Goal: Transaction & Acquisition: Purchase product/service

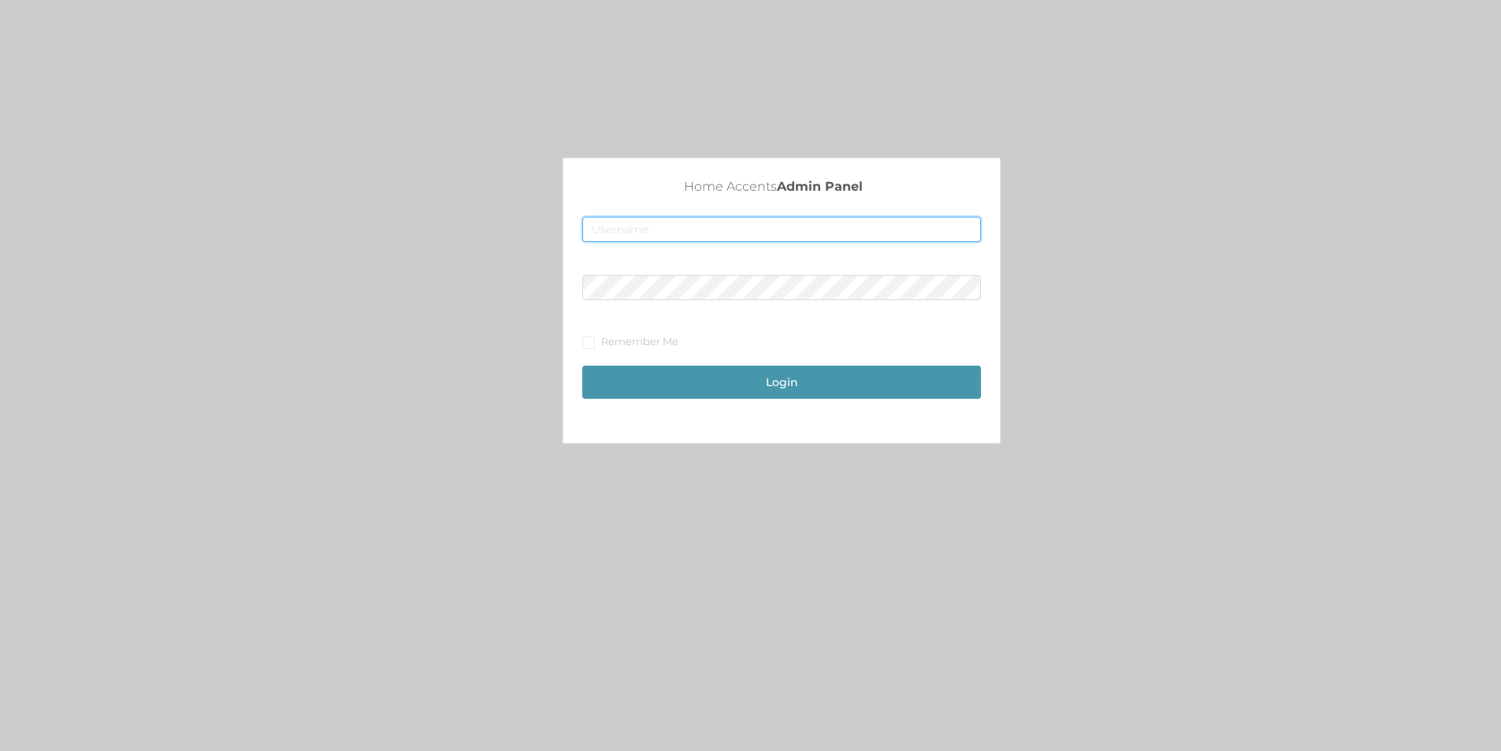
type input "[EMAIL_ADDRESS][DOMAIN_NAME]"
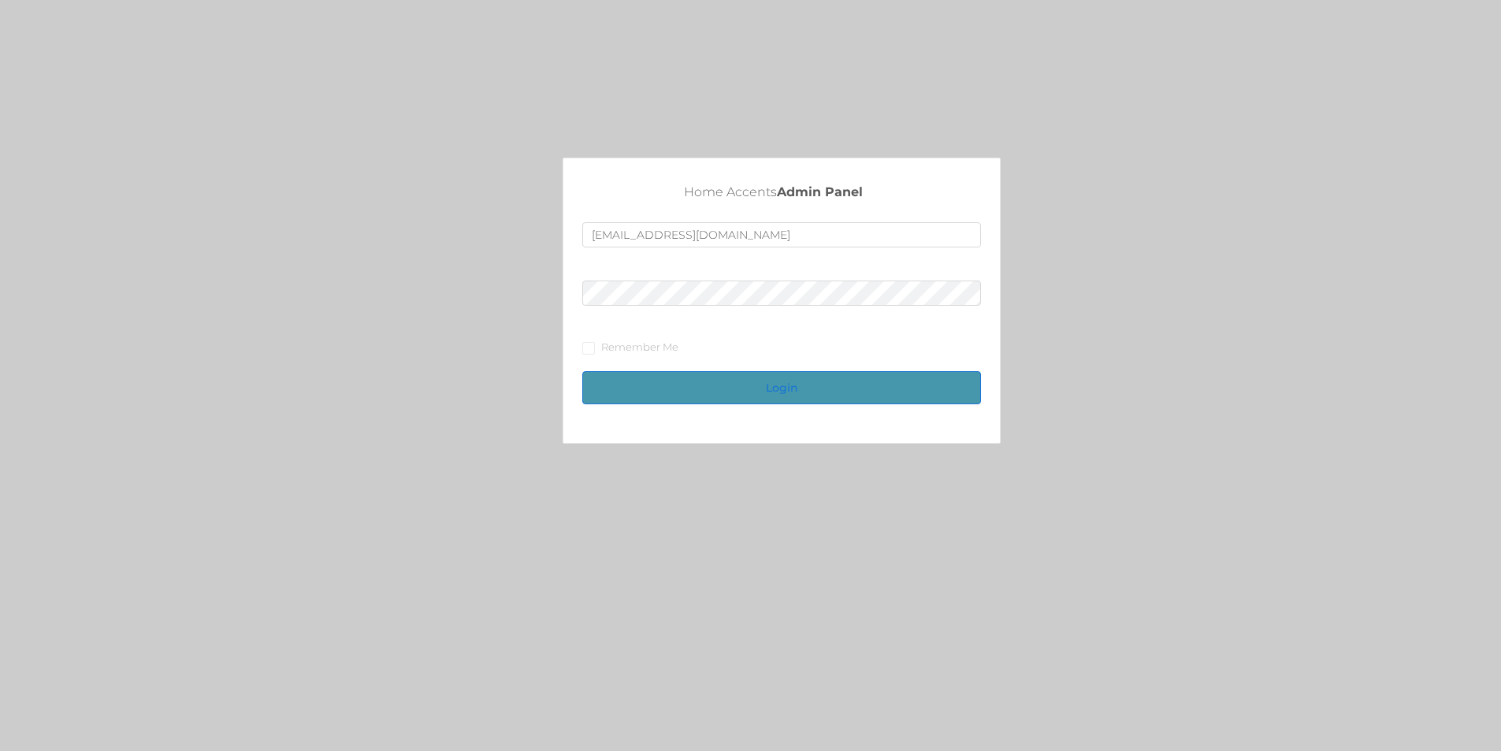
click at [835, 379] on button "Login" at bounding box center [781, 387] width 399 height 33
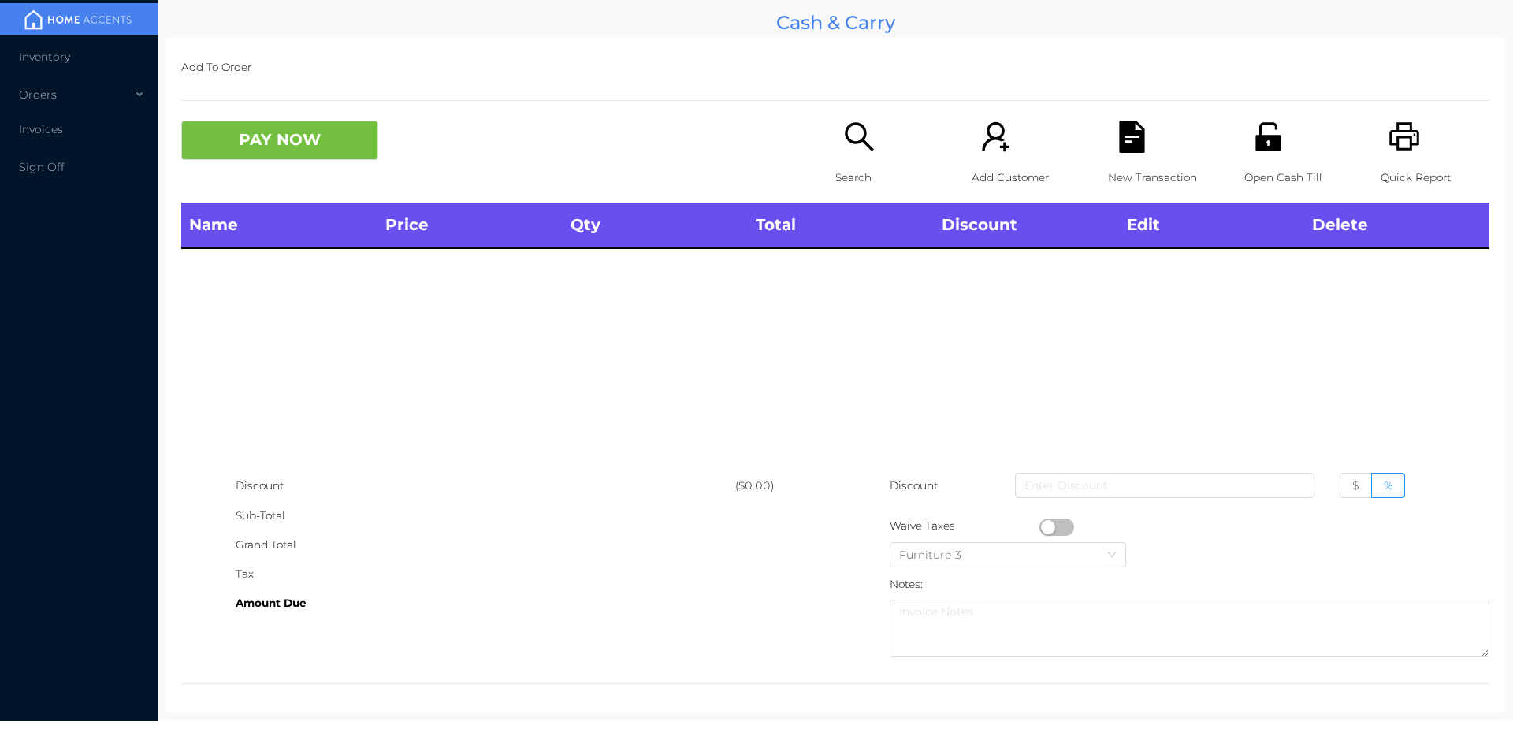
click at [1262, 129] on icon "icon: unlock" at bounding box center [1268, 137] width 32 height 32
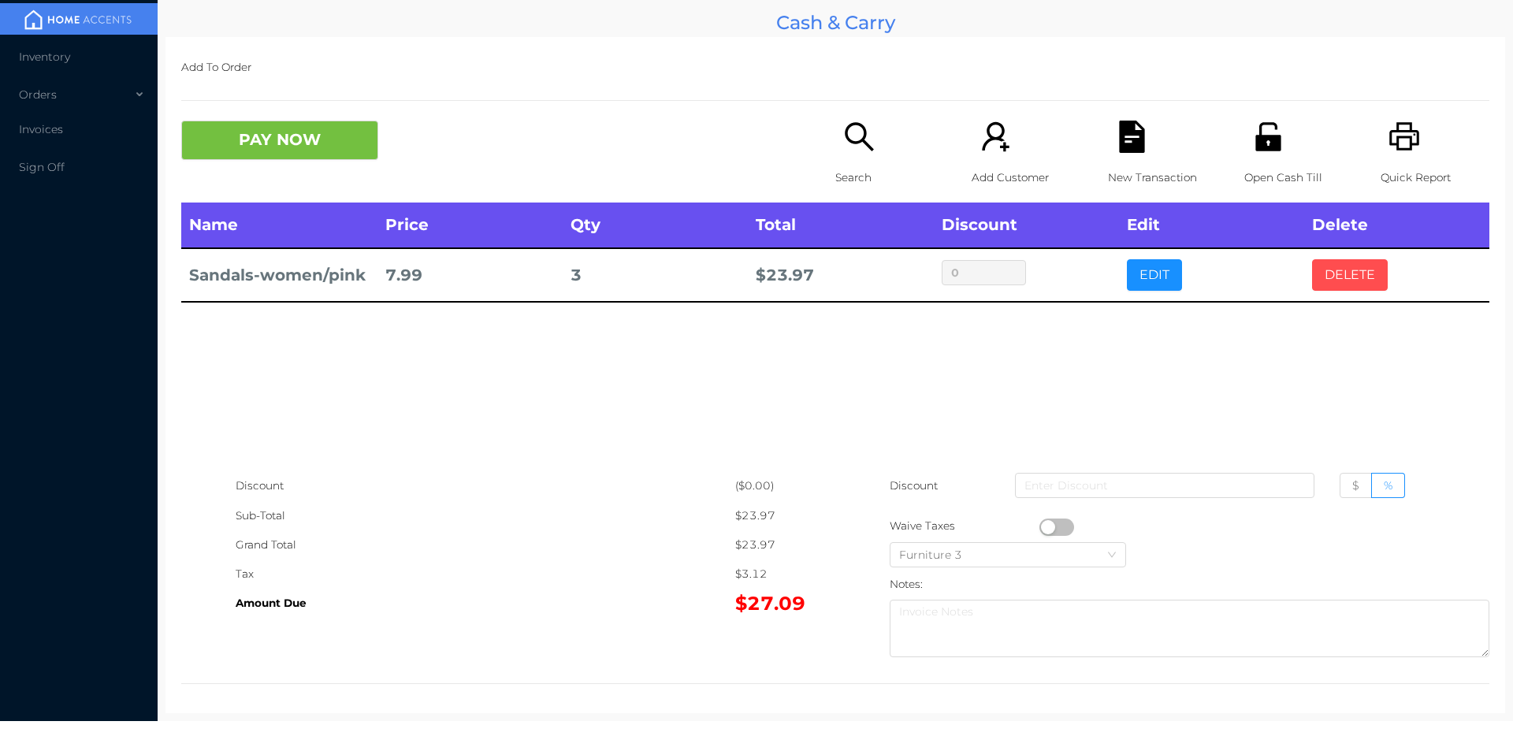
click at [1340, 273] on button "DELETE" at bounding box center [1350, 275] width 76 height 32
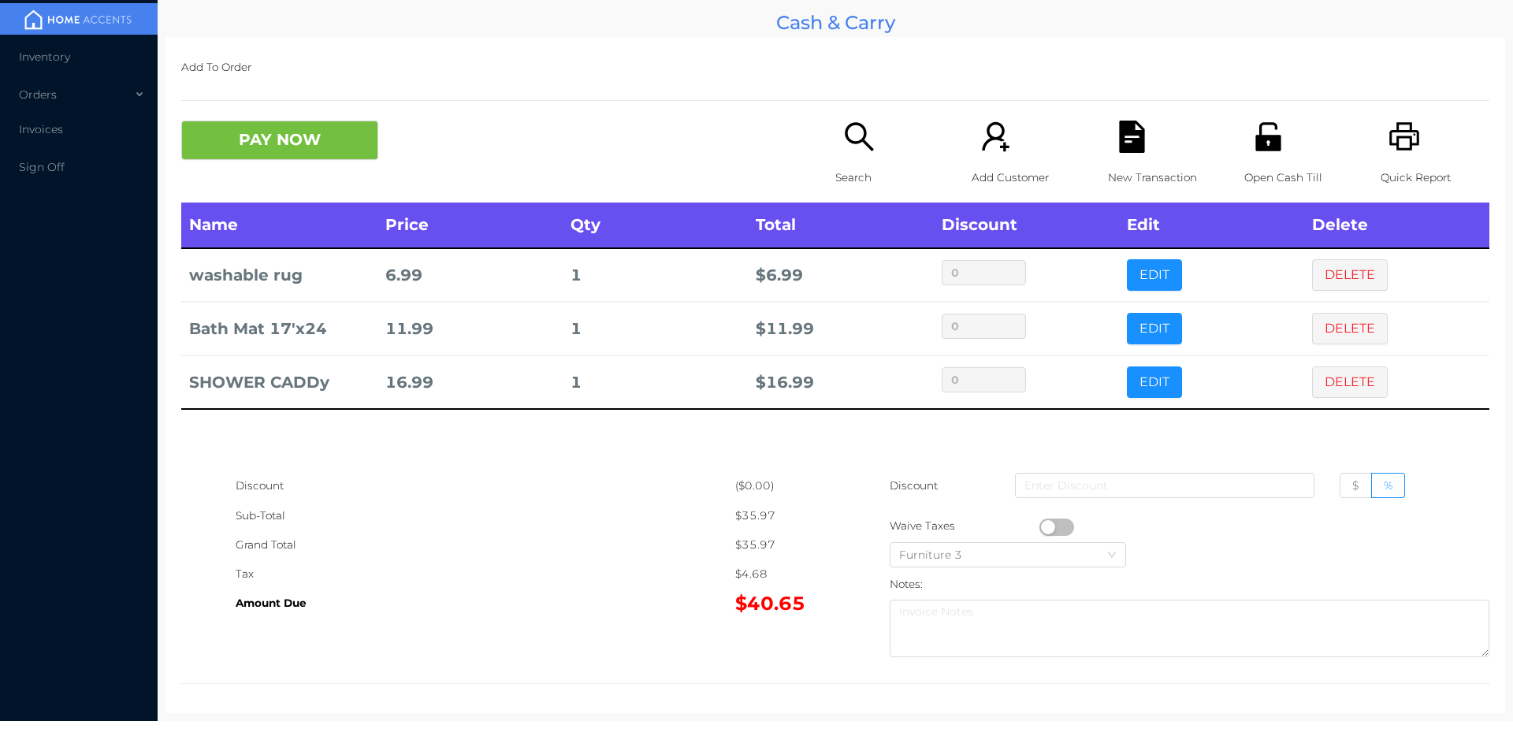
click at [857, 121] on icon "icon: search" at bounding box center [859, 137] width 32 height 32
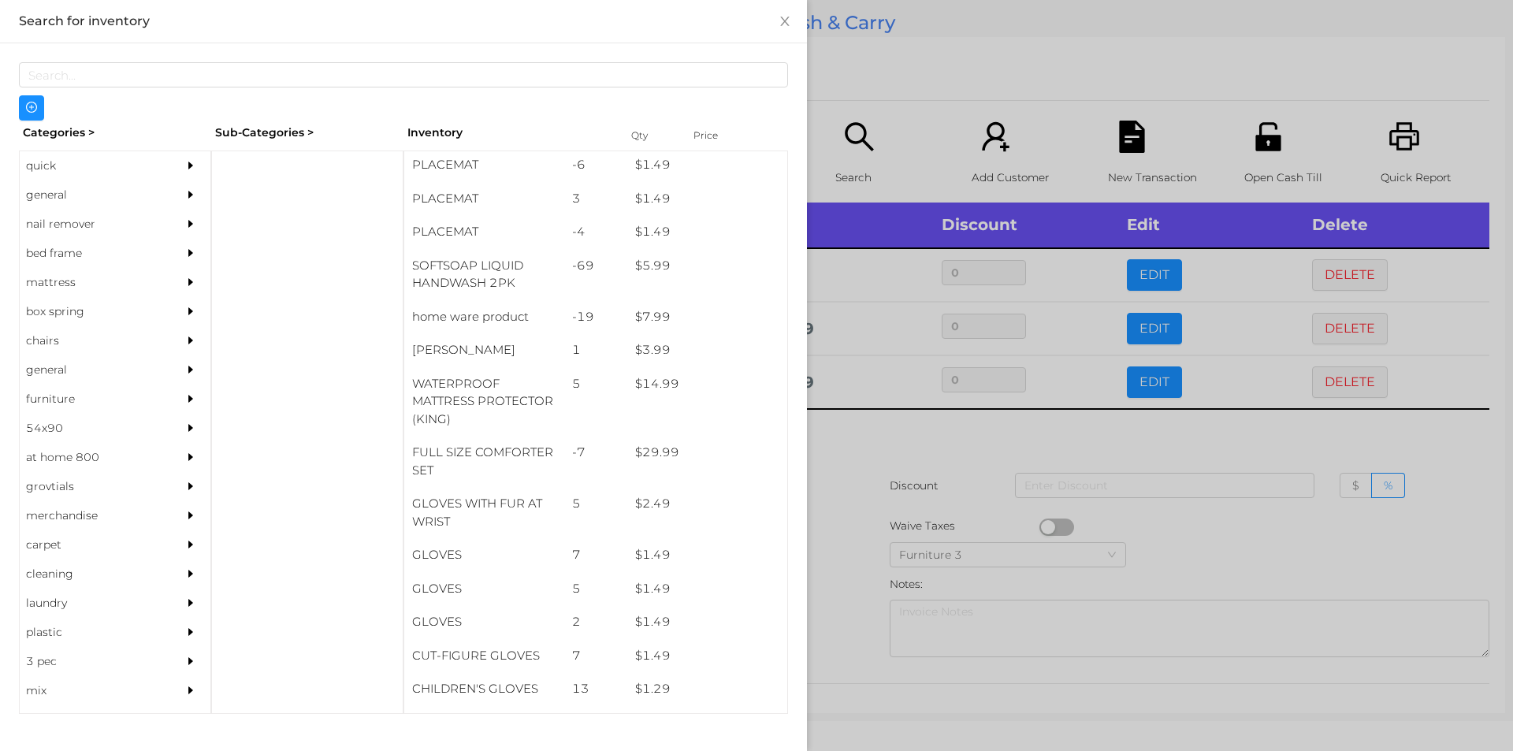
scroll to position [203, 0]
click at [39, 190] on div "general" at bounding box center [91, 194] width 143 height 29
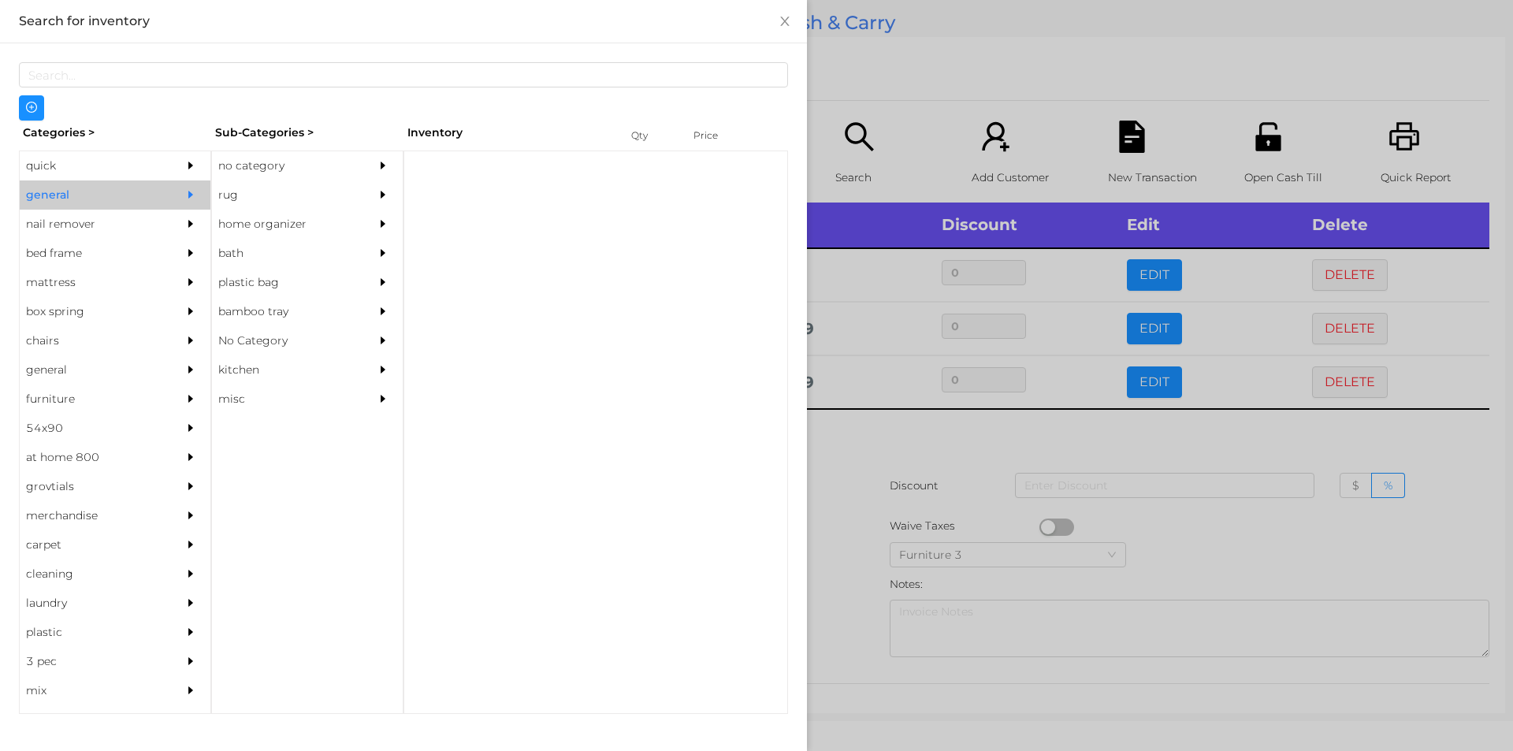
click at [270, 160] on div "no category" at bounding box center [283, 165] width 143 height 29
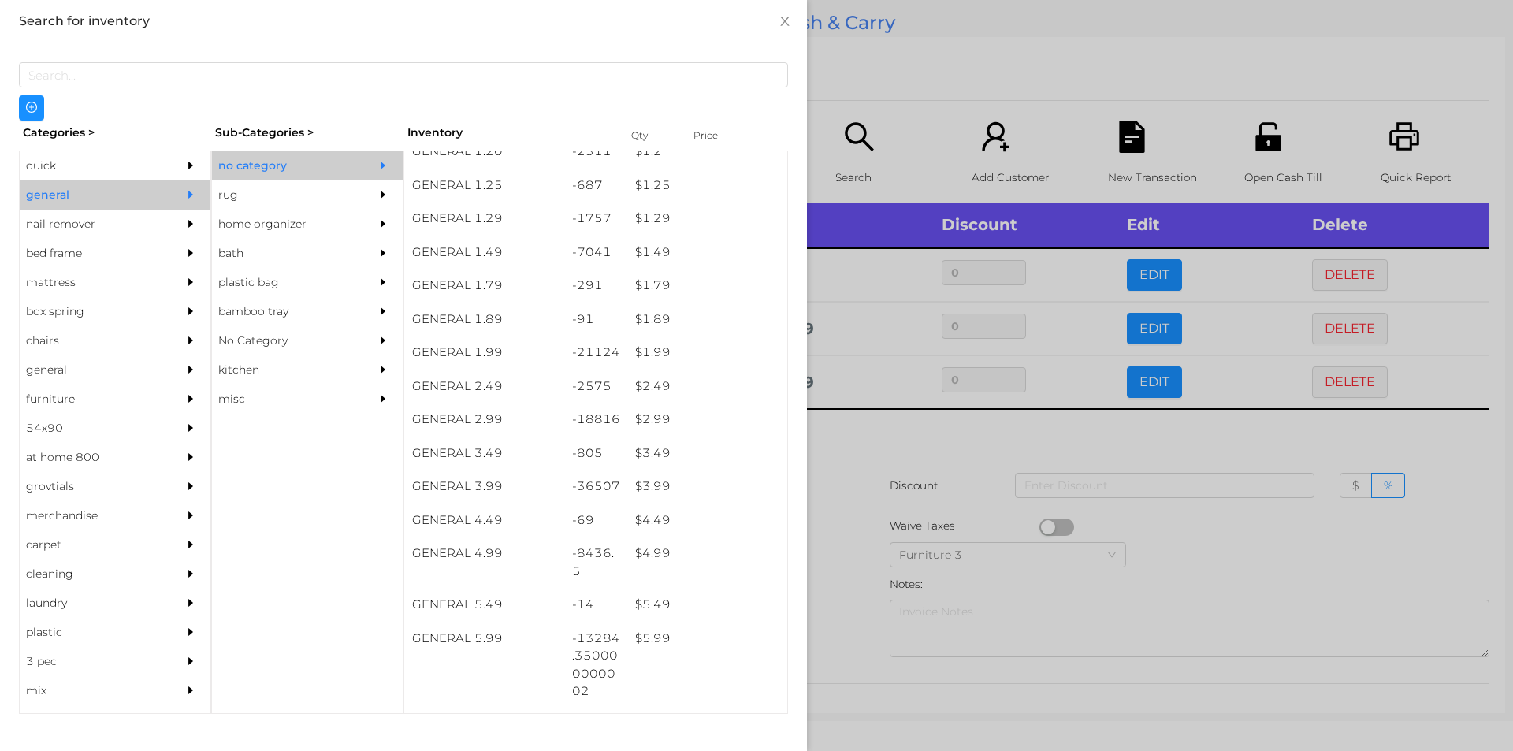
scroll to position [140, 0]
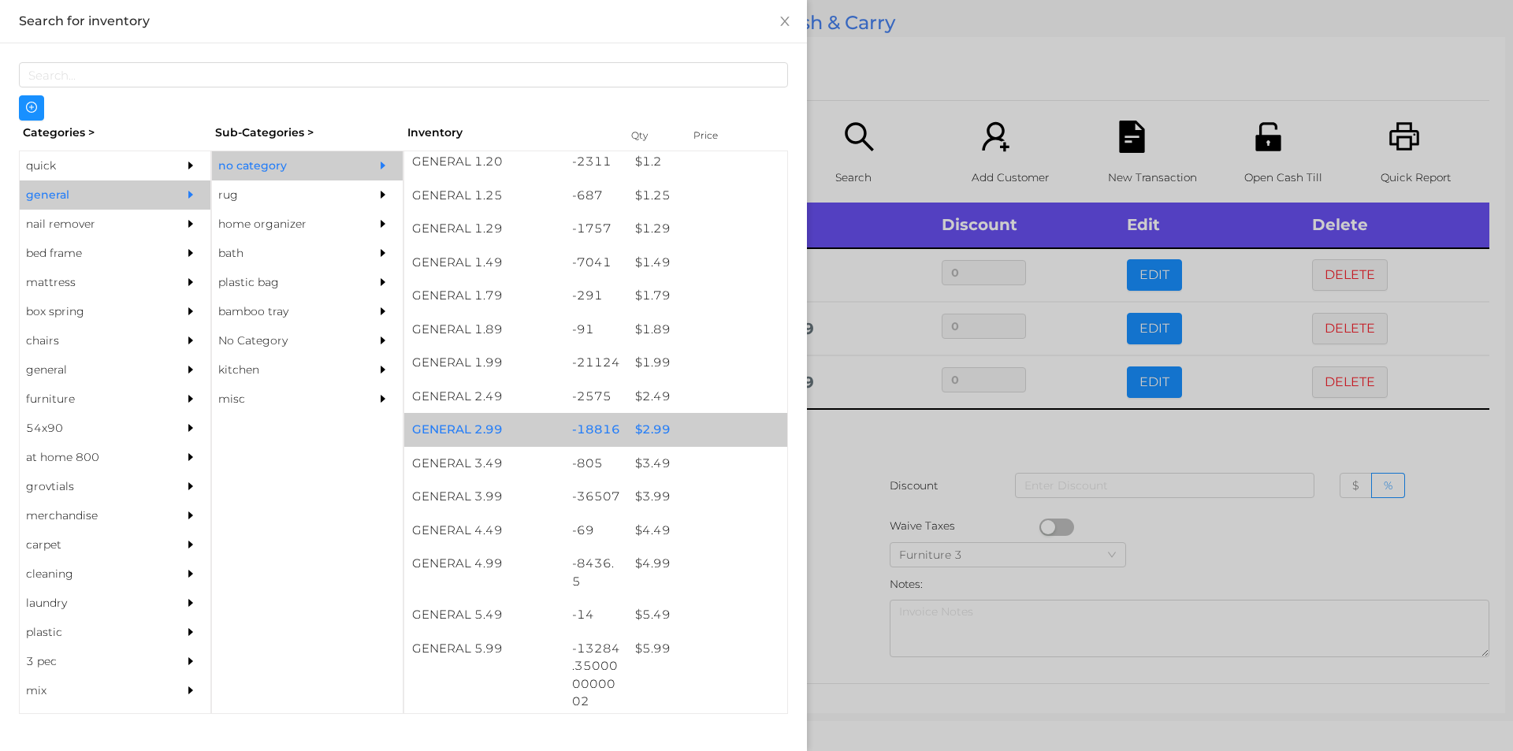
click at [668, 423] on div "$ 2.99" at bounding box center [707, 430] width 160 height 34
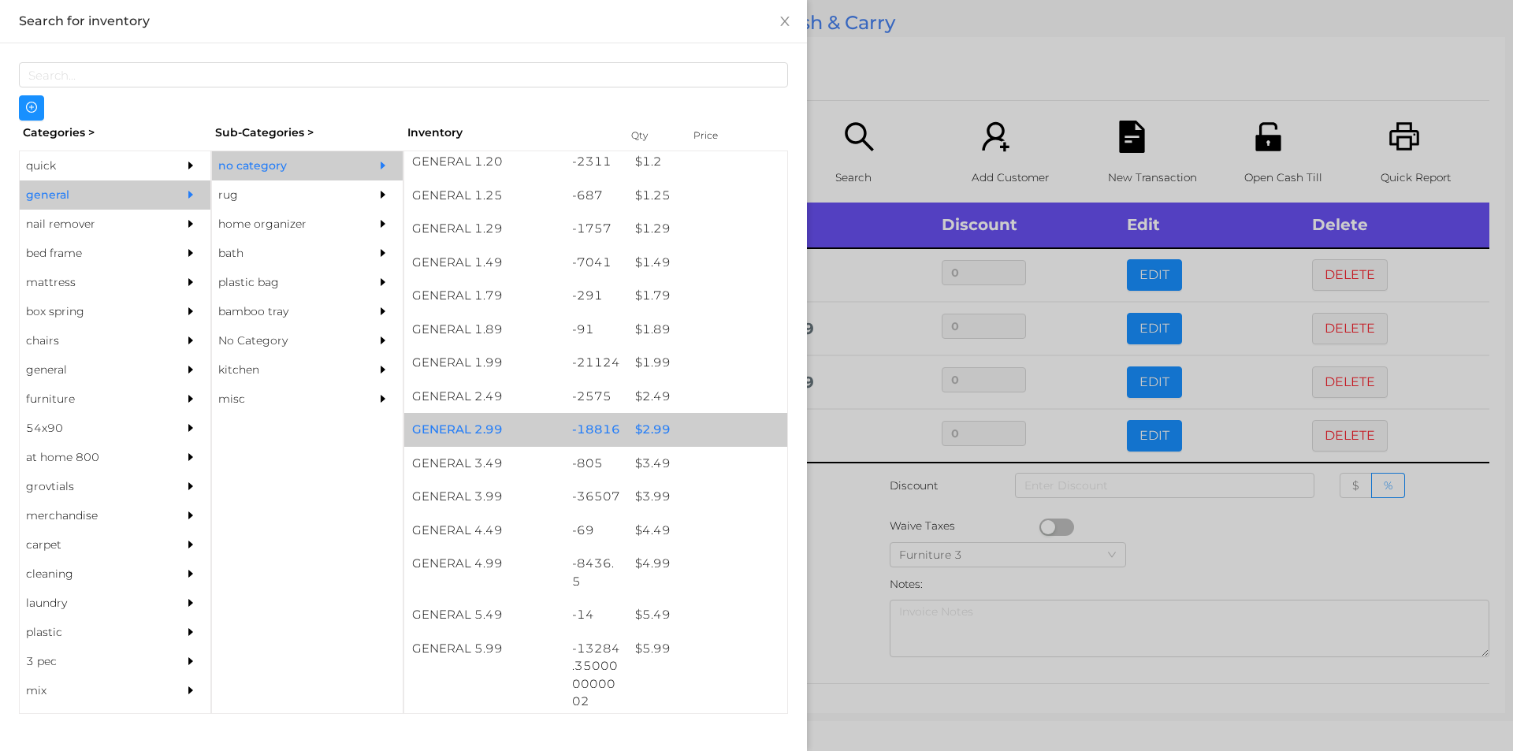
click at [677, 430] on div "$ 2.99" at bounding box center [707, 430] width 160 height 34
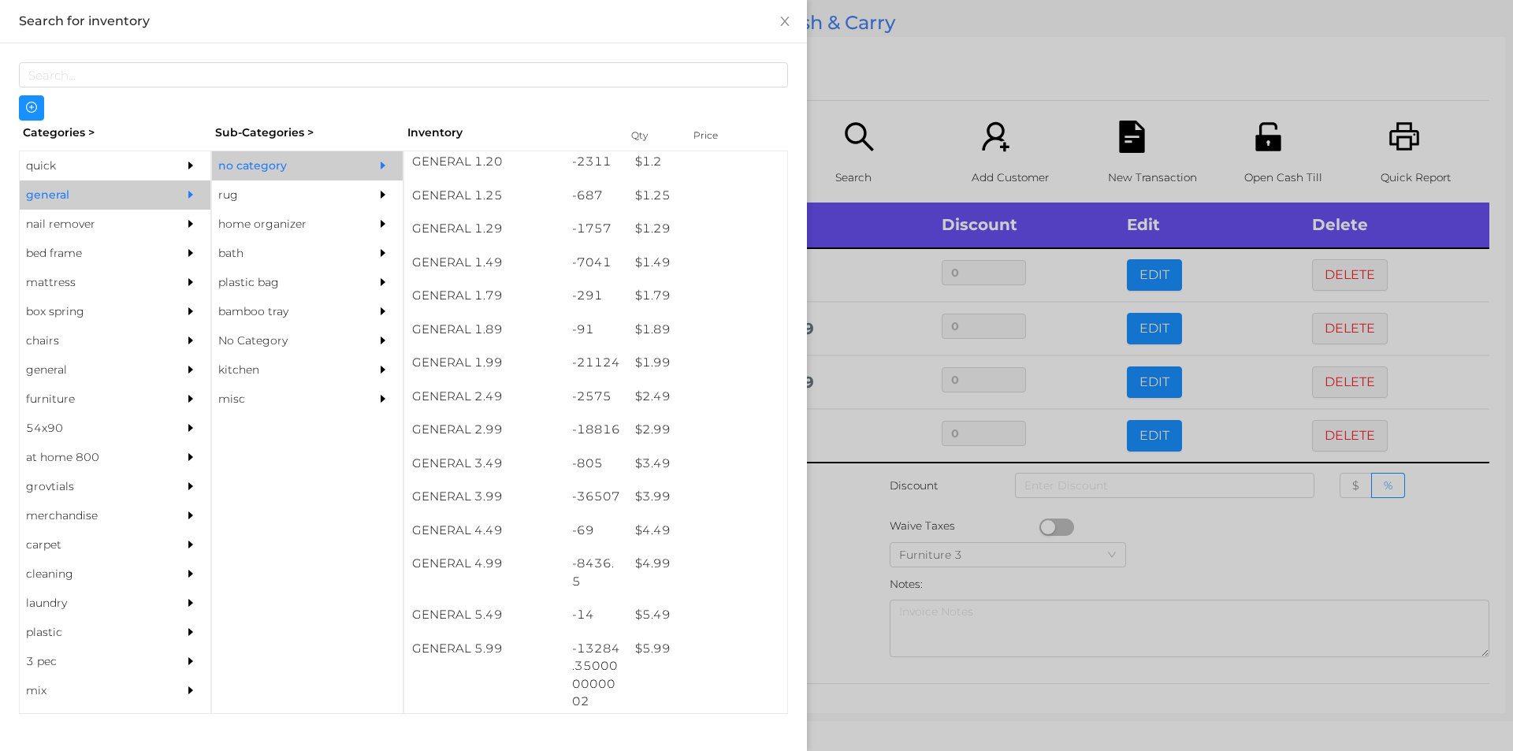
click at [924, 111] on div at bounding box center [756, 375] width 1513 height 751
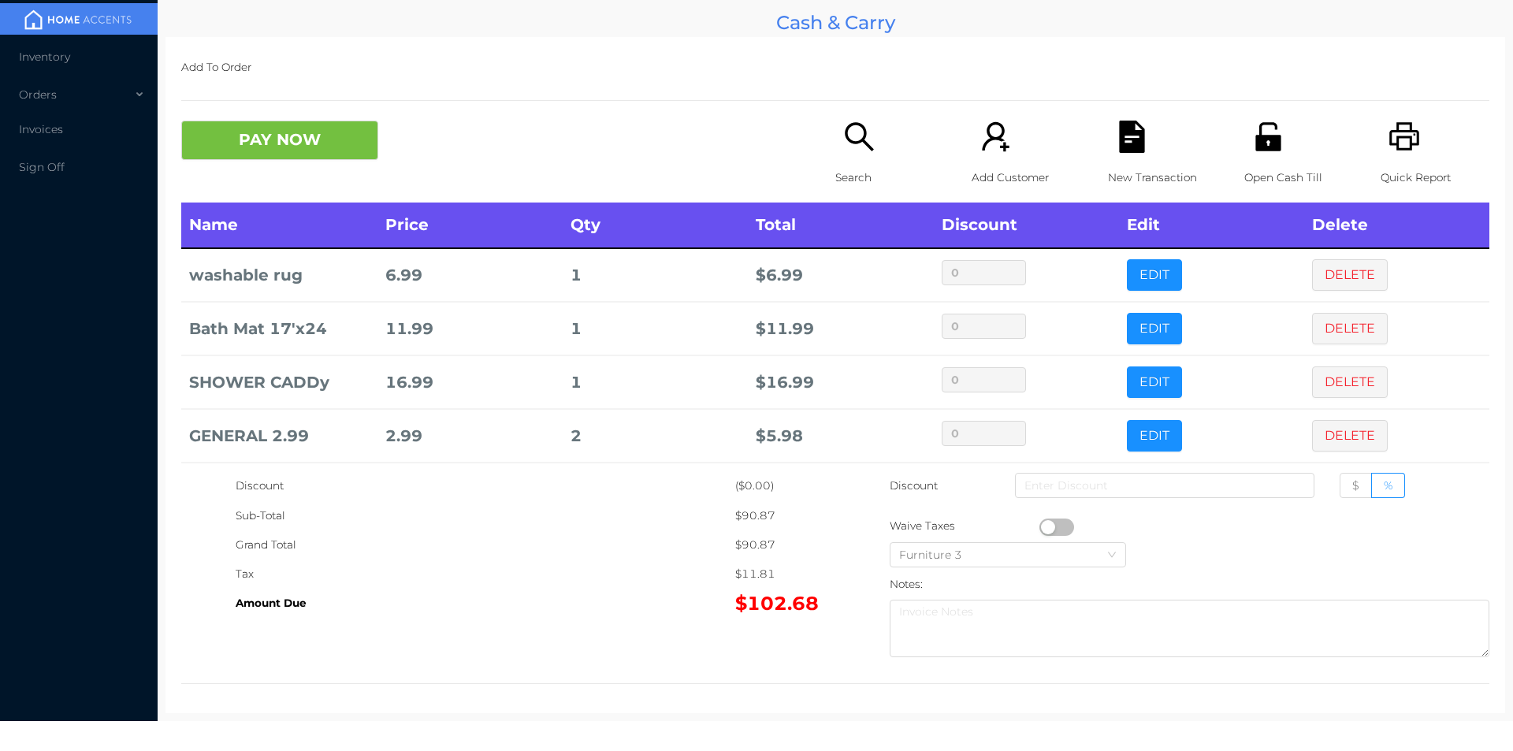
click at [1123, 158] on div "New Transaction" at bounding box center [1162, 162] width 109 height 82
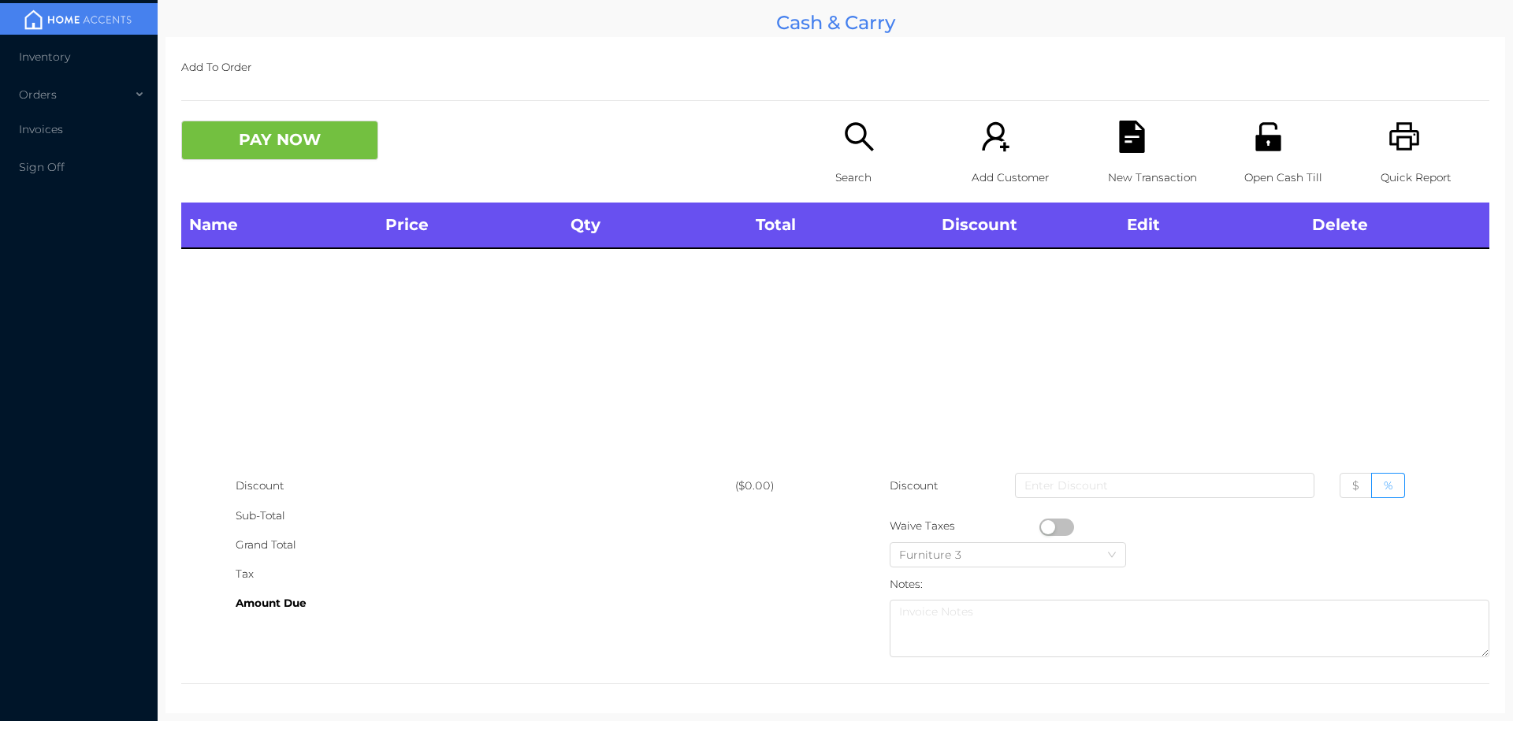
click at [1252, 127] on icon "icon: unlock" at bounding box center [1268, 137] width 32 height 32
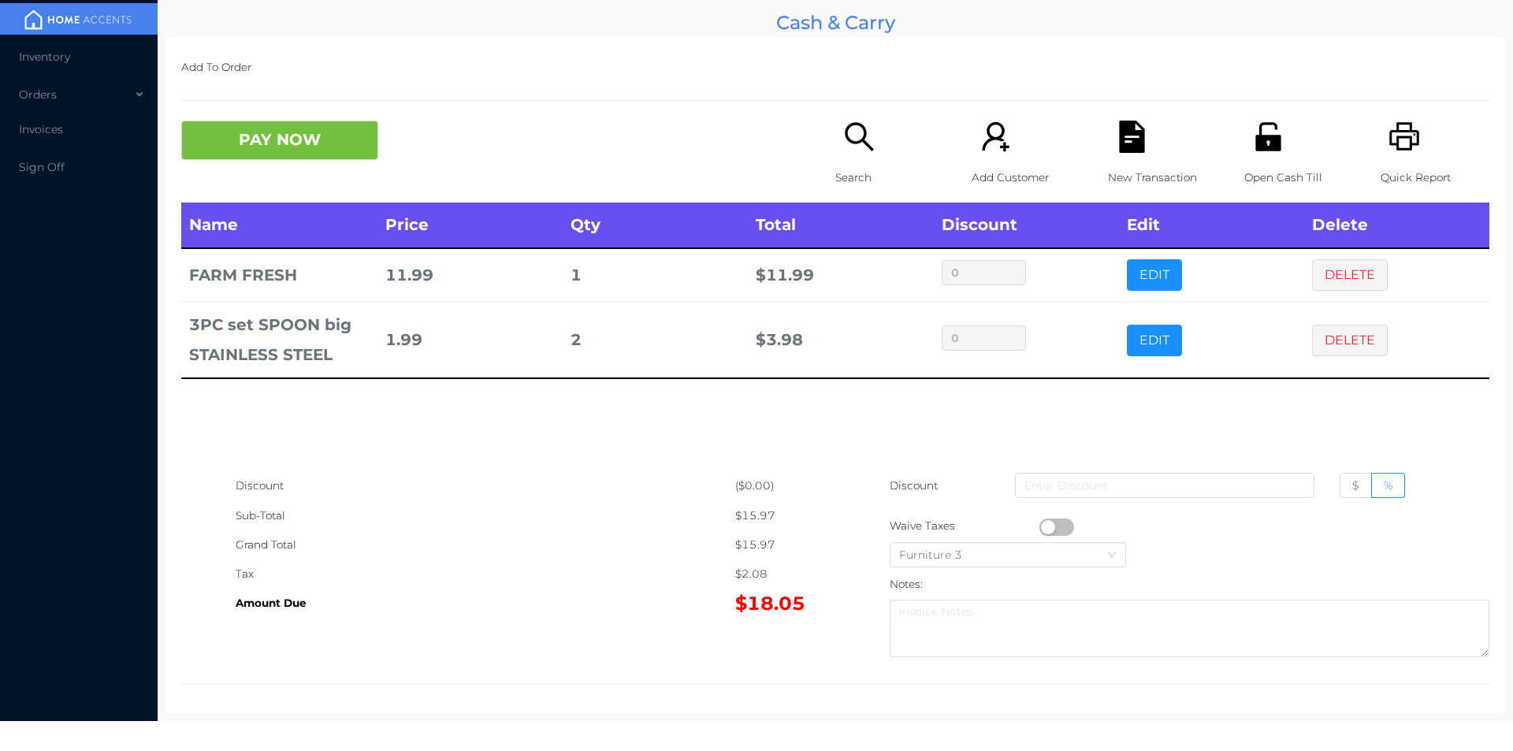
click at [844, 157] on div "Search" at bounding box center [889, 162] width 109 height 82
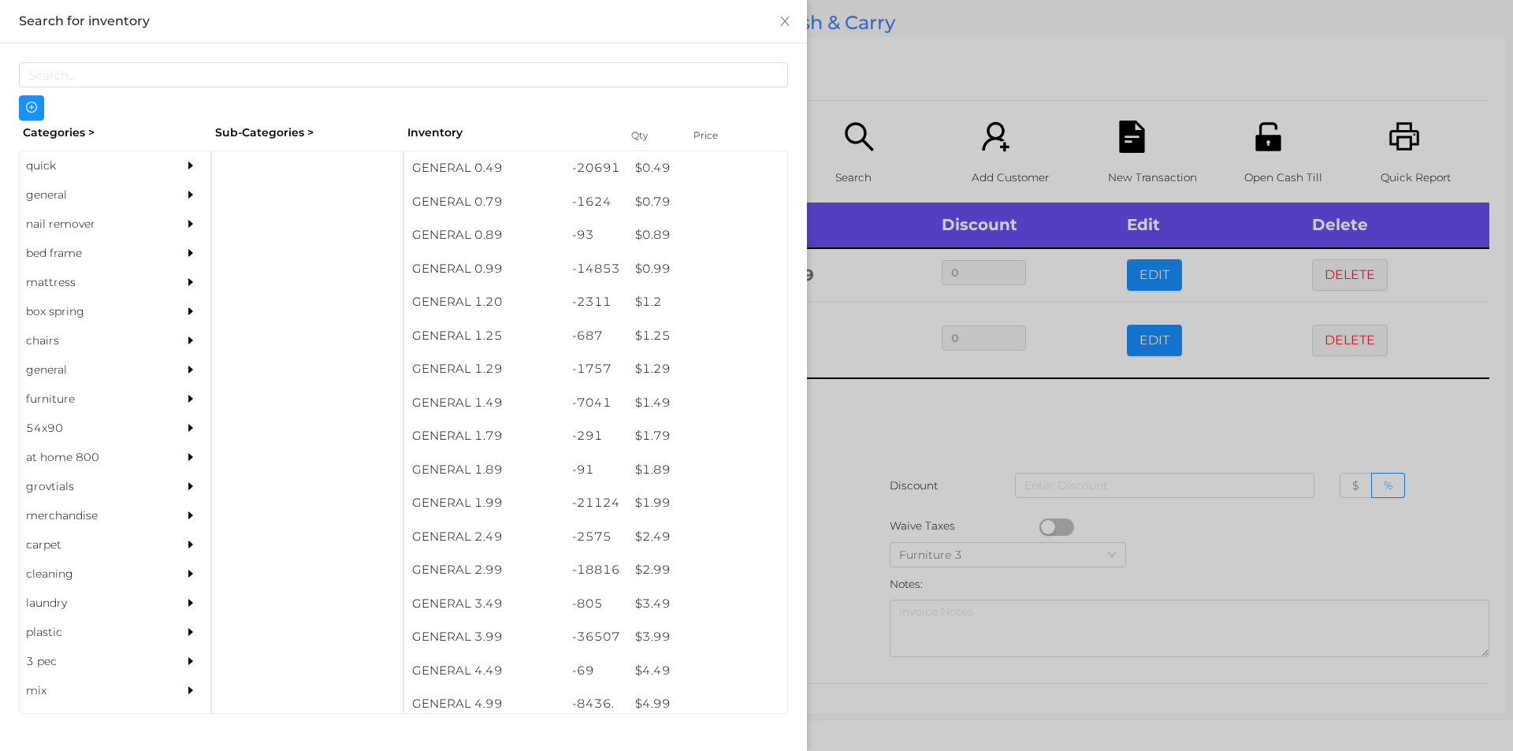
click at [51, 195] on div "general" at bounding box center [91, 194] width 143 height 29
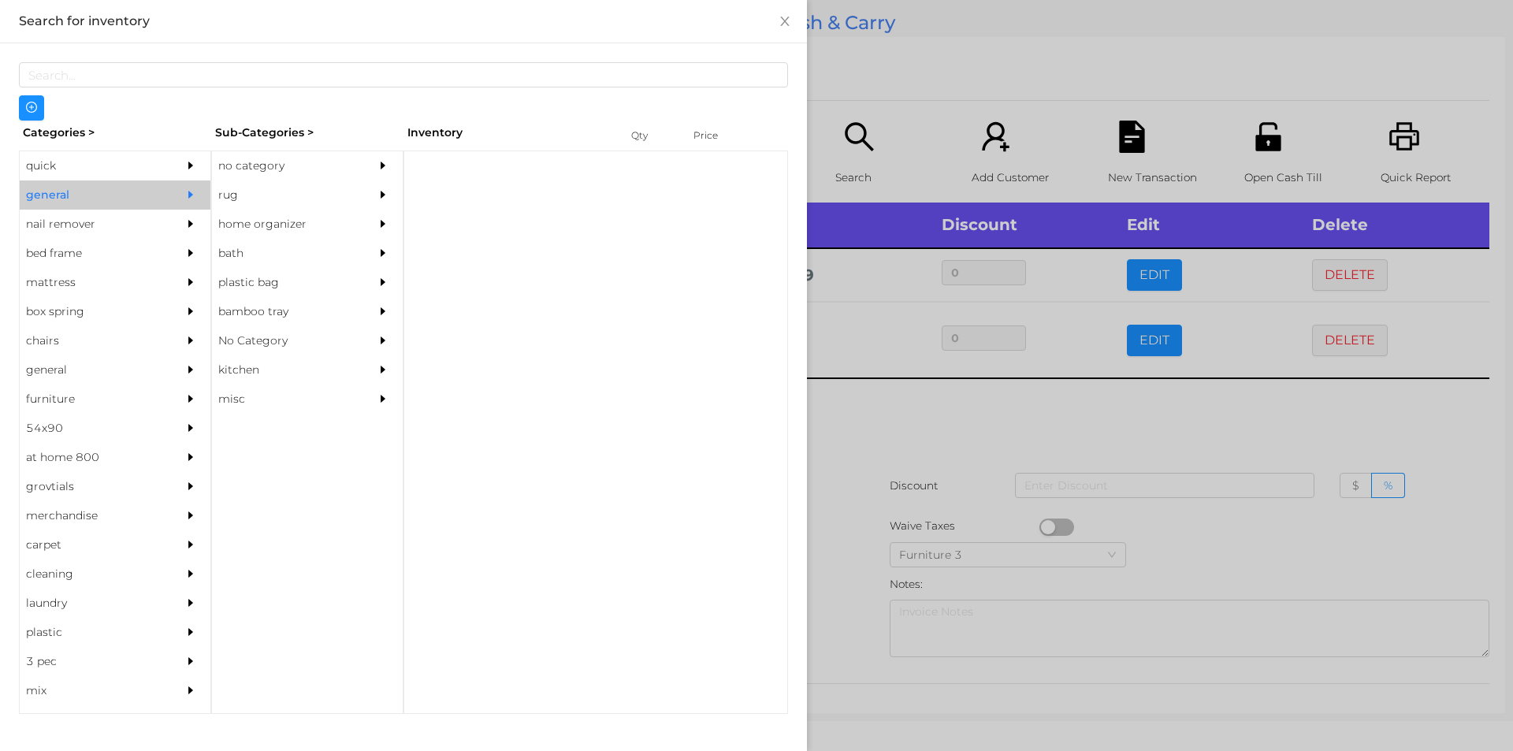
click at [238, 155] on div "no category" at bounding box center [283, 165] width 143 height 29
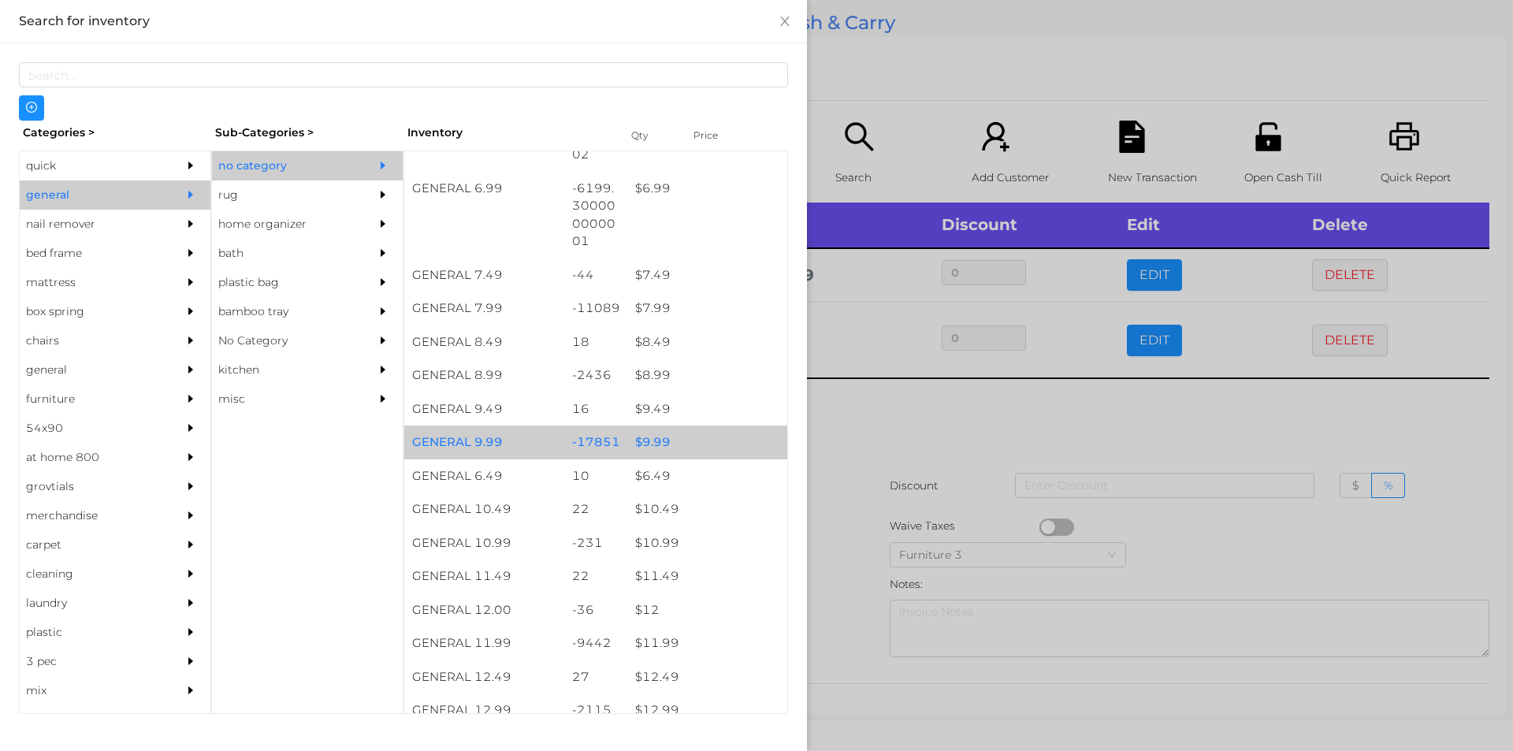
click at [508, 428] on div "GENERAL 9.99" at bounding box center [484, 443] width 160 height 34
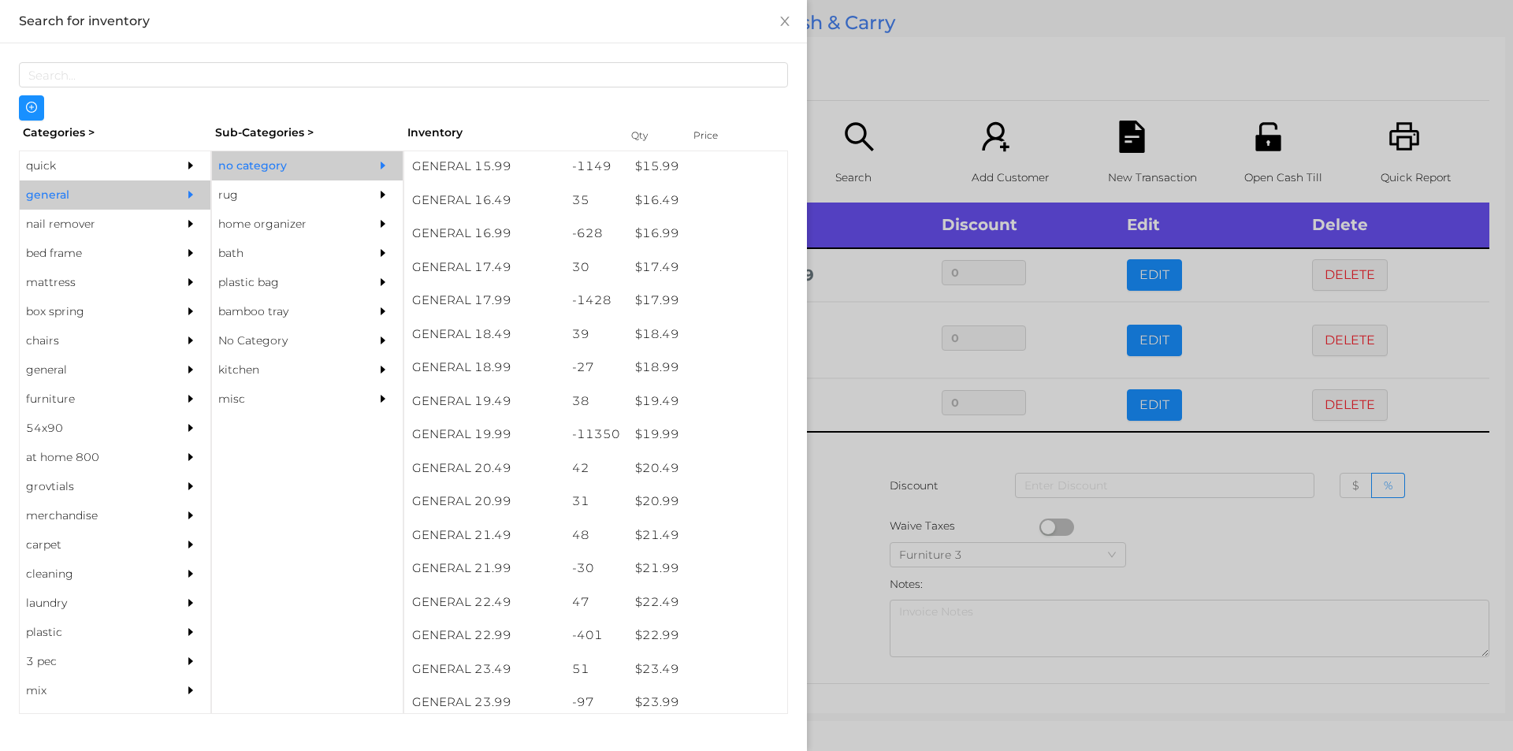
scroll to position [1432, 0]
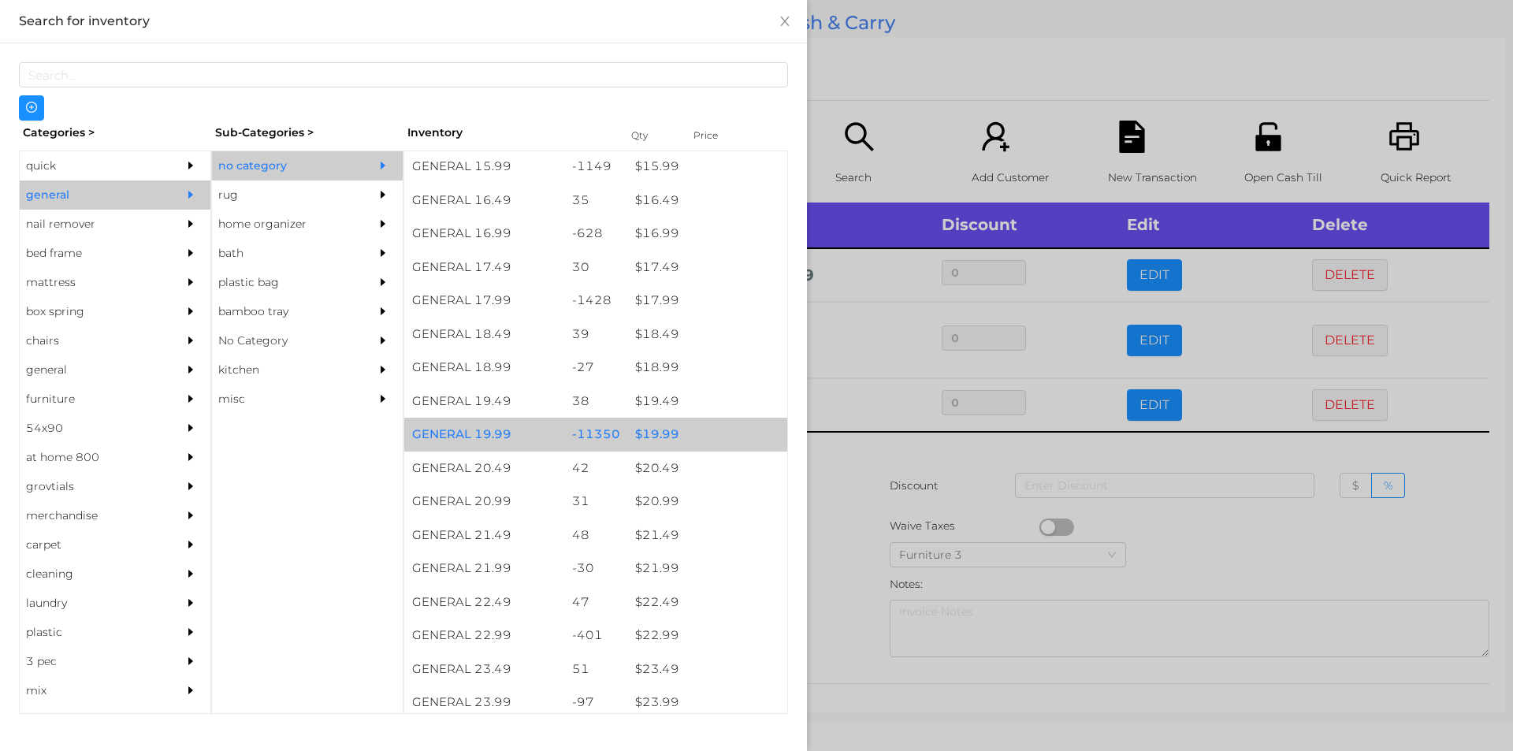
click at [679, 429] on div "$ 19.99" at bounding box center [707, 435] width 160 height 34
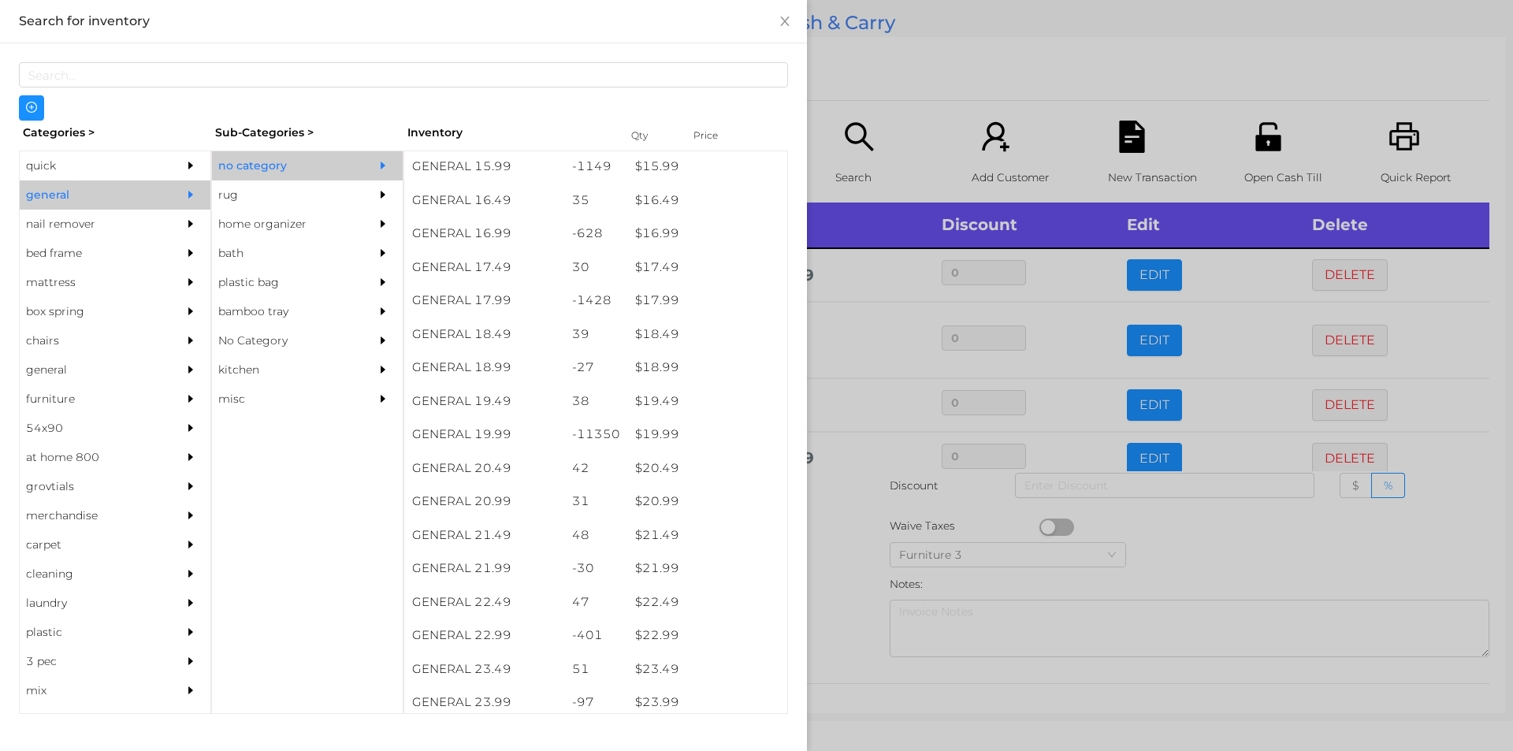
click at [888, 72] on div at bounding box center [756, 375] width 1513 height 751
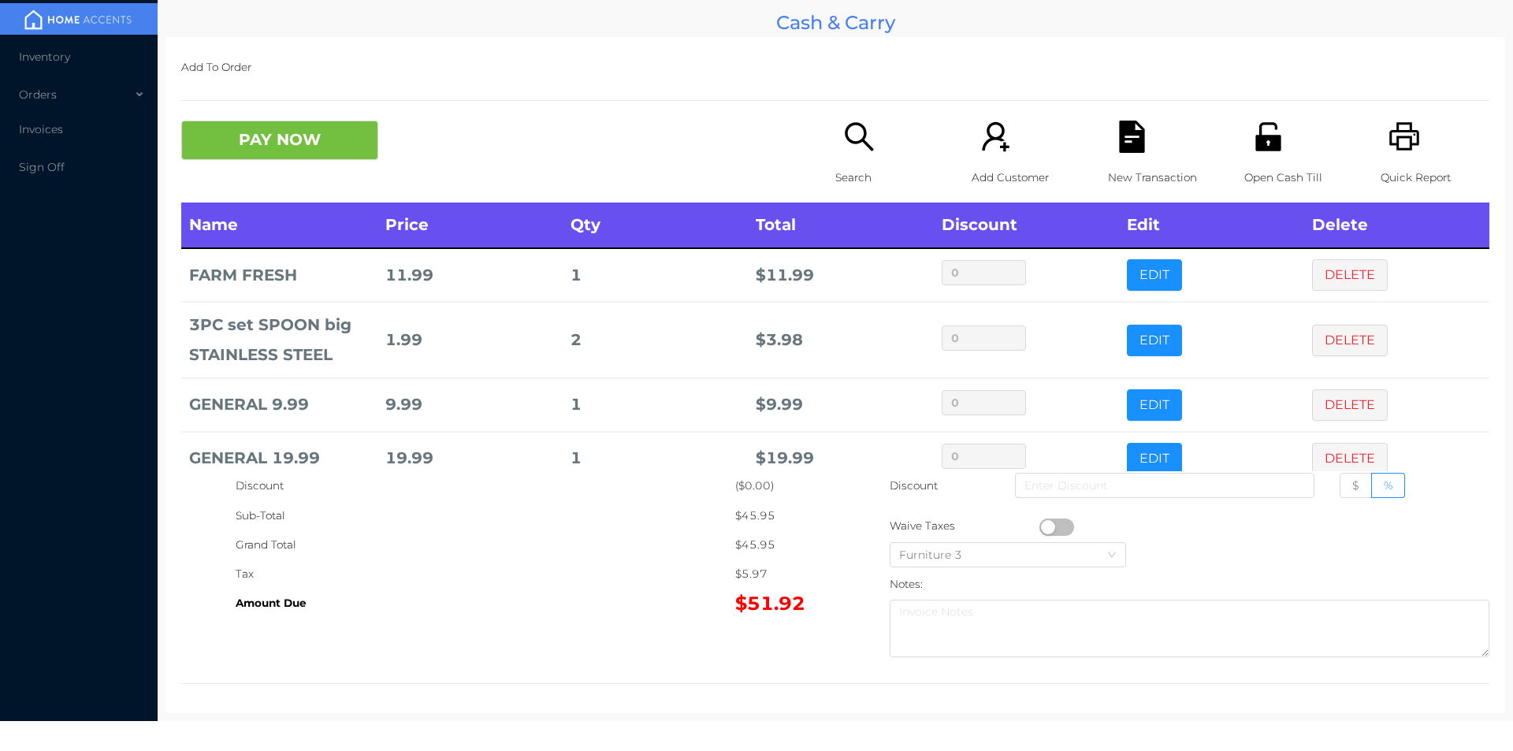
scroll to position [30, 0]
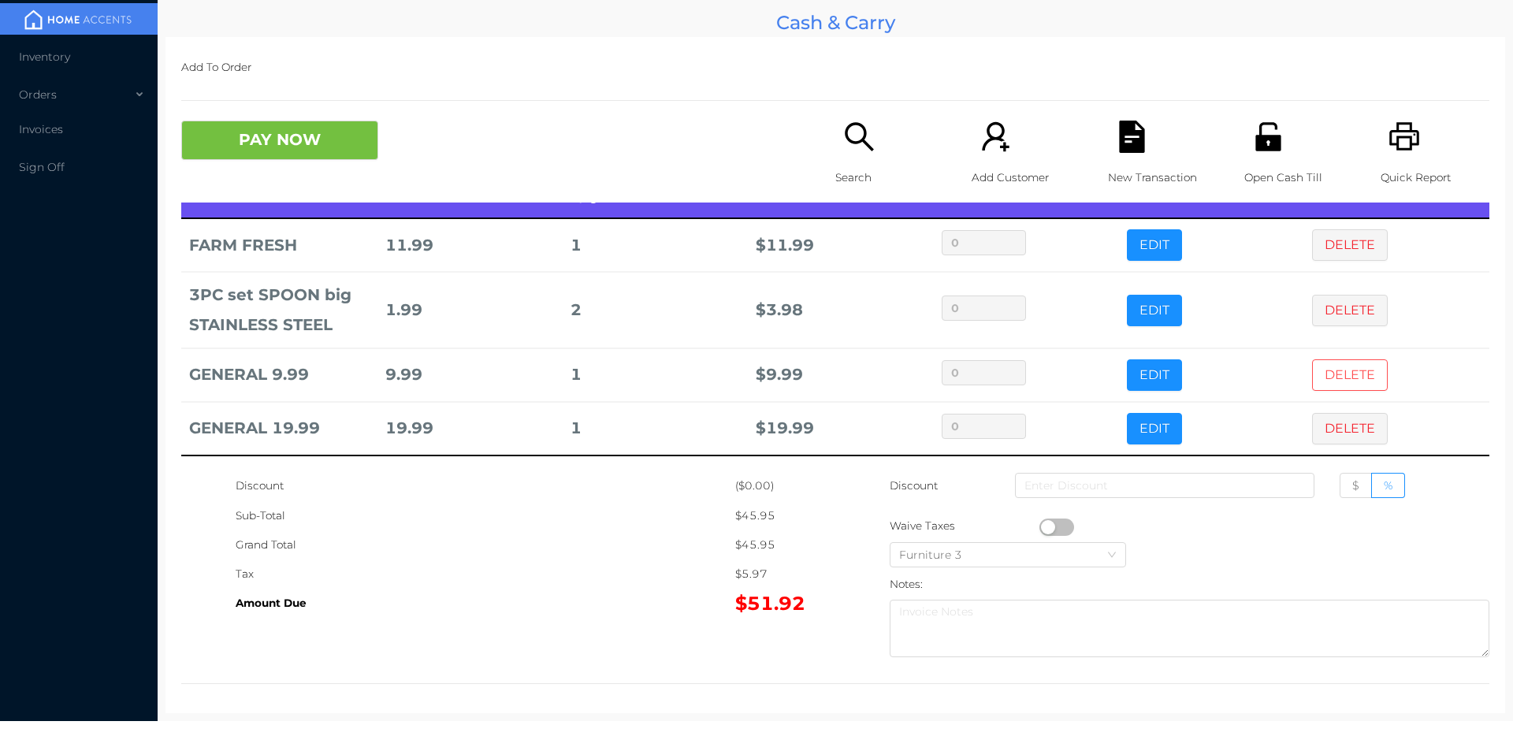
click at [1332, 375] on button "DELETE" at bounding box center [1350, 375] width 76 height 32
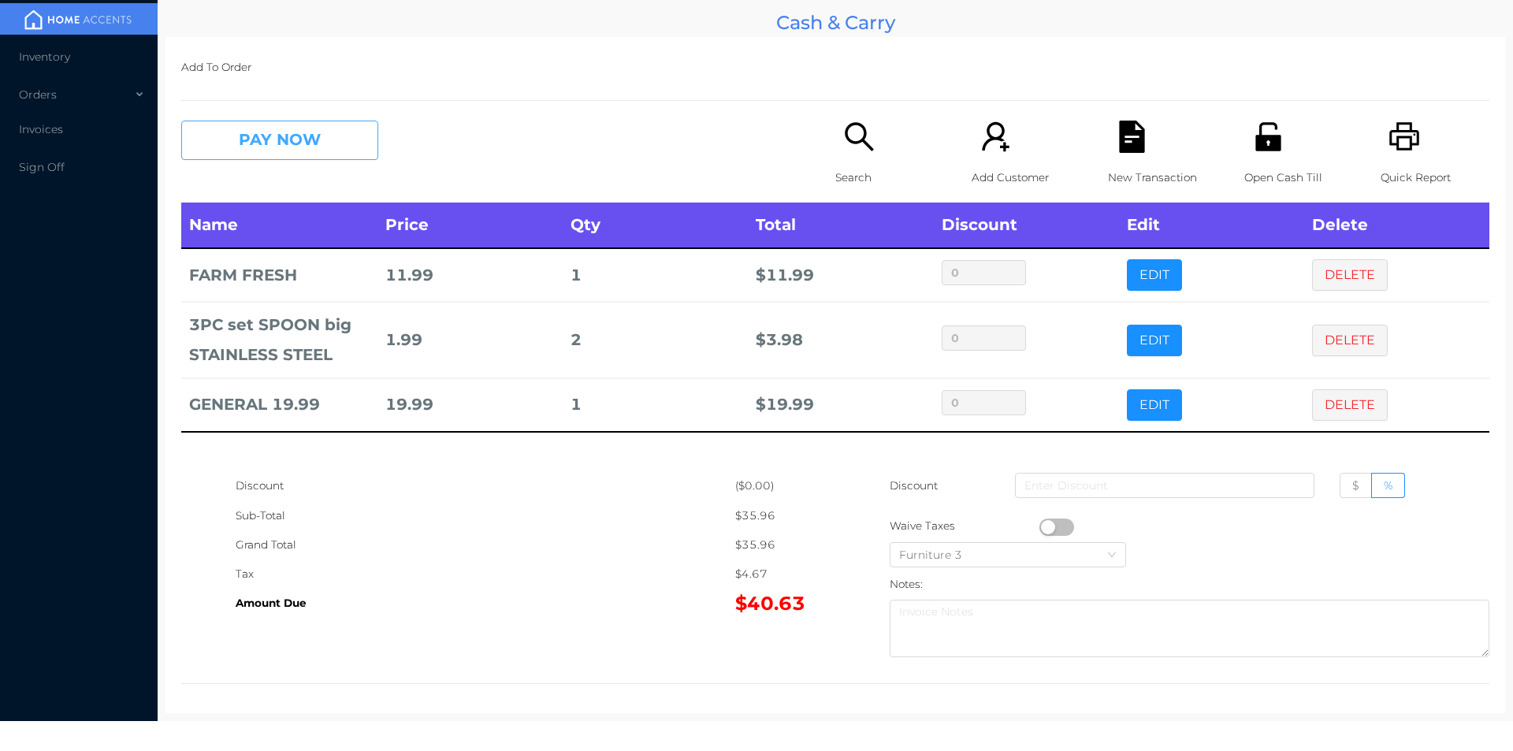
click at [258, 151] on button "PAY NOW" at bounding box center [279, 140] width 197 height 39
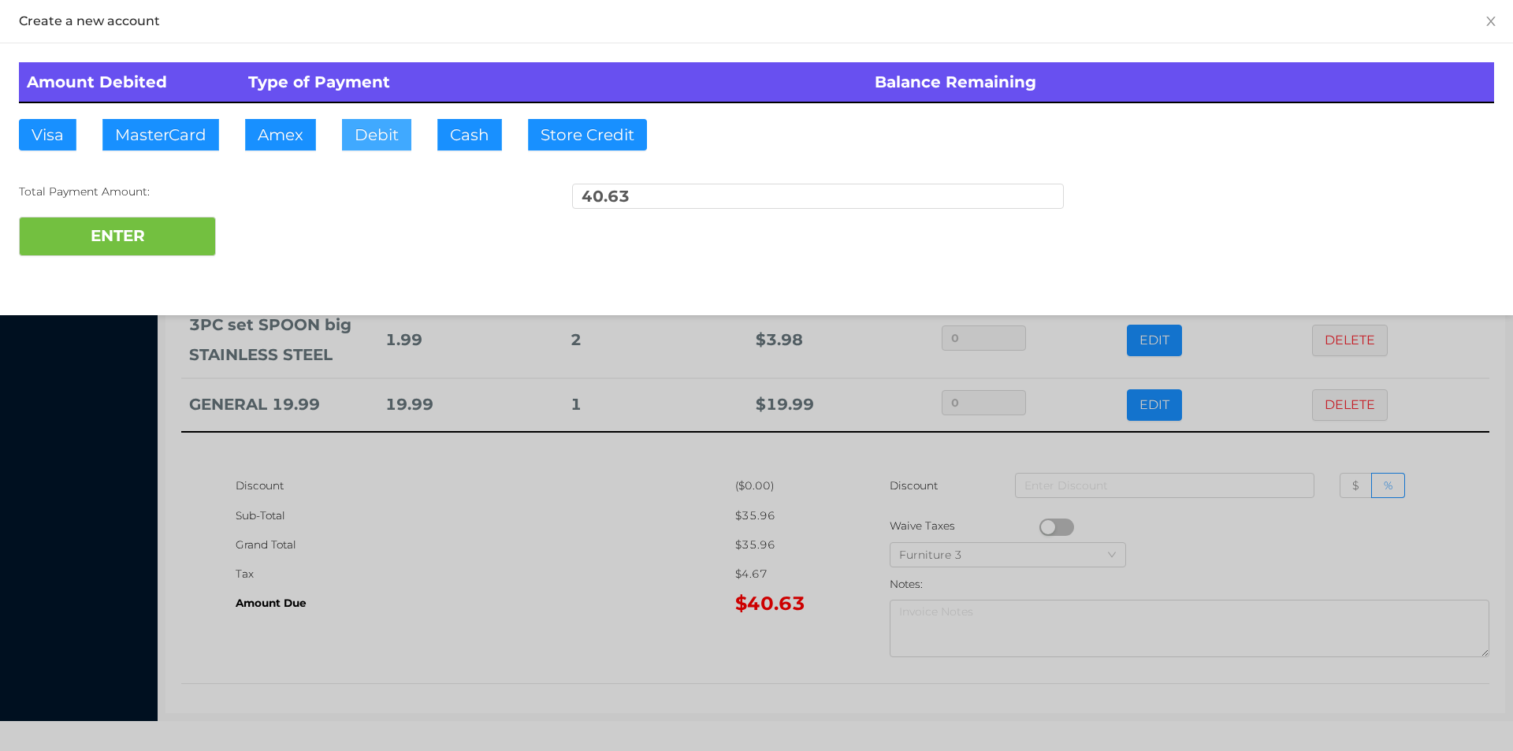
click at [370, 119] on button "Debit" at bounding box center [376, 135] width 69 height 32
click at [176, 220] on button "ENTER" at bounding box center [117, 236] width 197 height 39
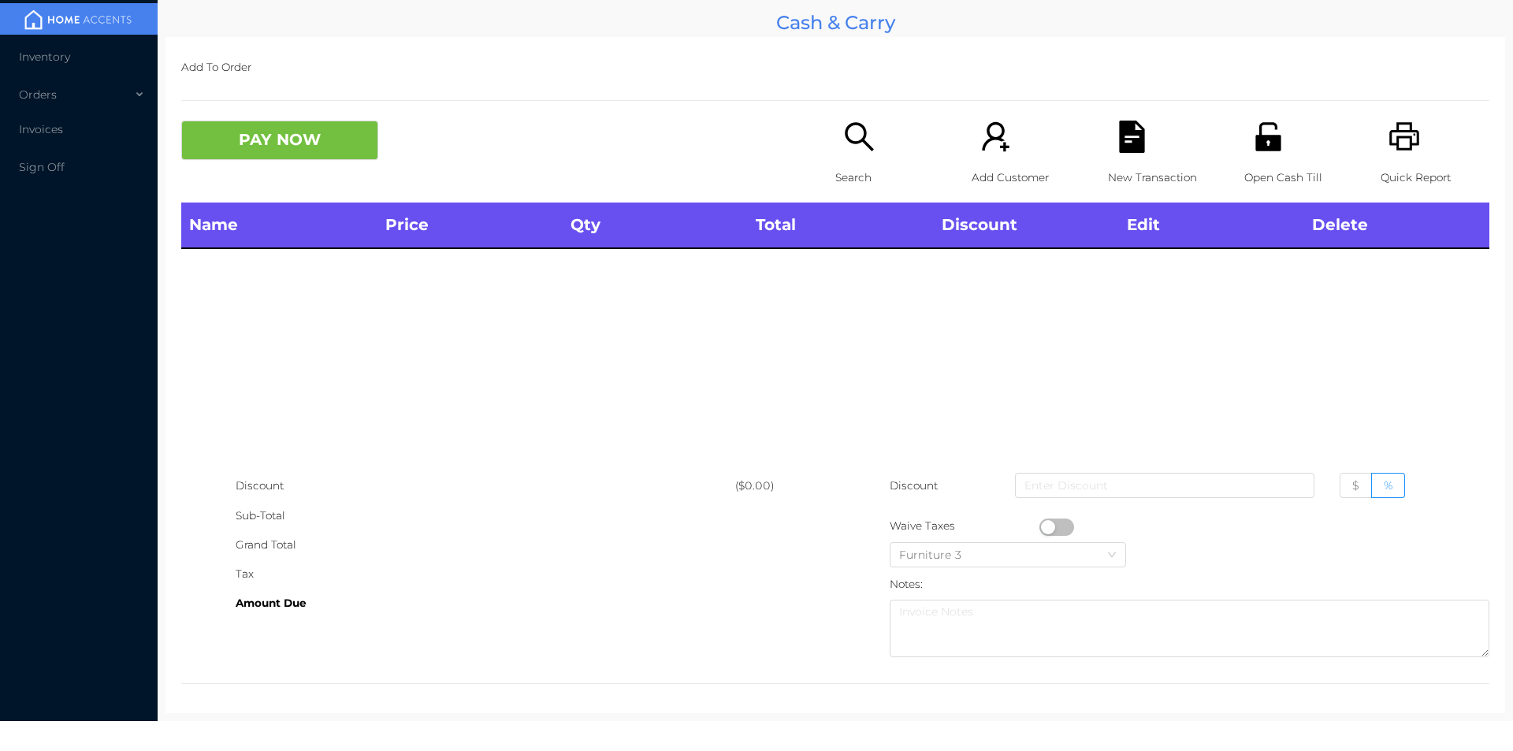
click at [1244, 141] on div "Open Cash Till" at bounding box center [1298, 162] width 109 height 82
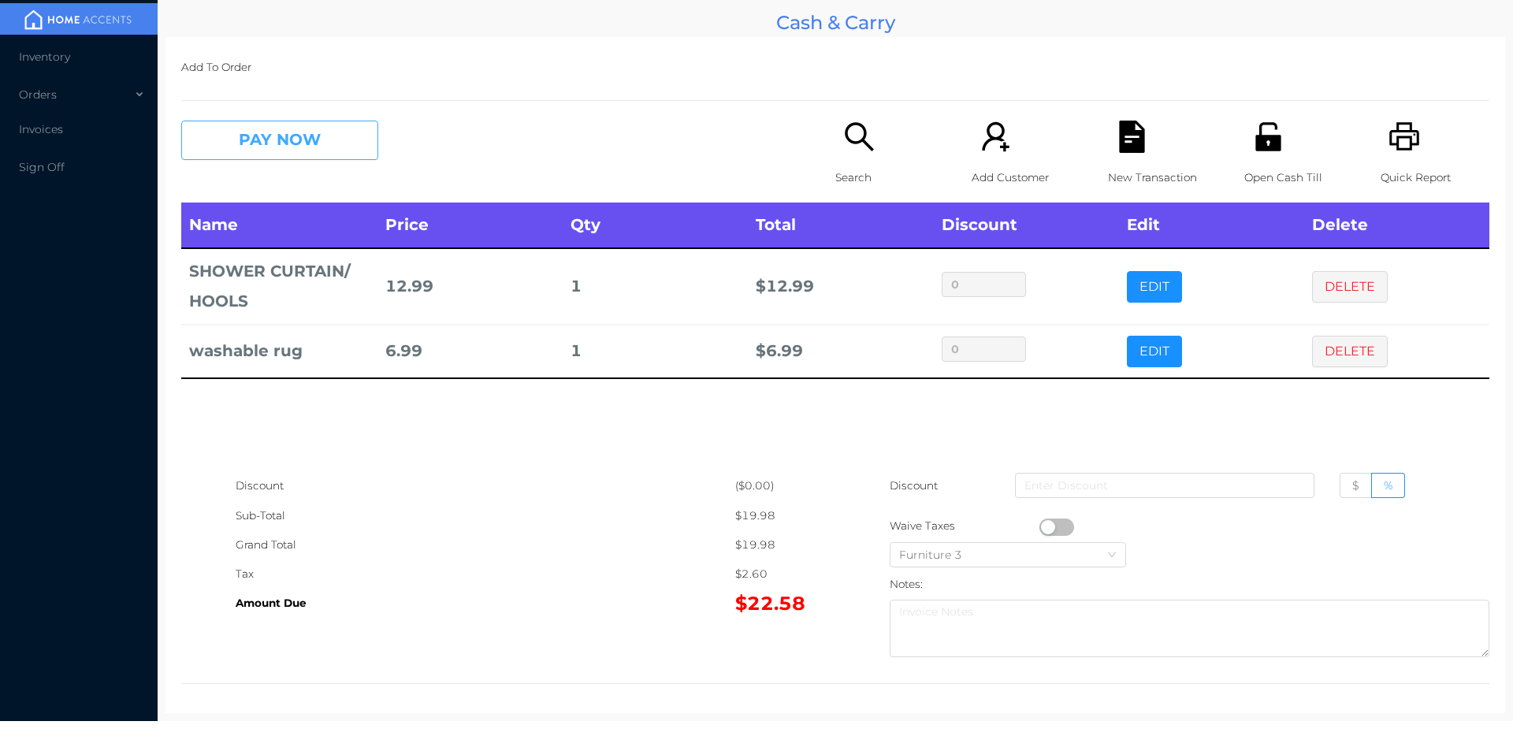
click at [236, 125] on button "PAY NOW" at bounding box center [279, 140] width 197 height 39
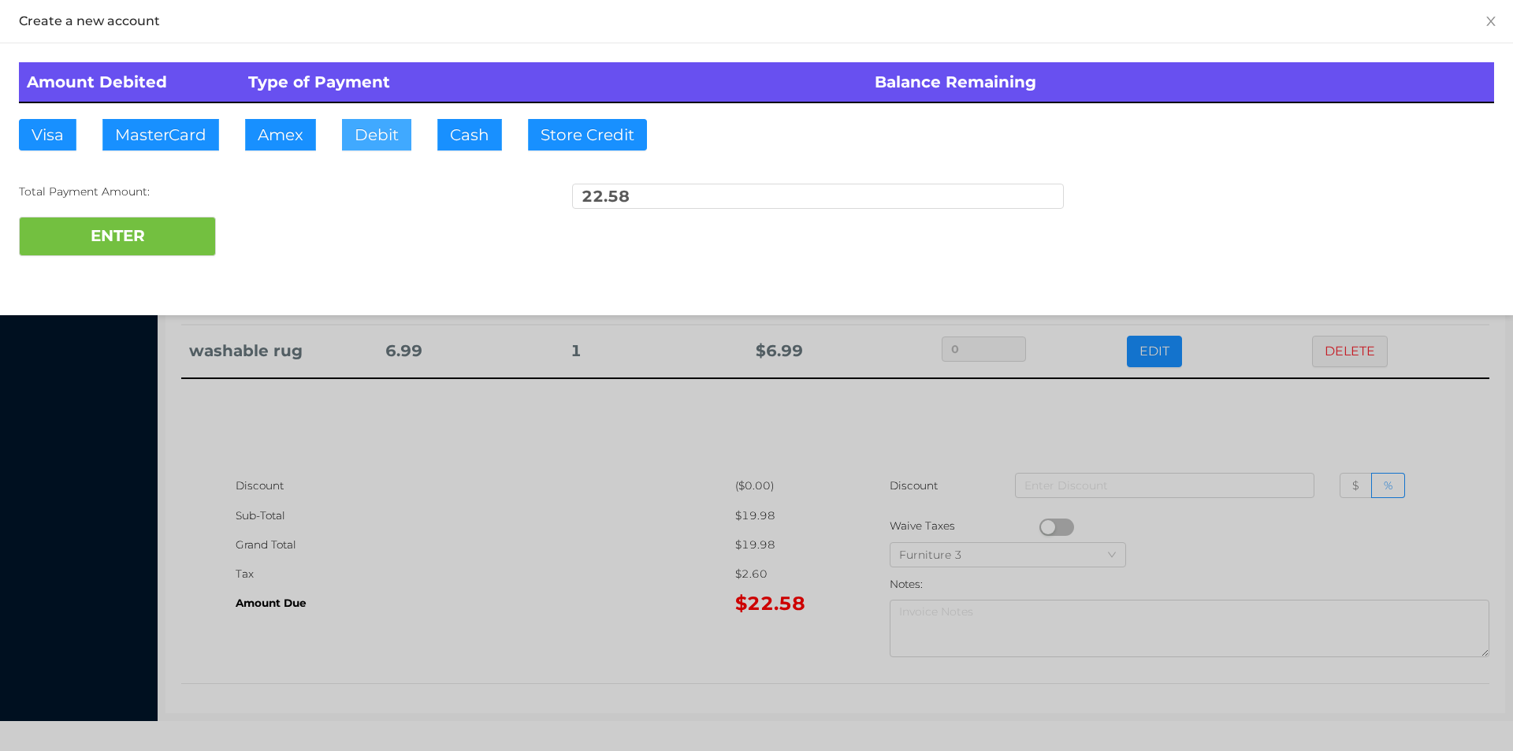
click at [359, 136] on button "Debit" at bounding box center [376, 135] width 69 height 32
click at [137, 236] on button "ENTER" at bounding box center [117, 236] width 197 height 39
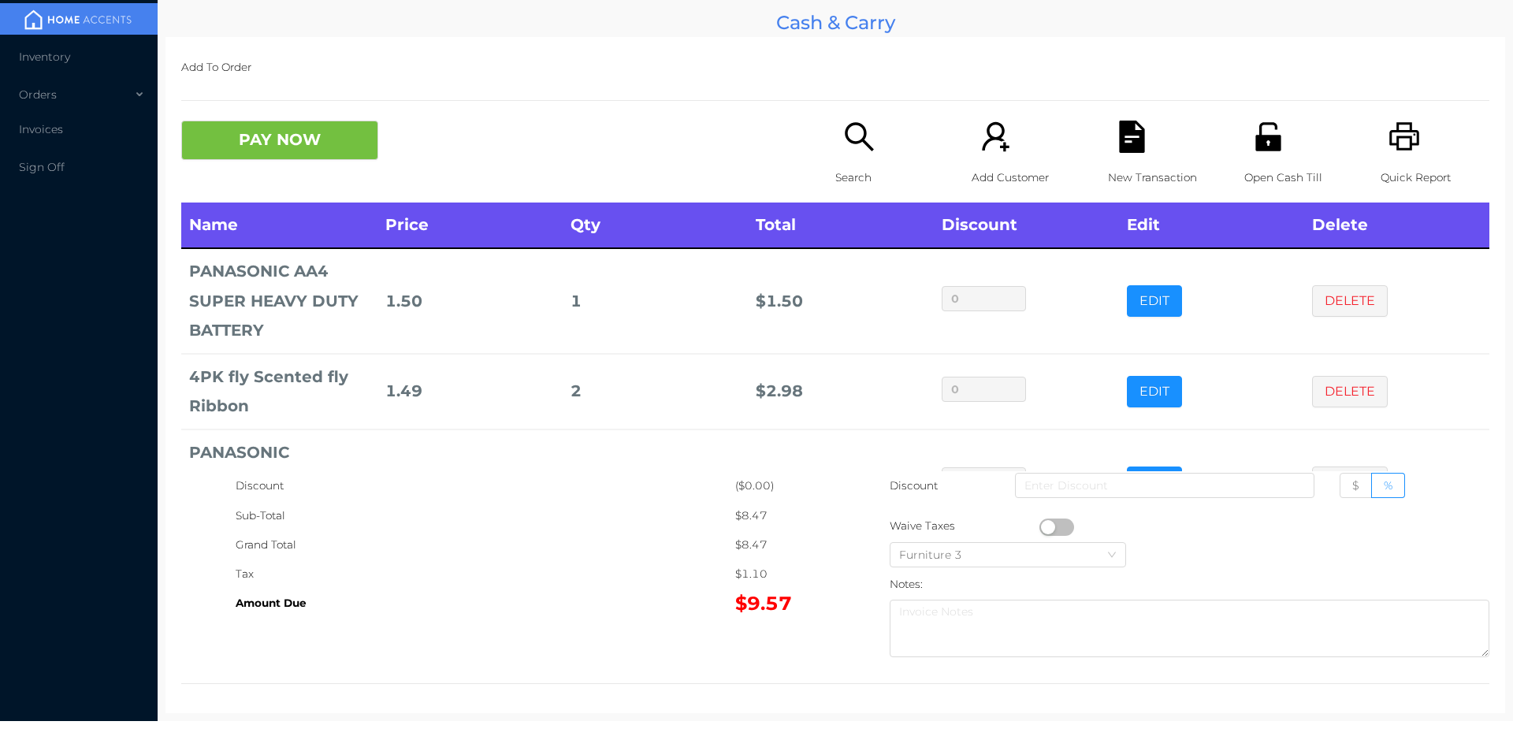
scroll to position [80, 0]
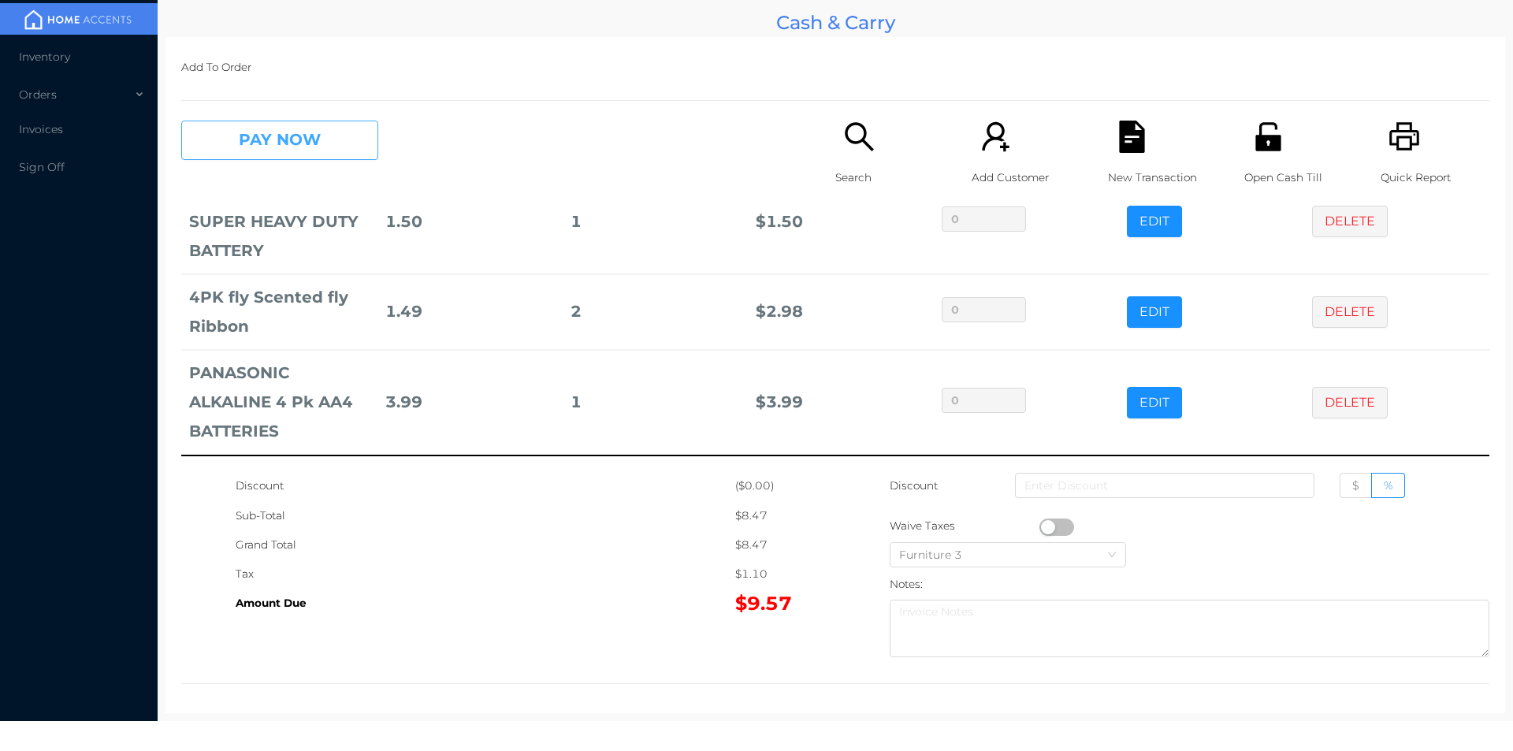
click at [270, 154] on button "PAY NOW" at bounding box center [279, 140] width 197 height 39
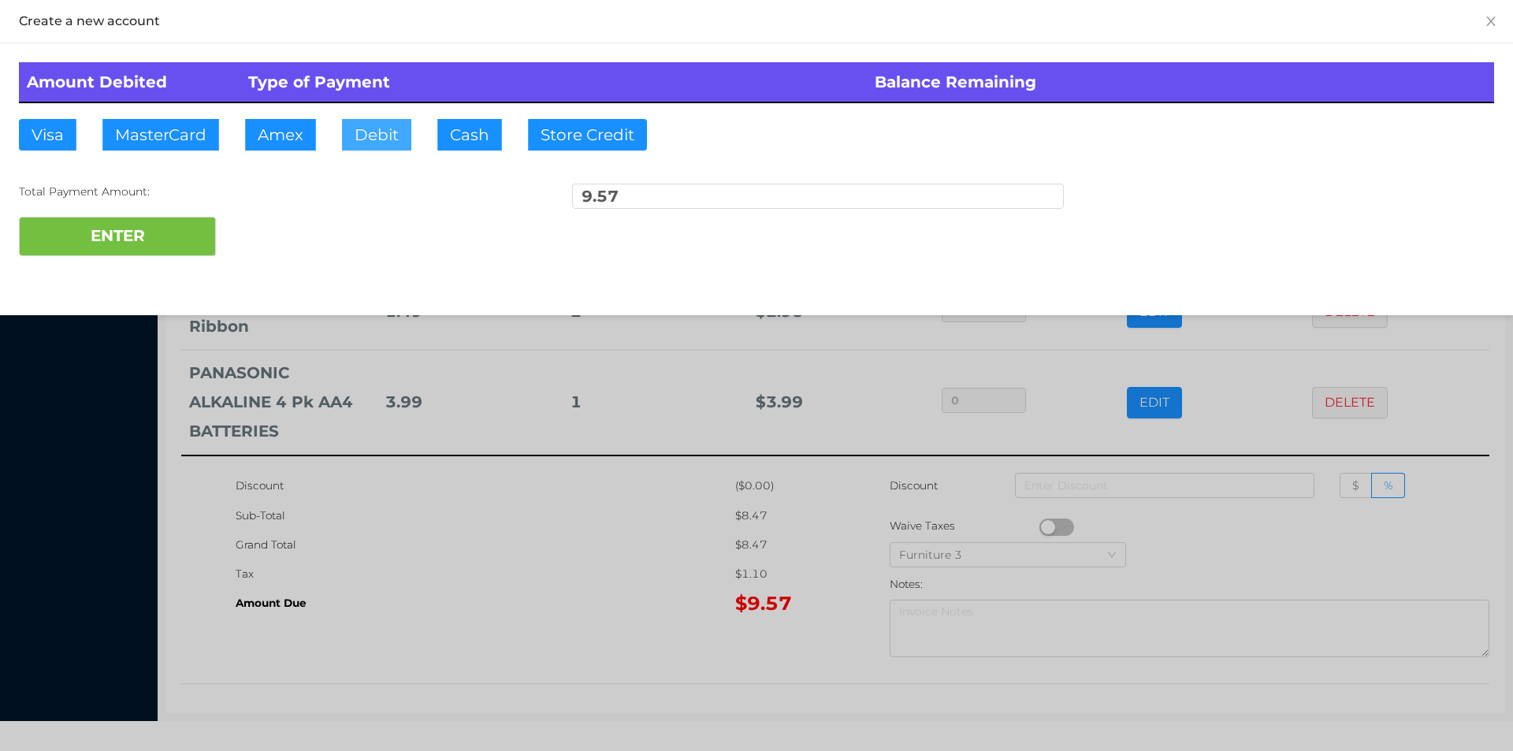
click at [385, 149] on button "Debit" at bounding box center [376, 135] width 69 height 32
type input "20"
click at [151, 250] on button "ENTER" at bounding box center [117, 236] width 197 height 39
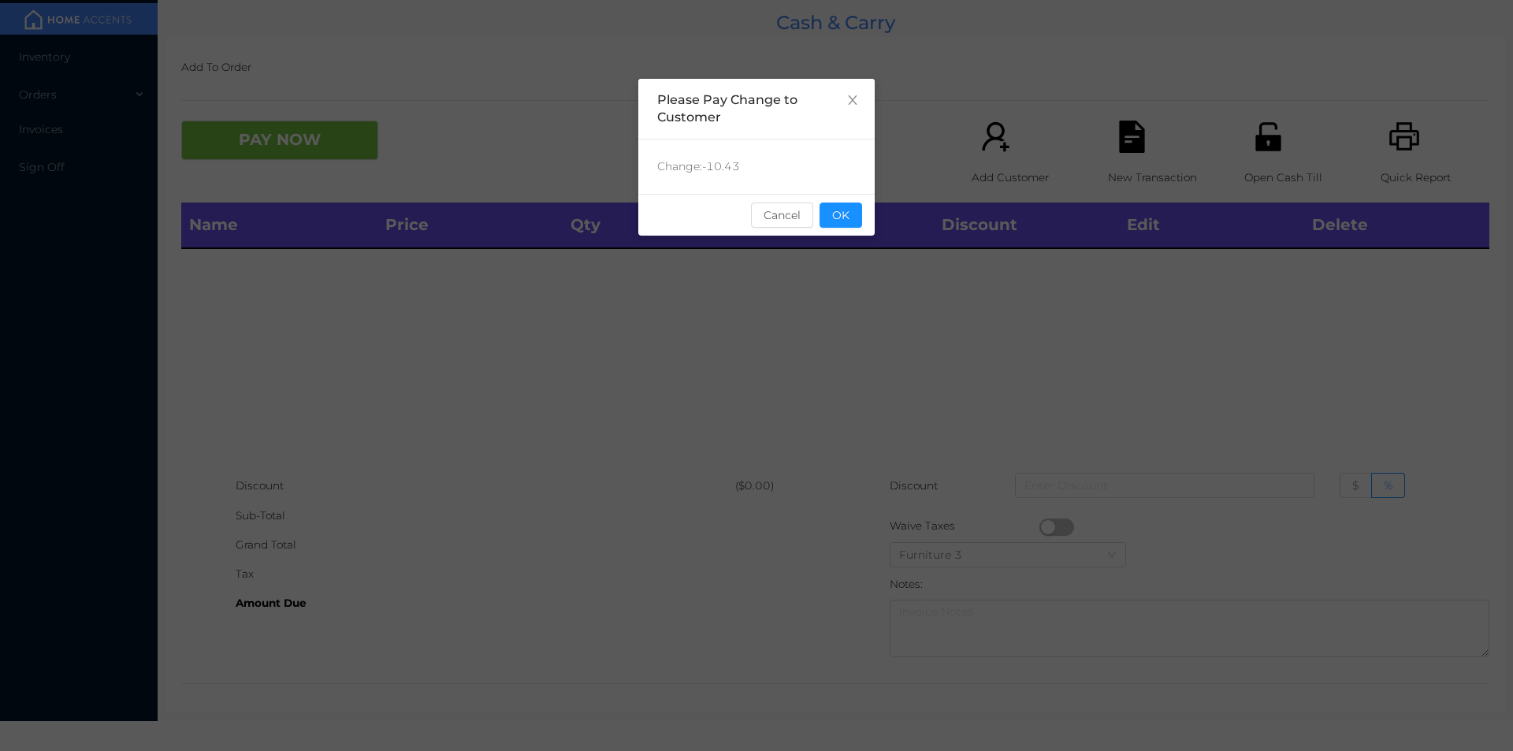
scroll to position [0, 0]
click at [858, 225] on button "OK" at bounding box center [841, 215] width 43 height 25
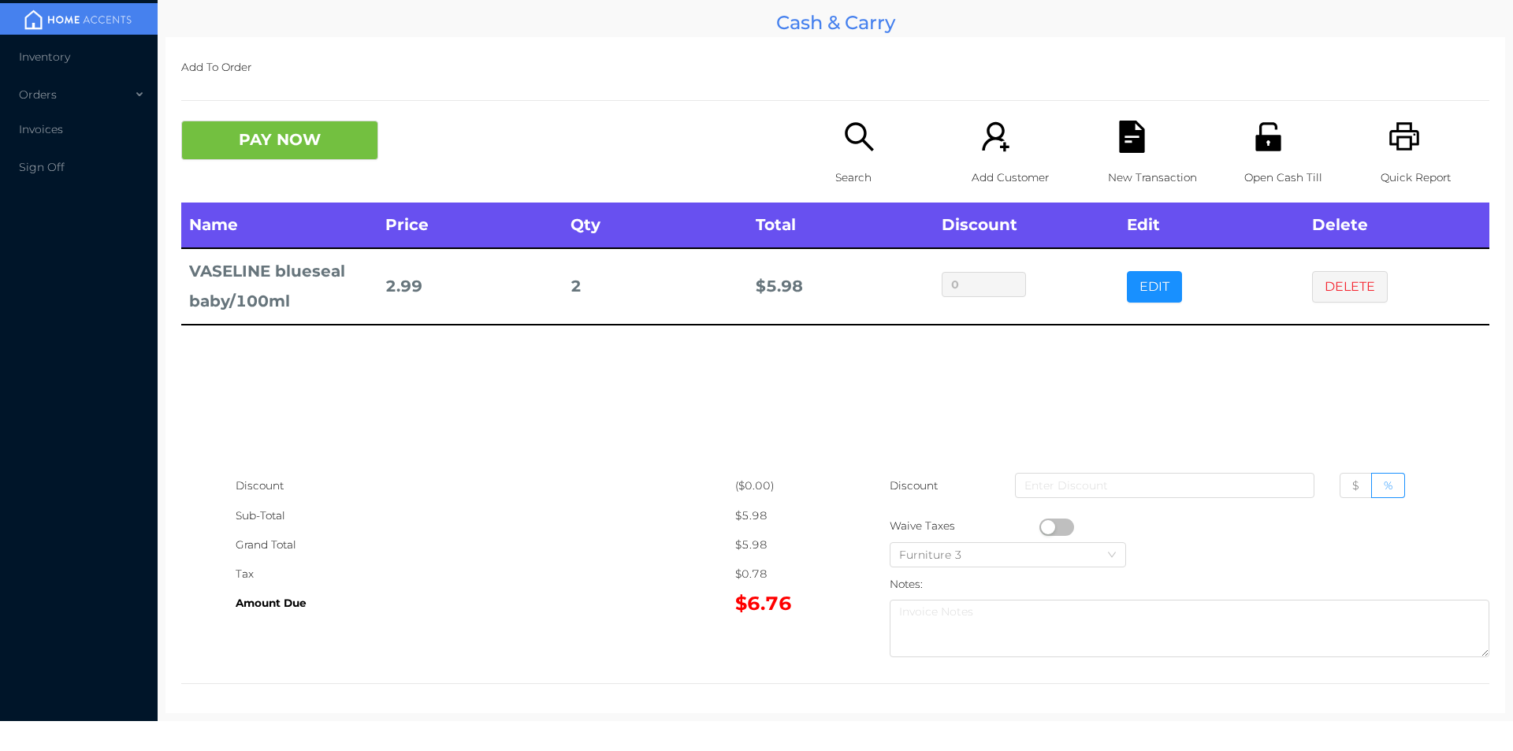
click at [1123, 154] on div "New Transaction" at bounding box center [1162, 162] width 109 height 82
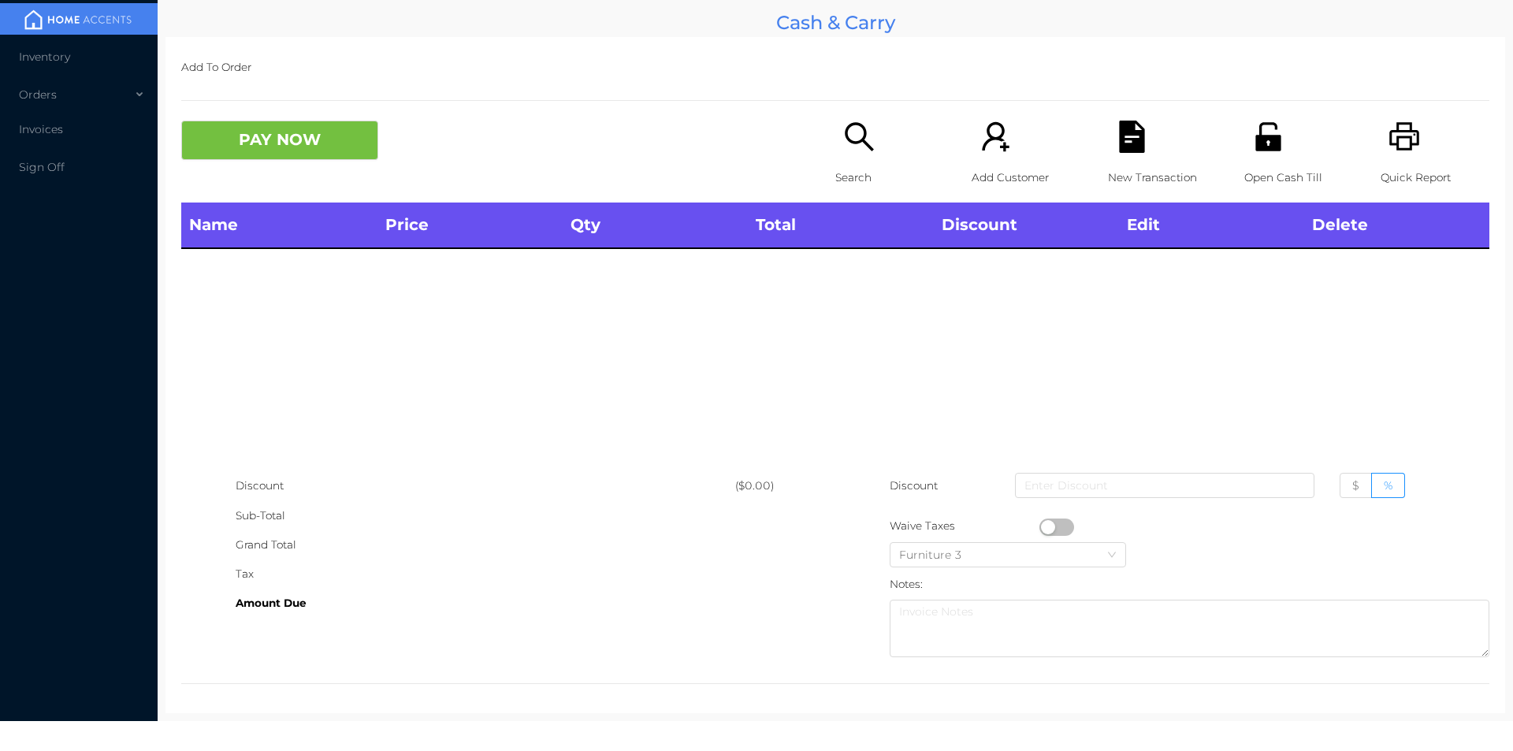
click at [1268, 144] on icon "icon: unlock" at bounding box center [1267, 136] width 25 height 28
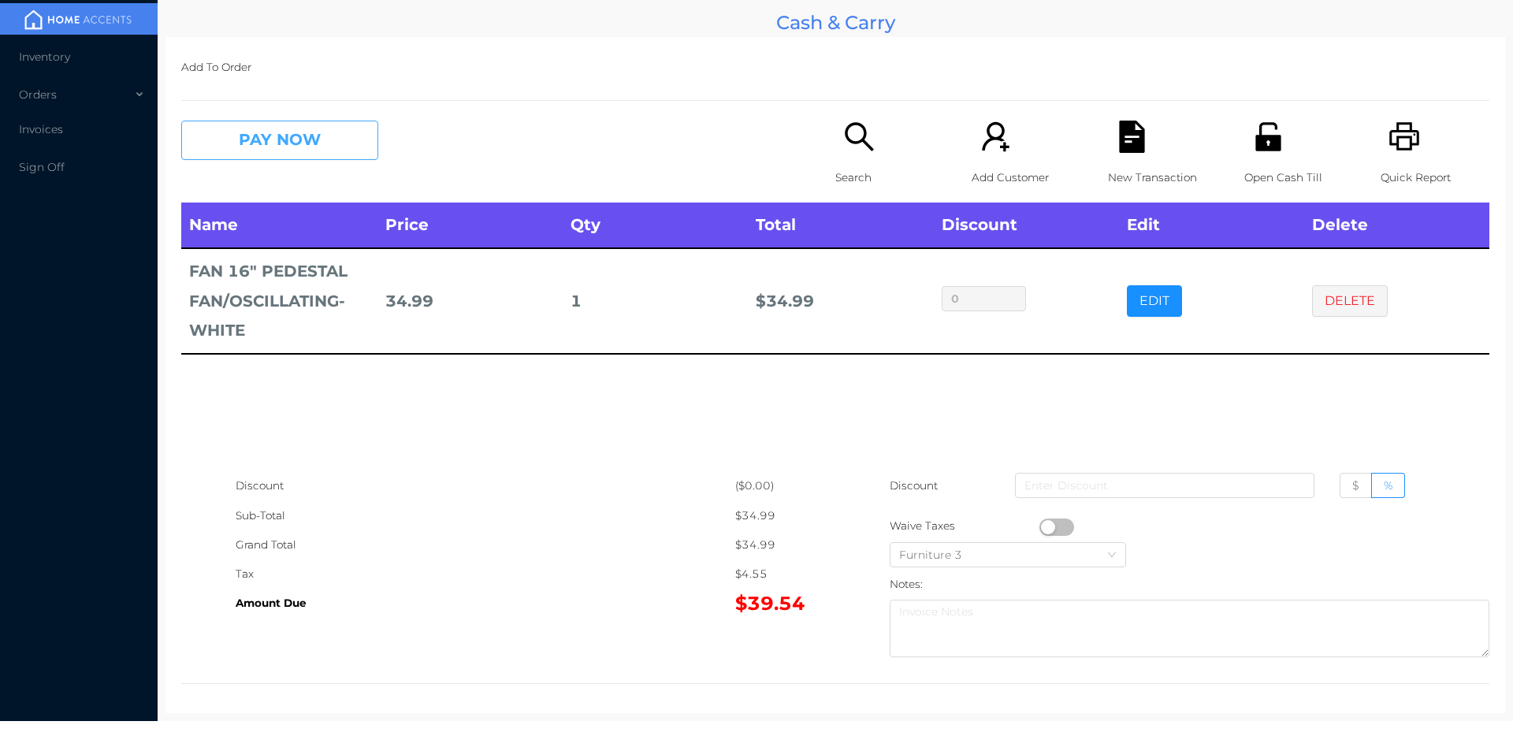
click at [316, 143] on button "PAY NOW" at bounding box center [279, 140] width 197 height 39
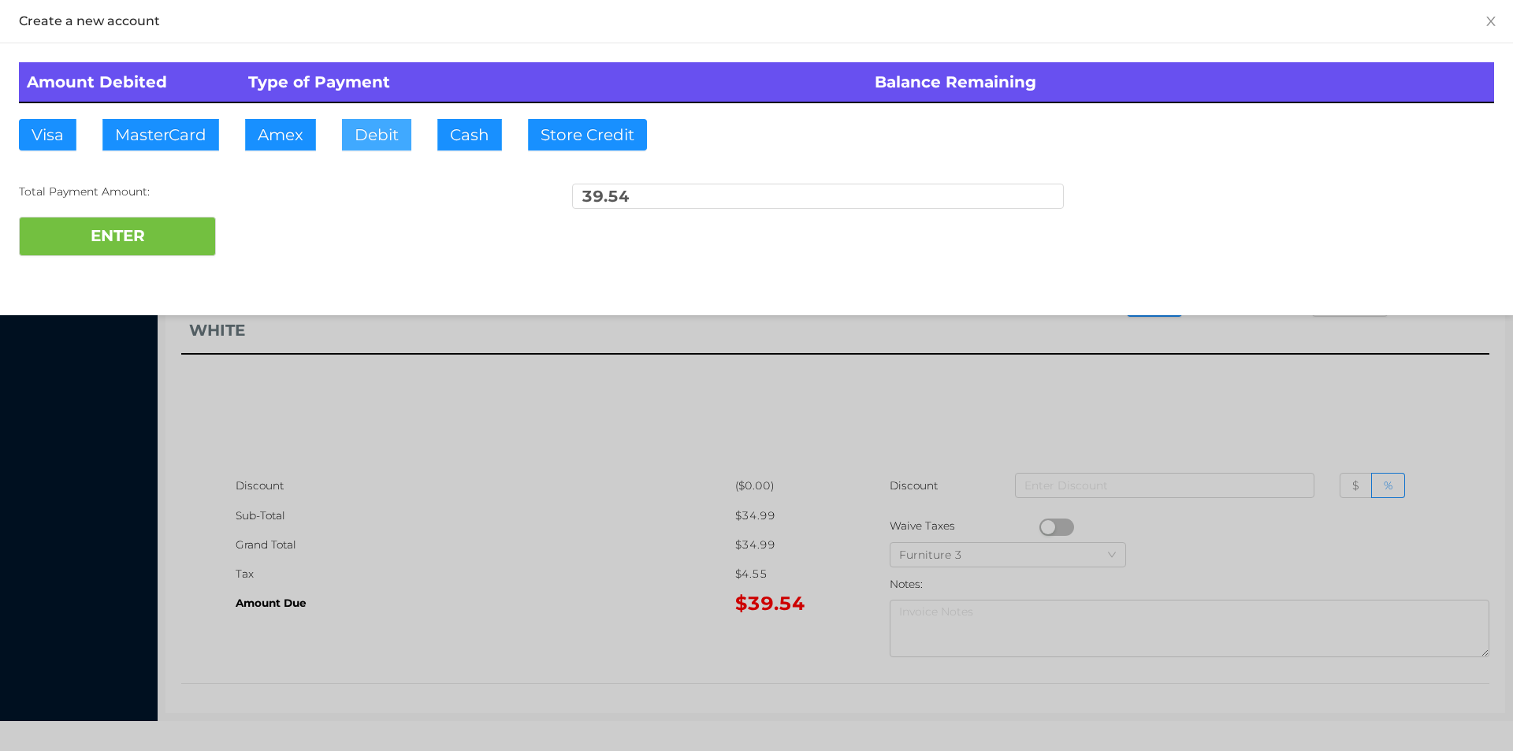
click at [367, 139] on button "Debit" at bounding box center [376, 135] width 69 height 32
click at [186, 241] on button "ENTER" at bounding box center [117, 236] width 197 height 39
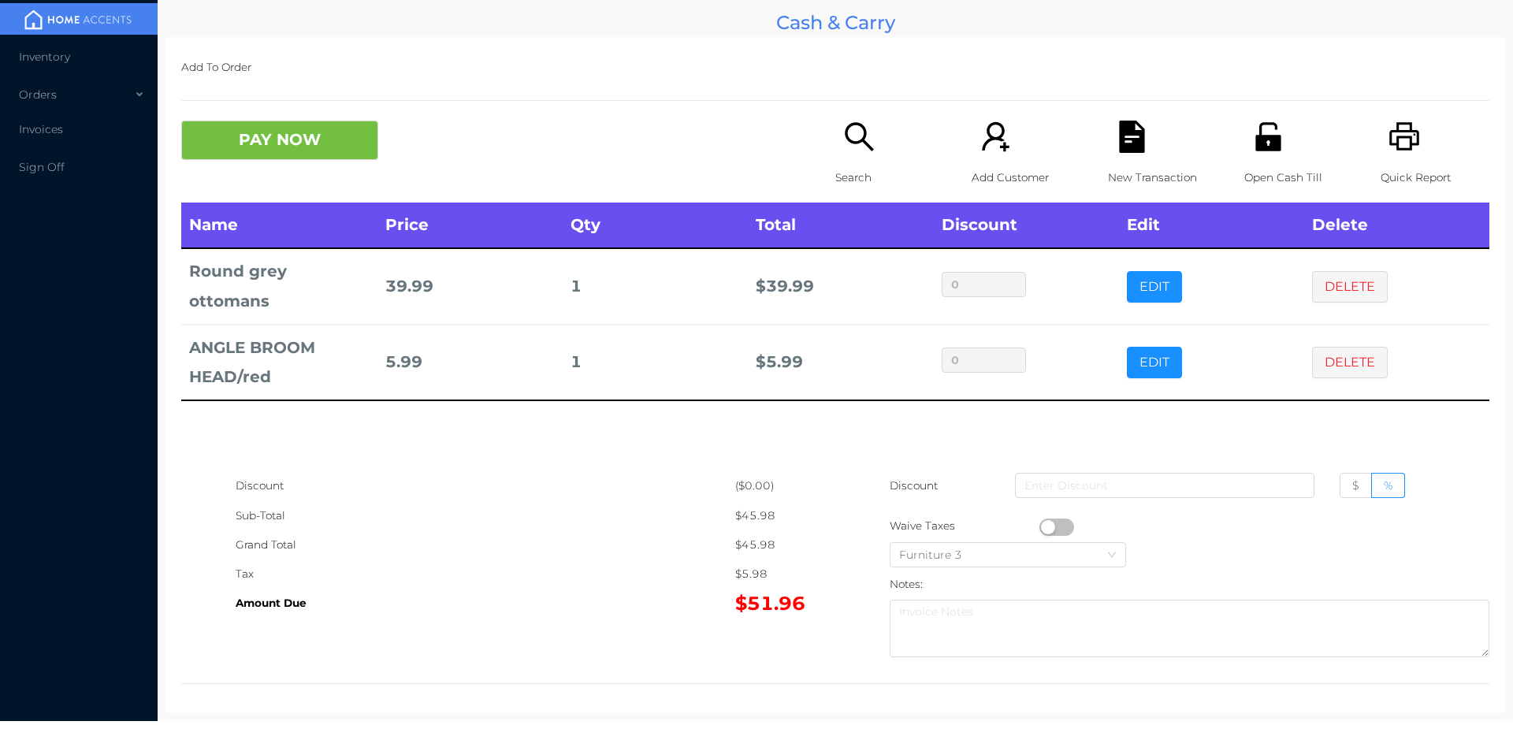
scroll to position [6, 0]
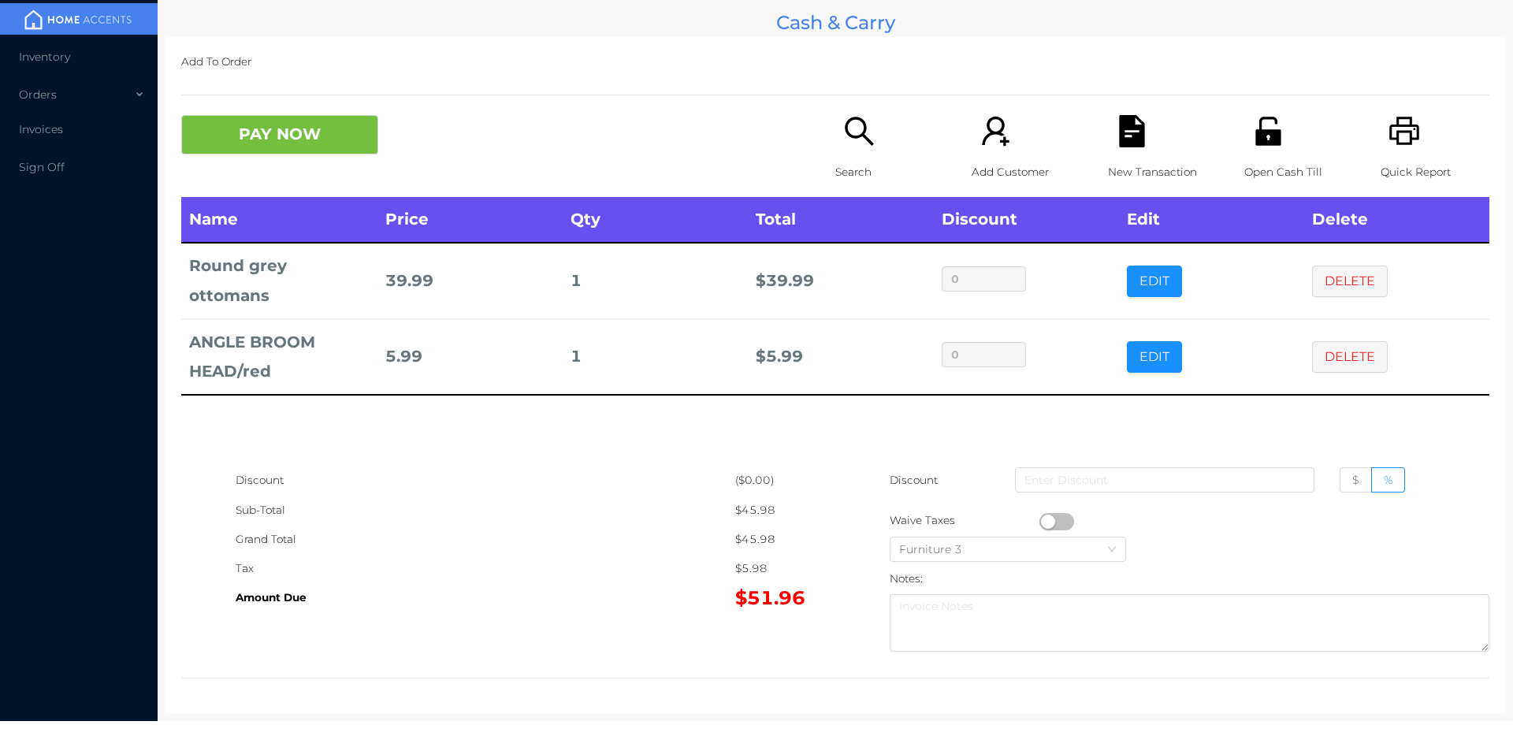
click at [859, 130] on icon "icon: search" at bounding box center [859, 131] width 28 height 28
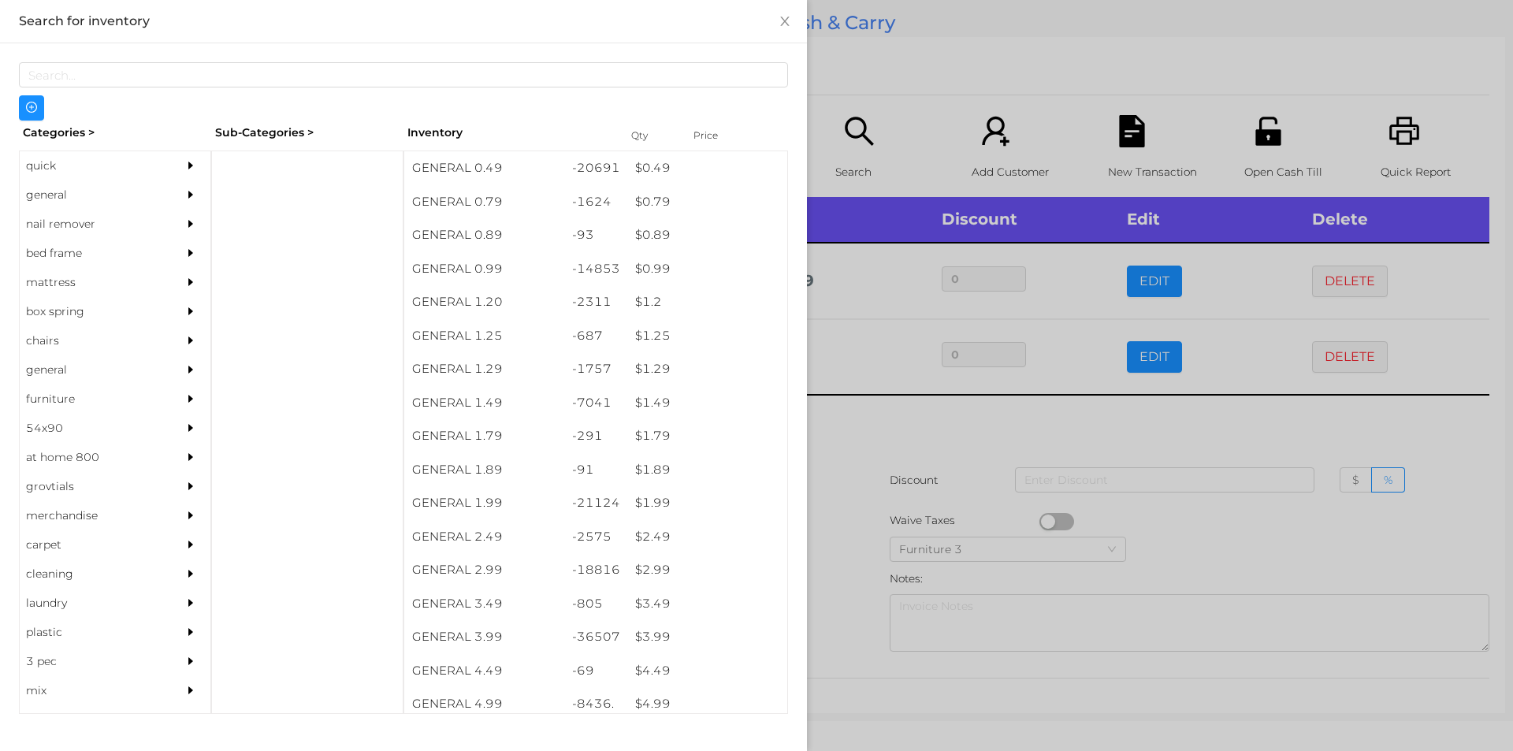
click at [90, 156] on div "quick" at bounding box center [91, 165] width 143 height 29
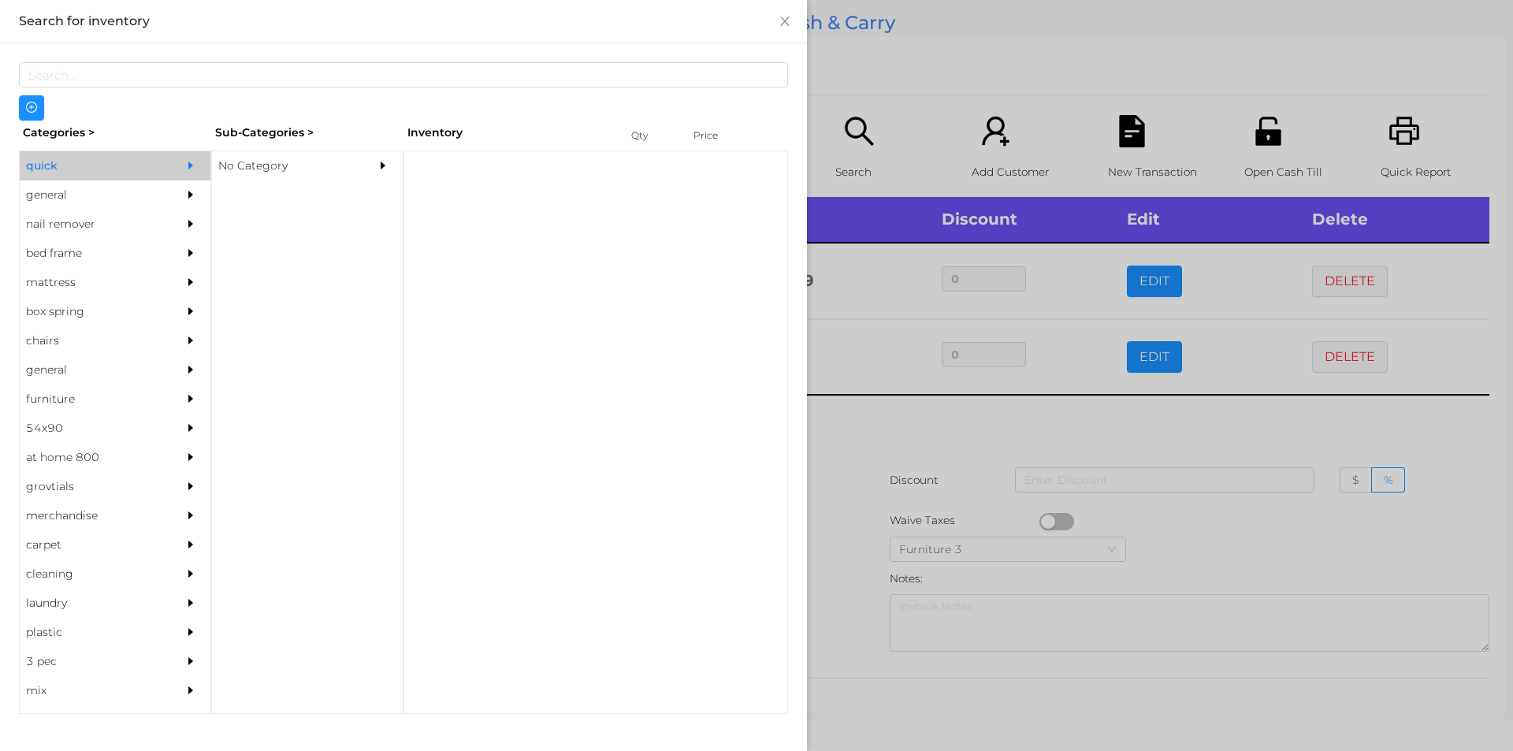
click at [307, 162] on div "No Category" at bounding box center [283, 165] width 143 height 29
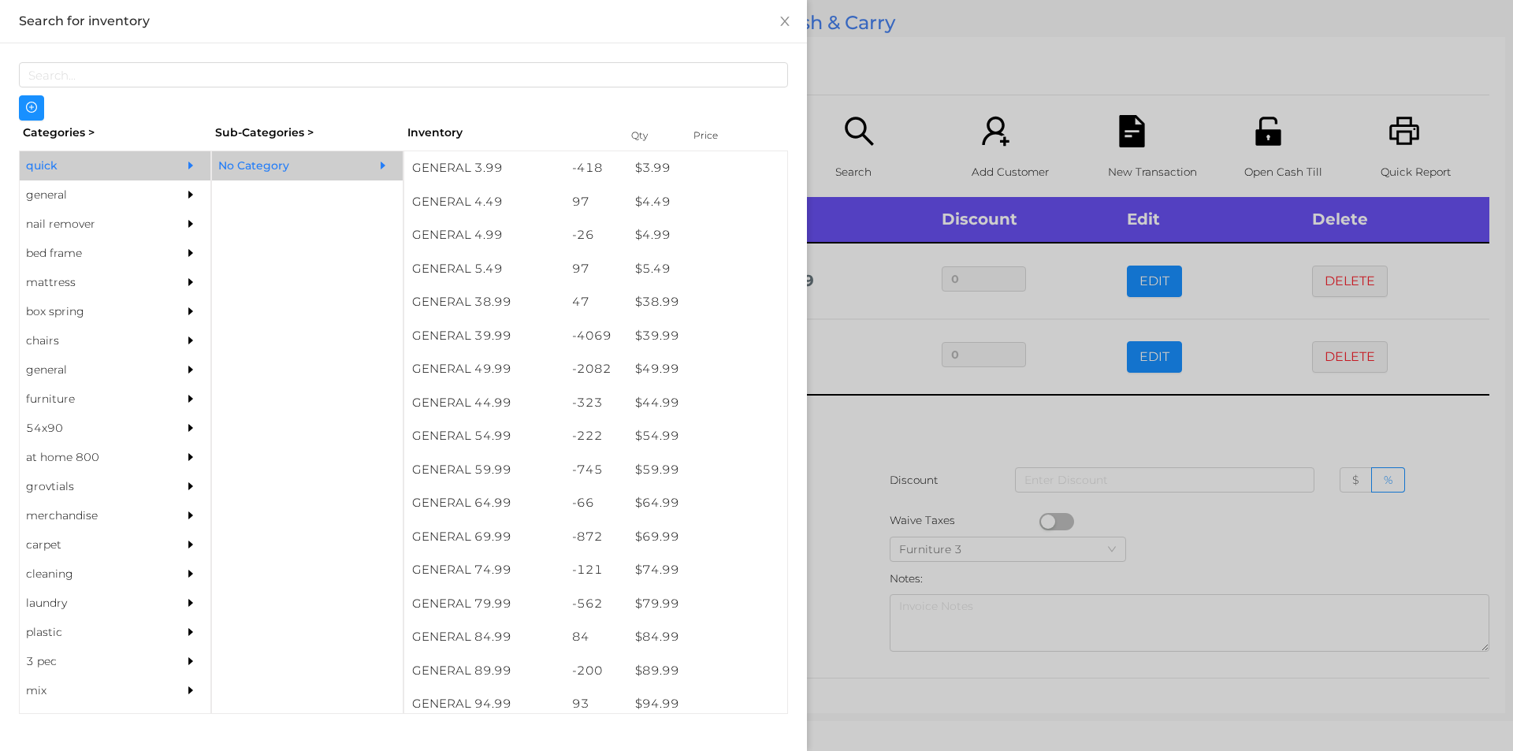
scroll to position [733, 0]
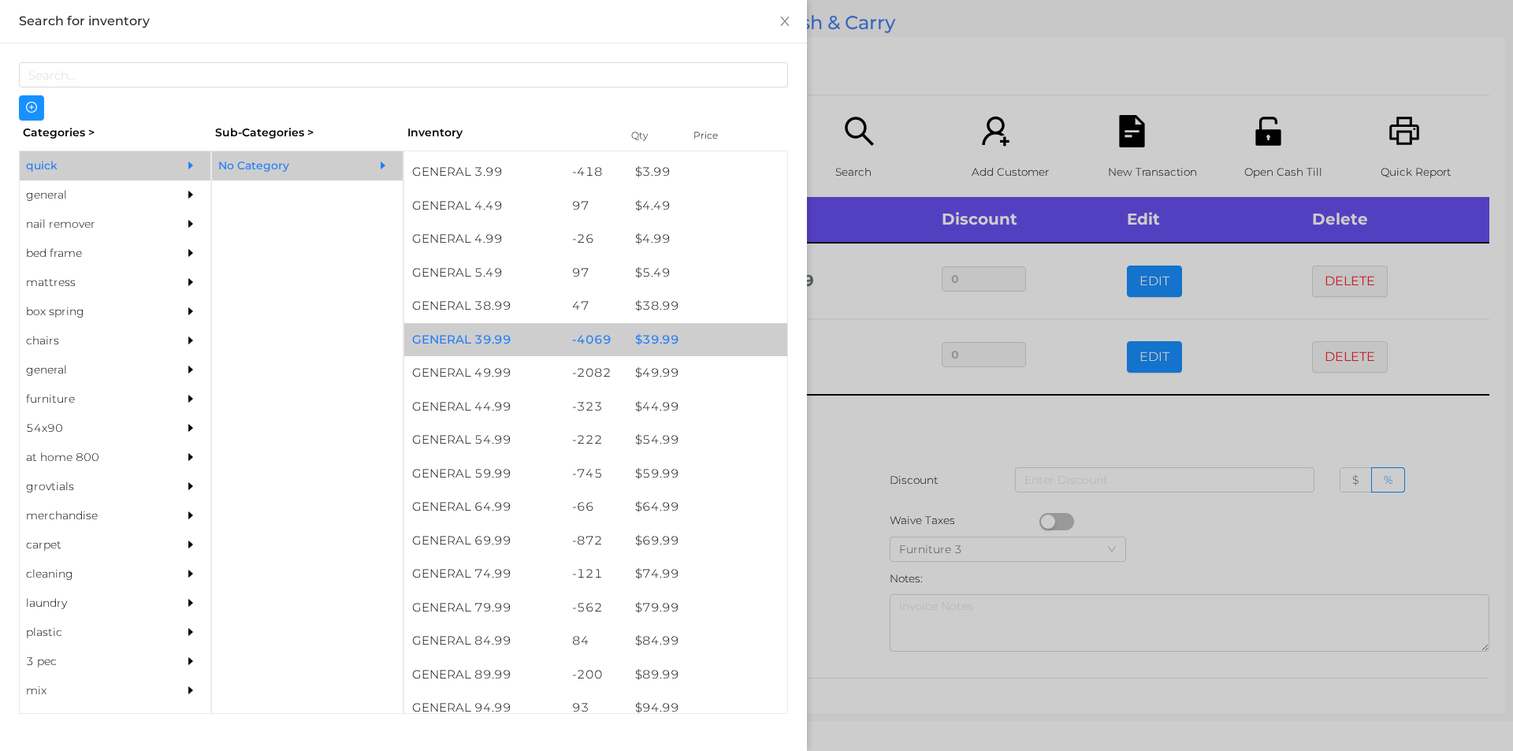
click at [675, 337] on div "$ 39.99" at bounding box center [707, 340] width 160 height 34
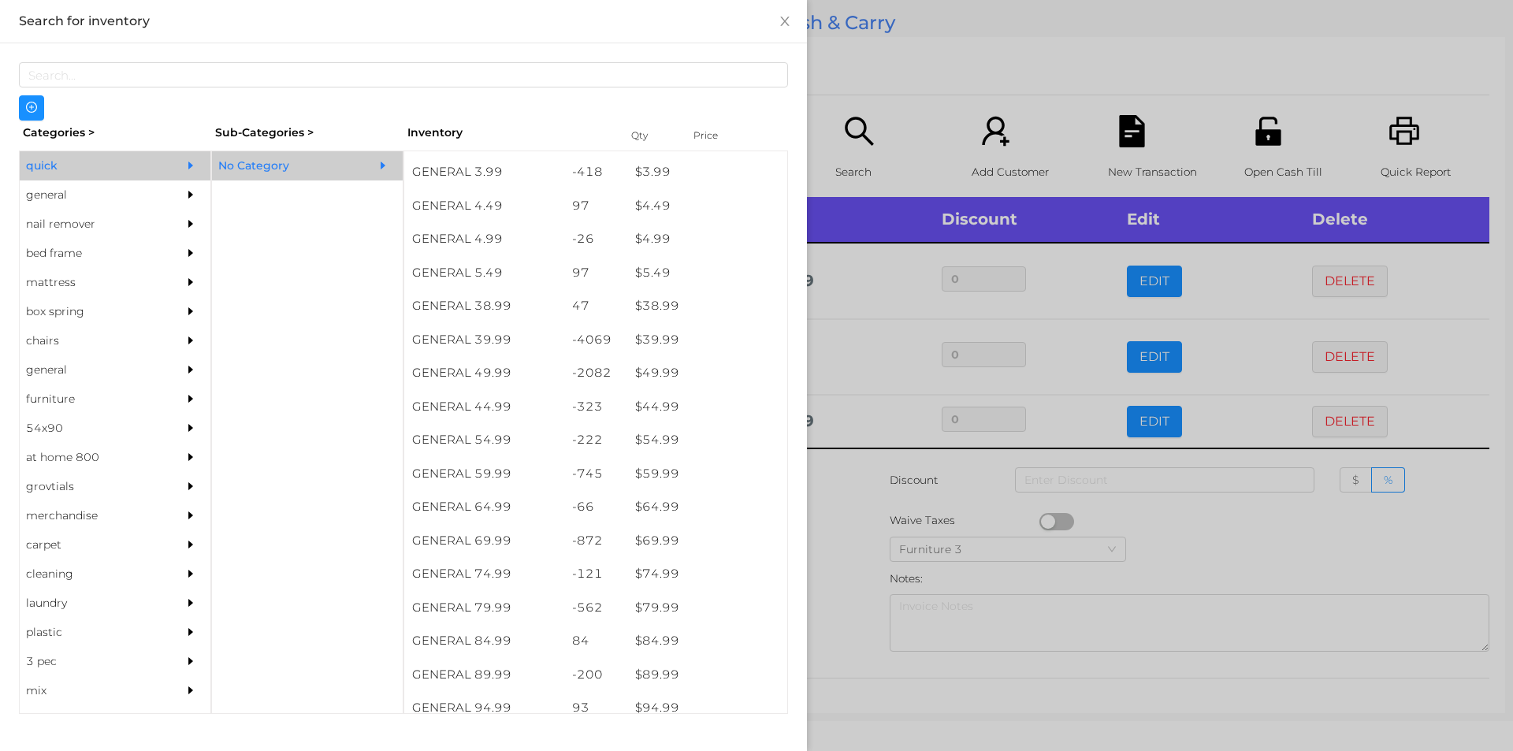
click at [1005, 99] on div at bounding box center [756, 375] width 1513 height 751
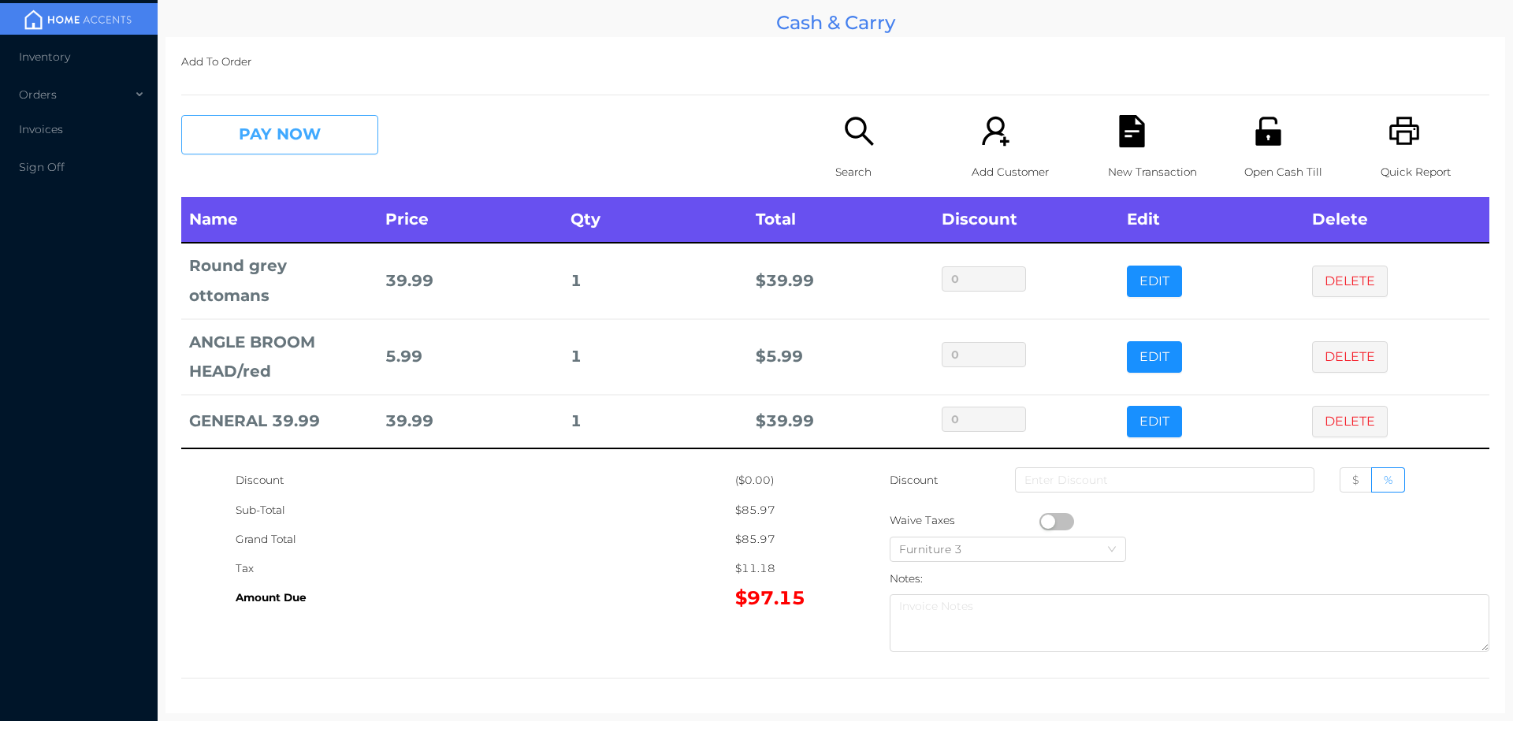
click at [305, 117] on button "PAY NOW" at bounding box center [279, 134] width 197 height 39
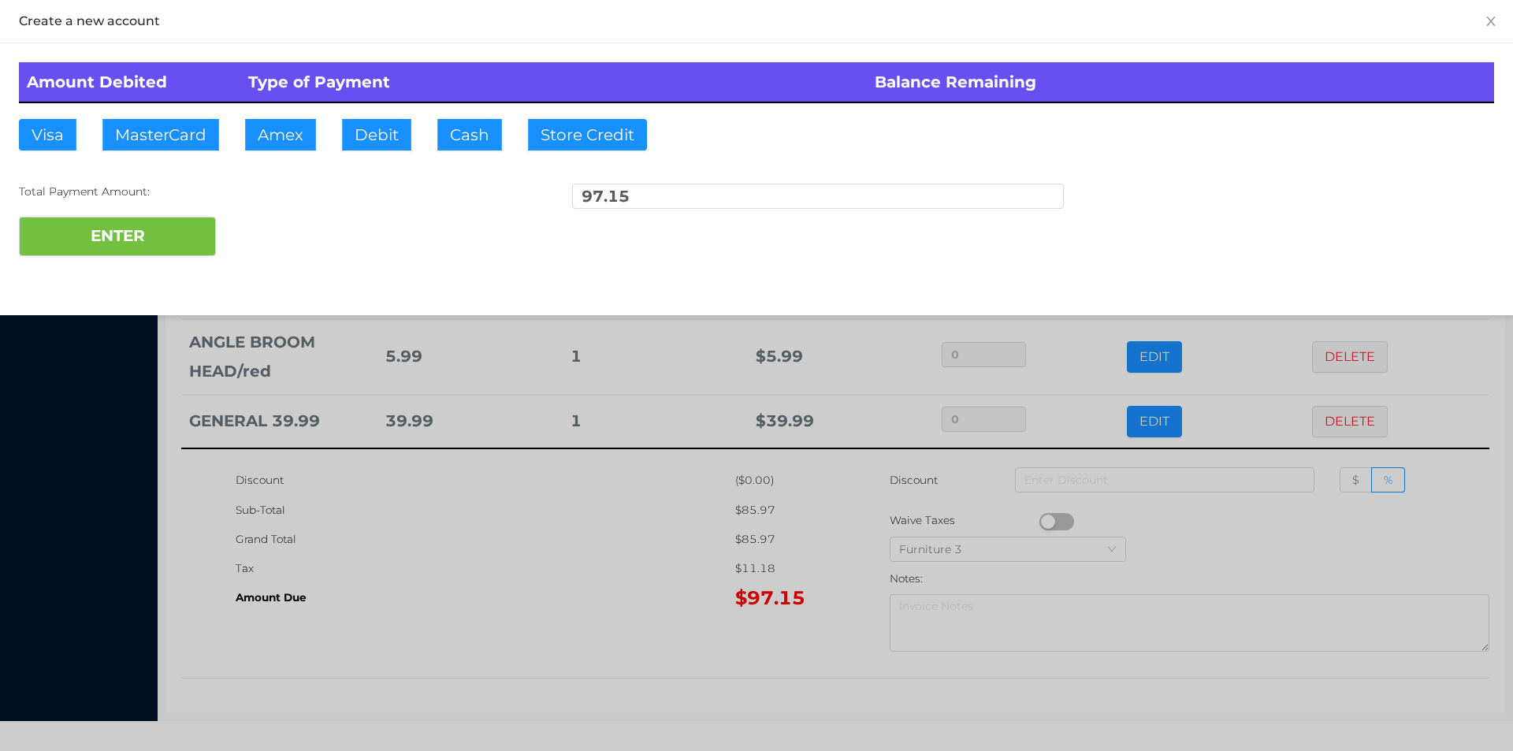
click at [665, 633] on div at bounding box center [756, 375] width 1513 height 751
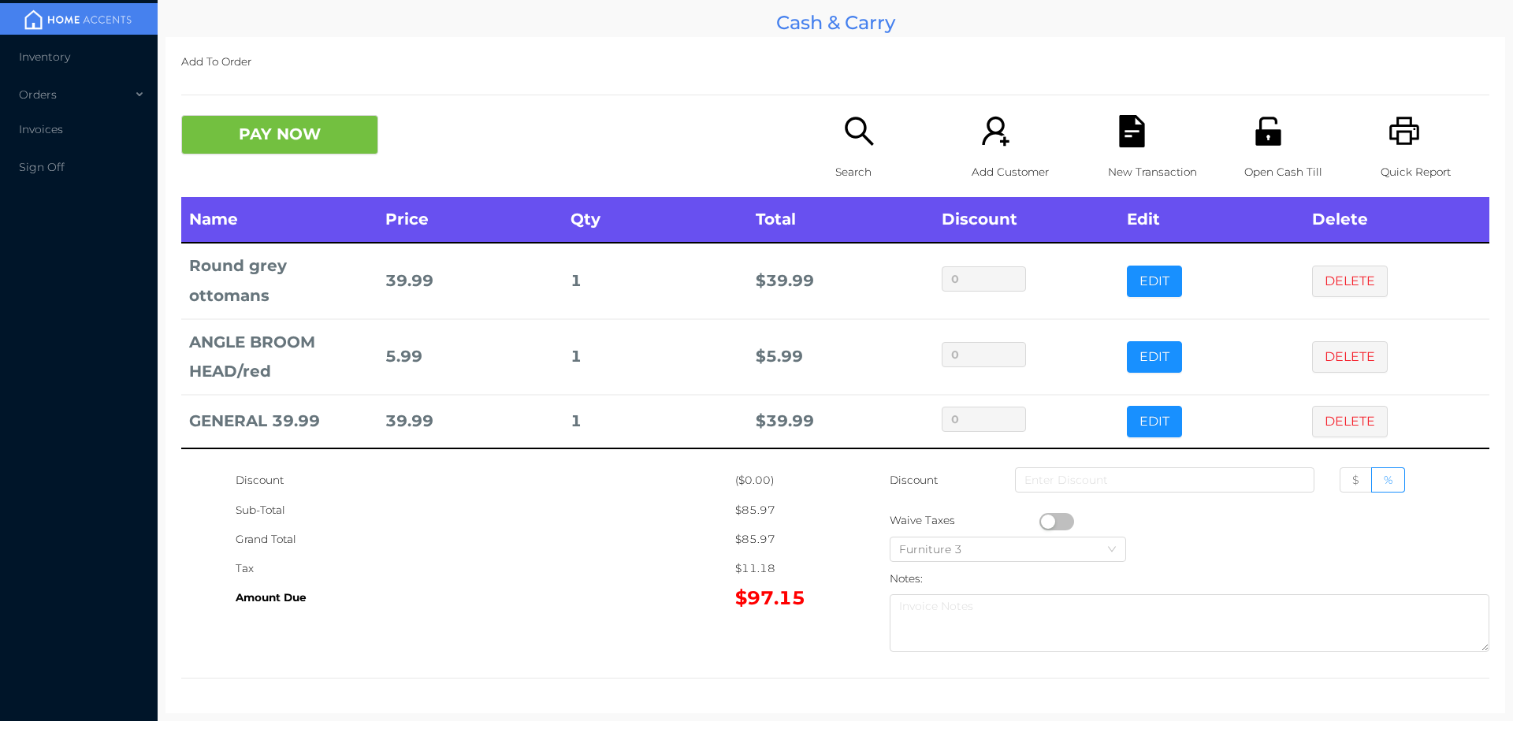
click at [1121, 129] on icon "icon: file-text" at bounding box center [1131, 131] width 25 height 32
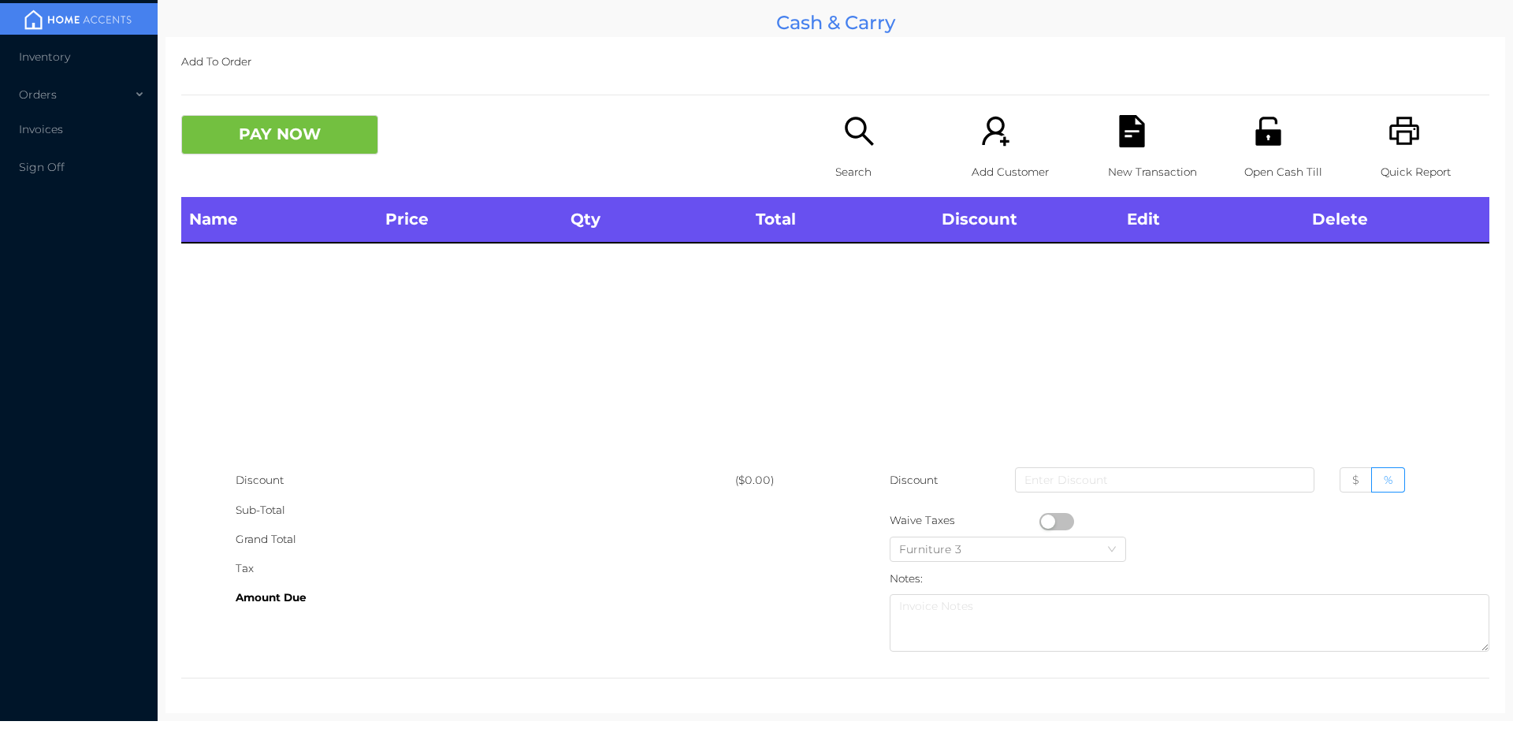
click at [1255, 139] on icon "icon: unlock" at bounding box center [1267, 131] width 25 height 28
click at [1246, 158] on p "Open Cash Till" at bounding box center [1298, 172] width 109 height 29
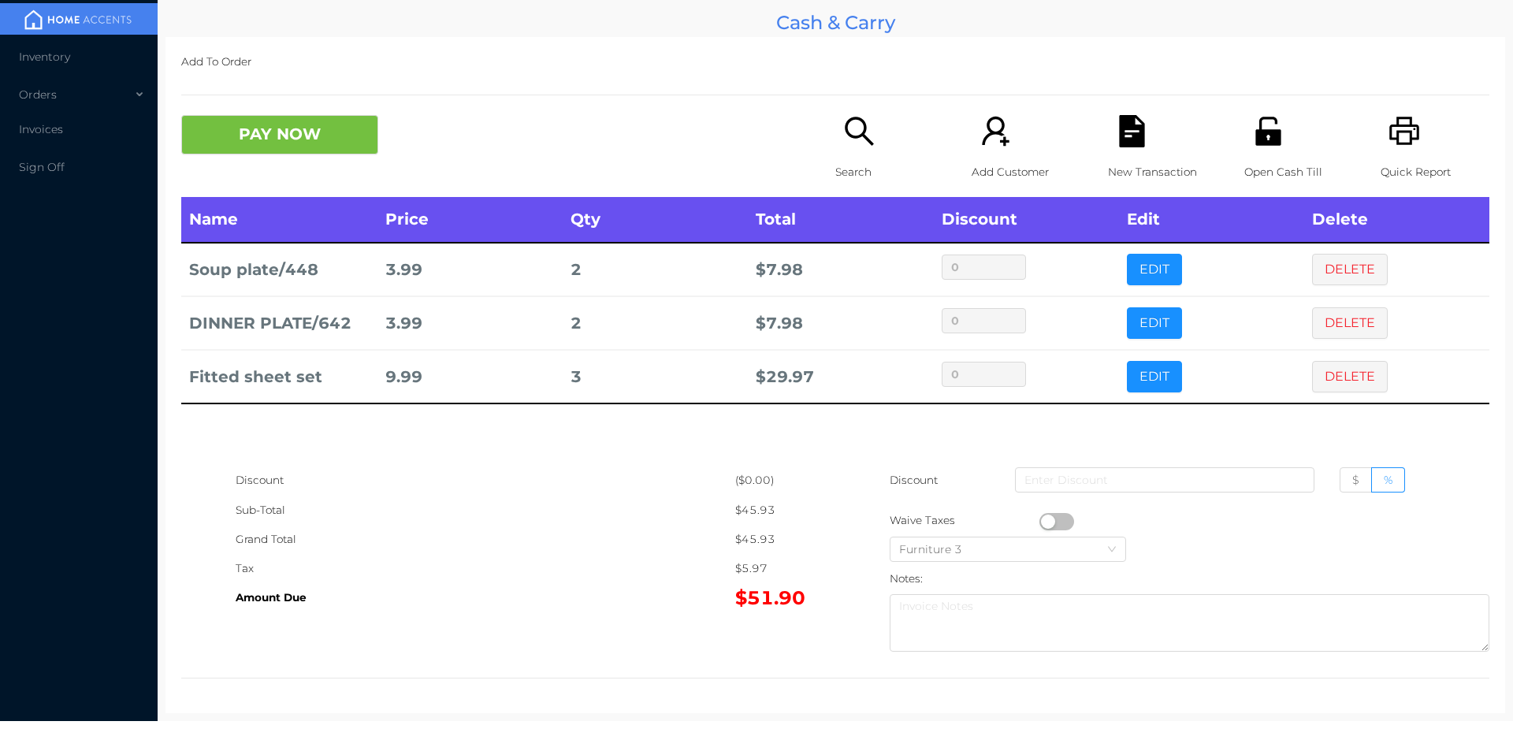
click at [1256, 128] on icon "icon: unlock" at bounding box center [1268, 131] width 32 height 32
click at [277, 120] on button "PAY NOW" at bounding box center [279, 134] width 197 height 39
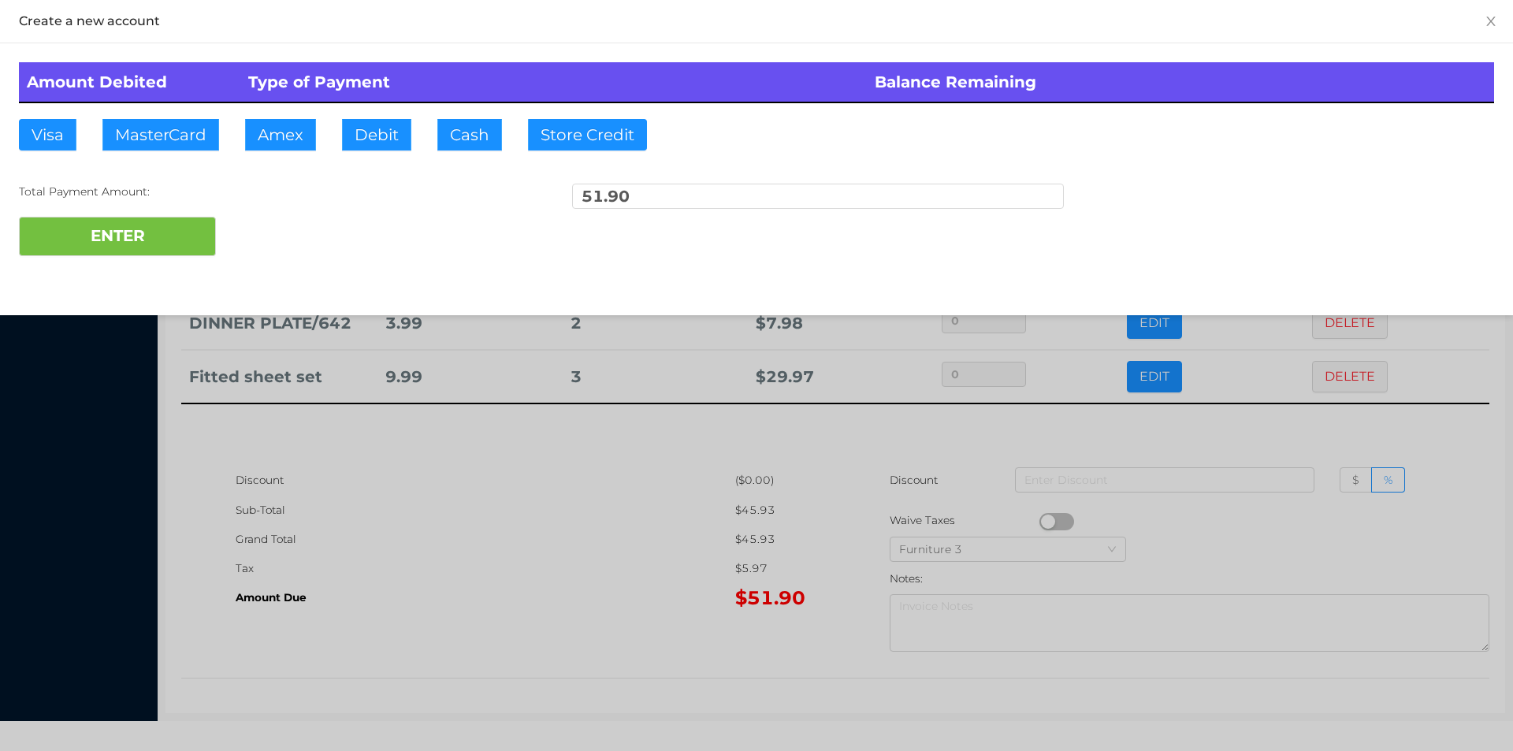
click at [1053, 439] on div at bounding box center [756, 375] width 1513 height 751
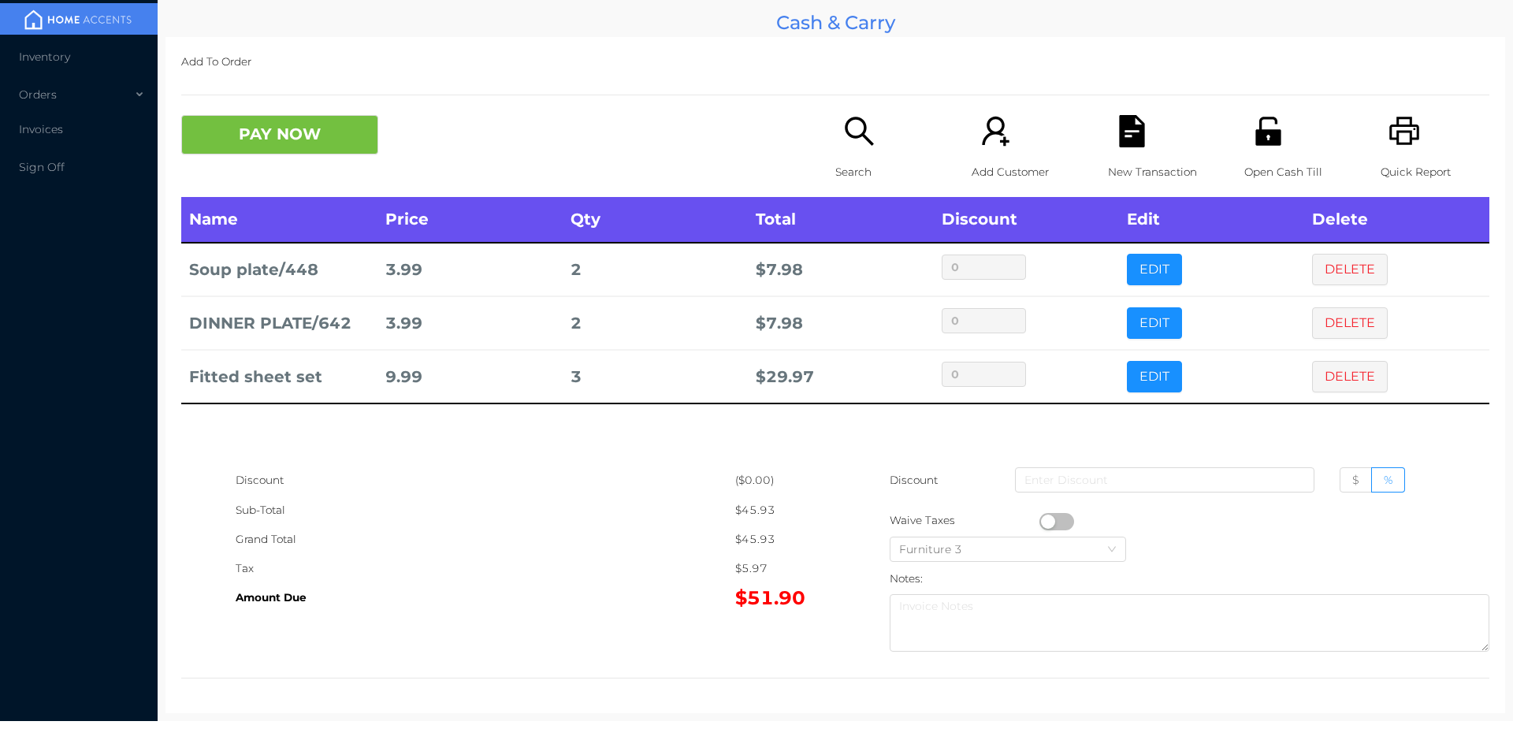
click at [1108, 143] on div "New Transaction" at bounding box center [1162, 156] width 109 height 82
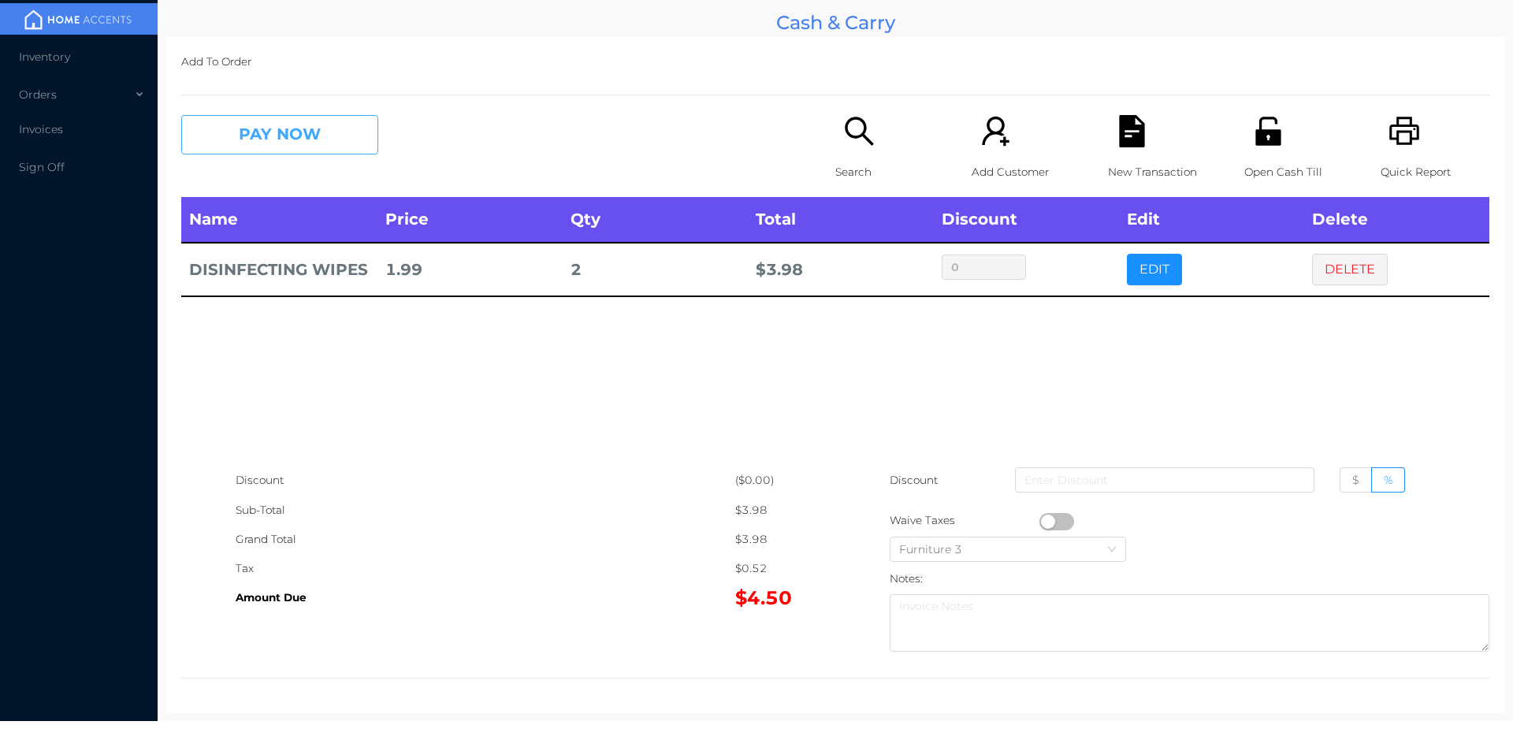
click at [296, 149] on button "PAY NOW" at bounding box center [279, 134] width 197 height 39
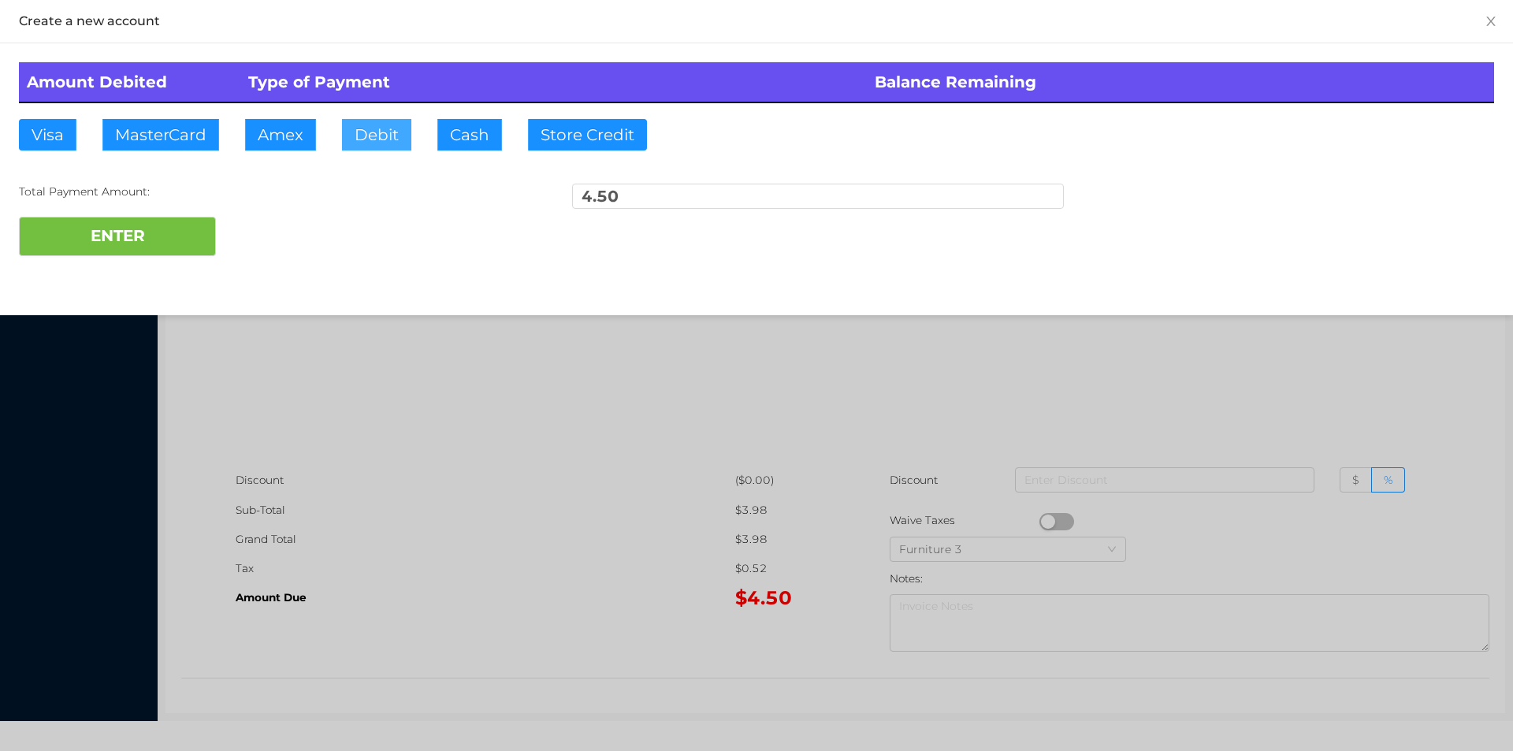
click at [355, 131] on button "Debit" at bounding box center [376, 135] width 69 height 32
click at [152, 240] on button "ENTER" at bounding box center [117, 236] width 197 height 39
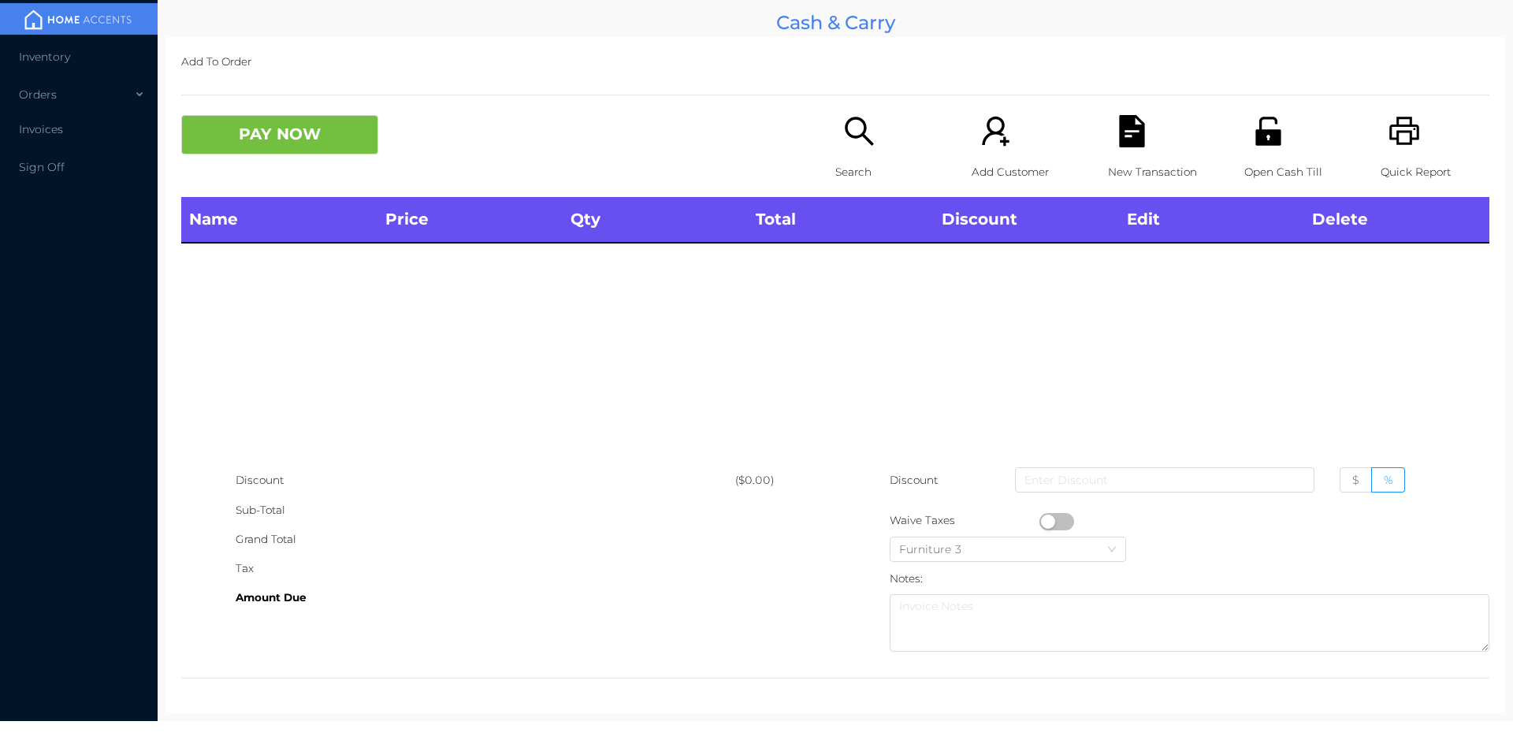
click at [853, 139] on icon "icon: search" at bounding box center [859, 131] width 32 height 32
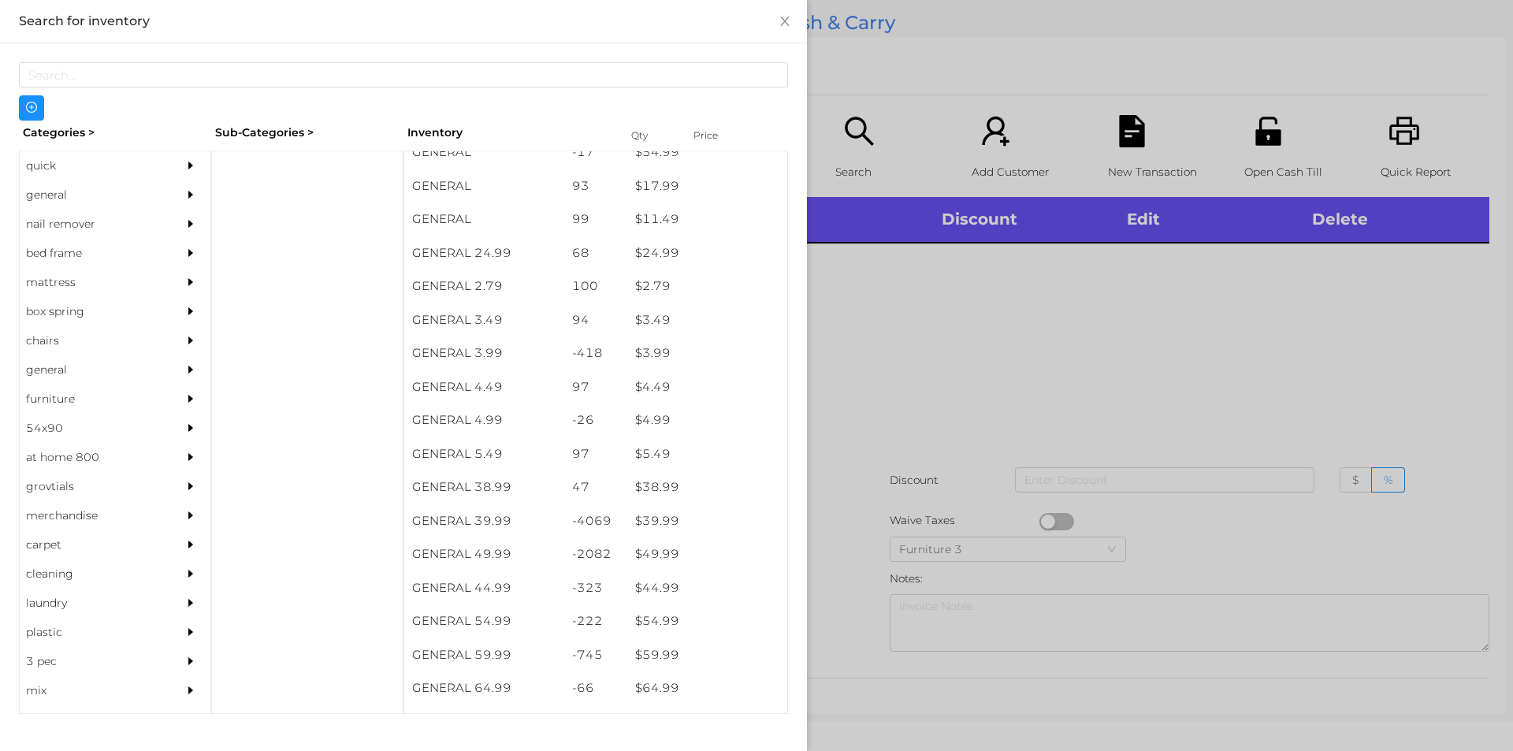
scroll to position [576, 0]
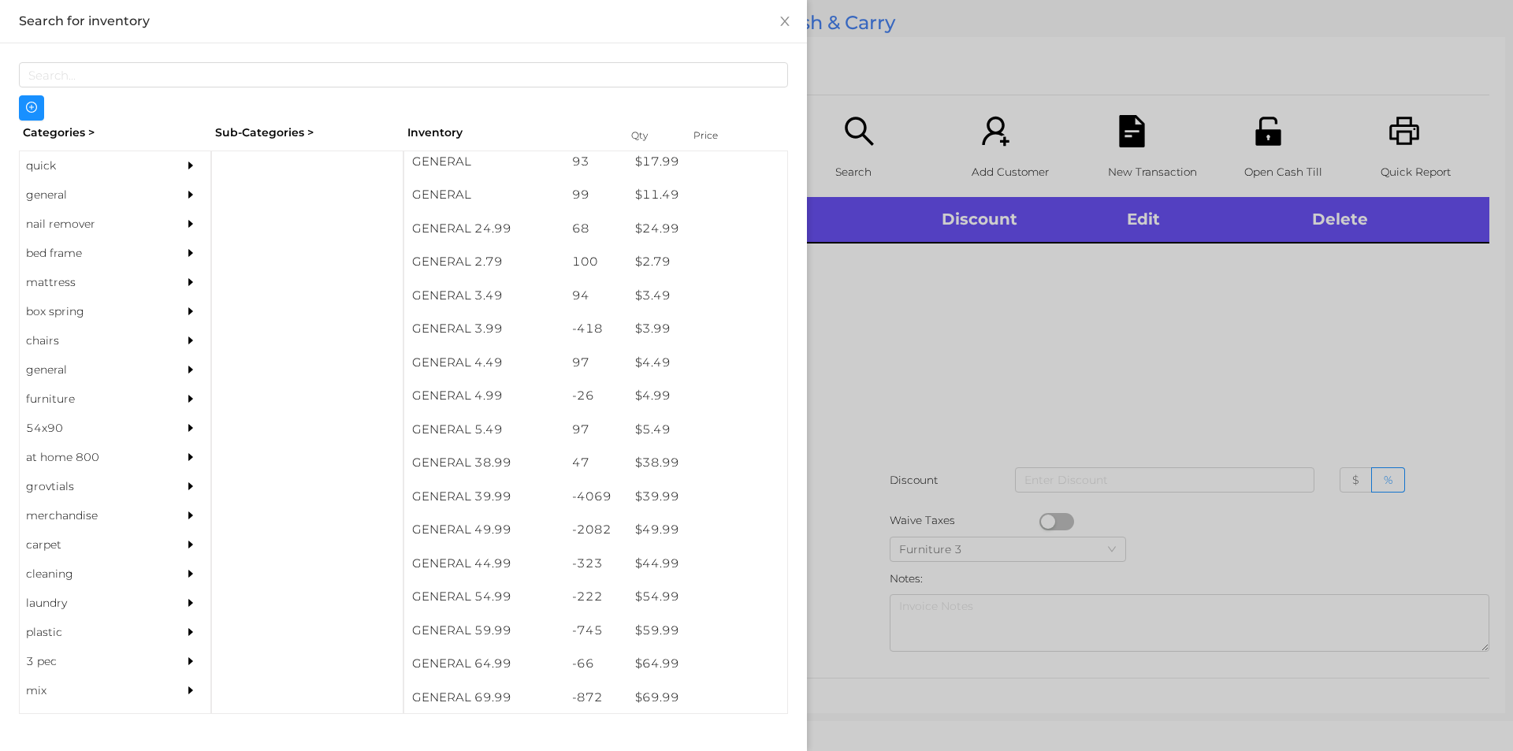
click at [43, 204] on div "general" at bounding box center [91, 194] width 143 height 29
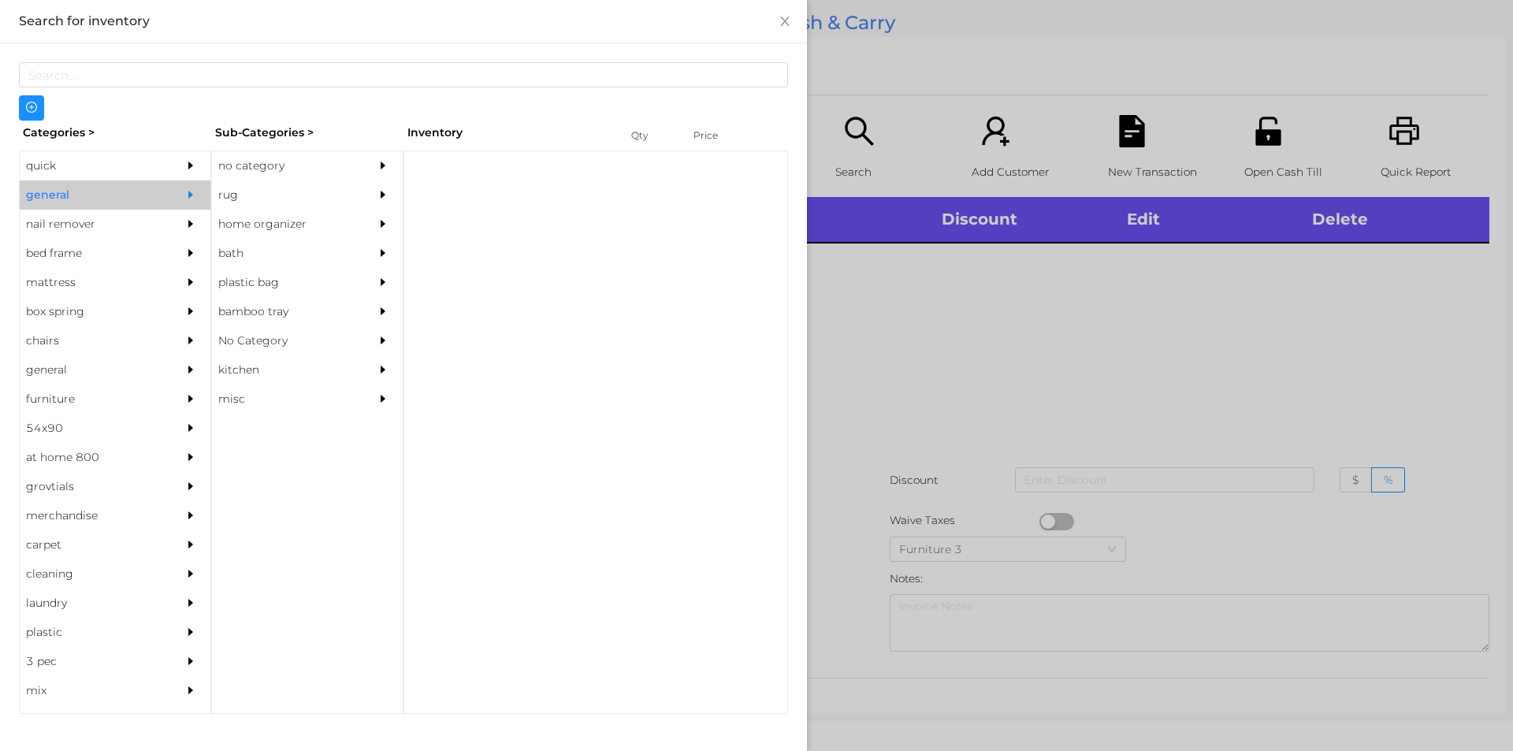
click at [288, 169] on div "no category" at bounding box center [283, 165] width 143 height 29
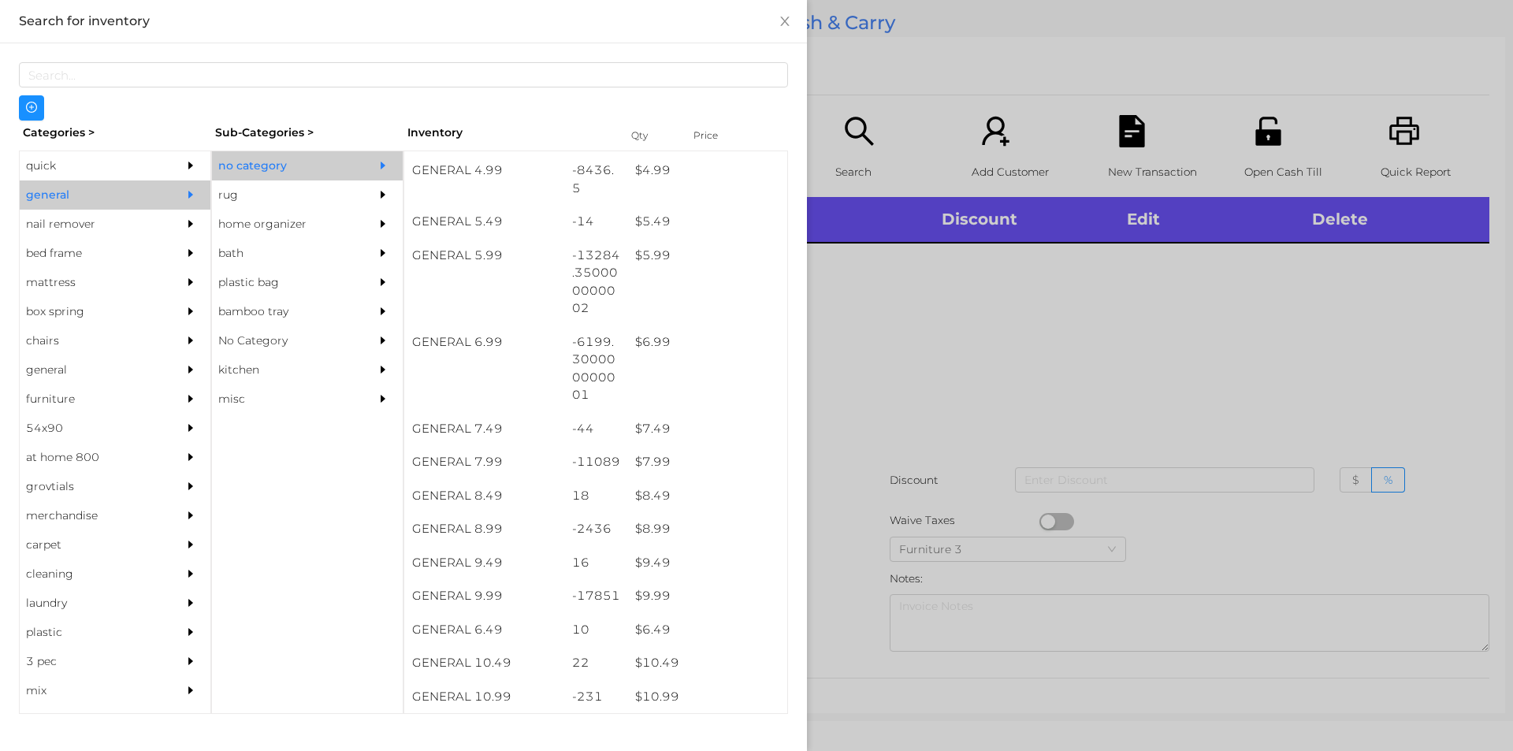
scroll to position [534, 0]
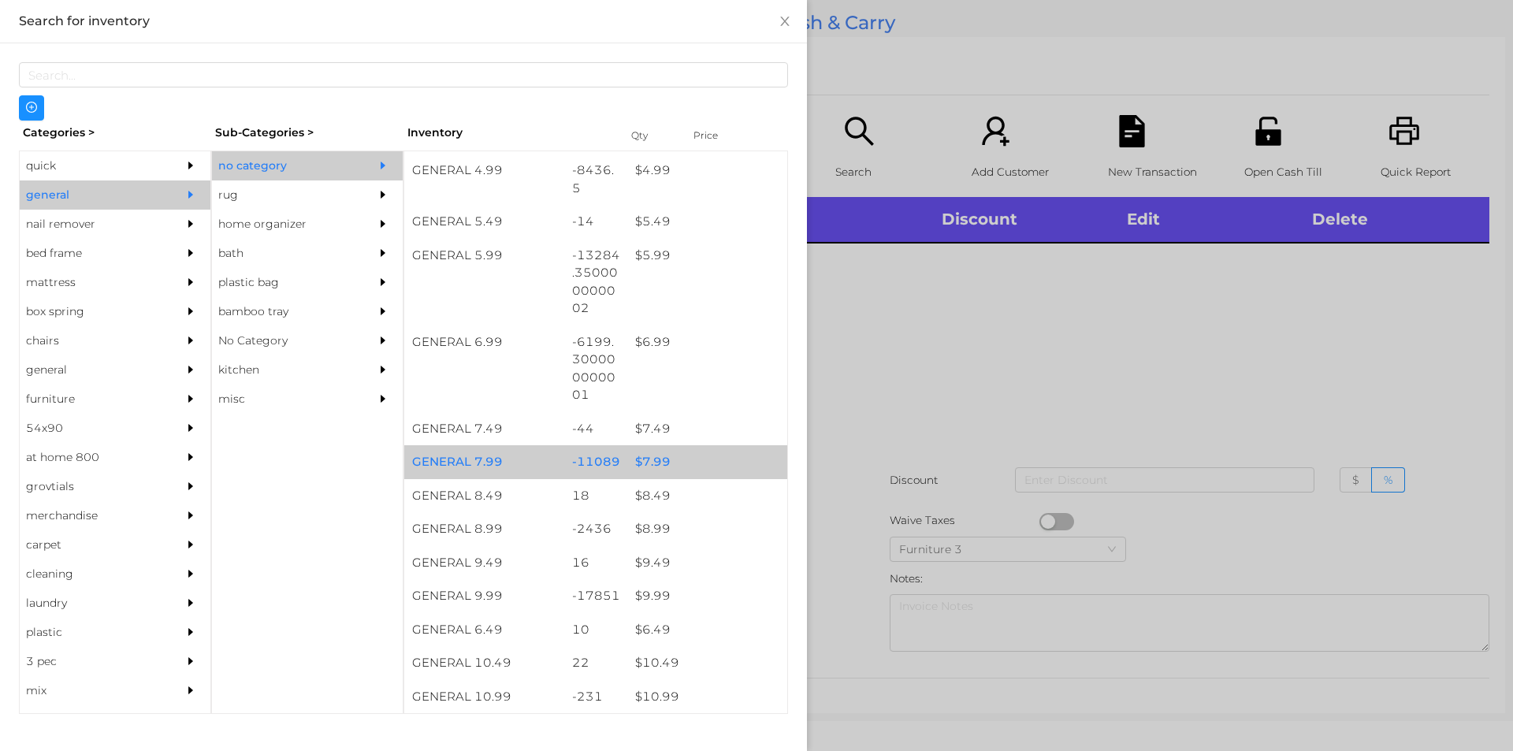
click at [644, 465] on div "$ 7.99" at bounding box center [707, 462] width 160 height 34
click at [640, 461] on div "$ 7.99" at bounding box center [707, 462] width 160 height 34
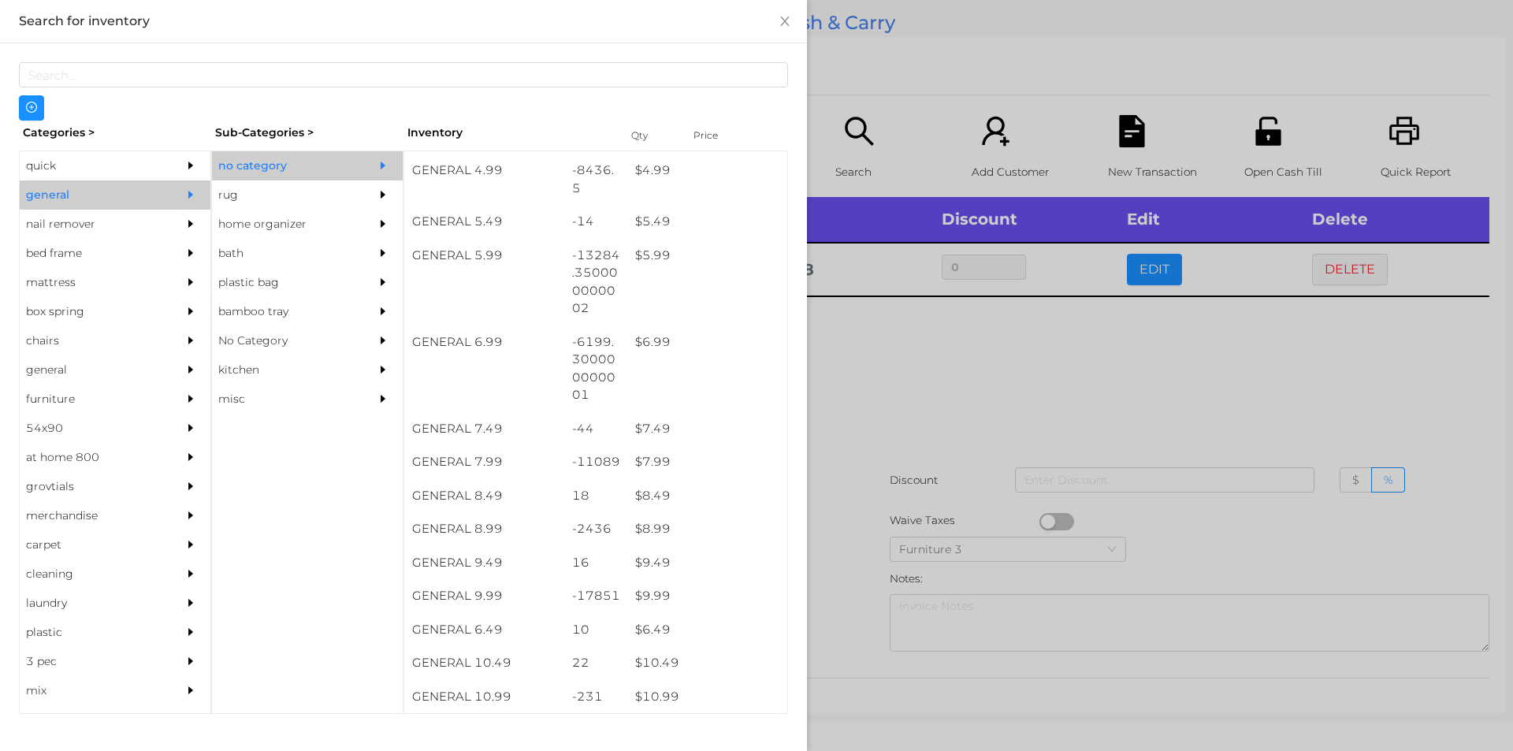
click at [887, 442] on div at bounding box center [756, 375] width 1513 height 751
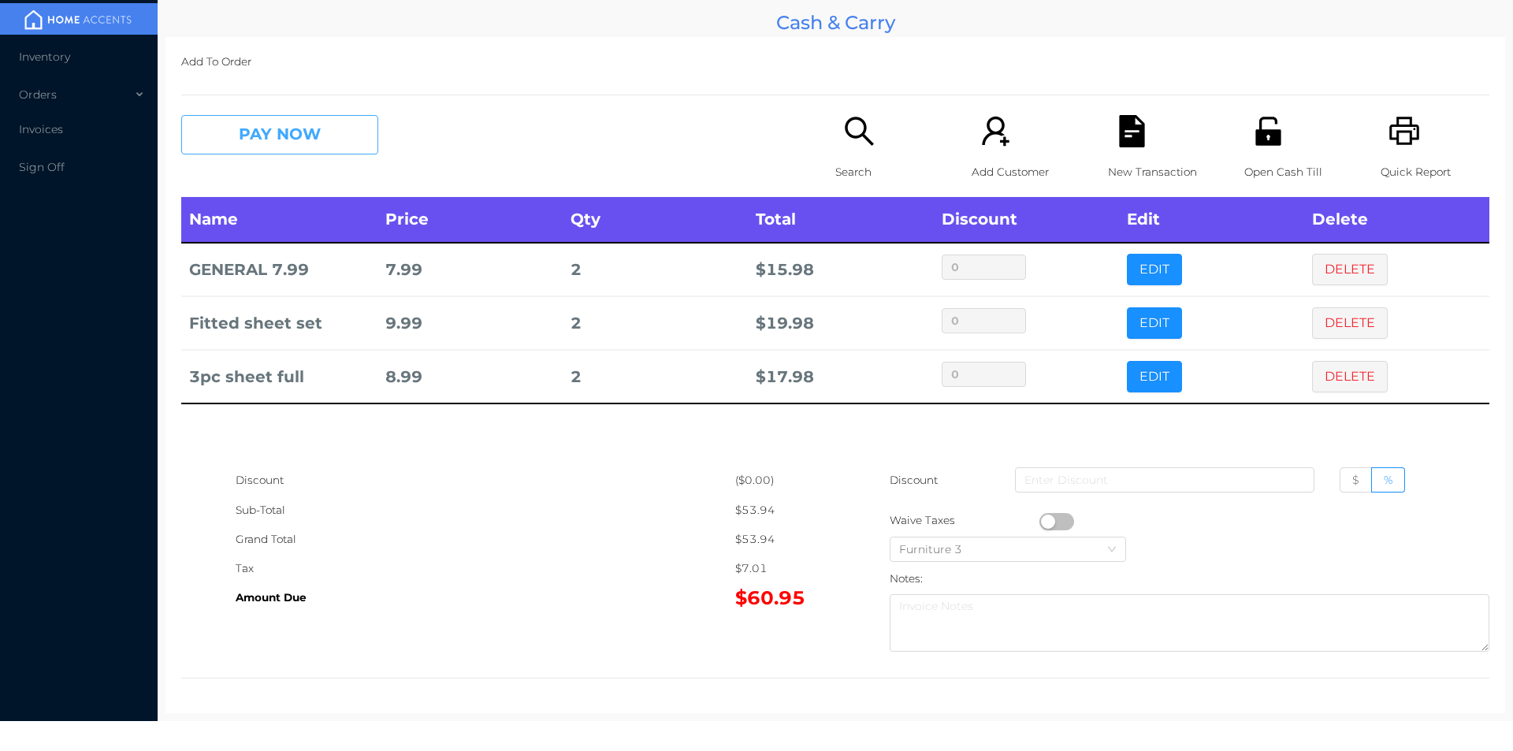
click at [299, 123] on button "PAY NOW" at bounding box center [279, 134] width 197 height 39
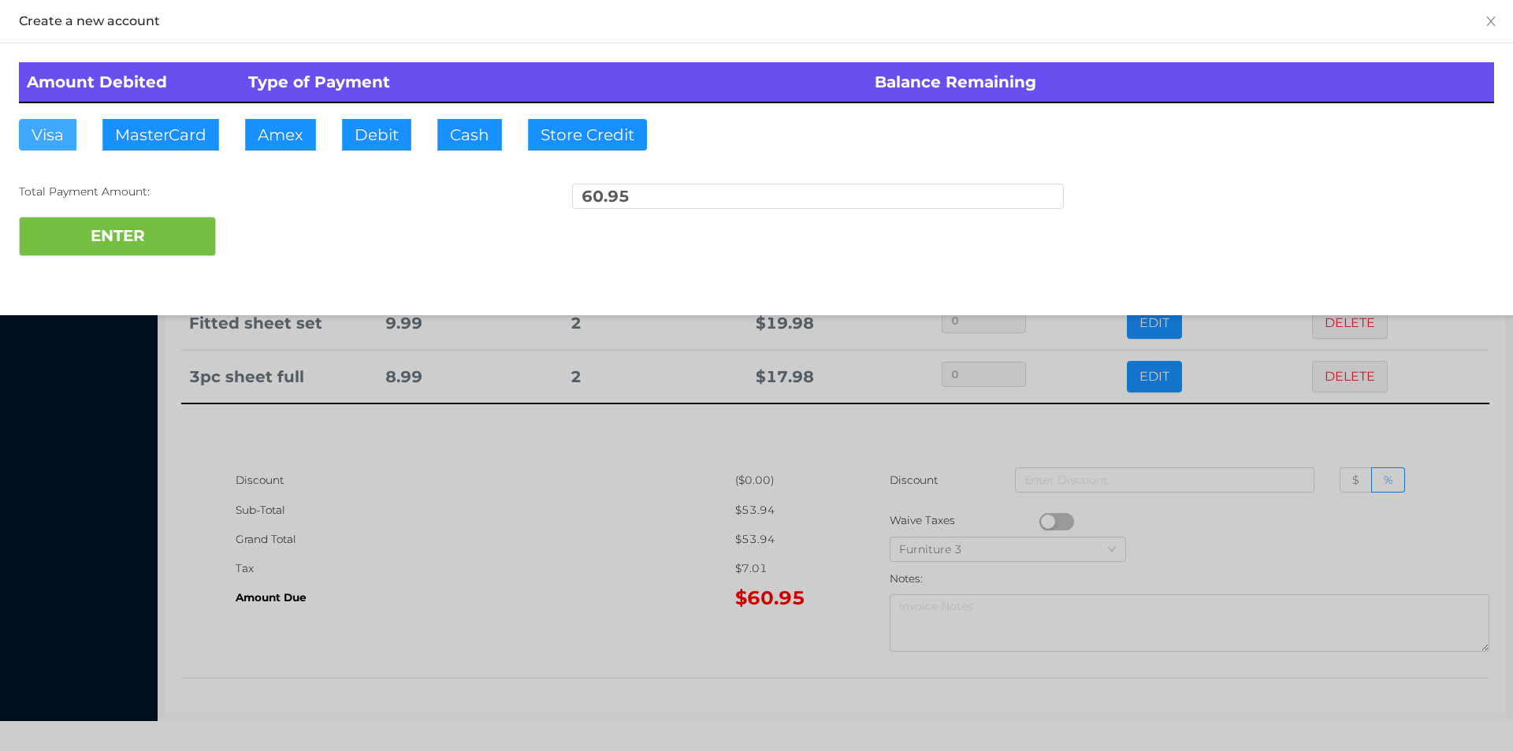
click at [42, 124] on button "Visa" at bounding box center [48, 135] width 58 height 32
click at [54, 243] on button "ENTER" at bounding box center [117, 236] width 197 height 39
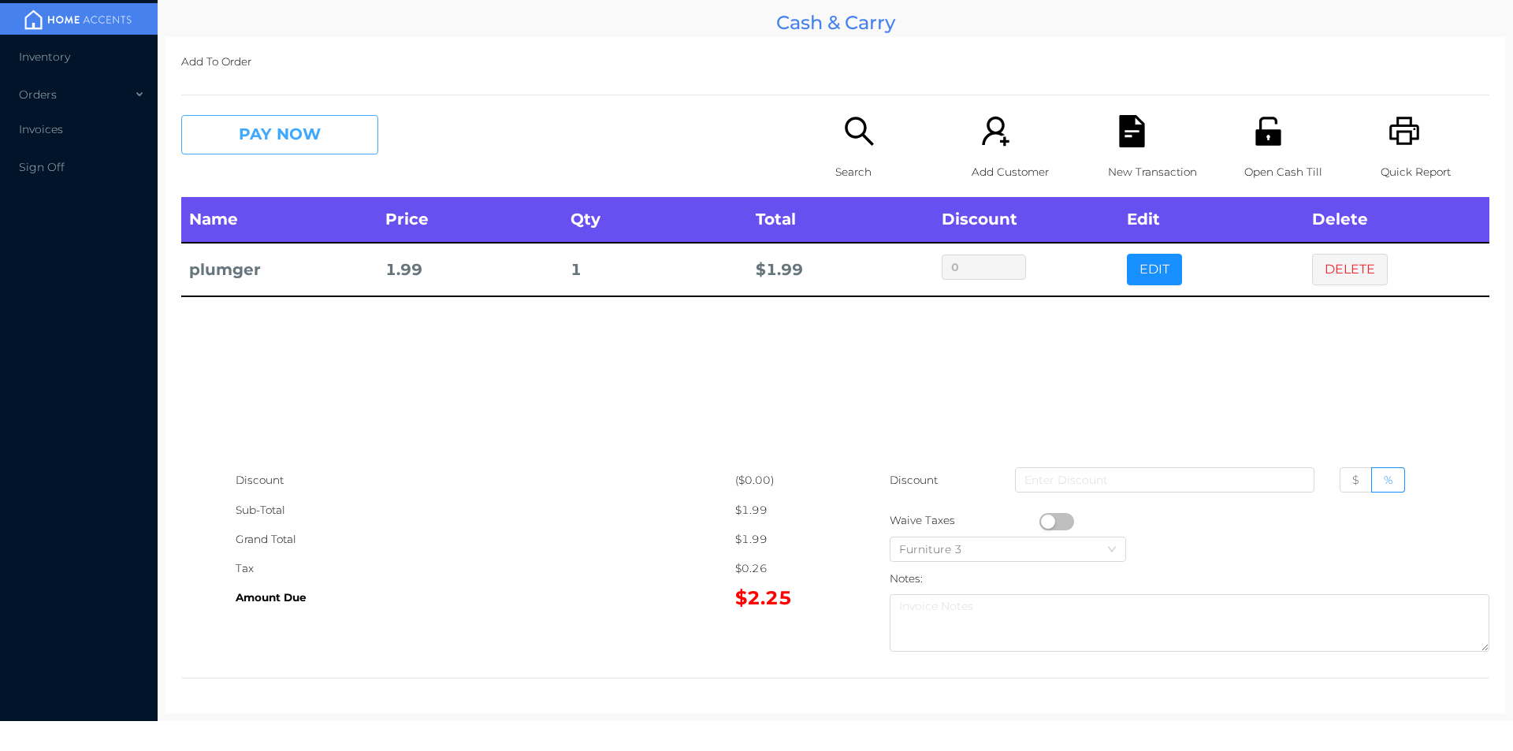
click at [287, 151] on button "PAY NOW" at bounding box center [279, 134] width 197 height 39
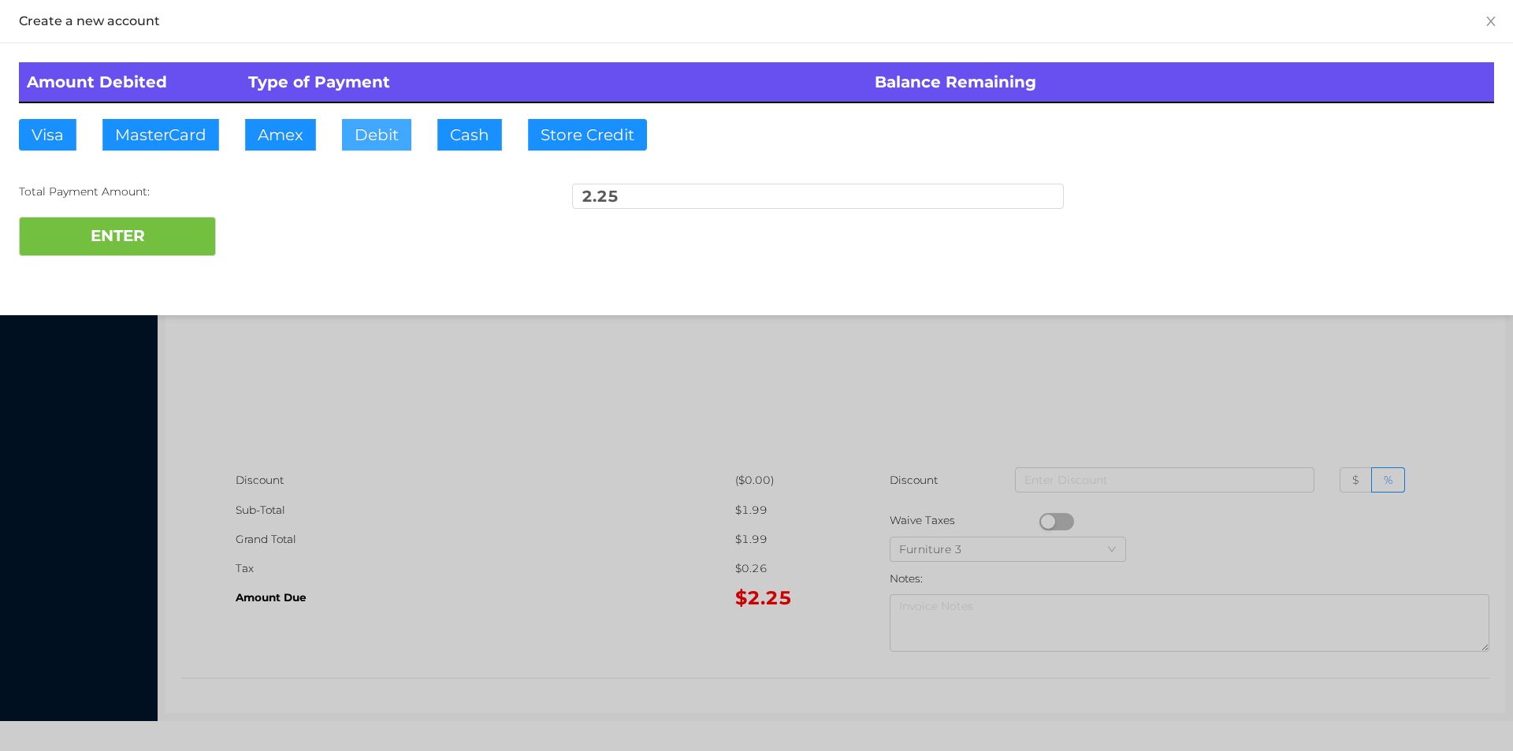
click at [386, 146] on button "Debit" at bounding box center [376, 135] width 69 height 32
click at [388, 147] on button "Debit" at bounding box center [376, 135] width 69 height 32
click at [140, 254] on button "ENTER" at bounding box center [117, 236] width 197 height 39
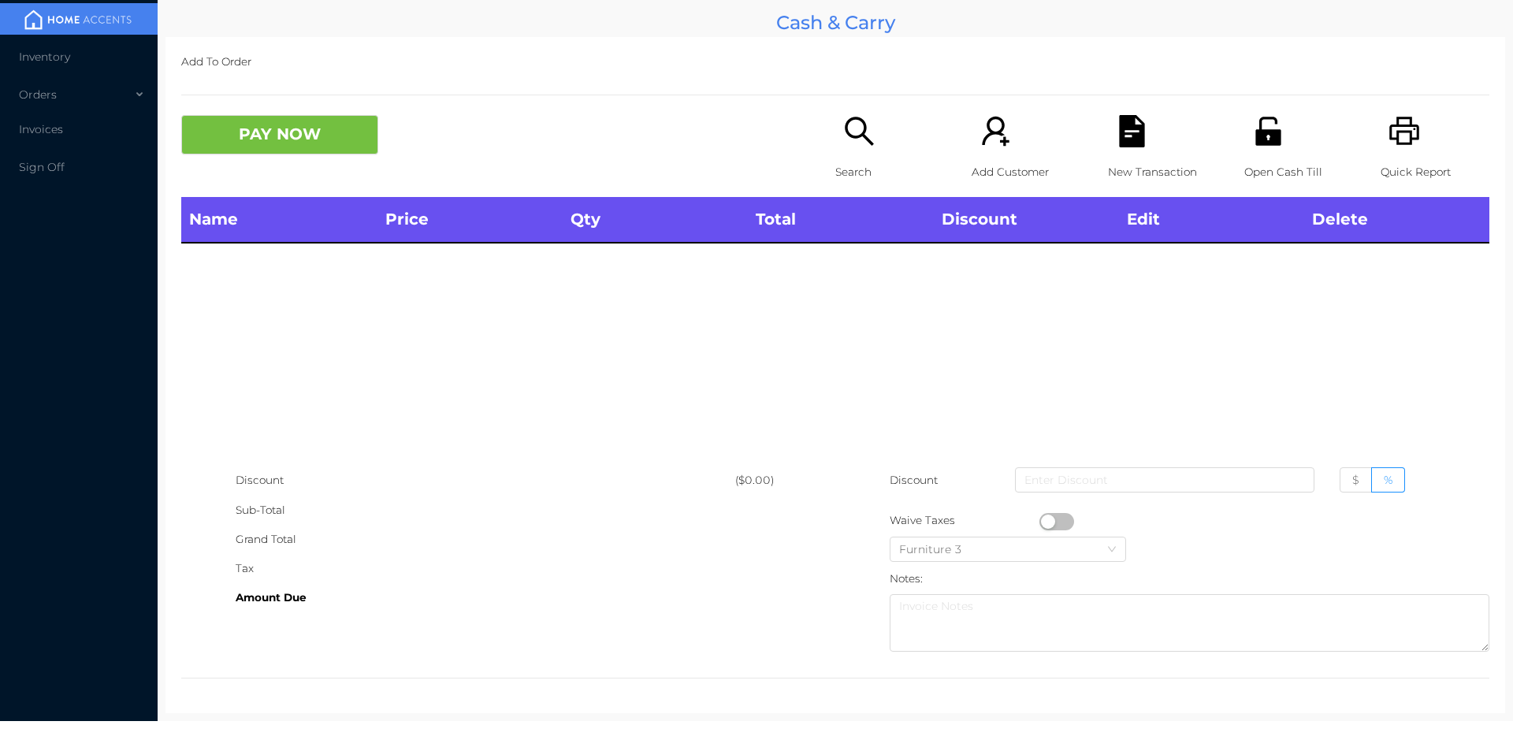
click at [1244, 139] on div "Open Cash Till" at bounding box center [1298, 156] width 109 height 82
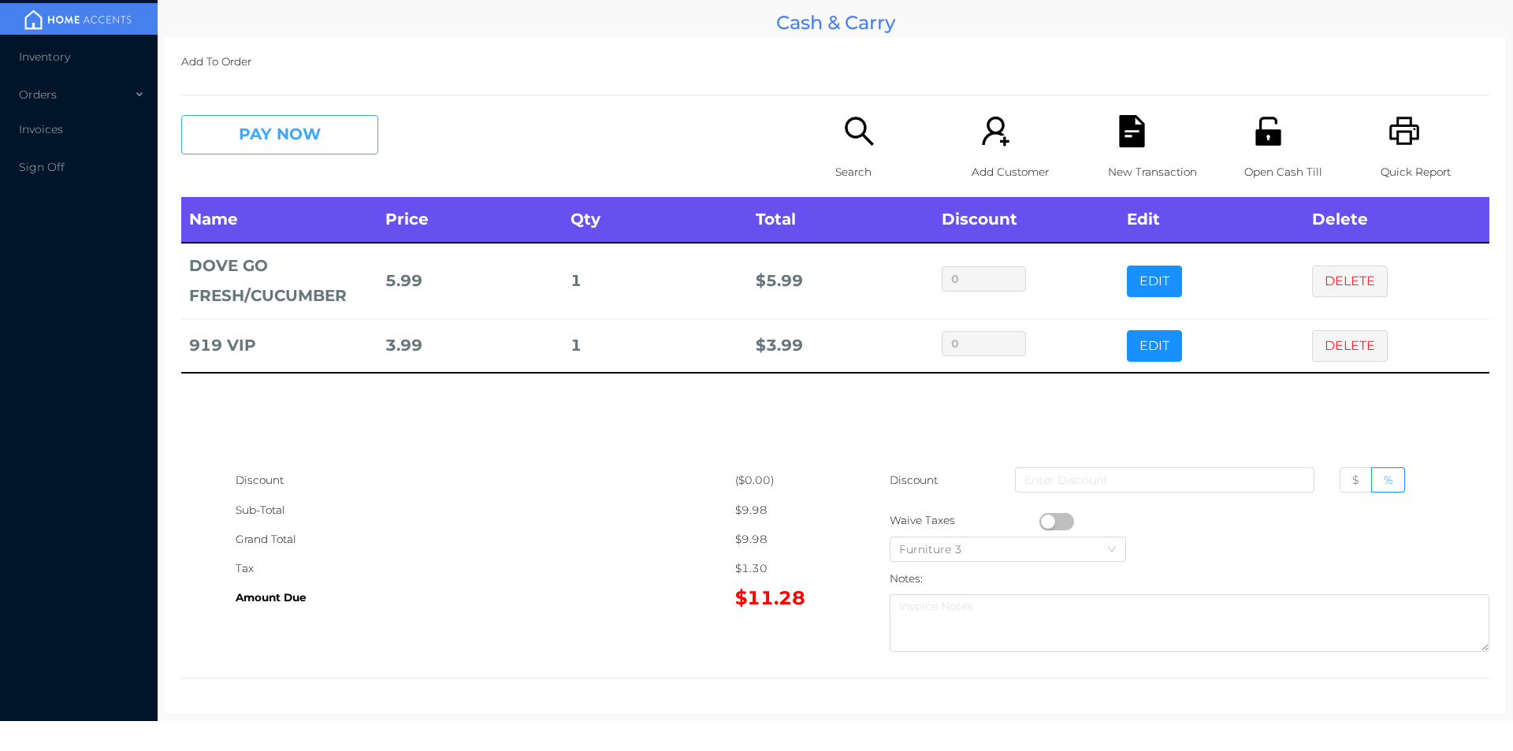
click at [335, 149] on button "PAY NOW" at bounding box center [279, 134] width 197 height 39
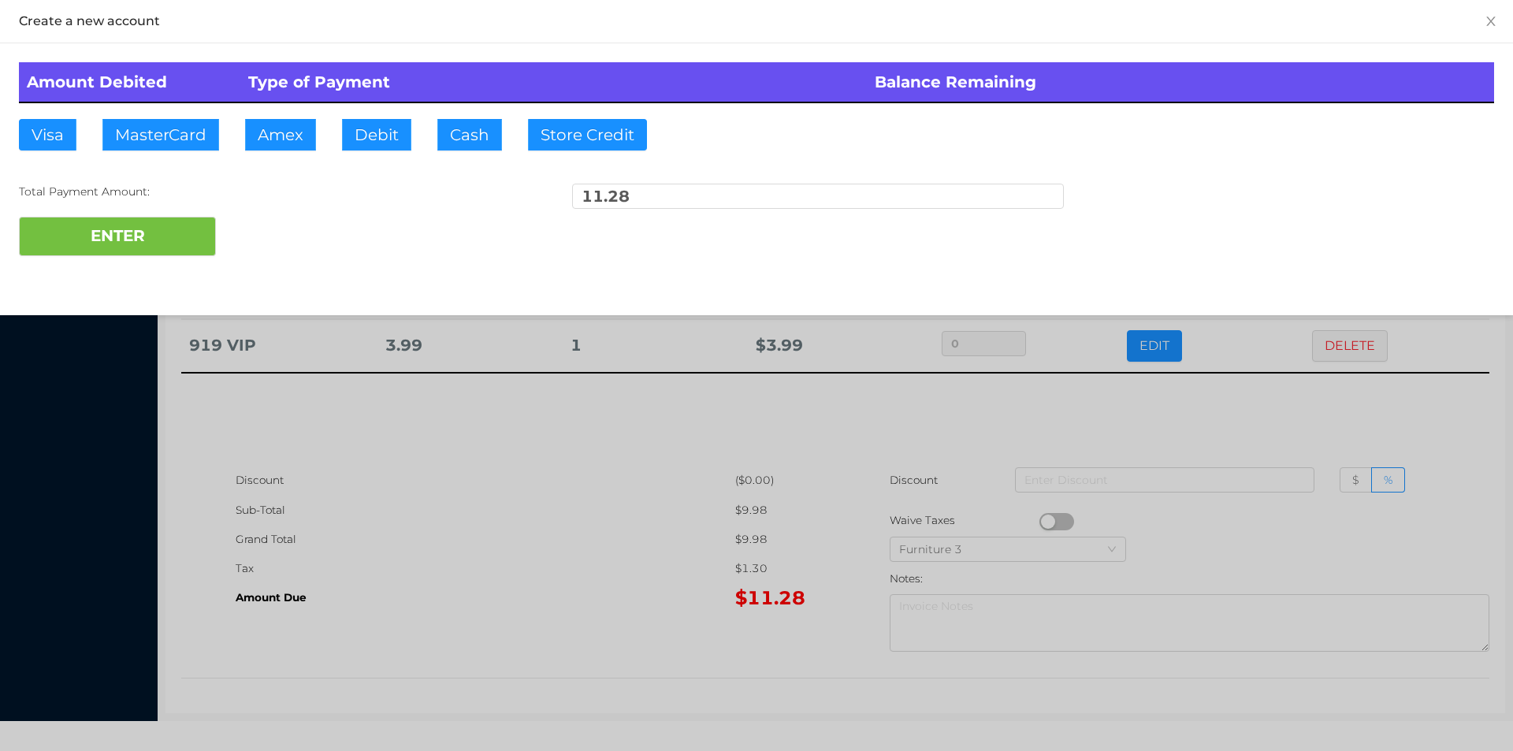
click at [278, 230] on div "ENTER" at bounding box center [756, 236] width 1475 height 39
click at [1293, 407] on div at bounding box center [756, 375] width 1513 height 751
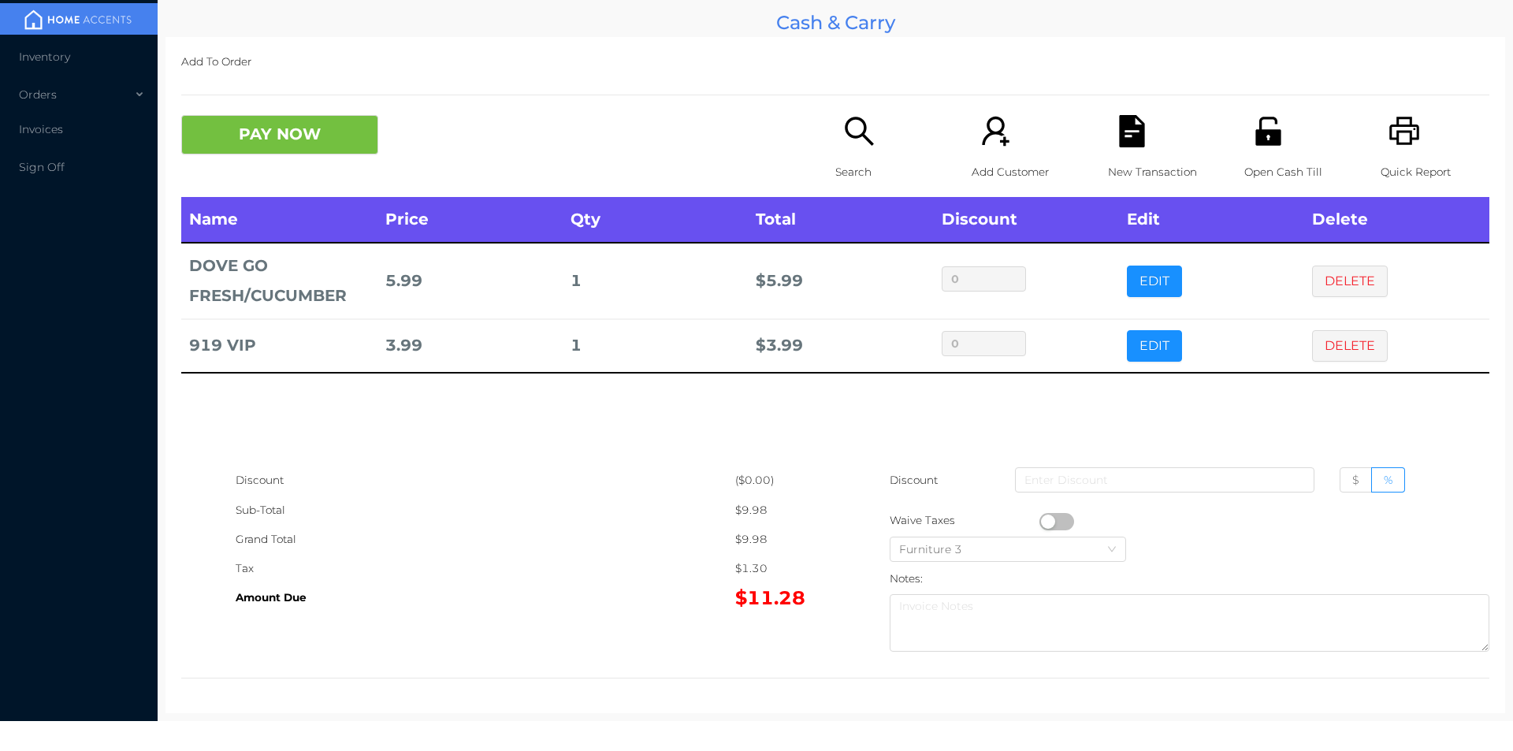
click at [1157, 145] on div "New Transaction" at bounding box center [1162, 156] width 109 height 82
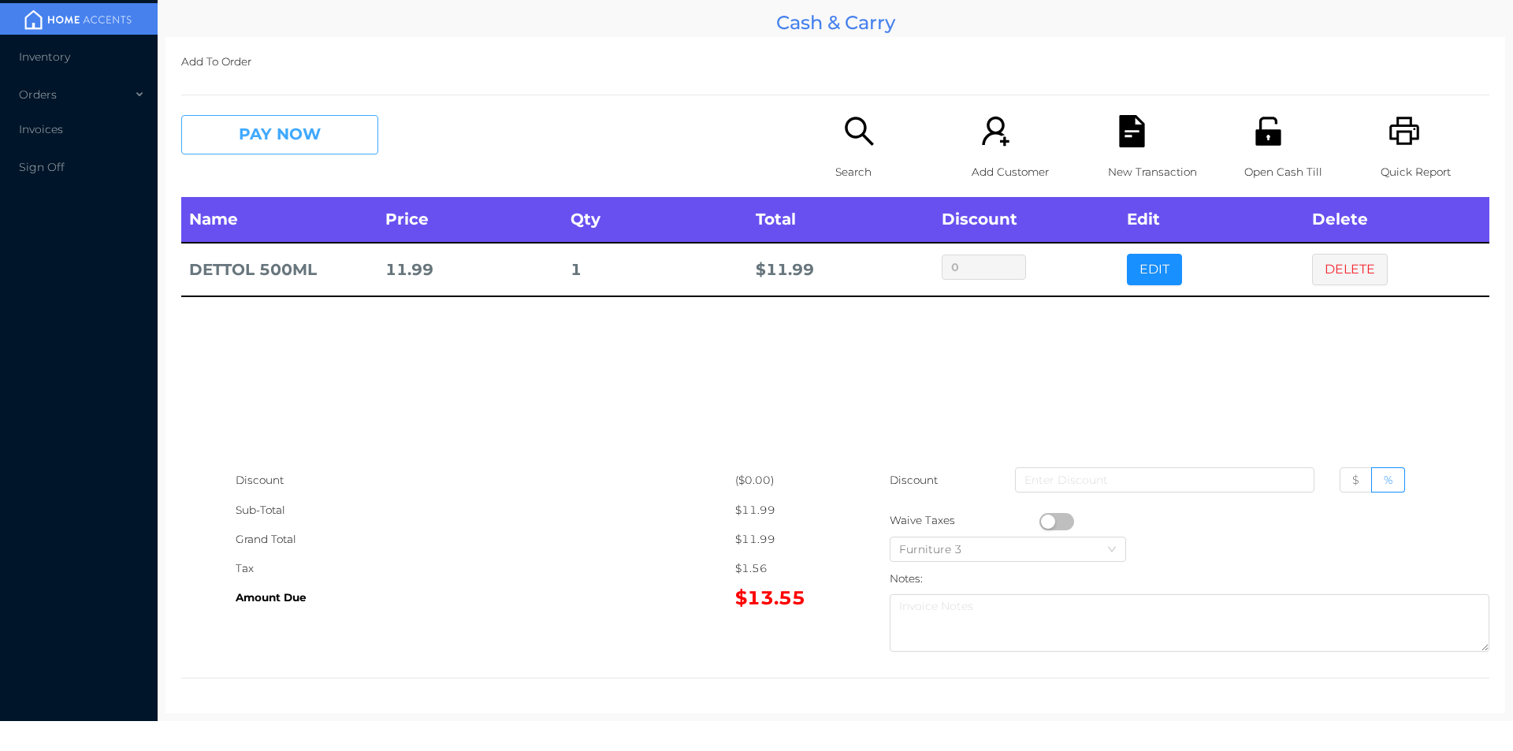
click at [253, 132] on button "PAY NOW" at bounding box center [279, 134] width 197 height 39
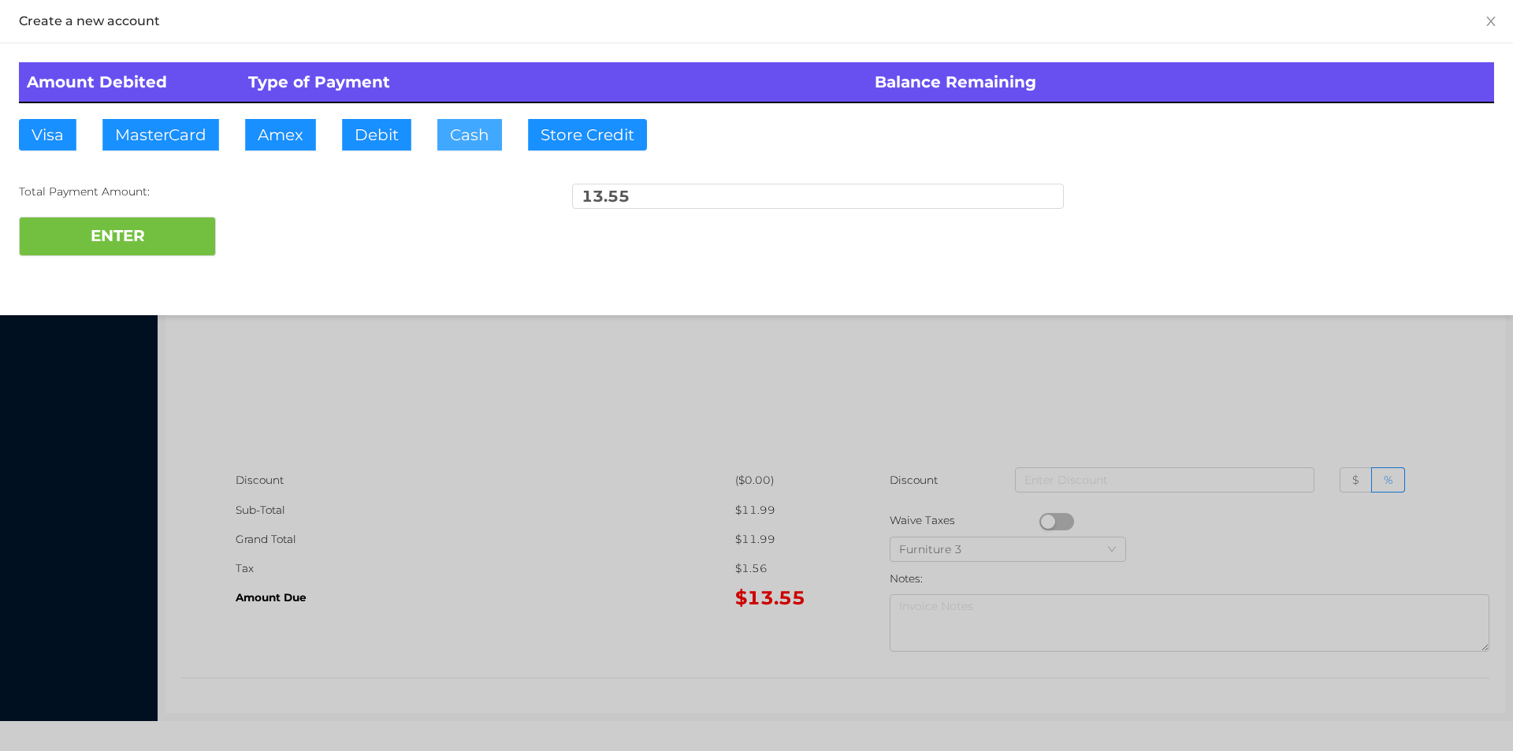
click at [452, 139] on button "Cash" at bounding box center [469, 135] width 65 height 32
type input "15."
click at [151, 249] on button "ENTER" at bounding box center [117, 236] width 197 height 39
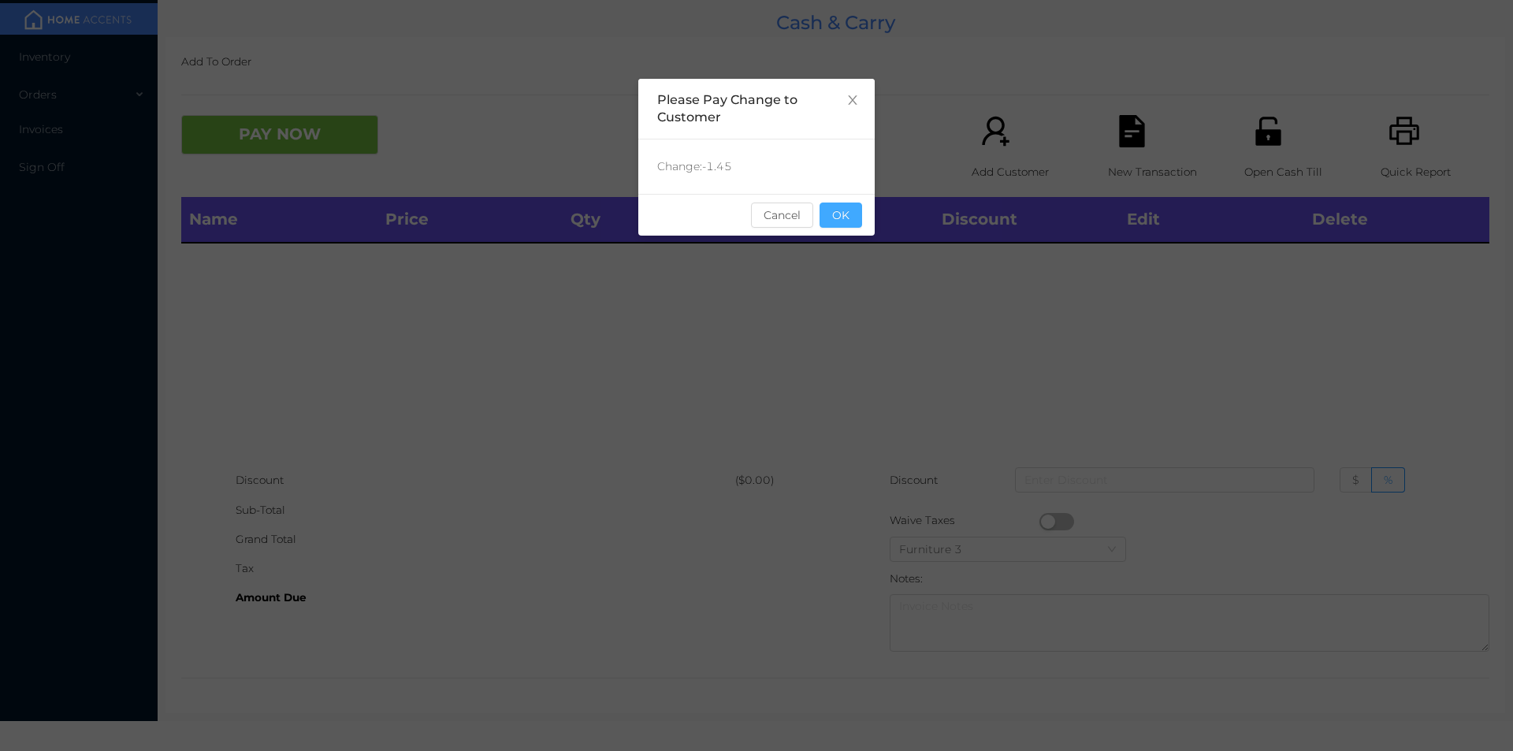
click at [845, 210] on button "OK" at bounding box center [841, 215] width 43 height 25
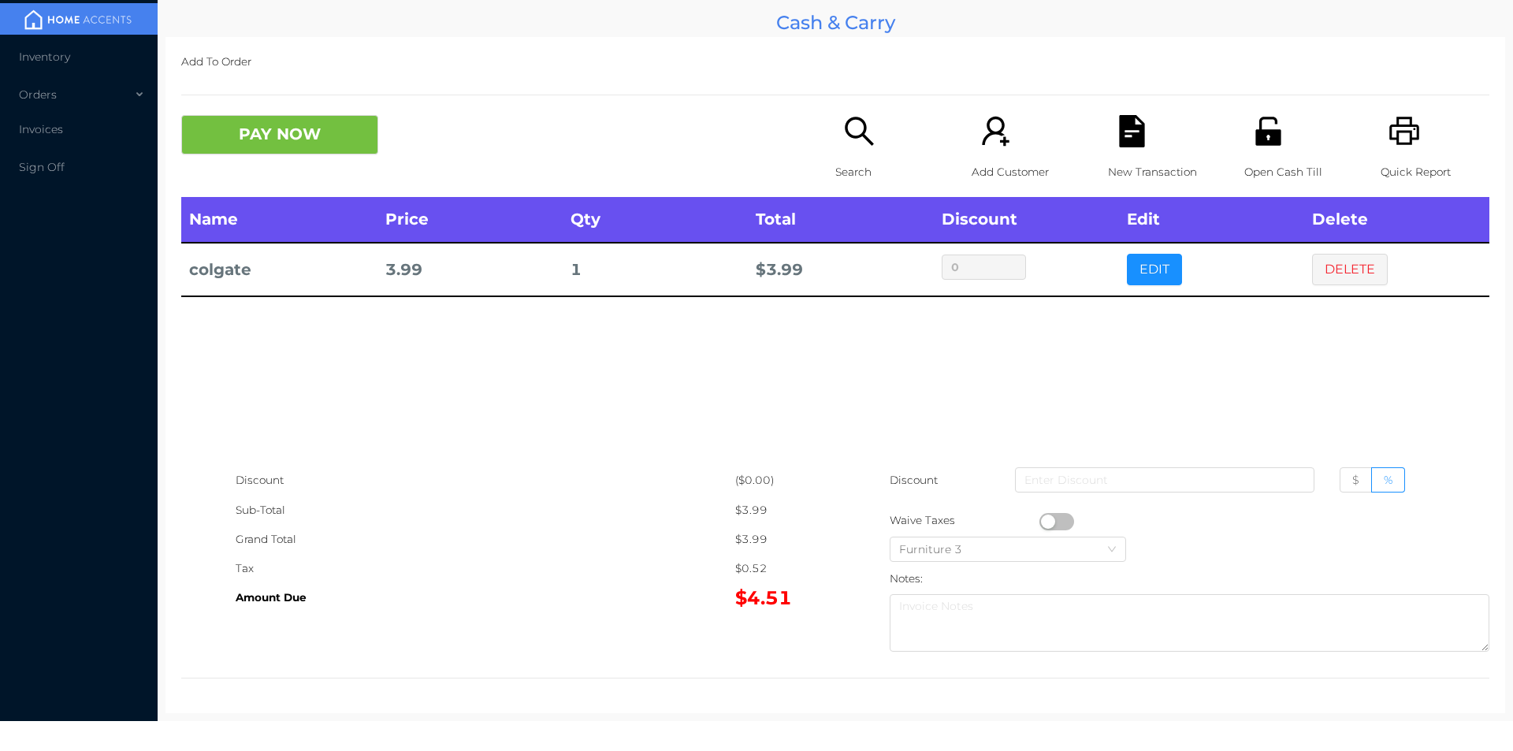
click at [1127, 135] on icon "icon: file-text" at bounding box center [1131, 131] width 25 height 32
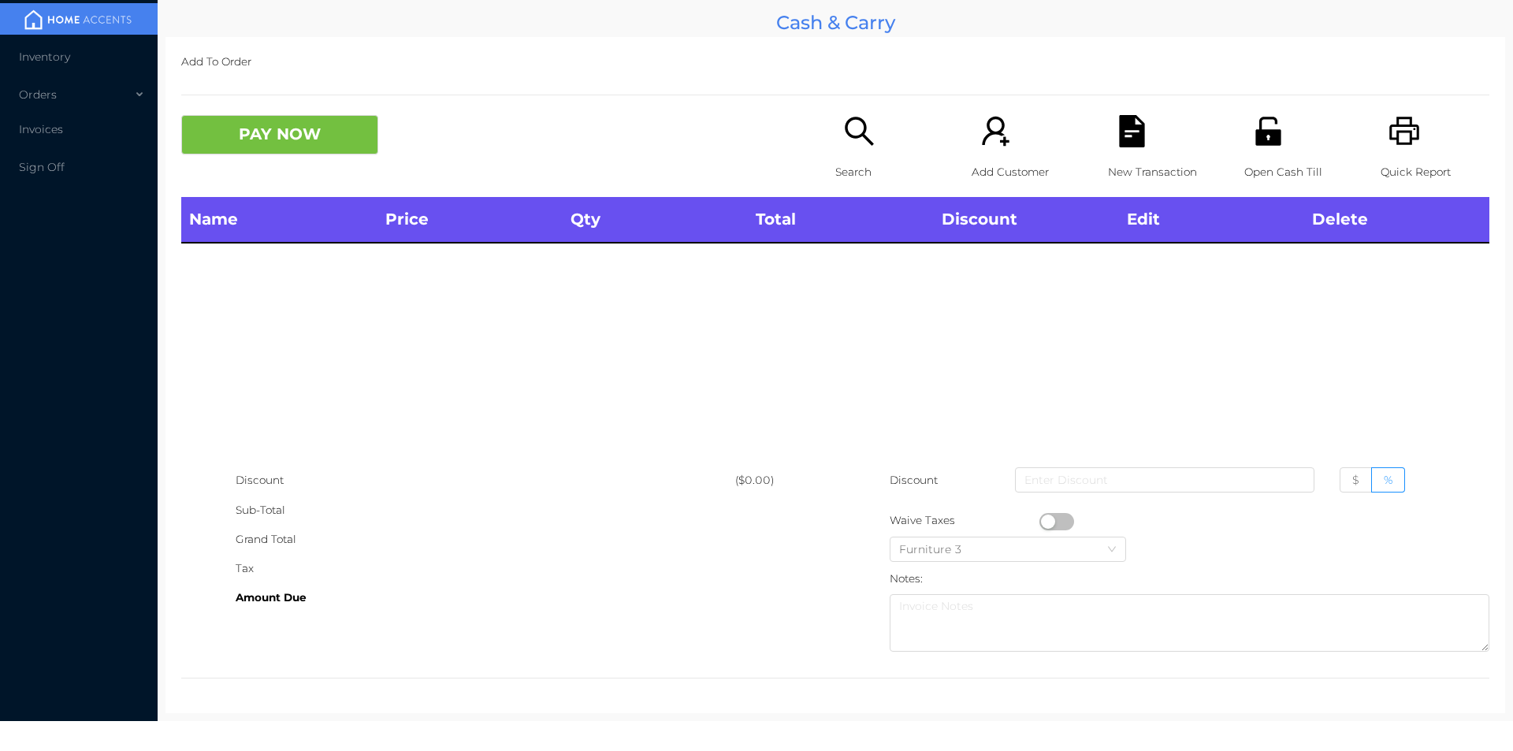
click at [1254, 147] on icon "icon: unlock" at bounding box center [1268, 131] width 32 height 32
click at [591, 533] on div "Grand Total" at bounding box center [486, 539] width 500 height 29
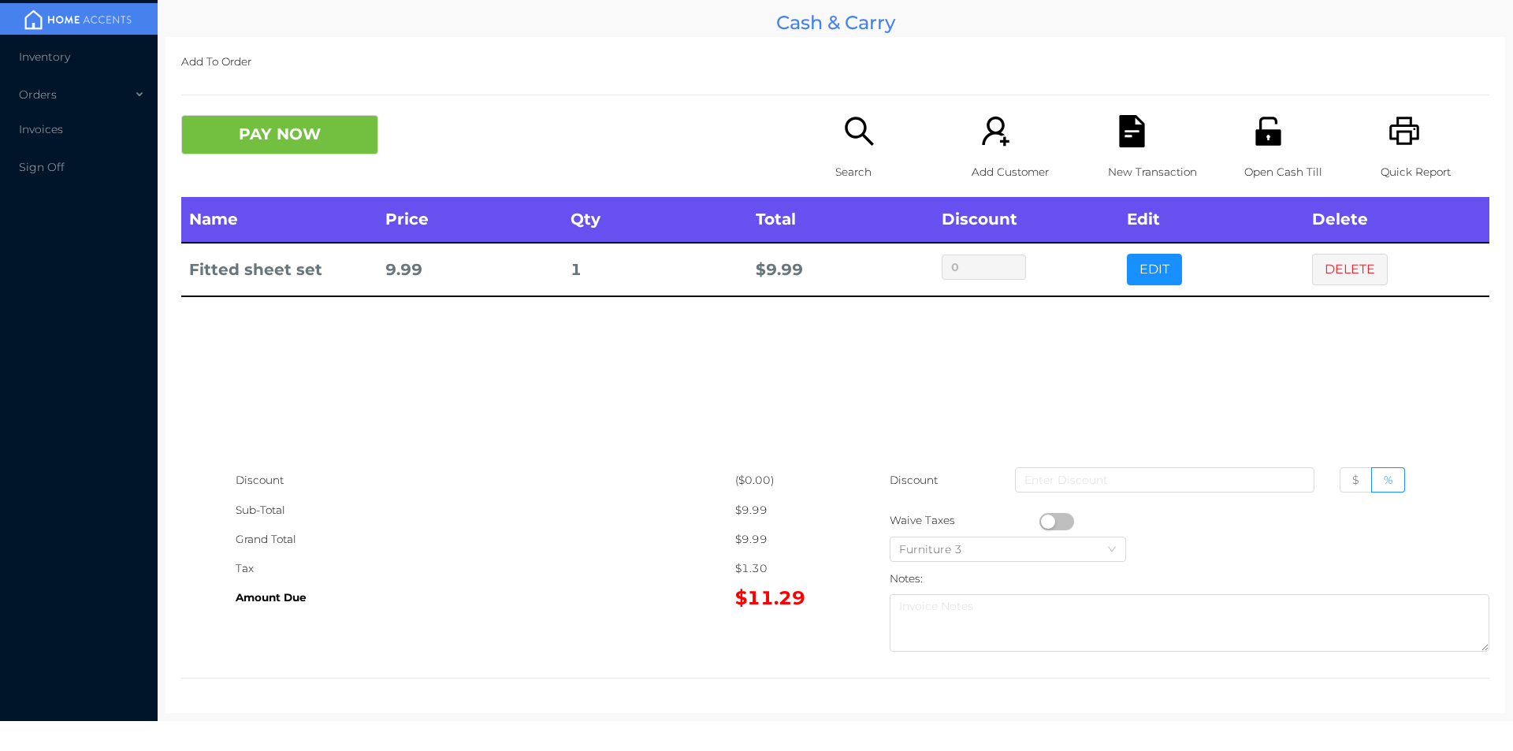
click at [853, 142] on icon "icon: search" at bounding box center [859, 131] width 32 height 32
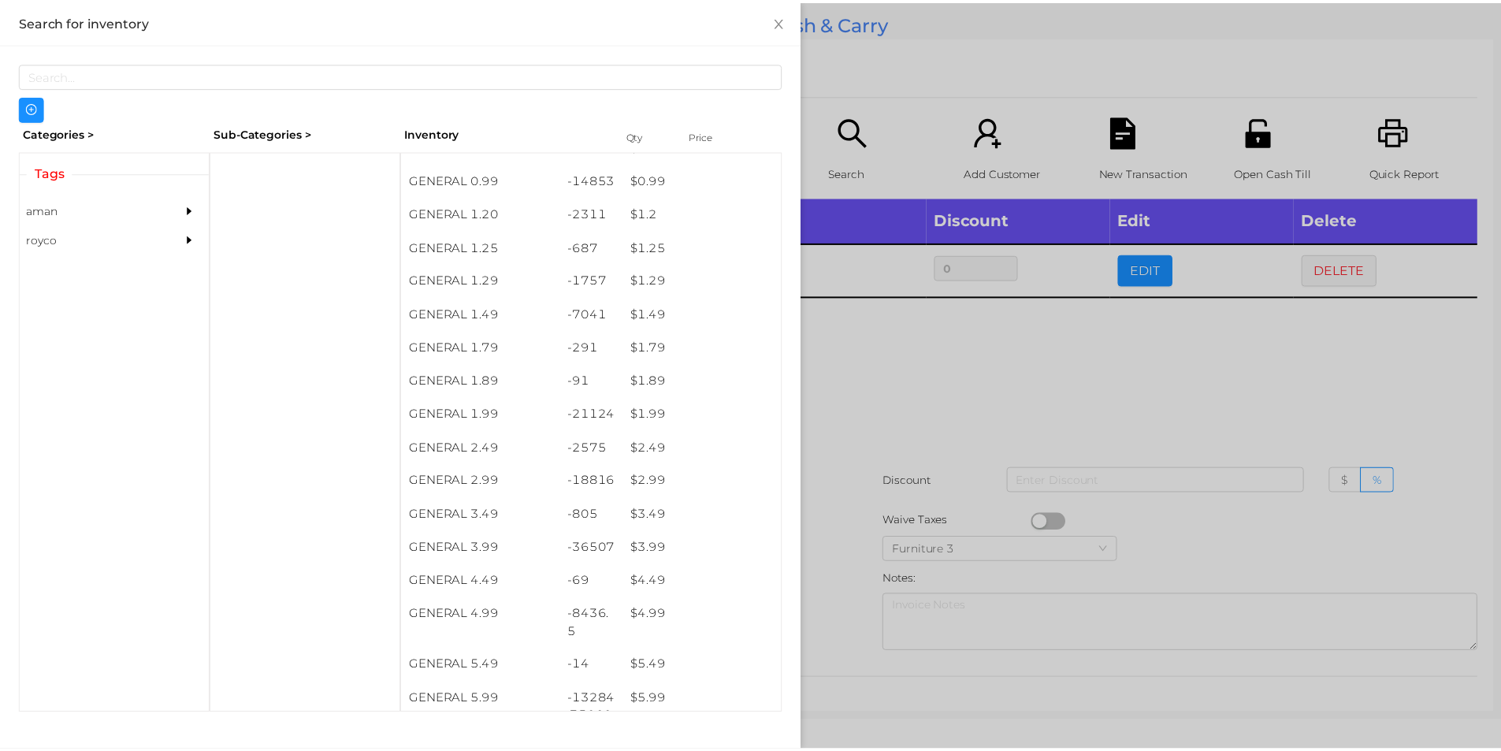
scroll to position [90, 0]
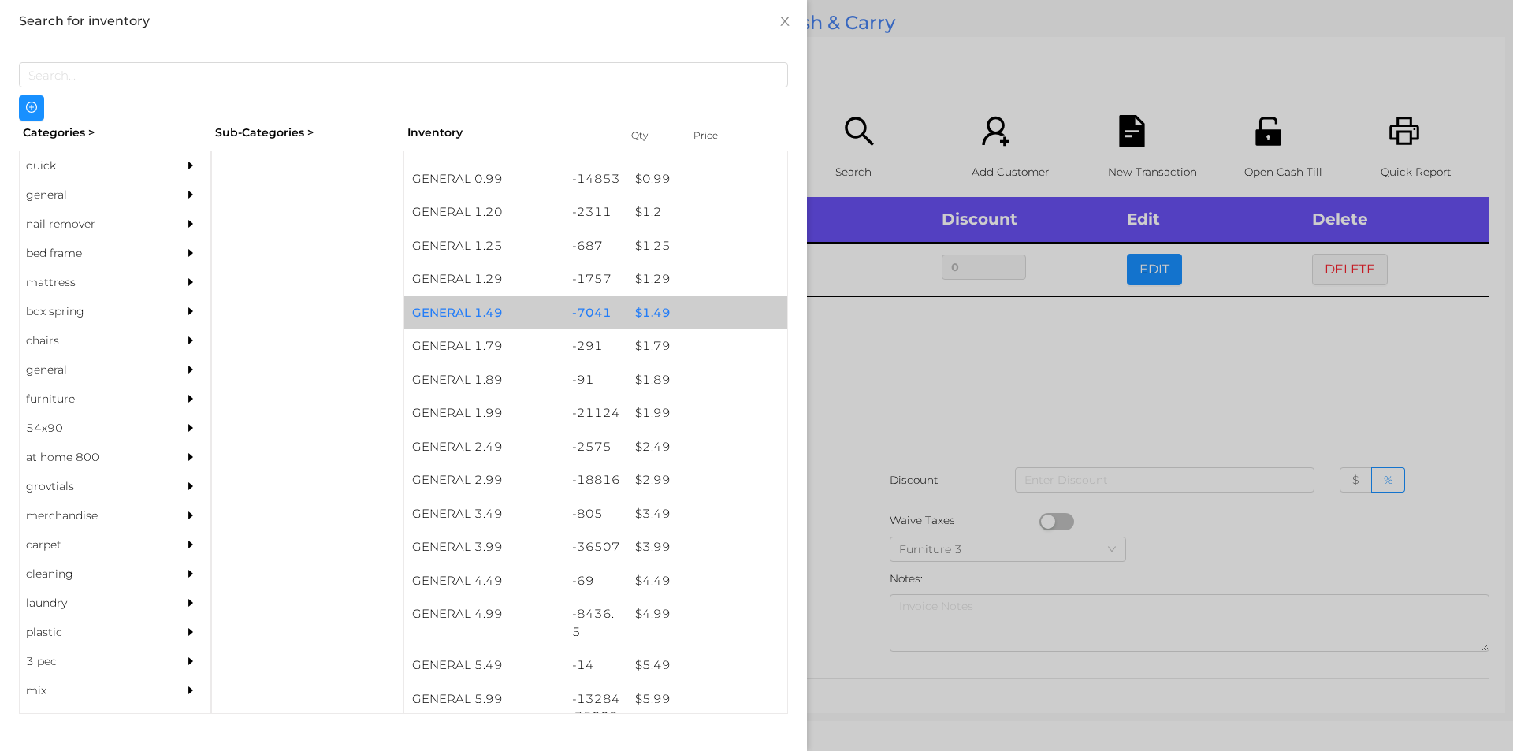
click at [682, 317] on div "$ 1.49" at bounding box center [707, 313] width 160 height 34
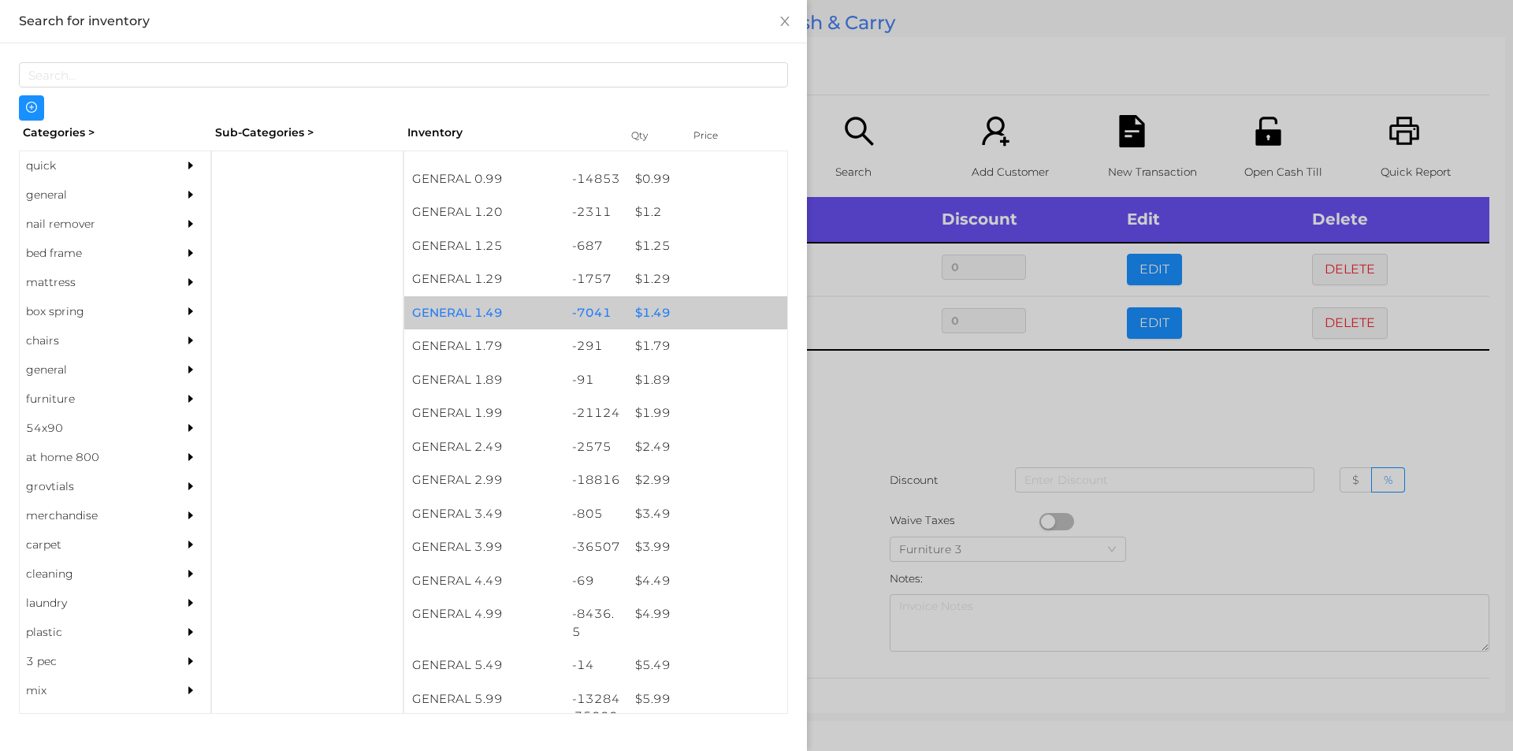
click at [672, 314] on div "$ 1.49" at bounding box center [707, 313] width 160 height 34
click at [670, 301] on div "$ 1.49" at bounding box center [707, 313] width 160 height 34
click at [696, 307] on div "$ 1.49" at bounding box center [707, 313] width 160 height 34
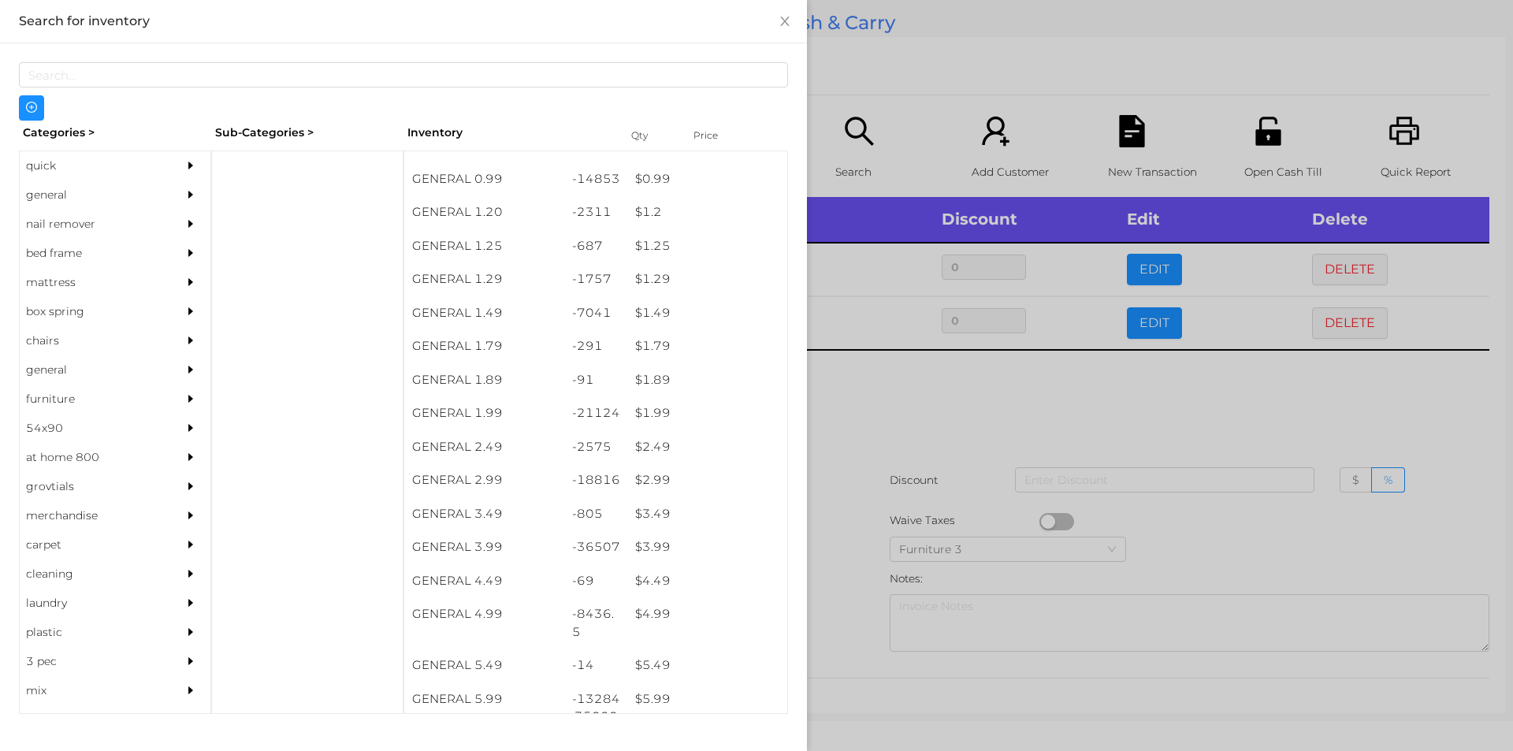
click at [872, 80] on div at bounding box center [756, 375] width 1513 height 751
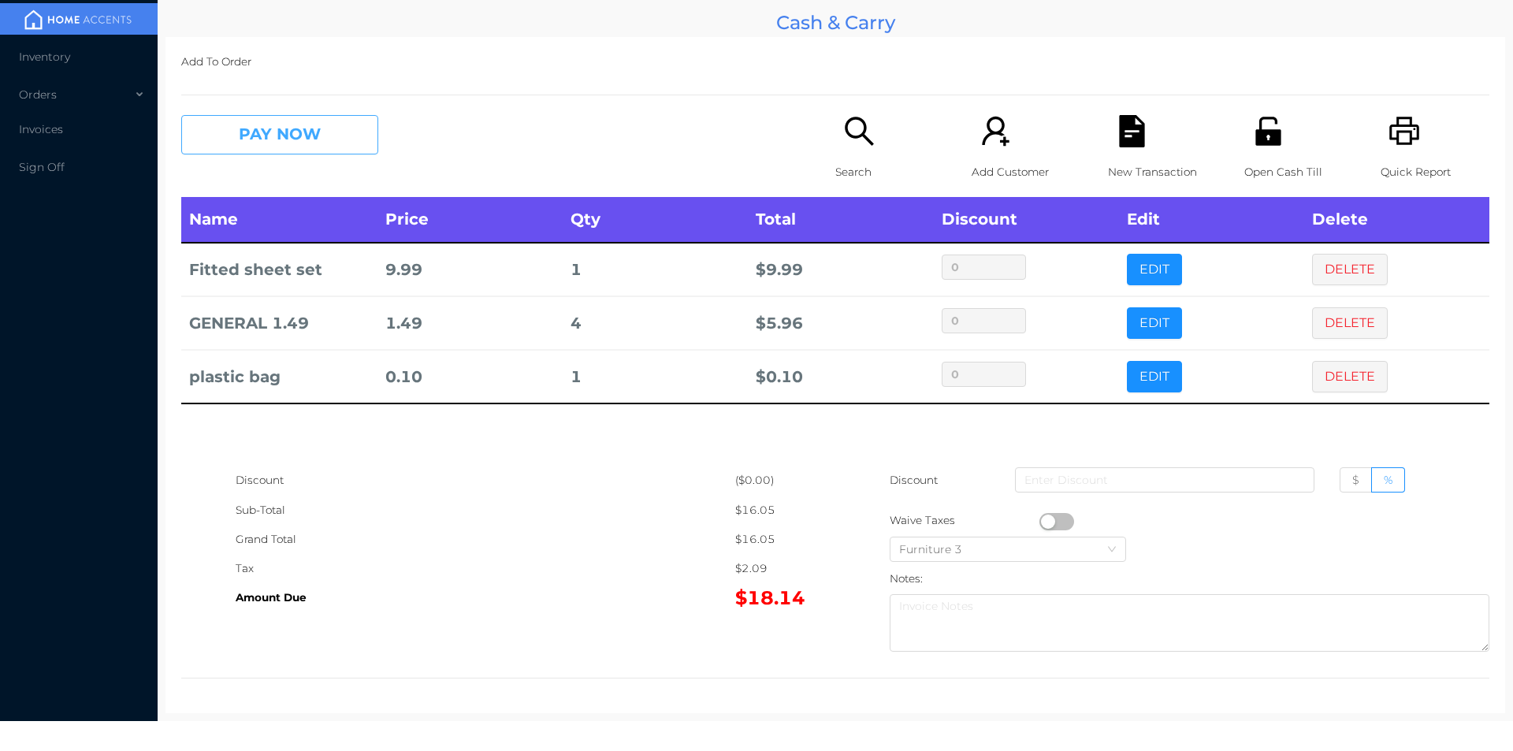
click at [242, 151] on button "PAY NOW" at bounding box center [279, 134] width 197 height 39
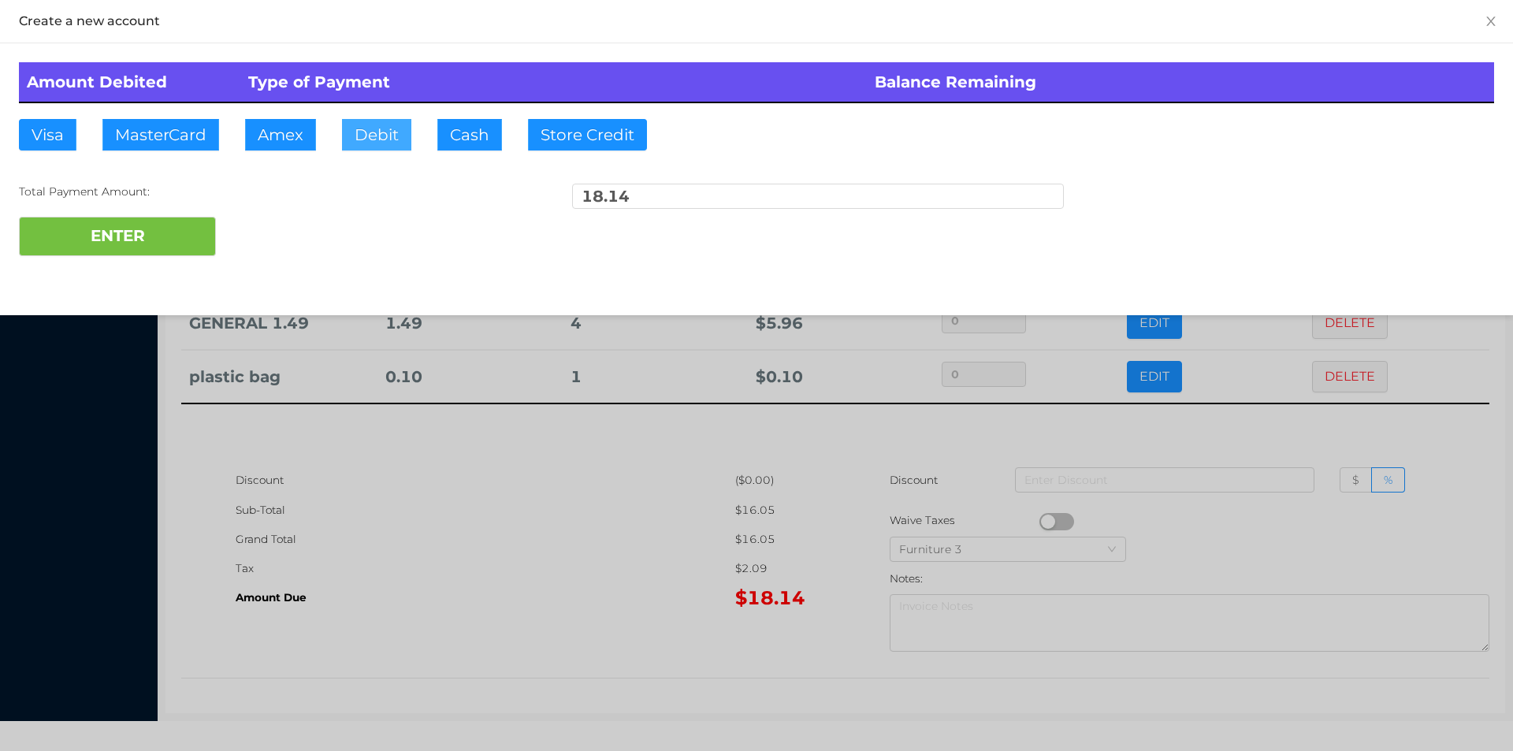
click at [344, 131] on button "Debit" at bounding box center [376, 135] width 69 height 32
type input "20.15"
click at [120, 238] on button "ENTER" at bounding box center [117, 236] width 197 height 39
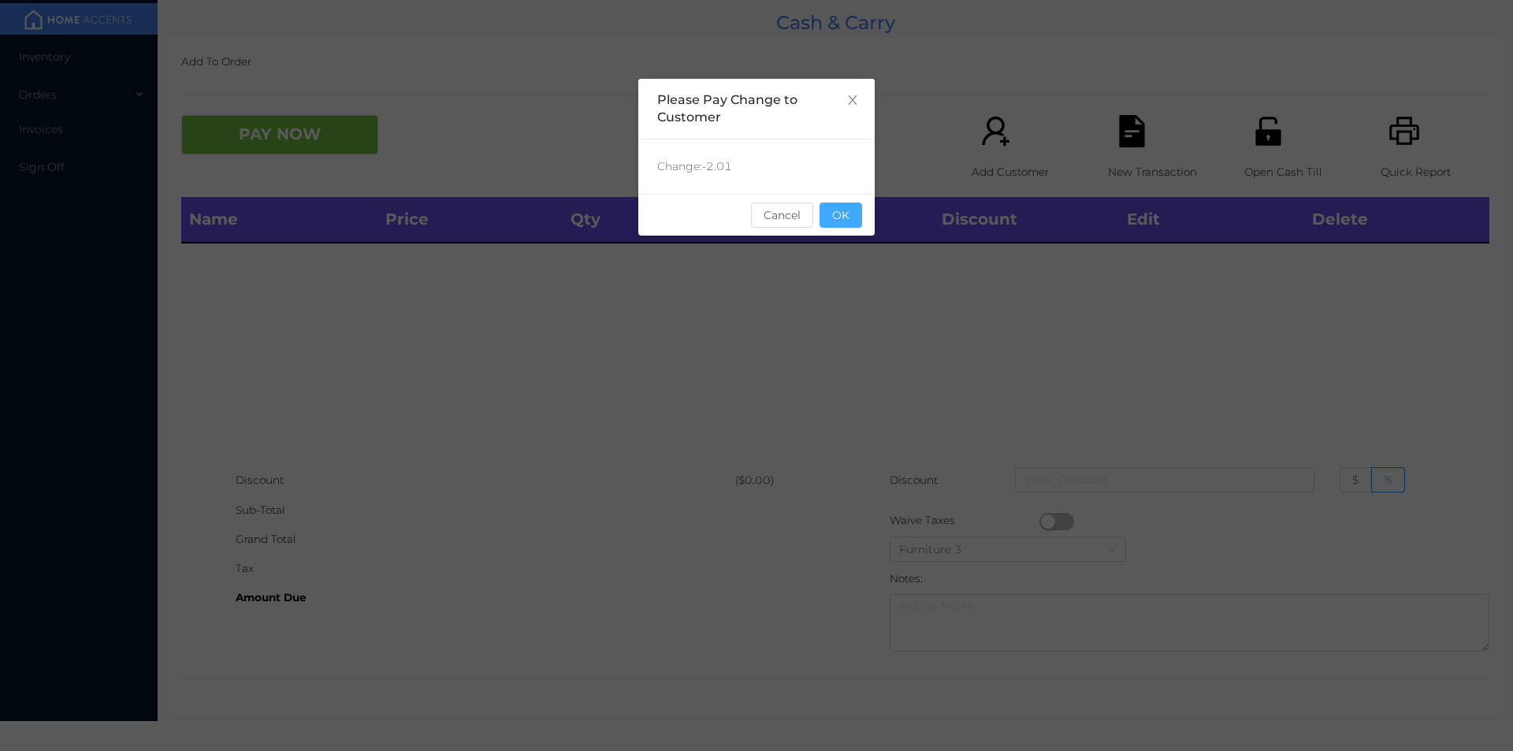
click at [841, 220] on button "OK" at bounding box center [841, 215] width 43 height 25
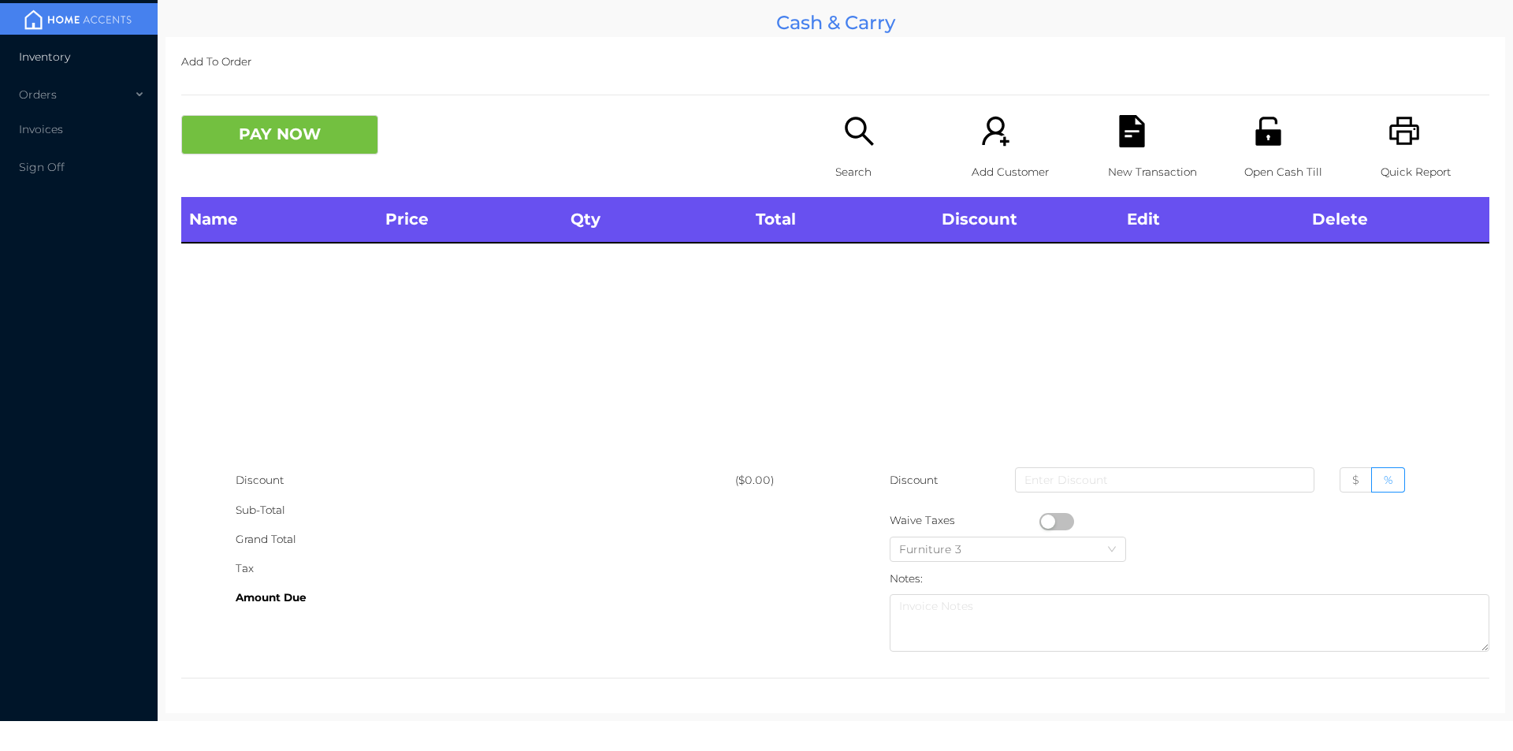
click at [78, 49] on li "Inventory" at bounding box center [79, 57] width 158 height 32
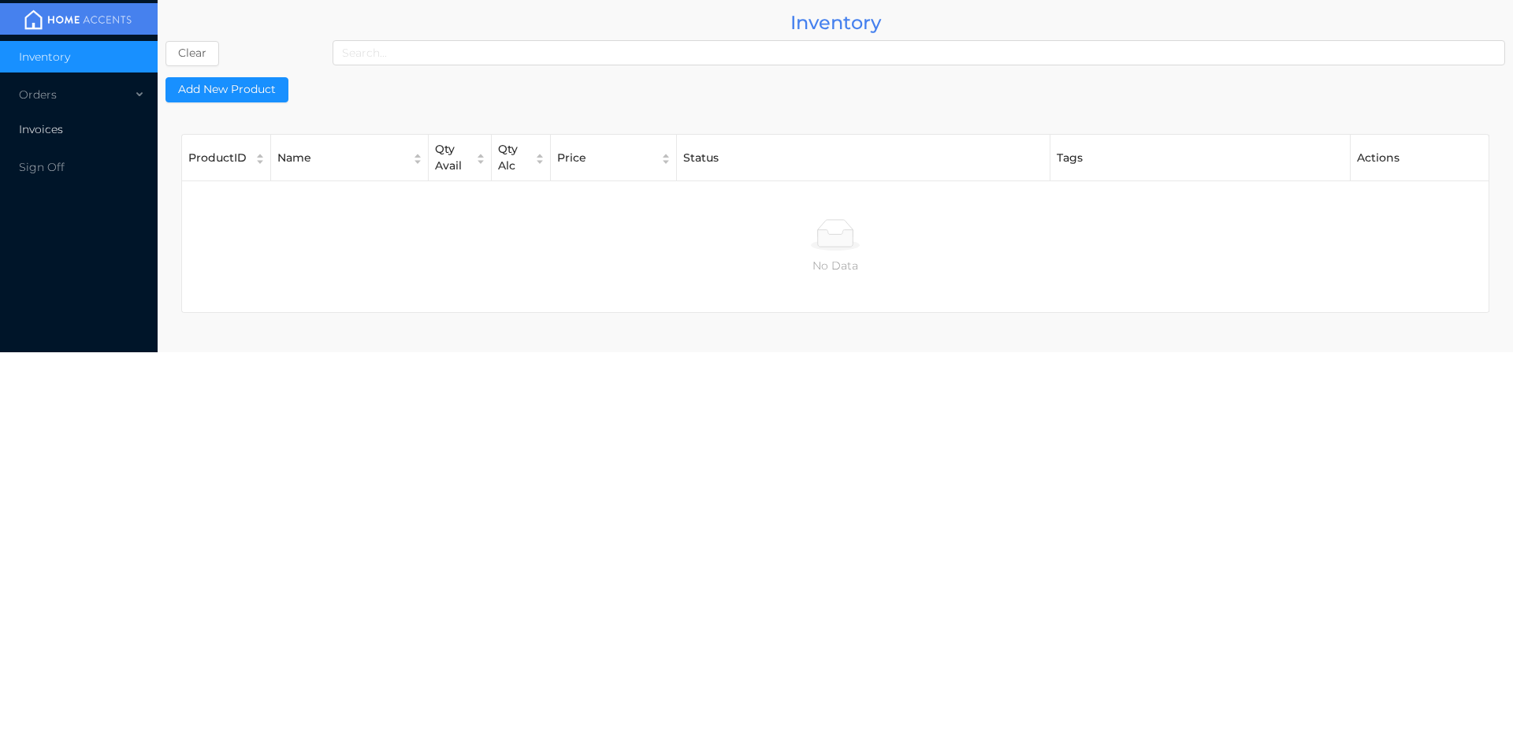
click at [107, 140] on li "Invoices" at bounding box center [79, 129] width 158 height 32
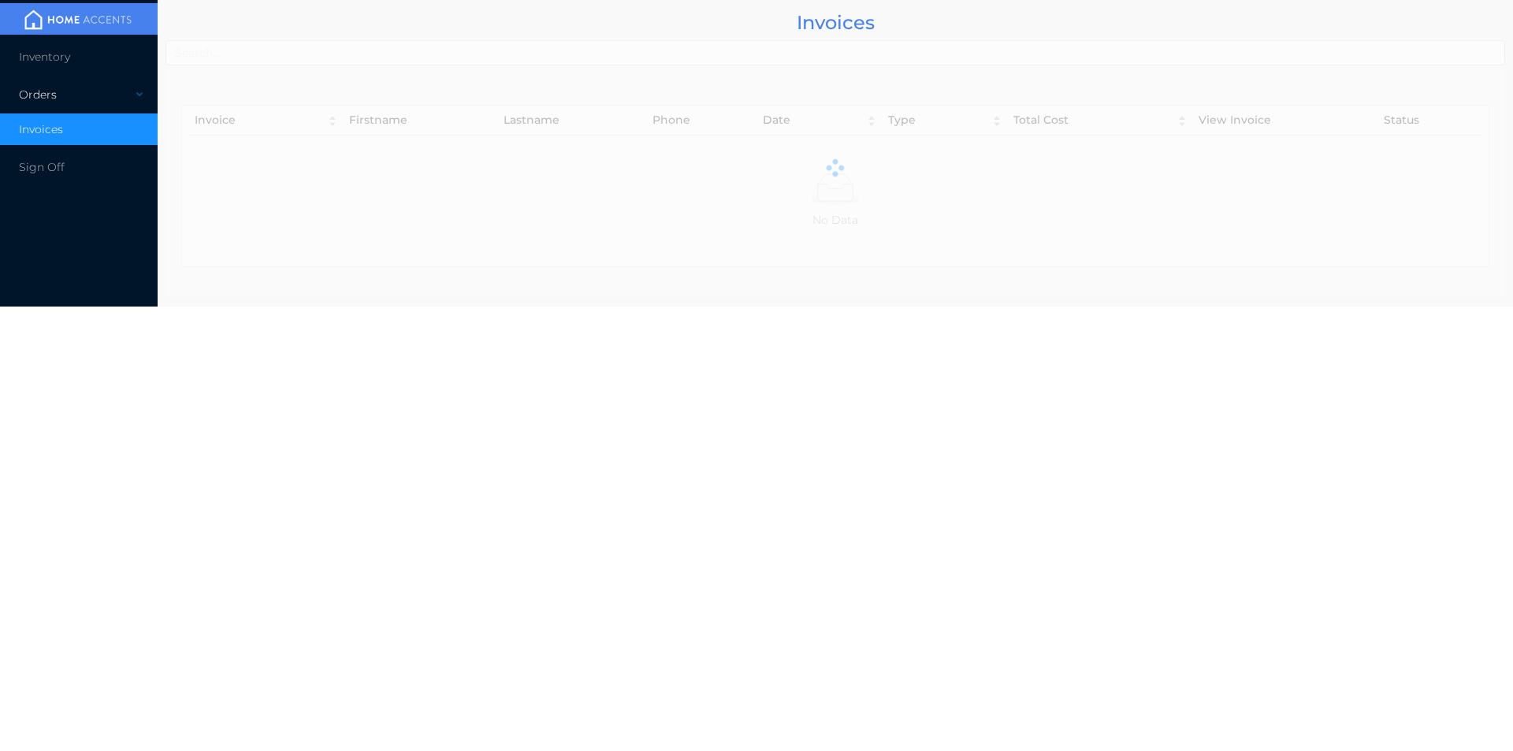
click at [125, 80] on div "Orders" at bounding box center [79, 95] width 158 height 32
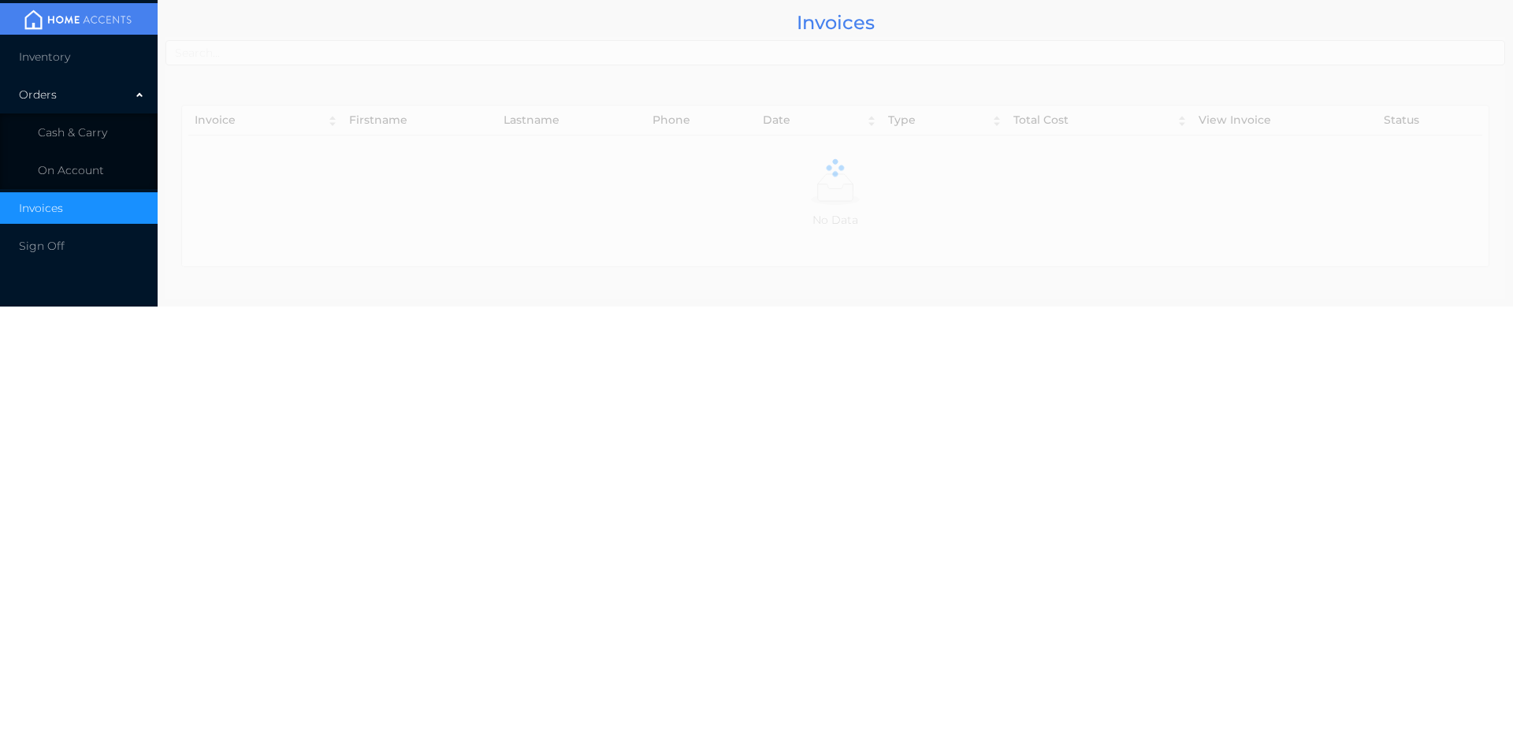
click at [125, 57] on li "Inventory" at bounding box center [79, 57] width 158 height 32
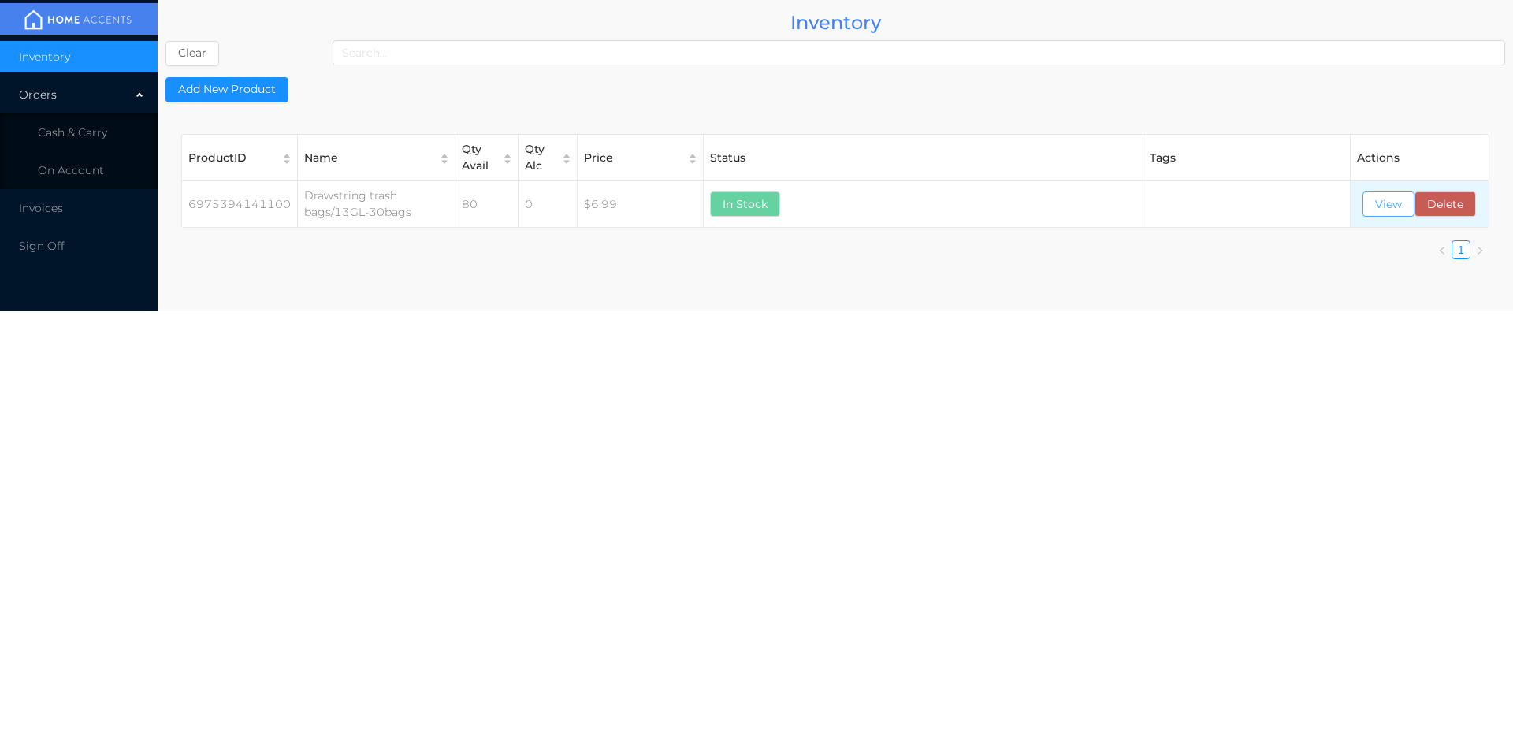
click at [1389, 202] on button "View" at bounding box center [1389, 203] width 52 height 25
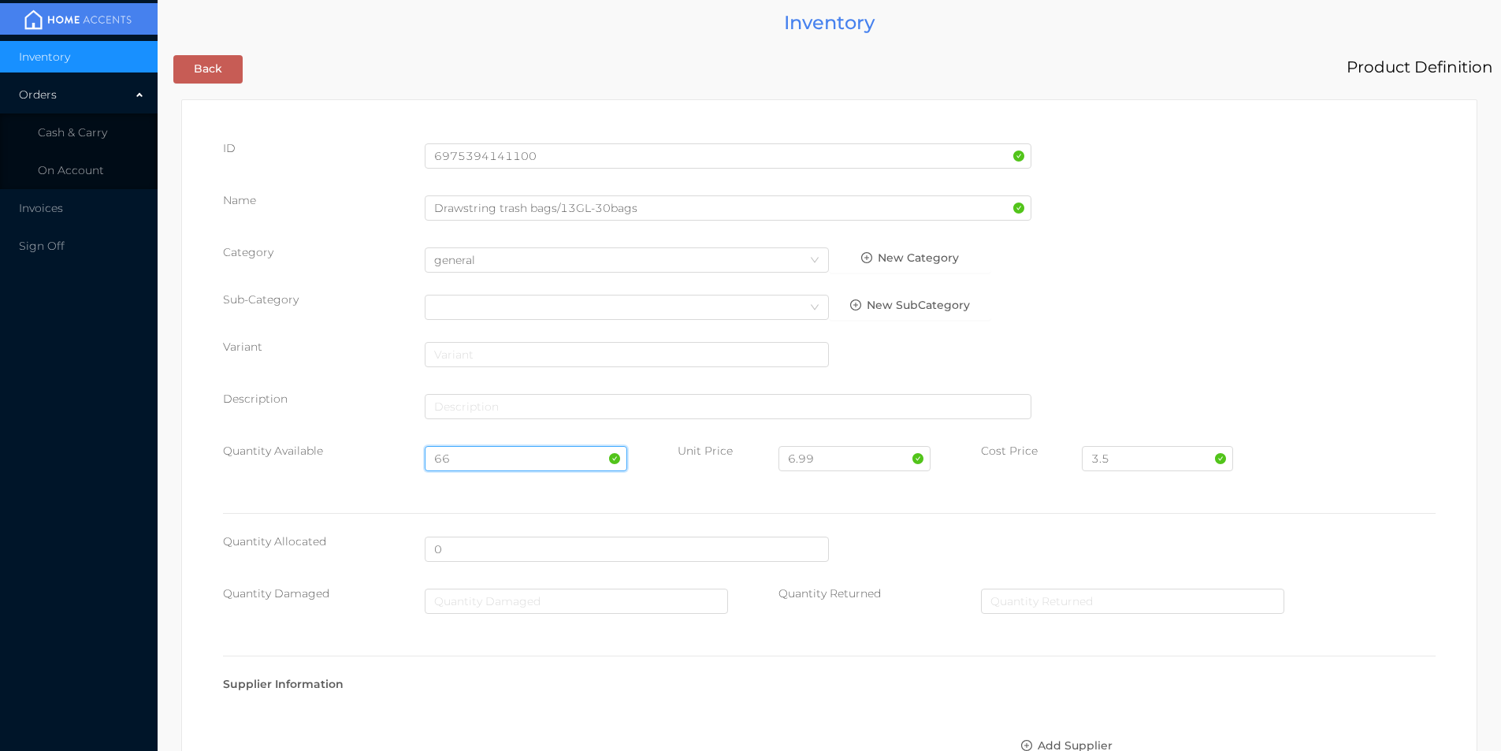
click at [471, 446] on input "66" at bounding box center [526, 458] width 202 height 25
type input "6"
type input "120"
click at [1128, 463] on input "3.5" at bounding box center [1157, 458] width 151 height 25
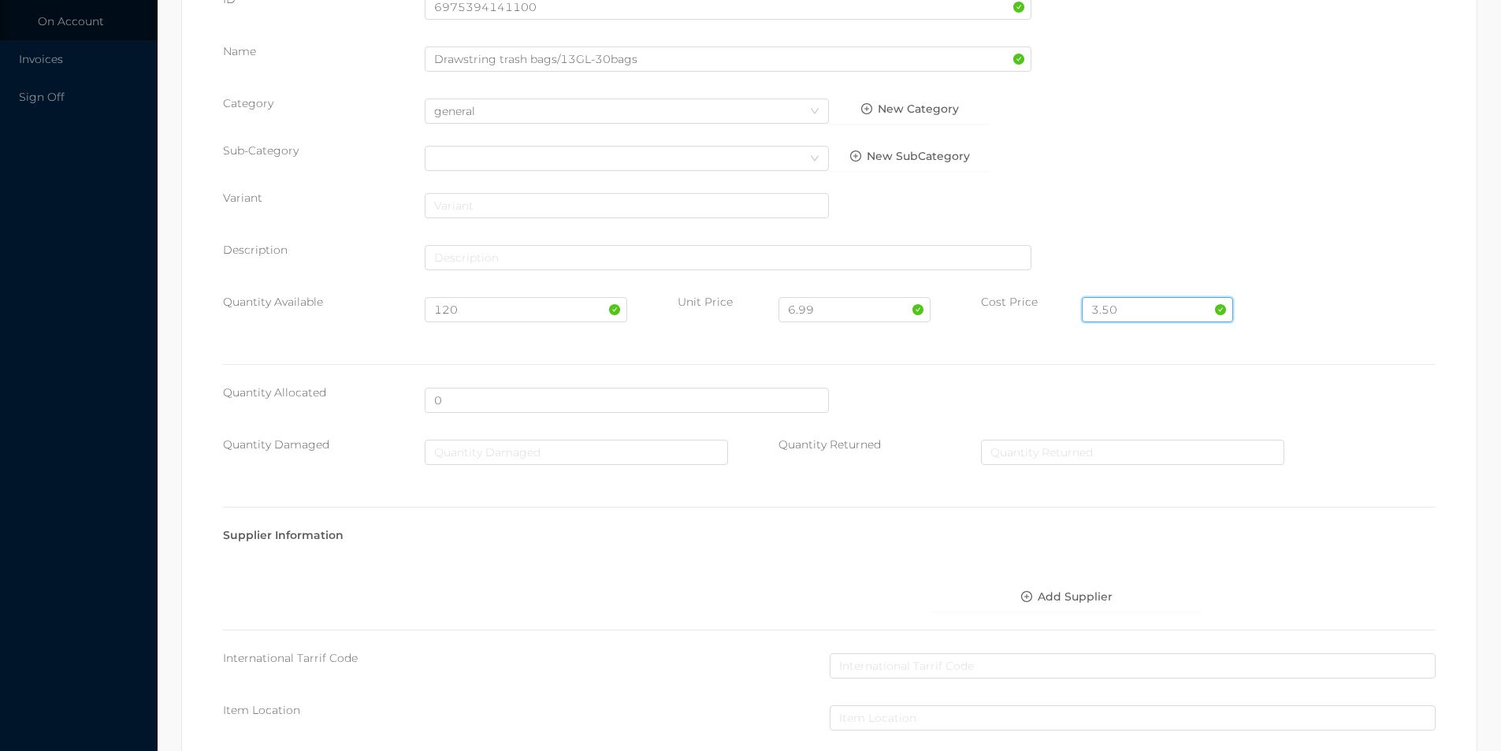
scroll to position [642, 0]
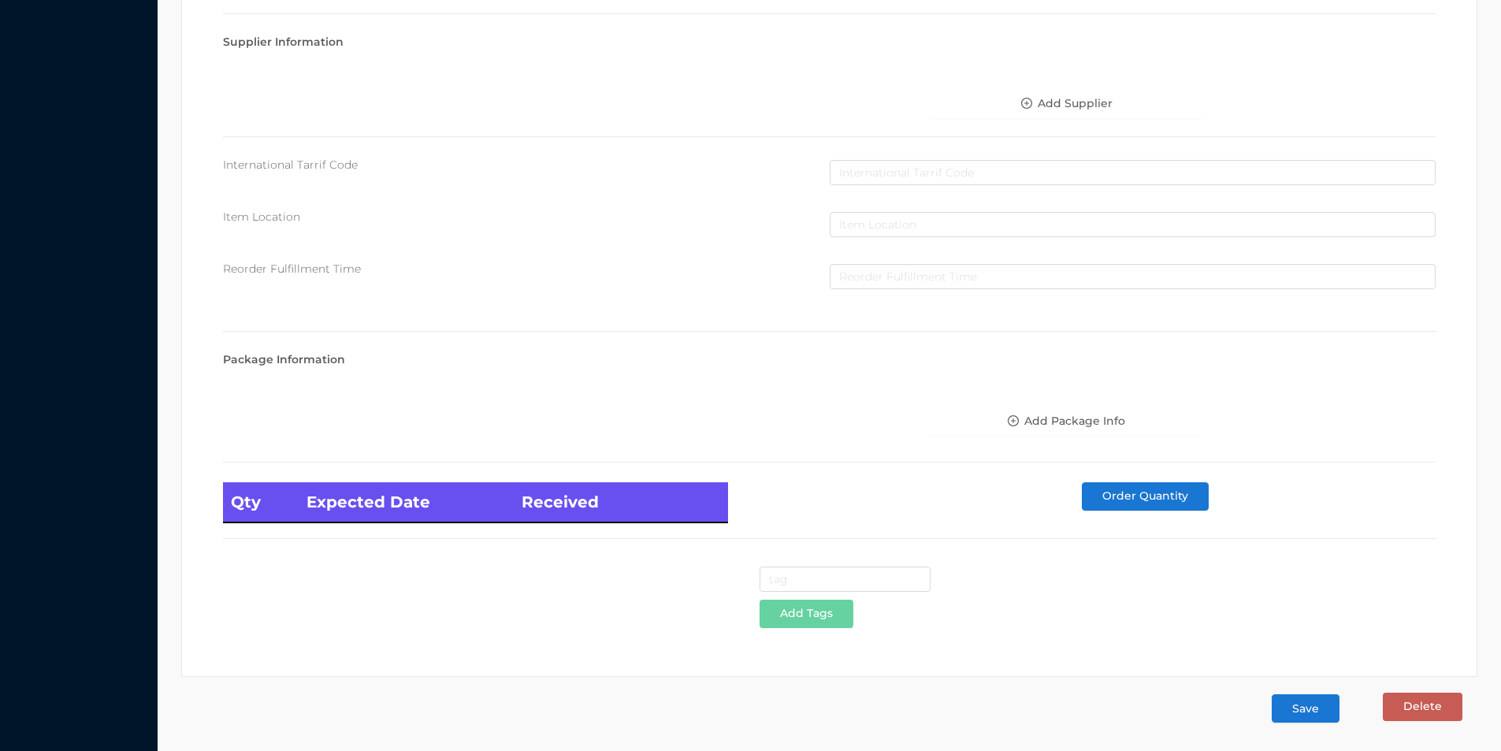
type input "3.50"
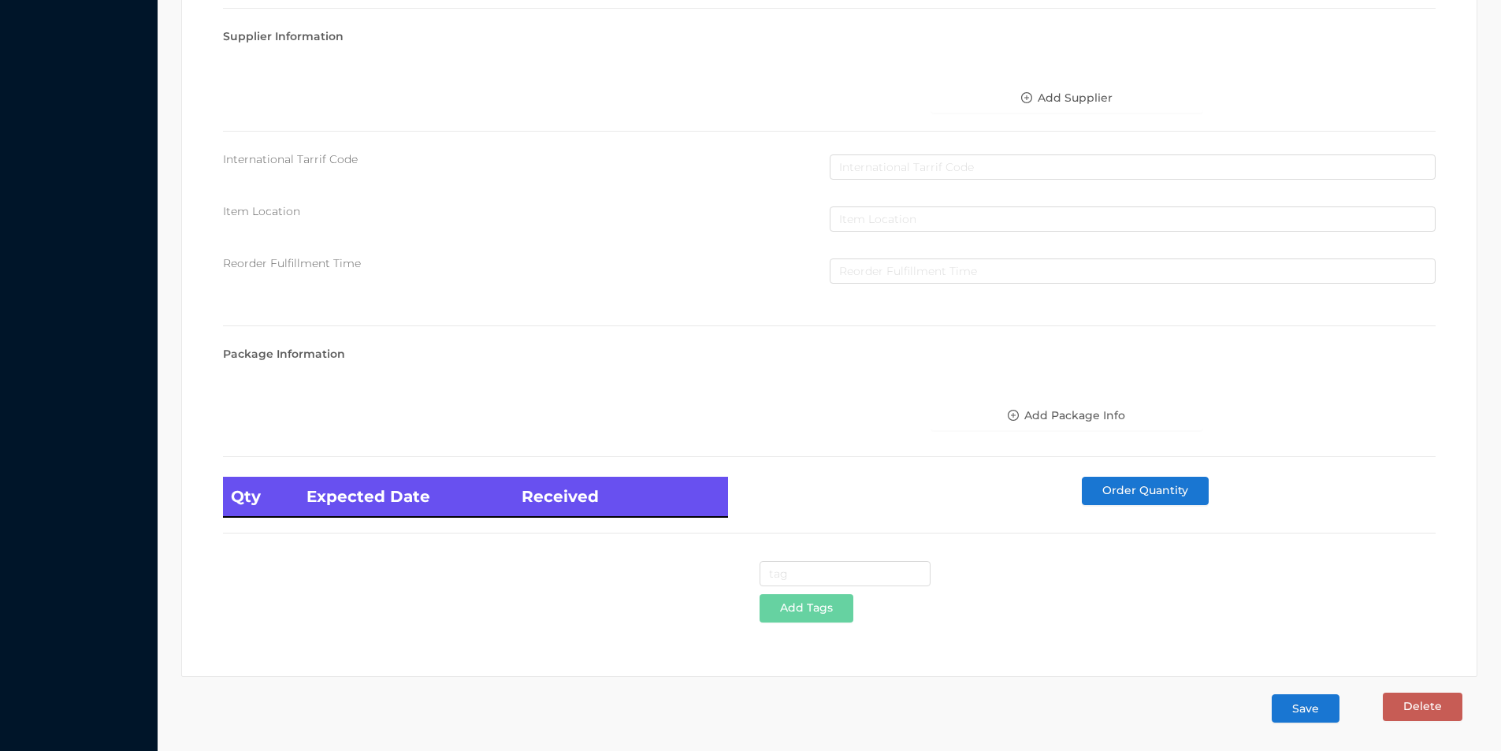
click at [1307, 720] on button "Save" at bounding box center [1306, 708] width 68 height 28
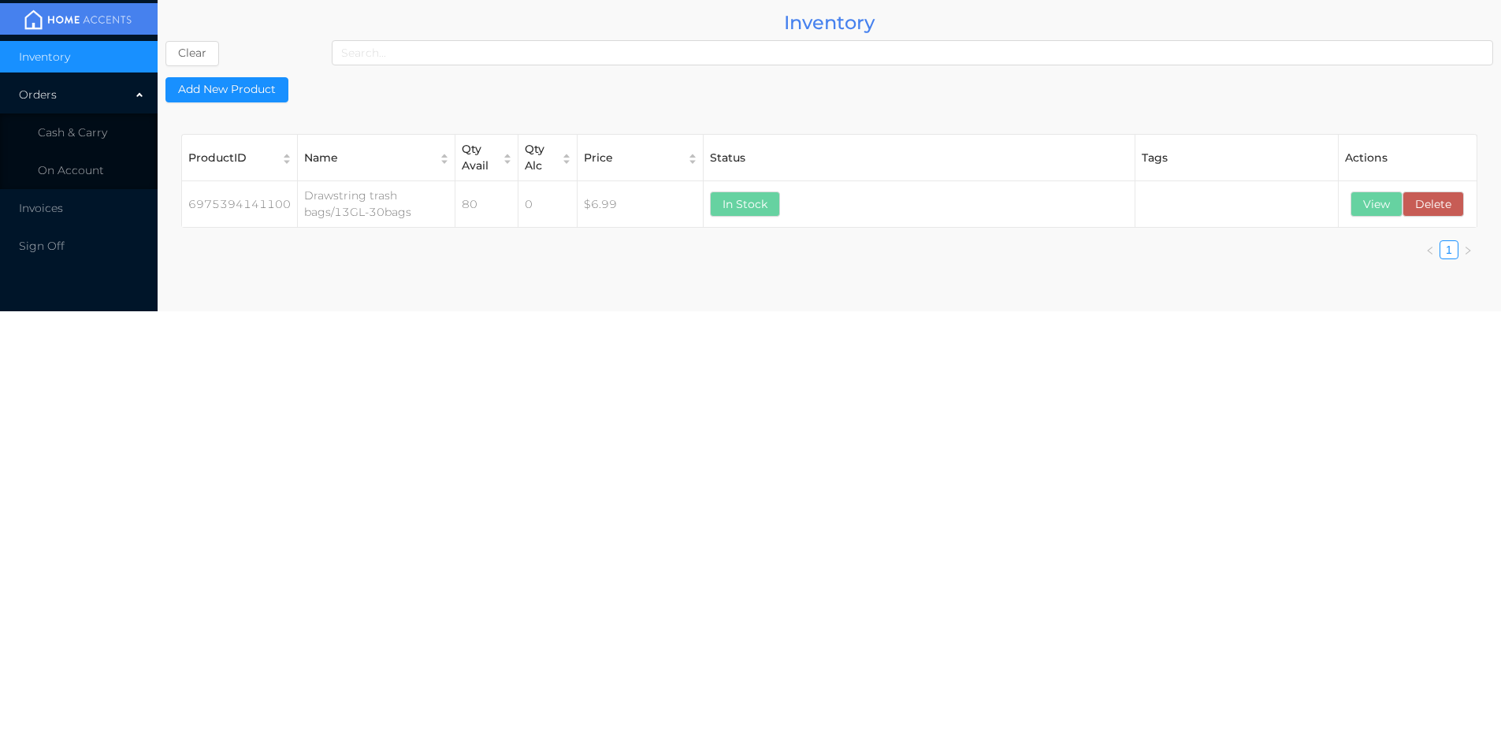
scroll to position [0, 0]
click at [99, 142] on li "Cash & Carry" at bounding box center [79, 133] width 158 height 32
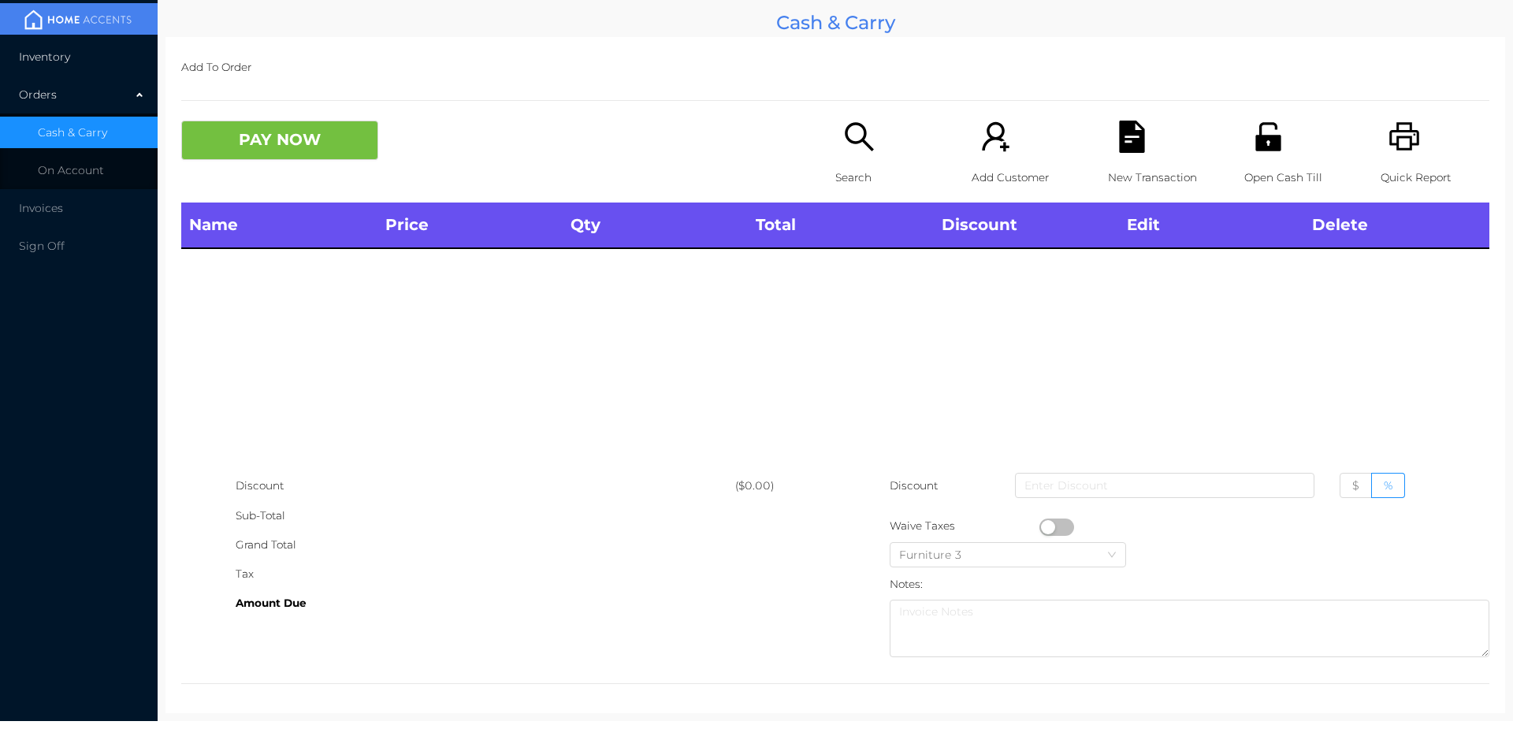
click at [87, 69] on li "Inventory" at bounding box center [79, 57] width 158 height 32
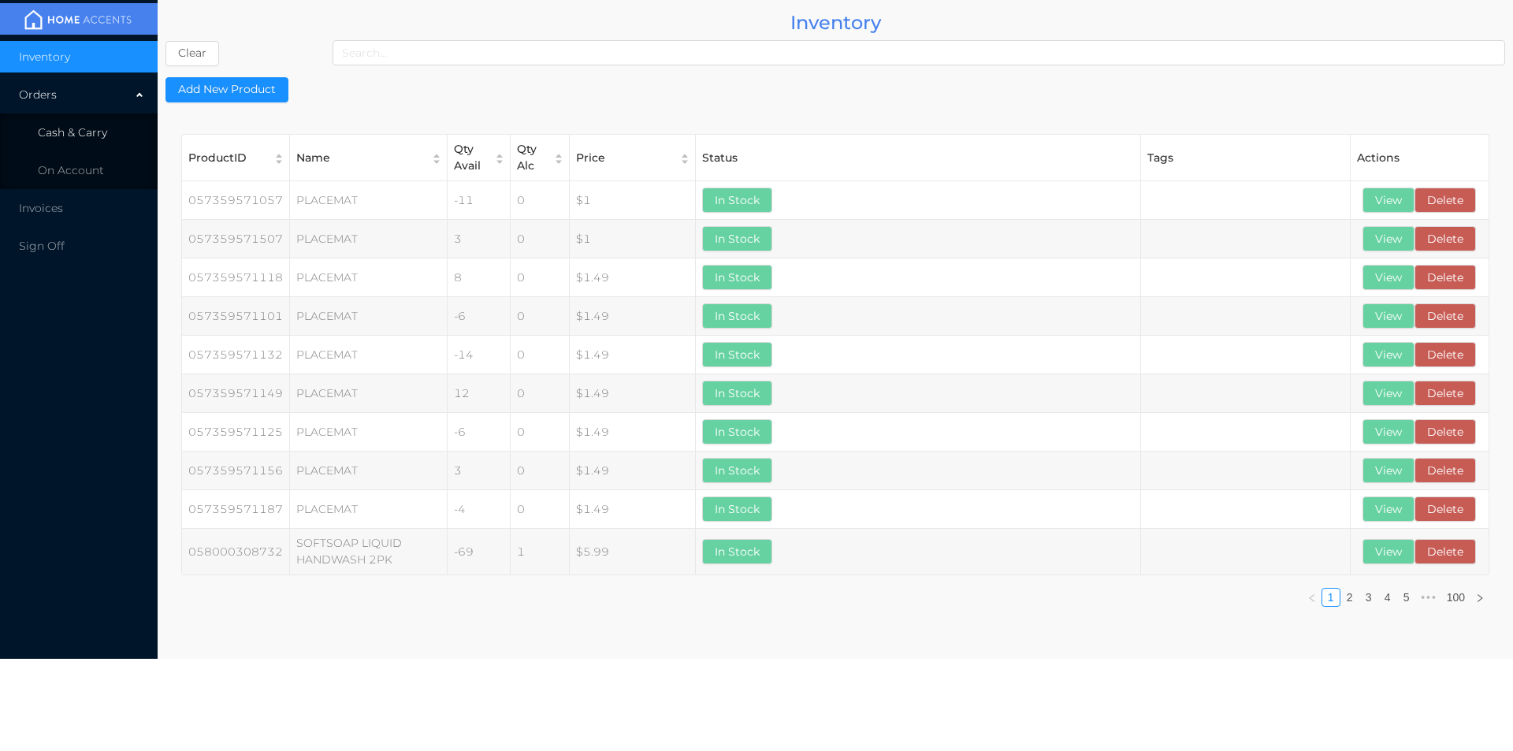
click at [109, 138] on li "Cash & Carry" at bounding box center [79, 133] width 158 height 32
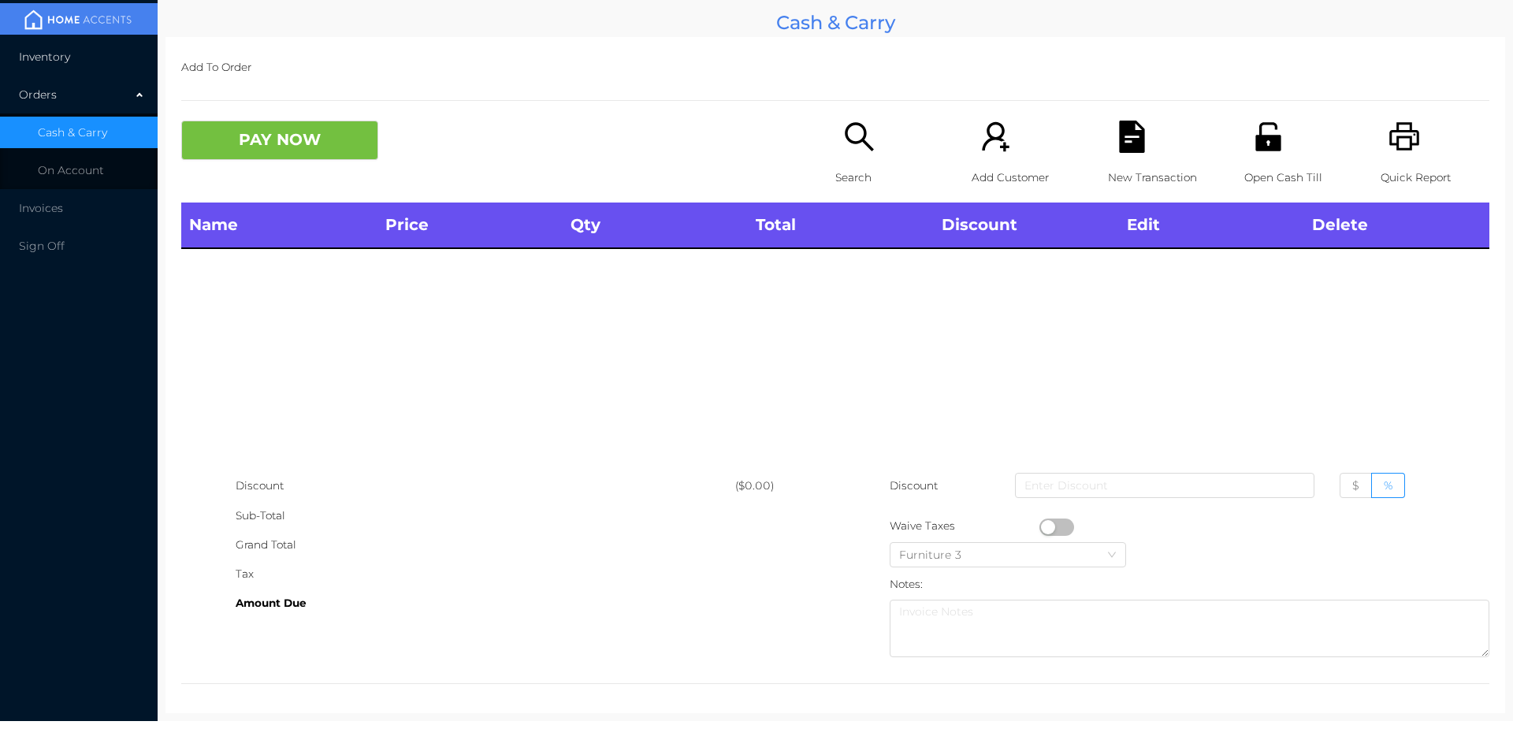
click at [125, 58] on li "Inventory" at bounding box center [79, 57] width 158 height 32
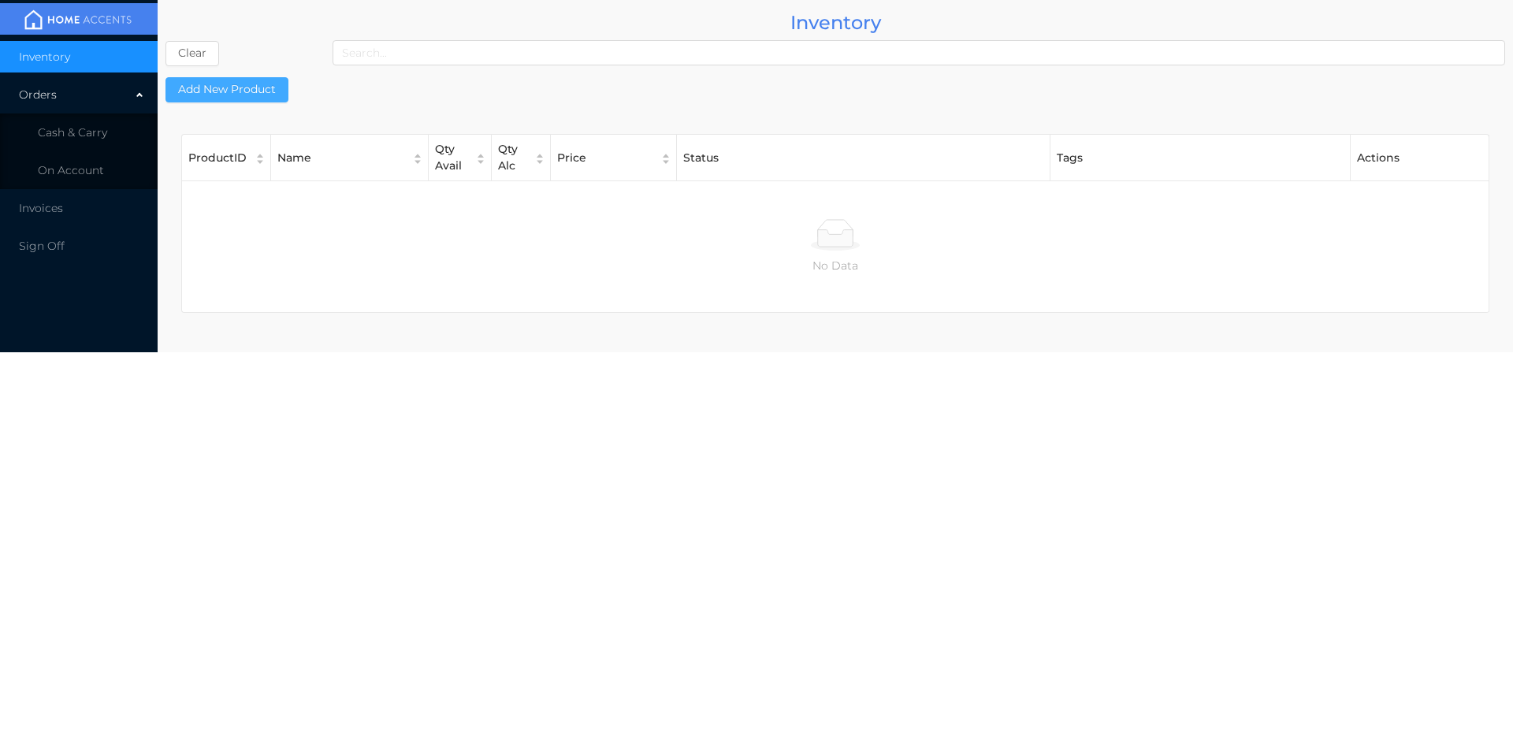
click at [249, 85] on button "Add New Product" at bounding box center [226, 89] width 123 height 25
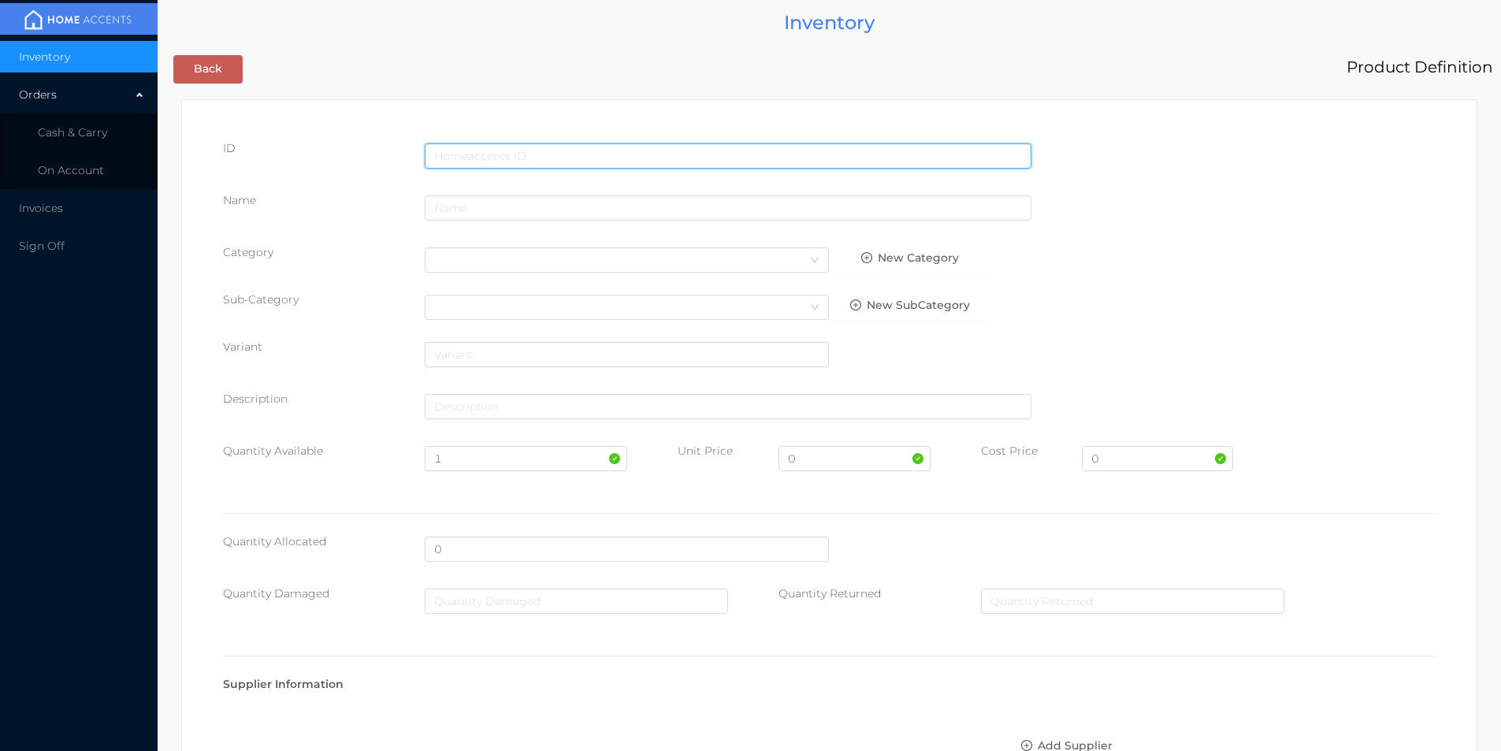
click at [477, 148] on input "text" at bounding box center [728, 155] width 607 height 25
type input "705833099572"
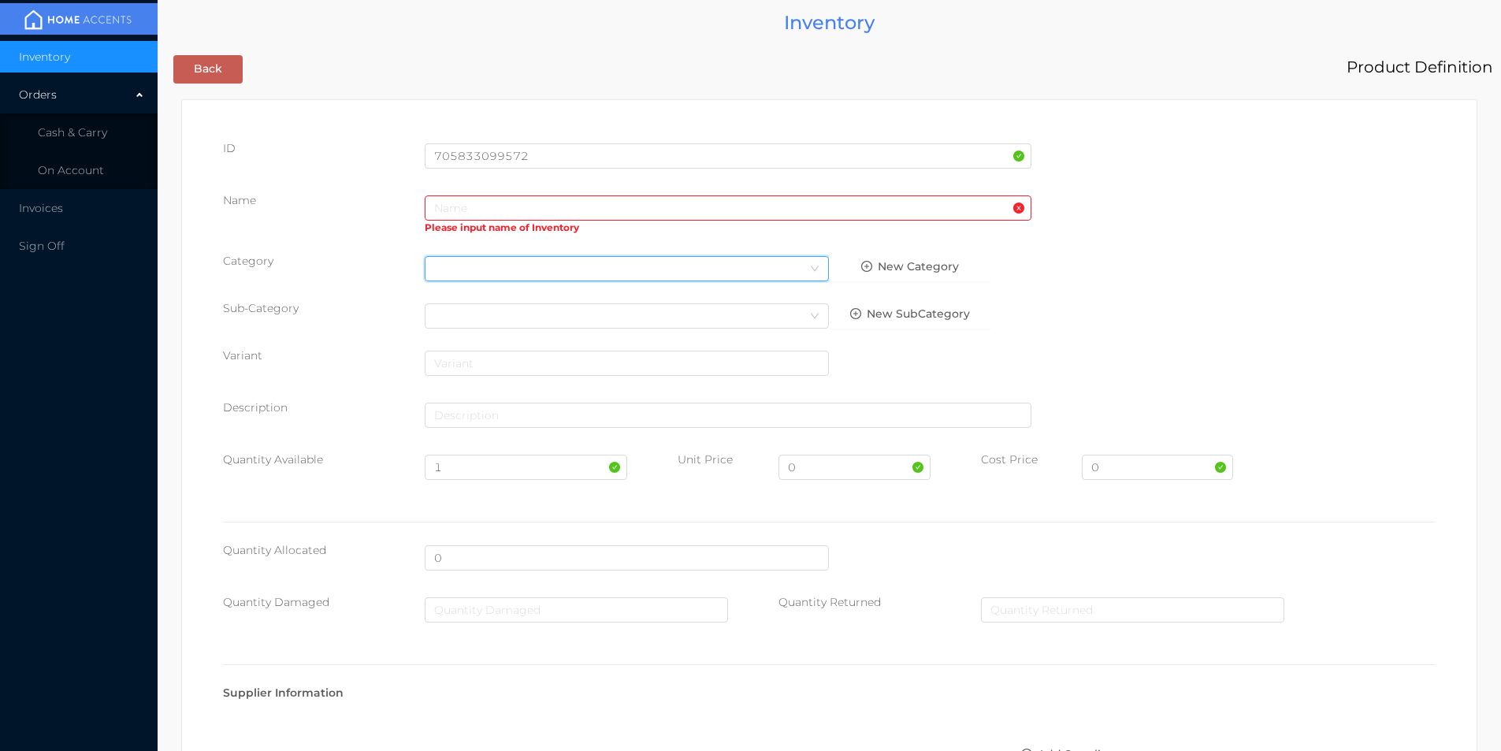
click at [441, 256] on div "Select Category" at bounding box center [627, 268] width 404 height 25
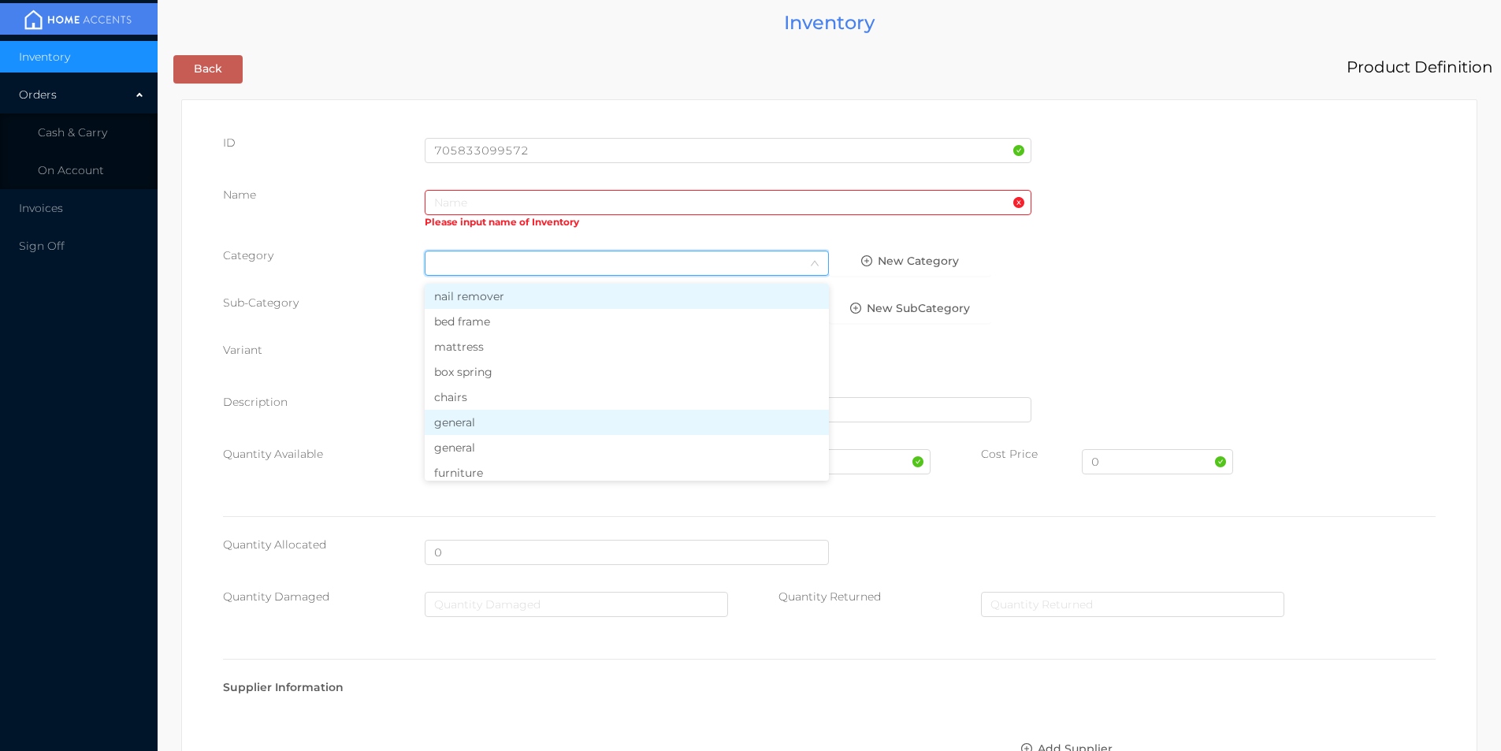
click at [469, 419] on li "general" at bounding box center [627, 422] width 404 height 25
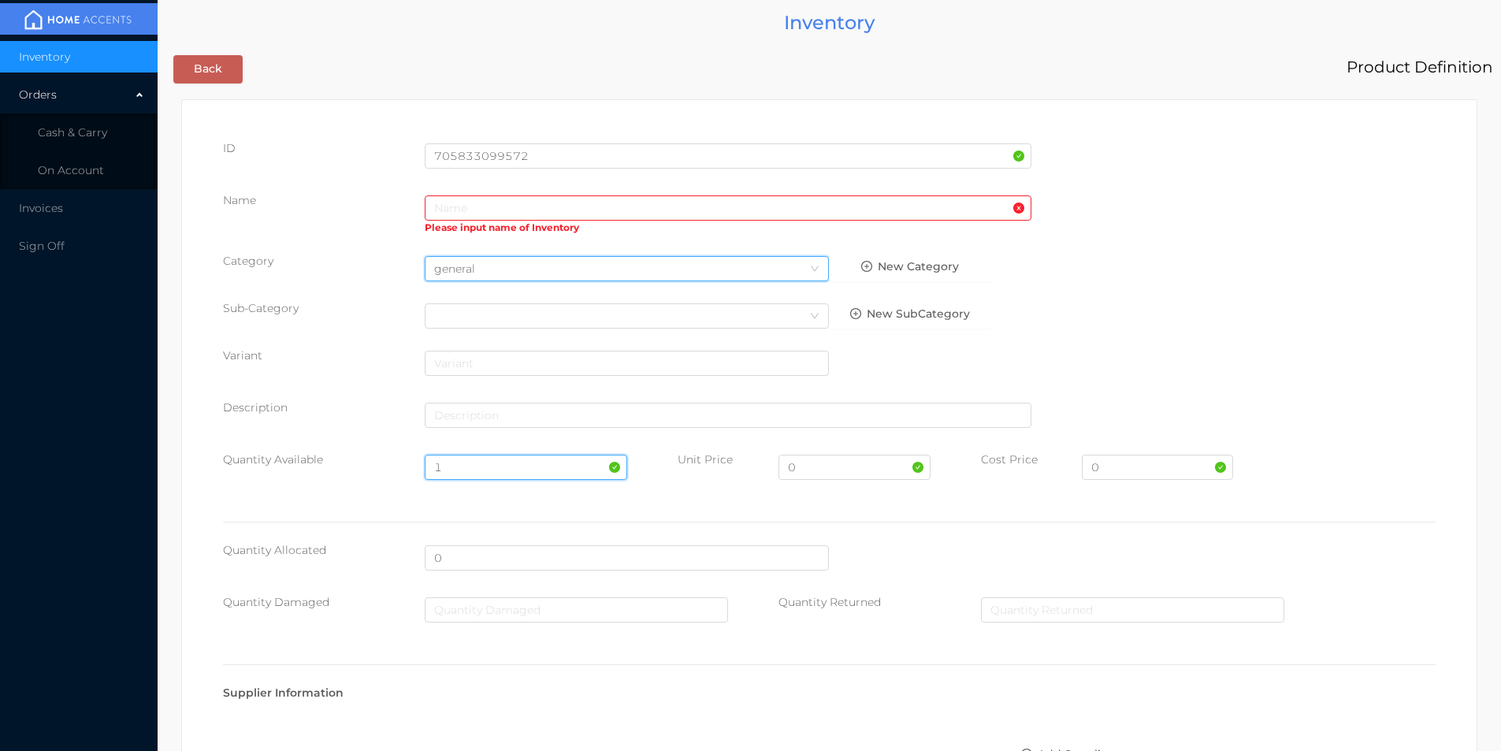
click at [468, 463] on input "1" at bounding box center [526, 467] width 202 height 25
type input "480"
click at [1121, 465] on input "0" at bounding box center [1157, 467] width 151 height 25
type input "3.00"
click at [805, 468] on input "0" at bounding box center [854, 467] width 151 height 25
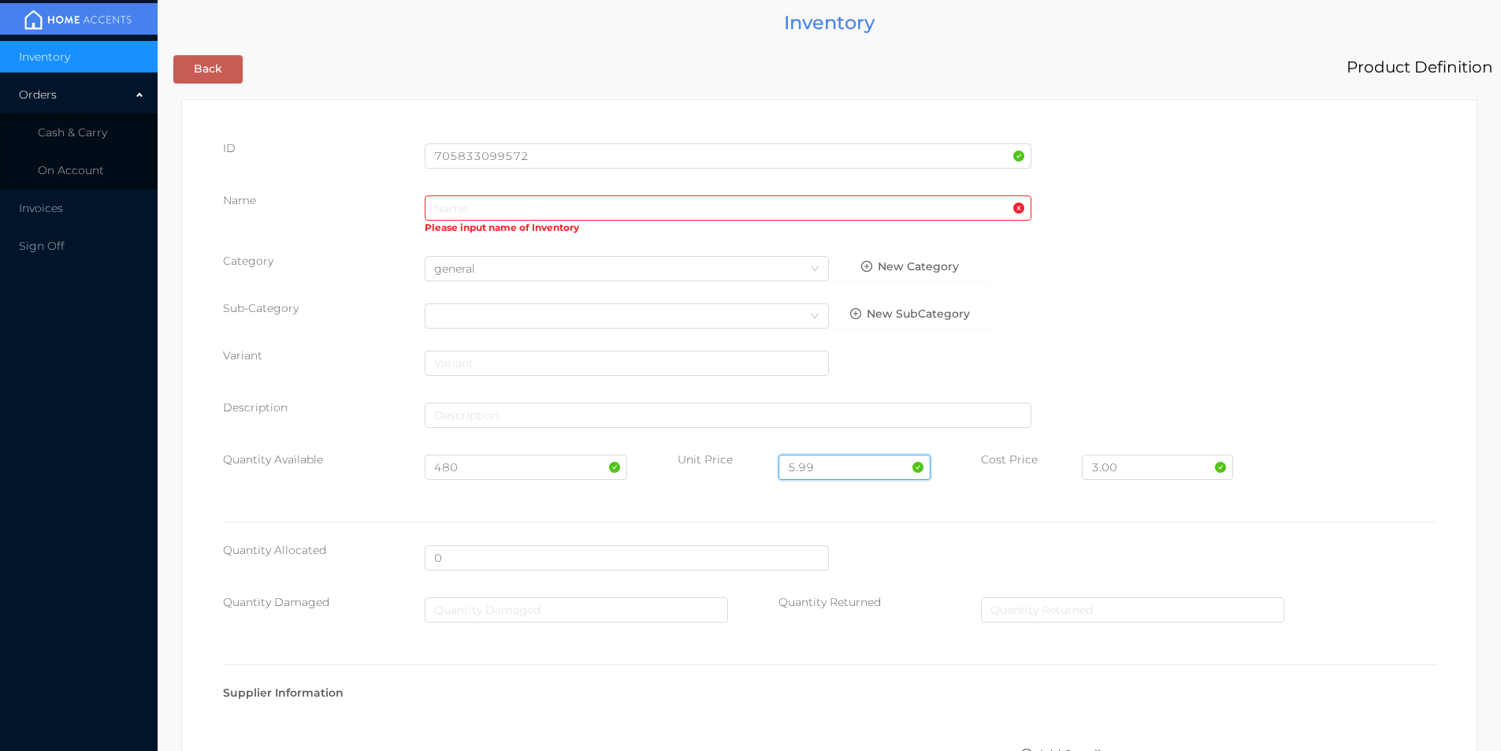
type input "5.99"
click at [444, 212] on input "text" at bounding box center [728, 207] width 607 height 25
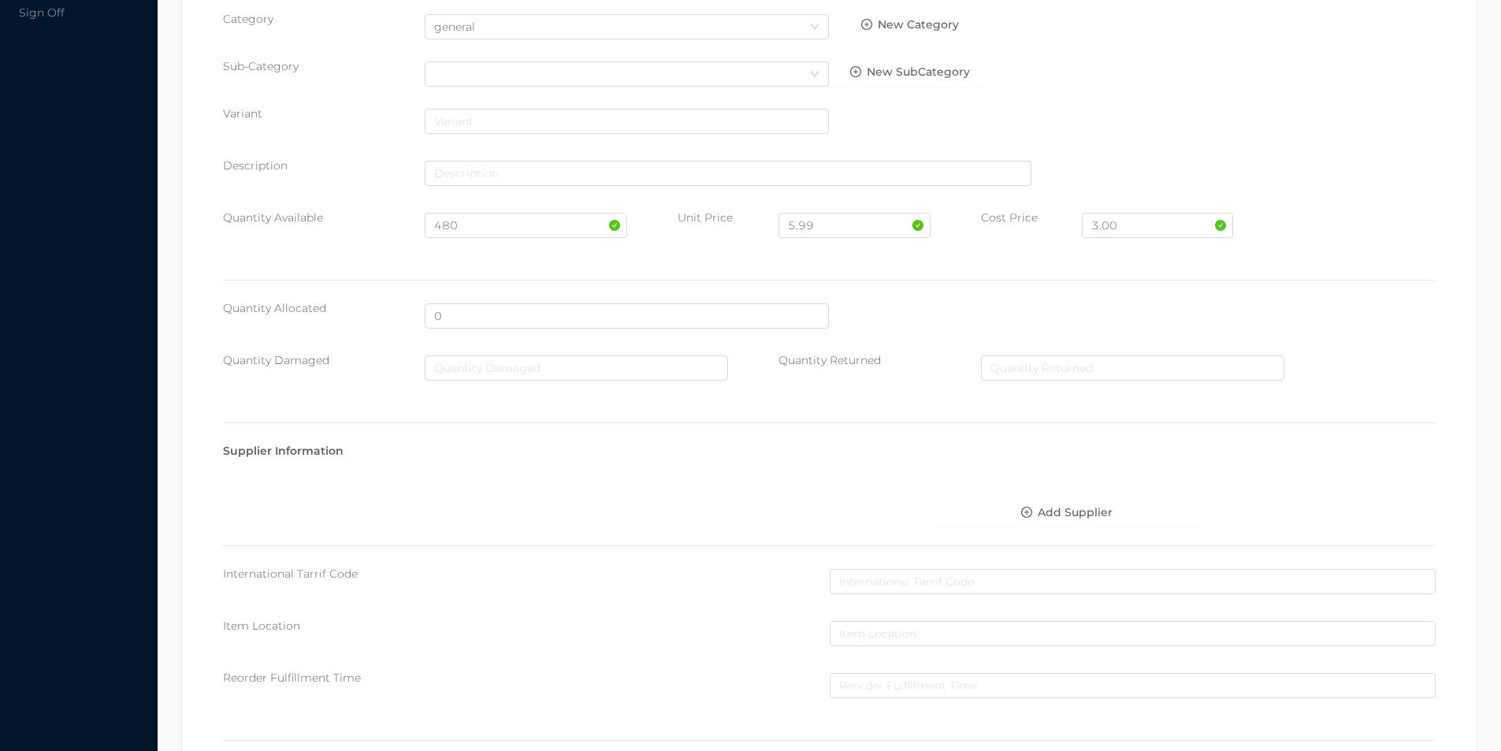
scroll to position [558, 0]
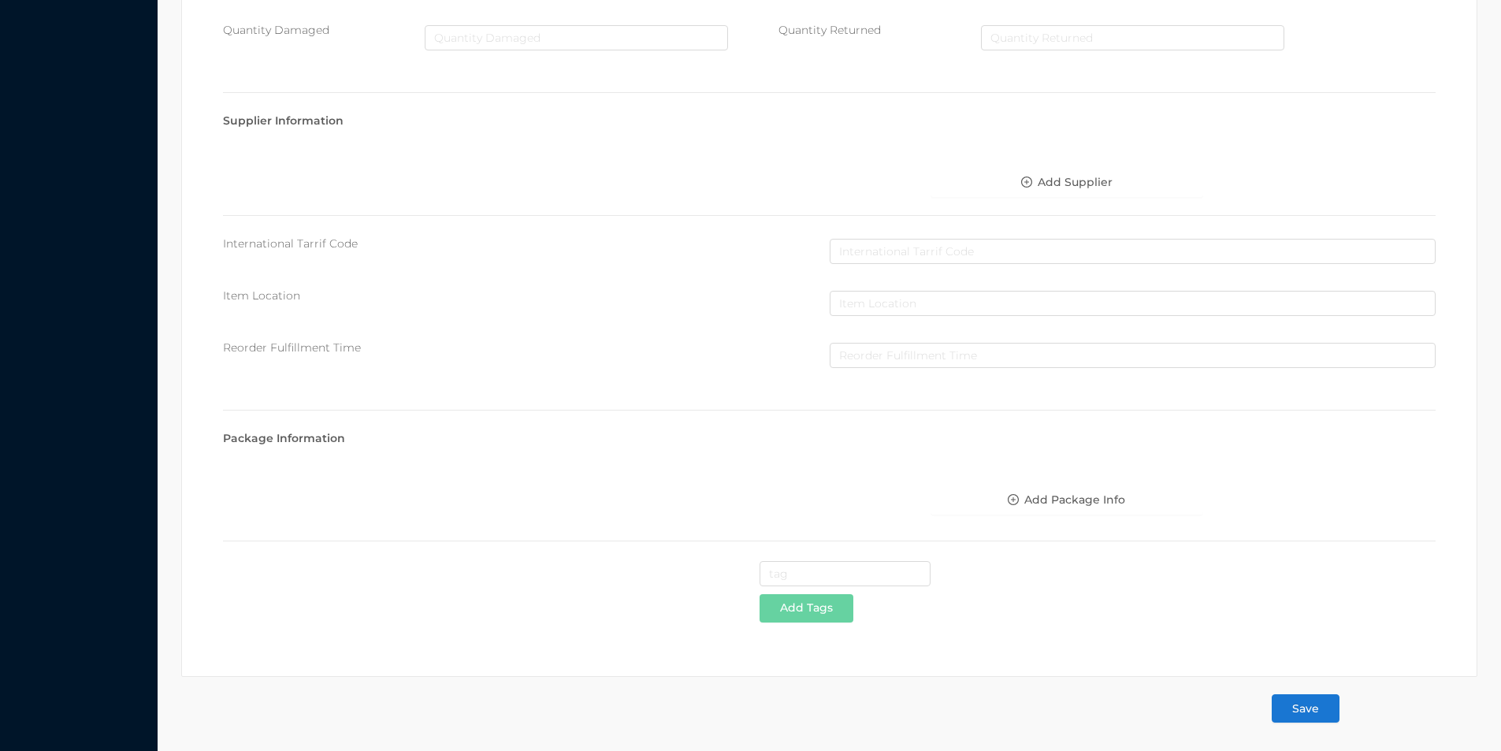
type input "30 black garbage bag/77L"
click at [1318, 719] on button "Save" at bounding box center [1306, 708] width 68 height 28
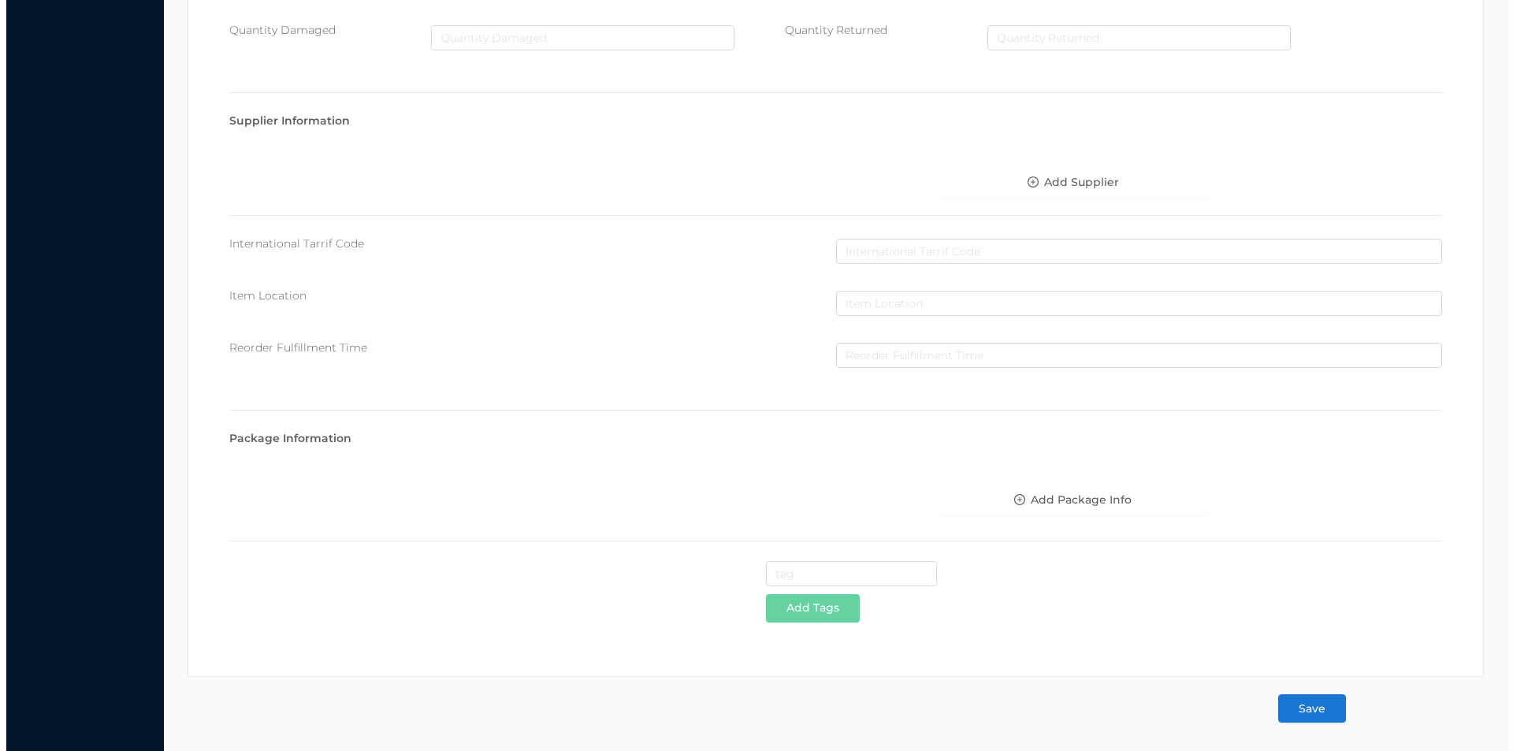
scroll to position [0, 0]
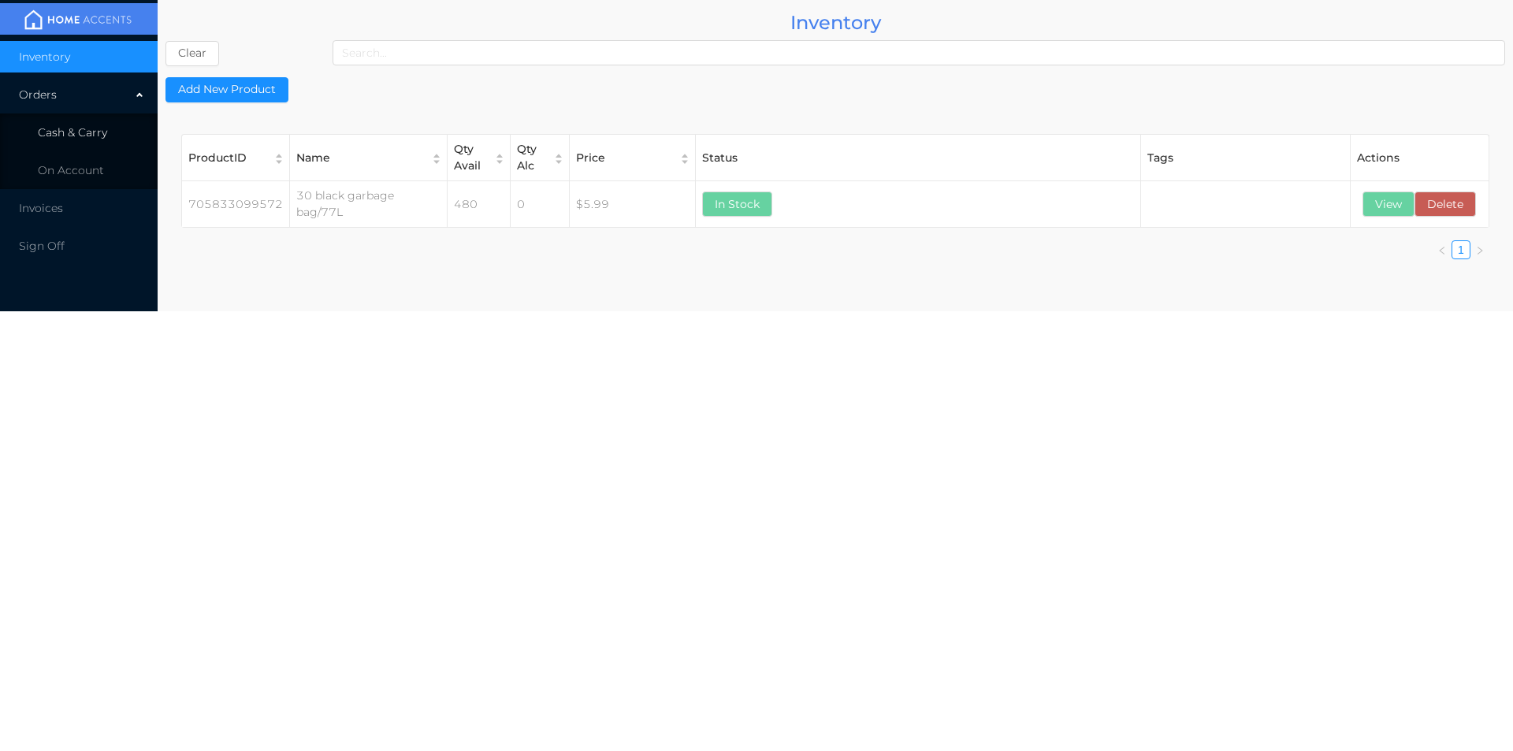
click at [86, 133] on span "Cash & Carry" at bounding box center [72, 132] width 69 height 14
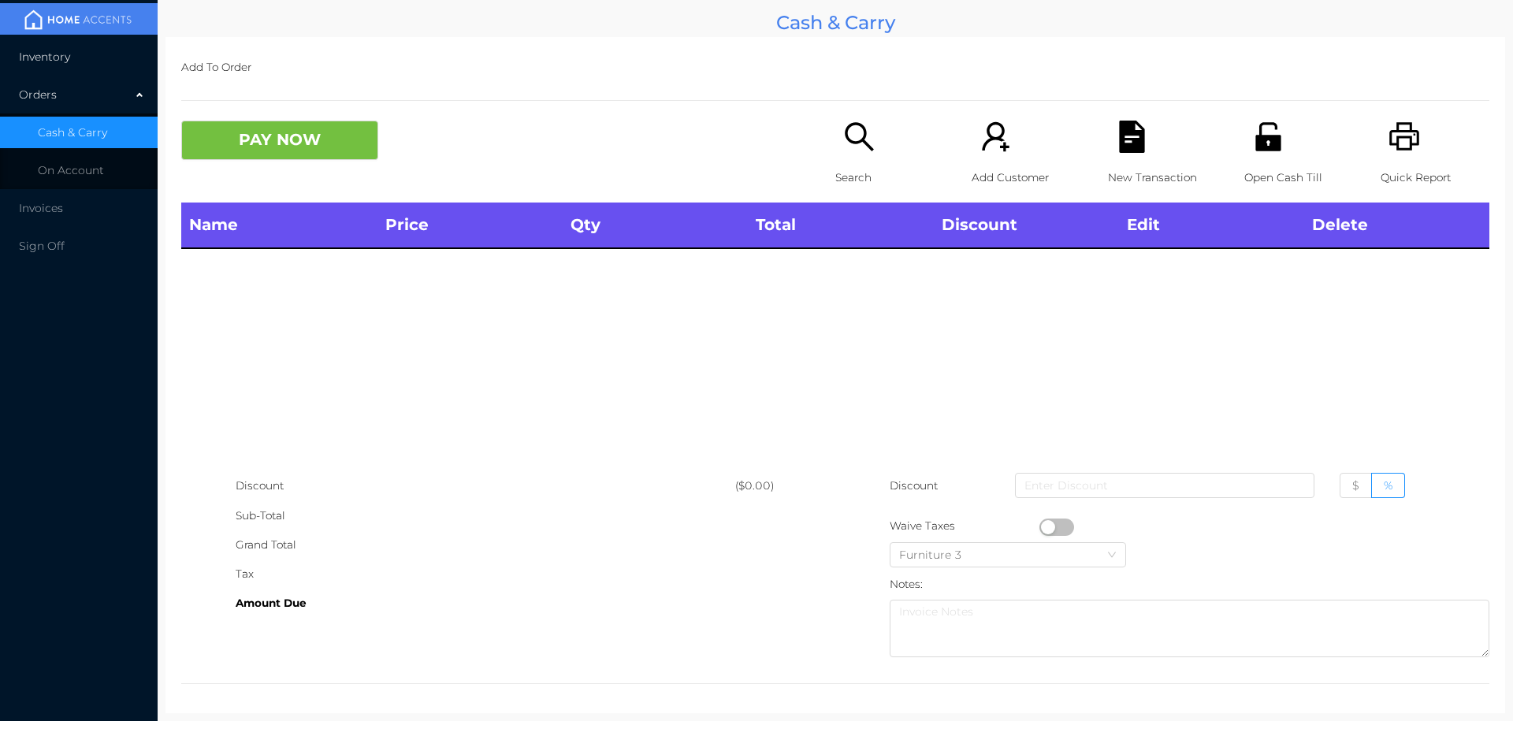
click at [102, 60] on li "Inventory" at bounding box center [79, 57] width 158 height 32
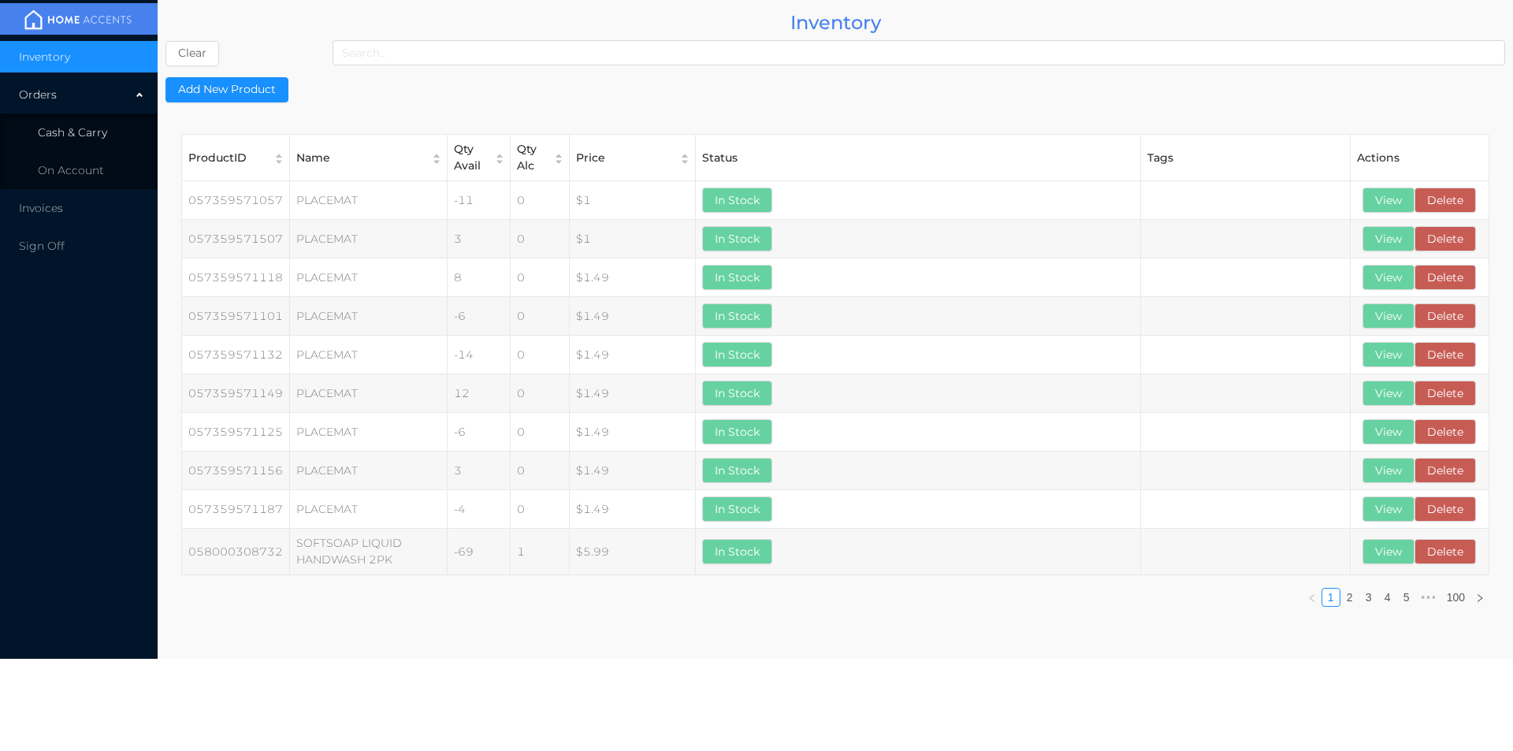
click at [73, 134] on span "Cash & Carry" at bounding box center [72, 132] width 69 height 14
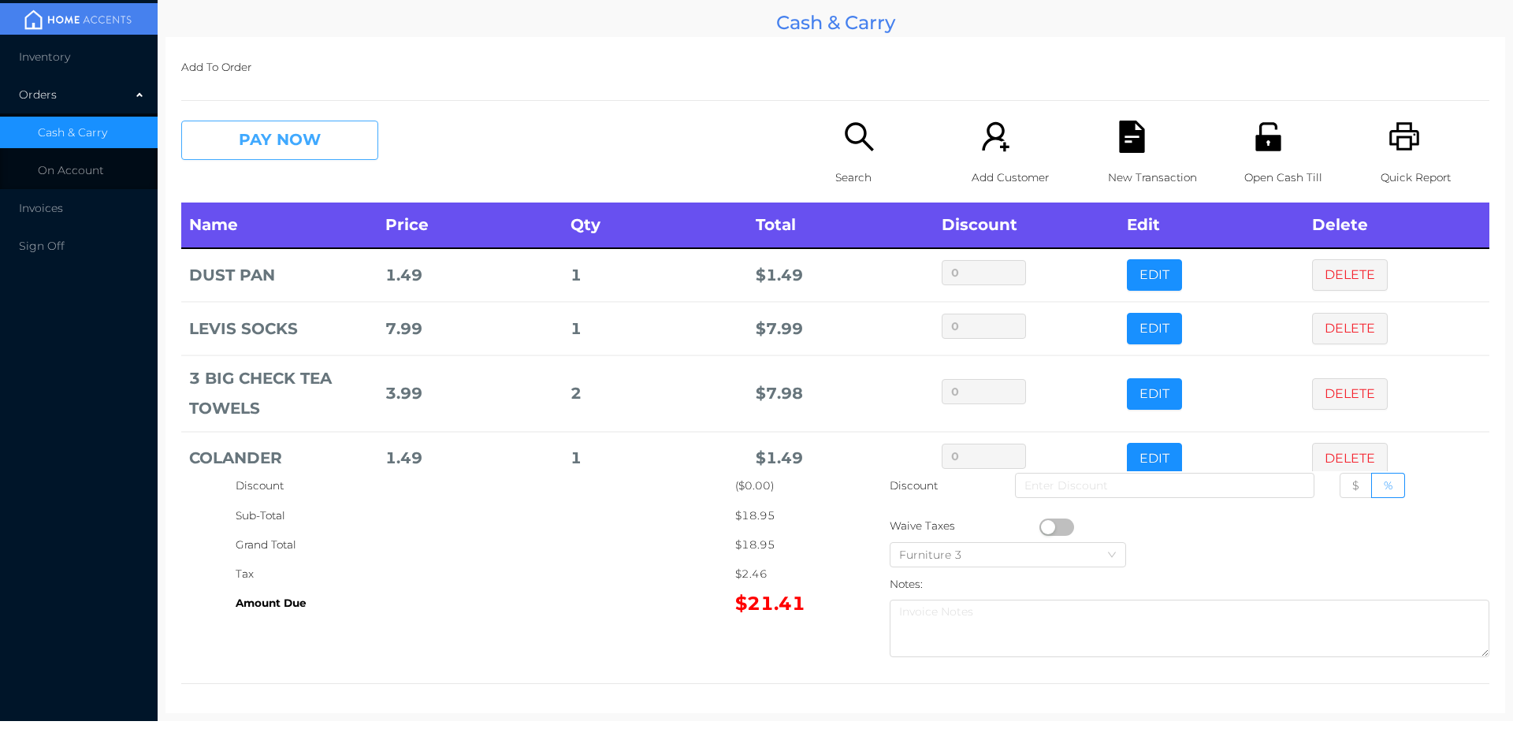
click at [293, 146] on button "PAY NOW" at bounding box center [279, 140] width 197 height 39
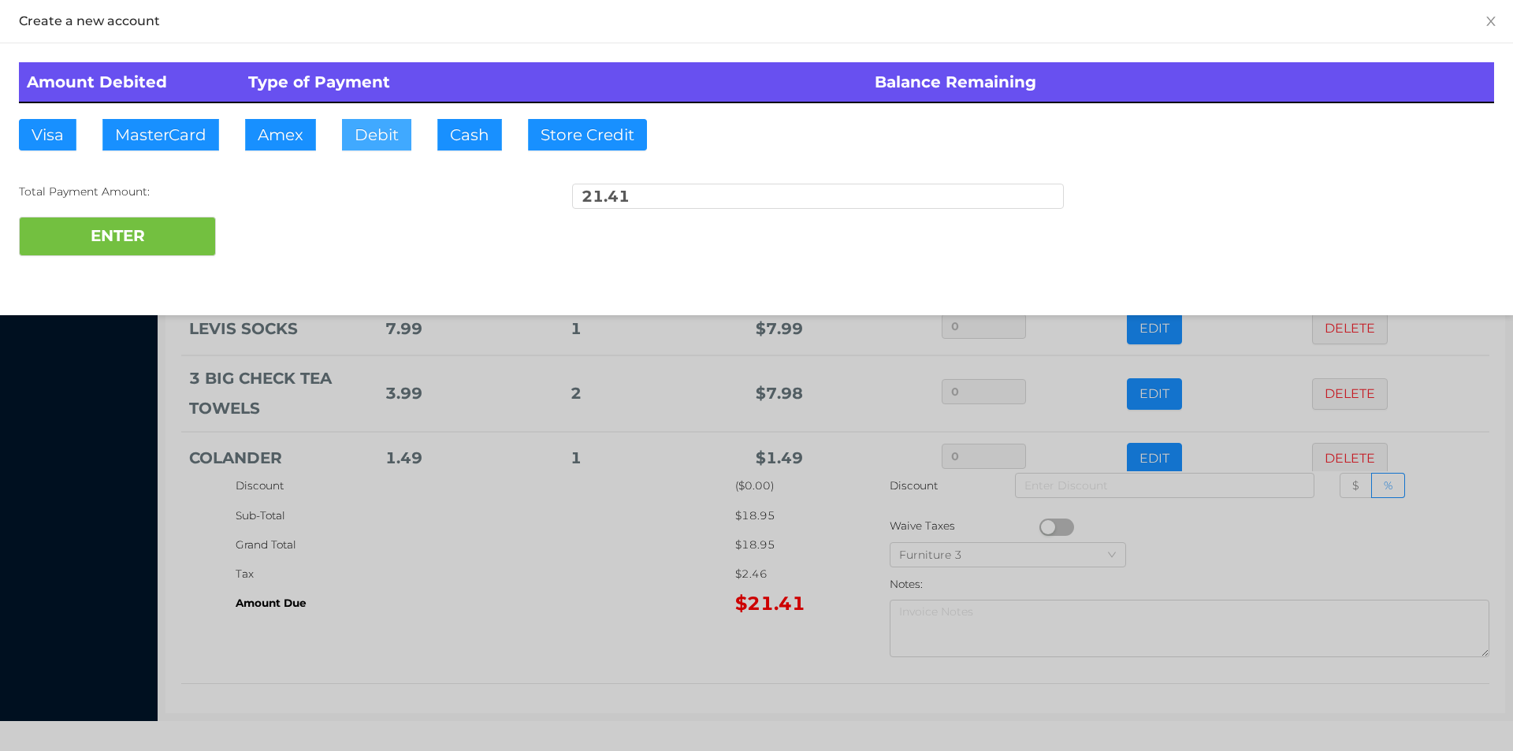
click at [373, 139] on button "Debit" at bounding box center [376, 135] width 69 height 32
type input "22"
click at [116, 237] on button "ENTER" at bounding box center [117, 236] width 197 height 39
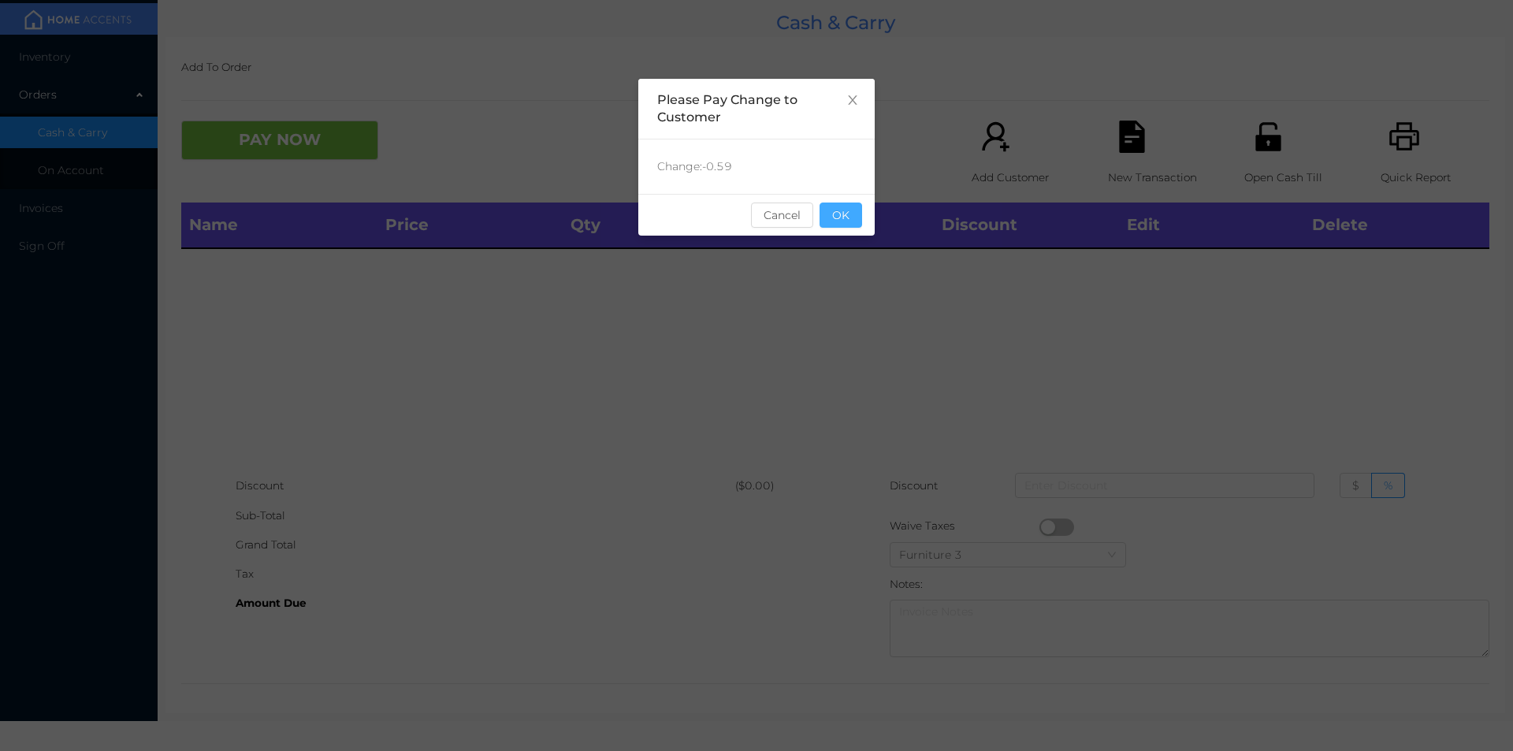
click at [823, 225] on button "OK" at bounding box center [841, 215] width 43 height 25
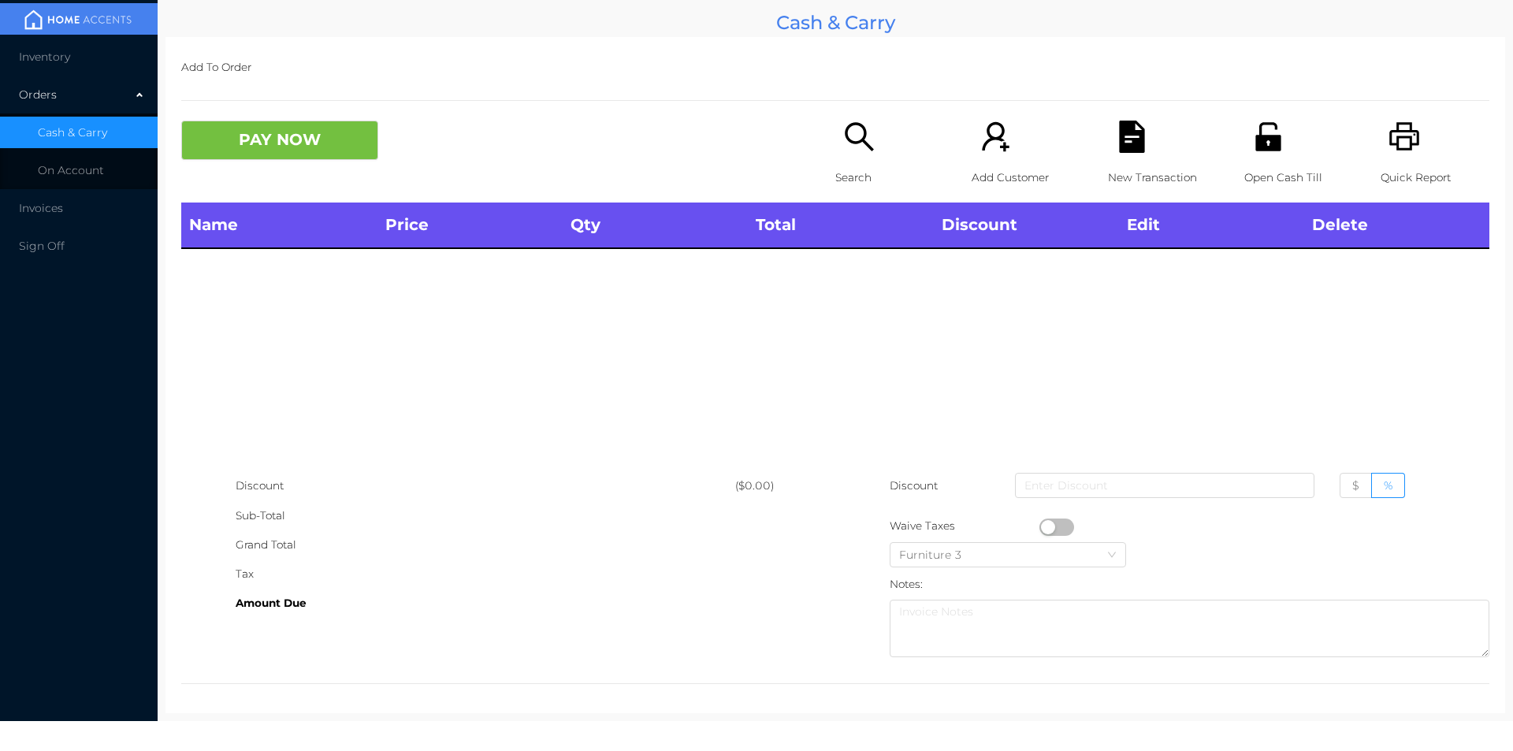
click at [868, 165] on p "Search" at bounding box center [889, 177] width 109 height 29
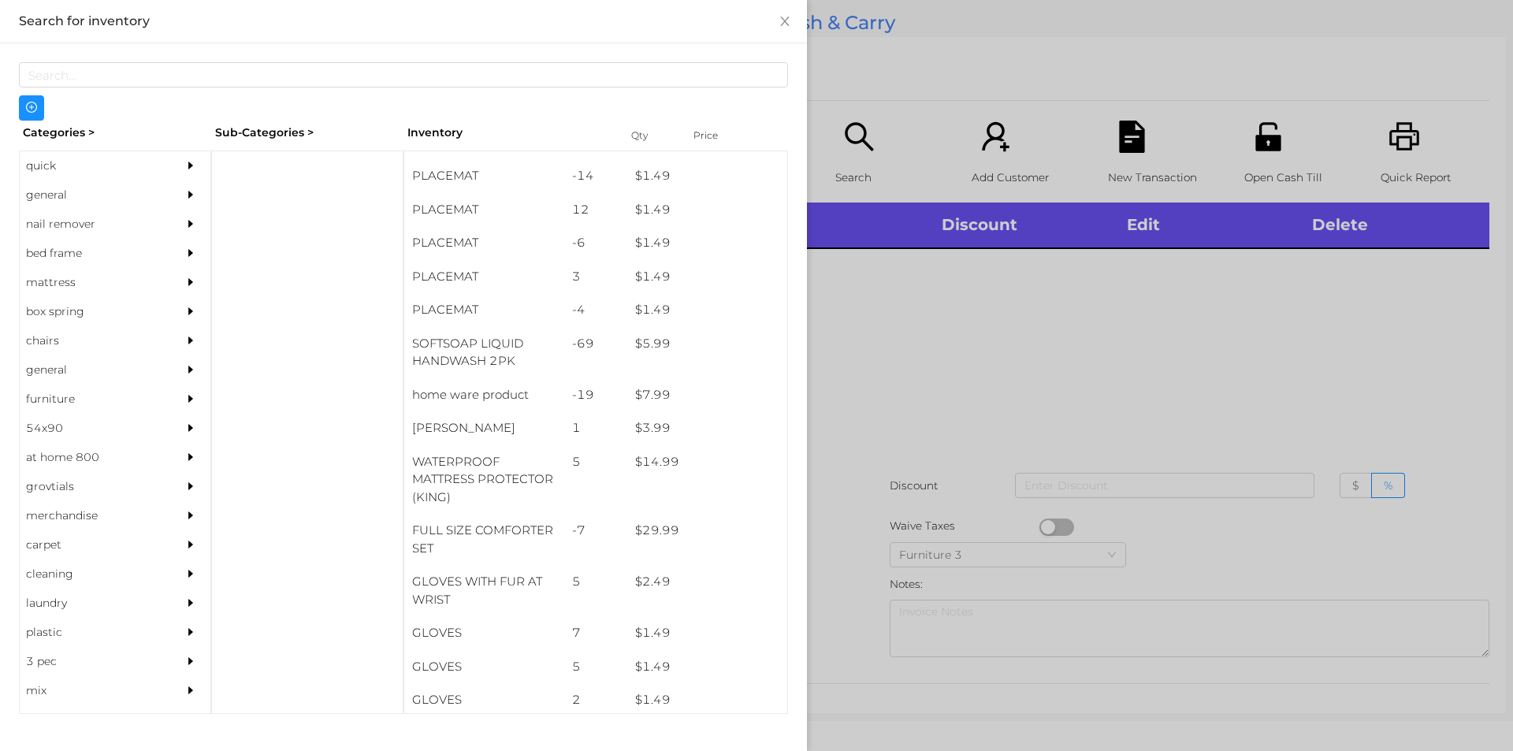
scroll to position [219, 0]
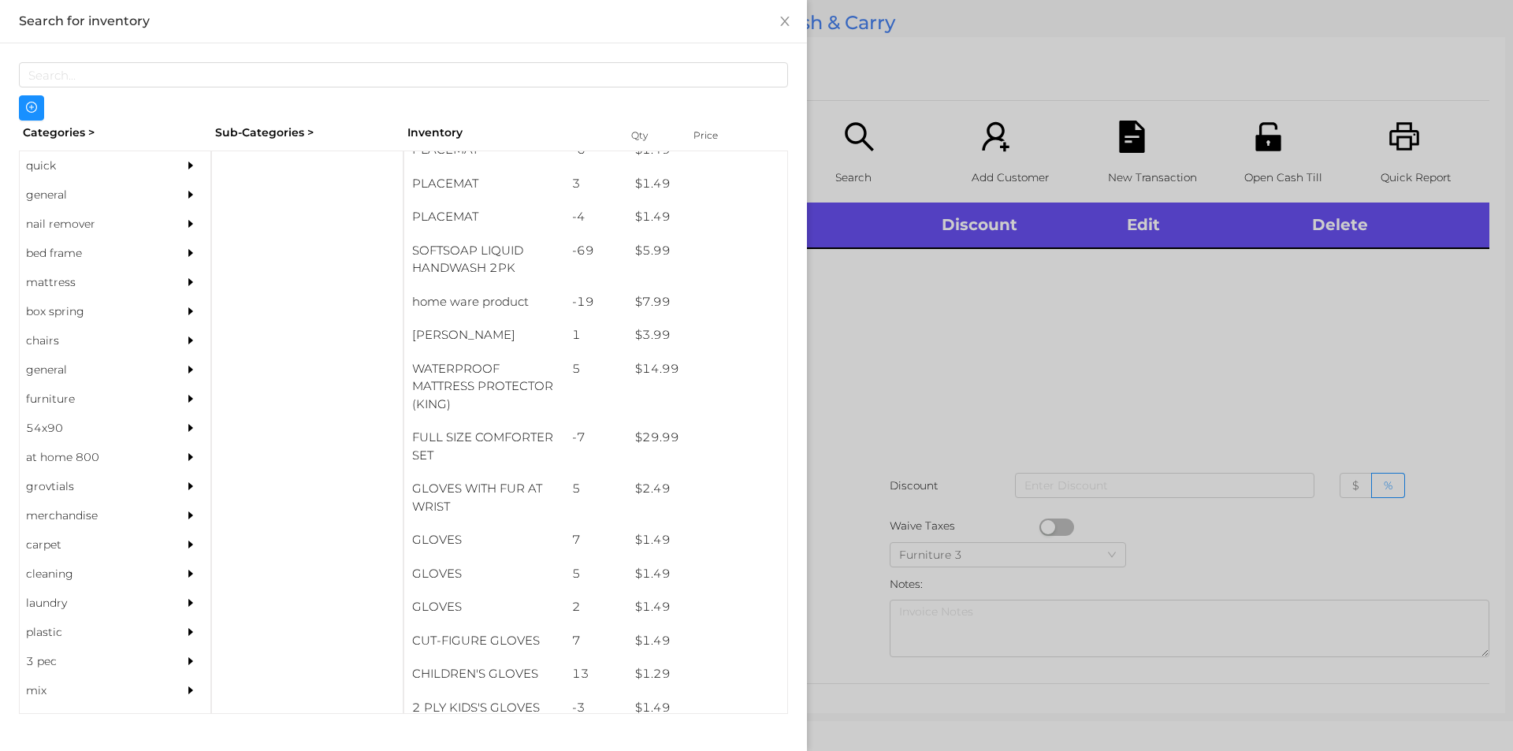
click at [50, 196] on div "general" at bounding box center [91, 194] width 143 height 29
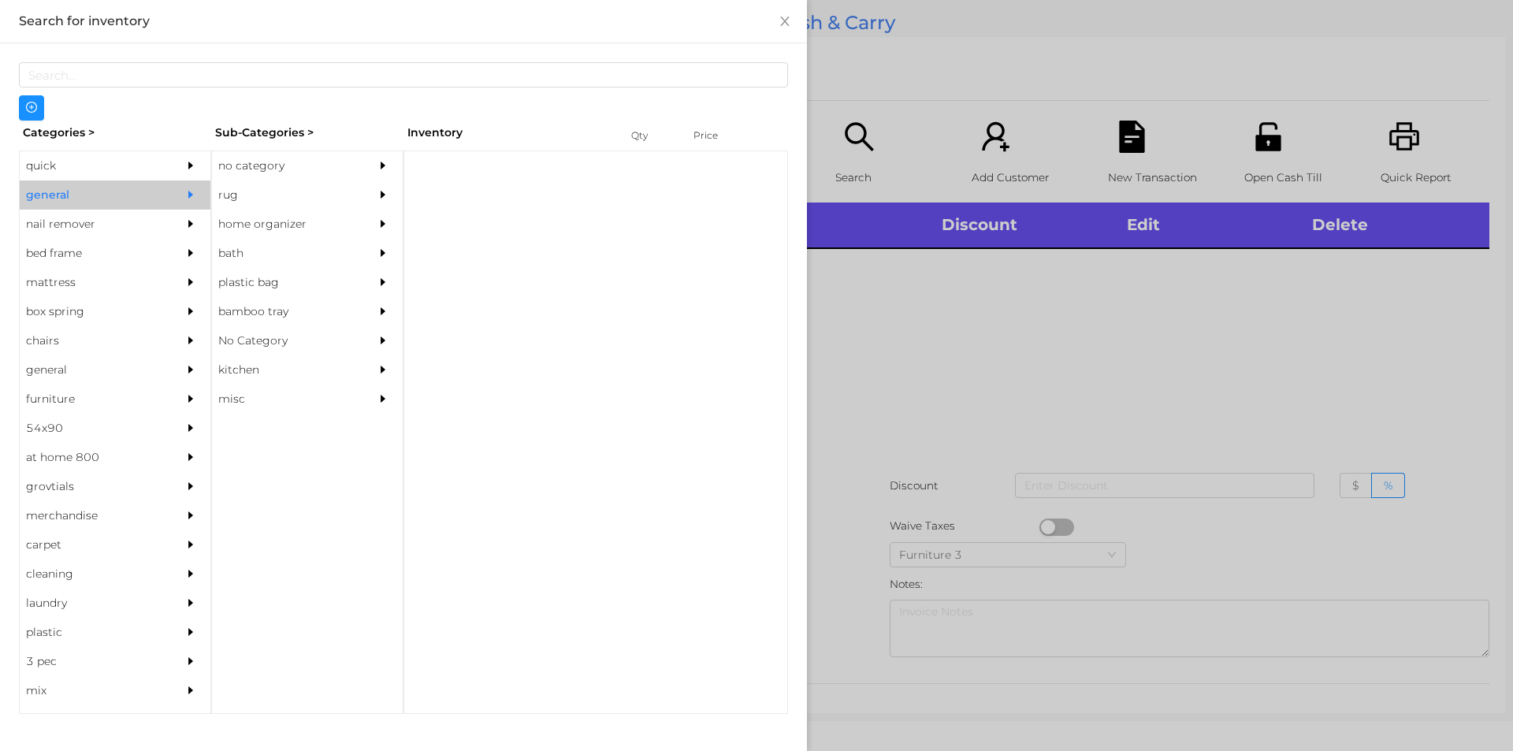
click at [339, 154] on div "no category" at bounding box center [283, 165] width 143 height 29
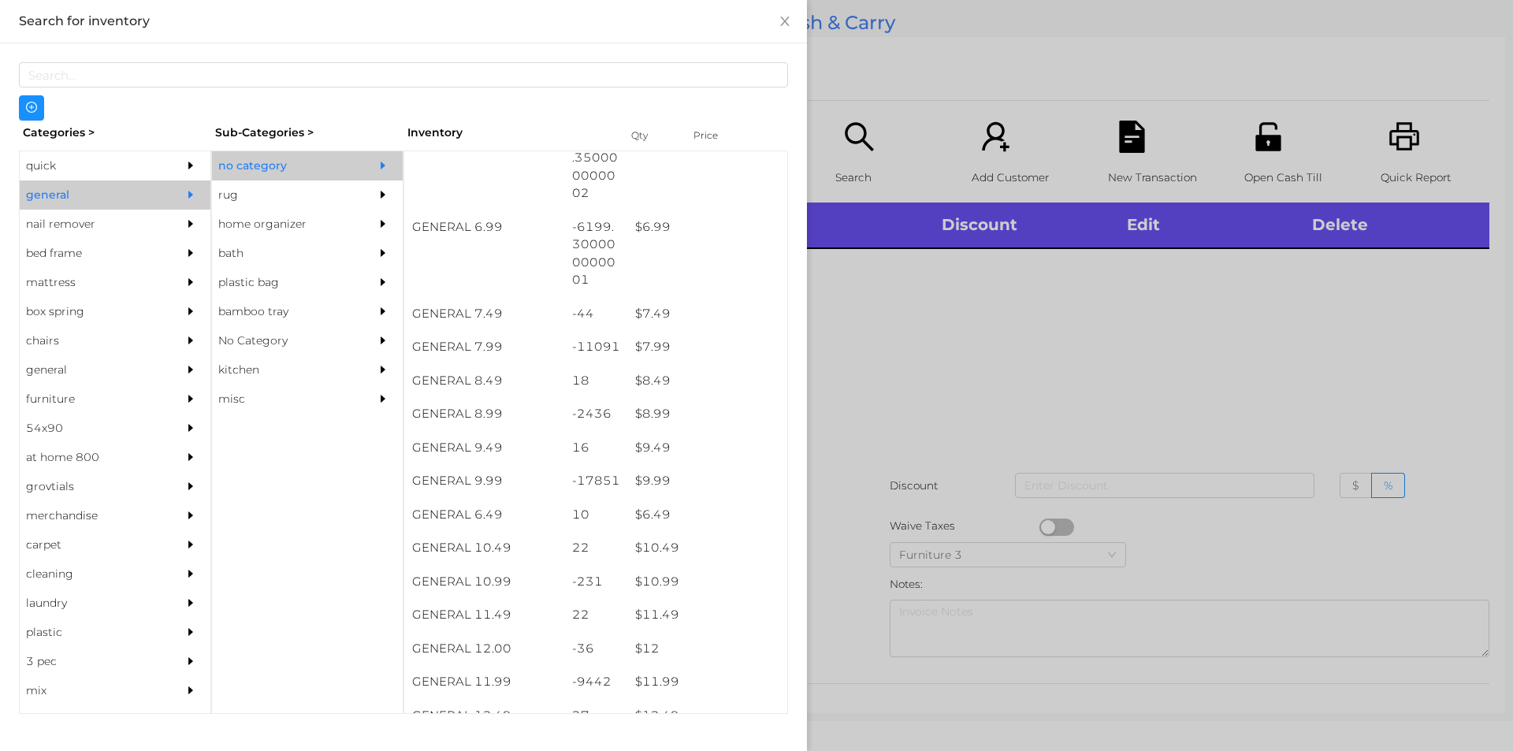
scroll to position [649, 0]
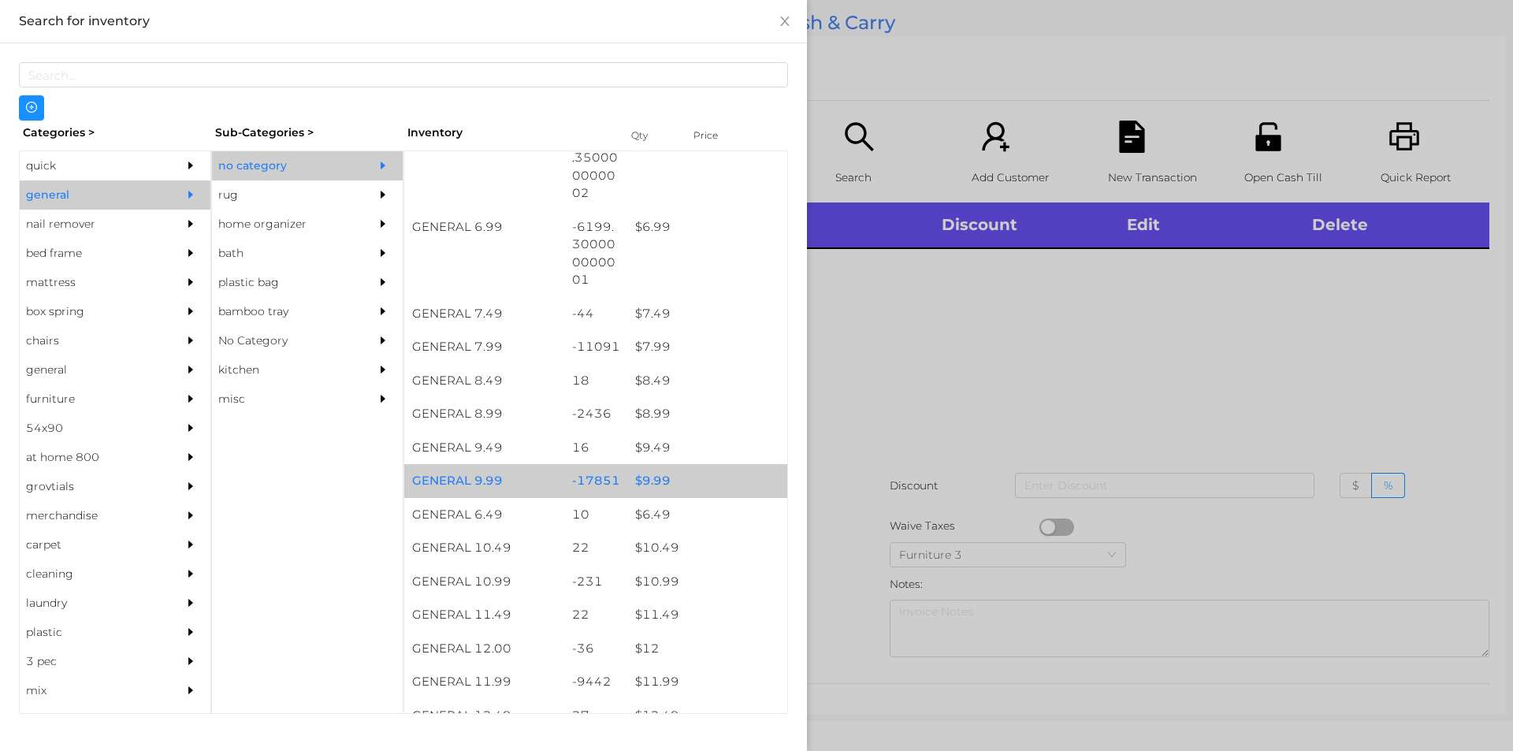
click at [653, 478] on div "$ 9.99" at bounding box center [707, 481] width 160 height 34
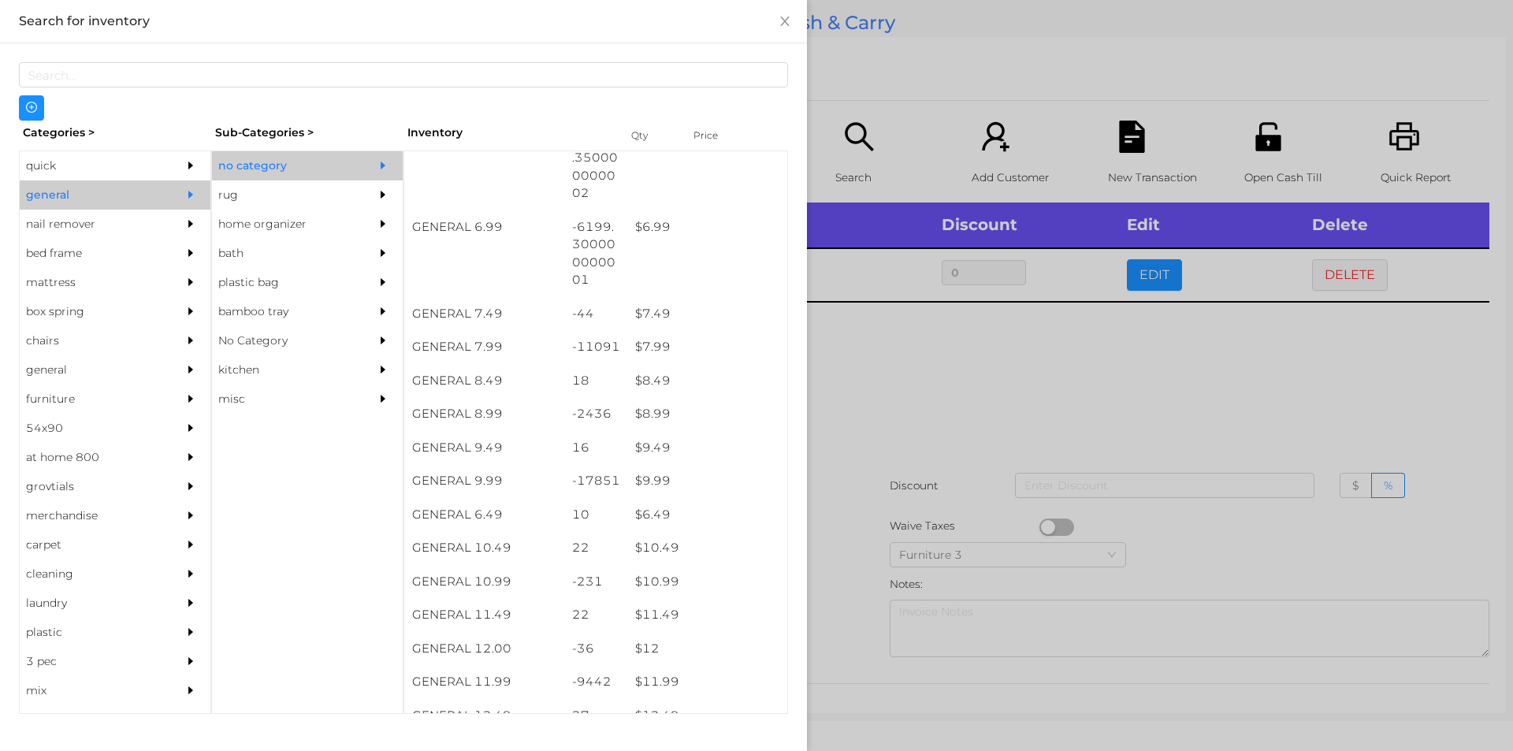
click at [896, 515] on div at bounding box center [756, 375] width 1513 height 751
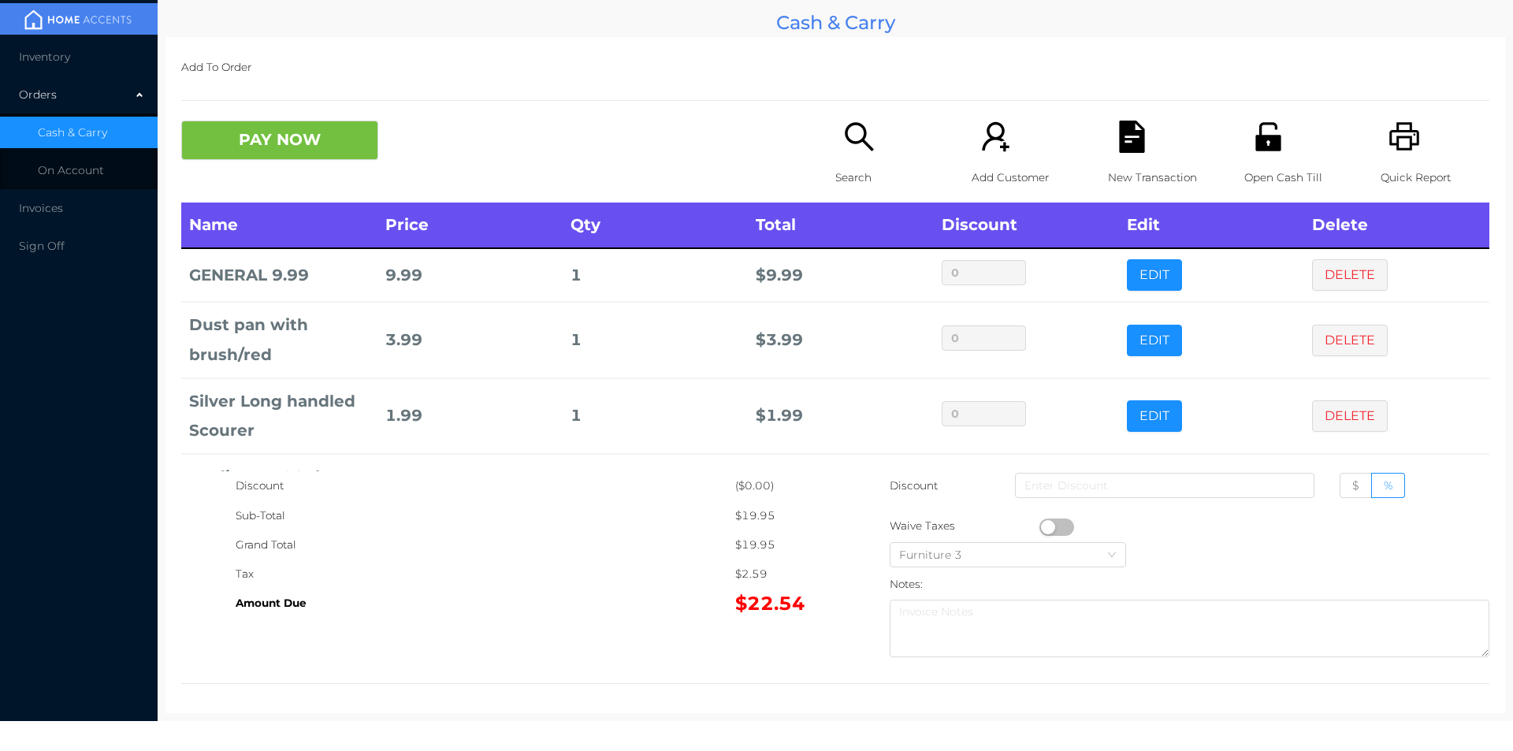
click at [853, 152] on icon "icon: search" at bounding box center [859, 137] width 32 height 32
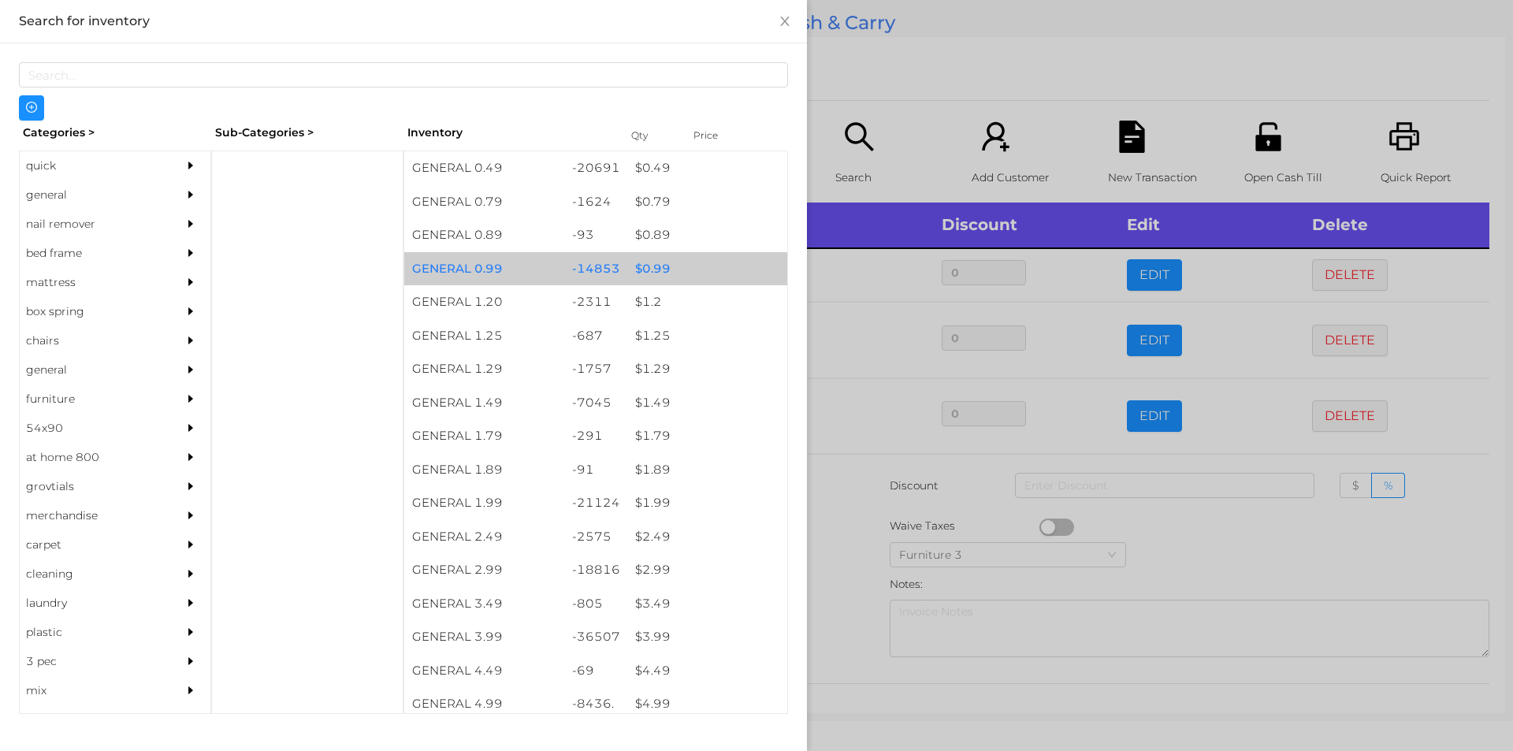
click at [693, 259] on div "$ 0.99" at bounding box center [707, 269] width 160 height 34
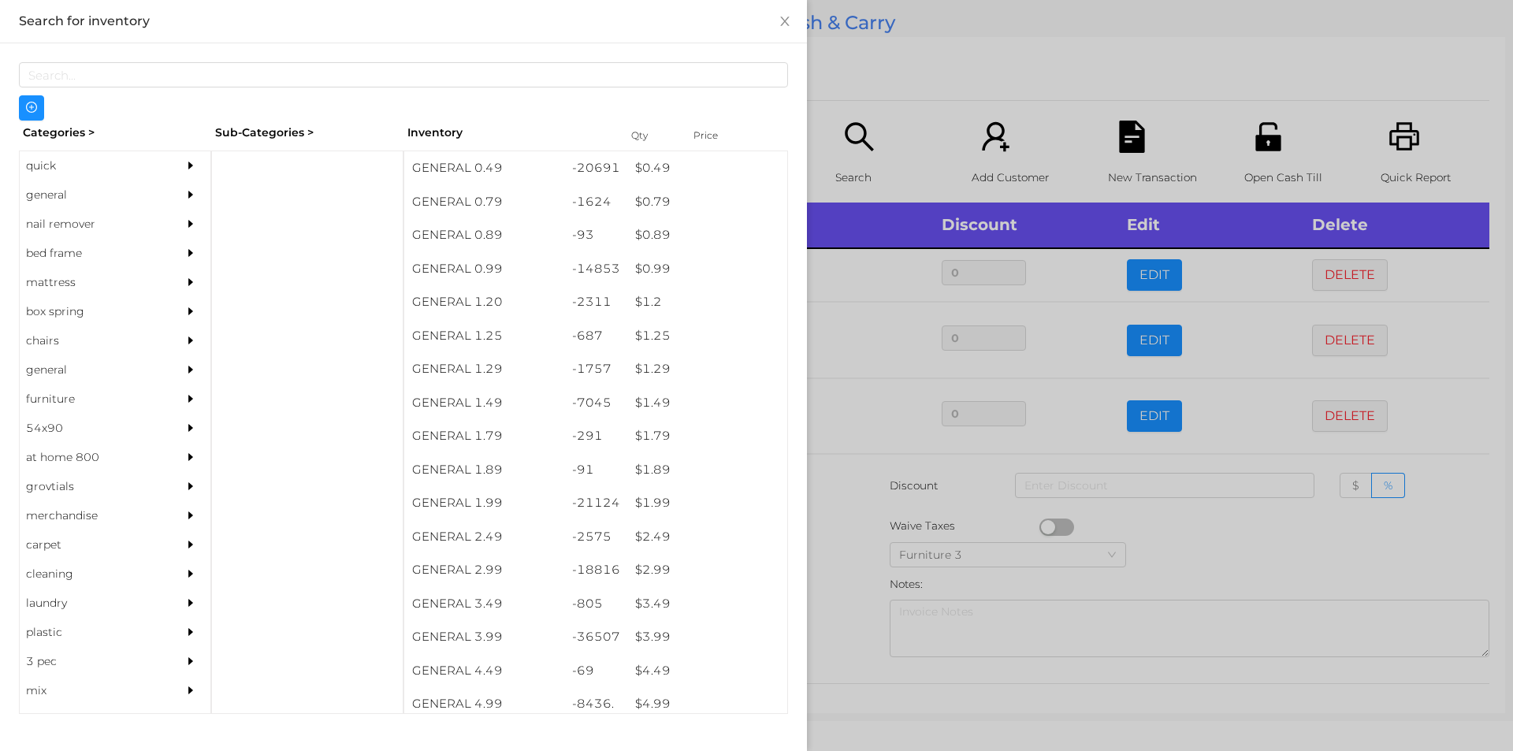
click at [914, 97] on div at bounding box center [756, 375] width 1513 height 751
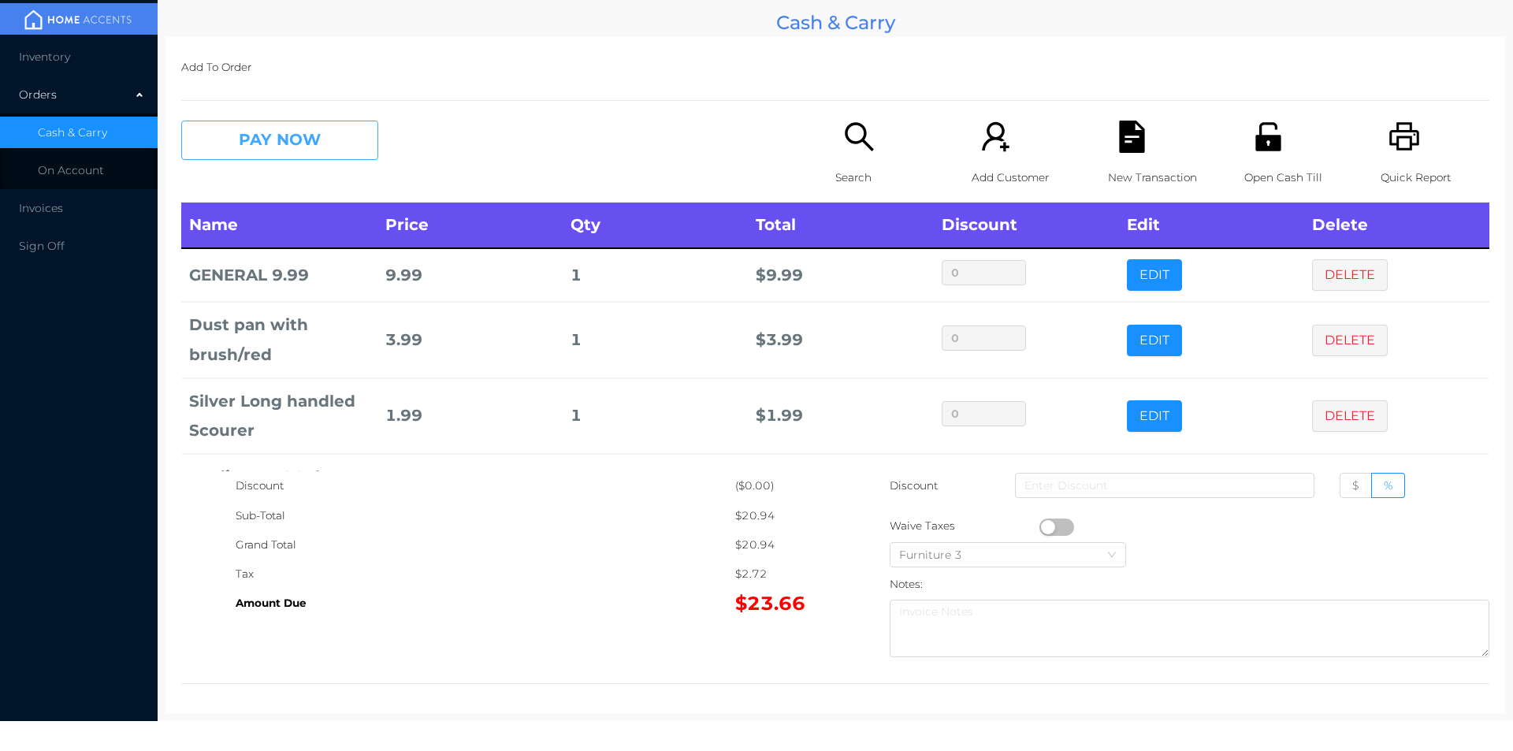
click at [294, 135] on button "PAY NOW" at bounding box center [279, 140] width 197 height 39
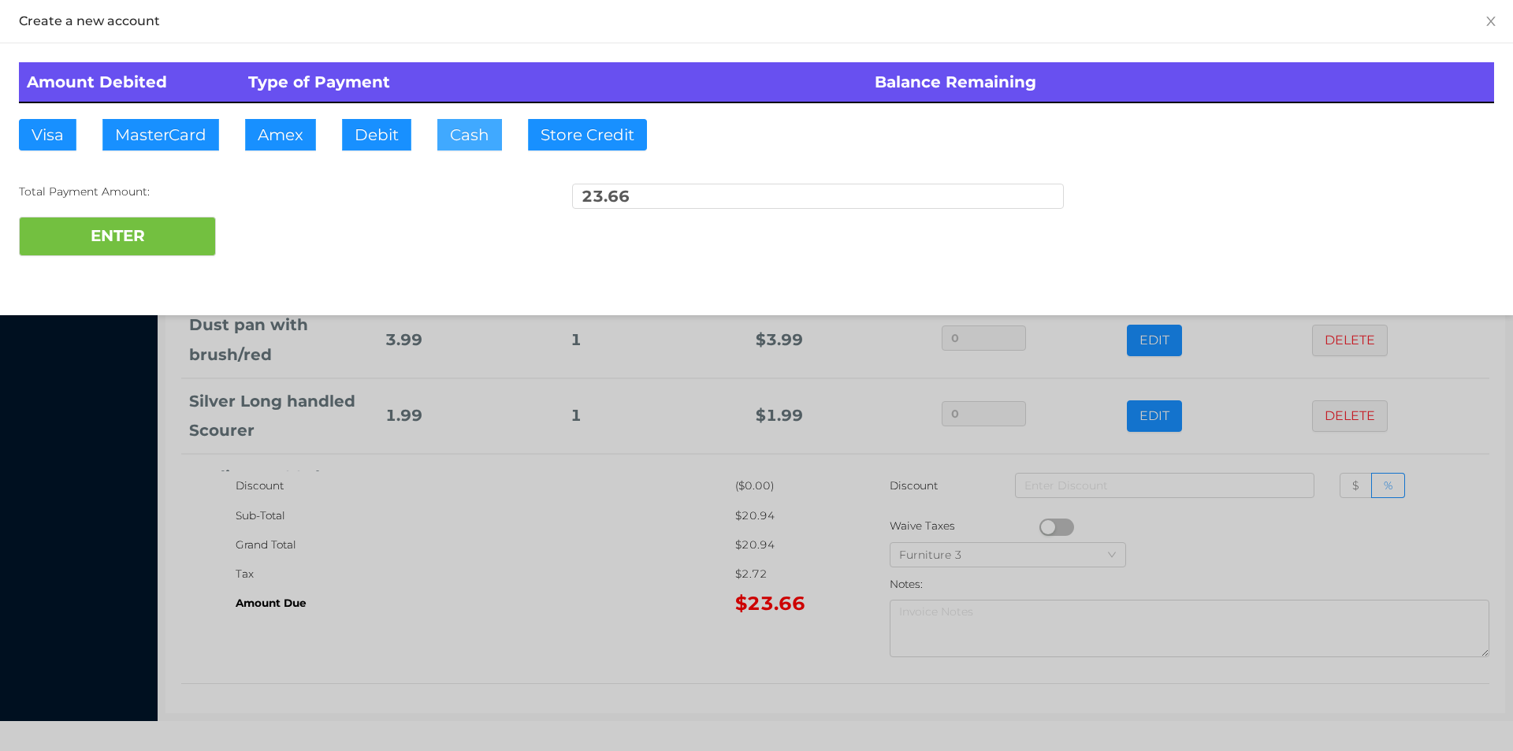
click at [465, 136] on button "Cash" at bounding box center [469, 135] width 65 height 32
type input "50"
click at [136, 253] on button "ENTER" at bounding box center [117, 236] width 197 height 39
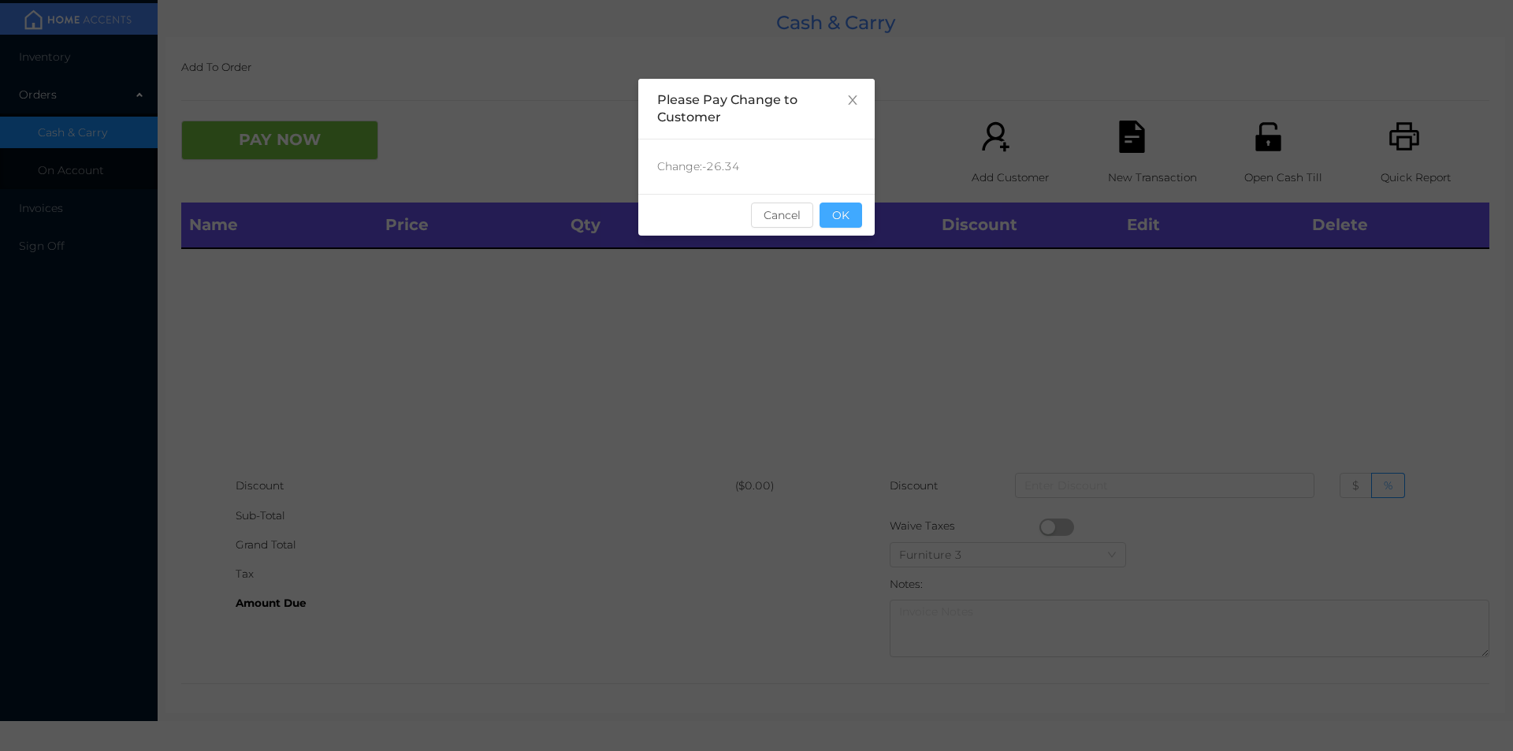
click at [845, 224] on button "OK" at bounding box center [841, 215] width 43 height 25
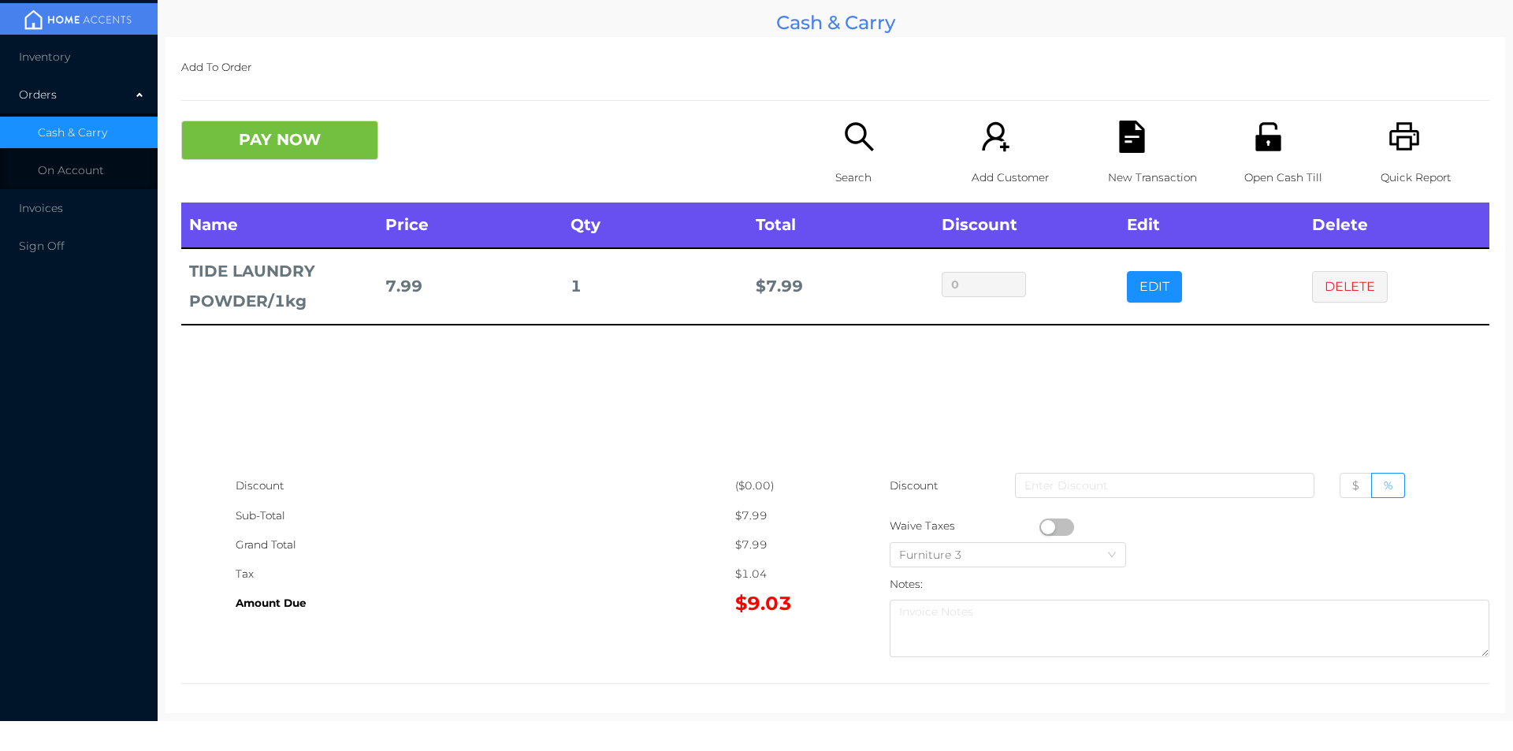
click at [1123, 141] on icon "icon: file-text" at bounding box center [1132, 137] width 32 height 32
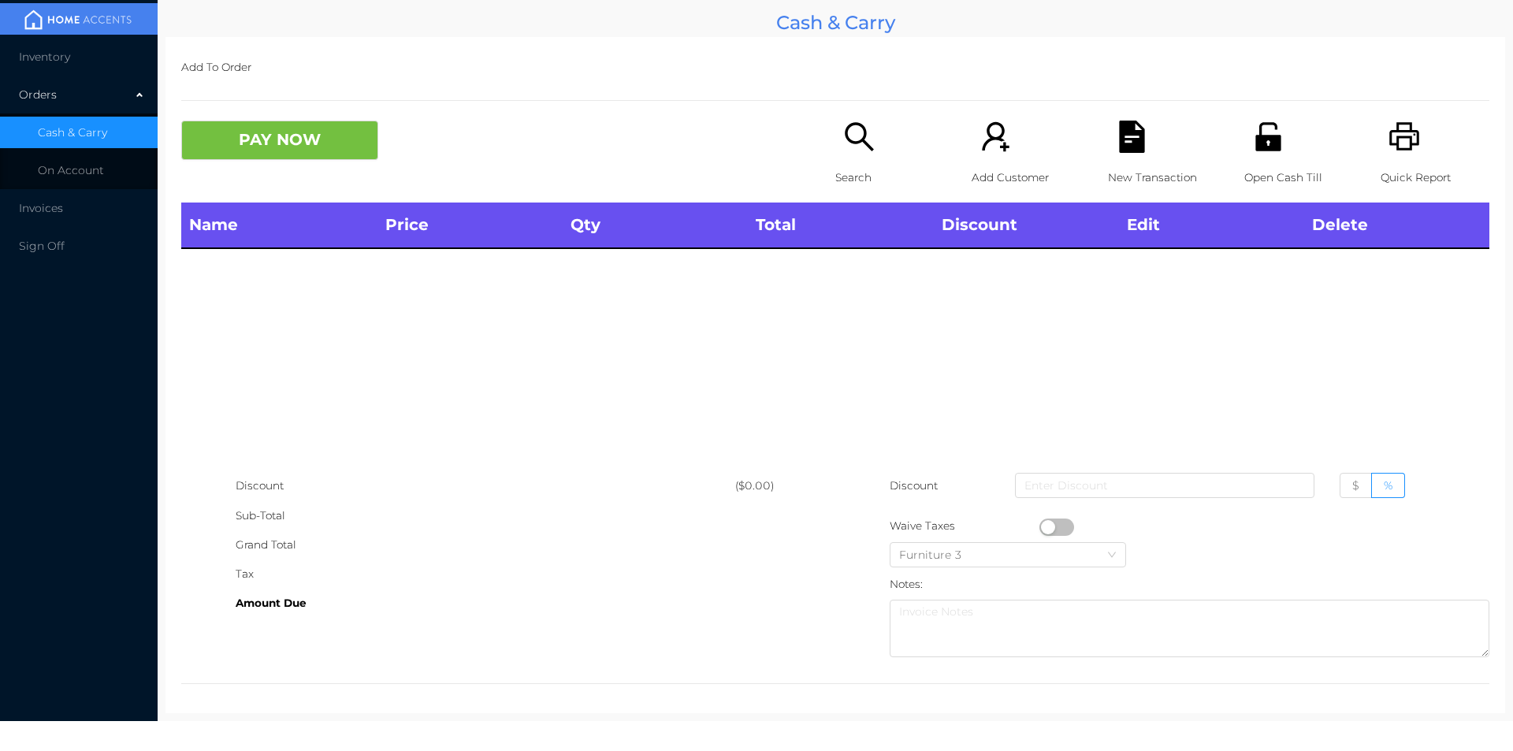
click at [1389, 125] on icon "icon: printer" at bounding box center [1405, 137] width 32 height 32
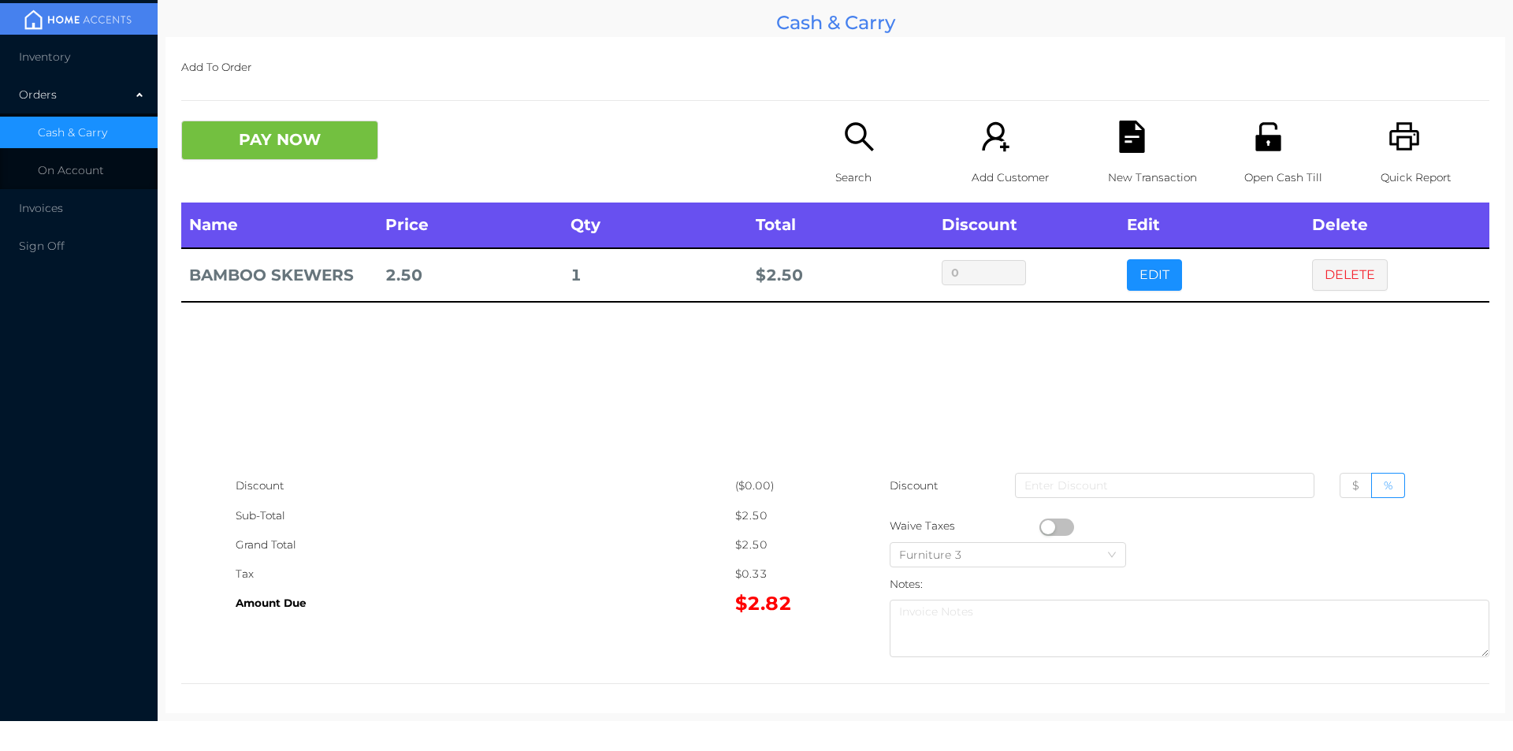
click at [850, 139] on icon "icon: search" at bounding box center [859, 137] width 32 height 32
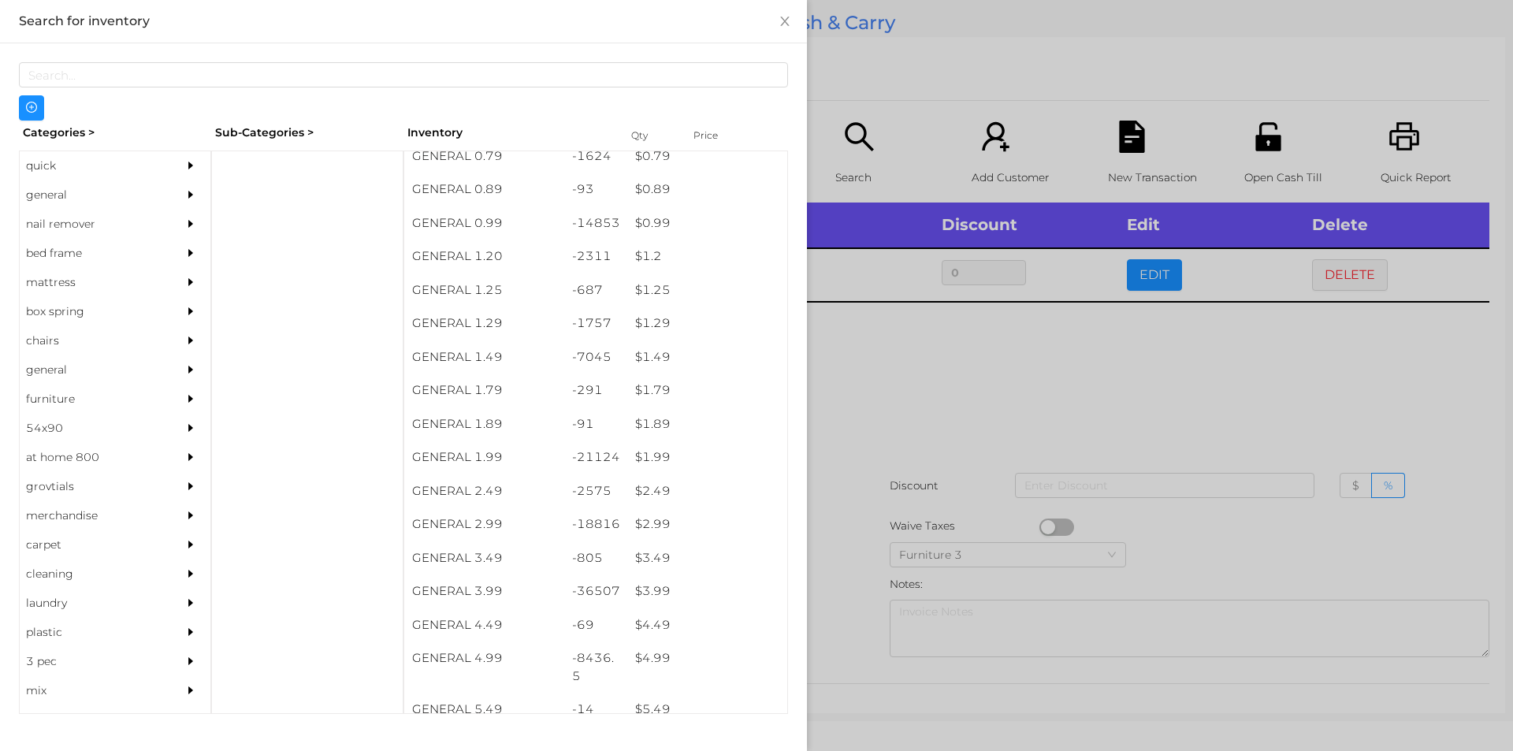
scroll to position [43, 0]
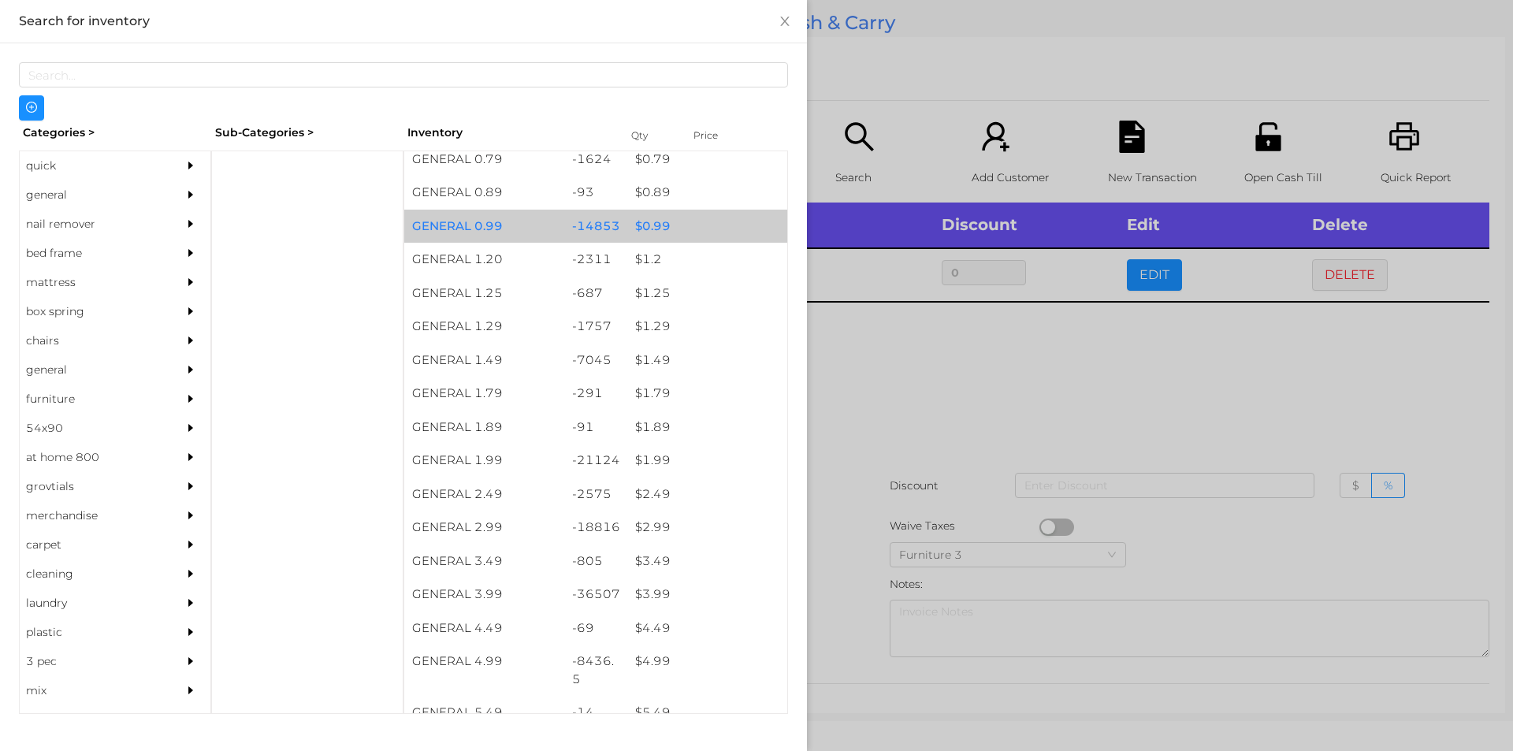
click at [688, 223] on div "$ 0.99" at bounding box center [707, 227] width 160 height 34
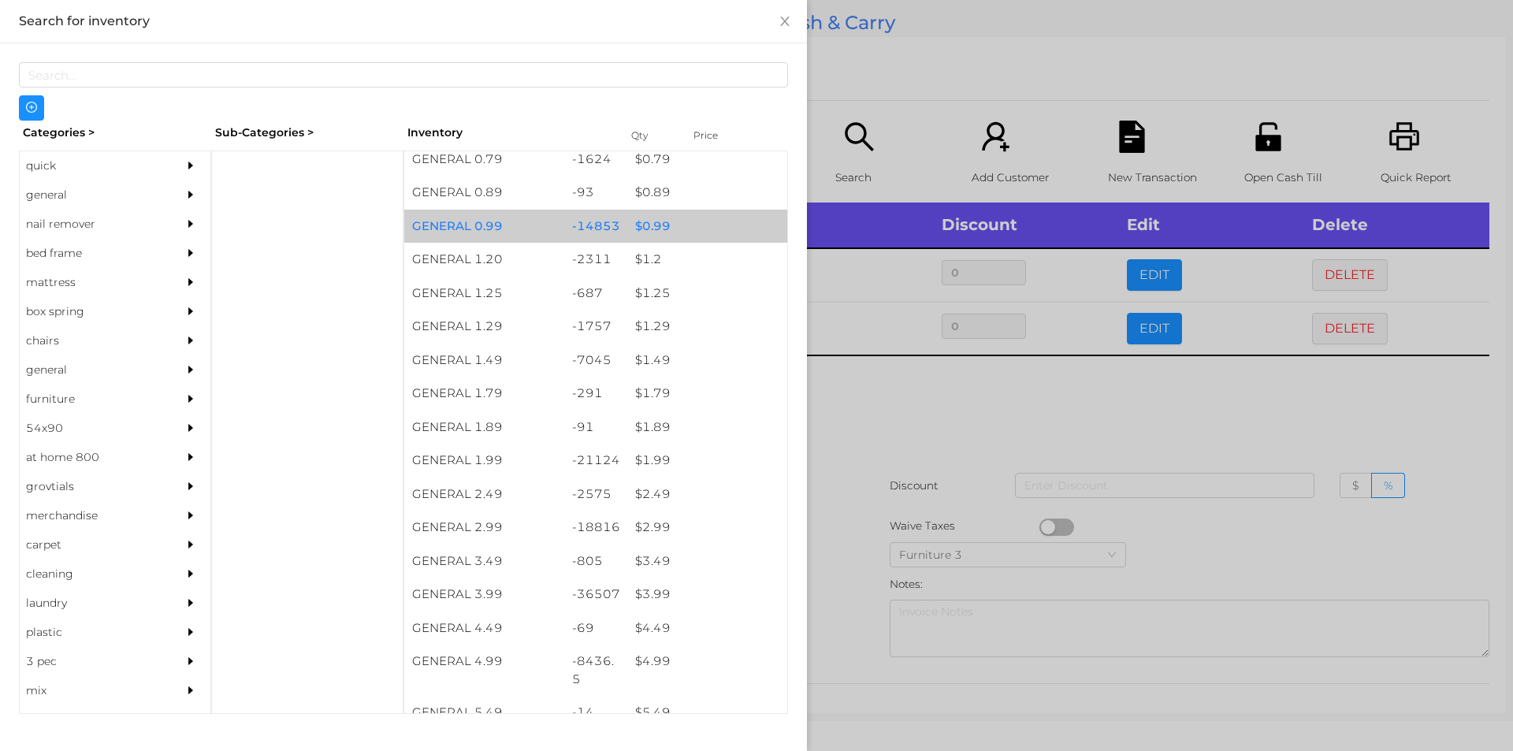
click at [685, 225] on div "$ 0.99" at bounding box center [707, 227] width 160 height 34
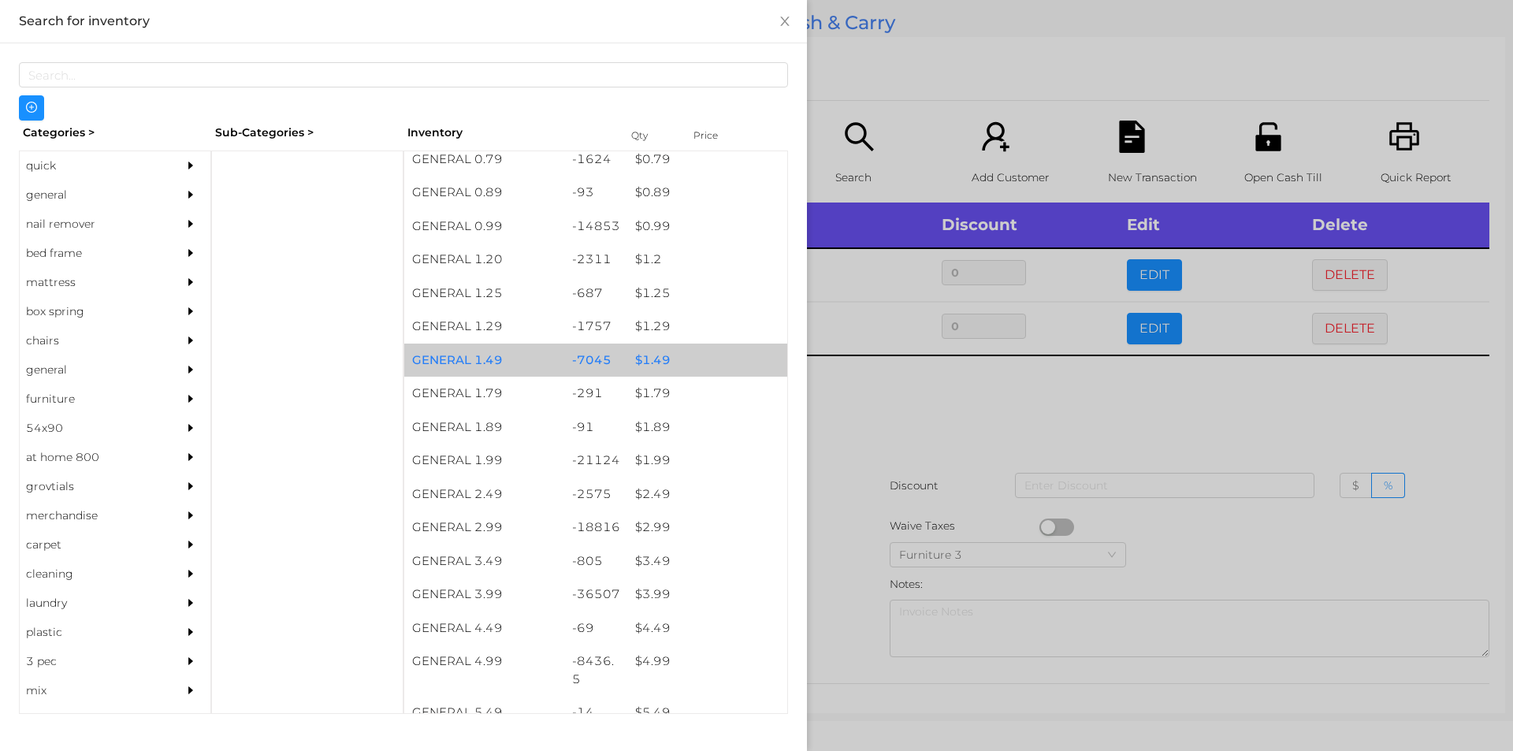
click at [690, 366] on div "$ 1.49" at bounding box center [707, 361] width 160 height 34
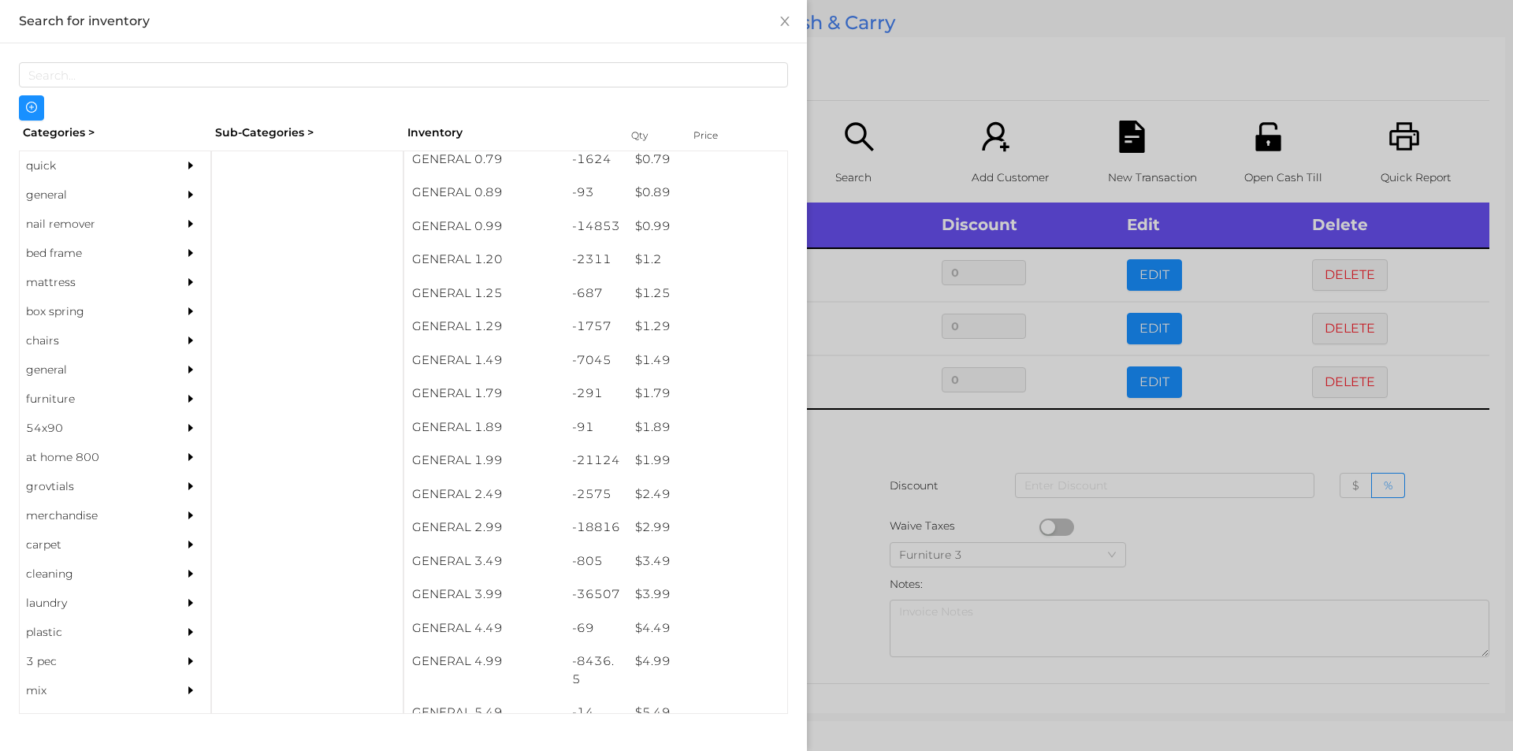
click at [861, 488] on div at bounding box center [756, 375] width 1513 height 751
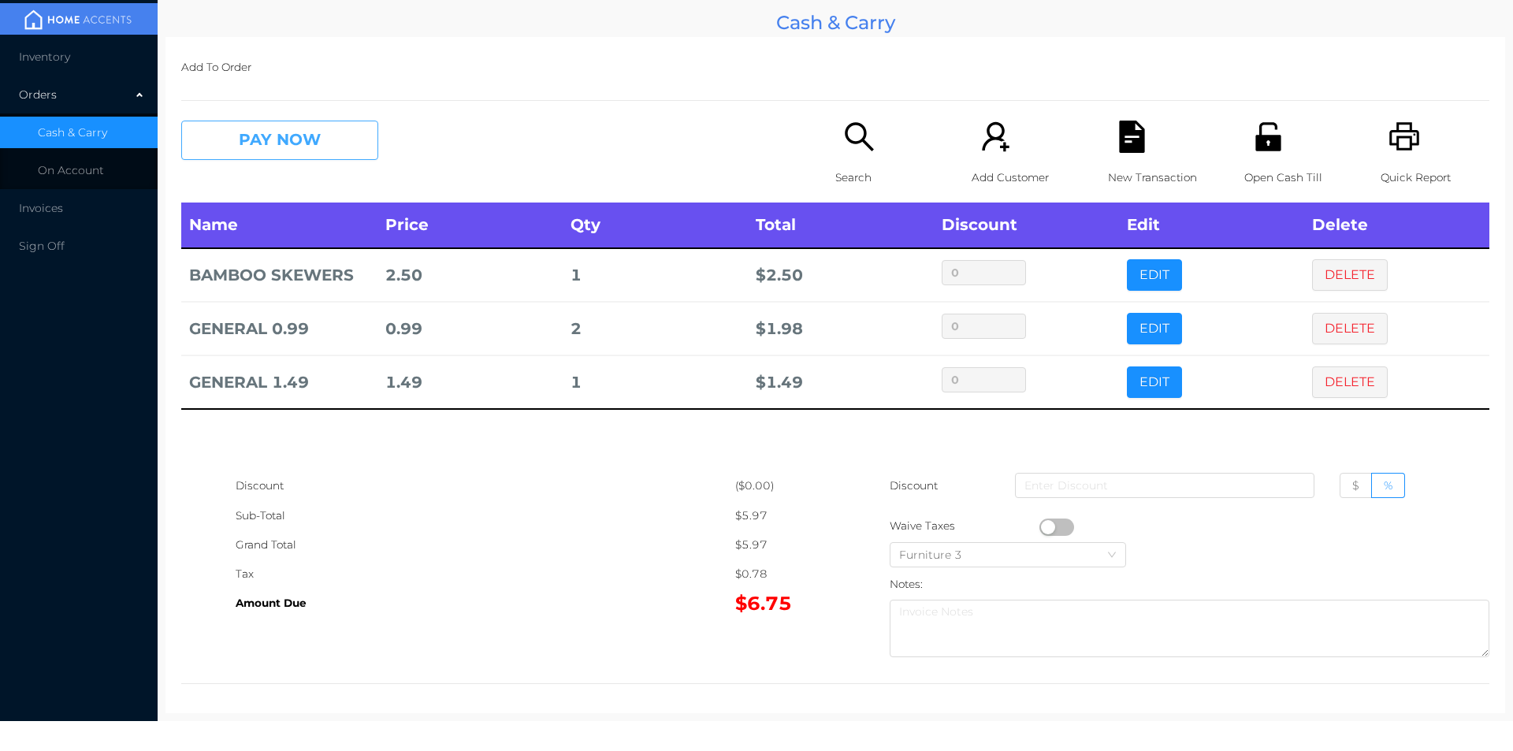
click at [284, 153] on button "PAY NOW" at bounding box center [279, 140] width 197 height 39
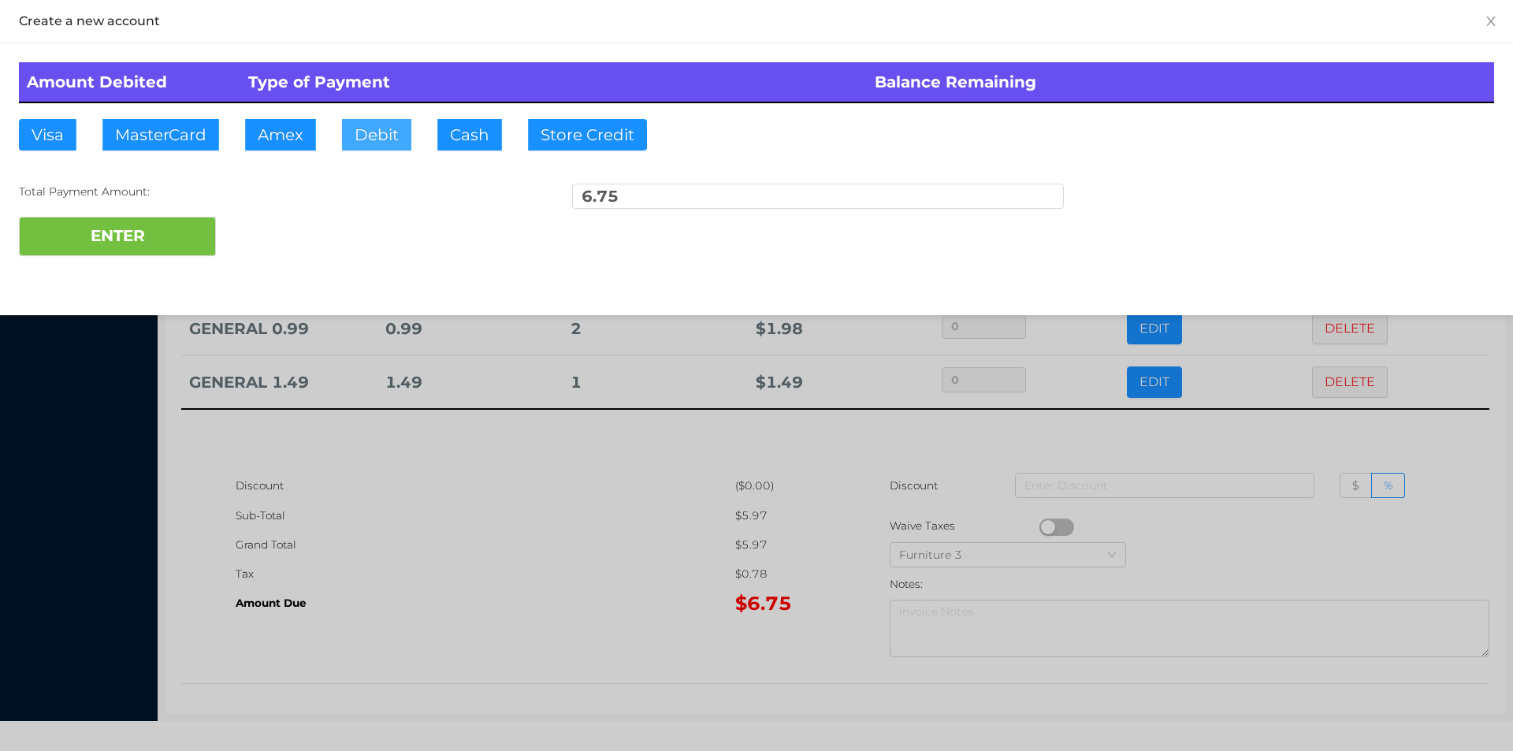
click at [380, 146] on button "Debit" at bounding box center [376, 135] width 69 height 32
type input "10"
click at [117, 251] on button "ENTER" at bounding box center [117, 236] width 197 height 39
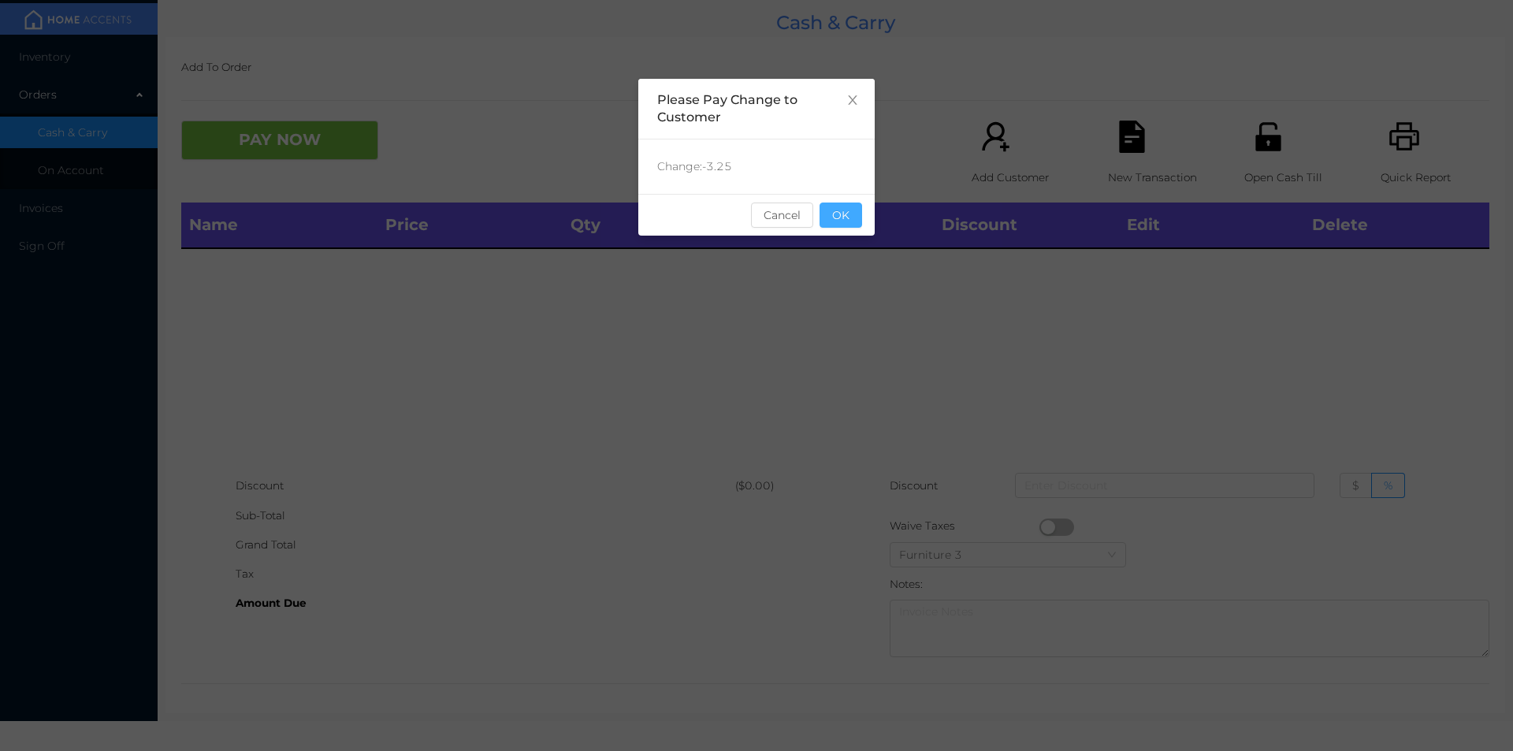
click at [853, 220] on button "OK" at bounding box center [841, 215] width 43 height 25
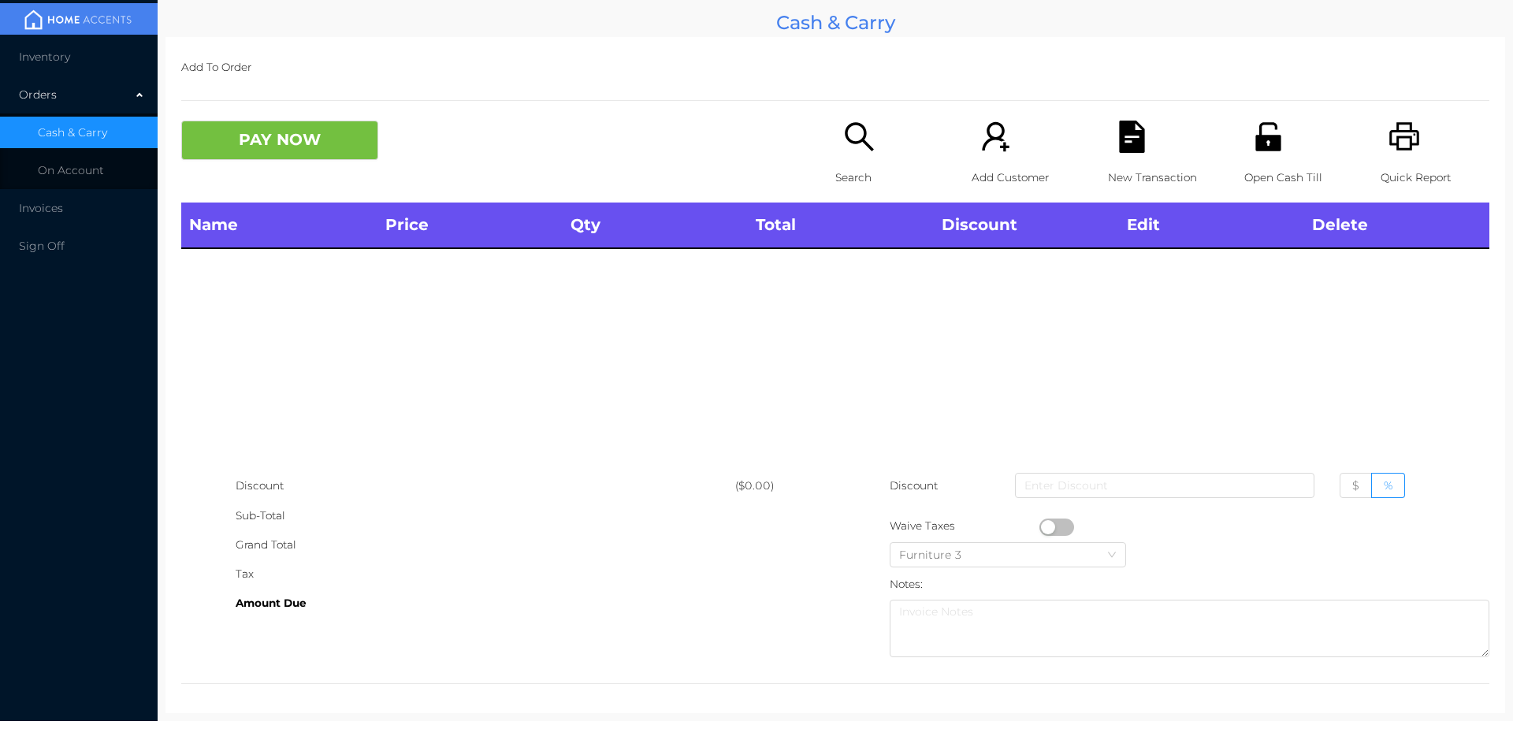
click at [851, 147] on icon "icon: search" at bounding box center [859, 137] width 32 height 32
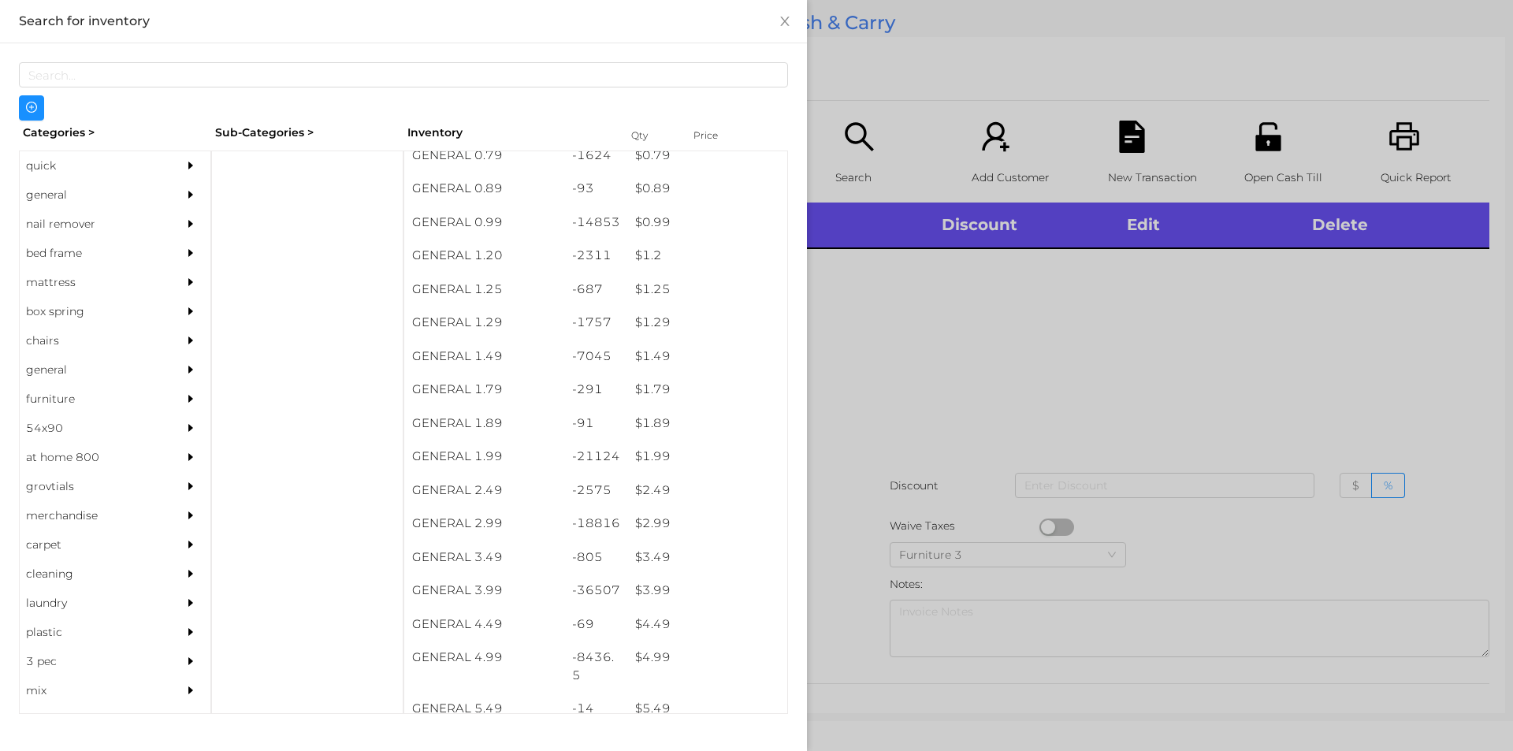
scroll to position [46, 0]
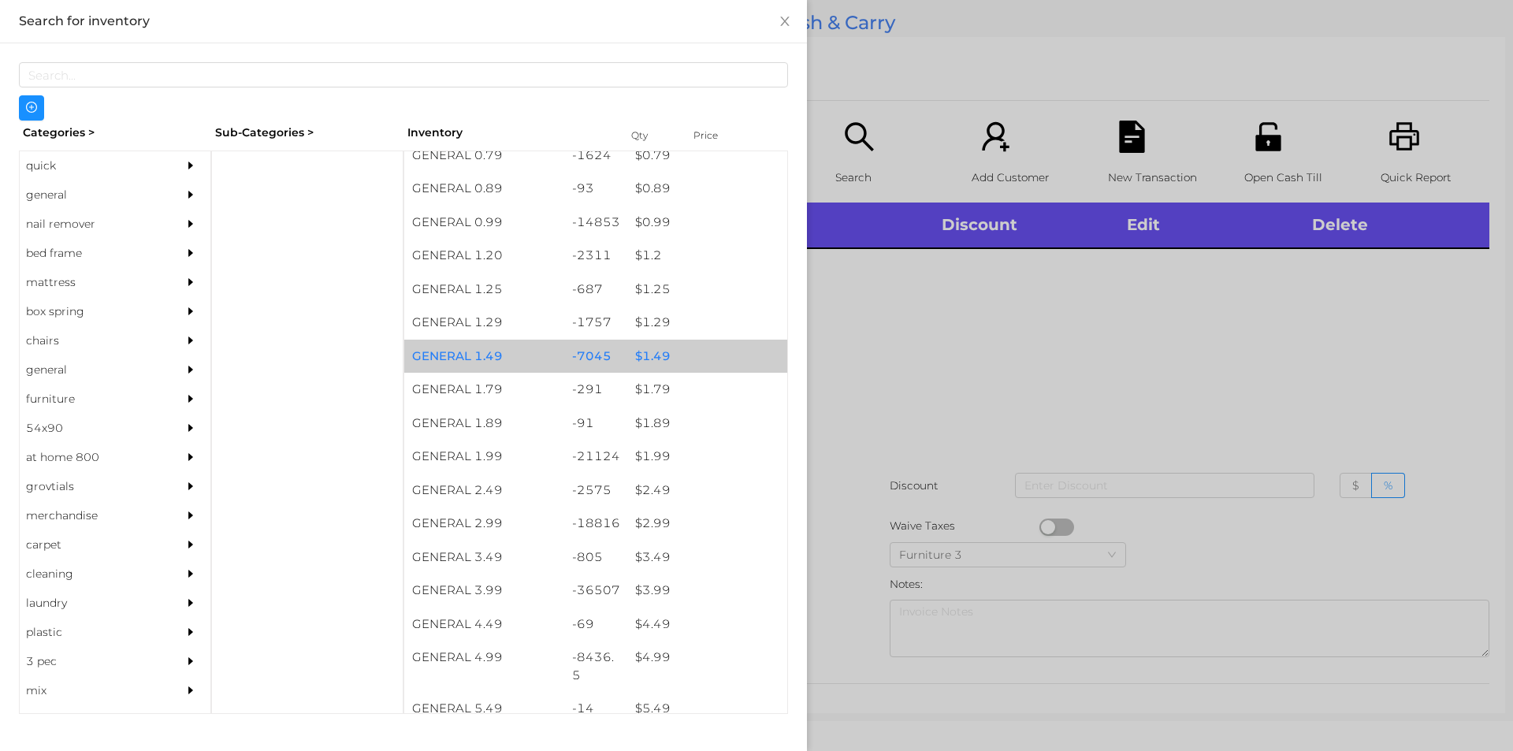
click at [666, 356] on div "$ 1.49" at bounding box center [707, 357] width 160 height 34
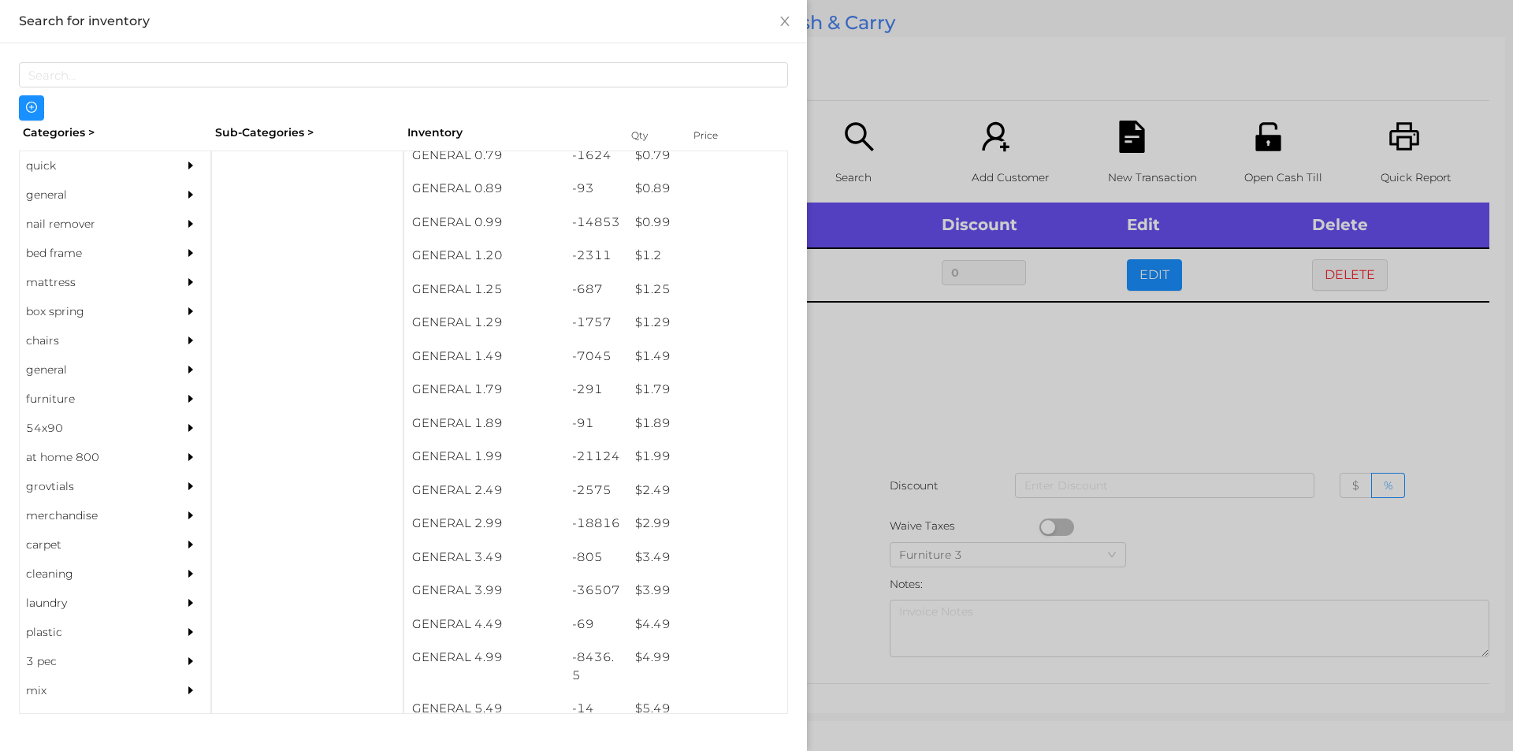
click at [920, 426] on div at bounding box center [756, 375] width 1513 height 751
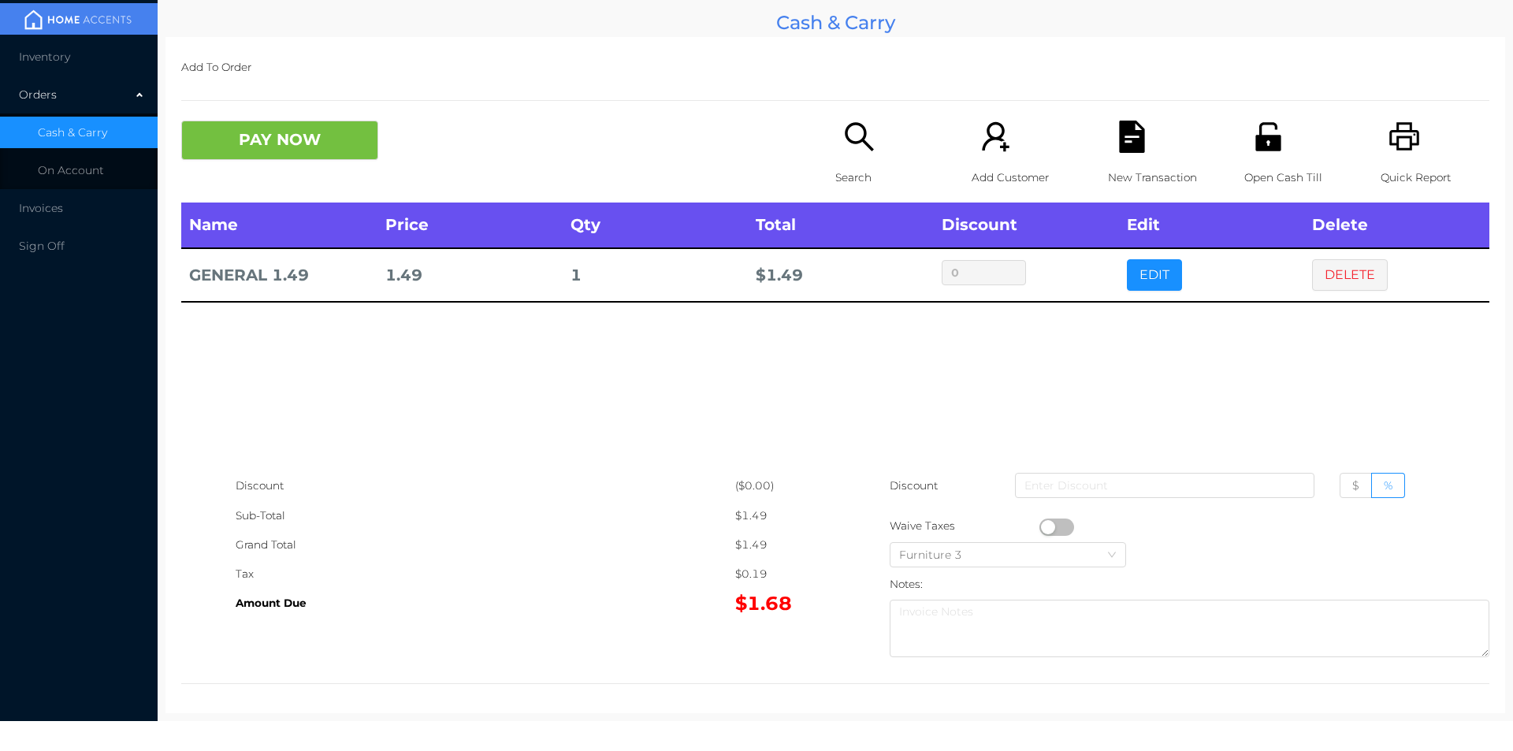
click at [1042, 522] on button "button" at bounding box center [1056, 527] width 35 height 17
click at [248, 156] on button "PAY NOW" at bounding box center [279, 140] width 197 height 39
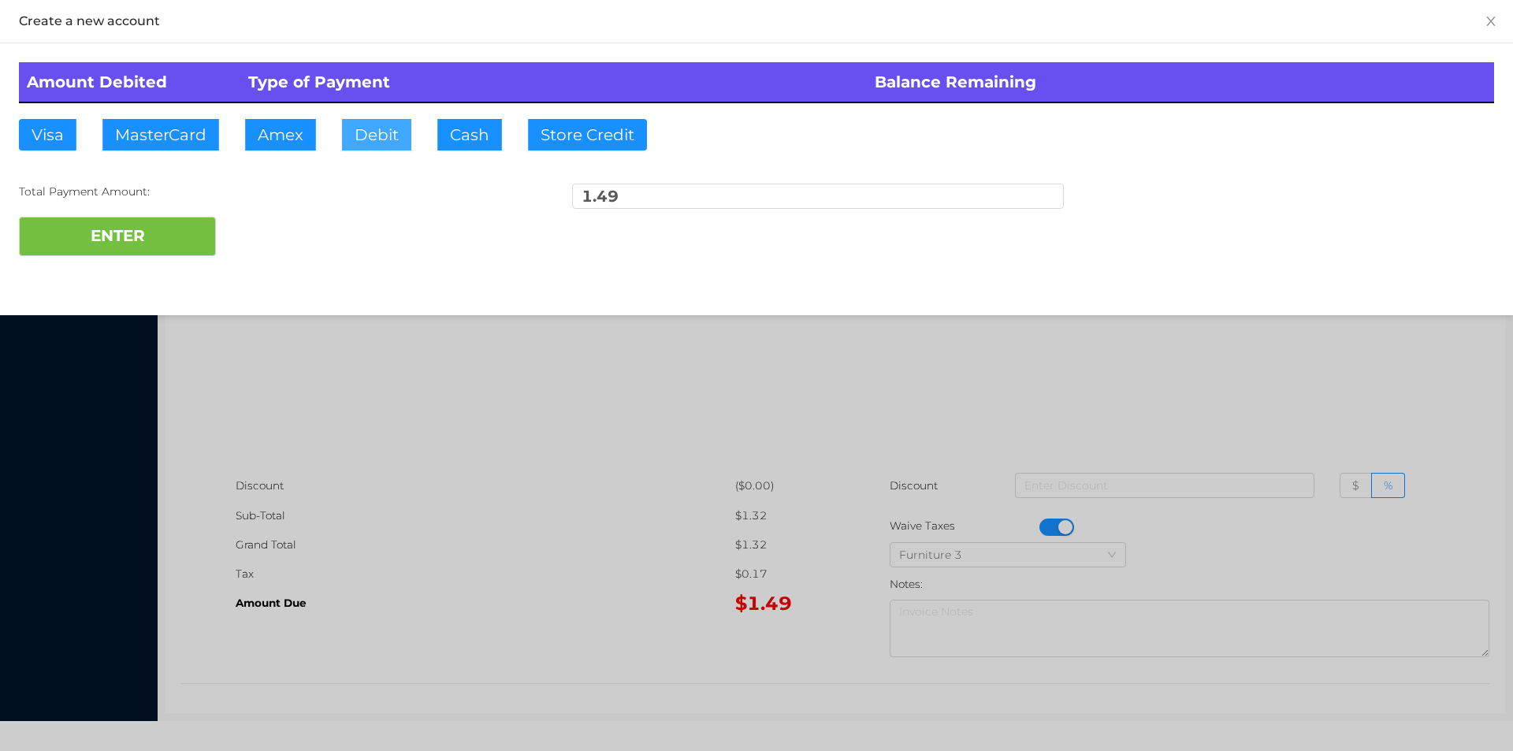
click at [392, 146] on button "Debit" at bounding box center [376, 135] width 69 height 32
click at [182, 244] on button "ENTER" at bounding box center [117, 236] width 197 height 39
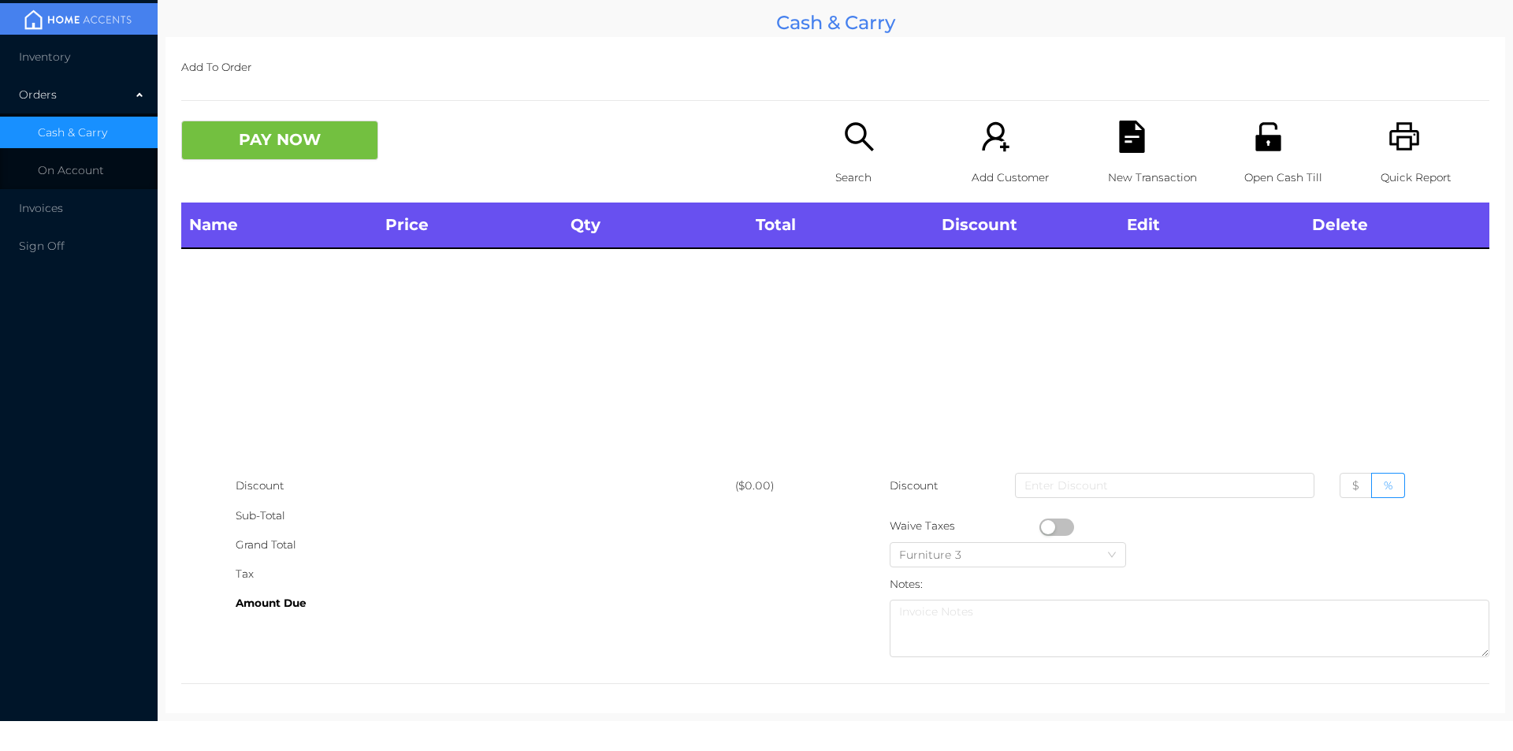
click at [848, 123] on icon "icon: search" at bounding box center [859, 136] width 28 height 28
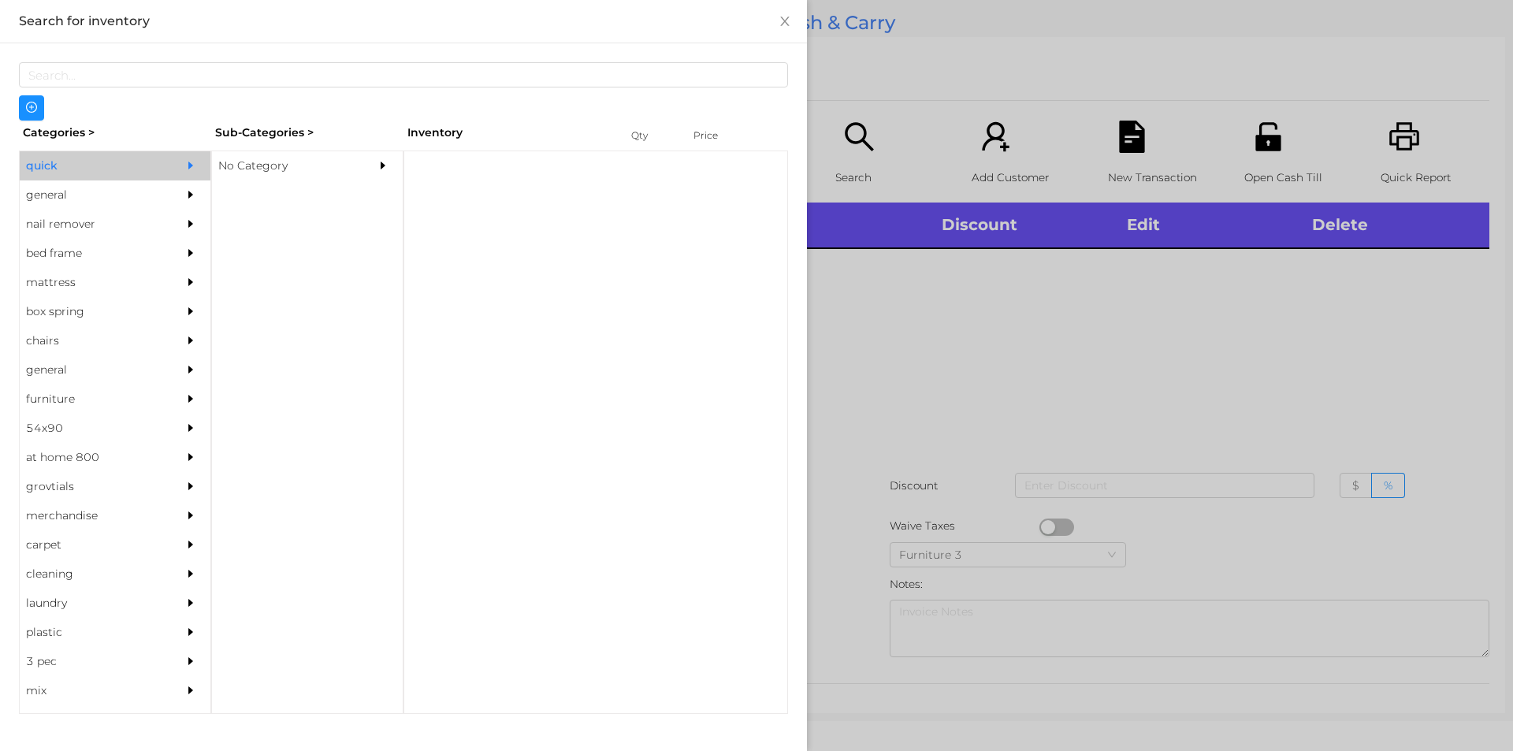
click at [378, 180] on div at bounding box center [387, 165] width 32 height 29
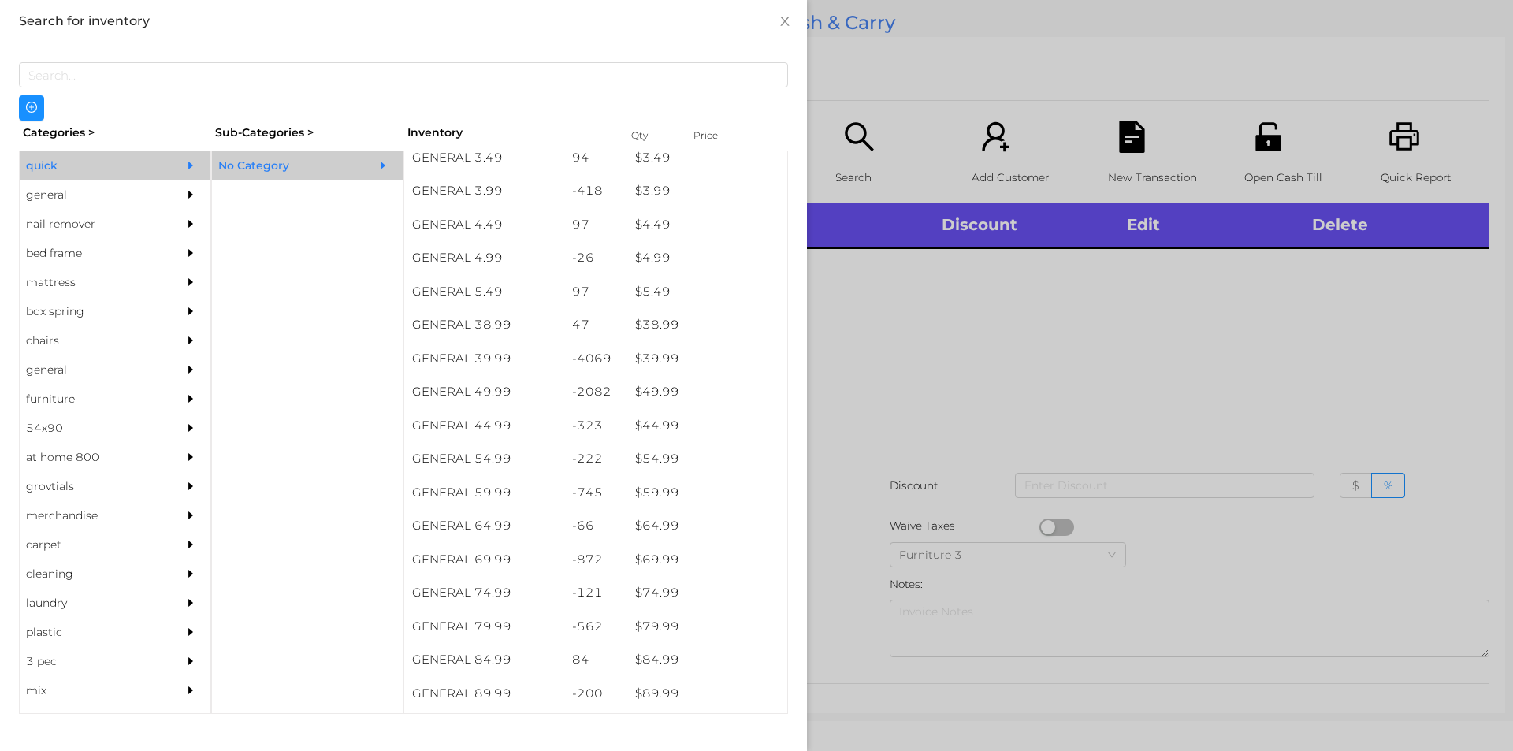
scroll to position [788, 0]
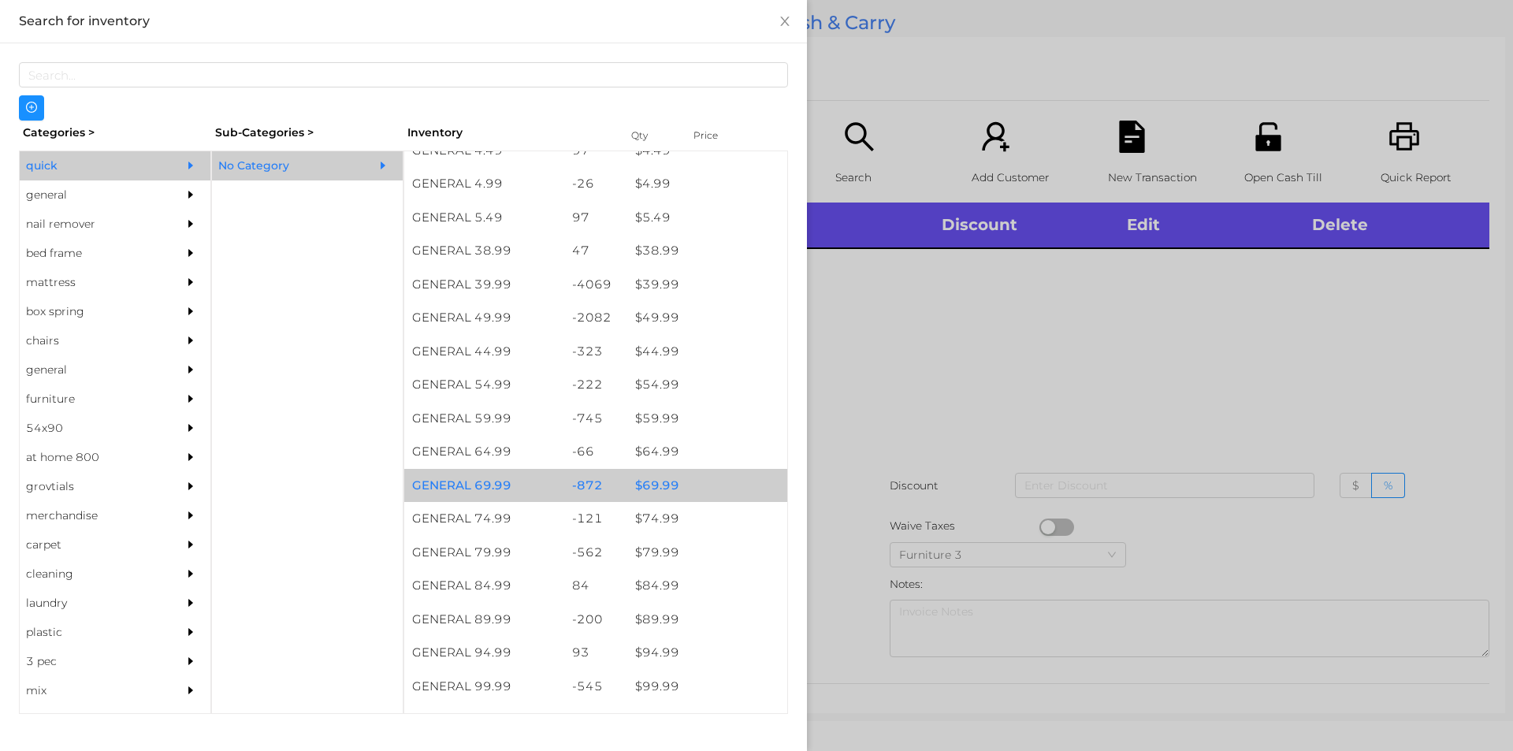
click at [615, 493] on div "-872" at bounding box center [596, 486] width 64 height 34
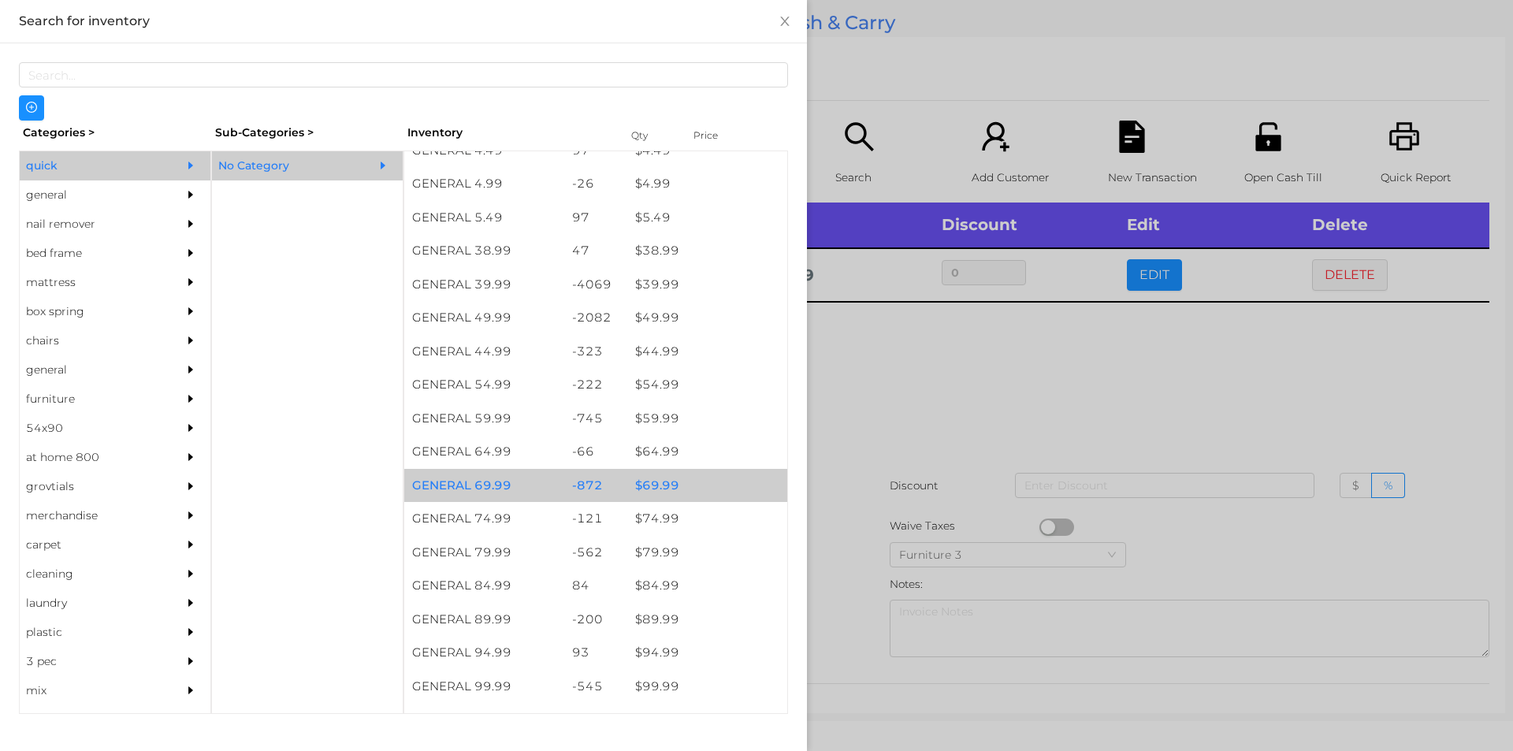
click at [893, 497] on div at bounding box center [756, 375] width 1513 height 751
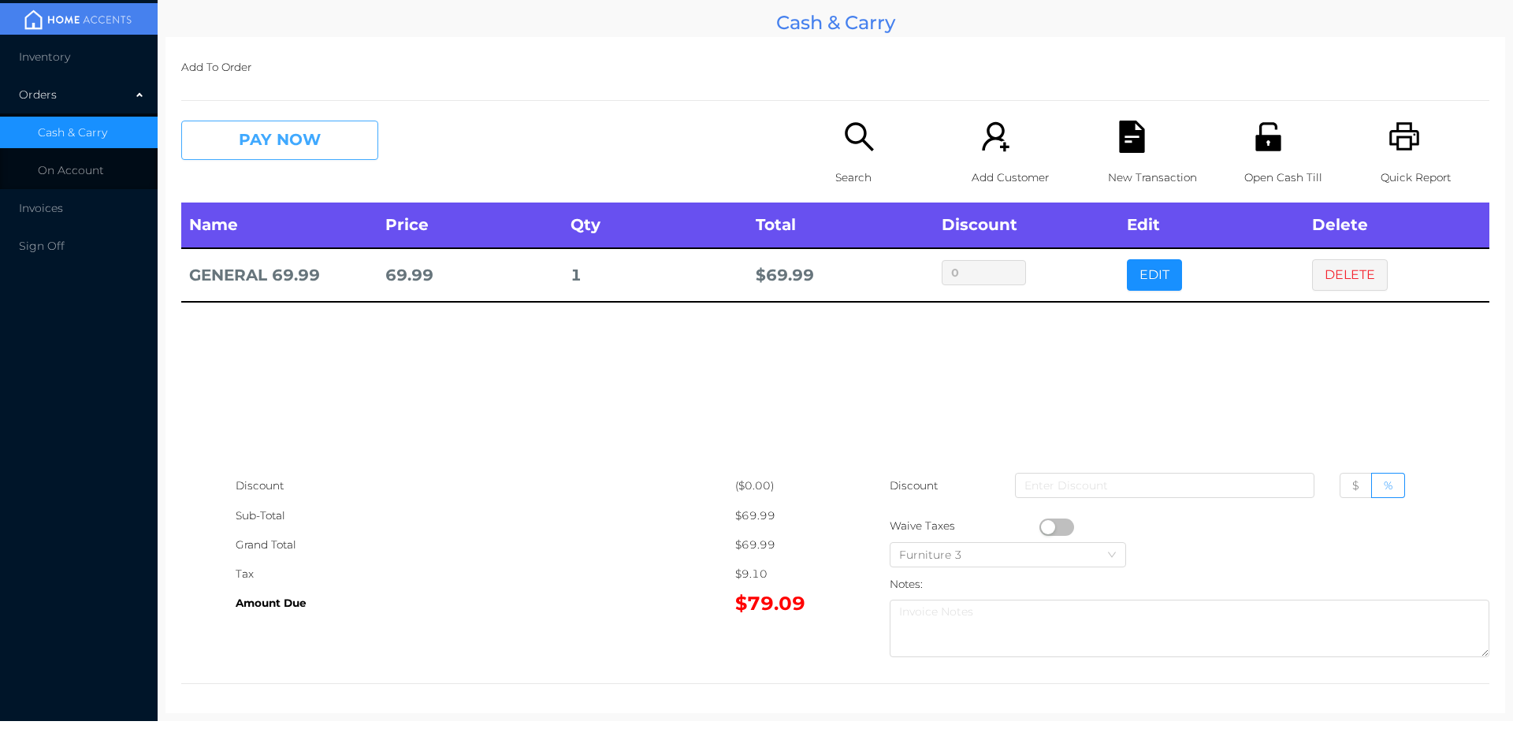
click at [261, 147] on button "PAY NOW" at bounding box center [279, 140] width 197 height 39
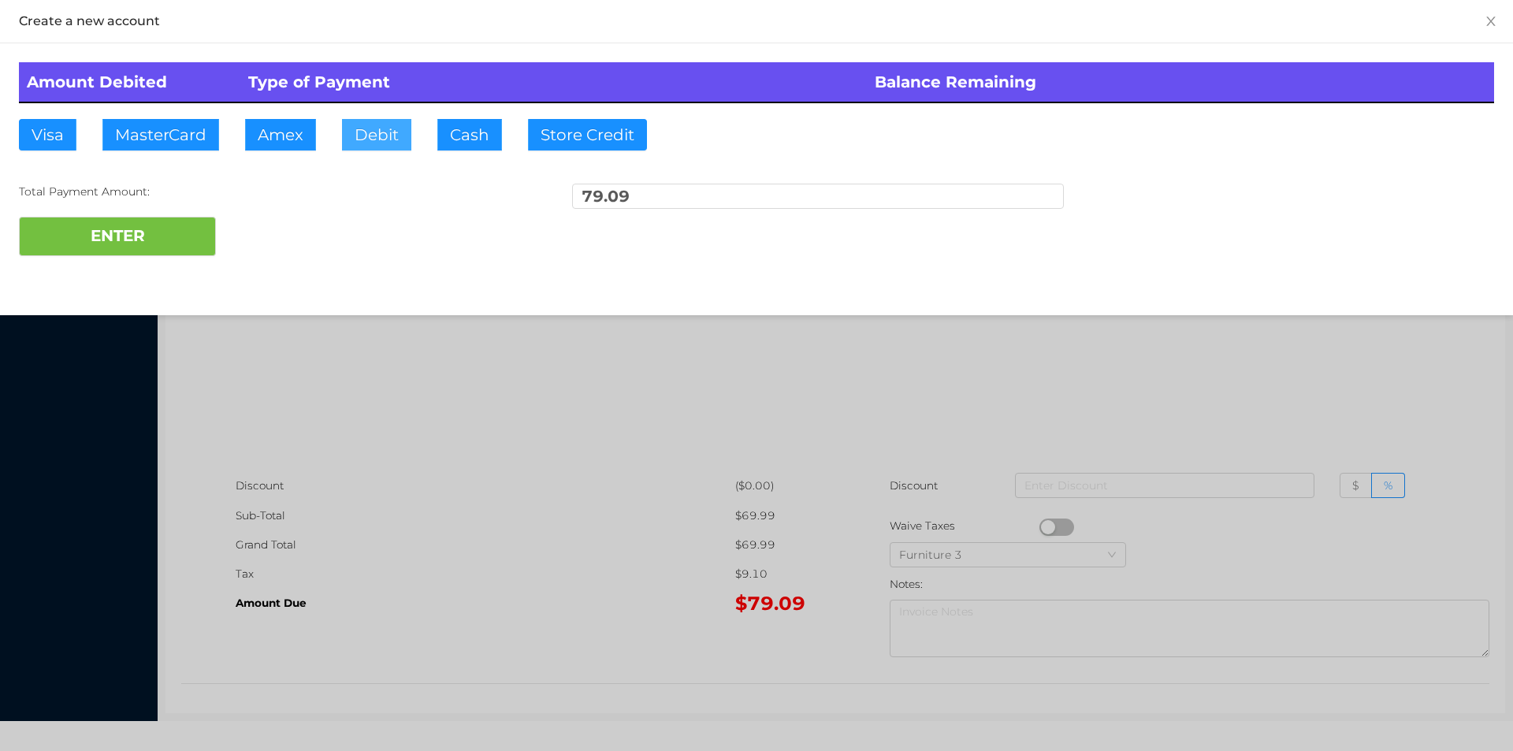
click at [394, 136] on button "Debit" at bounding box center [376, 135] width 69 height 32
type input "80"
click at [165, 251] on button "ENTER" at bounding box center [117, 236] width 197 height 39
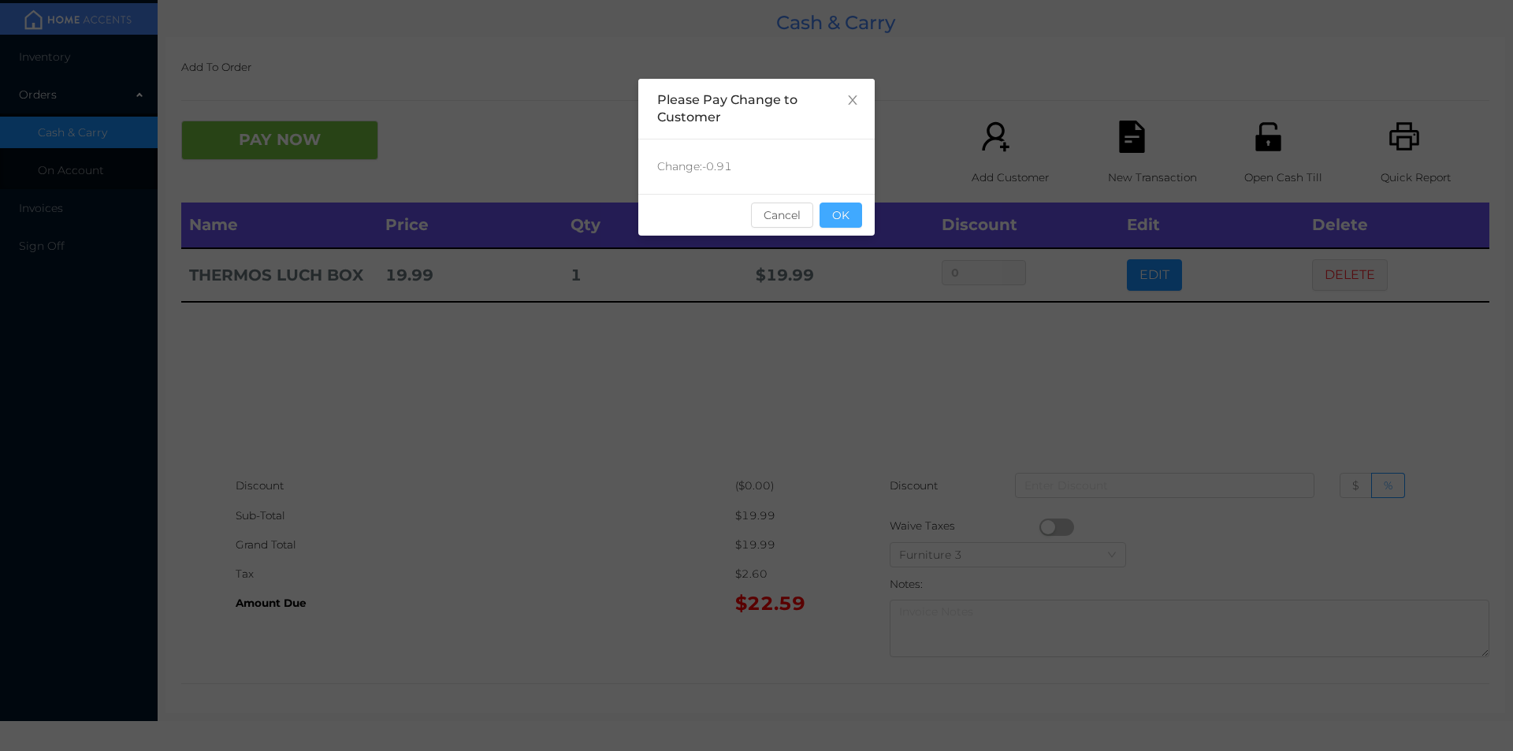
click at [850, 225] on button "OK" at bounding box center [841, 215] width 43 height 25
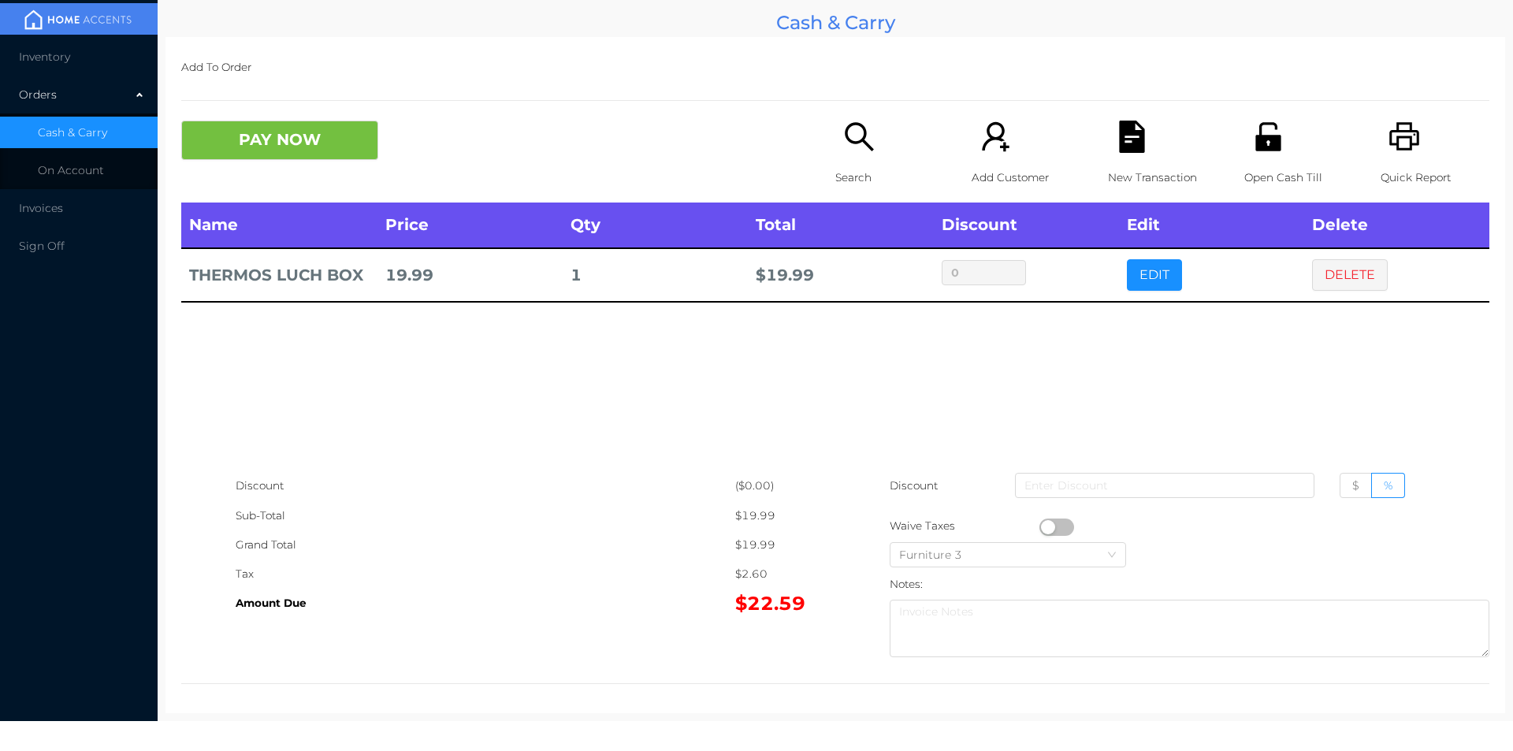
click at [1255, 149] on icon "icon: unlock" at bounding box center [1267, 136] width 25 height 28
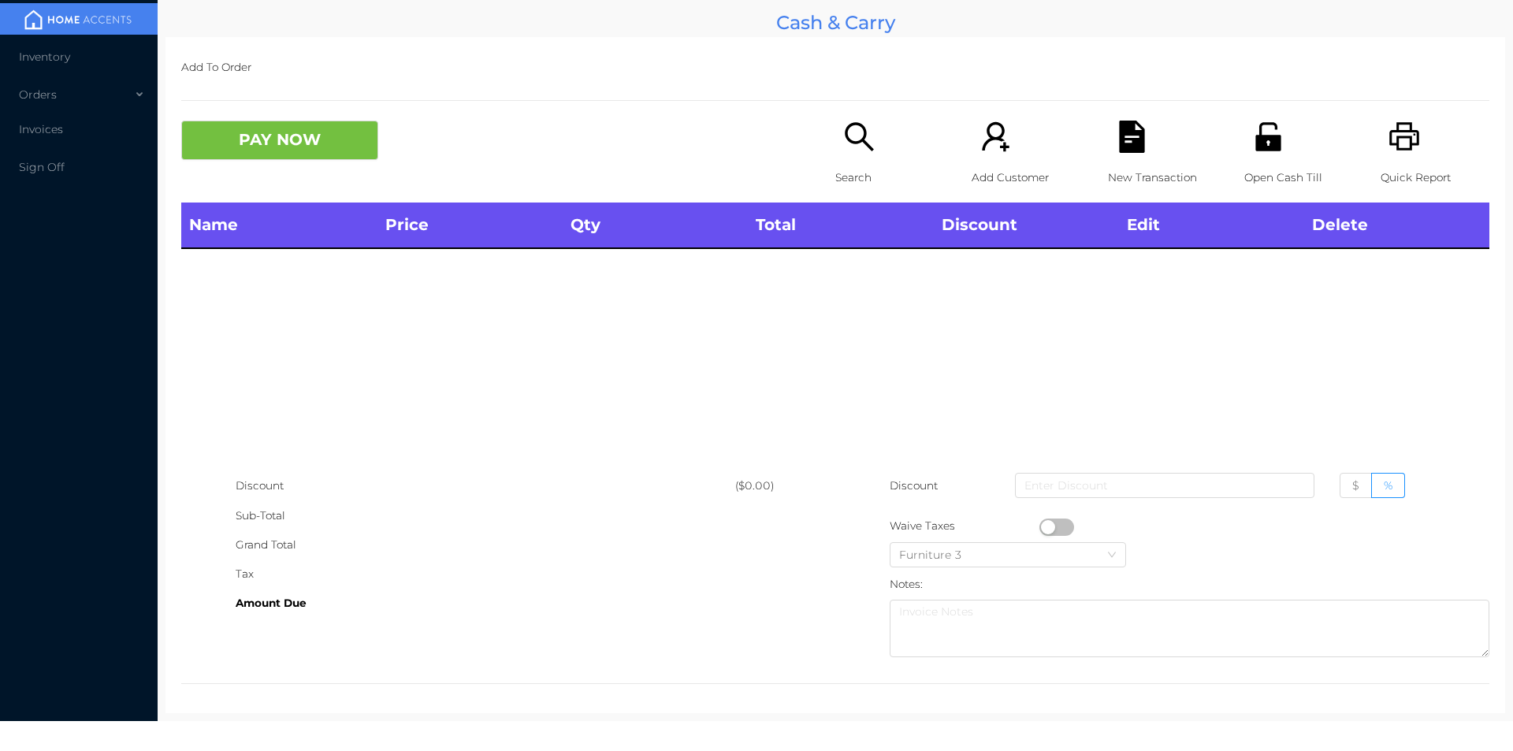
click at [850, 147] on icon "icon: search" at bounding box center [859, 137] width 32 height 32
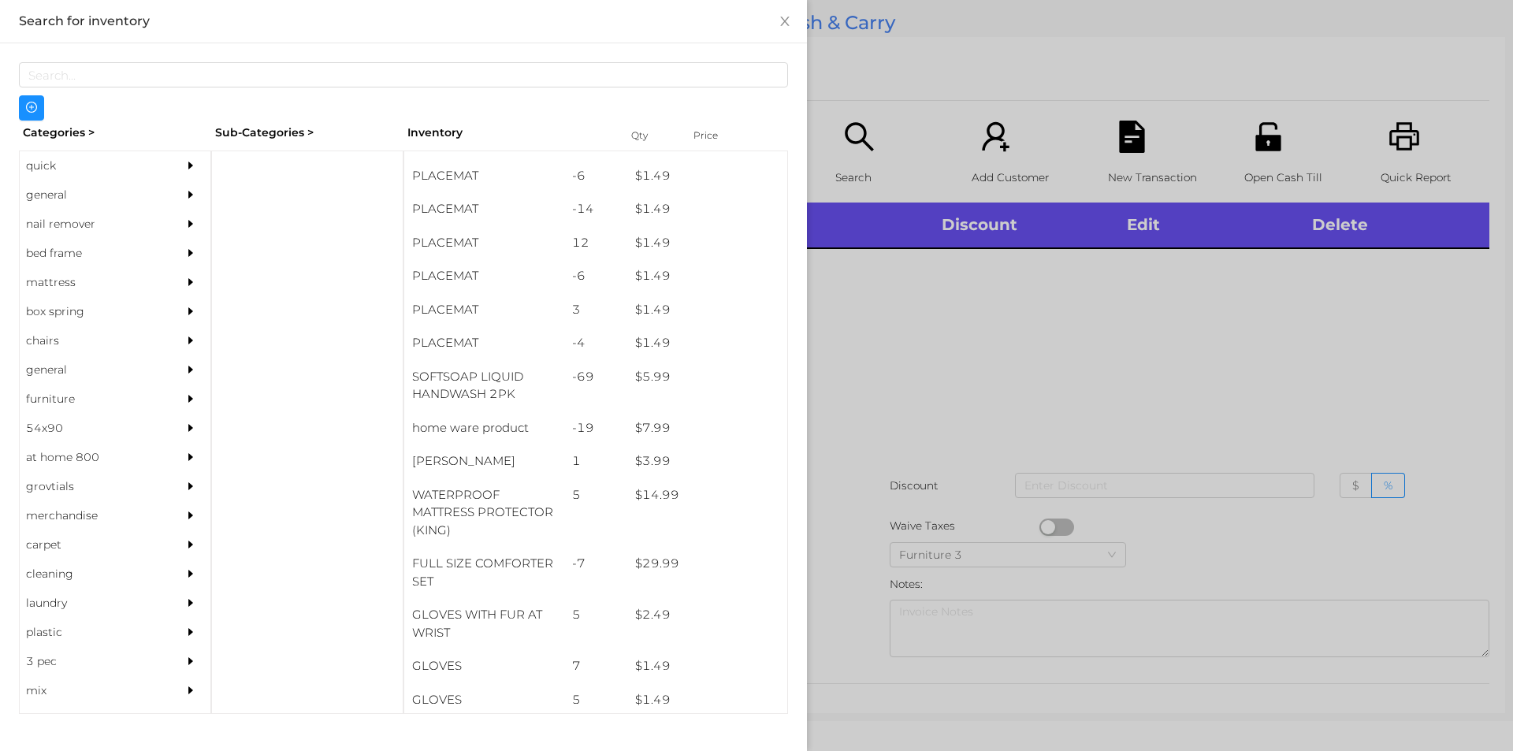
scroll to position [119, 0]
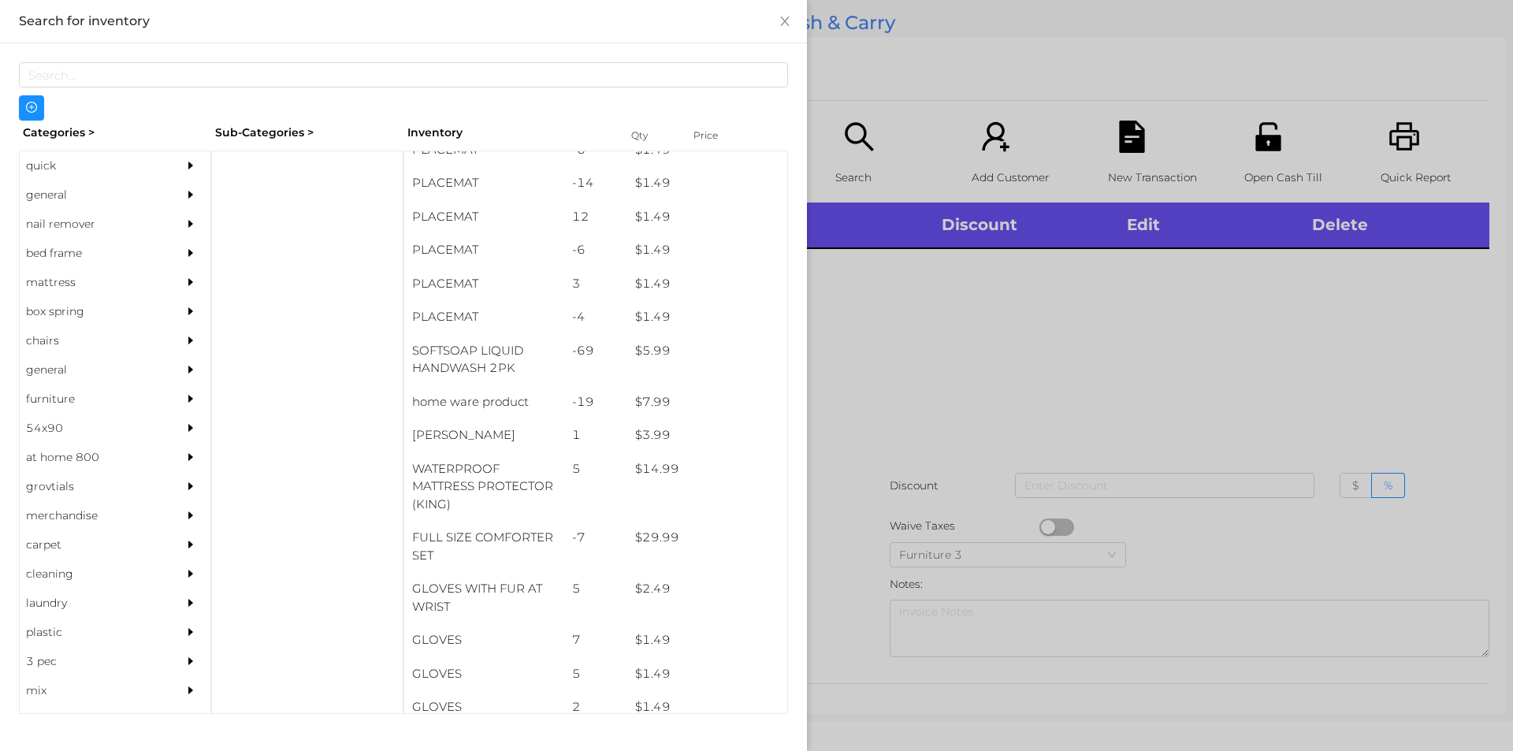
click at [45, 193] on div "general" at bounding box center [91, 194] width 143 height 29
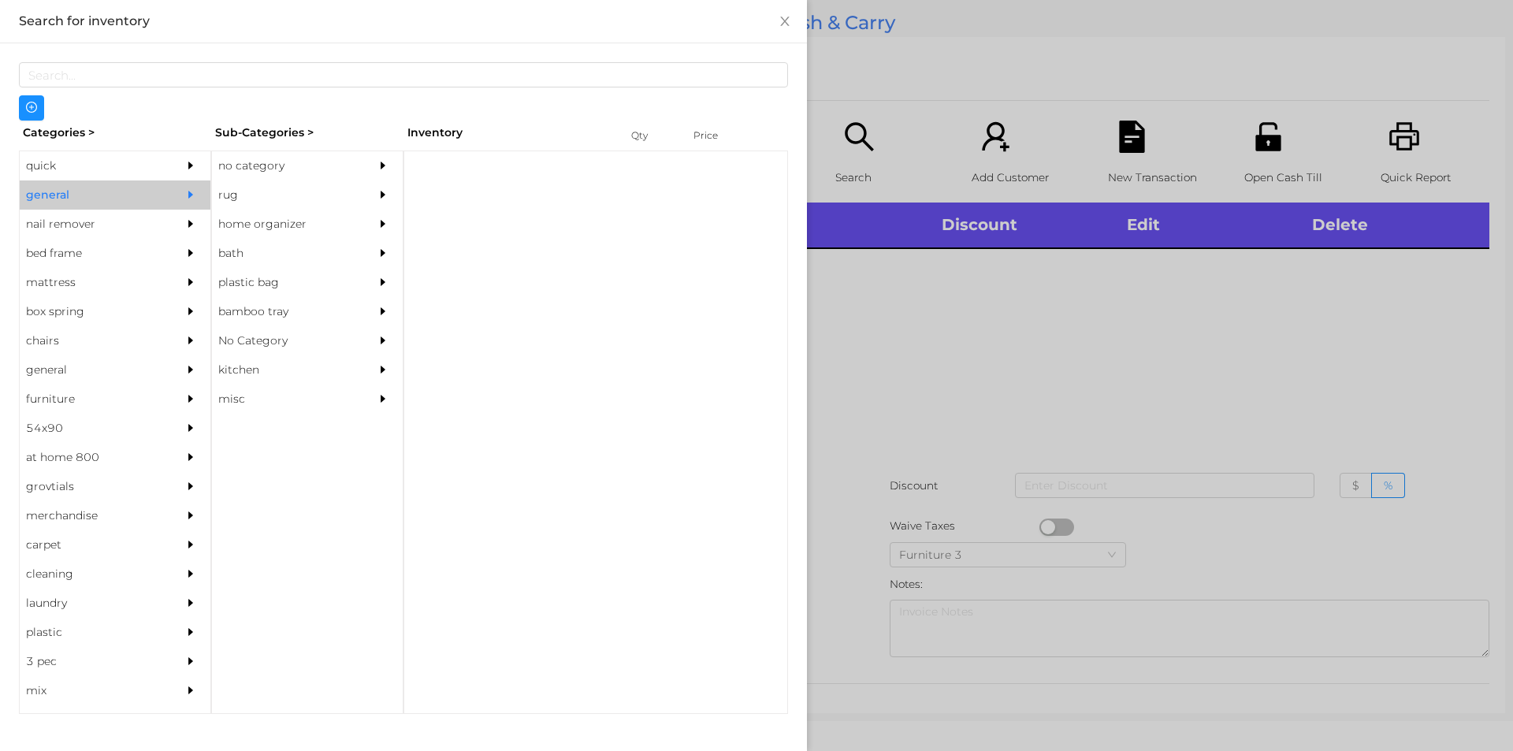
click at [282, 154] on div "no category" at bounding box center [283, 165] width 143 height 29
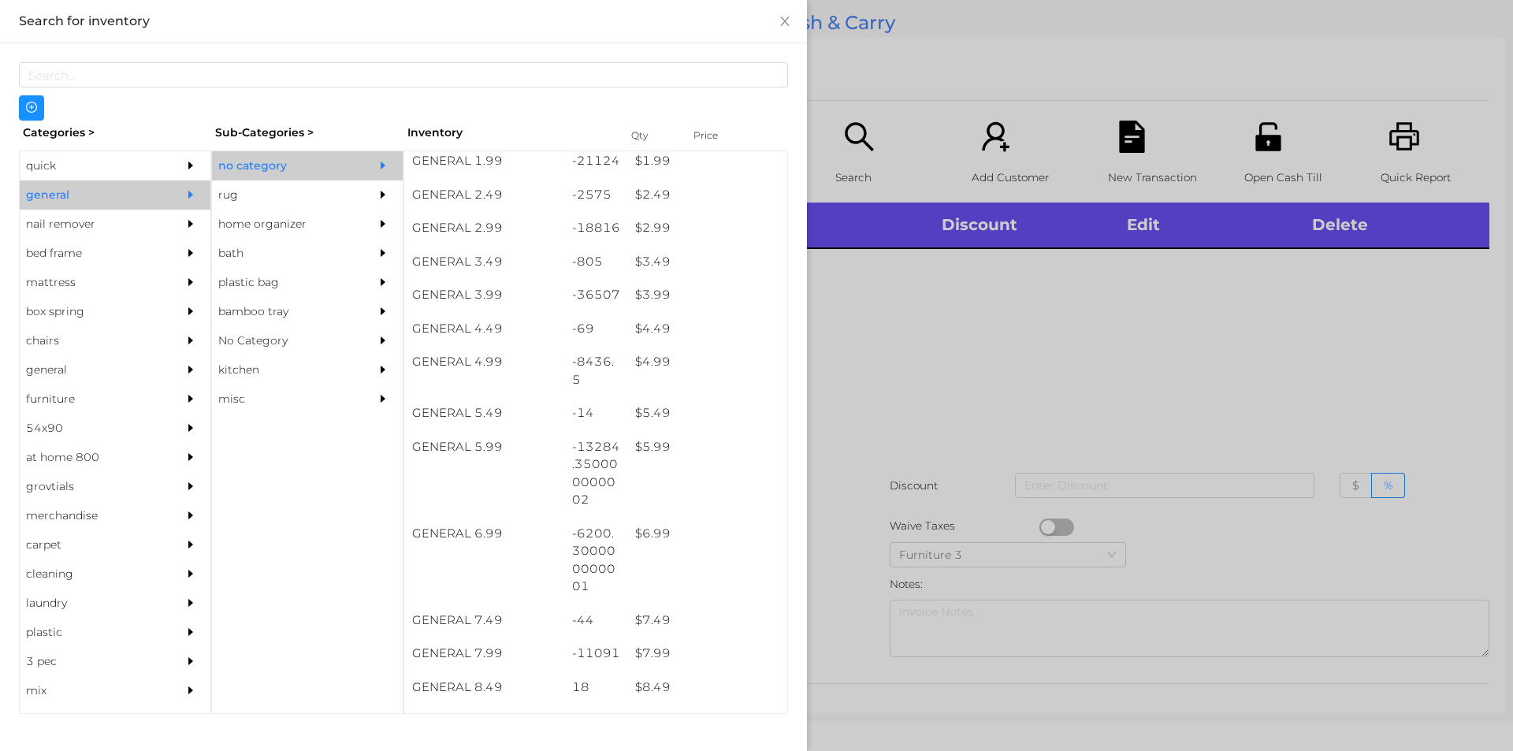
scroll to position [342, 0]
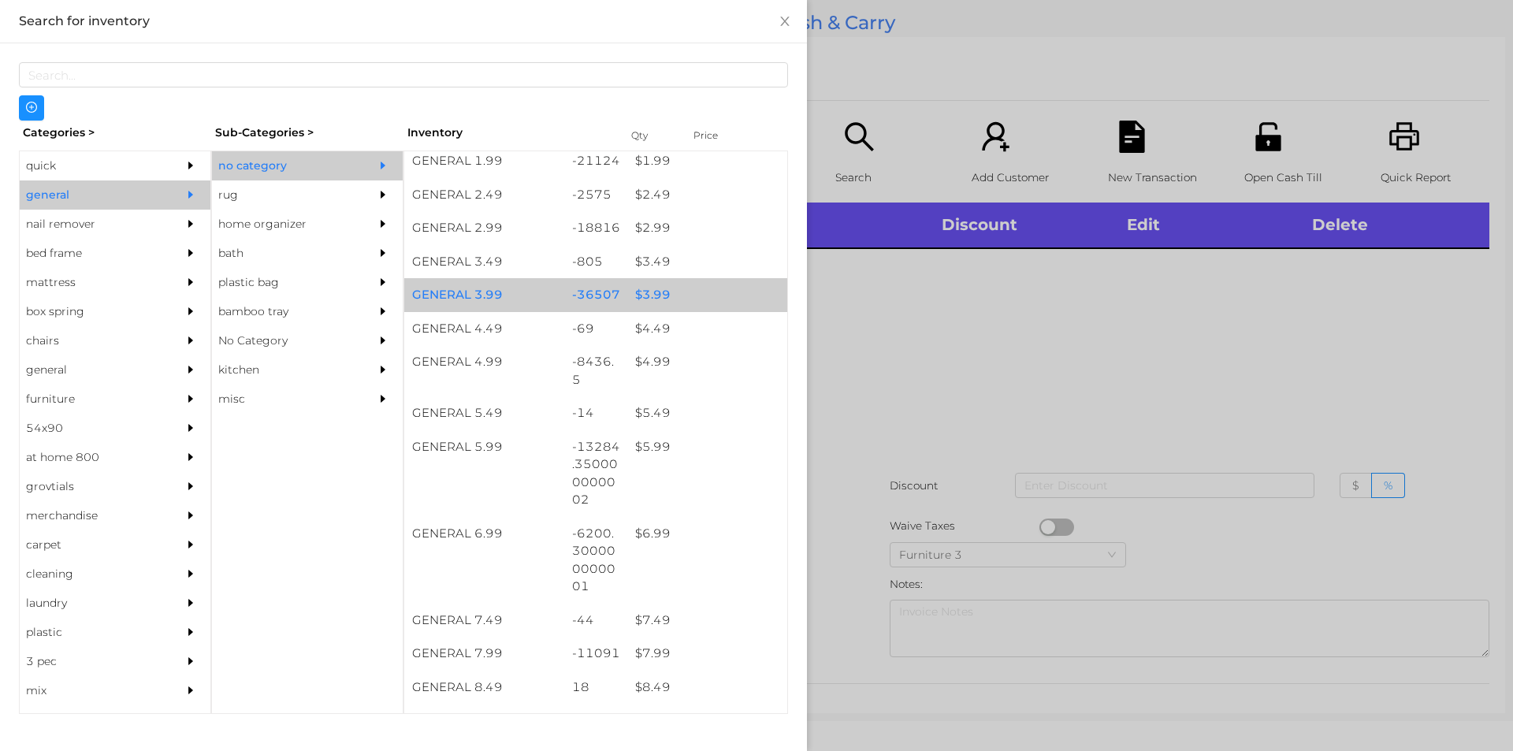
click at [686, 292] on div "$ 3.99" at bounding box center [707, 295] width 160 height 34
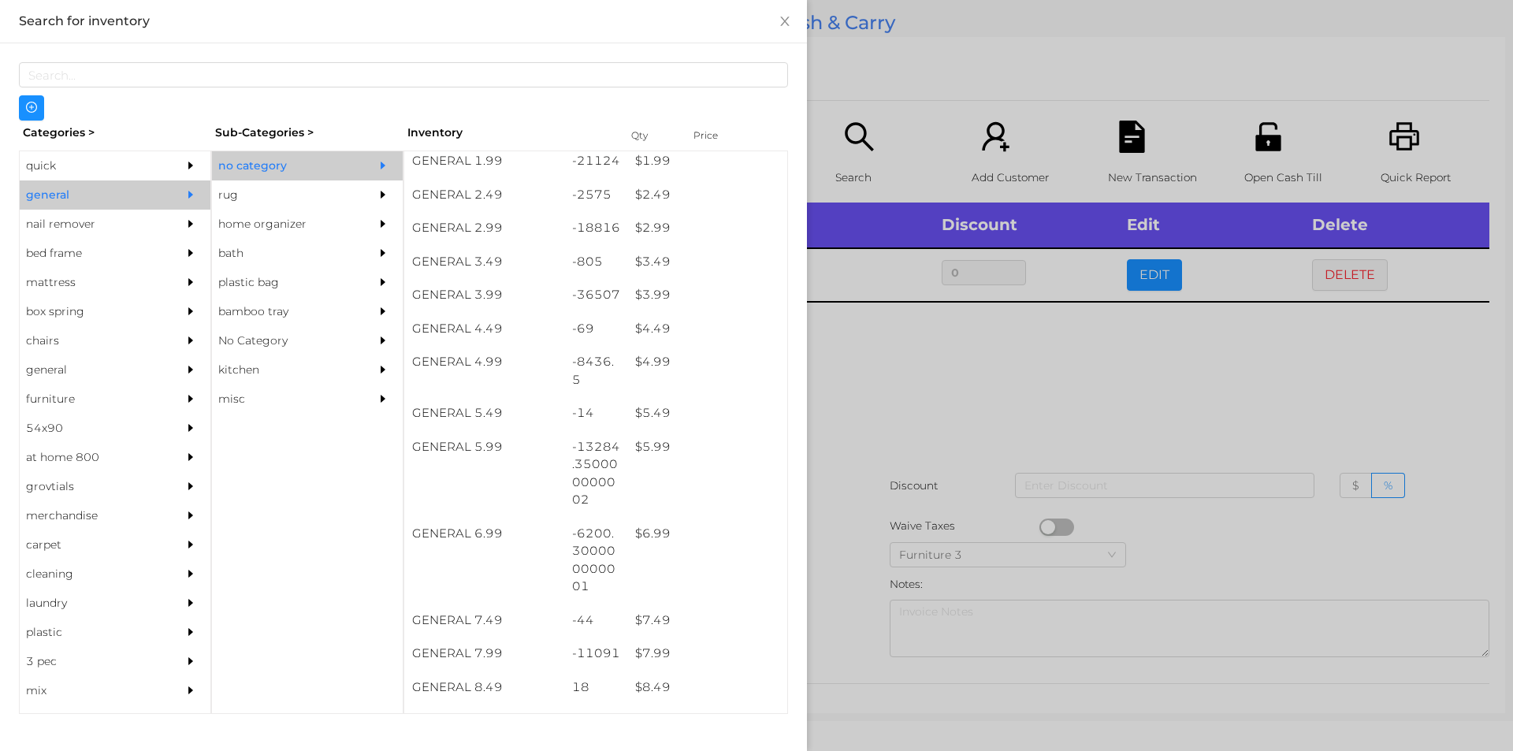
click at [877, 396] on div at bounding box center [756, 375] width 1513 height 751
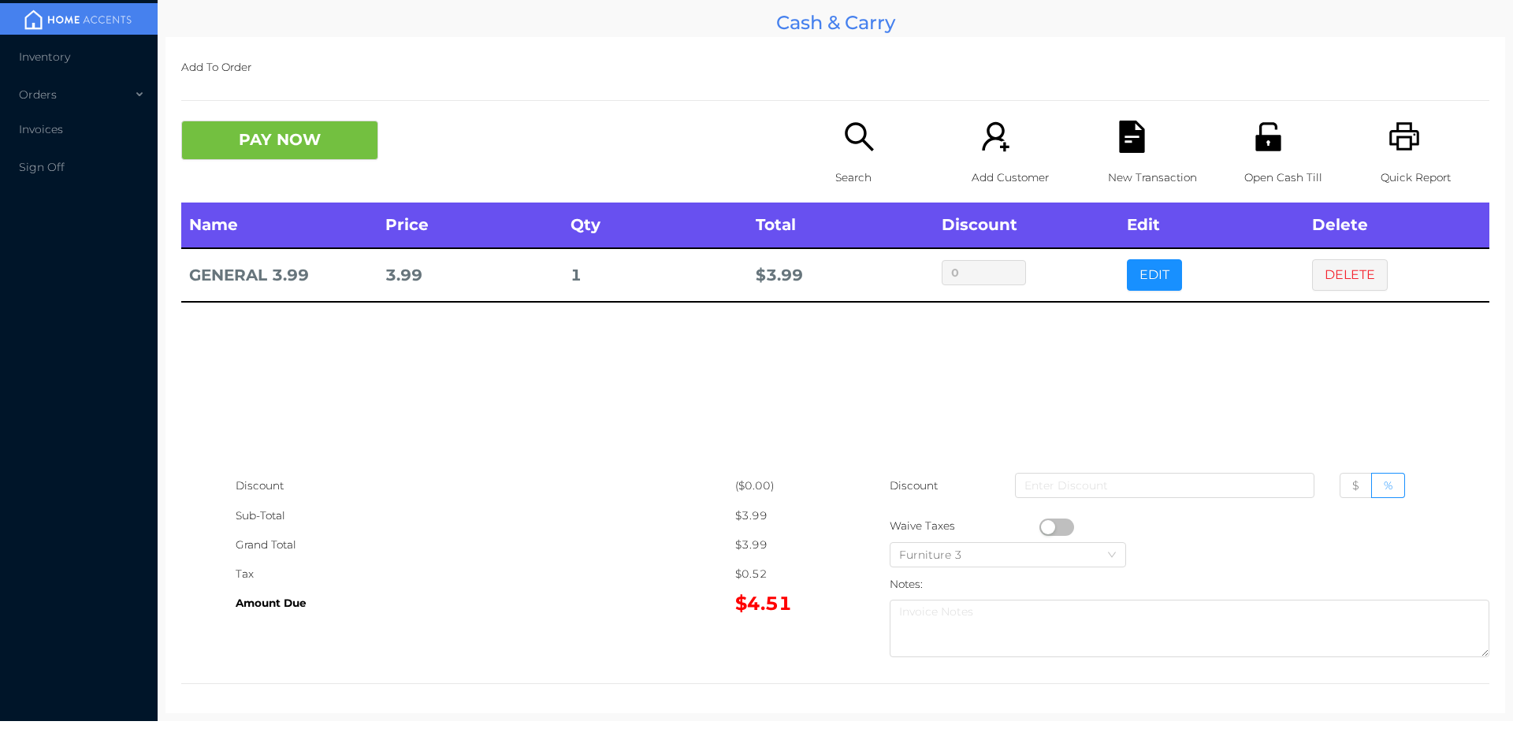
click at [1039, 522] on button "button" at bounding box center [1056, 527] width 35 height 17
click at [339, 147] on button "PAY NOW" at bounding box center [279, 140] width 197 height 39
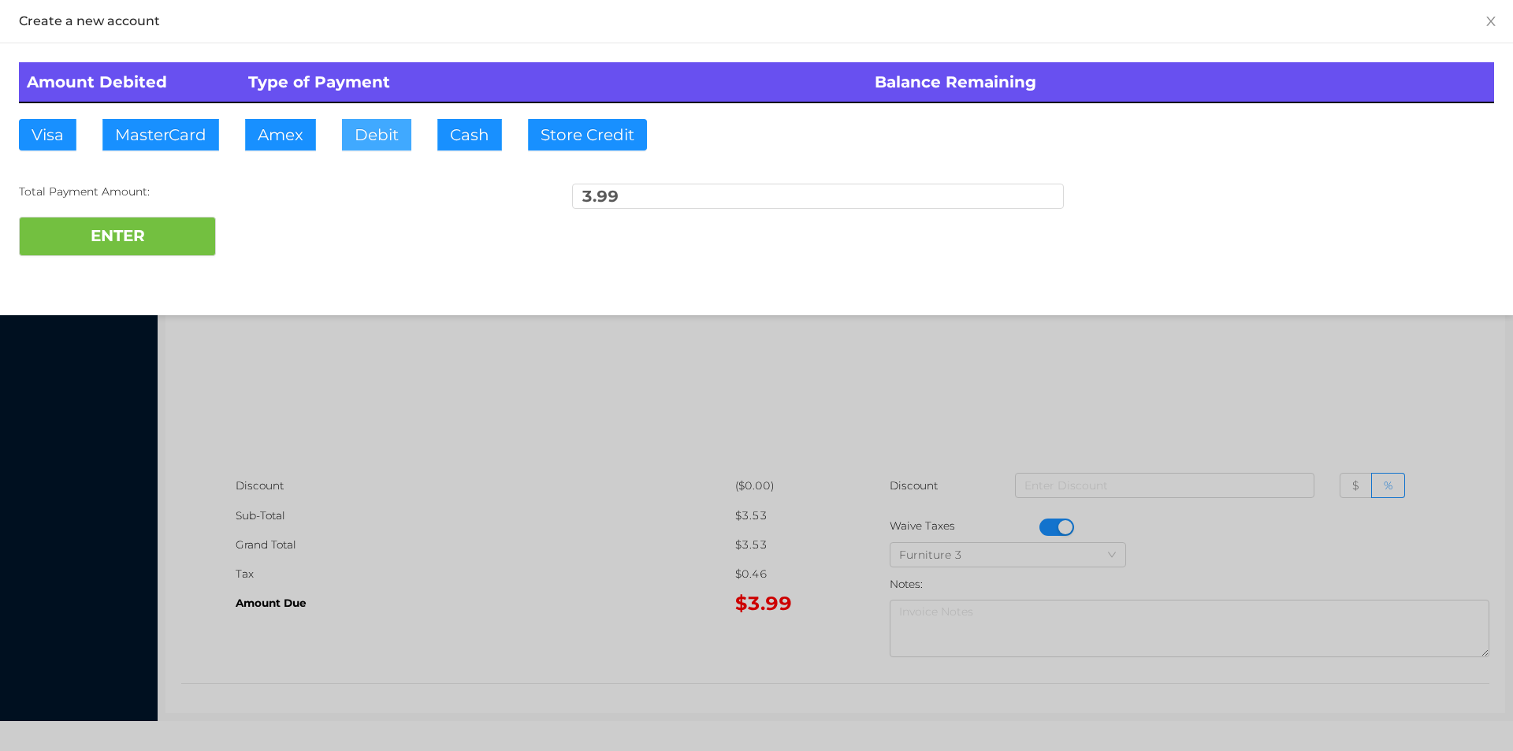
click at [401, 139] on button "Debit" at bounding box center [376, 135] width 69 height 32
click at [162, 273] on div "Amount Debited Type of Payment Balance Remaining Visa MasterCard Amex Debit Cas…" at bounding box center [756, 159] width 1513 height 232
click at [145, 240] on button "ENTER" at bounding box center [117, 236] width 197 height 39
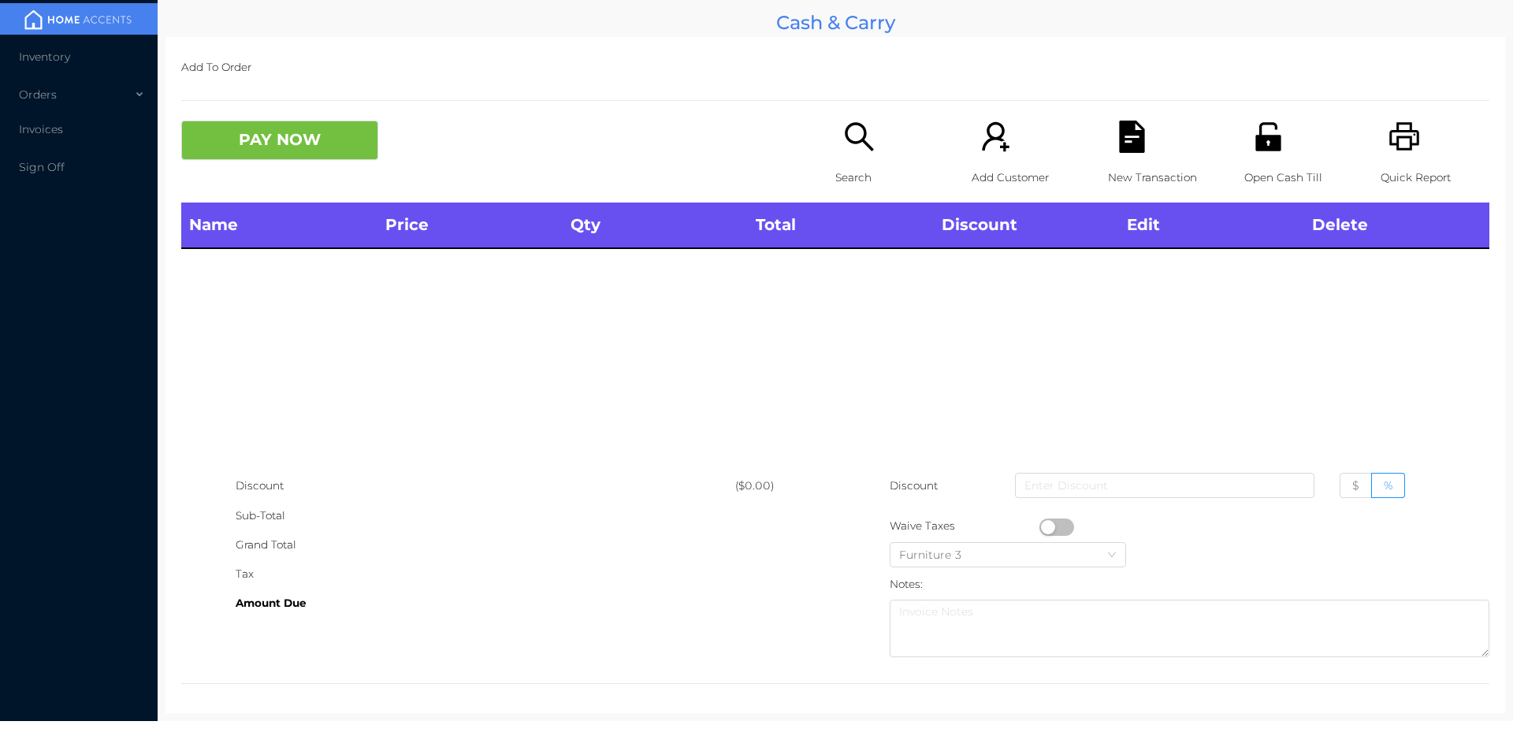
click at [848, 151] on icon "icon: search" at bounding box center [859, 137] width 32 height 32
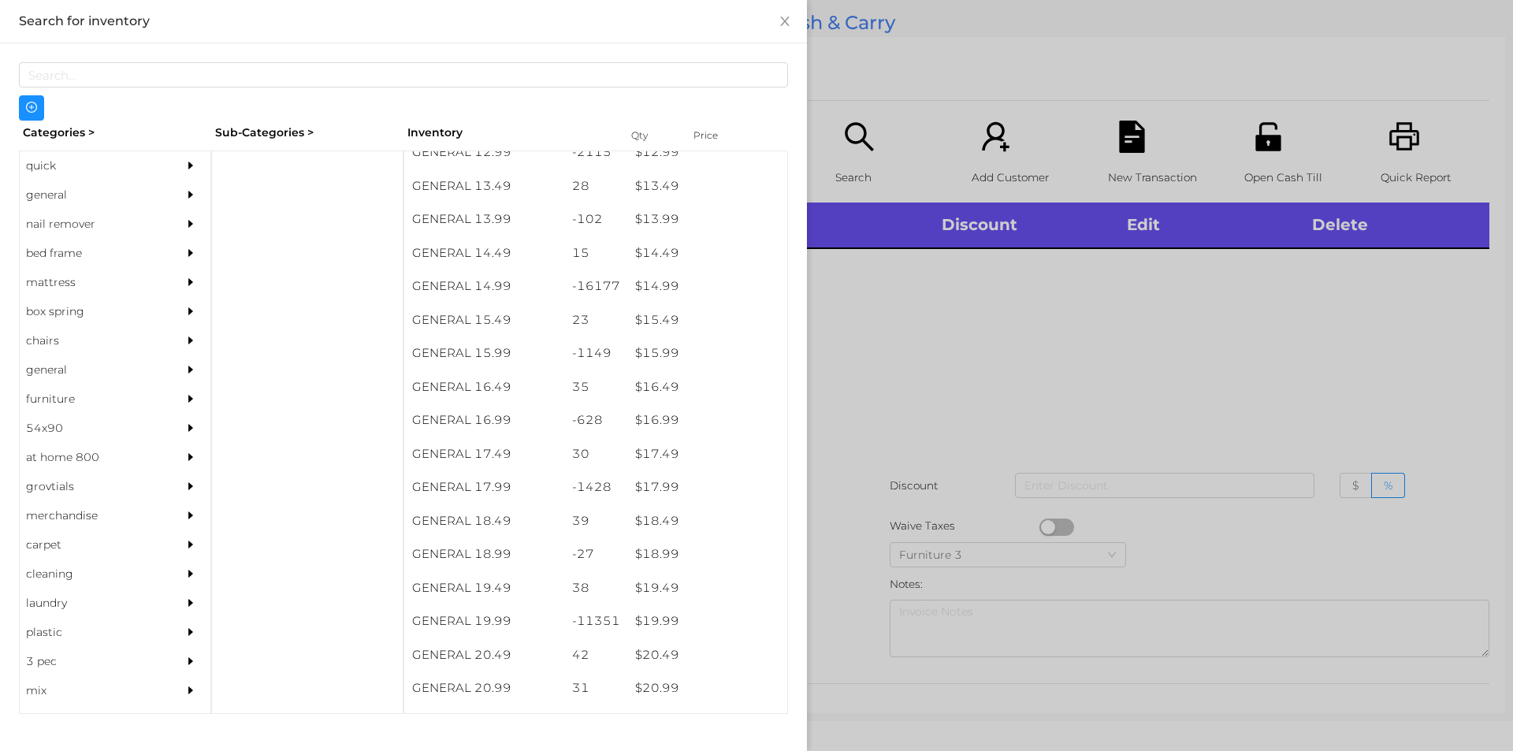
scroll to position [1281, 0]
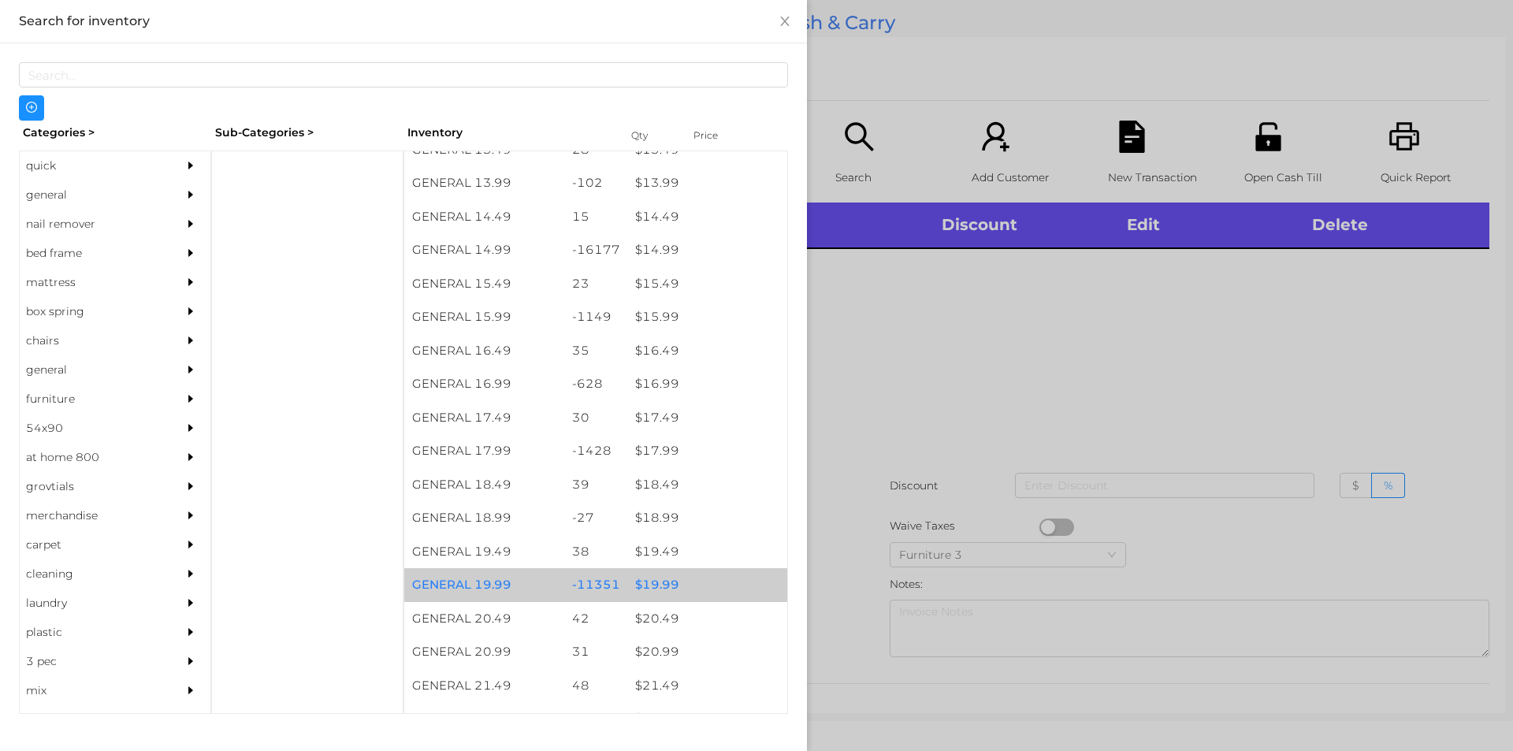
click at [637, 592] on div "$ 19.99" at bounding box center [707, 585] width 160 height 34
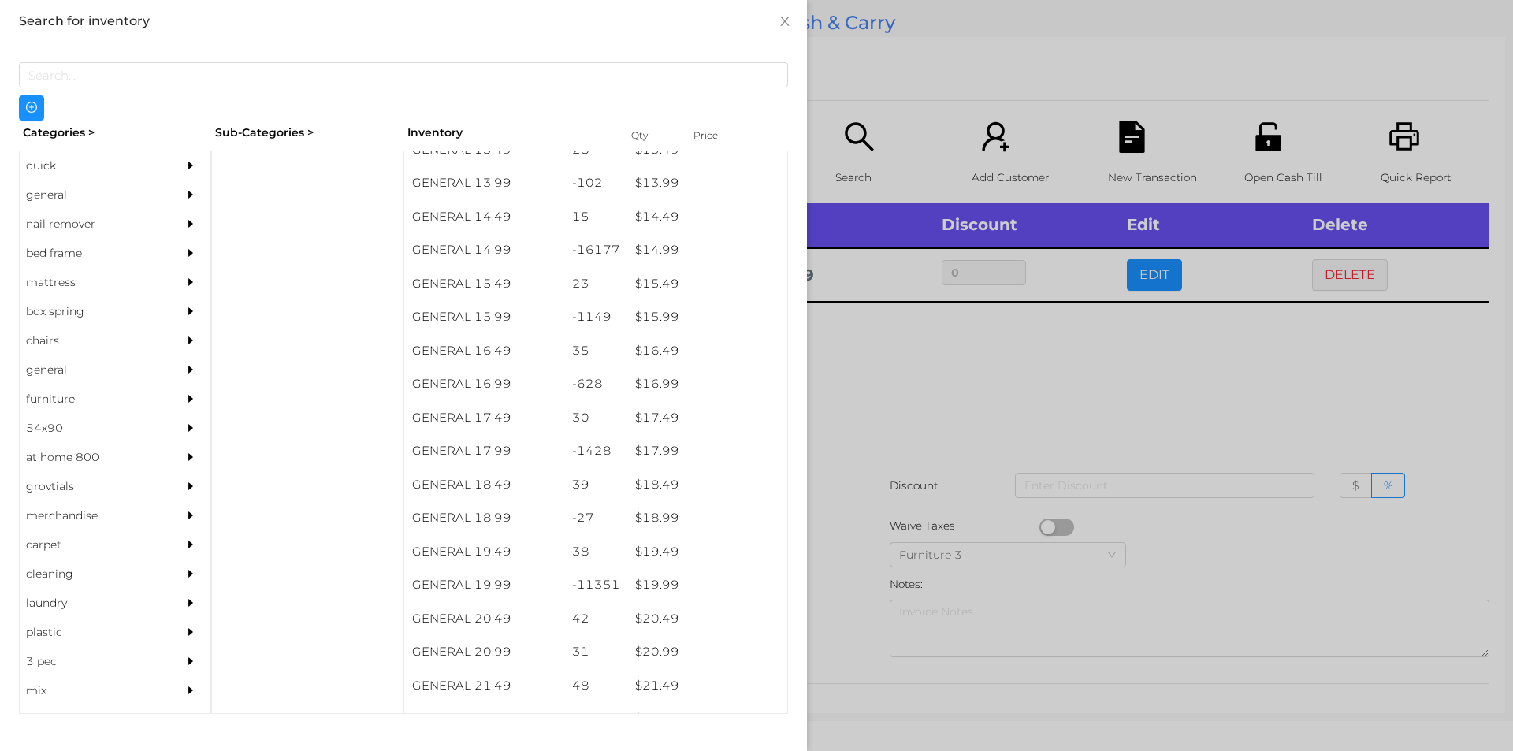
click at [872, 505] on div at bounding box center [756, 375] width 1513 height 751
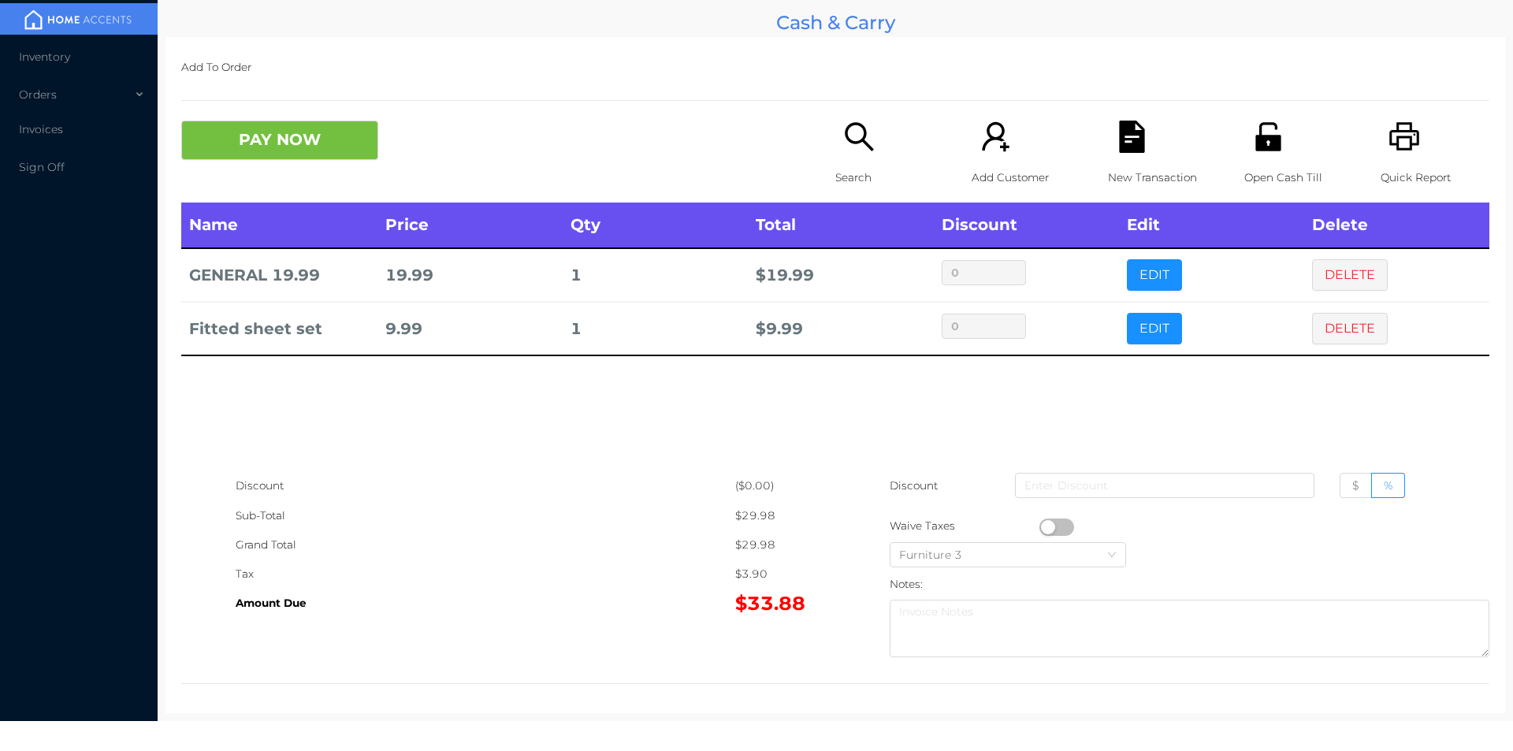
click at [838, 154] on div "Search" at bounding box center [889, 162] width 109 height 82
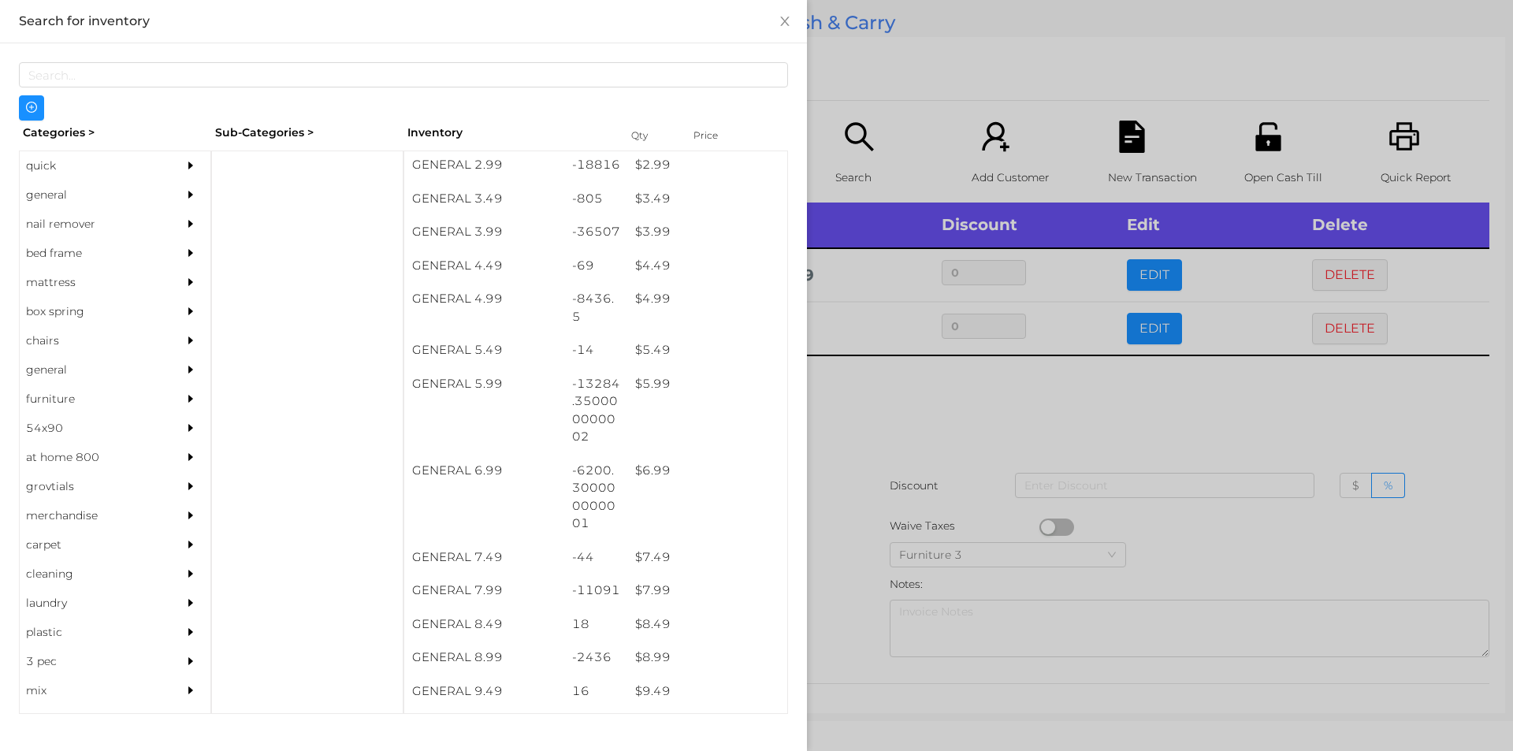
scroll to position [404, 0]
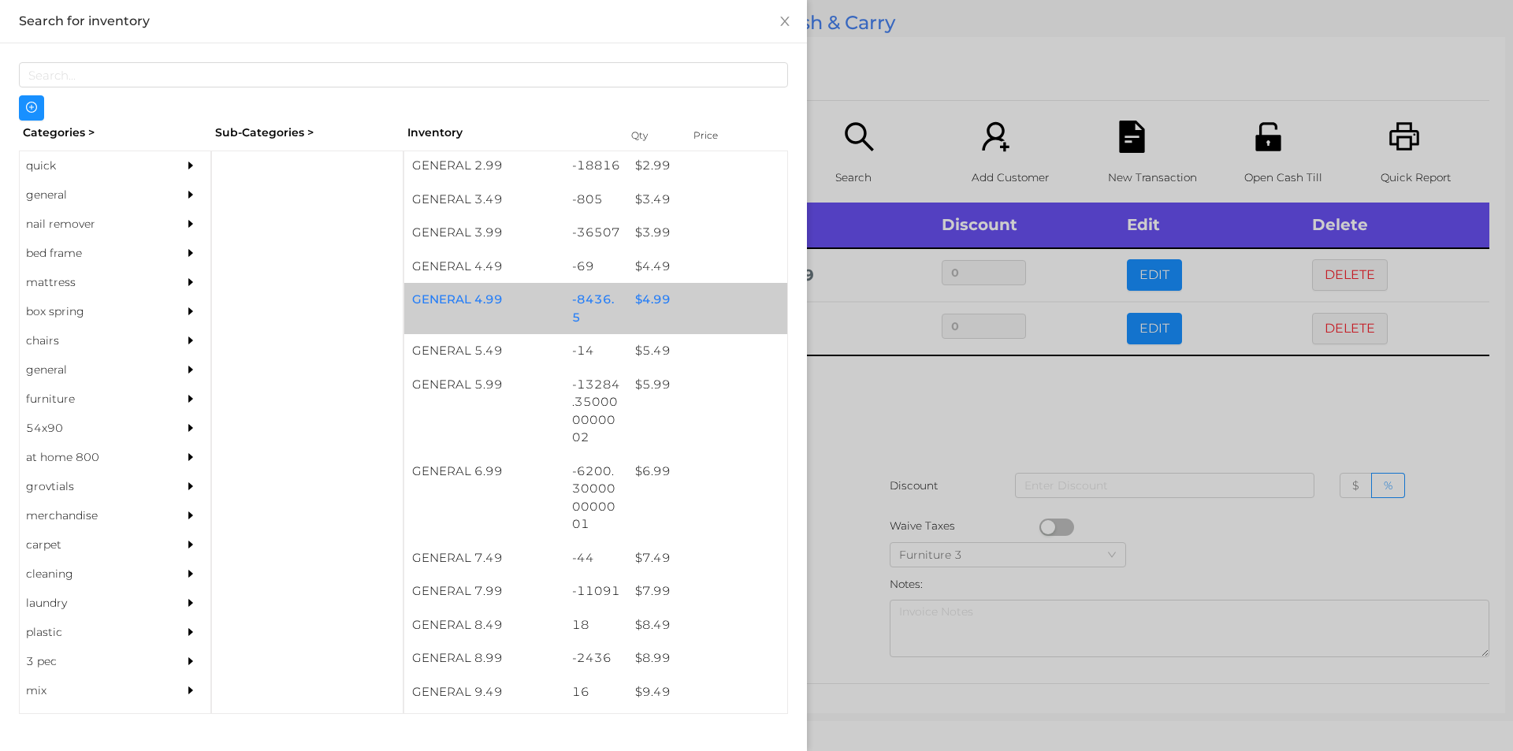
click at [608, 299] on div "-8436.5" at bounding box center [596, 308] width 64 height 51
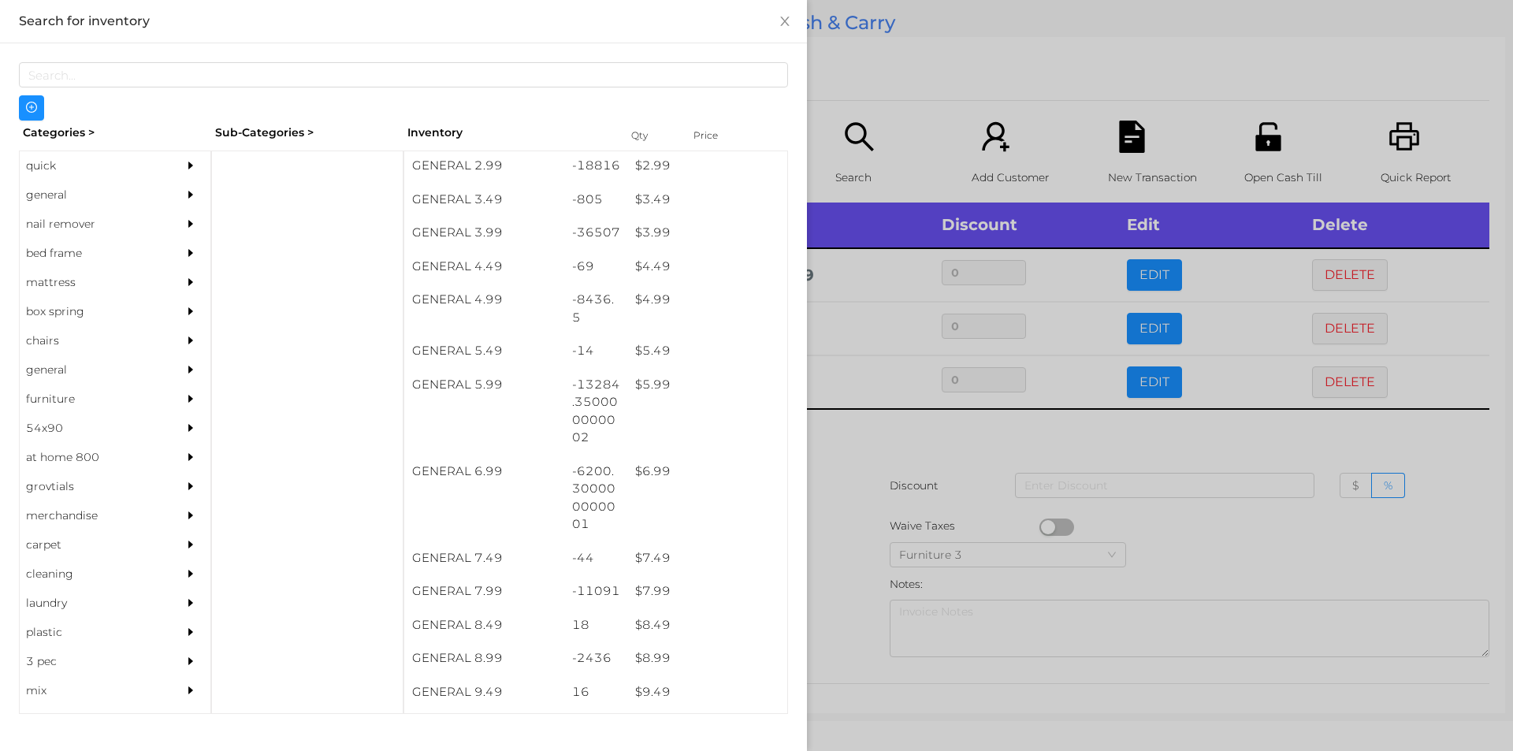
click at [874, 85] on div at bounding box center [756, 375] width 1513 height 751
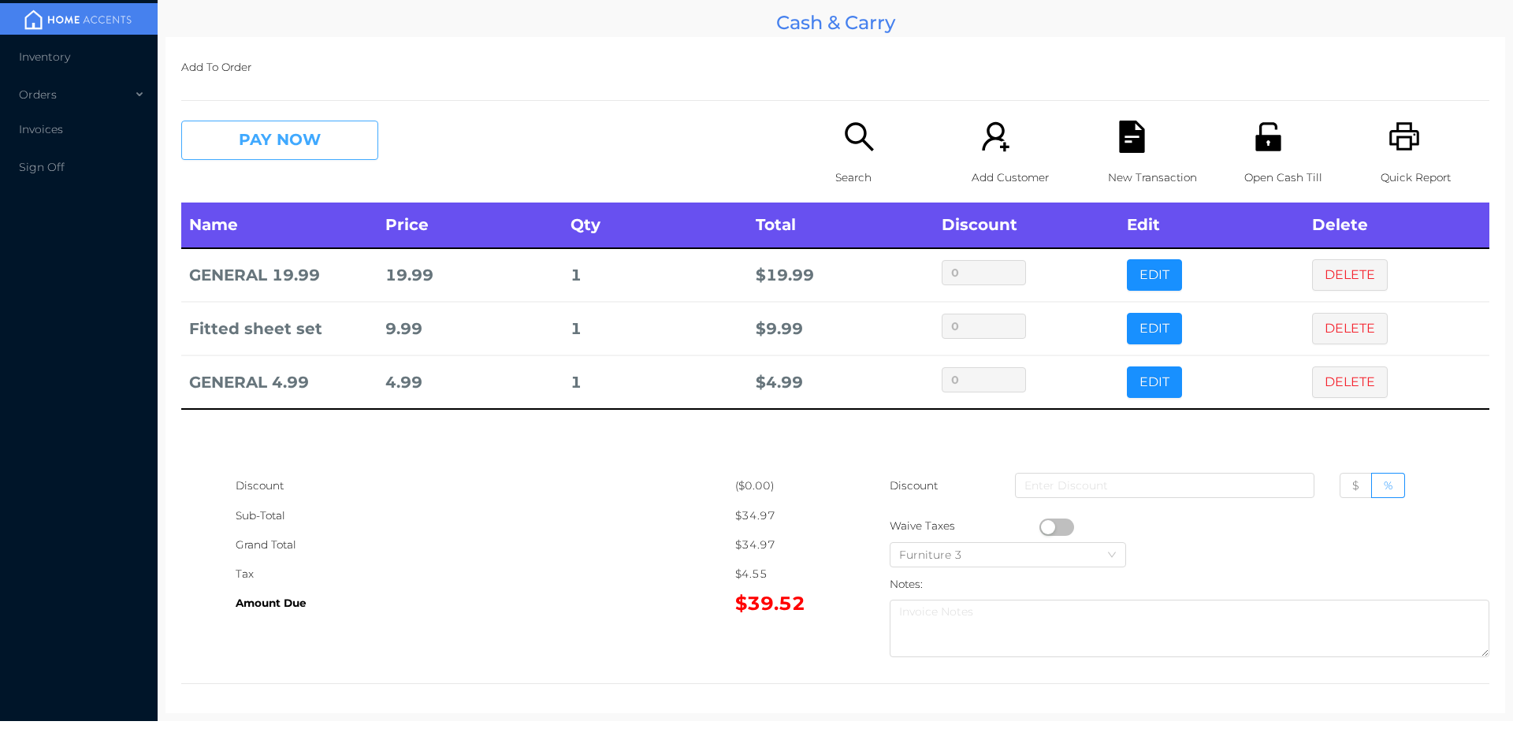
click at [314, 128] on button "PAY NOW" at bounding box center [279, 140] width 197 height 39
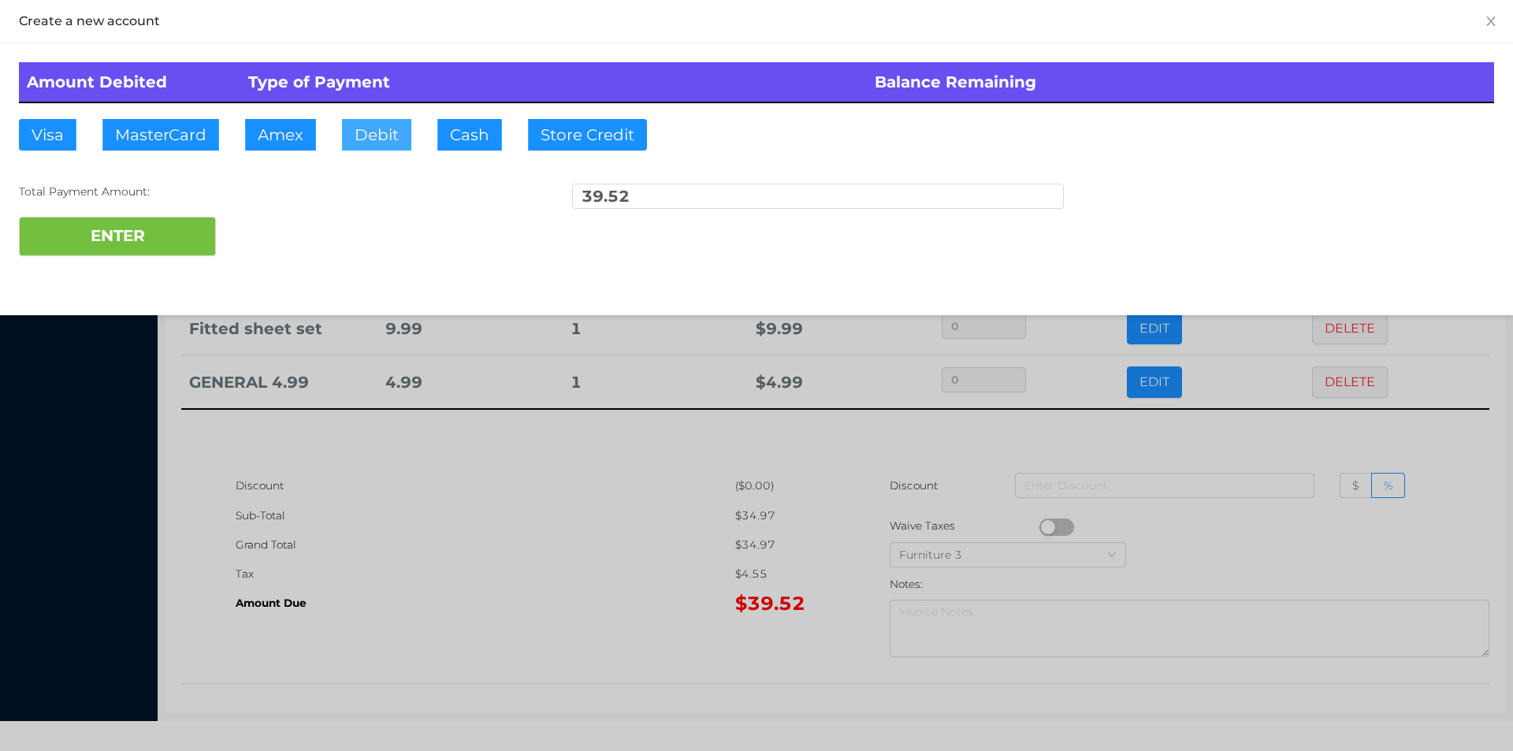
click at [385, 139] on button "Debit" at bounding box center [376, 135] width 69 height 32
click at [180, 231] on button "ENTER" at bounding box center [117, 236] width 197 height 39
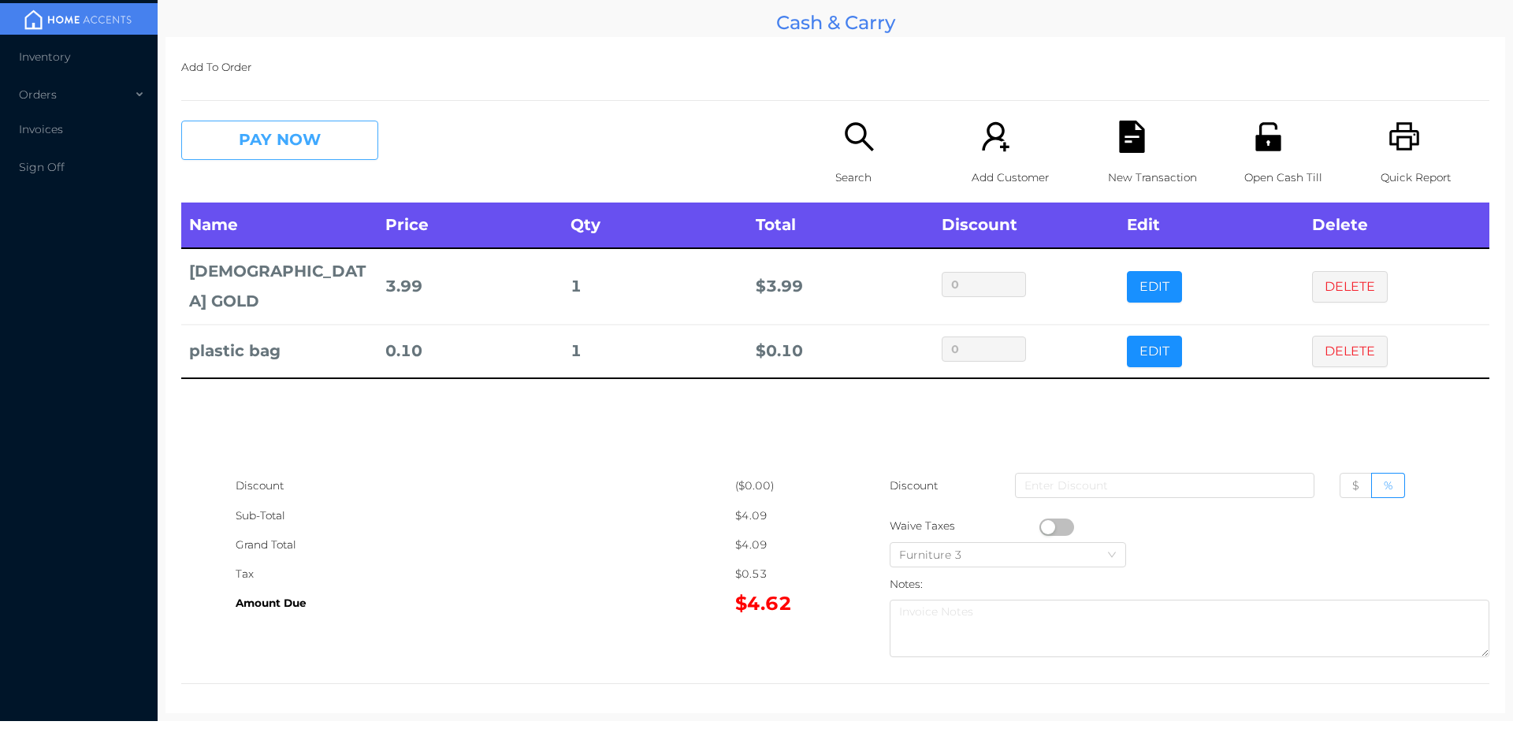
click at [276, 137] on button "PAY NOW" at bounding box center [279, 140] width 197 height 39
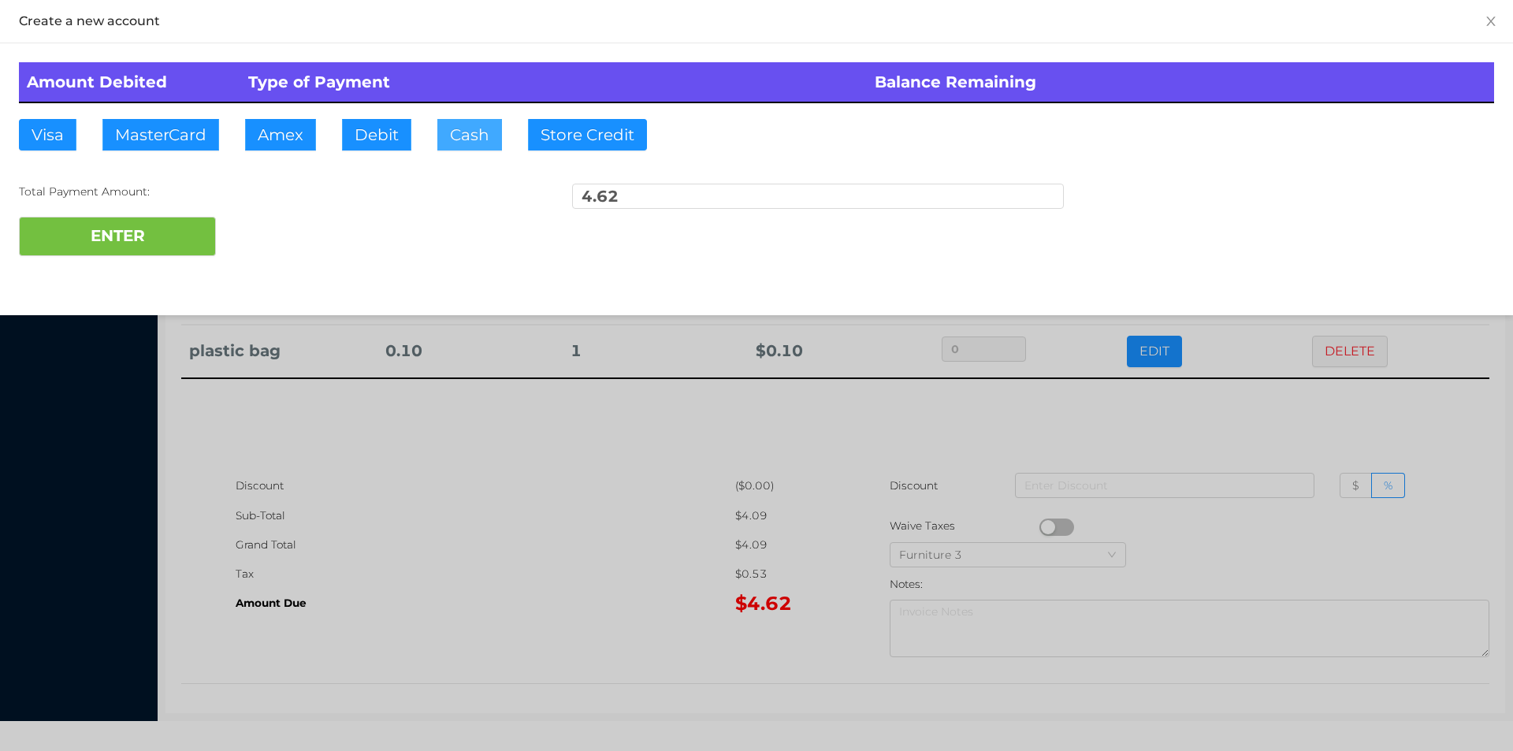
click at [481, 125] on button "Cash" at bounding box center [469, 135] width 65 height 32
click at [150, 230] on button "ENTER" at bounding box center [117, 236] width 197 height 39
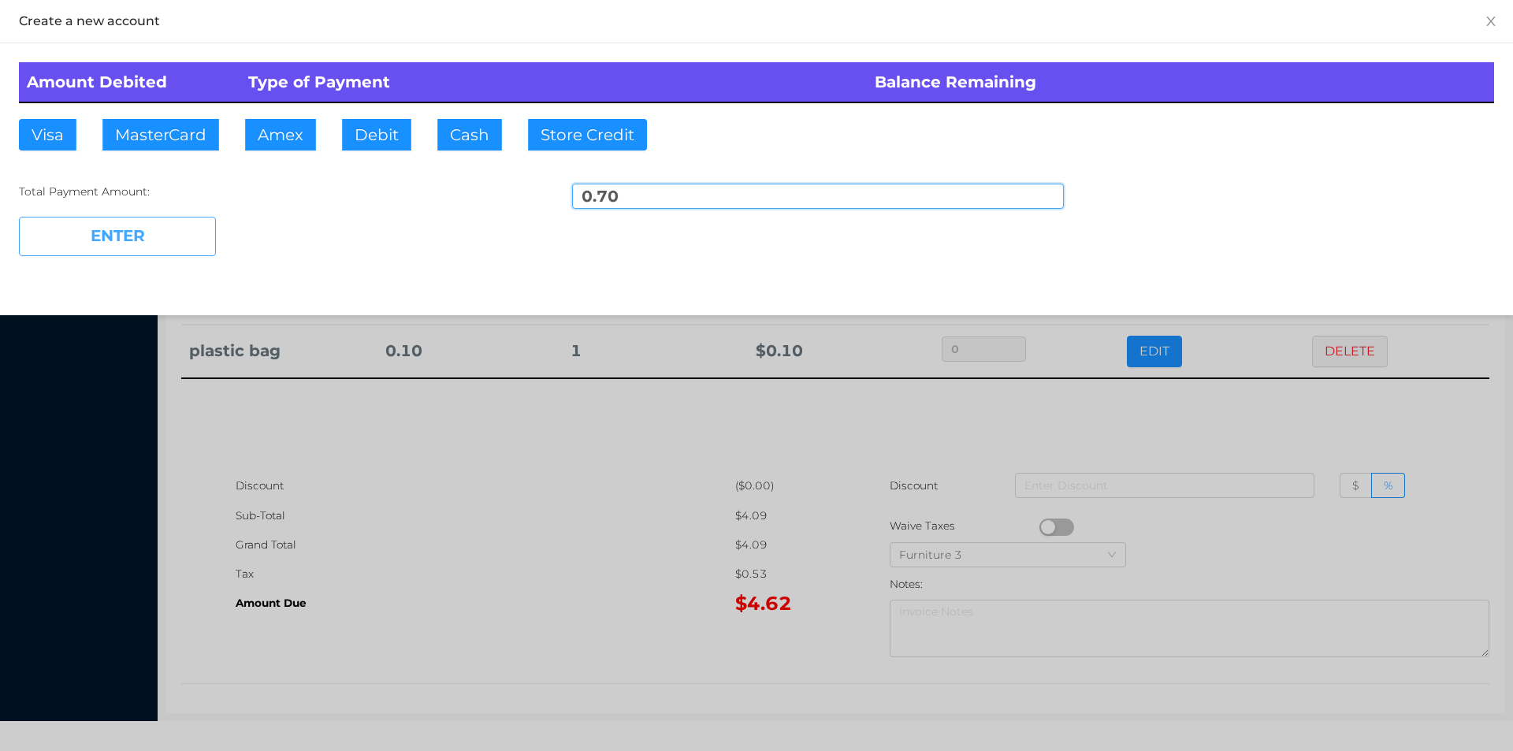
type input "3.92"
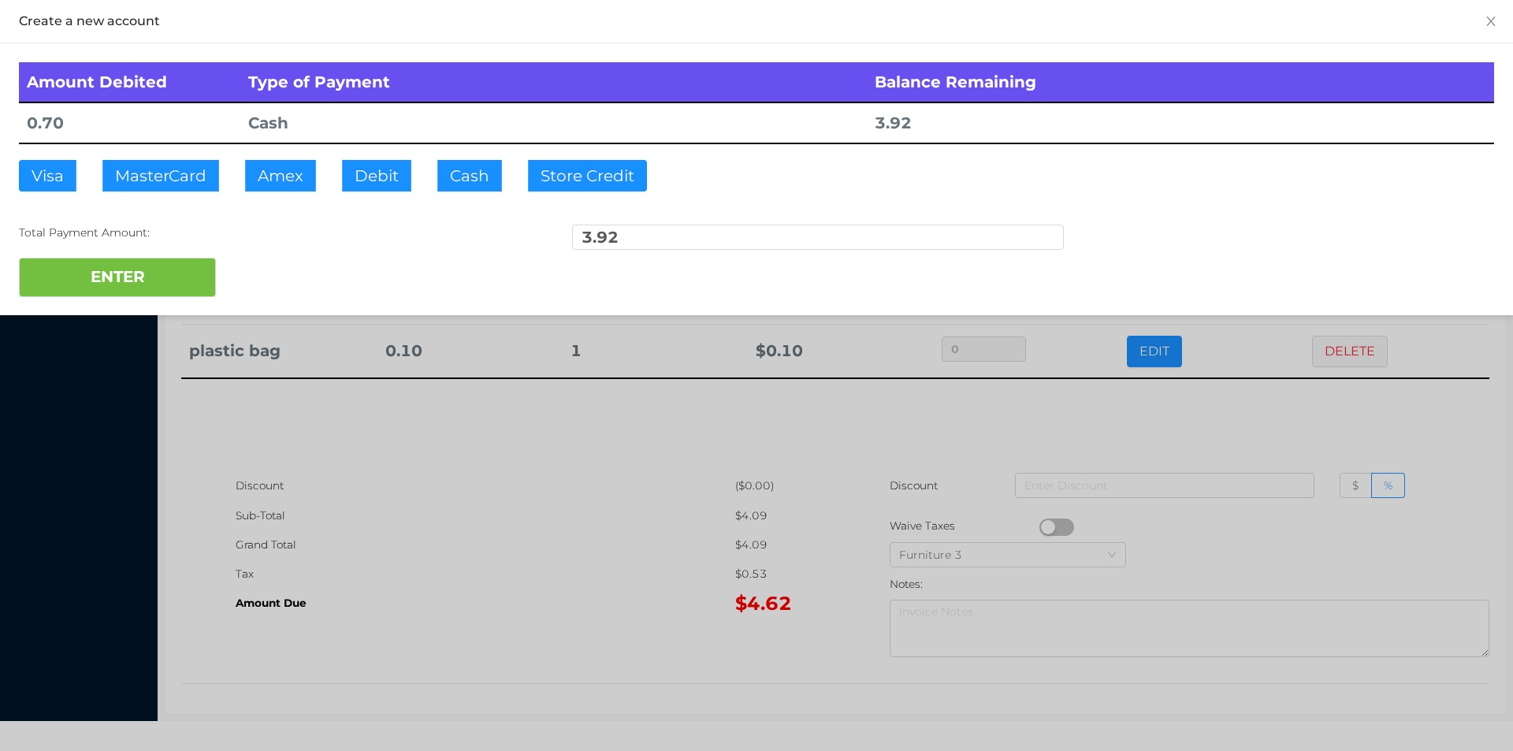
click at [485, 467] on div at bounding box center [756, 375] width 1513 height 751
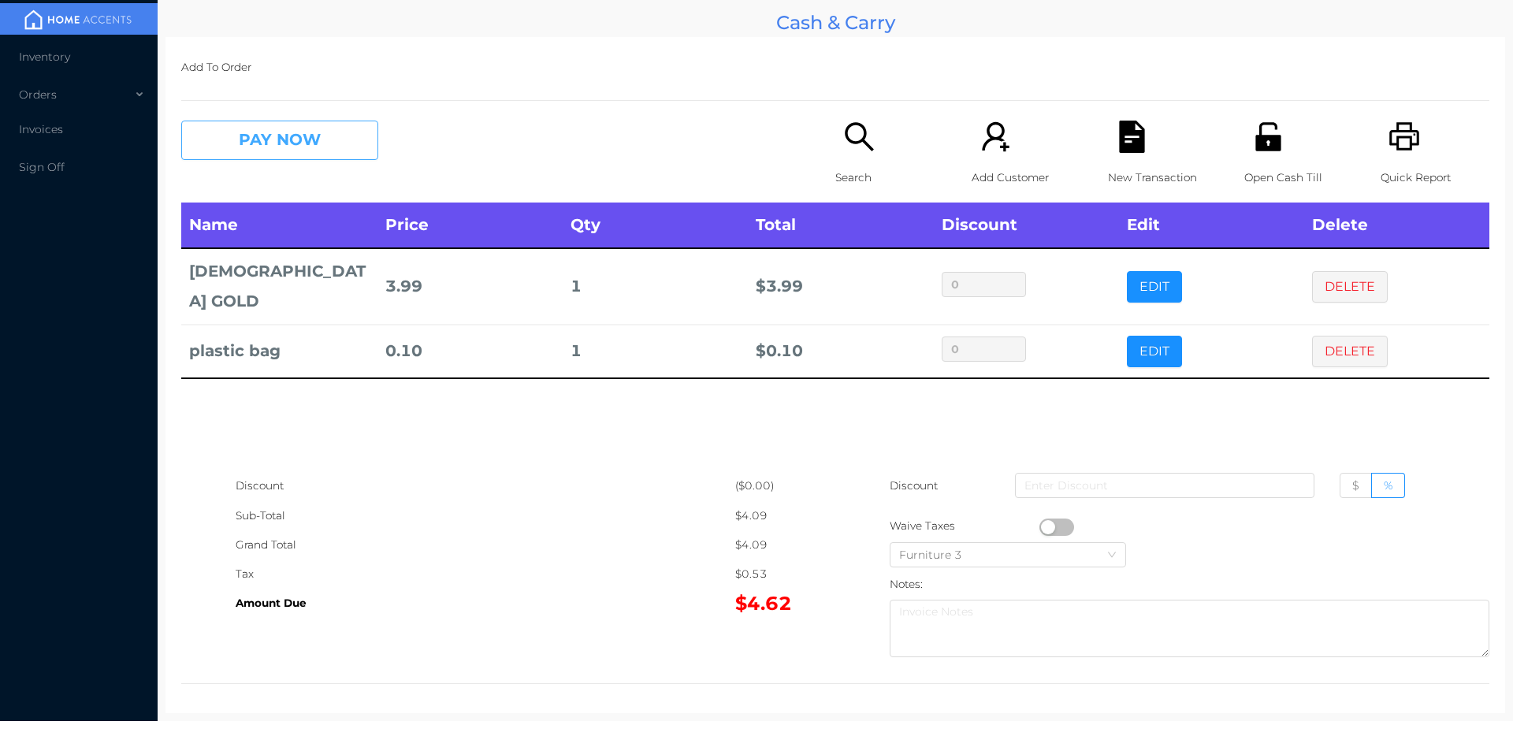
click at [266, 147] on button "PAY NOW" at bounding box center [279, 140] width 197 height 39
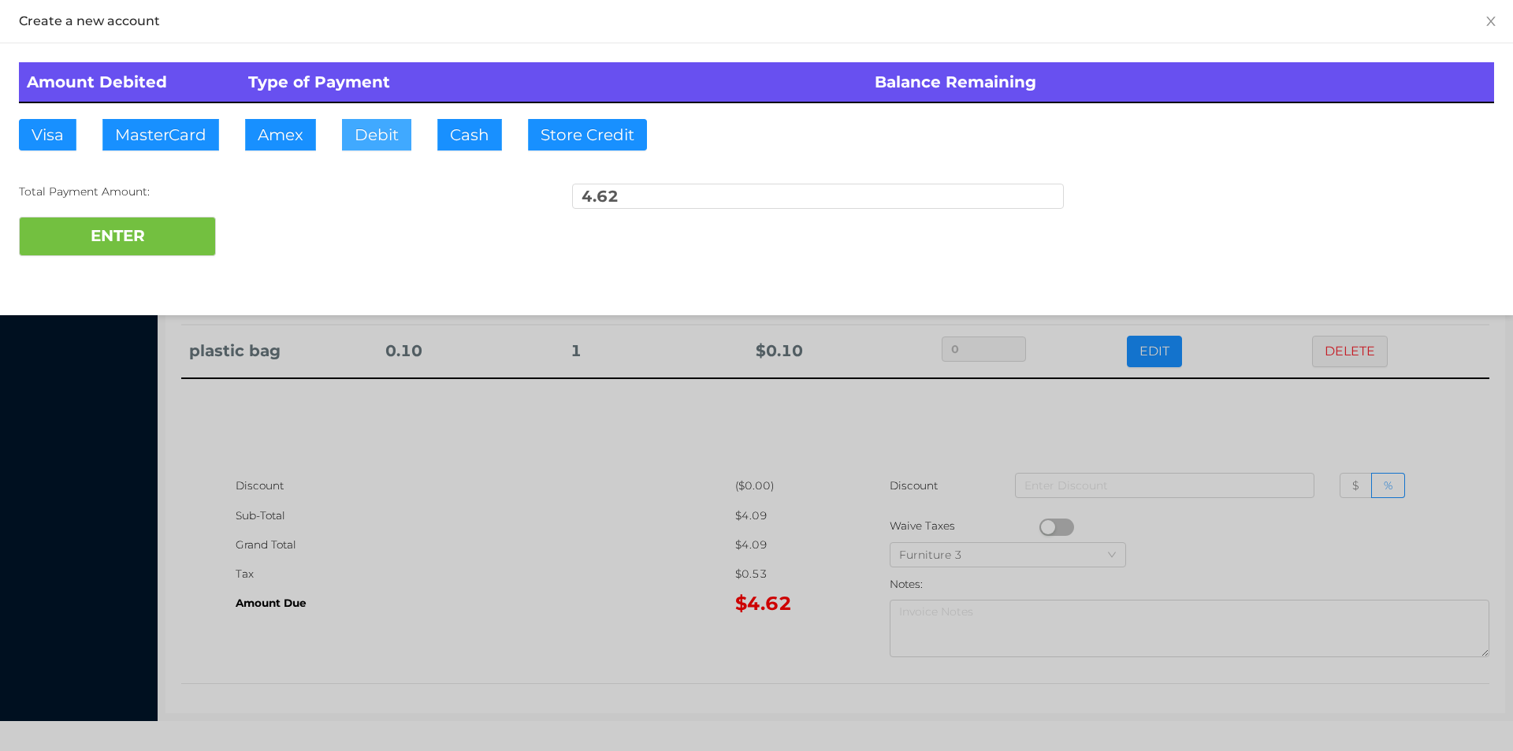
click at [376, 139] on button "Debit" at bounding box center [376, 135] width 69 height 32
click at [170, 230] on button "ENTER" at bounding box center [117, 236] width 197 height 39
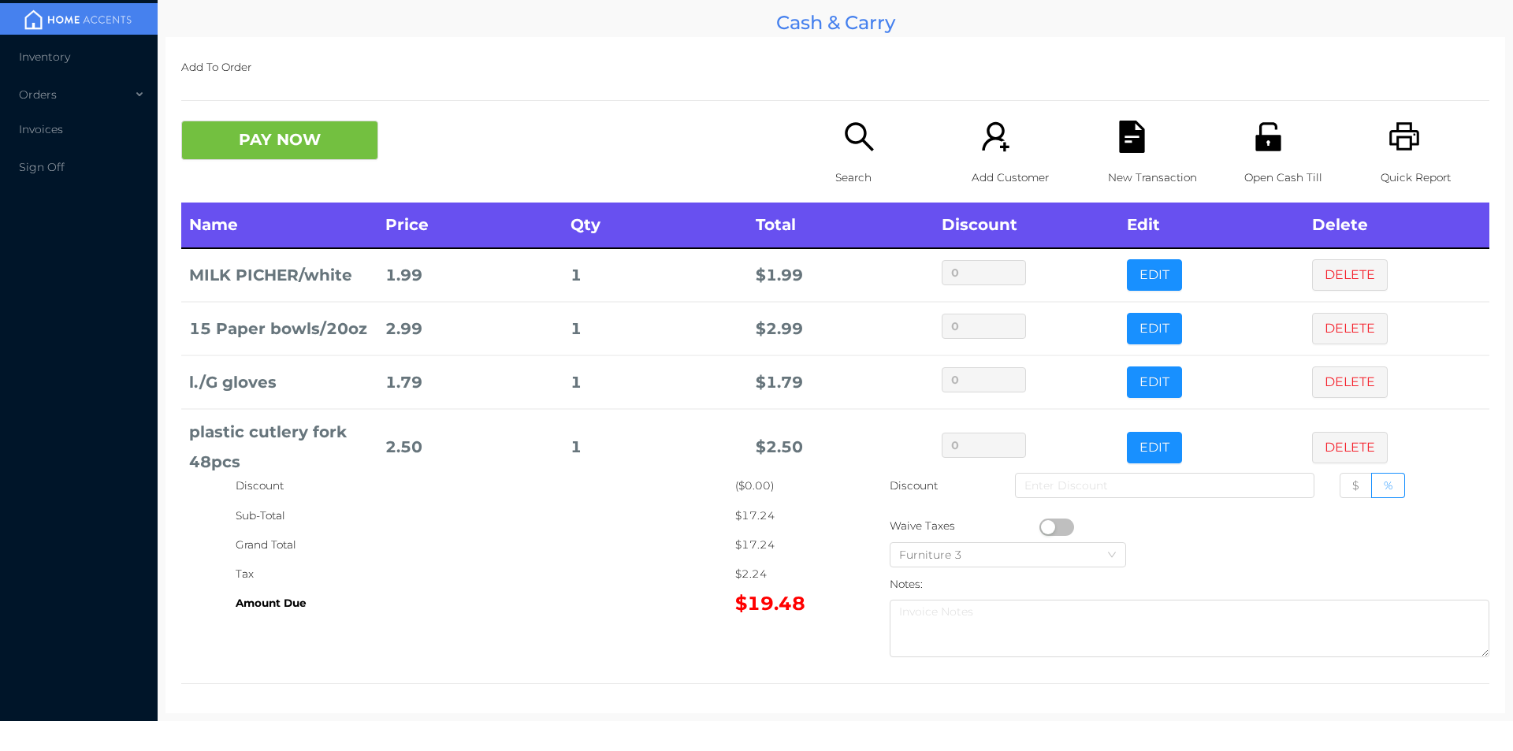
click at [835, 161] on div "Search" at bounding box center [889, 162] width 109 height 82
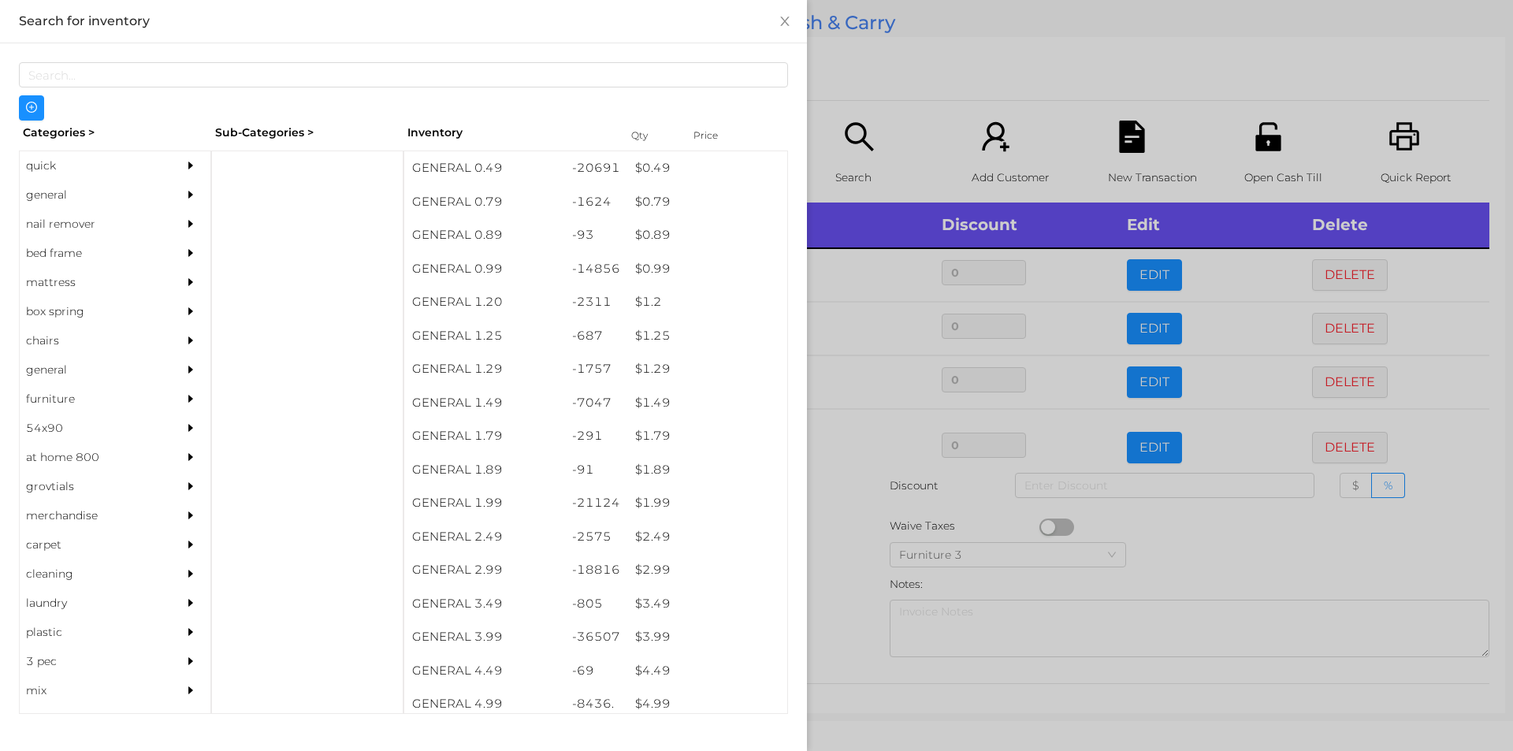
scroll to position [0, 0]
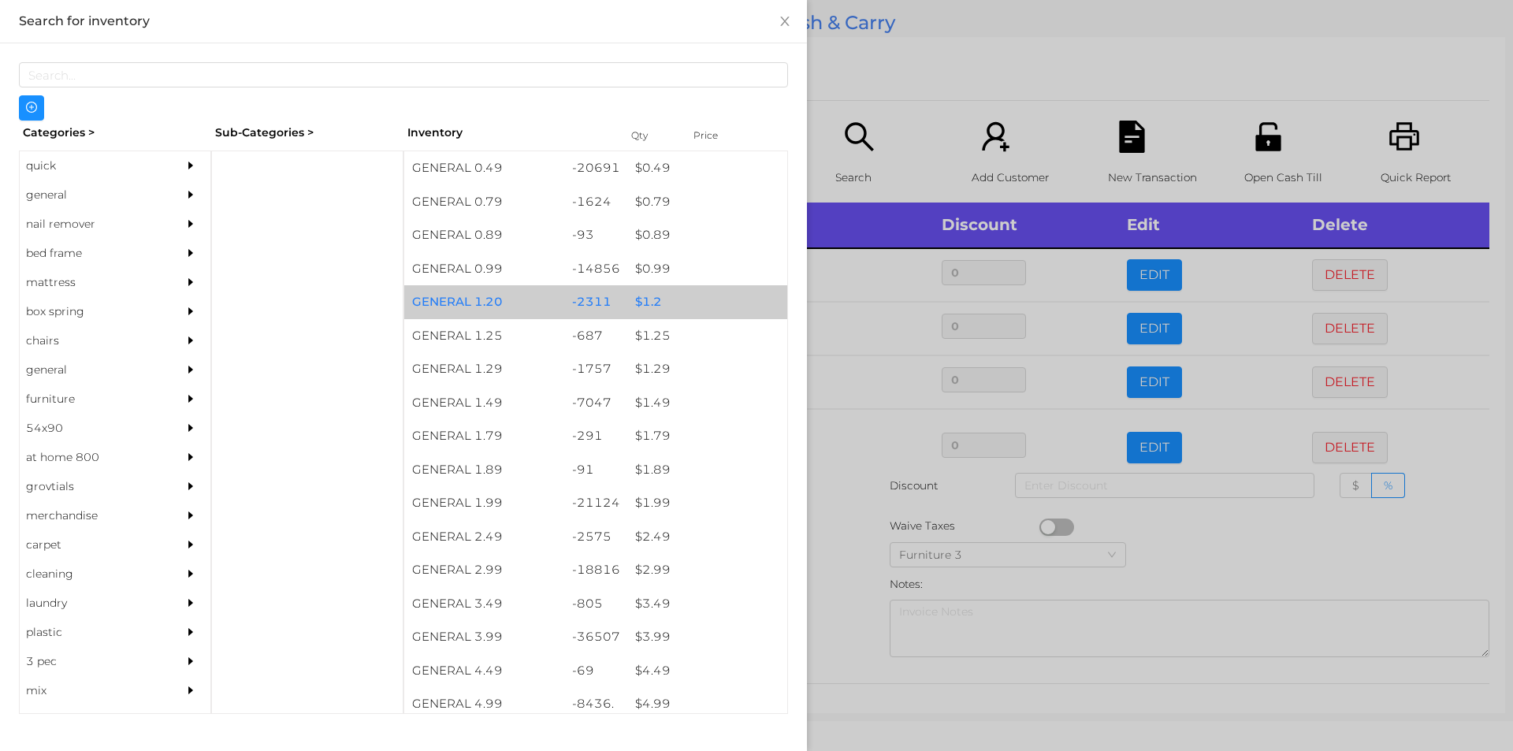
click at [663, 297] on div "$ 1.2" at bounding box center [707, 302] width 160 height 34
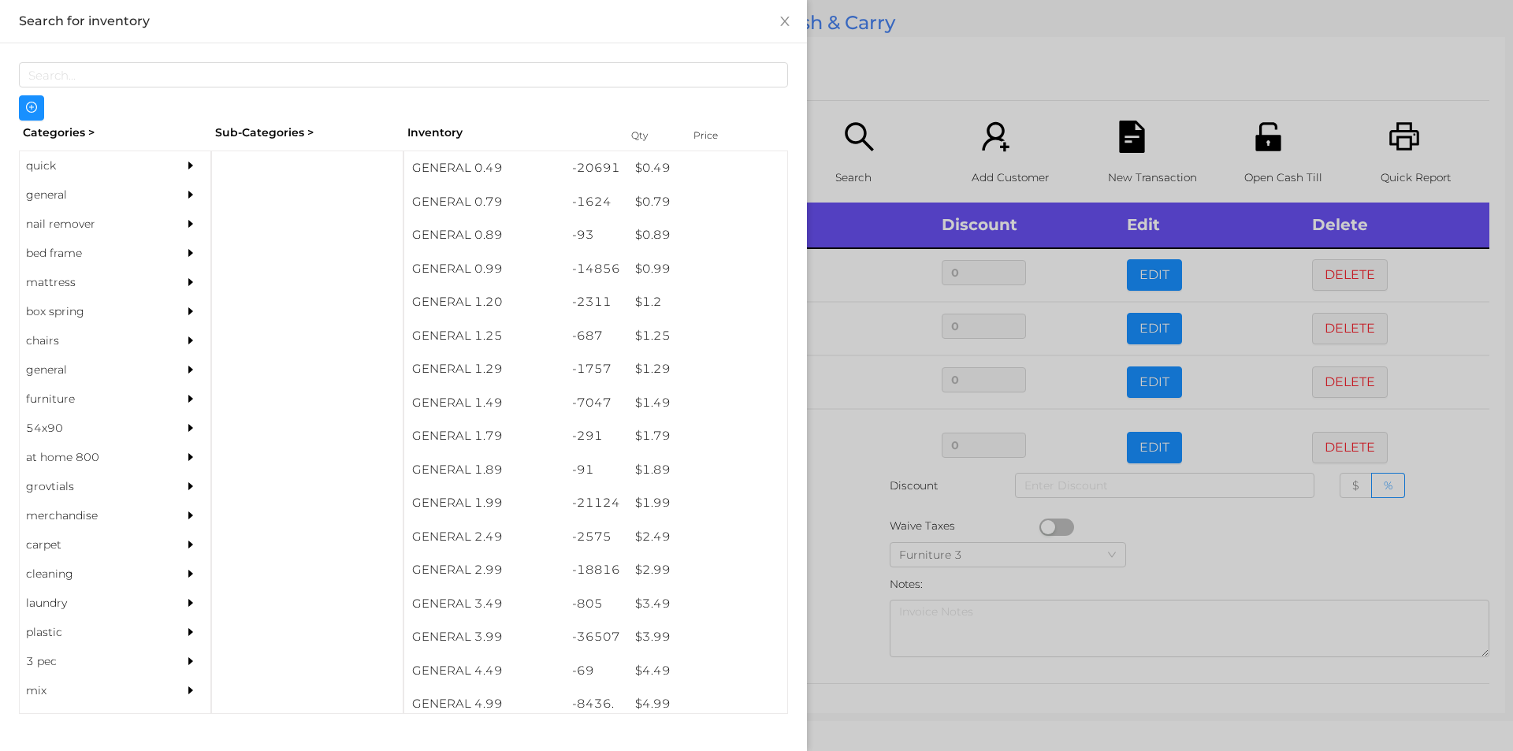
click at [846, 68] on div at bounding box center [756, 375] width 1513 height 751
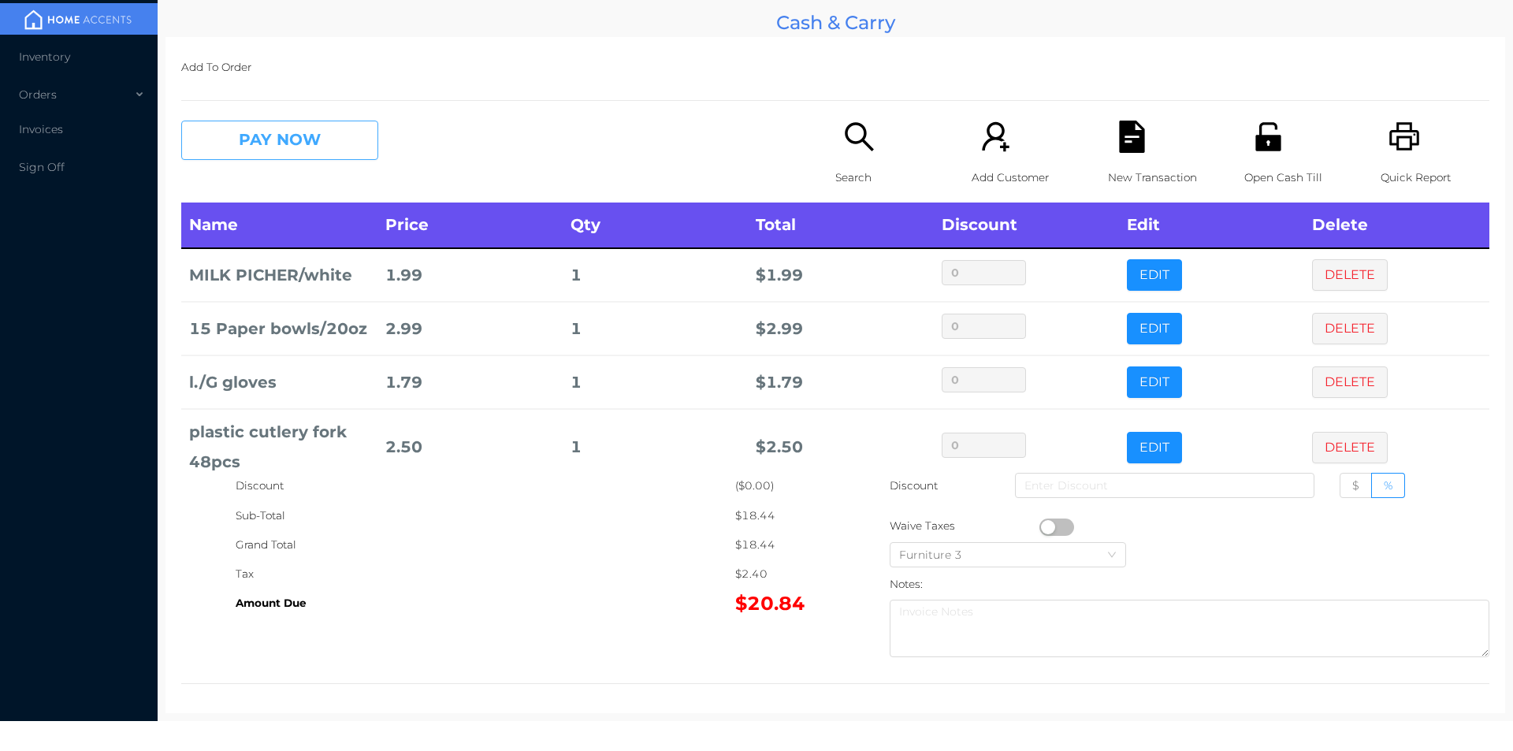
click at [307, 154] on button "PAY NOW" at bounding box center [279, 140] width 197 height 39
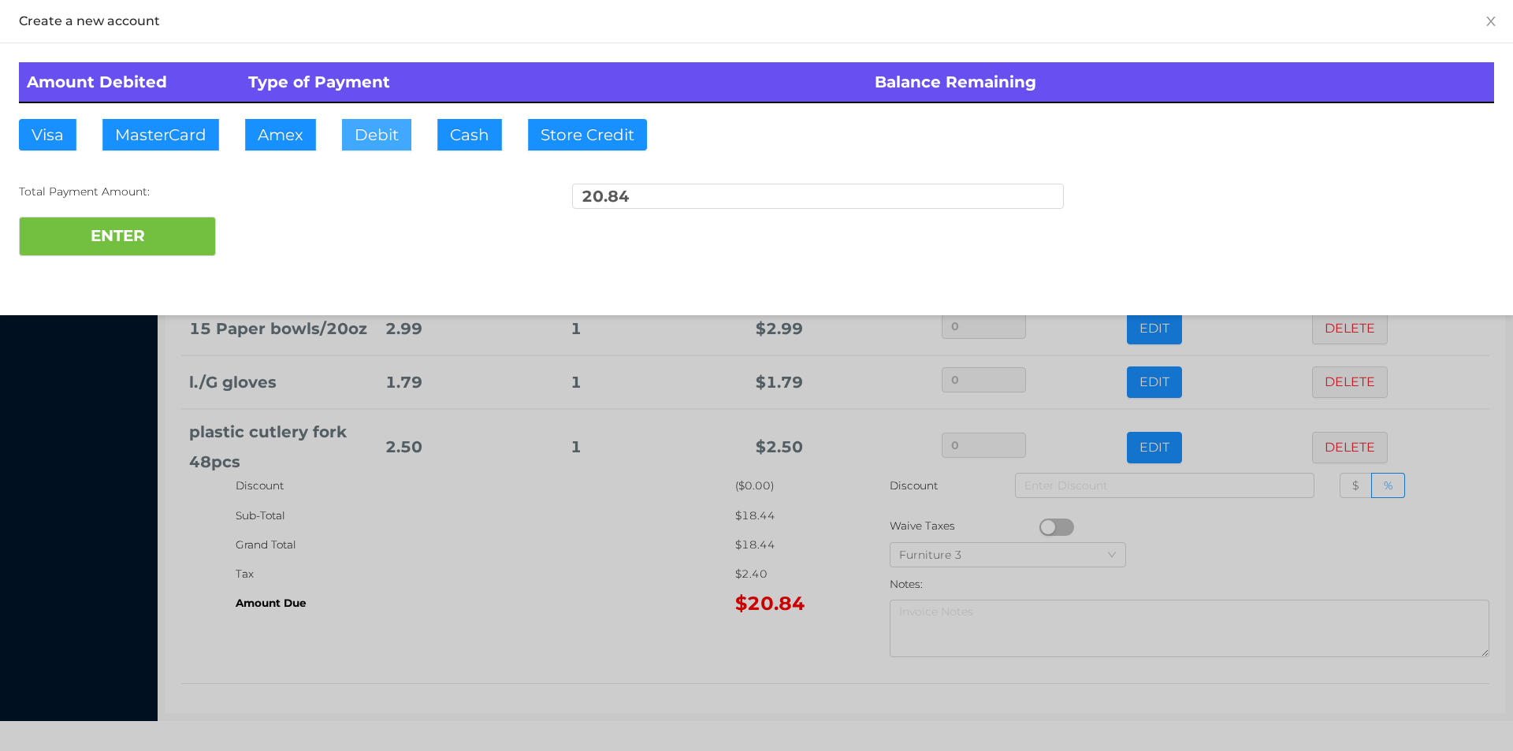
click at [391, 139] on button "Debit" at bounding box center [376, 135] width 69 height 32
click at [207, 222] on button "ENTER" at bounding box center [117, 236] width 197 height 39
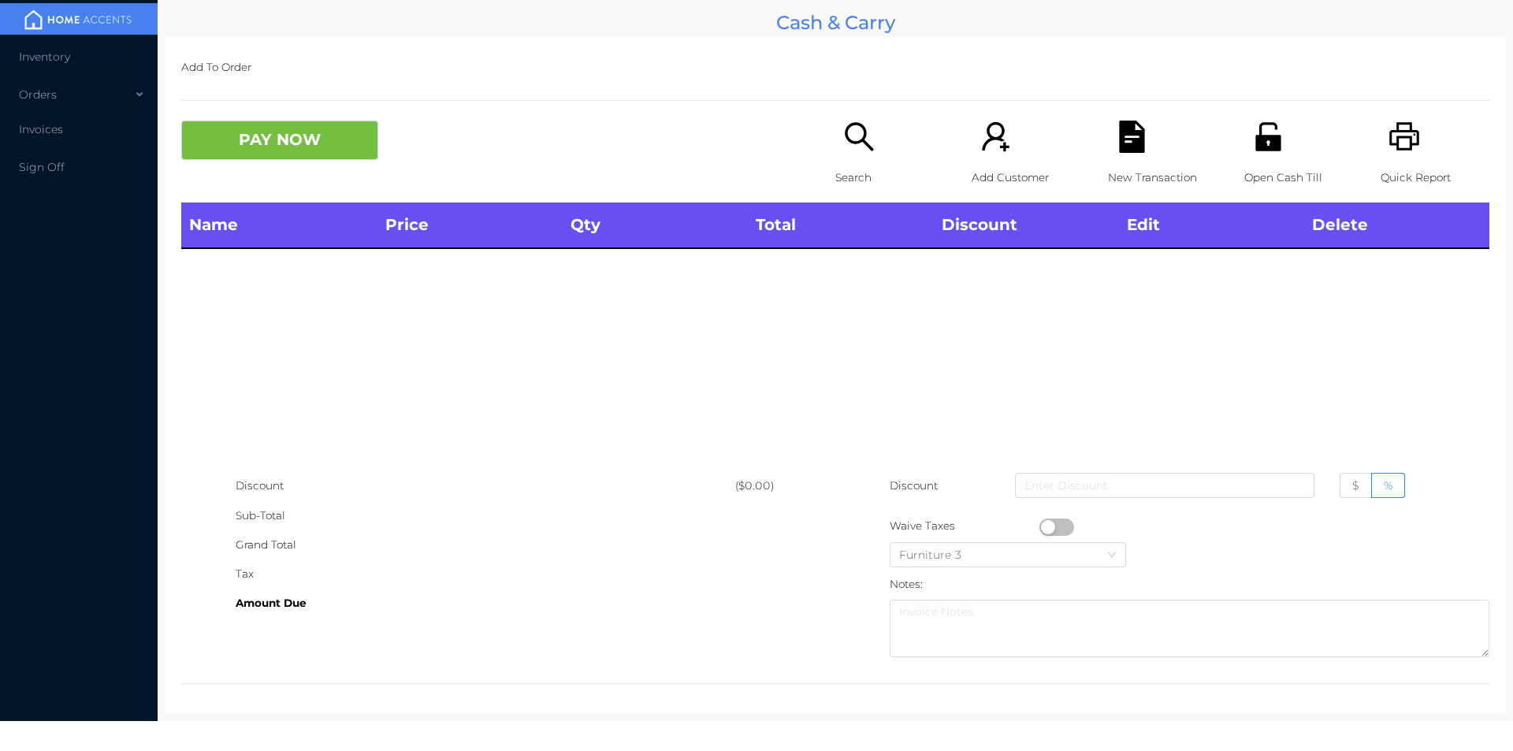
click at [861, 199] on div "Search" at bounding box center [889, 162] width 109 height 82
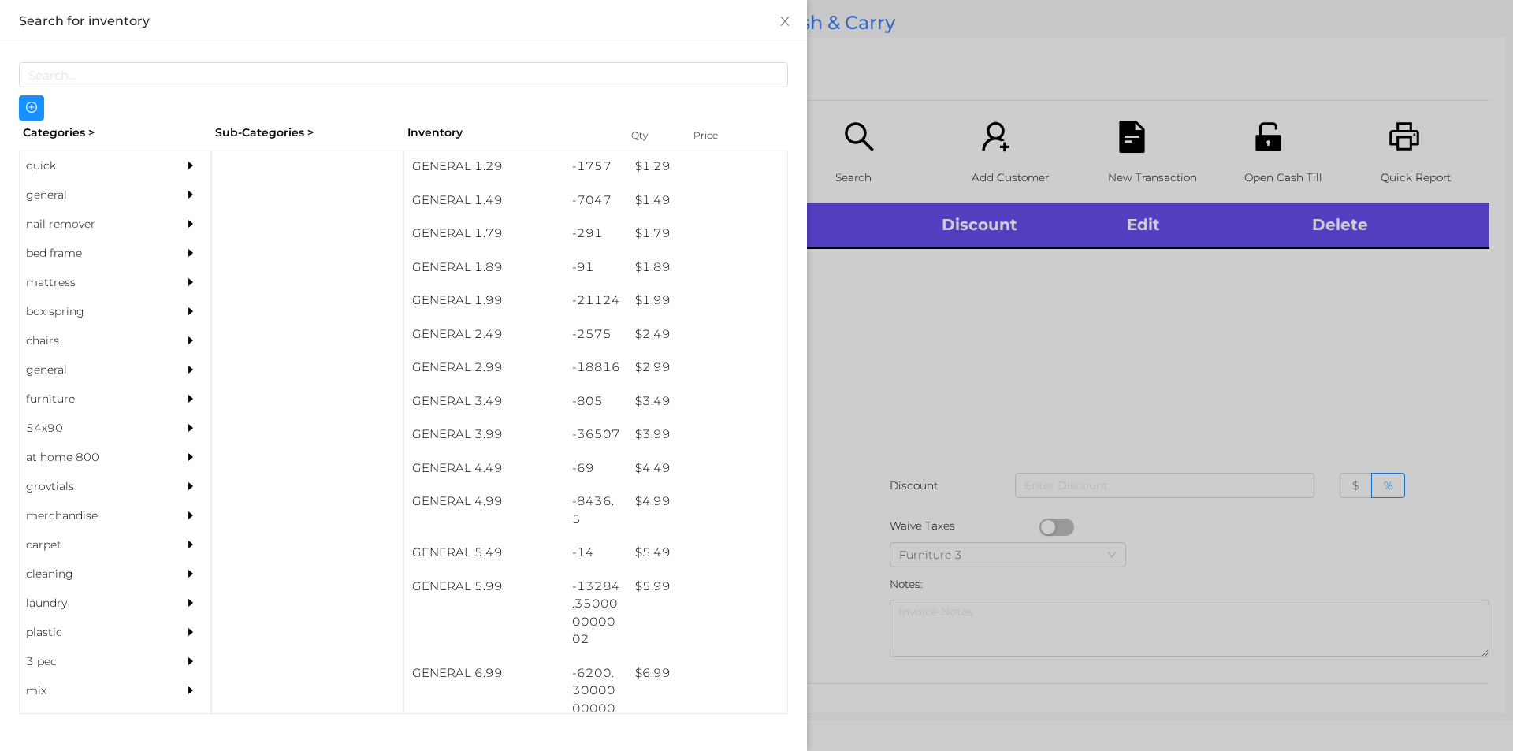
scroll to position [212, 0]
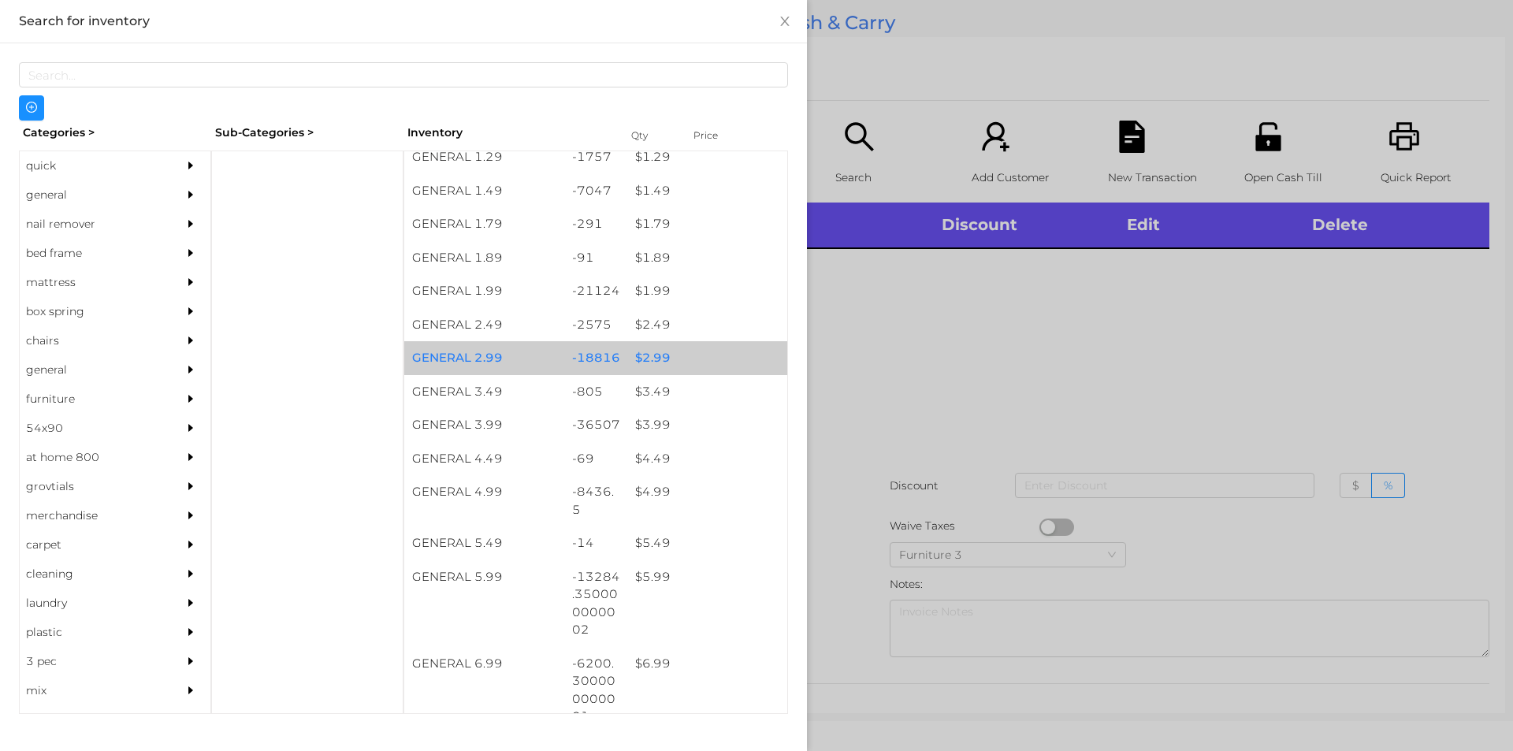
click at [609, 367] on div "-18816" at bounding box center [596, 358] width 64 height 34
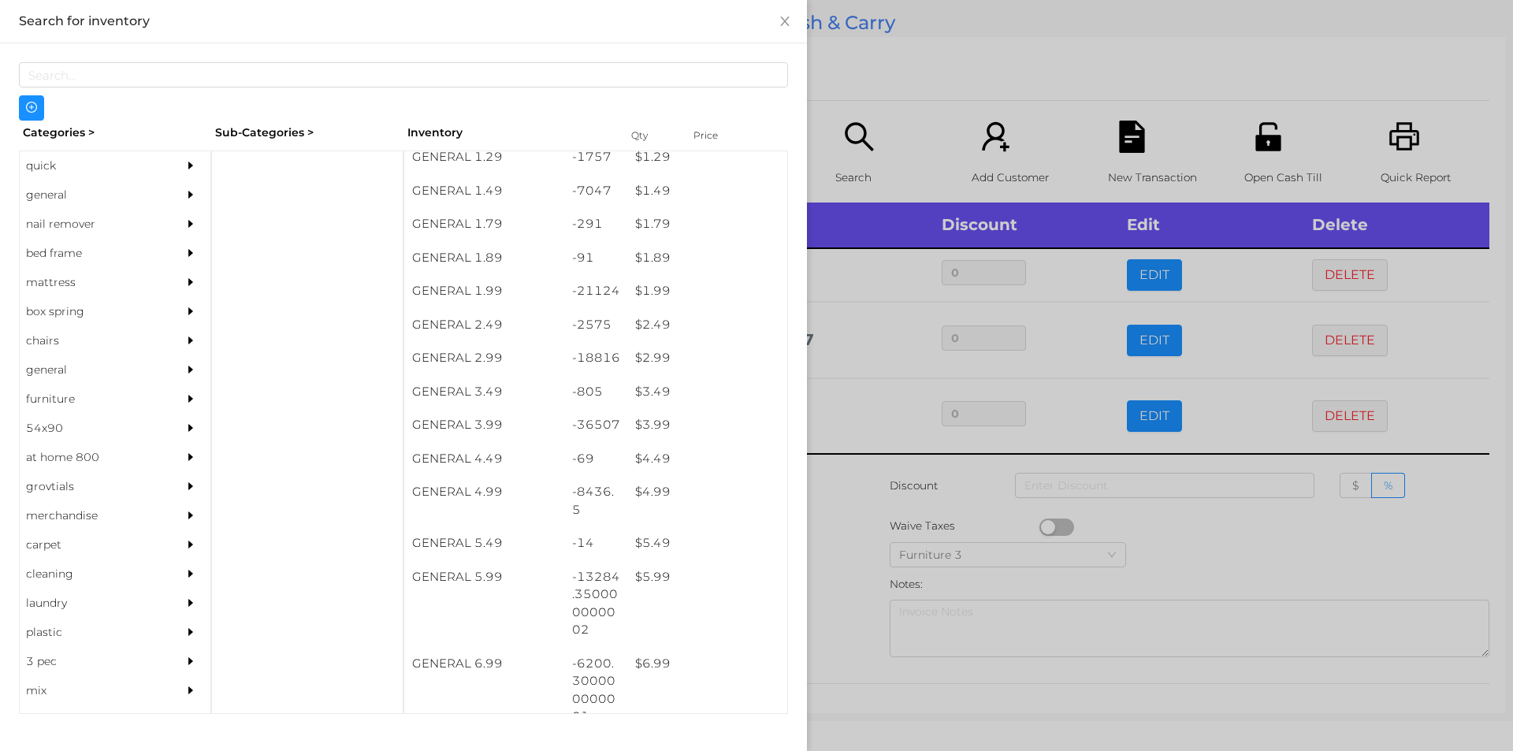
click at [934, 71] on div at bounding box center [756, 375] width 1513 height 751
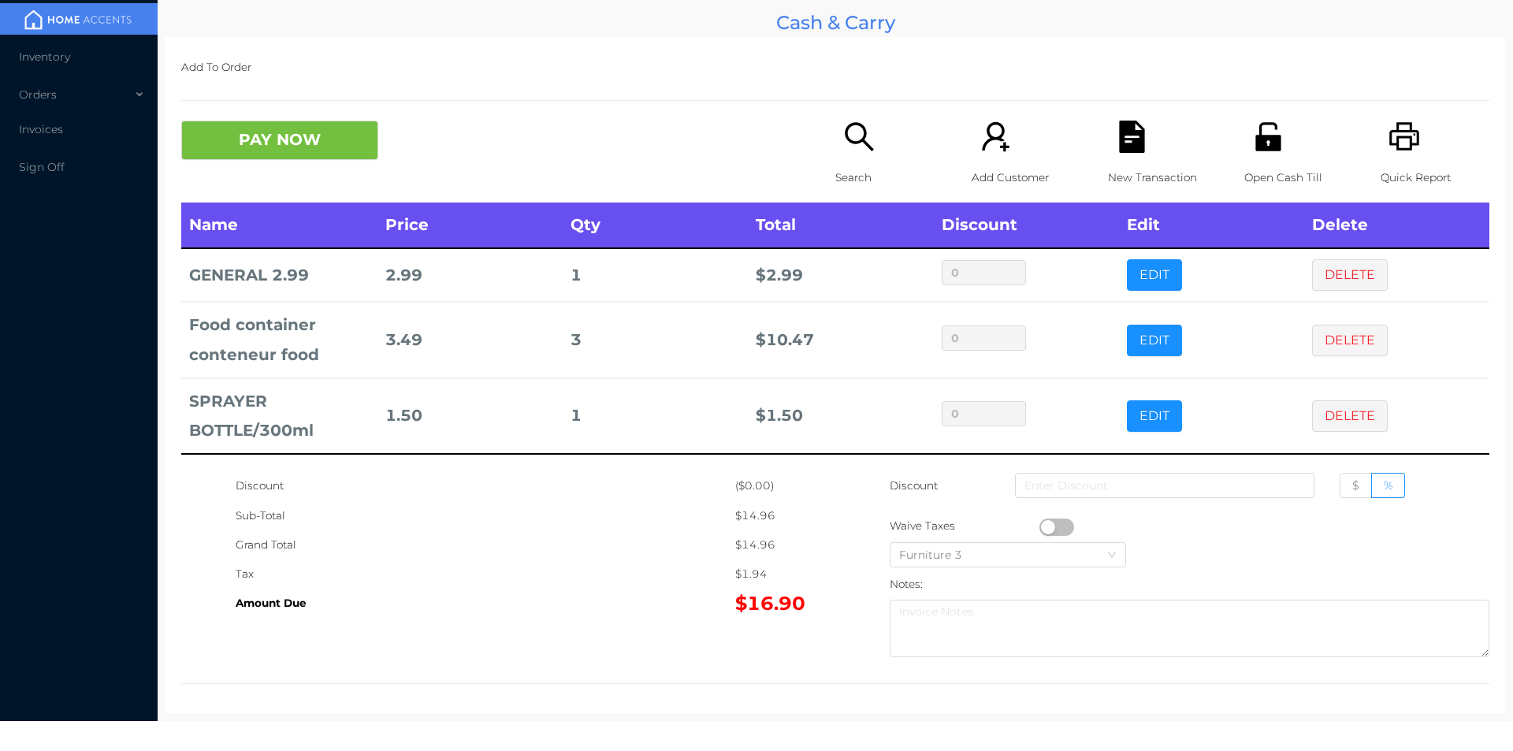
click at [1039, 523] on button "button" at bounding box center [1056, 527] width 35 height 17
click at [284, 149] on button "PAY NOW" at bounding box center [279, 140] width 197 height 39
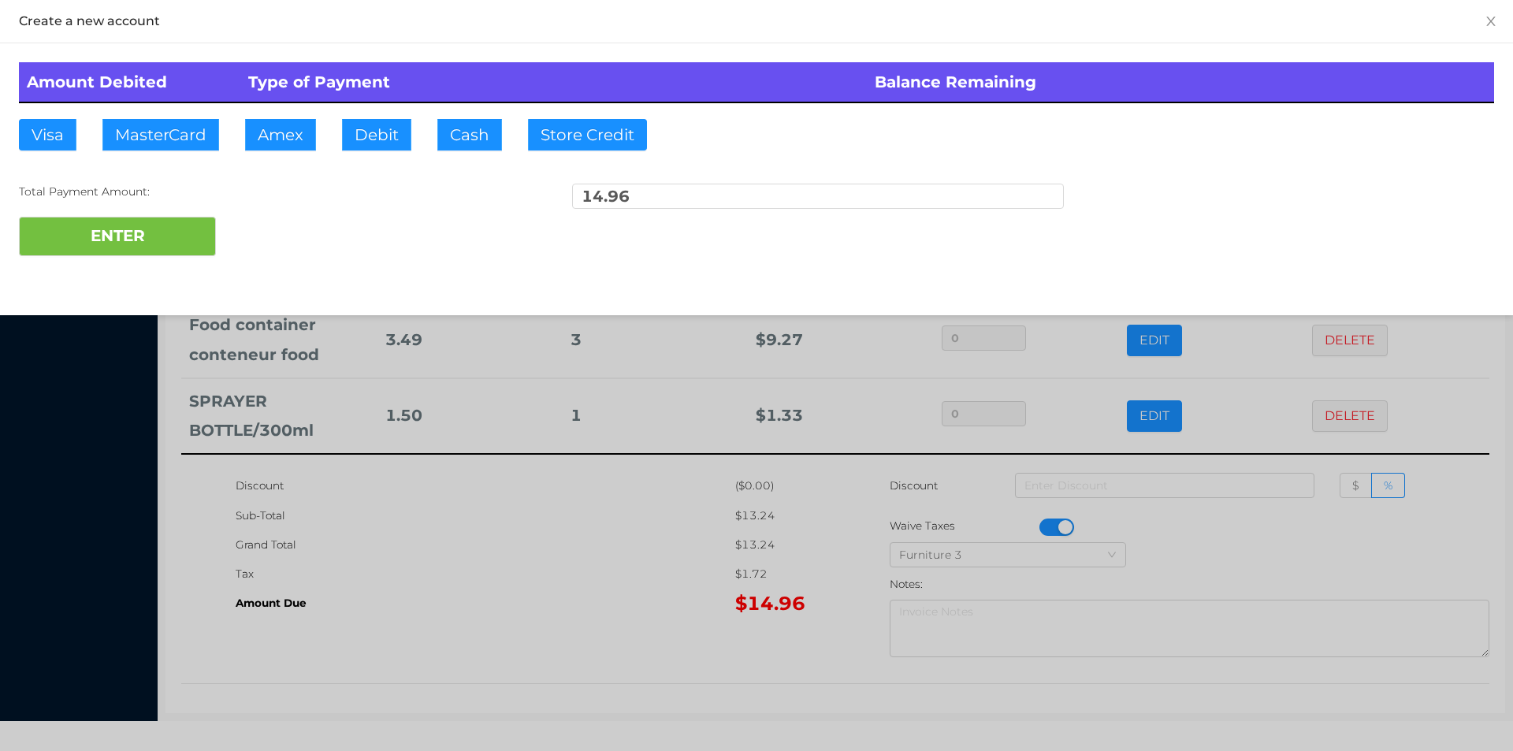
click at [517, 643] on div at bounding box center [756, 375] width 1513 height 751
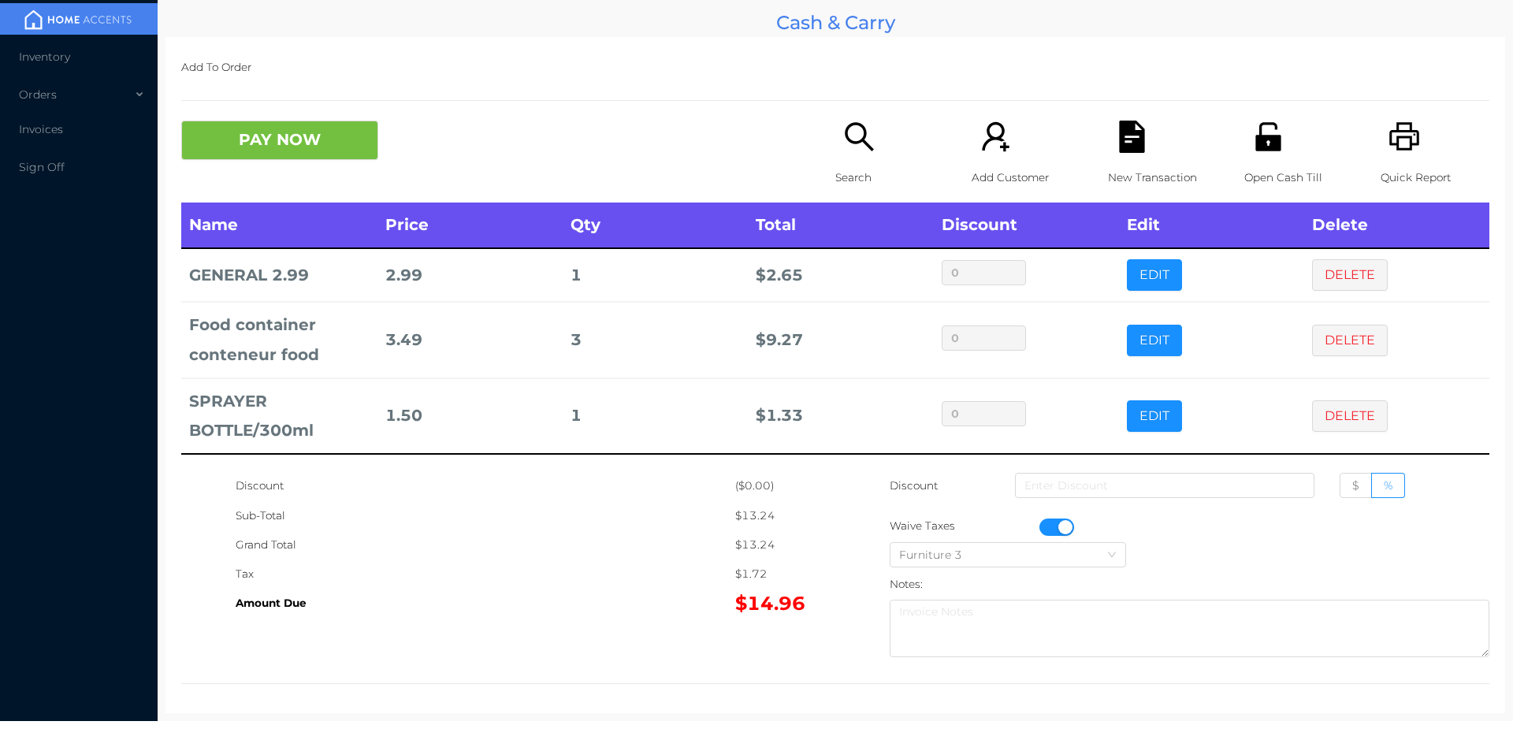
click at [1124, 149] on icon "icon: file-text" at bounding box center [1131, 137] width 25 height 32
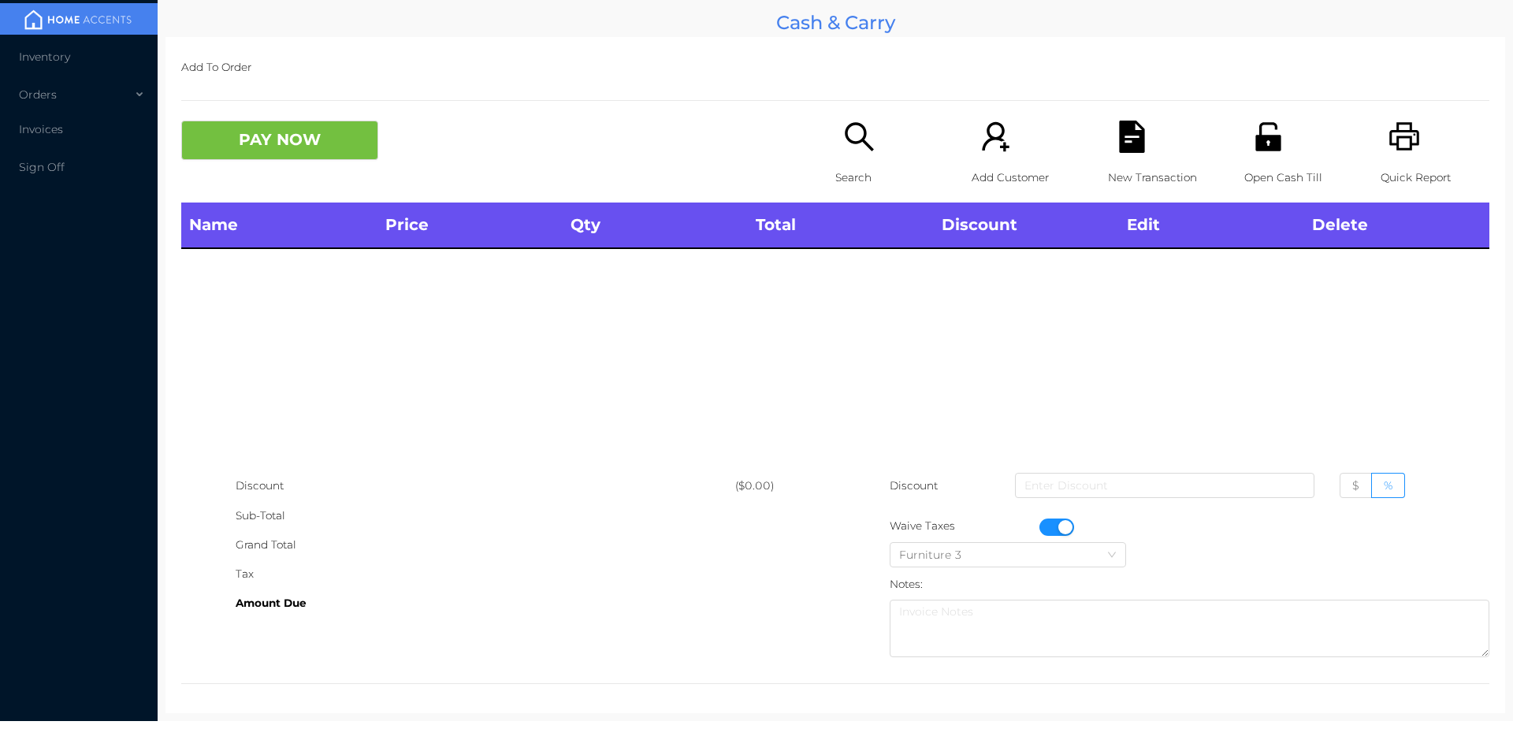
click at [1400, 147] on icon "icon: printer" at bounding box center [1404, 136] width 30 height 28
click at [1054, 527] on button "button" at bounding box center [1056, 527] width 35 height 17
click at [835, 126] on div "Search" at bounding box center [889, 162] width 109 height 82
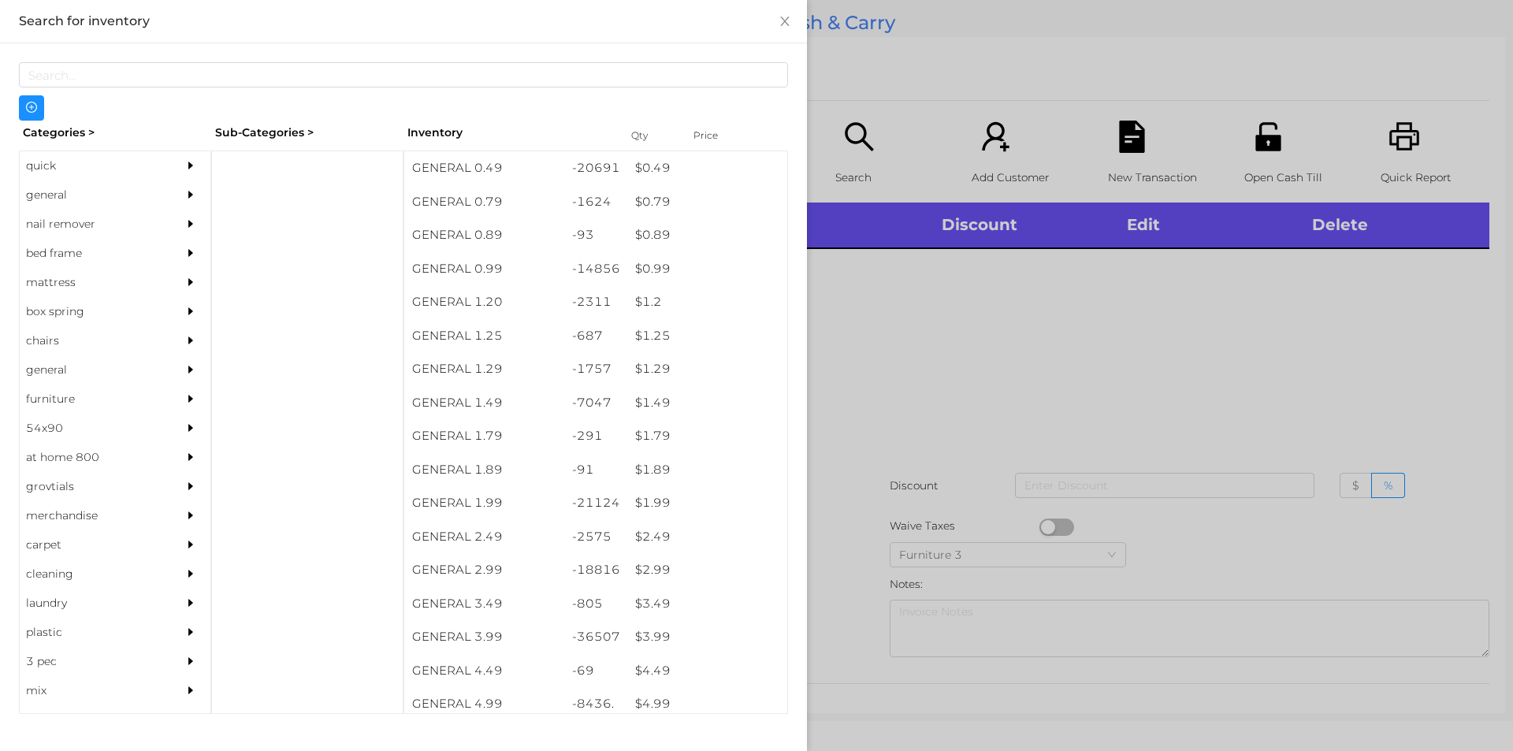
click at [49, 195] on div "general" at bounding box center [91, 194] width 143 height 29
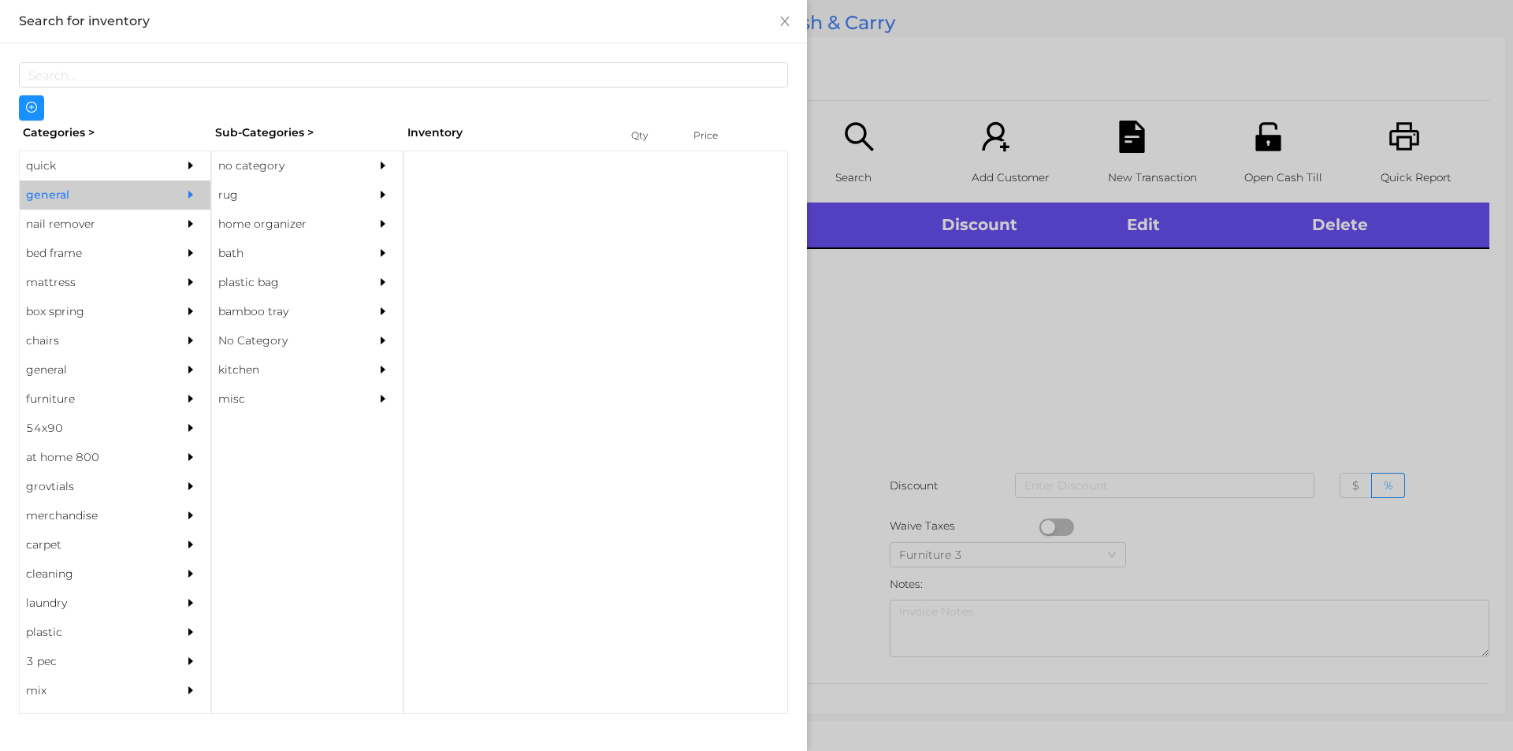
click at [274, 152] on div "no category" at bounding box center [283, 165] width 143 height 29
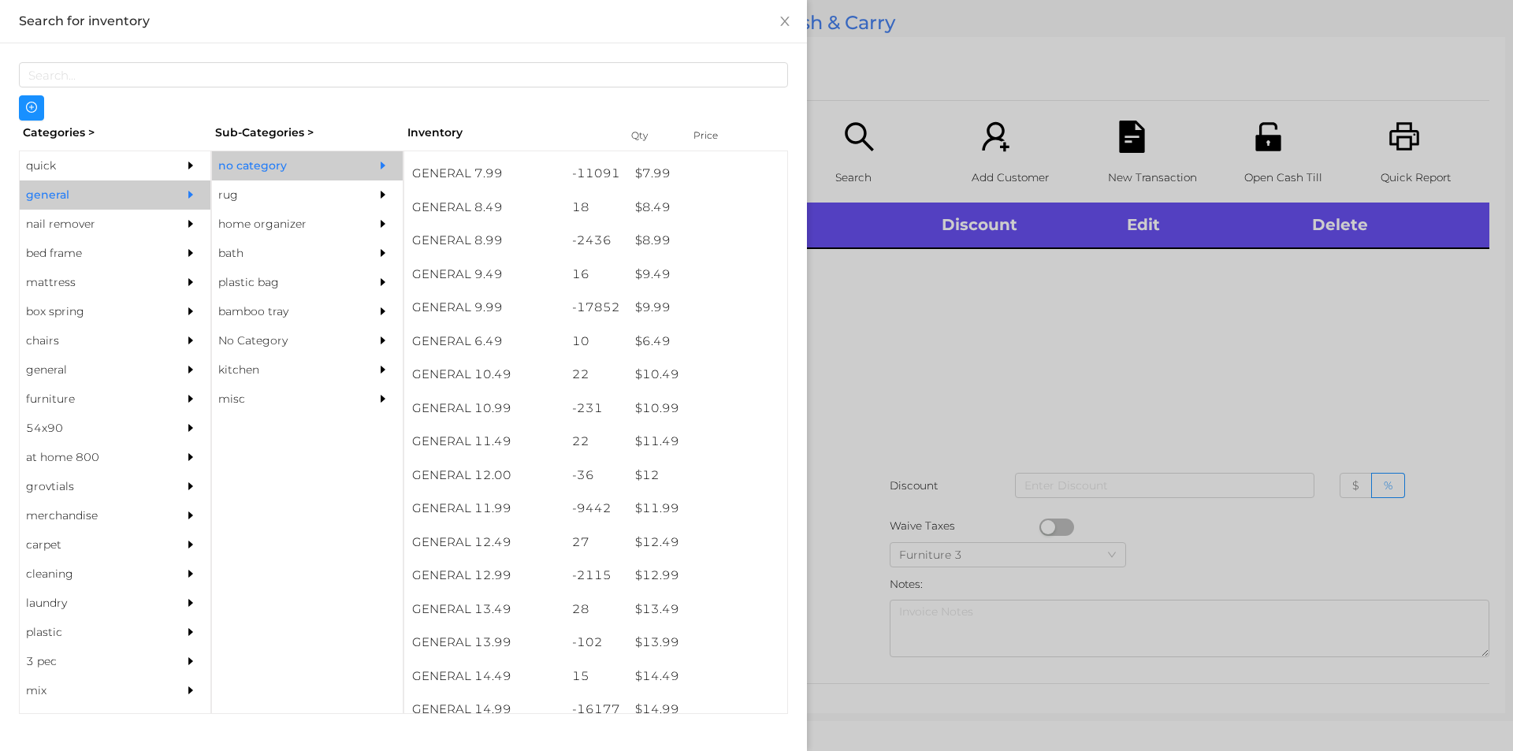
scroll to position [817, 0]
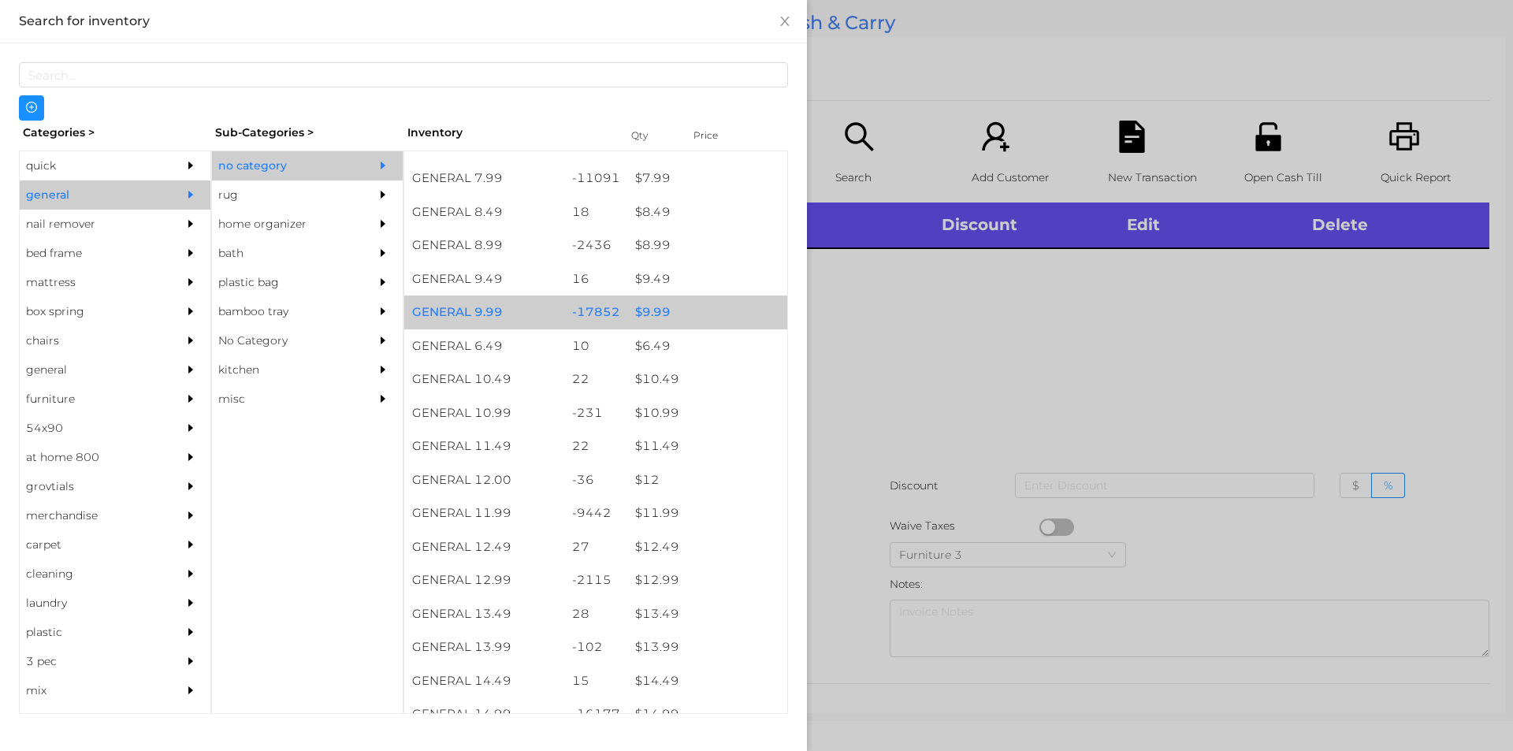
click at [682, 310] on div "$ 9.99" at bounding box center [707, 313] width 160 height 34
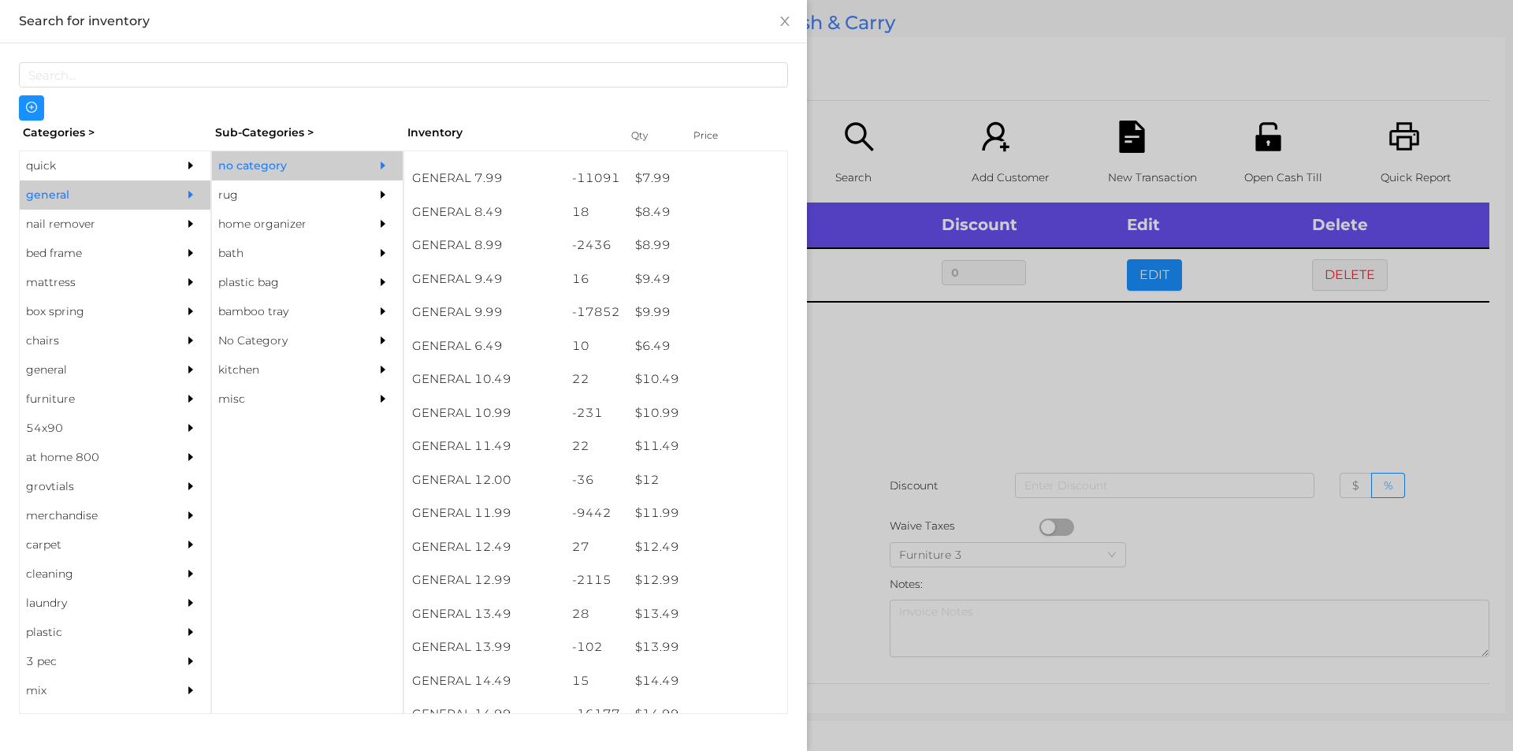
click at [1291, 389] on div at bounding box center [756, 375] width 1513 height 751
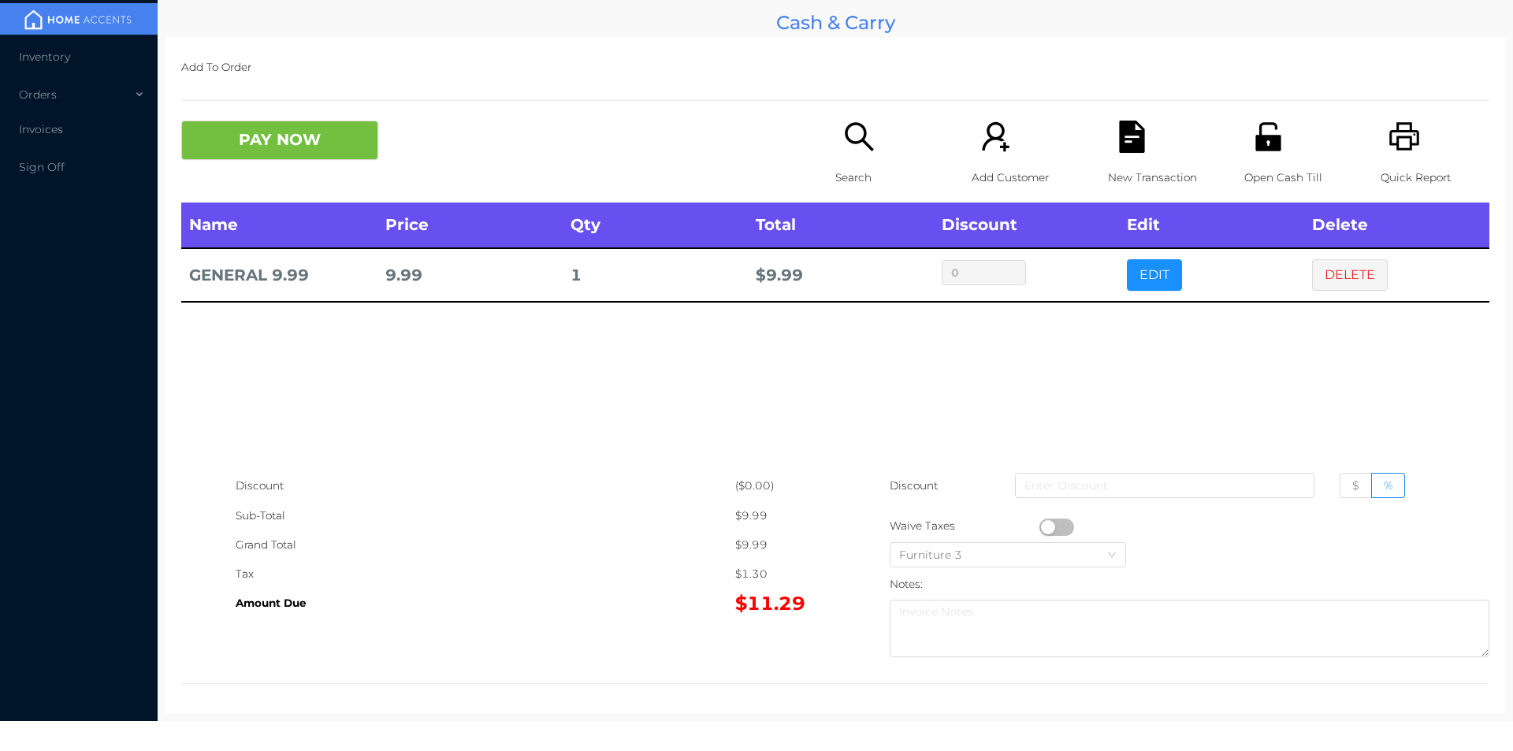
click at [1134, 146] on icon "icon: file-text" at bounding box center [1131, 137] width 25 height 32
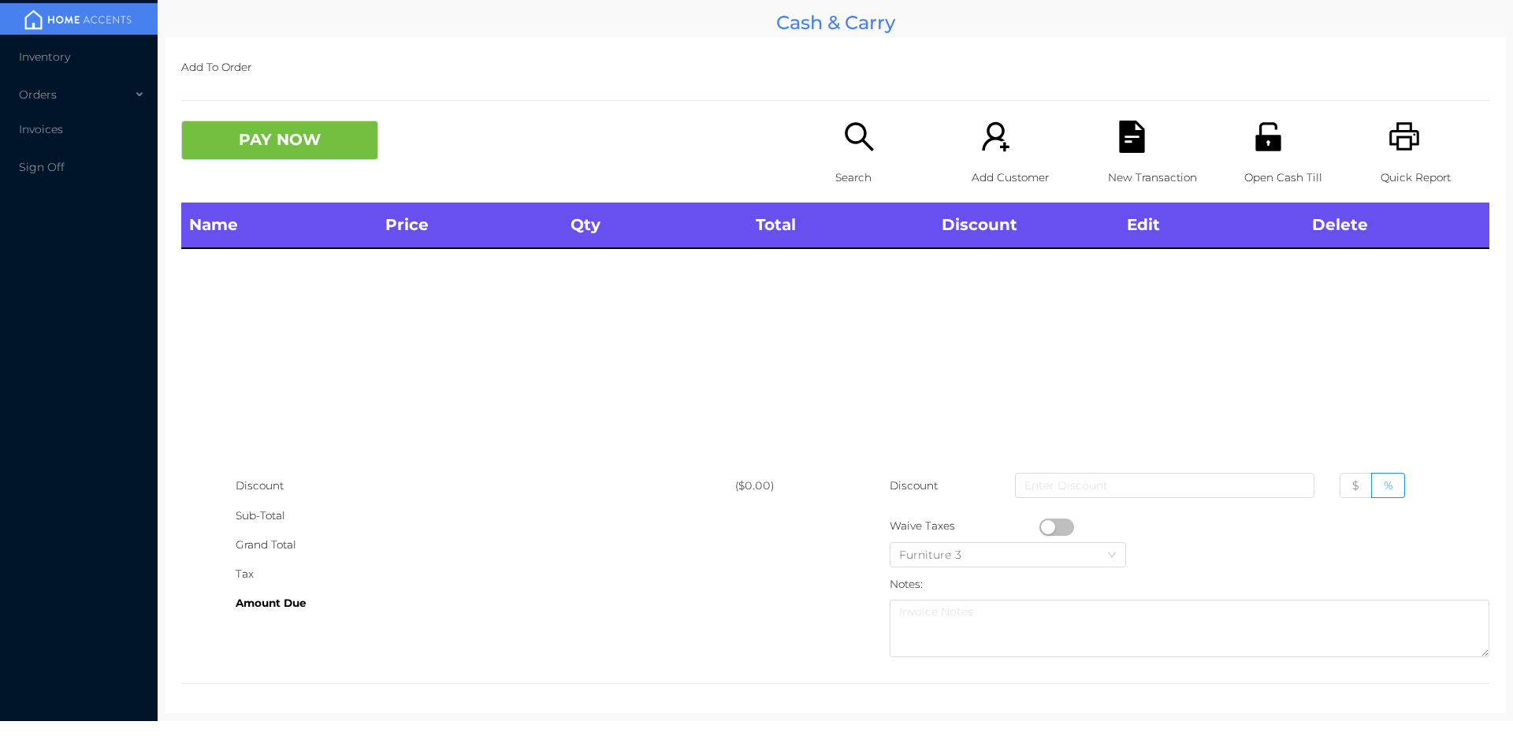
click at [1255, 149] on icon "icon: unlock" at bounding box center [1267, 136] width 25 height 28
click at [866, 151] on icon "icon: search" at bounding box center [859, 136] width 28 height 28
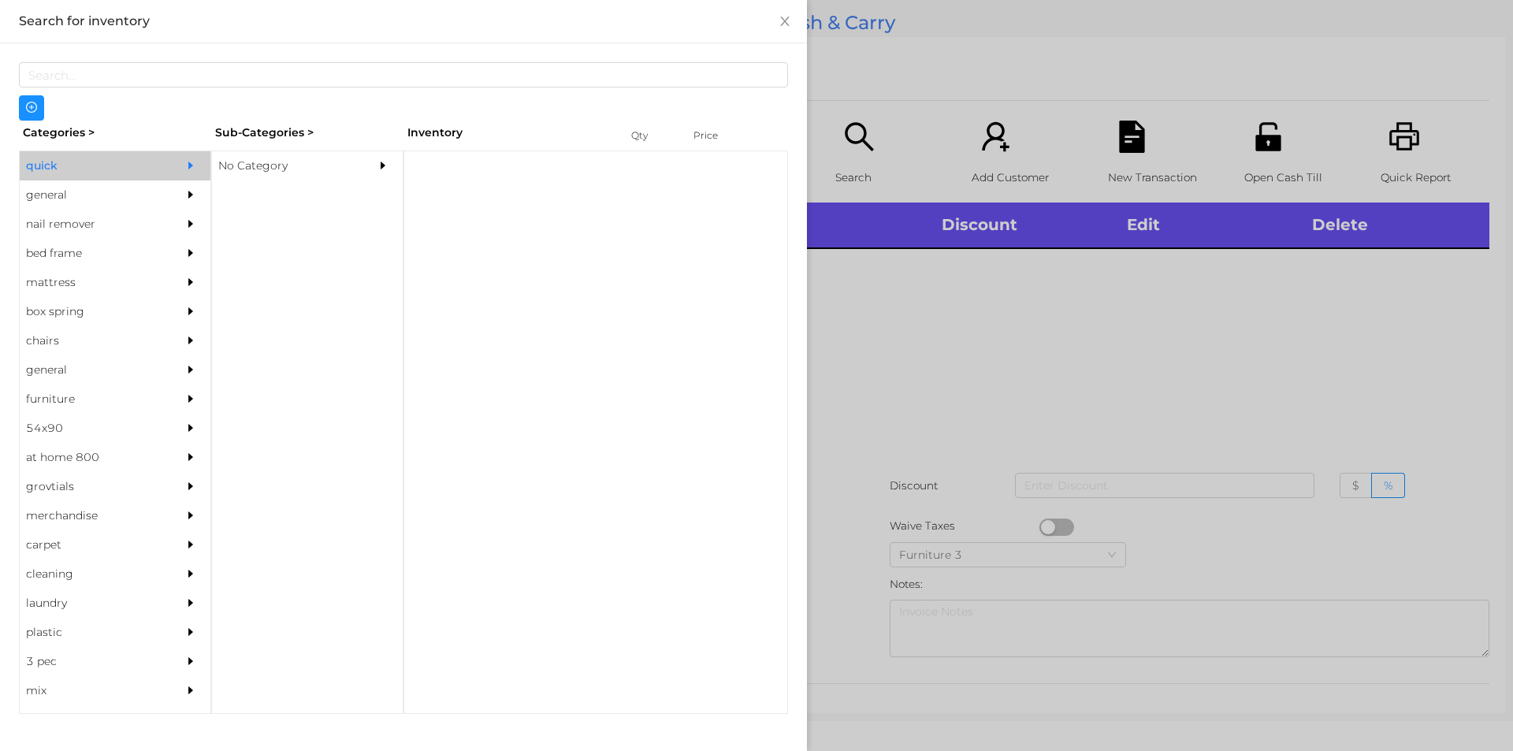
click at [294, 164] on div "No Category" at bounding box center [283, 165] width 143 height 29
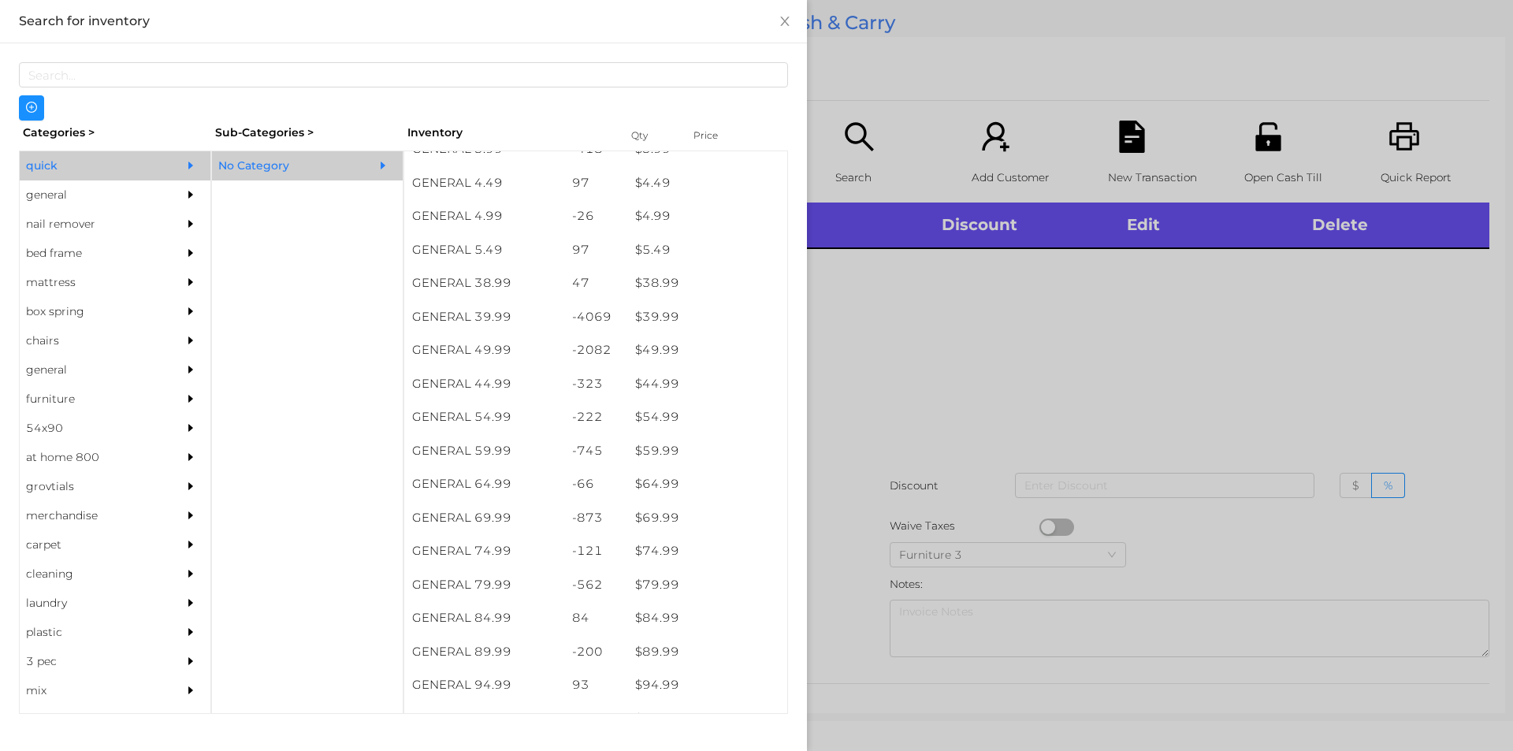
scroll to position [794, 0]
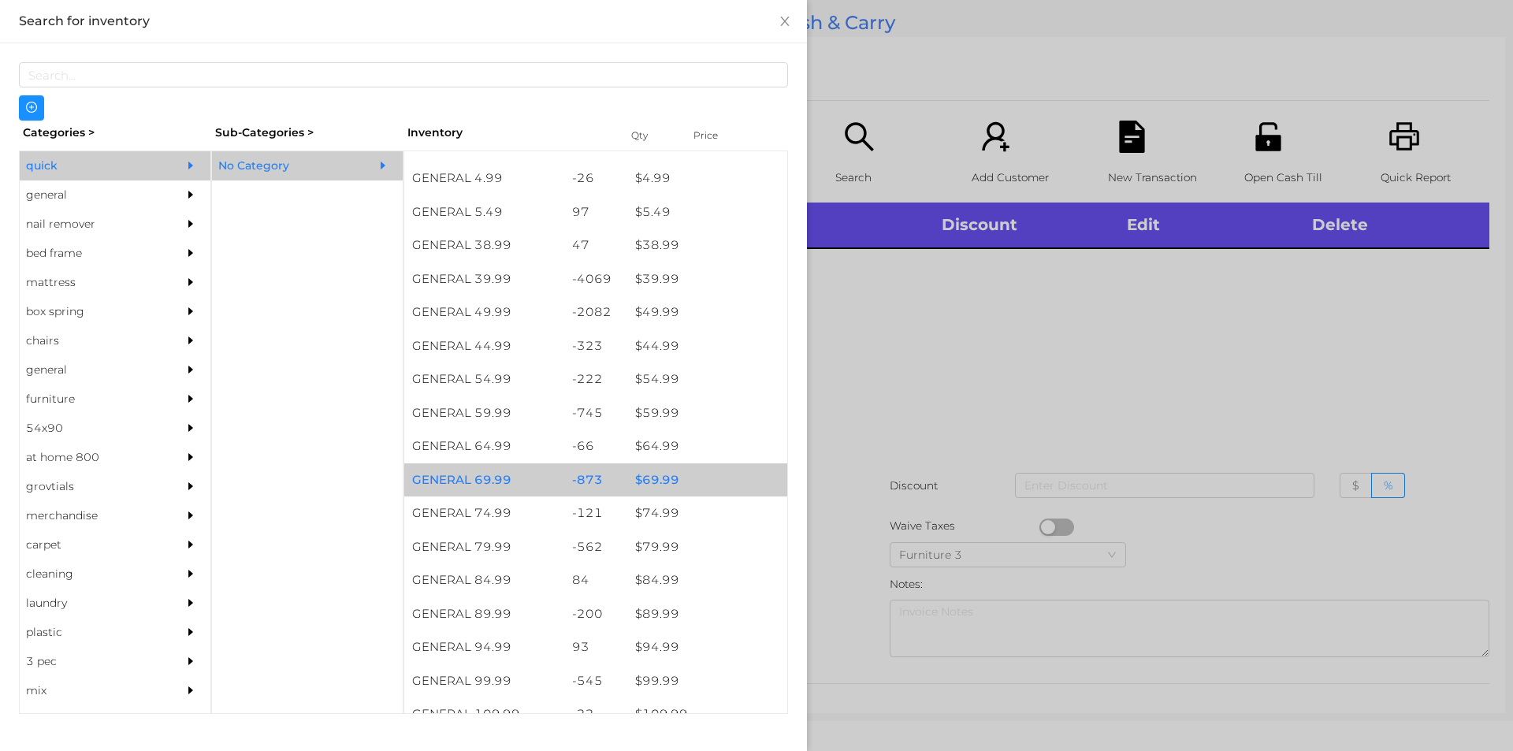
click at [690, 485] on div "$ 69.99" at bounding box center [707, 480] width 160 height 34
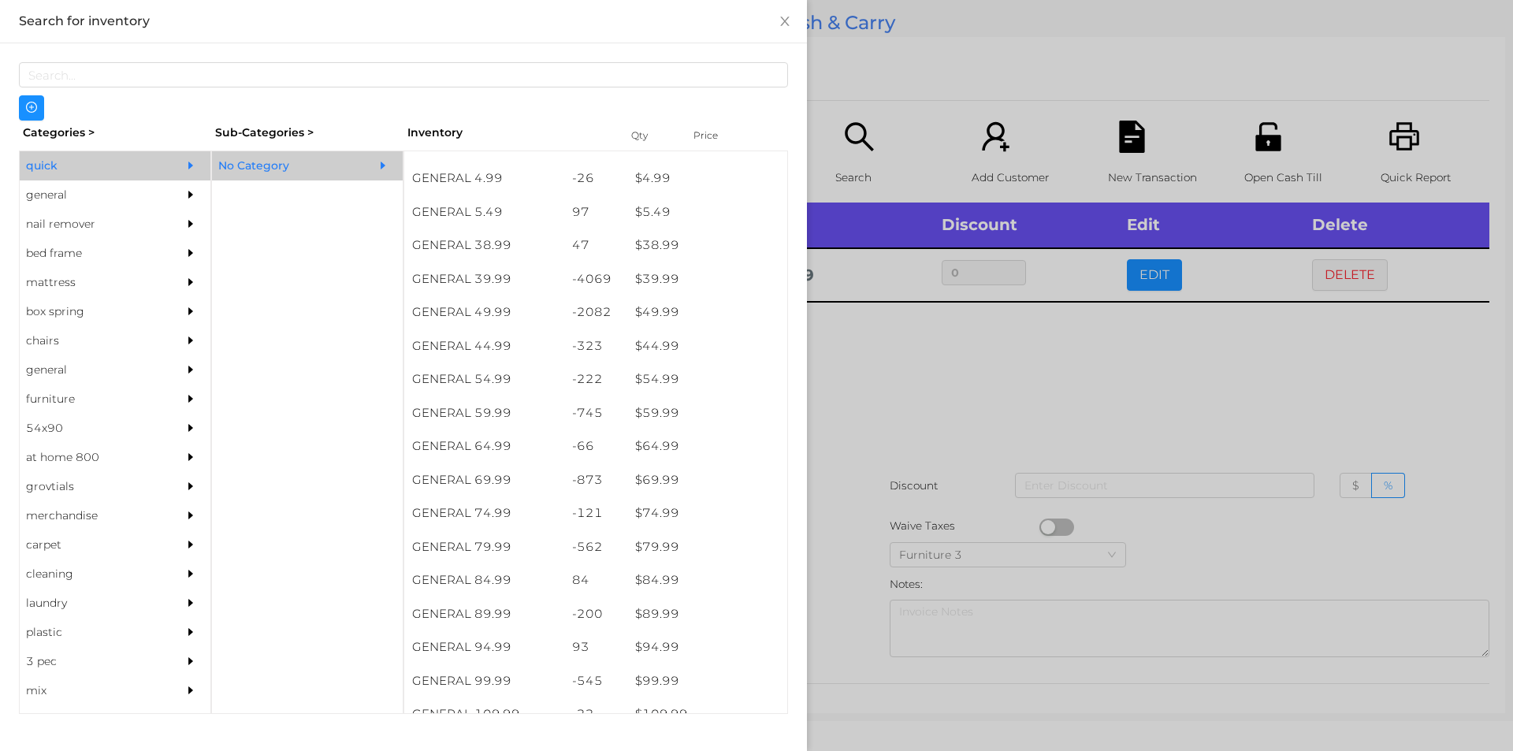
click at [871, 515] on div at bounding box center [756, 375] width 1513 height 751
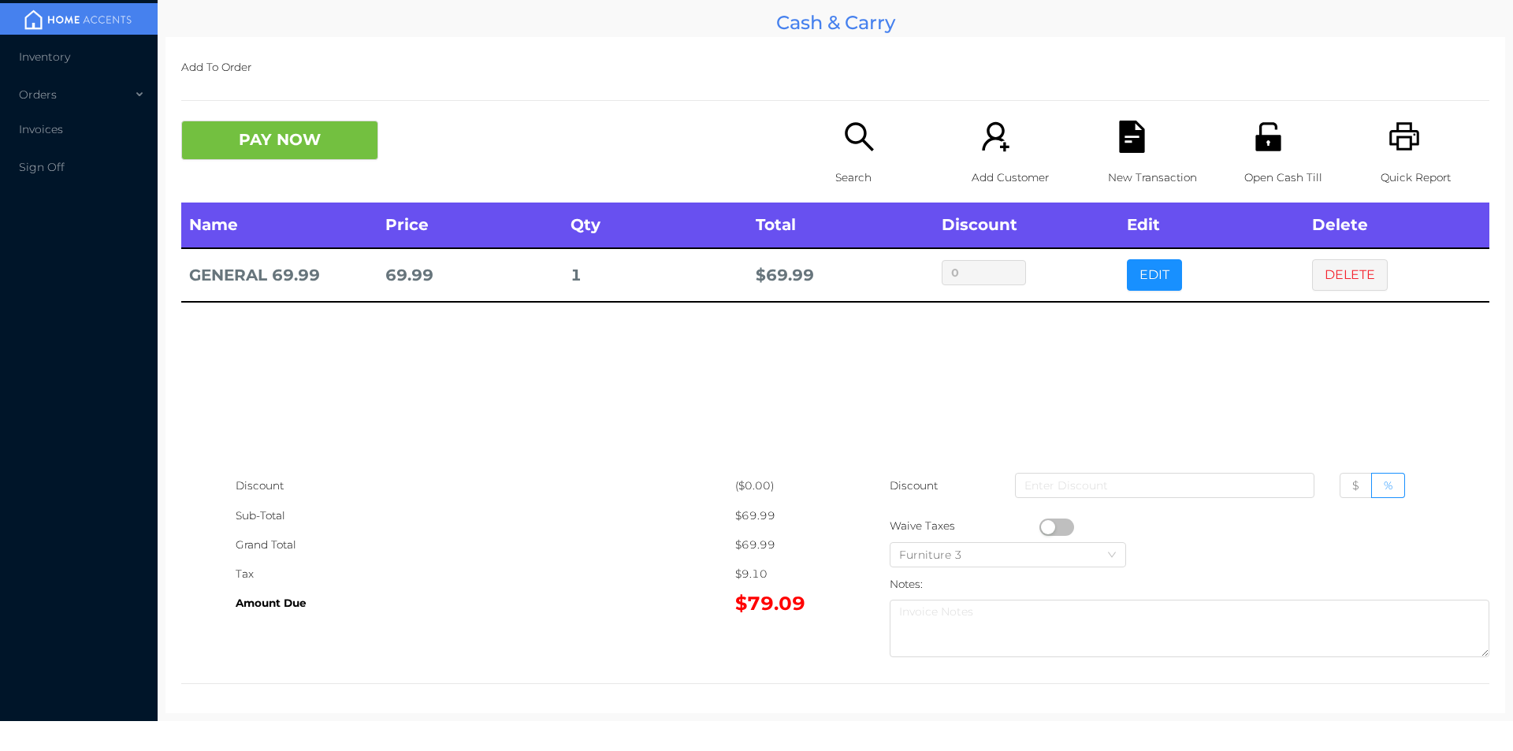
click at [1119, 142] on icon "icon: file-text" at bounding box center [1132, 137] width 32 height 32
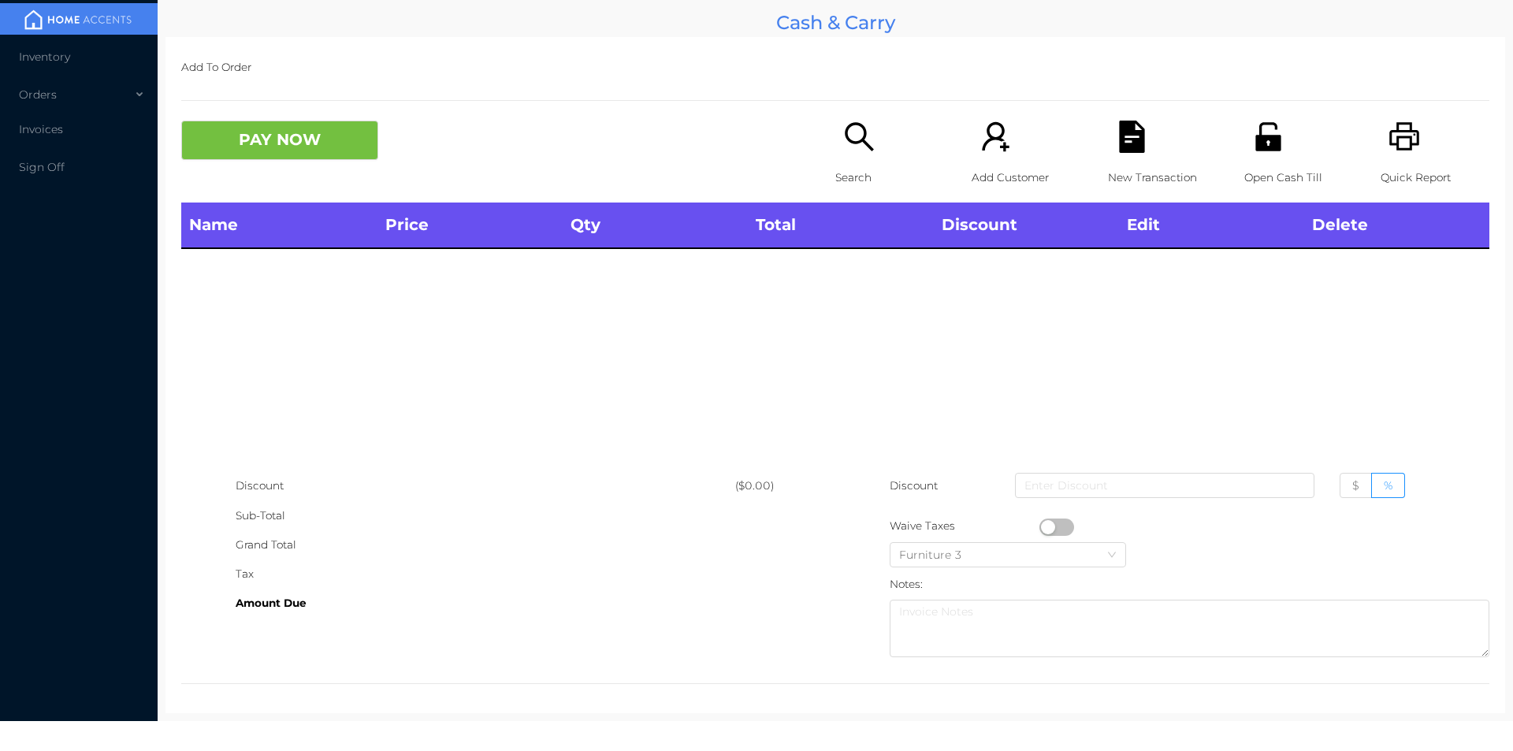
click at [1396, 141] on icon "icon: printer" at bounding box center [1405, 137] width 32 height 32
click at [1247, 162] on div "Open Cash Till" at bounding box center [1298, 162] width 109 height 82
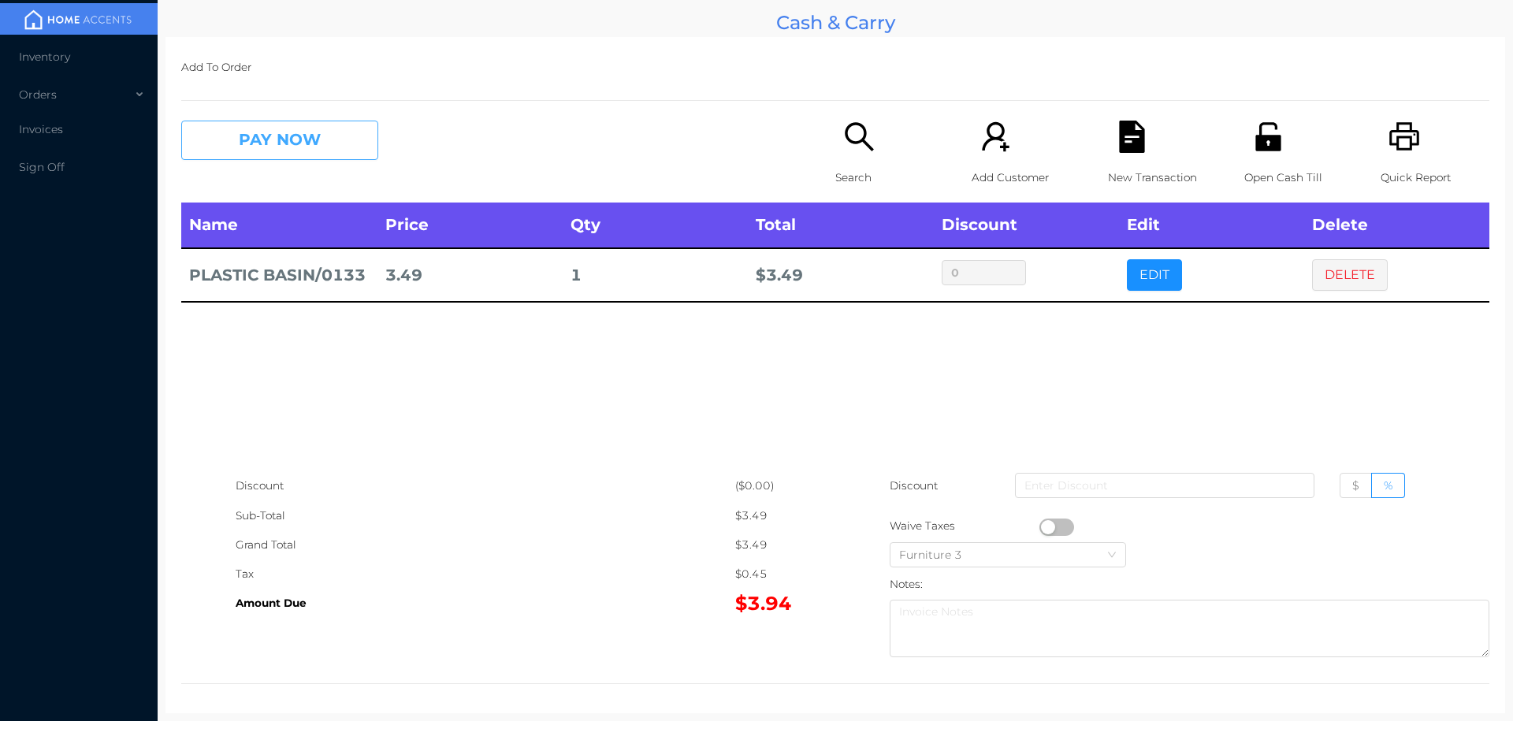
click at [310, 143] on button "PAY NOW" at bounding box center [279, 140] width 197 height 39
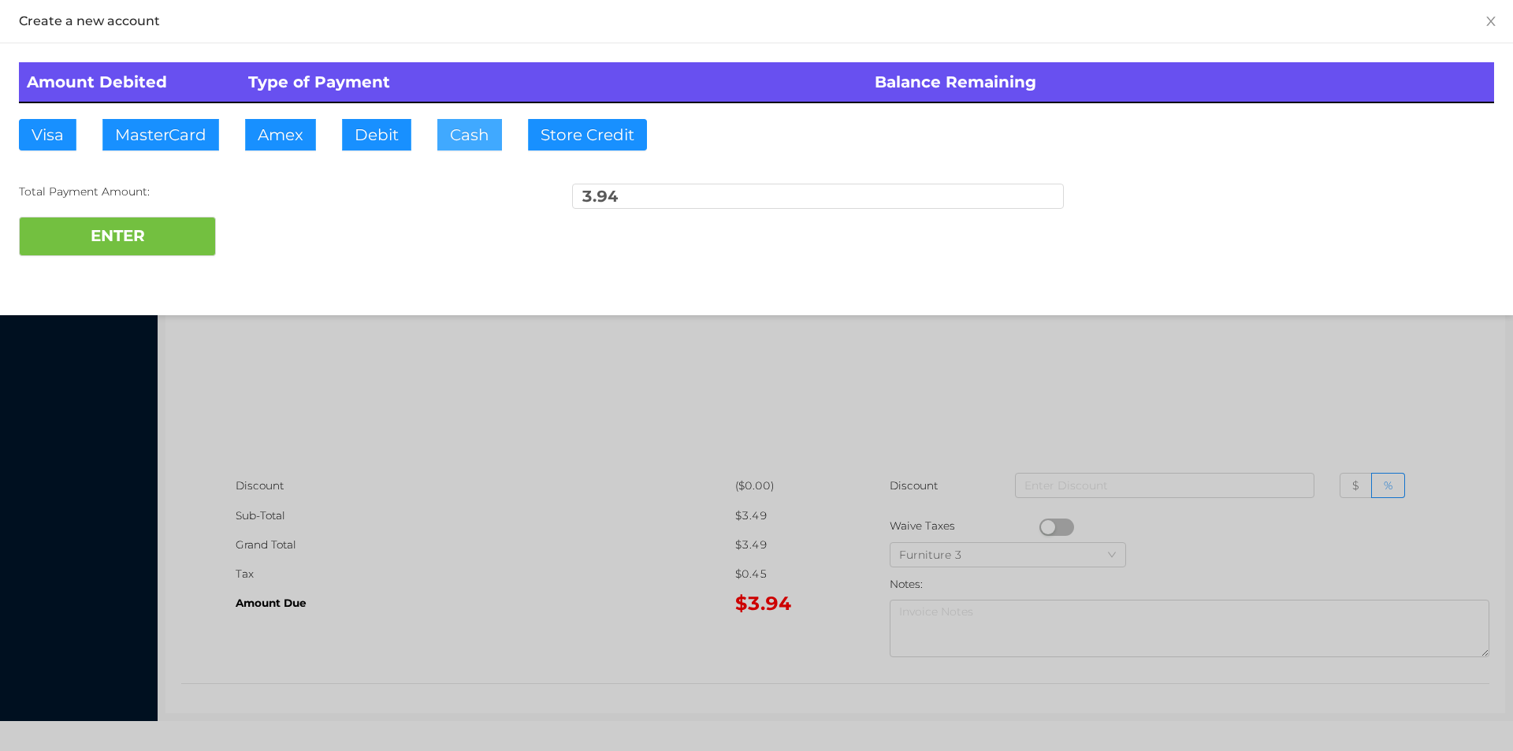
click at [467, 139] on button "Cash" at bounding box center [469, 135] width 65 height 32
type input "20"
click at [117, 221] on button "ENTER" at bounding box center [117, 236] width 197 height 39
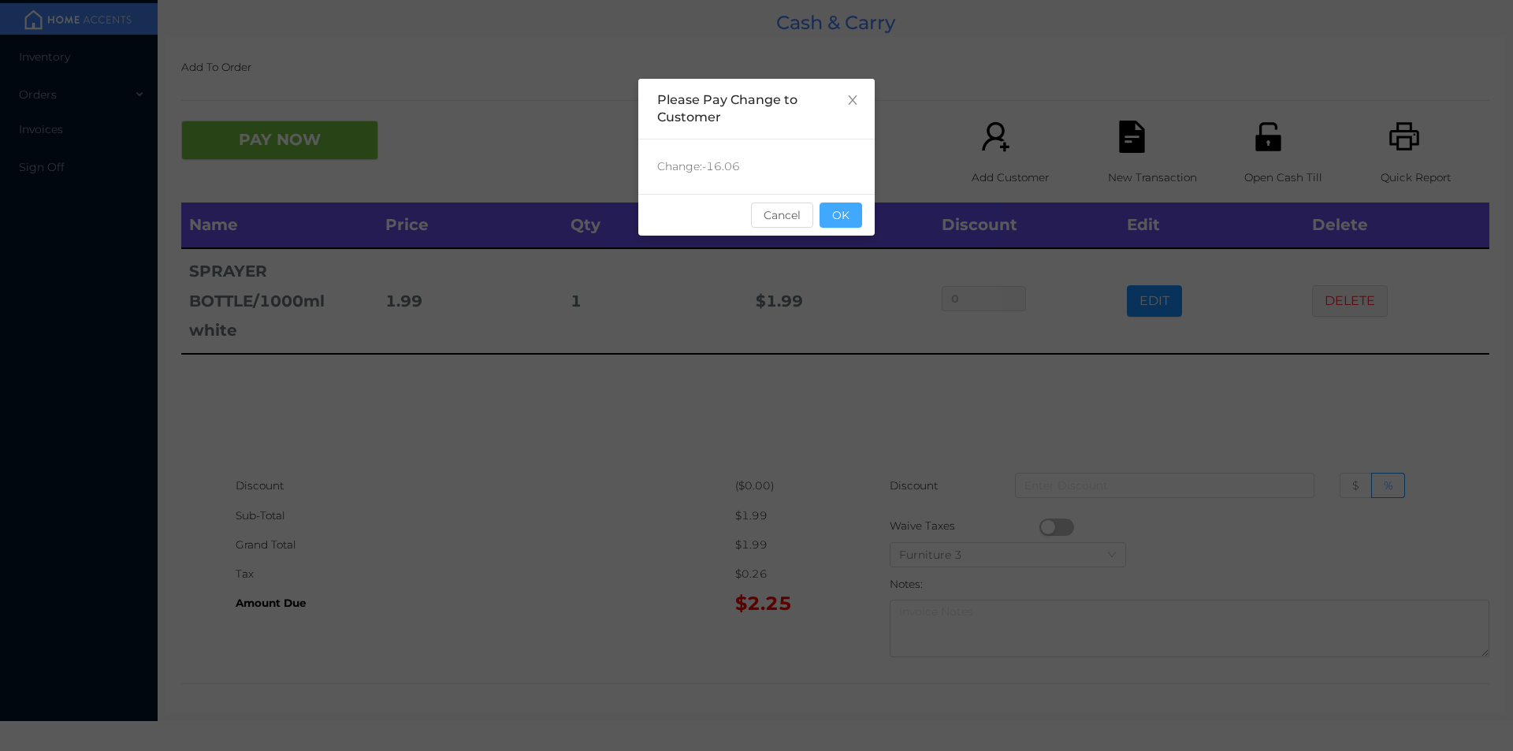
click at [839, 222] on button "OK" at bounding box center [841, 215] width 43 height 25
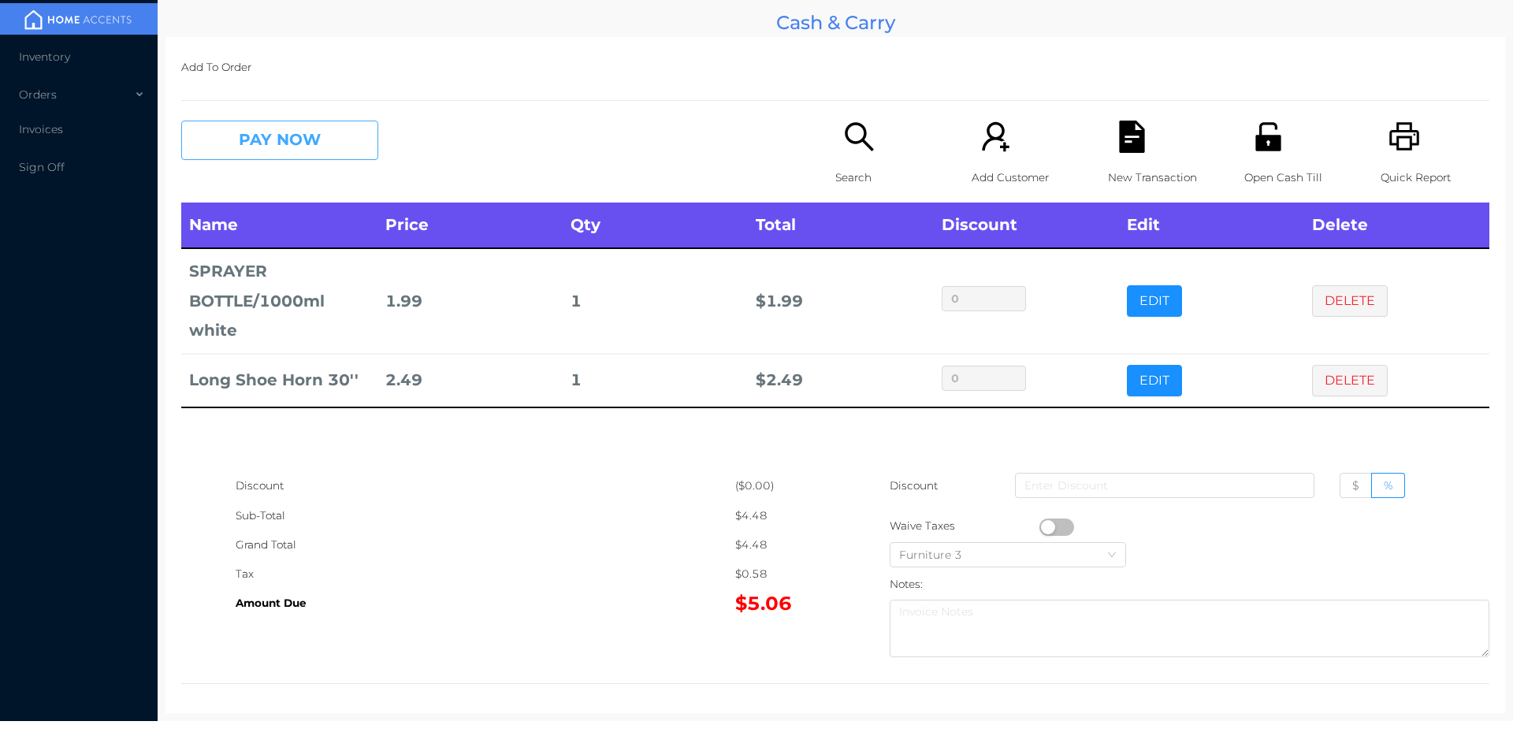
click at [266, 137] on button "PAY NOW" at bounding box center [279, 140] width 197 height 39
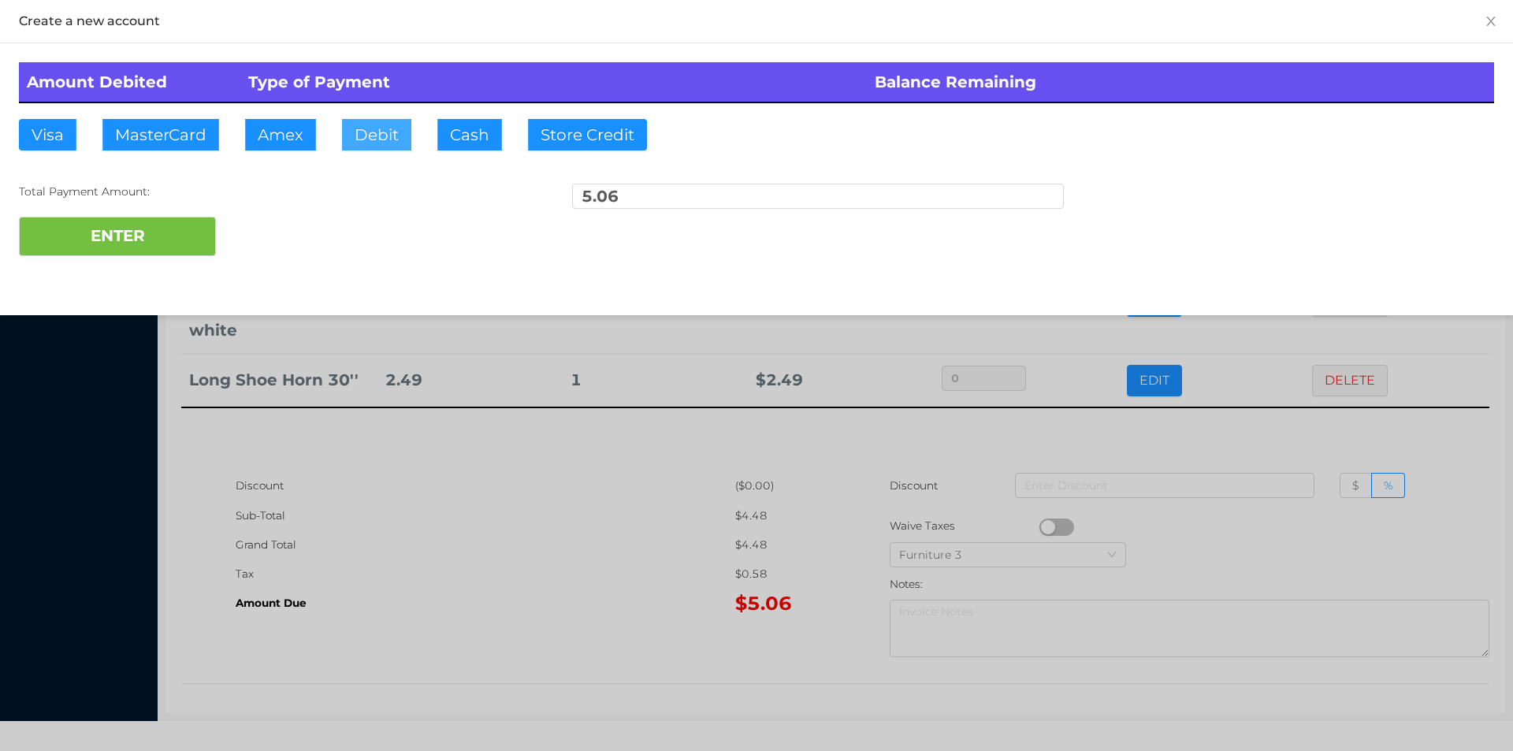
click at [371, 134] on button "Debit" at bounding box center [376, 135] width 69 height 32
click at [173, 234] on button "ENTER" at bounding box center [117, 236] width 197 height 39
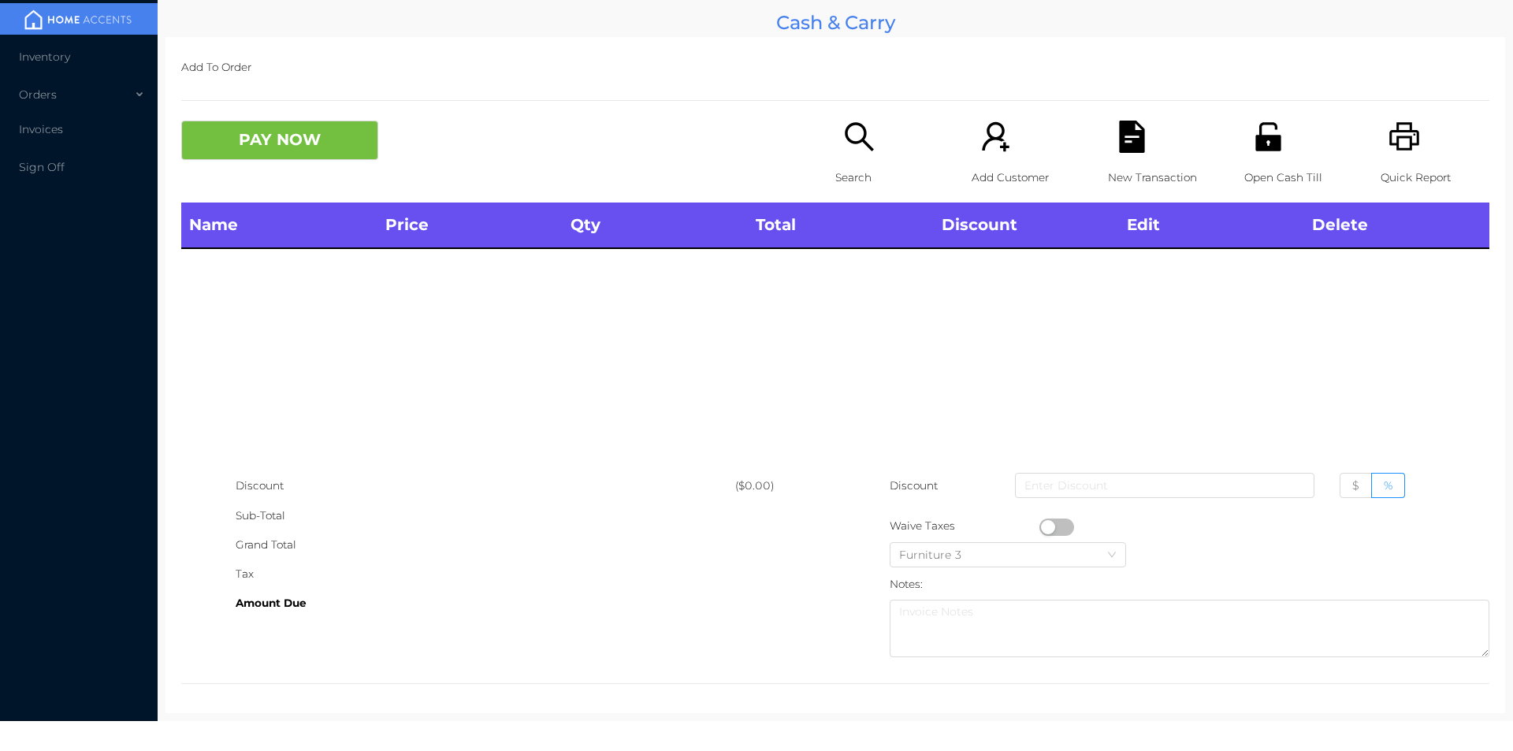
click at [850, 151] on icon "icon: search" at bounding box center [859, 137] width 32 height 32
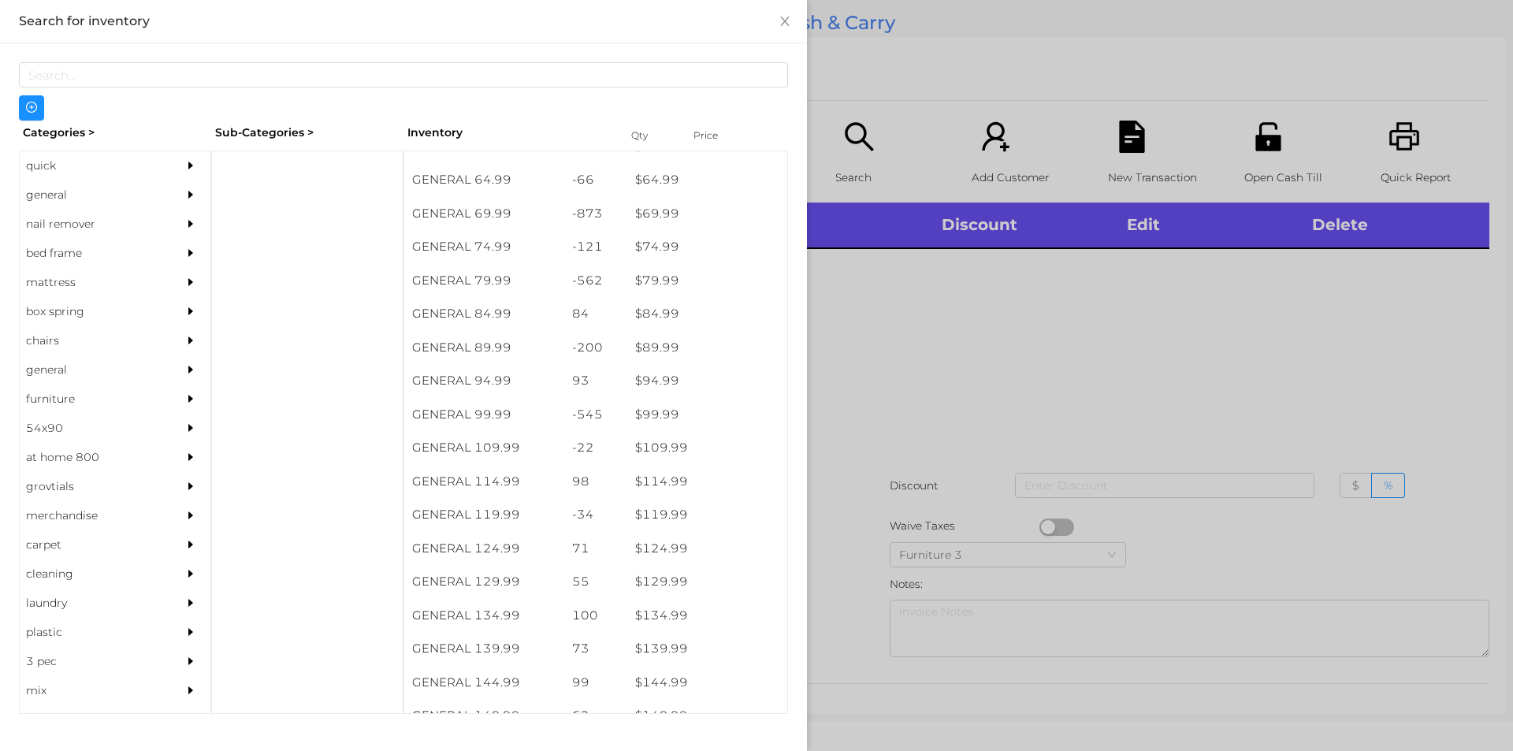
scroll to position [1060, 0]
click at [74, 195] on div "general" at bounding box center [91, 194] width 143 height 29
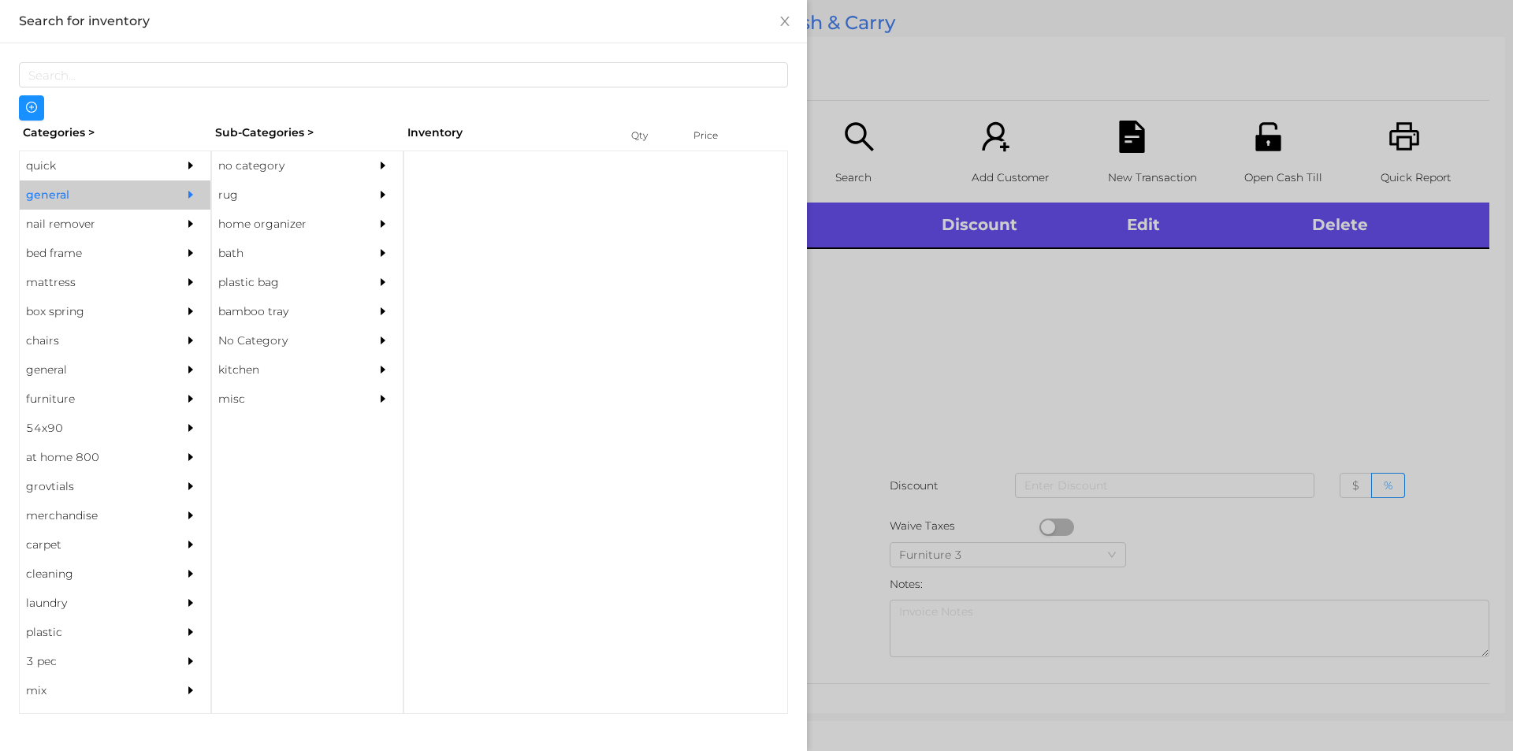
scroll to position [0, 0]
click at [254, 161] on div "no category" at bounding box center [283, 165] width 143 height 29
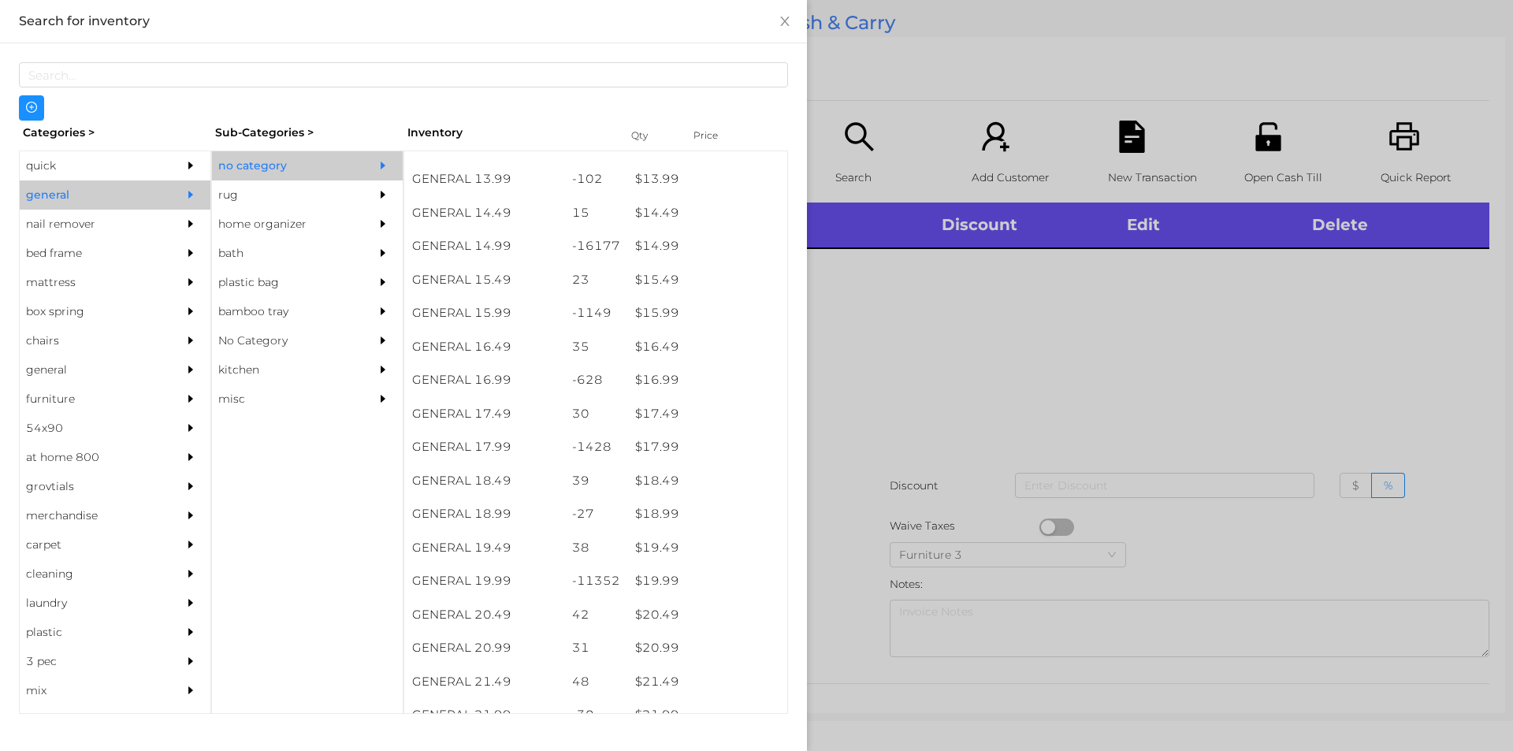
scroll to position [1286, 0]
click at [701, 574] on div "$ 19.99" at bounding box center [707, 580] width 160 height 34
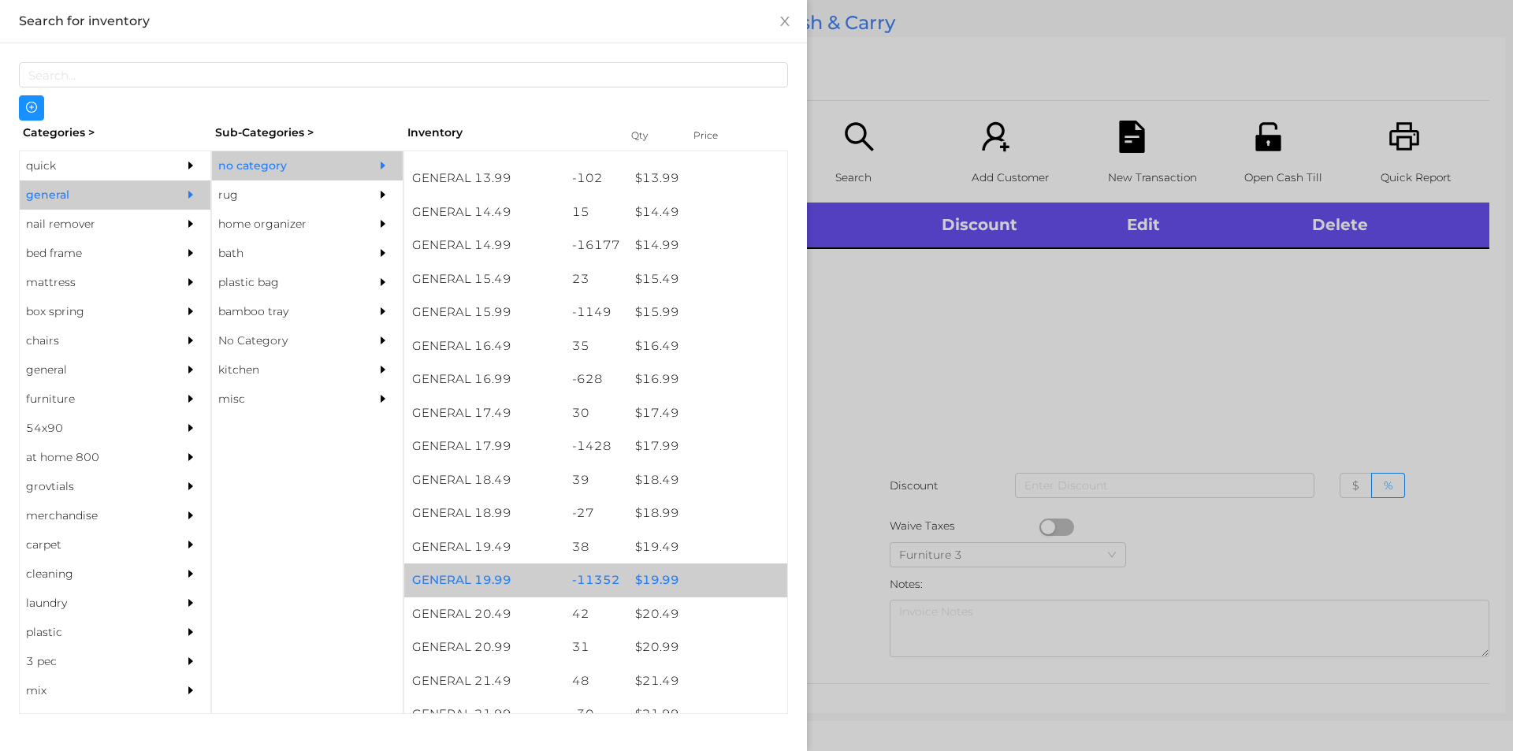
click at [700, 585] on div "$ 19.99" at bounding box center [707, 580] width 160 height 34
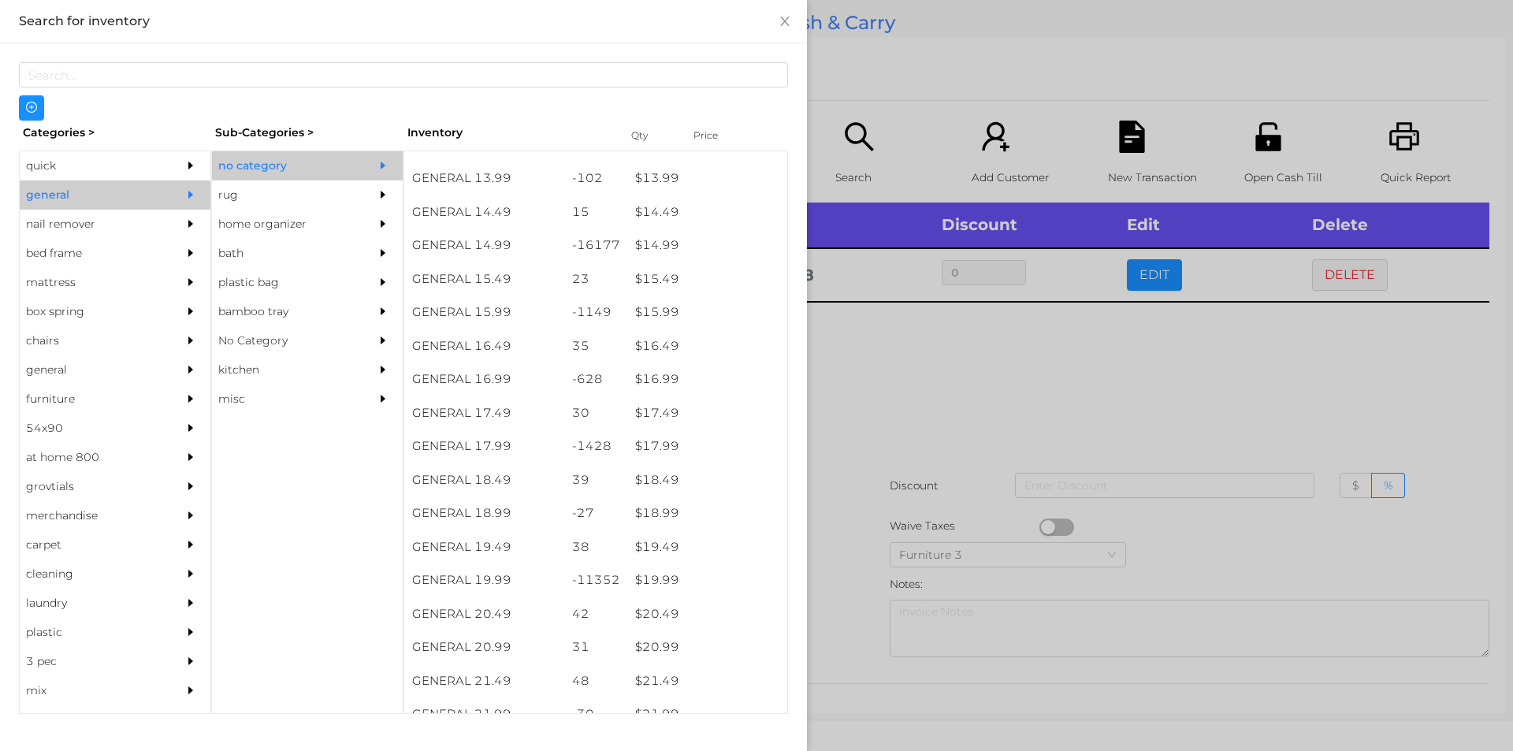
click at [911, 470] on div at bounding box center [756, 375] width 1513 height 751
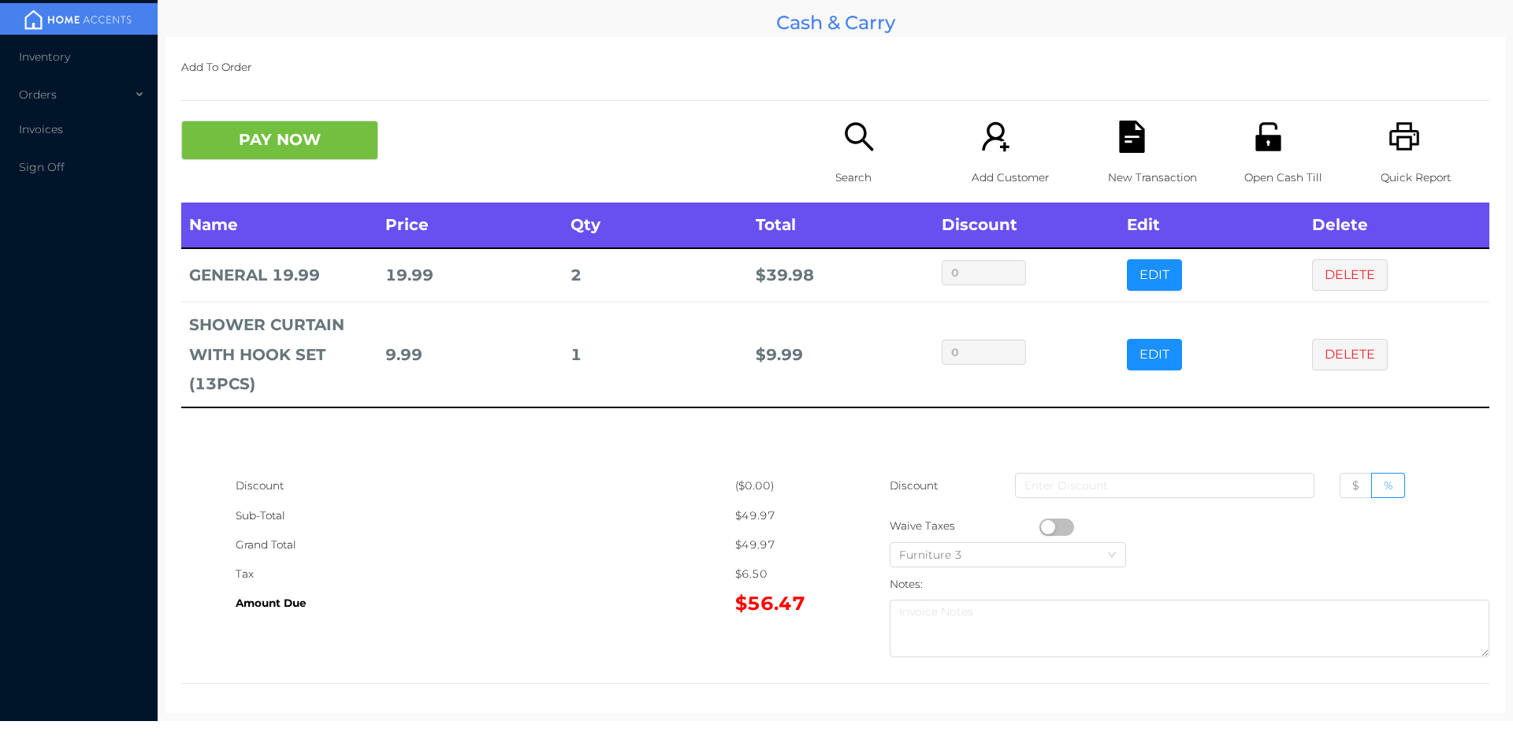
click at [1136, 139] on icon "icon: file-text" at bounding box center [1131, 137] width 25 height 32
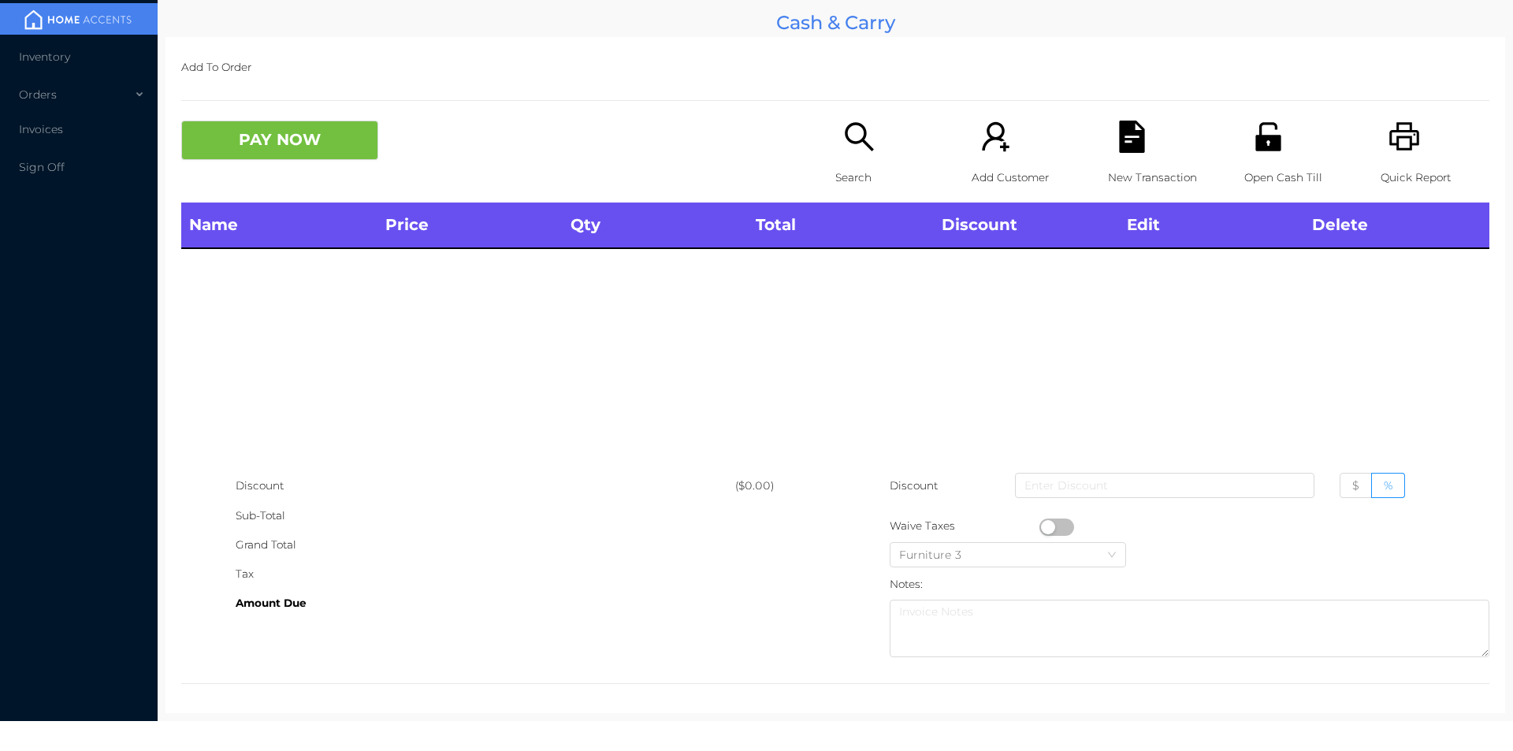
click at [1382, 156] on div "Quick Report" at bounding box center [1435, 162] width 109 height 82
click at [836, 188] on p "Search" at bounding box center [889, 177] width 109 height 29
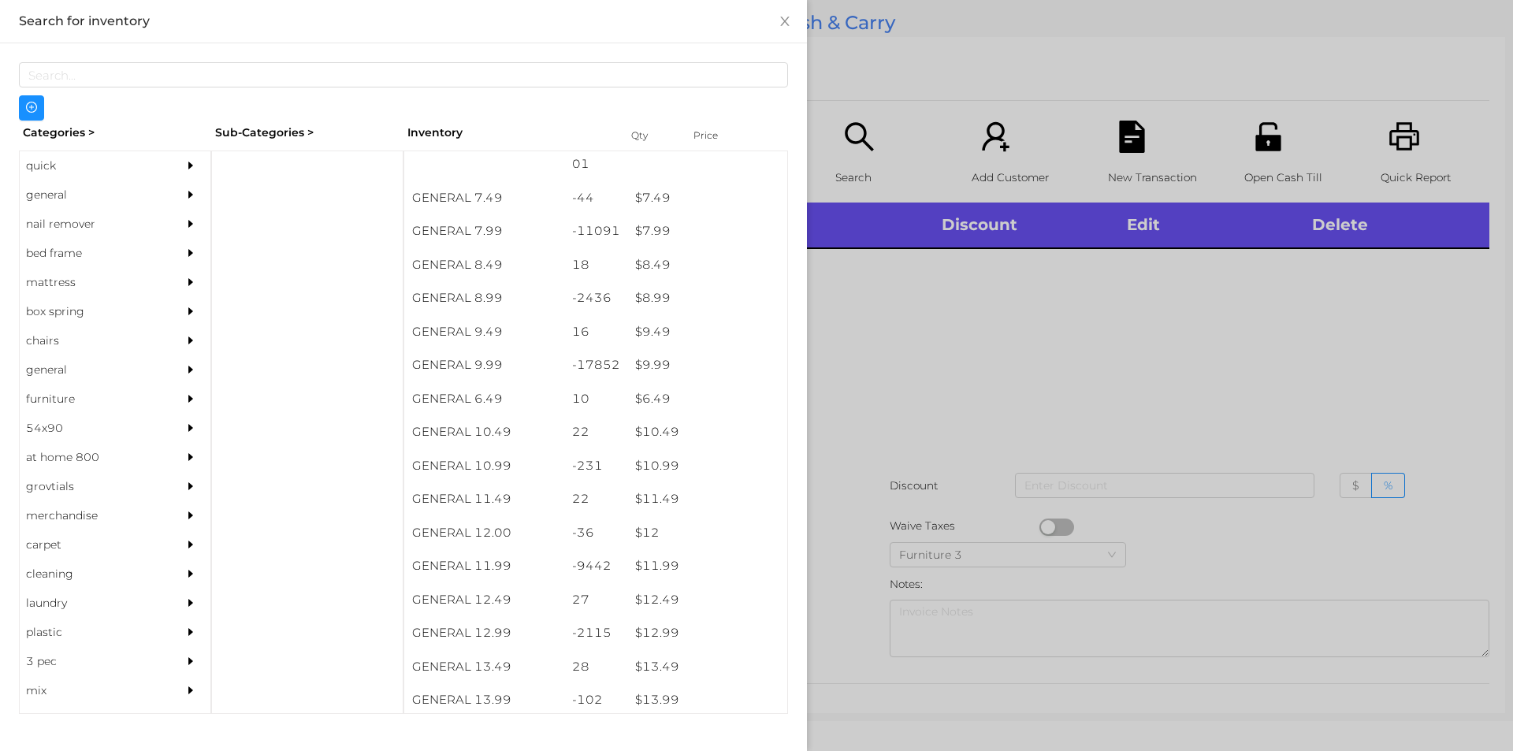
scroll to position [784, 0]
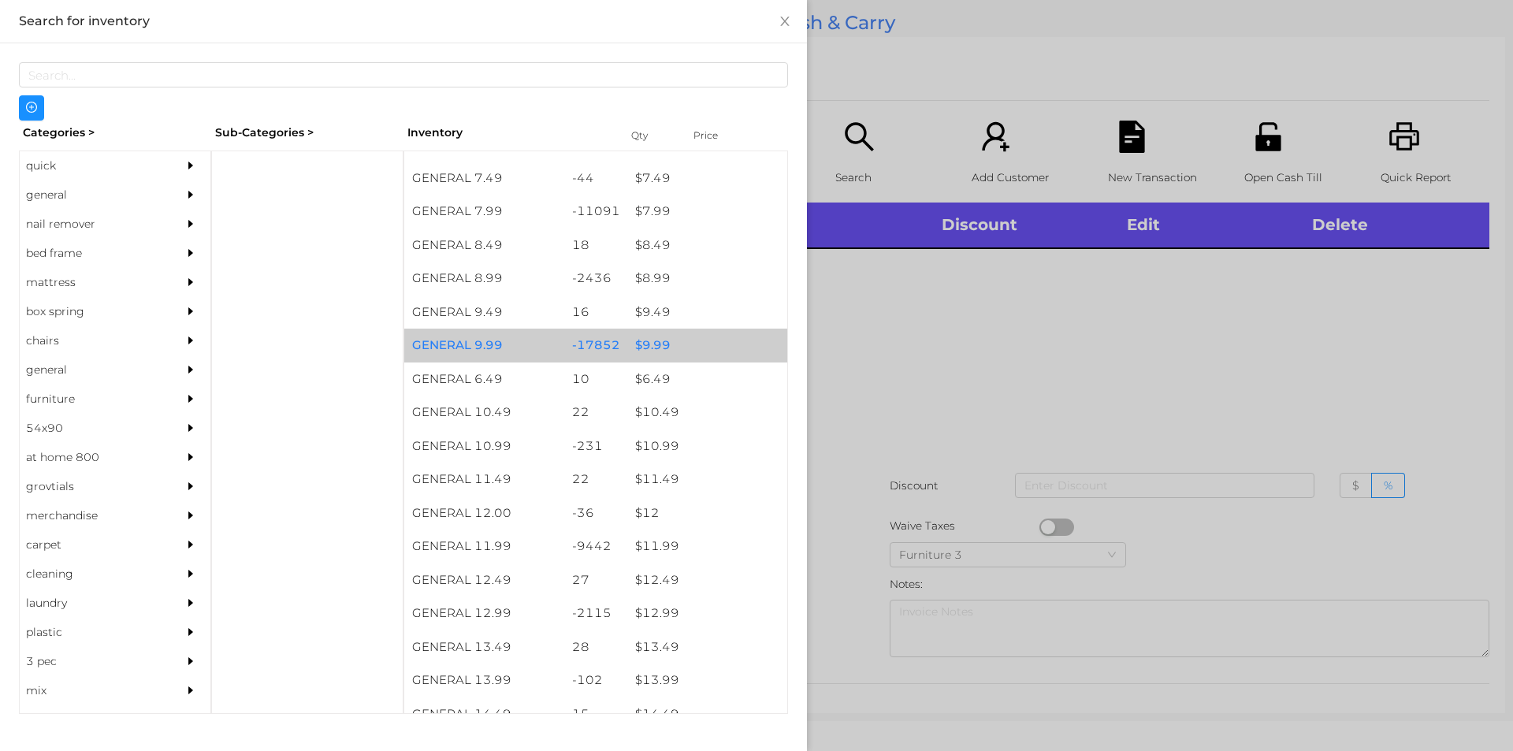
click at [619, 358] on div "-17852" at bounding box center [596, 346] width 64 height 34
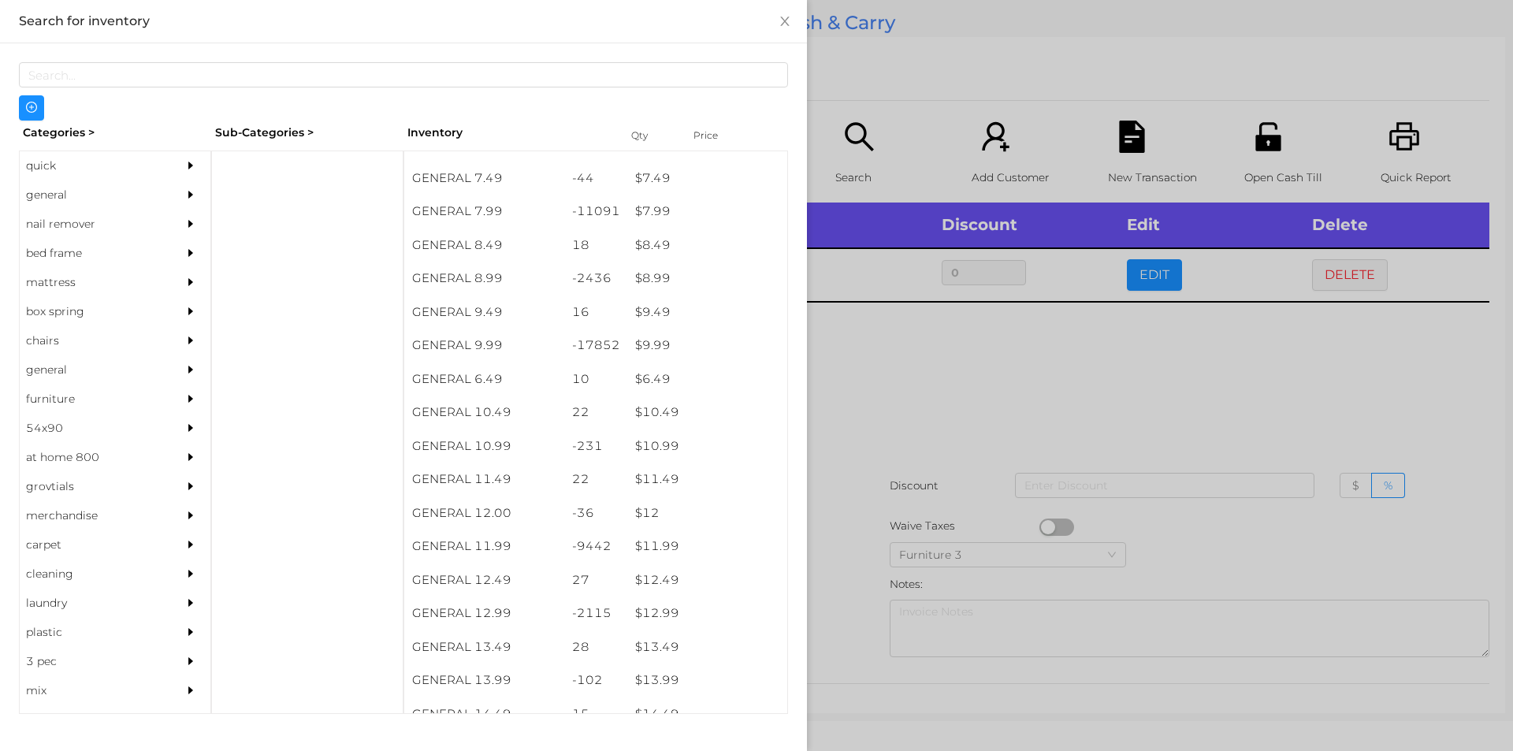
click at [956, 411] on div at bounding box center [756, 375] width 1513 height 751
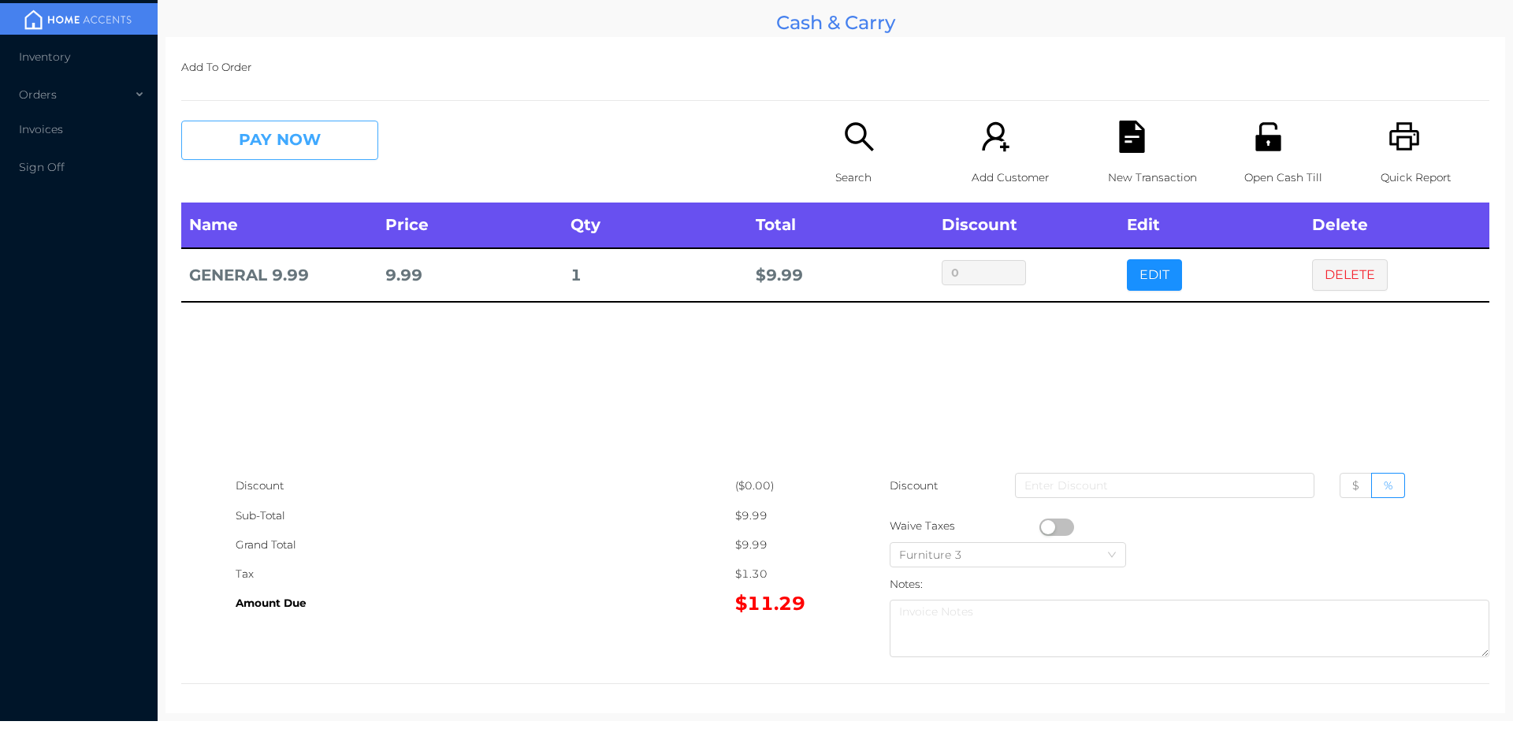
click at [344, 144] on button "PAY NOW" at bounding box center [279, 140] width 197 height 39
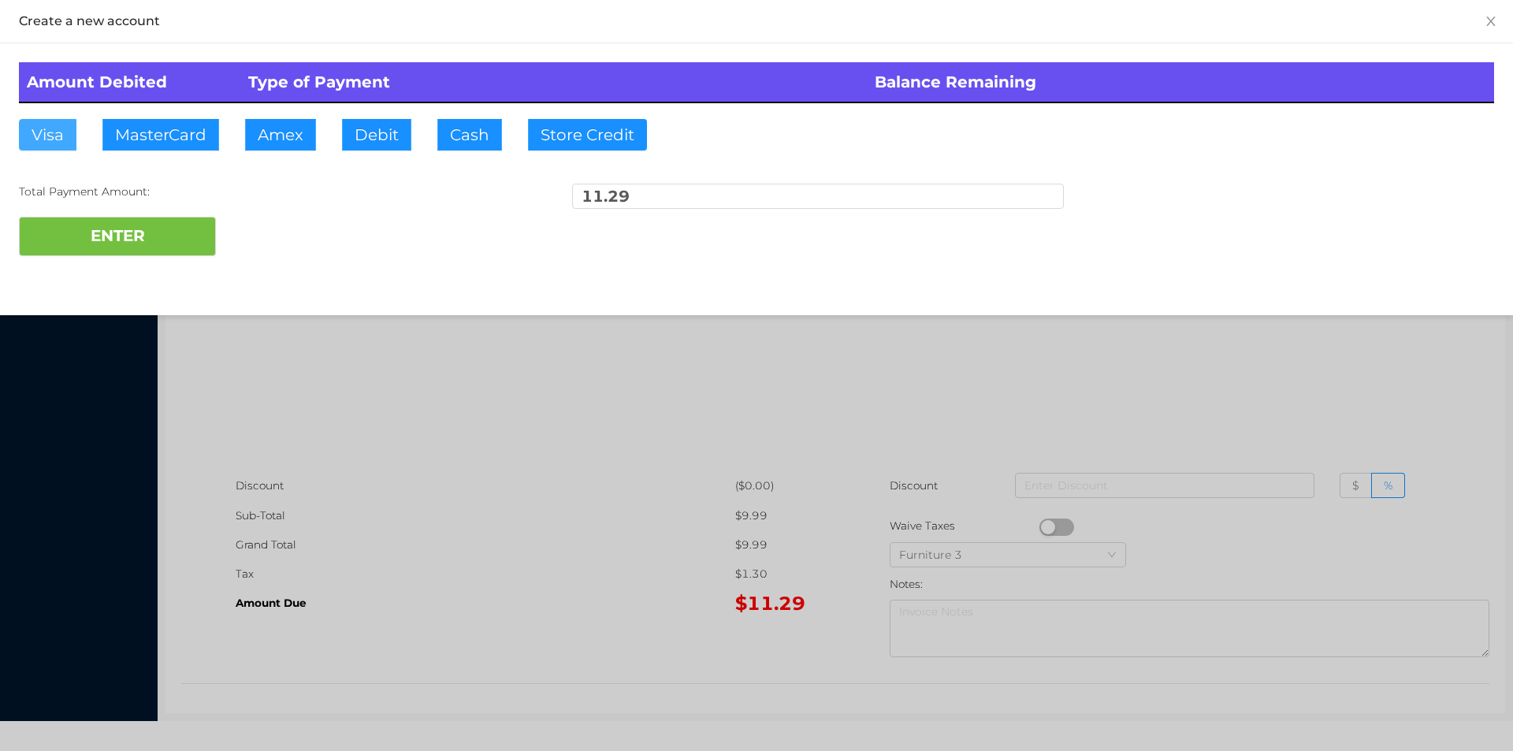
click at [65, 149] on button "Visa" at bounding box center [48, 135] width 58 height 32
click at [87, 229] on button "ENTER" at bounding box center [117, 236] width 197 height 39
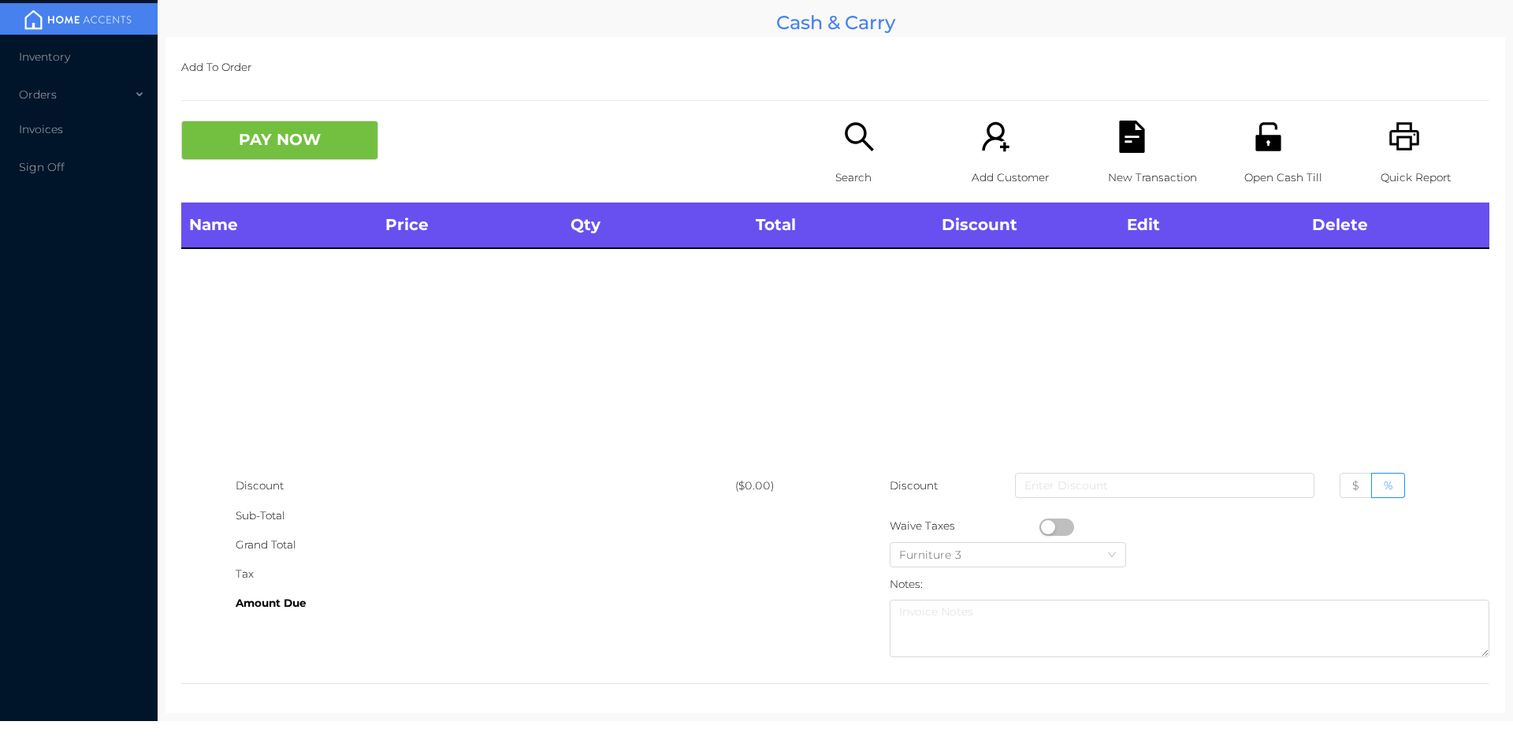
click at [857, 170] on p "Search" at bounding box center [889, 177] width 109 height 29
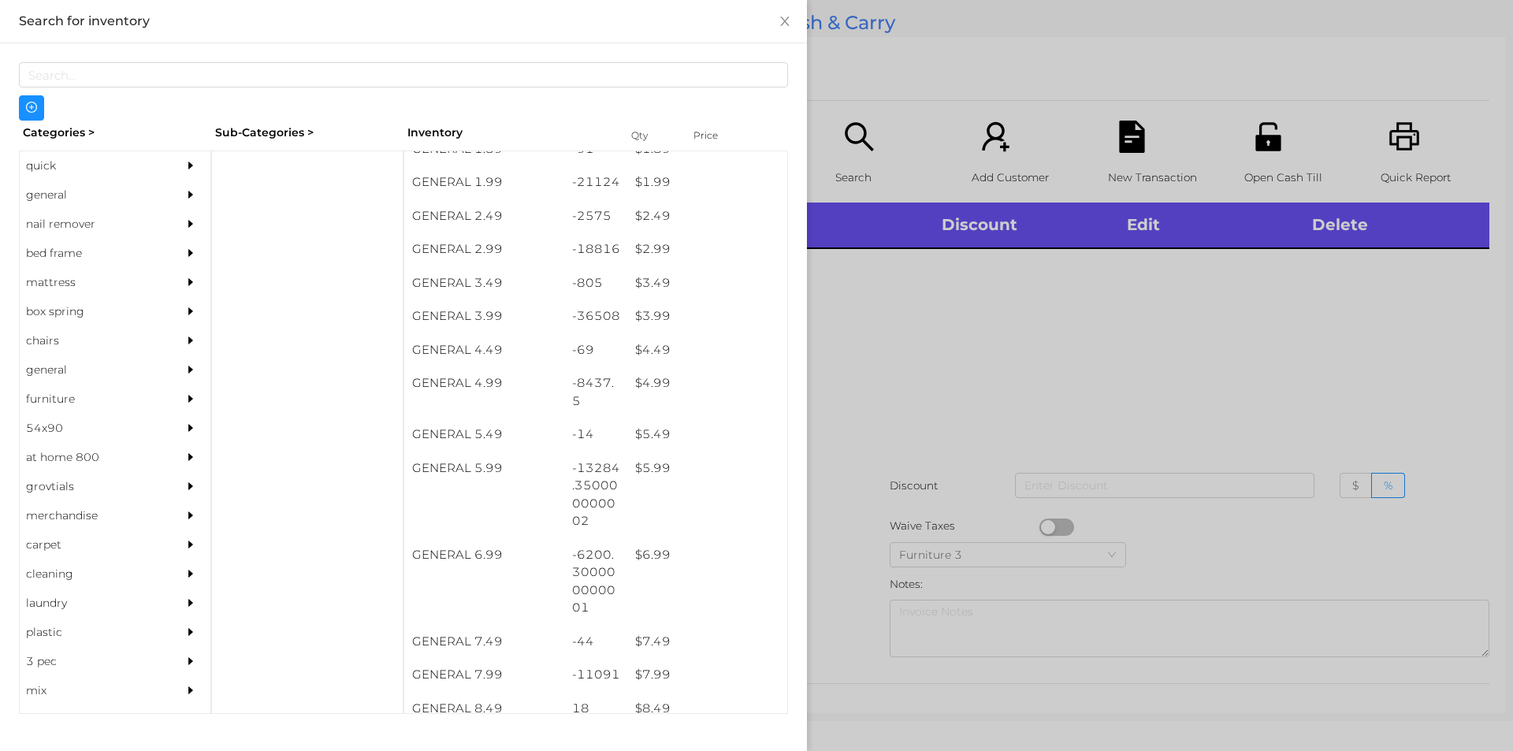
scroll to position [340, 0]
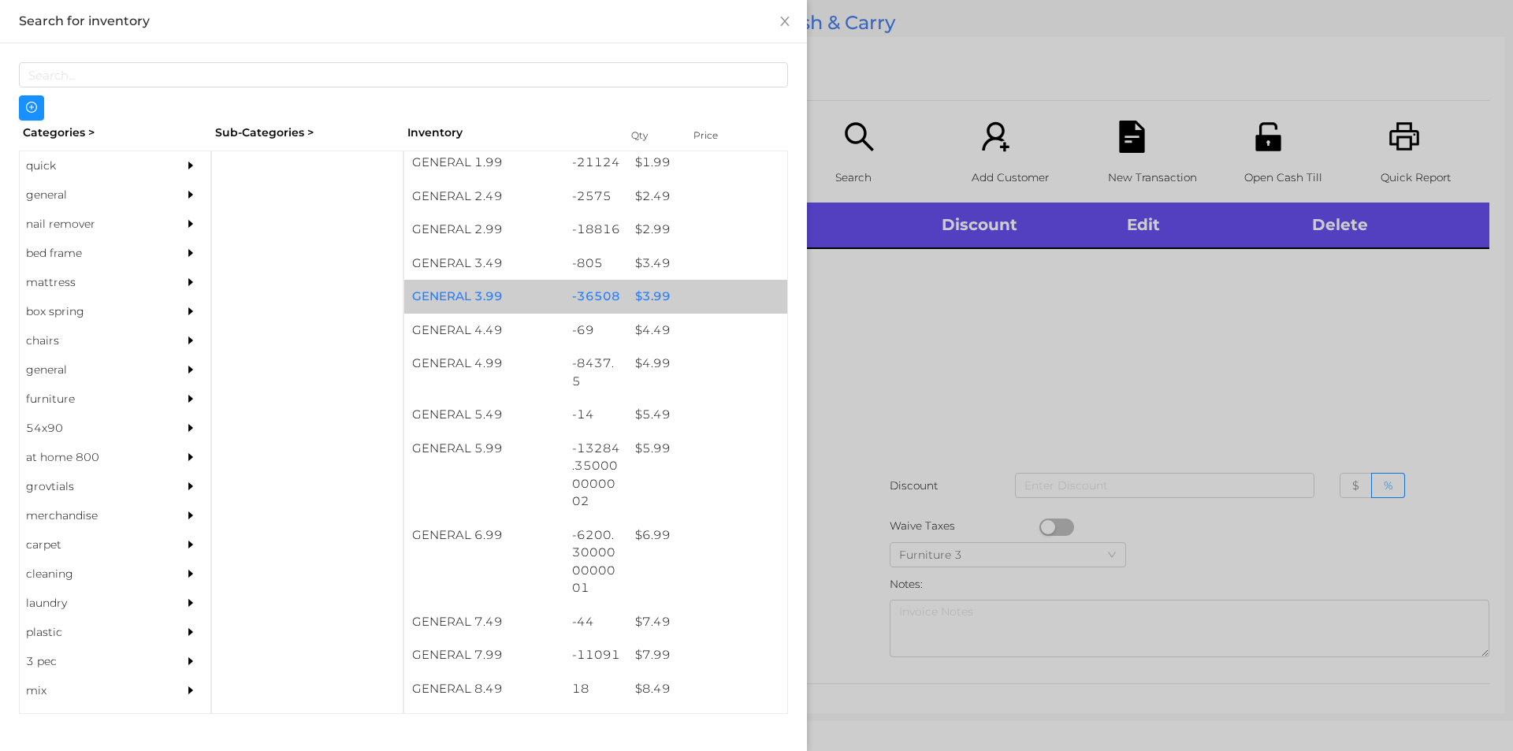
click at [652, 299] on div "$ 3.99" at bounding box center [707, 297] width 160 height 34
click at [657, 308] on div "$ 3.99" at bounding box center [707, 297] width 160 height 34
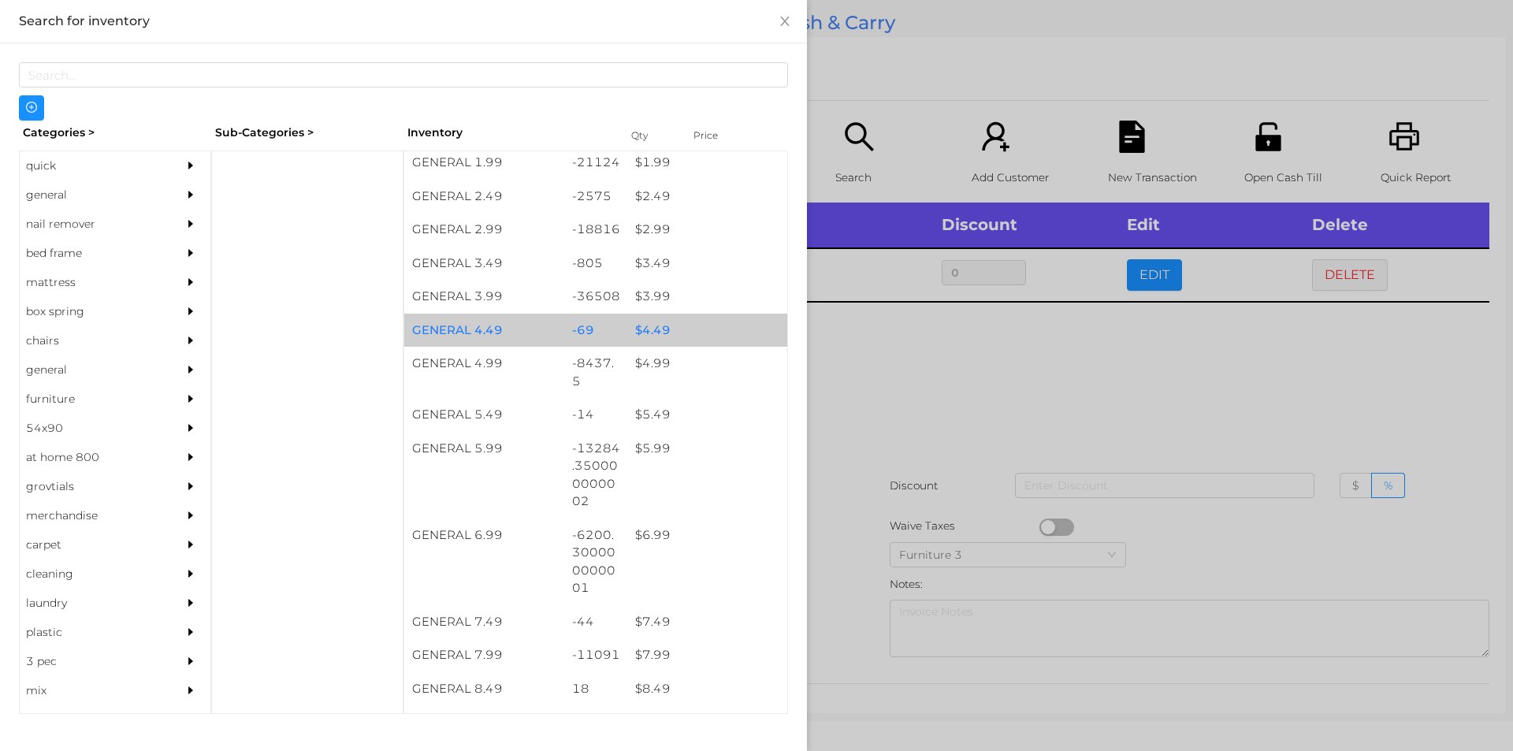
click at [667, 315] on div "$ 4.49" at bounding box center [707, 331] width 160 height 34
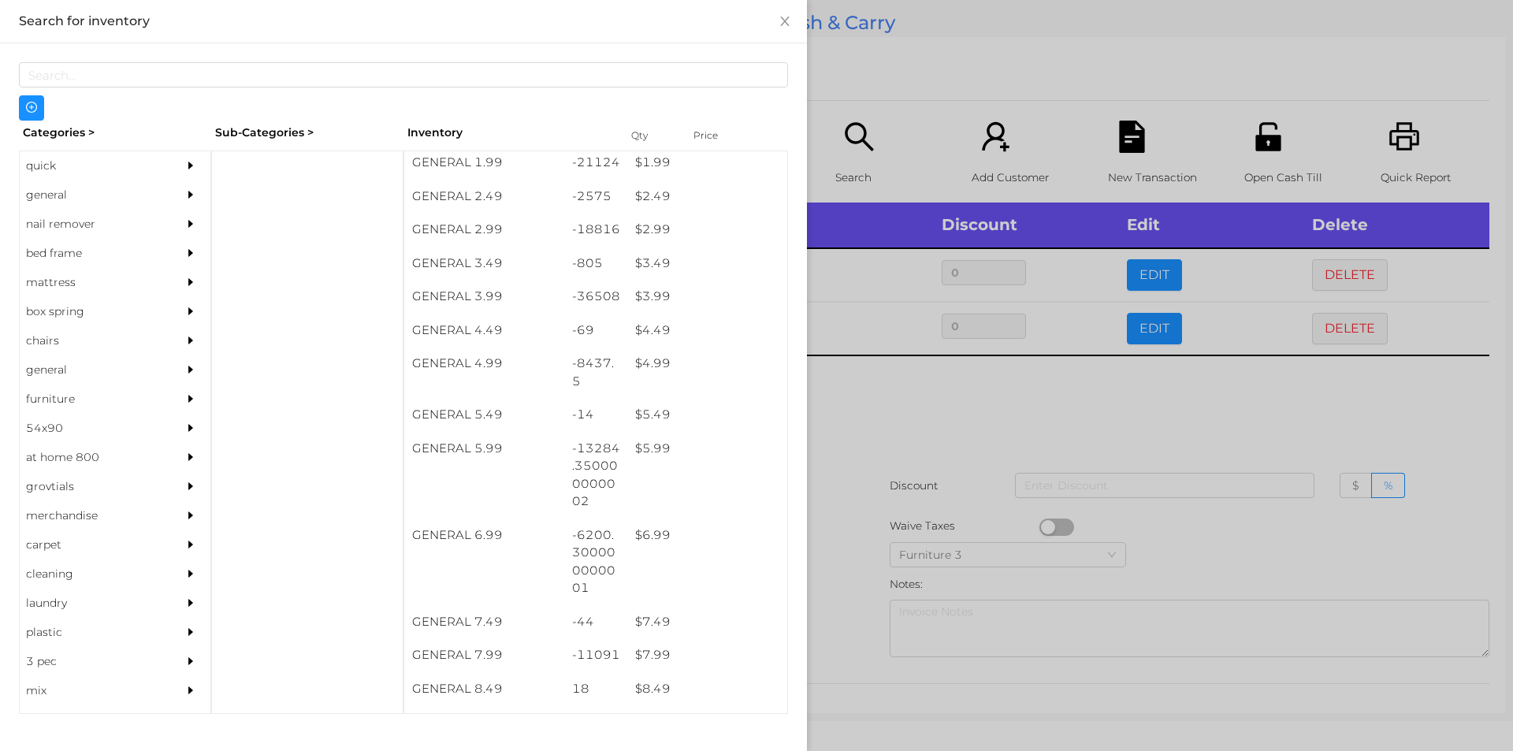
click at [849, 389] on div at bounding box center [756, 375] width 1513 height 751
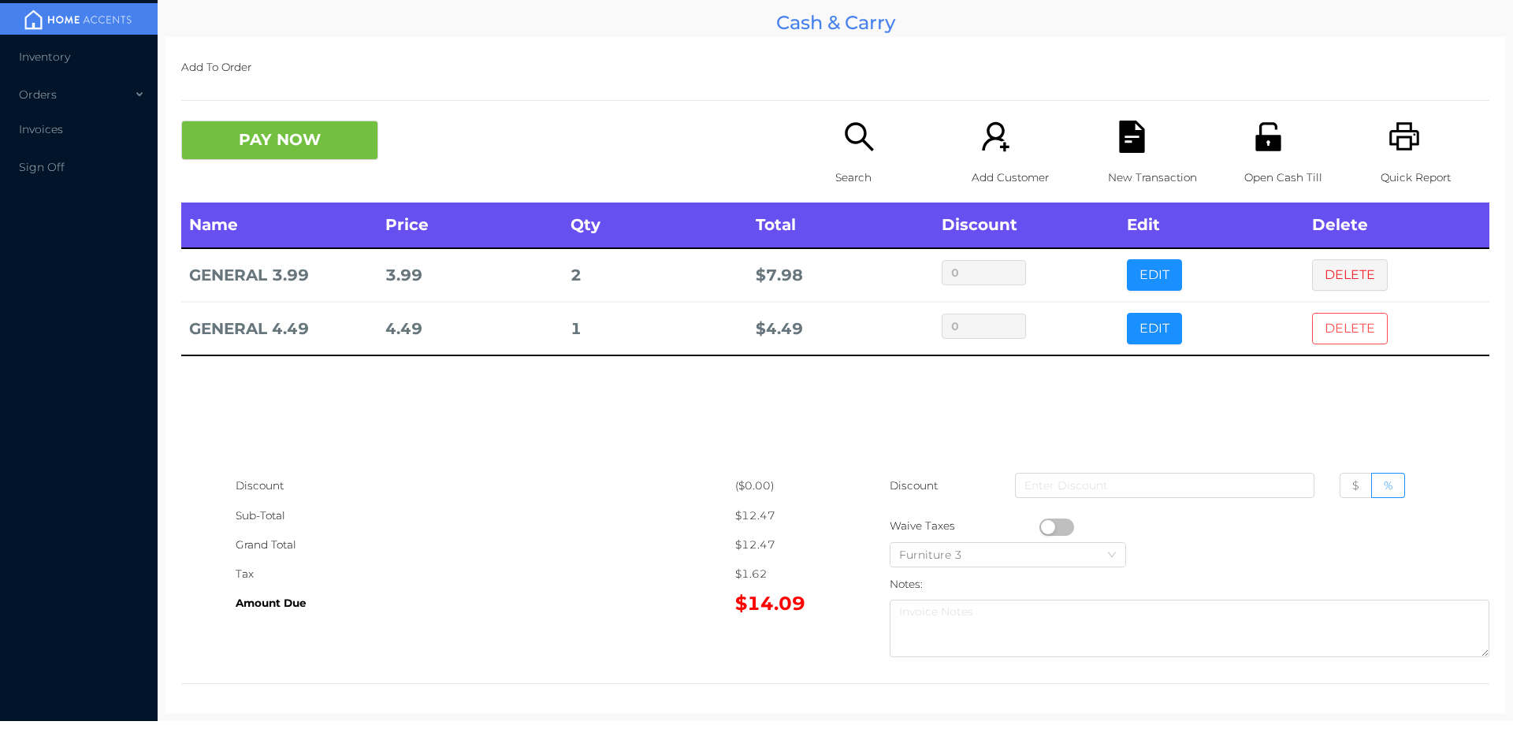
click at [1312, 333] on button "DELETE" at bounding box center [1350, 329] width 76 height 32
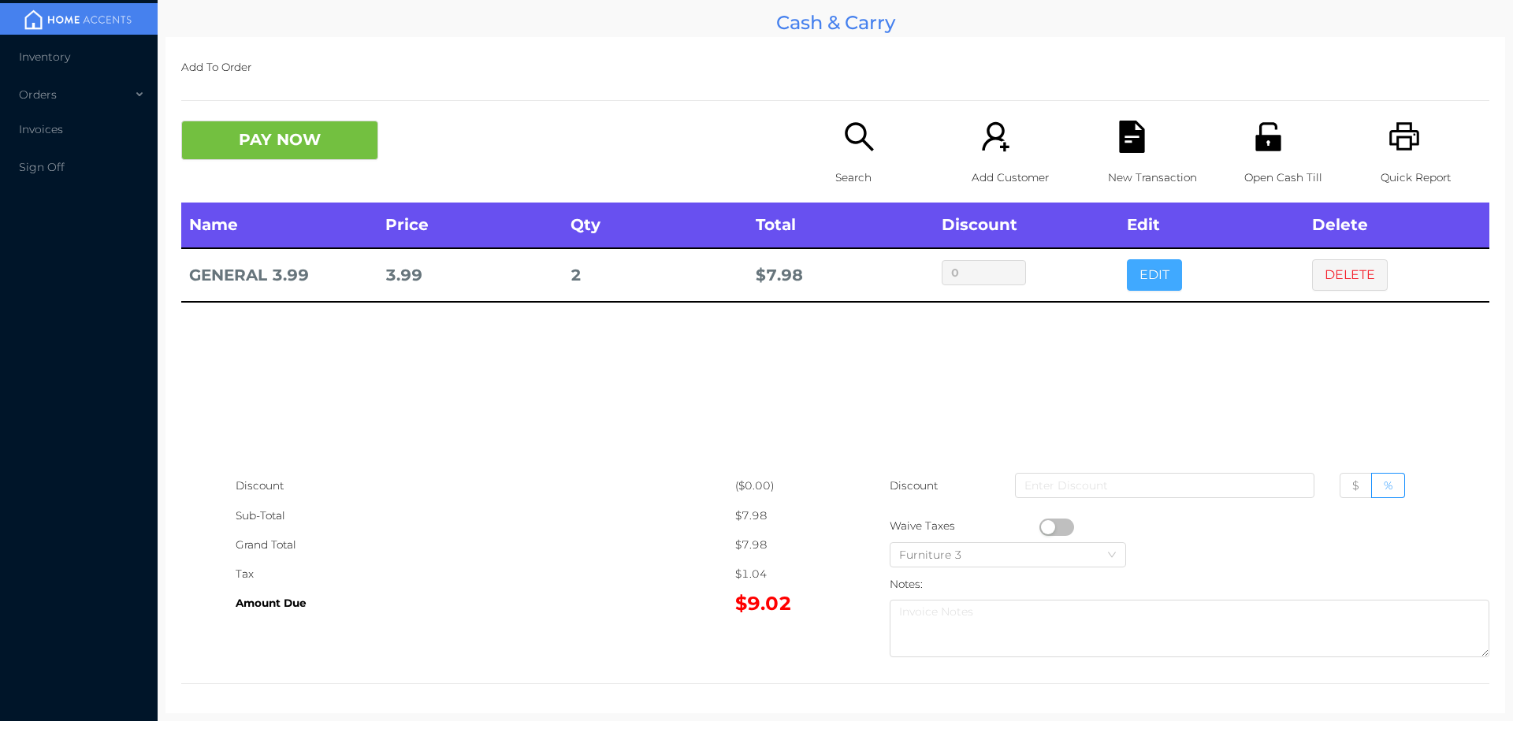
click at [1127, 279] on button "EDIT" at bounding box center [1154, 275] width 55 height 32
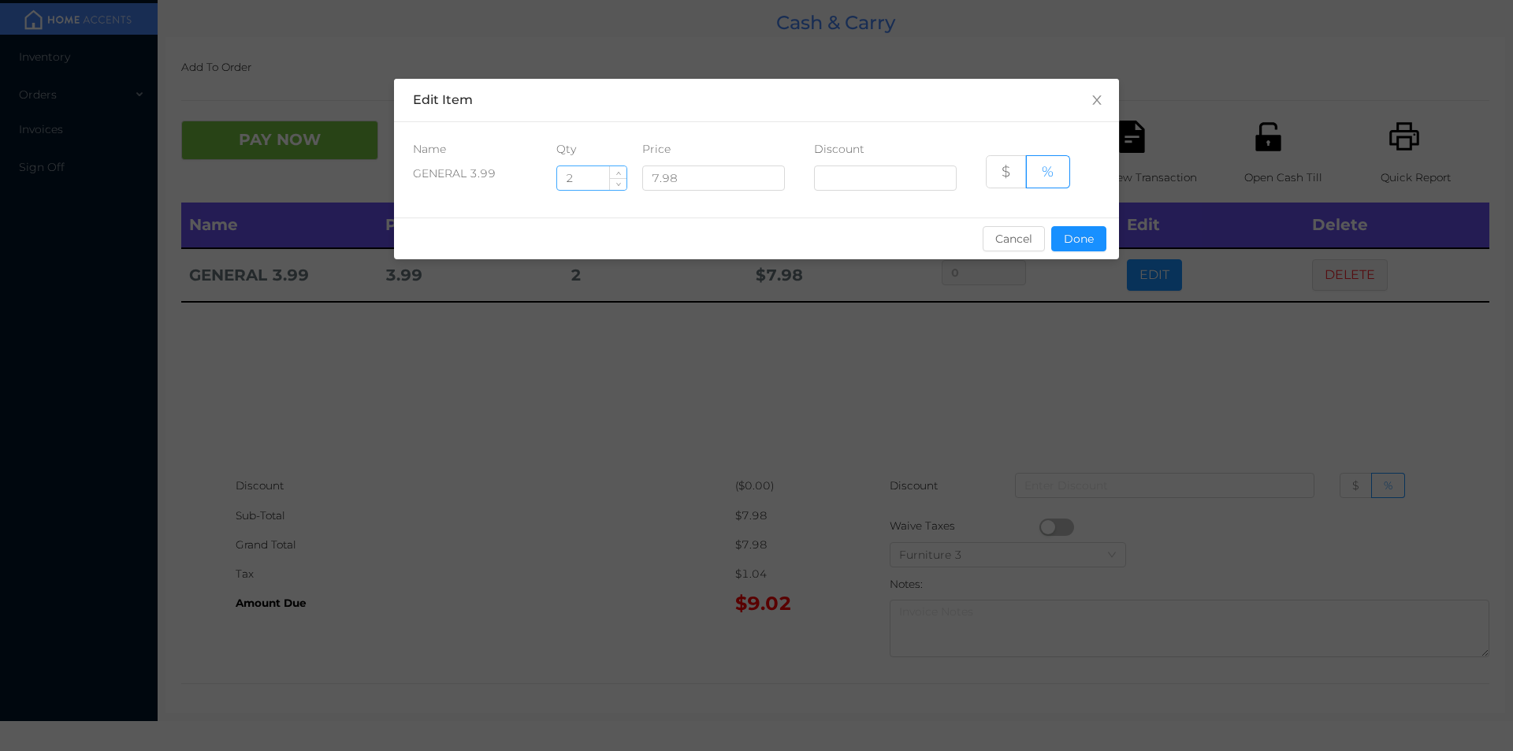
click at [578, 173] on input "2" at bounding box center [591, 178] width 69 height 24
type input "3"
click at [1095, 249] on button "Done" at bounding box center [1078, 238] width 55 height 25
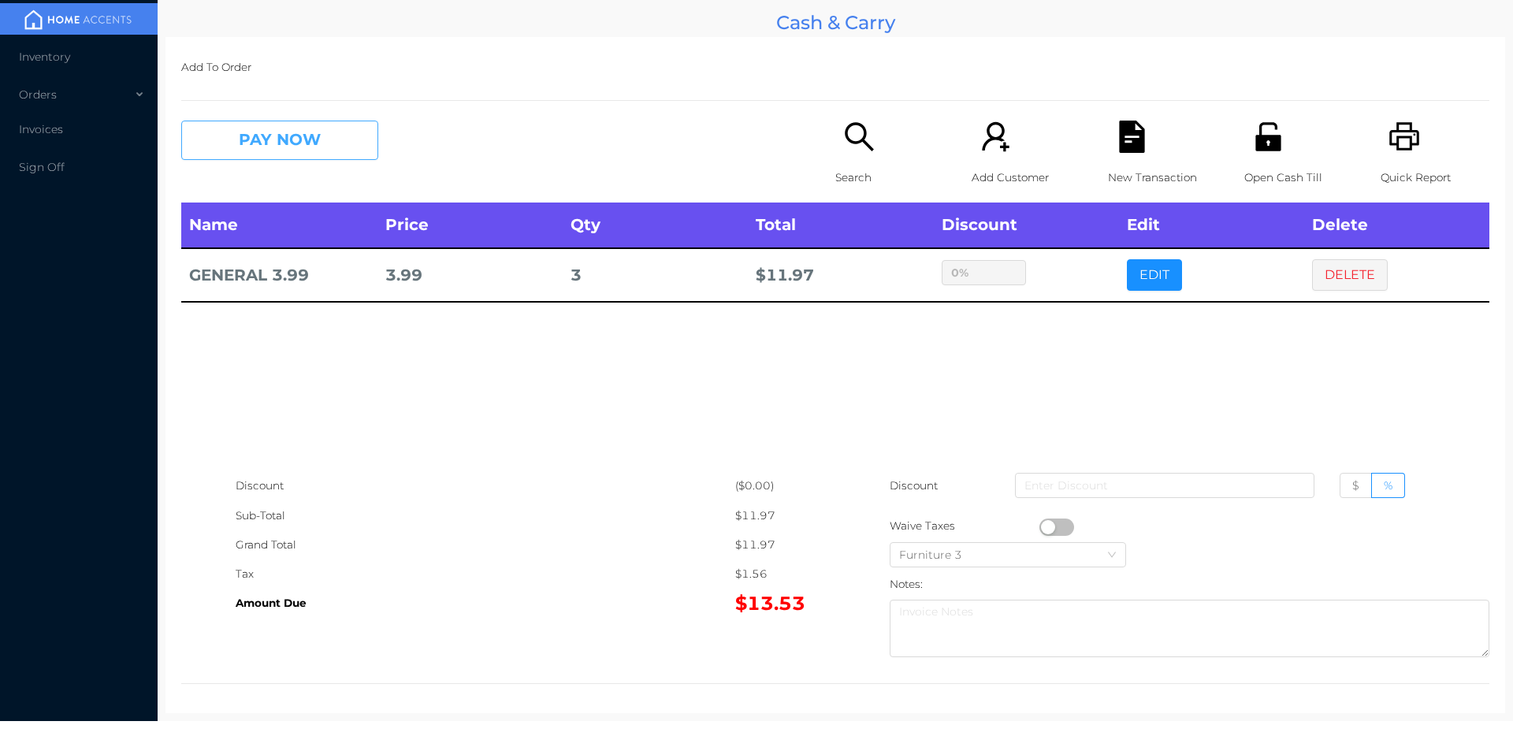
click at [305, 139] on button "PAY NOW" at bounding box center [279, 140] width 197 height 39
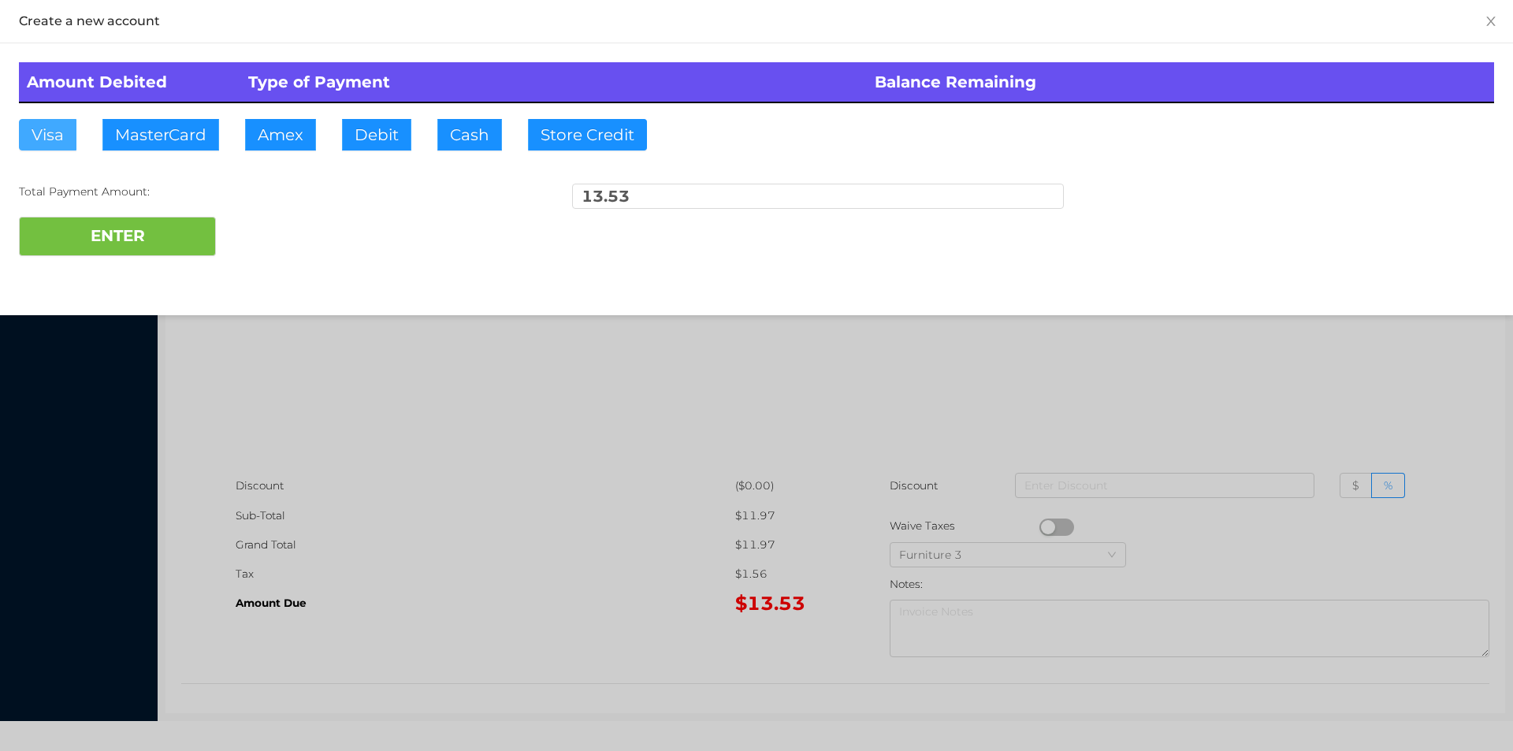
click at [39, 147] on button "Visa" at bounding box center [48, 135] width 58 height 32
click at [61, 229] on button "ENTER" at bounding box center [117, 236] width 197 height 39
type input "0"
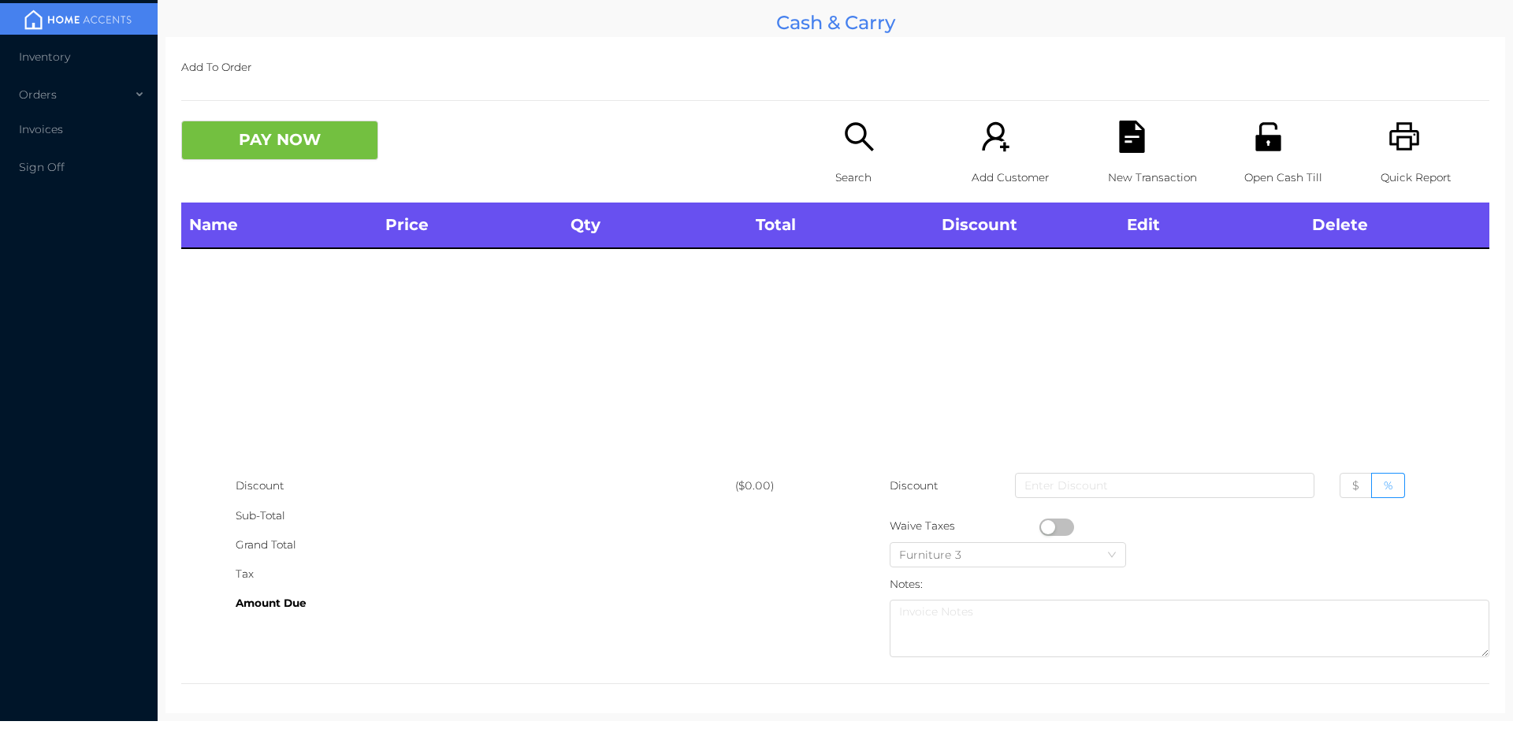
click at [847, 149] on icon "icon: search" at bounding box center [859, 137] width 32 height 32
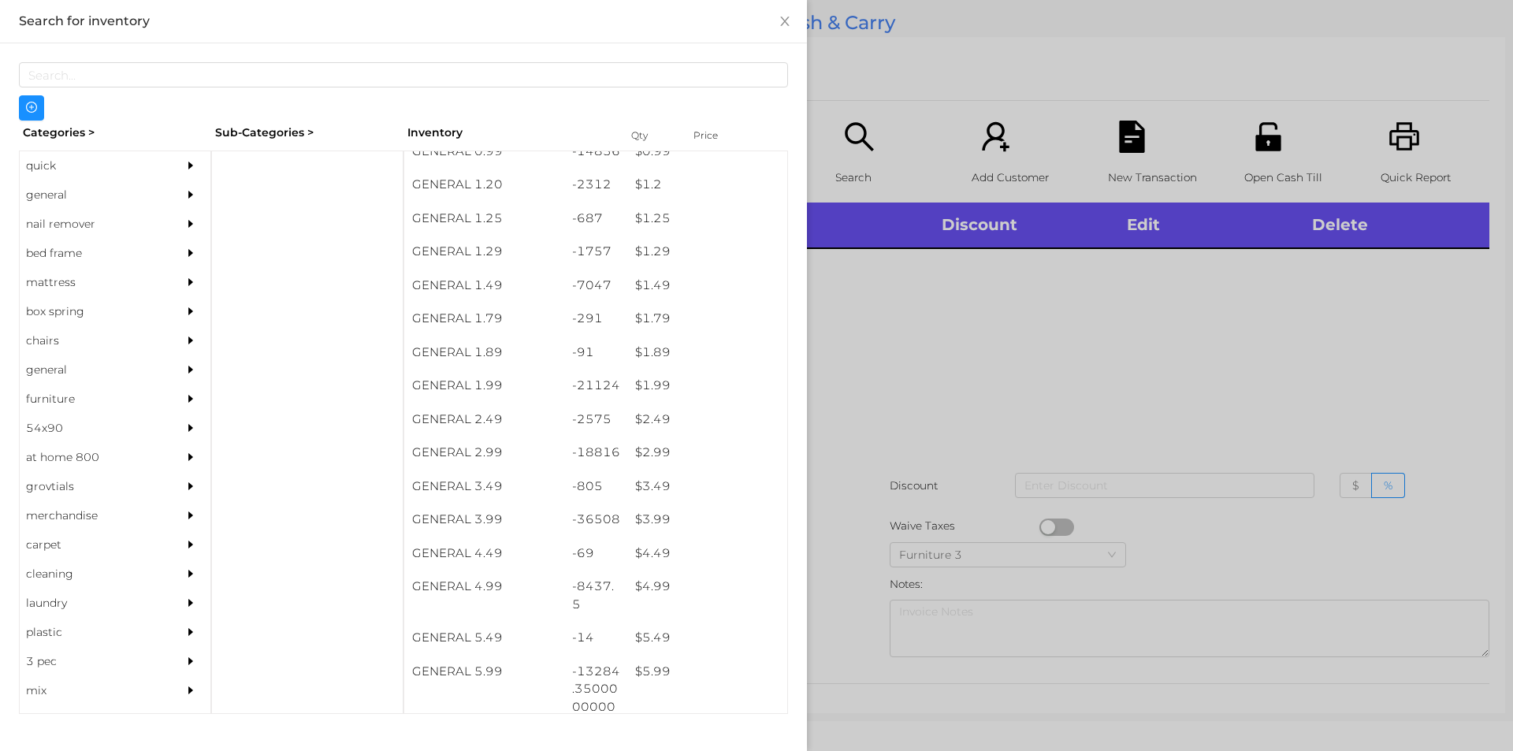
scroll to position [153, 0]
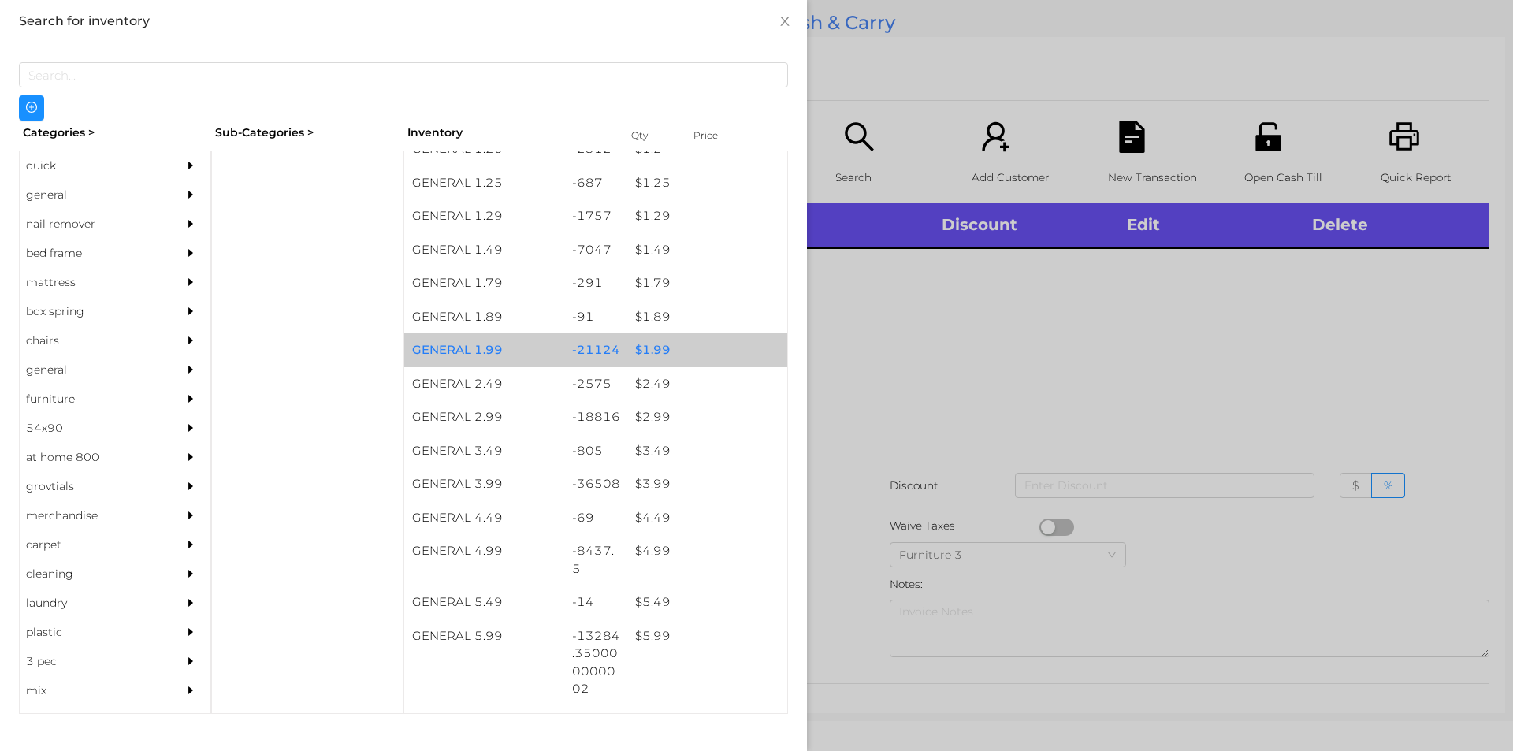
click at [682, 351] on div "$ 1.99" at bounding box center [707, 350] width 160 height 34
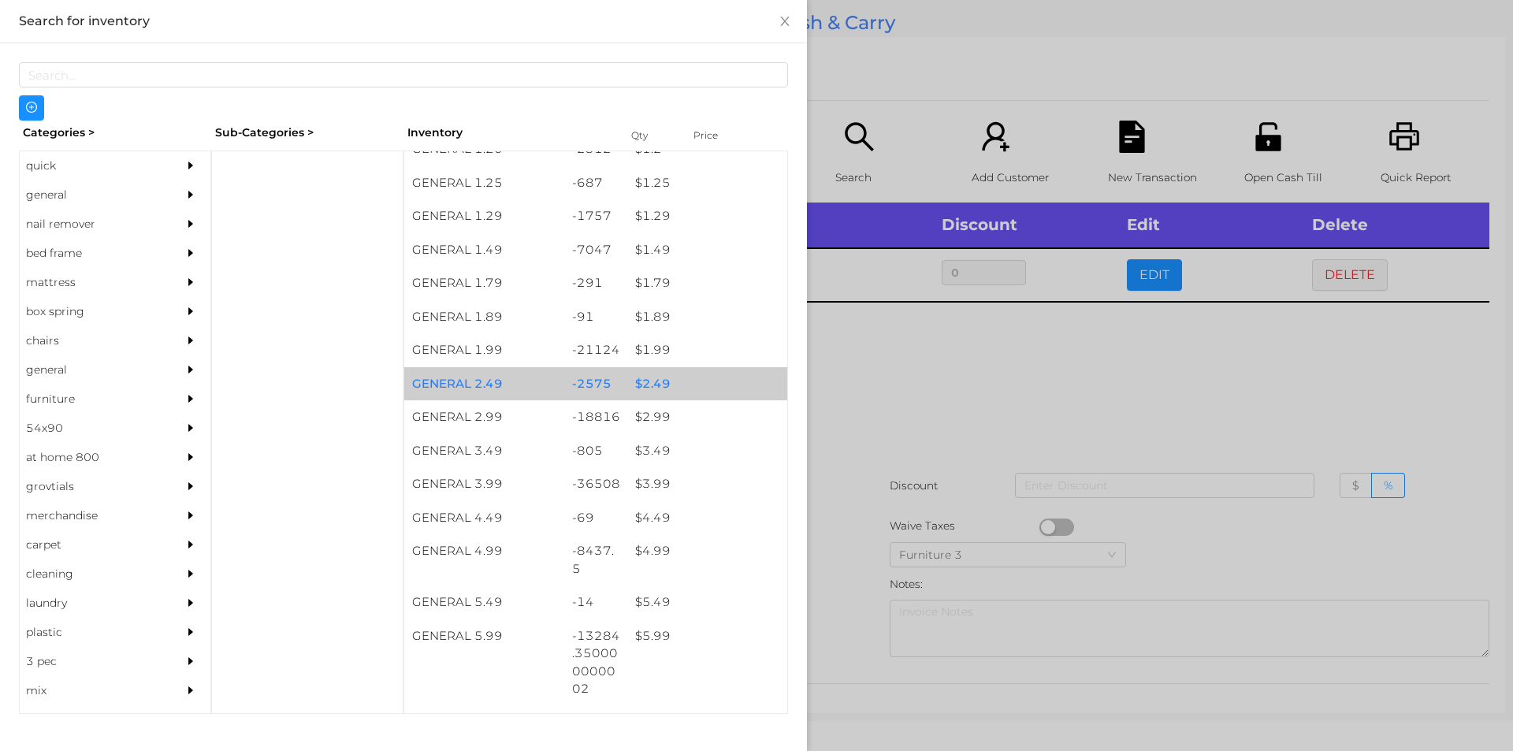
click at [674, 389] on div "$ 2.49" at bounding box center [707, 384] width 160 height 34
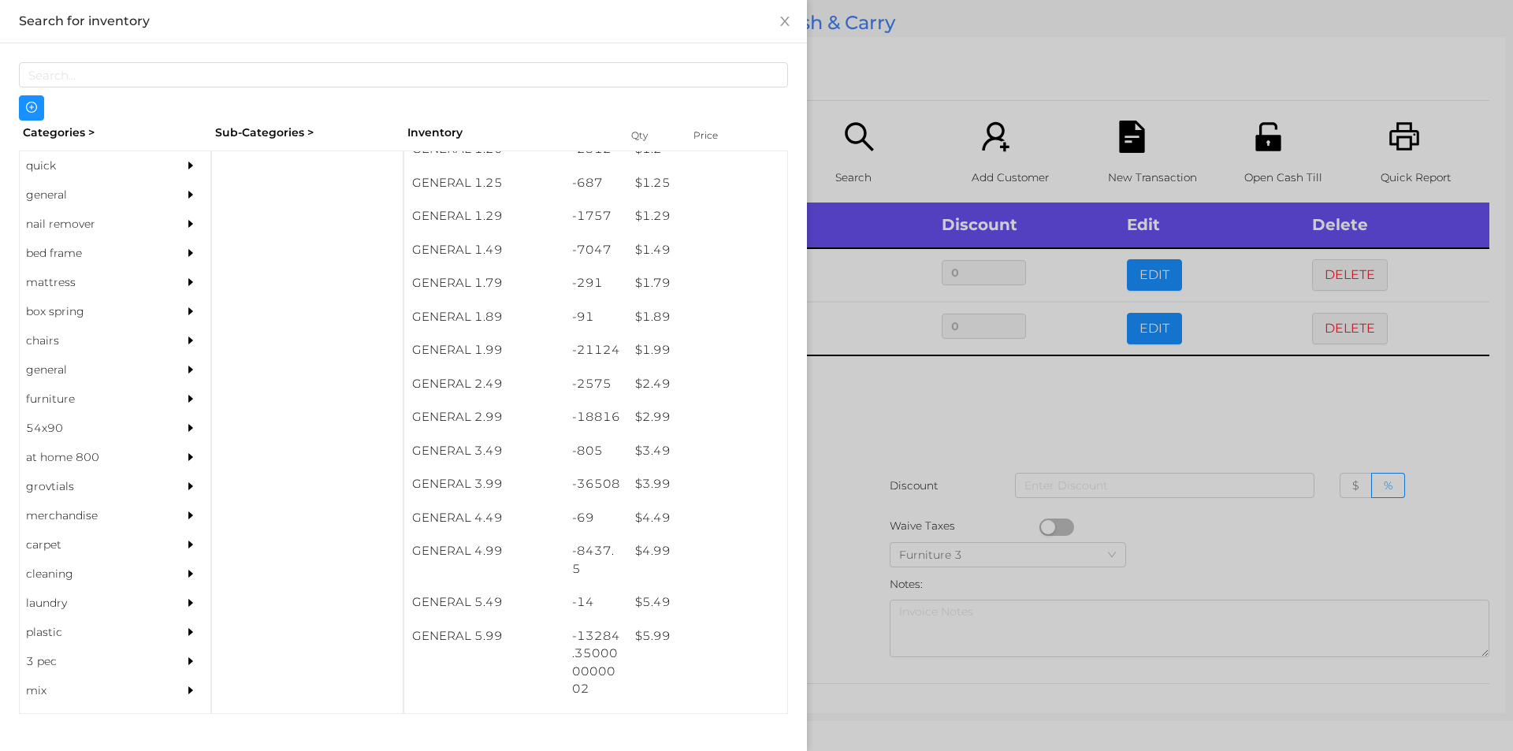
click at [1330, 281] on div at bounding box center [756, 375] width 1513 height 751
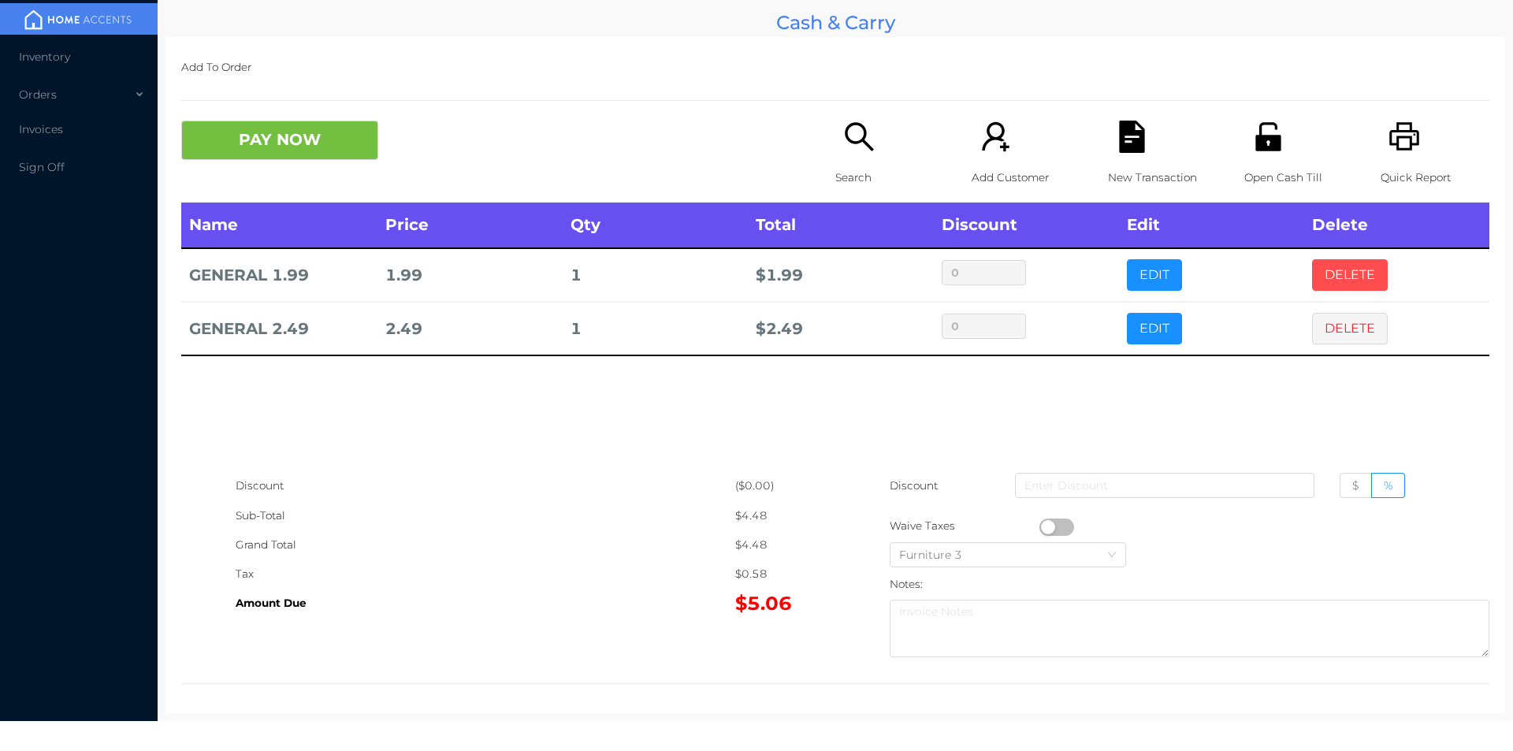
click at [1325, 284] on button "DELETE" at bounding box center [1350, 275] width 76 height 32
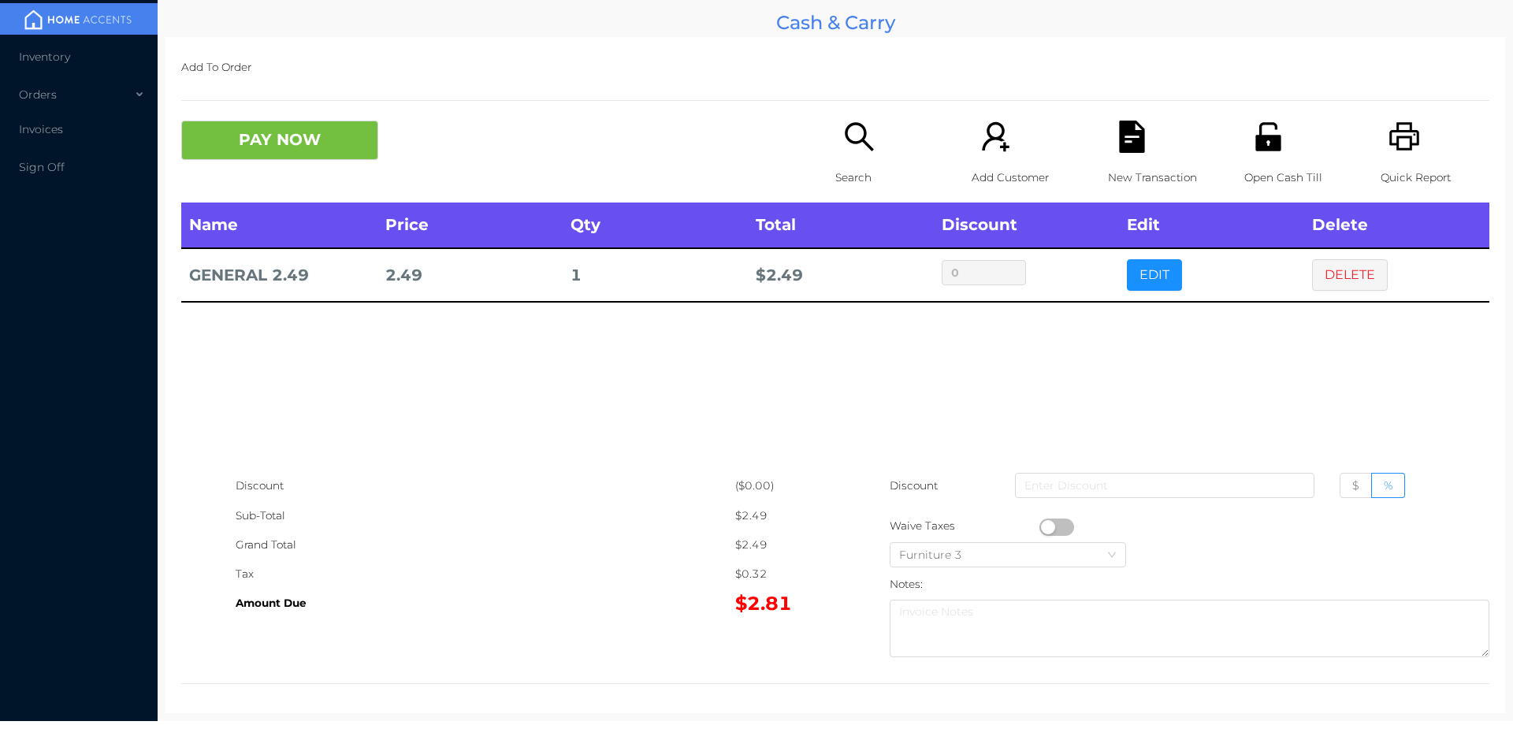
click at [1044, 526] on button "button" at bounding box center [1056, 527] width 35 height 17
click at [284, 125] on button "PAY NOW" at bounding box center [279, 140] width 197 height 39
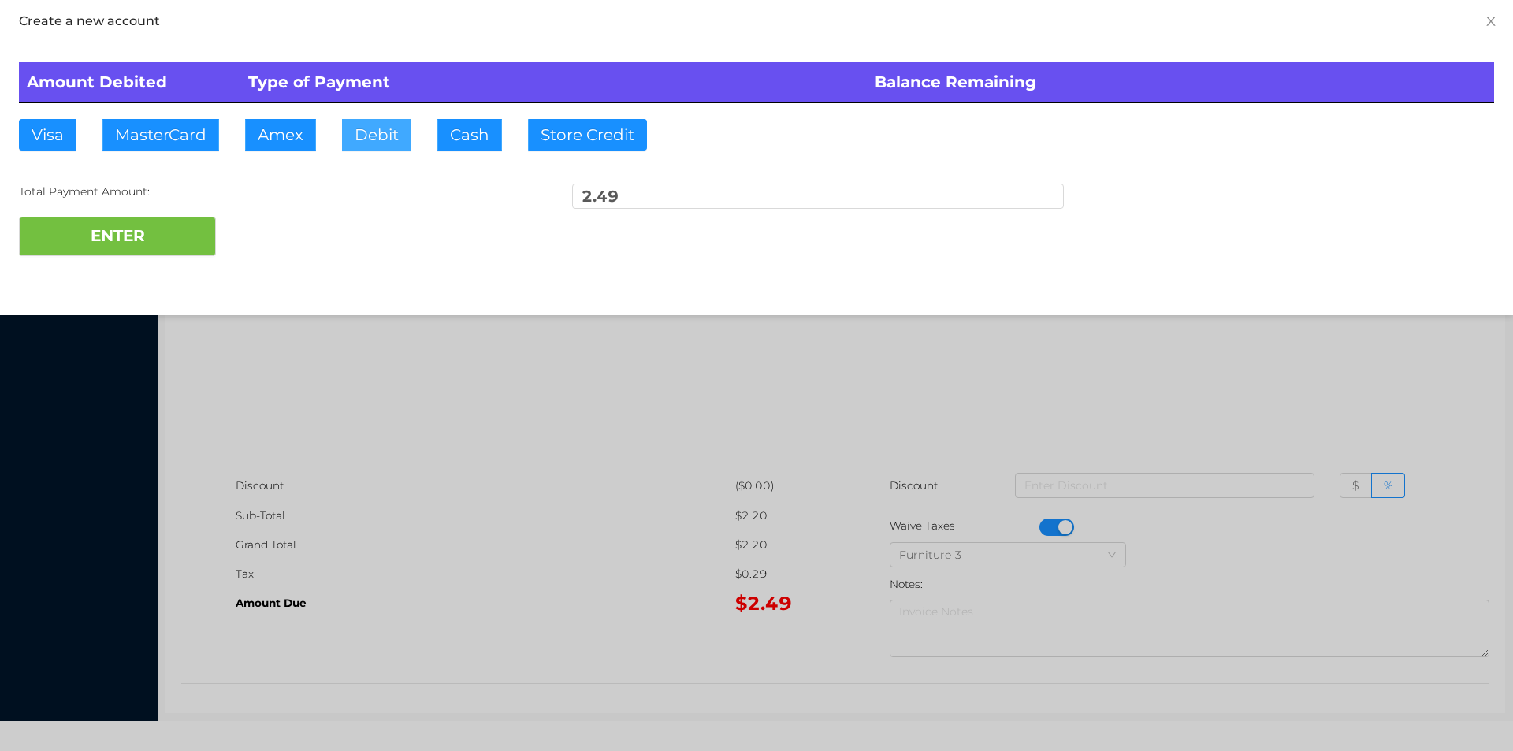
click at [403, 139] on button "Debit" at bounding box center [376, 135] width 69 height 32
click at [130, 241] on button "ENTER" at bounding box center [117, 236] width 197 height 39
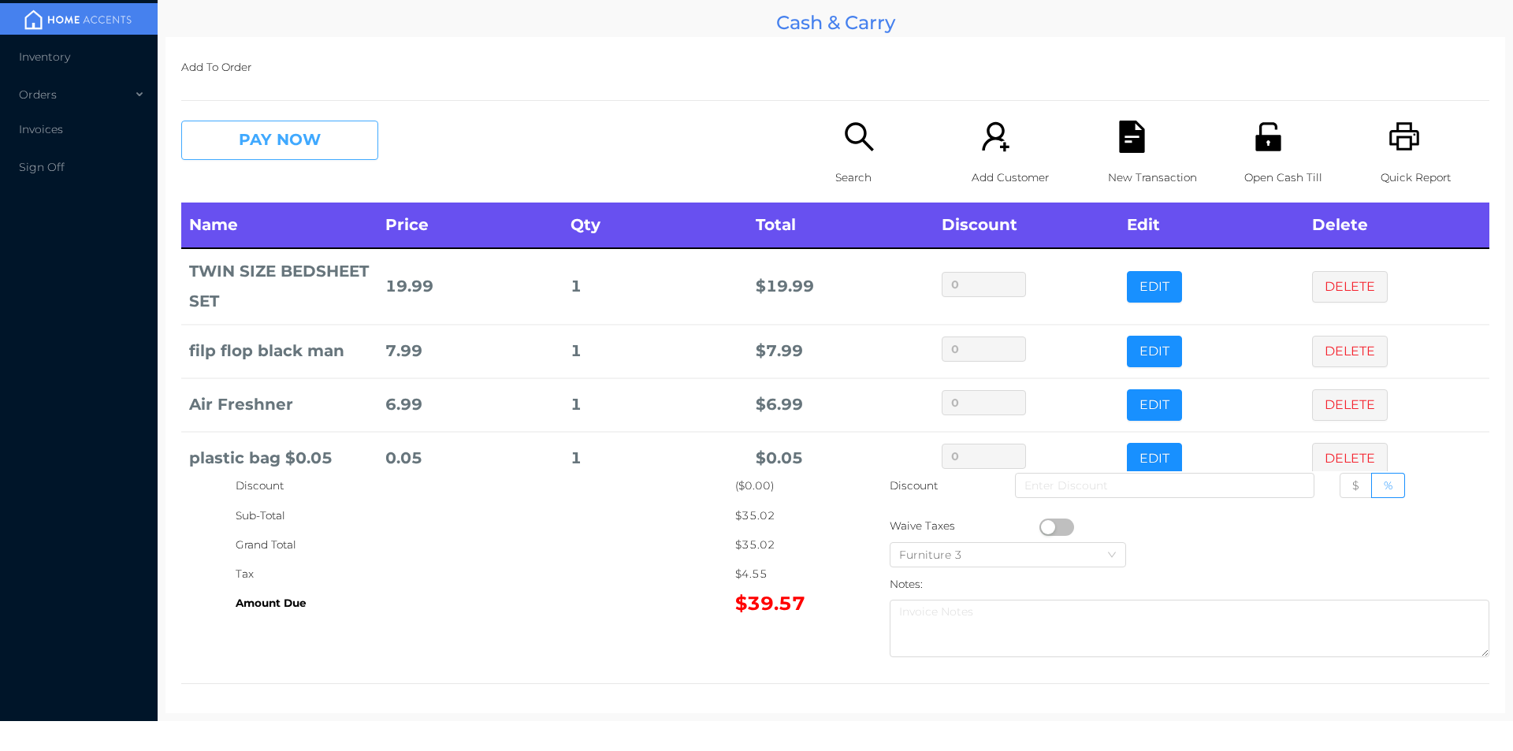
click at [313, 146] on button "PAY NOW" at bounding box center [279, 140] width 197 height 39
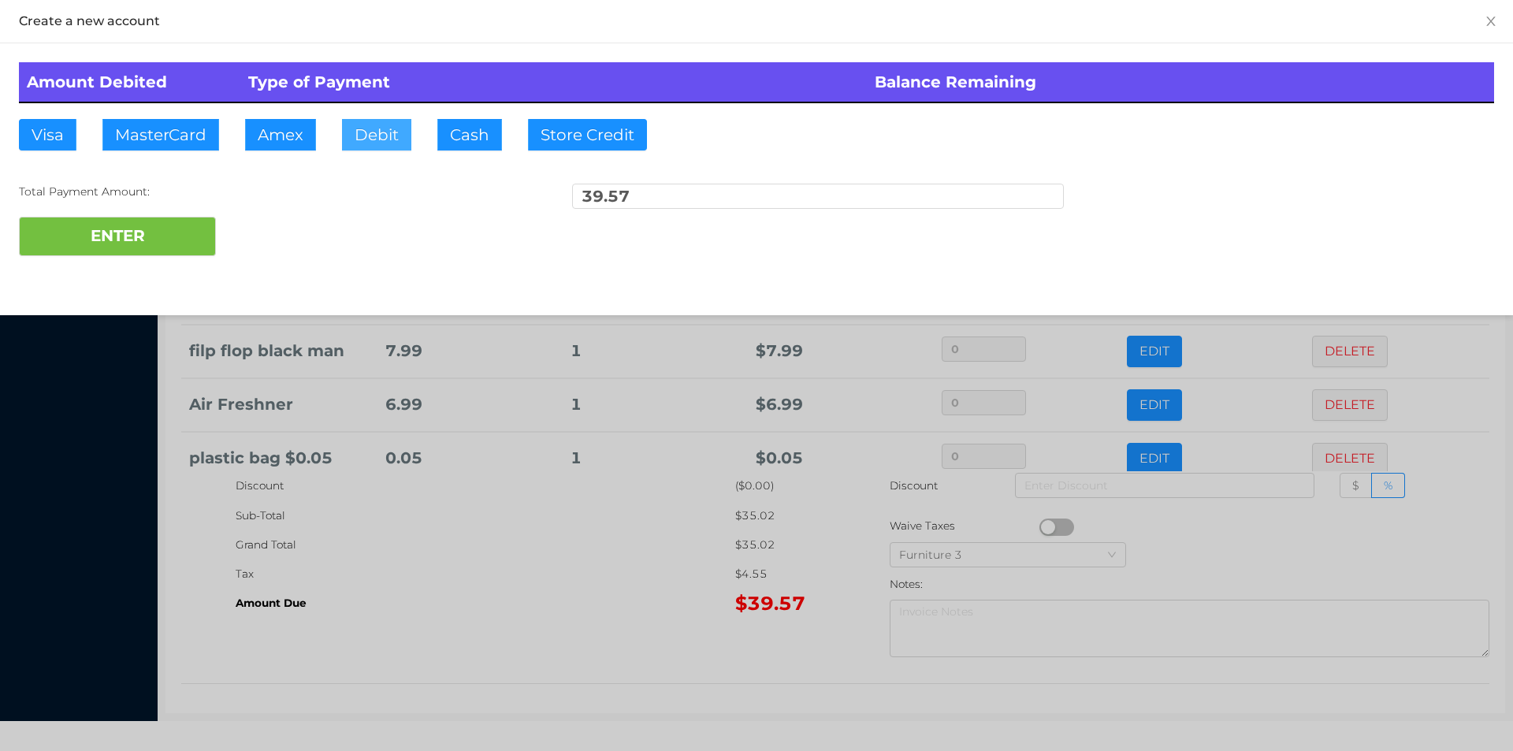
click at [375, 120] on button "Debit" at bounding box center [376, 135] width 69 height 32
click at [199, 234] on button "ENTER" at bounding box center [117, 236] width 197 height 39
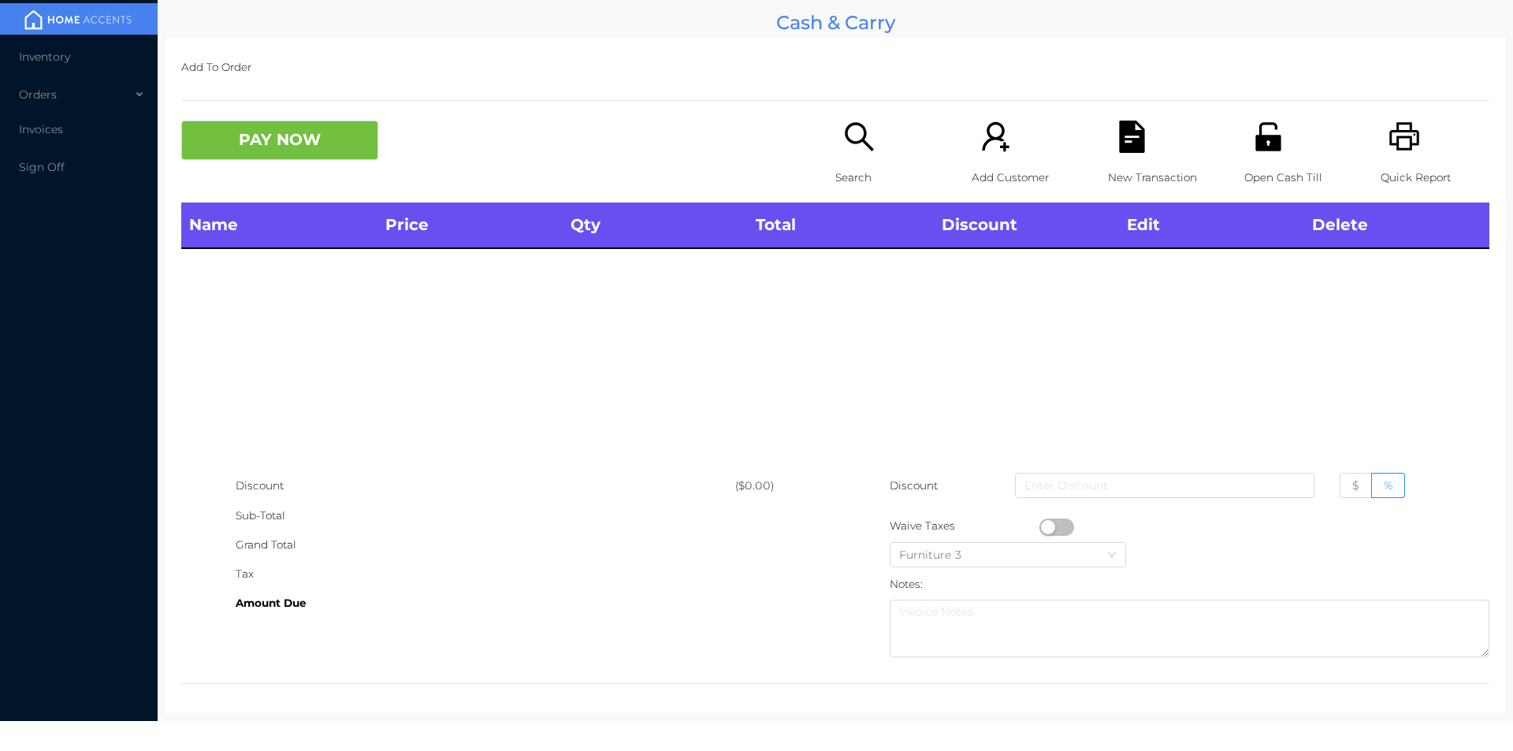
click at [839, 169] on p "Search" at bounding box center [889, 177] width 109 height 29
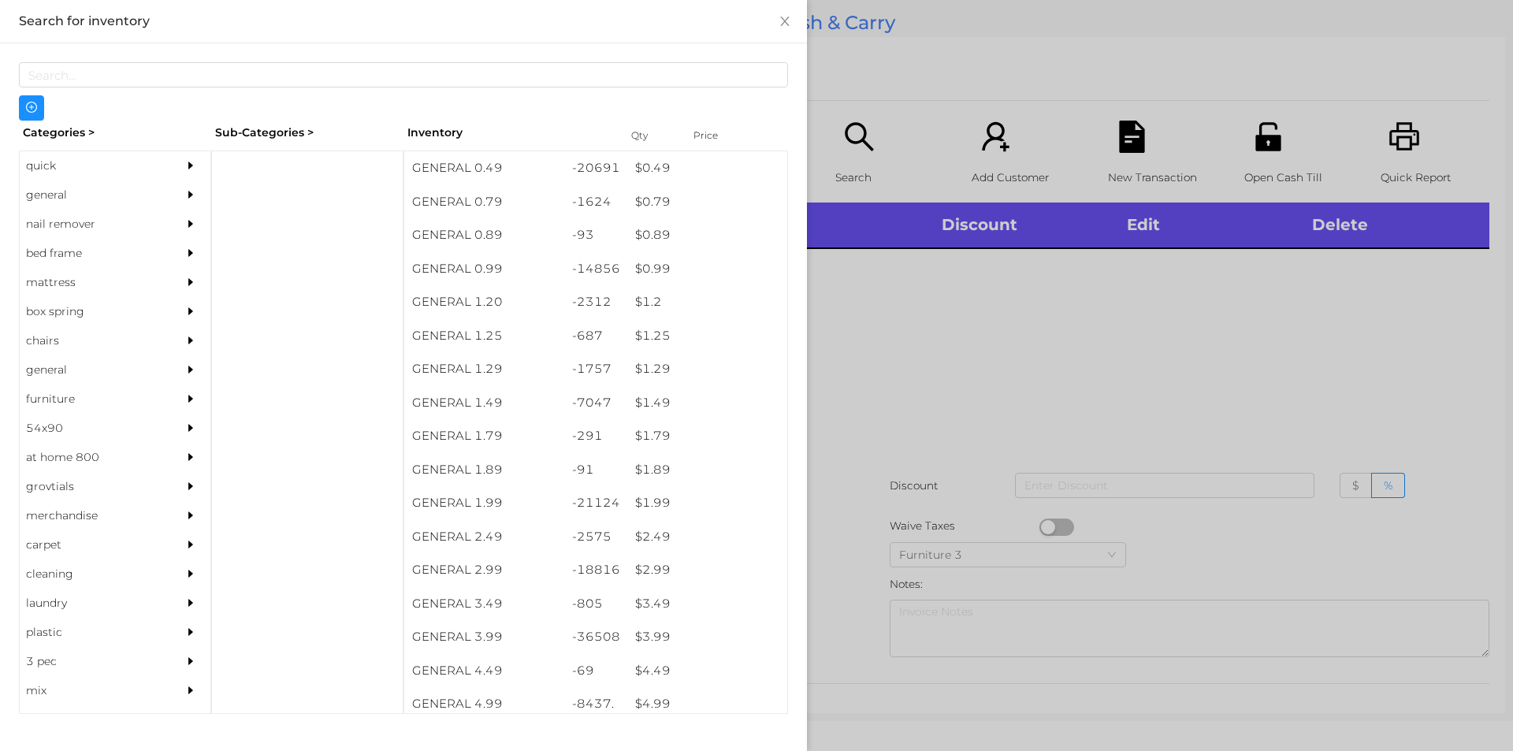
scroll to position [0, 0]
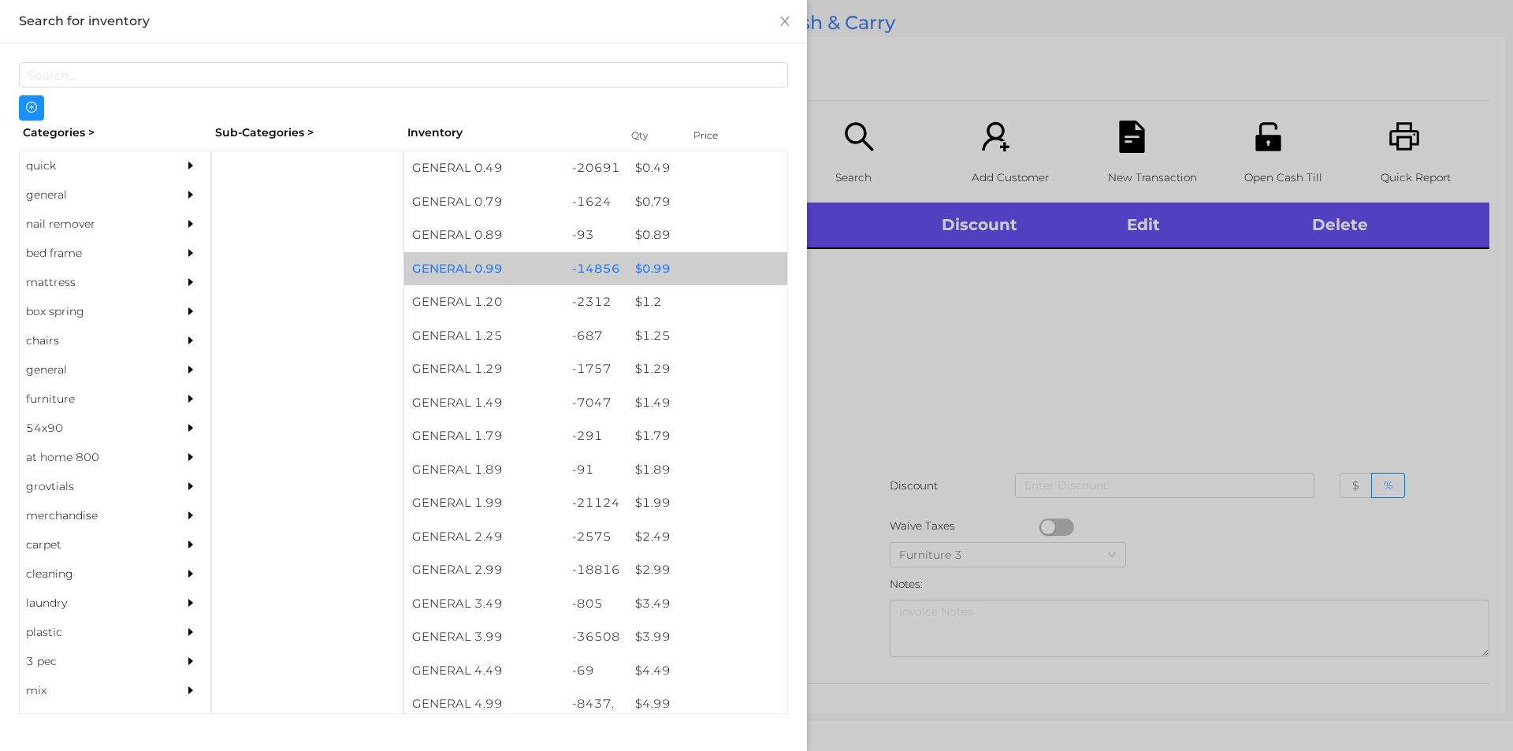
click at [654, 270] on div "$ 0.99" at bounding box center [707, 269] width 160 height 34
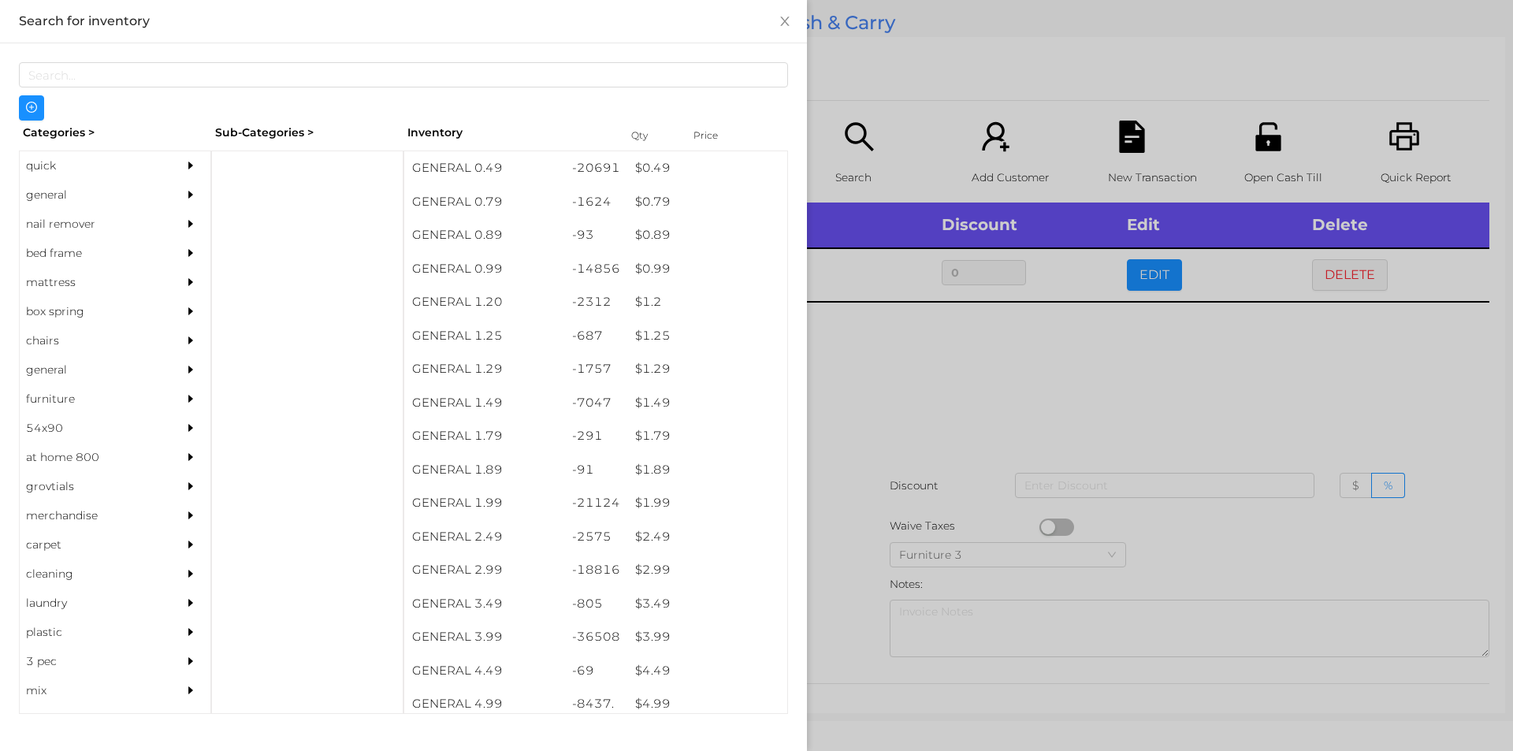
click at [972, 344] on div at bounding box center [756, 375] width 1513 height 751
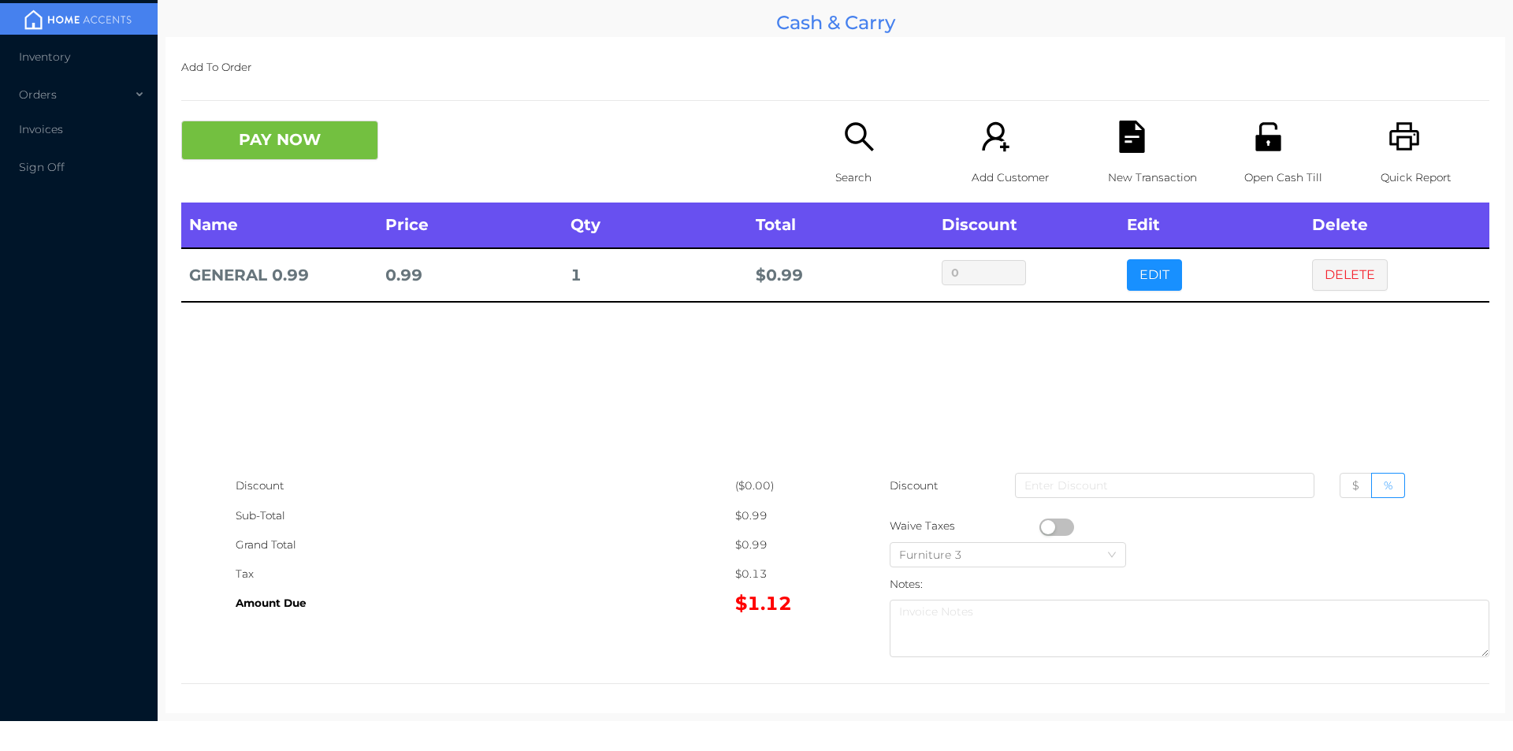
click at [1039, 526] on button "button" at bounding box center [1056, 527] width 35 height 17
click at [226, 143] on button "PAY NOW" at bounding box center [279, 140] width 197 height 39
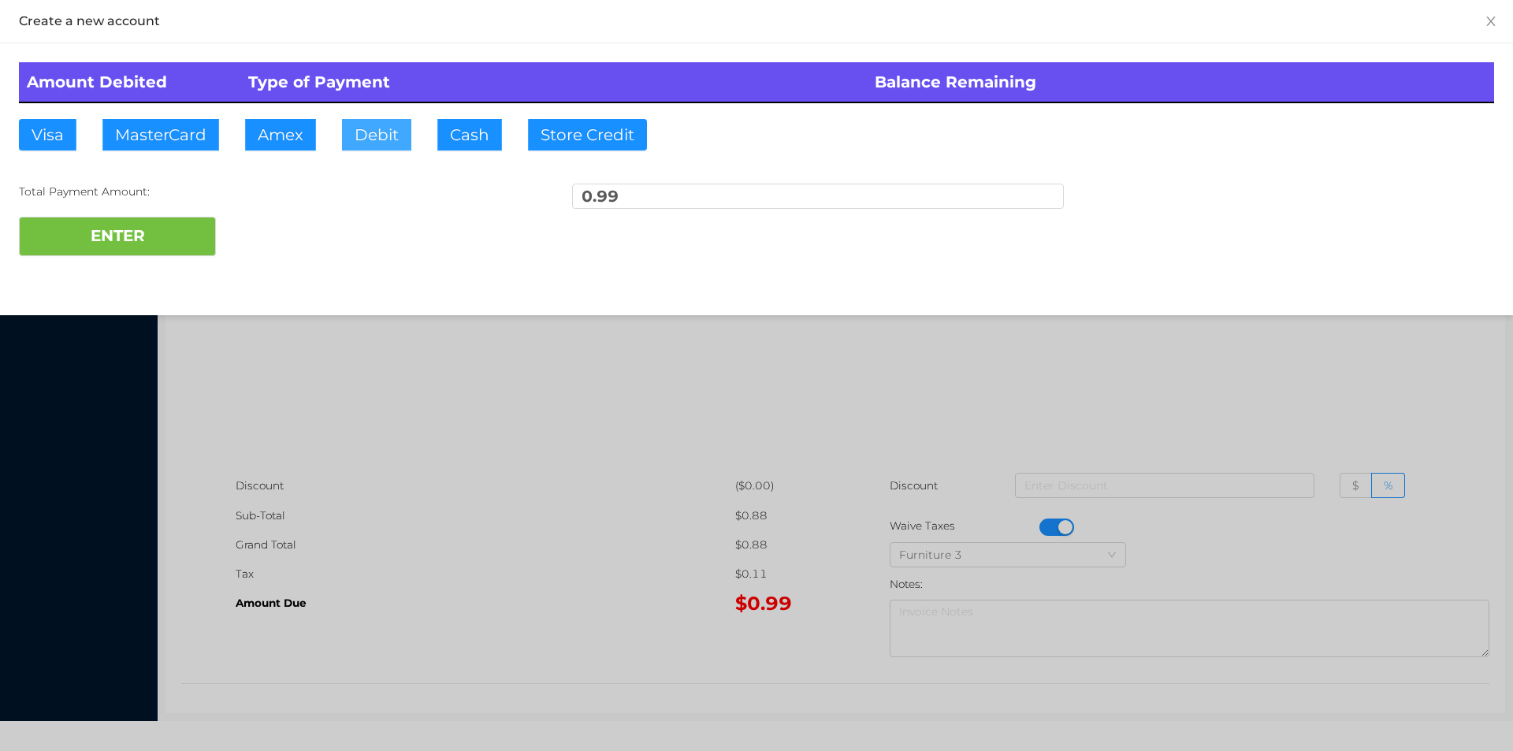
click at [354, 122] on button "Debit" at bounding box center [376, 135] width 69 height 32
click at [143, 222] on button "ENTER" at bounding box center [117, 236] width 197 height 39
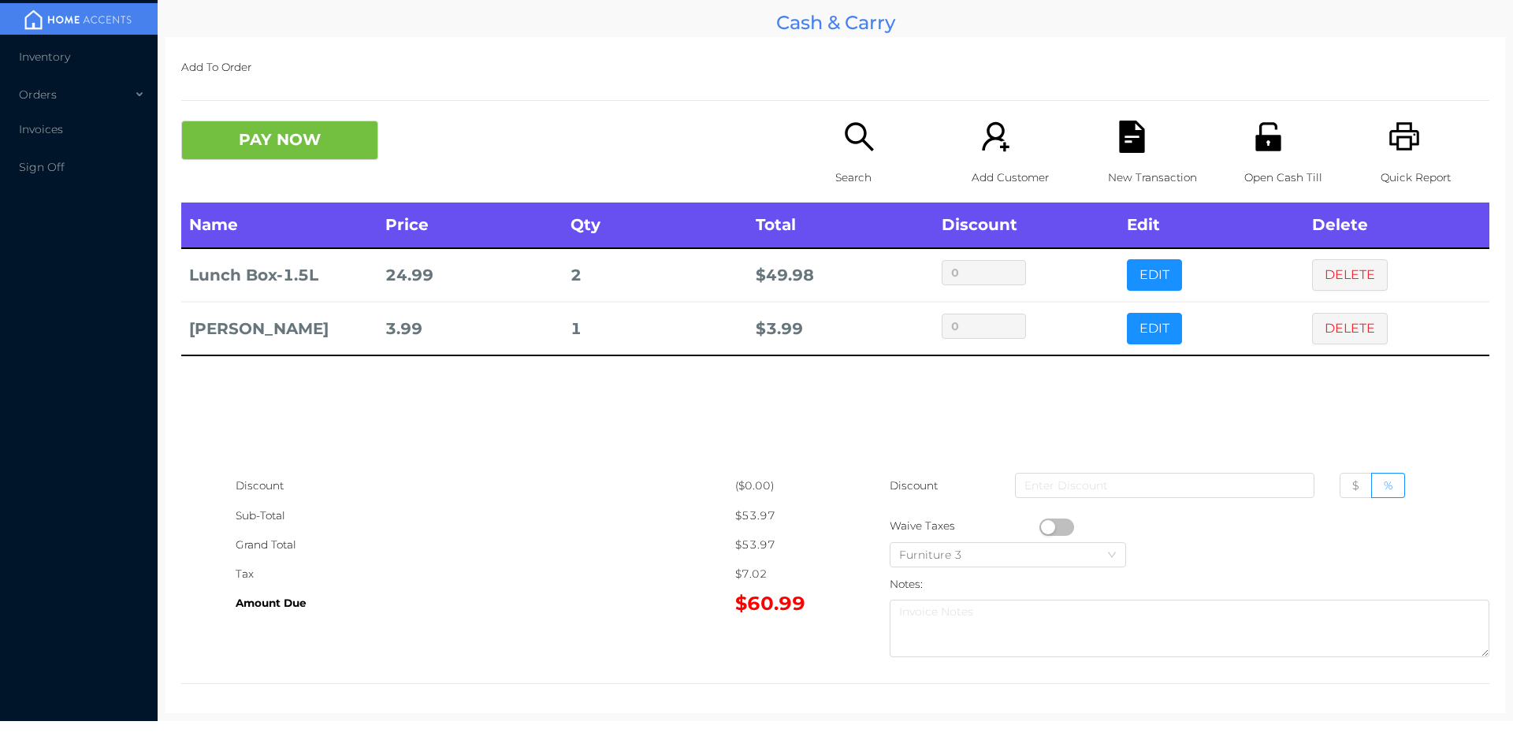
scroll to position [6, 0]
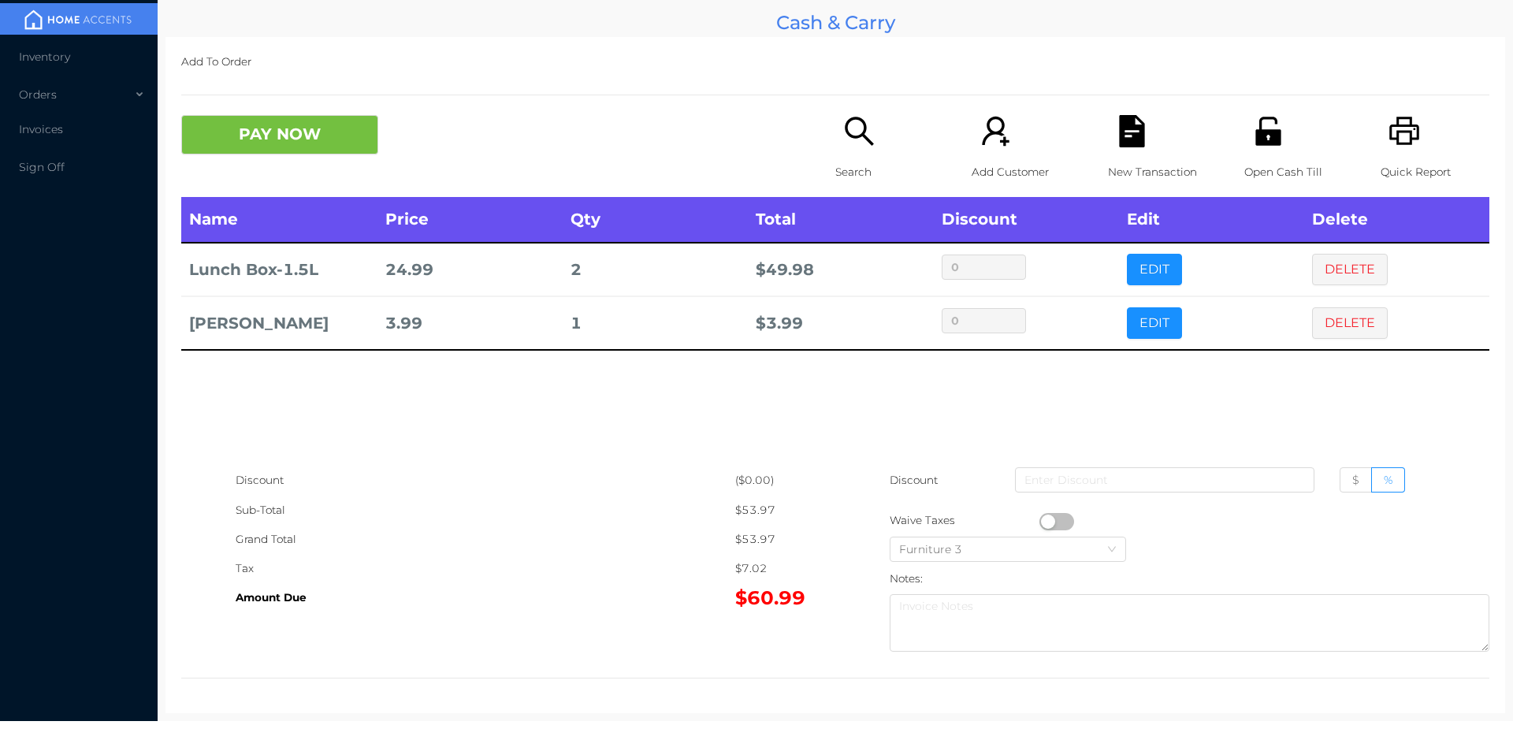
click at [849, 147] on icon "icon: search" at bounding box center [859, 131] width 32 height 32
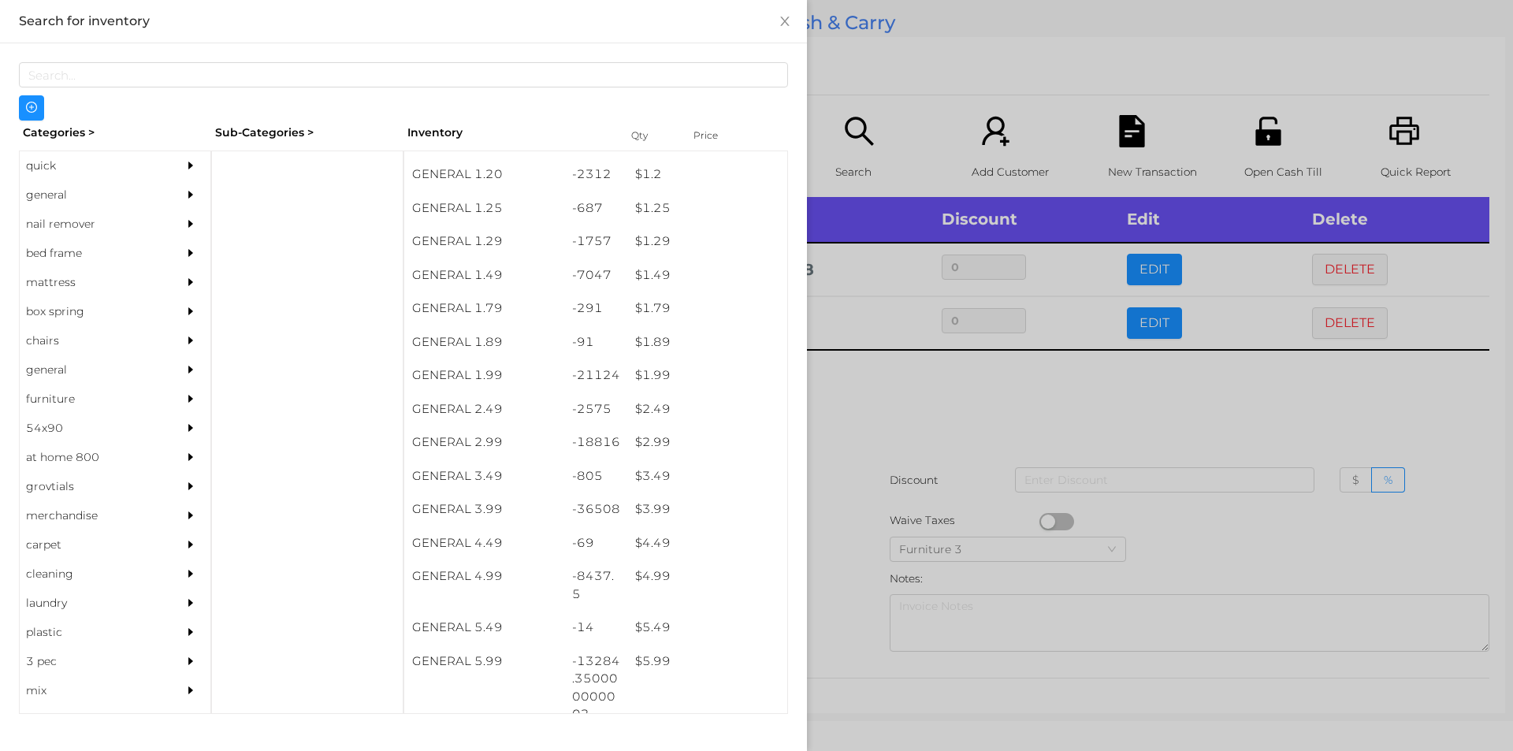
scroll to position [158, 0]
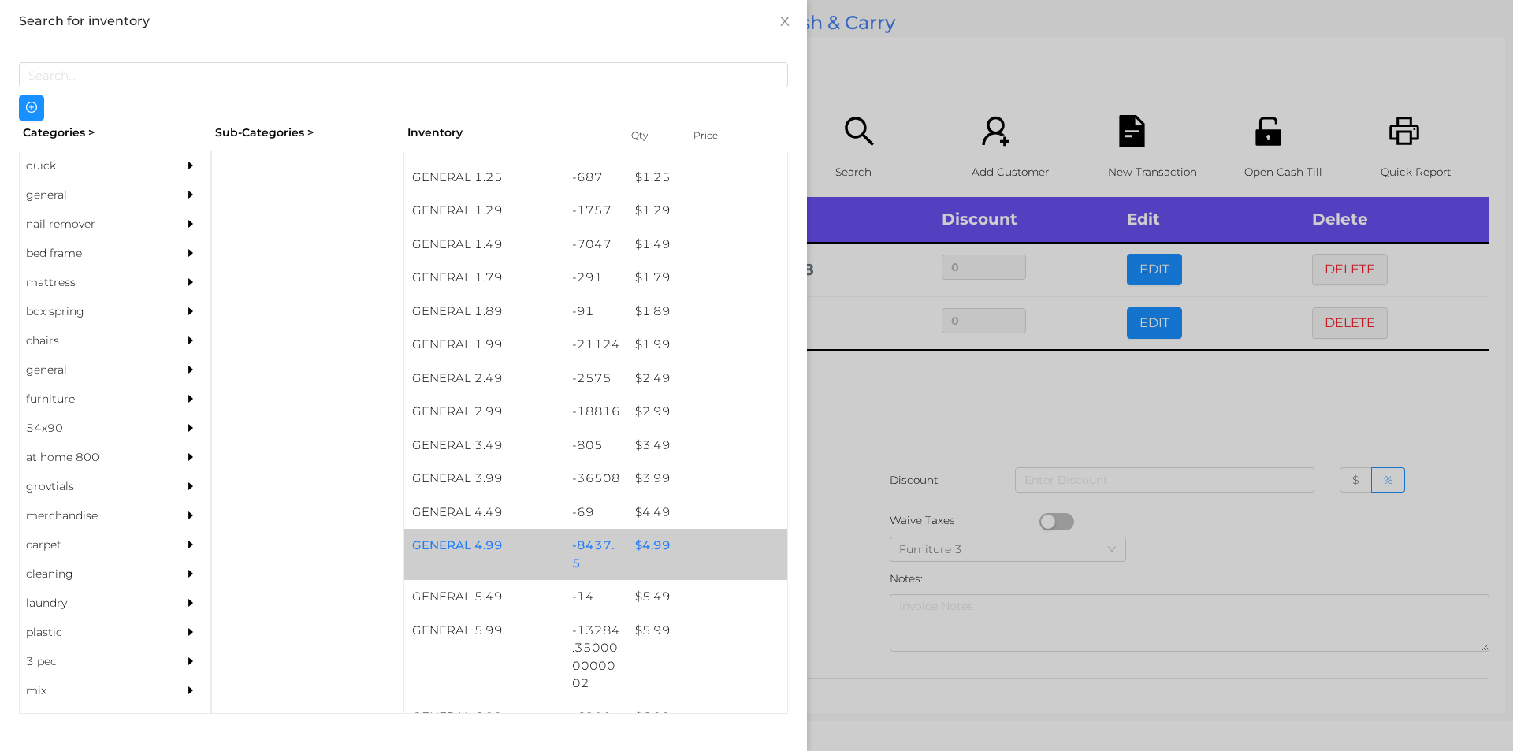
click at [671, 534] on div "$ 4.99" at bounding box center [707, 546] width 160 height 34
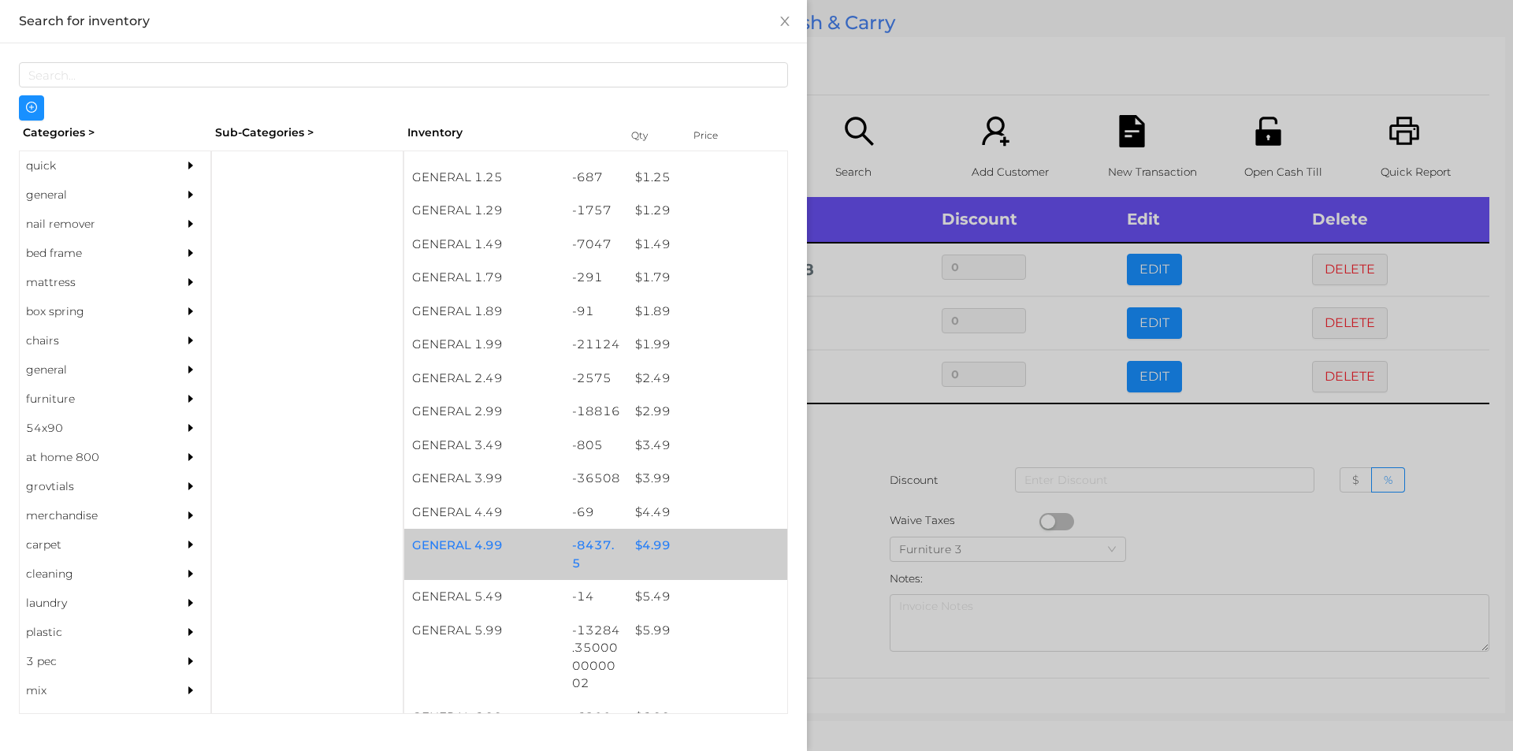
click at [673, 536] on div "$ 4.99" at bounding box center [707, 546] width 160 height 34
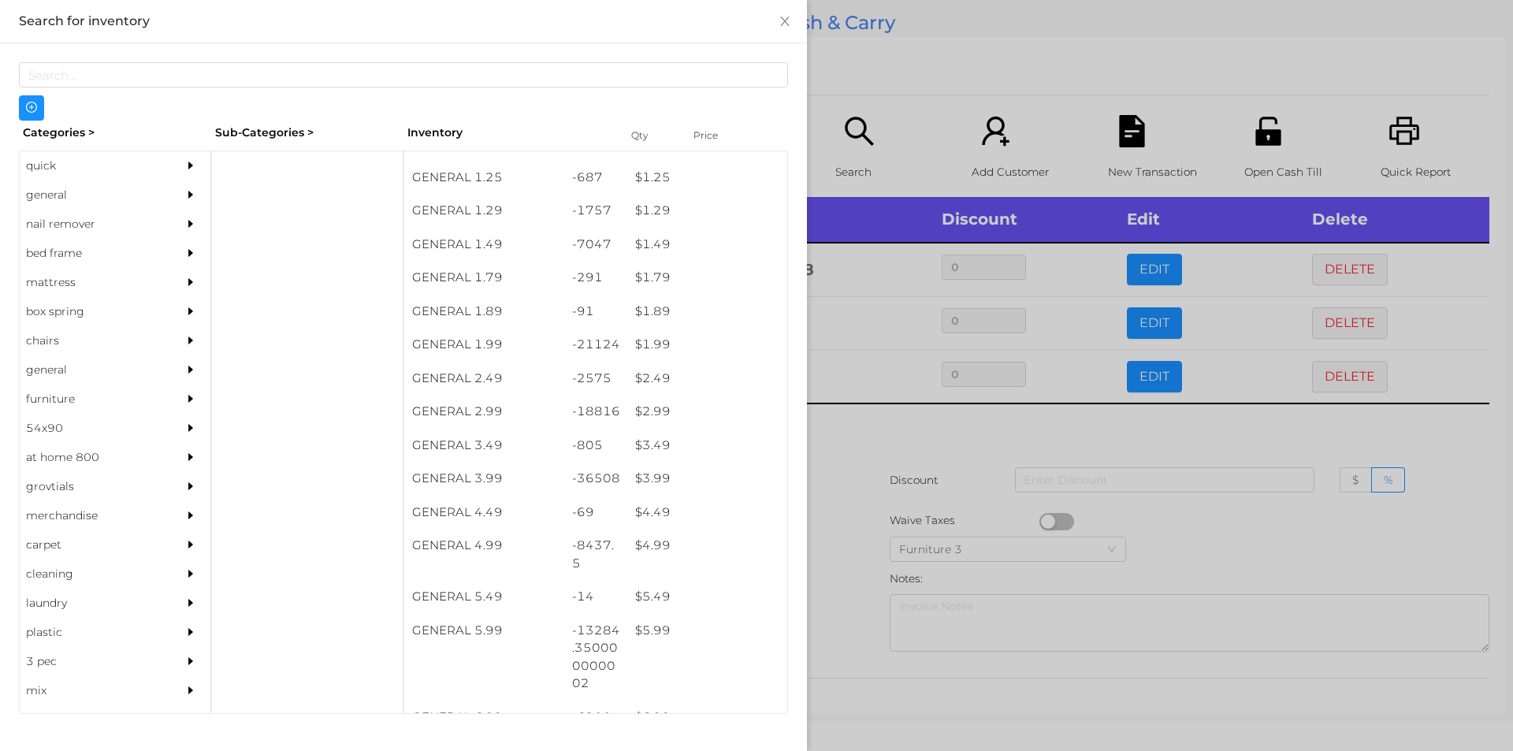
click at [839, 481] on div at bounding box center [756, 375] width 1513 height 751
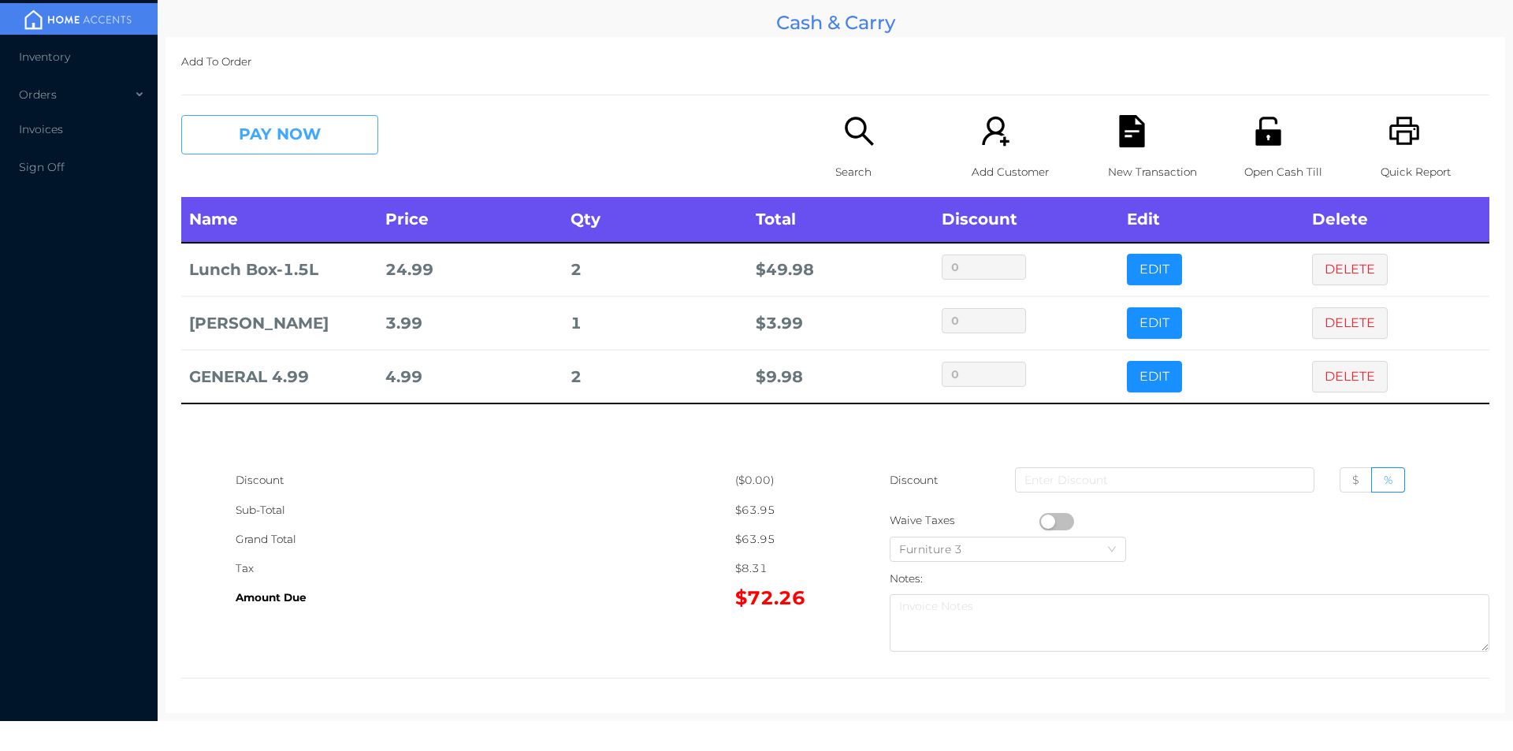
click at [301, 136] on button "PAY NOW" at bounding box center [279, 134] width 197 height 39
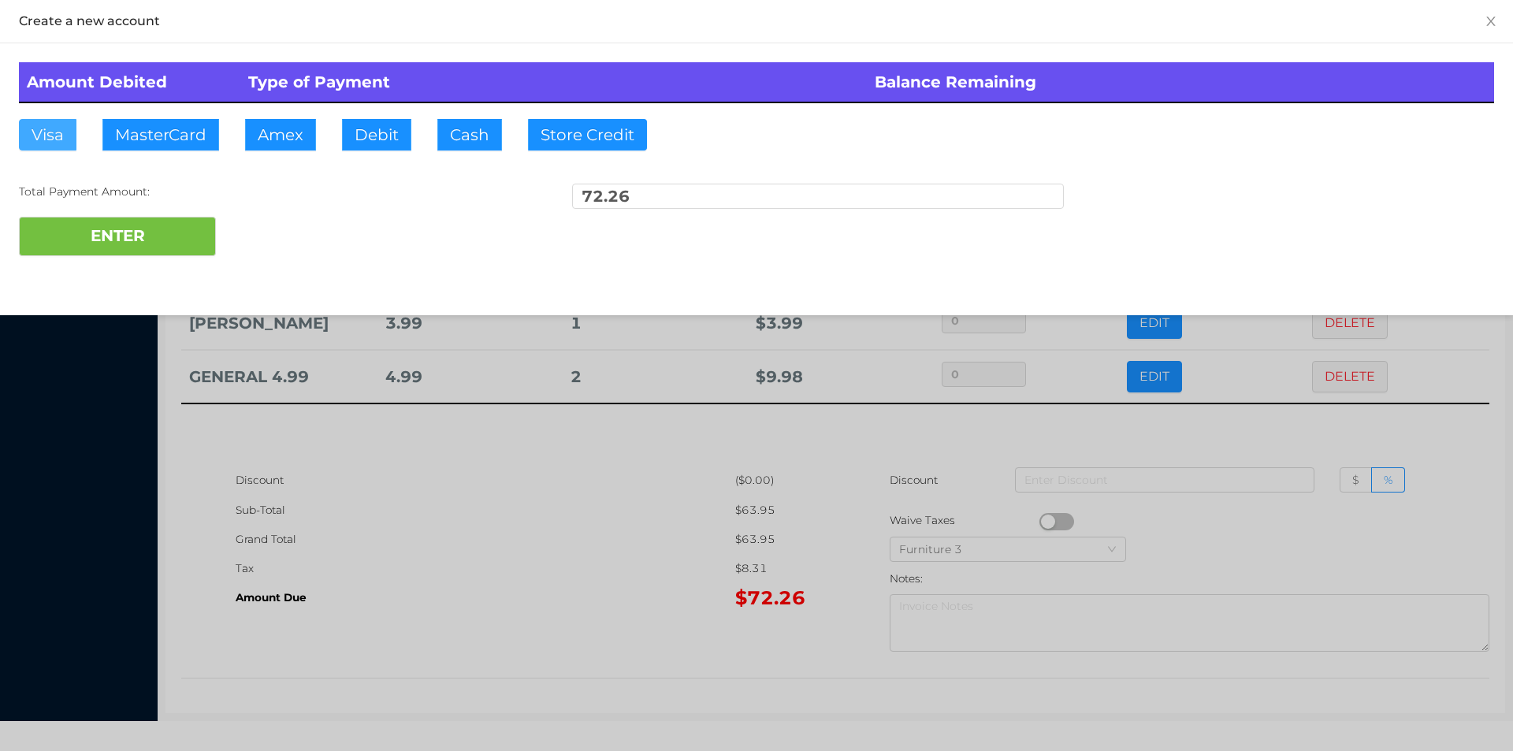
click at [50, 127] on button "Visa" at bounding box center [48, 135] width 58 height 32
click at [128, 242] on button "ENTER" at bounding box center [117, 236] width 197 height 39
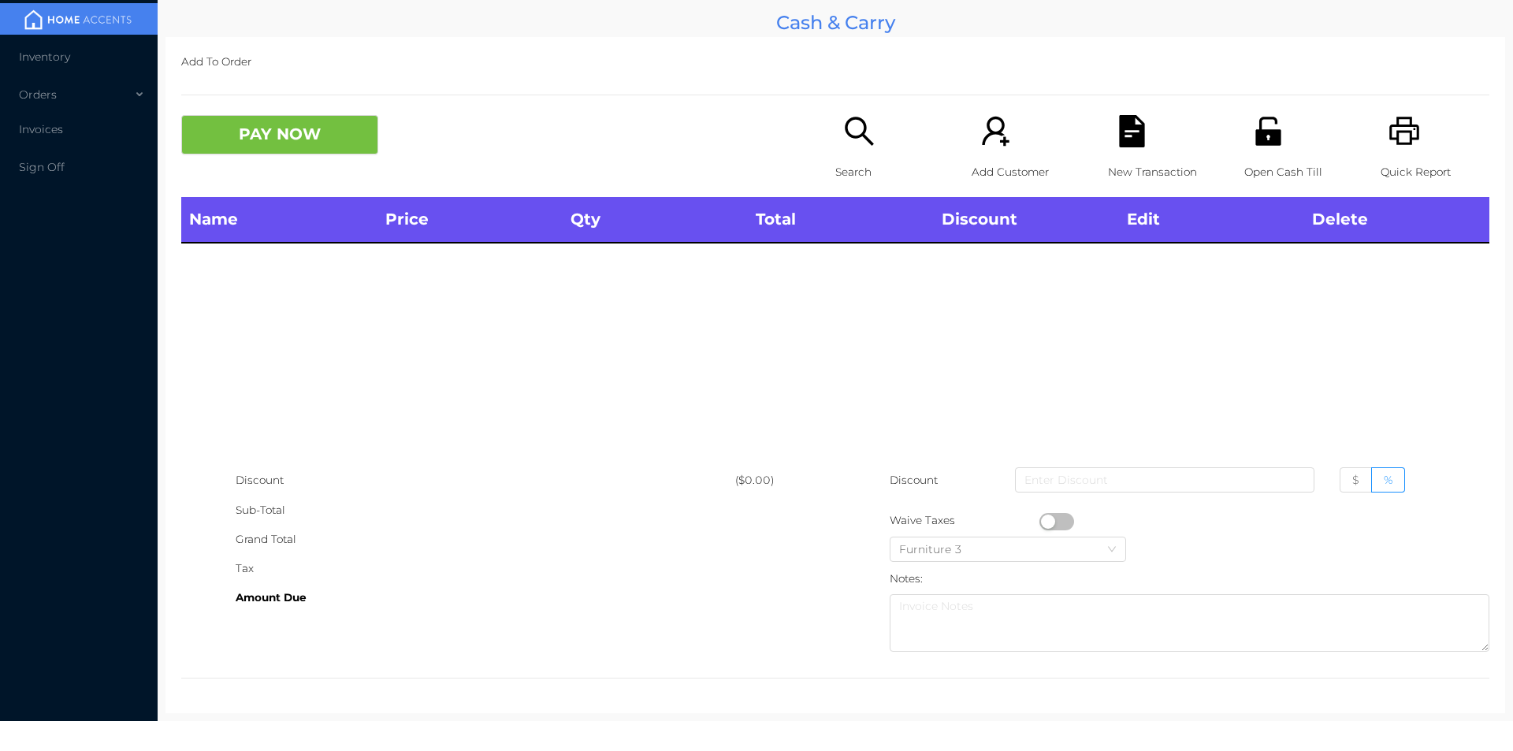
click at [1268, 146] on icon "icon: unlock" at bounding box center [1268, 131] width 32 height 32
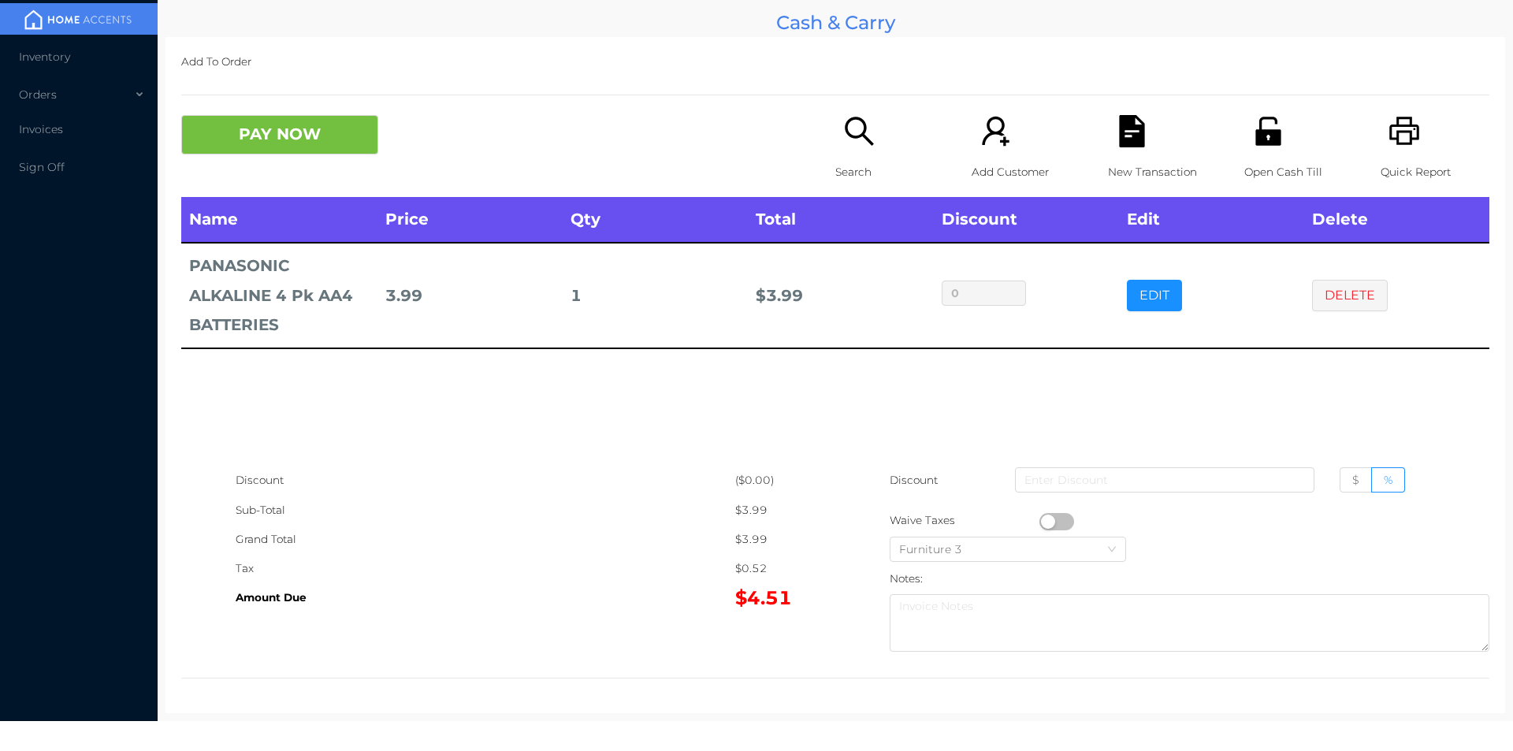
click at [857, 144] on icon "icon: search" at bounding box center [859, 131] width 32 height 32
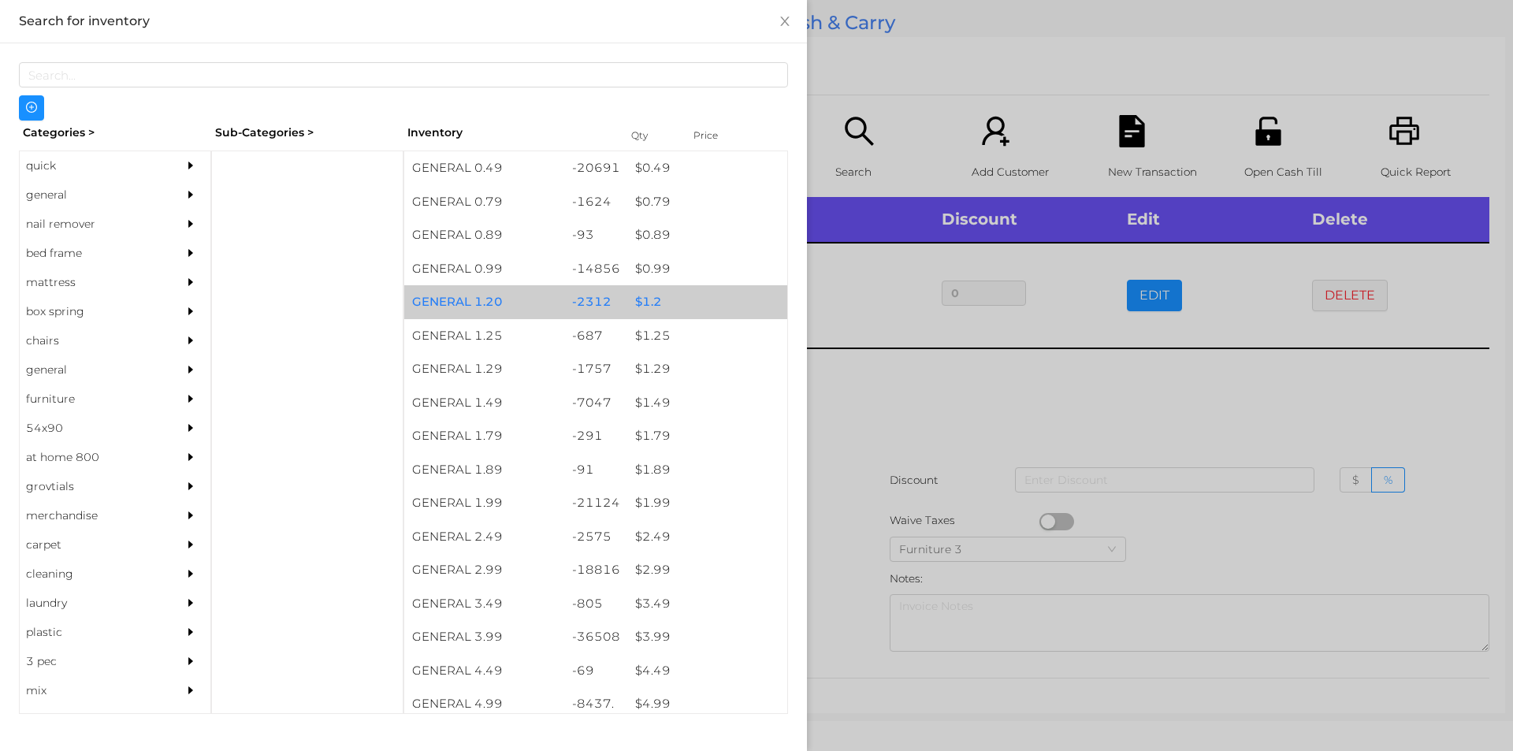
click at [684, 299] on div "$ 1.2" at bounding box center [707, 302] width 160 height 34
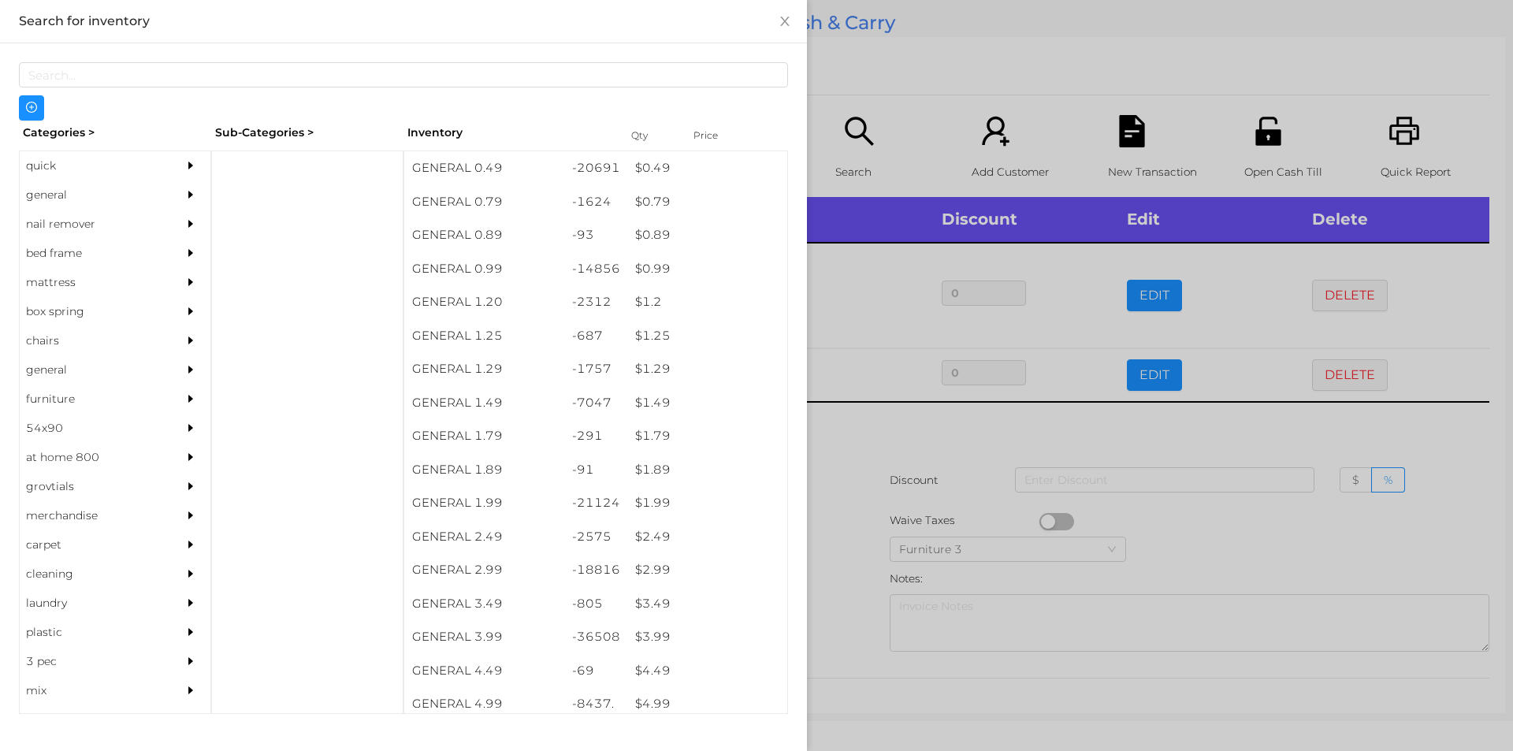
click at [806, 102] on div "Categories > Sub-Categories > Inventory Qty Price quick general nail remover be…" at bounding box center [403, 388] width 807 height 690
click at [1134, 377] on div at bounding box center [756, 375] width 1513 height 751
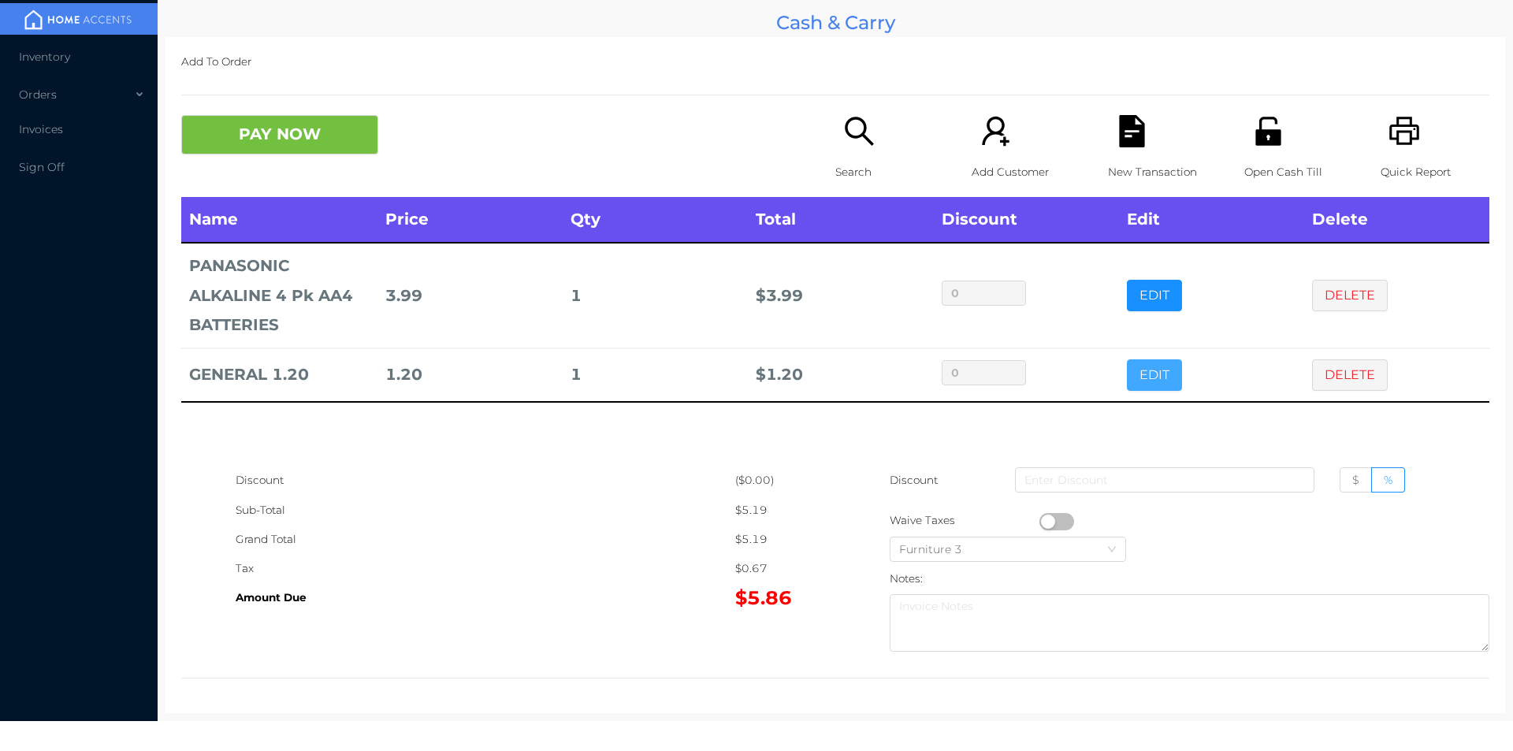
click at [1150, 370] on button "EDIT" at bounding box center [1154, 375] width 55 height 32
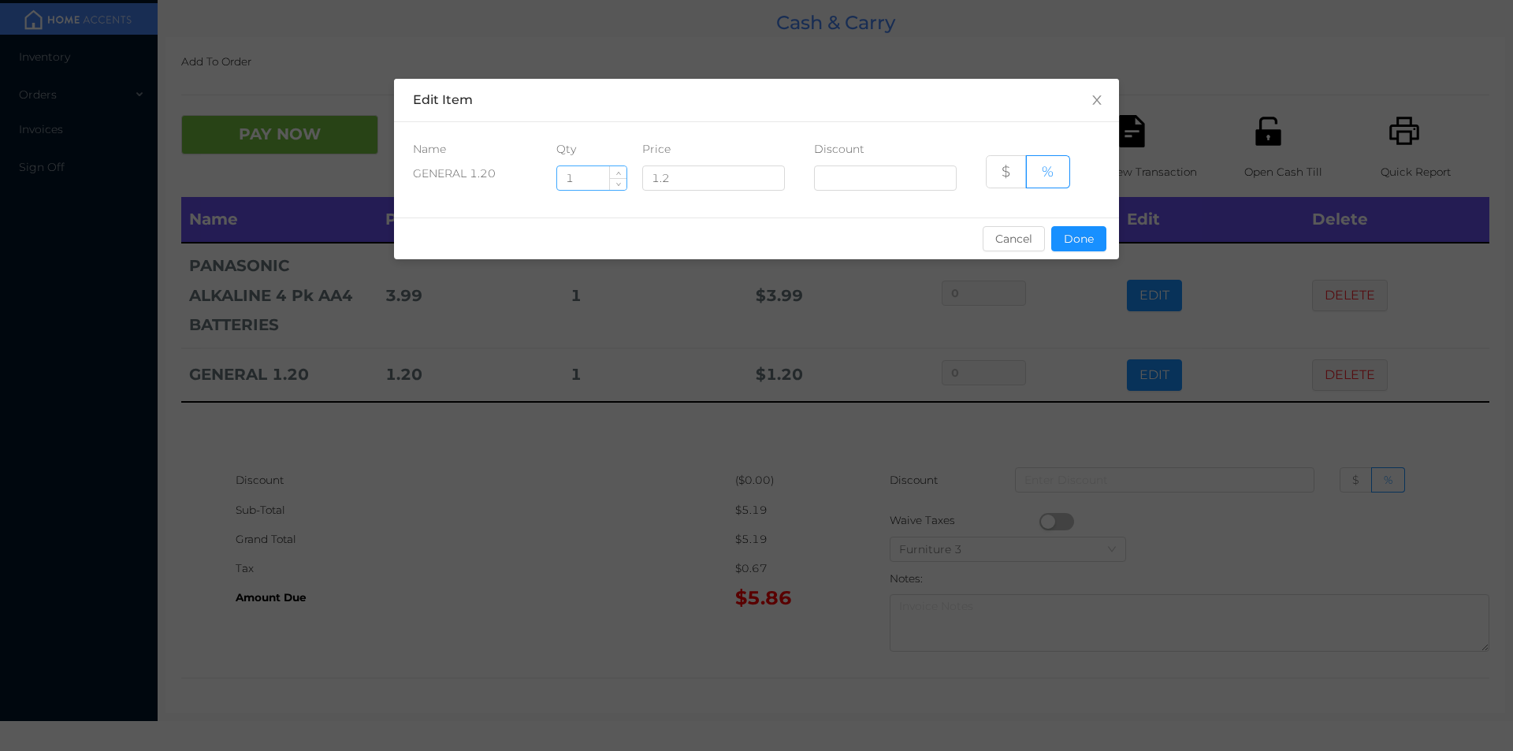
click at [595, 181] on input "1" at bounding box center [591, 178] width 69 height 24
type input "6"
click at [1080, 247] on button "Done" at bounding box center [1078, 238] width 55 height 25
type input "0%"
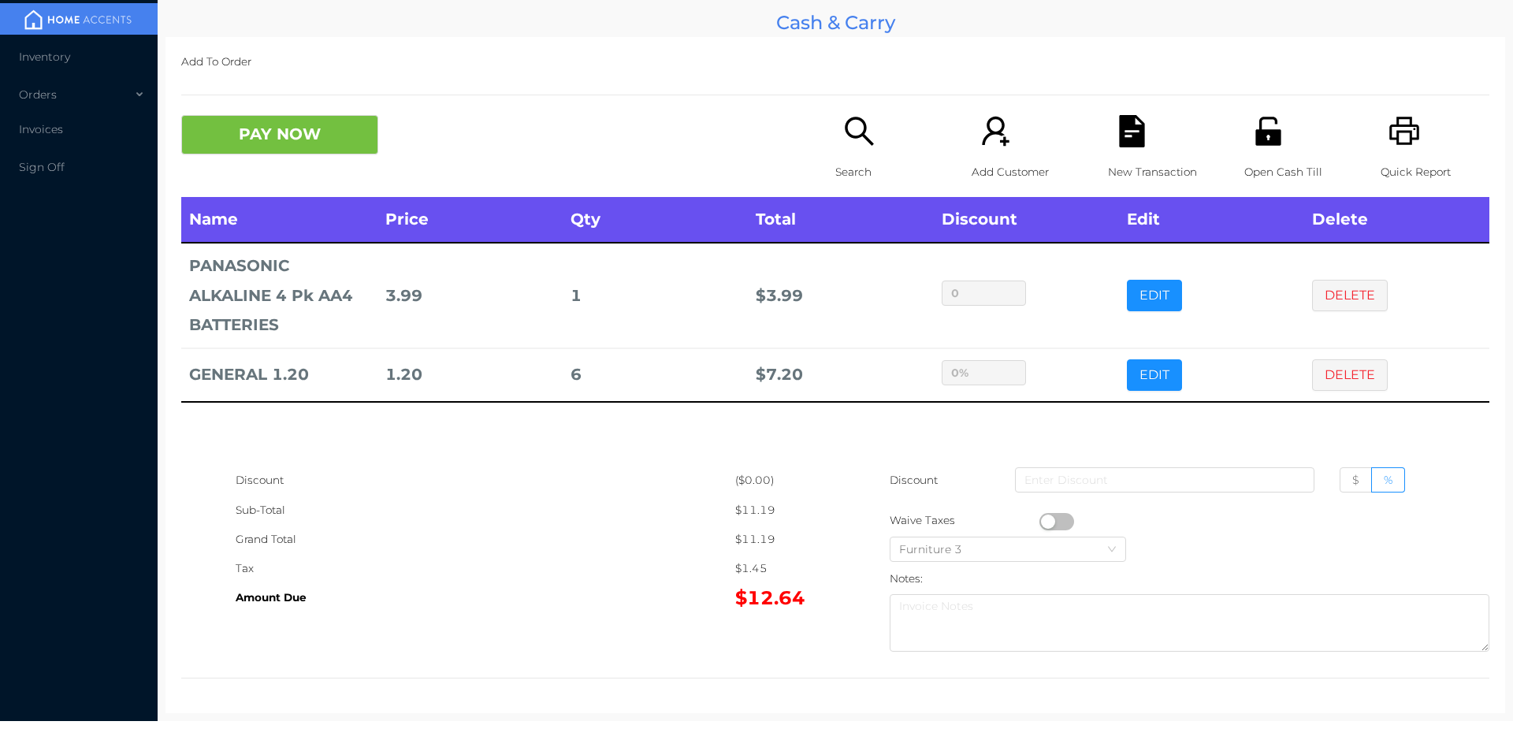
click at [814, 606] on div "$12.64" at bounding box center [785, 597] width 100 height 29
click at [850, 152] on div "Search" at bounding box center [889, 156] width 109 height 82
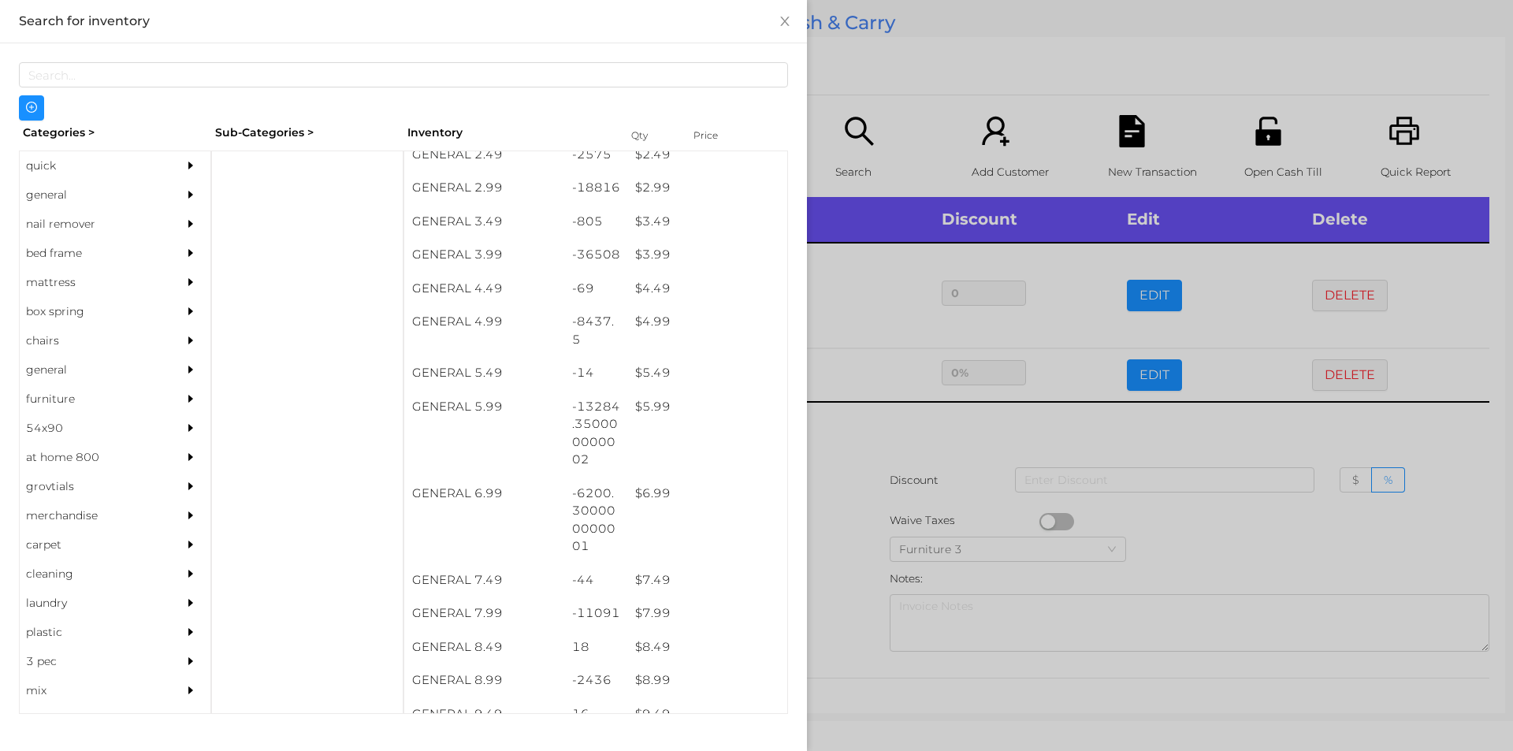
scroll to position [366, 0]
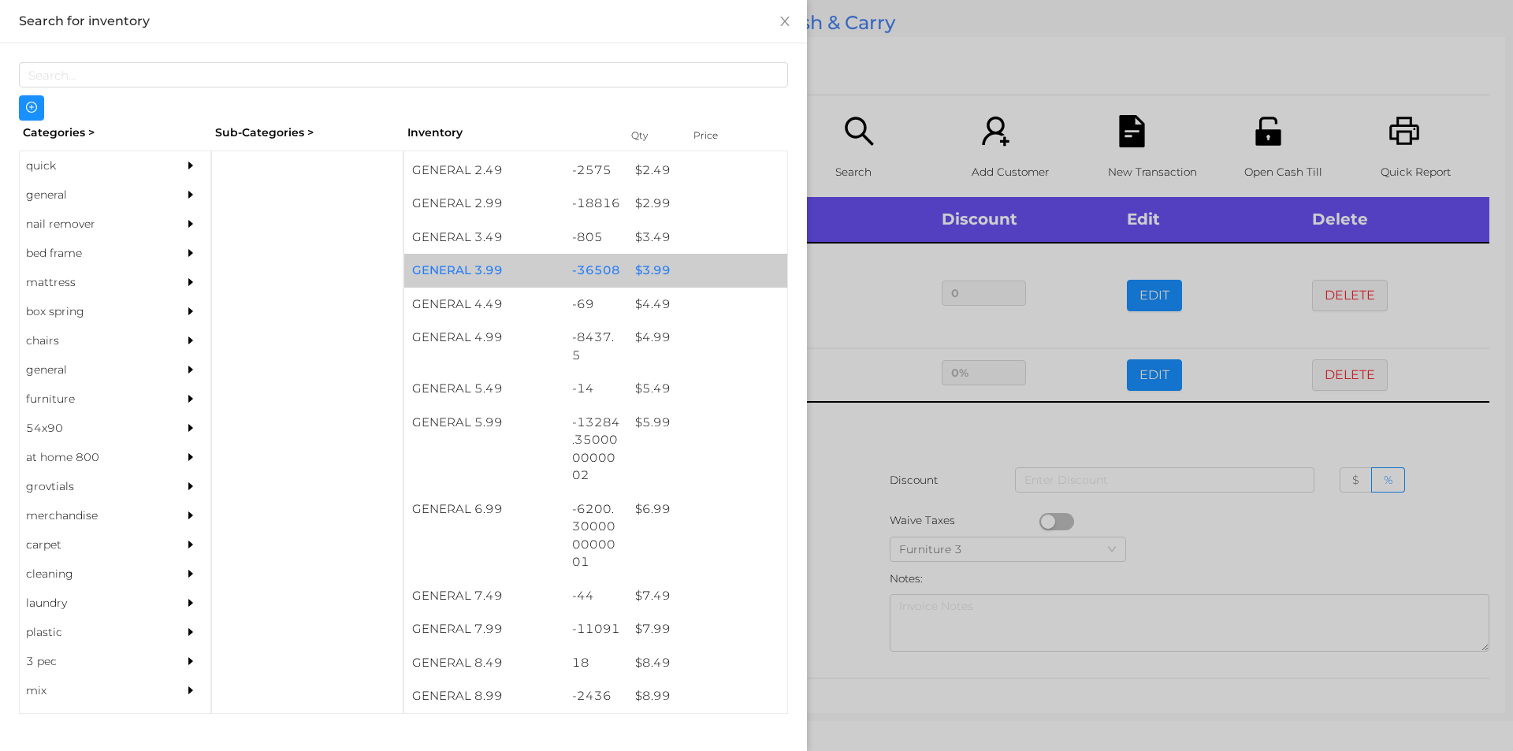
click at [643, 275] on div "$ 3.99" at bounding box center [707, 271] width 160 height 34
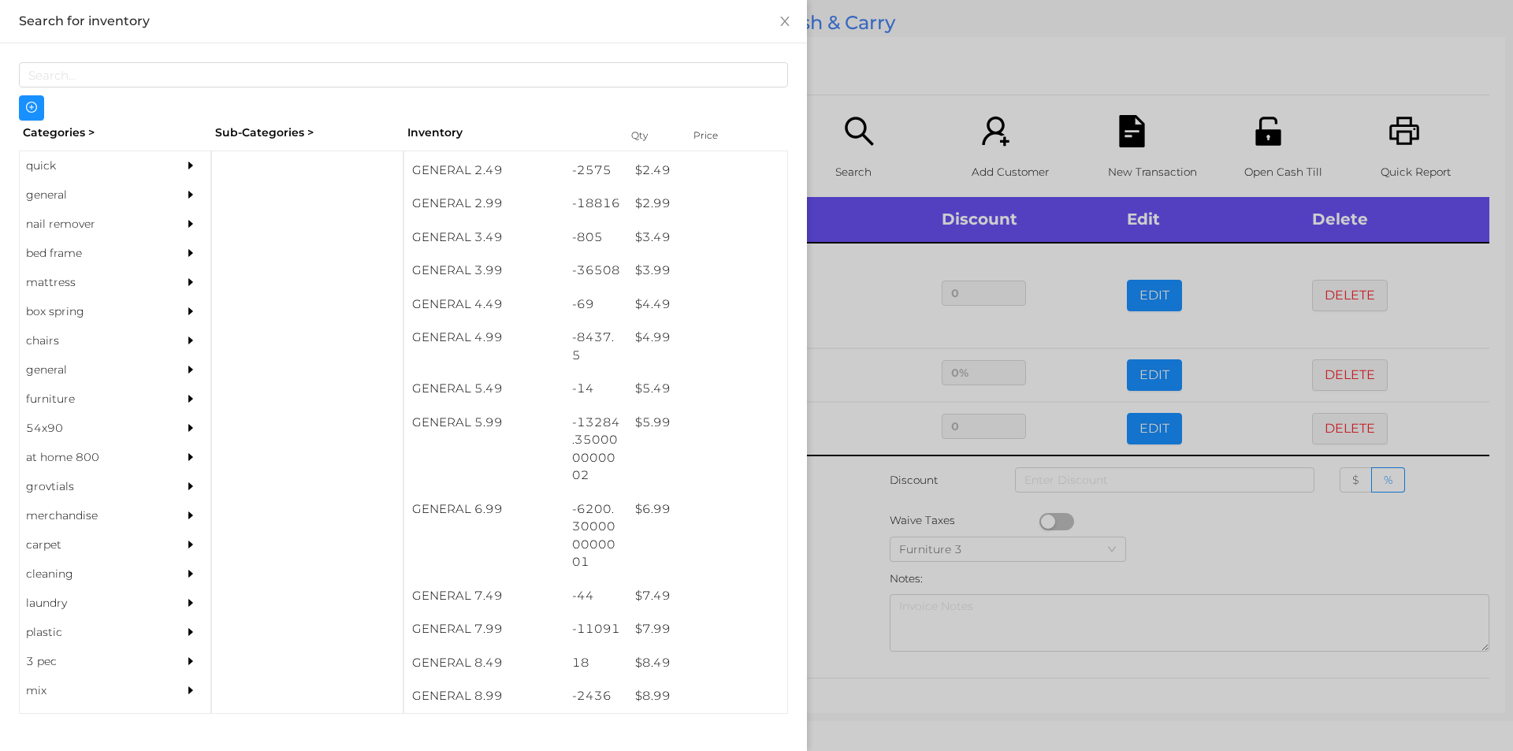
click at [872, 102] on div at bounding box center [756, 375] width 1513 height 751
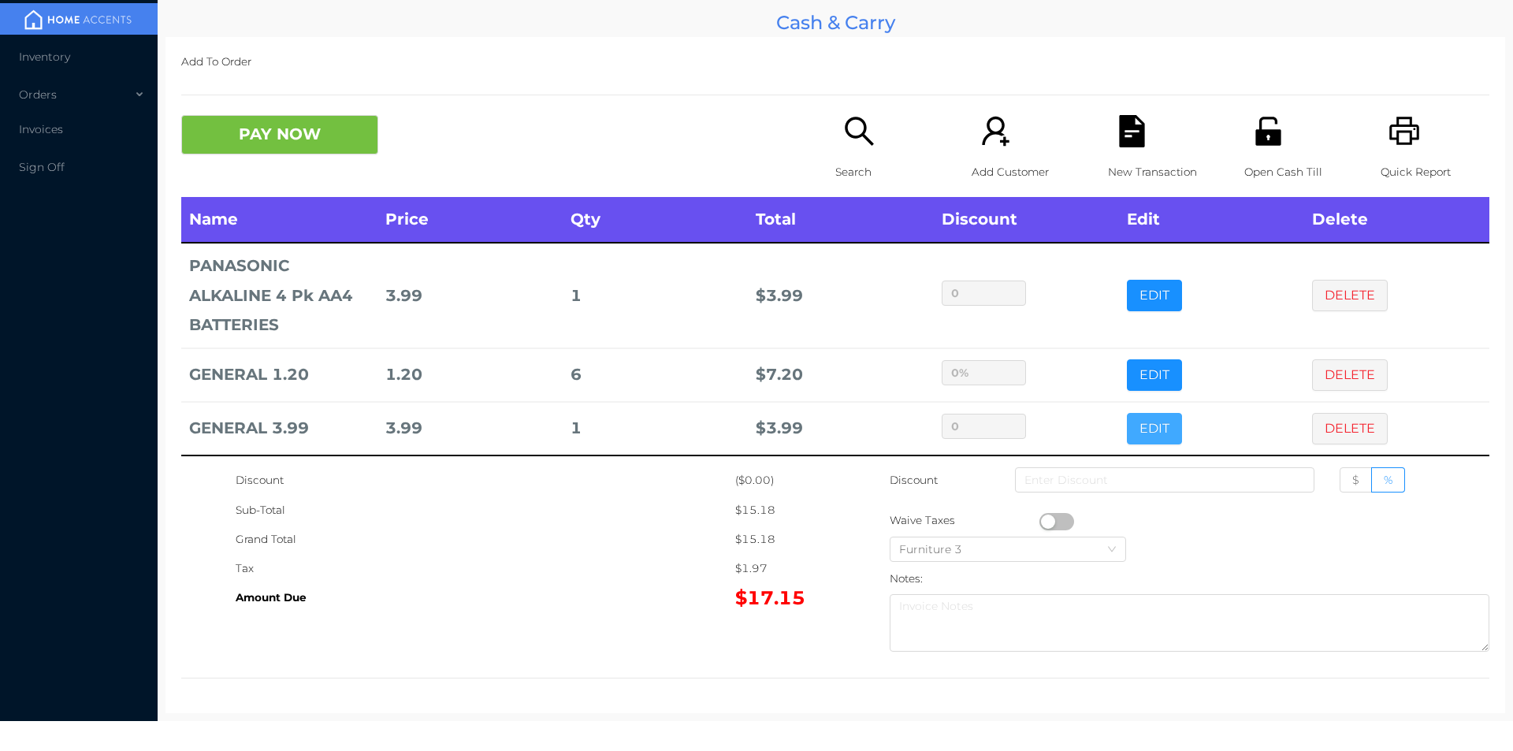
click at [1127, 434] on button "EDIT" at bounding box center [1154, 429] width 55 height 32
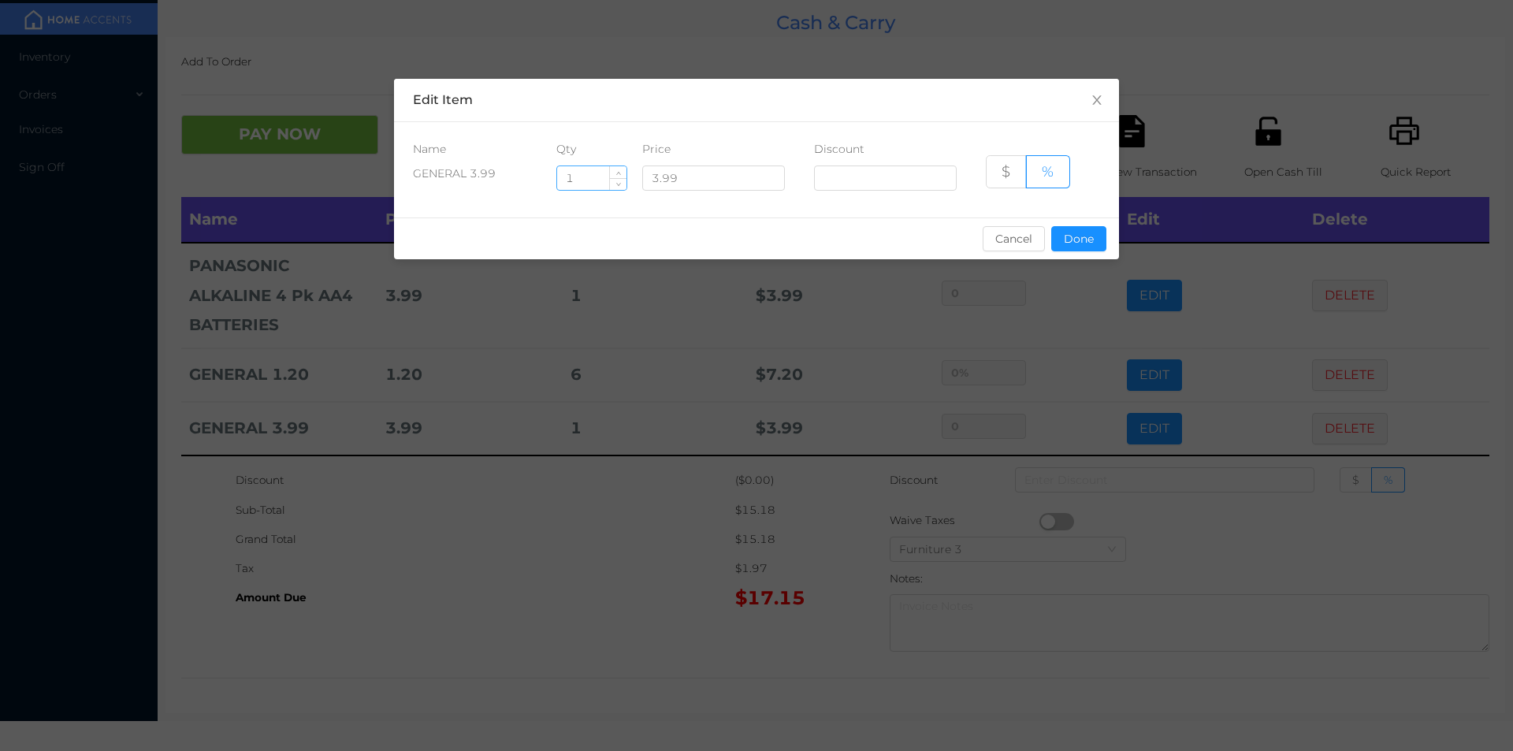
click at [606, 177] on input "1" at bounding box center [591, 178] width 69 height 24
type input "10"
click at [1062, 240] on button "Done" at bounding box center [1078, 238] width 55 height 25
type input "0%"
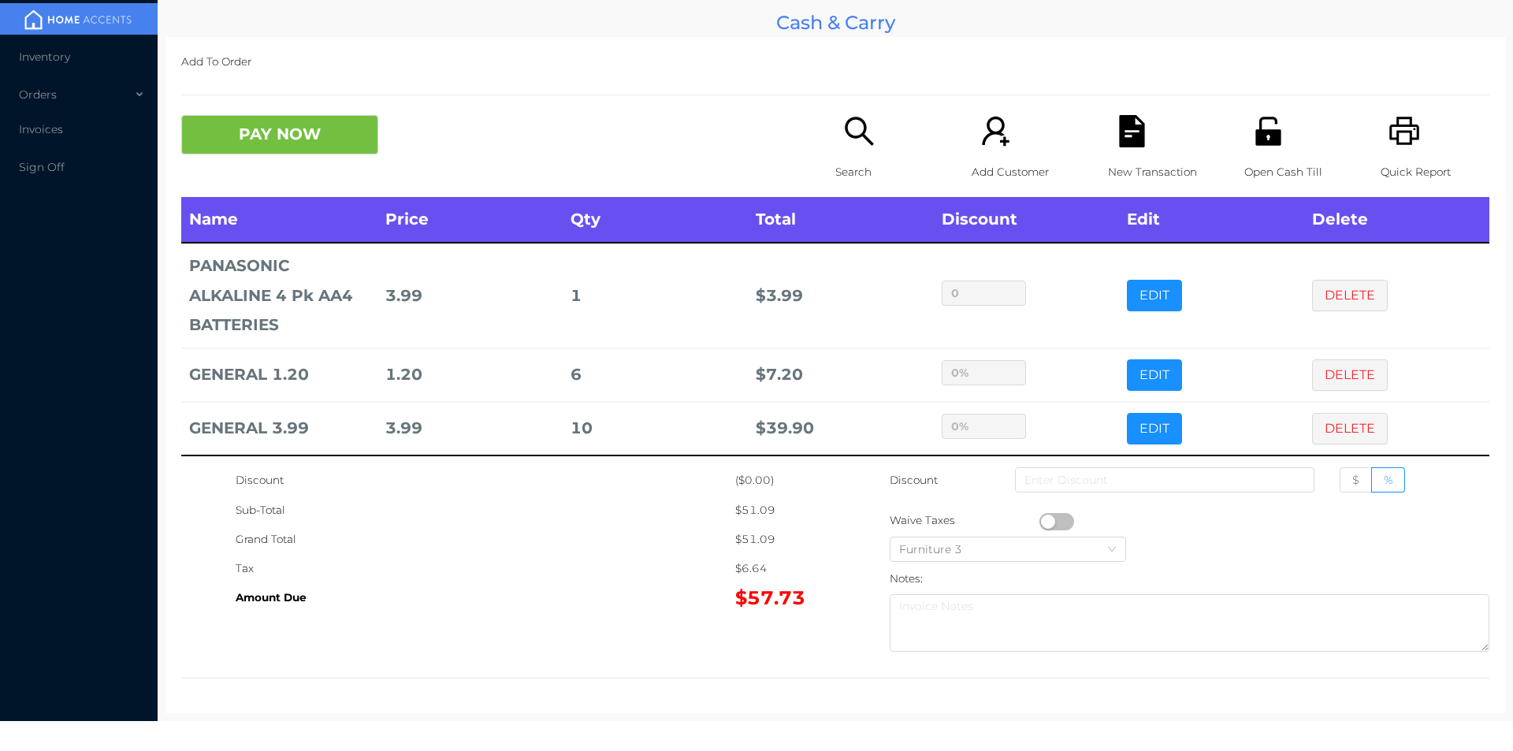
click at [857, 153] on div "Search" at bounding box center [889, 156] width 109 height 82
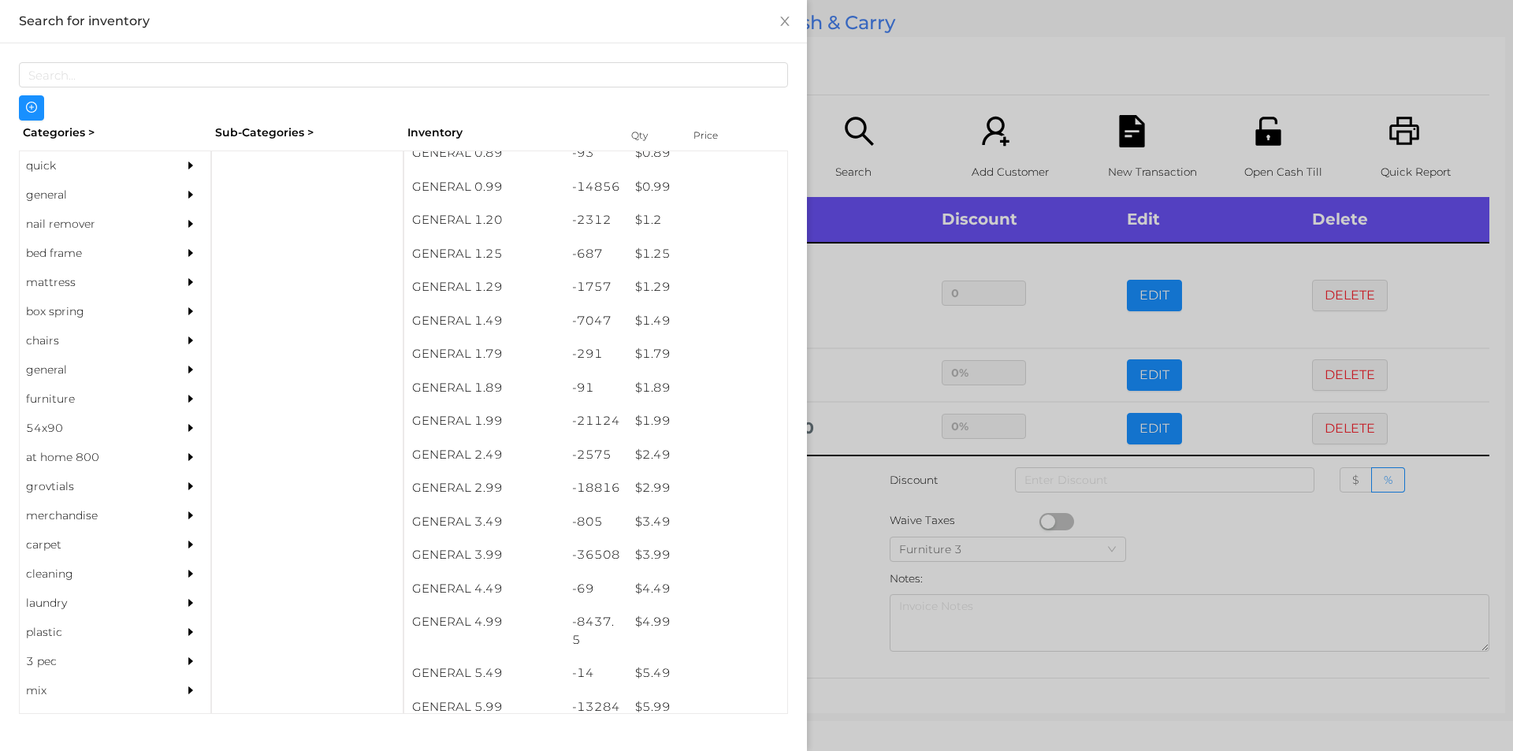
scroll to position [59, 0]
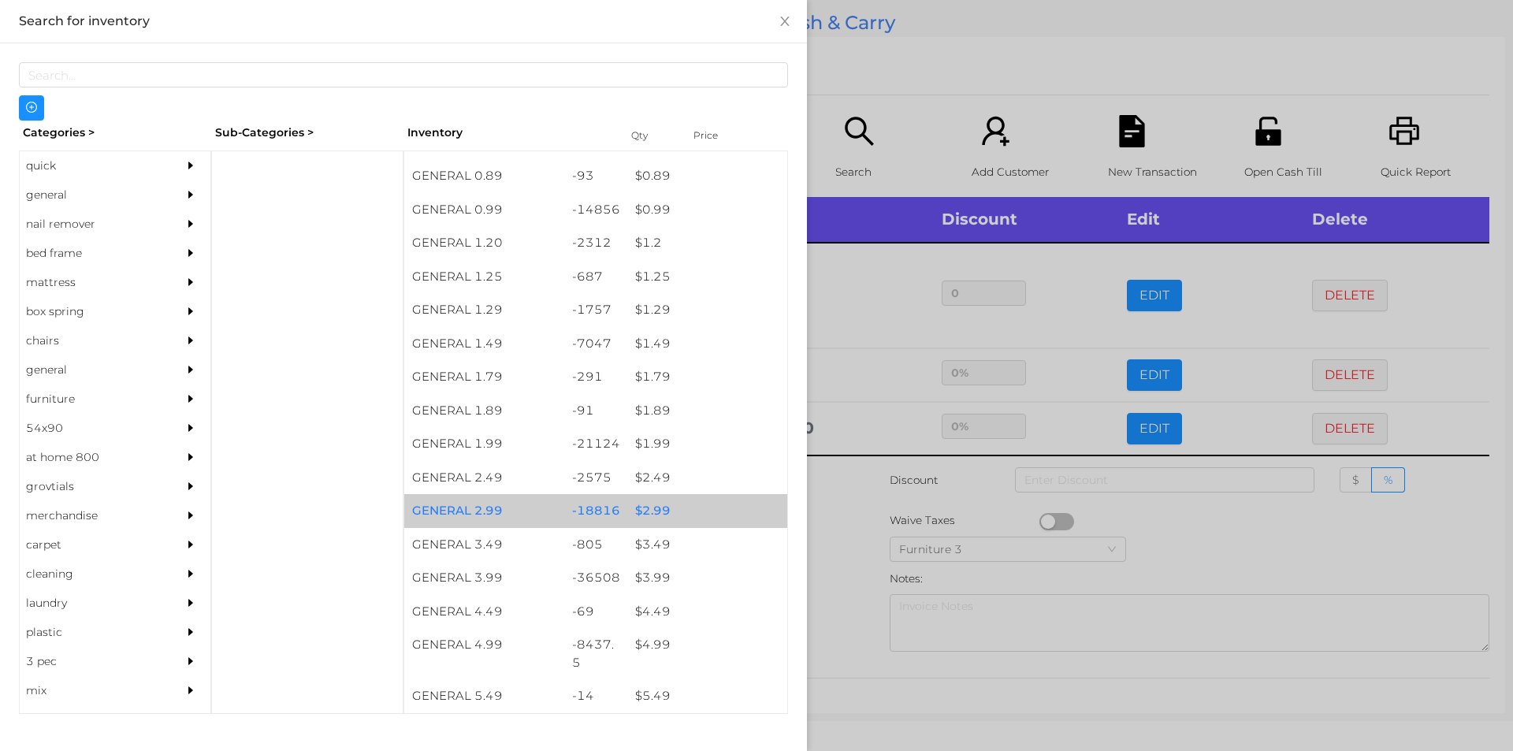
click at [687, 511] on div "$ 2.99" at bounding box center [707, 511] width 160 height 34
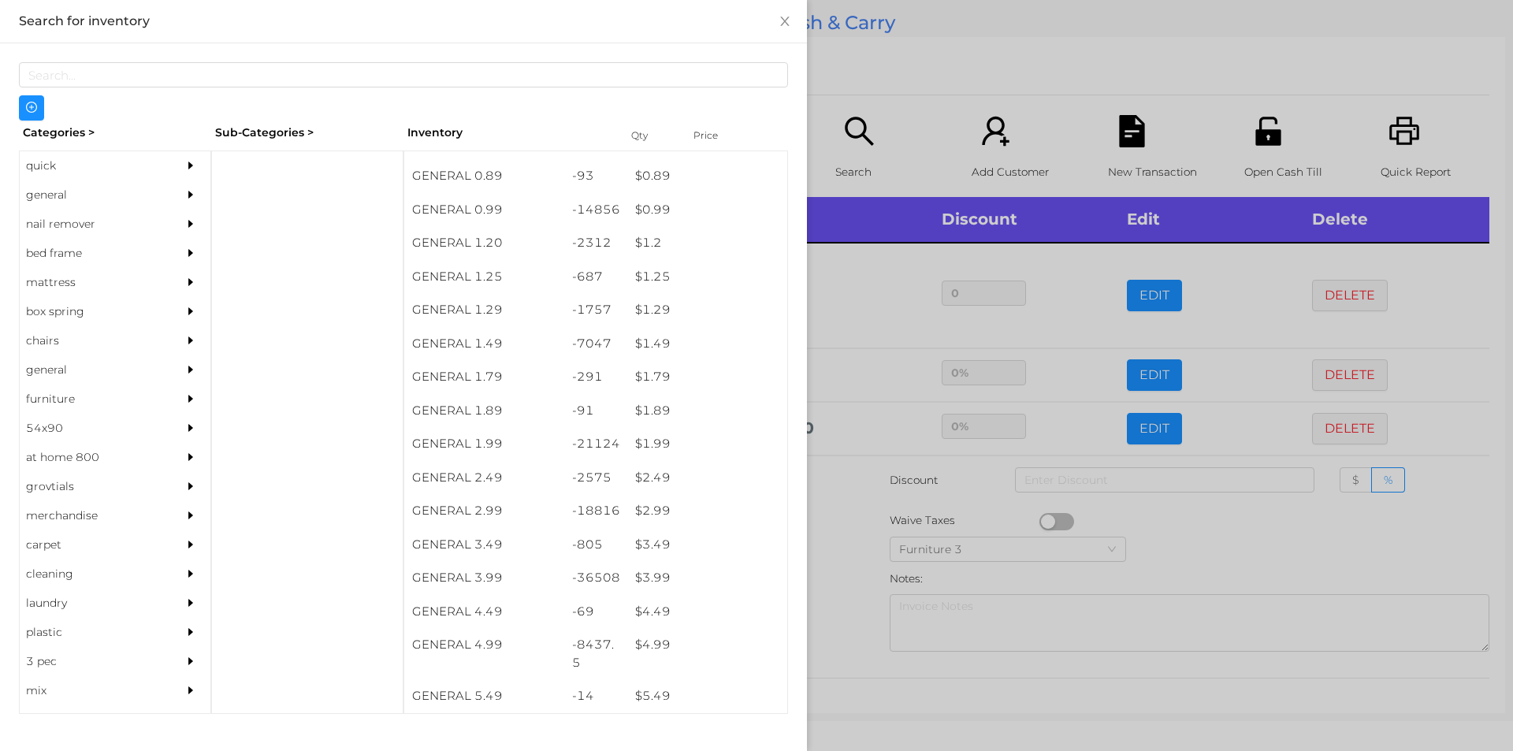
click at [862, 78] on div at bounding box center [756, 375] width 1513 height 751
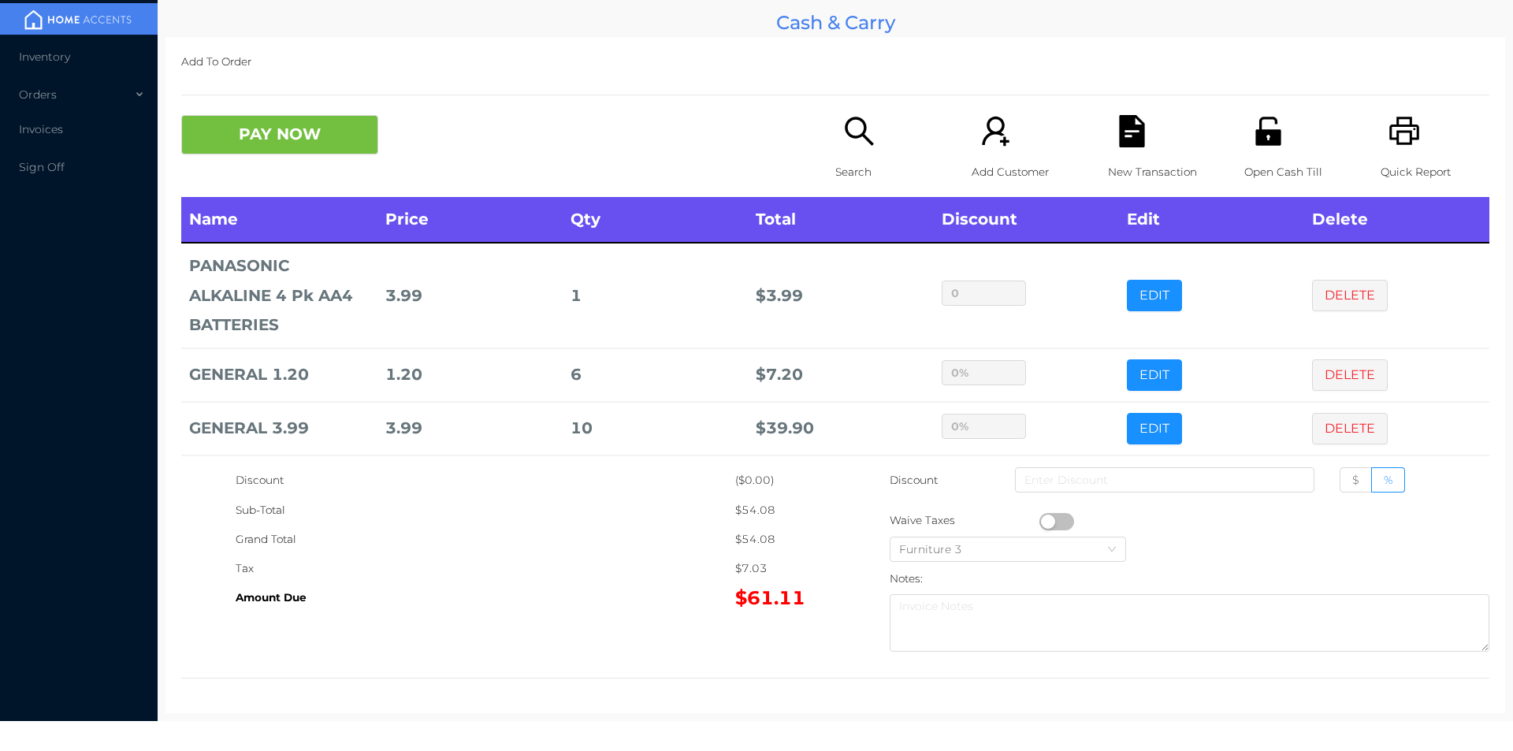
click at [1132, 135] on icon "icon: file-text" at bounding box center [1131, 131] width 25 height 32
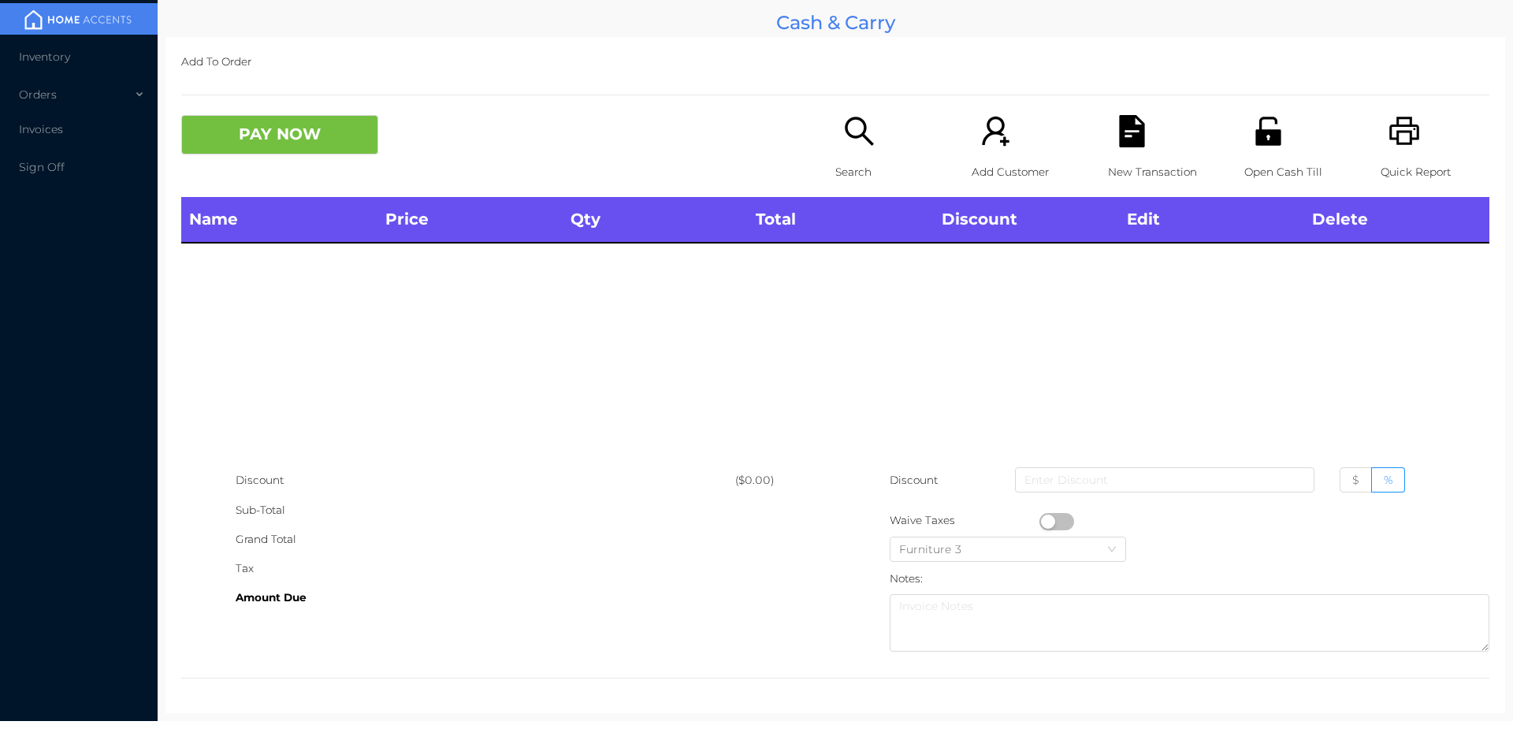
click at [1403, 132] on icon "icon: printer" at bounding box center [1405, 131] width 32 height 32
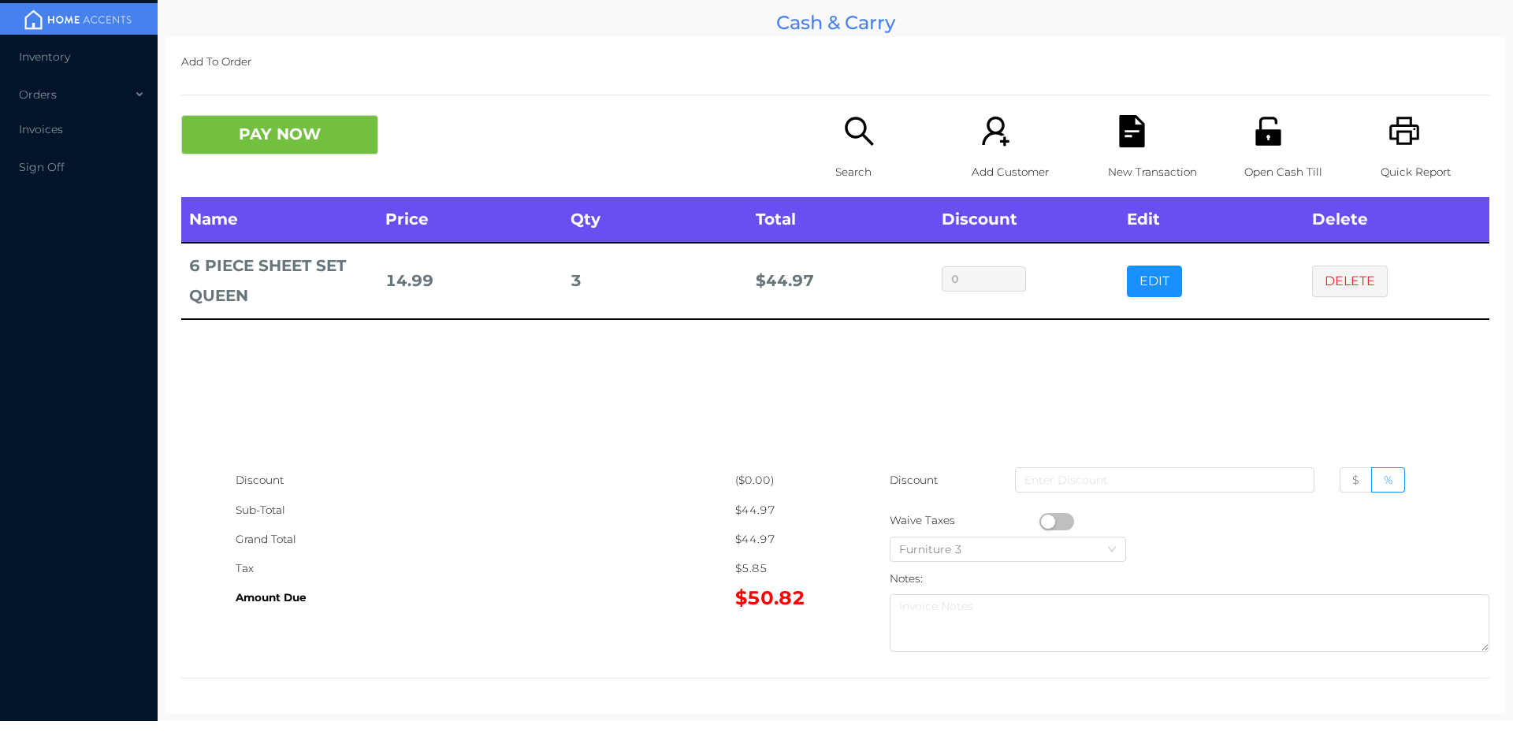
click at [835, 122] on div "Search" at bounding box center [889, 156] width 109 height 82
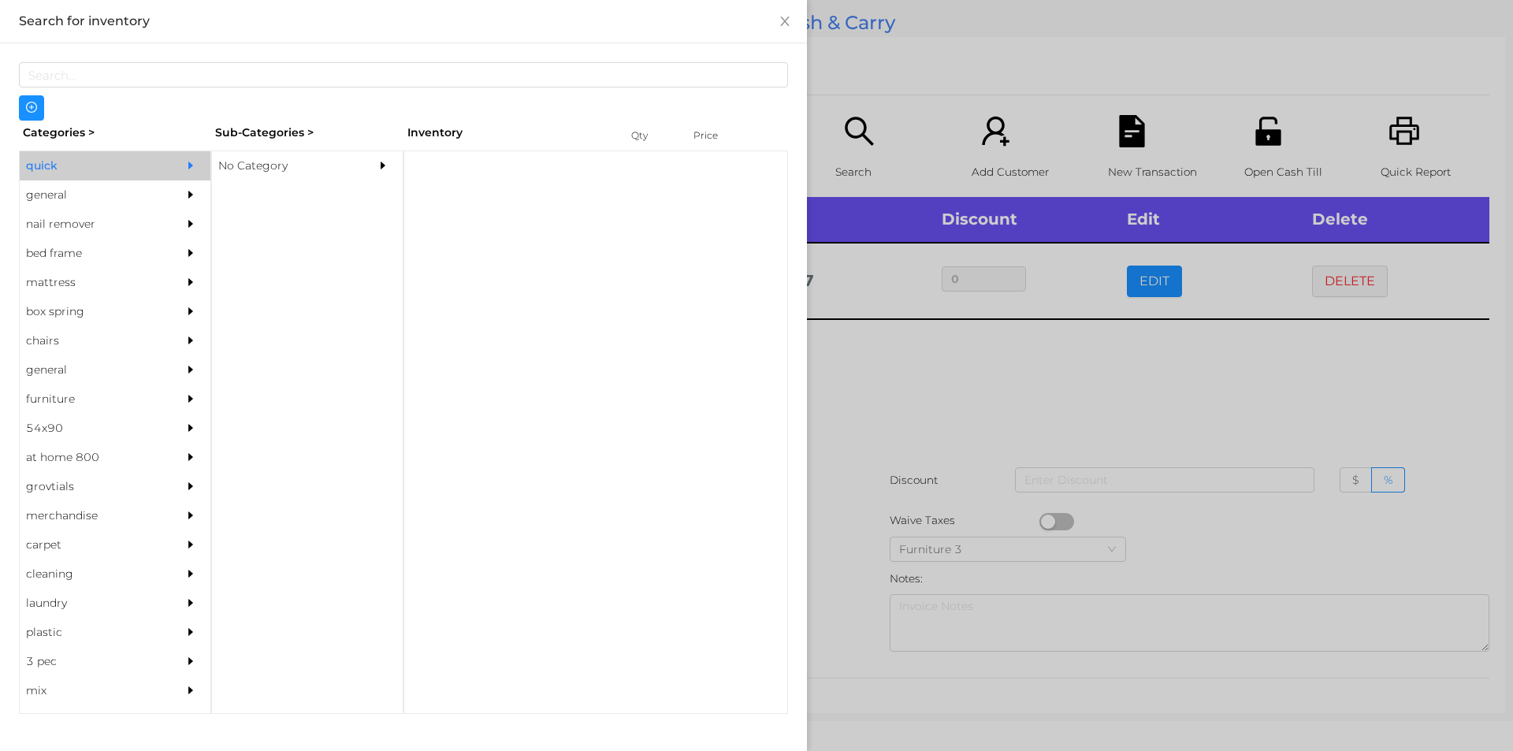
click at [233, 167] on div "No Category" at bounding box center [283, 165] width 143 height 29
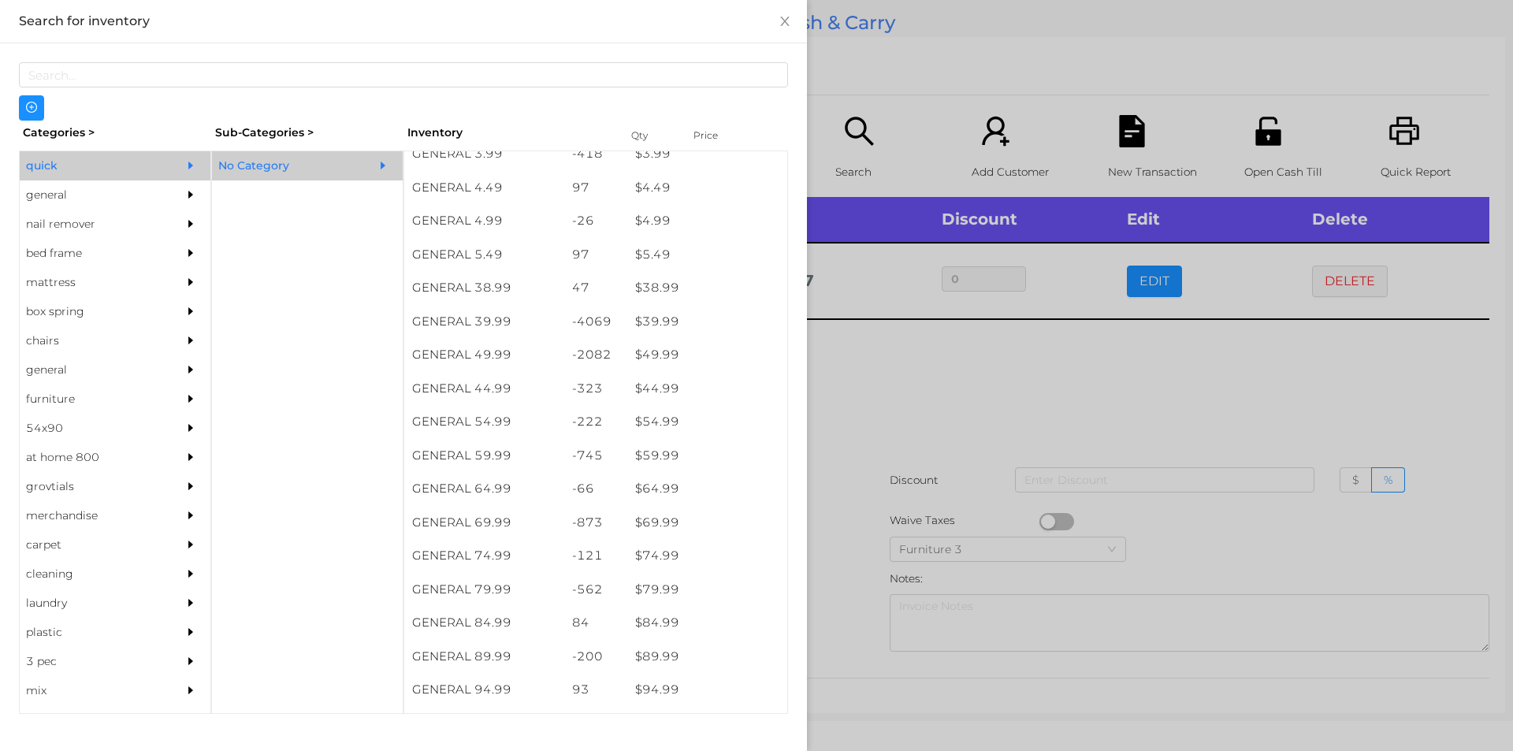
scroll to position [754, 0]
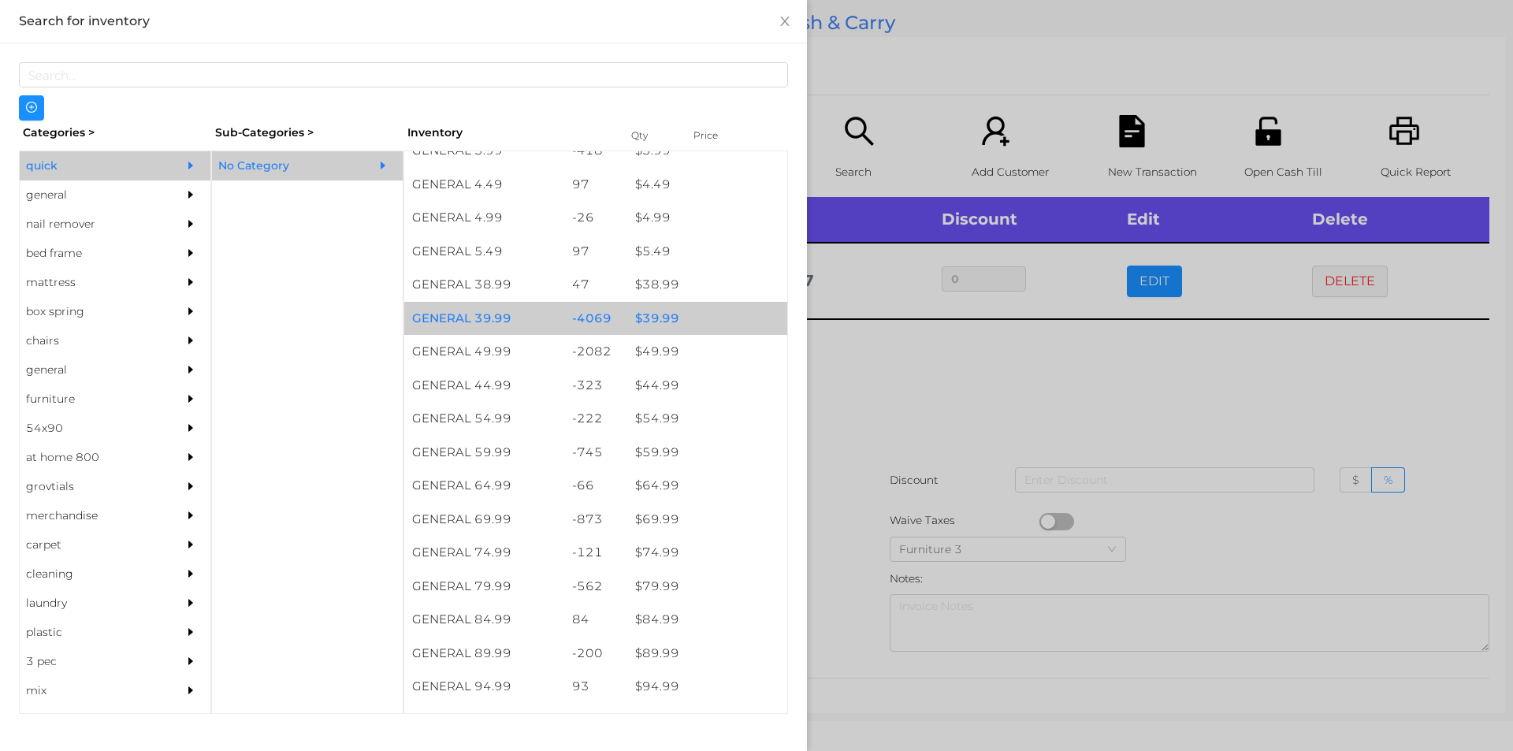
click at [676, 318] on div "$ 39.99" at bounding box center [707, 319] width 160 height 34
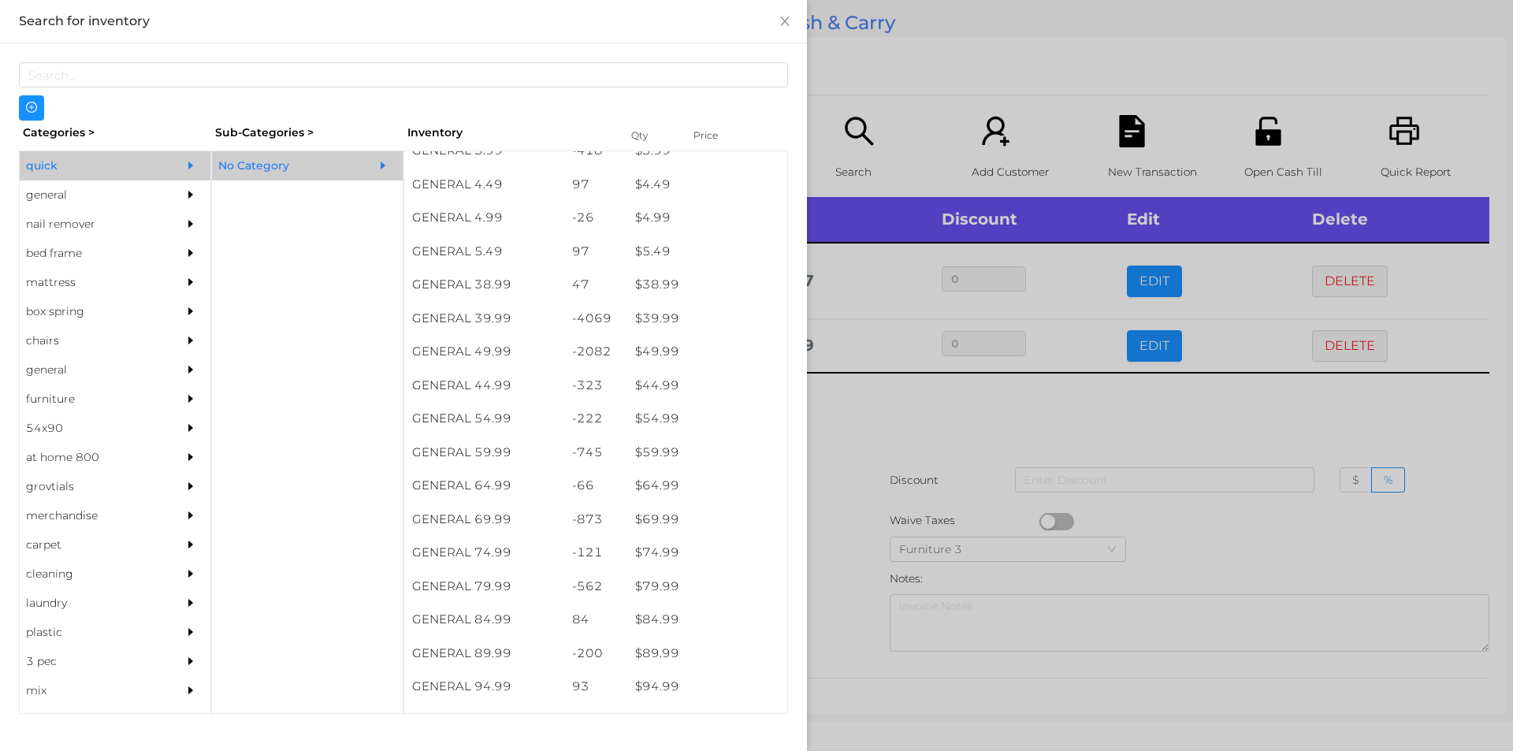
click at [928, 20] on div at bounding box center [756, 375] width 1513 height 751
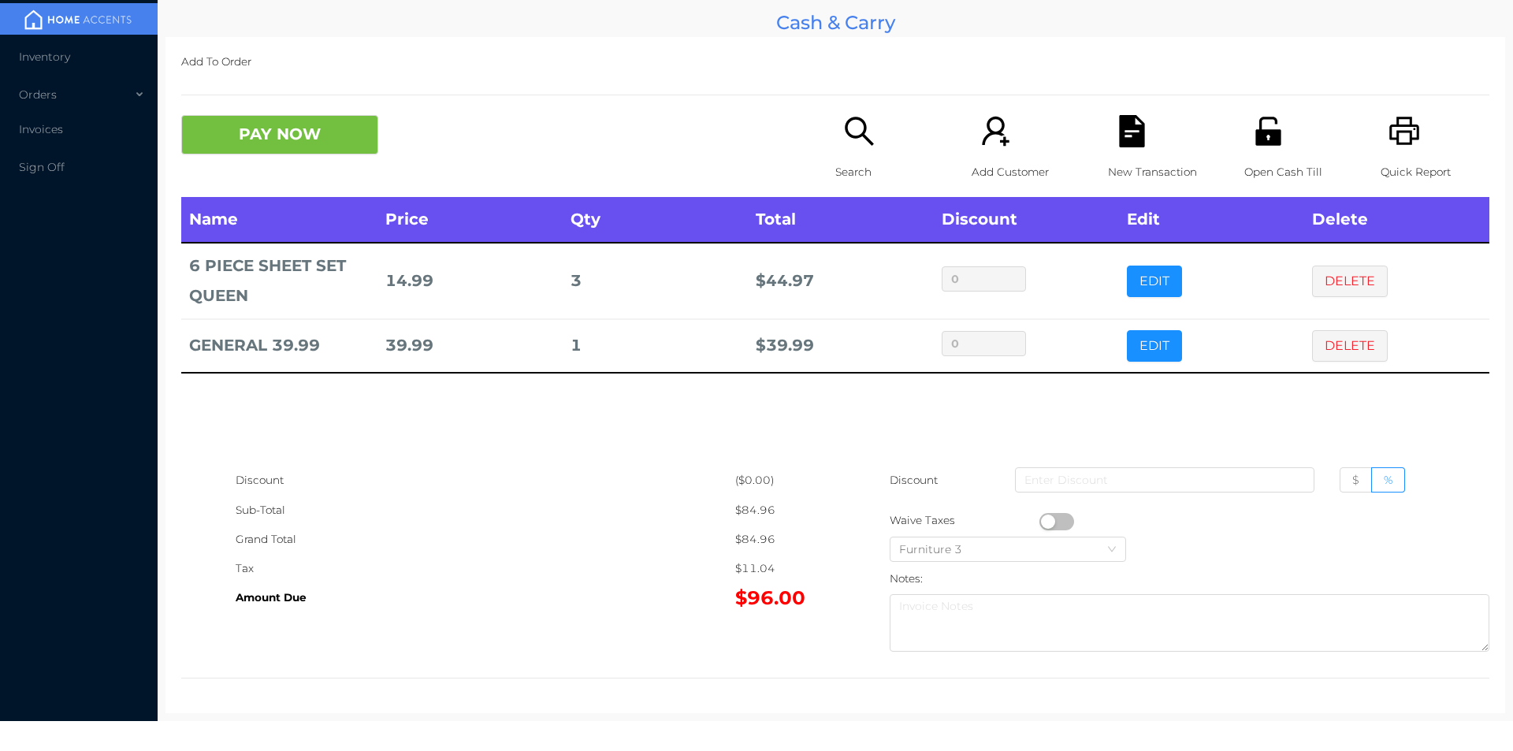
click at [1114, 151] on div "New Transaction" at bounding box center [1162, 156] width 109 height 82
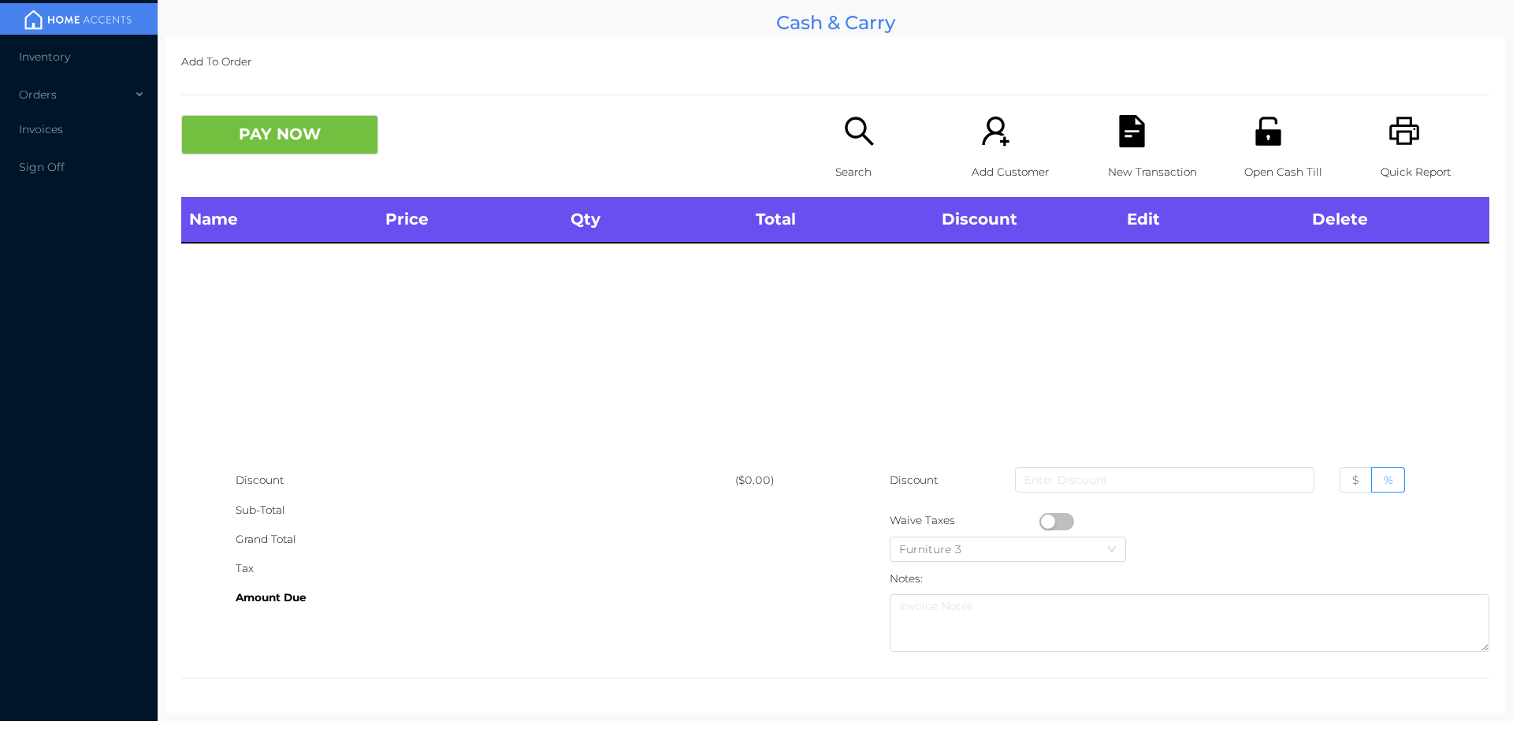
click at [1394, 142] on icon "icon: printer" at bounding box center [1405, 131] width 32 height 32
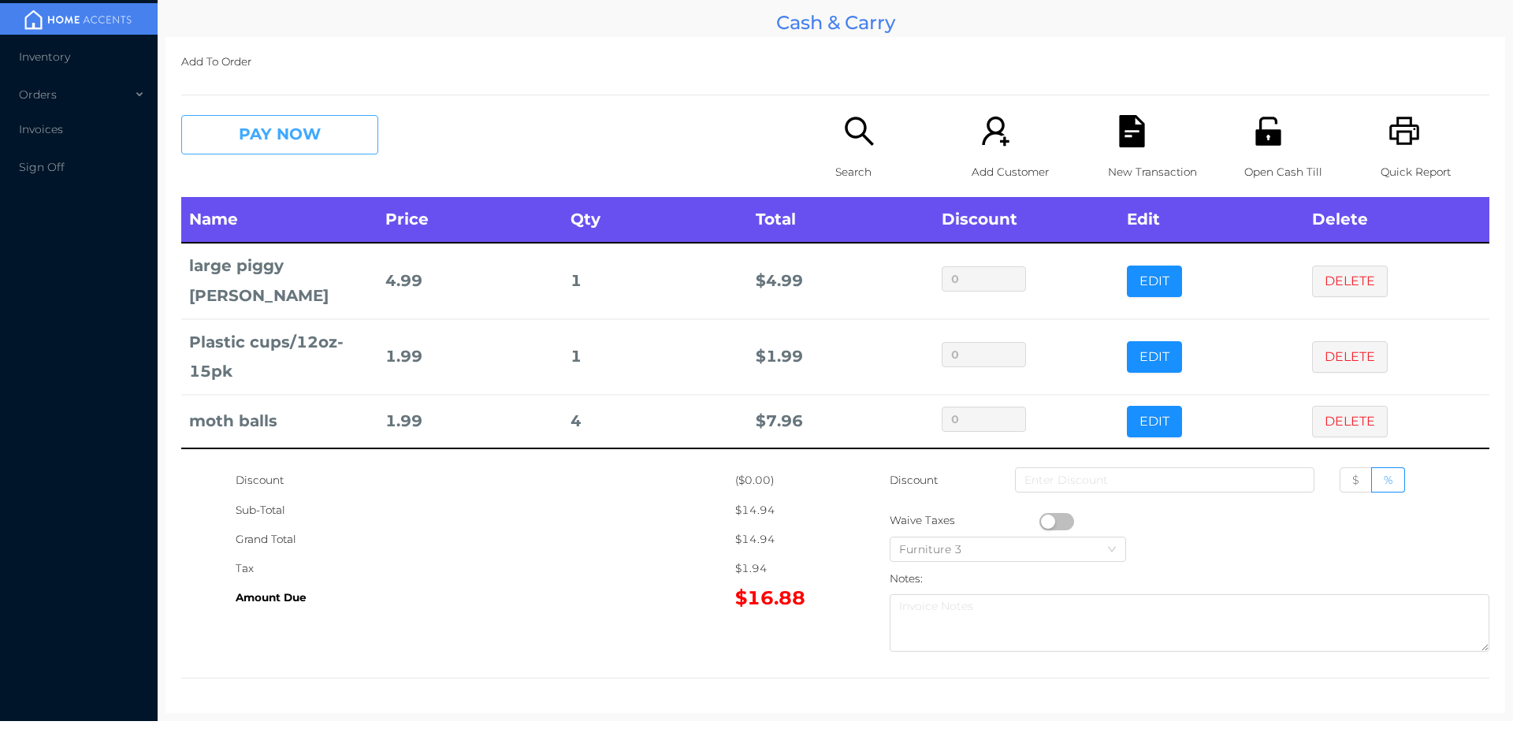
click at [283, 153] on button "PAY NOW" at bounding box center [279, 134] width 197 height 39
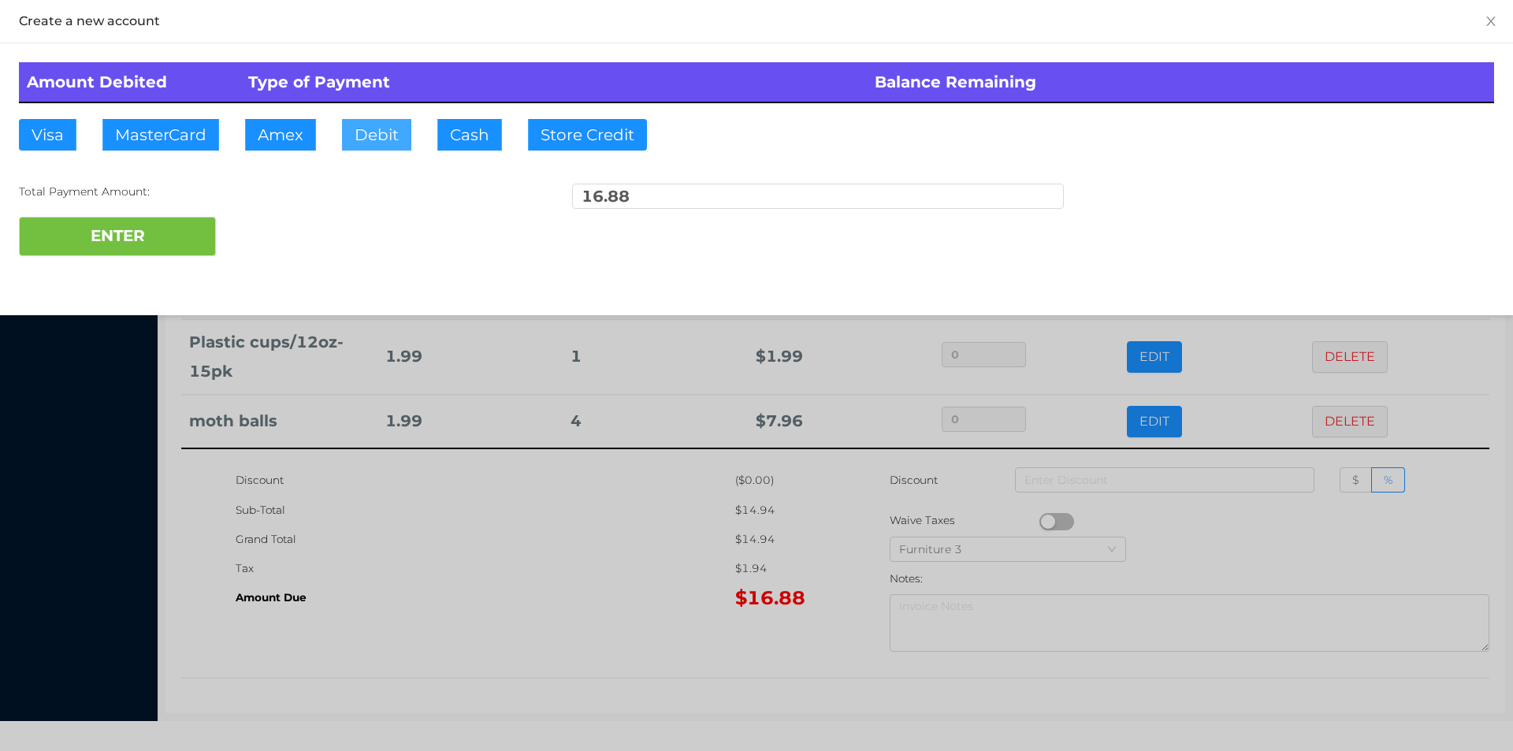
click at [374, 137] on button "Debit" at bounding box center [376, 135] width 69 height 32
type input "20"
click at [175, 232] on button "ENTER" at bounding box center [117, 236] width 197 height 39
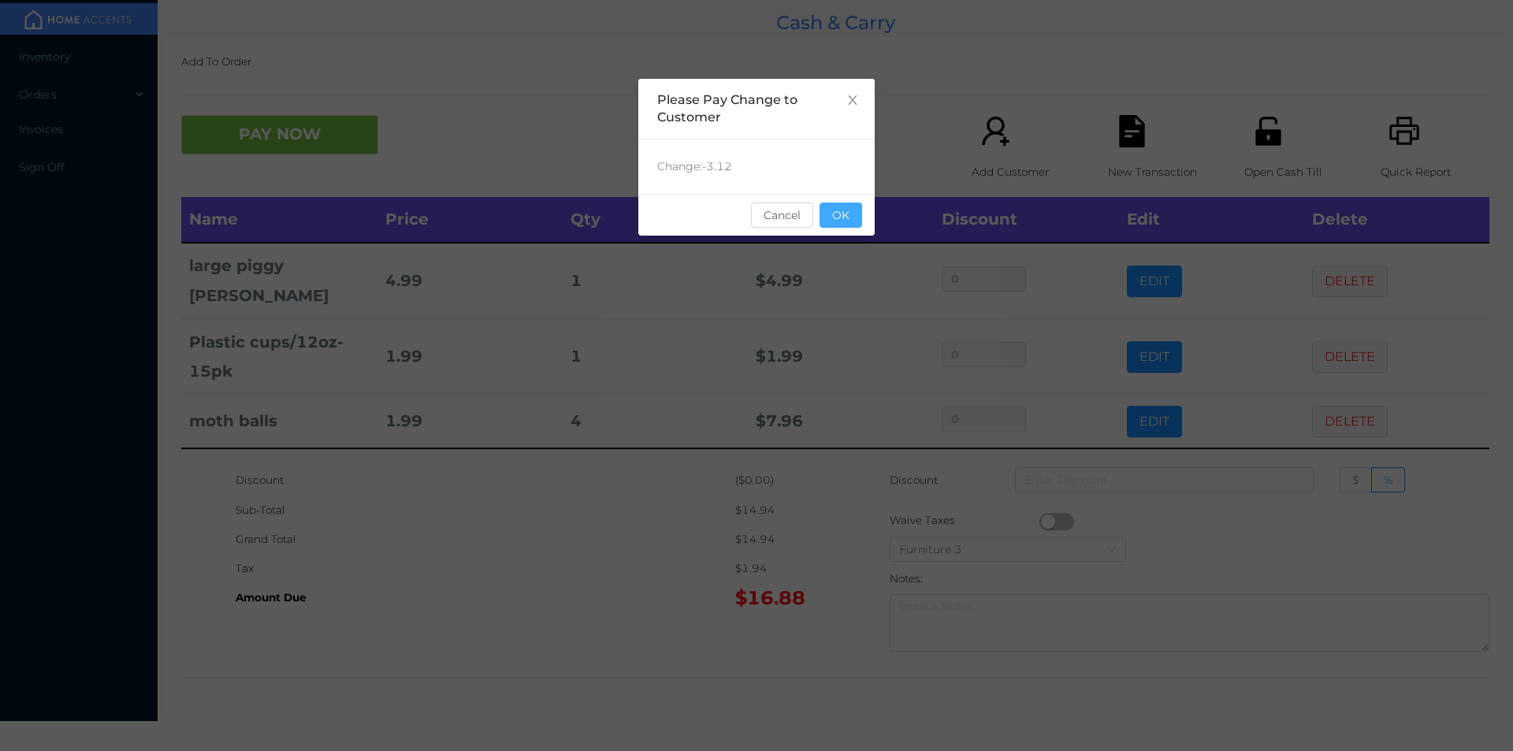
click at [827, 218] on button "OK" at bounding box center [841, 215] width 43 height 25
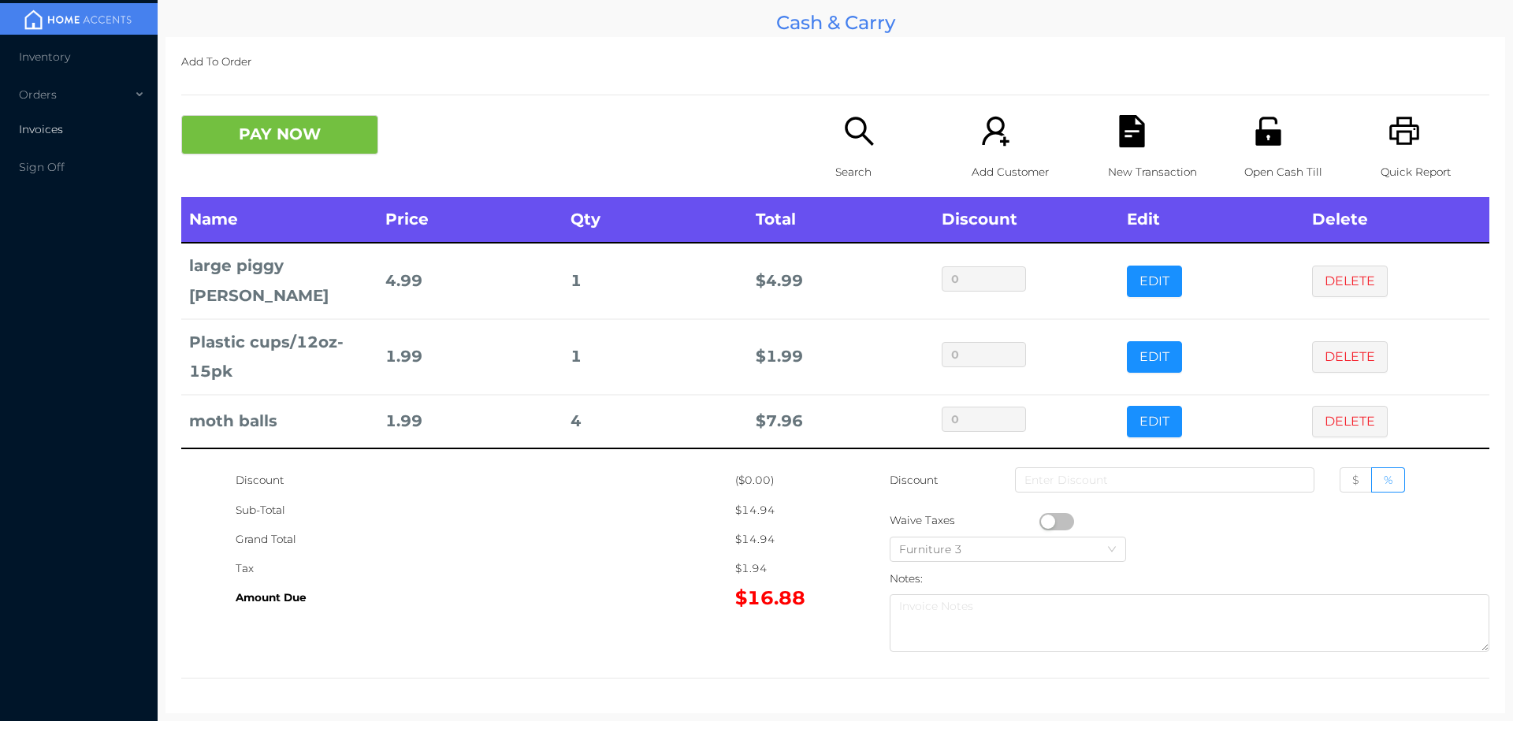
click at [33, 130] on span "Invoices" at bounding box center [41, 129] width 44 height 14
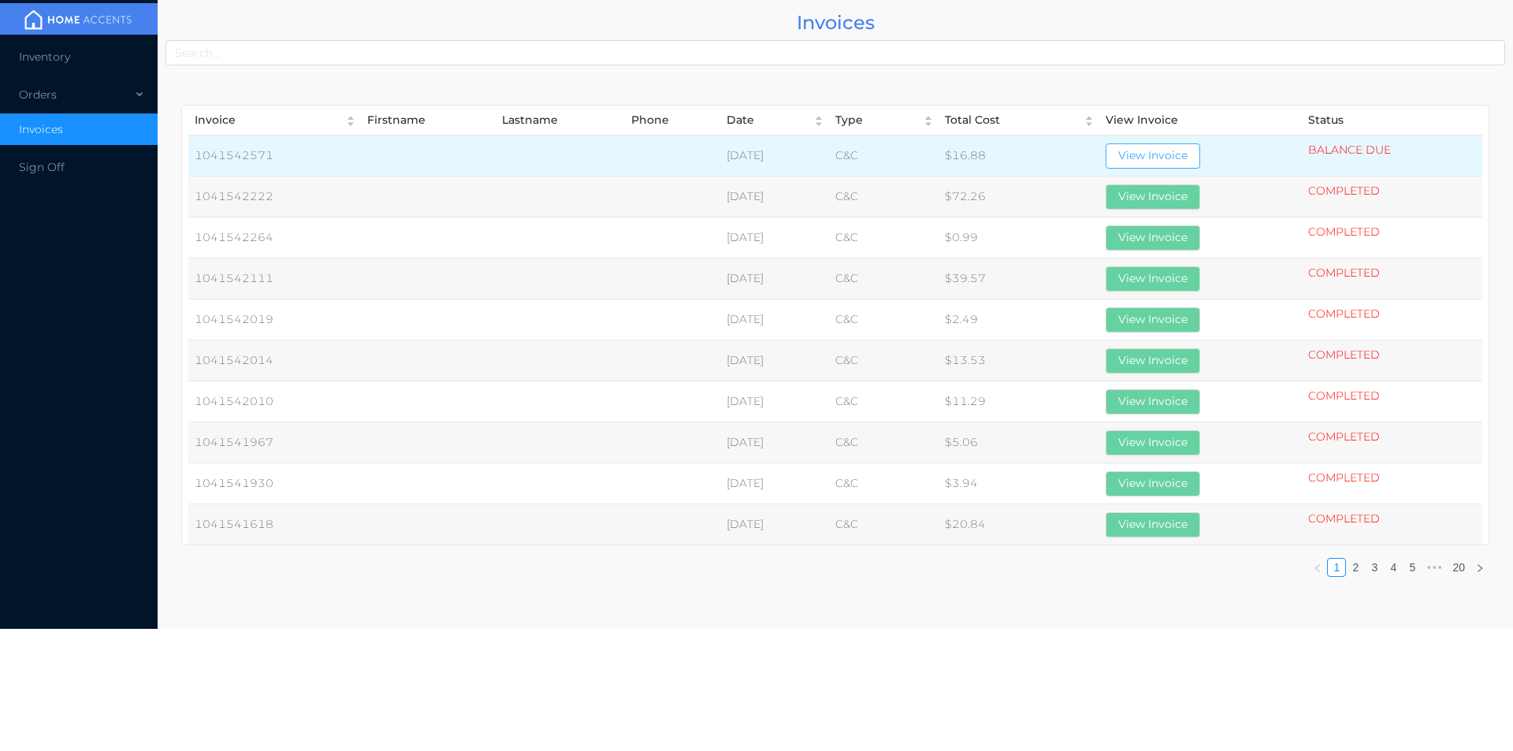
click at [1182, 143] on button "View Invoice" at bounding box center [1153, 155] width 95 height 25
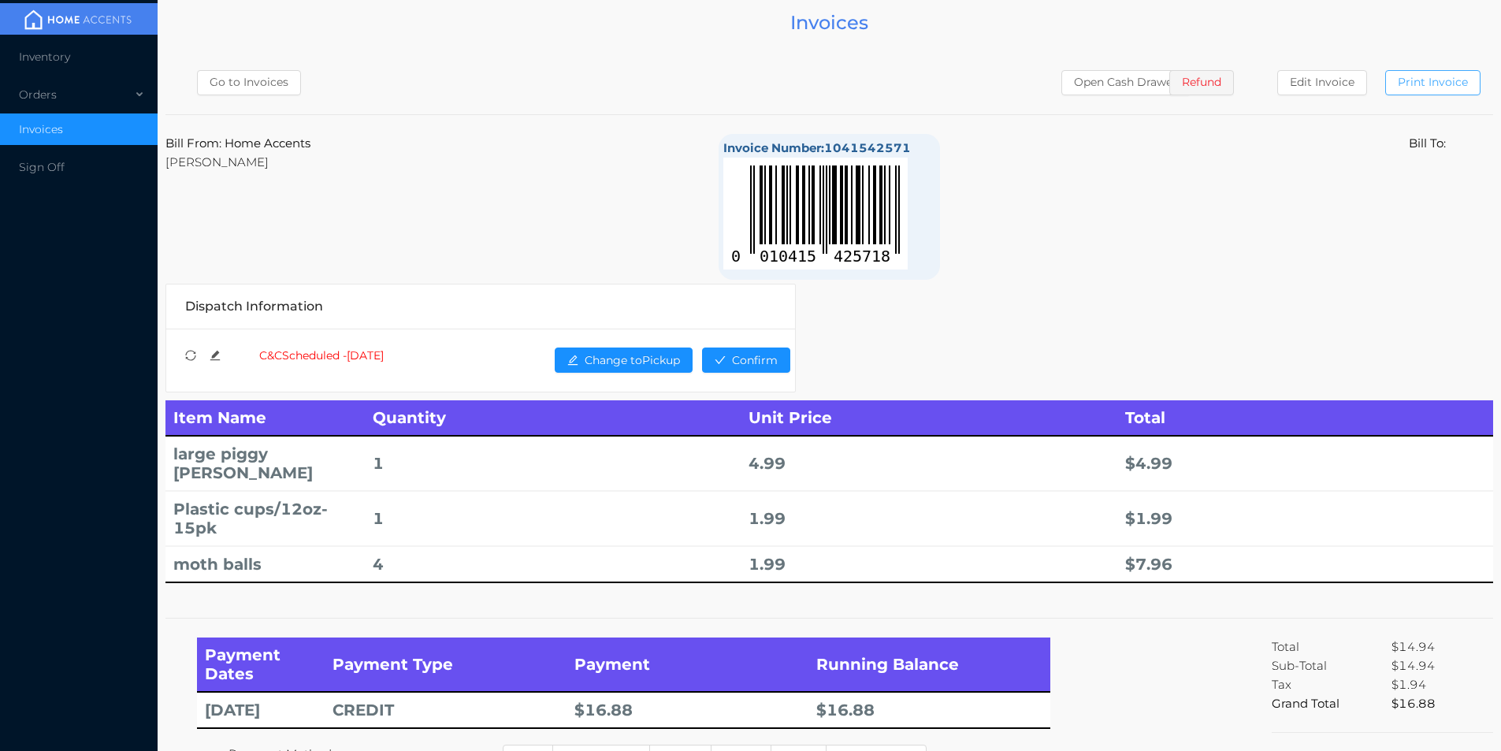
click at [1426, 75] on button "Print Invoice" at bounding box center [1432, 82] width 95 height 25
click at [76, 87] on div "Orders" at bounding box center [79, 95] width 158 height 32
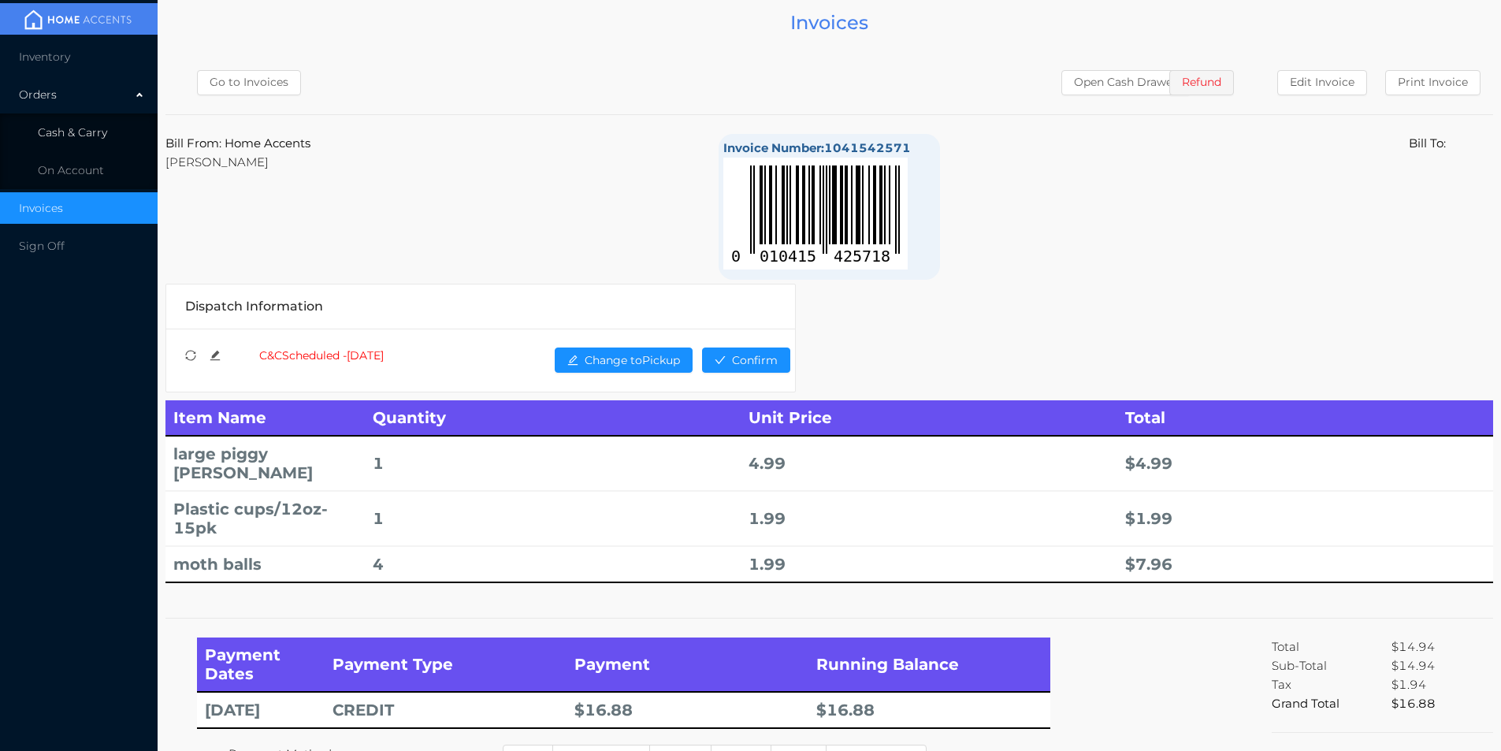
click at [87, 144] on li "Cash & Carry" at bounding box center [79, 133] width 158 height 32
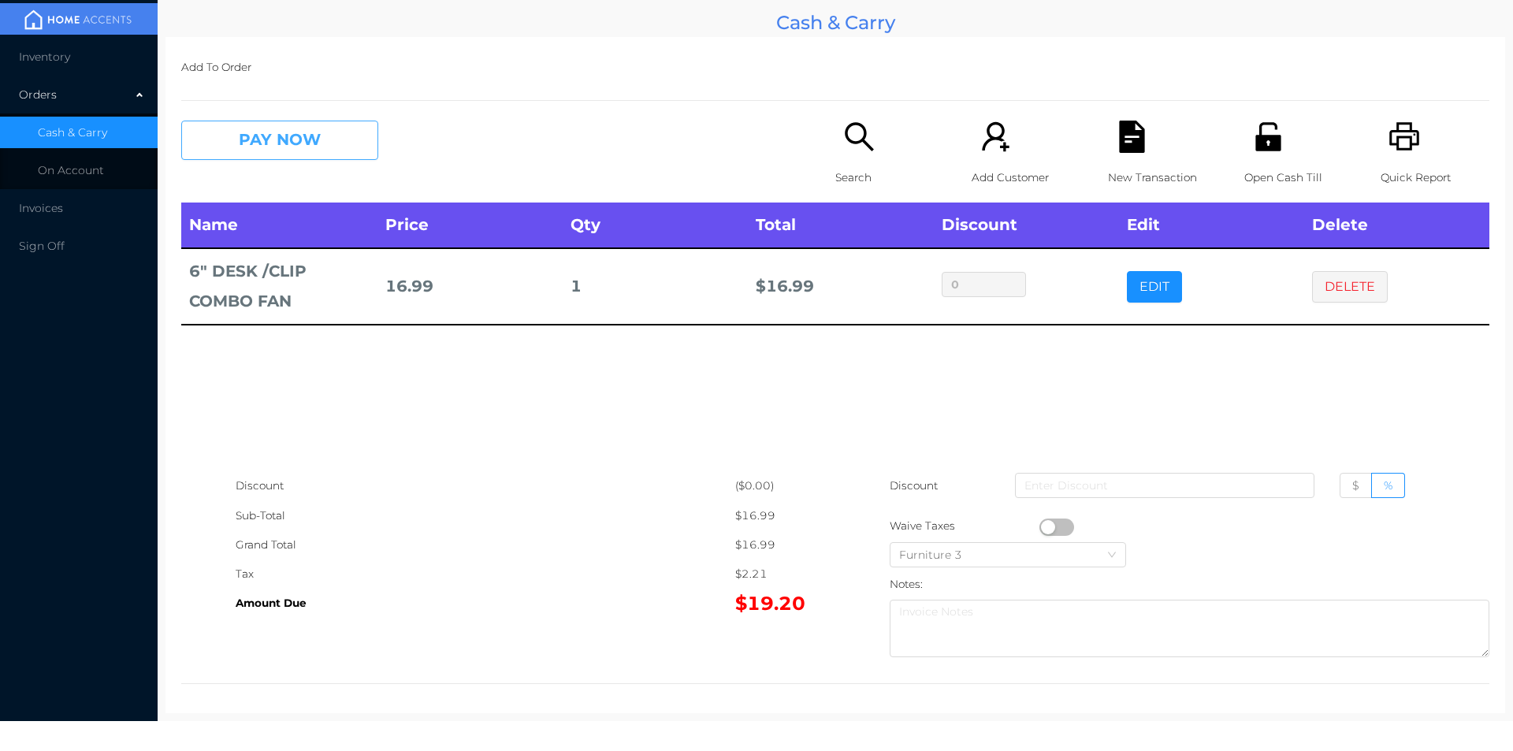
click at [260, 136] on button "PAY NOW" at bounding box center [279, 140] width 197 height 39
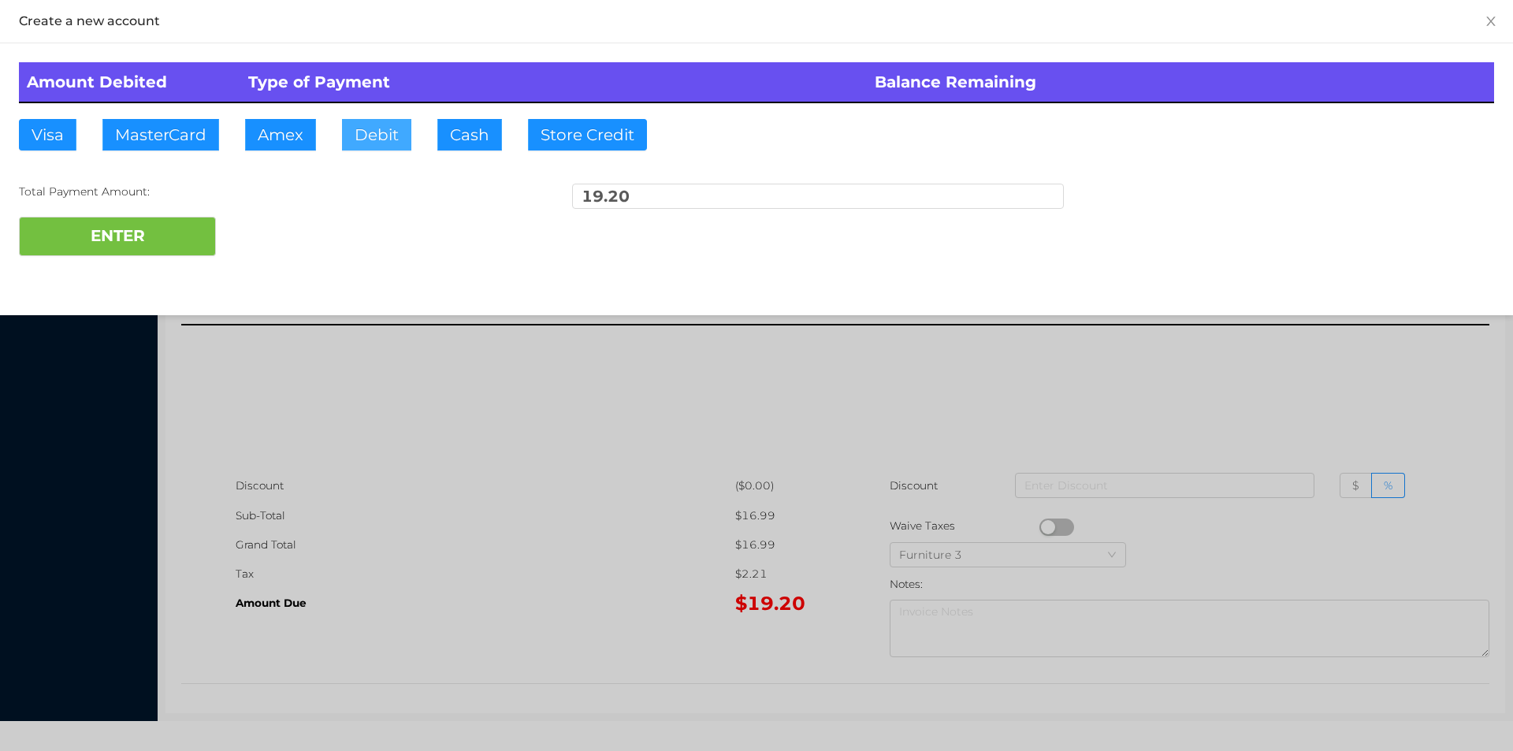
click at [373, 147] on button "Debit" at bounding box center [376, 135] width 69 height 32
type input "20"
click at [162, 239] on button "ENTER" at bounding box center [117, 236] width 197 height 39
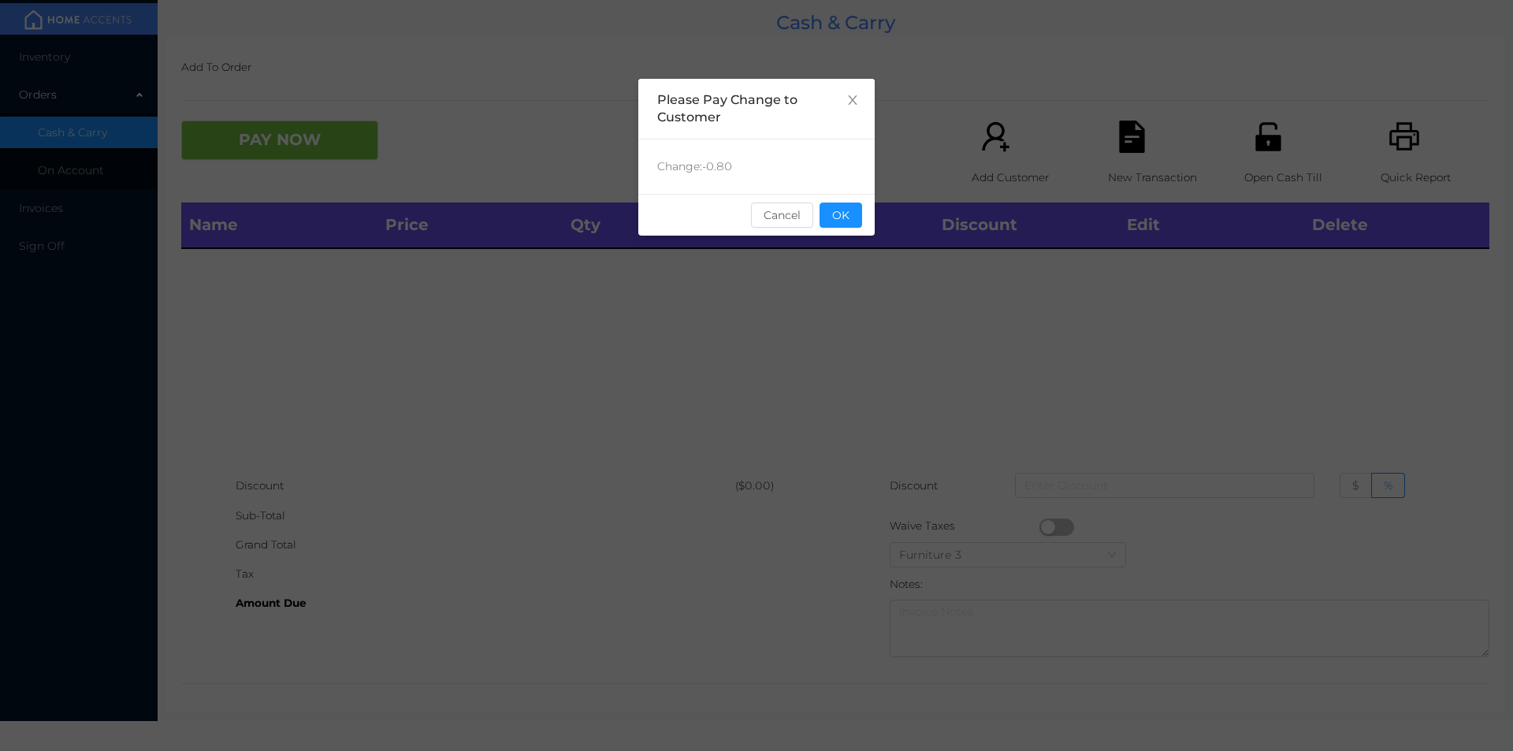
click at [812, 263] on div "sentinelStart Please Pay Change to Customer Change: -0.80 Cancel OK sentinelEnd" at bounding box center [756, 236] width 236 height 315
click at [833, 215] on button "OK" at bounding box center [841, 215] width 43 height 25
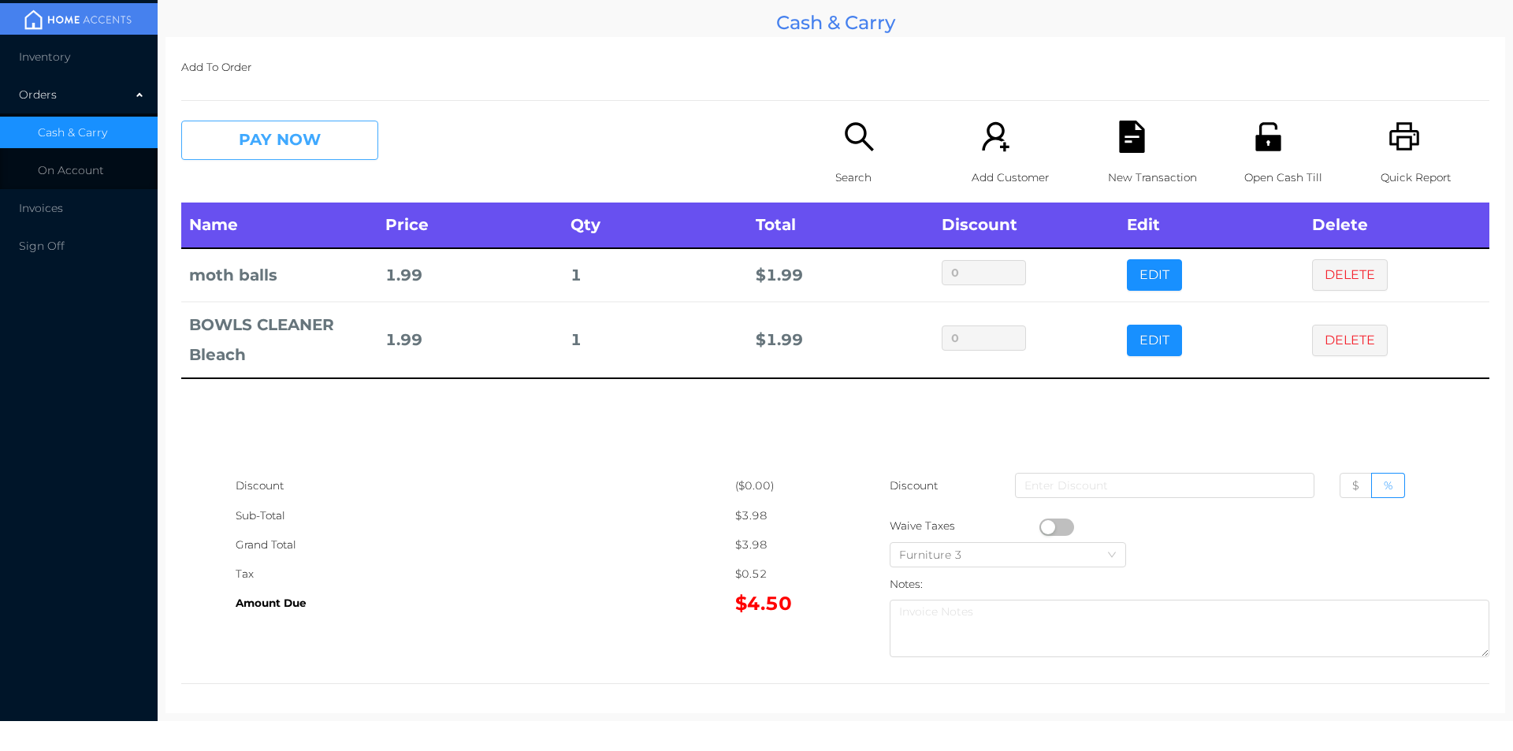
click at [370, 126] on button "PAY NOW" at bounding box center [279, 140] width 197 height 39
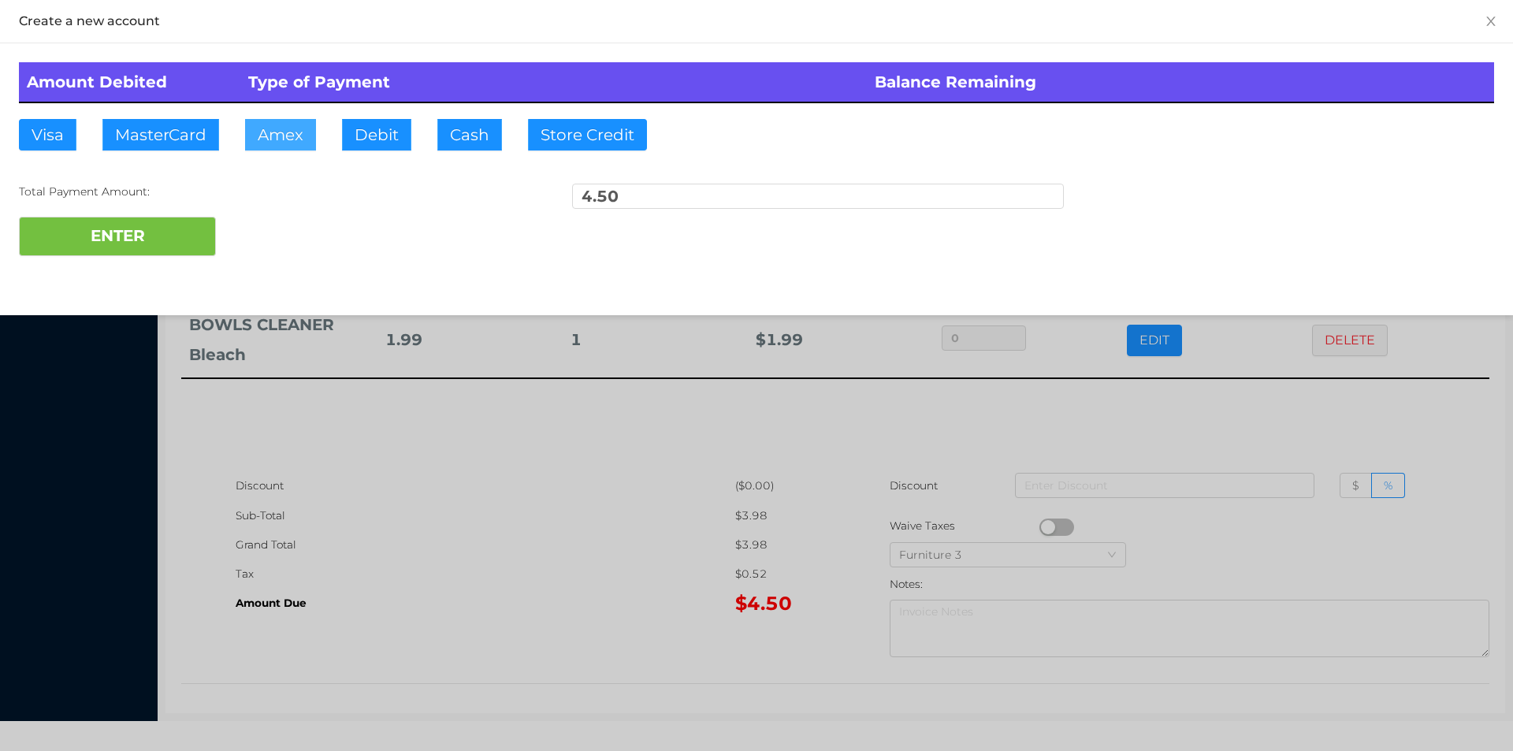
click at [284, 147] on button "Amex" at bounding box center [280, 135] width 71 height 32
click at [524, 461] on div at bounding box center [756, 375] width 1513 height 751
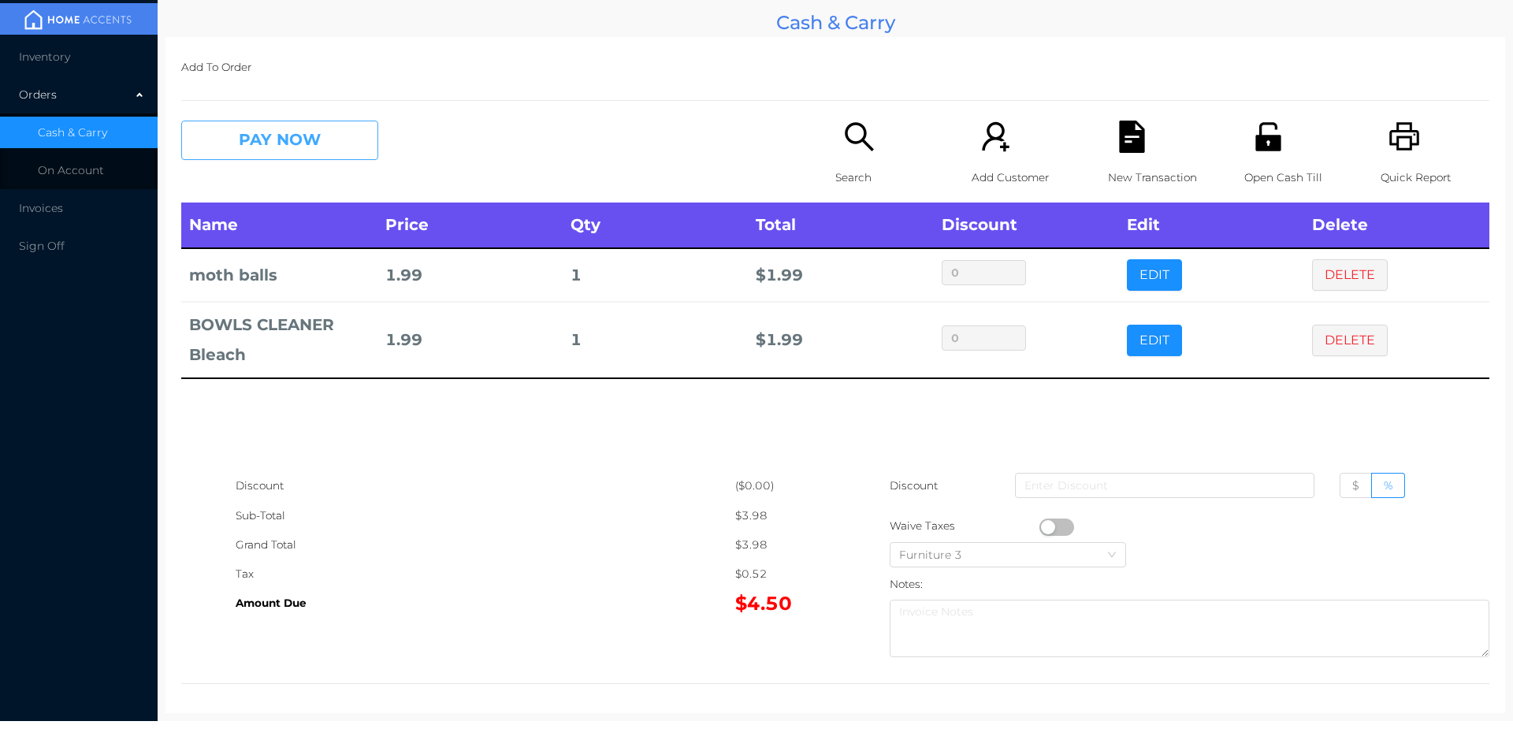
click at [258, 143] on button "PAY NOW" at bounding box center [279, 140] width 197 height 39
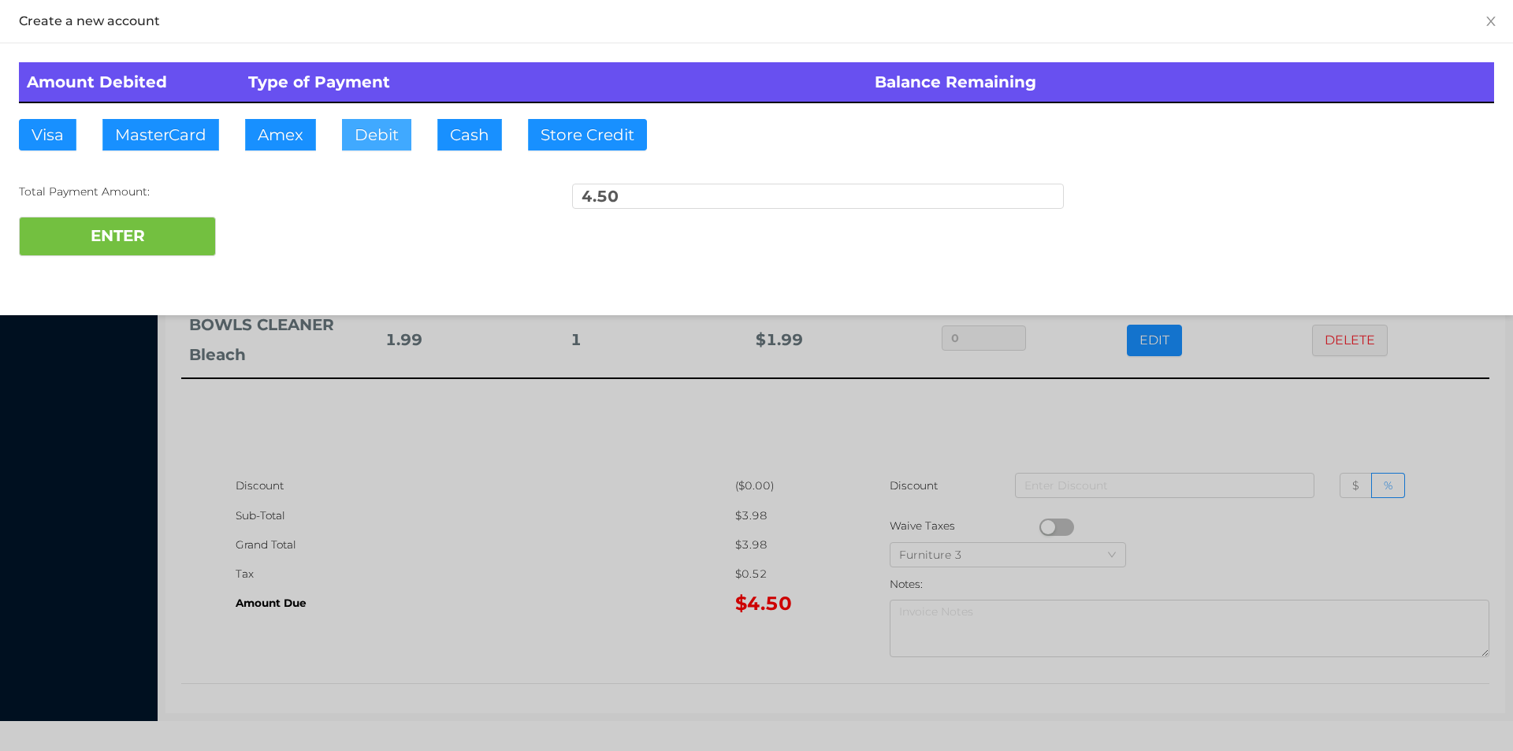
click at [390, 141] on button "Debit" at bounding box center [376, 135] width 69 height 32
click at [151, 252] on button "ENTER" at bounding box center [117, 236] width 197 height 39
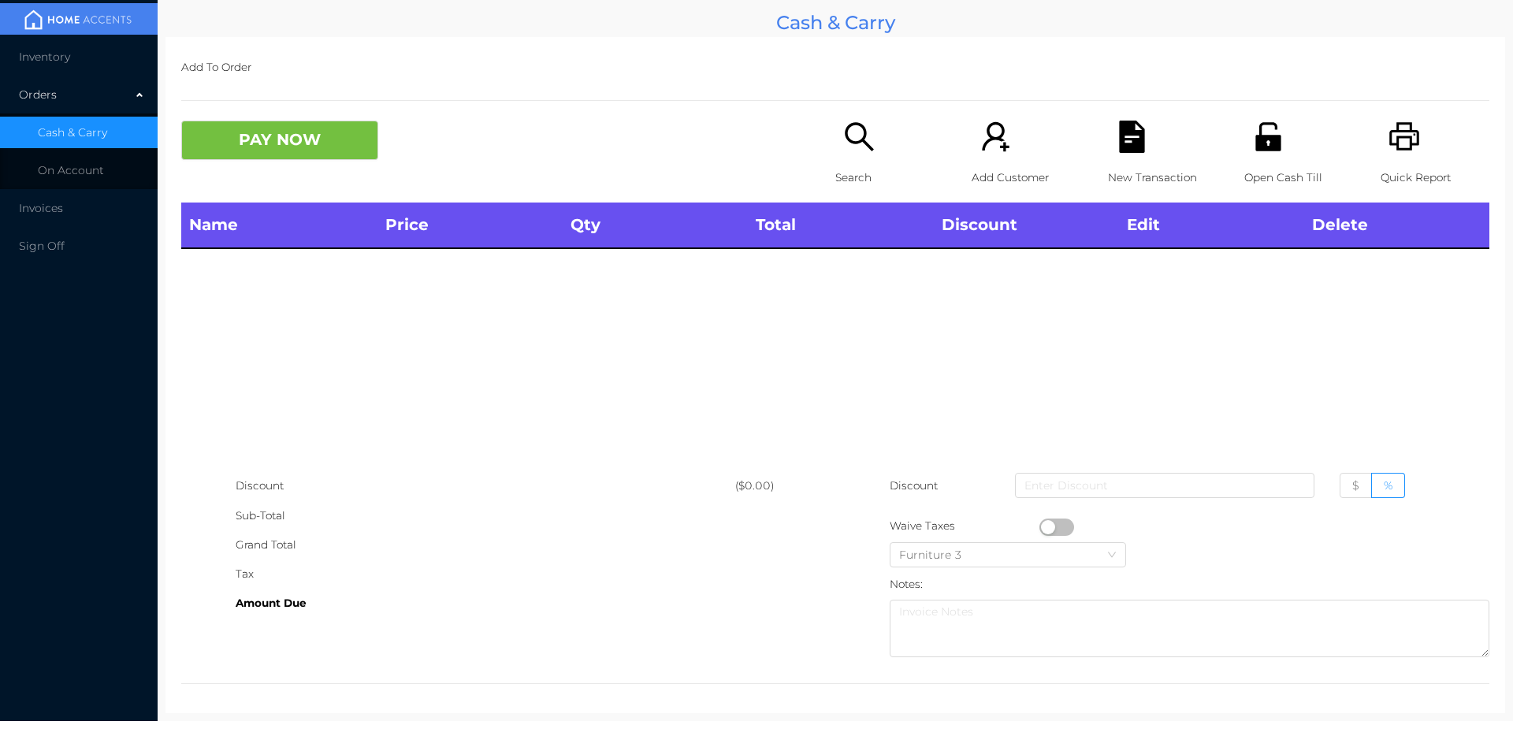
click at [857, 135] on icon "icon: search" at bounding box center [859, 137] width 32 height 32
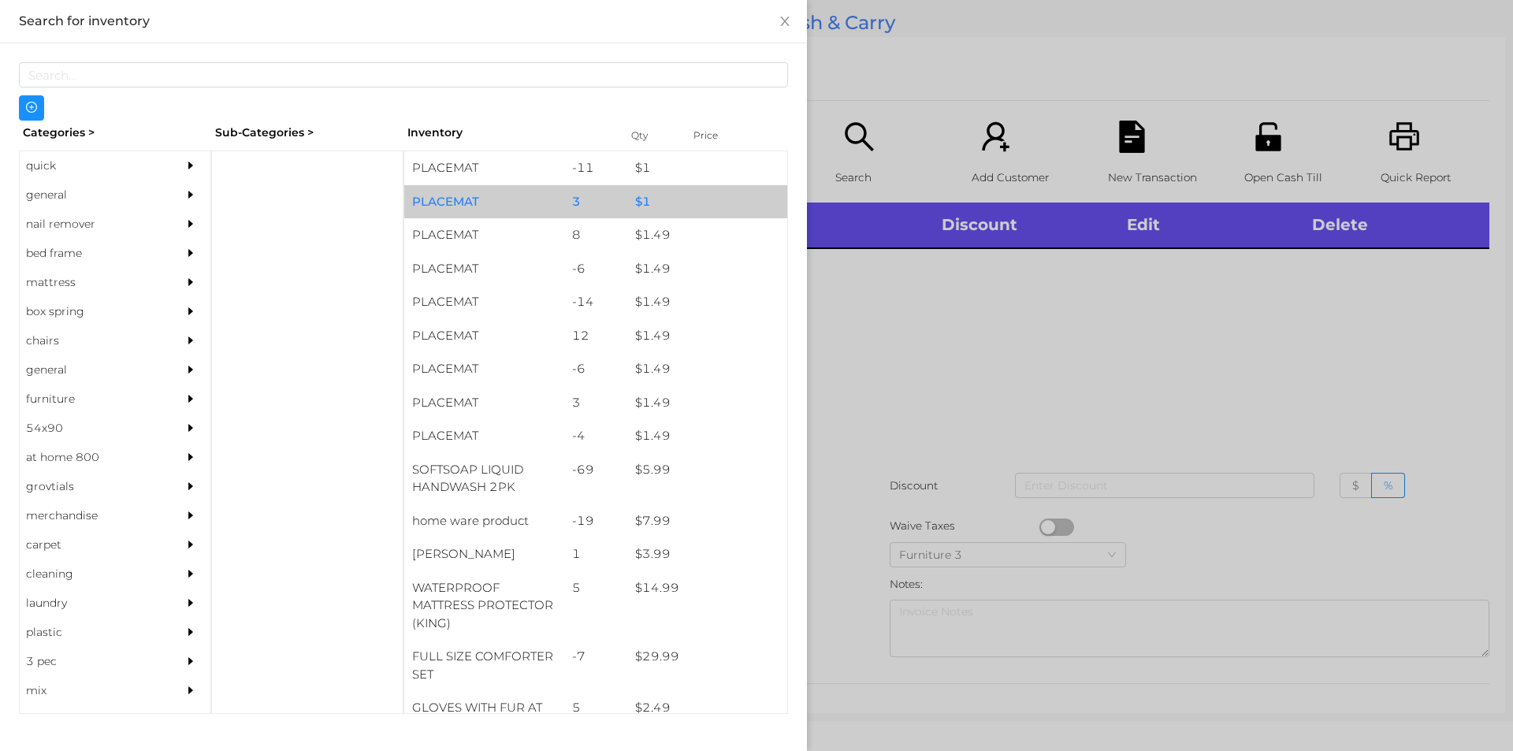
click at [619, 210] on div "3" at bounding box center [596, 202] width 64 height 34
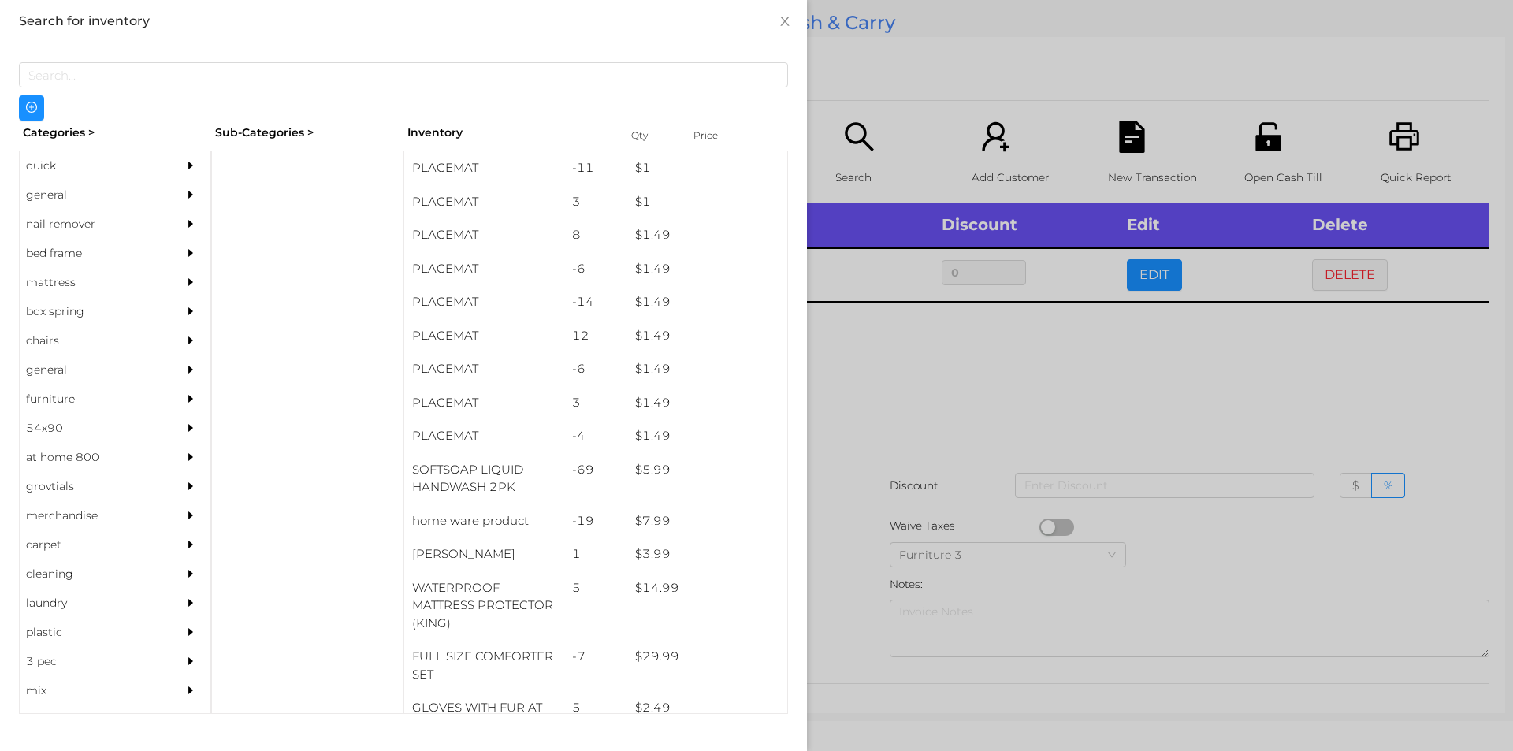
click at [874, 385] on div at bounding box center [756, 375] width 1513 height 751
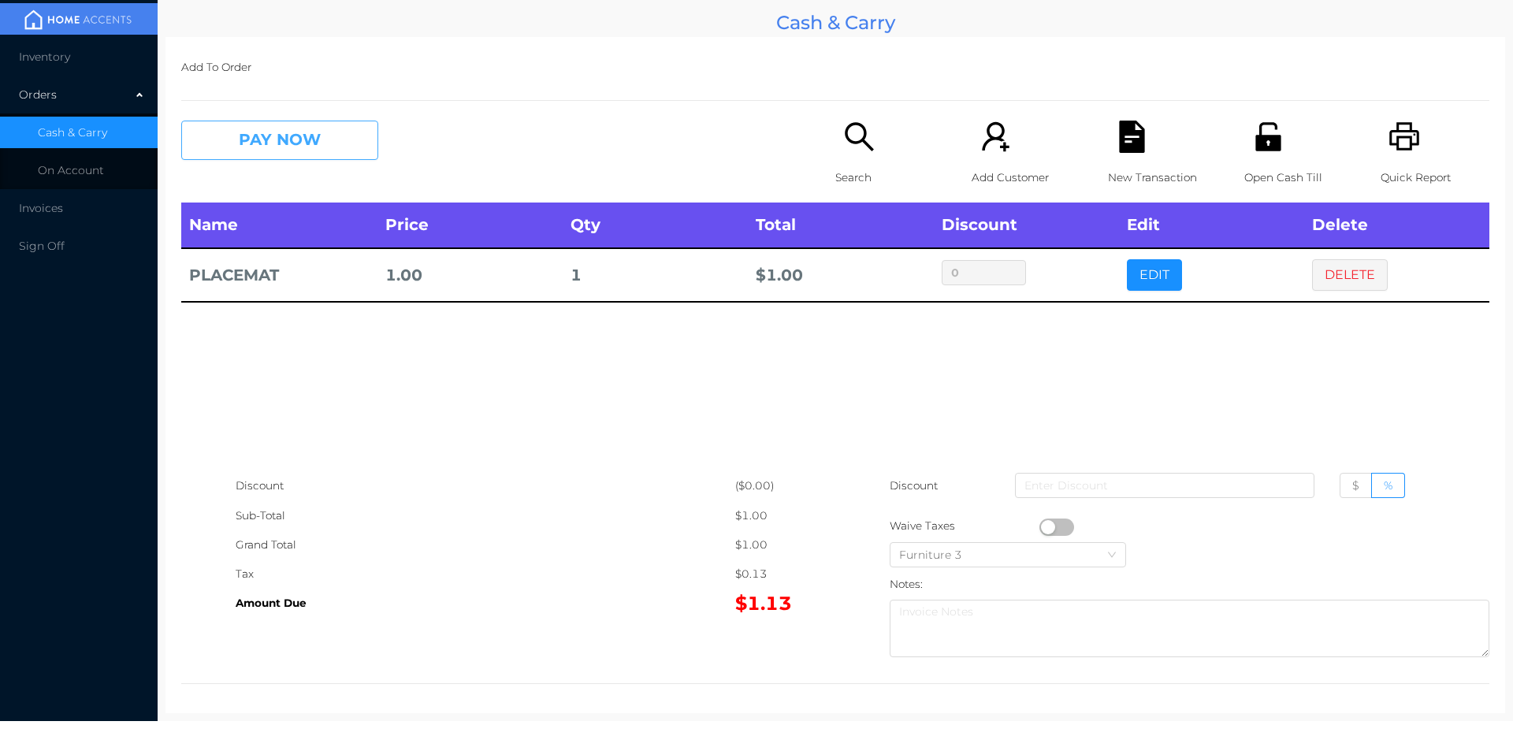
click at [316, 141] on button "PAY NOW" at bounding box center [279, 140] width 197 height 39
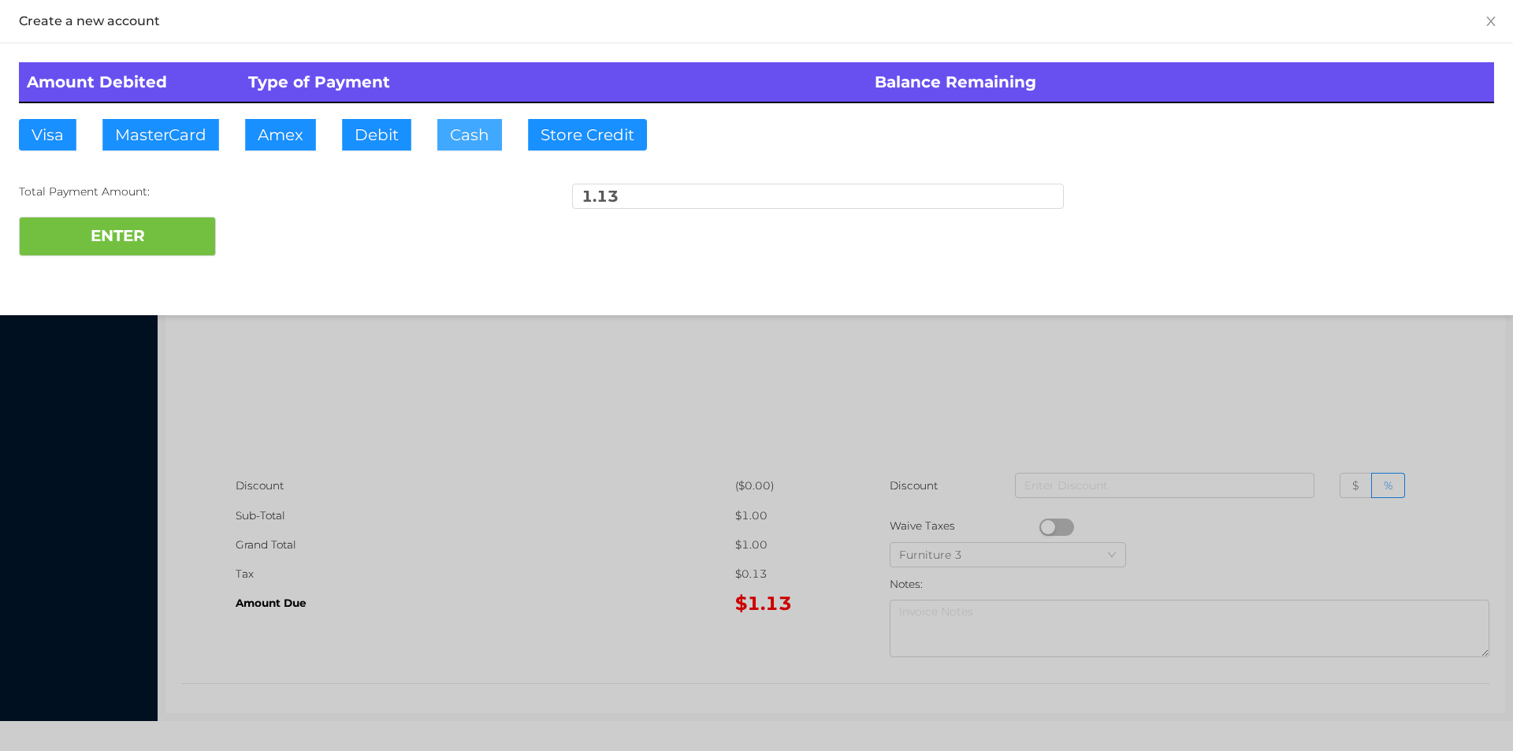
click at [439, 143] on button "Cash" at bounding box center [469, 135] width 65 height 32
click at [123, 252] on button "ENTER" at bounding box center [117, 236] width 197 height 39
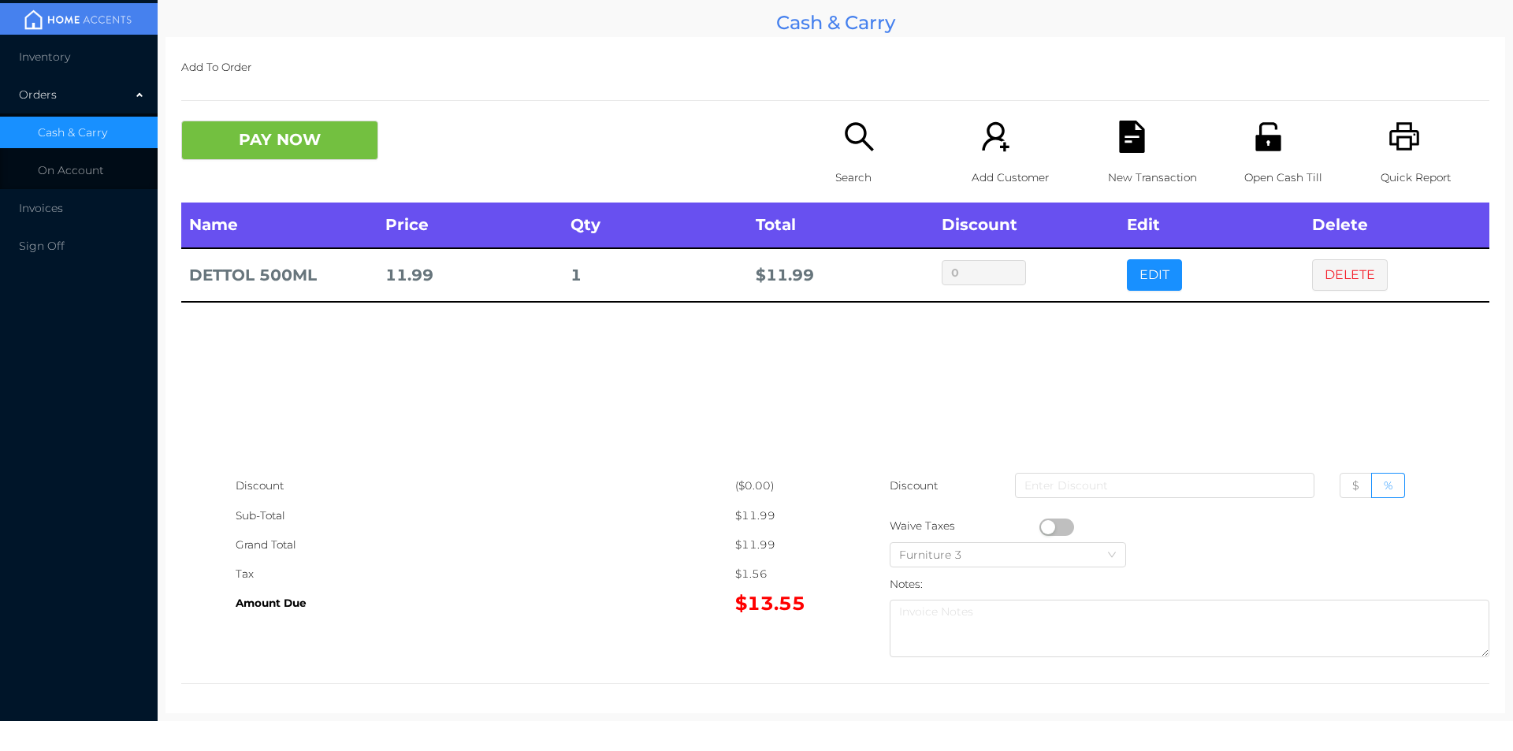
click at [329, 150] on button "PAY NOW" at bounding box center [279, 140] width 197 height 39
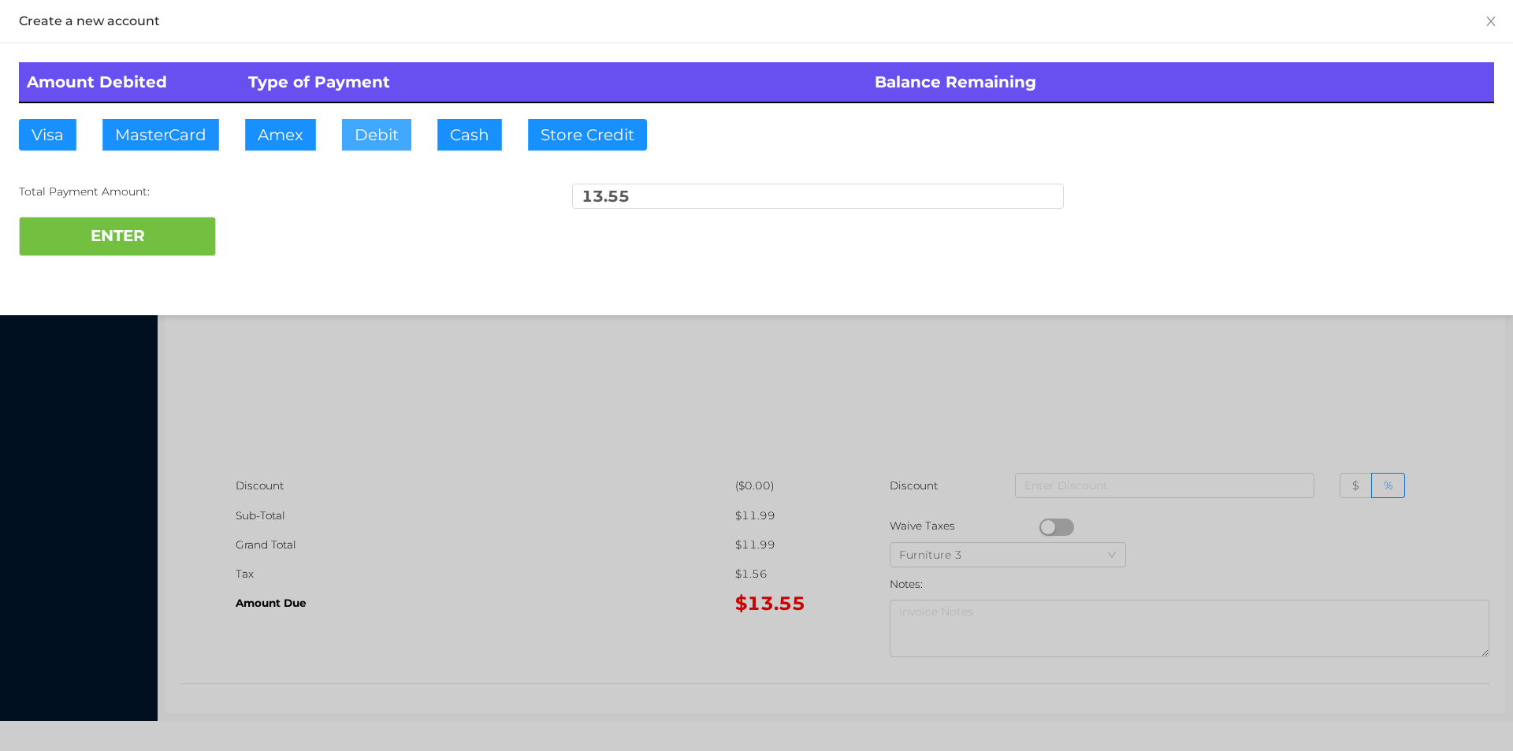
click at [387, 147] on button "Debit" at bounding box center [376, 135] width 69 height 32
click at [115, 273] on div "Amount Debited Type of Payment Balance Remaining Visa MasterCard Amex Debit Cas…" at bounding box center [756, 159] width 1513 height 232
click at [134, 221] on button "ENTER" at bounding box center [117, 236] width 197 height 39
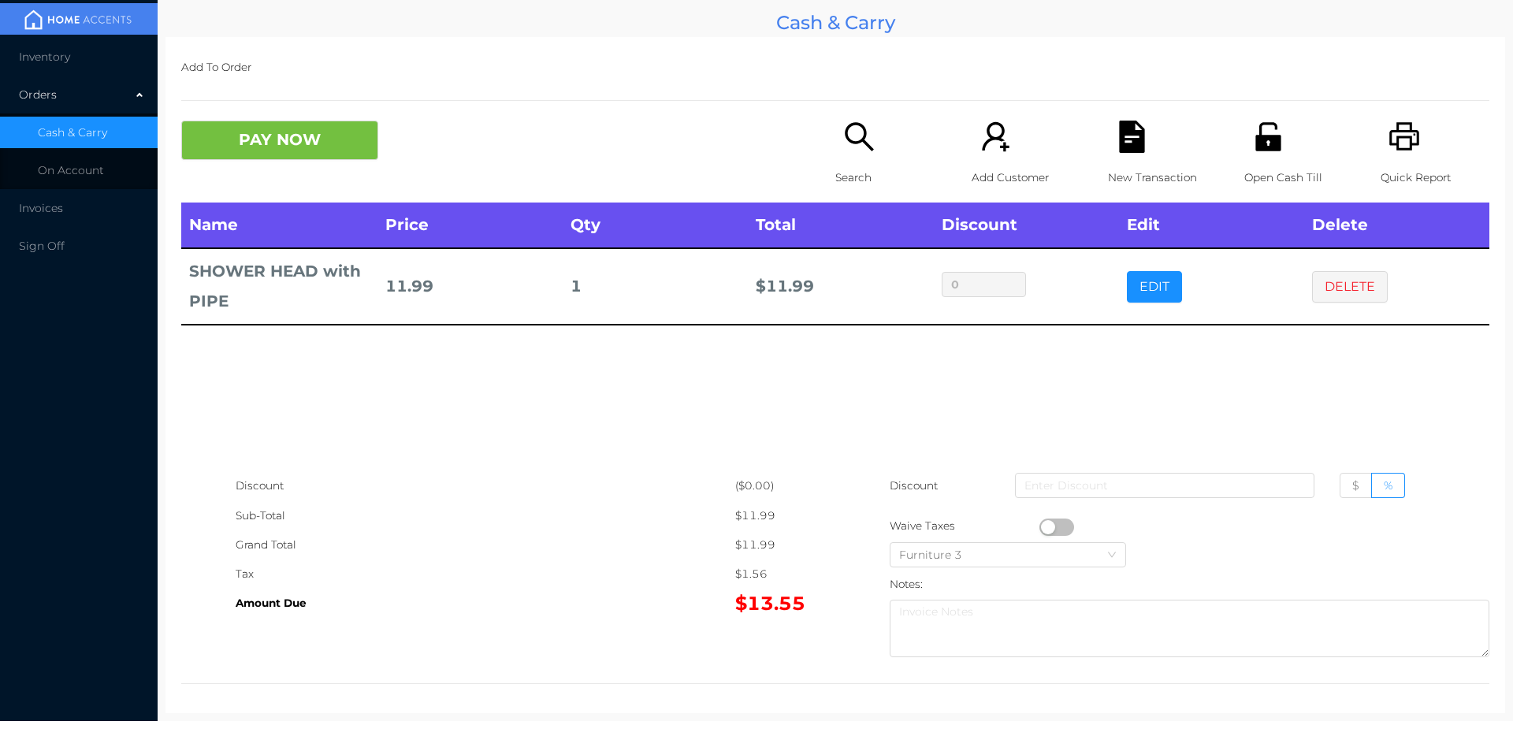
click at [1119, 143] on icon "icon: file-text" at bounding box center [1131, 137] width 25 height 32
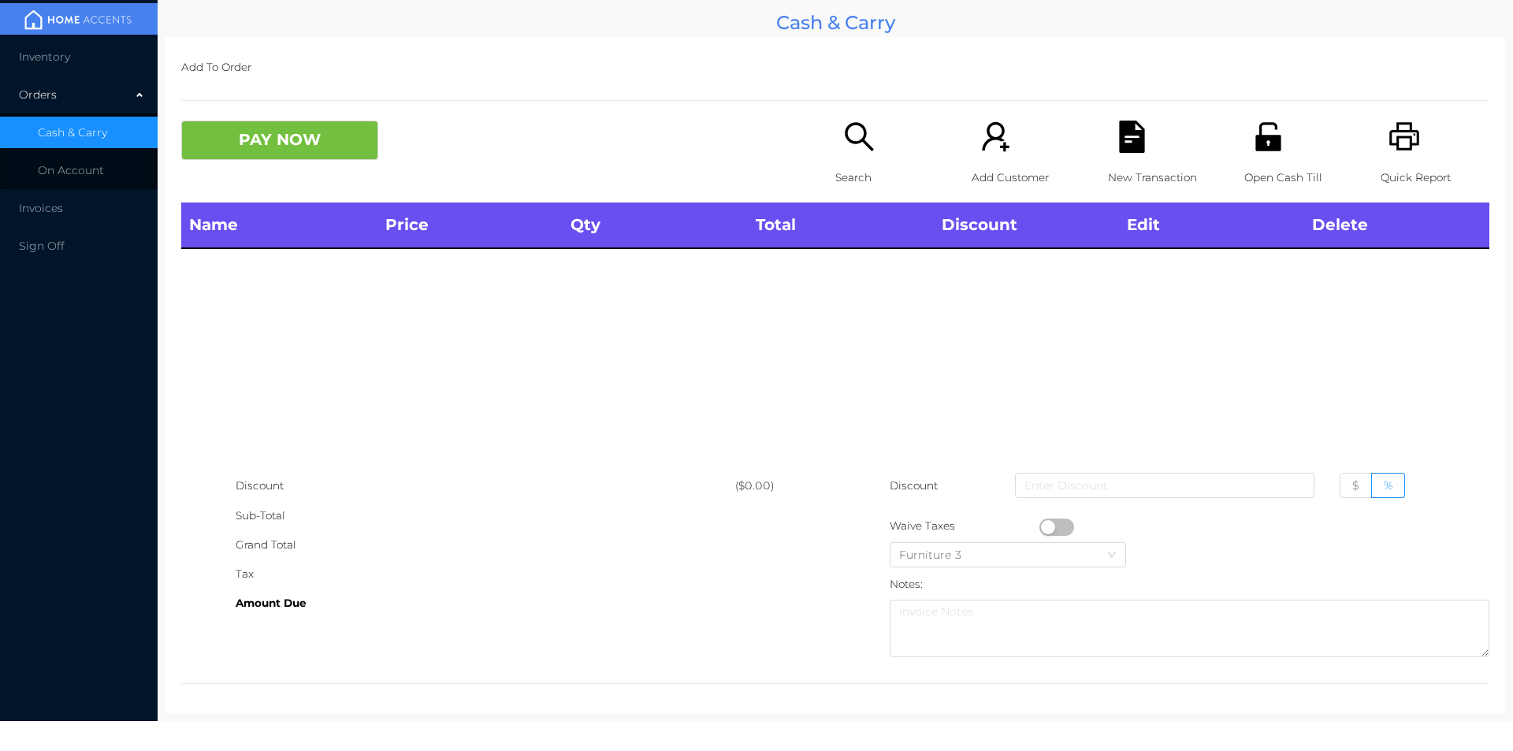
click at [1255, 146] on icon "icon: unlock" at bounding box center [1267, 136] width 25 height 28
click at [867, 158] on div "Search" at bounding box center [889, 162] width 109 height 82
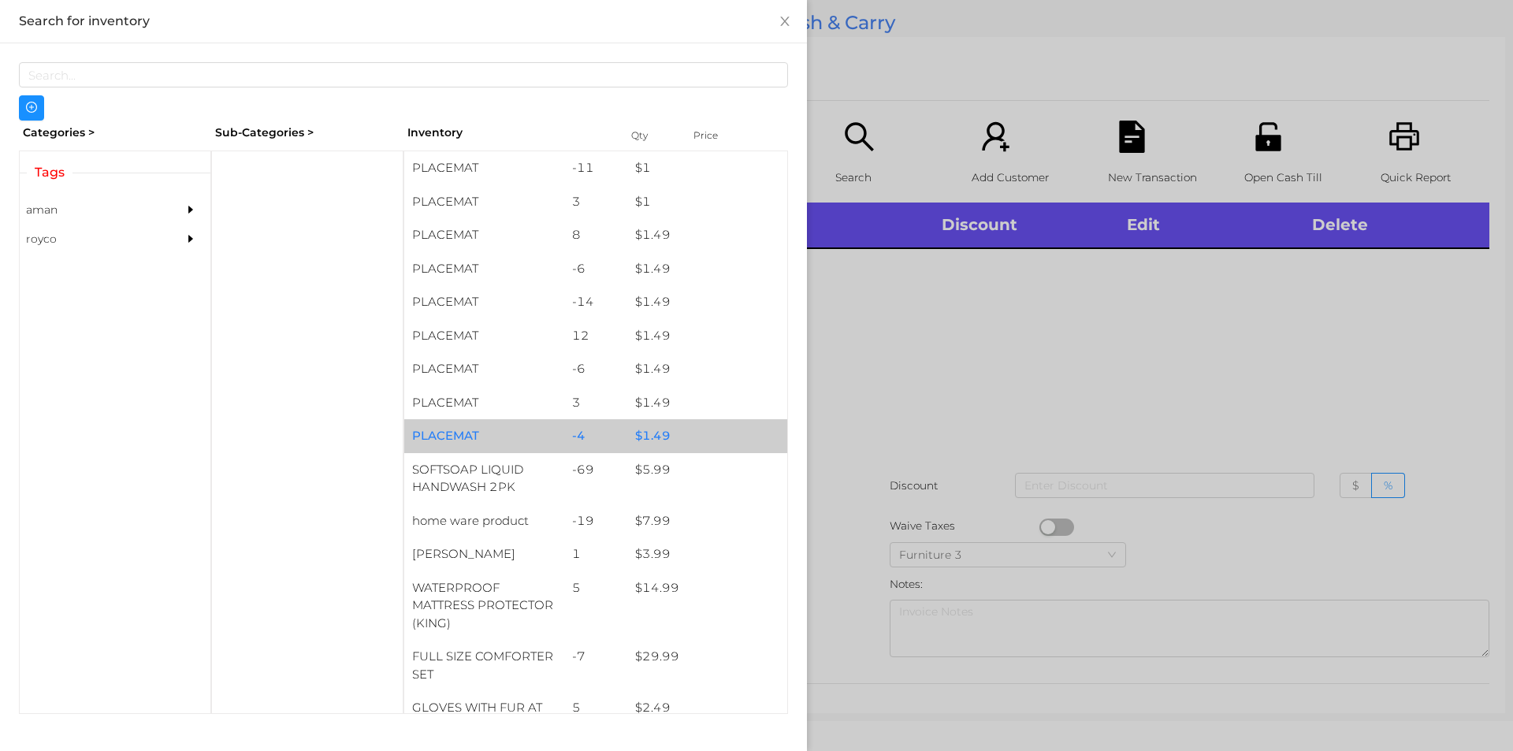
click at [729, 443] on div "$ 1.49" at bounding box center [707, 436] width 160 height 34
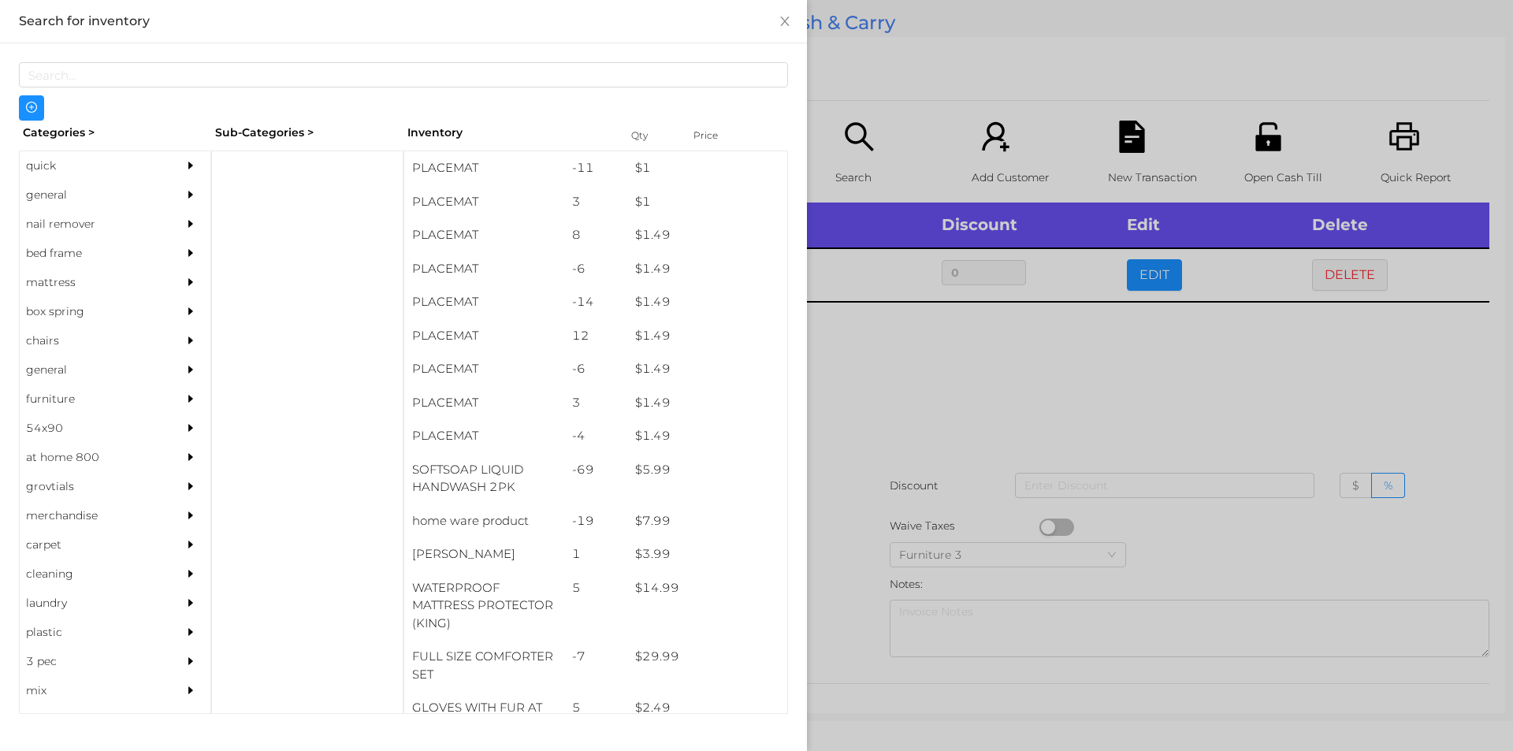
click at [1017, 302] on div at bounding box center [756, 375] width 1513 height 751
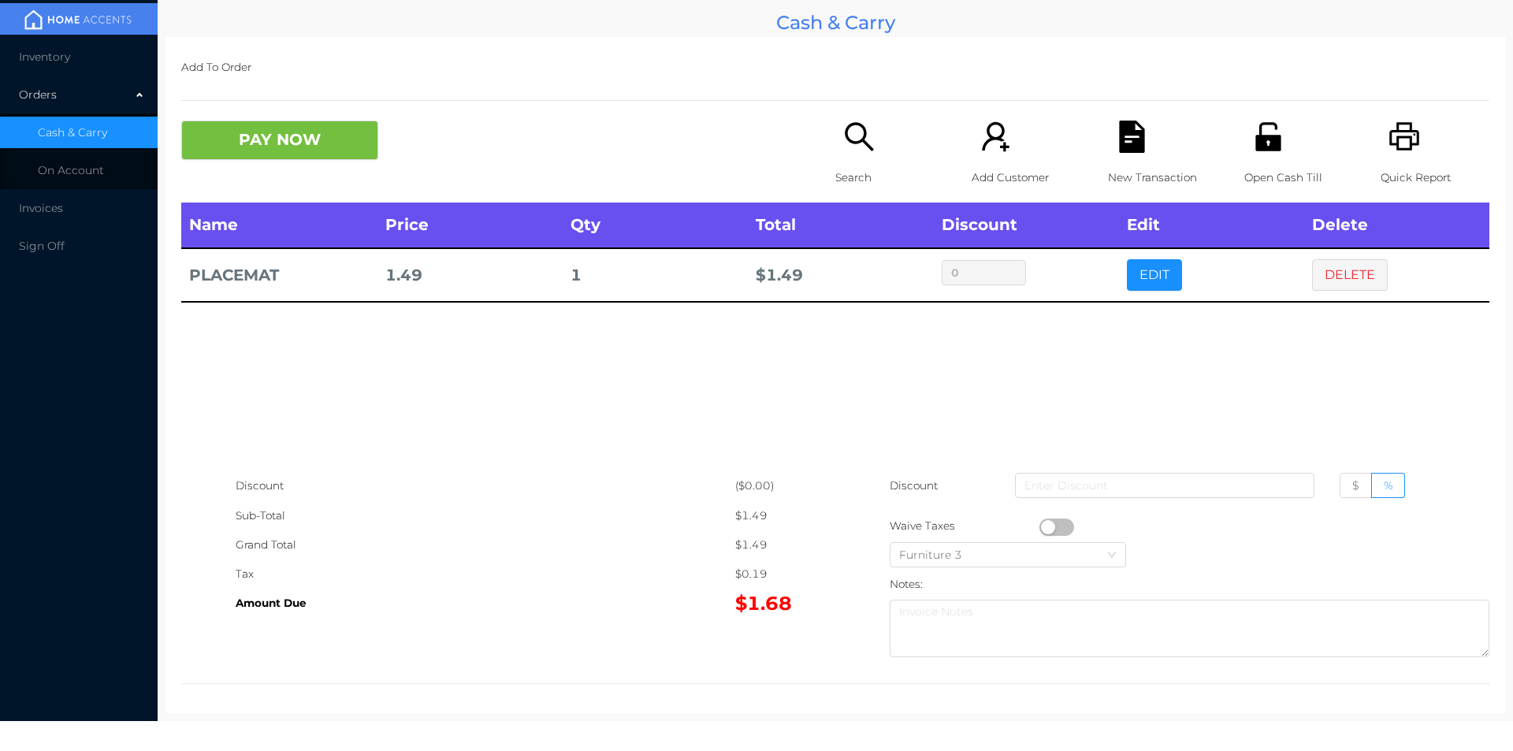
click at [1119, 139] on icon "icon: file-text" at bounding box center [1131, 137] width 25 height 32
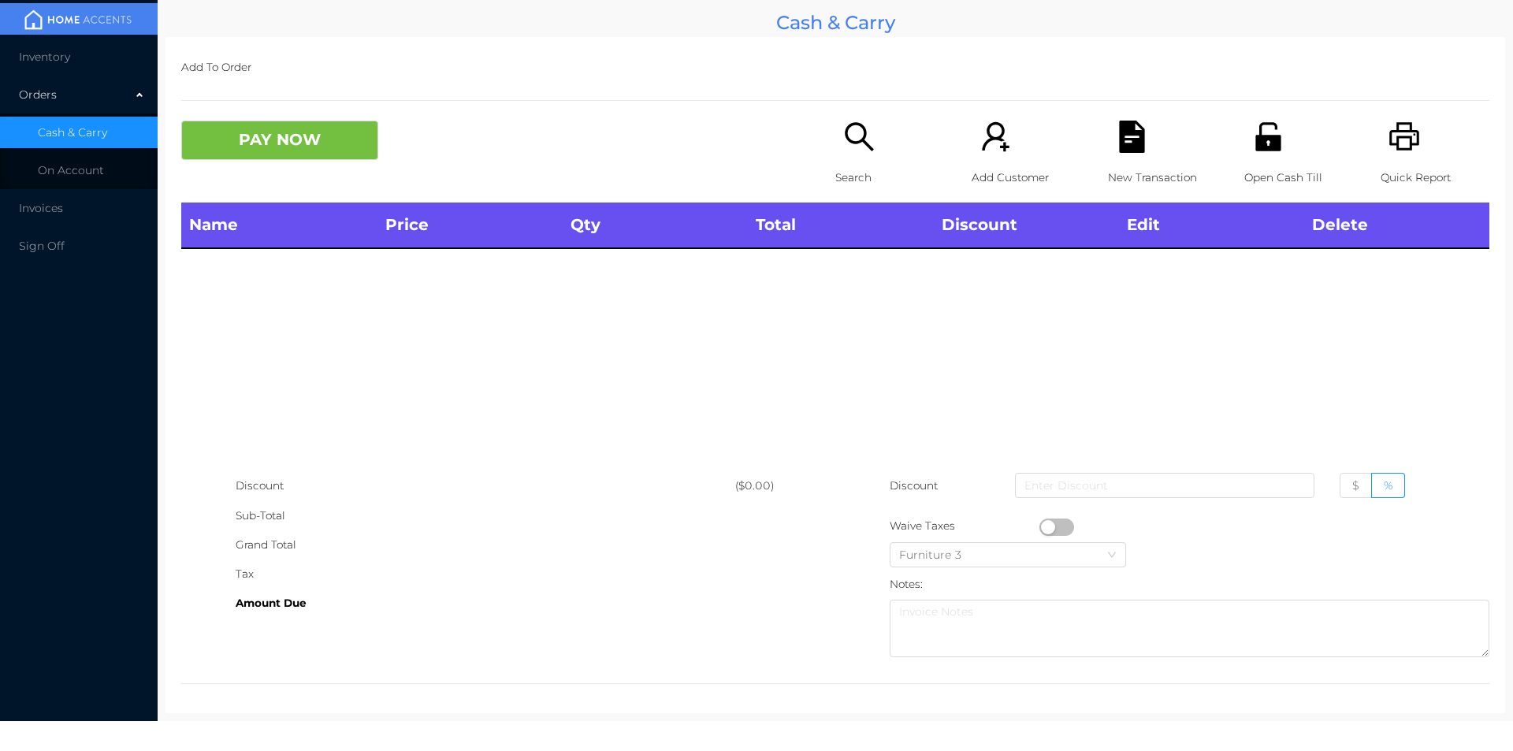
click at [1421, 126] on div "Quick Report" at bounding box center [1435, 162] width 109 height 82
click at [857, 137] on icon "icon: search" at bounding box center [859, 136] width 28 height 28
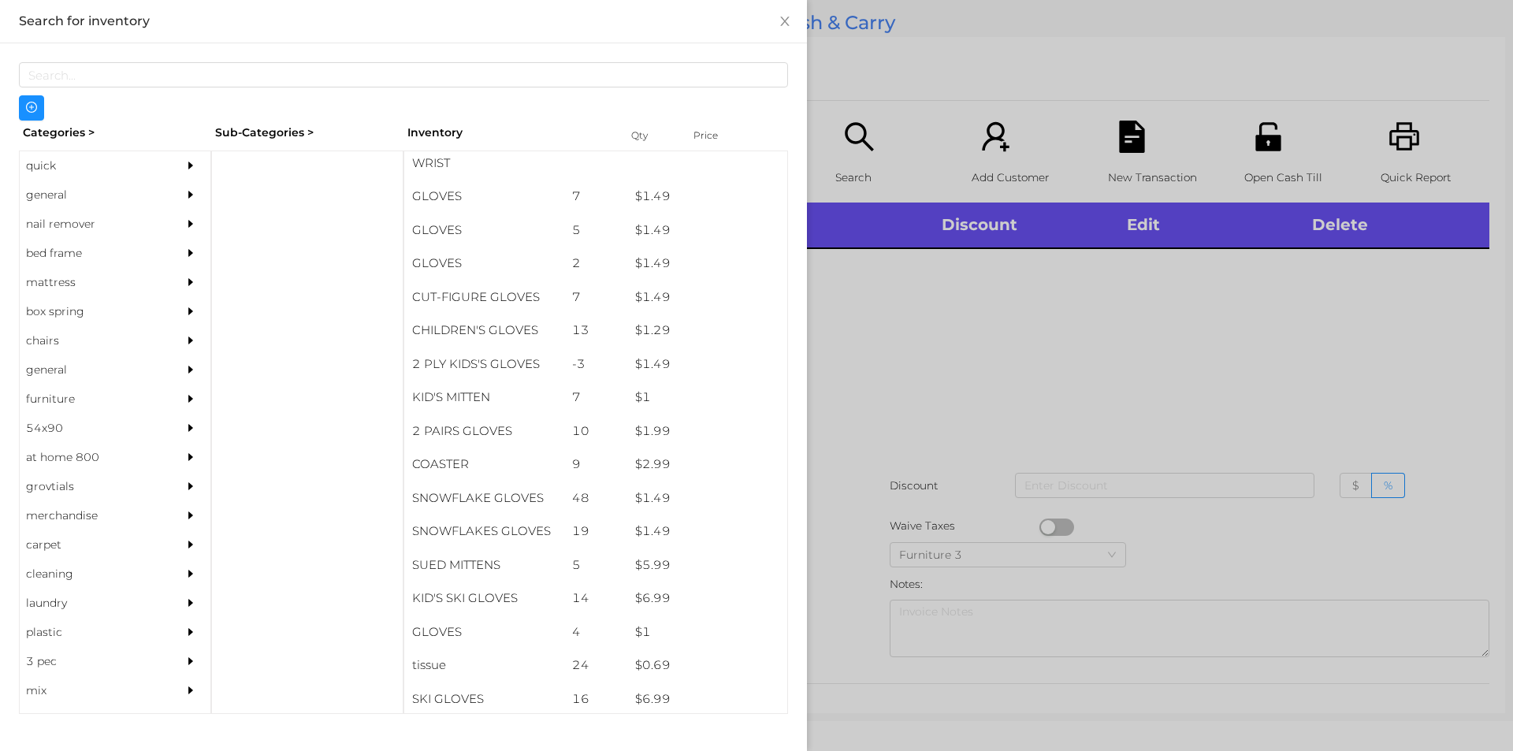
scroll to position [746, 0]
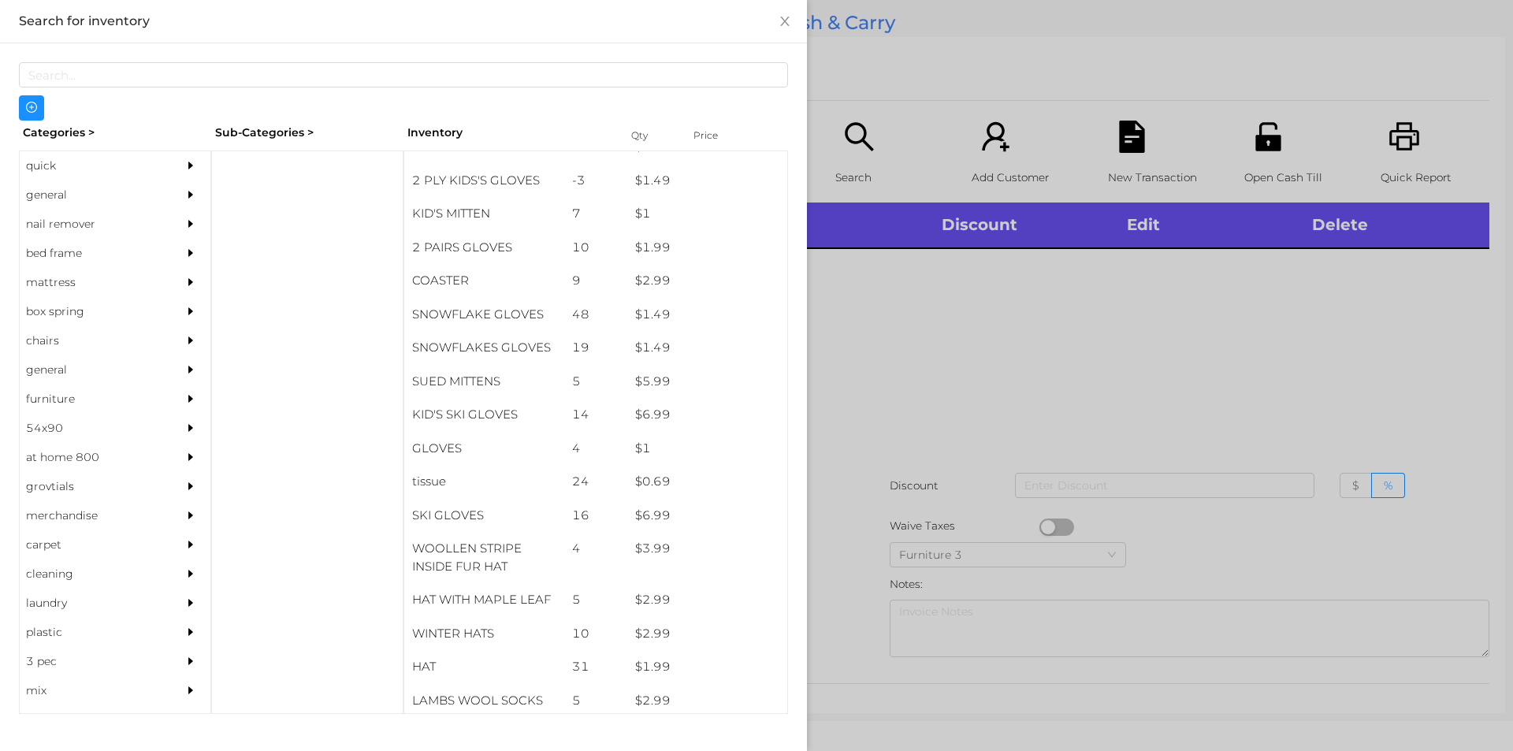
click at [86, 192] on div "general" at bounding box center [91, 194] width 143 height 29
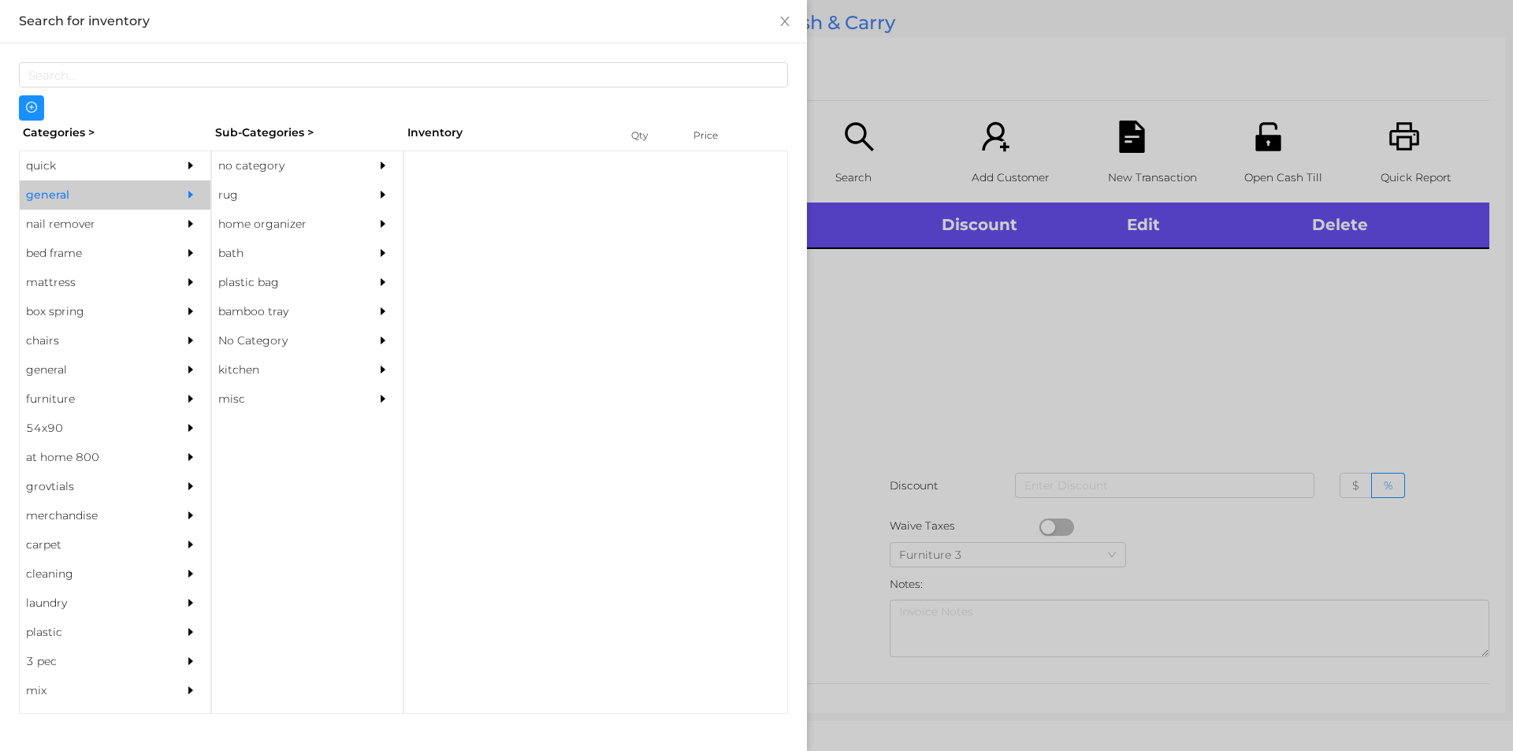
scroll to position [0, 0]
click at [239, 163] on div "no category" at bounding box center [283, 165] width 143 height 29
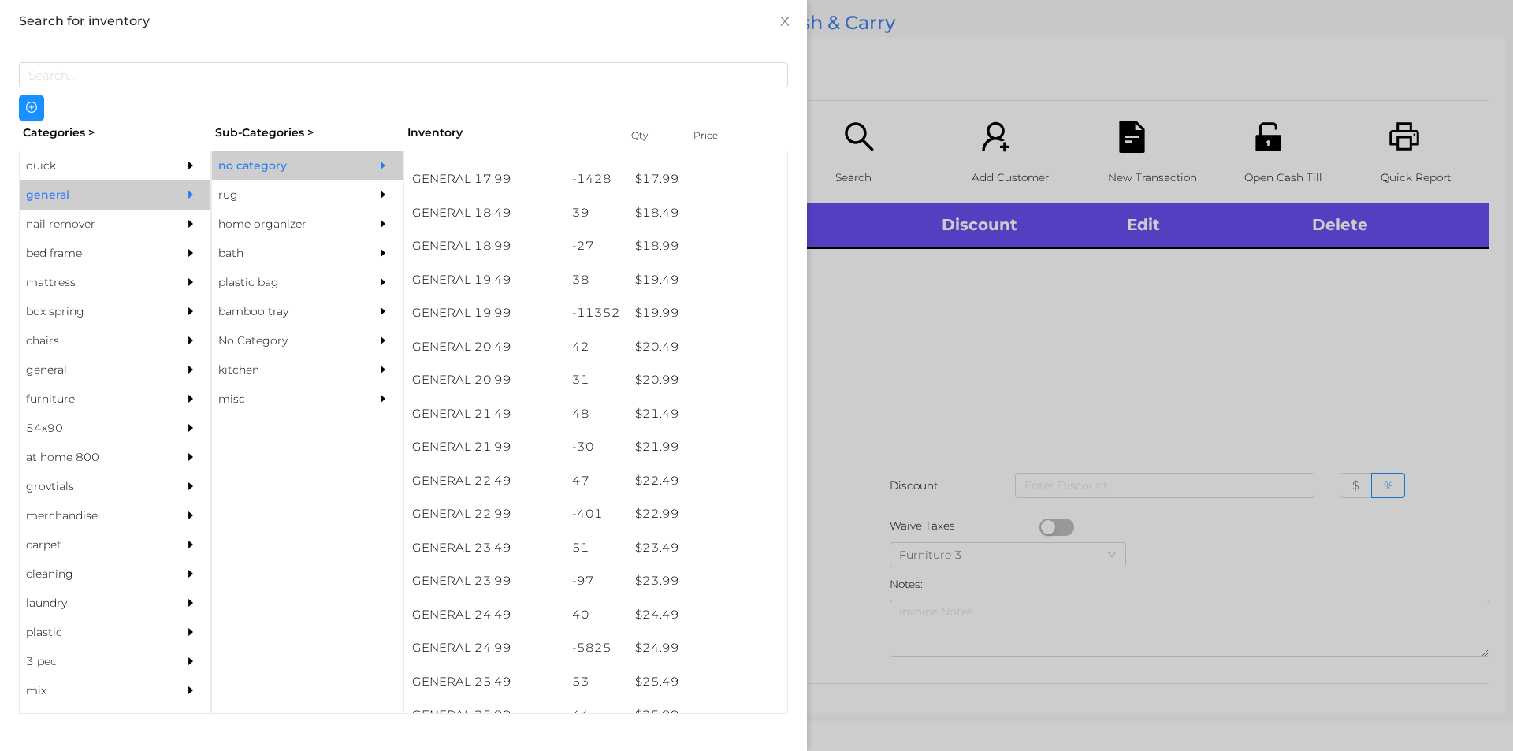
scroll to position [1644, 0]
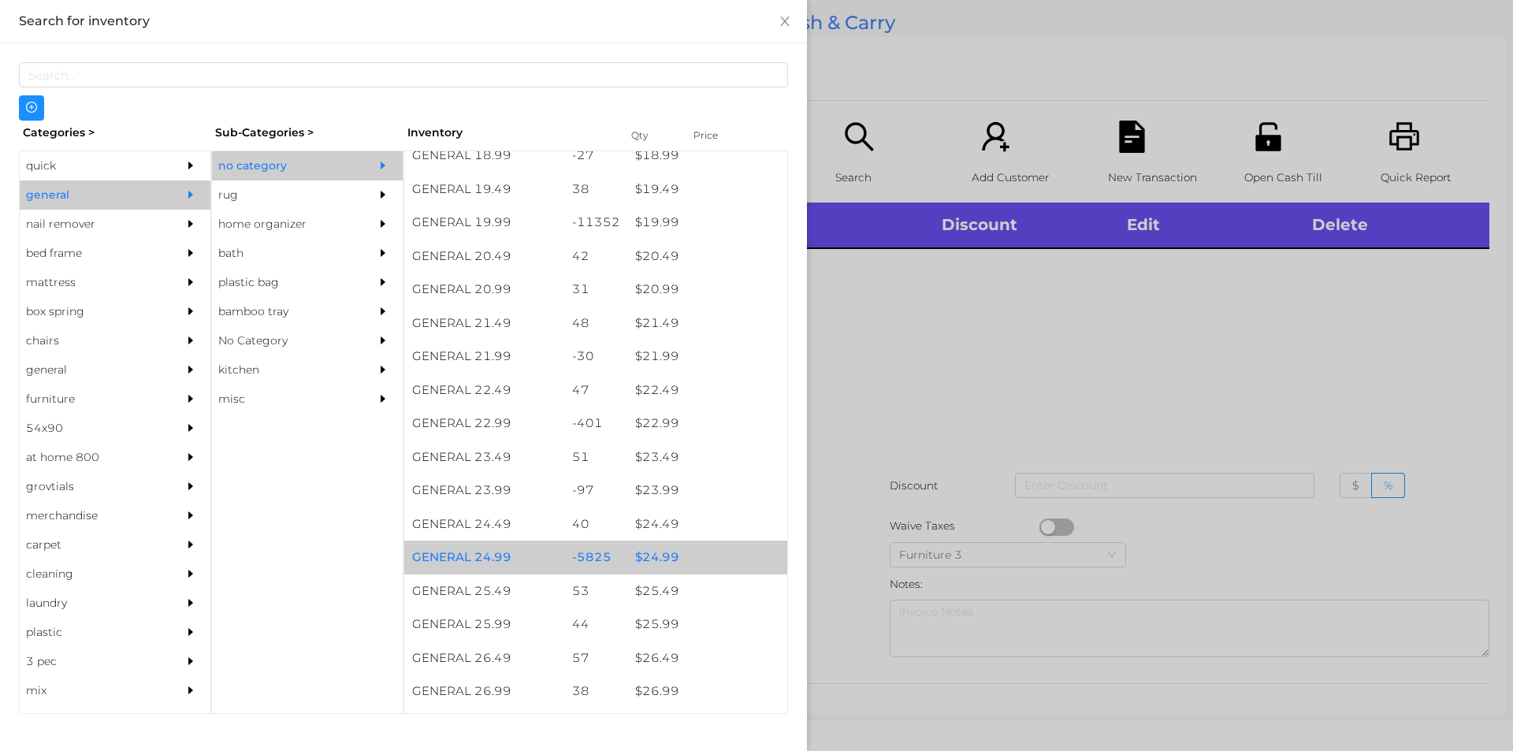
click at [629, 563] on div "$ 24.99" at bounding box center [707, 558] width 160 height 34
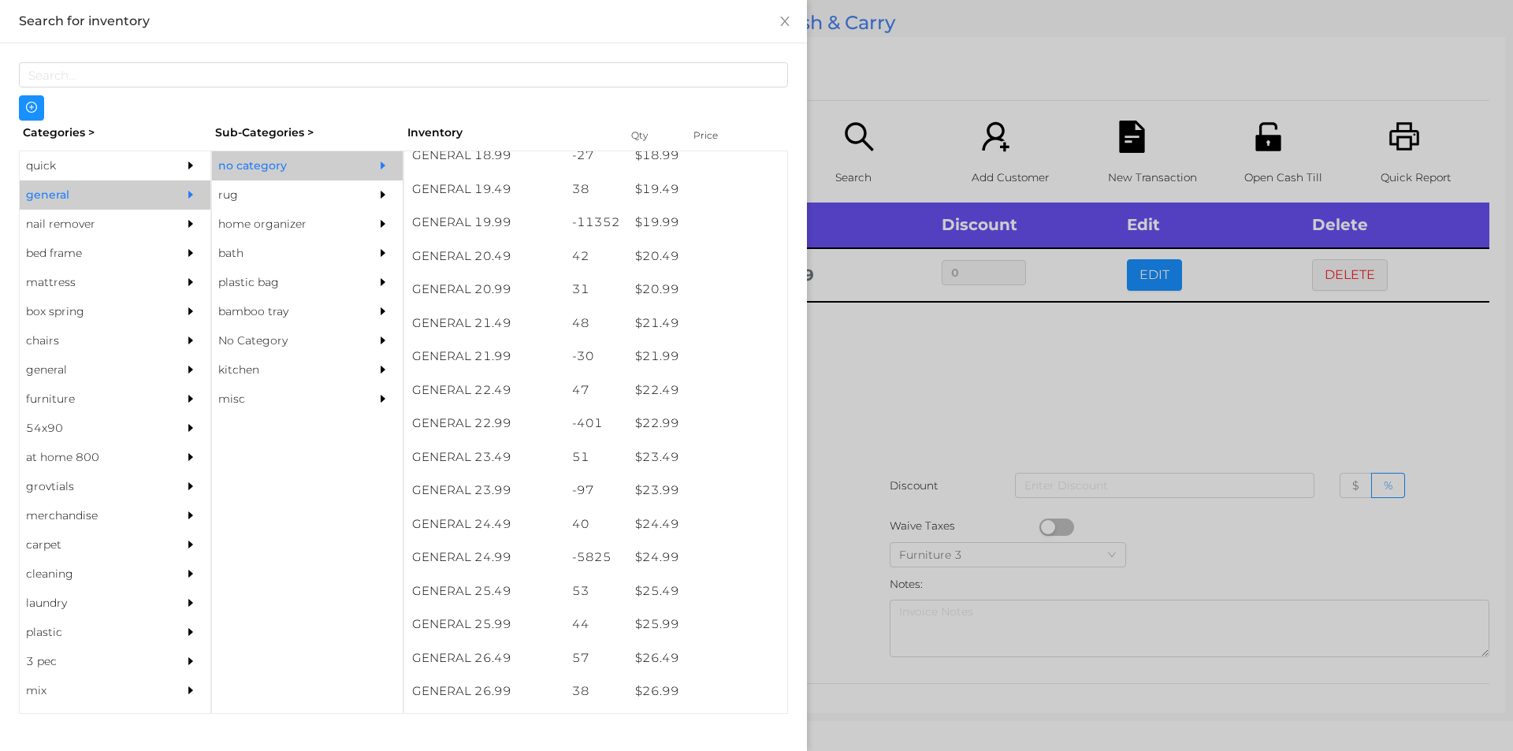
click at [901, 500] on div at bounding box center [756, 375] width 1513 height 751
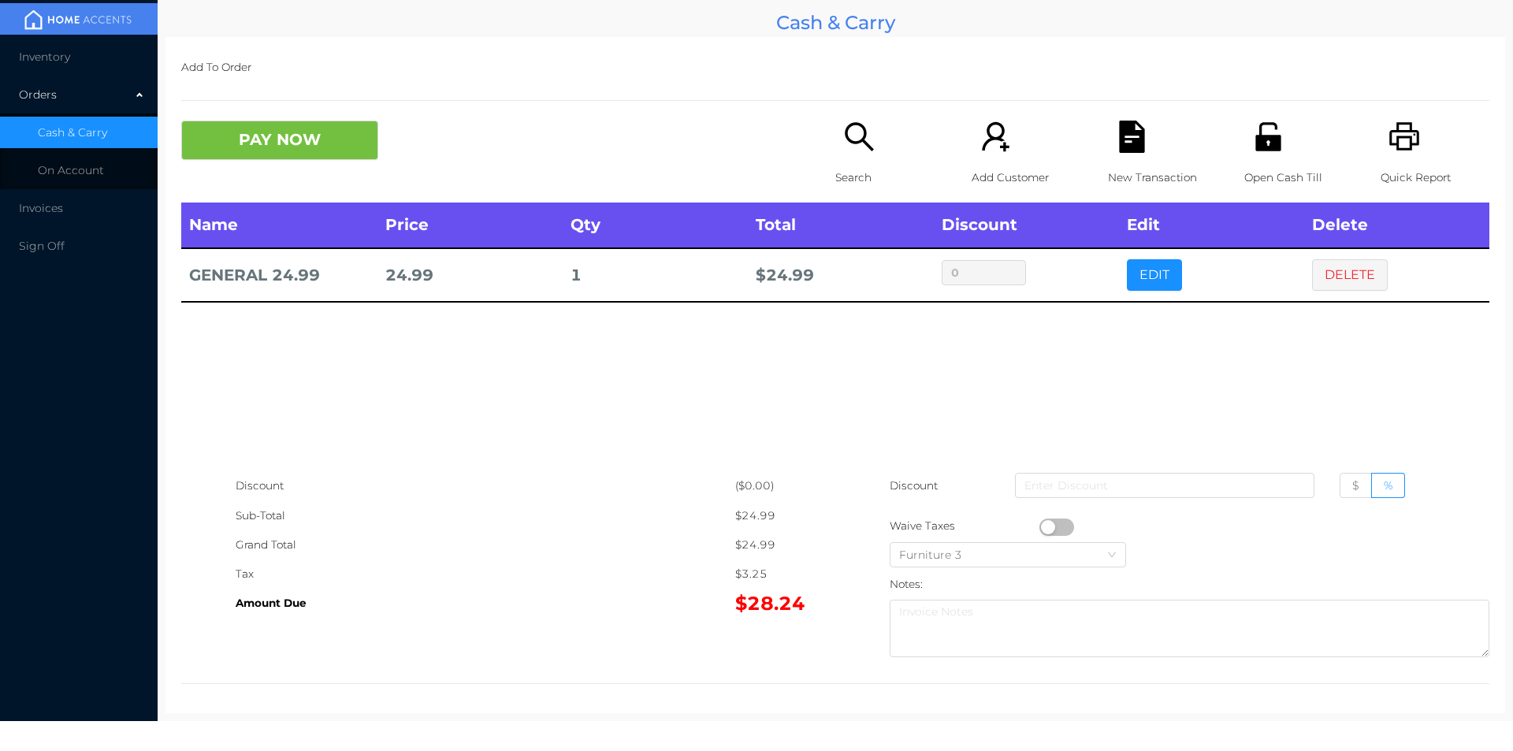
click at [1123, 154] on div "New Transaction" at bounding box center [1162, 162] width 109 height 82
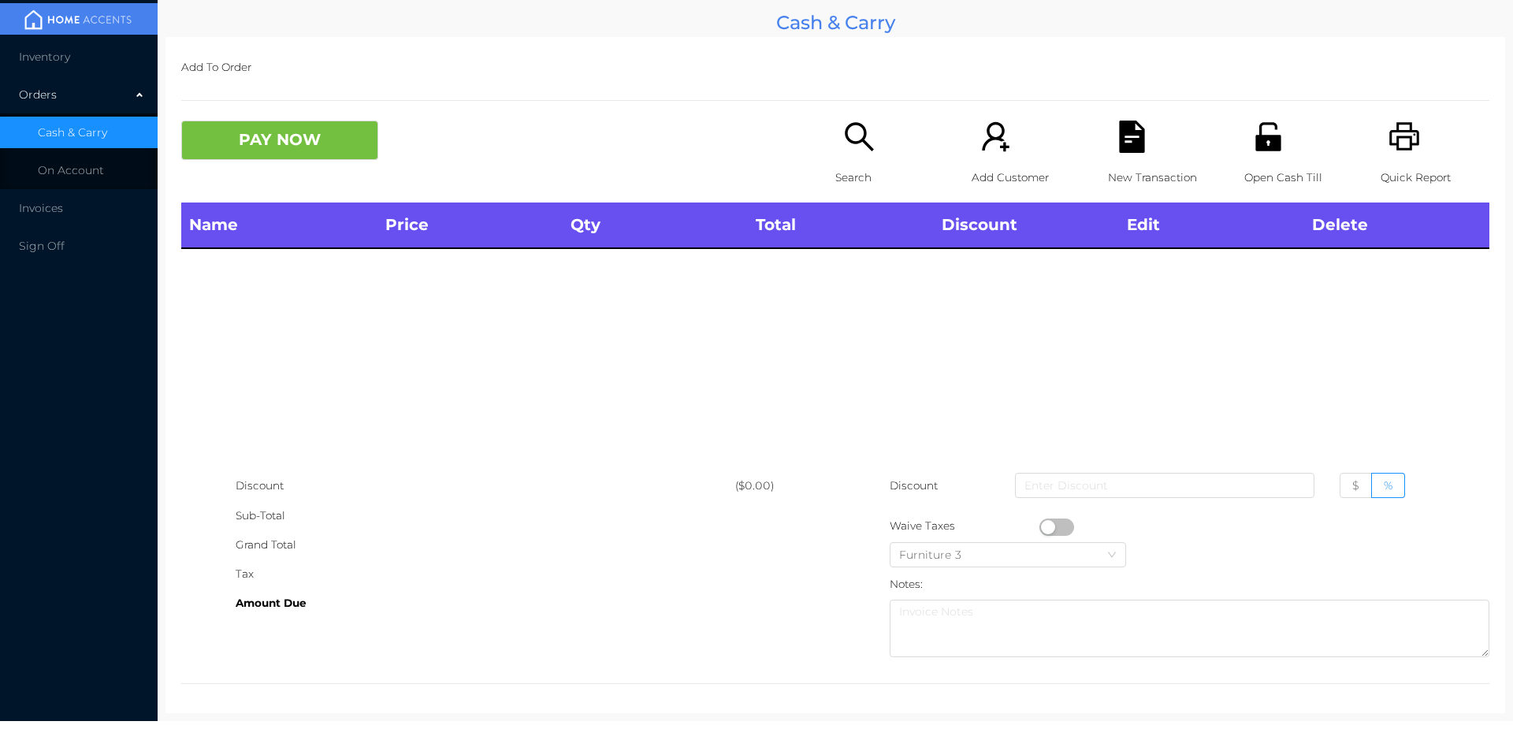
click at [1401, 163] on p "Quick Report" at bounding box center [1435, 177] width 109 height 29
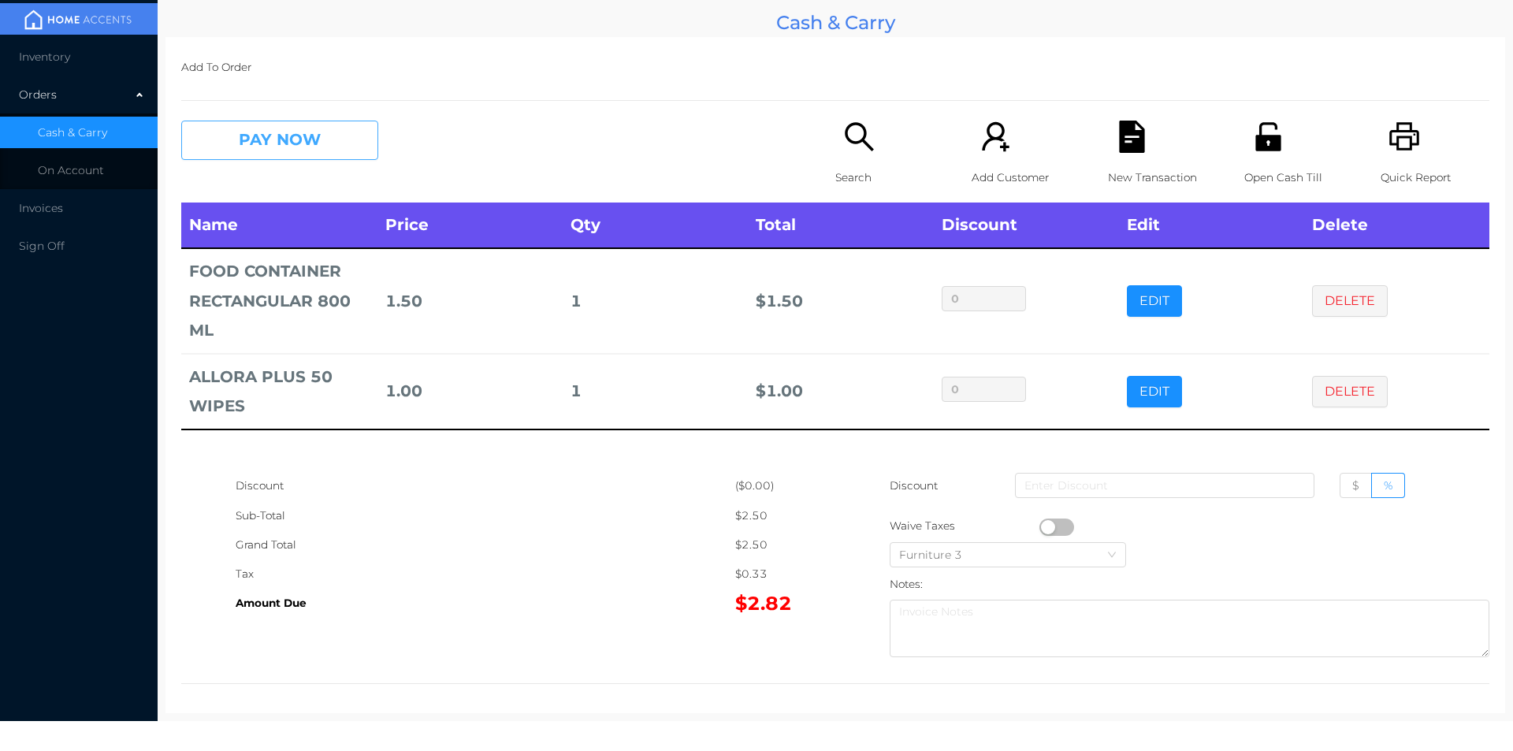
click at [245, 151] on button "PAY NOW" at bounding box center [279, 140] width 197 height 39
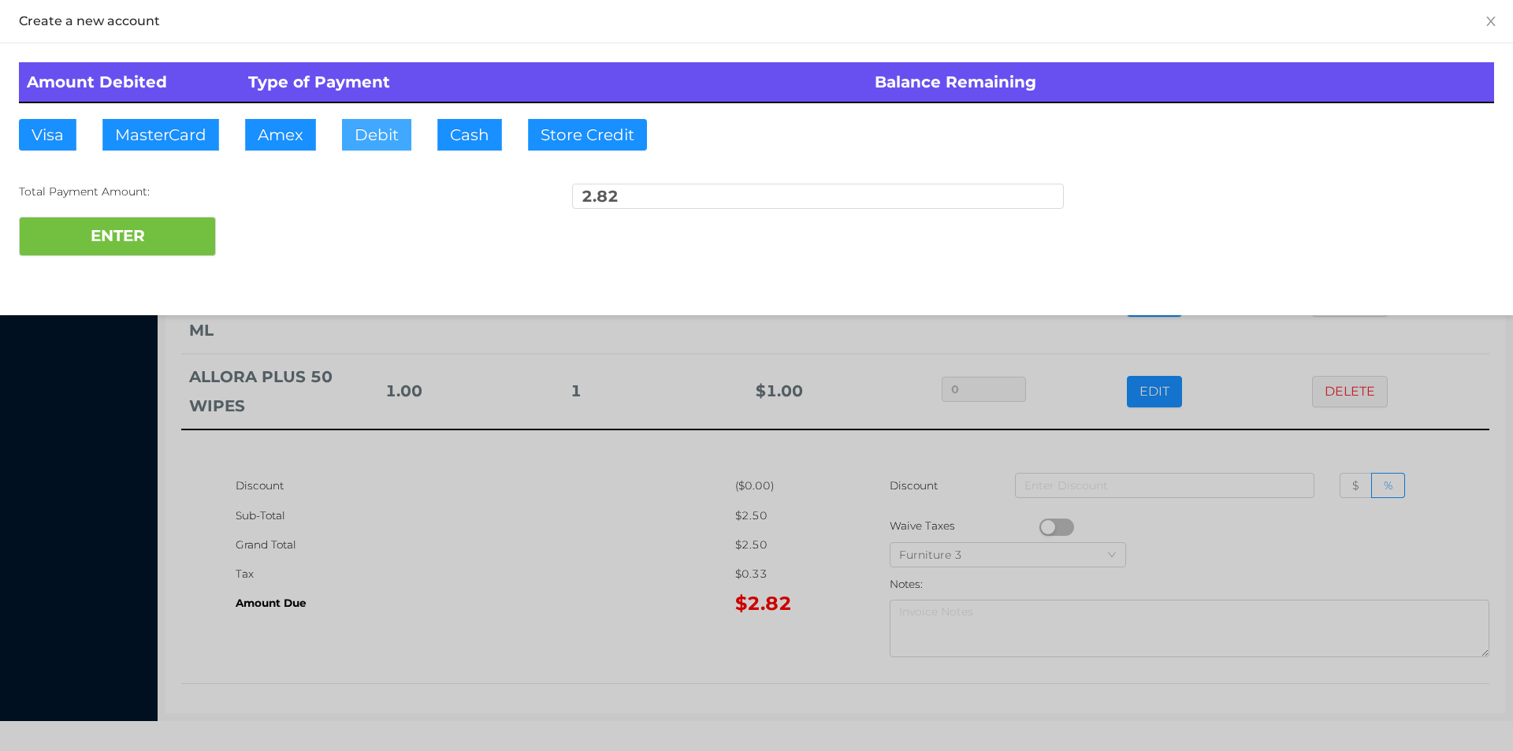
click at [362, 135] on button "Debit" at bounding box center [376, 135] width 69 height 32
click at [142, 237] on button "ENTER" at bounding box center [117, 236] width 197 height 39
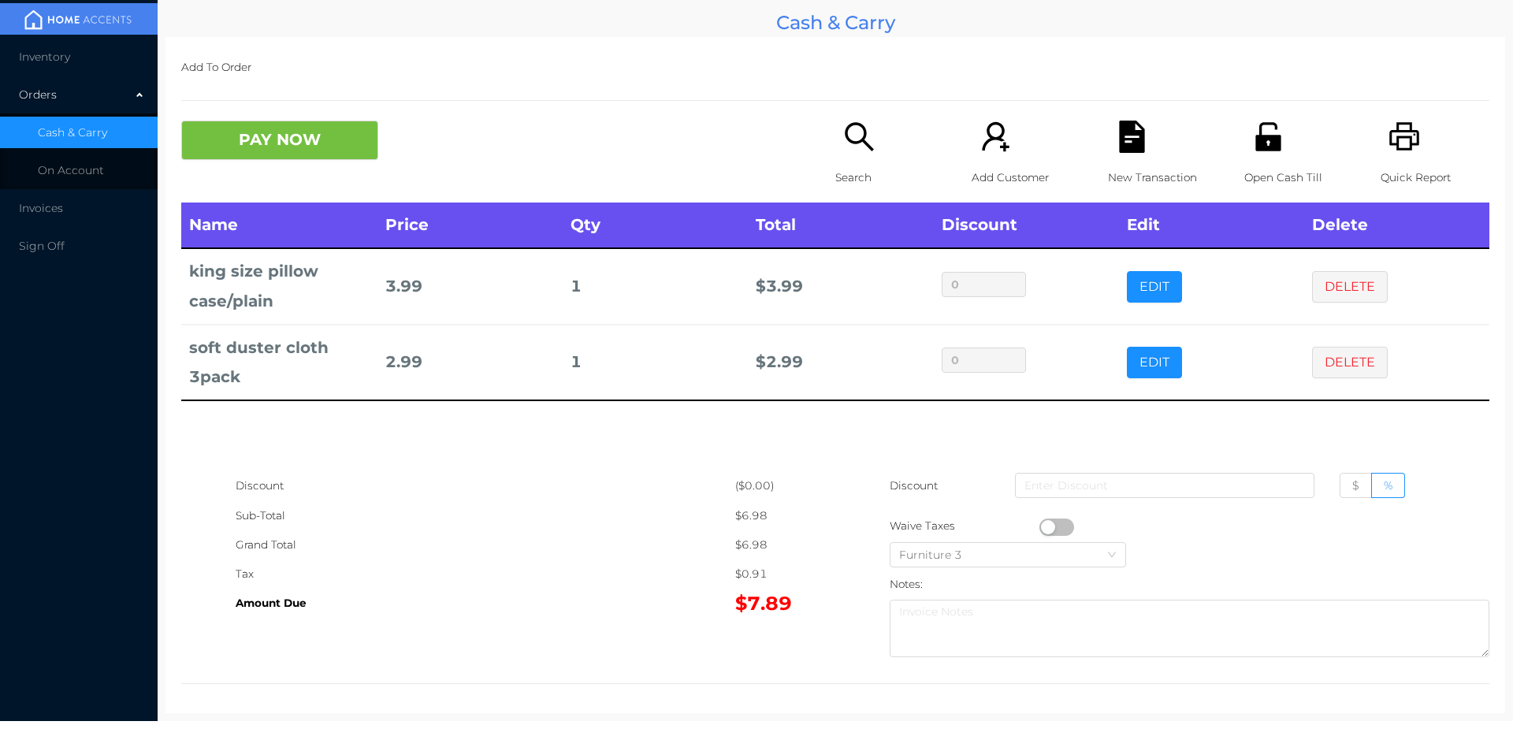
click at [1110, 158] on div "New Transaction" at bounding box center [1162, 162] width 109 height 82
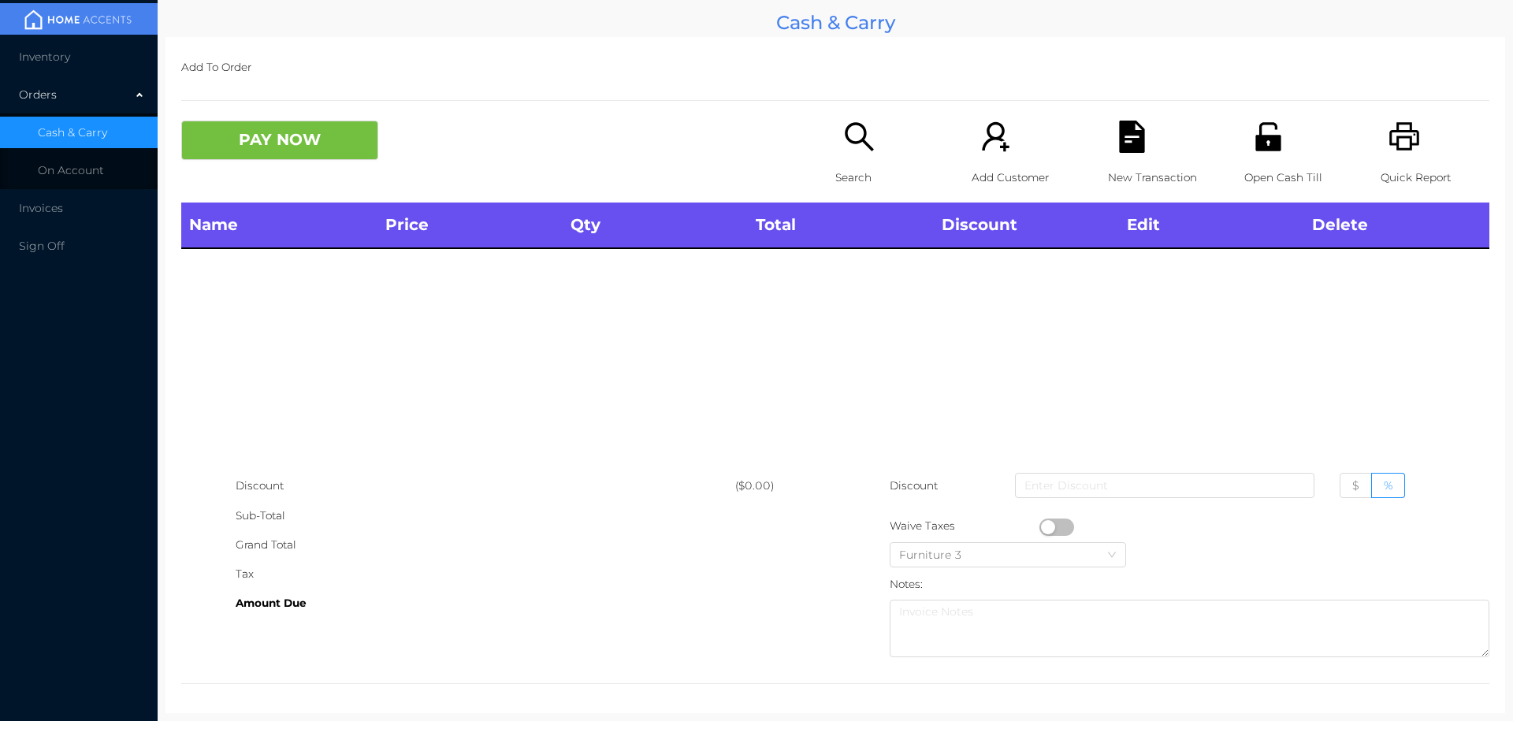
click at [1259, 149] on icon "icon: unlock" at bounding box center [1267, 136] width 25 height 28
click at [863, 154] on div "Search" at bounding box center [889, 162] width 109 height 82
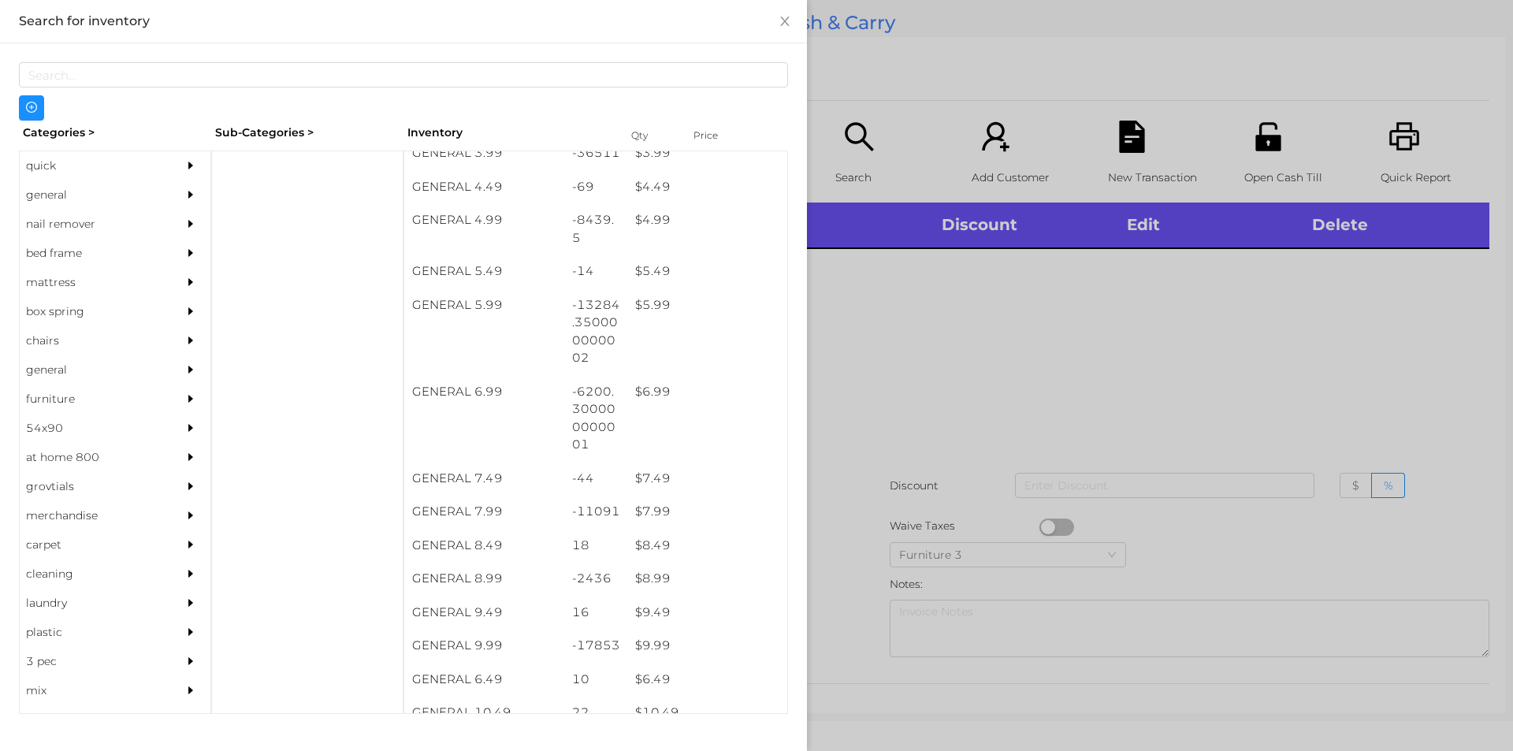
scroll to position [473, 0]
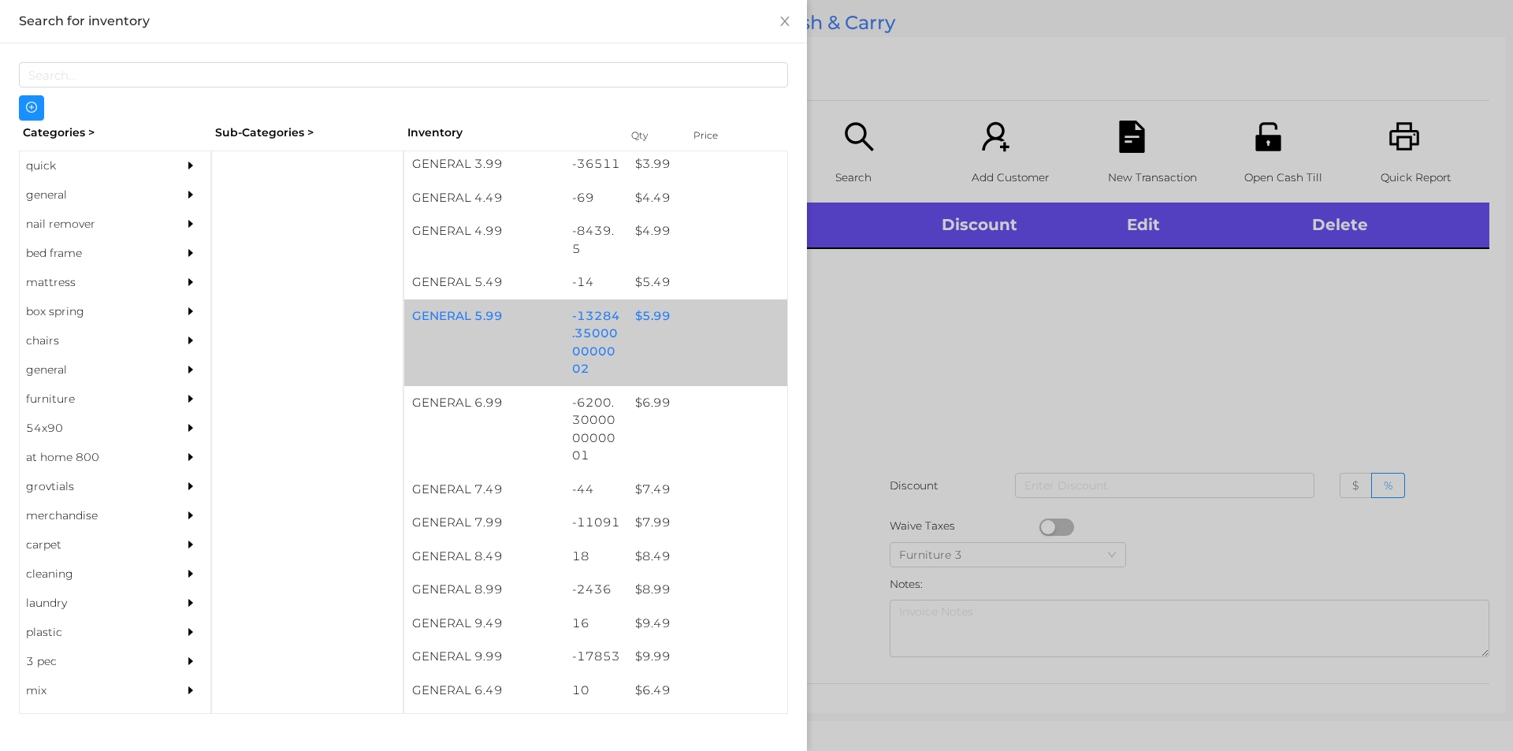
click at [699, 325] on div "$ 5.99" at bounding box center [707, 316] width 160 height 34
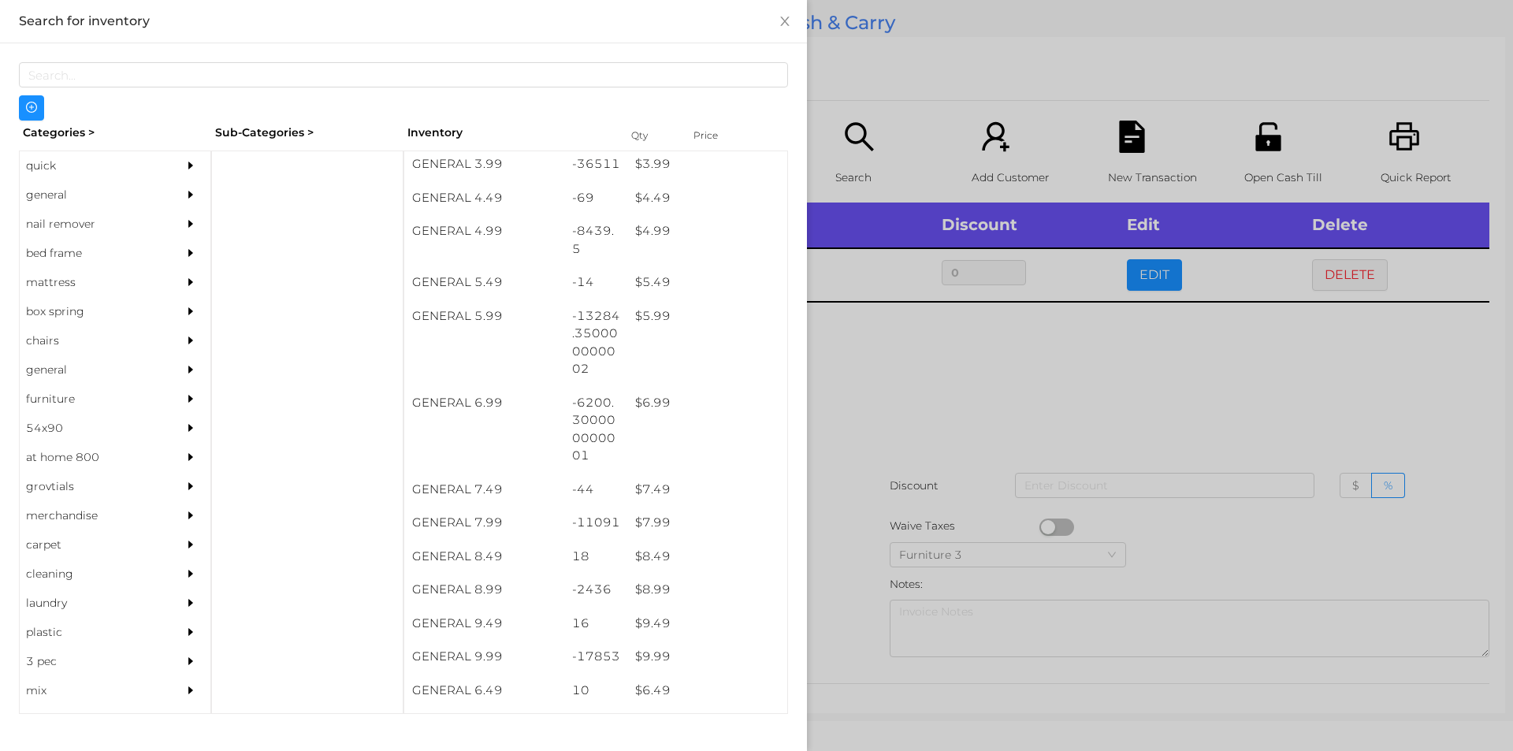
click at [975, 436] on div at bounding box center [756, 375] width 1513 height 751
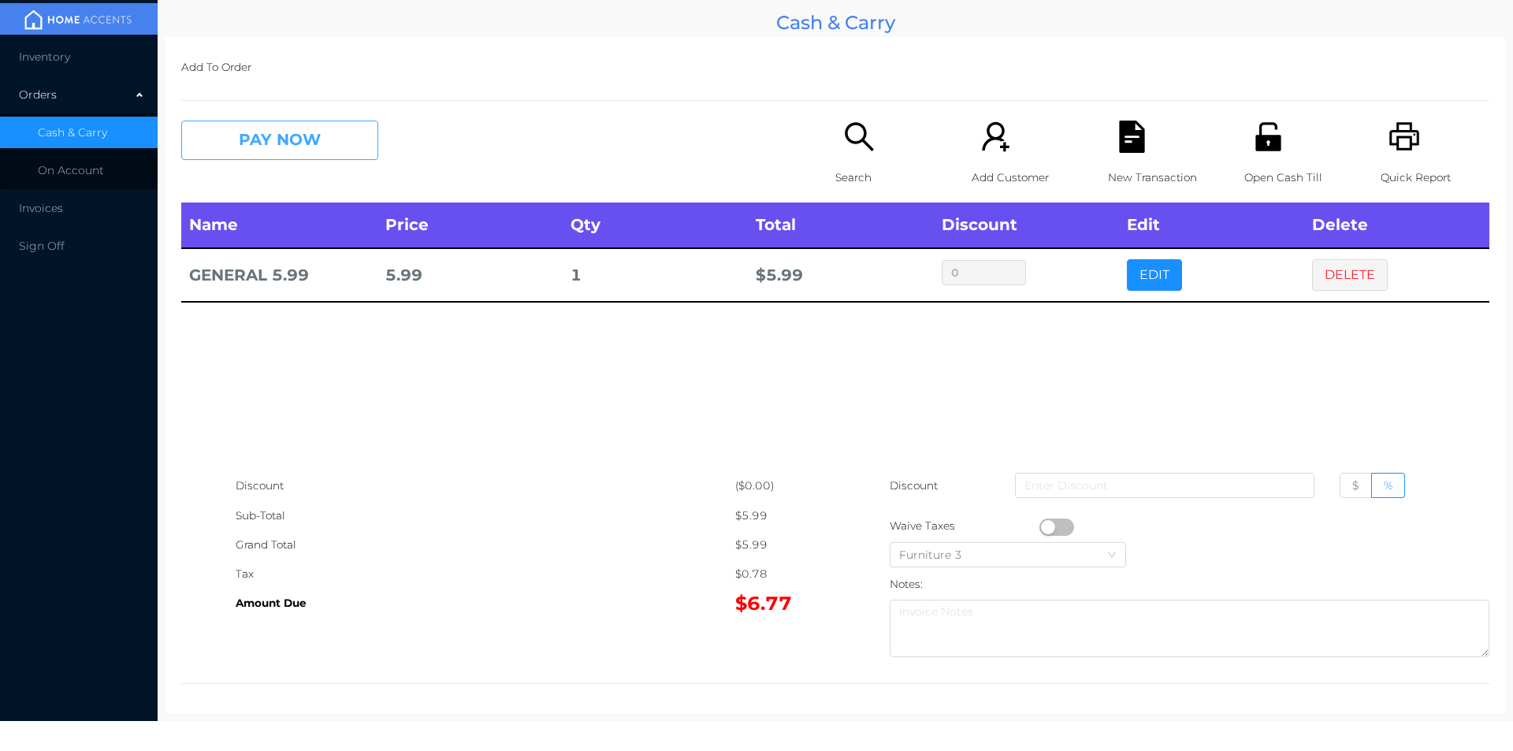
click at [281, 151] on button "PAY NOW" at bounding box center [279, 140] width 197 height 39
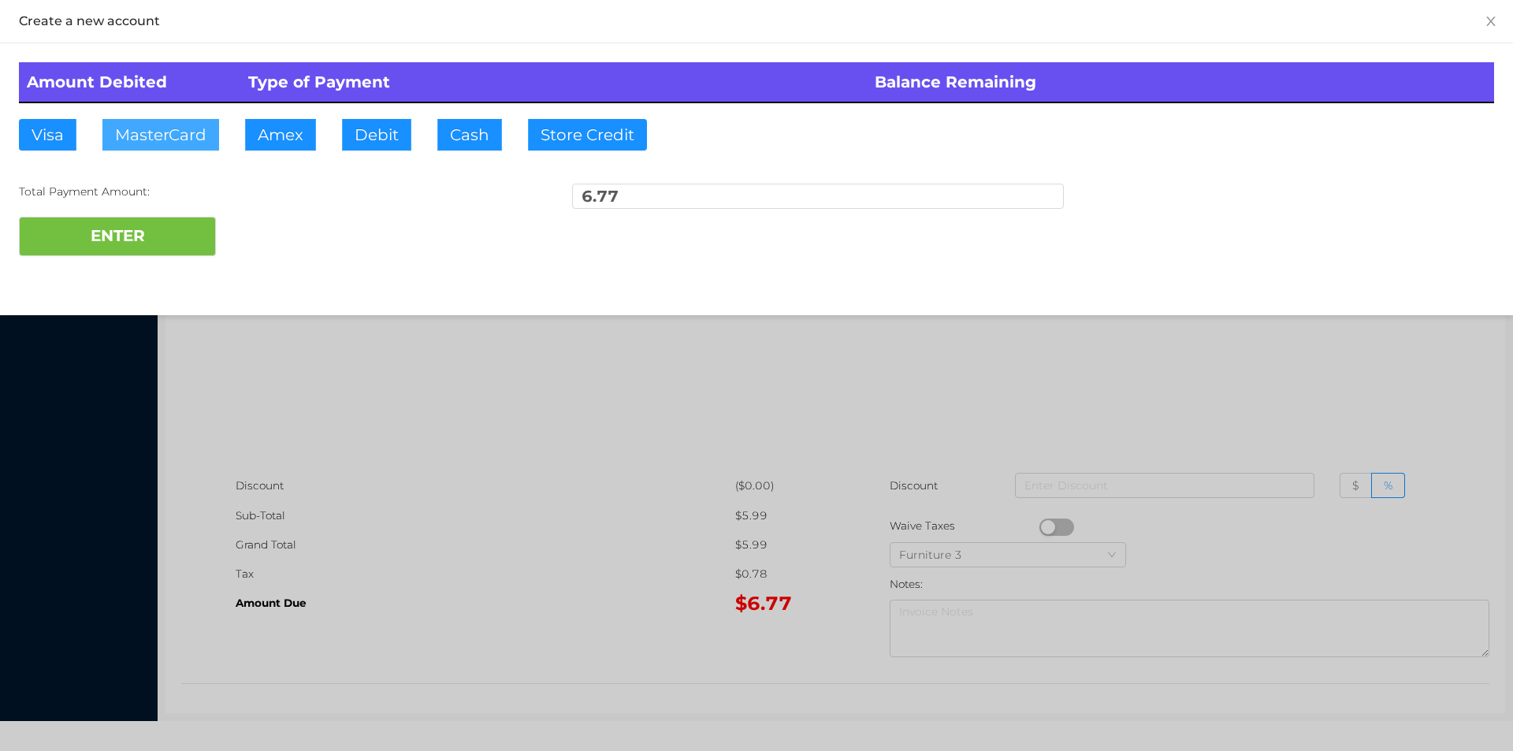
click at [177, 135] on button "MasterCard" at bounding box center [160, 135] width 117 height 32
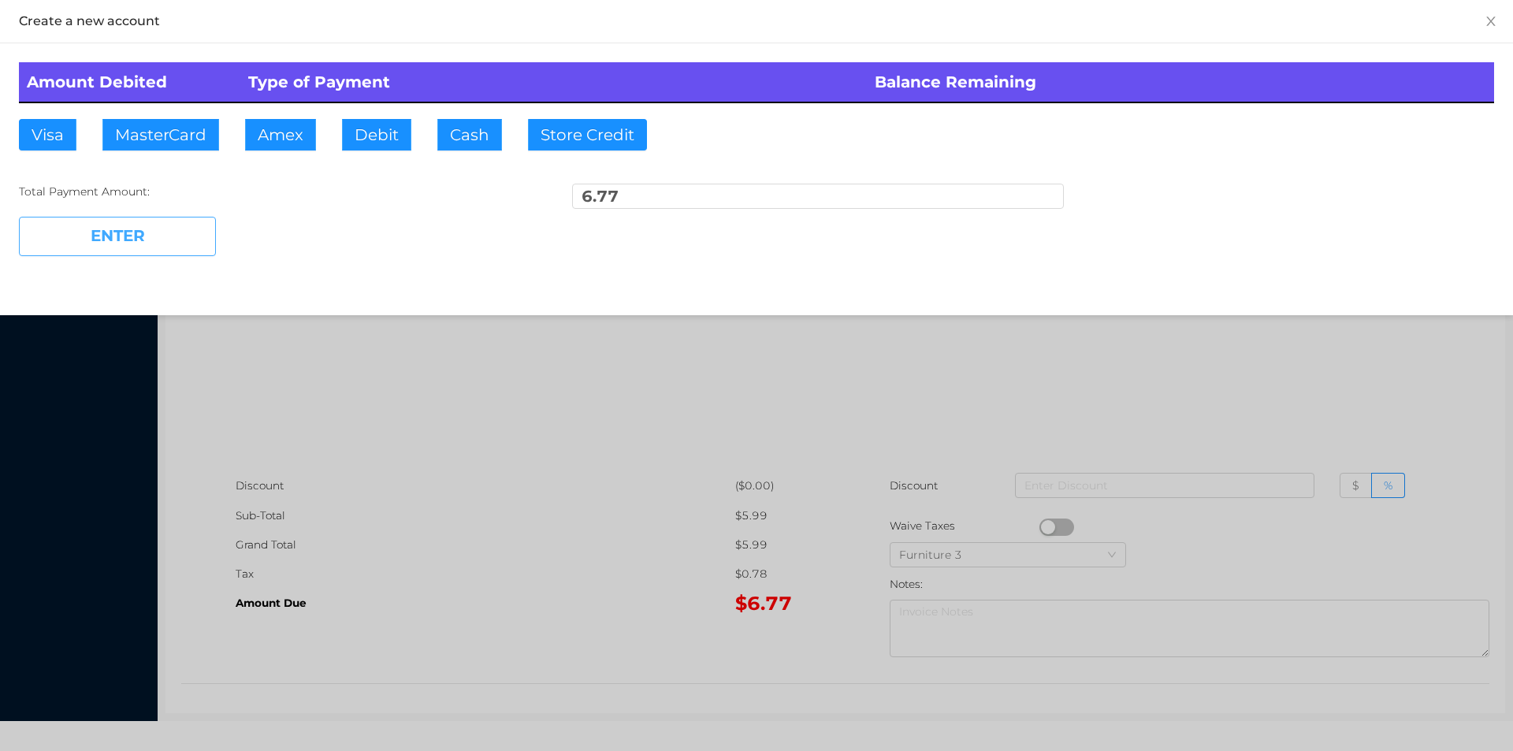
click at [108, 243] on button "ENTER" at bounding box center [117, 236] width 197 height 39
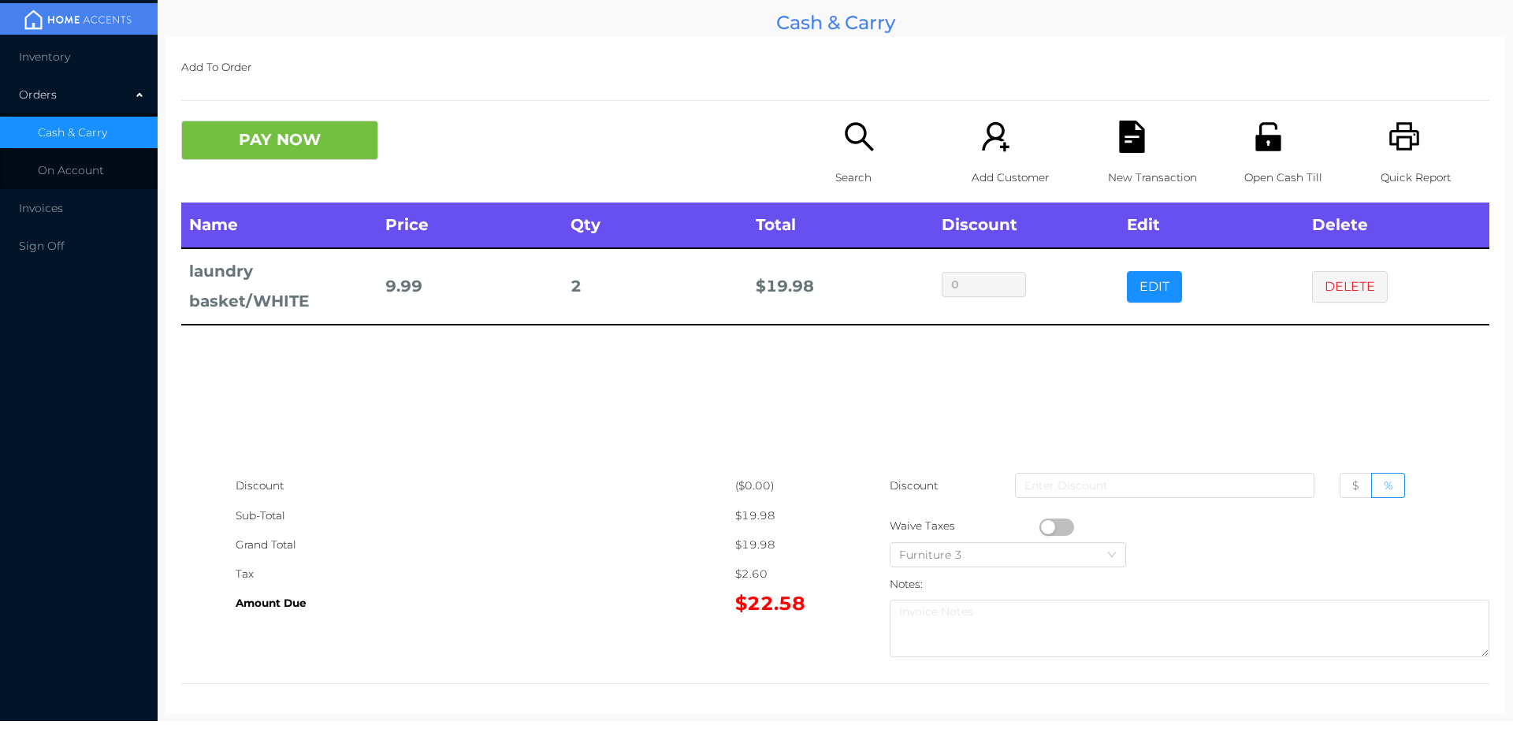
click at [1039, 526] on button "button" at bounding box center [1056, 527] width 35 height 17
click at [1352, 485] on span "$" at bounding box center [1355, 485] width 7 height 14
click at [1352, 489] on input "$" at bounding box center [1352, 489] width 0 height 0
click at [1203, 481] on input at bounding box center [1164, 485] width 299 height 25
type input "5"
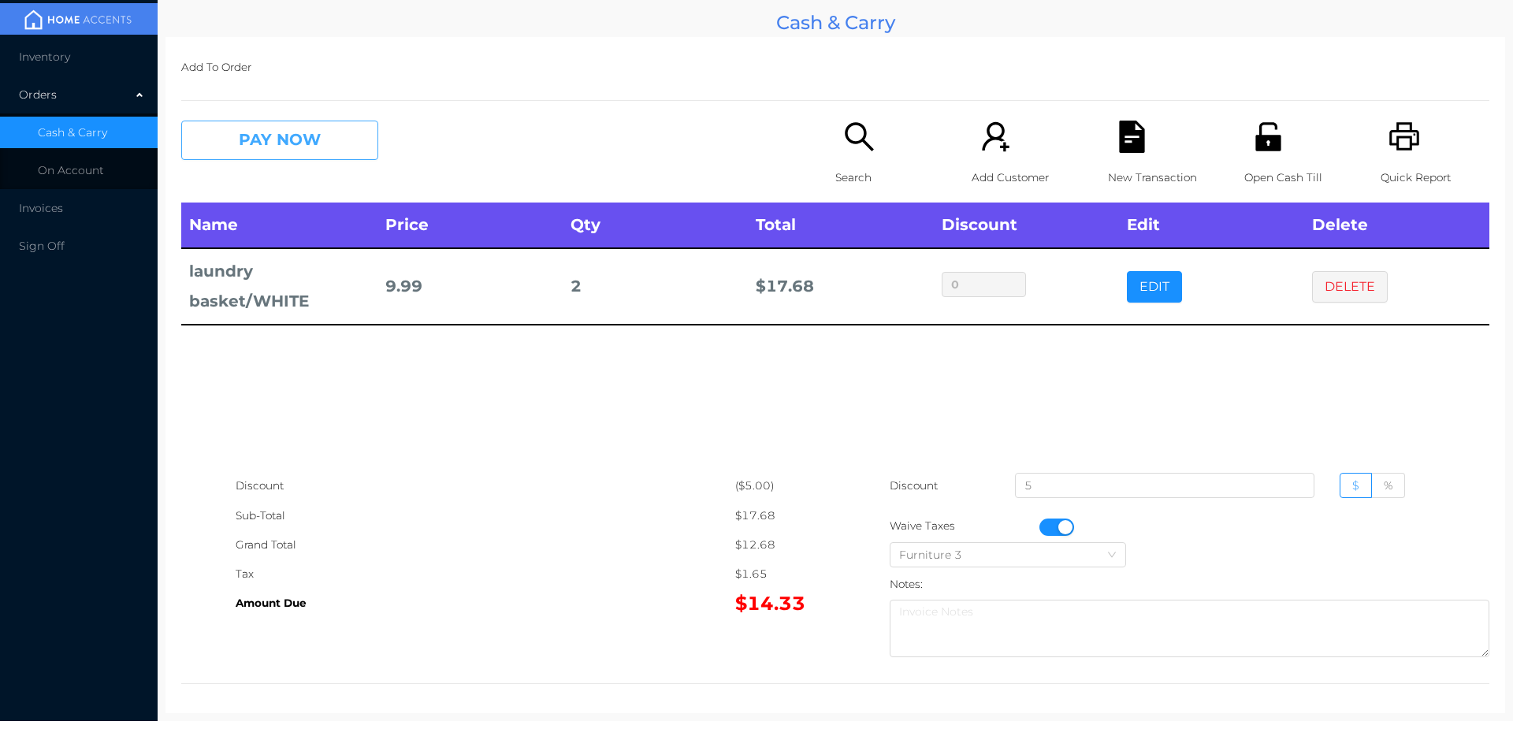
click at [262, 160] on button "PAY NOW" at bounding box center [279, 140] width 197 height 39
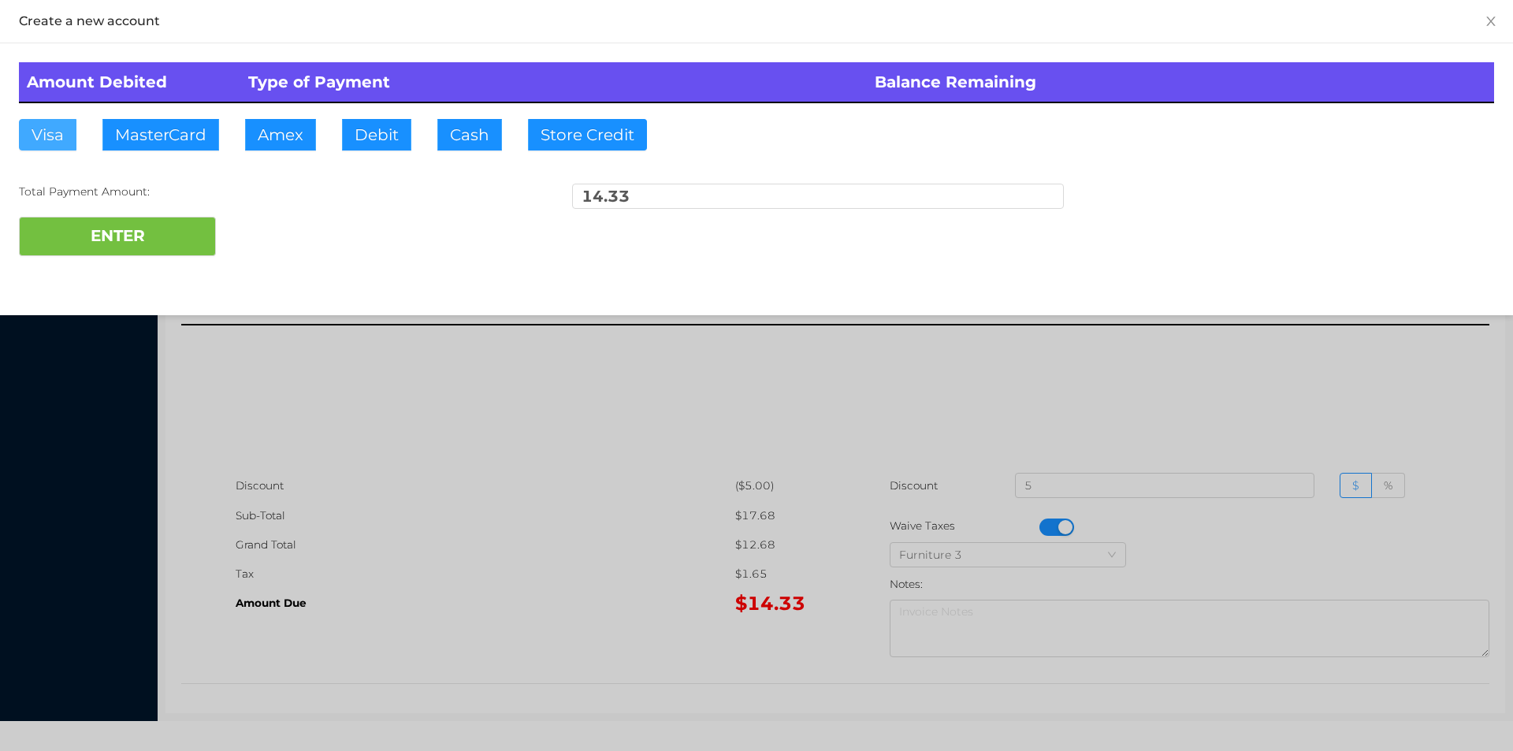
click at [24, 147] on button "Visa" at bounding box center [48, 135] width 58 height 32
click at [88, 247] on button "ENTER" at bounding box center [117, 236] width 197 height 39
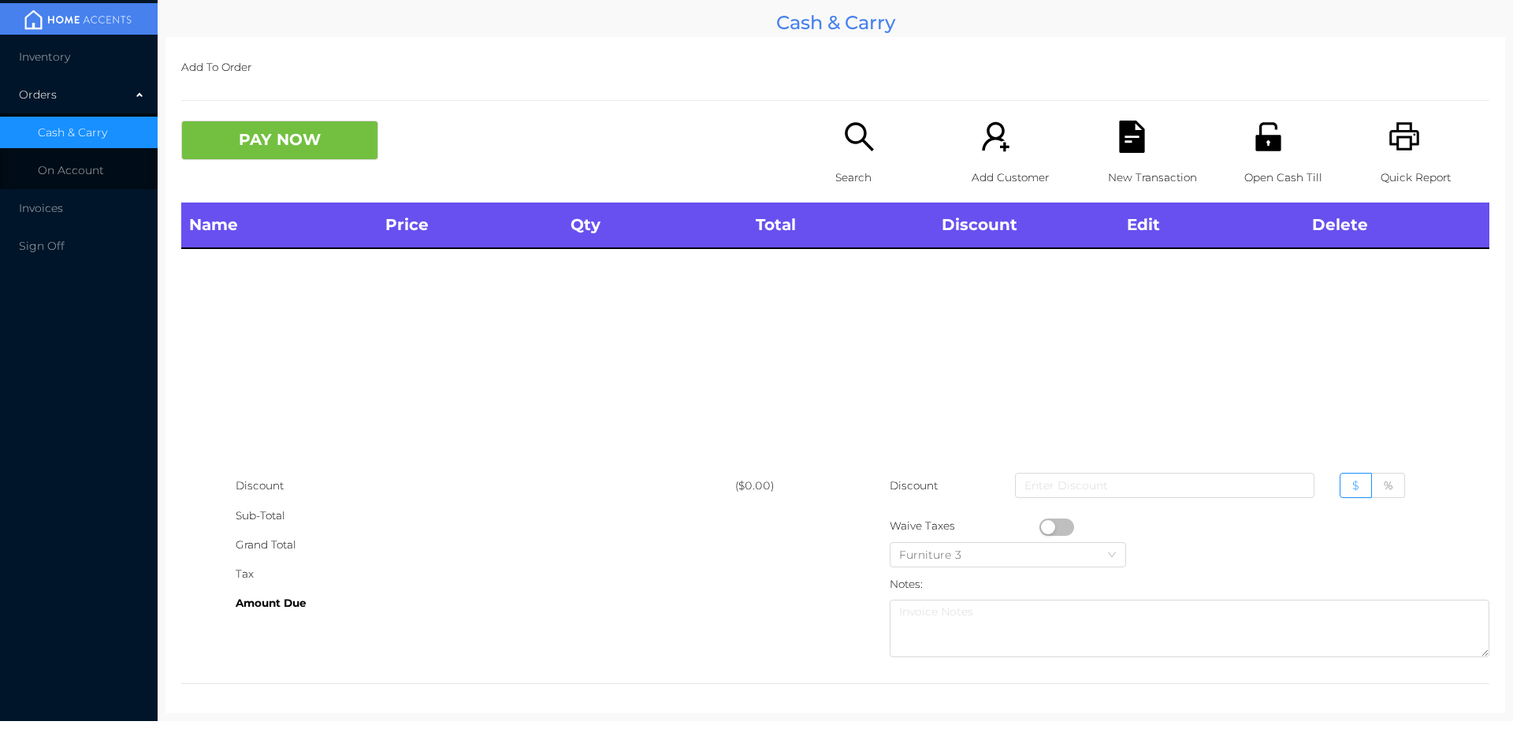
click at [855, 145] on icon "icon: search" at bounding box center [859, 137] width 32 height 32
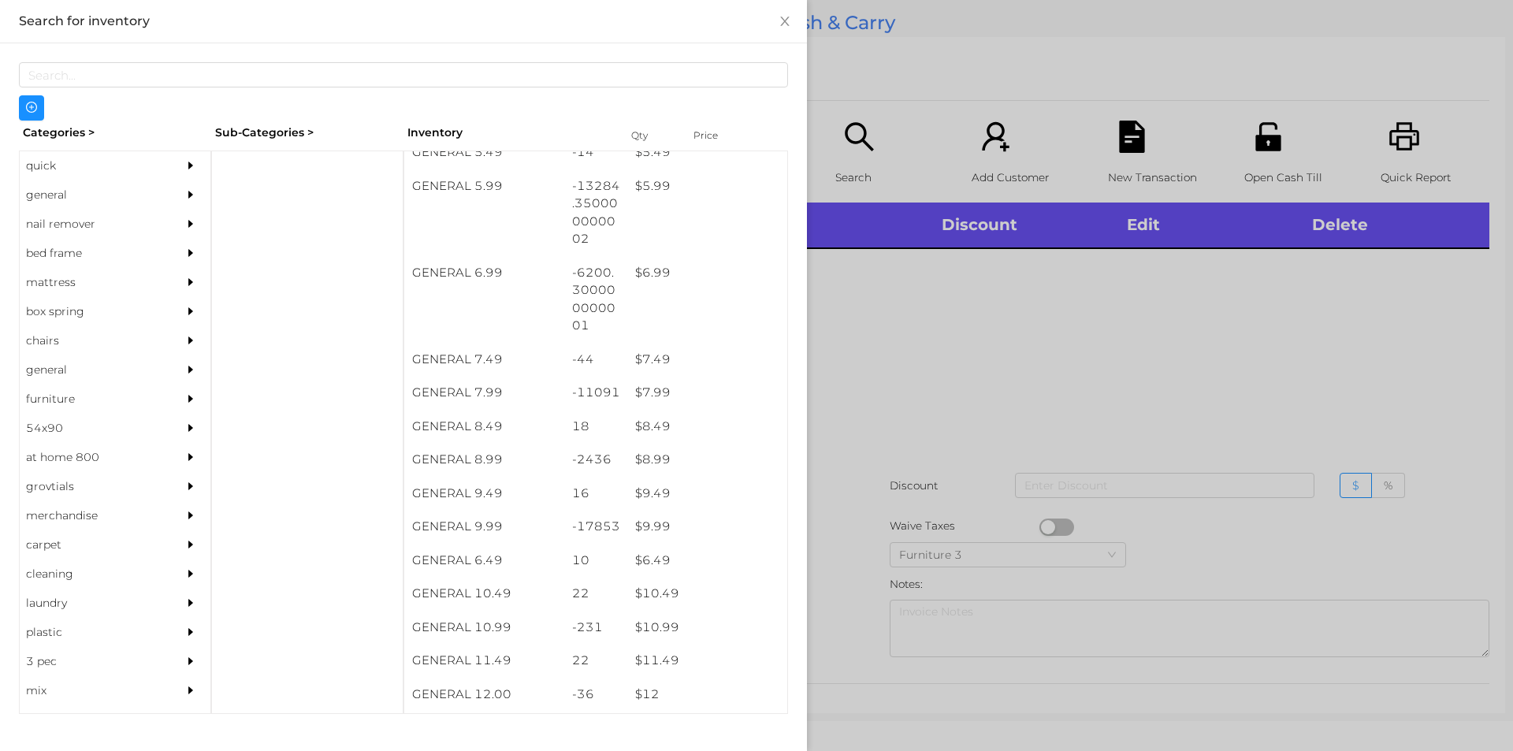
scroll to position [671, 0]
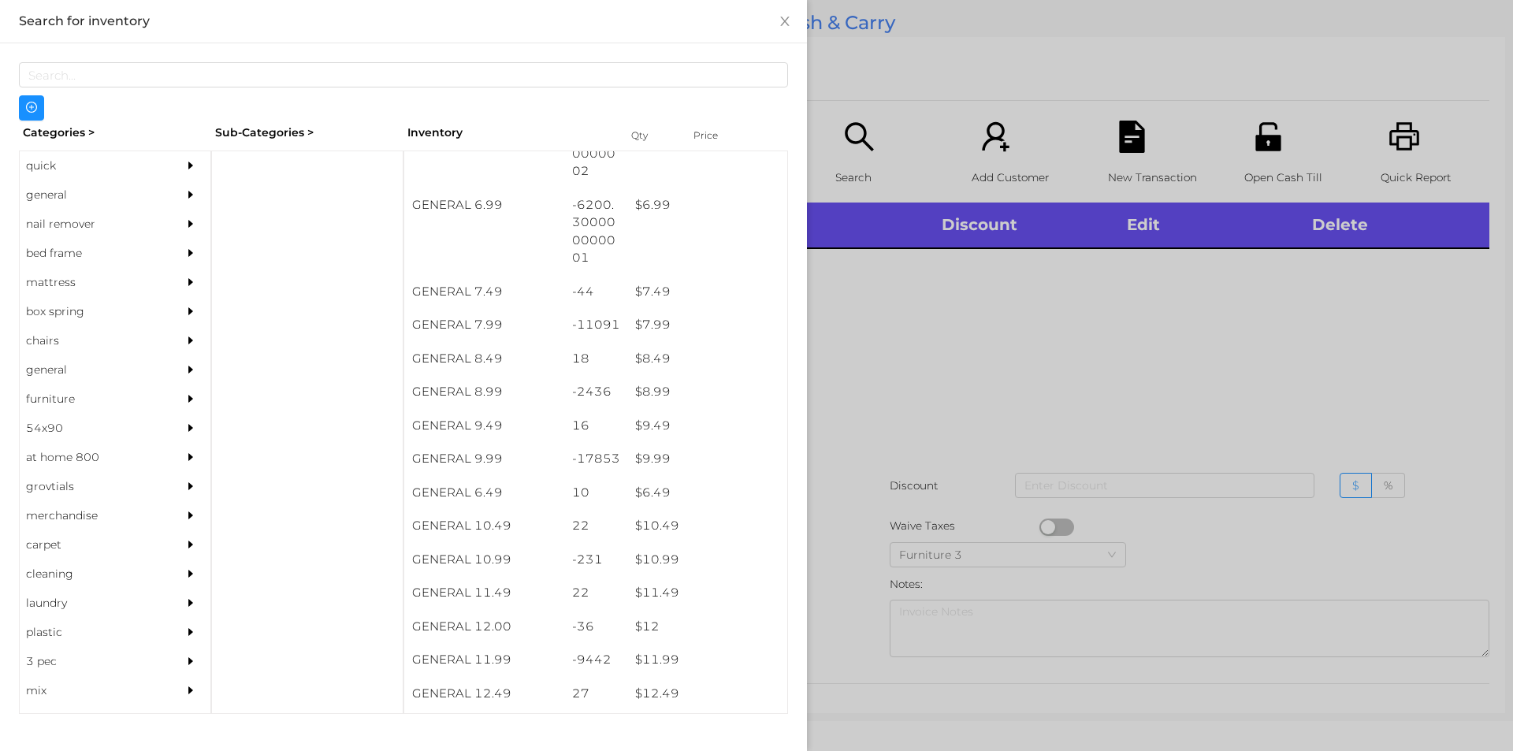
click at [685, 462] on div "$ 9.99" at bounding box center [707, 459] width 160 height 34
click at [987, 439] on div at bounding box center [756, 375] width 1513 height 751
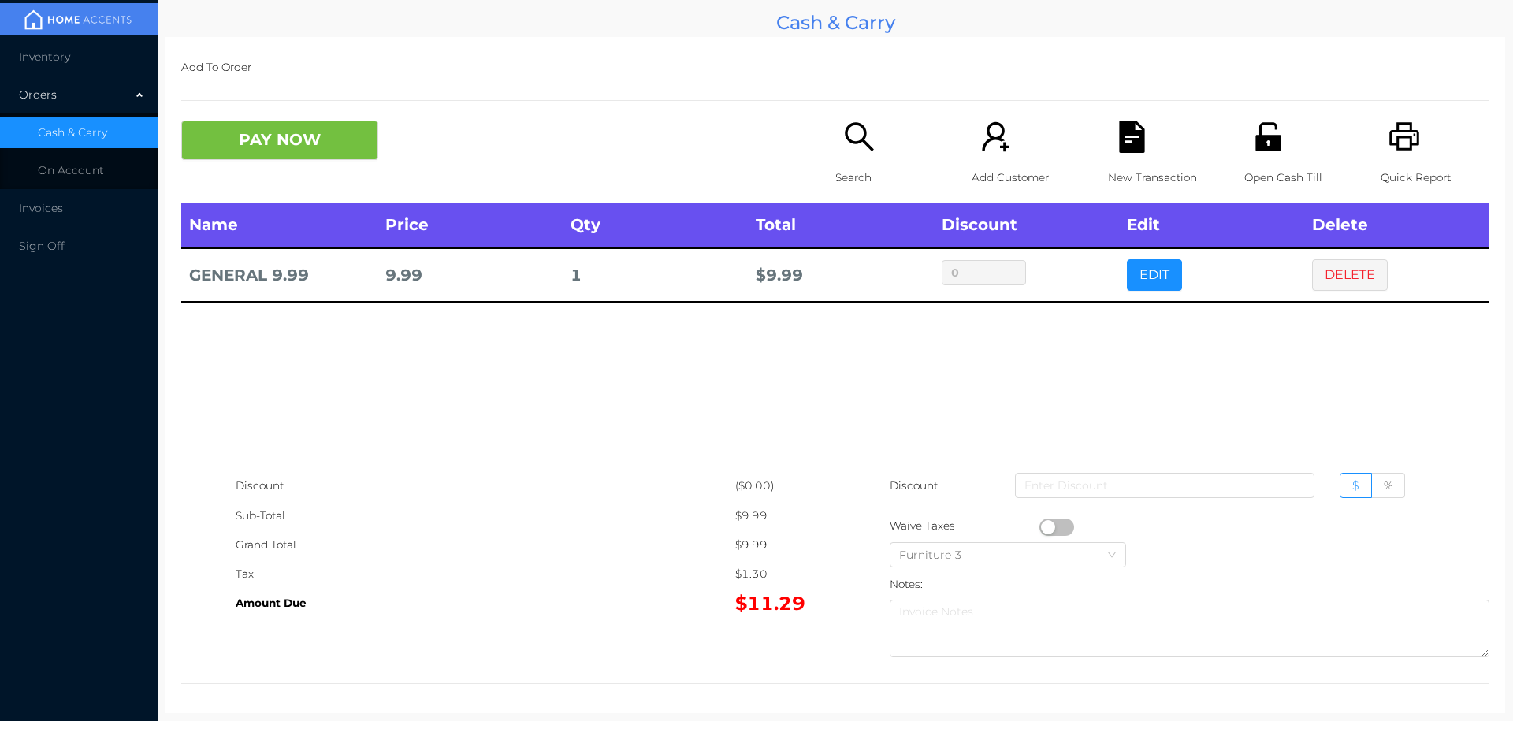
click at [1128, 149] on icon "icon: file-text" at bounding box center [1131, 137] width 25 height 32
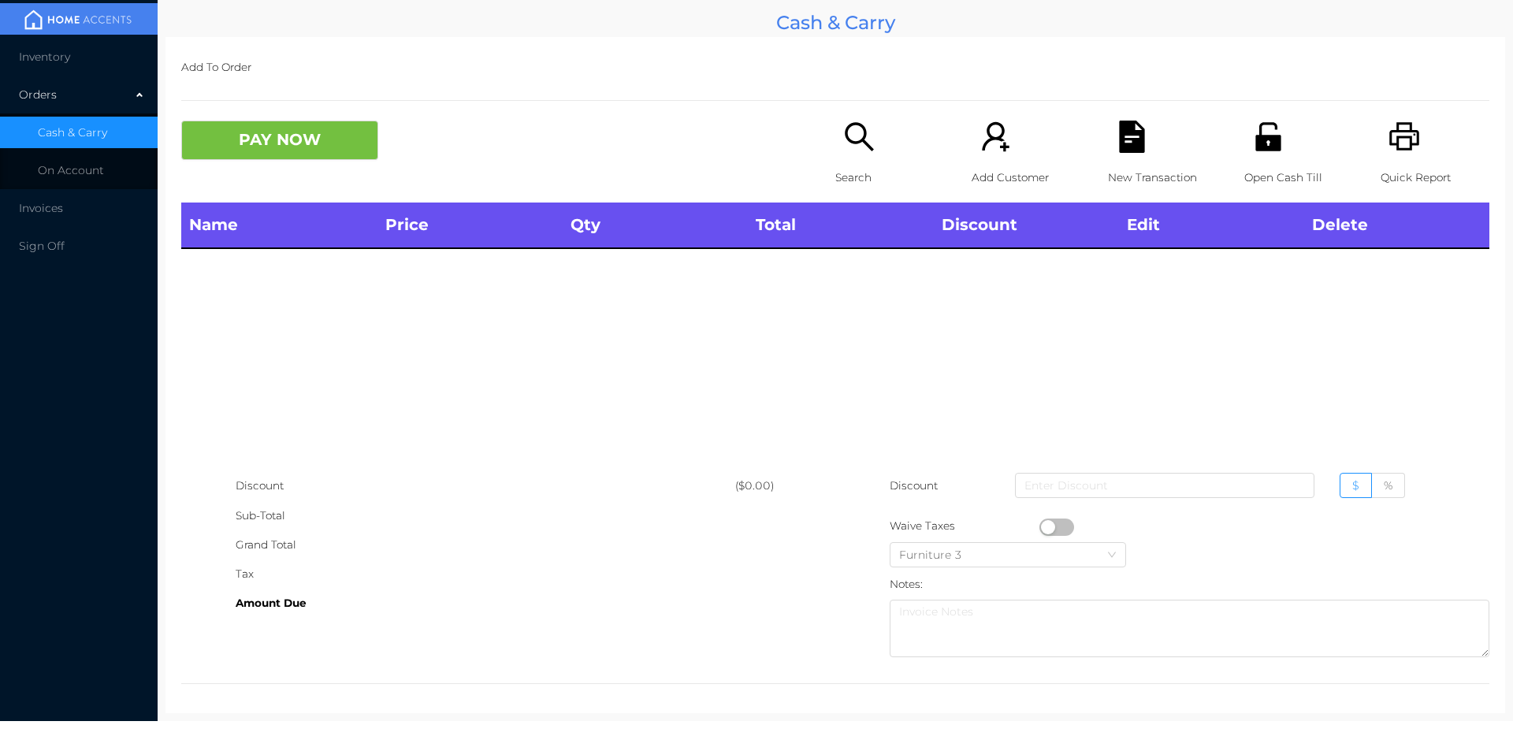
click at [1393, 148] on icon "icon: printer" at bounding box center [1405, 137] width 32 height 32
click at [870, 154] on div "Search" at bounding box center [889, 162] width 109 height 82
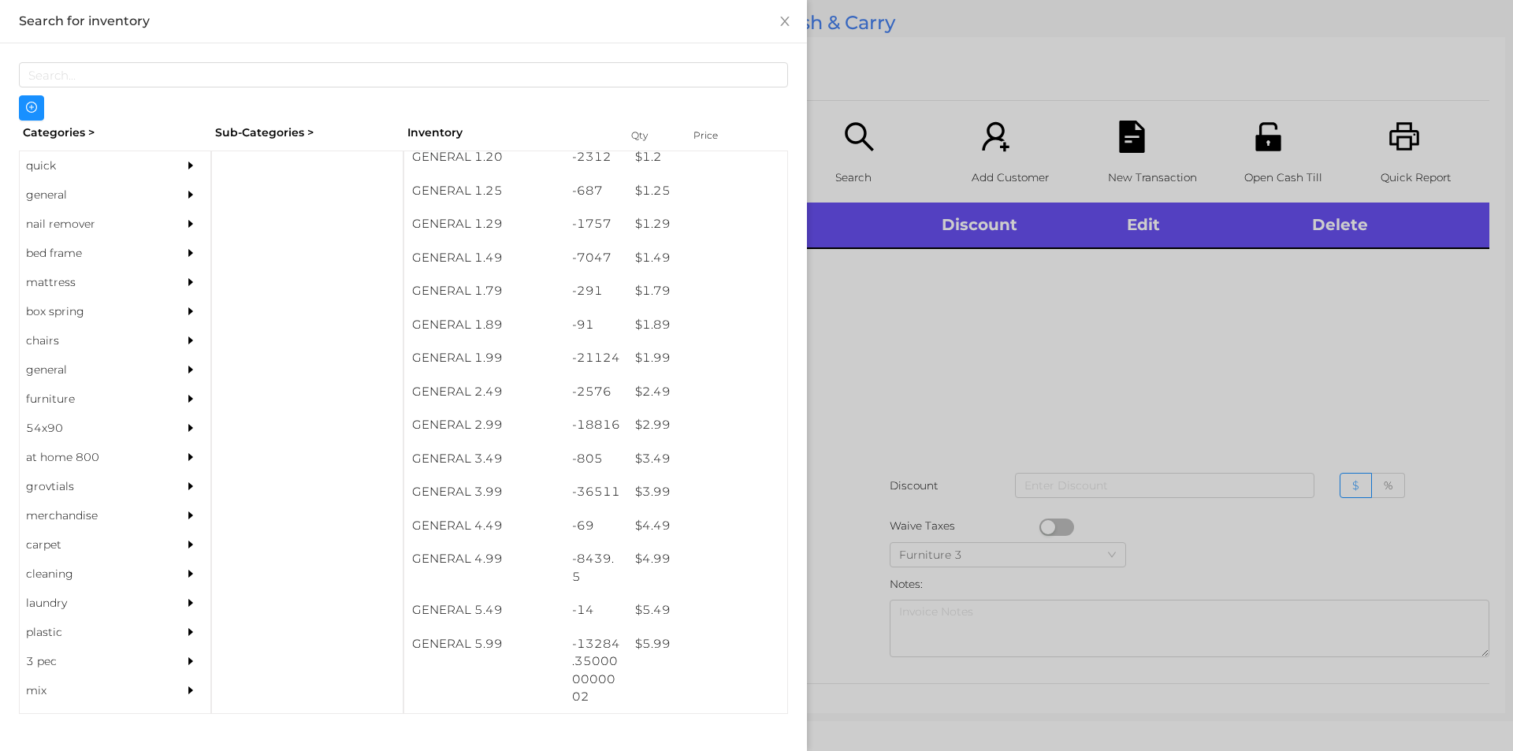
scroll to position [145, 0]
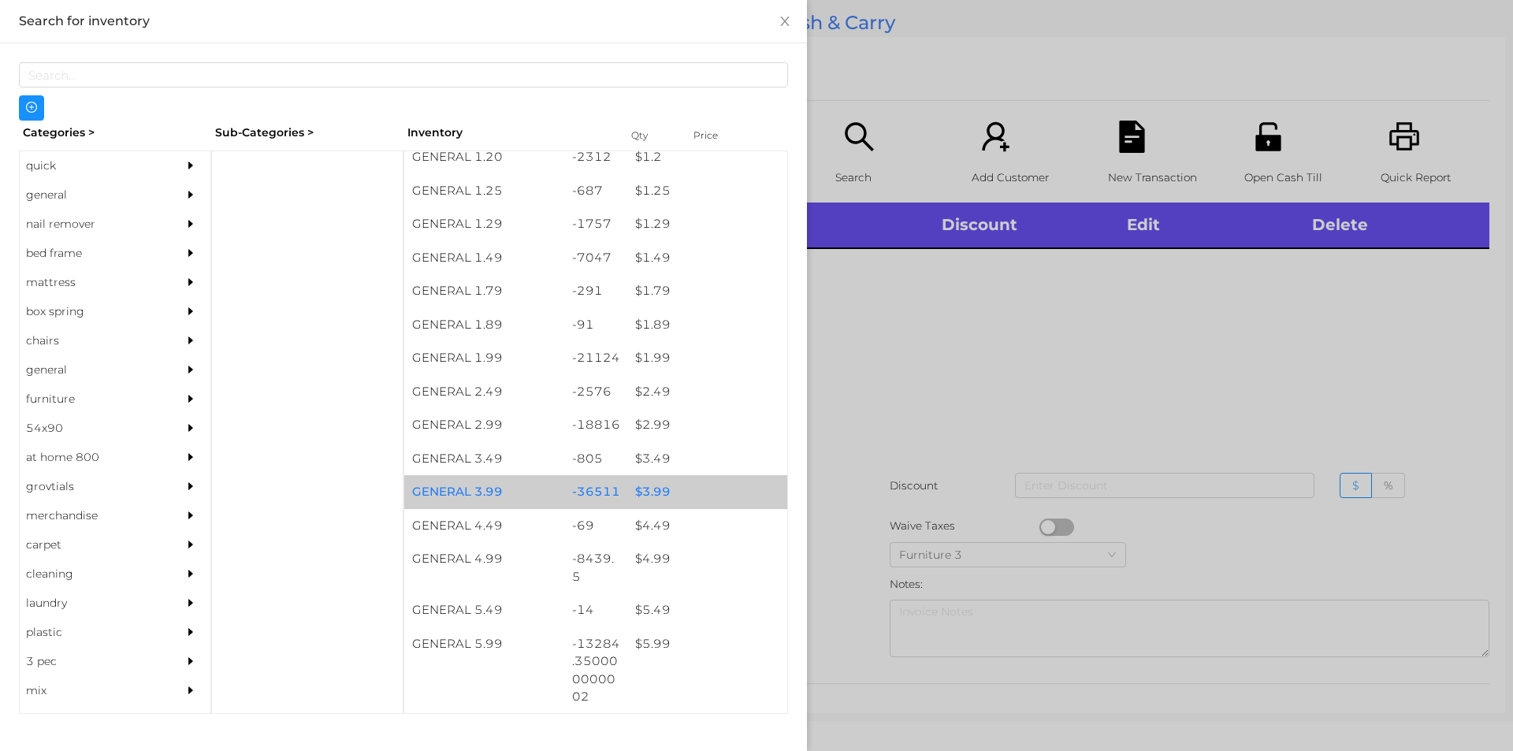
click at [679, 496] on div "$ 3.99" at bounding box center [707, 492] width 160 height 34
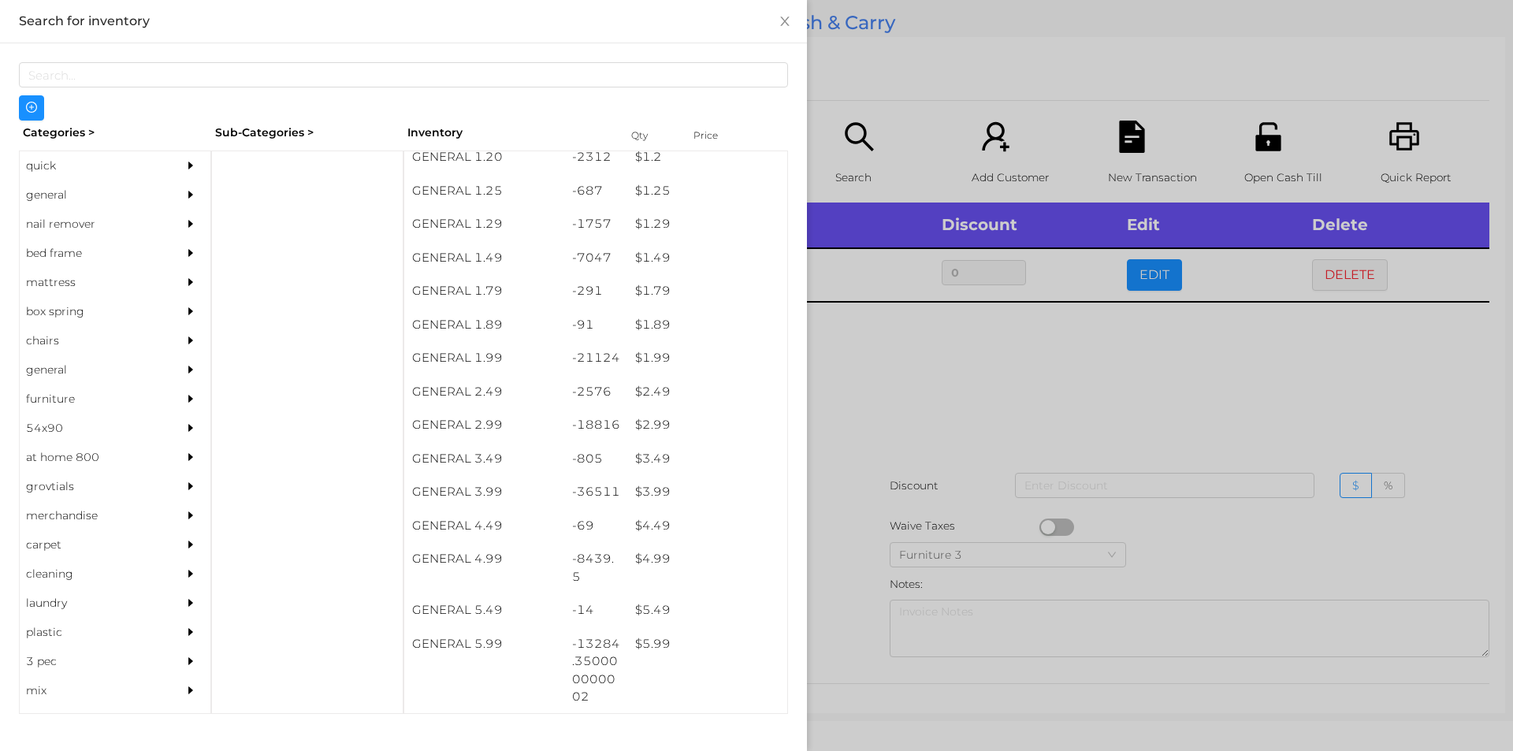
click at [910, 458] on div at bounding box center [756, 375] width 1513 height 751
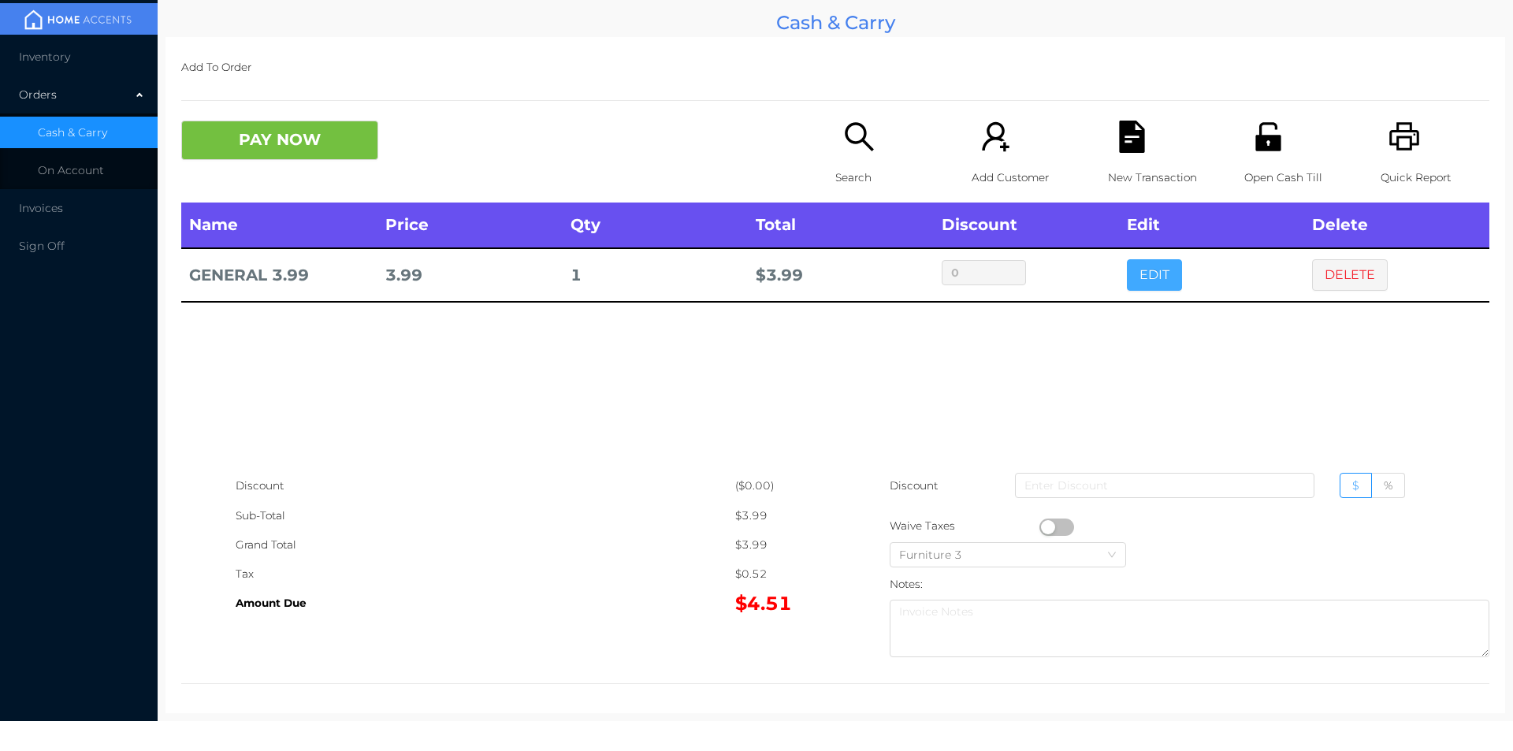
click at [1139, 281] on button "EDIT" at bounding box center [1154, 275] width 55 height 32
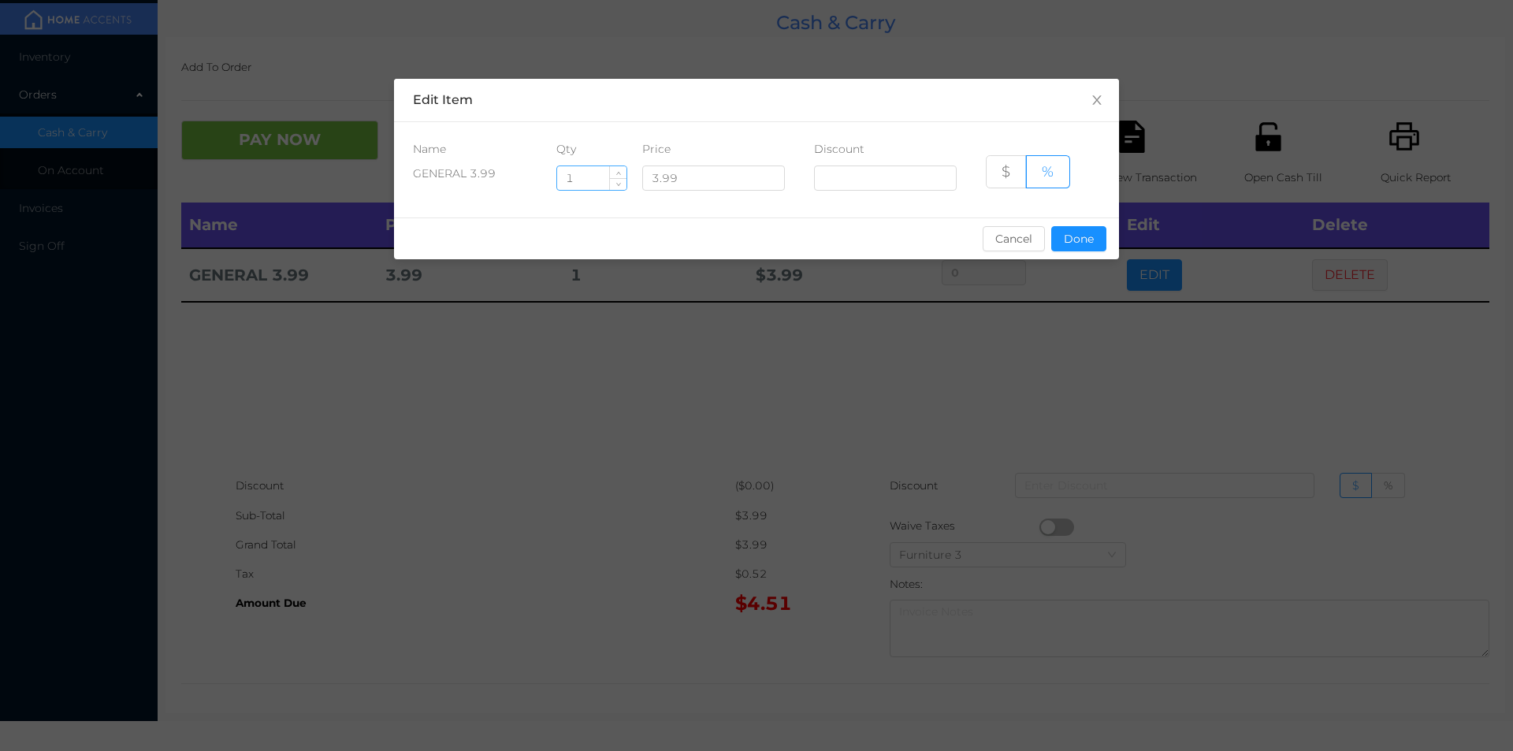
click at [584, 177] on input "1" at bounding box center [591, 178] width 69 height 24
type input "6"
click at [1098, 264] on div "sentinelStart Edit Item Name Qty Price Discount GENERAL 3.99 6 3.99 $ % Cancel …" at bounding box center [756, 178] width 725 height 199
click at [1083, 232] on button "Done" at bounding box center [1078, 238] width 55 height 25
type input "0%"
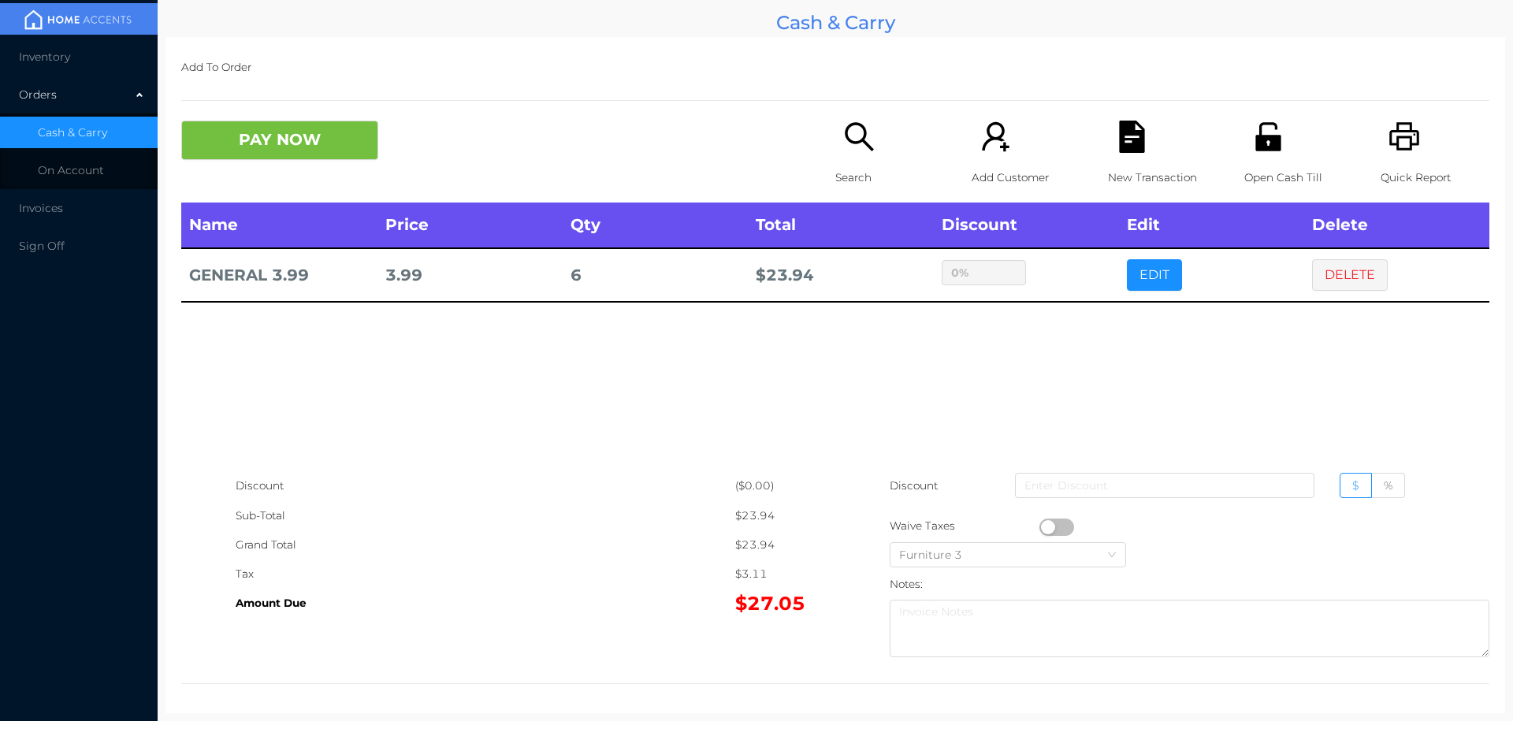
click at [292, 174] on div "PAY NOW Search Add Customer New Transaction Open Cash Till Quick Report" at bounding box center [835, 162] width 1308 height 82
click at [248, 160] on button "PAY NOW" at bounding box center [279, 140] width 197 height 39
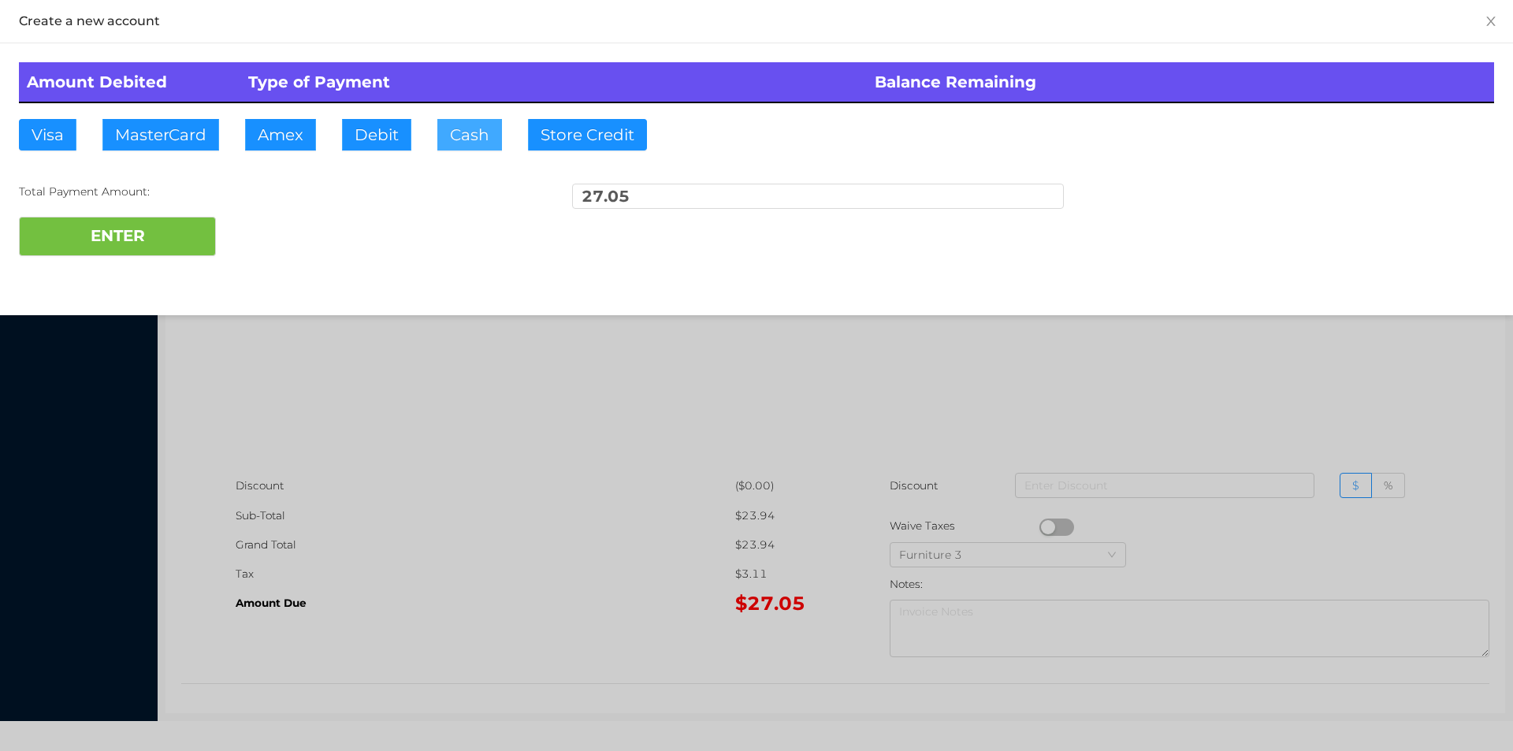
click at [454, 145] on button "Cash" at bounding box center [469, 135] width 65 height 32
type input "40"
click at [117, 246] on button "ENTER" at bounding box center [117, 236] width 197 height 39
type input "0"
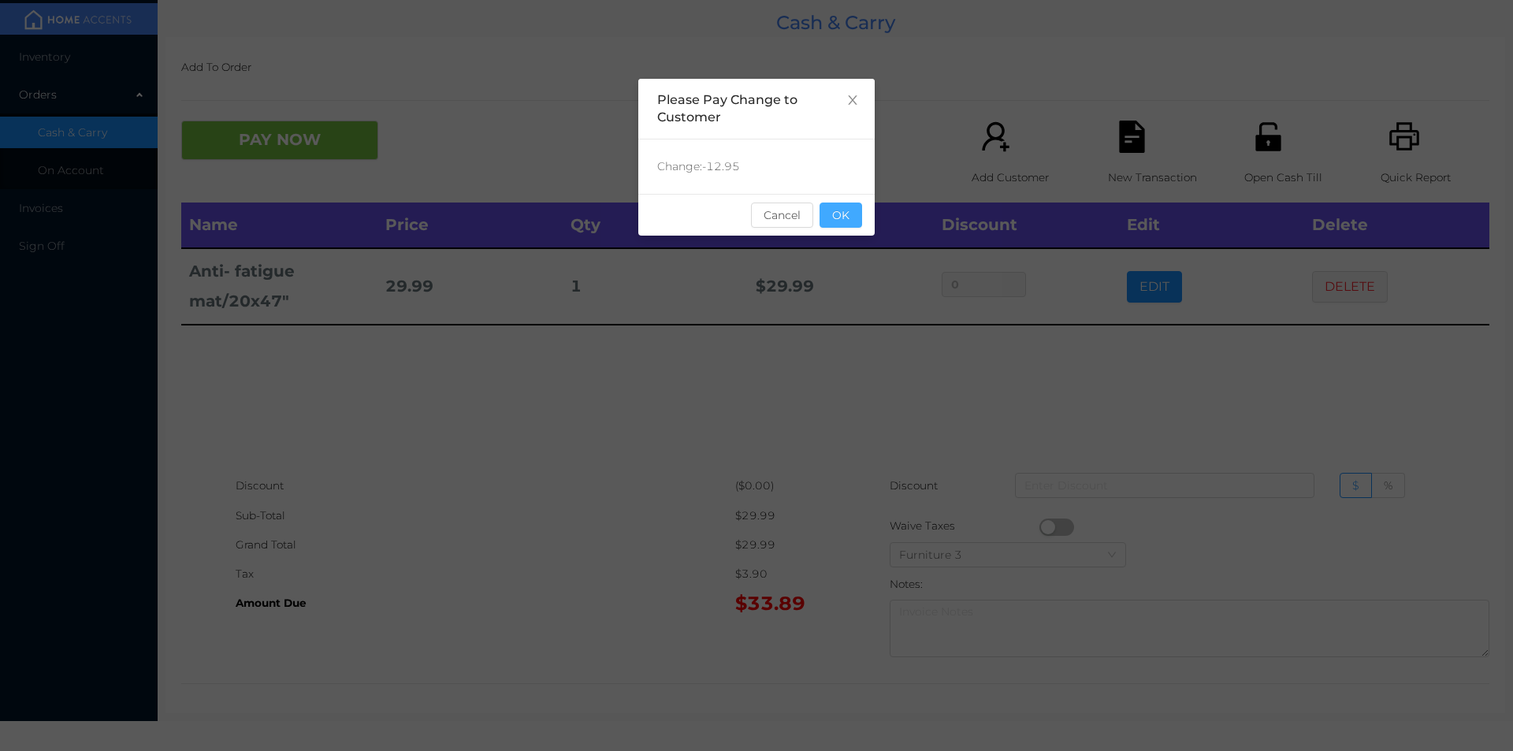
click at [860, 223] on button "OK" at bounding box center [841, 215] width 43 height 25
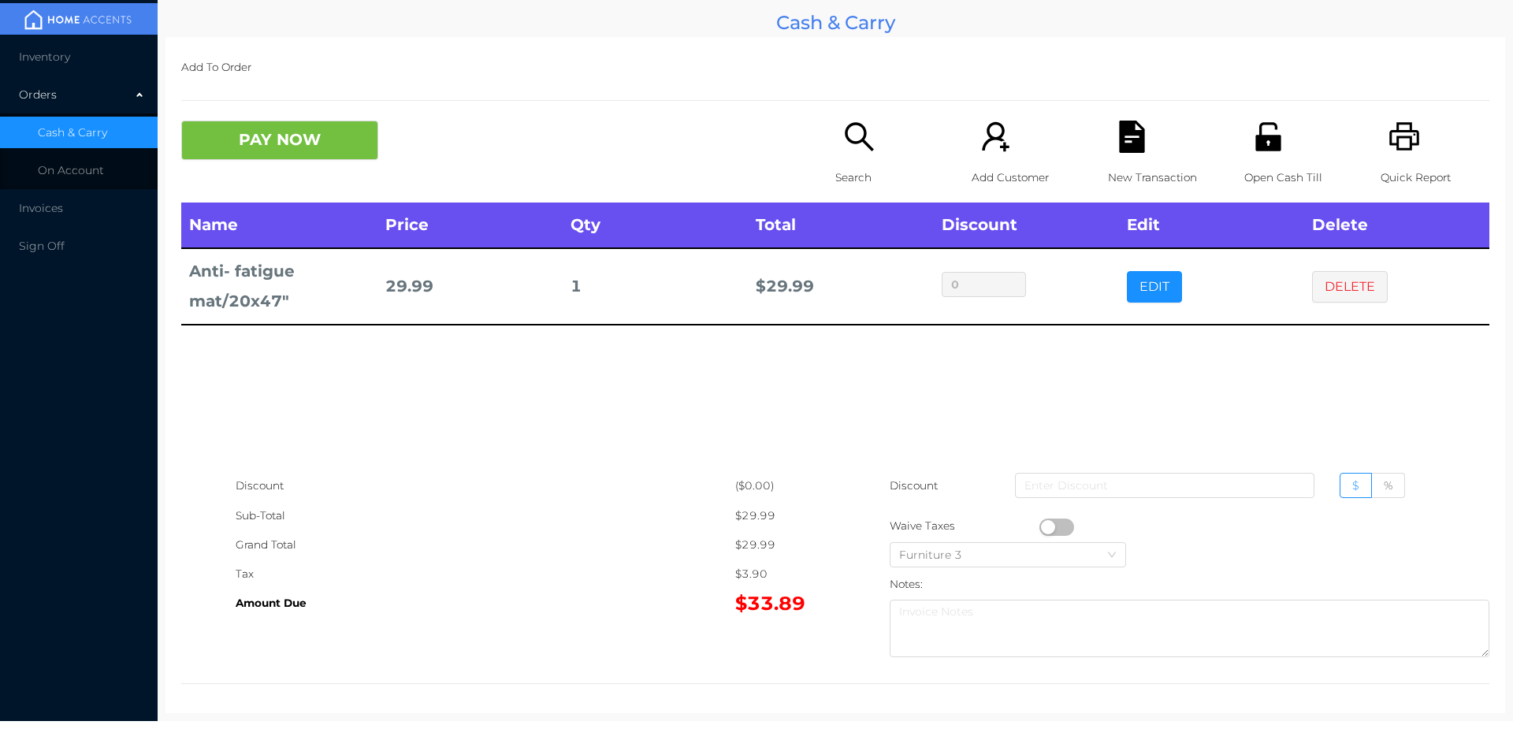
click at [835, 143] on div "Search" at bounding box center [889, 162] width 109 height 82
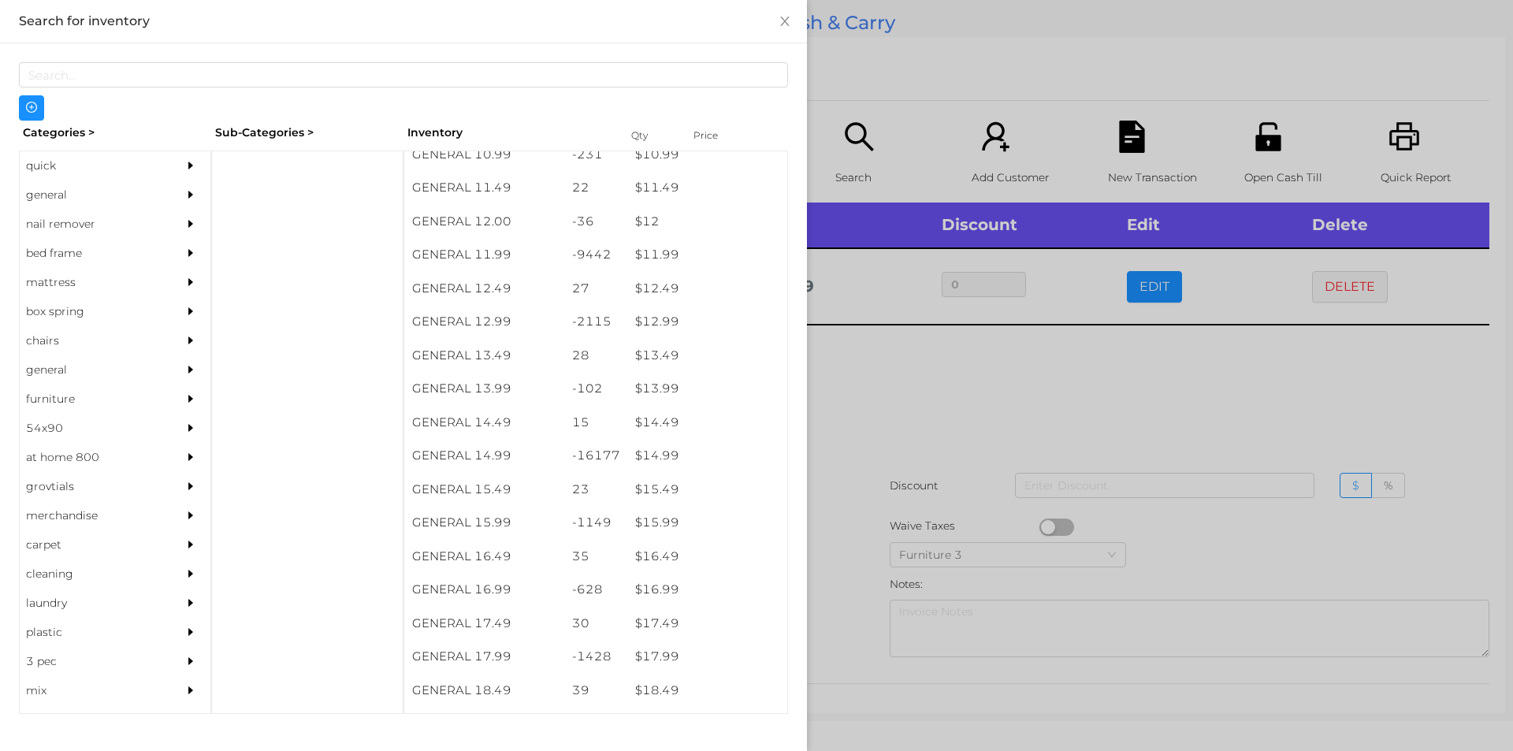
scroll to position [1096, 0]
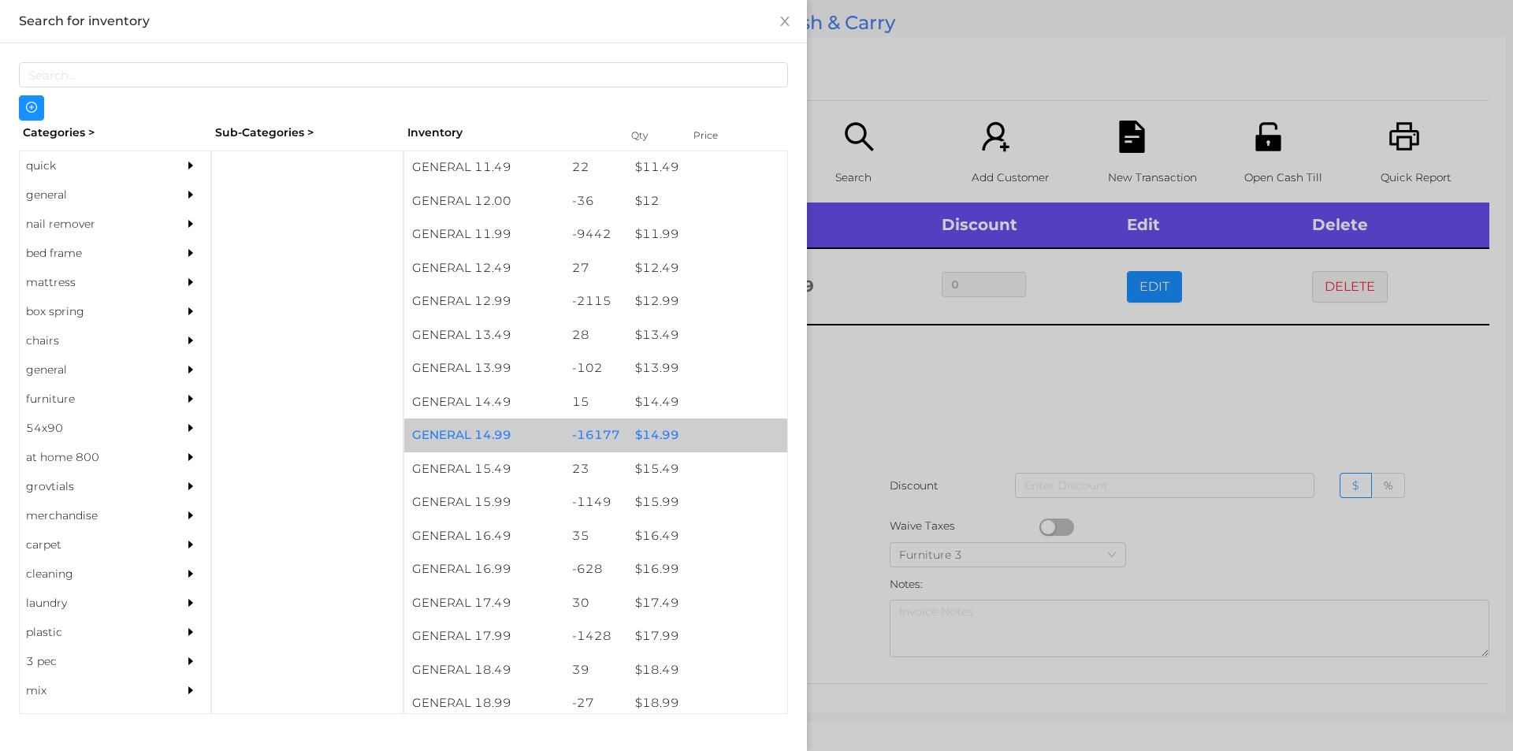
click at [678, 437] on div "$ 14.99" at bounding box center [707, 435] width 160 height 34
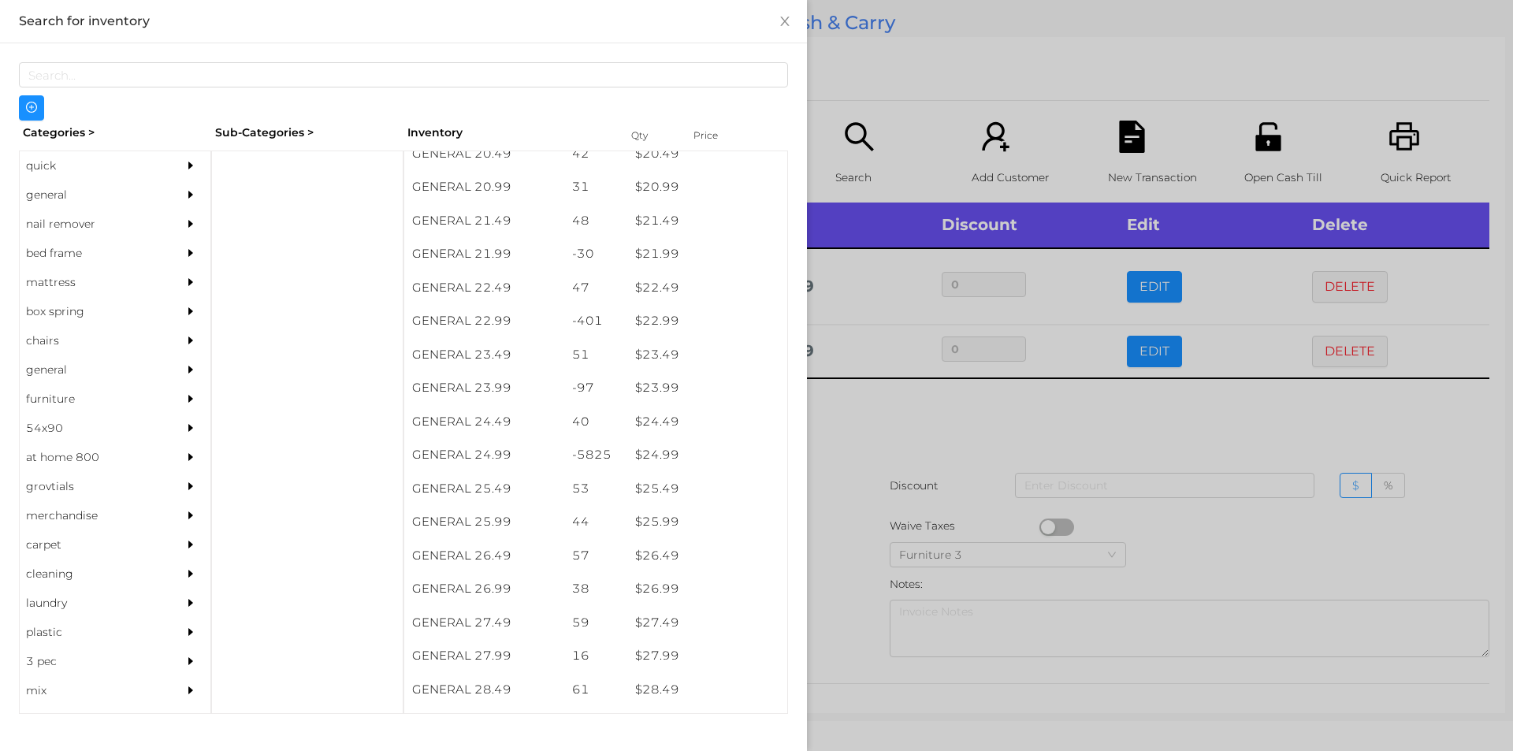
scroll to position [1830, 0]
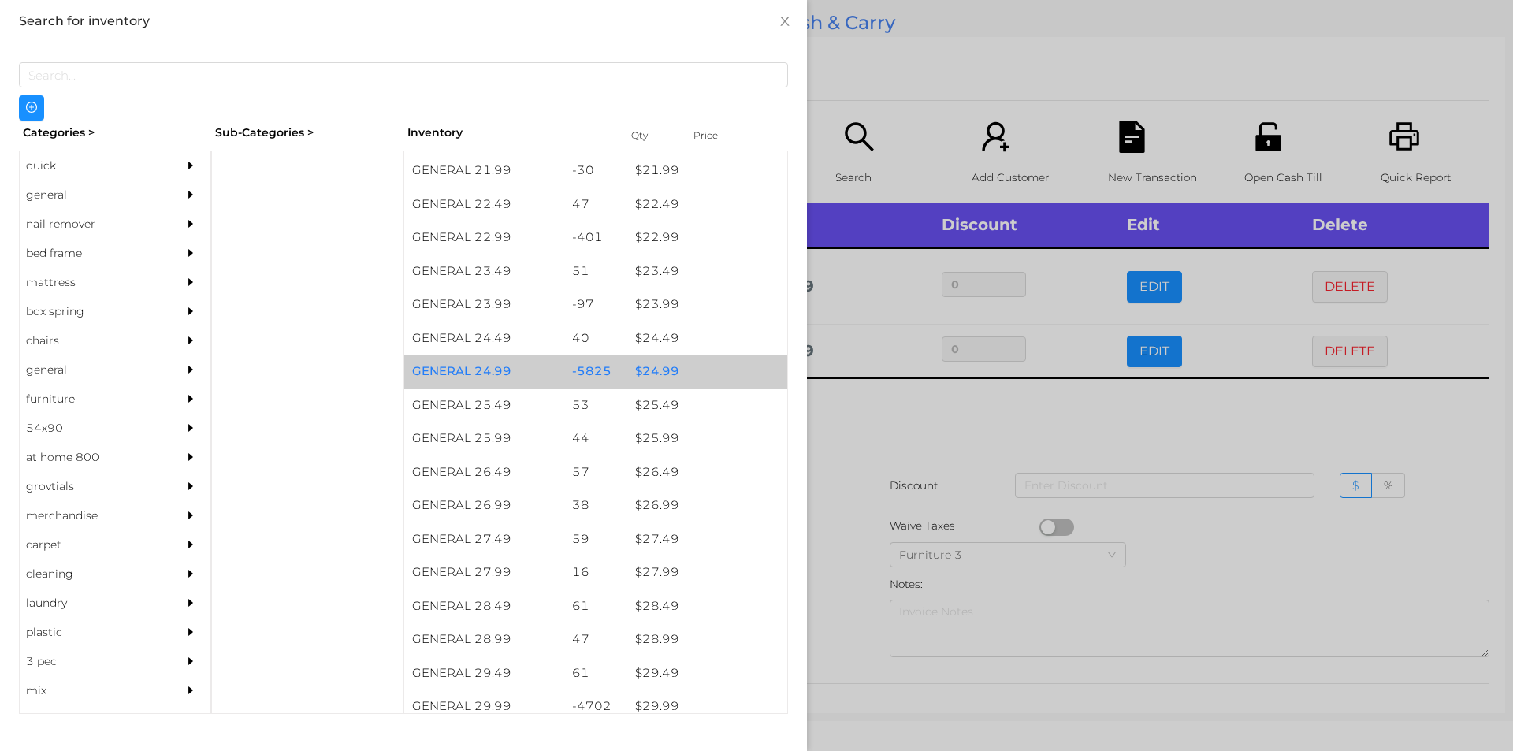
click at [701, 360] on div "$ 24.99" at bounding box center [707, 372] width 160 height 34
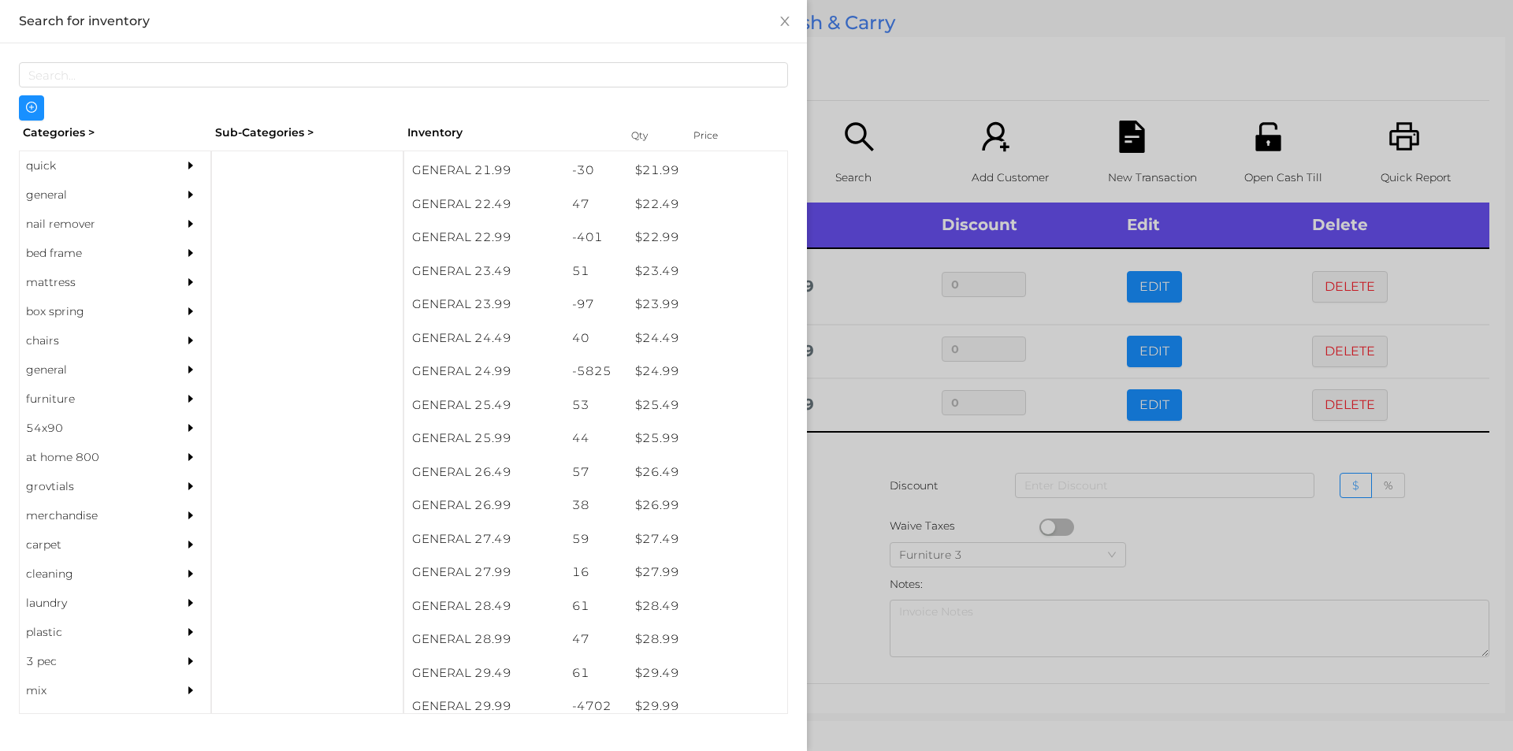
click at [906, 41] on div at bounding box center [756, 375] width 1513 height 751
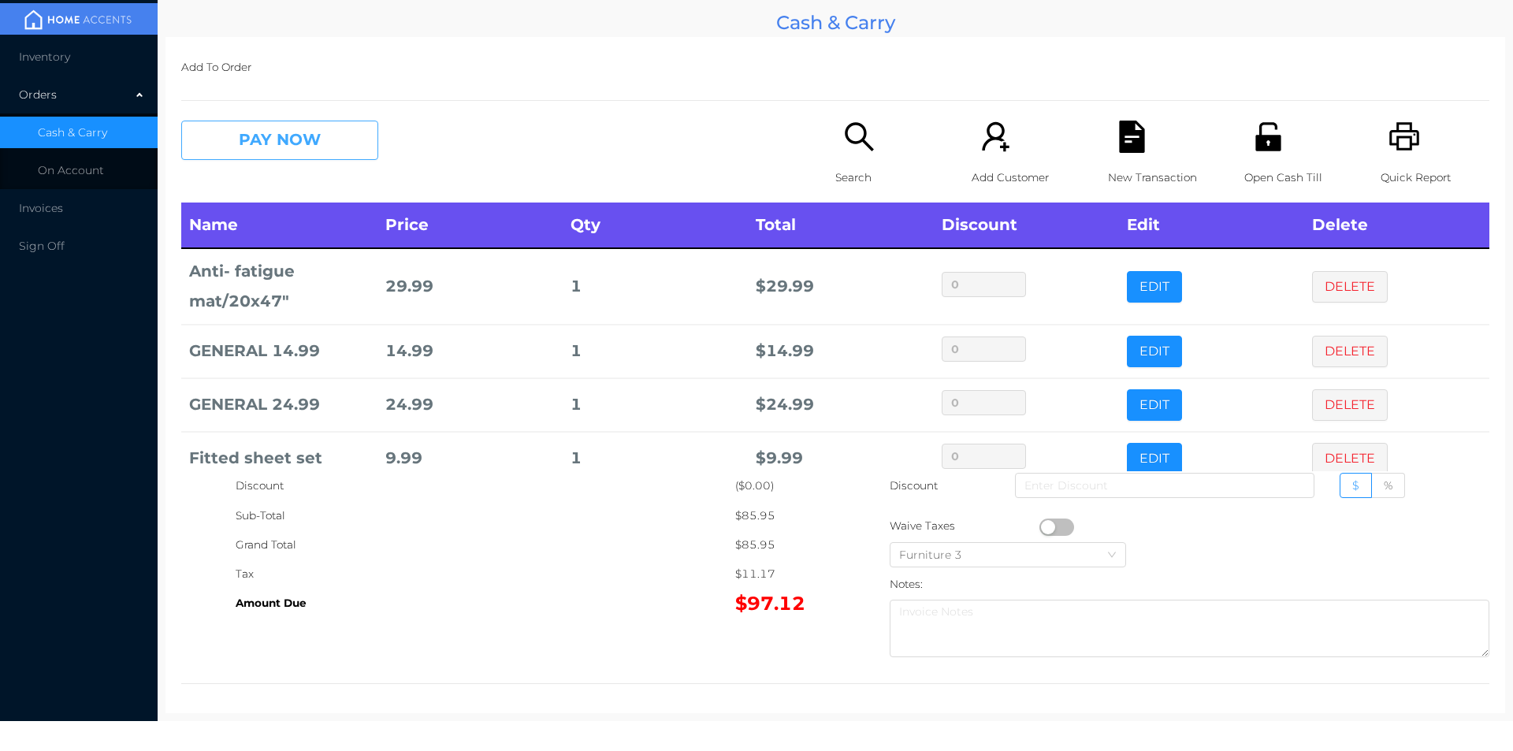
click at [261, 158] on button "PAY NOW" at bounding box center [279, 140] width 197 height 39
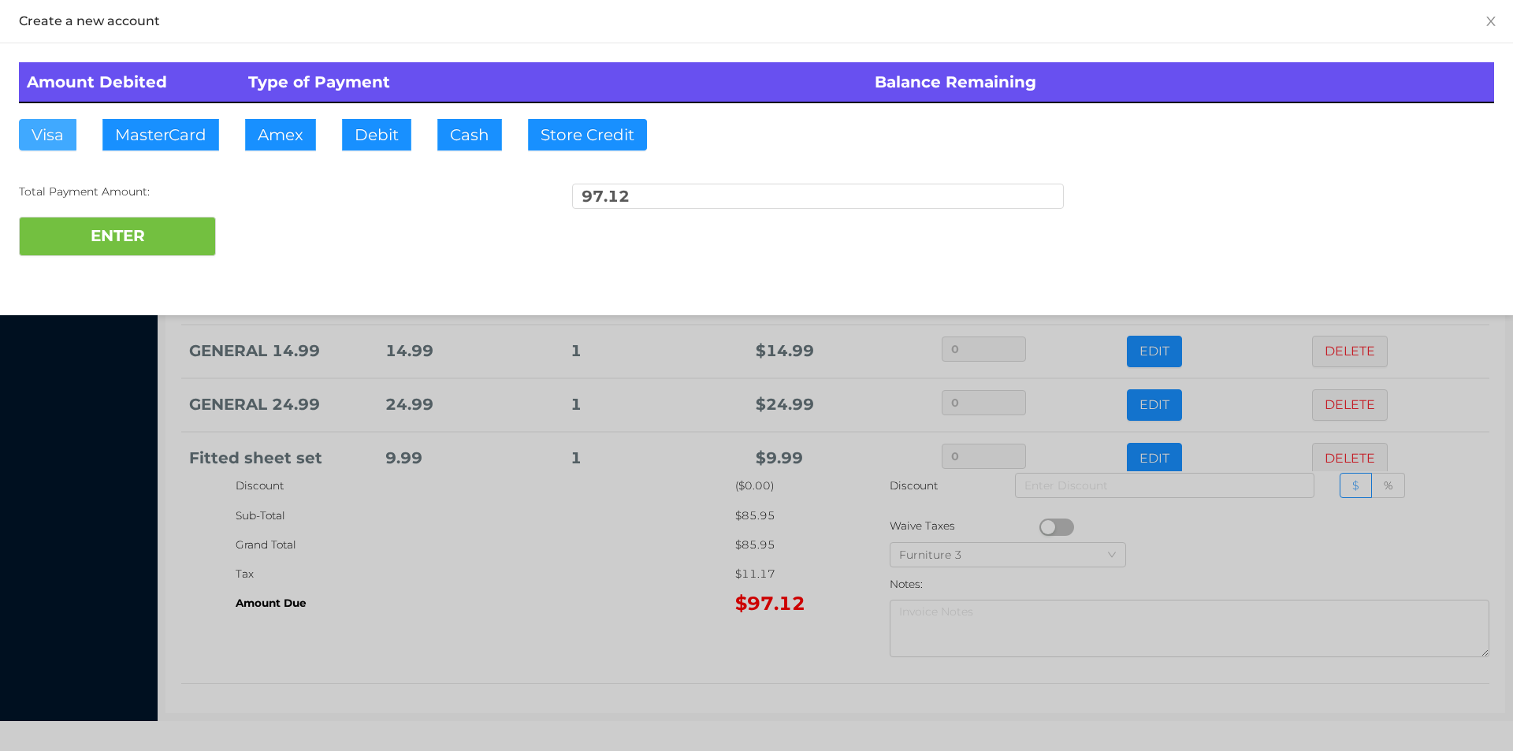
click at [48, 132] on button "Visa" at bounding box center [48, 135] width 58 height 32
click at [60, 219] on button "ENTER" at bounding box center [117, 236] width 197 height 39
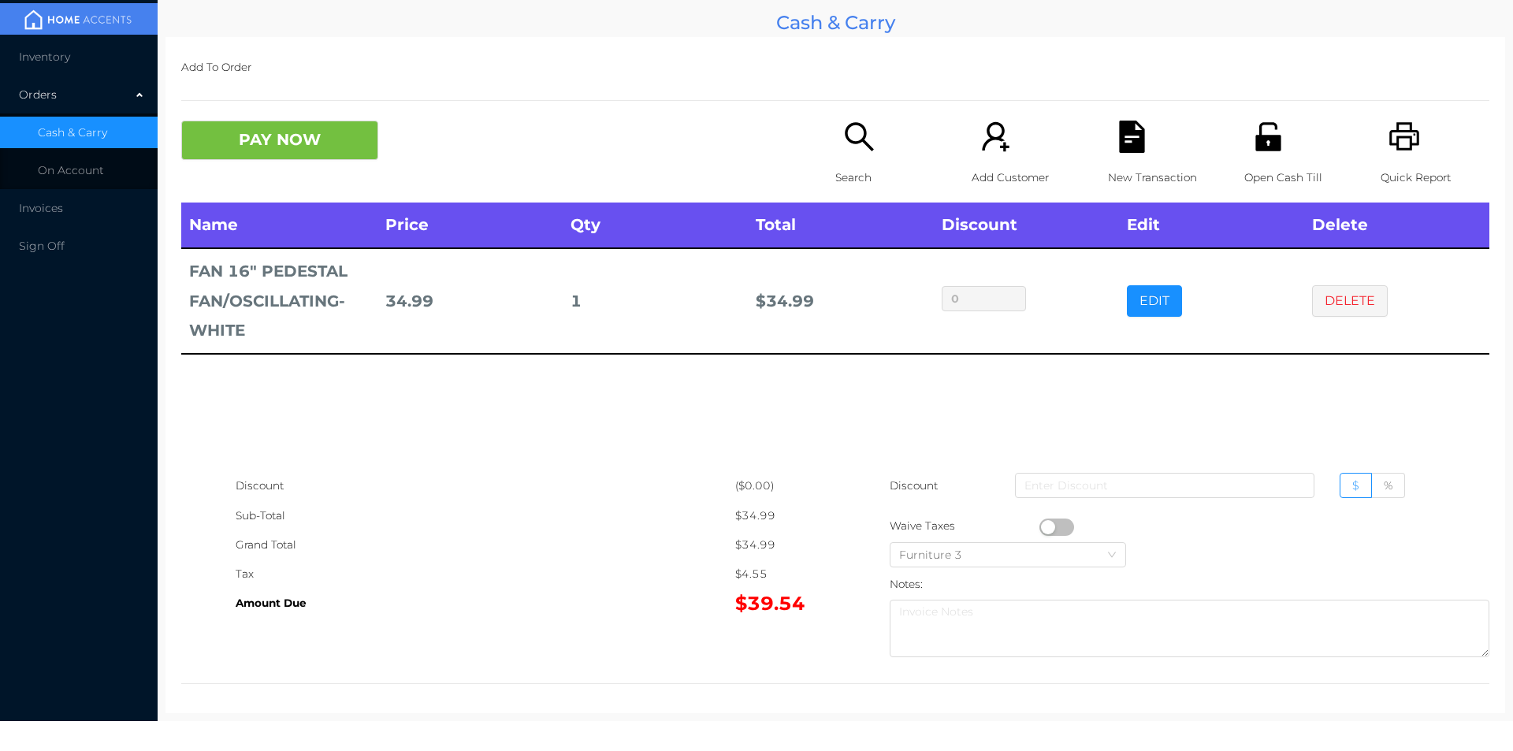
click at [238, 156] on button "PAY NOW" at bounding box center [279, 140] width 197 height 39
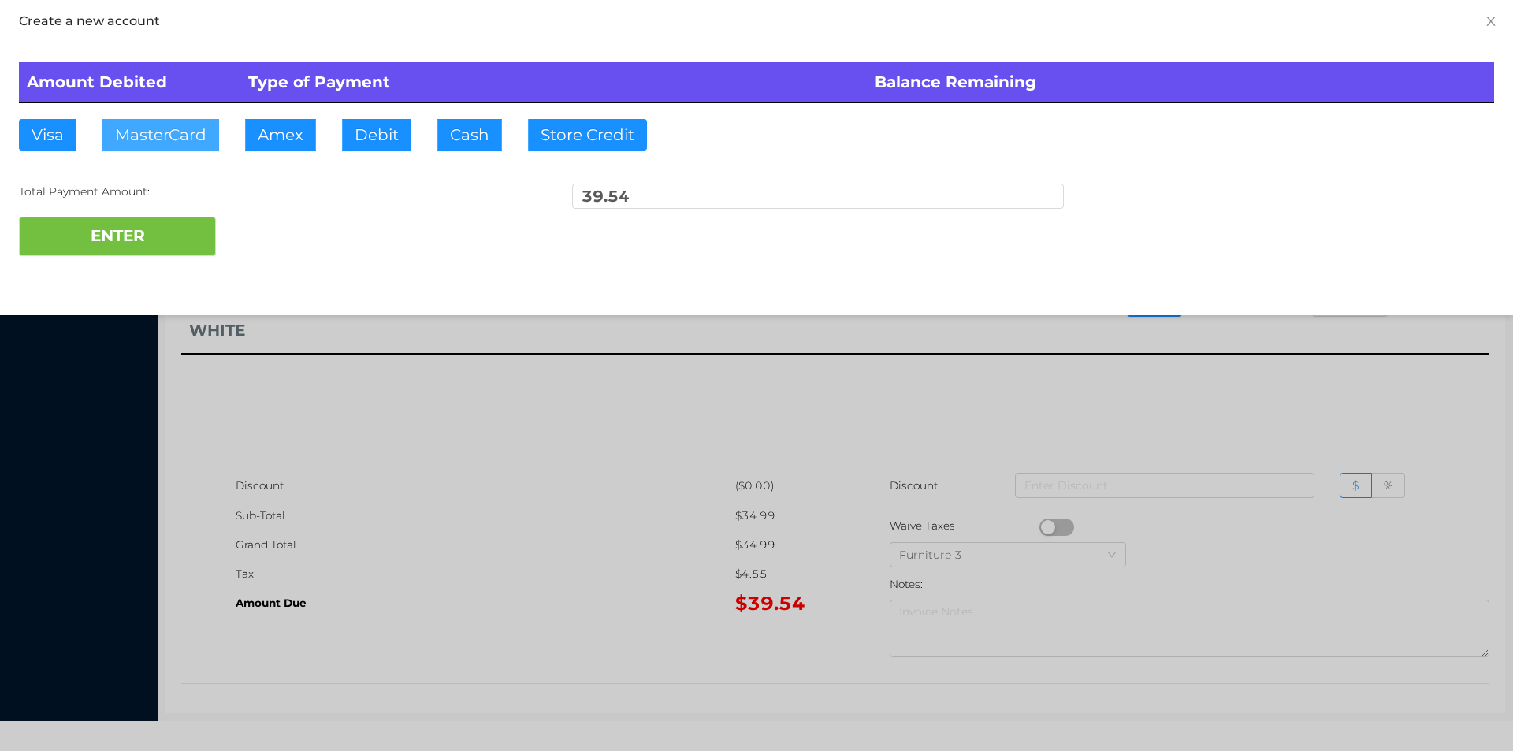
click at [170, 144] on button "MasterCard" at bounding box center [160, 135] width 117 height 32
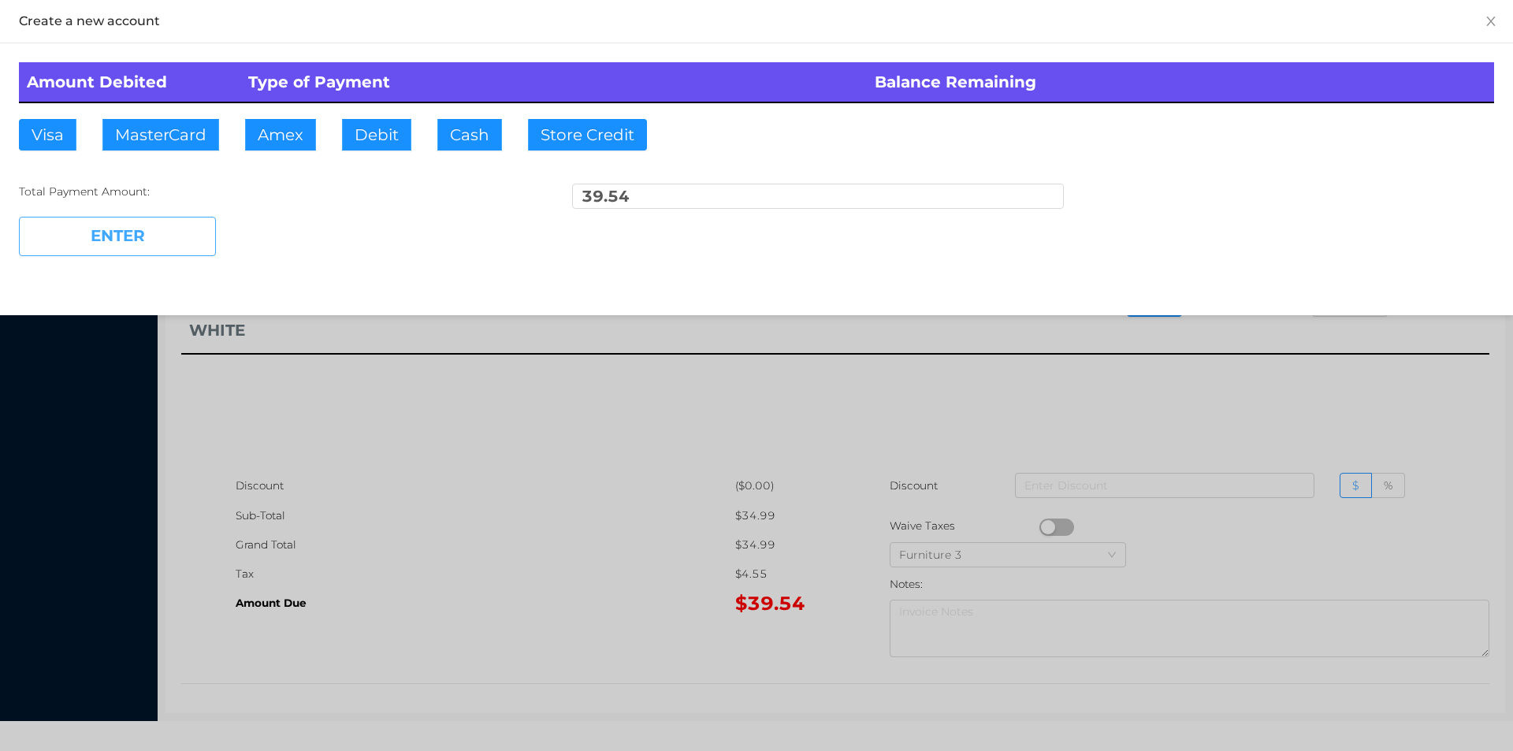
click at [117, 255] on button "ENTER" at bounding box center [117, 236] width 197 height 39
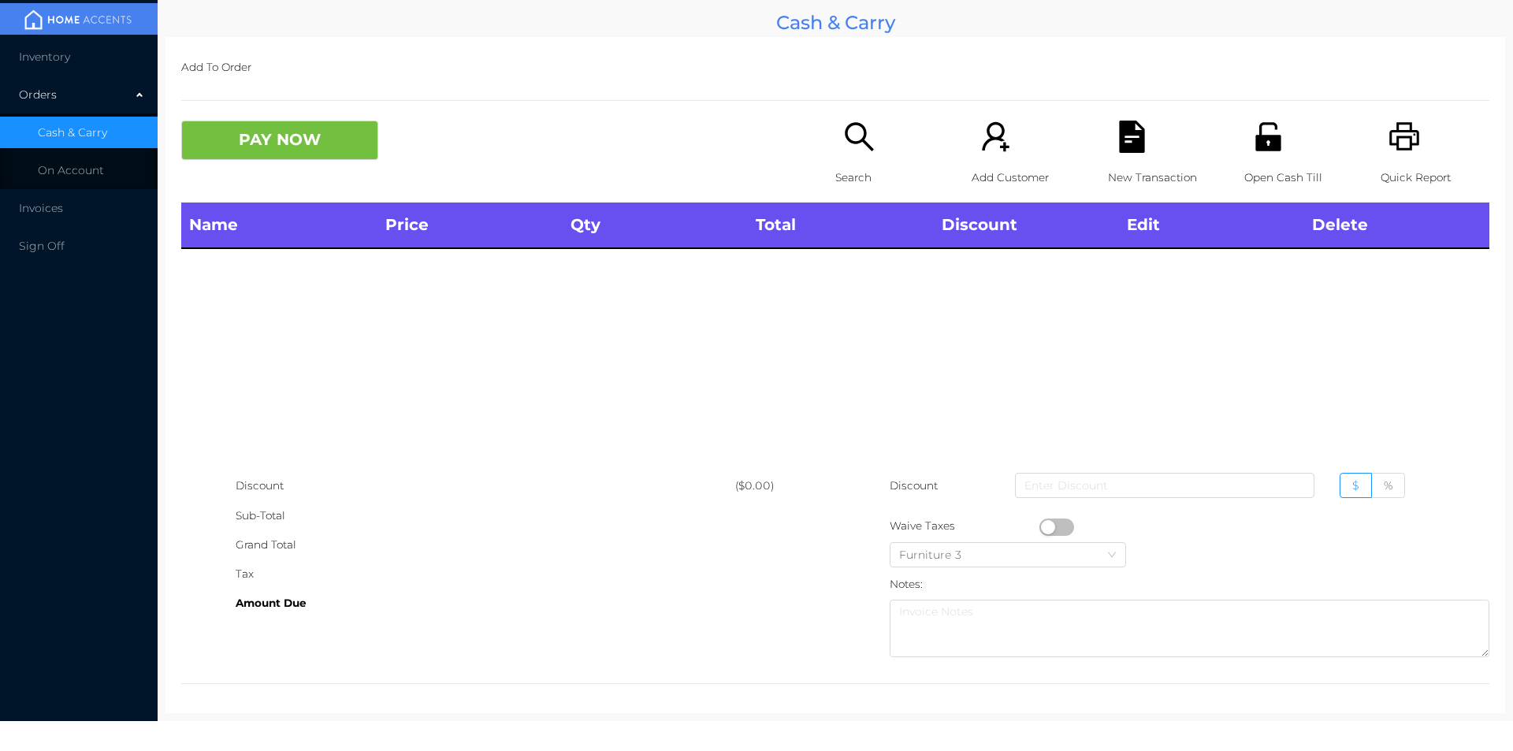
click at [867, 161] on div "Search" at bounding box center [889, 162] width 109 height 82
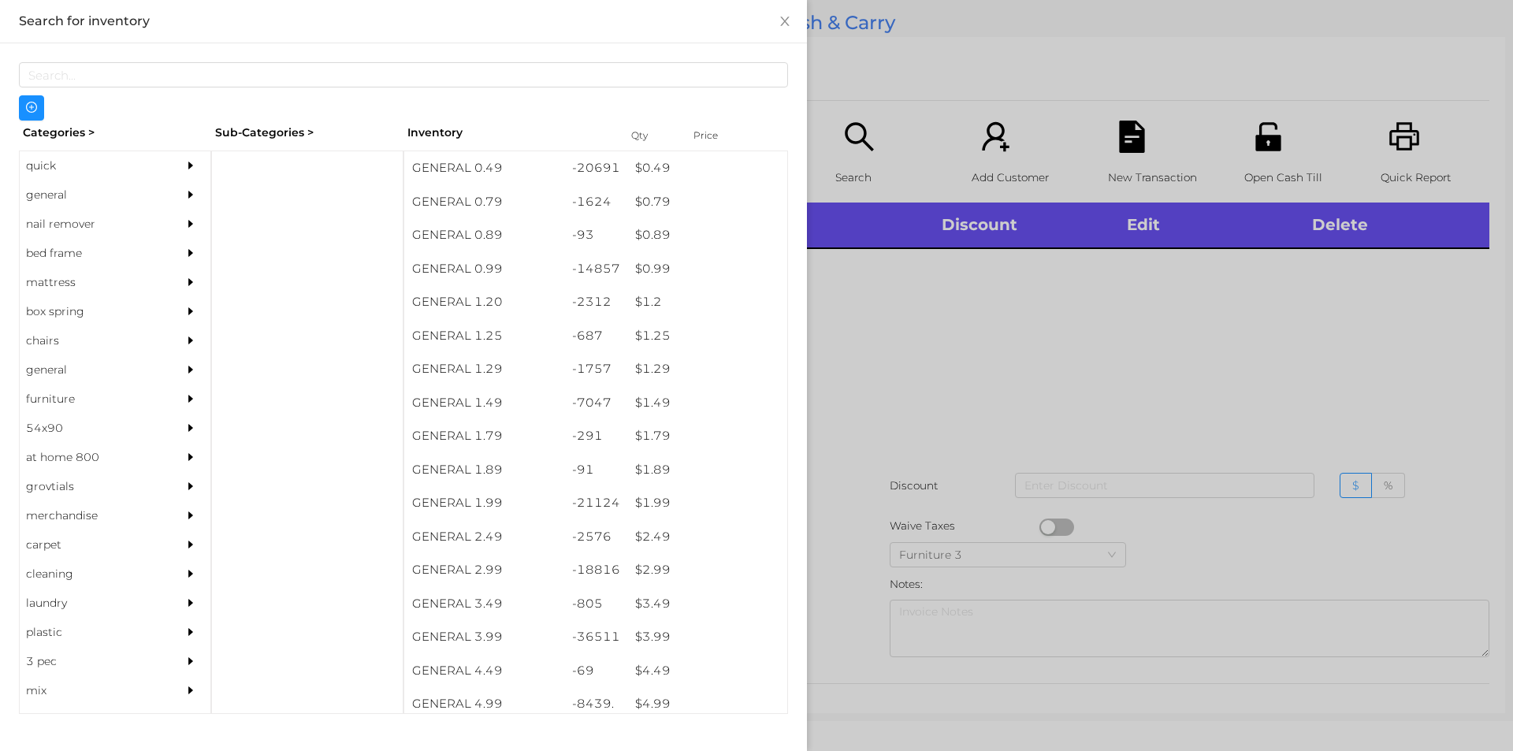
click at [91, 171] on div "quick" at bounding box center [91, 165] width 143 height 29
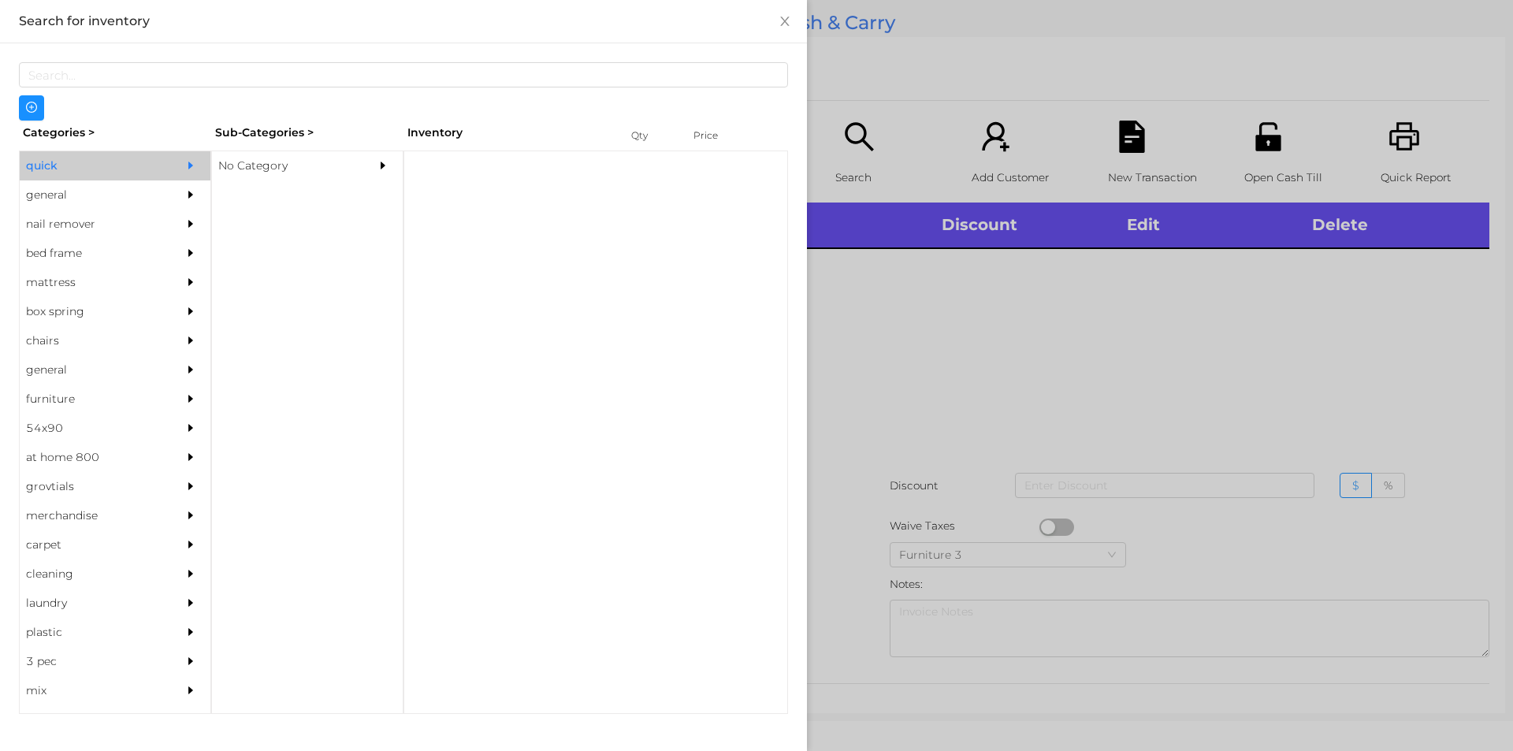
click at [330, 165] on div "No Category" at bounding box center [283, 165] width 143 height 29
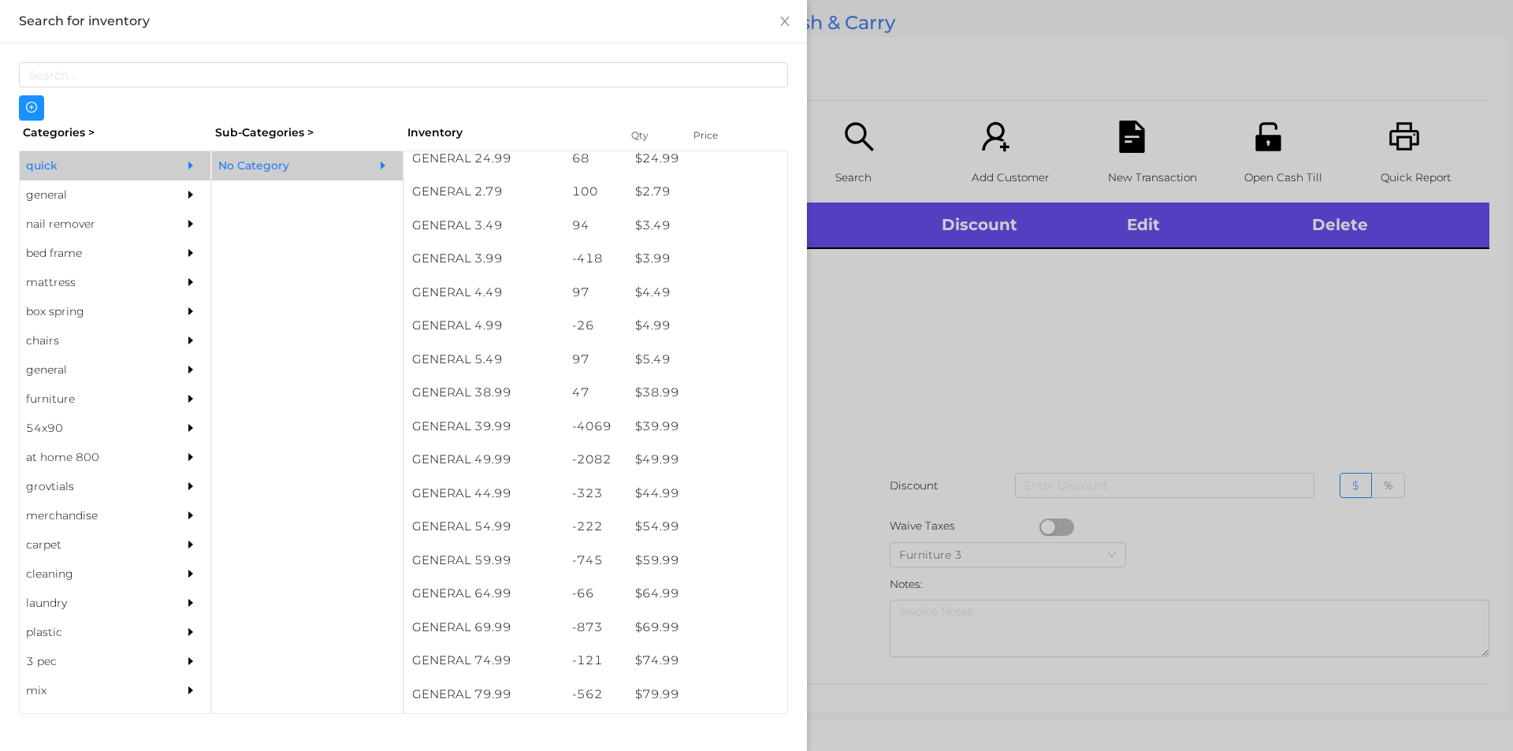
scroll to position [712, 0]
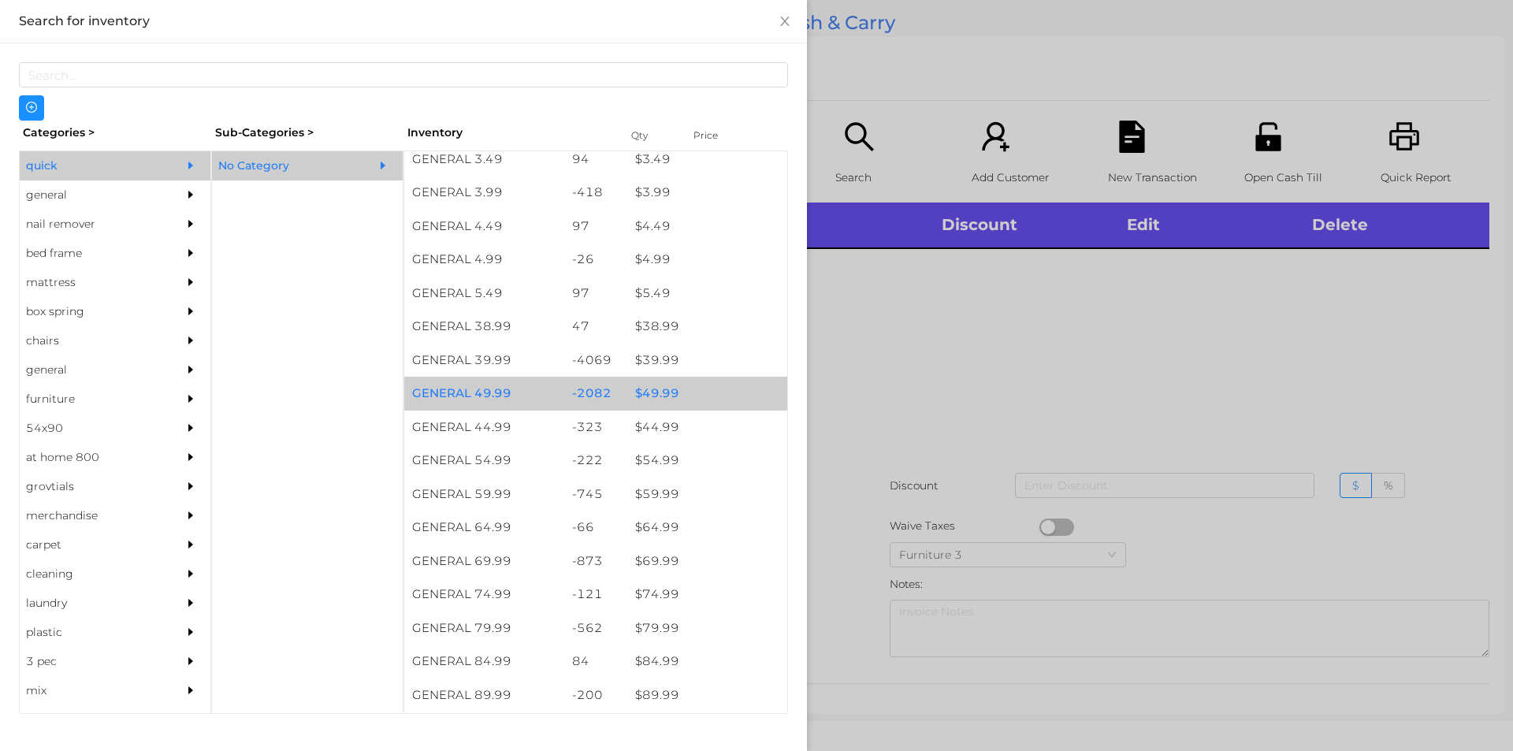
click at [689, 384] on div "$ 49.99" at bounding box center [707, 394] width 160 height 34
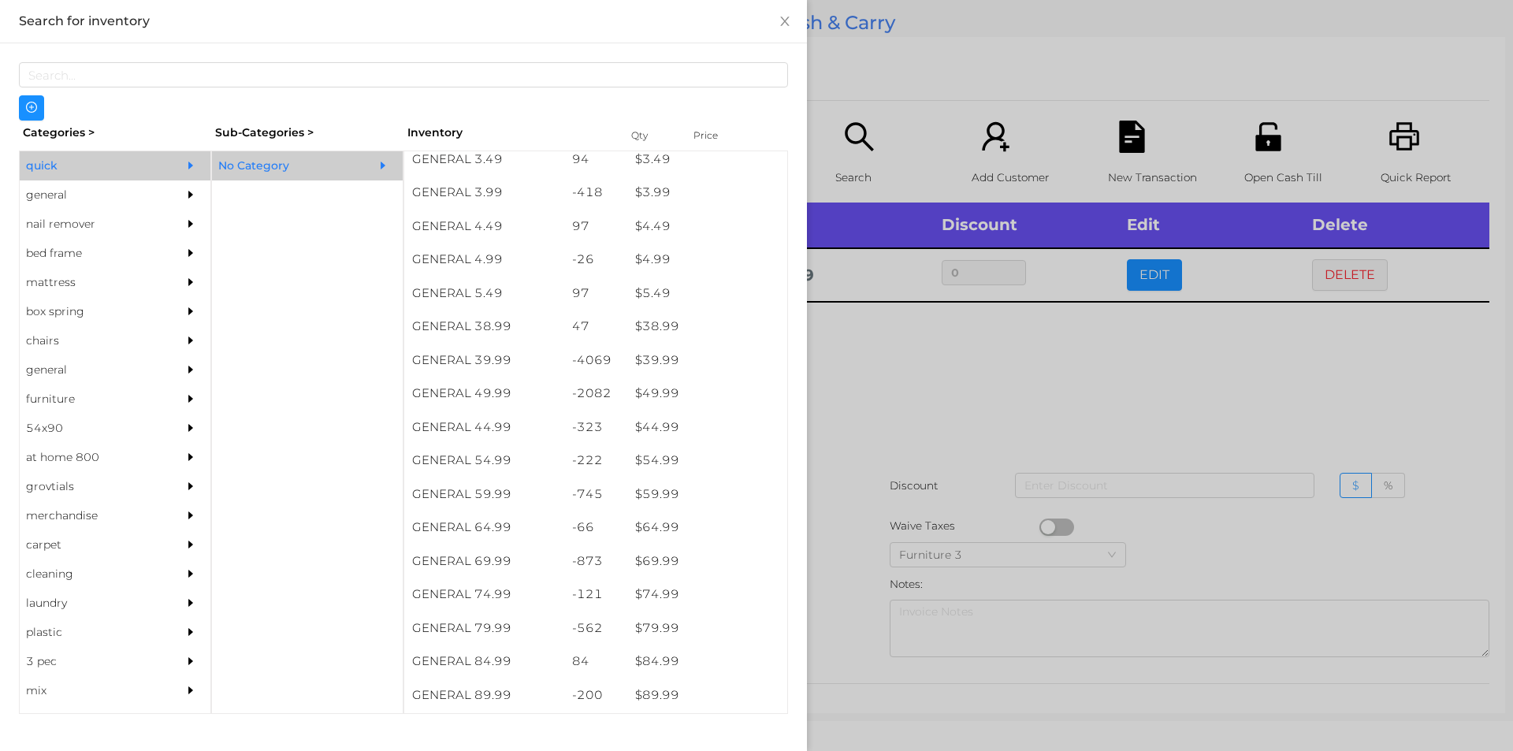
click at [912, 383] on div at bounding box center [756, 375] width 1513 height 751
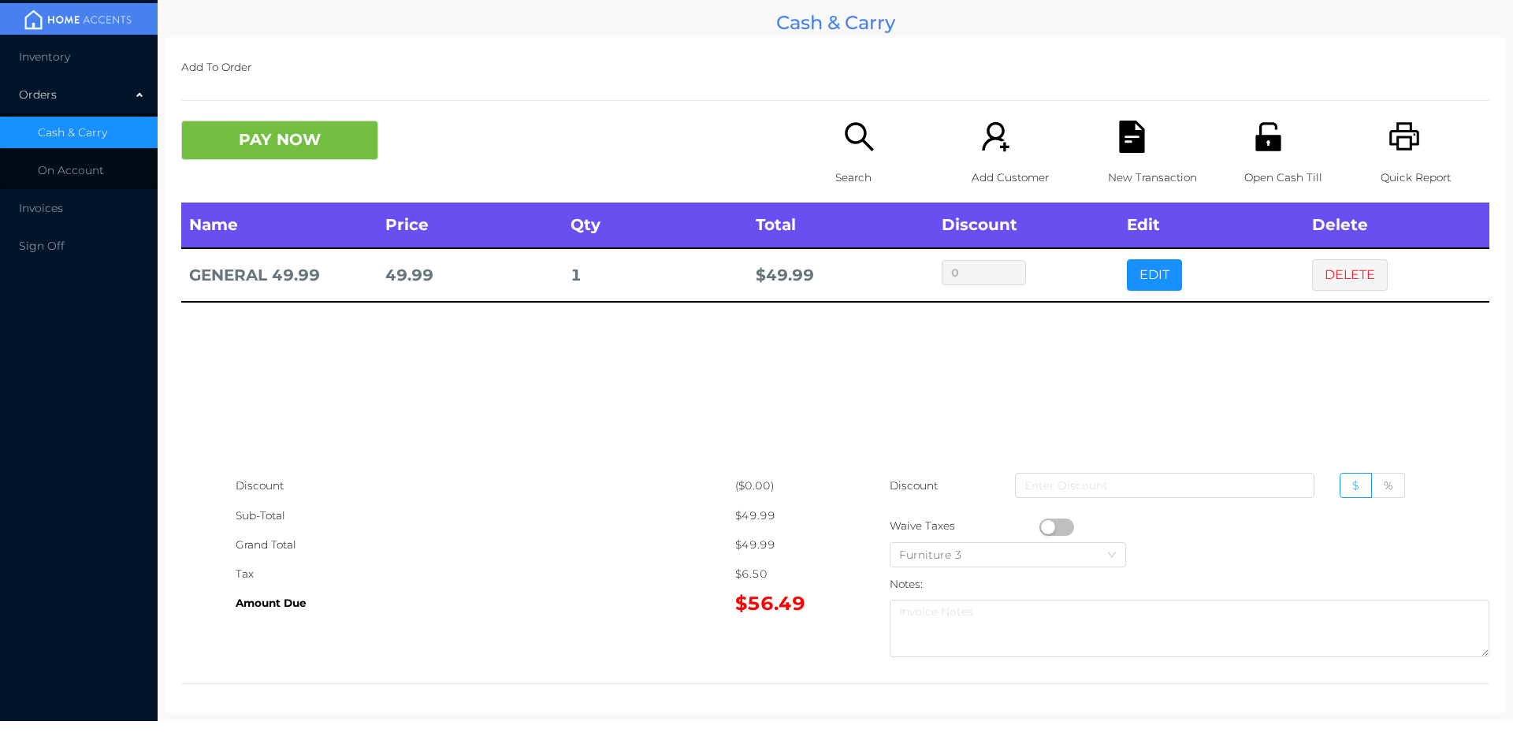
click at [1043, 524] on button "button" at bounding box center [1056, 527] width 35 height 17
click at [262, 123] on button "PAY NOW" at bounding box center [279, 140] width 197 height 39
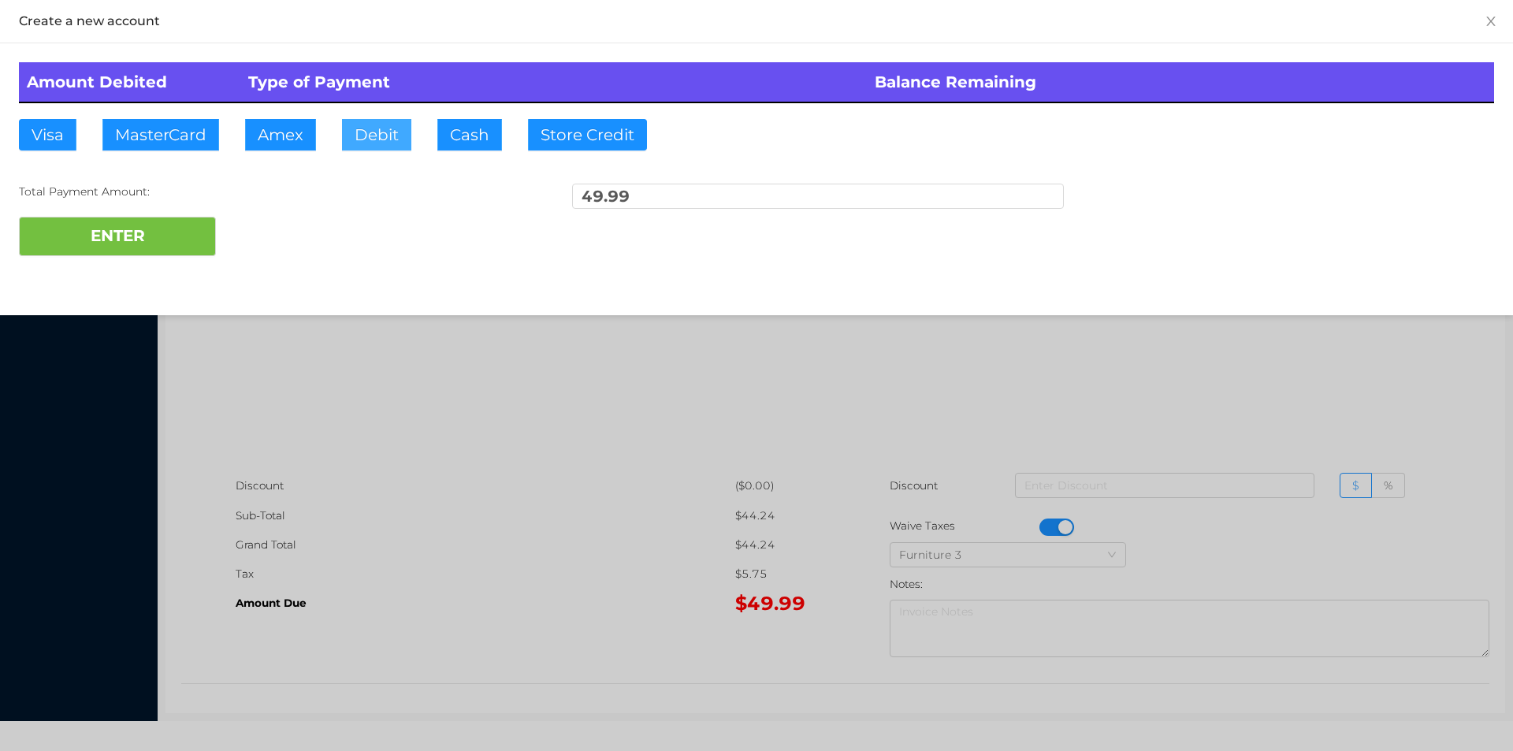
click at [390, 142] on button "Debit" at bounding box center [376, 135] width 69 height 32
click at [158, 235] on button "ENTER" at bounding box center [117, 236] width 197 height 39
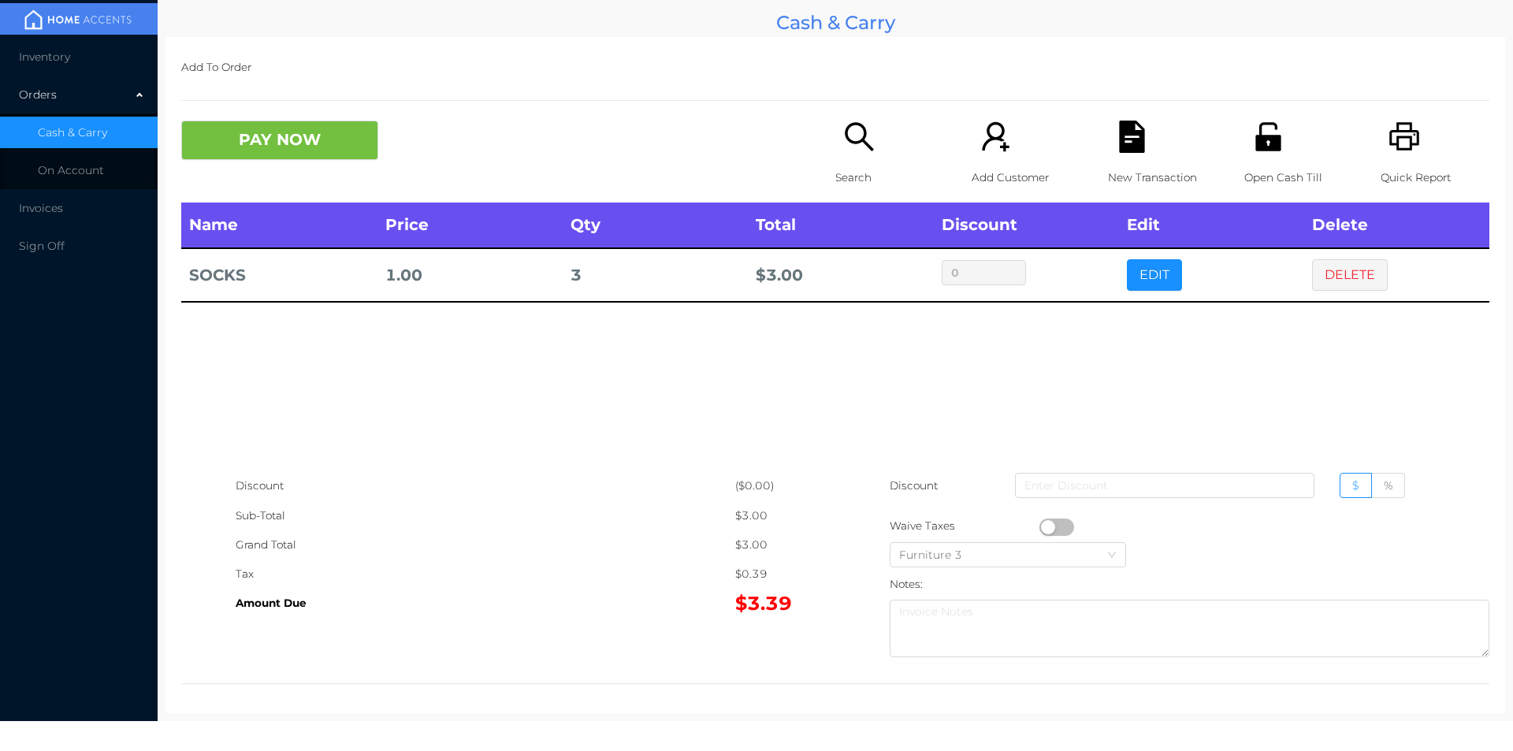
click at [835, 158] on div "Search" at bounding box center [889, 162] width 109 height 82
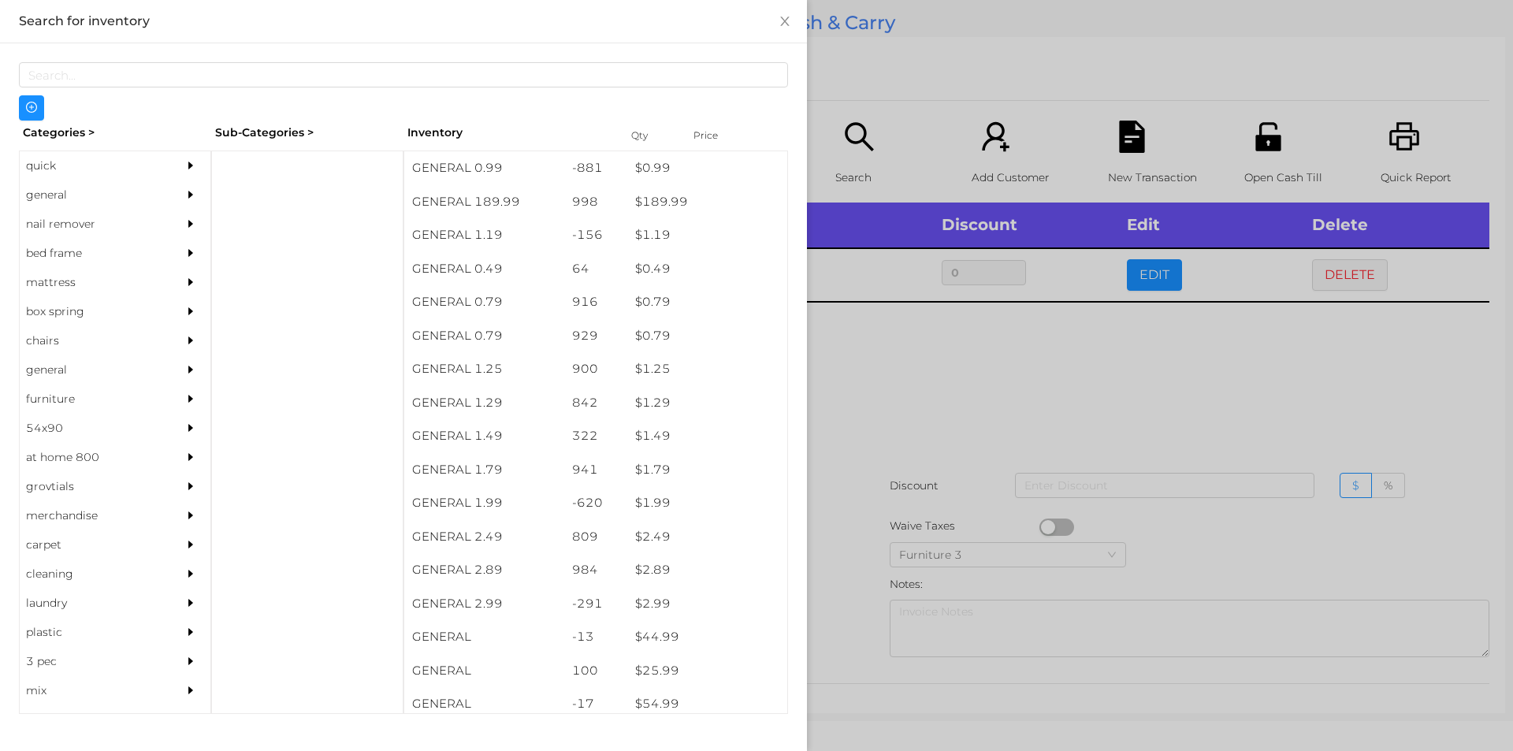
click at [64, 206] on div "general" at bounding box center [91, 194] width 143 height 29
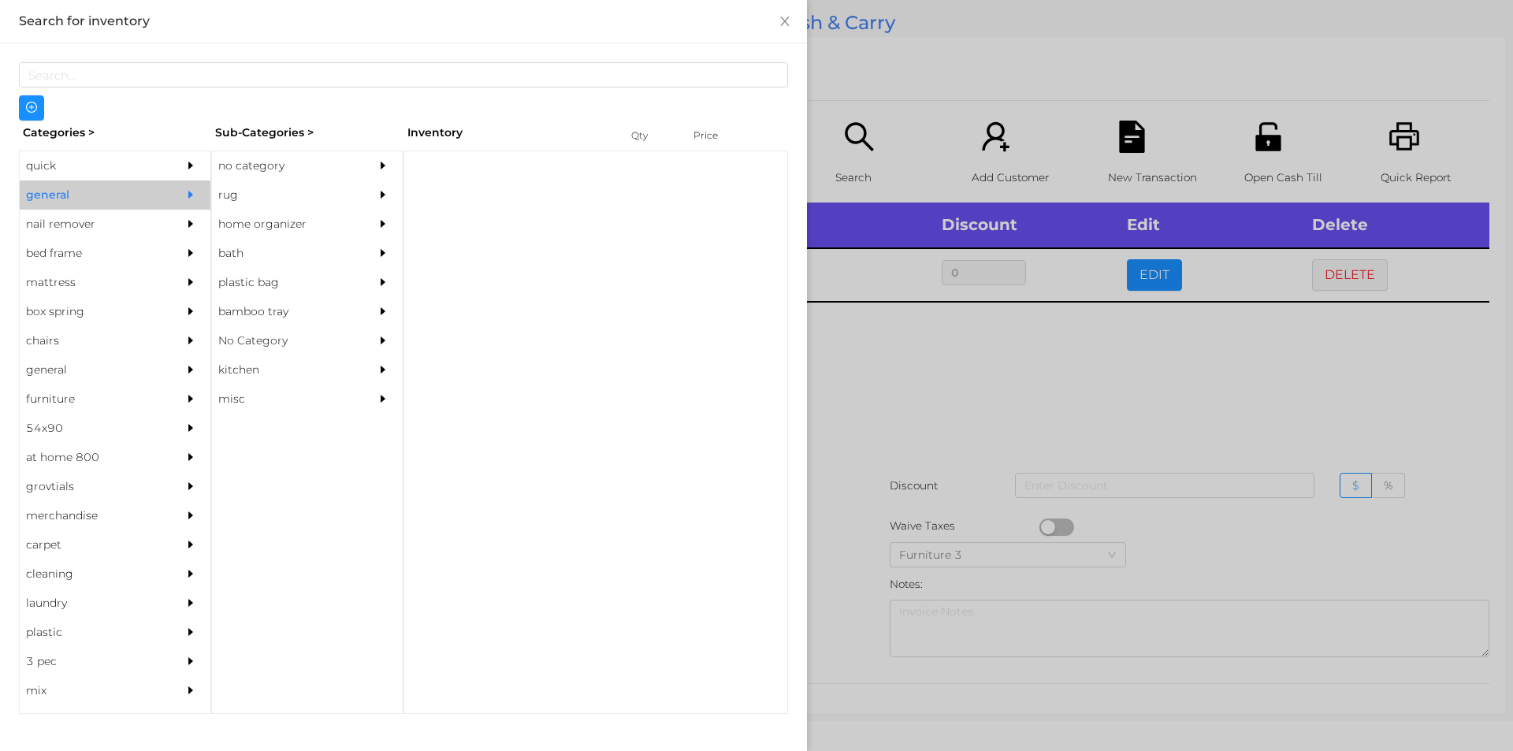
click at [340, 164] on div "no category" at bounding box center [283, 165] width 143 height 29
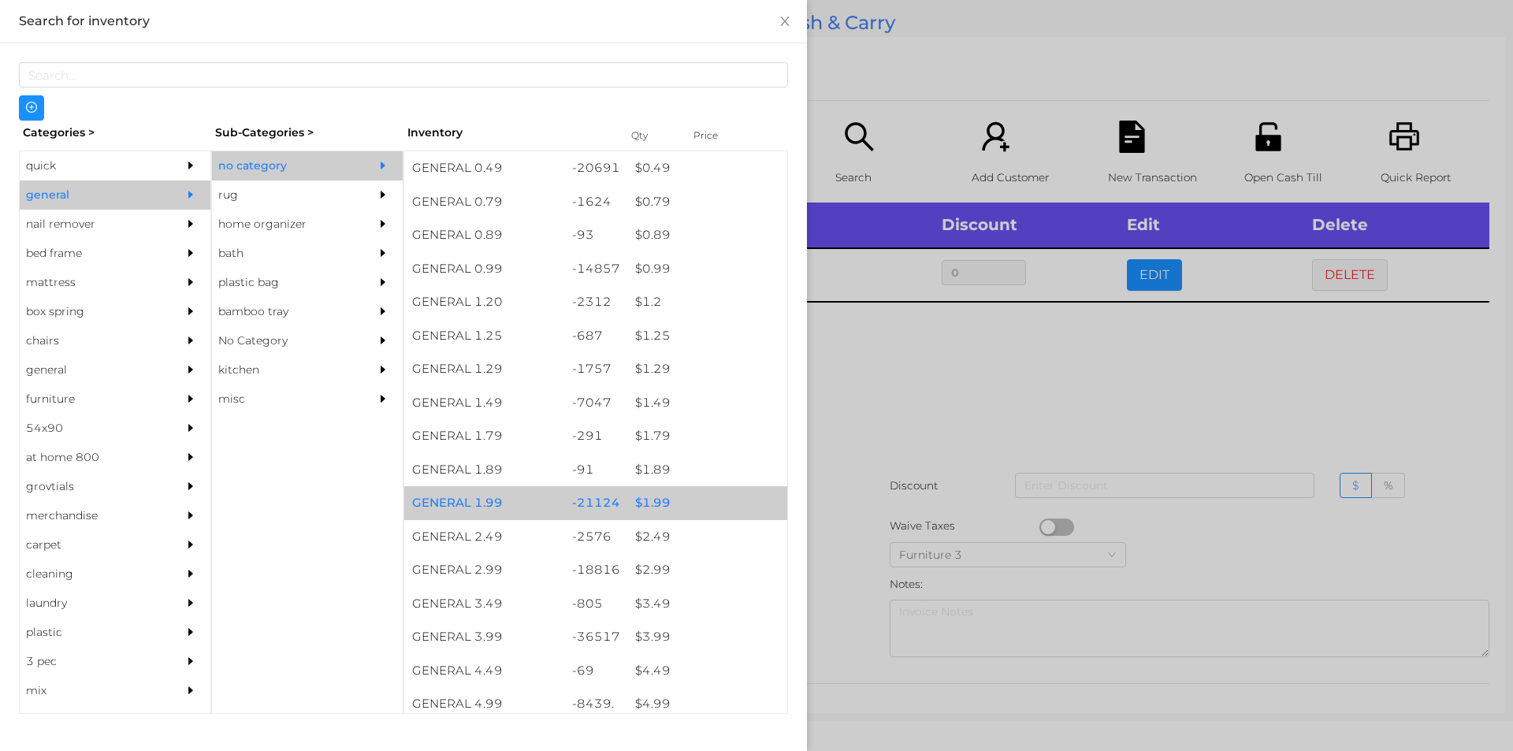
click at [671, 507] on div "$ 1.99" at bounding box center [707, 503] width 160 height 34
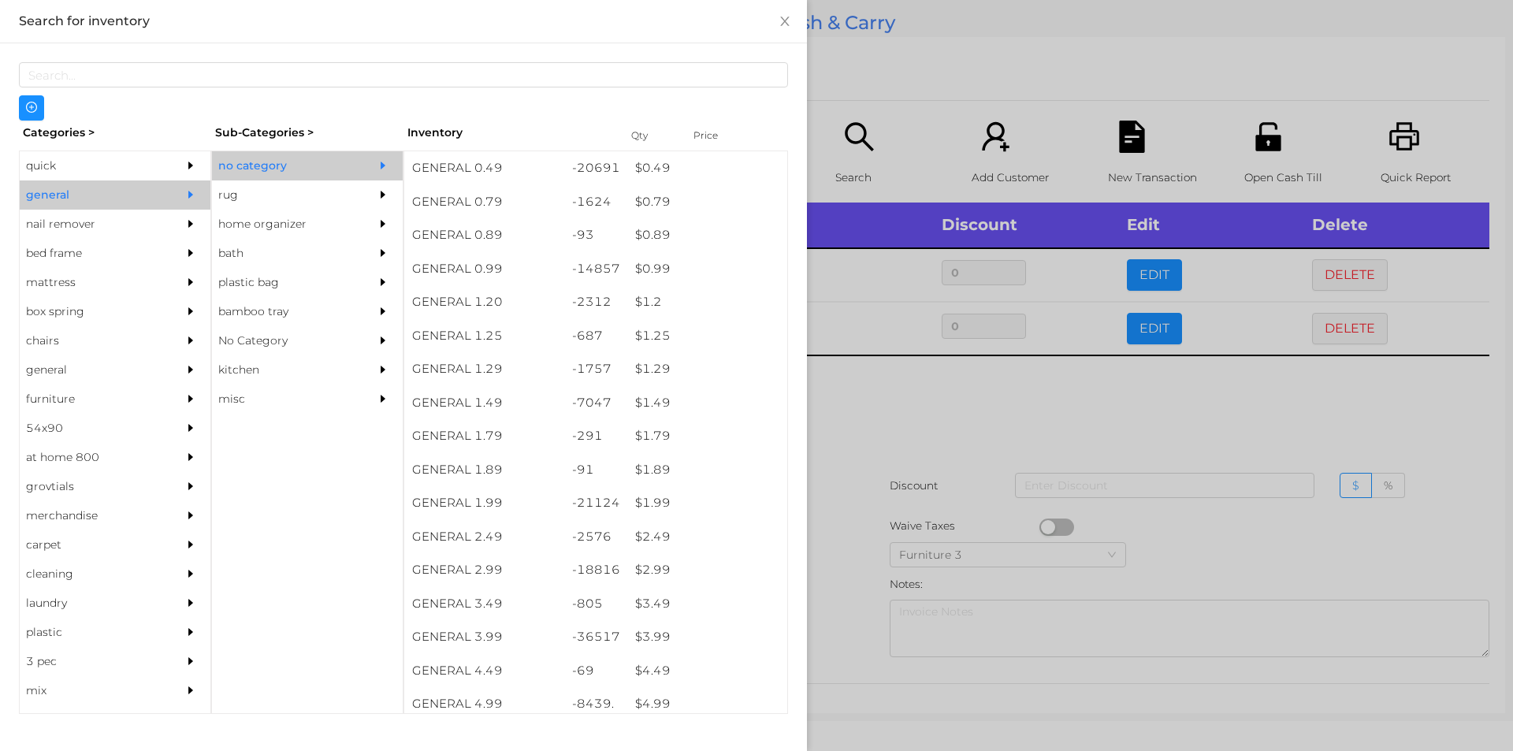
click at [946, 466] on div at bounding box center [756, 375] width 1513 height 751
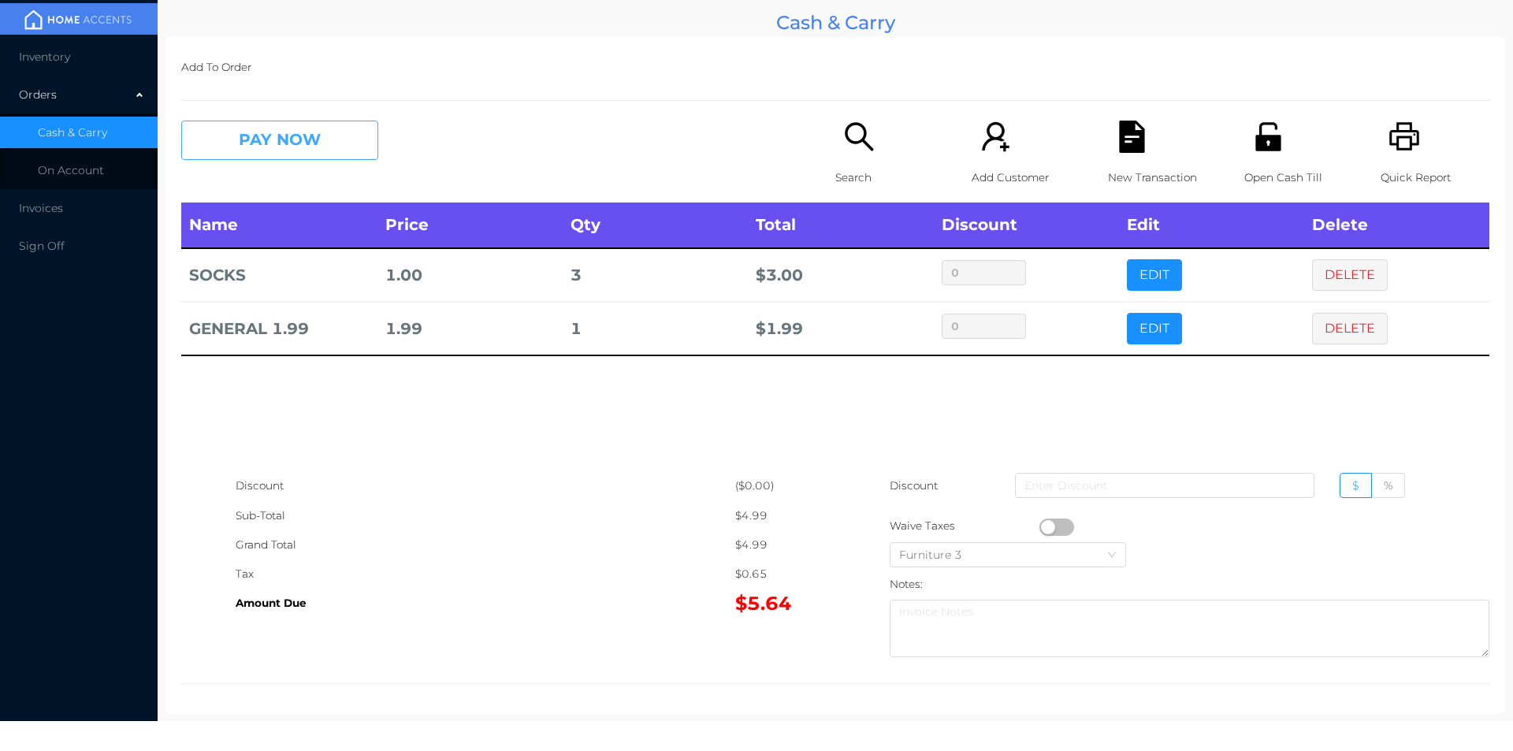
click at [308, 139] on button "PAY NOW" at bounding box center [279, 140] width 197 height 39
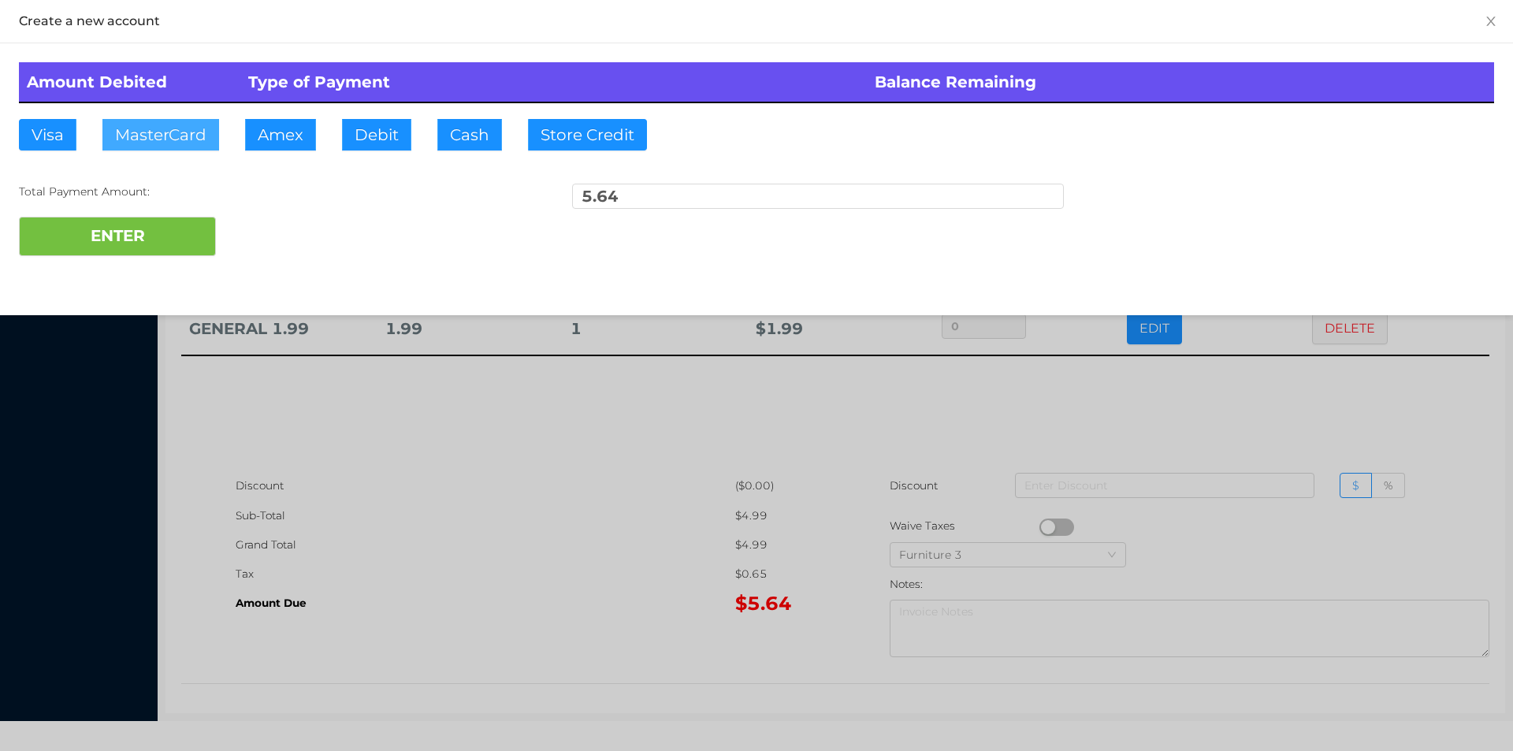
click at [169, 141] on button "MasterCard" at bounding box center [160, 135] width 117 height 32
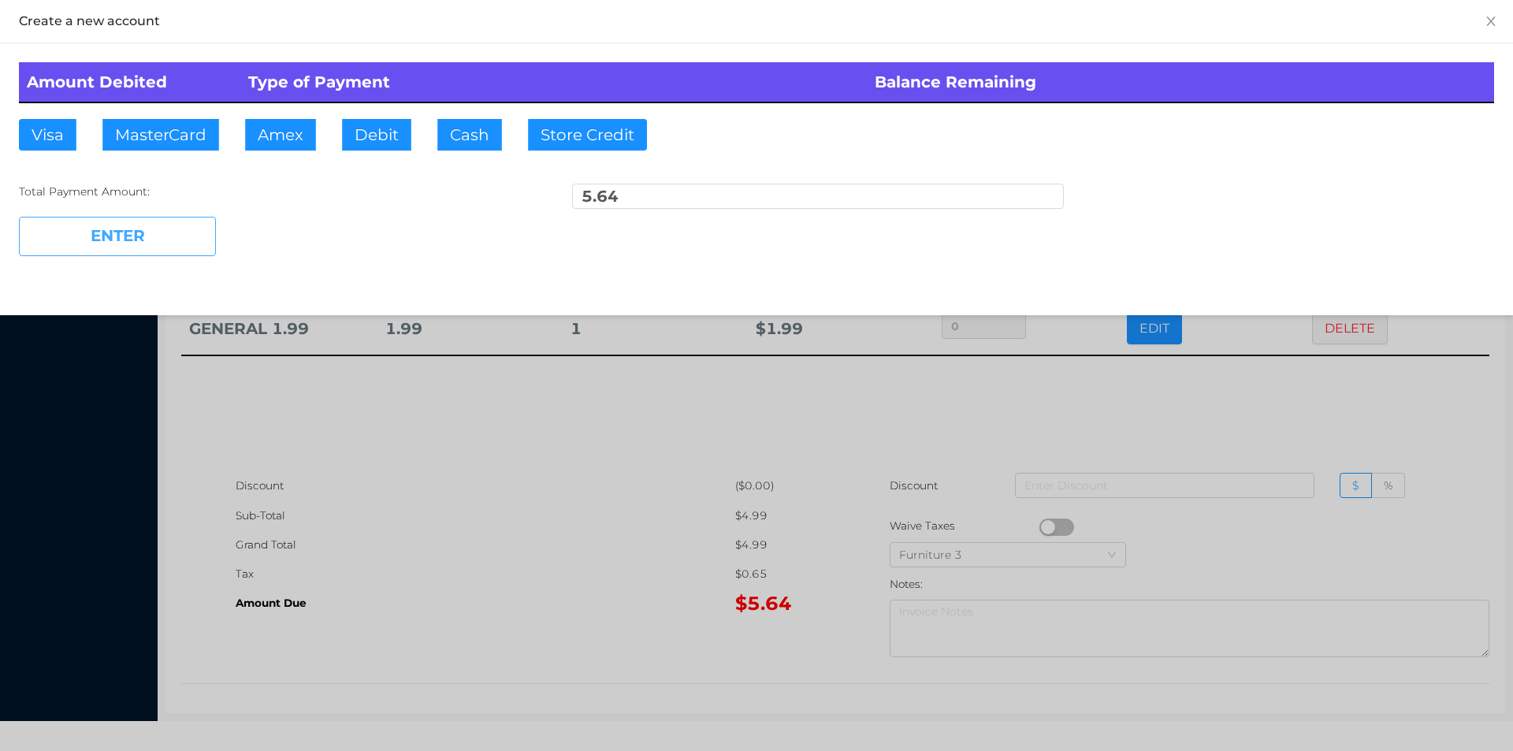
click at [124, 244] on button "ENTER" at bounding box center [117, 236] width 197 height 39
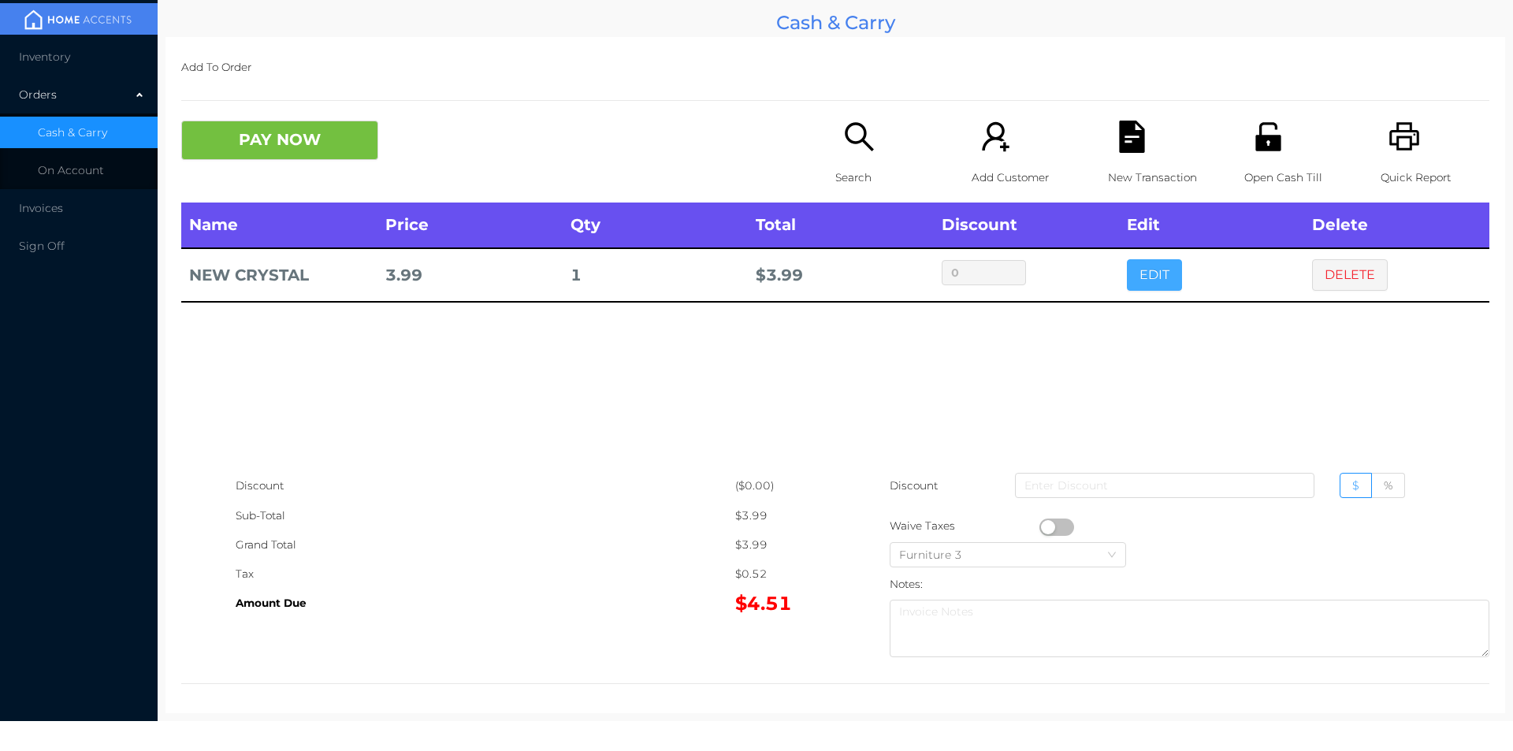
click at [1157, 282] on button "EDIT" at bounding box center [1154, 275] width 55 height 32
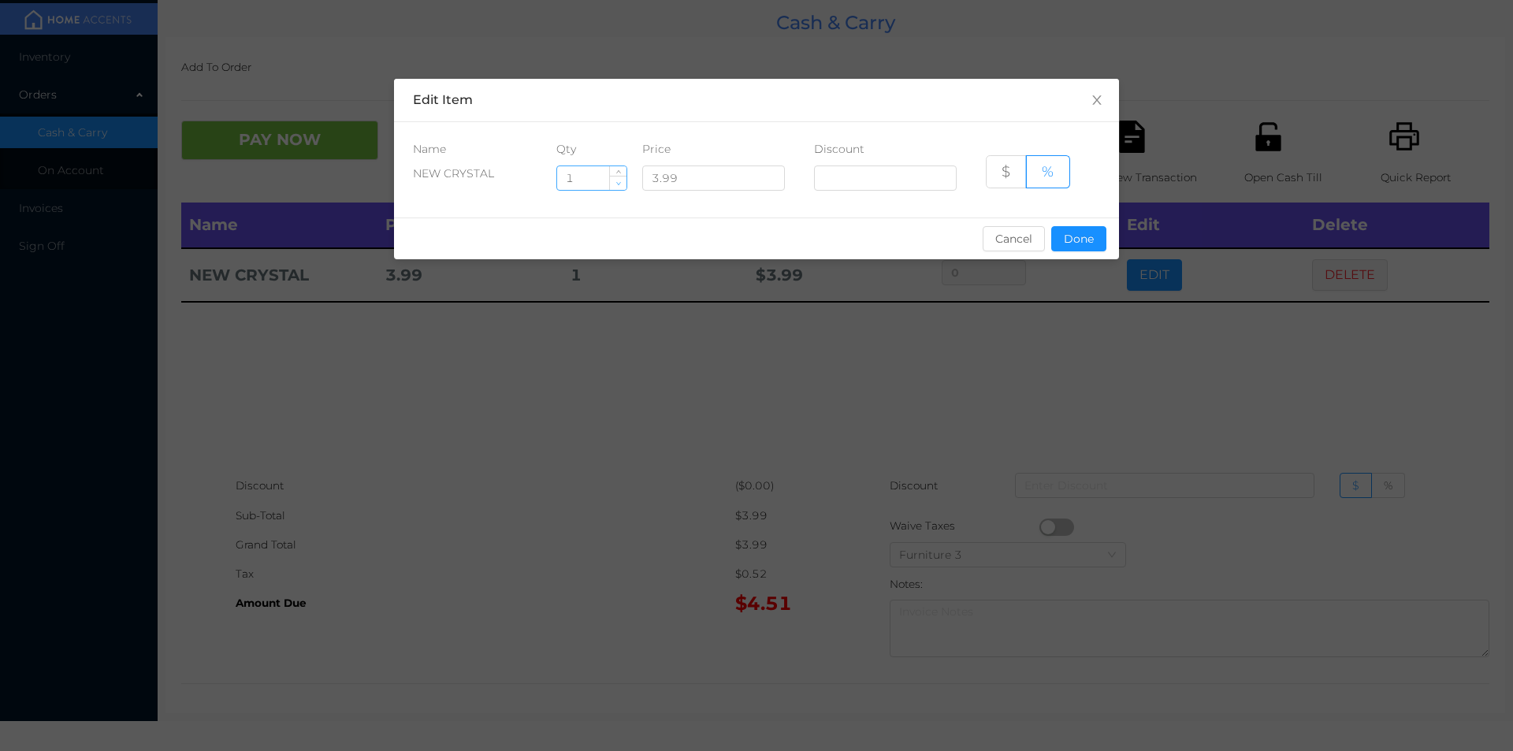
click at [619, 184] on icon "icon: down" at bounding box center [618, 183] width 6 height 6
type input "0"
type input "2"
click at [1073, 242] on button "Done" at bounding box center [1078, 238] width 55 height 25
type input "0%"
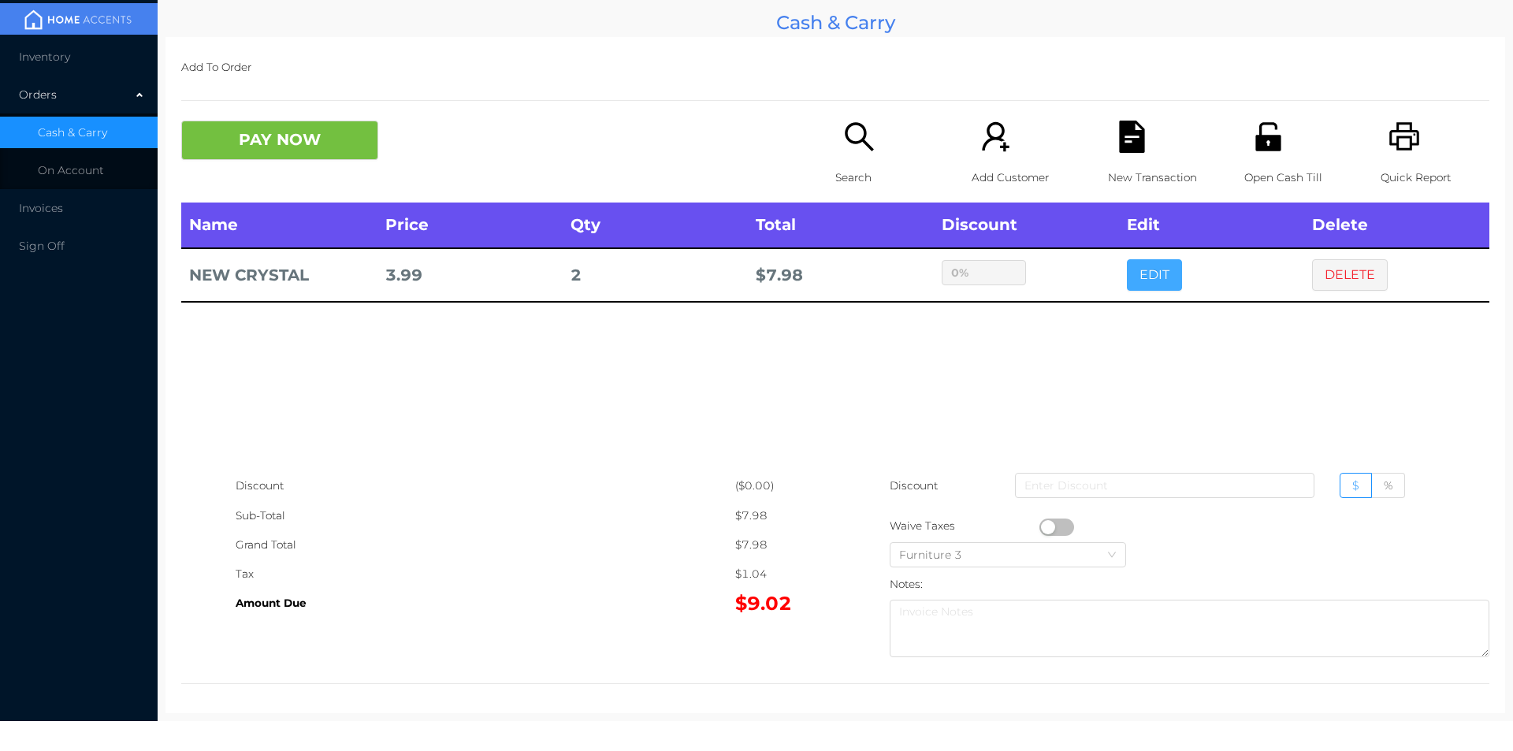
click at [1143, 277] on button "EDIT" at bounding box center [1154, 275] width 55 height 32
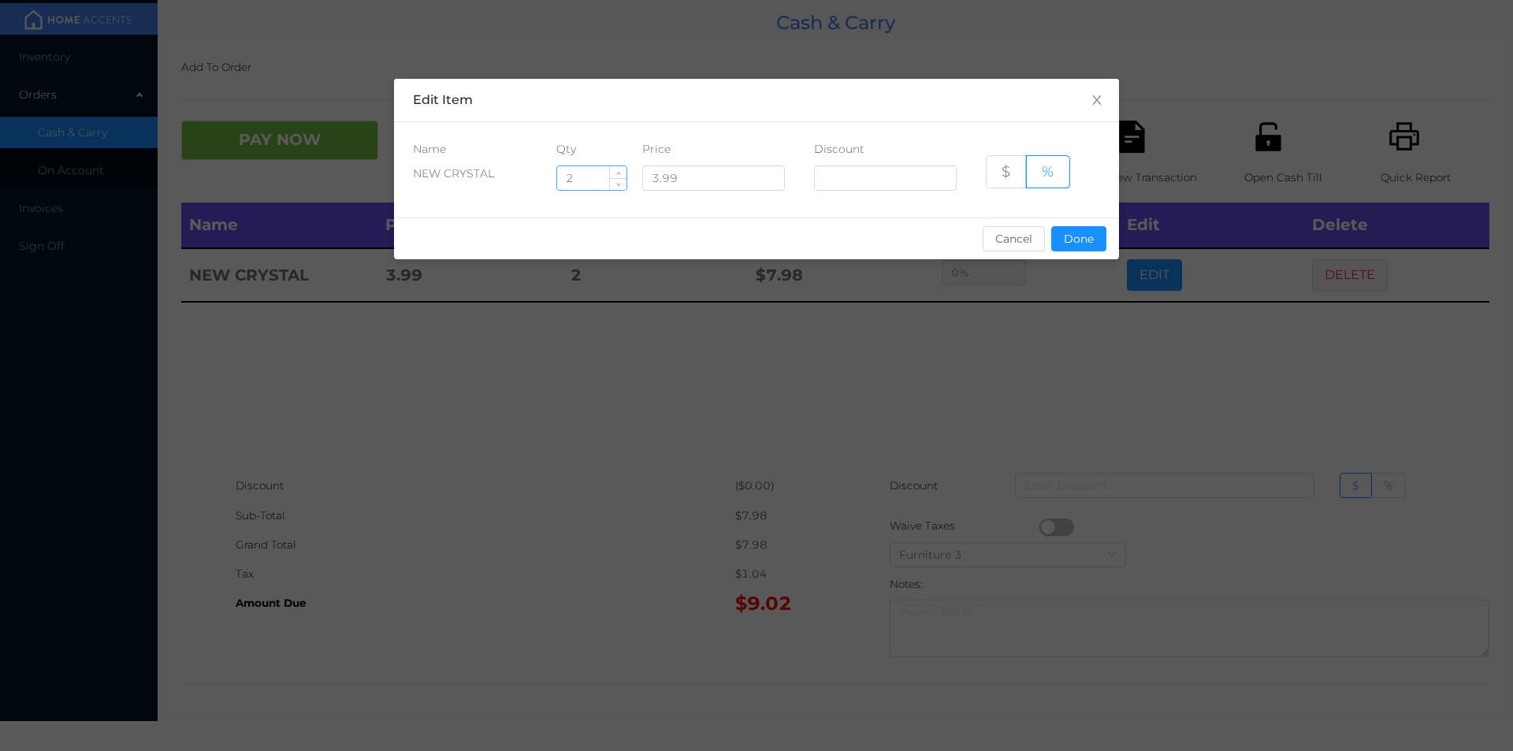
click at [574, 171] on input "2" at bounding box center [591, 178] width 69 height 24
type input "6"
click at [1080, 251] on button "Done" at bounding box center [1078, 238] width 55 height 25
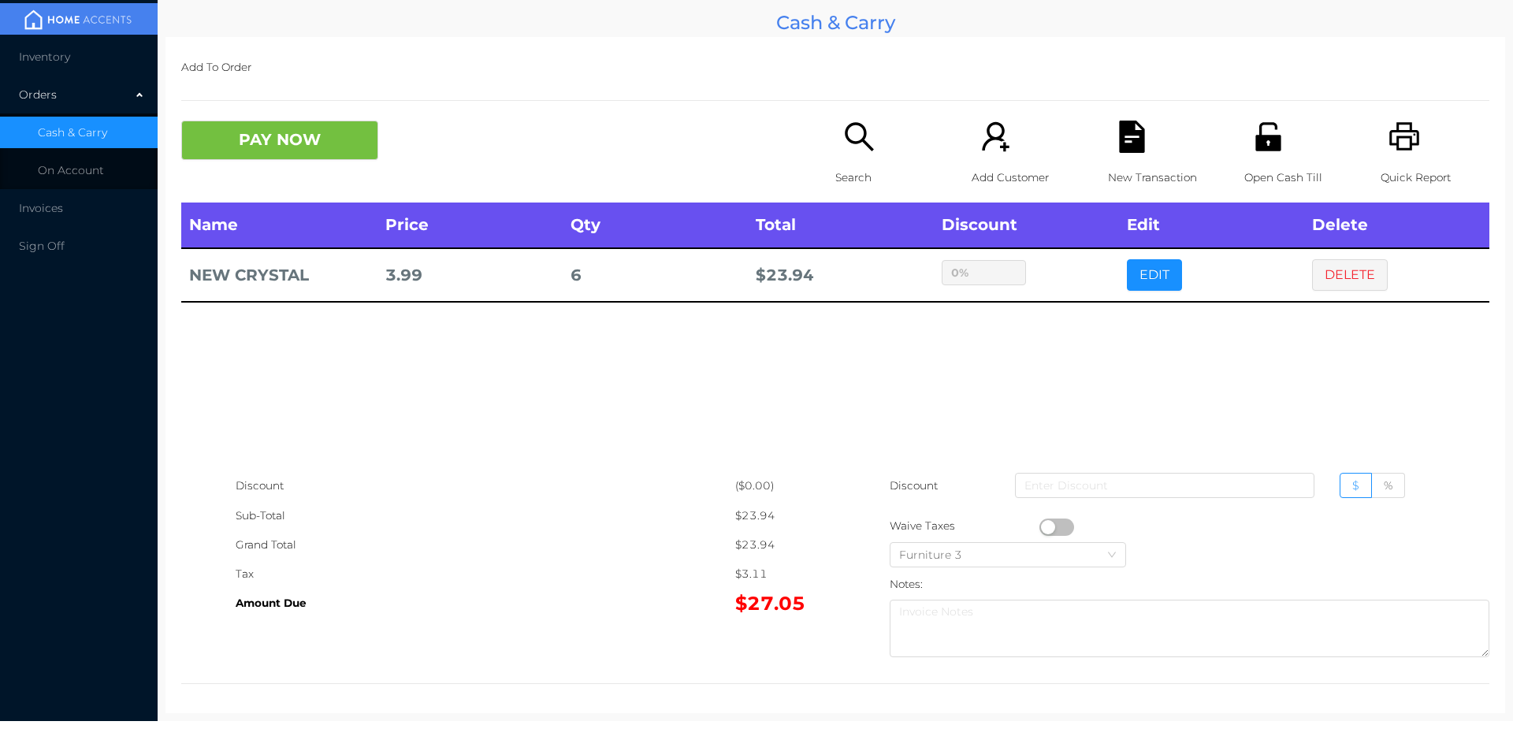
click at [1110, 154] on div "New Transaction" at bounding box center [1162, 162] width 109 height 82
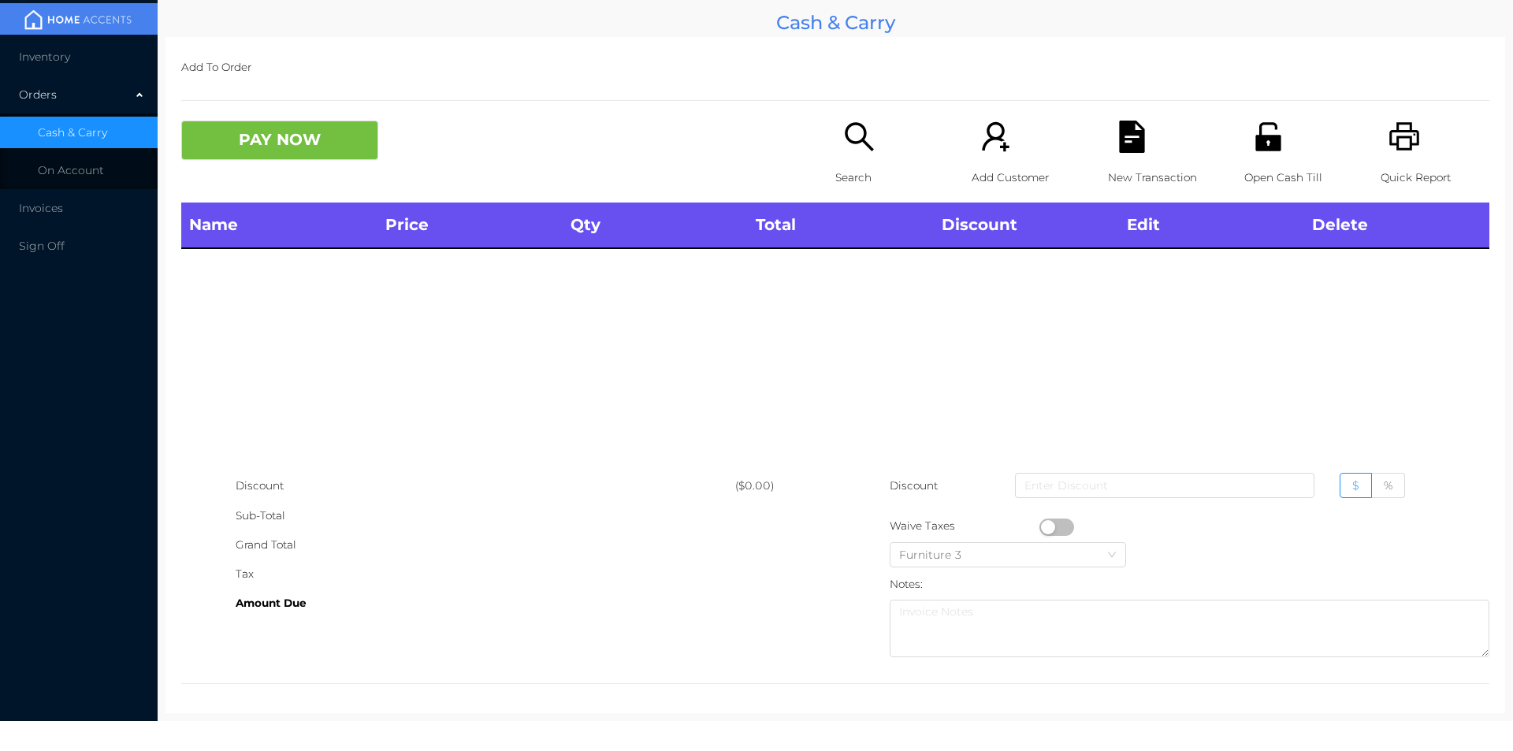
click at [1410, 148] on div "Quick Report" at bounding box center [1435, 162] width 109 height 82
click at [861, 147] on icon "icon: search" at bounding box center [859, 137] width 32 height 32
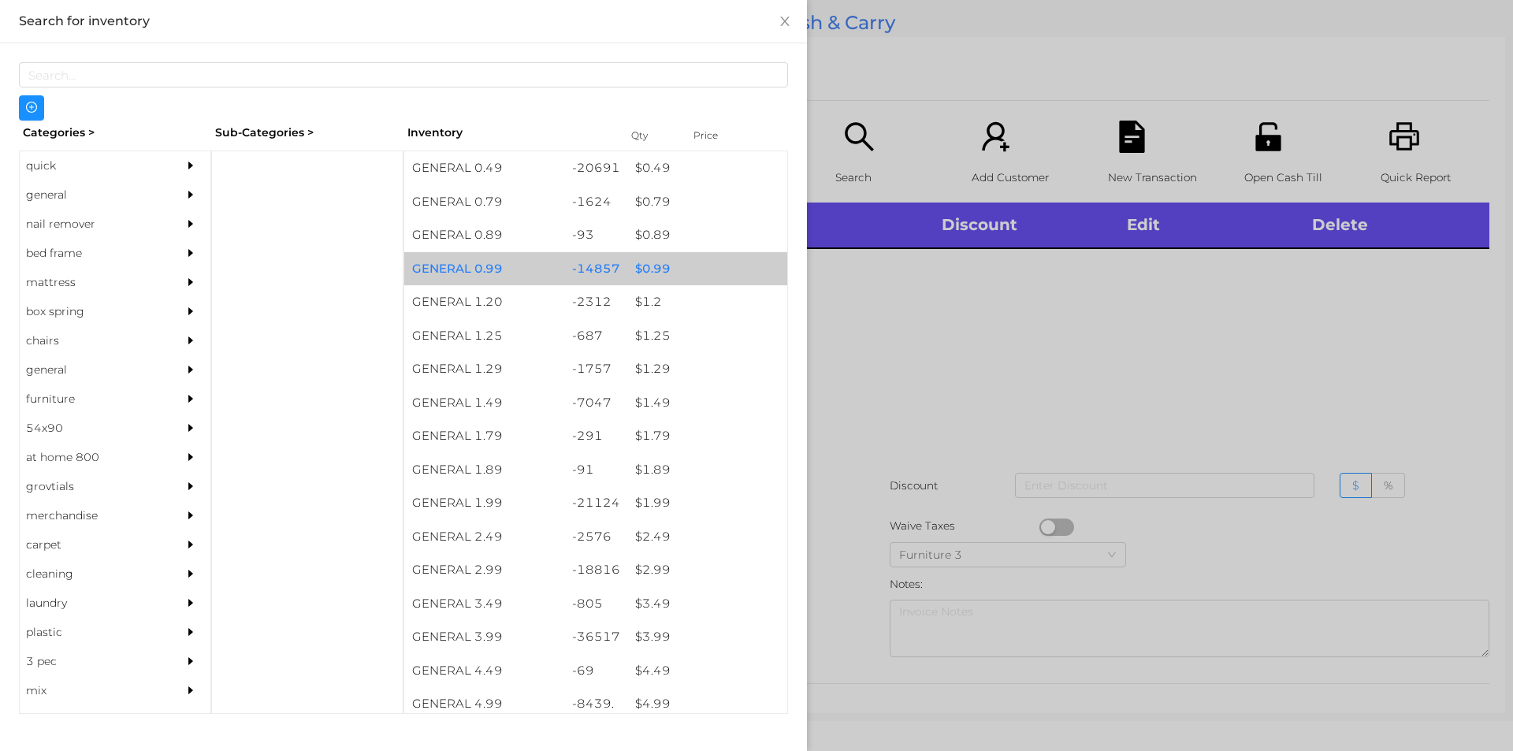
click at [663, 273] on div "$ 0.99" at bounding box center [707, 269] width 160 height 34
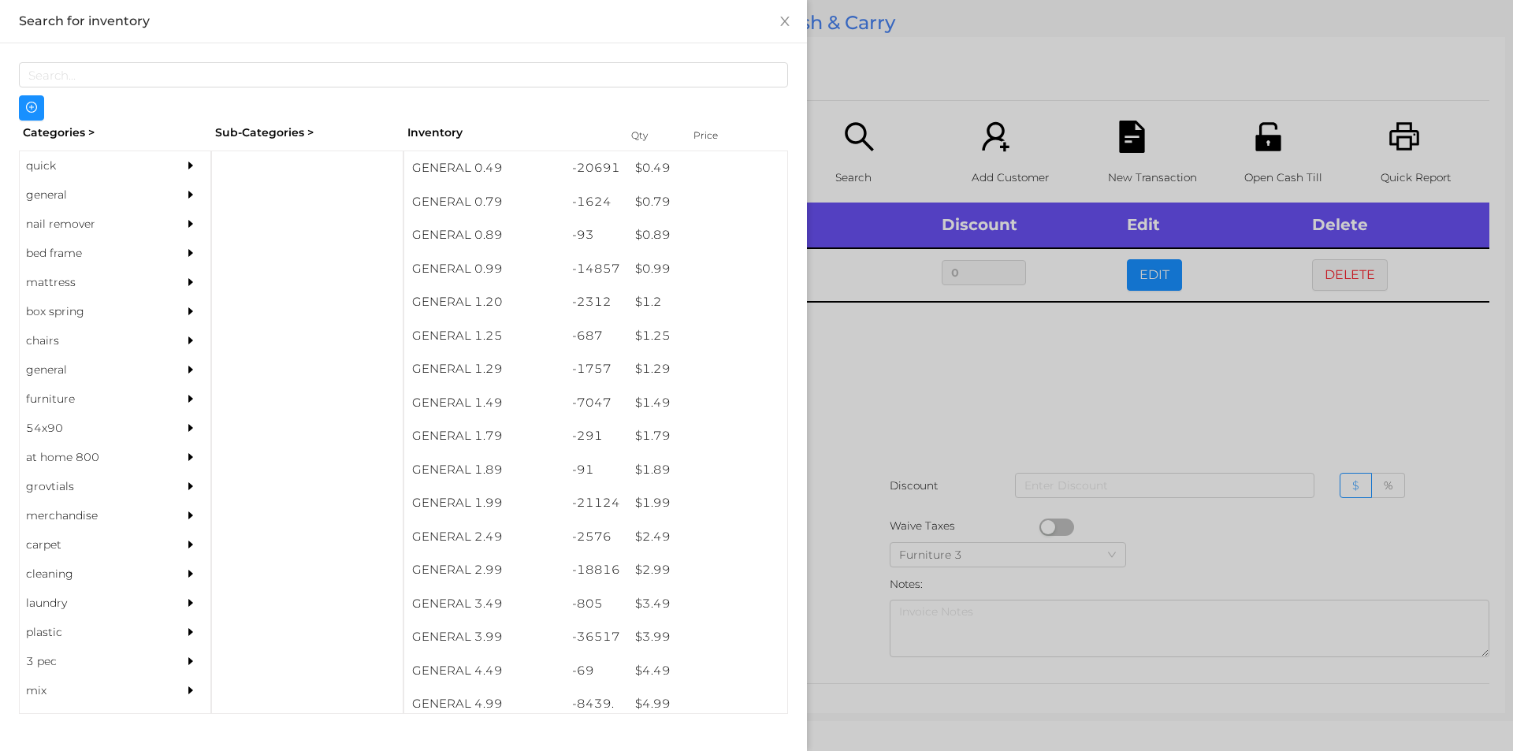
click at [829, 366] on div at bounding box center [756, 375] width 1513 height 751
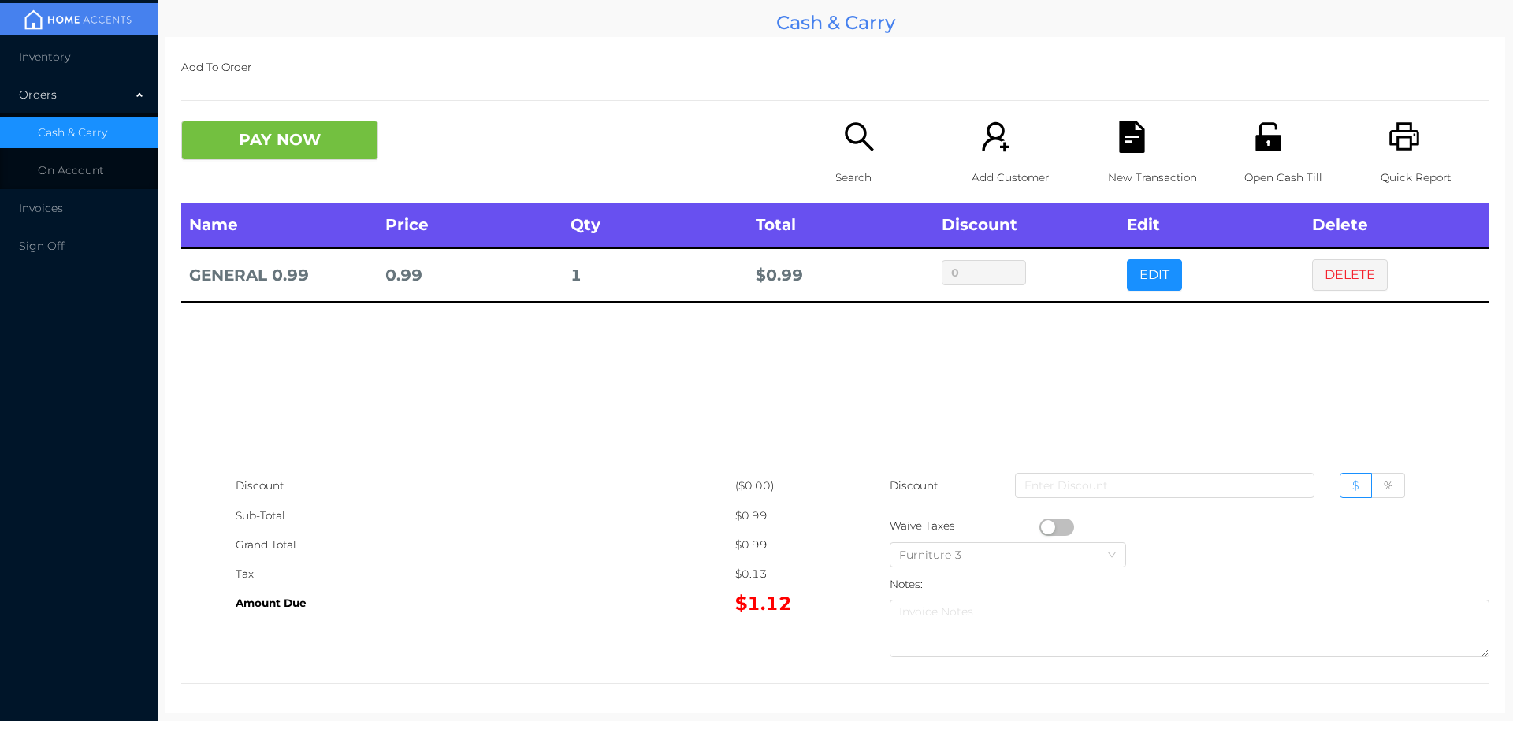
click at [1039, 526] on button "button" at bounding box center [1056, 527] width 35 height 17
click at [273, 155] on button "PAY NOW" at bounding box center [279, 140] width 197 height 39
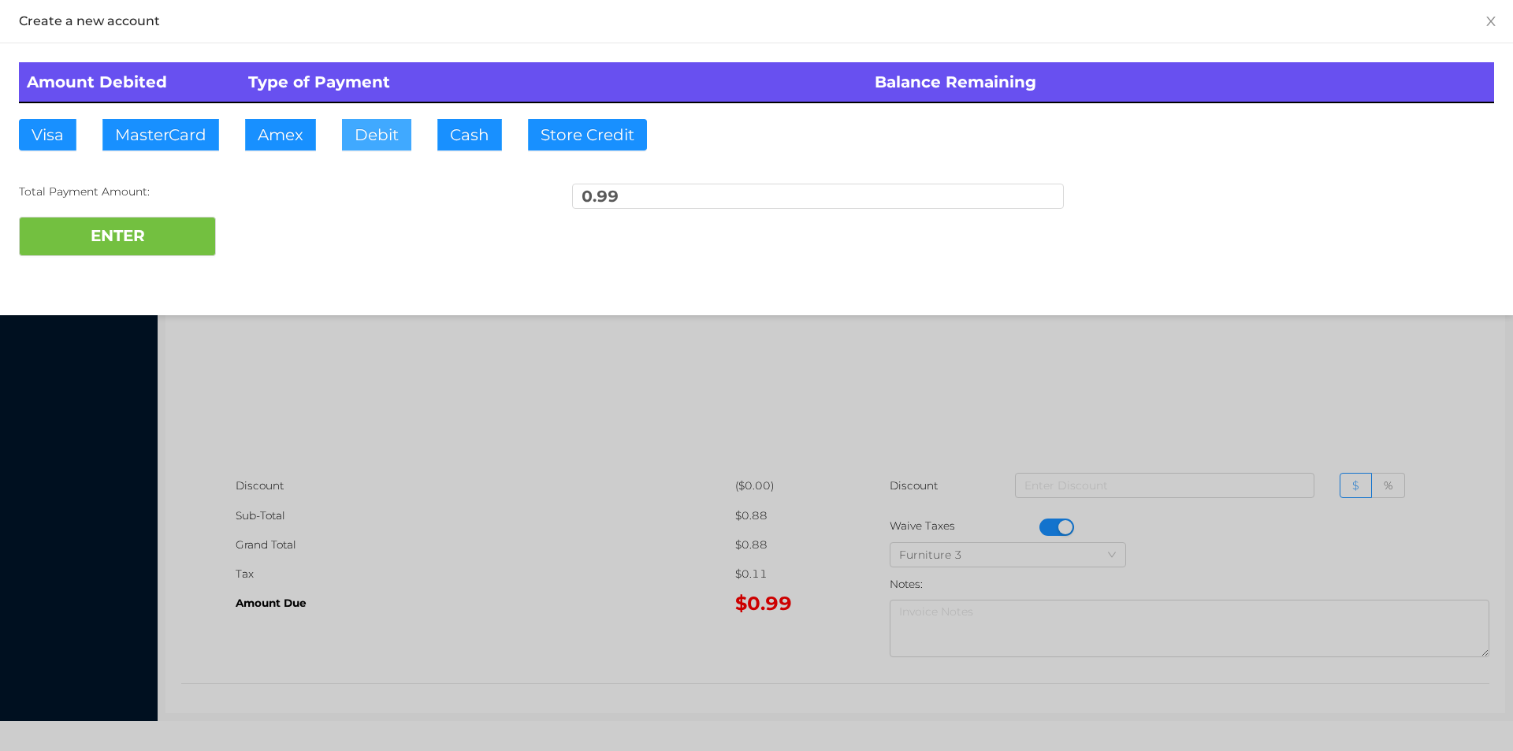
click at [366, 137] on button "Debit" at bounding box center [376, 135] width 69 height 32
click at [122, 255] on button "ENTER" at bounding box center [117, 236] width 197 height 39
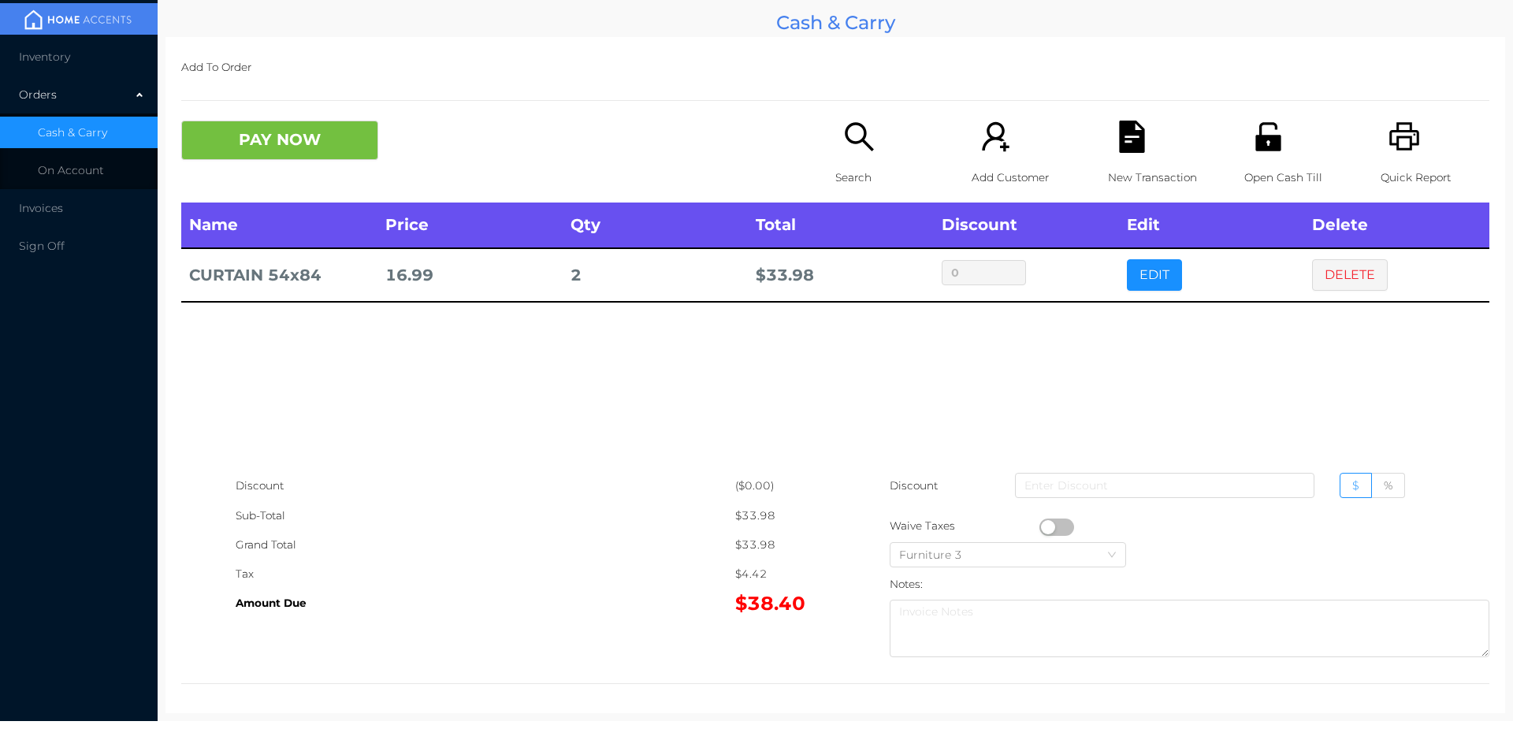
click at [296, 174] on div "PAY NOW Search Add Customer New Transaction Open Cash Till Quick Report" at bounding box center [835, 162] width 1308 height 82
click at [247, 144] on button "PAY NOW" at bounding box center [279, 140] width 197 height 39
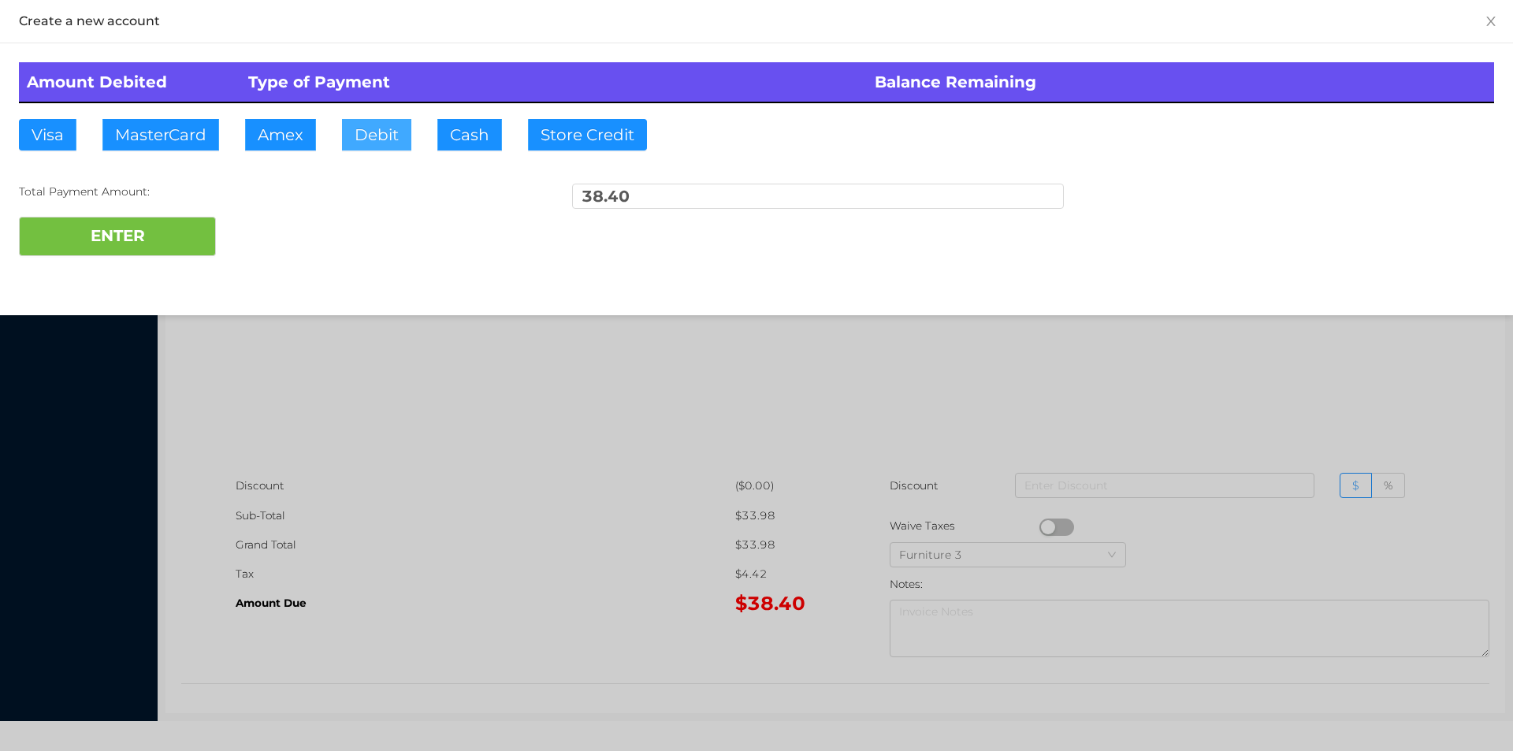
click at [373, 143] on button "Debit" at bounding box center [376, 135] width 69 height 32
type input "50"
click at [101, 241] on button "ENTER" at bounding box center [117, 236] width 197 height 39
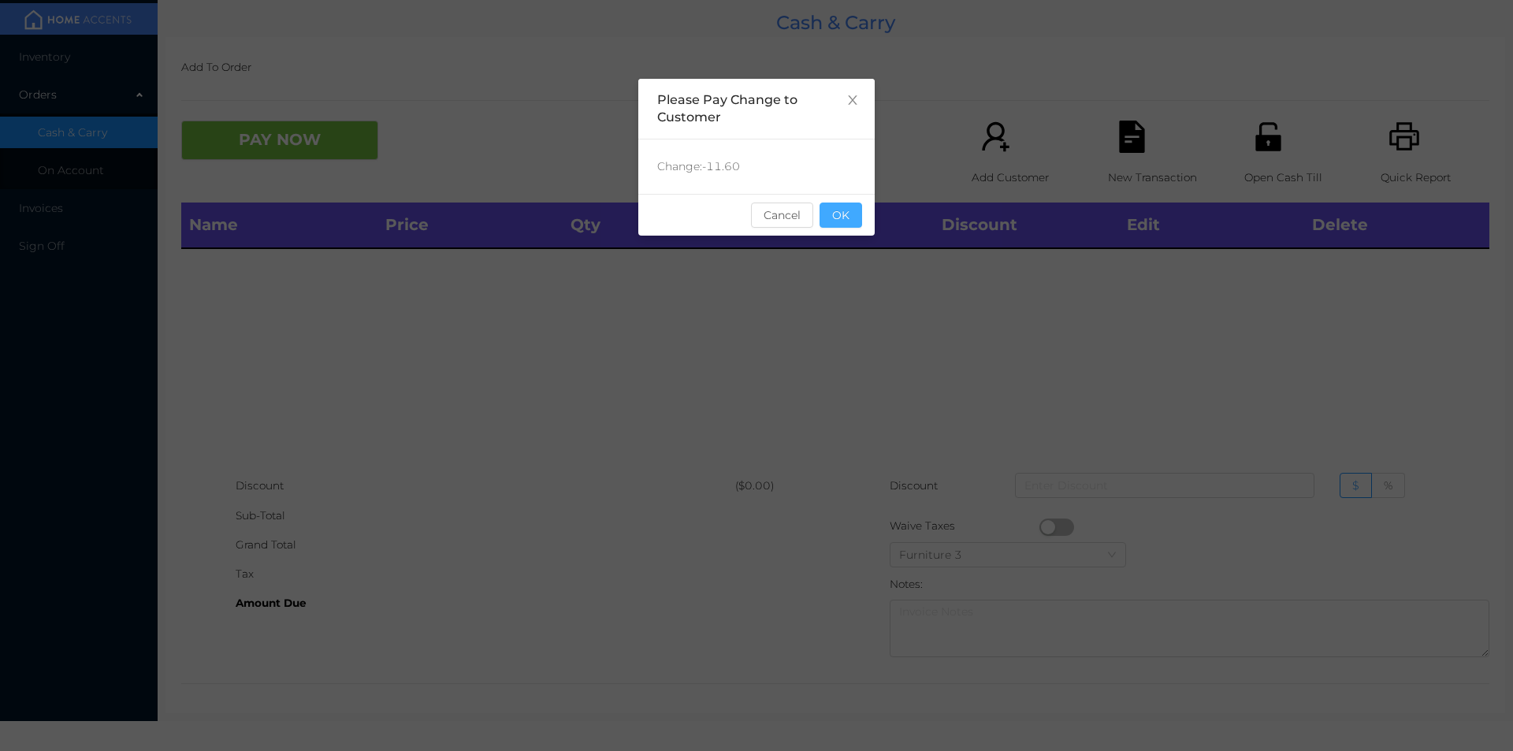
click at [856, 210] on button "OK" at bounding box center [841, 215] width 43 height 25
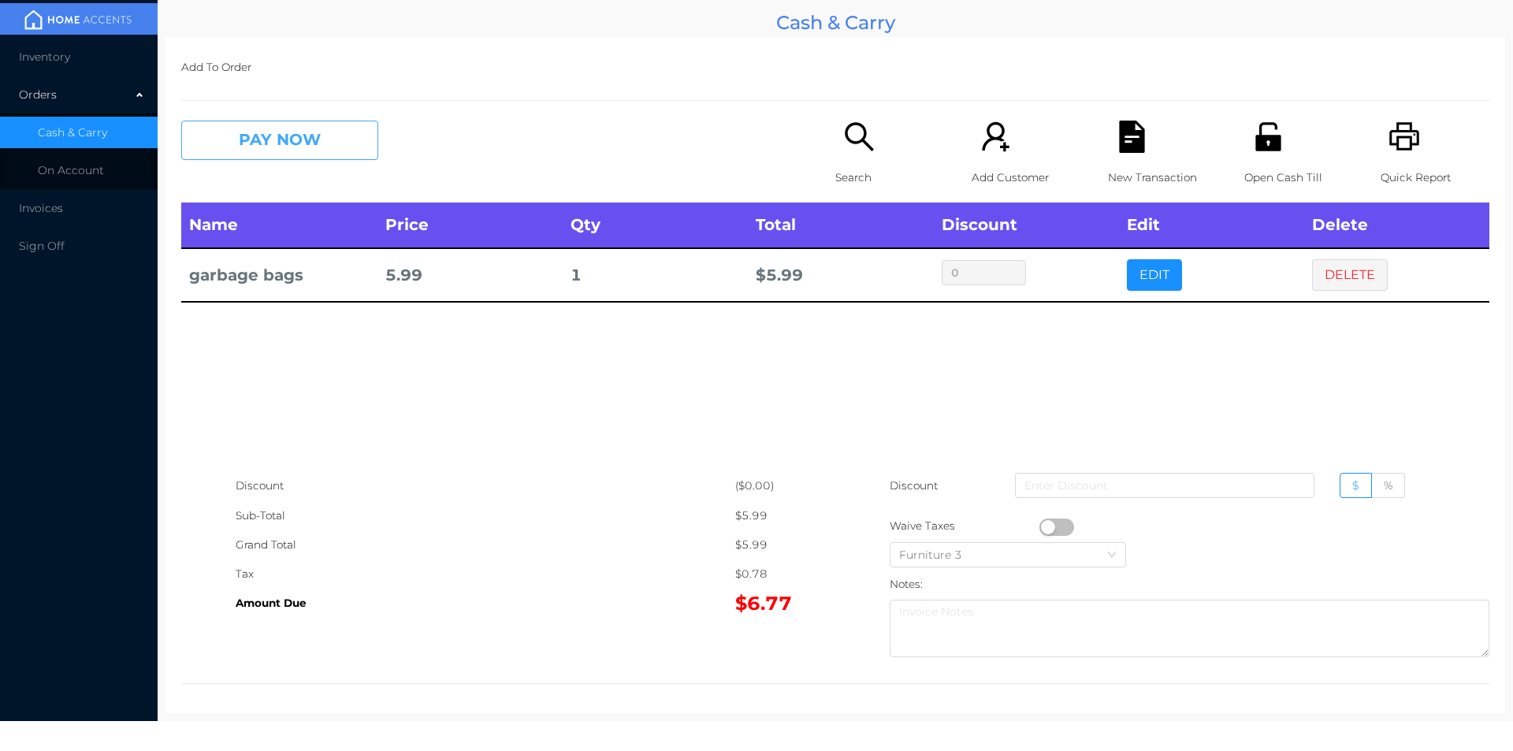
click at [266, 136] on button "PAY NOW" at bounding box center [279, 140] width 197 height 39
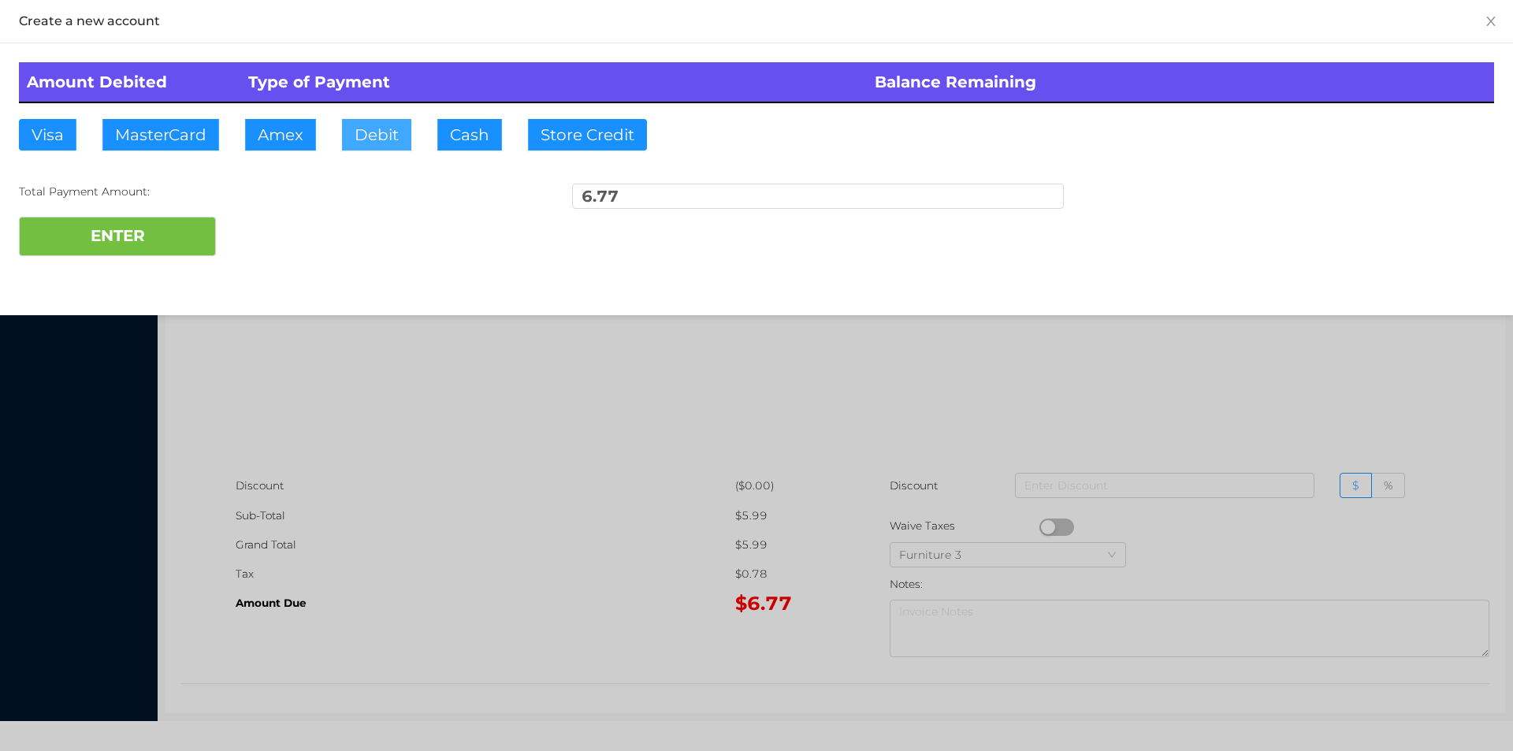
click at [359, 125] on button "Debit" at bounding box center [376, 135] width 69 height 32
type input "20"
click at [188, 223] on button "ENTER" at bounding box center [117, 236] width 197 height 39
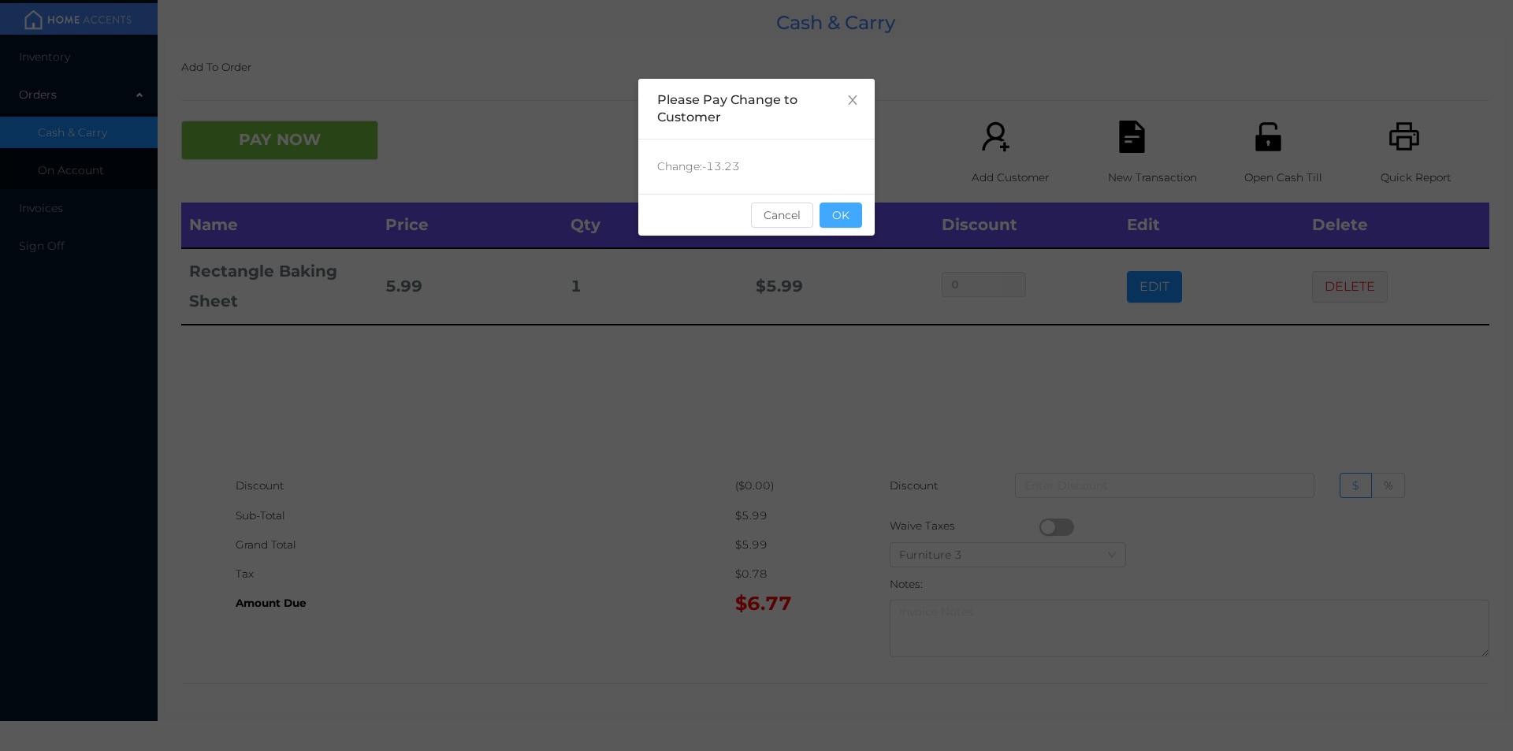
click at [851, 205] on button "OK" at bounding box center [841, 215] width 43 height 25
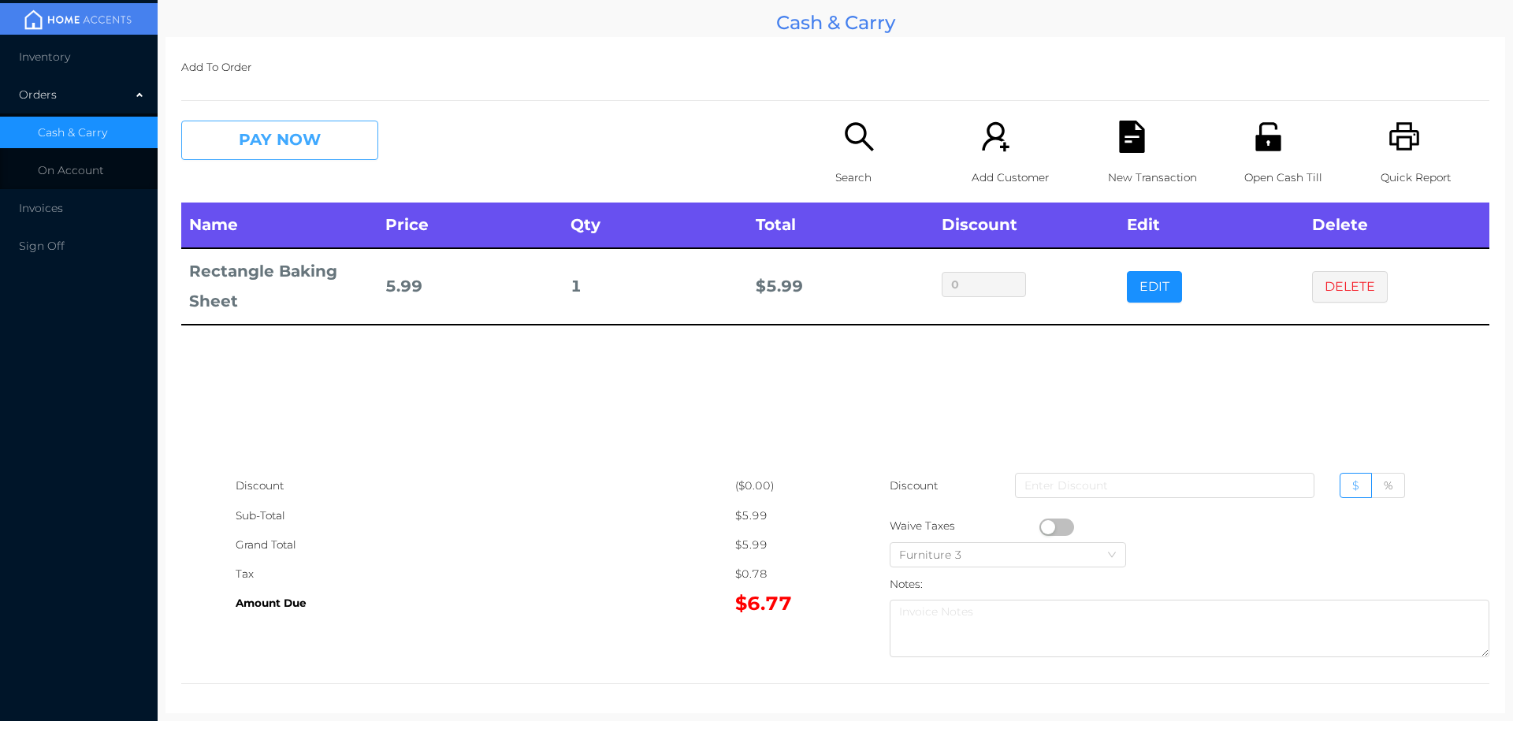
click at [260, 123] on button "PAY NOW" at bounding box center [279, 140] width 197 height 39
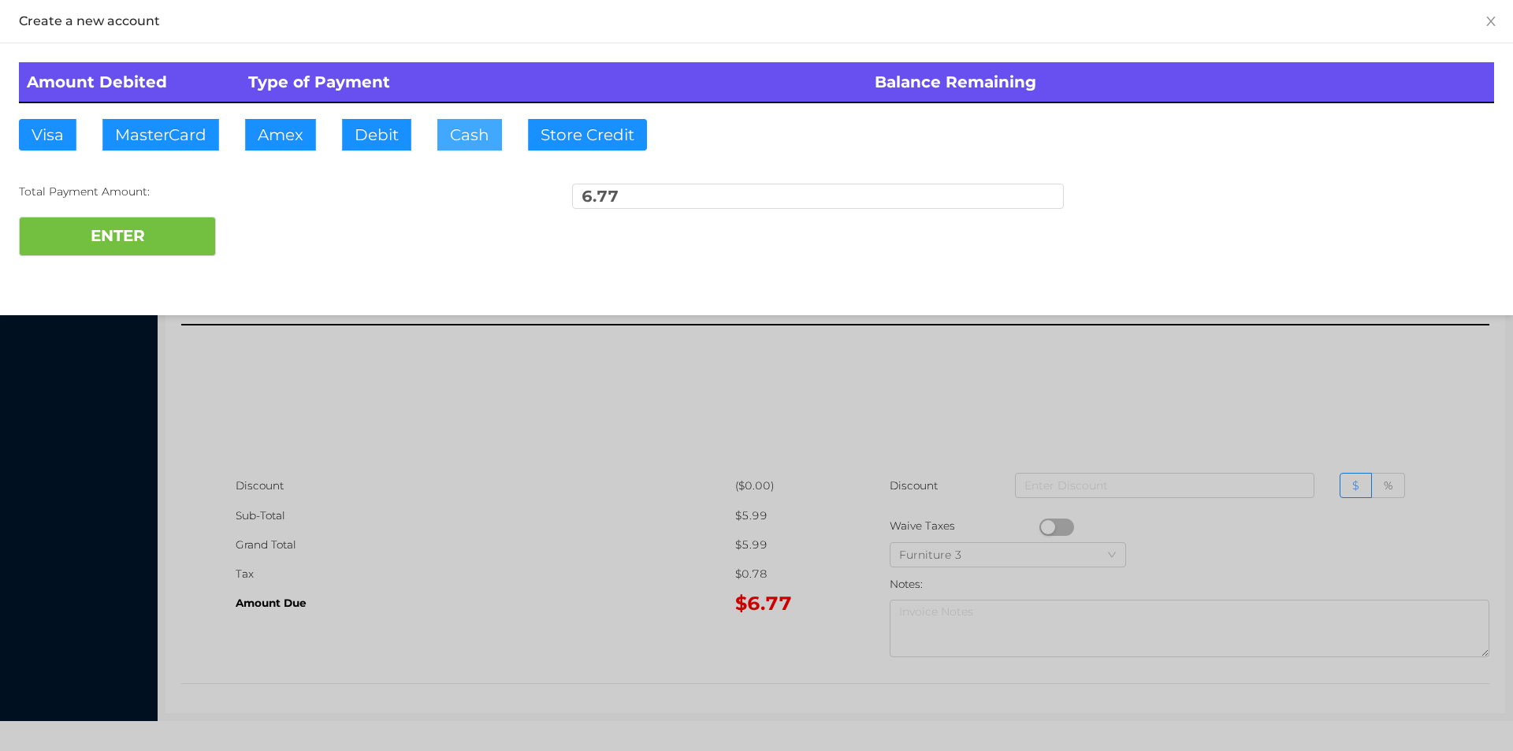
click at [470, 123] on button "Cash" at bounding box center [469, 135] width 65 height 32
type input "2"
type input "10"
click at [136, 218] on button "ENTER" at bounding box center [117, 236] width 197 height 39
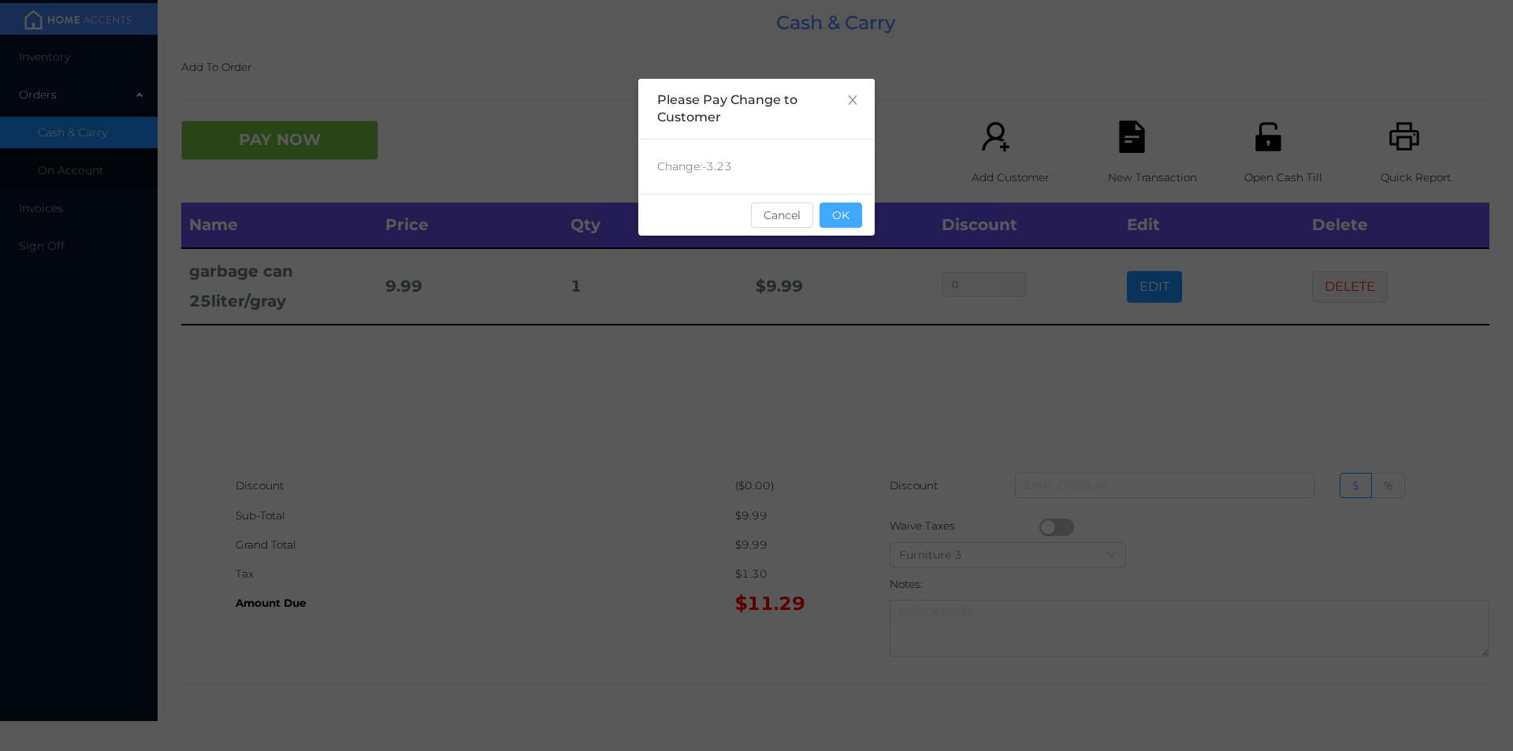
click at [840, 207] on button "OK" at bounding box center [841, 215] width 43 height 25
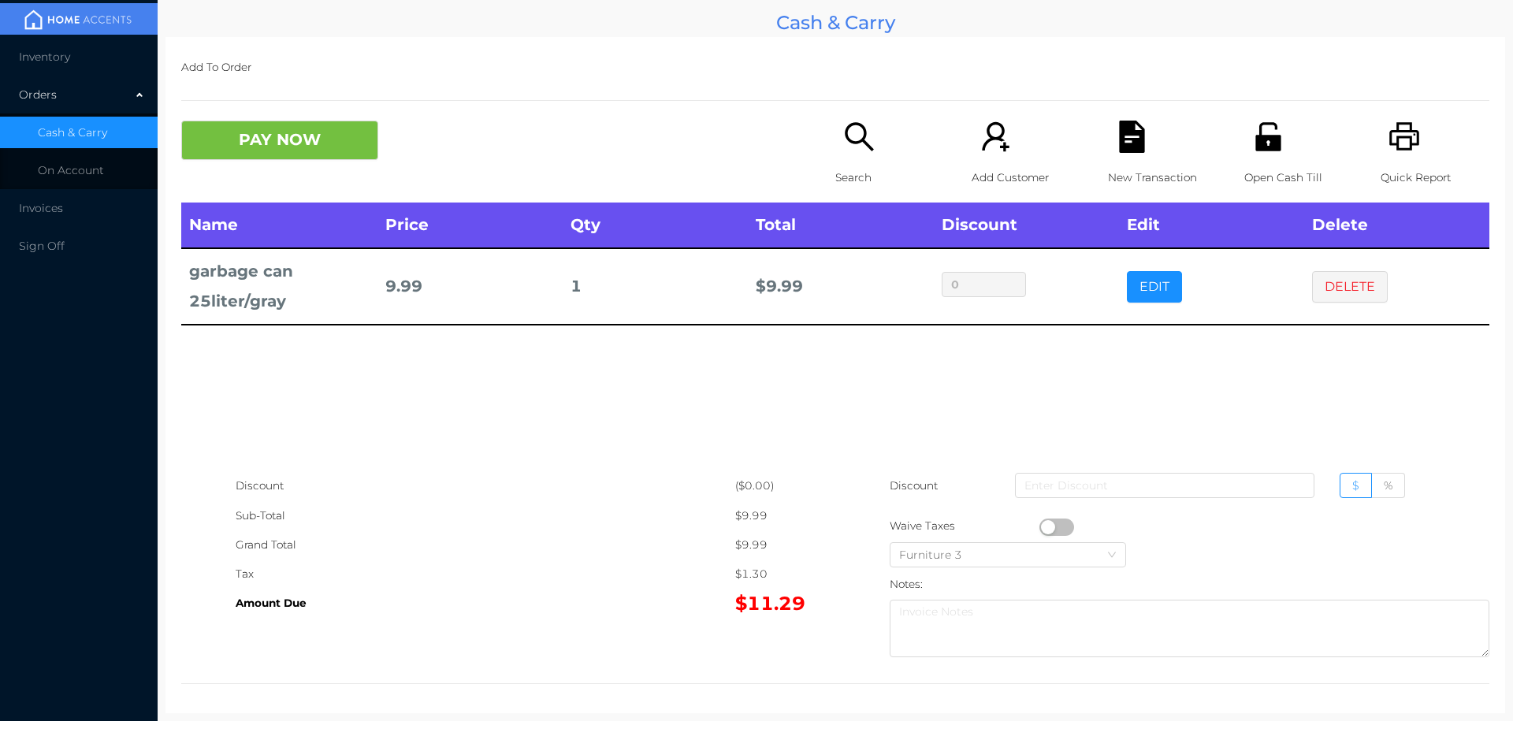
click at [867, 132] on icon "icon: search" at bounding box center [859, 137] width 32 height 32
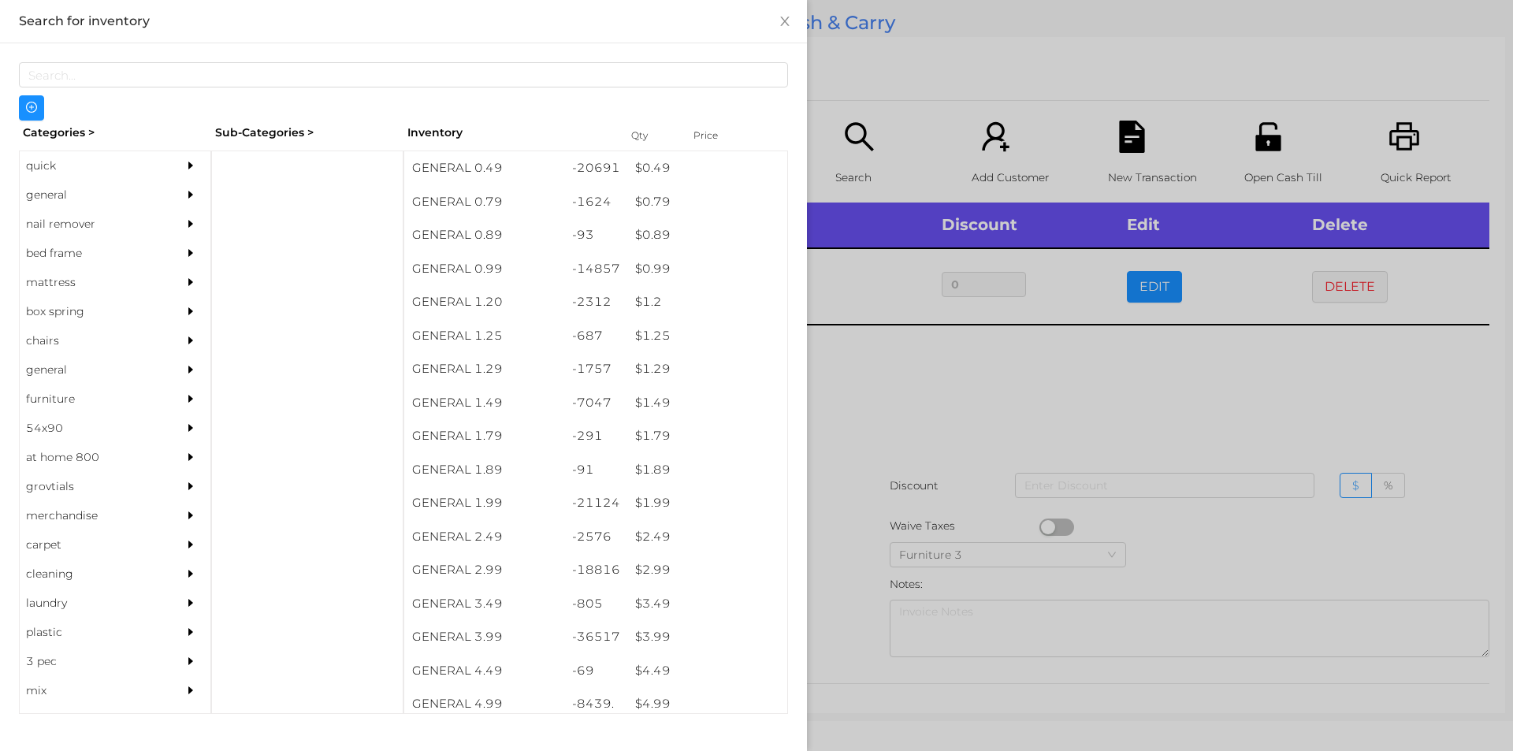
click at [87, 172] on div "quick" at bounding box center [91, 165] width 143 height 29
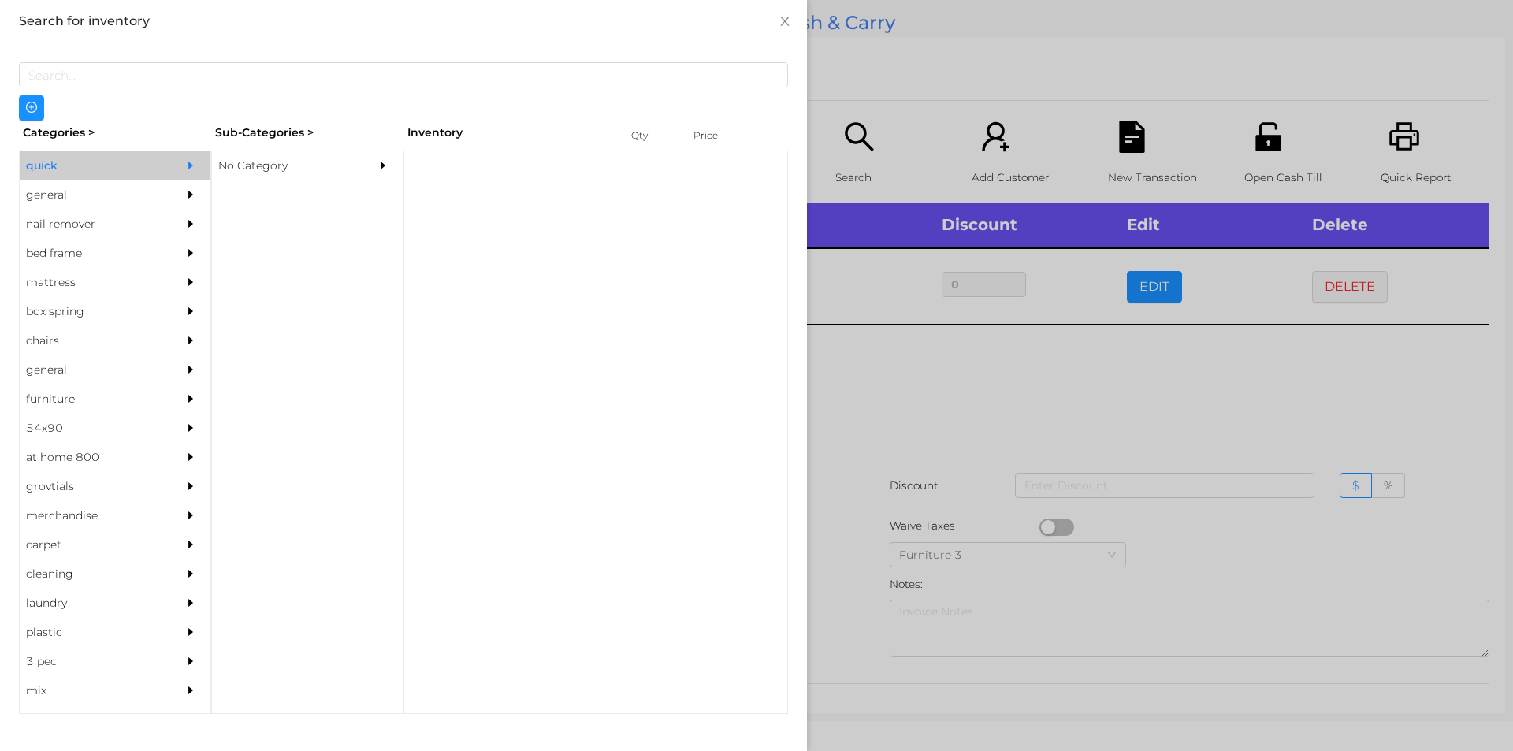
click at [304, 174] on div "No Category" at bounding box center [283, 165] width 143 height 29
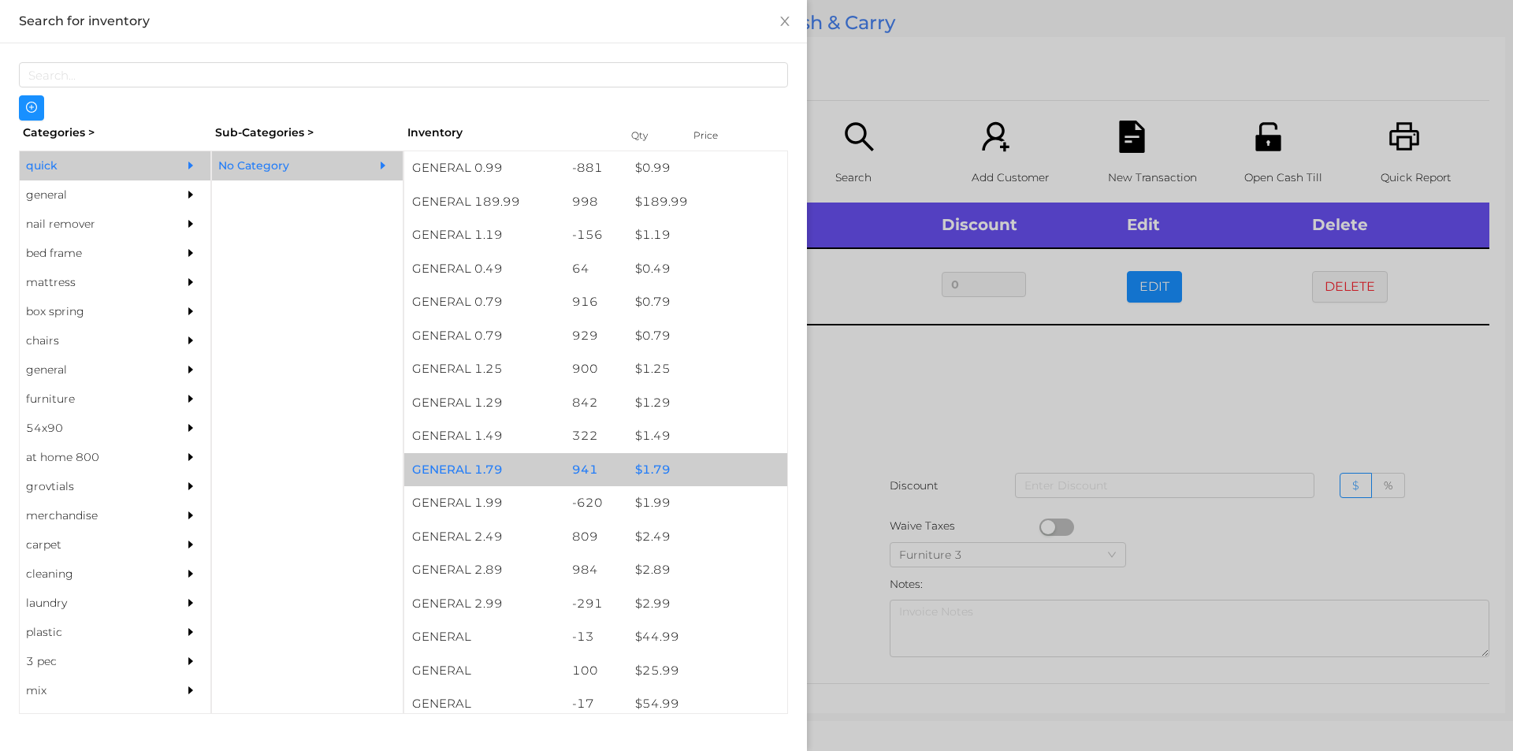
click at [485, 478] on div "GENERAL 1.79" at bounding box center [484, 470] width 160 height 34
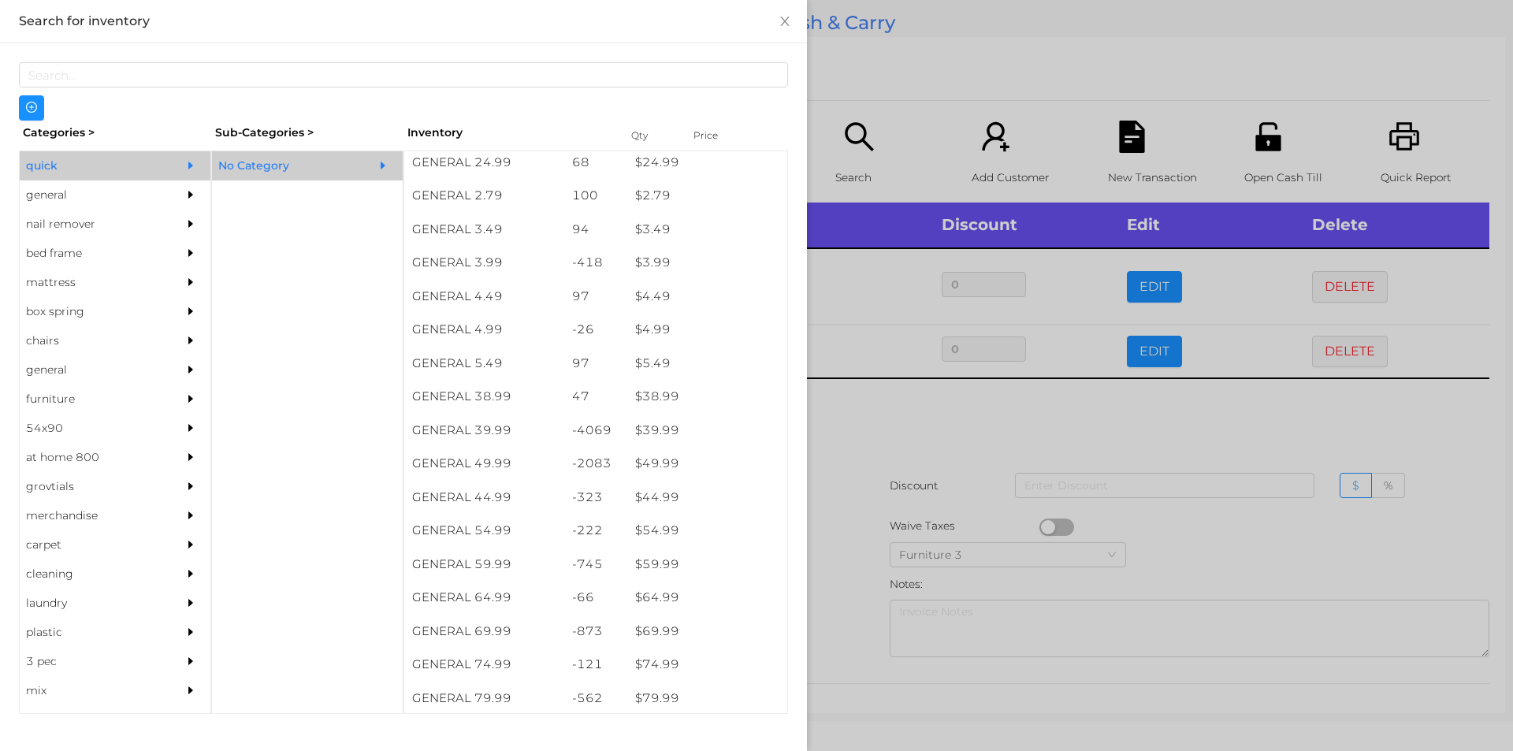
scroll to position [661, 0]
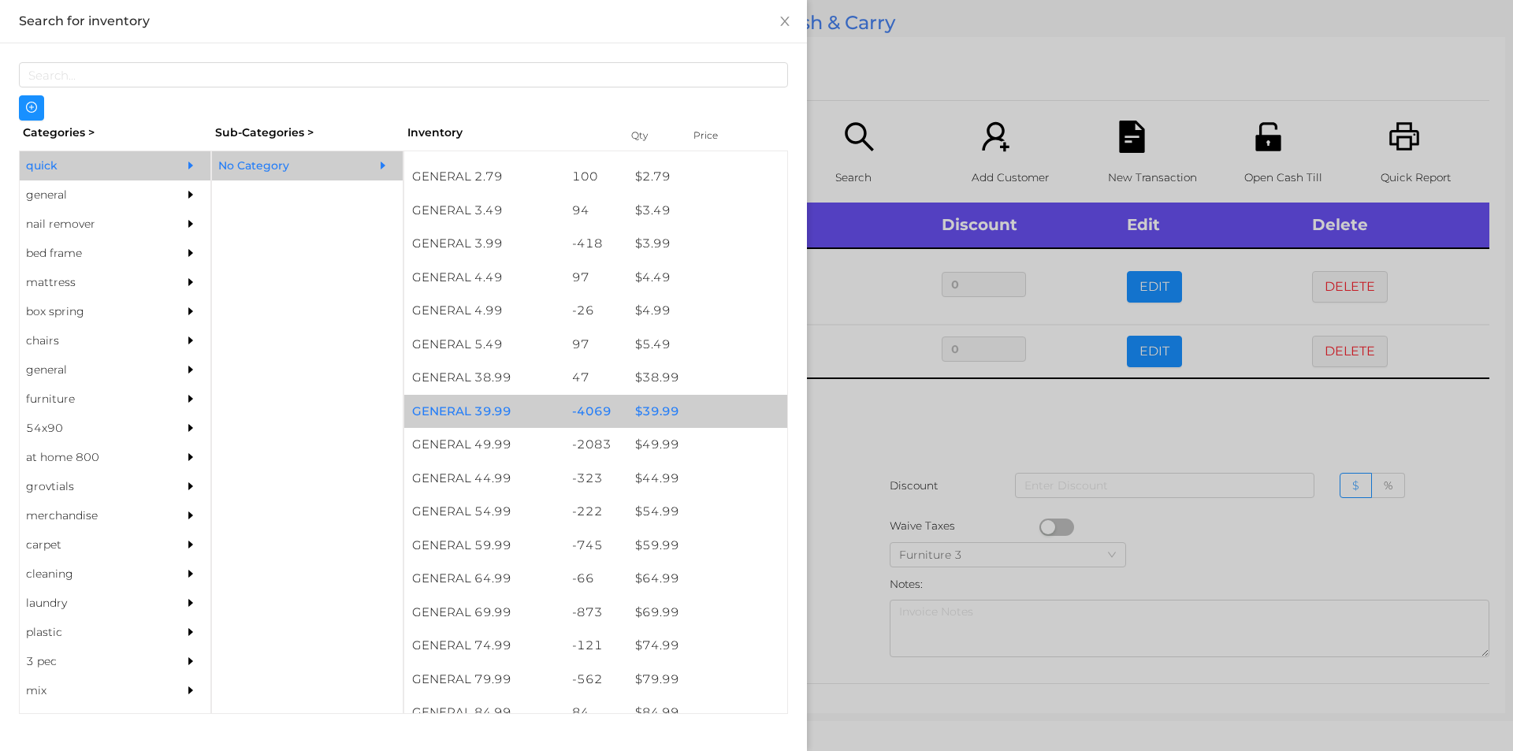
click at [667, 395] on div "$ 39.99" at bounding box center [707, 412] width 160 height 34
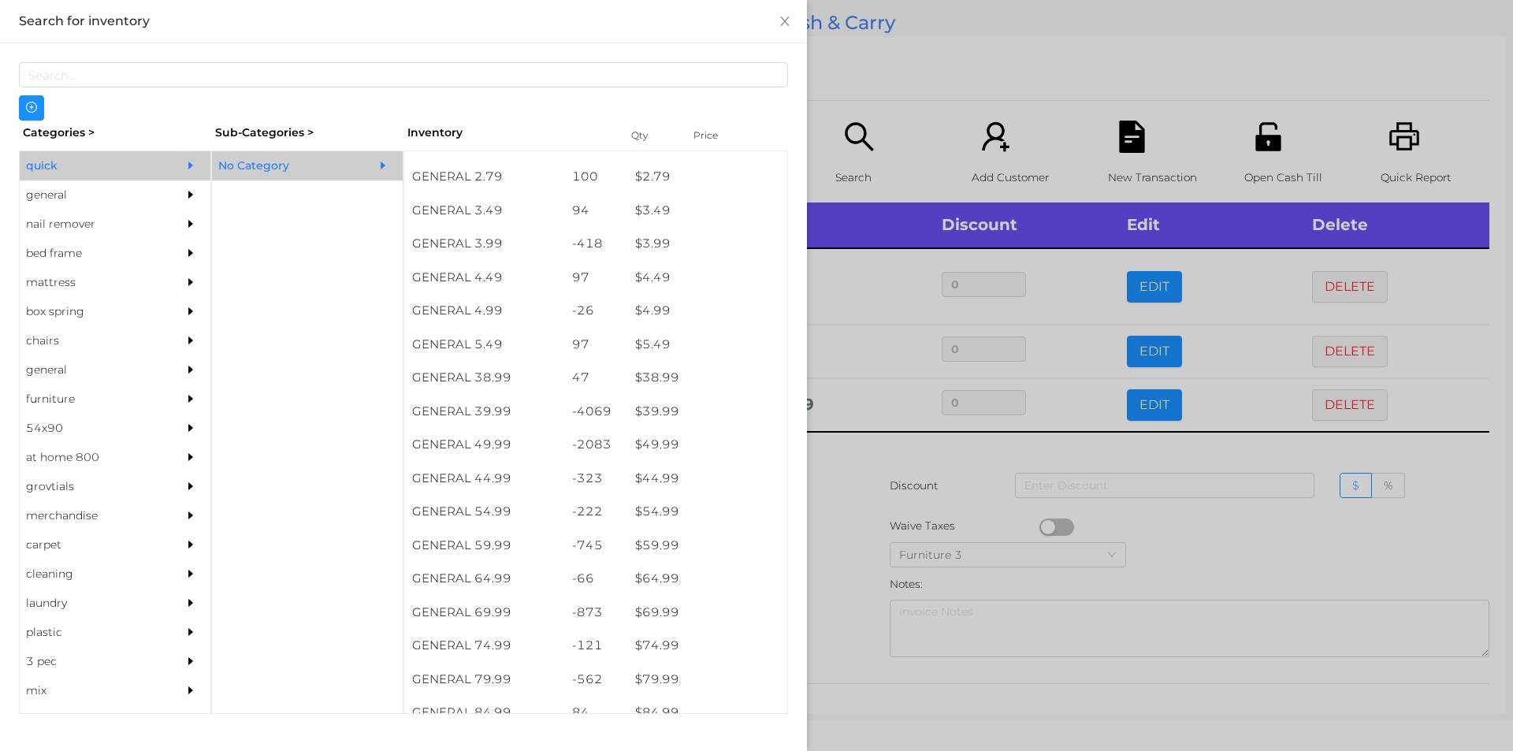
click at [1140, 472] on div at bounding box center [756, 375] width 1513 height 751
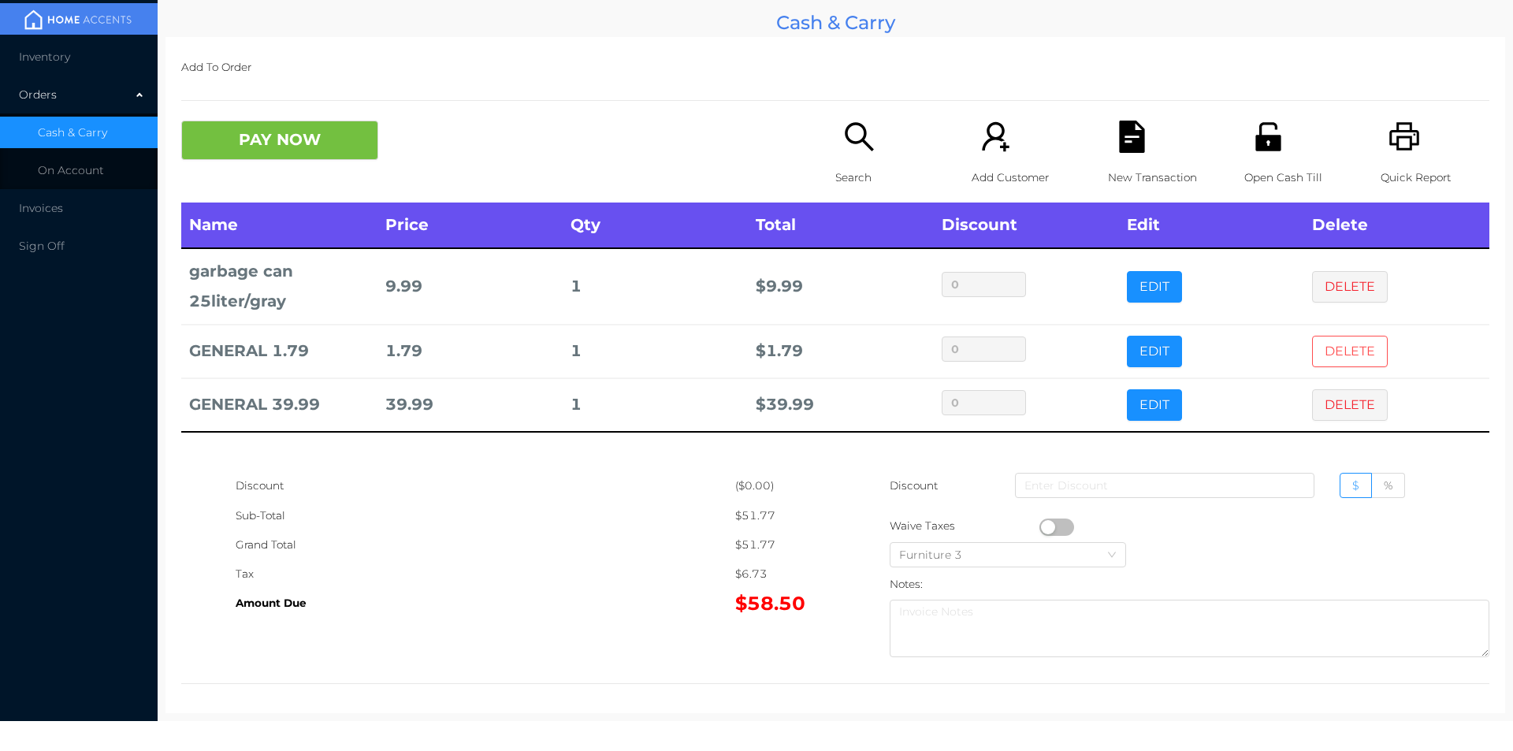
click at [1335, 355] on button "DELETE" at bounding box center [1350, 352] width 76 height 32
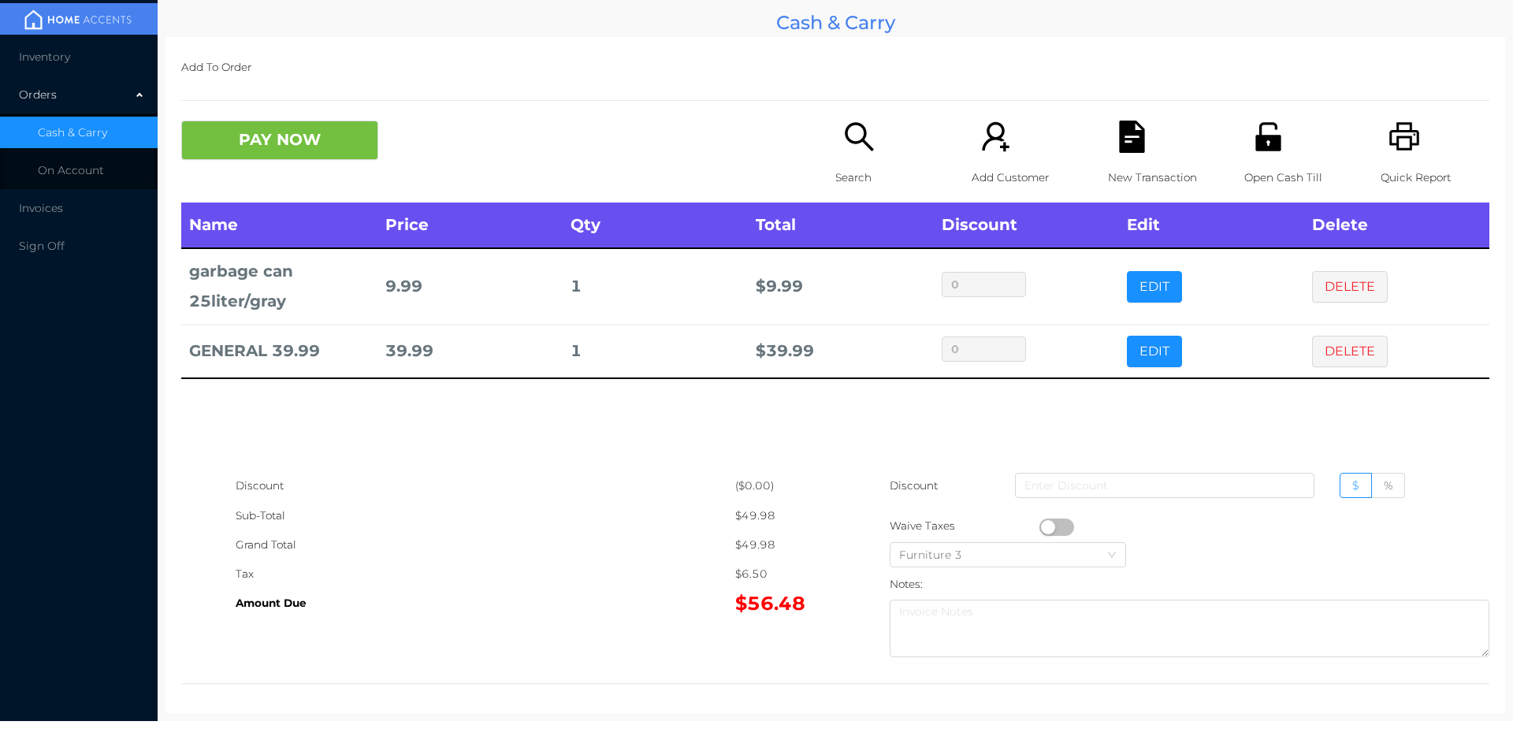
click at [1108, 139] on div "New Transaction" at bounding box center [1162, 162] width 109 height 82
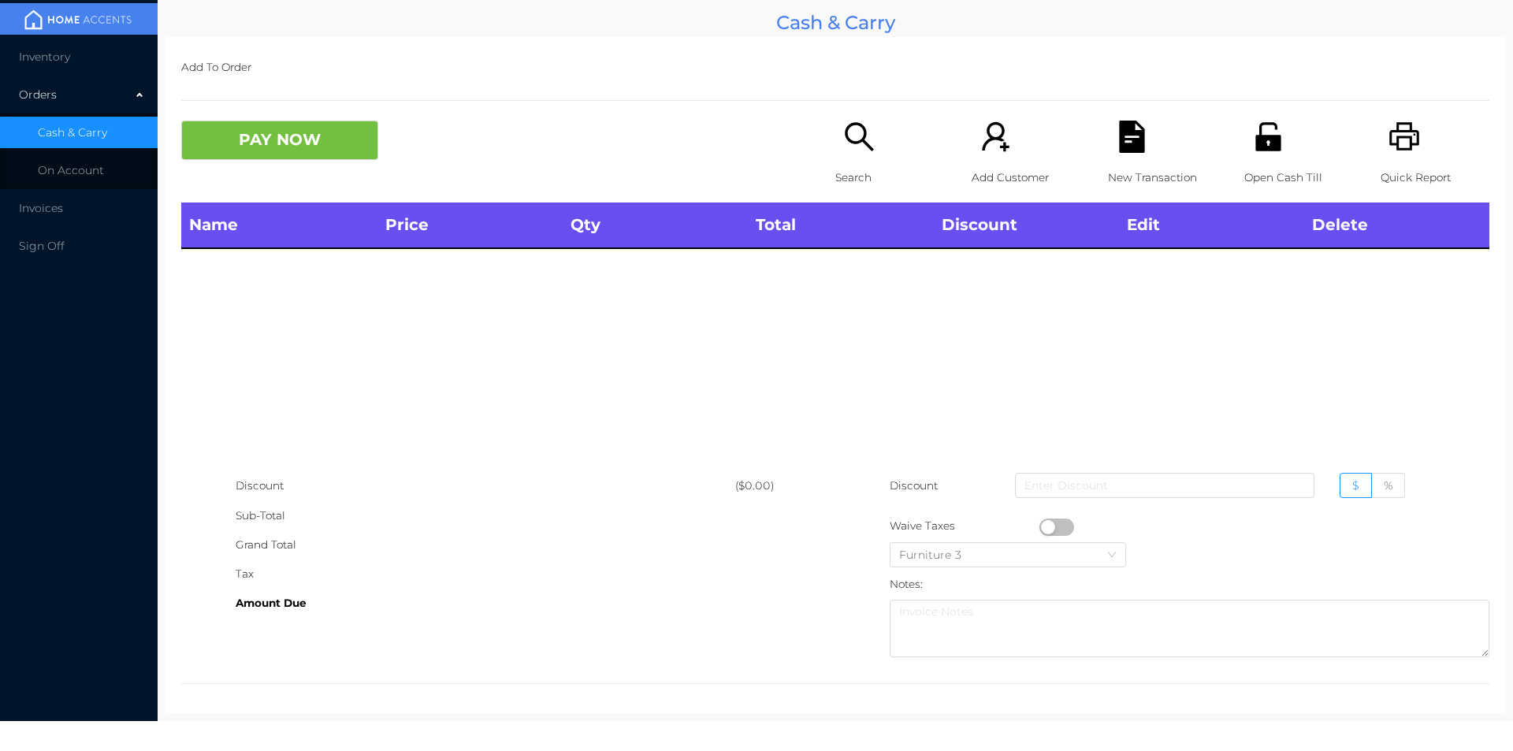
click at [1389, 141] on icon "icon: printer" at bounding box center [1404, 136] width 30 height 28
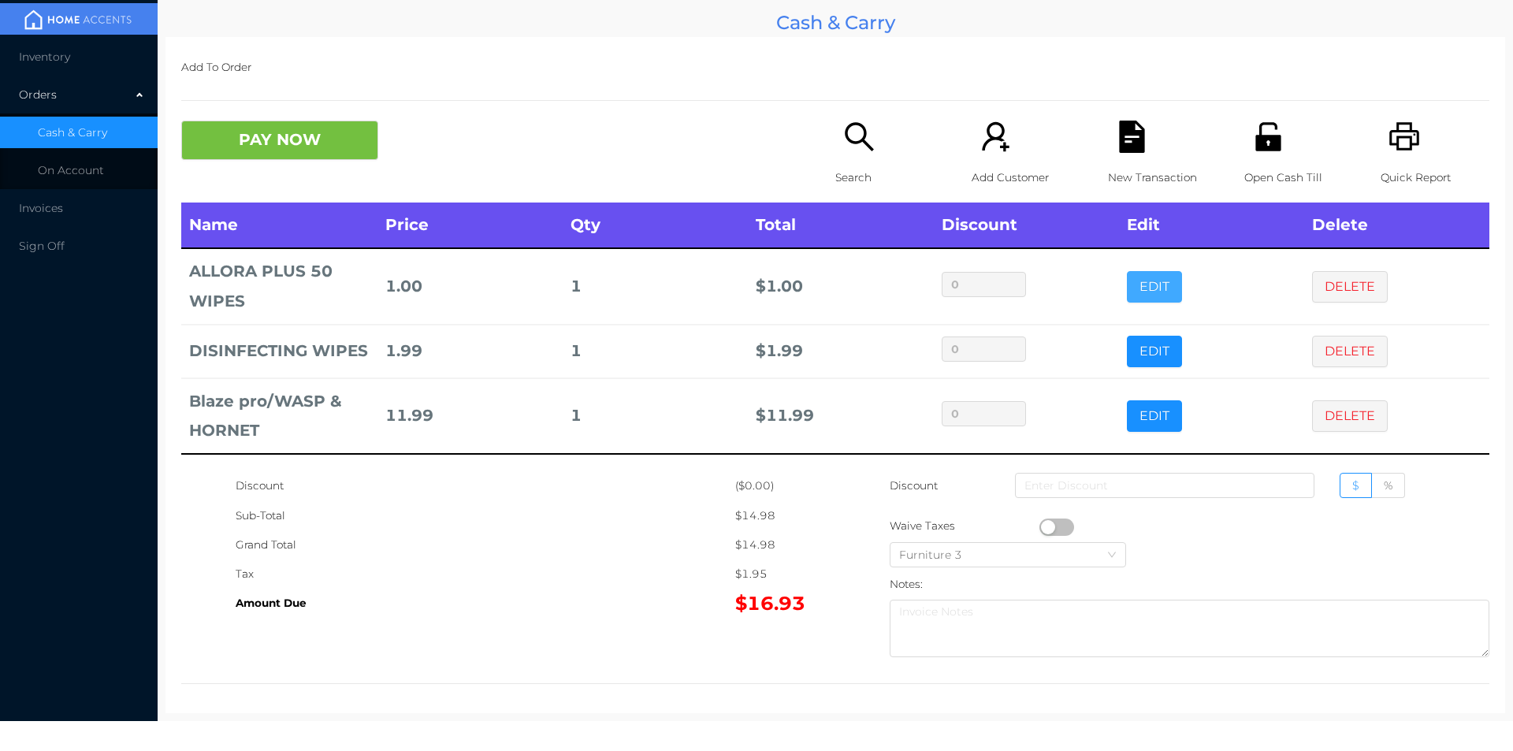
click at [1143, 296] on button "EDIT" at bounding box center [1154, 287] width 55 height 32
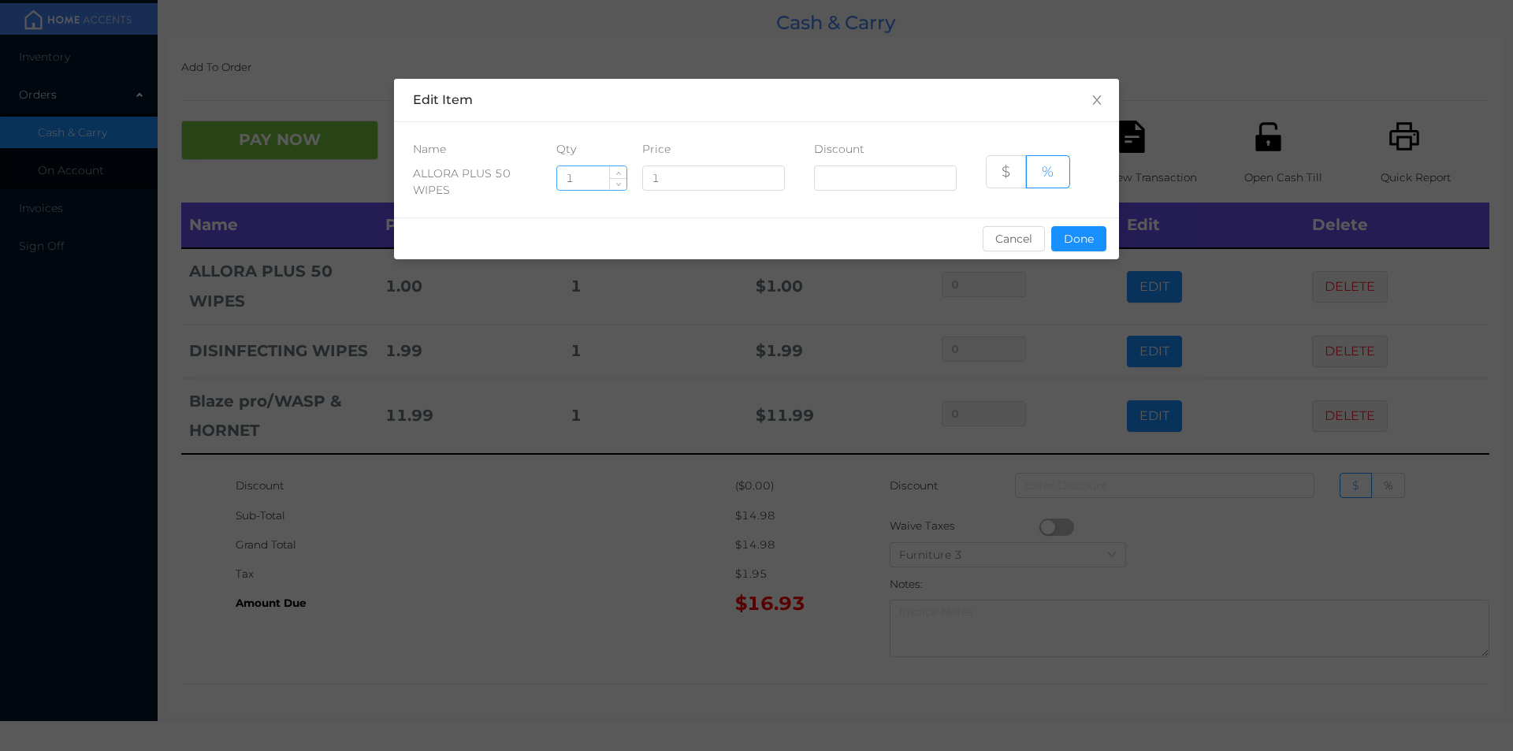
click at [585, 180] on input "1" at bounding box center [591, 178] width 69 height 24
type input "3"
click at [1073, 236] on button "Done" at bounding box center [1078, 238] width 55 height 25
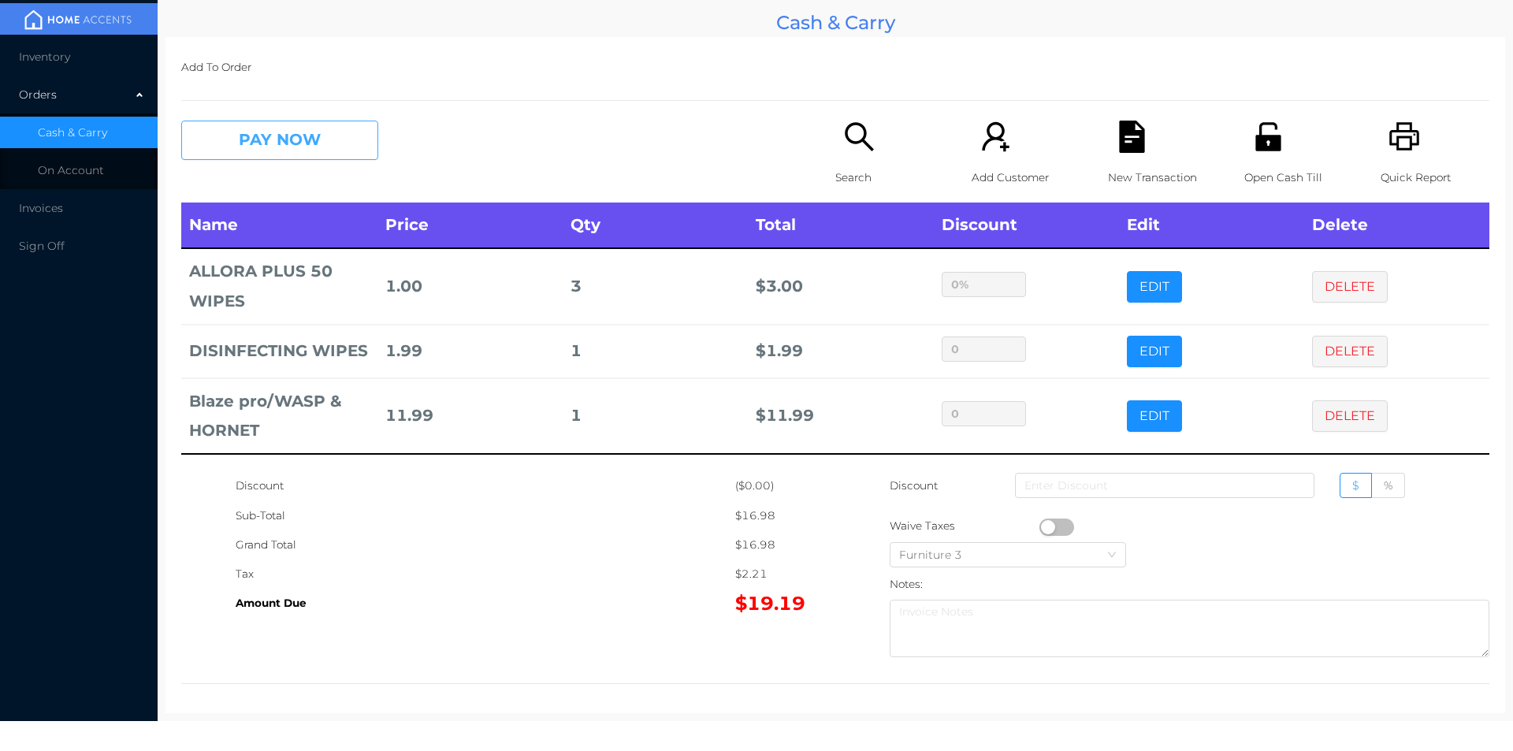
click at [303, 145] on button "PAY NOW" at bounding box center [279, 140] width 197 height 39
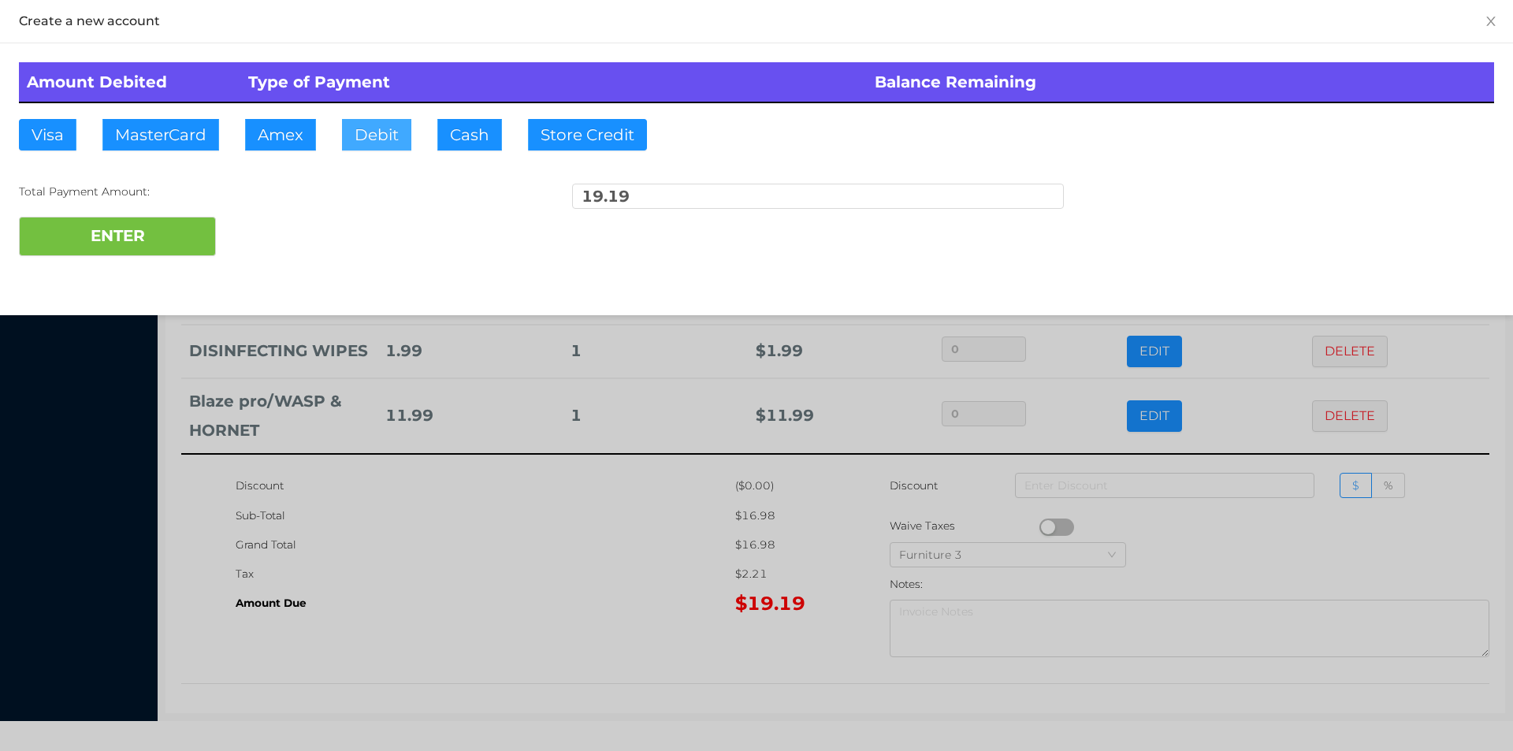
click at [390, 125] on button "Debit" at bounding box center [376, 135] width 69 height 32
click at [142, 249] on button "ENTER" at bounding box center [117, 236] width 197 height 39
type input "0"
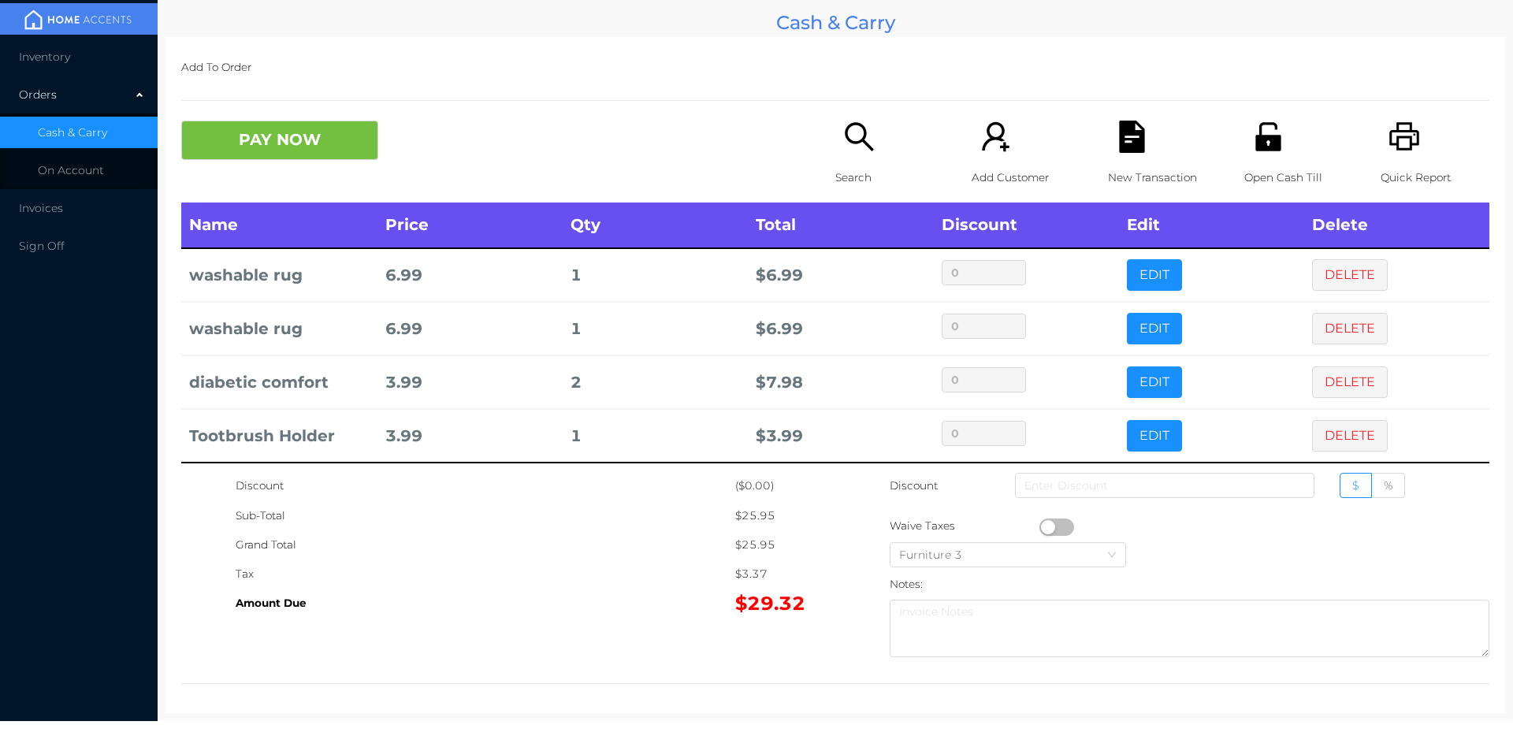
click at [1121, 168] on p "New Transaction" at bounding box center [1162, 177] width 109 height 29
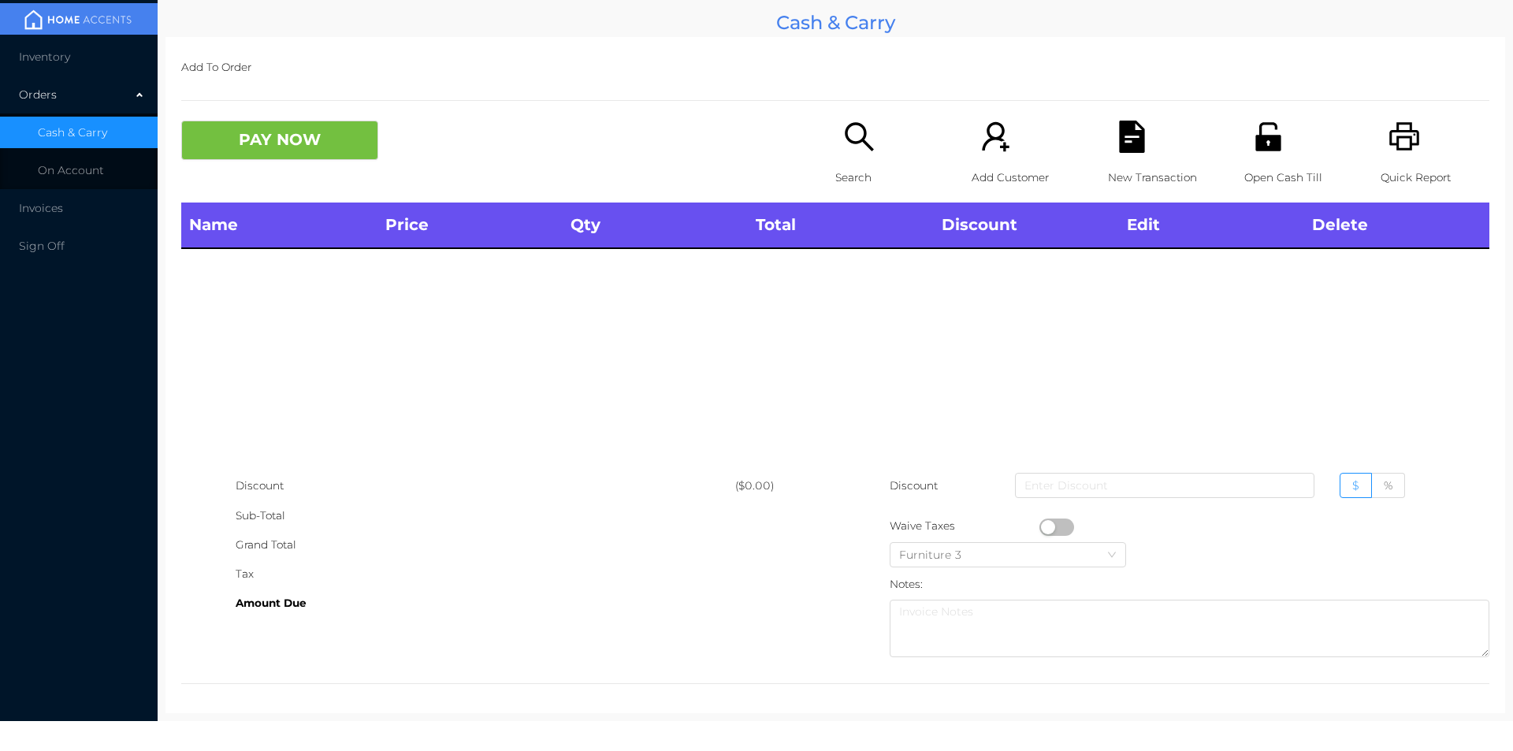
click at [1401, 139] on icon "icon: printer" at bounding box center [1404, 136] width 30 height 28
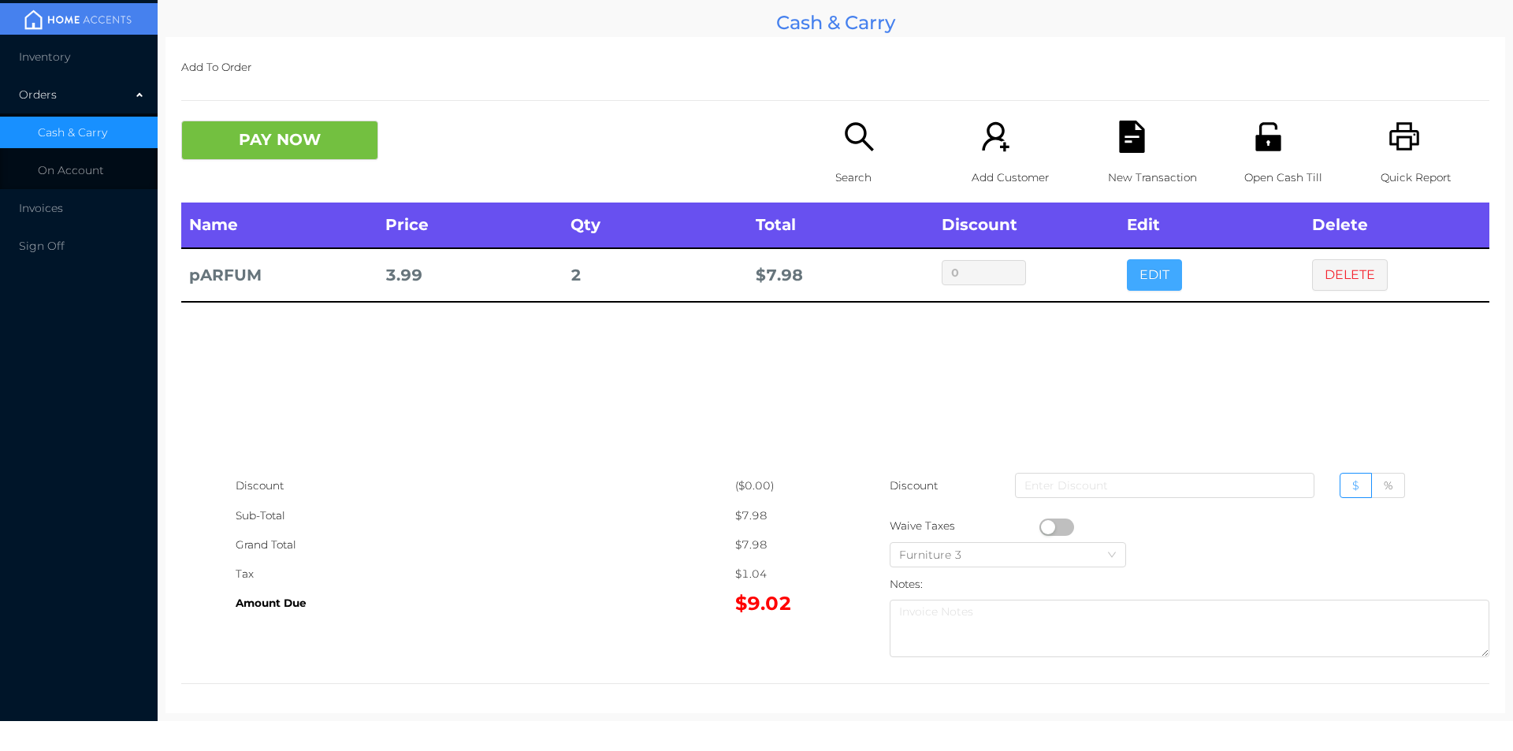
click at [1127, 287] on button "EDIT" at bounding box center [1154, 275] width 55 height 32
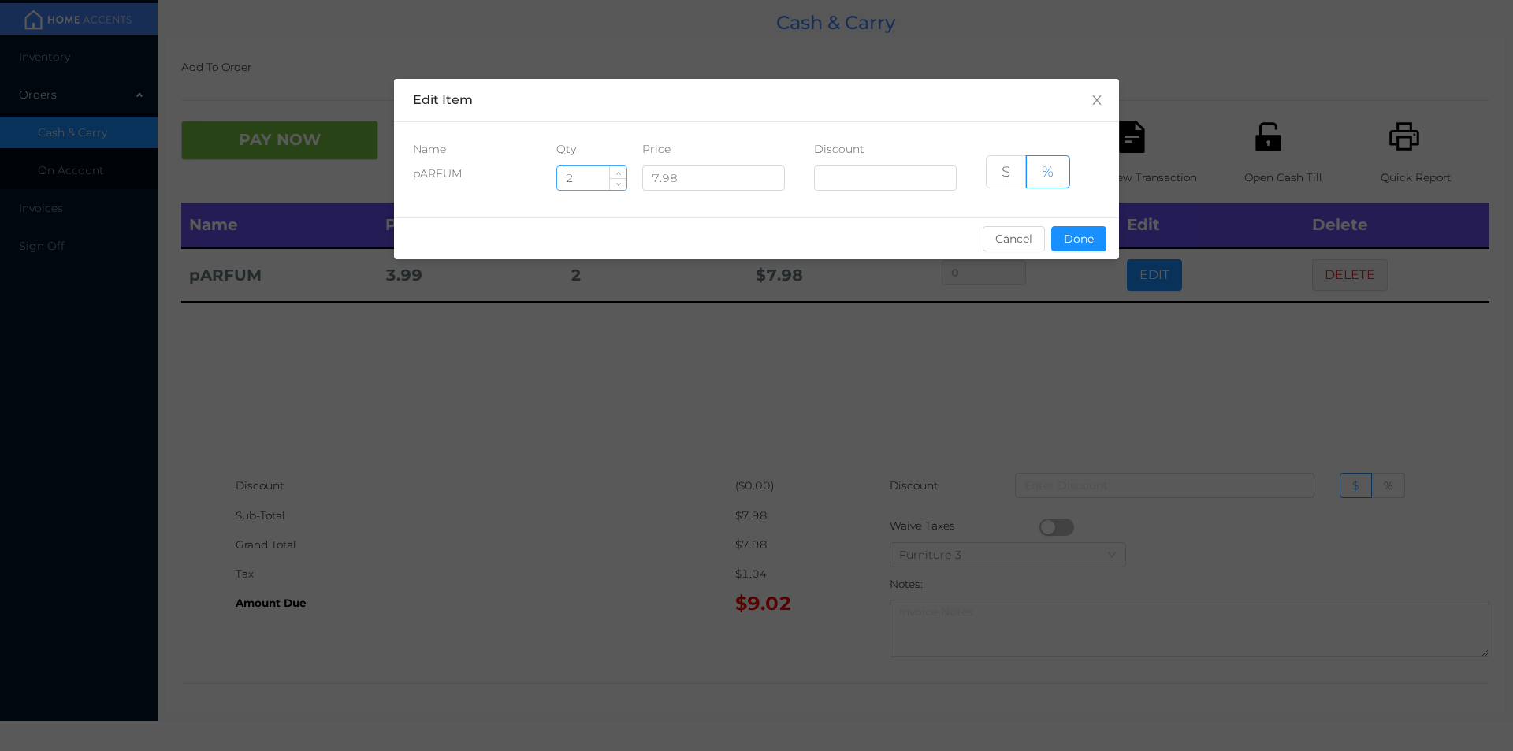
click at [575, 177] on input "2" at bounding box center [591, 178] width 69 height 24
type input "1"
click at [1078, 247] on button "Done" at bounding box center [1078, 238] width 55 height 25
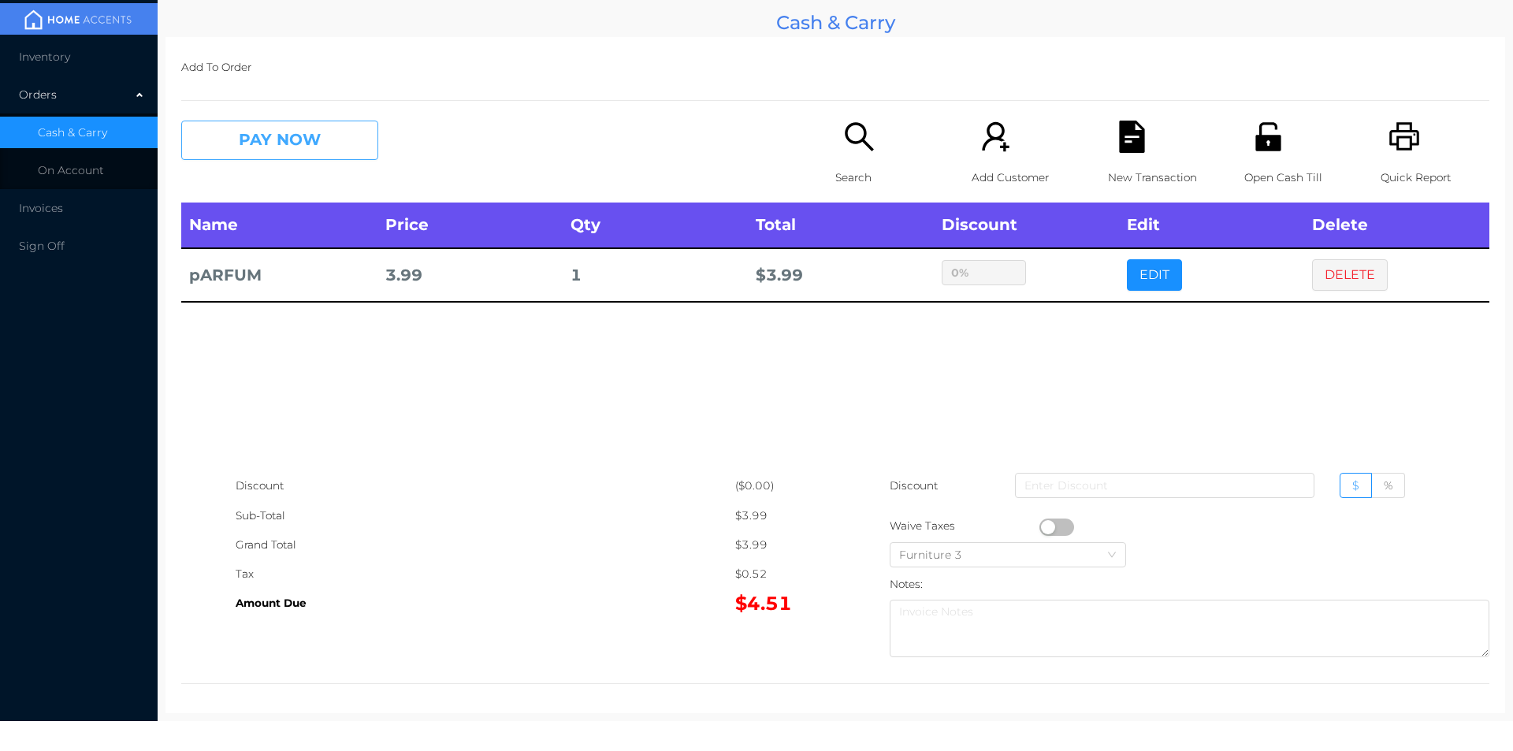
click at [358, 151] on button "PAY NOW" at bounding box center [279, 140] width 197 height 39
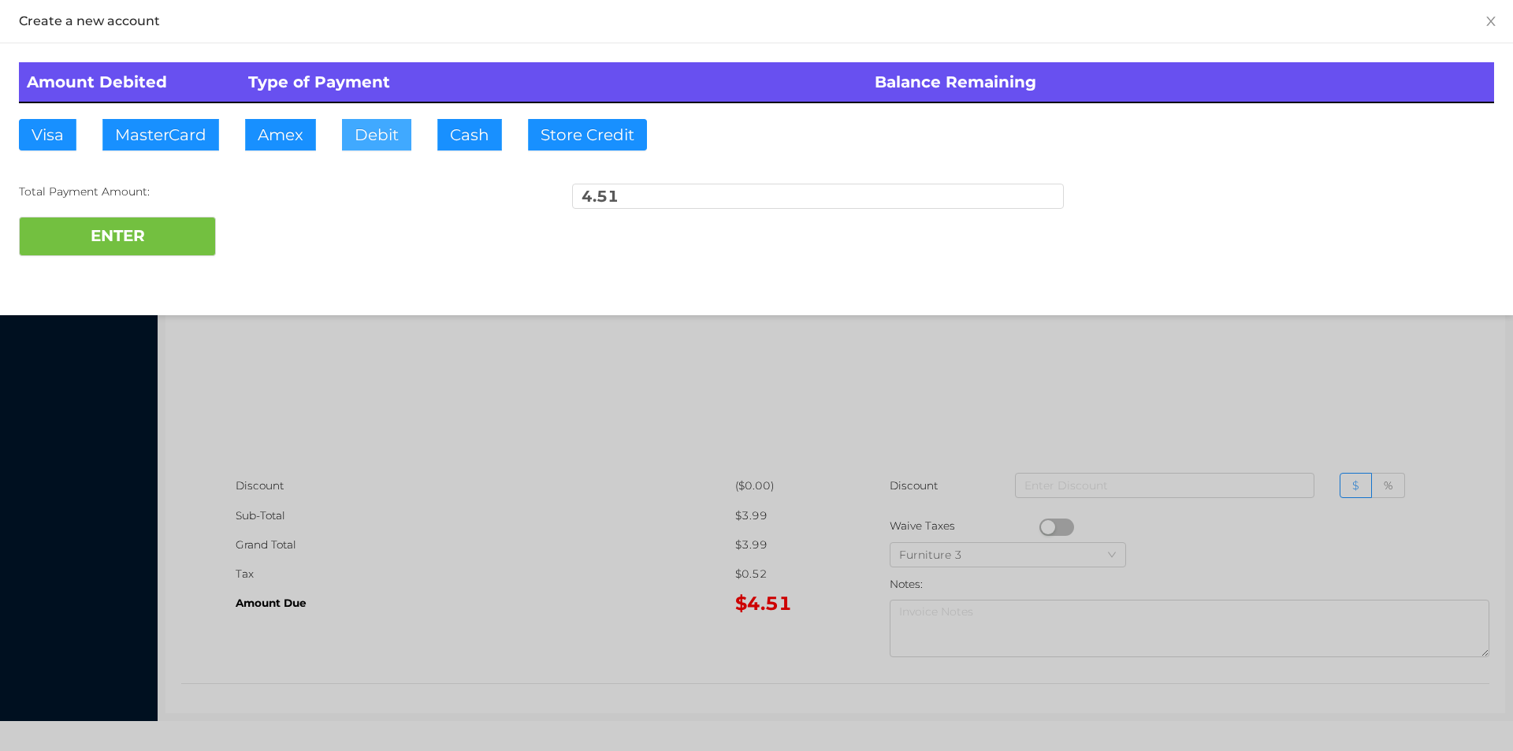
click at [377, 136] on button "Debit" at bounding box center [376, 135] width 69 height 32
click at [206, 252] on button "ENTER" at bounding box center [117, 236] width 197 height 39
type input "0"
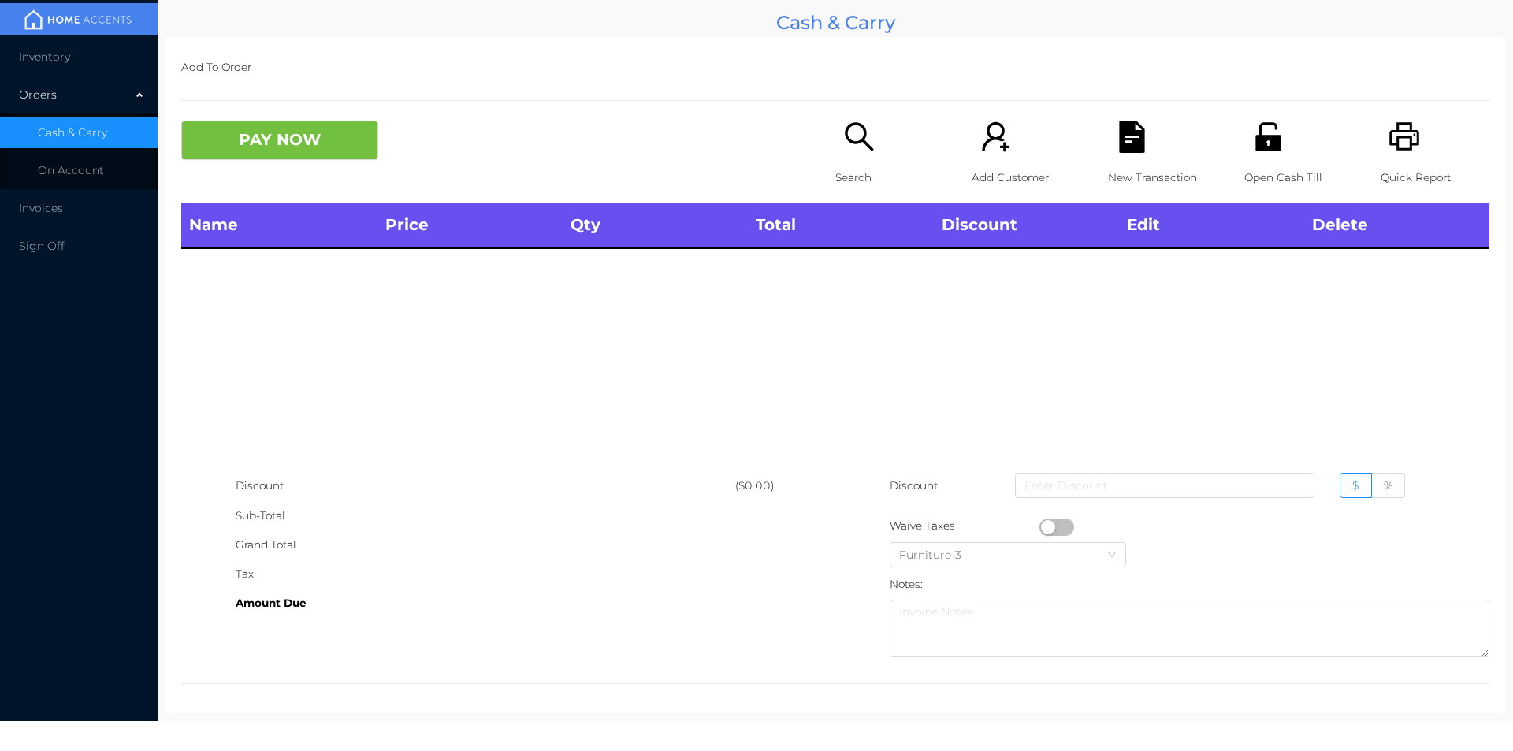
click at [835, 141] on div "Search" at bounding box center [889, 162] width 109 height 82
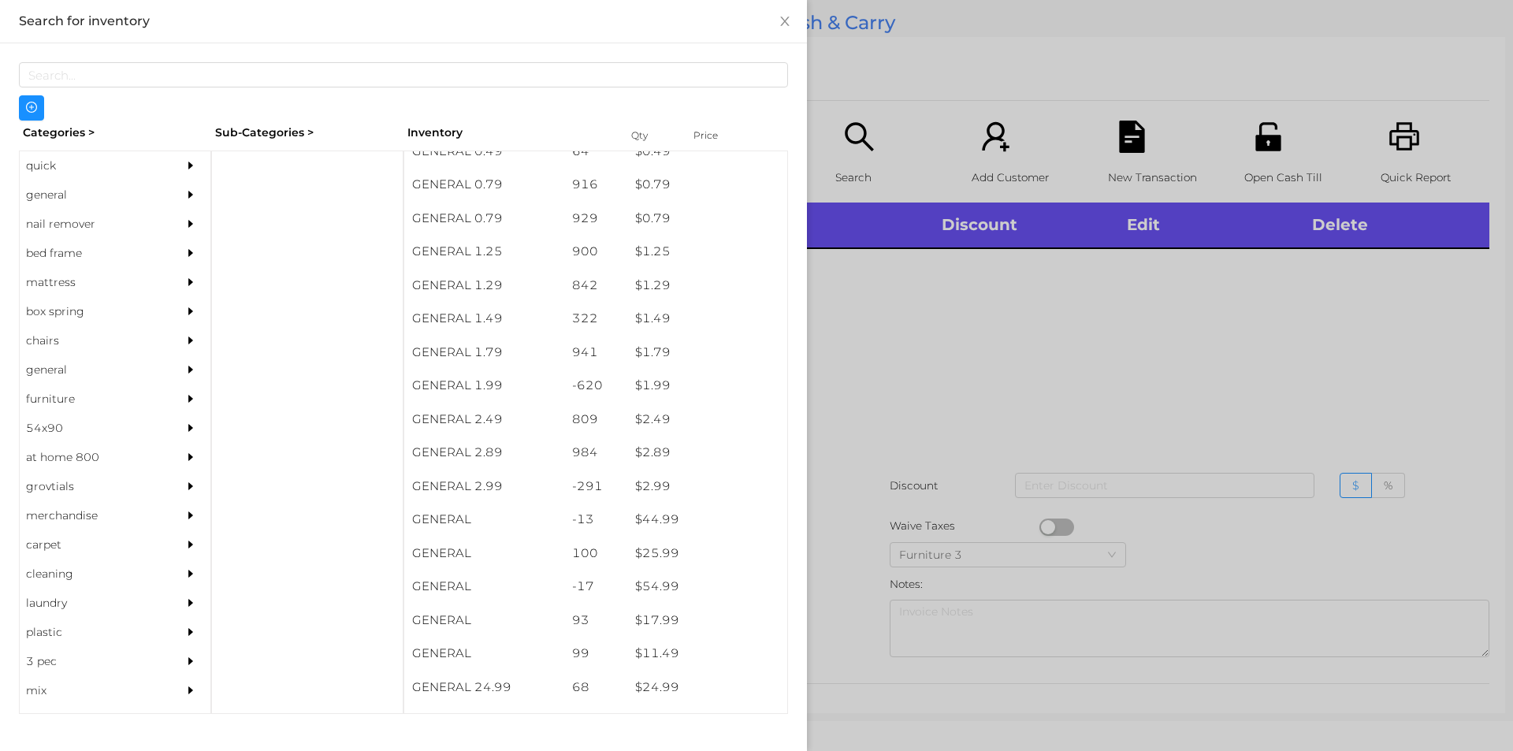
scroll to position [180, 0]
click at [70, 198] on div "general" at bounding box center [91, 194] width 143 height 29
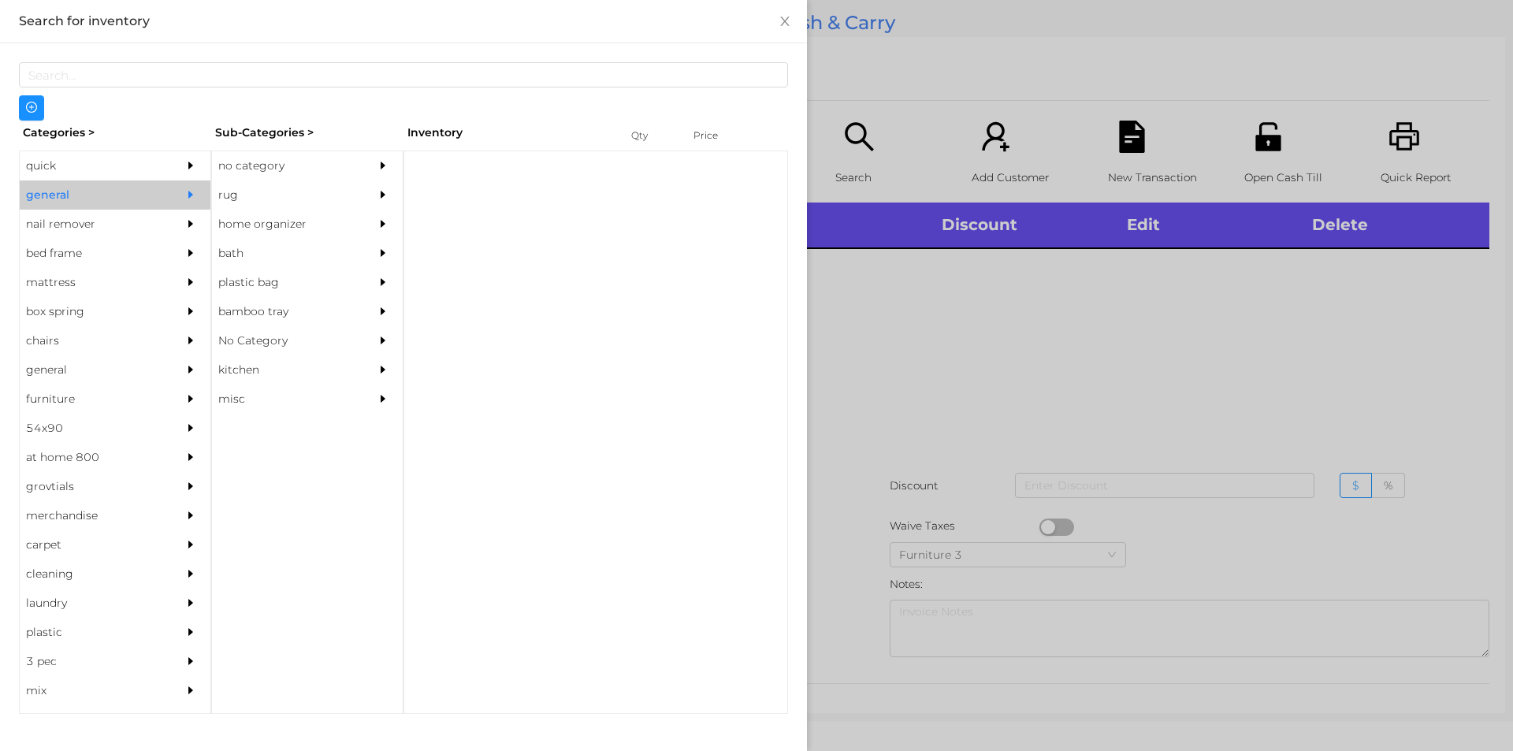
click at [245, 154] on div "no category" at bounding box center [283, 165] width 143 height 29
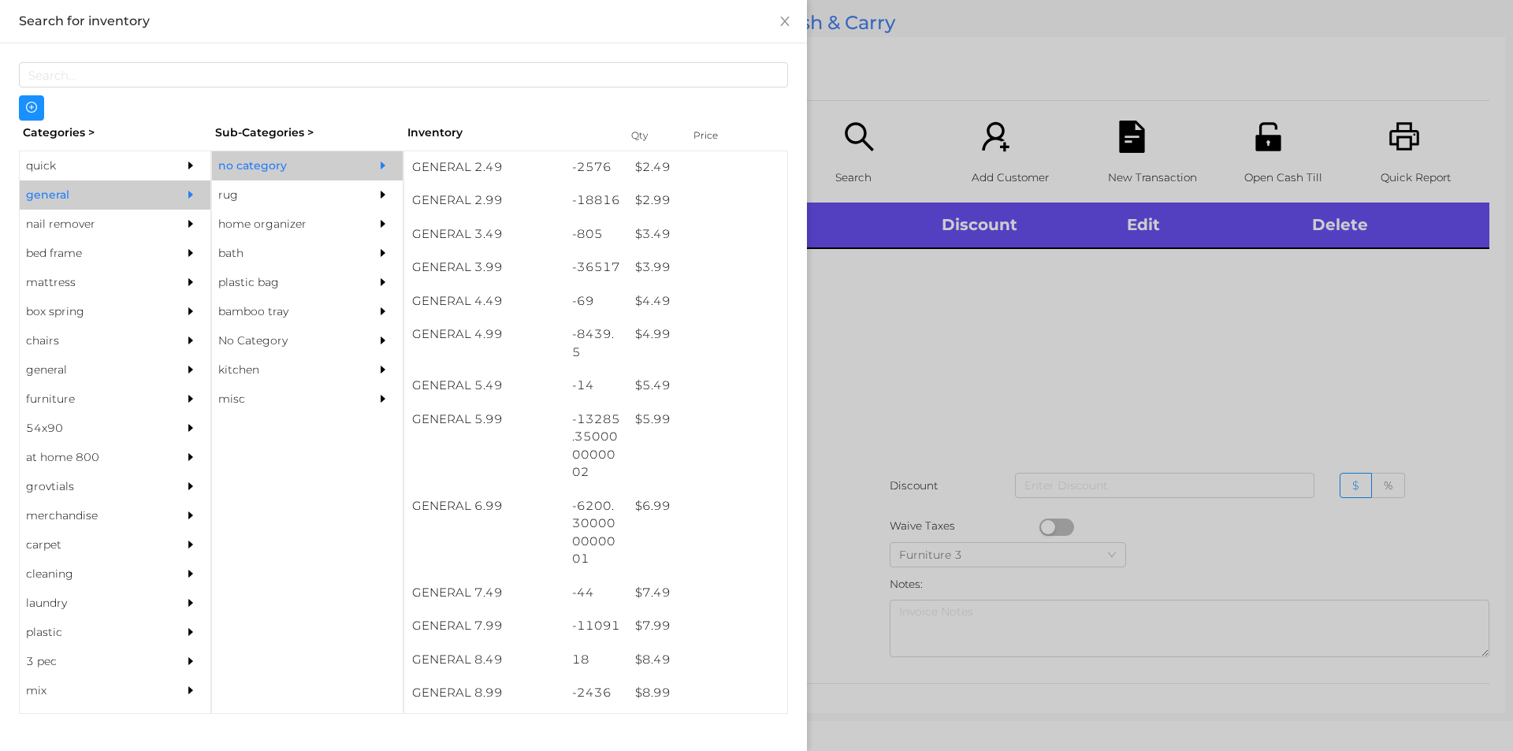
scroll to position [382, 0]
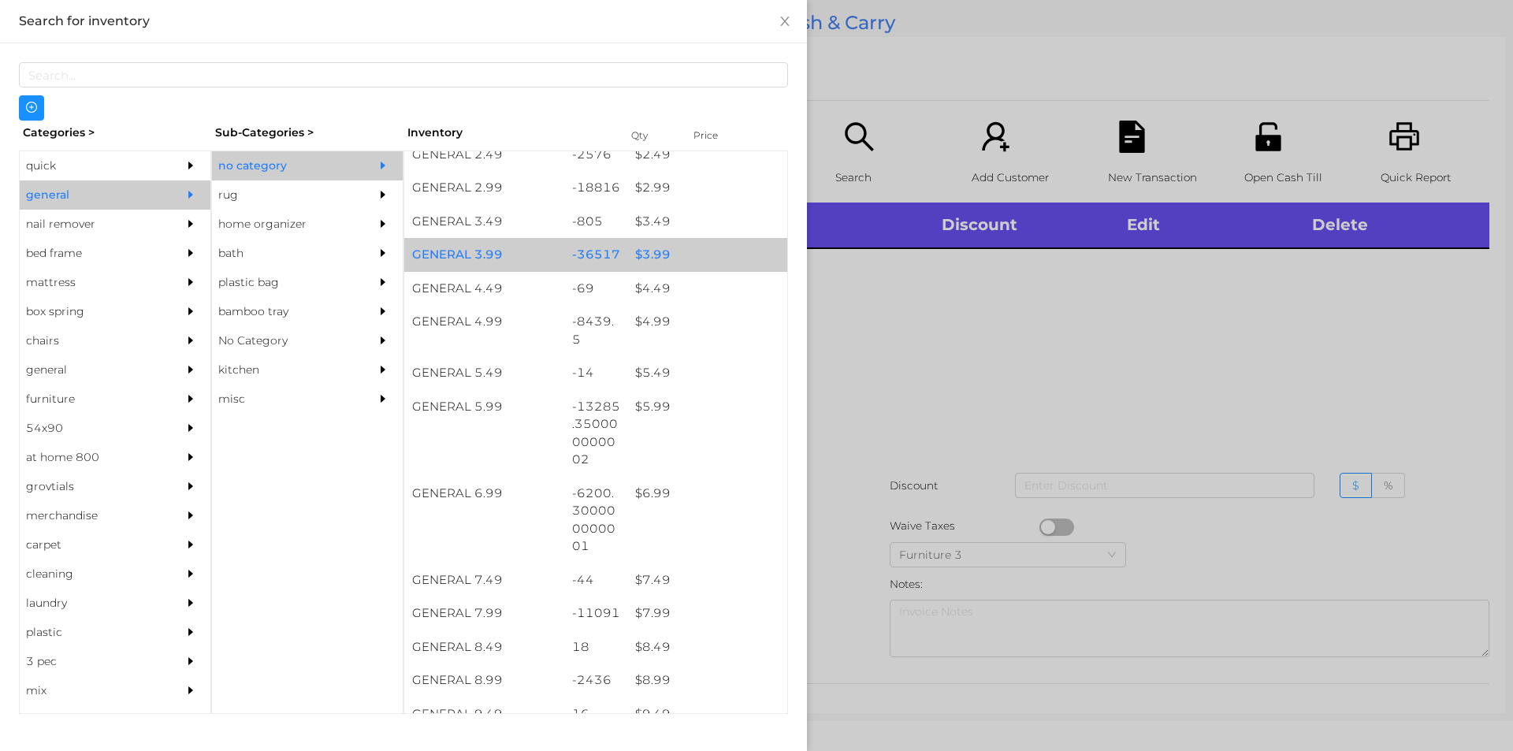
click at [686, 268] on div "$ 3.99" at bounding box center [707, 255] width 160 height 34
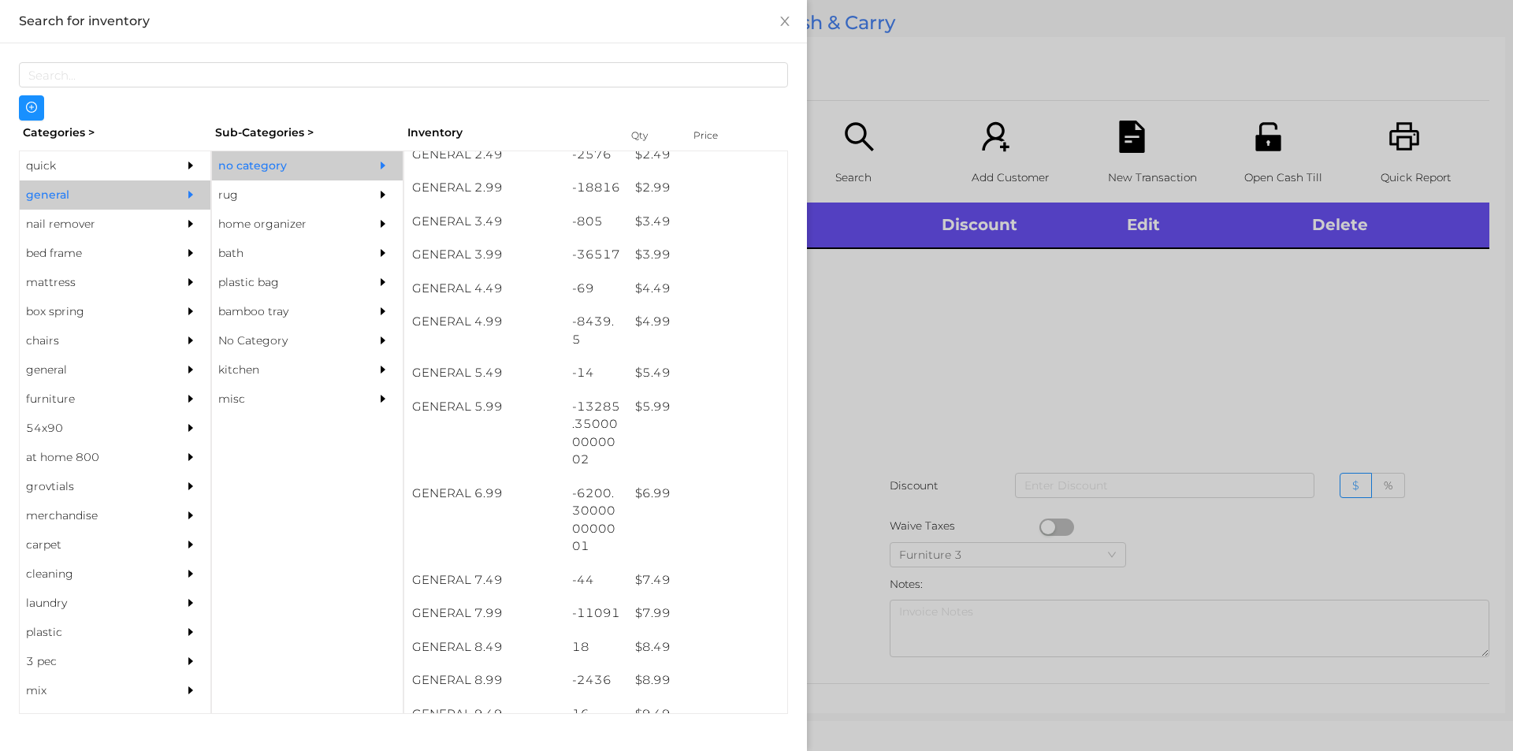
click at [928, 373] on div at bounding box center [756, 375] width 1513 height 751
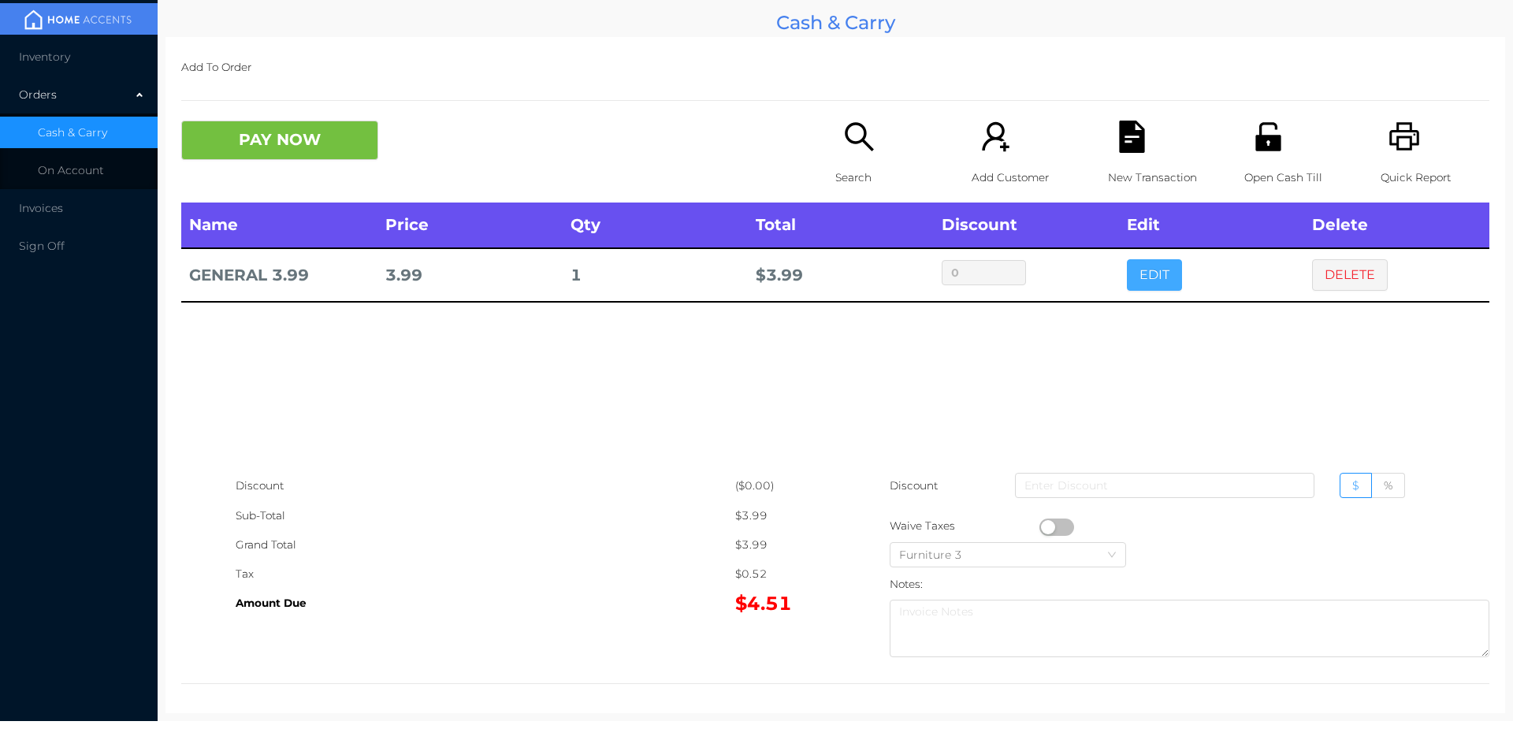
click at [1173, 280] on button "EDIT" at bounding box center [1154, 275] width 55 height 32
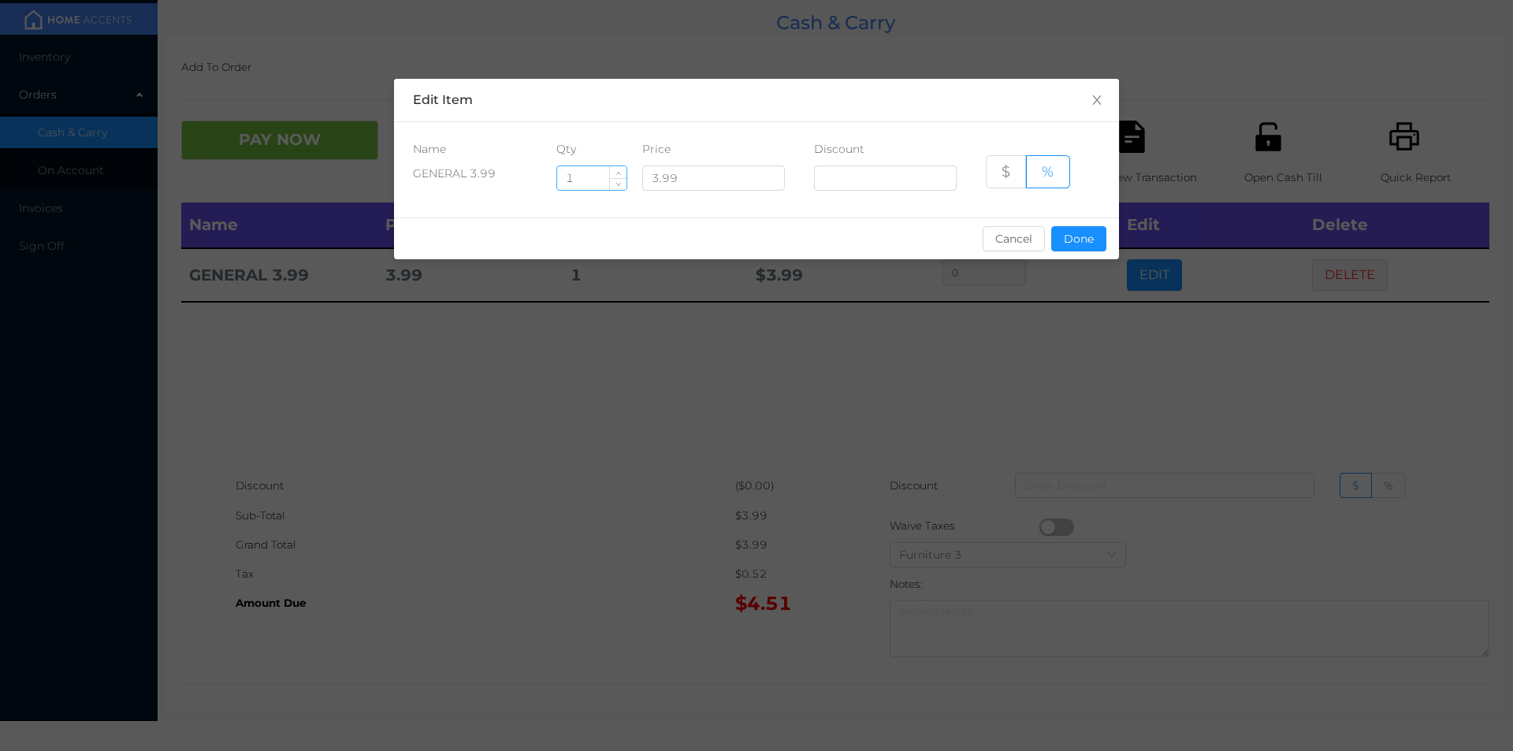
click at [587, 174] on input "1" at bounding box center [591, 178] width 69 height 24
type input "4"
click at [1085, 239] on button "Done" at bounding box center [1078, 238] width 55 height 25
type input "0%"
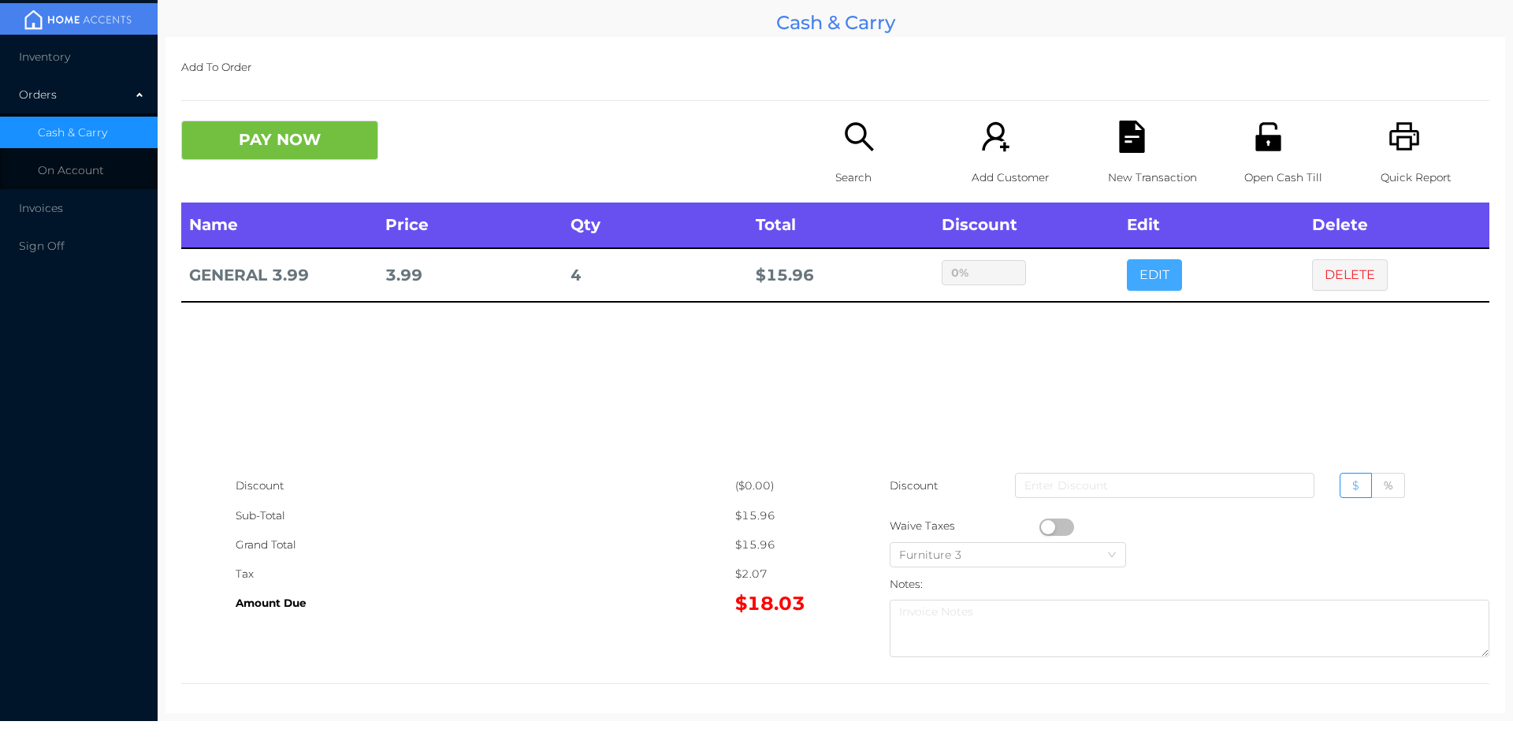
click at [1127, 259] on button "EDIT" at bounding box center [1154, 275] width 55 height 32
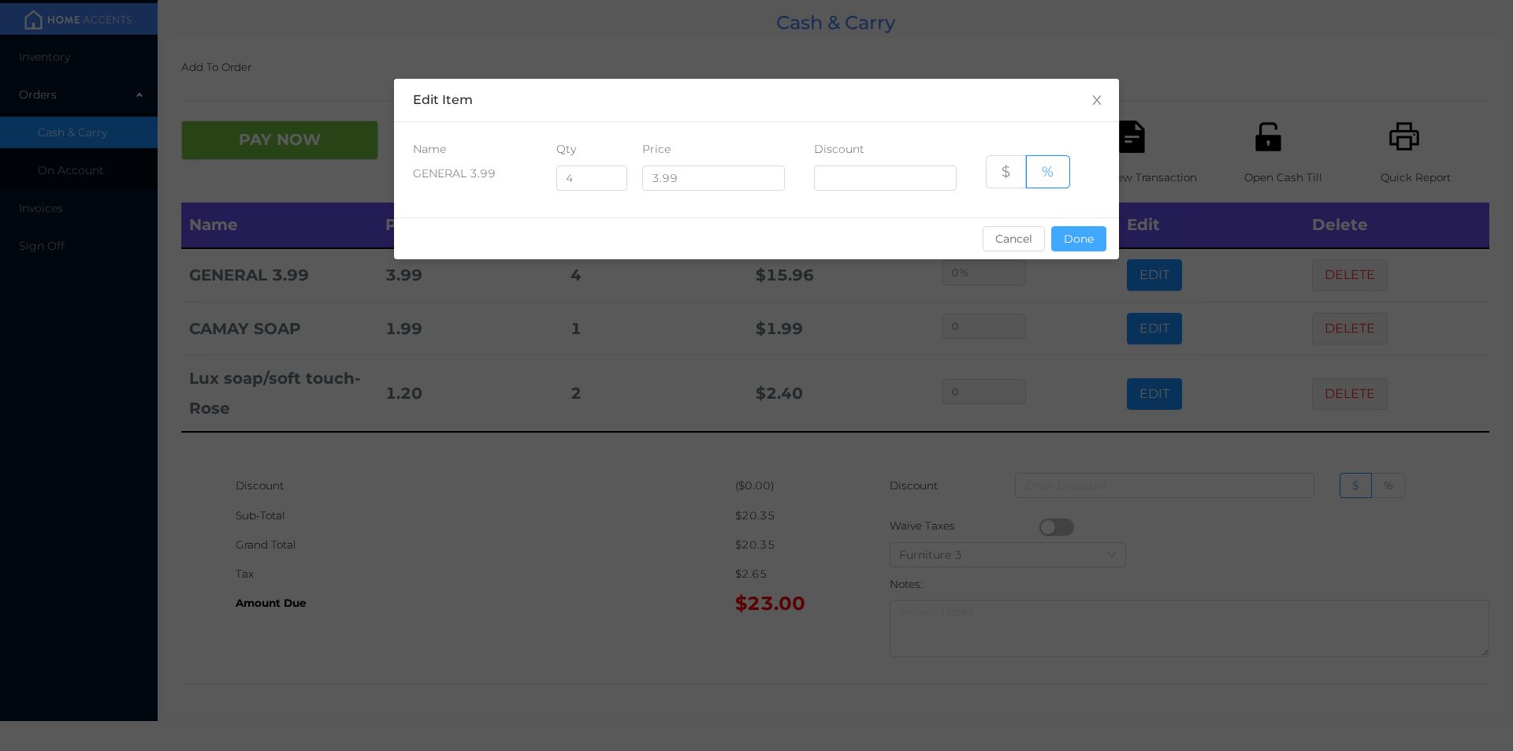
click at [1081, 249] on button "Done" at bounding box center [1078, 238] width 55 height 25
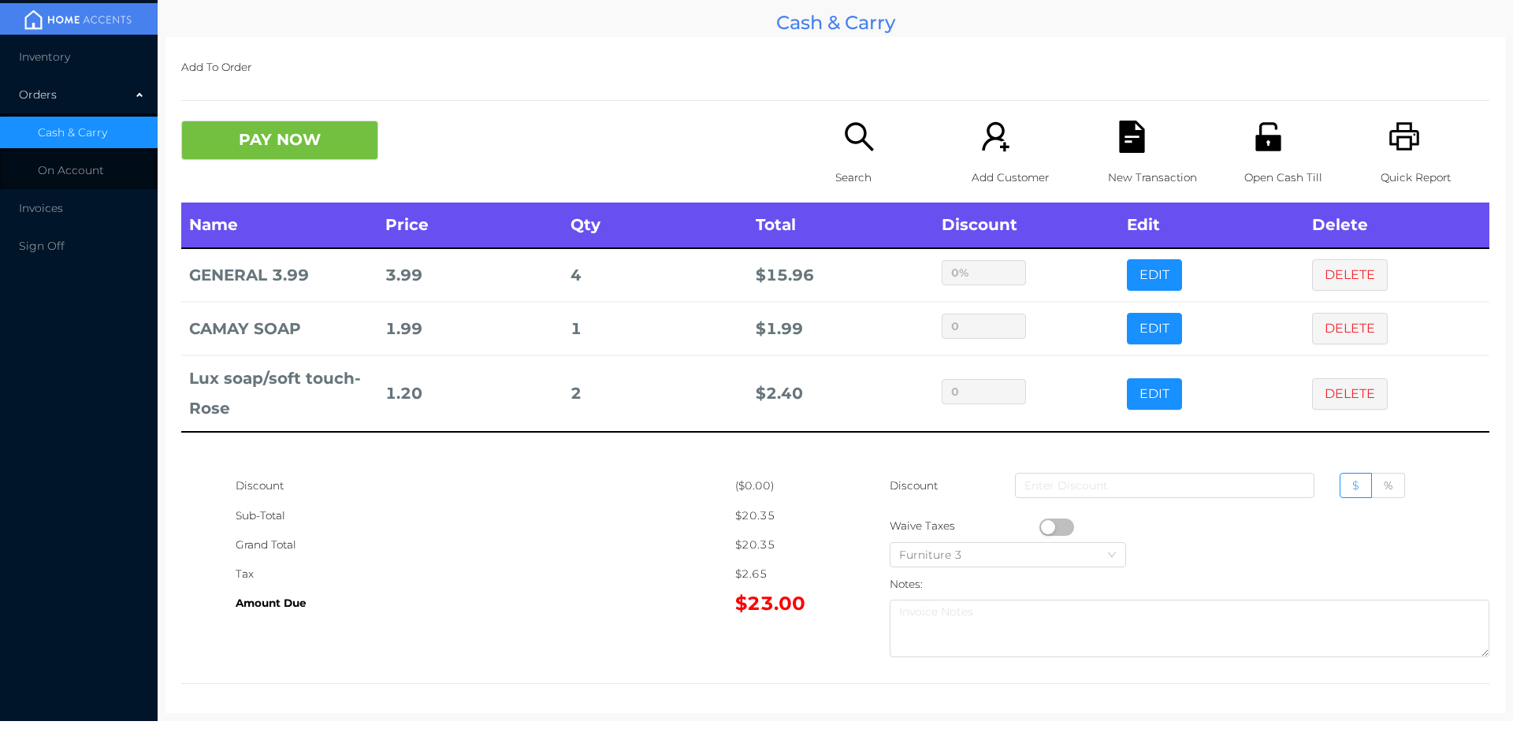
click at [1128, 147] on icon "icon: file-text" at bounding box center [1131, 137] width 25 height 32
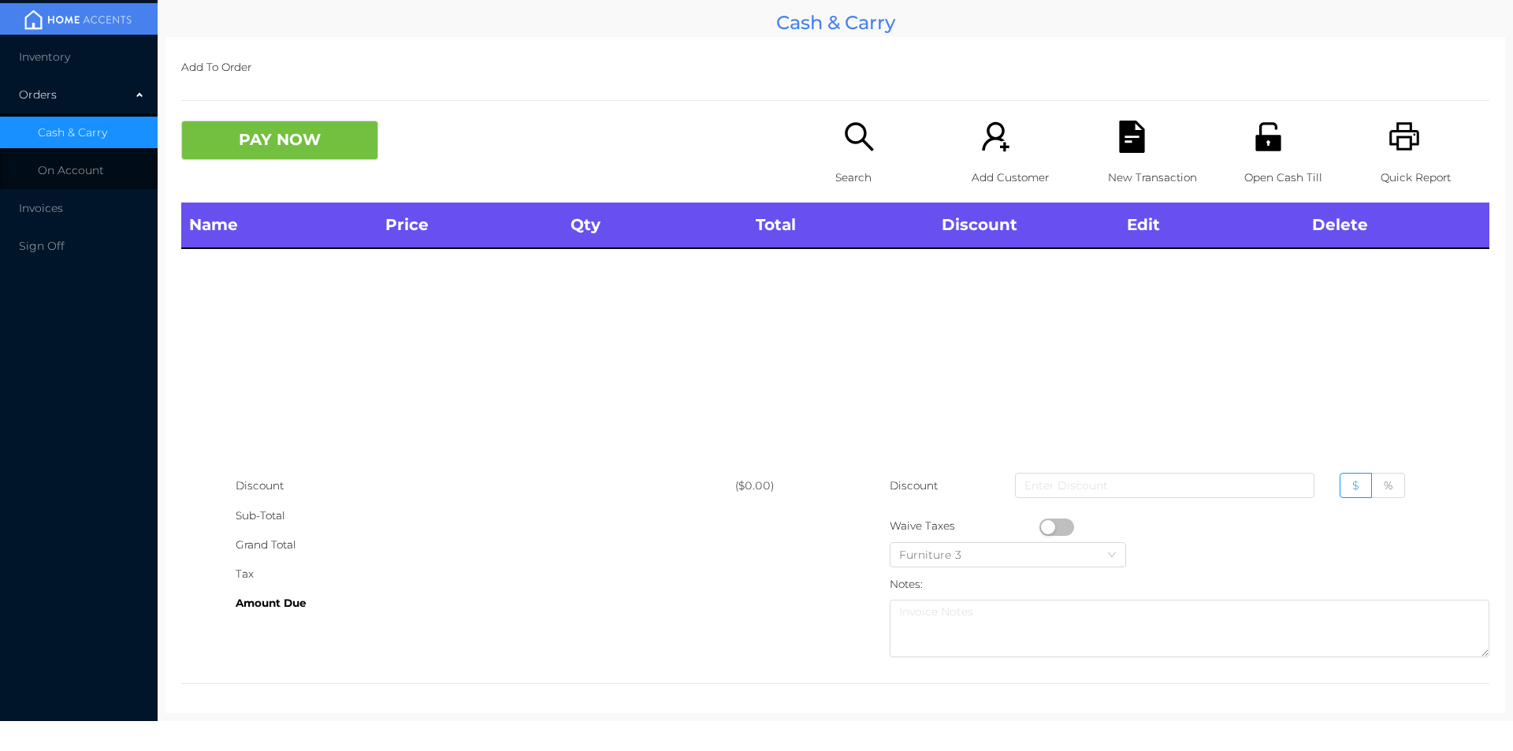
click at [1392, 126] on icon "icon: printer" at bounding box center [1405, 137] width 32 height 32
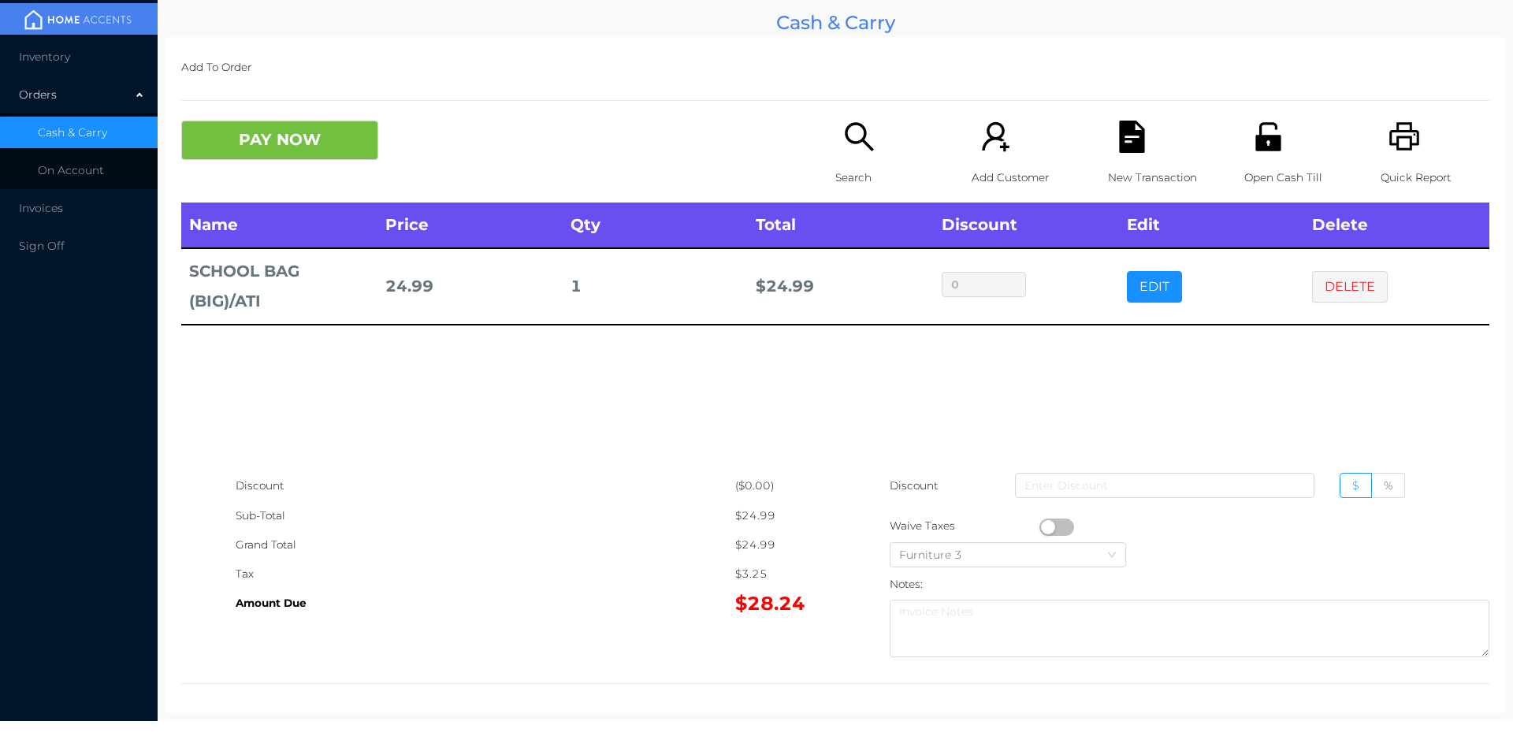
click at [972, 128] on div "Add Customer" at bounding box center [1026, 162] width 109 height 82
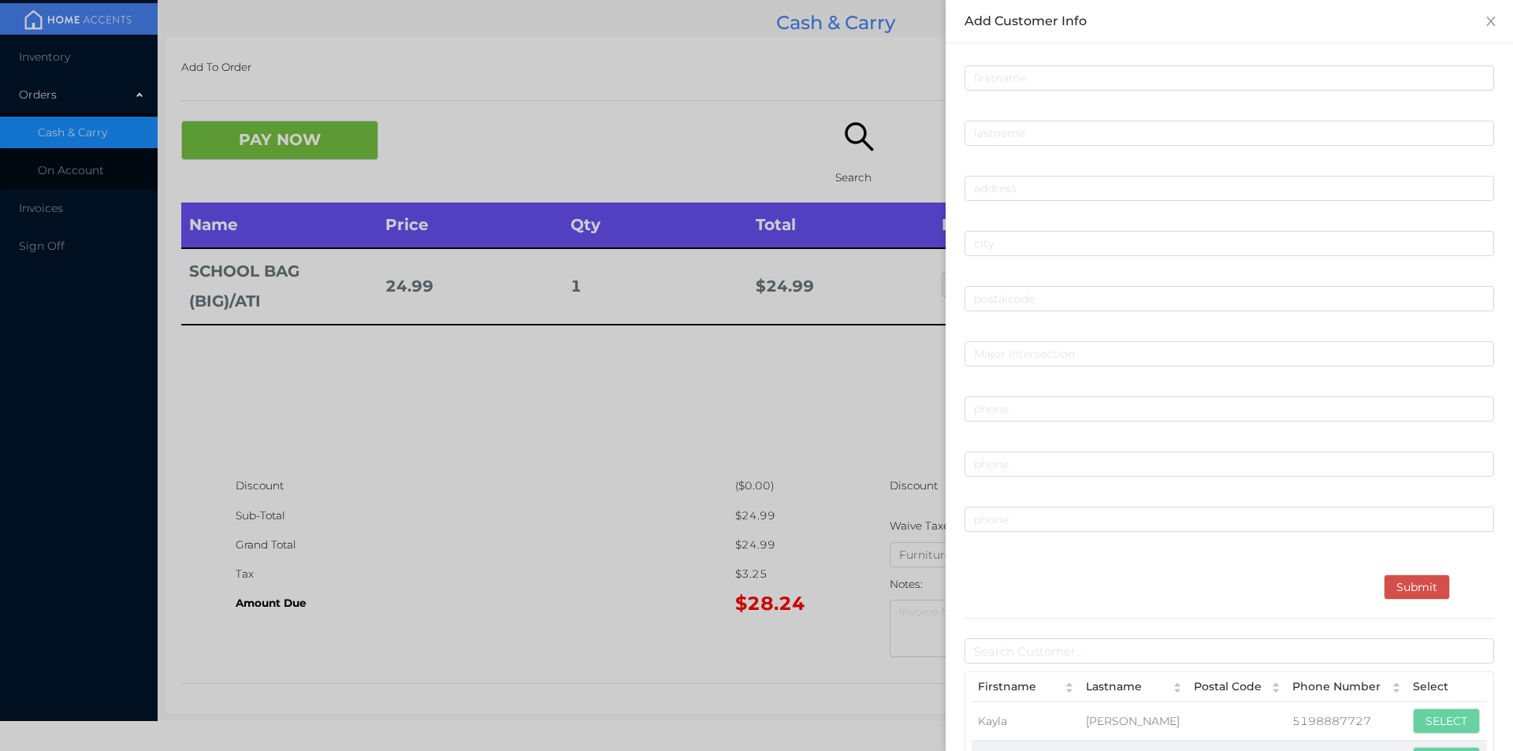
click at [716, 415] on div at bounding box center [756, 375] width 1513 height 751
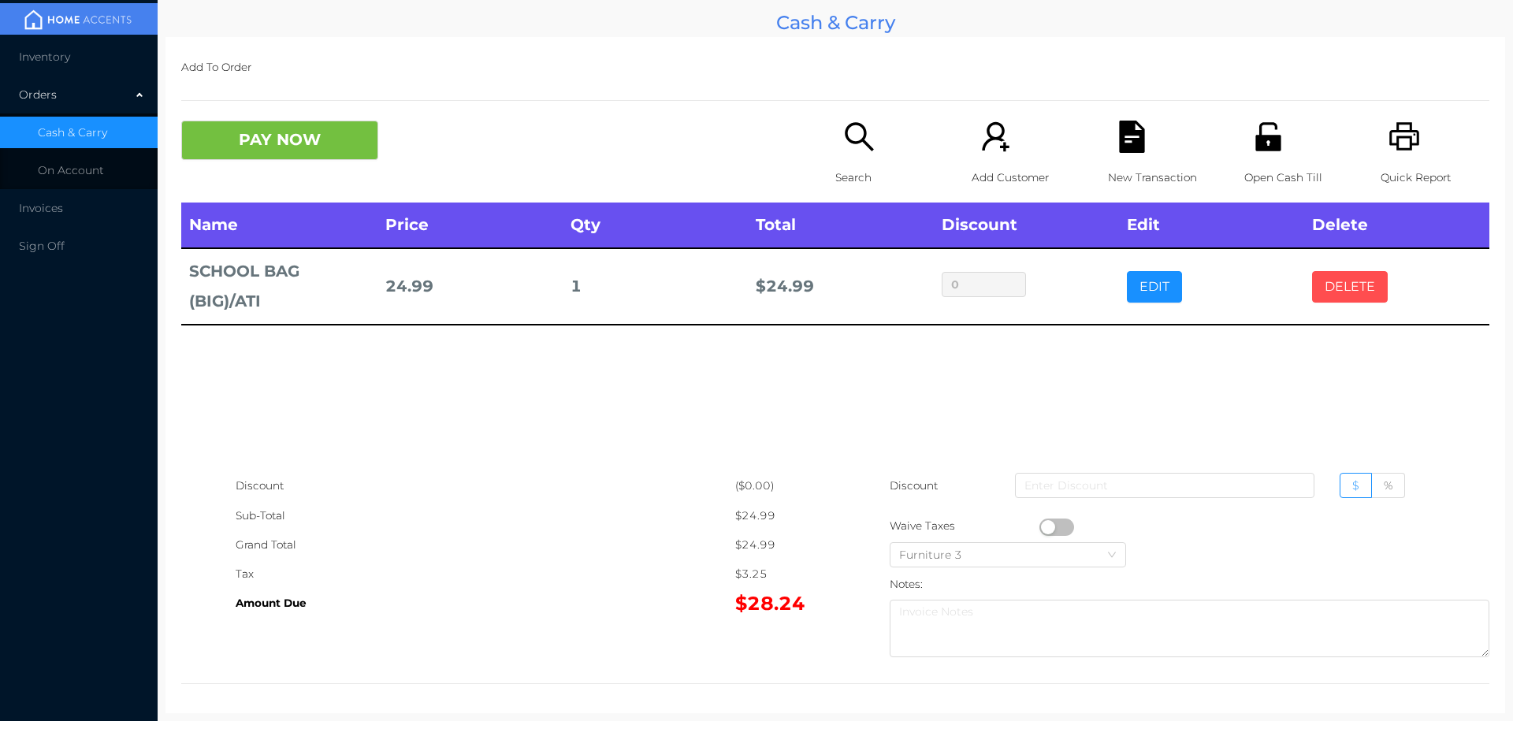
click at [1312, 281] on button "DELETE" at bounding box center [1350, 287] width 76 height 32
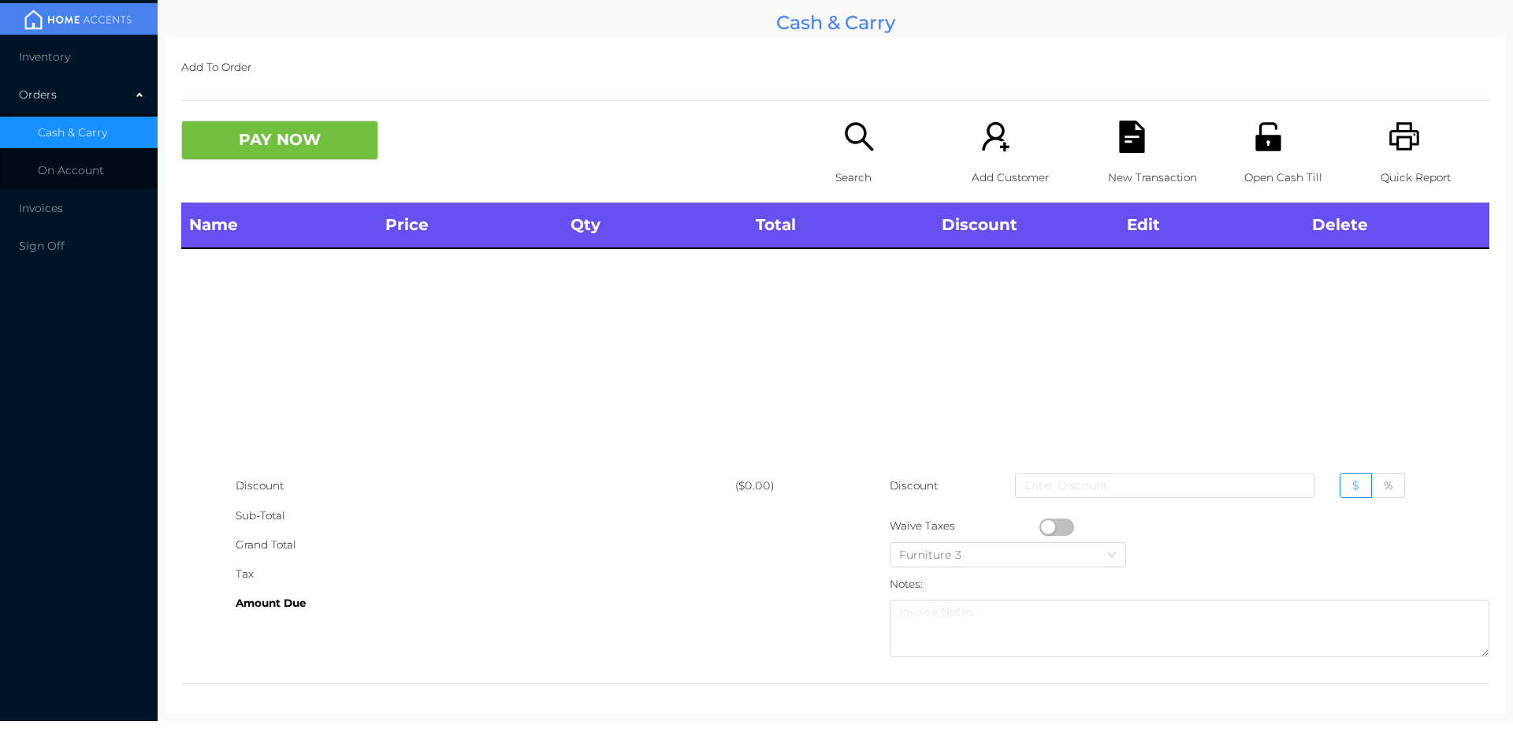
click at [835, 148] on div "Search" at bounding box center [889, 162] width 109 height 82
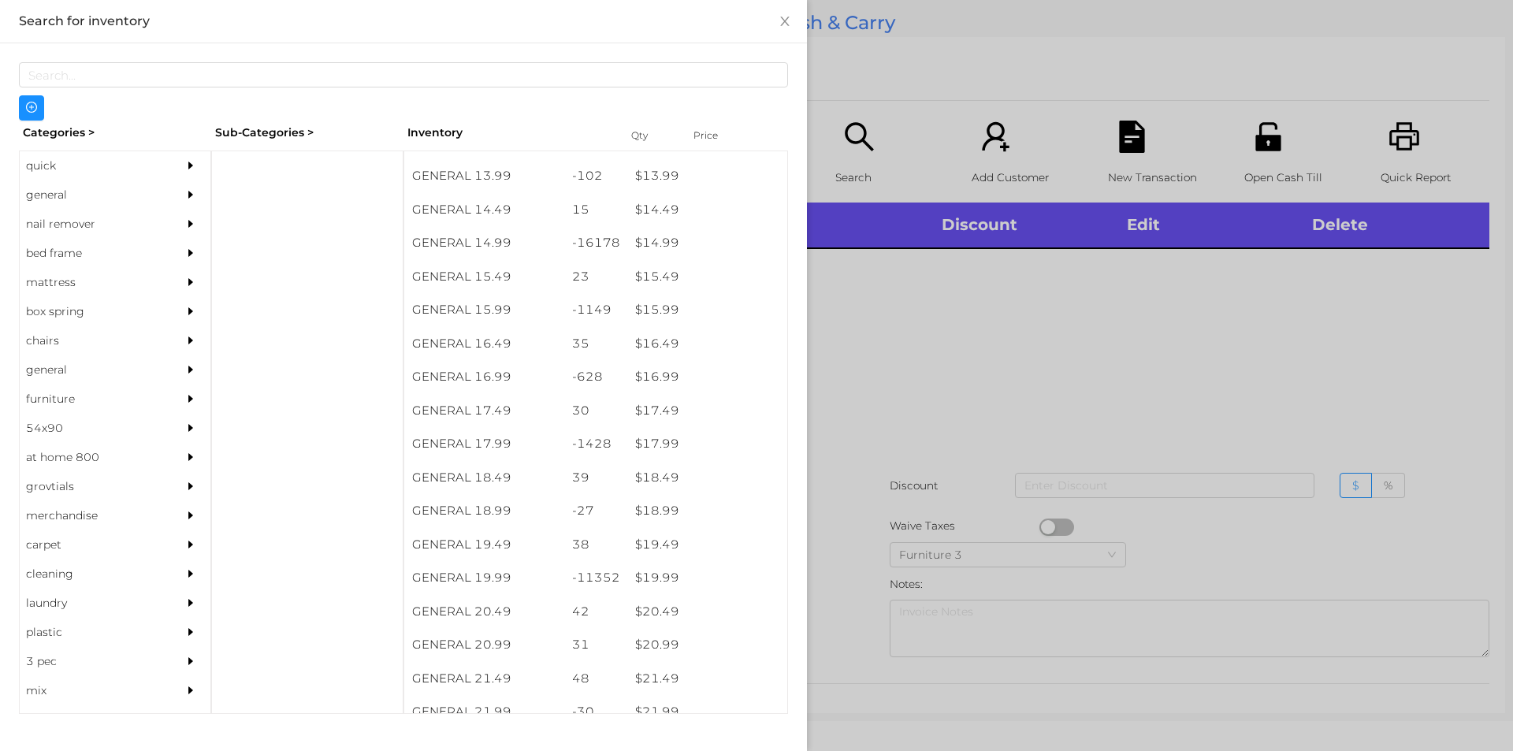
scroll to position [1287, 0]
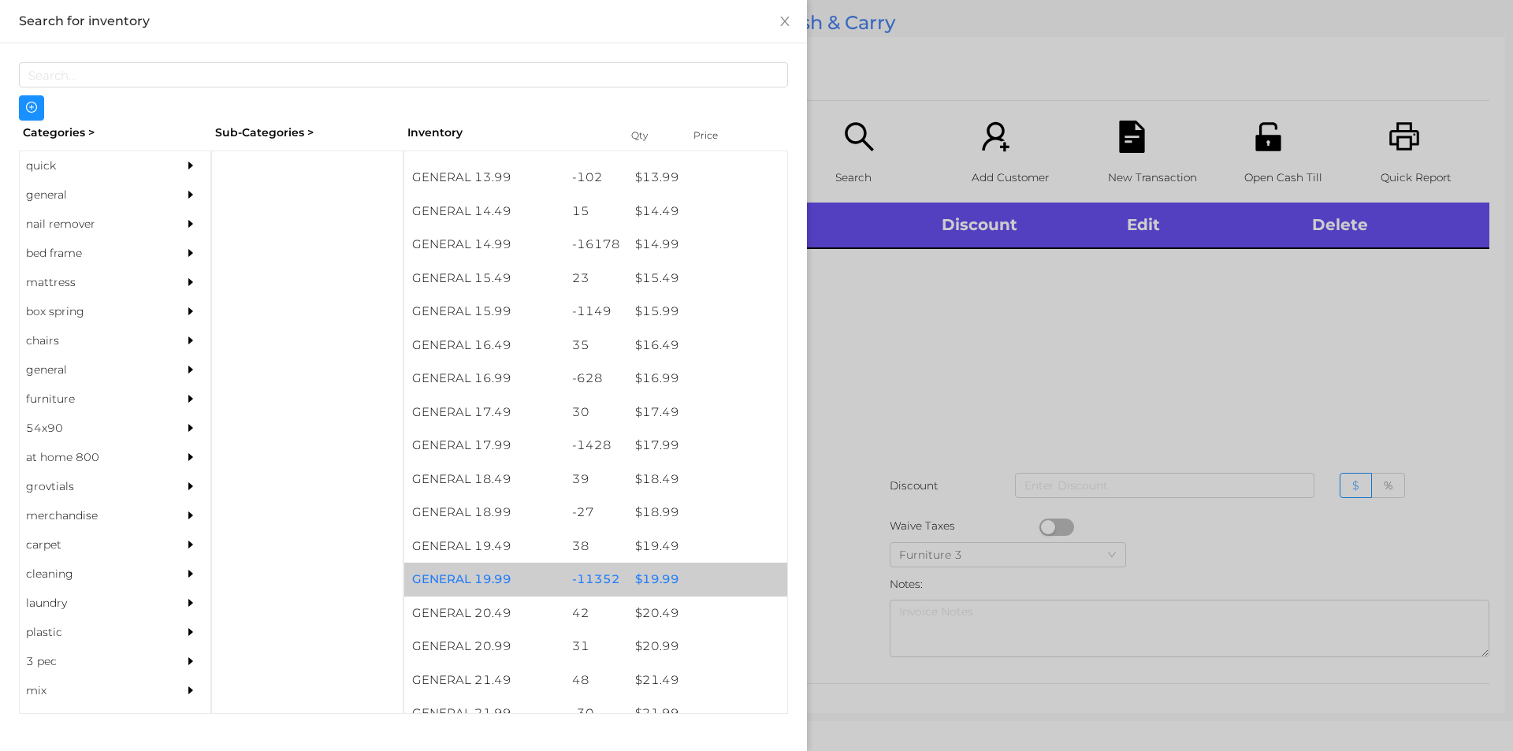
click at [631, 565] on div "$ 19.99" at bounding box center [707, 580] width 160 height 34
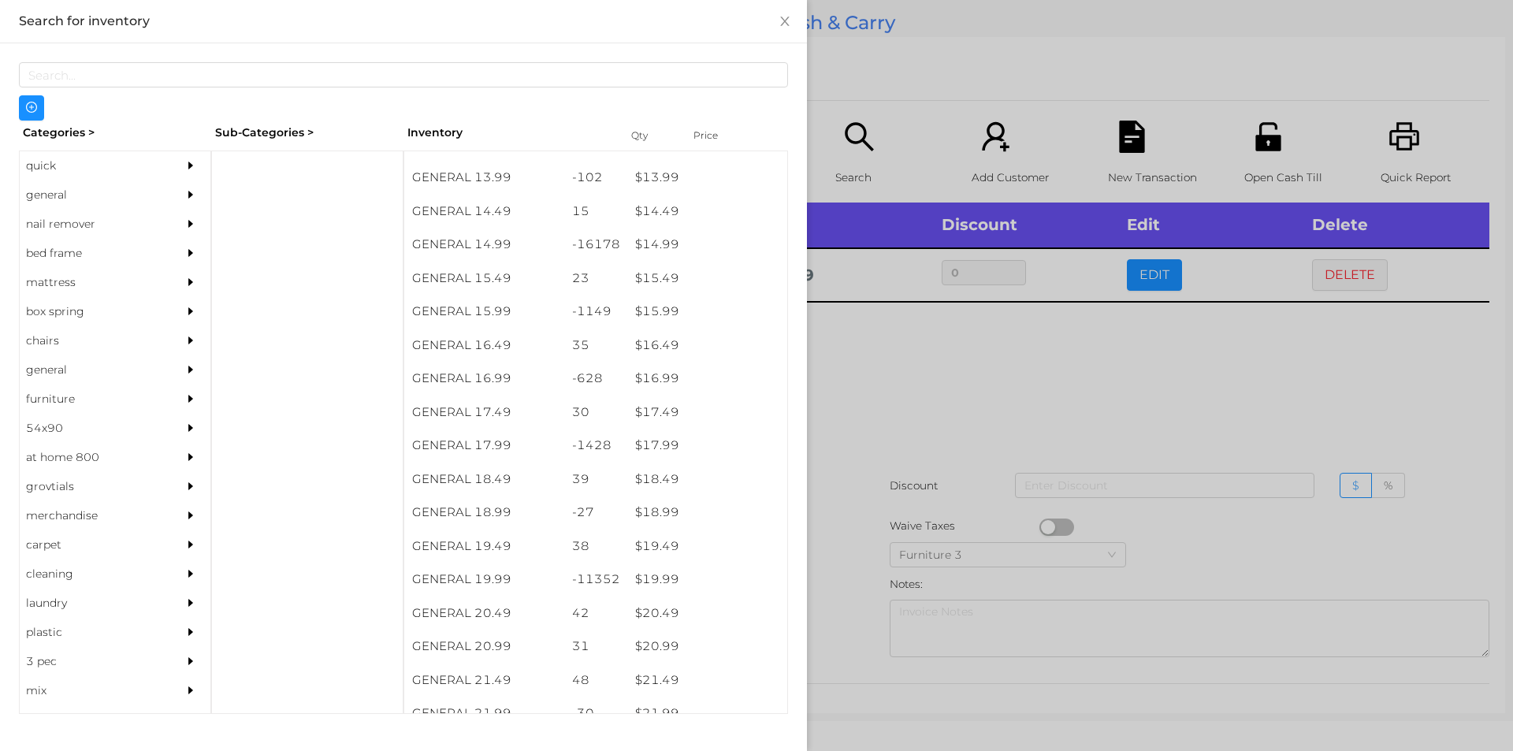
click at [853, 477] on div at bounding box center [756, 375] width 1513 height 751
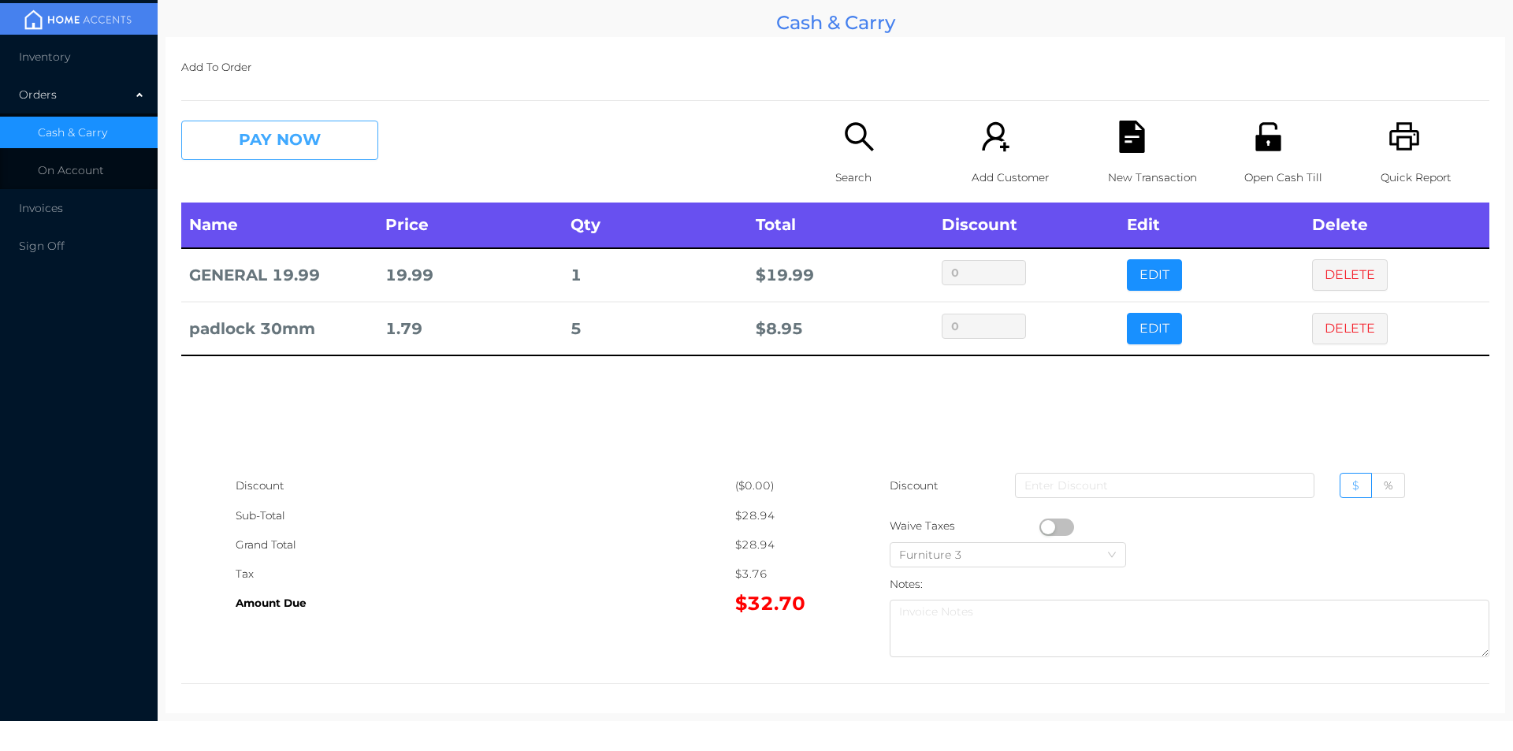
click at [328, 149] on button "PAY NOW" at bounding box center [279, 140] width 197 height 39
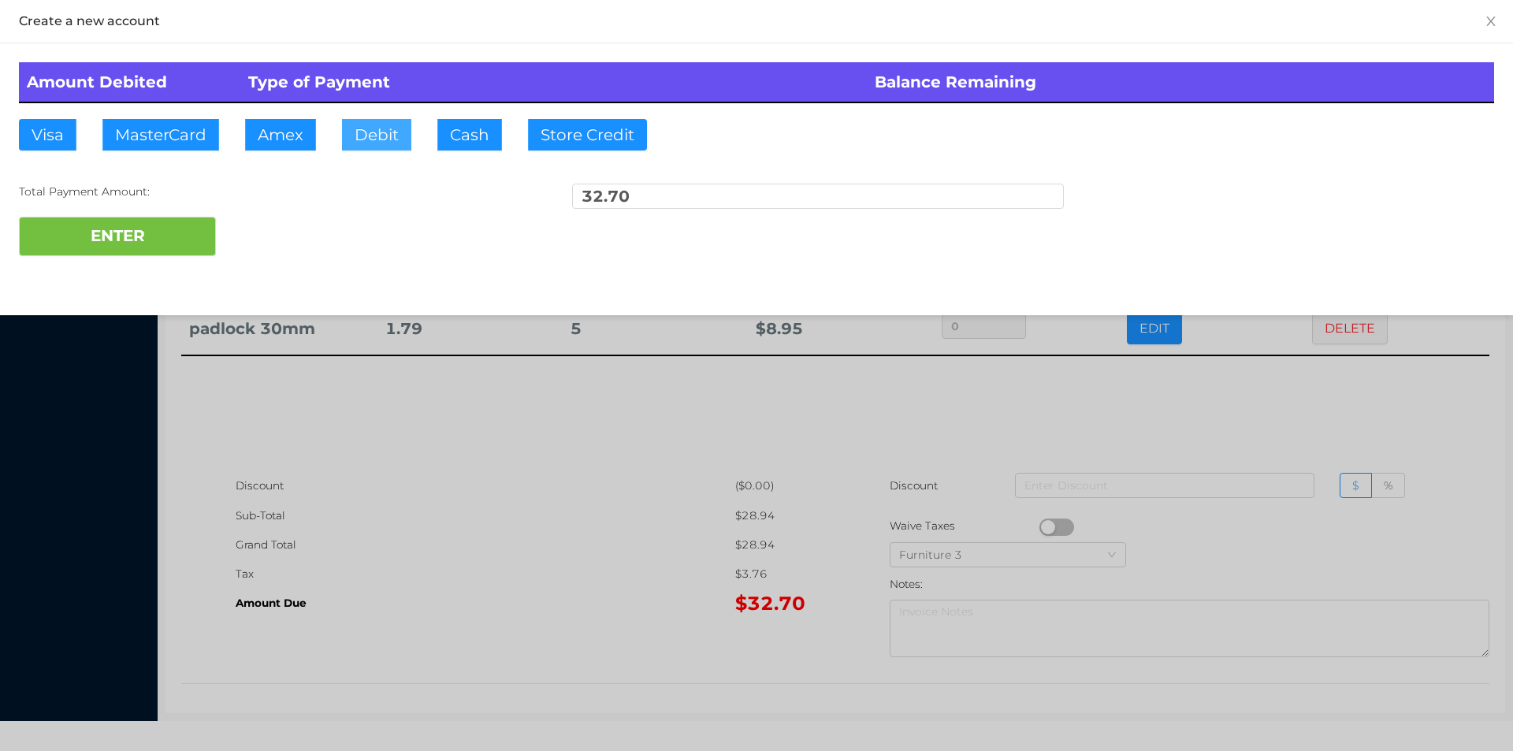
click at [410, 119] on button "Debit" at bounding box center [376, 135] width 69 height 32
click at [135, 252] on button "ENTER" at bounding box center [117, 236] width 197 height 39
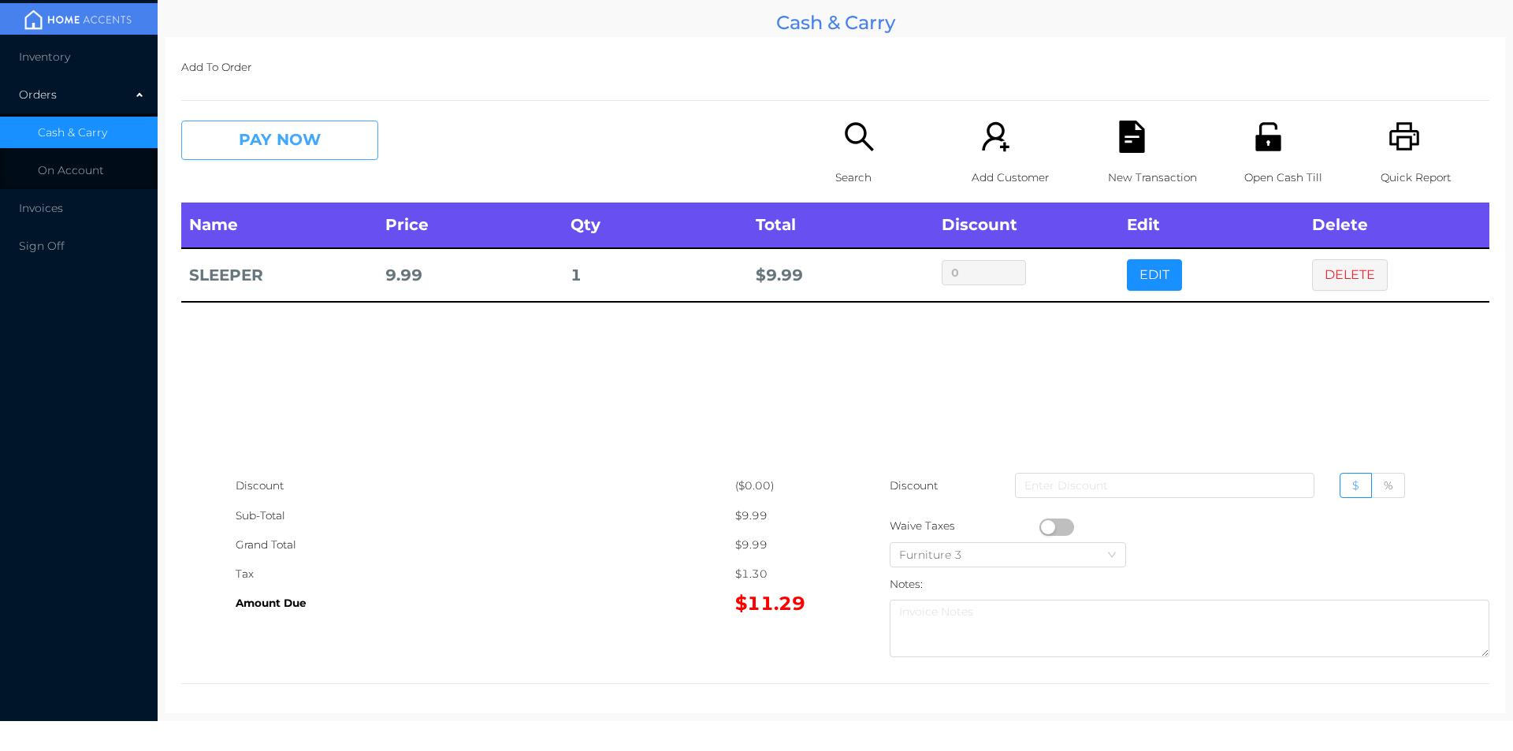
click at [277, 152] on button "PAY NOW" at bounding box center [279, 140] width 197 height 39
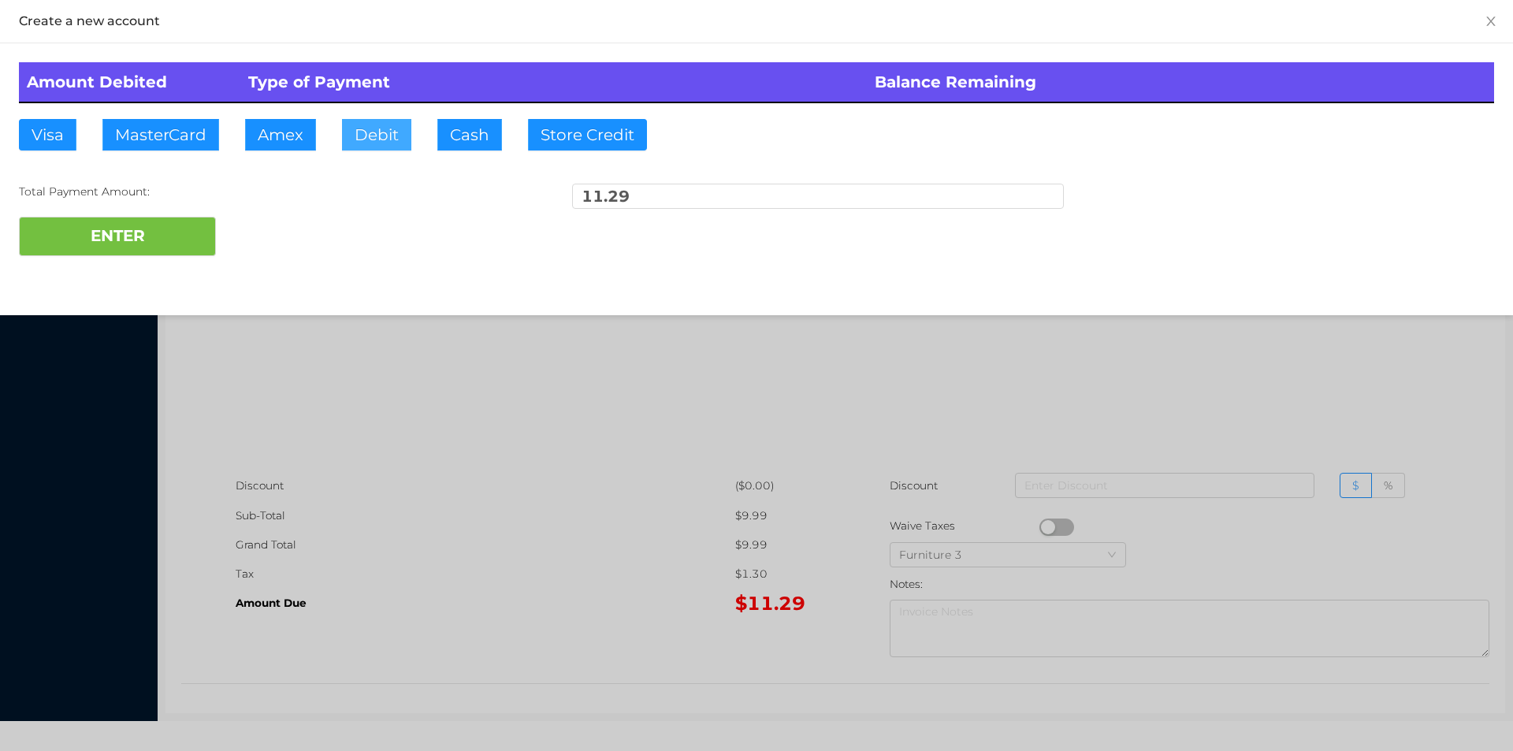
click at [364, 146] on button "Debit" at bounding box center [376, 135] width 69 height 32
click at [177, 252] on button "ENTER" at bounding box center [117, 236] width 197 height 39
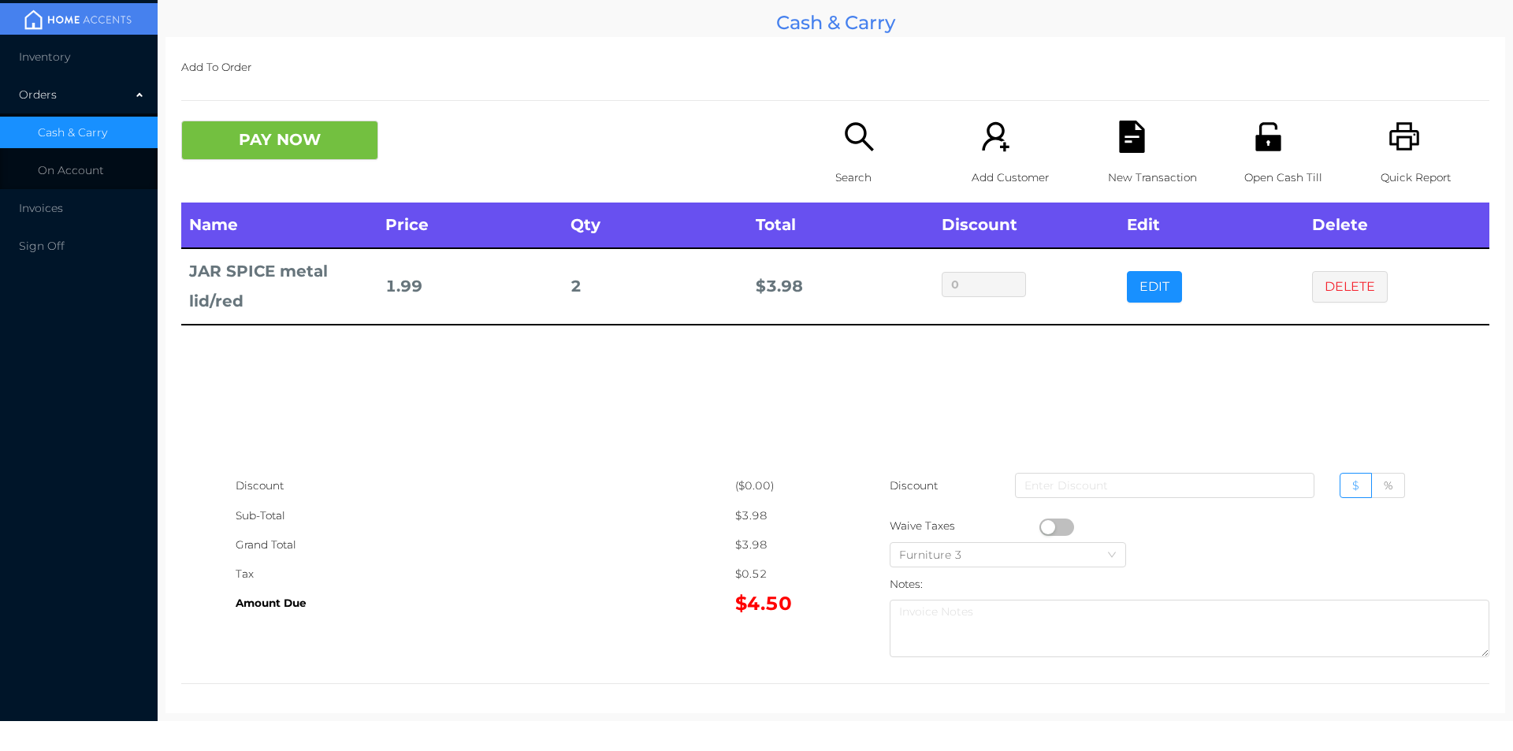
click at [860, 136] on icon "icon: search" at bounding box center [859, 136] width 28 height 28
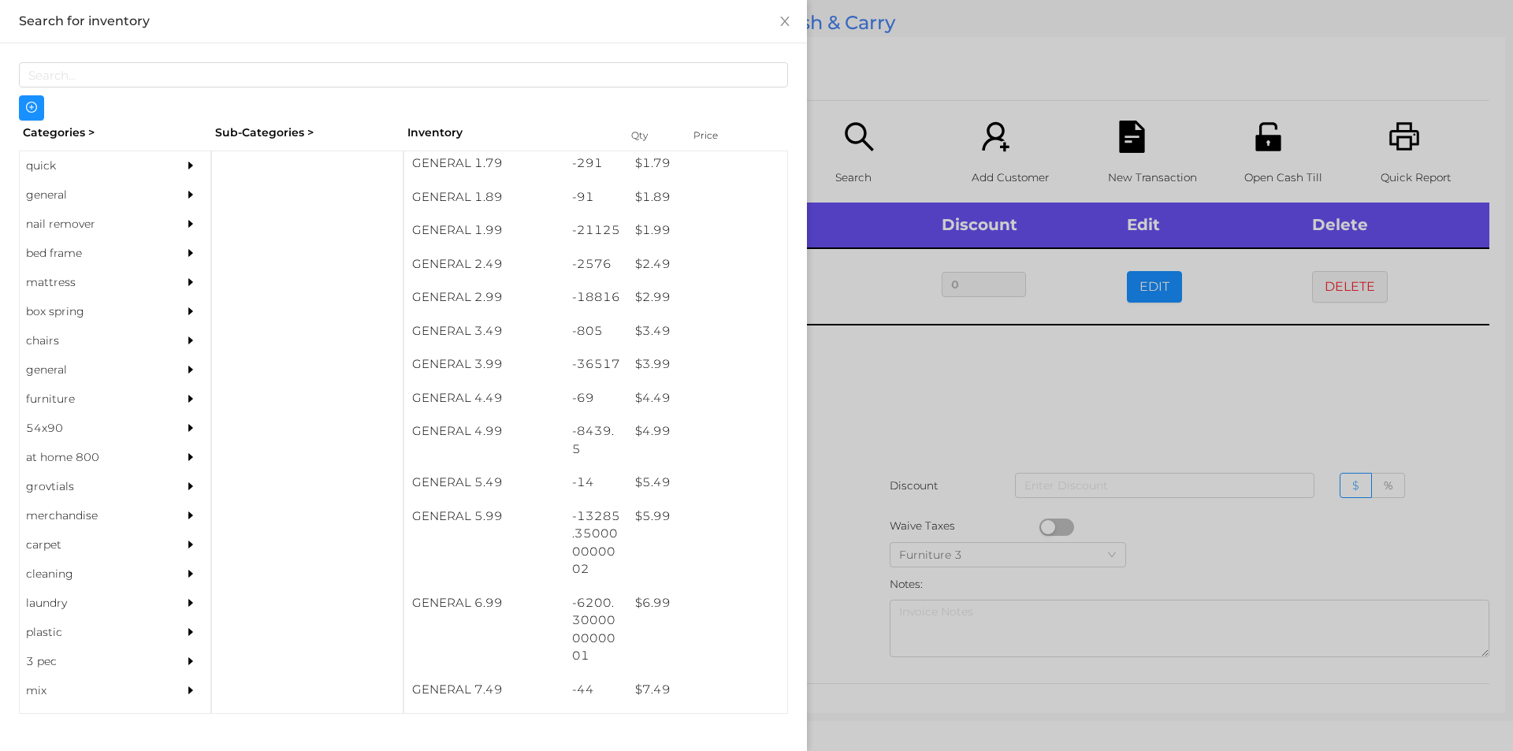
scroll to position [273, 0]
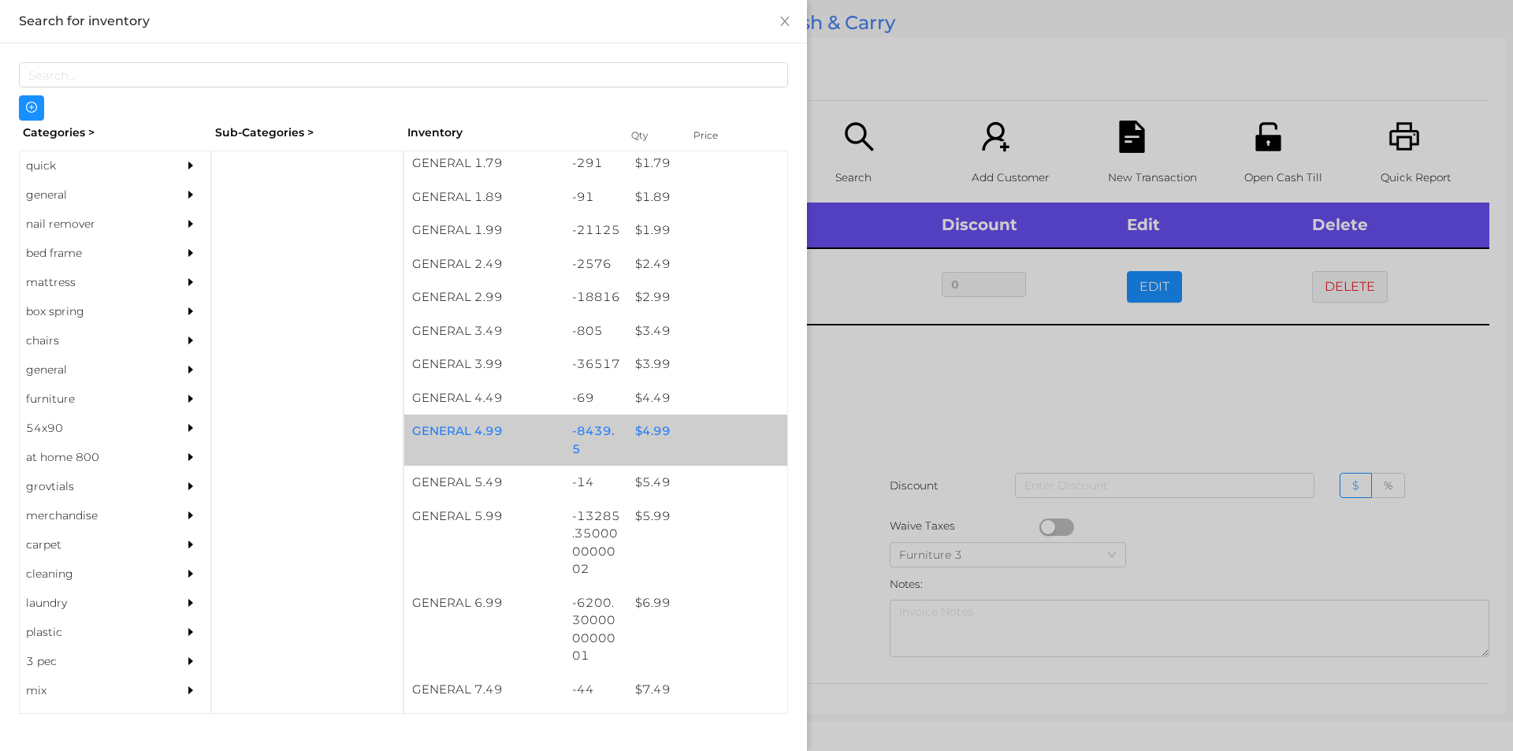
click at [686, 452] on div "GENERAL 4.99 -8439.5 $ 4.99" at bounding box center [595, 440] width 383 height 51
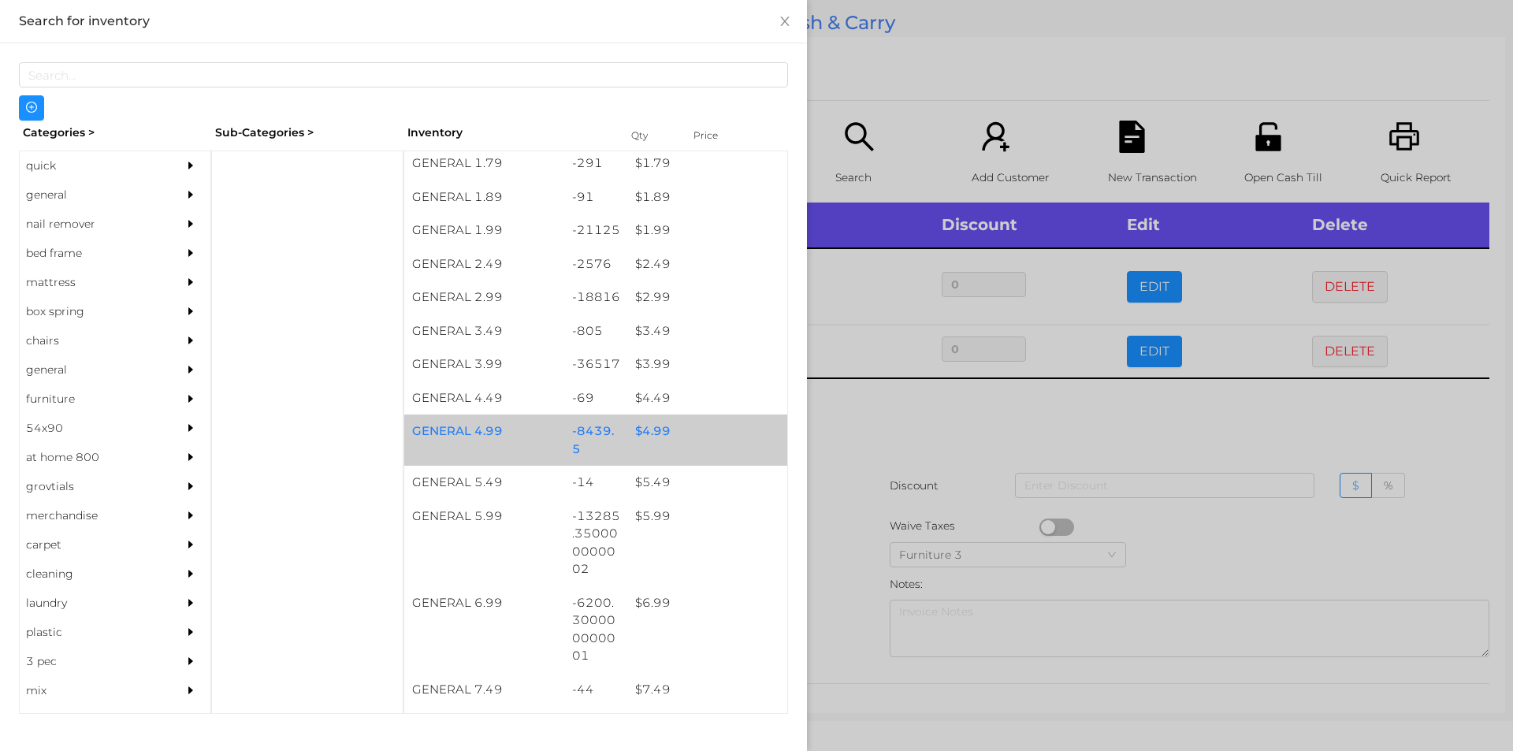
click at [679, 448] on div "GENERAL 4.99 -8439.5 $ 4.99" at bounding box center [595, 440] width 383 height 51
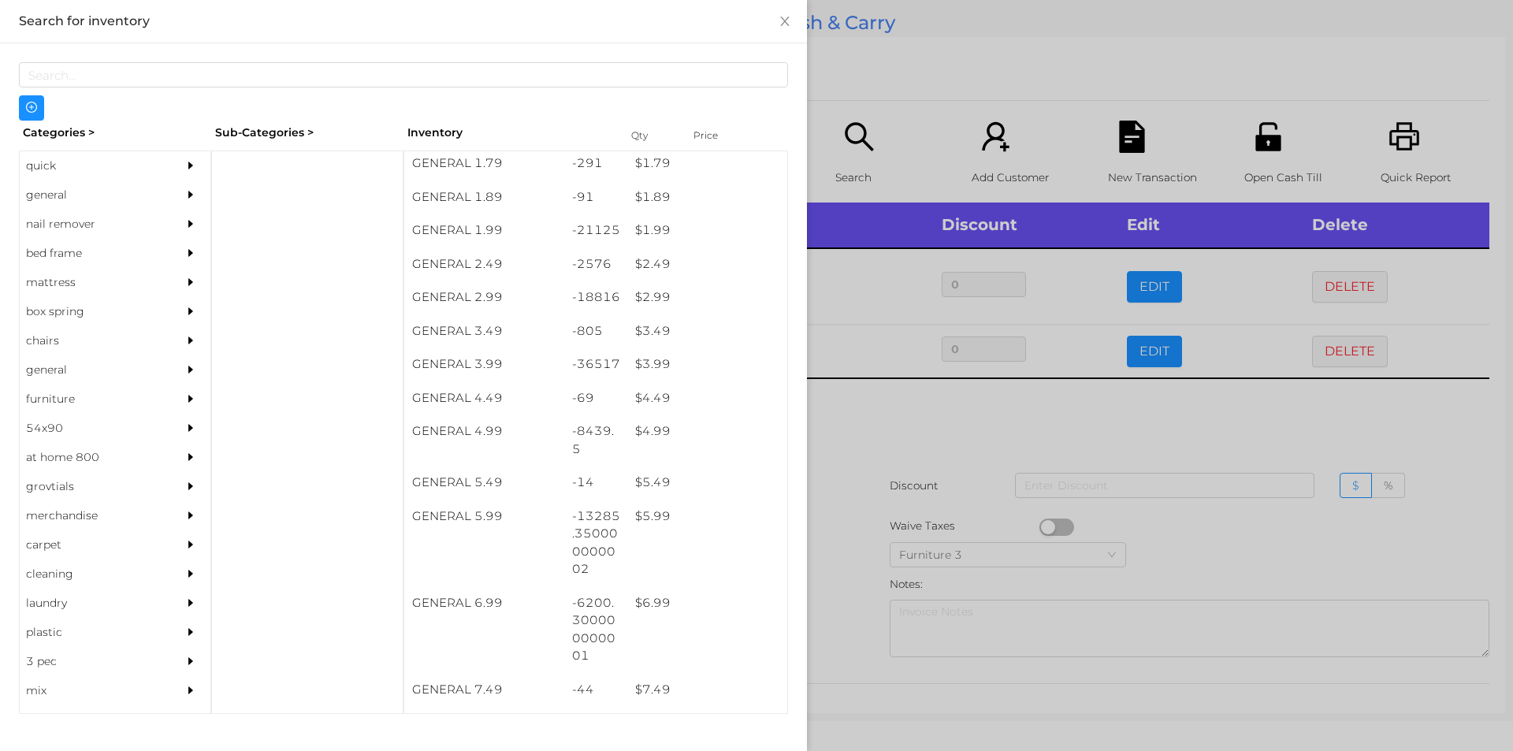
click at [907, 436] on div at bounding box center [756, 375] width 1513 height 751
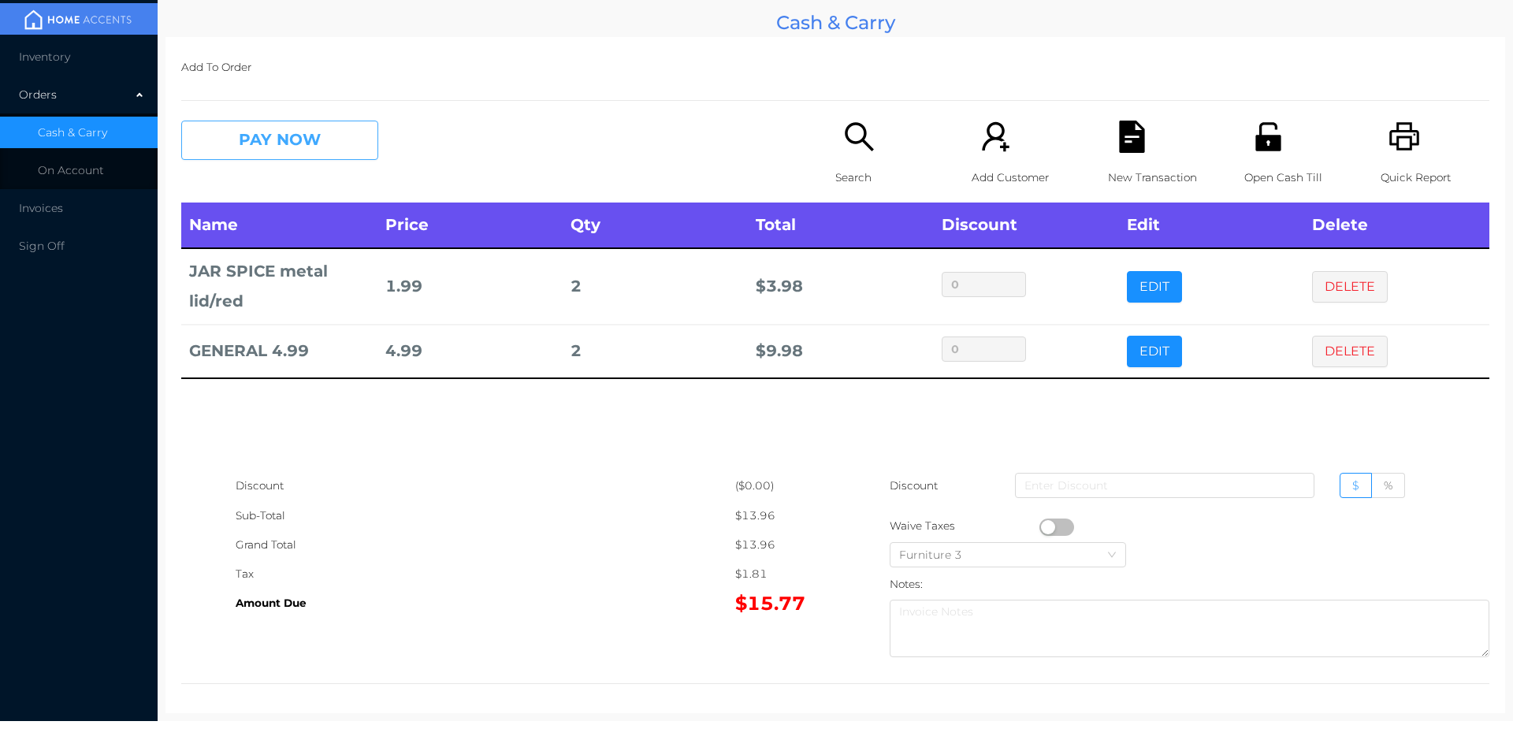
click at [296, 158] on button "PAY NOW" at bounding box center [279, 140] width 197 height 39
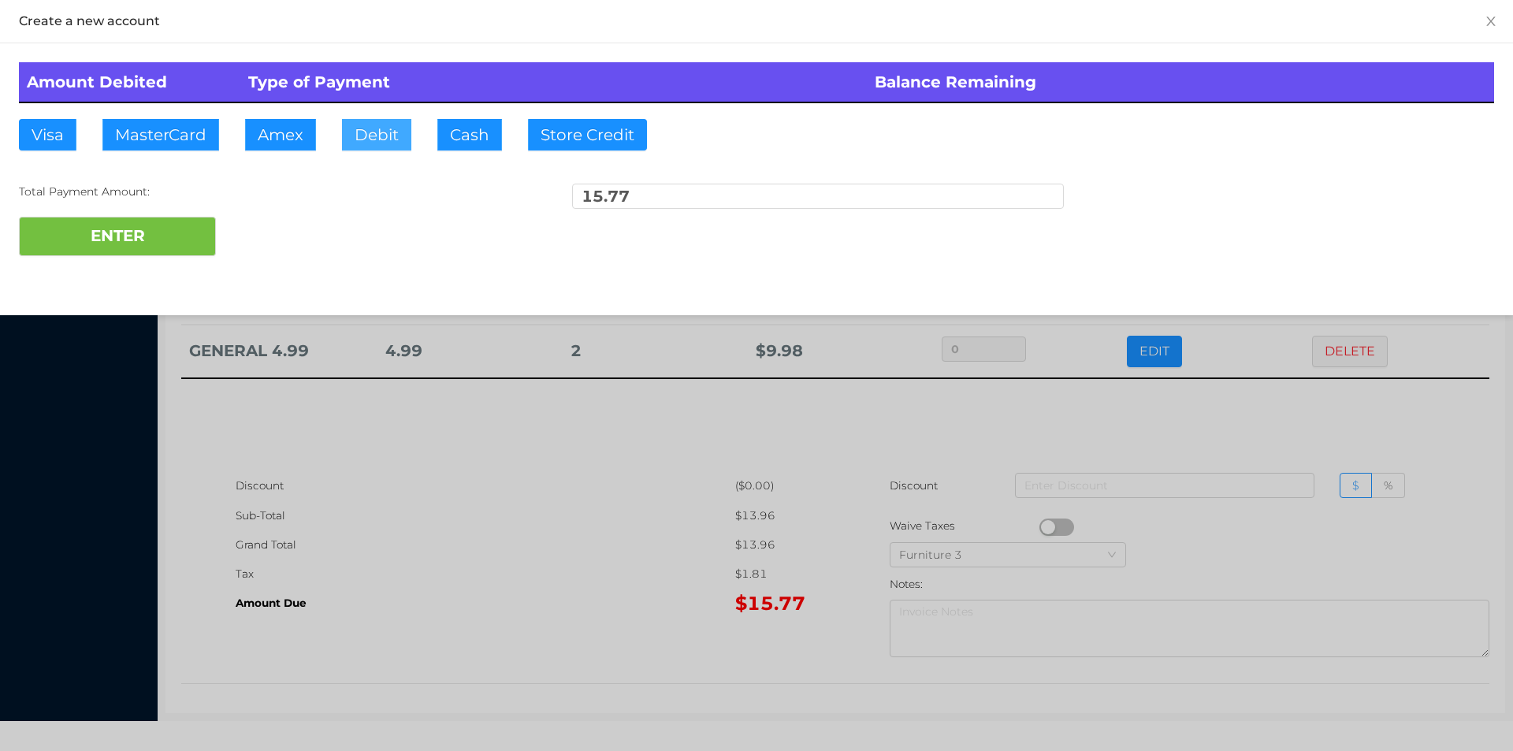
click at [385, 129] on button "Debit" at bounding box center [376, 135] width 69 height 32
click at [173, 203] on div "Total Payment Amount: 15.77" at bounding box center [756, 200] width 1475 height 33
click at [79, 234] on button "ENTER" at bounding box center [117, 236] width 197 height 39
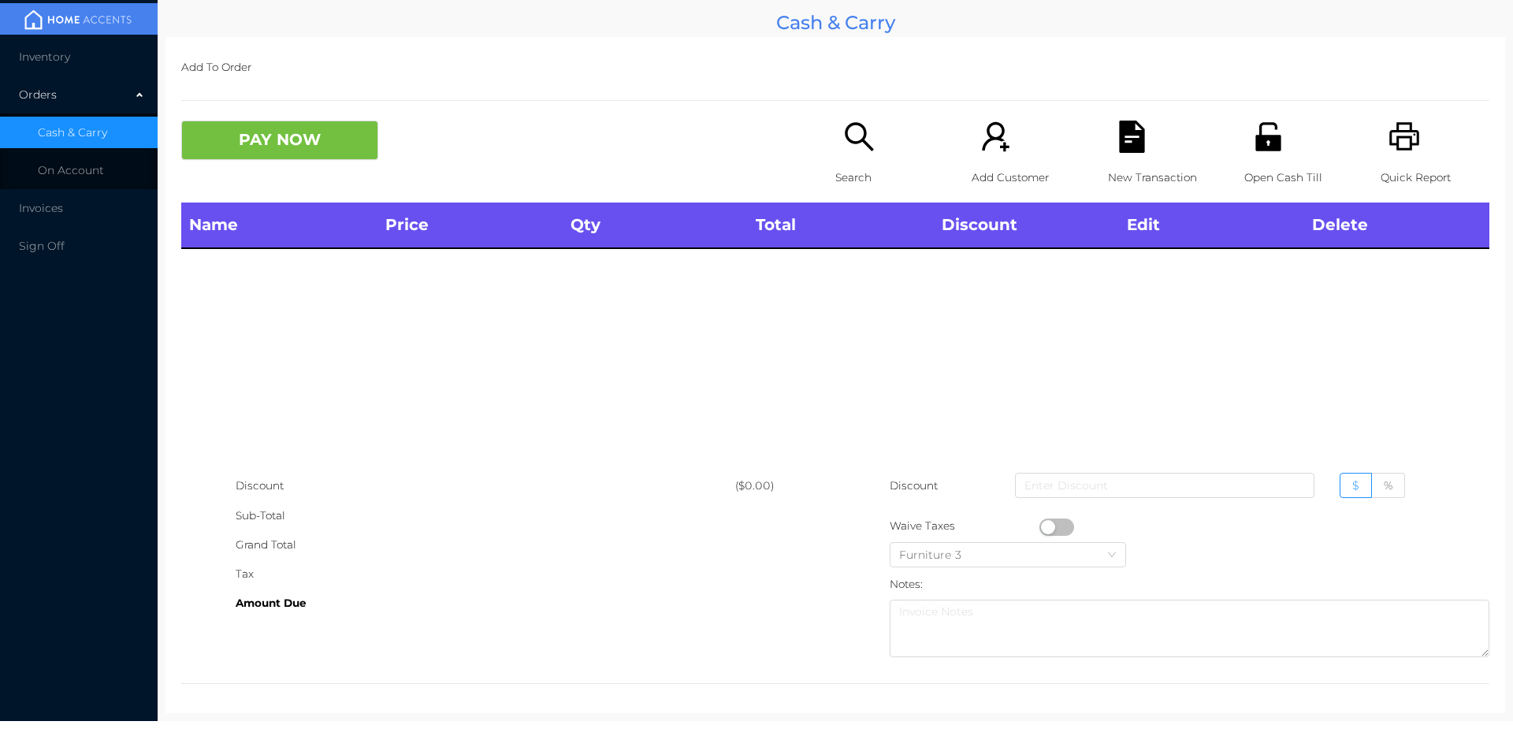
click at [1252, 141] on icon "icon: unlock" at bounding box center [1268, 137] width 32 height 32
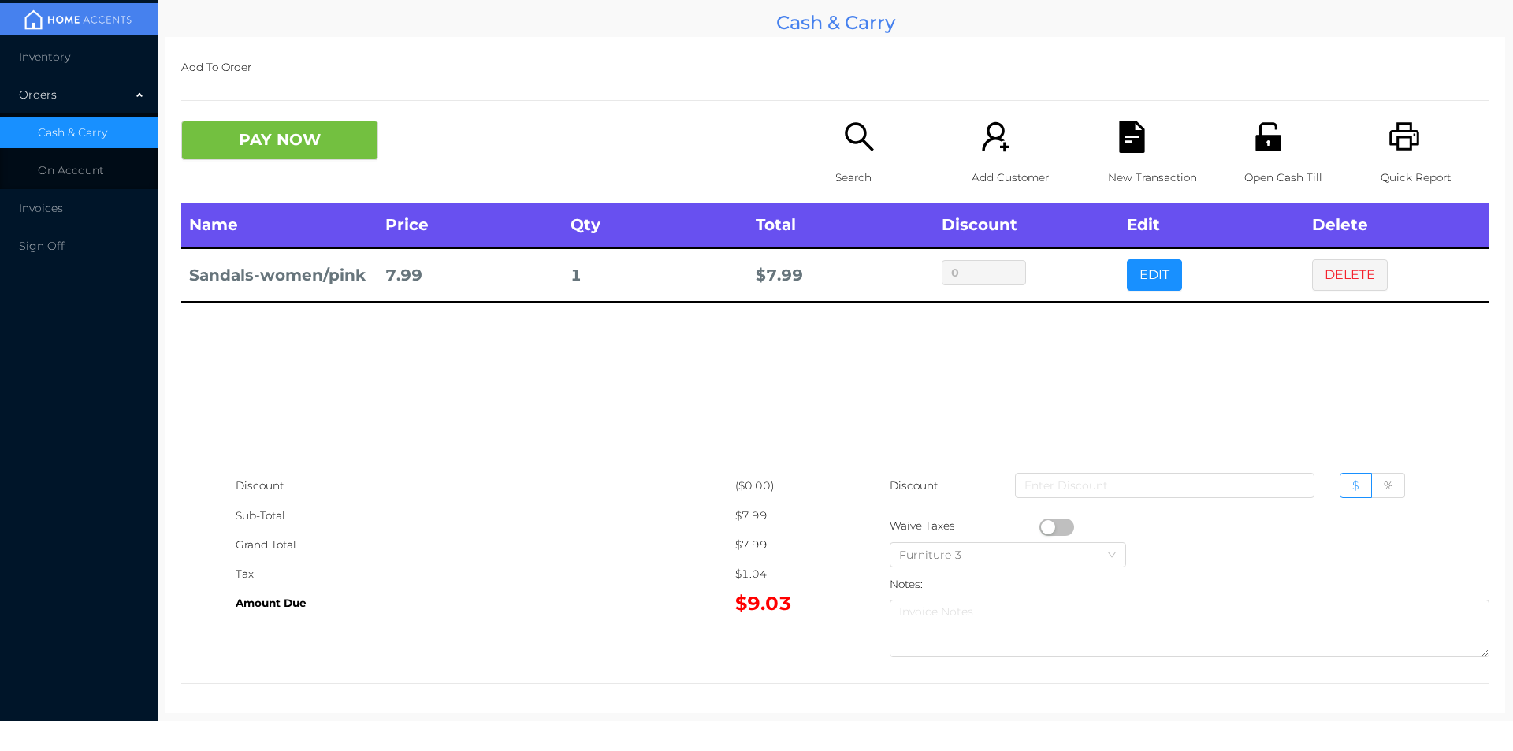
click at [845, 132] on icon "icon: search" at bounding box center [859, 137] width 32 height 32
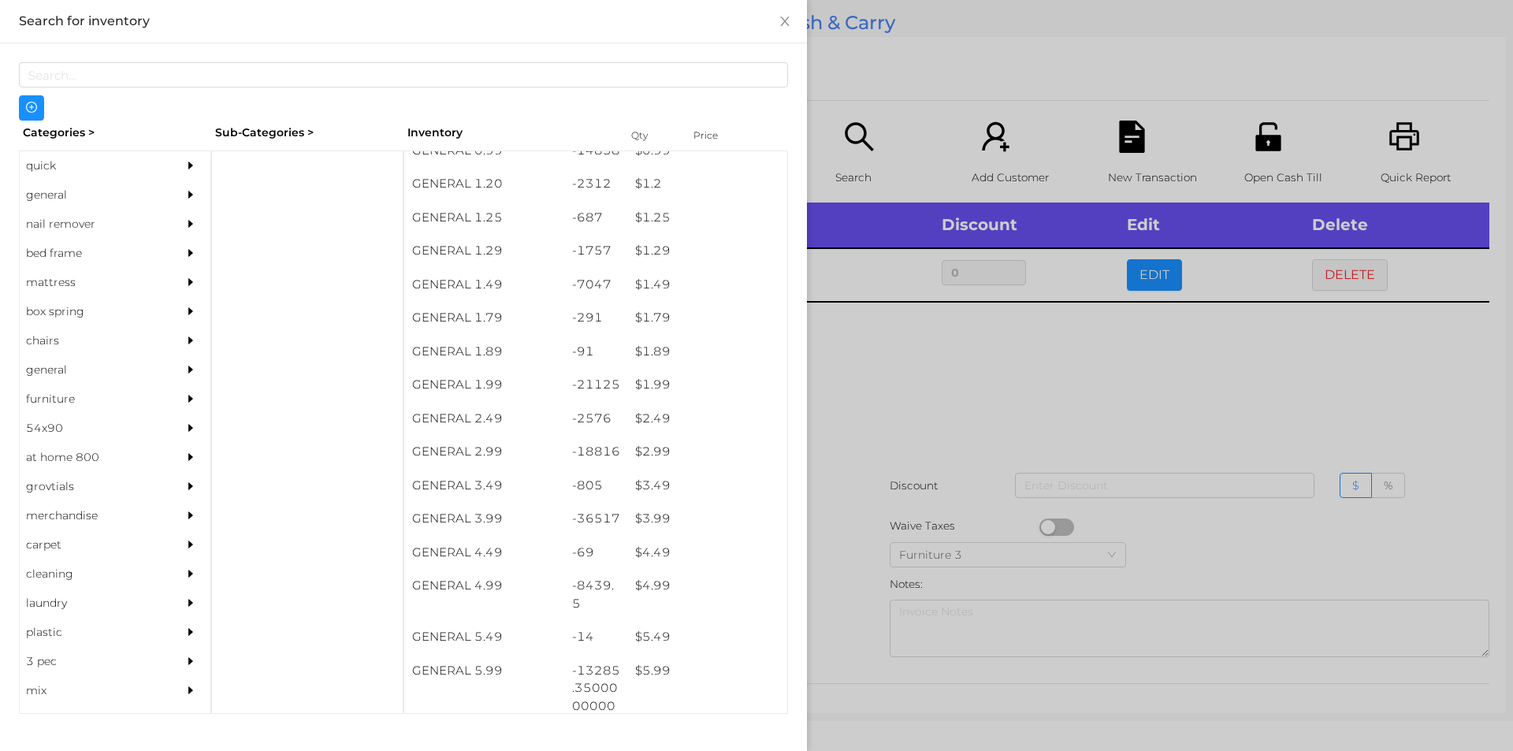
scroll to position [178, 0]
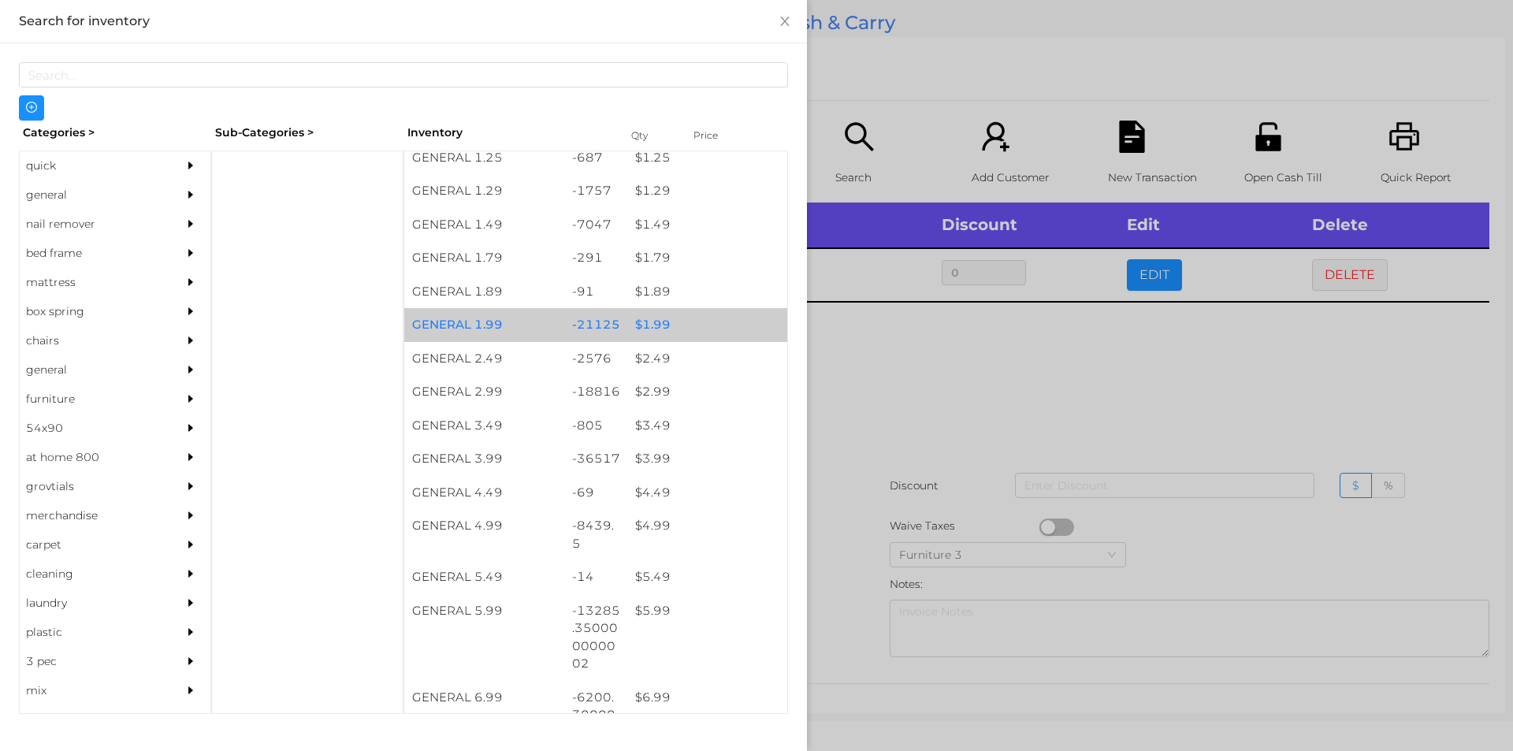
click at [679, 333] on div "$ 1.99" at bounding box center [707, 325] width 160 height 34
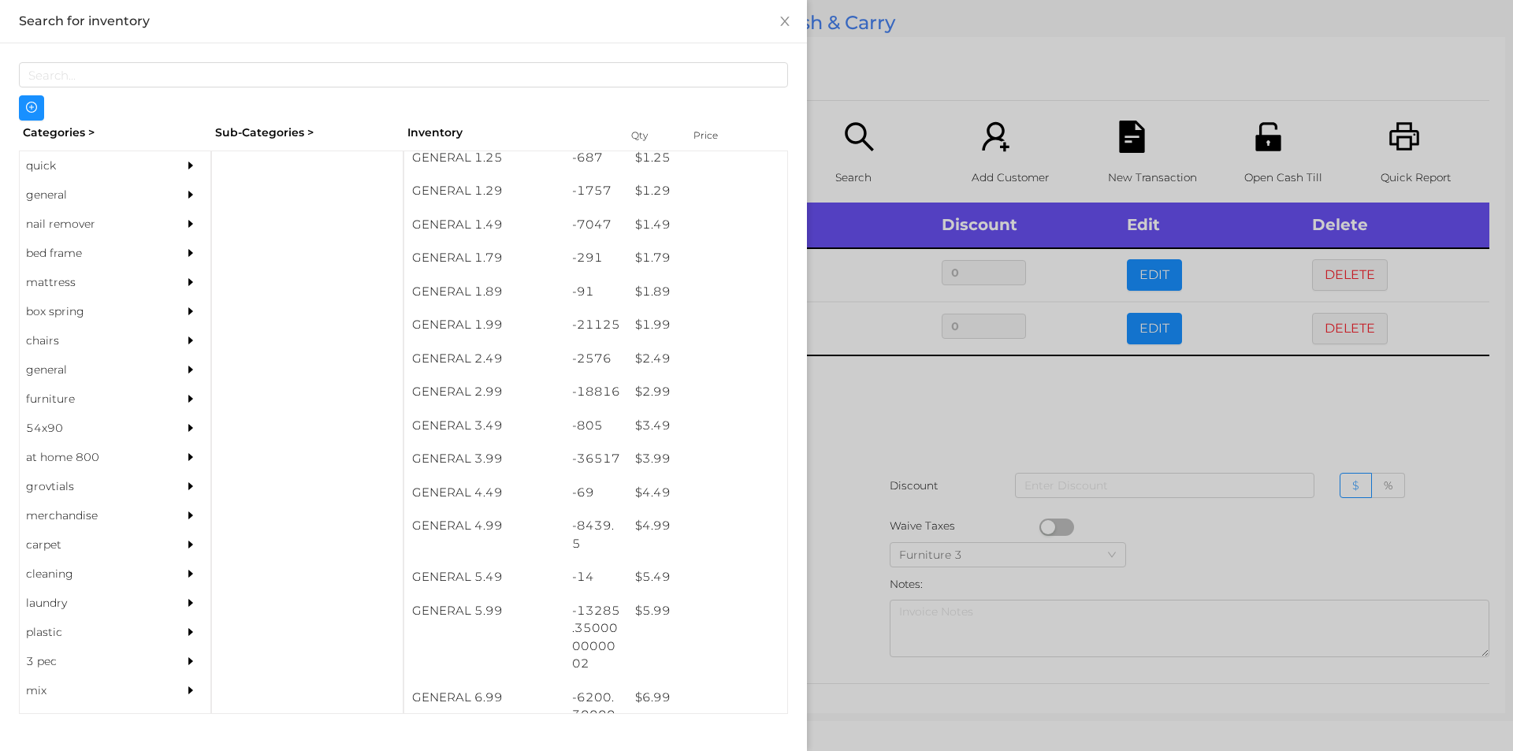
click at [994, 437] on div at bounding box center [756, 375] width 1513 height 751
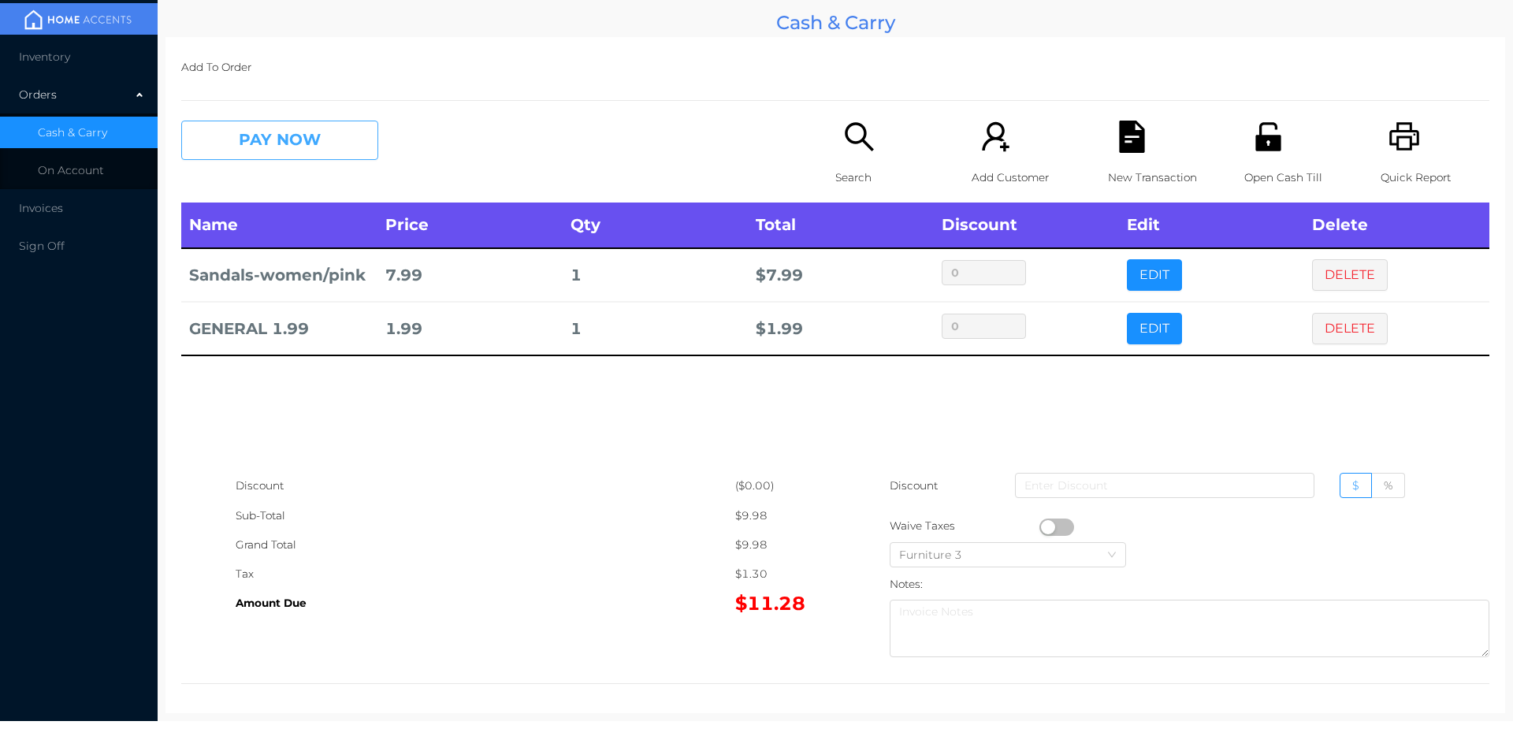
click at [296, 139] on button "PAY NOW" at bounding box center [279, 140] width 197 height 39
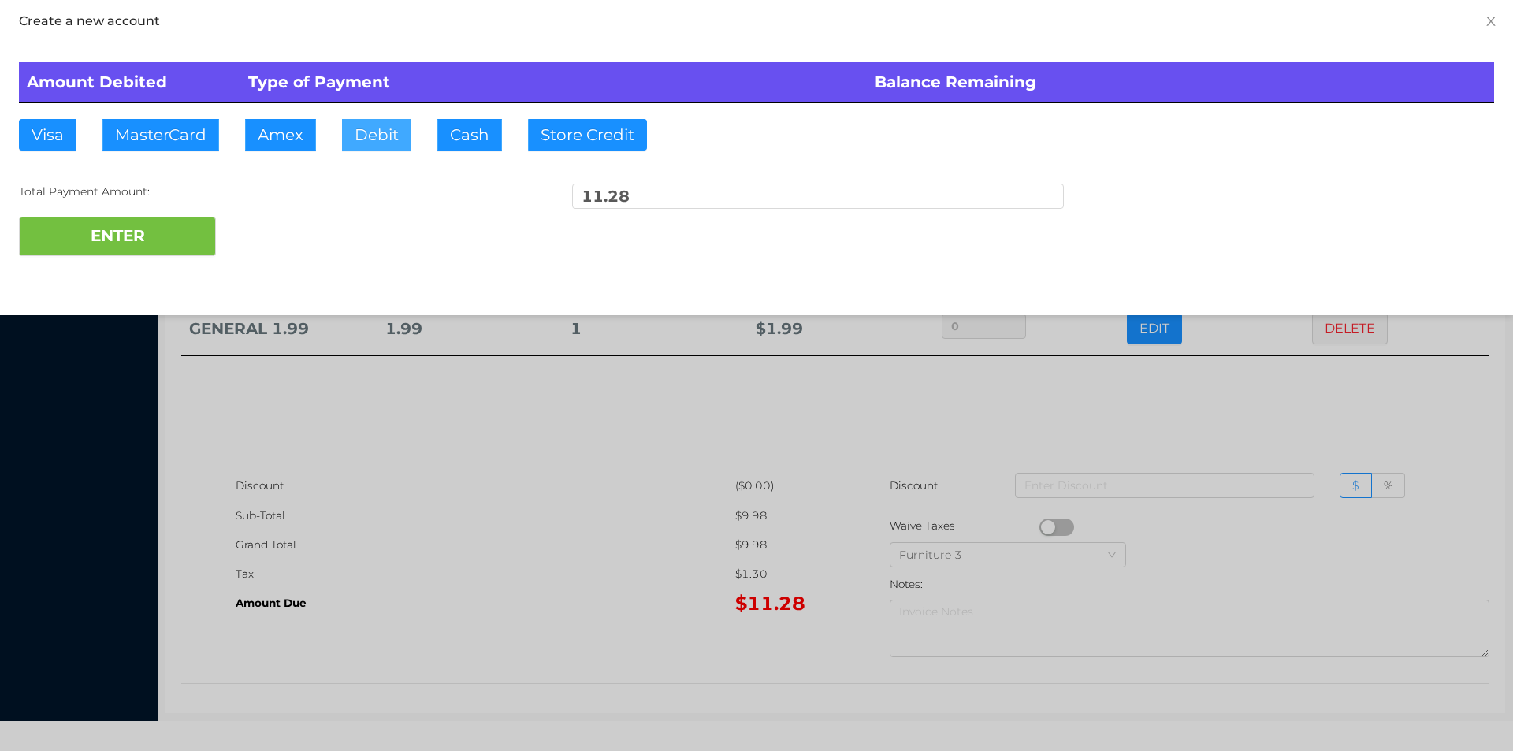
click at [379, 121] on button "Debit" at bounding box center [376, 135] width 69 height 32
type input "20"
click at [110, 251] on button "ENTER" at bounding box center [117, 236] width 197 height 39
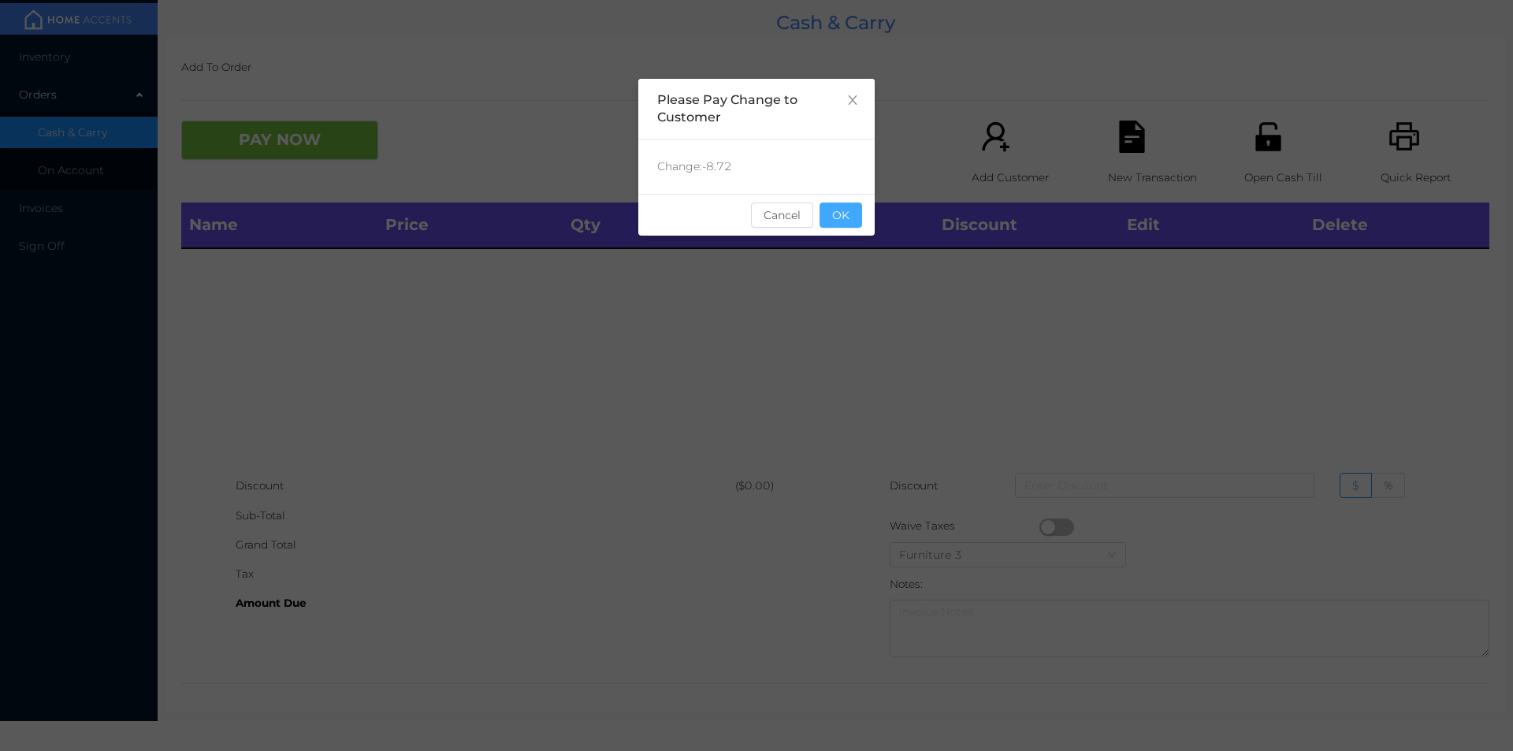
click at [853, 221] on button "OK" at bounding box center [841, 215] width 43 height 25
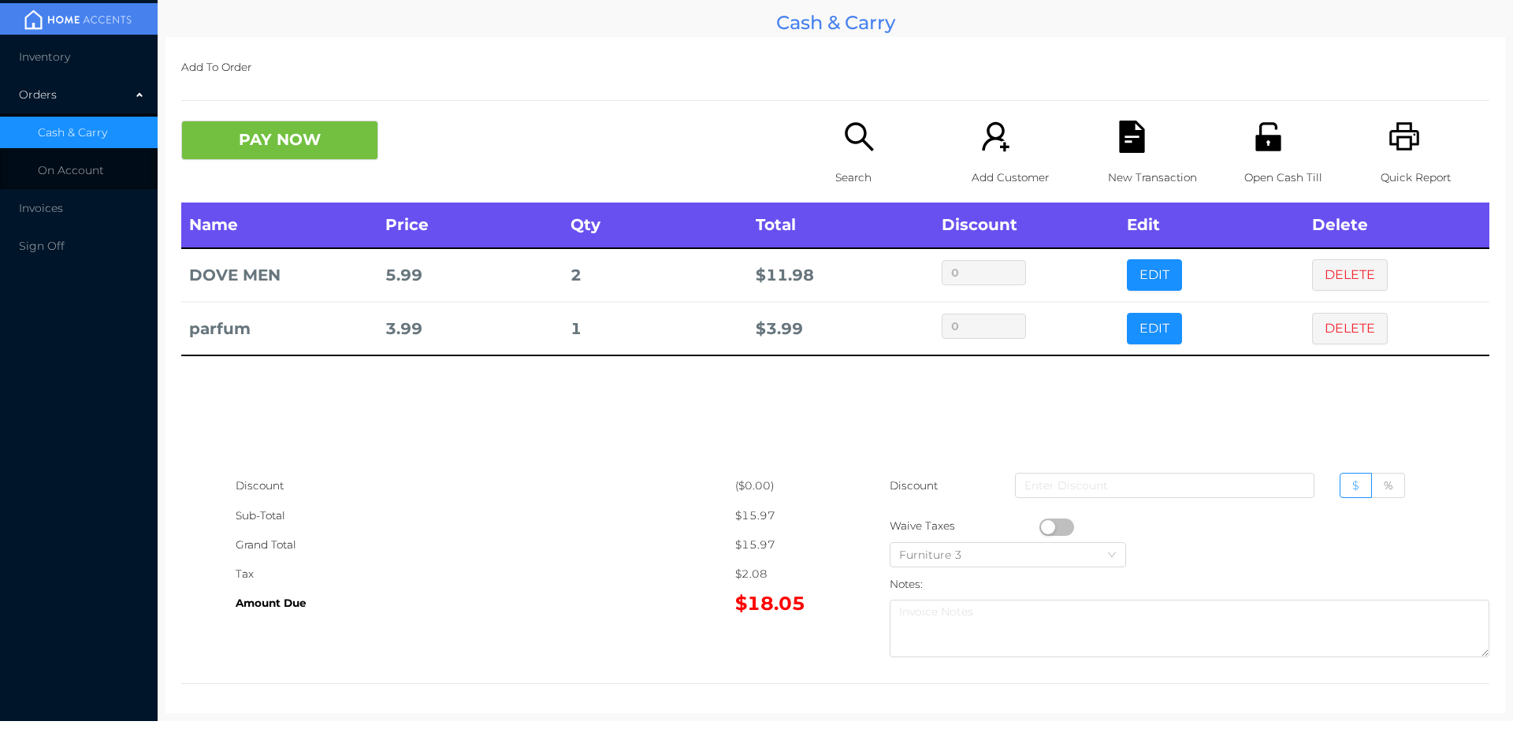
click at [1121, 131] on icon "icon: file-text" at bounding box center [1131, 137] width 25 height 32
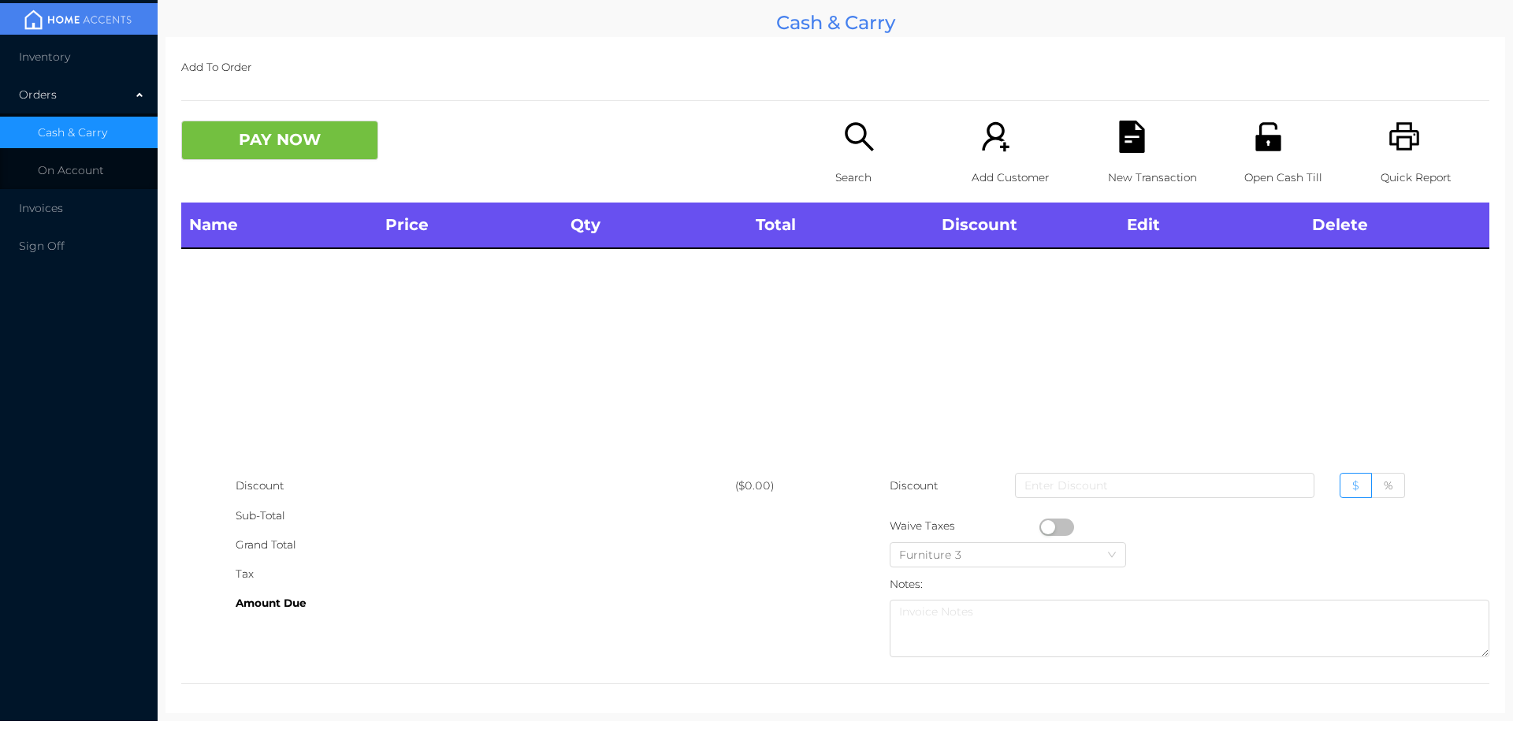
click at [1404, 142] on icon "icon: printer" at bounding box center [1405, 137] width 32 height 32
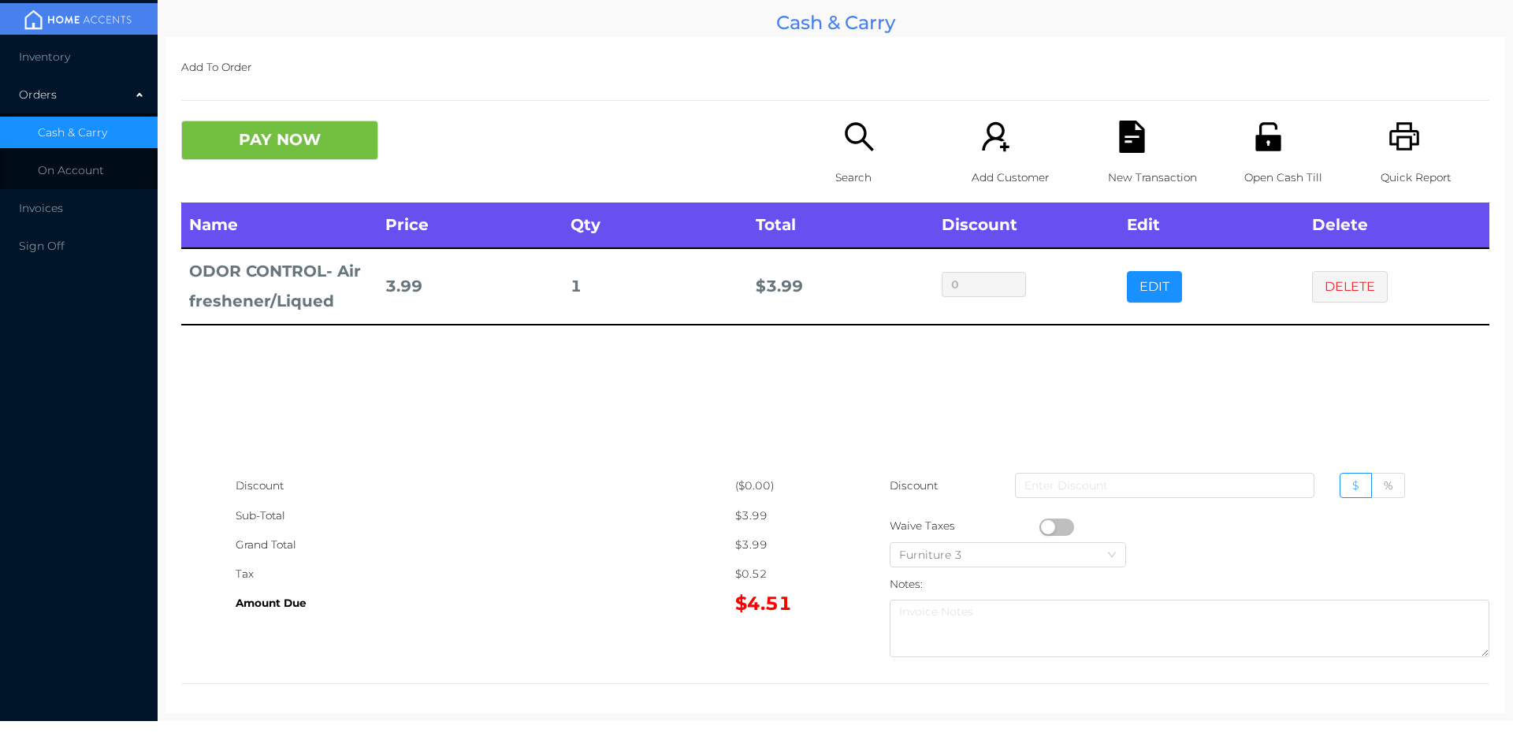
click at [843, 151] on icon "icon: search" at bounding box center [859, 137] width 32 height 32
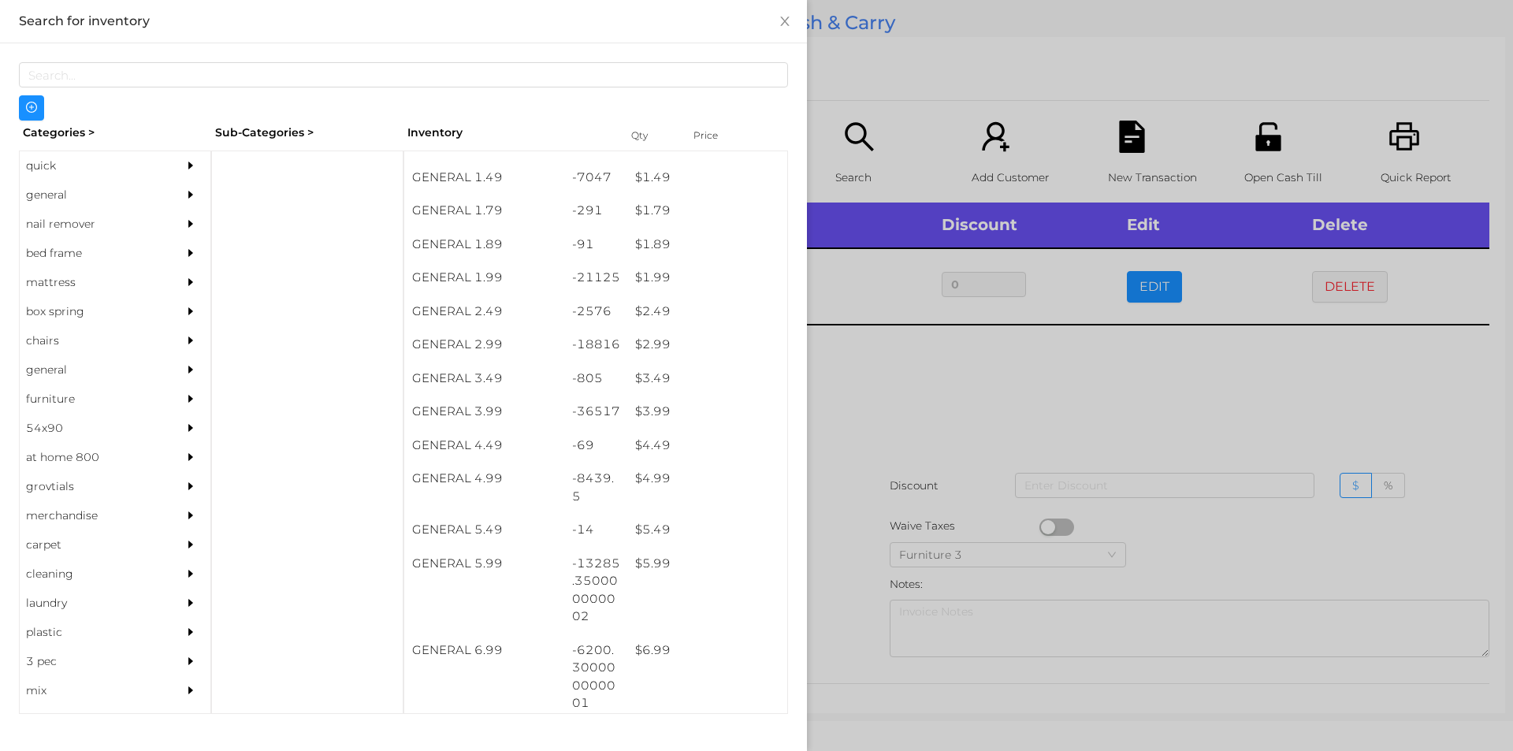
scroll to position [225, 0]
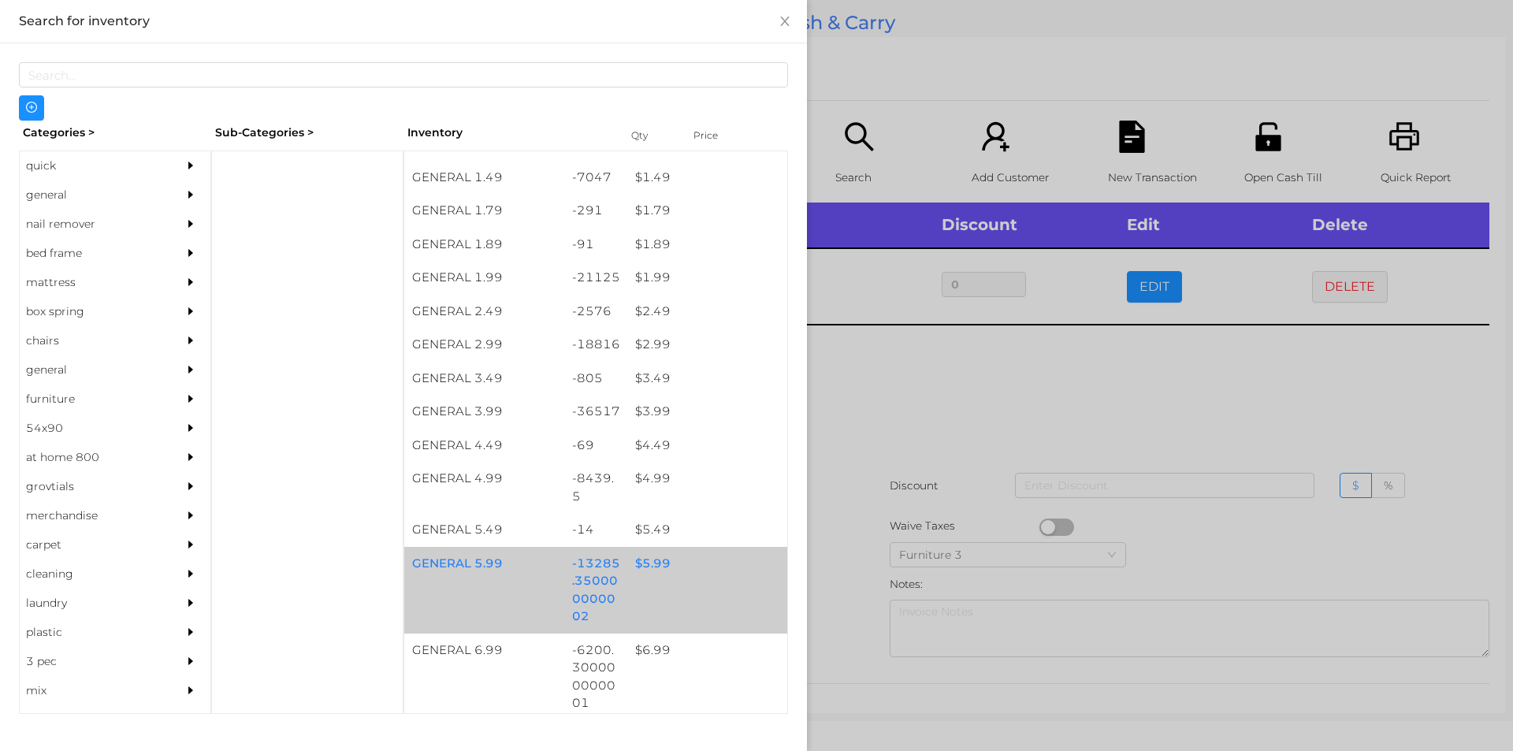
click at [653, 578] on div "$ 5.99" at bounding box center [707, 564] width 160 height 34
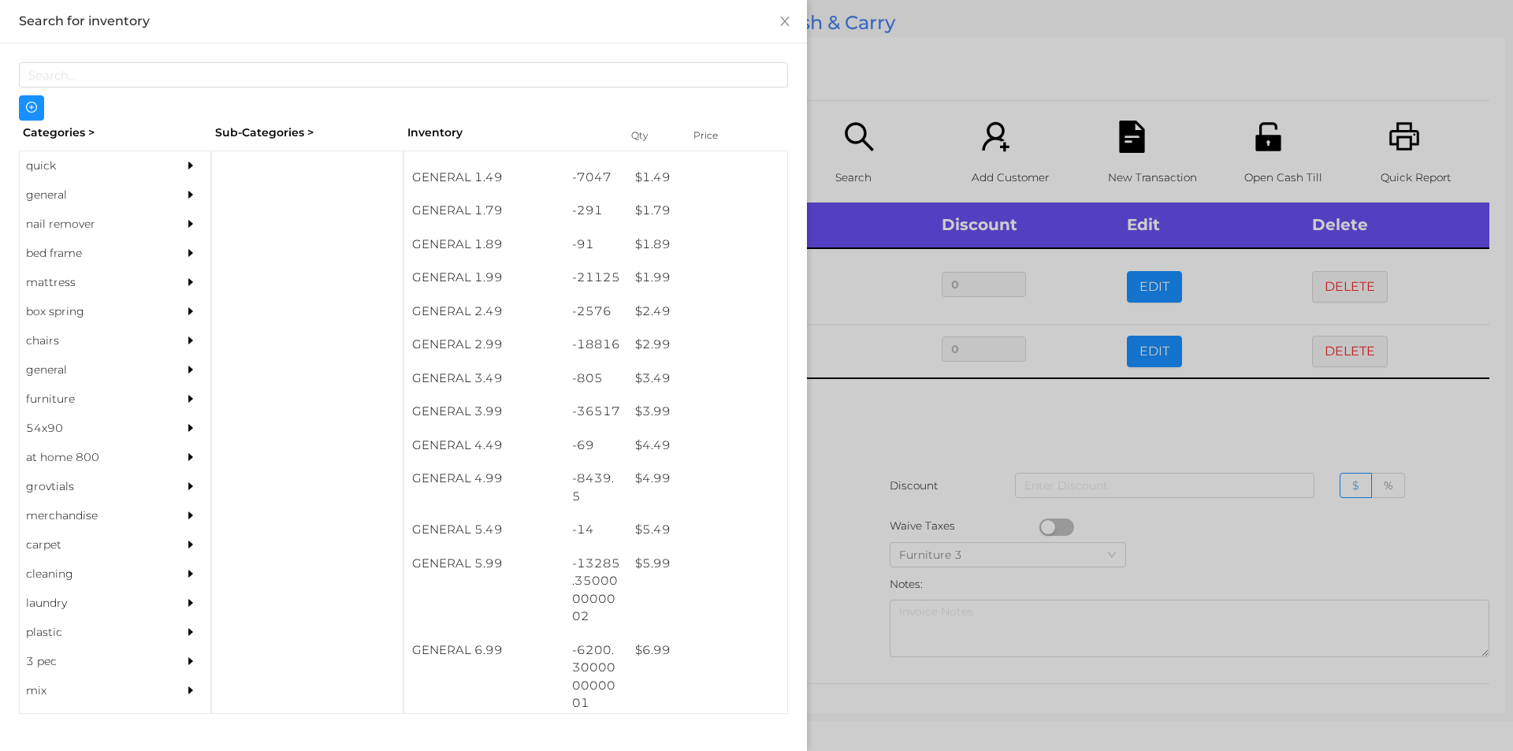
click at [909, 426] on div at bounding box center [756, 375] width 1513 height 751
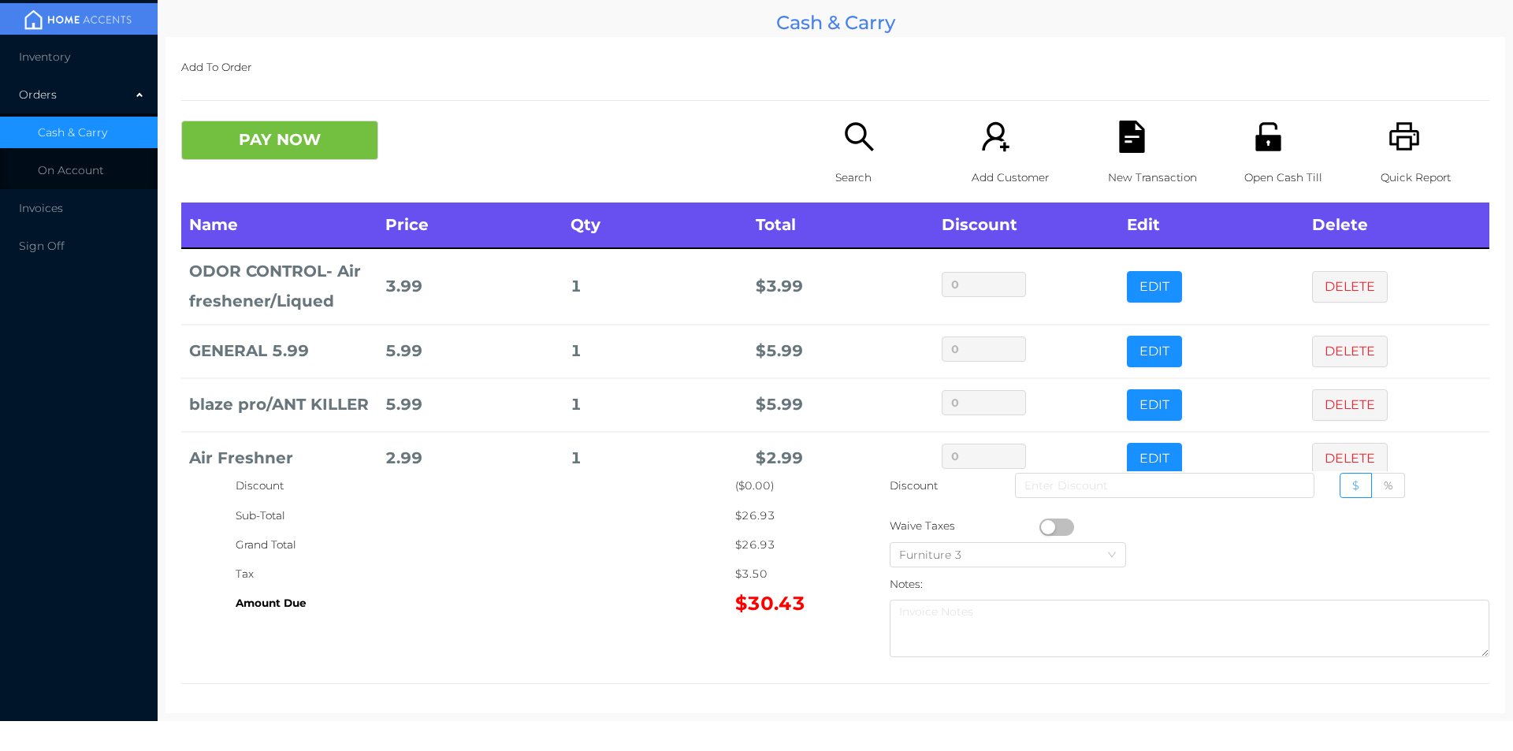
click at [853, 139] on icon "icon: search" at bounding box center [859, 137] width 32 height 32
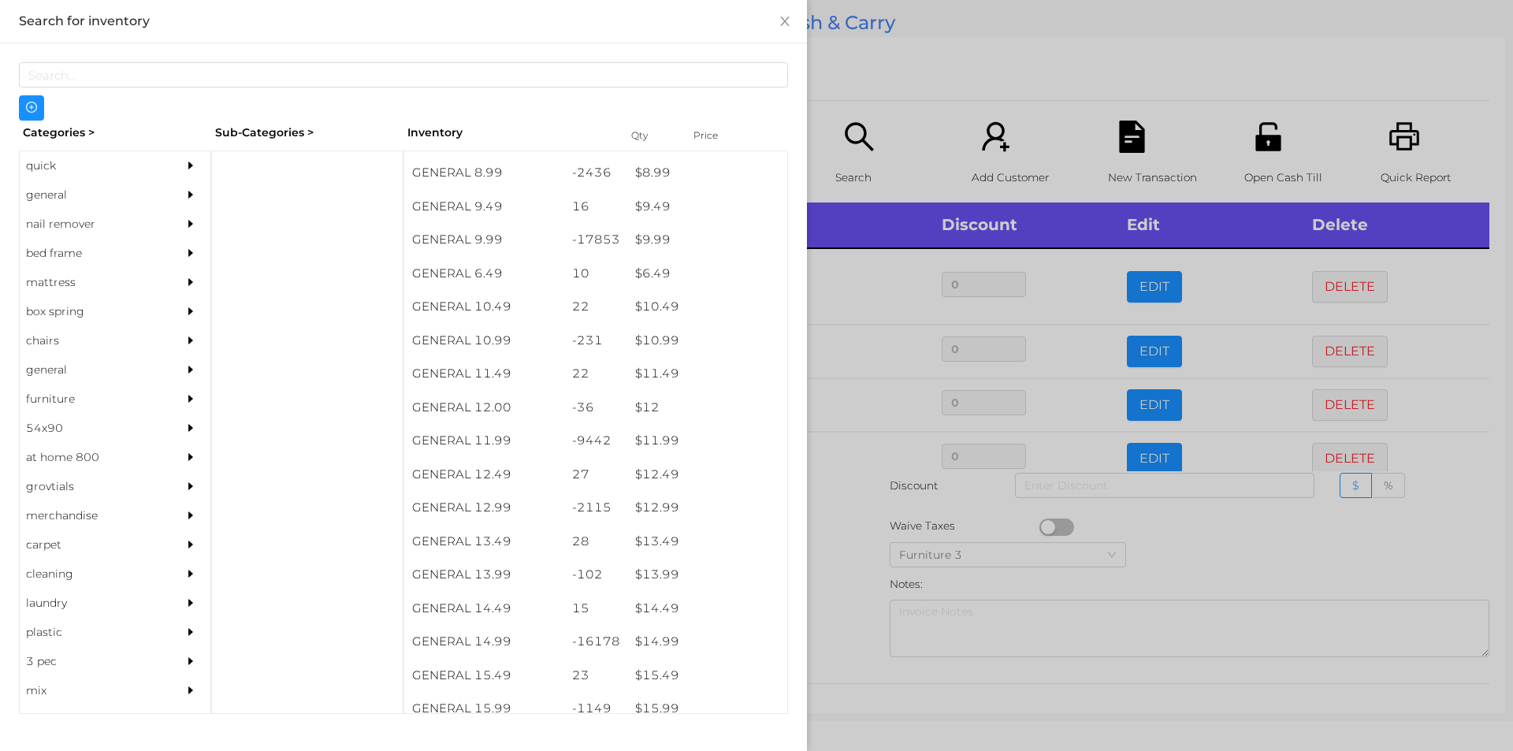
scroll to position [925, 0]
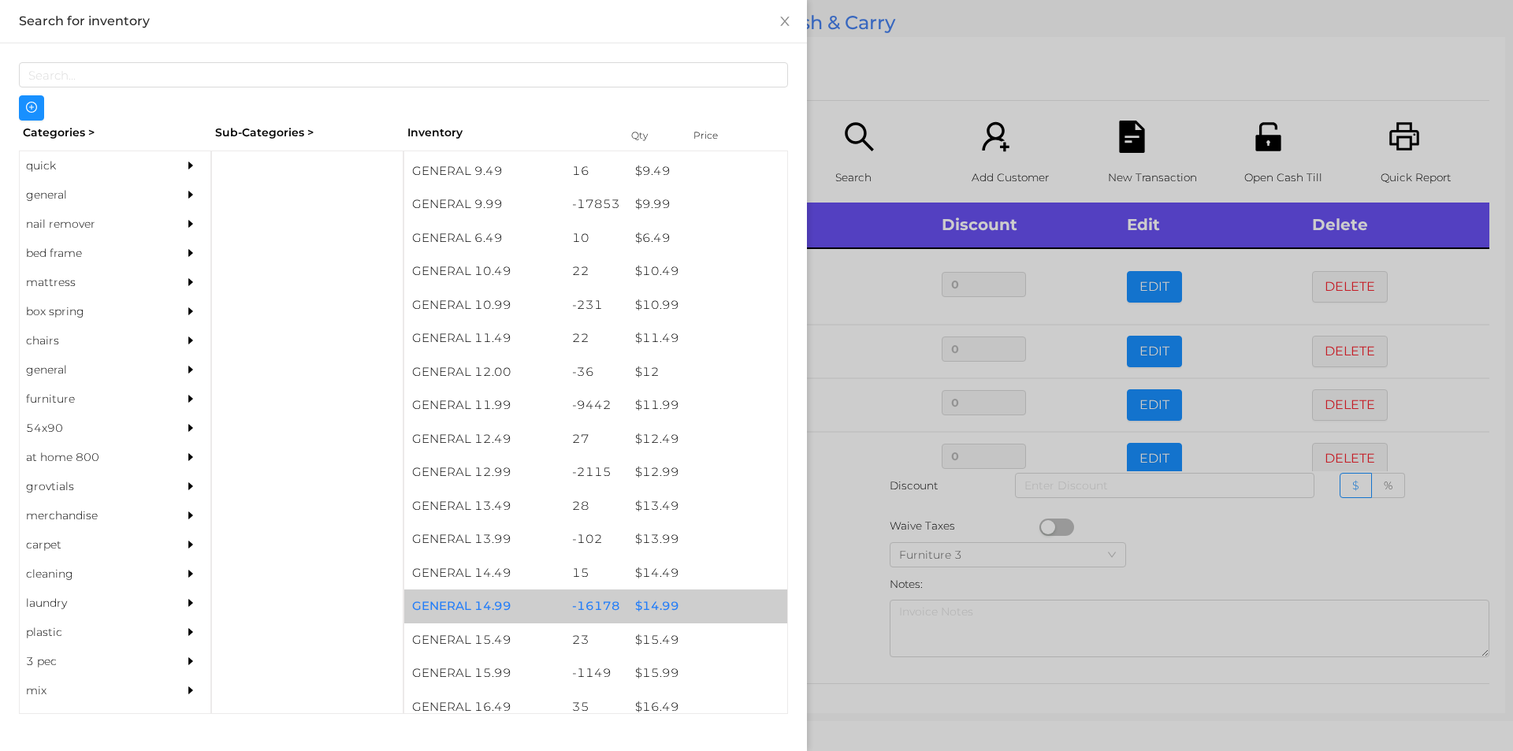
click at [680, 612] on div "$ 14.99" at bounding box center [707, 606] width 160 height 34
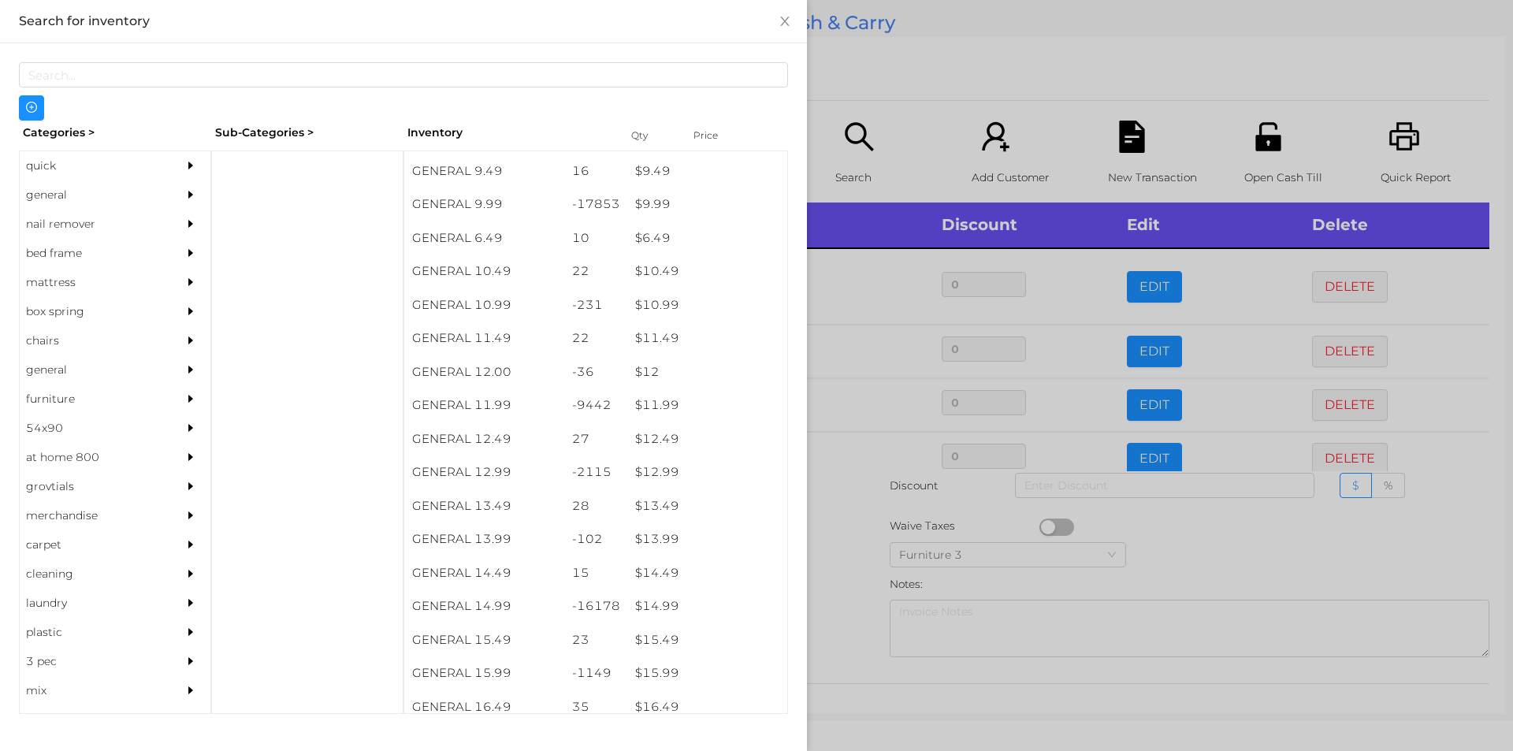
click at [975, 96] on div at bounding box center [756, 375] width 1513 height 751
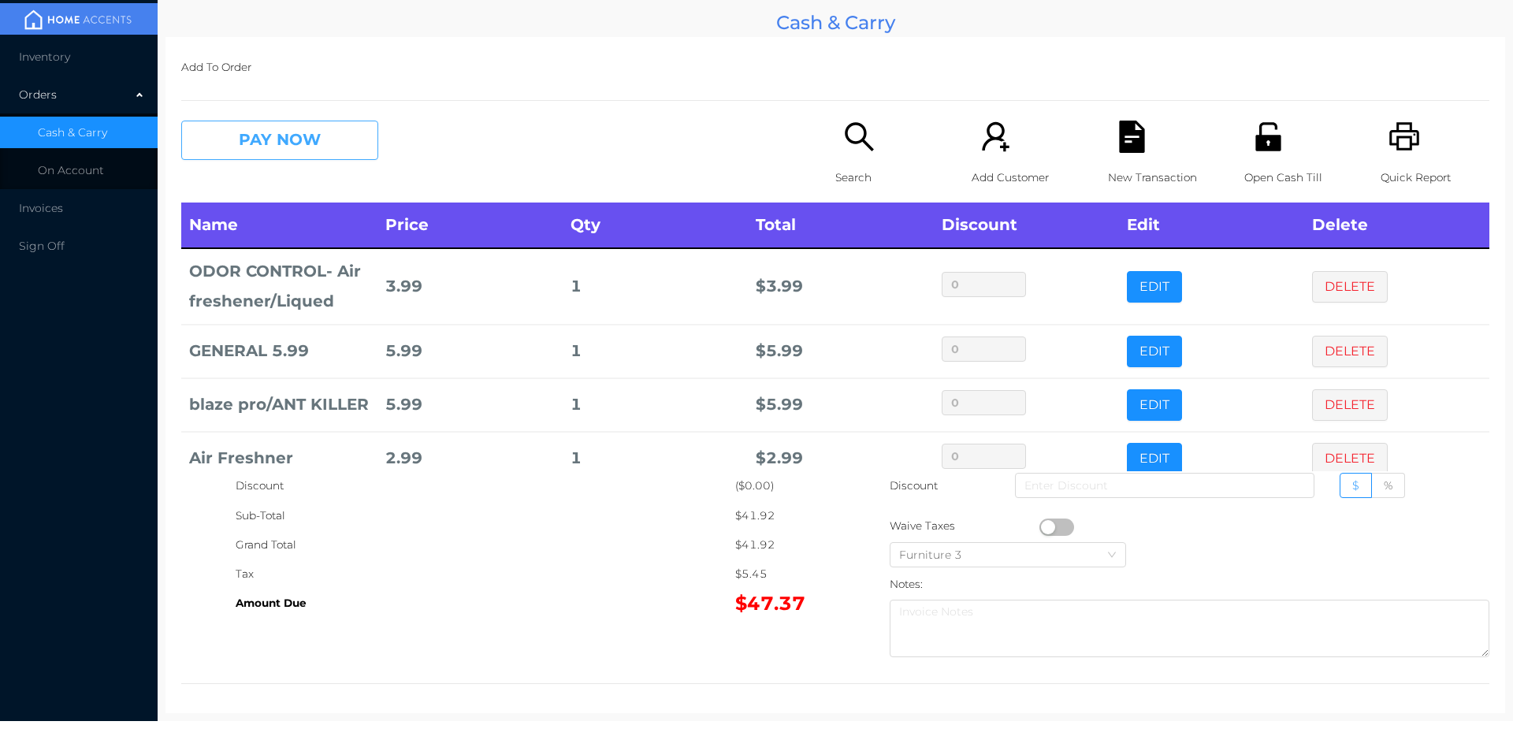
click at [291, 147] on button "PAY NOW" at bounding box center [279, 140] width 197 height 39
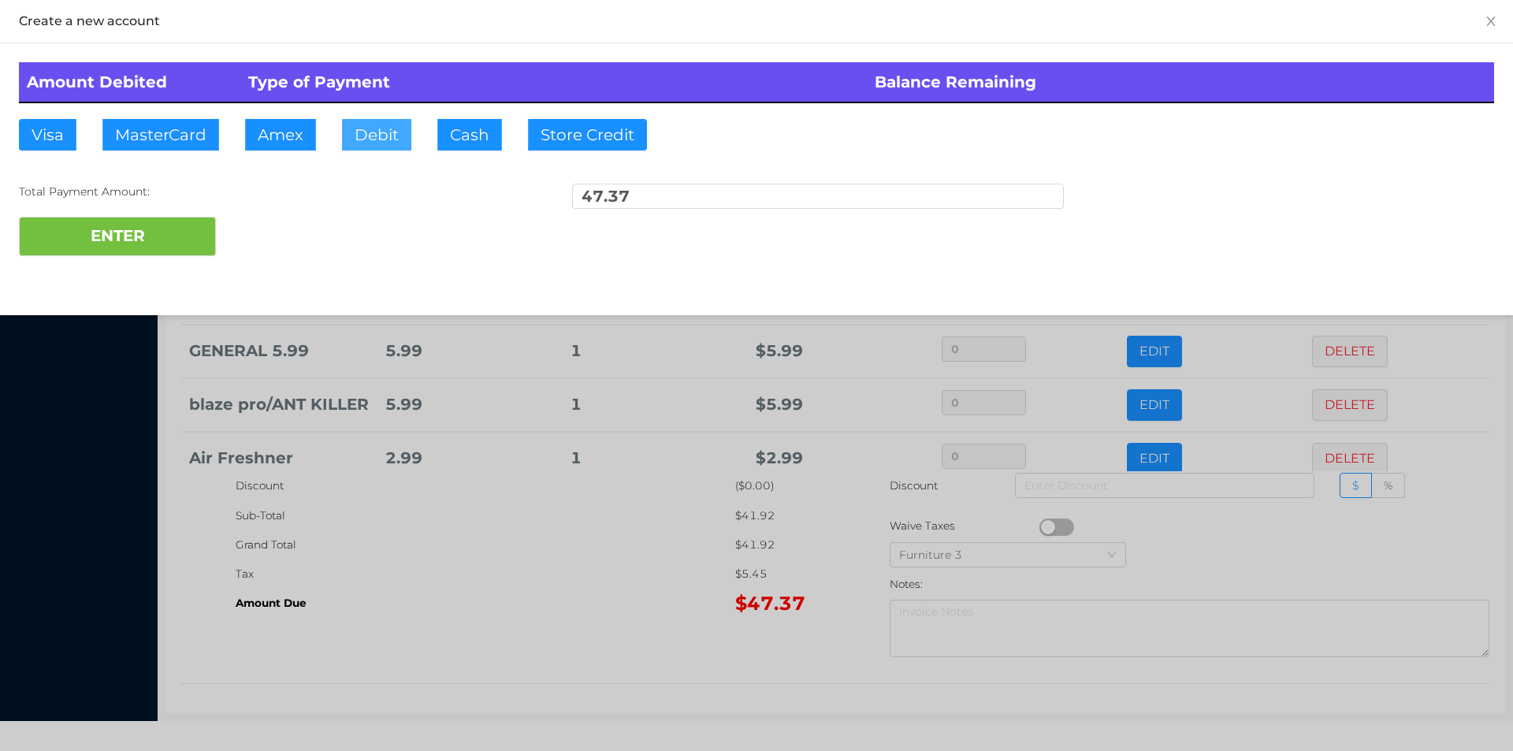
click at [381, 129] on button "Debit" at bounding box center [376, 135] width 69 height 32
click at [198, 250] on button "ENTER" at bounding box center [117, 236] width 197 height 39
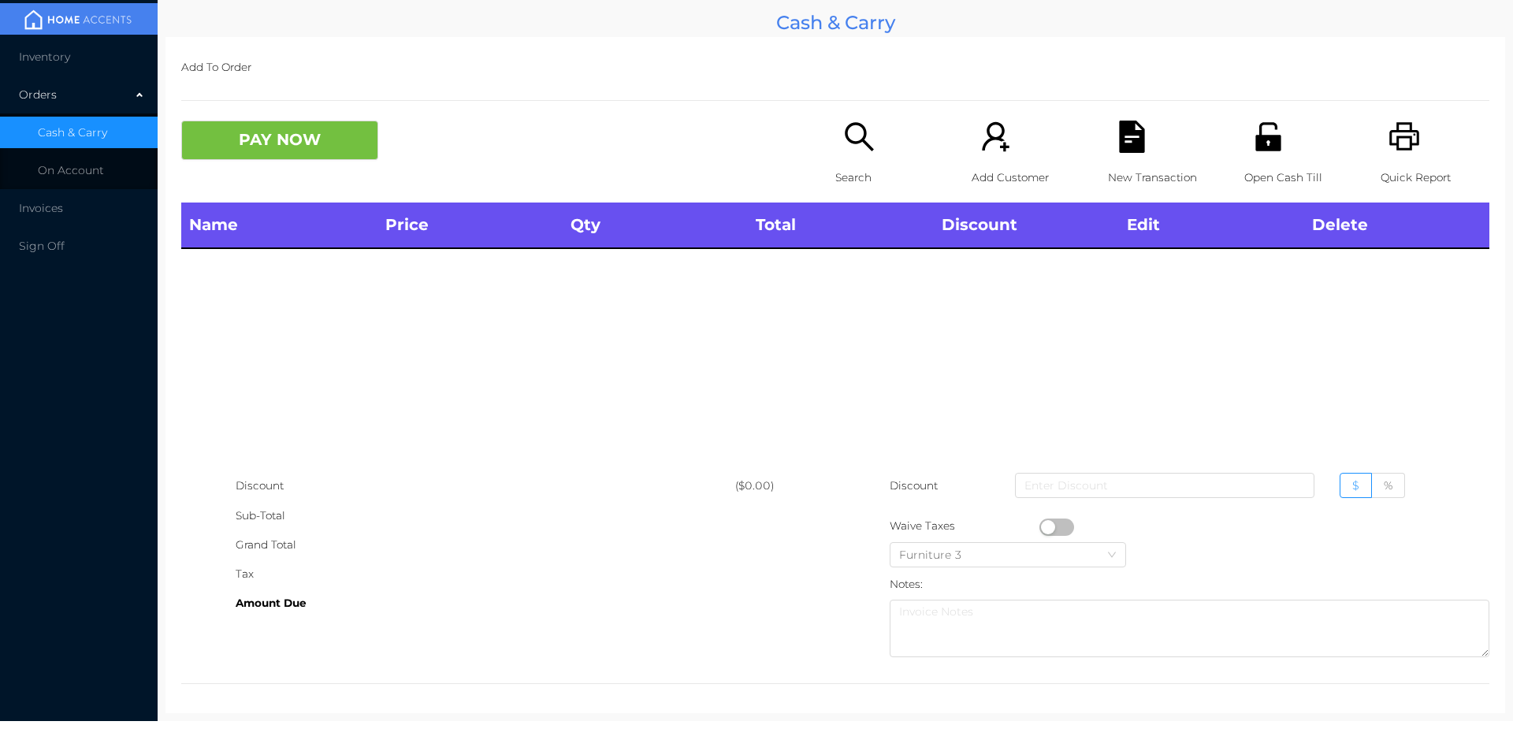
click at [843, 143] on icon "icon: search" at bounding box center [859, 137] width 32 height 32
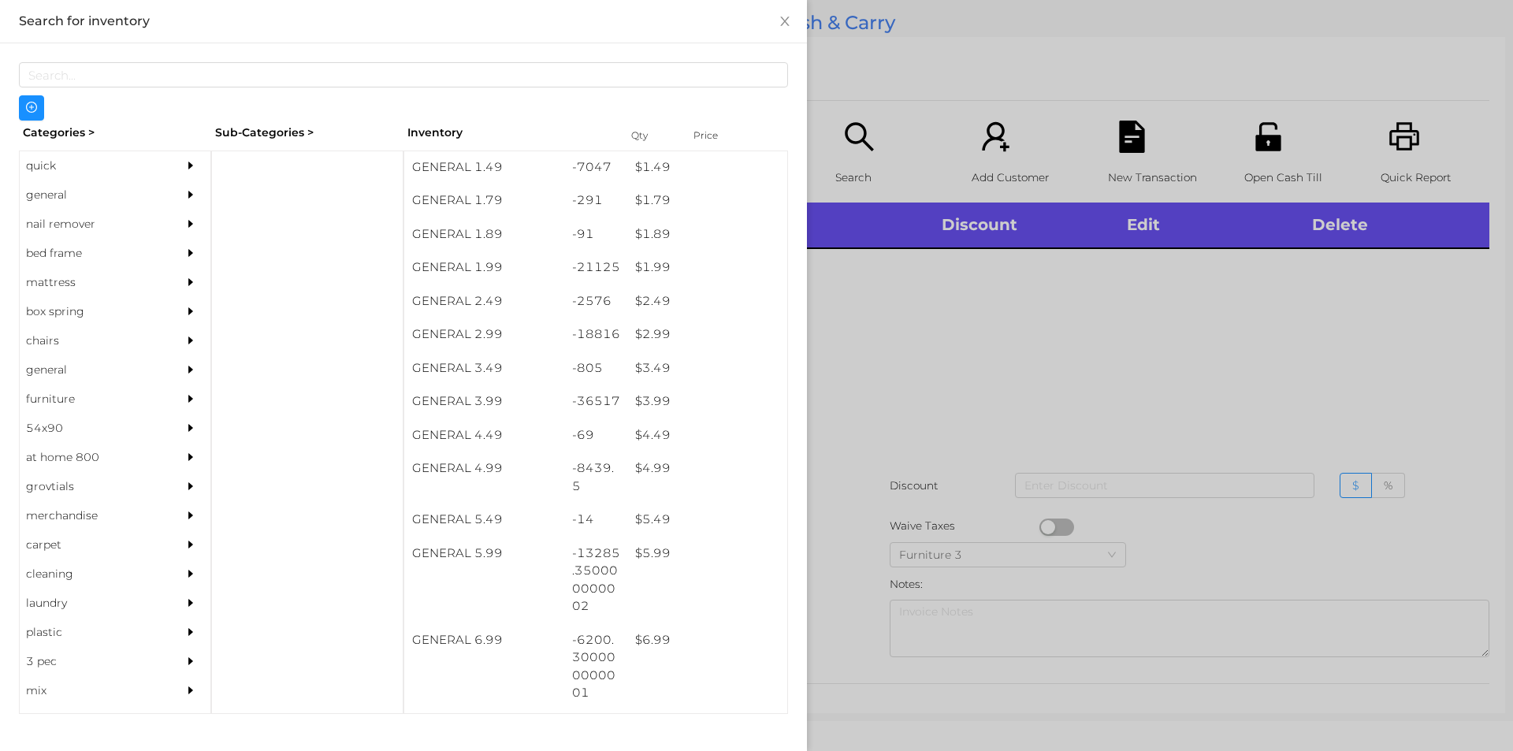
scroll to position [239, 0]
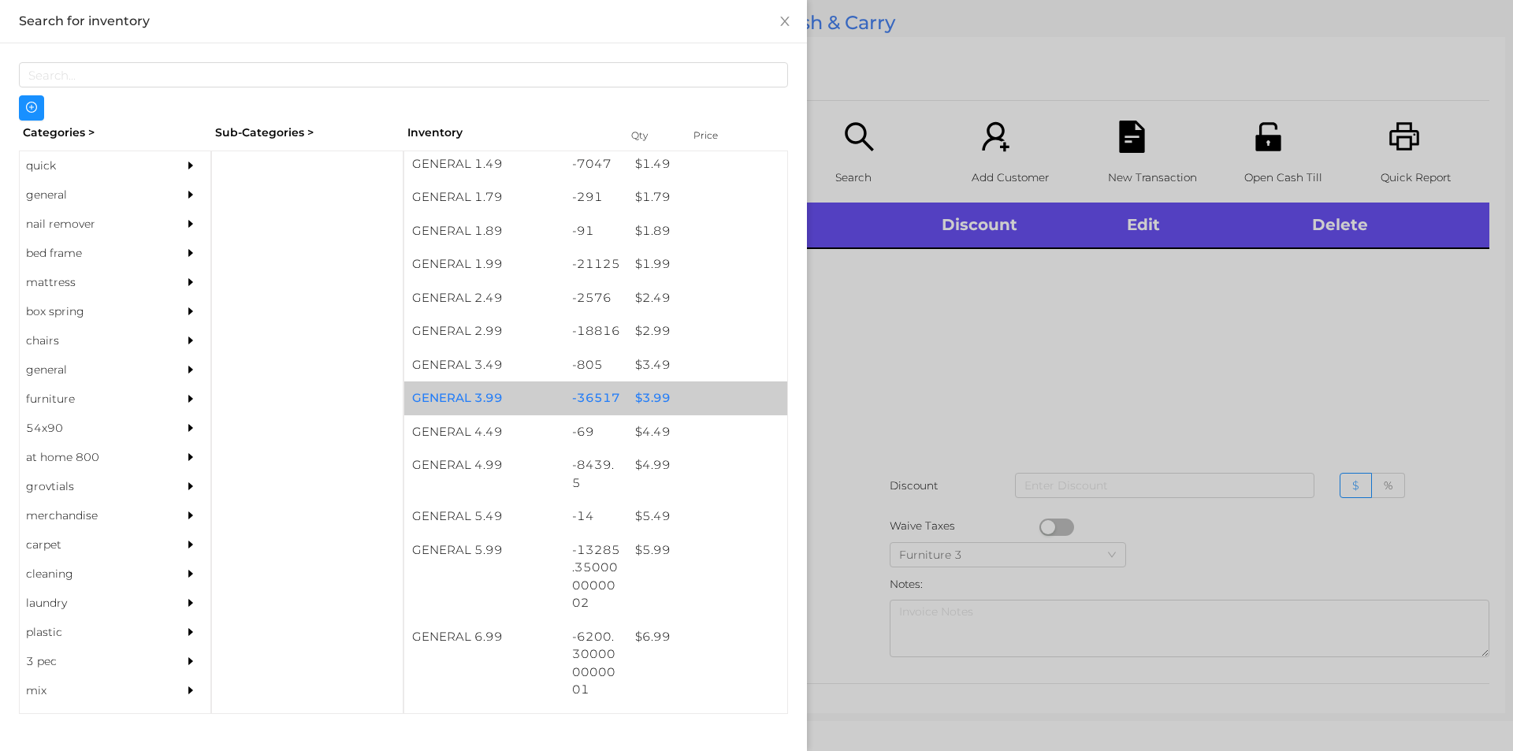
click at [699, 403] on div "$ 3.99" at bounding box center [707, 398] width 160 height 34
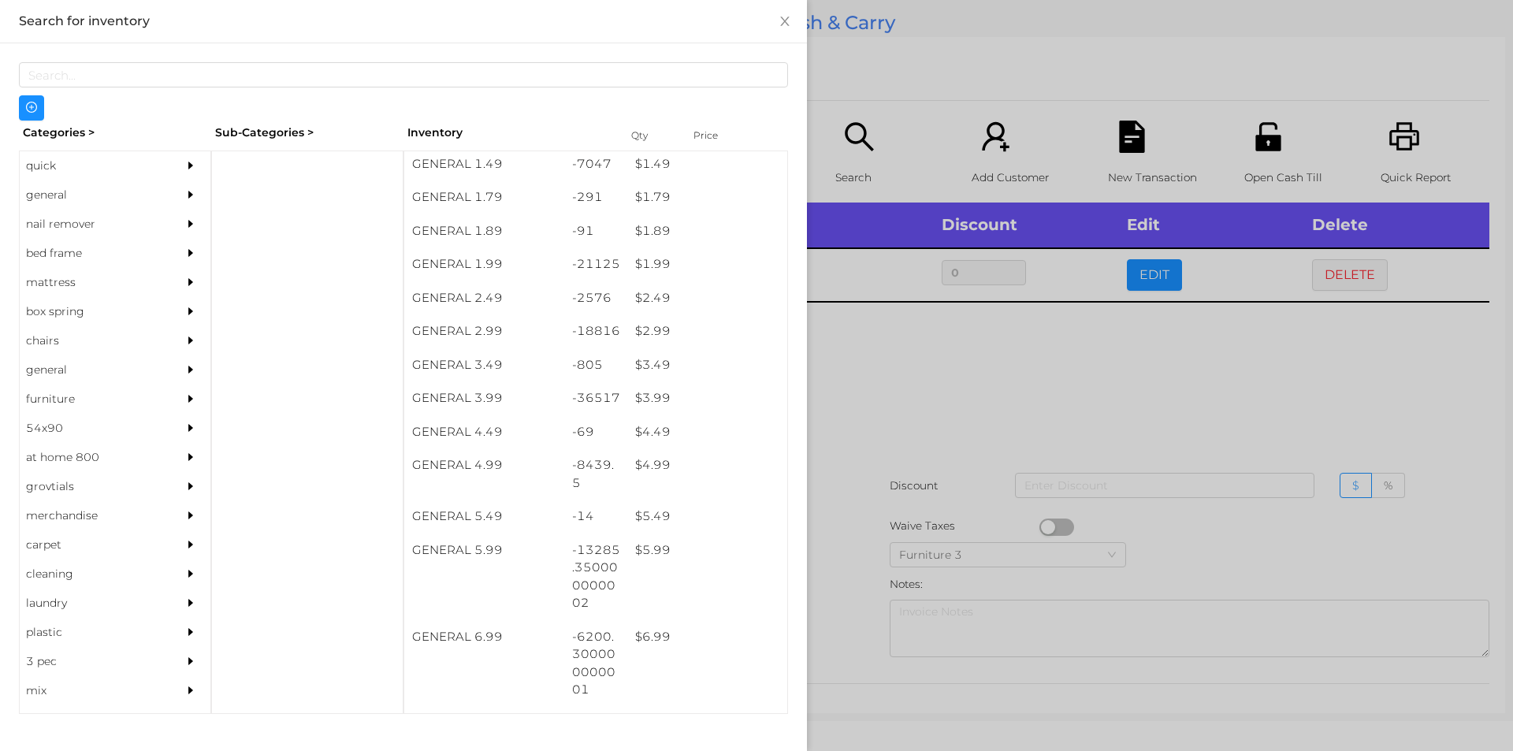
click at [887, 360] on div at bounding box center [756, 375] width 1513 height 751
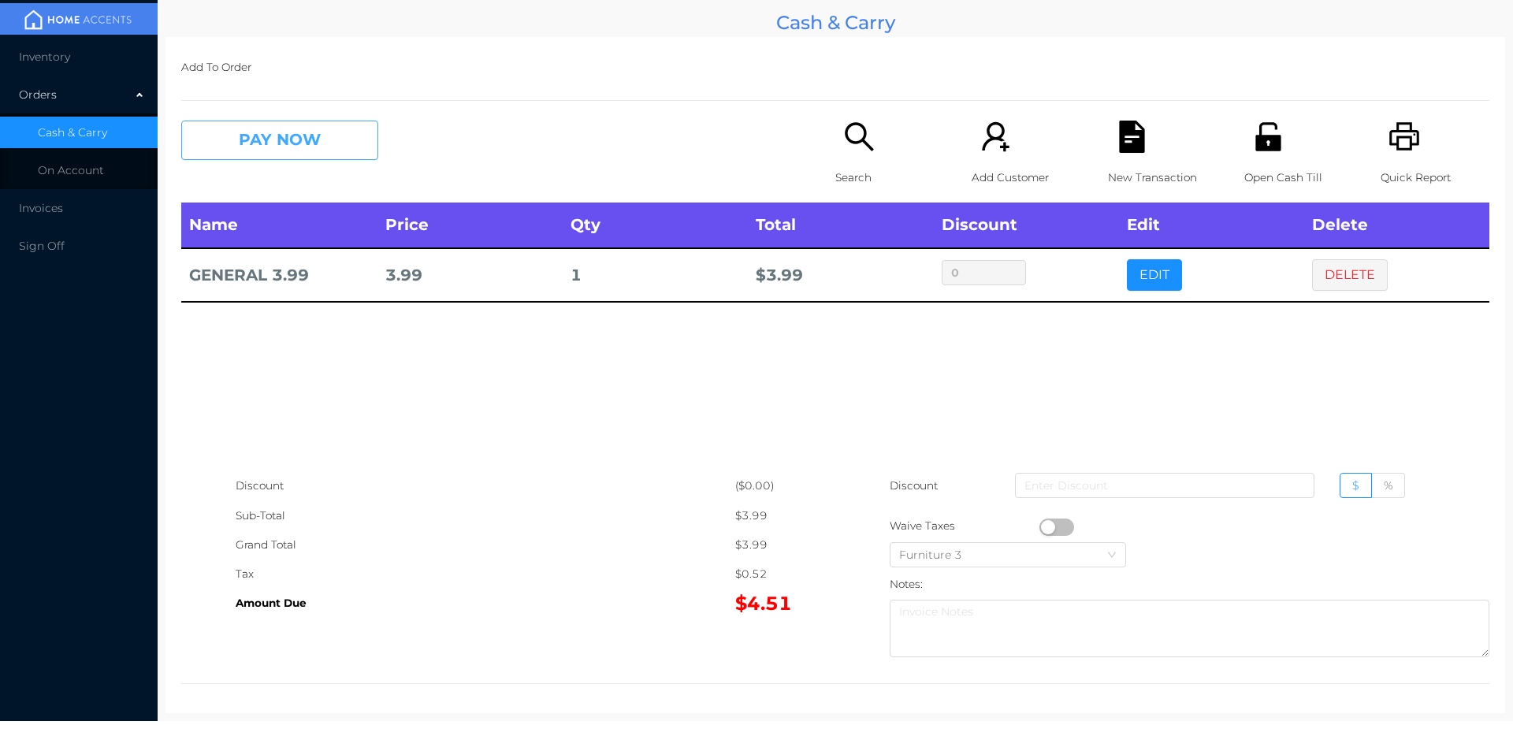
click at [300, 158] on button "PAY NOW" at bounding box center [279, 140] width 197 height 39
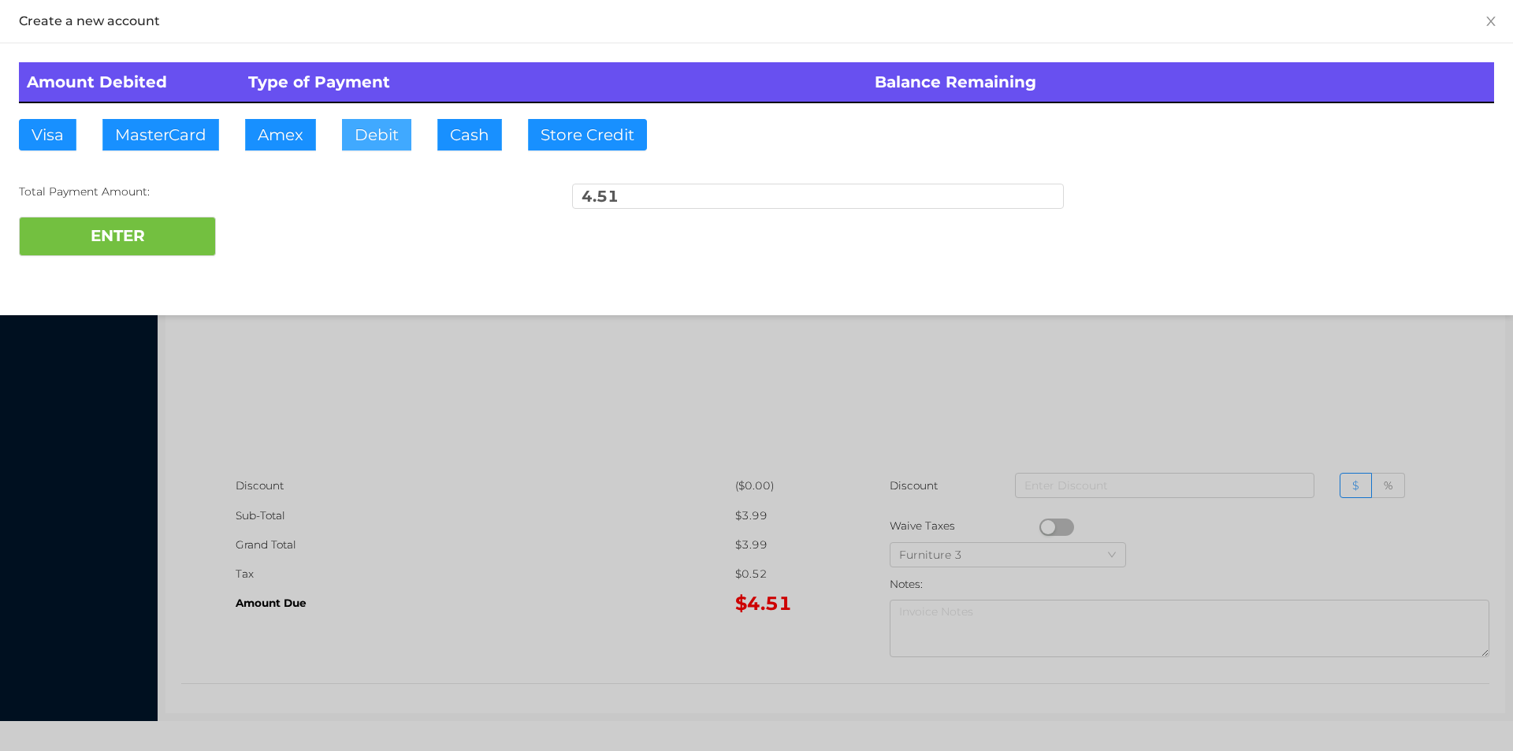
click at [375, 149] on button "Debit" at bounding box center [376, 135] width 69 height 32
click at [214, 217] on button "ENTER" at bounding box center [117, 236] width 197 height 39
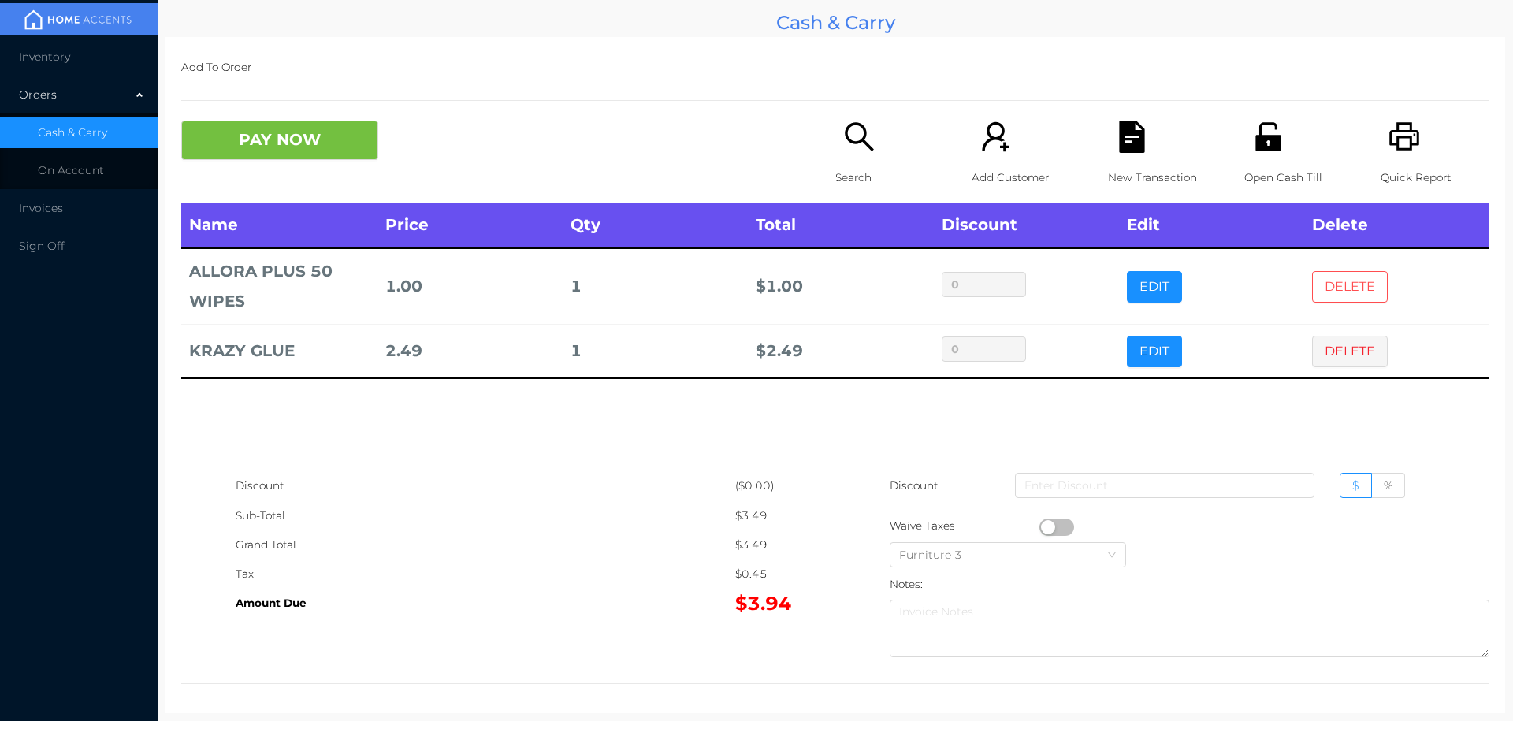
click at [1347, 284] on button "DELETE" at bounding box center [1350, 287] width 76 height 32
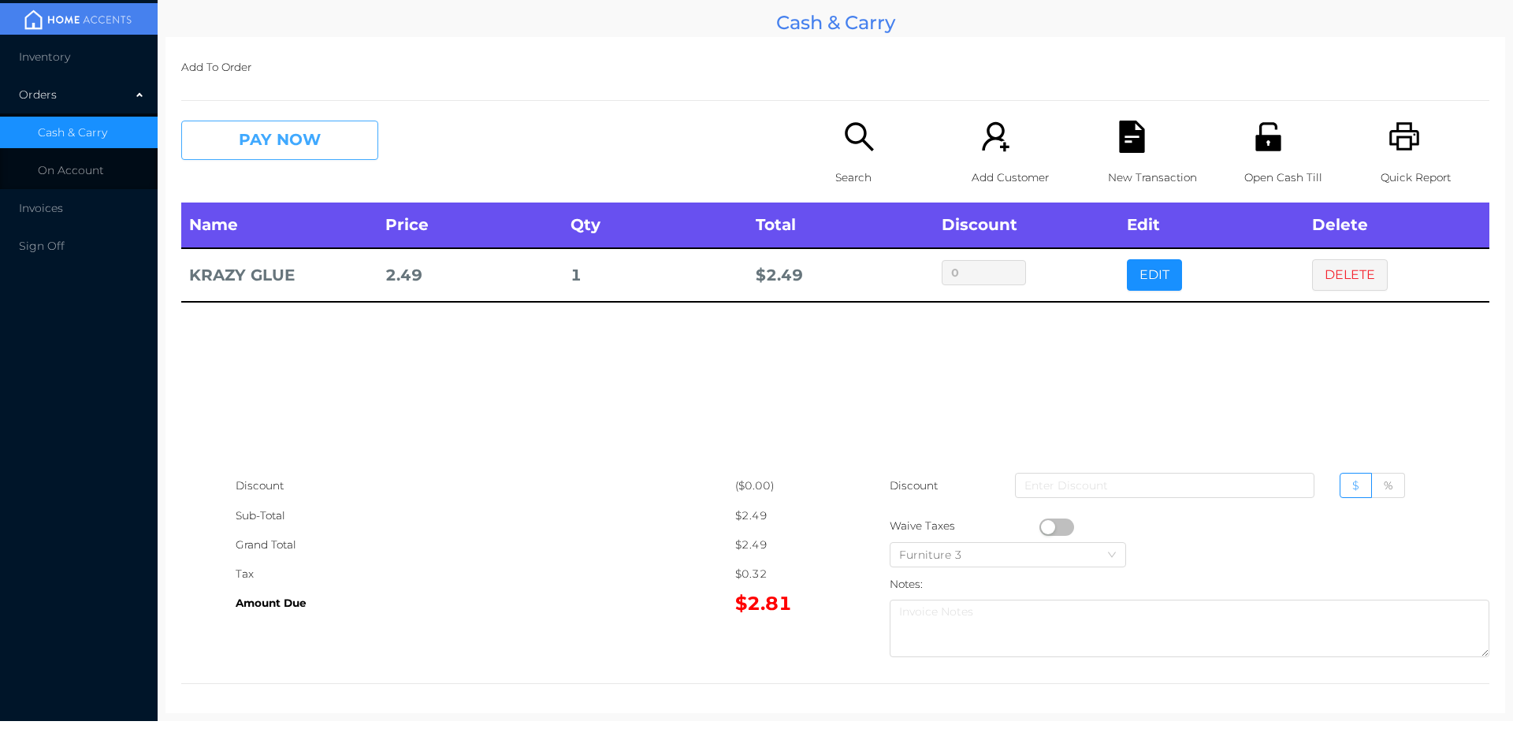
click at [244, 156] on button "PAY NOW" at bounding box center [279, 140] width 197 height 39
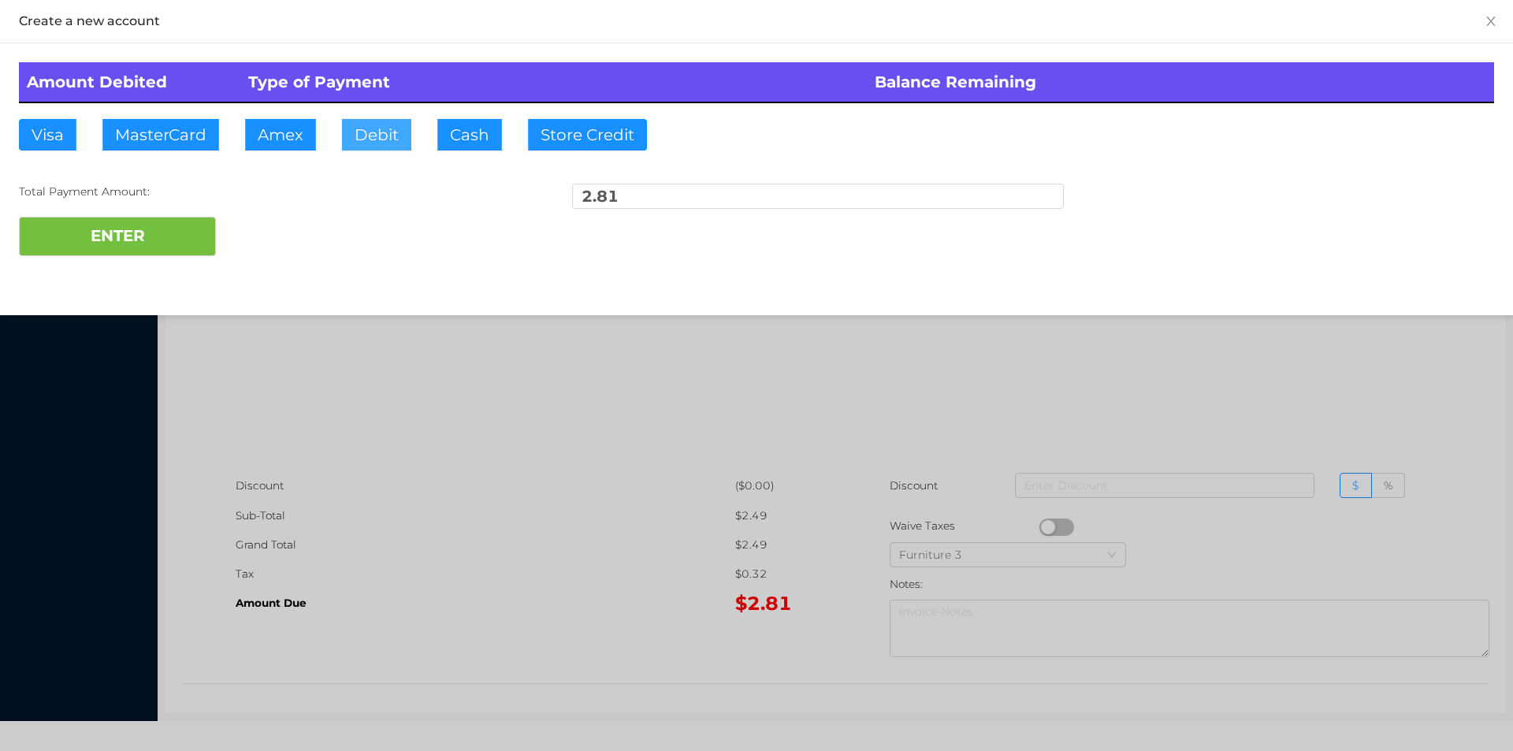
click at [357, 135] on button "Debit" at bounding box center [376, 135] width 69 height 32
type input "100"
click at [122, 244] on button "ENTER" at bounding box center [117, 236] width 197 height 39
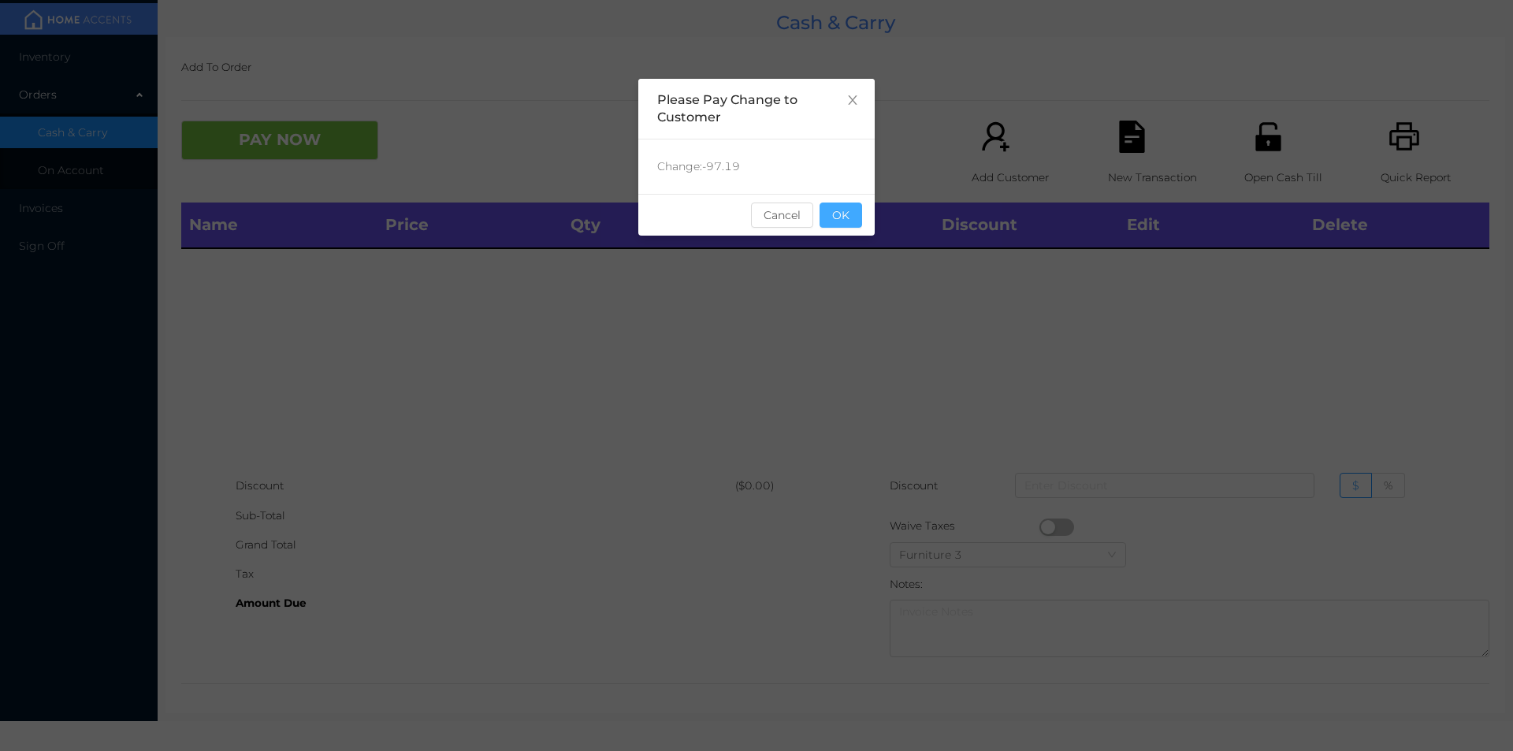
click at [828, 207] on button "OK" at bounding box center [841, 215] width 43 height 25
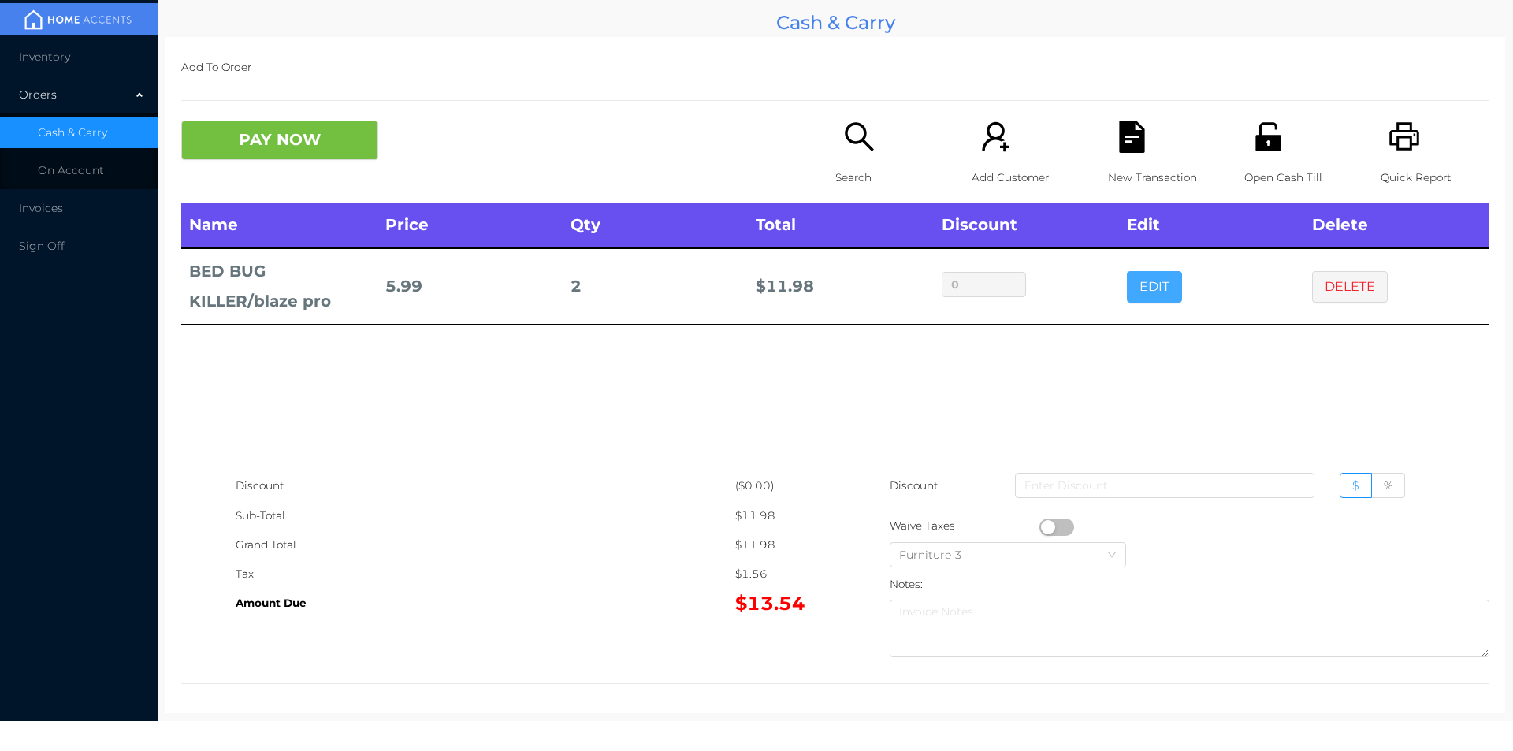
click at [1132, 288] on button "EDIT" at bounding box center [1154, 287] width 55 height 32
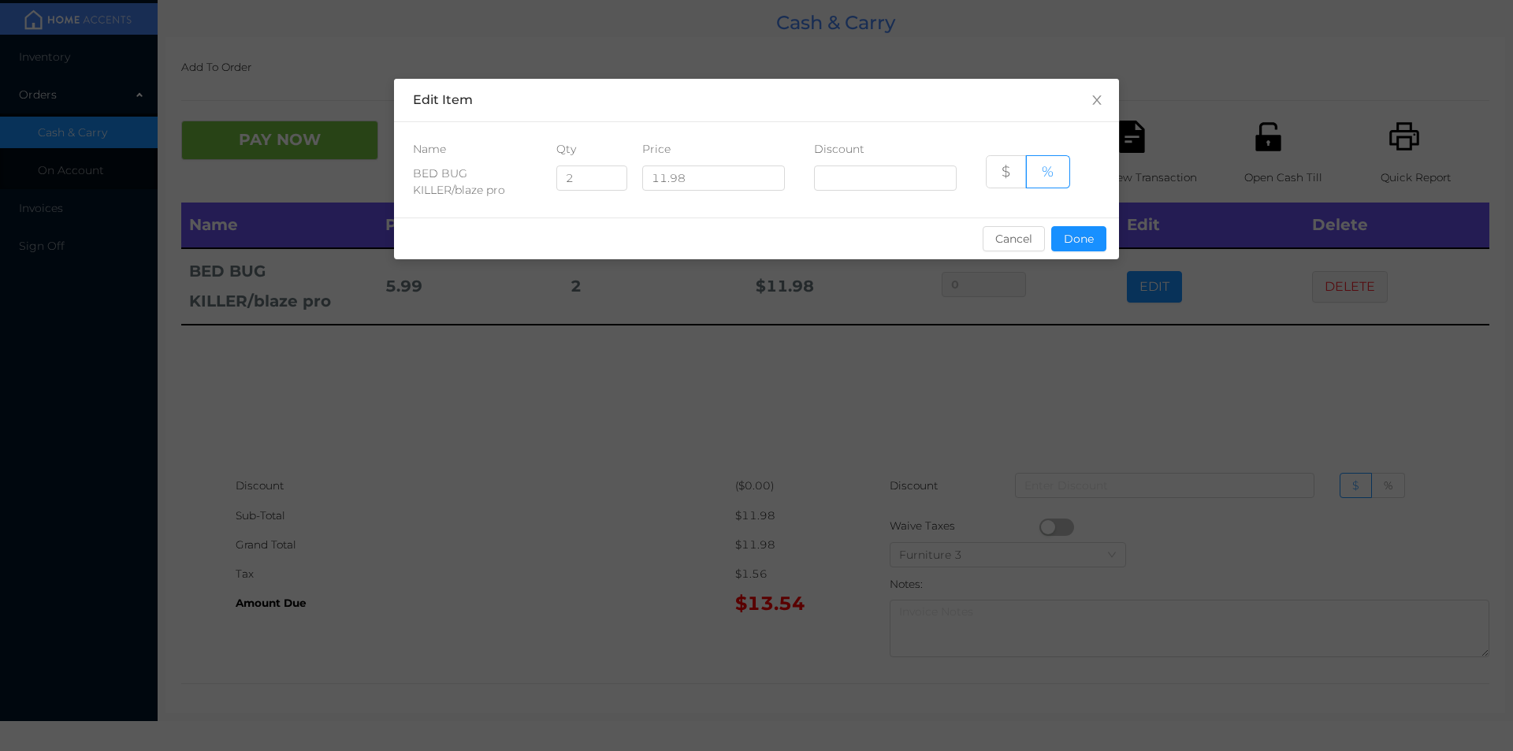
click at [1359, 431] on div "sentinelStart Edit Item Name Qty Price Discount BED BUG KILLER/blaze pro 2 11.9…" at bounding box center [756, 375] width 1513 height 751
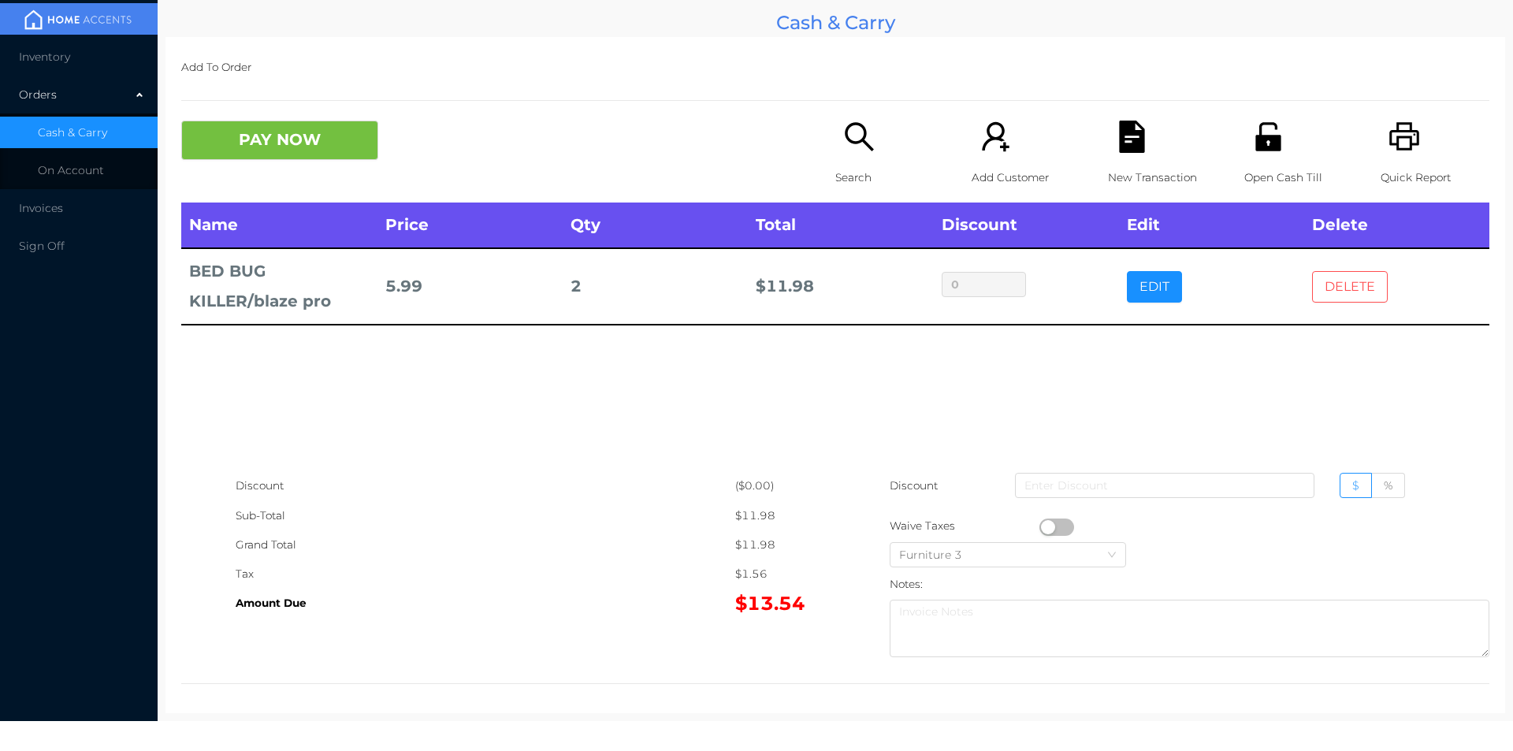
click at [1339, 291] on button "DELETE" at bounding box center [1350, 287] width 76 height 32
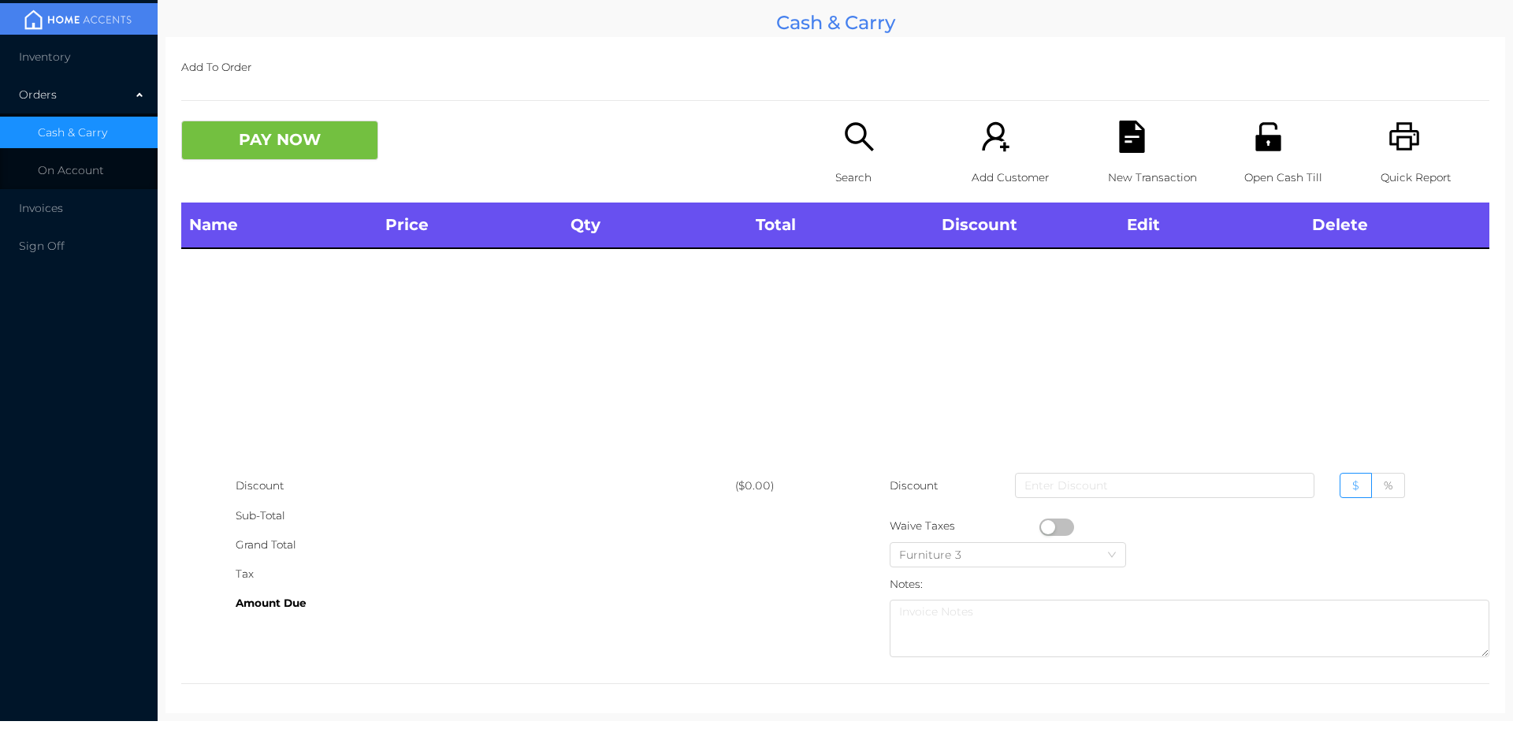
click at [1325, 287] on div "Name Price Qty Total Discount Edit Delete" at bounding box center [835, 337] width 1308 height 269
click at [851, 161] on div "Search" at bounding box center [889, 162] width 109 height 82
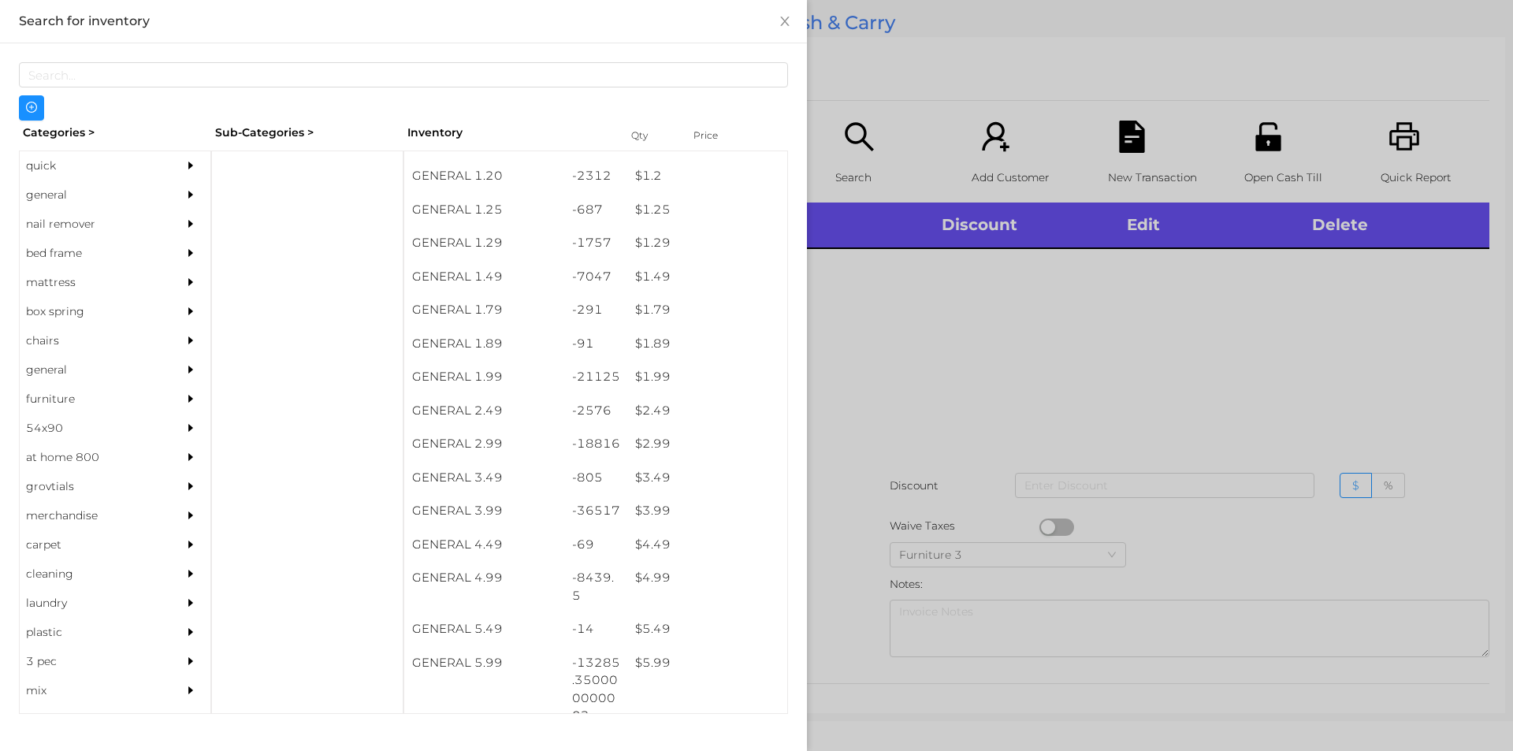
scroll to position [221, 0]
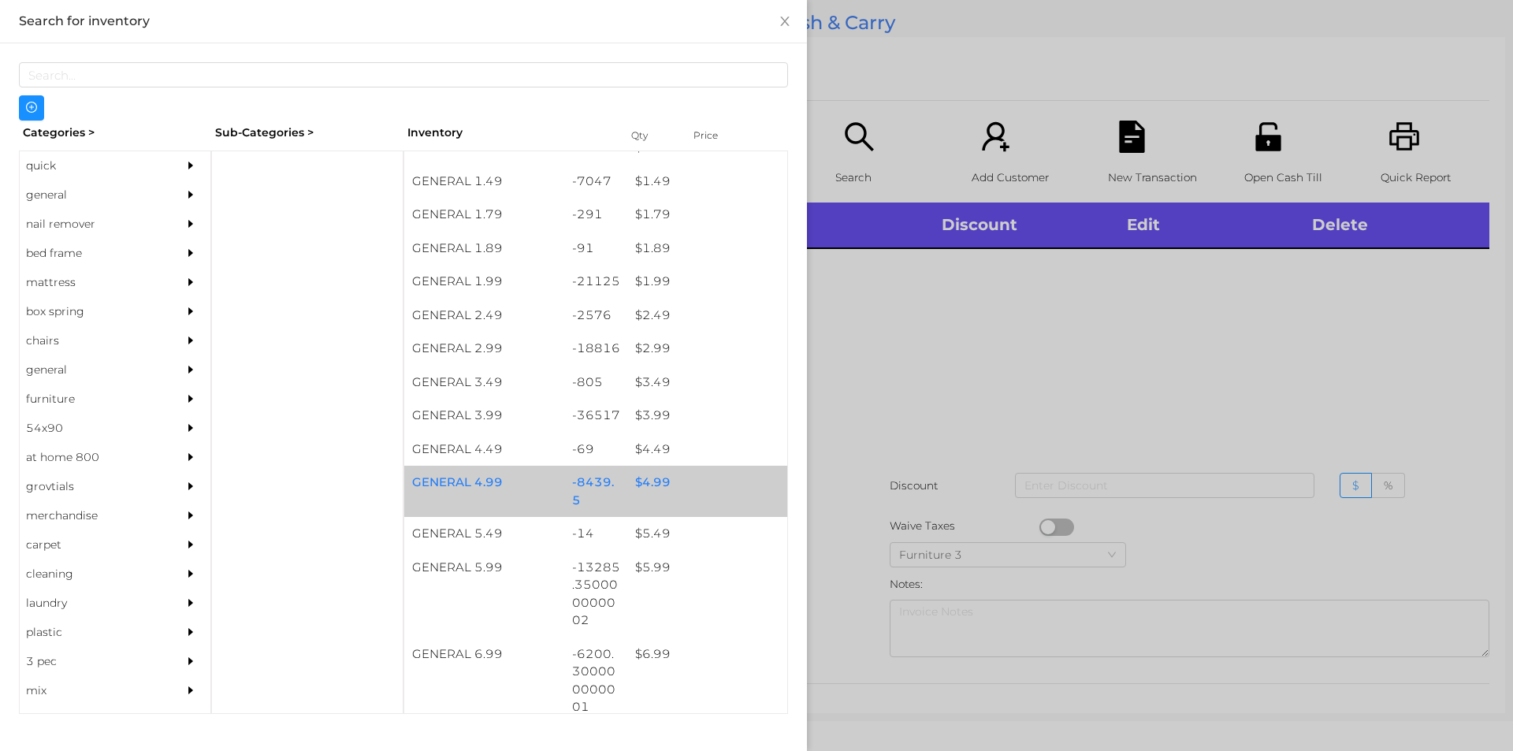
click at [686, 488] on div "$ 4.99" at bounding box center [707, 483] width 160 height 34
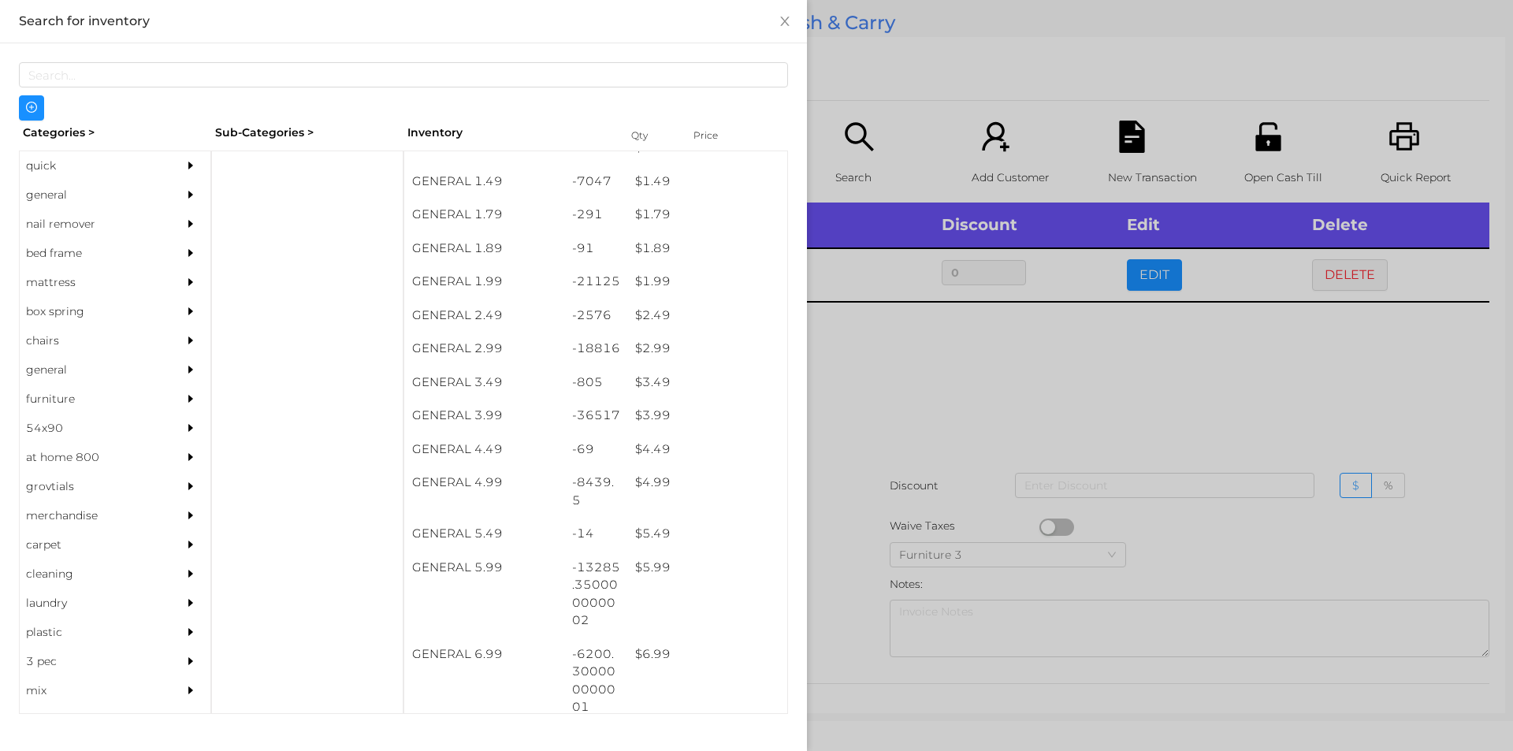
click at [922, 422] on div at bounding box center [756, 375] width 1513 height 751
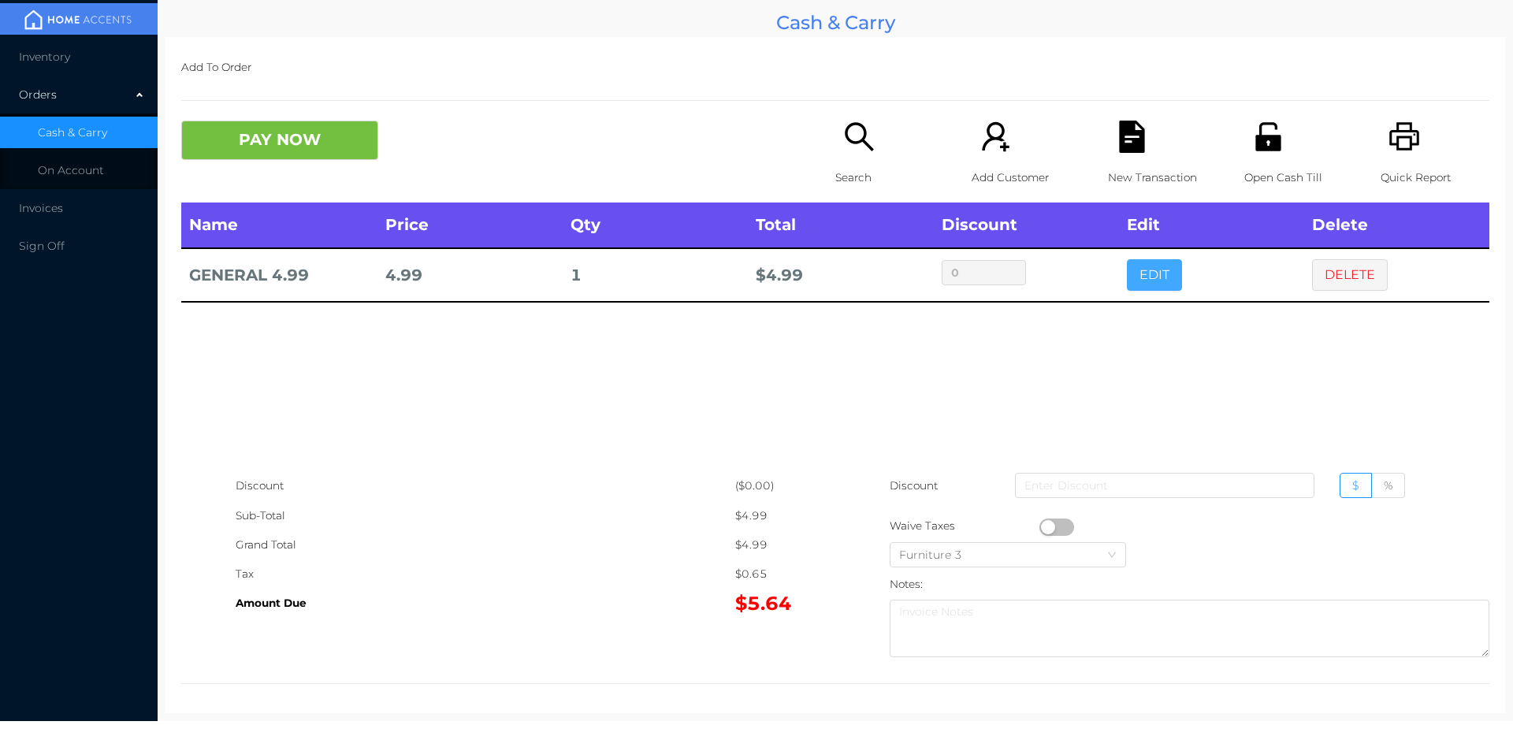
click at [1154, 270] on button "EDIT" at bounding box center [1154, 275] width 55 height 32
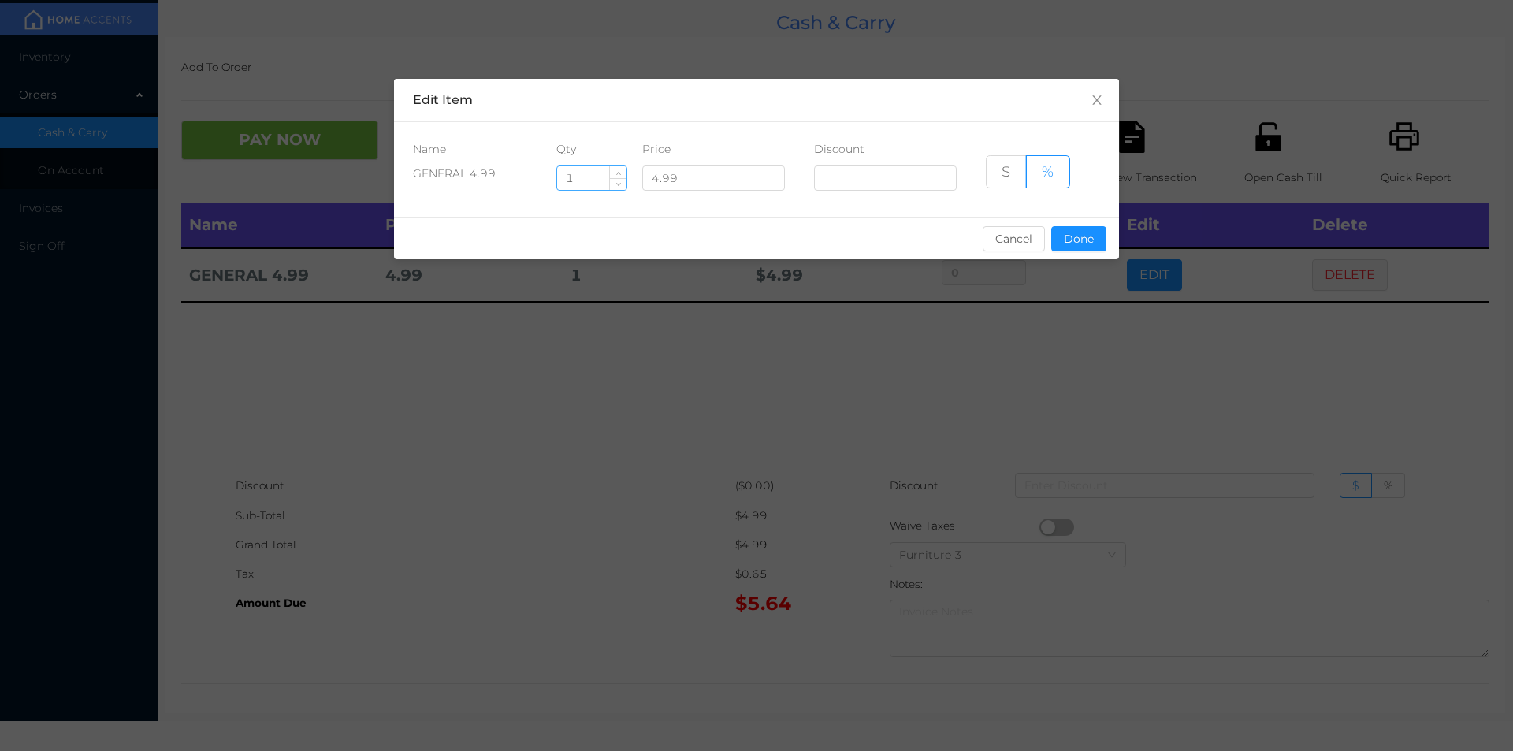
click at [596, 176] on input "1" at bounding box center [591, 178] width 69 height 24
type input "6"
click at [1099, 232] on button "Done" at bounding box center [1078, 238] width 55 height 25
type input "0%"
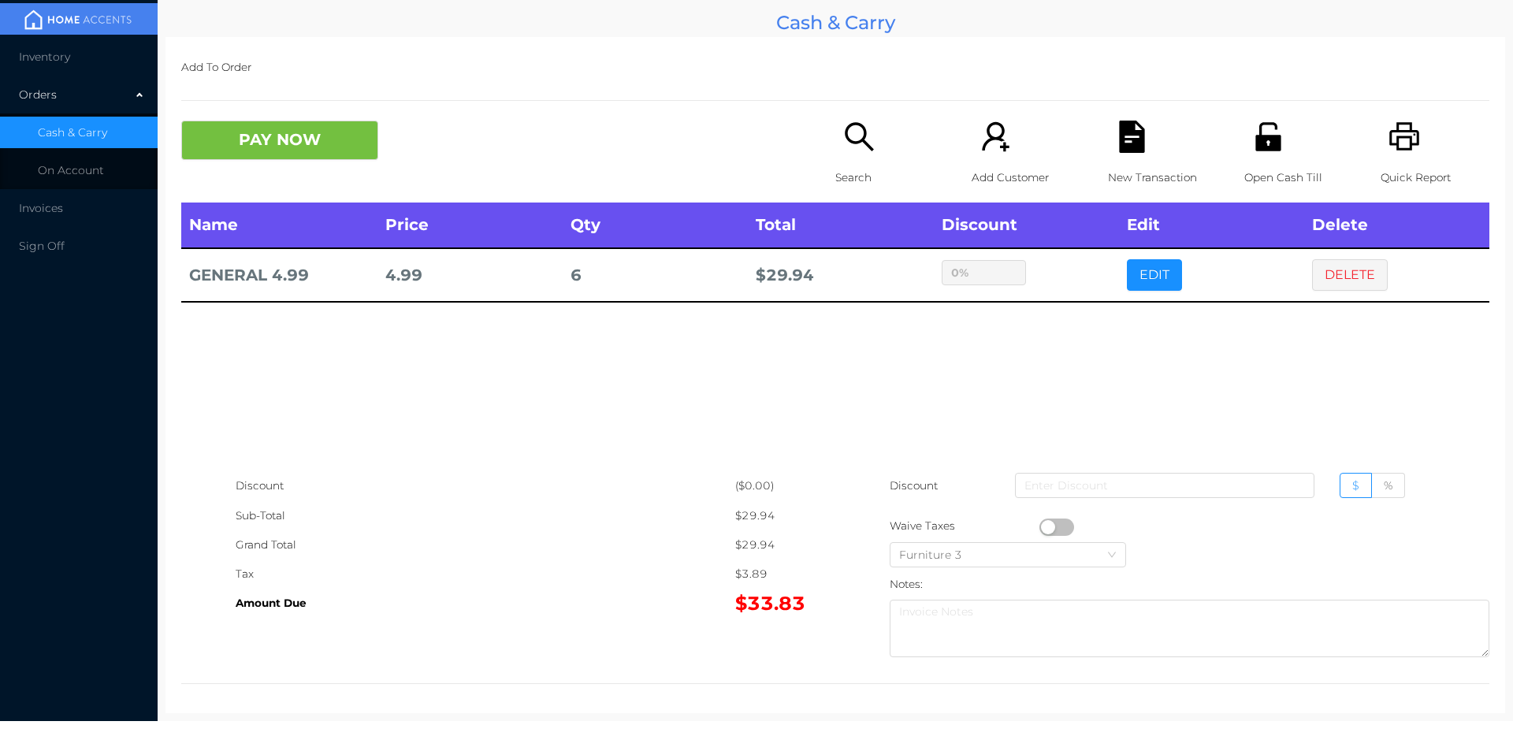
click at [1123, 154] on div "New Transaction" at bounding box center [1162, 162] width 109 height 82
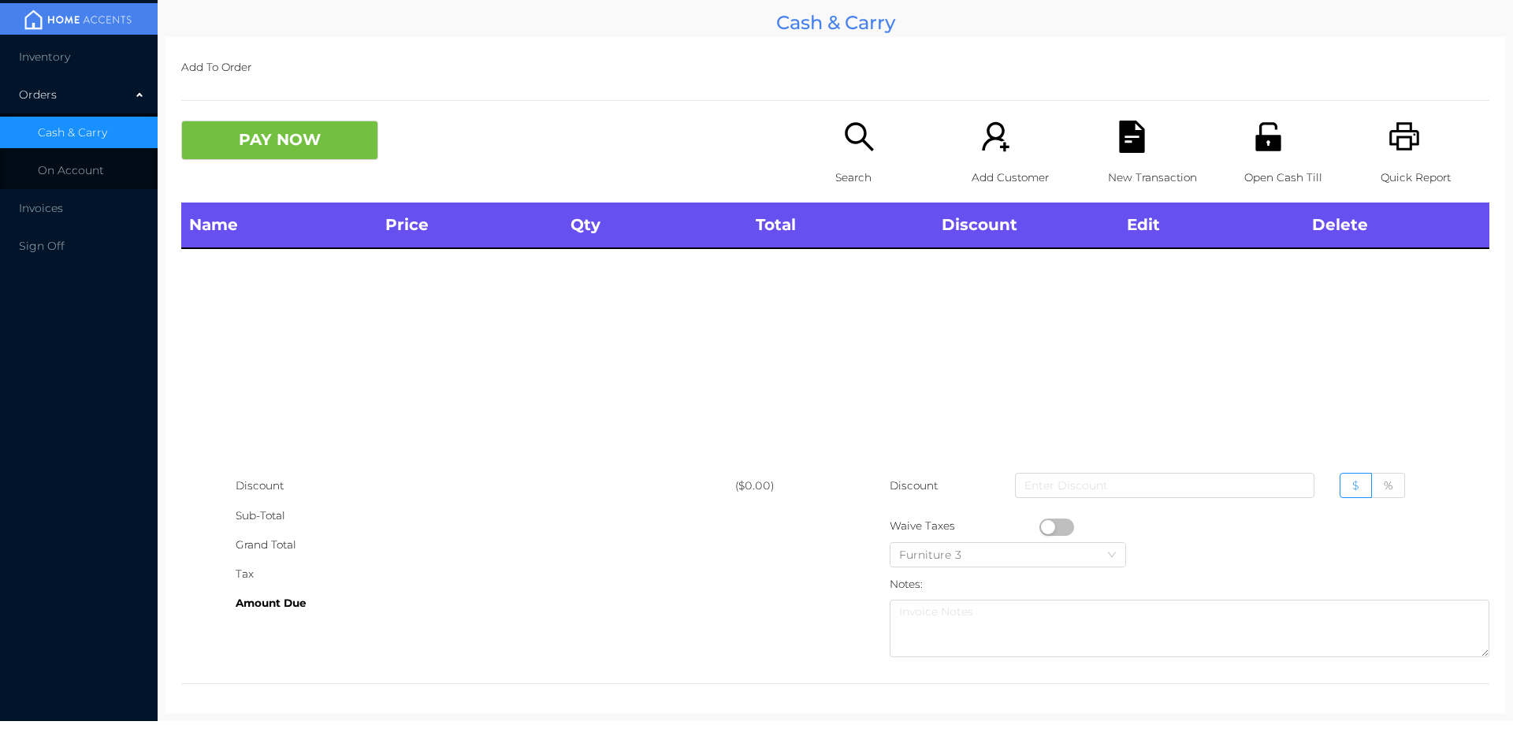
click at [1263, 126] on icon "icon: unlock" at bounding box center [1268, 137] width 32 height 32
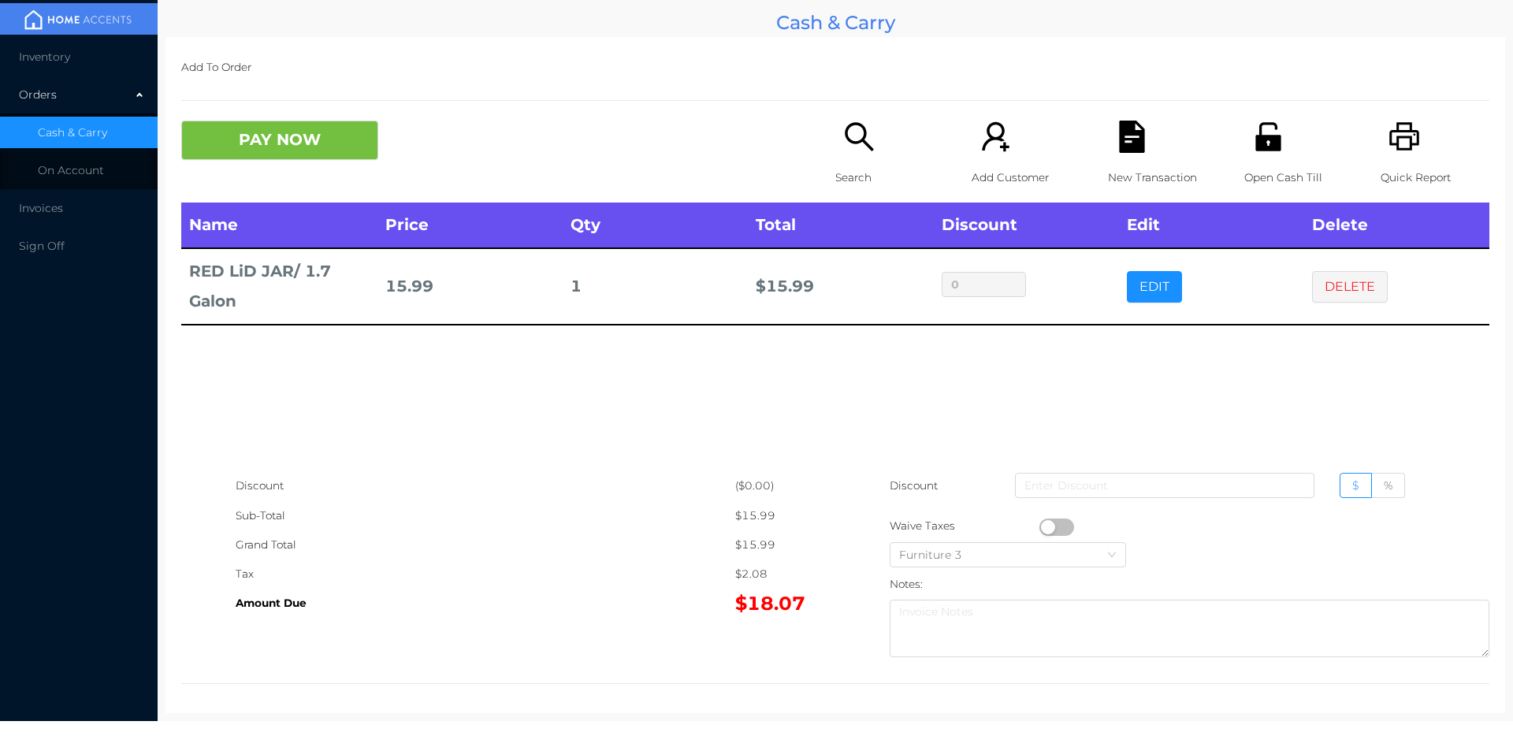
click at [253, 143] on button "PAY NOW" at bounding box center [279, 140] width 197 height 39
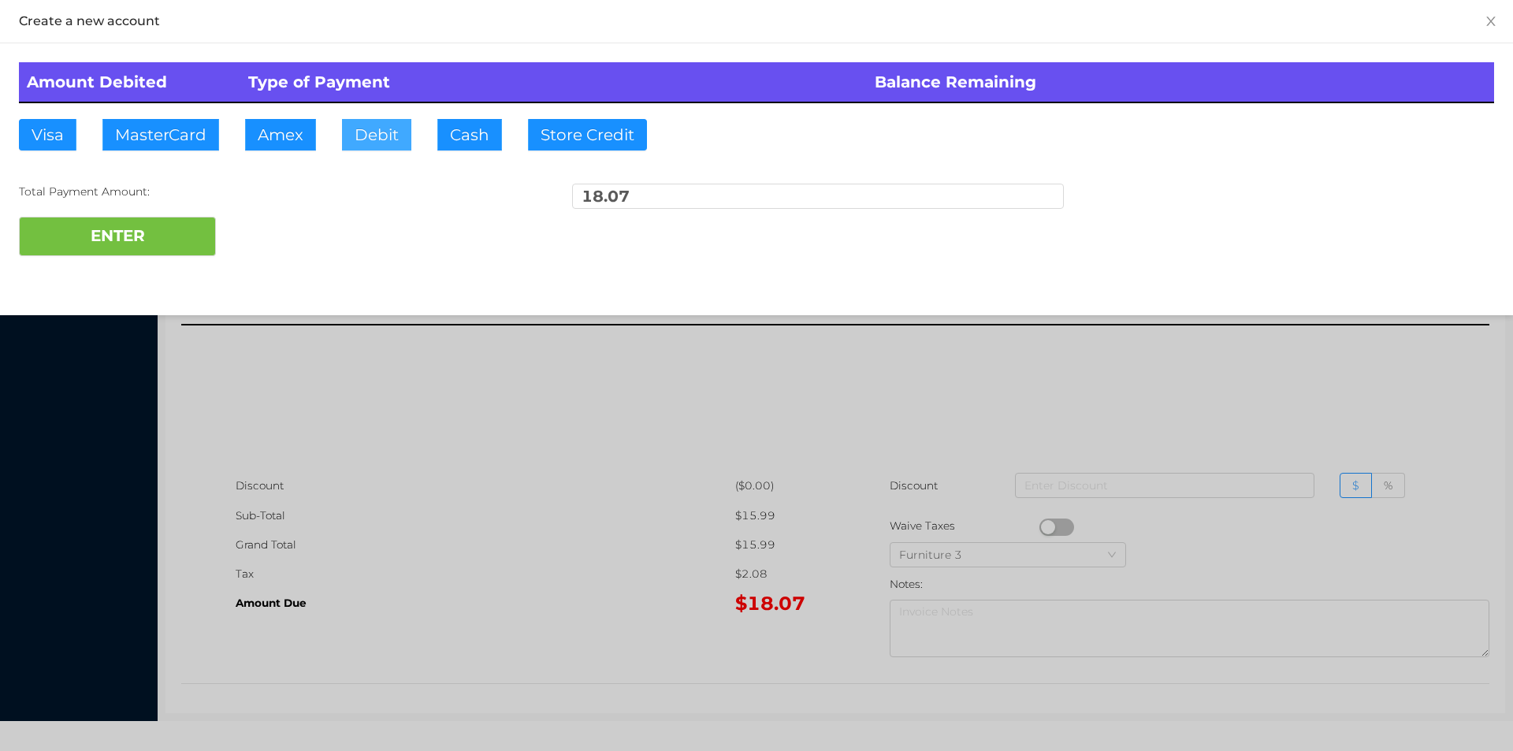
click at [368, 124] on button "Debit" at bounding box center [376, 135] width 69 height 32
click at [157, 233] on button "ENTER" at bounding box center [117, 236] width 197 height 39
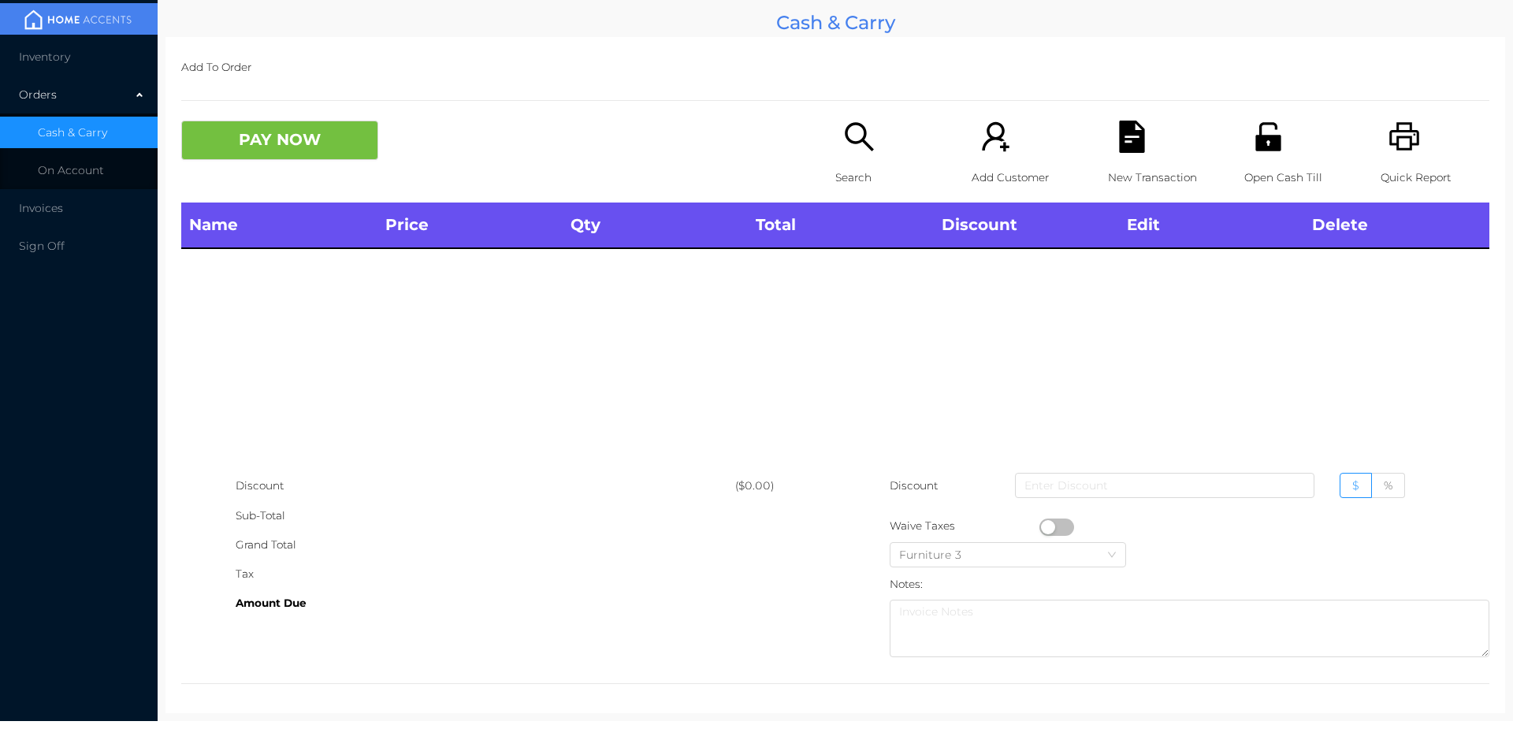
click at [842, 158] on div "Search" at bounding box center [889, 162] width 109 height 82
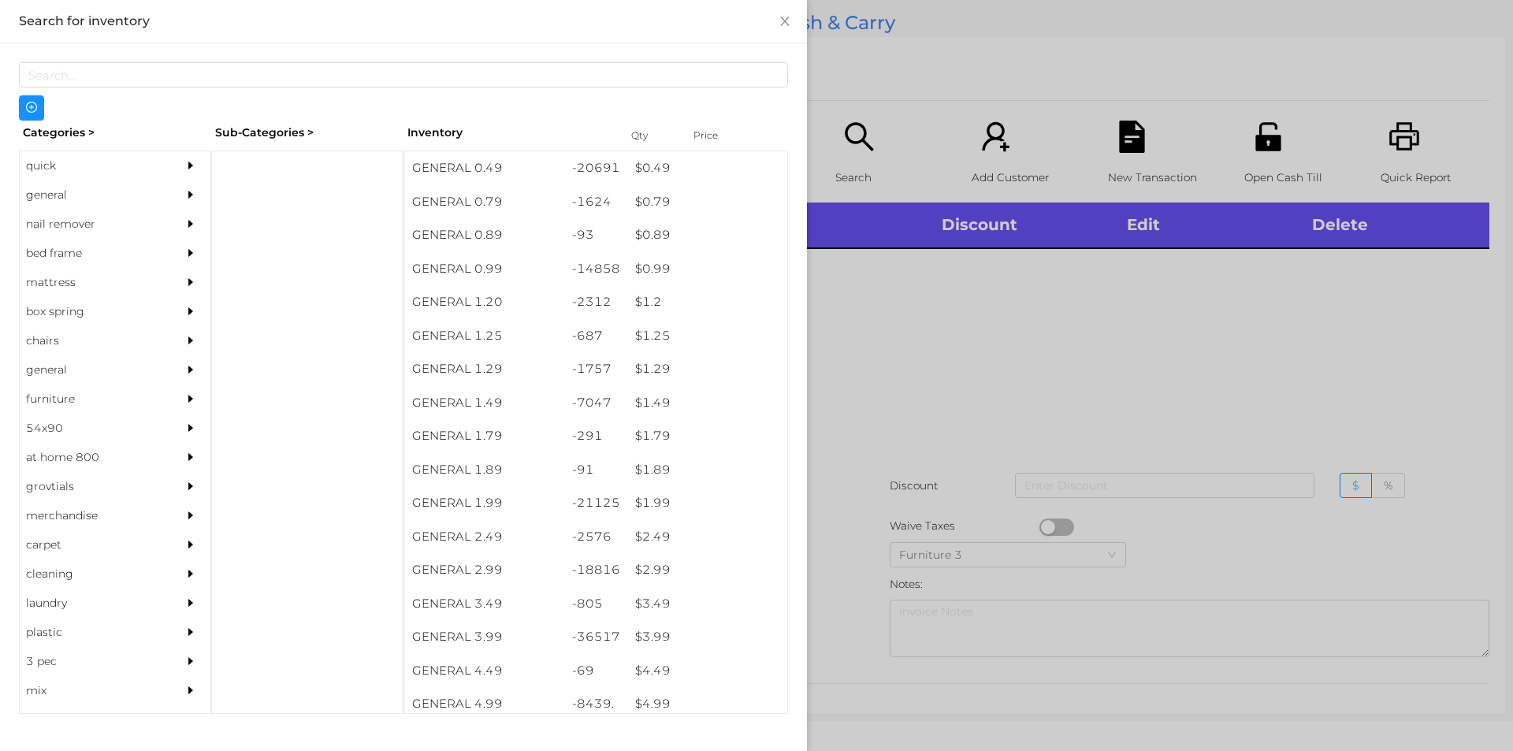
click at [120, 172] on div "quick" at bounding box center [91, 165] width 143 height 29
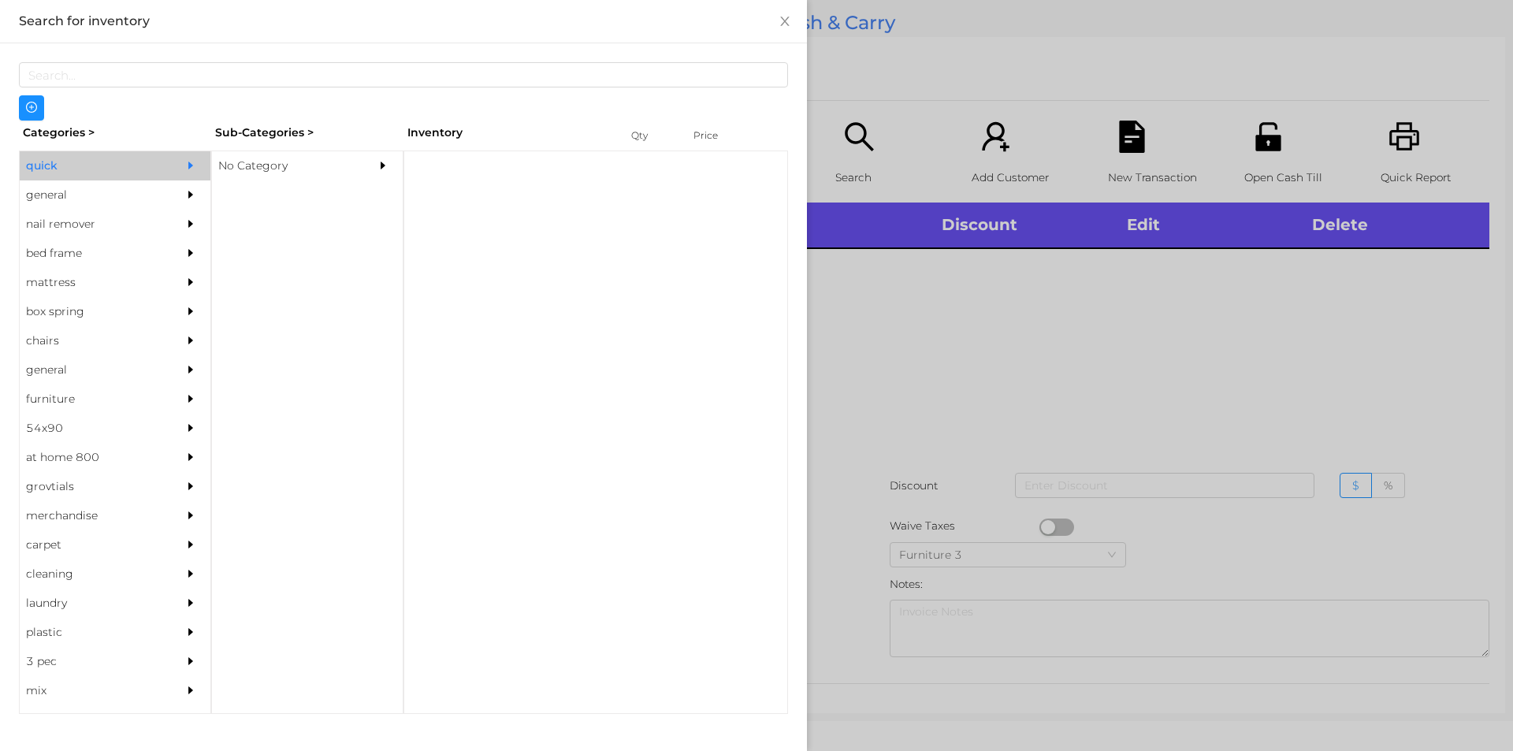
click at [259, 171] on div "No Category" at bounding box center [283, 165] width 143 height 29
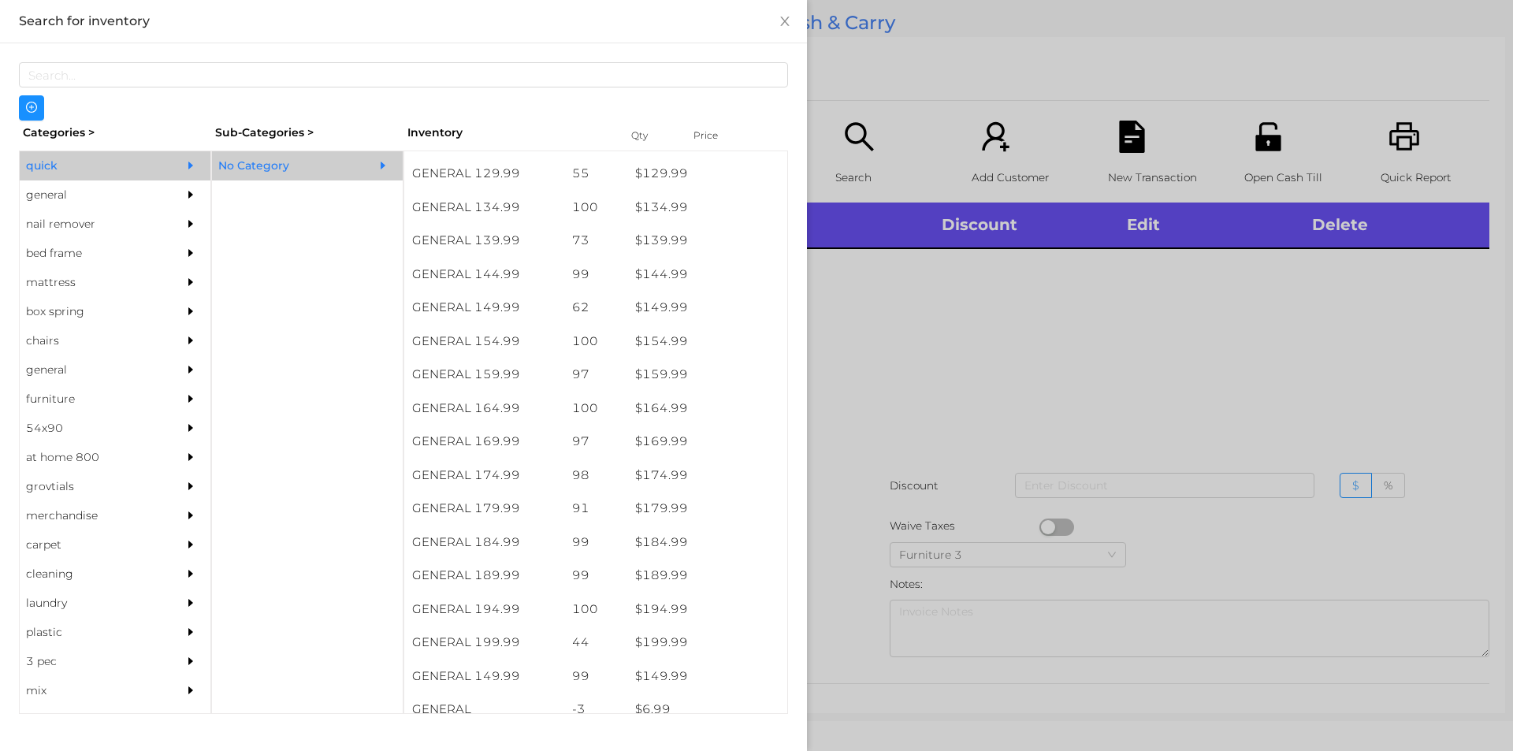
scroll to position [1481, 0]
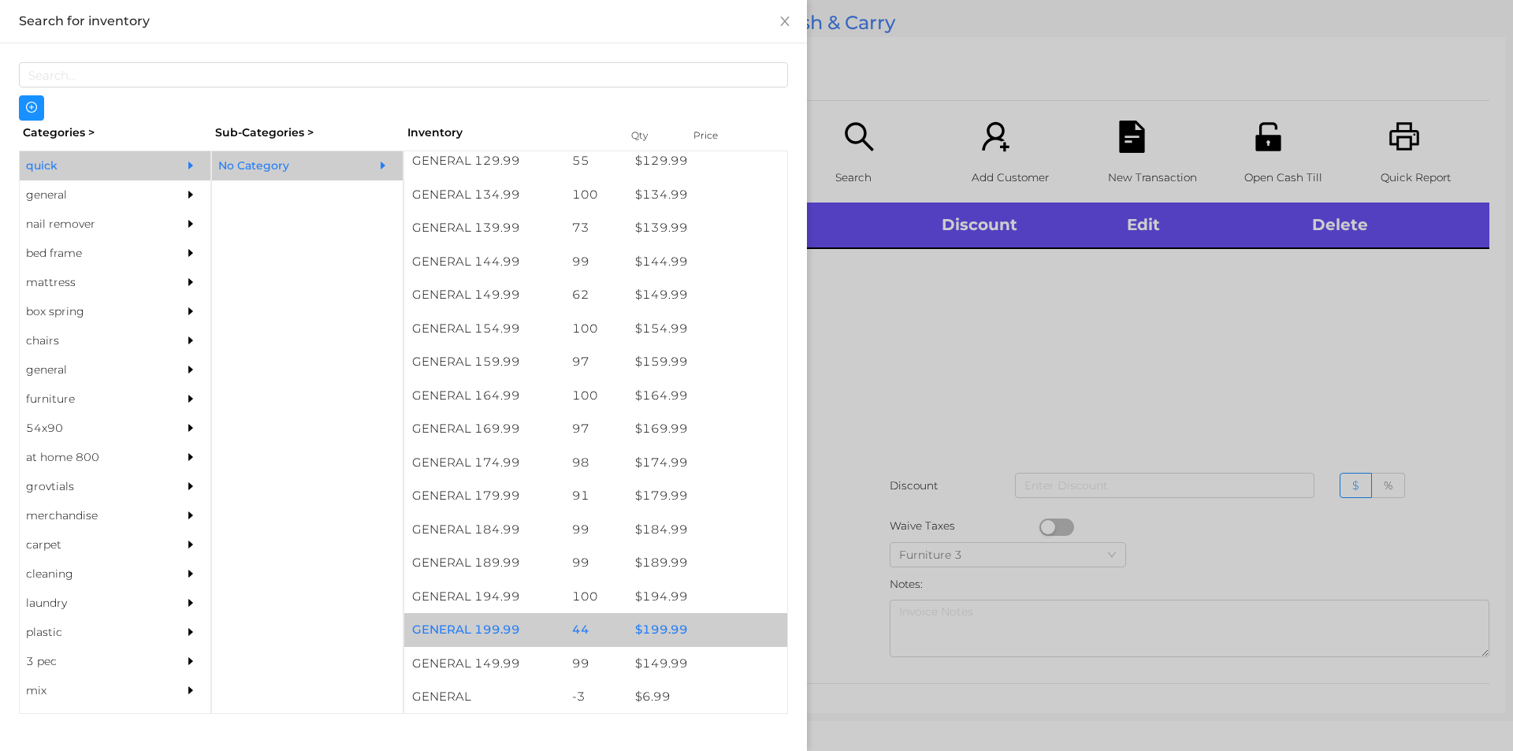
click at [659, 621] on div "$ 199.99" at bounding box center [707, 630] width 160 height 34
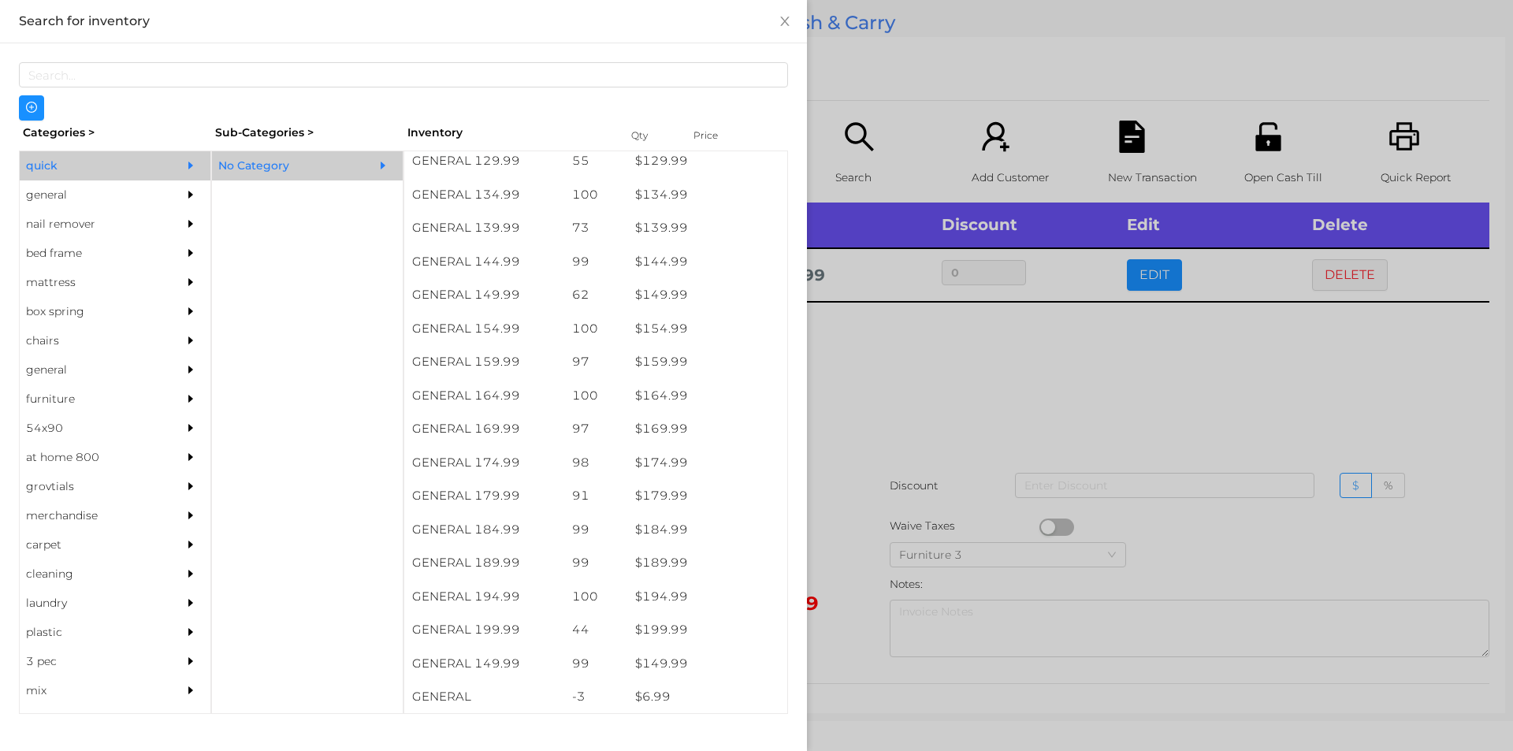
click at [928, 408] on div at bounding box center [756, 375] width 1513 height 751
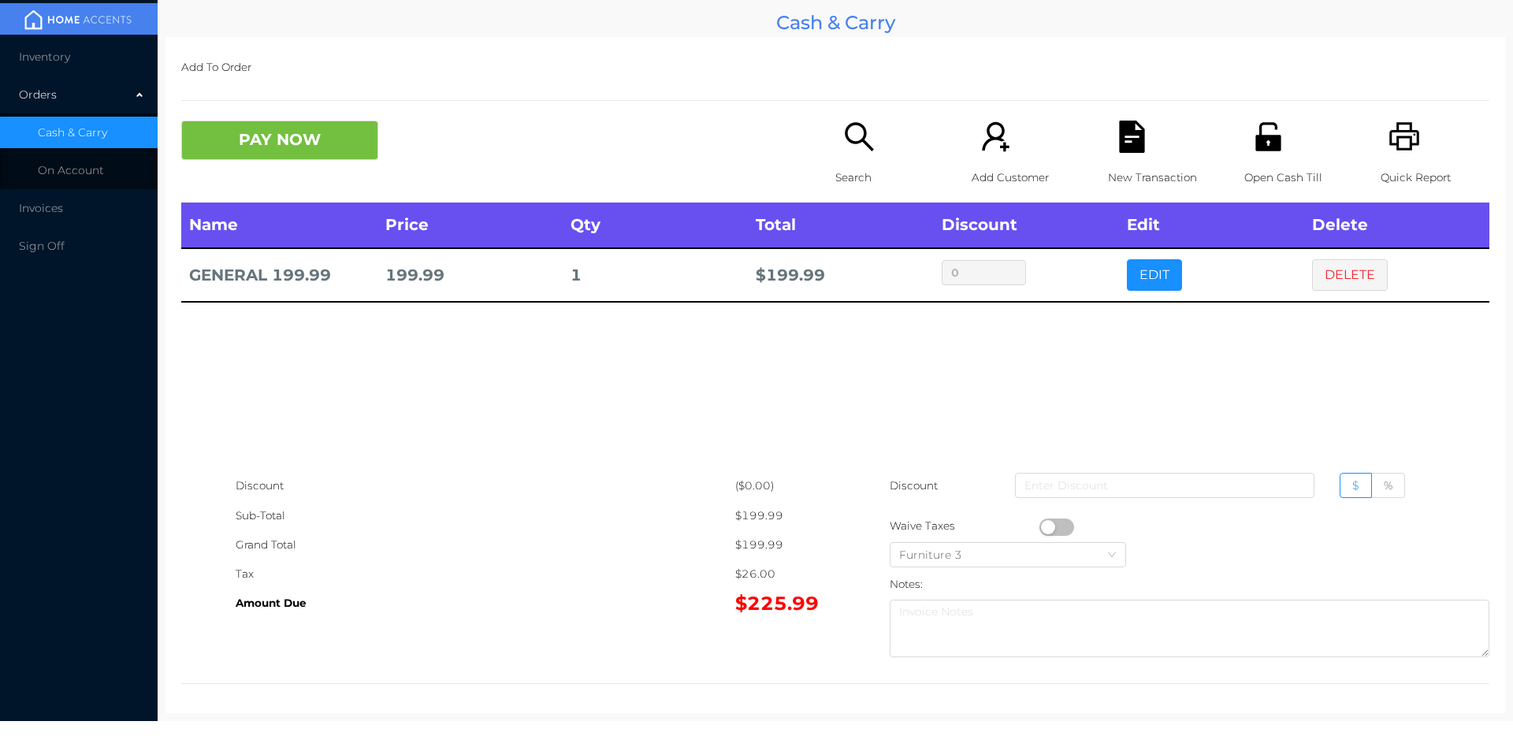
click at [1147, 143] on div "New Transaction" at bounding box center [1162, 162] width 109 height 82
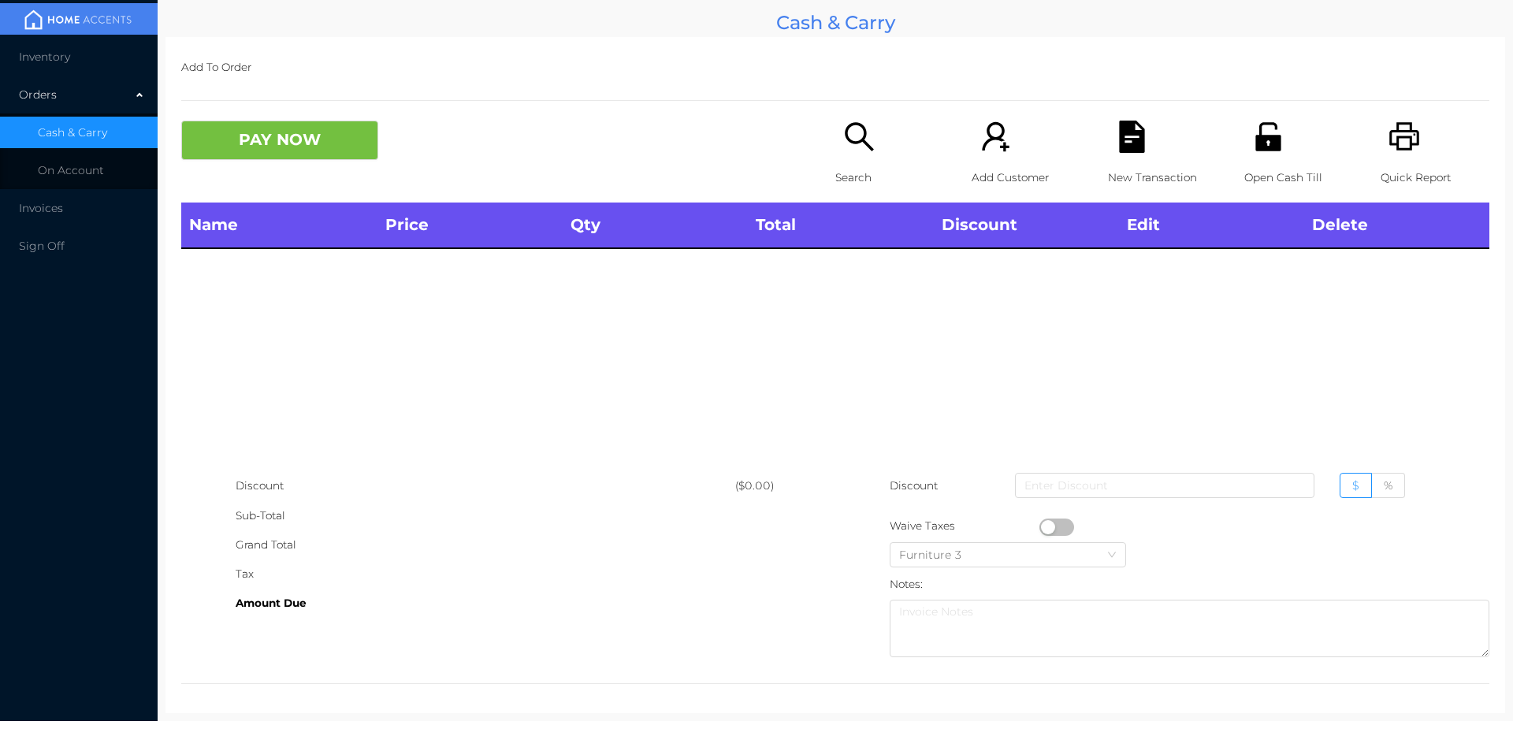
click at [1397, 132] on icon "icon: printer" at bounding box center [1404, 136] width 30 height 28
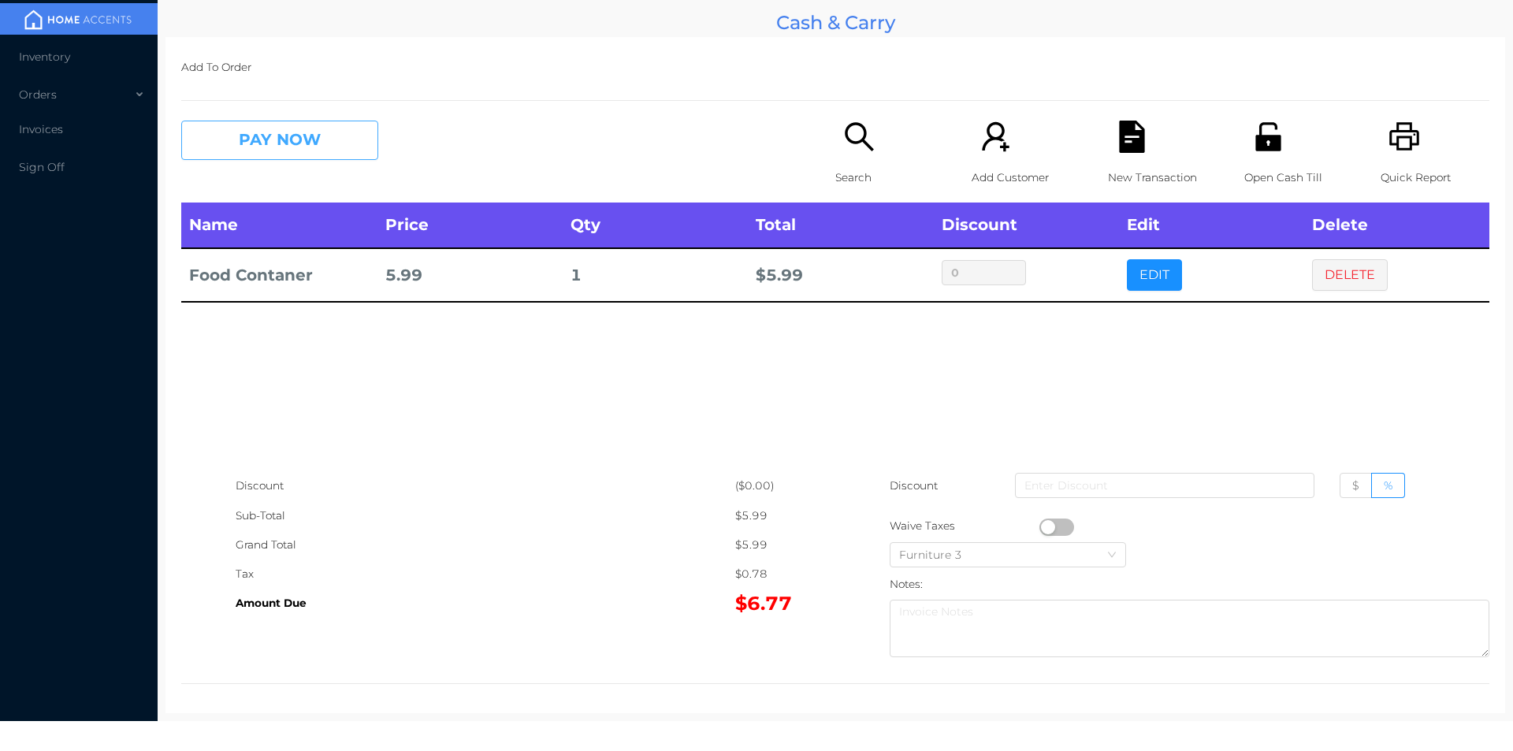
click at [284, 135] on button "PAY NOW" at bounding box center [279, 140] width 197 height 39
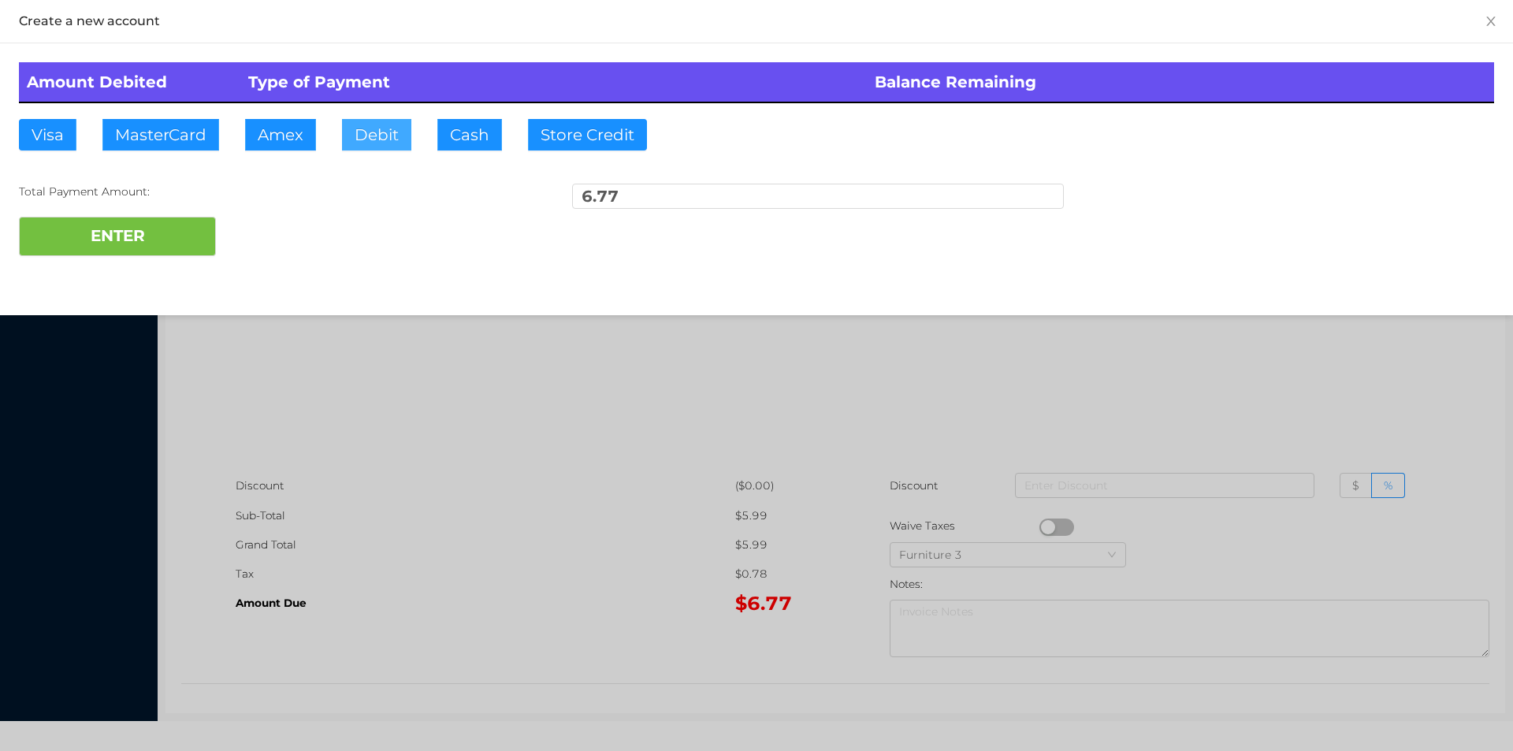
click at [393, 142] on button "Debit" at bounding box center [376, 135] width 69 height 32
click at [134, 255] on button "ENTER" at bounding box center [117, 236] width 197 height 39
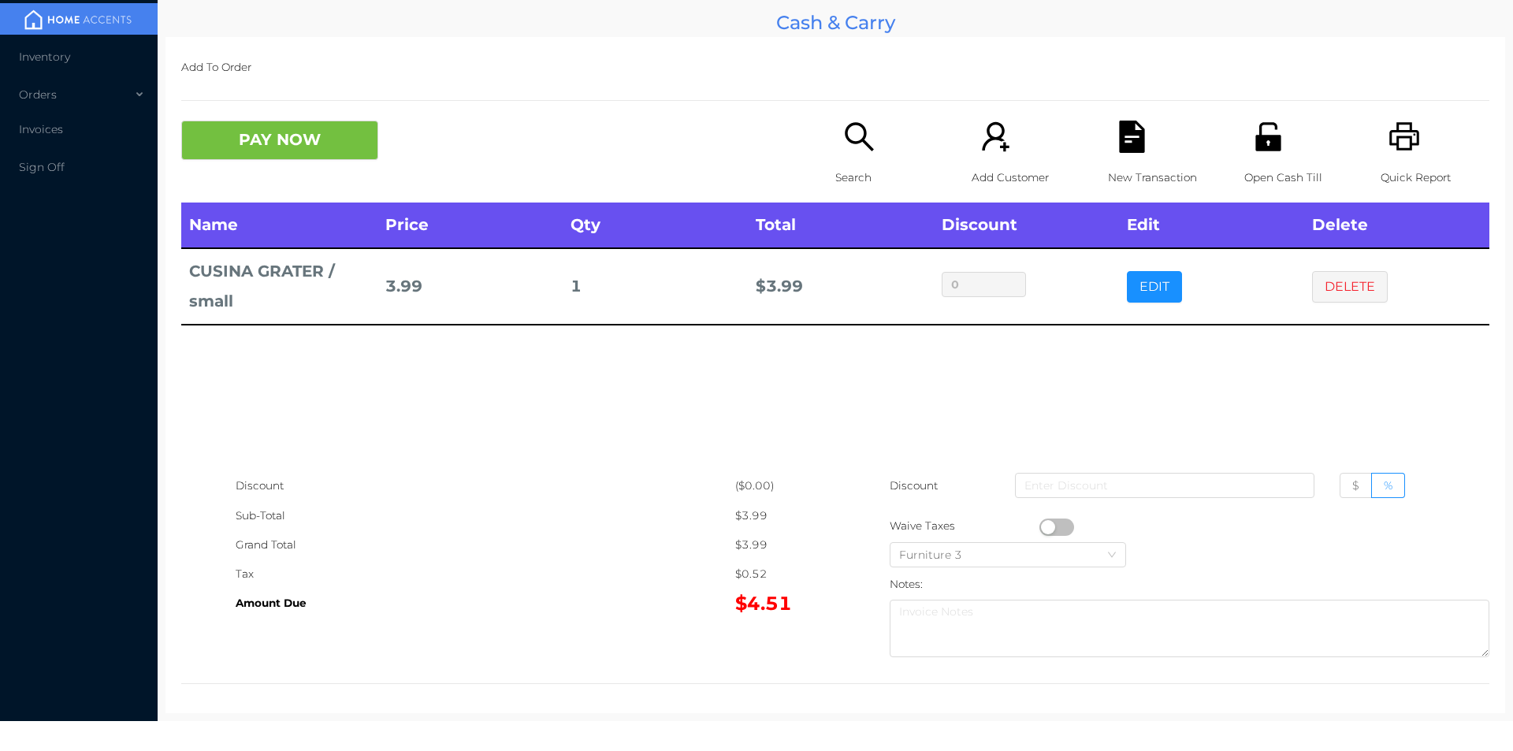
click at [253, 143] on button "PAY NOW" at bounding box center [279, 140] width 197 height 39
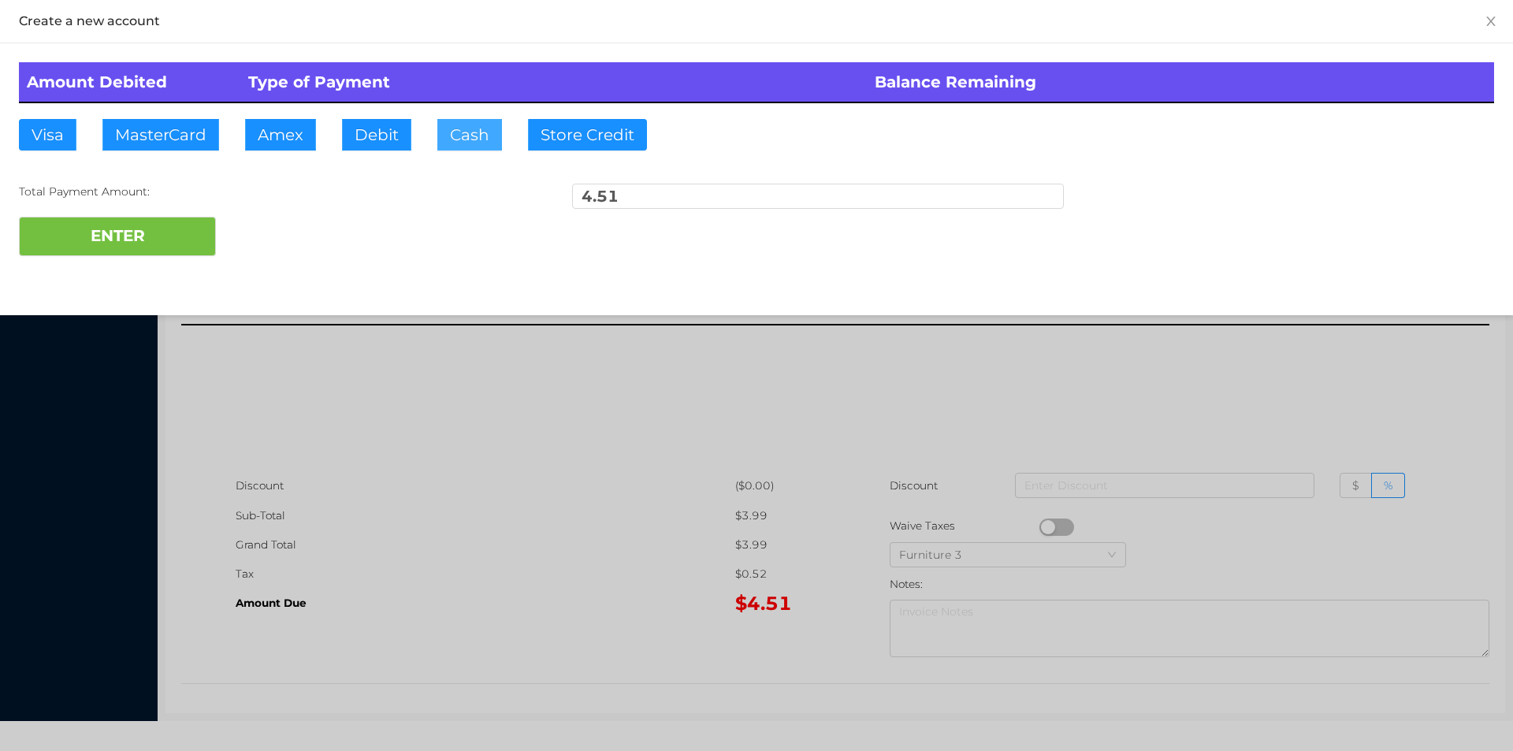
click at [455, 128] on button "Cash" at bounding box center [469, 135] width 65 height 32
click at [177, 245] on button "ENTER" at bounding box center [117, 236] width 197 height 39
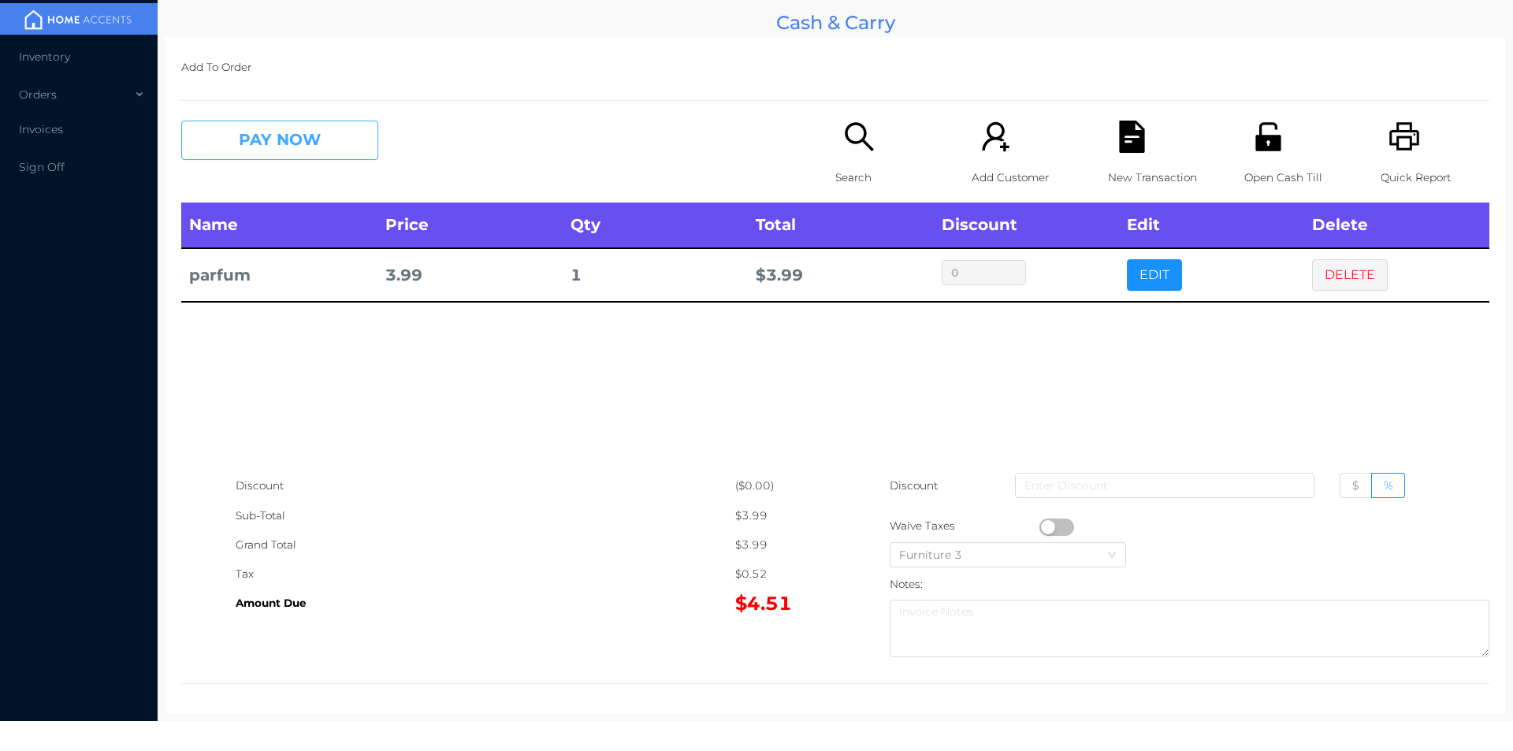
click at [279, 151] on button "PAY NOW" at bounding box center [279, 140] width 197 height 39
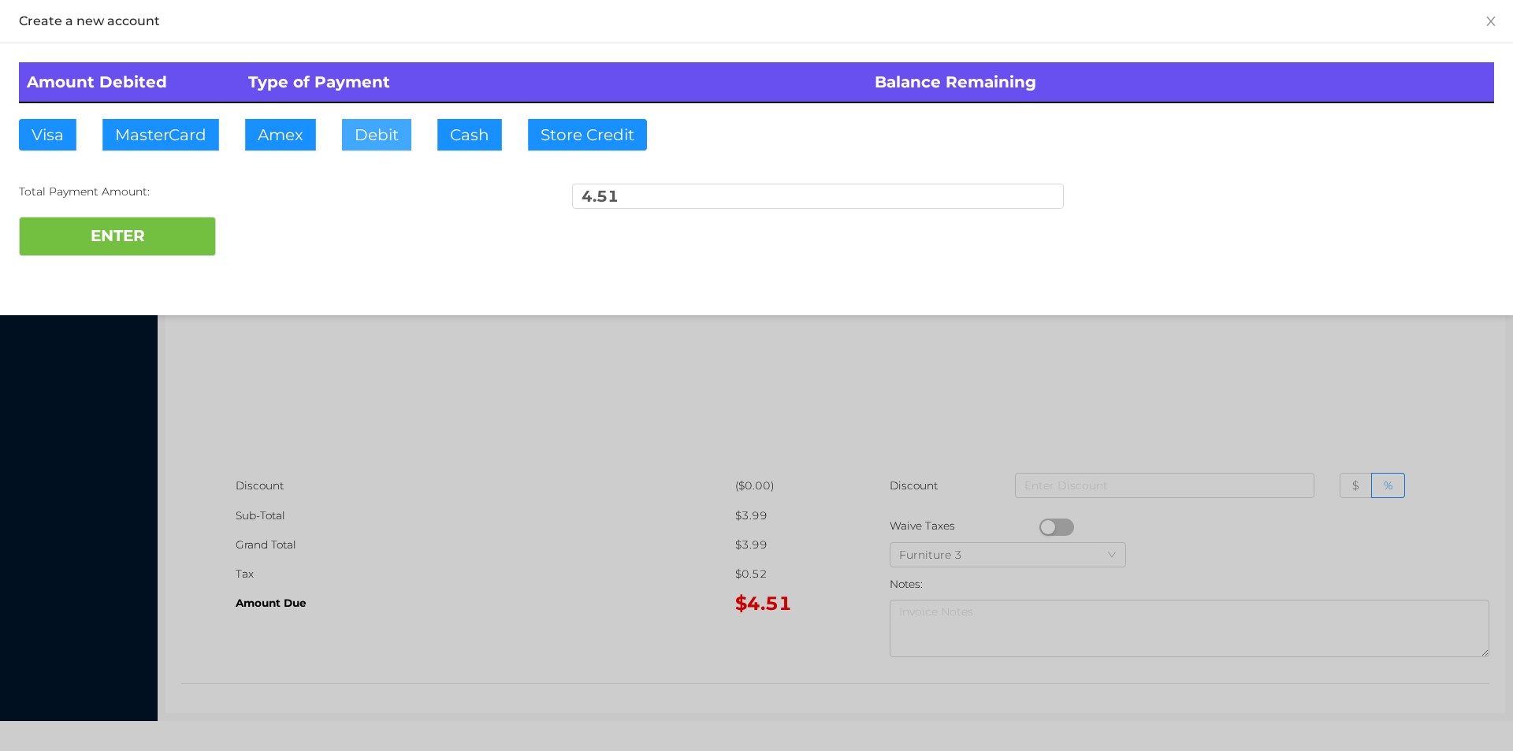
click at [388, 138] on button "Debit" at bounding box center [376, 135] width 69 height 32
type input "10"
click at [124, 242] on button "ENTER" at bounding box center [117, 236] width 197 height 39
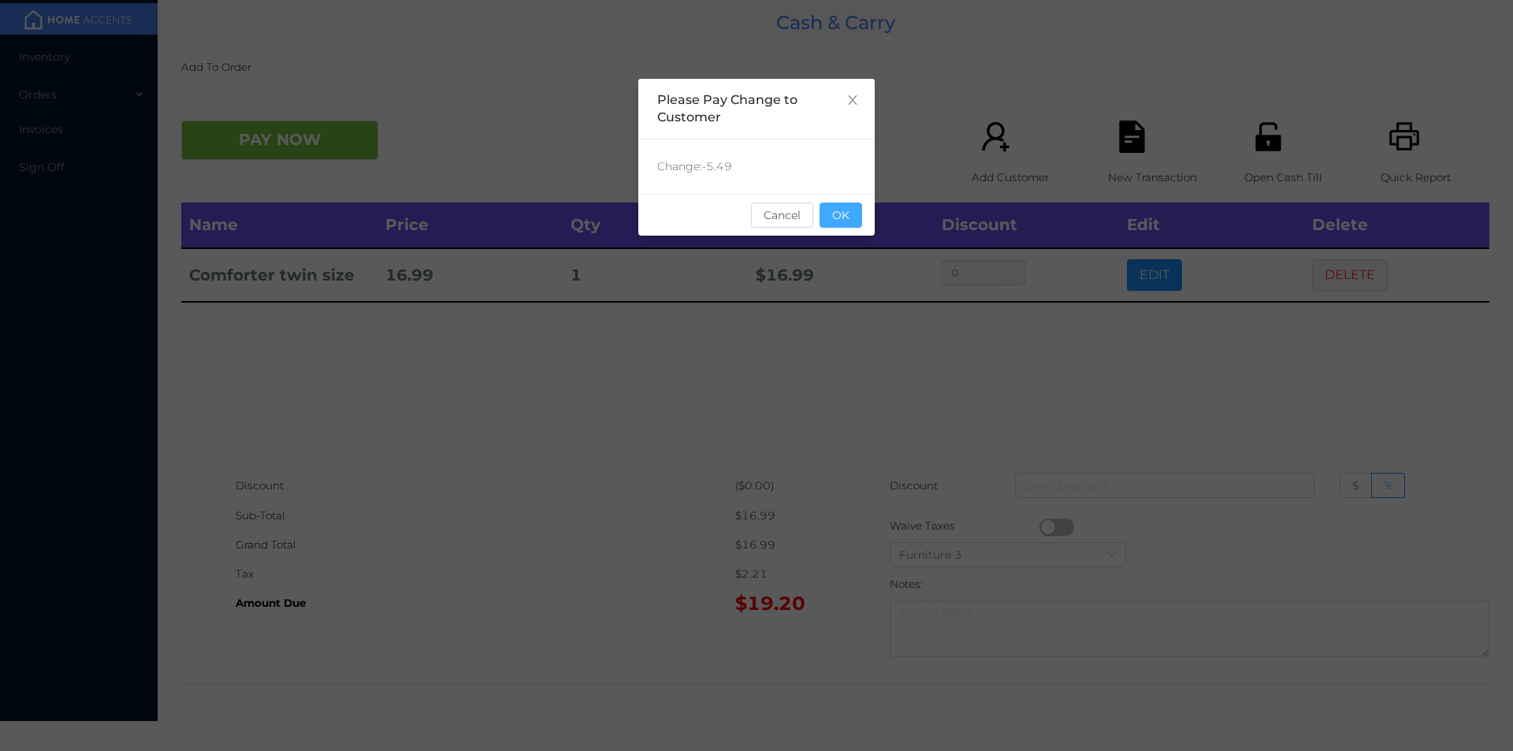
click at [827, 226] on button "OK" at bounding box center [841, 215] width 43 height 25
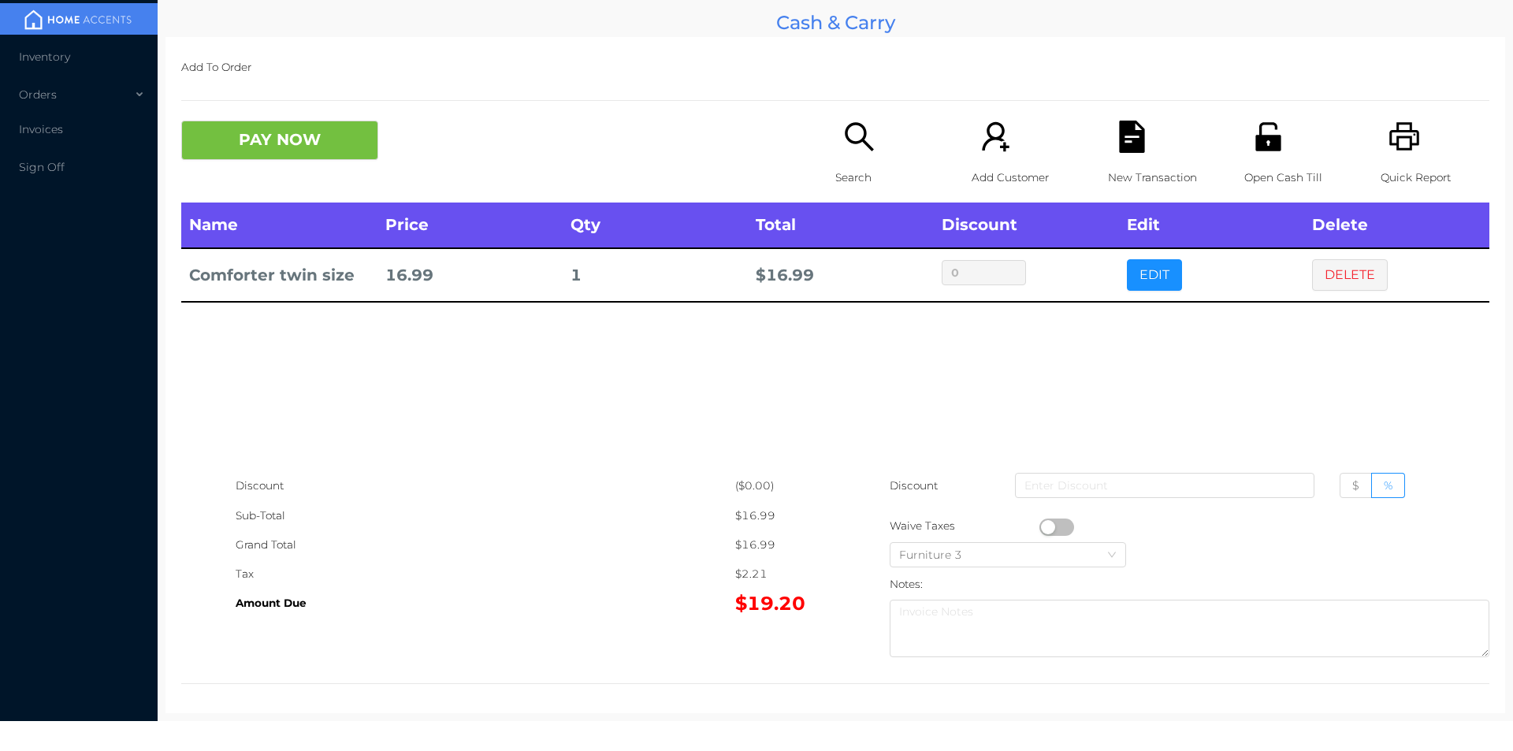
click at [1124, 145] on icon "icon: file-text" at bounding box center [1131, 137] width 25 height 32
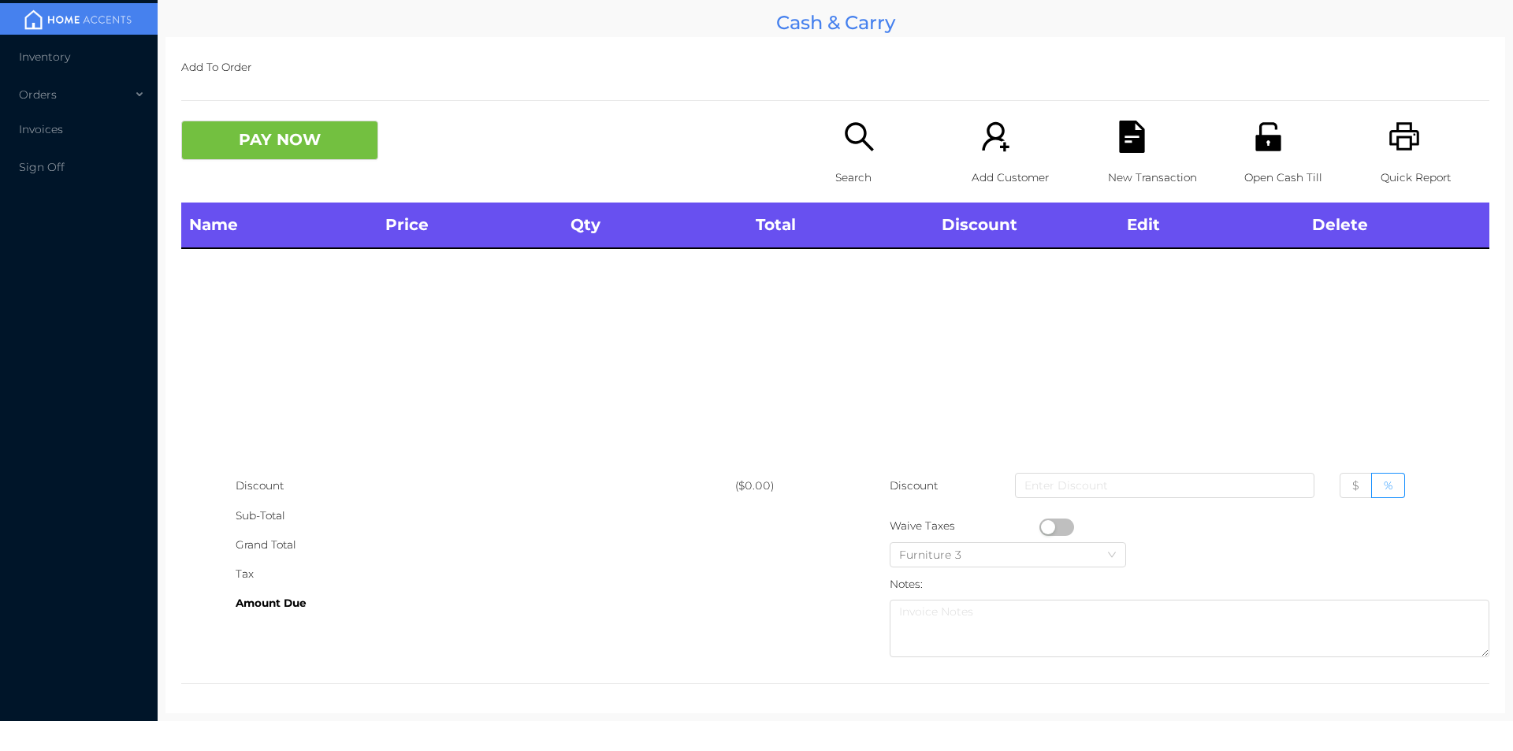
click at [1393, 125] on icon "icon: printer" at bounding box center [1404, 136] width 30 height 28
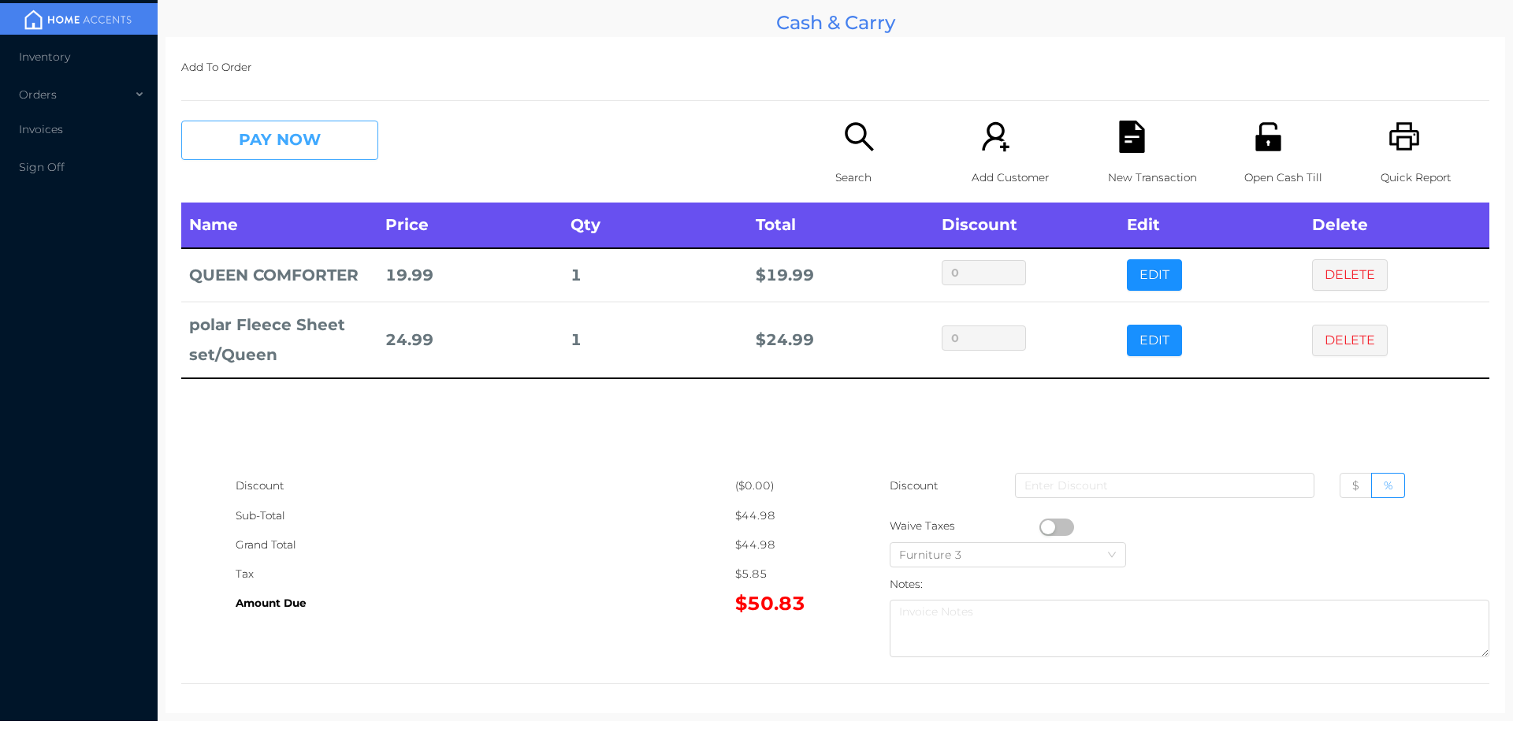
click at [281, 142] on button "PAY NOW" at bounding box center [279, 140] width 197 height 39
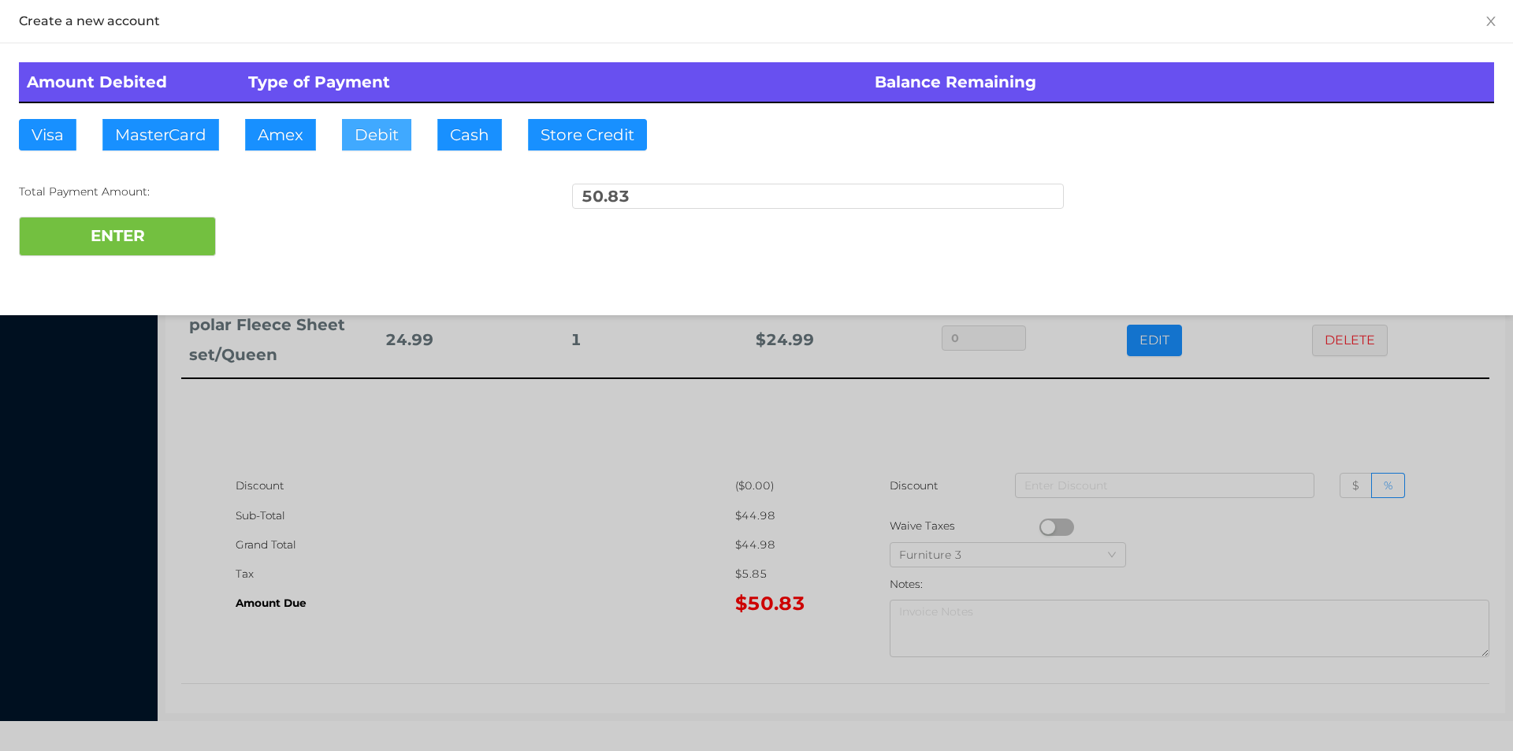
click at [378, 136] on button "Debit" at bounding box center [376, 135] width 69 height 32
click at [129, 218] on button "ENTER" at bounding box center [117, 236] width 197 height 39
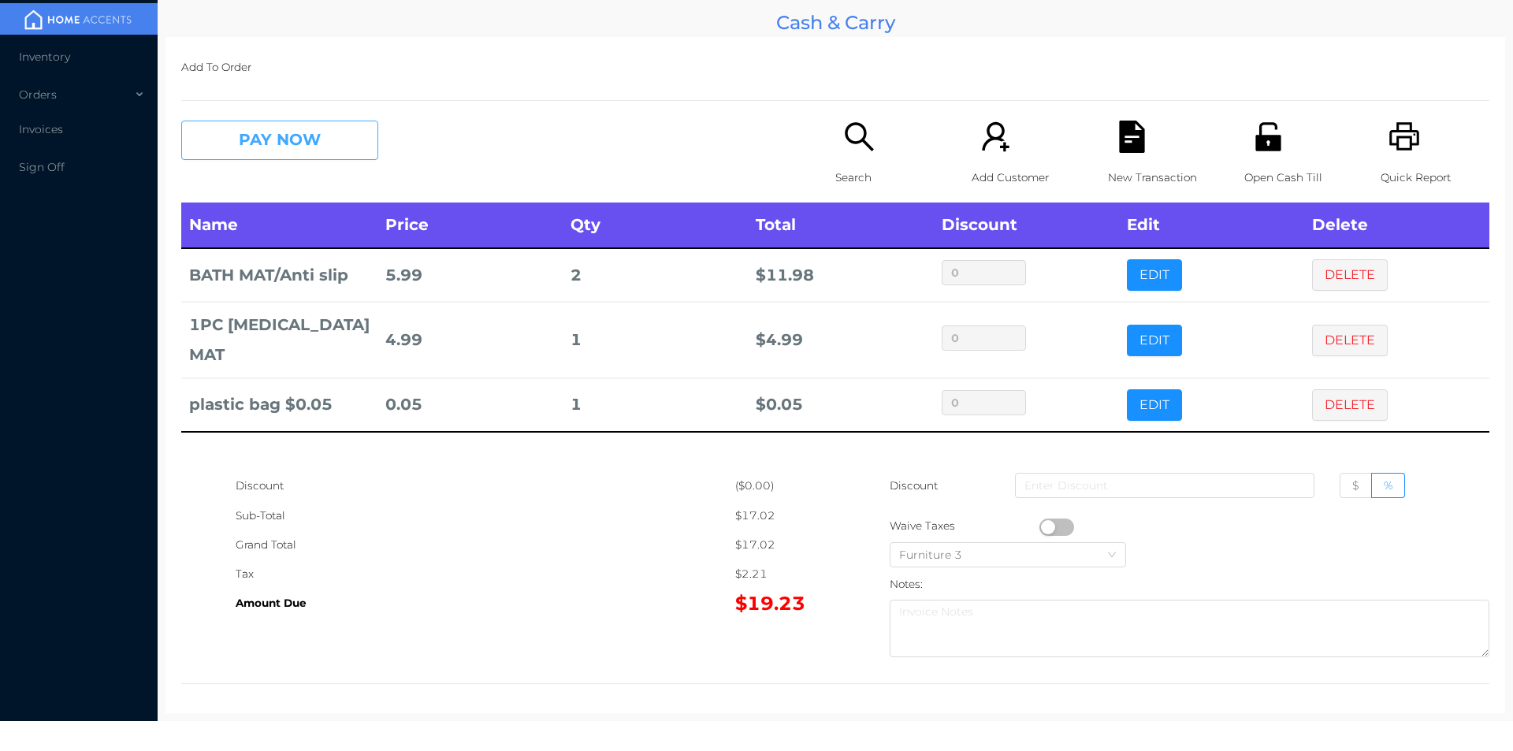
click at [290, 143] on button "PAY NOW" at bounding box center [279, 140] width 197 height 39
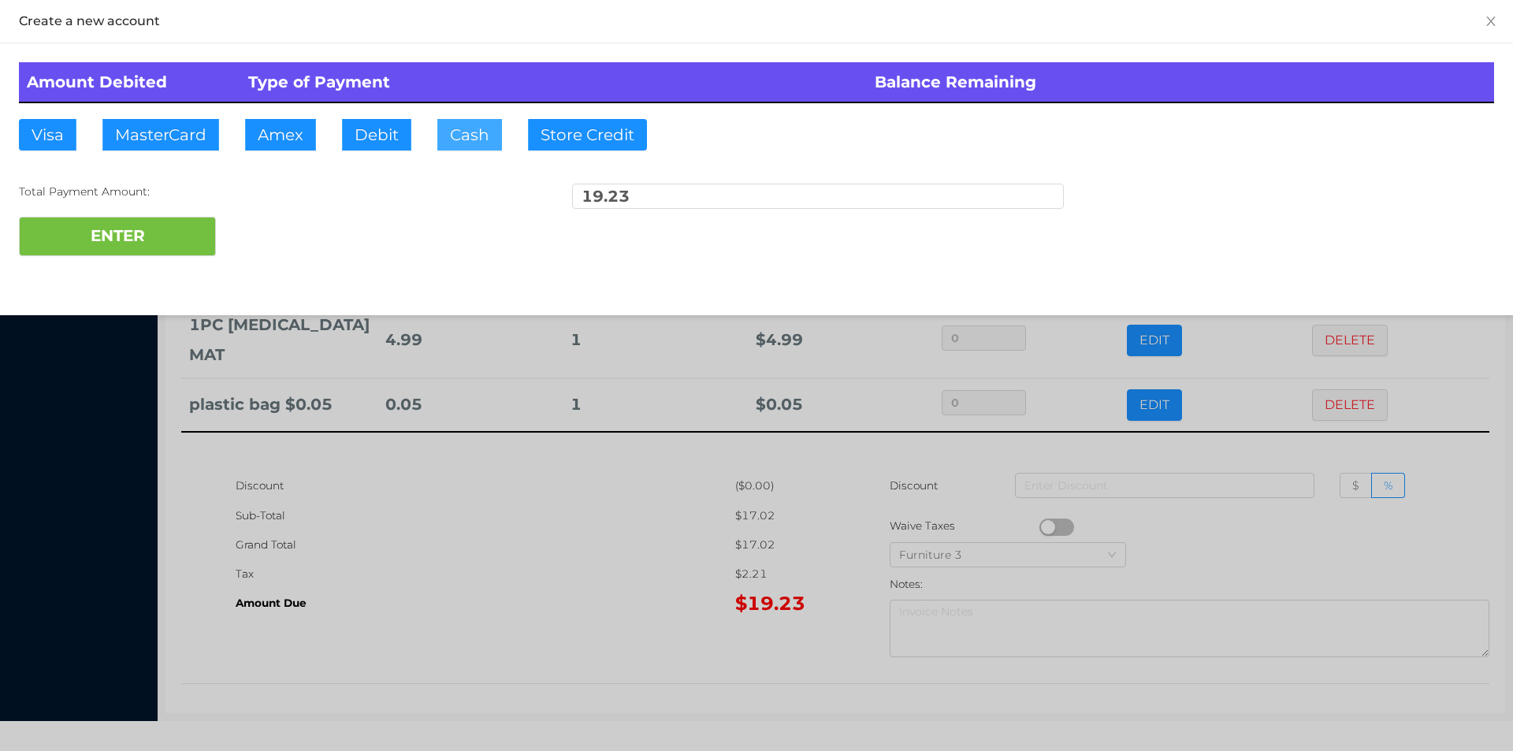
click at [463, 147] on button "Cash" at bounding box center [469, 135] width 65 height 32
type input "20"
click at [148, 255] on button "ENTER" at bounding box center [117, 236] width 197 height 39
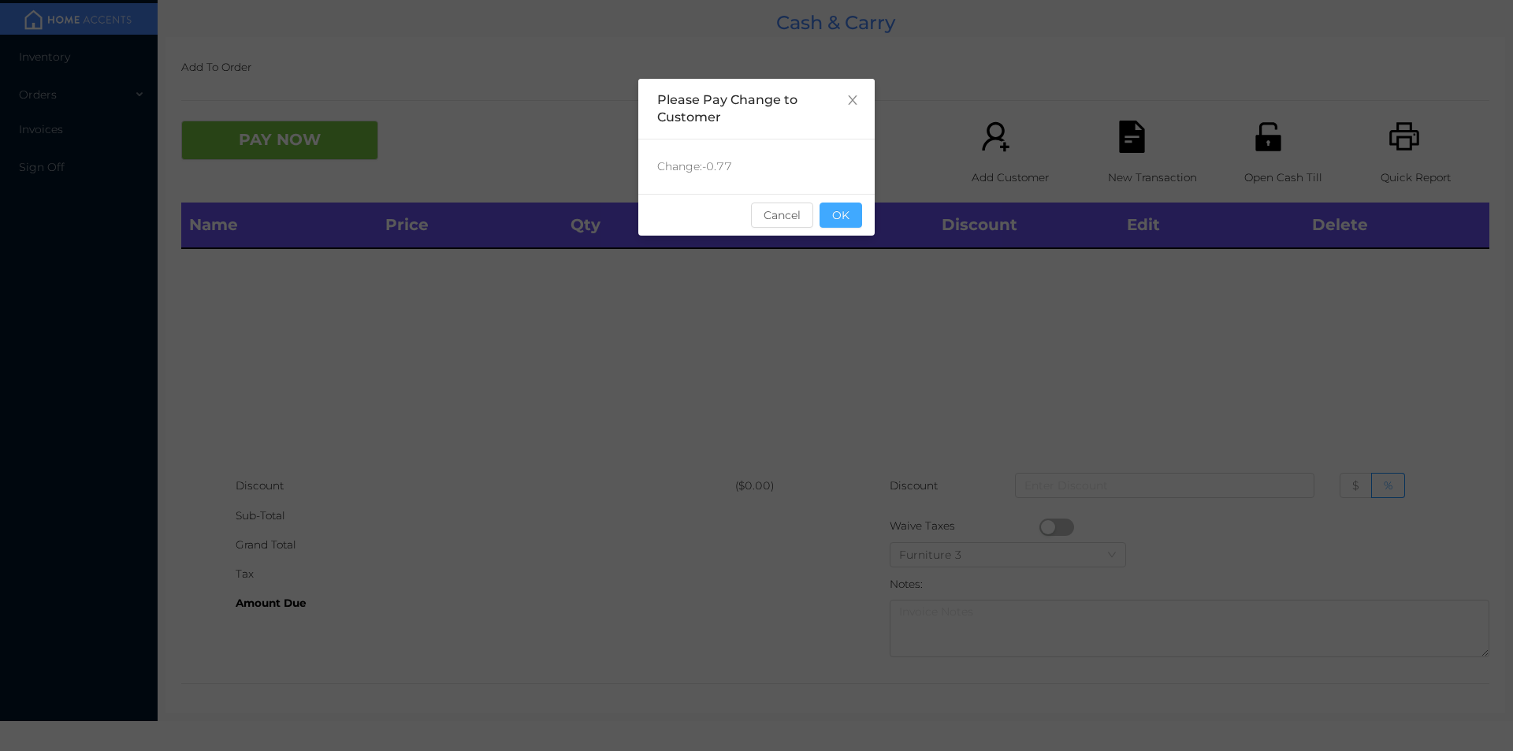
click at [854, 227] on button "OK" at bounding box center [841, 215] width 43 height 25
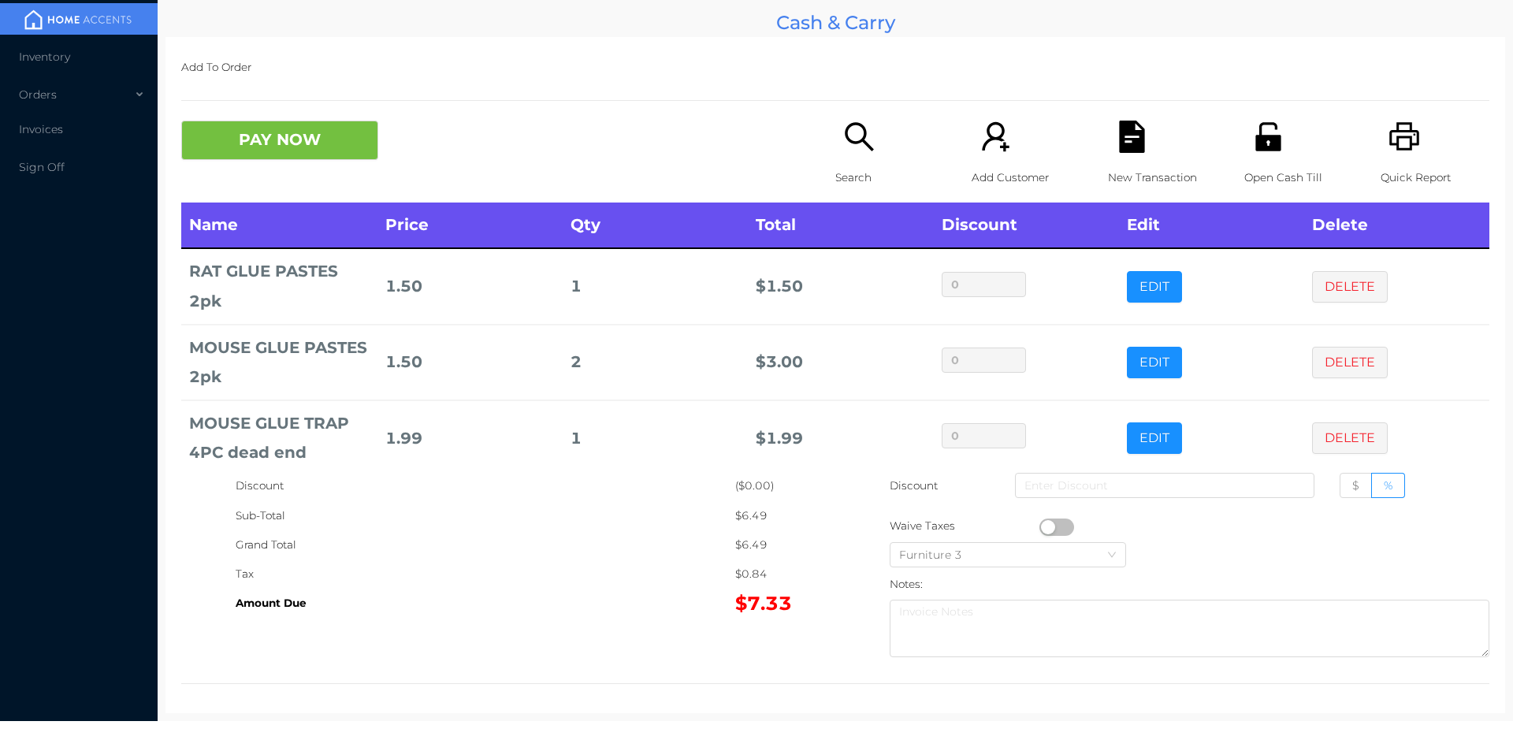
click at [835, 158] on div "Search" at bounding box center [889, 162] width 109 height 82
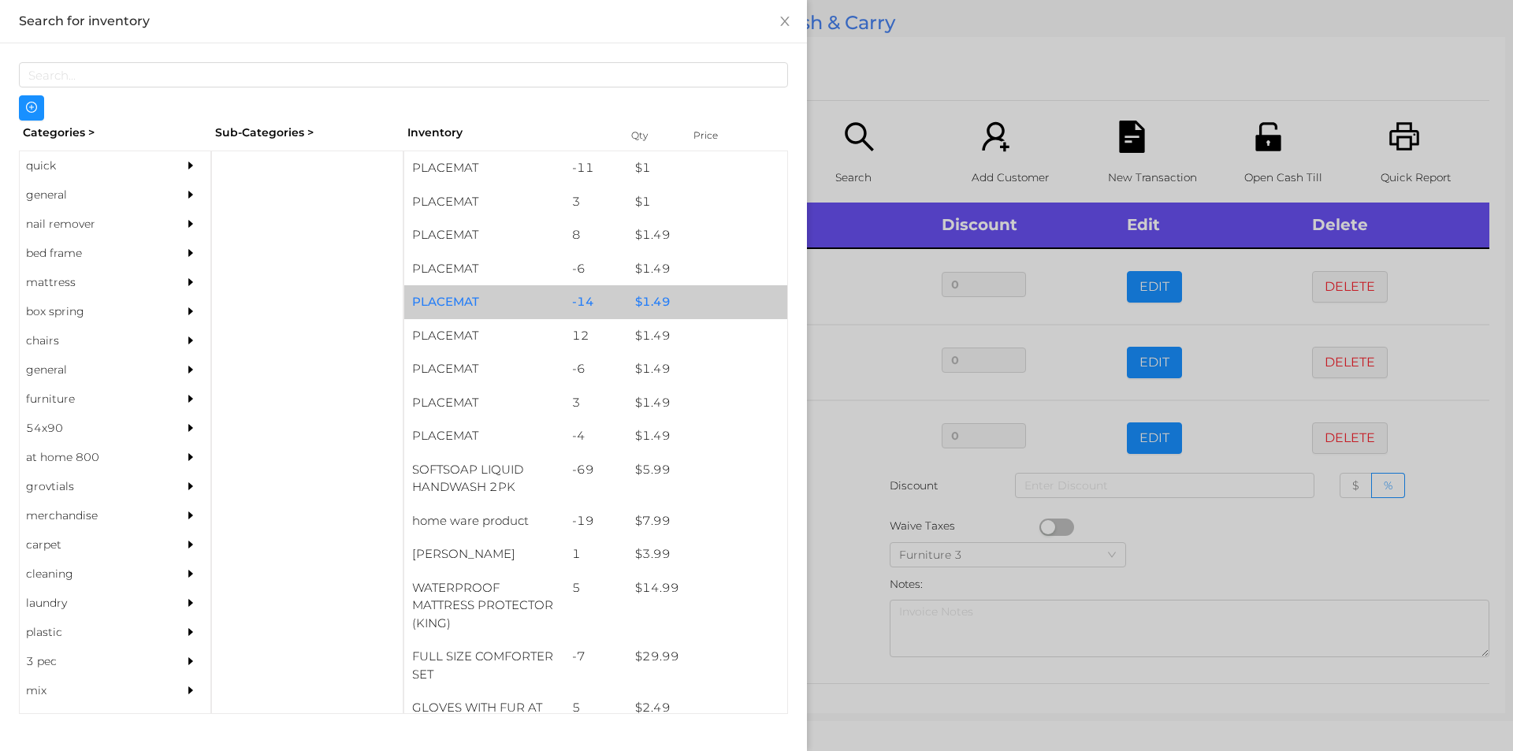
click at [612, 312] on div "-14" at bounding box center [596, 302] width 64 height 34
click at [627, 309] on div "$ 1.49" at bounding box center [707, 302] width 160 height 34
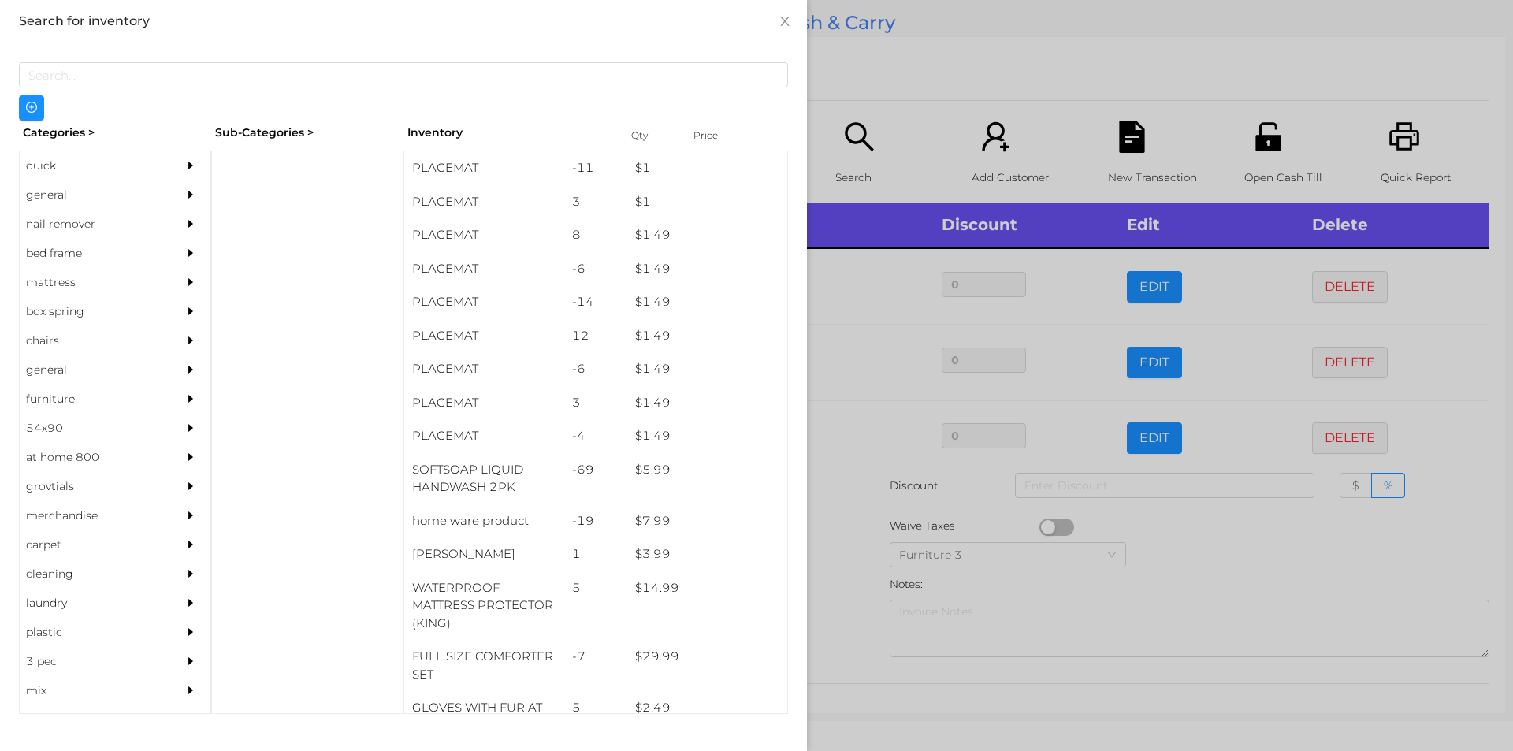
click at [876, 108] on div at bounding box center [756, 375] width 1513 height 751
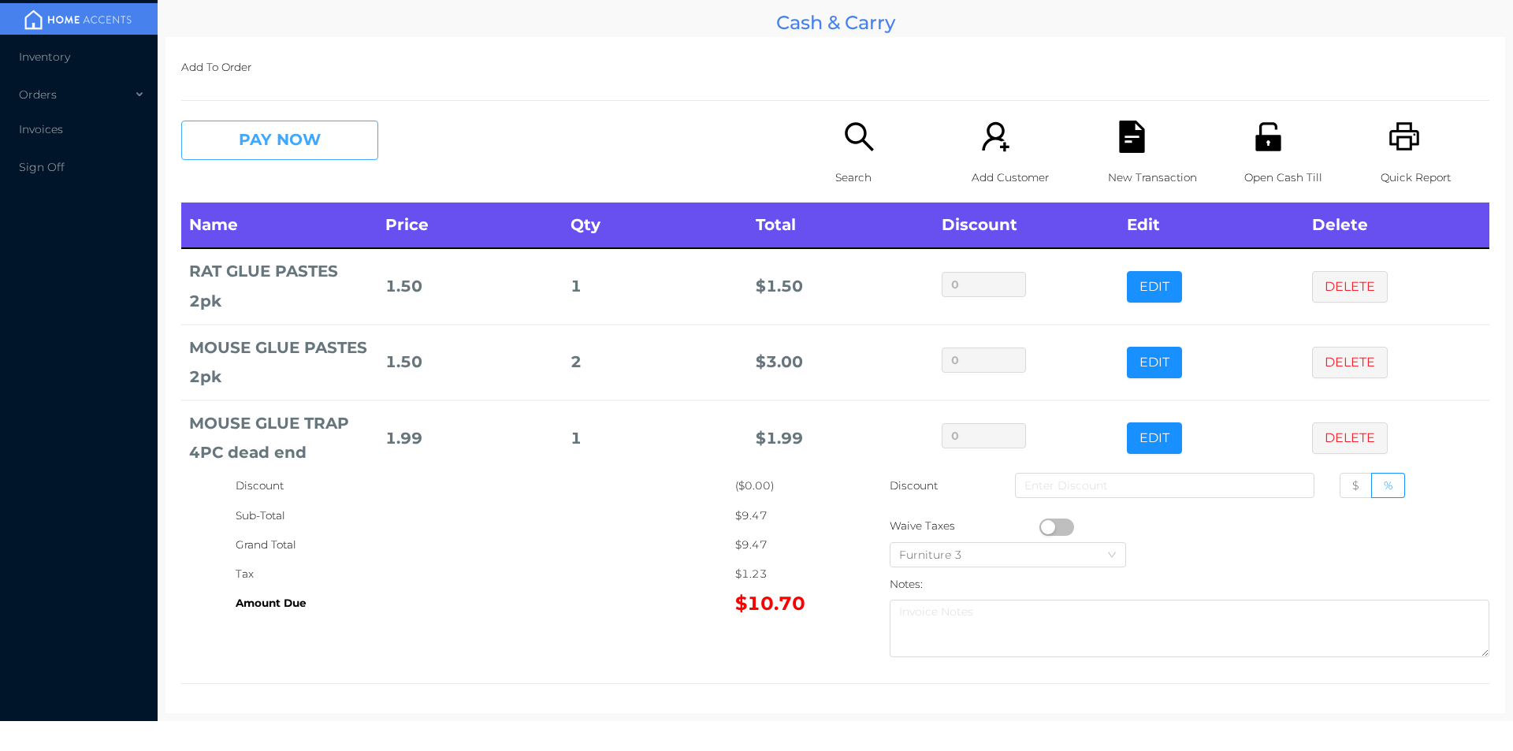
click at [359, 148] on button "PAY NOW" at bounding box center [279, 140] width 197 height 39
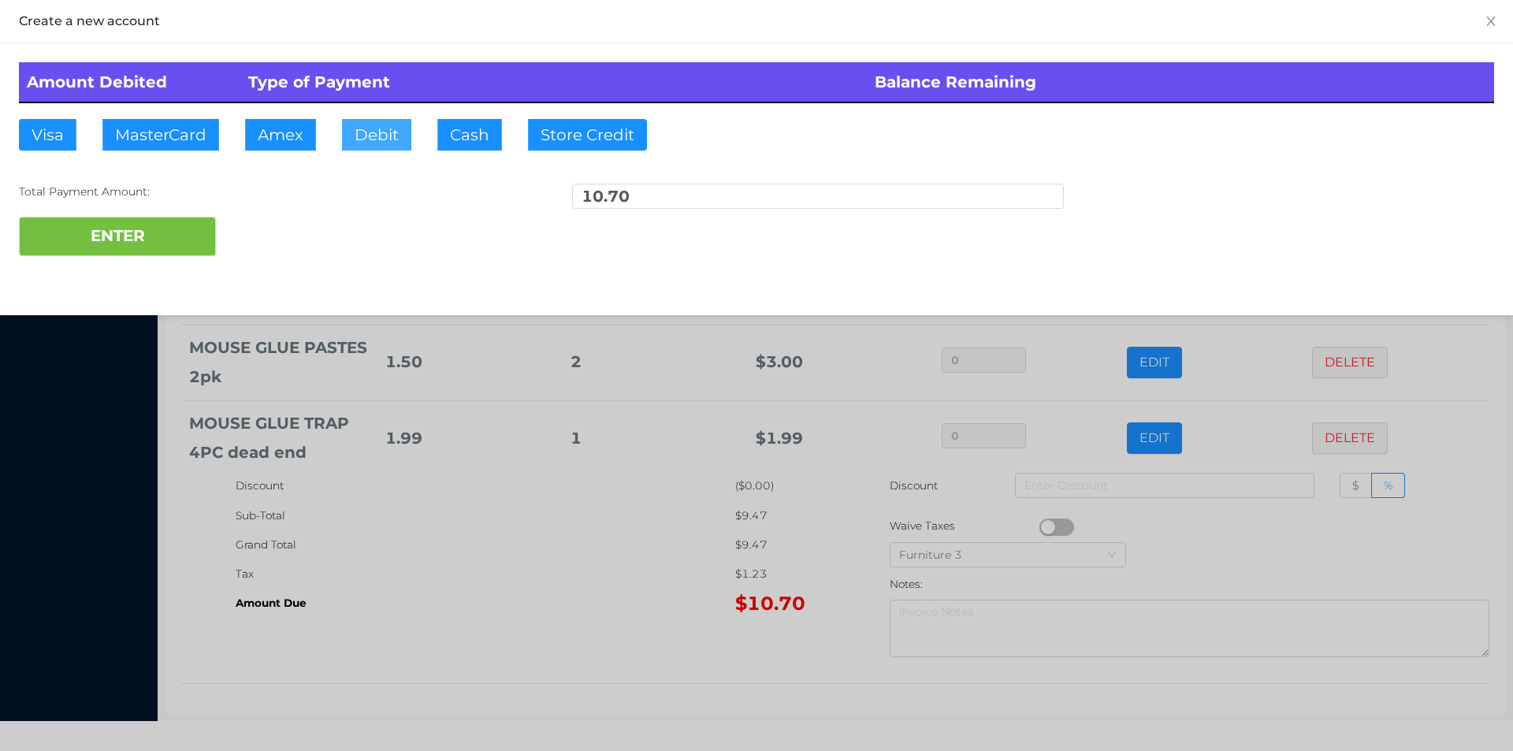
click at [379, 135] on button "Debit" at bounding box center [376, 135] width 69 height 32
click at [169, 249] on button "ENTER" at bounding box center [117, 236] width 197 height 39
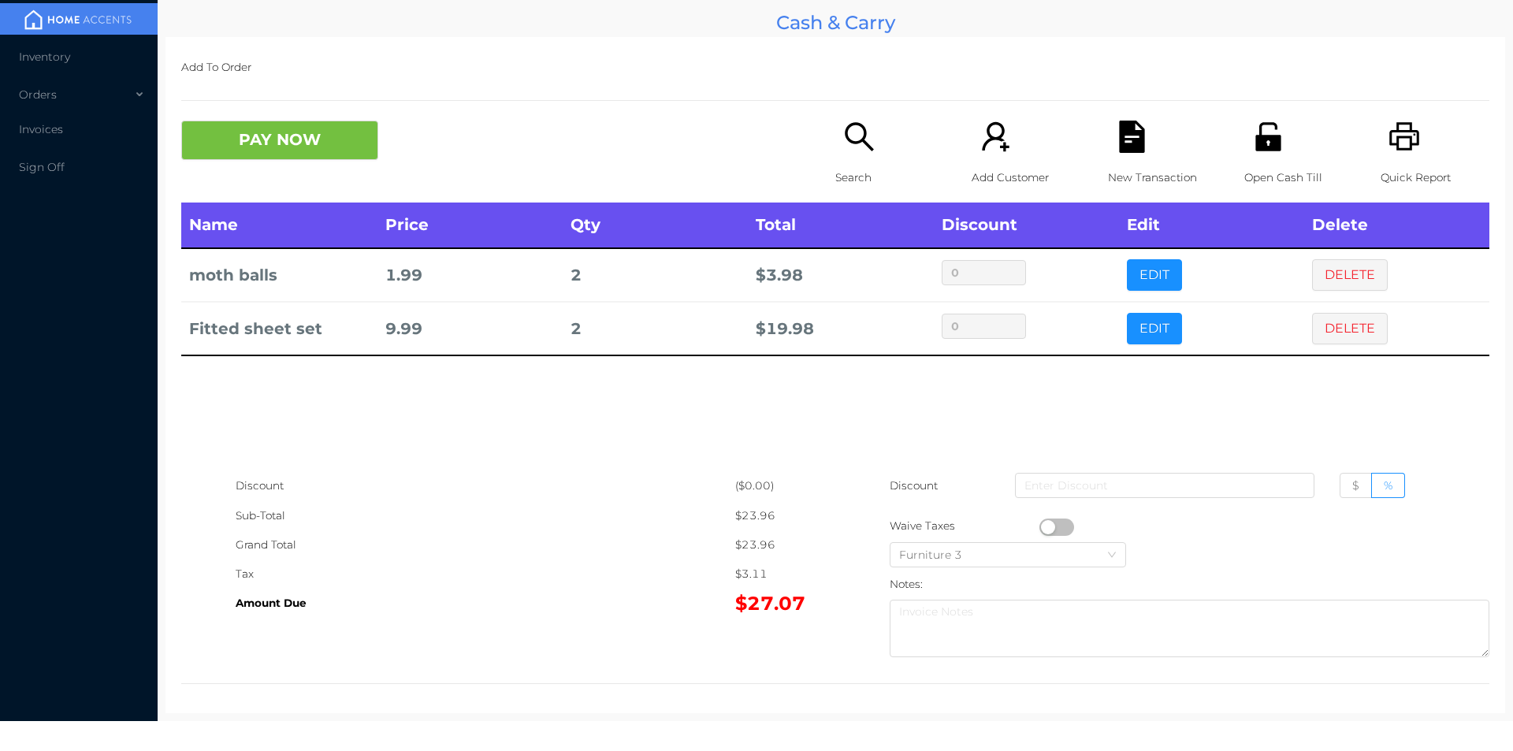
click at [1126, 158] on div "New Transaction" at bounding box center [1162, 162] width 109 height 82
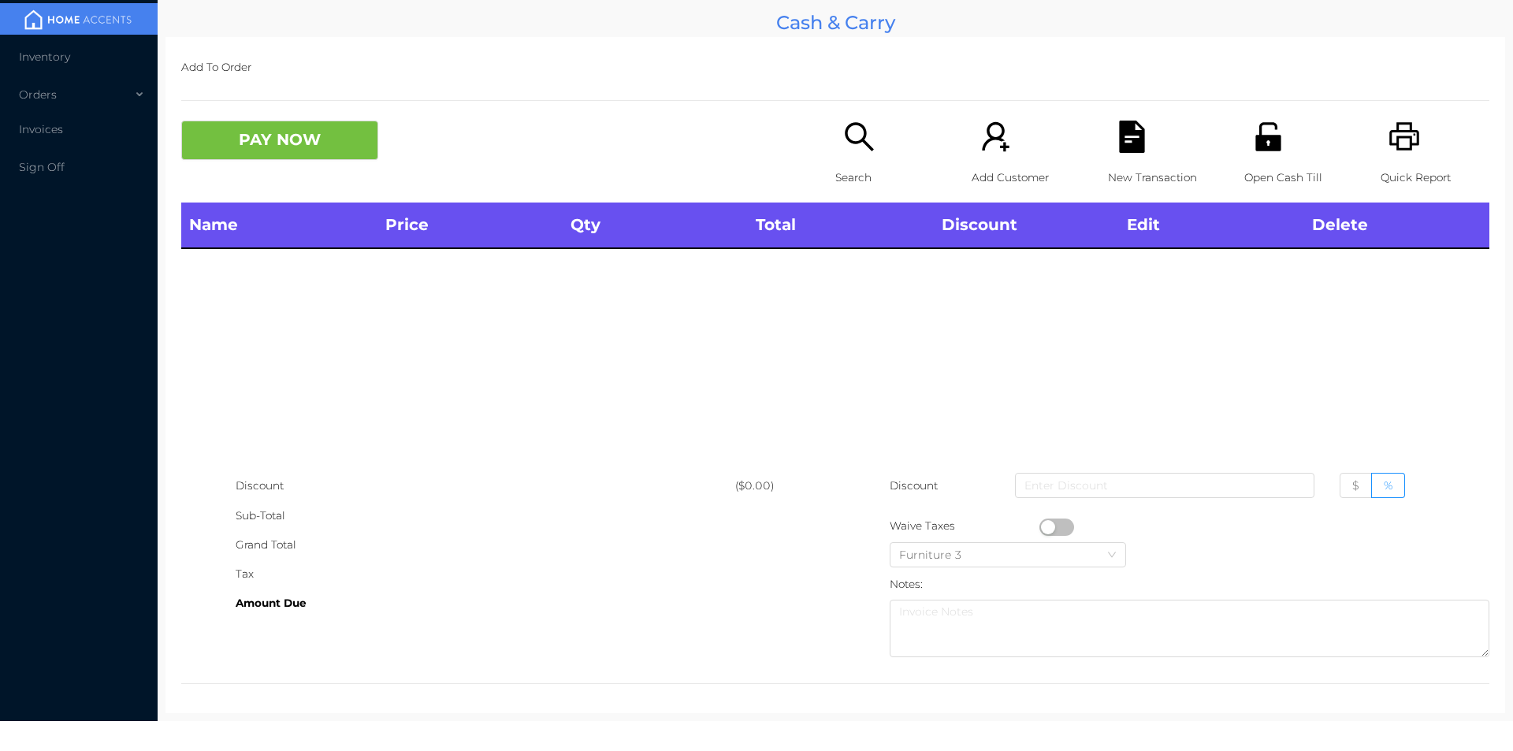
click at [1244, 154] on div "Open Cash Till" at bounding box center [1298, 162] width 109 height 82
click at [1244, 139] on div "Open Cash Till" at bounding box center [1298, 162] width 109 height 82
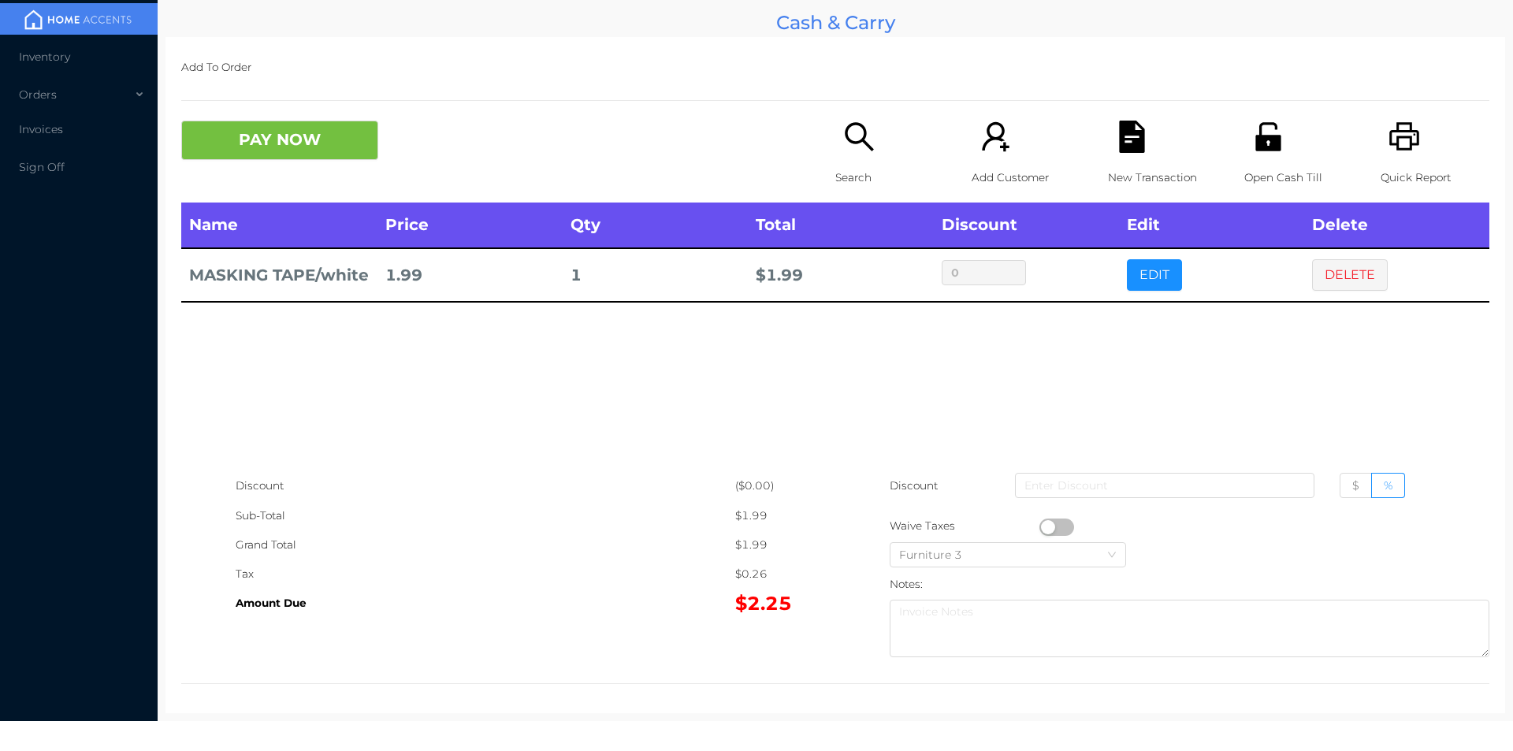
click at [863, 125] on icon "icon: search" at bounding box center [859, 137] width 32 height 32
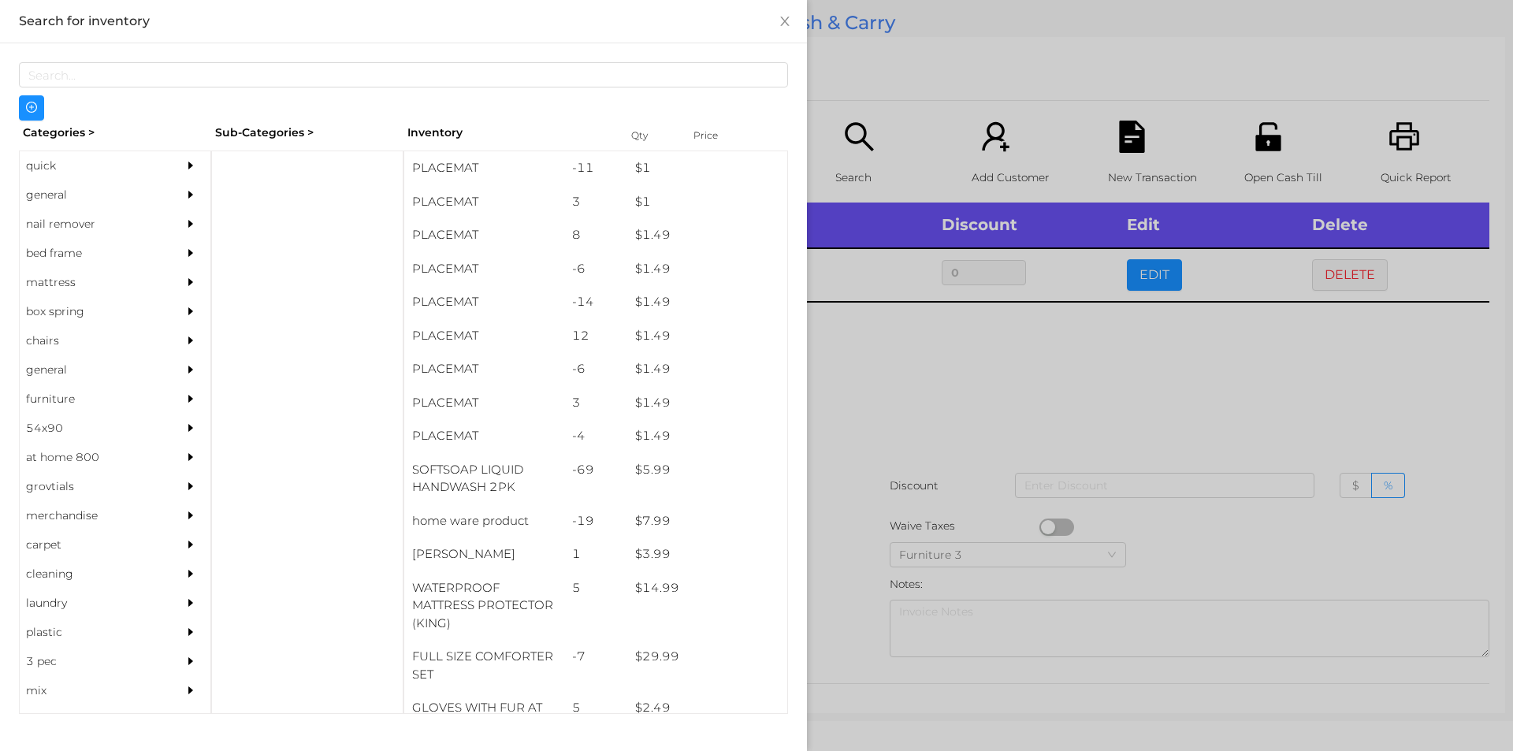
click at [88, 192] on div "general" at bounding box center [91, 194] width 143 height 29
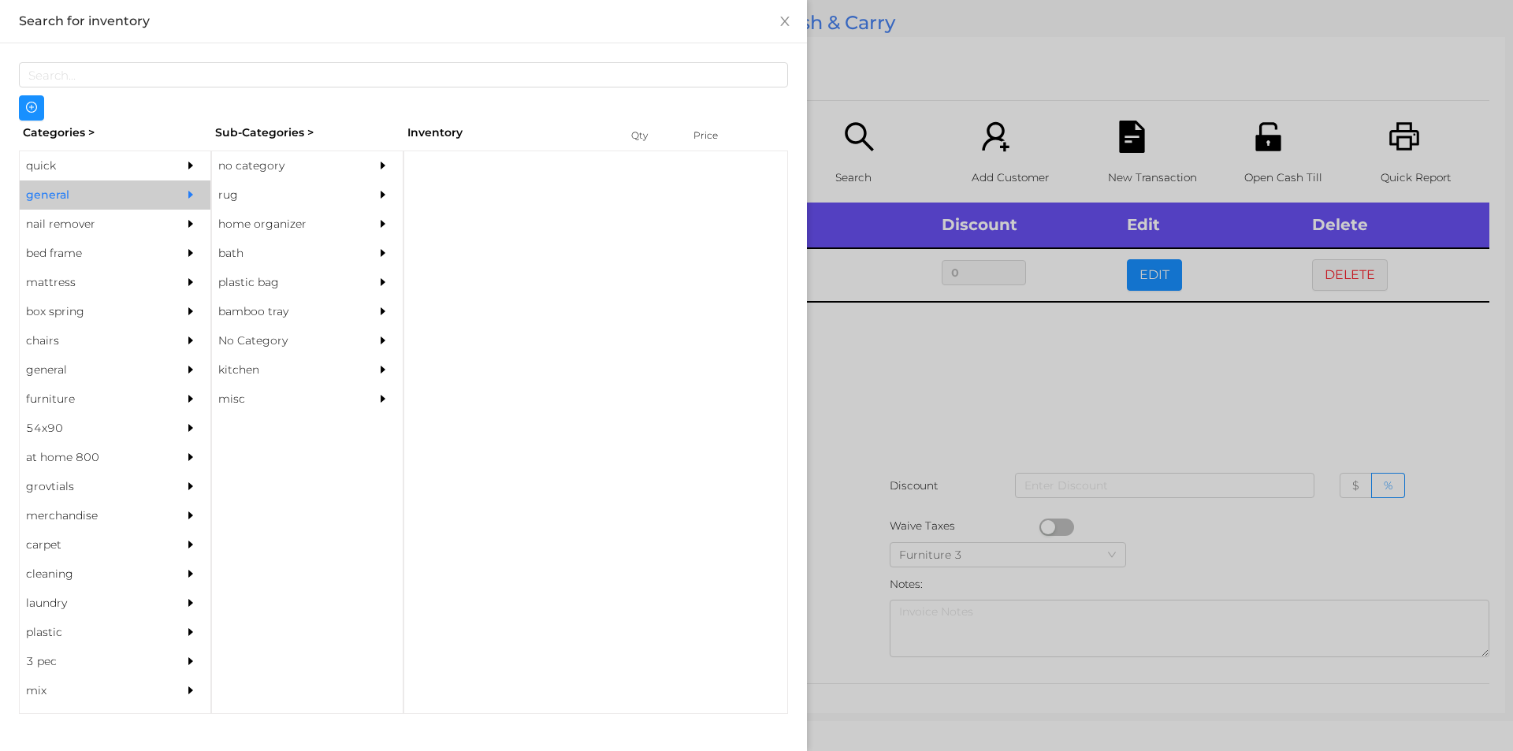
click at [332, 152] on div "no category" at bounding box center [283, 165] width 143 height 29
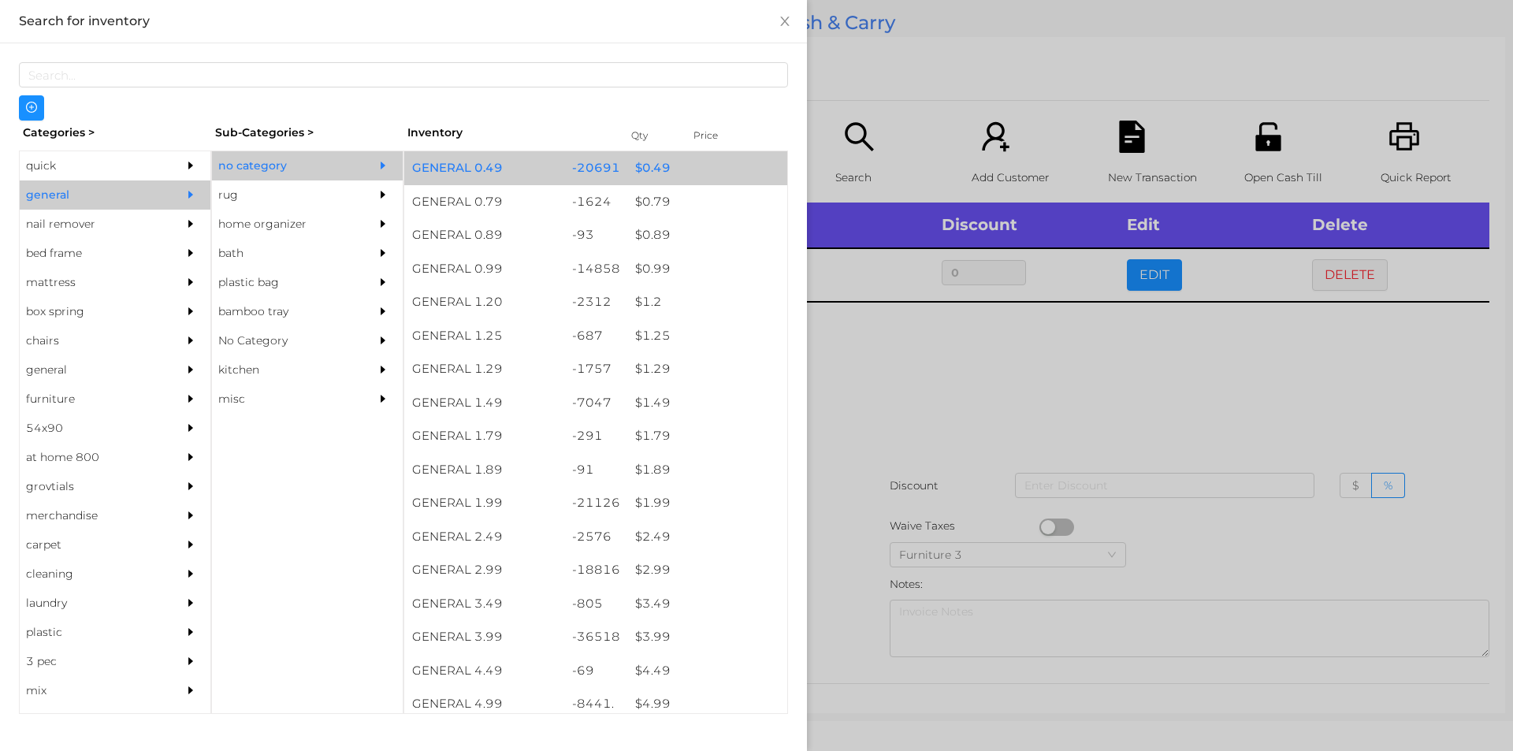
click at [660, 166] on div "$ 0.49" at bounding box center [707, 168] width 160 height 34
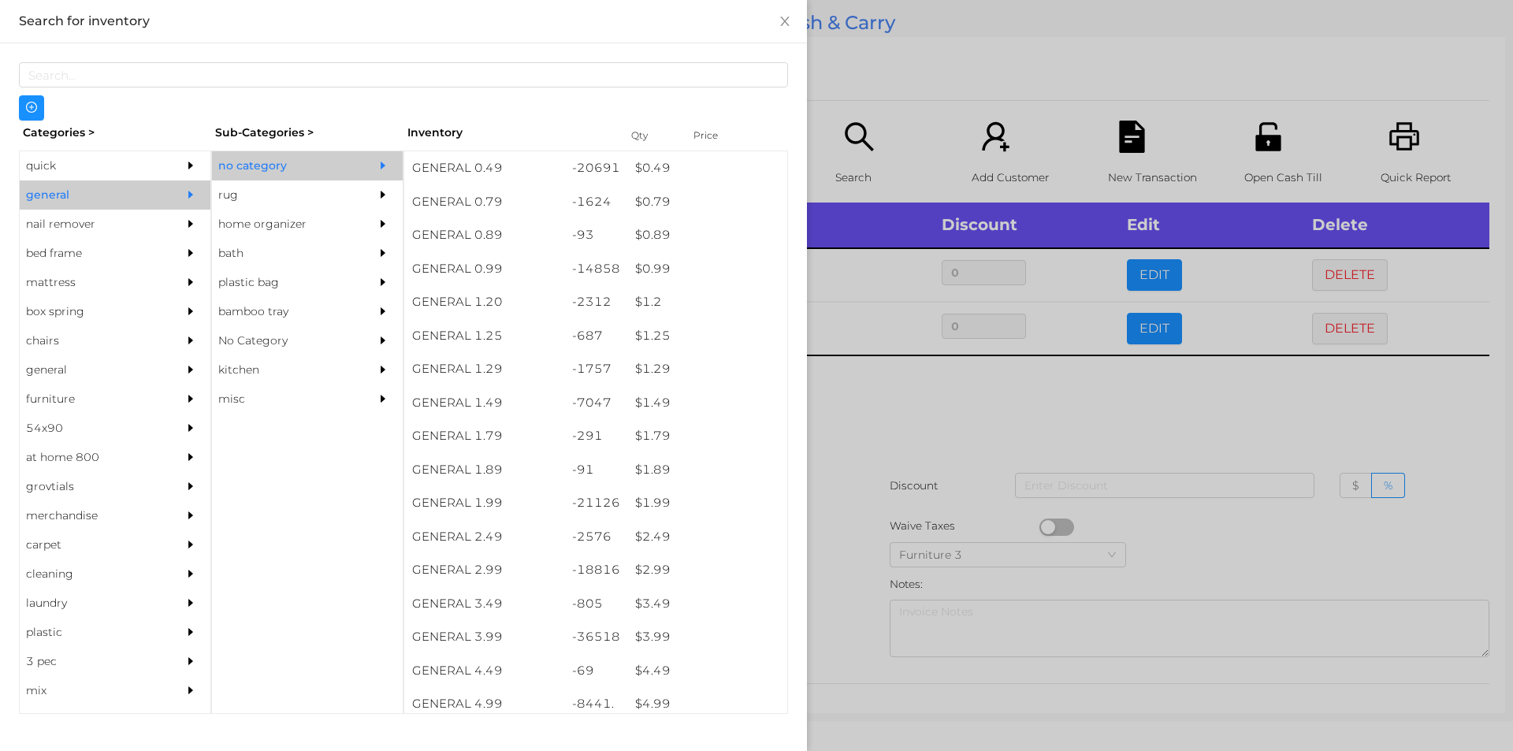
click at [885, 100] on div at bounding box center [756, 375] width 1513 height 751
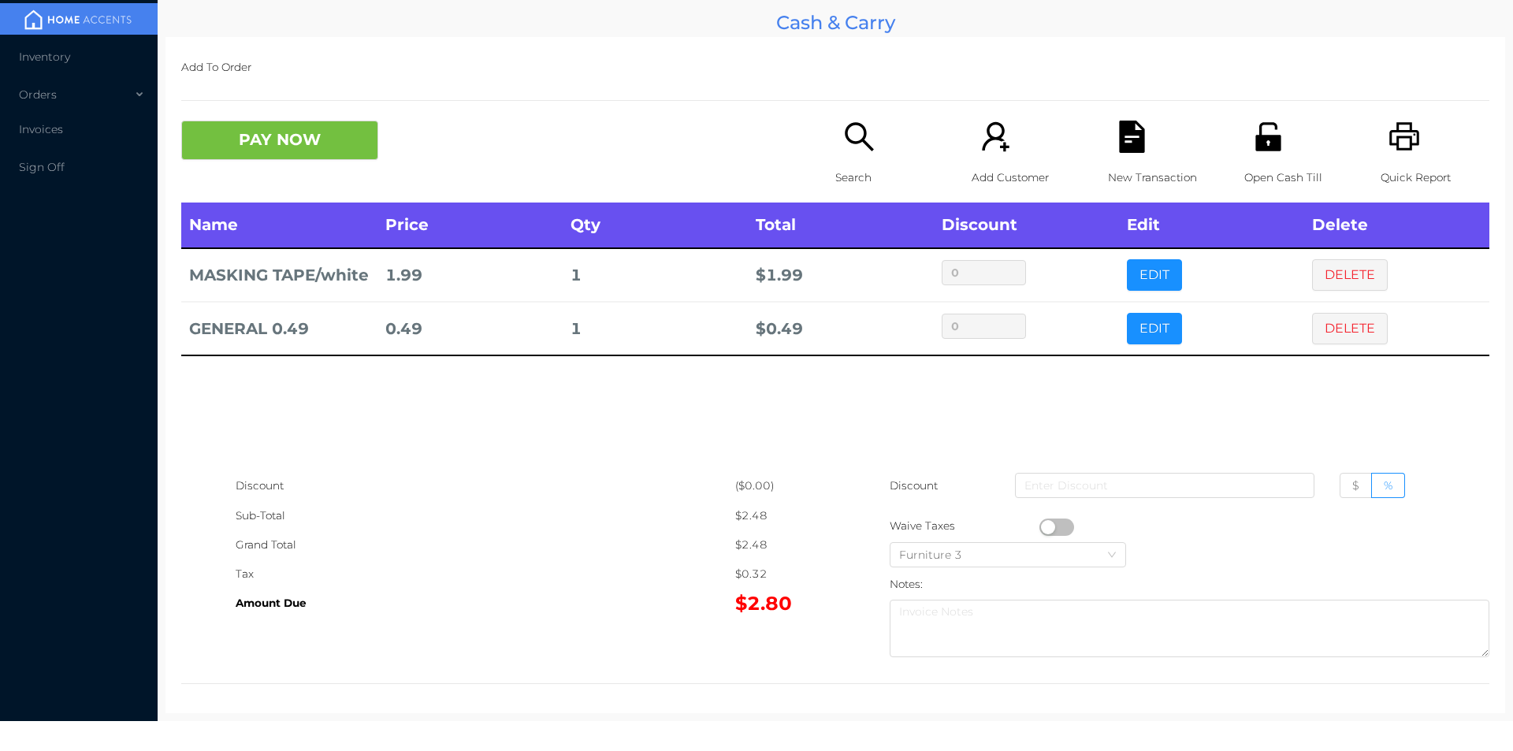
click at [366, 173] on div "PAY NOW Search Add Customer New Transaction Open Cash Till Quick Report" at bounding box center [835, 162] width 1308 height 82
click at [340, 146] on button "PAY NOW" at bounding box center [279, 140] width 197 height 39
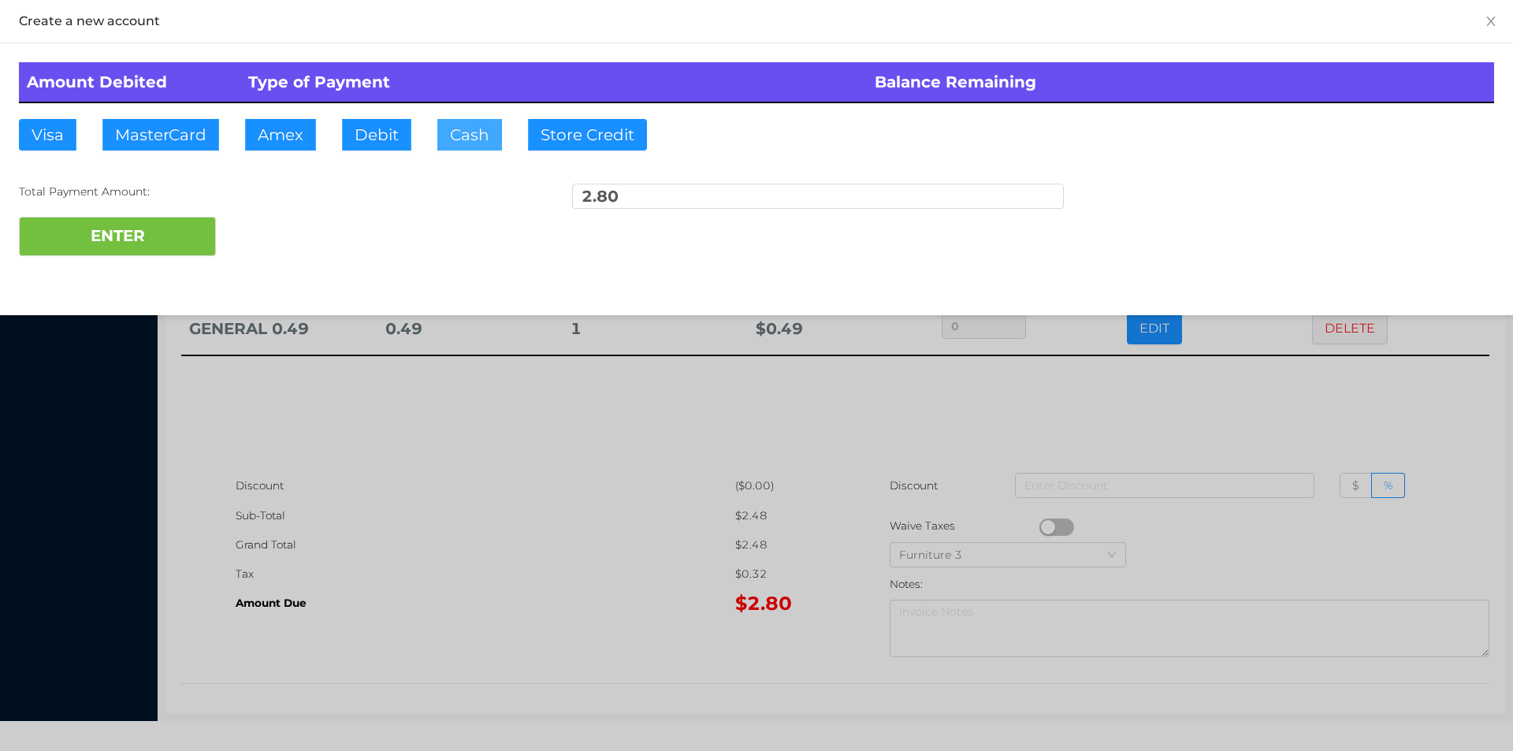
click at [461, 134] on button "Cash" at bounding box center [469, 135] width 65 height 32
type input "4"
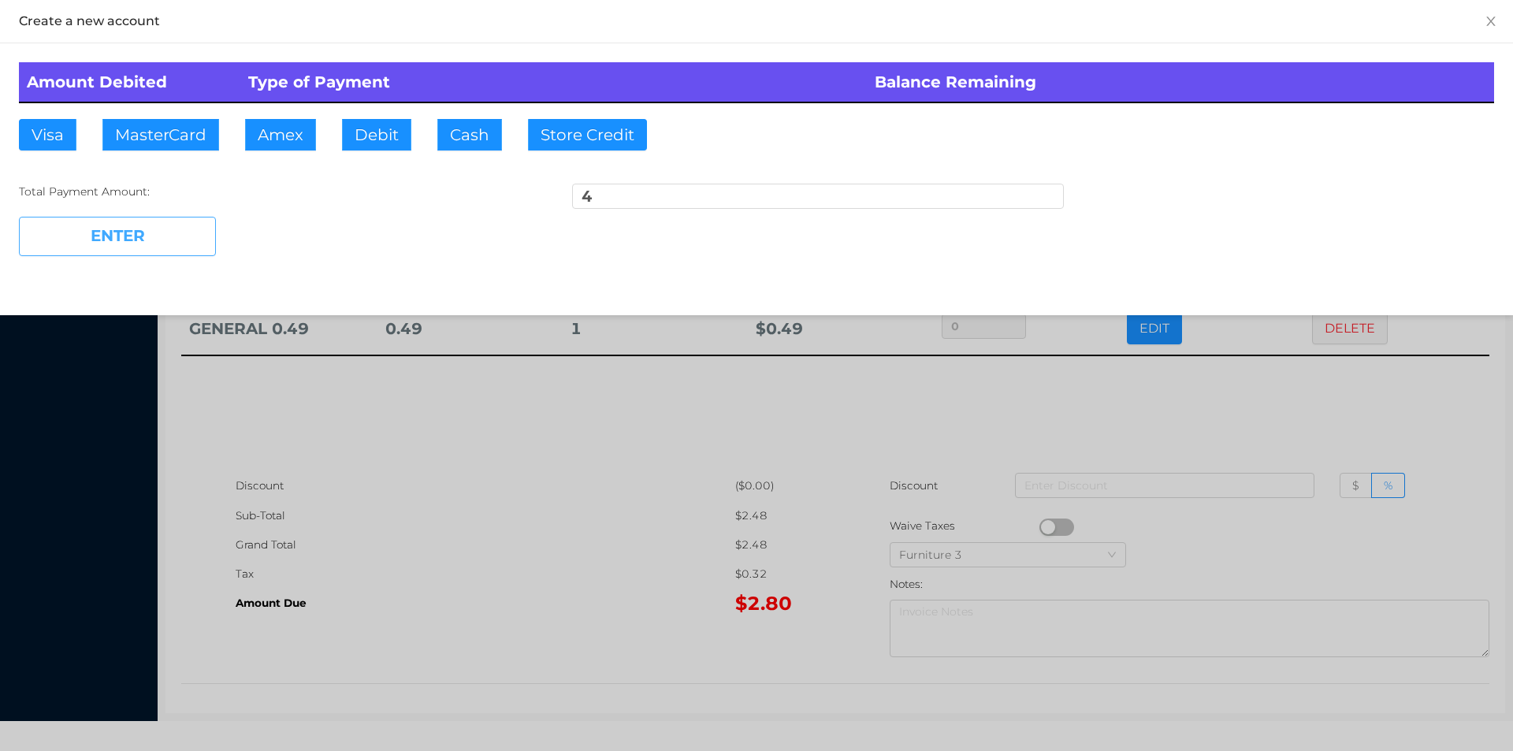
click at [106, 249] on button "ENTER" at bounding box center [117, 236] width 197 height 39
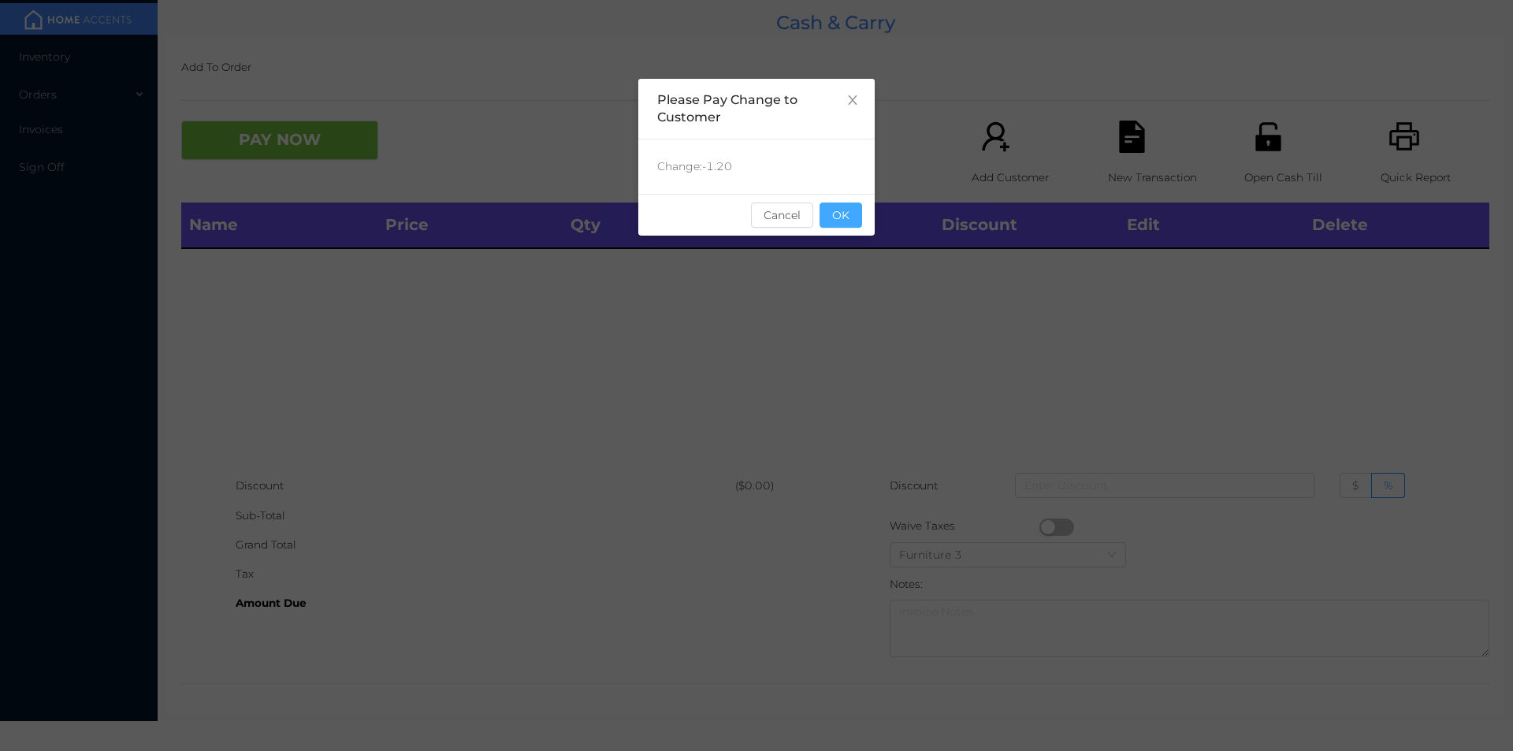
click at [857, 206] on button "OK" at bounding box center [841, 215] width 43 height 25
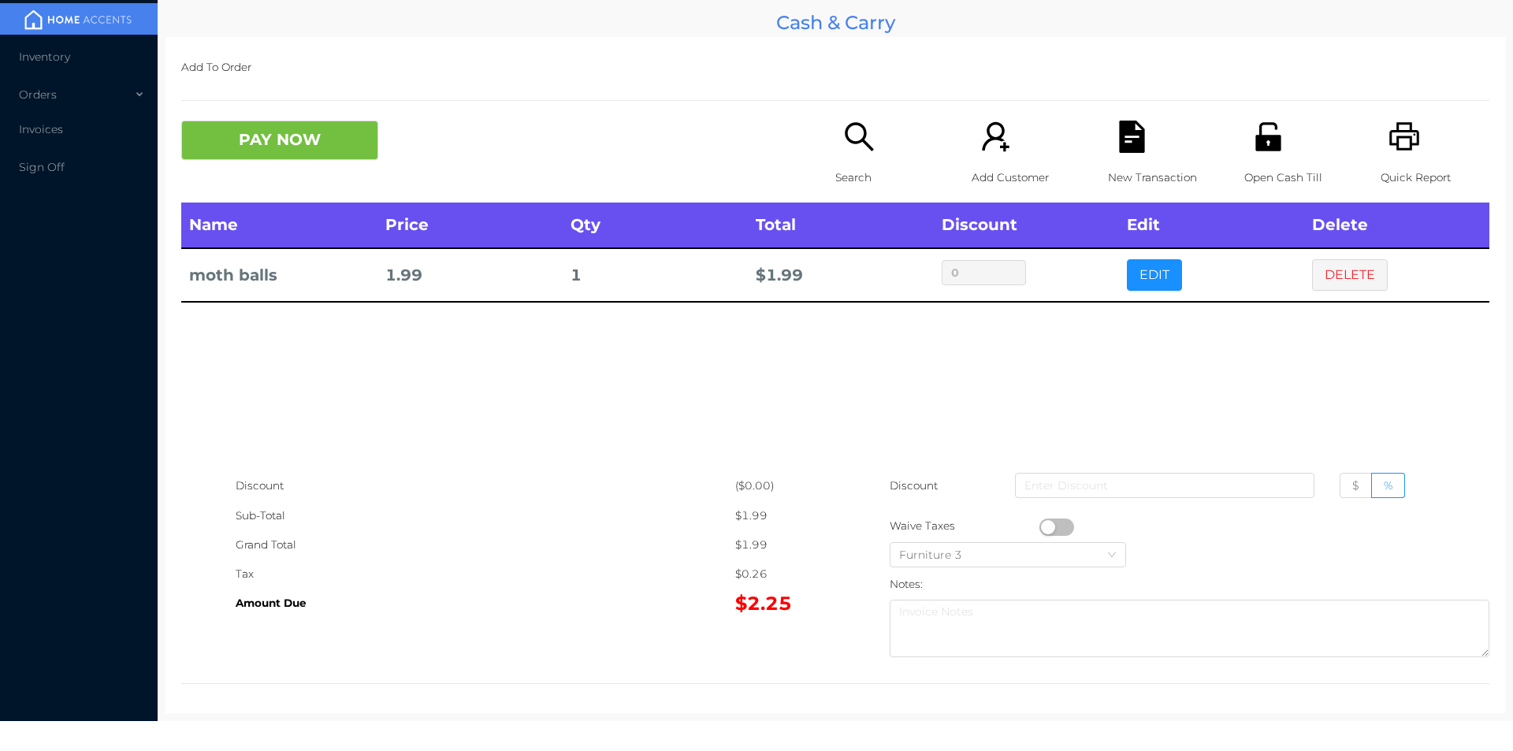
click at [843, 138] on icon "icon: search" at bounding box center [859, 137] width 32 height 32
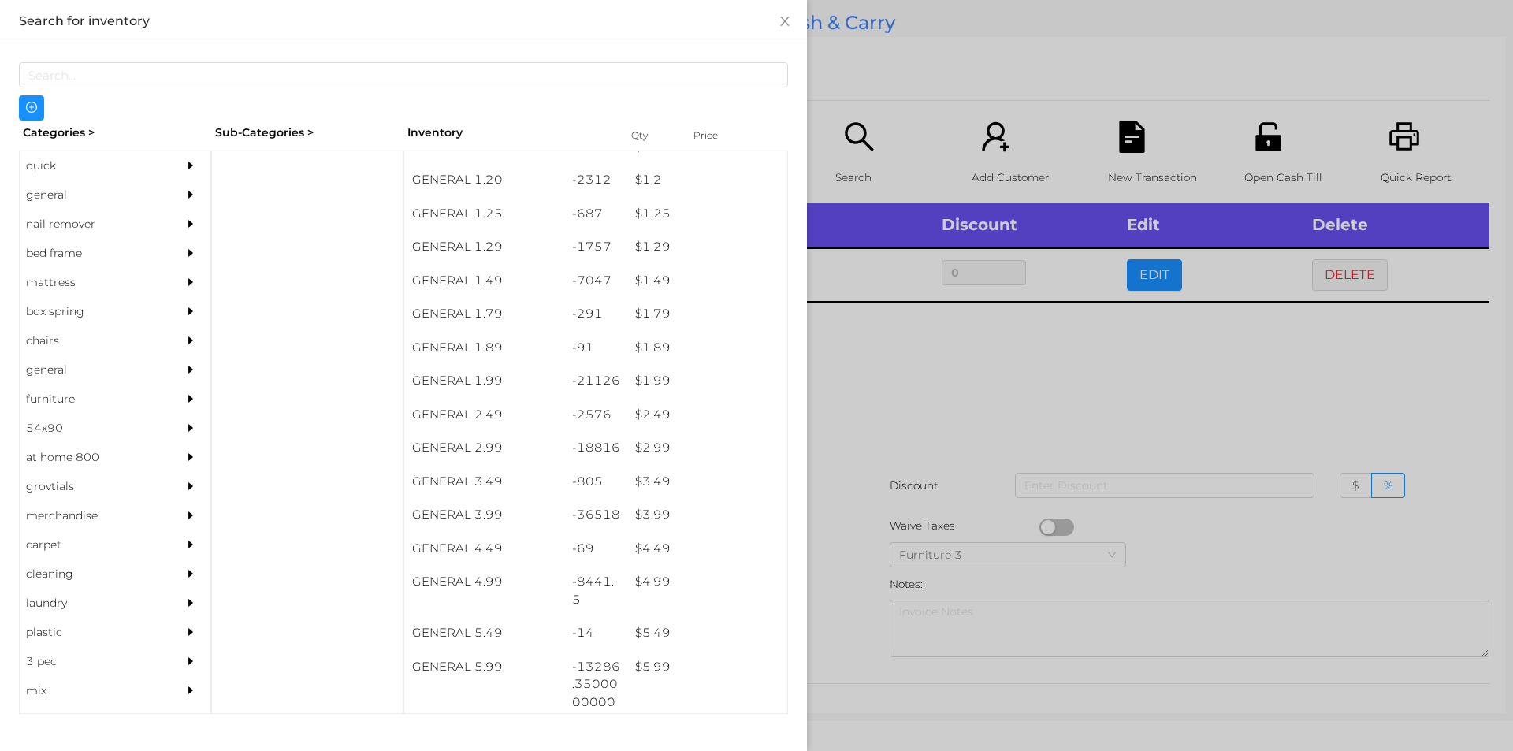
scroll to position [213, 0]
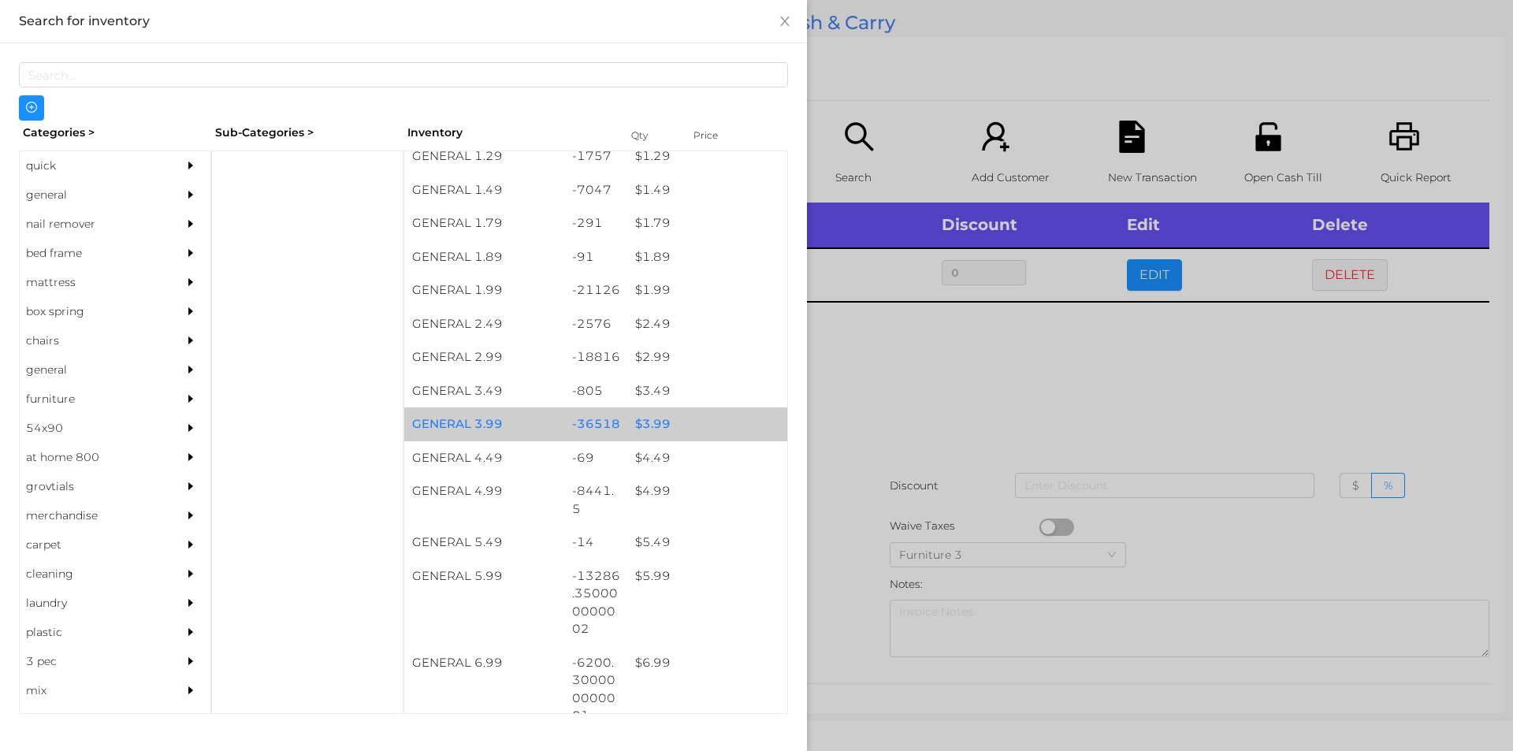
click at [674, 420] on div "$ 3.99" at bounding box center [707, 424] width 160 height 34
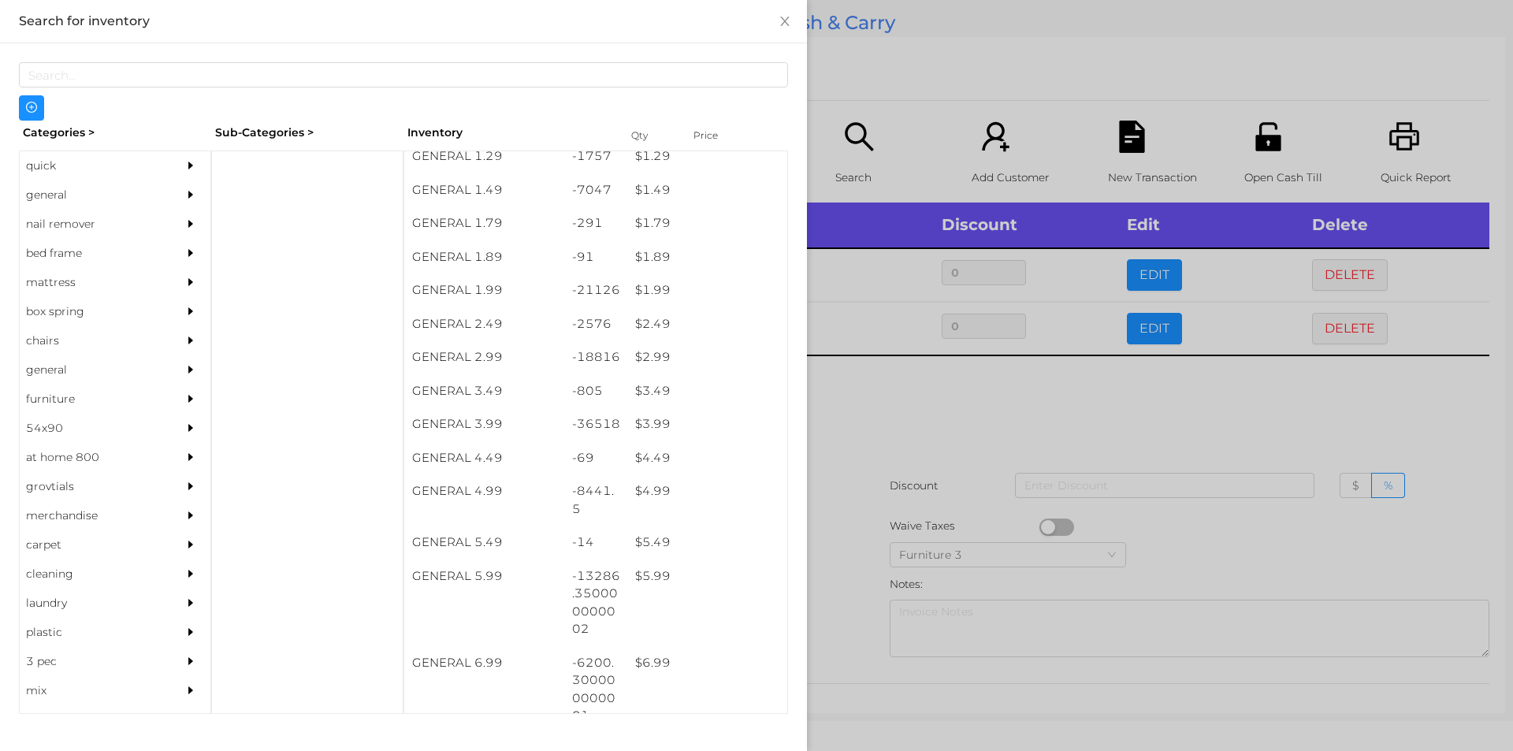
click at [924, 461] on div at bounding box center [756, 375] width 1513 height 751
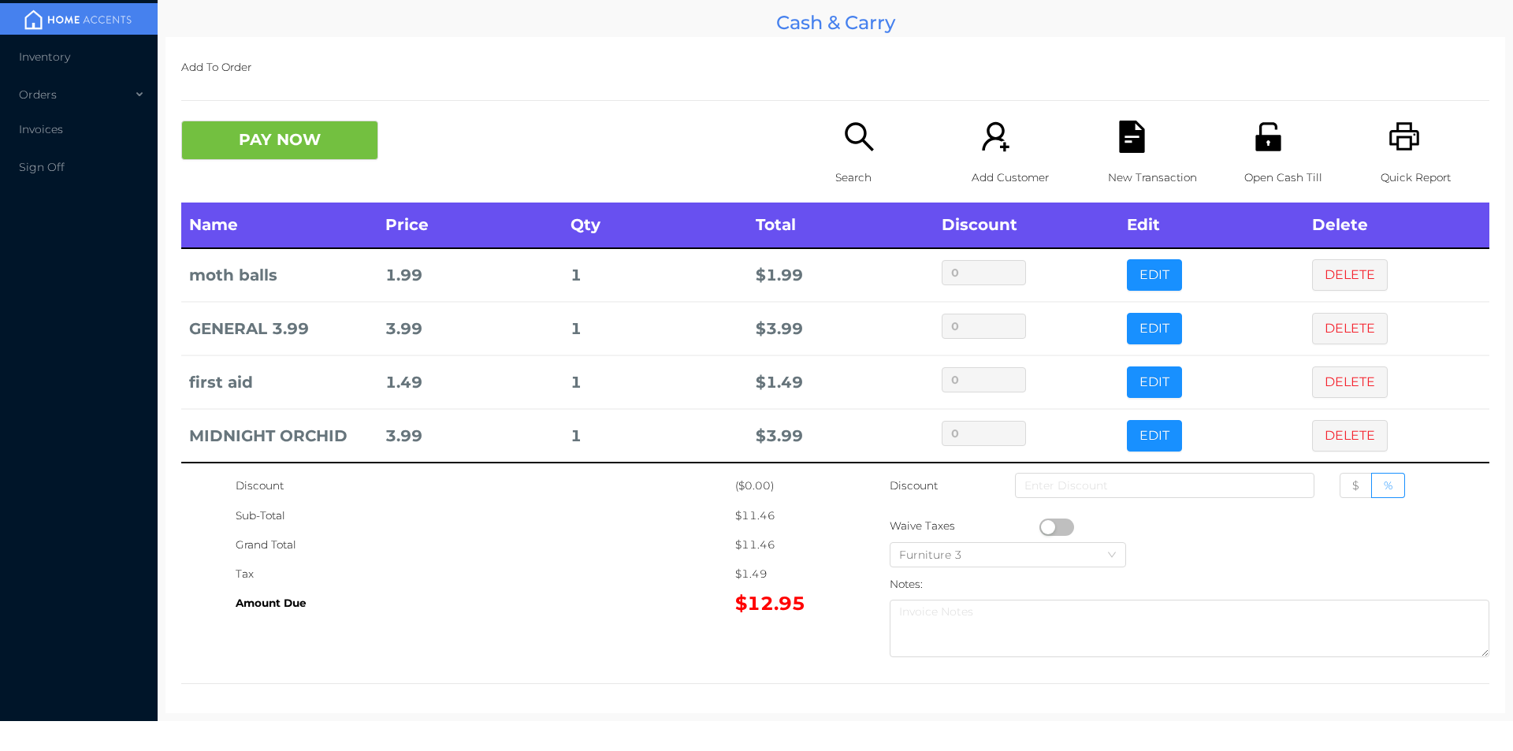
click at [307, 141] on button "PAY NOW" at bounding box center [279, 140] width 197 height 39
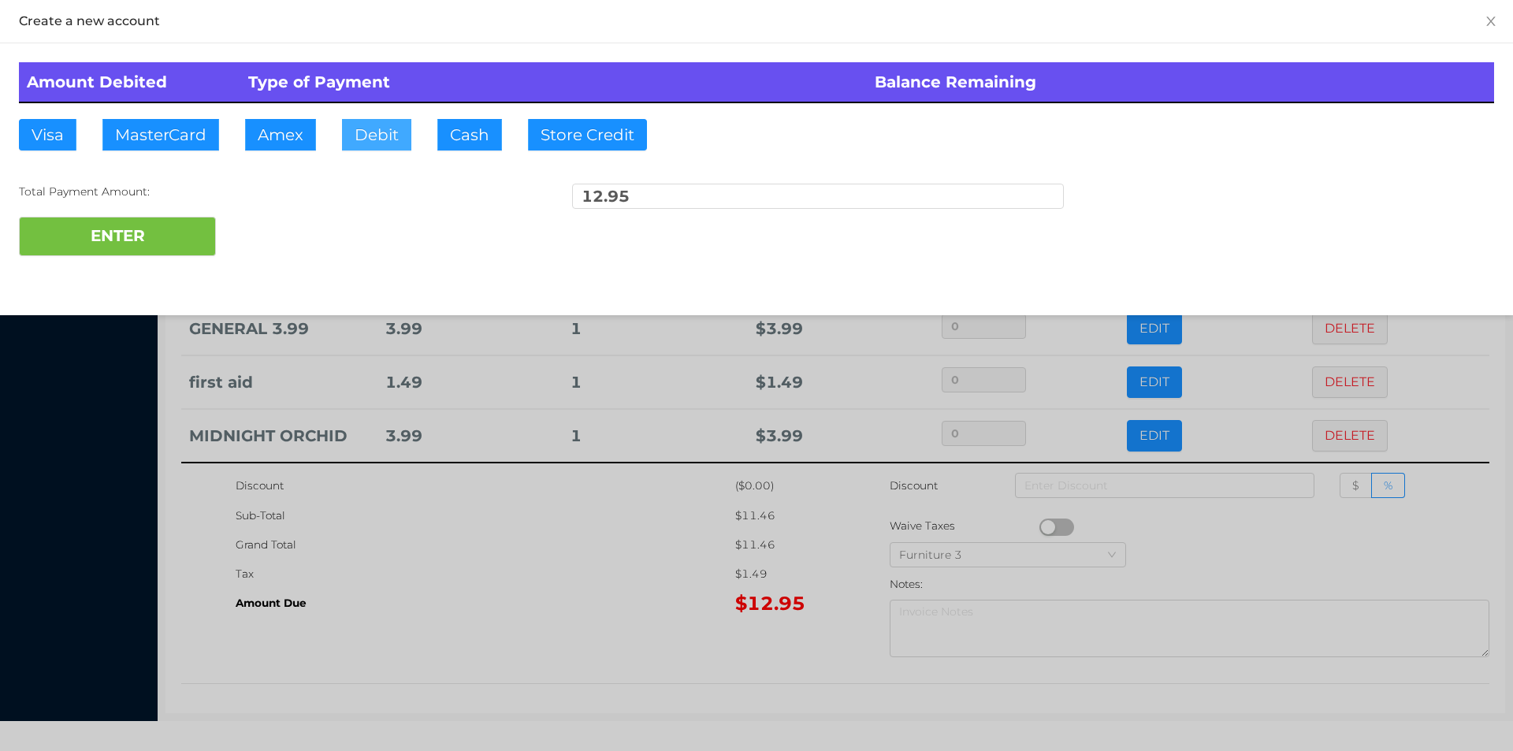
click at [367, 132] on button "Debit" at bounding box center [376, 135] width 69 height 32
click at [153, 232] on button "ENTER" at bounding box center [117, 236] width 197 height 39
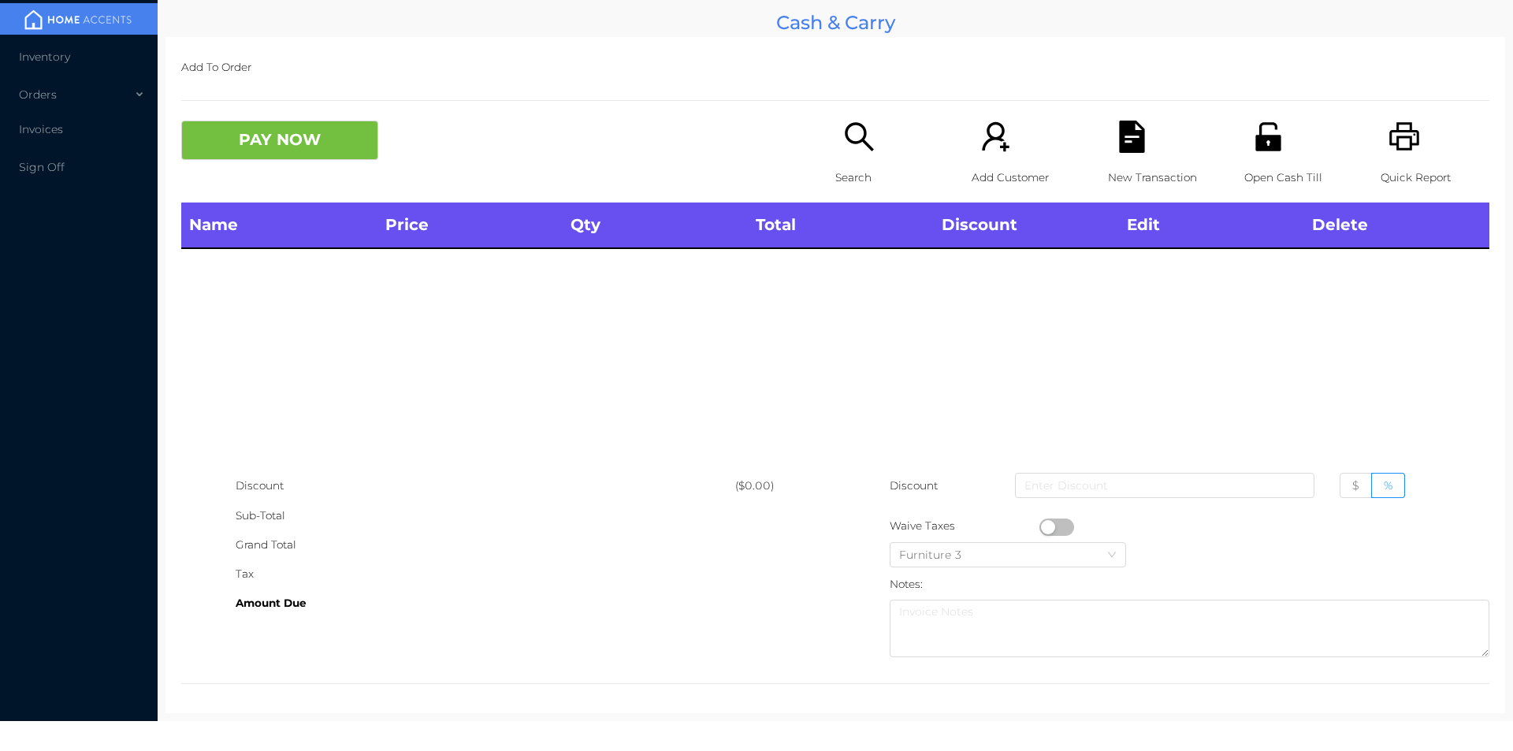
click at [868, 160] on div "Search" at bounding box center [889, 162] width 109 height 82
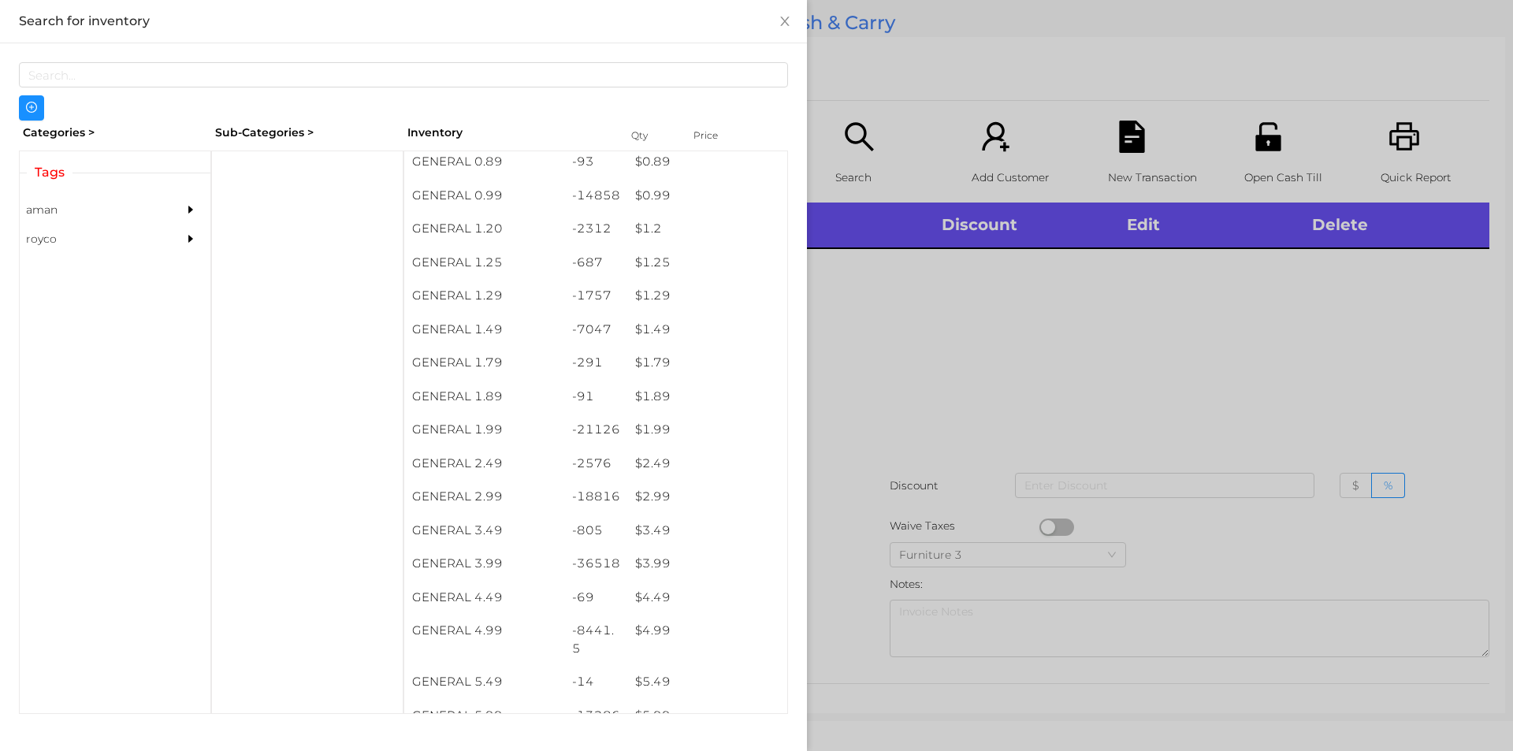
scroll to position [191, 0]
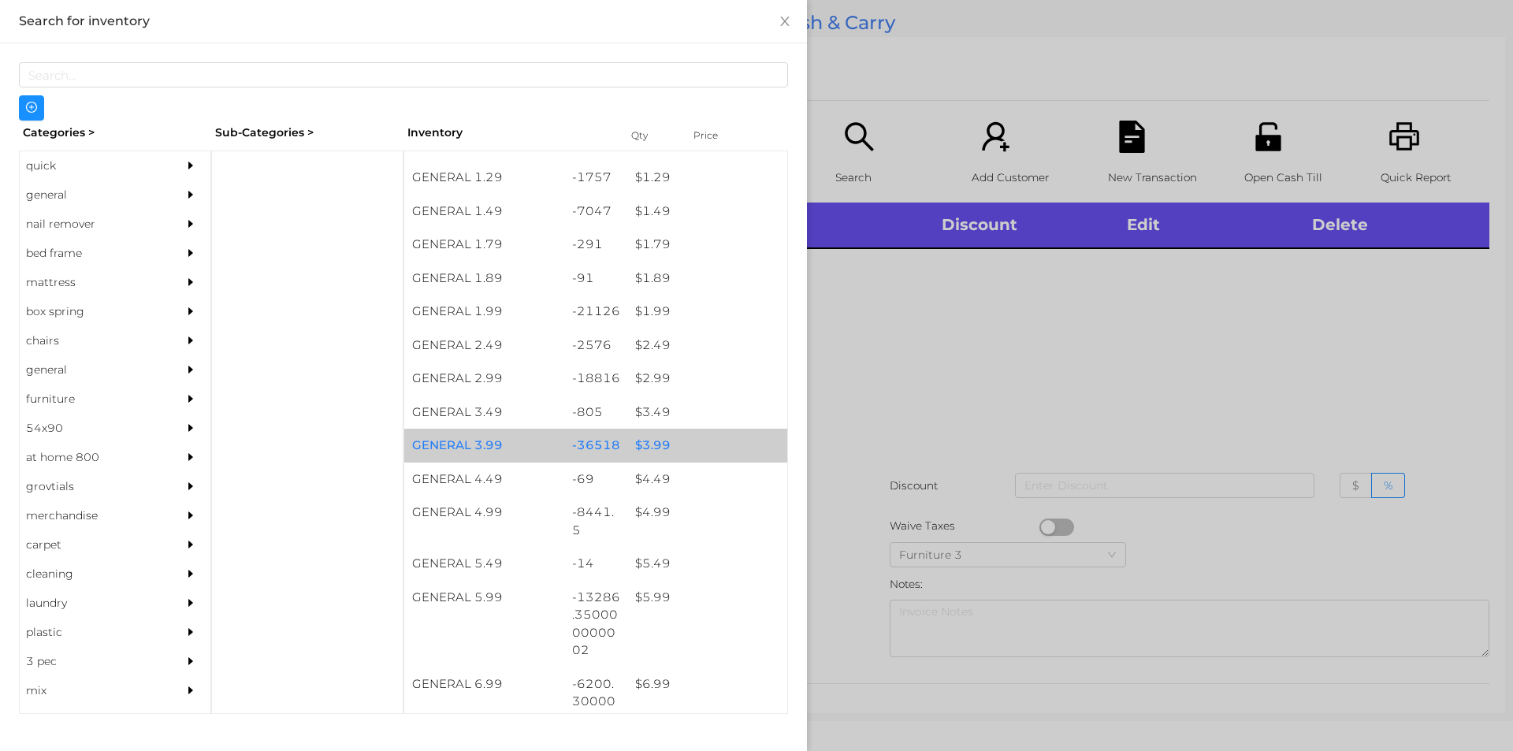
click at [642, 440] on div "$ 3.99" at bounding box center [707, 446] width 160 height 34
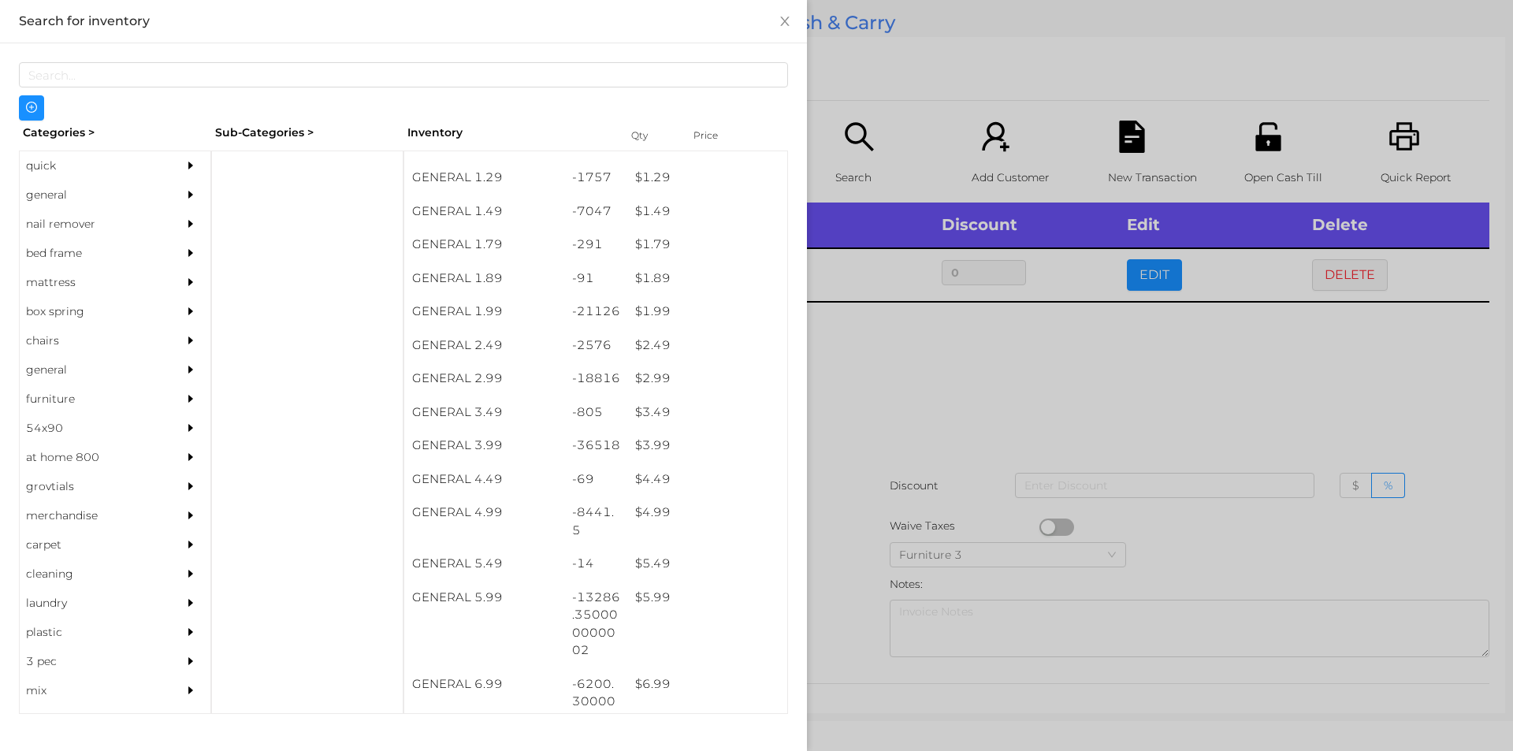
click at [850, 403] on div at bounding box center [756, 375] width 1513 height 751
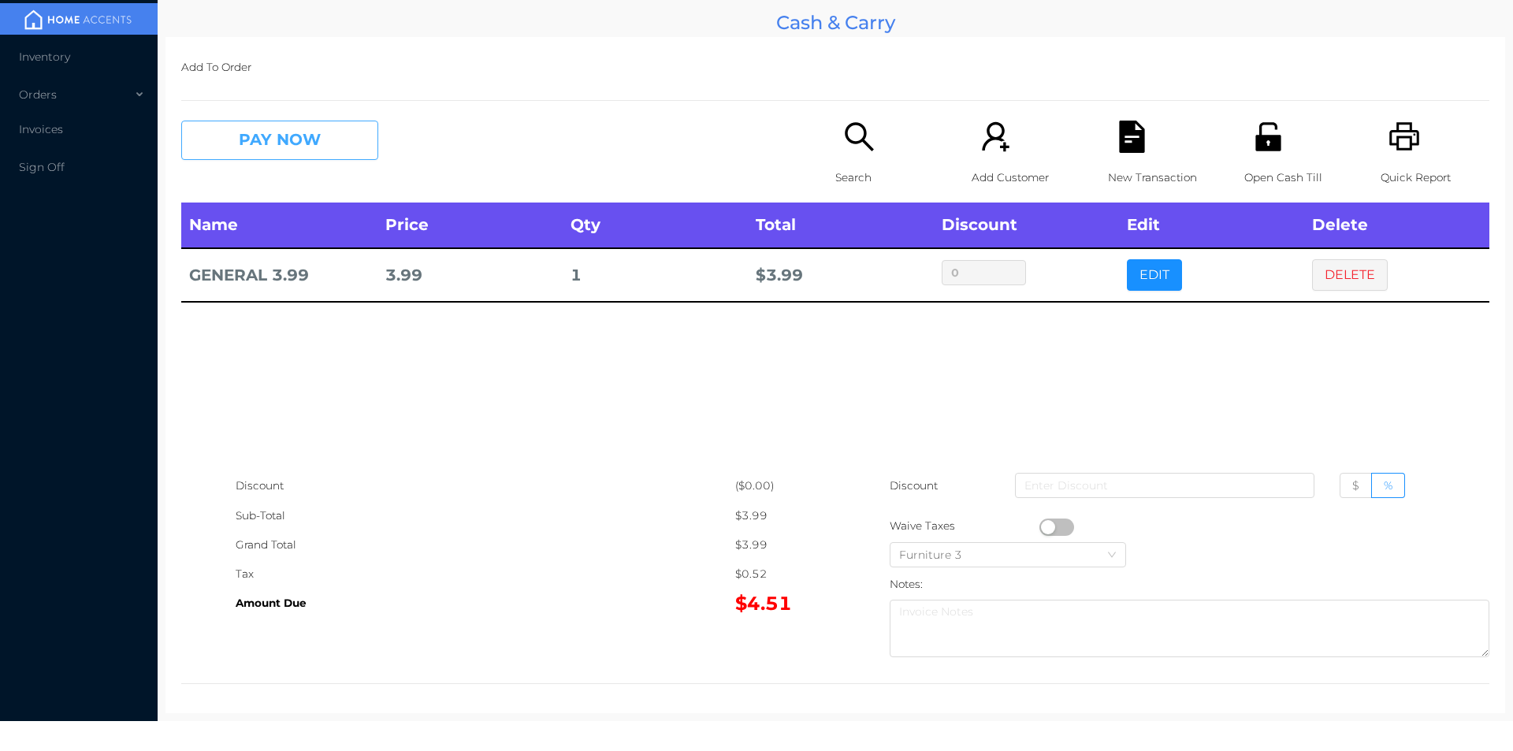
click at [247, 143] on button "PAY NOW" at bounding box center [279, 140] width 197 height 39
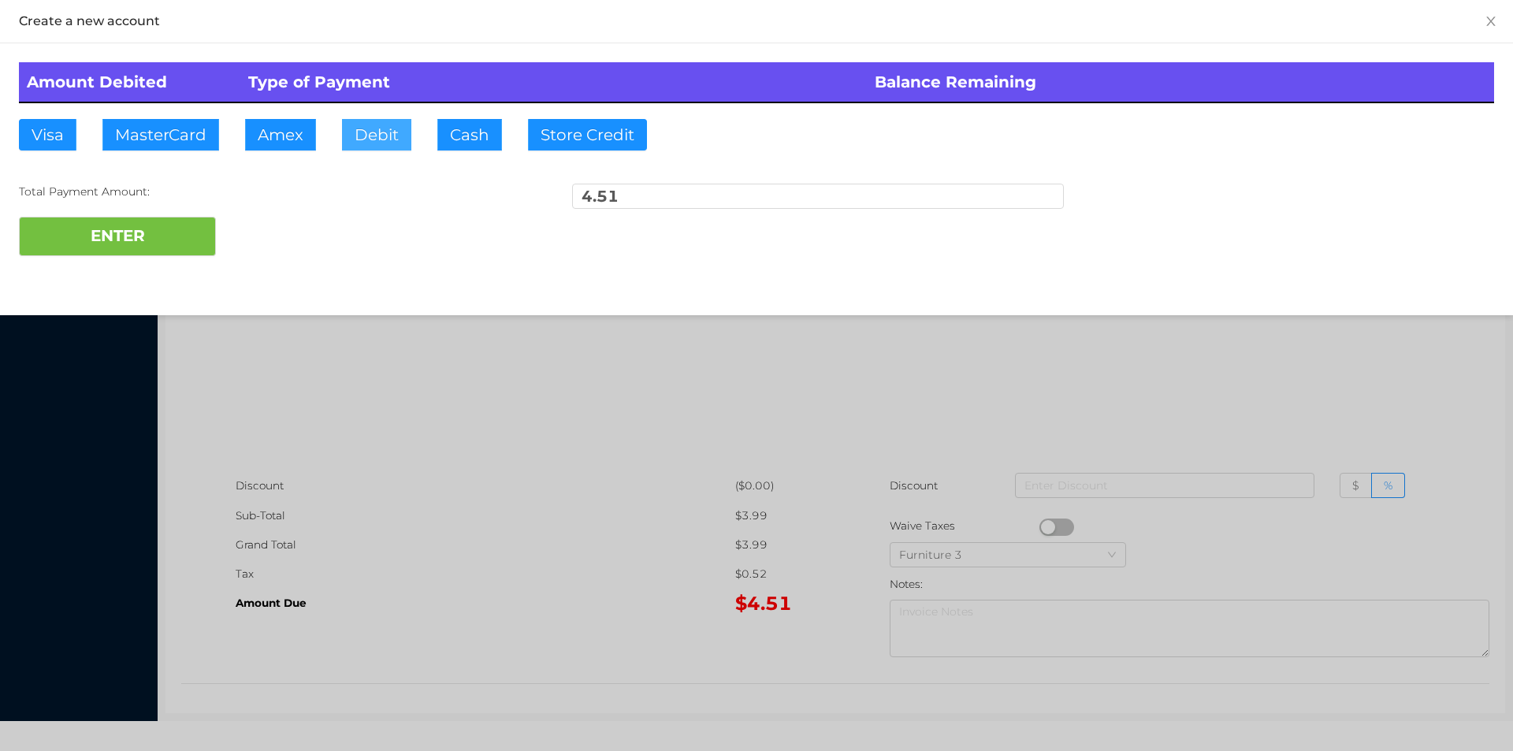
click at [377, 149] on button "Debit" at bounding box center [376, 135] width 69 height 32
type input "100."
click at [148, 246] on button "ENTER" at bounding box center [117, 236] width 197 height 39
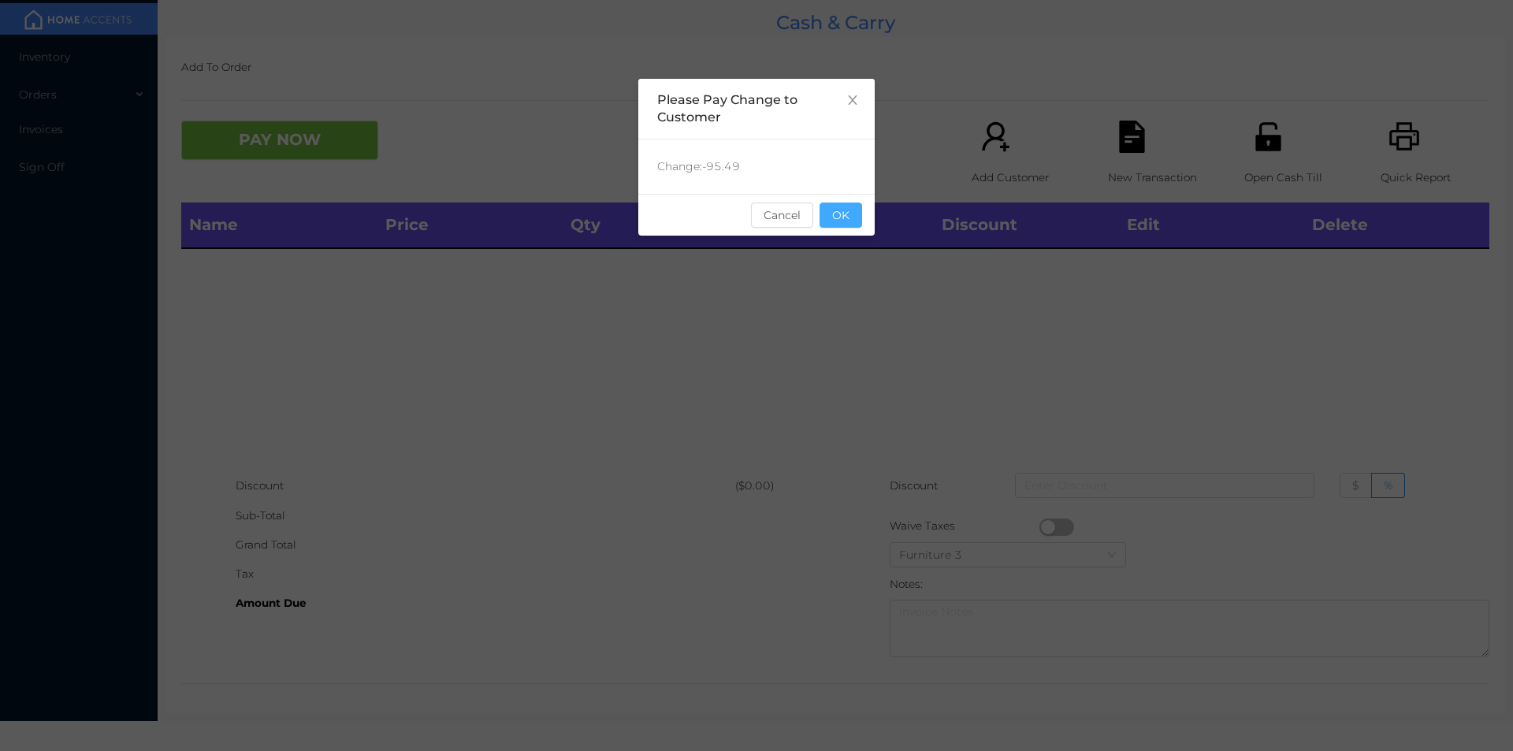
click at [853, 225] on button "OK" at bounding box center [841, 215] width 43 height 25
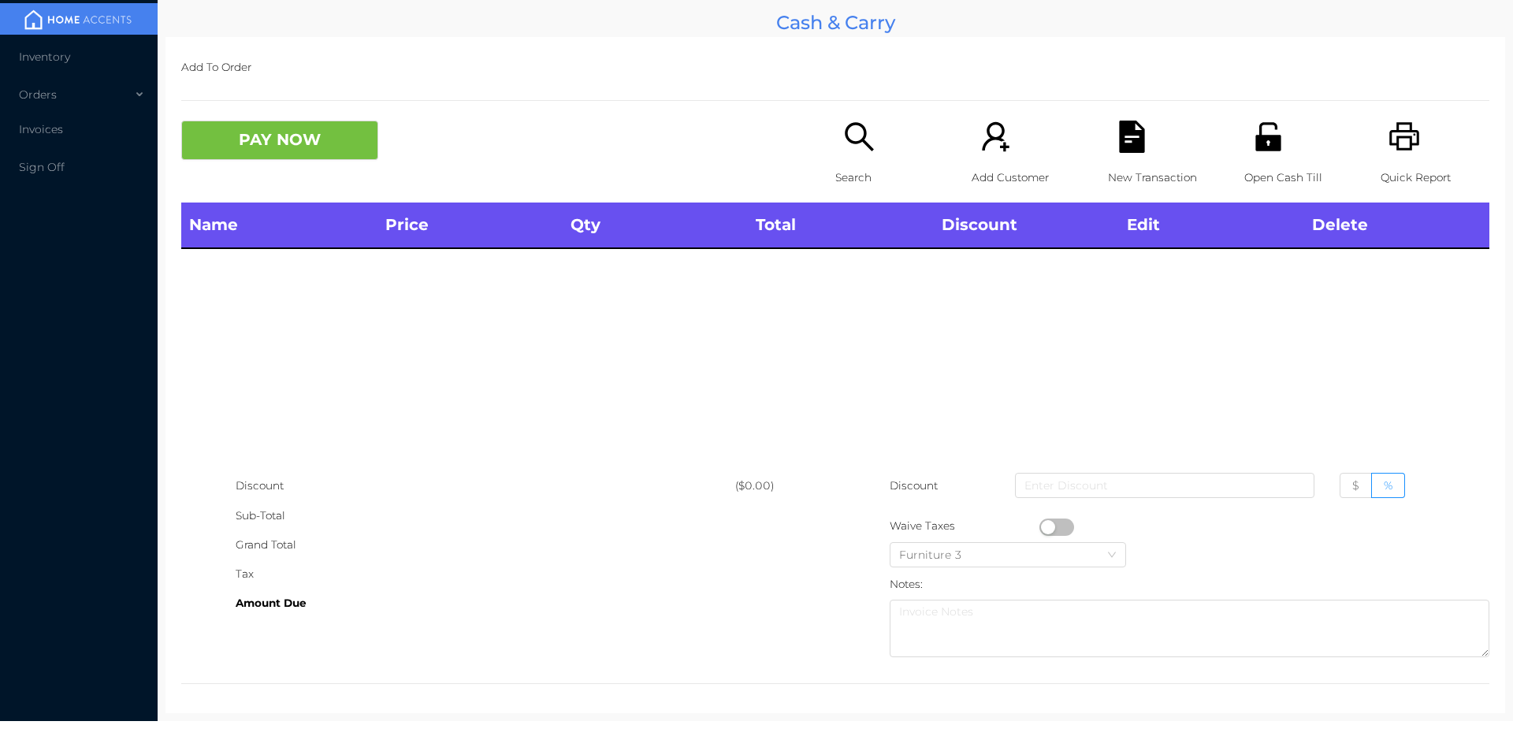
click at [845, 278] on div "Name Price Qty Total Discount Edit Delete" at bounding box center [835, 337] width 1308 height 269
click at [1261, 176] on p "Open Cash Till" at bounding box center [1298, 177] width 109 height 29
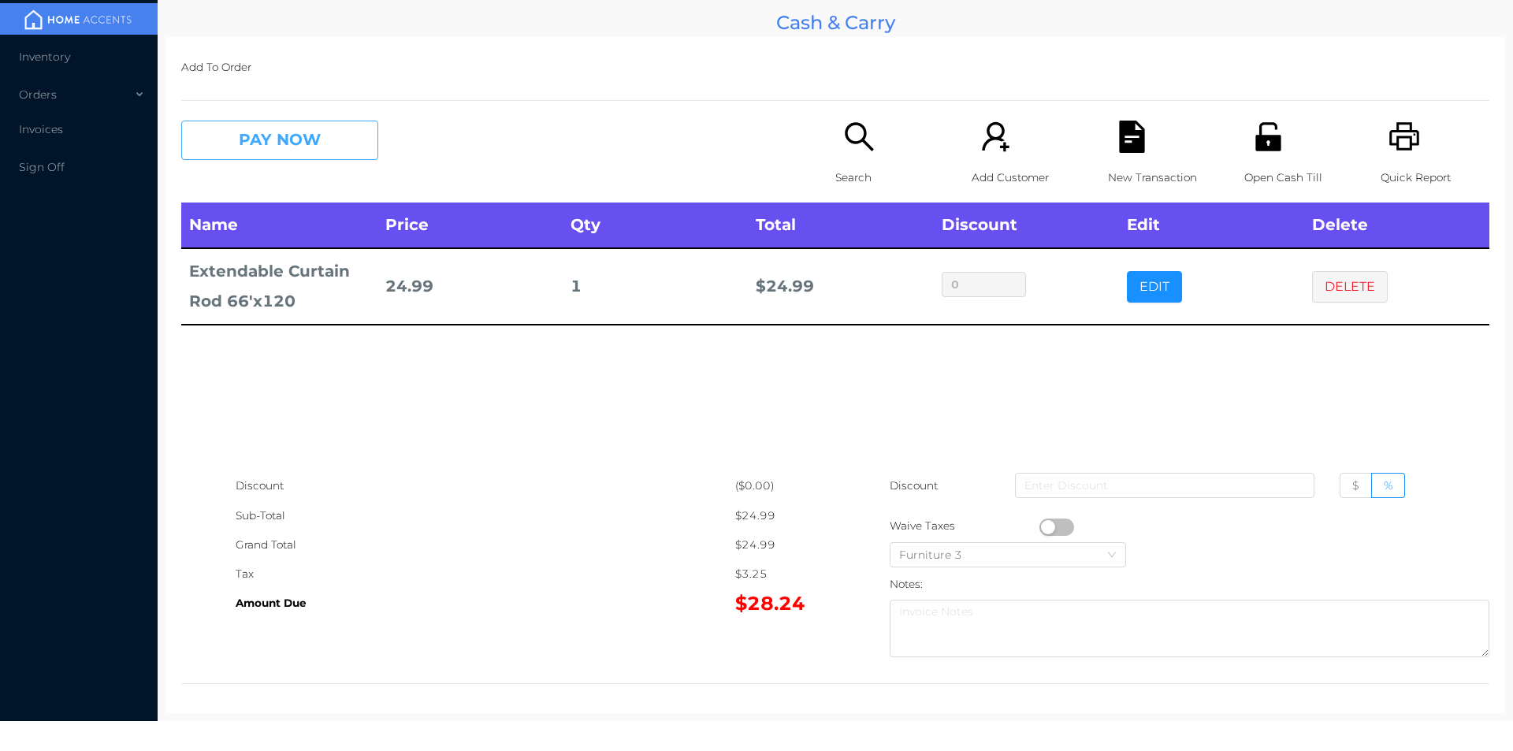
click at [348, 136] on button "PAY NOW" at bounding box center [279, 140] width 197 height 39
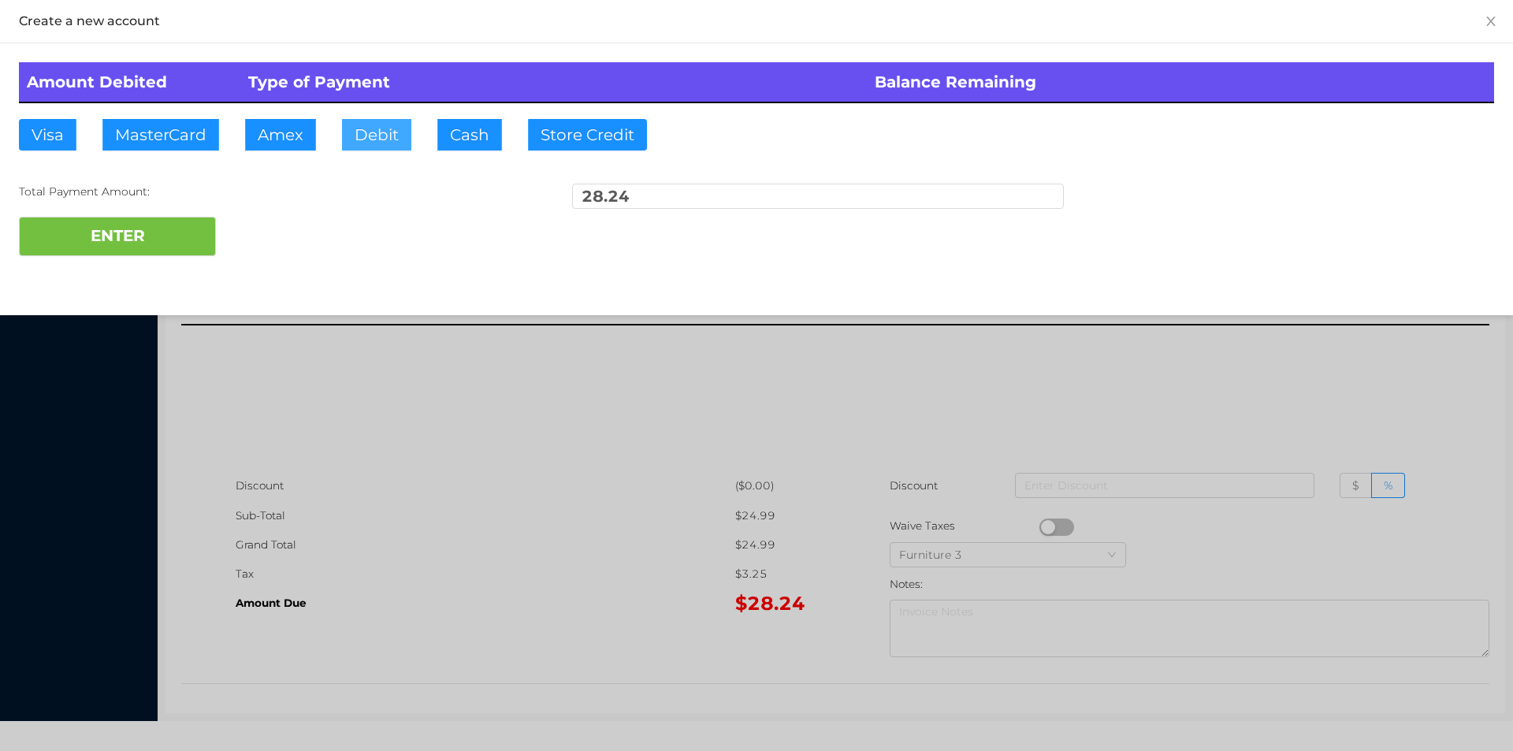
click at [373, 134] on button "Debit" at bounding box center [376, 135] width 69 height 32
click at [148, 239] on button "ENTER" at bounding box center [117, 236] width 197 height 39
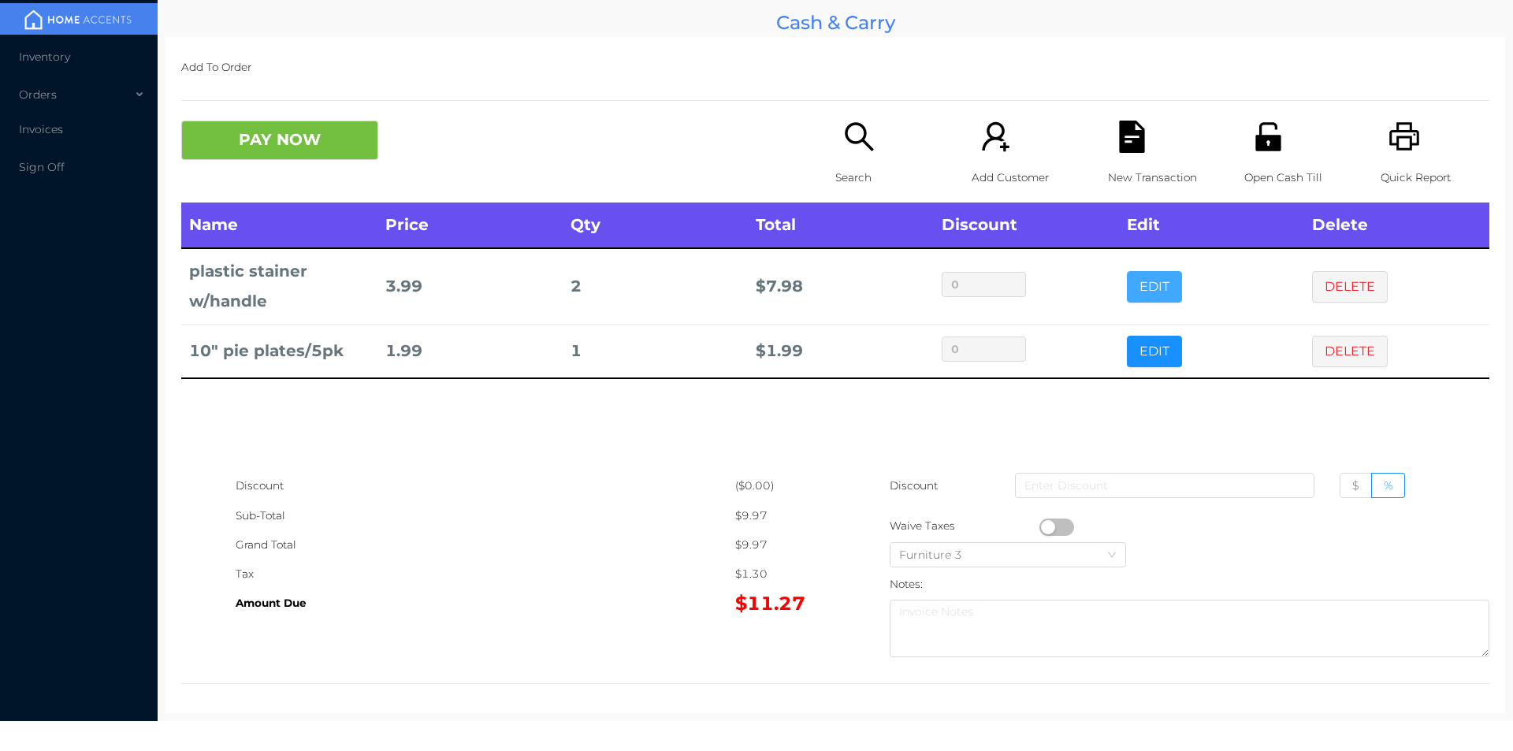
click at [1158, 288] on button "EDIT" at bounding box center [1154, 287] width 55 height 32
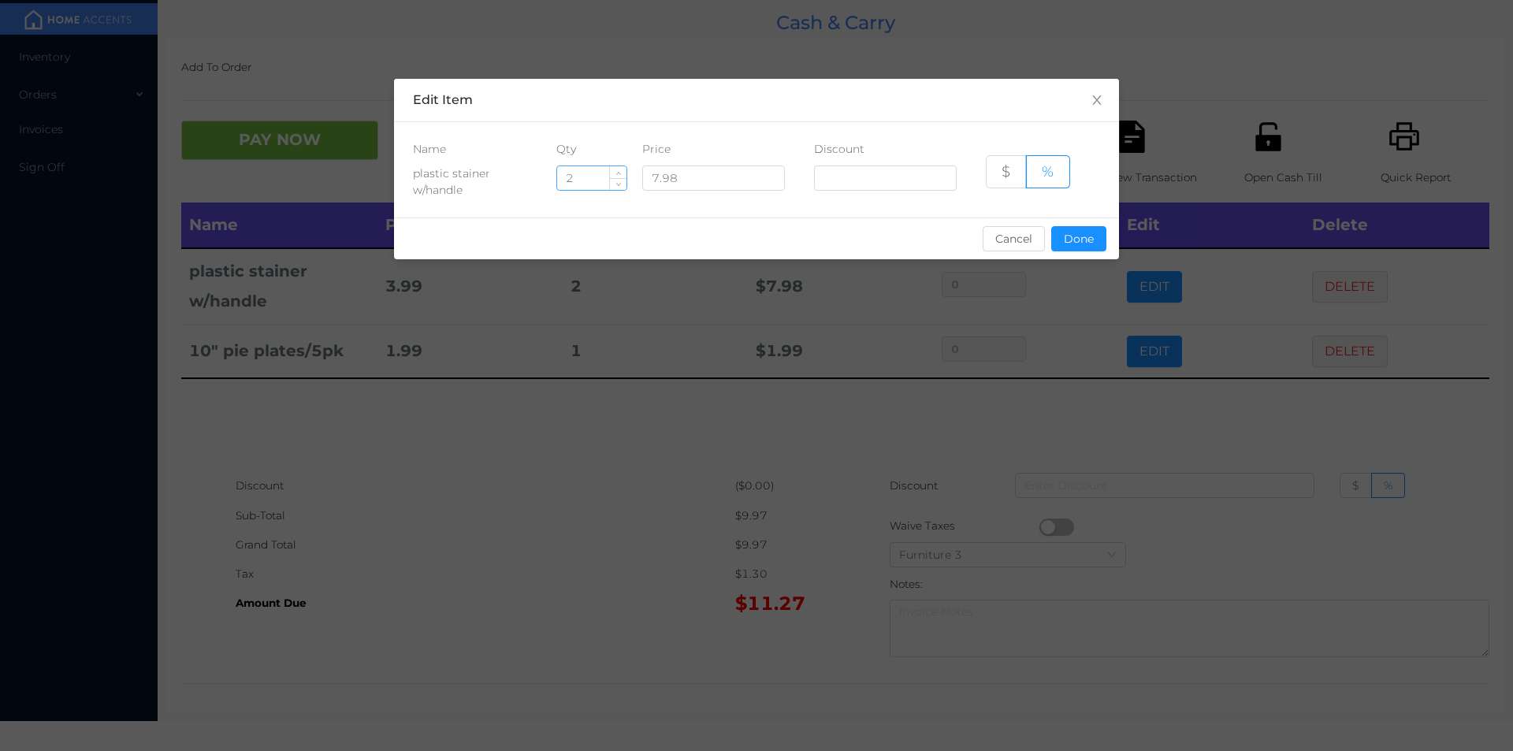
click at [593, 178] on input "2" at bounding box center [591, 178] width 69 height 24
type input "1"
click at [1072, 234] on button "Done" at bounding box center [1078, 238] width 55 height 25
type input "0%"
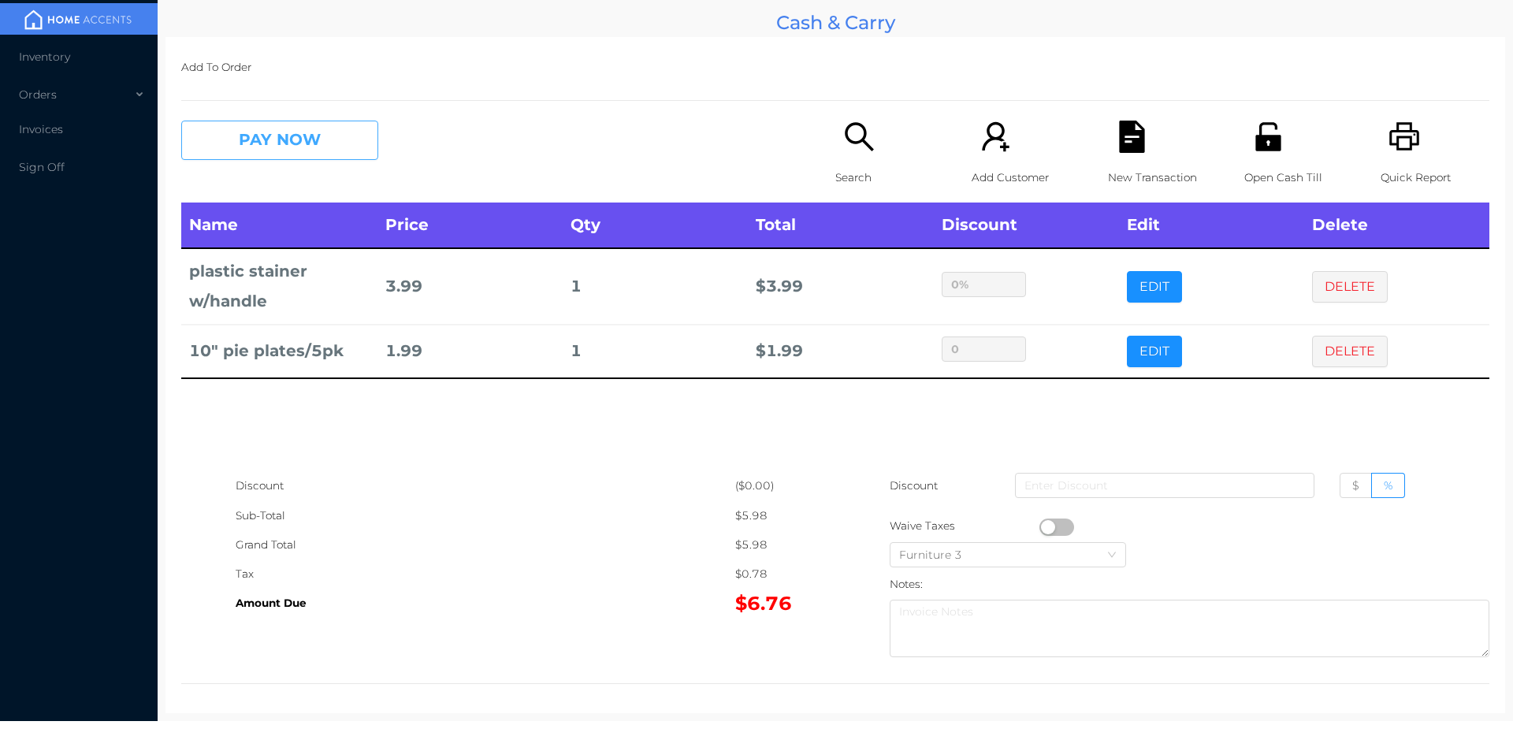
click at [244, 149] on button "PAY NOW" at bounding box center [279, 140] width 197 height 39
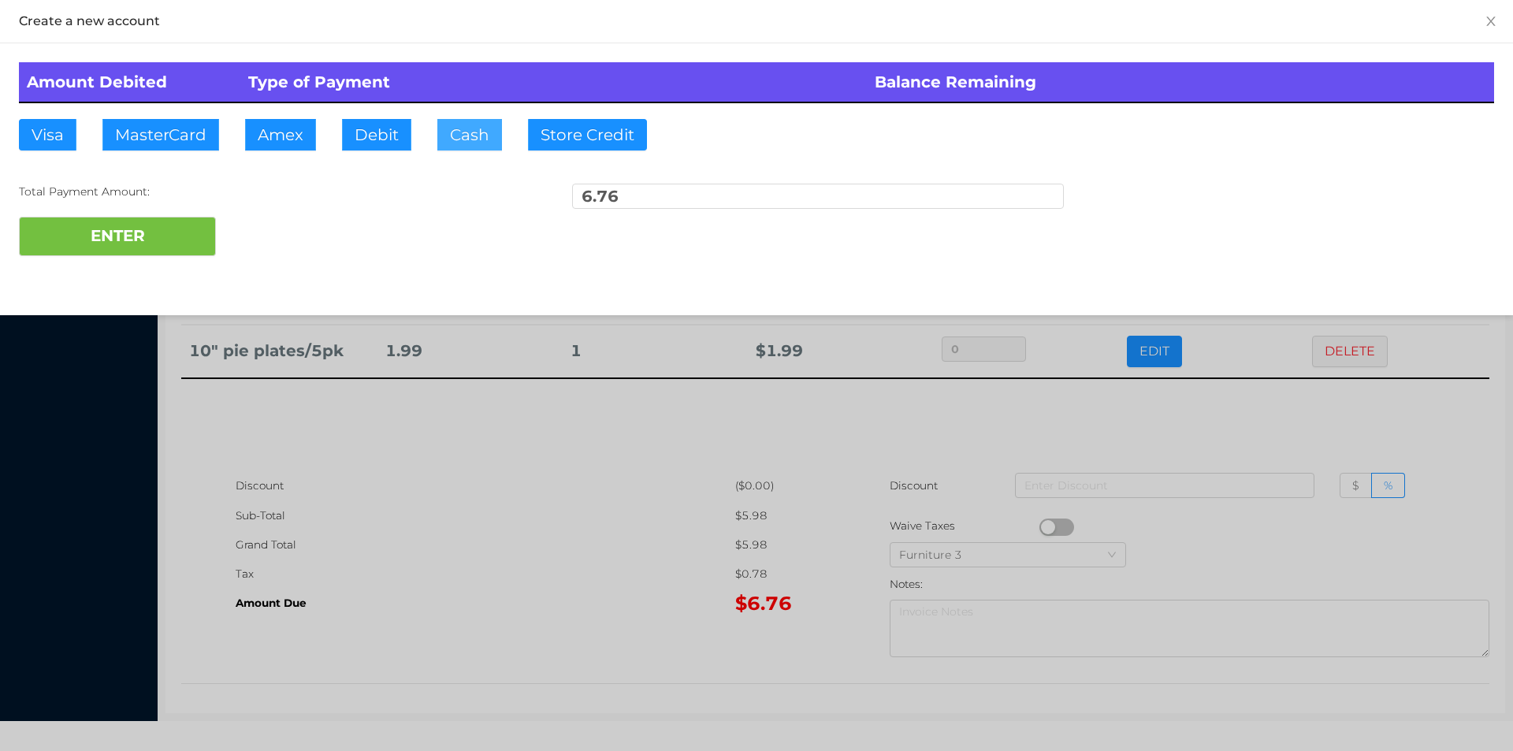
click at [470, 128] on button "Cash" at bounding box center [469, 135] width 65 height 32
type input "10."
click at [181, 247] on button "ENTER" at bounding box center [117, 236] width 197 height 39
type input "0"
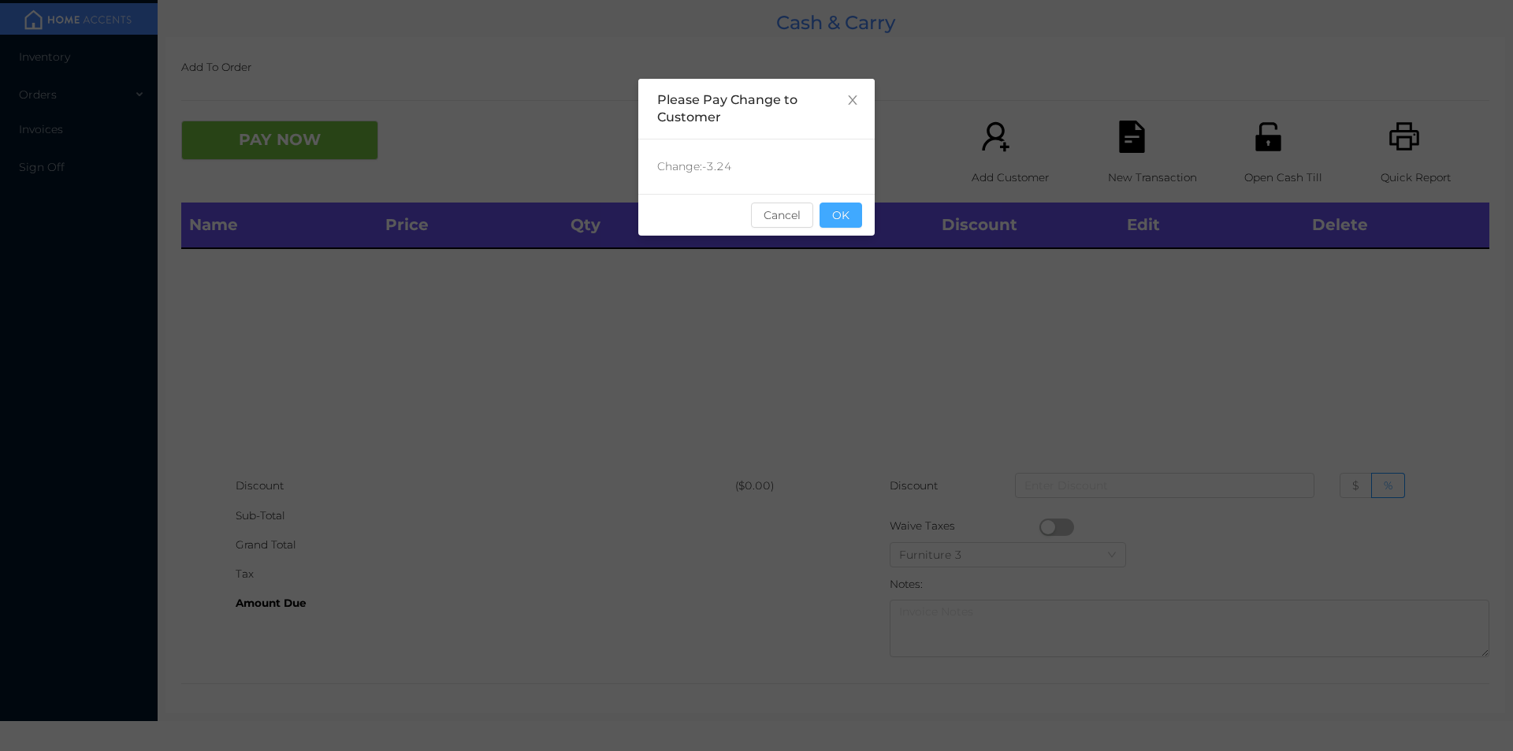
click at [833, 211] on button "OK" at bounding box center [841, 215] width 43 height 25
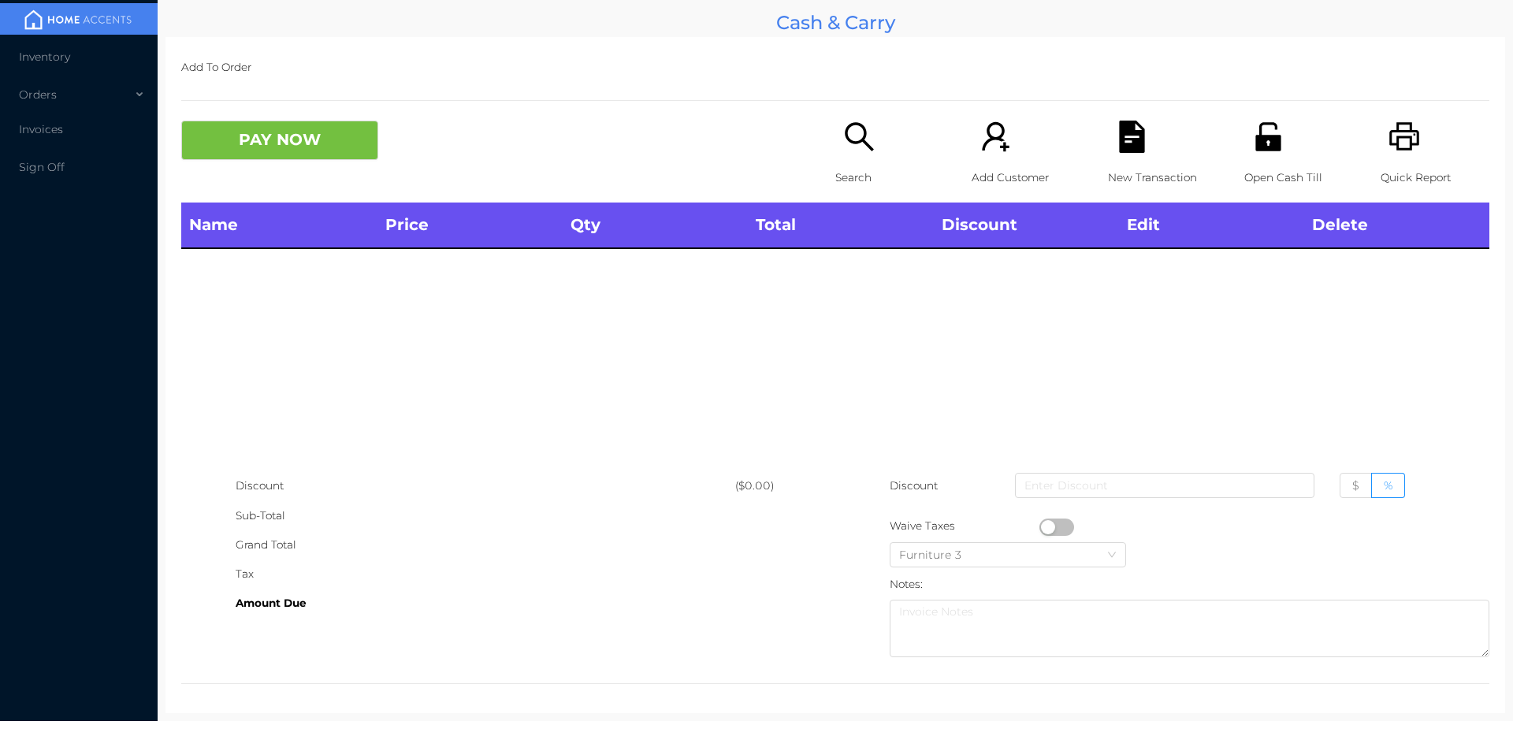
click at [876, 276] on div "Name Price Qty Total Discount Edit Delete" at bounding box center [835, 337] width 1308 height 269
click at [1257, 149] on icon "icon: unlock" at bounding box center [1267, 136] width 25 height 28
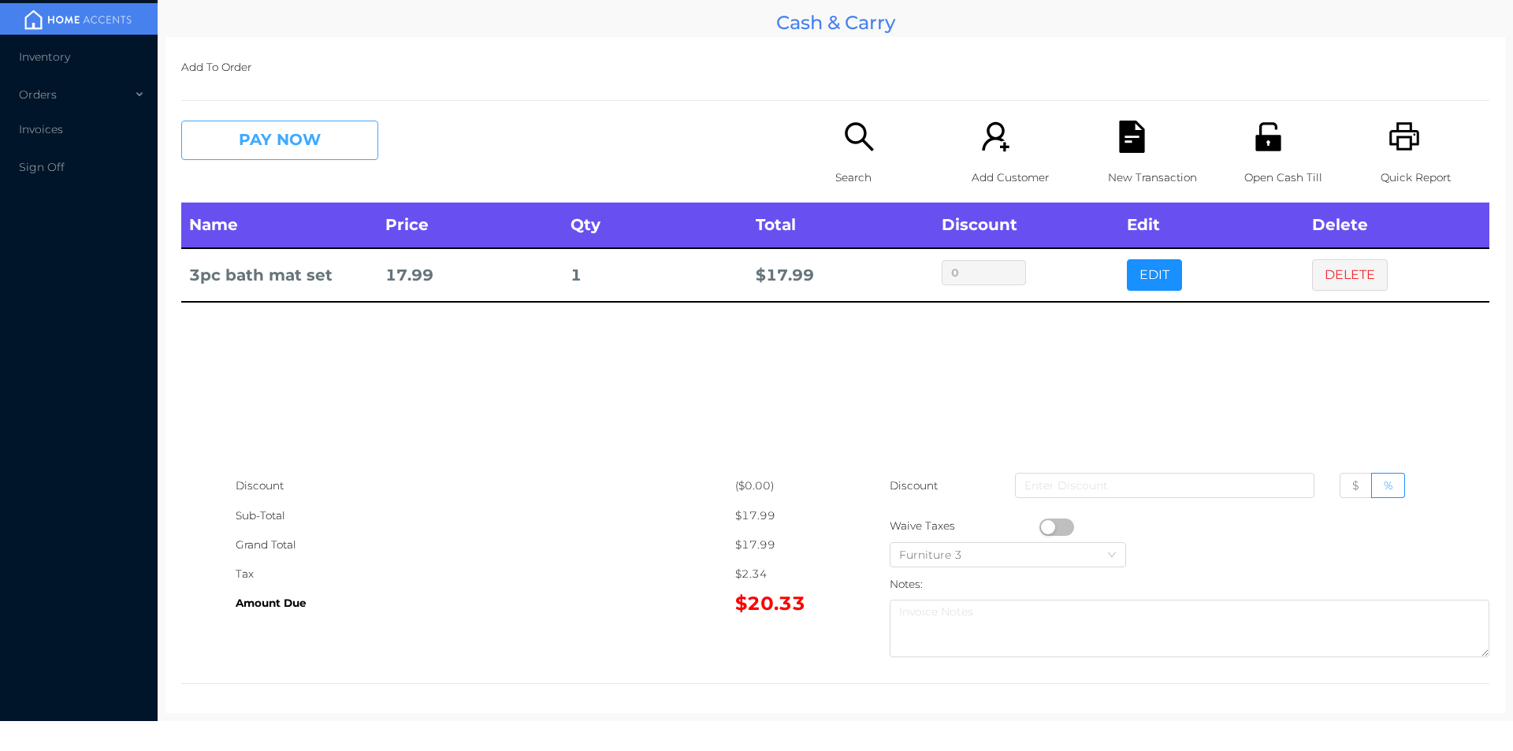
click at [348, 133] on button "PAY NOW" at bounding box center [279, 140] width 197 height 39
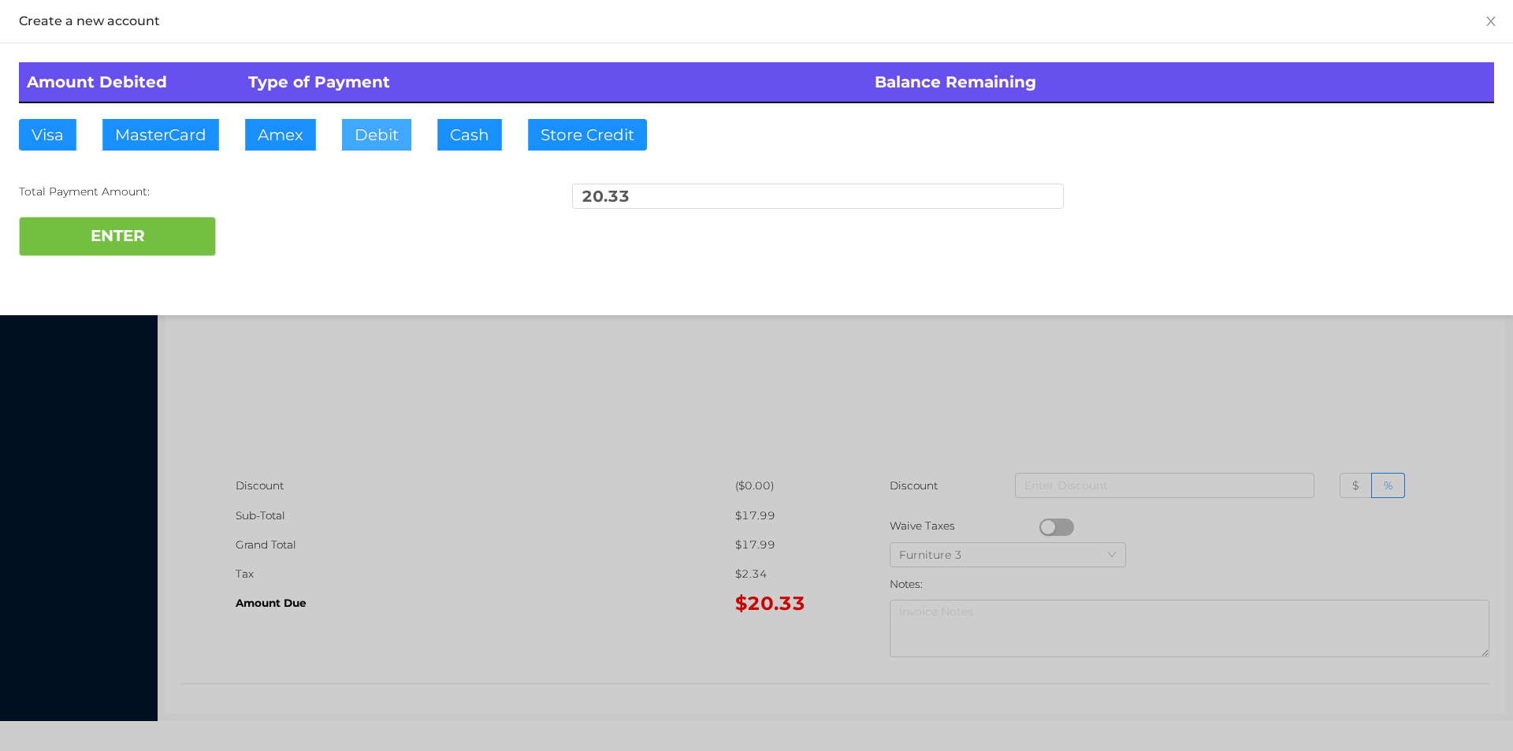
click at [367, 141] on button "Debit" at bounding box center [376, 135] width 69 height 32
click at [188, 233] on button "ENTER" at bounding box center [117, 236] width 197 height 39
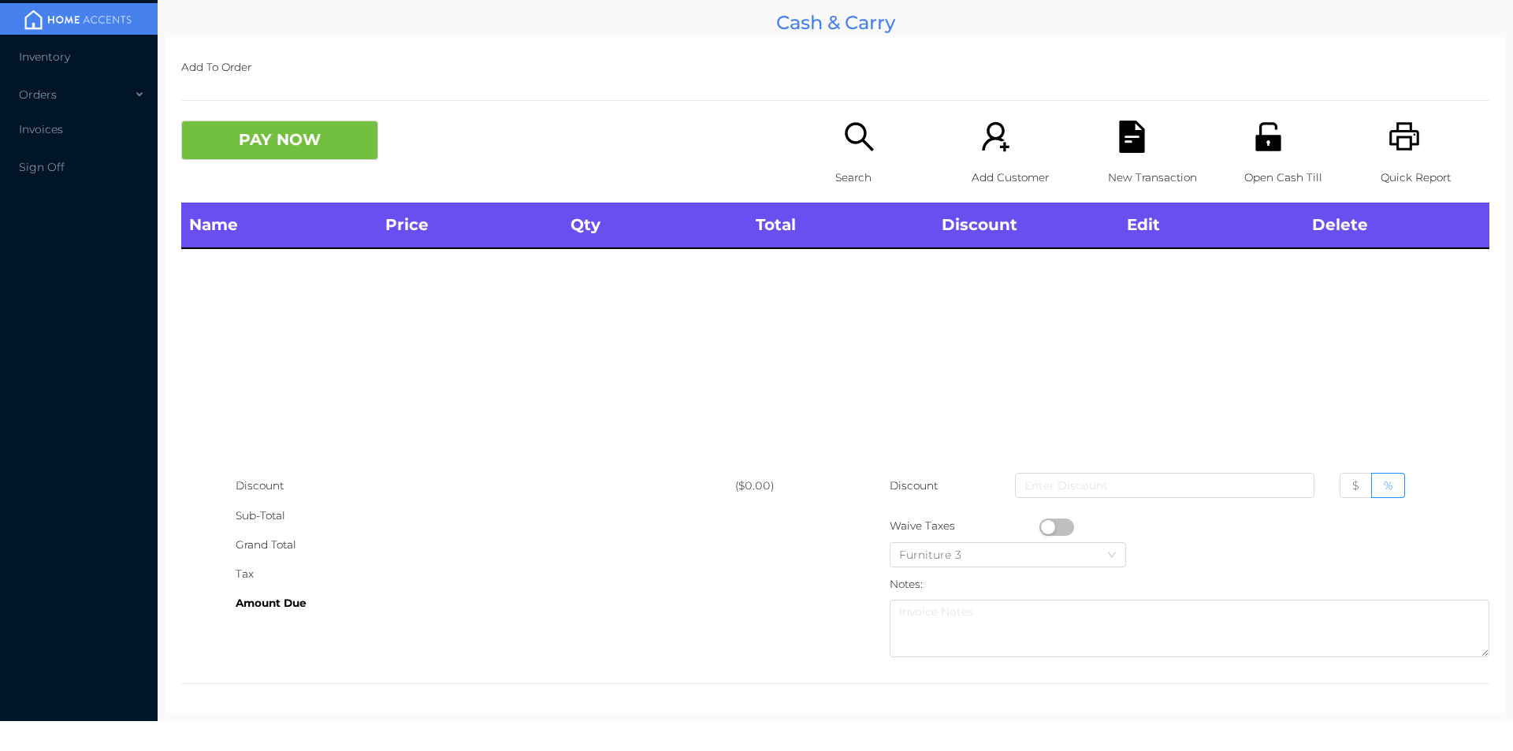
click at [1400, 154] on div "Quick Report" at bounding box center [1435, 162] width 109 height 82
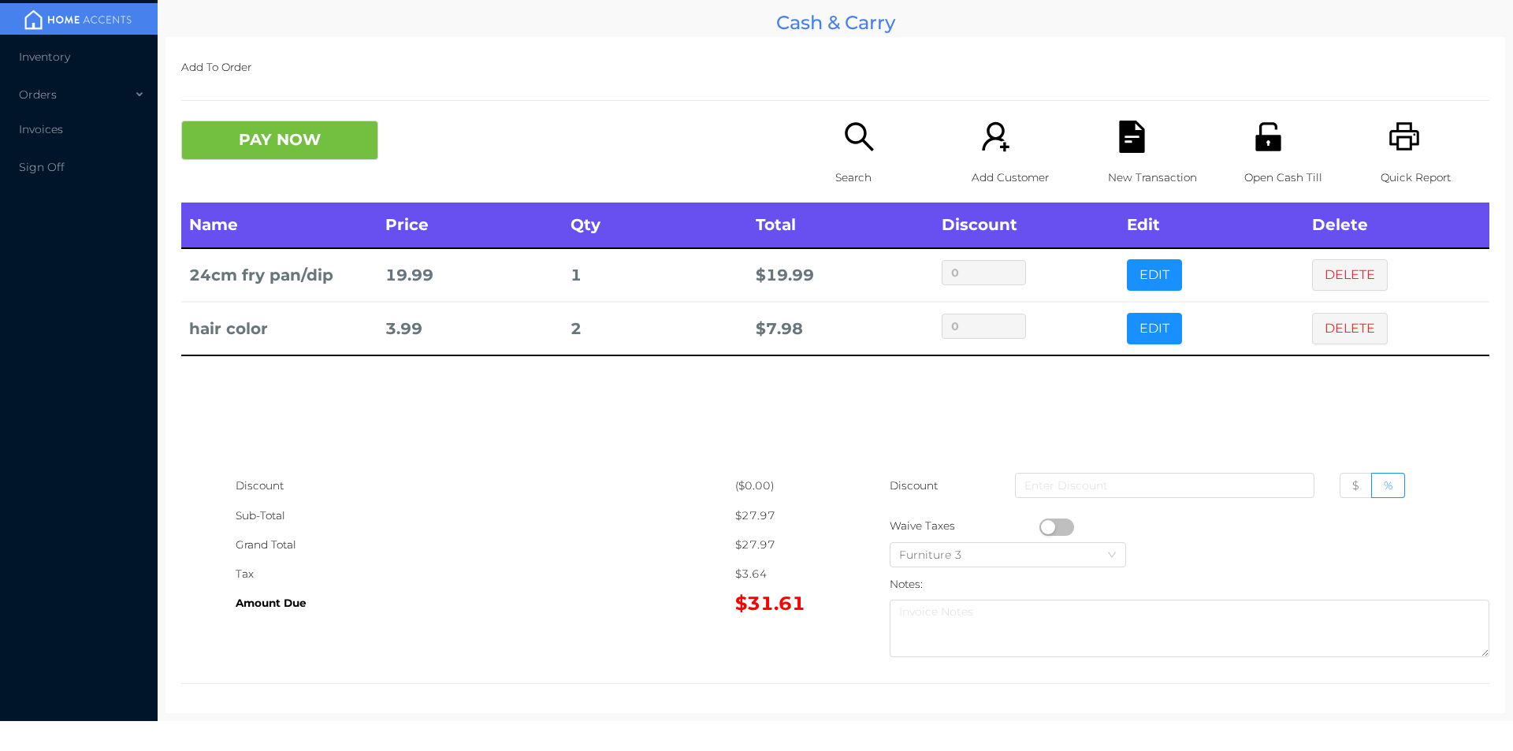
click at [1348, 331] on button "DELETE" at bounding box center [1350, 329] width 76 height 32
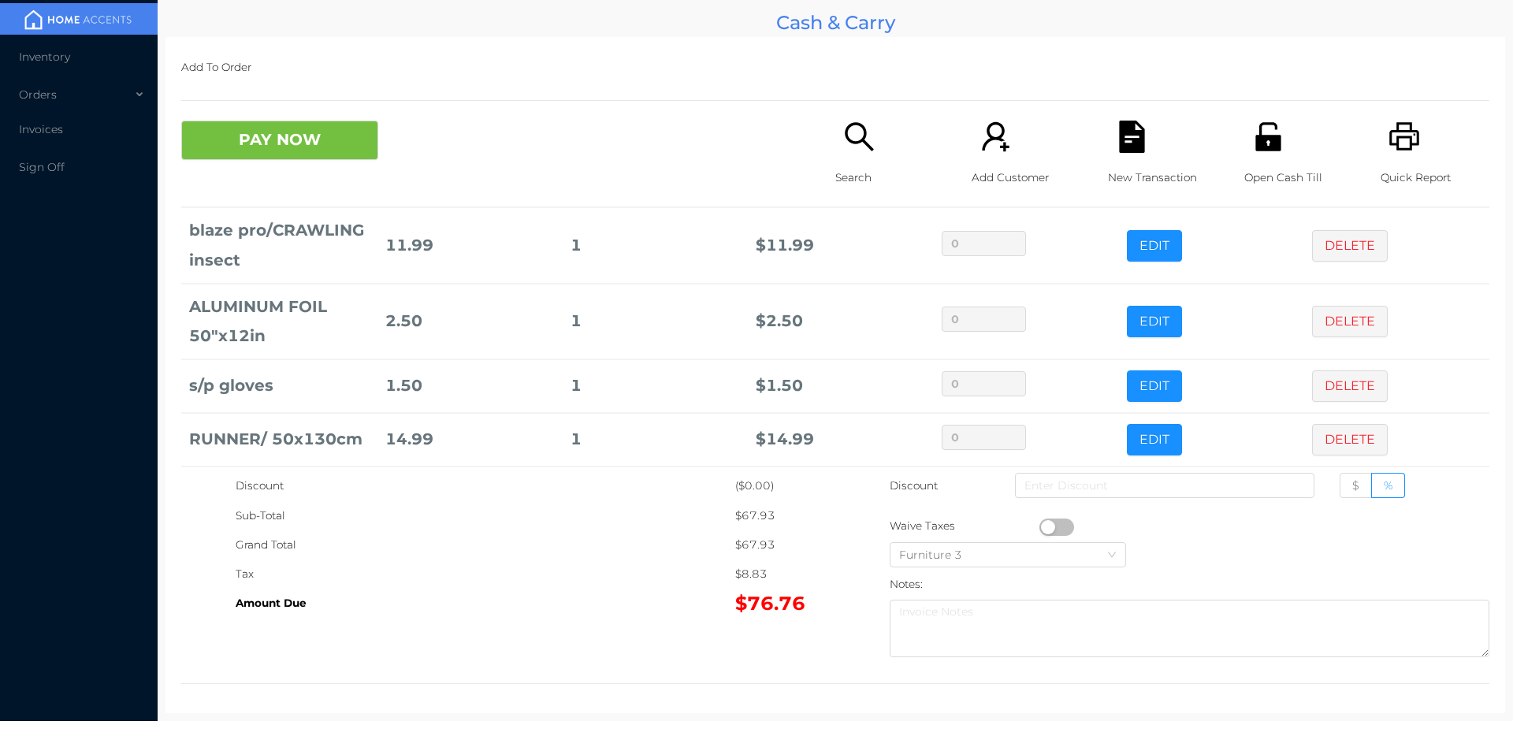
scroll to position [321, 0]
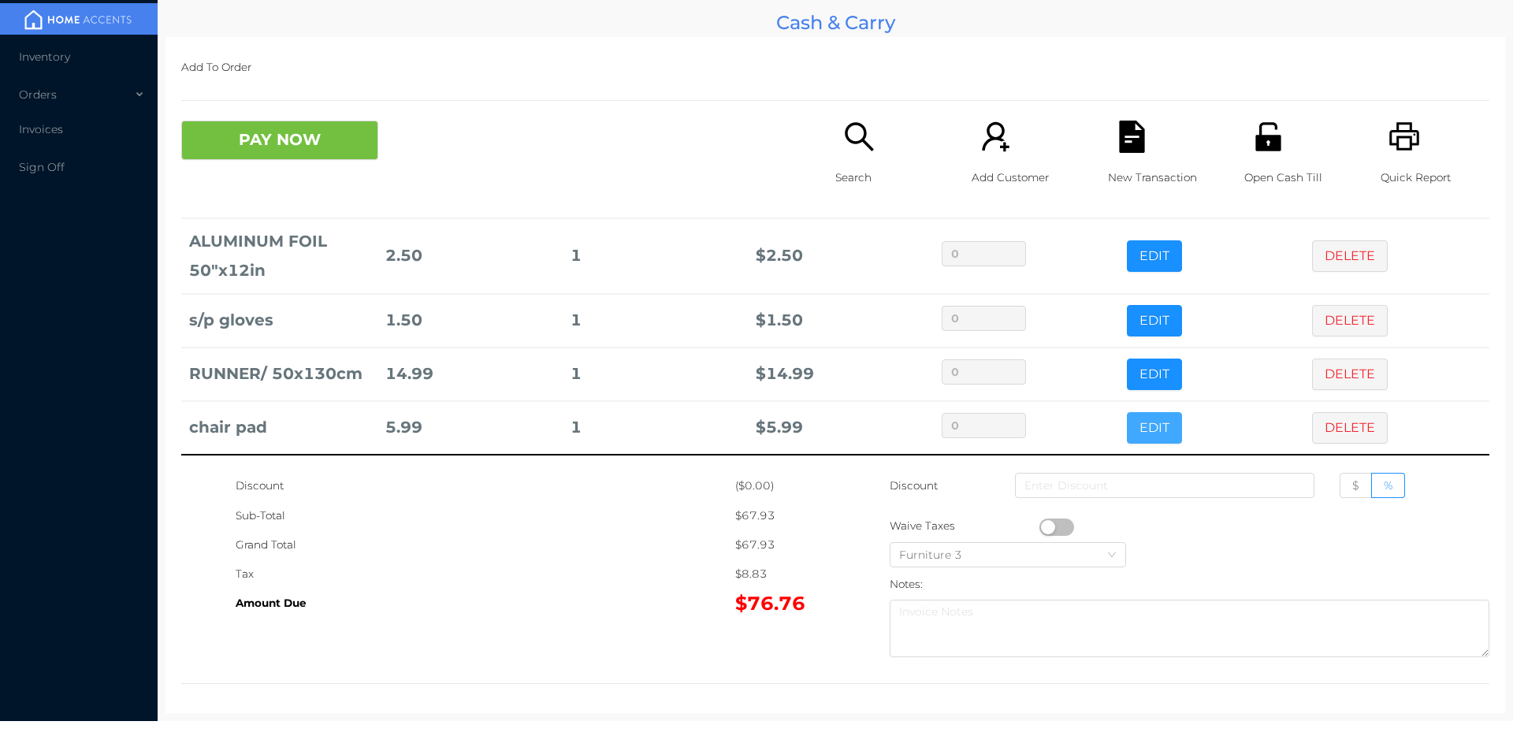
click at [1131, 429] on button "EDIT" at bounding box center [1154, 428] width 55 height 32
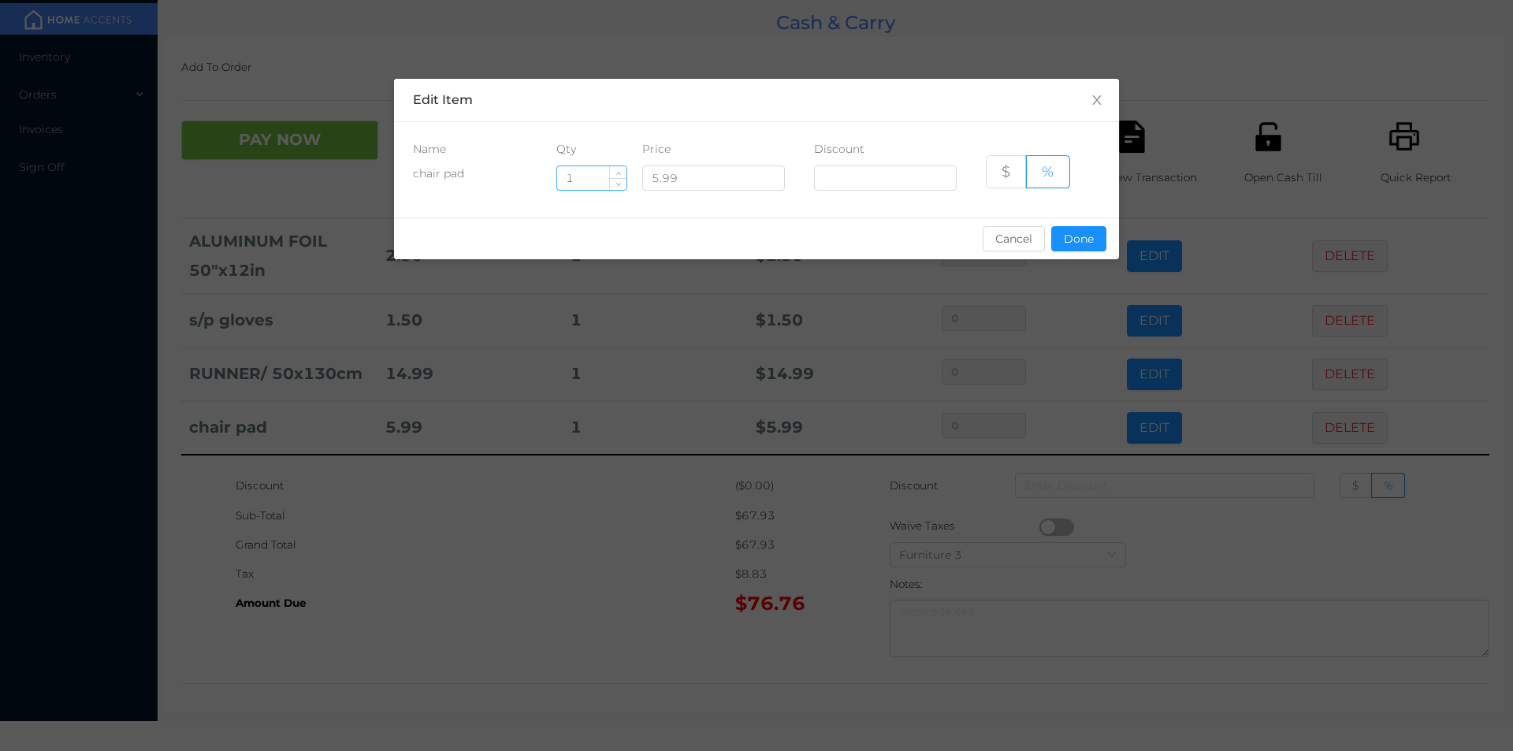
click at [589, 183] on input "1" at bounding box center [591, 178] width 69 height 24
type input "4"
click at [1067, 247] on button "Done" at bounding box center [1078, 238] width 55 height 25
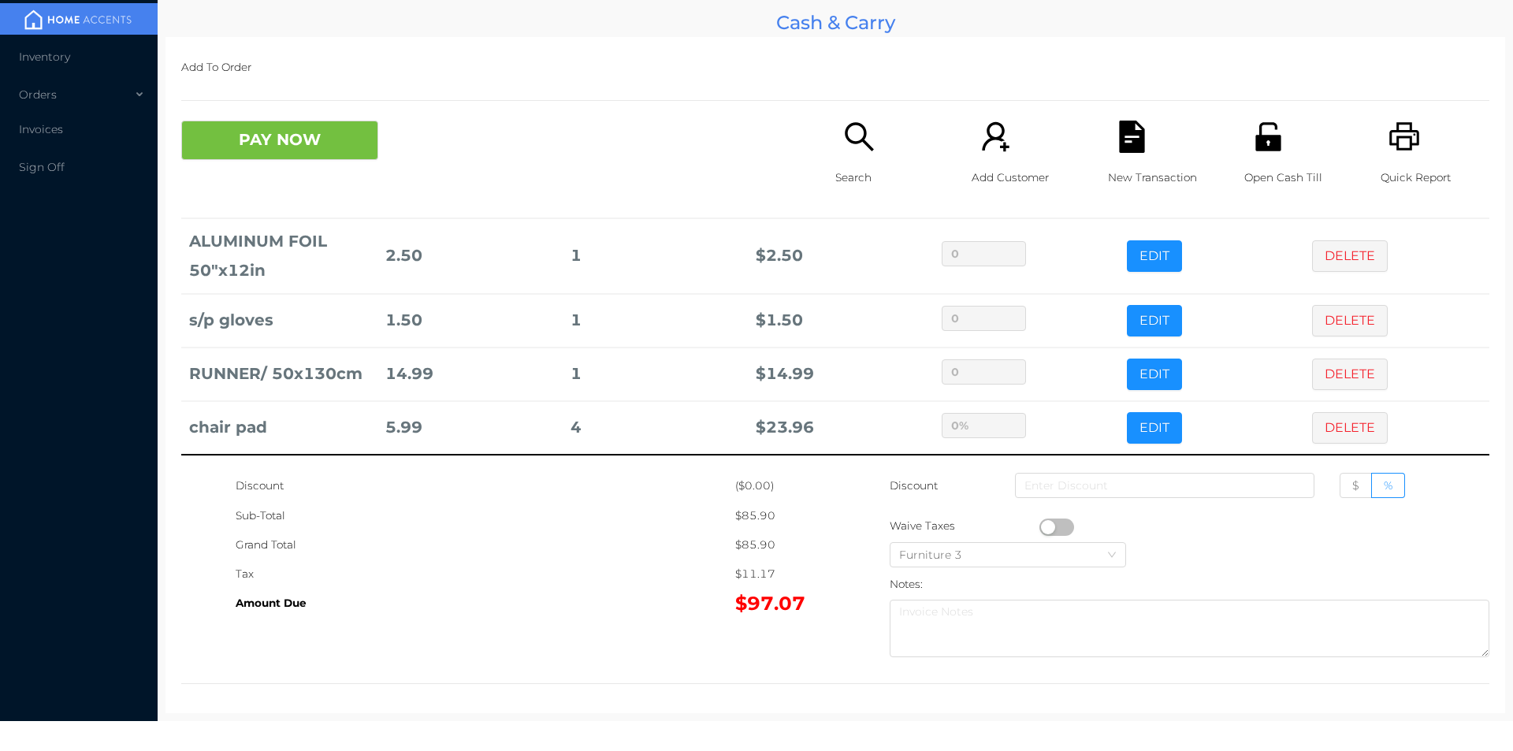
click at [616, 488] on div "Discount" at bounding box center [486, 485] width 500 height 29
click at [289, 143] on button "PAY NOW" at bounding box center [279, 140] width 197 height 39
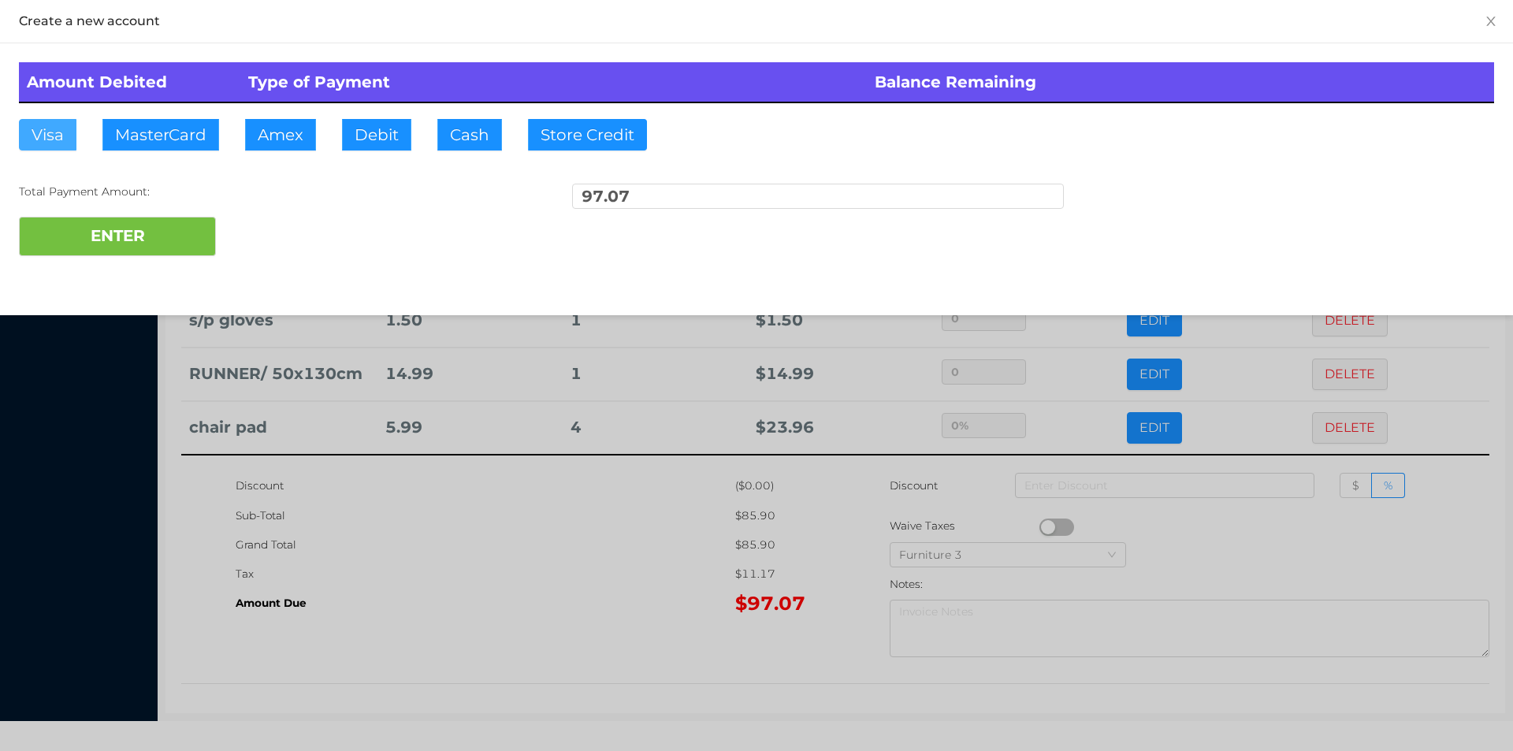
click at [57, 139] on button "Visa" at bounding box center [48, 135] width 58 height 32
click at [81, 251] on button "ENTER" at bounding box center [117, 236] width 197 height 39
type input "0"
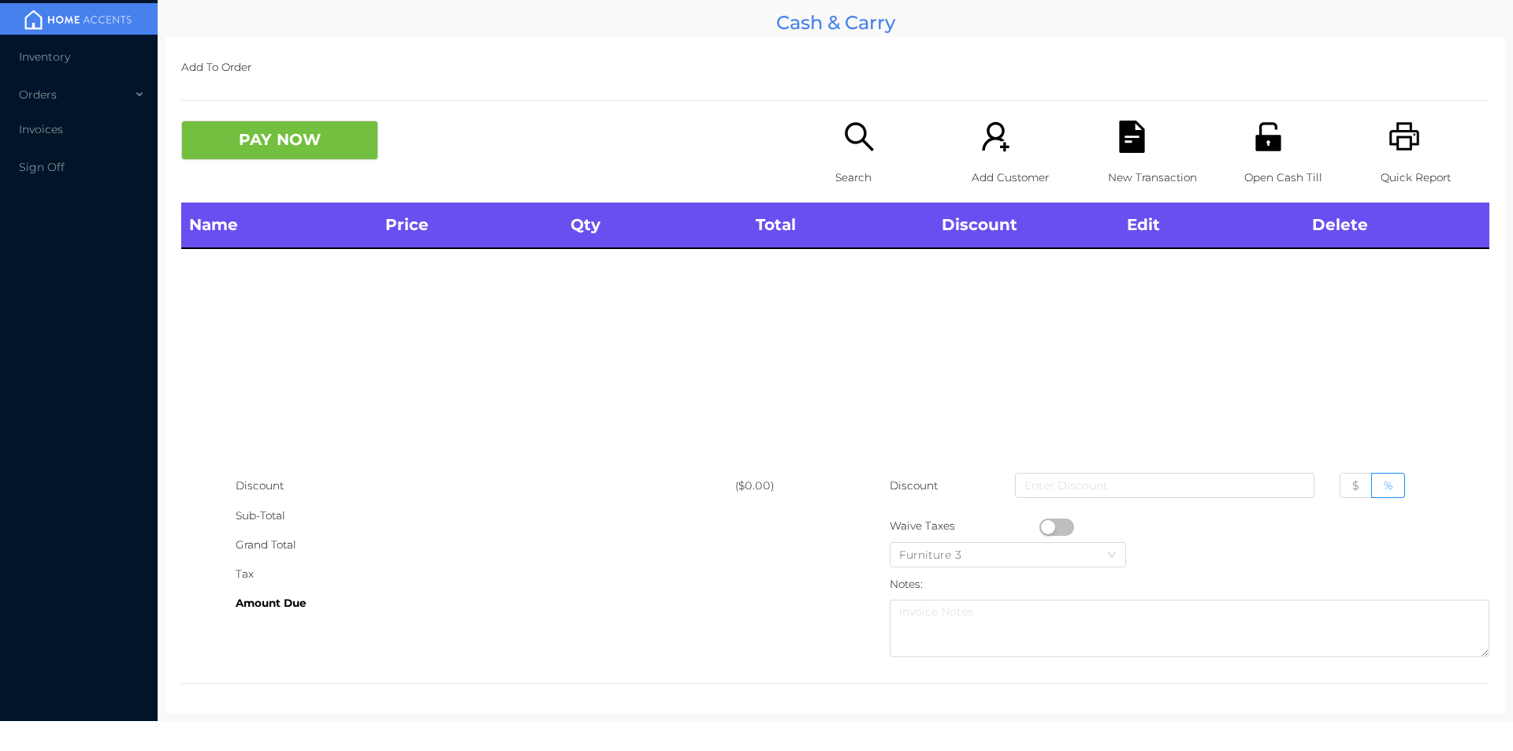
scroll to position [0, 0]
click at [1244, 158] on div "Open Cash Till" at bounding box center [1298, 162] width 109 height 82
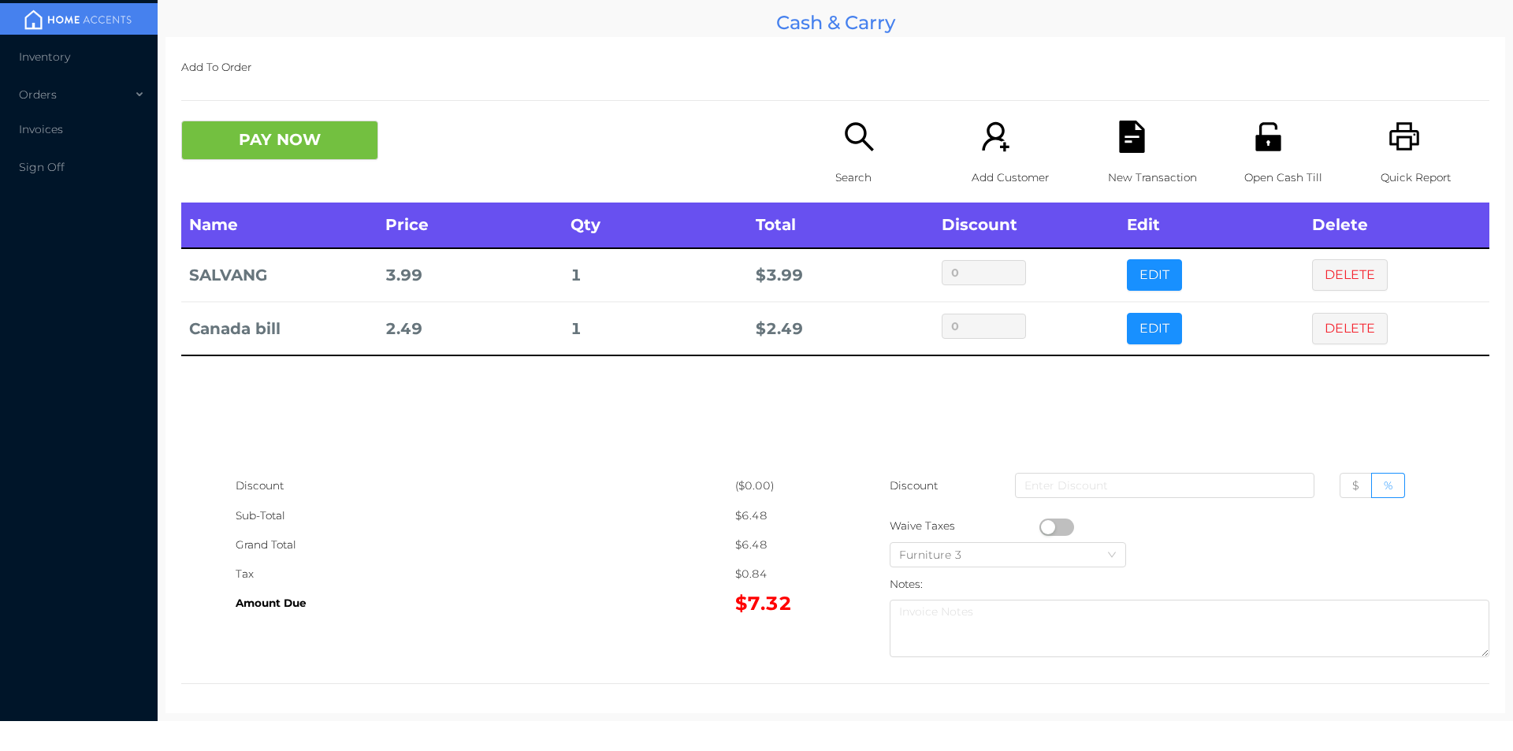
click at [1260, 147] on icon "icon: unlock" at bounding box center [1267, 136] width 25 height 28
click at [1119, 142] on icon "icon: file-text" at bounding box center [1131, 137] width 25 height 32
click at [257, 136] on button "PAY NOW" at bounding box center [279, 140] width 197 height 39
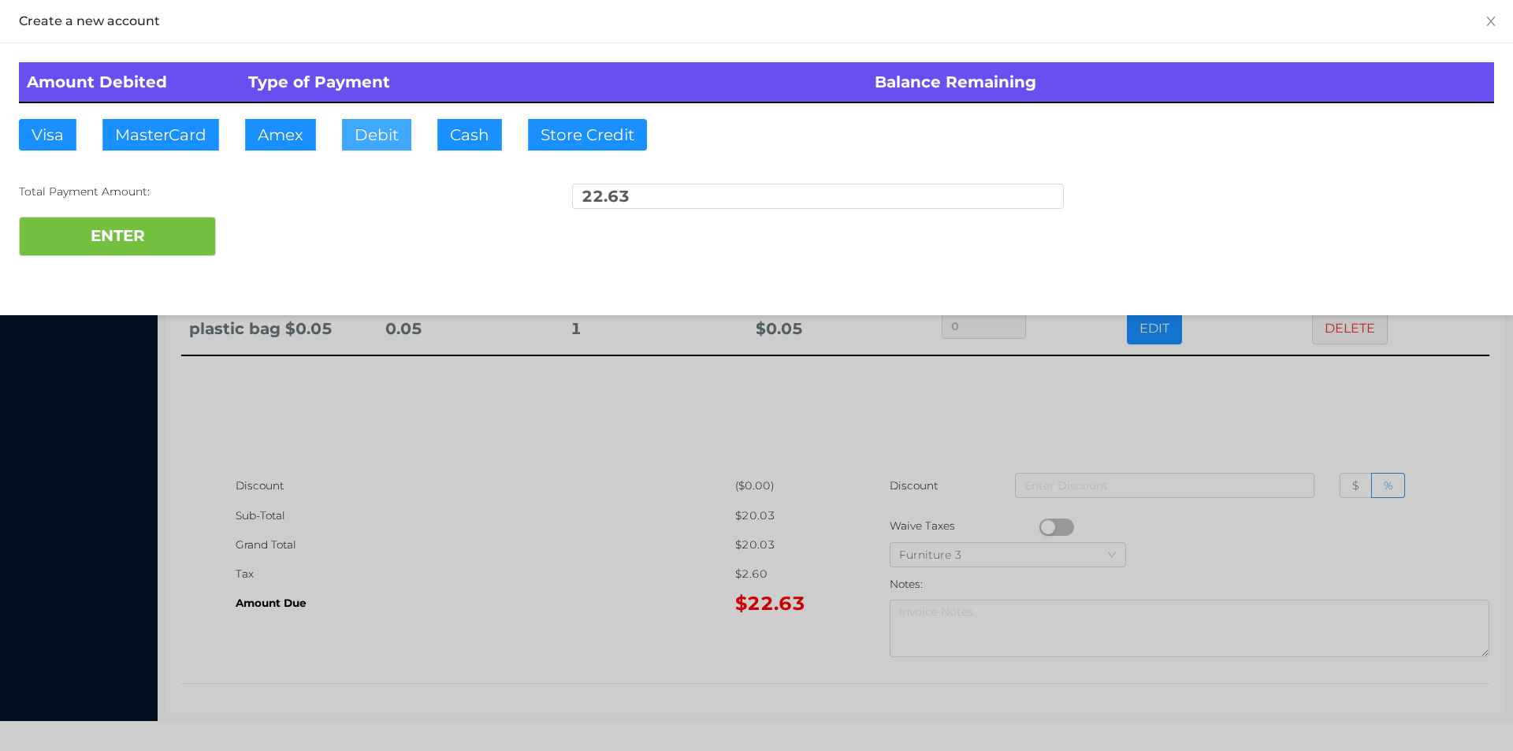
click at [371, 139] on button "Debit" at bounding box center [376, 135] width 69 height 32
type input "50"
click at [80, 244] on button "ENTER" at bounding box center [117, 236] width 197 height 39
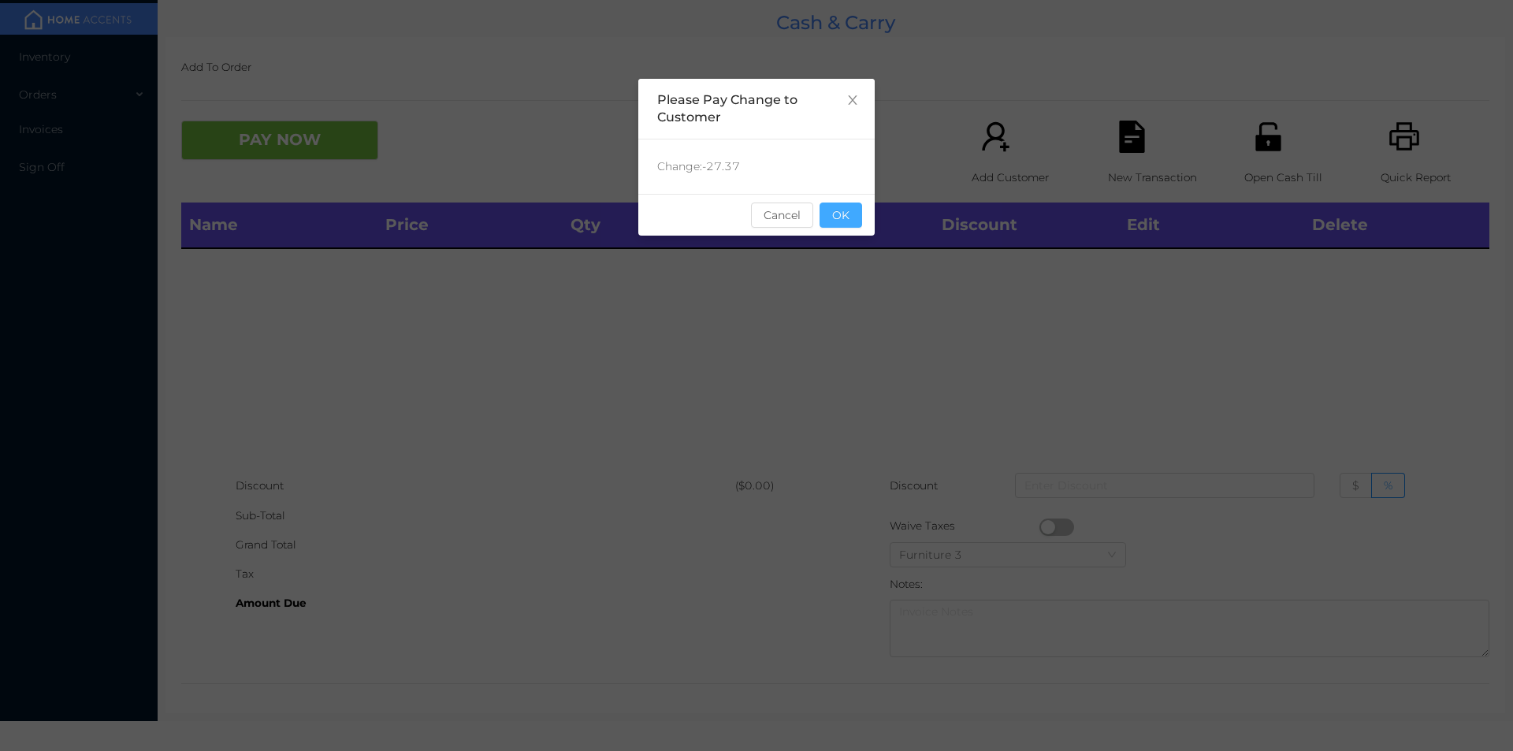
click at [847, 214] on button "OK" at bounding box center [841, 215] width 43 height 25
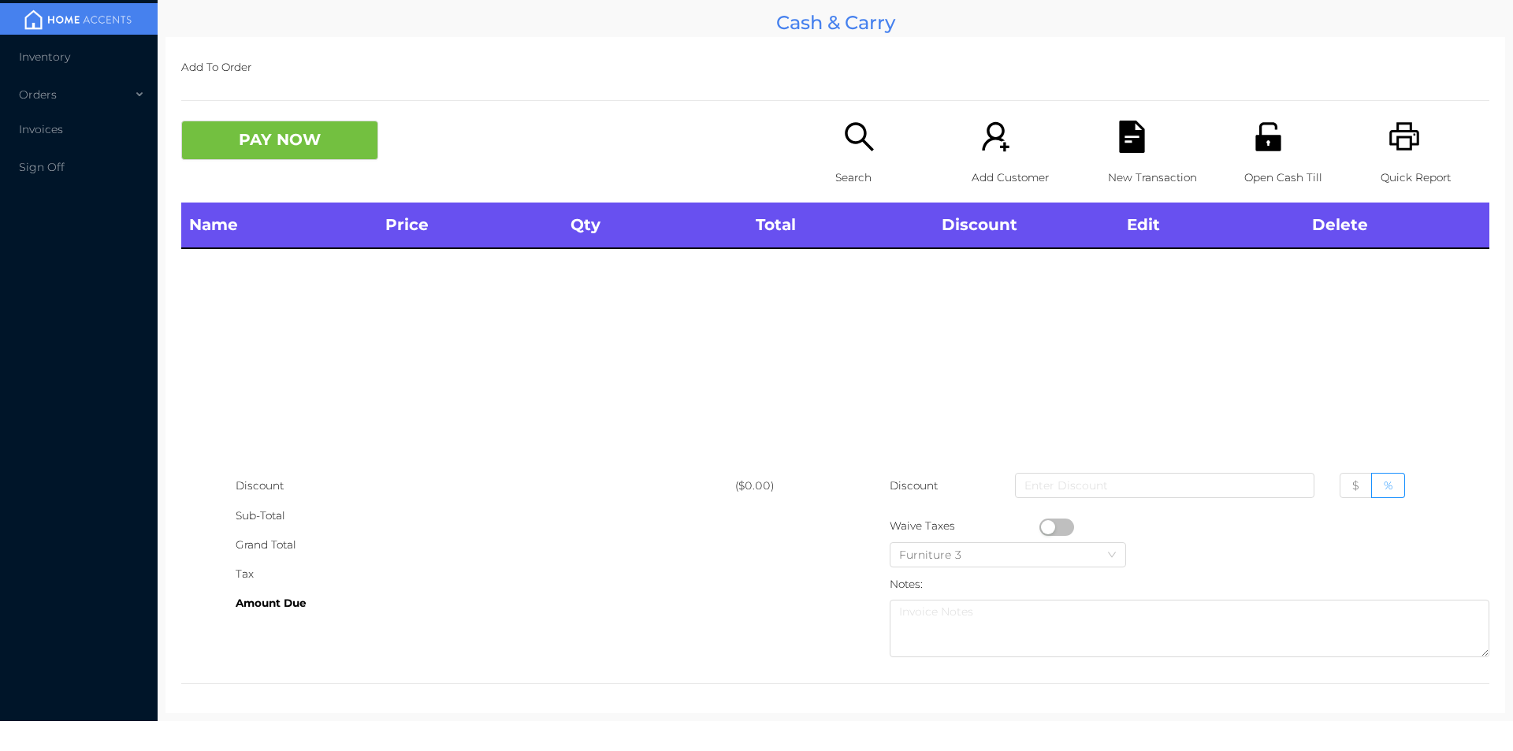
click at [1403, 146] on icon "icon: printer" at bounding box center [1404, 136] width 30 height 28
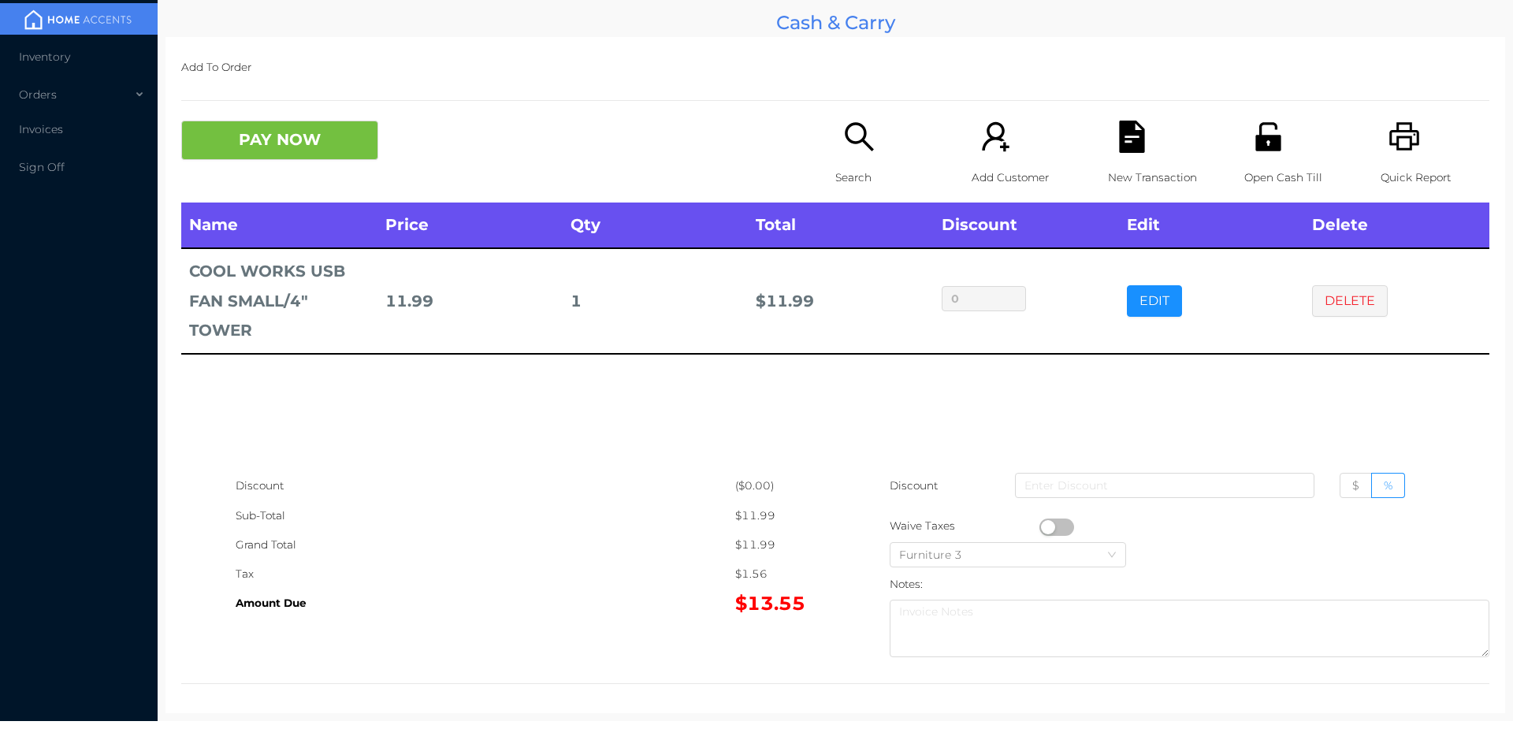
click at [1266, 128] on icon "icon: unlock" at bounding box center [1267, 136] width 25 height 28
click at [1108, 133] on div "New Transaction" at bounding box center [1162, 162] width 109 height 82
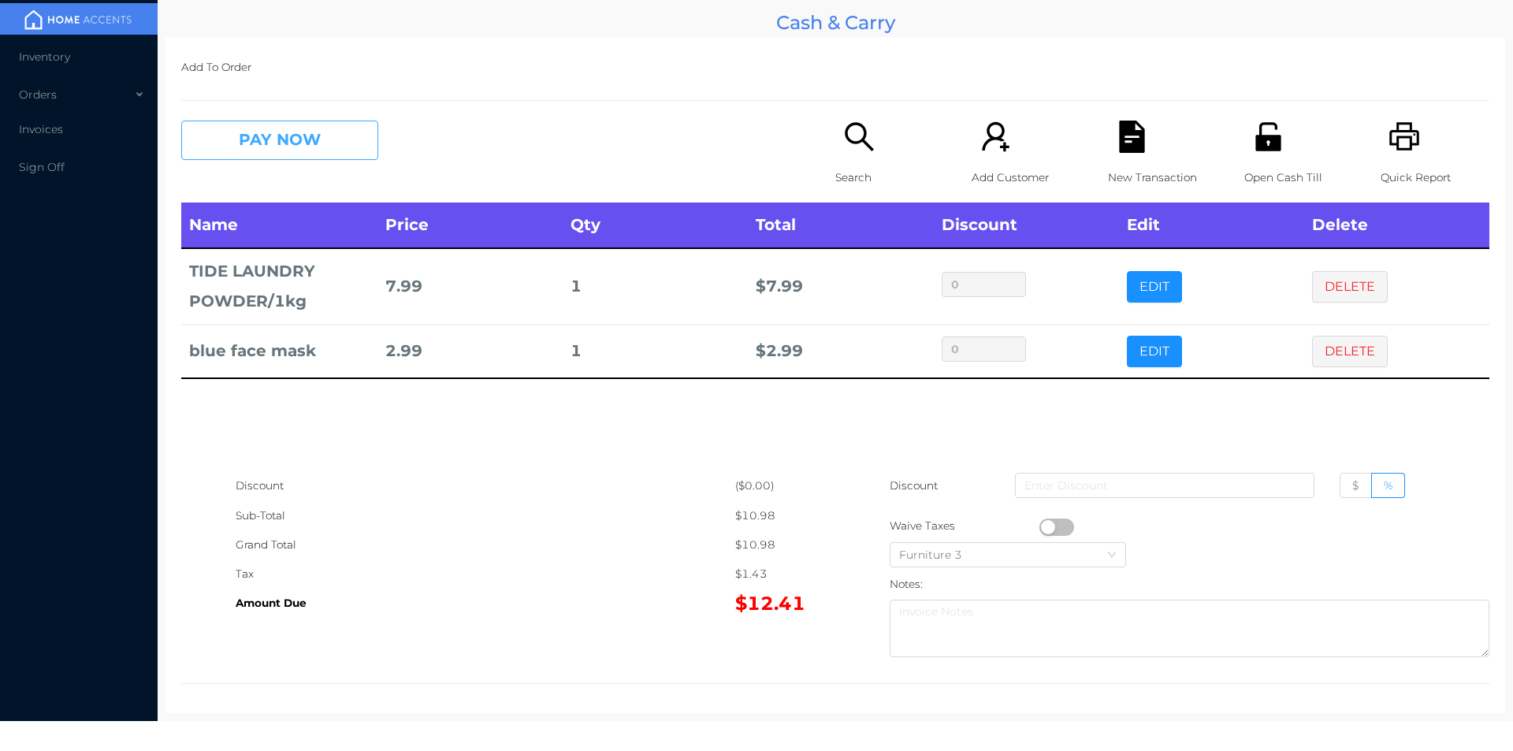
click at [293, 135] on button "PAY NOW" at bounding box center [279, 140] width 197 height 39
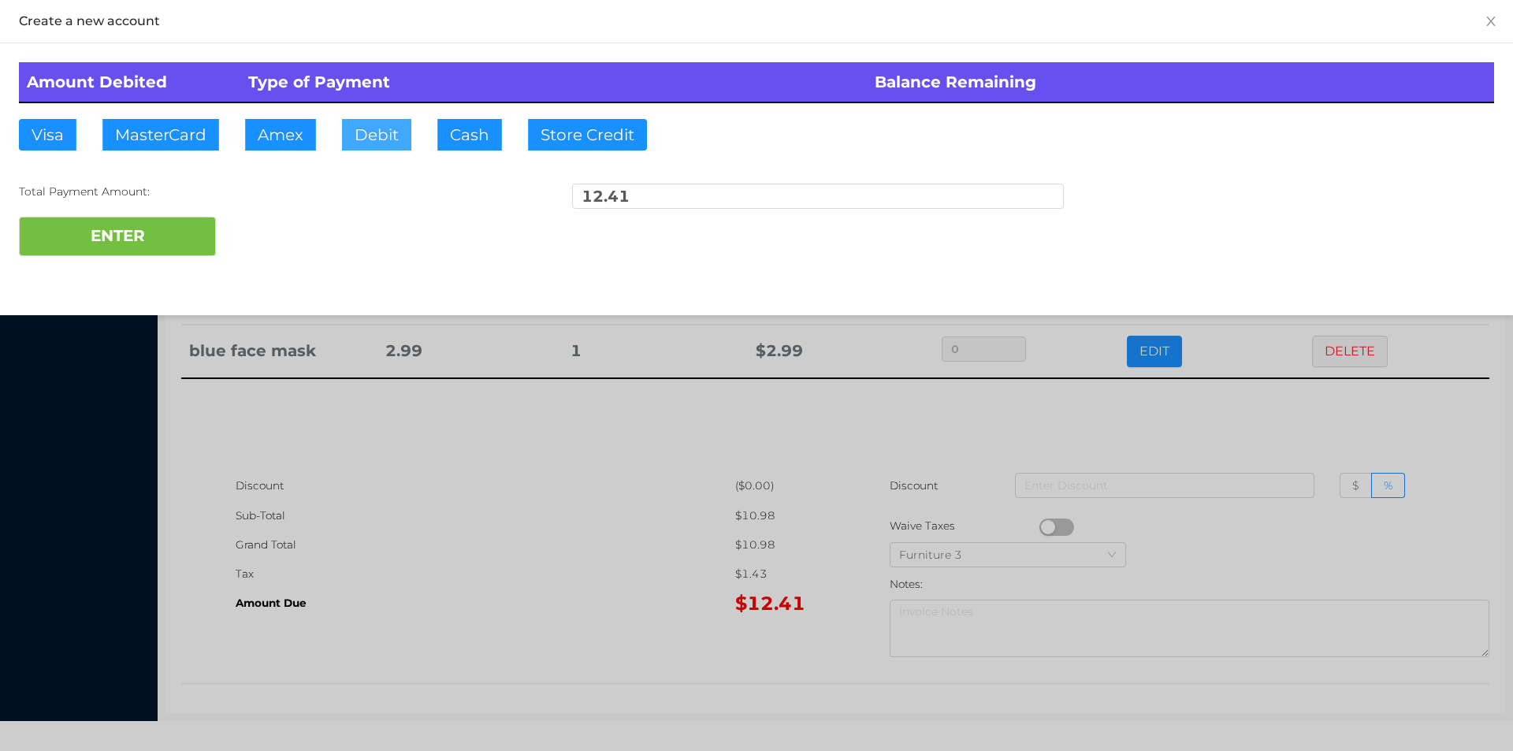
click at [376, 139] on button "Debit" at bounding box center [376, 135] width 69 height 32
click at [174, 231] on button "ENTER" at bounding box center [117, 236] width 197 height 39
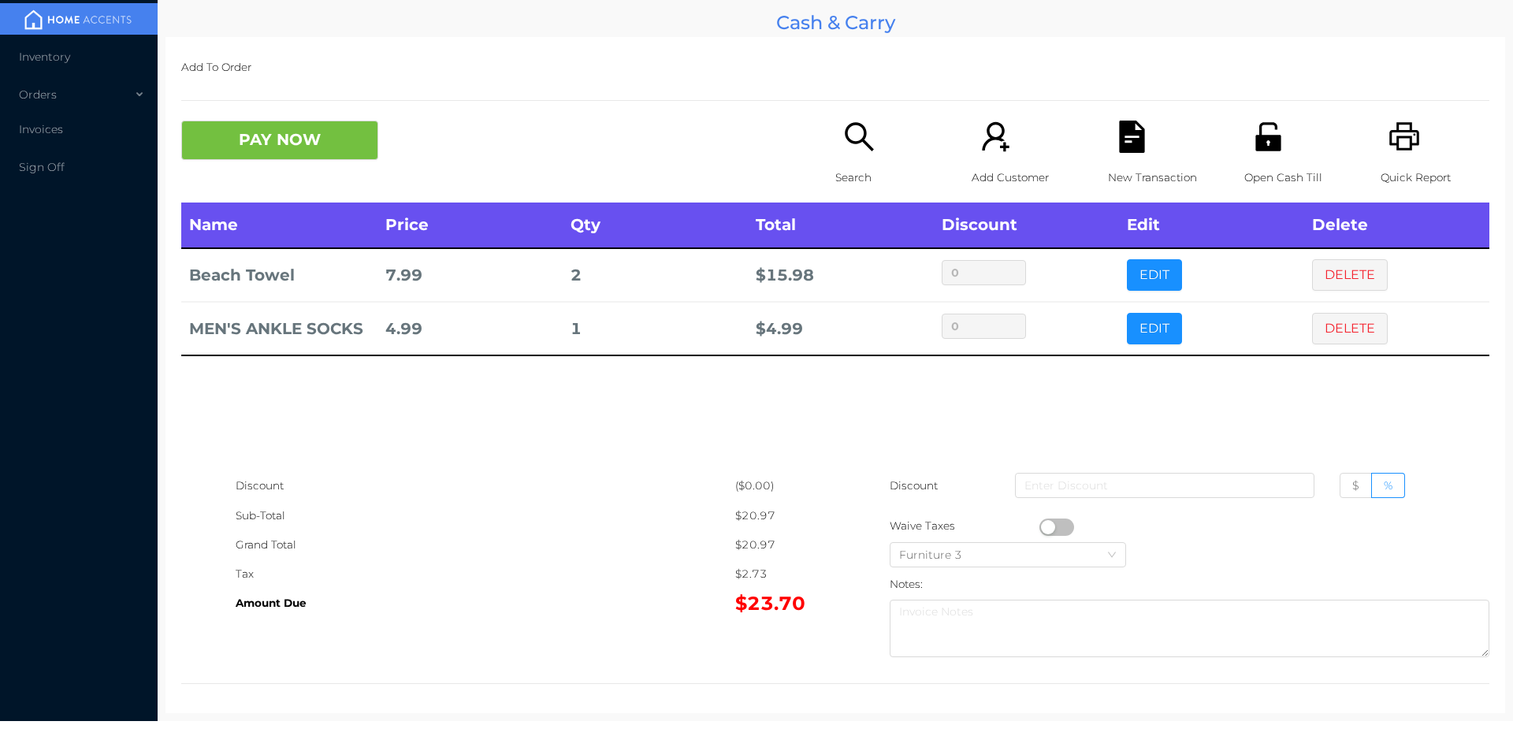
click at [1119, 138] on icon "icon: file-text" at bounding box center [1131, 137] width 25 height 32
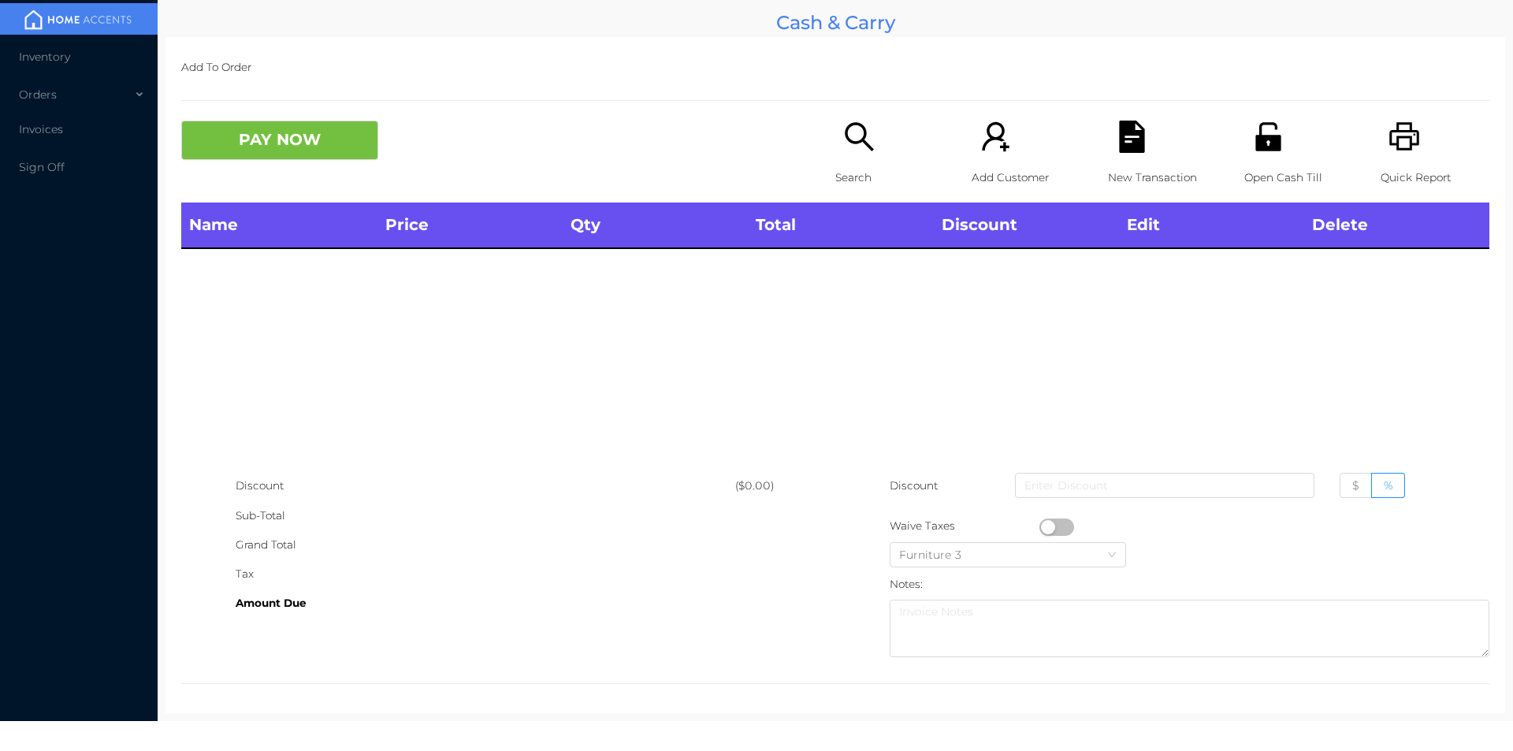
click at [1266, 153] on icon "icon: unlock" at bounding box center [1268, 137] width 32 height 32
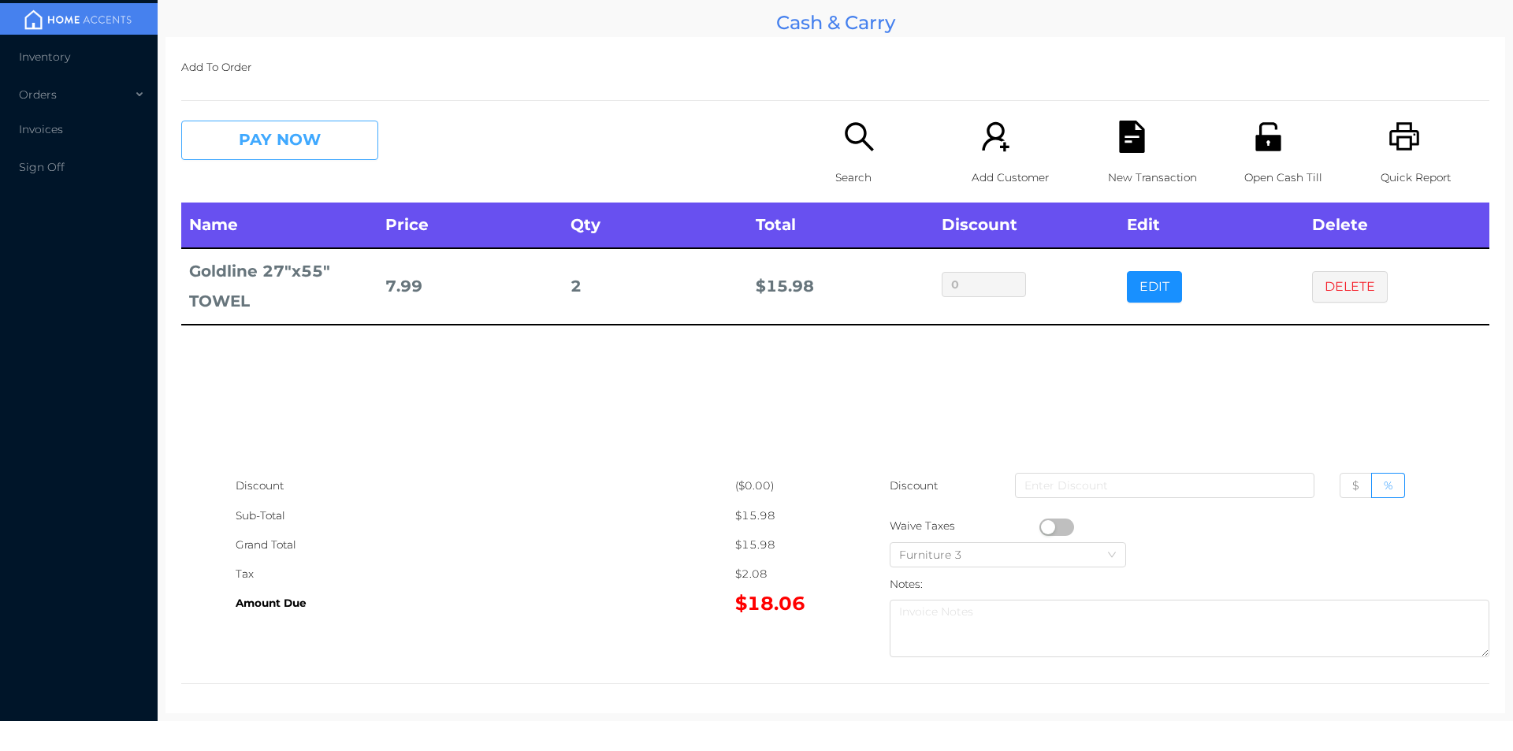
click at [277, 147] on button "PAY NOW" at bounding box center [279, 140] width 197 height 39
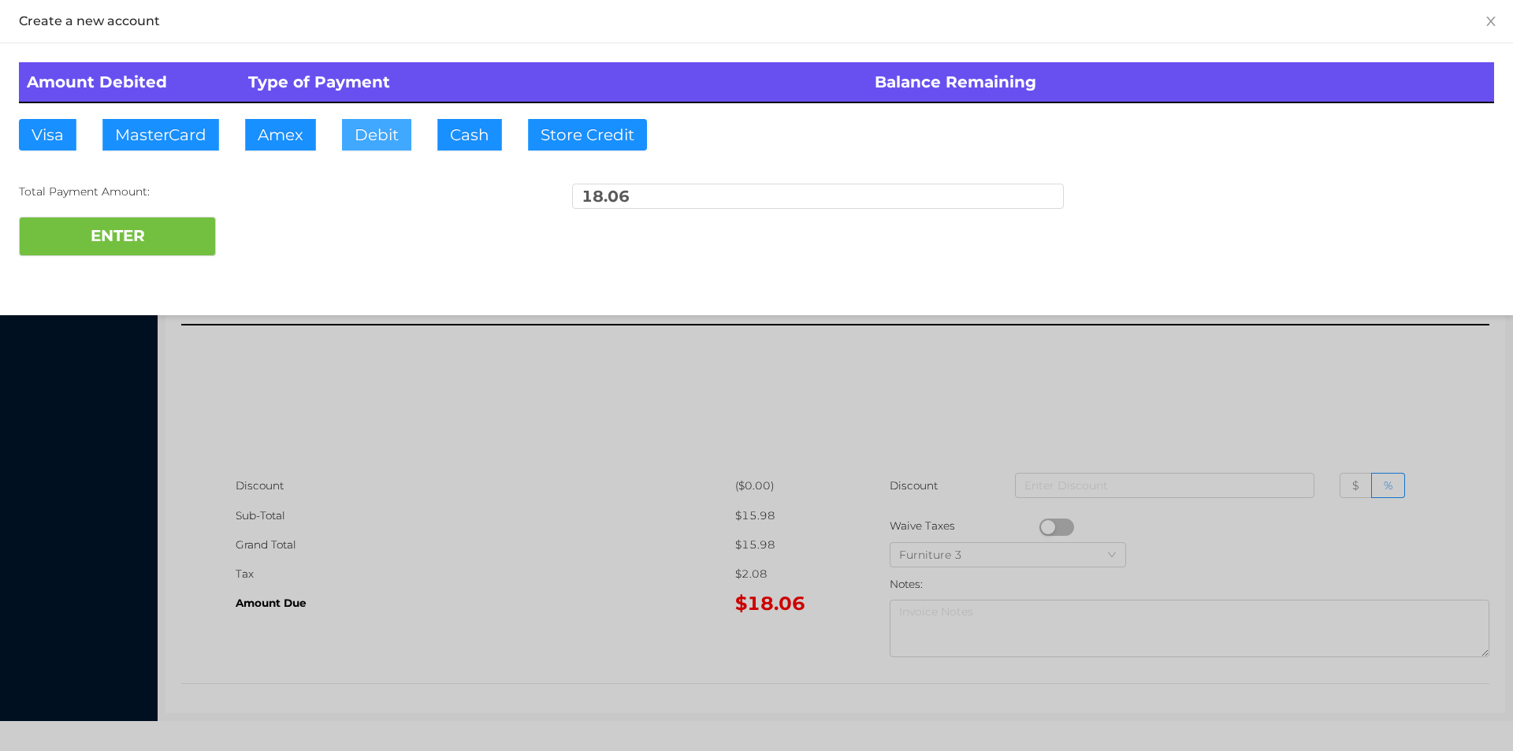
click at [364, 137] on button "Debit" at bounding box center [376, 135] width 69 height 32
click at [171, 244] on button "ENTER" at bounding box center [117, 236] width 197 height 39
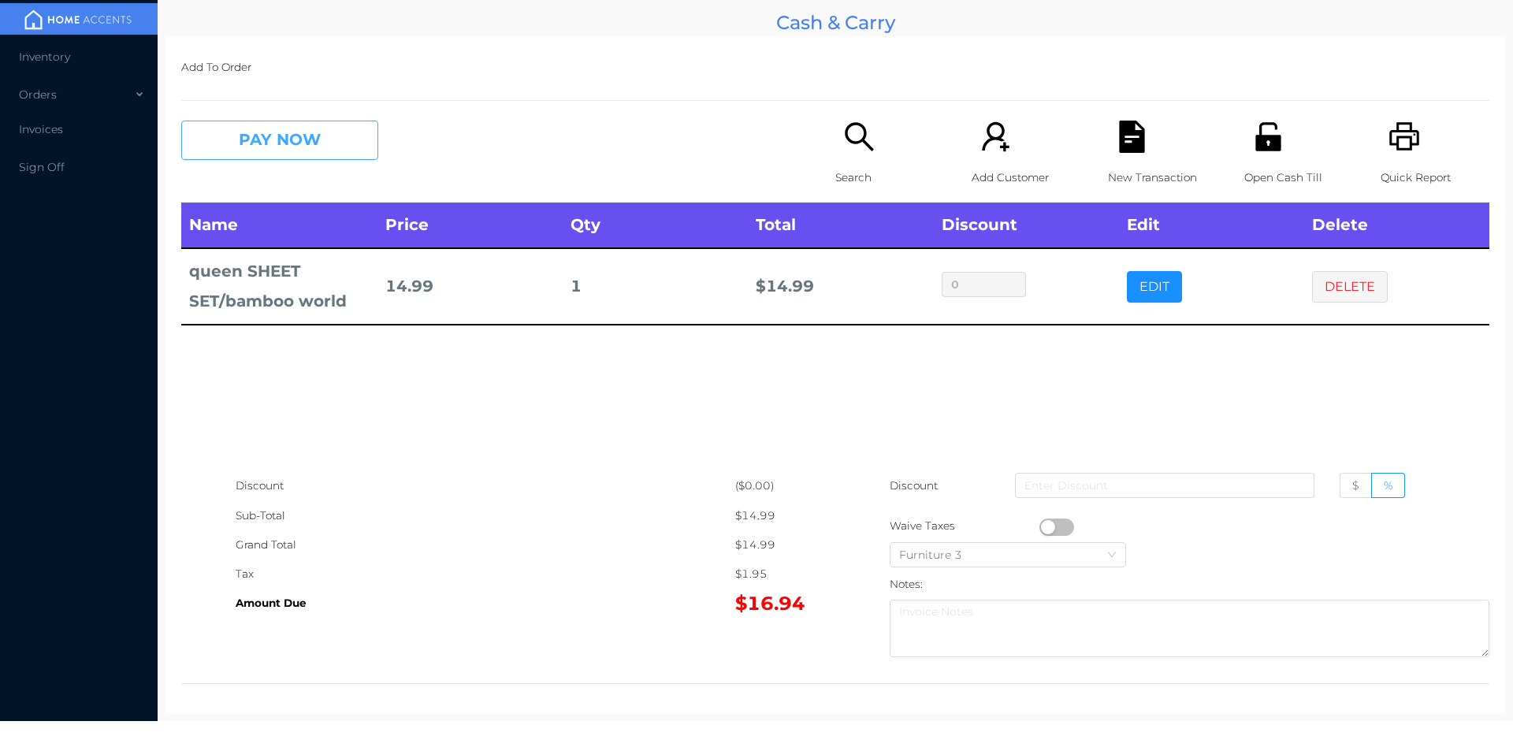
click at [327, 136] on button "PAY NOW" at bounding box center [279, 140] width 197 height 39
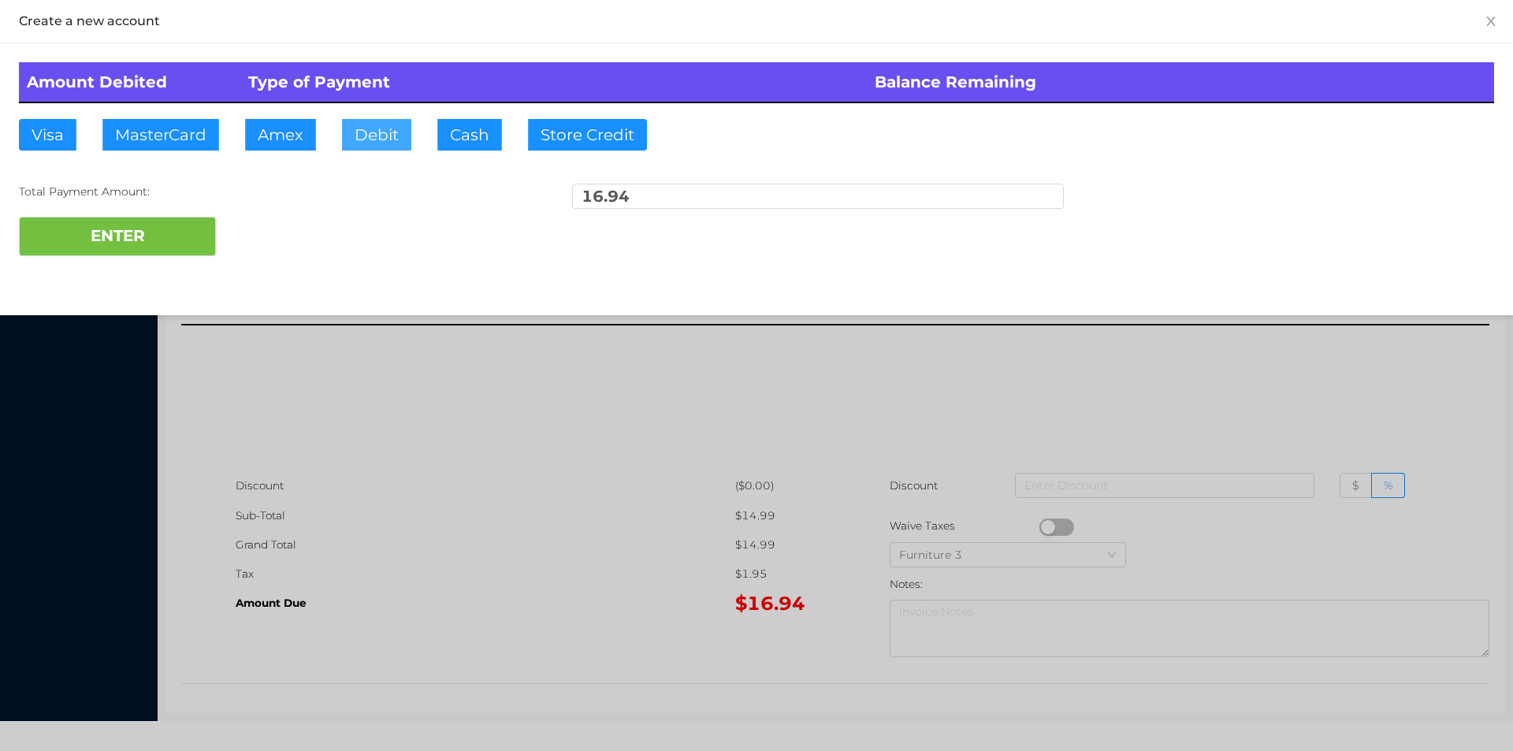
click at [370, 122] on button "Debit" at bounding box center [376, 135] width 69 height 32
click at [169, 245] on button "ENTER" at bounding box center [117, 236] width 197 height 39
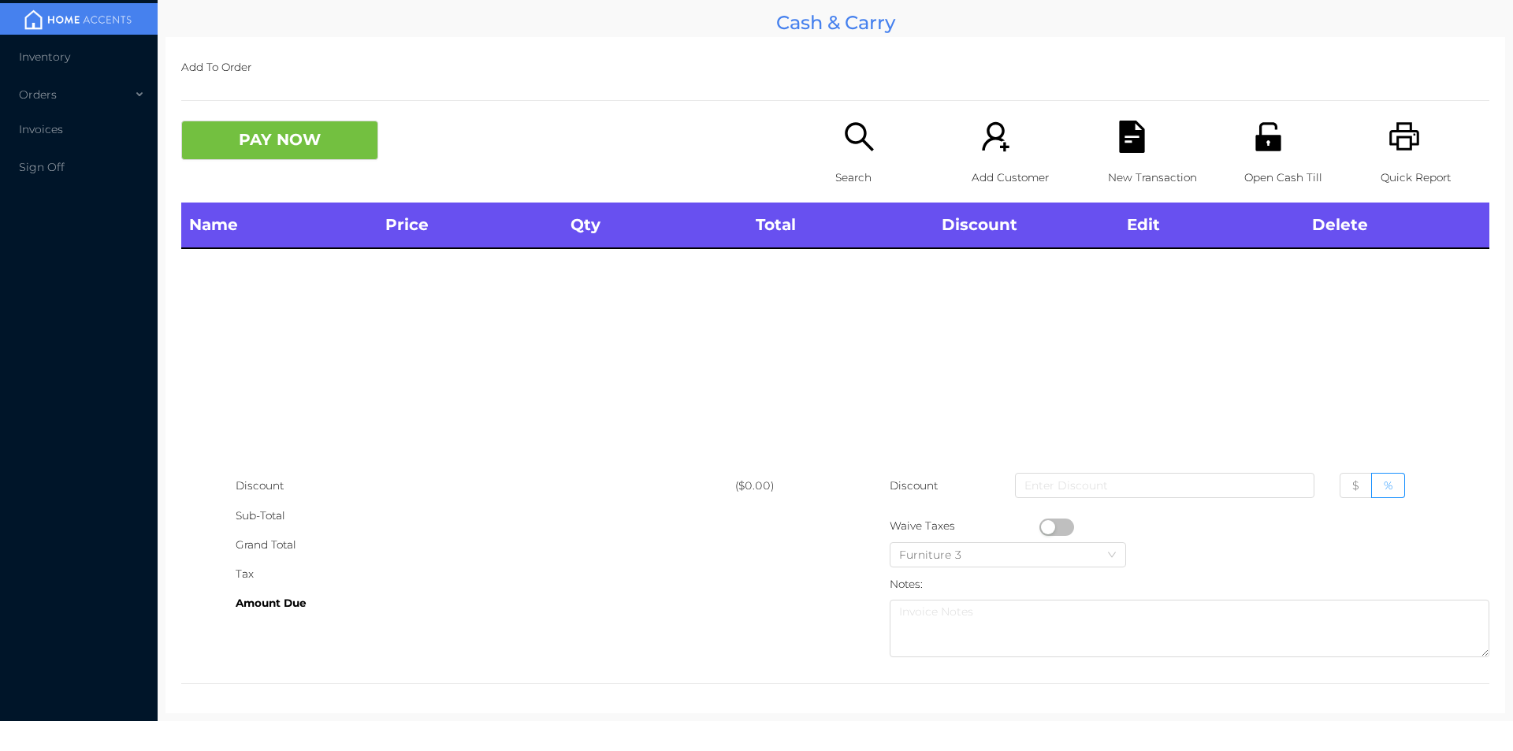
click at [847, 159] on div "Search" at bounding box center [889, 162] width 109 height 82
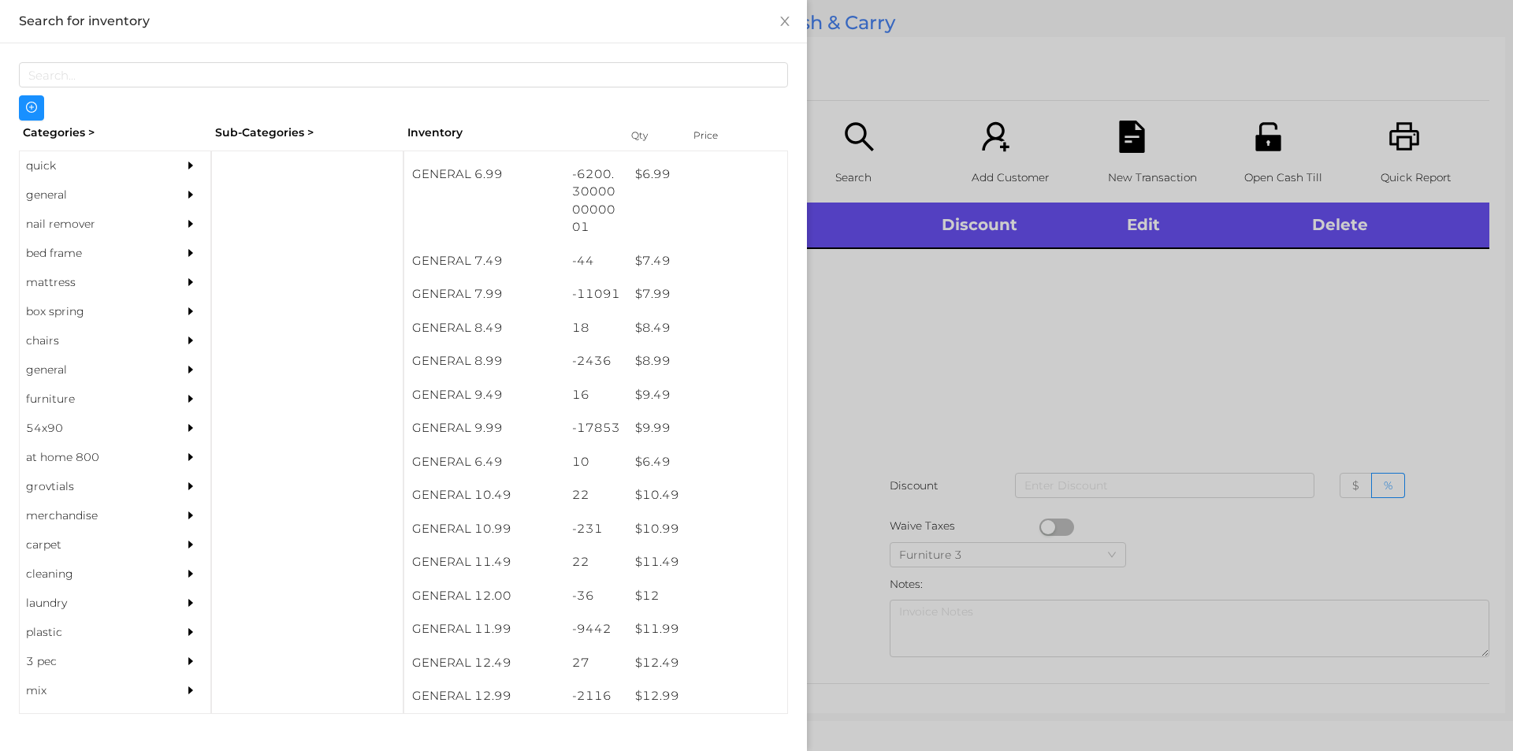
scroll to position [701, 0]
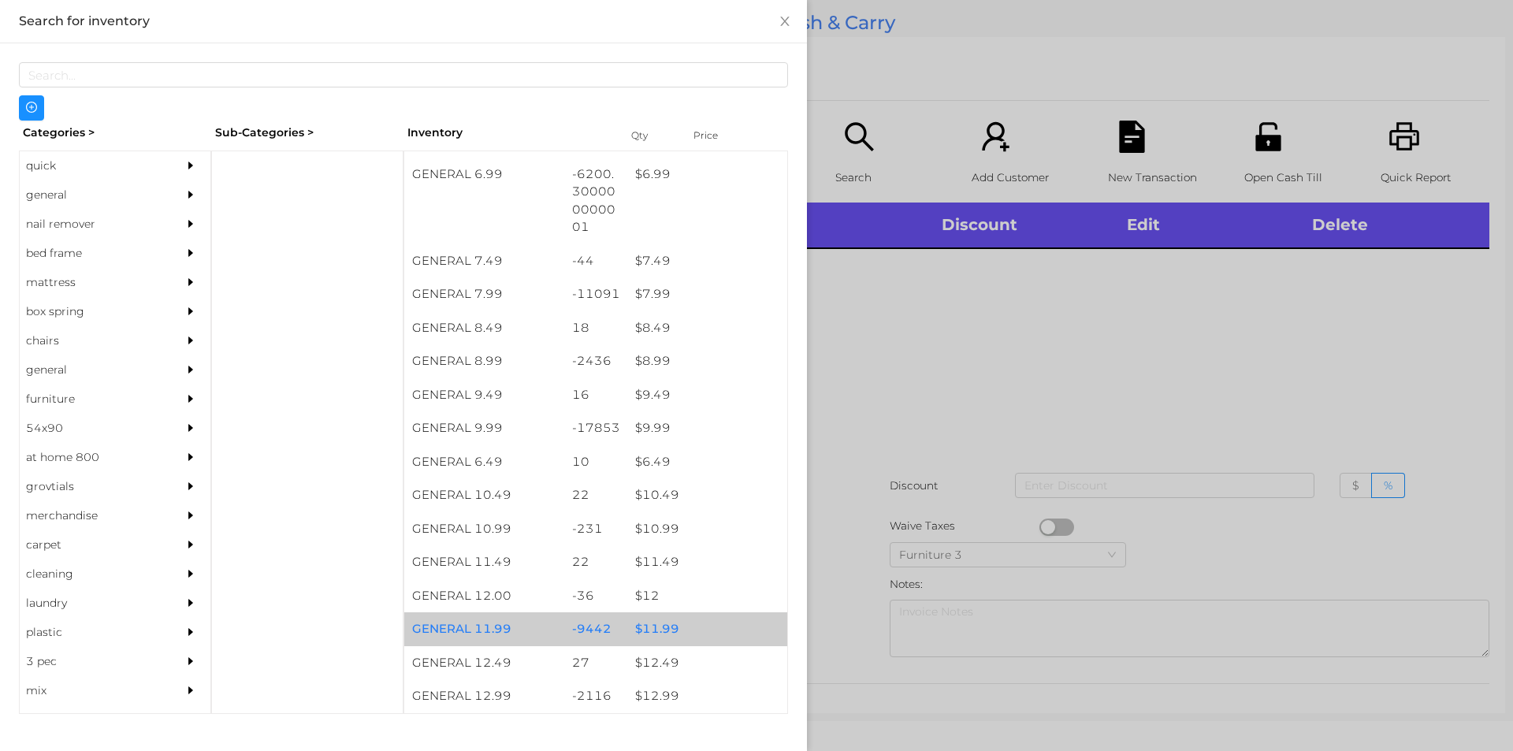
click at [627, 631] on div "$ 11.99" at bounding box center [707, 629] width 160 height 34
click at [632, 628] on div "$ 11.99" at bounding box center [707, 629] width 160 height 34
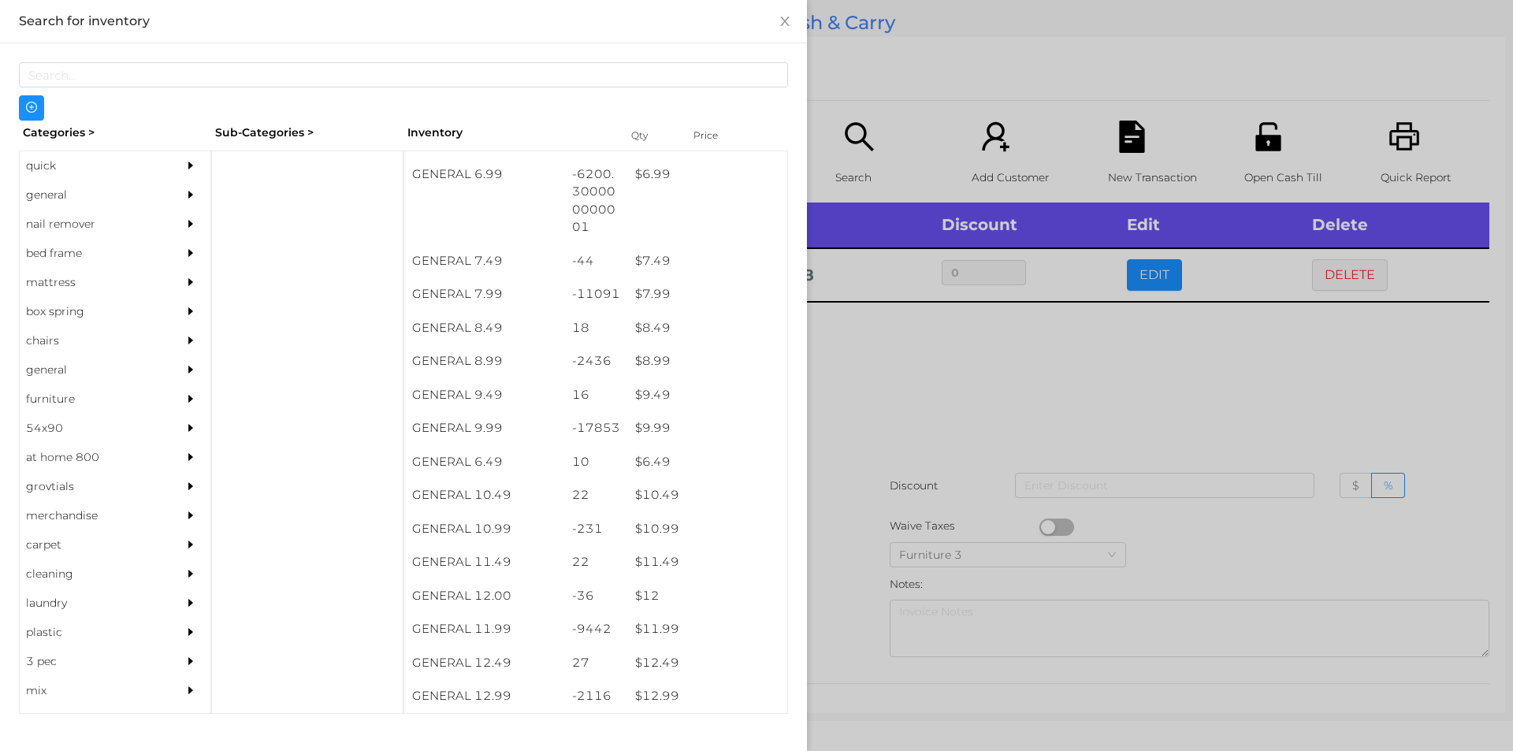
click at [880, 508] on div at bounding box center [756, 375] width 1513 height 751
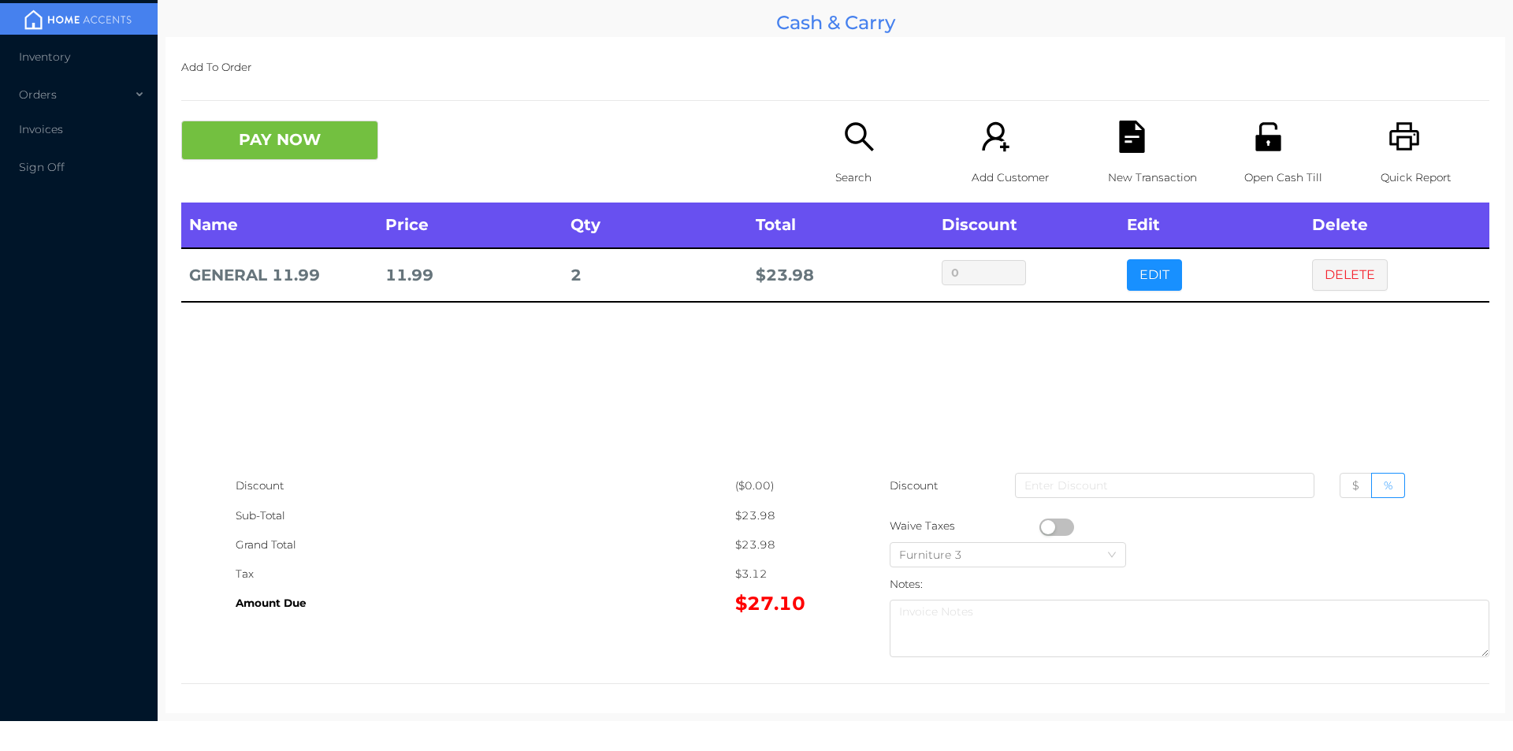
click at [1135, 133] on icon "icon: file-text" at bounding box center [1131, 137] width 25 height 32
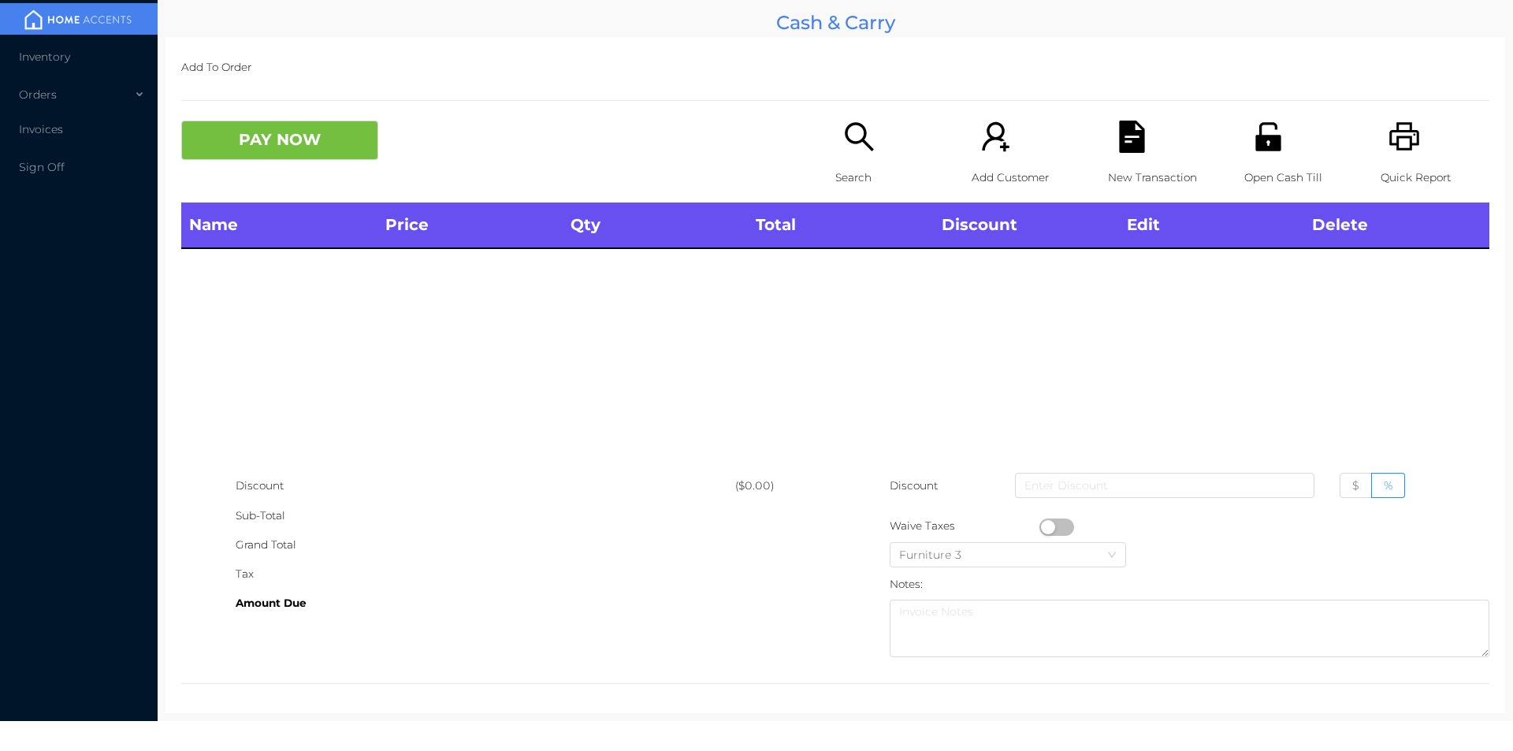
click at [1267, 132] on icon "icon: unlock" at bounding box center [1268, 137] width 32 height 32
click at [846, 133] on icon "icon: search" at bounding box center [859, 137] width 32 height 32
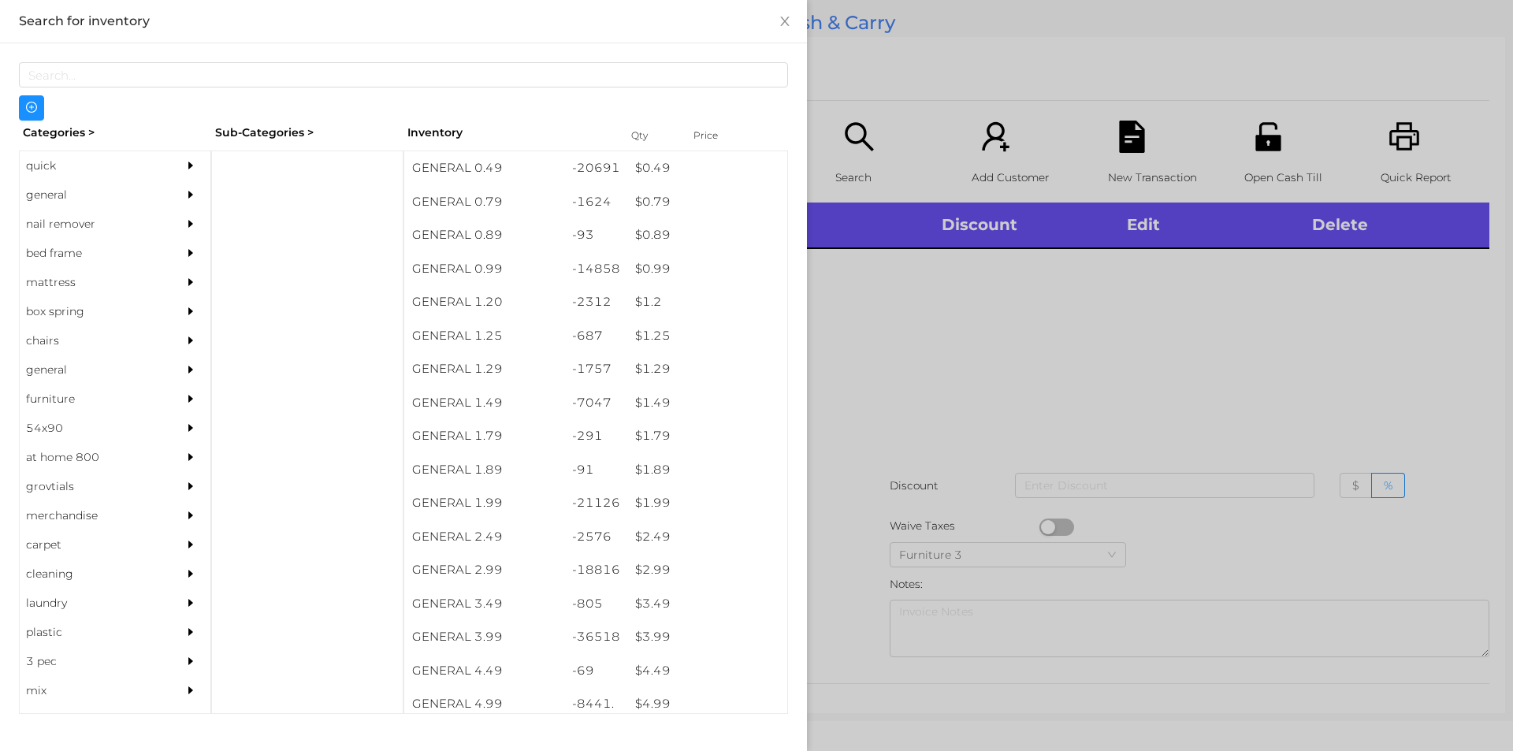
click at [73, 185] on div "general" at bounding box center [91, 194] width 143 height 29
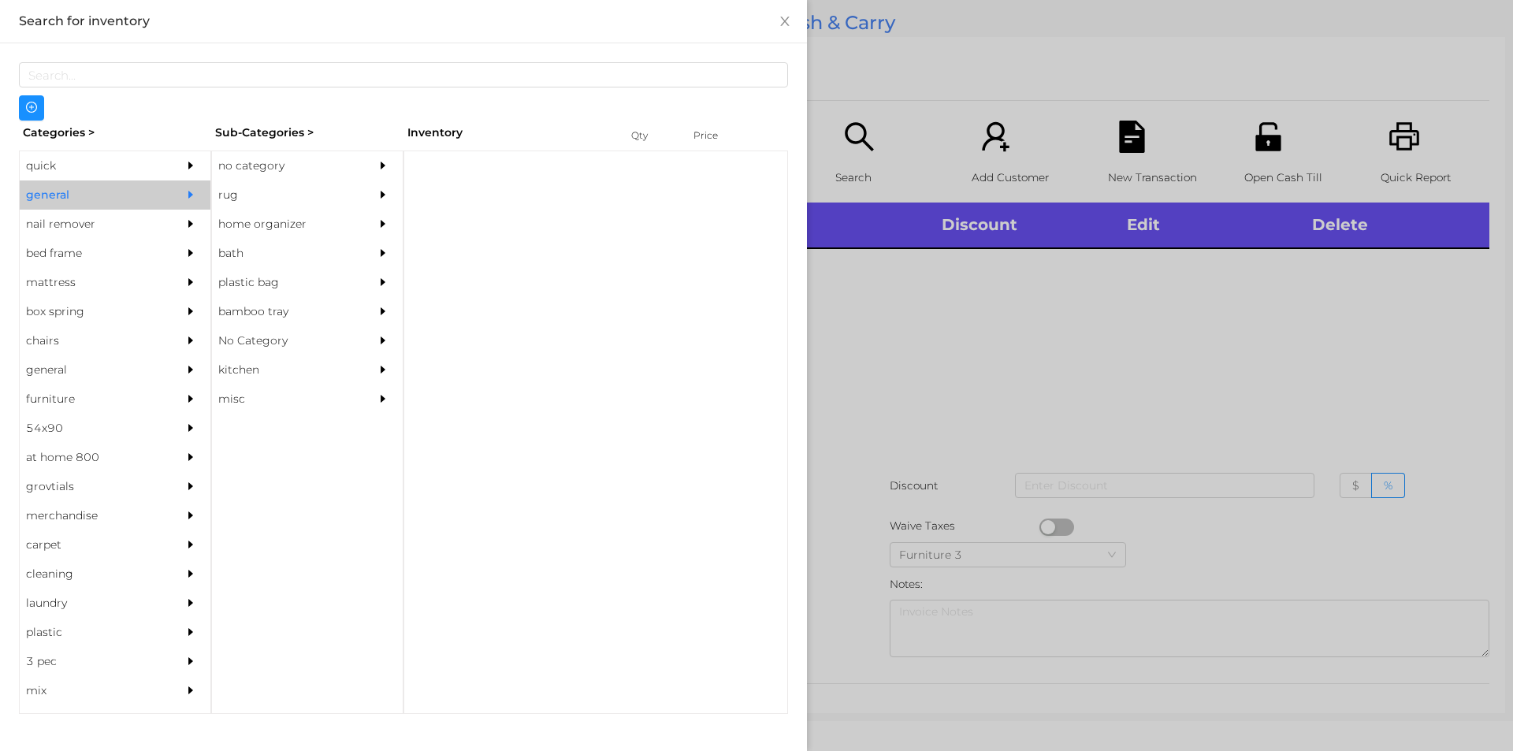
click at [85, 165] on div "quick" at bounding box center [91, 165] width 143 height 29
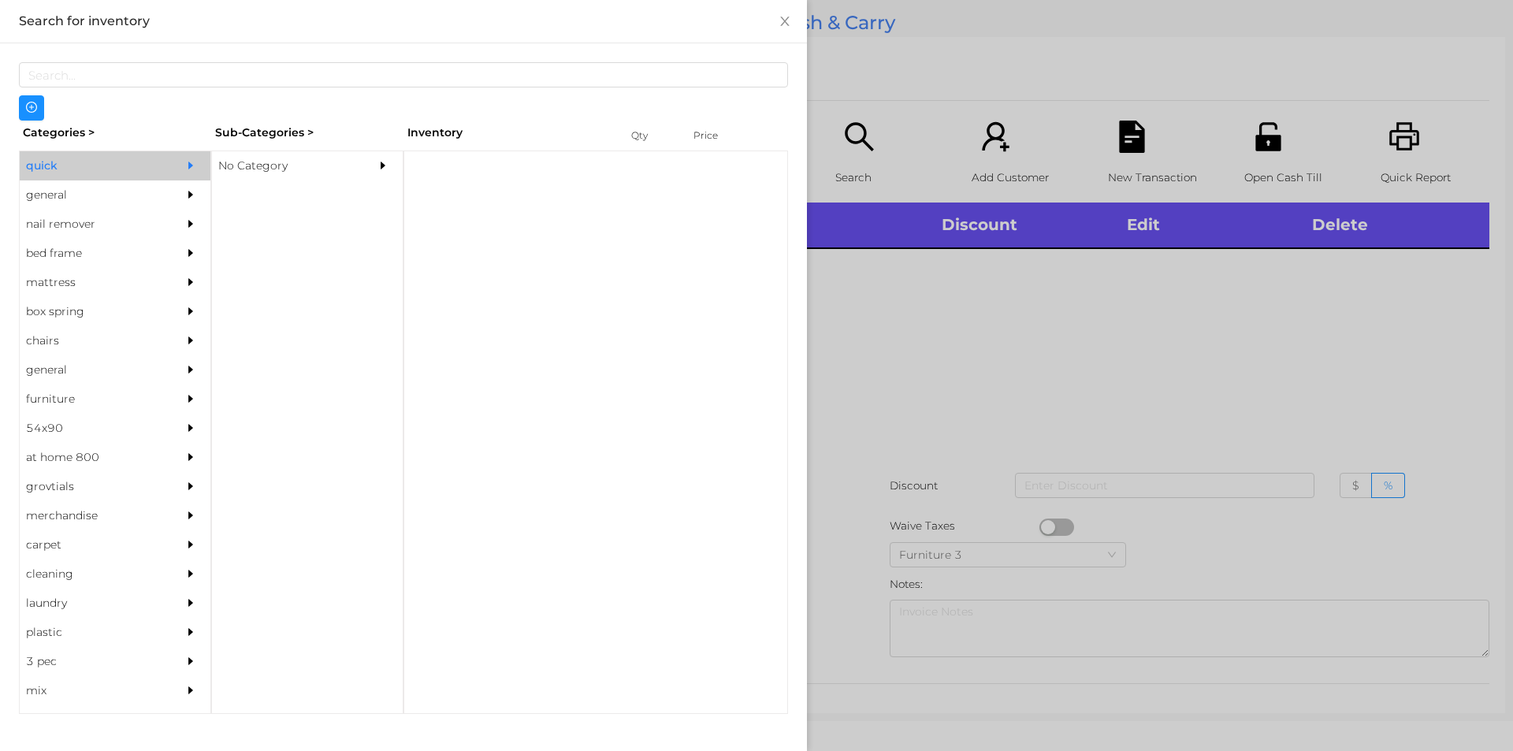
click at [268, 166] on div "No Category" at bounding box center [283, 165] width 143 height 29
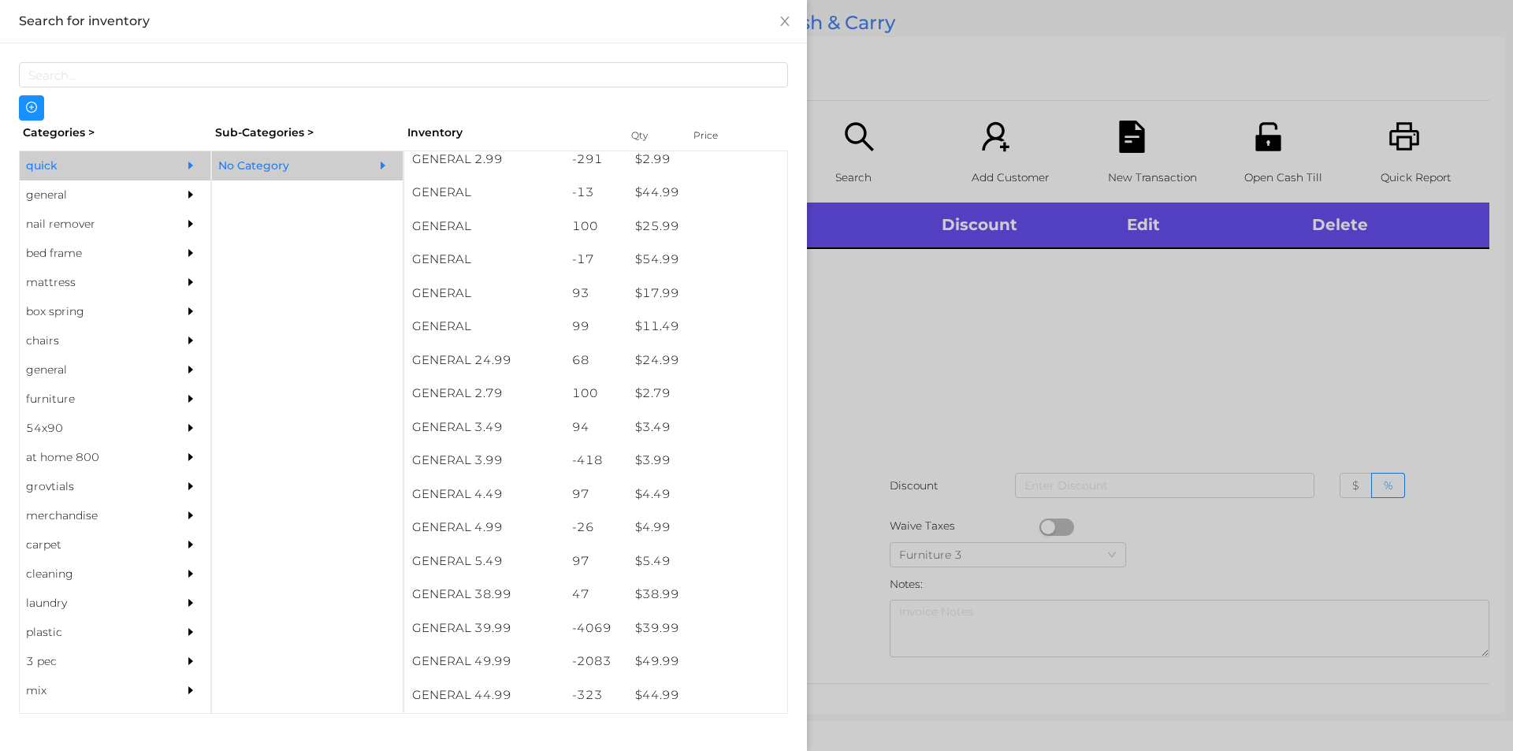
scroll to position [474, 0]
click at [1009, 329] on div at bounding box center [756, 375] width 1513 height 751
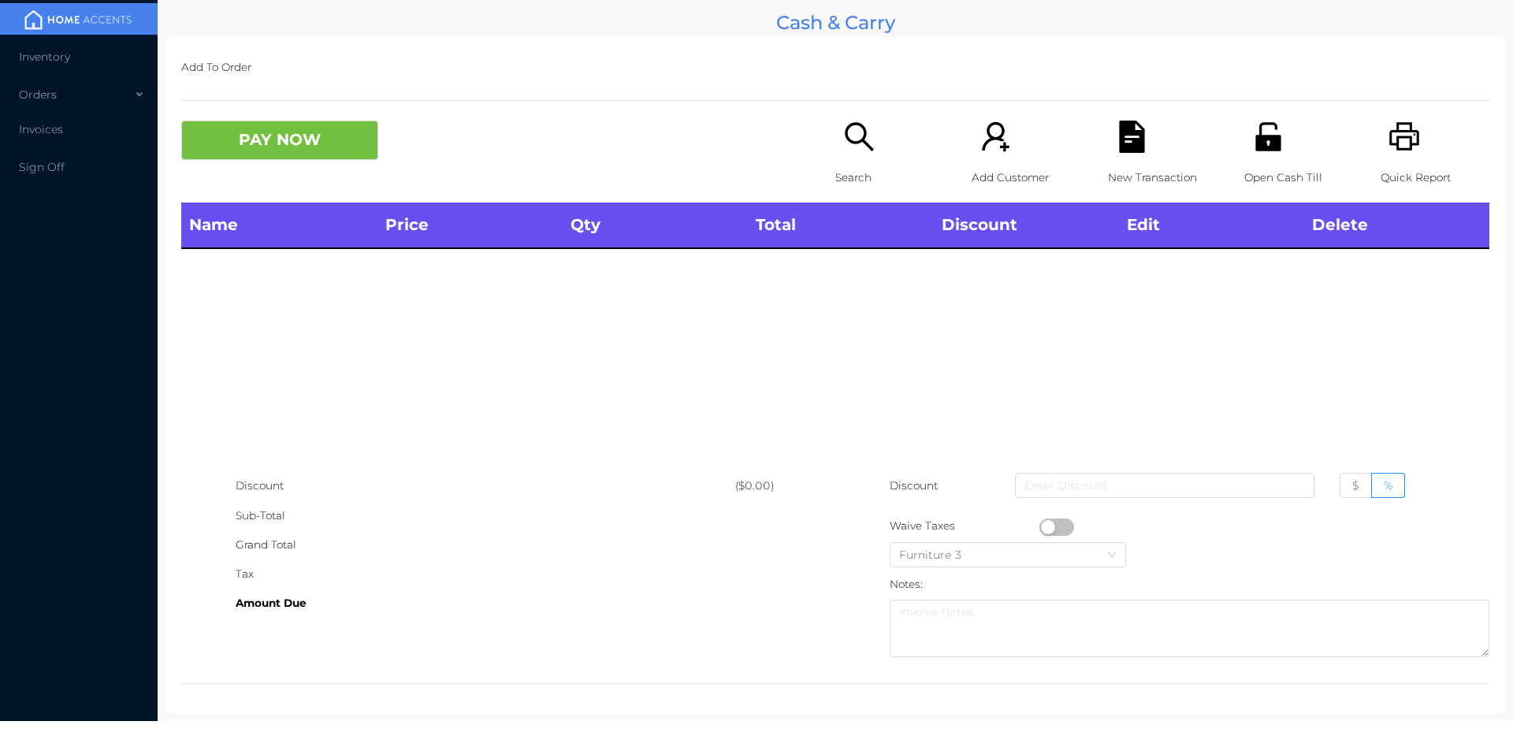
click at [835, 132] on div "Search" at bounding box center [889, 162] width 109 height 82
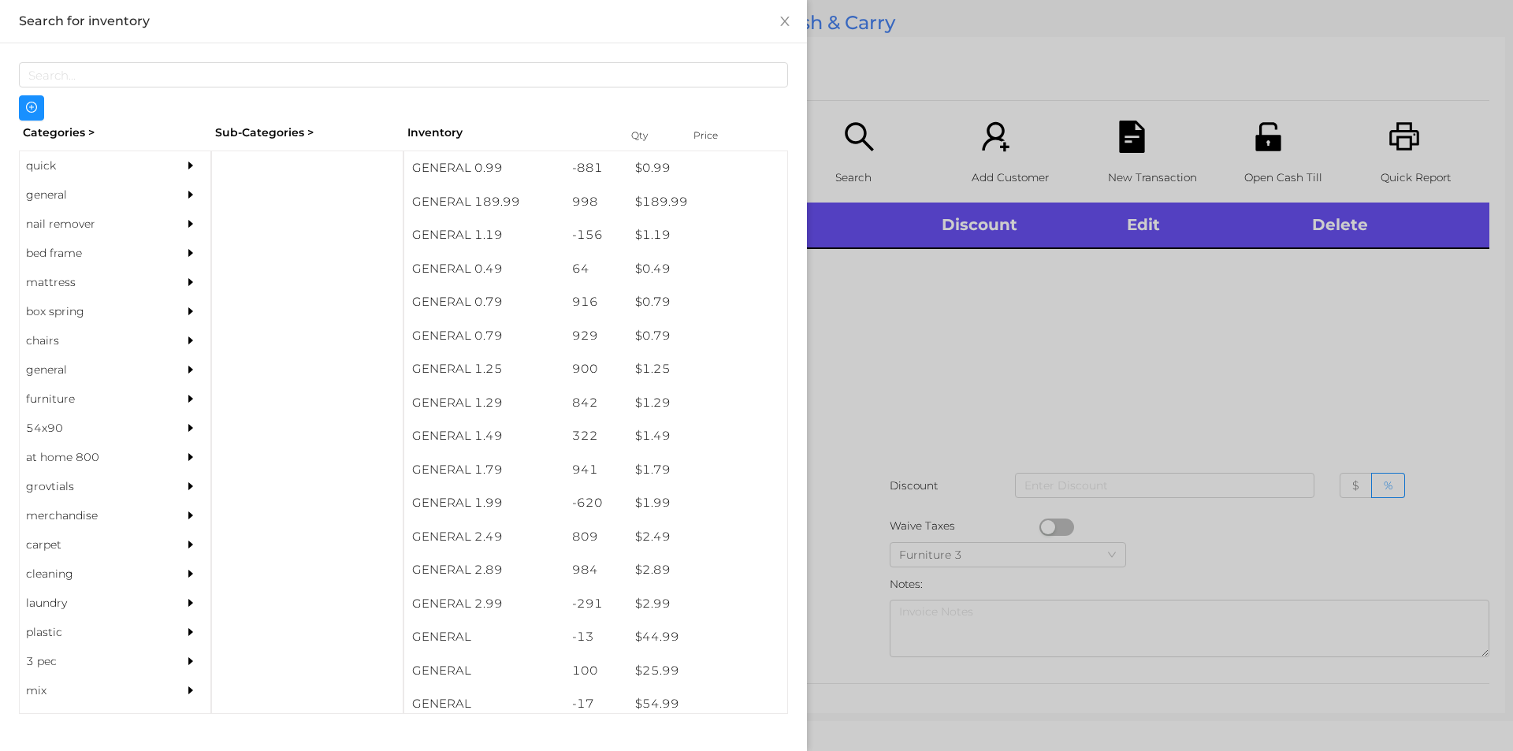
click at [83, 168] on div "quick" at bounding box center [91, 165] width 143 height 29
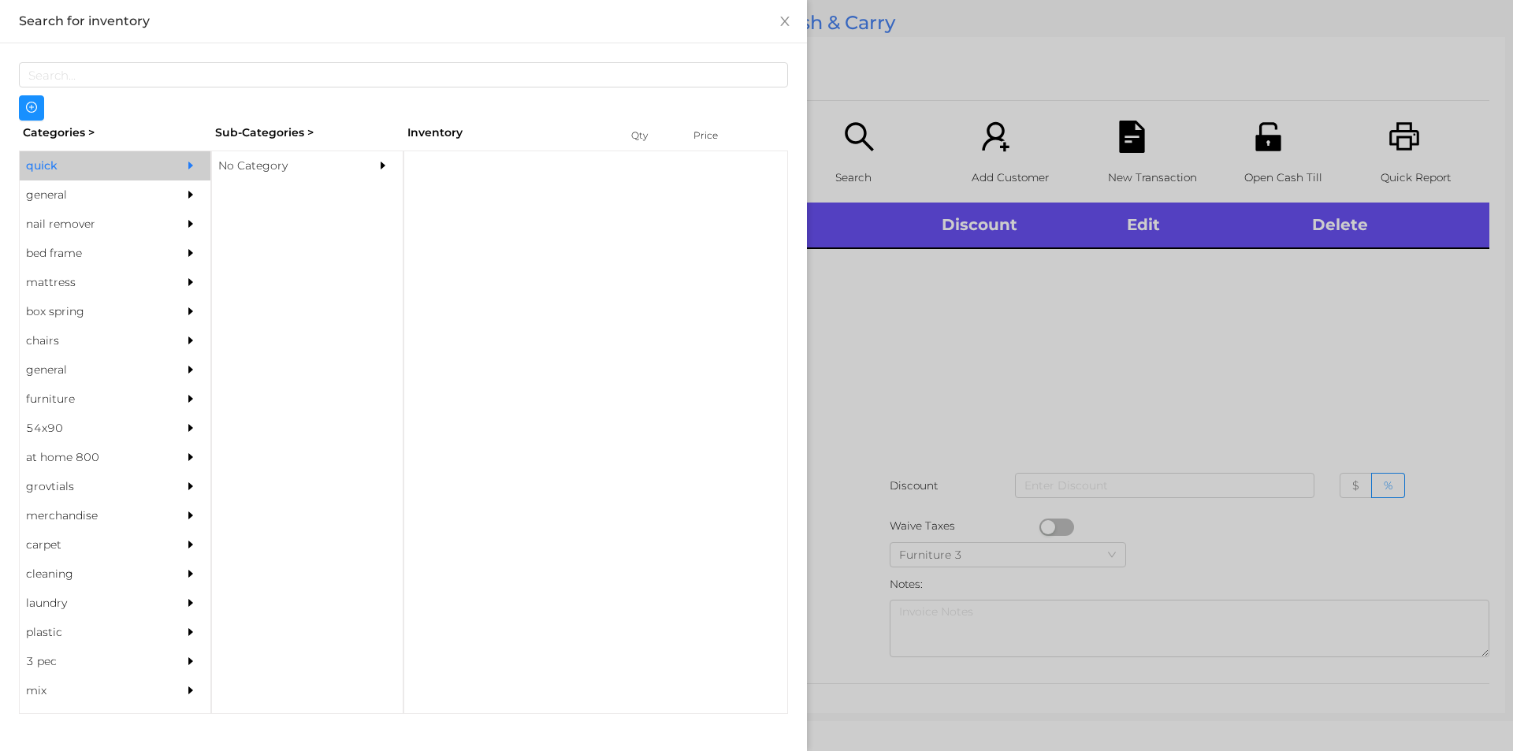
click at [280, 169] on div "No Category" at bounding box center [283, 165] width 143 height 29
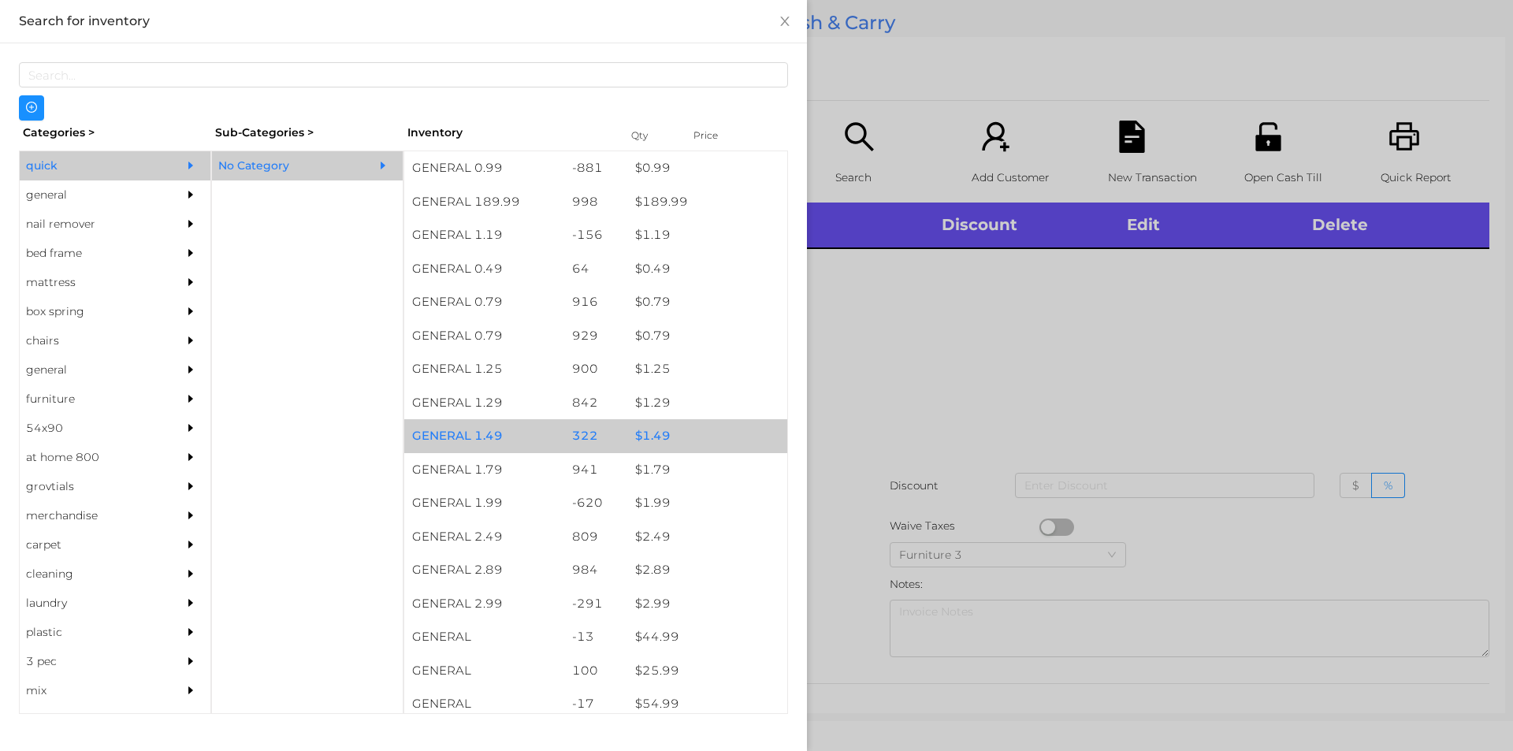
click at [404, 438] on div "GENERAL 1.49" at bounding box center [484, 436] width 160 height 34
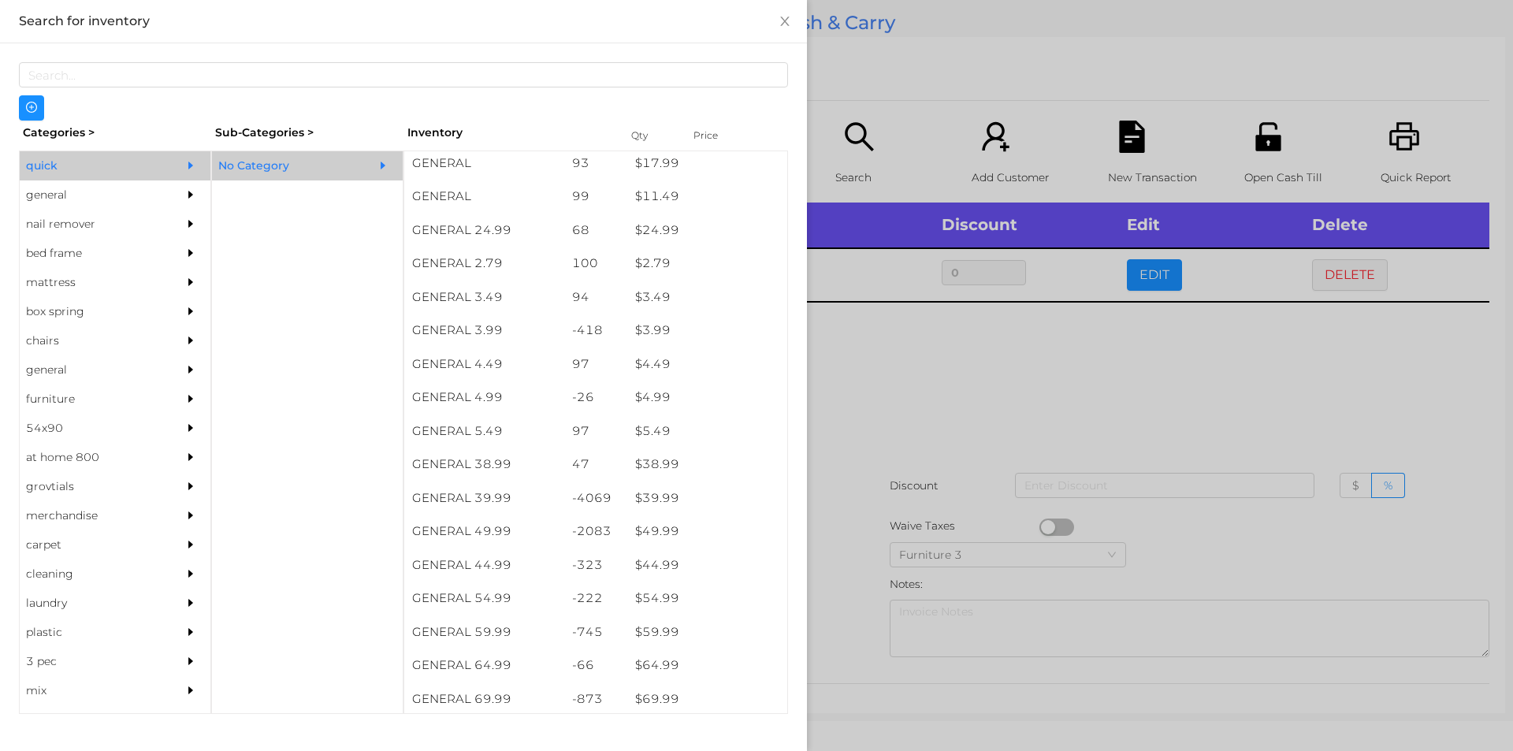
scroll to position [570, 0]
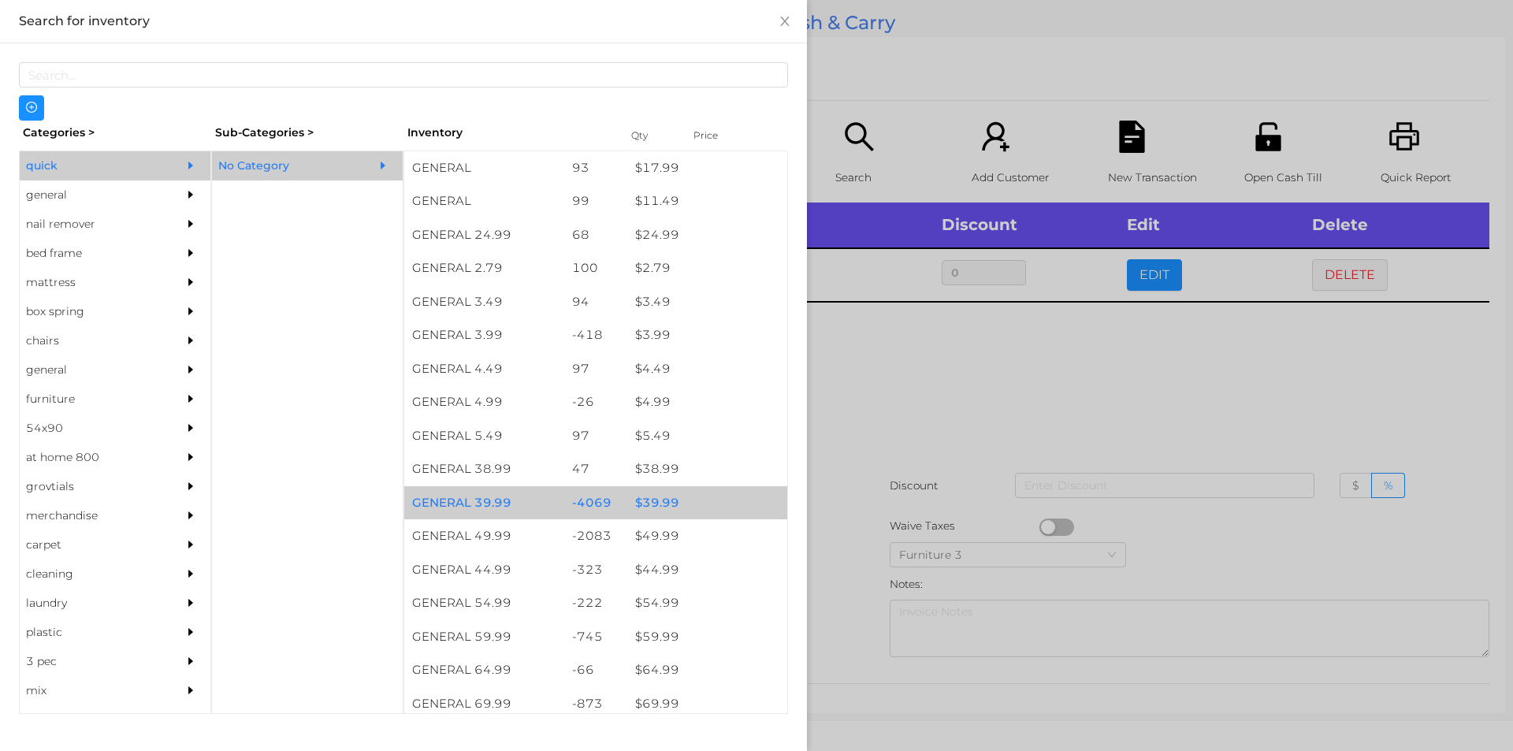
click at [696, 487] on div "$ 39.99" at bounding box center [707, 503] width 160 height 34
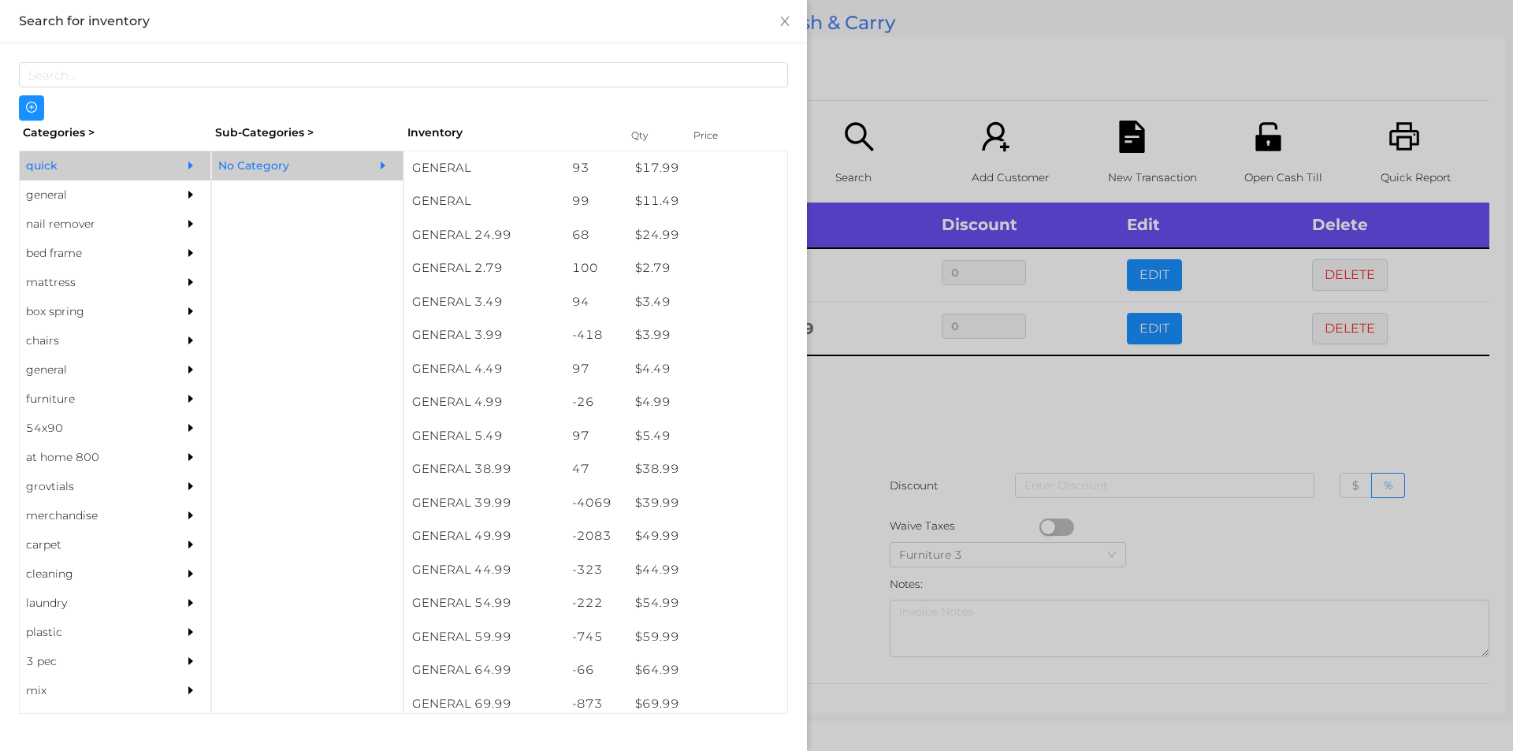
click at [831, 548] on div at bounding box center [756, 375] width 1513 height 751
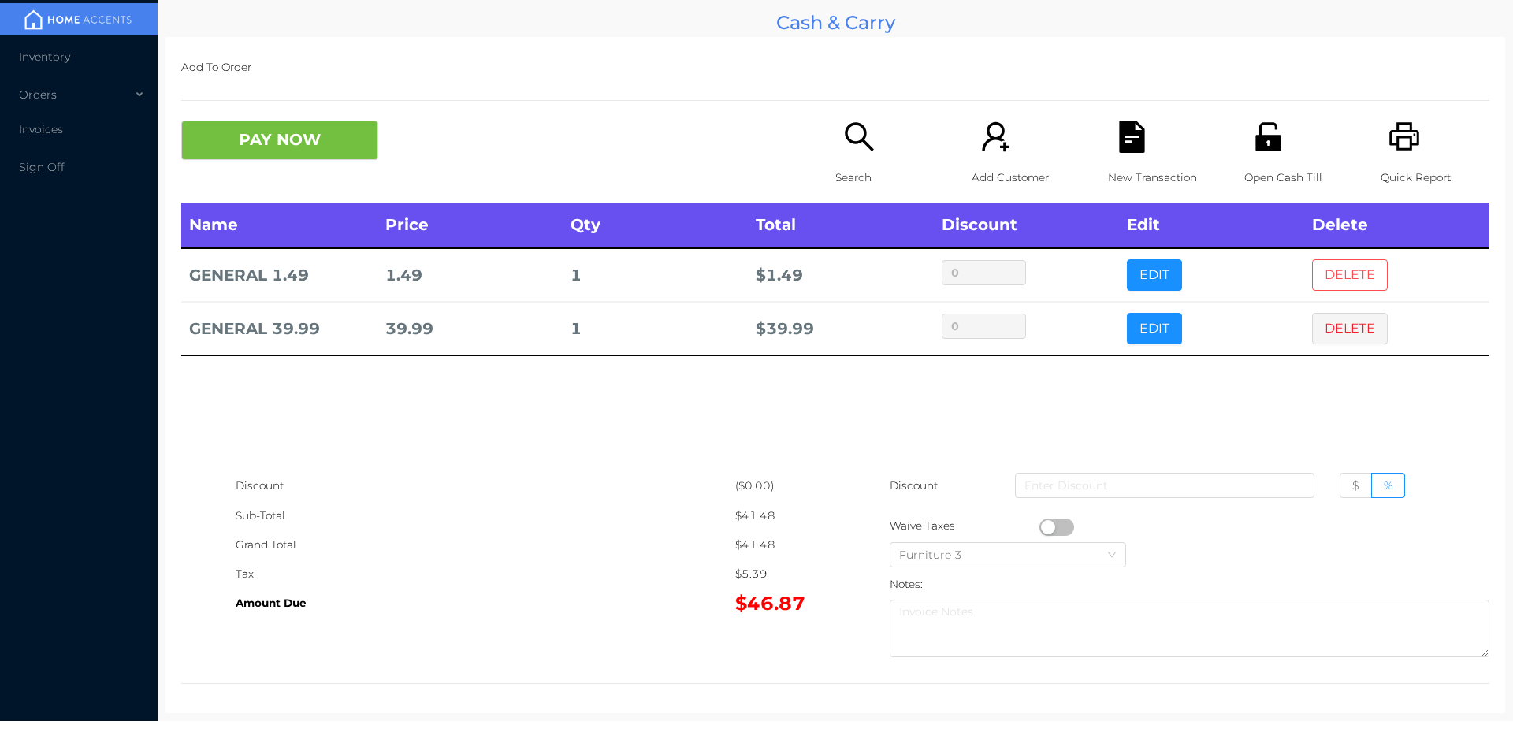
click at [1312, 259] on button "DELETE" at bounding box center [1350, 275] width 76 height 32
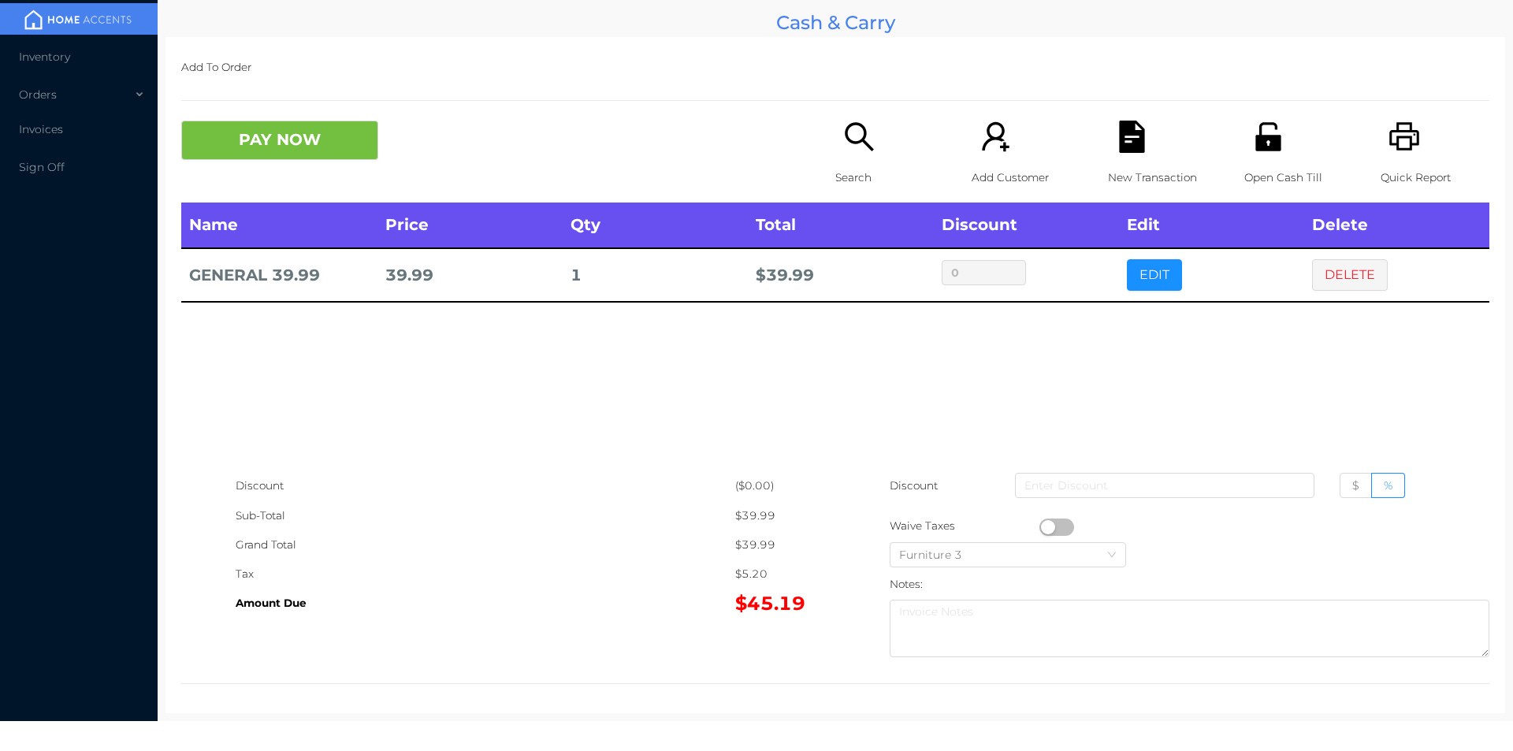
click at [261, 125] on button "PAY NOW" at bounding box center [279, 140] width 197 height 39
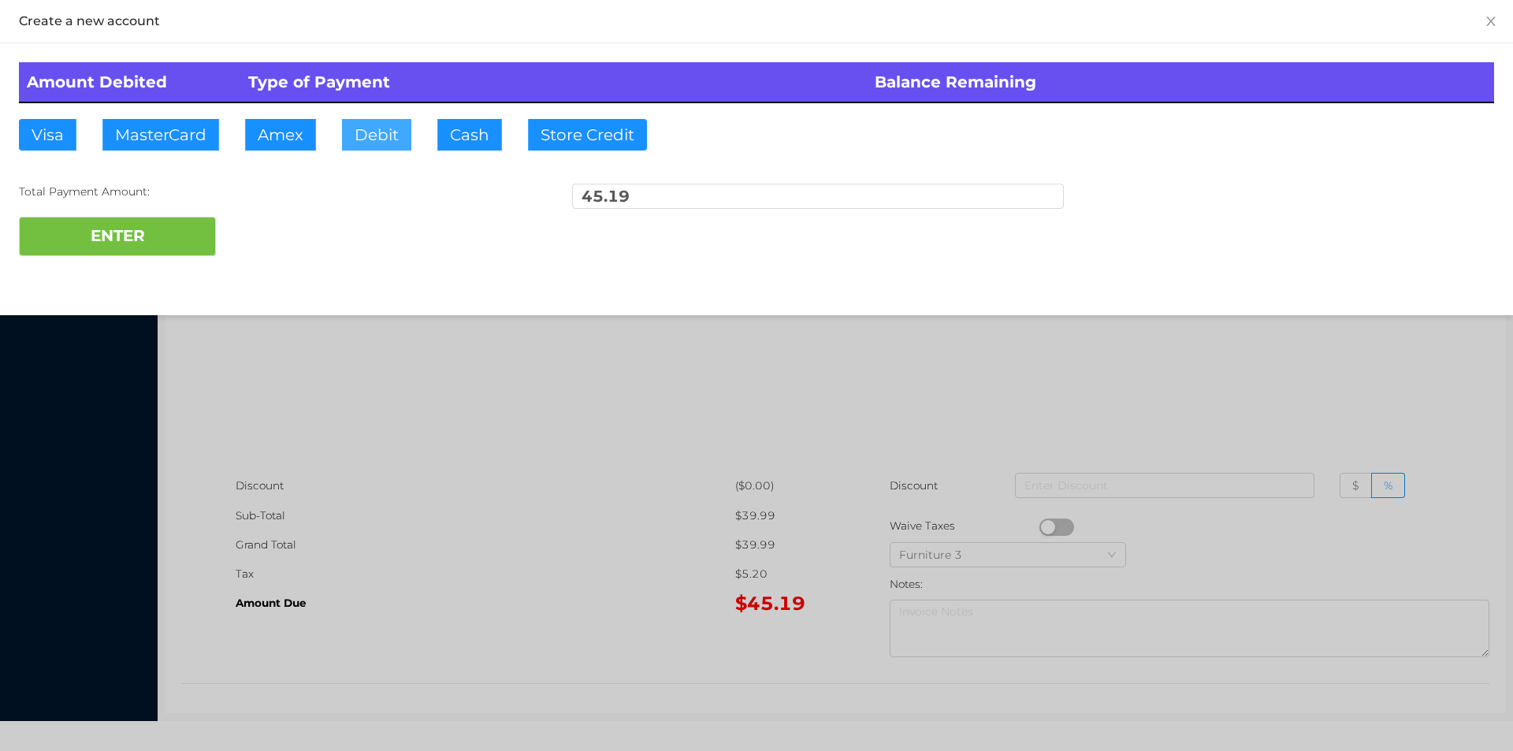
click at [368, 123] on button "Debit" at bounding box center [376, 135] width 69 height 32
click at [170, 217] on button "ENTER" at bounding box center [117, 236] width 197 height 39
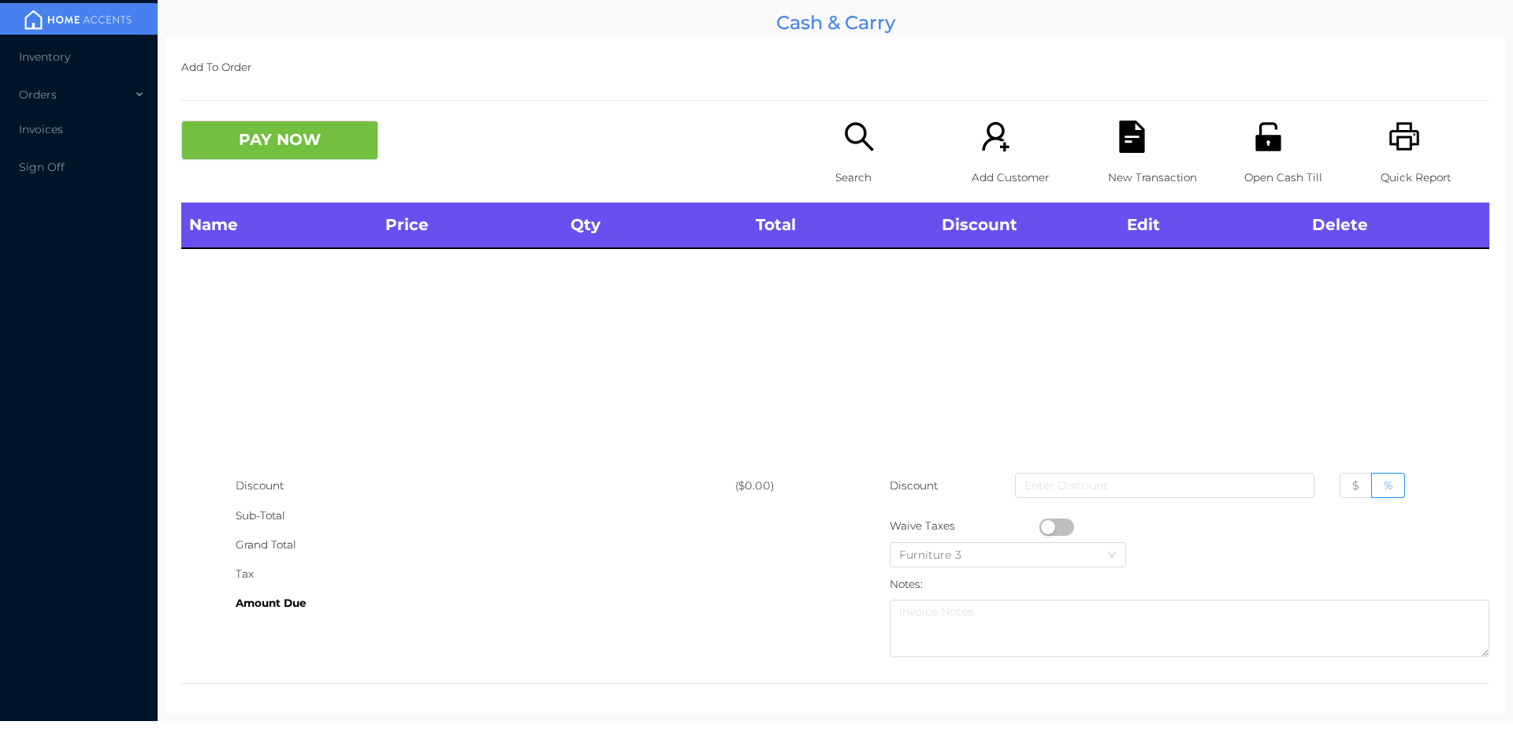
click at [846, 121] on icon "icon: search" at bounding box center [859, 137] width 32 height 32
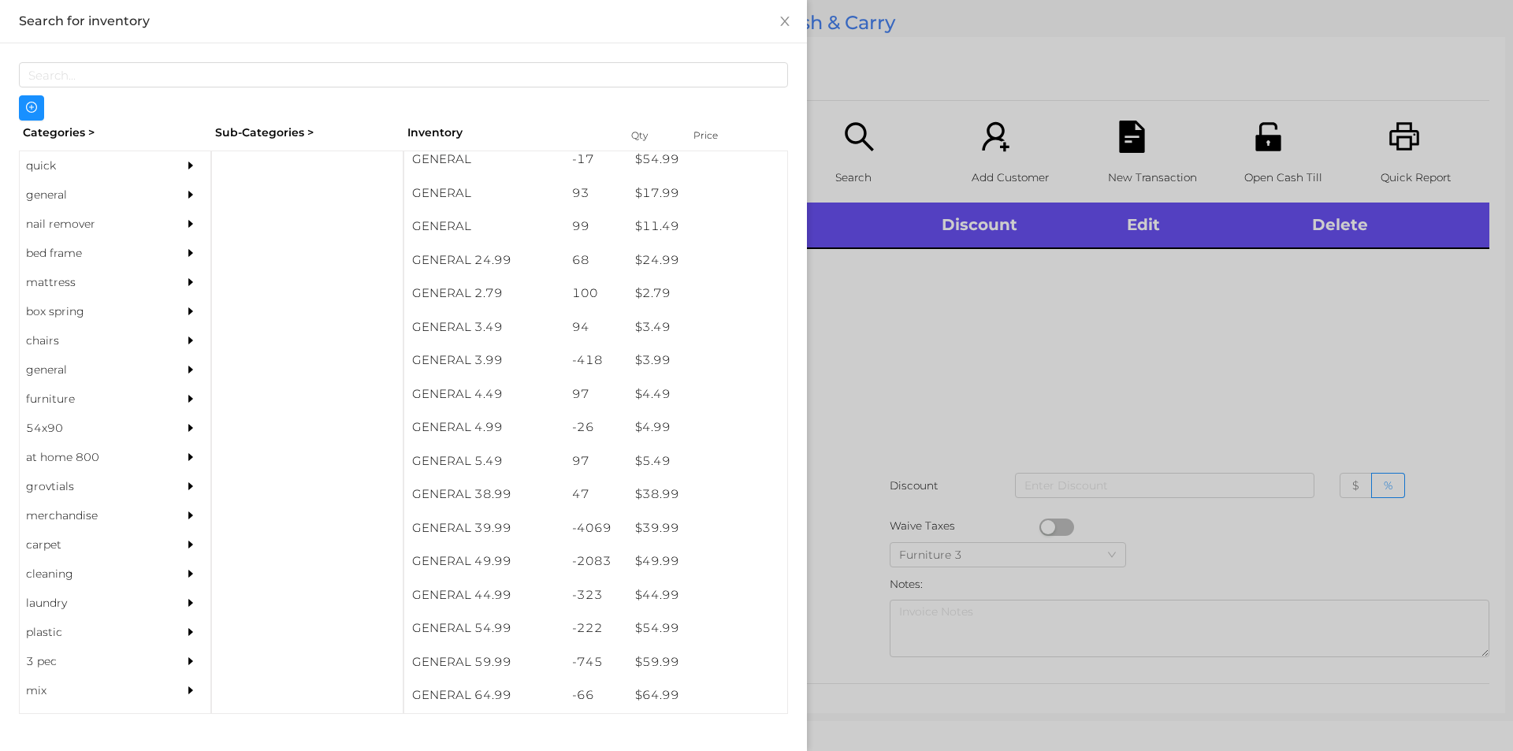
scroll to position [563, 0]
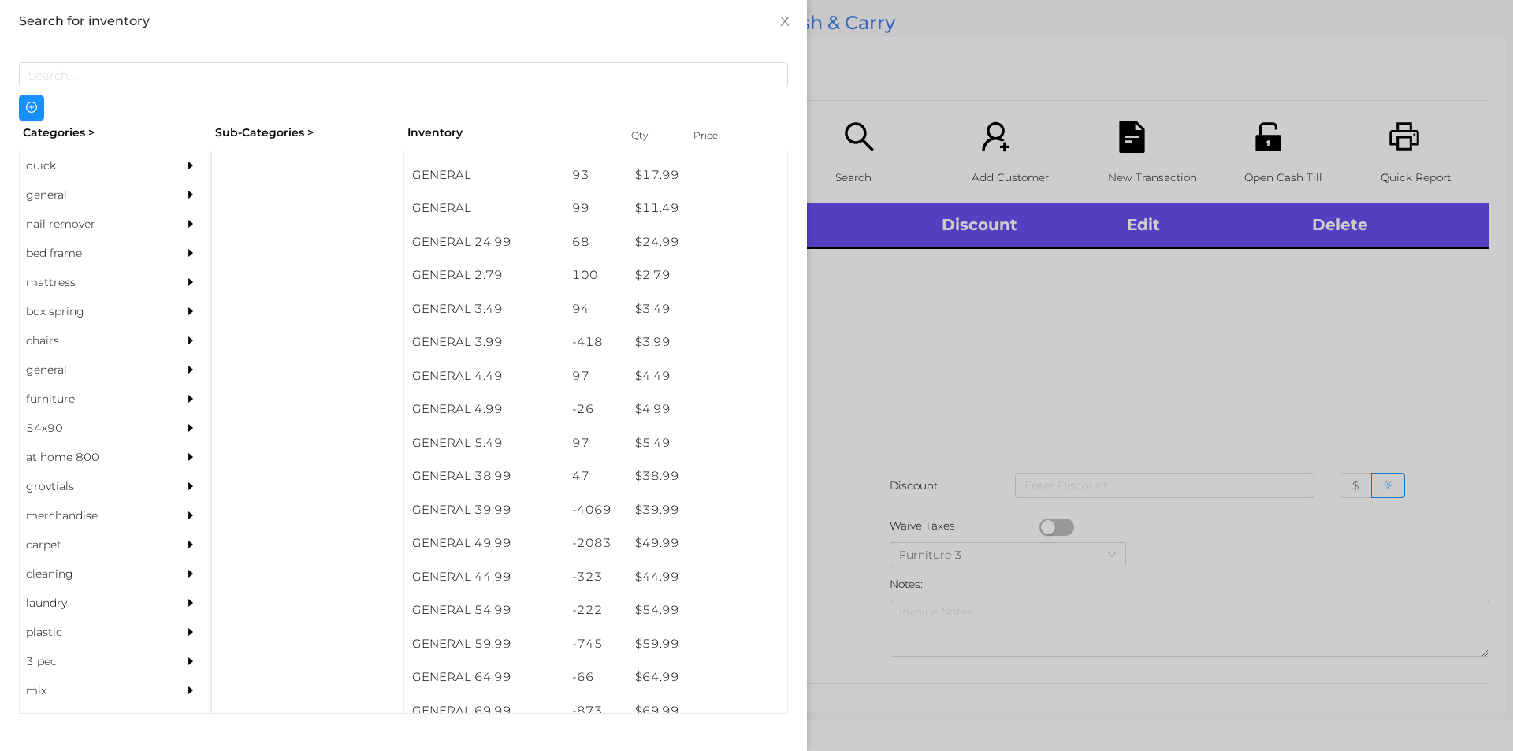
click at [49, 195] on div "general" at bounding box center [91, 194] width 143 height 29
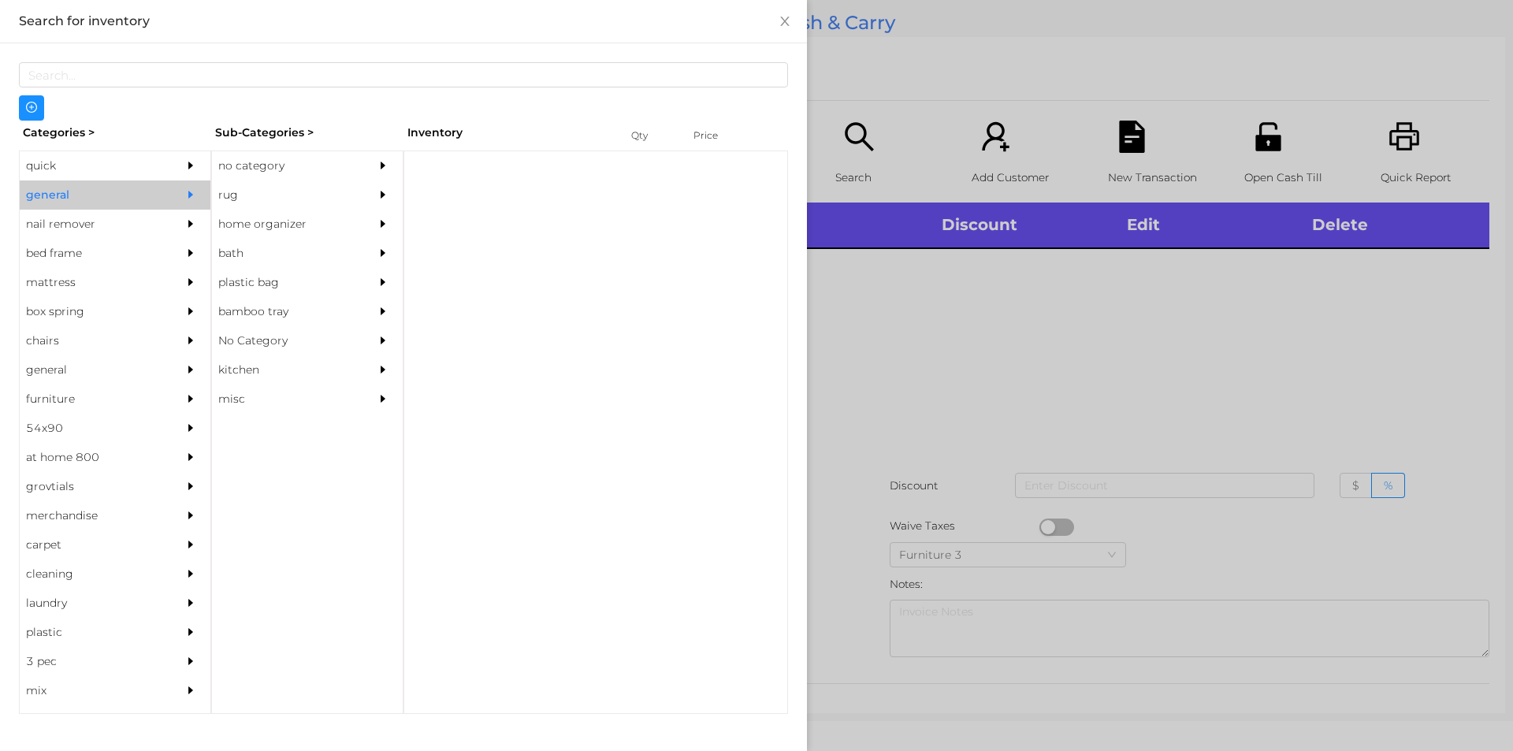
click at [266, 158] on div "no category" at bounding box center [283, 165] width 143 height 29
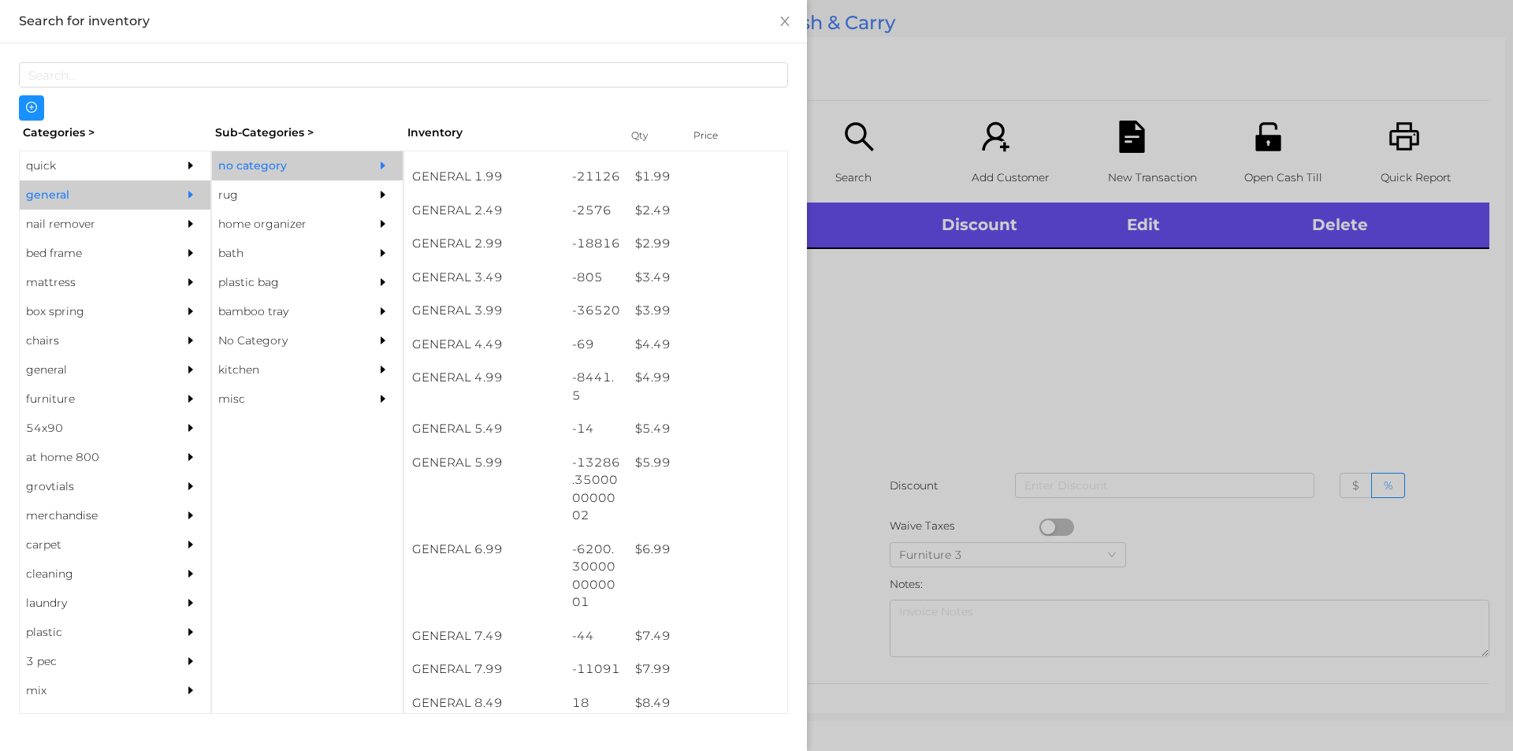
scroll to position [372, 0]
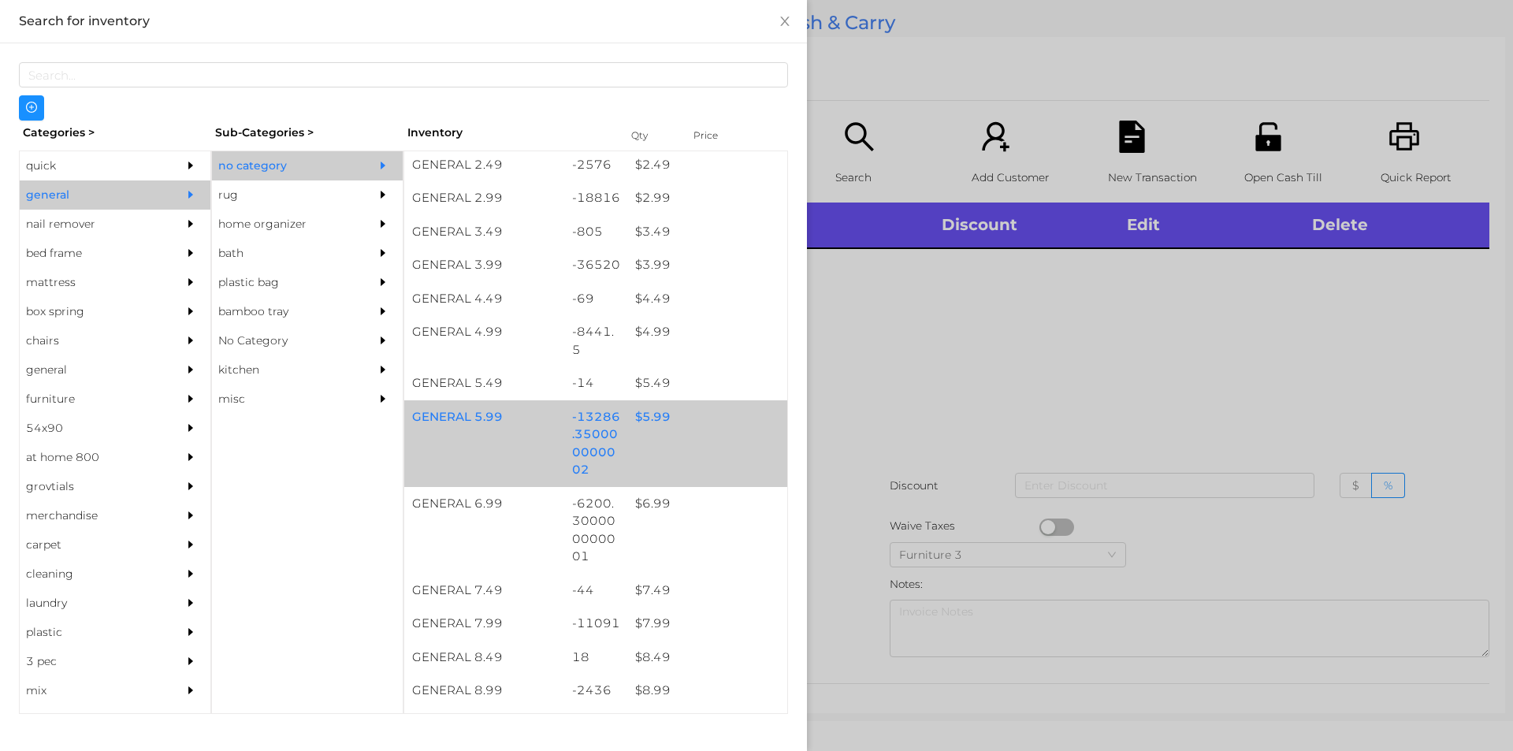
click at [667, 418] on div "$ 5.99" at bounding box center [707, 417] width 160 height 34
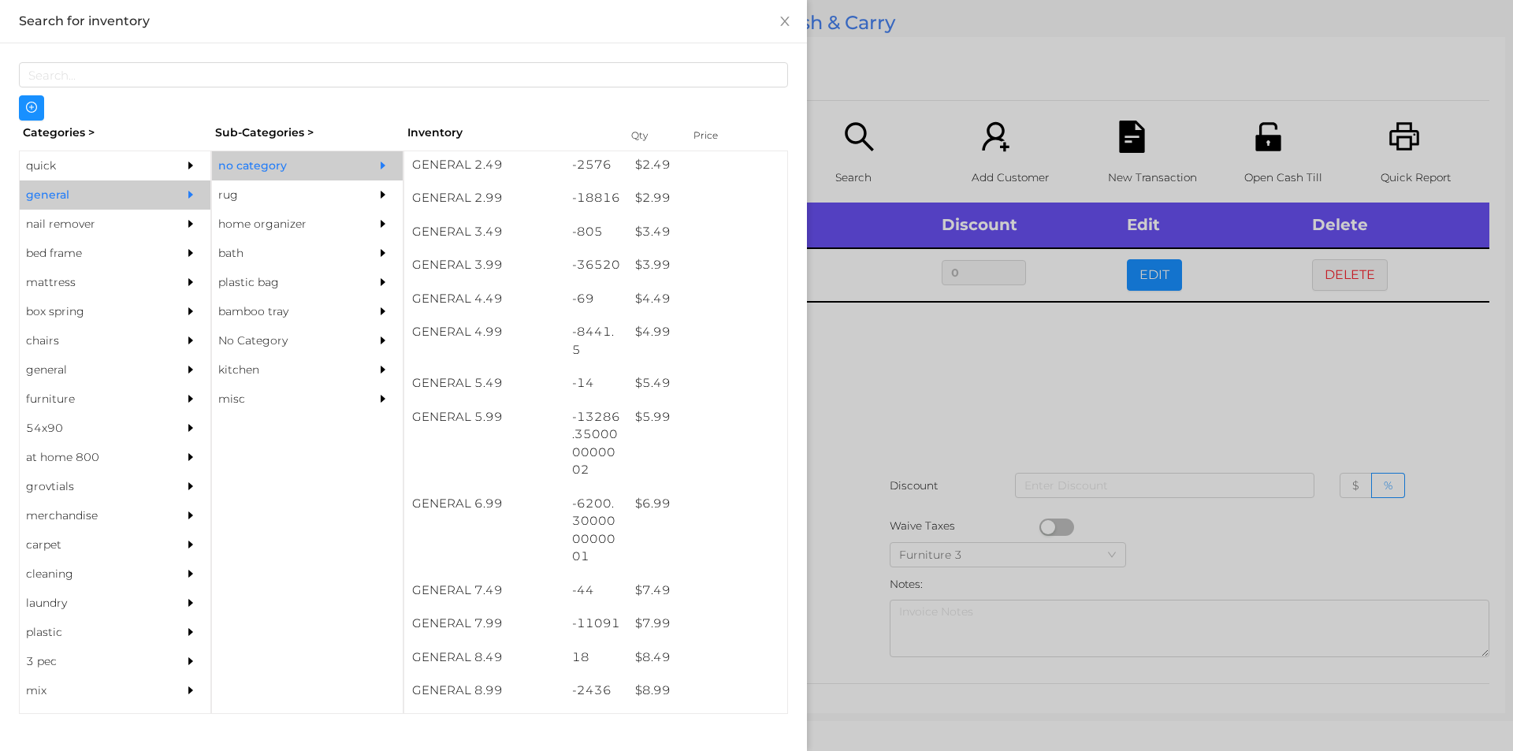
click at [920, 450] on div at bounding box center [756, 375] width 1513 height 751
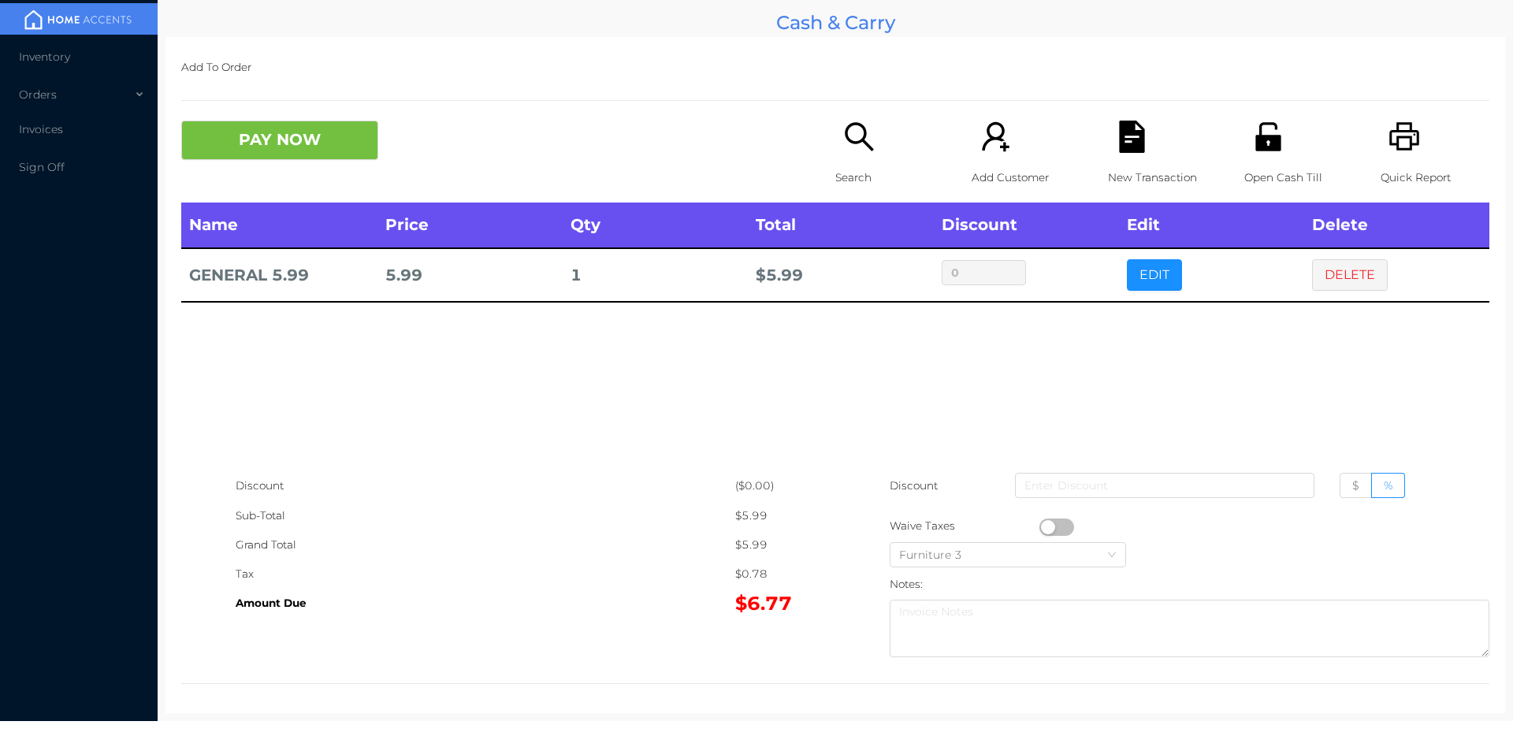
click at [854, 157] on div "Search" at bounding box center [889, 162] width 109 height 82
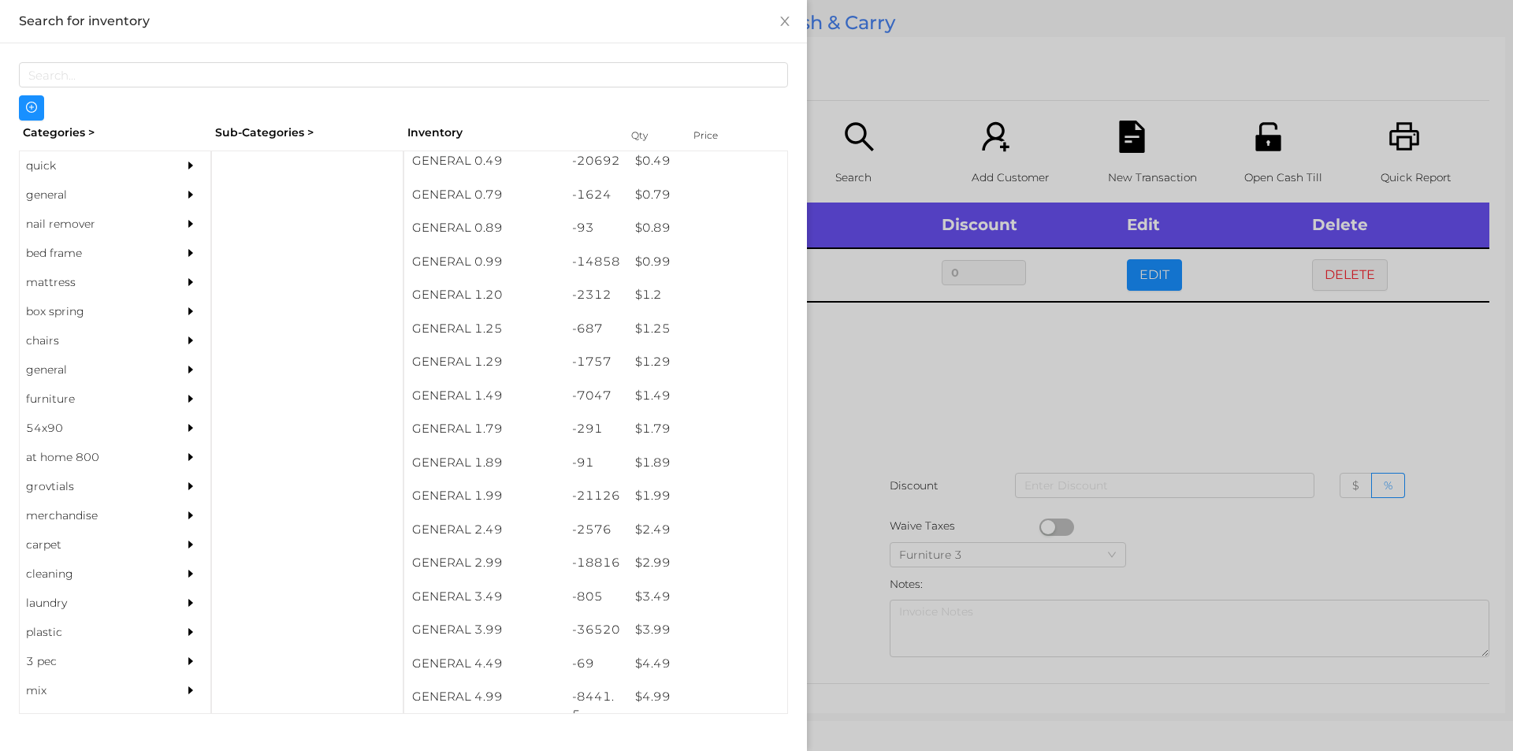
scroll to position [11, 0]
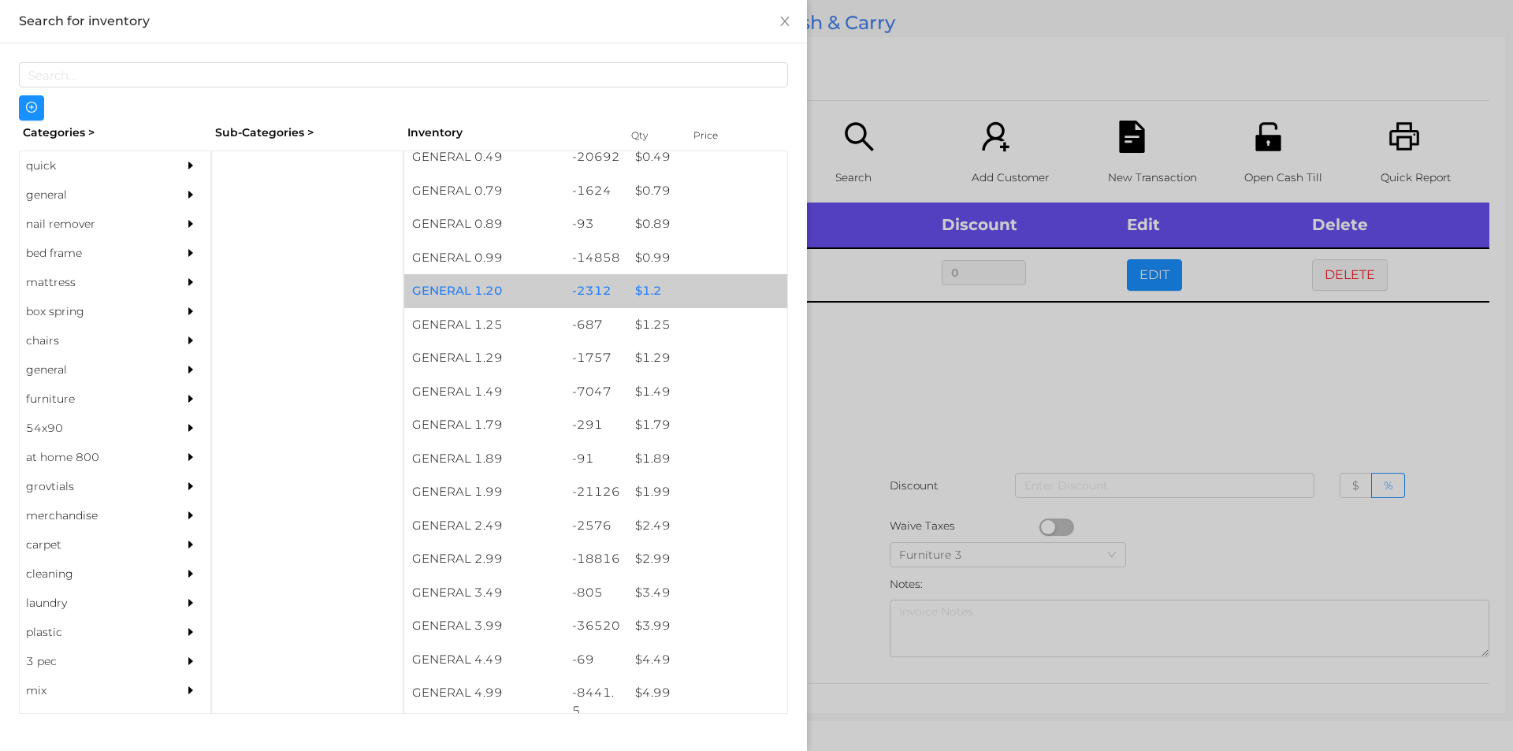
click at [678, 289] on div "$ 1.2" at bounding box center [707, 291] width 160 height 34
click at [678, 292] on div "$ 1.2" at bounding box center [707, 291] width 160 height 34
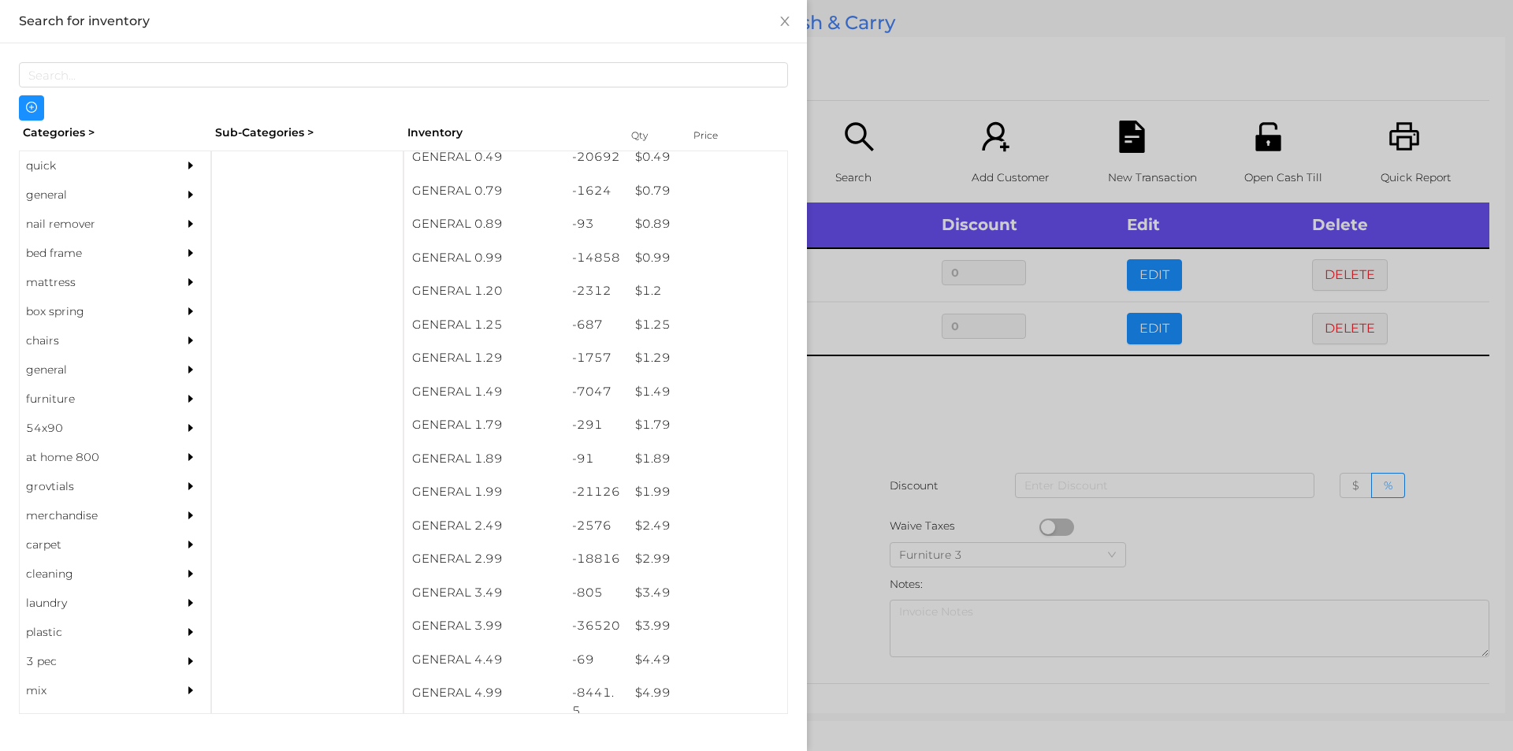
click at [952, 99] on div at bounding box center [756, 375] width 1513 height 751
click at [835, 154] on div "Search" at bounding box center [889, 162] width 109 height 82
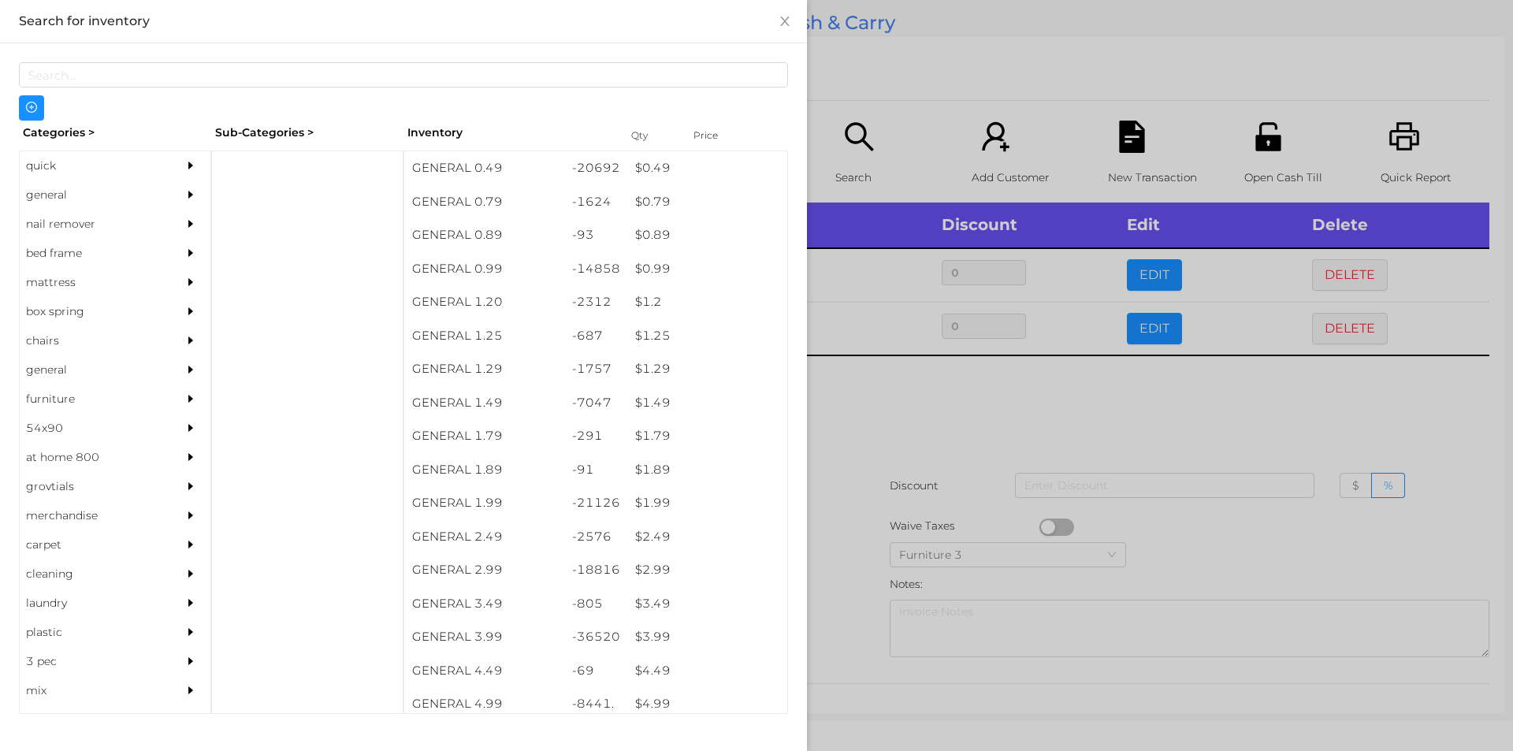
click at [1012, 415] on div at bounding box center [756, 375] width 1513 height 751
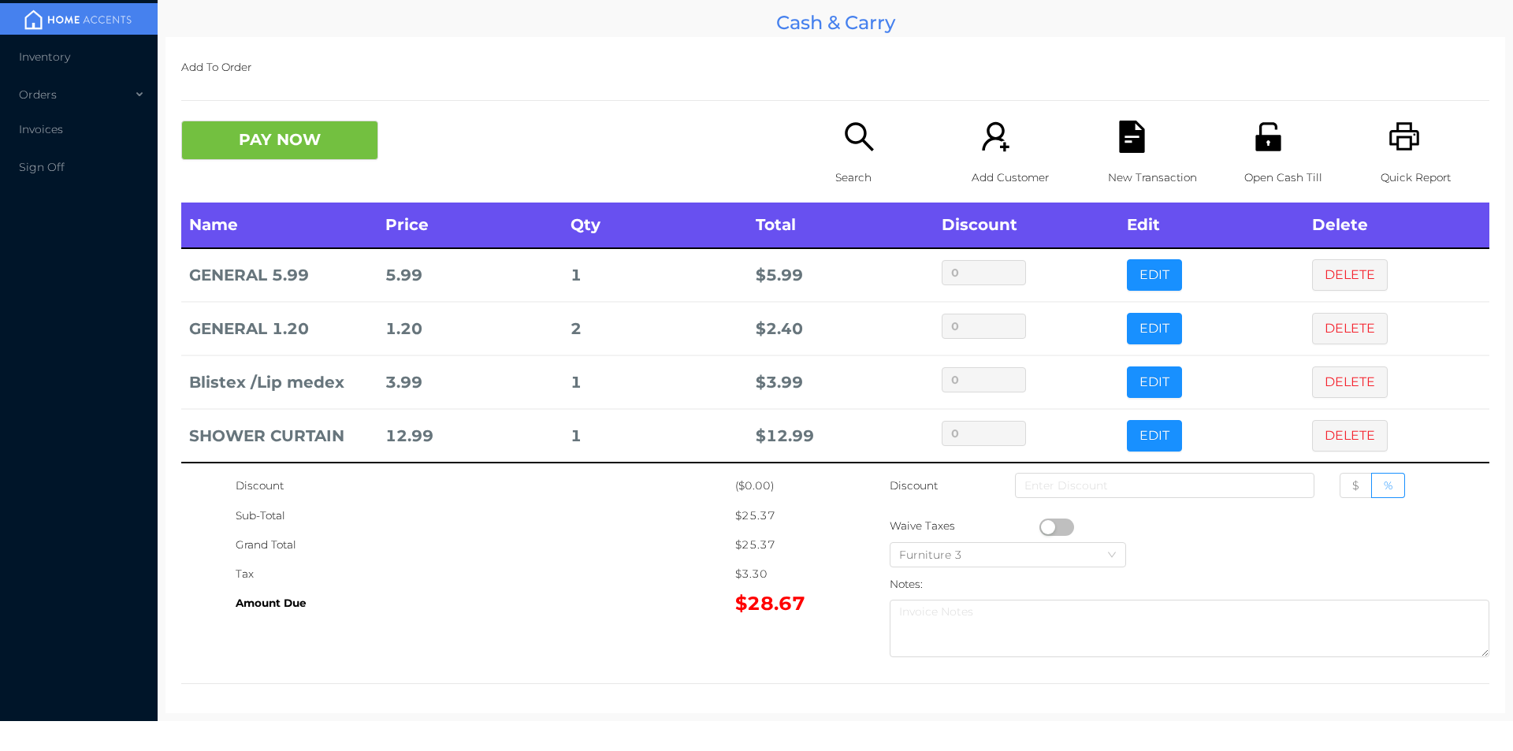
click at [864, 150] on icon "icon: search" at bounding box center [859, 137] width 32 height 32
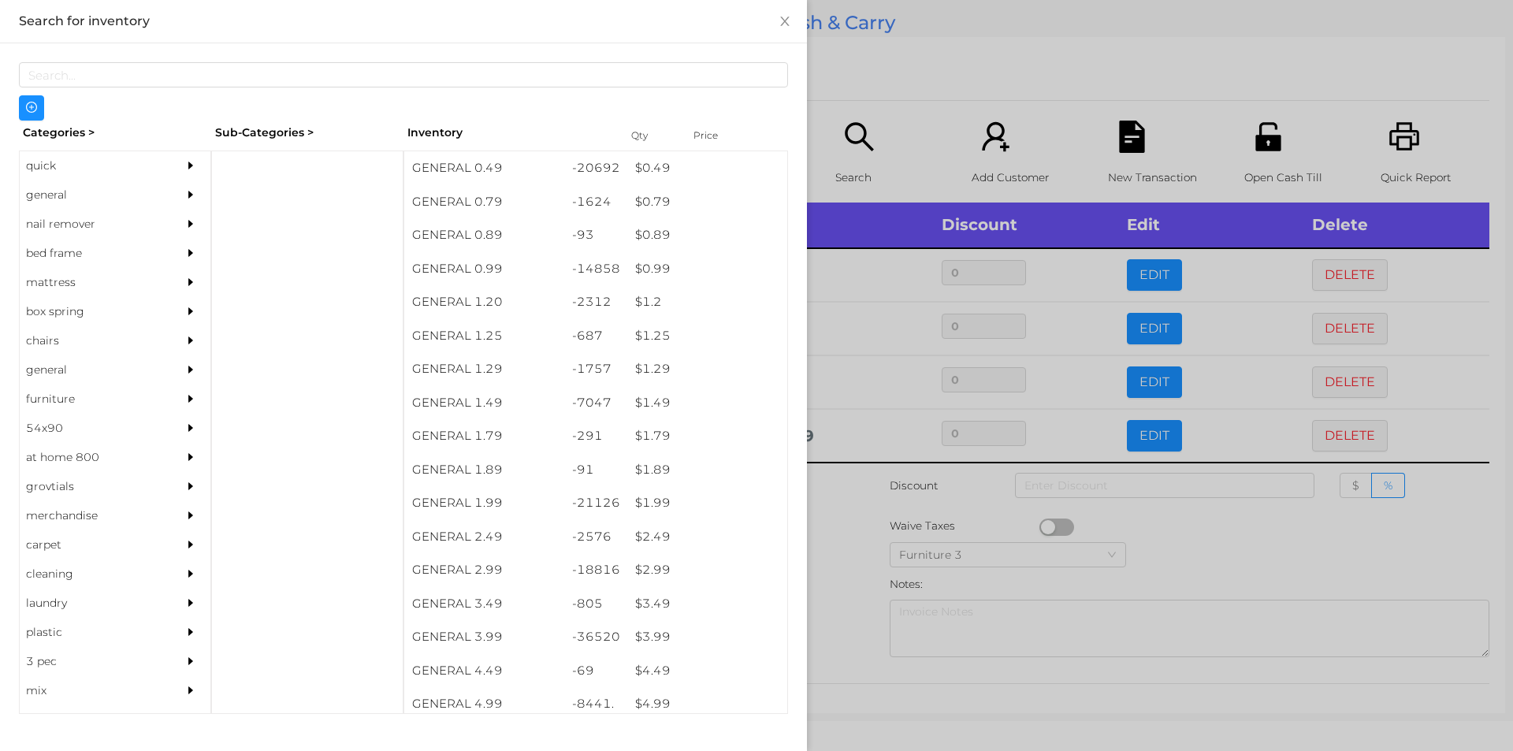
click at [92, 198] on div "general" at bounding box center [91, 194] width 143 height 29
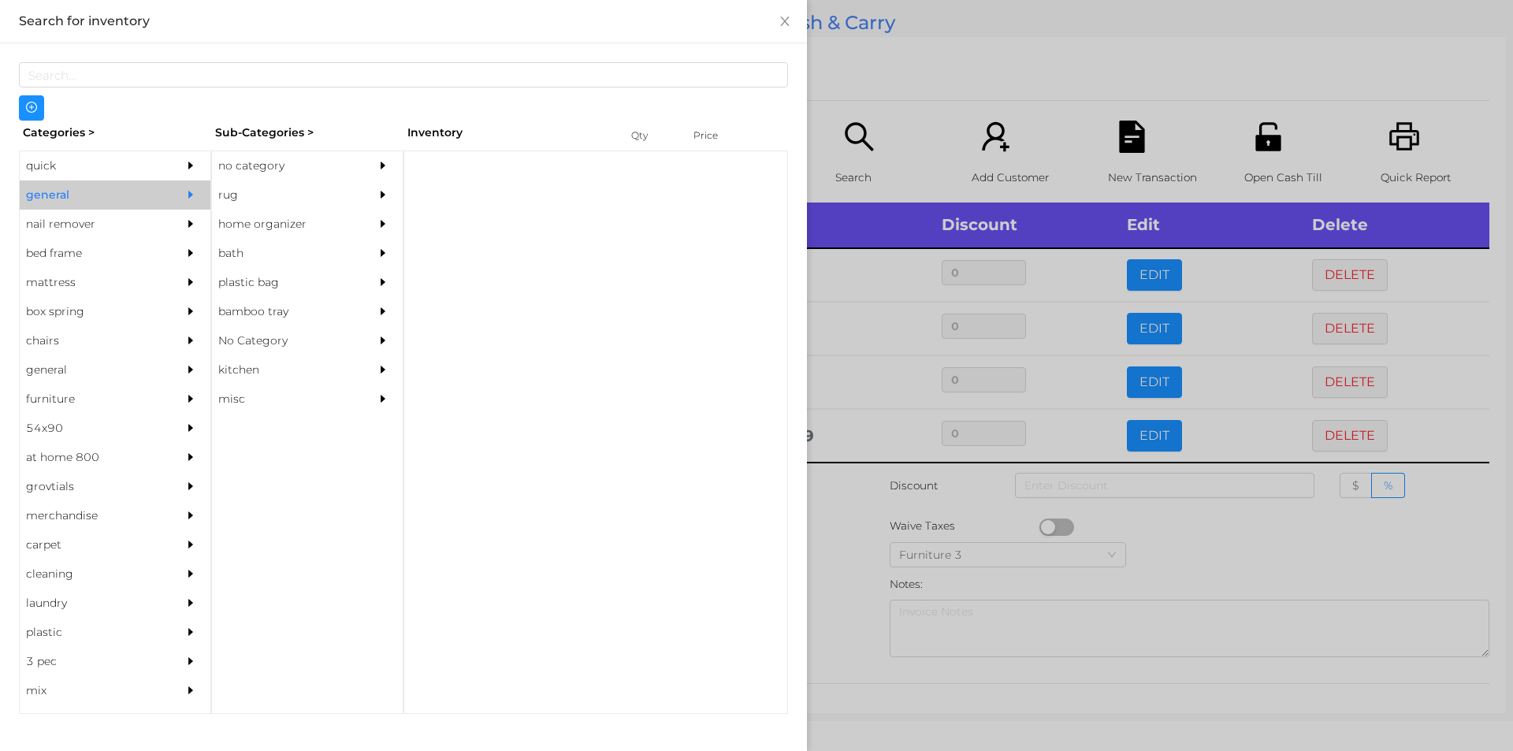
click at [336, 157] on div "no category" at bounding box center [283, 165] width 143 height 29
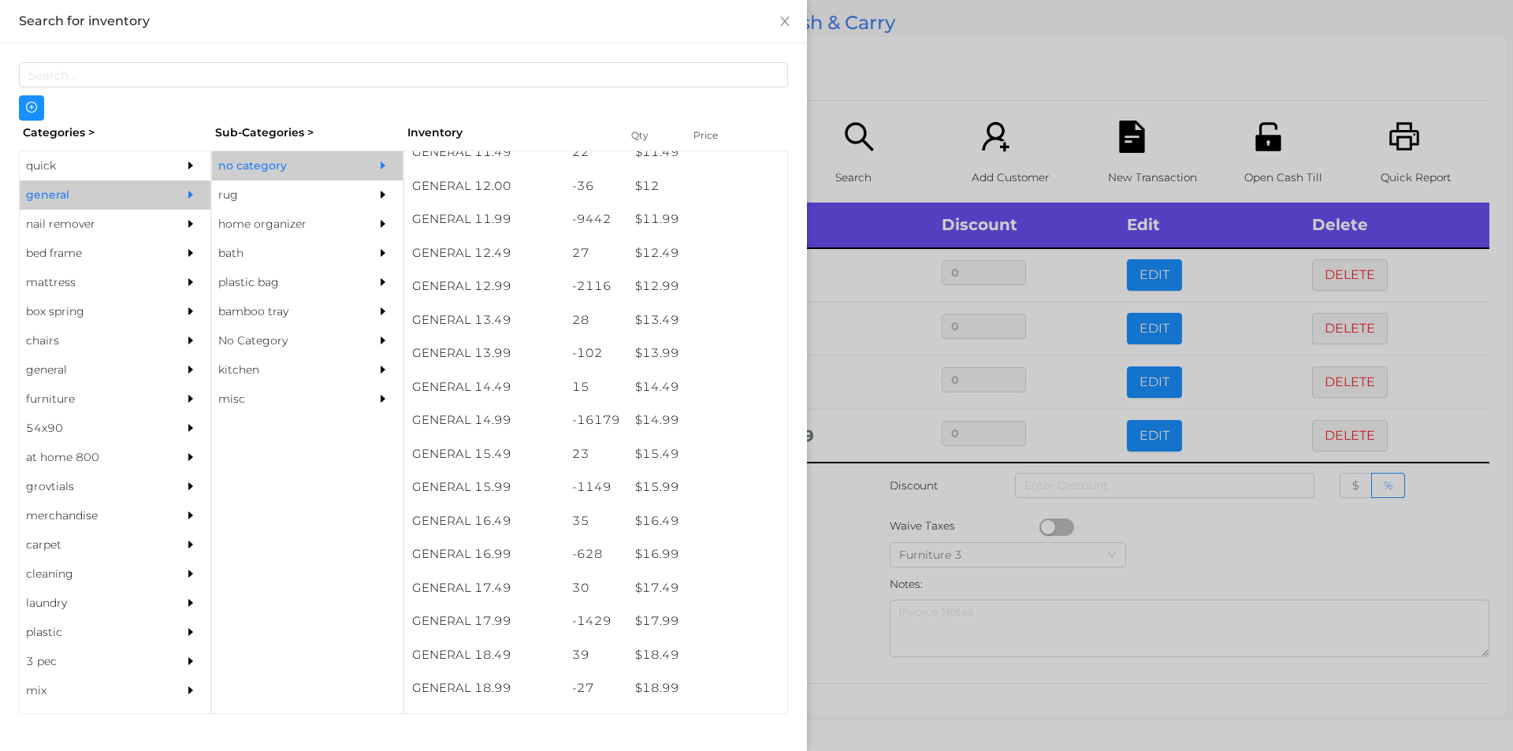
scroll to position [1167, 0]
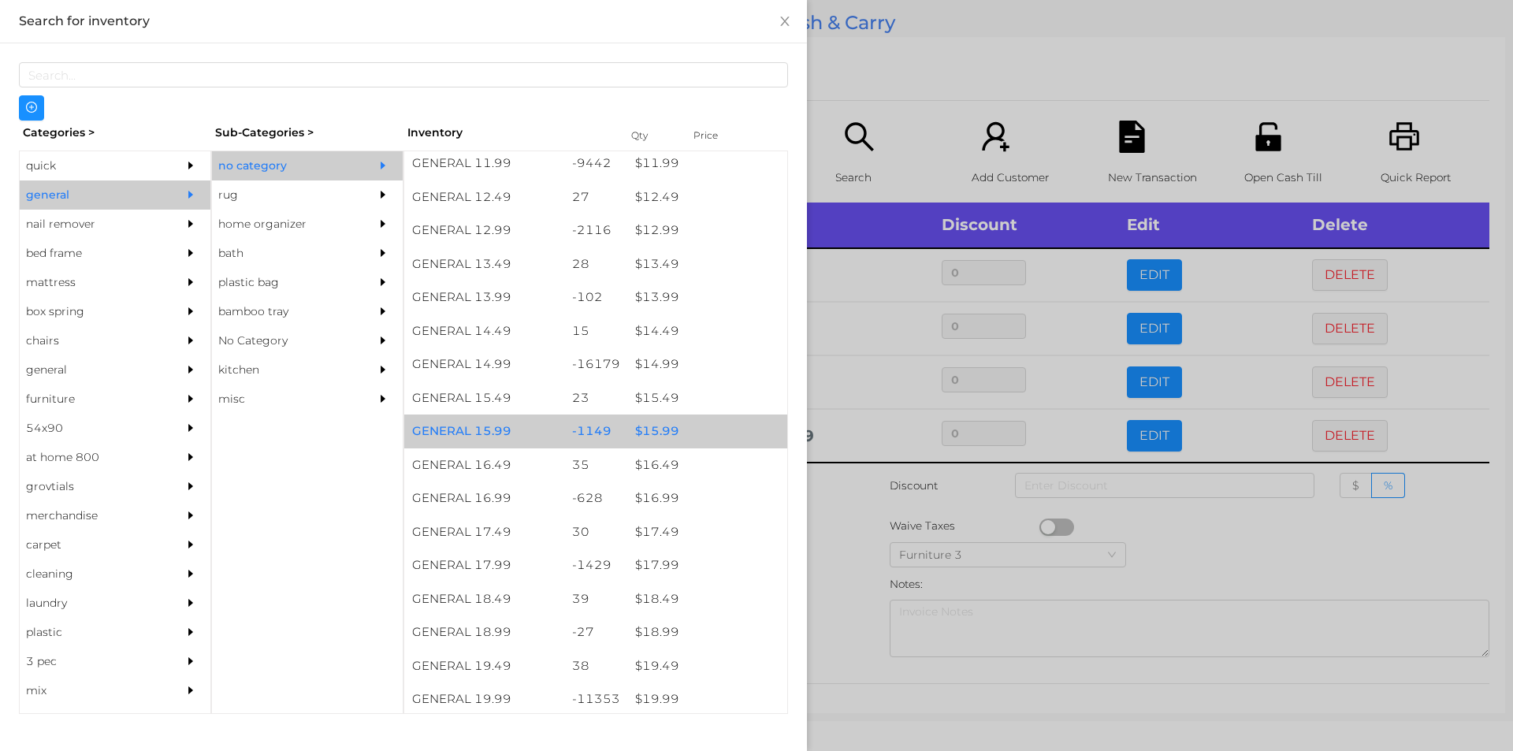
click at [681, 430] on div "$ 15.99" at bounding box center [707, 432] width 160 height 34
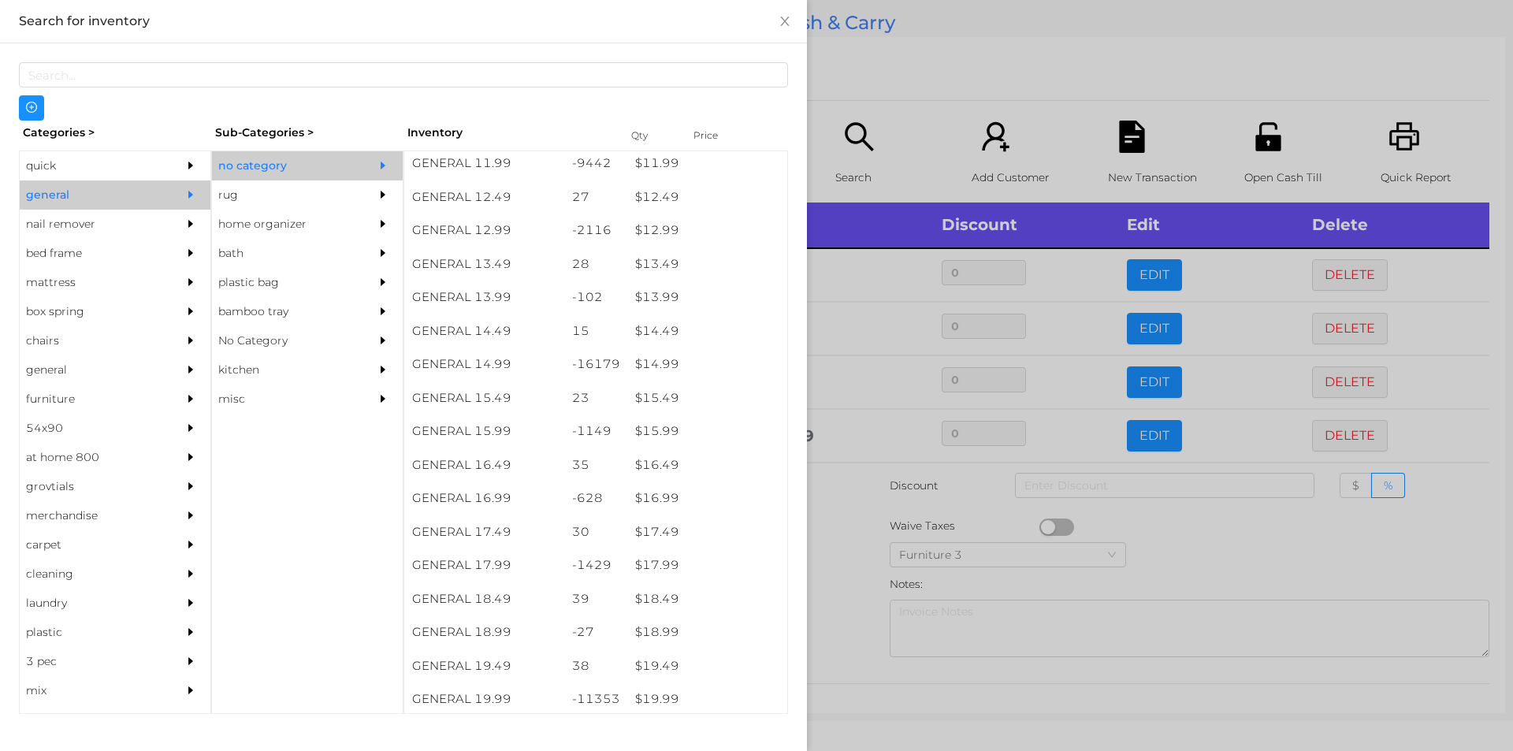
click at [883, 90] on div at bounding box center [756, 375] width 1513 height 751
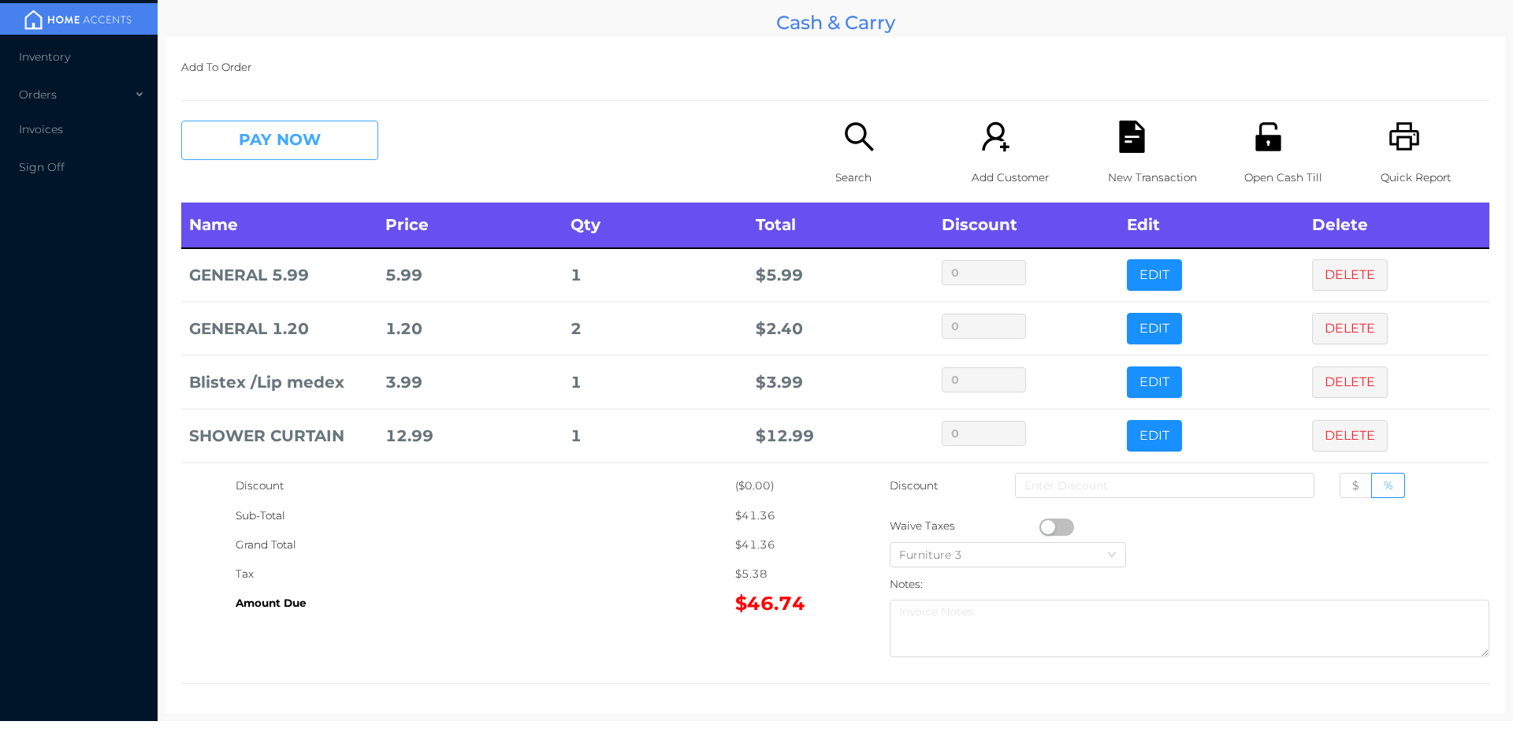
click at [296, 123] on button "PAY NOW" at bounding box center [279, 140] width 197 height 39
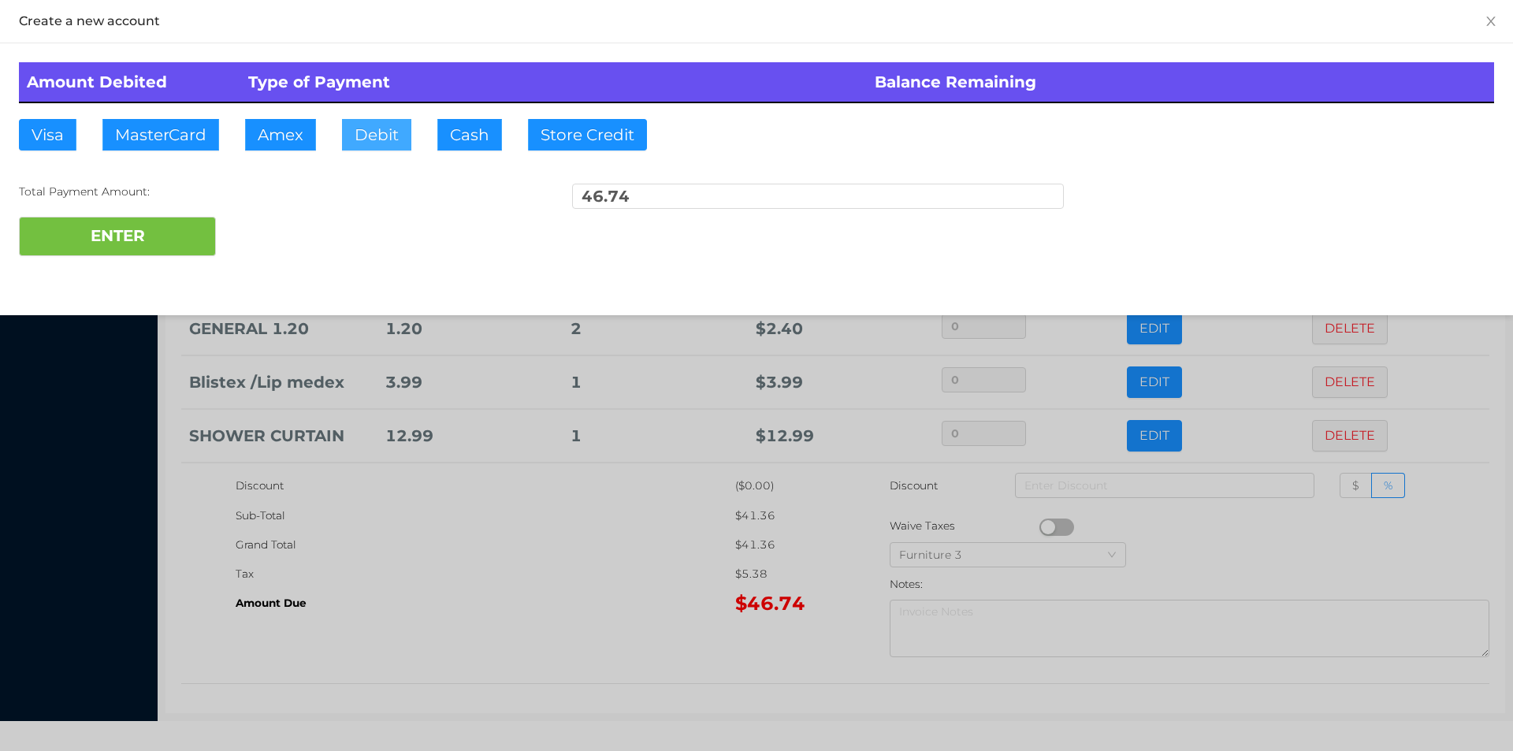
click at [380, 138] on button "Debit" at bounding box center [376, 135] width 69 height 32
type input "100.75"
click at [143, 226] on button "ENTER" at bounding box center [117, 236] width 197 height 39
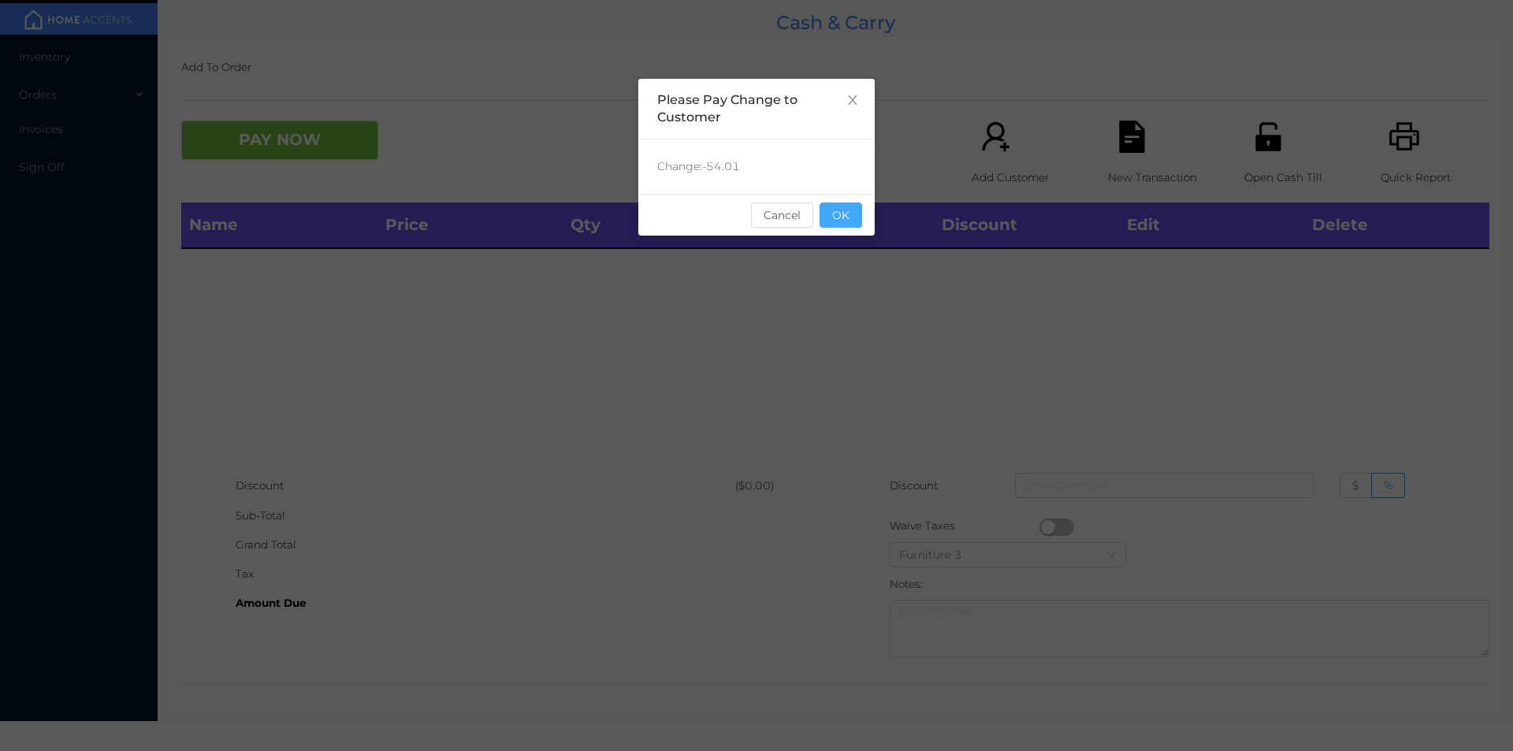
click at [841, 219] on button "OK" at bounding box center [841, 215] width 43 height 25
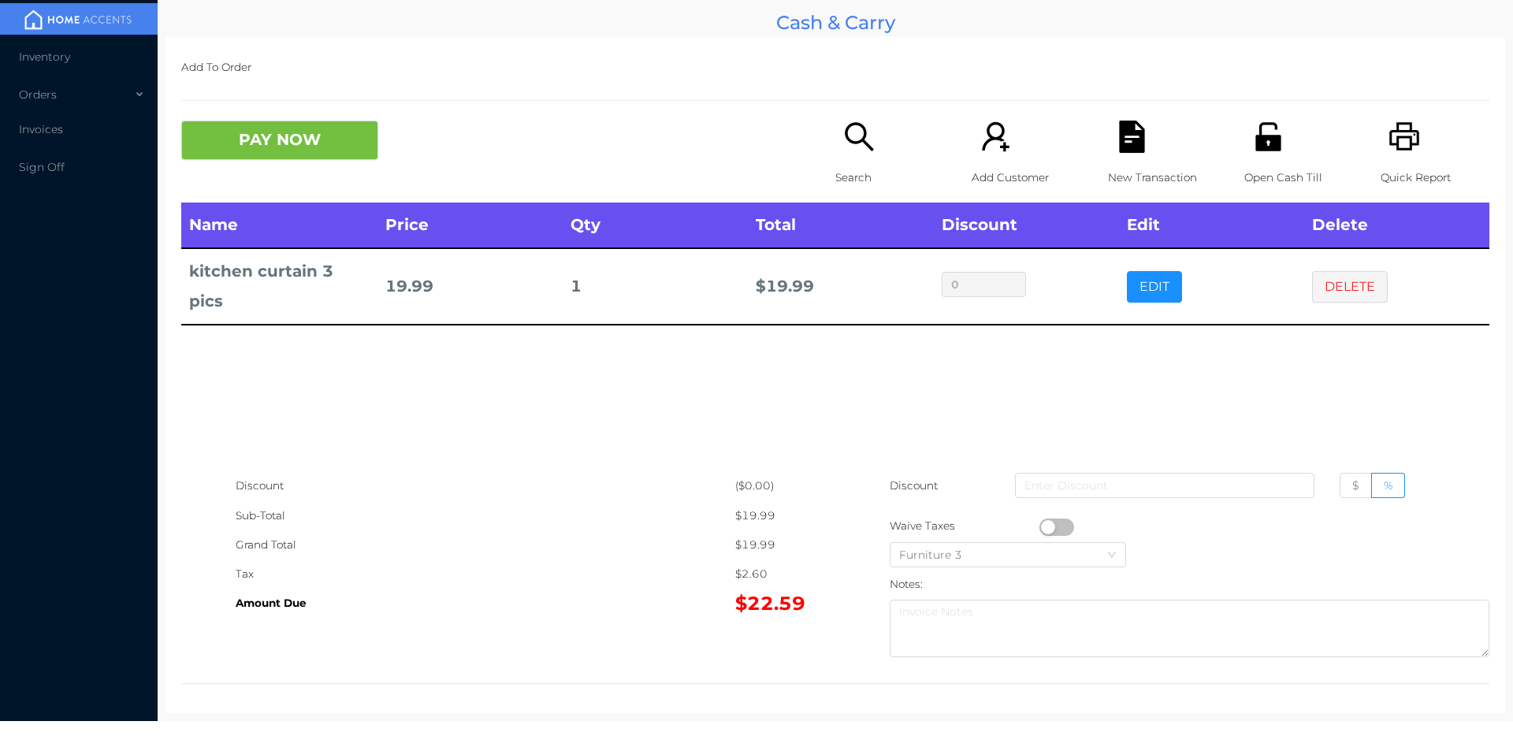
click at [1115, 163] on p "New Transaction" at bounding box center [1162, 177] width 109 height 29
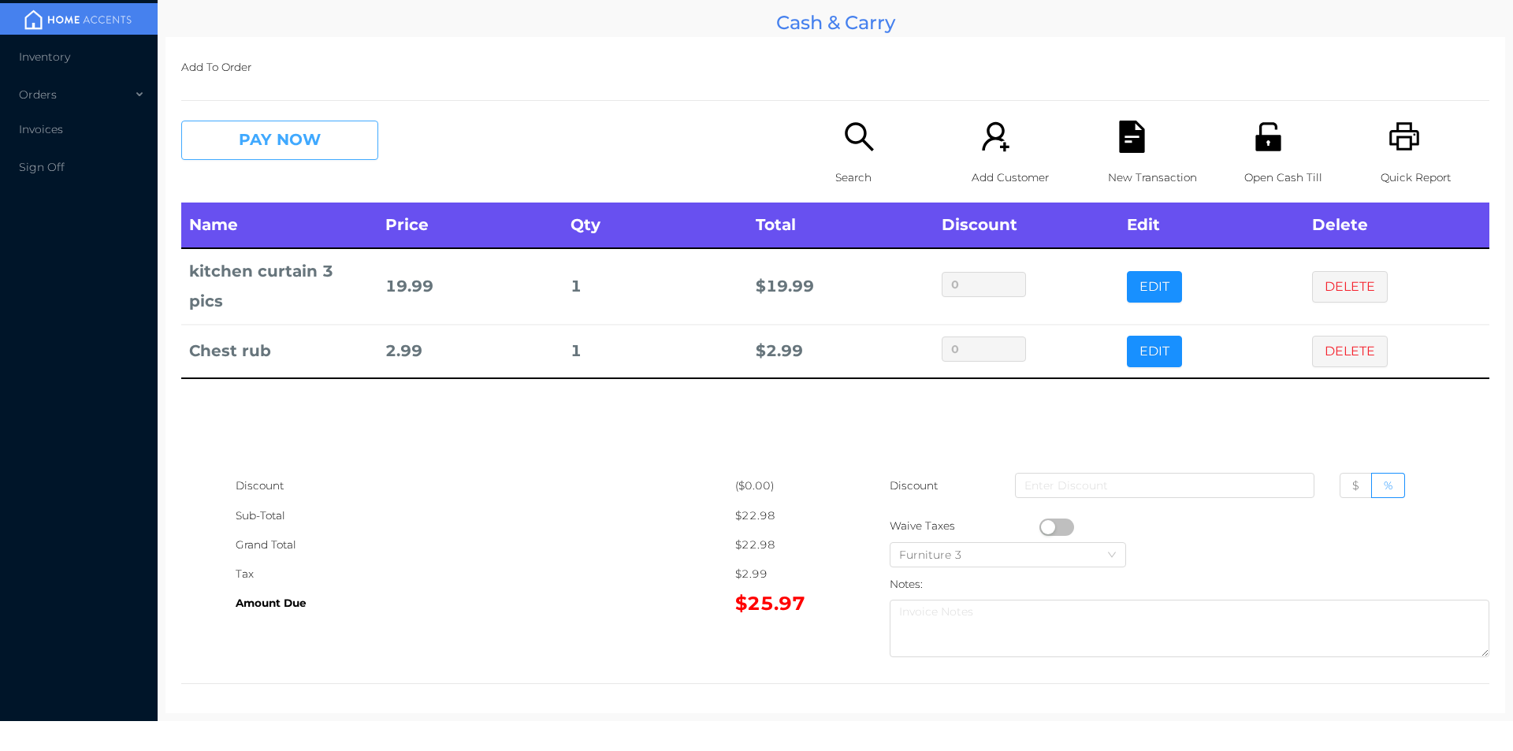
click at [292, 147] on button "PAY NOW" at bounding box center [279, 140] width 197 height 39
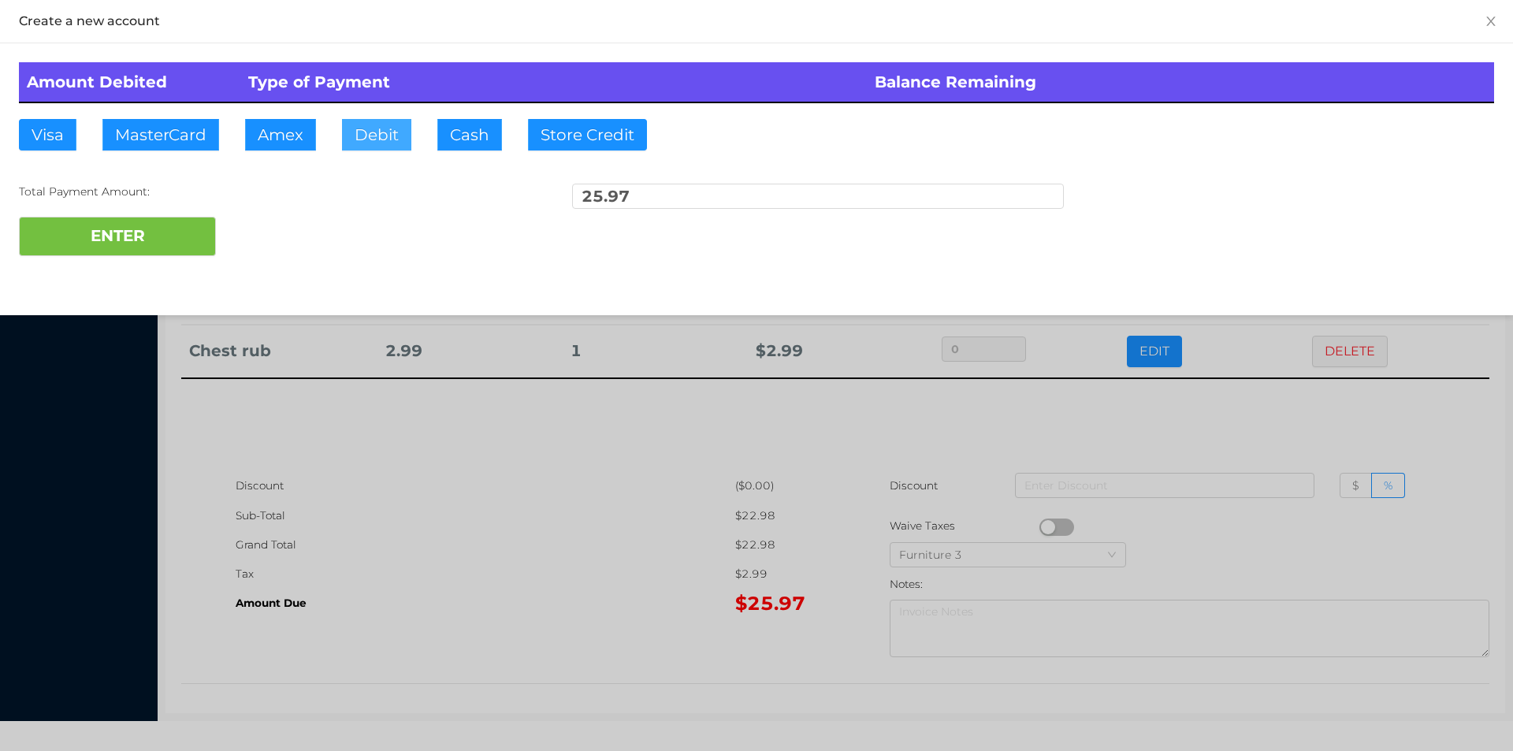
click at [371, 137] on button "Debit" at bounding box center [376, 135] width 69 height 32
click at [143, 240] on button "ENTER" at bounding box center [117, 236] width 197 height 39
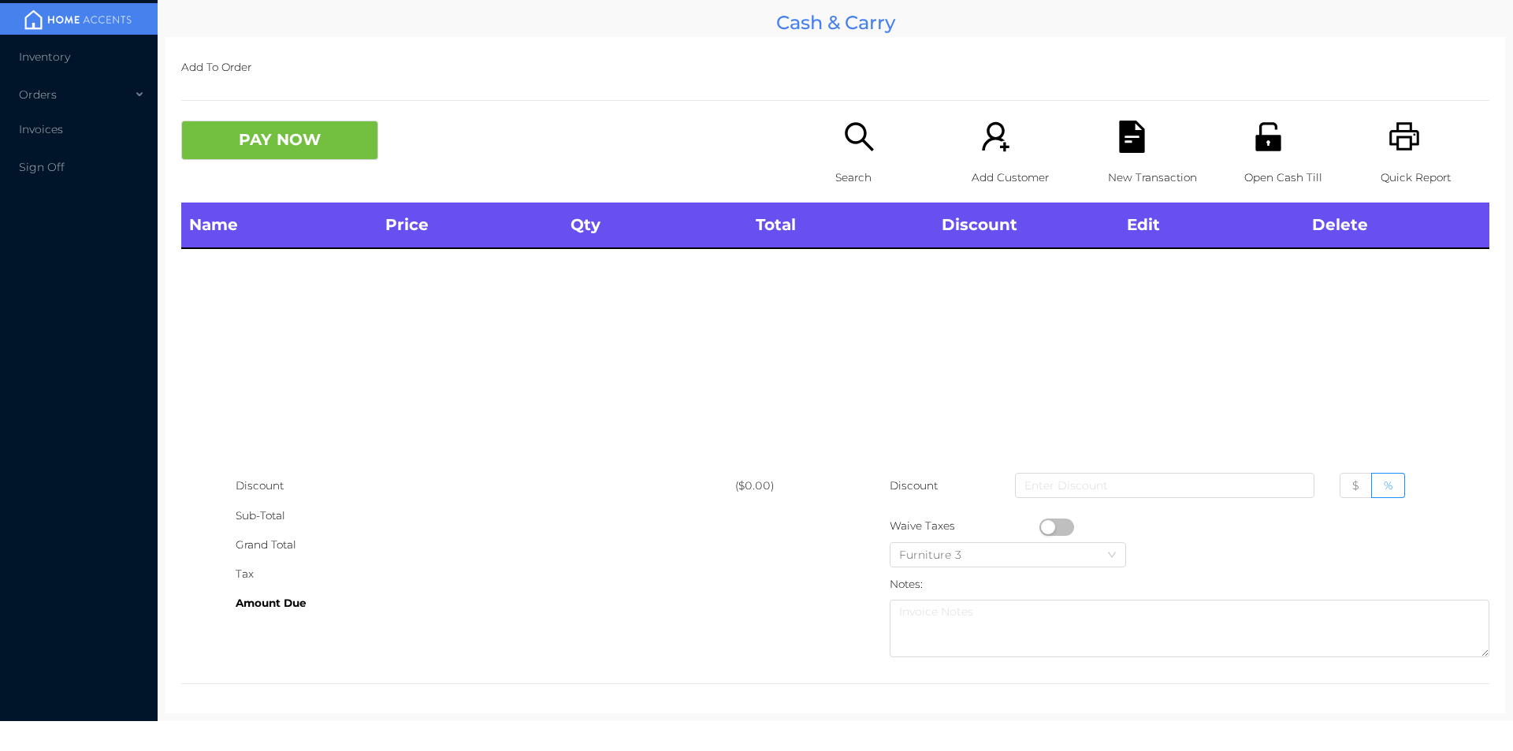
click at [850, 153] on icon "icon: search" at bounding box center [859, 137] width 32 height 32
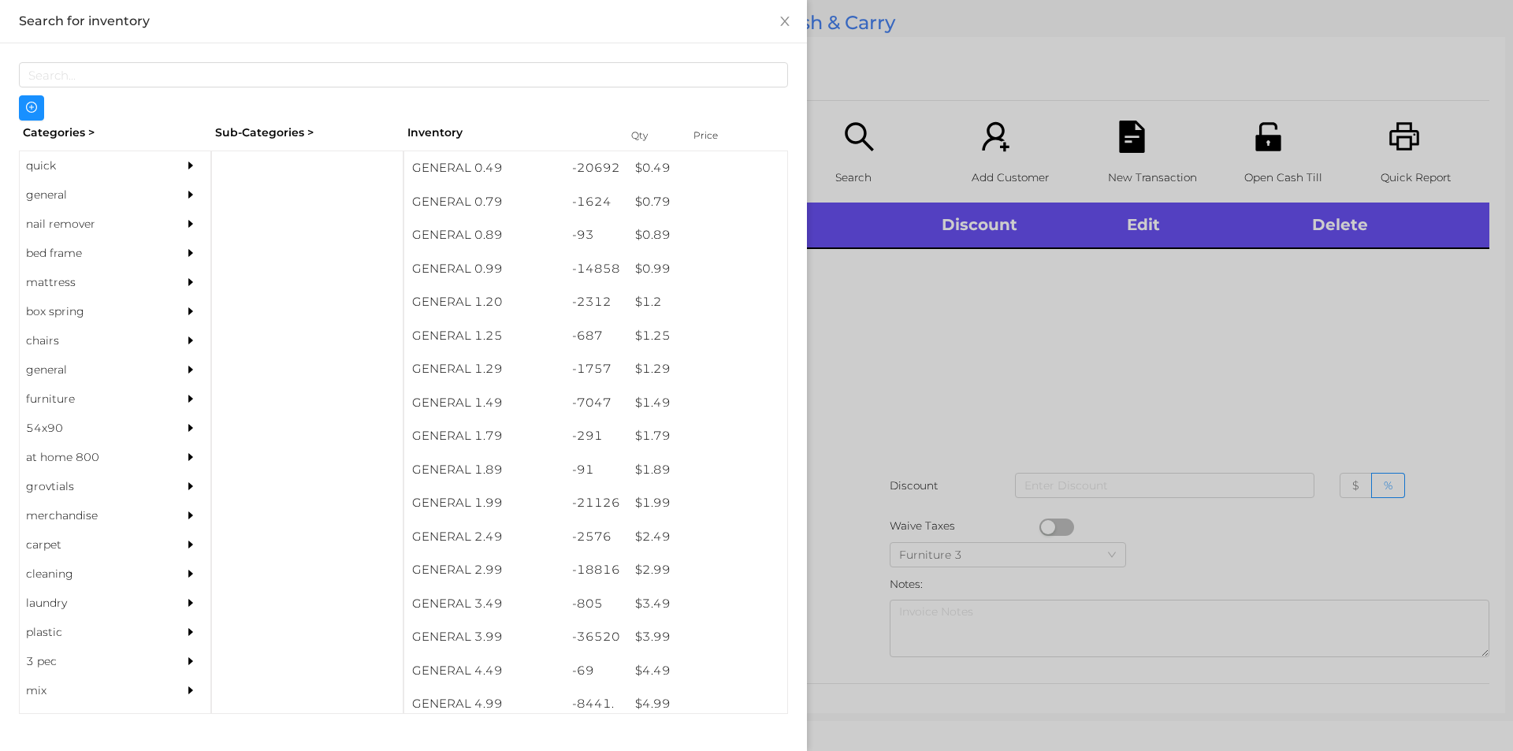
click at [89, 205] on div "general" at bounding box center [91, 194] width 143 height 29
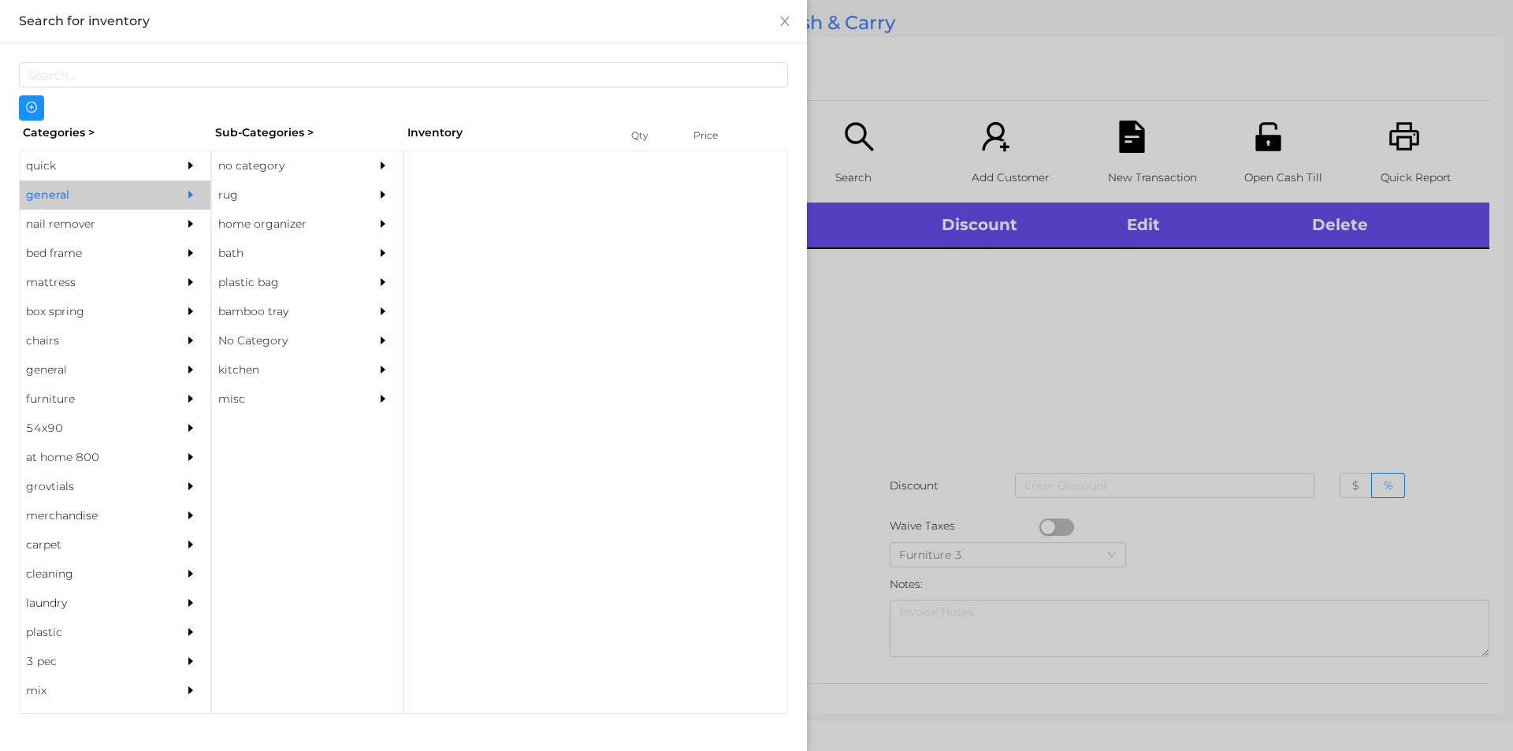
click at [266, 163] on div "no category" at bounding box center [283, 165] width 143 height 29
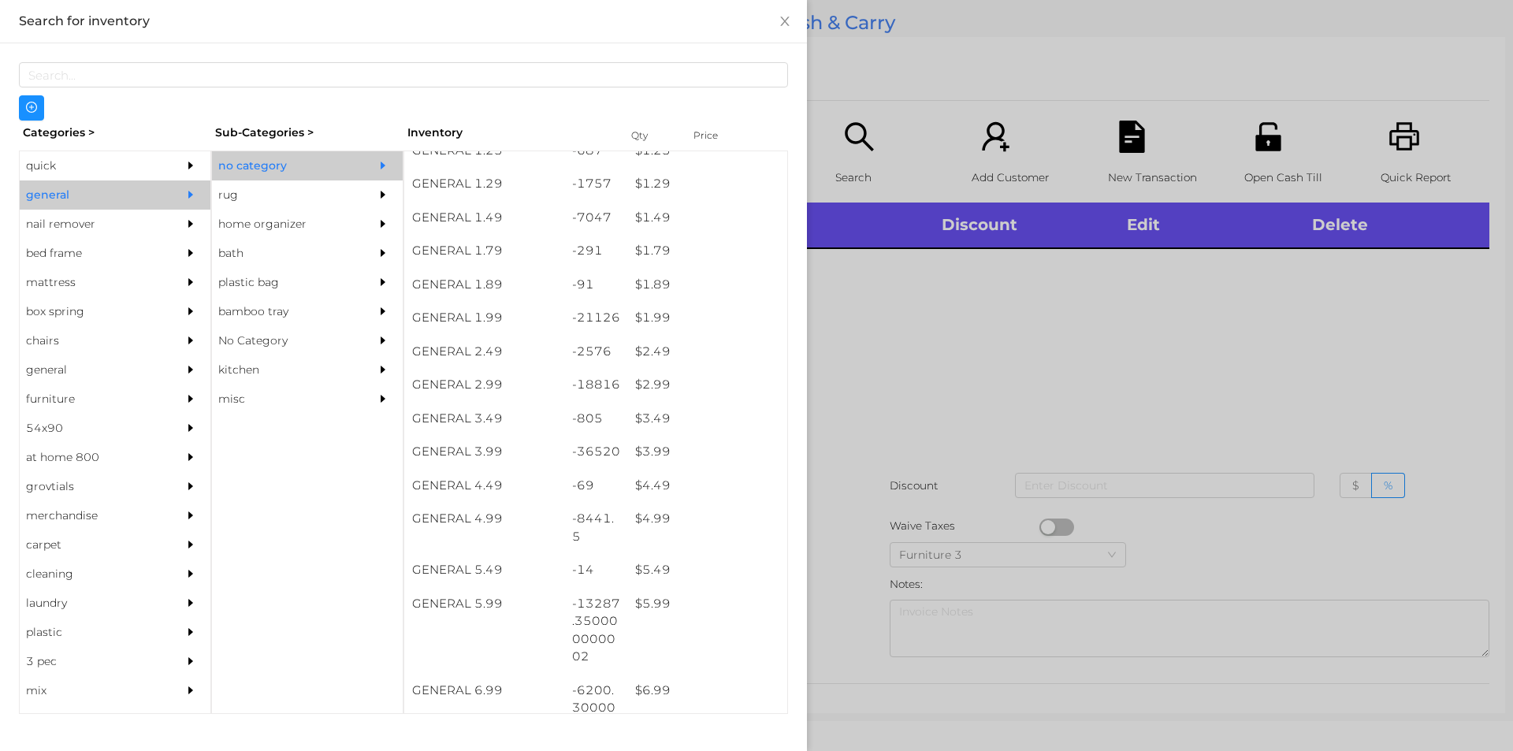
scroll to position [225, 0]
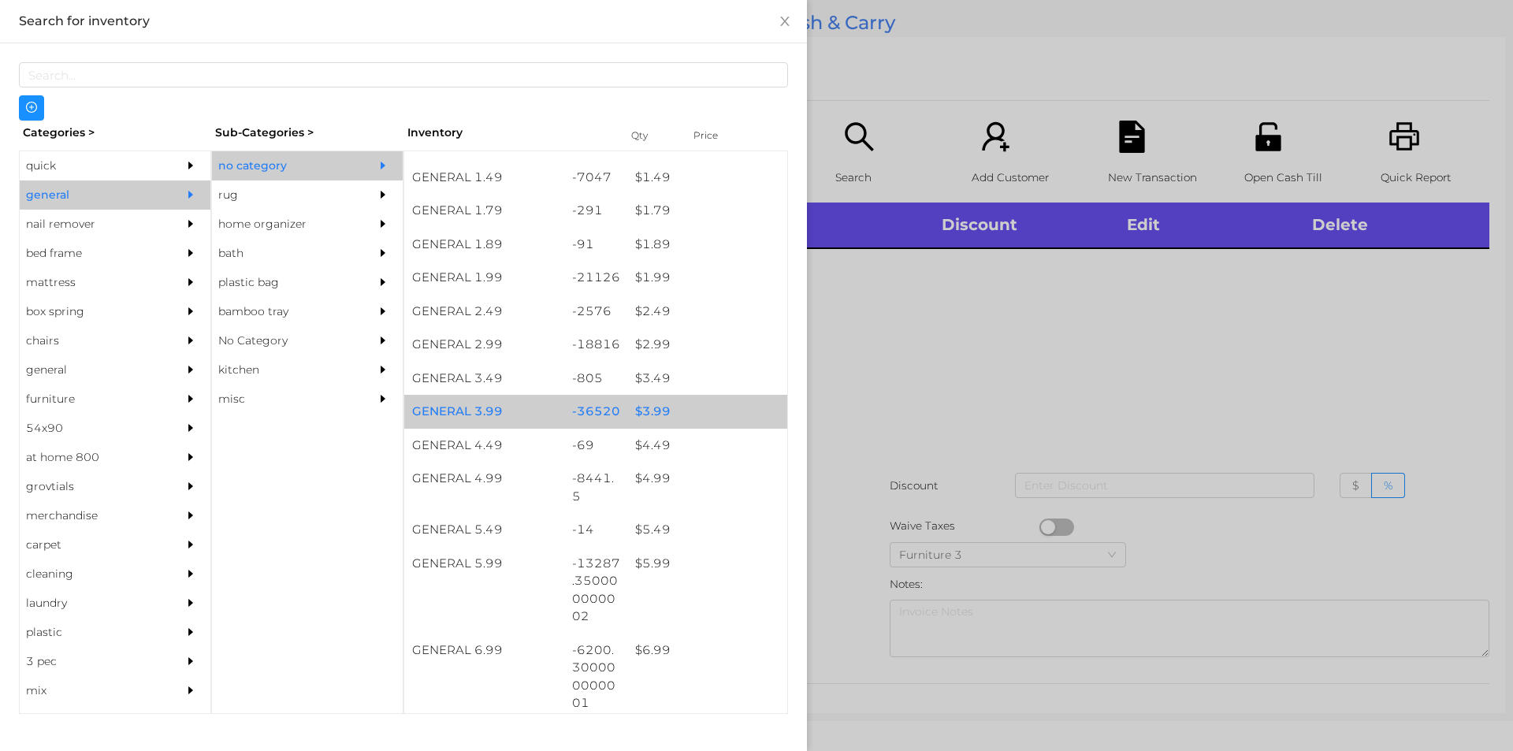
click at [668, 401] on div "$ 3.99" at bounding box center [707, 412] width 160 height 34
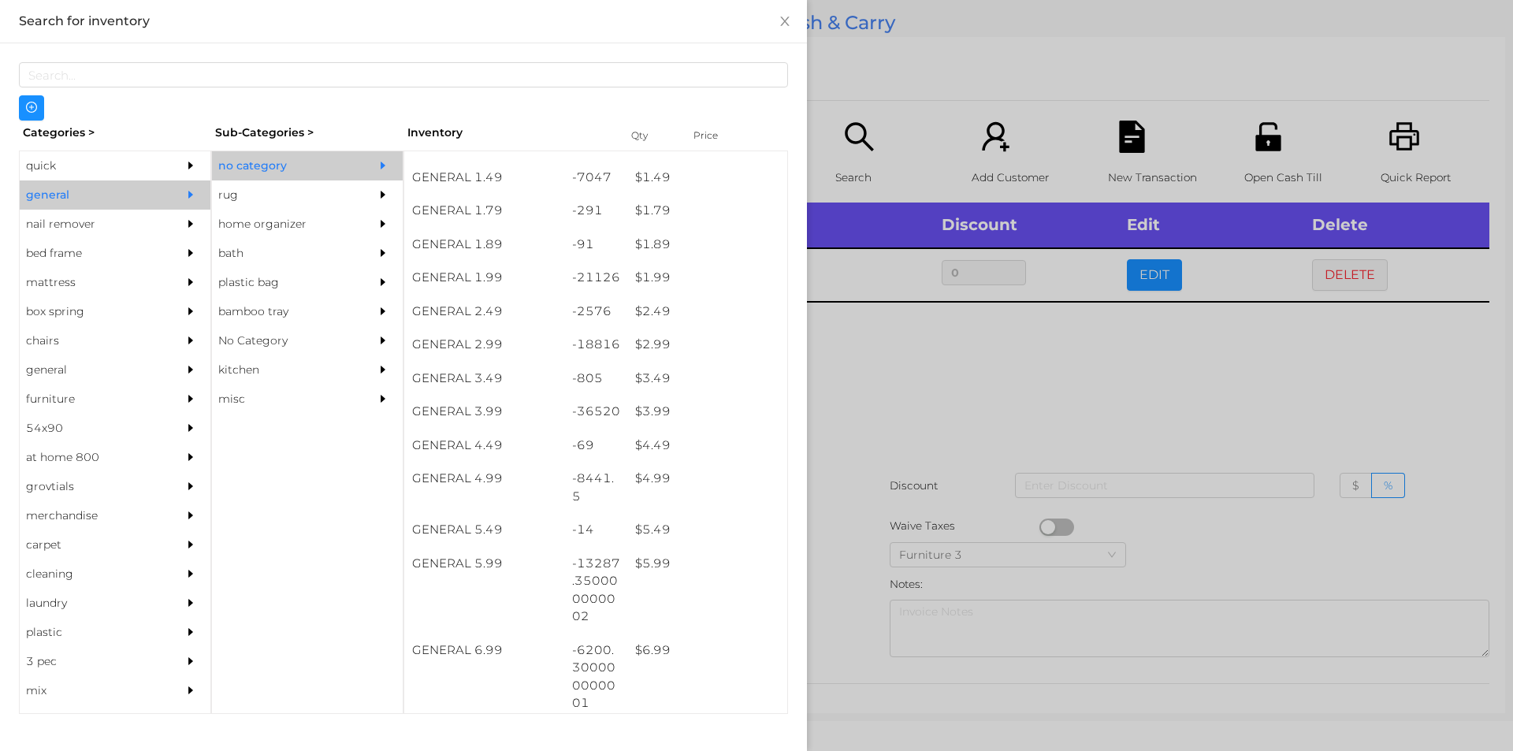
click at [980, 392] on div at bounding box center [756, 375] width 1513 height 751
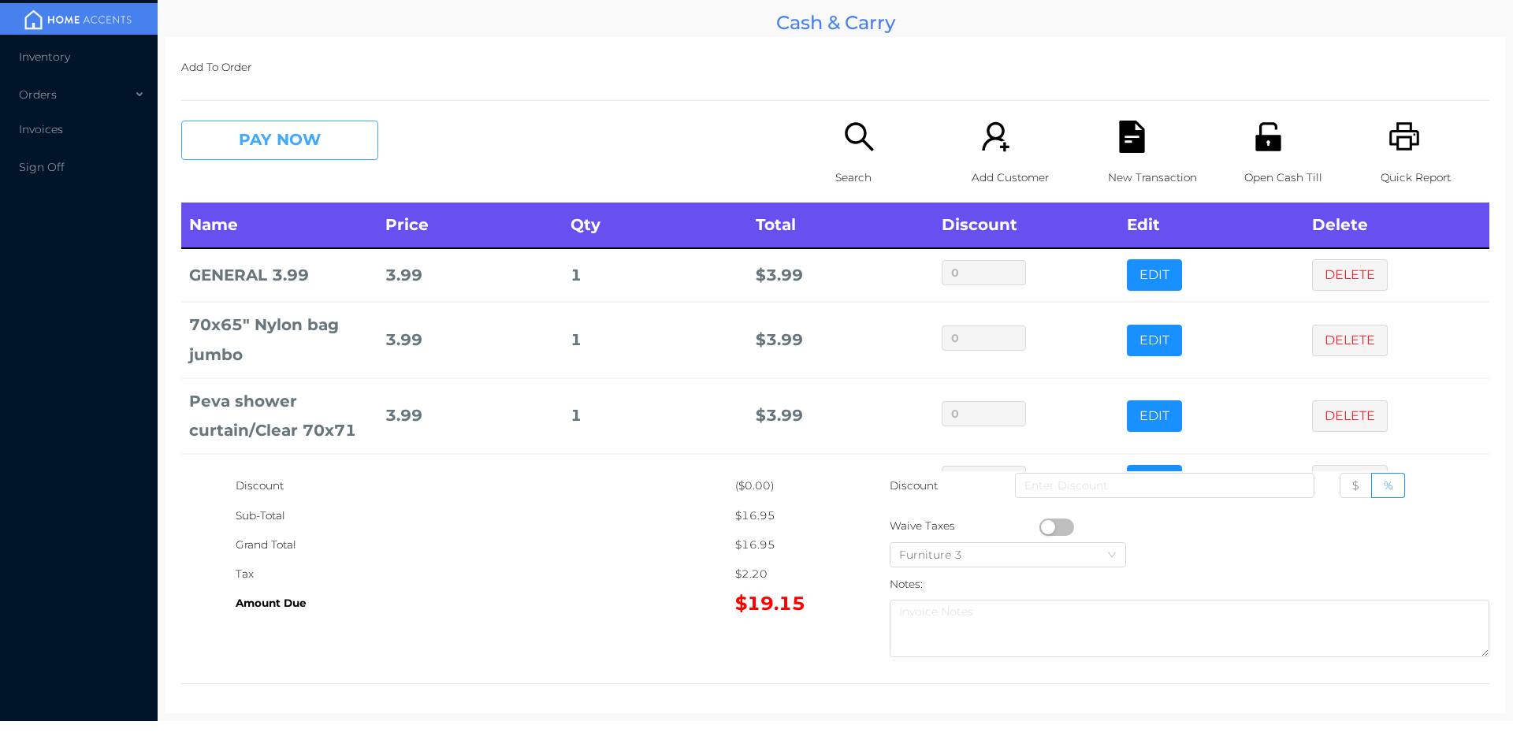
click at [317, 139] on button "PAY NOW" at bounding box center [279, 140] width 197 height 39
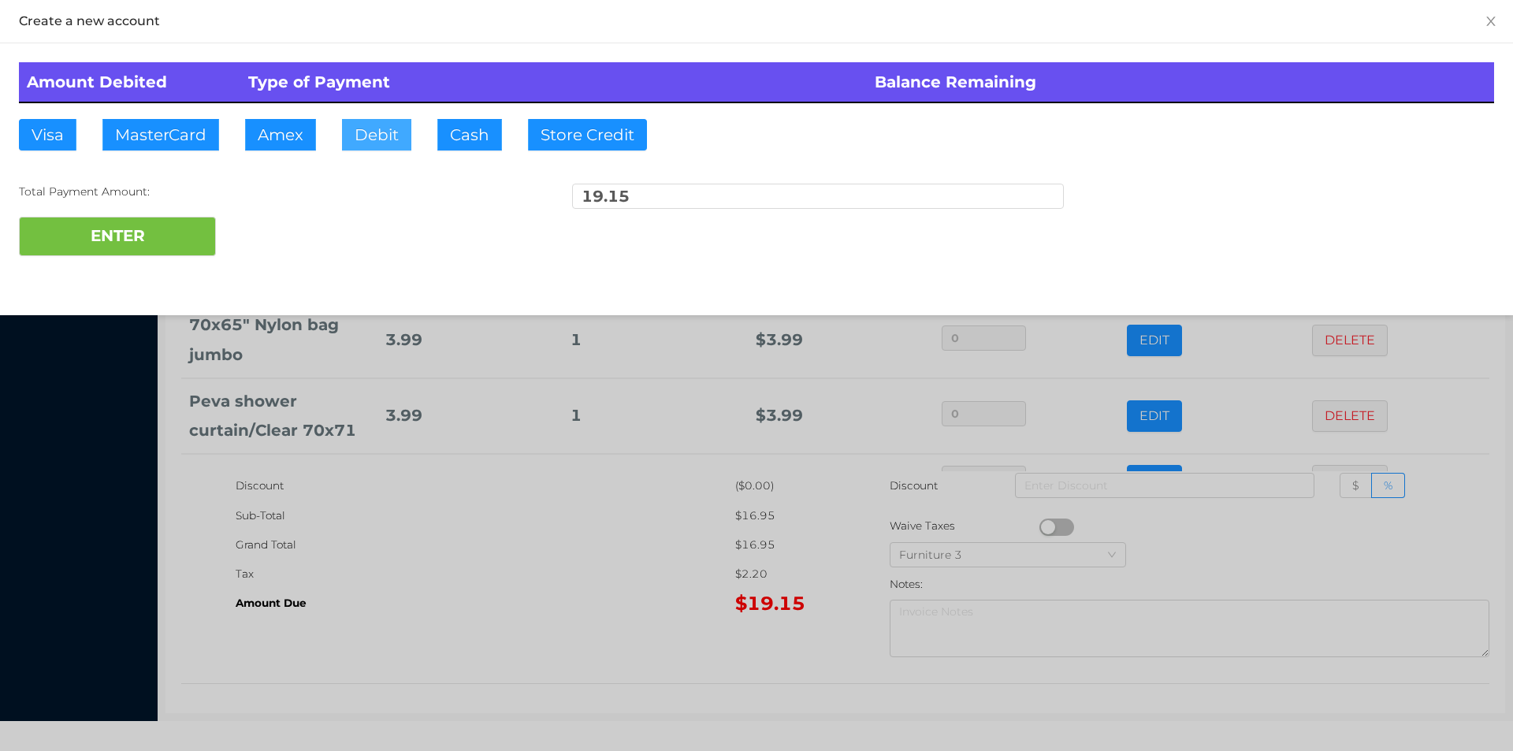
click at [378, 139] on button "Debit" at bounding box center [376, 135] width 69 height 32
click at [170, 230] on button "ENTER" at bounding box center [117, 236] width 197 height 39
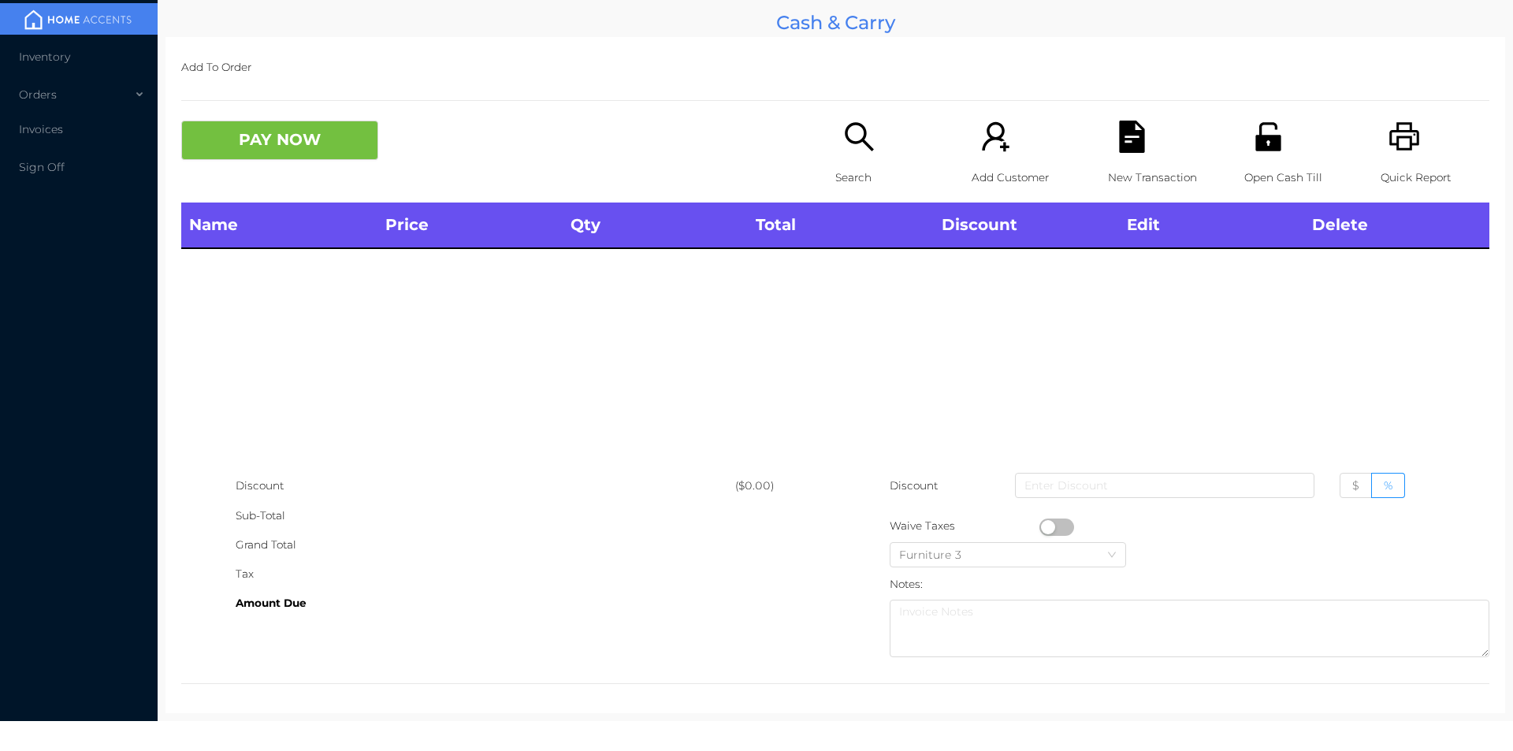
click at [859, 155] on div "Search" at bounding box center [889, 162] width 109 height 82
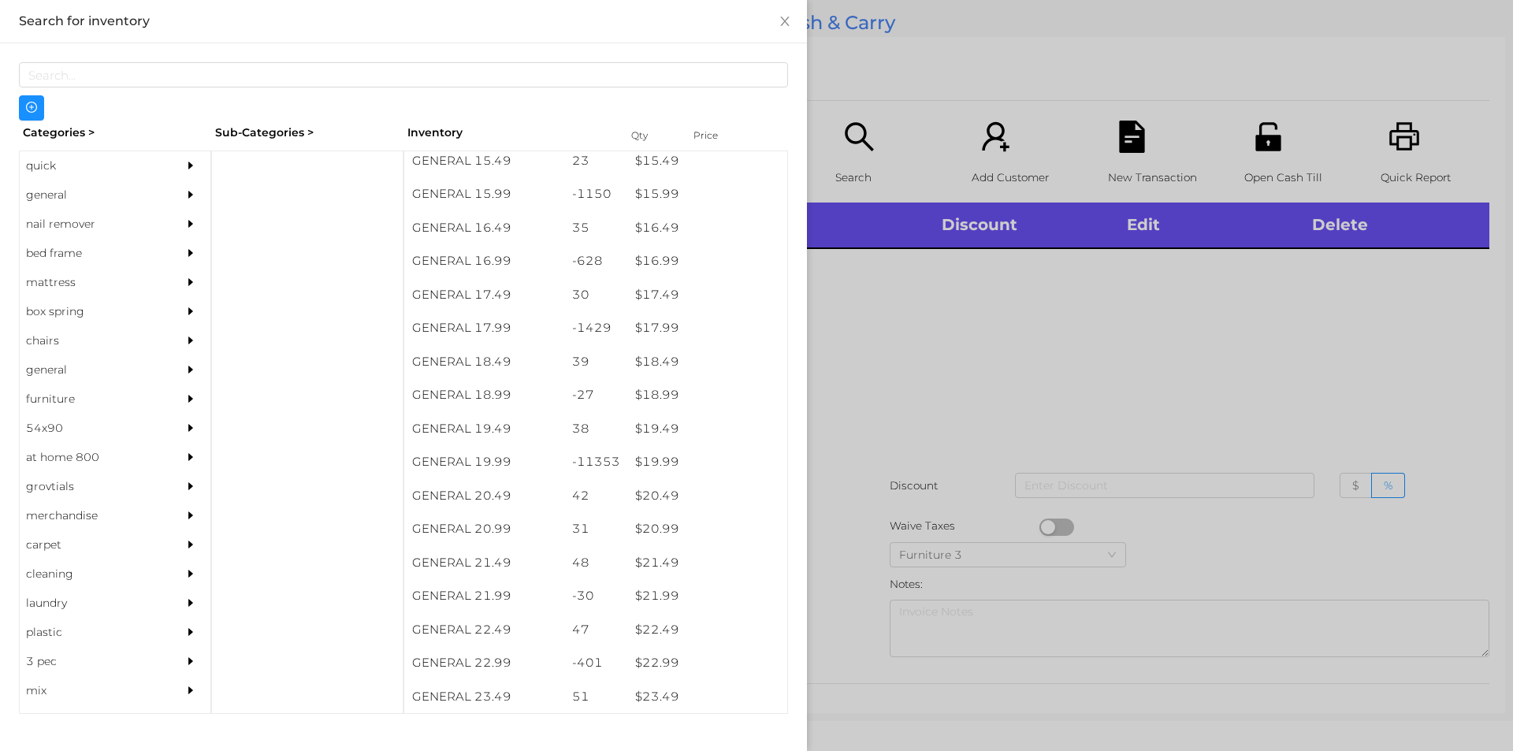
scroll to position [1404, 0]
click at [589, 452] on div "-11353" at bounding box center [596, 462] width 64 height 34
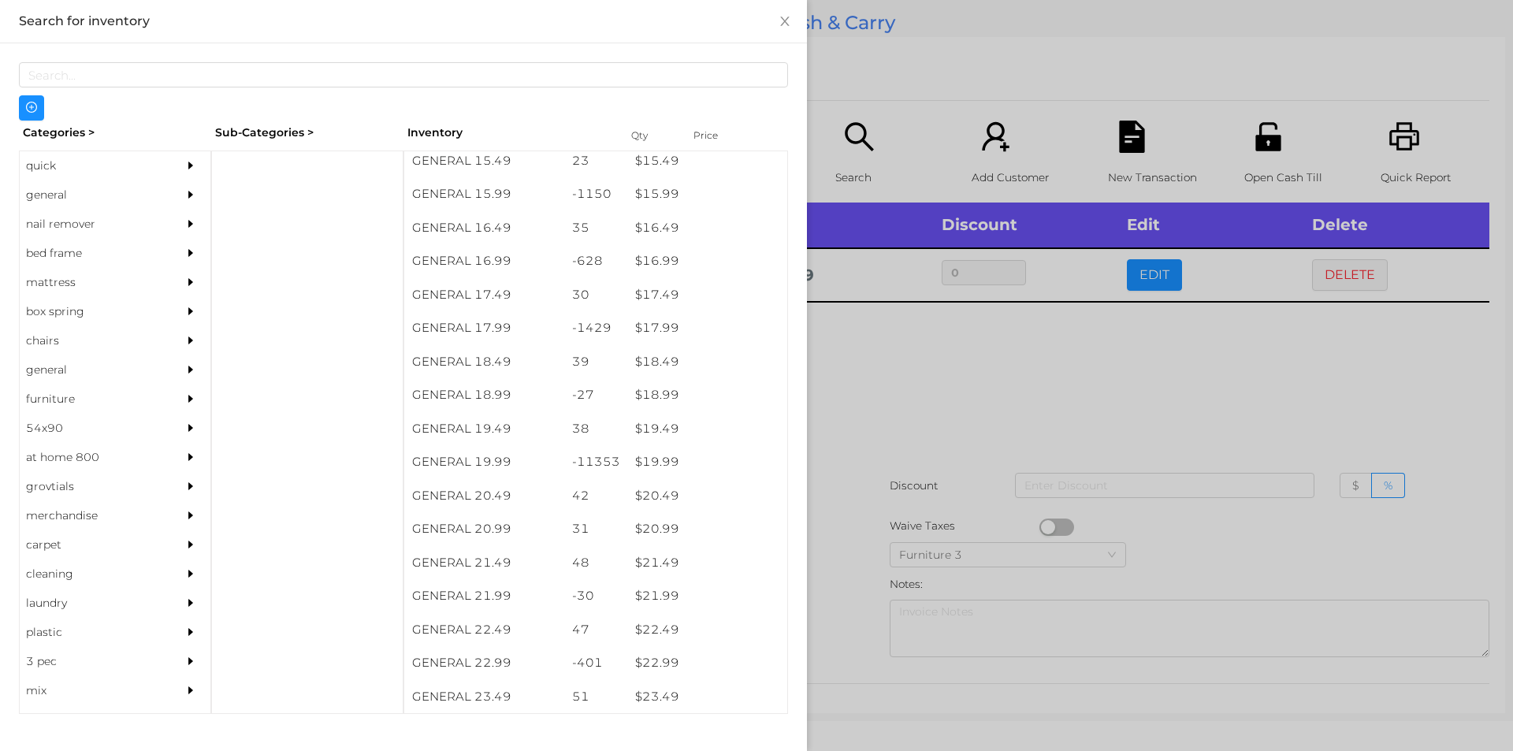
click at [923, 455] on div at bounding box center [756, 375] width 1513 height 751
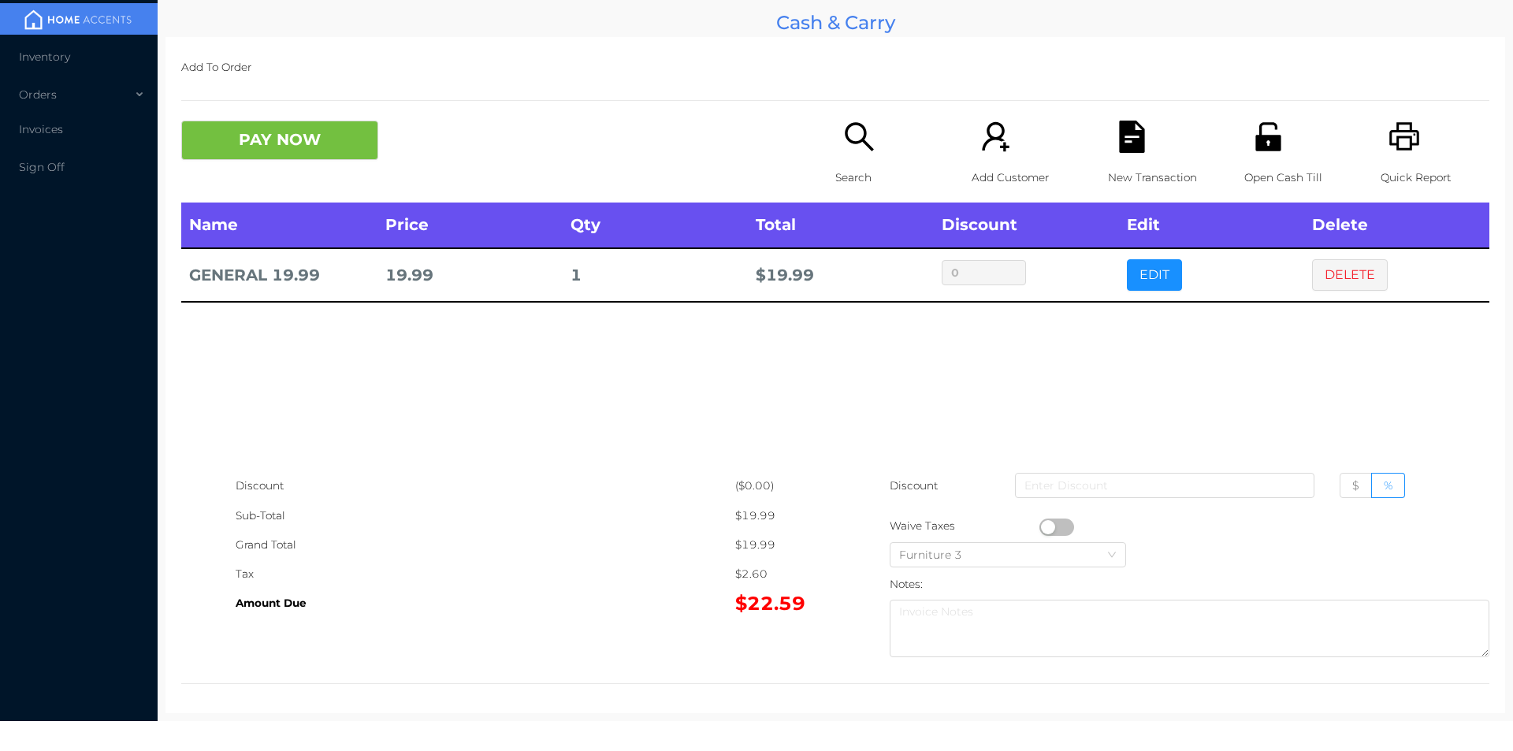
click at [861, 161] on div "Search" at bounding box center [889, 162] width 109 height 82
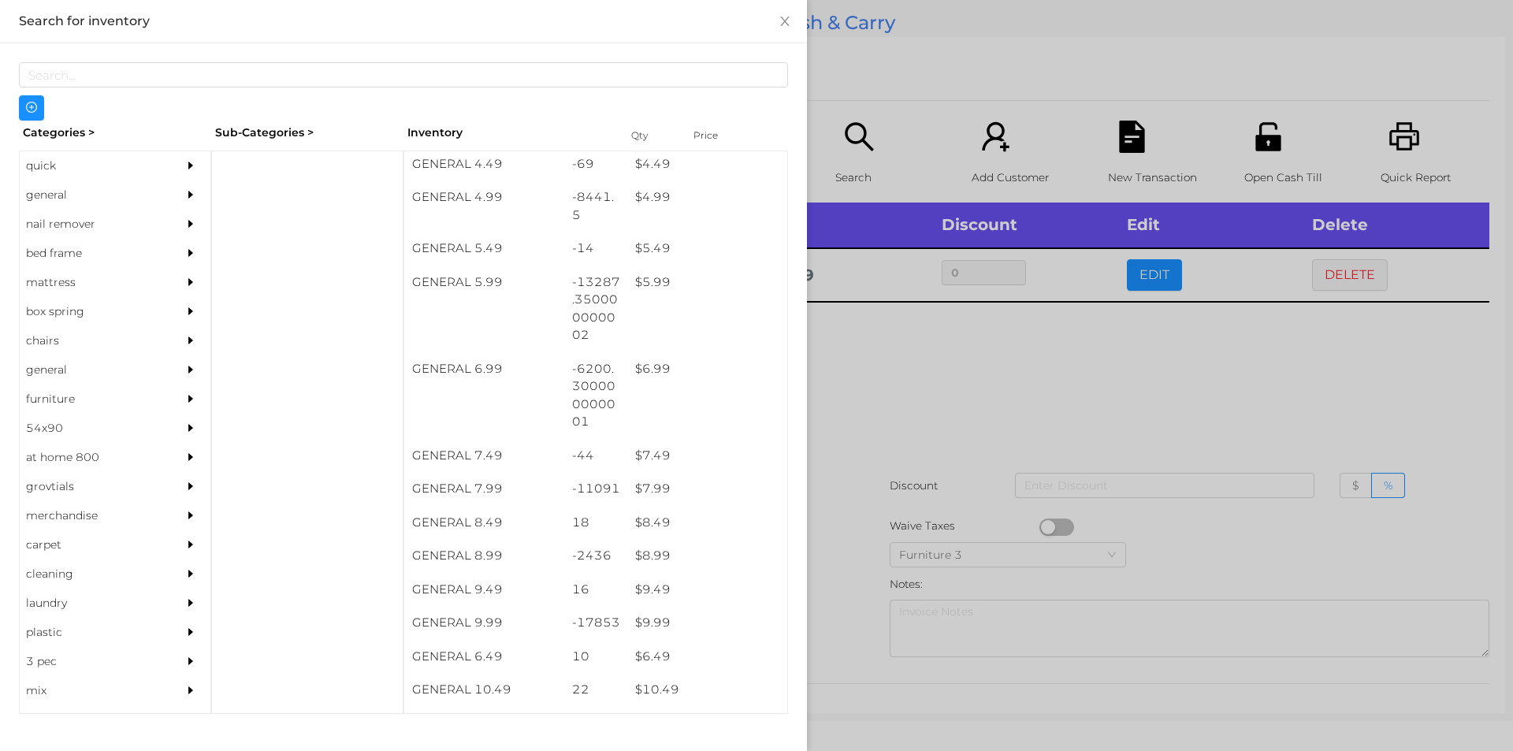
scroll to position [511, 0]
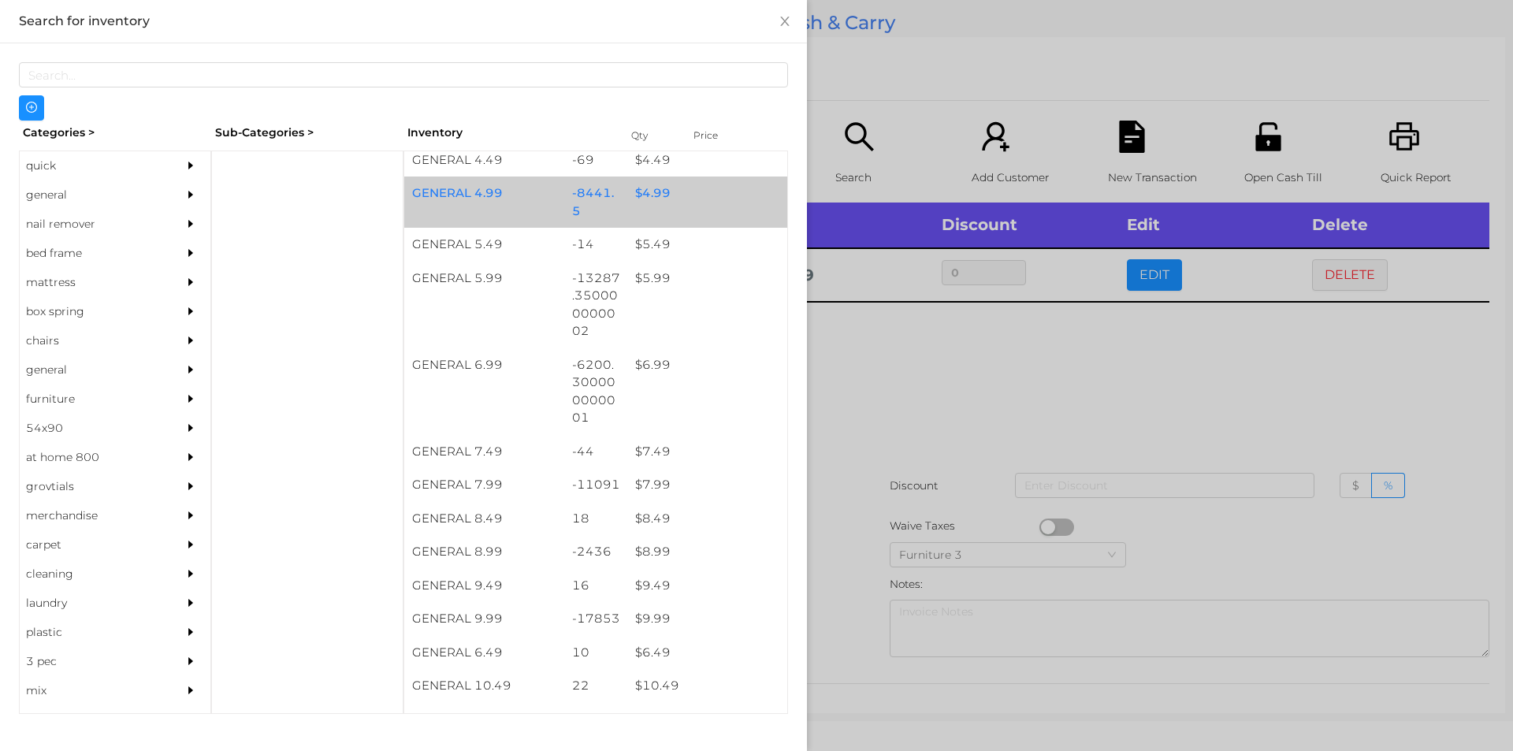
click at [634, 195] on div "$ 4.99" at bounding box center [707, 194] width 160 height 34
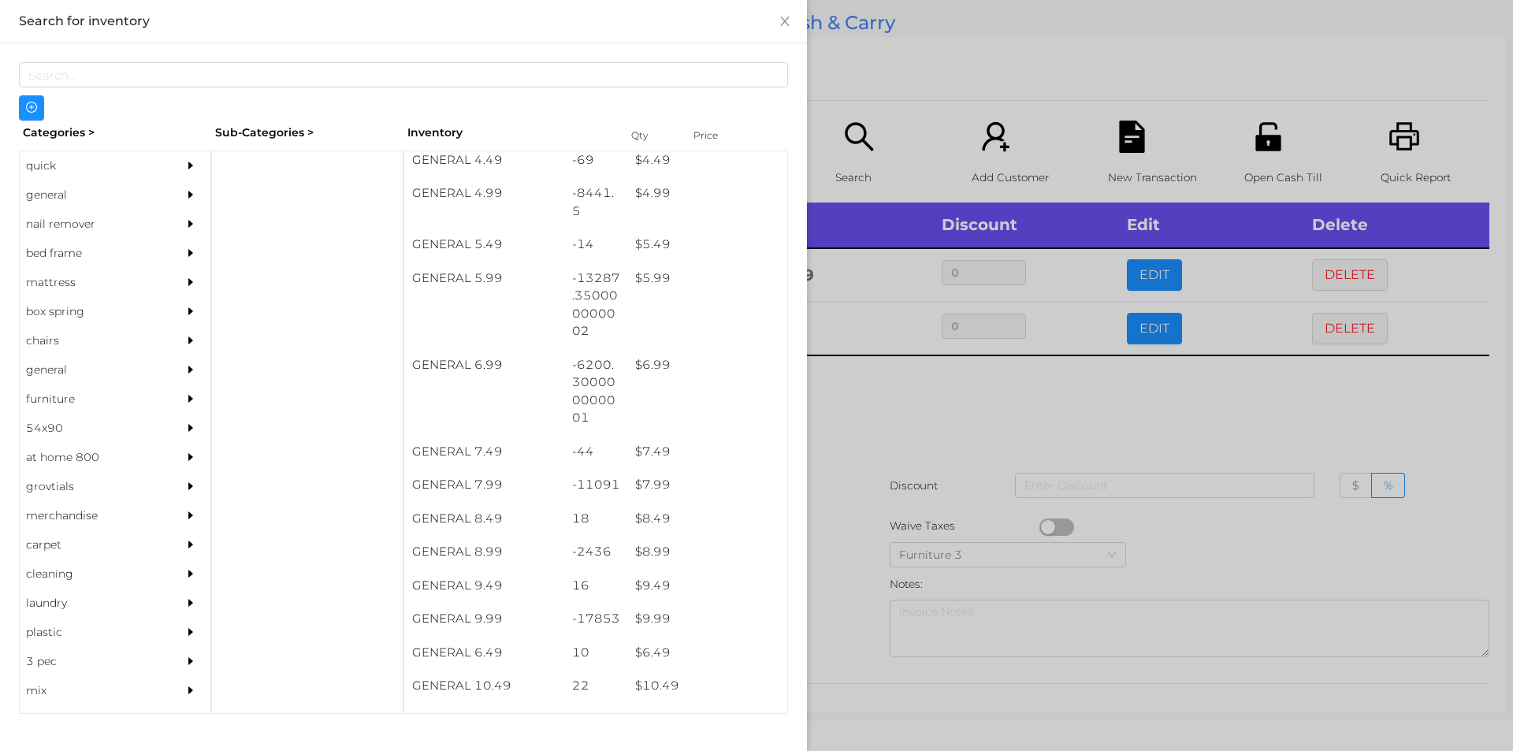
click at [884, 56] on div at bounding box center [756, 375] width 1513 height 751
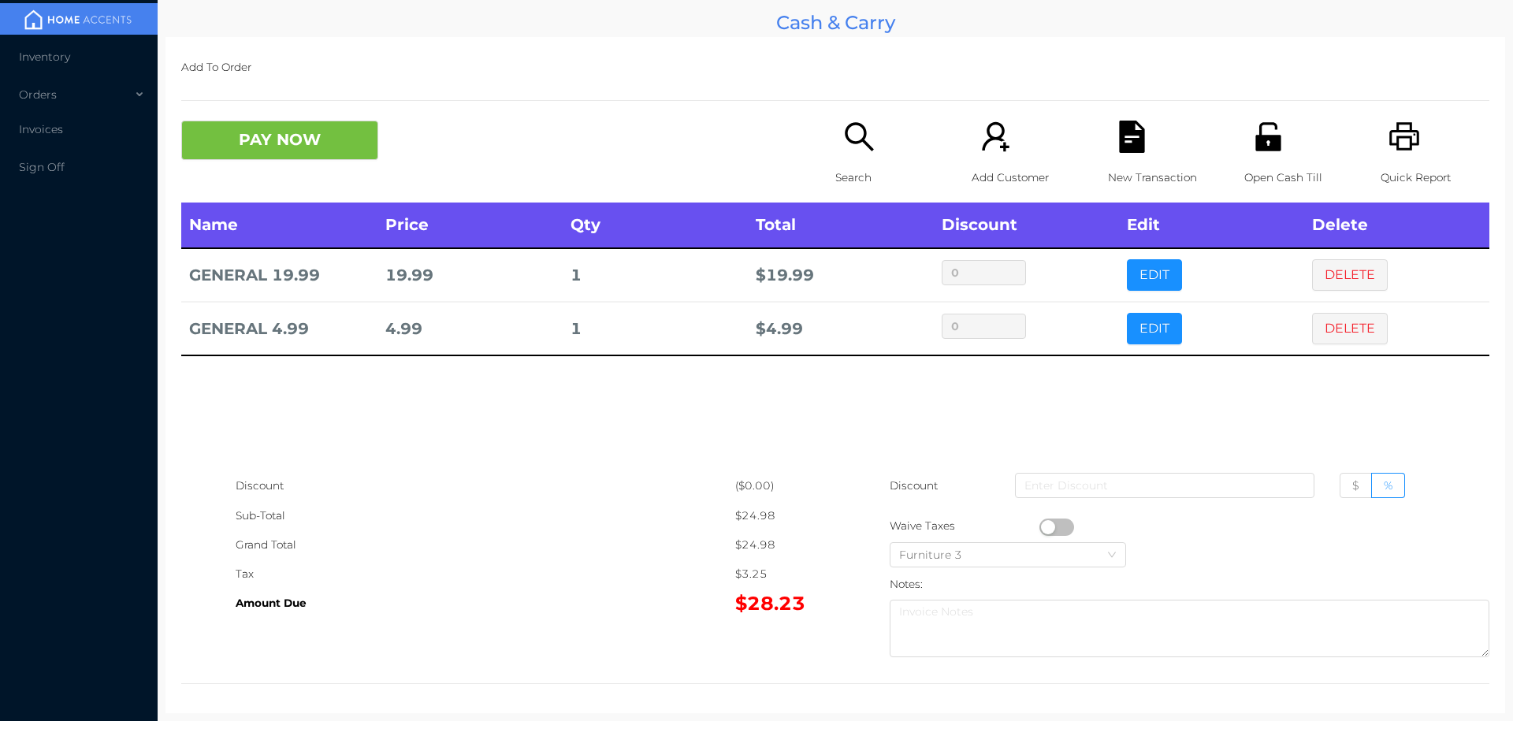
click at [851, 139] on icon "icon: search" at bounding box center [859, 137] width 32 height 32
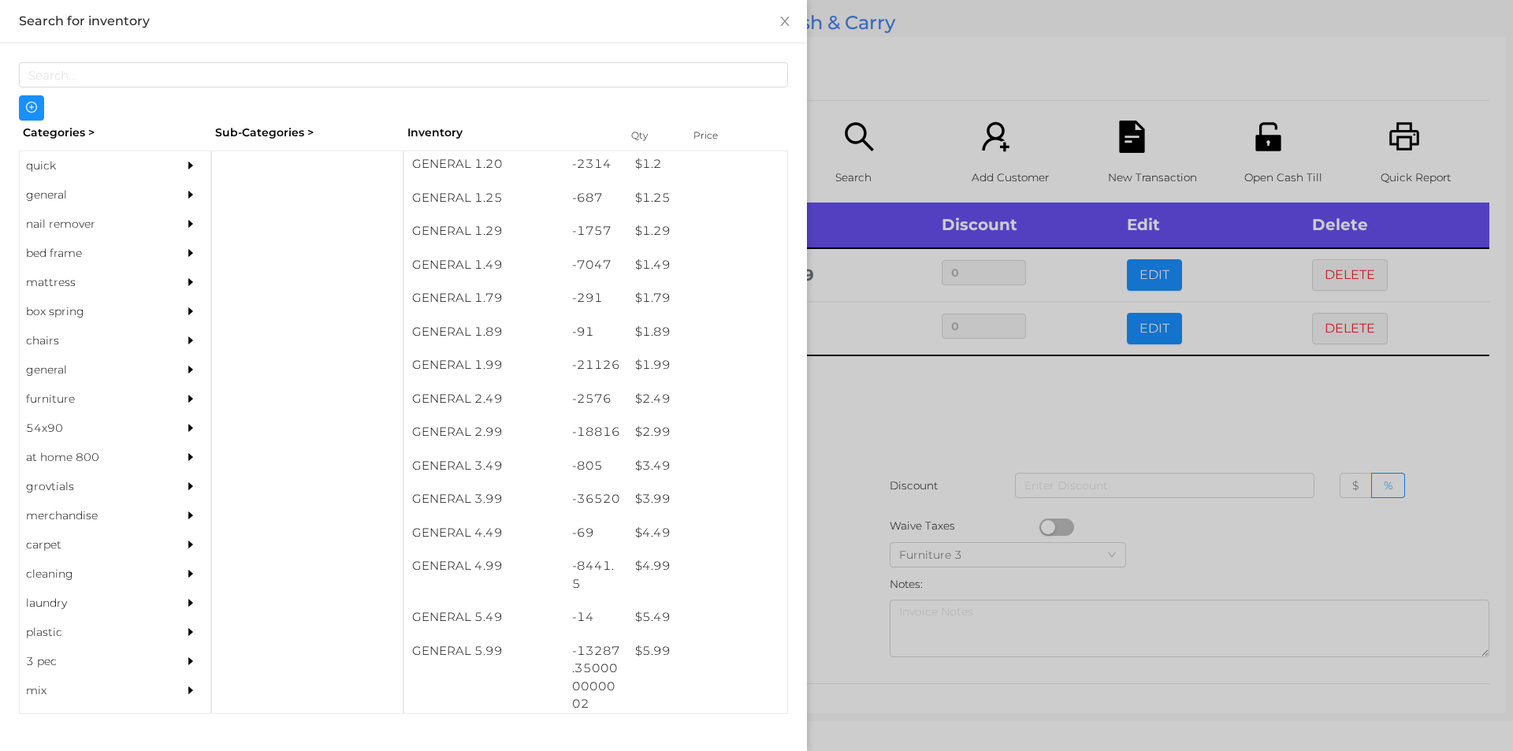
scroll to position [167, 0]
click at [686, 392] on div "$ 2.99" at bounding box center [707, 403] width 160 height 34
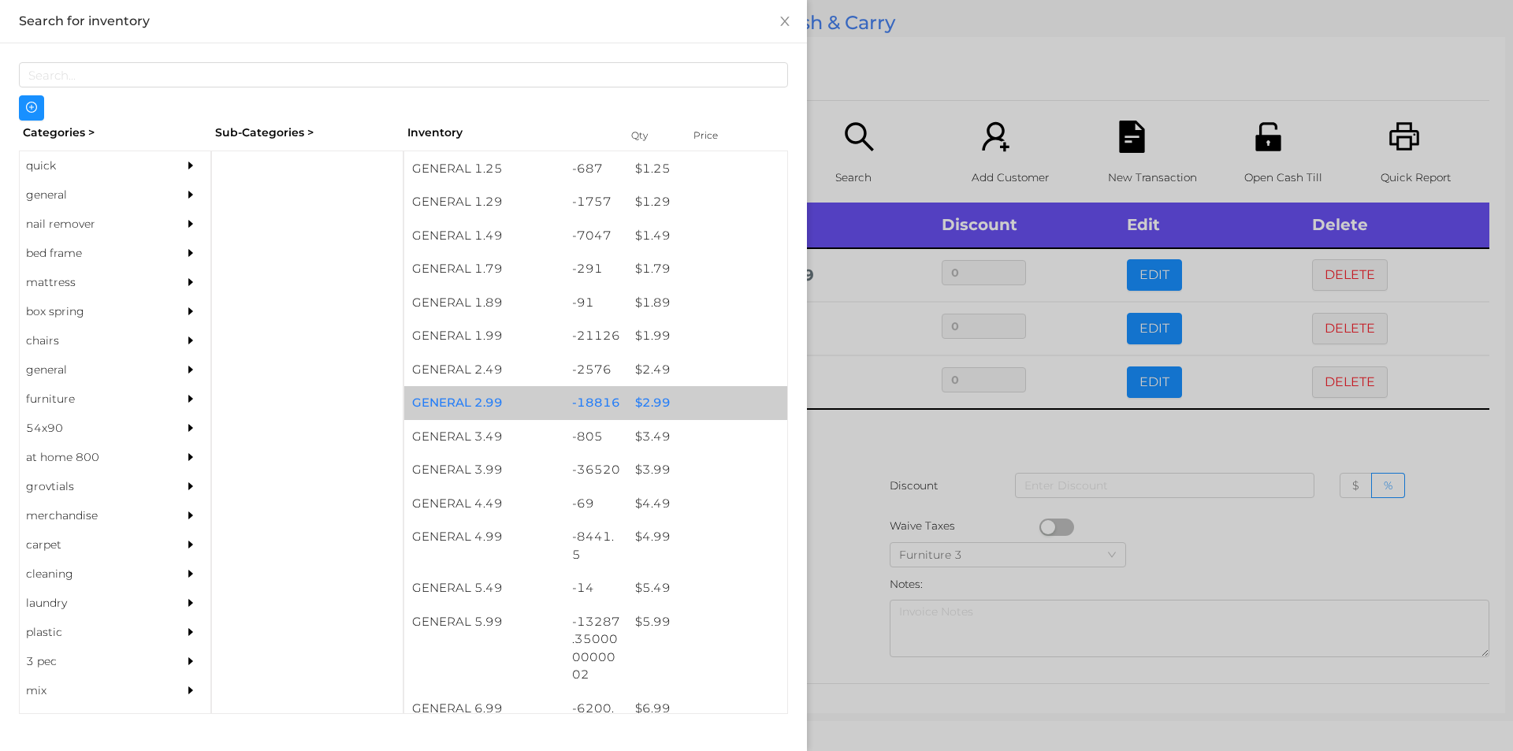
click at [713, 395] on div "$ 2.99" at bounding box center [707, 403] width 160 height 34
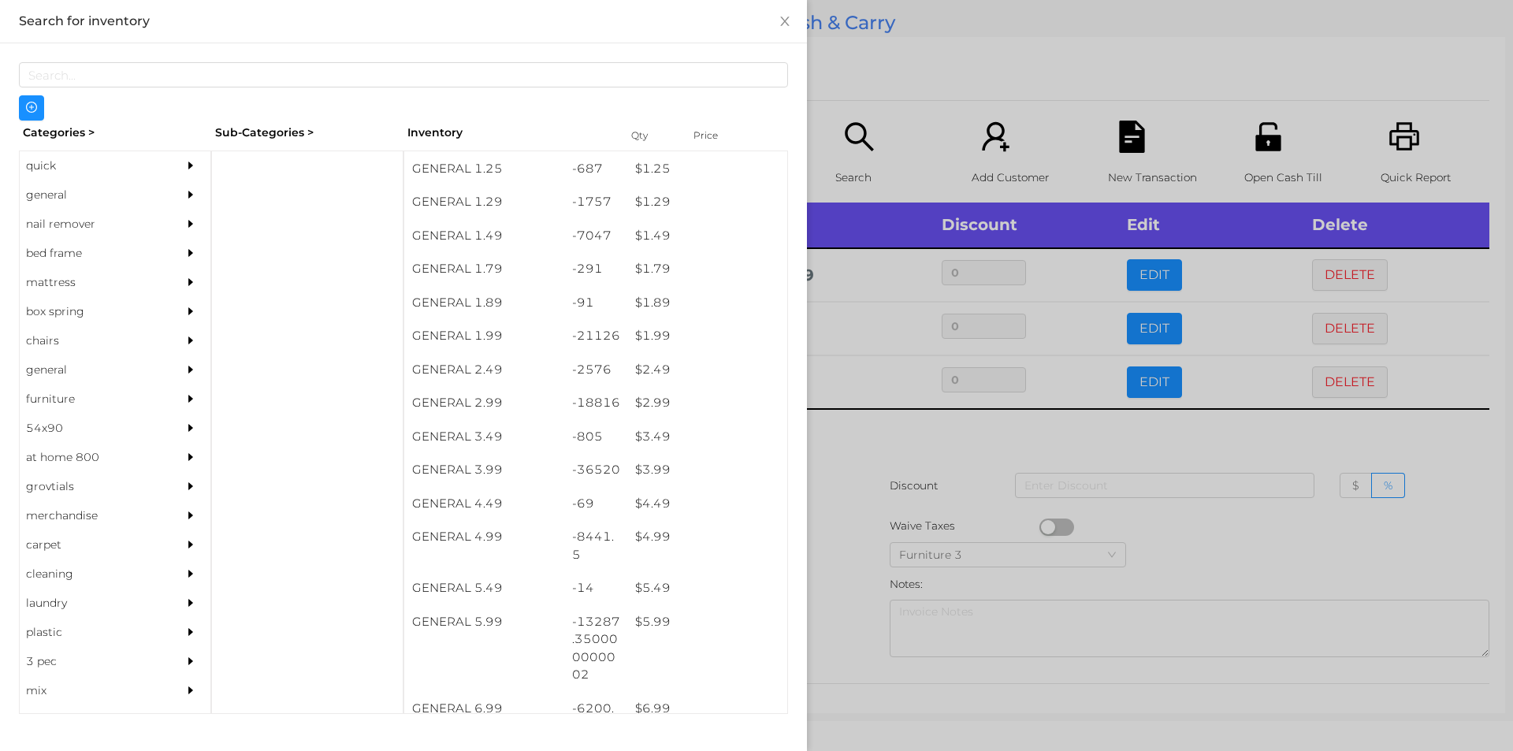
click at [905, 501] on div at bounding box center [756, 375] width 1513 height 751
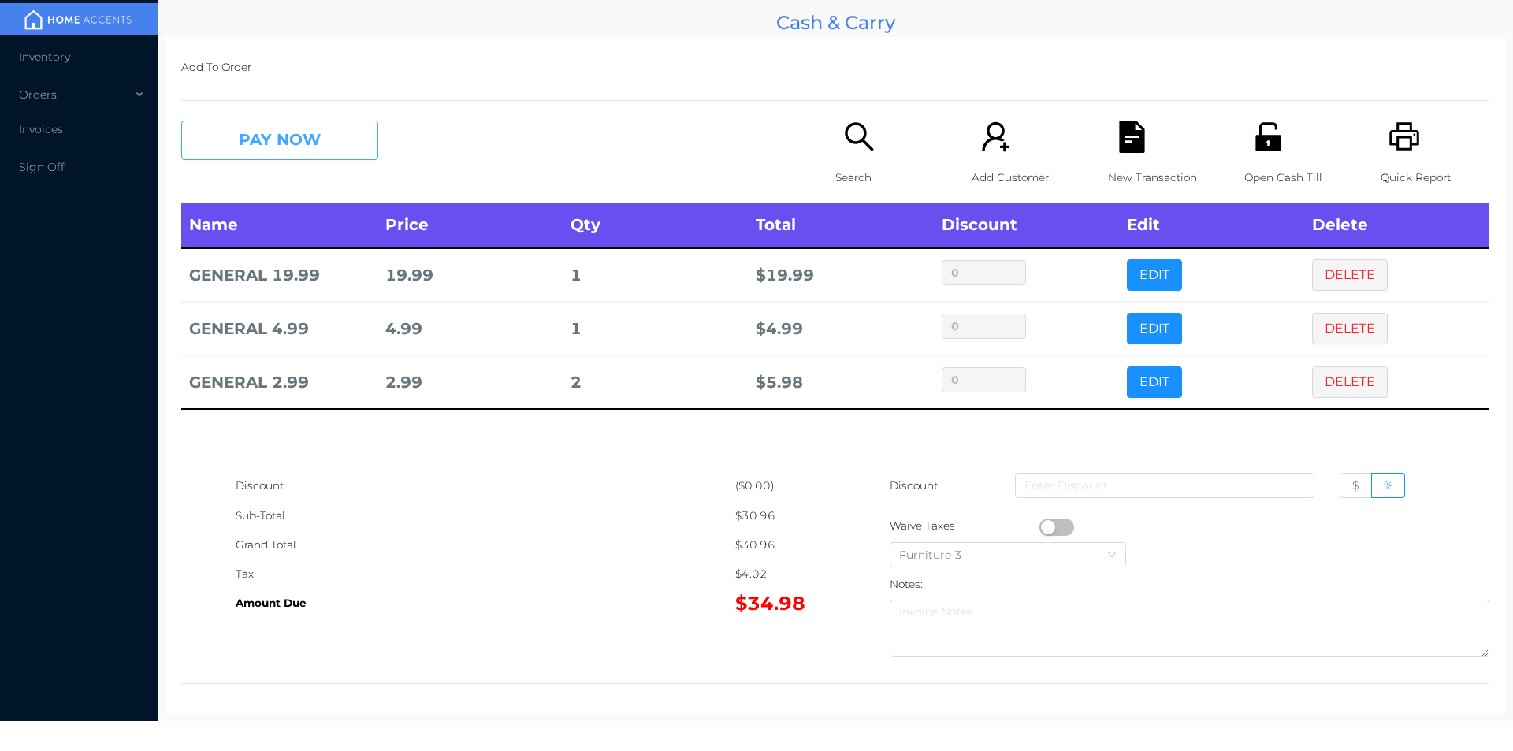
click at [271, 125] on button "PAY NOW" at bounding box center [279, 140] width 197 height 39
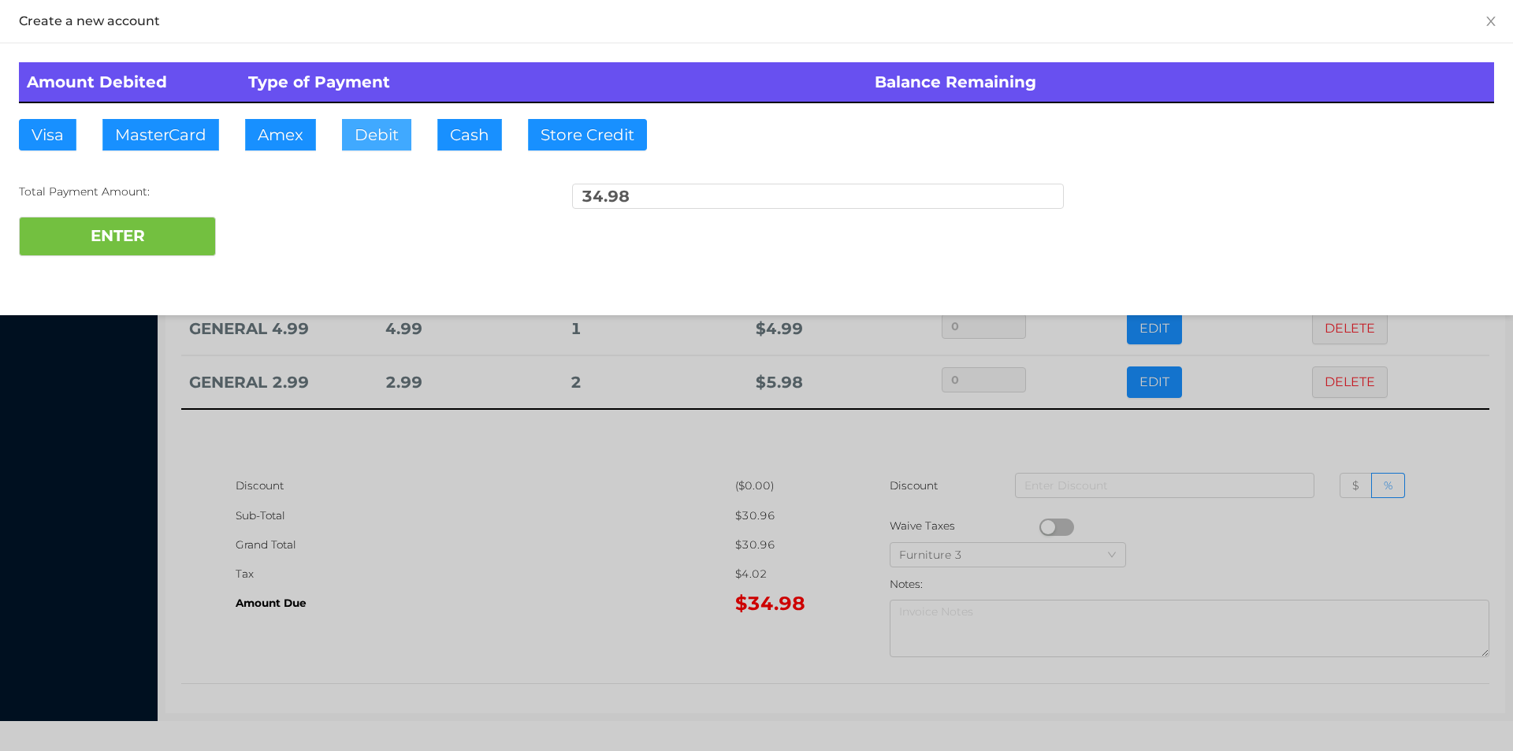
click at [374, 135] on button "Debit" at bounding box center [376, 135] width 69 height 32
click at [125, 273] on div "Amount Debited Type of Payment Balance Remaining Visa MasterCard Amex Debit Cas…" at bounding box center [756, 159] width 1513 height 232
click at [109, 249] on button "ENTER" at bounding box center [117, 236] width 197 height 39
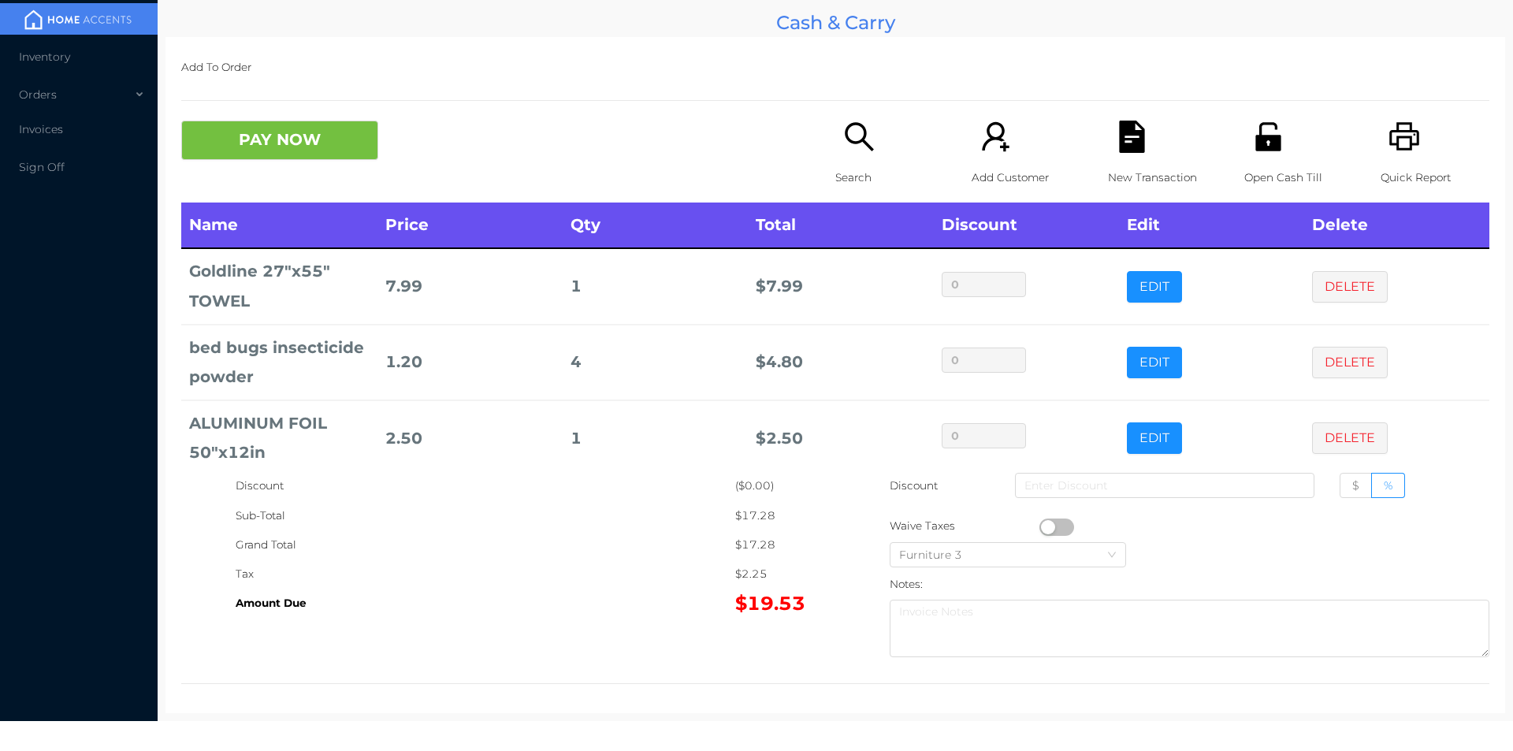
click at [298, 130] on button "PAY NOW" at bounding box center [279, 140] width 197 height 39
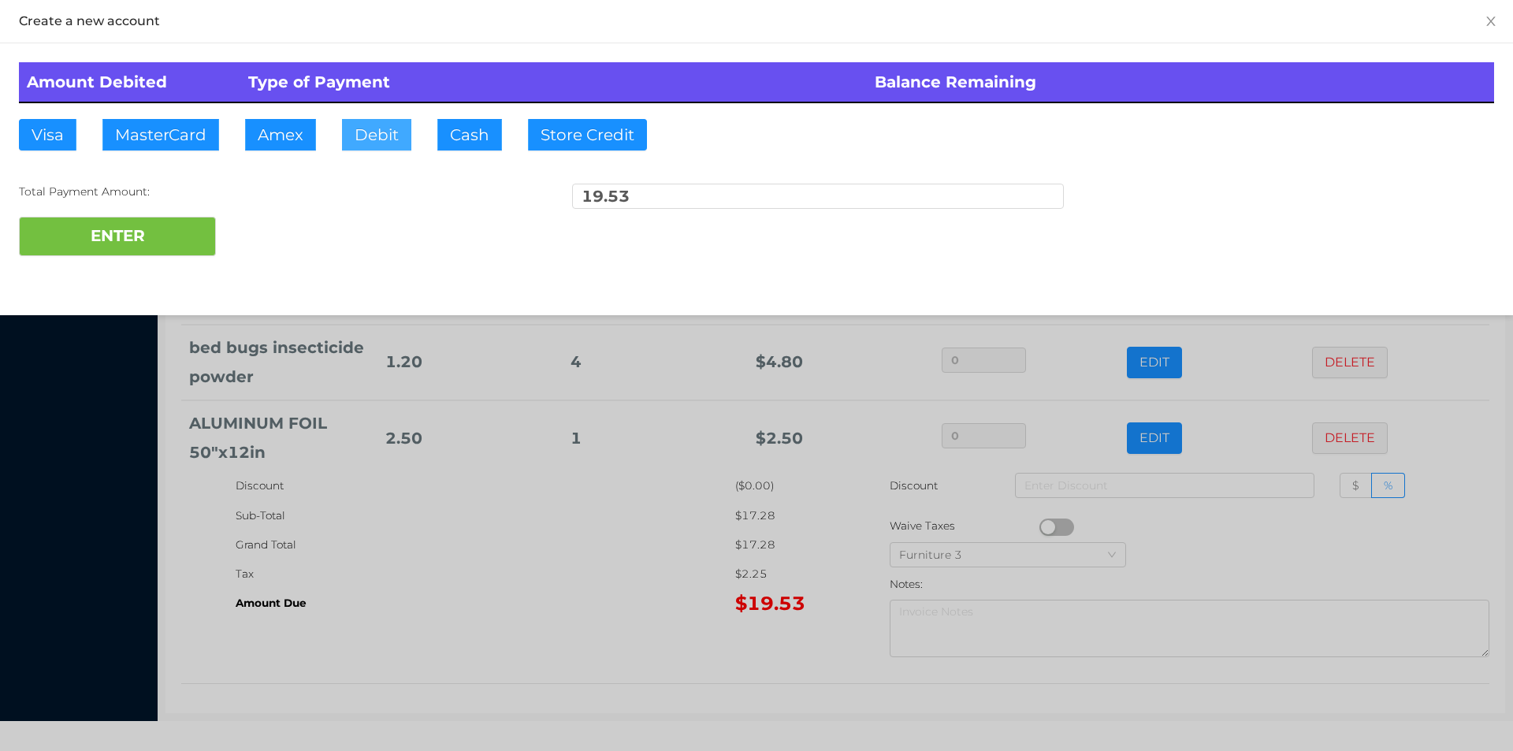
click at [382, 145] on button "Debit" at bounding box center [376, 135] width 69 height 32
click at [183, 242] on button "ENTER" at bounding box center [117, 236] width 197 height 39
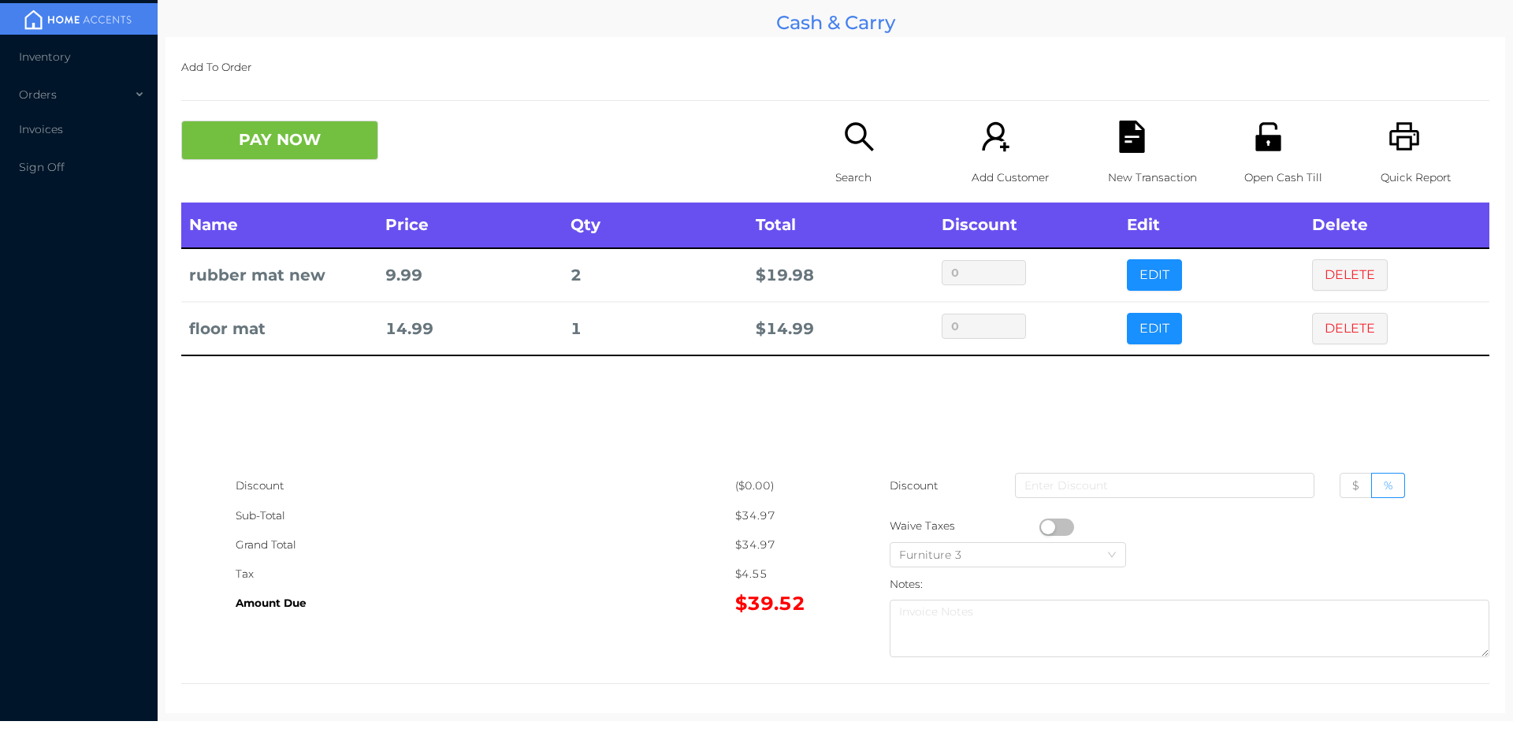
click at [1128, 138] on icon "icon: file-text" at bounding box center [1132, 137] width 32 height 32
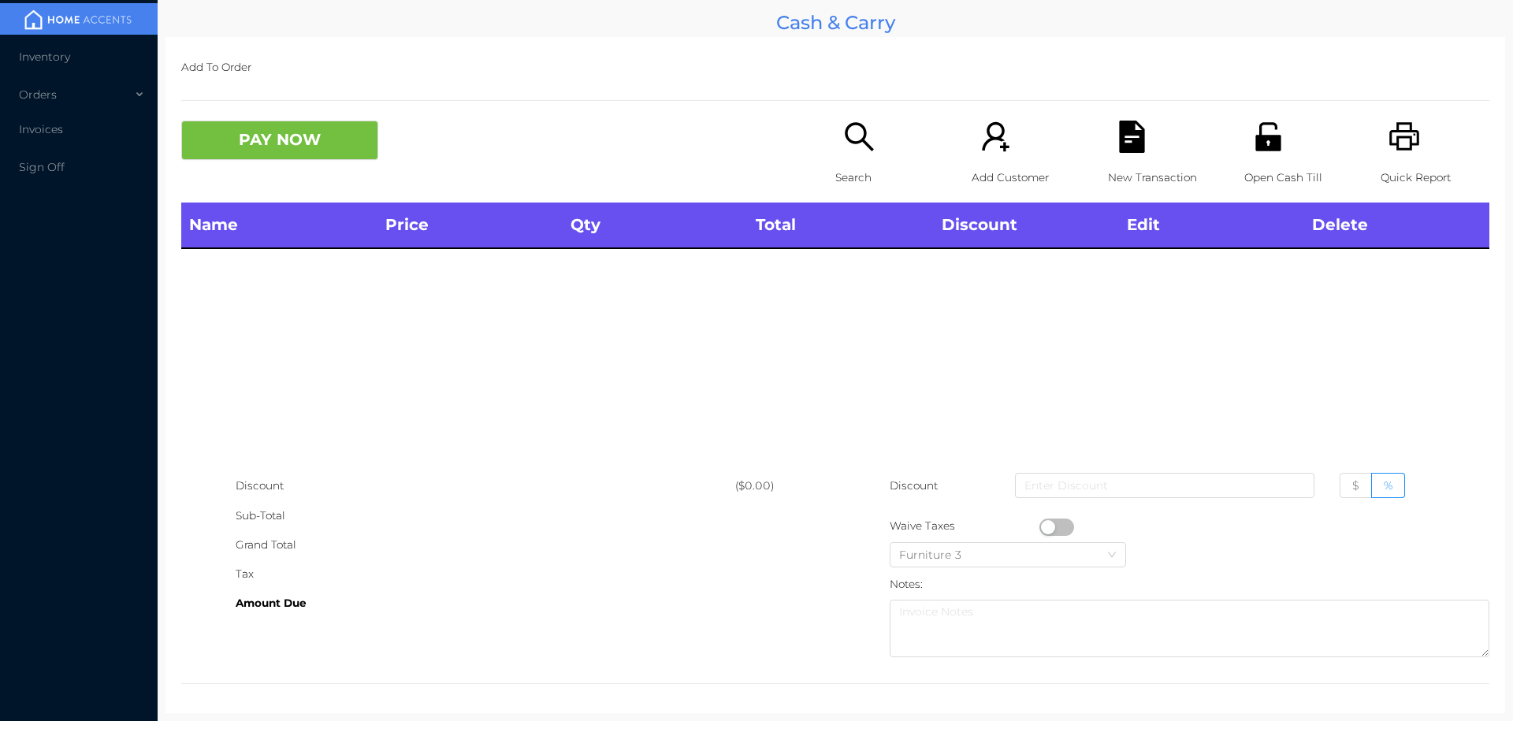
click at [1399, 147] on icon "icon: printer" at bounding box center [1405, 137] width 32 height 32
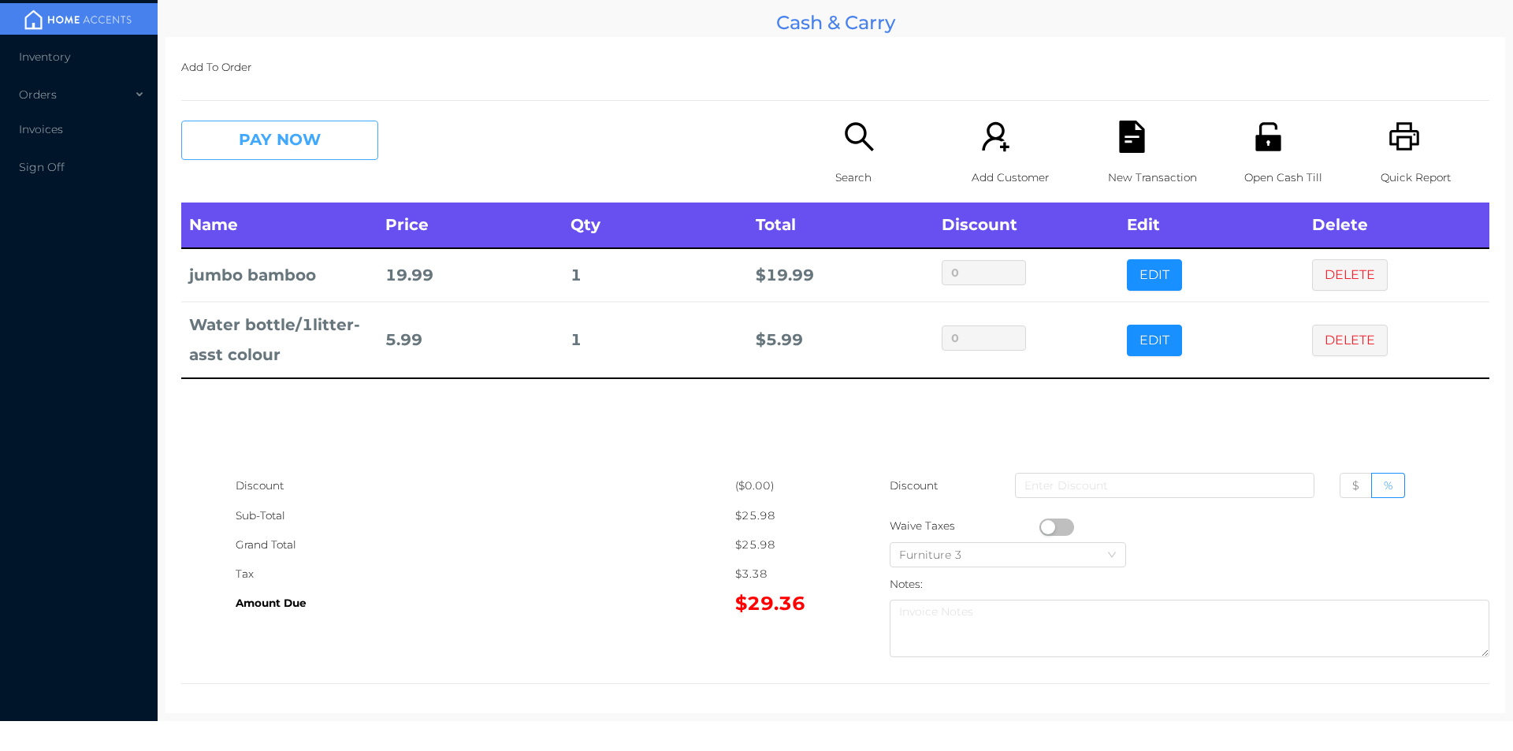
click at [285, 138] on button "PAY NOW" at bounding box center [279, 140] width 197 height 39
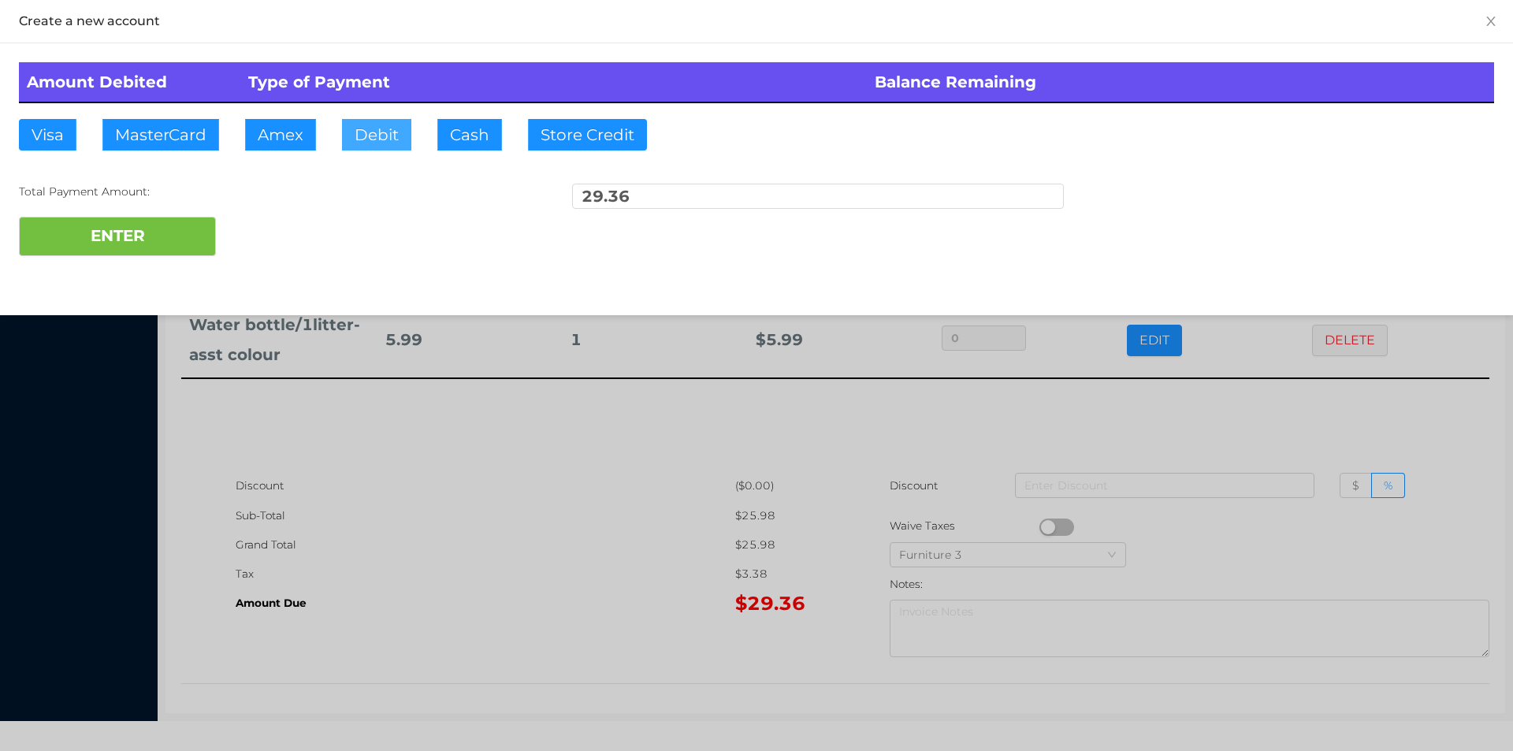
click at [380, 147] on button "Debit" at bounding box center [376, 135] width 69 height 32
click at [139, 247] on button "ENTER" at bounding box center [117, 236] width 197 height 39
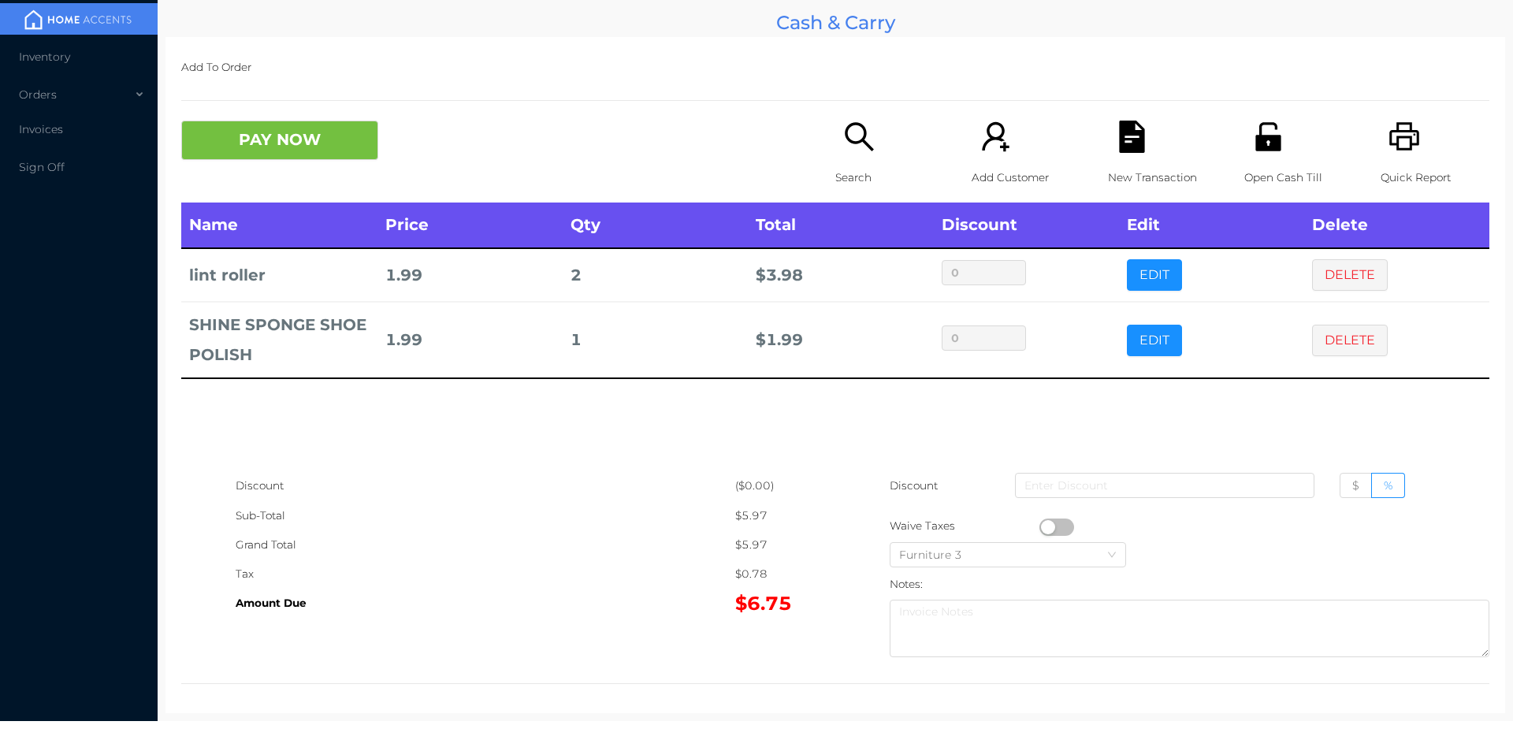
click at [296, 122] on button "PAY NOW" at bounding box center [279, 140] width 197 height 39
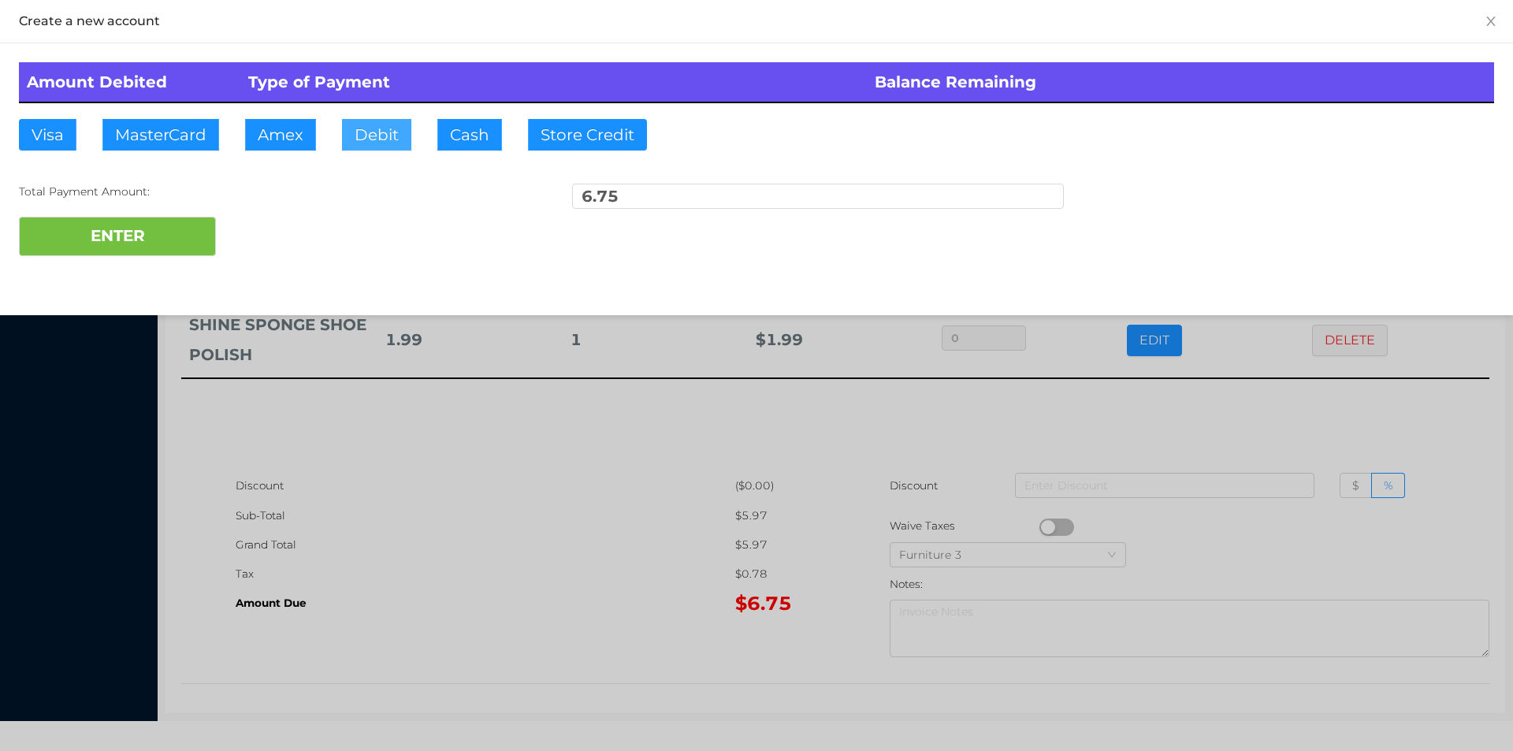
click at [381, 138] on button "Debit" at bounding box center [376, 135] width 69 height 32
click at [200, 217] on button "ENTER" at bounding box center [117, 236] width 197 height 39
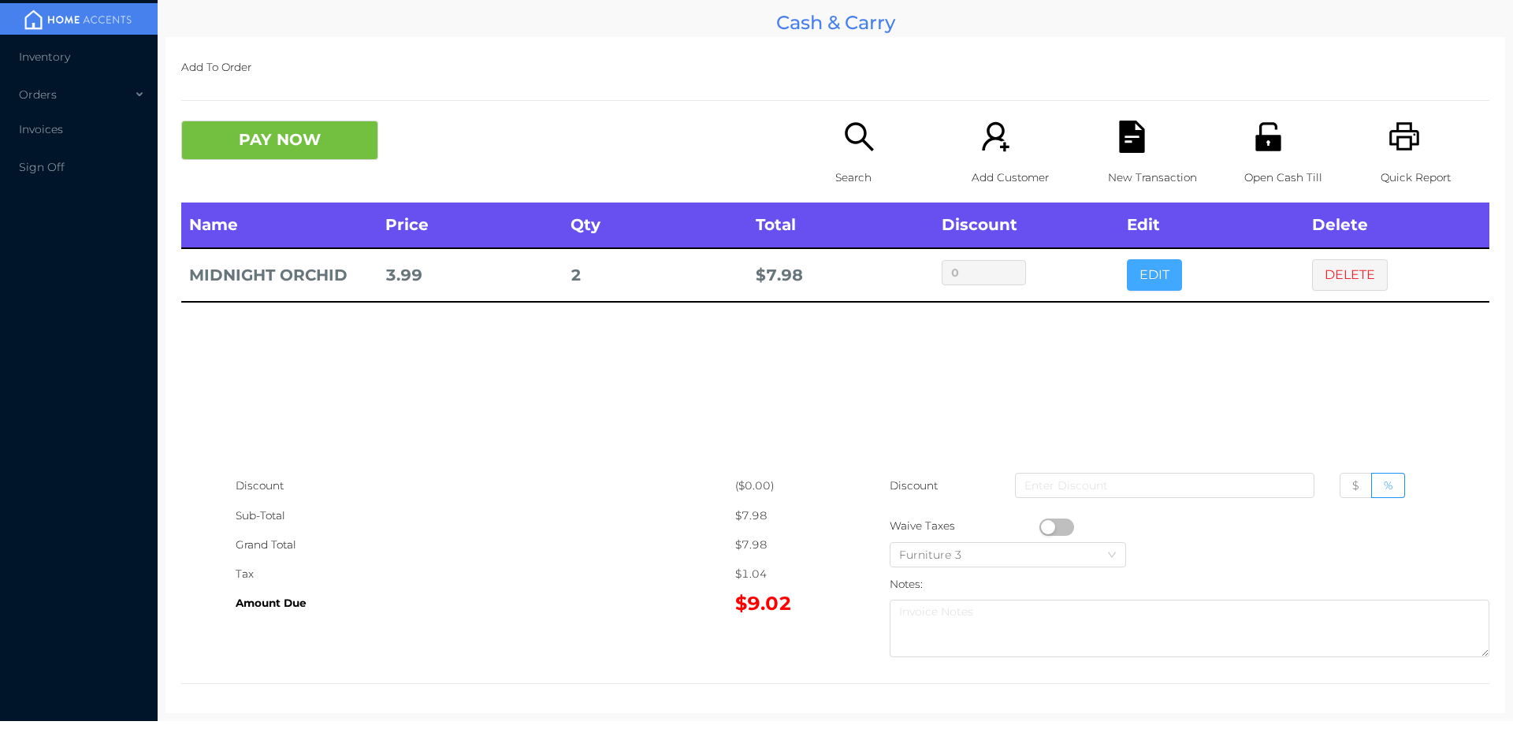
click at [1147, 288] on button "EDIT" at bounding box center [1154, 275] width 55 height 32
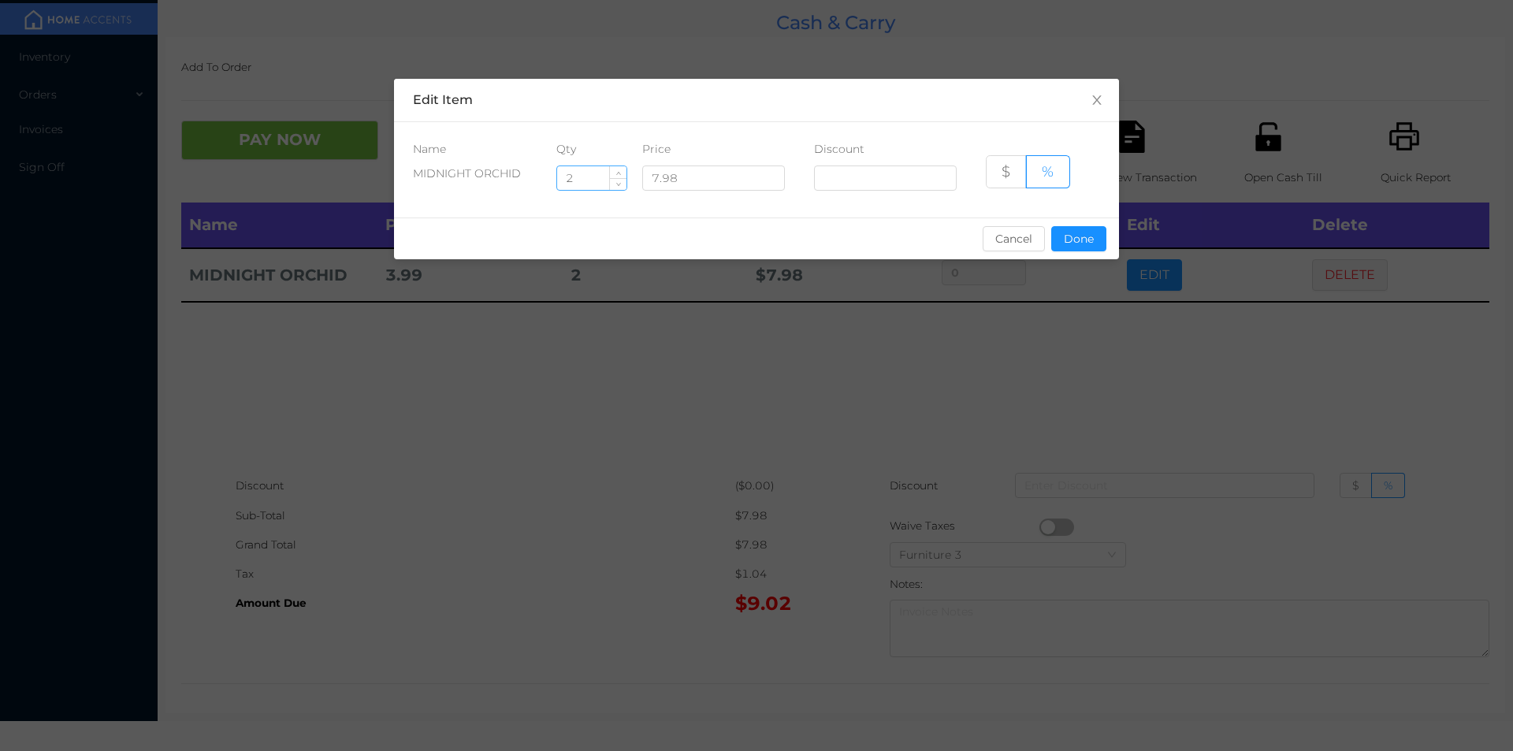
click at [587, 174] on input "2" at bounding box center [591, 178] width 69 height 24
type input "8"
click at [1071, 244] on button "Done" at bounding box center [1078, 238] width 55 height 25
type input "0%"
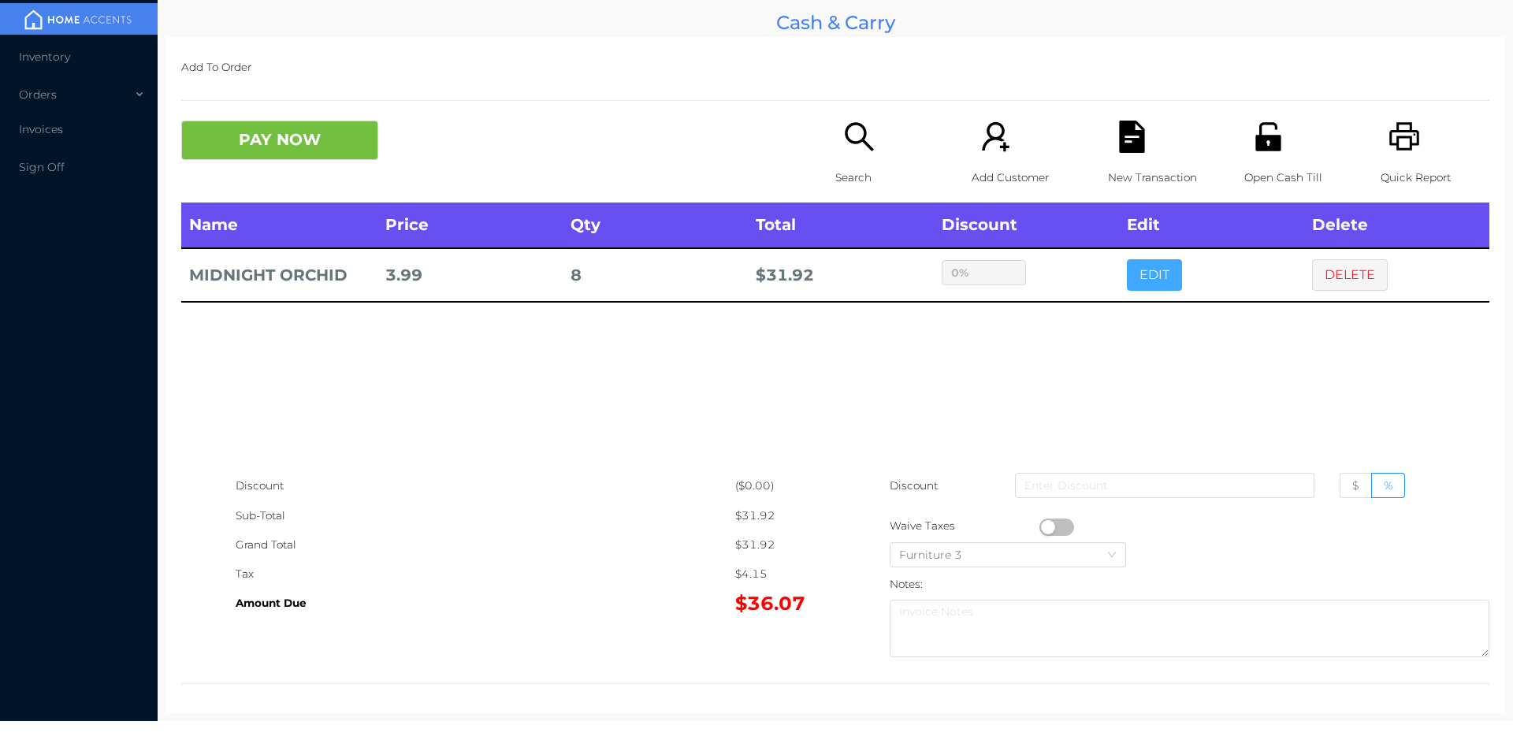
click at [1127, 259] on button "EDIT" at bounding box center [1154, 275] width 55 height 32
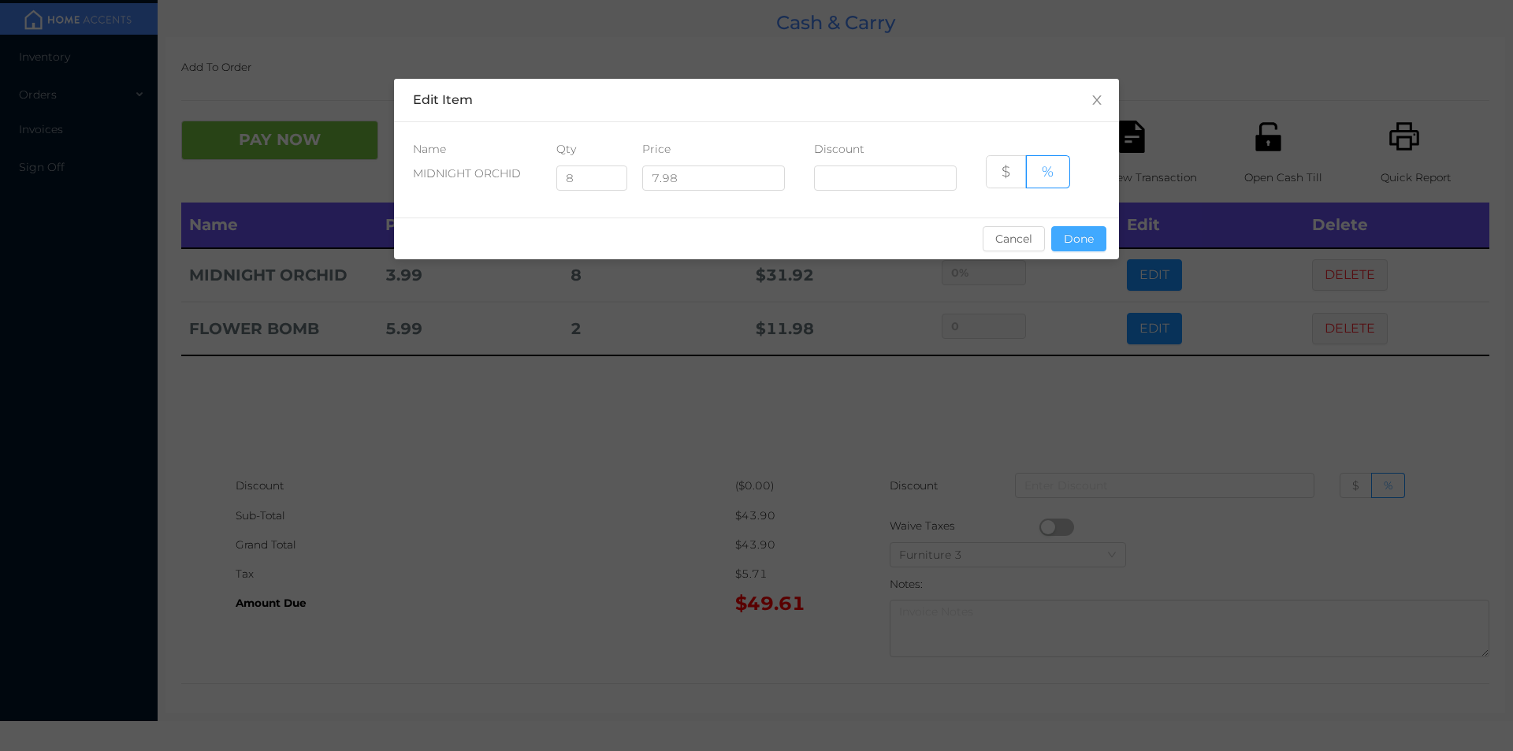
click at [1065, 245] on button "Done" at bounding box center [1078, 238] width 55 height 25
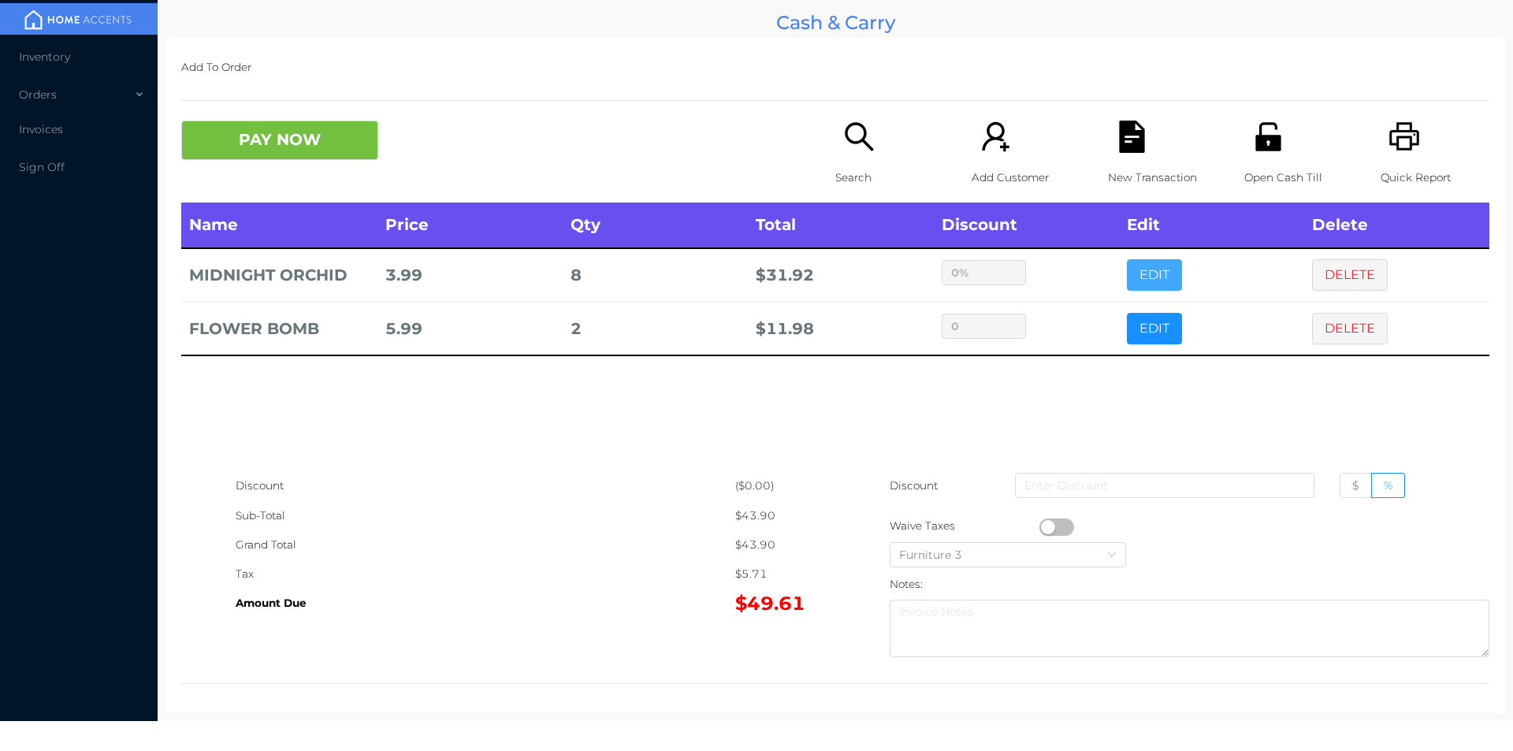
click at [1127, 259] on button "EDIT" at bounding box center [1154, 275] width 55 height 32
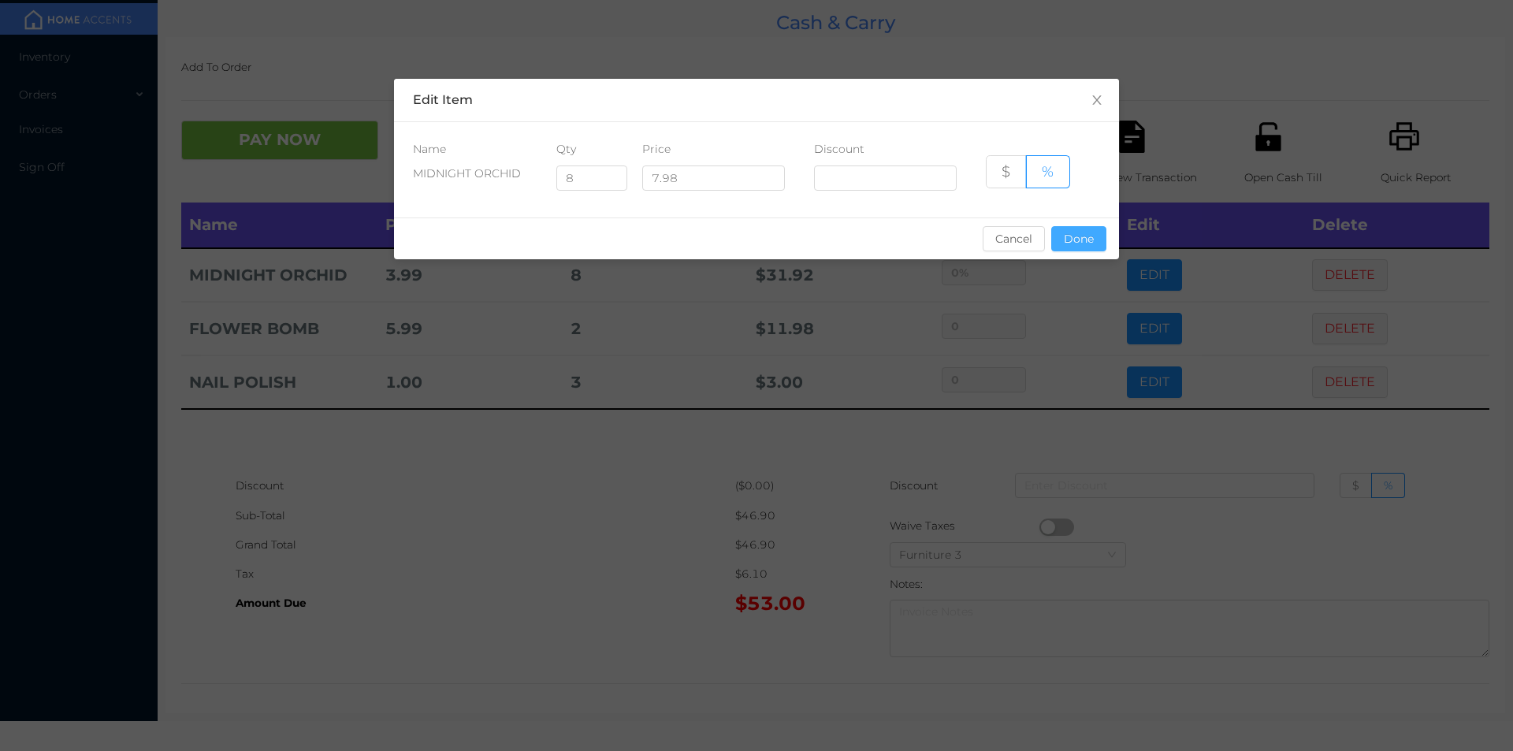
click at [1095, 247] on button "Done" at bounding box center [1078, 238] width 55 height 25
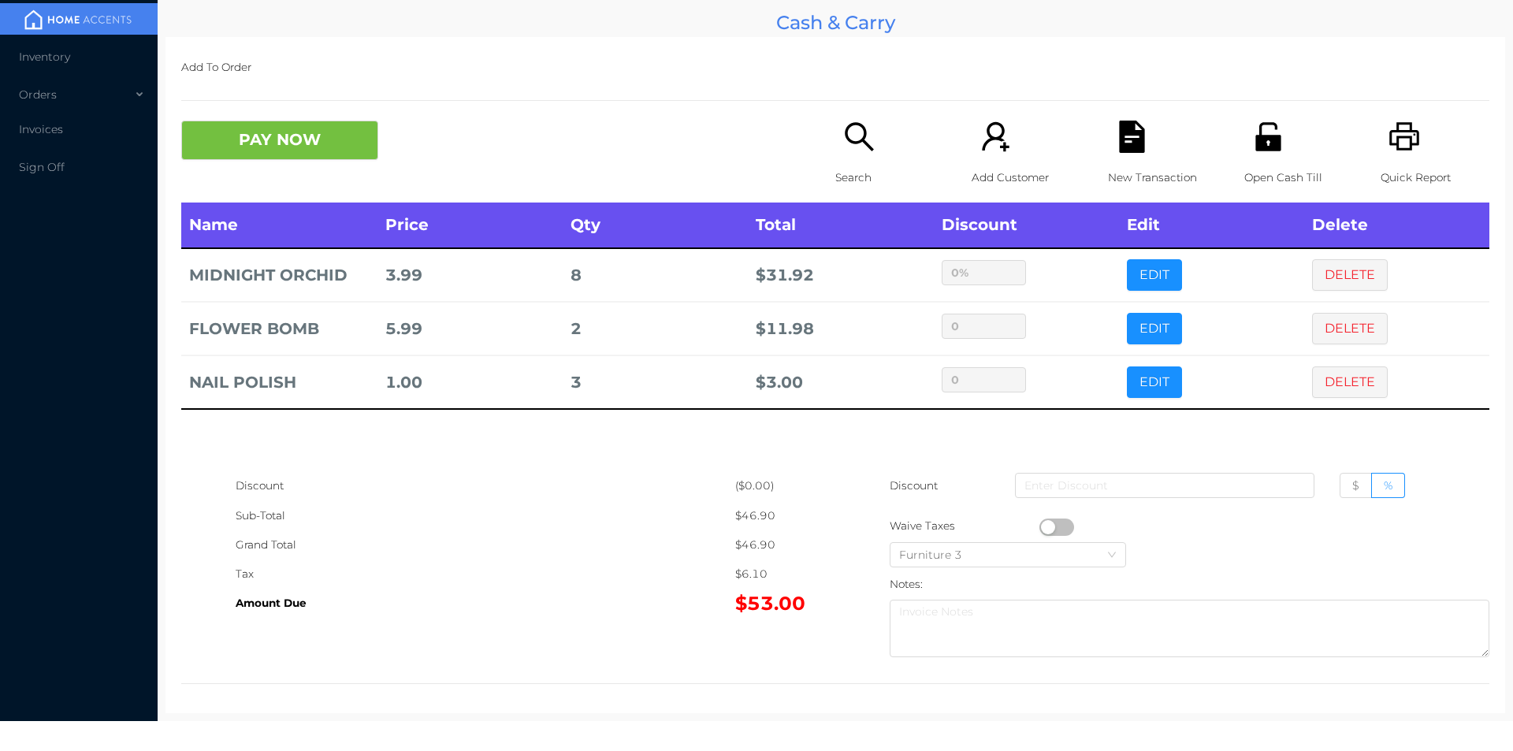
click at [1274, 141] on icon "icon: unlock" at bounding box center [1268, 137] width 32 height 32
click at [318, 141] on button "PAY NOW" at bounding box center [279, 140] width 197 height 39
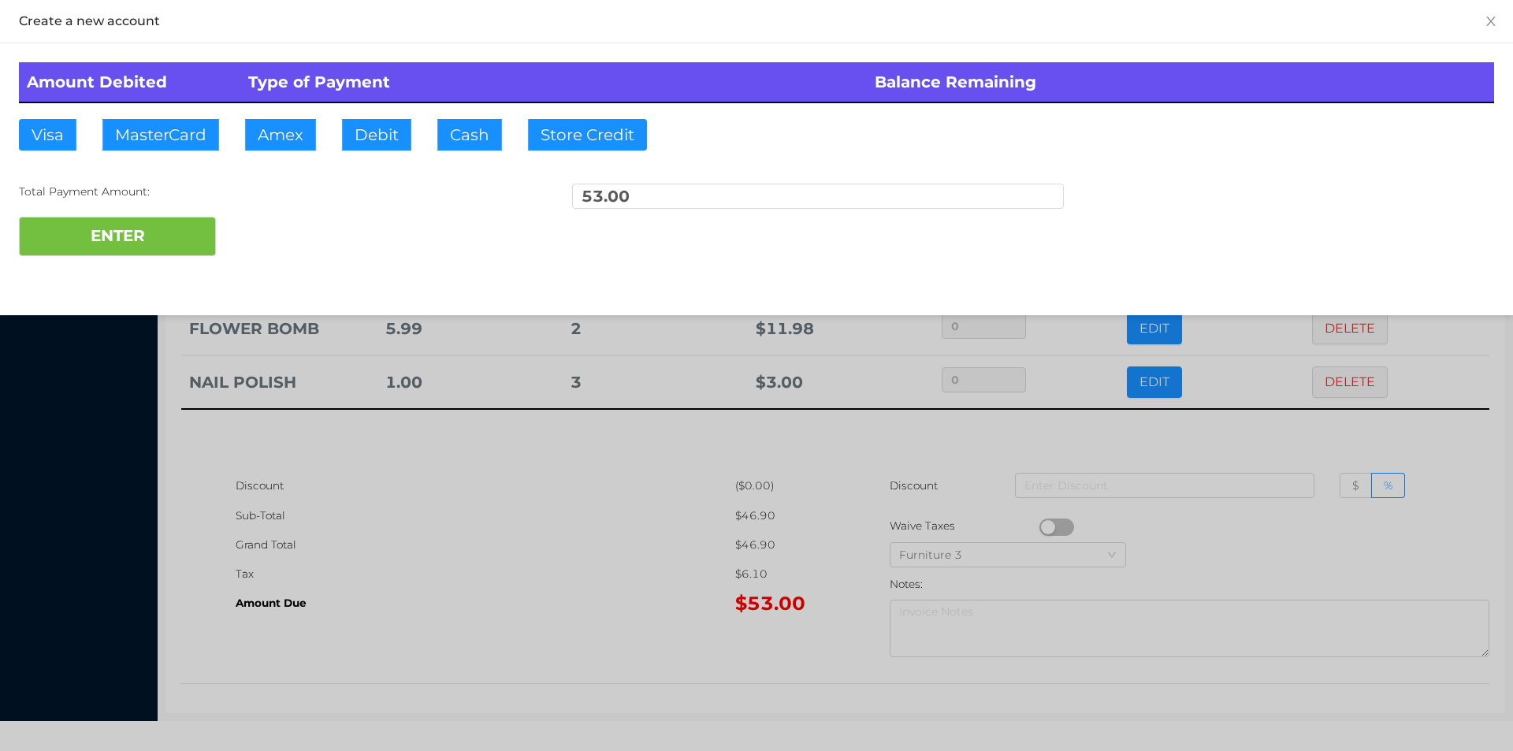
click at [491, 549] on div at bounding box center [756, 375] width 1513 height 751
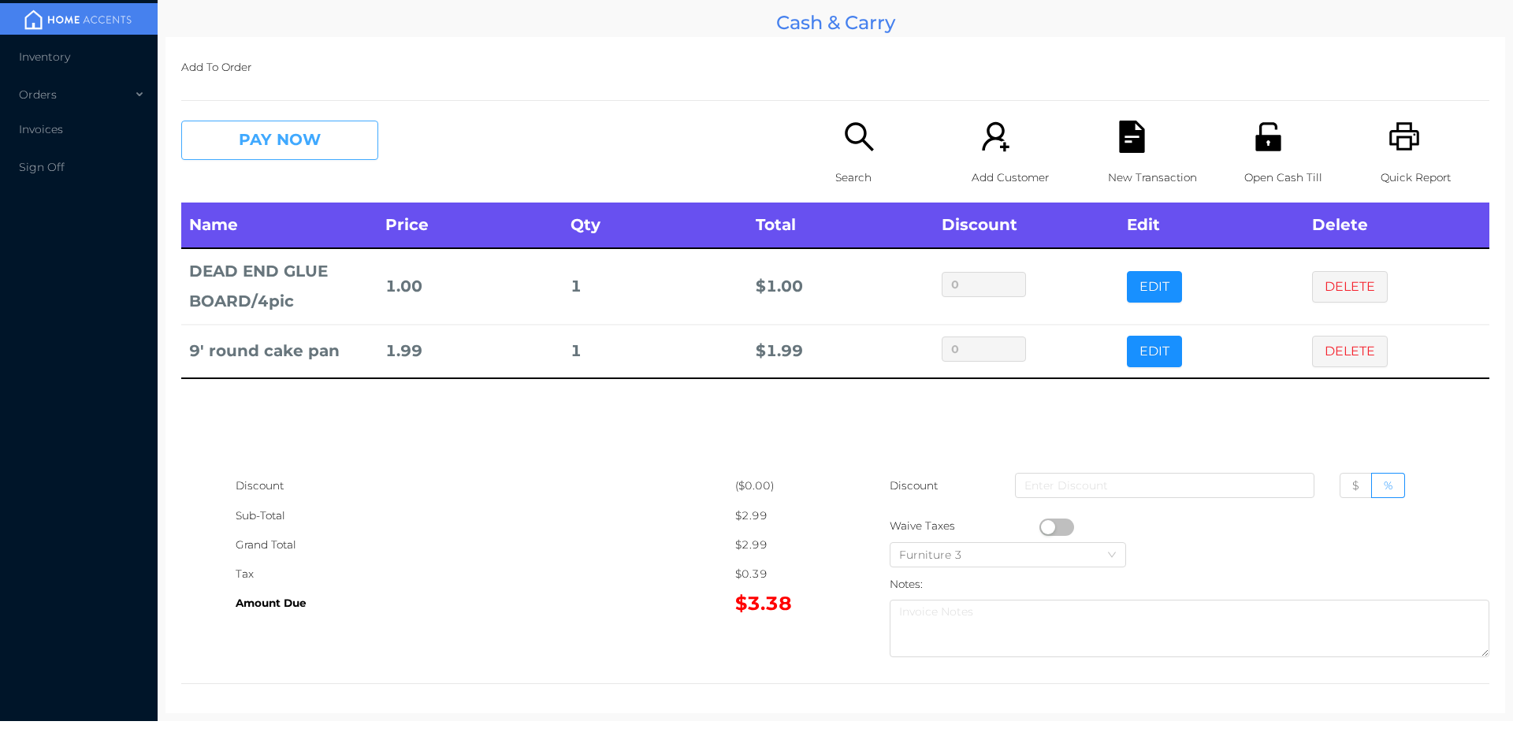
click at [299, 121] on button "PAY NOW" at bounding box center [279, 140] width 197 height 39
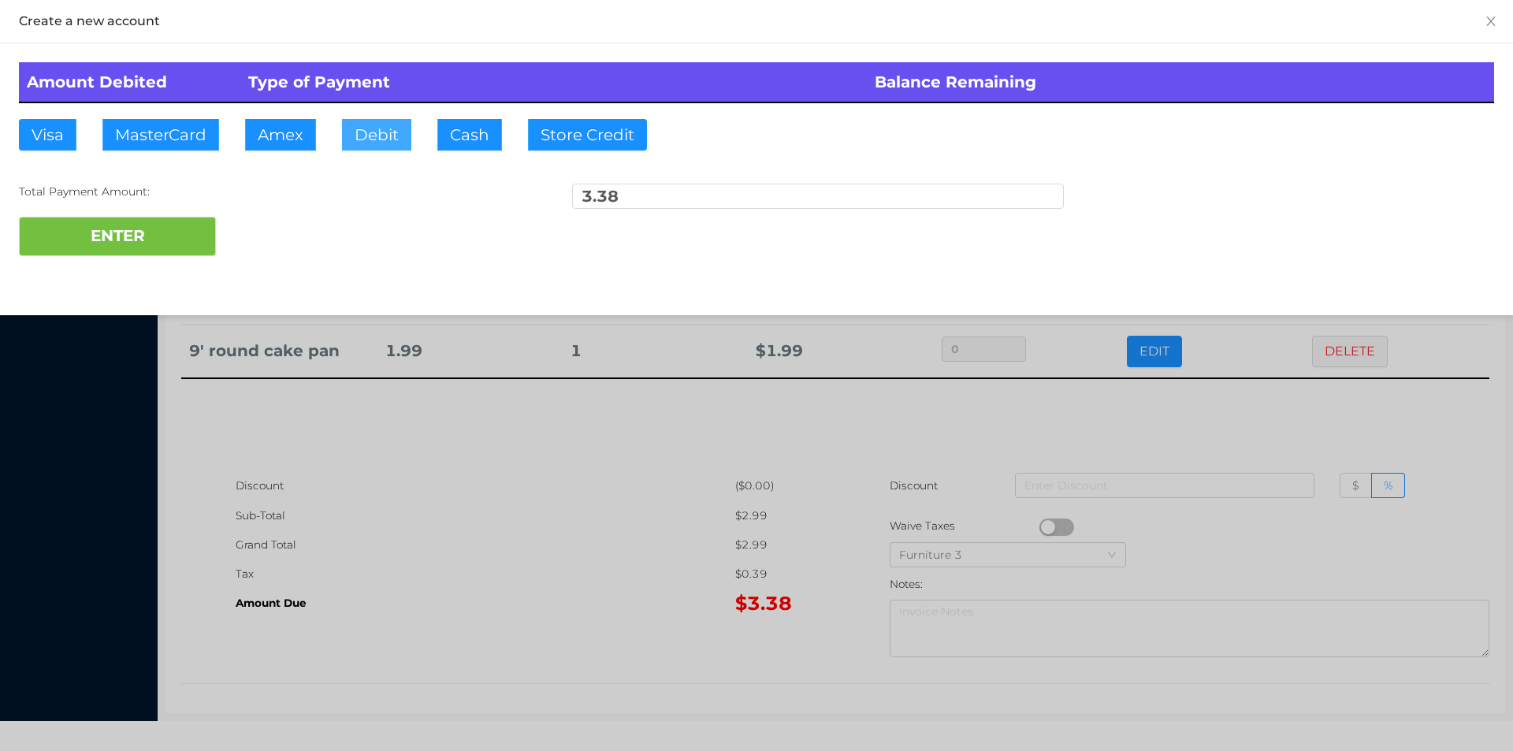
click at [366, 145] on button "Debit" at bounding box center [376, 135] width 69 height 32
type input "5"
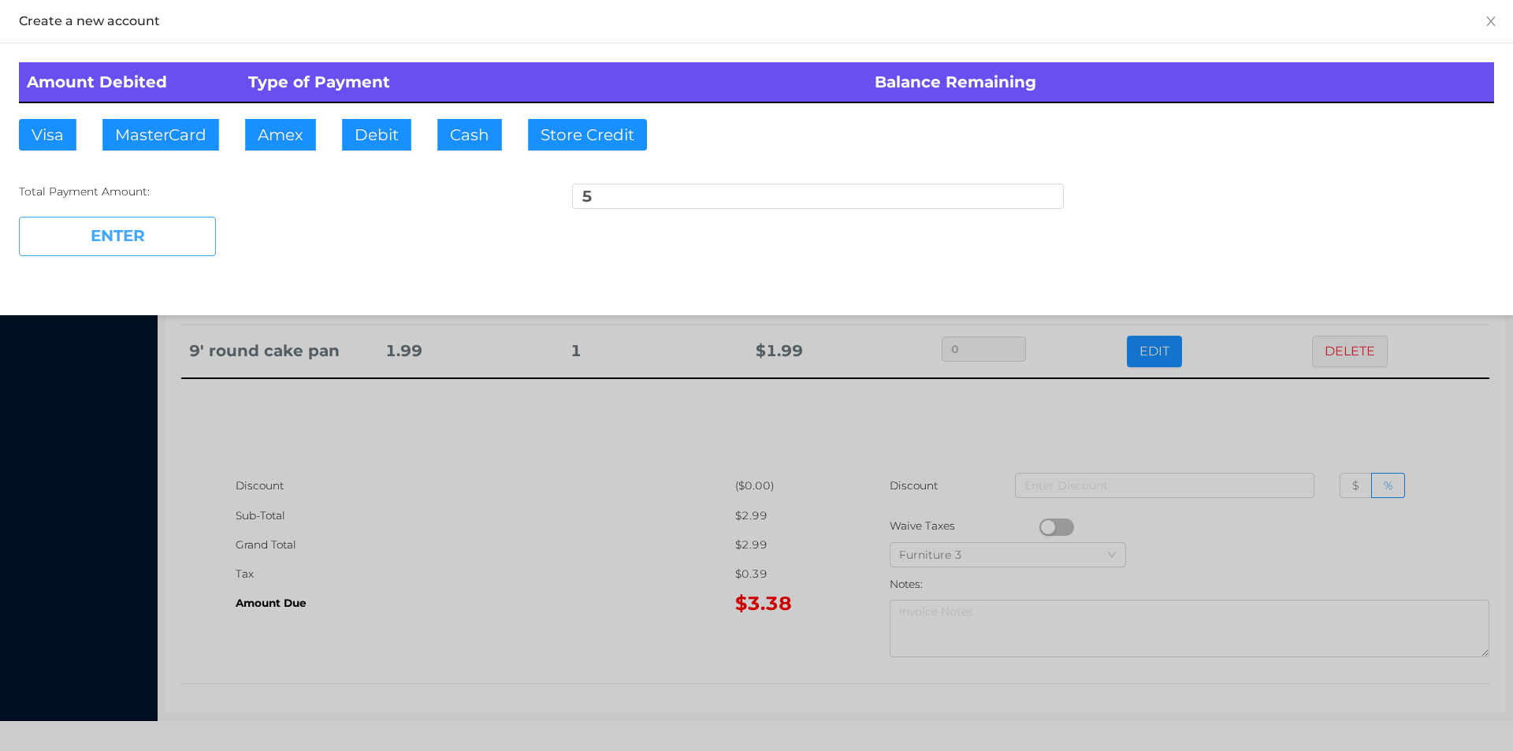
click at [130, 217] on button "ENTER" at bounding box center [117, 236] width 197 height 39
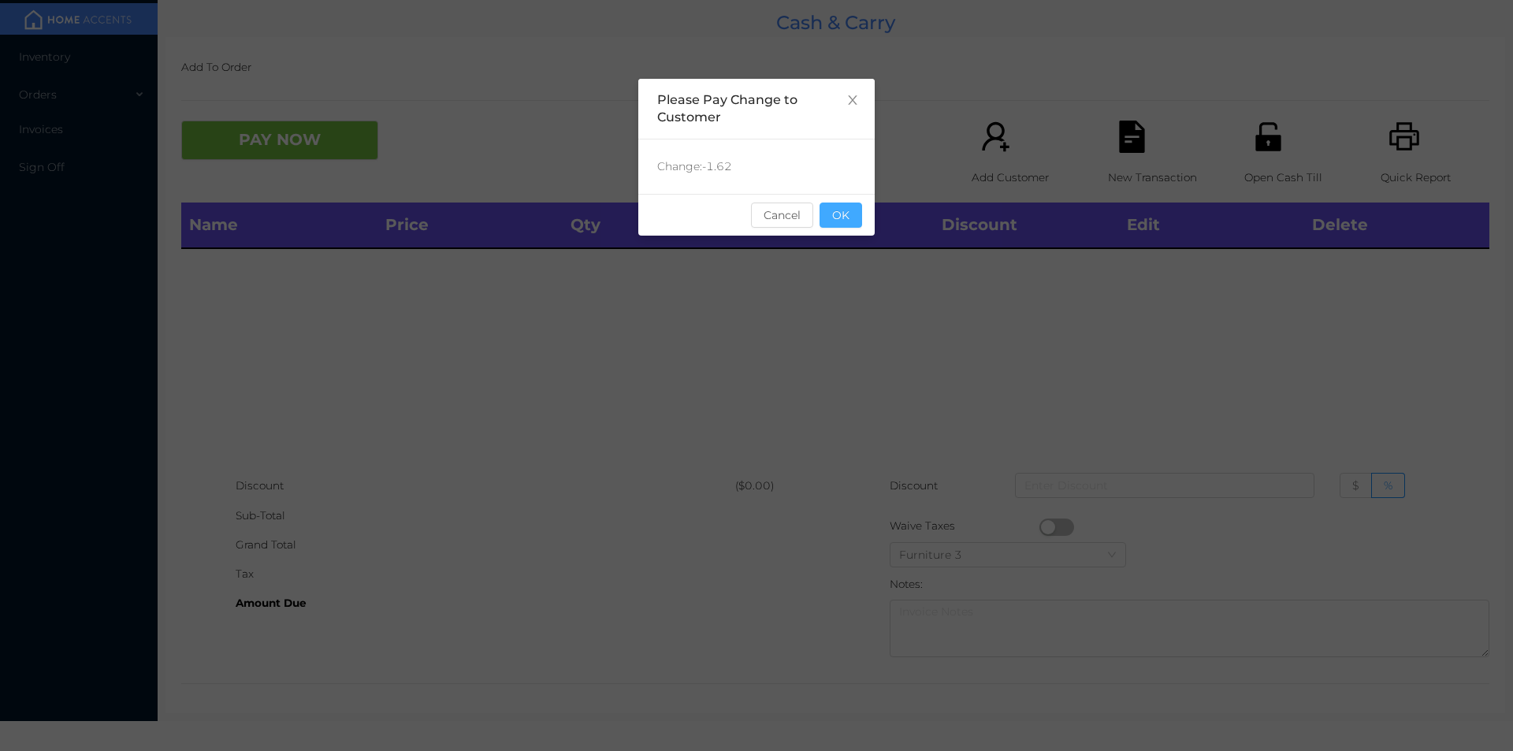
click at [849, 227] on button "OK" at bounding box center [841, 215] width 43 height 25
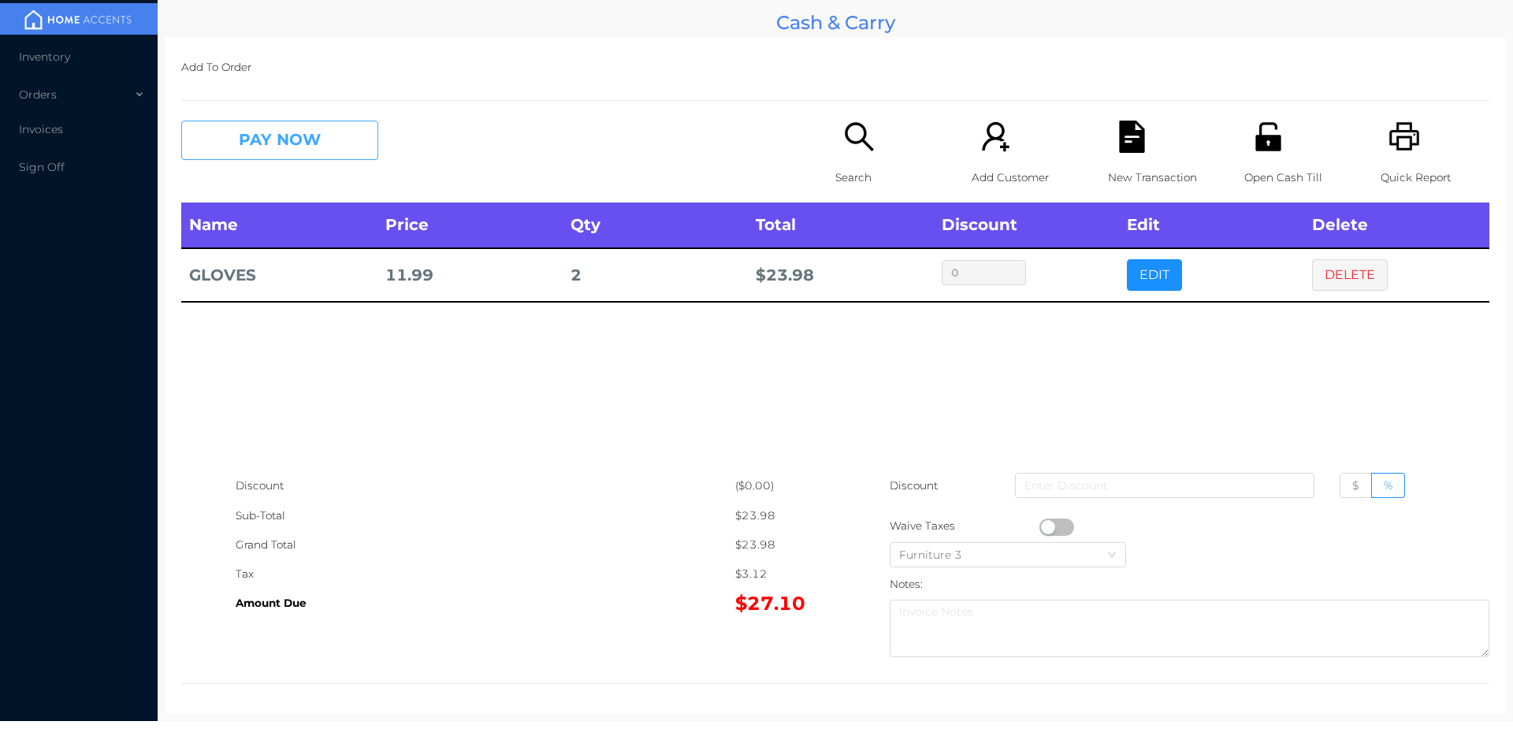
click at [271, 139] on button "PAY NOW" at bounding box center [279, 140] width 197 height 39
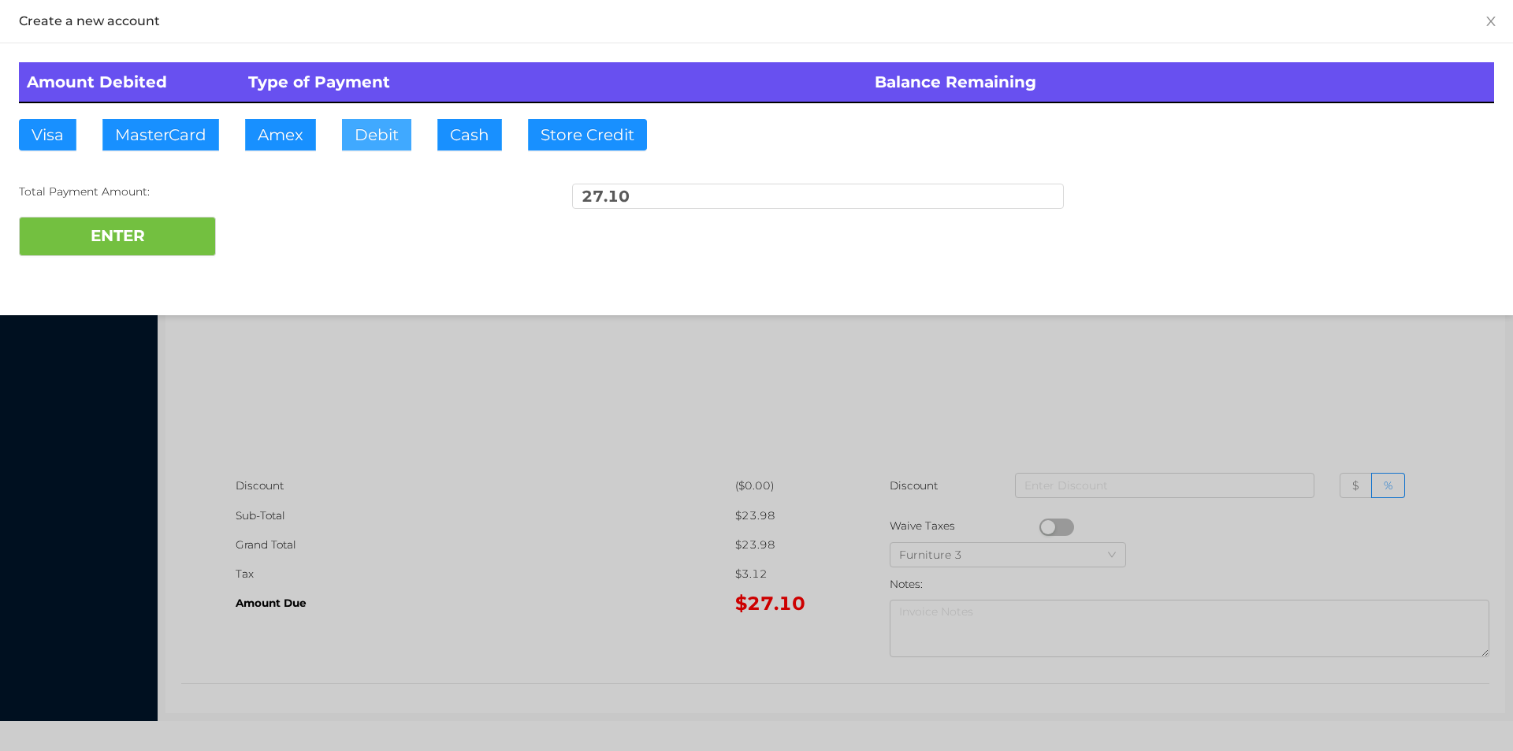
click at [379, 144] on button "Debit" at bounding box center [376, 135] width 69 height 32
click at [154, 244] on button "ENTER" at bounding box center [117, 236] width 197 height 39
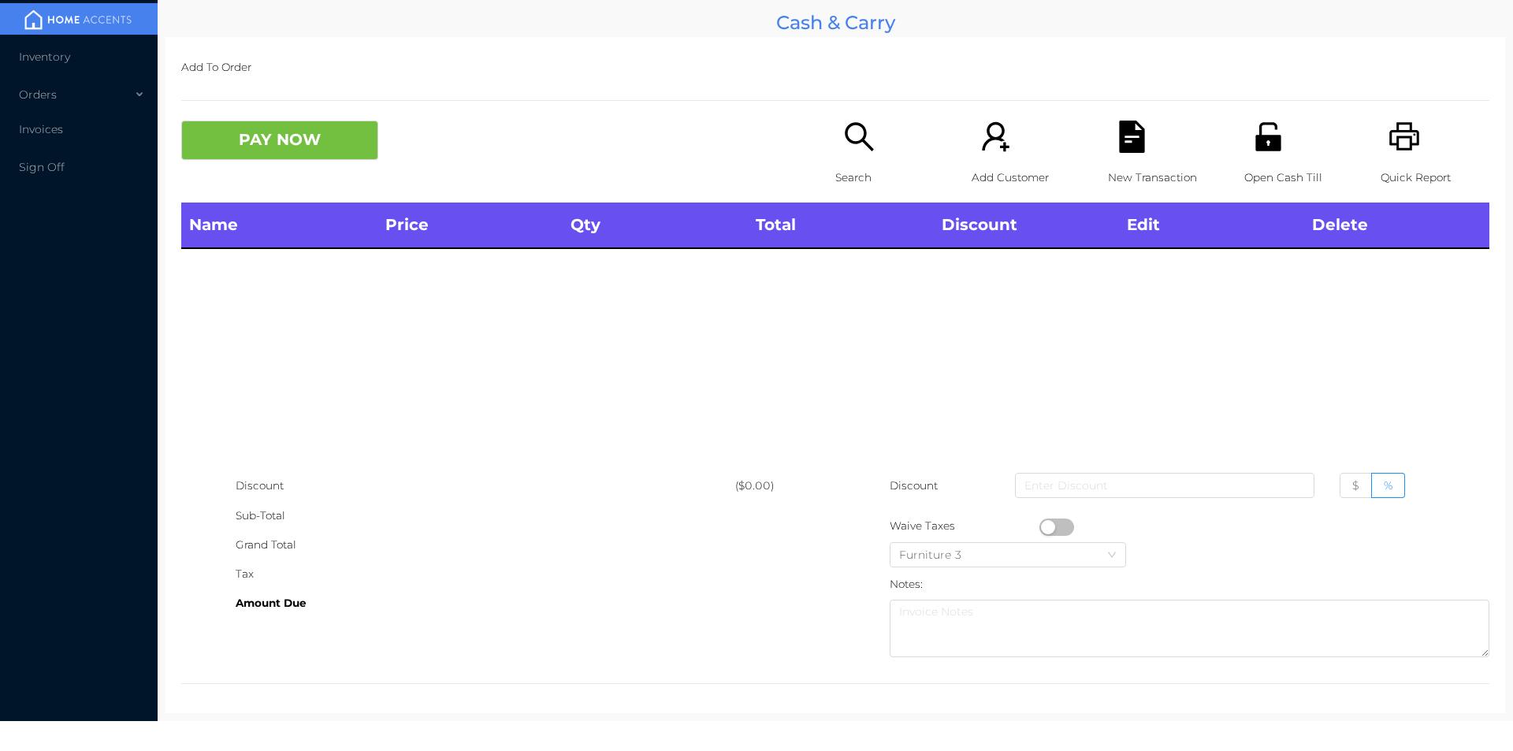
click at [840, 155] on div "Search" at bounding box center [889, 162] width 109 height 82
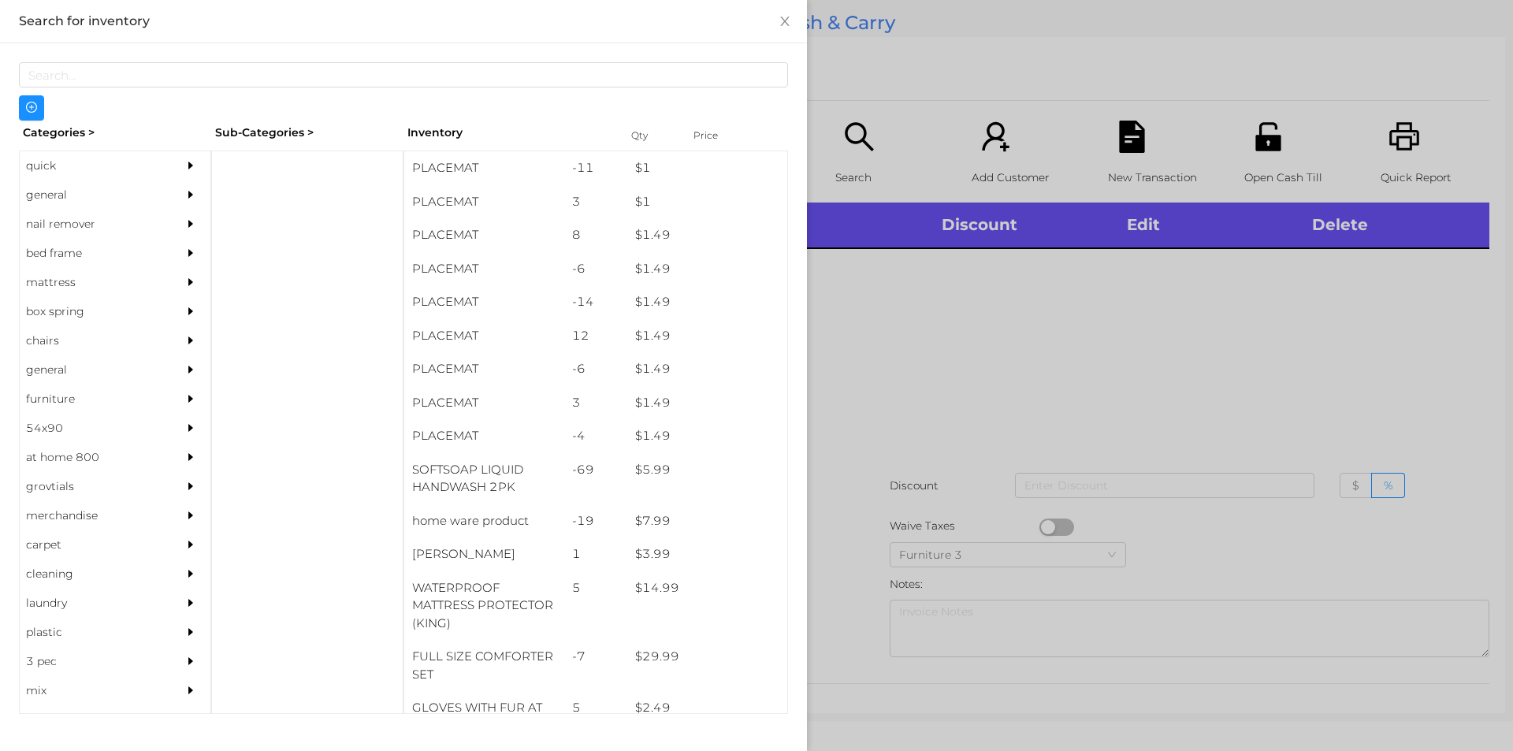
click at [114, 200] on div "general" at bounding box center [91, 194] width 143 height 29
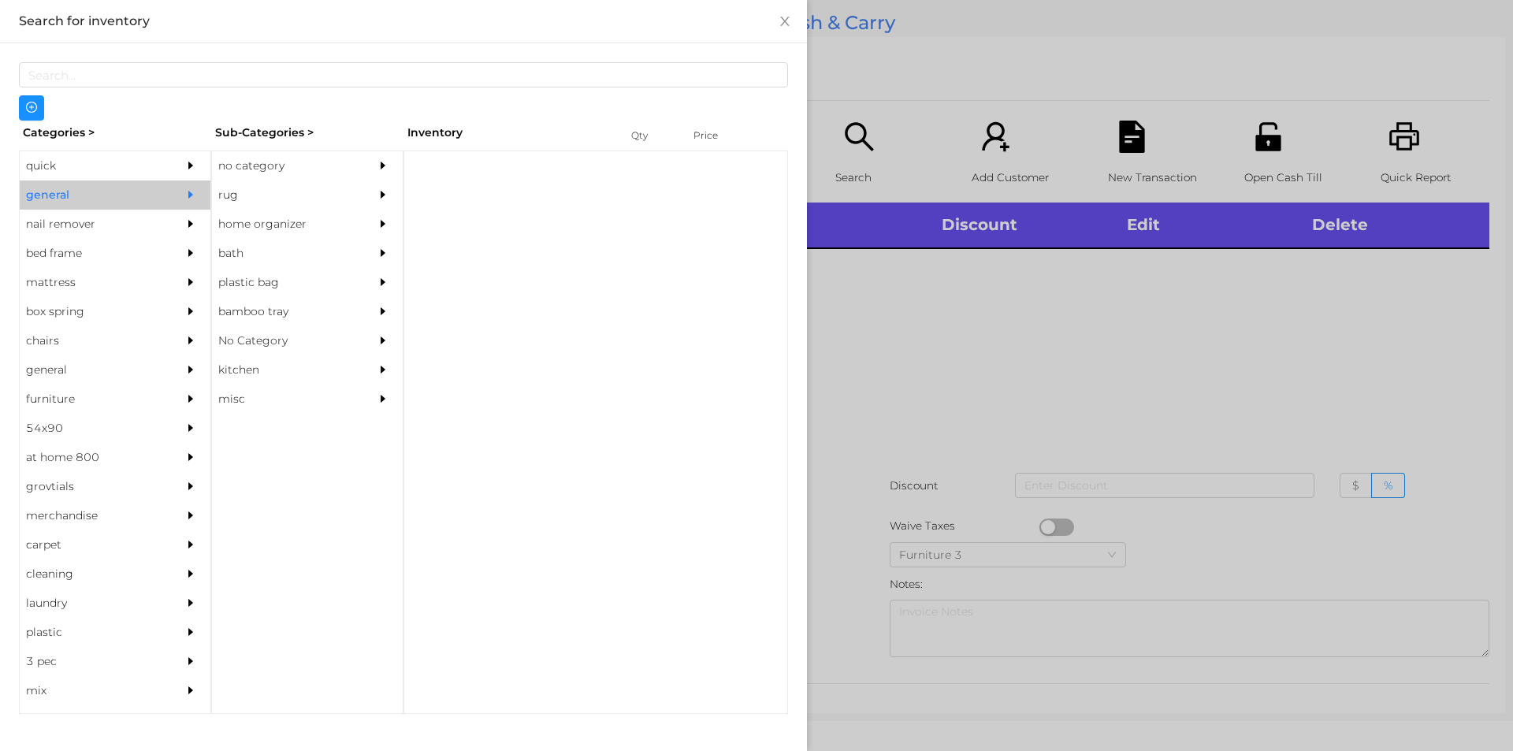
click at [297, 158] on div "no category" at bounding box center [283, 165] width 143 height 29
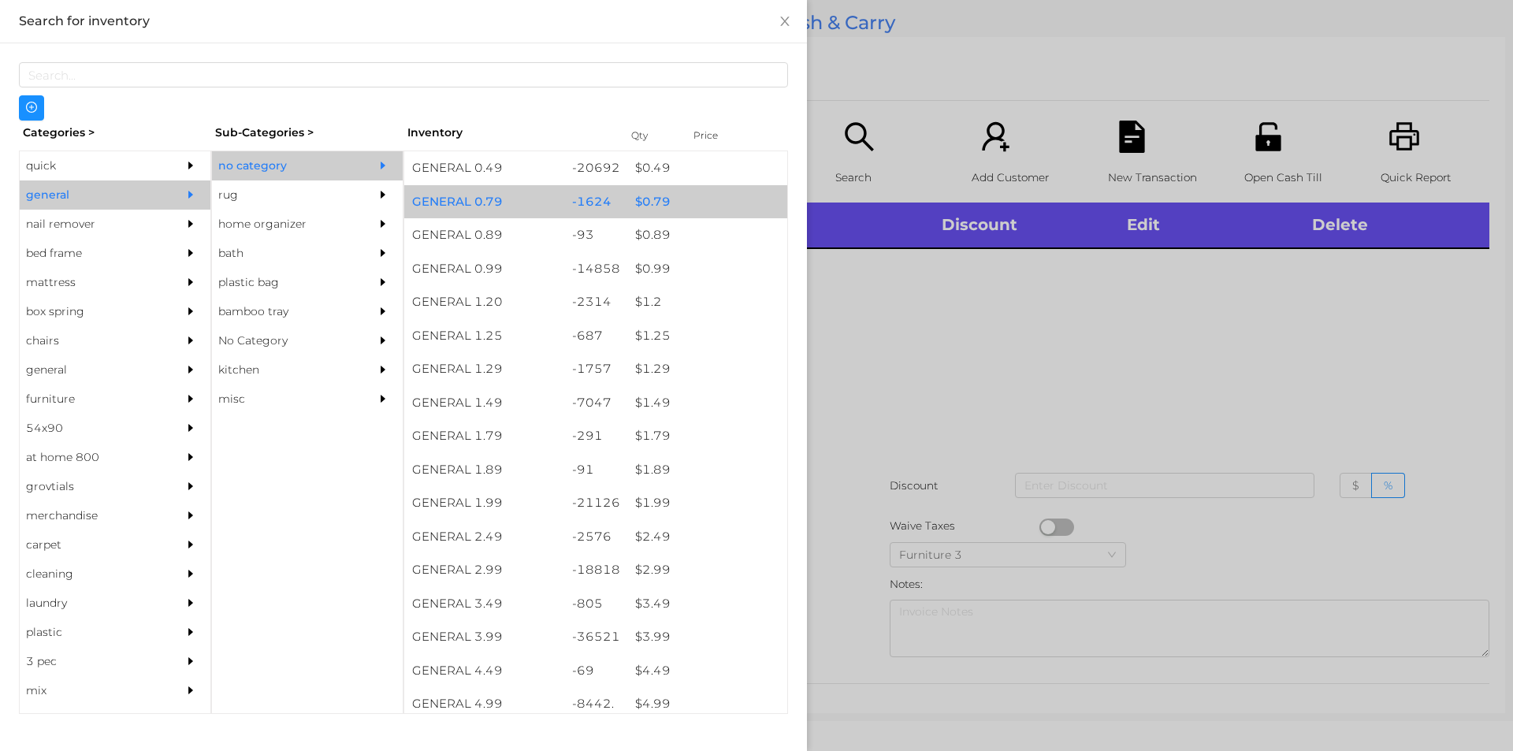
click at [692, 204] on div "$ 0.79" at bounding box center [707, 202] width 160 height 34
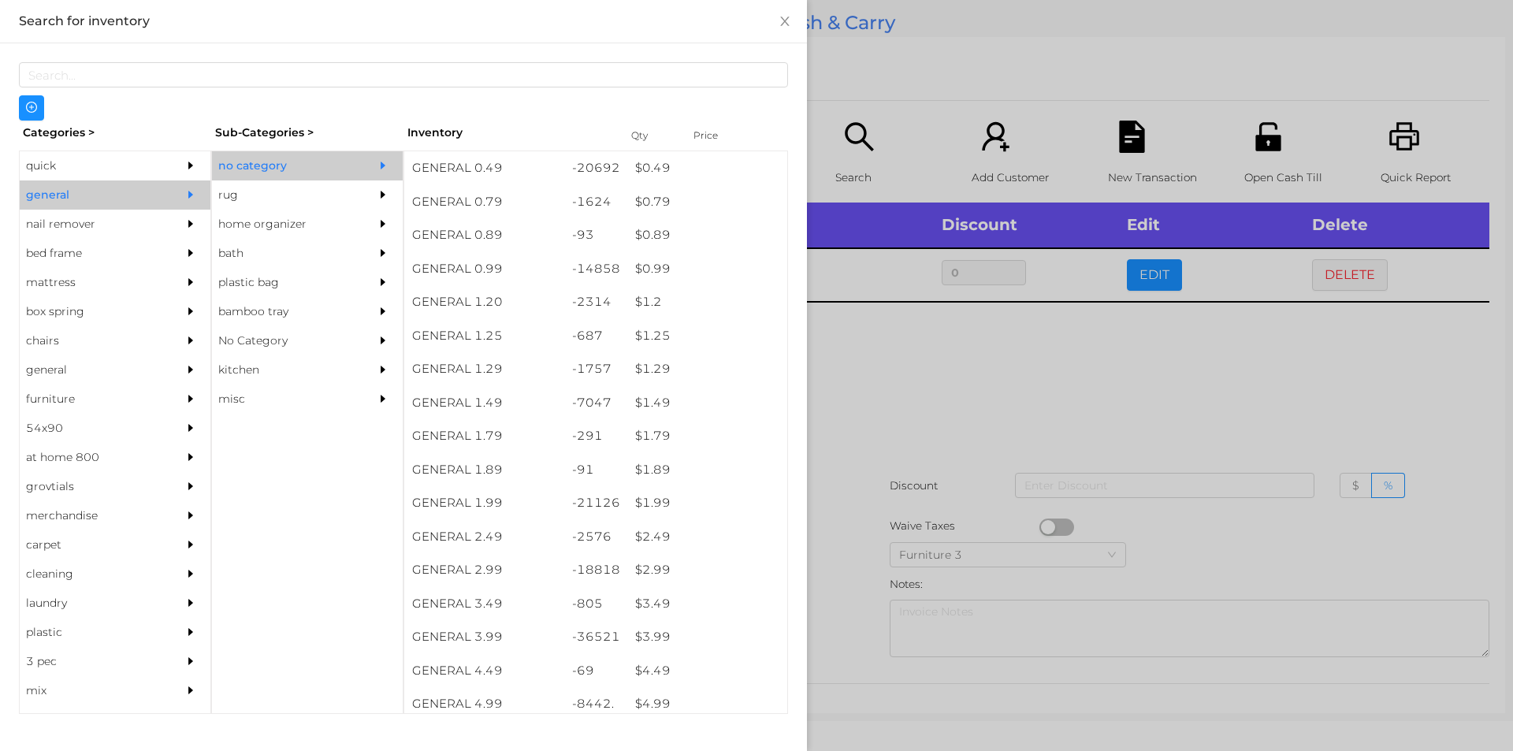
click at [947, 398] on div at bounding box center [756, 375] width 1513 height 751
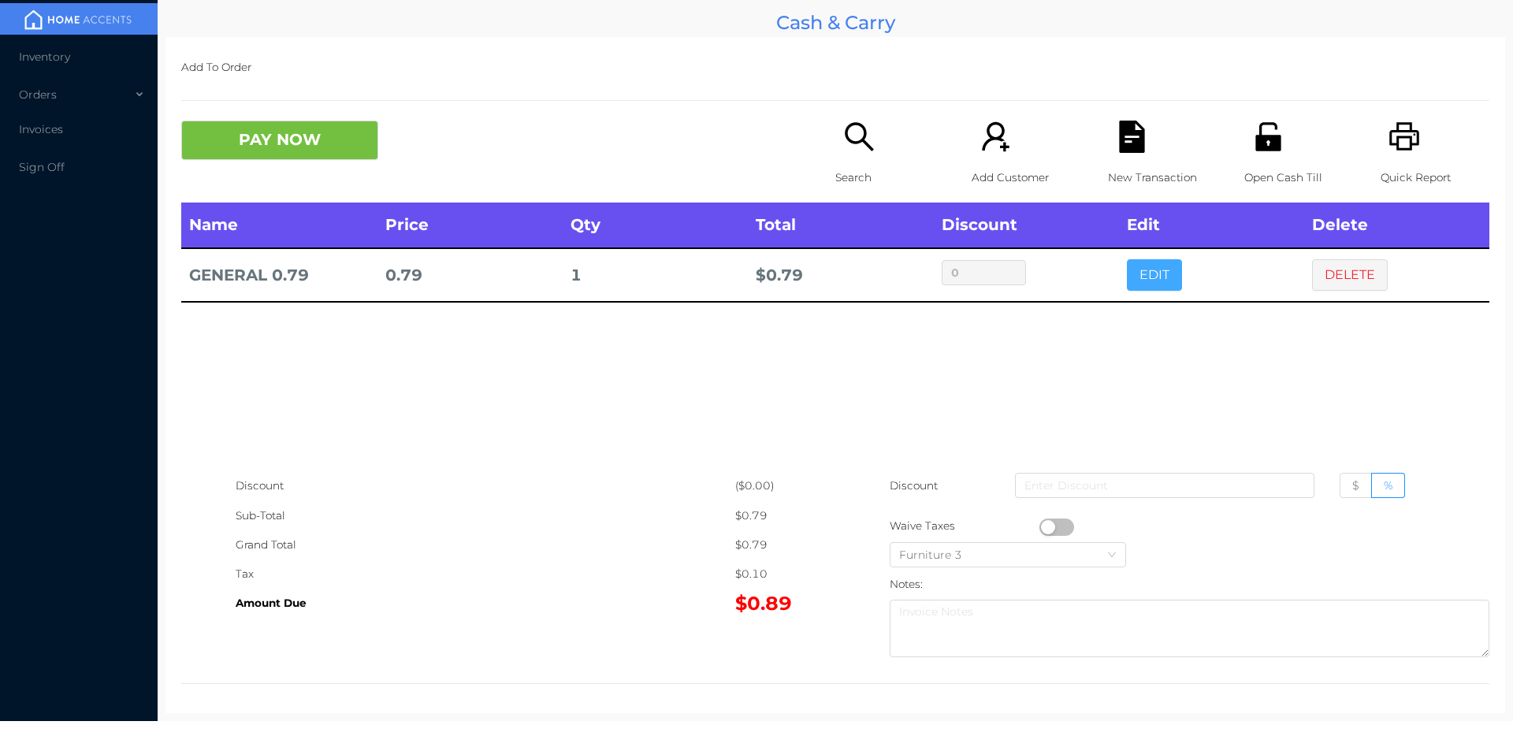
click at [1151, 274] on button "EDIT" at bounding box center [1154, 275] width 55 height 32
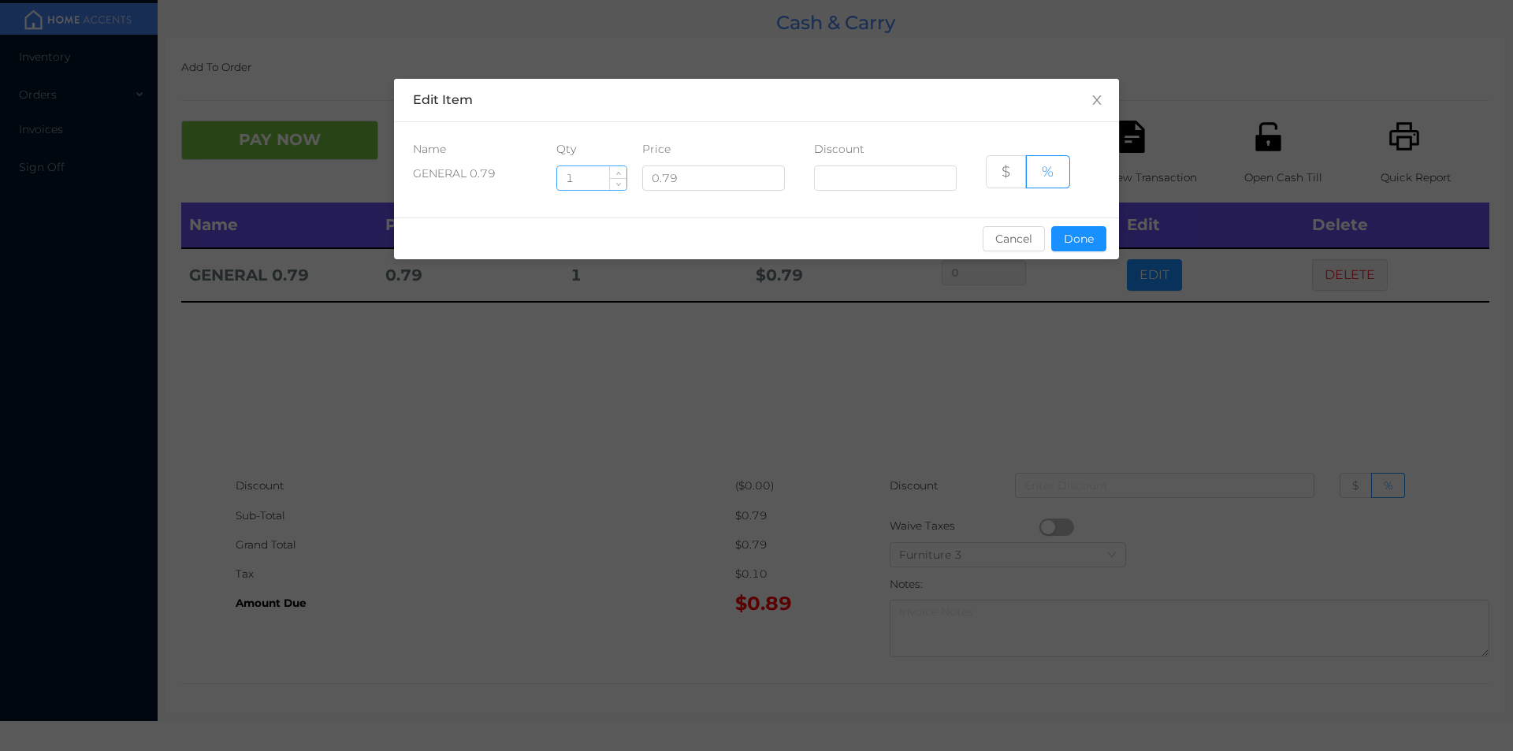
click at [593, 178] on input "1" at bounding box center [591, 178] width 69 height 24
type input "5"
click at [1090, 243] on button "Done" at bounding box center [1078, 238] width 55 height 25
type input "0%"
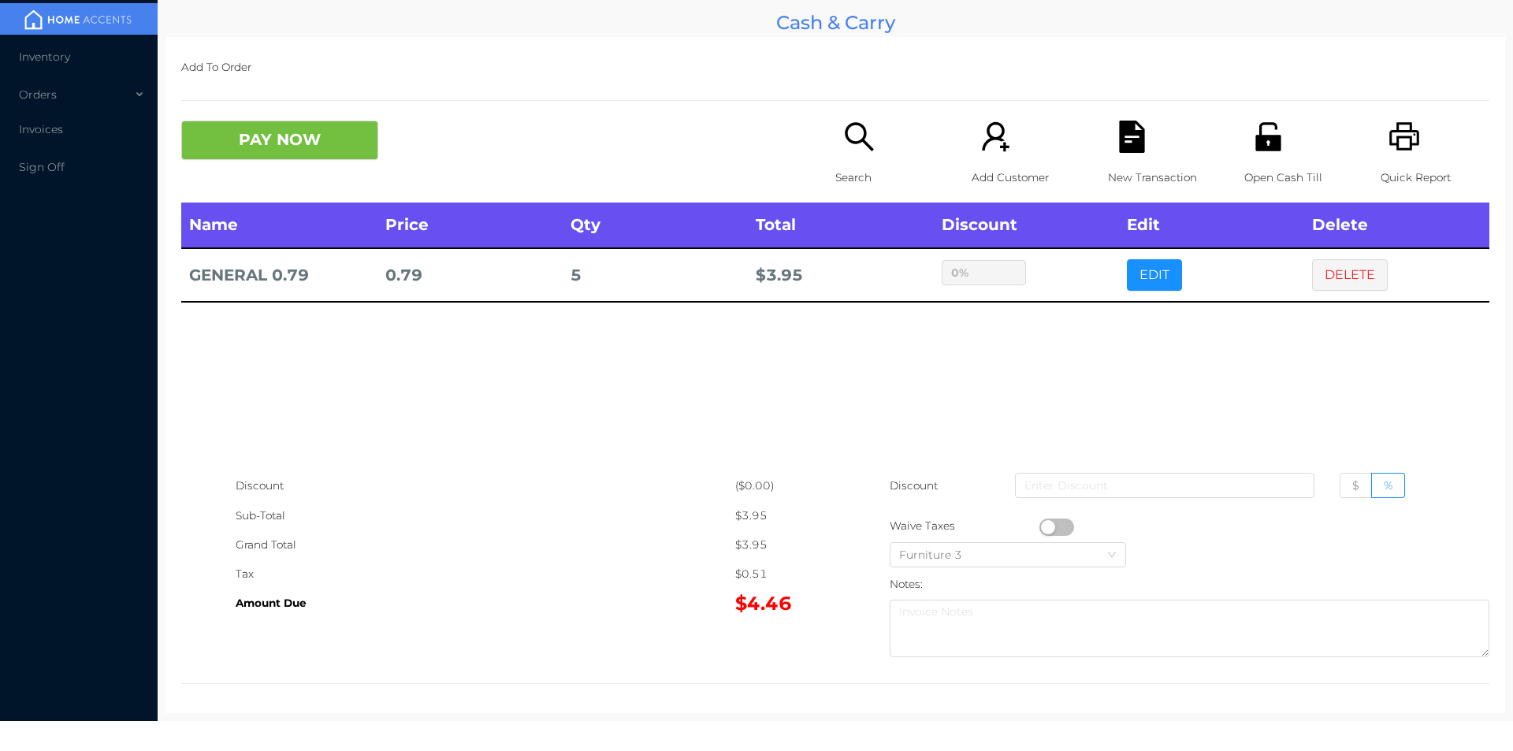
click at [281, 98] on div "Add To Order PAY NOW Search Add Customer New Transaction Open Cash Till Quick R…" at bounding box center [835, 375] width 1340 height 676
click at [273, 140] on button "PAY NOW" at bounding box center [279, 140] width 197 height 39
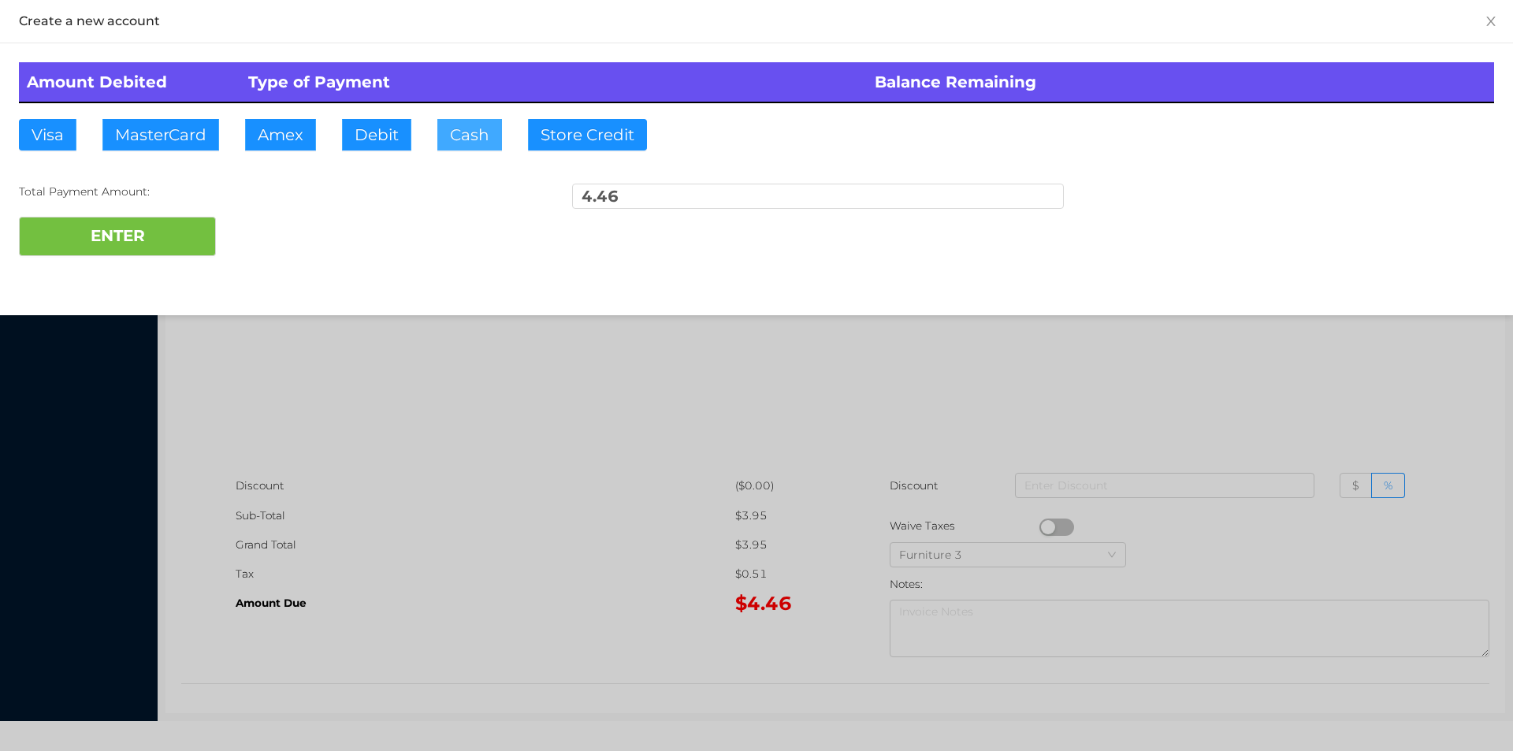
click at [463, 126] on button "Cash" at bounding box center [469, 135] width 65 height 32
type input "5"
click at [101, 230] on button "ENTER" at bounding box center [117, 236] width 197 height 39
type input "0"
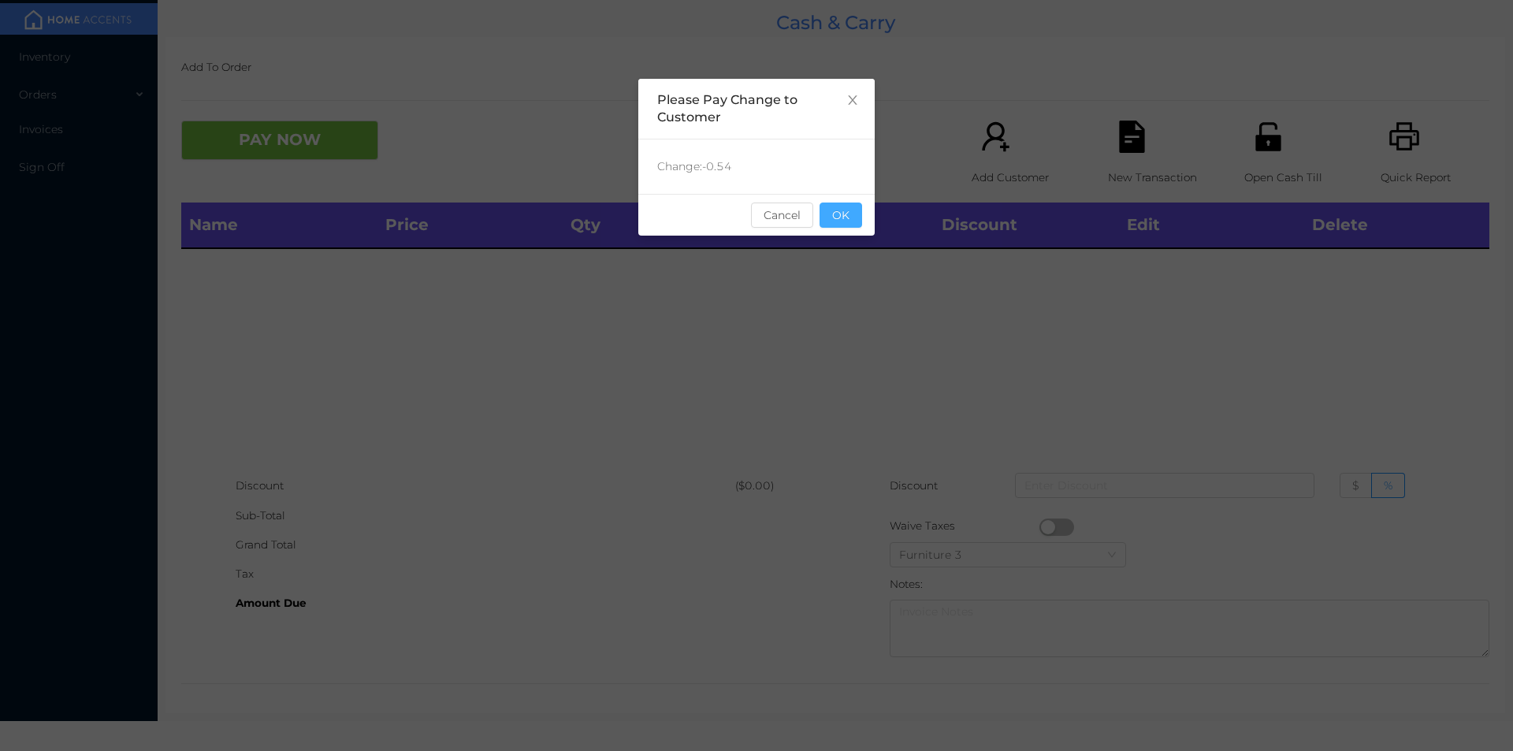
click at [835, 206] on button "OK" at bounding box center [841, 215] width 43 height 25
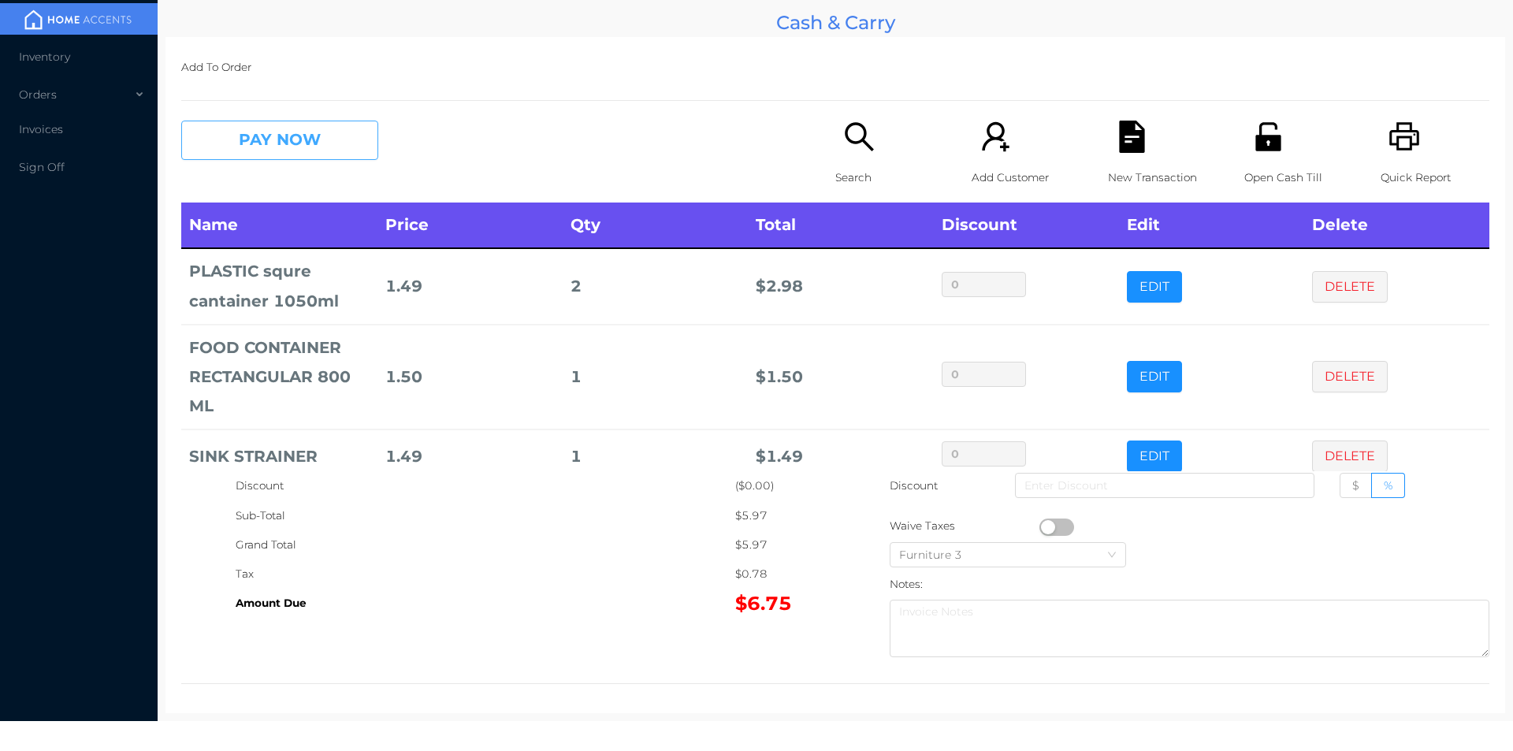
click at [323, 126] on button "PAY NOW" at bounding box center [279, 140] width 197 height 39
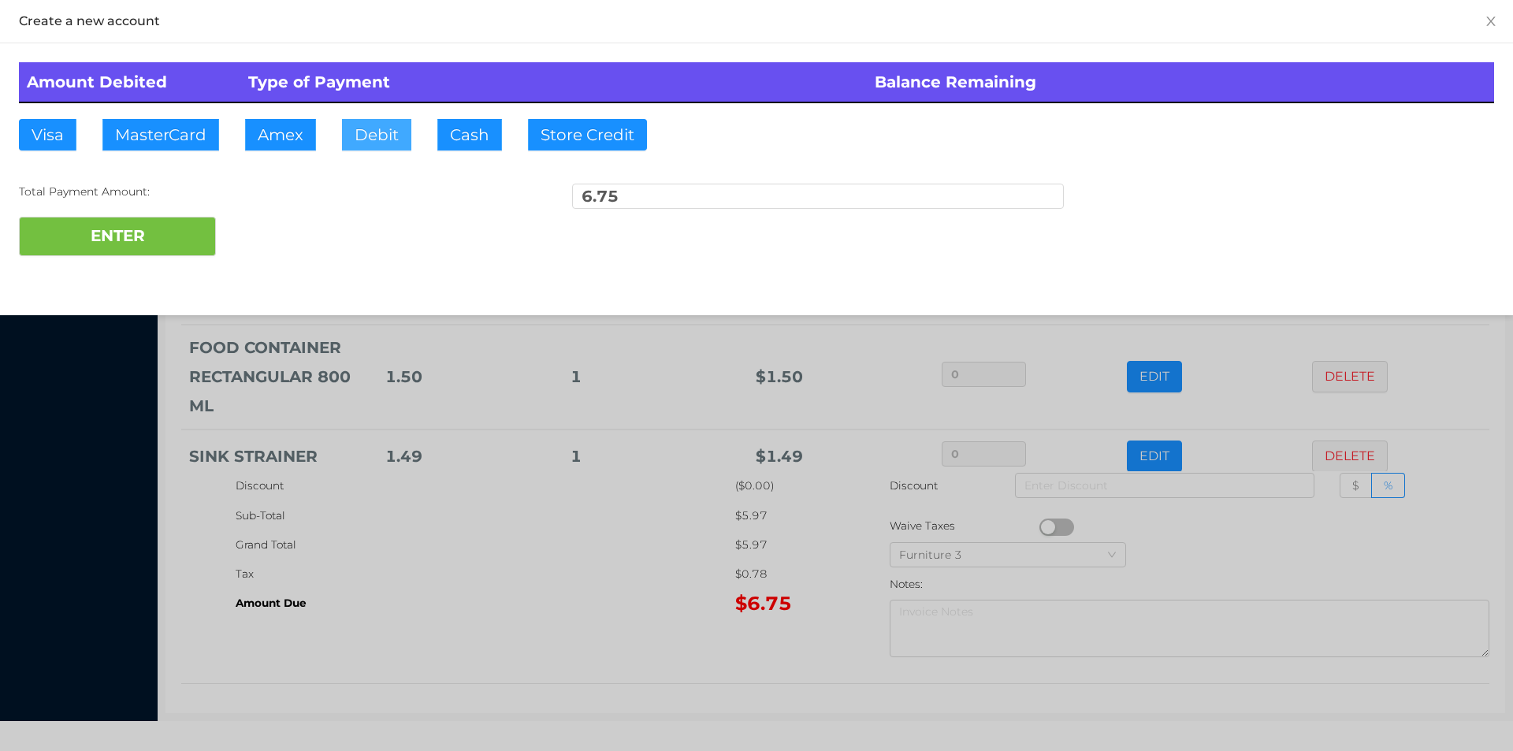
click at [383, 144] on button "Debit" at bounding box center [376, 135] width 69 height 32
type input "10"
click at [164, 269] on div "Amount Debited Type of Payment Balance Remaining Visa MasterCard Amex Debit Cas…" at bounding box center [756, 159] width 1513 height 232
click at [130, 251] on button "ENTER" at bounding box center [117, 236] width 197 height 39
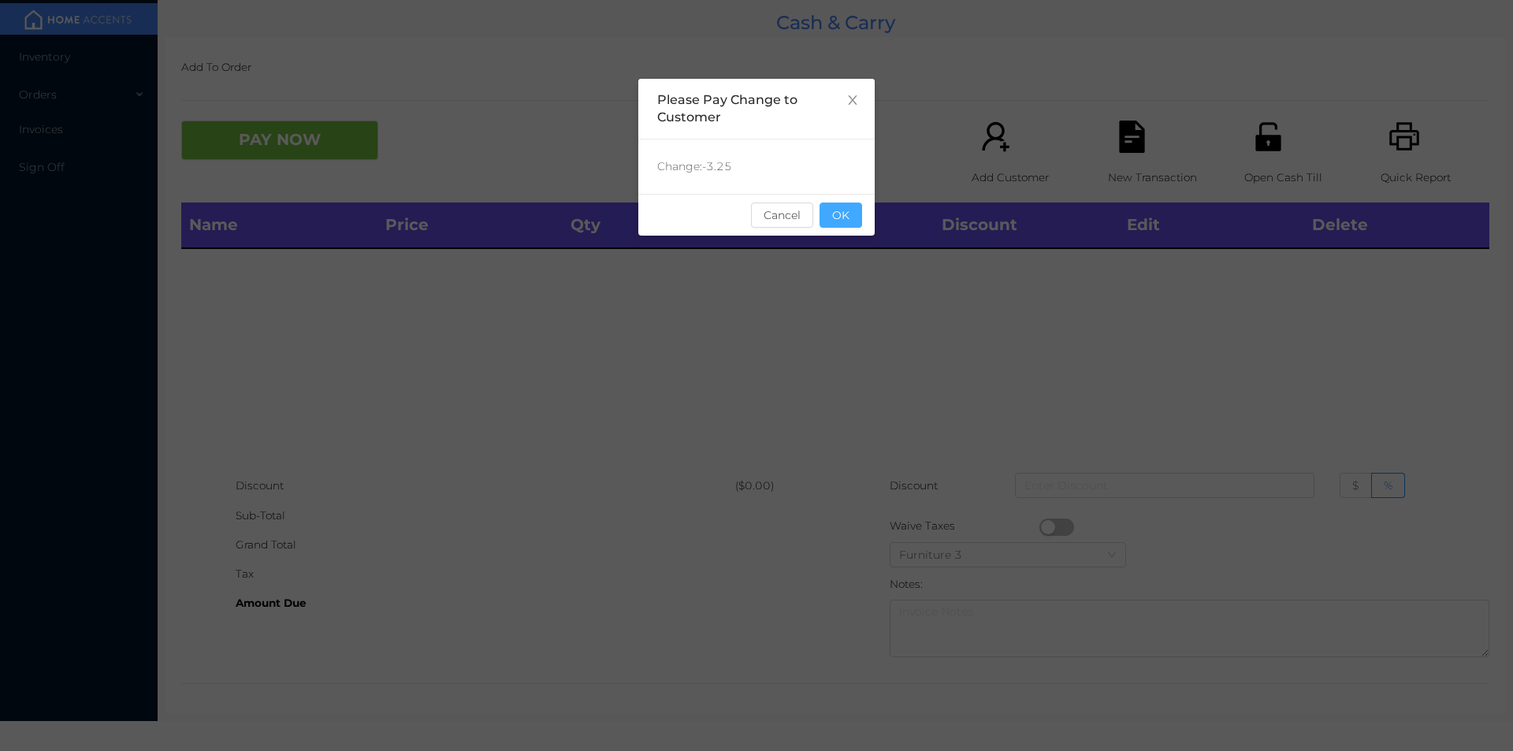
click at [833, 222] on button "OK" at bounding box center [841, 215] width 43 height 25
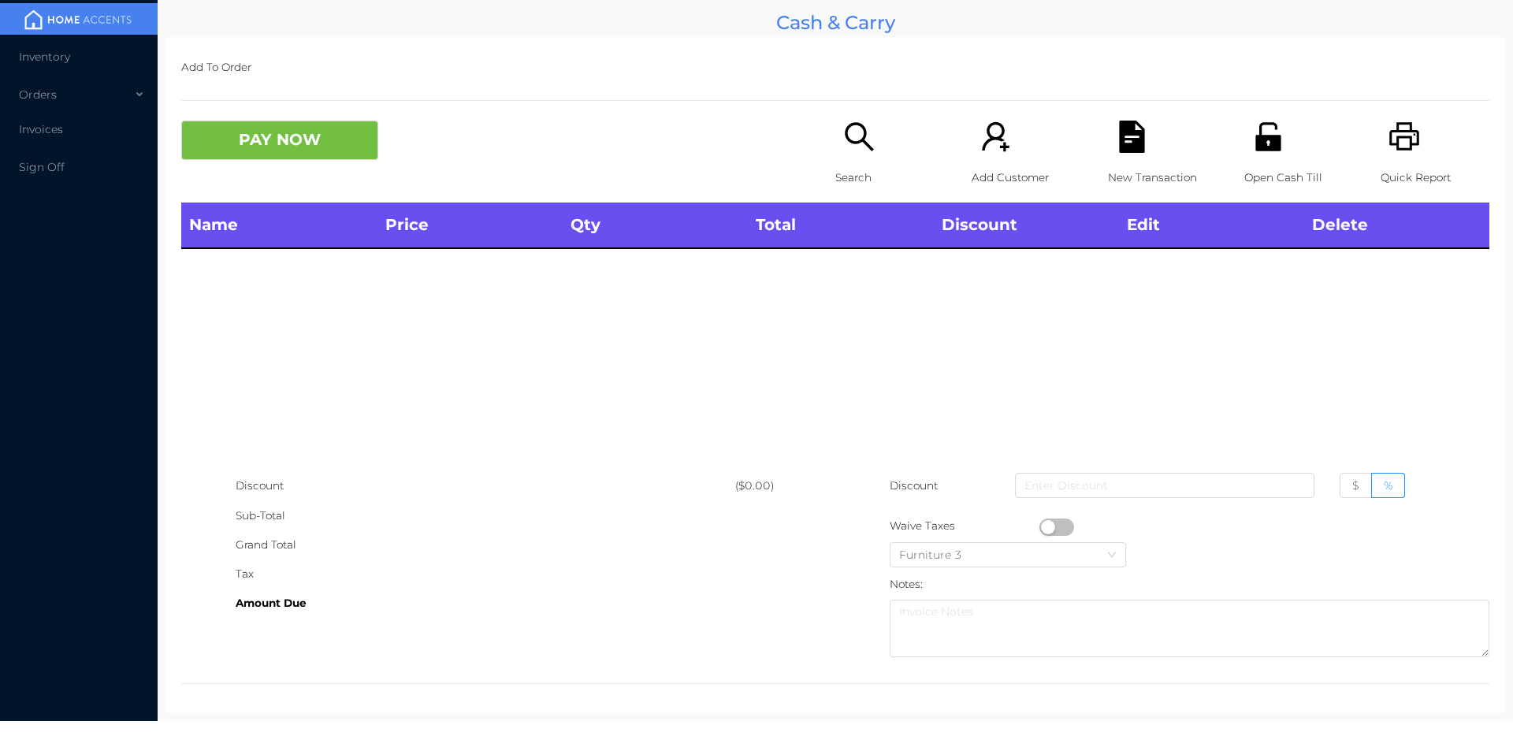
click at [798, 143] on div "PAY NOW" at bounding box center [508, 140] width 654 height 39
click at [876, 137] on div "Search" at bounding box center [889, 162] width 109 height 82
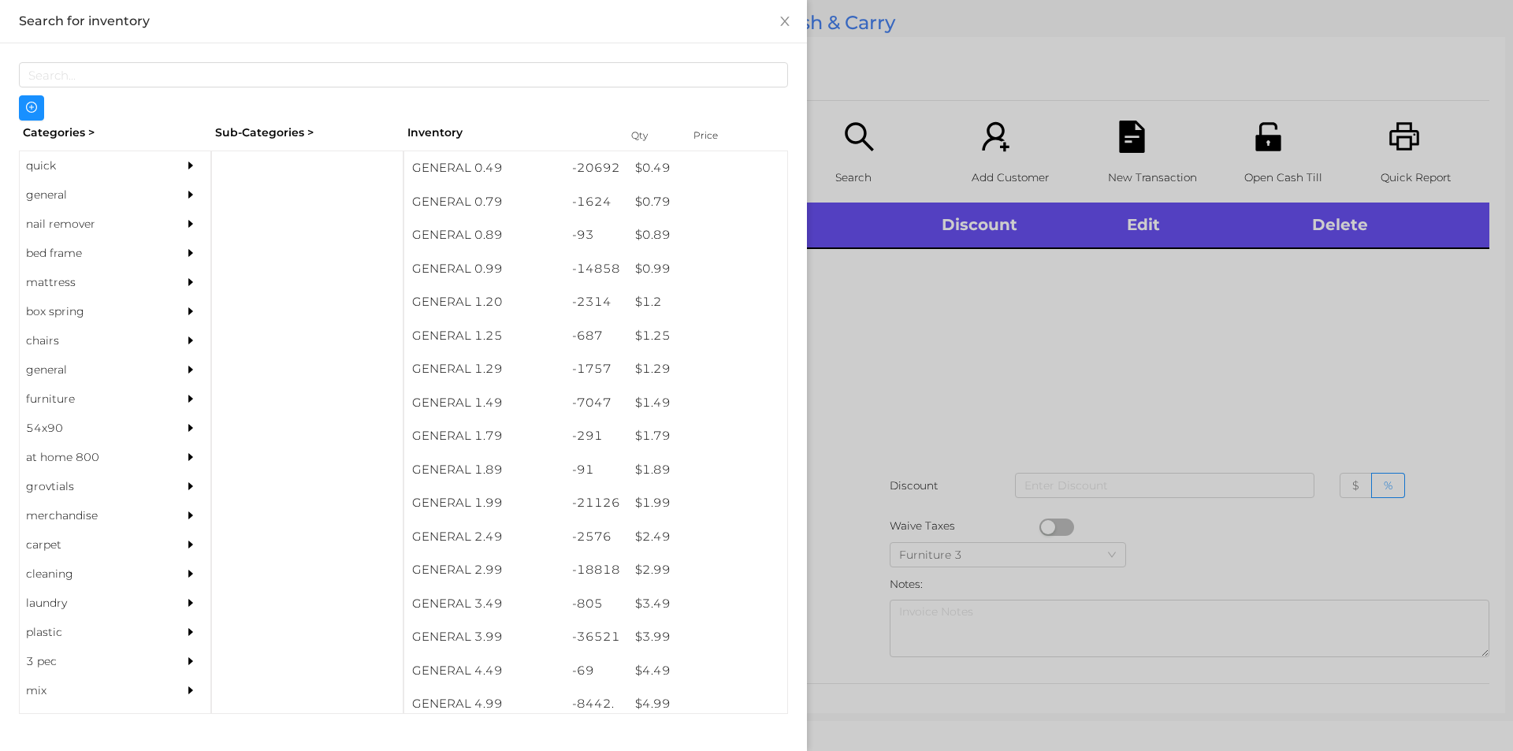
click at [65, 160] on div "quick" at bounding box center [91, 165] width 143 height 29
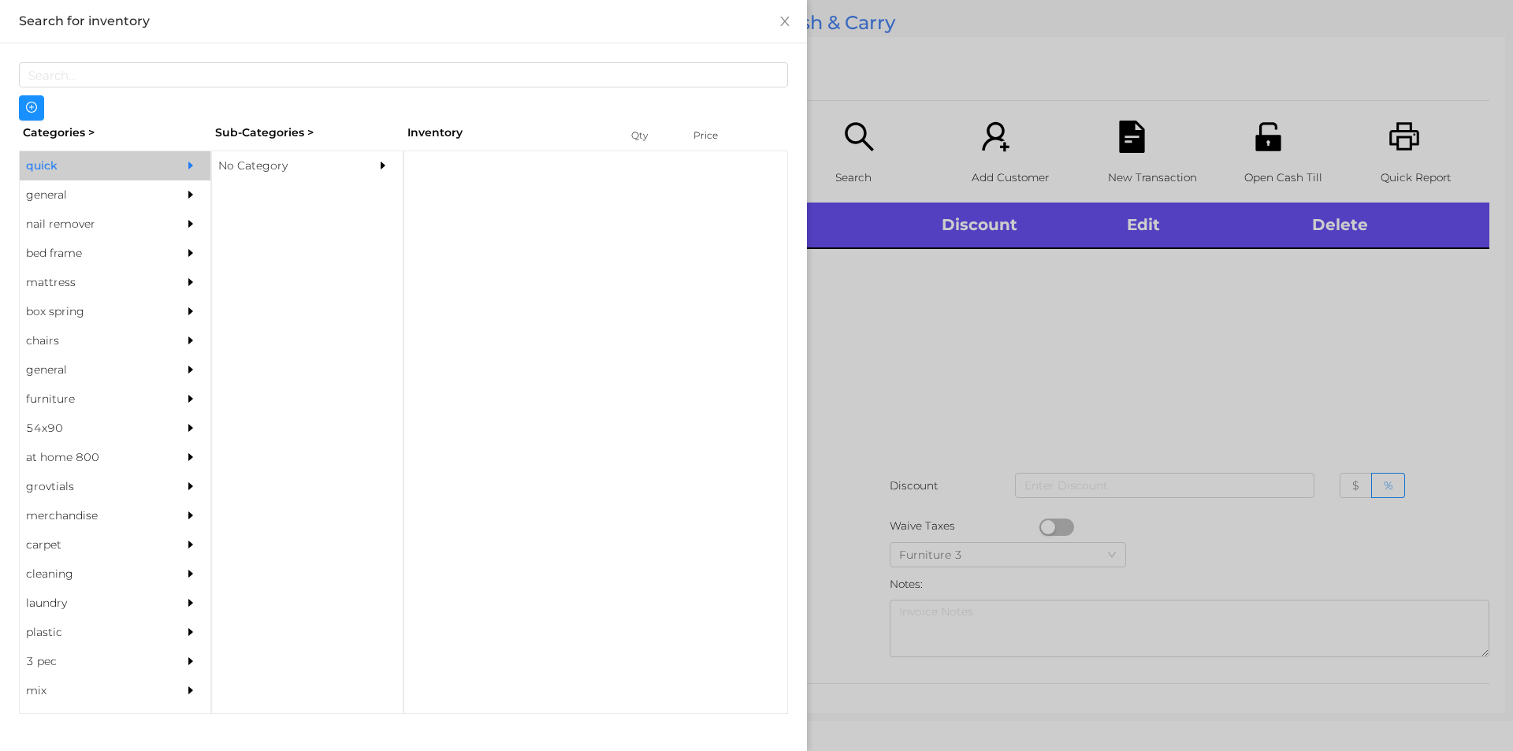
click at [278, 169] on div "No Category" at bounding box center [283, 165] width 143 height 29
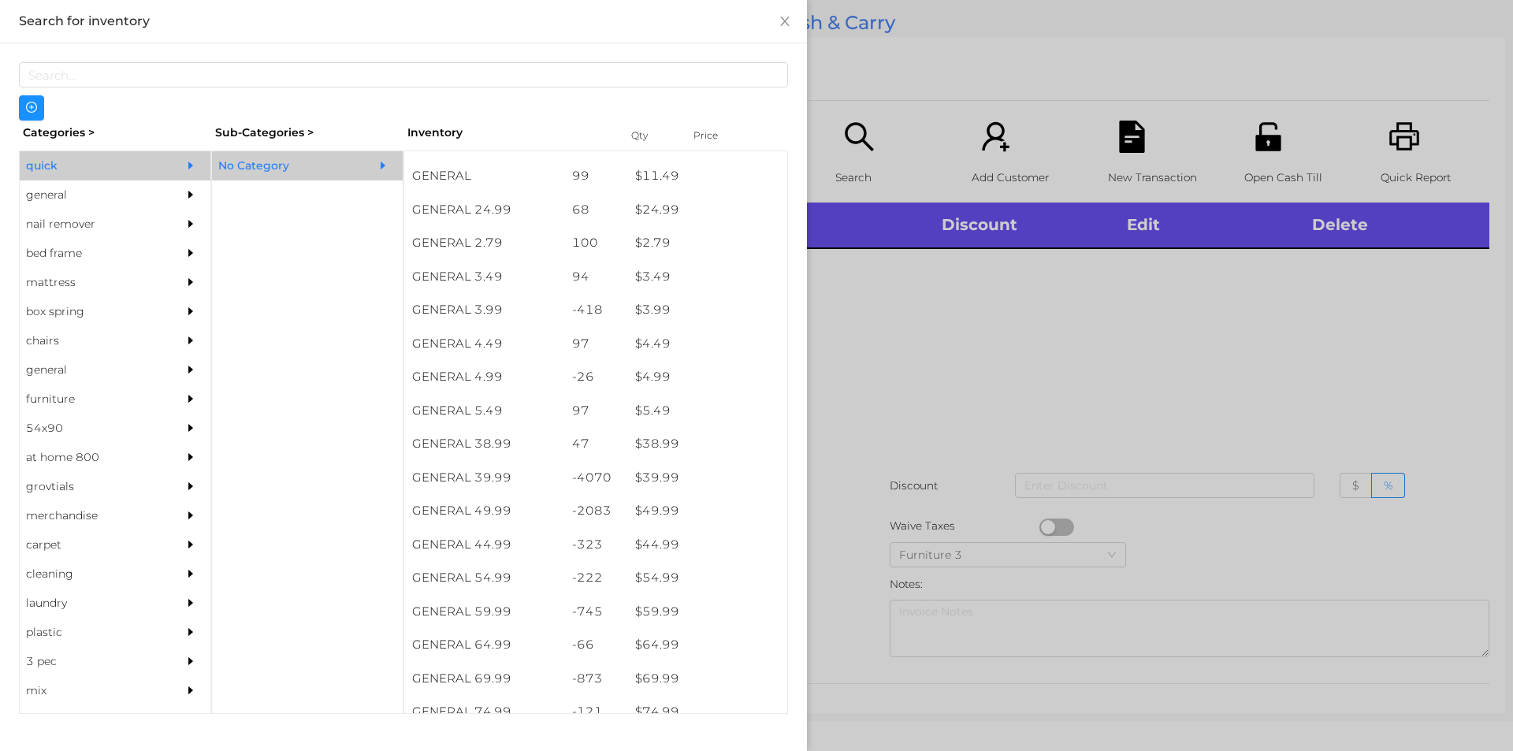
scroll to position [593, 0]
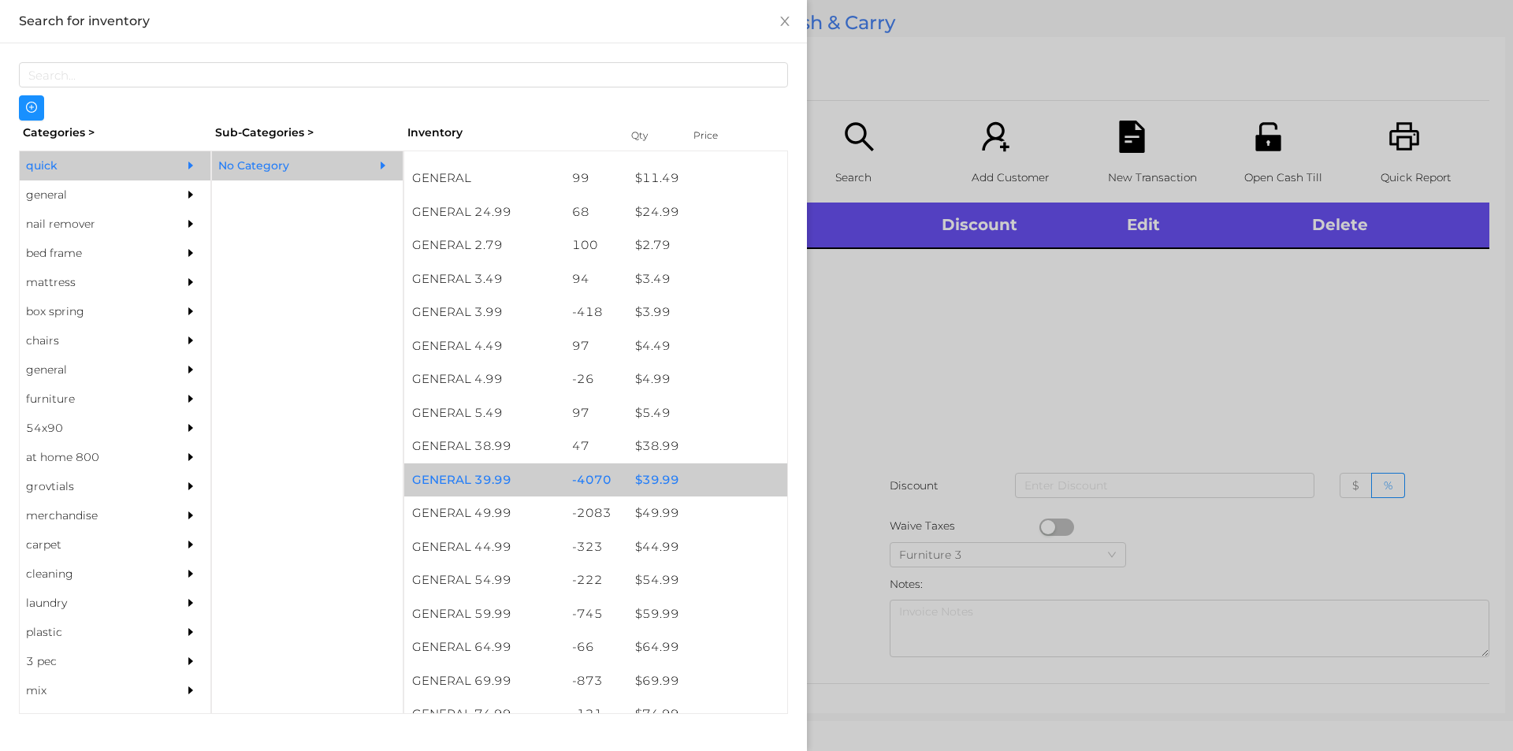
click at [664, 494] on div "$ 39.99" at bounding box center [707, 480] width 160 height 34
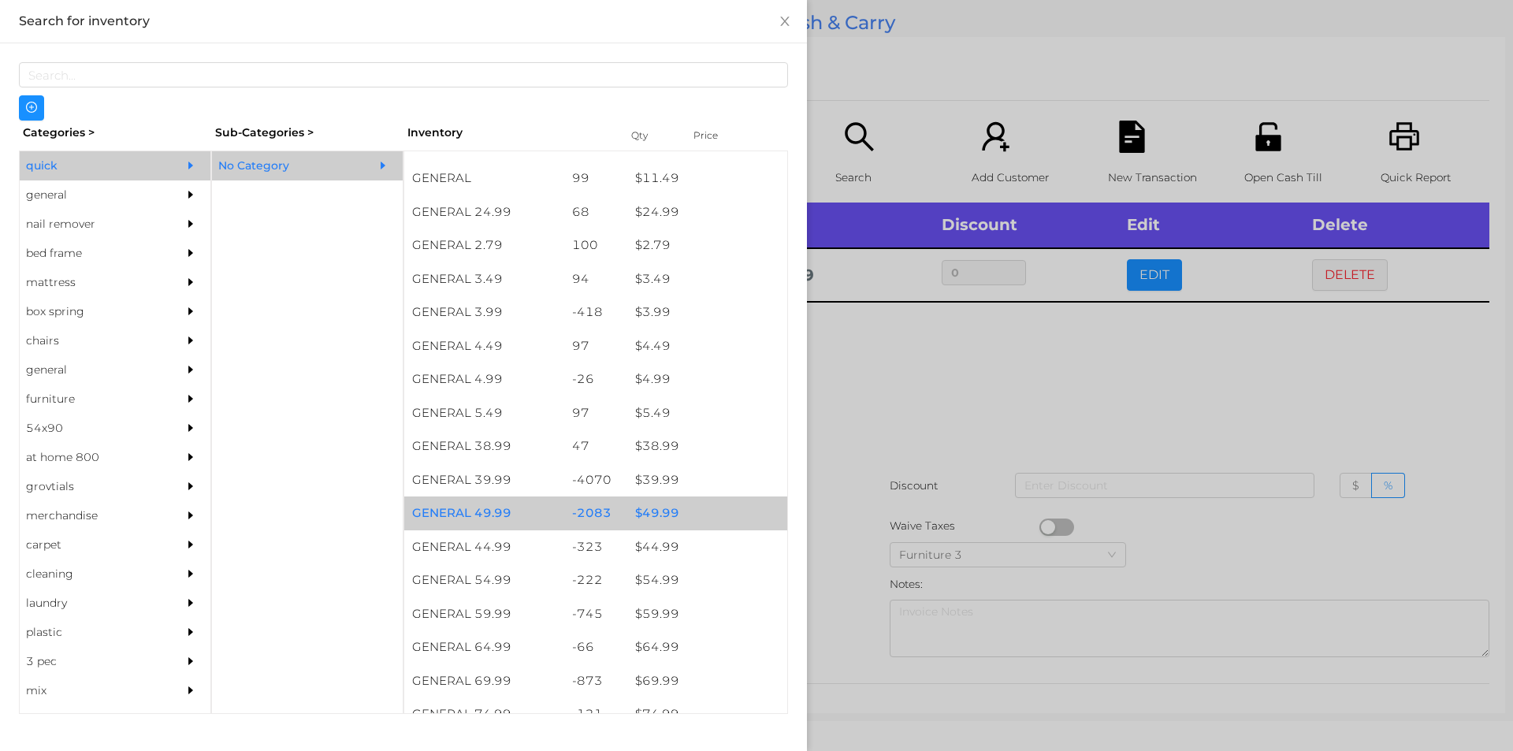
click at [682, 518] on div "$ 49.99" at bounding box center [707, 513] width 160 height 34
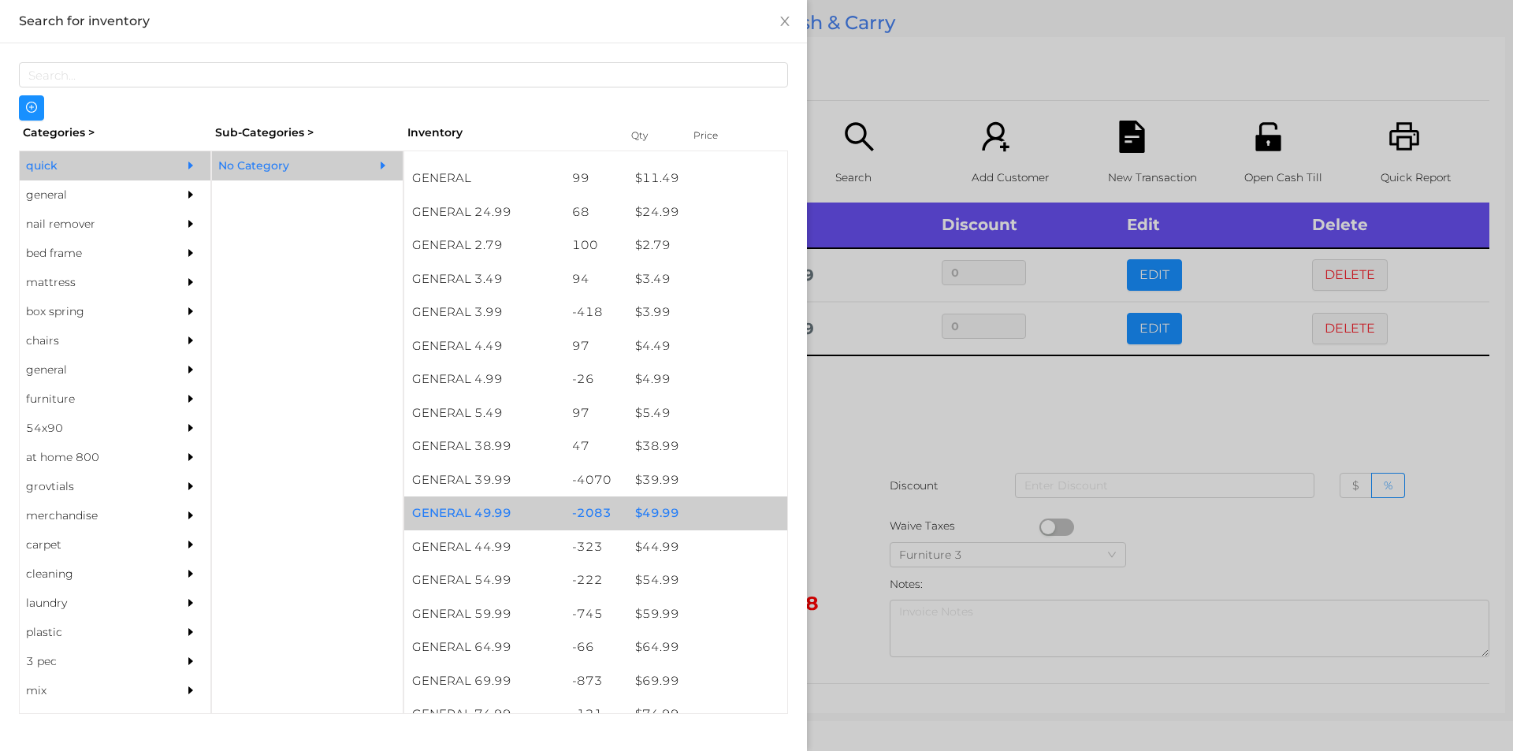
click at [675, 515] on div "$ 49.99" at bounding box center [707, 513] width 160 height 34
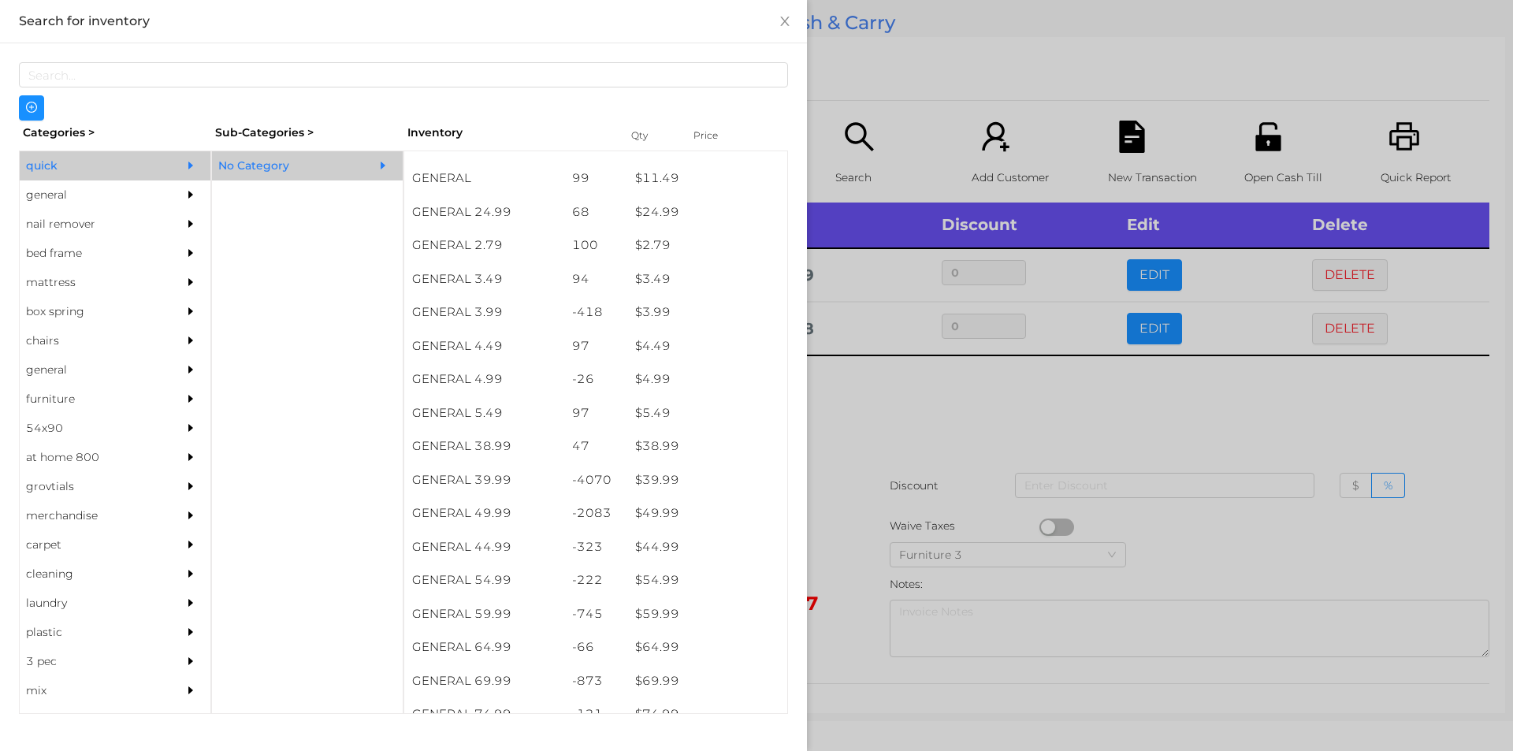
click at [1324, 249] on div at bounding box center [756, 375] width 1513 height 751
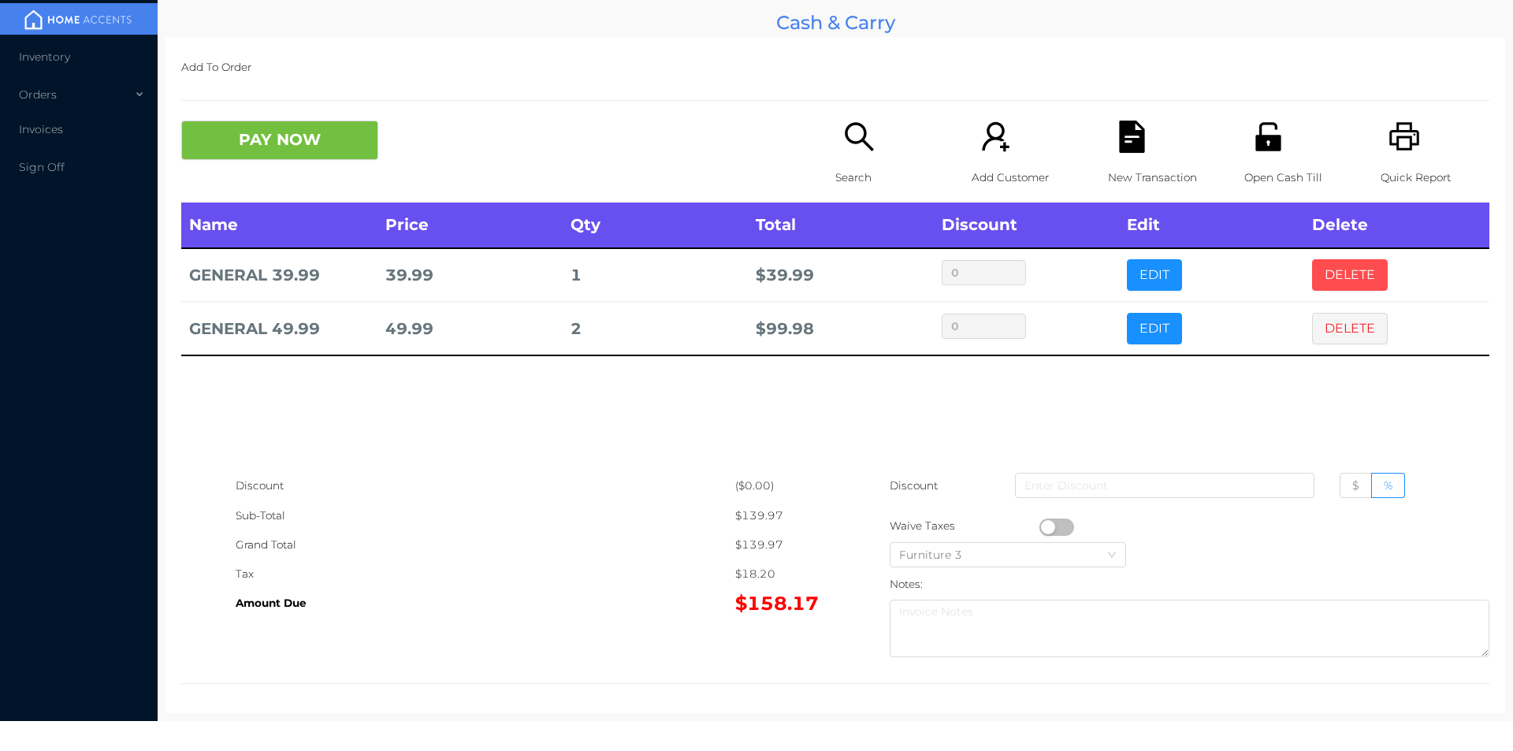
click at [1331, 272] on button "DELETE" at bounding box center [1350, 275] width 76 height 32
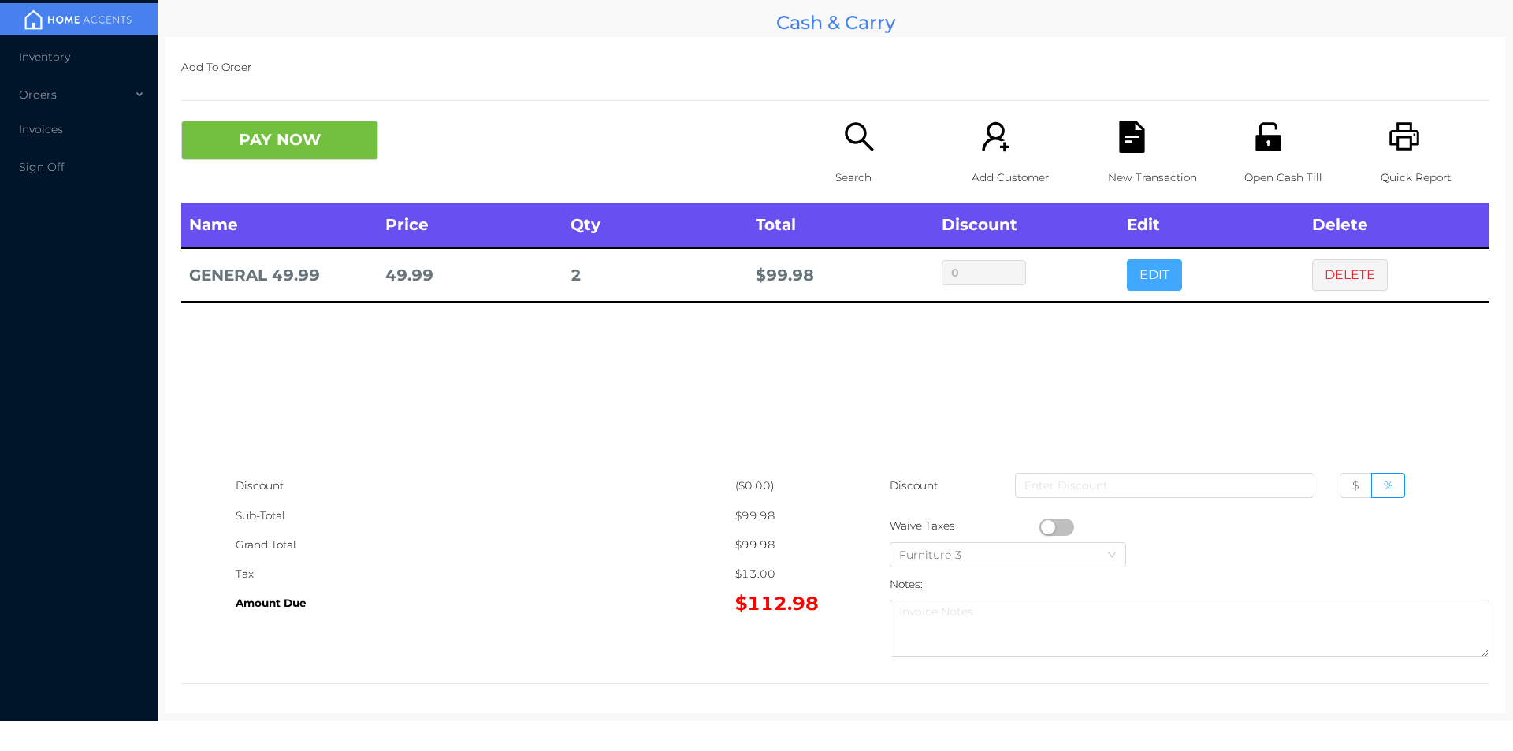
click at [1140, 260] on button "EDIT" at bounding box center [1154, 275] width 55 height 32
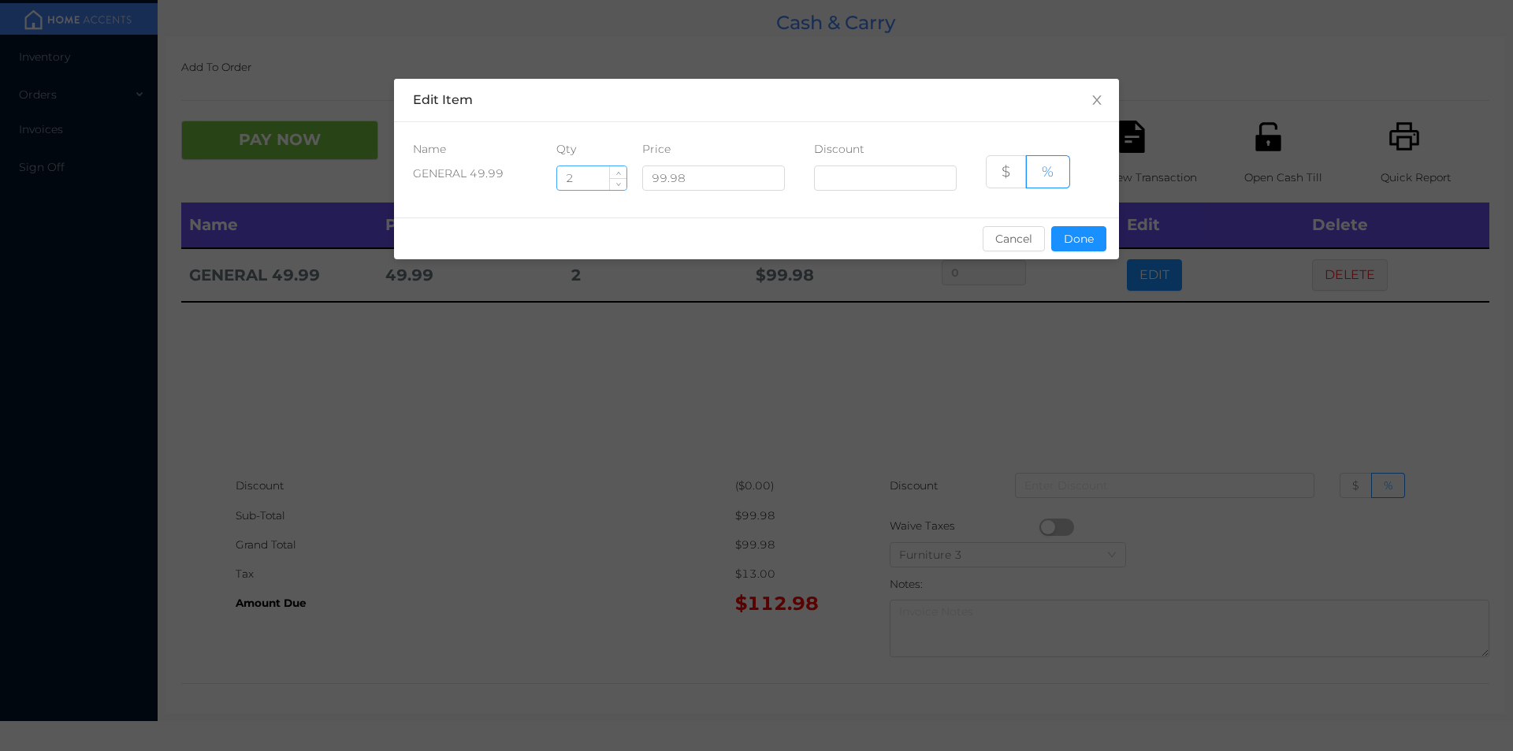
click at [585, 176] on input "2" at bounding box center [591, 178] width 69 height 24
type input "1"
click at [1065, 232] on button "Done" at bounding box center [1078, 238] width 55 height 25
type input "0%"
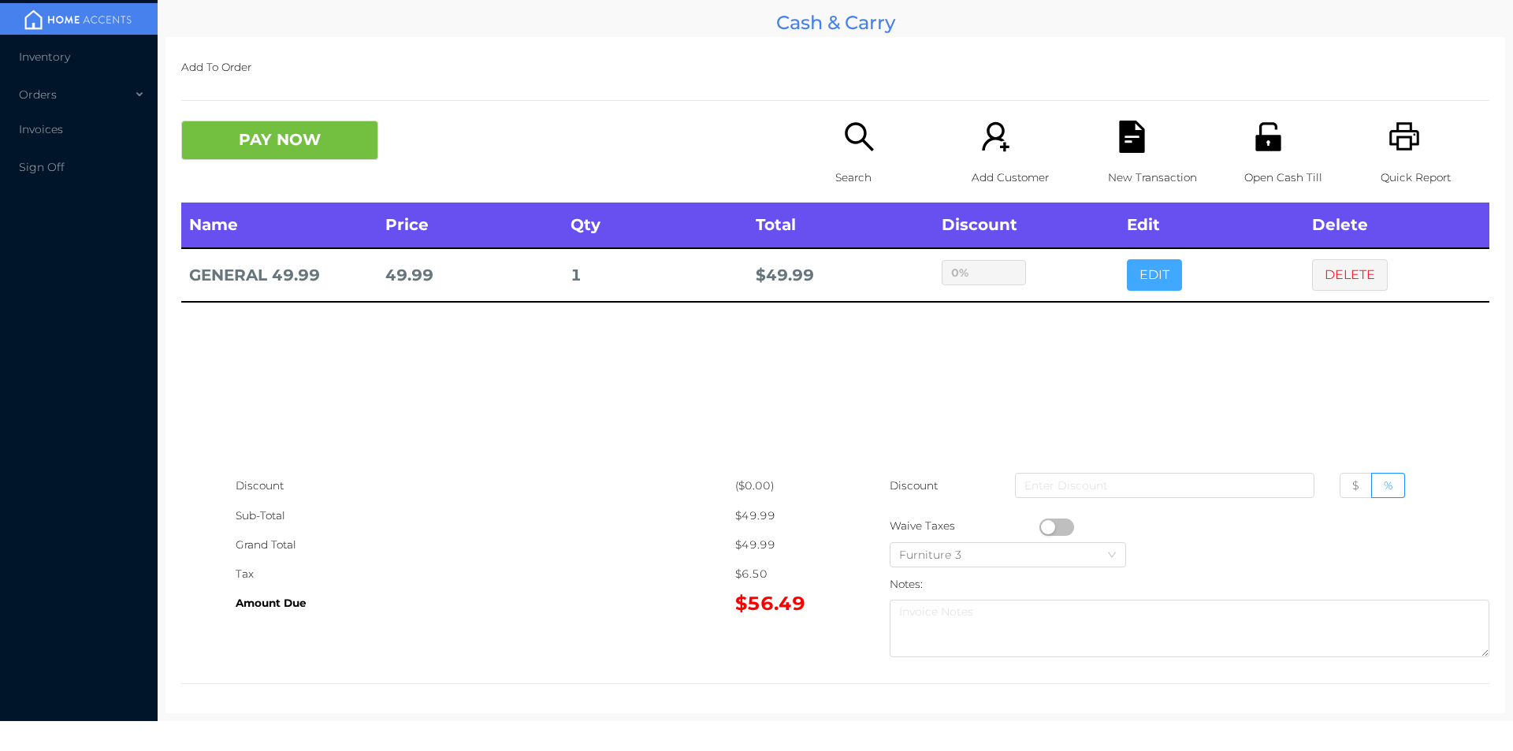
click at [1141, 277] on button "EDIT" at bounding box center [1154, 275] width 55 height 32
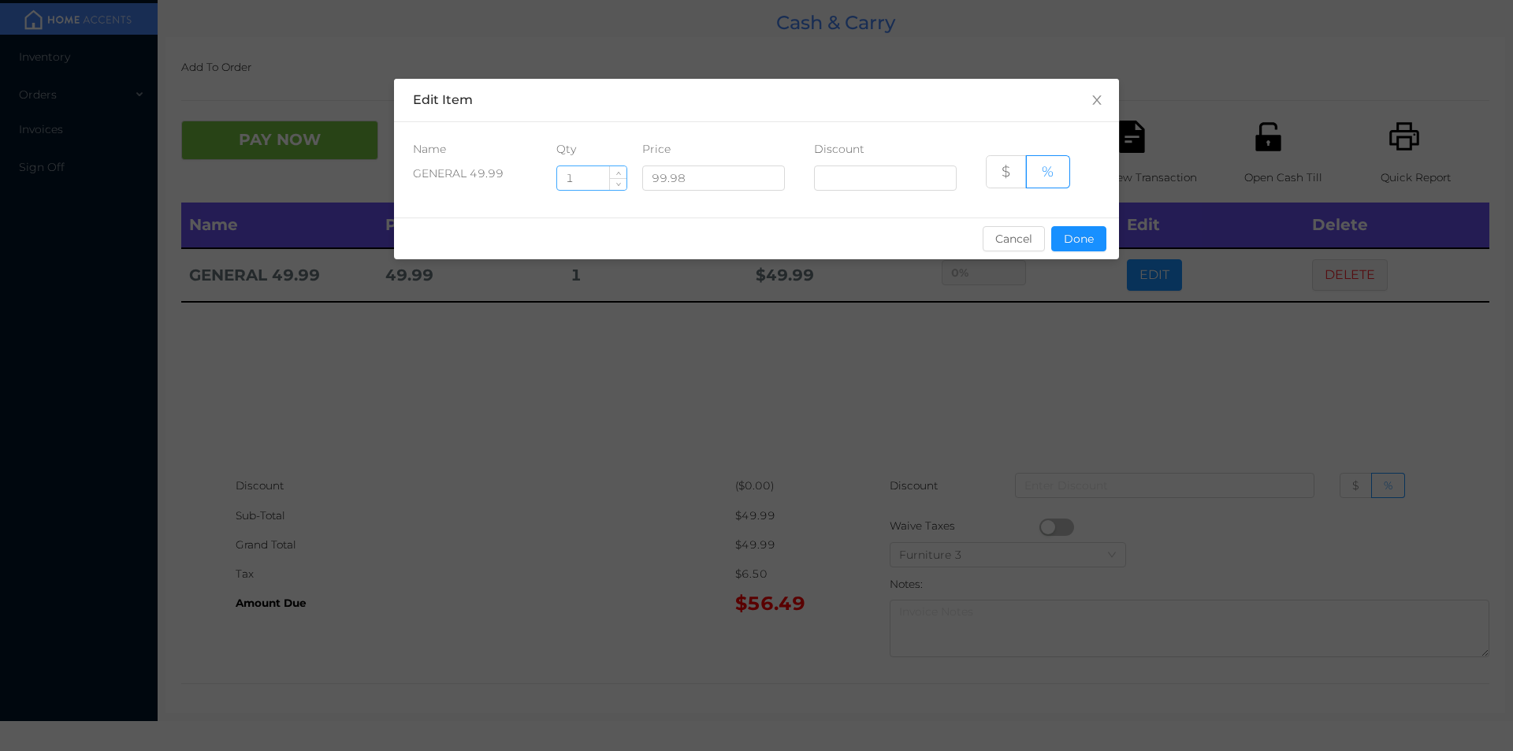
click at [579, 182] on input "1" at bounding box center [591, 178] width 69 height 24
type input "2"
click at [1071, 250] on button "Done" at bounding box center [1078, 238] width 55 height 25
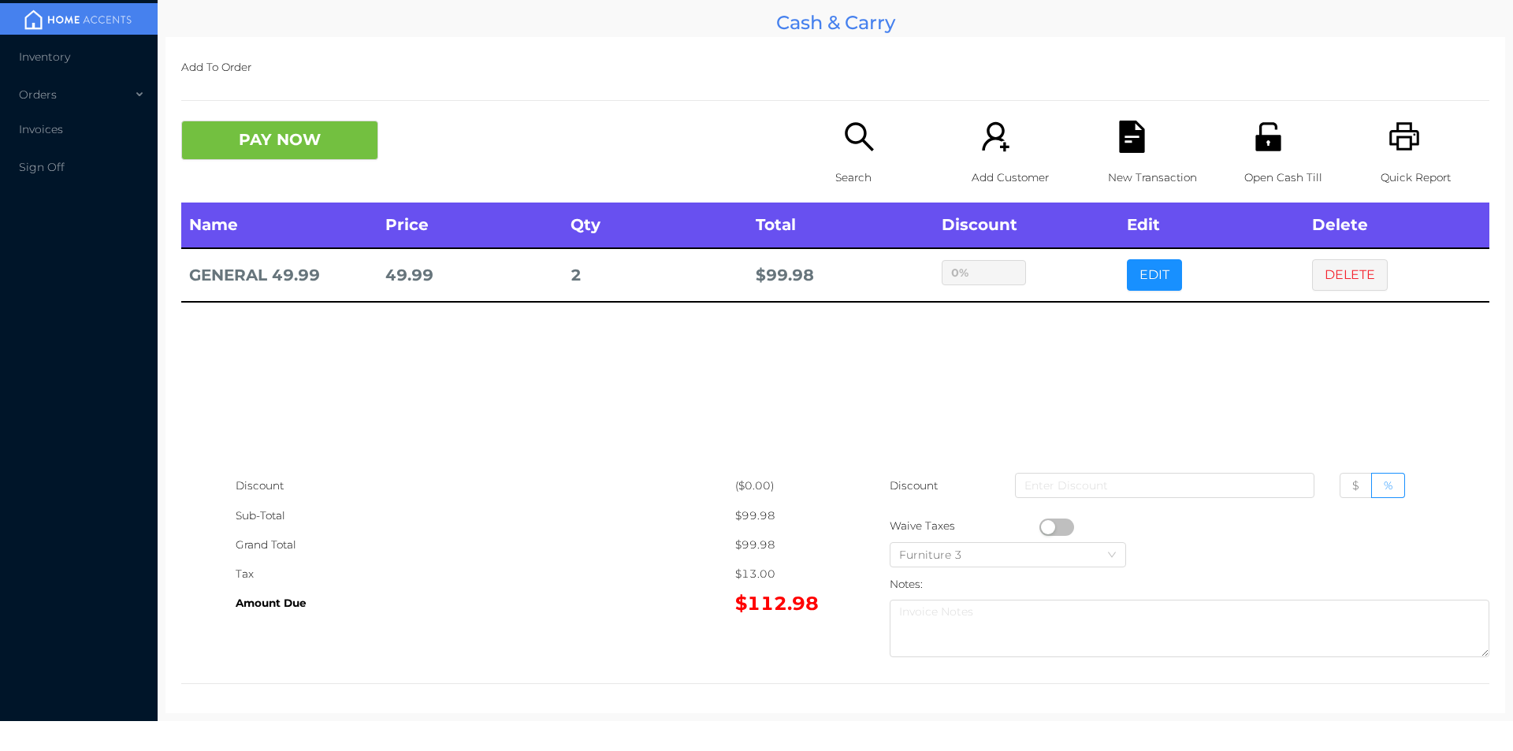
click at [1043, 525] on button "button" at bounding box center [1056, 527] width 35 height 17
click at [1050, 527] on button "button" at bounding box center [1056, 527] width 35 height 17
click at [1352, 485] on span "$" at bounding box center [1355, 485] width 7 height 14
click at [1352, 489] on input "$" at bounding box center [1352, 489] width 0 height 0
click at [1243, 484] on input at bounding box center [1164, 485] width 299 height 25
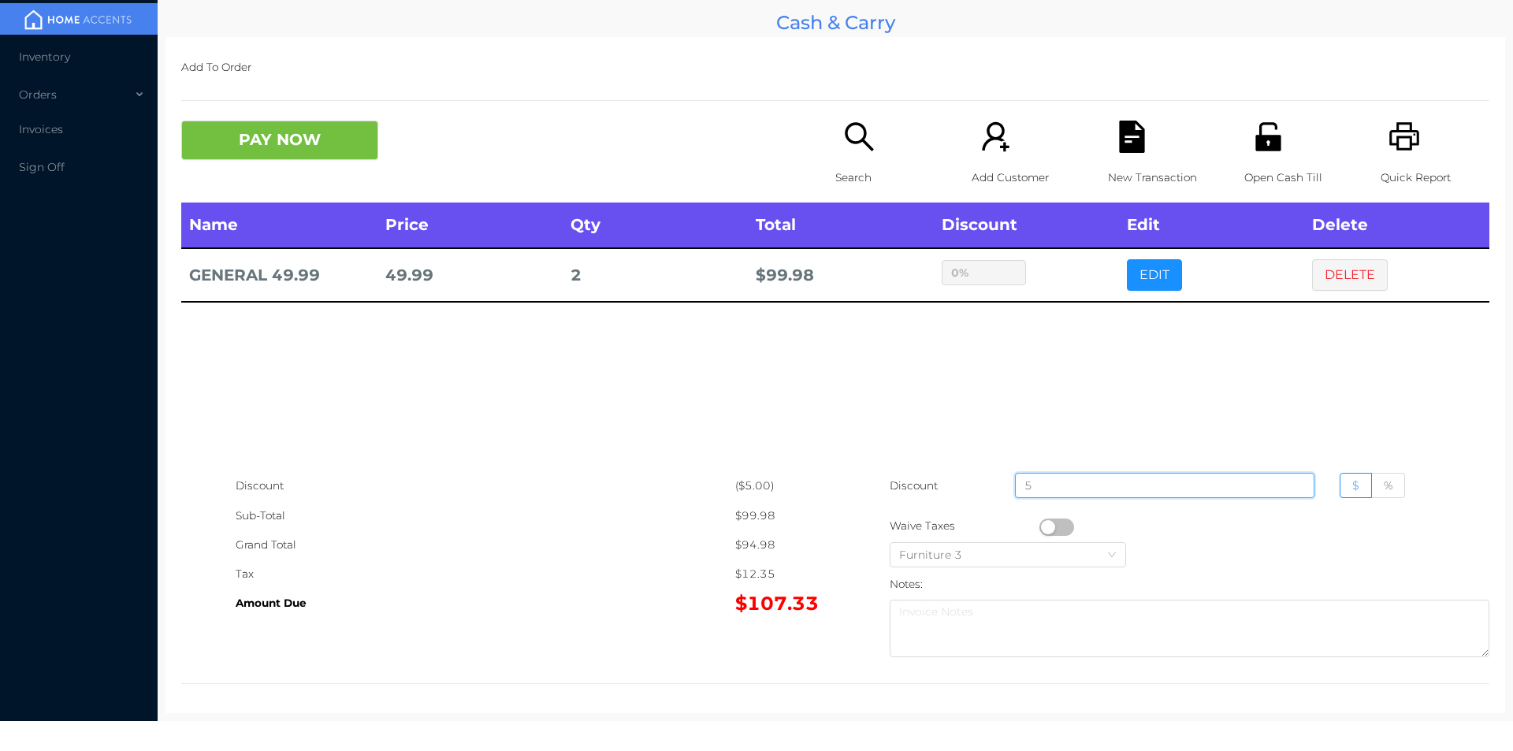
type input "5"
click at [270, 143] on button "PAY NOW" at bounding box center [279, 140] width 197 height 39
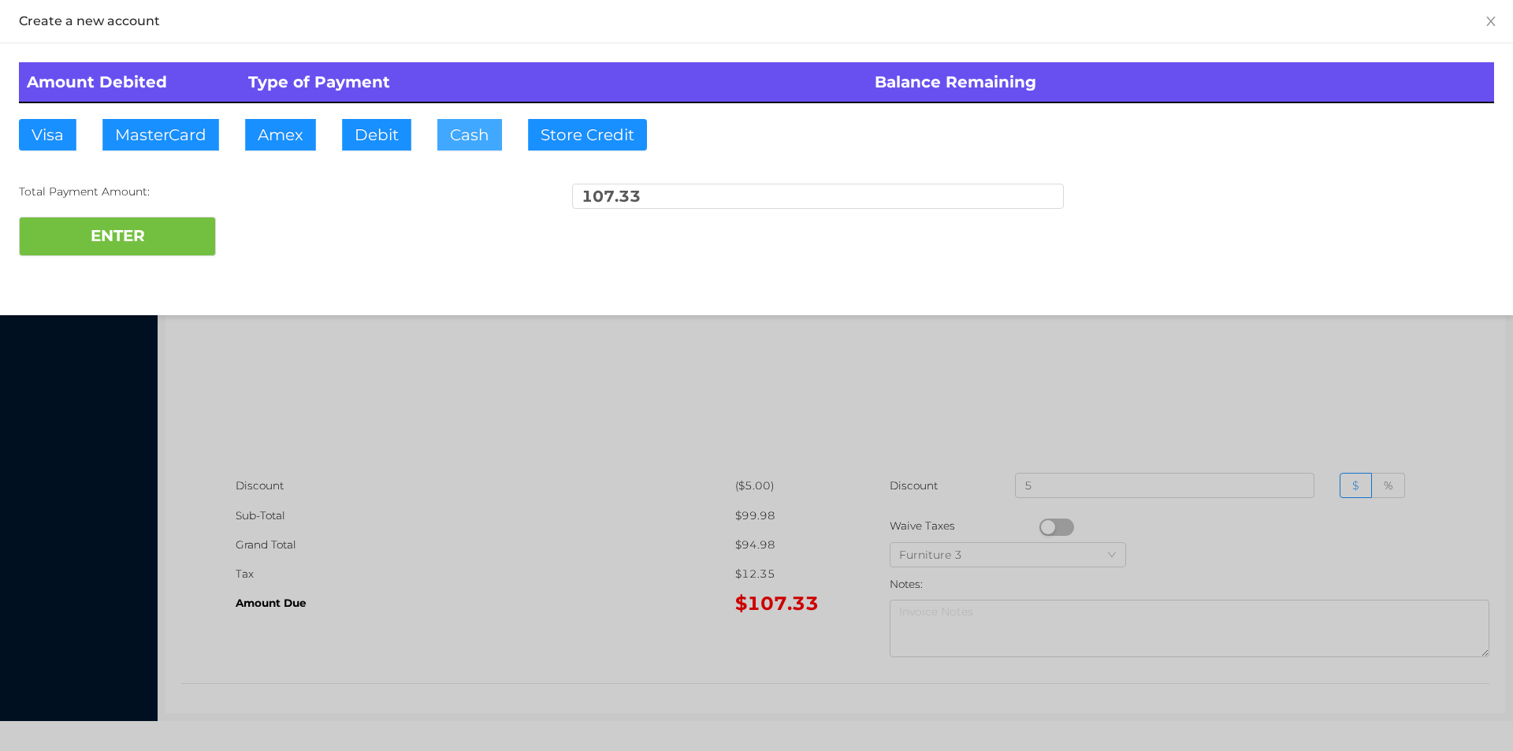
click at [463, 139] on button "Cash" at bounding box center [469, 135] width 65 height 32
type input "110"
click at [99, 225] on button "ENTER" at bounding box center [117, 236] width 197 height 39
type input "0"
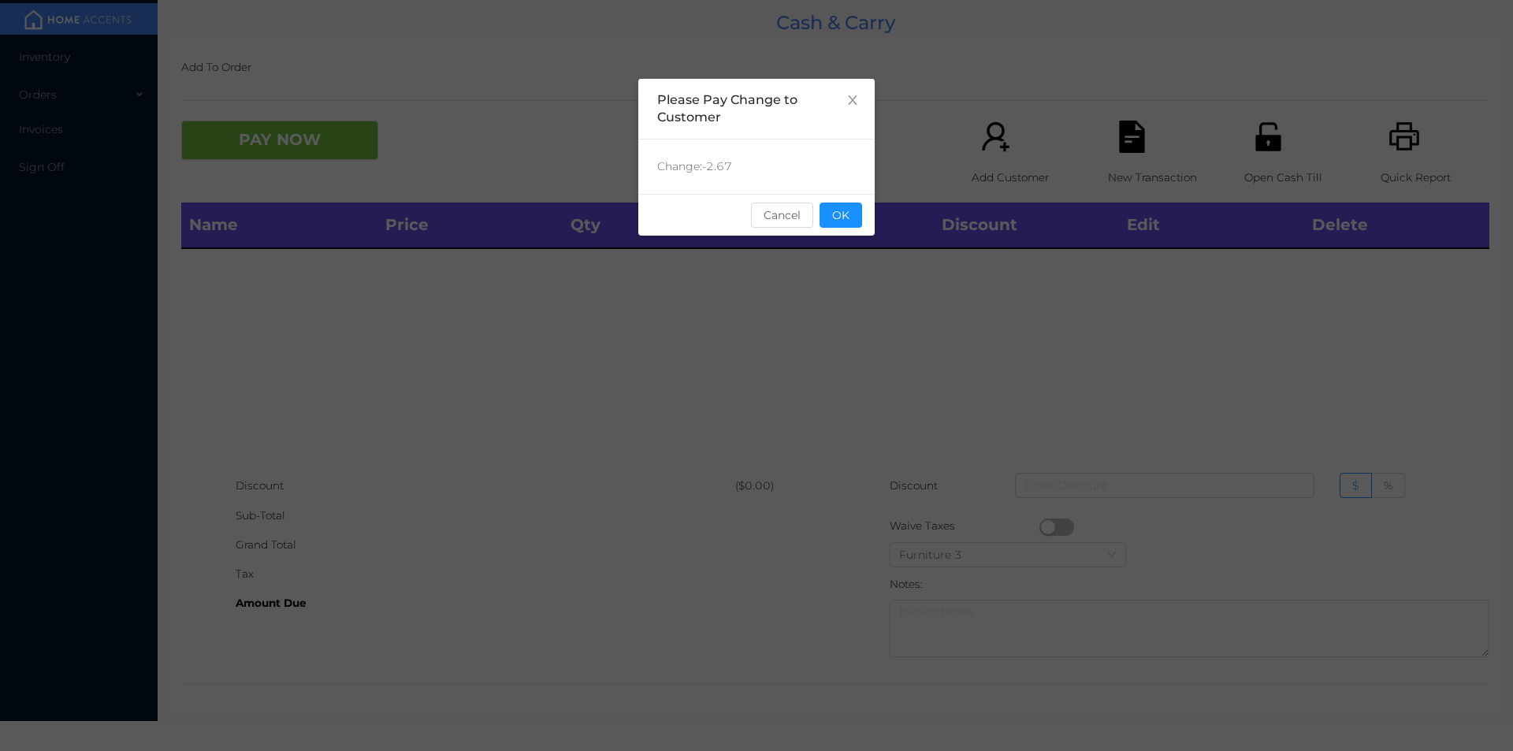
click at [820, 188] on div "Change: -2.67" at bounding box center [756, 166] width 236 height 54
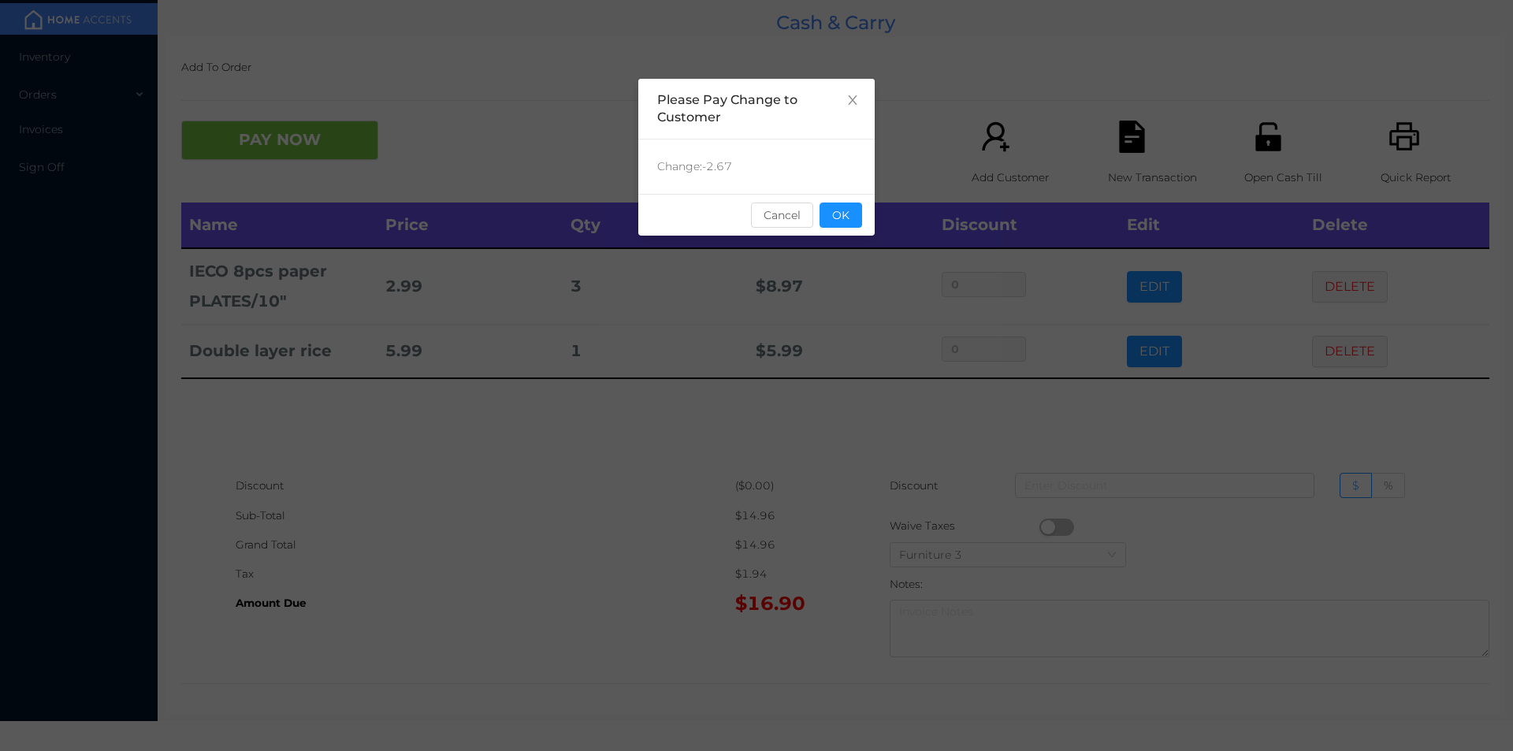
click at [846, 208] on button "OK" at bounding box center [841, 215] width 43 height 25
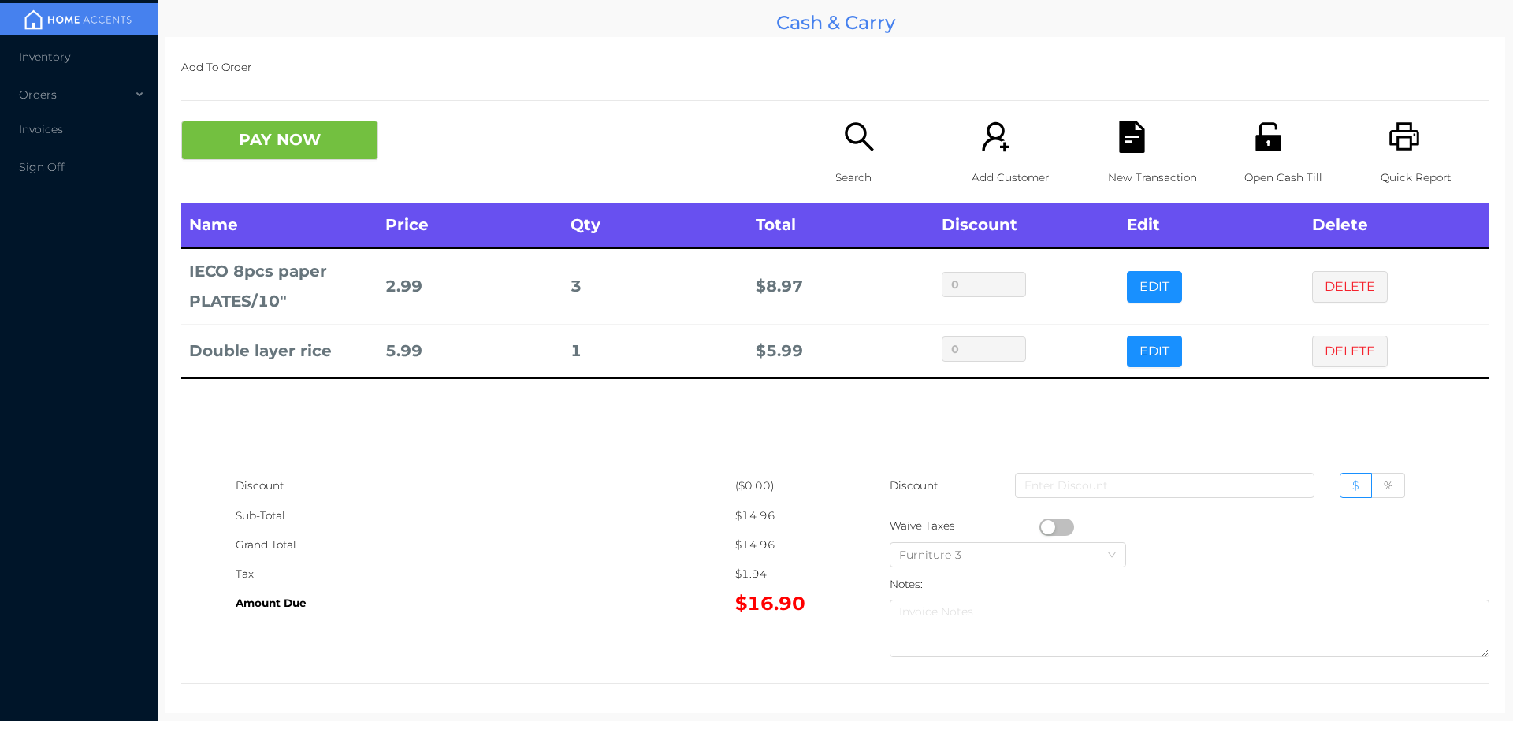
click at [805, 154] on div "PAY NOW" at bounding box center [508, 140] width 654 height 39
click at [845, 139] on icon "icon: search" at bounding box center [859, 136] width 28 height 28
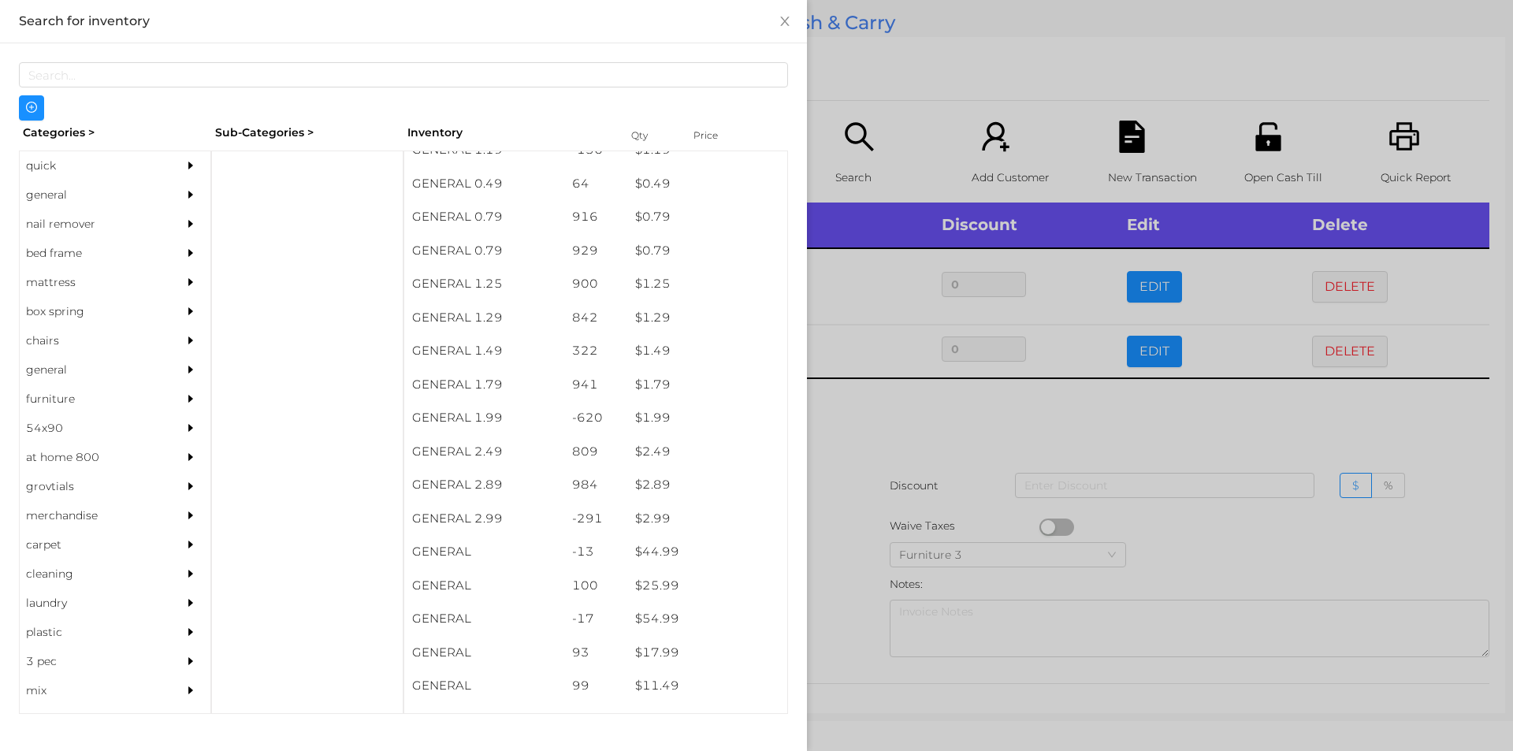
scroll to position [105, 0]
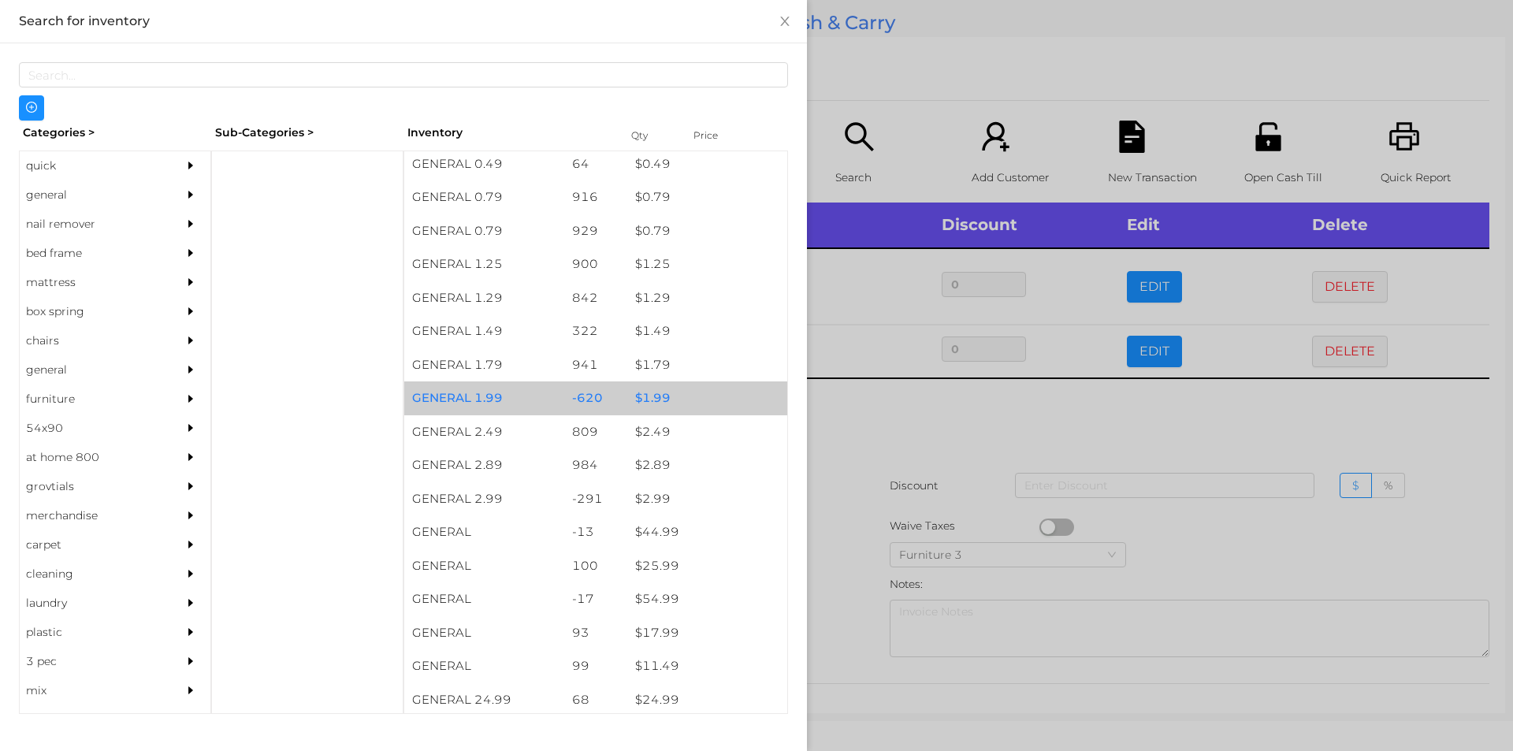
click at [697, 393] on div "$ 1.99" at bounding box center [707, 398] width 160 height 34
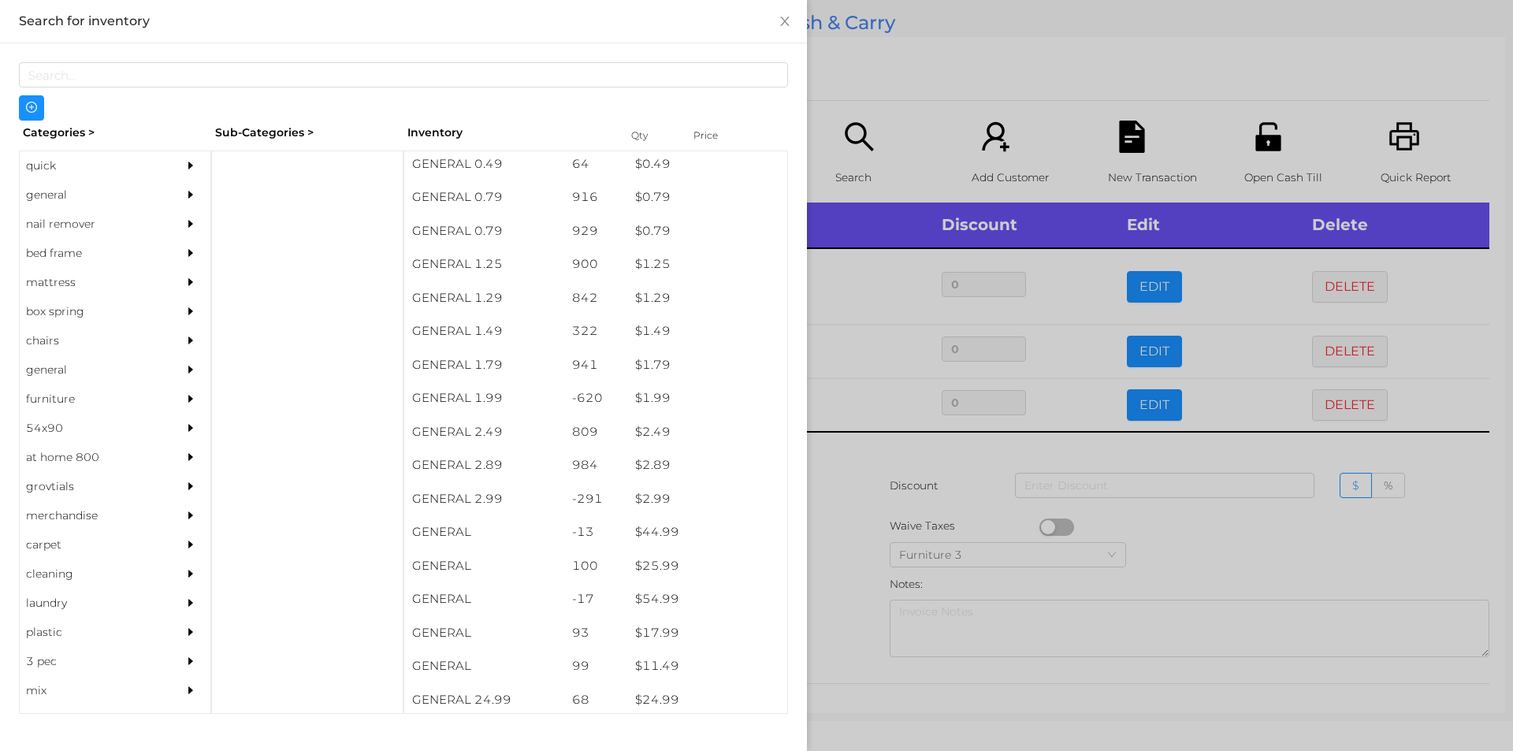
click at [861, 70] on div at bounding box center [756, 375] width 1513 height 751
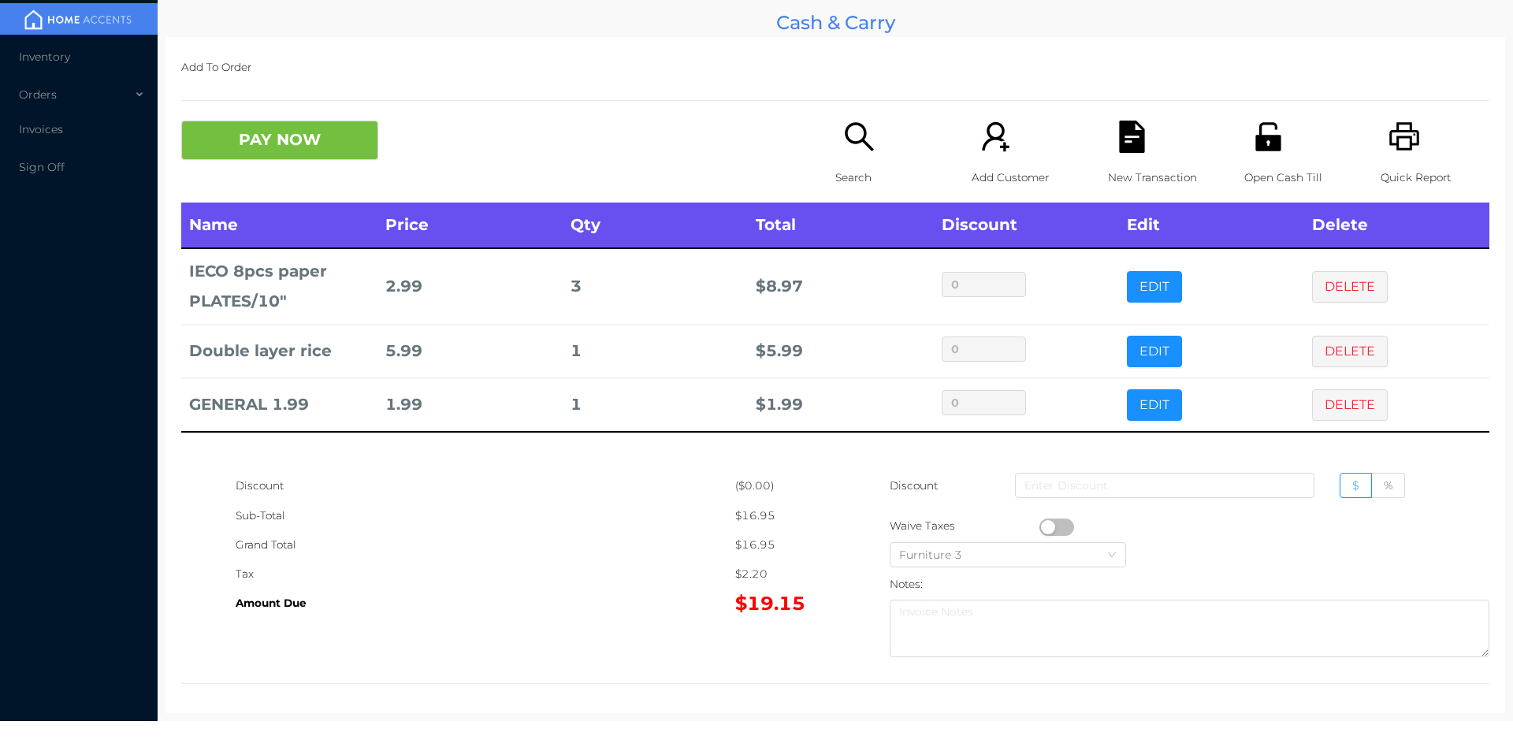
click at [844, 162] on div "Search" at bounding box center [889, 162] width 109 height 82
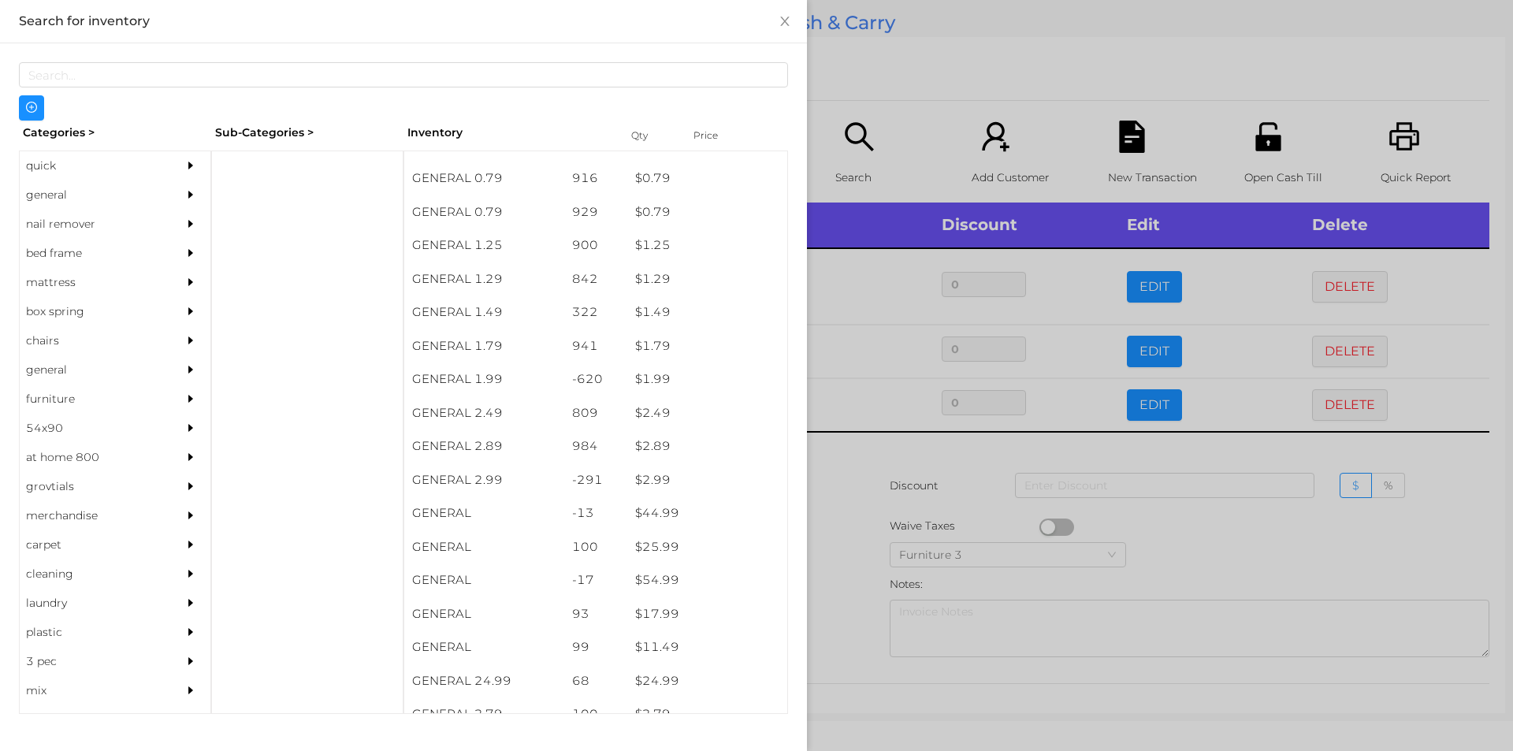
scroll to position [168, 0]
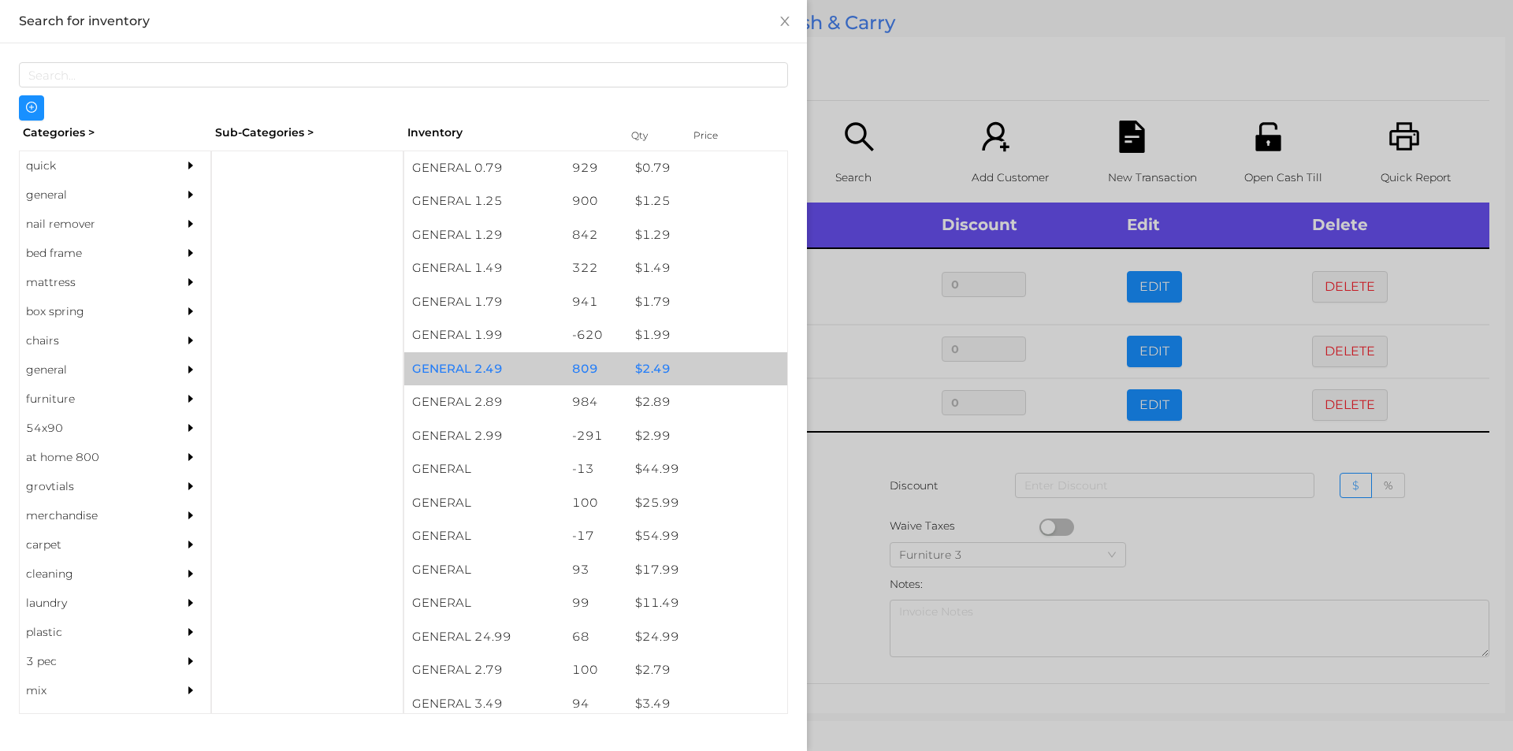
click at [671, 373] on div "$ 2.49" at bounding box center [707, 369] width 160 height 34
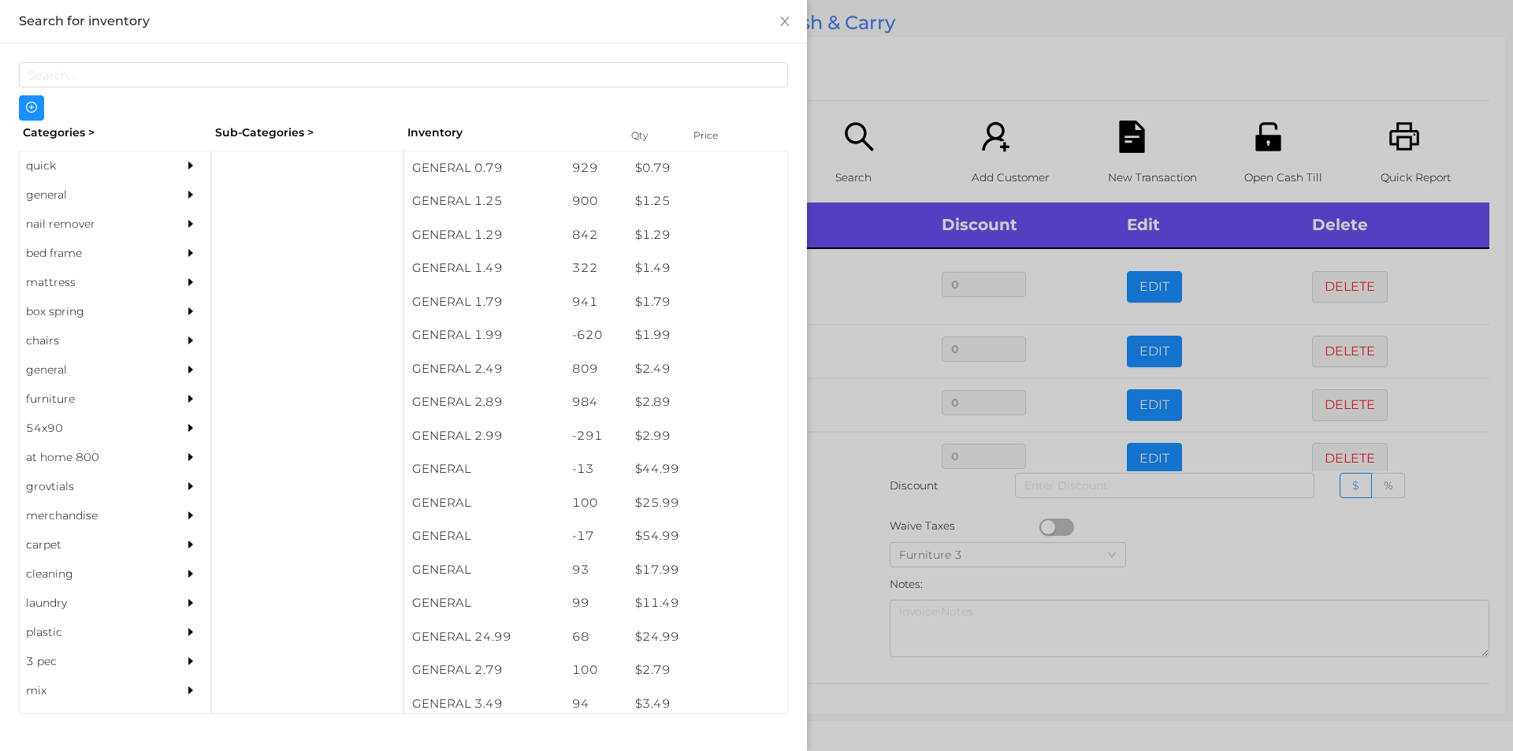
click at [896, 61] on div at bounding box center [756, 375] width 1513 height 751
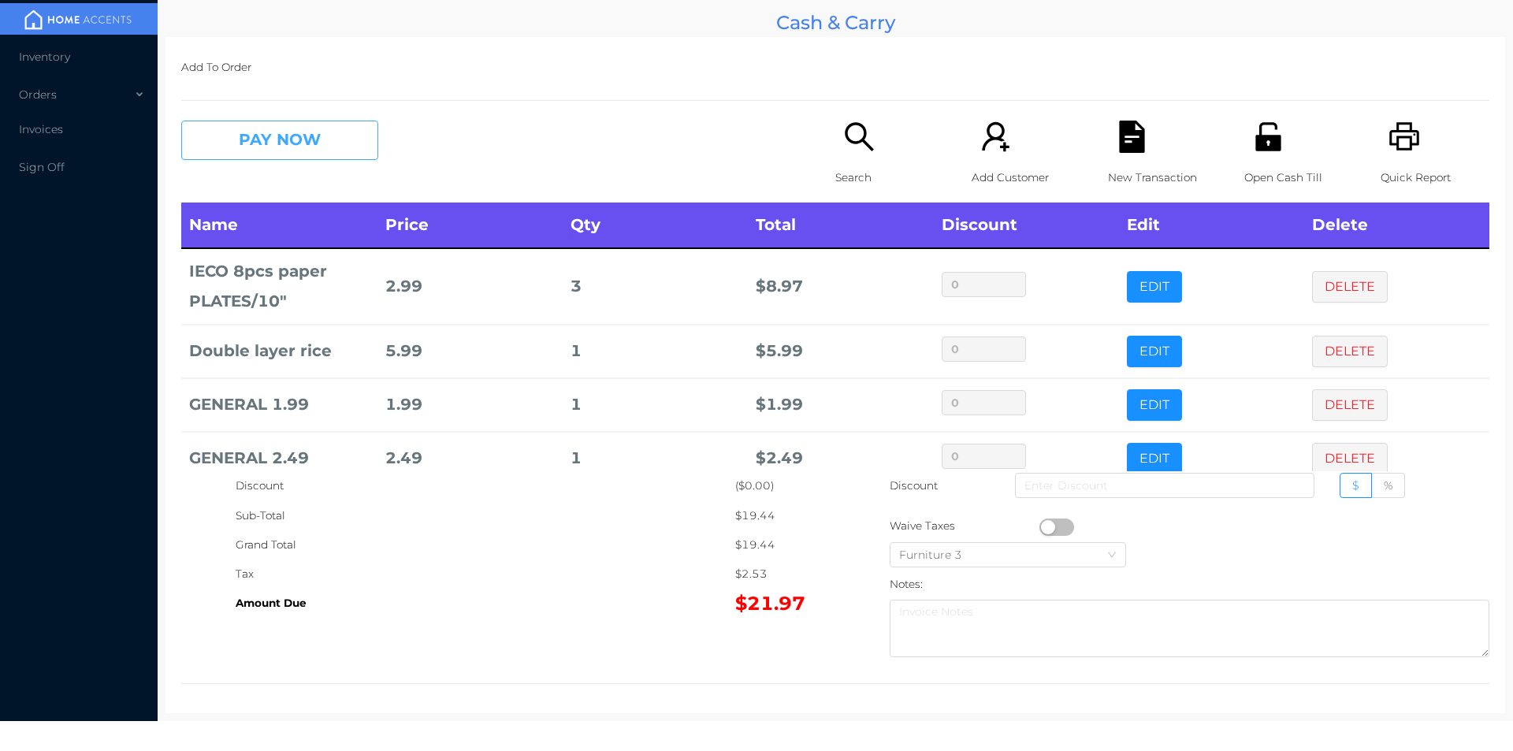
click at [281, 148] on button "PAY NOW" at bounding box center [279, 140] width 197 height 39
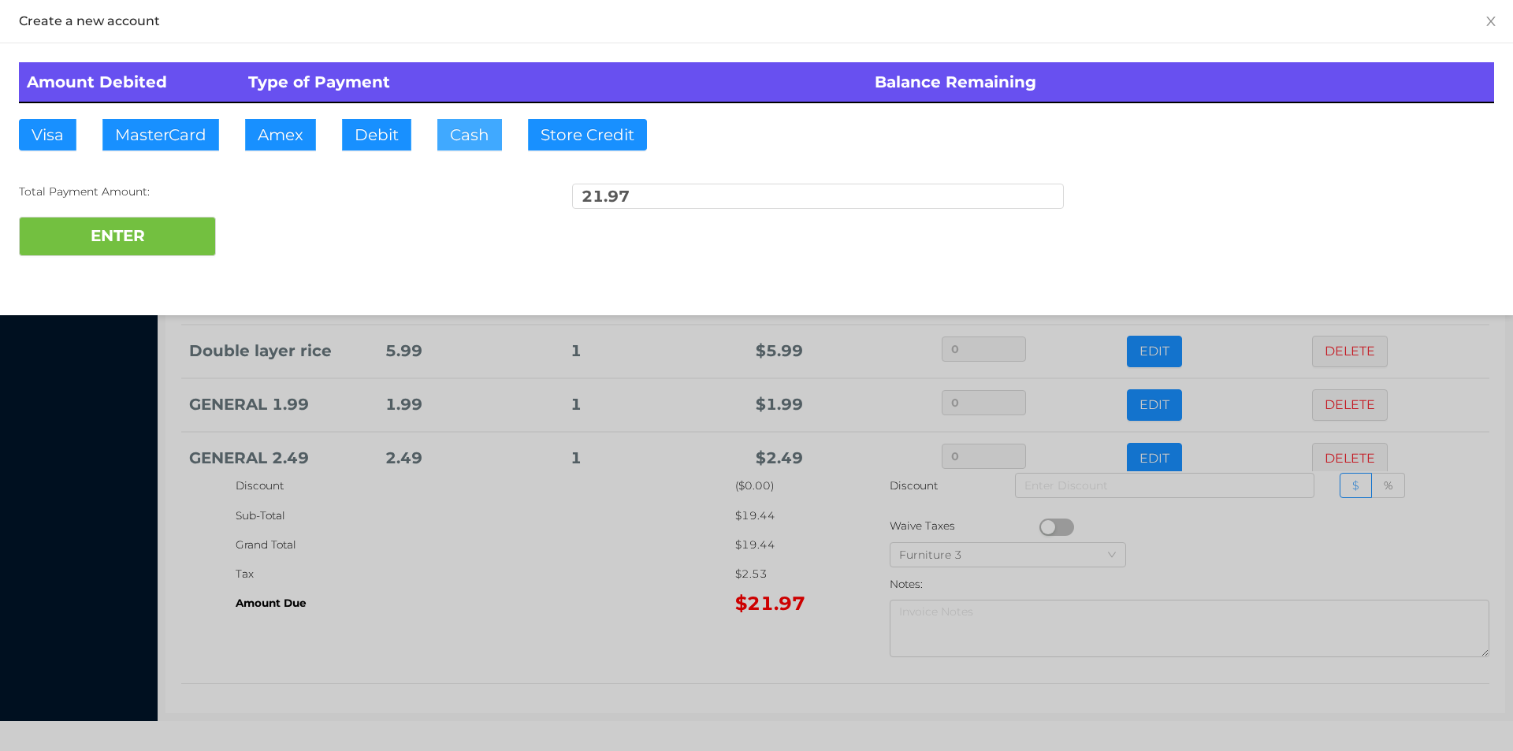
click at [463, 143] on button "Cash" at bounding box center [469, 135] width 65 height 32
type input "22"
click at [111, 240] on button "ENTER" at bounding box center [117, 236] width 197 height 39
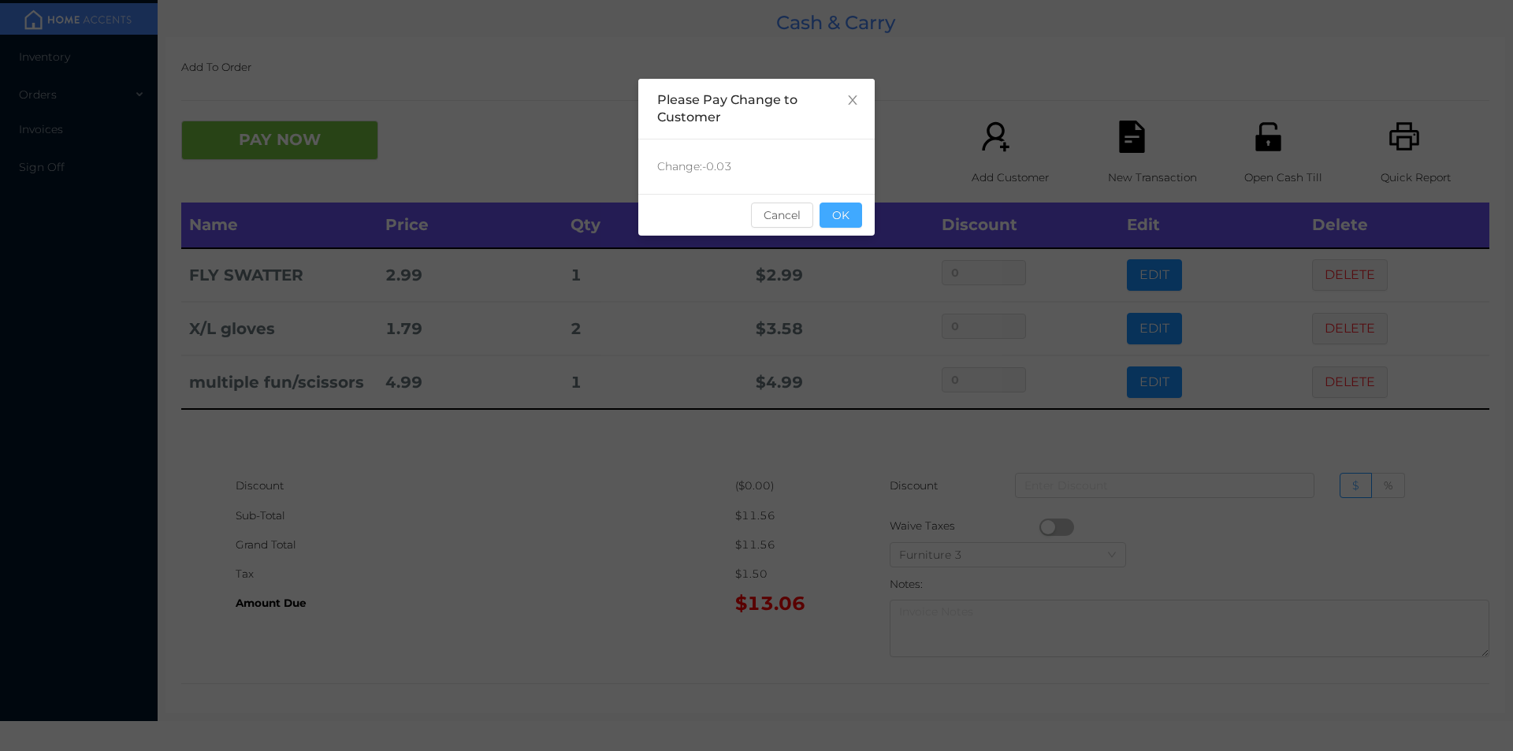
click at [853, 206] on button "OK" at bounding box center [841, 215] width 43 height 25
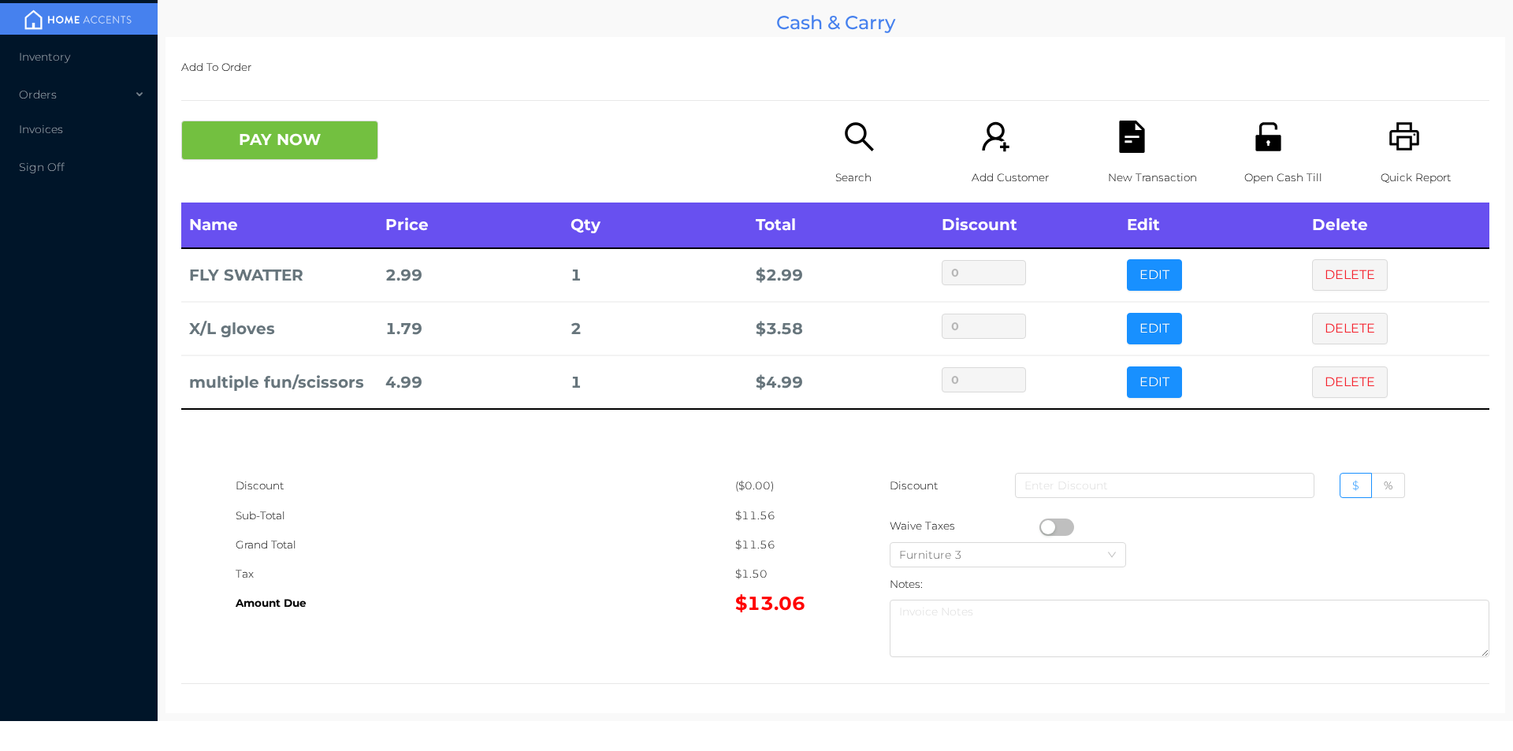
click at [845, 136] on icon "icon: search" at bounding box center [859, 137] width 32 height 32
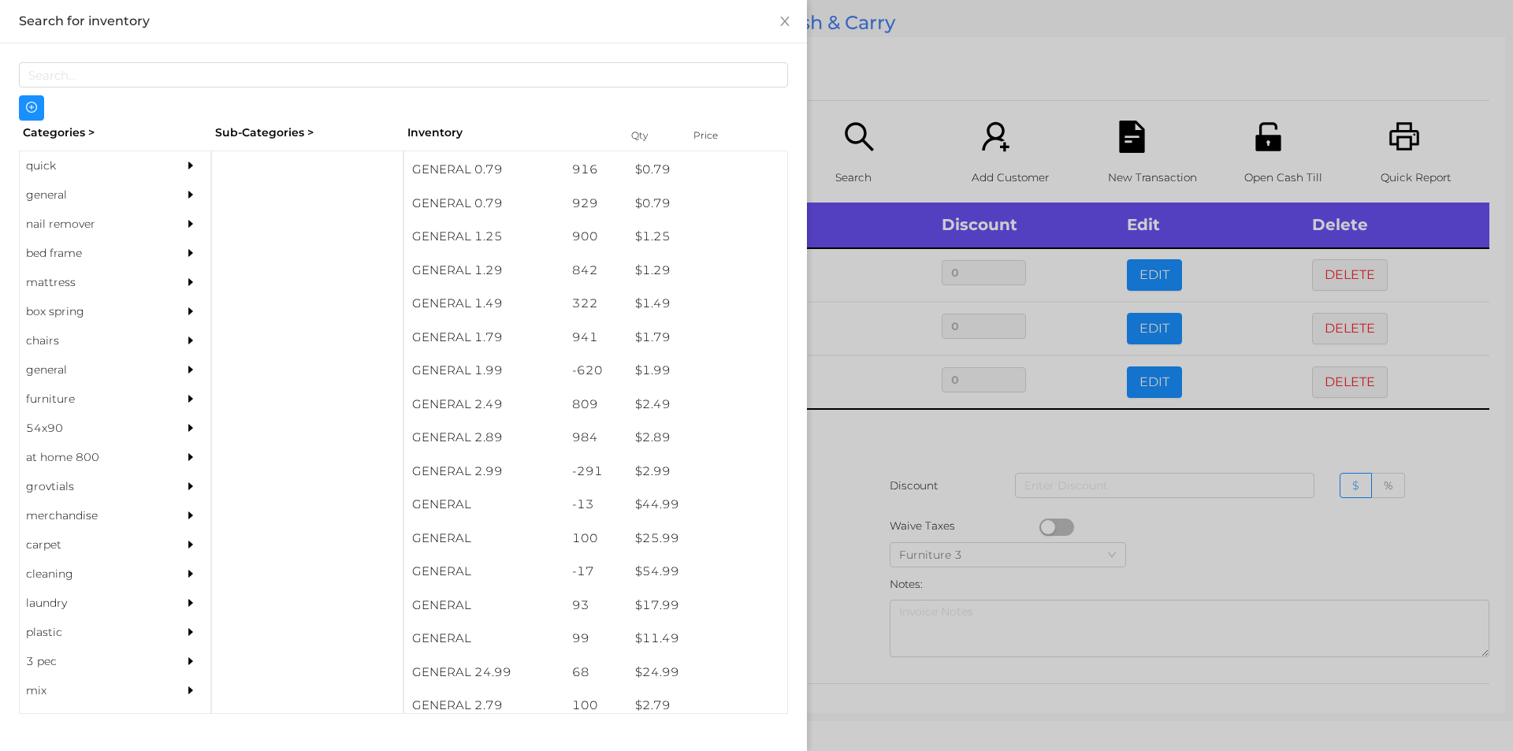
scroll to position [132, 0]
click at [54, 195] on div "general" at bounding box center [91, 194] width 143 height 29
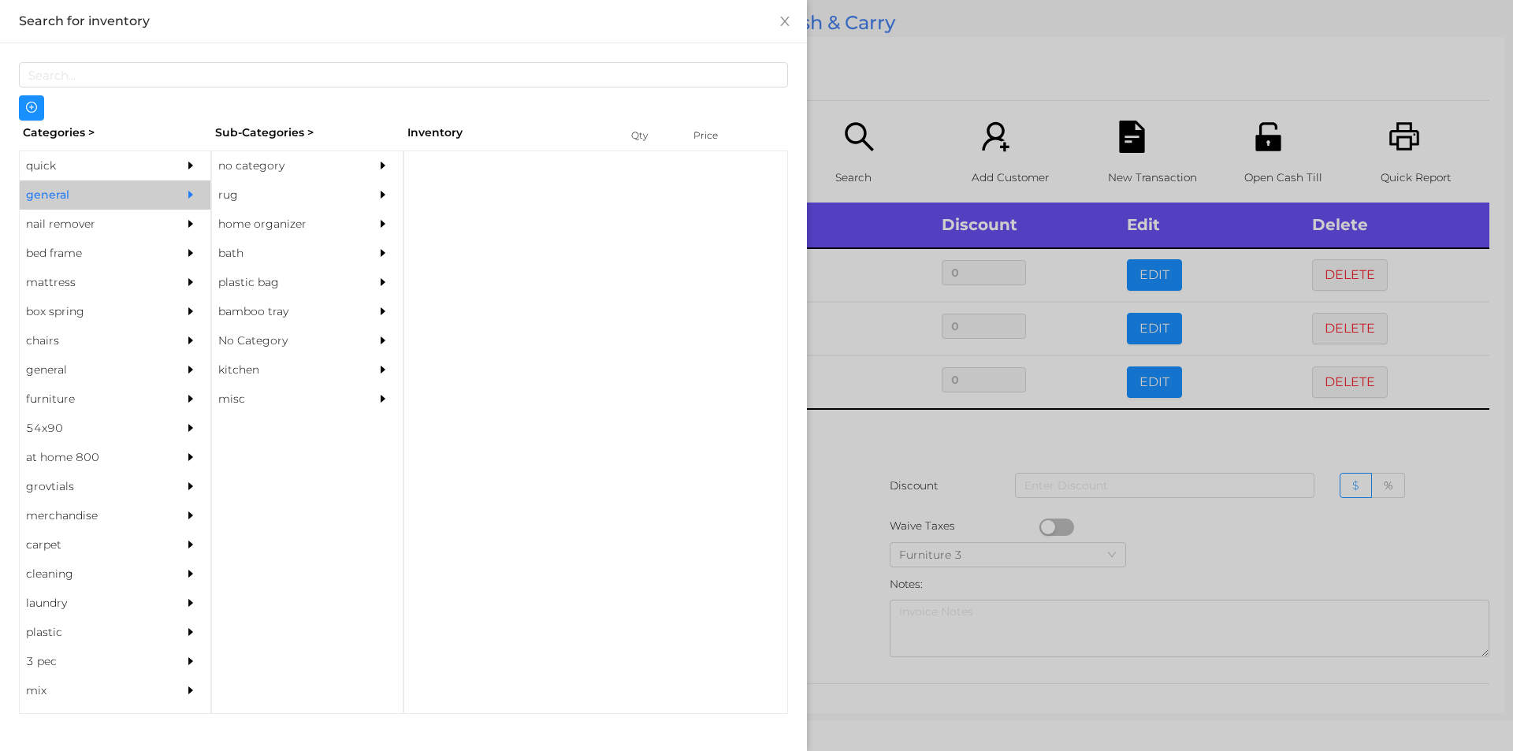
scroll to position [0, 0]
click at [277, 154] on div "no category" at bounding box center [283, 165] width 143 height 29
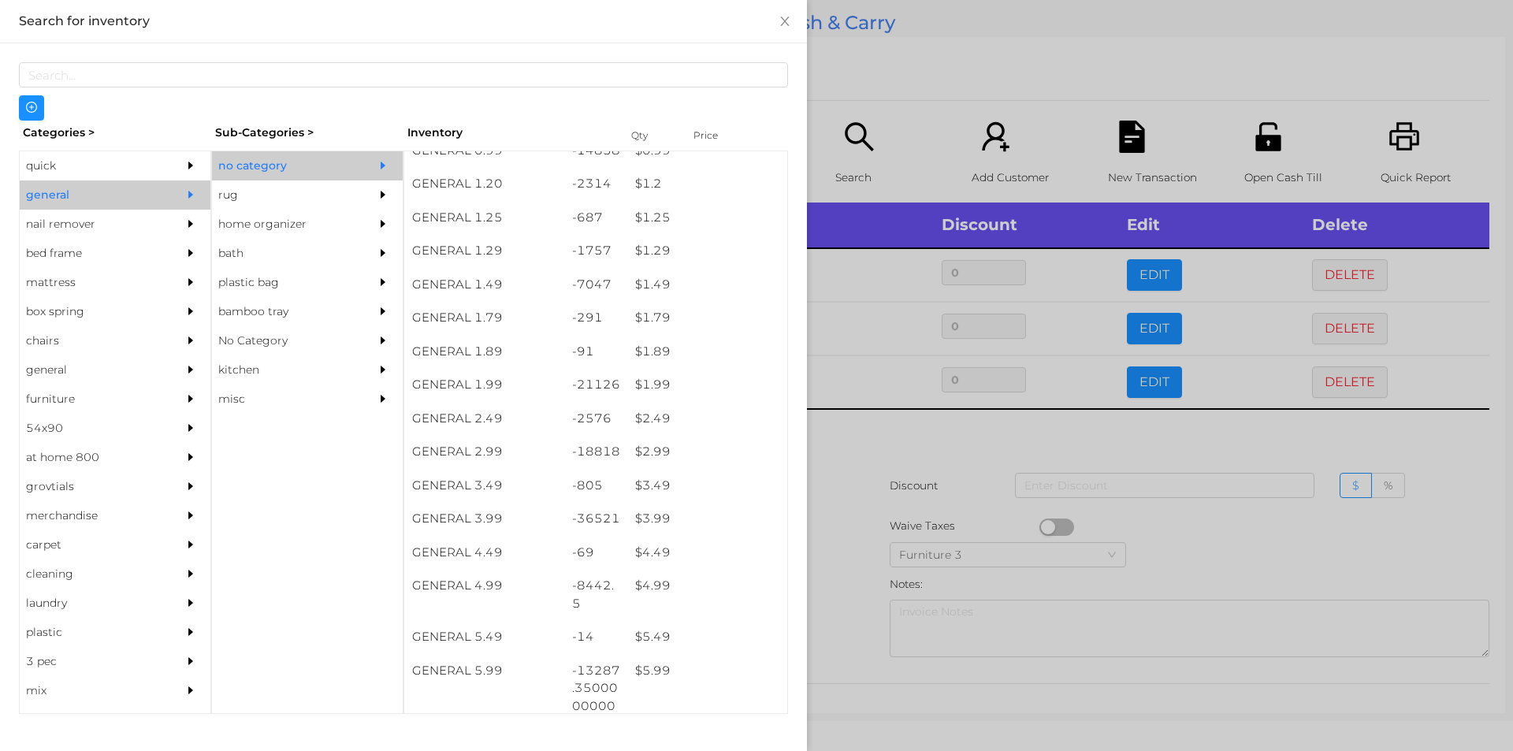
scroll to position [197, 0]
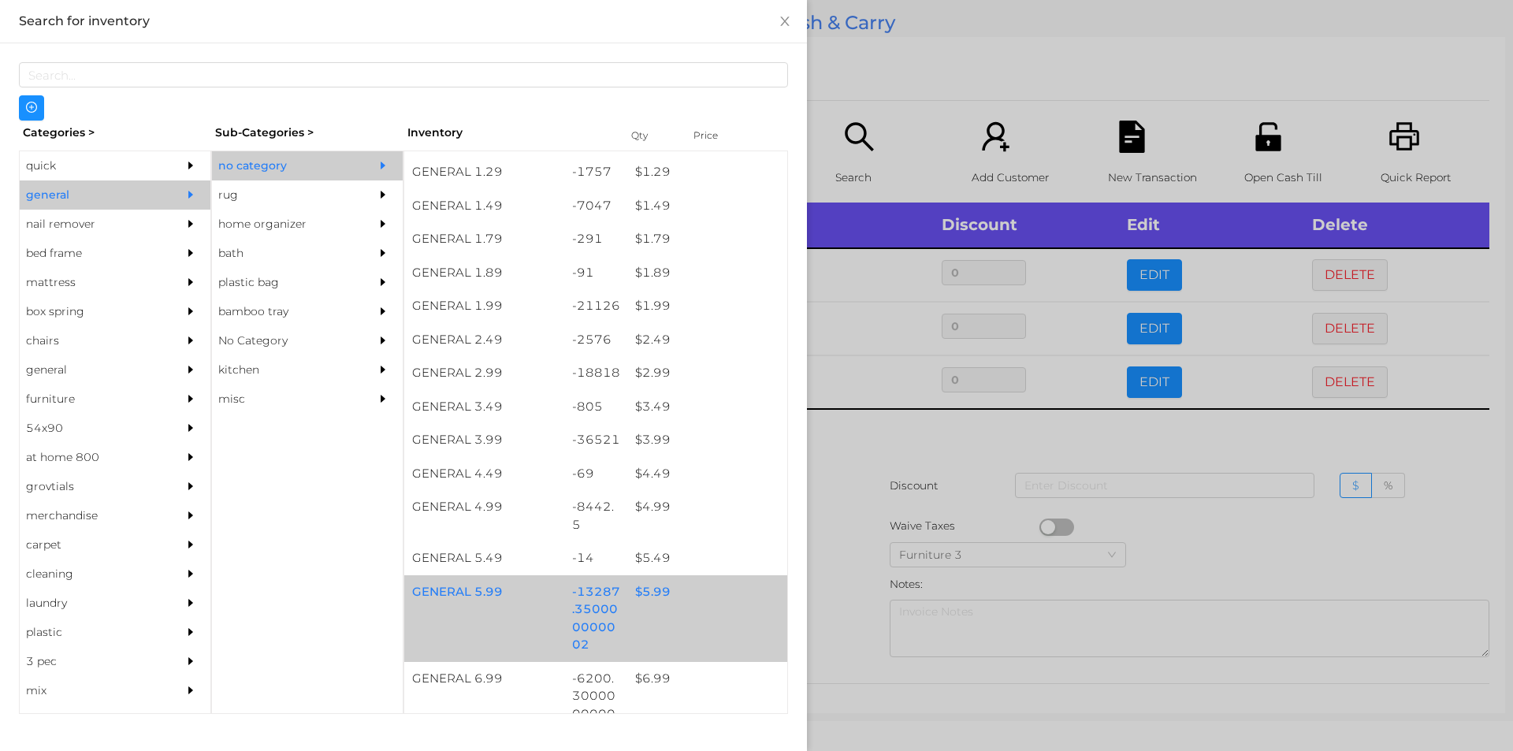
click at [714, 593] on div "$ 5.99" at bounding box center [707, 592] width 160 height 34
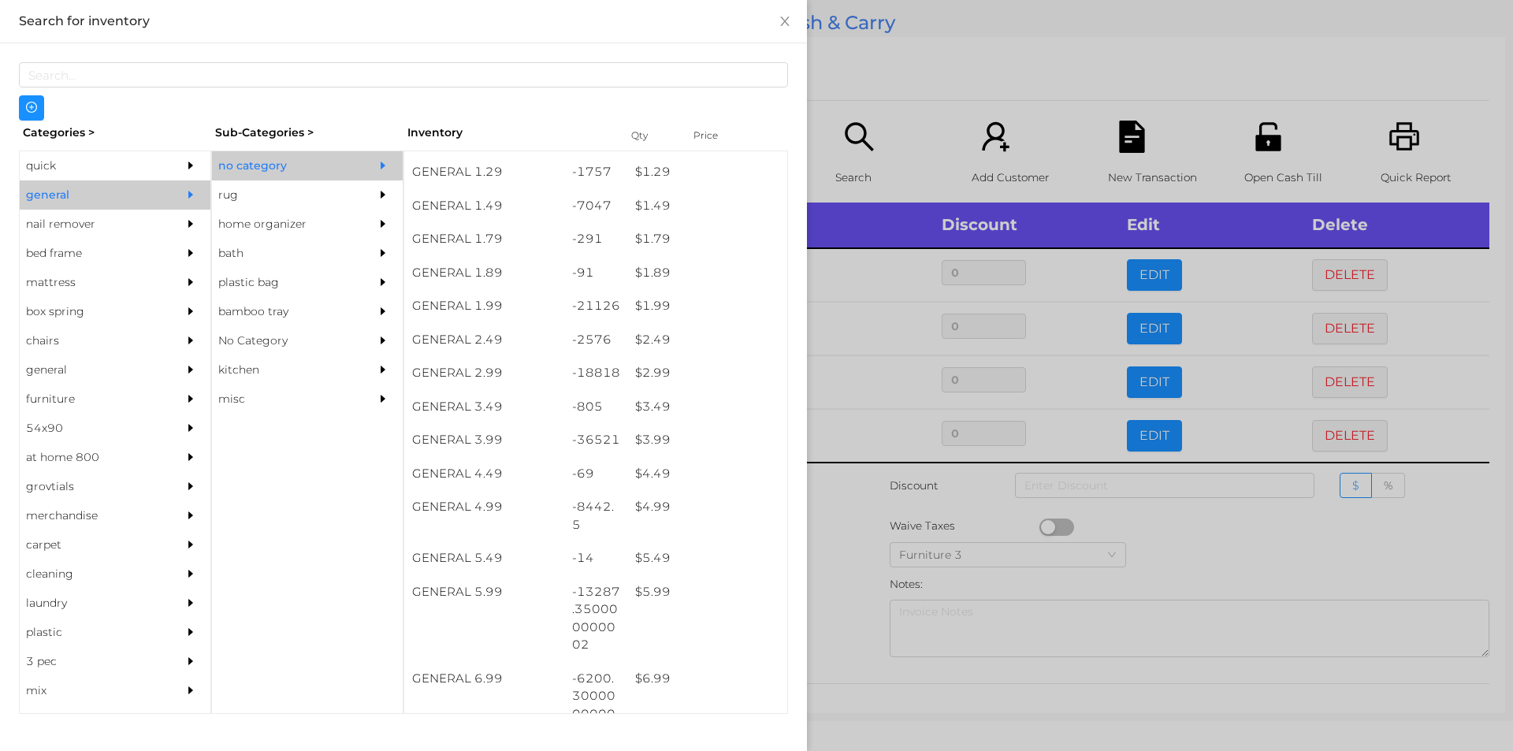
click at [881, 71] on div at bounding box center [756, 375] width 1513 height 751
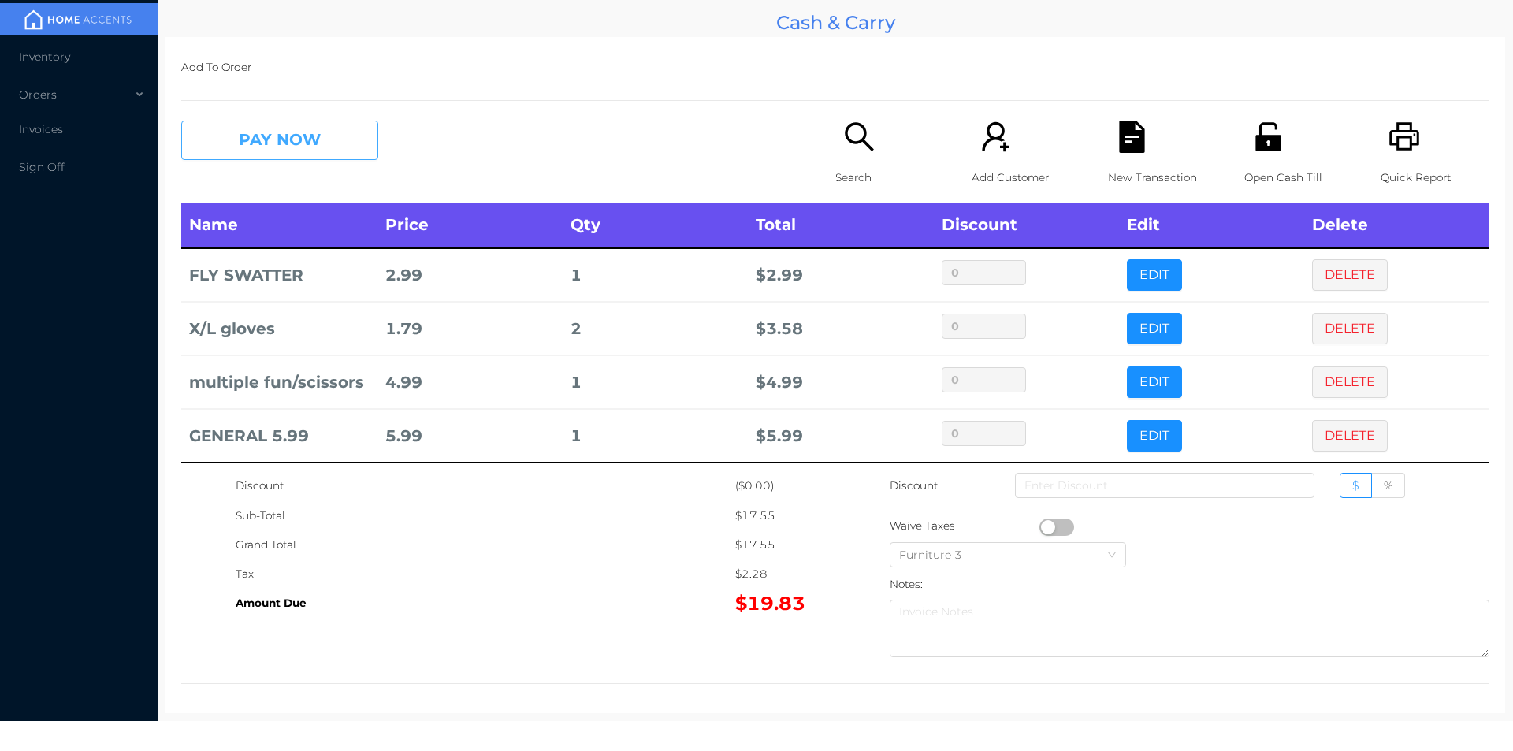
click at [244, 143] on button "PAY NOW" at bounding box center [279, 140] width 197 height 39
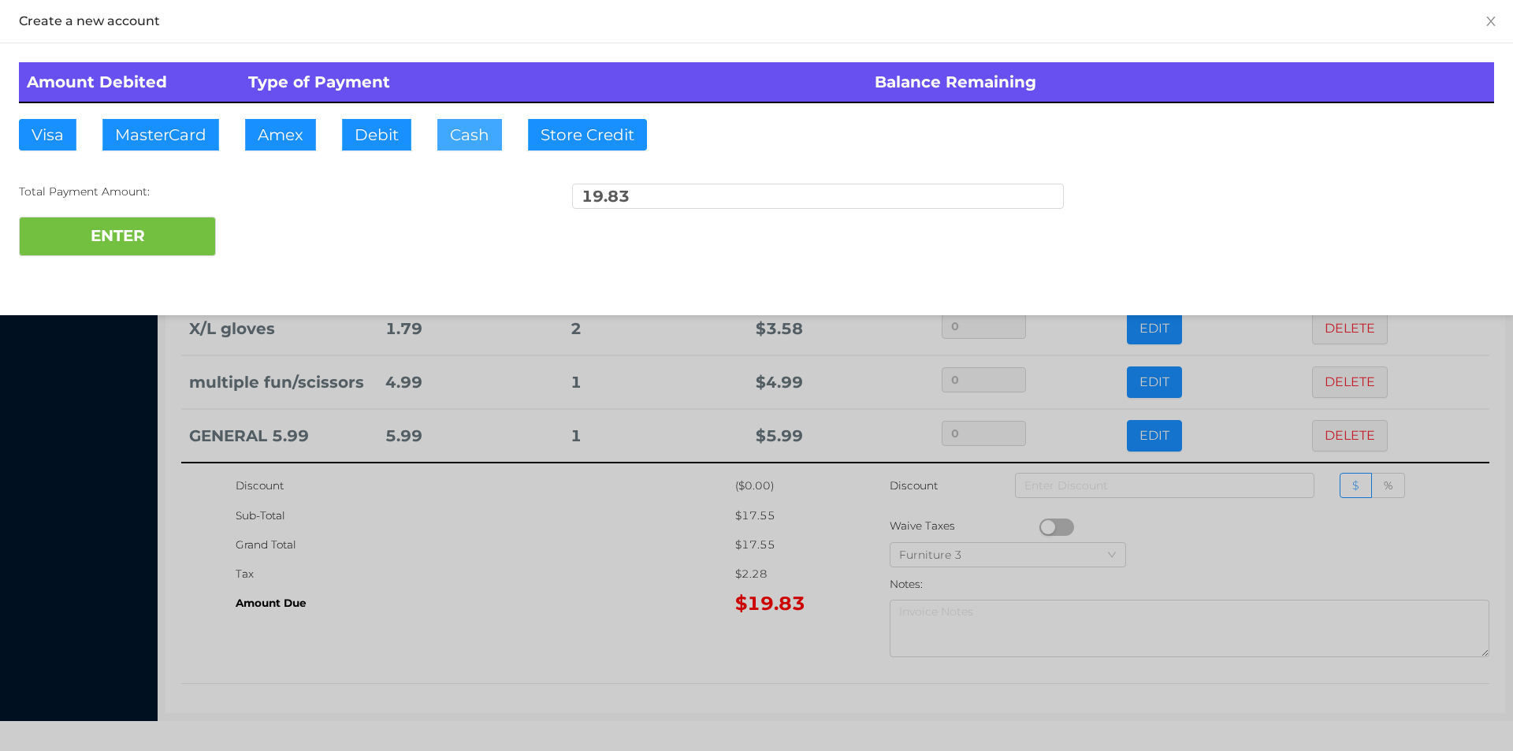
click at [467, 143] on button "Cash" at bounding box center [469, 135] width 65 height 32
type input "50"
click at [113, 242] on button "ENTER" at bounding box center [117, 236] width 197 height 39
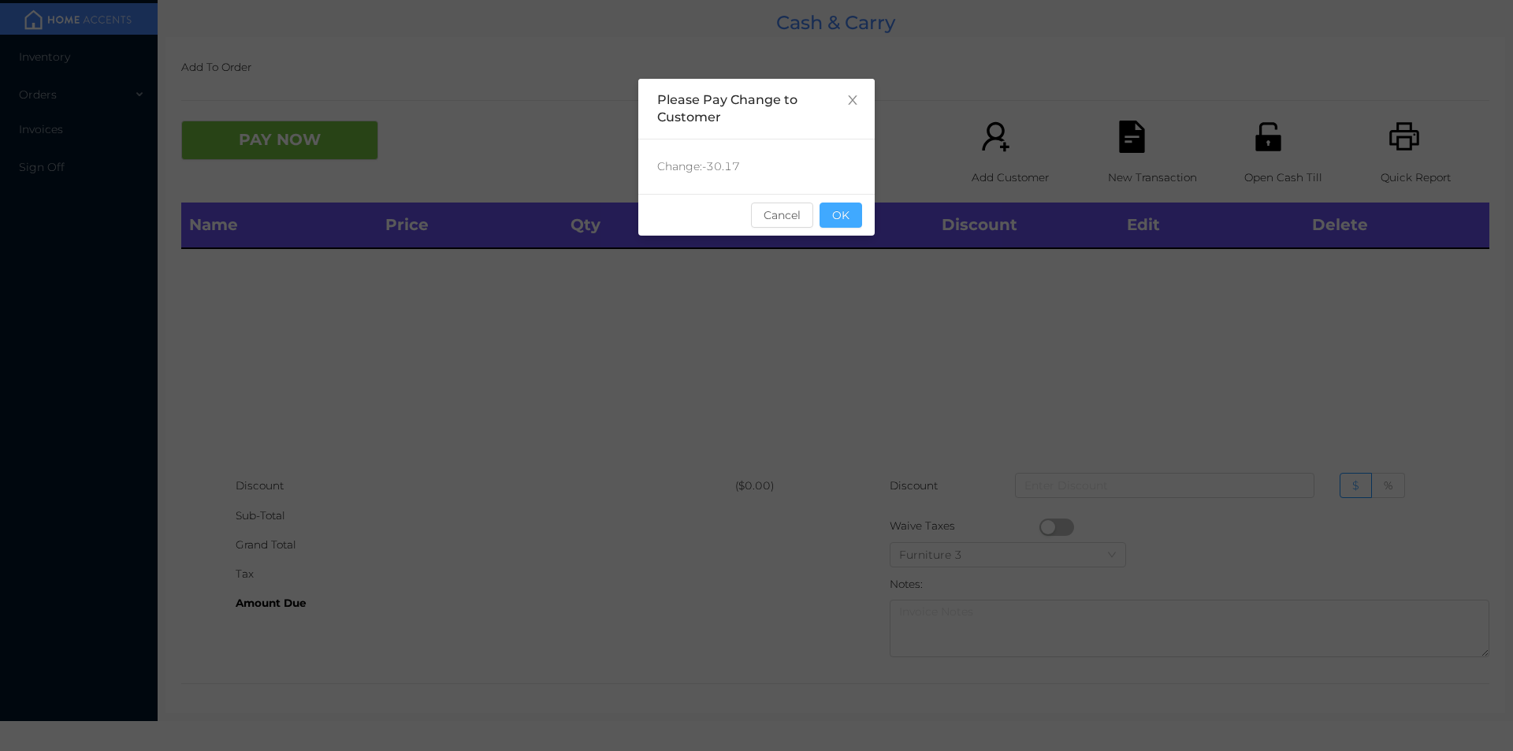
click at [850, 217] on button "OK" at bounding box center [841, 215] width 43 height 25
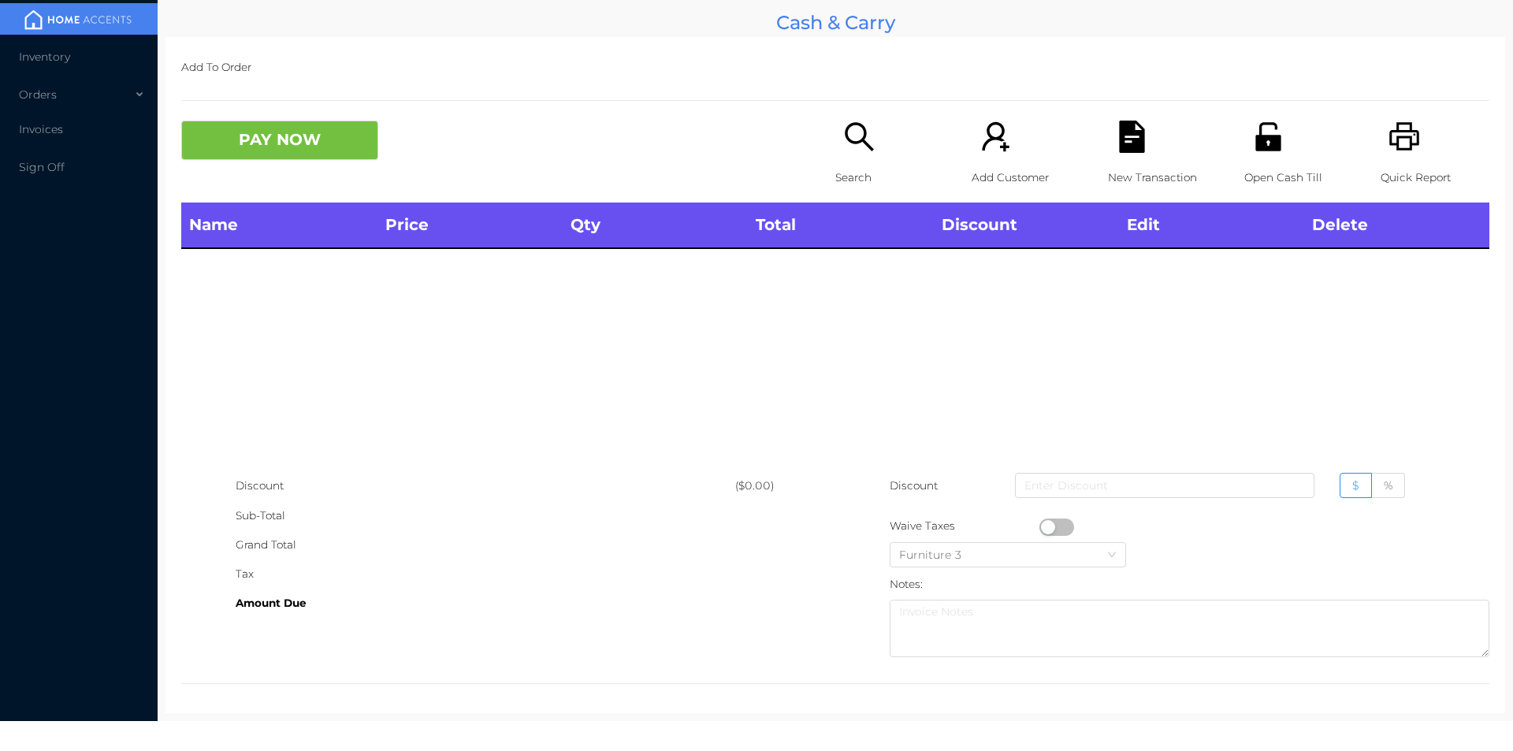
click at [1389, 143] on icon "icon: printer" at bounding box center [1404, 136] width 30 height 28
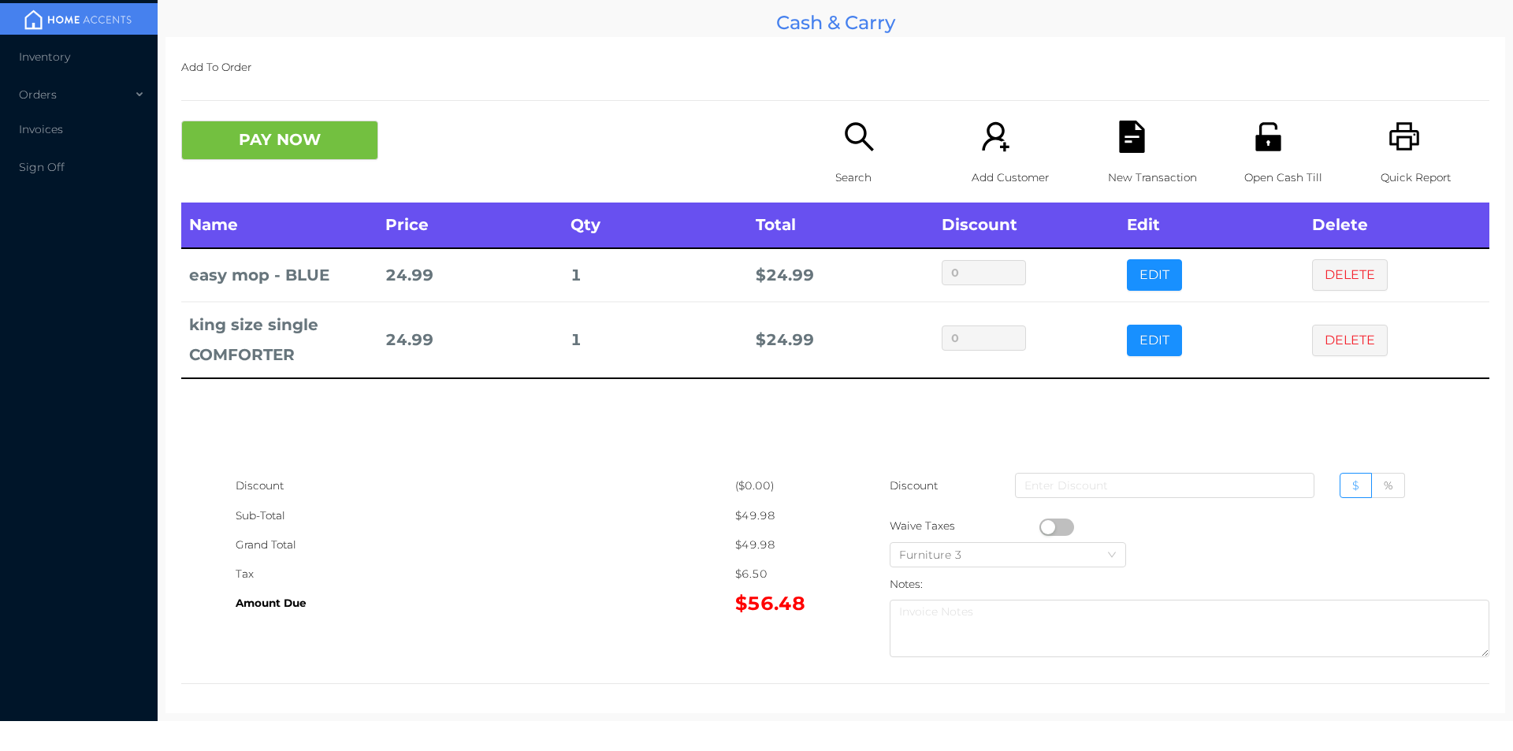
click at [1138, 149] on icon "icon: file-text" at bounding box center [1132, 137] width 32 height 32
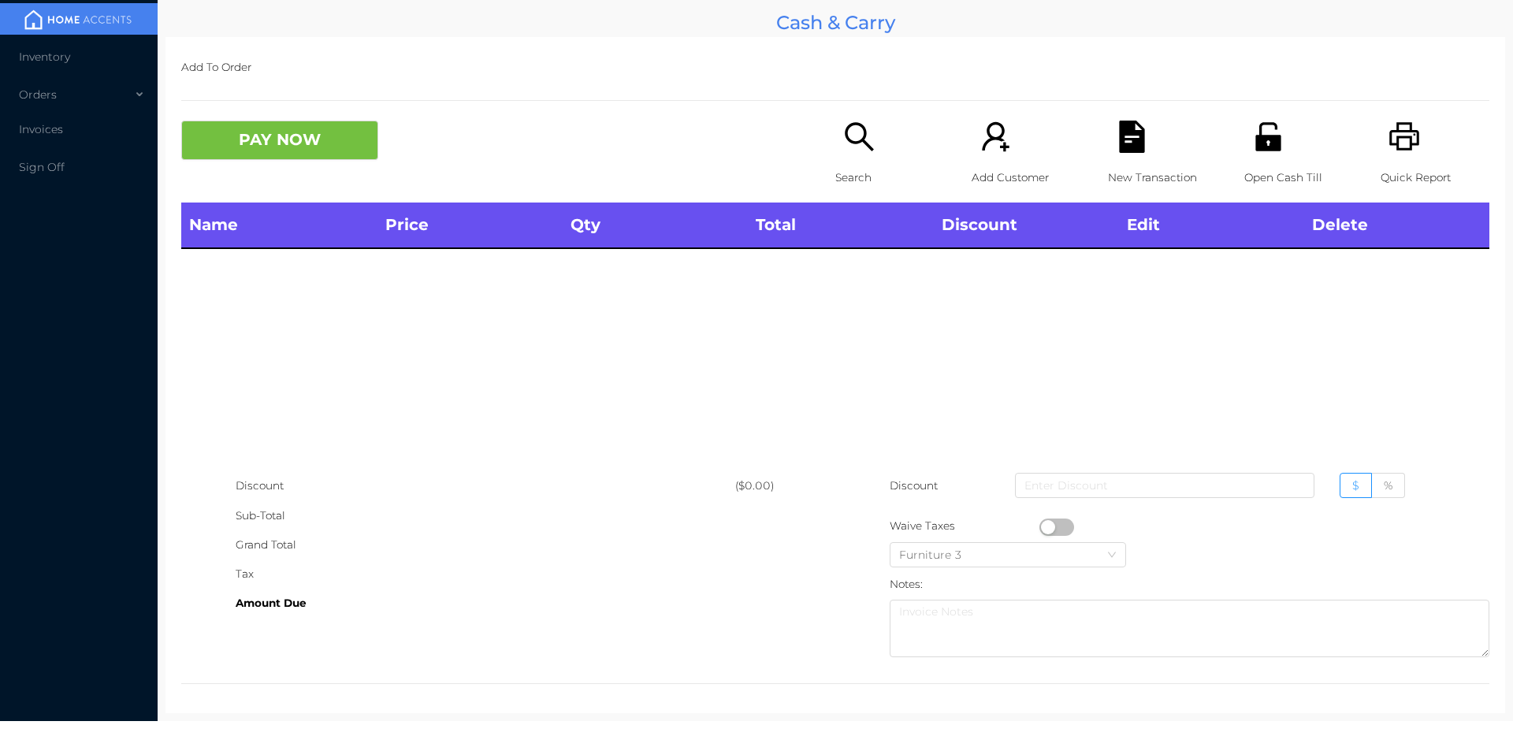
click at [1391, 138] on icon "icon: printer" at bounding box center [1404, 136] width 30 height 28
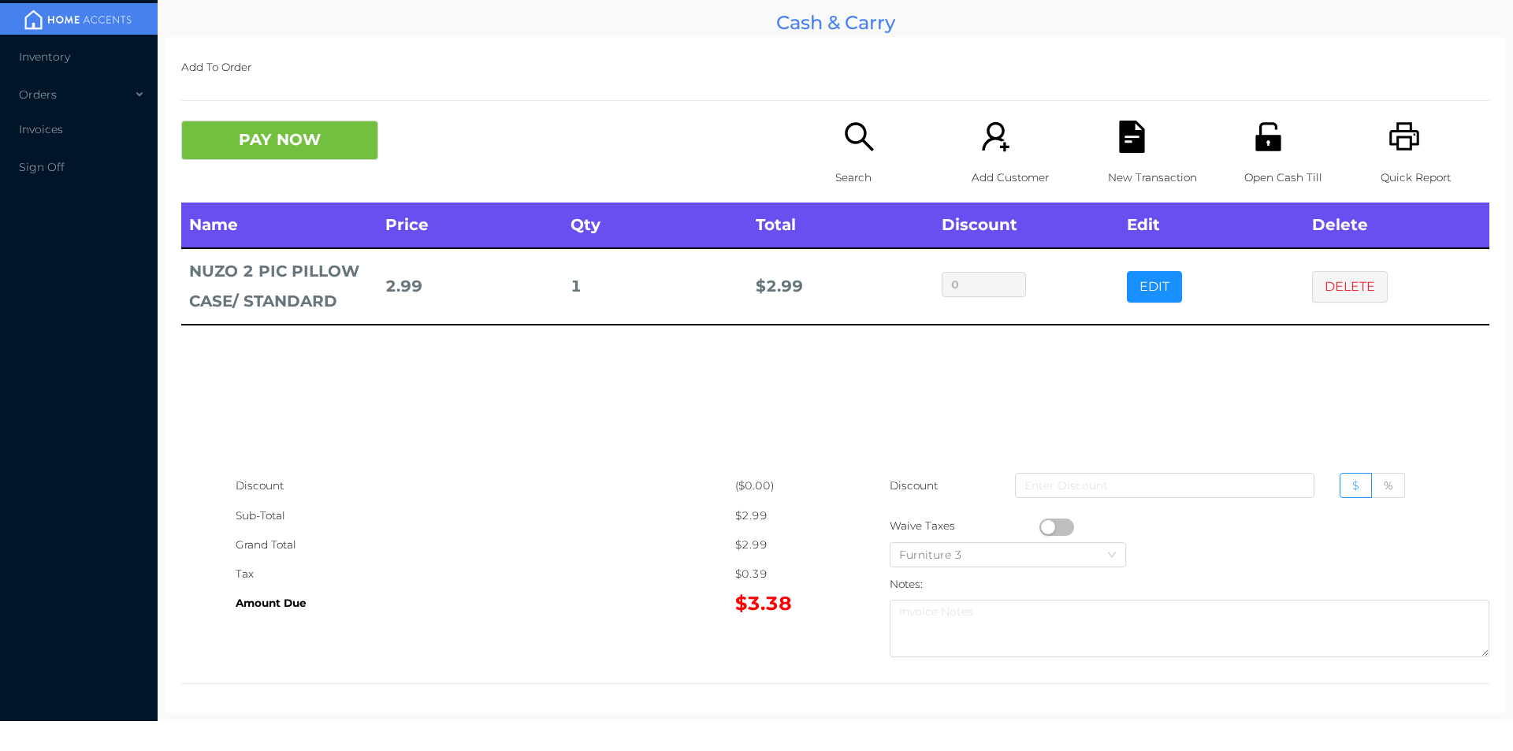
click at [845, 140] on icon "icon: search" at bounding box center [859, 136] width 28 height 28
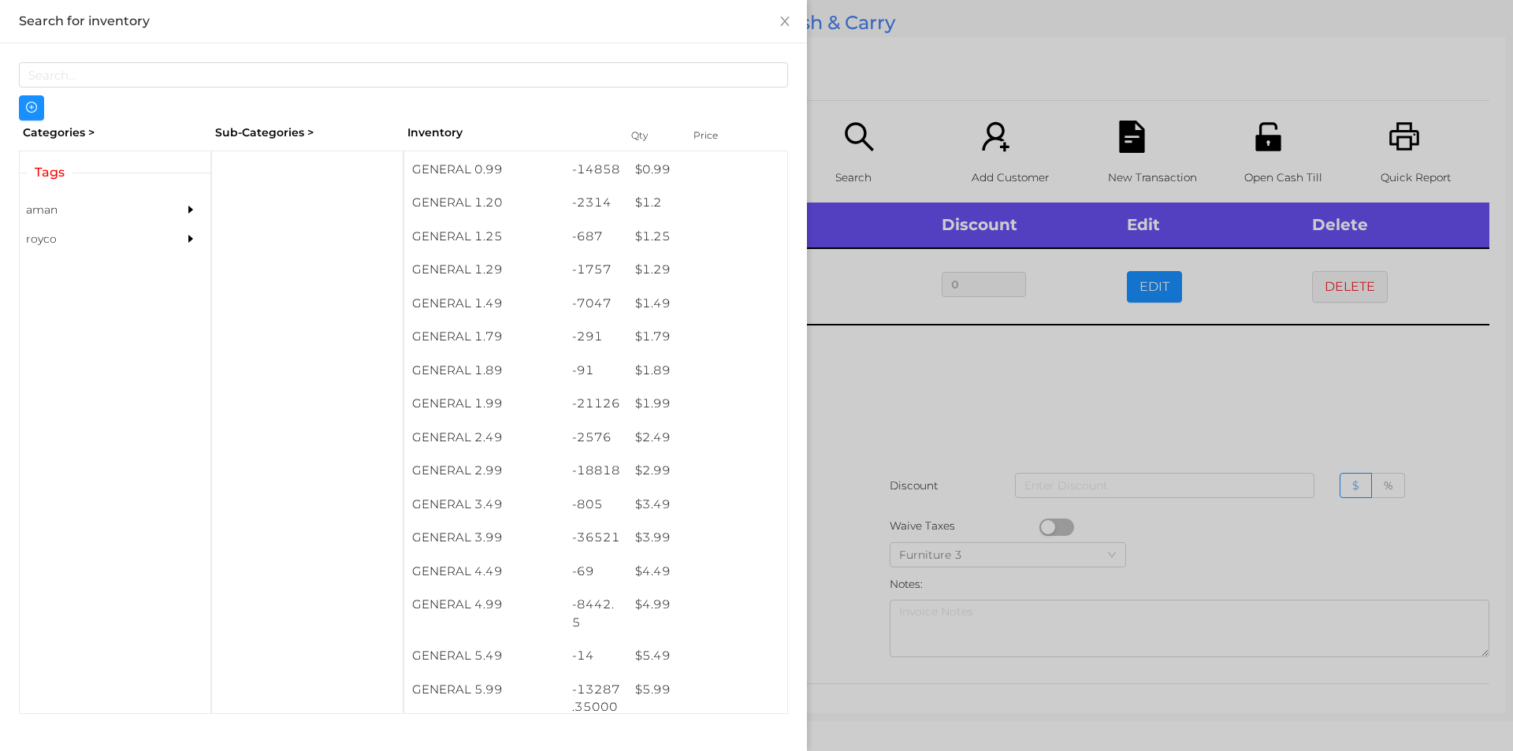
scroll to position [150, 0]
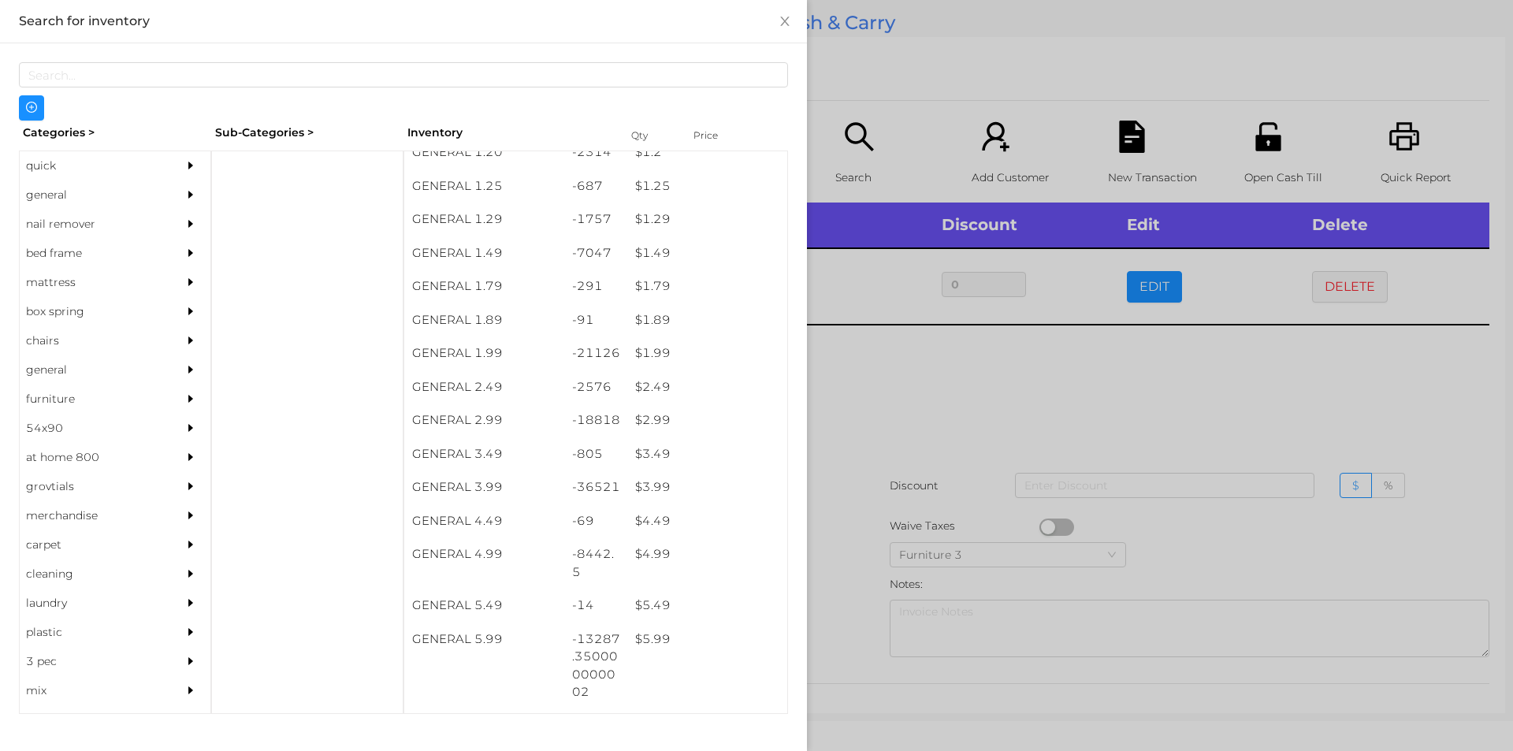
click at [662, 343] on div "$ 1.99" at bounding box center [707, 353] width 160 height 34
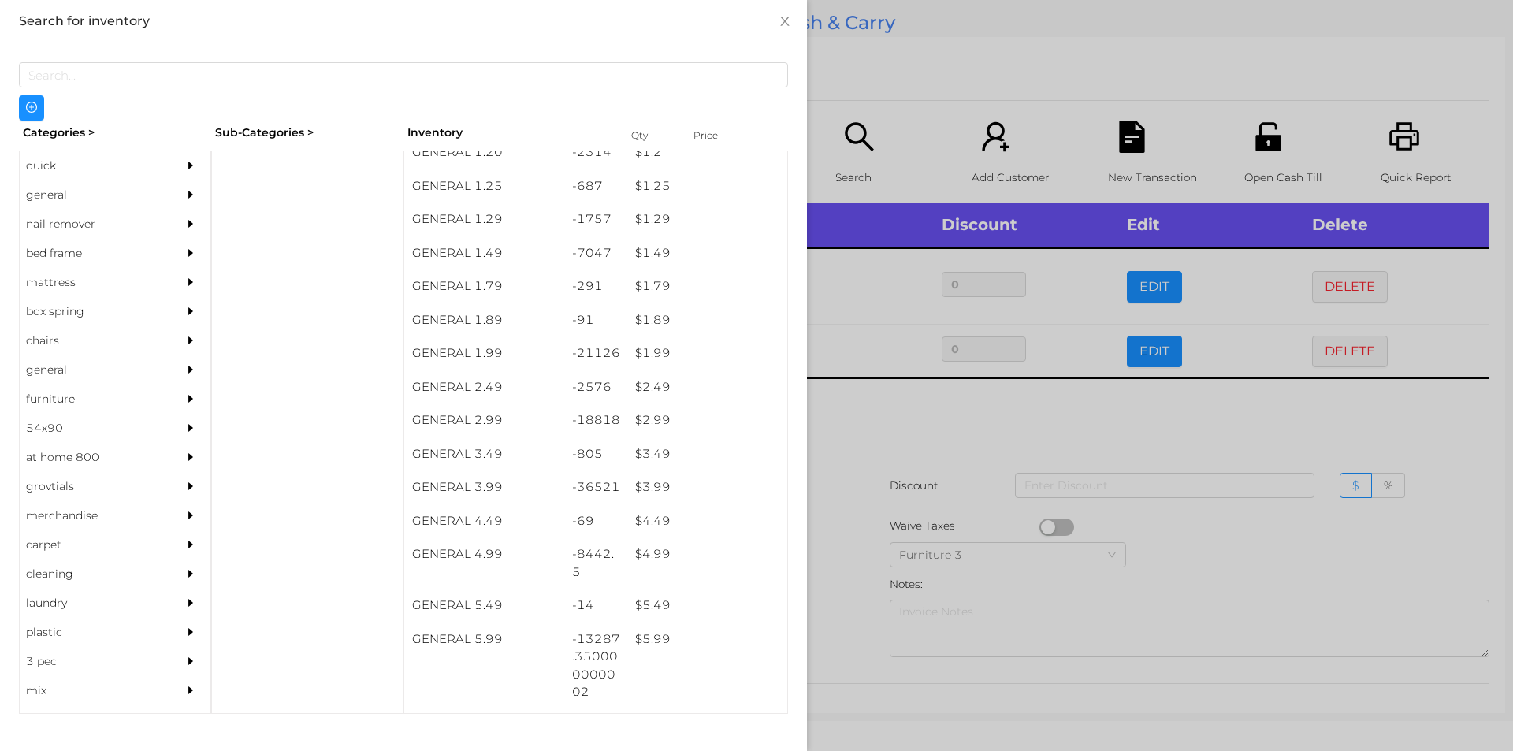
click at [873, 100] on div at bounding box center [756, 375] width 1513 height 751
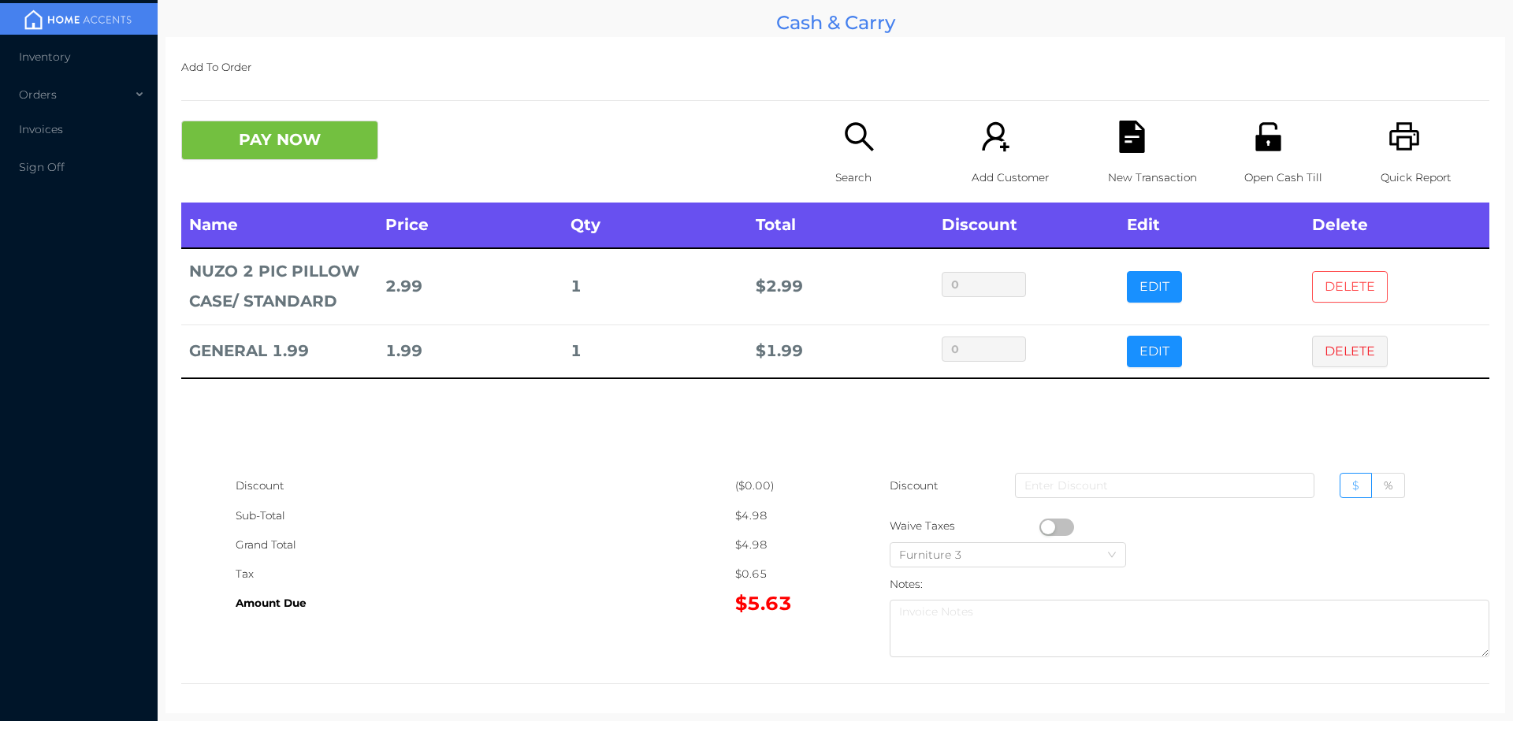
click at [1325, 277] on button "DELETE" at bounding box center [1350, 287] width 76 height 32
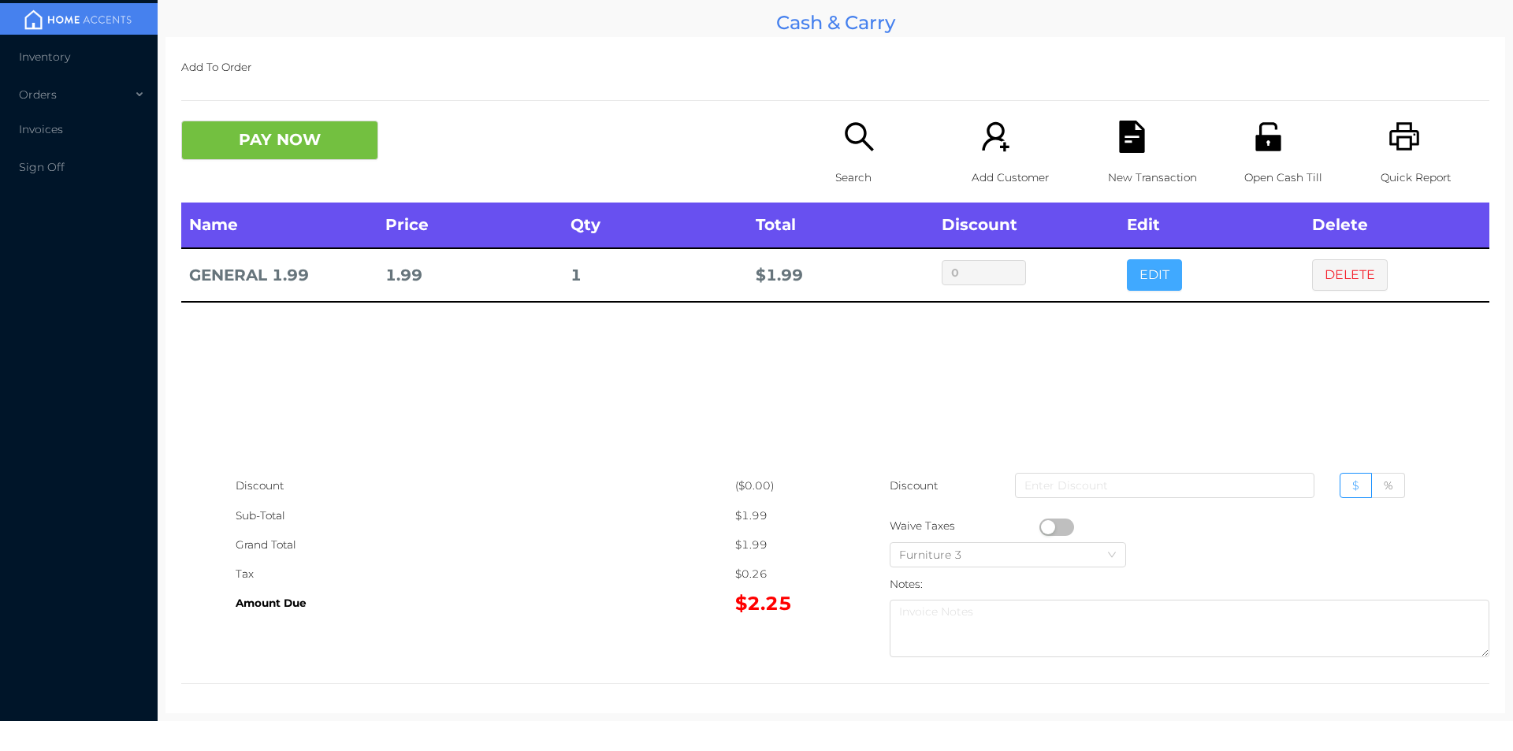
click at [1127, 270] on button "EDIT" at bounding box center [1154, 275] width 55 height 32
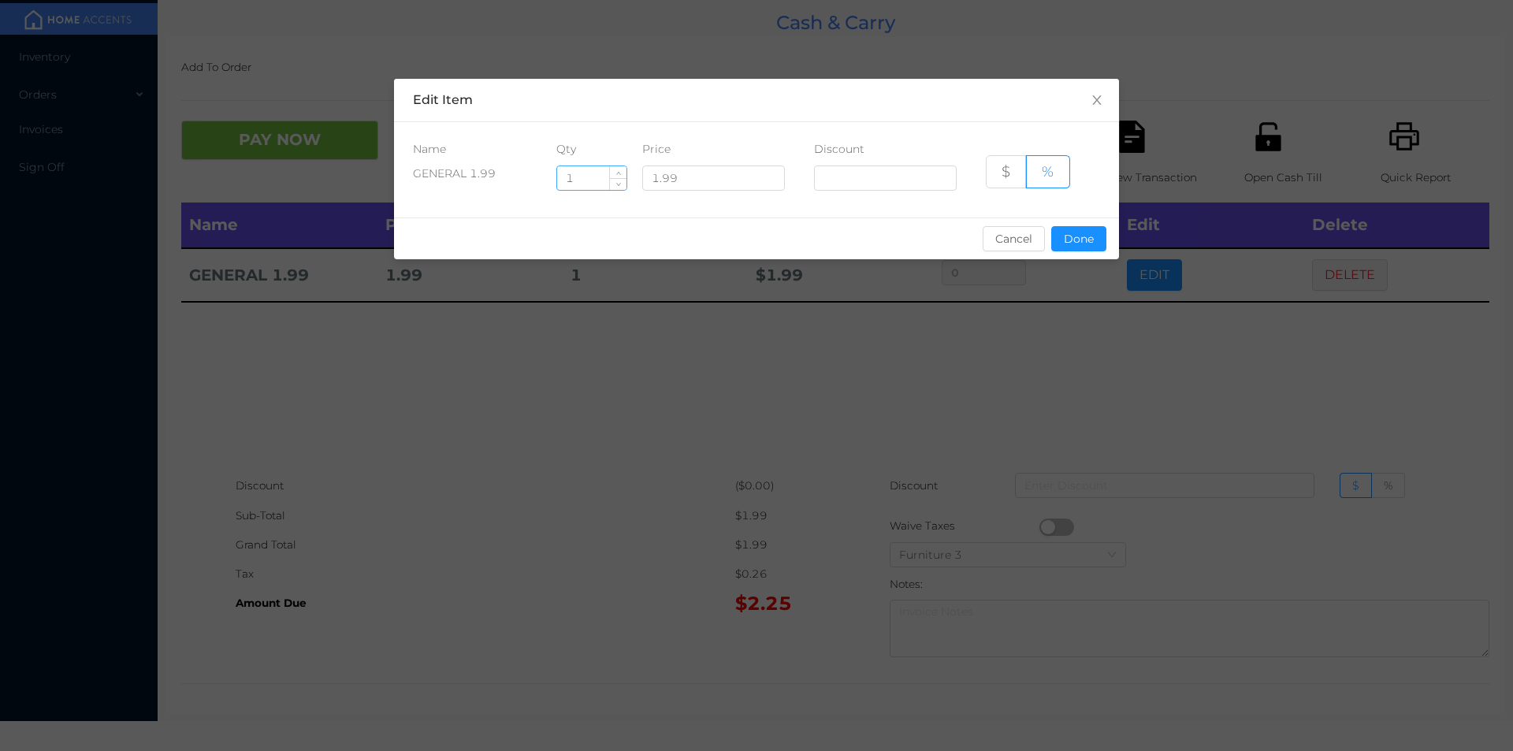
click at [578, 174] on input "1" at bounding box center [591, 178] width 69 height 24
type input "2"
click at [1088, 248] on button "Done" at bounding box center [1078, 238] width 55 height 25
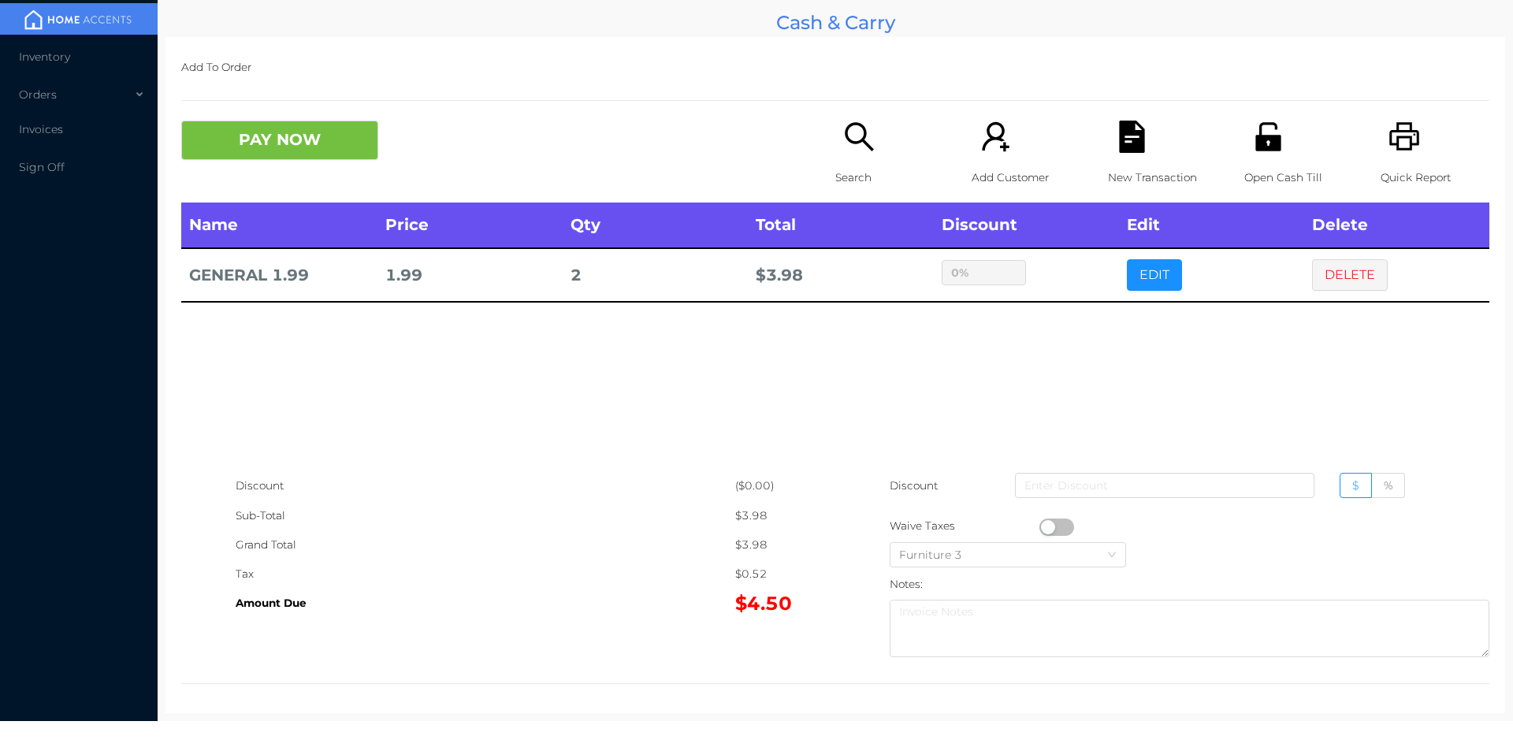
click at [1039, 532] on button "button" at bounding box center [1056, 527] width 35 height 17
click at [278, 142] on button "PAY NOW" at bounding box center [279, 140] width 197 height 39
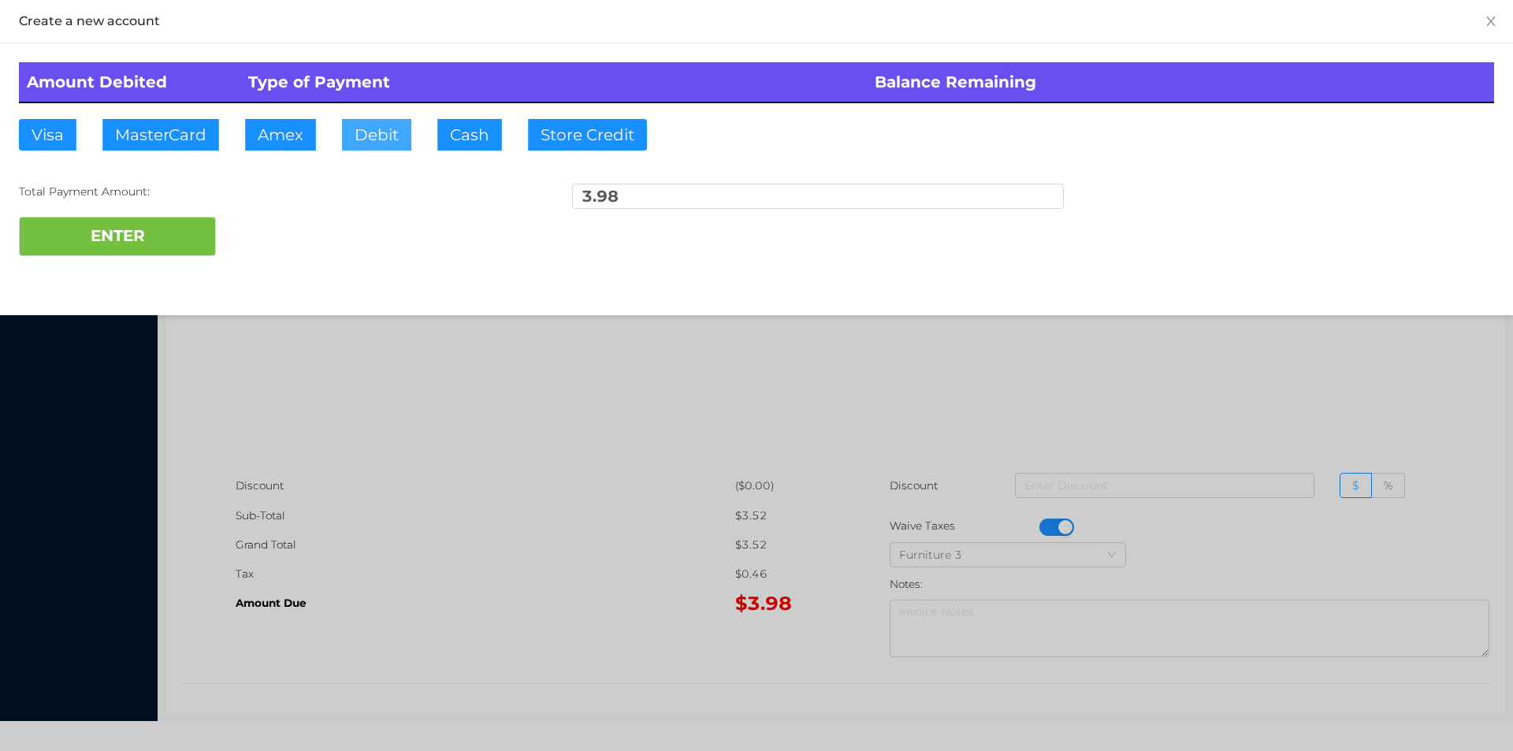
click at [392, 127] on button "Debit" at bounding box center [376, 135] width 69 height 32
click at [140, 238] on button "ENTER" at bounding box center [117, 236] width 197 height 39
type input "0"
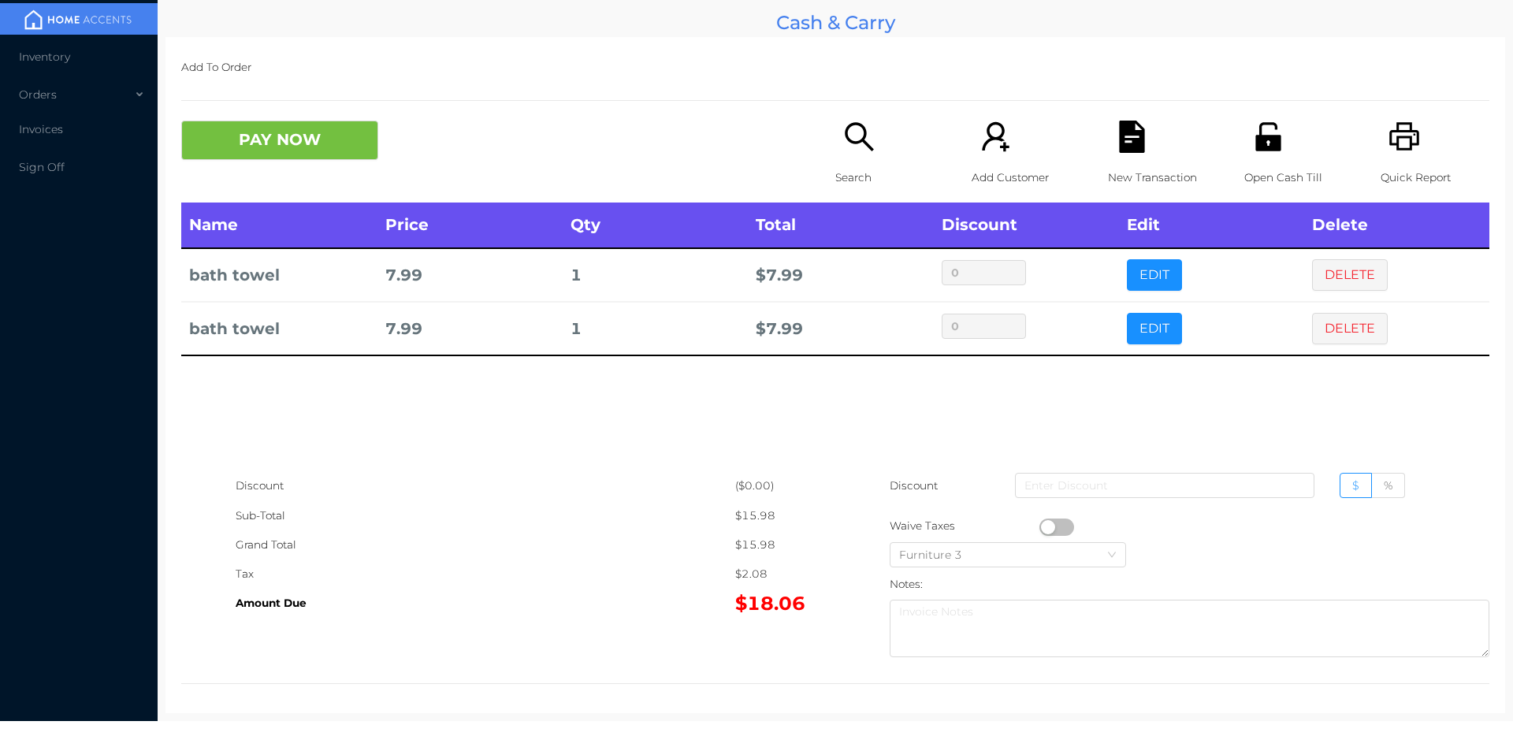
click at [1247, 161] on div "Open Cash Till" at bounding box center [1298, 162] width 109 height 82
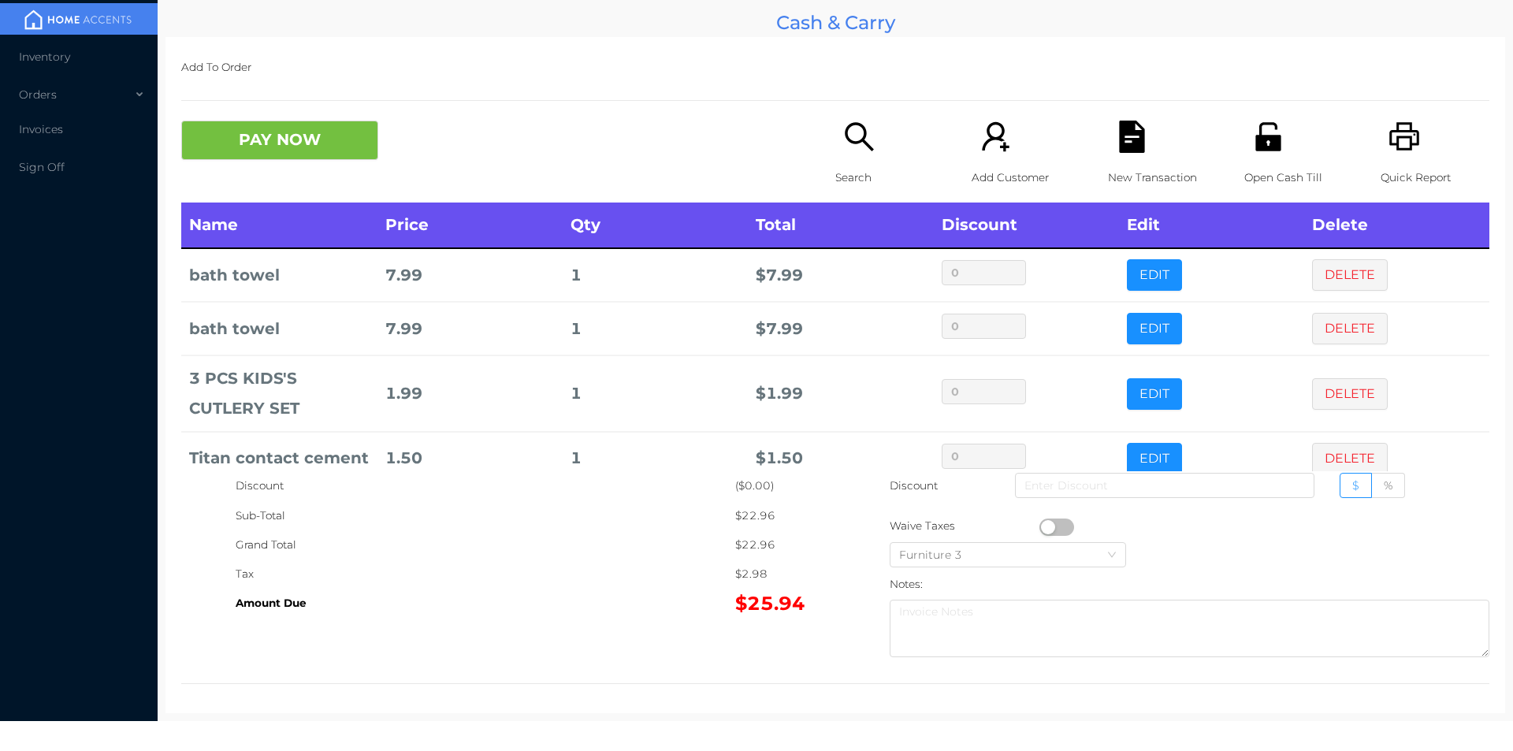
click at [847, 157] on div "Search" at bounding box center [889, 162] width 109 height 82
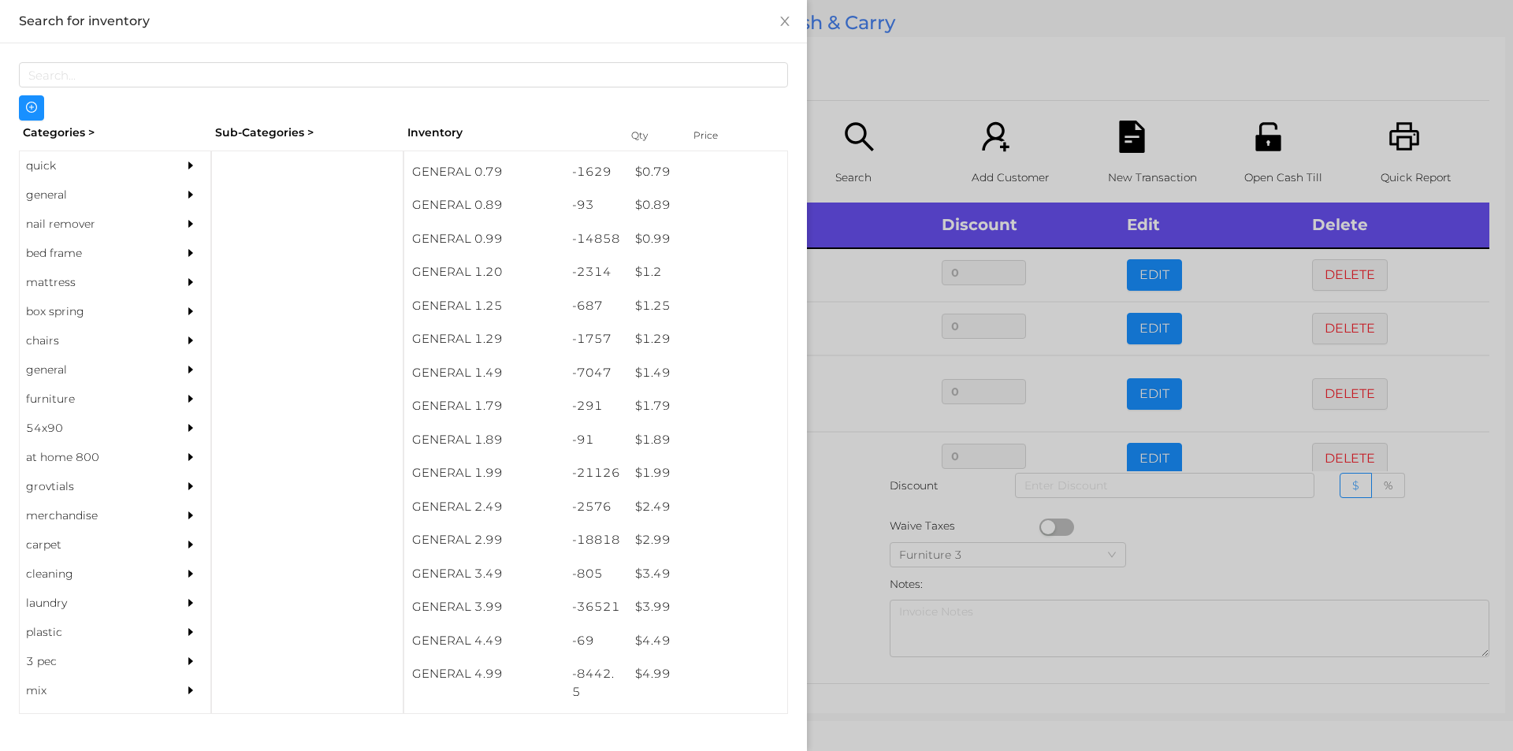
scroll to position [36, 0]
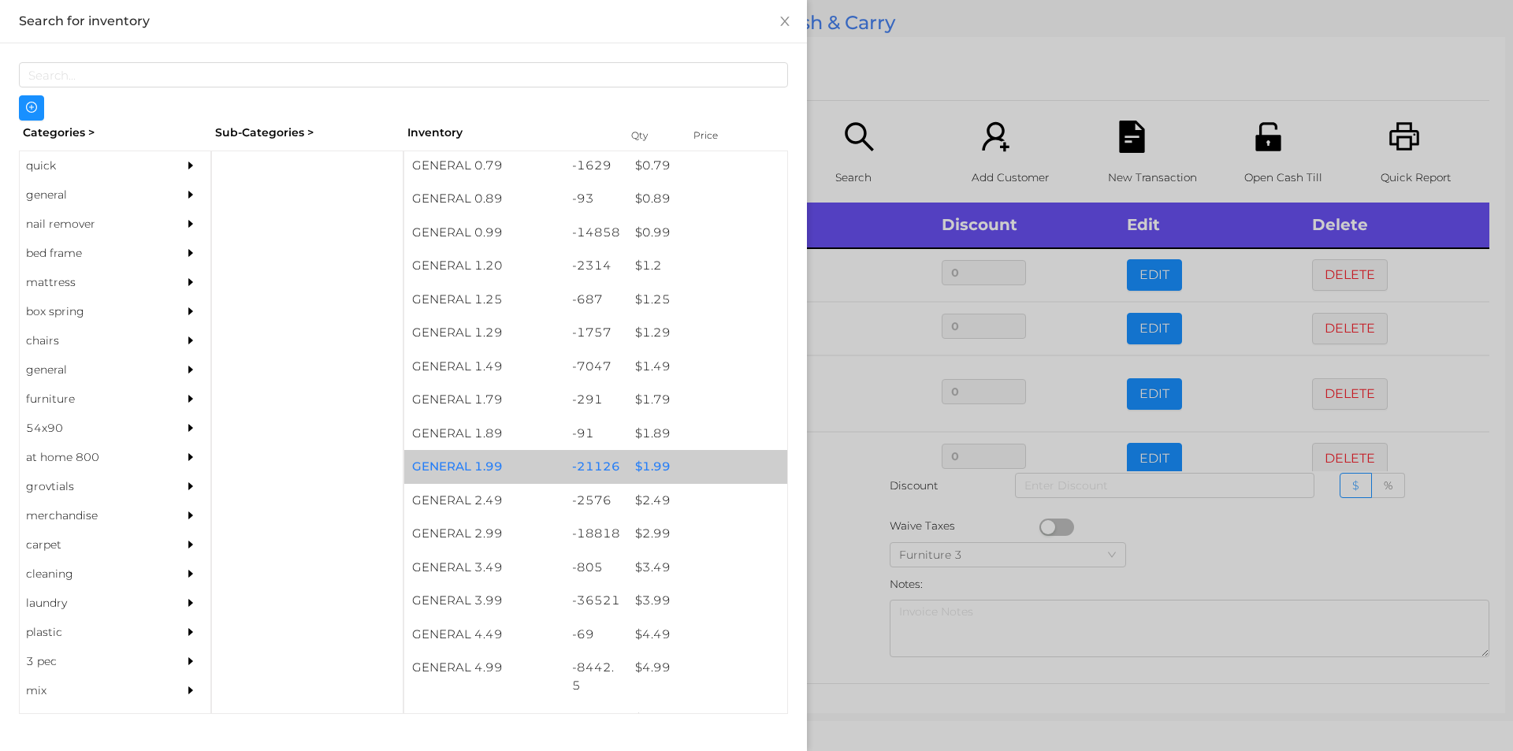
click at [644, 463] on div "$ 1.99" at bounding box center [707, 467] width 160 height 34
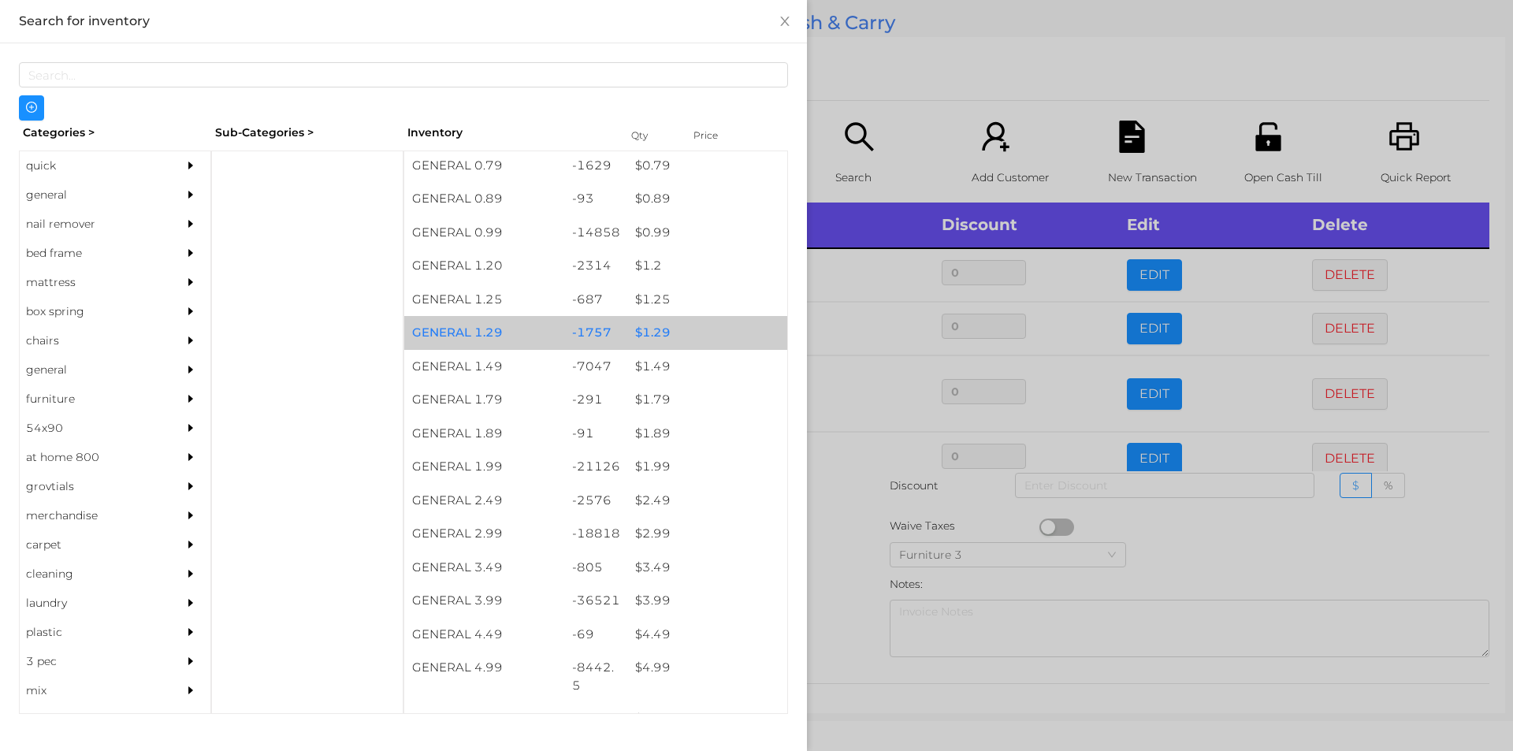
click at [653, 338] on div "$ 1.29" at bounding box center [707, 333] width 160 height 34
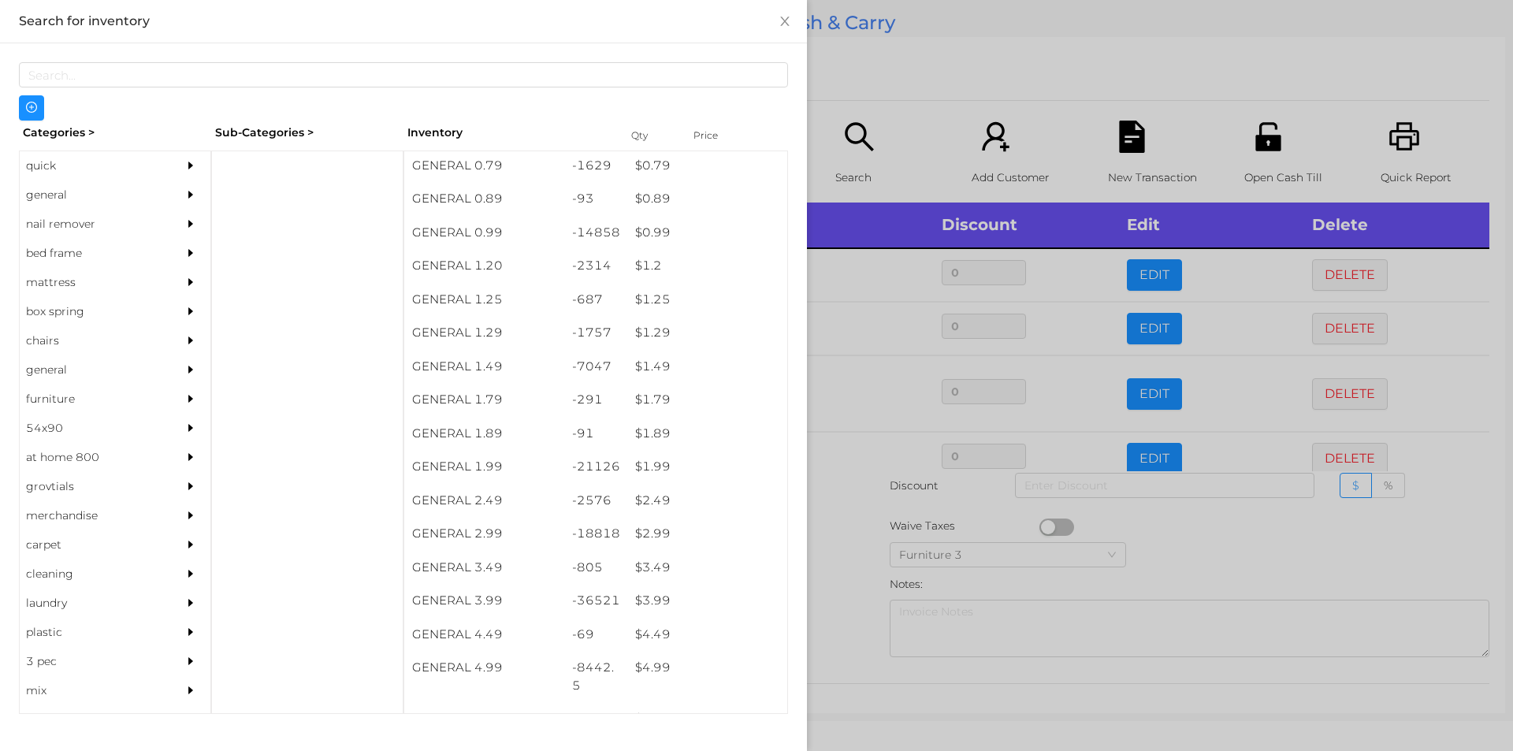
click at [850, 488] on div at bounding box center [756, 375] width 1513 height 751
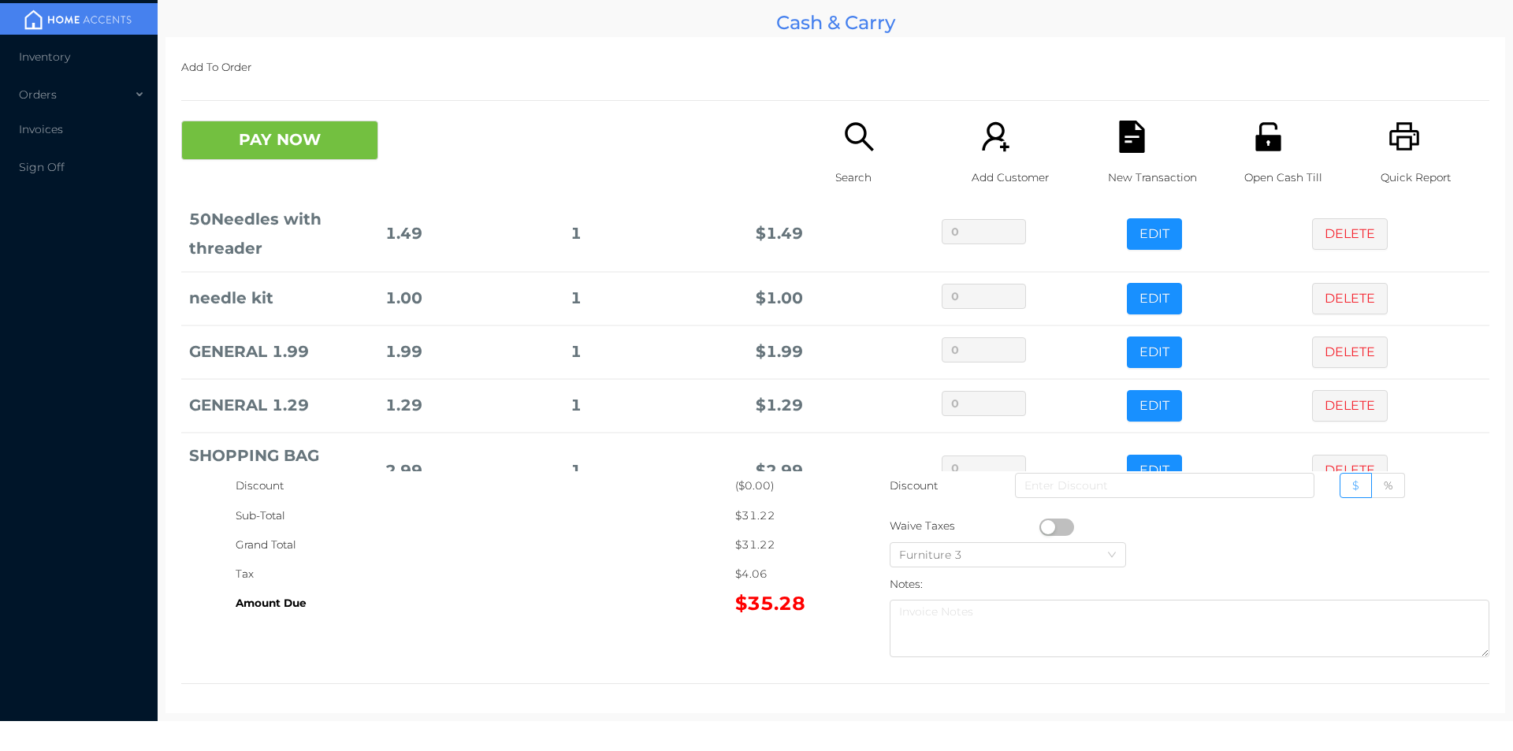
scroll to position [495, 0]
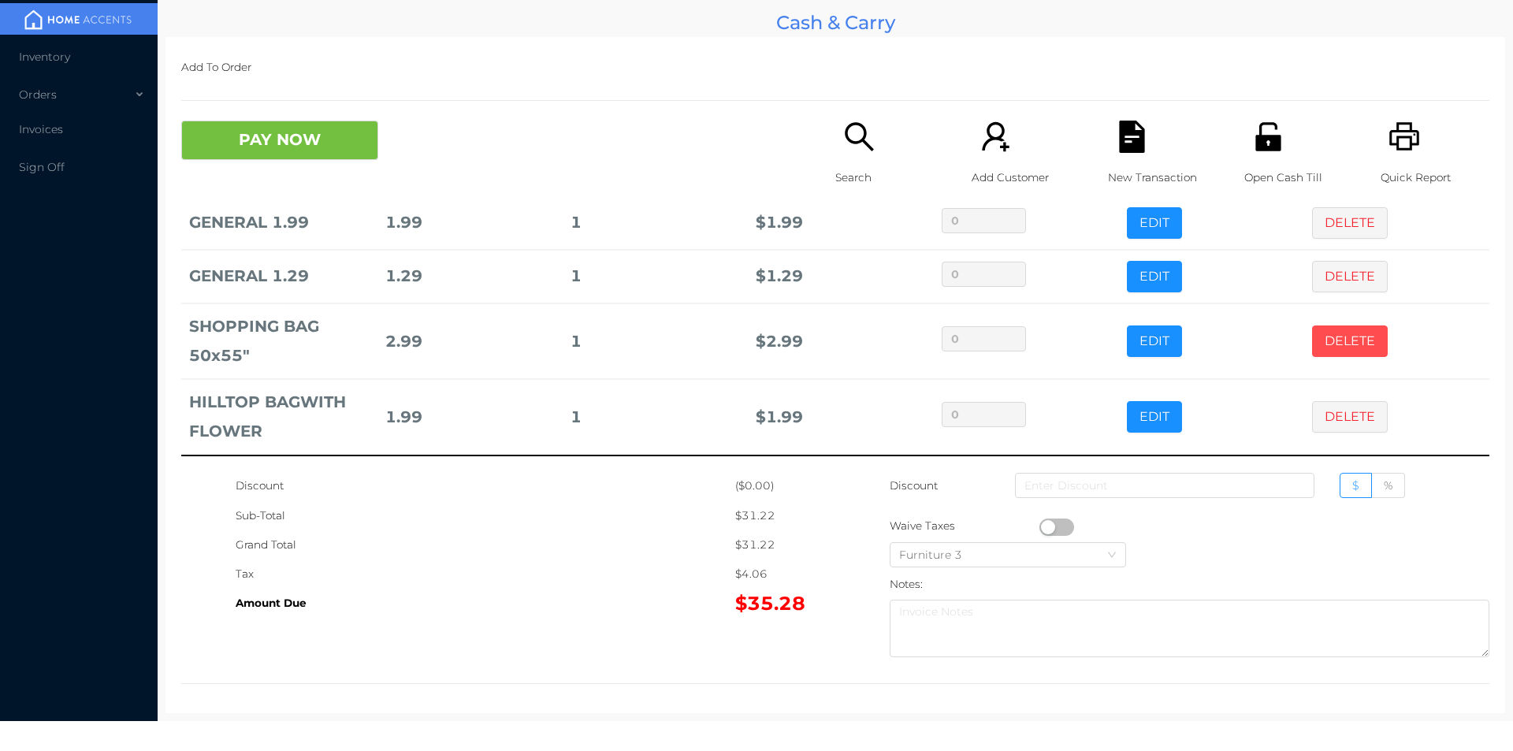
click at [1336, 334] on button "DELETE" at bounding box center [1350, 341] width 76 height 32
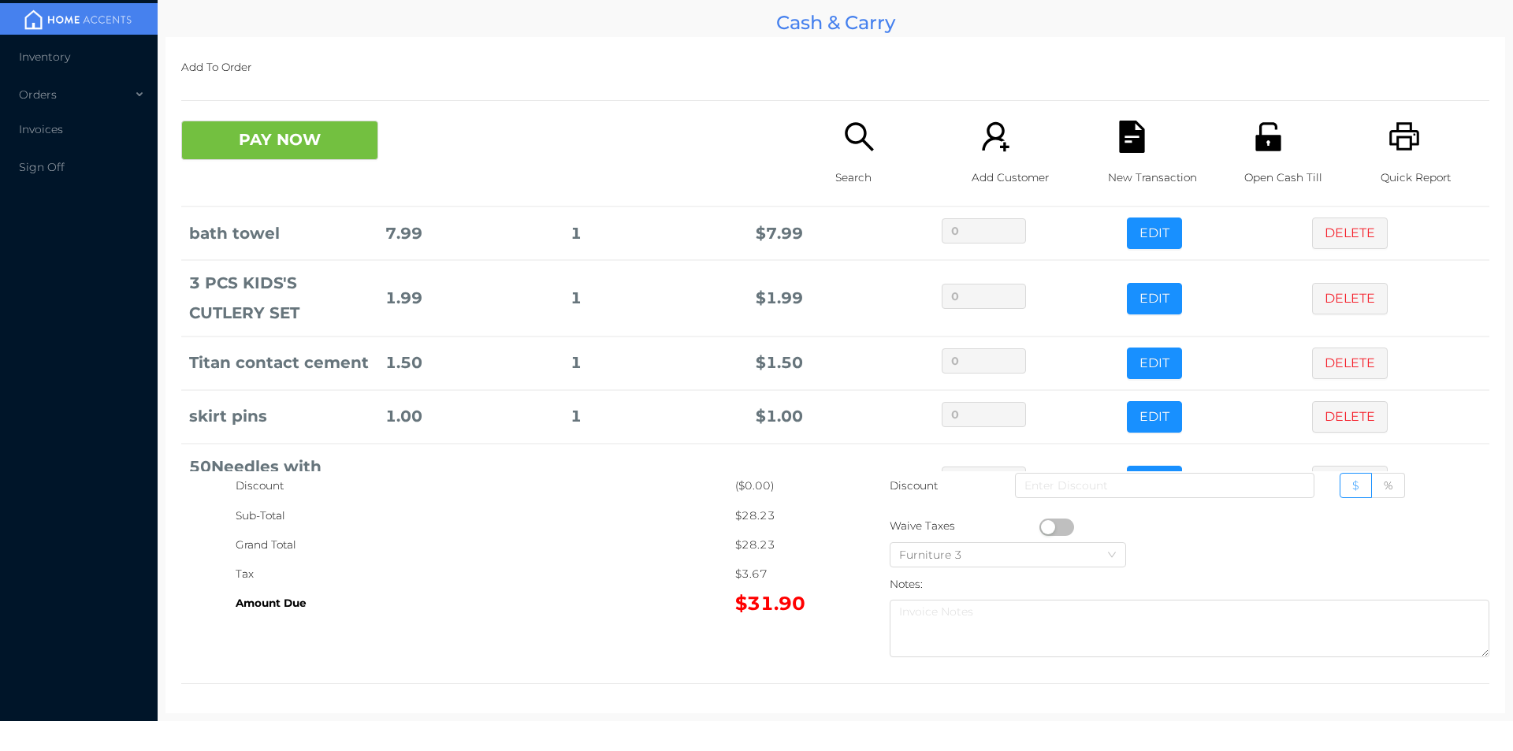
scroll to position [0, 0]
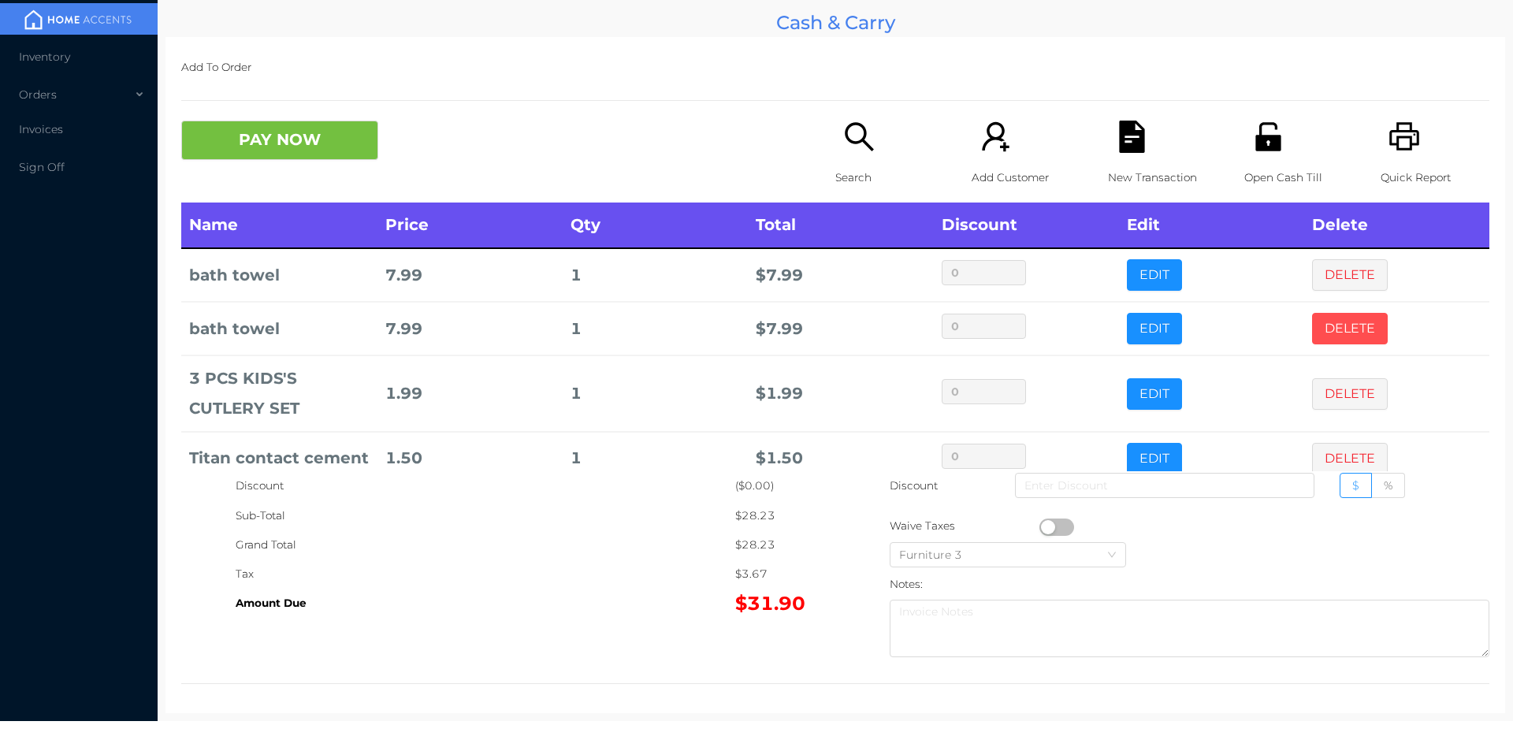
click at [1340, 317] on button "DELETE" at bounding box center [1350, 329] width 76 height 32
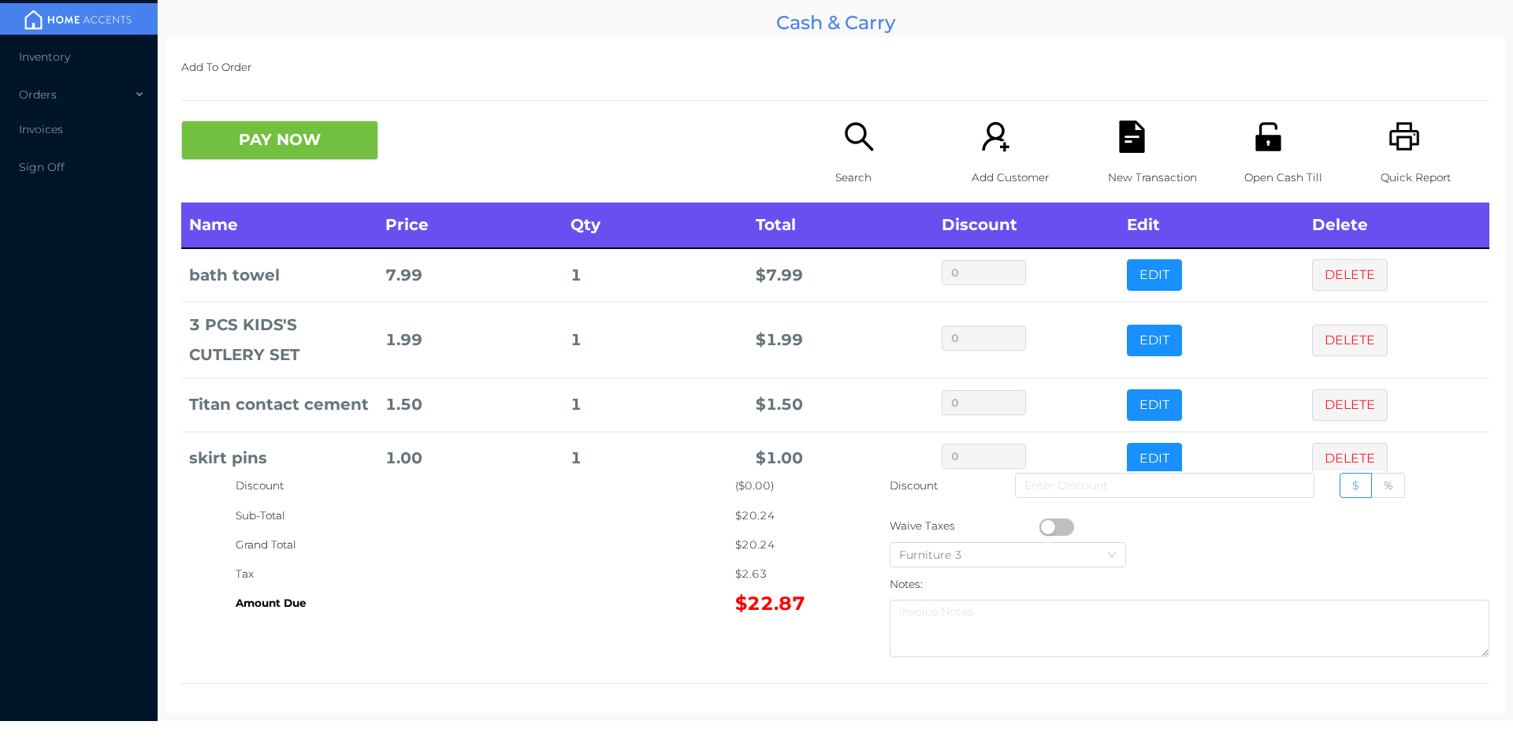
click at [256, 137] on button "PAY NOW" at bounding box center [279, 140] width 197 height 39
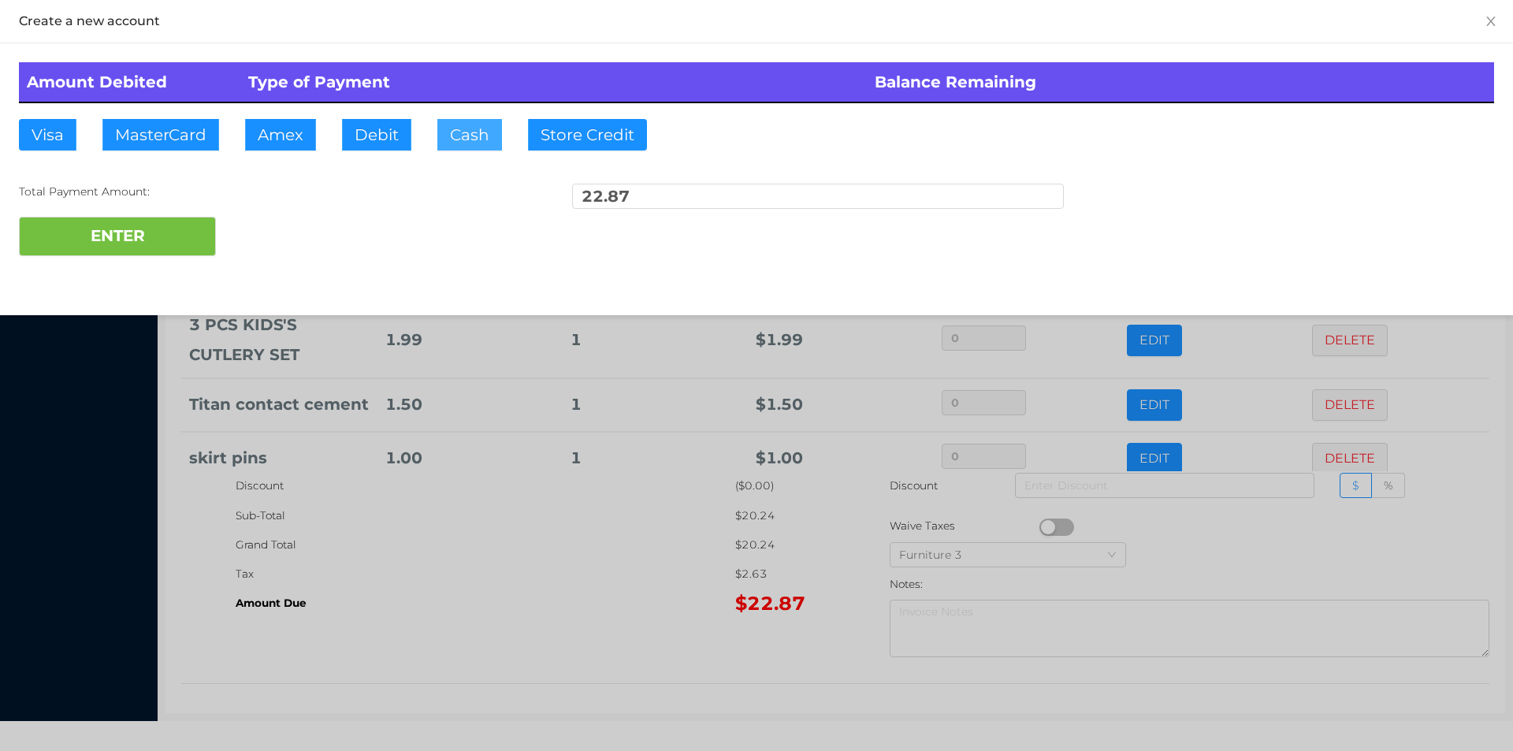
click at [457, 128] on button "Cash" at bounding box center [469, 135] width 65 height 32
type input "25."
click at [184, 232] on button "ENTER" at bounding box center [117, 236] width 197 height 39
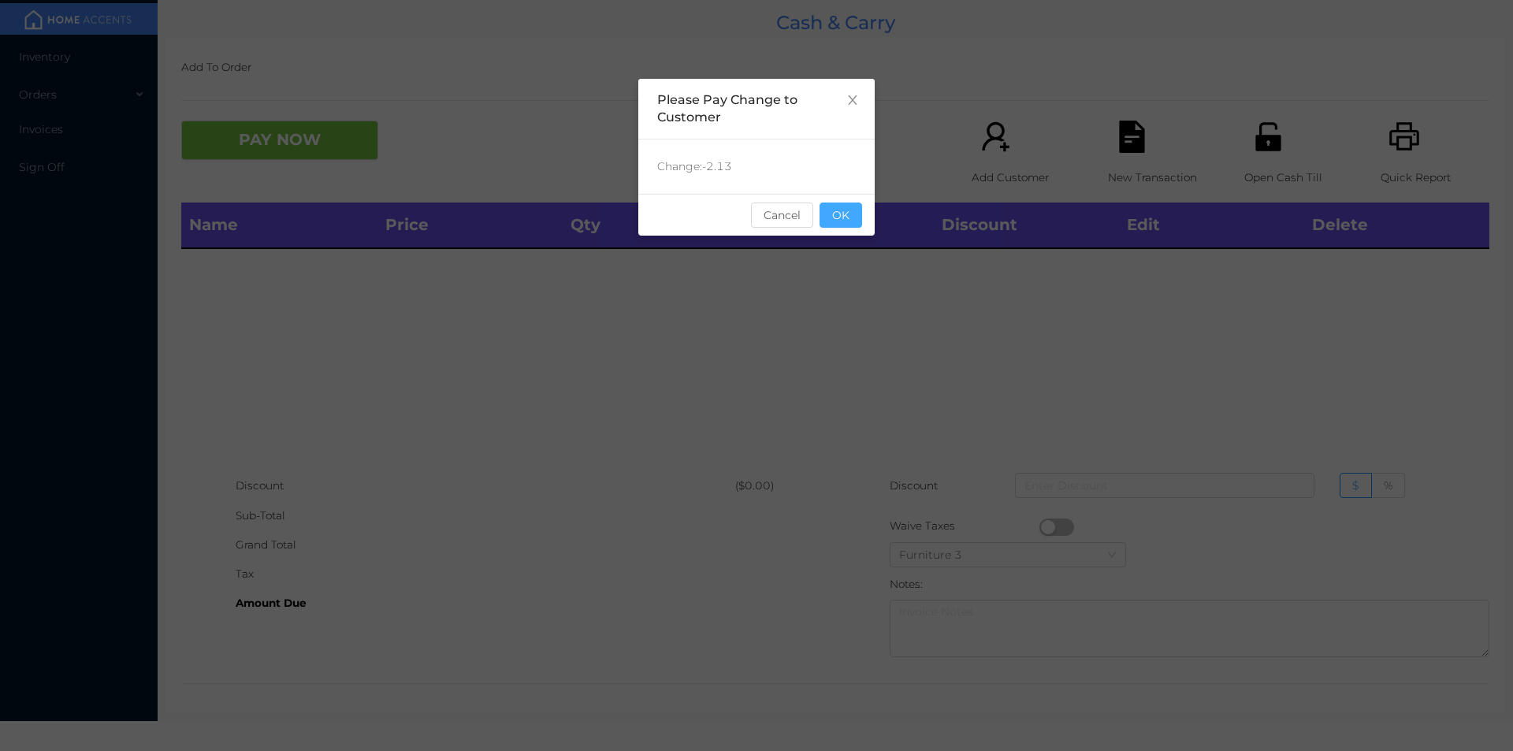
click at [854, 225] on button "OK" at bounding box center [841, 215] width 43 height 25
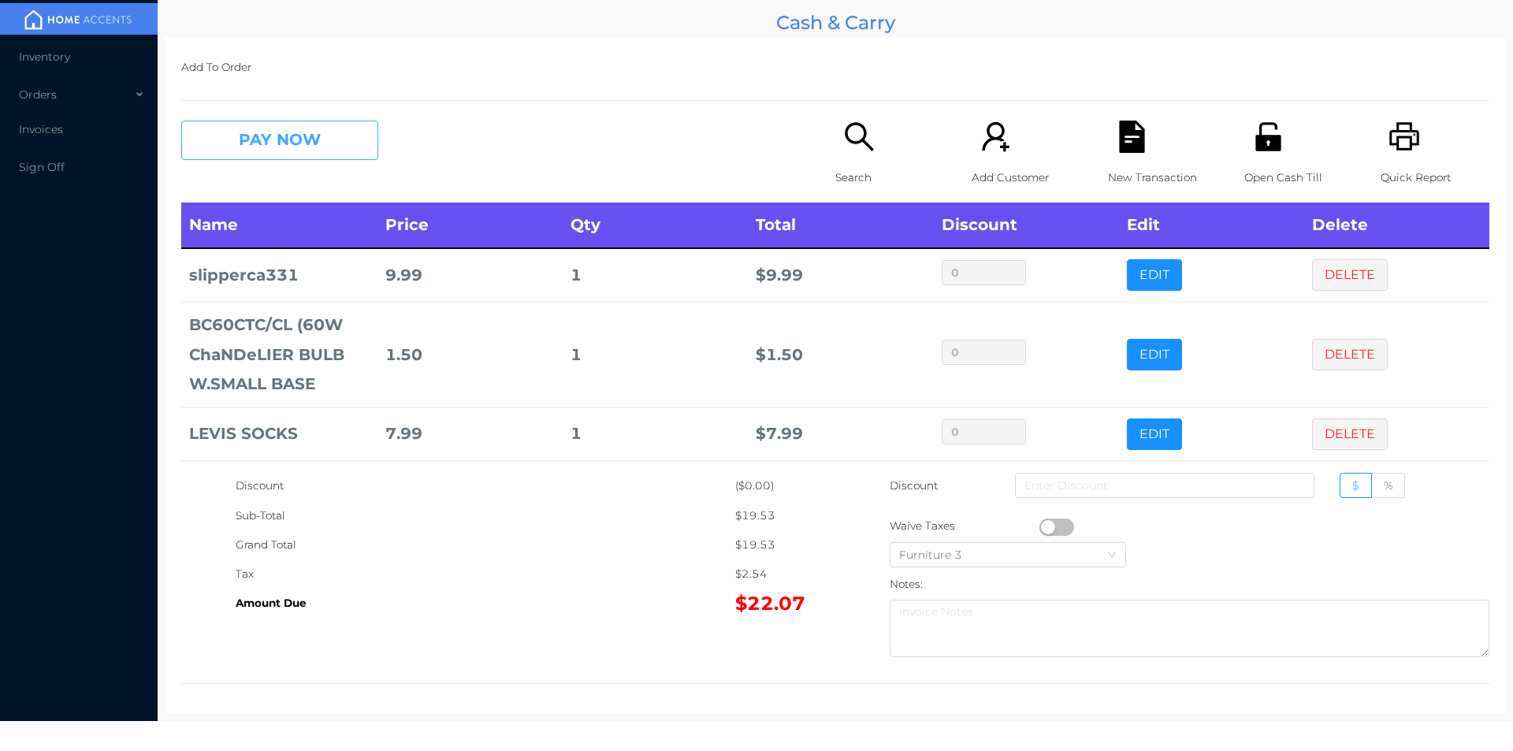
click at [309, 143] on button "PAY NOW" at bounding box center [279, 140] width 197 height 39
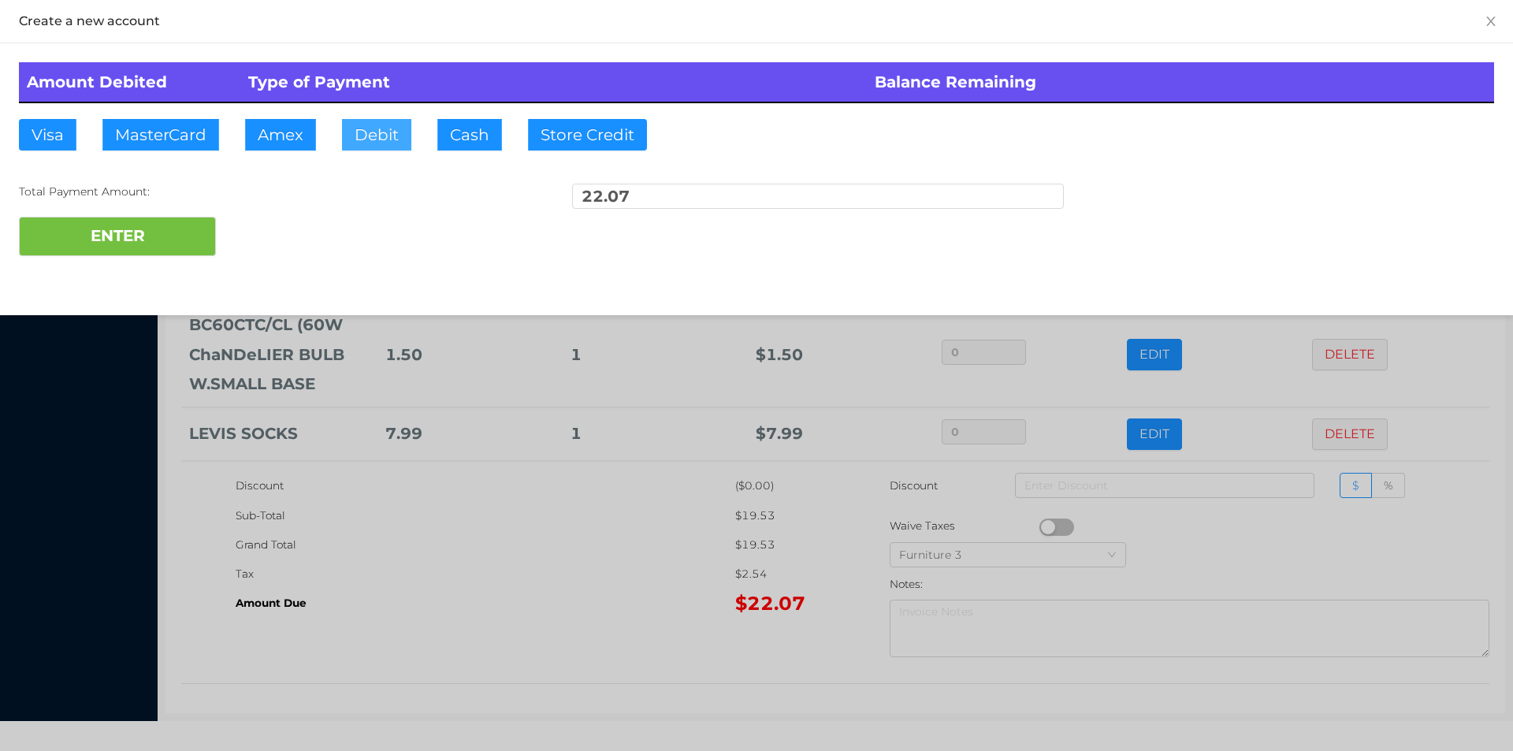
click at [362, 133] on button "Debit" at bounding box center [376, 135] width 69 height 32
click at [130, 236] on button "ENTER" at bounding box center [117, 236] width 197 height 39
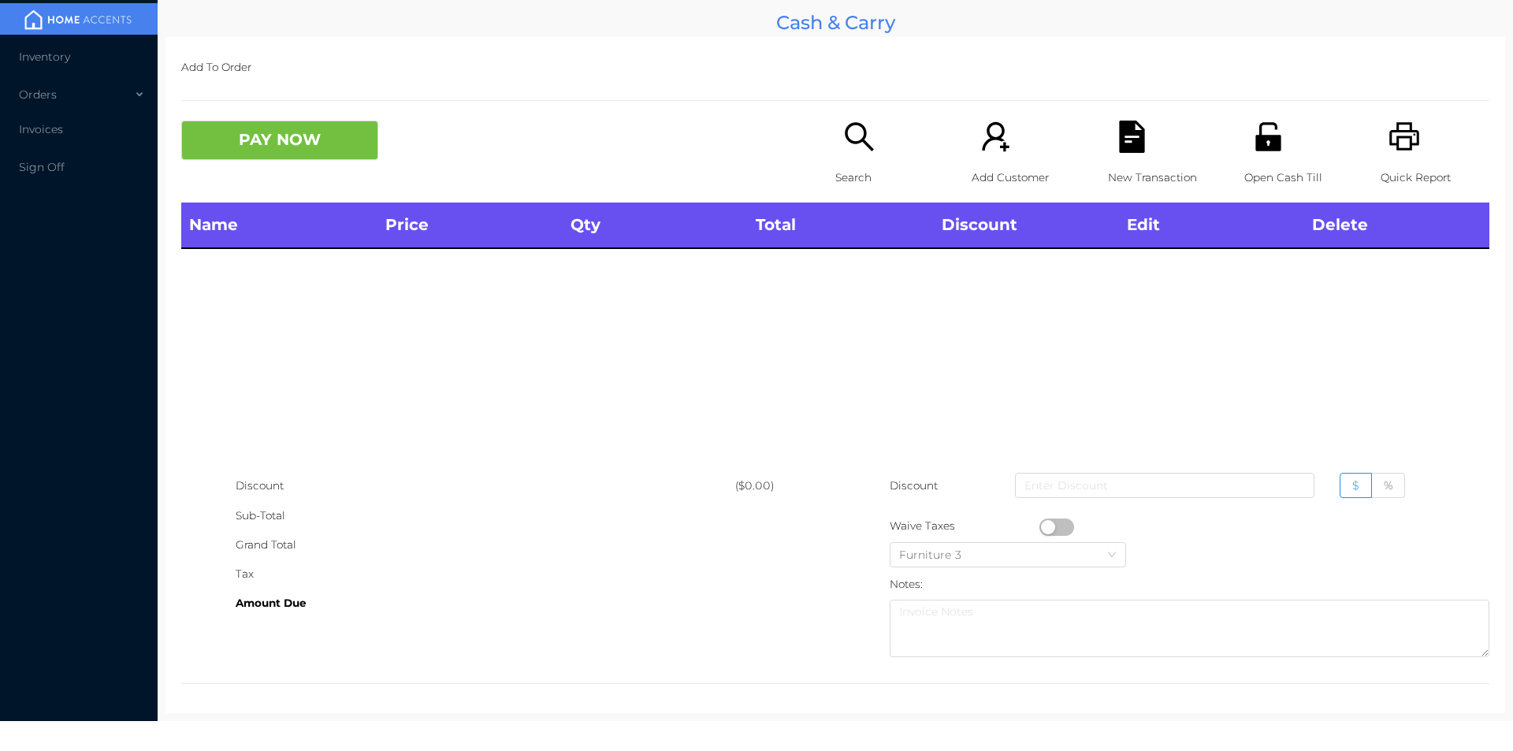
click at [1391, 148] on icon "icon: printer" at bounding box center [1405, 137] width 32 height 32
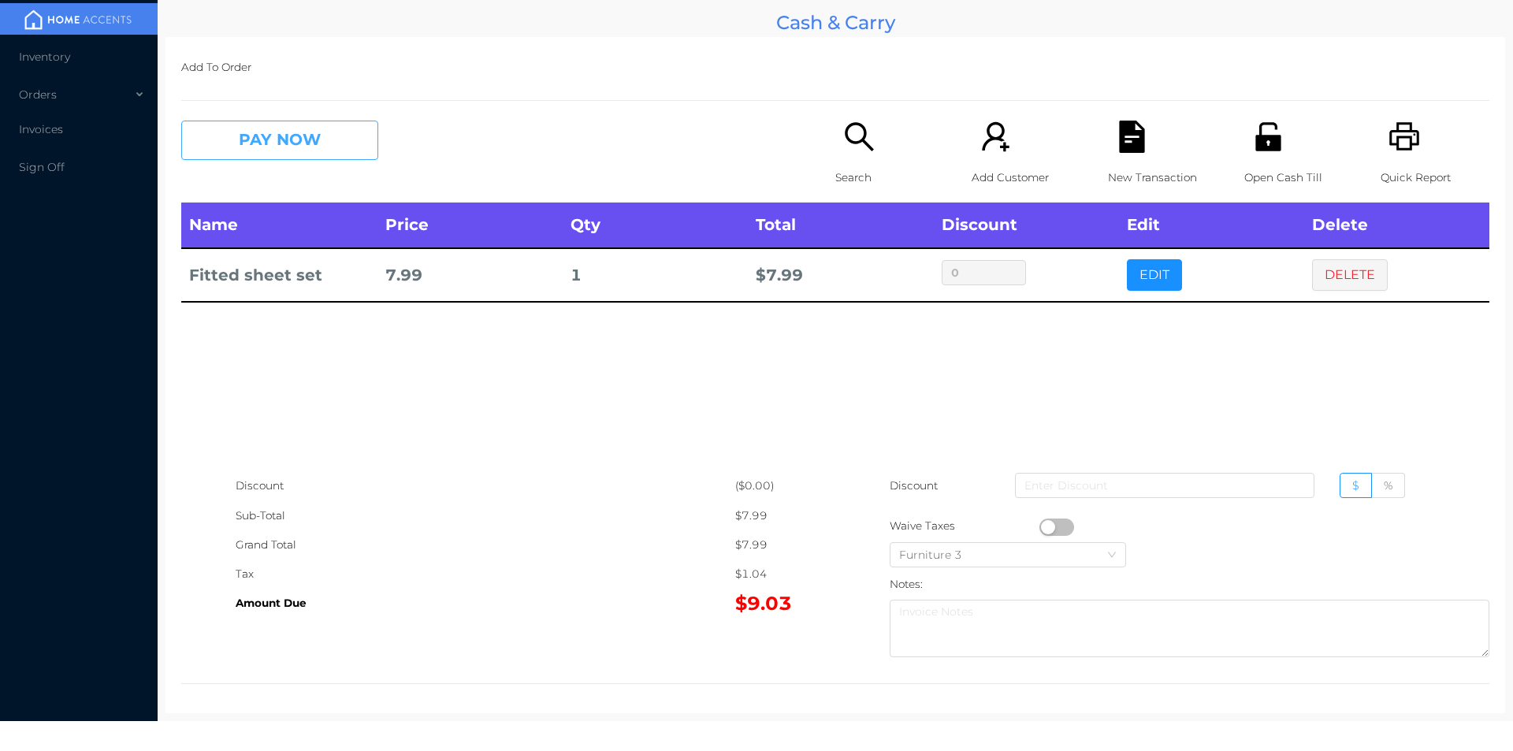
click at [325, 147] on button "PAY NOW" at bounding box center [279, 140] width 197 height 39
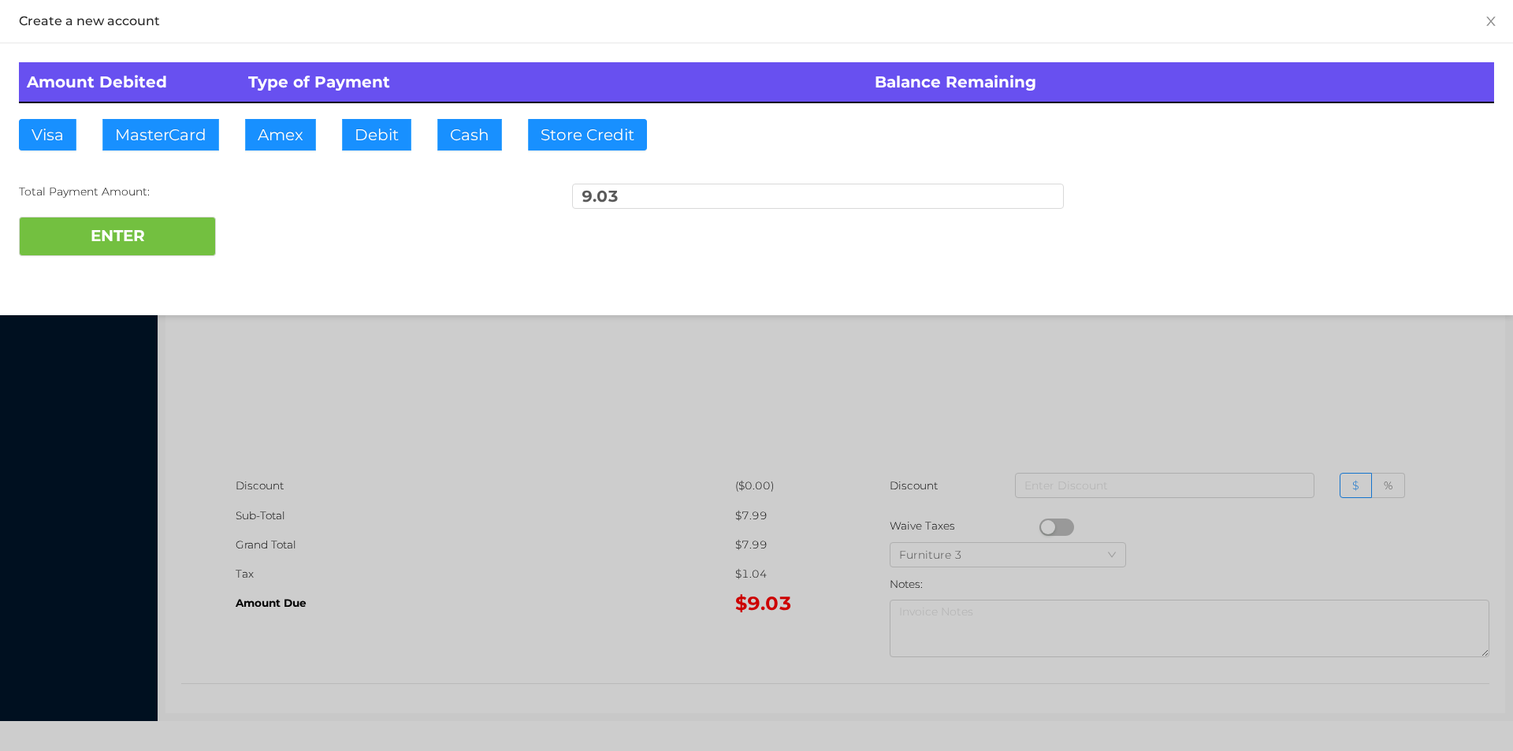
click at [277, 241] on div "ENTER" at bounding box center [756, 236] width 1475 height 39
click at [403, 452] on div at bounding box center [756, 375] width 1513 height 751
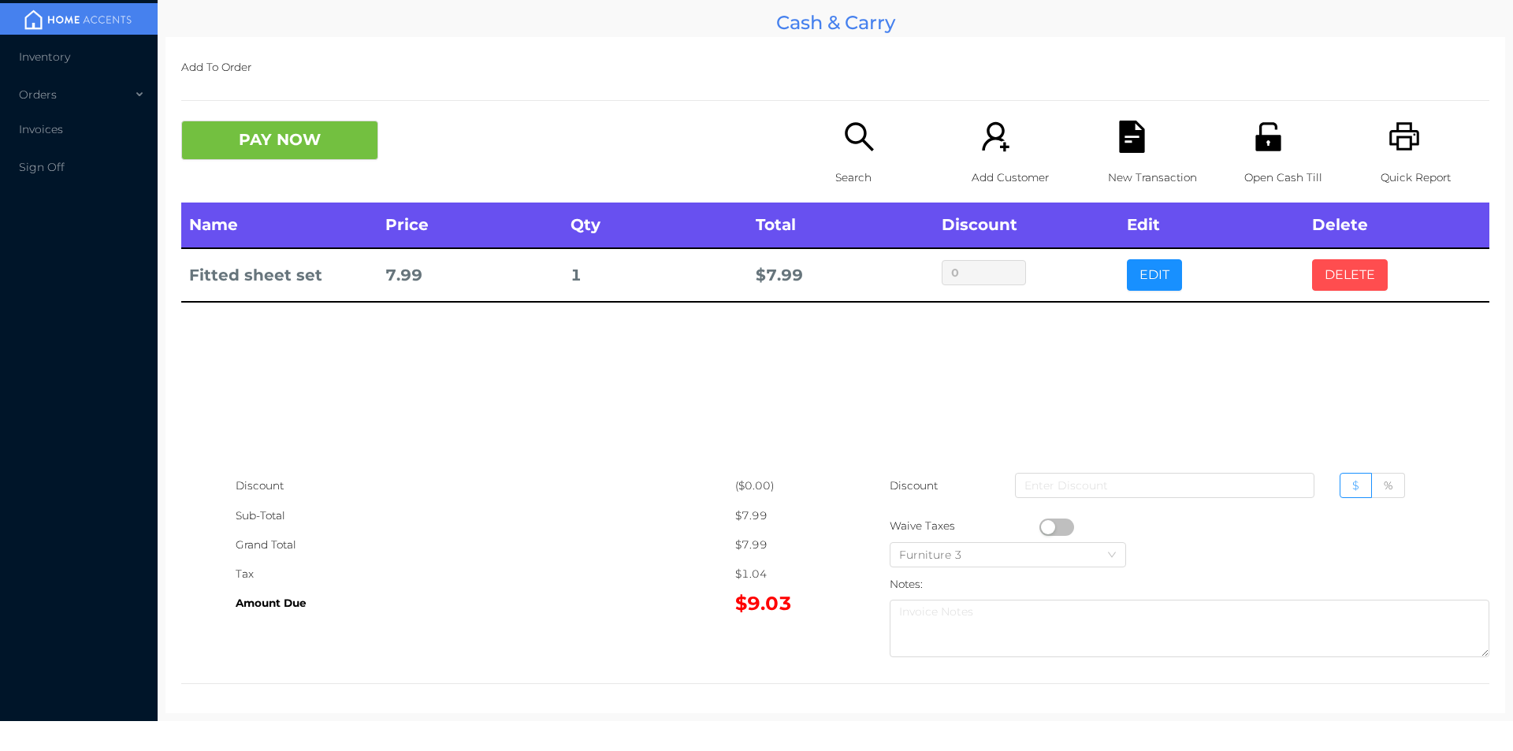
click at [1333, 288] on button "DELETE" at bounding box center [1350, 275] width 76 height 32
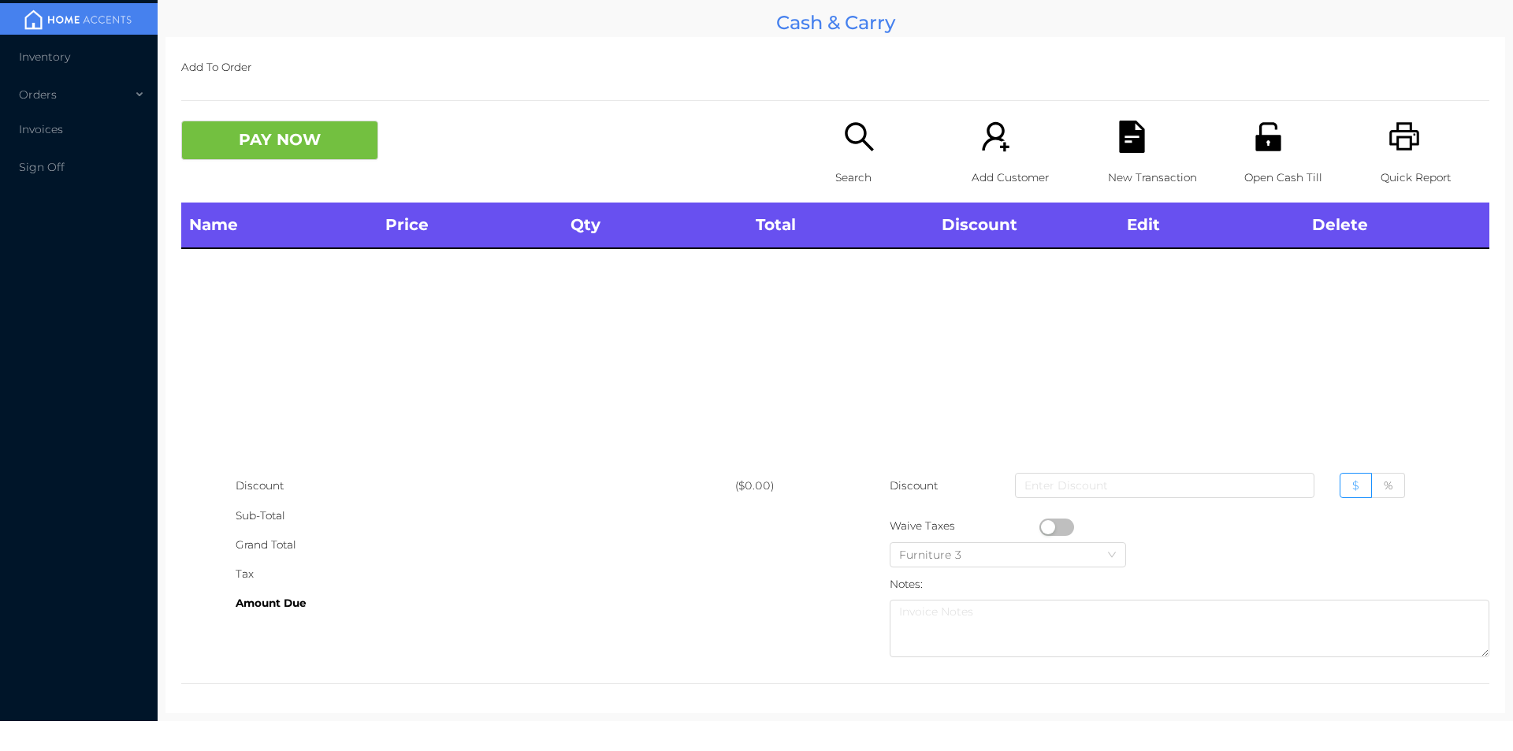
click at [1389, 143] on icon "icon: printer" at bounding box center [1405, 137] width 32 height 32
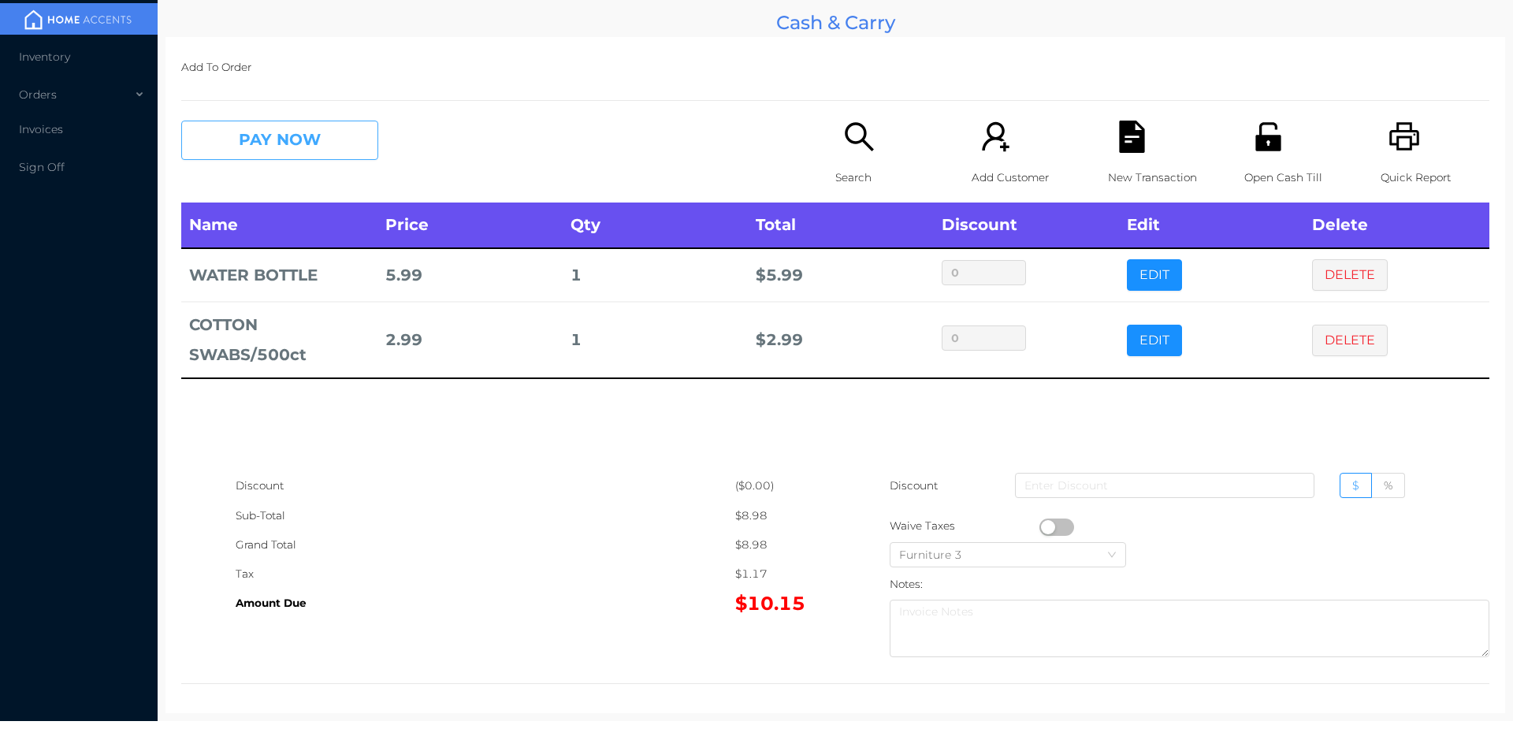
click at [269, 141] on button "PAY NOW" at bounding box center [279, 140] width 197 height 39
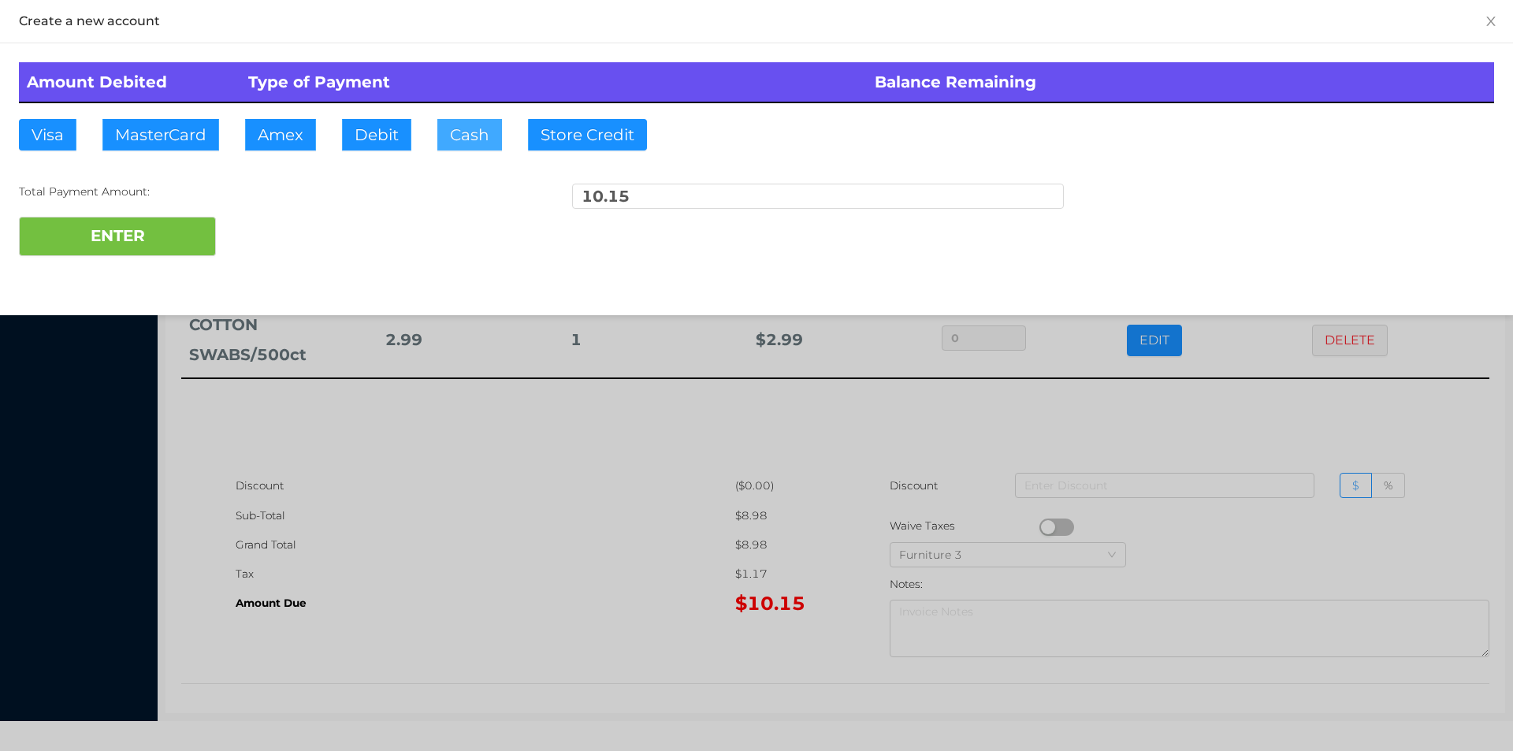
click at [446, 132] on button "Cash" at bounding box center [469, 135] width 65 height 32
click at [165, 236] on button "ENTER" at bounding box center [117, 236] width 197 height 39
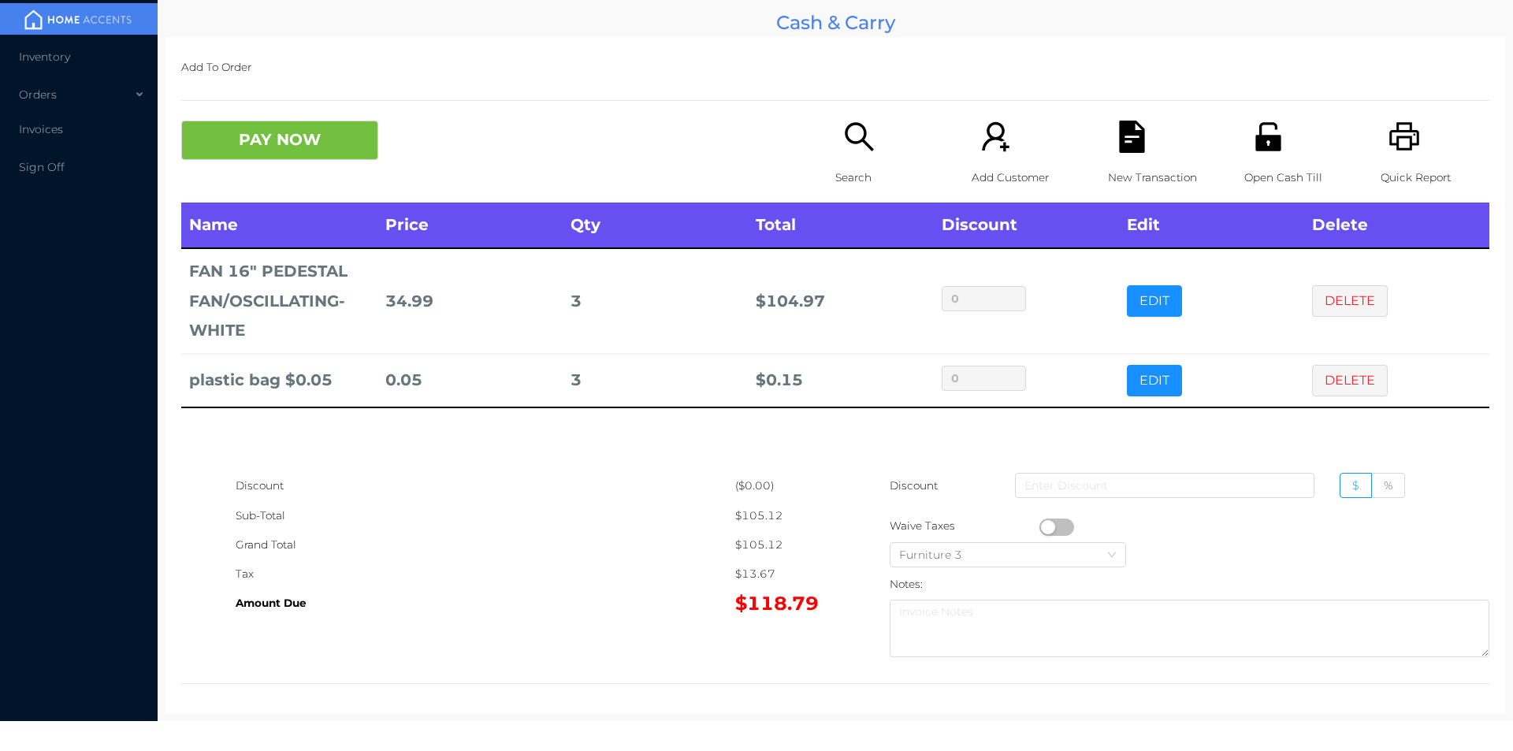
click at [303, 139] on button "PAY NOW" at bounding box center [279, 140] width 197 height 39
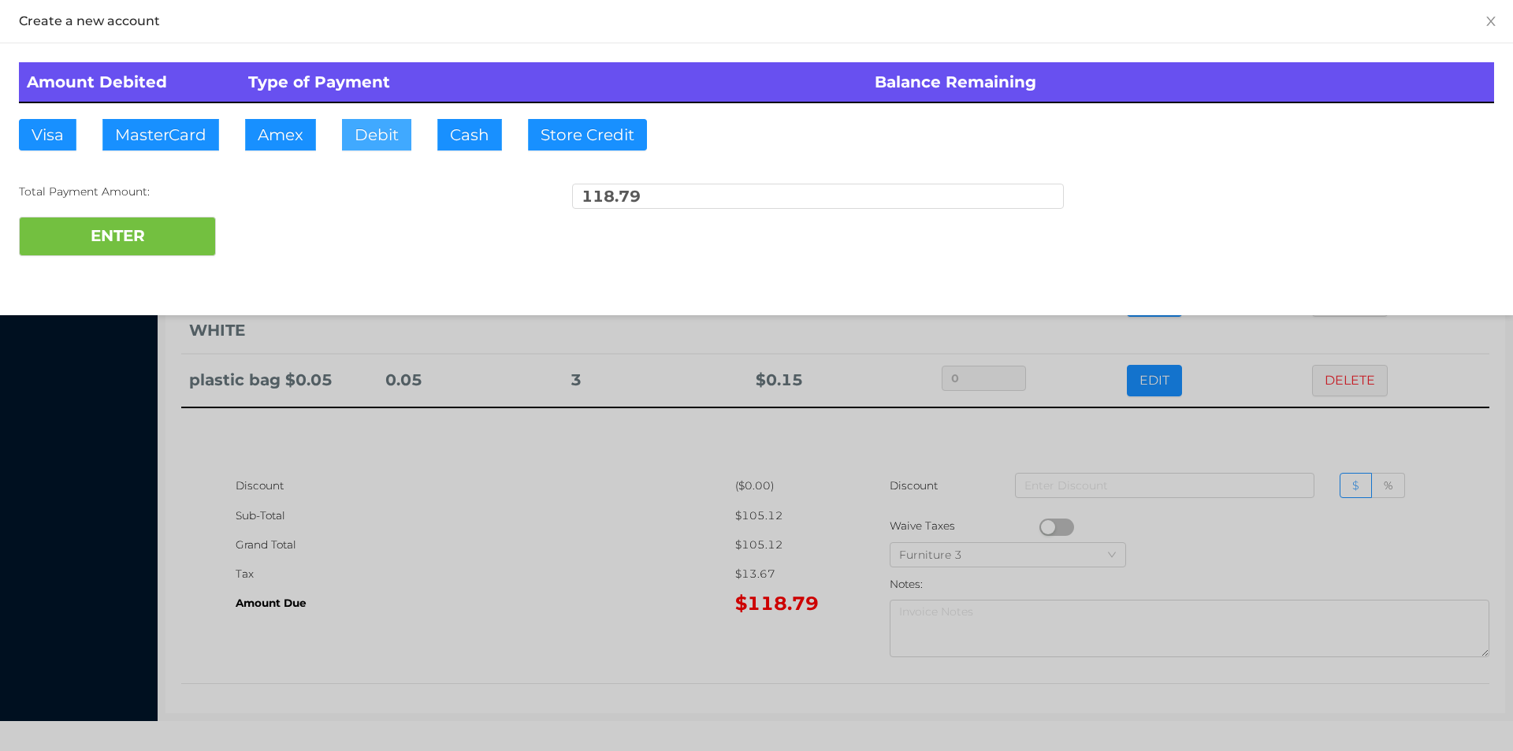
click at [373, 142] on button "Debit" at bounding box center [376, 135] width 69 height 32
type input "120."
click at [184, 251] on button "ENTER" at bounding box center [117, 236] width 197 height 39
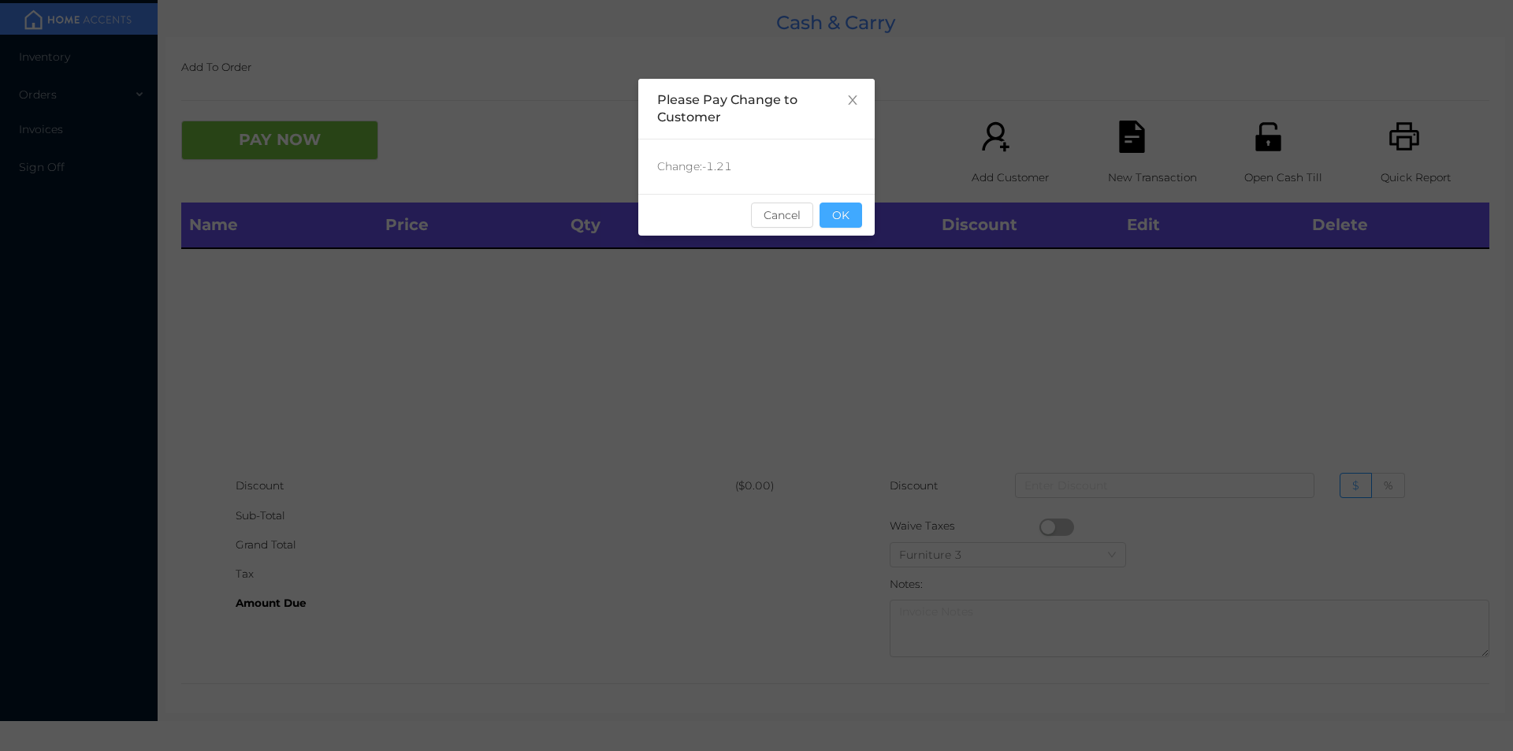
click at [851, 209] on button "OK" at bounding box center [841, 215] width 43 height 25
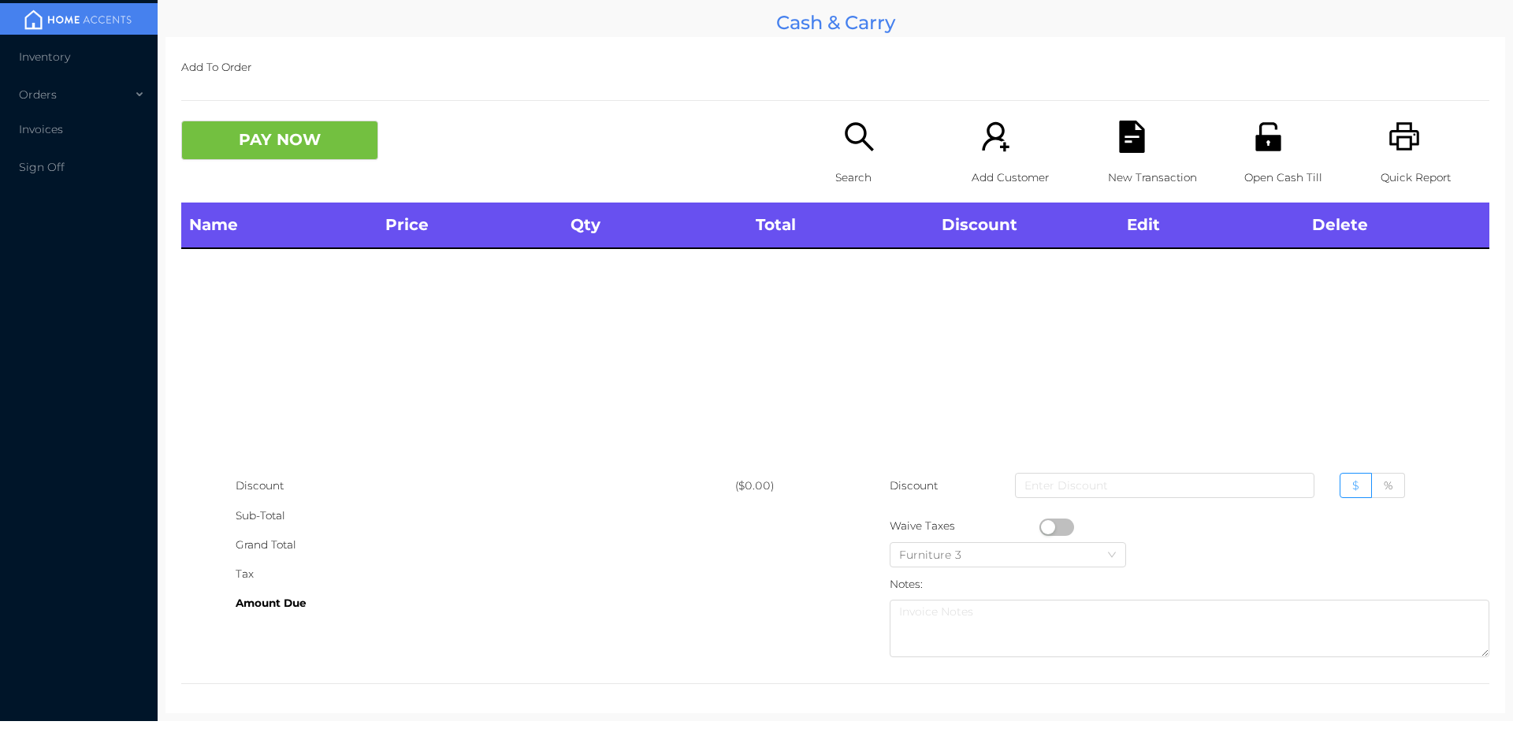
click at [861, 168] on p "Search" at bounding box center [889, 177] width 109 height 29
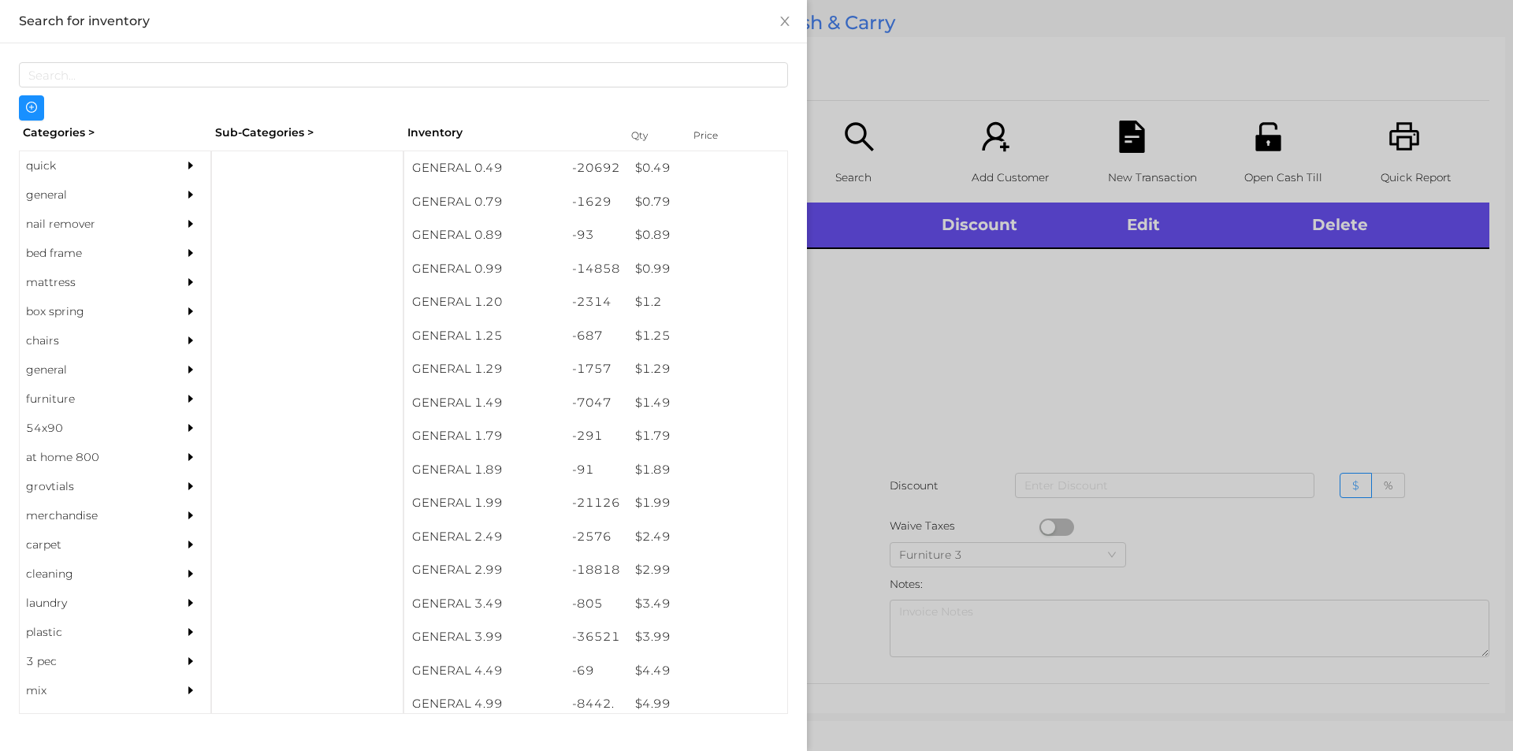
click at [49, 162] on div "quick" at bounding box center [91, 165] width 143 height 29
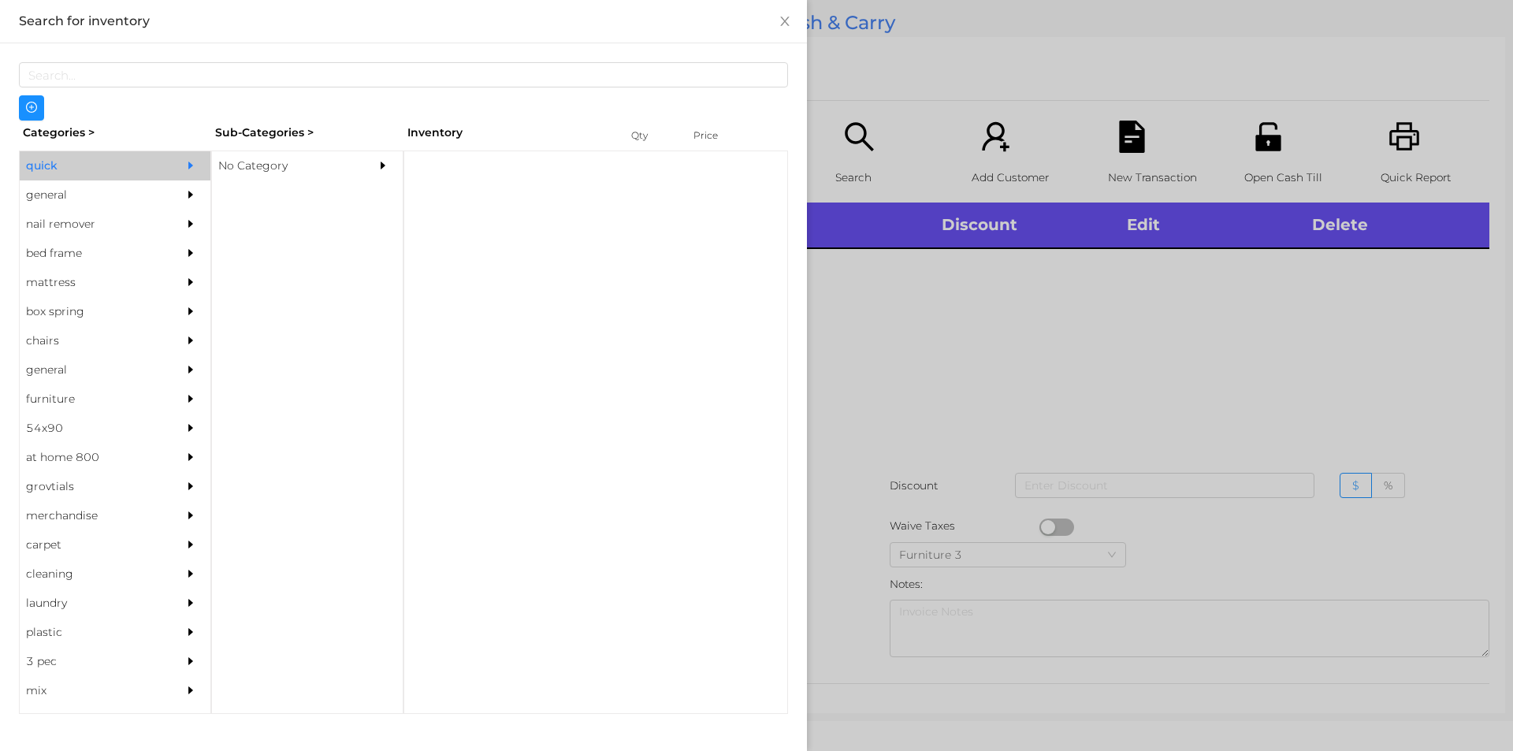
click at [240, 160] on div "No Category" at bounding box center [283, 165] width 143 height 29
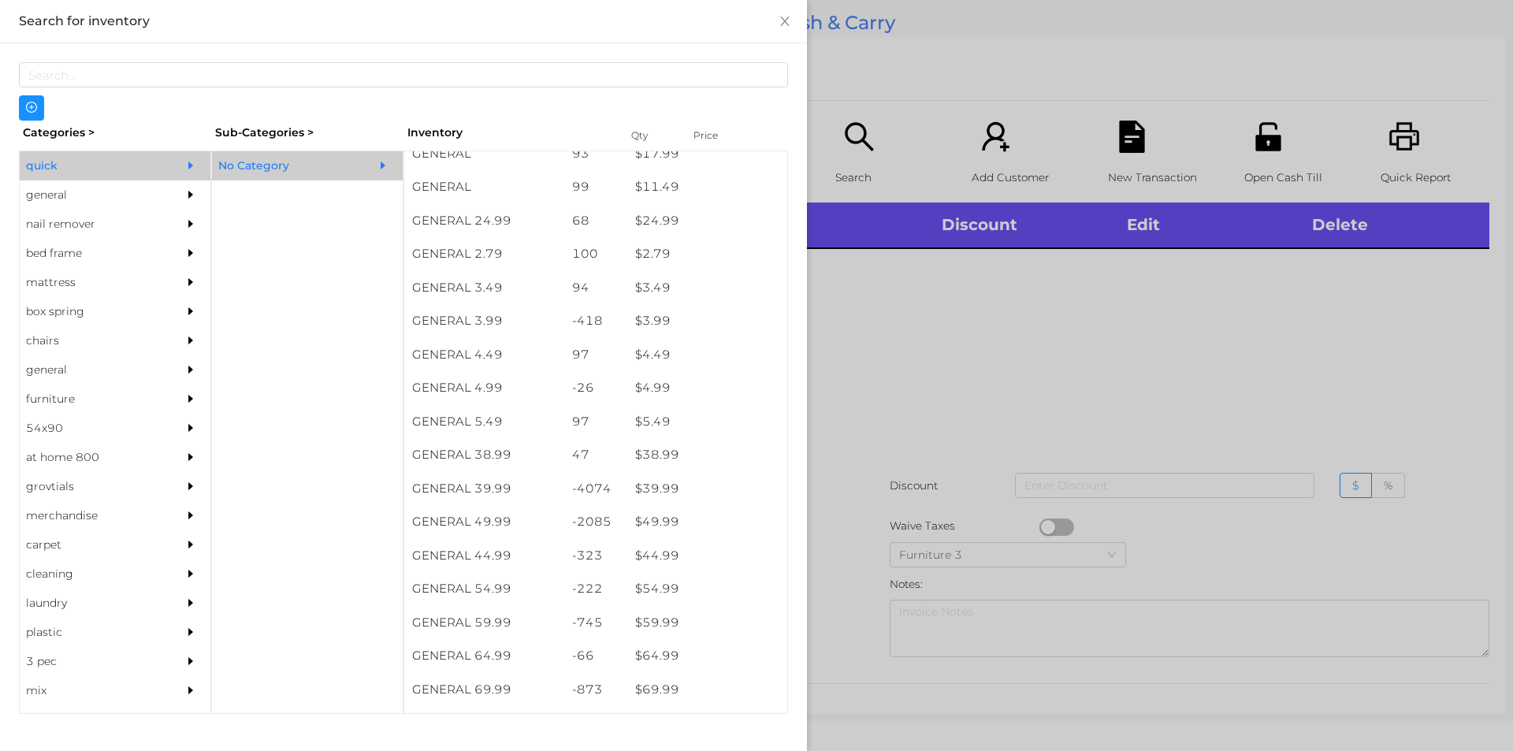
scroll to position [584, 0]
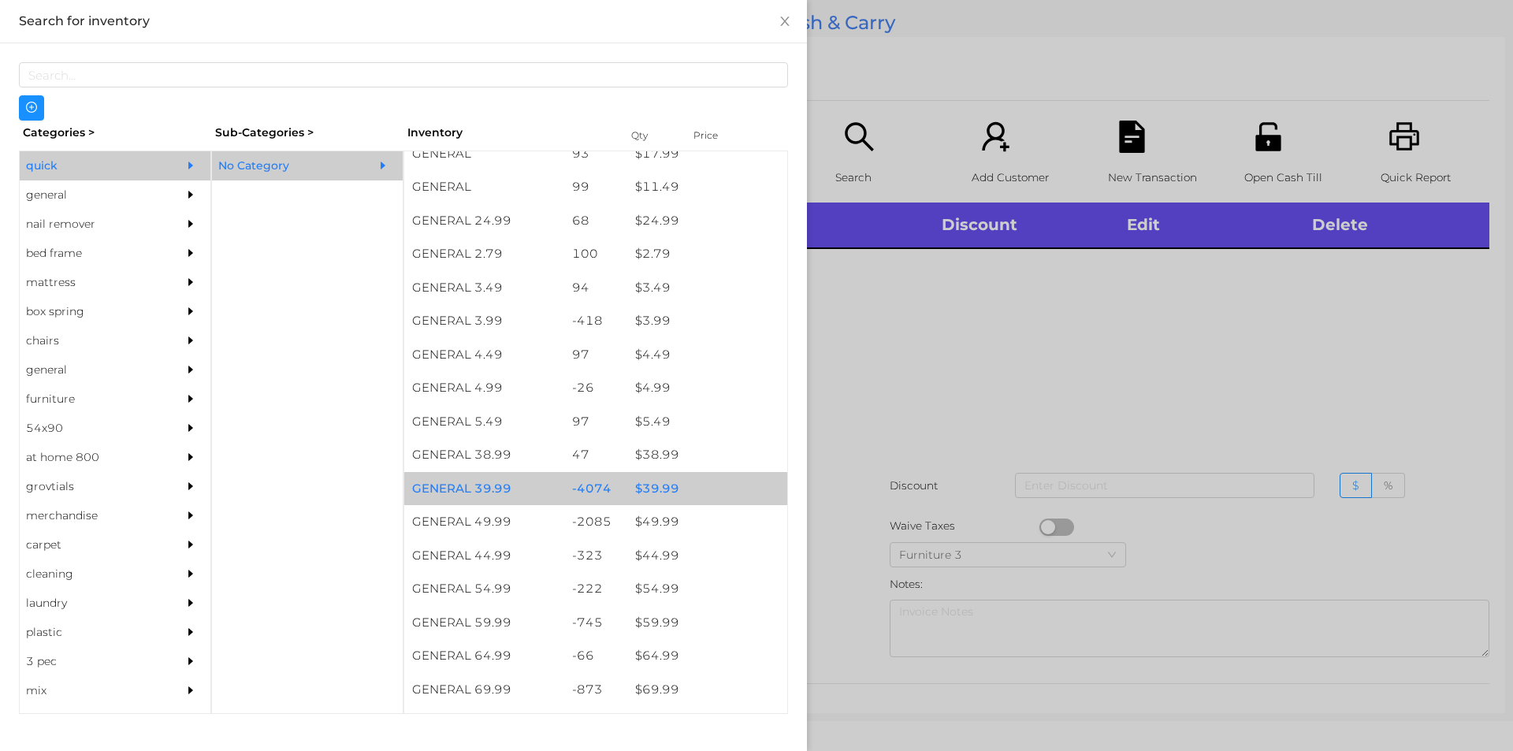
click at [662, 485] on div "$ 39.99" at bounding box center [707, 489] width 160 height 34
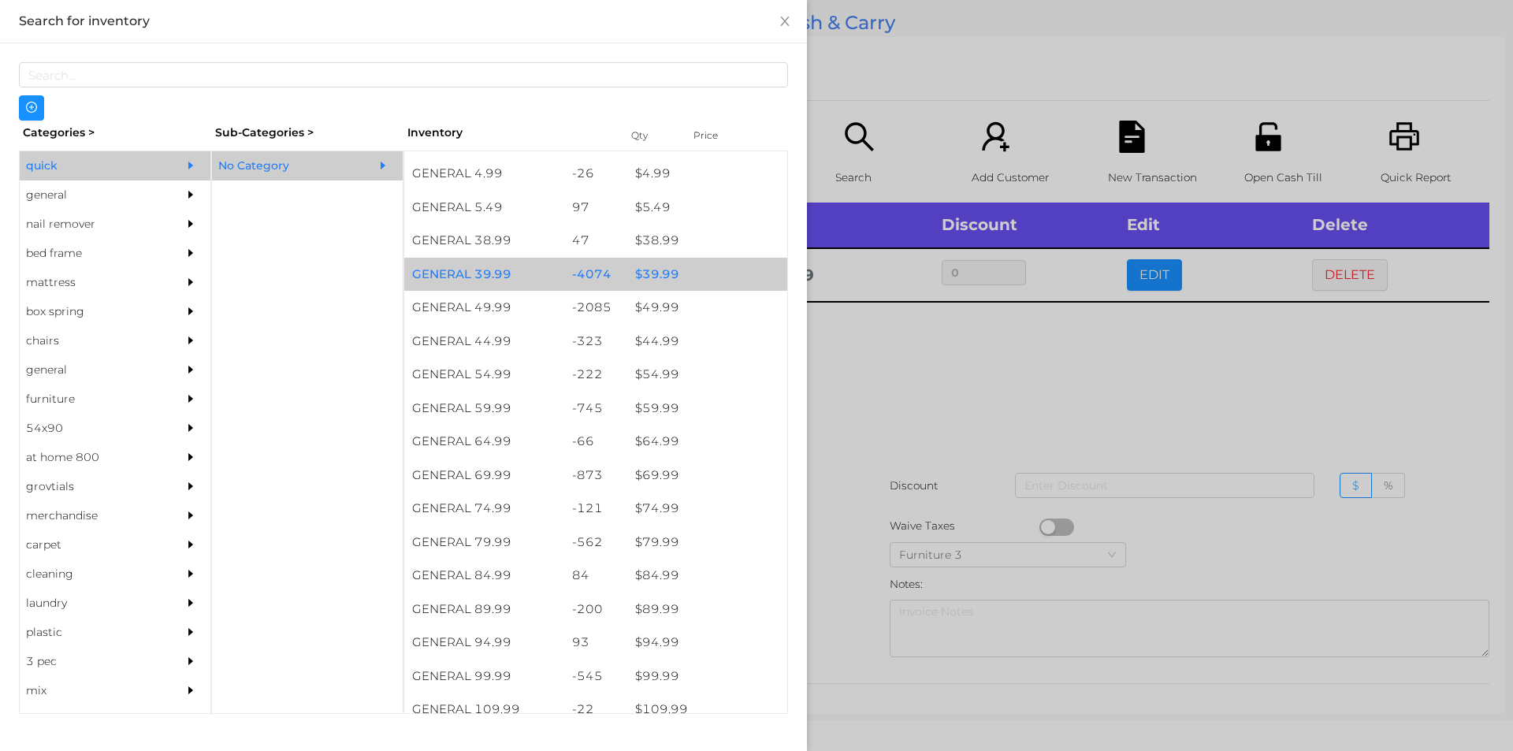
scroll to position [798, 0]
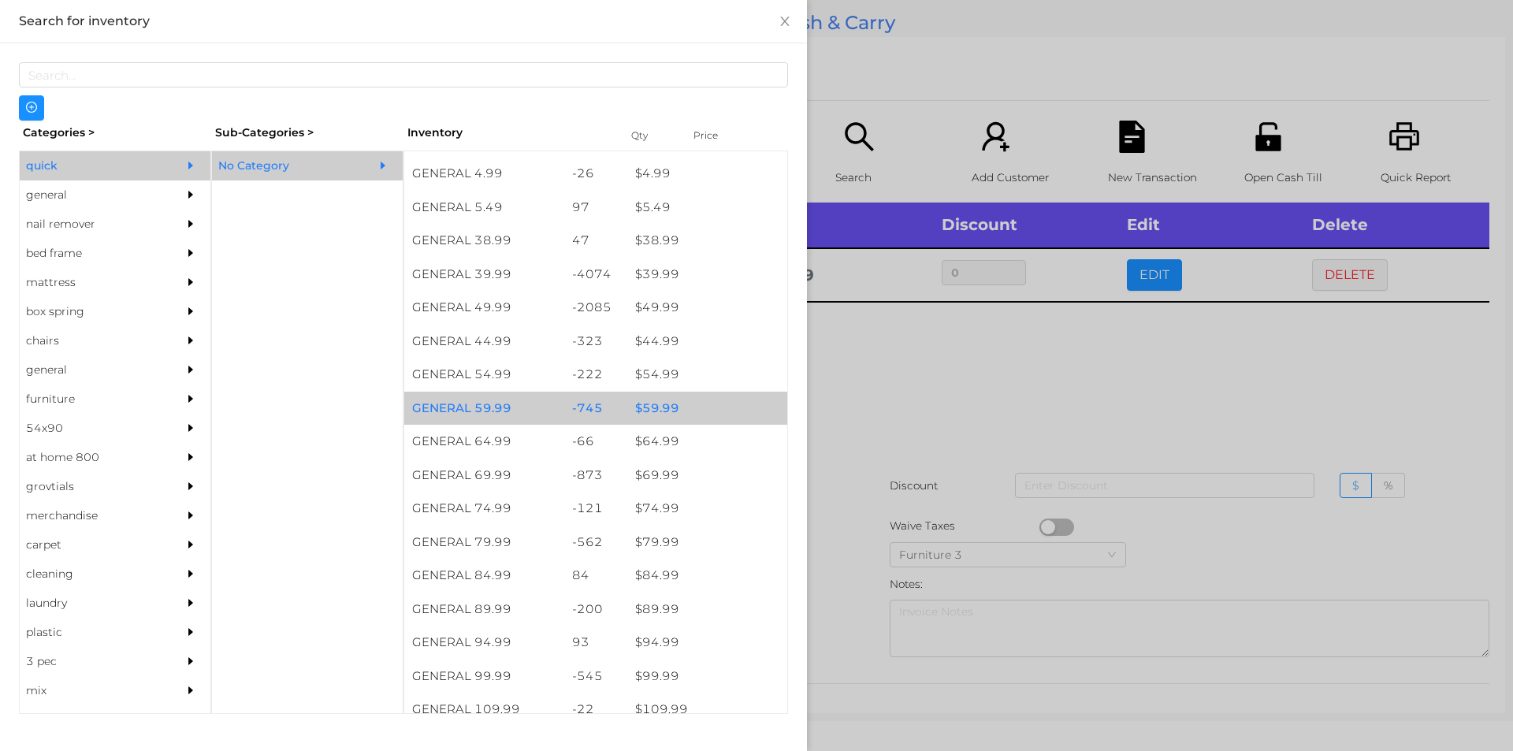
click at [661, 411] on div "$ 59.99" at bounding box center [707, 409] width 160 height 34
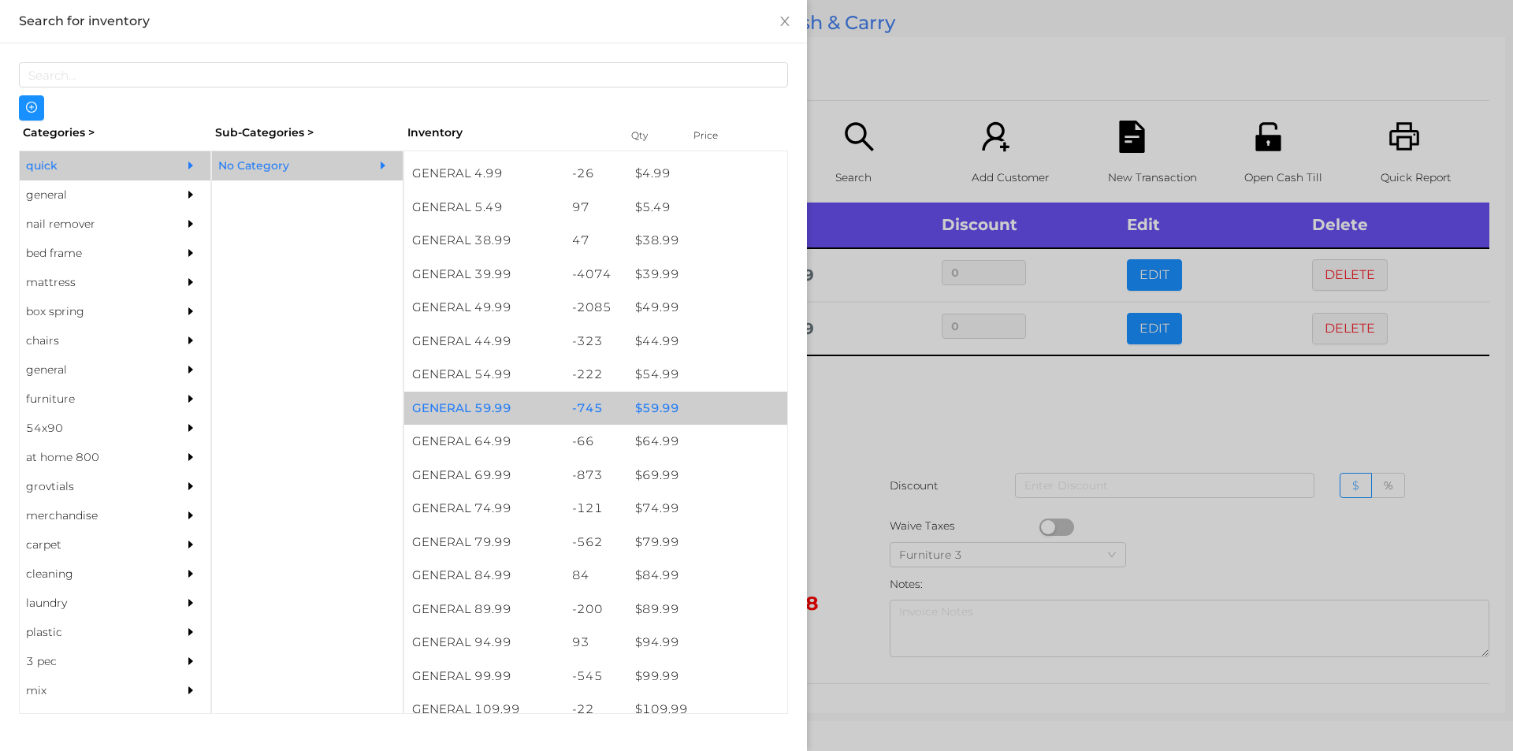
click at [649, 400] on div "$ 59.99" at bounding box center [707, 409] width 160 height 34
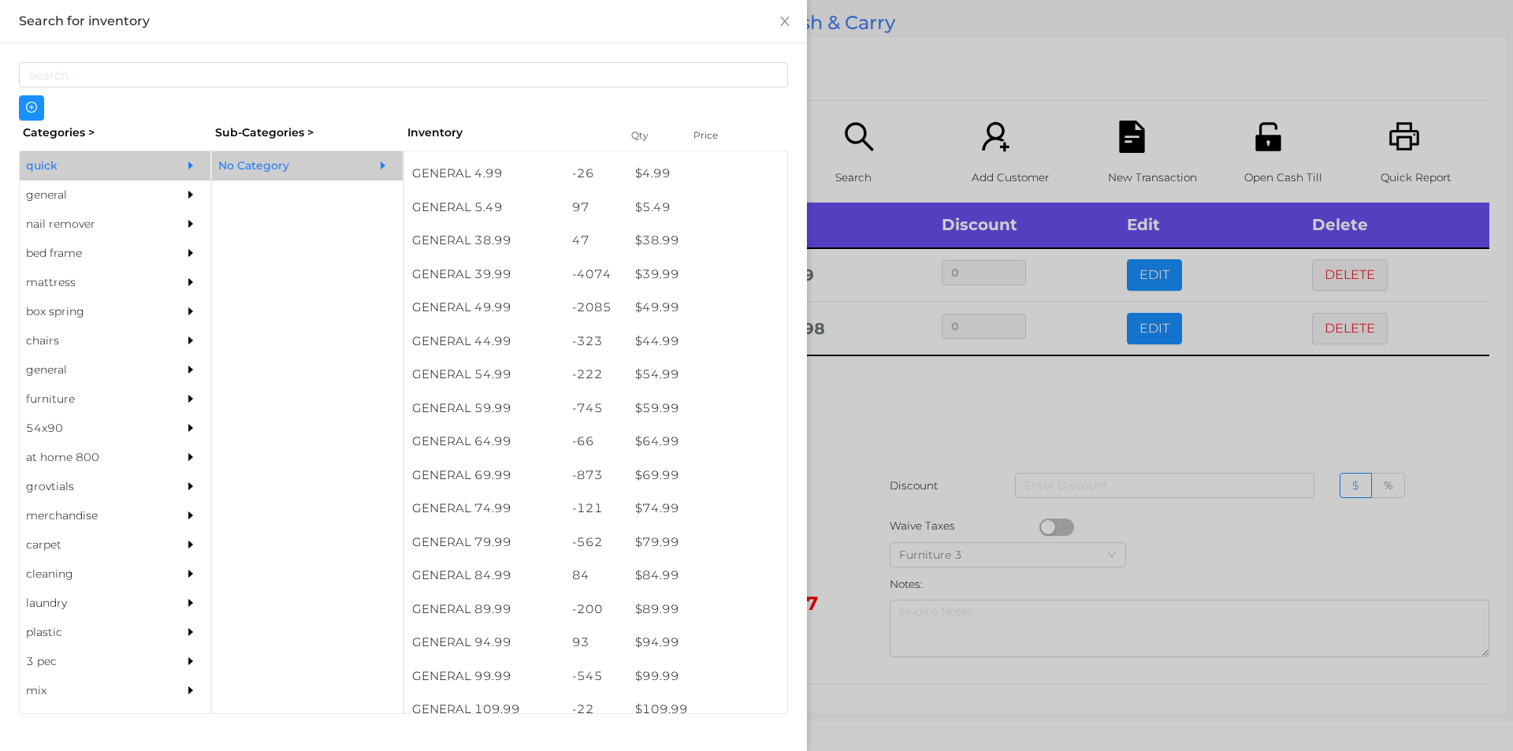
click at [876, 417] on div at bounding box center [756, 375] width 1513 height 751
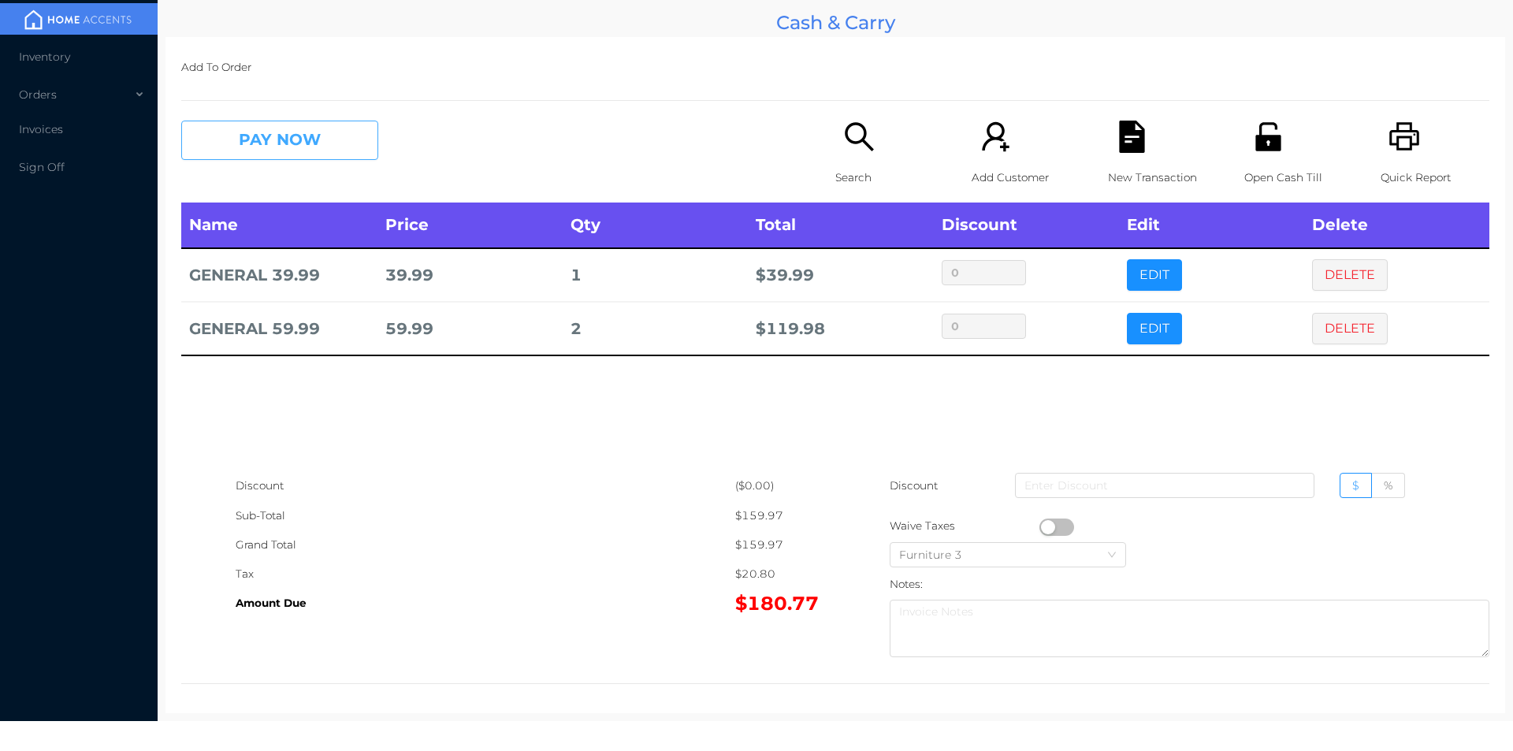
click at [273, 139] on button "PAY NOW" at bounding box center [279, 140] width 197 height 39
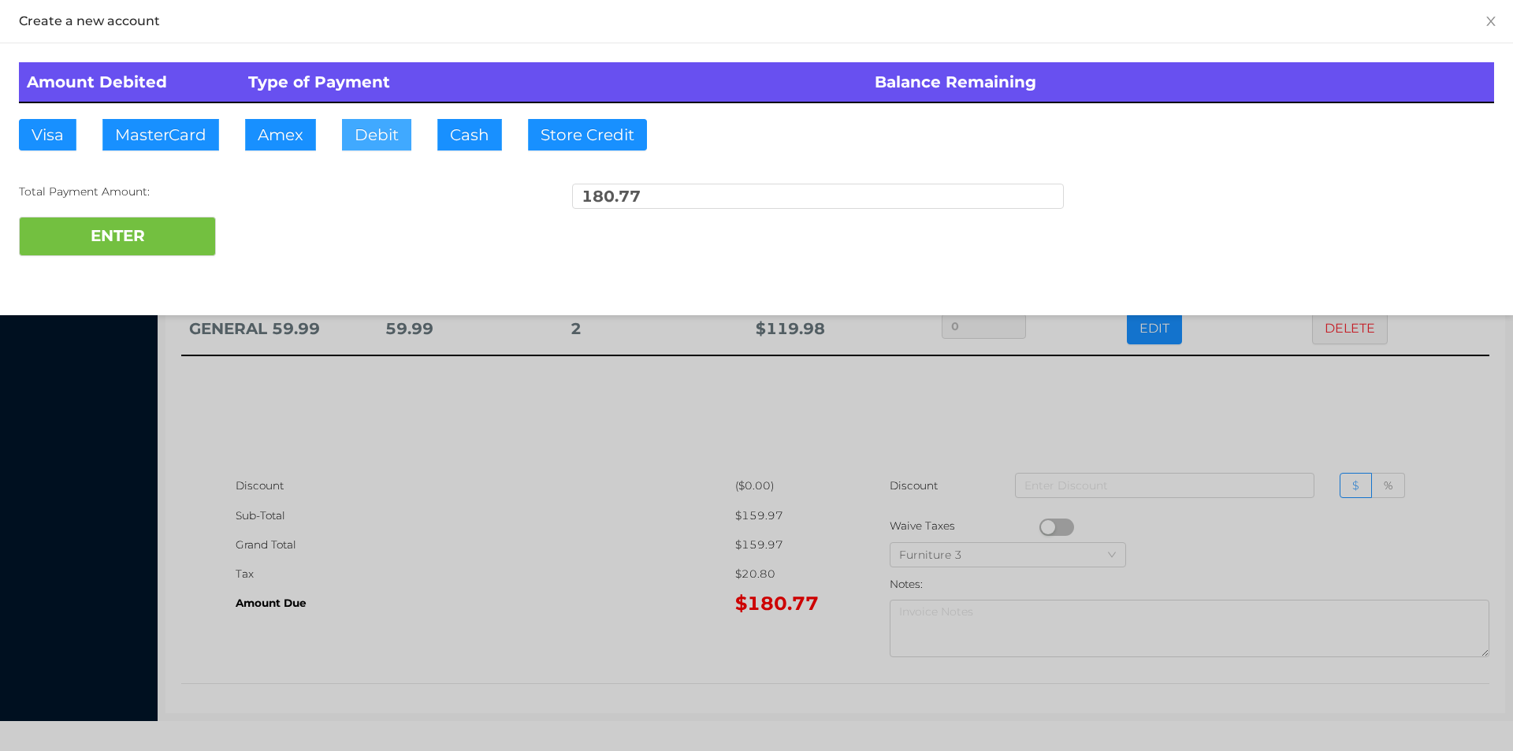
click at [374, 130] on button "Debit" at bounding box center [376, 135] width 69 height 32
type input "200."
click at [171, 242] on button "ENTER" at bounding box center [117, 236] width 197 height 39
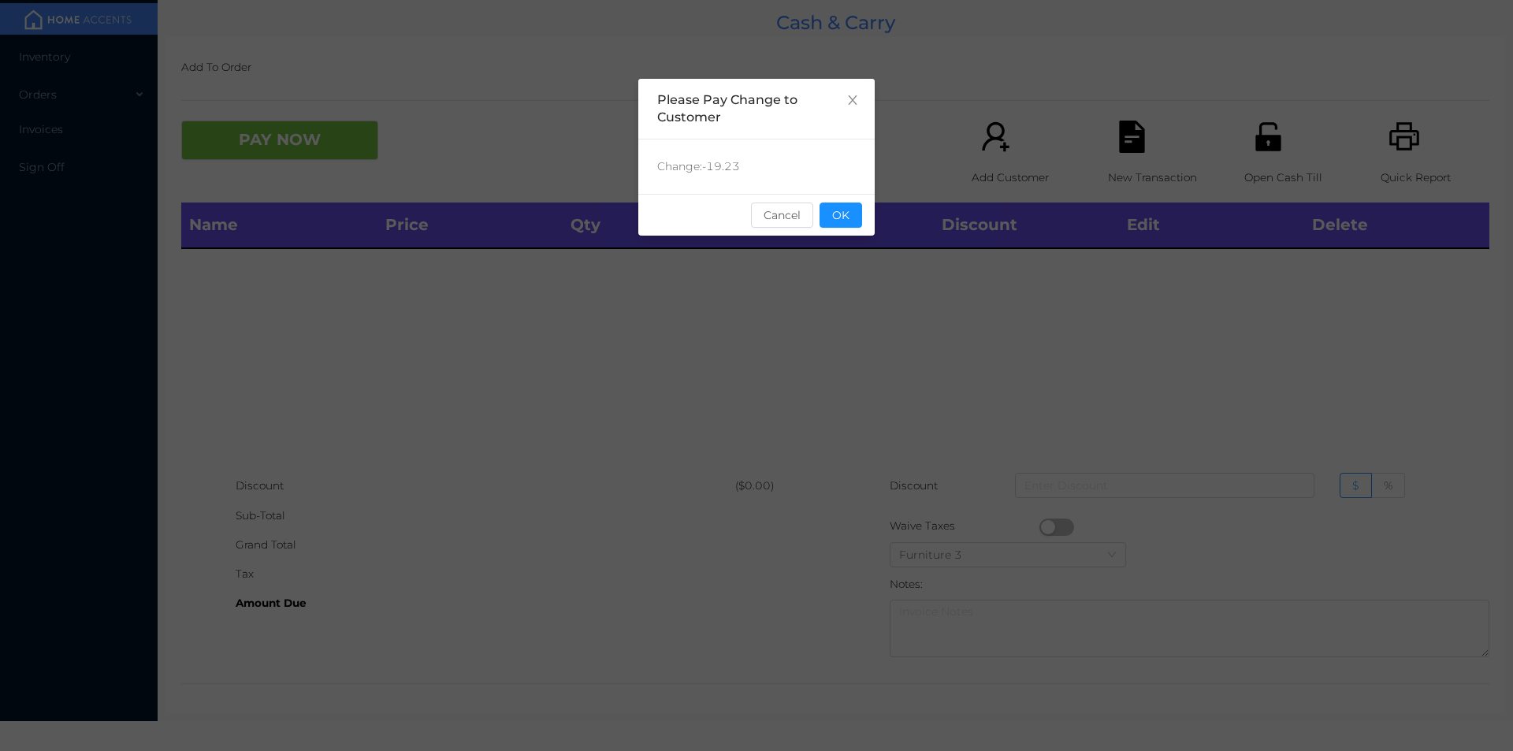
click at [842, 221] on button "OK" at bounding box center [841, 215] width 43 height 25
click at [843, 264] on div "Name Price Qty Total Discount Edit Delete" at bounding box center [835, 337] width 1308 height 269
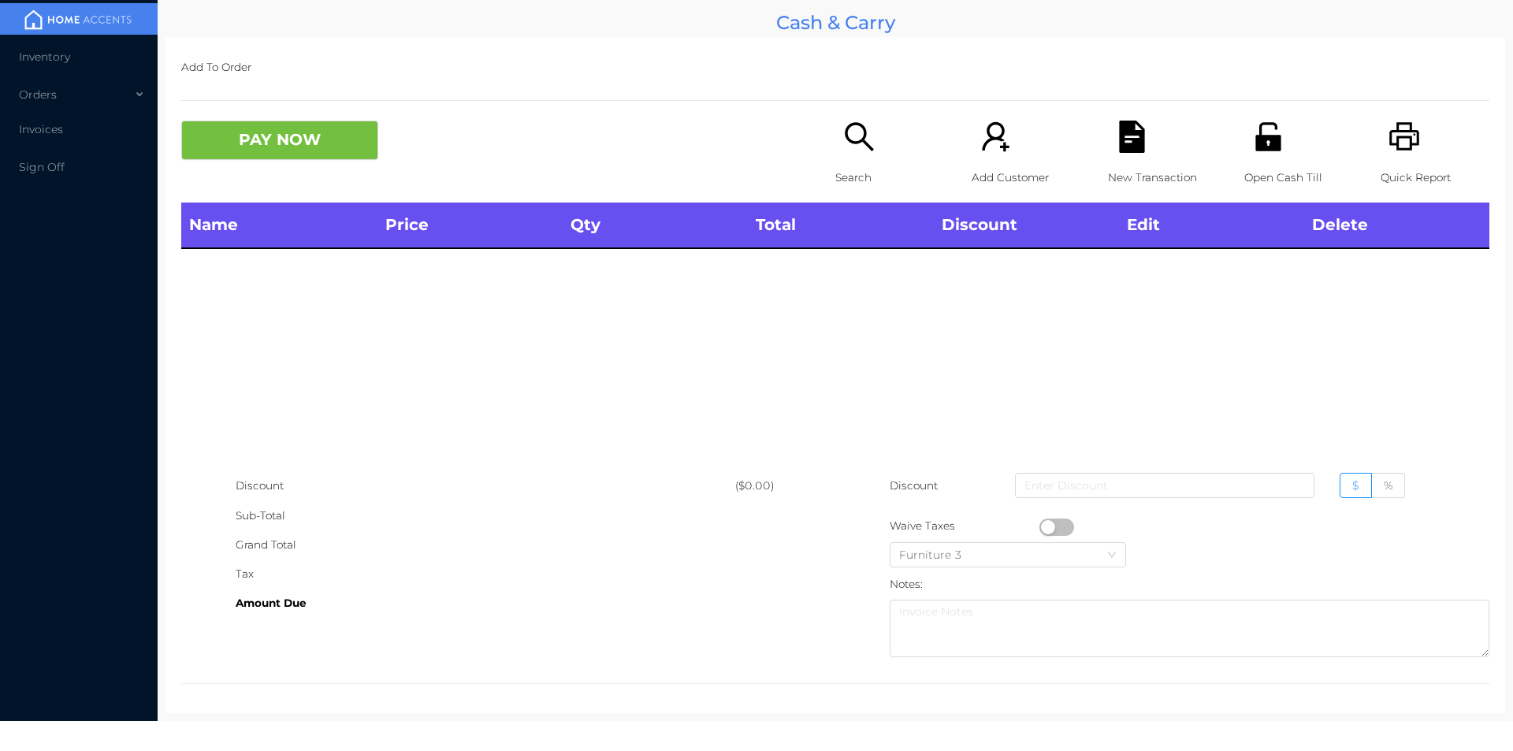
click at [857, 164] on p "Search" at bounding box center [889, 177] width 109 height 29
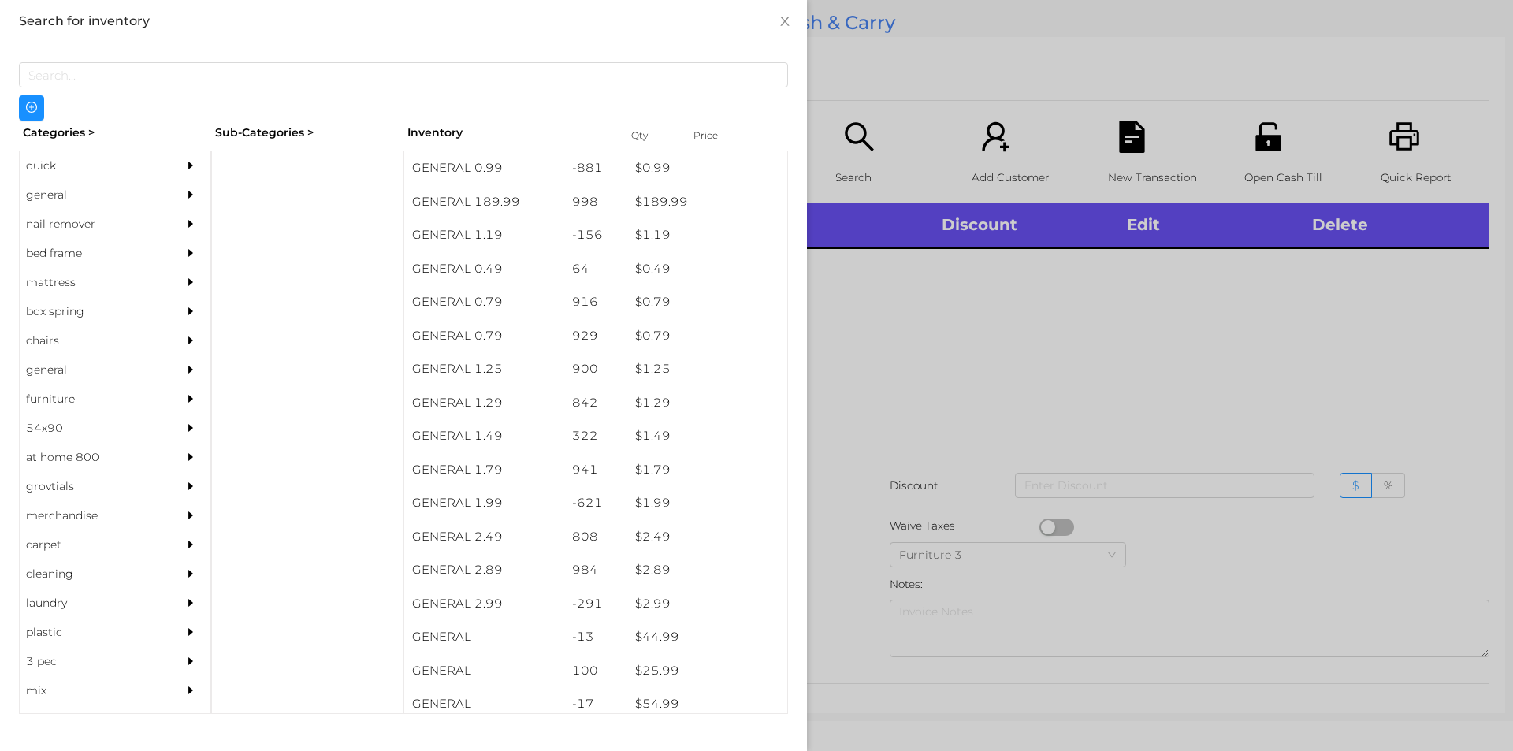
click at [59, 194] on div "general" at bounding box center [91, 194] width 143 height 29
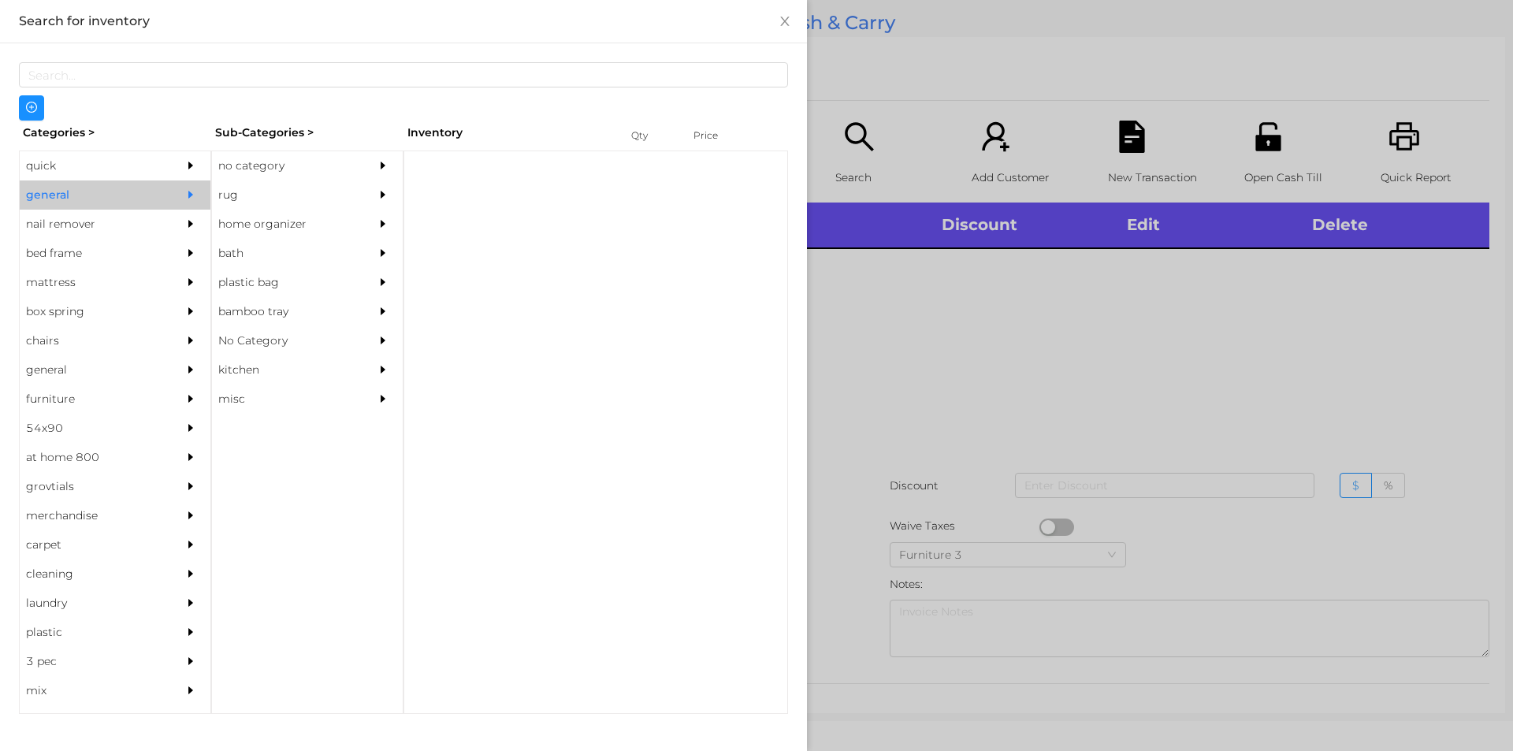
click at [251, 163] on div "no category" at bounding box center [283, 165] width 143 height 29
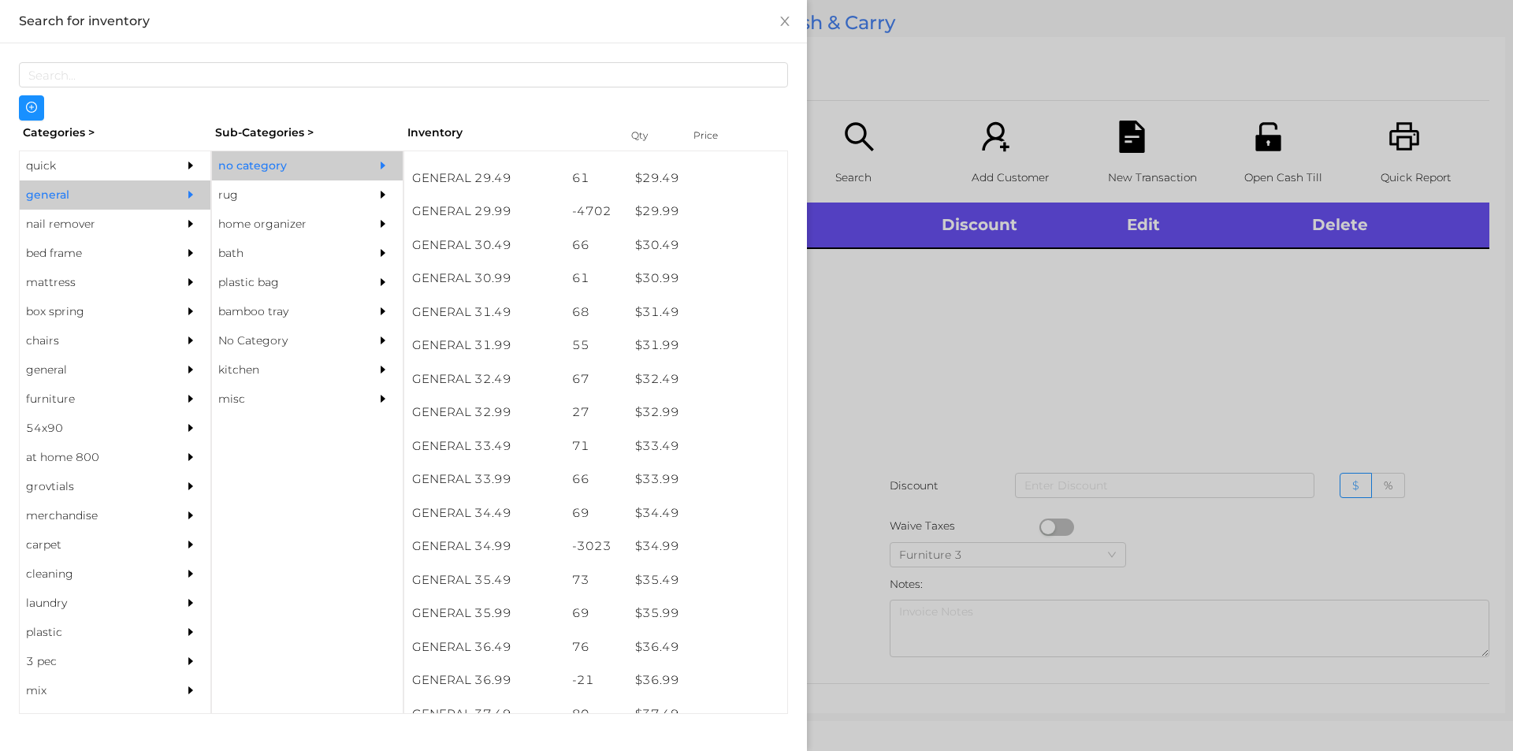
scroll to position [2332, 0]
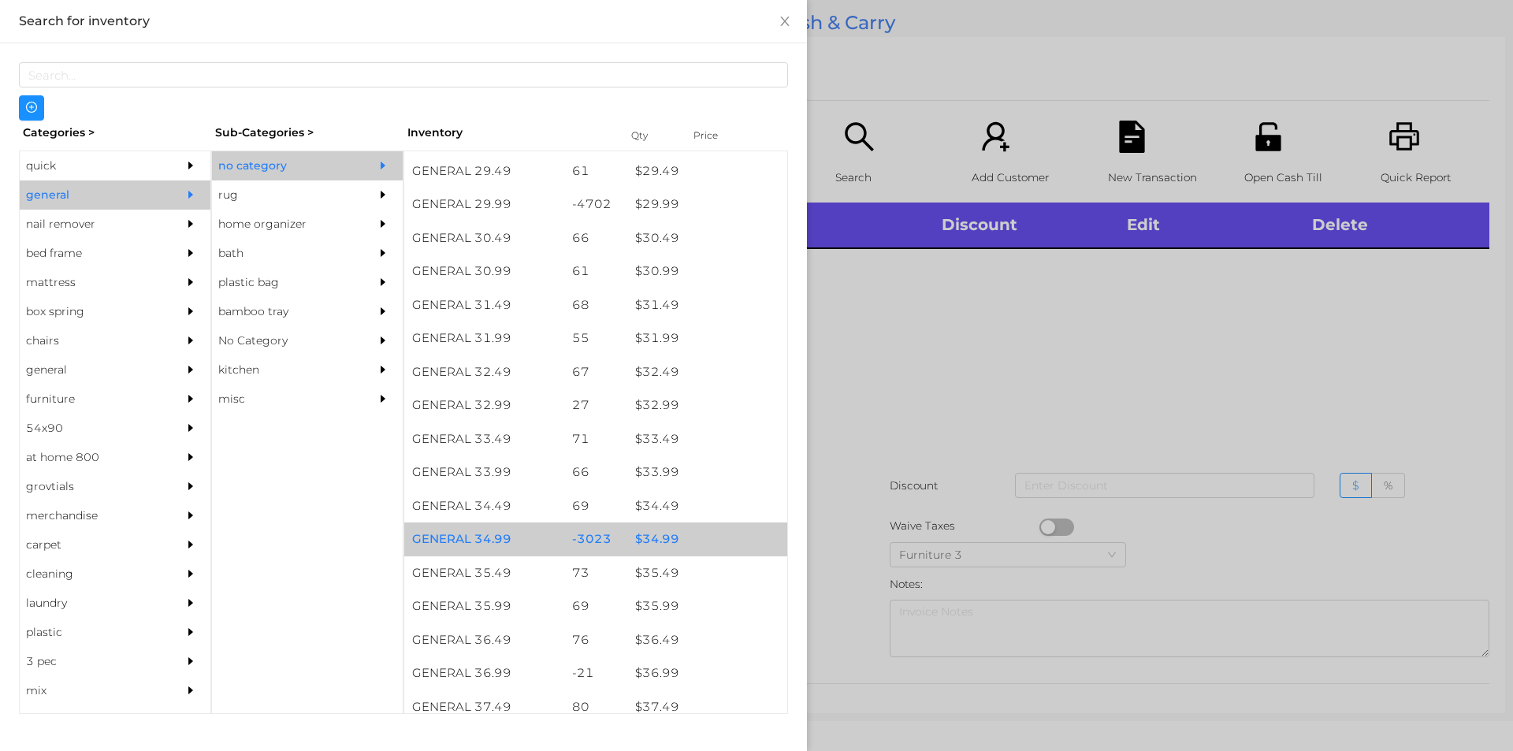
click at [661, 533] on div "$ 34.99" at bounding box center [707, 539] width 160 height 34
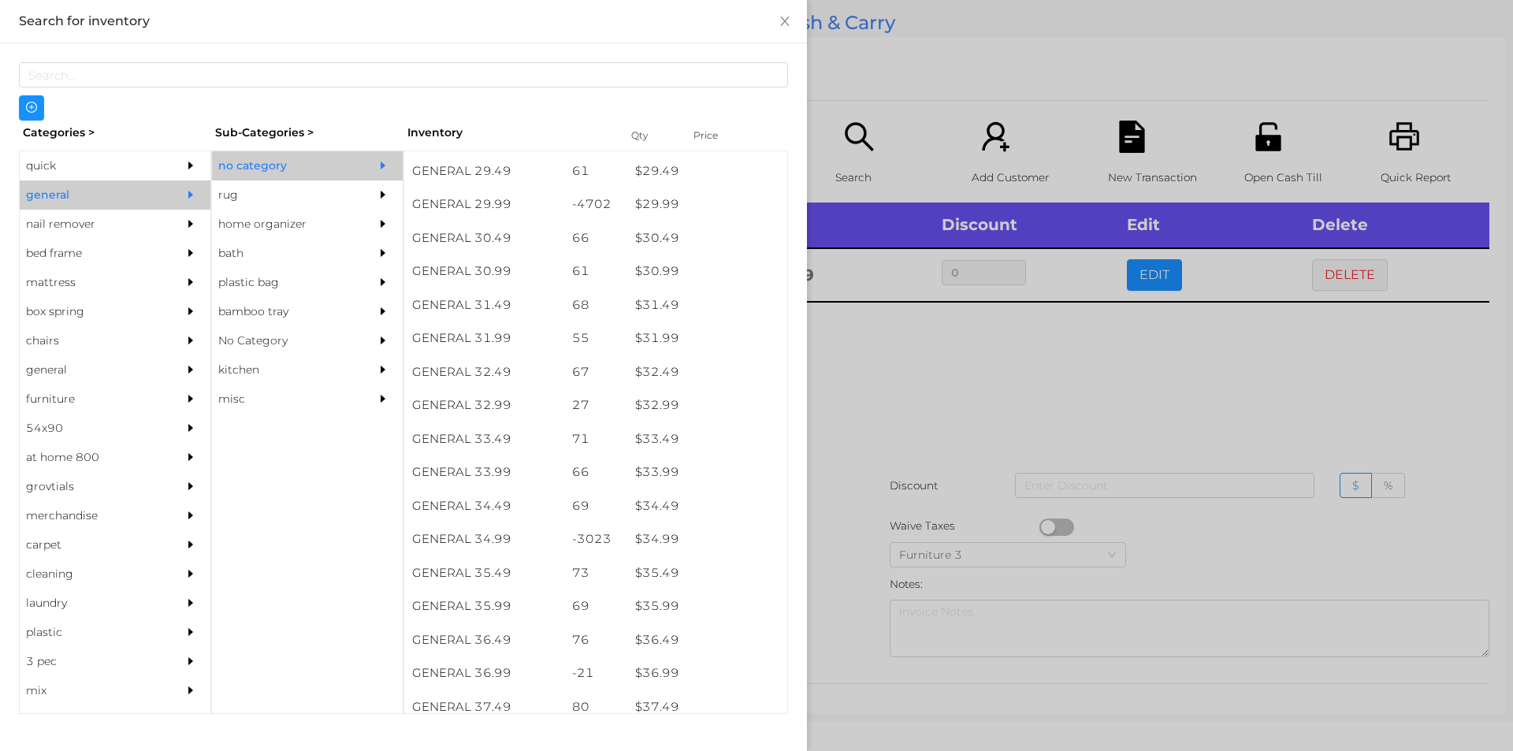
click at [965, 382] on div at bounding box center [756, 375] width 1513 height 751
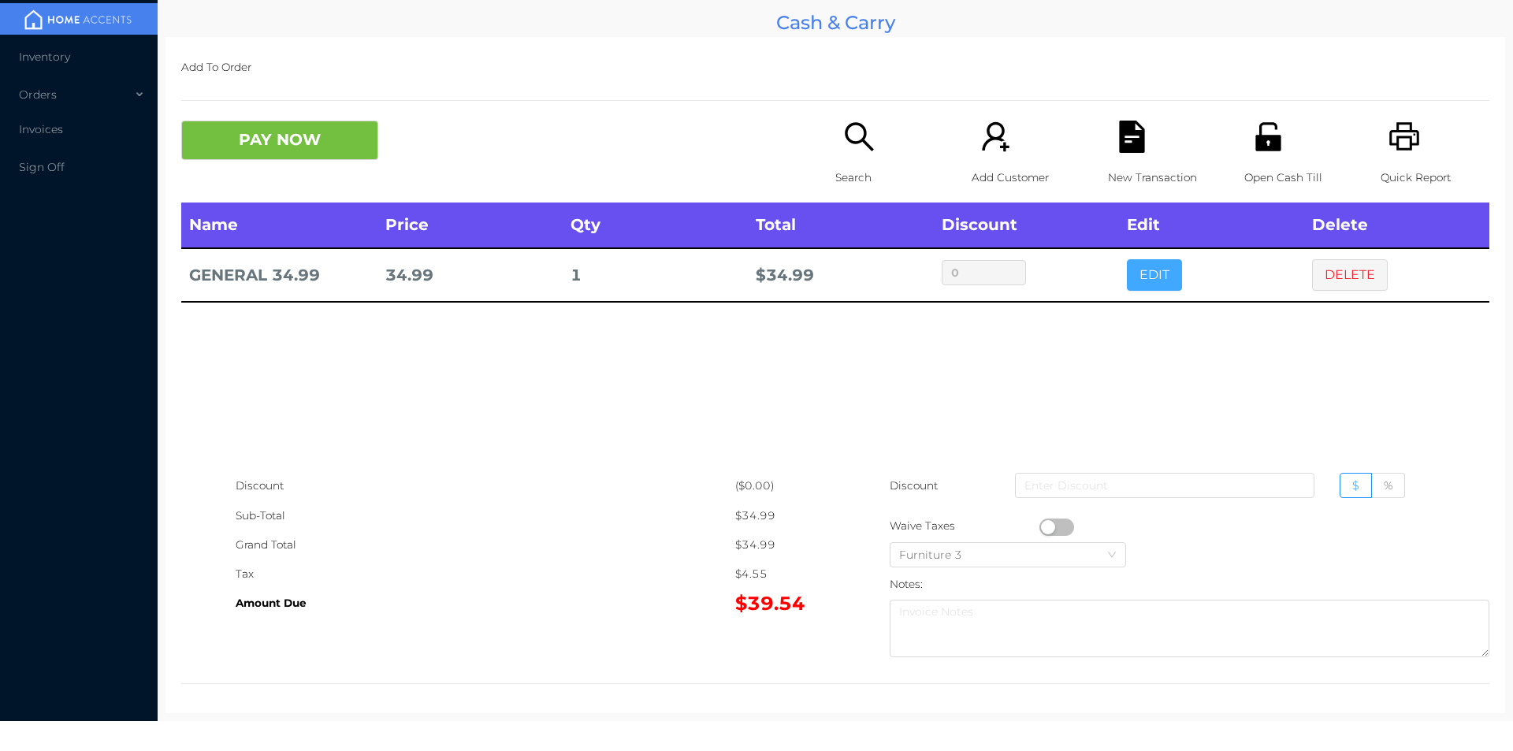
click at [1165, 270] on button "EDIT" at bounding box center [1154, 275] width 55 height 32
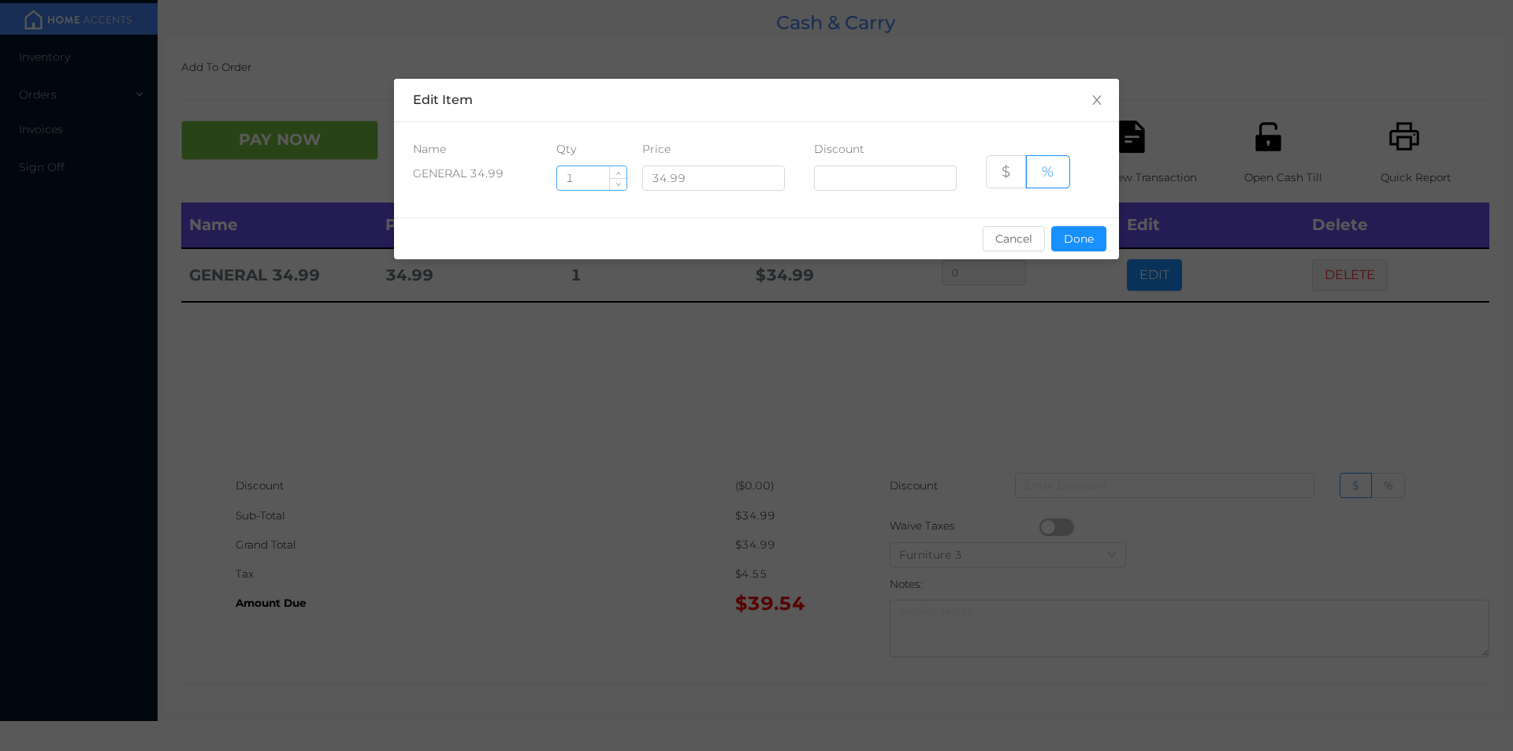
click at [580, 183] on input "1" at bounding box center [591, 178] width 69 height 24
type input "11"
click at [1076, 247] on button "Done" at bounding box center [1078, 238] width 55 height 25
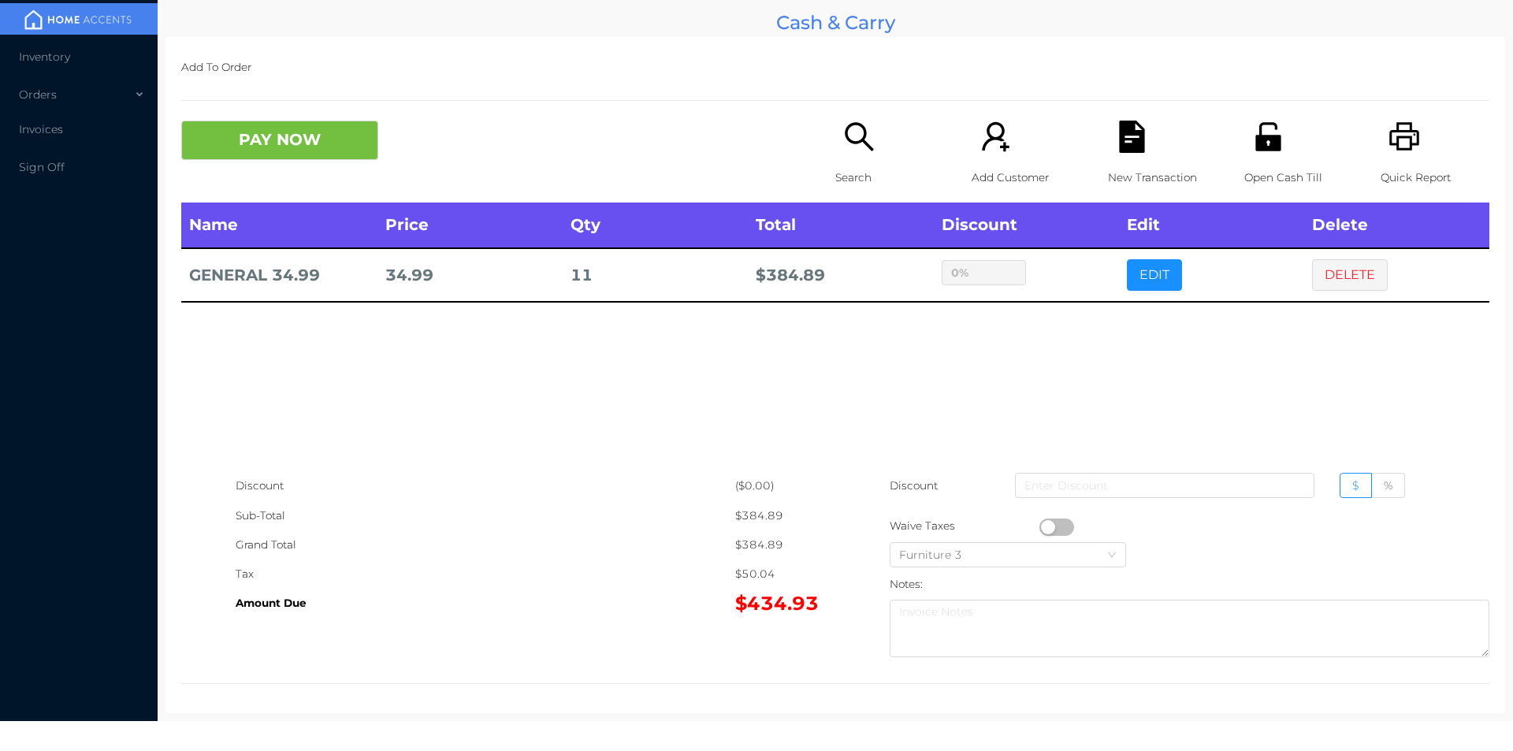
click at [1053, 351] on div "sentinelStart Edit Item Name Qty Price Discount GENERAL 34.99 11 34.99 $ % Canc…" at bounding box center [756, 375] width 1513 height 751
click at [853, 138] on icon "icon: search" at bounding box center [859, 137] width 32 height 32
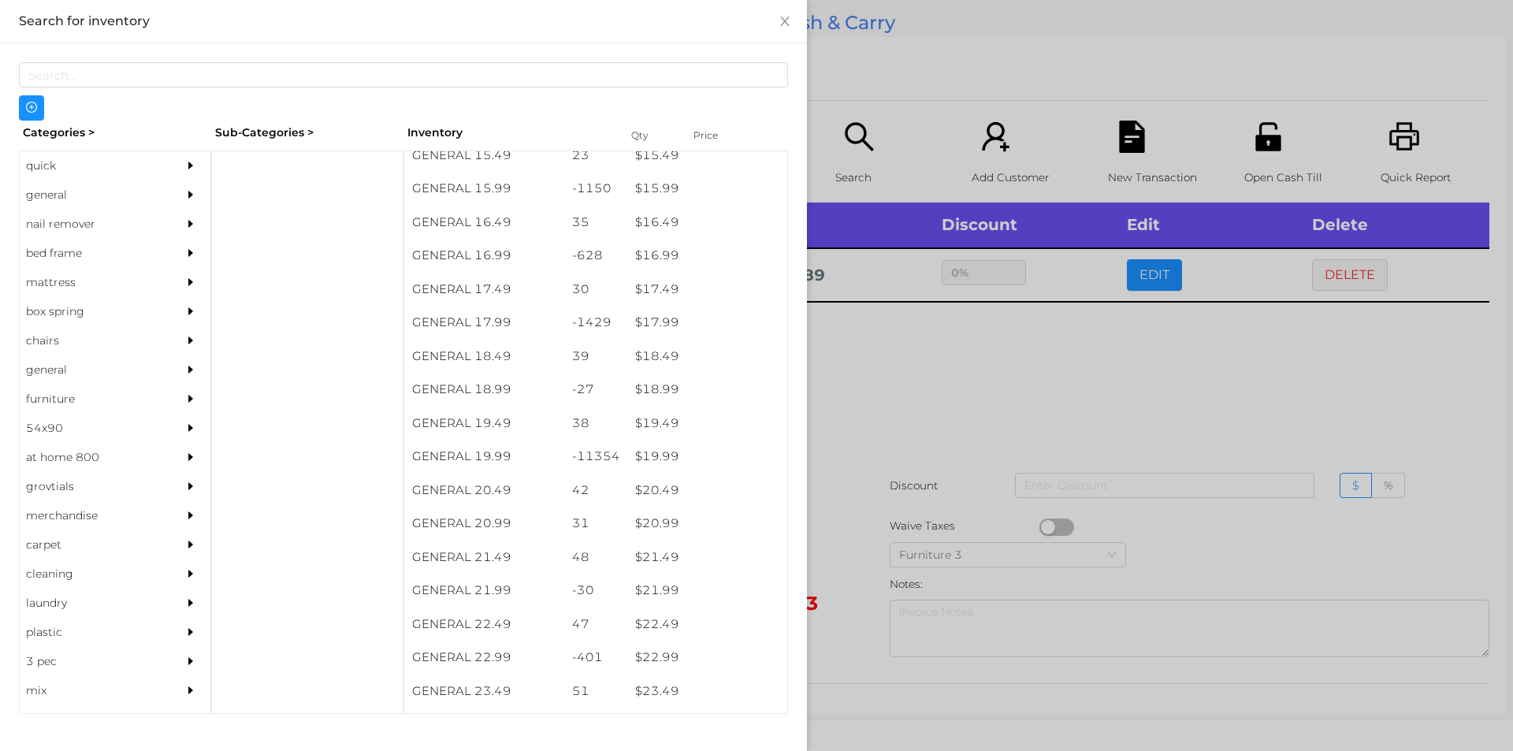
scroll to position [1409, 0]
click at [53, 168] on div "quick" at bounding box center [91, 165] width 143 height 29
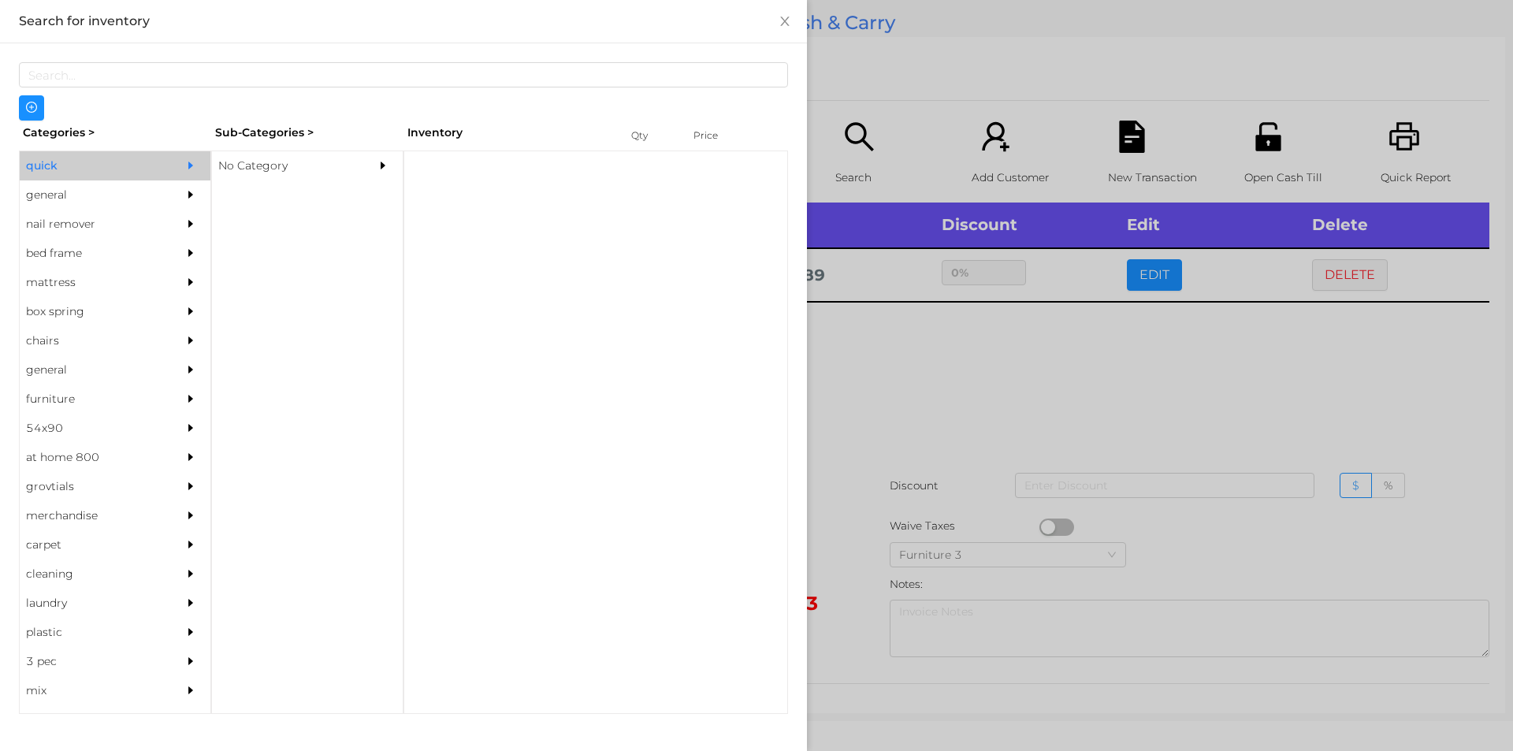
scroll to position [0, 0]
click at [258, 158] on div "No Category" at bounding box center [283, 165] width 143 height 29
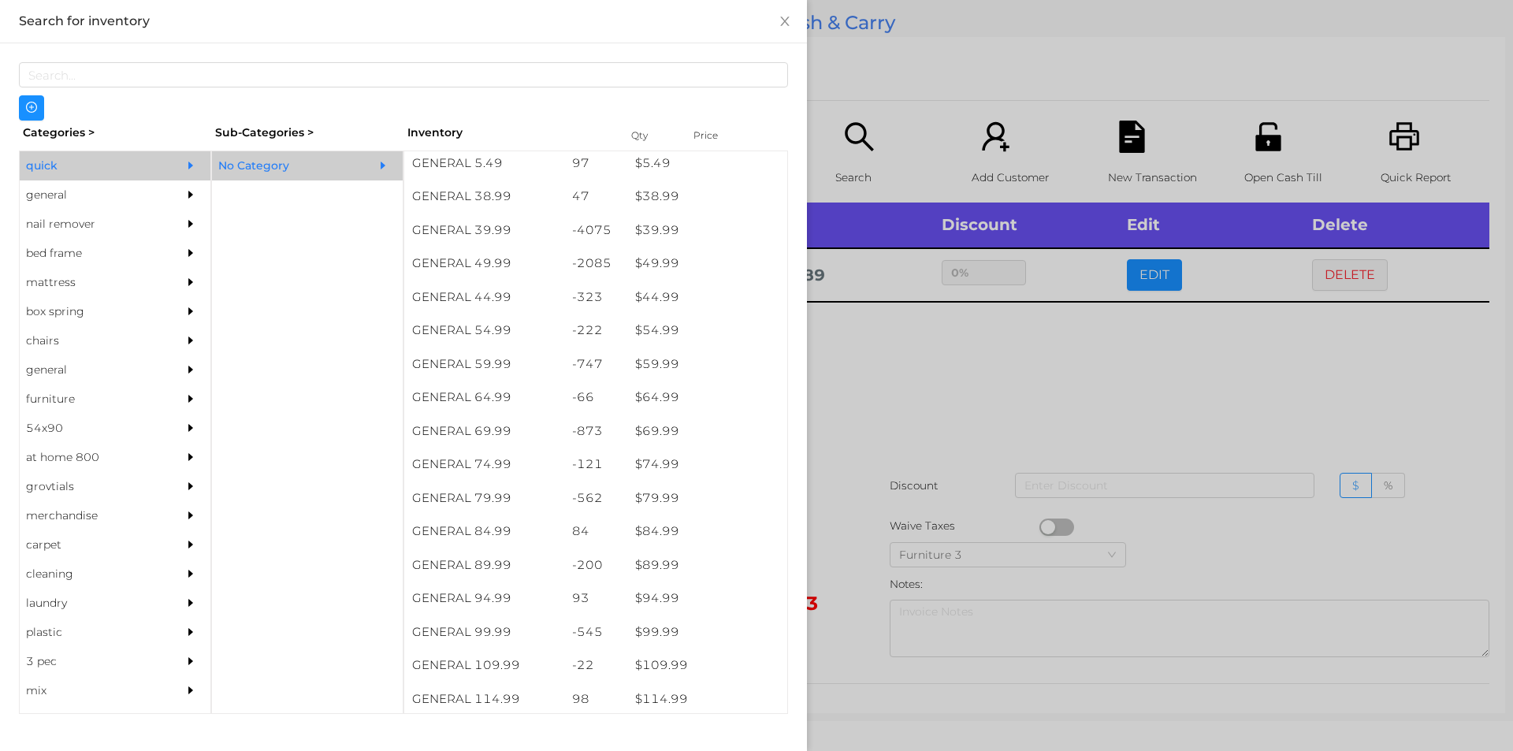
scroll to position [842, 0]
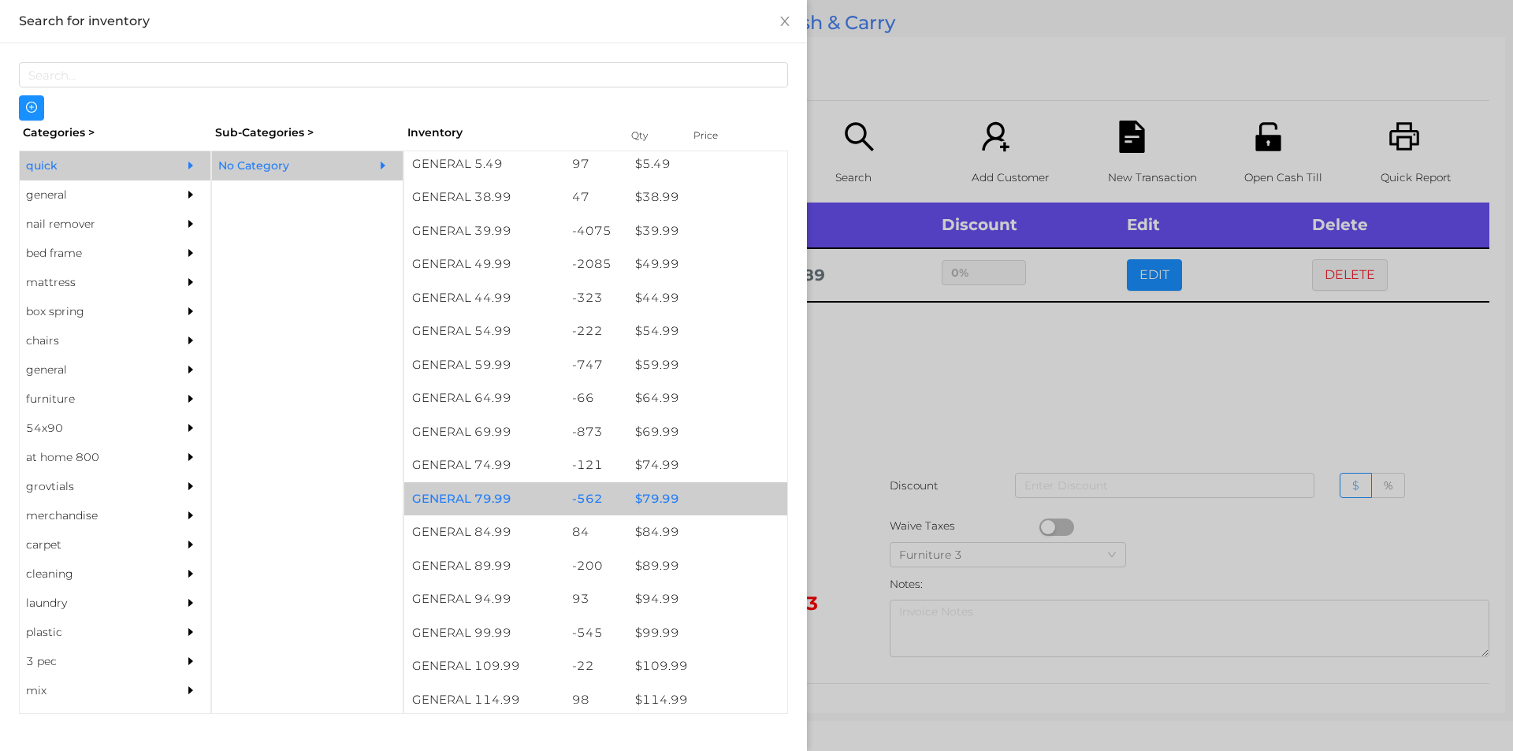
click at [649, 500] on div "$ 79.99" at bounding box center [707, 499] width 160 height 34
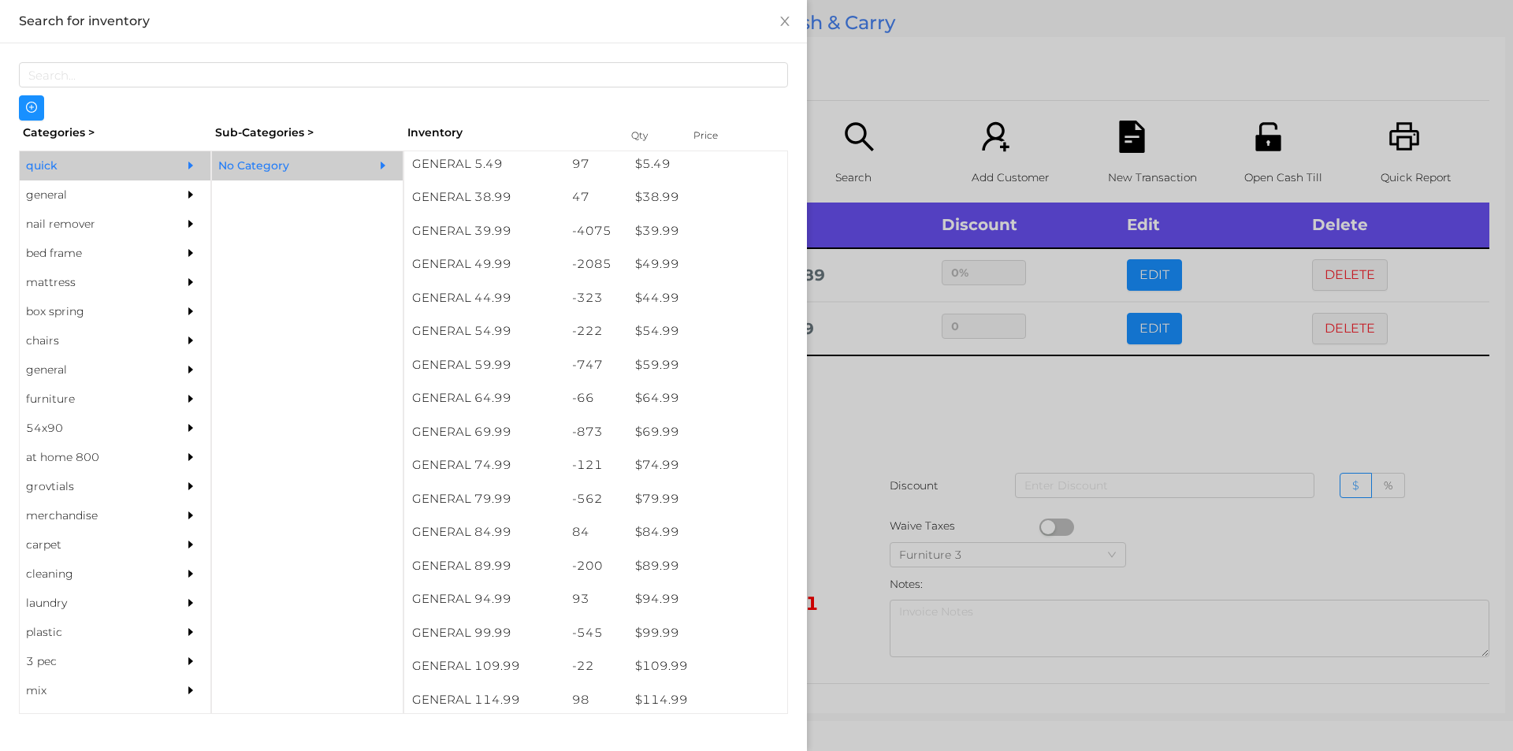
click at [866, 463] on div at bounding box center [756, 375] width 1513 height 751
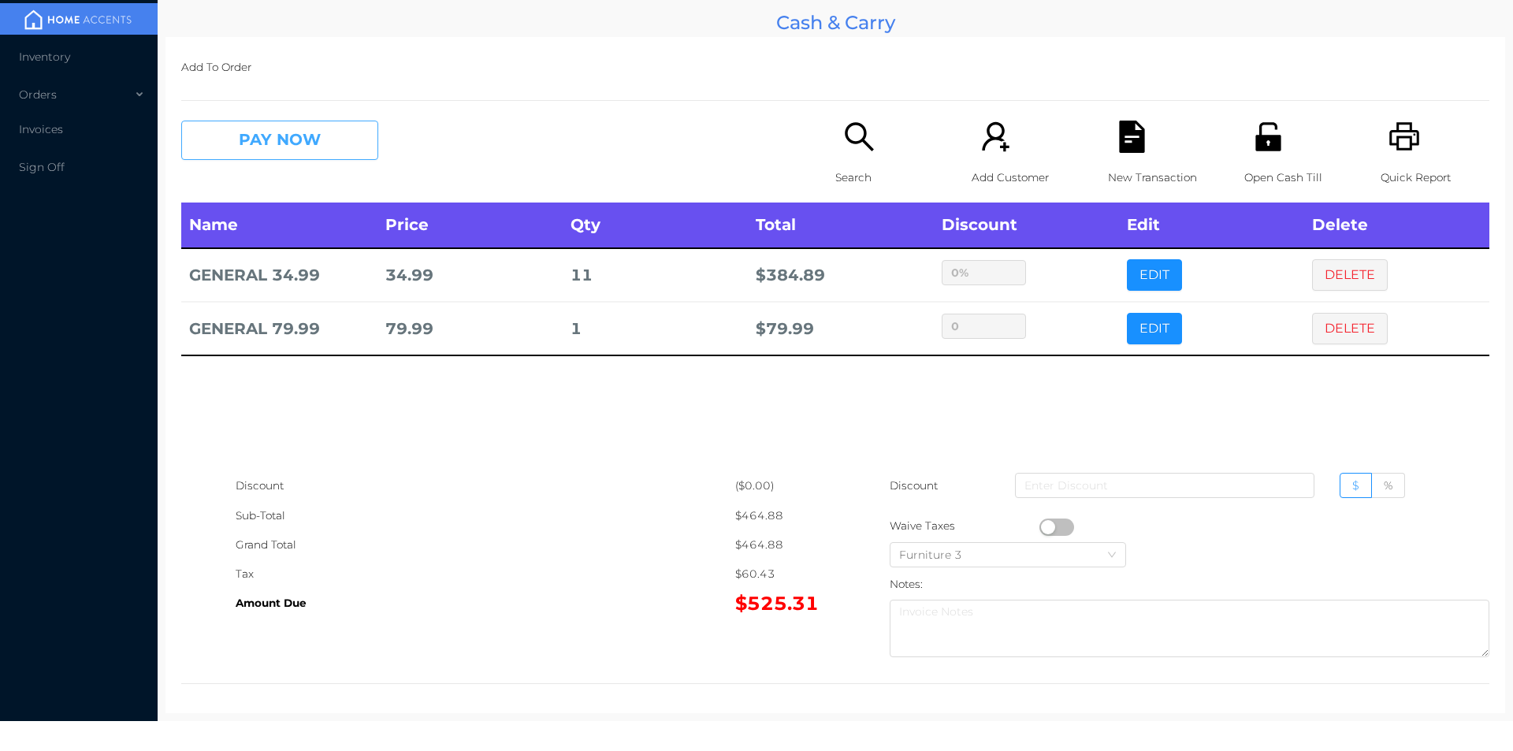
click at [315, 139] on button "PAY NOW" at bounding box center [279, 140] width 197 height 39
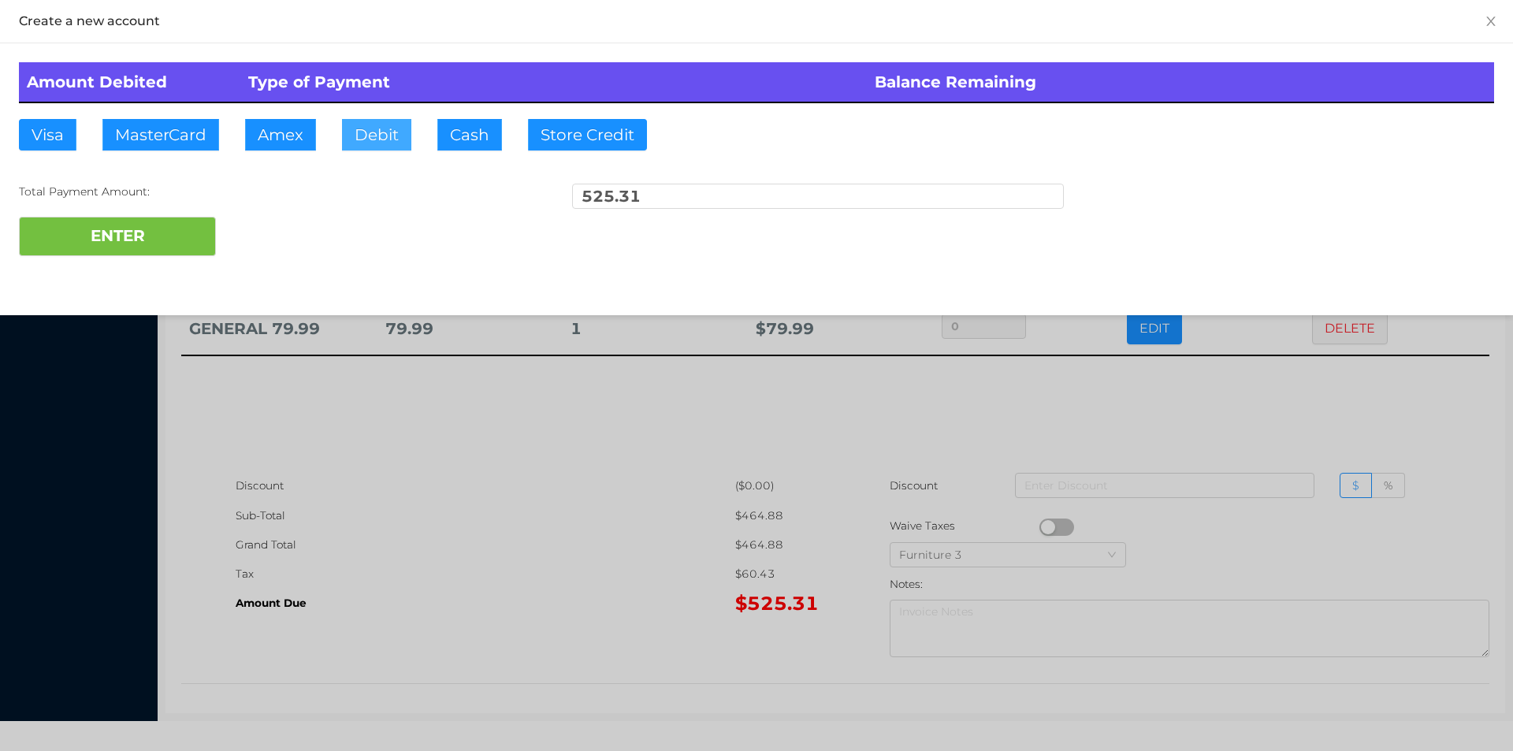
click at [381, 128] on button "Debit" at bounding box center [376, 135] width 69 height 32
click at [148, 232] on button "ENTER" at bounding box center [117, 236] width 197 height 39
type input "0"
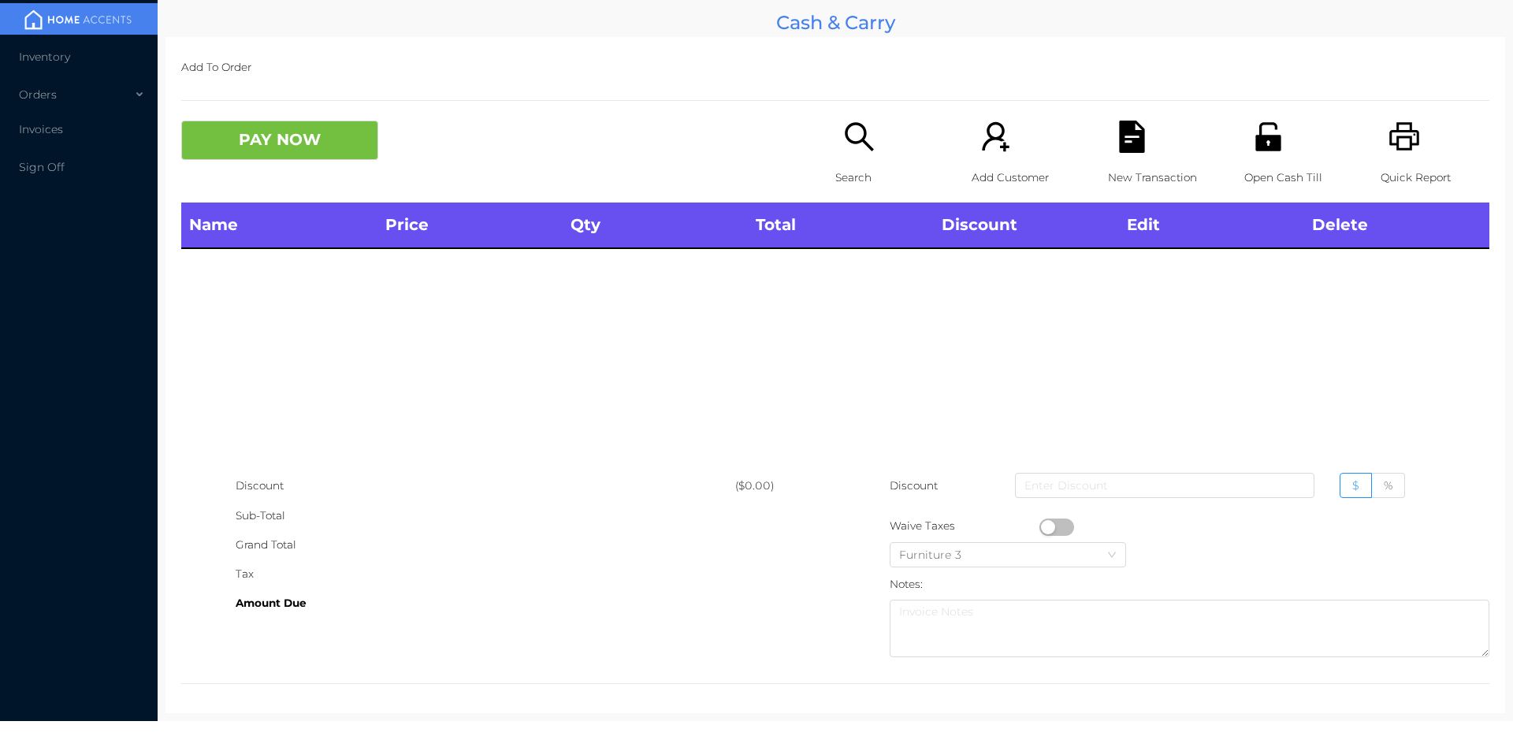
click at [1254, 165] on p "Open Cash Till" at bounding box center [1298, 177] width 109 height 29
click at [1398, 152] on icon "icon: printer" at bounding box center [1405, 137] width 32 height 32
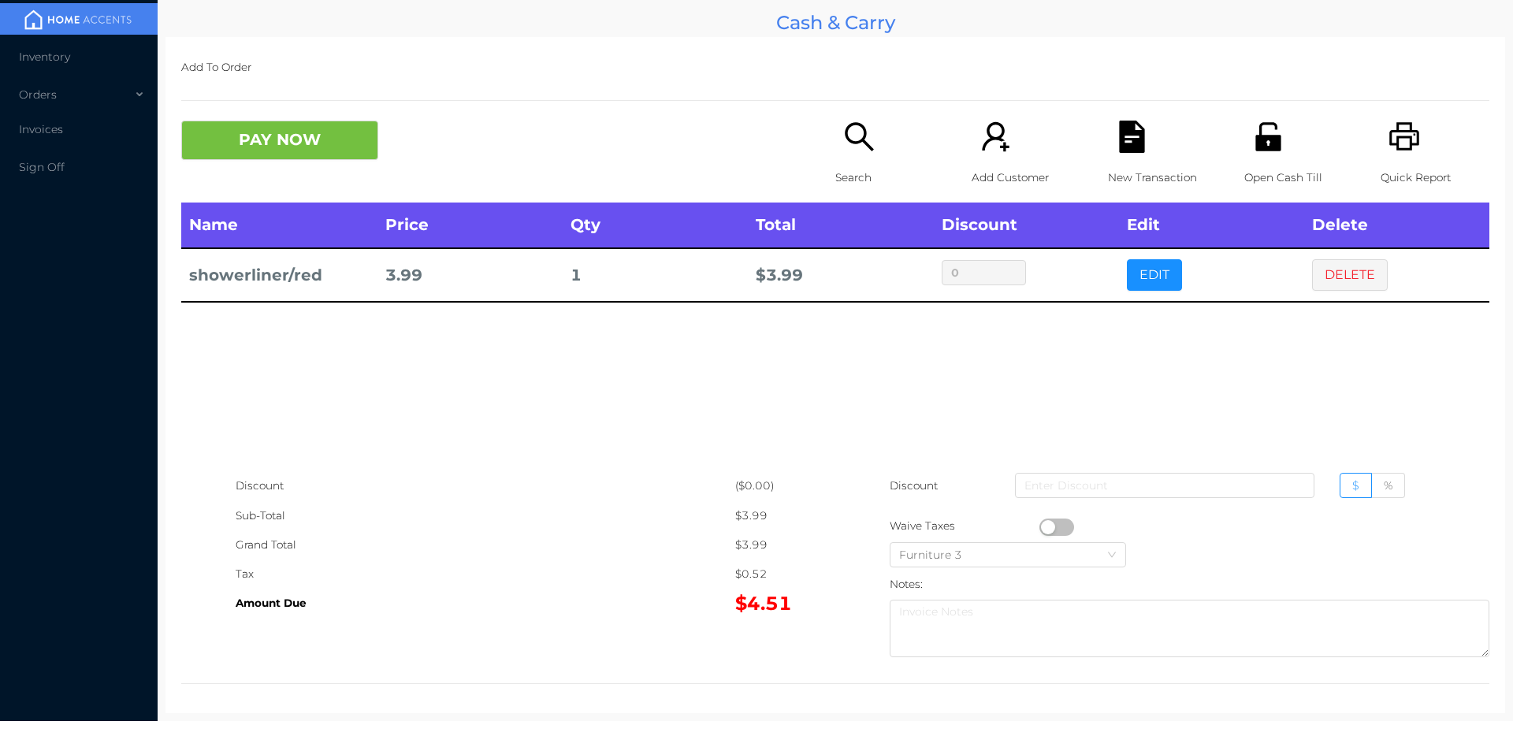
click at [284, 130] on button "PAY NOW" at bounding box center [279, 140] width 197 height 39
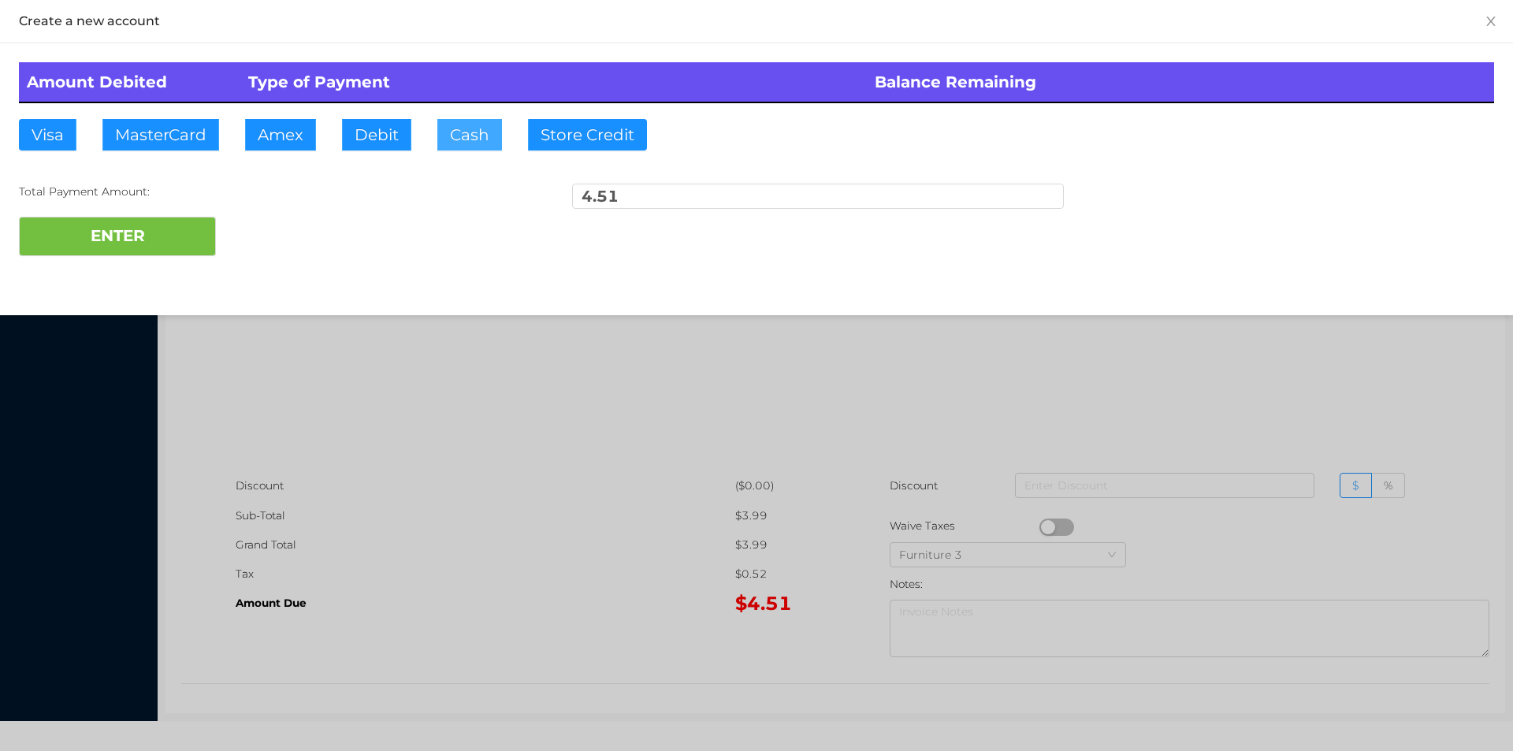
click at [463, 127] on button "Cash" at bounding box center [469, 135] width 65 height 32
type input "20.60"
click at [171, 245] on button "ENTER" at bounding box center [117, 236] width 197 height 39
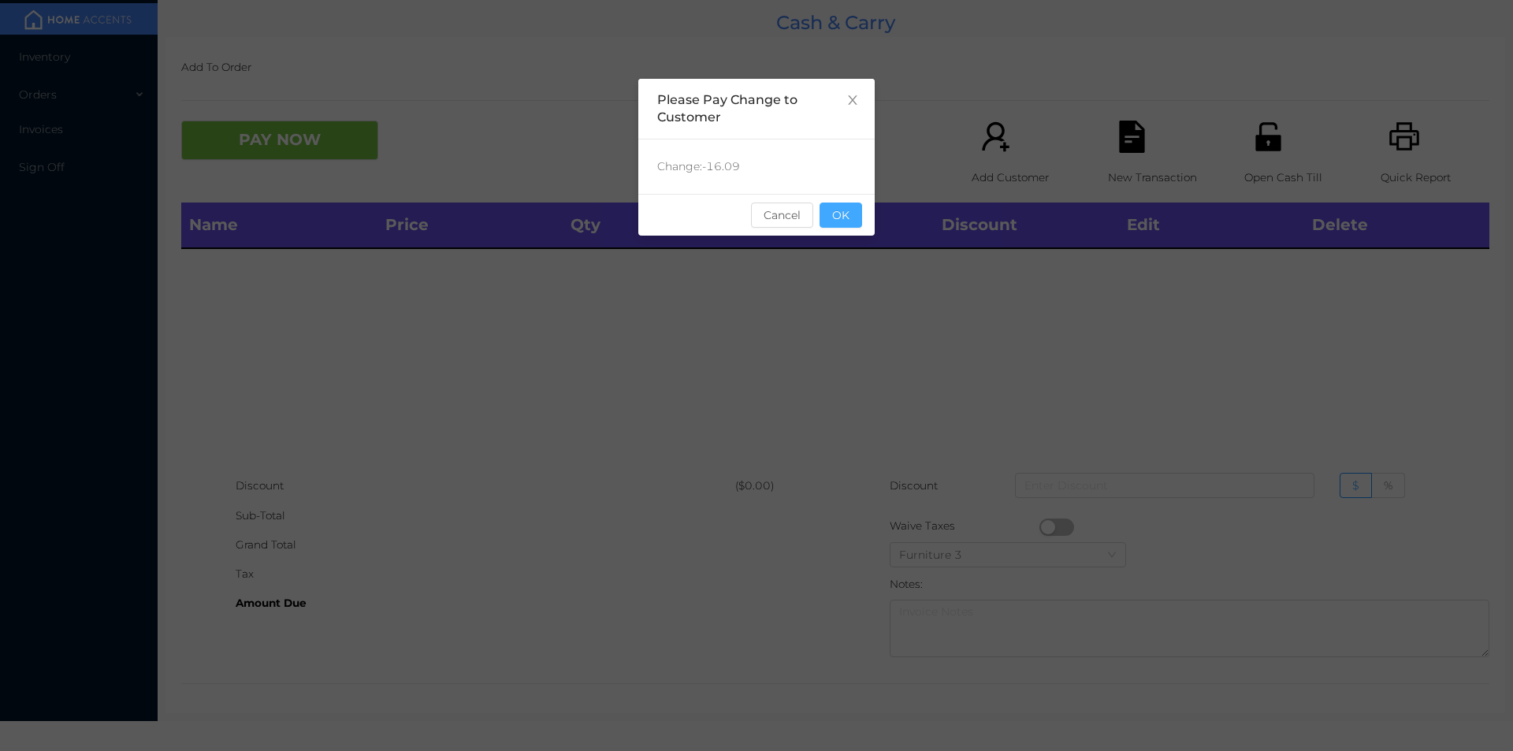
click at [850, 222] on button "OK" at bounding box center [841, 215] width 43 height 25
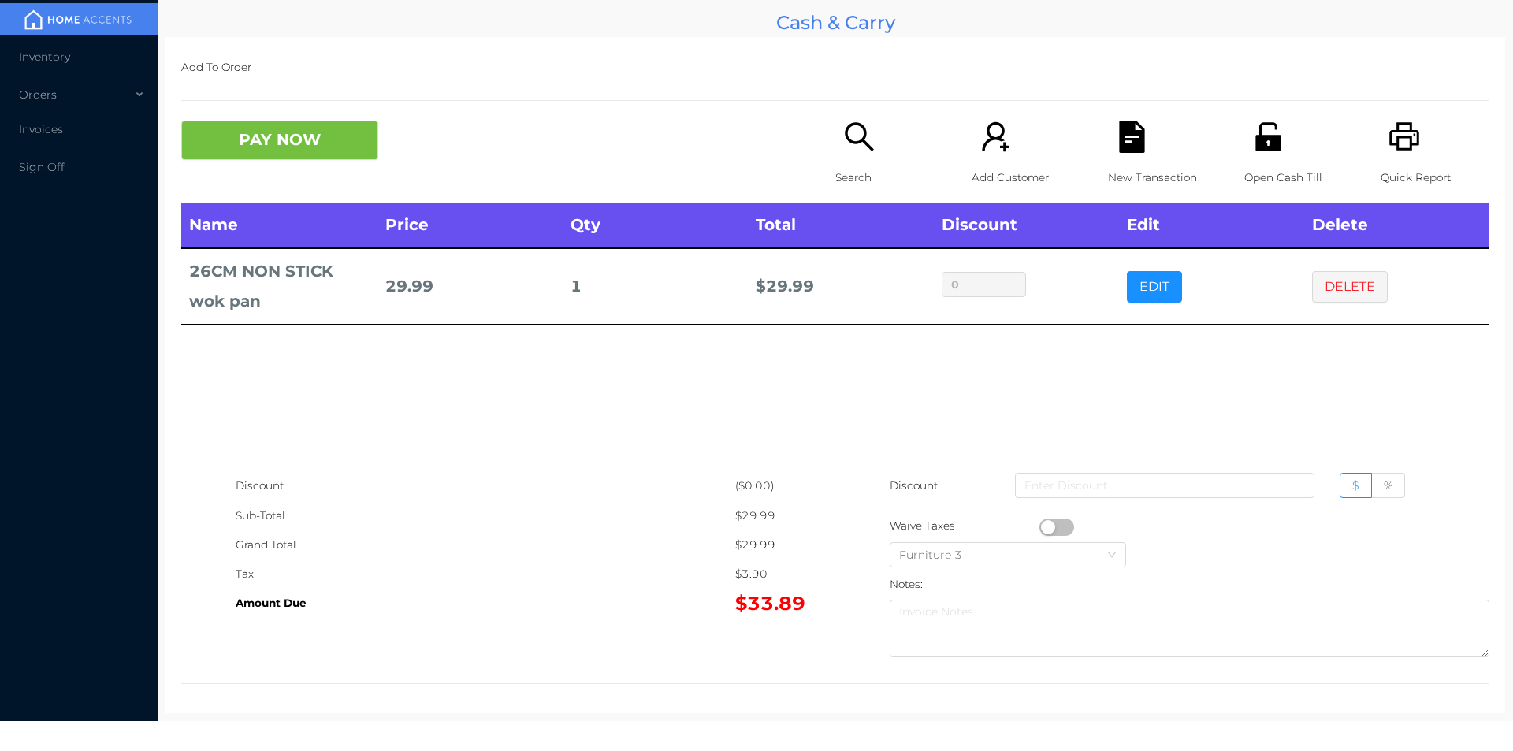
click at [853, 164] on p "Search" at bounding box center [889, 177] width 109 height 29
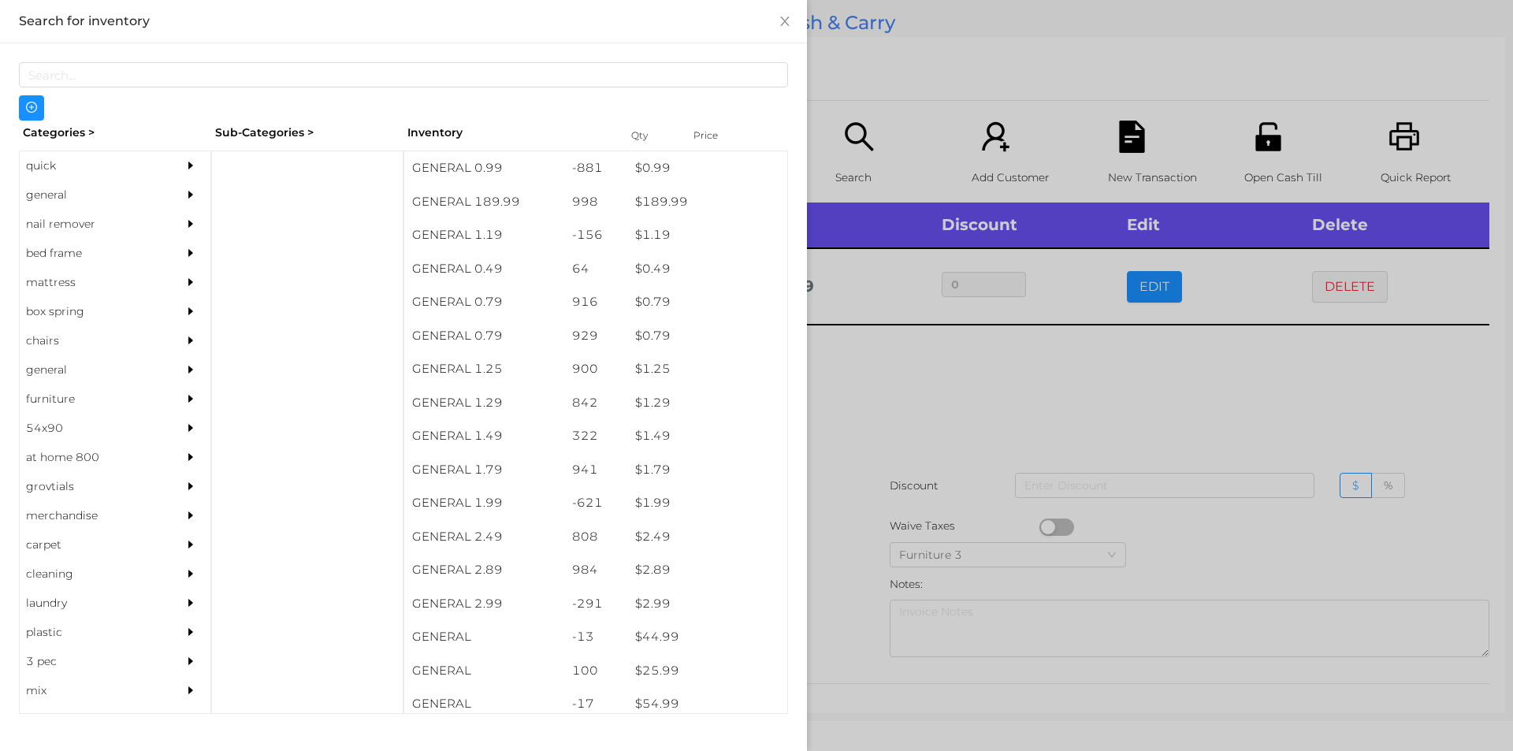
click at [58, 199] on div "general" at bounding box center [91, 194] width 143 height 29
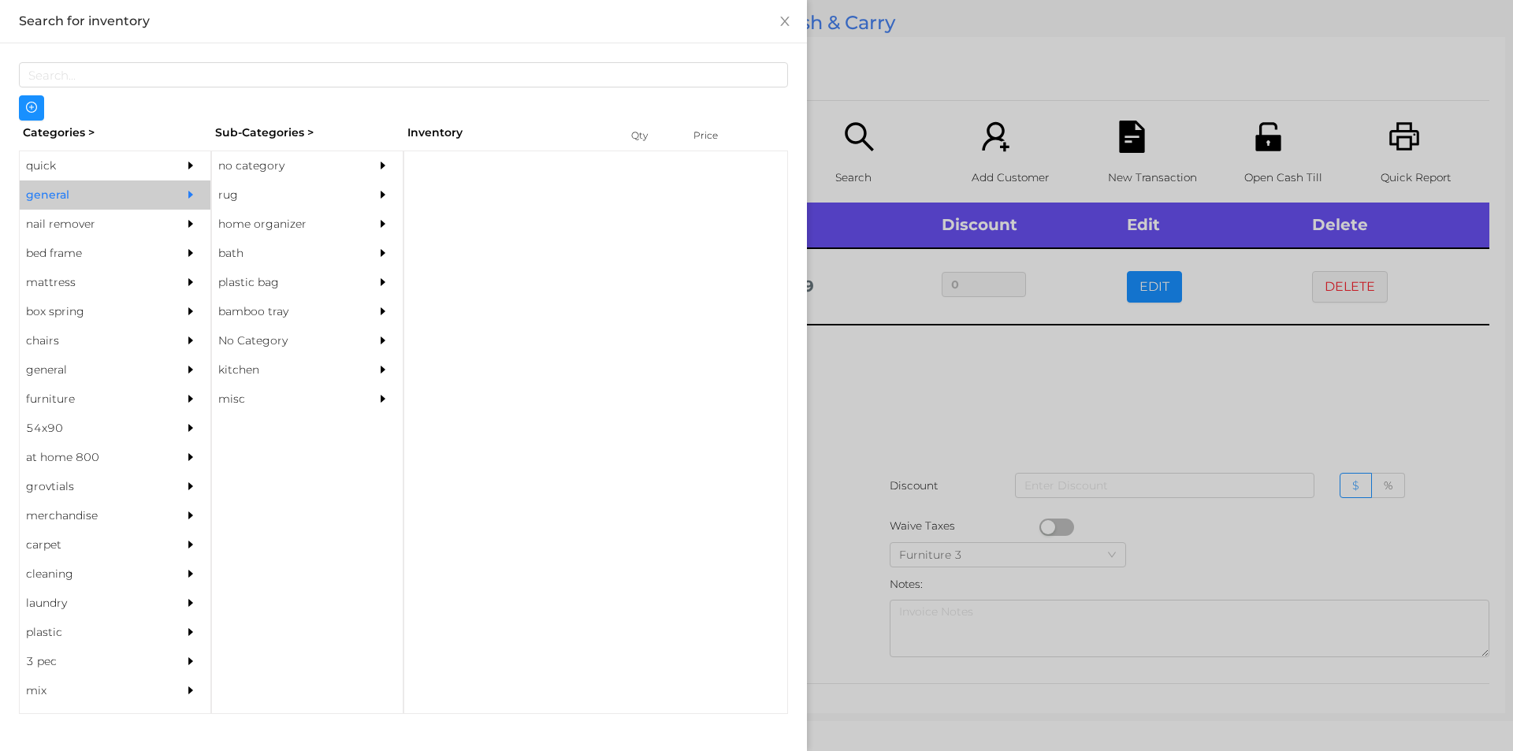
click at [244, 168] on div "no category" at bounding box center [283, 165] width 143 height 29
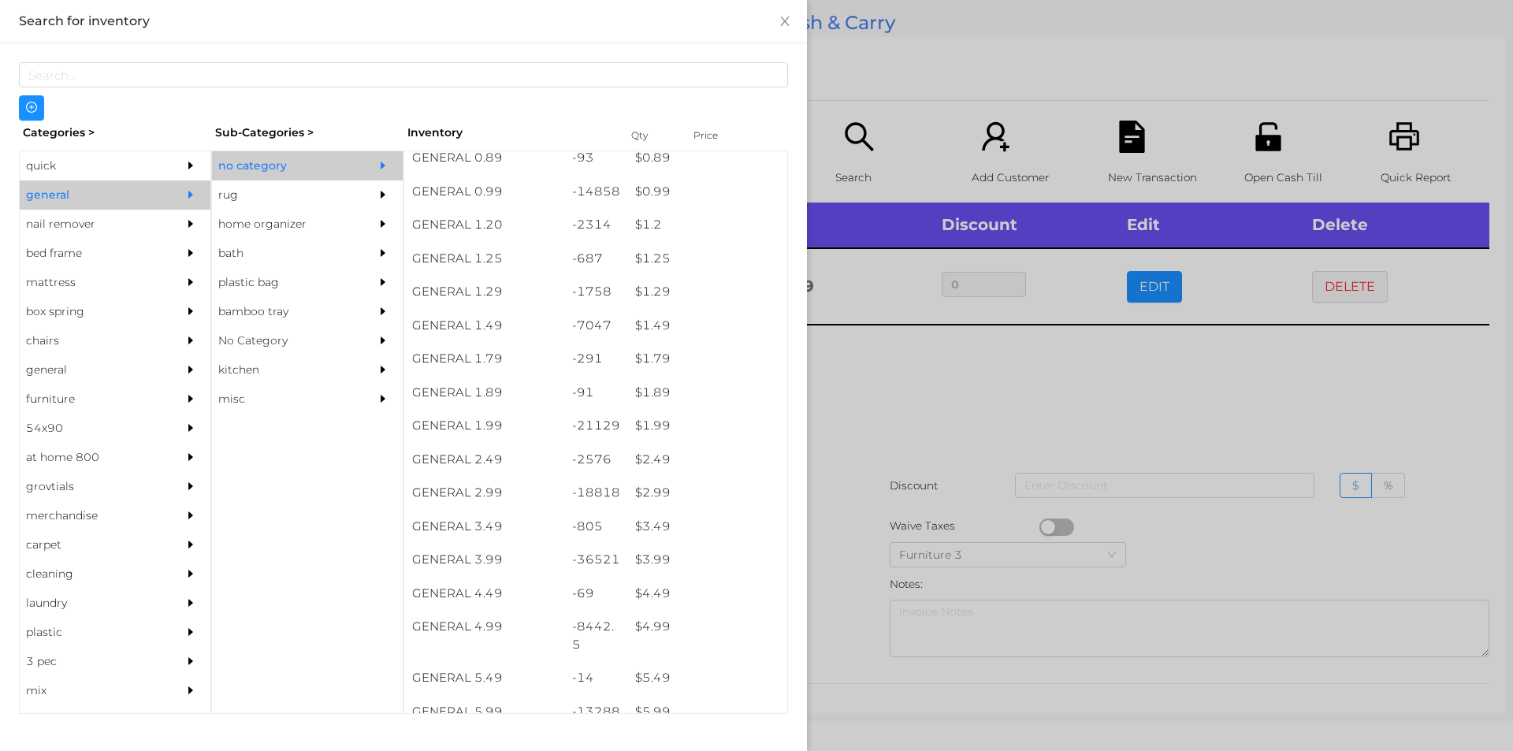
scroll to position [84, 0]
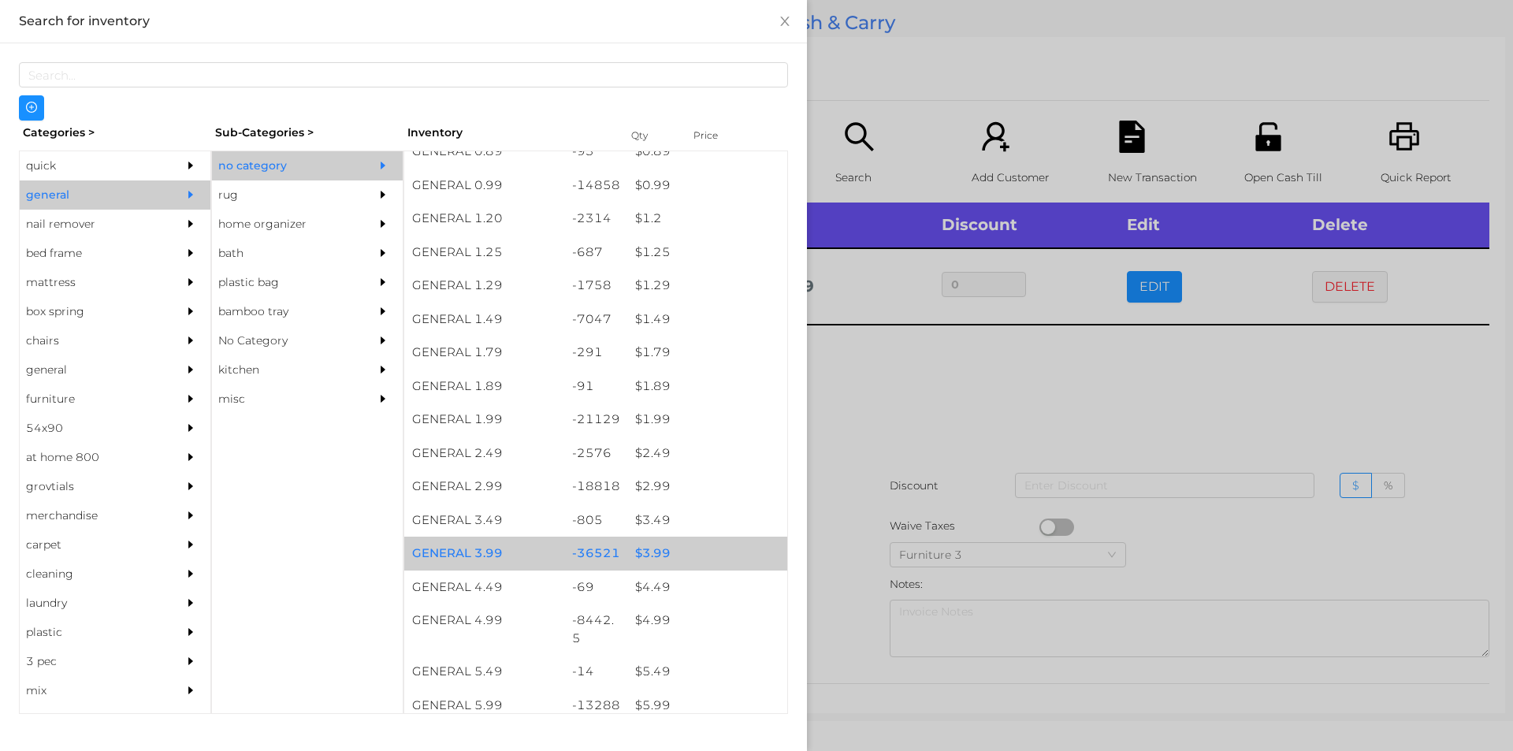
click at [653, 550] on div "$ 3.99" at bounding box center [707, 554] width 160 height 34
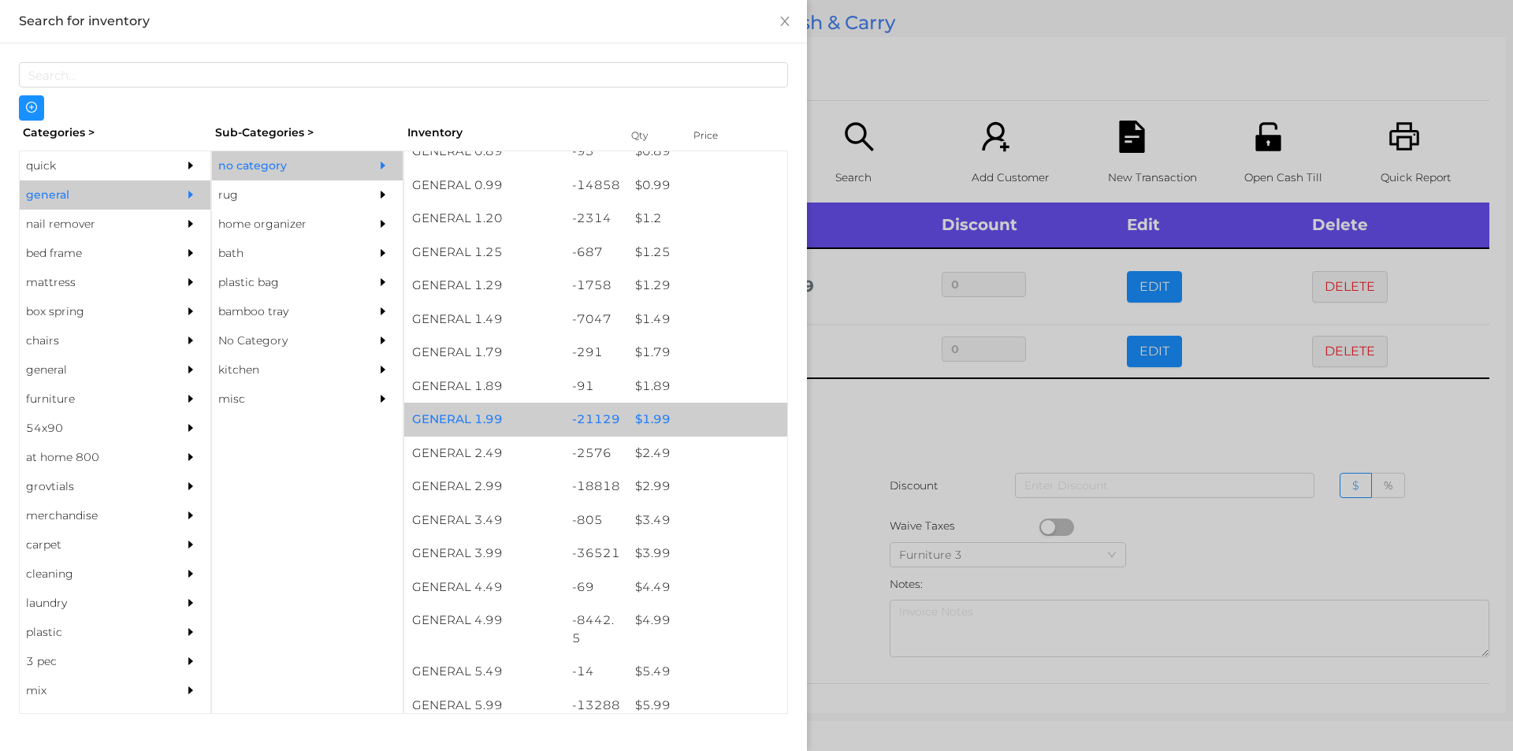
click at [661, 415] on div "$ 1.99" at bounding box center [707, 420] width 160 height 34
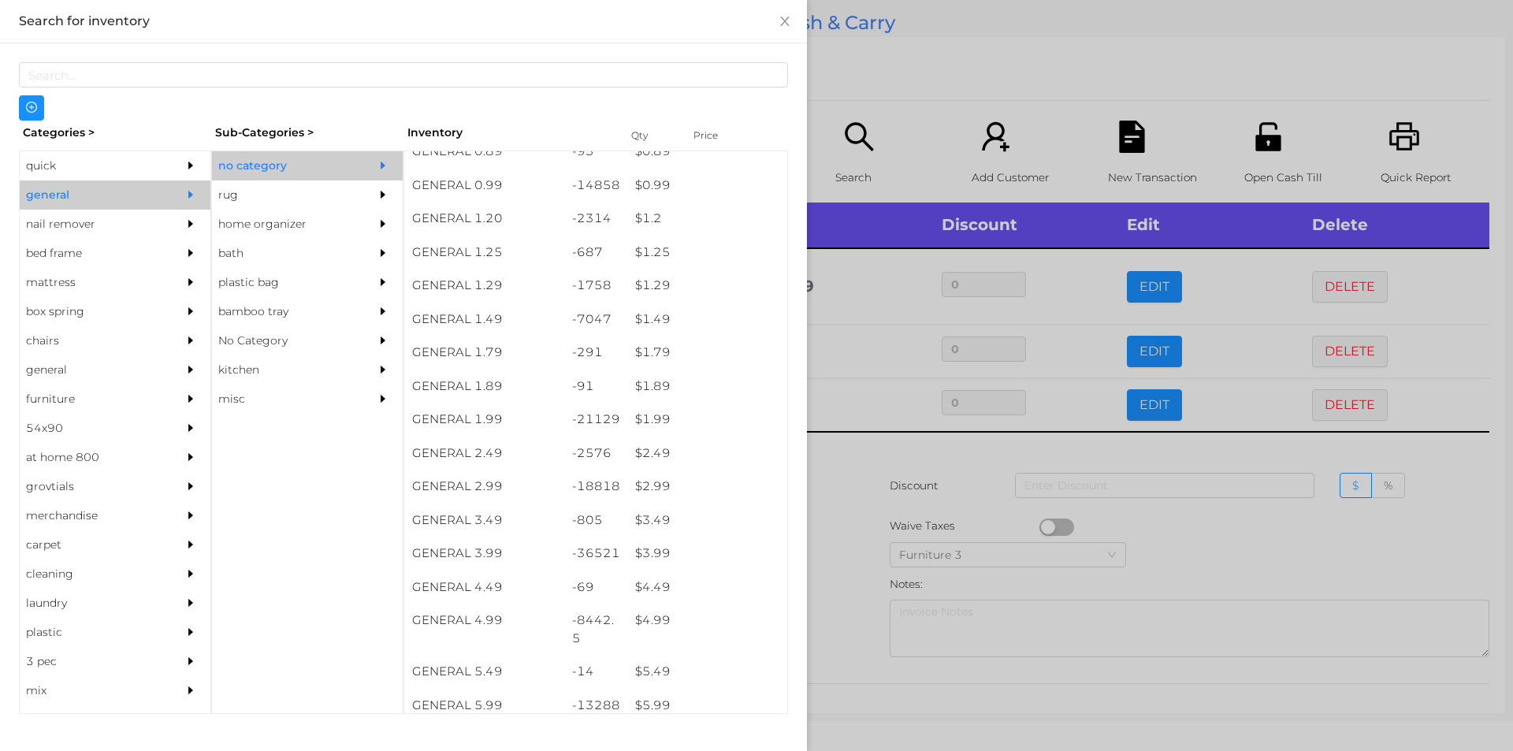
click at [855, 448] on div at bounding box center [756, 375] width 1513 height 751
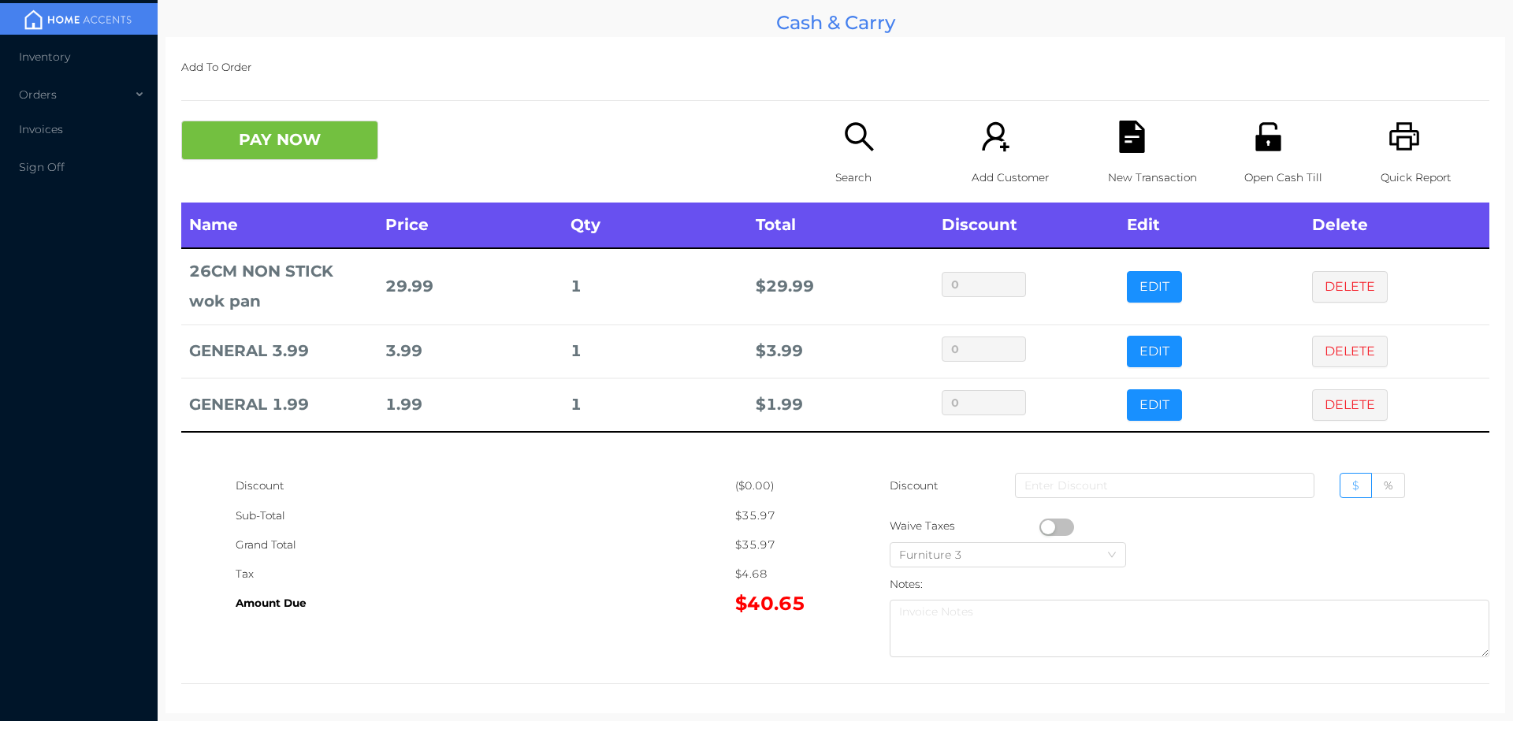
click at [1250, 161] on div "Open Cash Till" at bounding box center [1298, 162] width 109 height 82
click at [294, 146] on button "PAY NOW" at bounding box center [279, 140] width 197 height 39
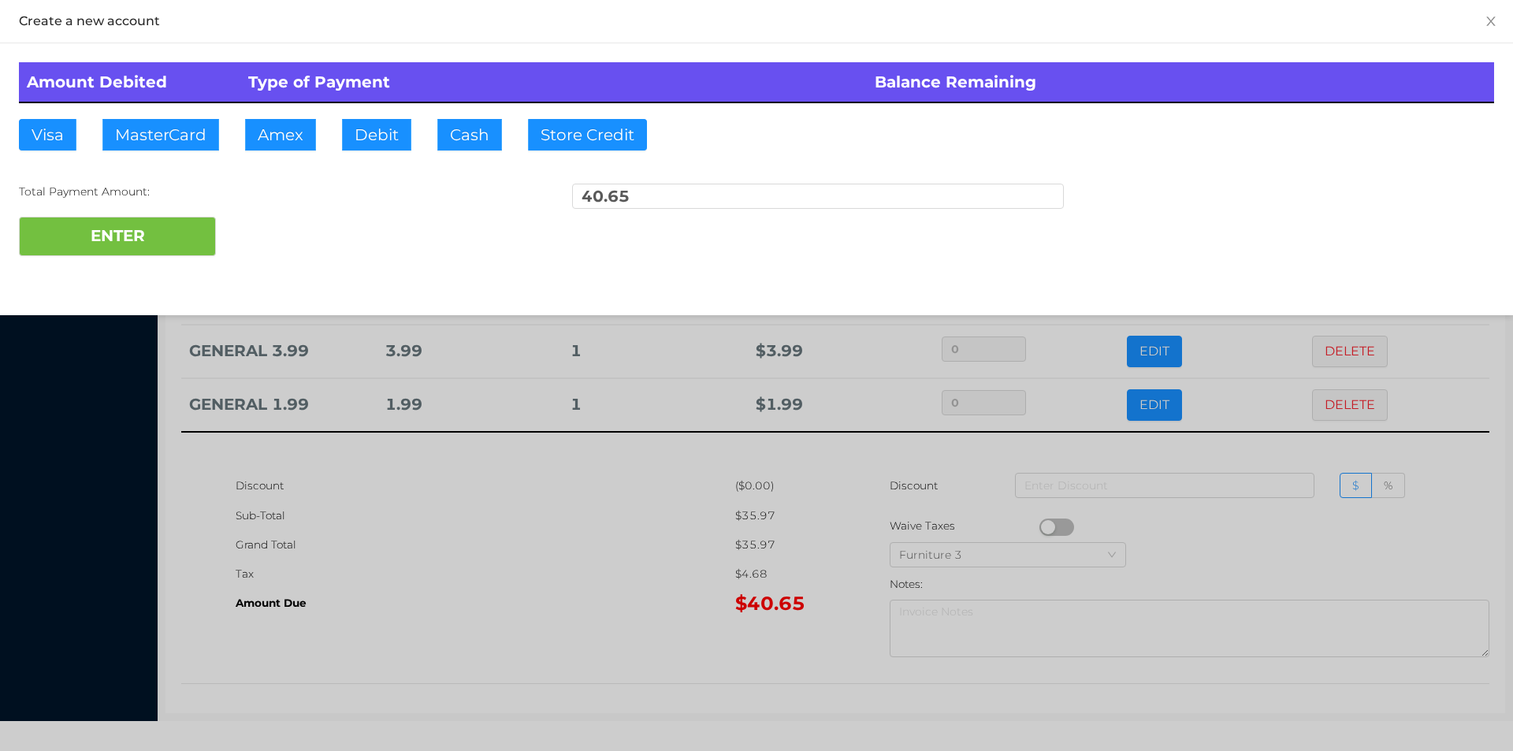
click at [284, 236] on div "ENTER" at bounding box center [756, 236] width 1475 height 39
click at [399, 514] on div at bounding box center [756, 375] width 1513 height 751
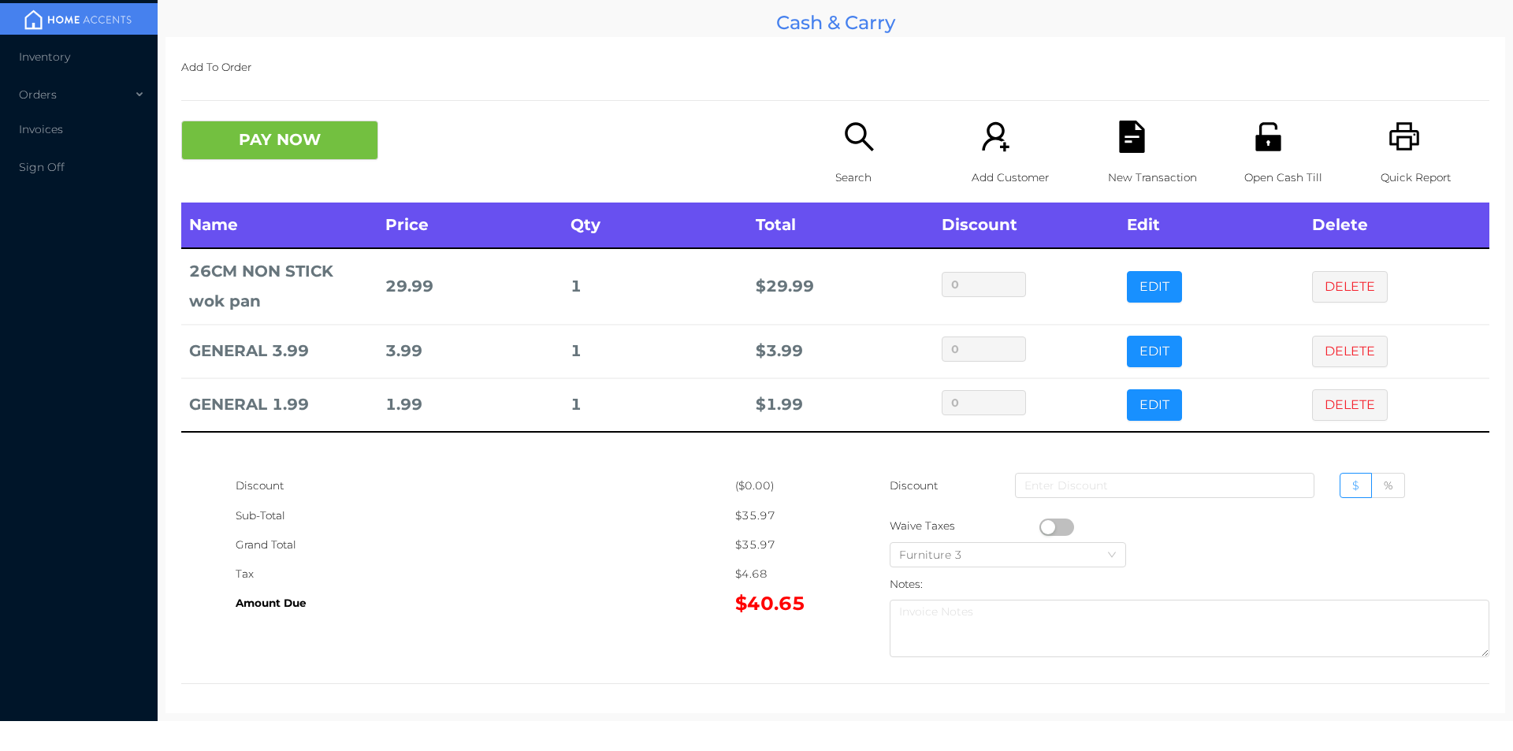
click at [1108, 137] on div "New Transaction" at bounding box center [1162, 162] width 109 height 82
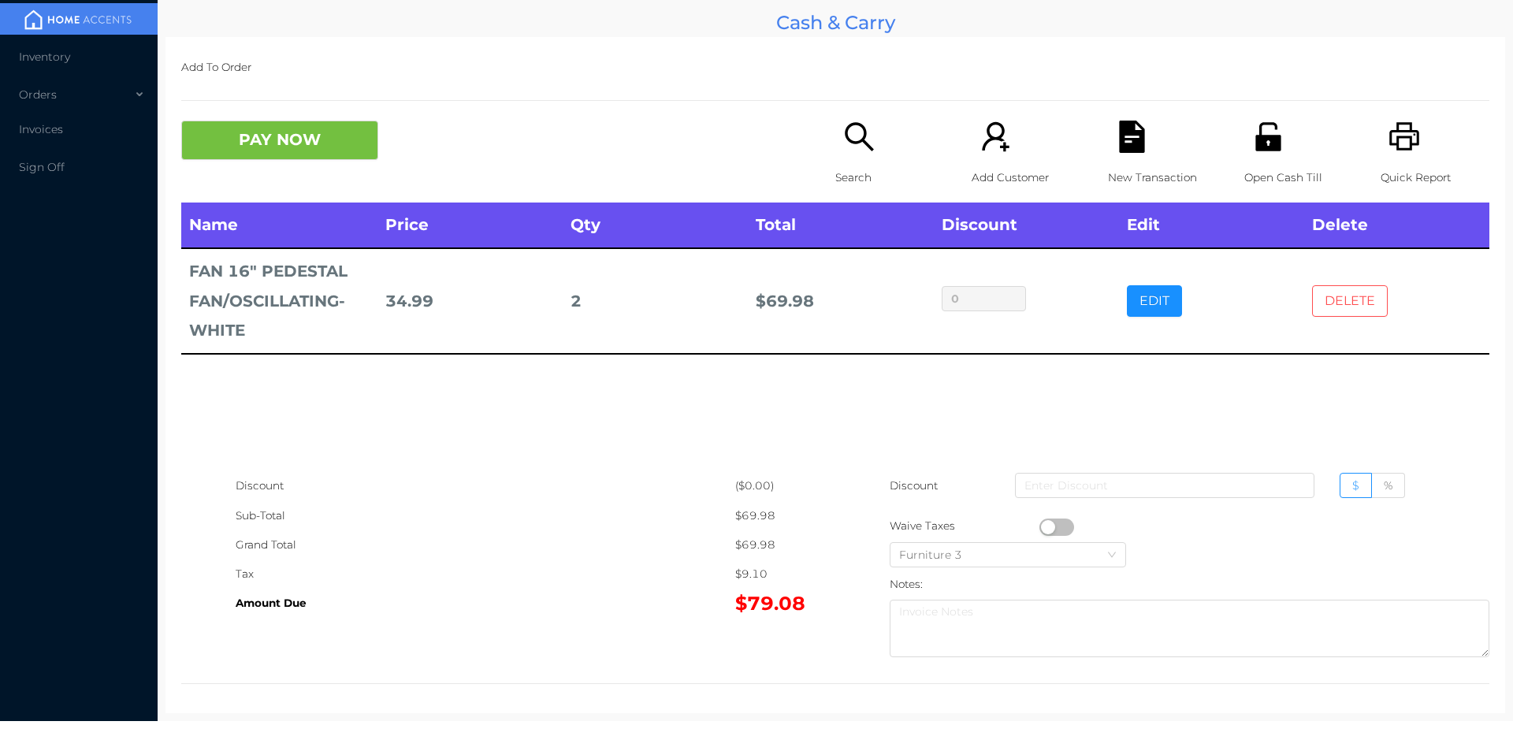
click at [1339, 290] on button "DELETE" at bounding box center [1350, 301] width 76 height 32
click at [261, 147] on button "PAY NOW" at bounding box center [279, 140] width 197 height 39
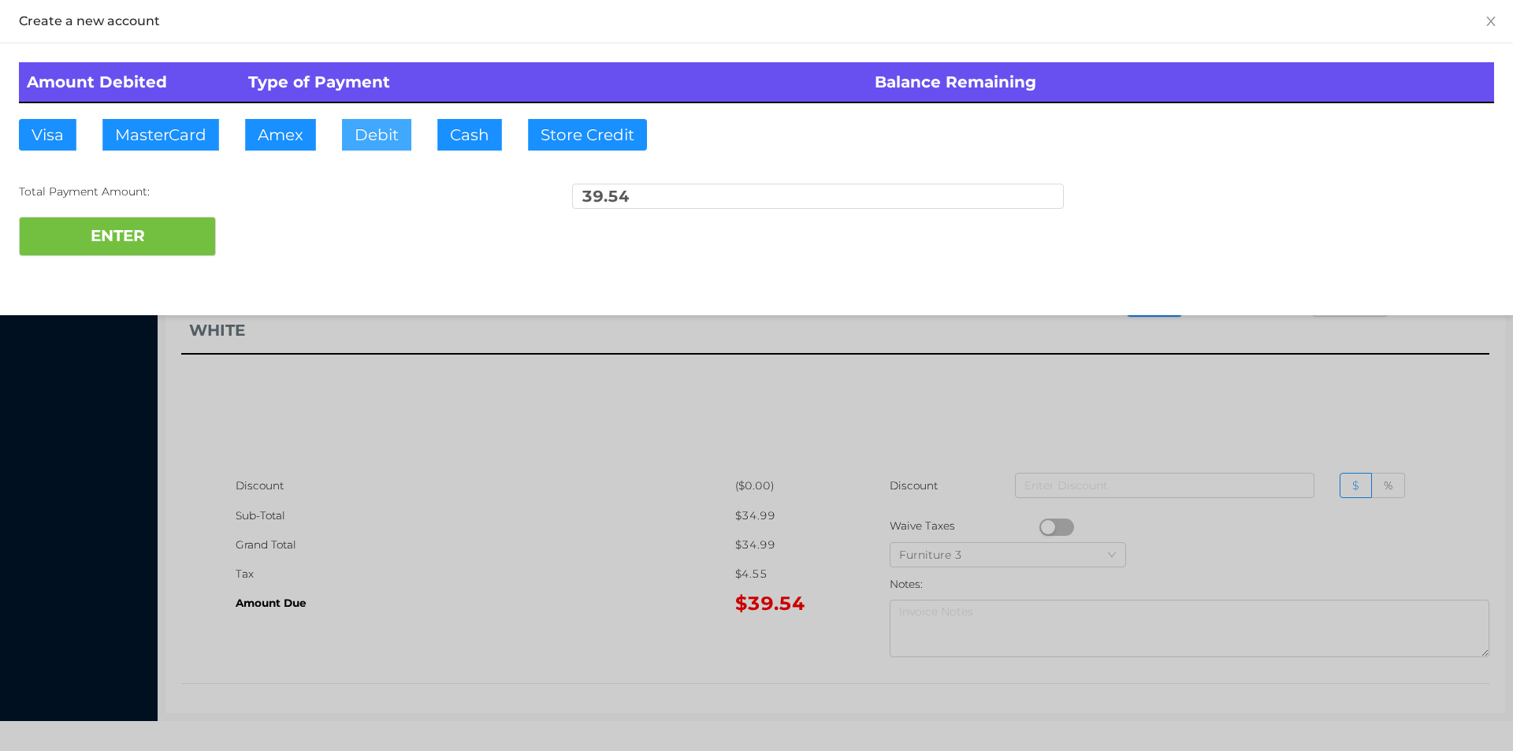
click at [363, 146] on button "Debit" at bounding box center [376, 135] width 69 height 32
type input "50."
click at [160, 254] on button "ENTER" at bounding box center [117, 236] width 197 height 39
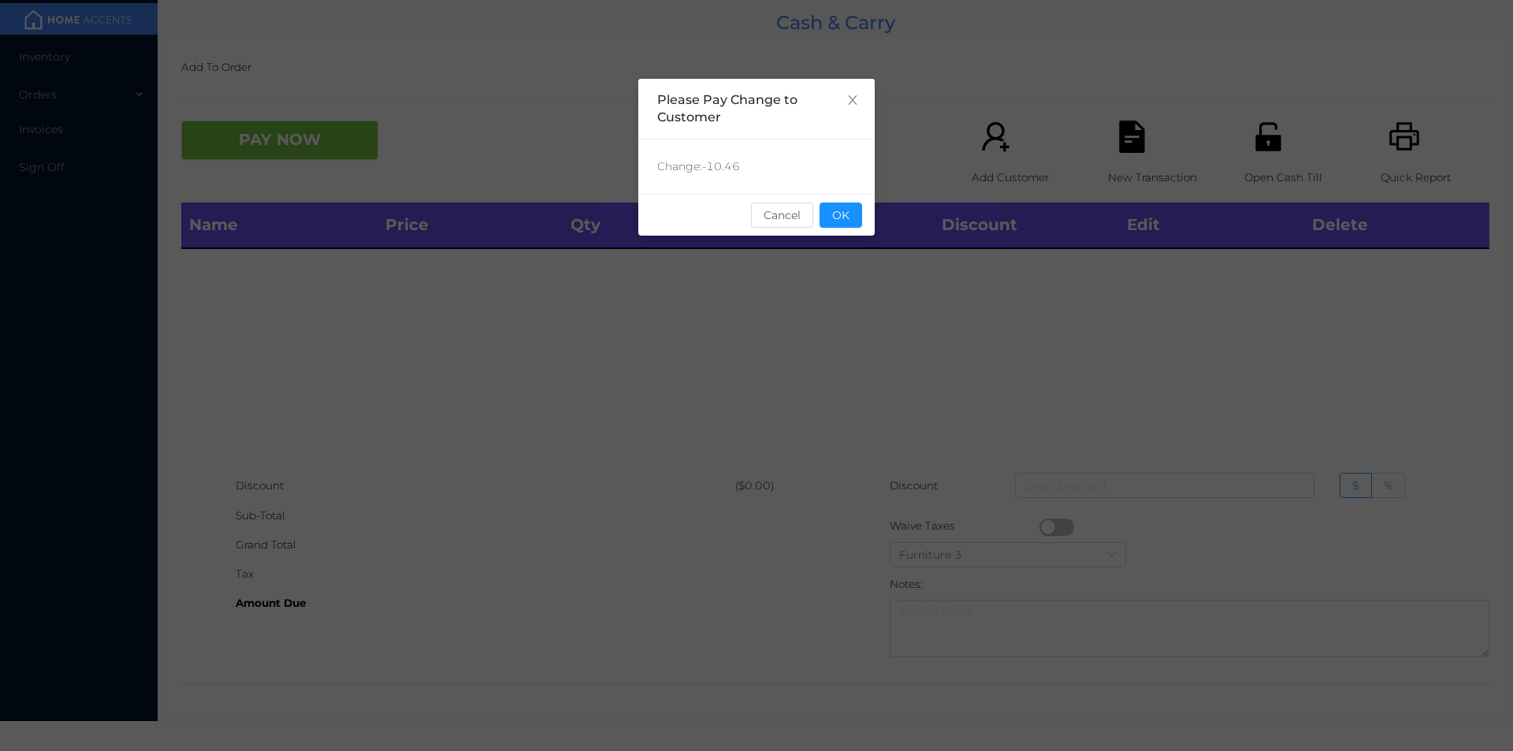
click at [845, 208] on button "OK" at bounding box center [841, 215] width 43 height 25
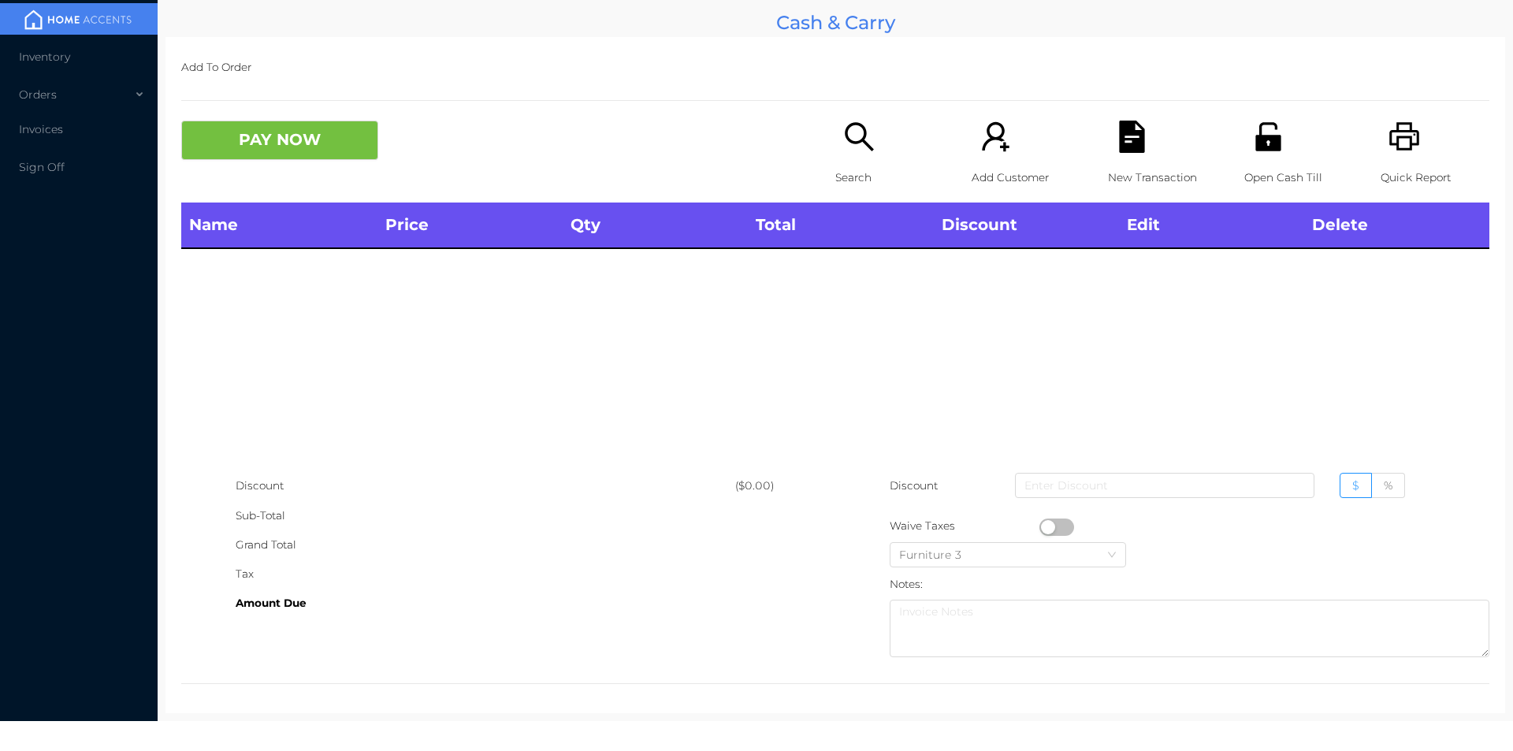
click at [862, 248] on th "Total" at bounding box center [840, 226] width 185 height 46
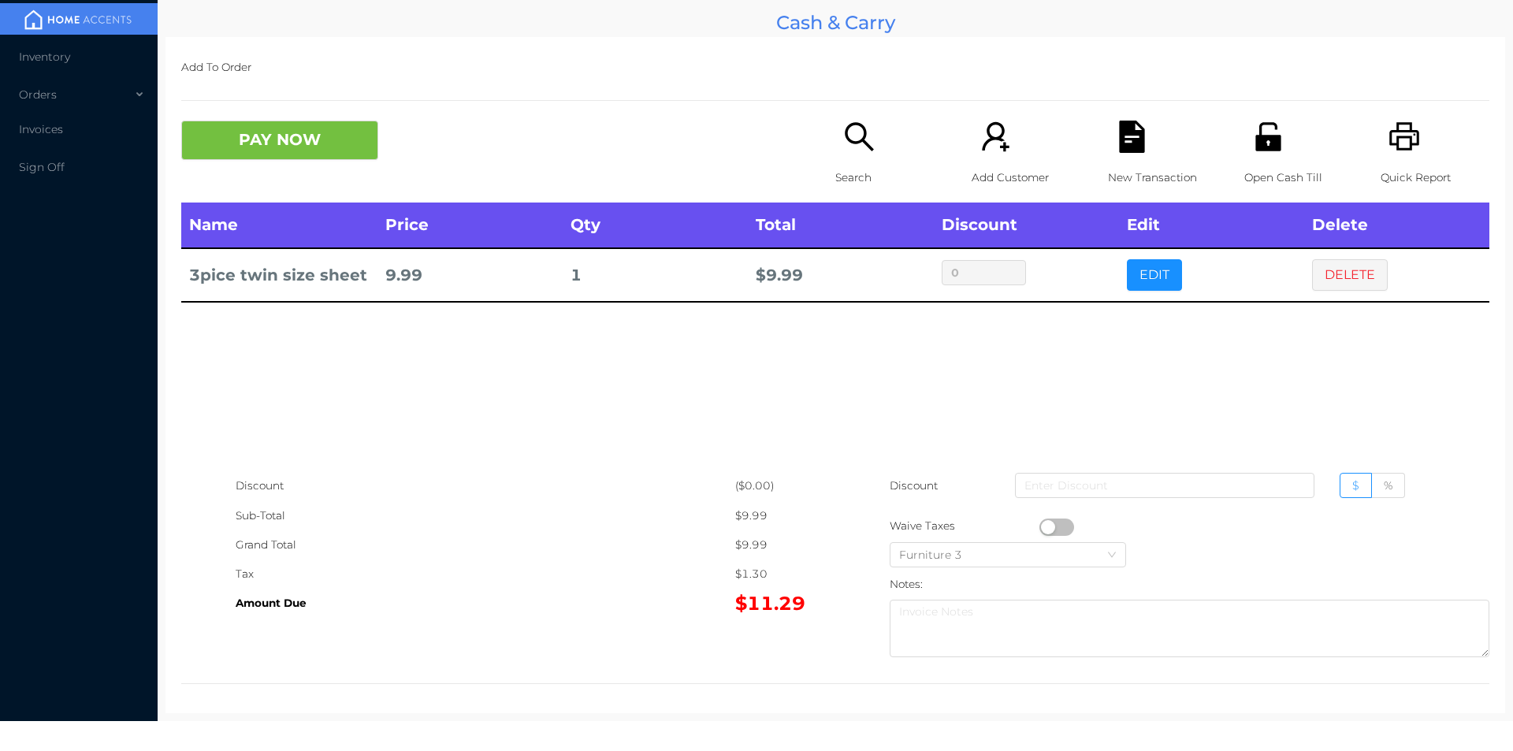
click at [325, 147] on button "PAY NOW" at bounding box center [279, 140] width 197 height 39
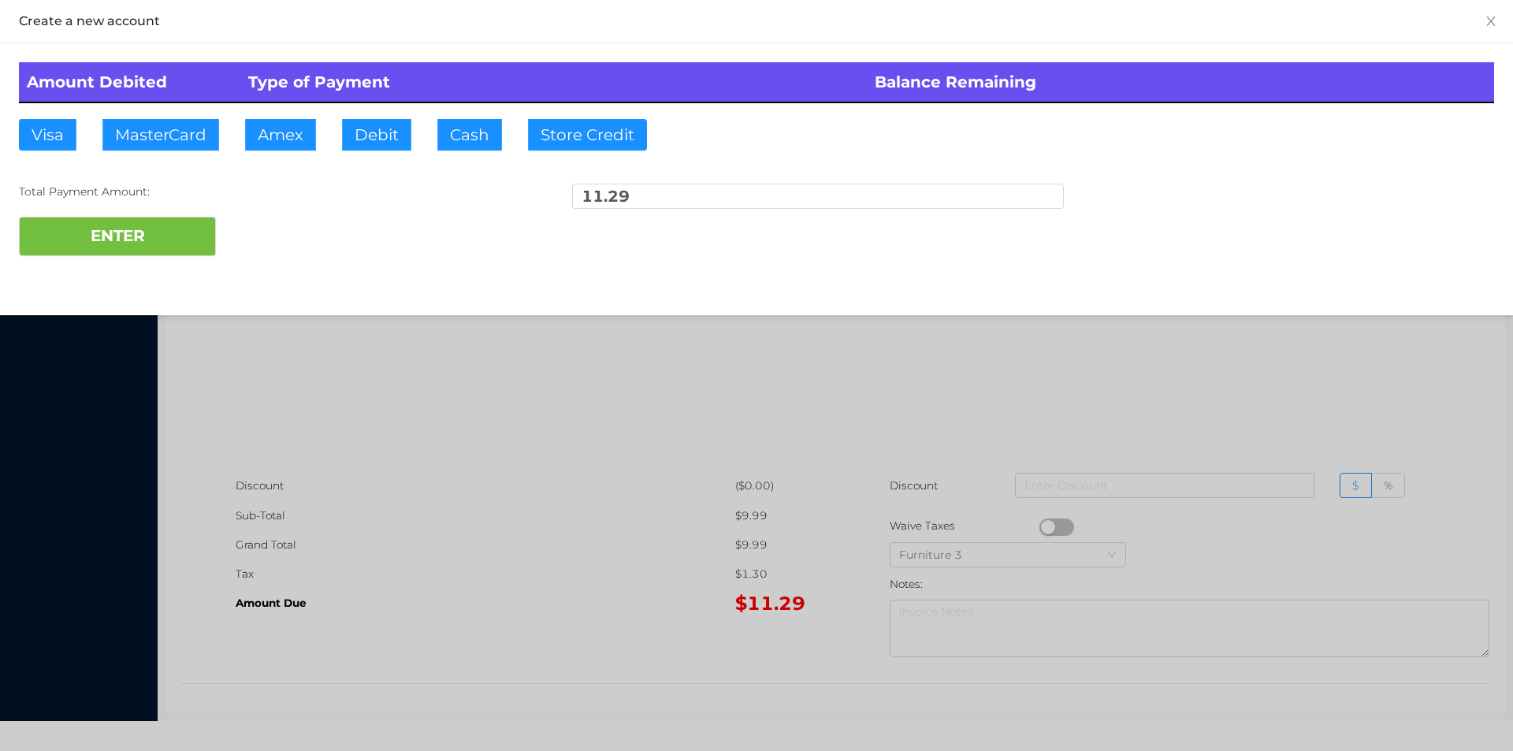
click at [276, 258] on div "Amount Debited Type of Payment Balance Remaining Visa MasterCard Amex Debit Cas…" at bounding box center [756, 159] width 1513 height 232
click at [1346, 364] on div at bounding box center [756, 375] width 1513 height 751
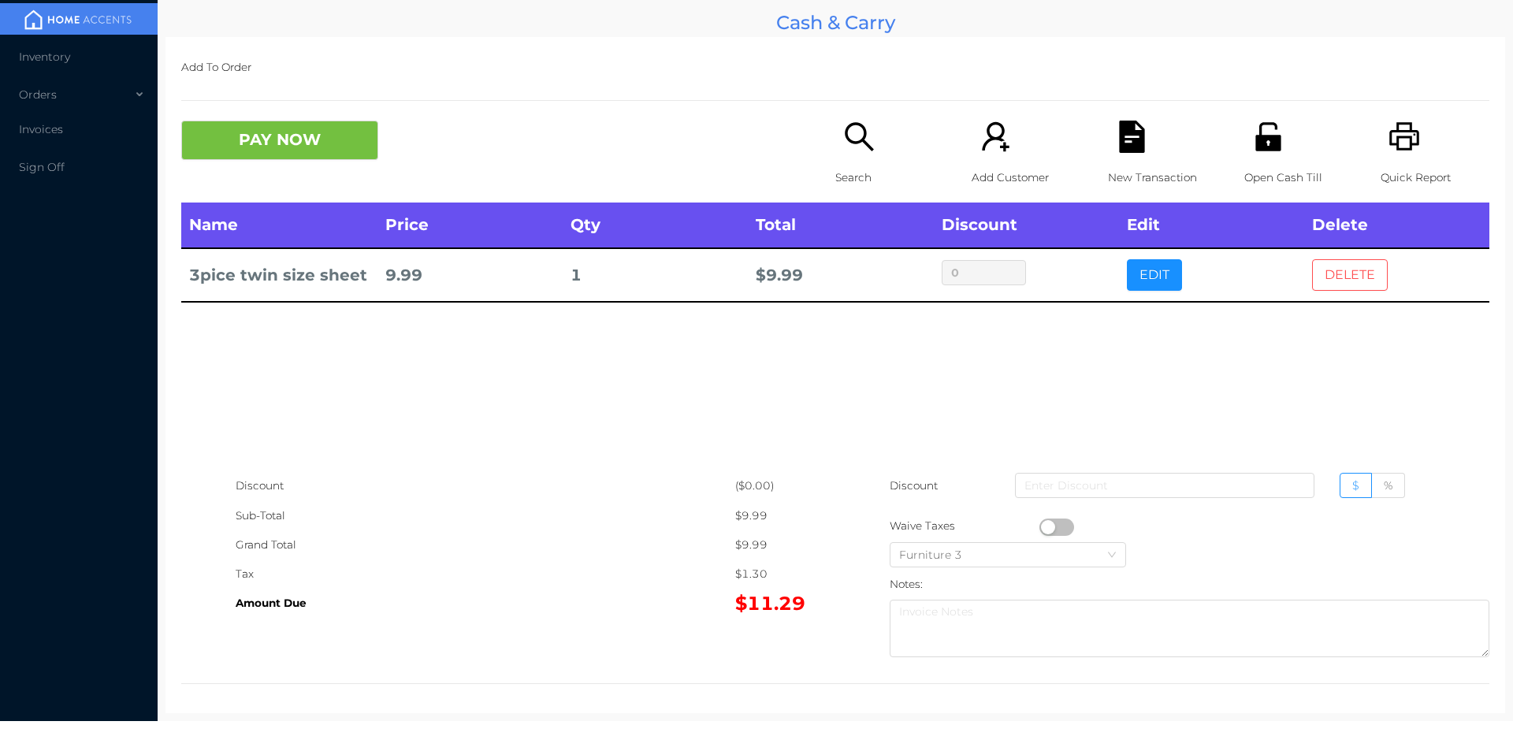
click at [1329, 260] on button "DELETE" at bounding box center [1350, 275] width 76 height 32
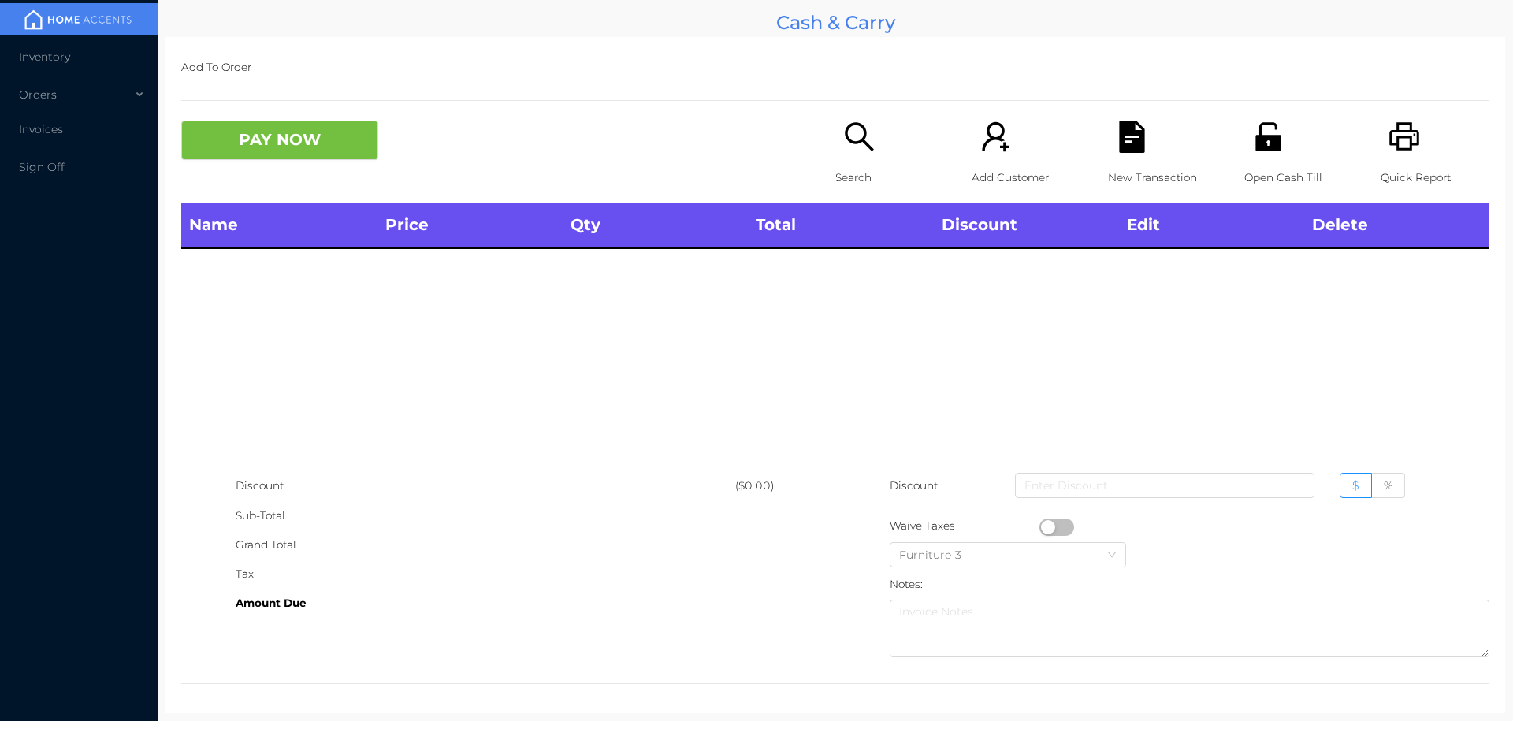
click at [1389, 153] on icon "icon: printer" at bounding box center [1405, 137] width 32 height 32
click at [860, 178] on p "Search" at bounding box center [889, 177] width 109 height 29
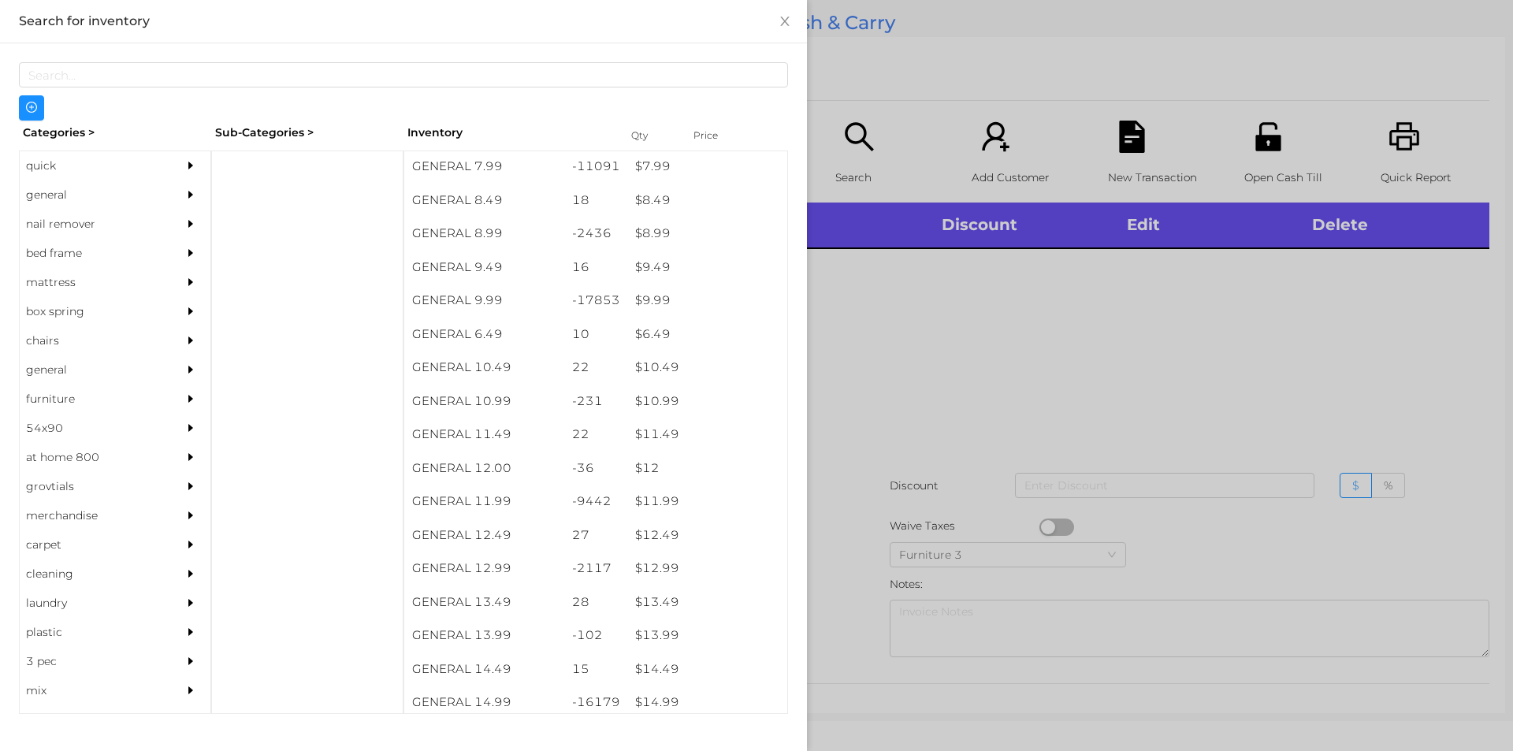
scroll to position [832, 0]
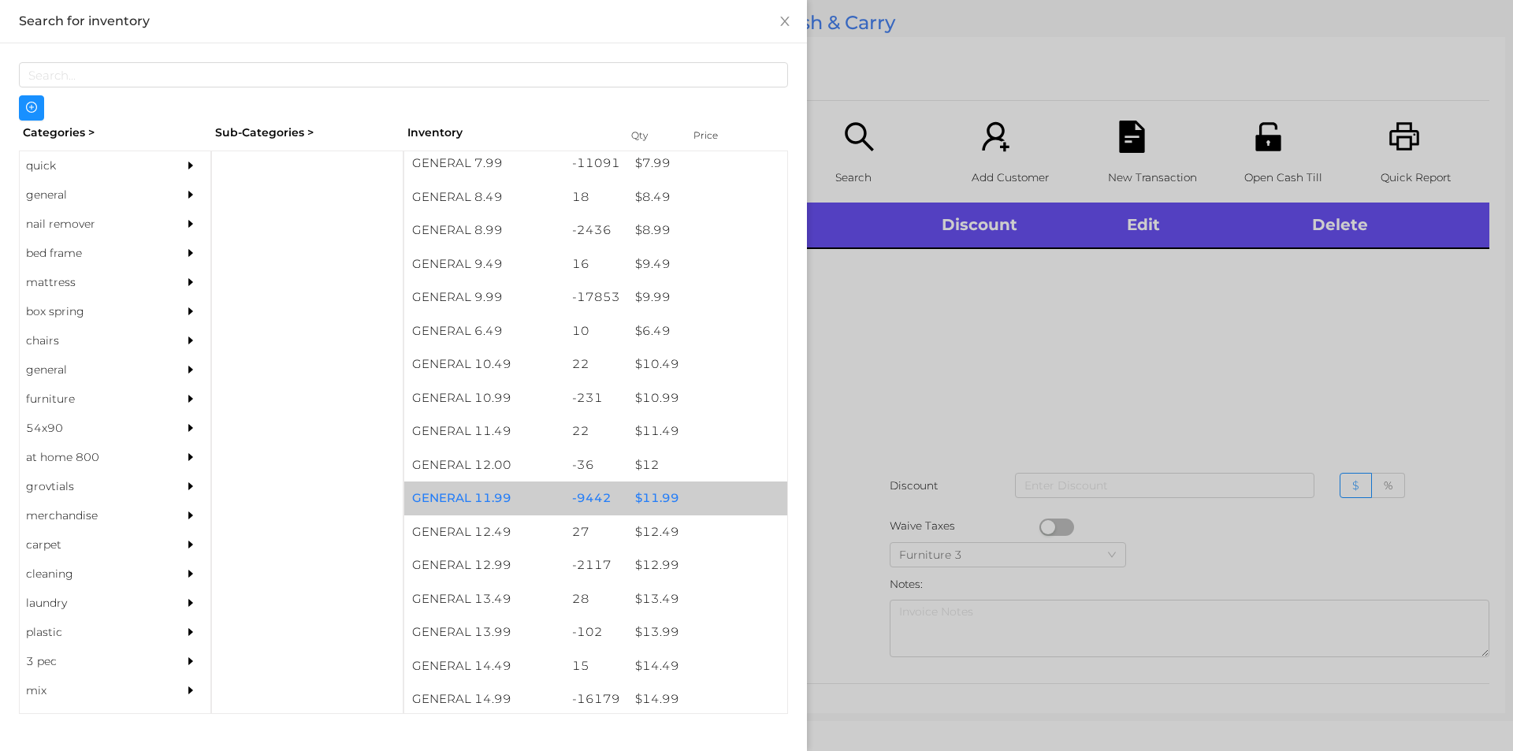
click at [646, 497] on div "$ 11.99" at bounding box center [707, 498] width 160 height 34
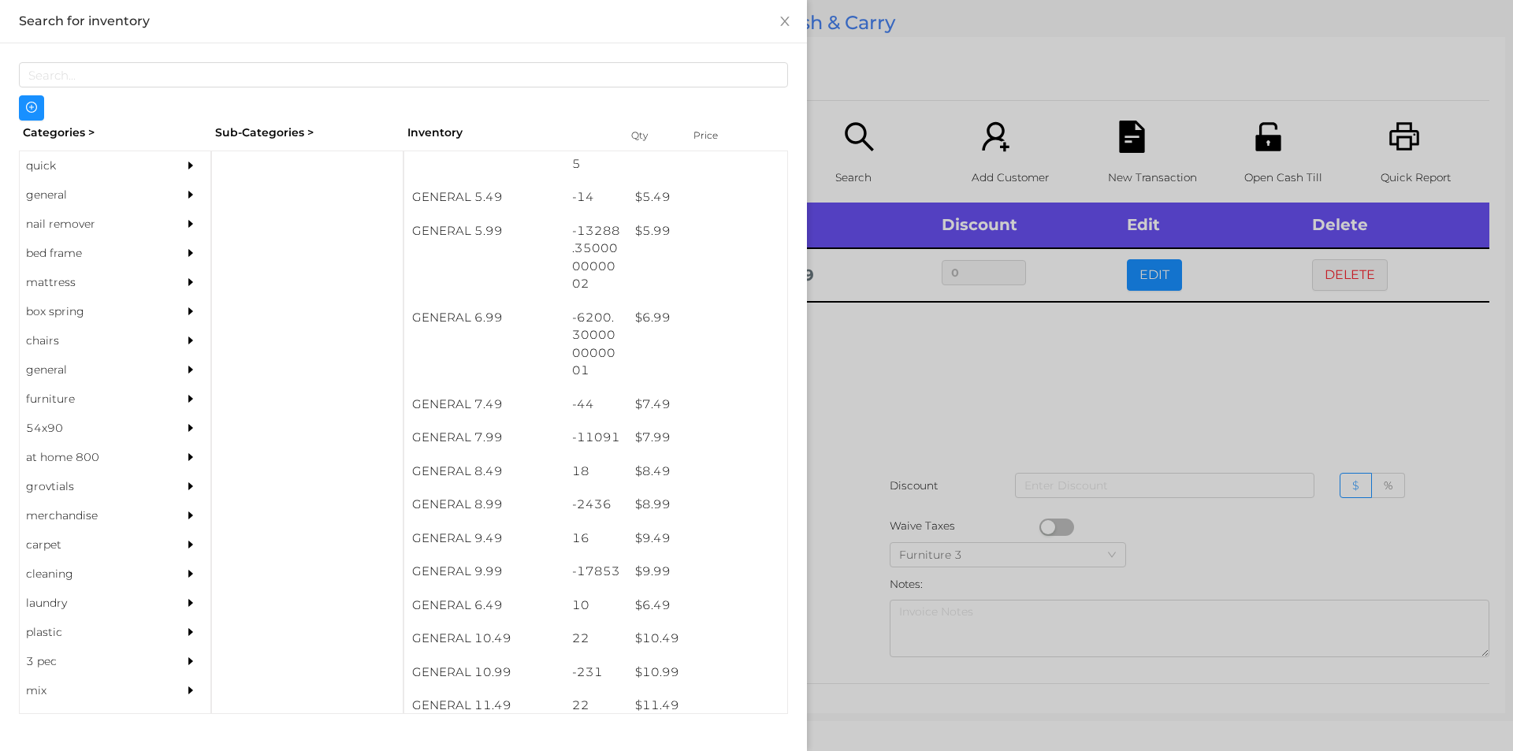
scroll to position [551, 0]
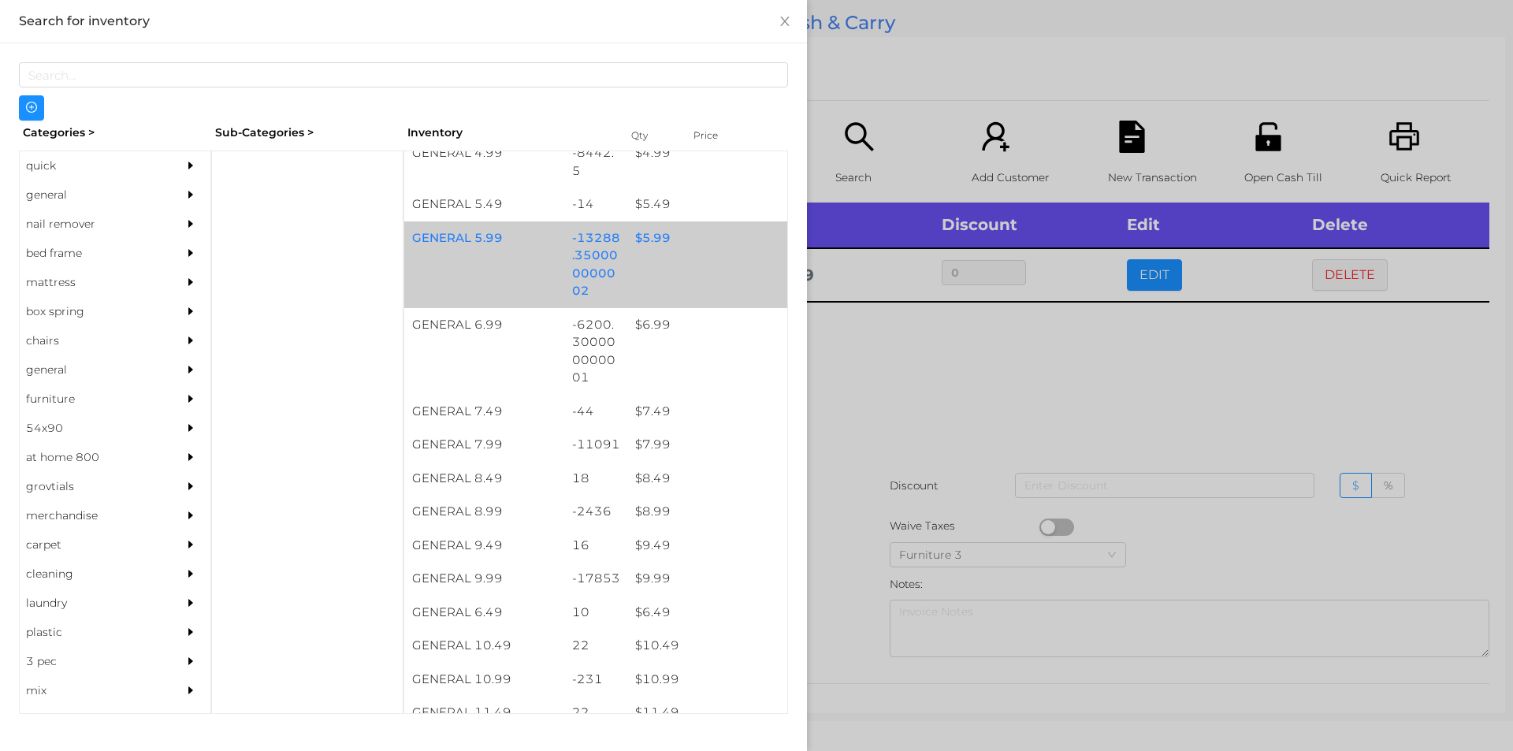
click at [656, 244] on div "$ 5.99" at bounding box center [707, 238] width 160 height 34
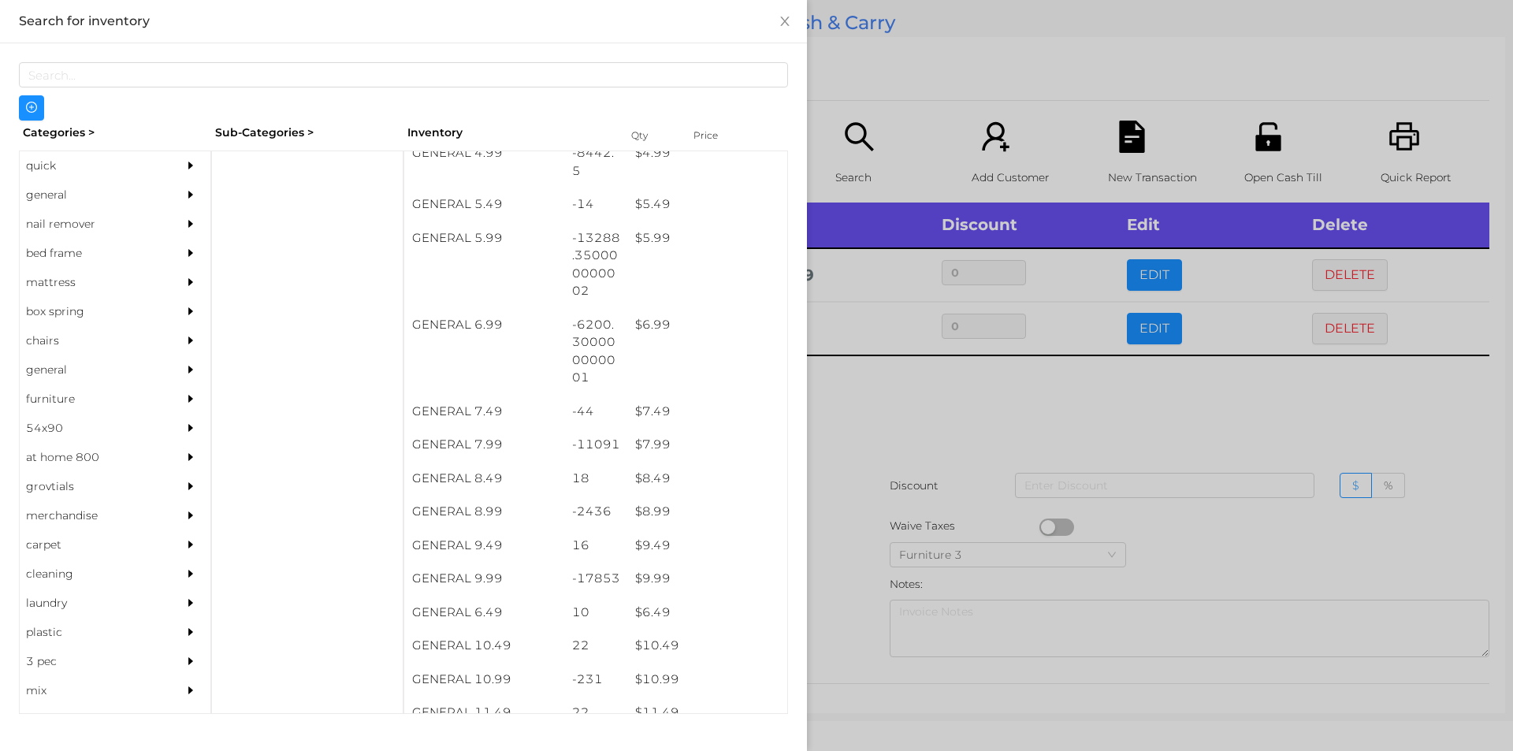
click at [864, 359] on div at bounding box center [756, 375] width 1513 height 751
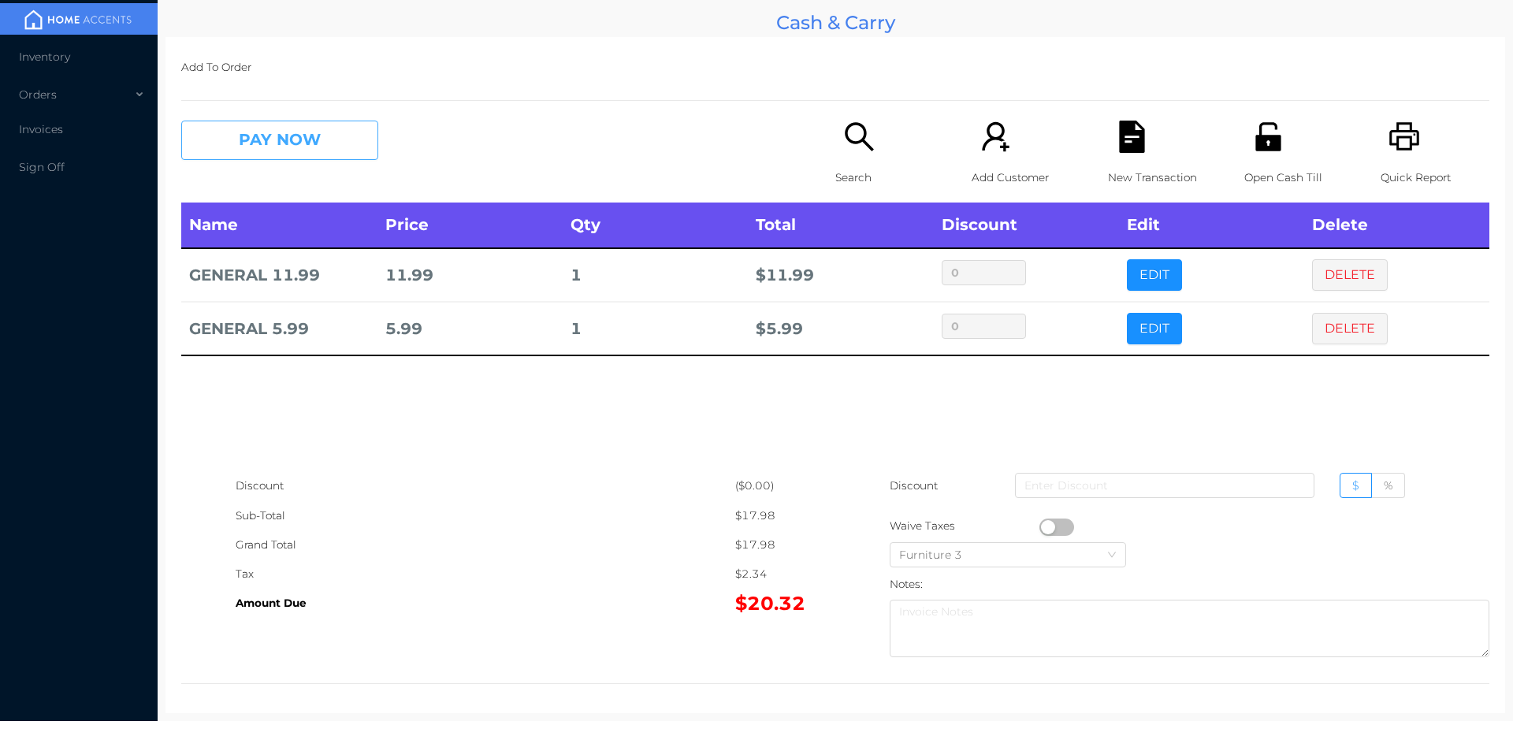
click at [281, 150] on button "PAY NOW" at bounding box center [279, 140] width 197 height 39
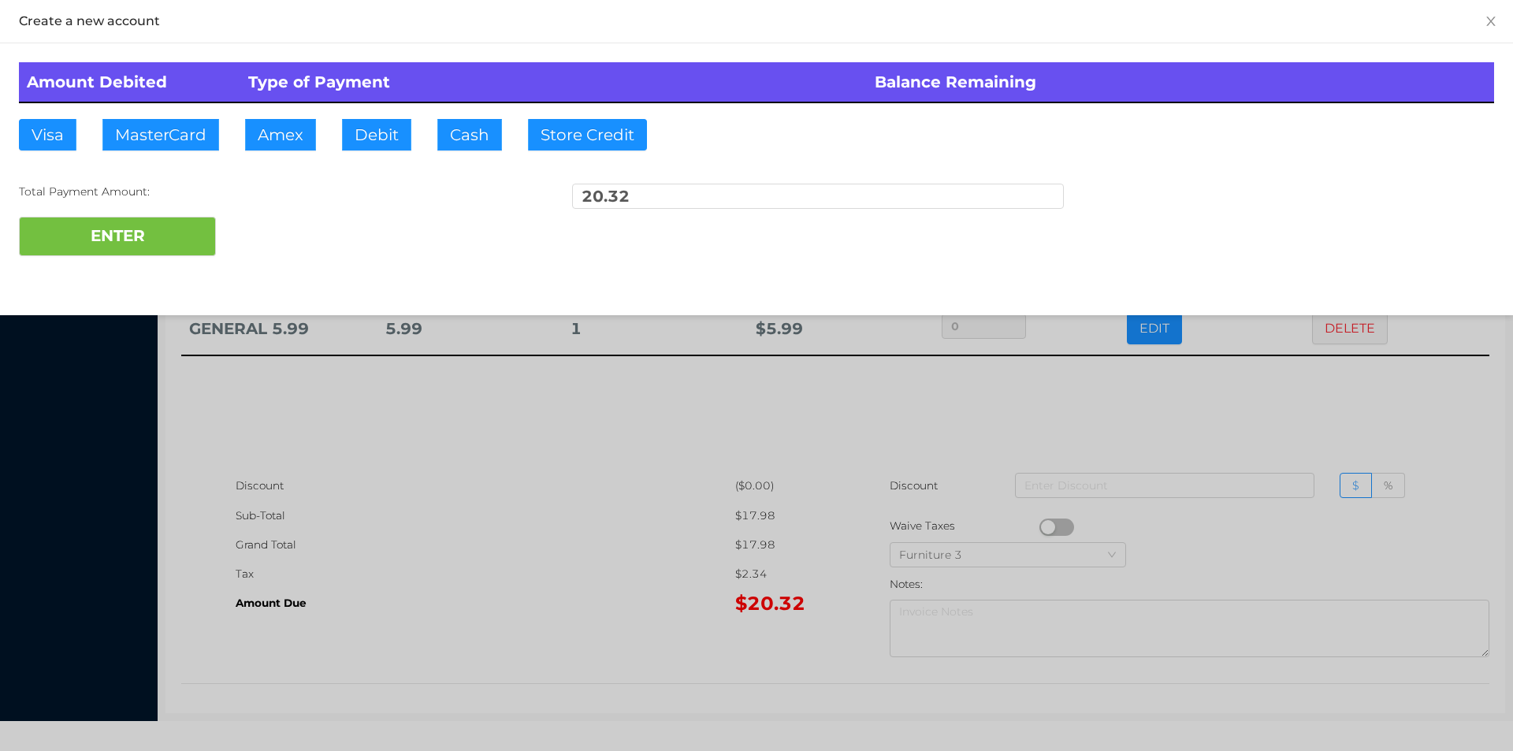
click at [279, 207] on div "Total Payment Amount: 20.32" at bounding box center [756, 200] width 1475 height 33
click at [1308, 395] on div at bounding box center [756, 375] width 1513 height 751
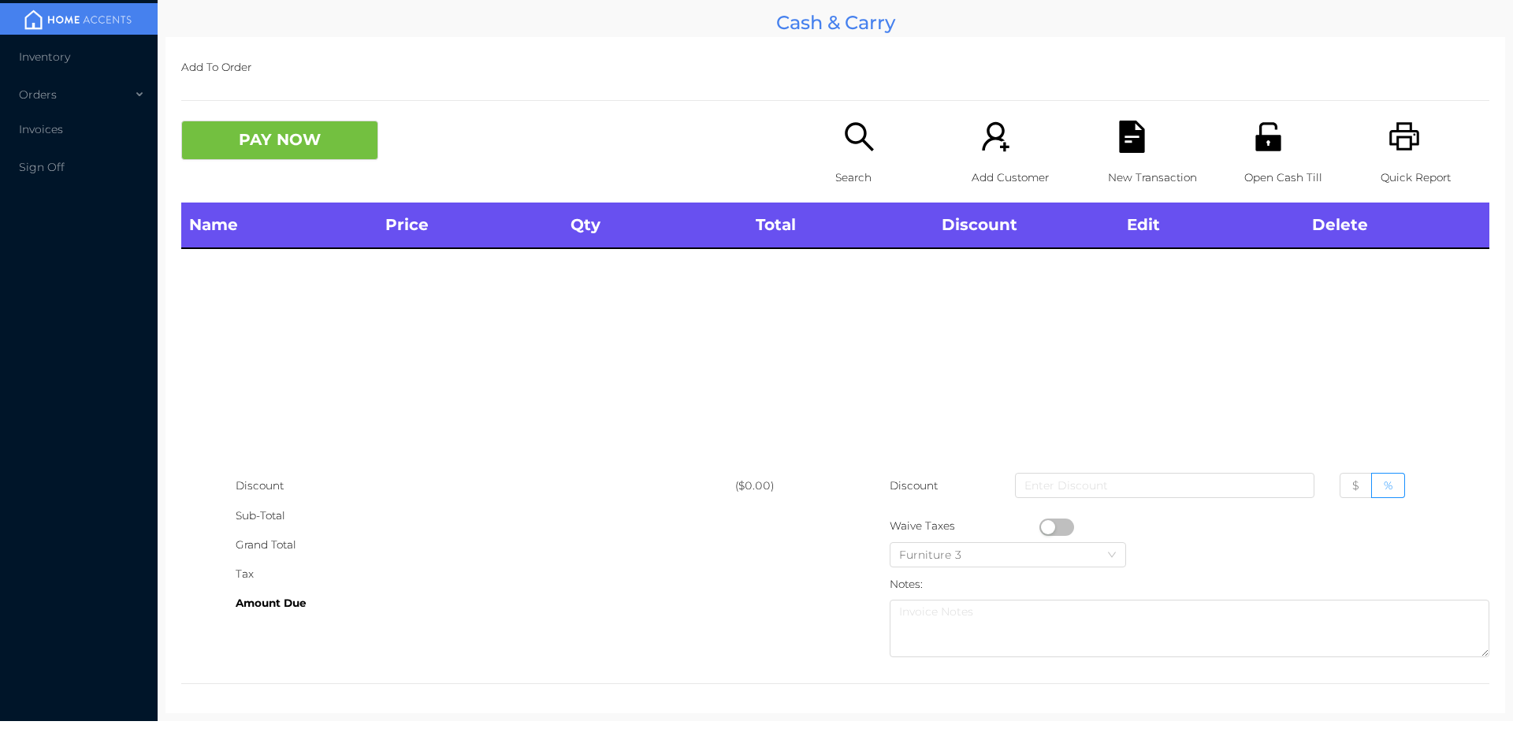
click at [1271, 145] on icon "icon: unlock" at bounding box center [1268, 137] width 32 height 32
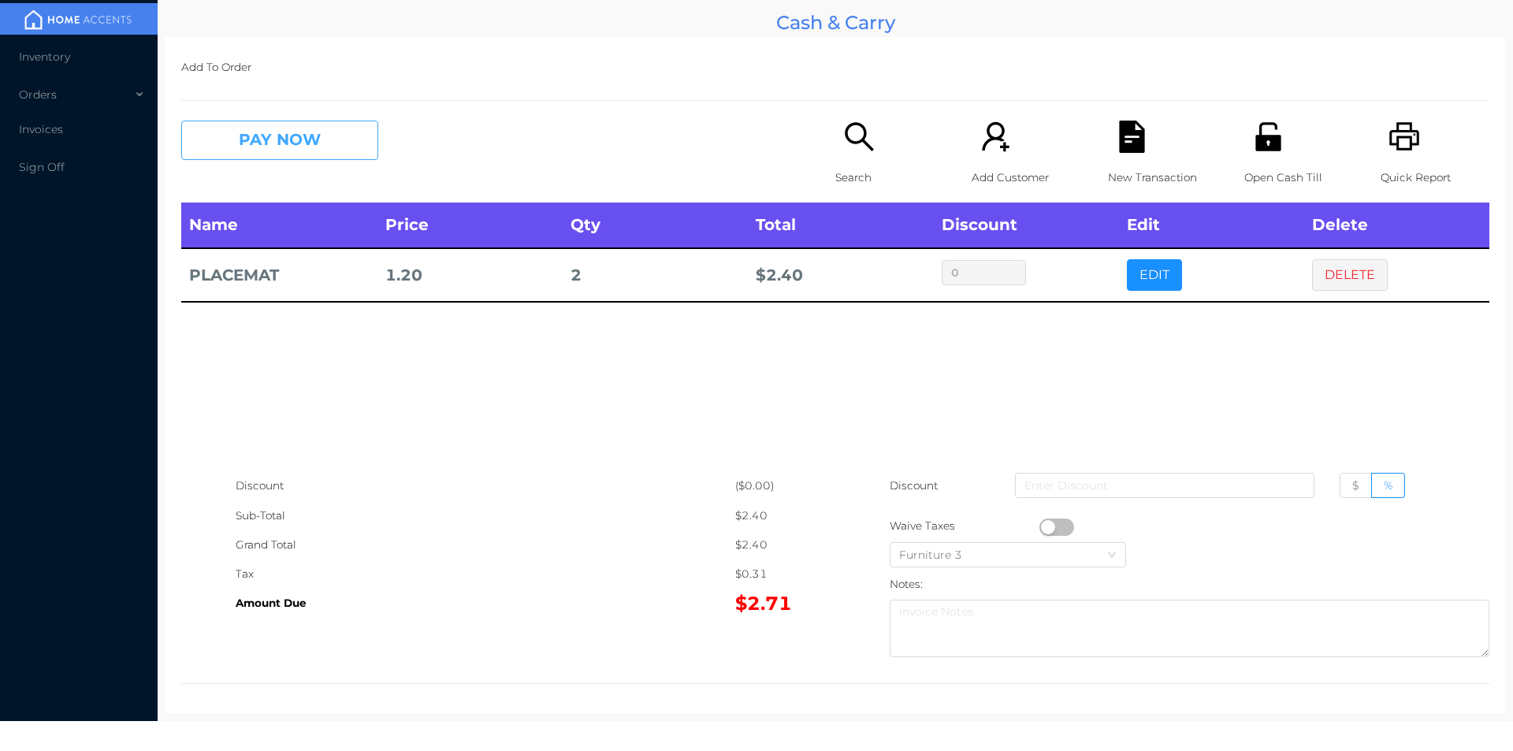
click at [268, 150] on button "PAY NOW" at bounding box center [279, 140] width 197 height 39
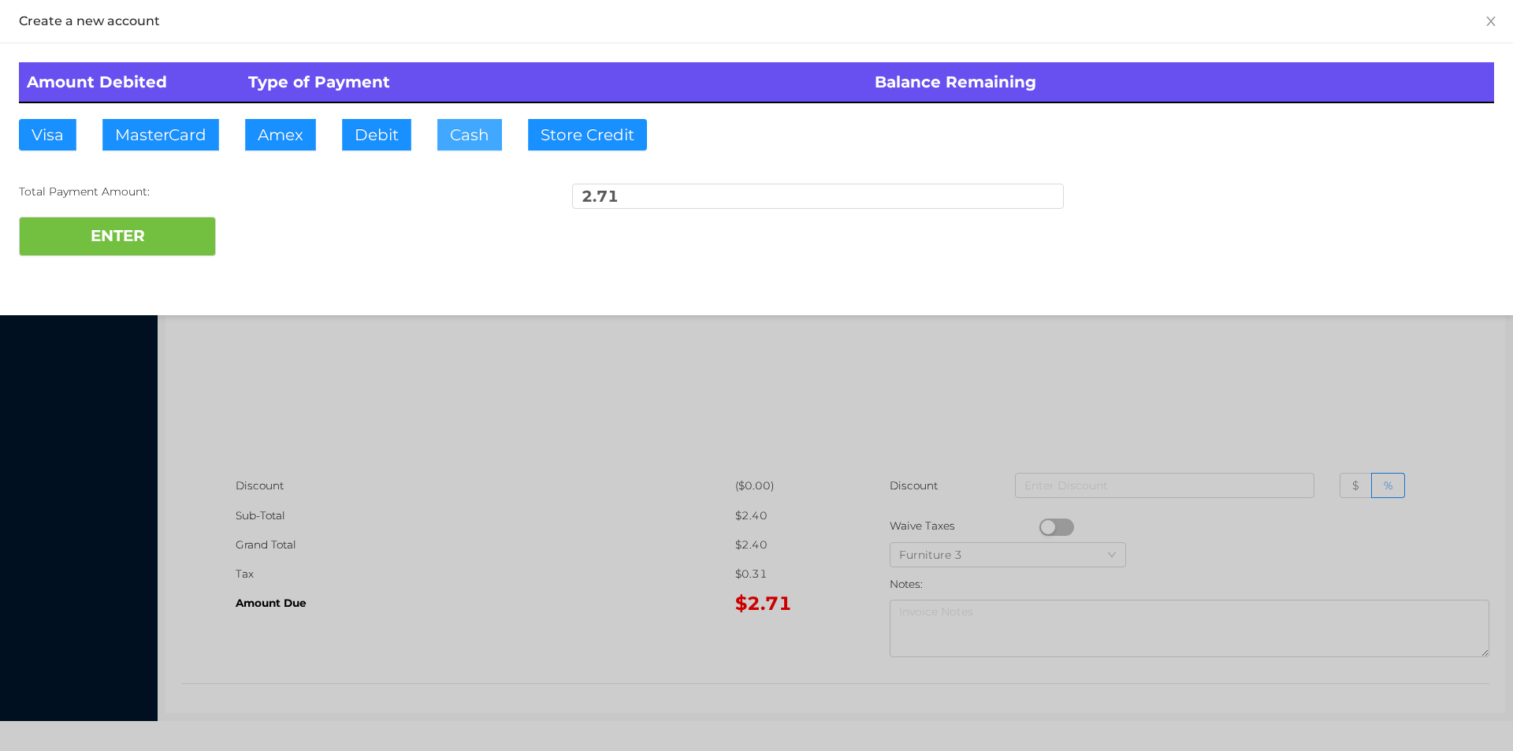
click at [450, 148] on button "Cash" at bounding box center [469, 135] width 65 height 32
type input "10."
click at [154, 232] on button "ENTER" at bounding box center [117, 236] width 197 height 39
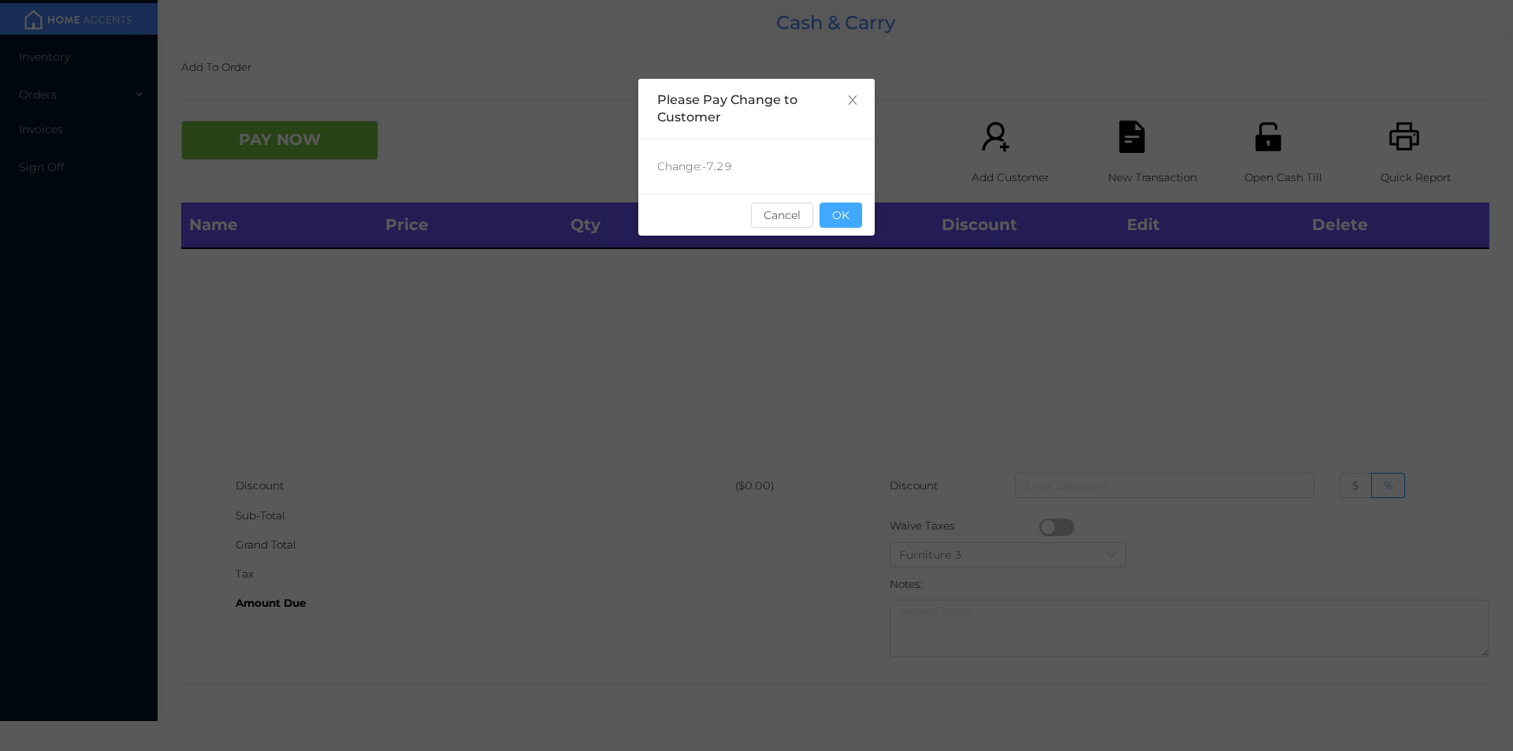
click at [847, 207] on button "OK" at bounding box center [841, 215] width 43 height 25
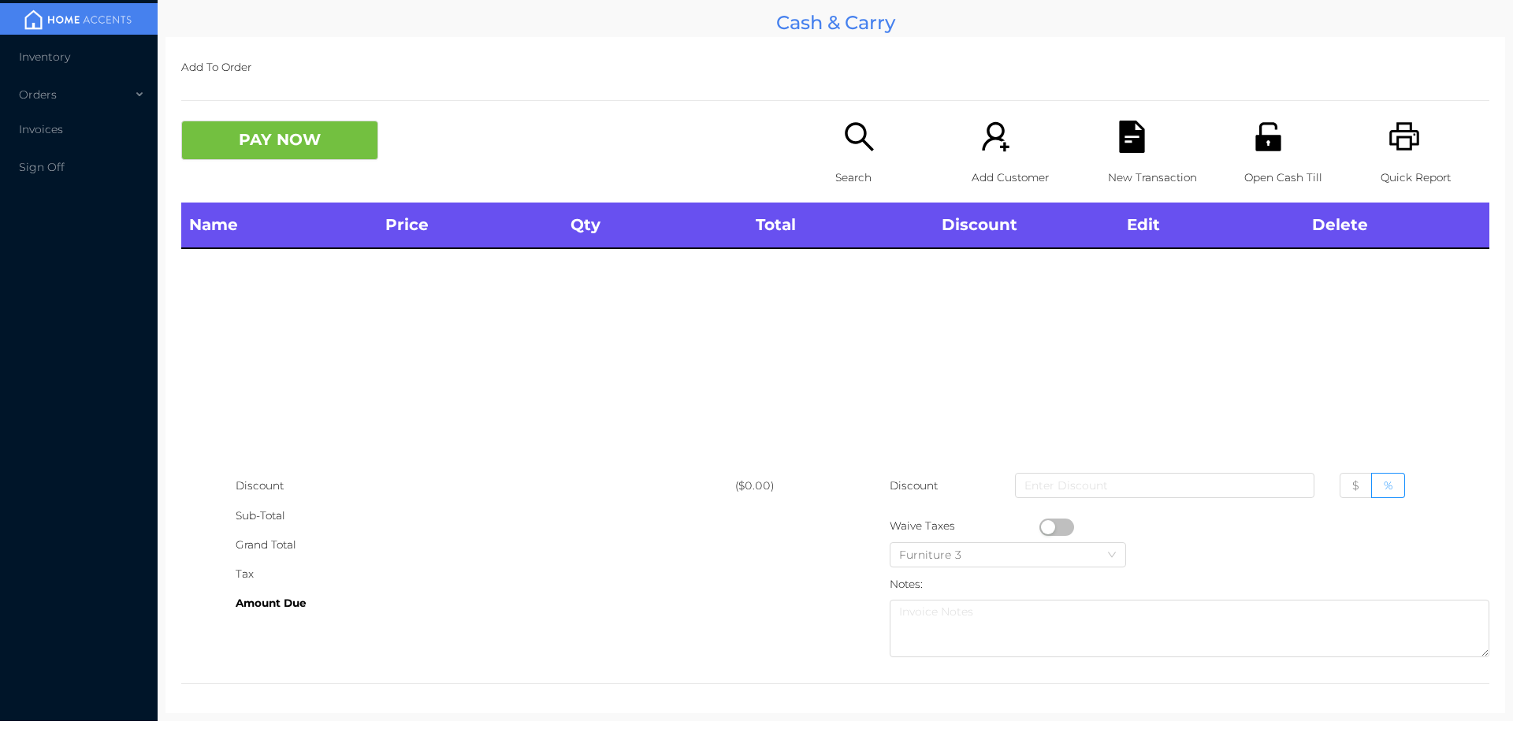
click at [848, 255] on div "Name Price Qty Total Discount Edit Delete" at bounding box center [835, 337] width 1308 height 269
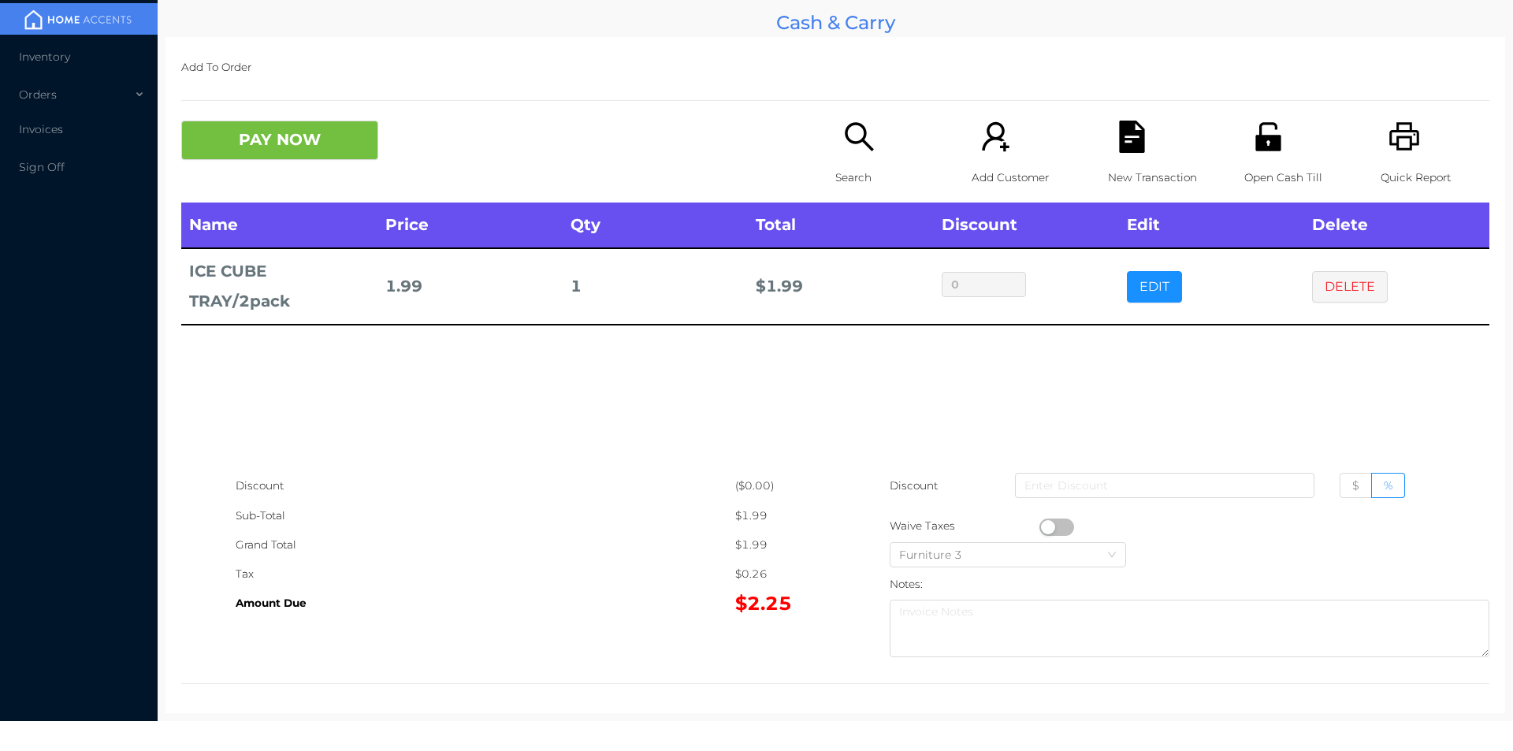
click at [1282, 151] on div "Open Cash Till" at bounding box center [1298, 162] width 109 height 82
click at [1341, 277] on button "DELETE" at bounding box center [1350, 287] width 76 height 32
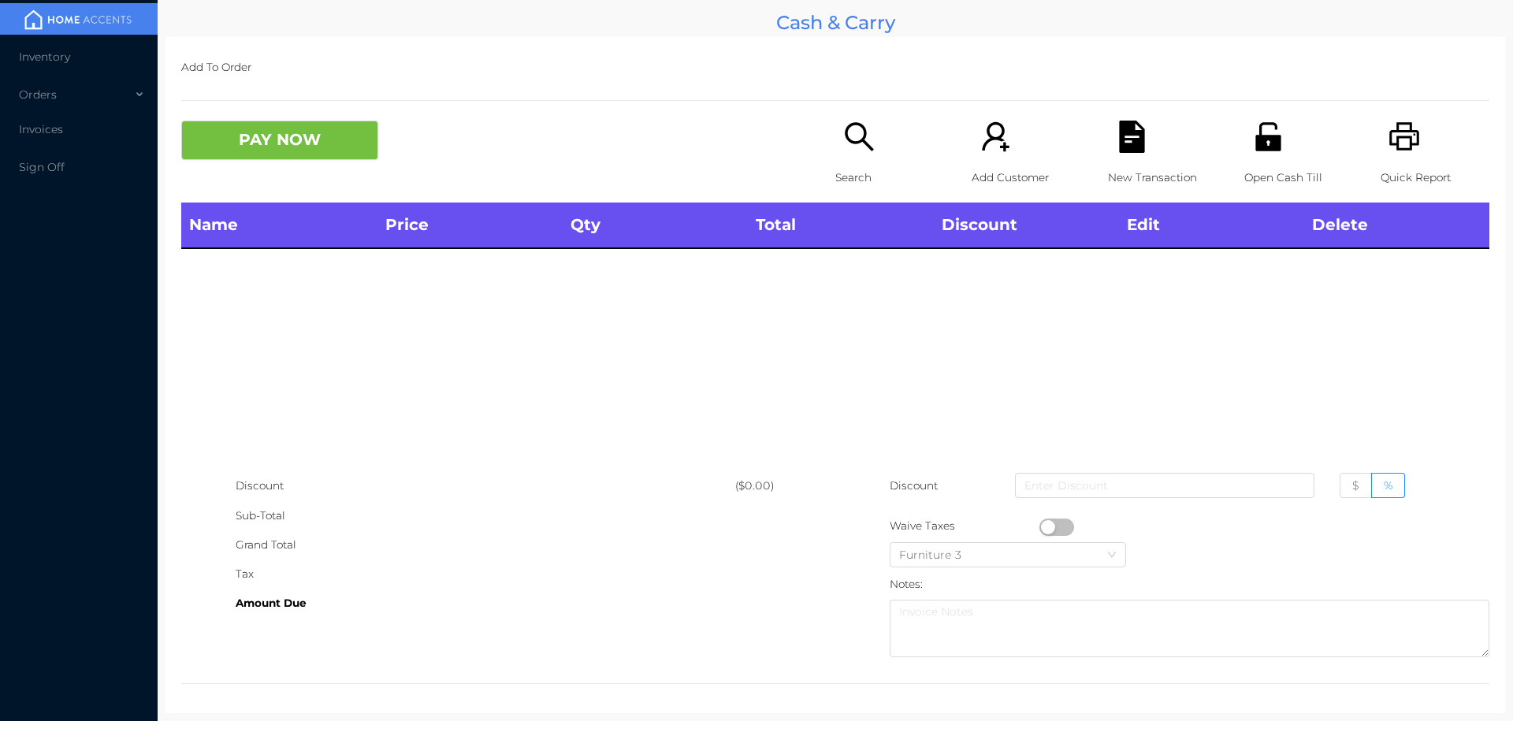
click at [868, 157] on div "Search" at bounding box center [889, 162] width 109 height 82
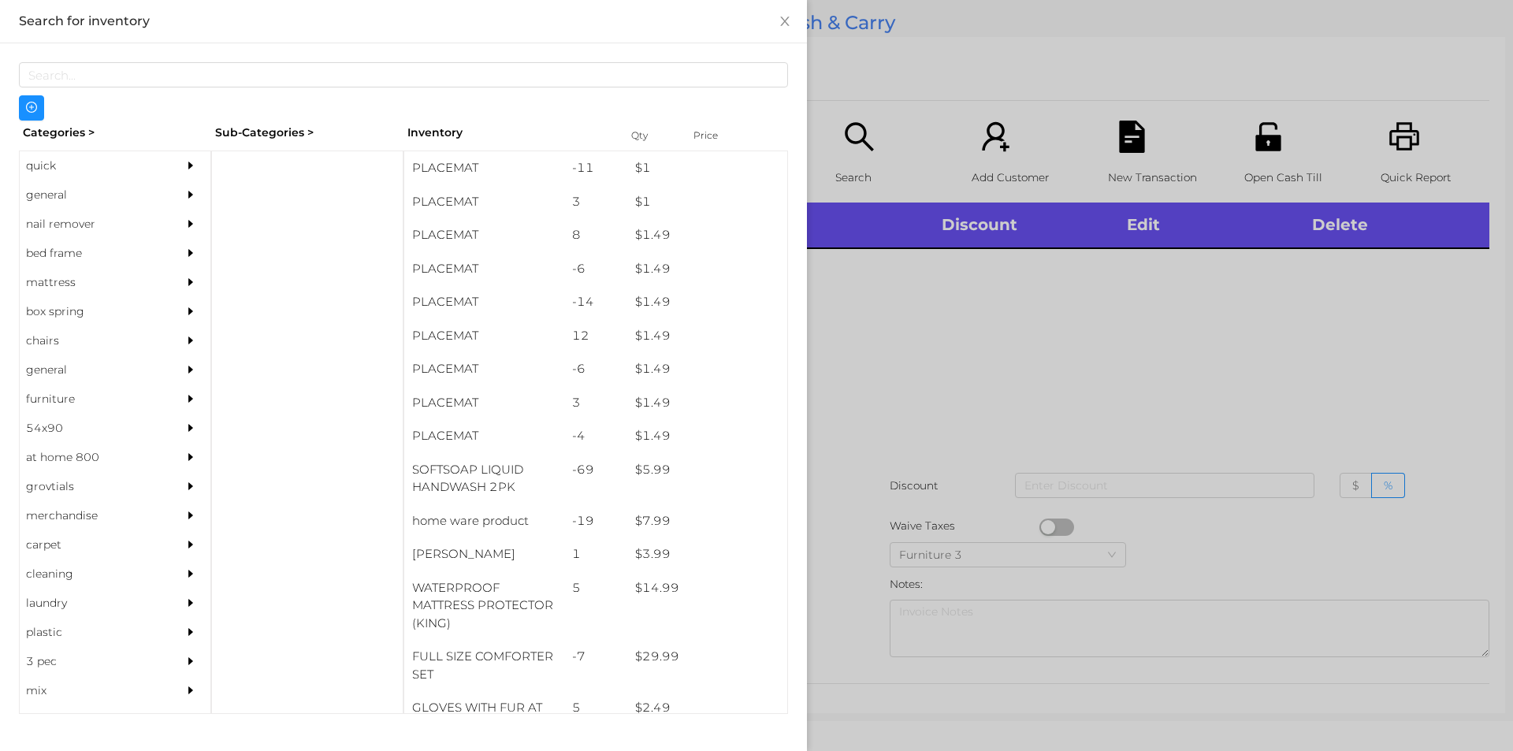
click at [67, 199] on div "general" at bounding box center [91, 194] width 143 height 29
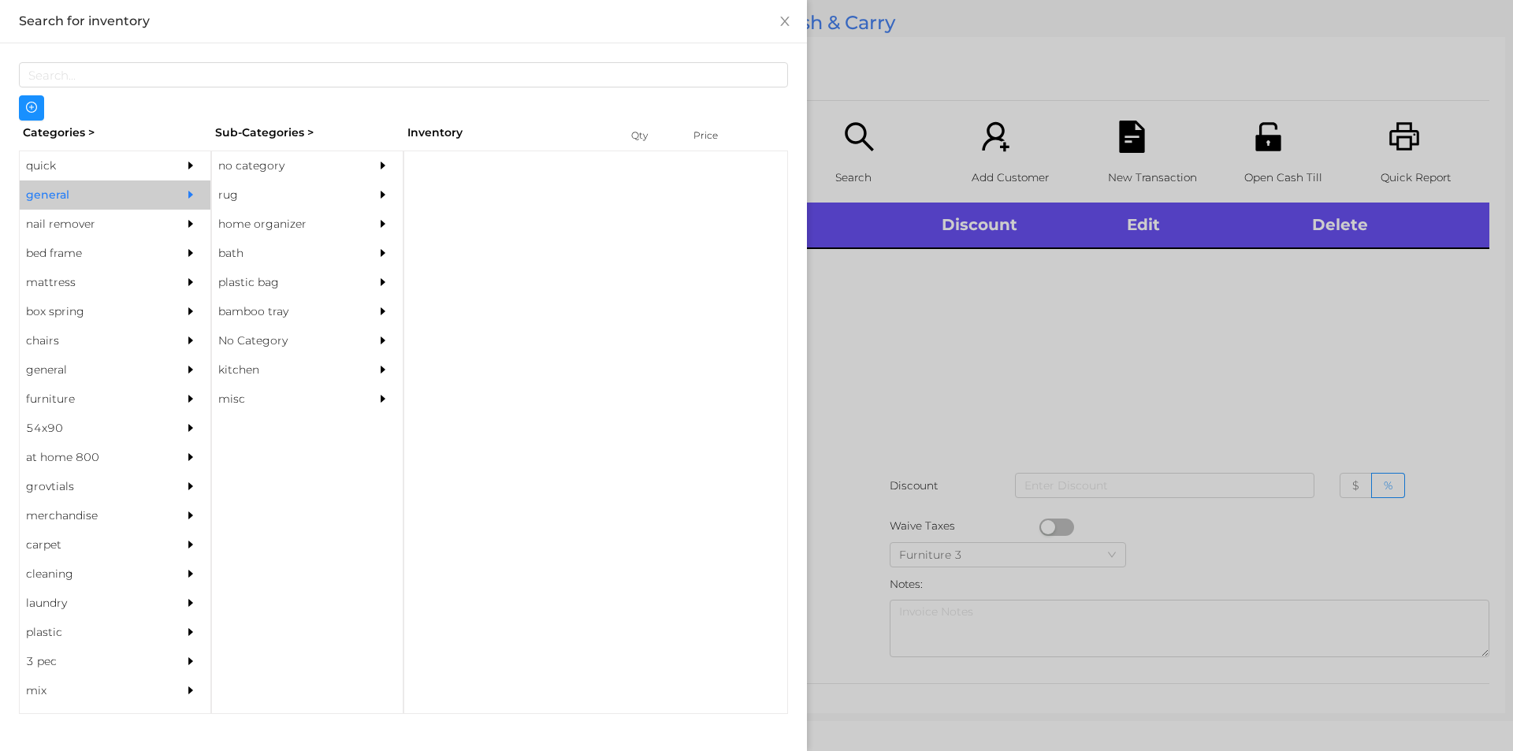
click at [250, 176] on div "no category" at bounding box center [283, 165] width 143 height 29
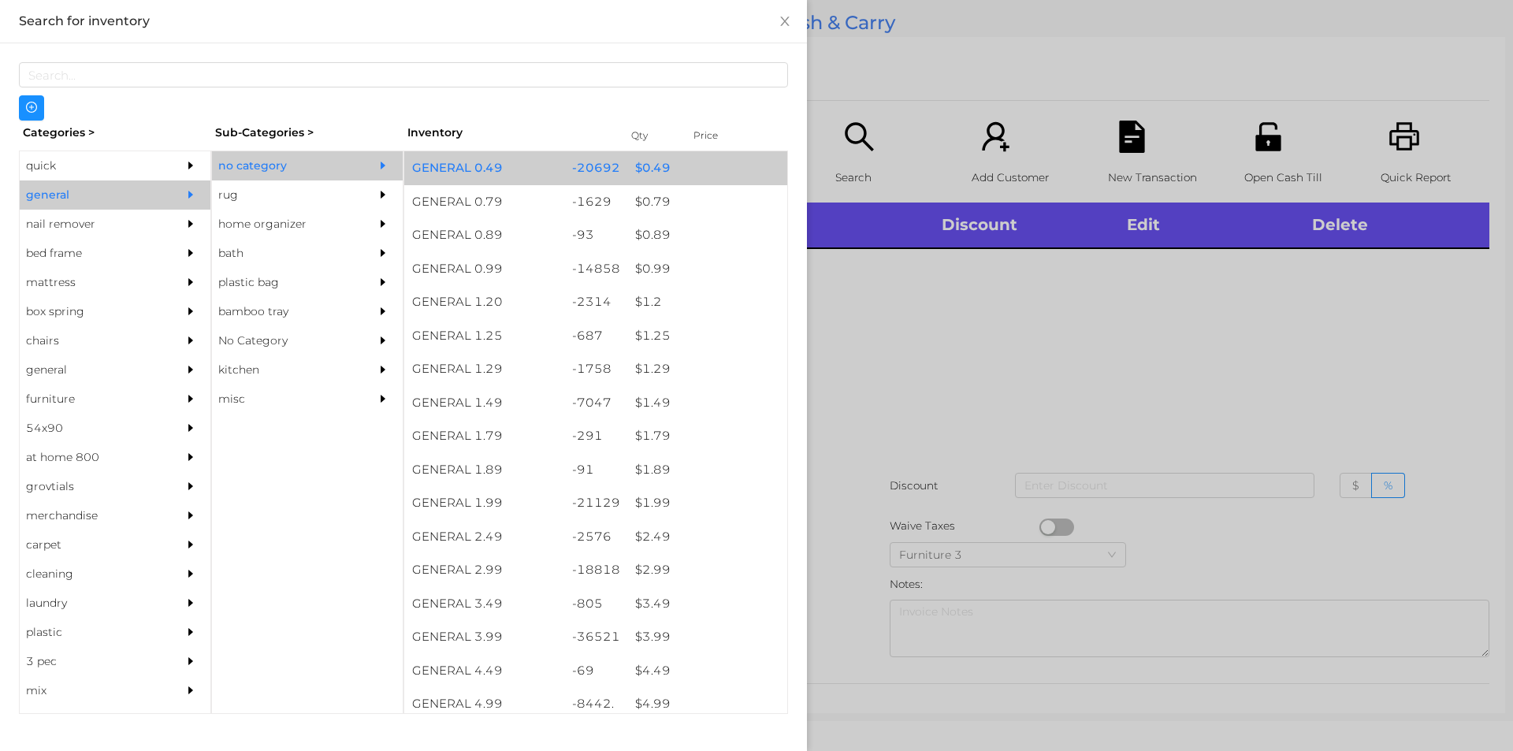
click at [646, 164] on div "$ 0.49" at bounding box center [707, 168] width 160 height 34
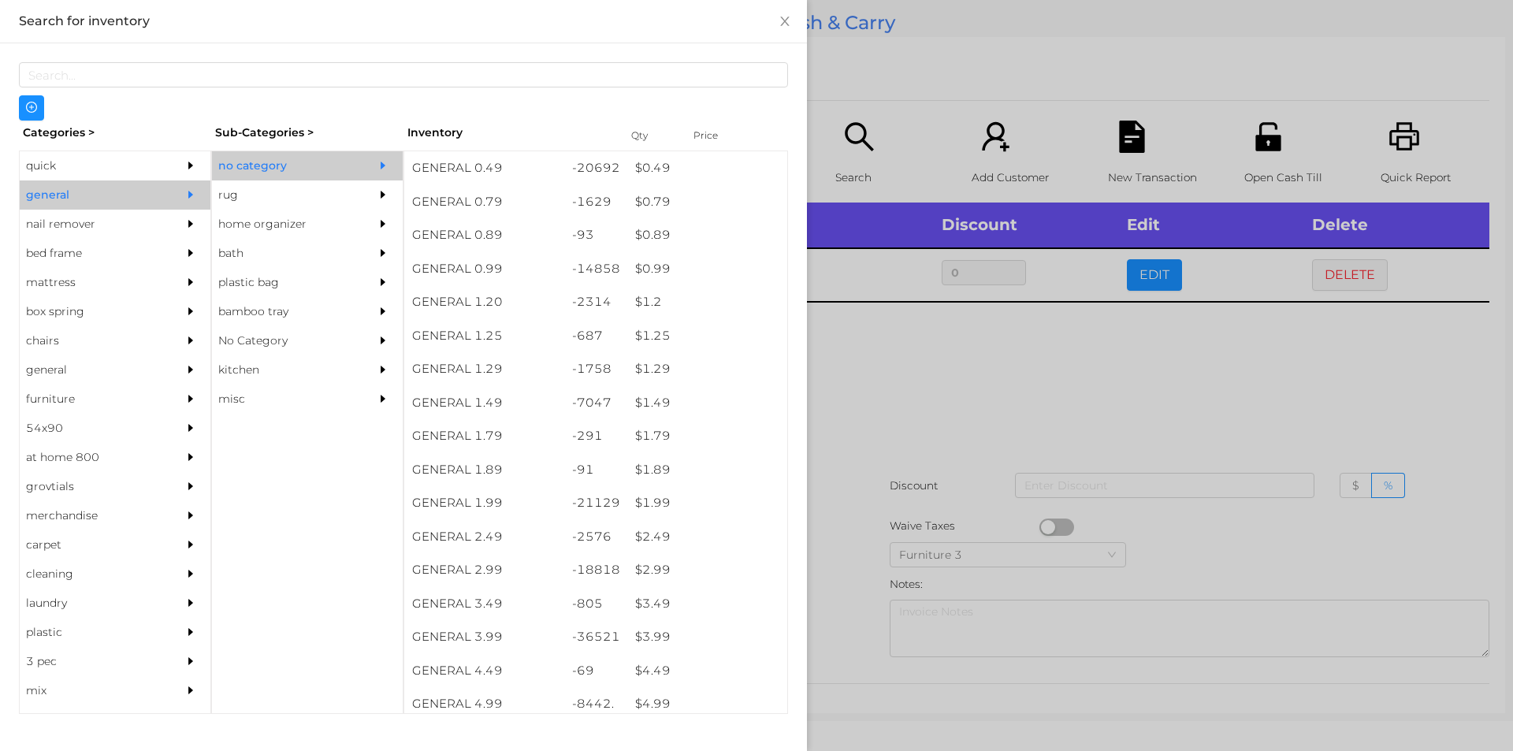
click at [911, 347] on div at bounding box center [756, 375] width 1513 height 751
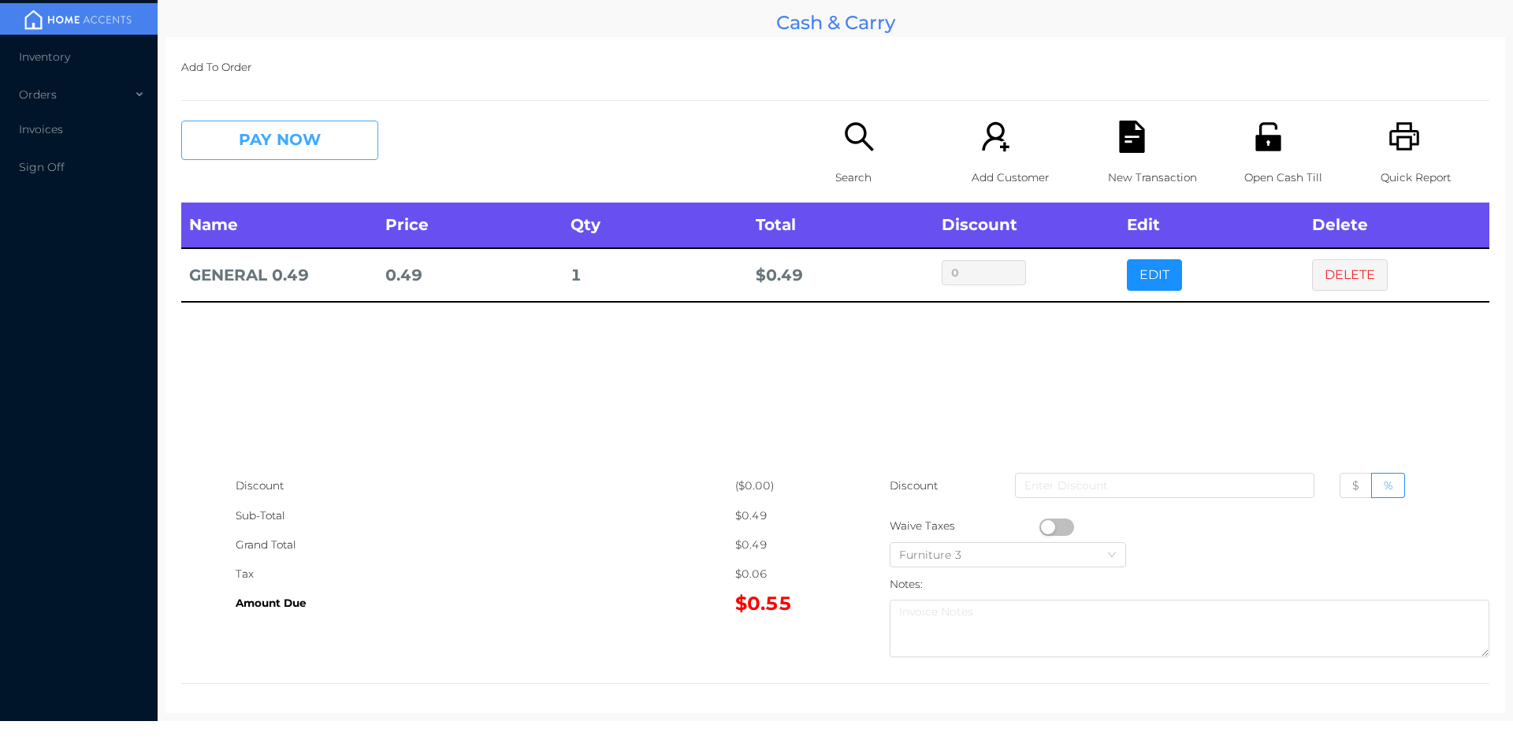
click at [279, 147] on button "PAY NOW" at bounding box center [279, 140] width 197 height 39
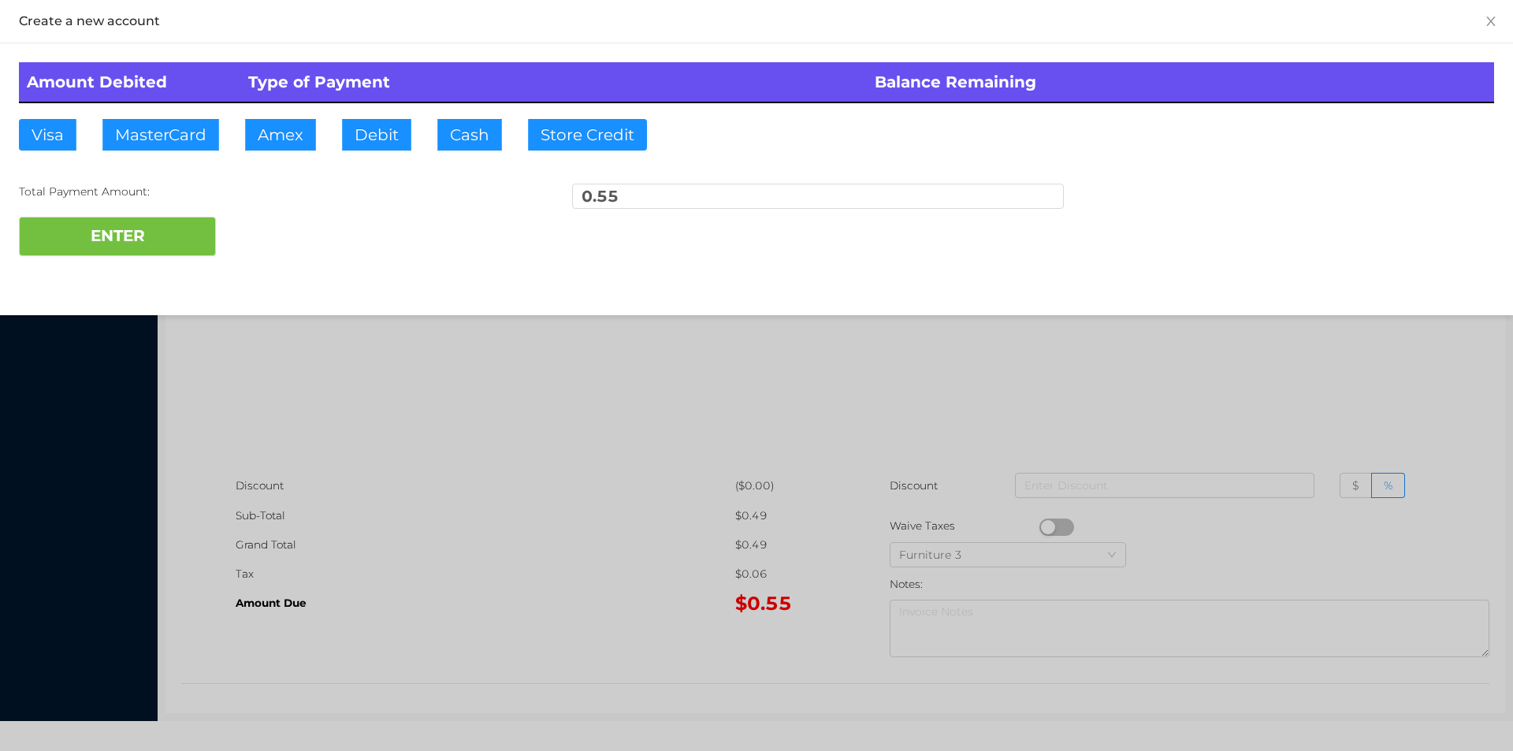
click at [543, 460] on div at bounding box center [756, 375] width 1513 height 751
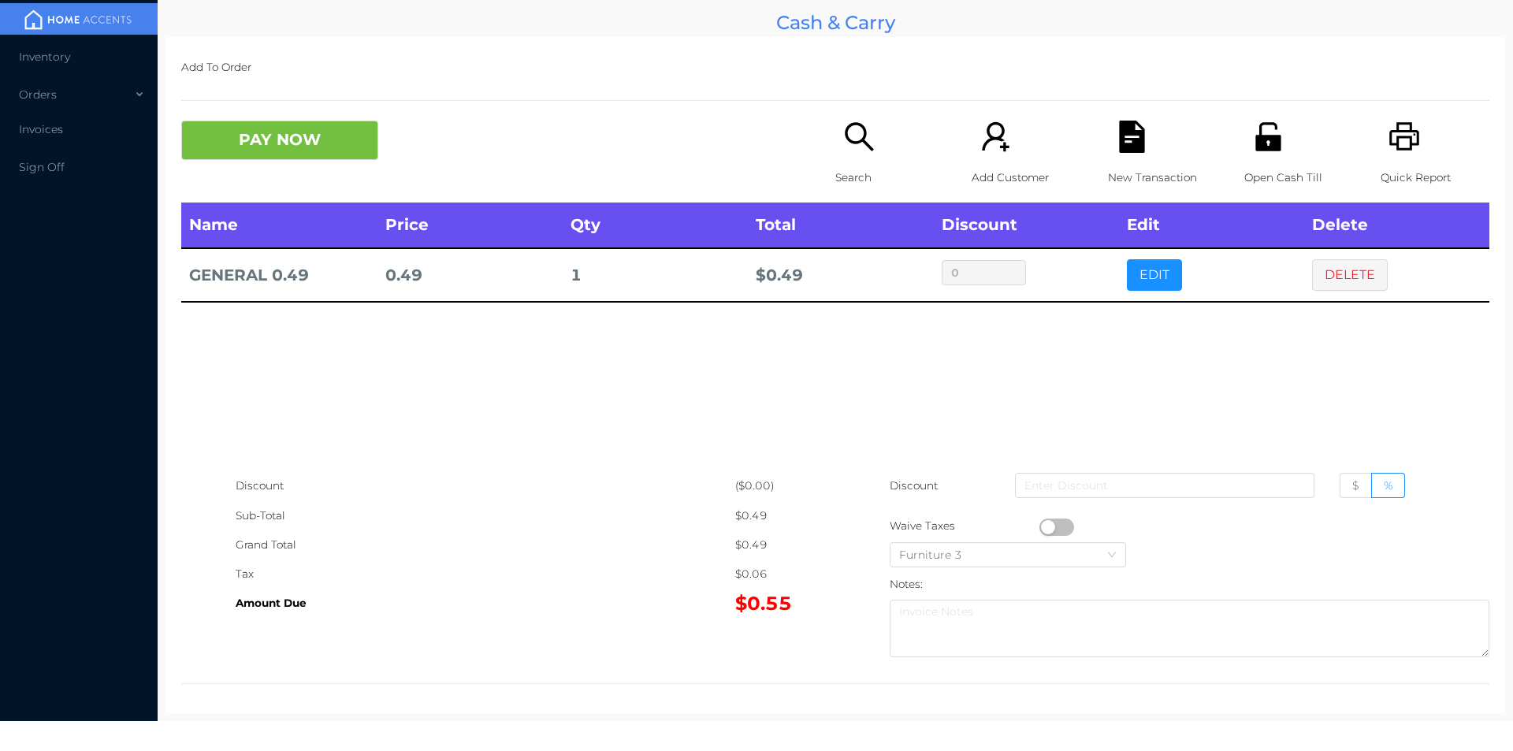
click at [1257, 163] on p "Open Cash Till" at bounding box center [1298, 177] width 109 height 29
click at [275, 150] on button "PAY NOW" at bounding box center [279, 140] width 197 height 39
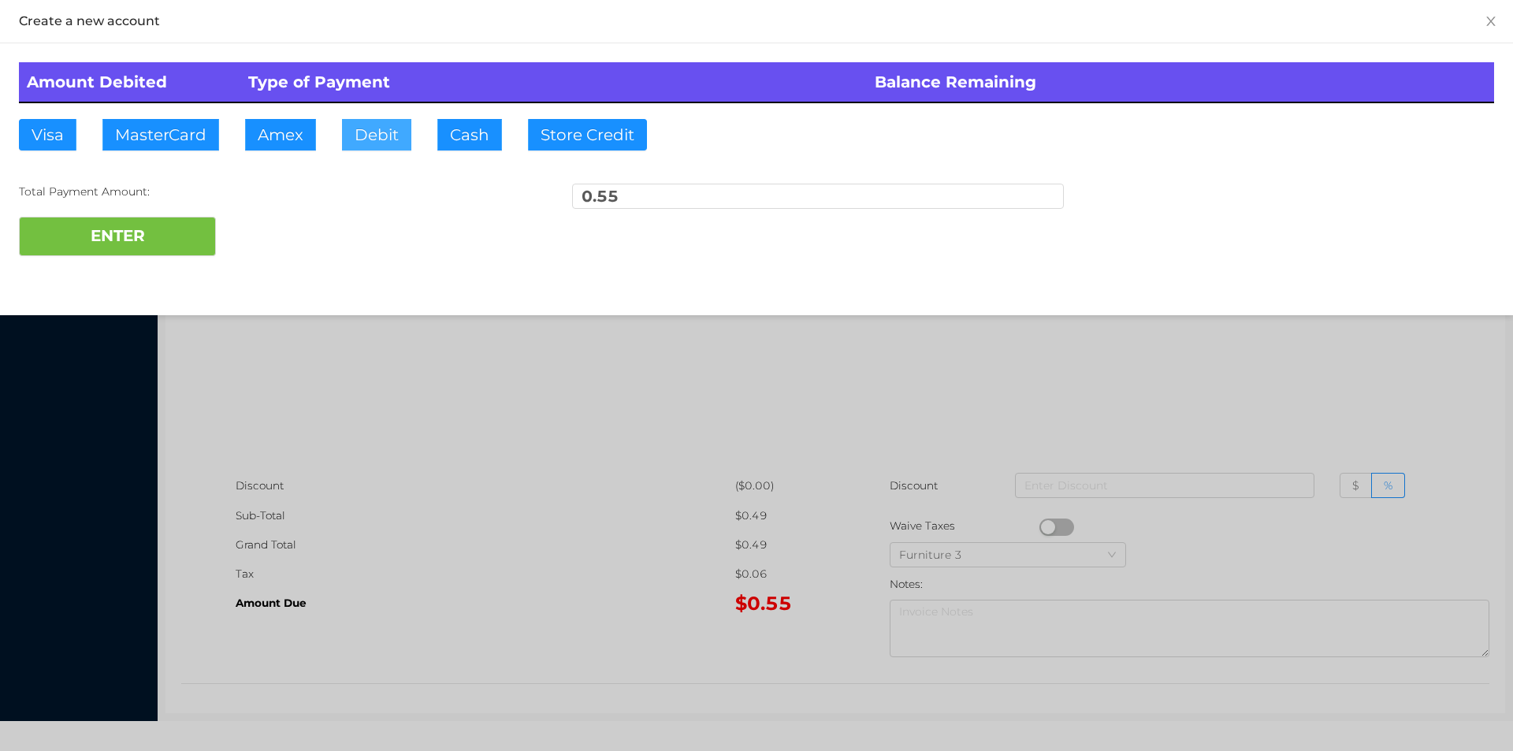
click at [366, 142] on button "Debit" at bounding box center [376, 135] width 69 height 32
click at [138, 234] on button "ENTER" at bounding box center [117, 236] width 197 height 39
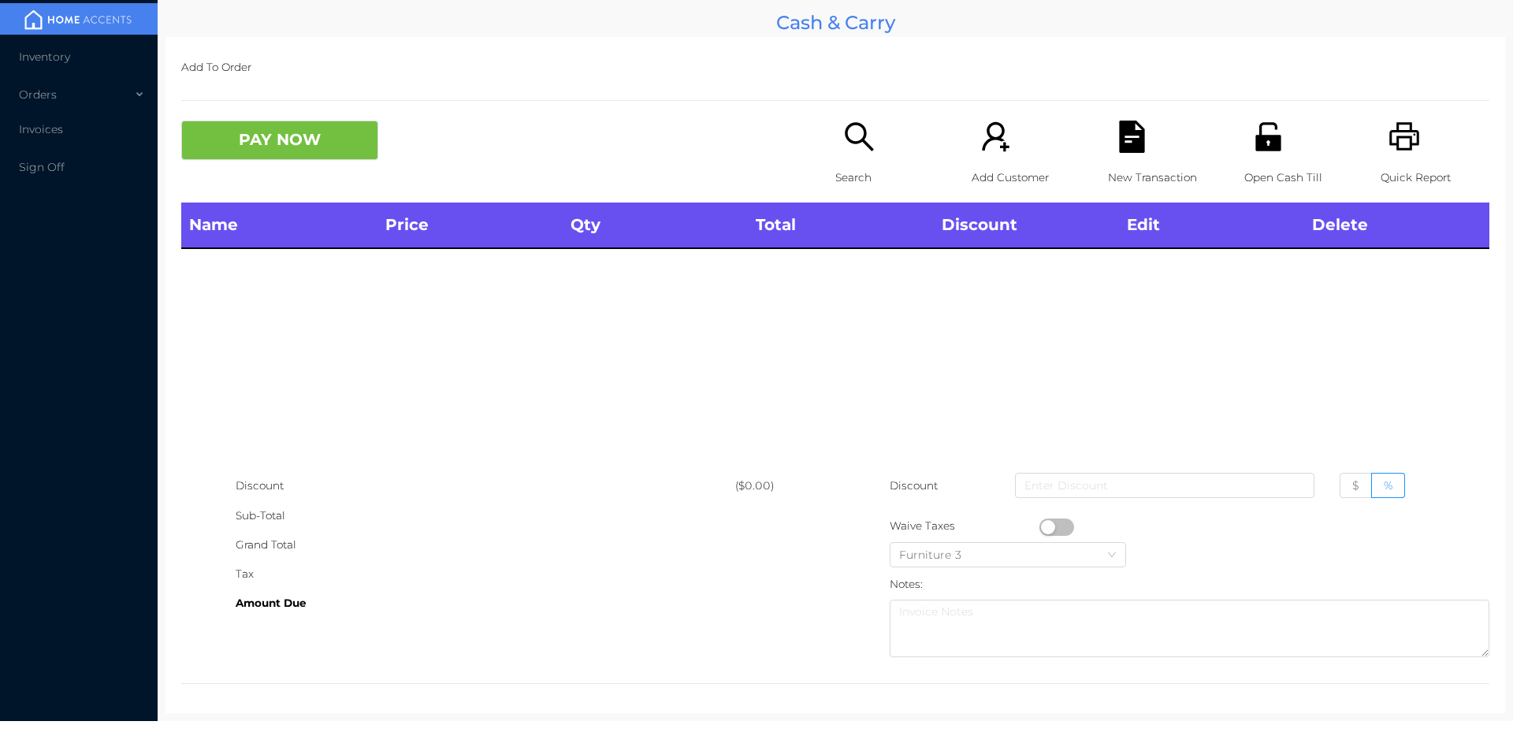
click at [875, 151] on div "Search" at bounding box center [889, 162] width 109 height 82
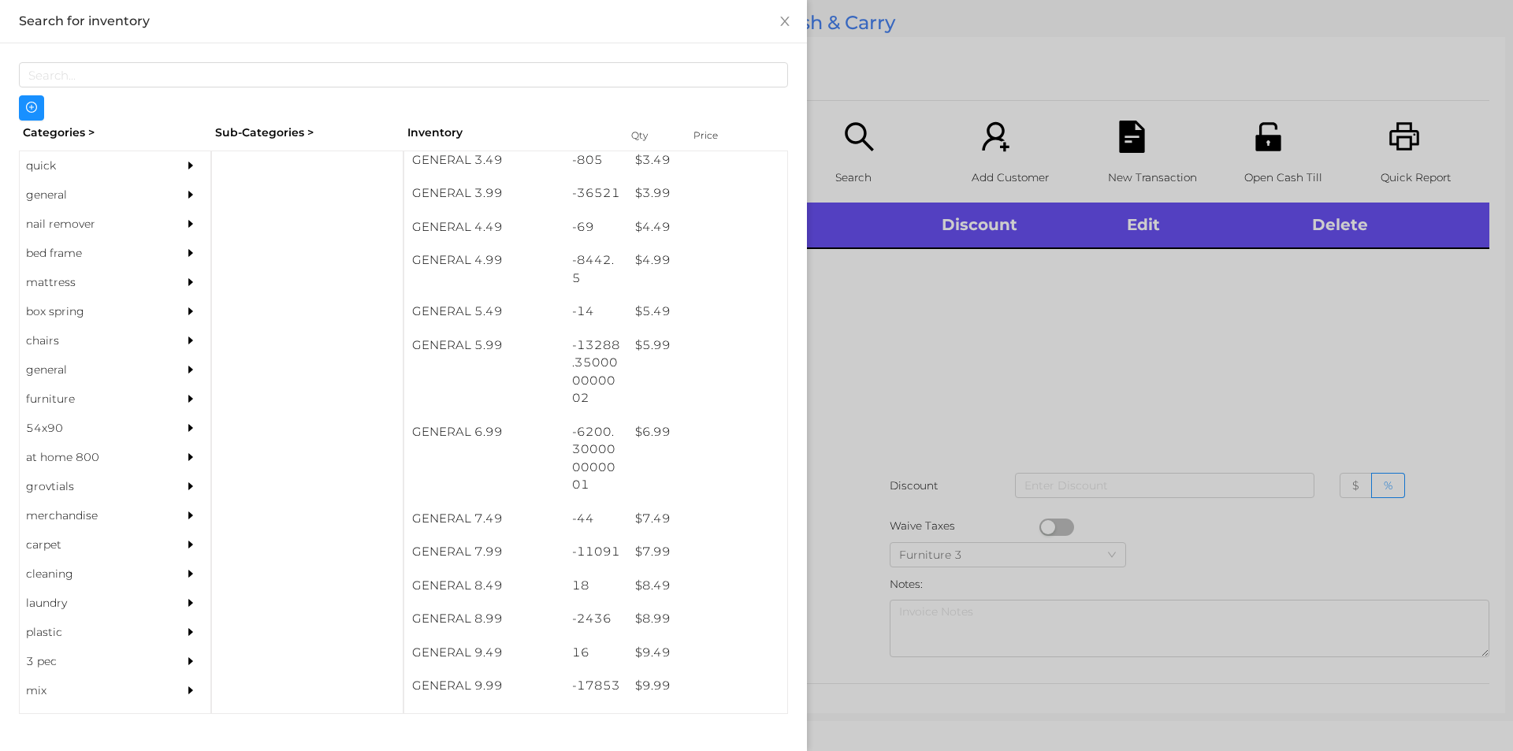
scroll to position [444, 0]
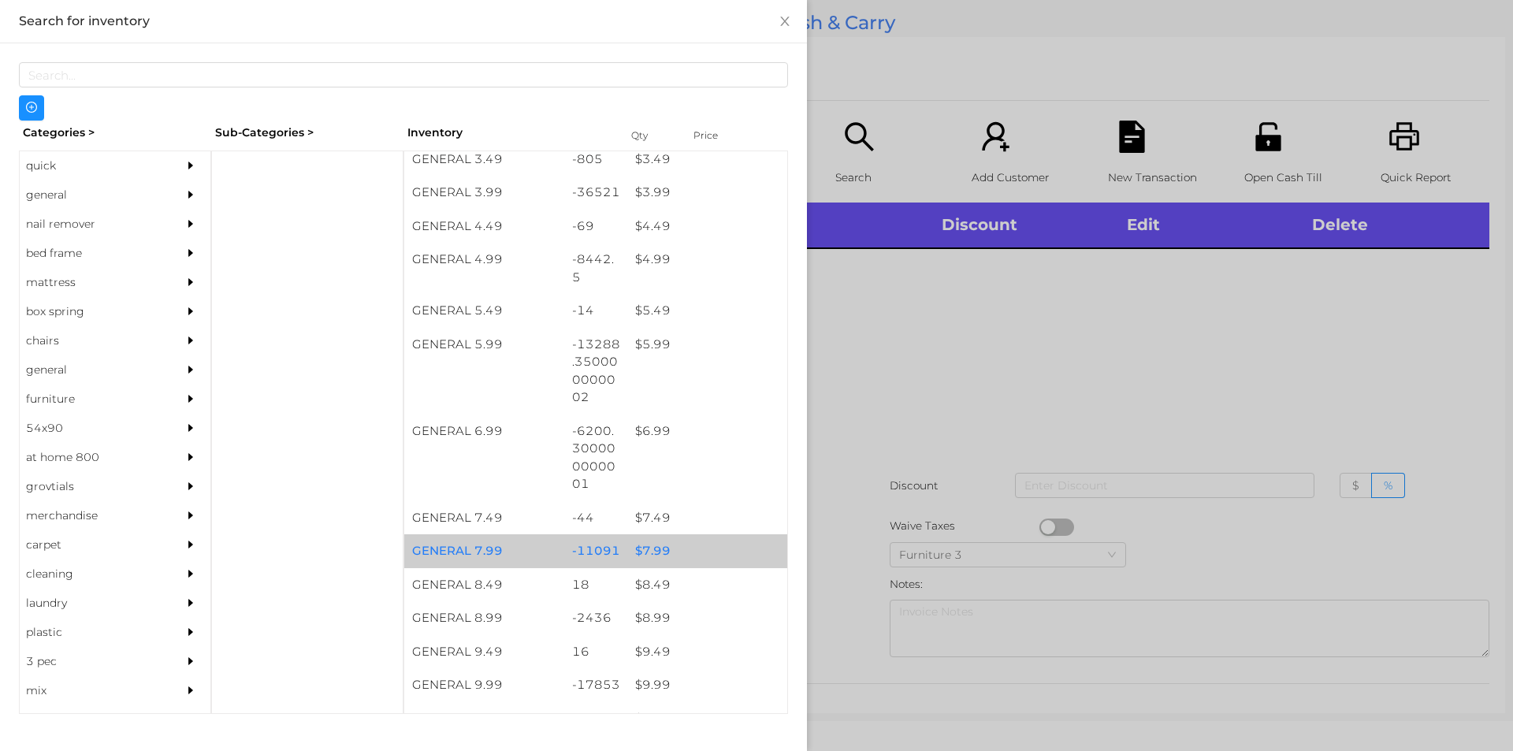
click at [638, 563] on div "$ 7.99" at bounding box center [707, 551] width 160 height 34
click at [632, 550] on div "$ 7.99" at bounding box center [707, 551] width 160 height 34
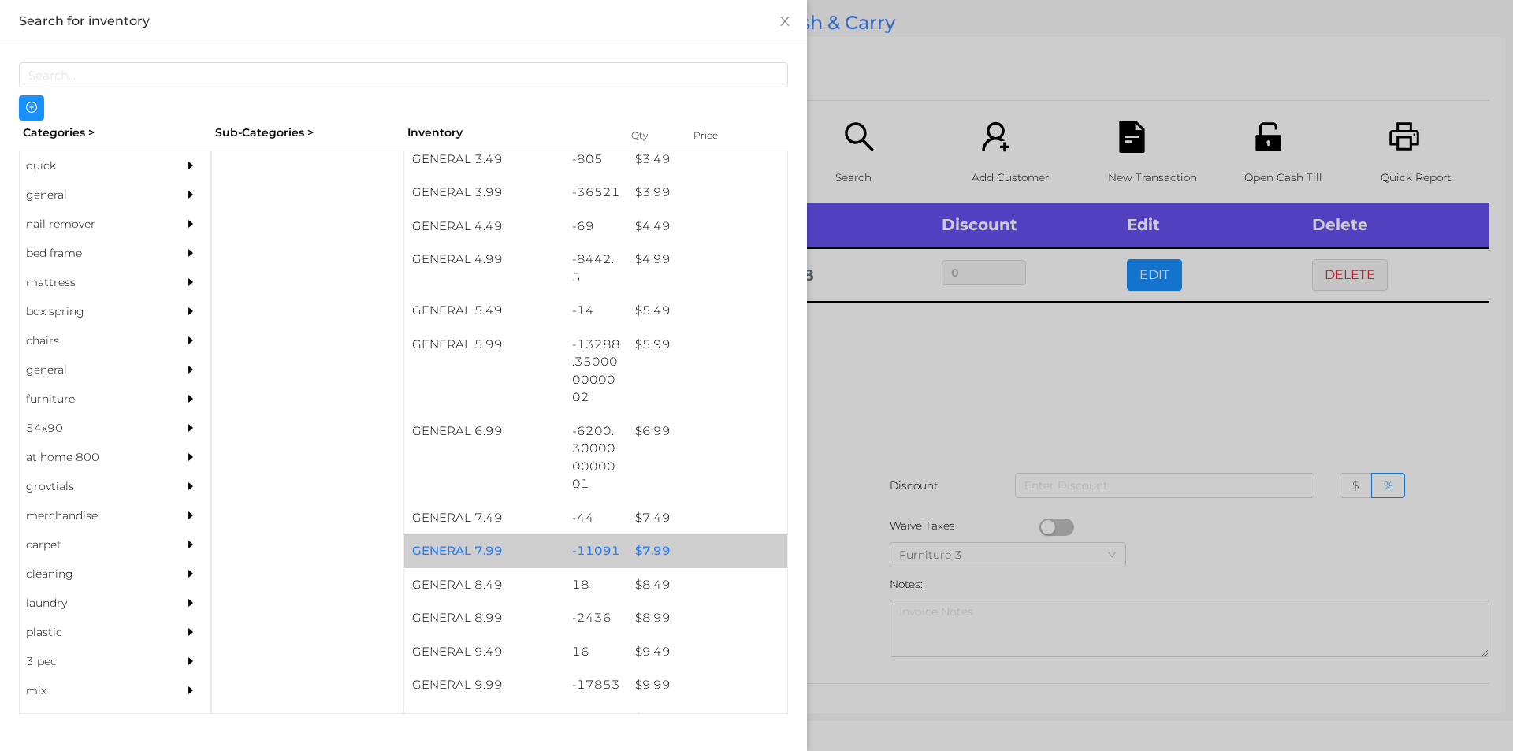
click at [653, 547] on div "$ 7.99" at bounding box center [707, 551] width 160 height 34
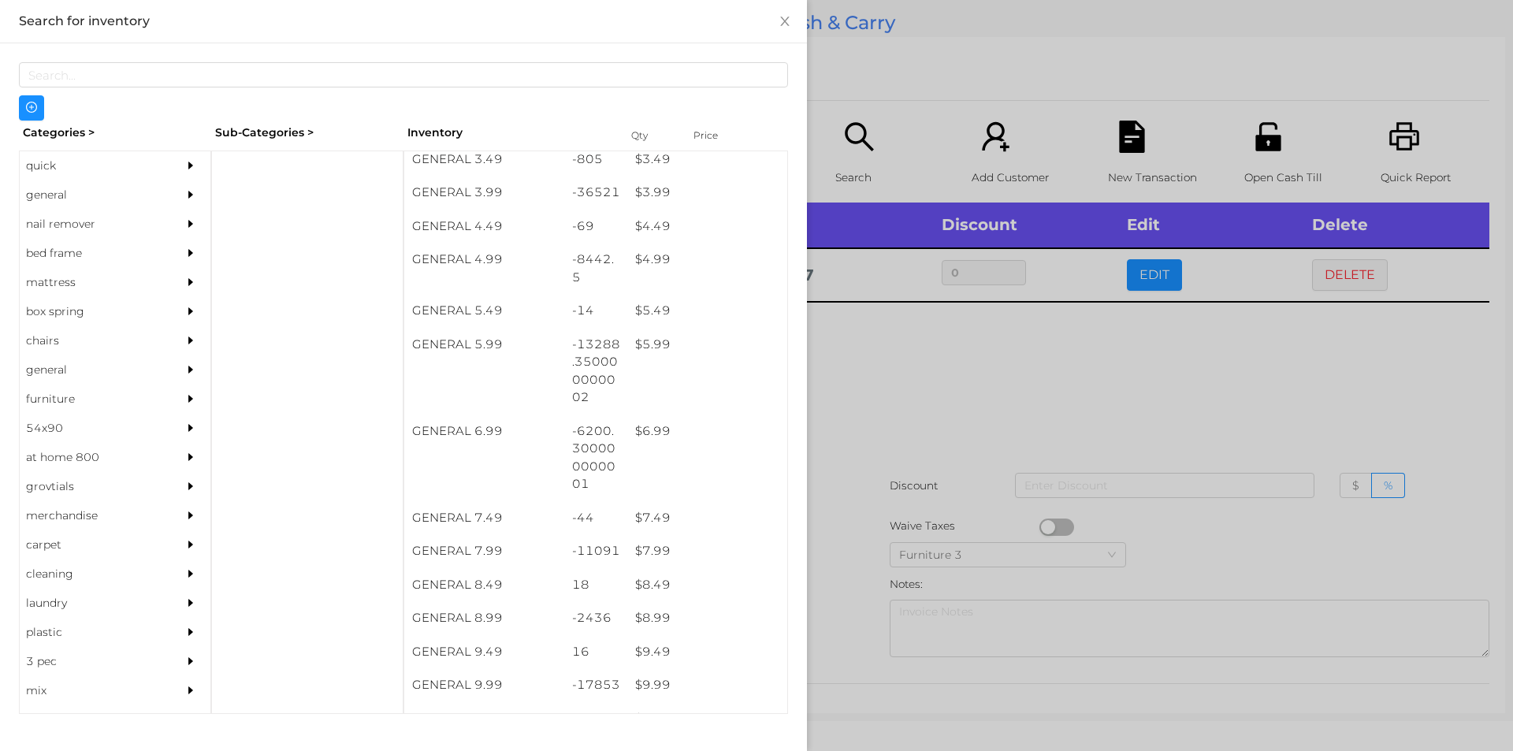
click at [860, 436] on div at bounding box center [756, 375] width 1513 height 751
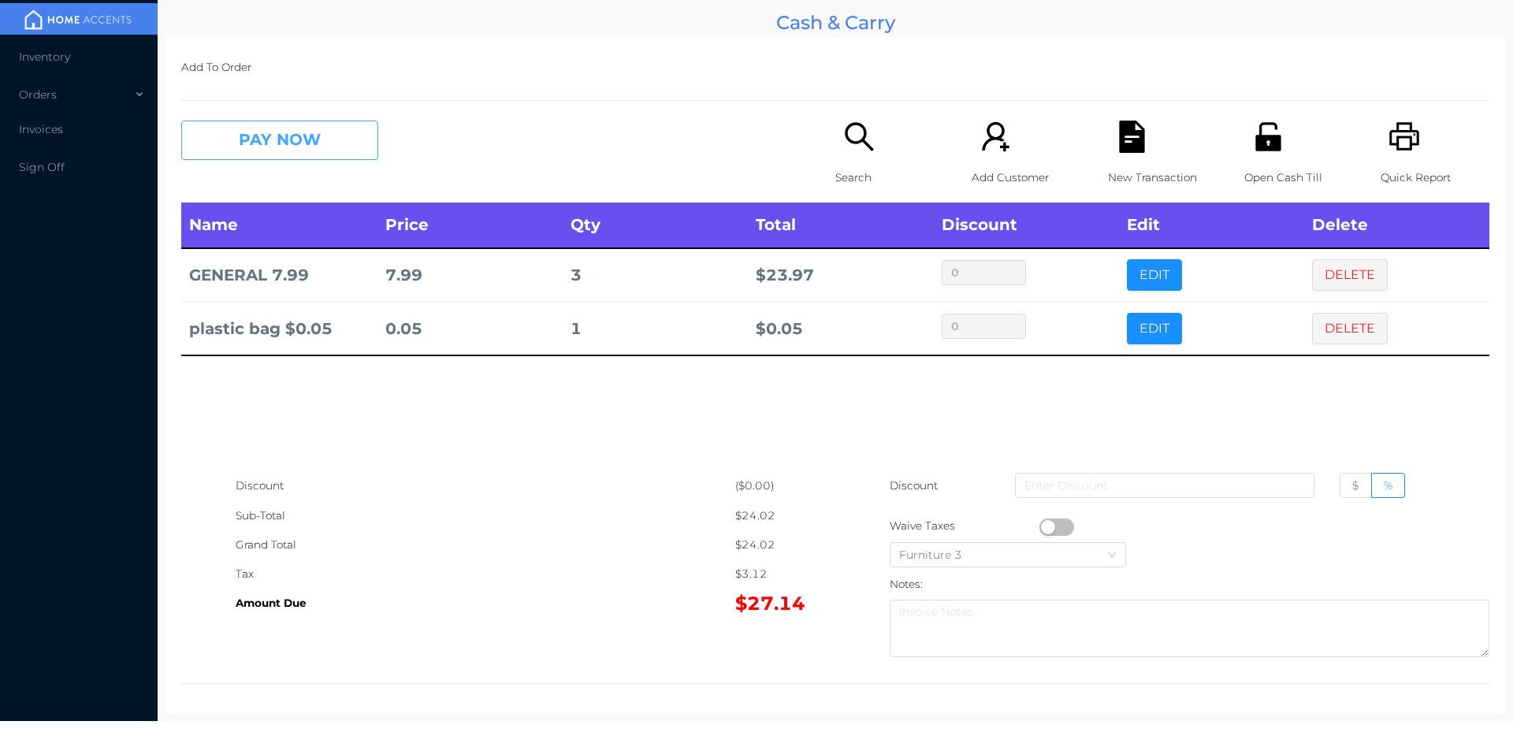
click at [244, 132] on button "PAY NOW" at bounding box center [279, 140] width 197 height 39
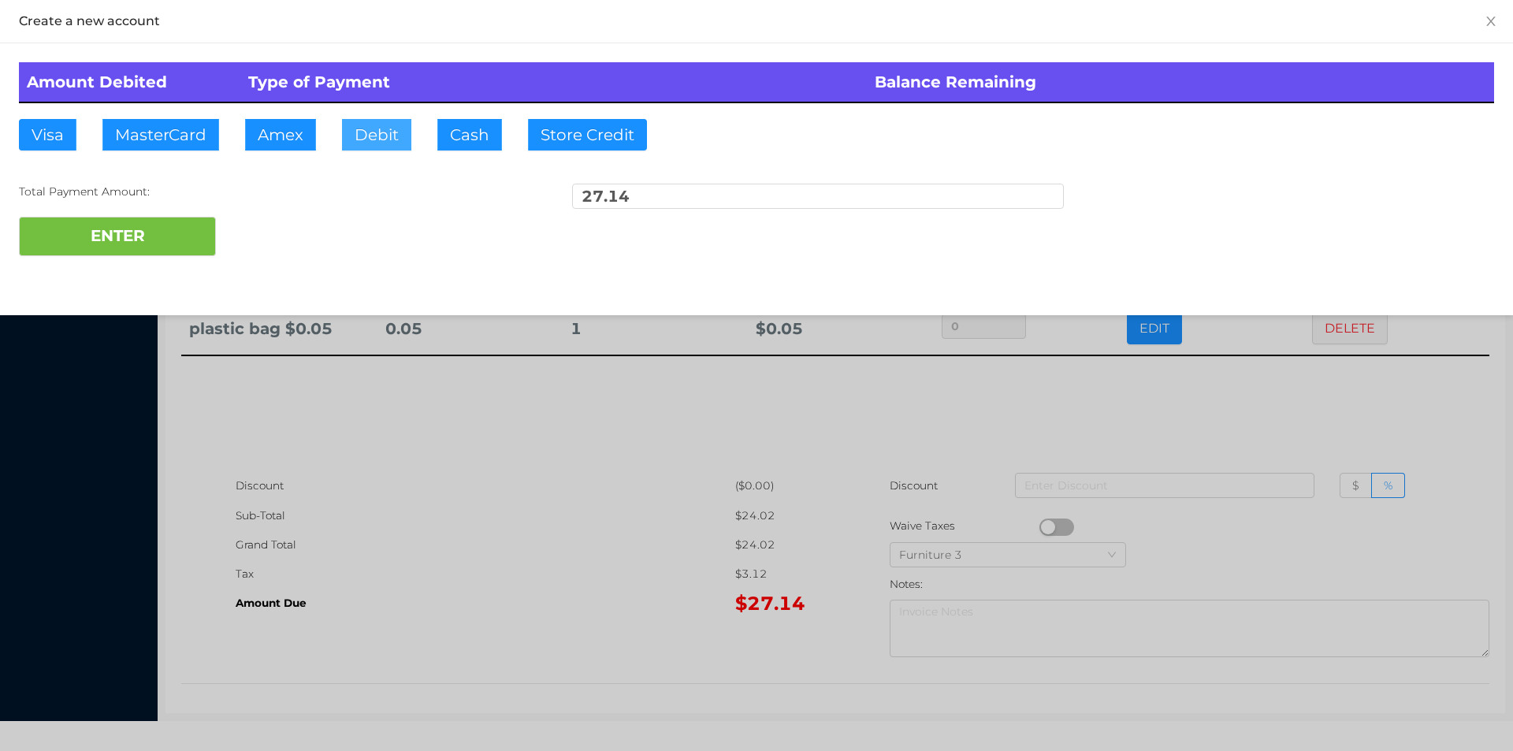
click at [368, 143] on button "Debit" at bounding box center [376, 135] width 69 height 32
type input "50."
click at [150, 235] on button "ENTER" at bounding box center [117, 236] width 197 height 39
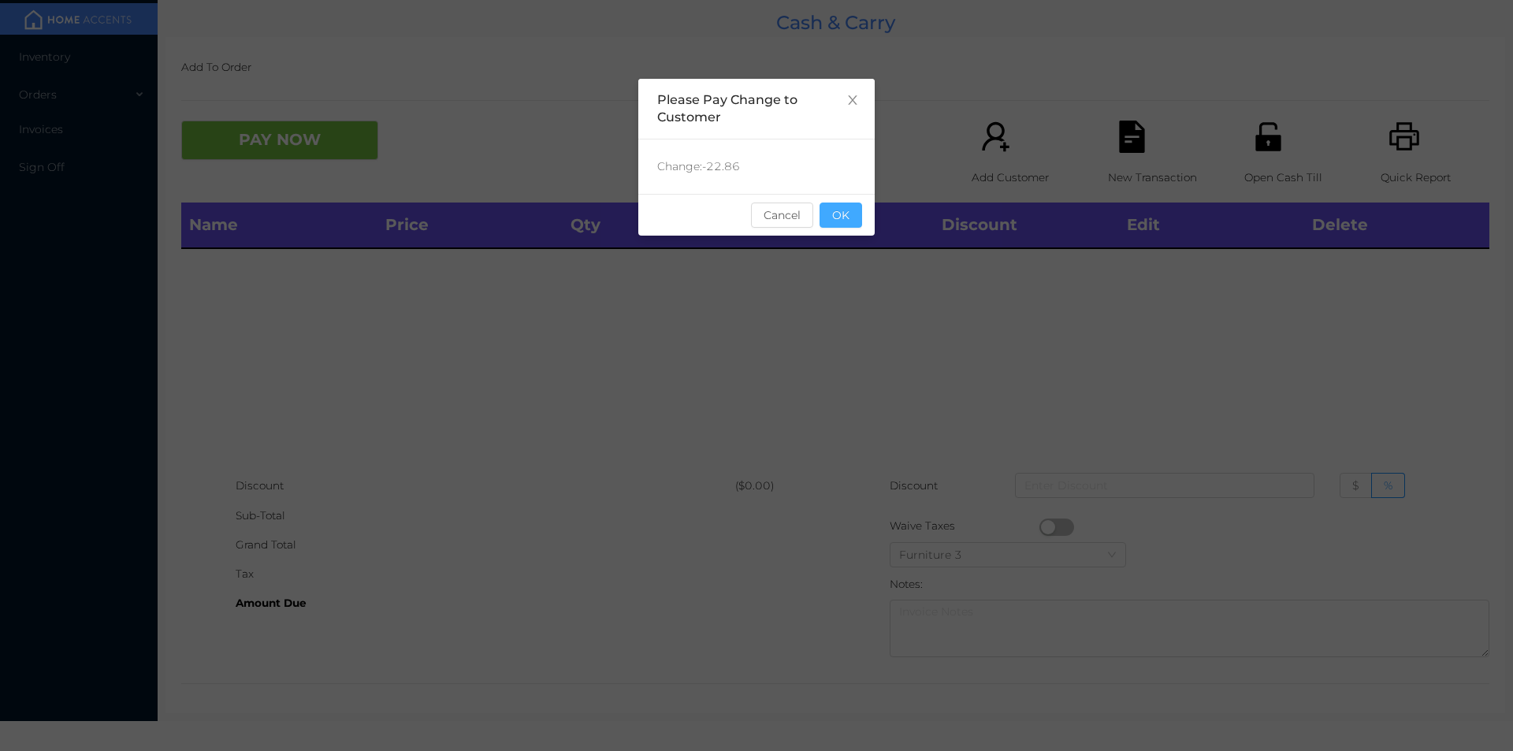
click at [846, 223] on button "OK" at bounding box center [841, 215] width 43 height 25
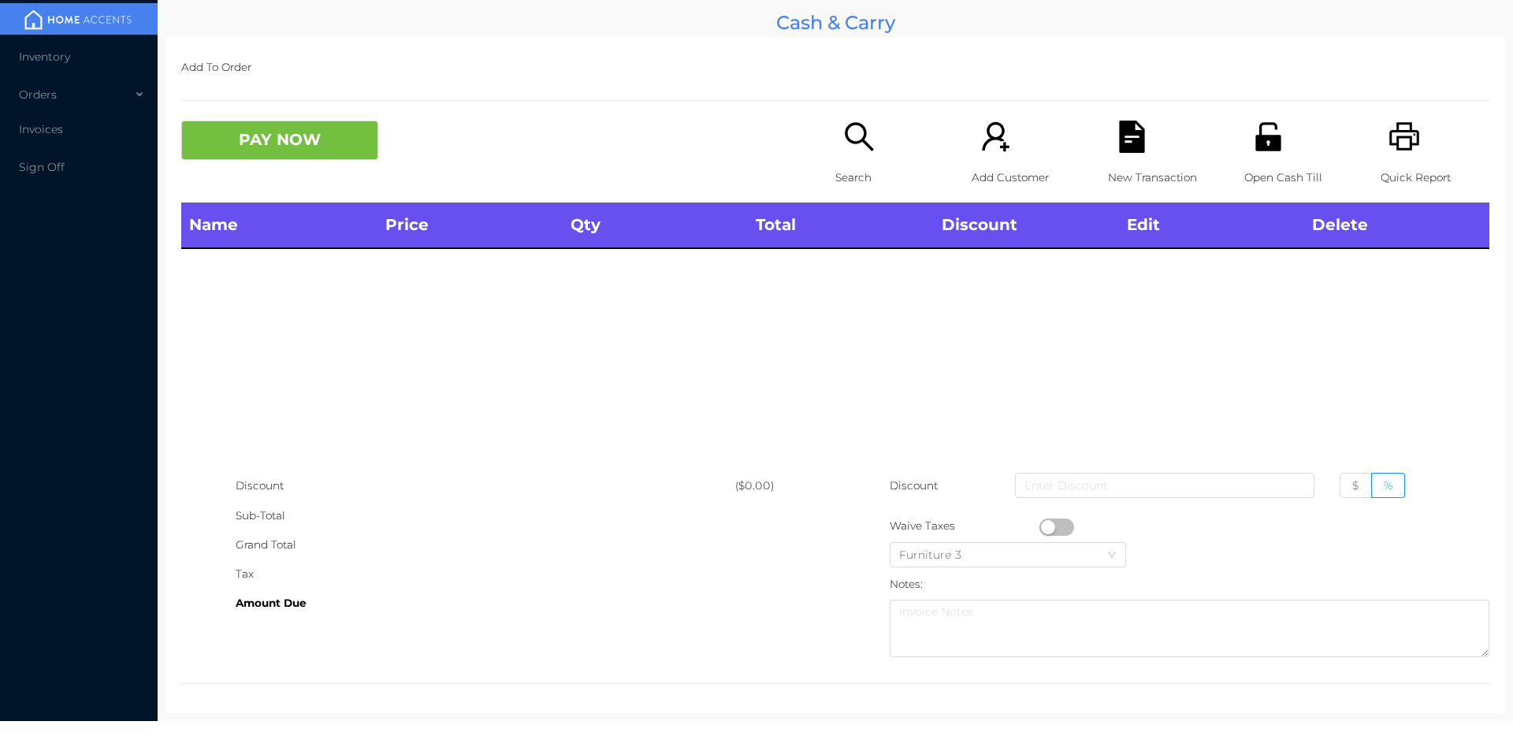
click at [866, 261] on div "Name Price Qty Total Discount Edit Delete" at bounding box center [835, 337] width 1308 height 269
click at [852, 178] on p "Search" at bounding box center [889, 177] width 109 height 29
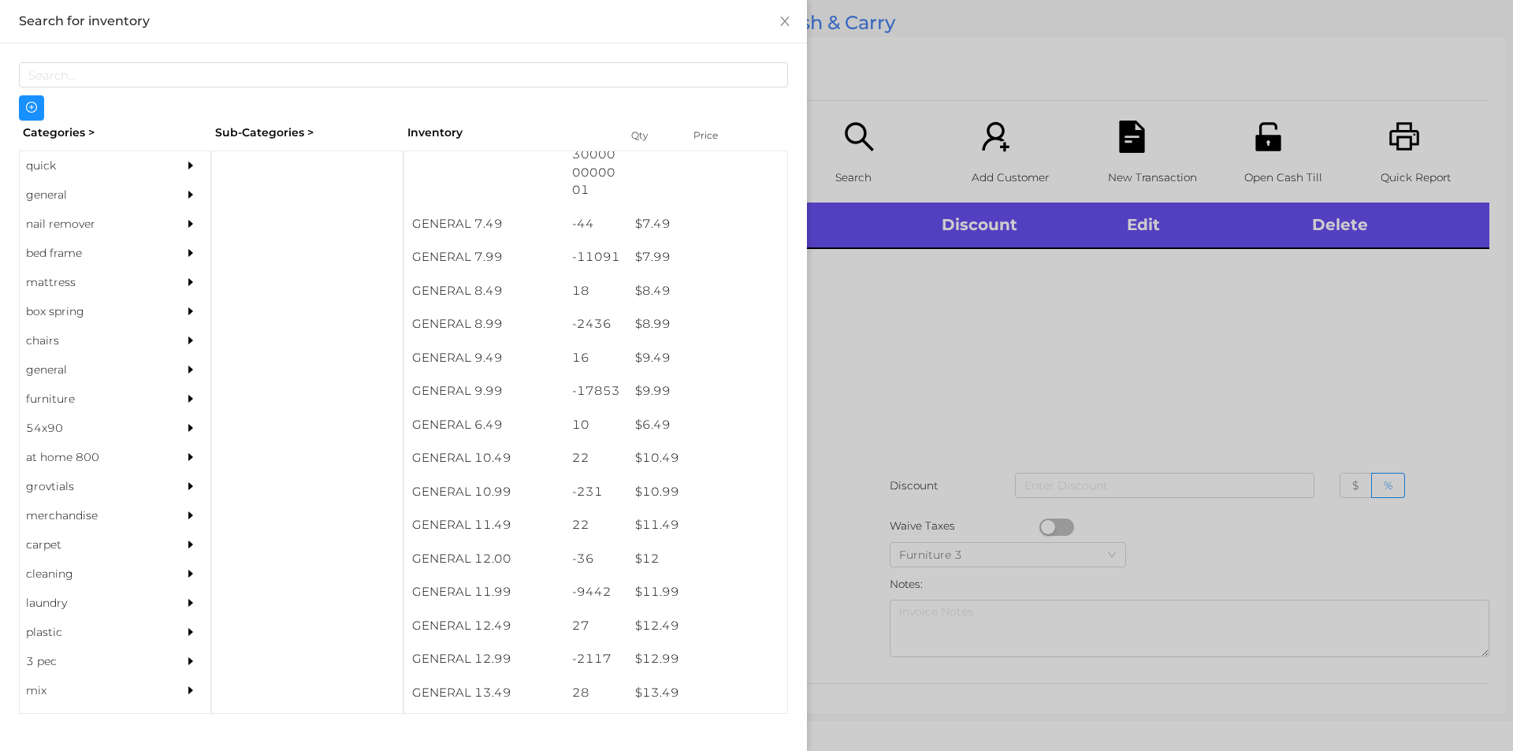
scroll to position [741, 0]
click at [645, 384] on div "$ 9.99" at bounding box center [707, 389] width 160 height 34
click at [857, 446] on div at bounding box center [756, 375] width 1513 height 751
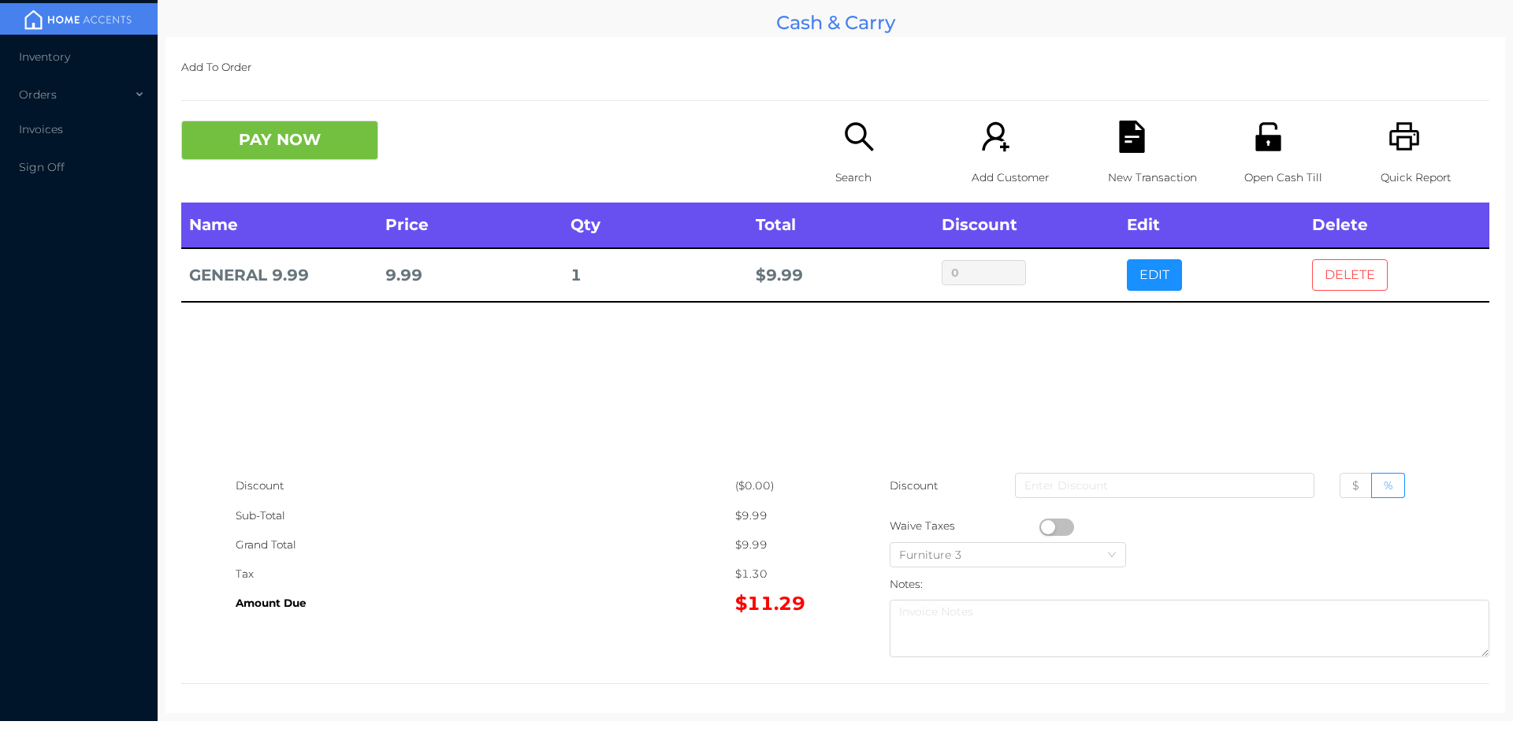
click at [1357, 276] on button "DELETE" at bounding box center [1350, 275] width 76 height 32
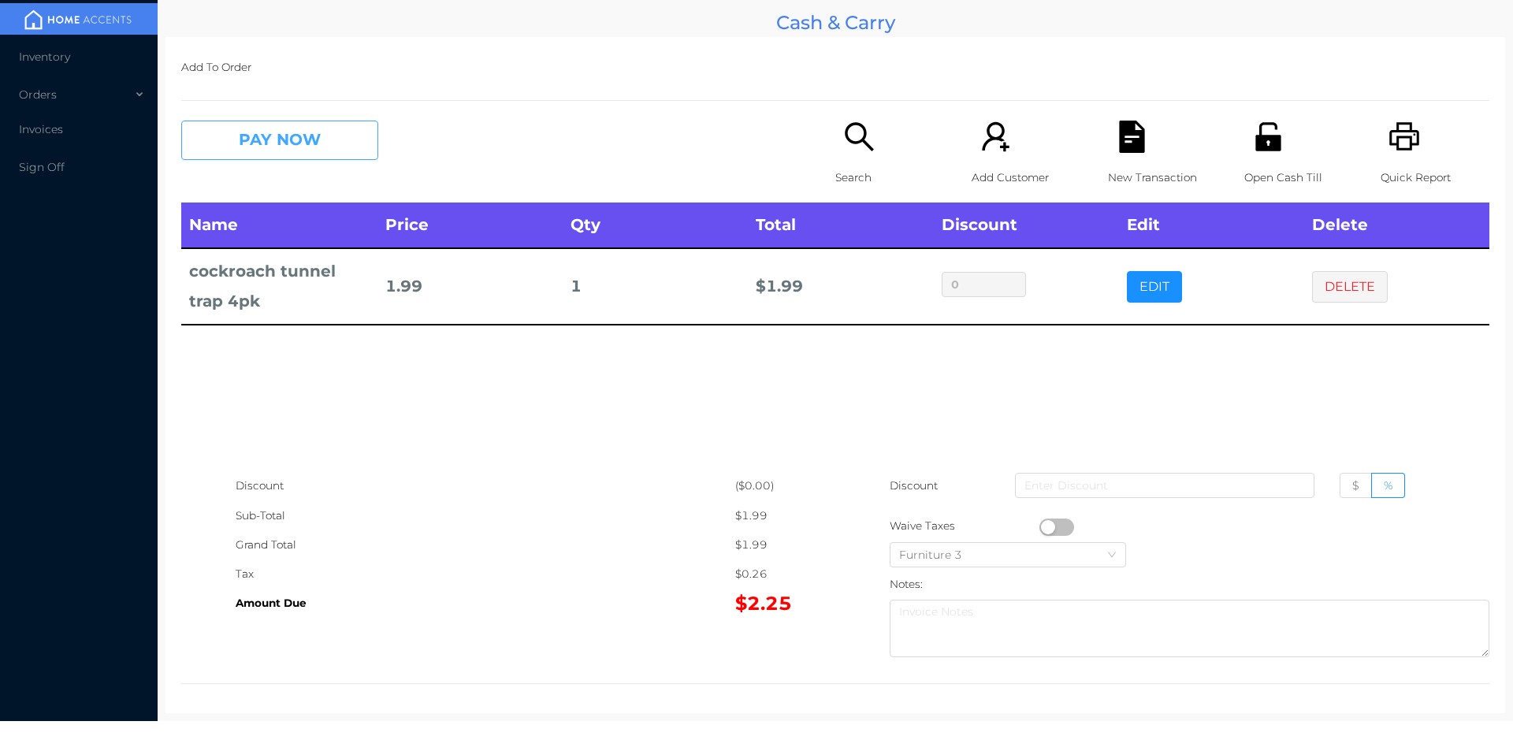
click at [286, 140] on button "PAY NOW" at bounding box center [279, 140] width 197 height 39
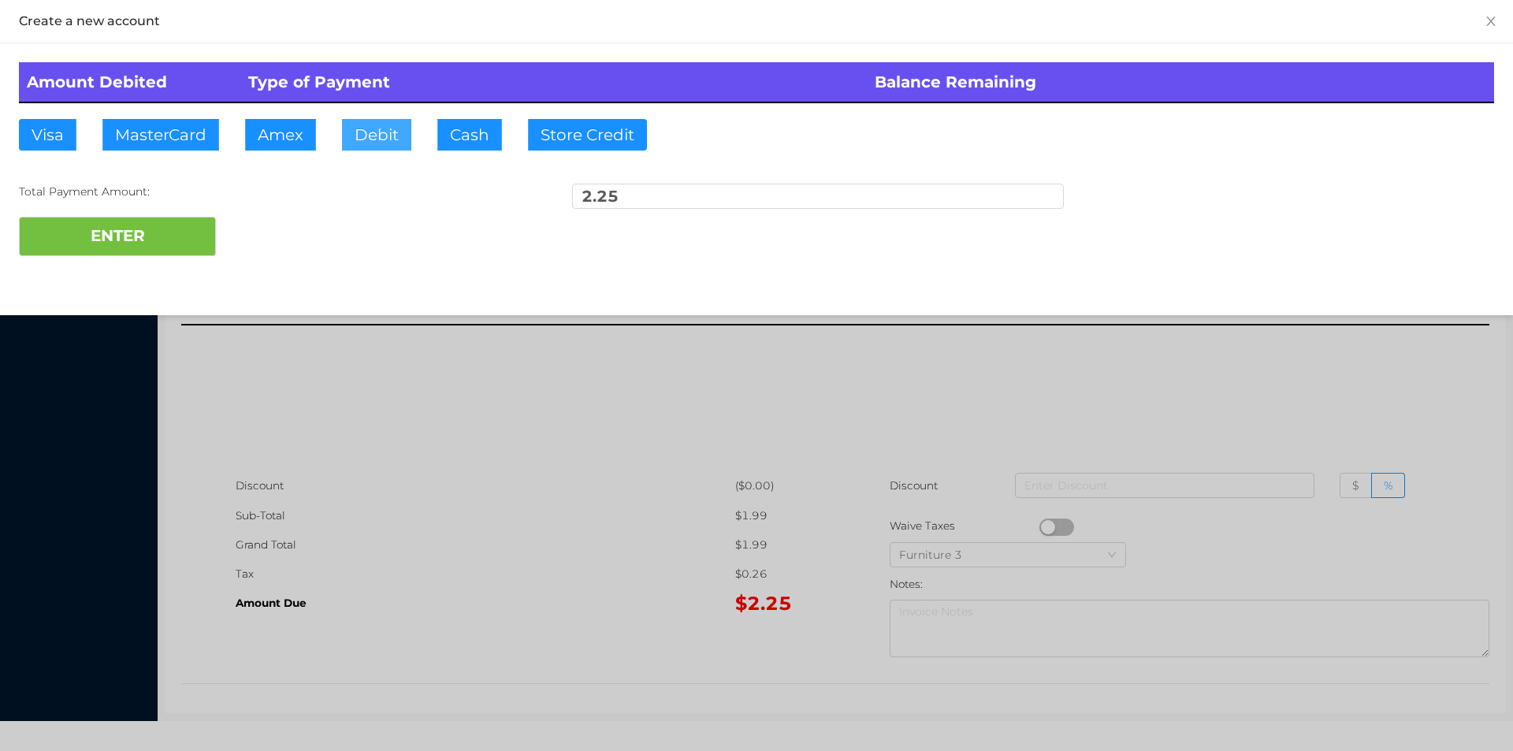
click at [374, 133] on button "Debit" at bounding box center [376, 135] width 69 height 32
click at [180, 235] on button "ENTER" at bounding box center [117, 236] width 197 height 39
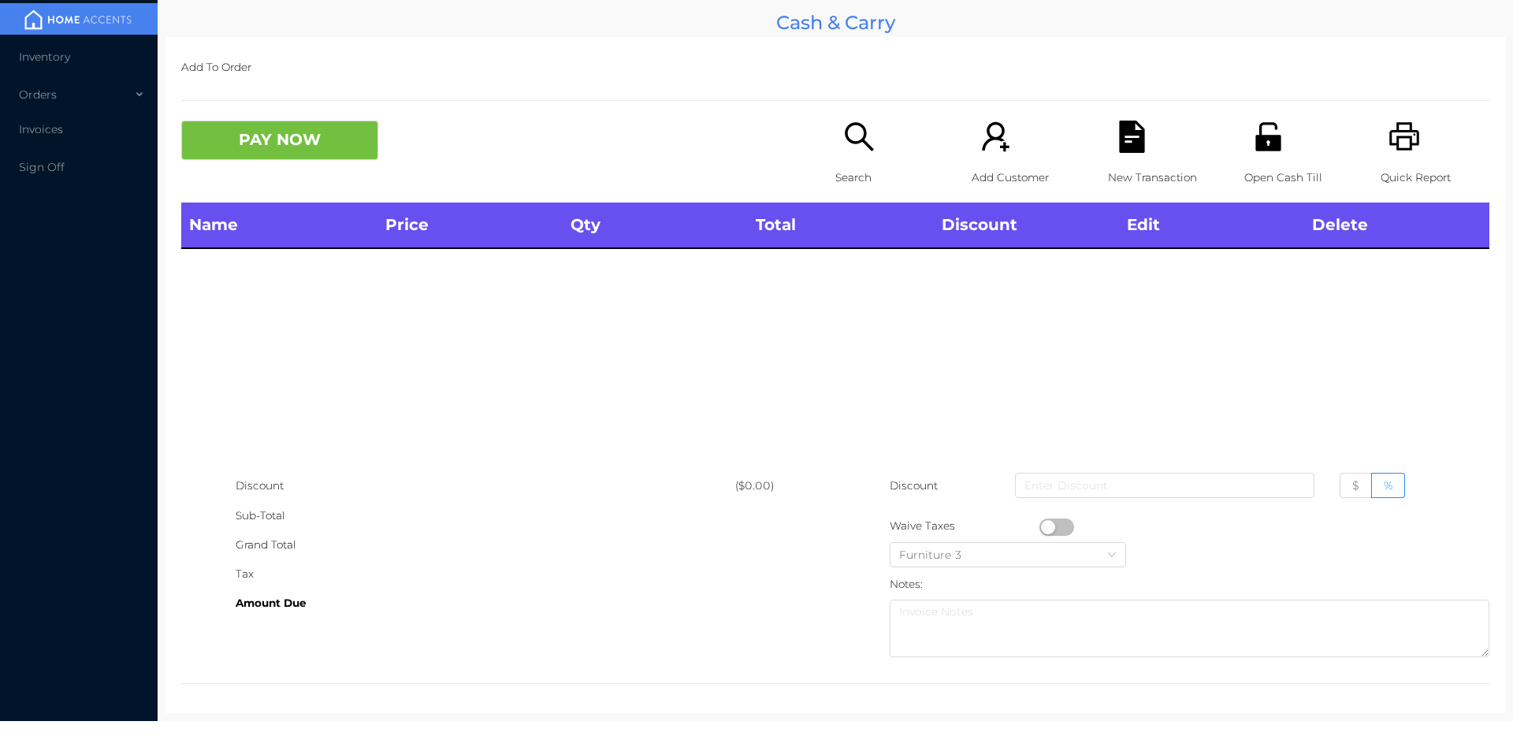
click at [843, 163] on p "Search" at bounding box center [889, 177] width 109 height 29
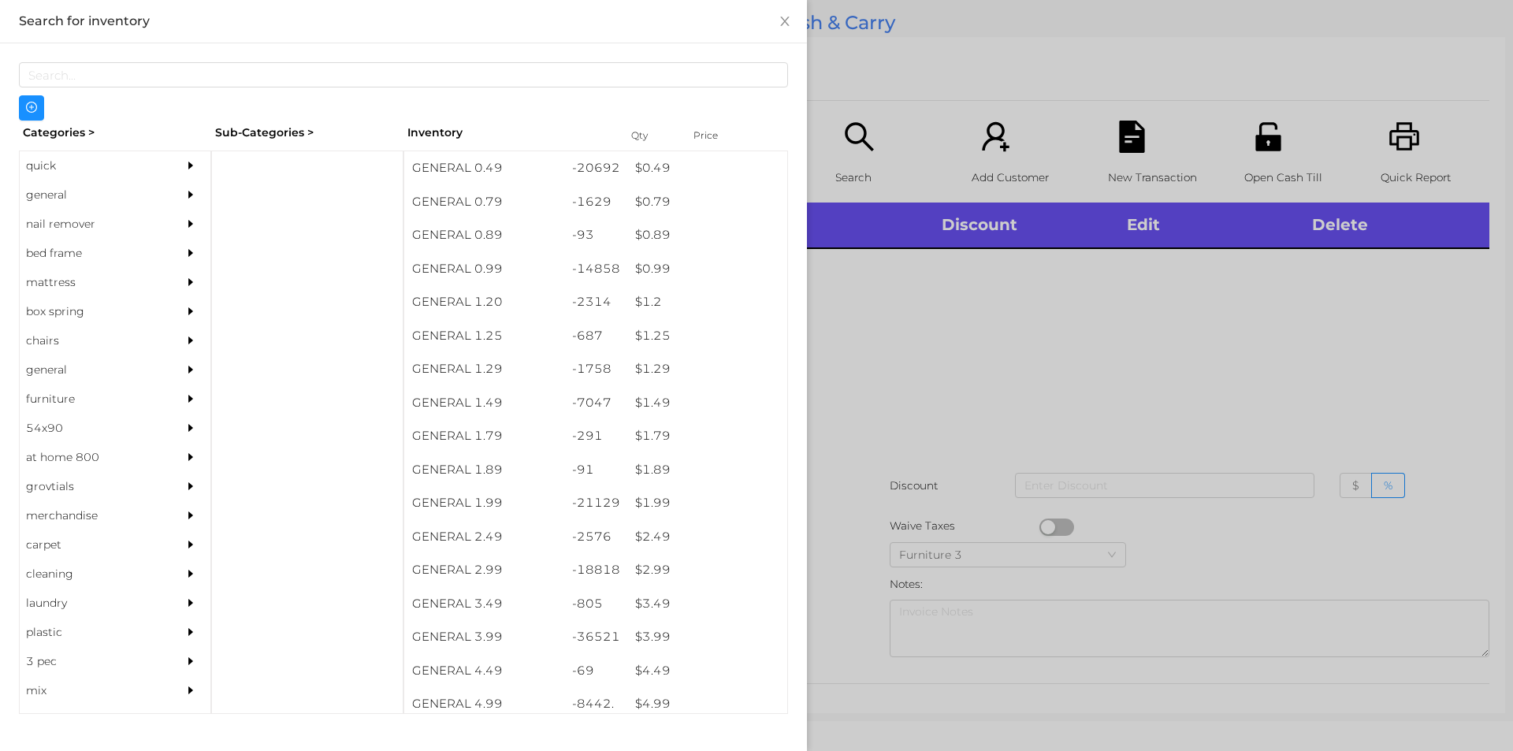
click at [65, 200] on div "general" at bounding box center [91, 194] width 143 height 29
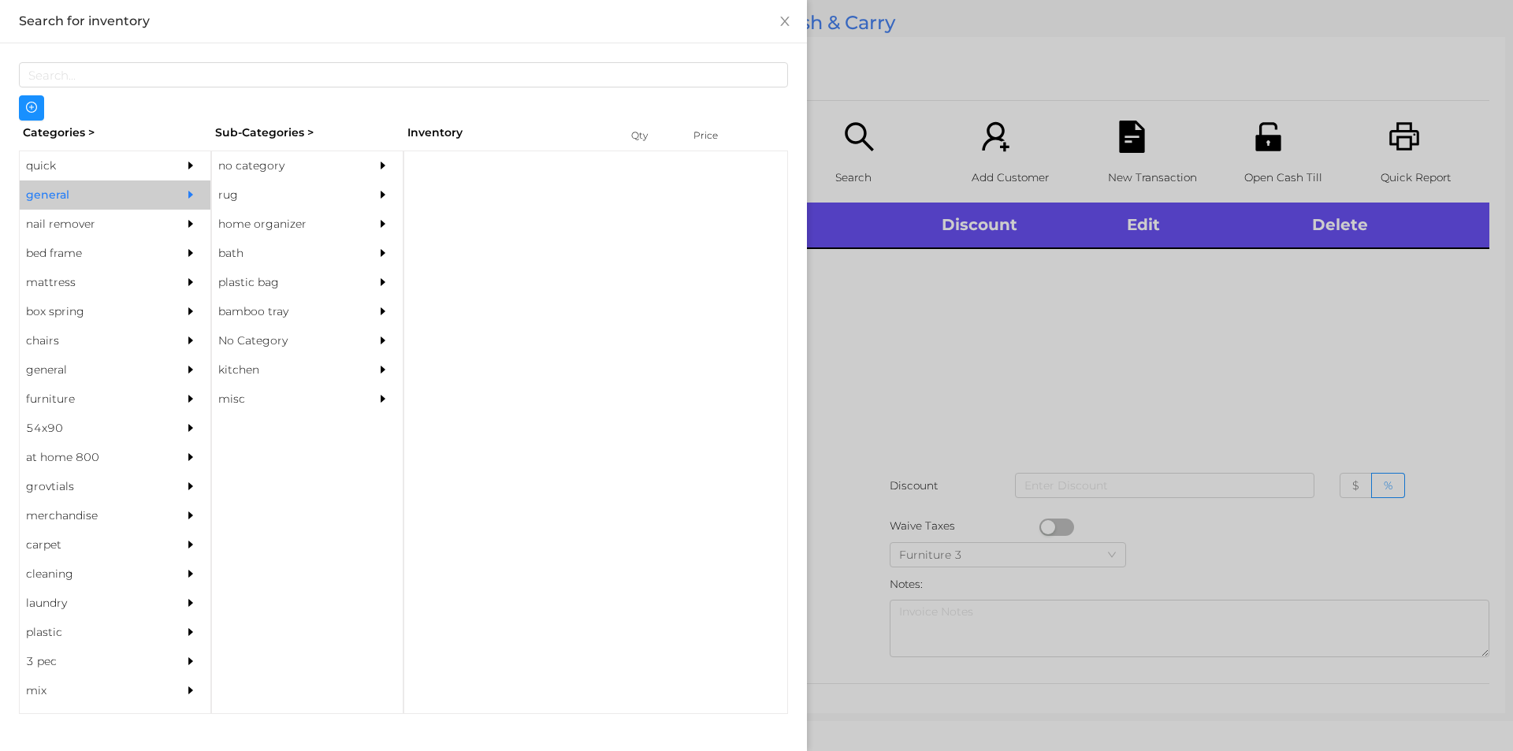
click at [242, 155] on div "no category" at bounding box center [283, 165] width 143 height 29
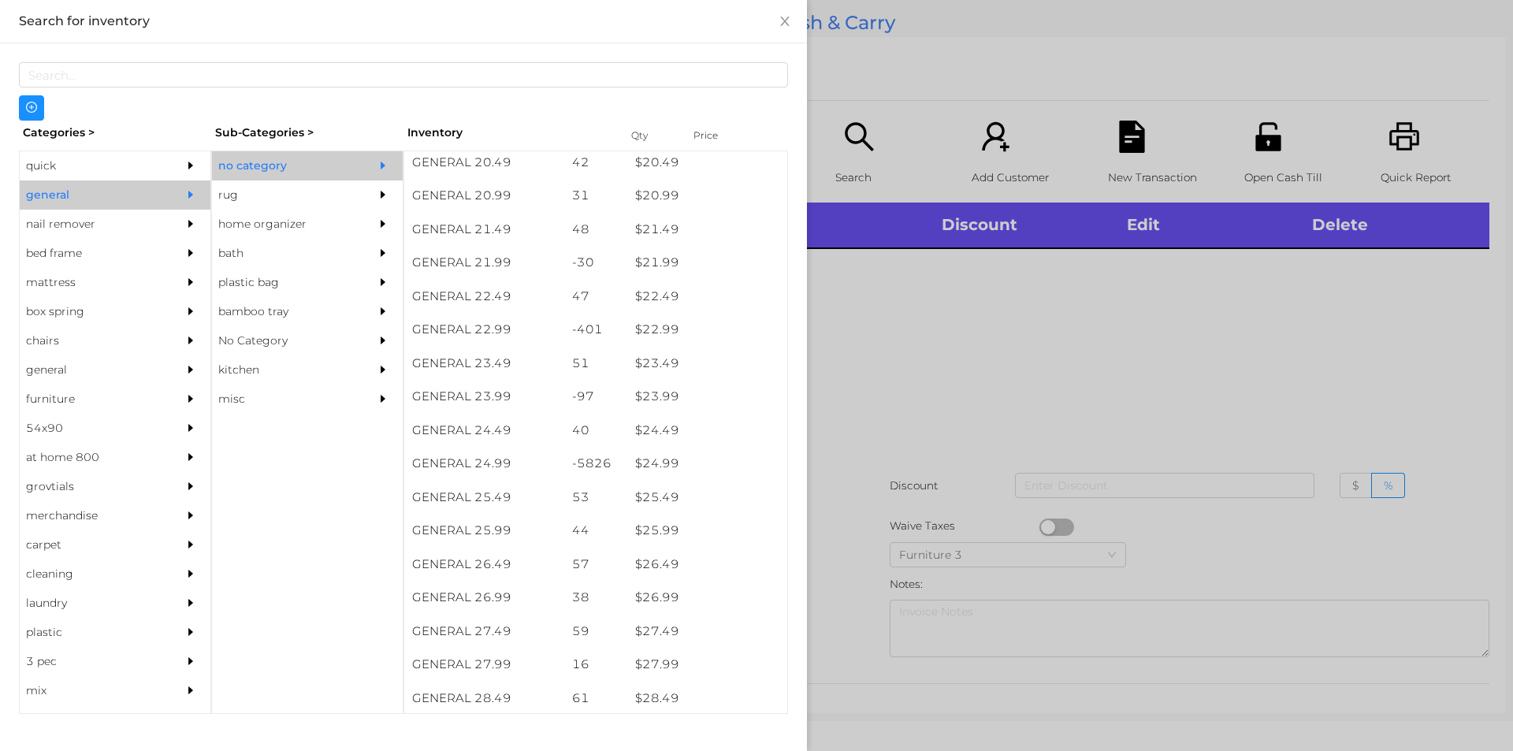
scroll to position [1738, 0]
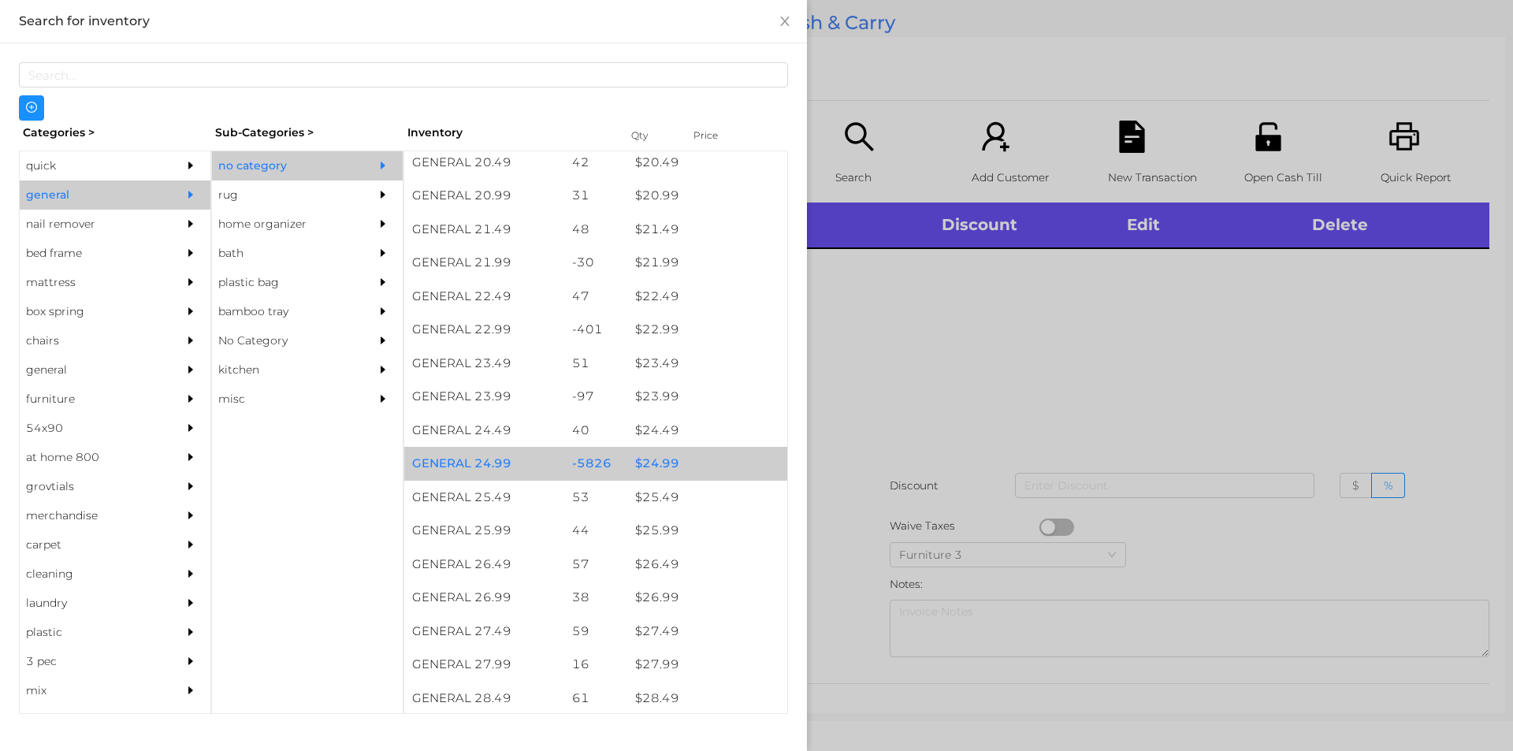
click at [664, 468] on div "$ 24.99" at bounding box center [707, 464] width 160 height 34
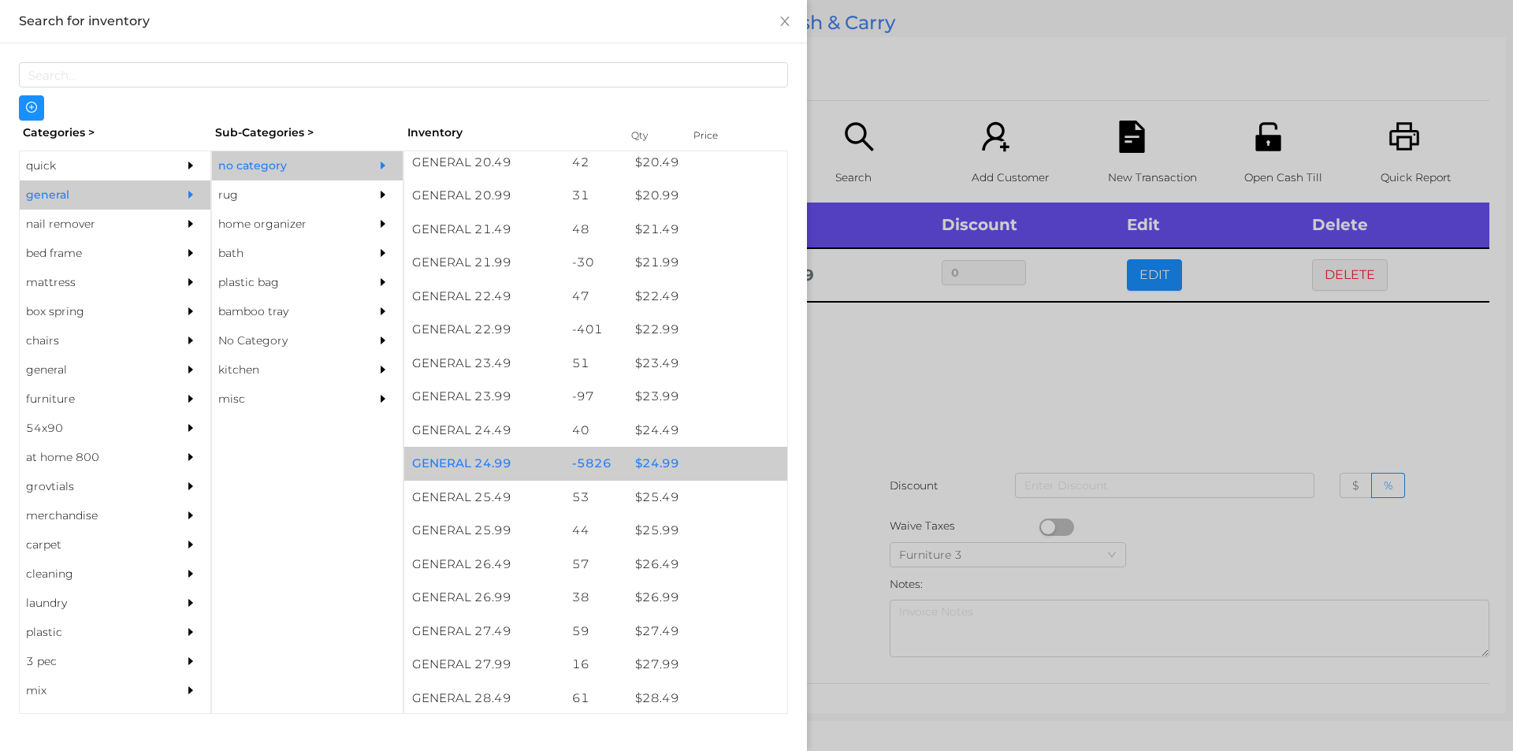
click at [670, 464] on div "$ 24.99" at bounding box center [707, 464] width 160 height 34
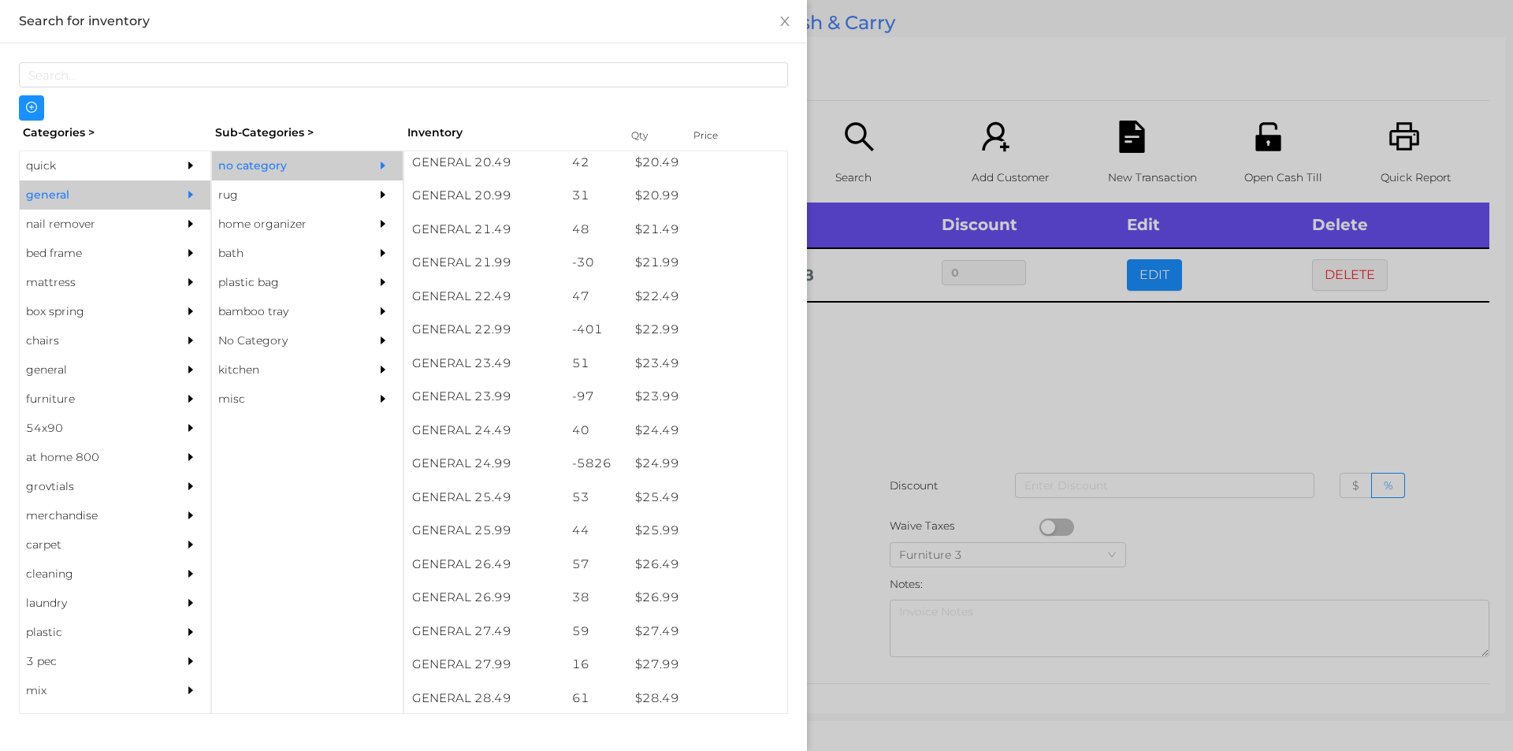
click at [857, 392] on div at bounding box center [756, 375] width 1513 height 751
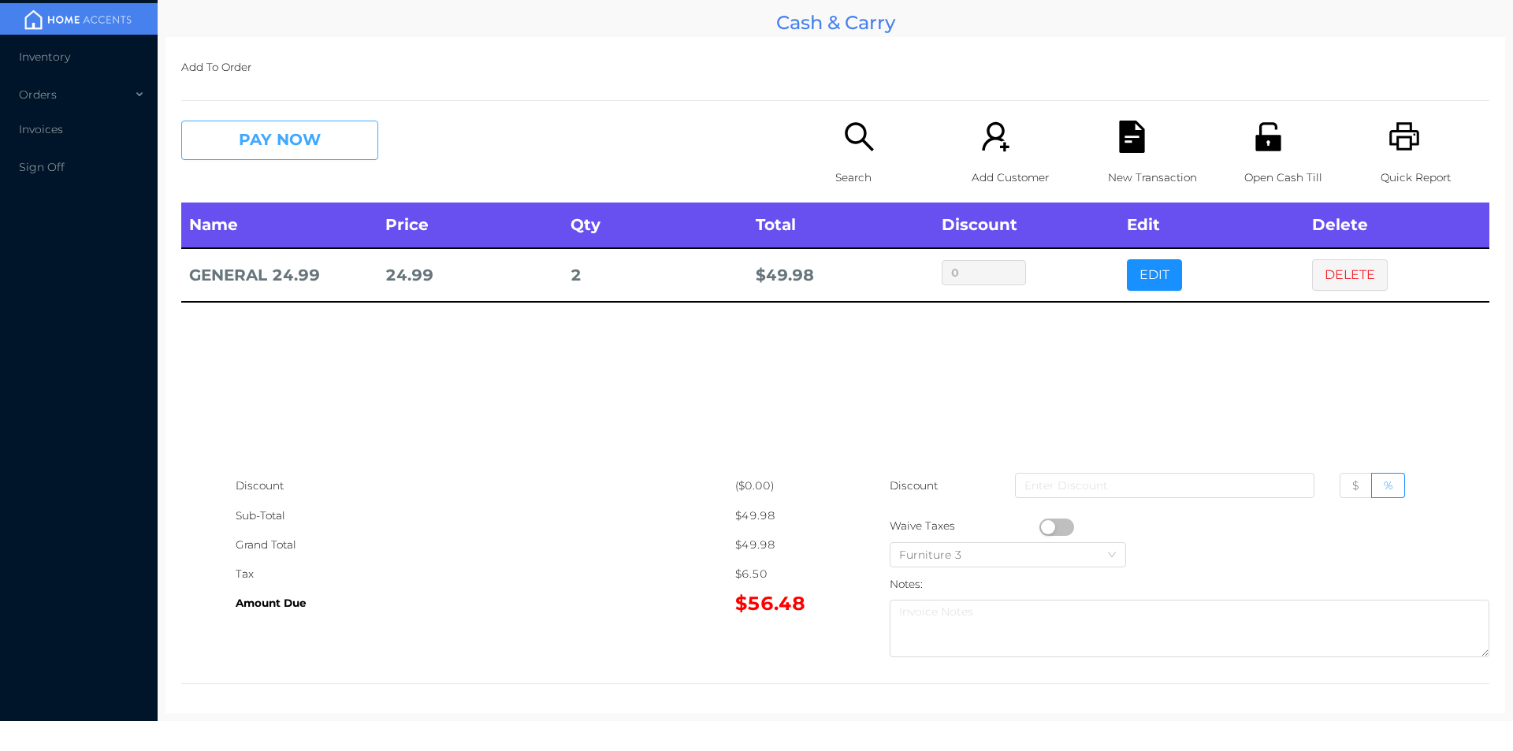
click at [297, 150] on button "PAY NOW" at bounding box center [279, 140] width 197 height 39
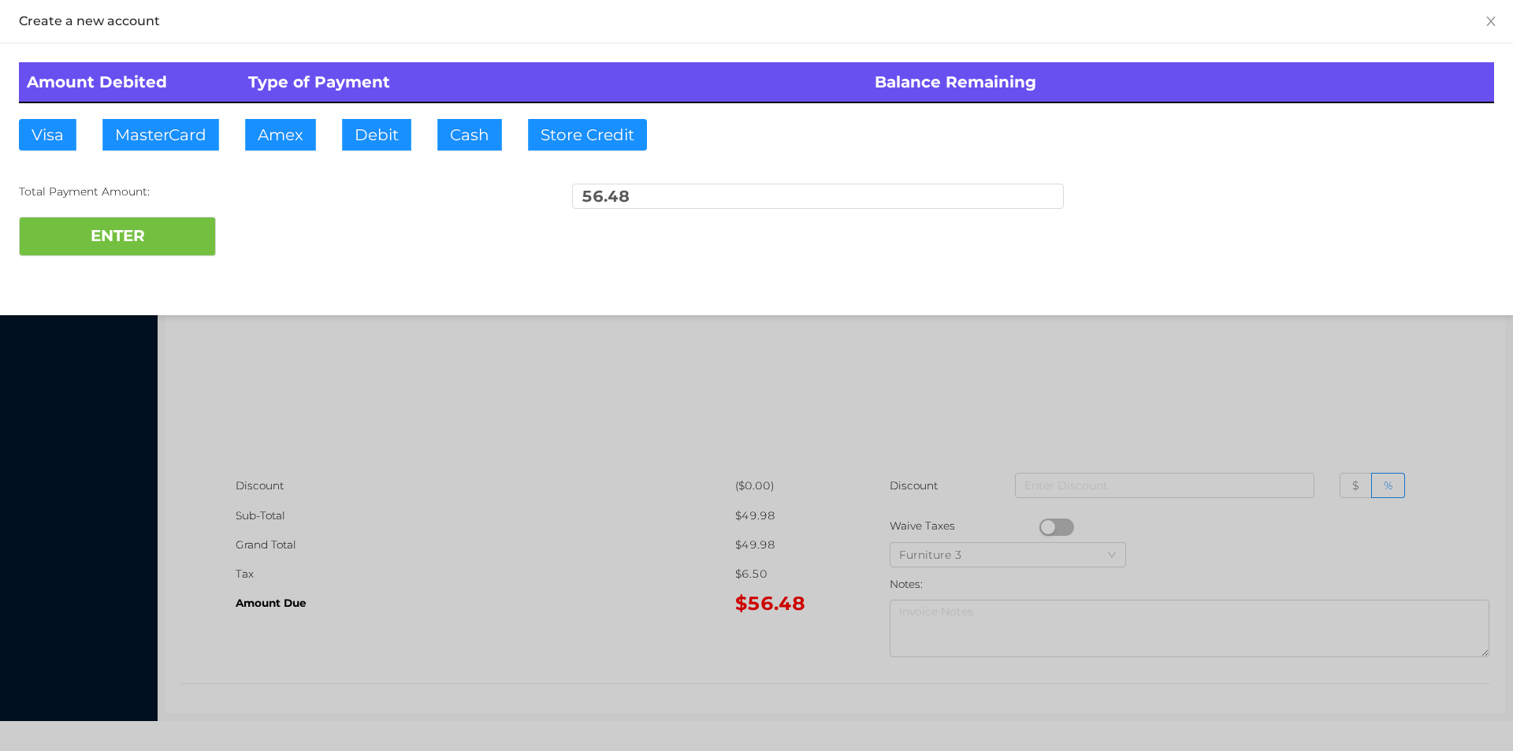
click at [259, 238] on div "ENTER" at bounding box center [756, 236] width 1475 height 39
click at [431, 586] on div at bounding box center [756, 375] width 1513 height 751
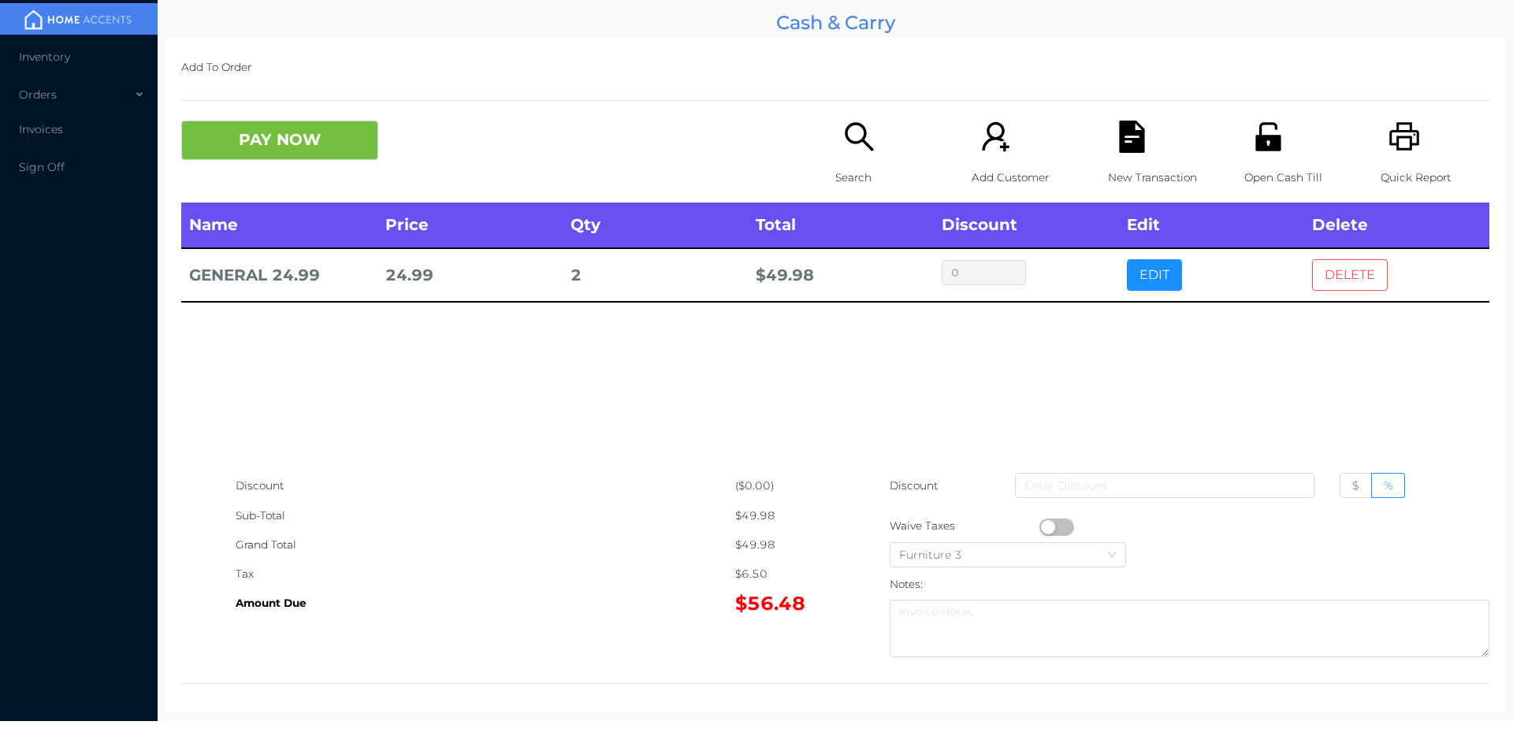
click at [1340, 273] on button "DELETE" at bounding box center [1350, 275] width 76 height 32
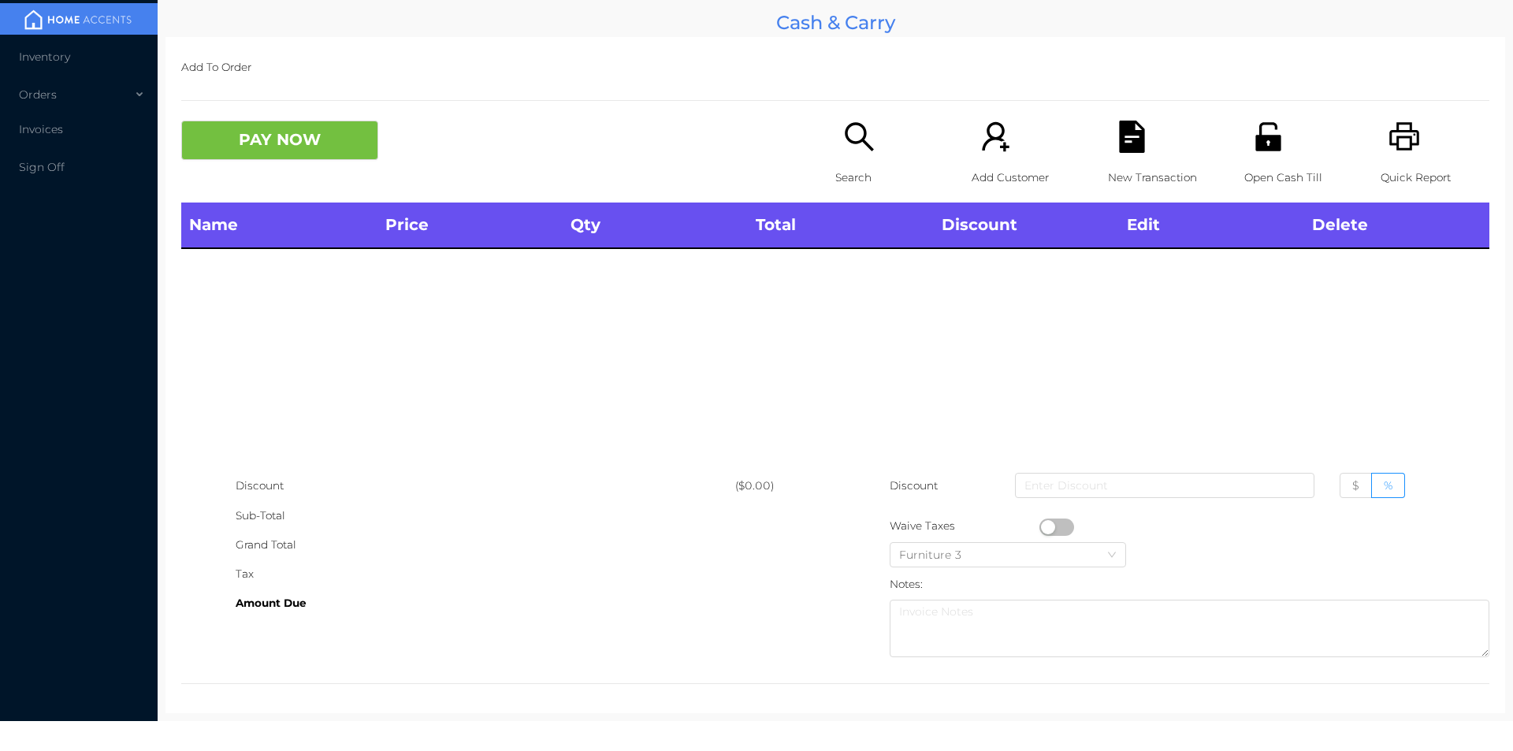
click at [1255, 150] on icon "icon: unlock" at bounding box center [1267, 136] width 25 height 28
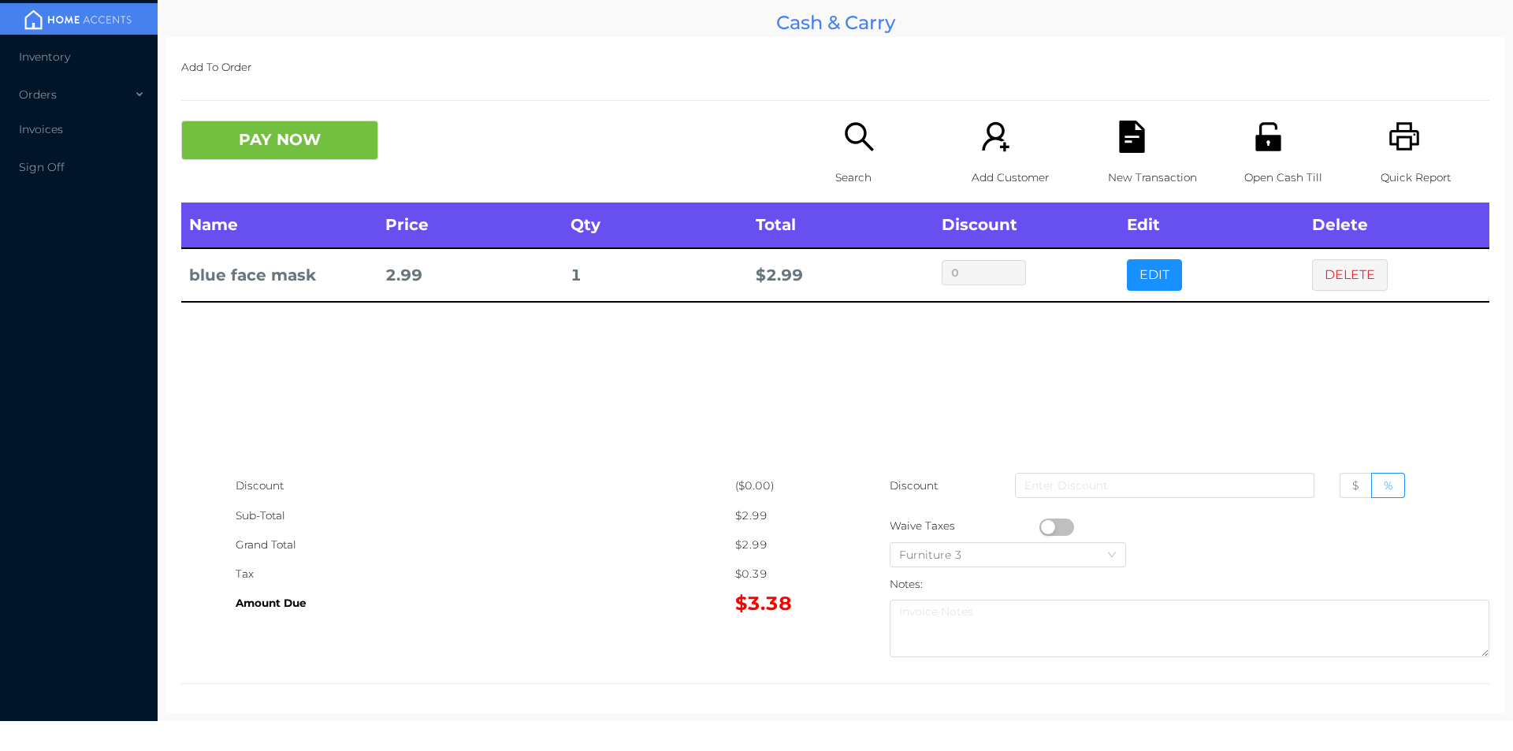
click at [835, 164] on p "Search" at bounding box center [889, 177] width 109 height 29
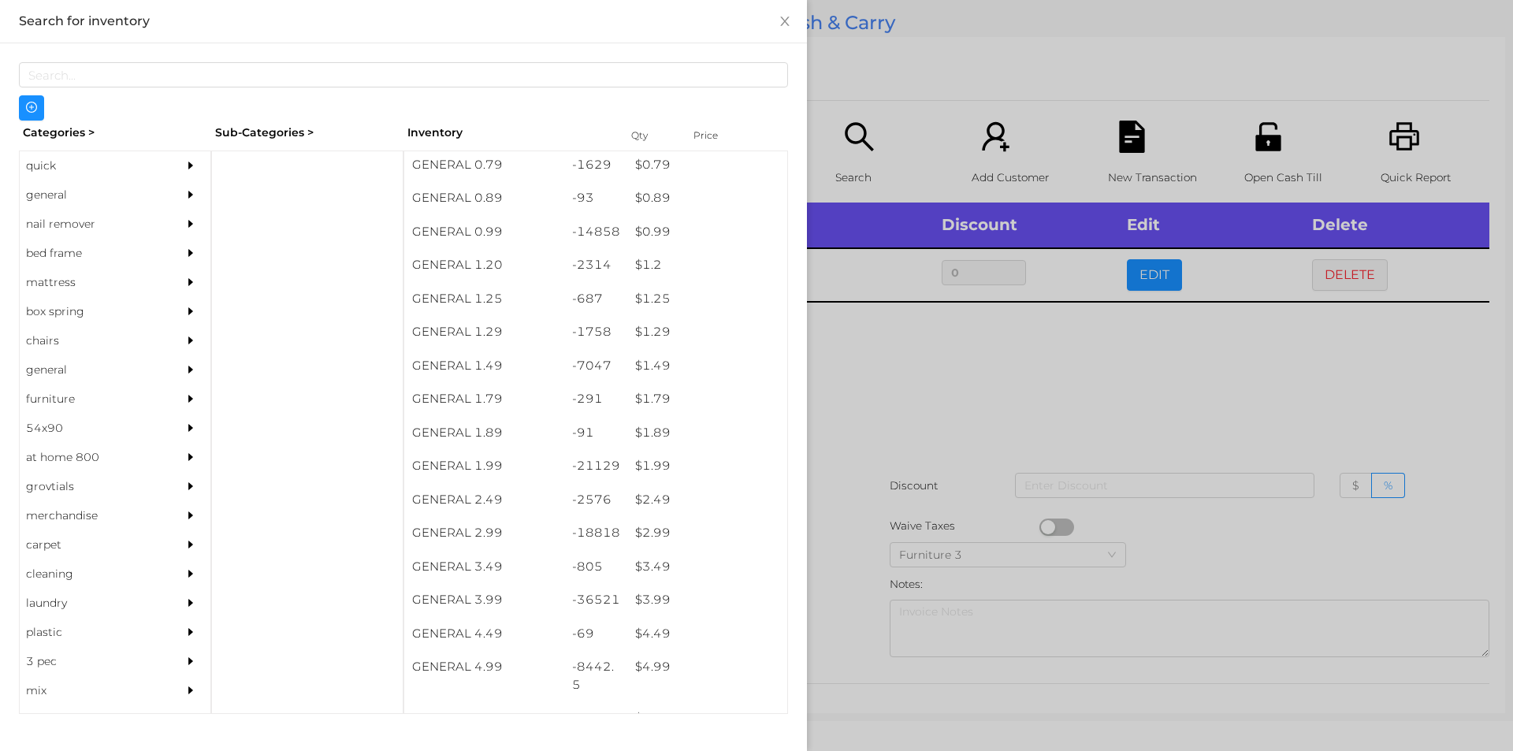
scroll to position [38, 0]
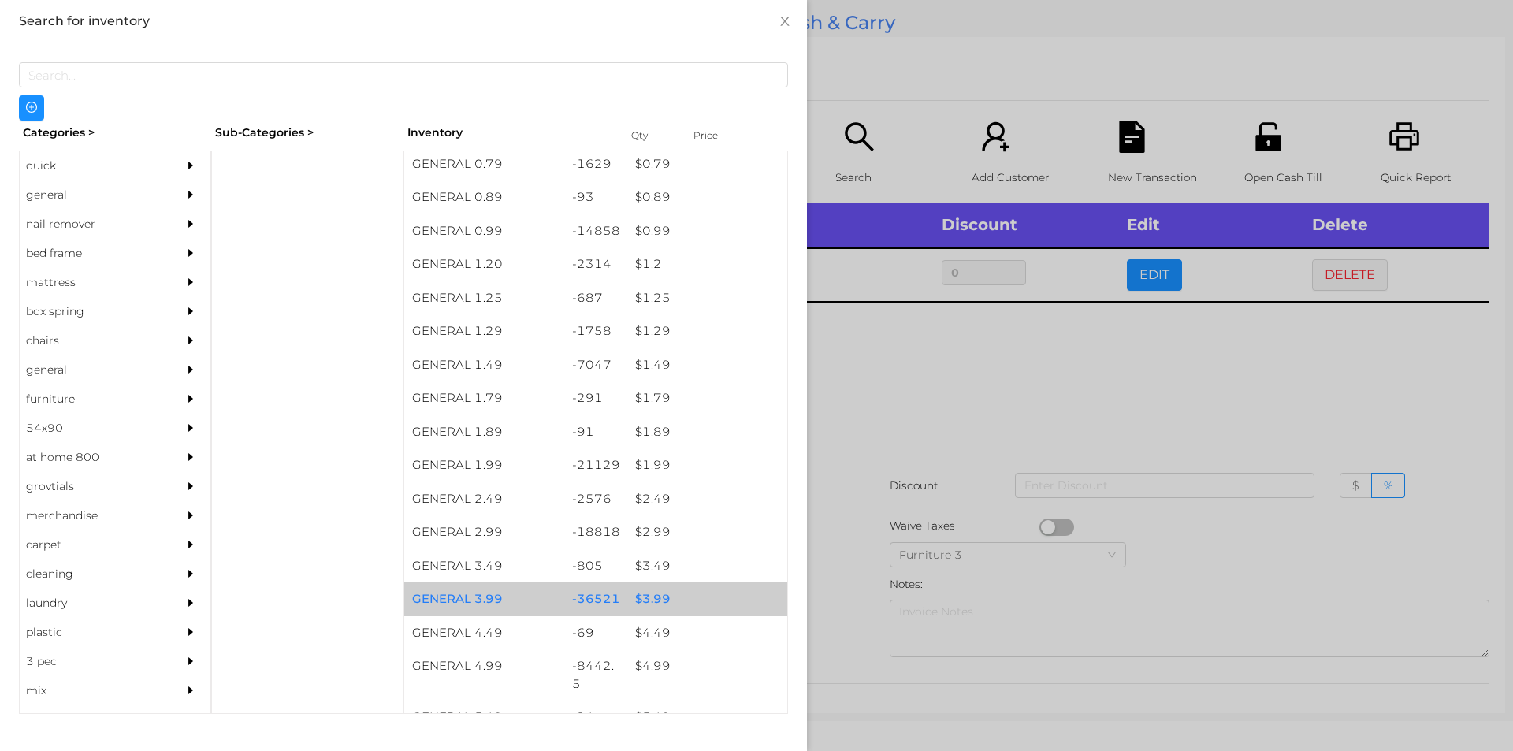
click at [644, 599] on div "$ 3.99" at bounding box center [707, 599] width 160 height 34
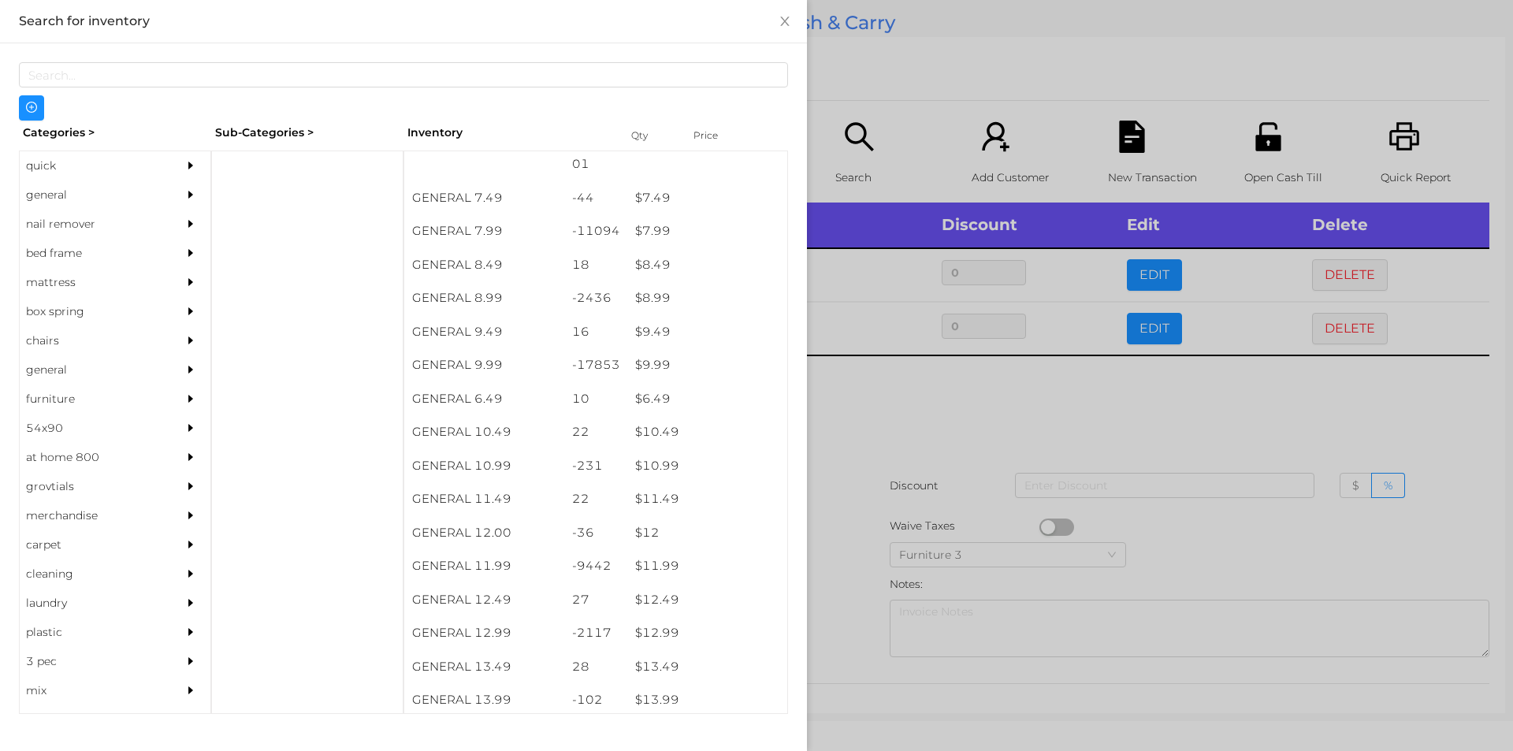
scroll to position [765, 0]
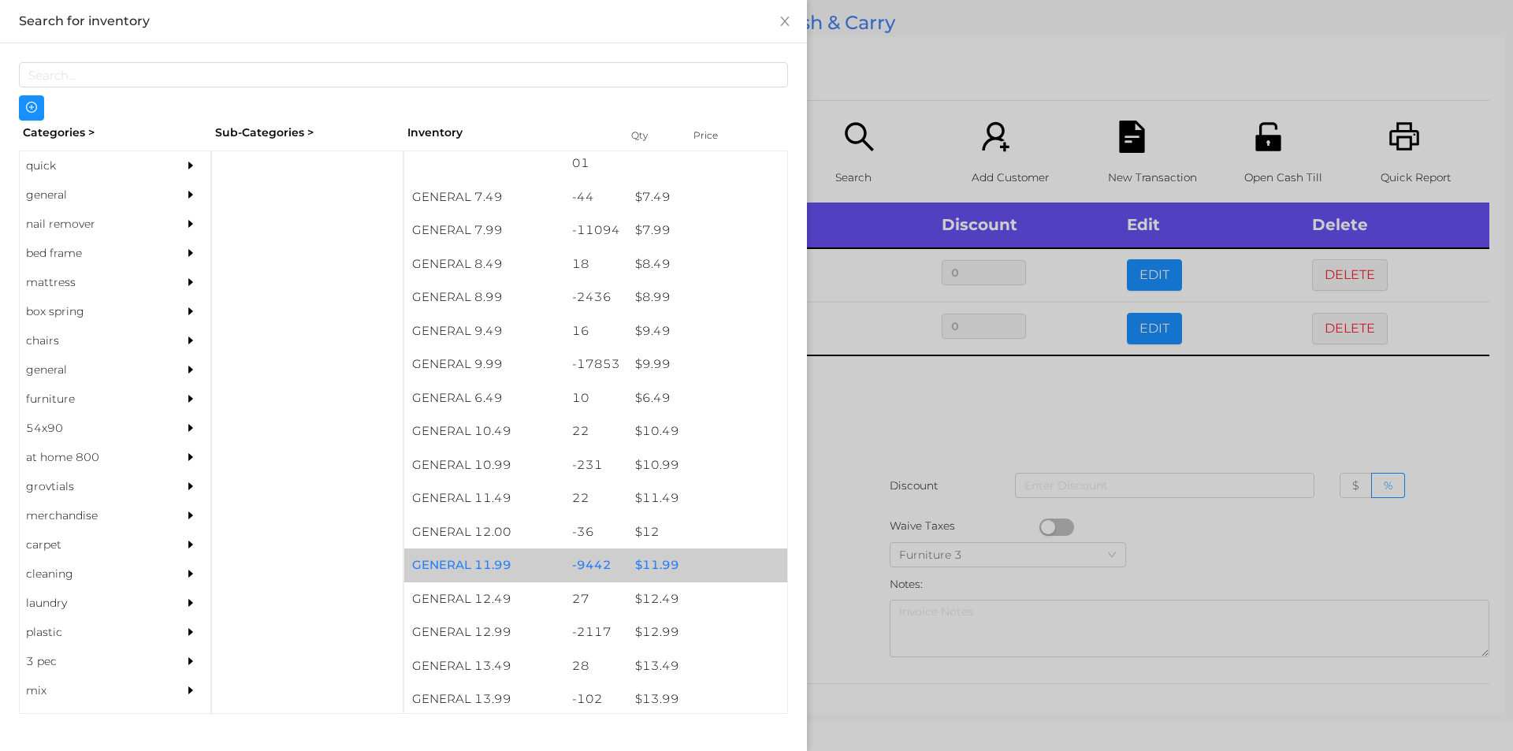
click at [654, 570] on div "$ 11.99" at bounding box center [707, 565] width 160 height 34
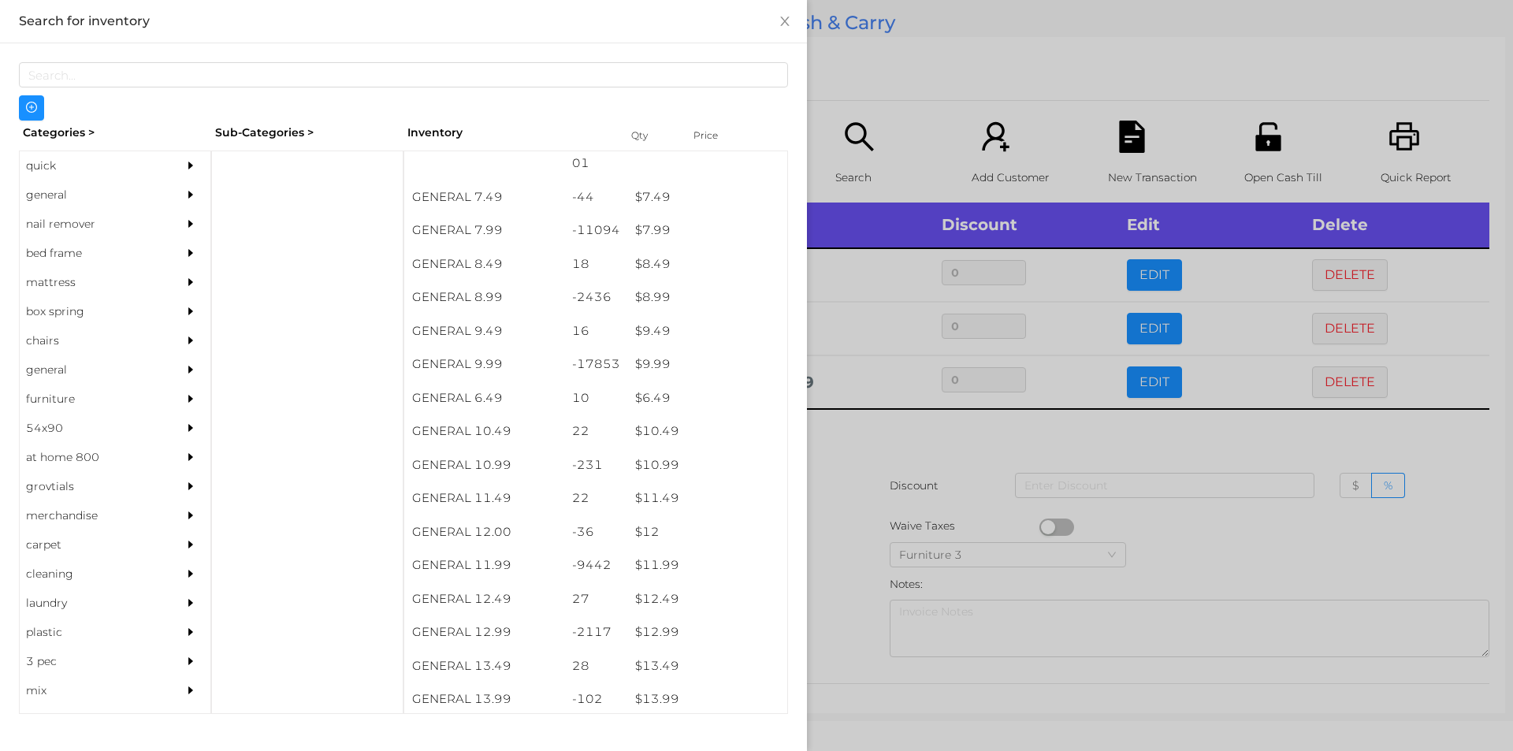
click at [841, 553] on div at bounding box center [756, 375] width 1513 height 751
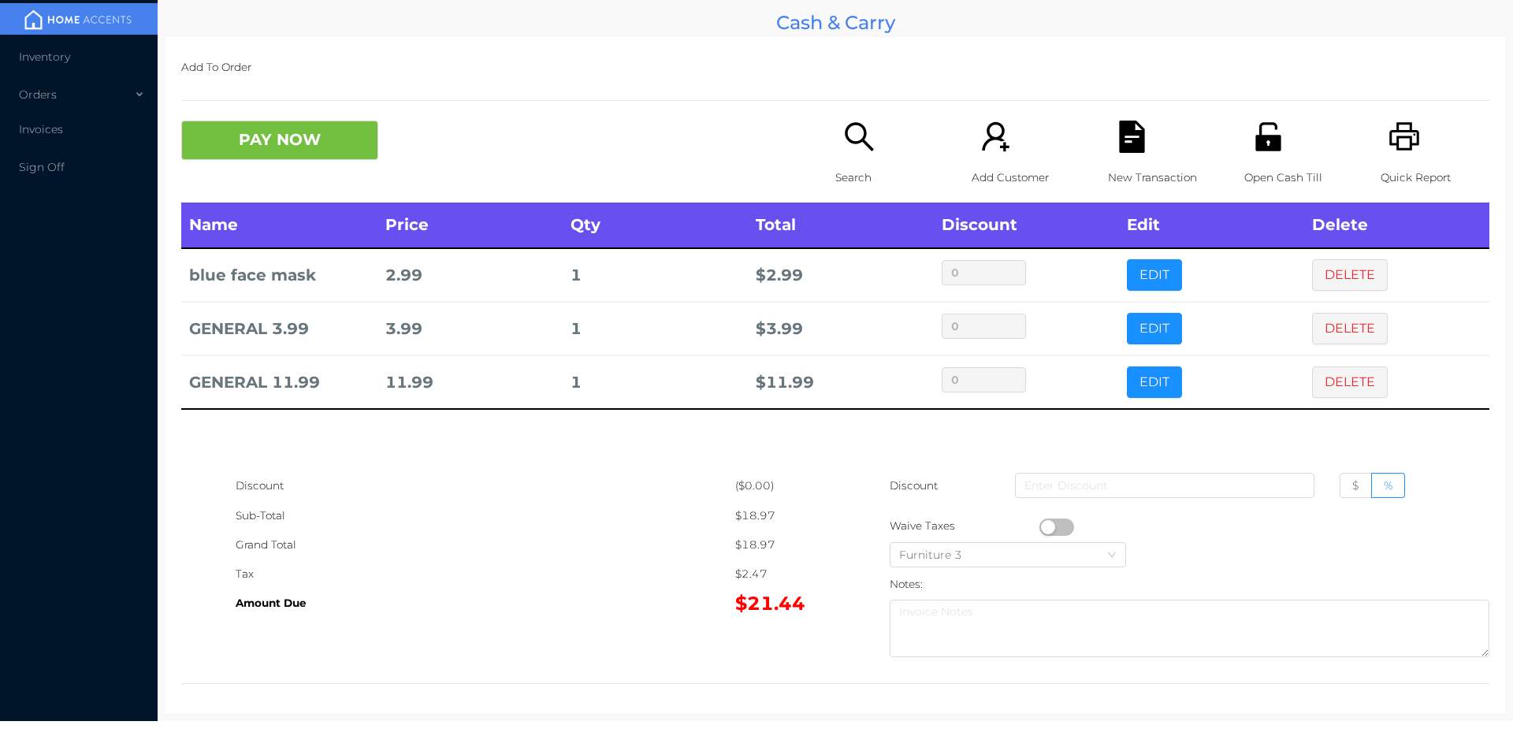
click at [843, 143] on icon "icon: search" at bounding box center [859, 137] width 32 height 32
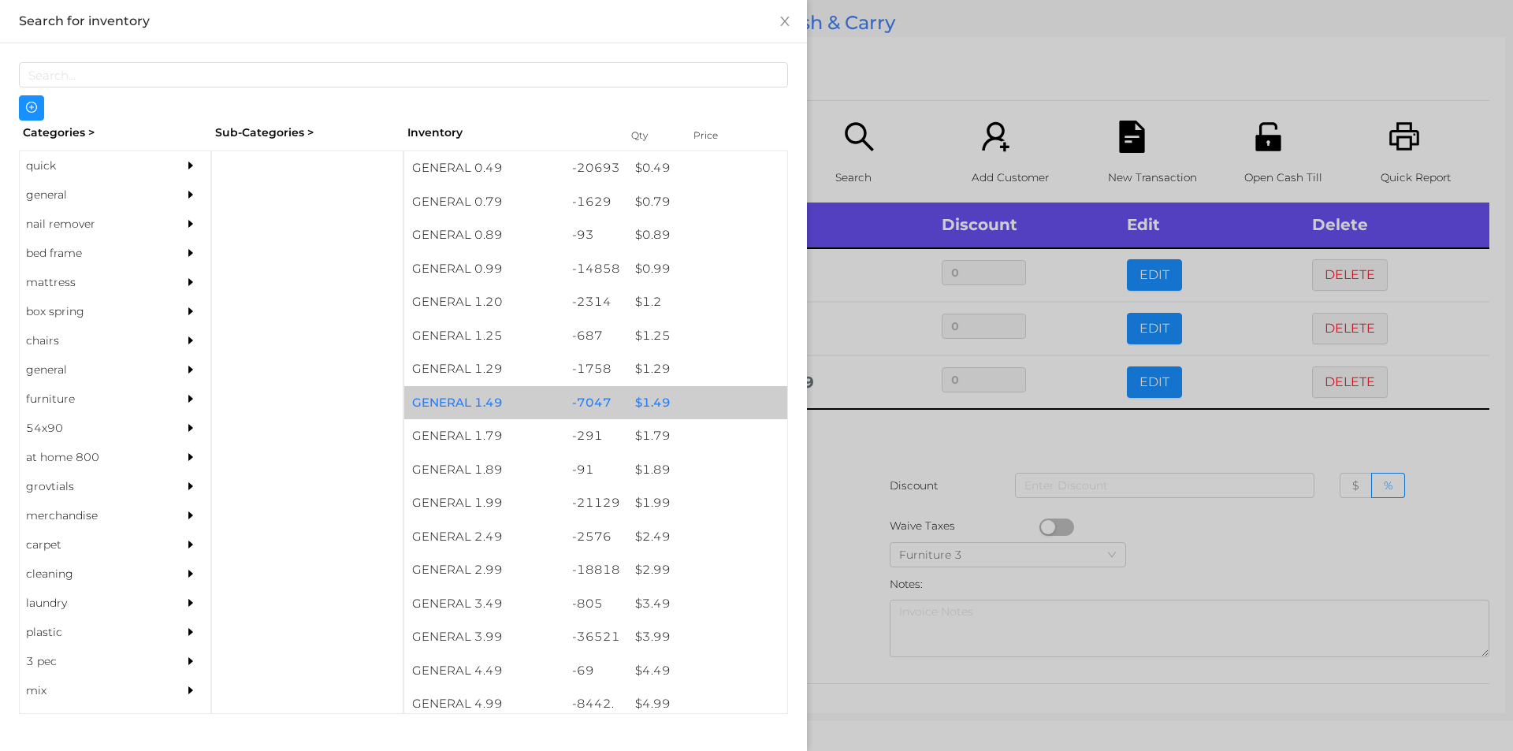
click at [642, 400] on div "$ 1.49" at bounding box center [707, 403] width 160 height 34
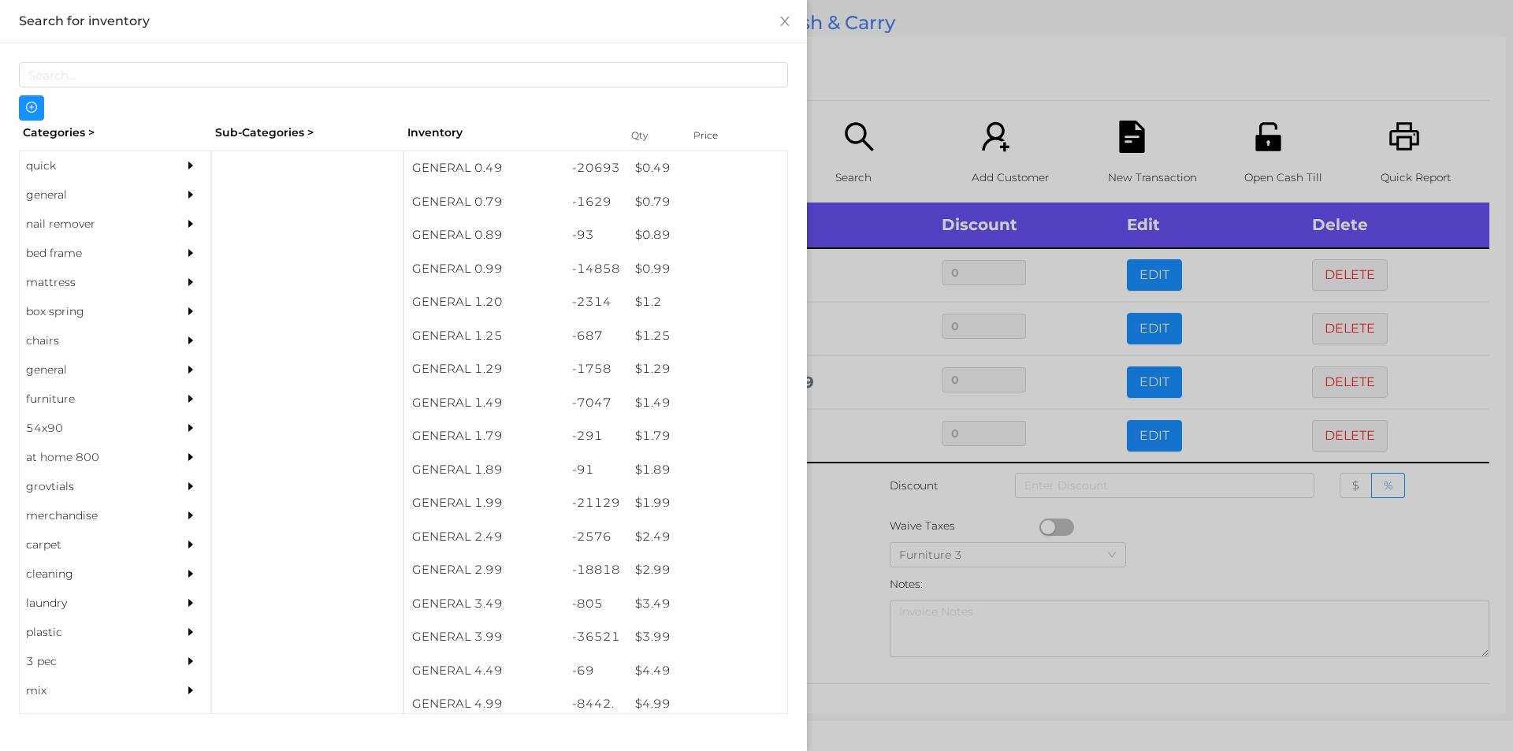
click at [841, 493] on div at bounding box center [756, 375] width 1513 height 751
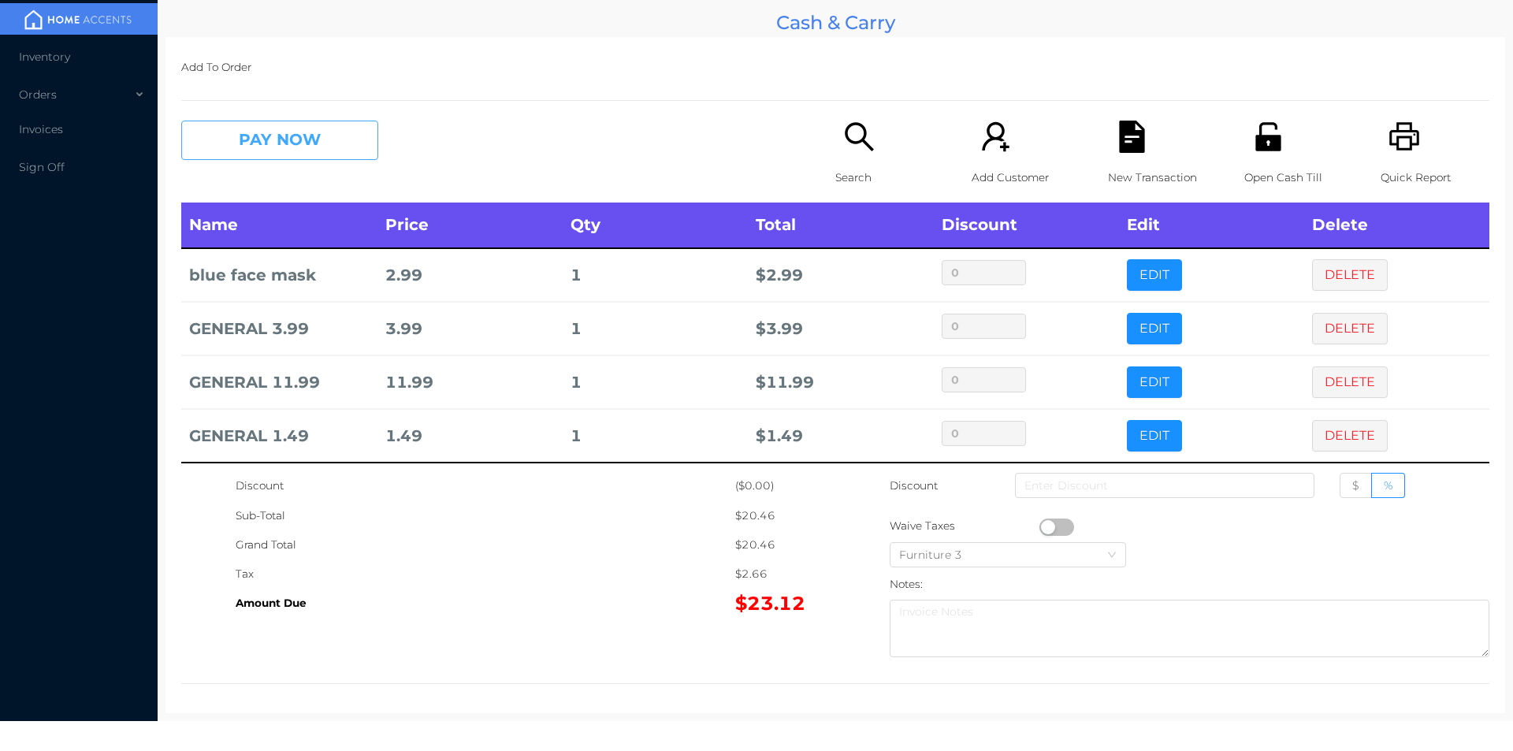
click at [324, 141] on button "PAY NOW" at bounding box center [279, 140] width 197 height 39
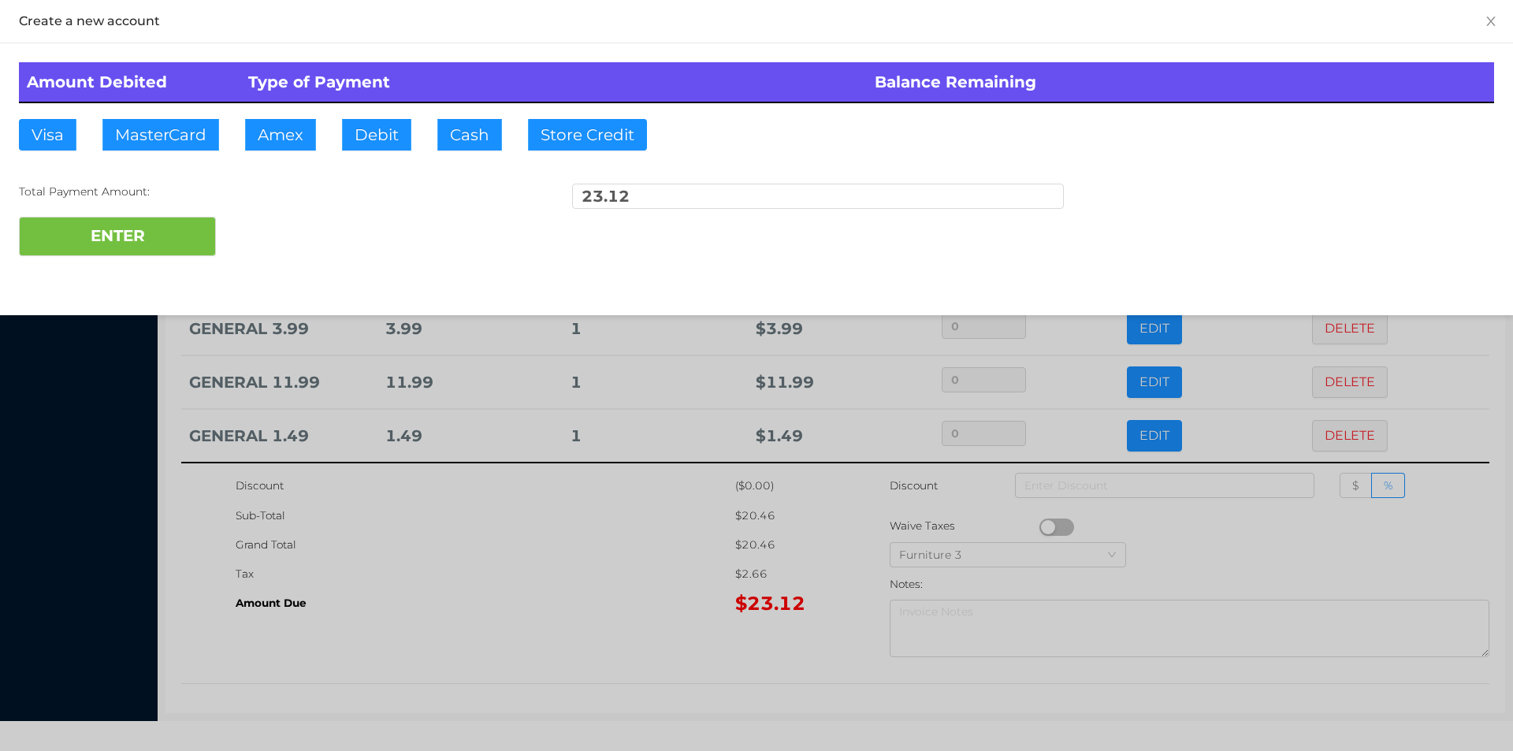
click at [269, 231] on div "ENTER" at bounding box center [756, 236] width 1475 height 39
click at [542, 568] on div at bounding box center [756, 375] width 1513 height 751
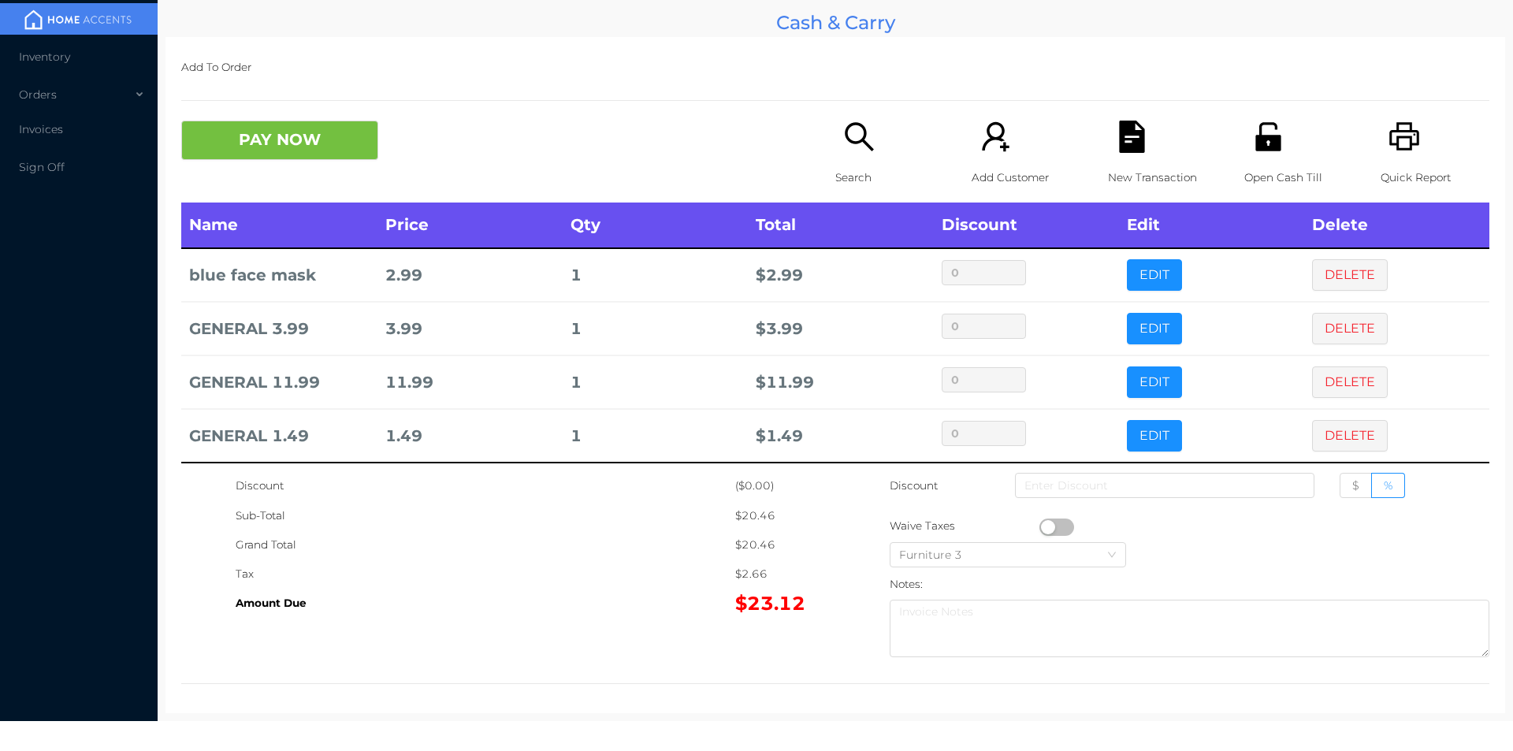
click at [1151, 158] on div "New Transaction" at bounding box center [1162, 162] width 109 height 82
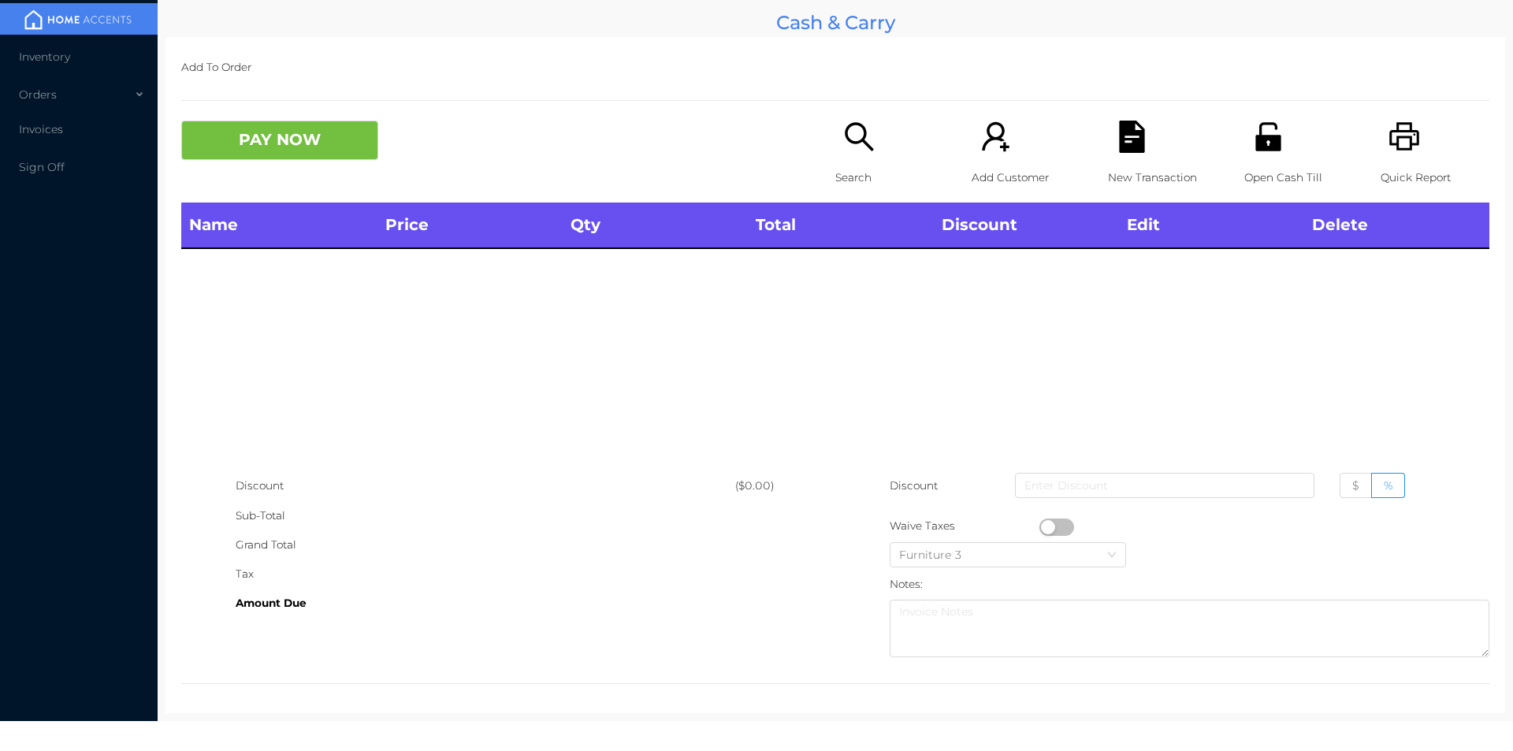
click at [843, 146] on icon "icon: search" at bounding box center [859, 137] width 32 height 32
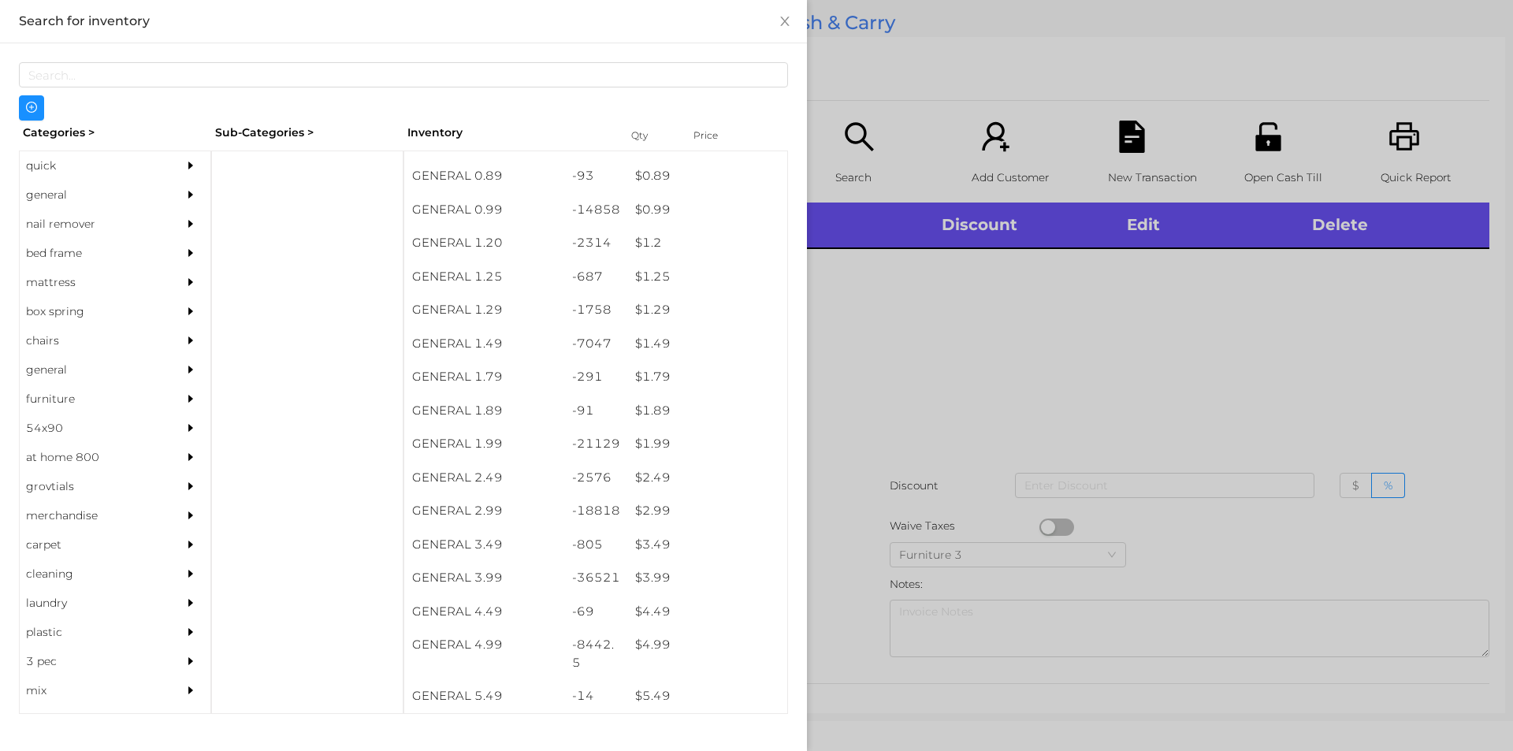
scroll to position [54, 0]
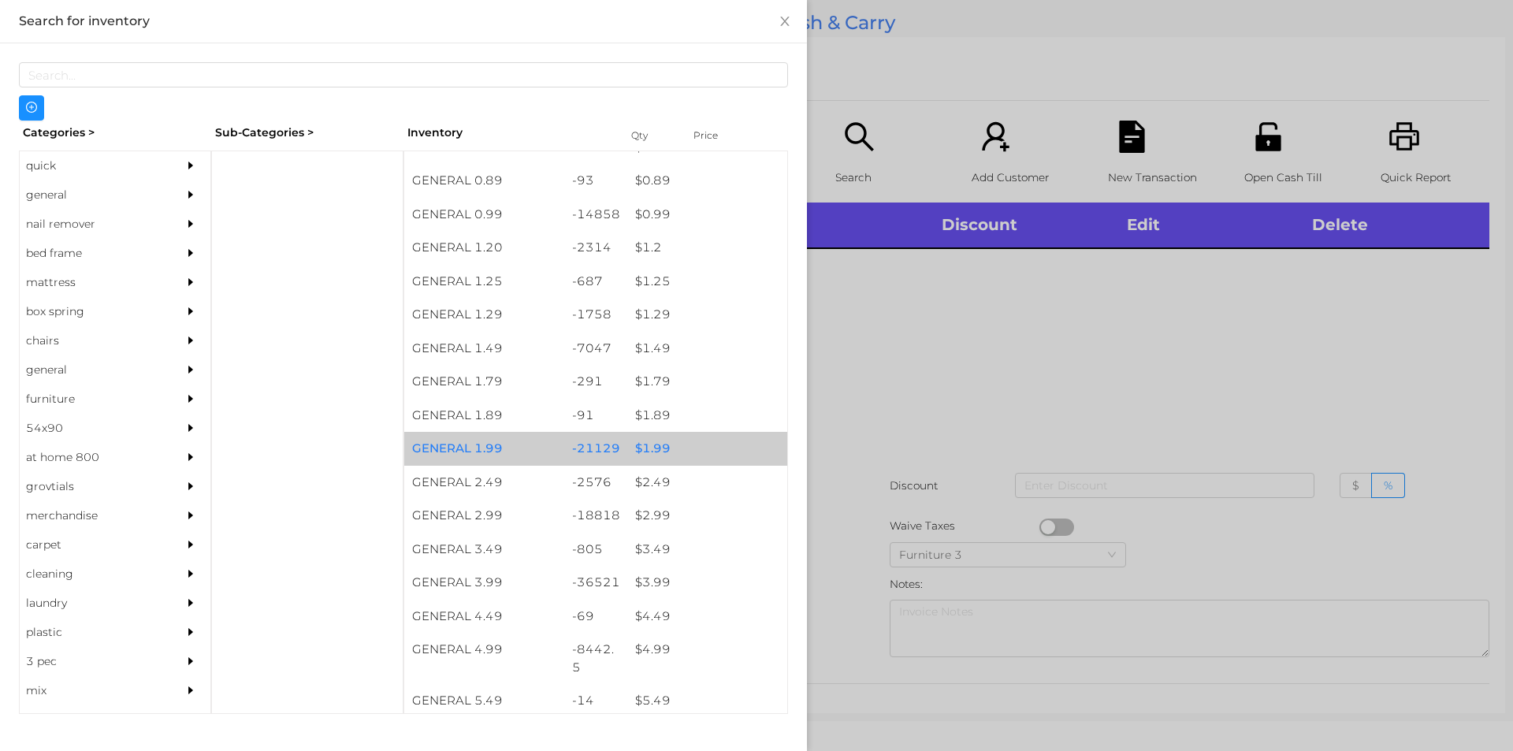
click at [650, 444] on div "$ 1.99" at bounding box center [707, 449] width 160 height 34
click at [649, 452] on div "$ 1.99" at bounding box center [707, 449] width 160 height 34
click at [1047, 388] on div at bounding box center [756, 375] width 1513 height 751
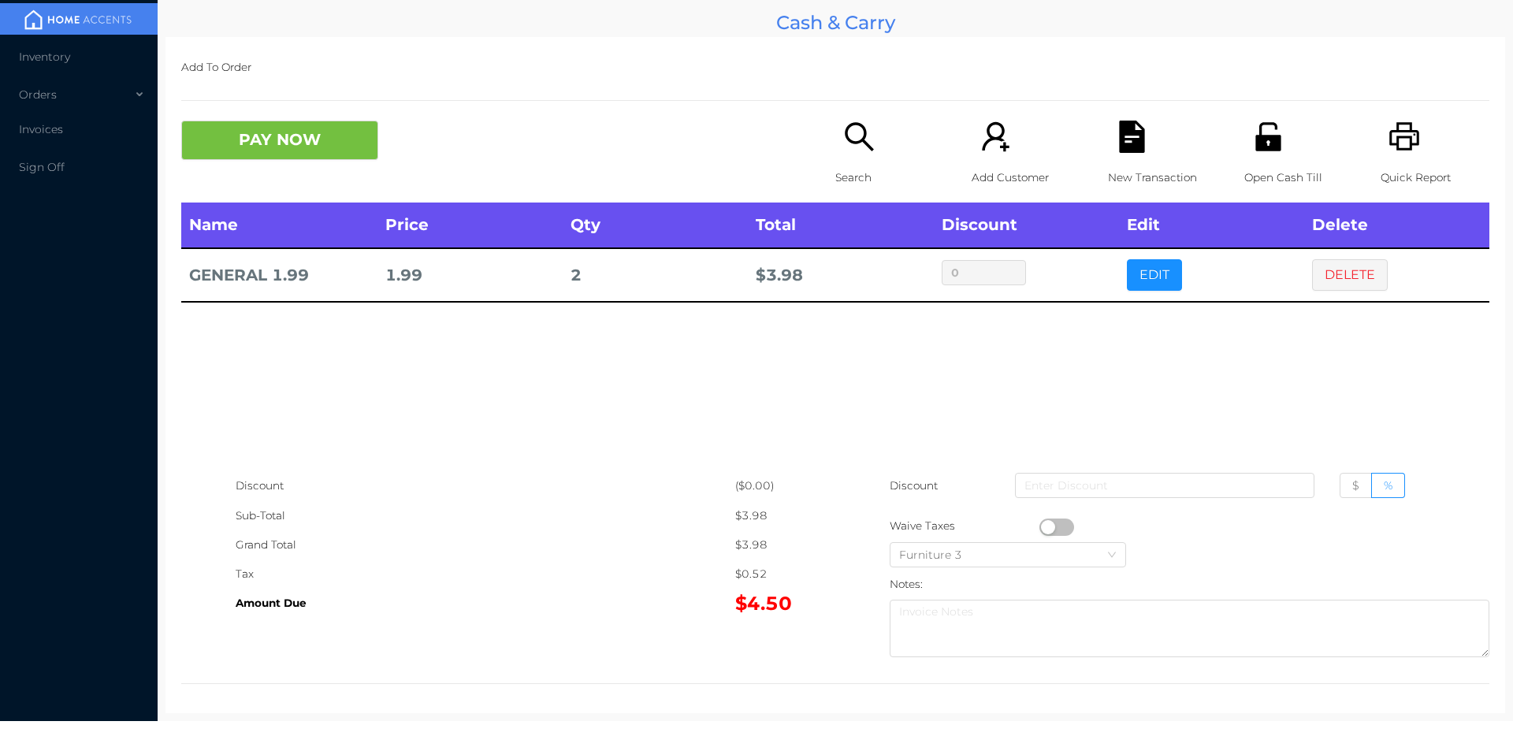
click at [1043, 532] on button "button" at bounding box center [1056, 527] width 35 height 17
click at [286, 141] on button "PAY NOW" at bounding box center [279, 140] width 197 height 39
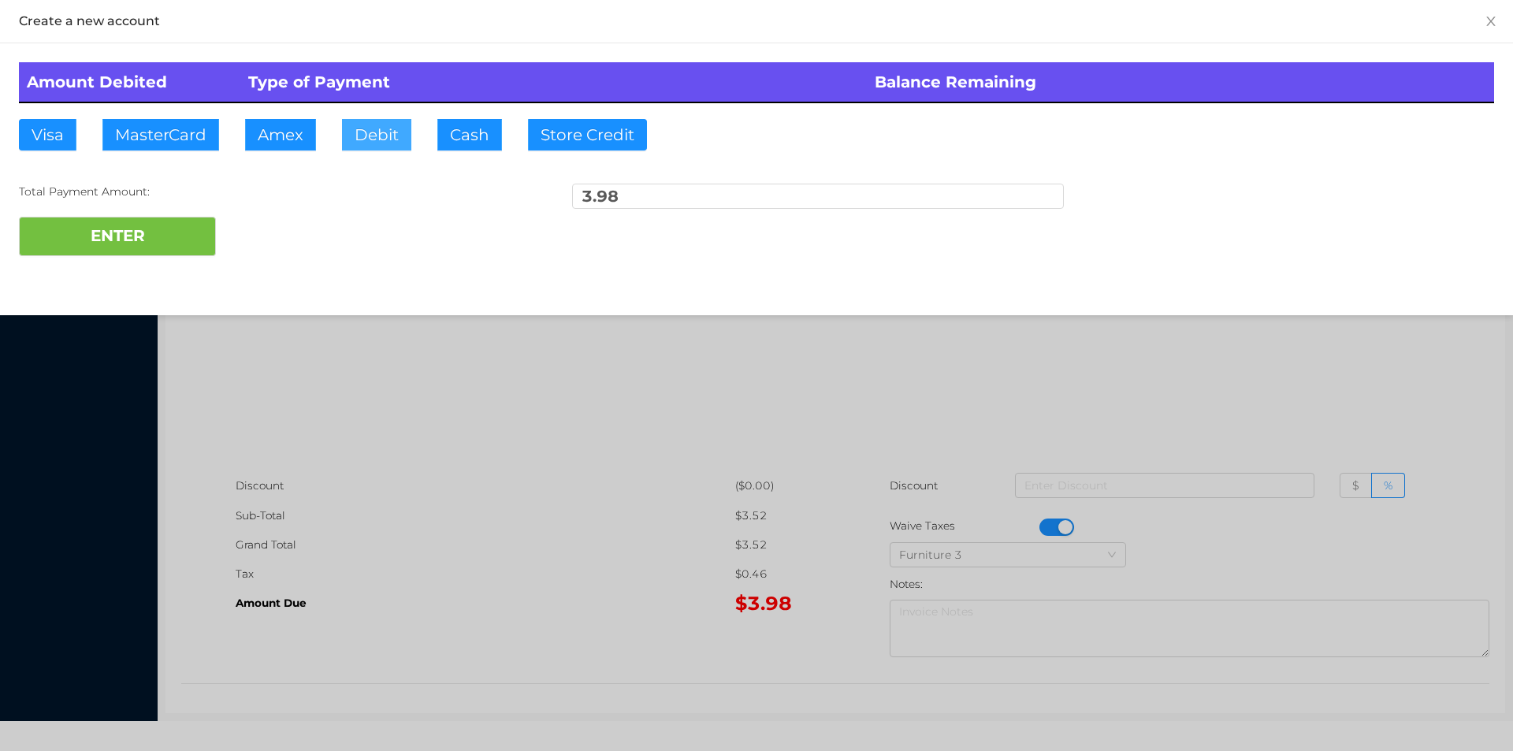
click at [374, 136] on button "Debit" at bounding box center [376, 135] width 69 height 32
click at [115, 225] on button "ENTER" at bounding box center [117, 236] width 197 height 39
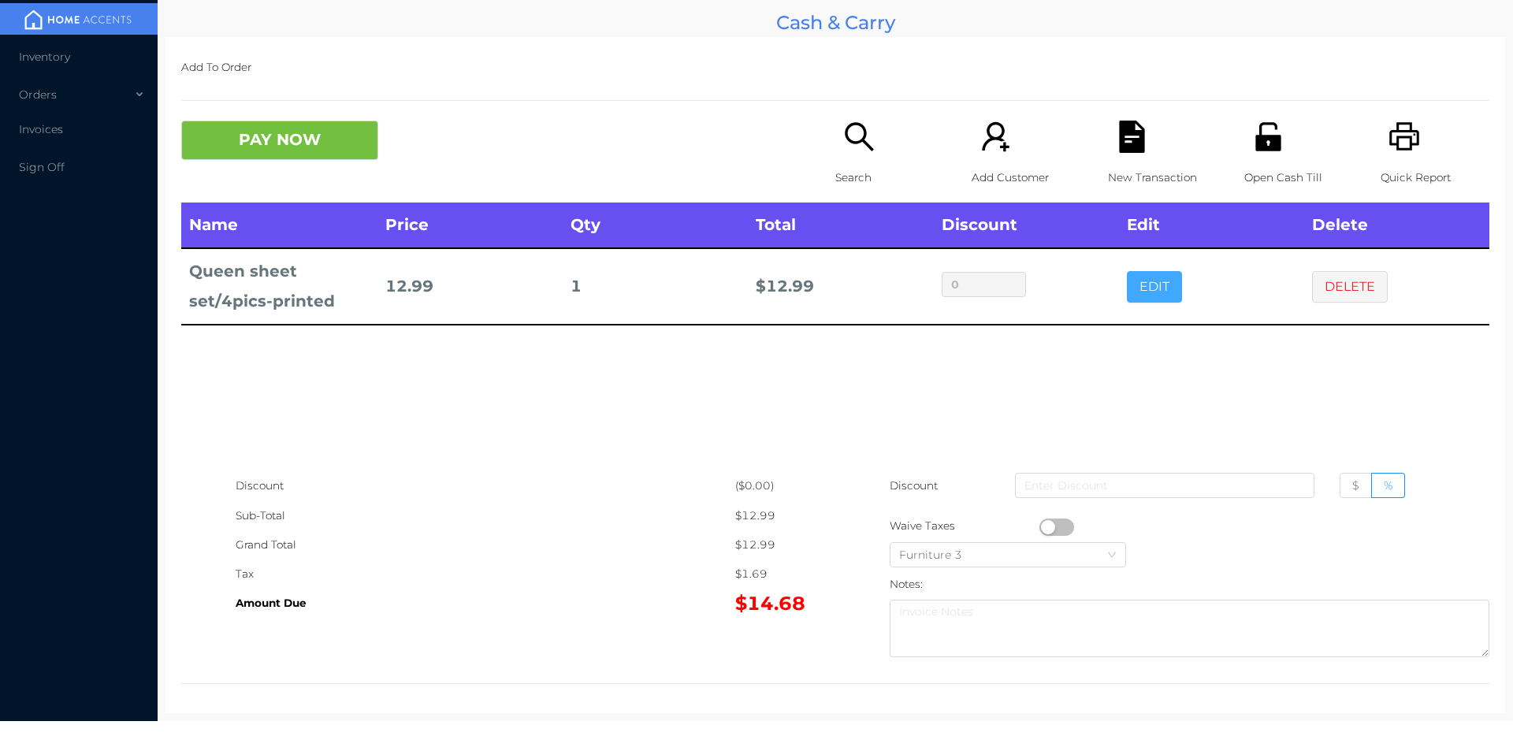
click at [1151, 292] on button "EDIT" at bounding box center [1154, 287] width 55 height 32
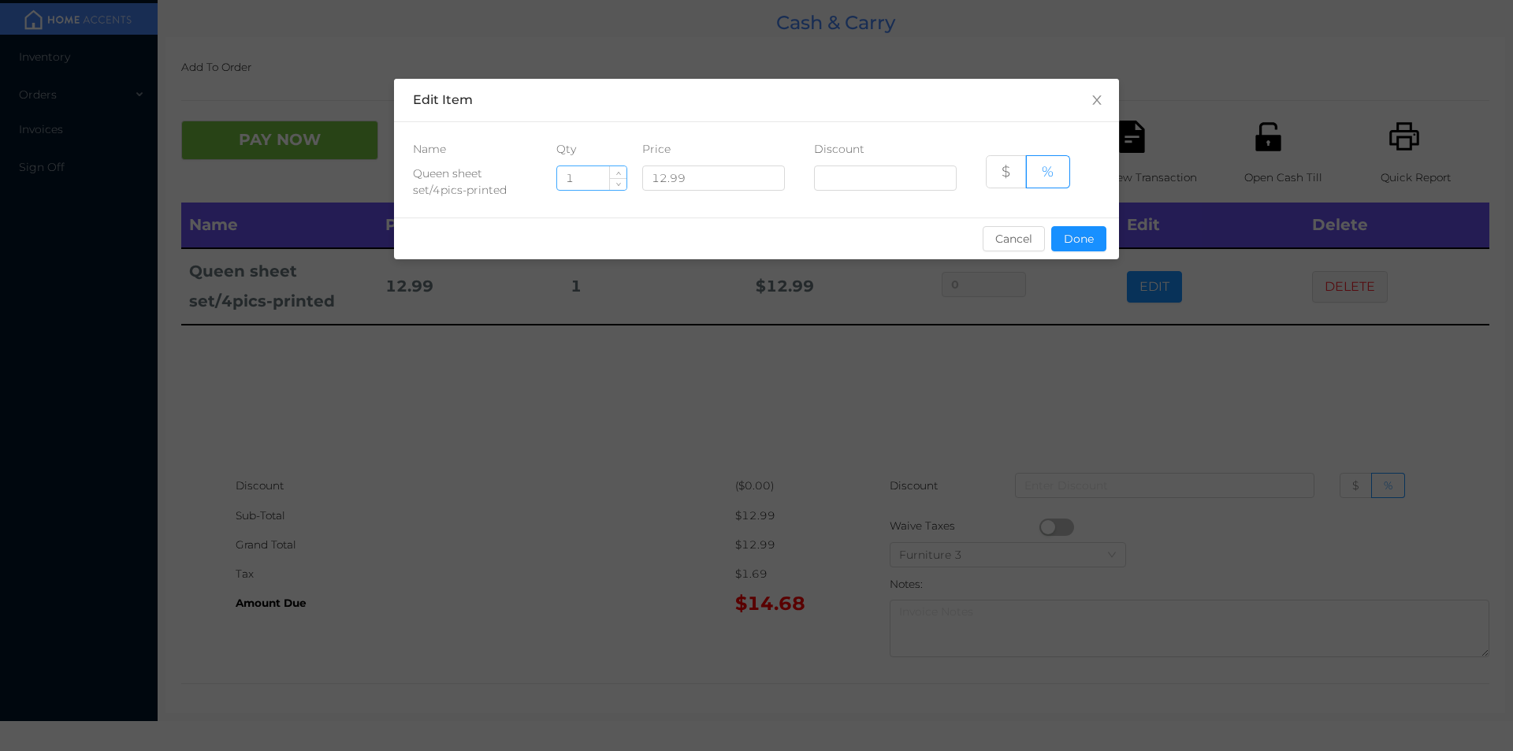
click at [601, 176] on input "1" at bounding box center [591, 178] width 69 height 24
type input "3"
click at [1076, 234] on button "Done" at bounding box center [1078, 238] width 55 height 25
type input "0%"
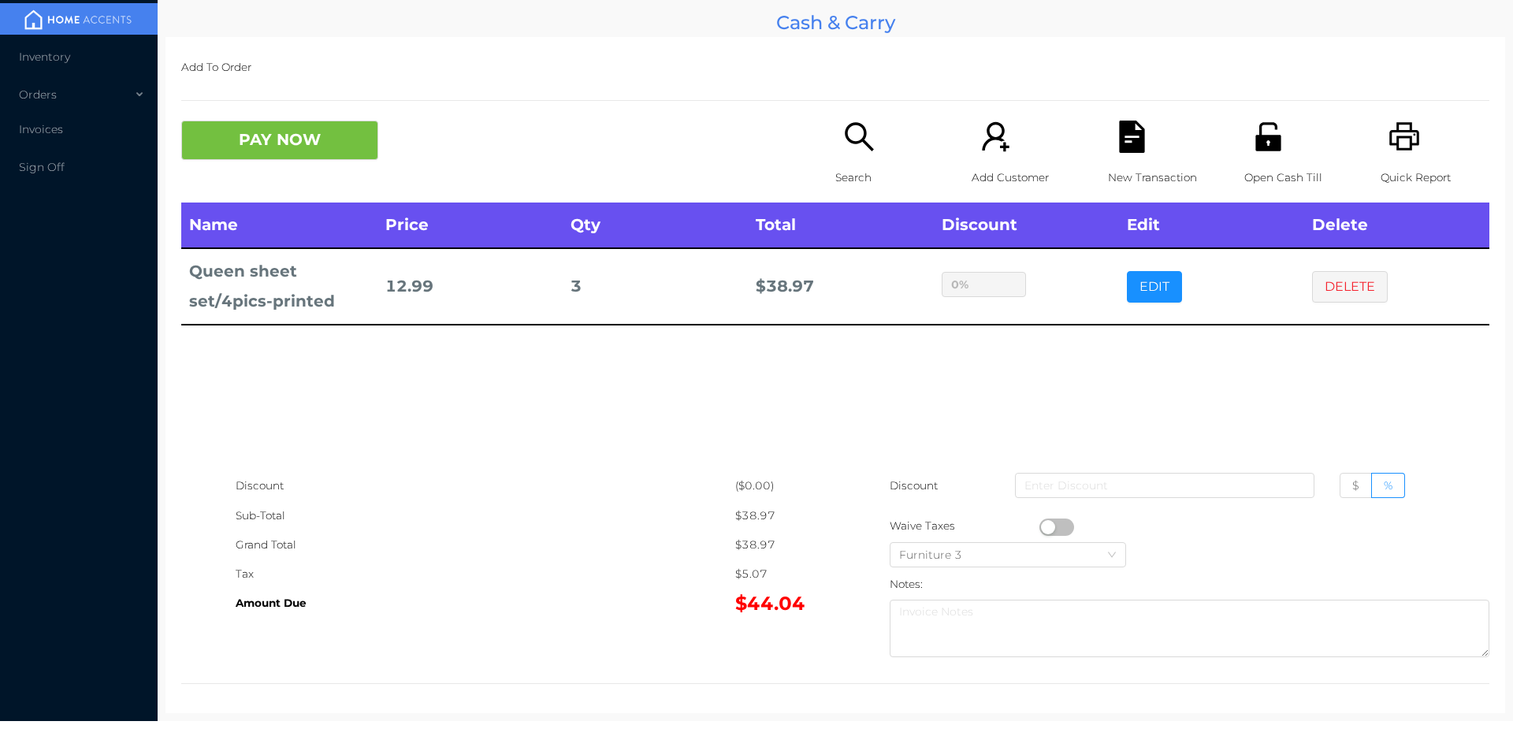
click at [1058, 362] on div "Name Price Qty Total Discount Edit Delete Queen sheet set/4pics-printed 12.99 3…" at bounding box center [835, 337] width 1308 height 269
click at [243, 143] on button "PAY NOW" at bounding box center [279, 140] width 197 height 39
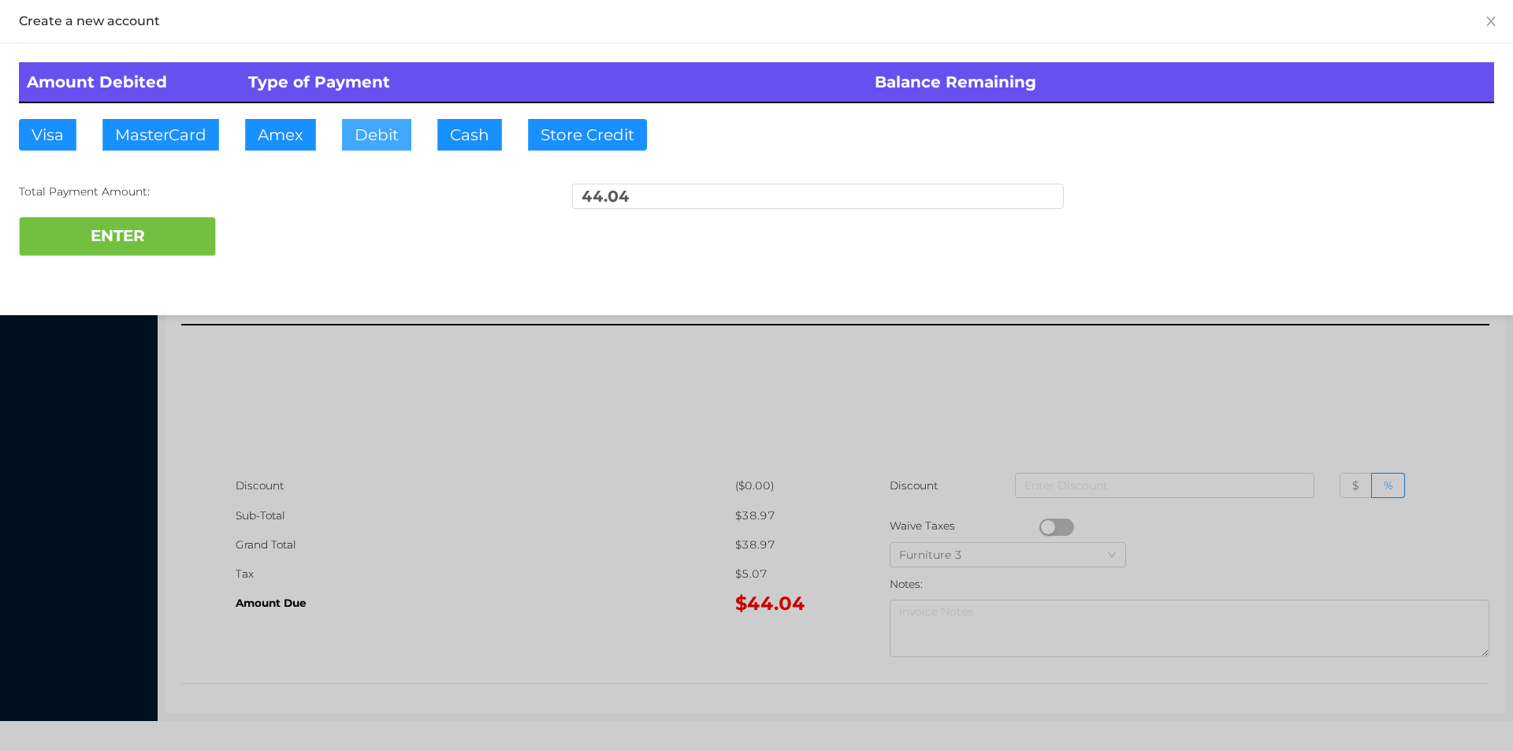
click at [363, 138] on button "Debit" at bounding box center [376, 135] width 69 height 32
type input "100."
click at [149, 240] on button "ENTER" at bounding box center [117, 236] width 197 height 39
type input "0"
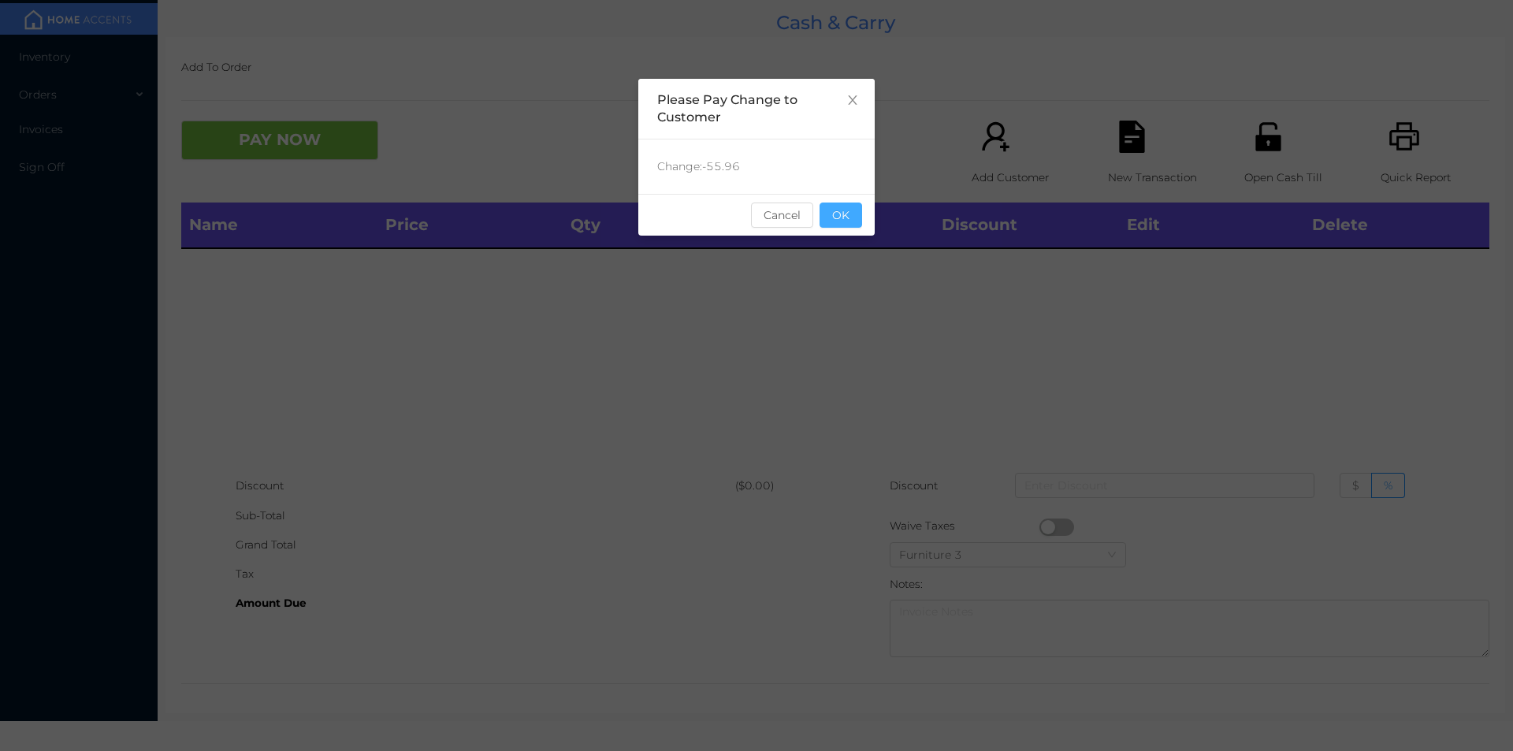
click at [831, 216] on button "OK" at bounding box center [841, 215] width 43 height 25
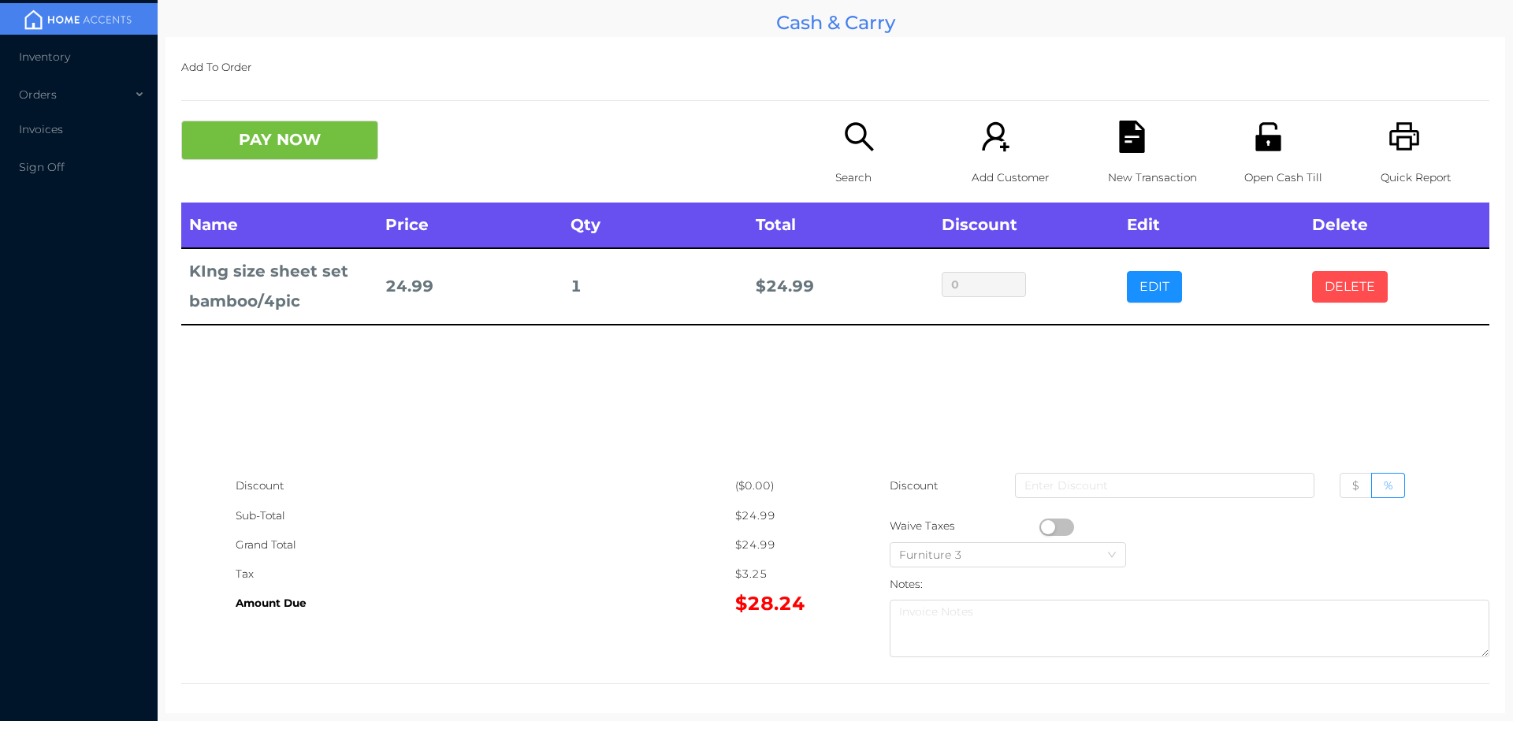
click at [1337, 281] on button "DELETE" at bounding box center [1350, 287] width 76 height 32
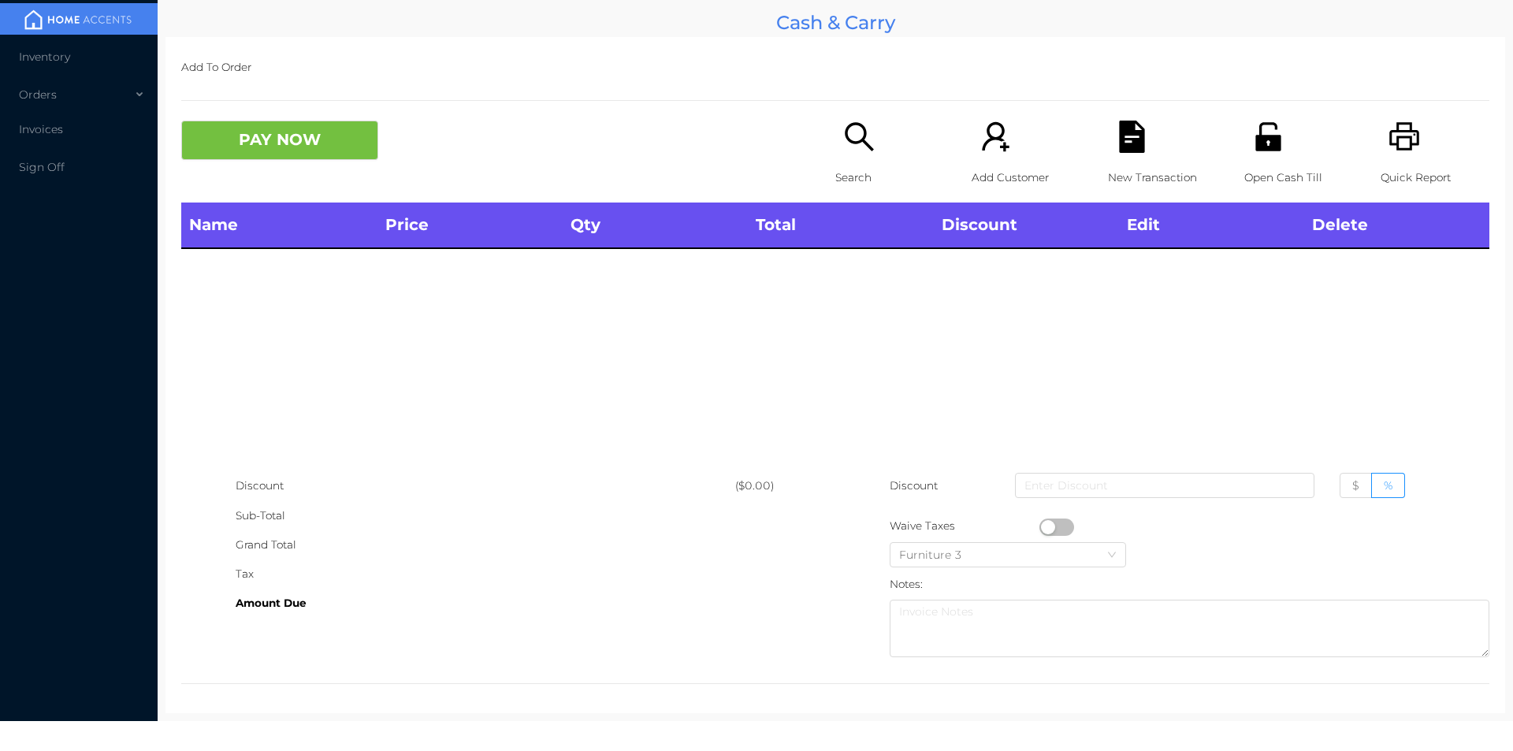
click at [855, 173] on p "Search" at bounding box center [889, 177] width 109 height 29
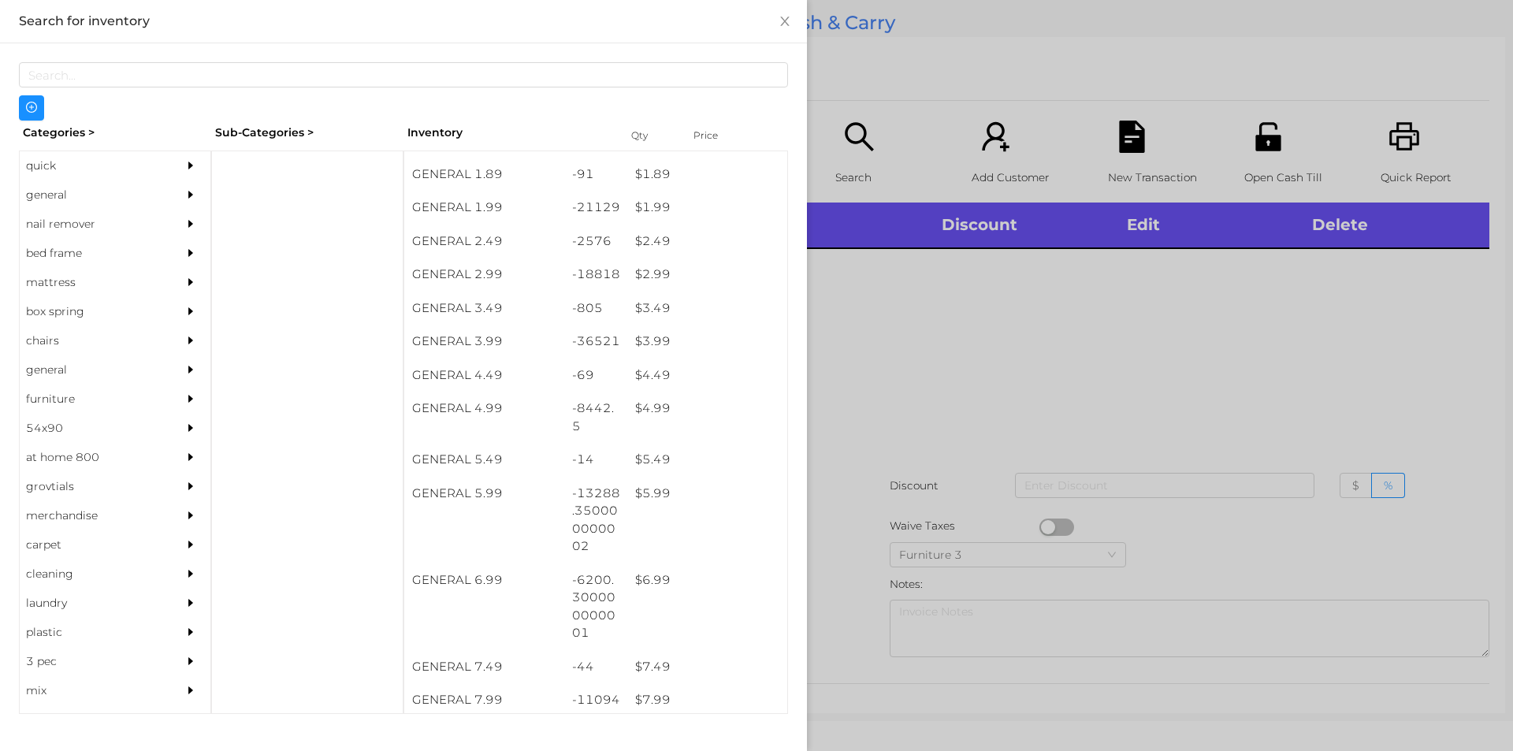
scroll to position [318, 0]
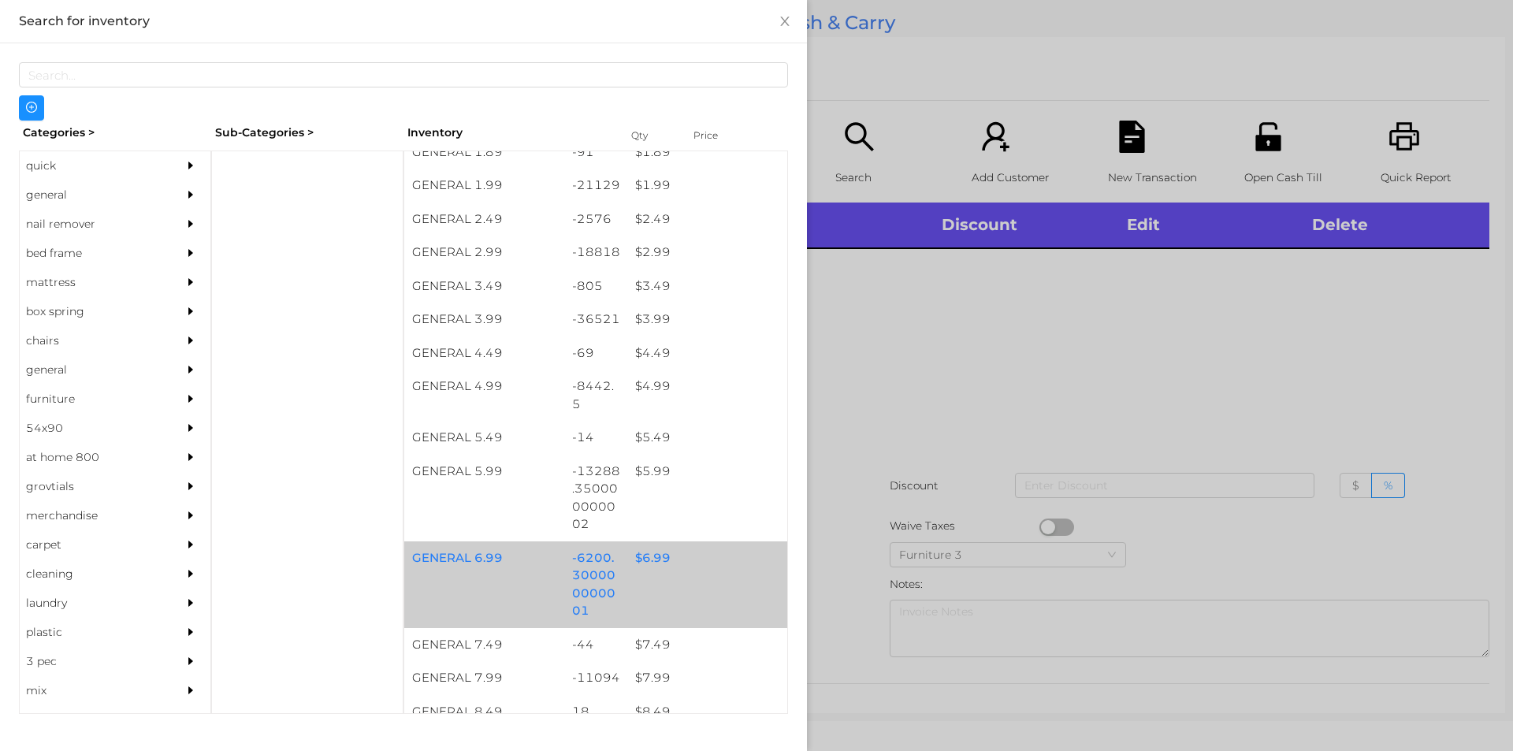
click at [640, 571] on div "$ 6.99" at bounding box center [707, 558] width 160 height 34
click at [646, 560] on div "$ 6.99" at bounding box center [707, 558] width 160 height 34
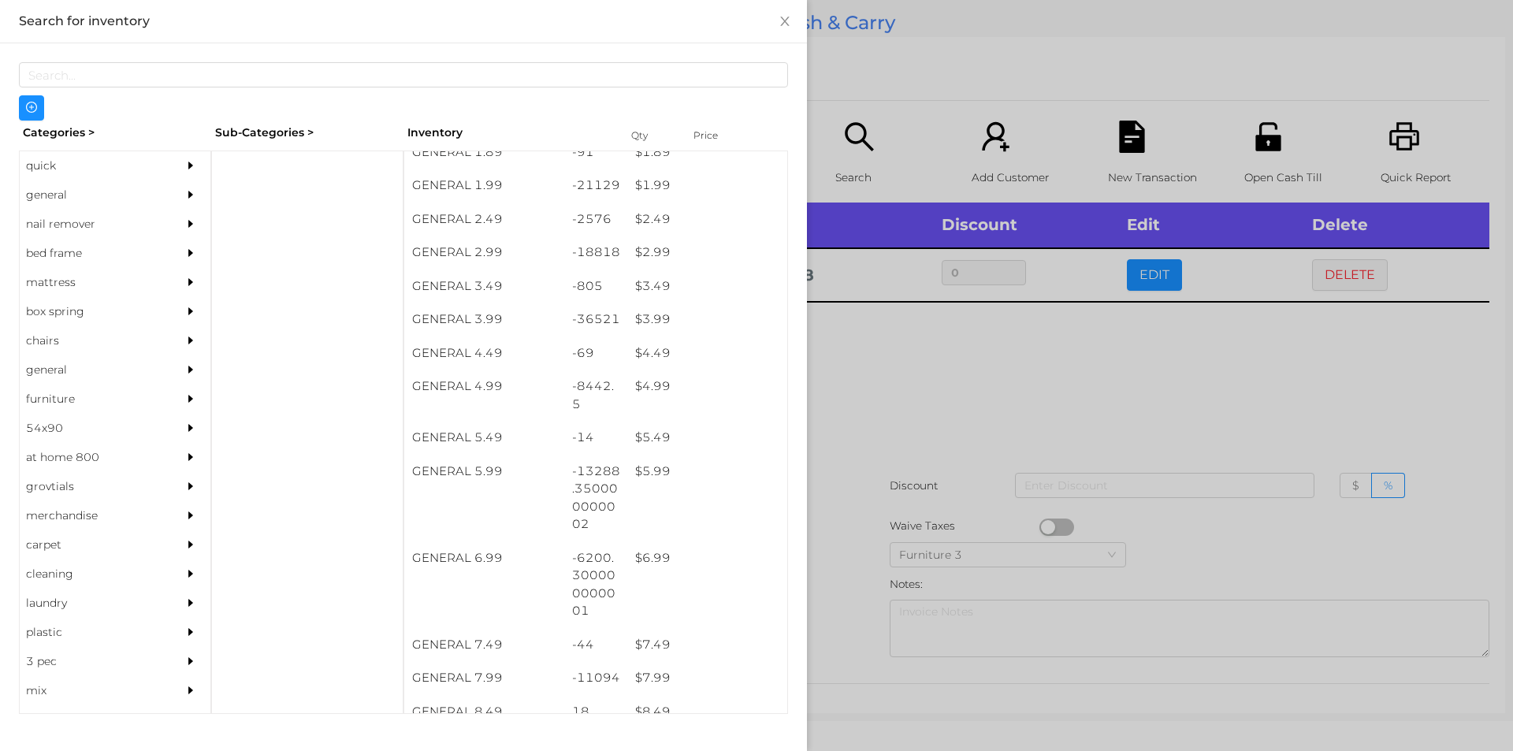
click at [940, 368] on div at bounding box center [756, 375] width 1513 height 751
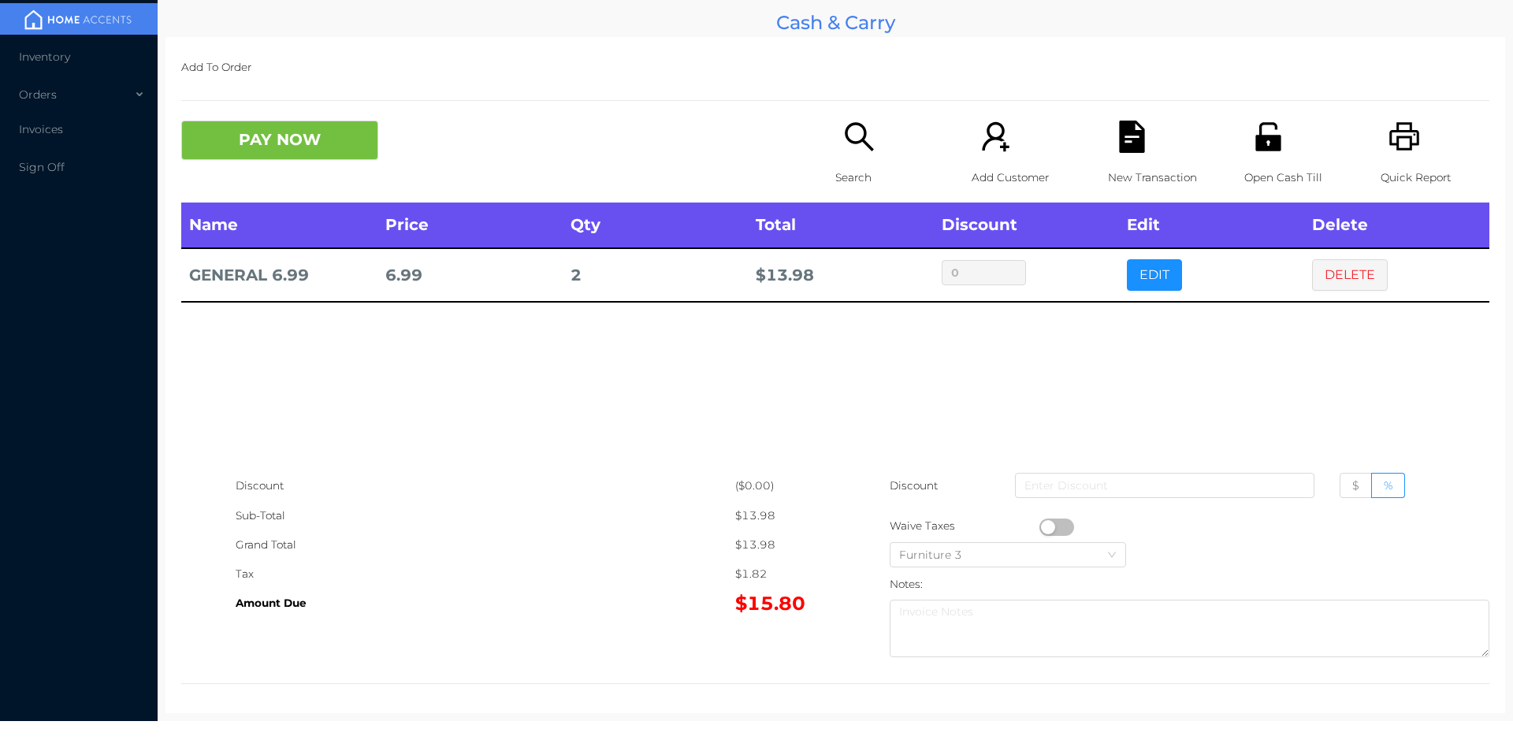
click at [1154, 279] on button "EDIT" at bounding box center [1154, 275] width 55 height 32
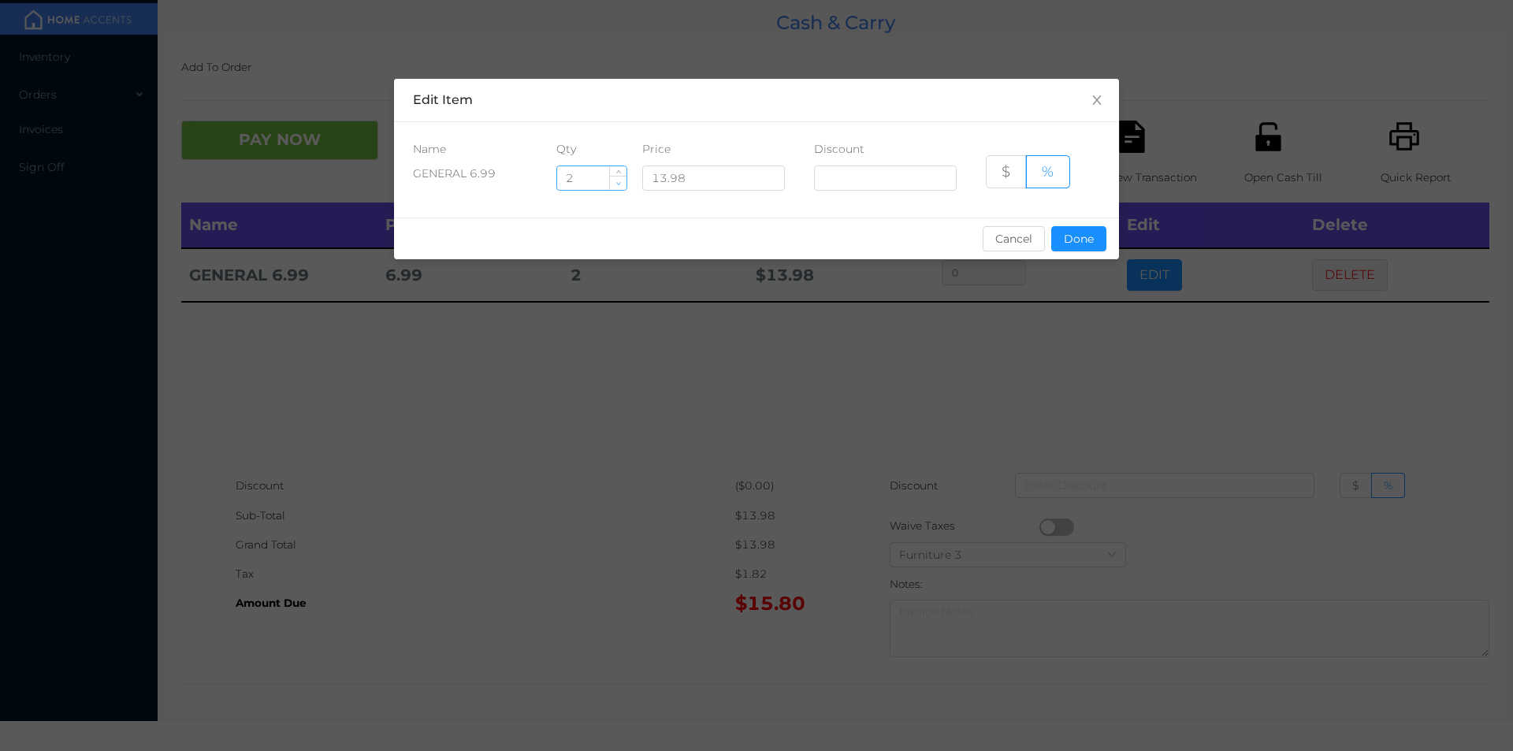
click at [612, 186] on span "Decrease Value" at bounding box center [618, 183] width 17 height 14
type input "1"
type input "2.5"
click at [1081, 248] on button "Done" at bounding box center [1078, 238] width 55 height 25
type input "0%"
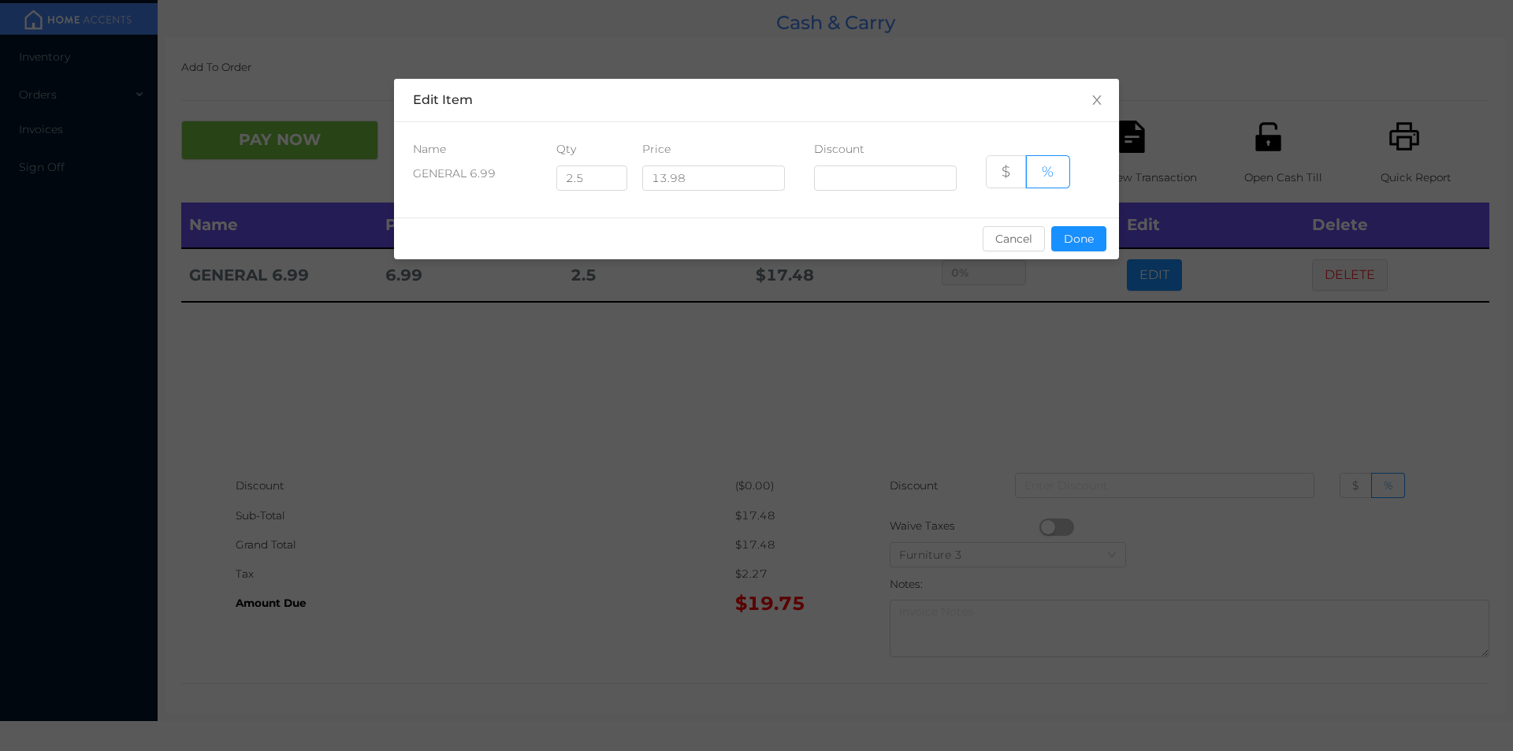
click at [1039, 355] on div "sentinelStart Edit Item Name Qty Price Discount GENERAL 6.99 2.5 13.98 $ % Canc…" at bounding box center [756, 375] width 1513 height 751
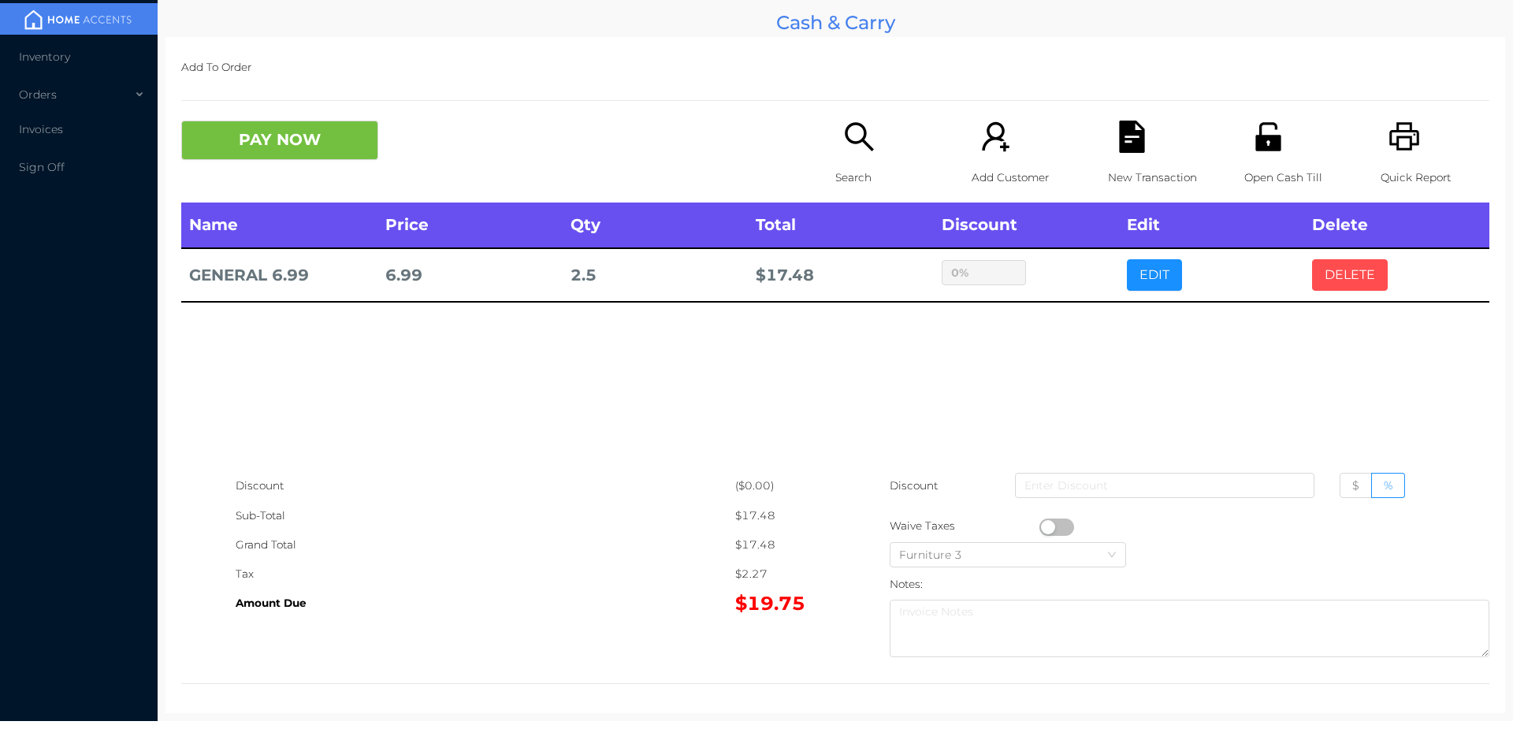
click at [1335, 264] on button "DELETE" at bounding box center [1350, 275] width 76 height 32
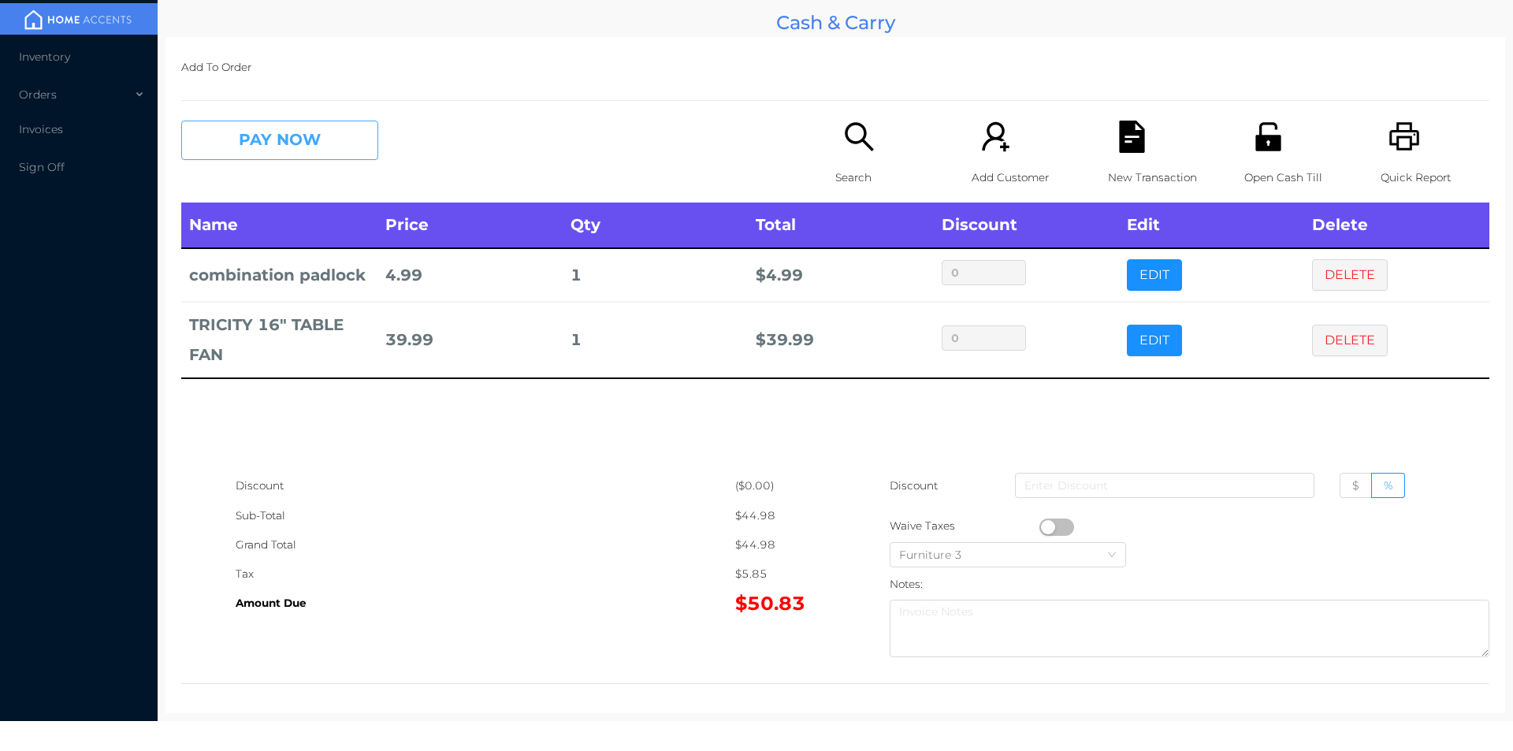
click at [325, 141] on button "PAY NOW" at bounding box center [279, 140] width 197 height 39
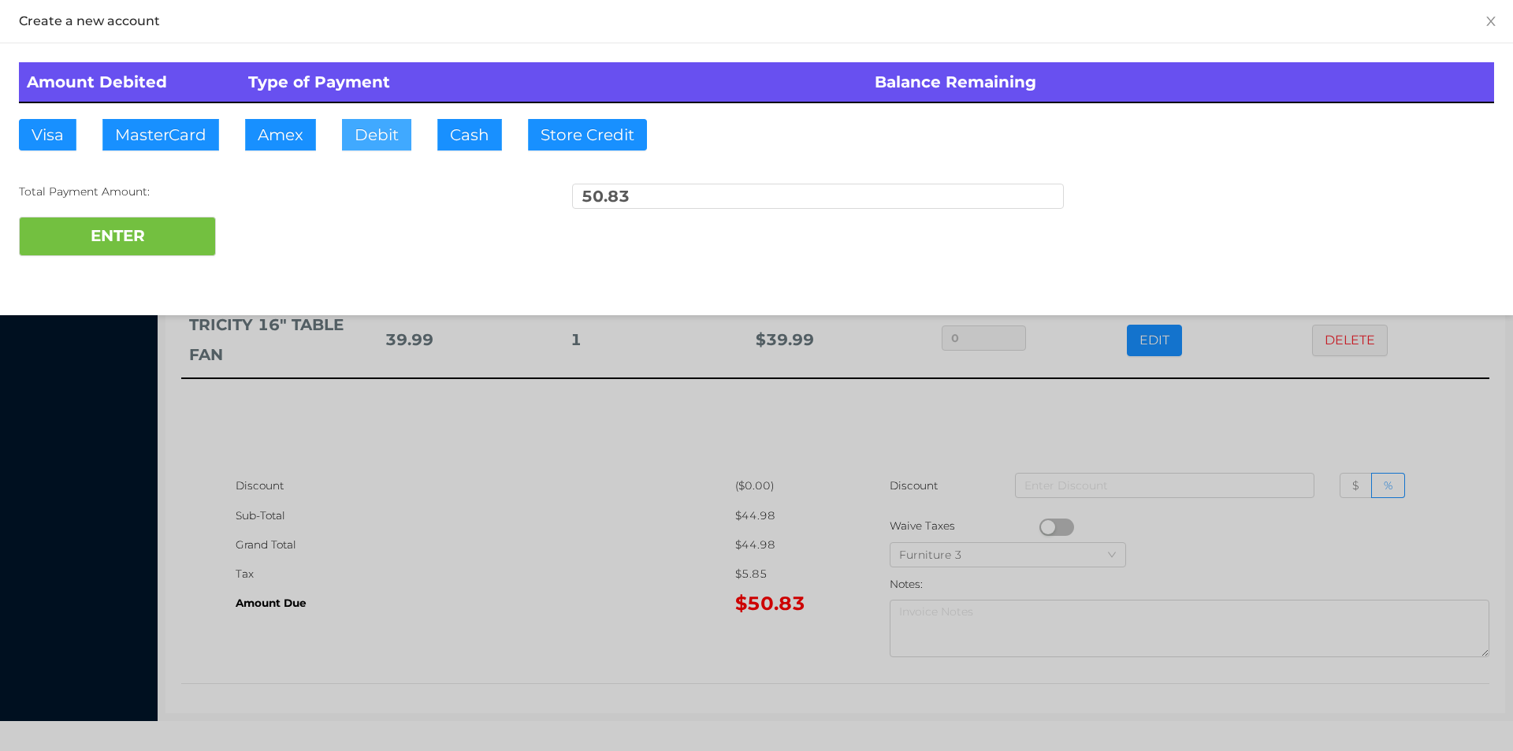
click at [355, 146] on button "Debit" at bounding box center [376, 135] width 69 height 32
click at [177, 243] on button "ENTER" at bounding box center [117, 236] width 197 height 39
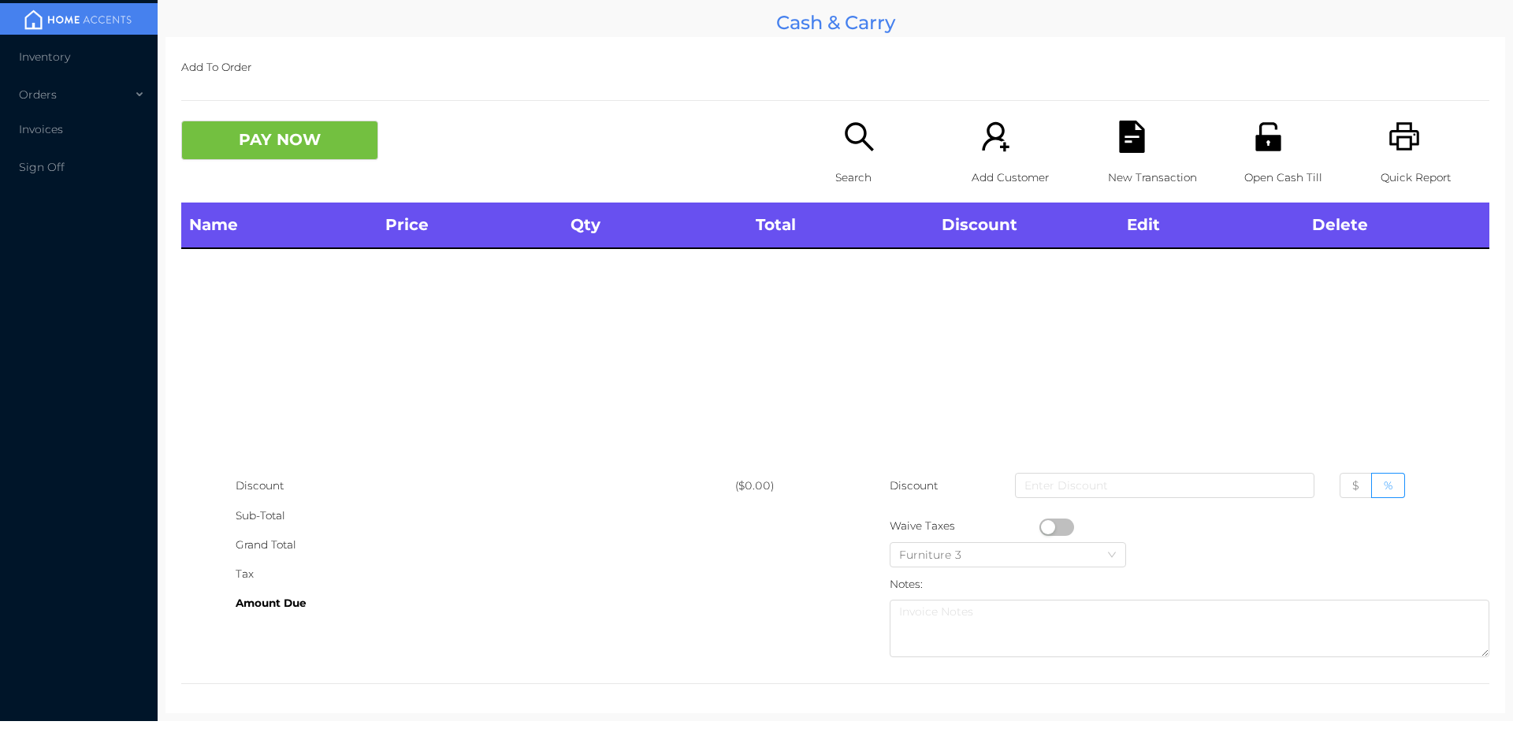
click at [1252, 136] on icon "icon: unlock" at bounding box center [1268, 137] width 32 height 32
click at [835, 165] on p "Search" at bounding box center [889, 177] width 109 height 29
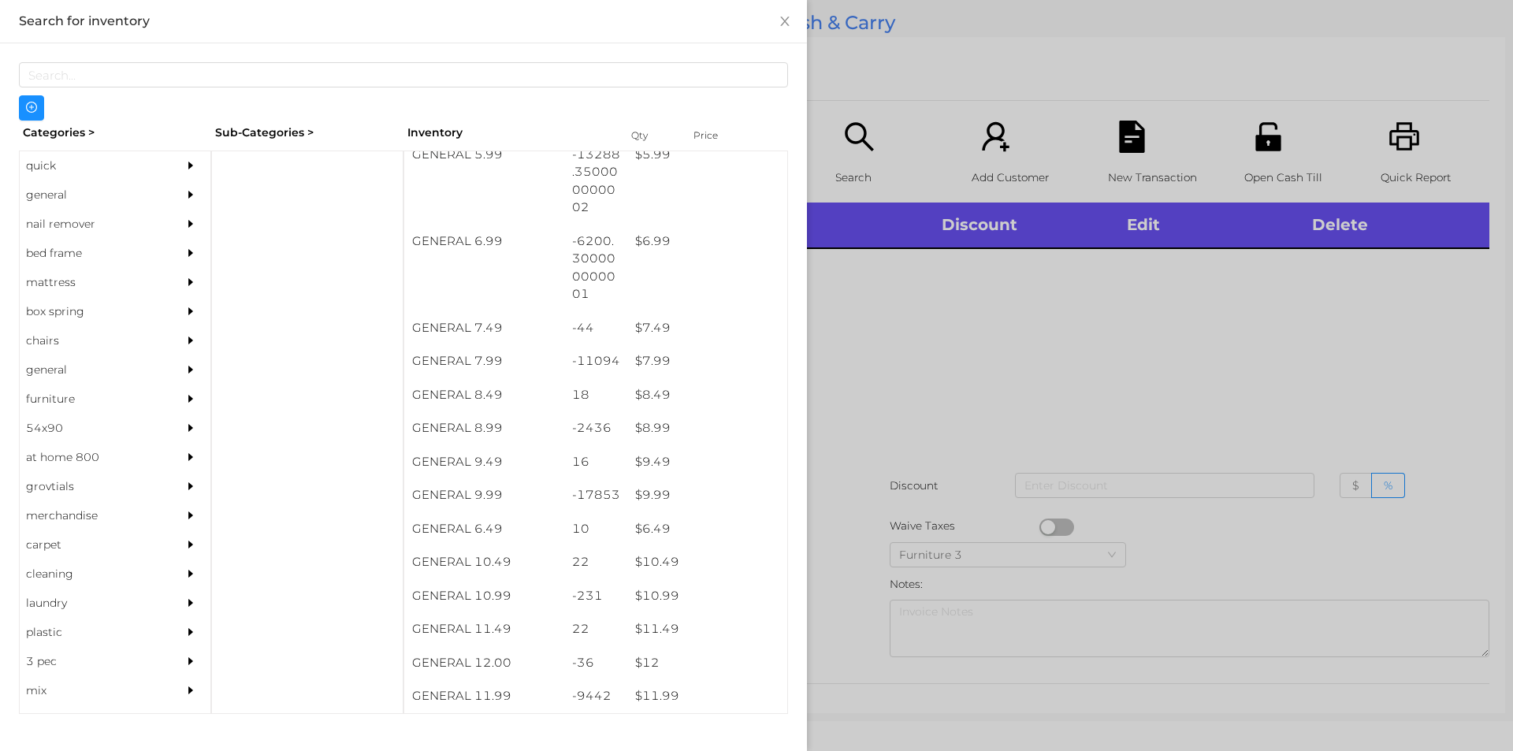
scroll to position [638, 0]
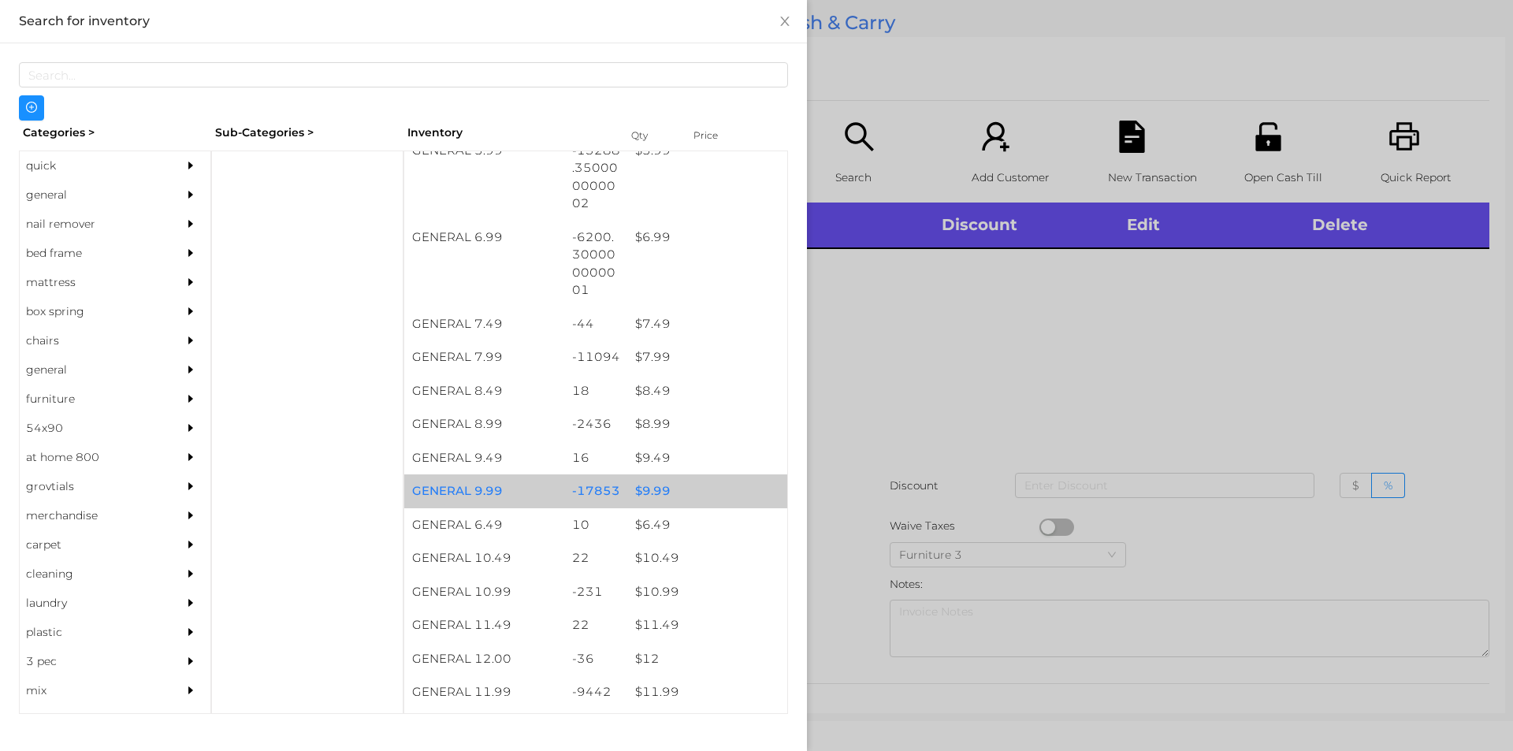
click at [647, 500] on div "$ 9.99" at bounding box center [707, 491] width 160 height 34
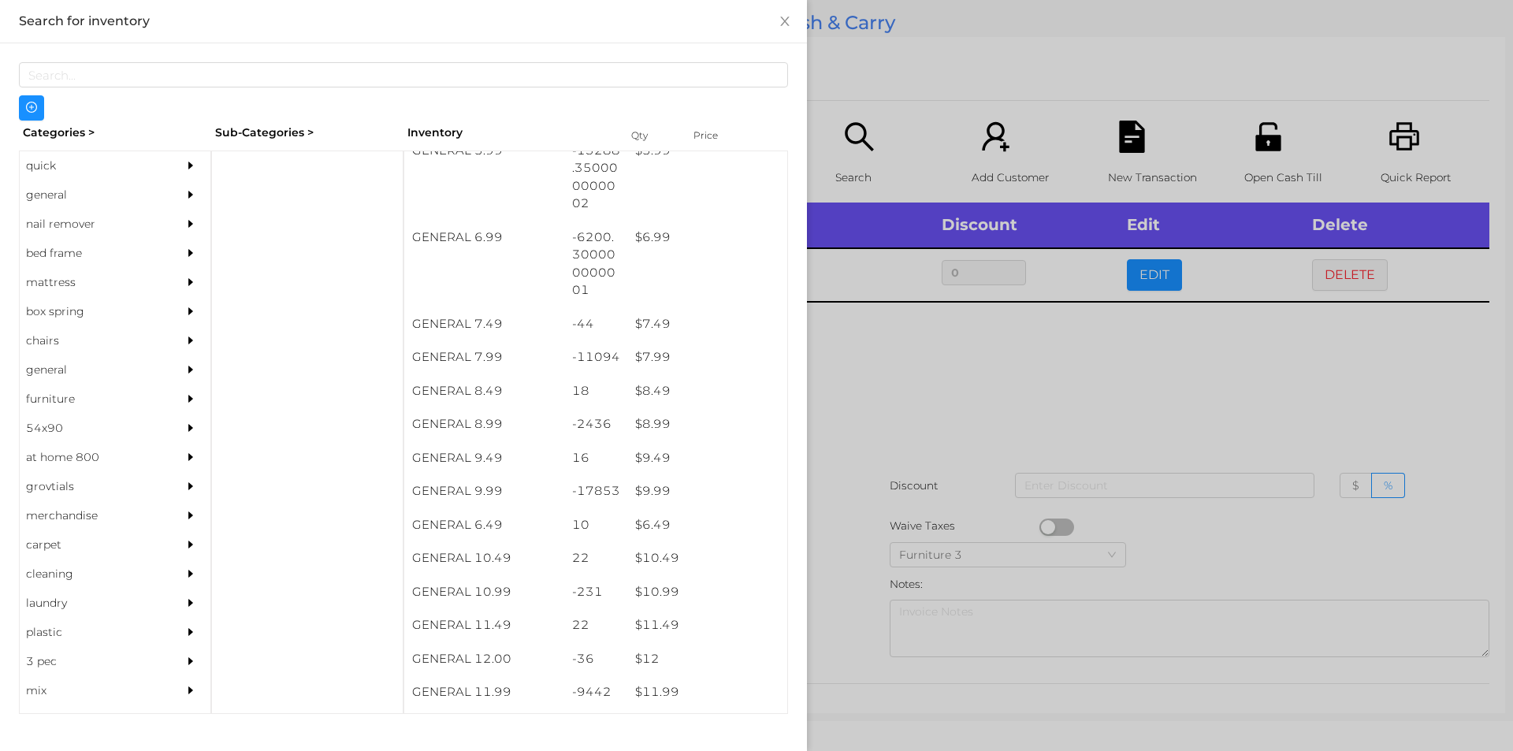
click at [846, 455] on div at bounding box center [756, 375] width 1513 height 751
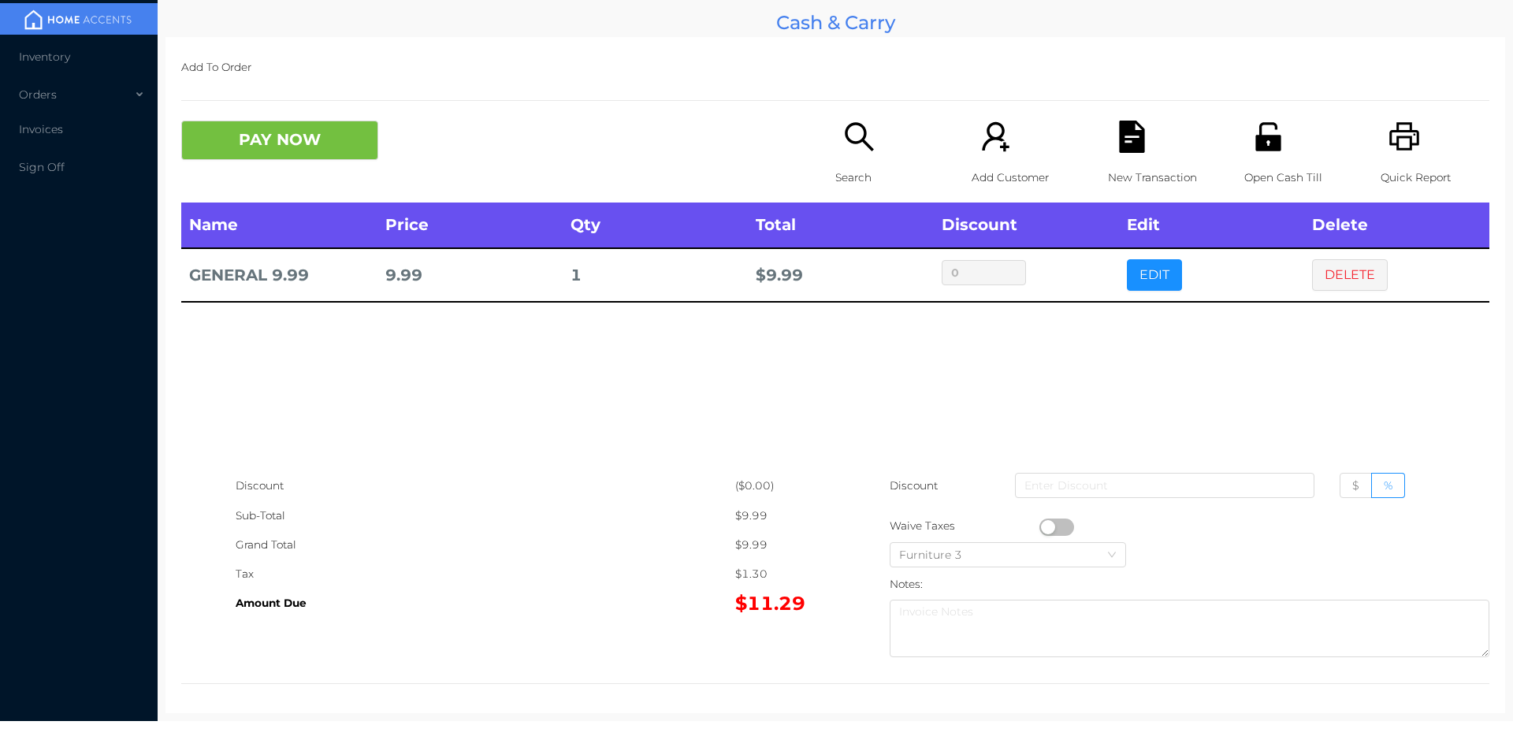
click at [1363, 278] on button "DELETE" at bounding box center [1350, 275] width 76 height 32
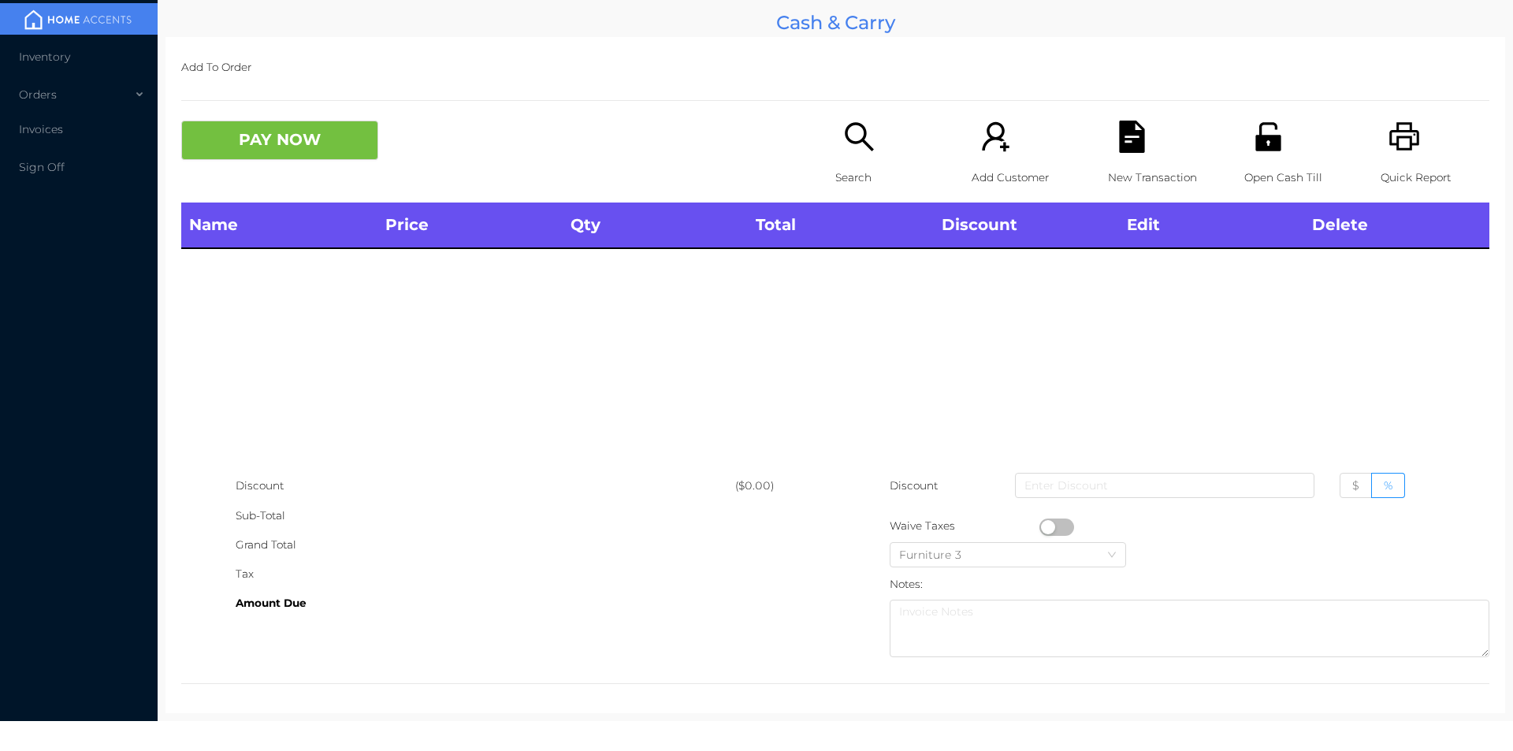
click at [1389, 156] on div "Quick Report" at bounding box center [1435, 162] width 109 height 82
click at [1277, 154] on div "Open Cash Till" at bounding box center [1298, 162] width 109 height 82
click at [846, 136] on icon "icon: search" at bounding box center [859, 137] width 32 height 32
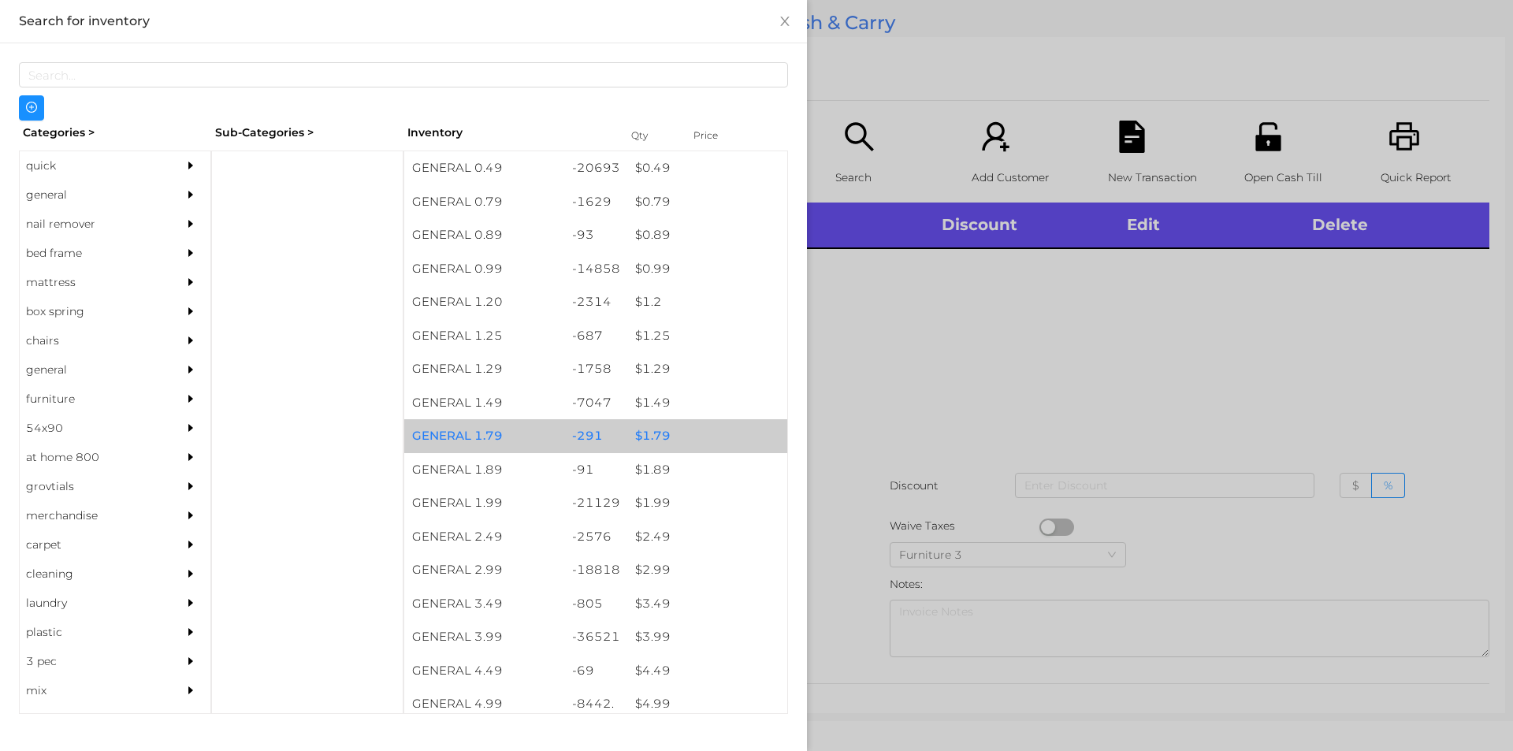
click at [660, 426] on div "$ 1.79" at bounding box center [707, 436] width 160 height 34
click at [655, 500] on div "$ 1.99" at bounding box center [707, 503] width 160 height 34
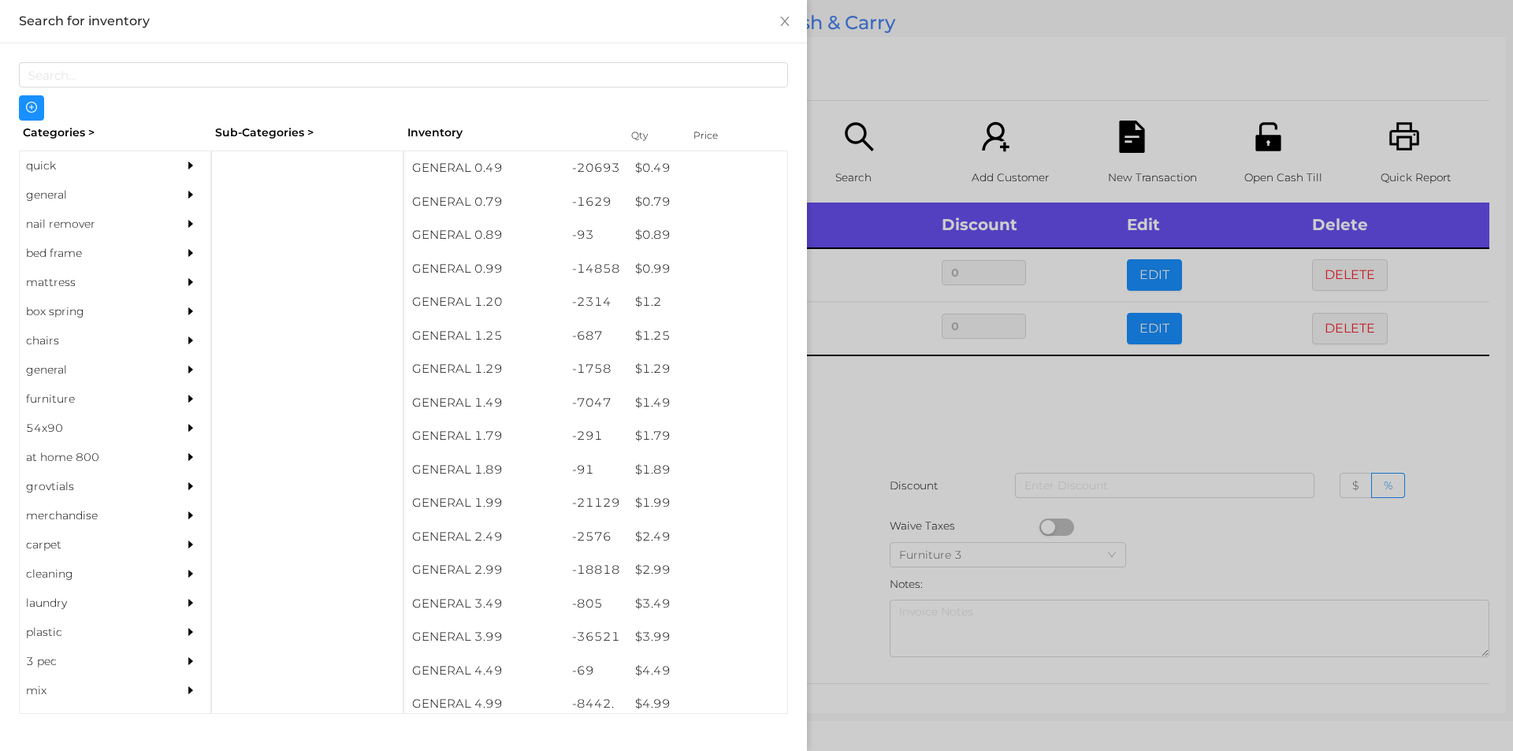
click at [940, 406] on div at bounding box center [756, 375] width 1513 height 751
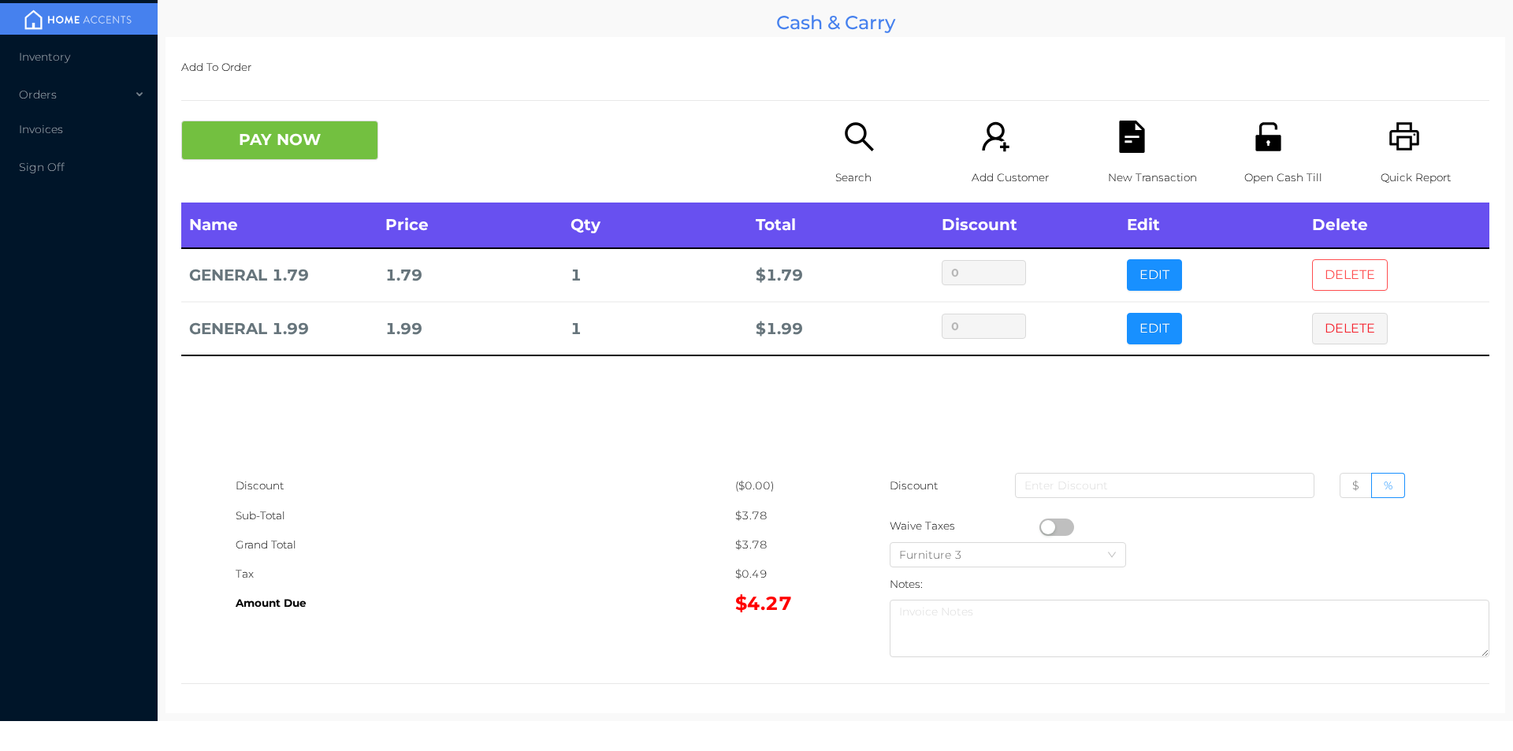
click at [1326, 262] on button "DELETE" at bounding box center [1350, 275] width 76 height 32
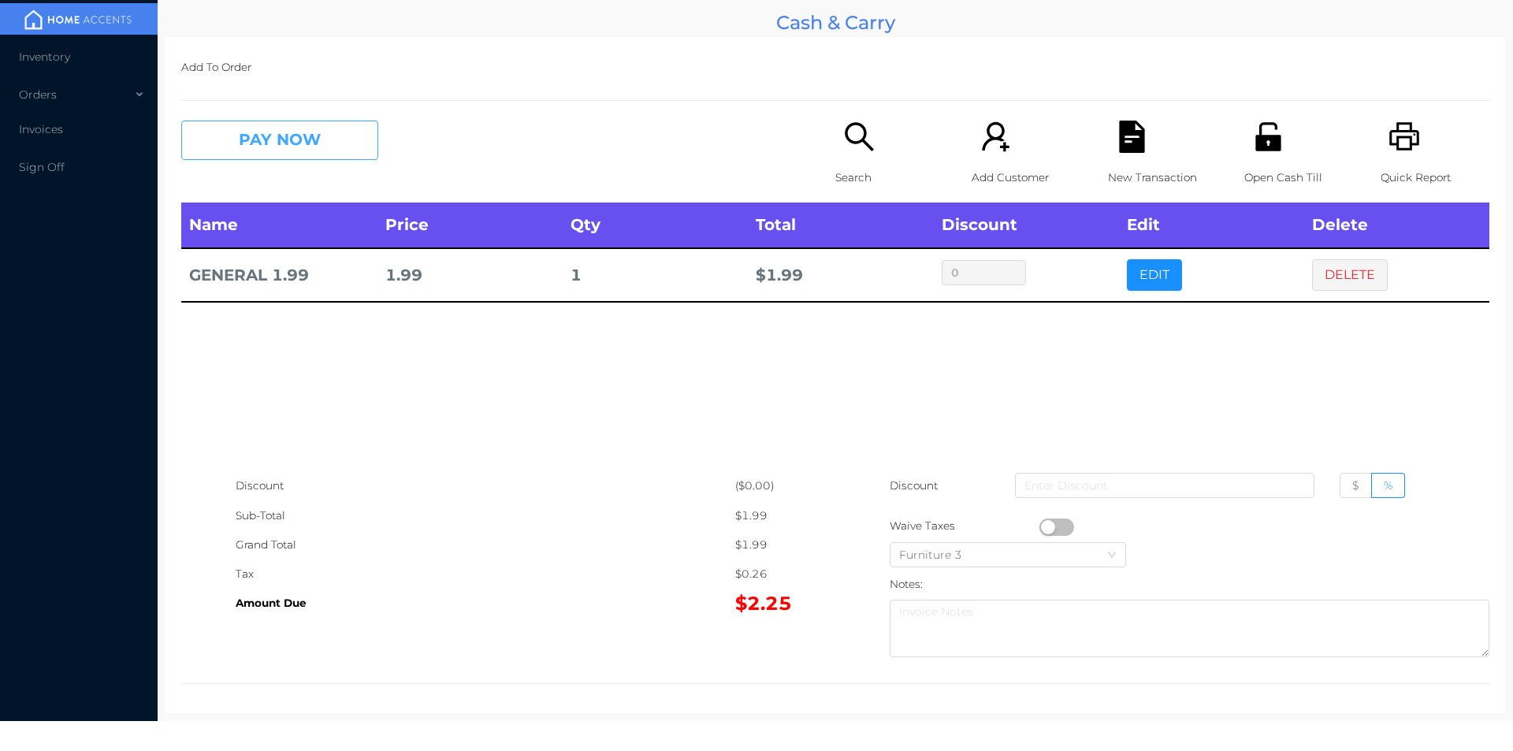
click at [281, 141] on button "PAY NOW" at bounding box center [279, 140] width 197 height 39
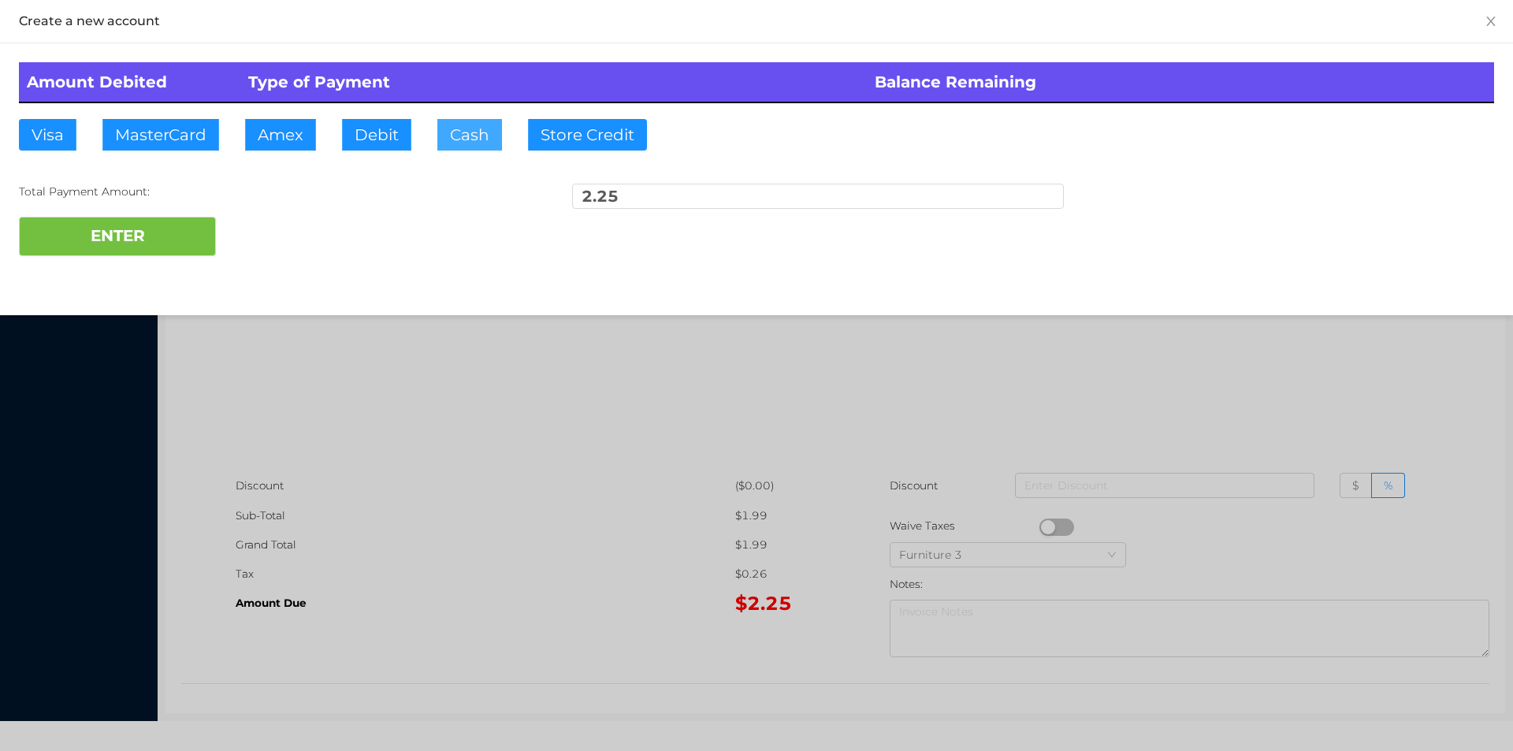
click at [463, 143] on button "Cash" at bounding box center [469, 135] width 65 height 32
type input "100."
click at [126, 242] on button "ENTER" at bounding box center [117, 236] width 197 height 39
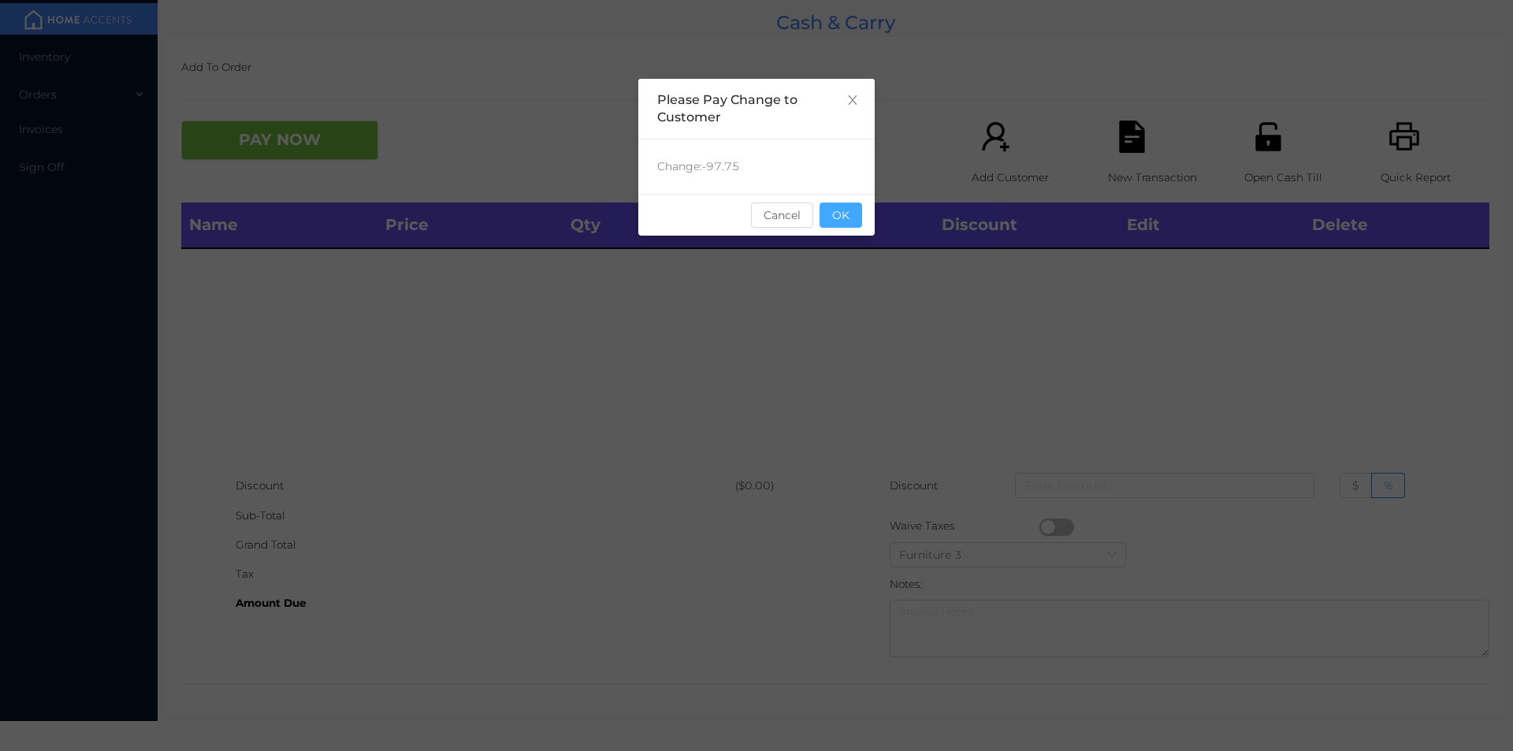
click at [847, 221] on button "OK" at bounding box center [841, 215] width 43 height 25
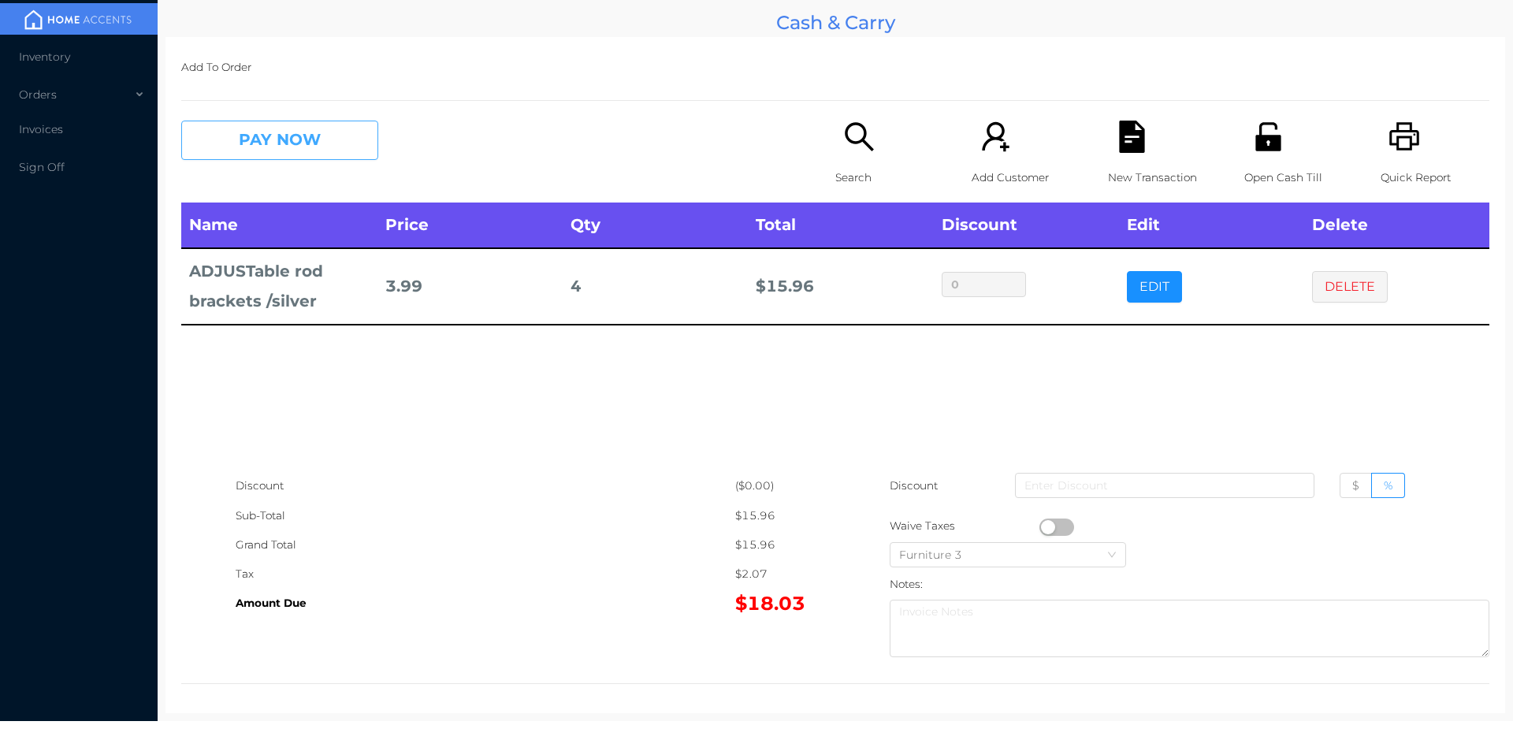
click at [282, 123] on button "PAY NOW" at bounding box center [279, 140] width 197 height 39
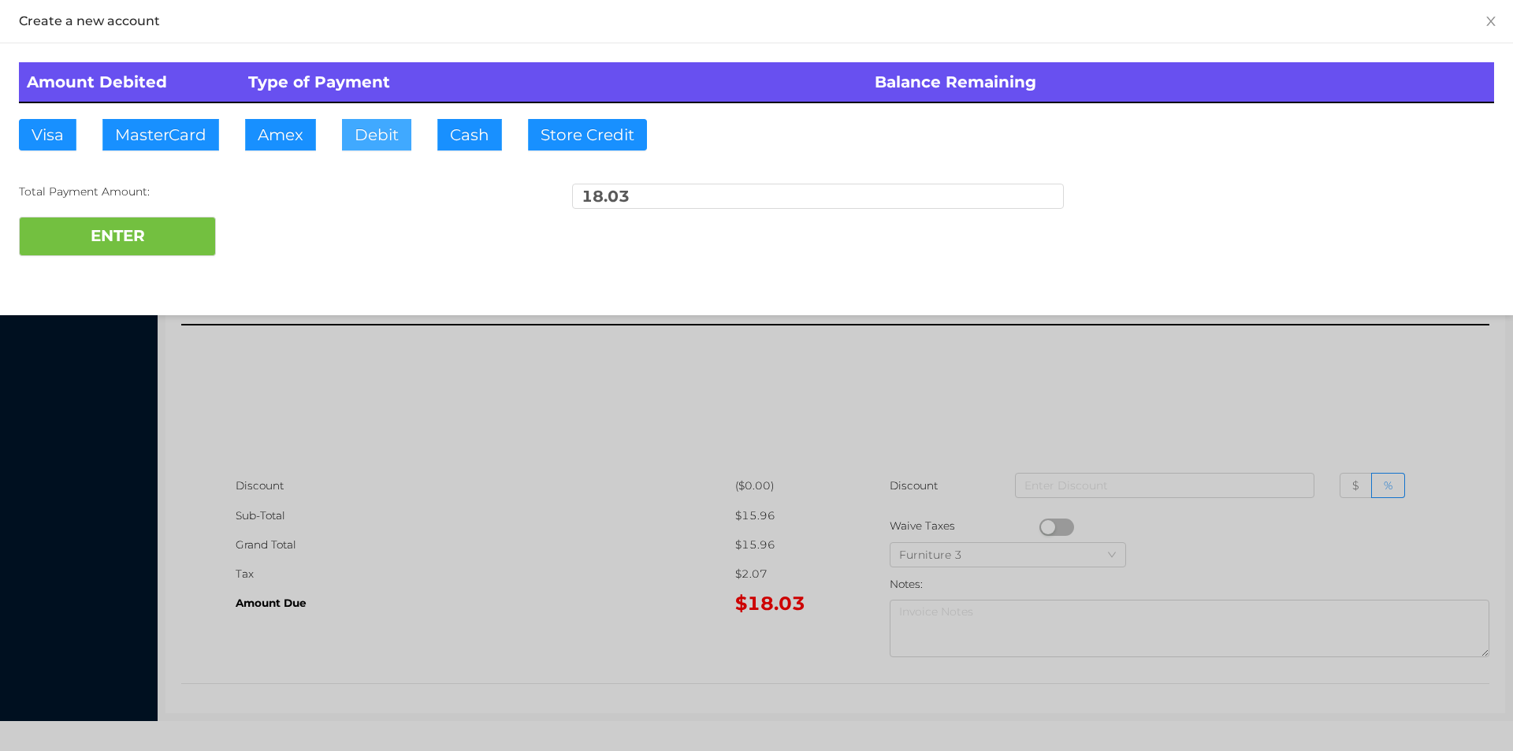
click at [371, 142] on button "Debit" at bounding box center [376, 135] width 69 height 32
click at [116, 255] on button "ENTER" at bounding box center [117, 236] width 197 height 39
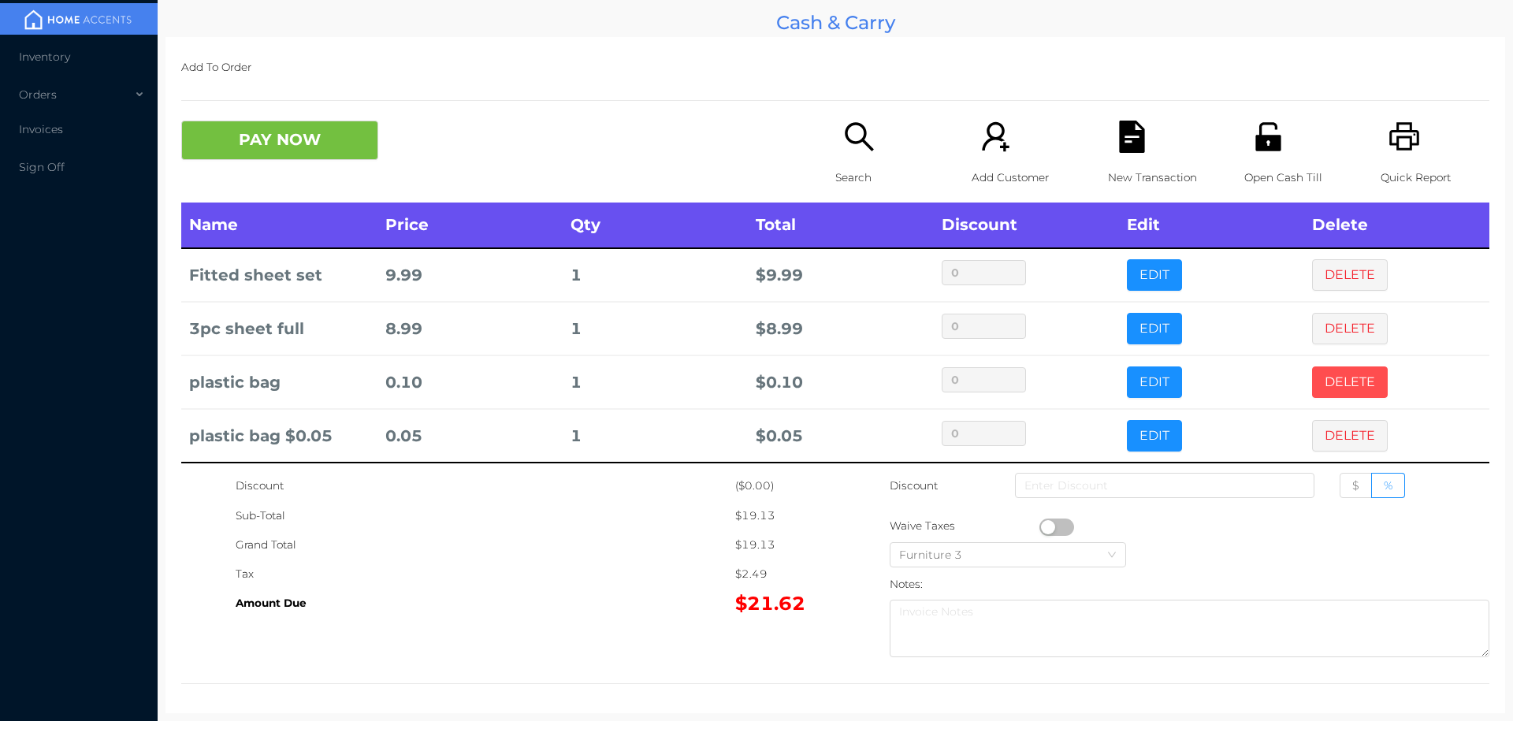
click at [1328, 382] on button "DELETE" at bounding box center [1350, 382] width 76 height 32
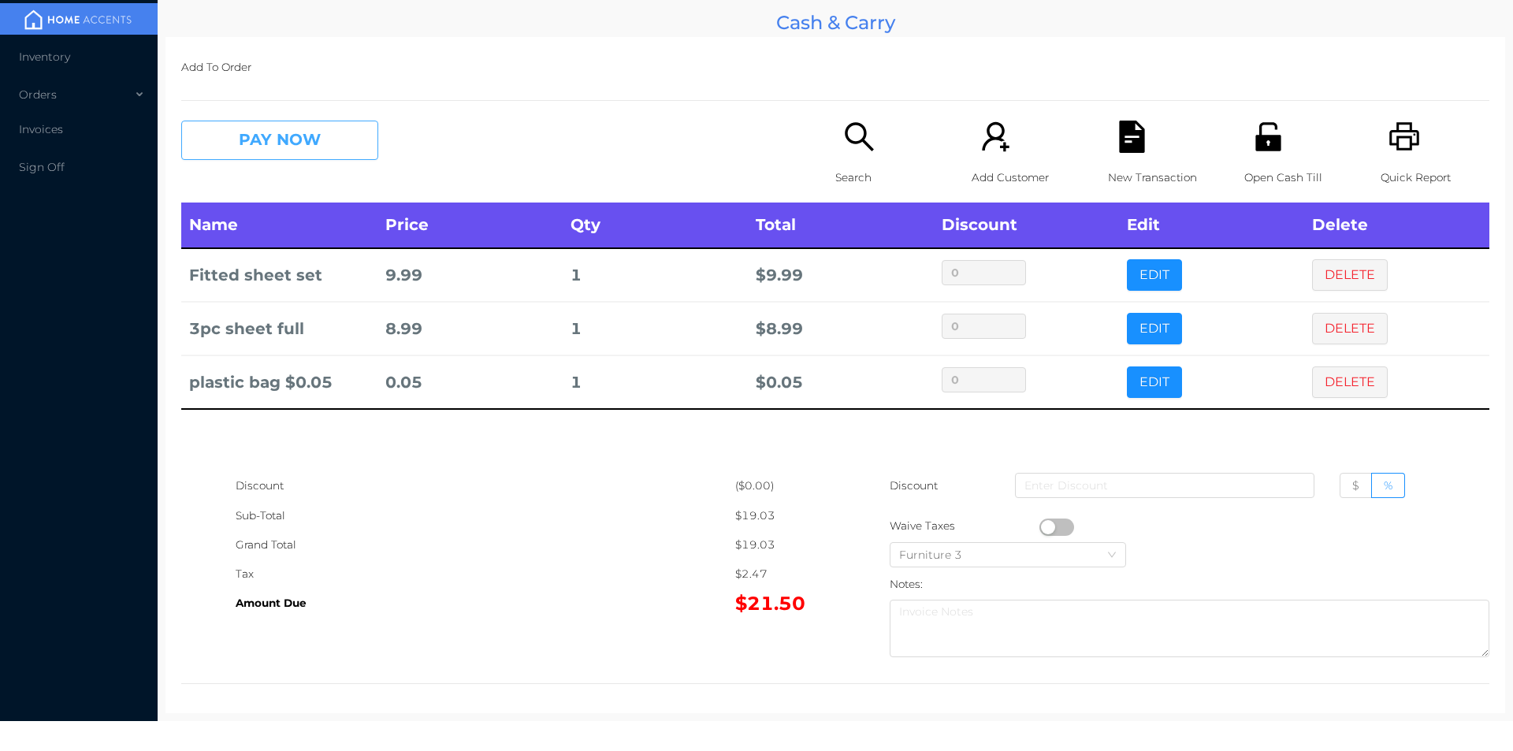
click at [333, 128] on button "PAY NOW" at bounding box center [279, 140] width 197 height 39
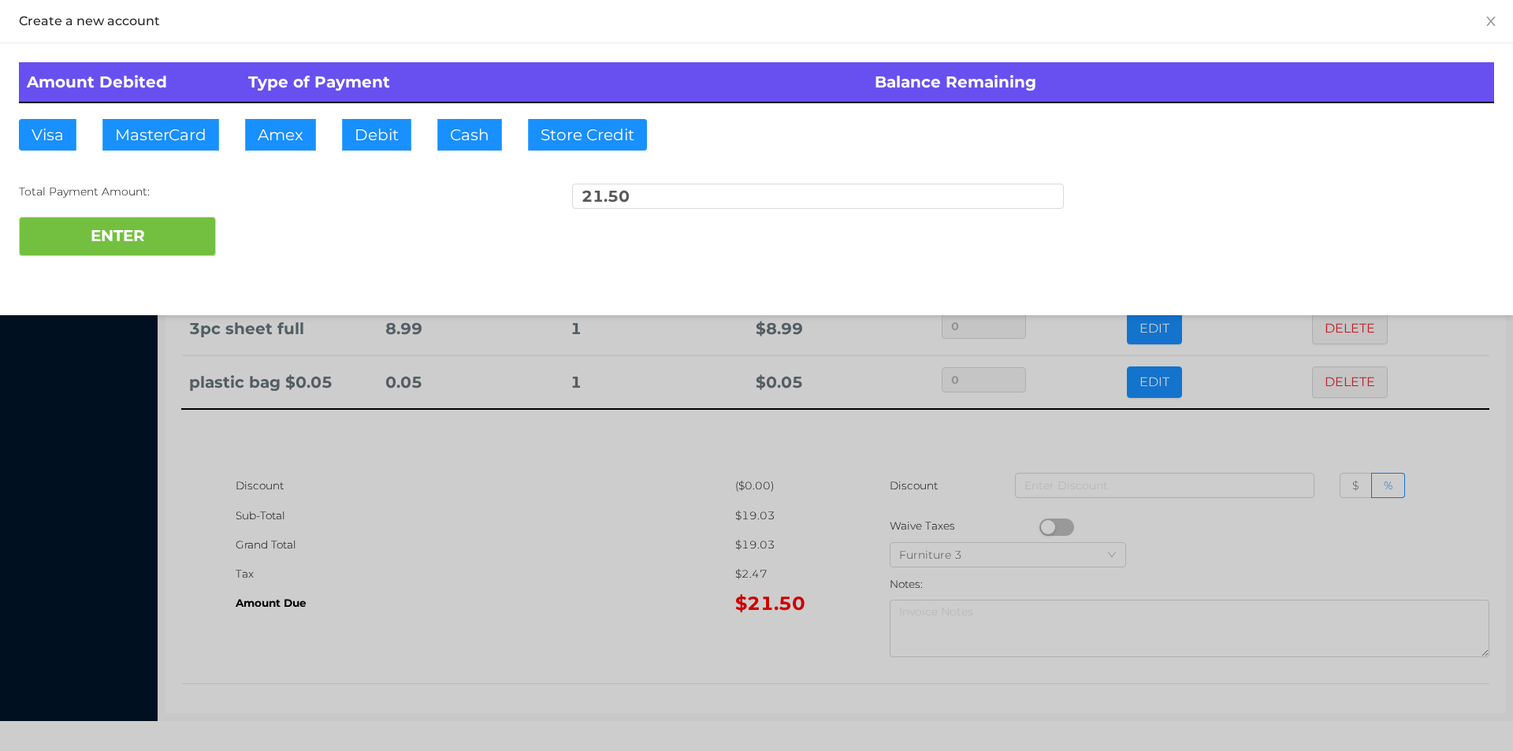
click at [277, 226] on div "ENTER" at bounding box center [756, 236] width 1475 height 39
click at [1324, 517] on div at bounding box center [756, 375] width 1513 height 751
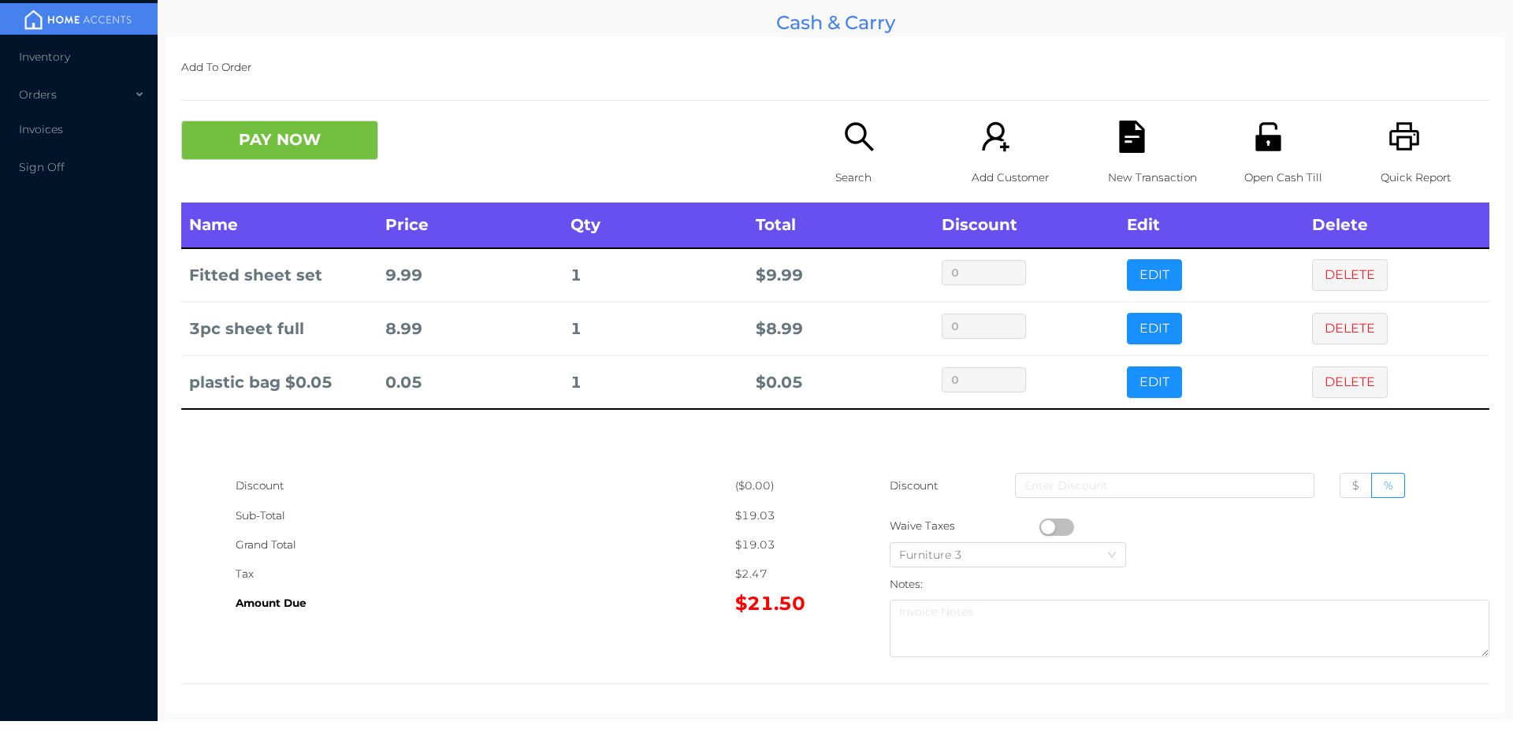
click at [1140, 148] on div "New Transaction" at bounding box center [1162, 162] width 109 height 82
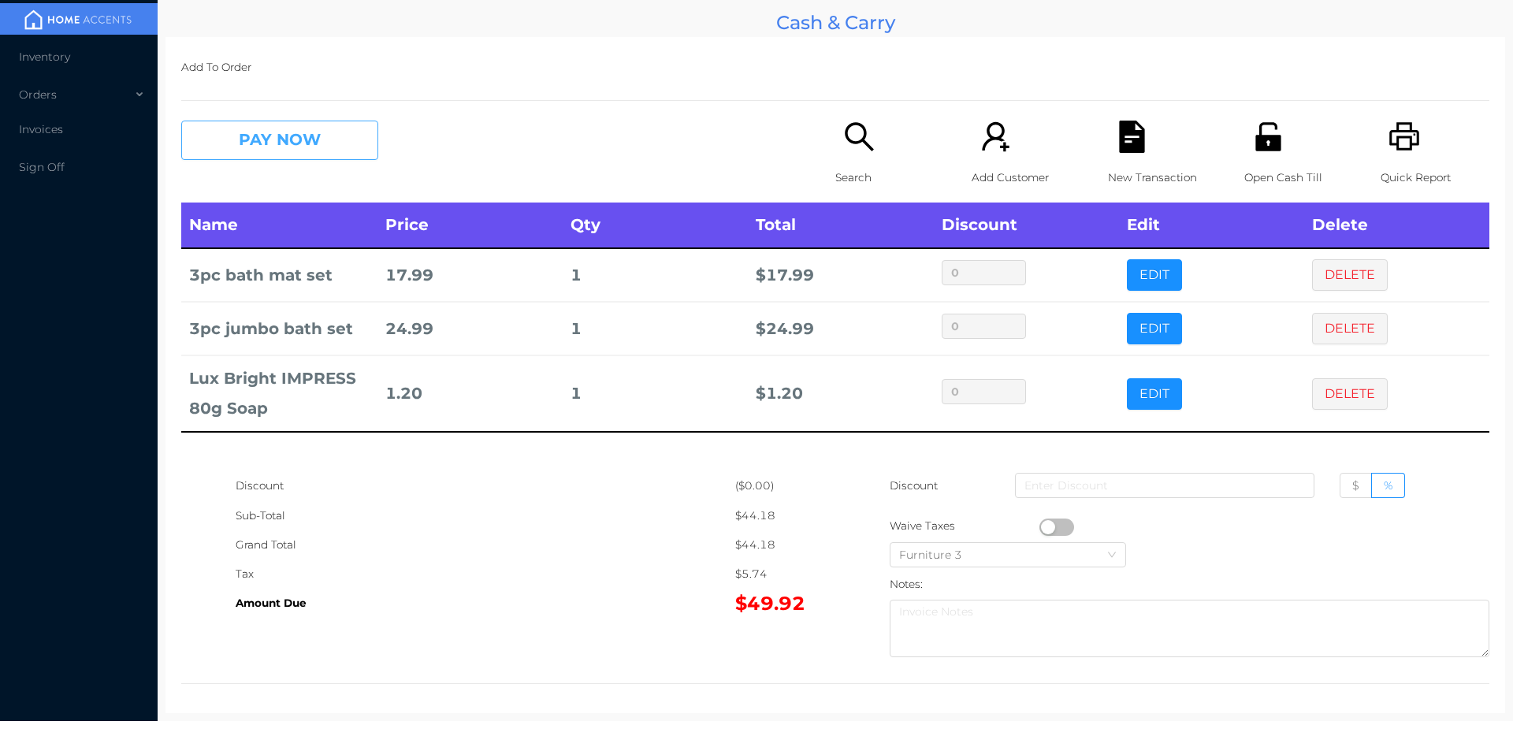
click at [314, 153] on button "PAY NOW" at bounding box center [279, 140] width 197 height 39
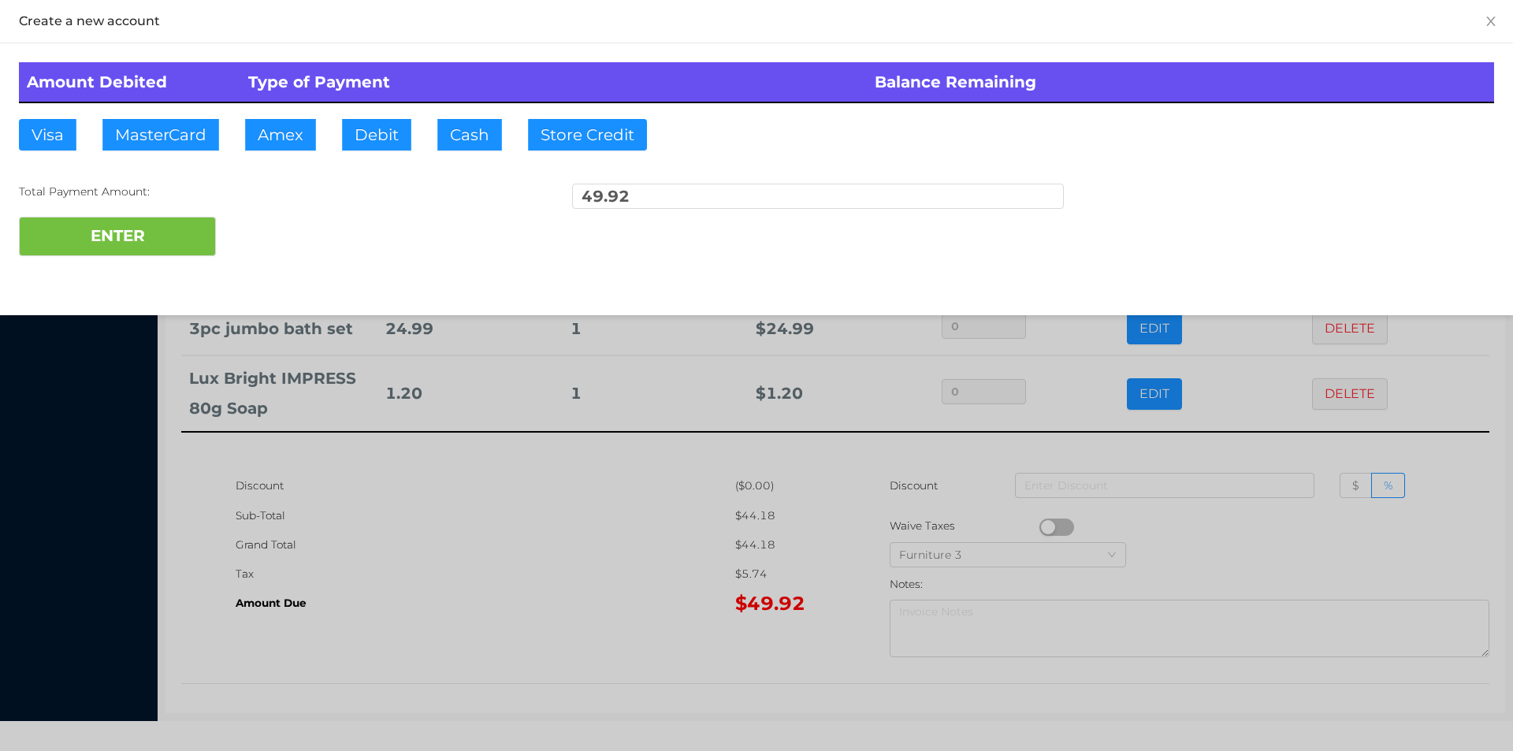
click at [265, 244] on div "ENTER" at bounding box center [756, 236] width 1475 height 39
click at [1280, 537] on div at bounding box center [756, 375] width 1513 height 751
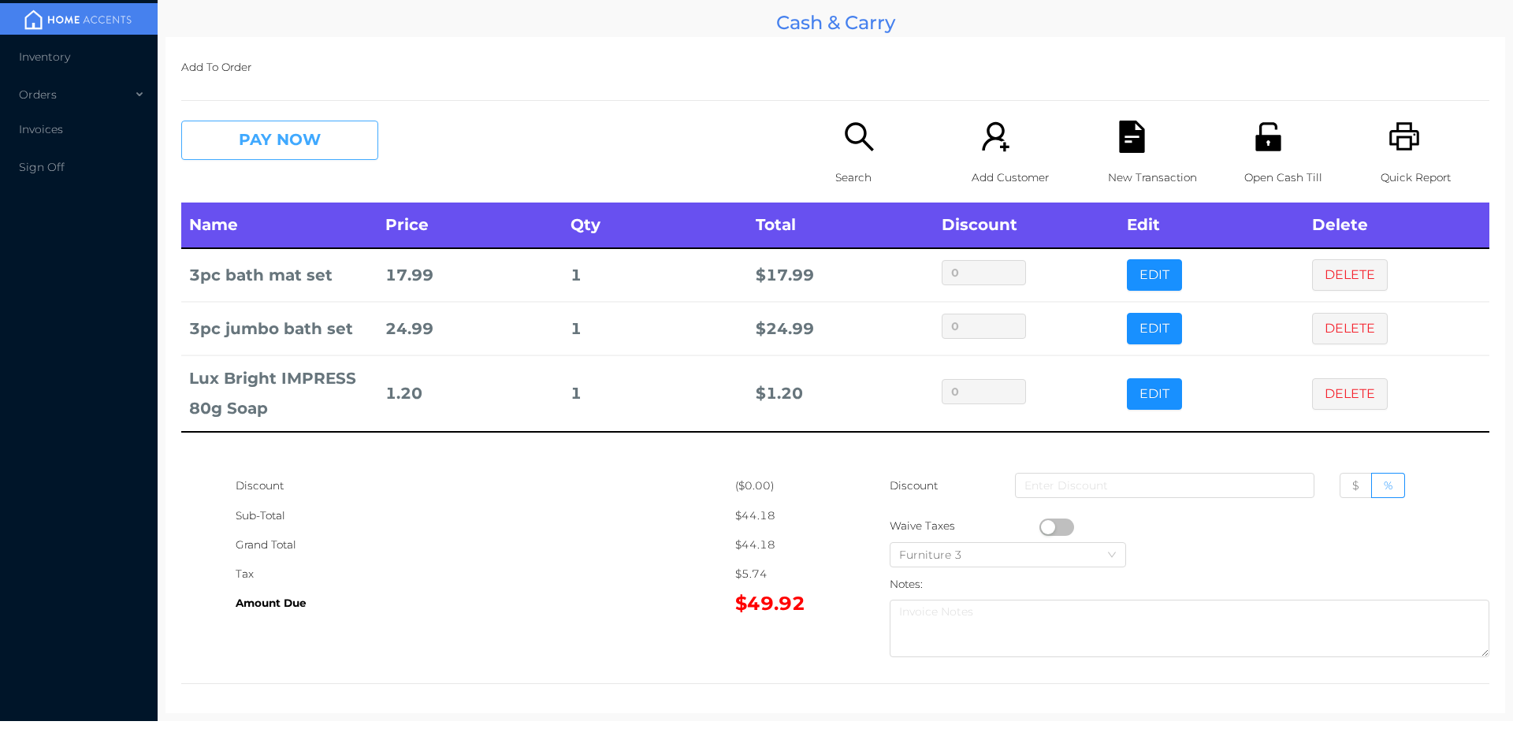
click at [303, 134] on button "PAY NOW" at bounding box center [279, 140] width 197 height 39
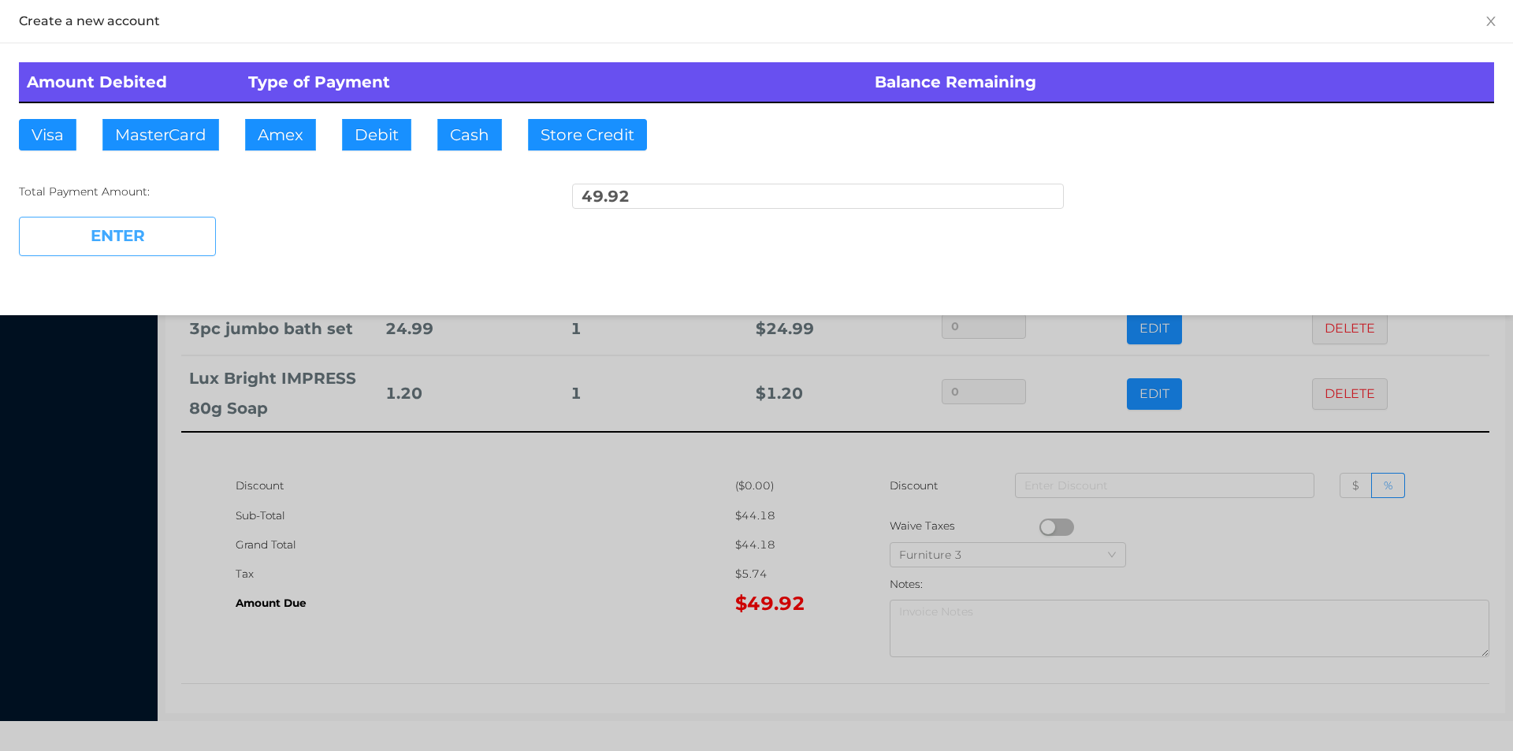
click at [214, 218] on button "ENTER" at bounding box center [117, 236] width 197 height 39
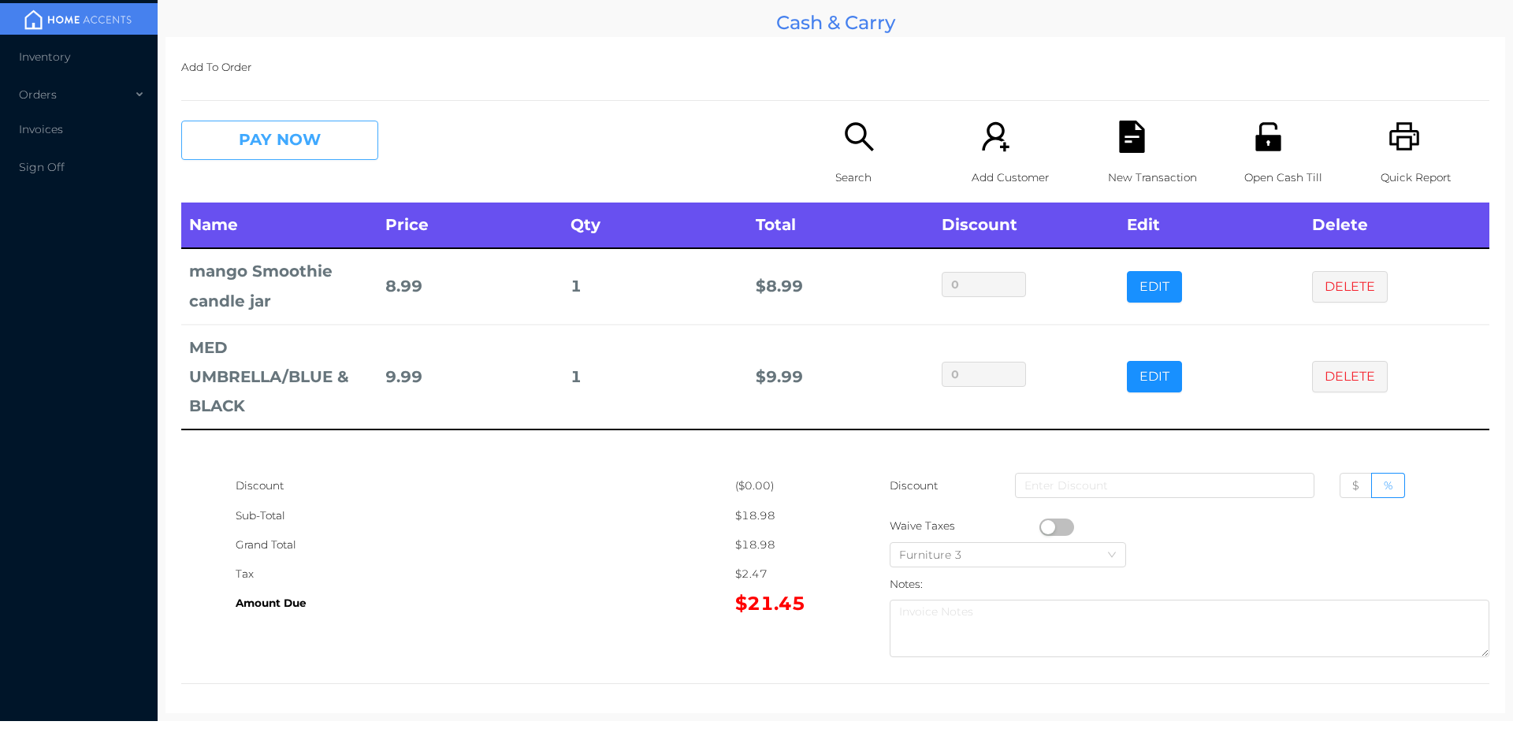
click at [288, 154] on button "PAY NOW" at bounding box center [279, 140] width 197 height 39
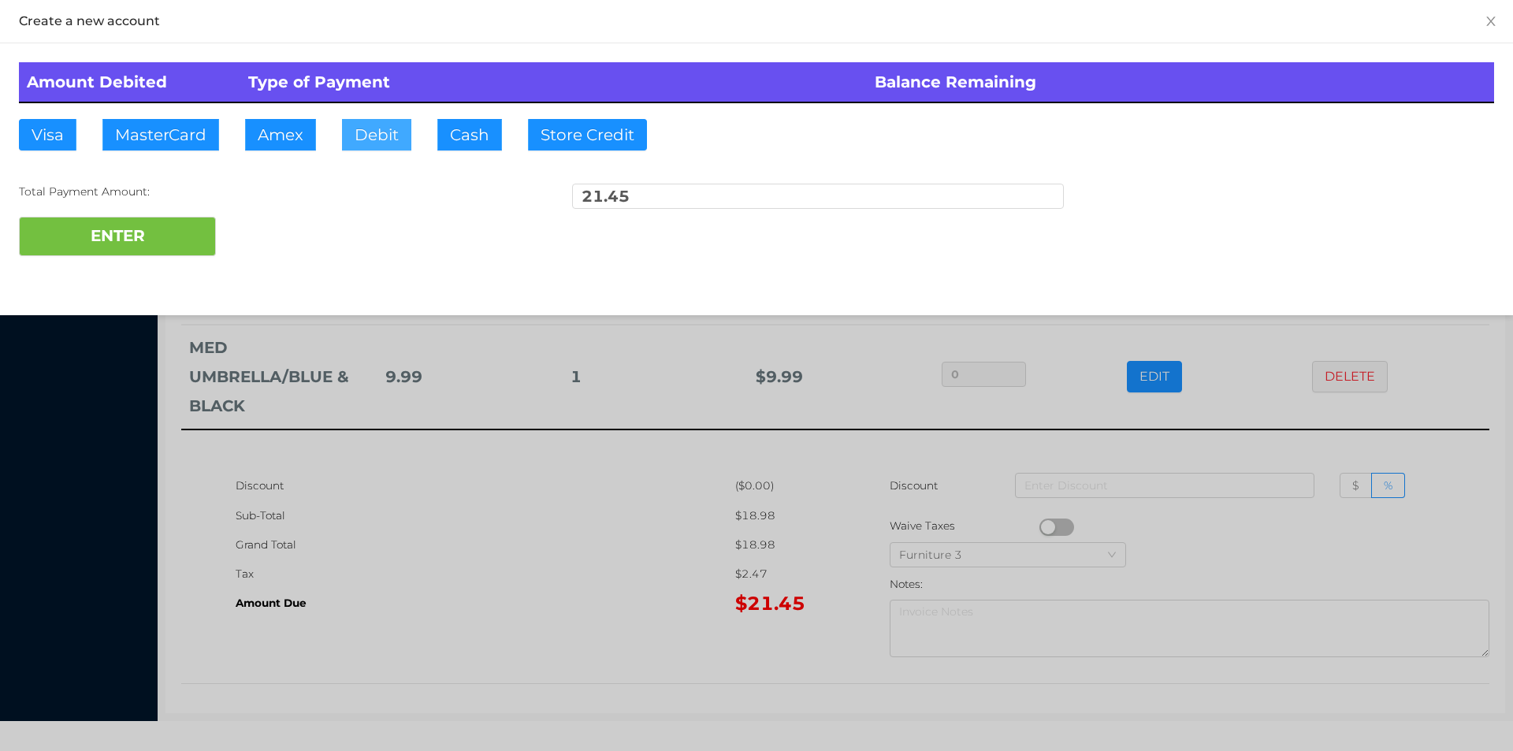
click at [370, 139] on button "Debit" at bounding box center [376, 135] width 69 height 32
click at [124, 249] on button "ENTER" at bounding box center [117, 236] width 197 height 39
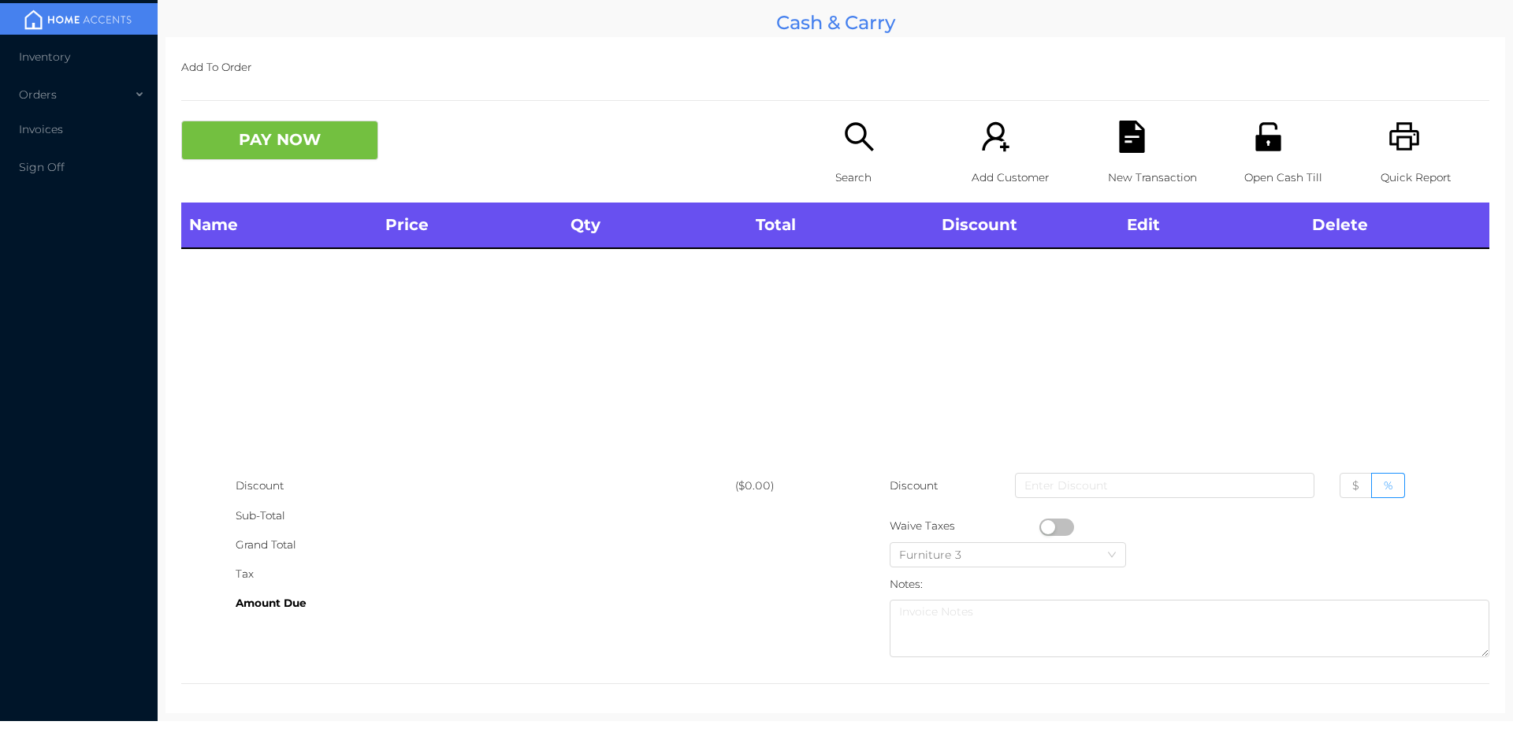
click at [846, 164] on p "Search" at bounding box center [889, 177] width 109 height 29
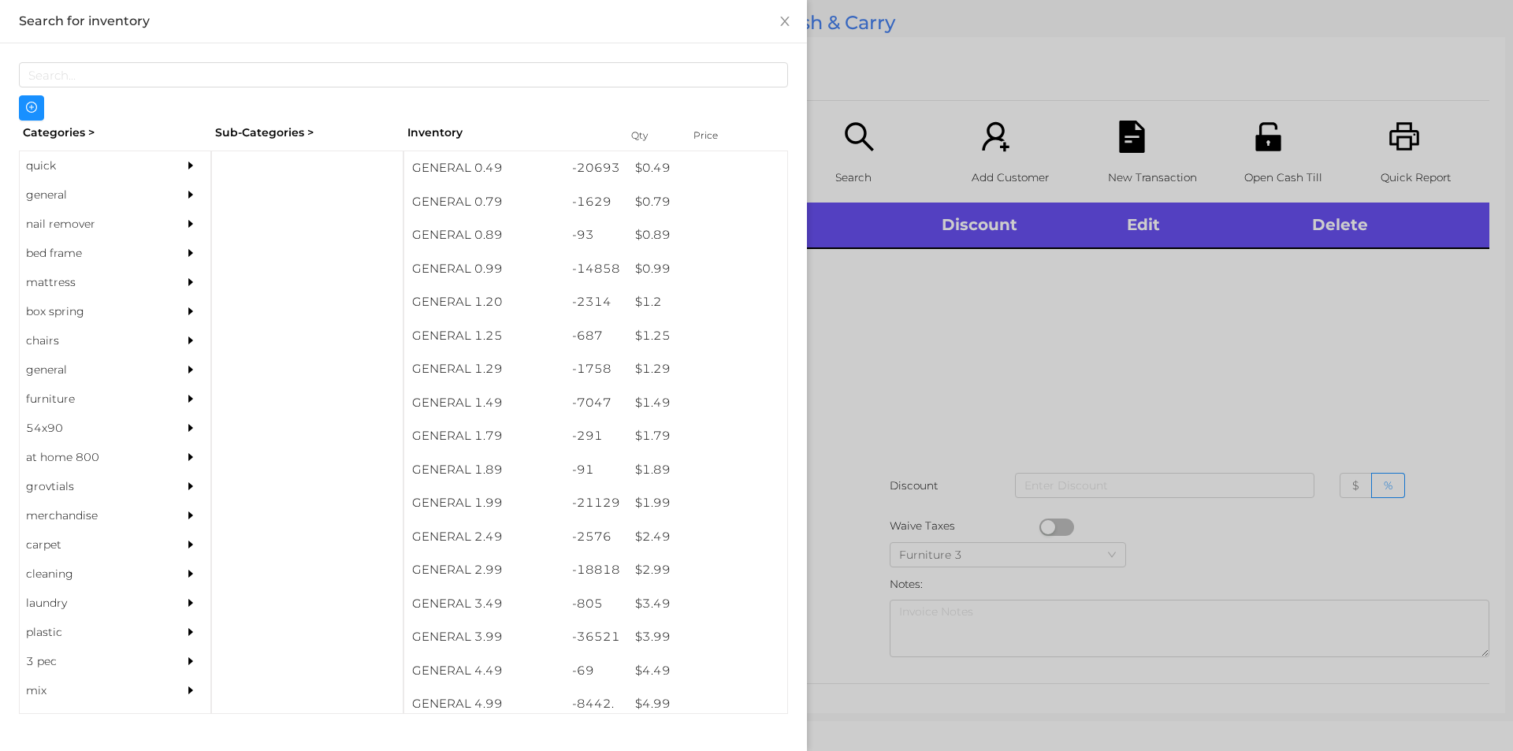
click at [58, 210] on div "nail remover" at bounding box center [91, 224] width 143 height 29
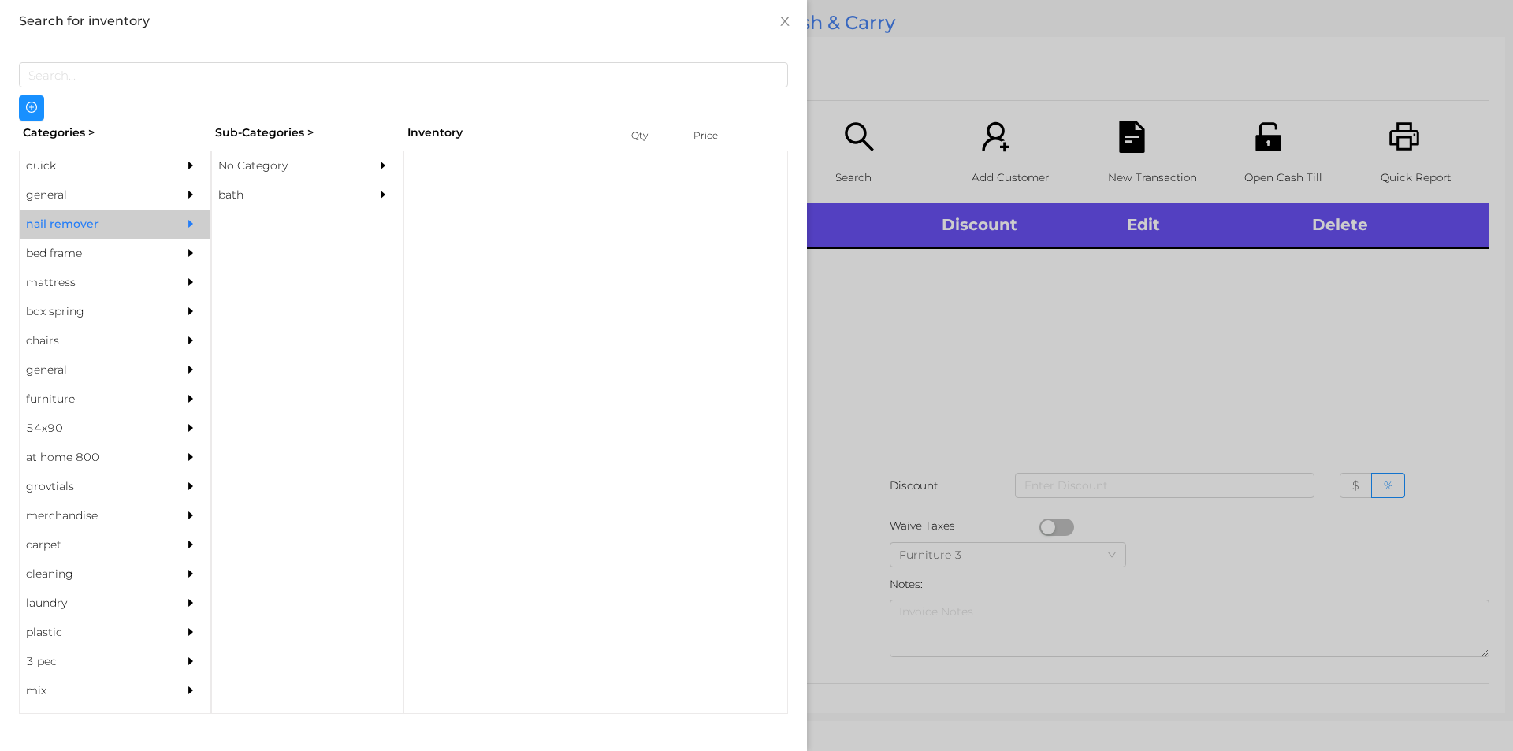
click at [216, 154] on div "No Category" at bounding box center [283, 165] width 143 height 29
click at [73, 195] on div "general" at bounding box center [91, 194] width 143 height 29
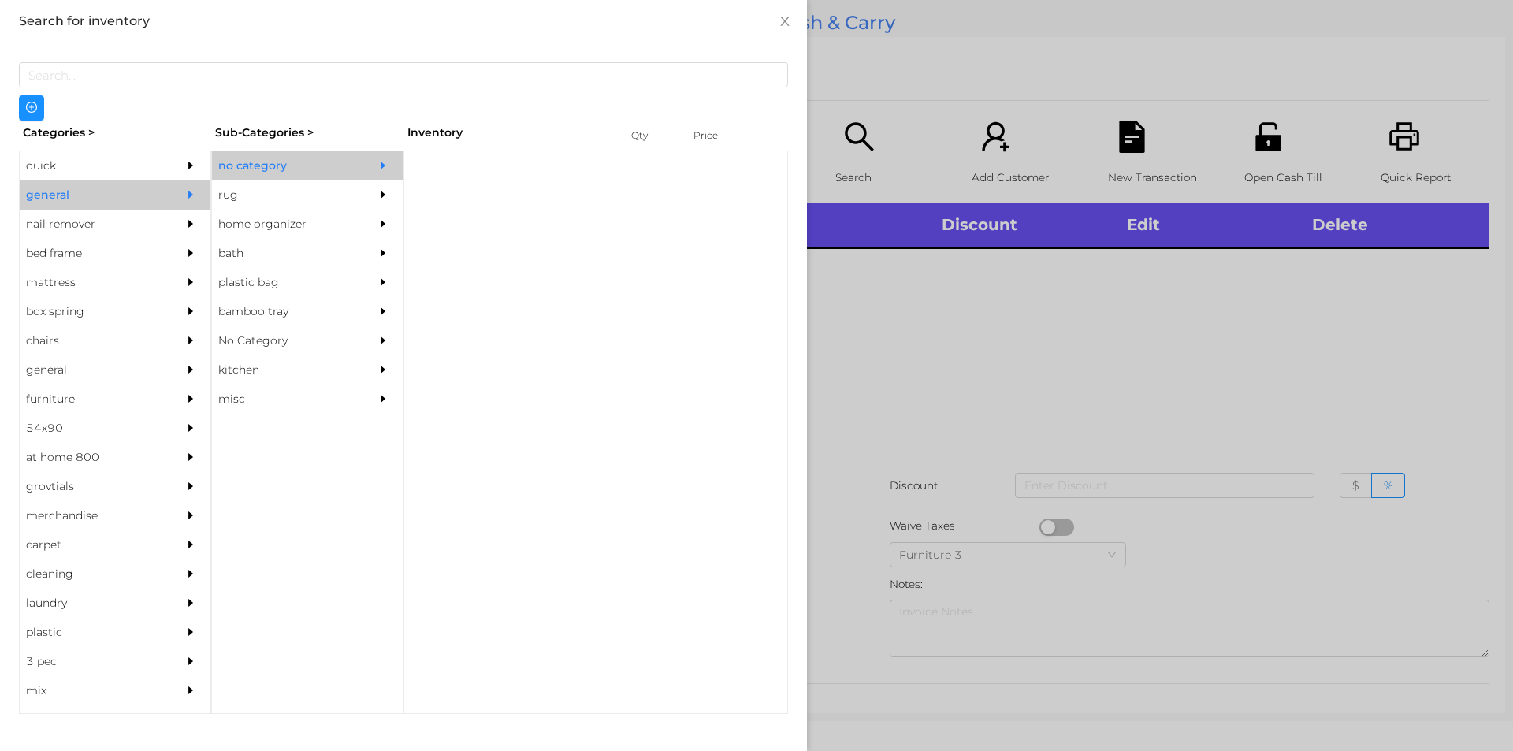
click at [260, 170] on div "no category" at bounding box center [283, 165] width 143 height 29
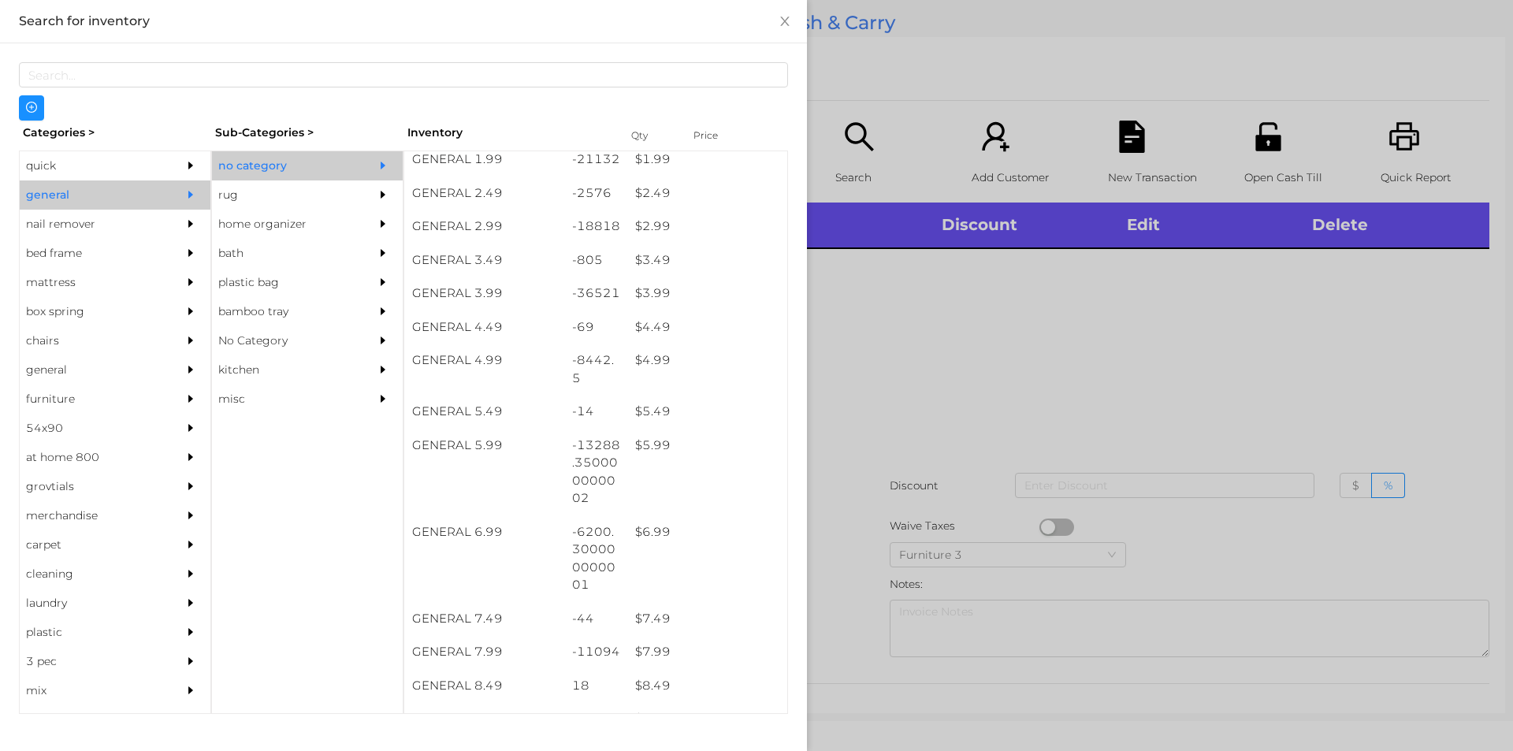
scroll to position [344, 0]
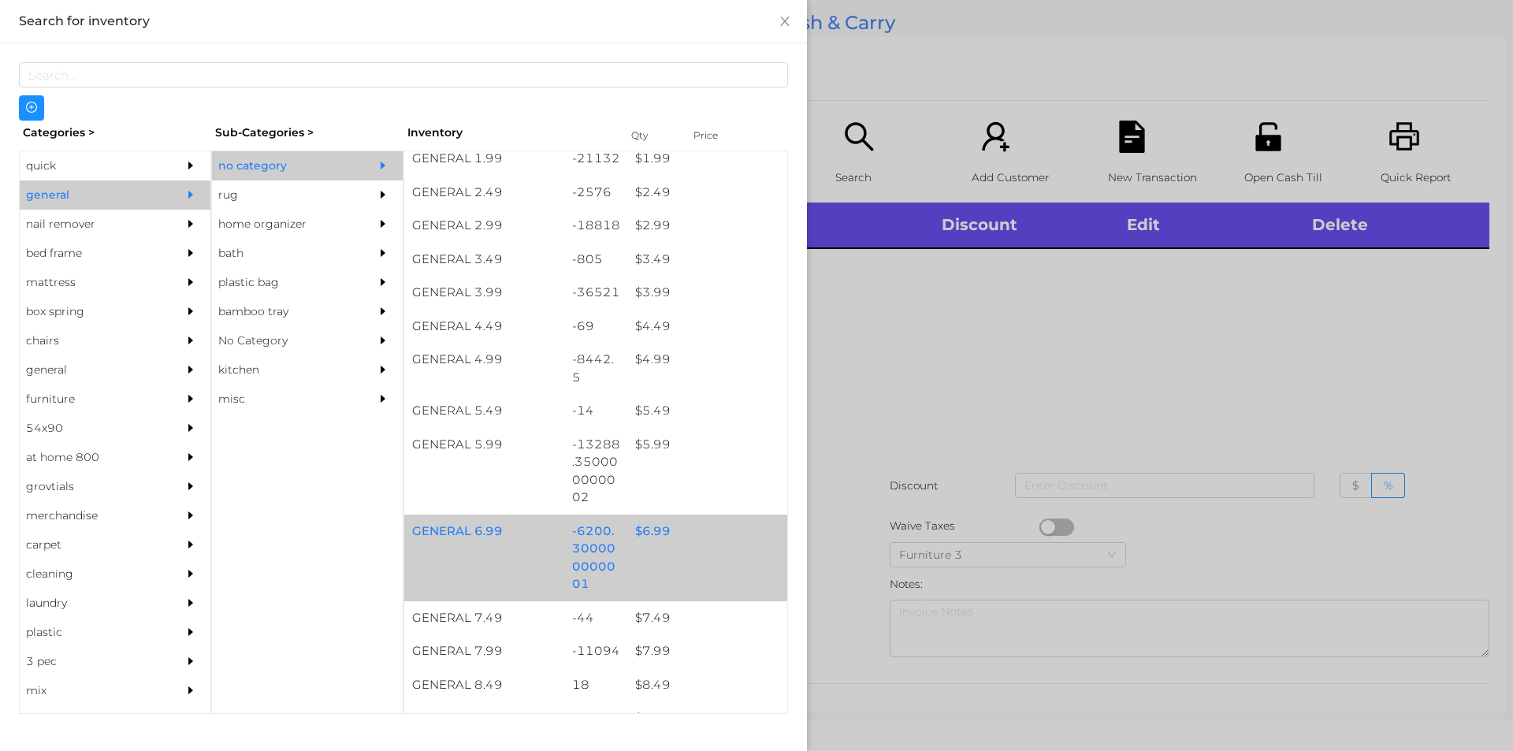
click at [647, 538] on div "$ 6.99" at bounding box center [707, 532] width 160 height 34
click at [656, 541] on div "$ 6.99" at bounding box center [707, 532] width 160 height 34
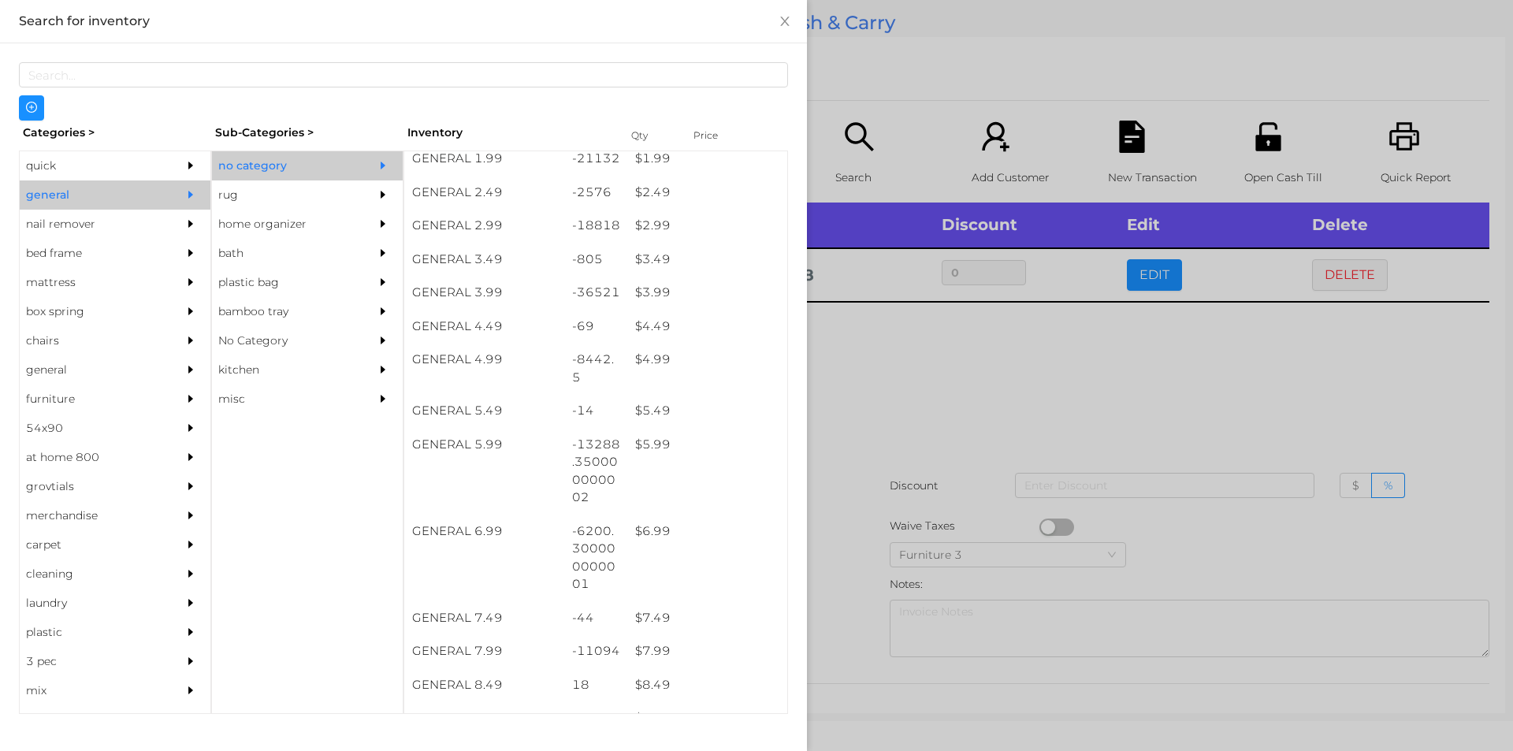
click at [1024, 360] on div at bounding box center [756, 375] width 1513 height 751
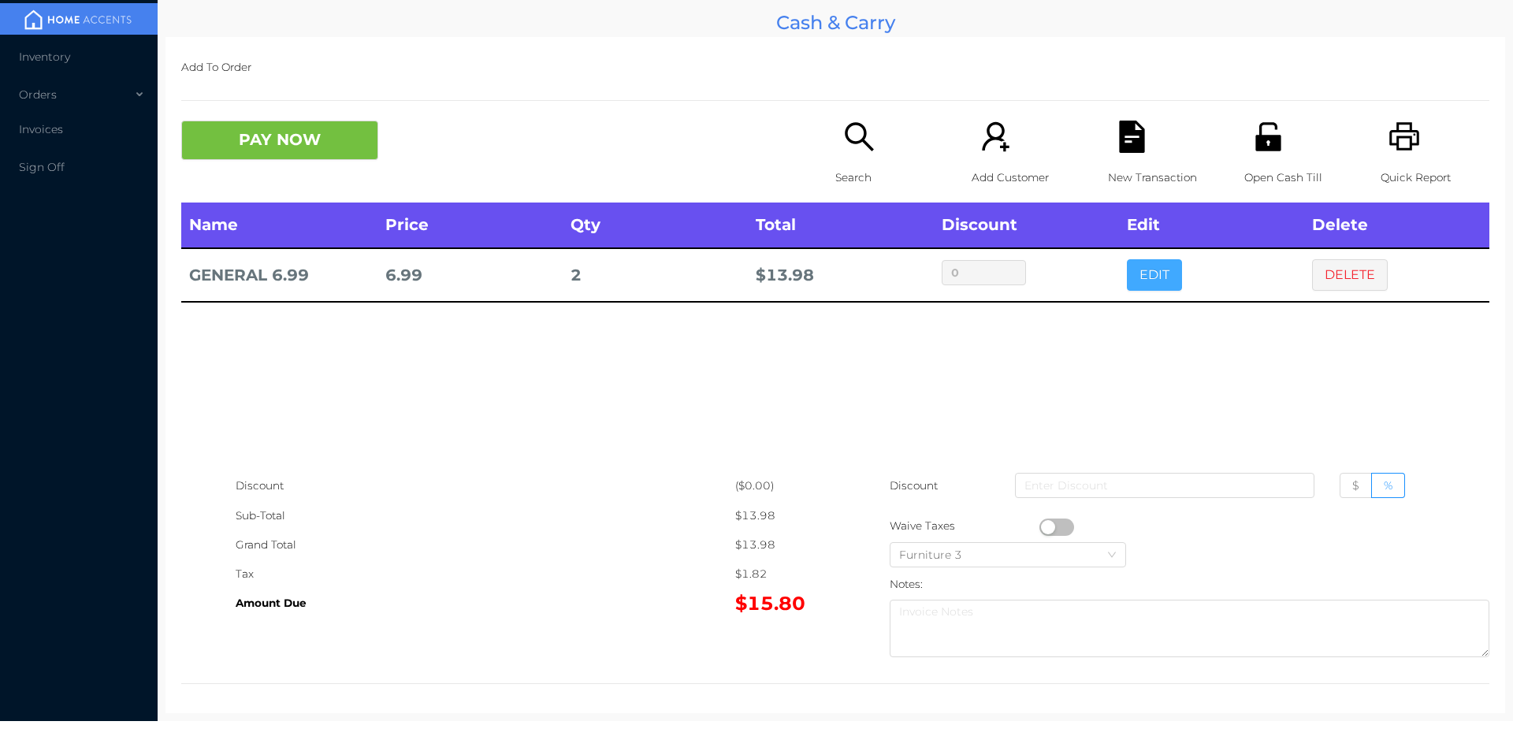
click at [1141, 284] on button "EDIT" at bounding box center [1154, 275] width 55 height 32
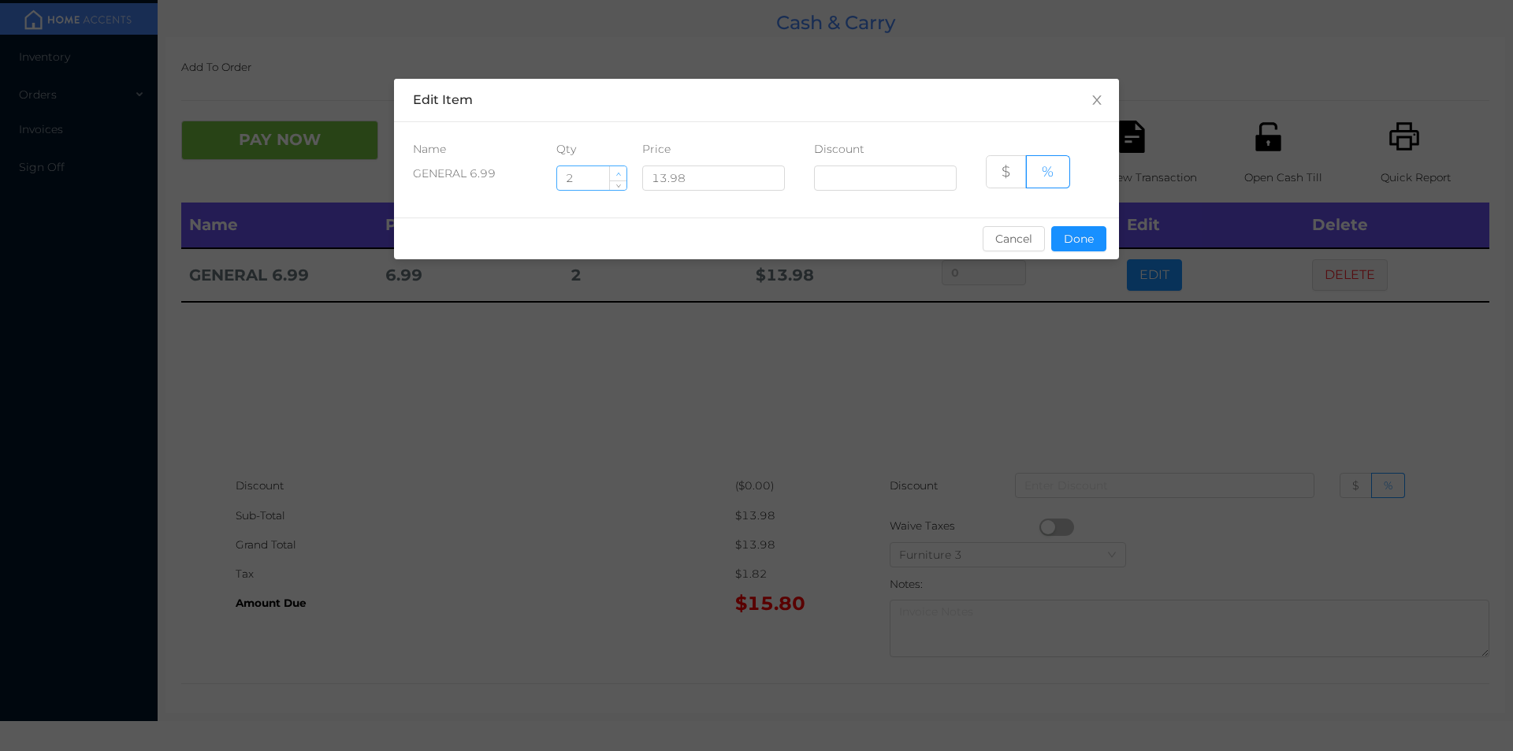
click at [613, 166] on span "Increase Value" at bounding box center [618, 173] width 17 height 14
type input "3"
type input "2.5"
click at [1079, 239] on button "Done" at bounding box center [1078, 238] width 55 height 25
type input "0%"
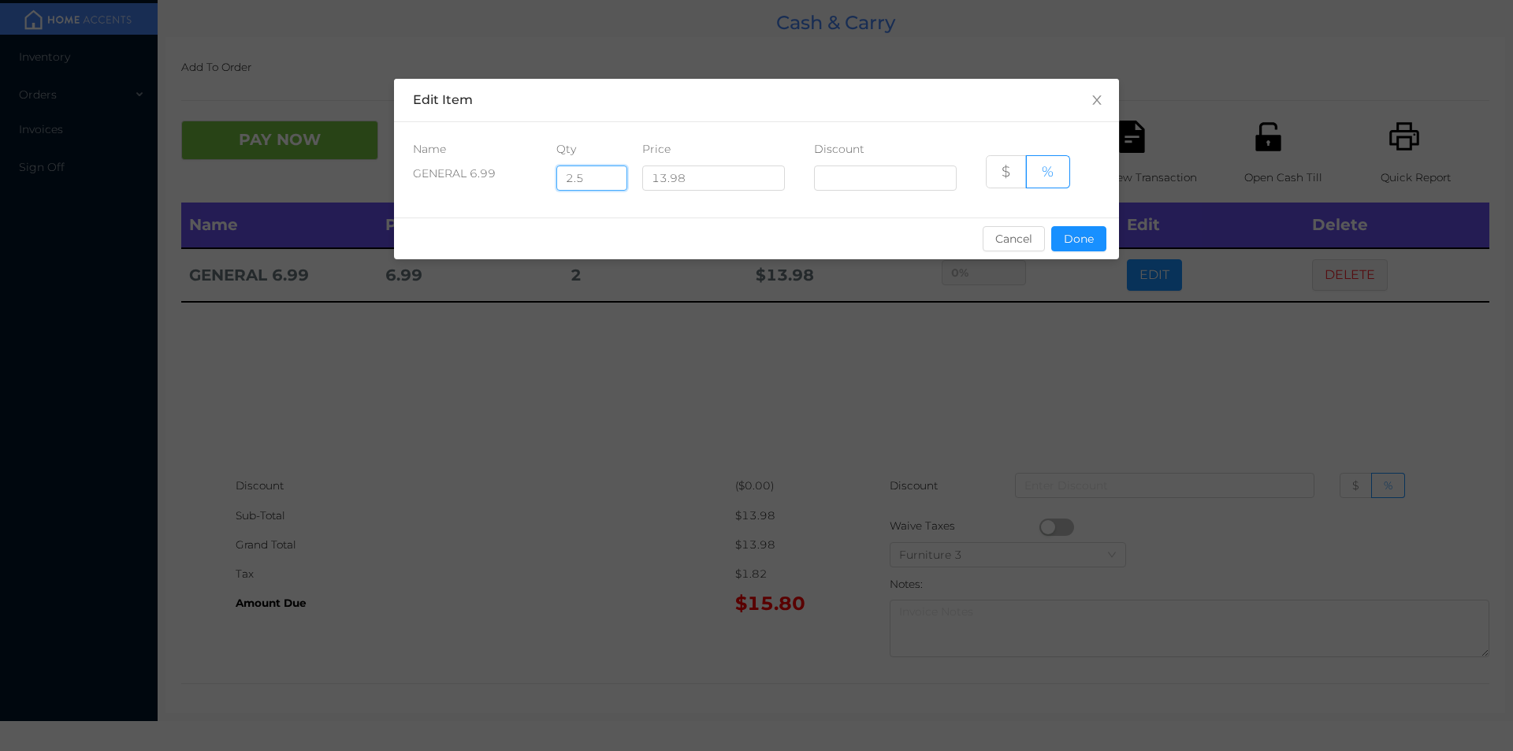
click at [1059, 307] on div "sentinelStart Edit Item Name Qty Price Discount GENERAL 6.99 2.5 13.98 $ % Canc…" at bounding box center [756, 375] width 1513 height 751
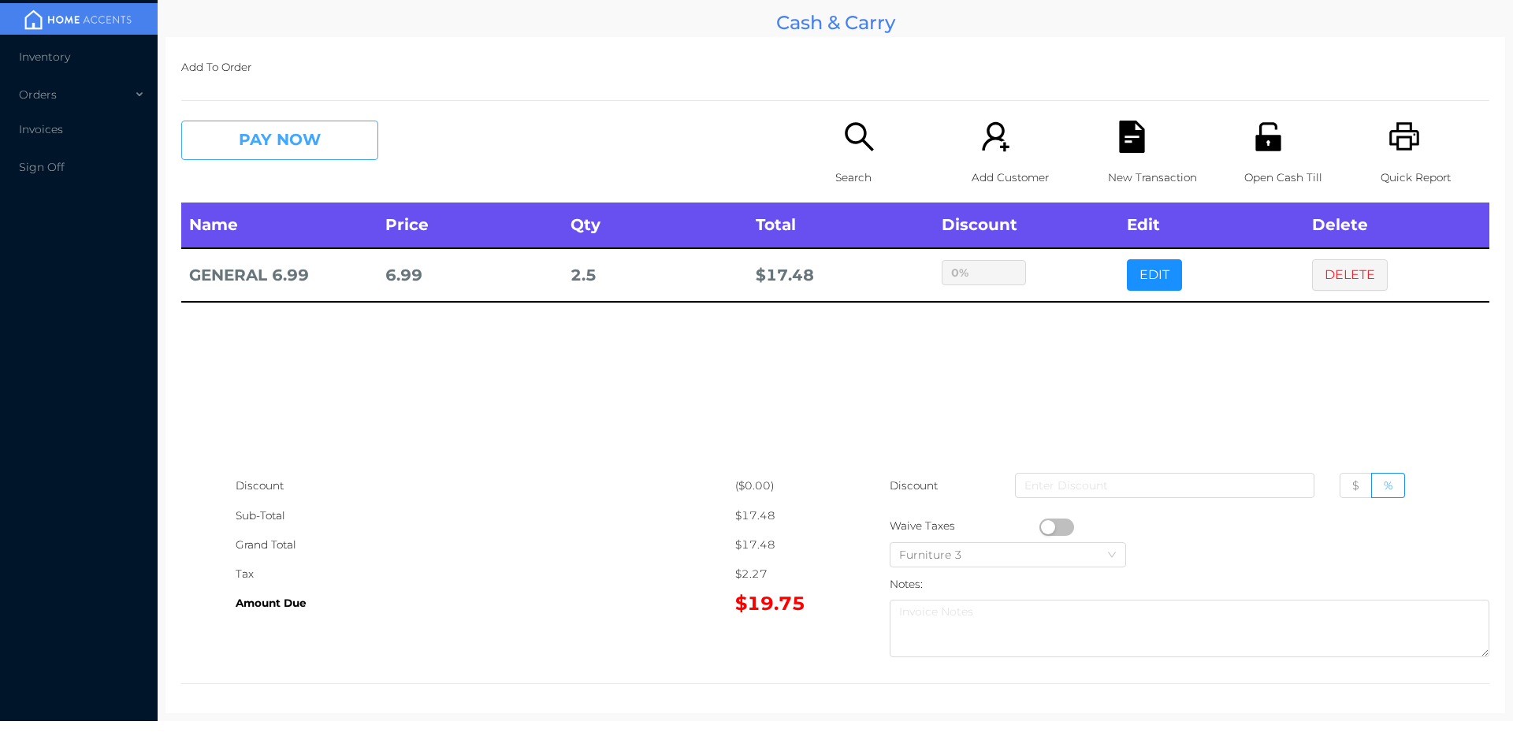
click at [299, 137] on button "PAY NOW" at bounding box center [279, 140] width 197 height 39
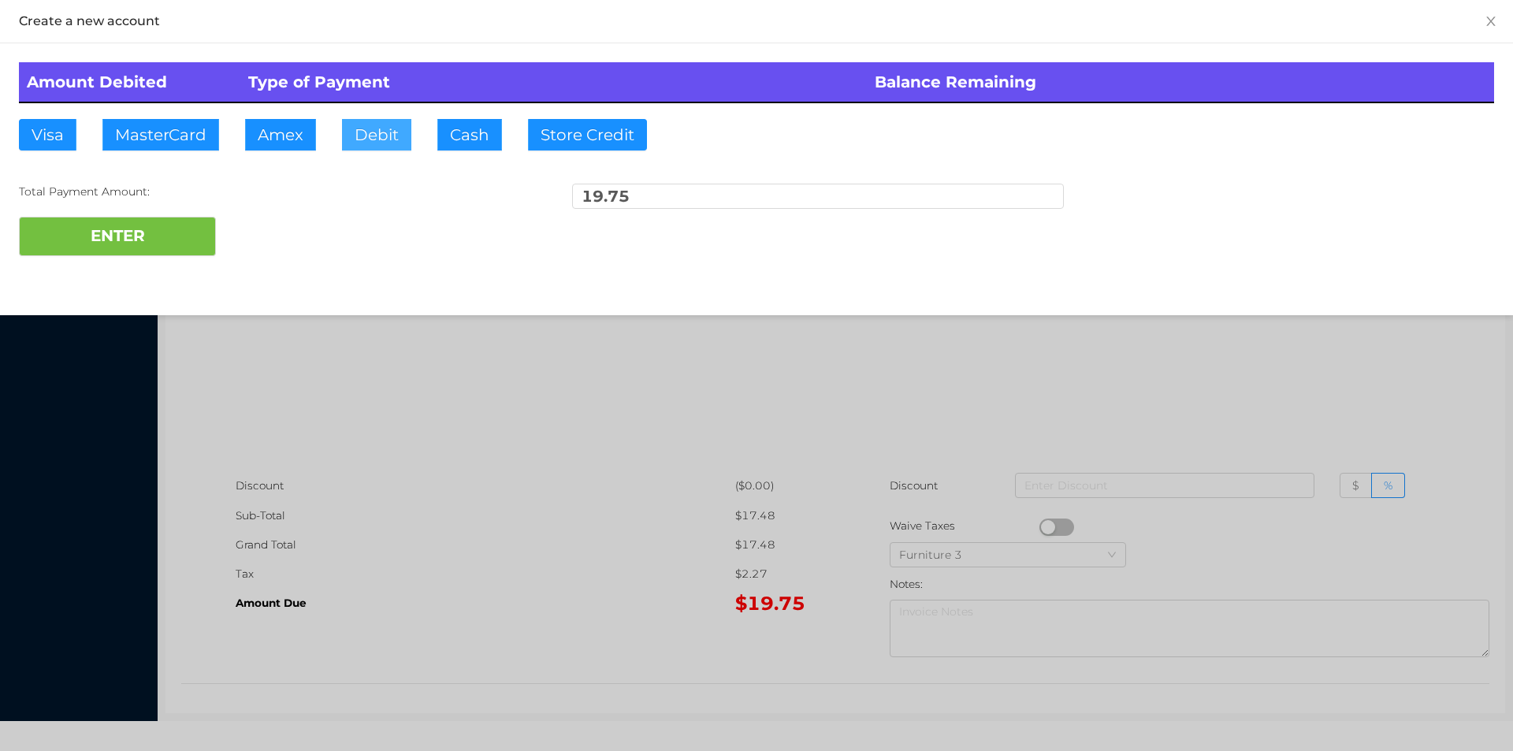
click at [381, 138] on button "Debit" at bounding box center [376, 135] width 69 height 32
click at [1325, 403] on div at bounding box center [756, 375] width 1513 height 751
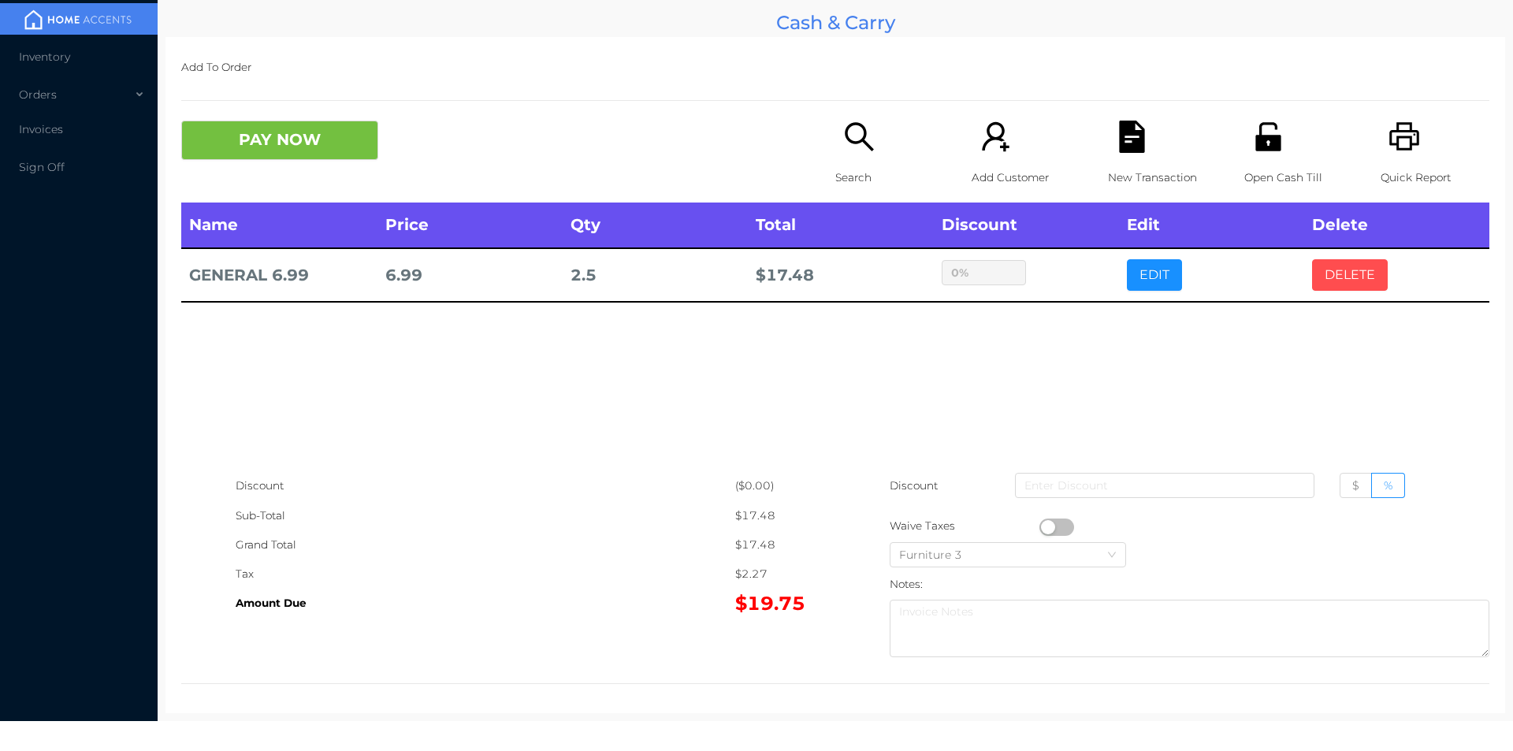
click at [1348, 283] on button "DELETE" at bounding box center [1350, 275] width 76 height 32
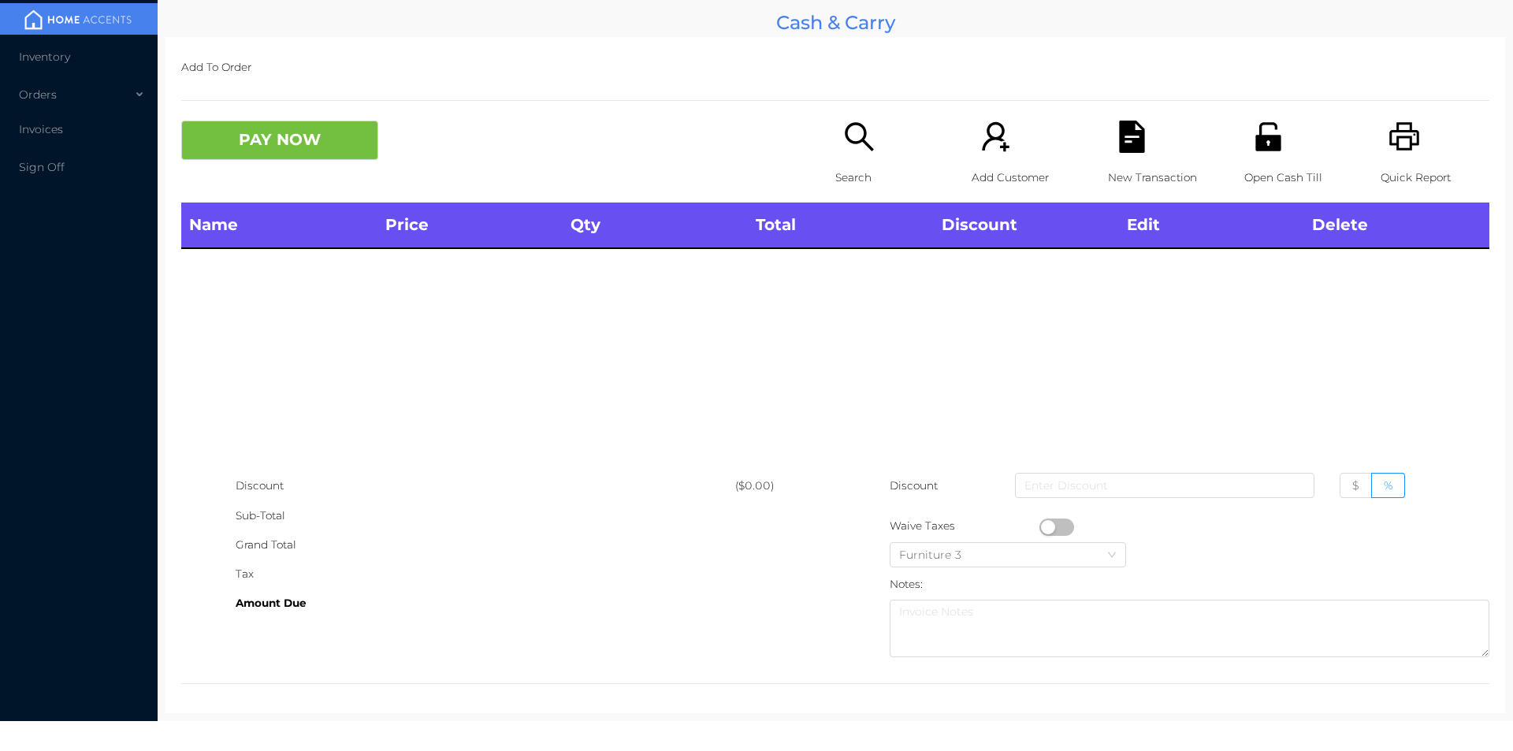
click at [1407, 160] on div "Quick Report" at bounding box center [1435, 162] width 109 height 82
click at [1389, 353] on div "Name Price Qty Total Discount Edit Delete" at bounding box center [835, 337] width 1308 height 269
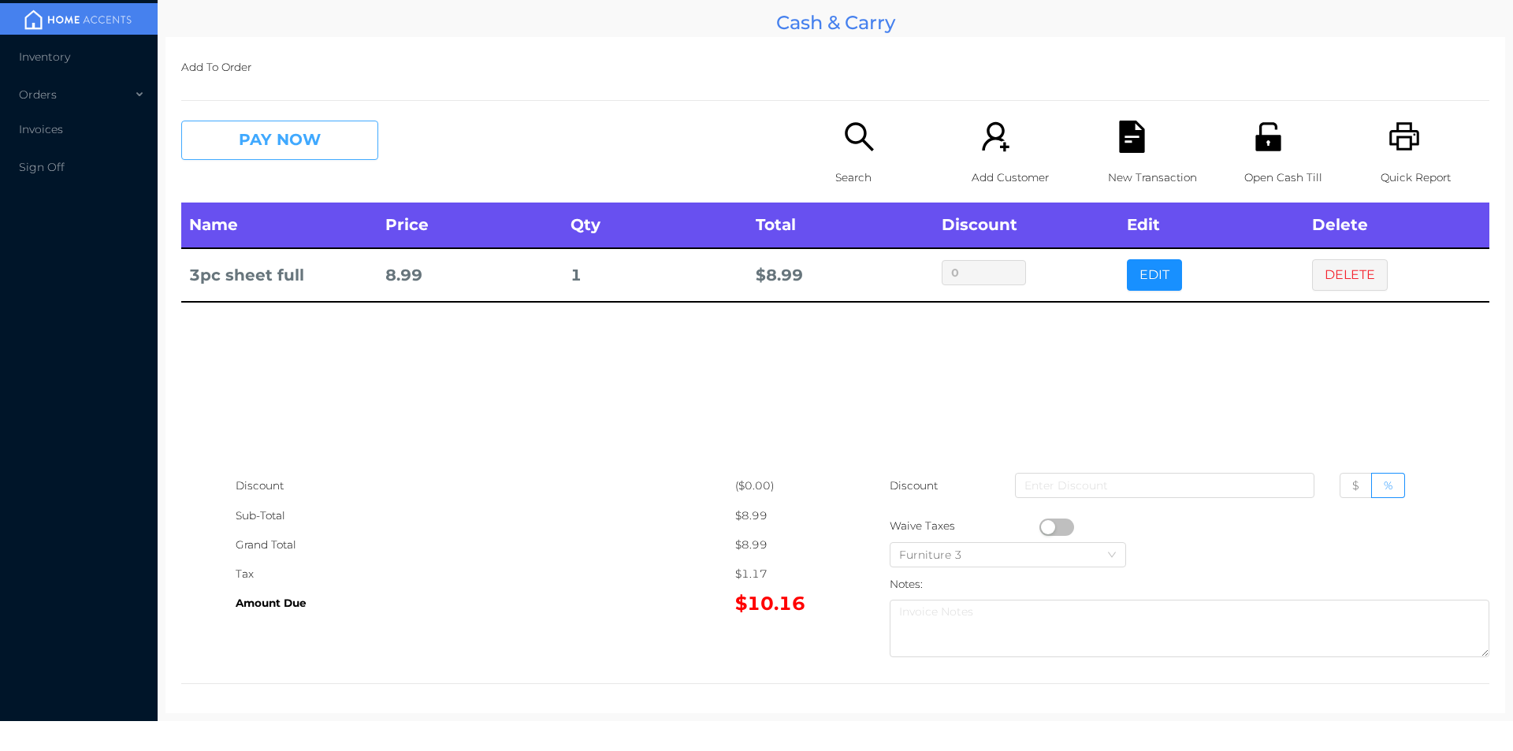
click at [351, 126] on button "PAY NOW" at bounding box center [279, 140] width 197 height 39
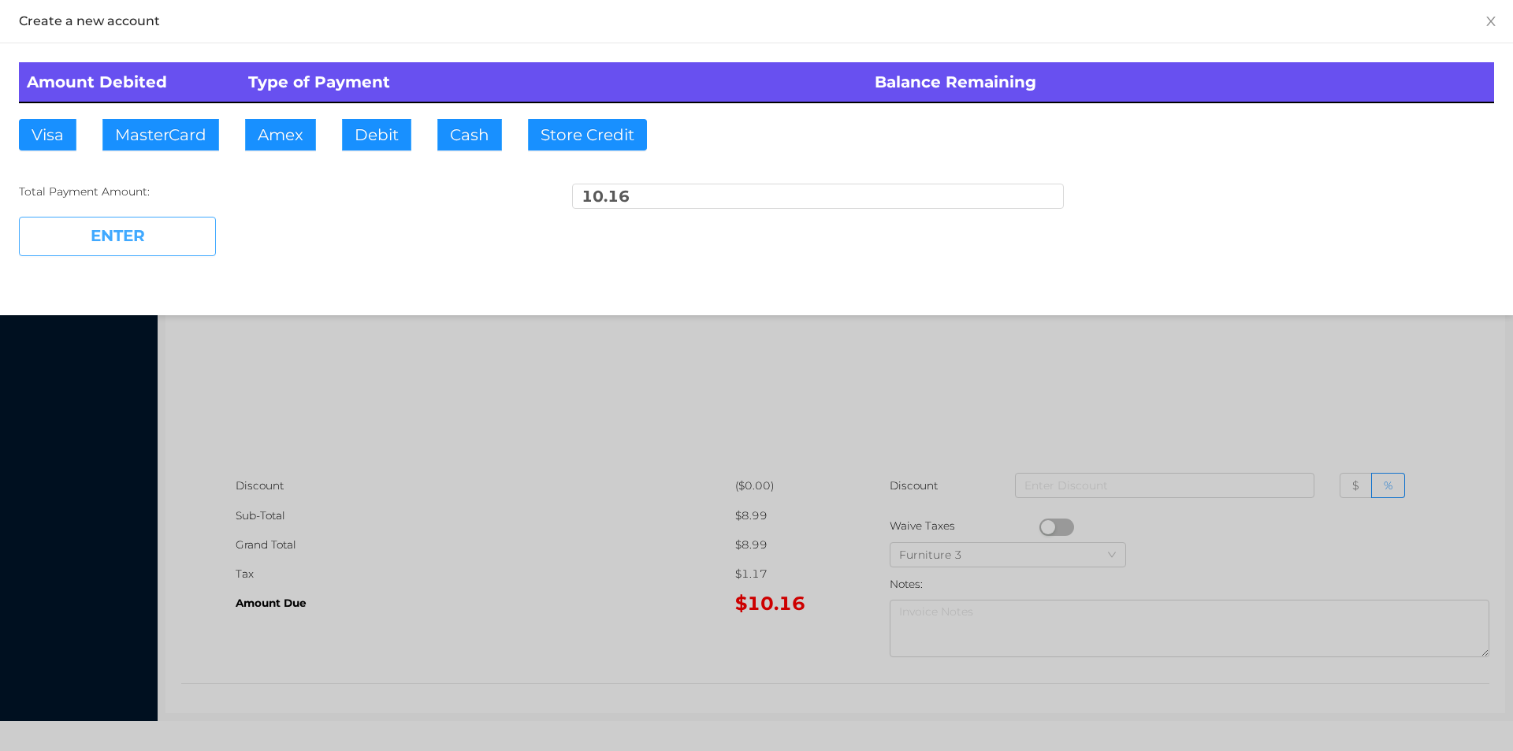
click at [188, 251] on button "ENTER" at bounding box center [117, 236] width 197 height 39
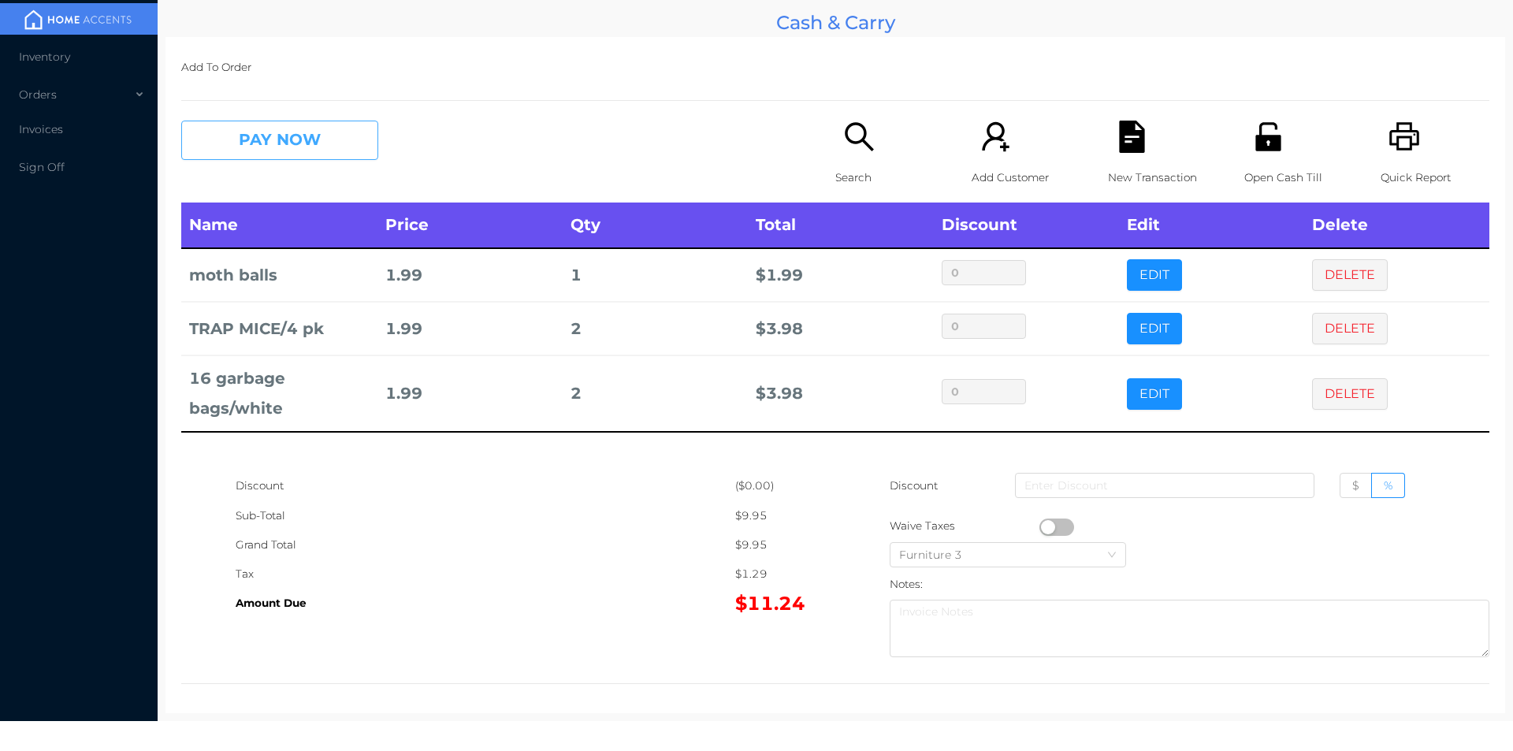
click at [255, 147] on button "PAY NOW" at bounding box center [279, 140] width 197 height 39
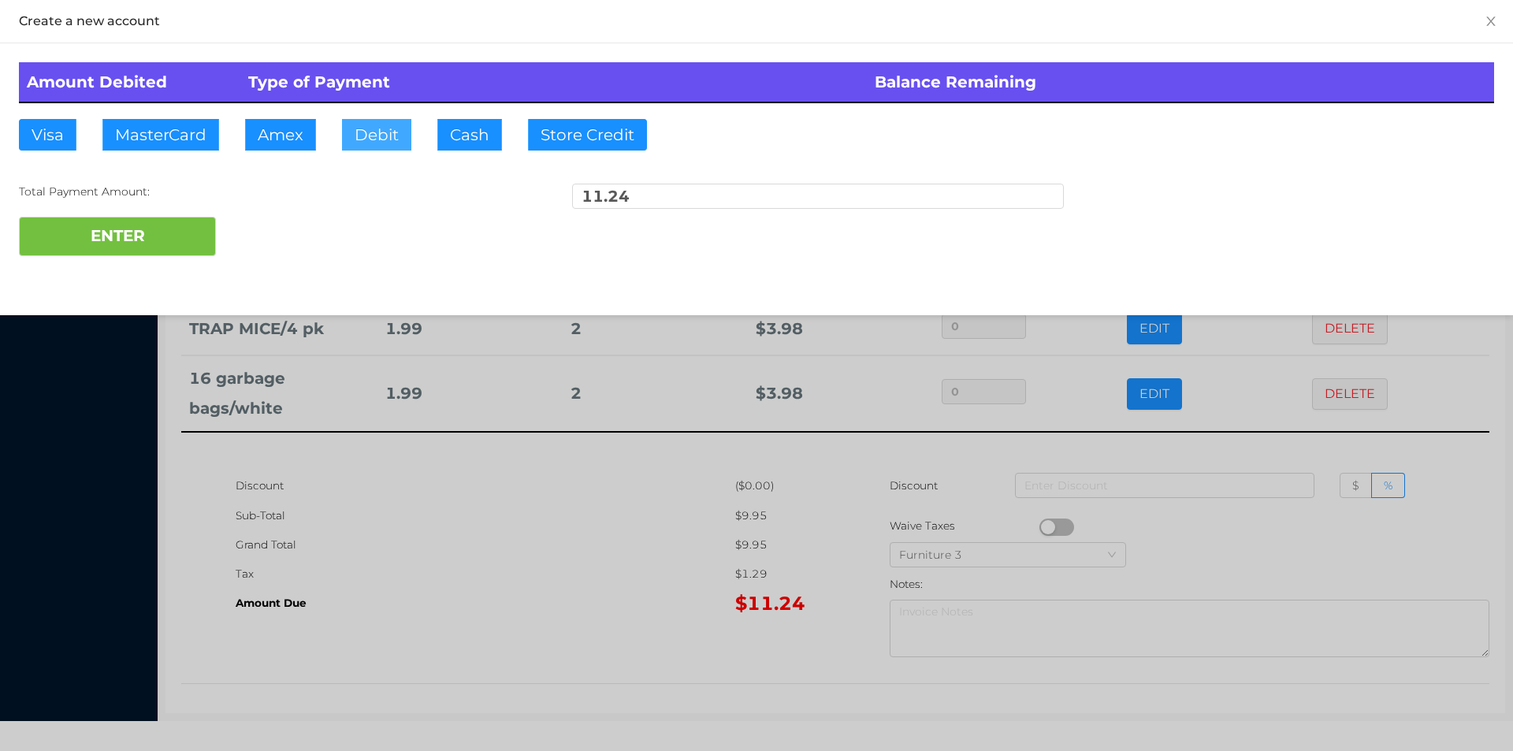
click at [351, 145] on button "Debit" at bounding box center [376, 135] width 69 height 32
type input "20."
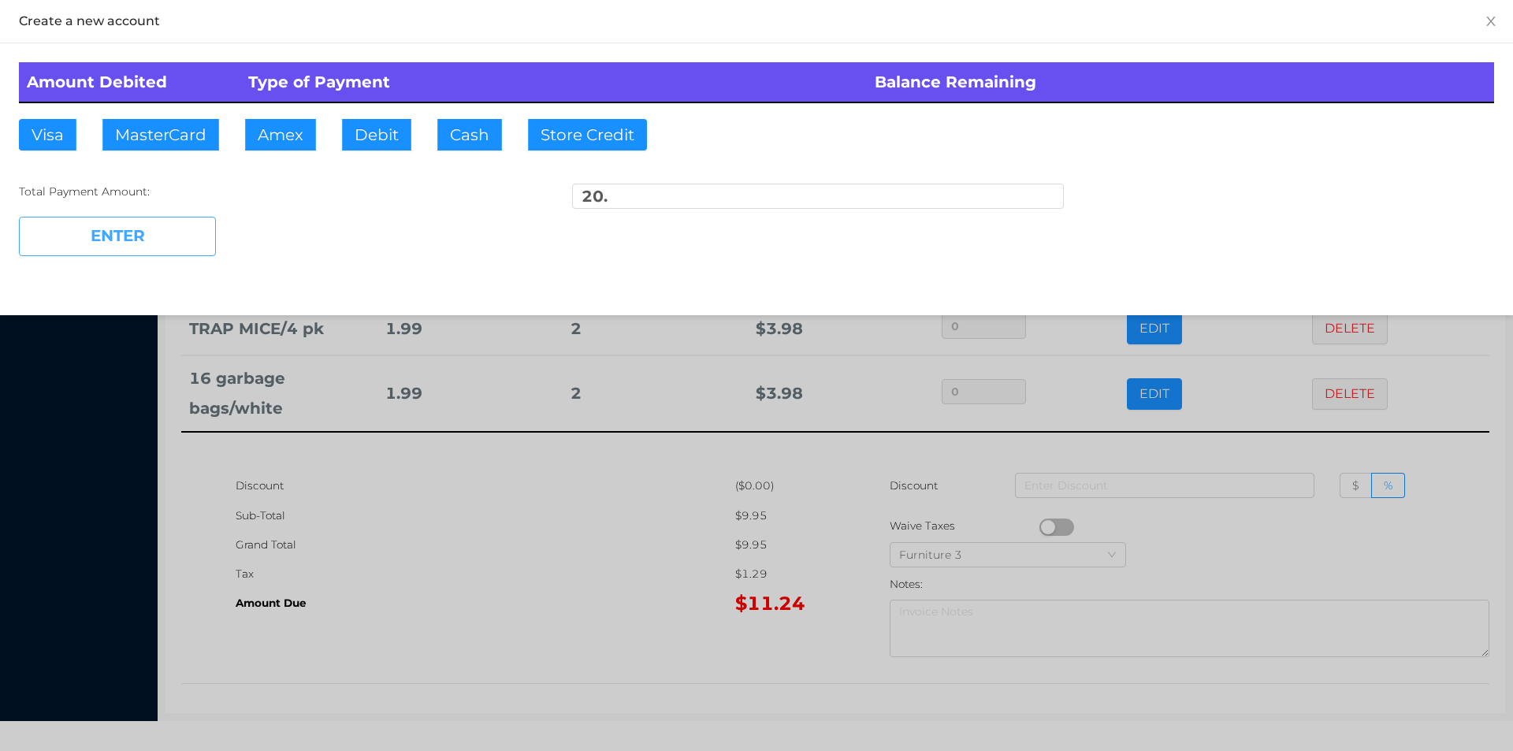
click at [134, 250] on button "ENTER" at bounding box center [117, 236] width 197 height 39
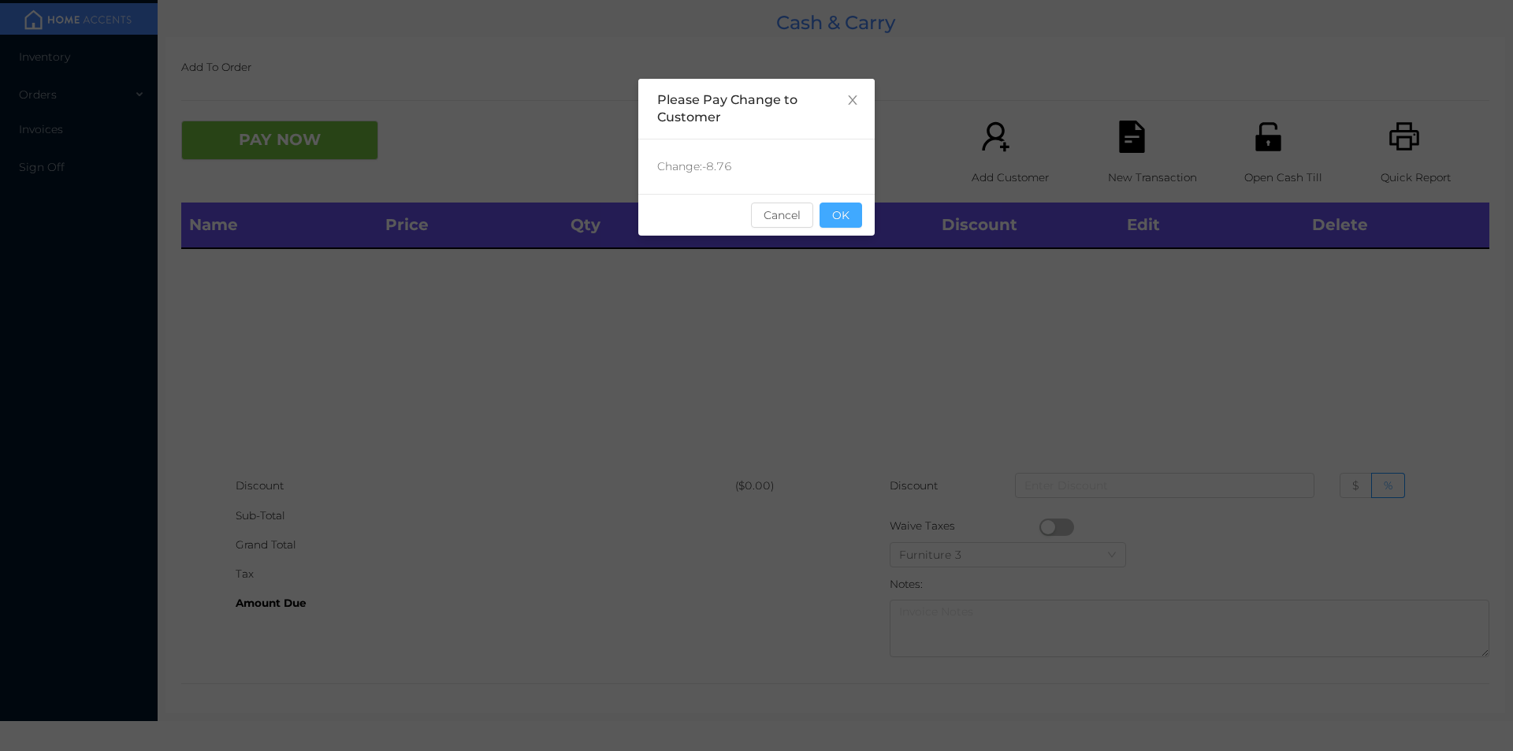
click at [838, 206] on button "OK" at bounding box center [841, 215] width 43 height 25
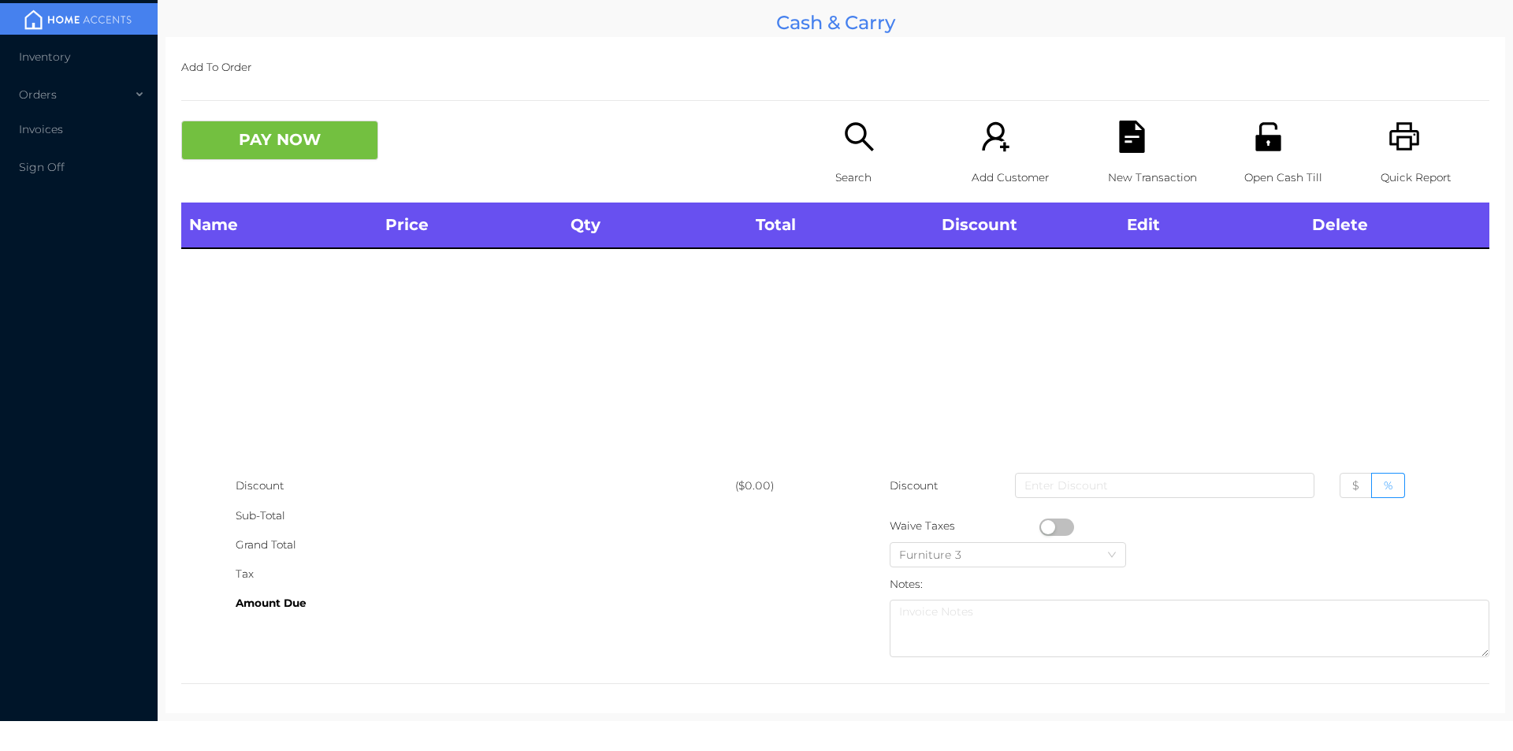
click at [835, 158] on div "Search" at bounding box center [889, 162] width 109 height 82
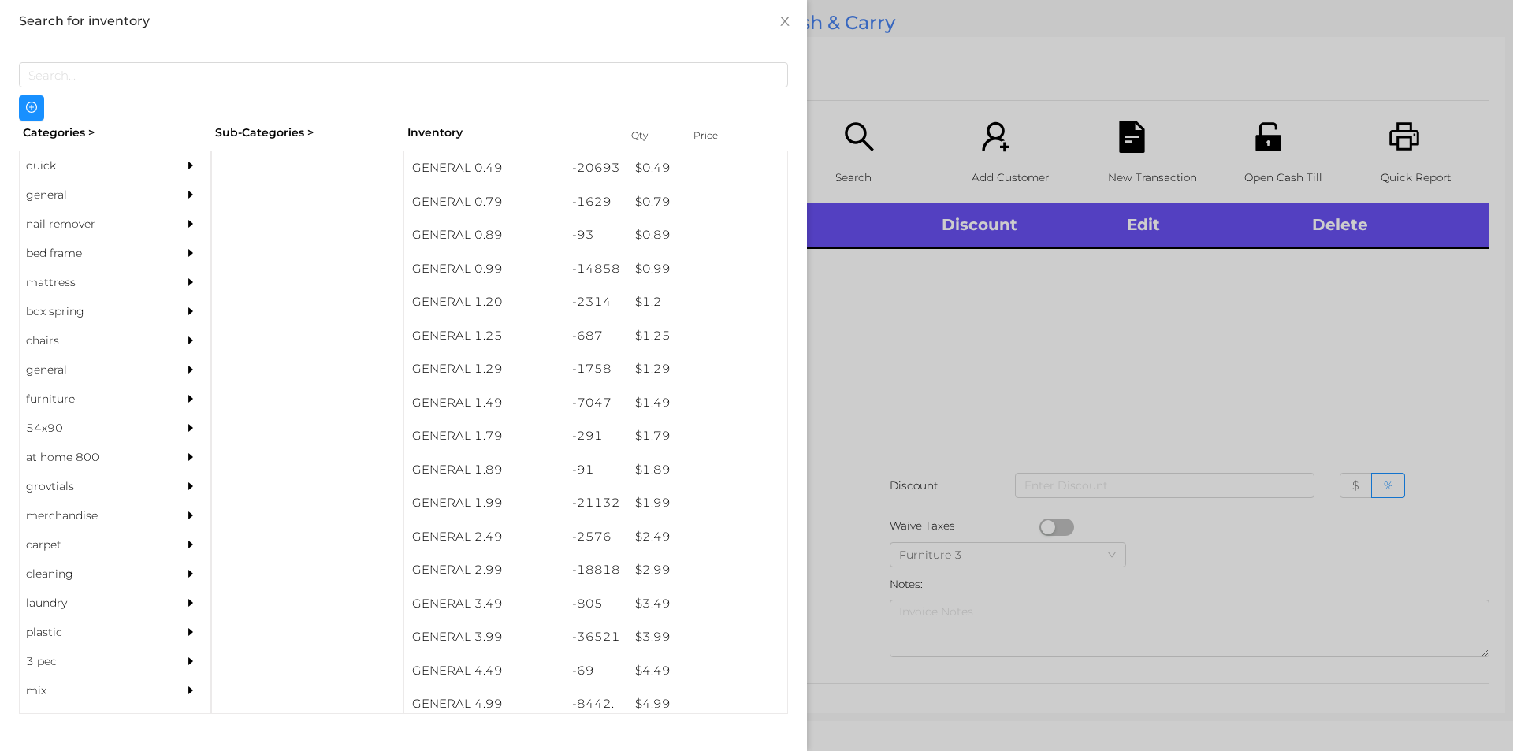
click at [61, 158] on div "quick" at bounding box center [91, 165] width 143 height 29
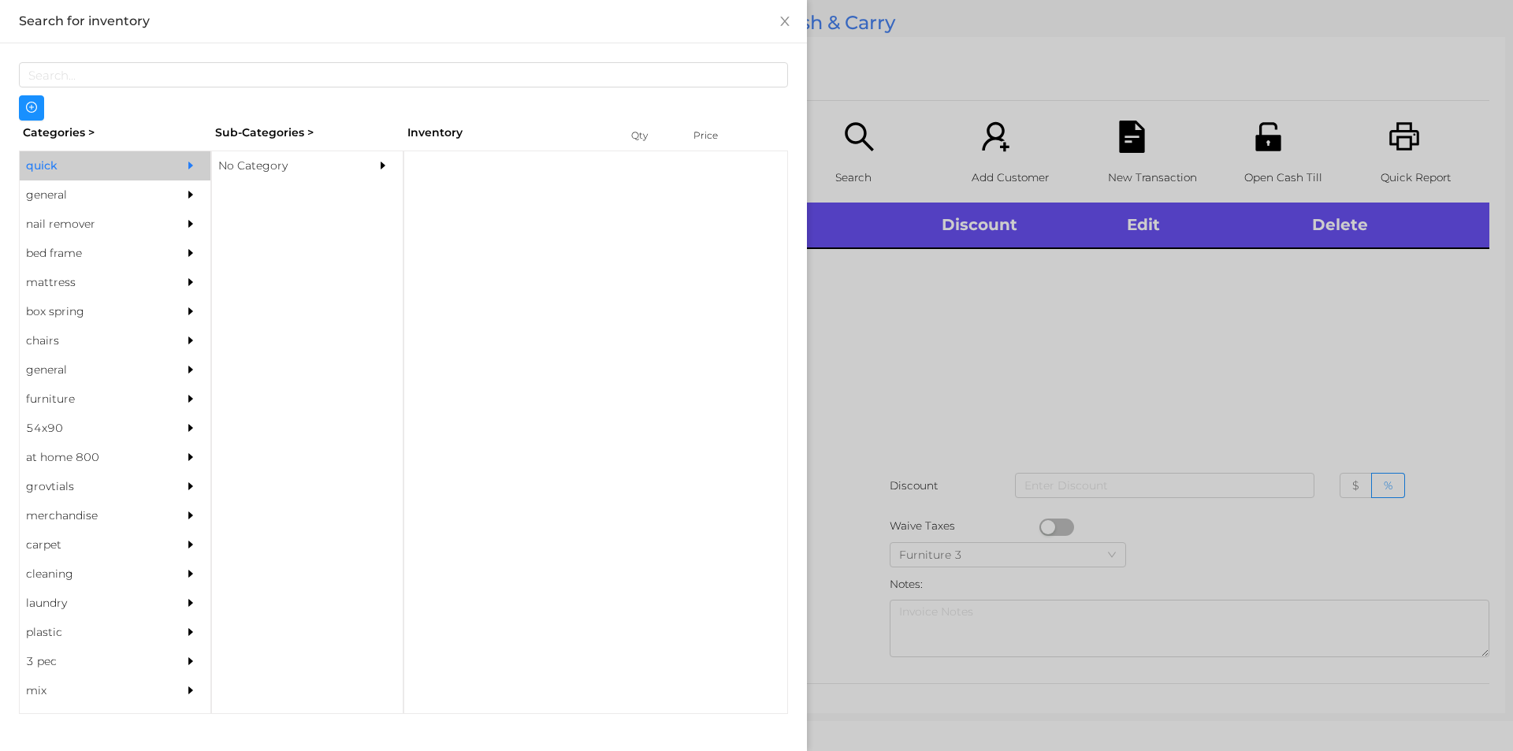
click at [237, 168] on div "No Category" at bounding box center [283, 165] width 143 height 29
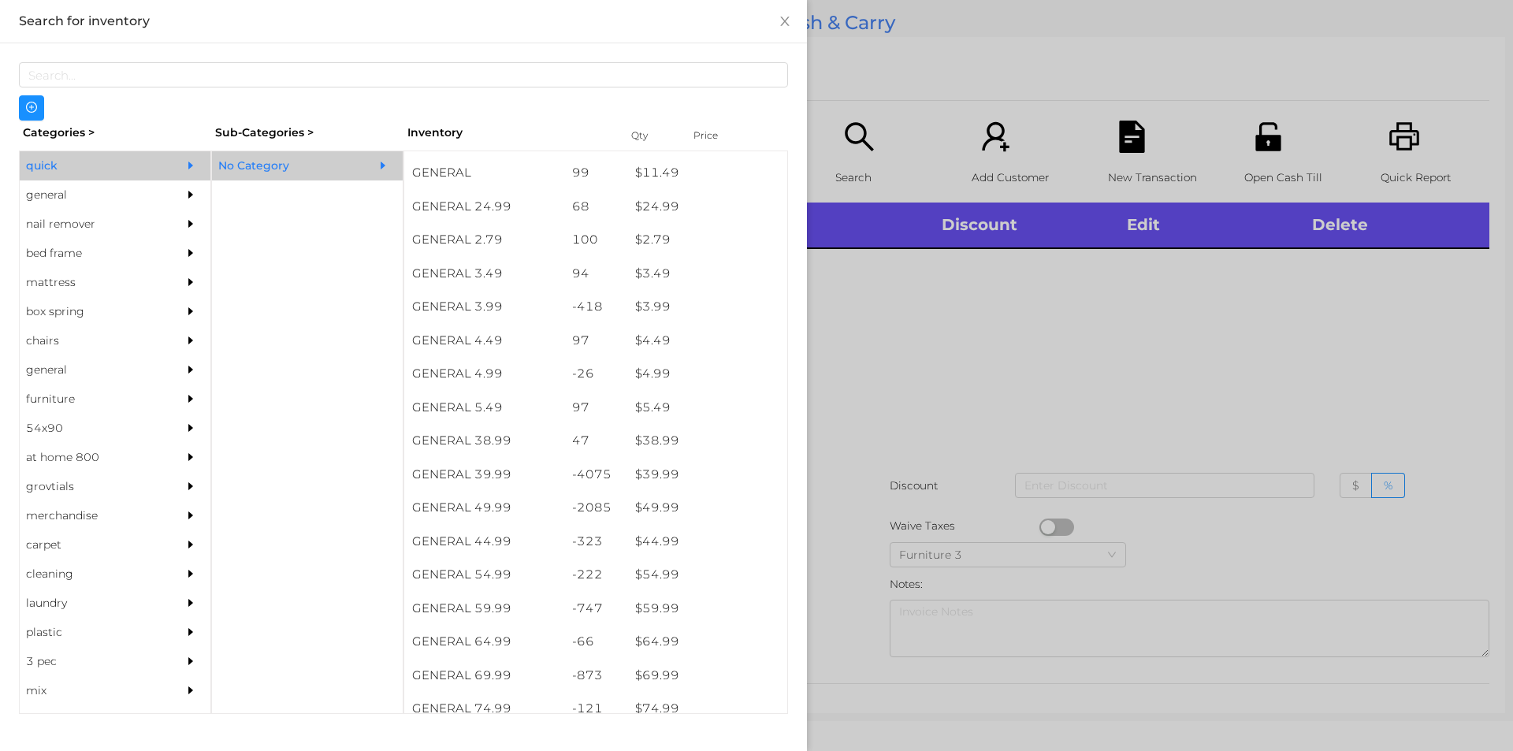
scroll to position [606, 0]
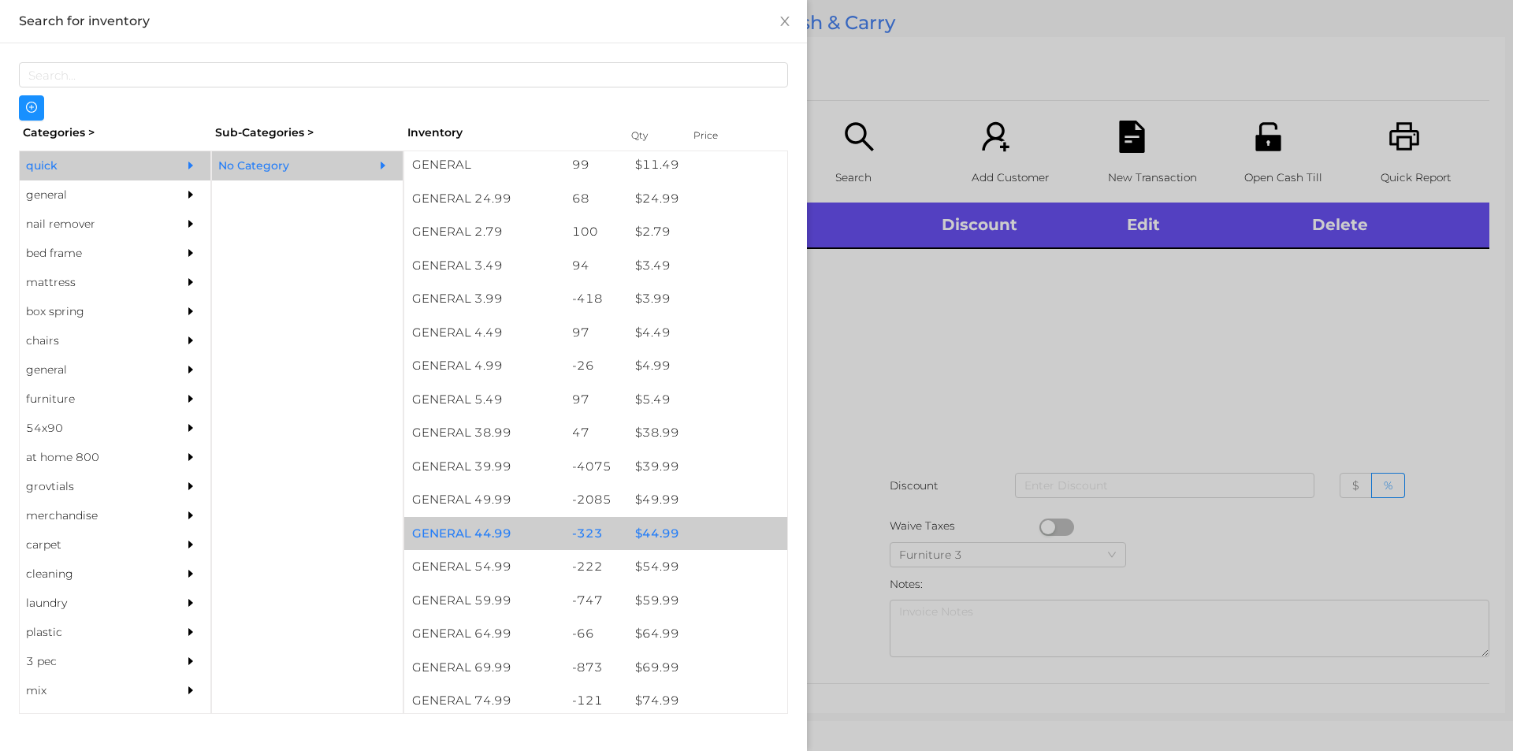
click at [650, 533] on div "$ 44.99" at bounding box center [707, 534] width 160 height 34
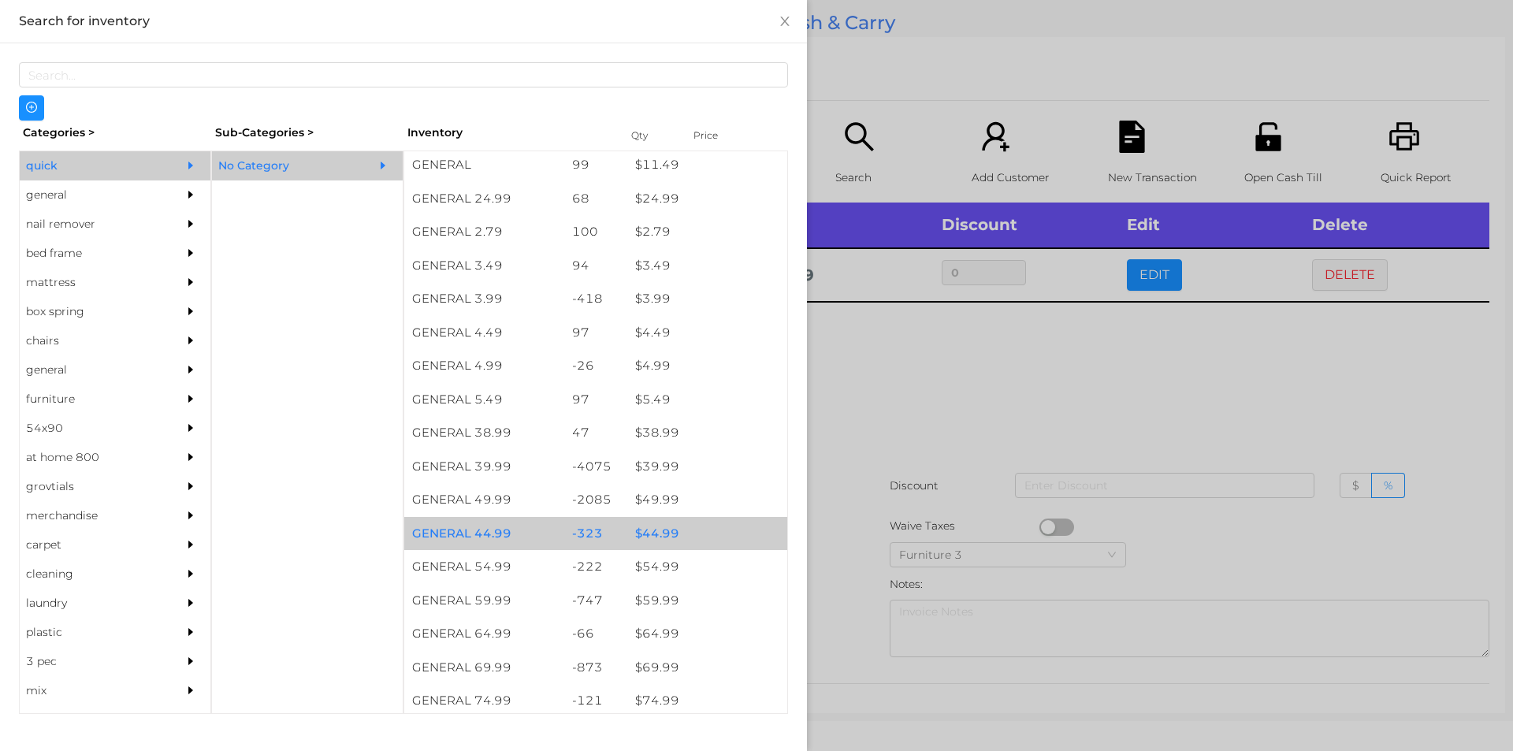
click at [656, 518] on div "$ 44.99" at bounding box center [707, 534] width 160 height 34
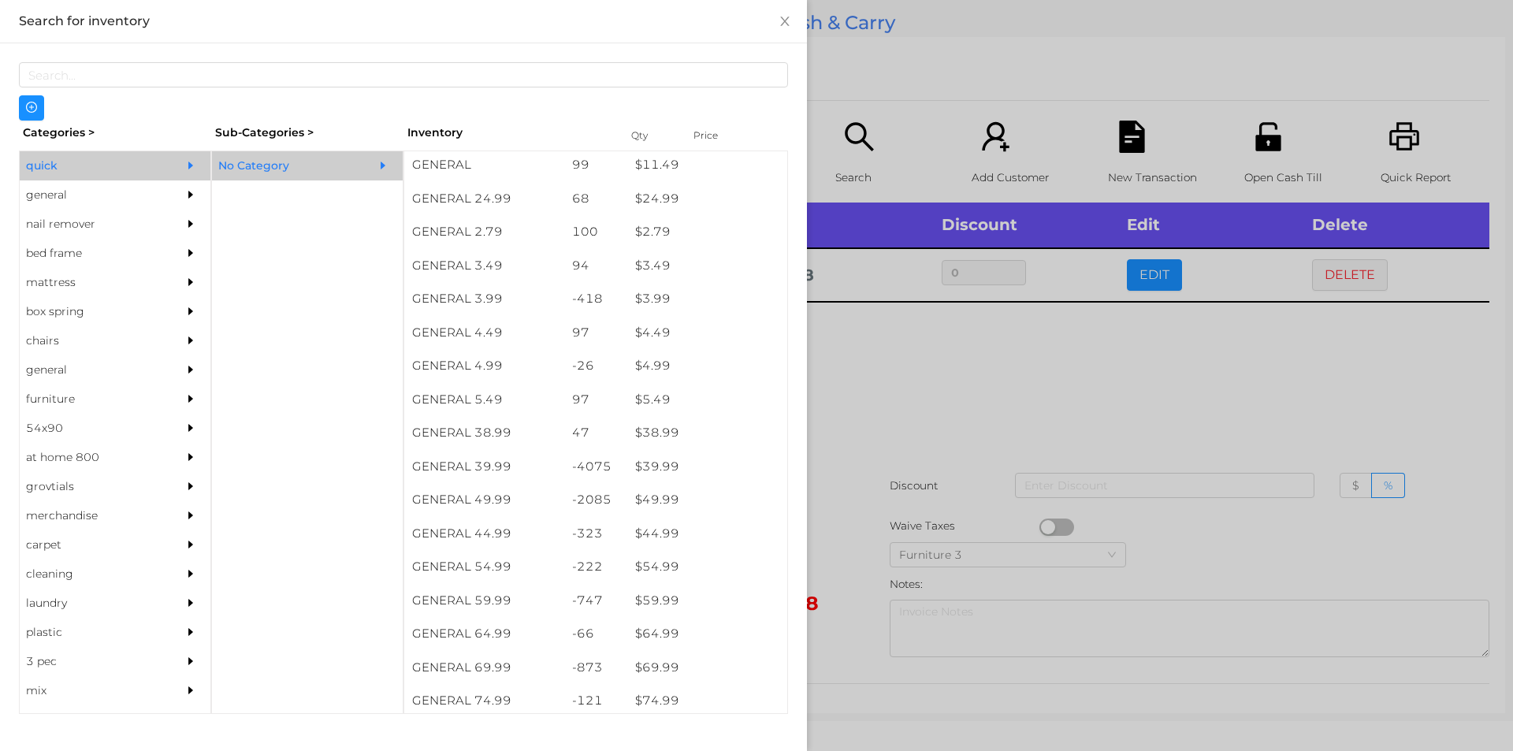
click at [875, 447] on div at bounding box center [756, 375] width 1513 height 751
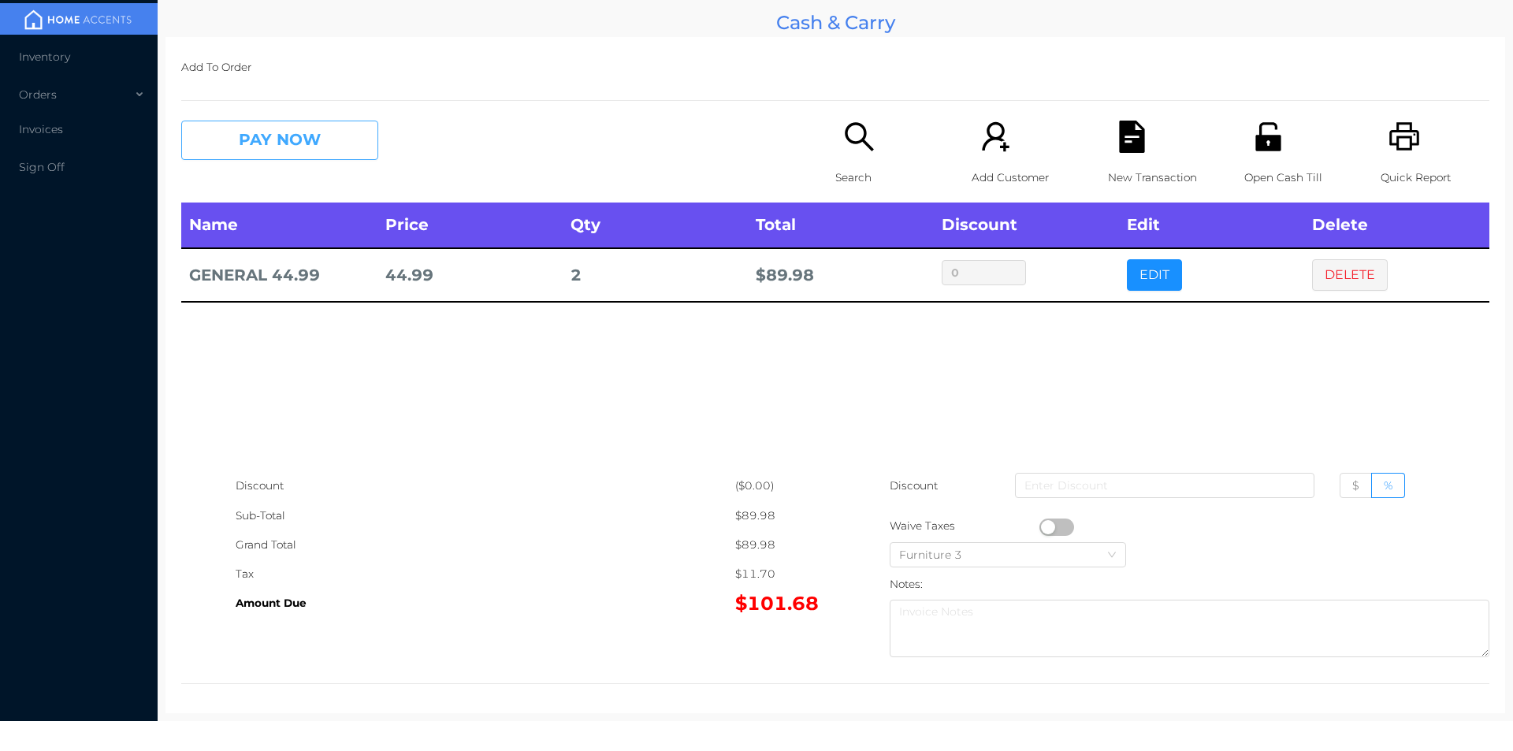
click at [261, 133] on button "PAY NOW" at bounding box center [279, 140] width 197 height 39
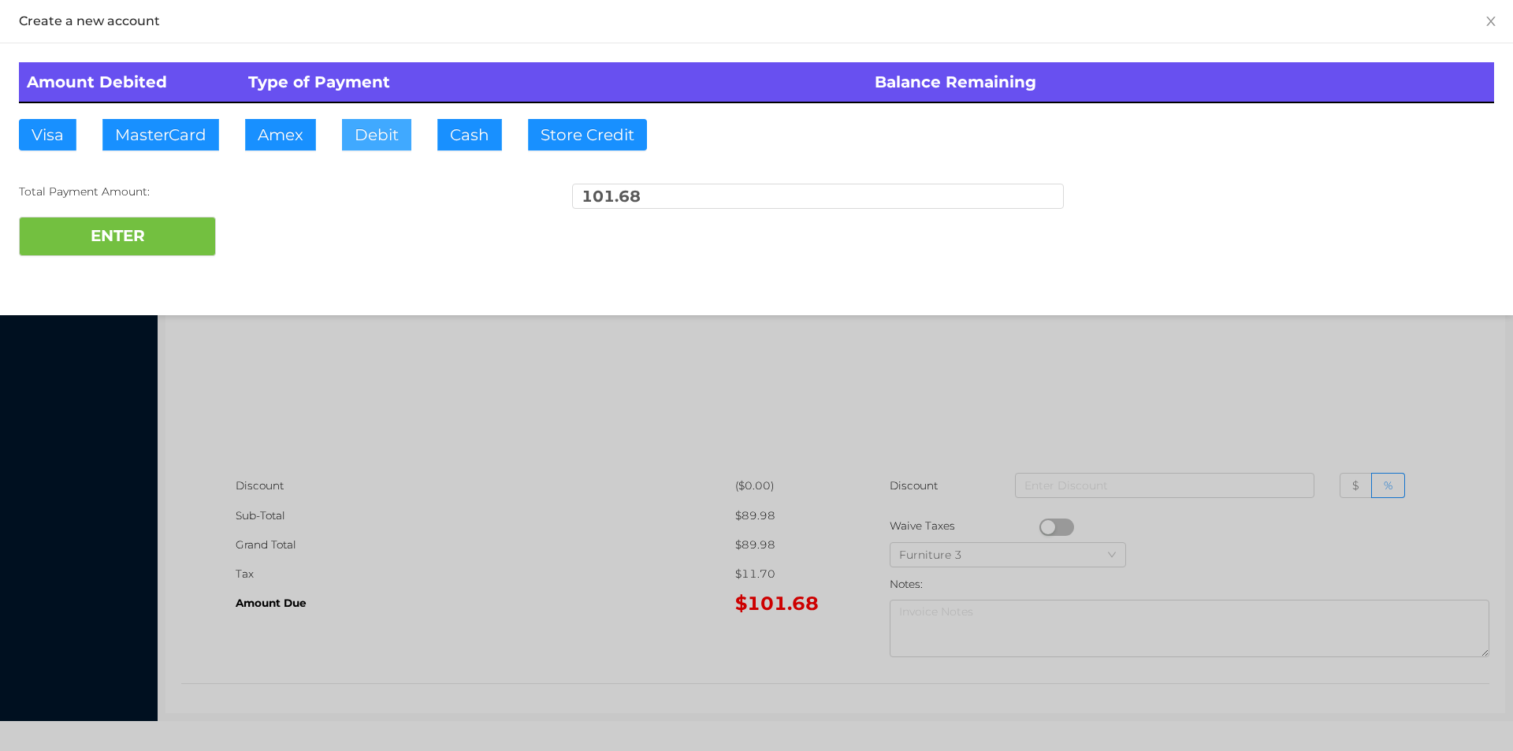
click at [374, 139] on button "Debit" at bounding box center [376, 135] width 69 height 32
click at [152, 236] on button "ENTER" at bounding box center [117, 236] width 197 height 39
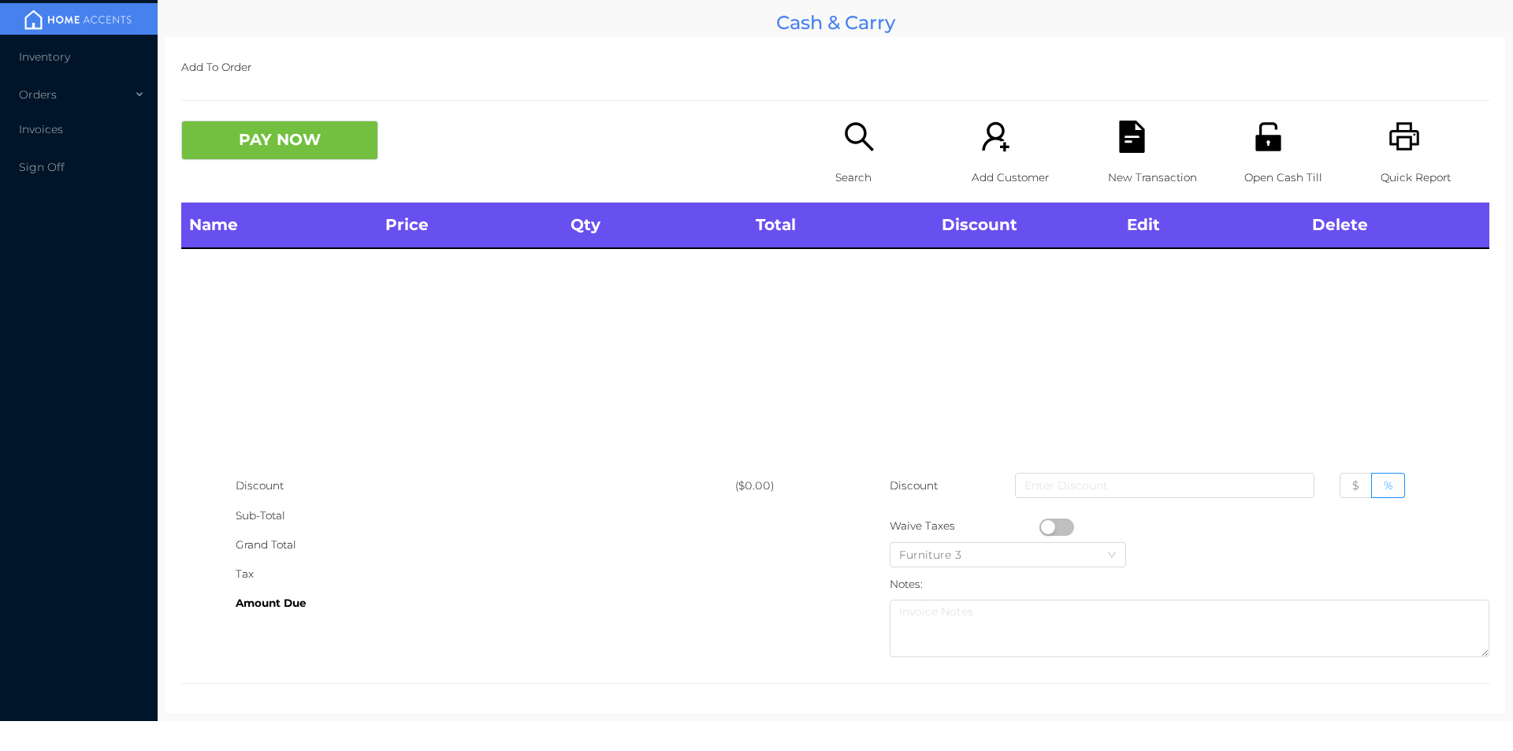
click at [1264, 157] on div "Open Cash Till" at bounding box center [1298, 162] width 109 height 82
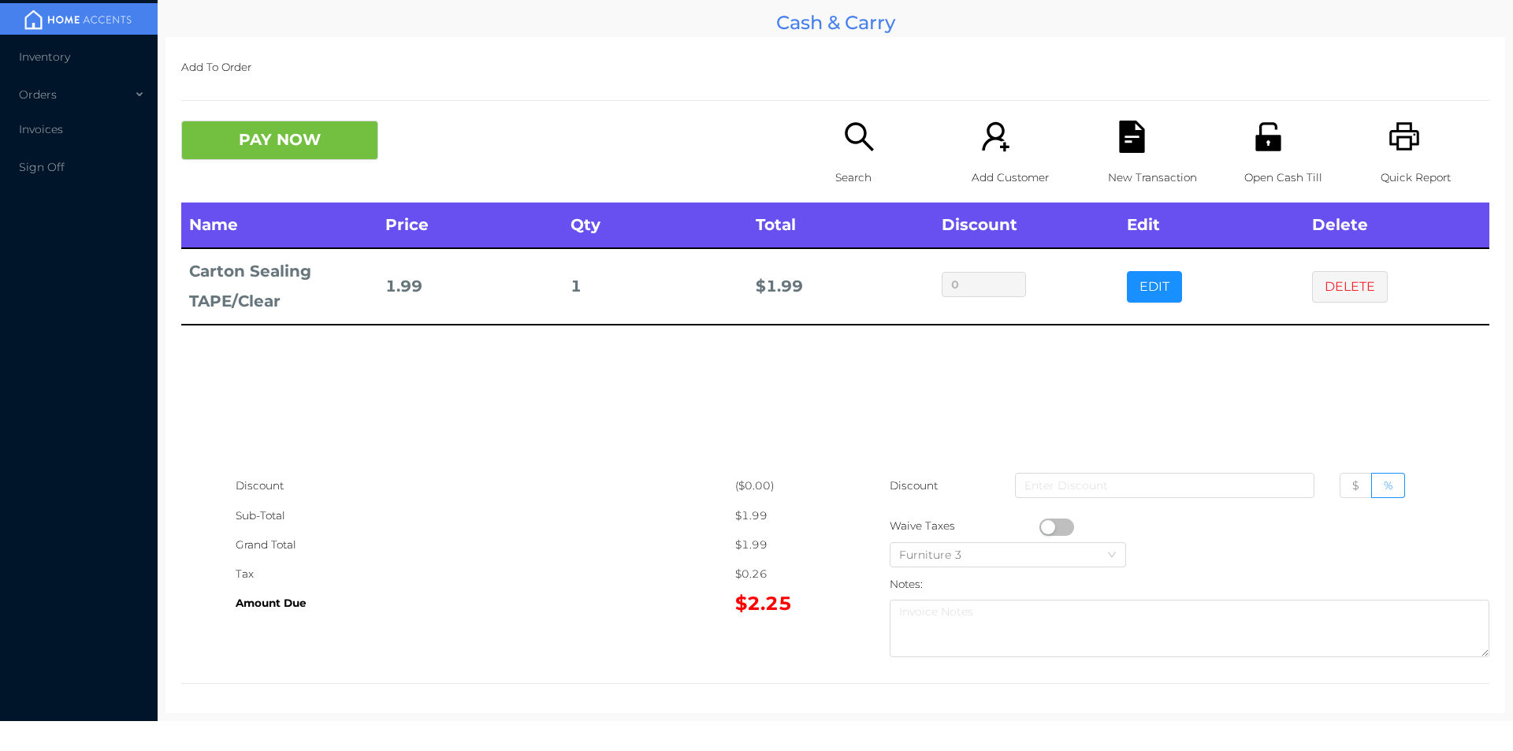
click at [288, 151] on button "PAY NOW" at bounding box center [279, 140] width 197 height 39
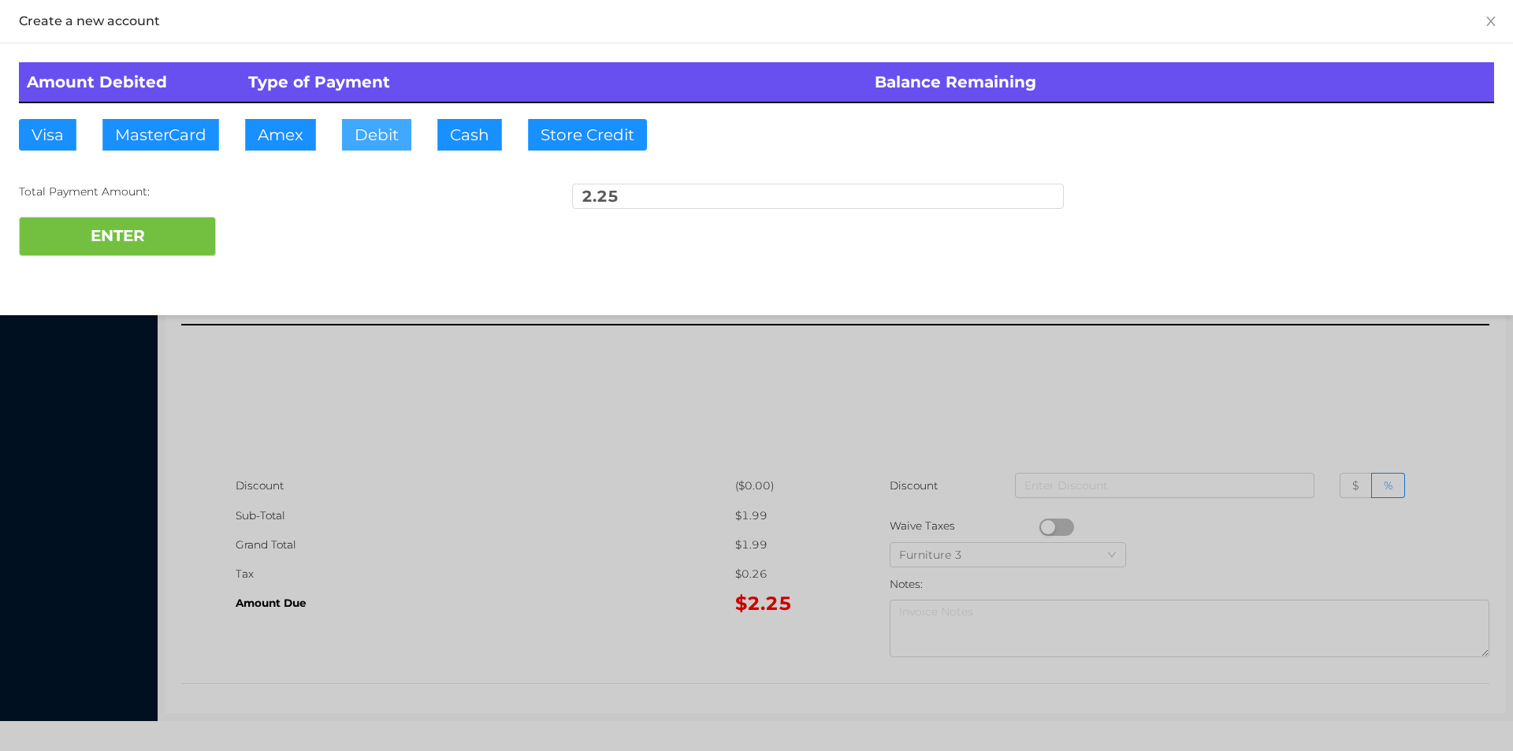
click at [359, 144] on button "Debit" at bounding box center [376, 135] width 69 height 32
click at [152, 244] on button "ENTER" at bounding box center [117, 236] width 197 height 39
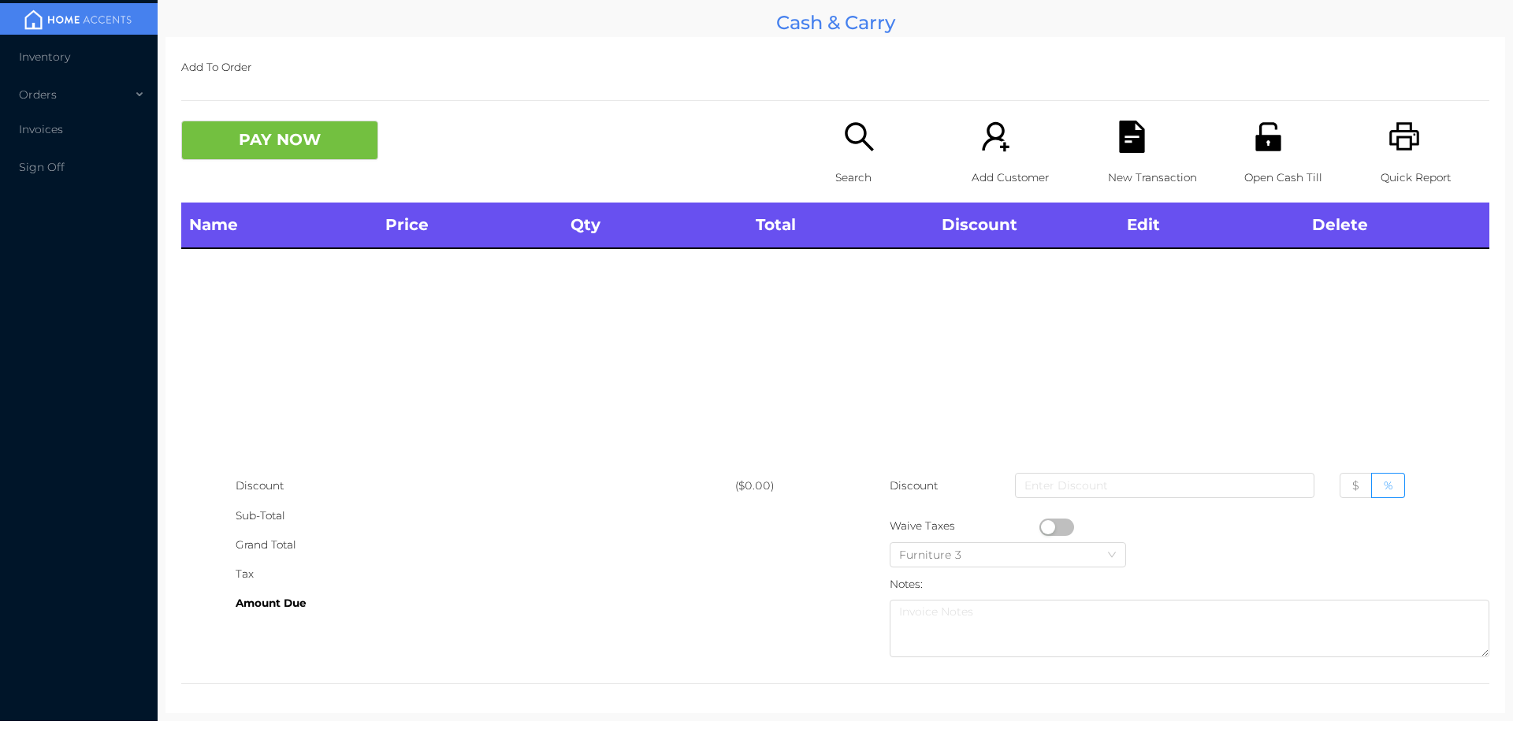
click at [853, 163] on p "Search" at bounding box center [889, 177] width 109 height 29
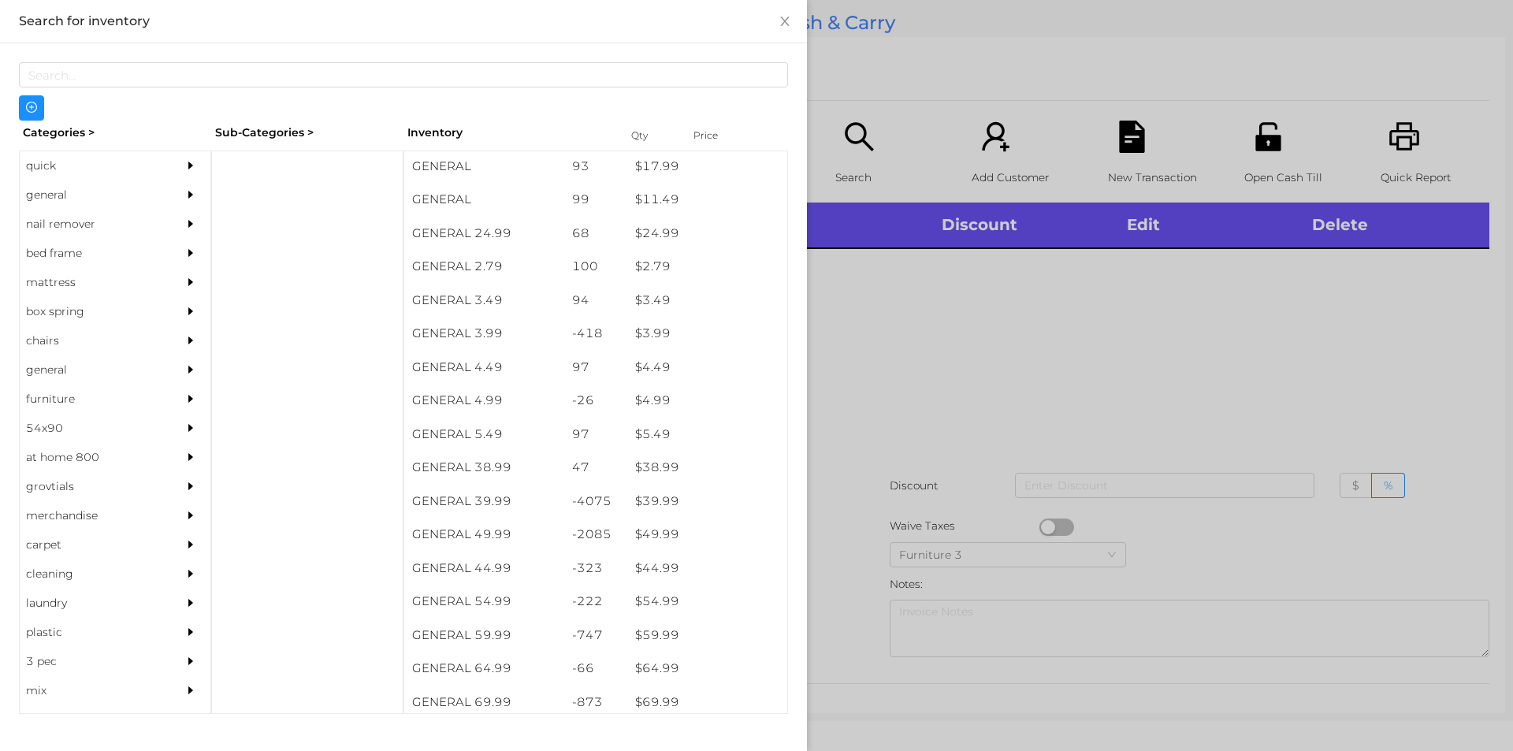
scroll to position [574, 0]
click at [56, 188] on div "general" at bounding box center [91, 194] width 143 height 29
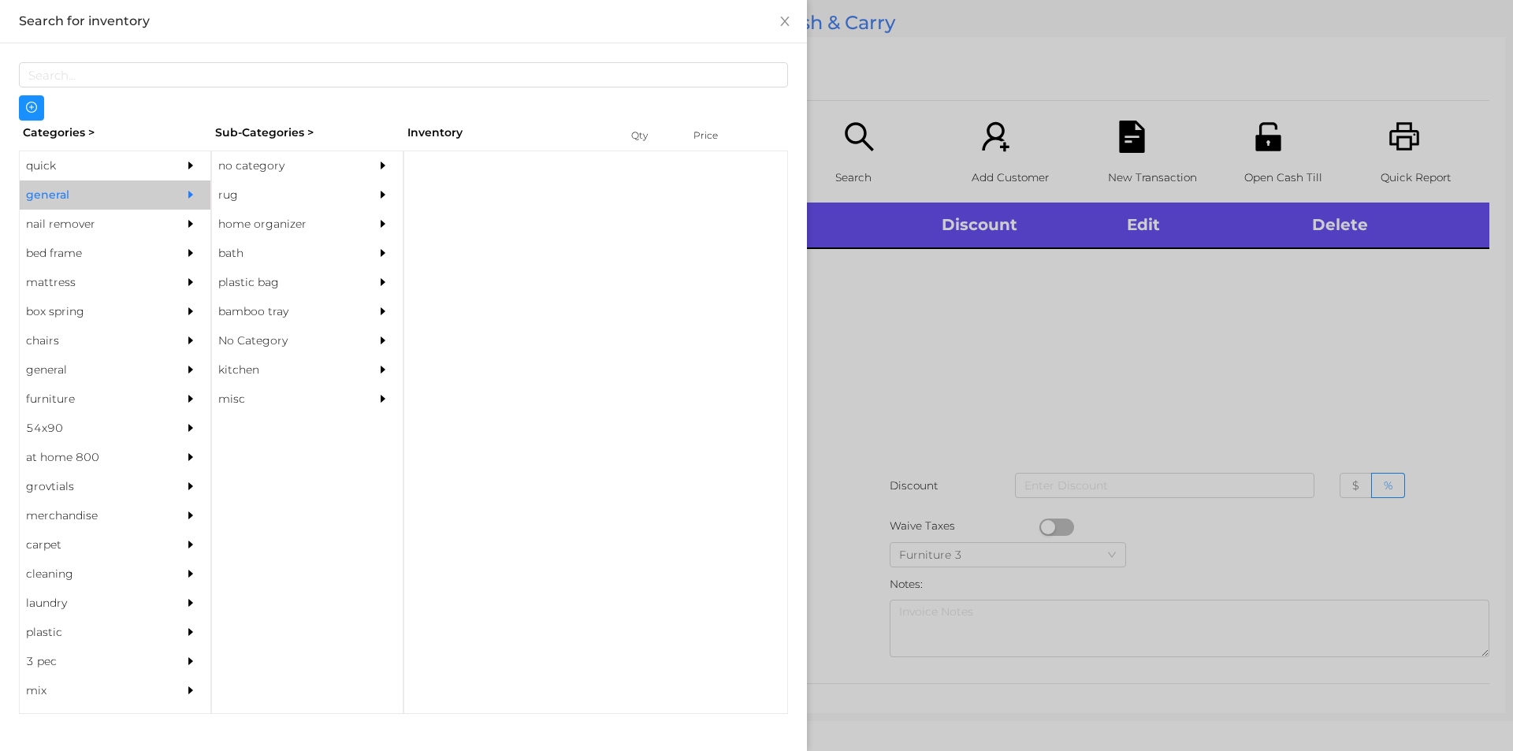
scroll to position [0, 0]
click at [258, 154] on div "no category" at bounding box center [283, 165] width 143 height 29
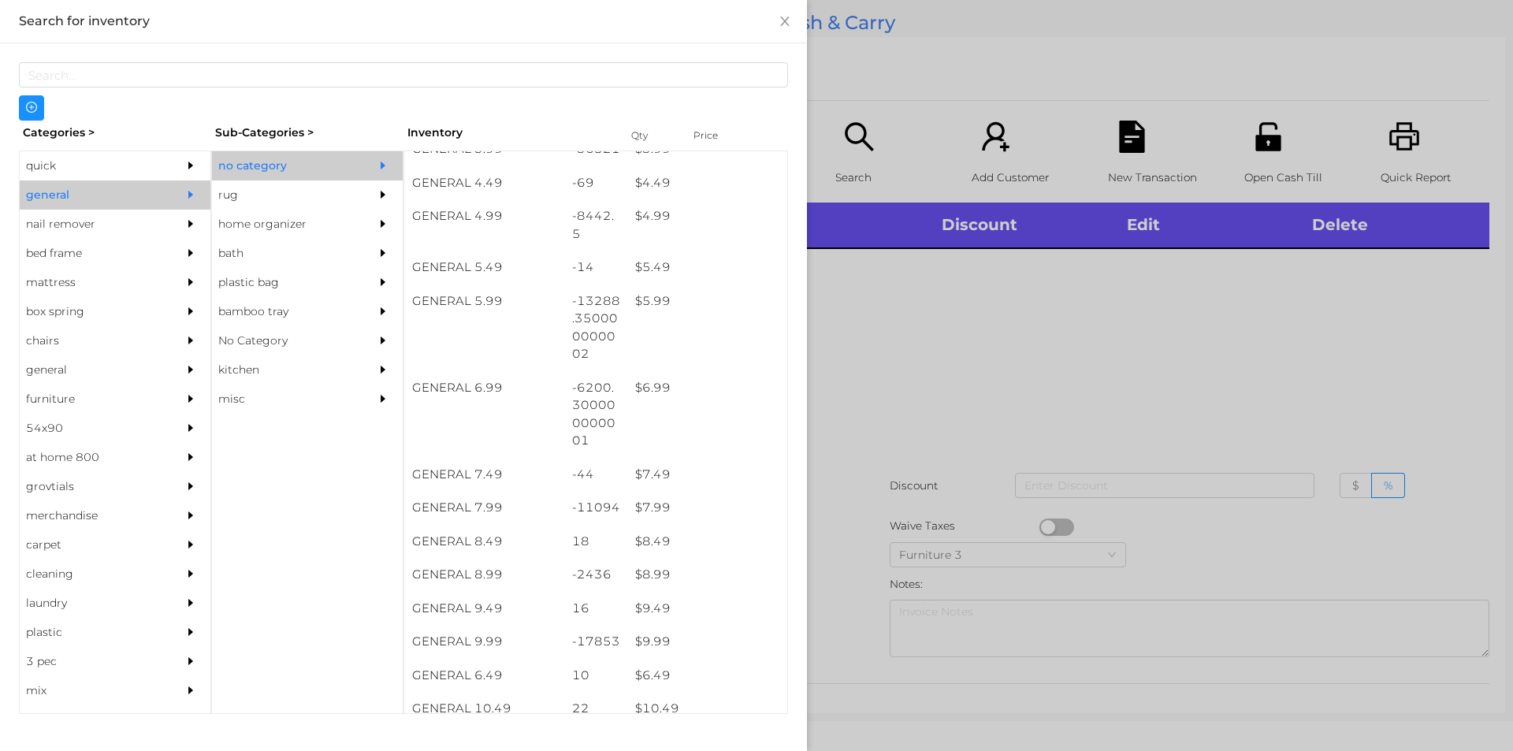
scroll to position [486, 0]
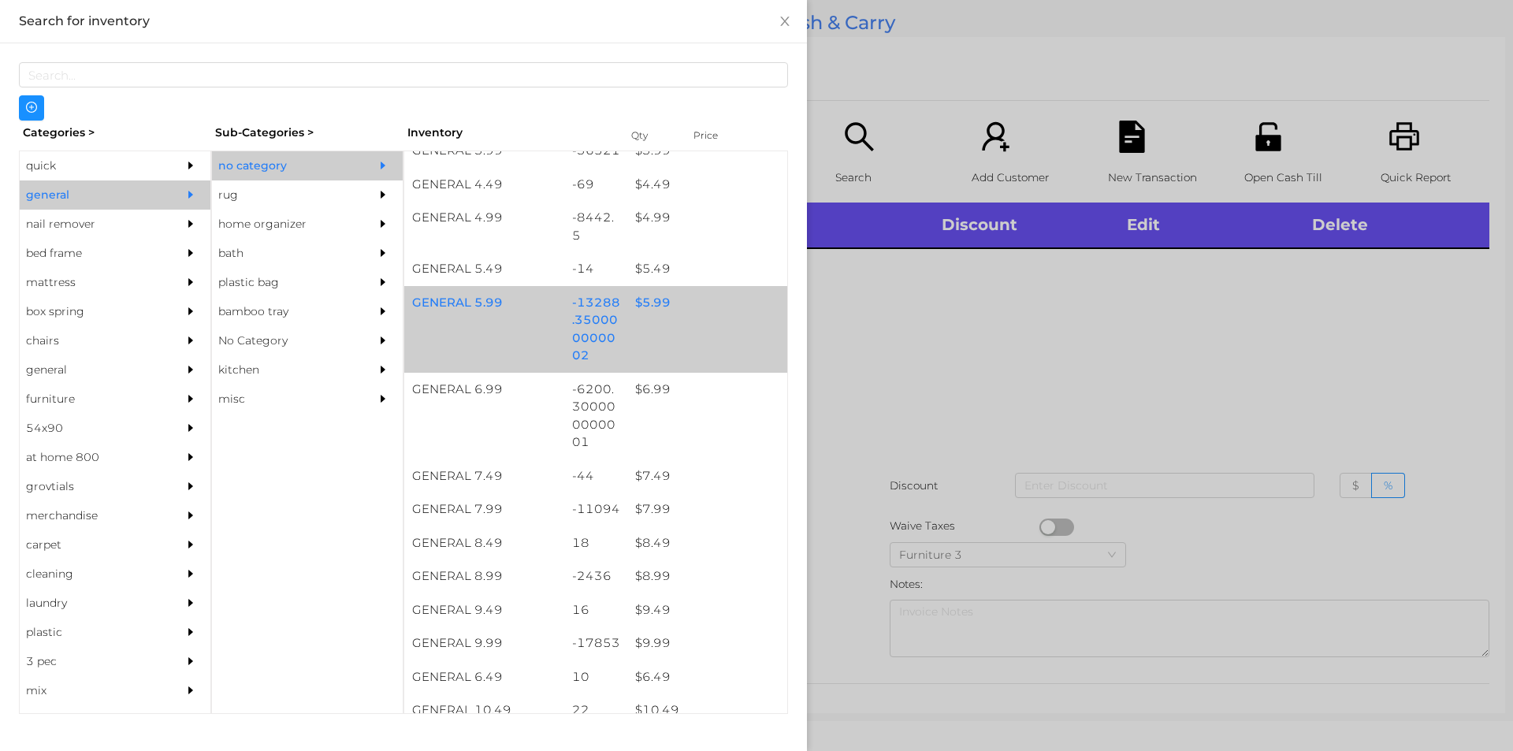
click at [651, 310] on div "$ 5.99" at bounding box center [707, 303] width 160 height 34
click at [642, 303] on div "$ 5.99" at bounding box center [707, 303] width 160 height 34
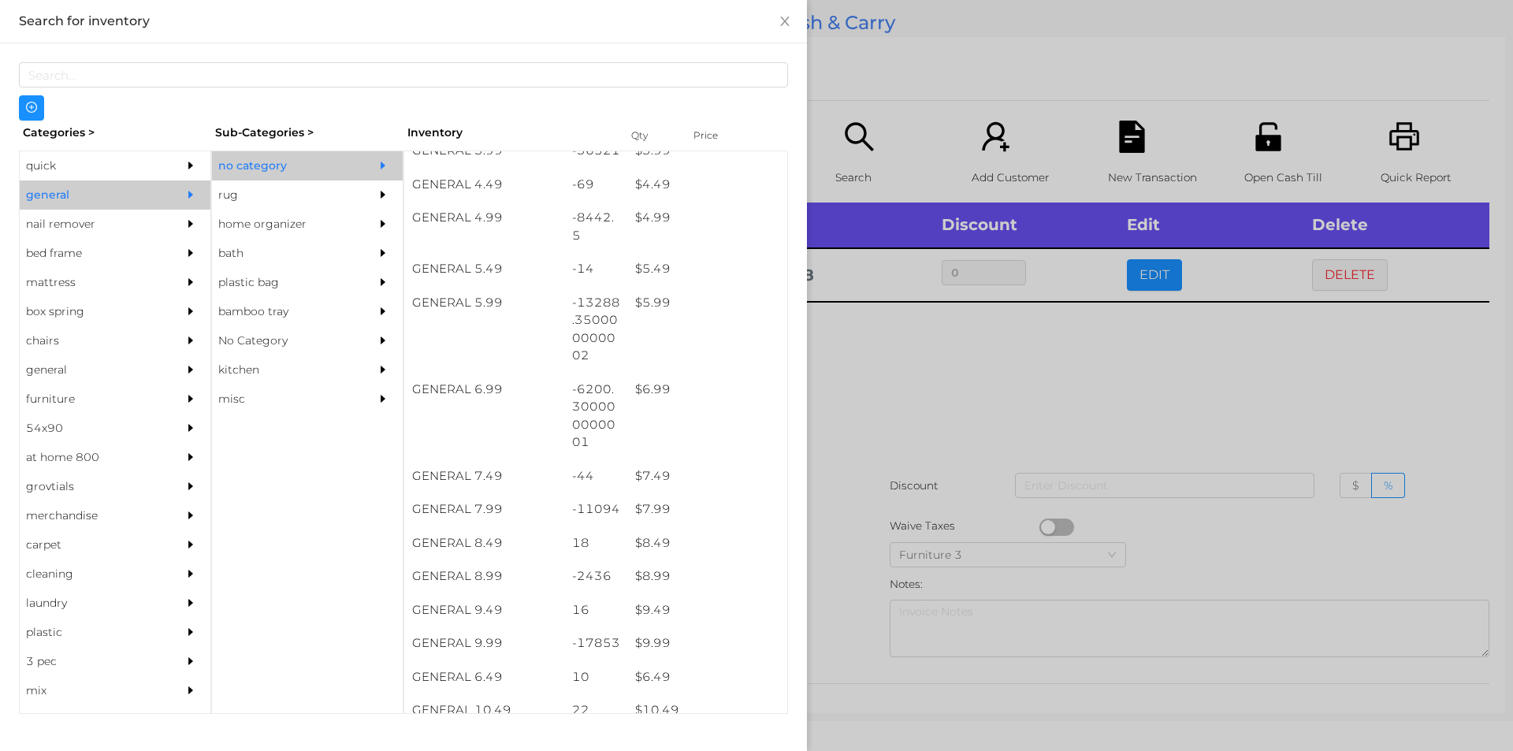
click at [886, 357] on div at bounding box center [756, 375] width 1513 height 751
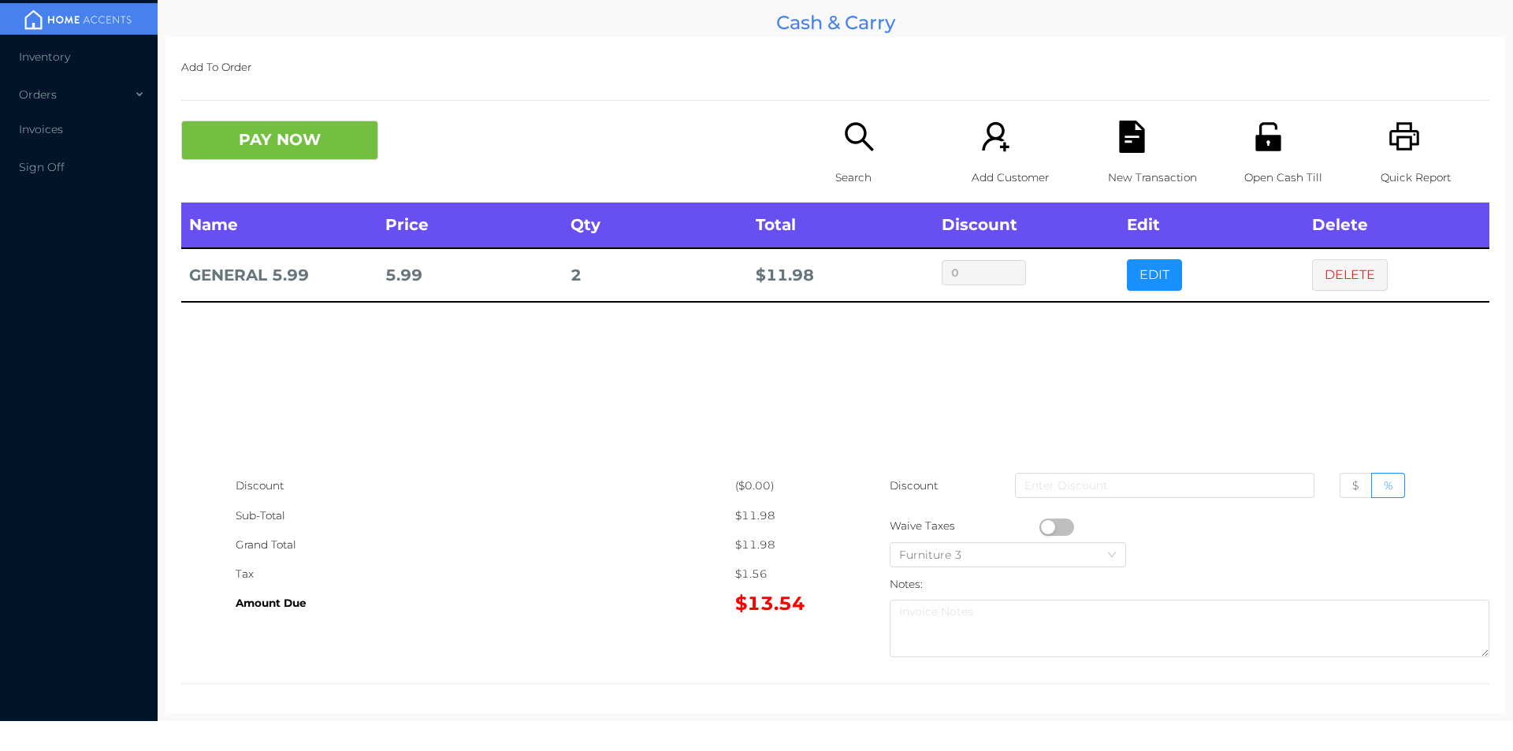
click at [1251, 158] on div "Open Cash Till" at bounding box center [1298, 162] width 109 height 82
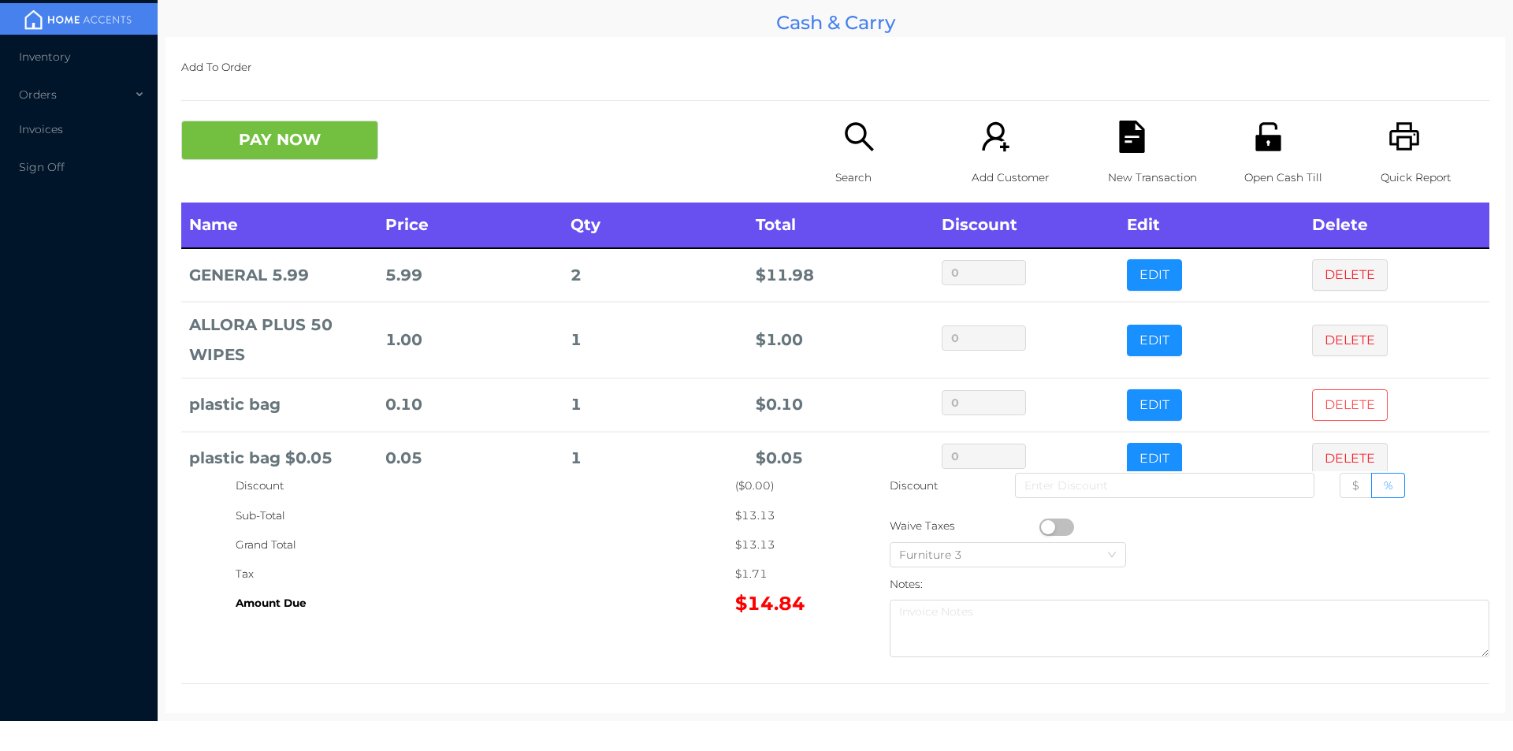
click at [1318, 414] on button "DELETE" at bounding box center [1350, 405] width 76 height 32
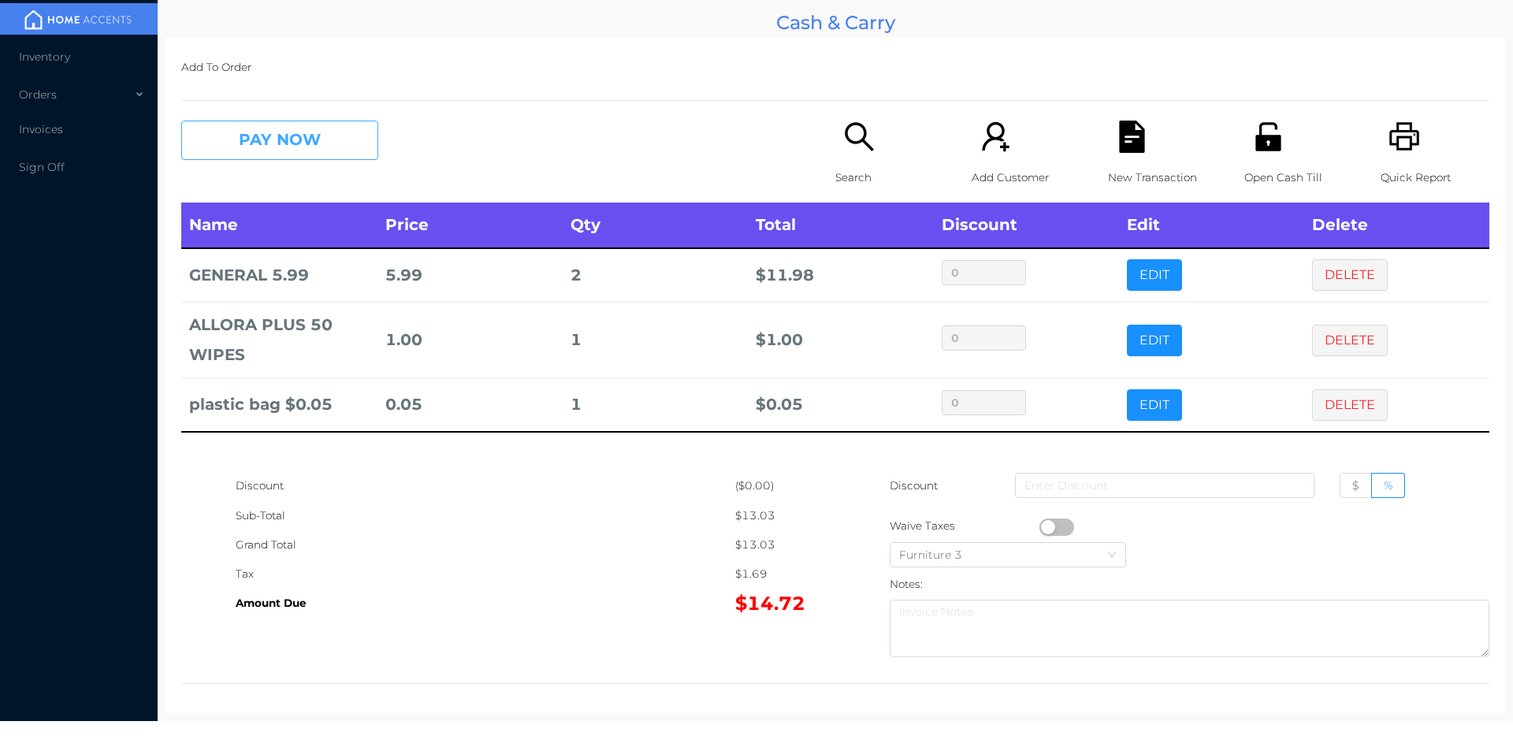
click at [303, 137] on button "PAY NOW" at bounding box center [279, 140] width 197 height 39
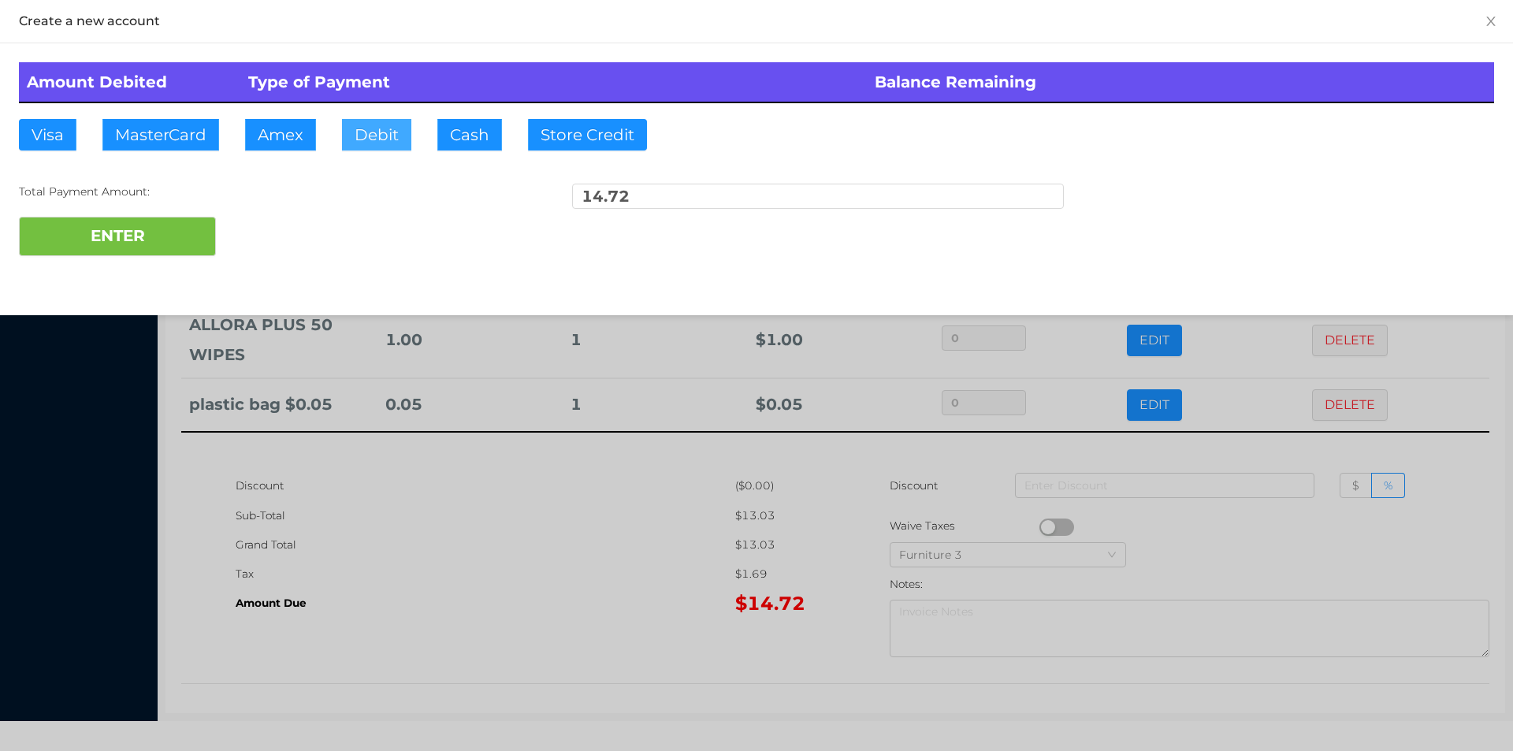
click at [377, 134] on button "Debit" at bounding box center [376, 135] width 69 height 32
click at [177, 240] on button "ENTER" at bounding box center [117, 236] width 197 height 39
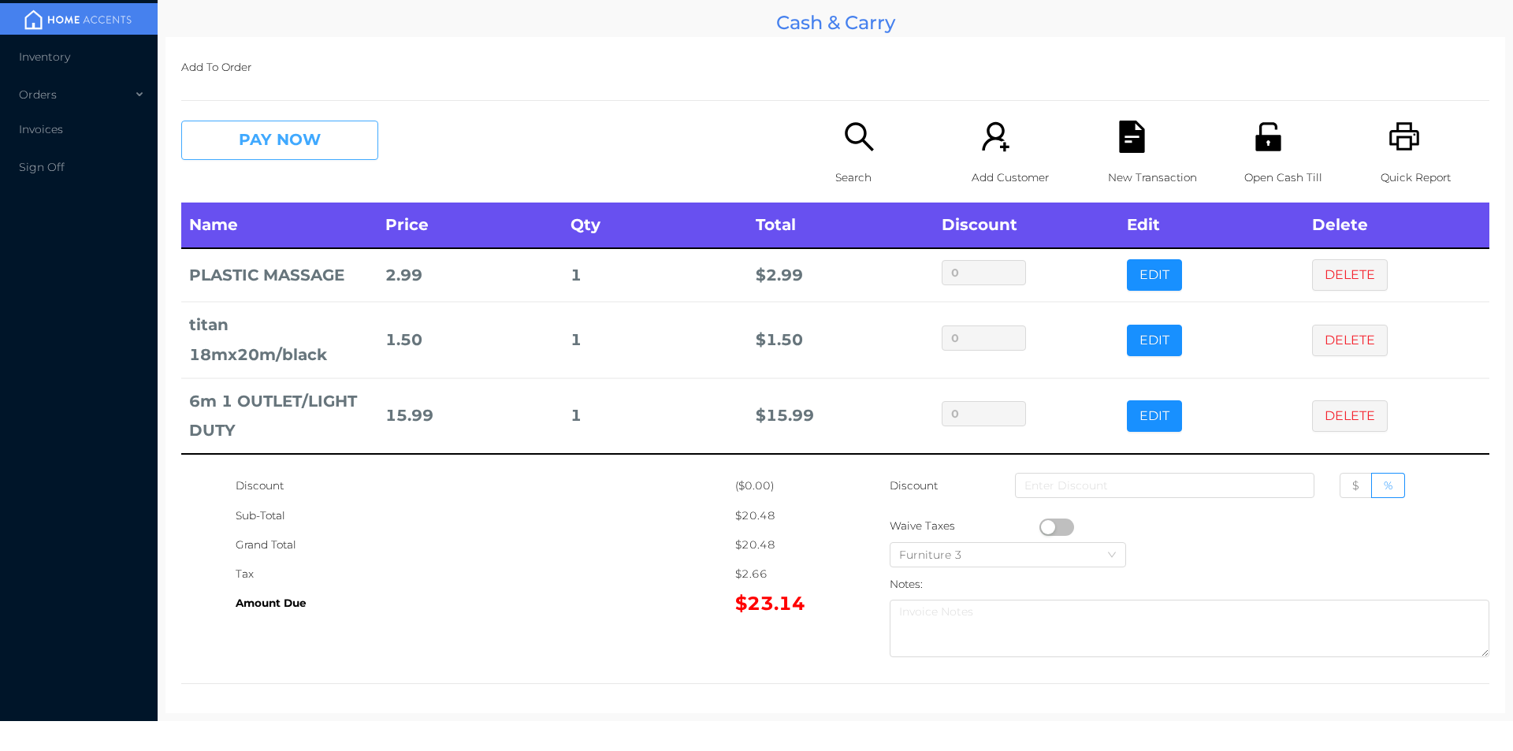
click at [257, 143] on button "PAY NOW" at bounding box center [279, 140] width 197 height 39
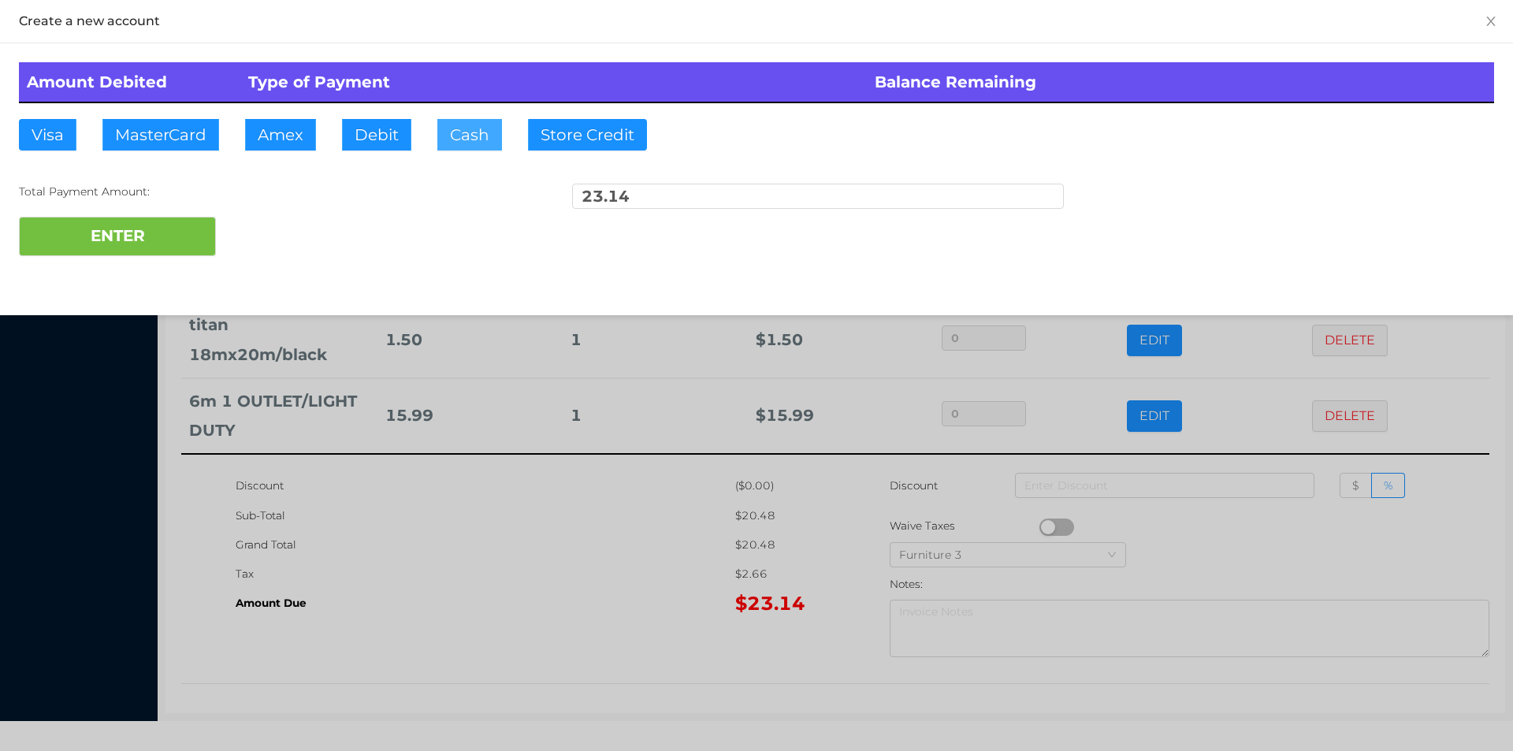
click at [463, 145] on button "Cash" at bounding box center [469, 135] width 65 height 32
click at [158, 251] on button "ENTER" at bounding box center [117, 236] width 197 height 39
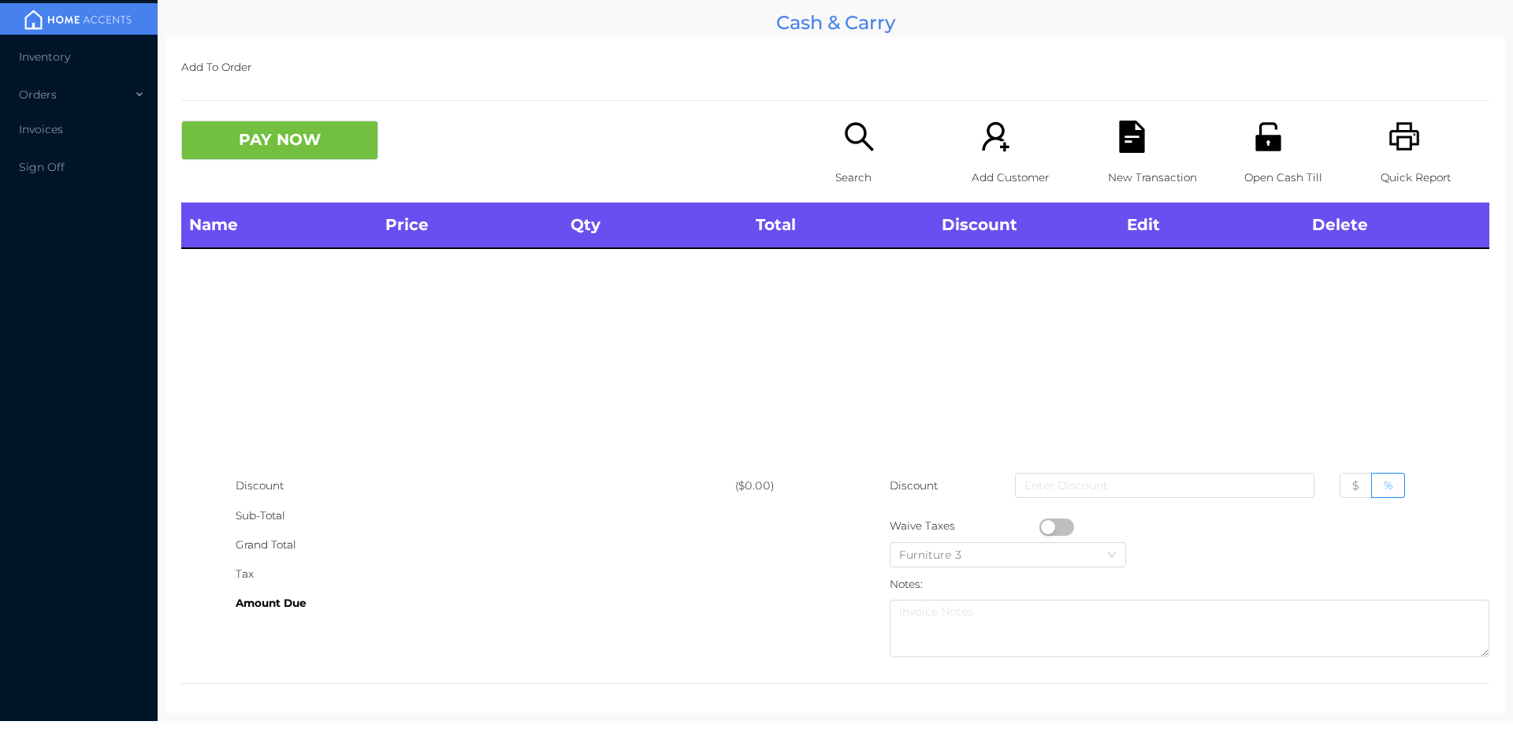
click at [842, 154] on div "Search" at bounding box center [889, 162] width 109 height 82
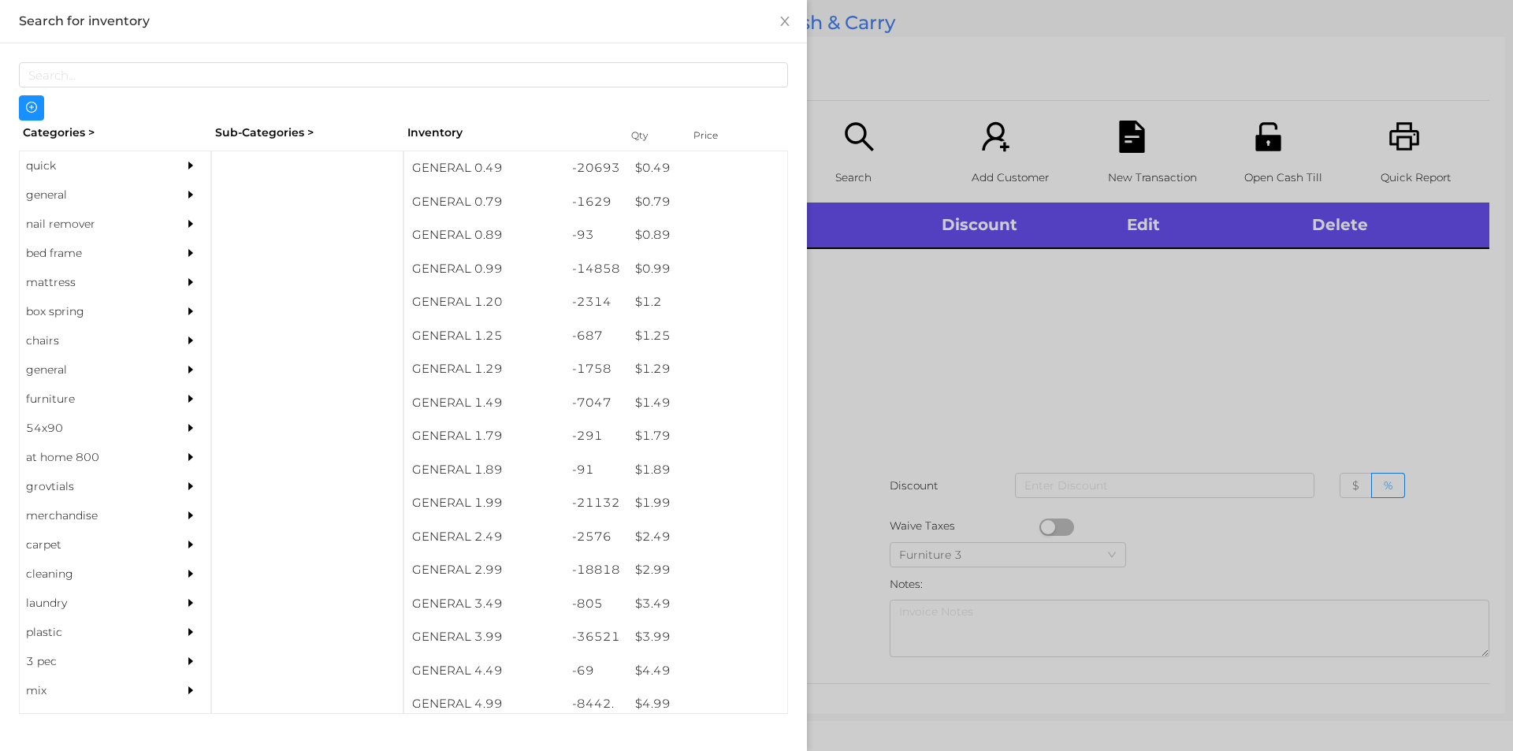
click at [62, 191] on div "general" at bounding box center [91, 194] width 143 height 29
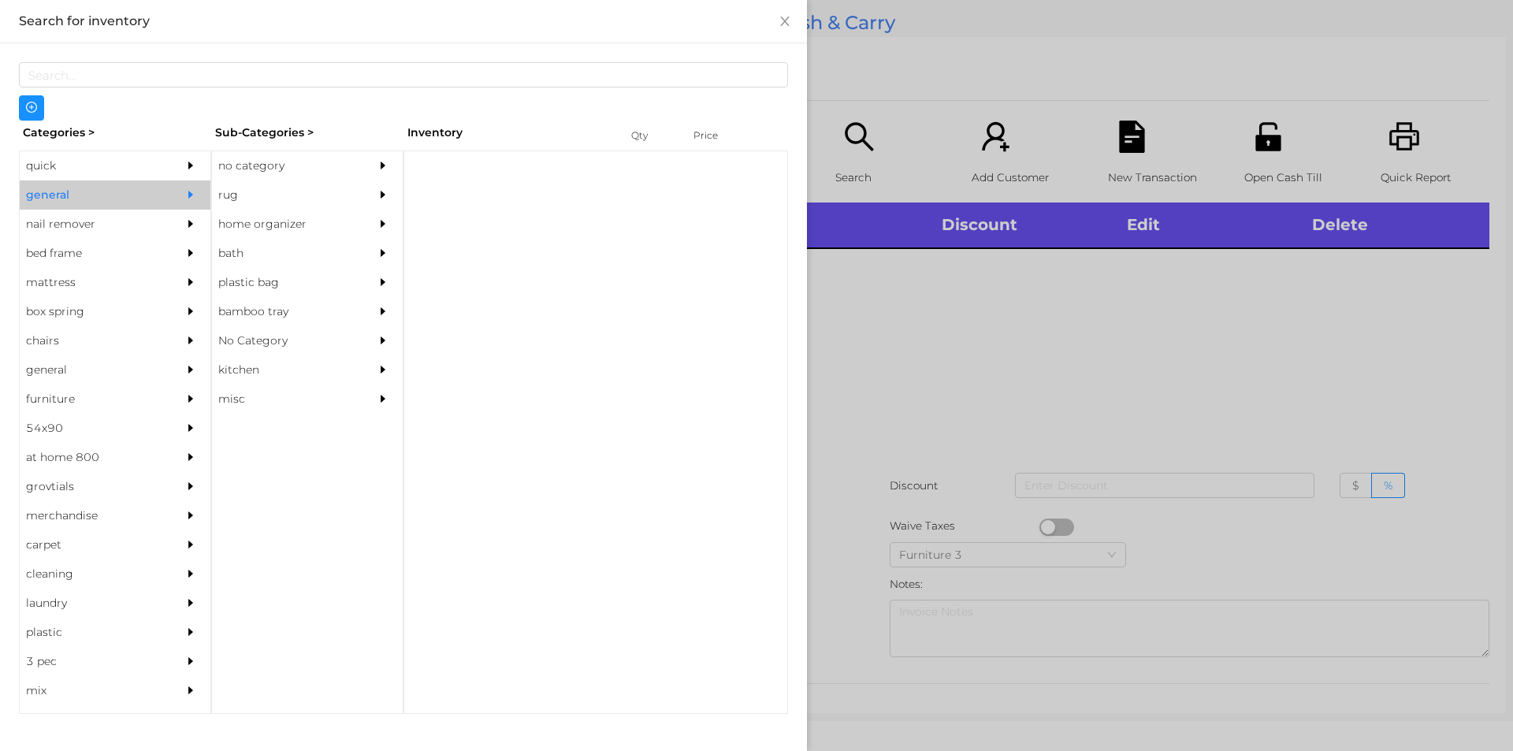
click at [249, 163] on div "no category" at bounding box center [283, 165] width 143 height 29
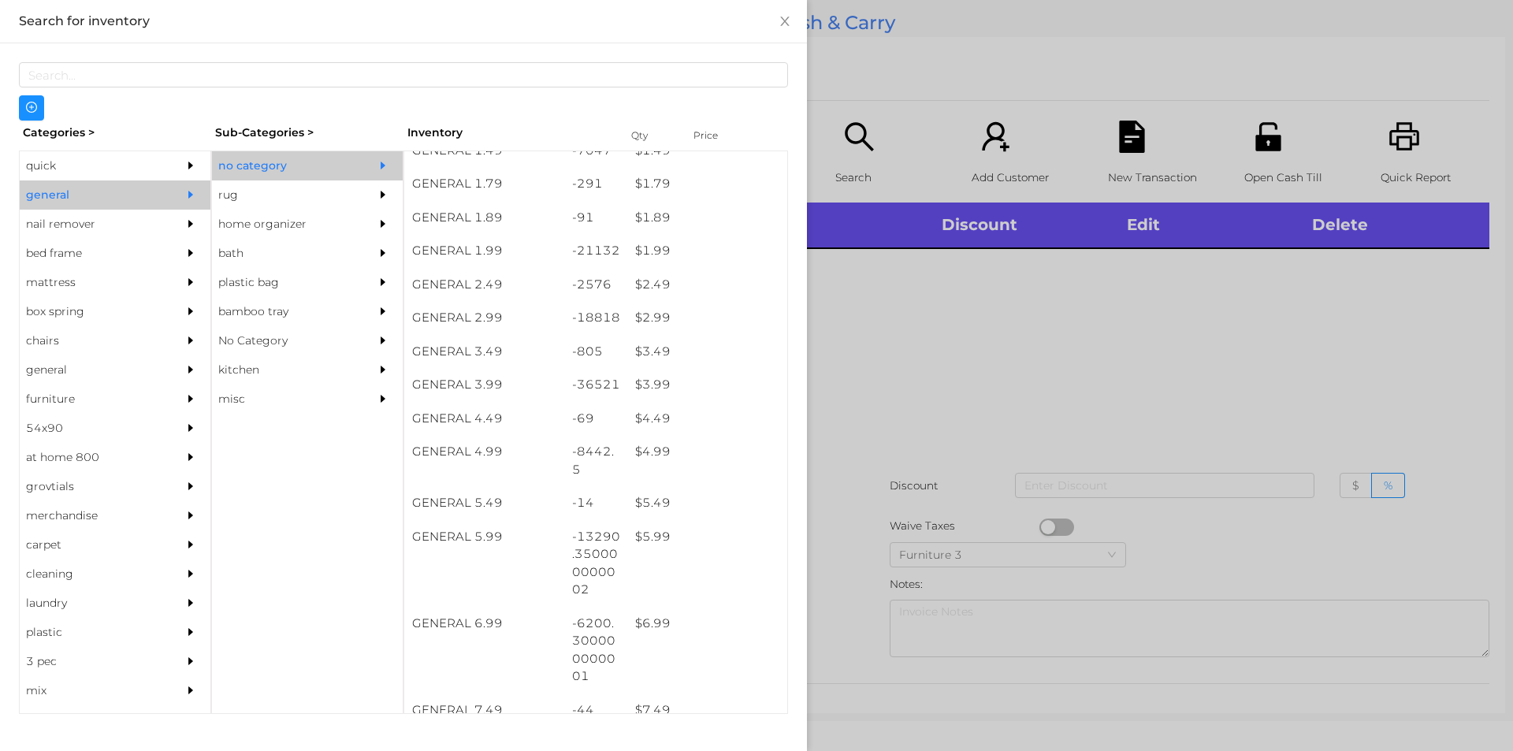
scroll to position [251, 0]
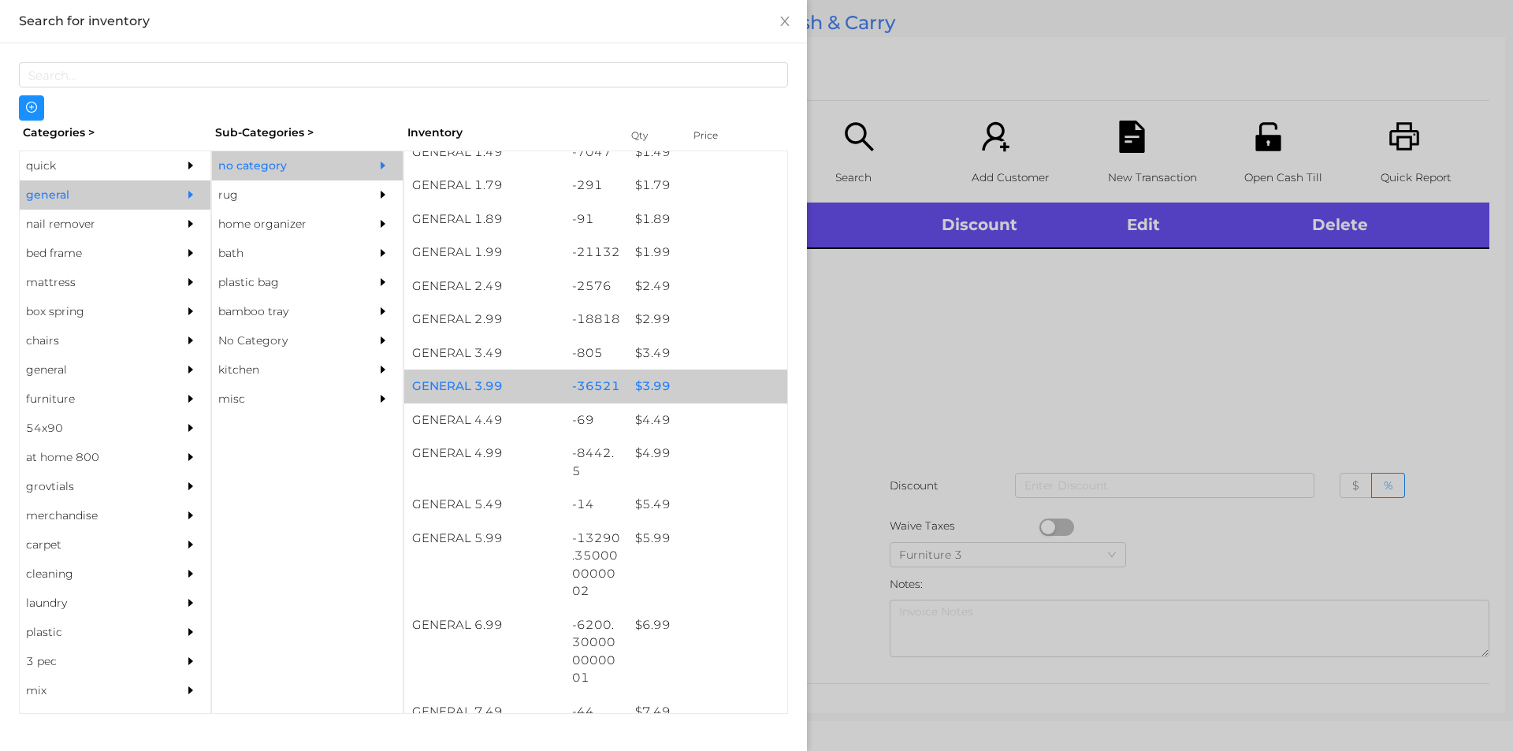
click at [647, 384] on div "$ 3.99" at bounding box center [707, 387] width 160 height 34
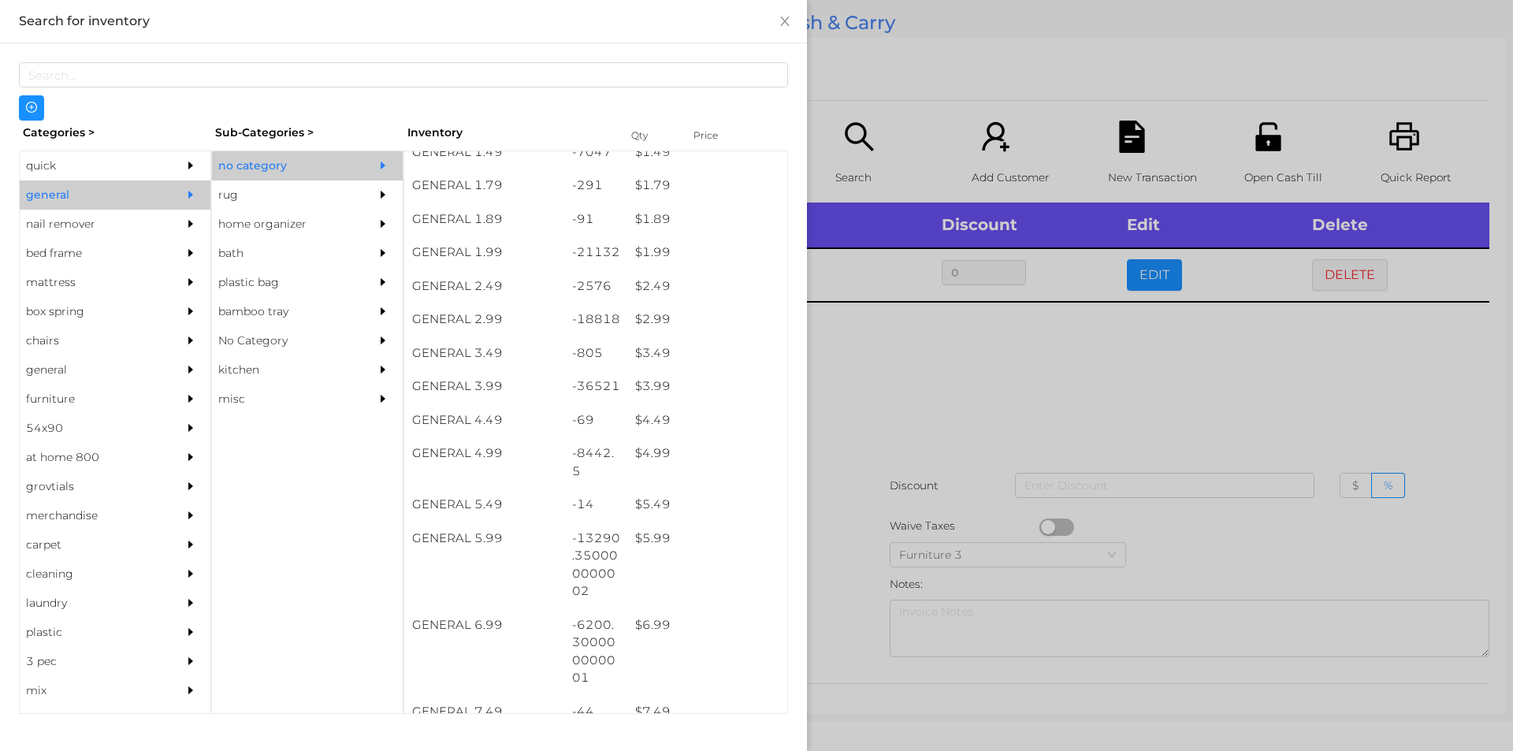
click at [831, 426] on div at bounding box center [756, 375] width 1513 height 751
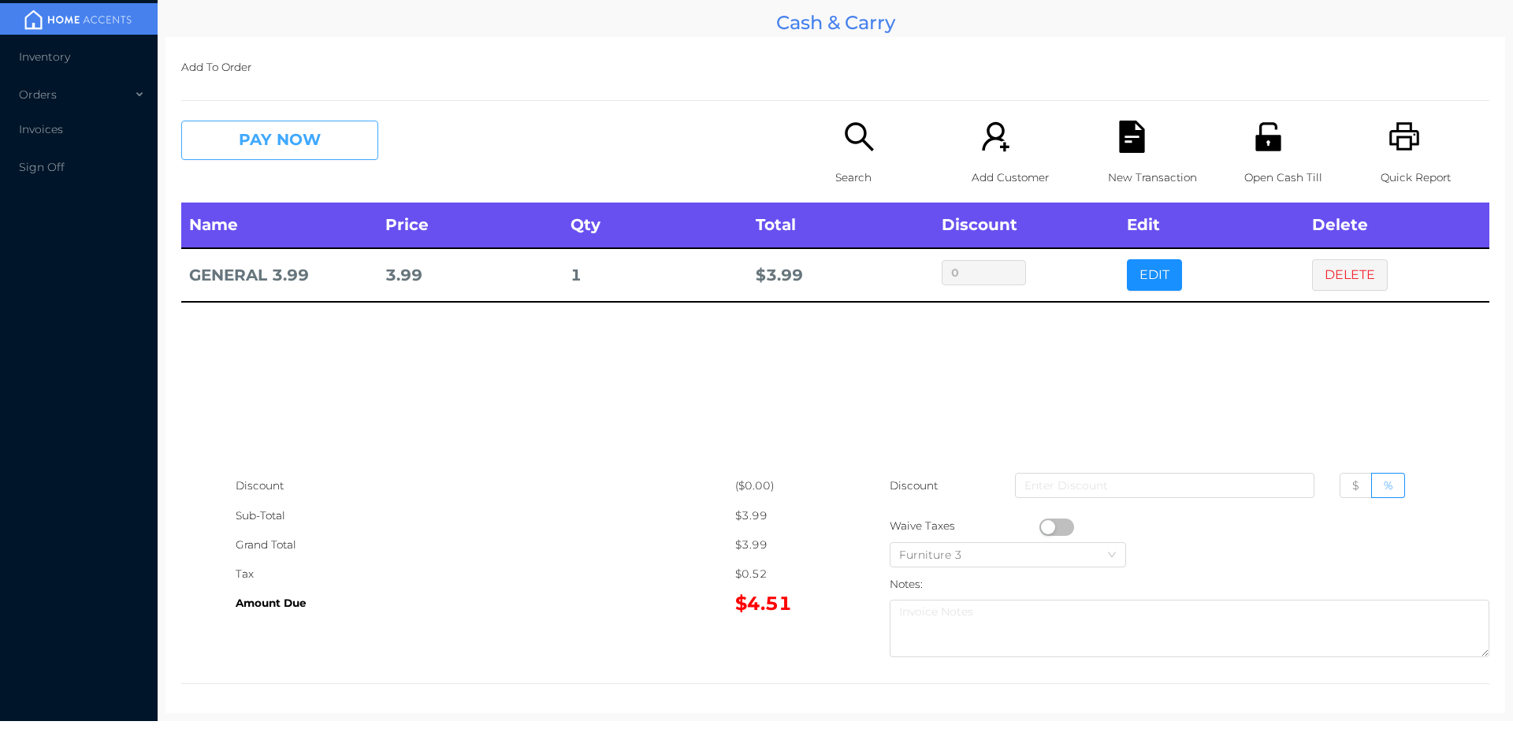
click at [315, 143] on button "PAY NOW" at bounding box center [279, 140] width 197 height 39
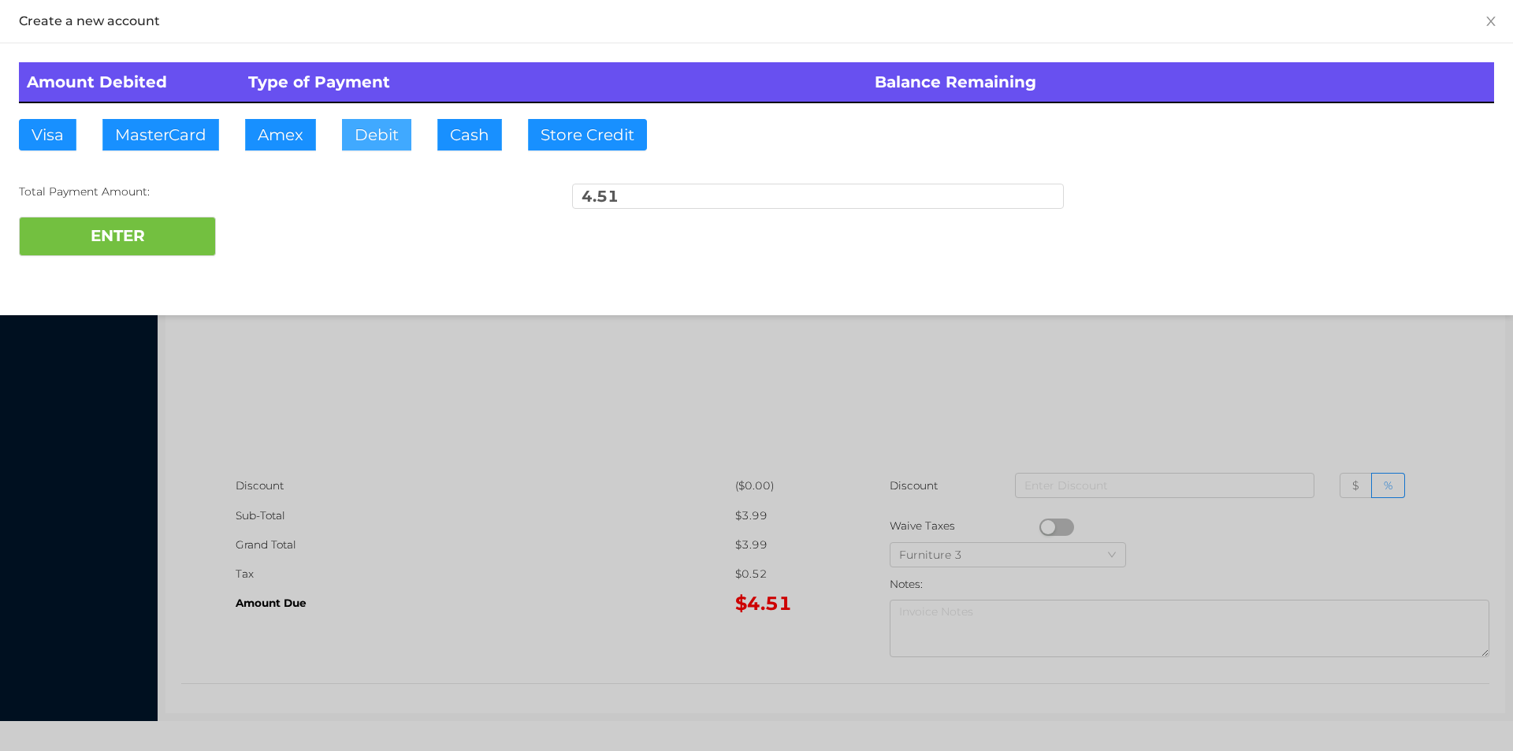
click at [381, 135] on button "Debit" at bounding box center [376, 135] width 69 height 32
click at [201, 237] on button "ENTER" at bounding box center [117, 236] width 197 height 39
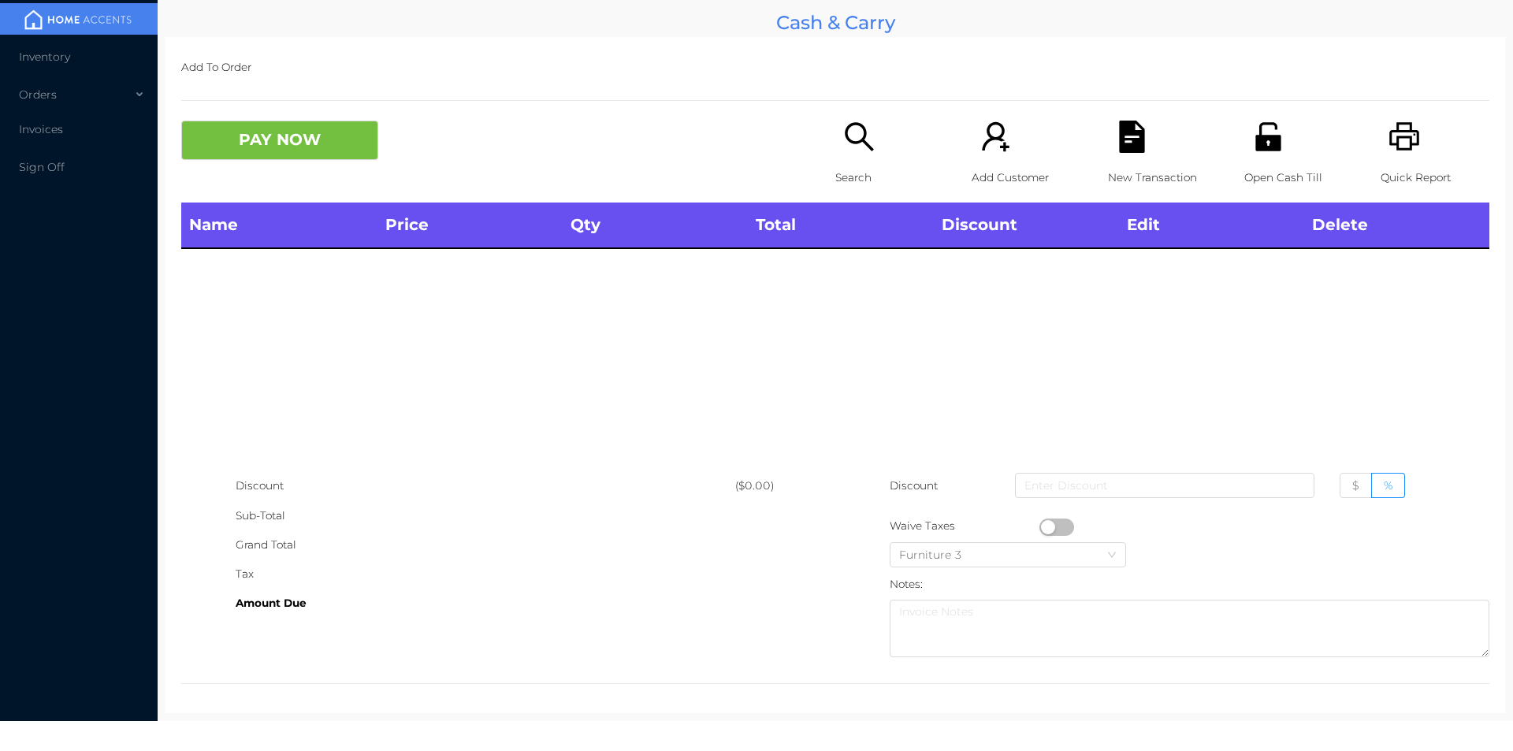
click at [1258, 148] on icon "icon: unlock" at bounding box center [1267, 136] width 25 height 28
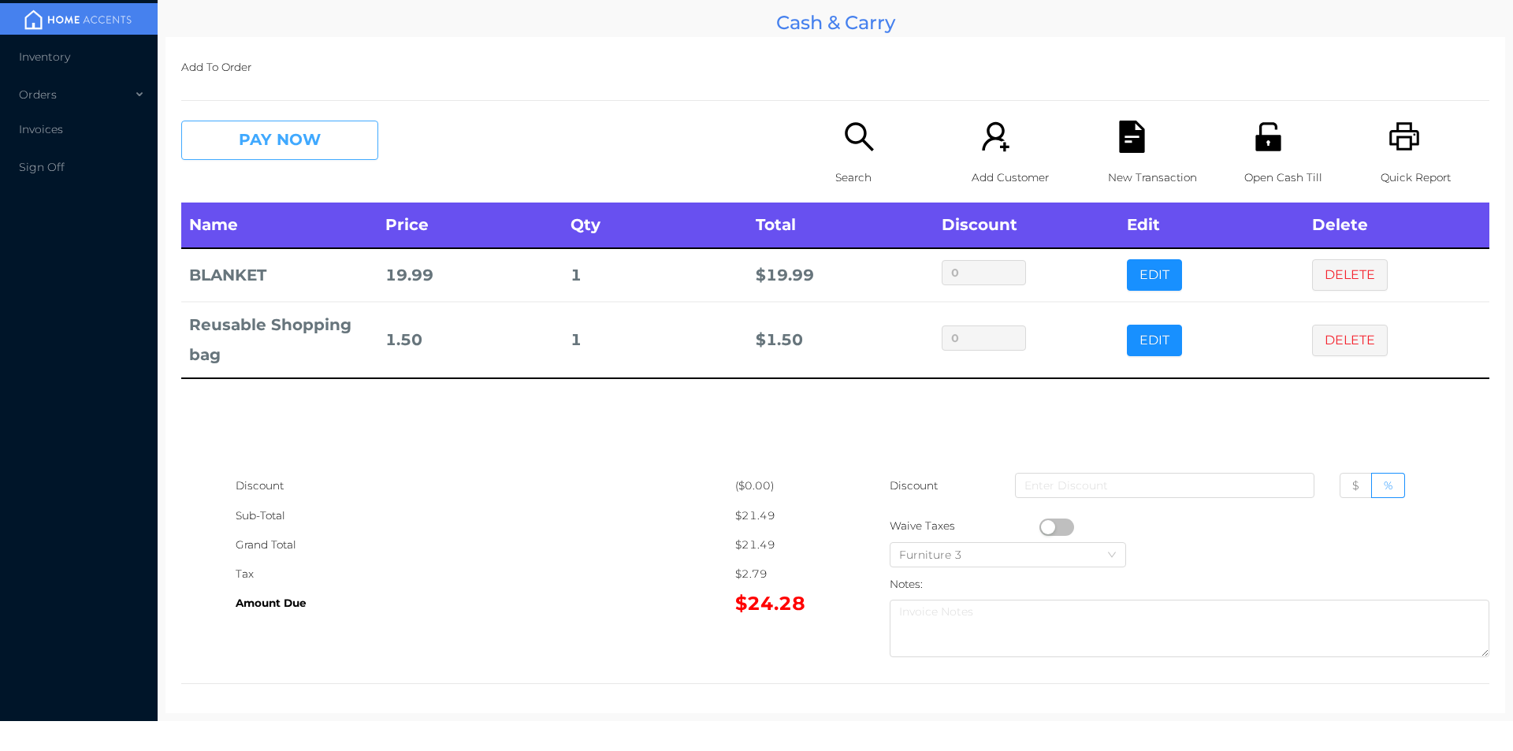
click at [314, 148] on button "PAY NOW" at bounding box center [279, 140] width 197 height 39
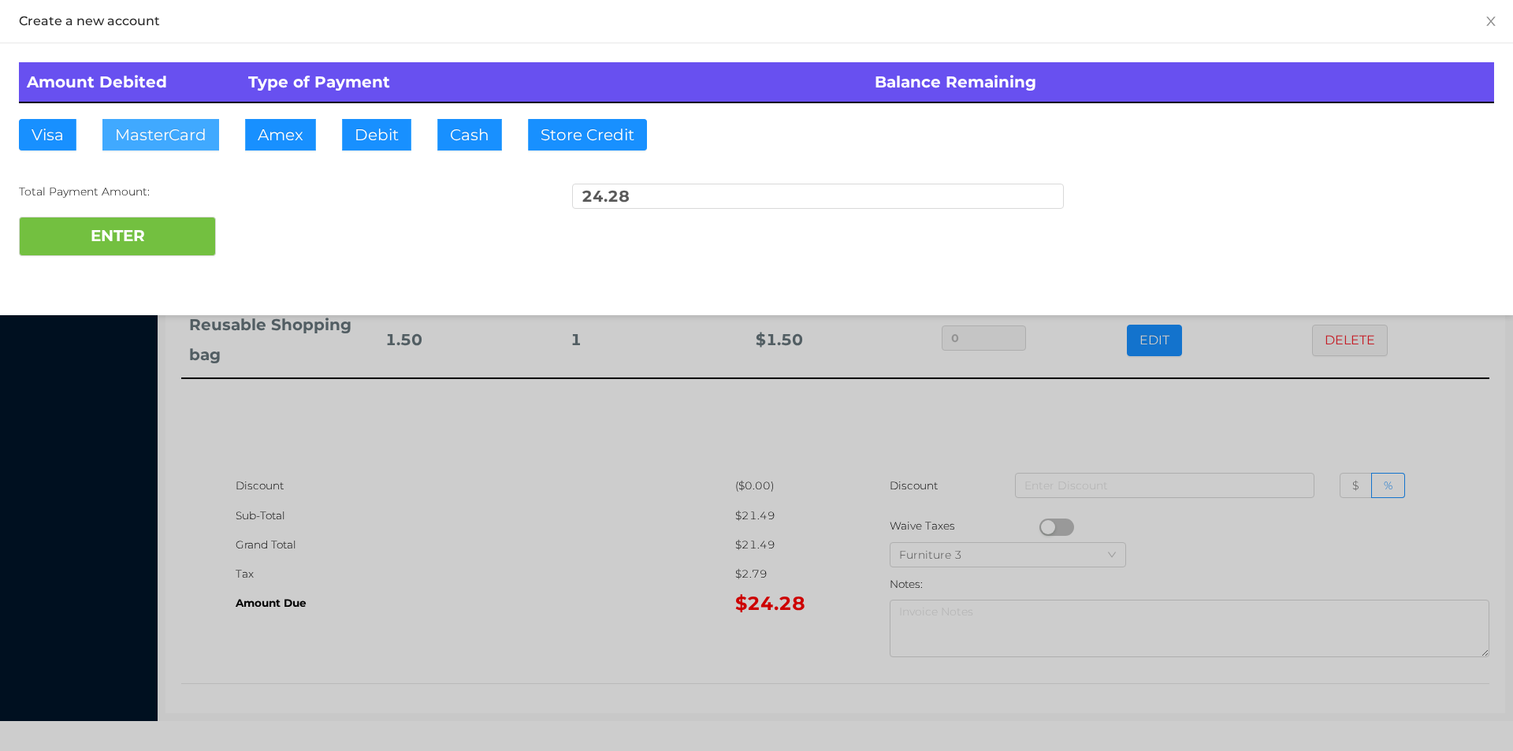
click at [176, 142] on button "MasterCard" at bounding box center [160, 135] width 117 height 32
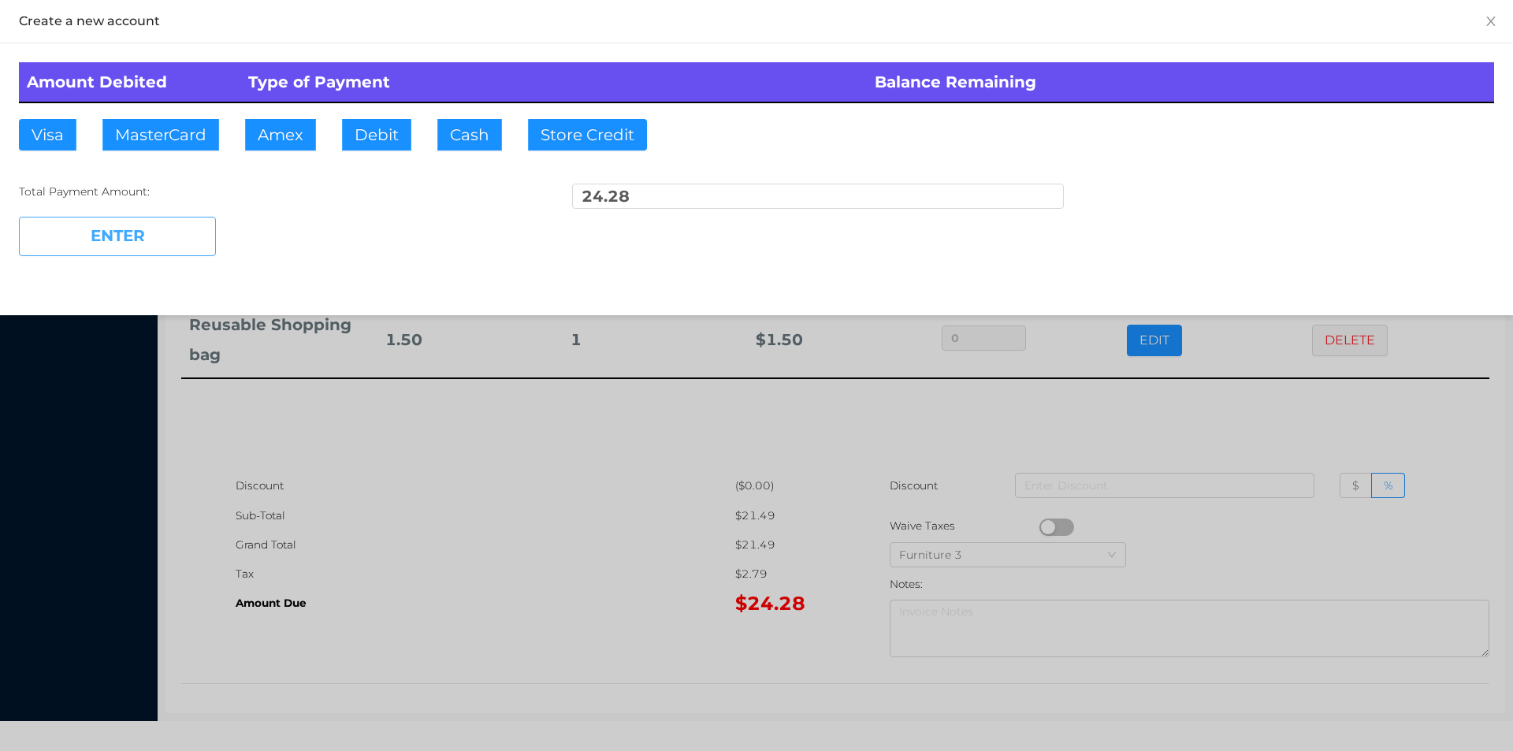
click at [159, 253] on button "ENTER" at bounding box center [117, 236] width 197 height 39
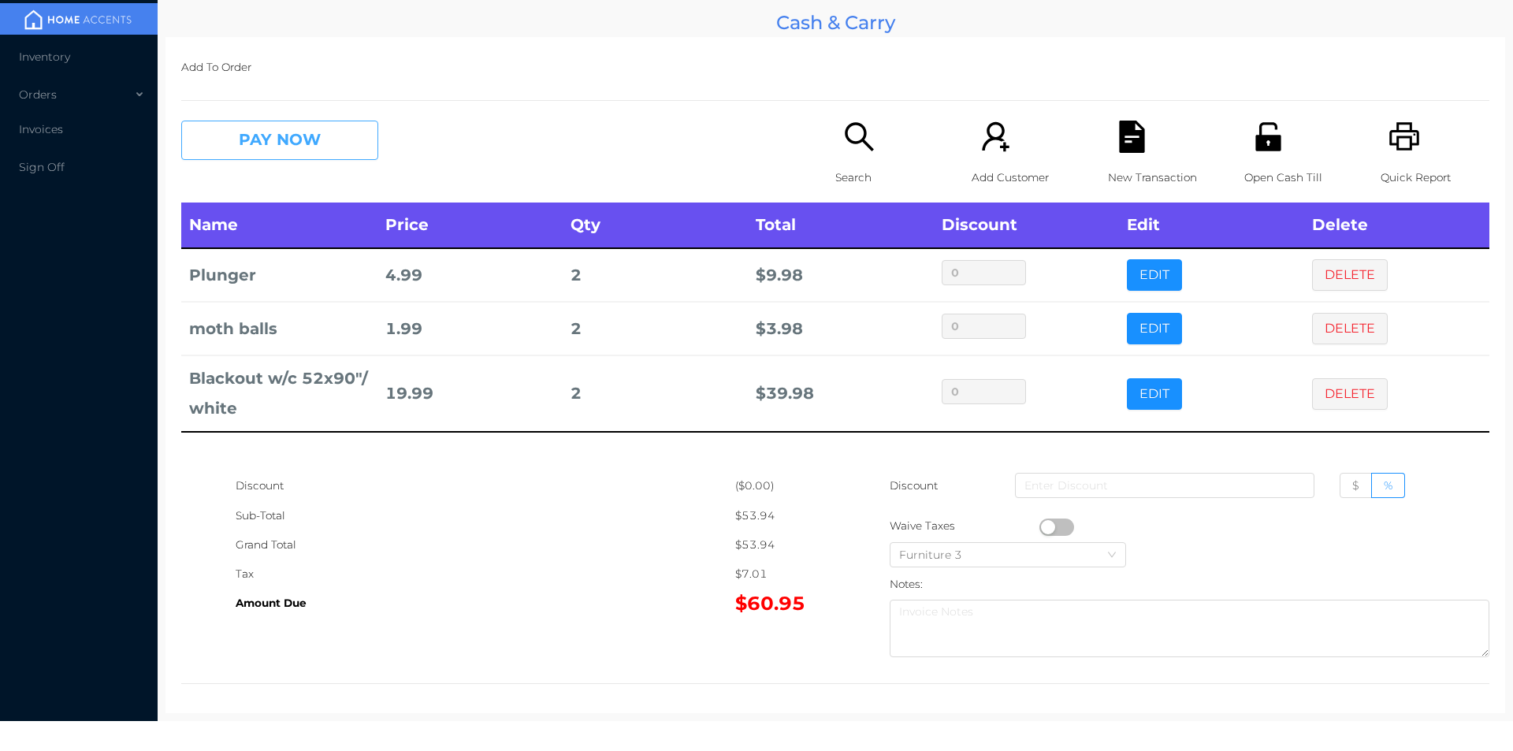
click at [318, 143] on button "PAY NOW" at bounding box center [279, 140] width 197 height 39
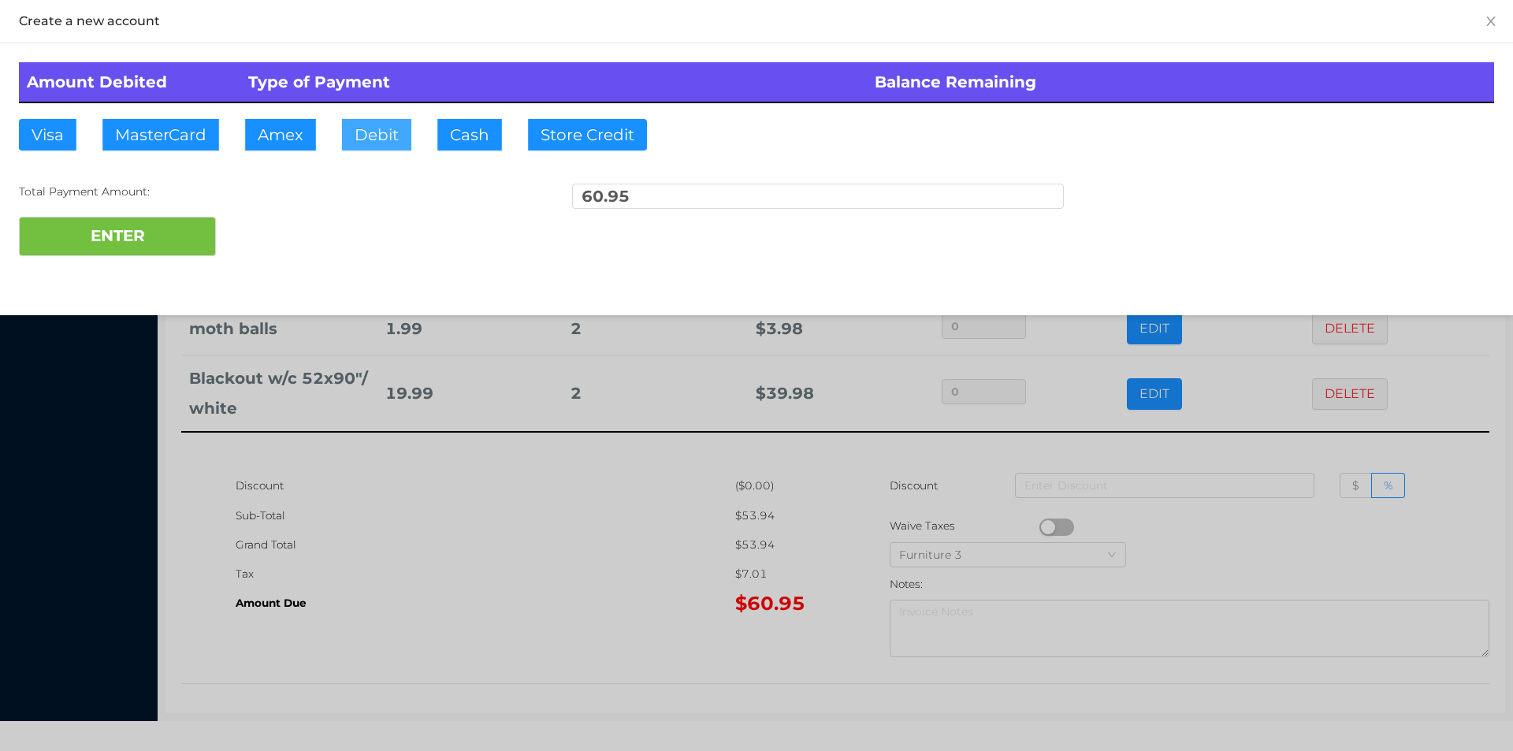
click at [373, 141] on button "Debit" at bounding box center [376, 135] width 69 height 32
click at [104, 271] on div "Amount Debited Type of Payment Balance Remaining Visa MasterCard Amex Debit Cas…" at bounding box center [756, 159] width 1513 height 232
click at [128, 222] on button "ENTER" at bounding box center [117, 236] width 197 height 39
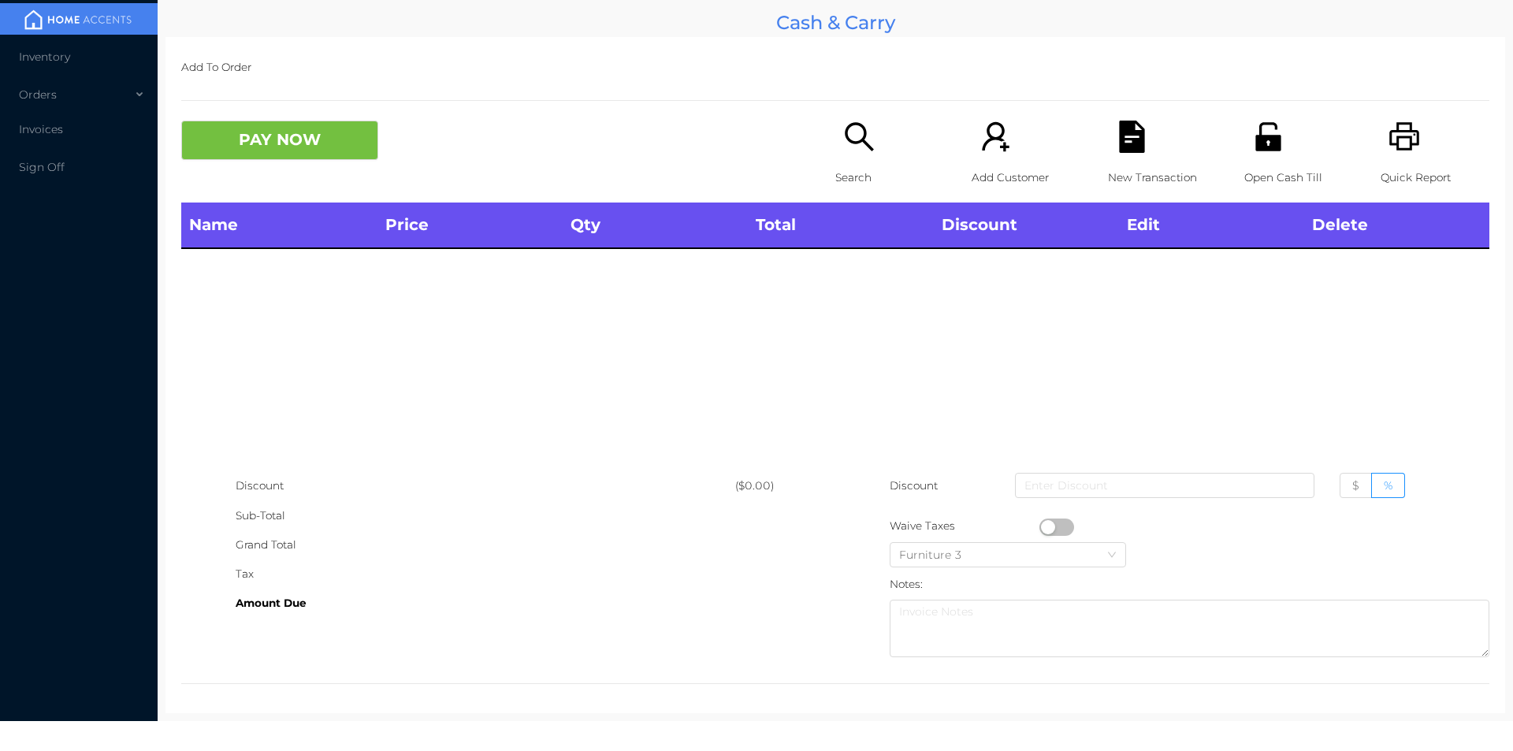
click at [841, 159] on div "Search" at bounding box center [889, 162] width 109 height 82
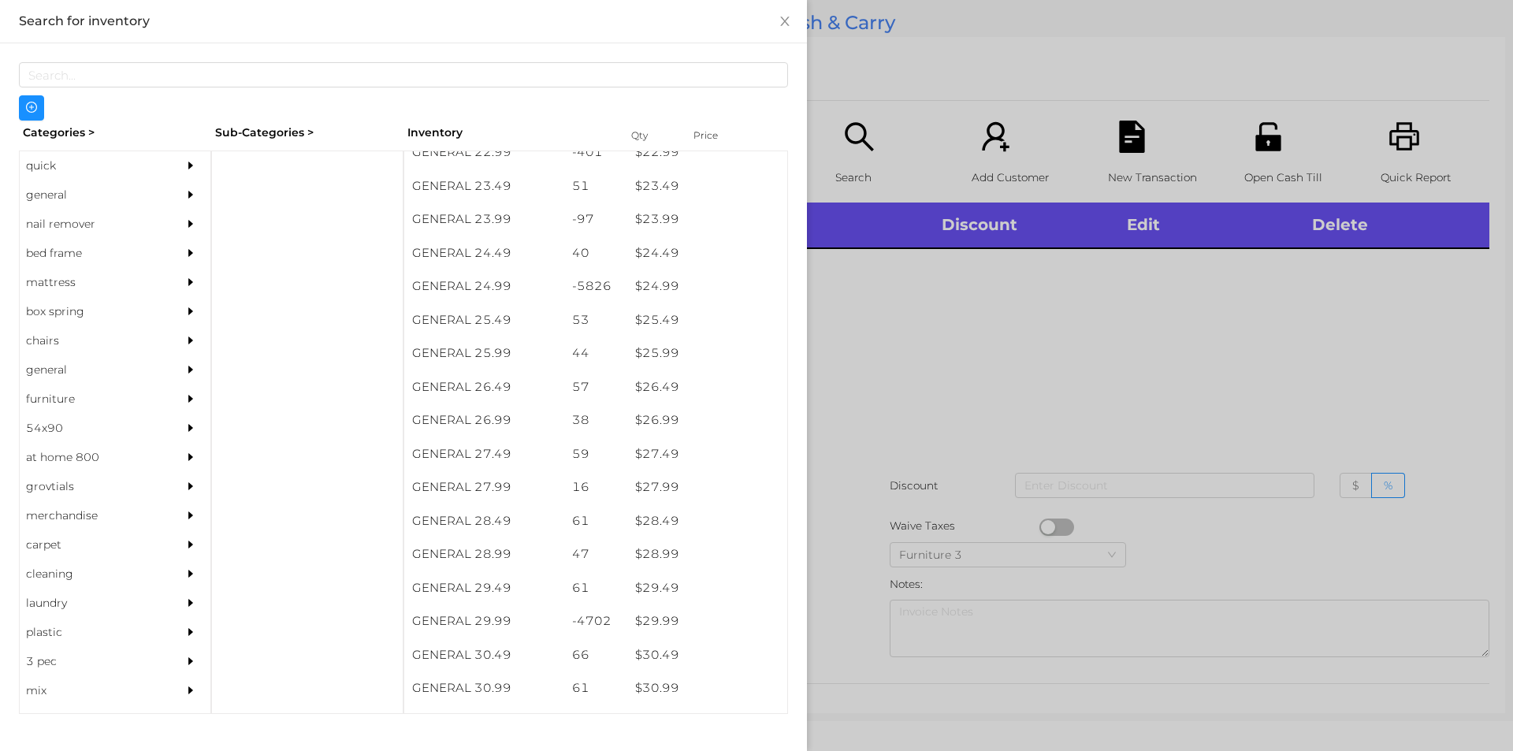
scroll to position [1916, 0]
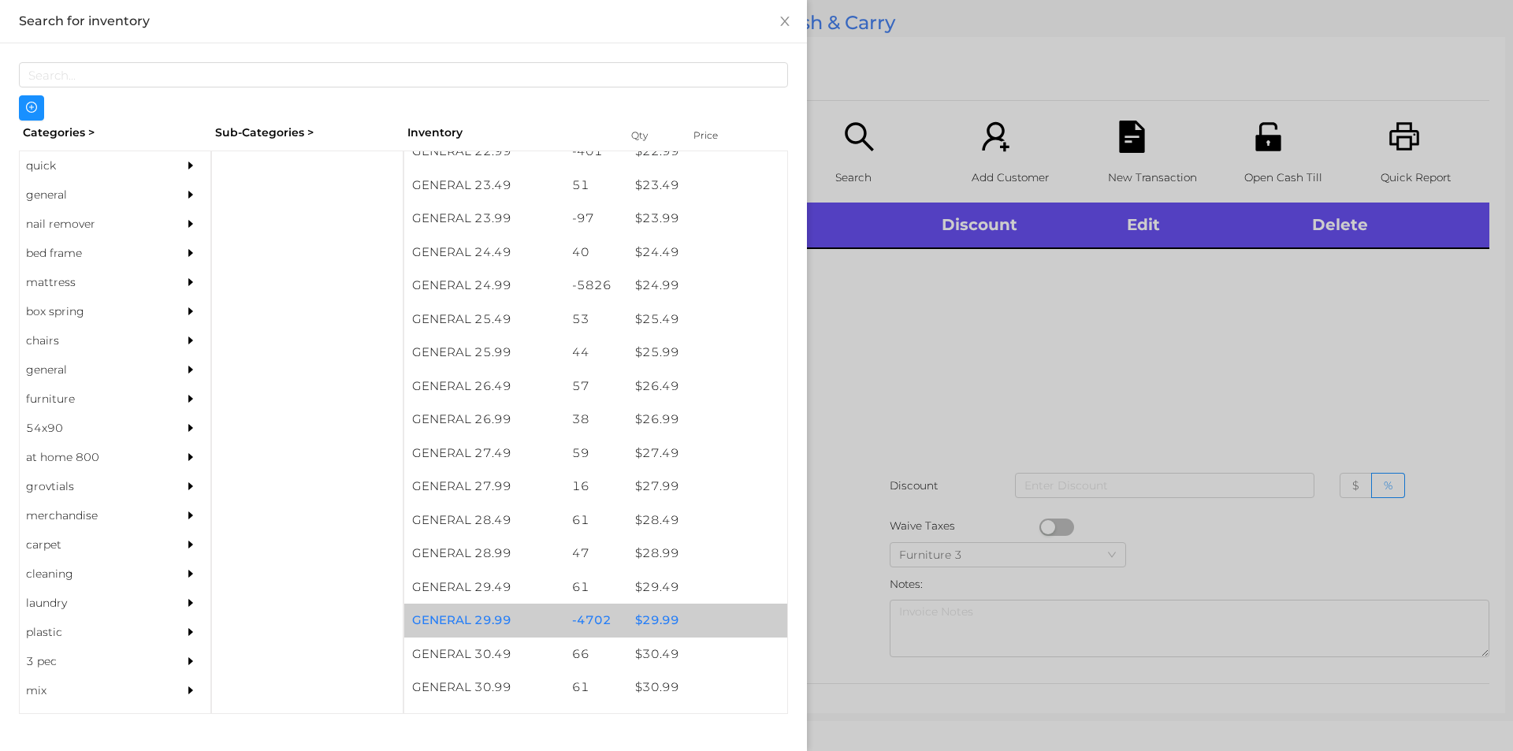
click at [660, 625] on div "$ 29.99" at bounding box center [707, 621] width 160 height 34
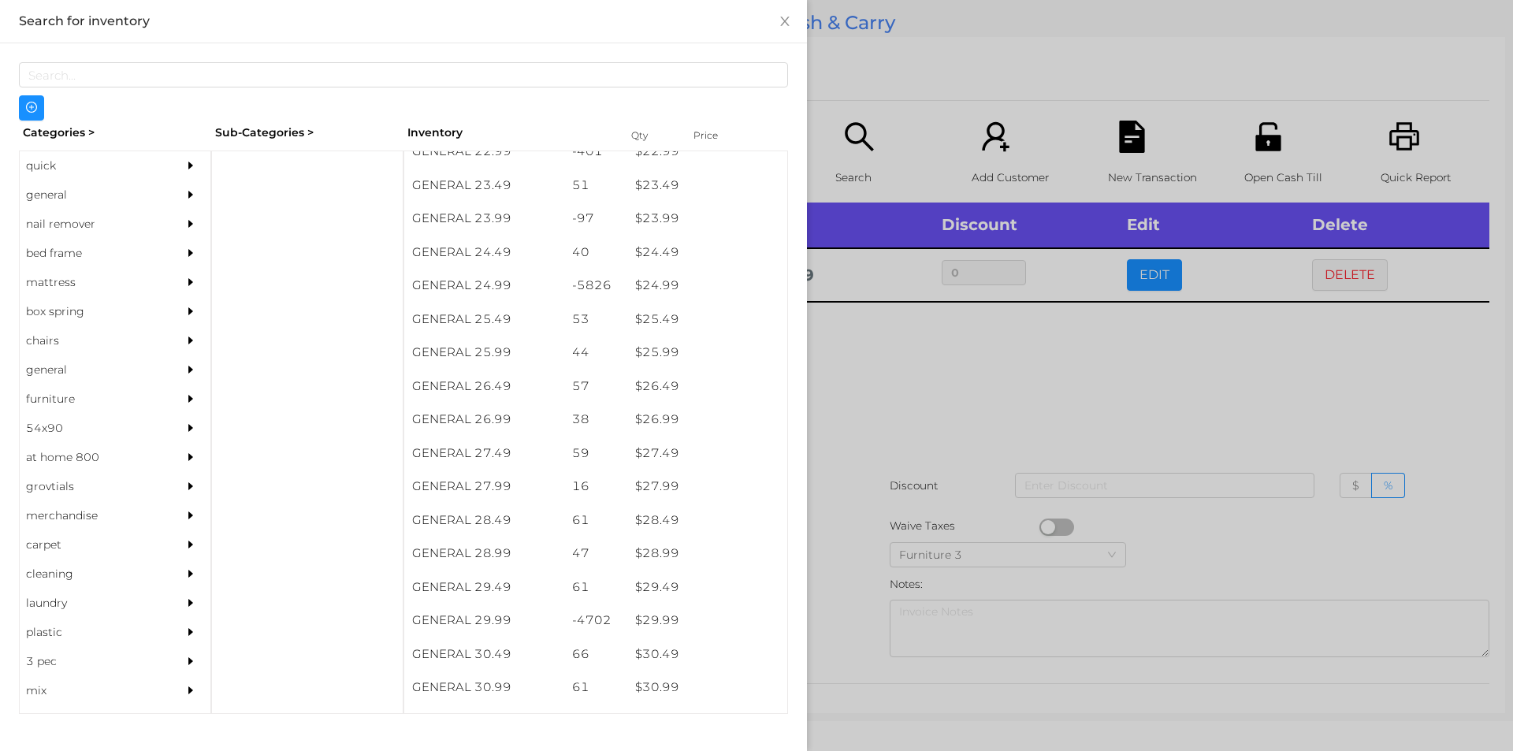
click at [851, 608] on div at bounding box center [756, 375] width 1513 height 751
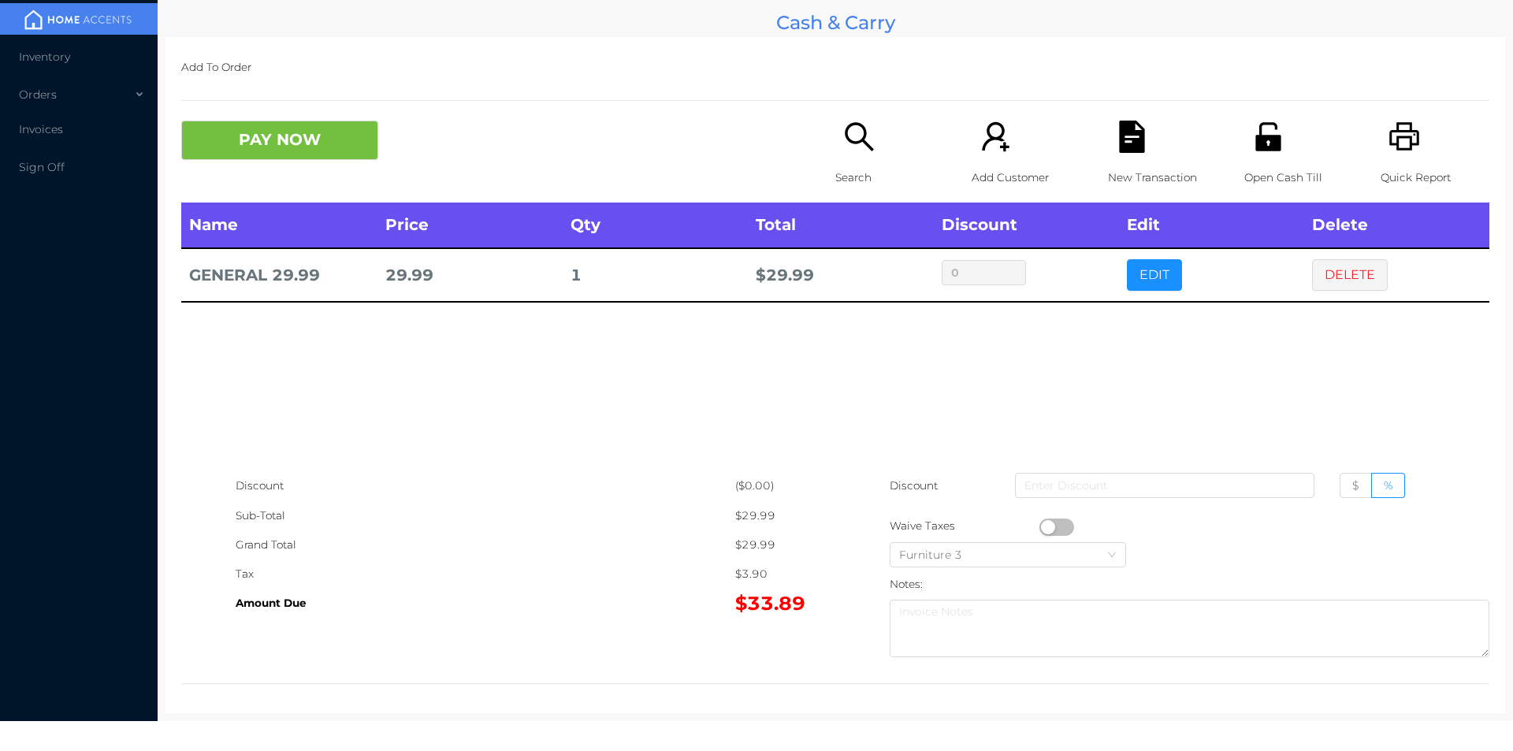
click at [843, 172] on p "Search" at bounding box center [889, 177] width 109 height 29
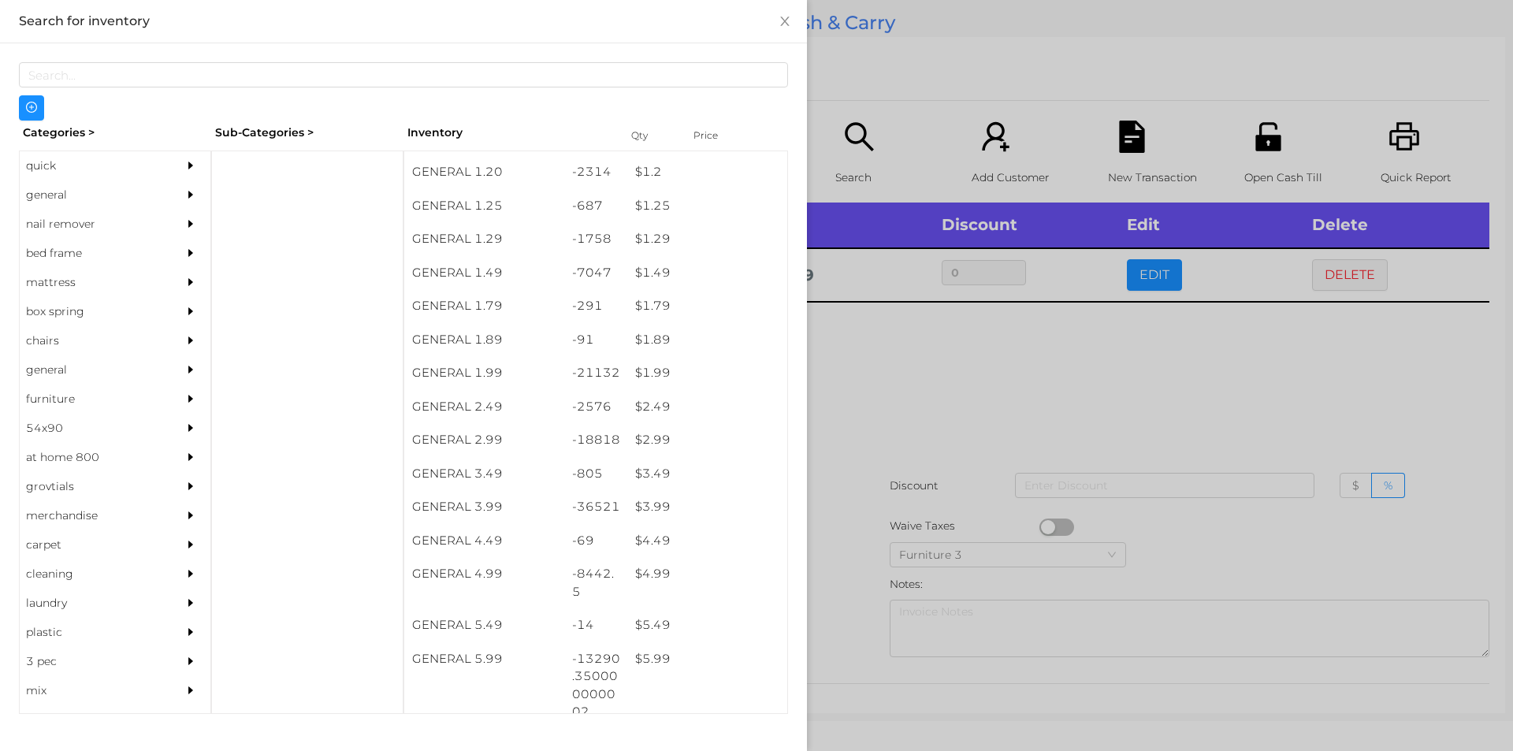
scroll to position [130, 0]
click at [641, 651] on div "$ 5.99" at bounding box center [707, 659] width 160 height 34
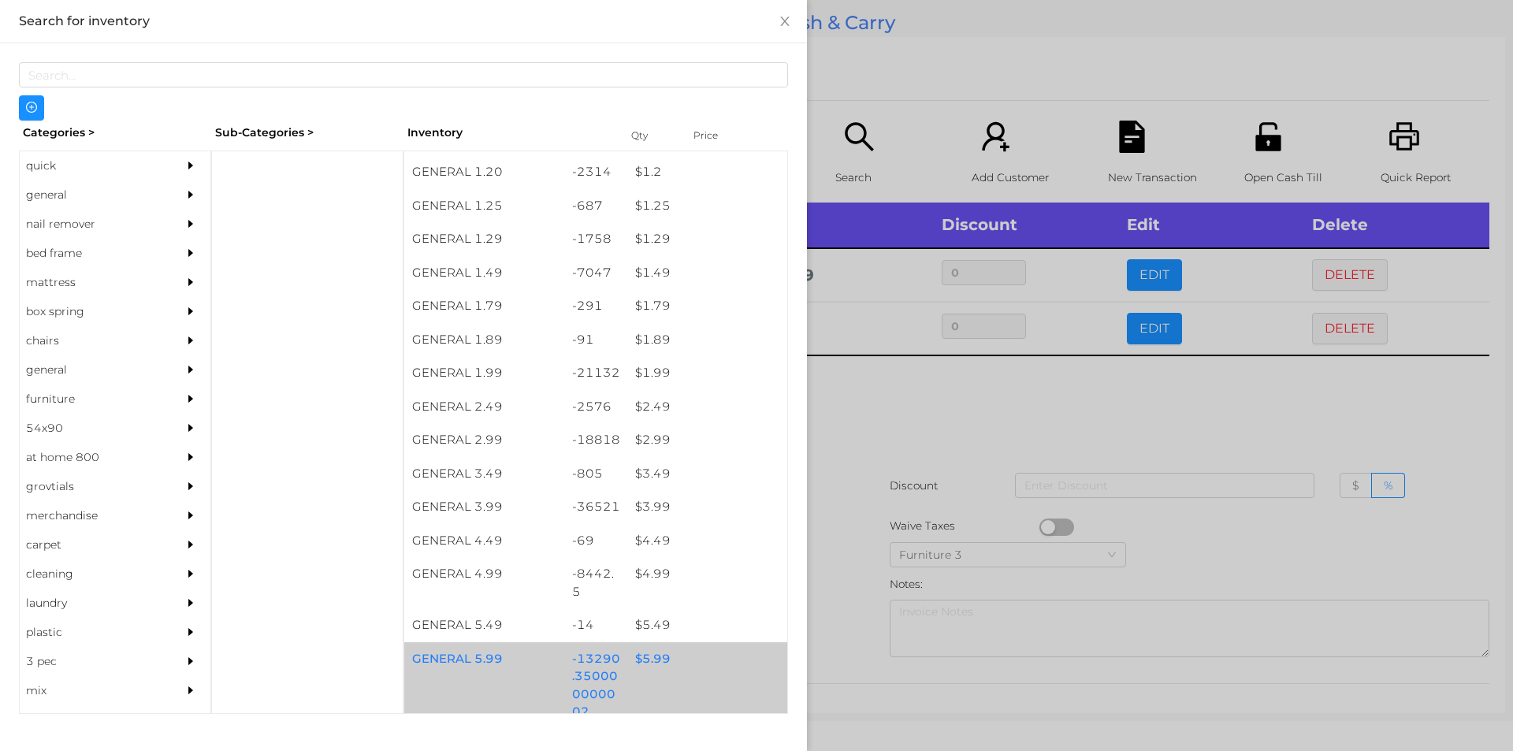
click at [649, 653] on div "$ 5.99" at bounding box center [707, 659] width 160 height 34
click at [655, 649] on div "$ 5.99" at bounding box center [707, 659] width 160 height 34
click at [664, 654] on div "$ 5.99" at bounding box center [707, 659] width 160 height 34
click at [657, 657] on div "$ 5.99" at bounding box center [707, 659] width 160 height 34
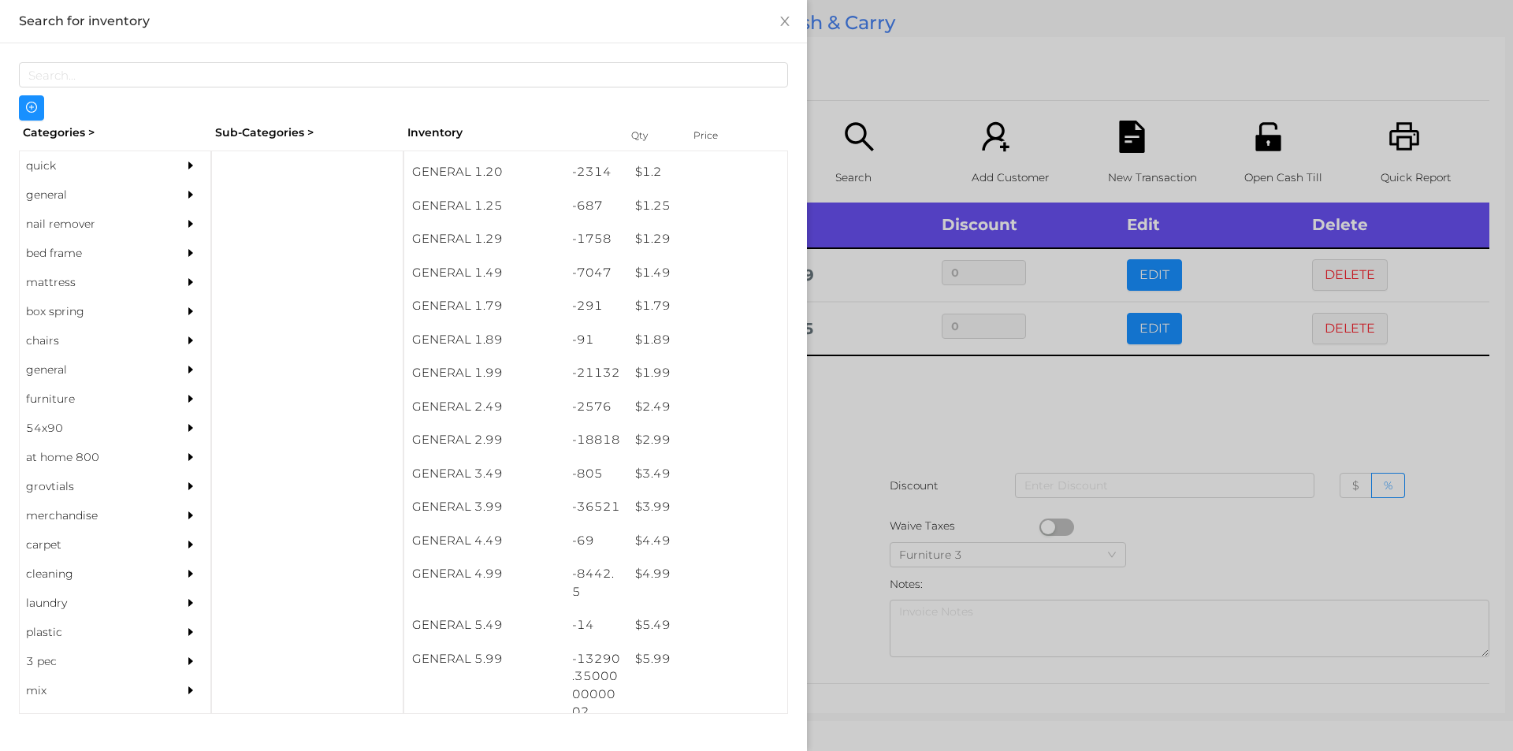
click at [848, 514] on div at bounding box center [756, 375] width 1513 height 751
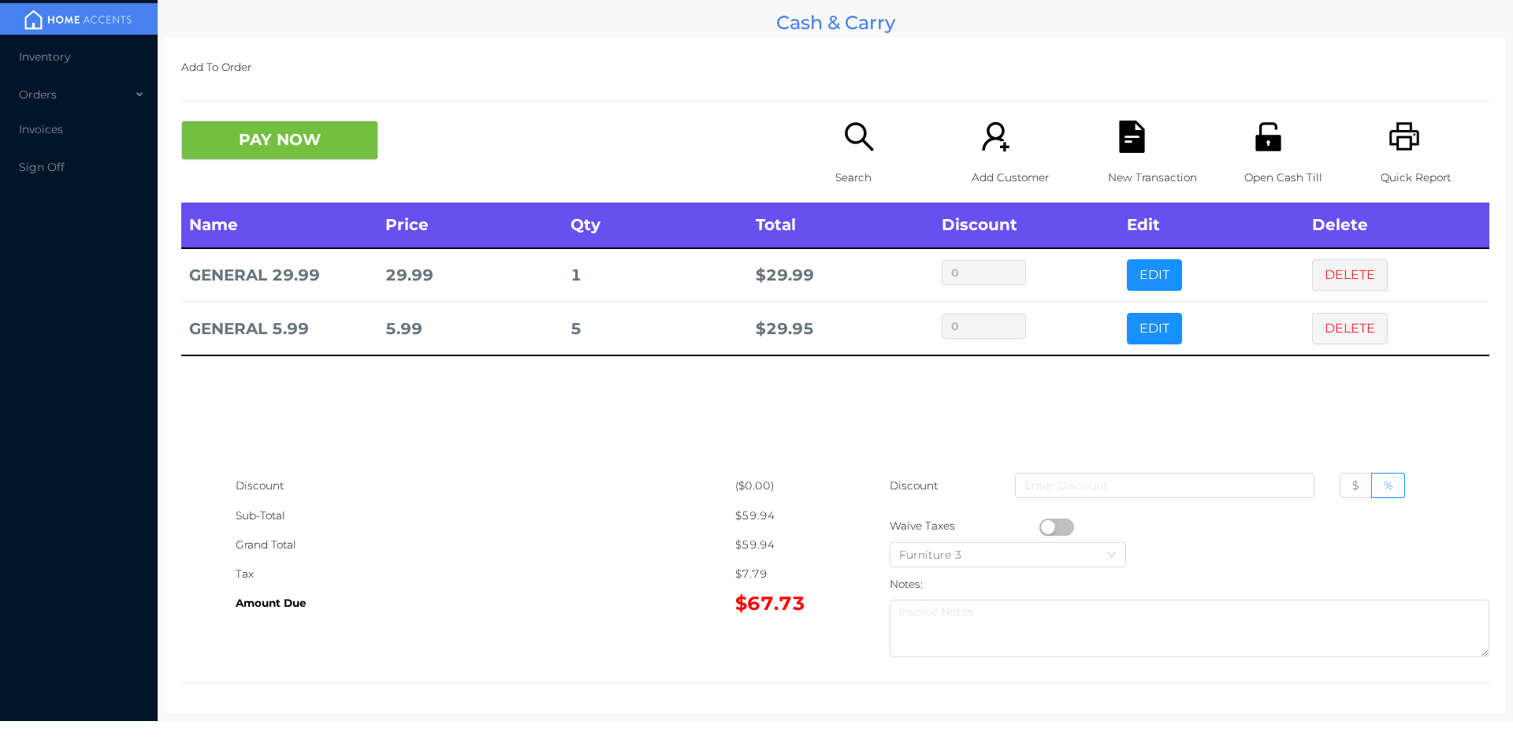
click at [1123, 154] on div "New Transaction" at bounding box center [1162, 162] width 109 height 82
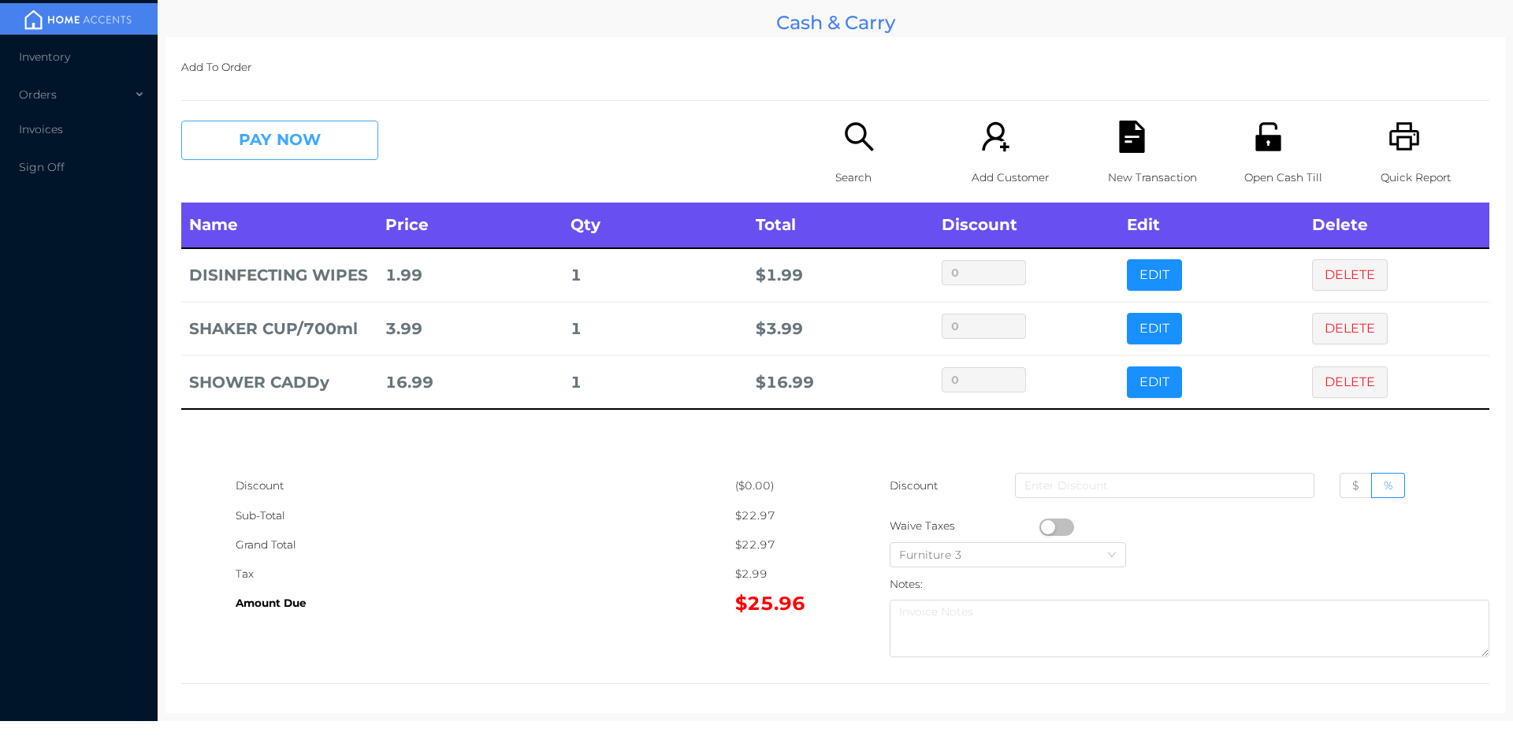
click at [281, 149] on button "PAY NOW" at bounding box center [279, 140] width 197 height 39
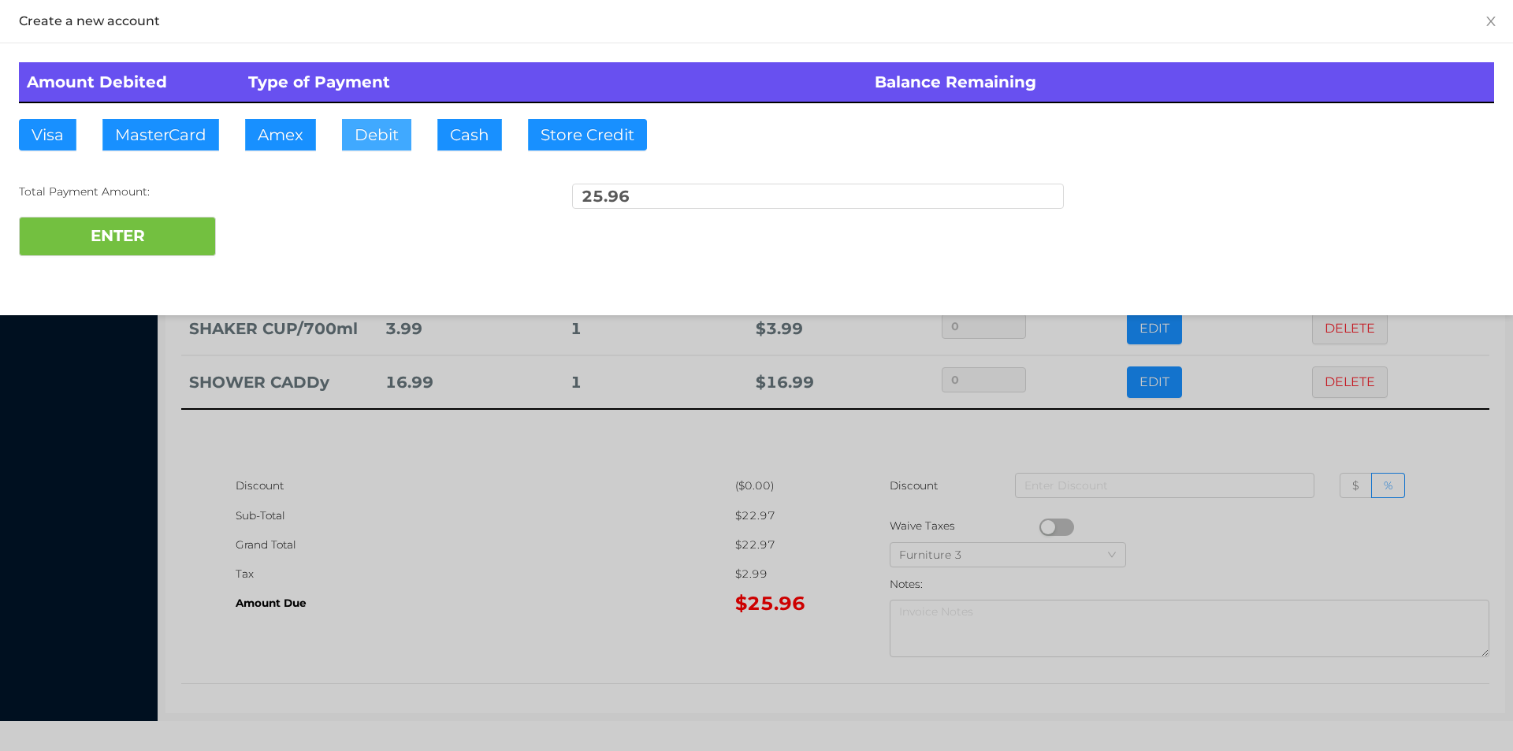
click at [370, 138] on button "Debit" at bounding box center [376, 135] width 69 height 32
click at [188, 228] on button "ENTER" at bounding box center [117, 236] width 197 height 39
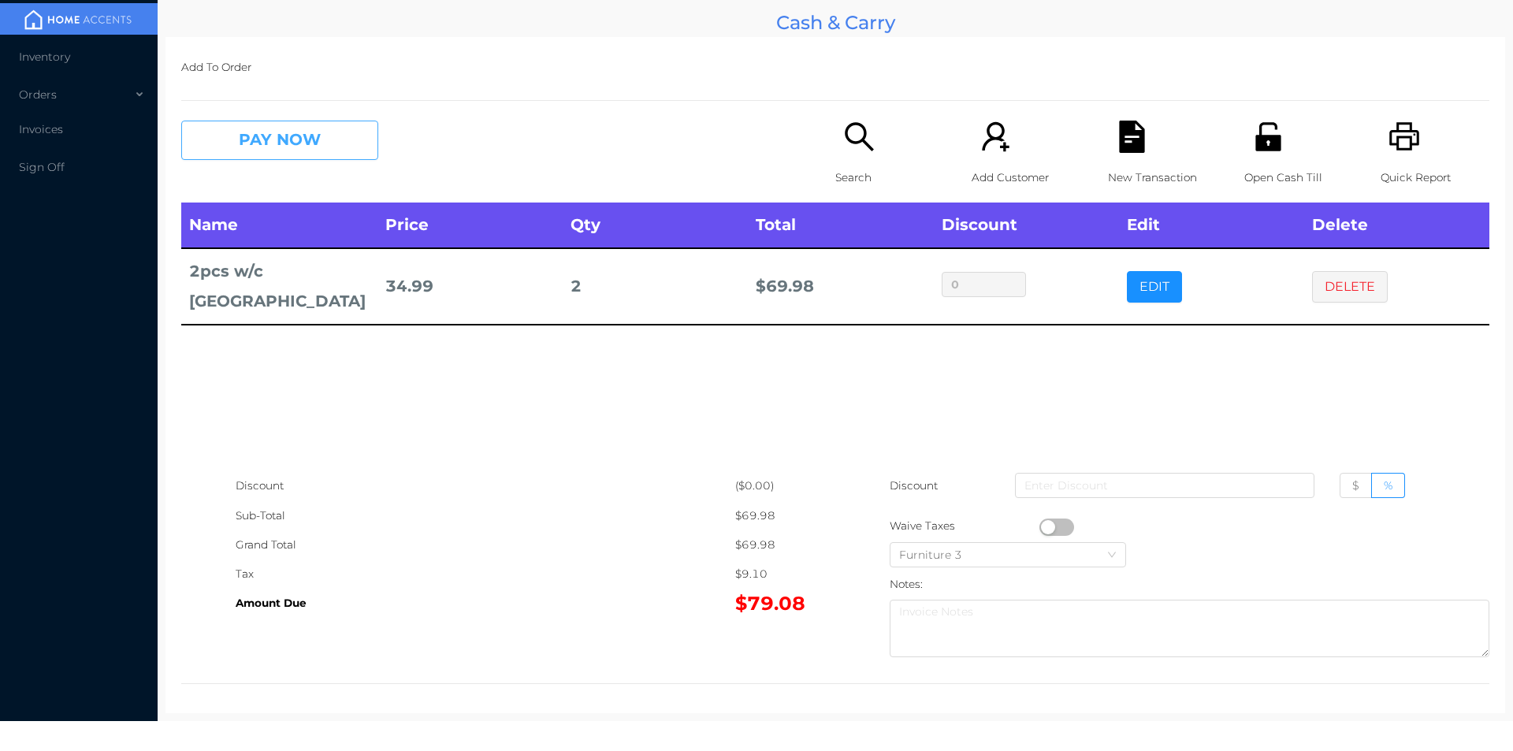
click at [304, 159] on button "PAY NOW" at bounding box center [279, 140] width 197 height 39
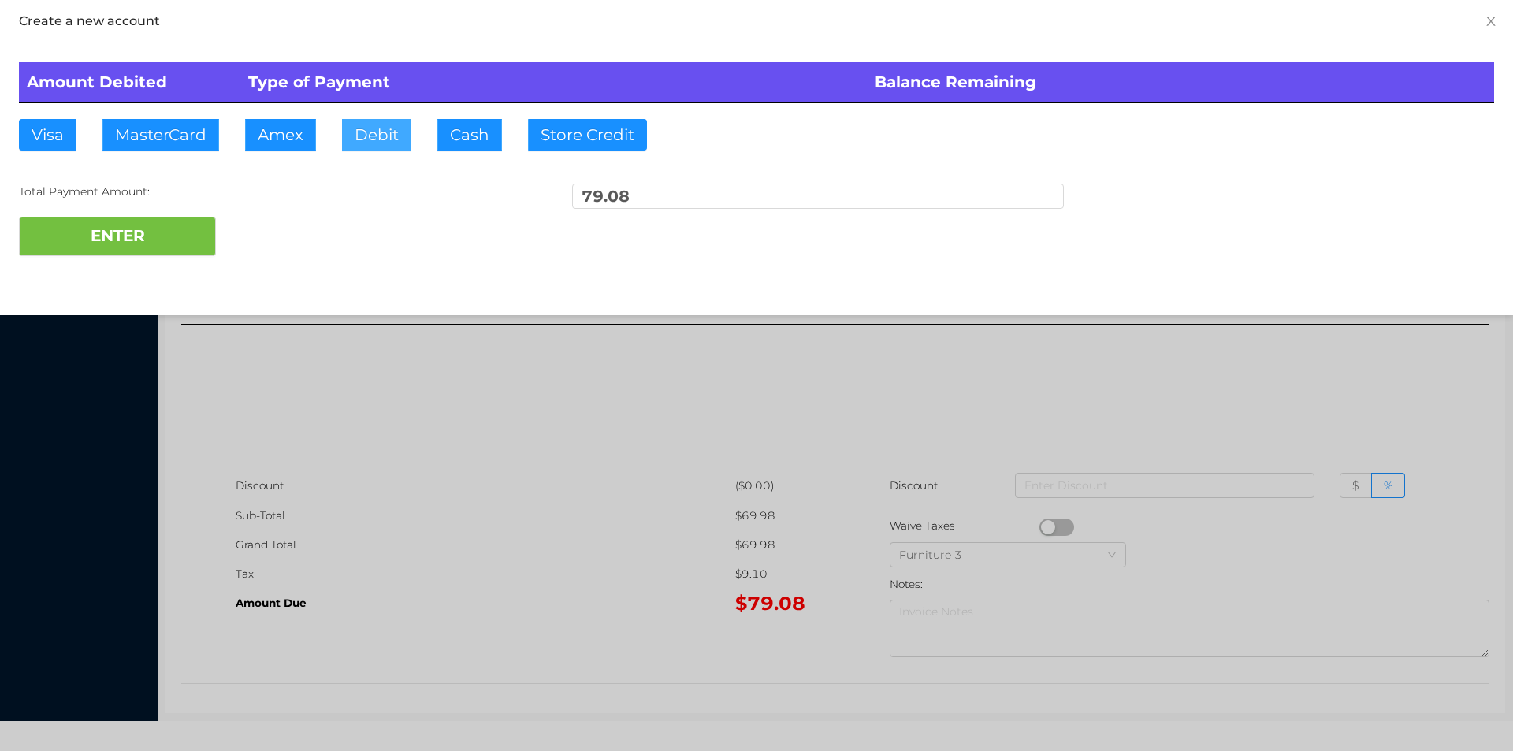
click at [366, 132] on button "Debit" at bounding box center [376, 135] width 69 height 32
click at [184, 230] on button "ENTER" at bounding box center [117, 236] width 197 height 39
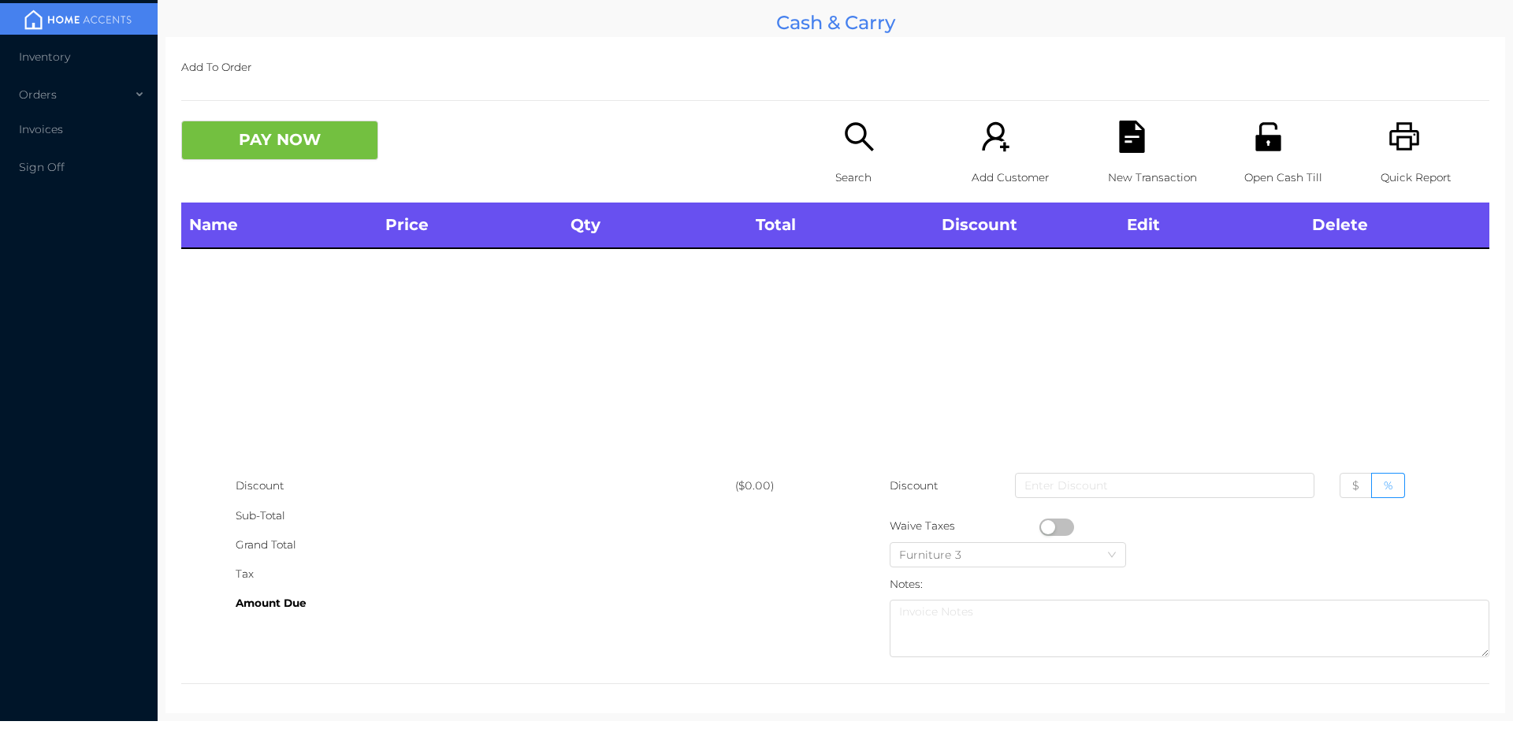
click at [850, 132] on icon "icon: search" at bounding box center [859, 137] width 32 height 32
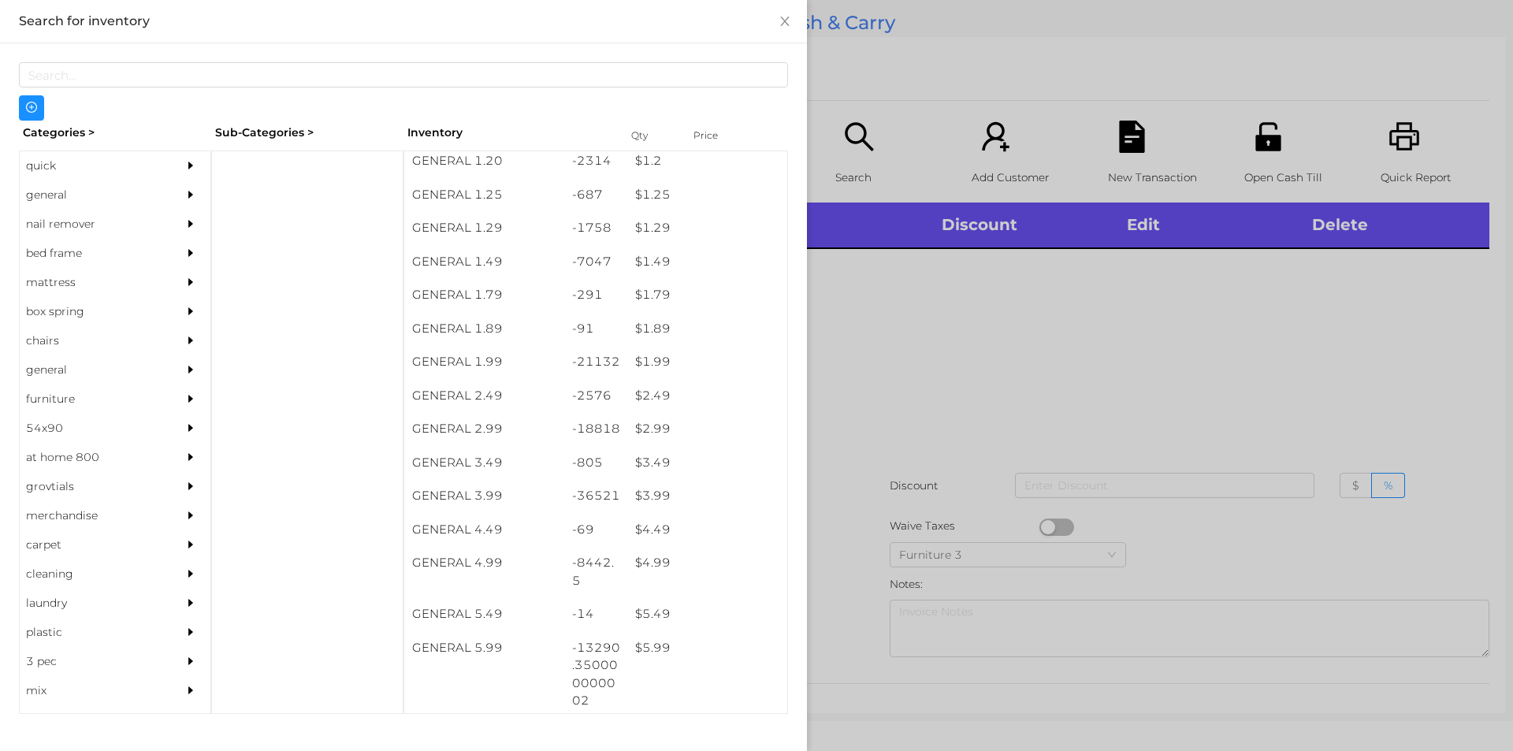
scroll to position [169, 0]
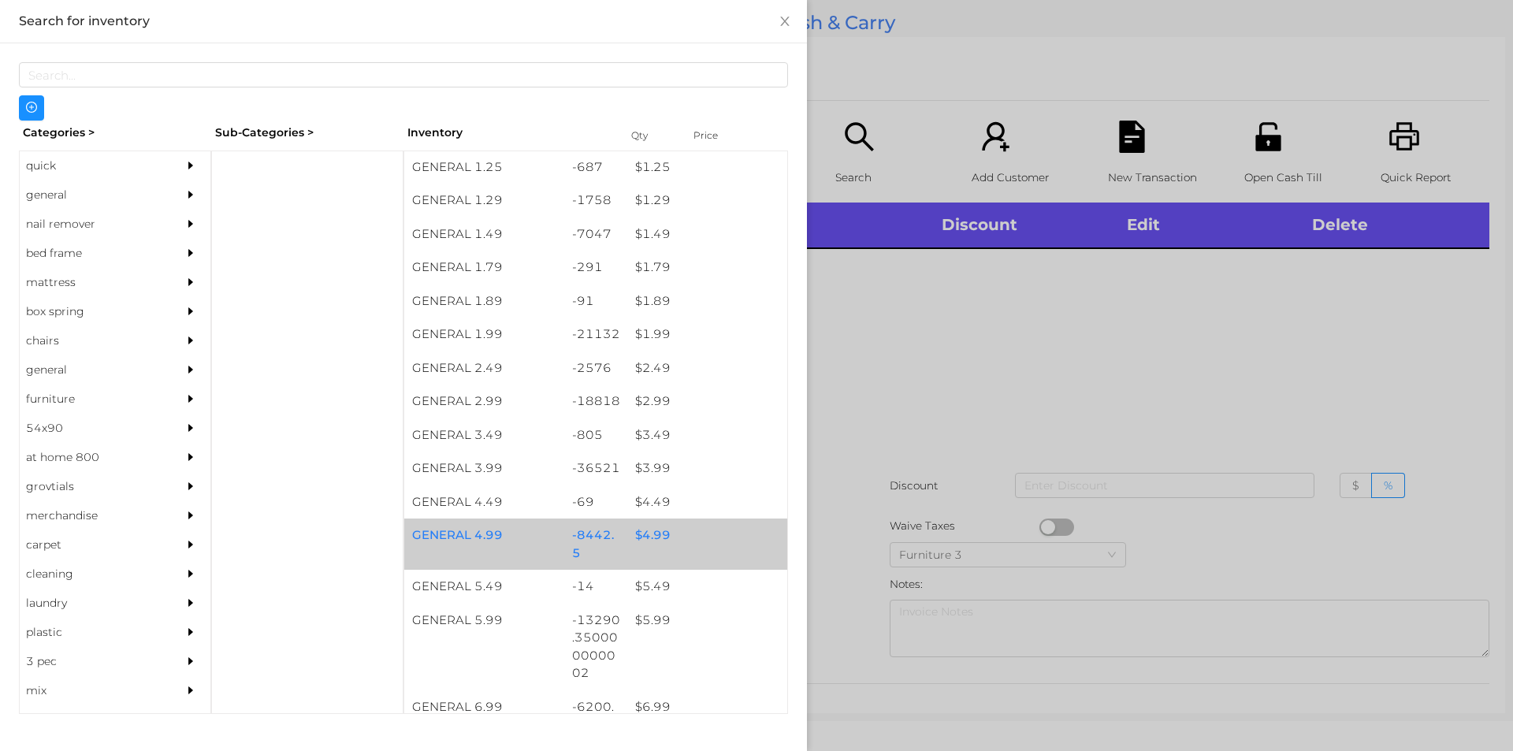
click at [650, 538] on div "$ 4.99" at bounding box center [707, 536] width 160 height 34
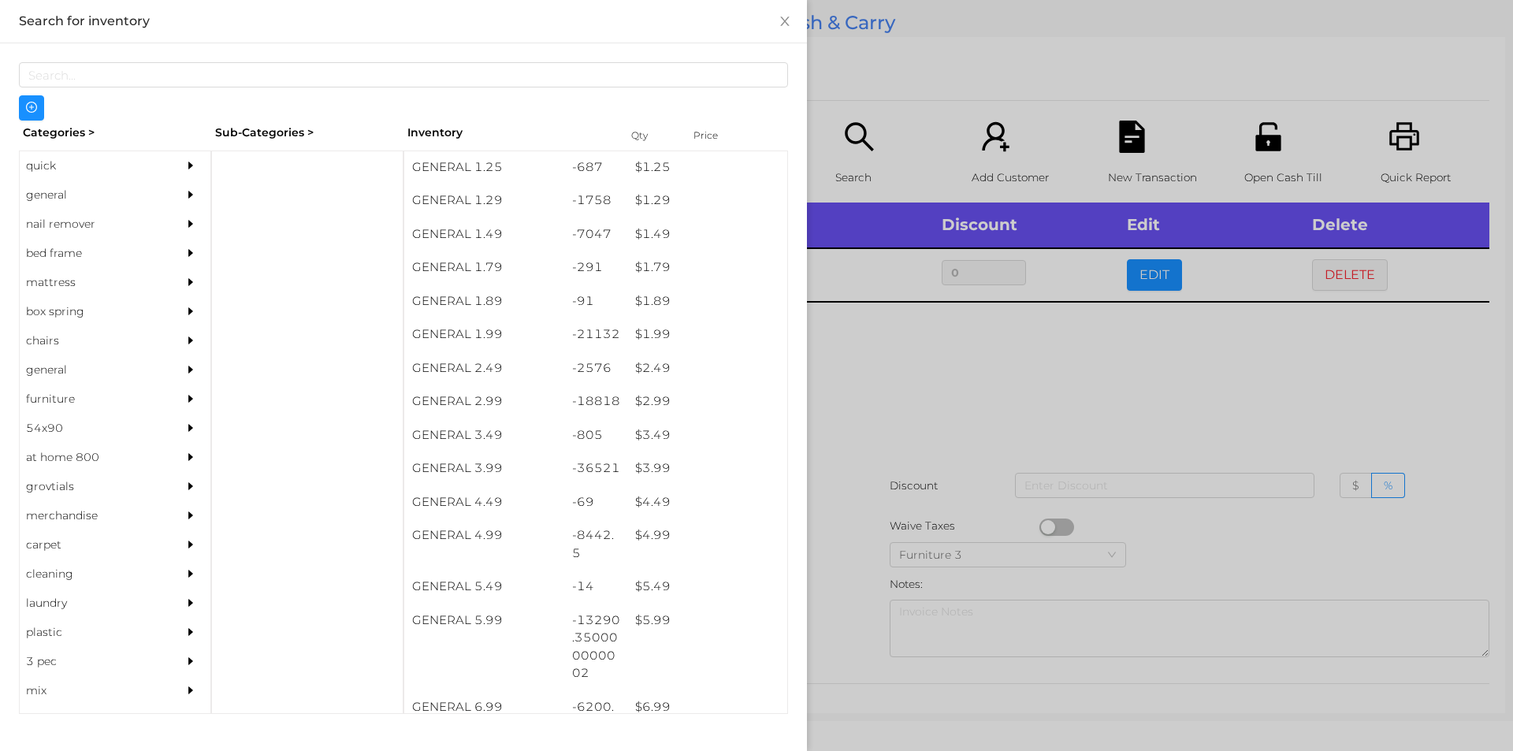
click at [871, 359] on div at bounding box center [756, 375] width 1513 height 751
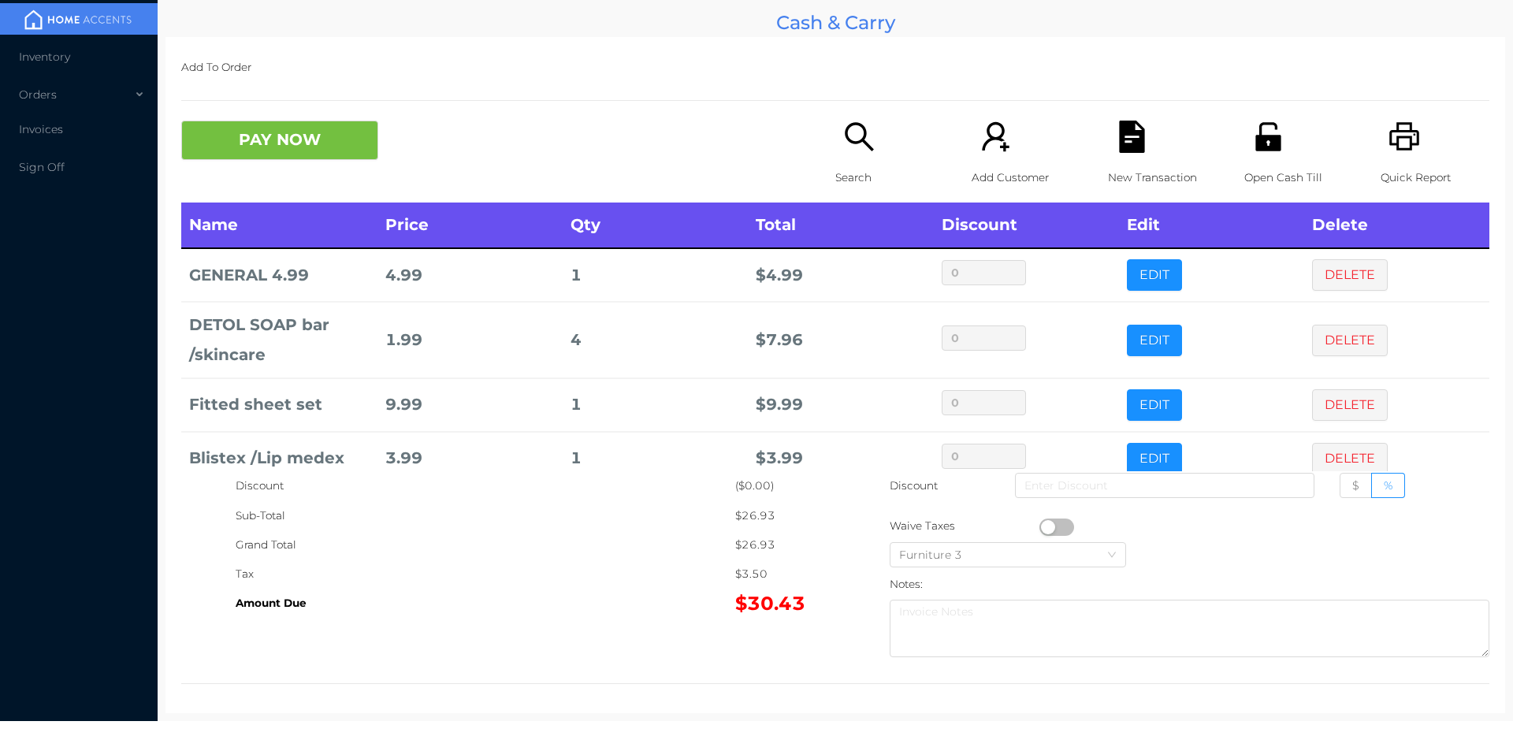
scroll to position [30, 0]
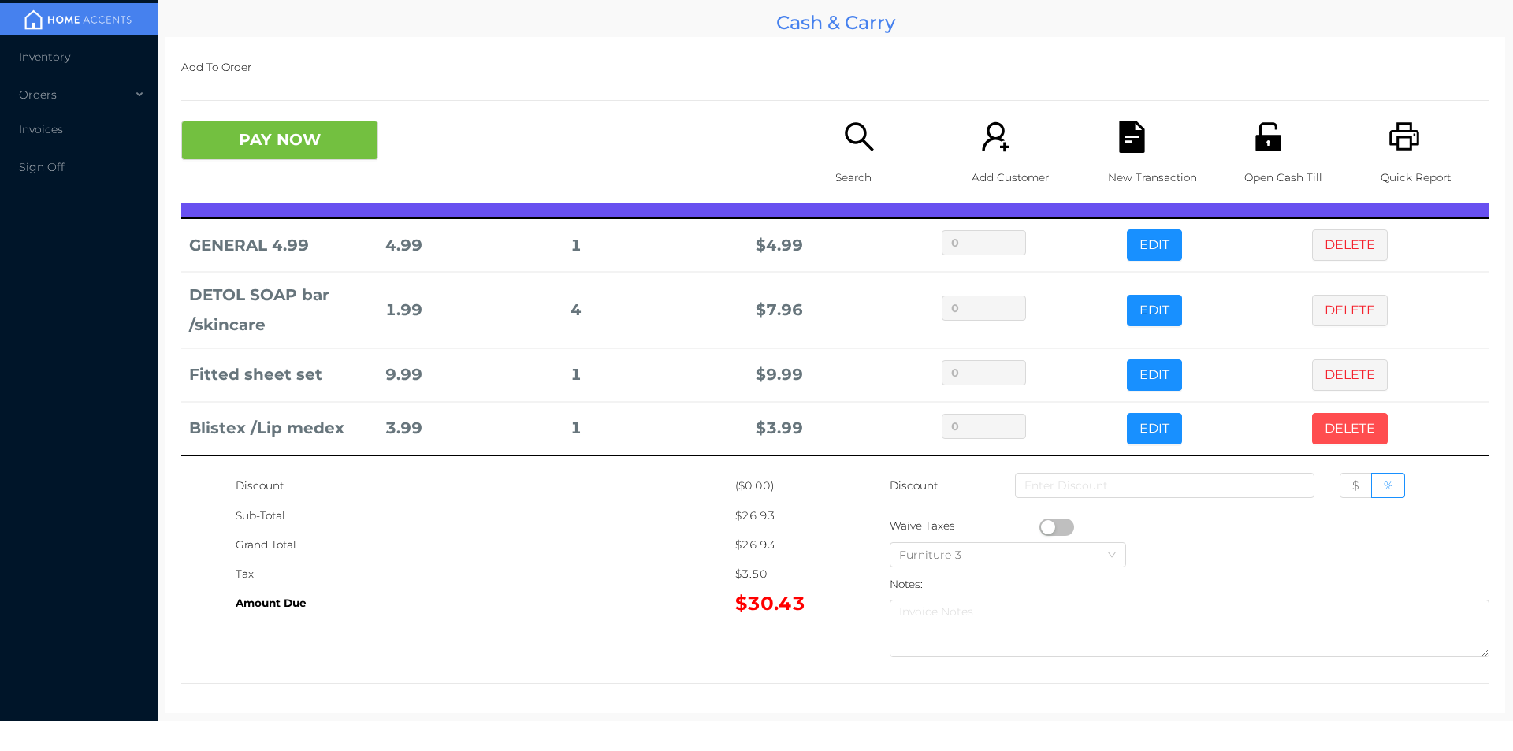
click at [1324, 424] on button "DELETE" at bounding box center [1350, 429] width 76 height 32
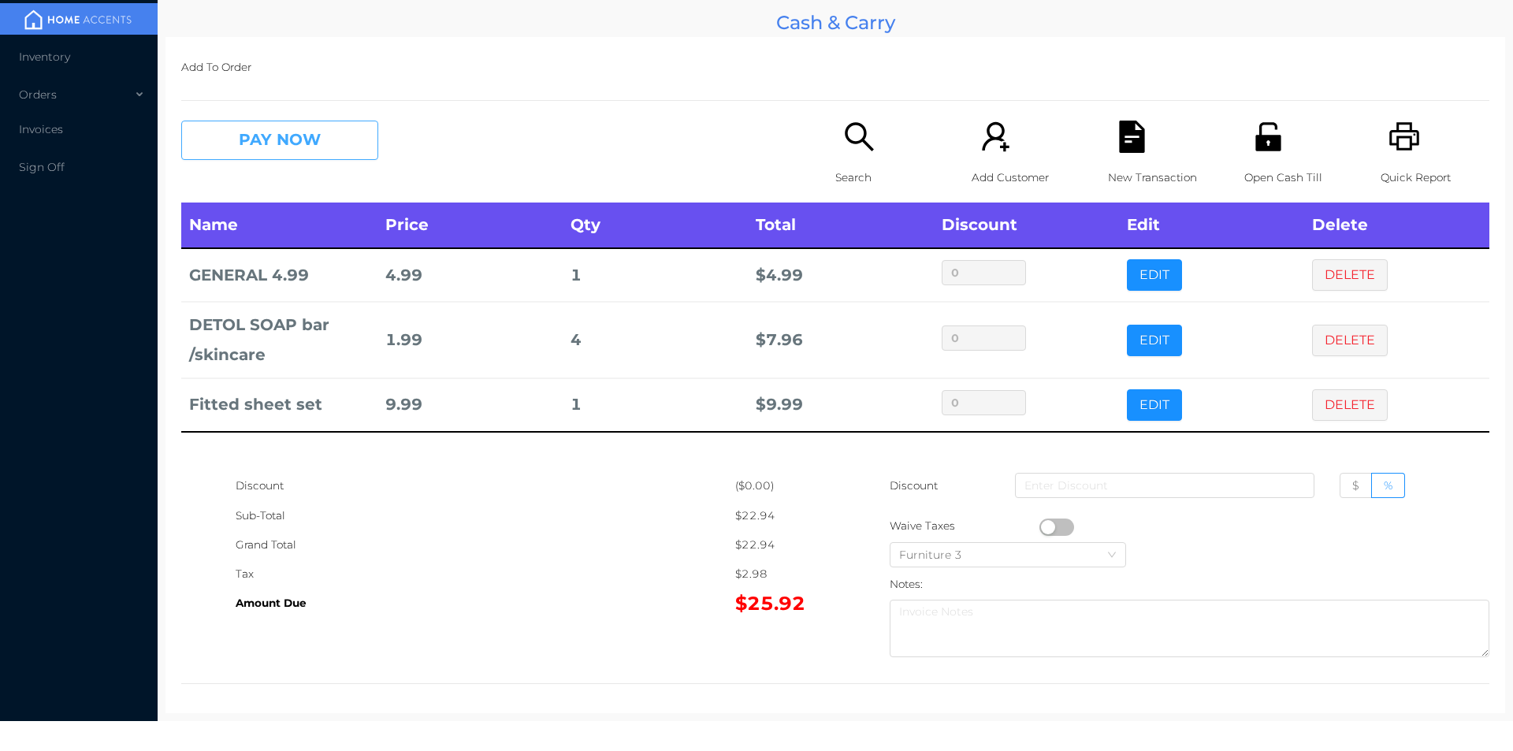
click at [310, 149] on button "PAY NOW" at bounding box center [279, 140] width 197 height 39
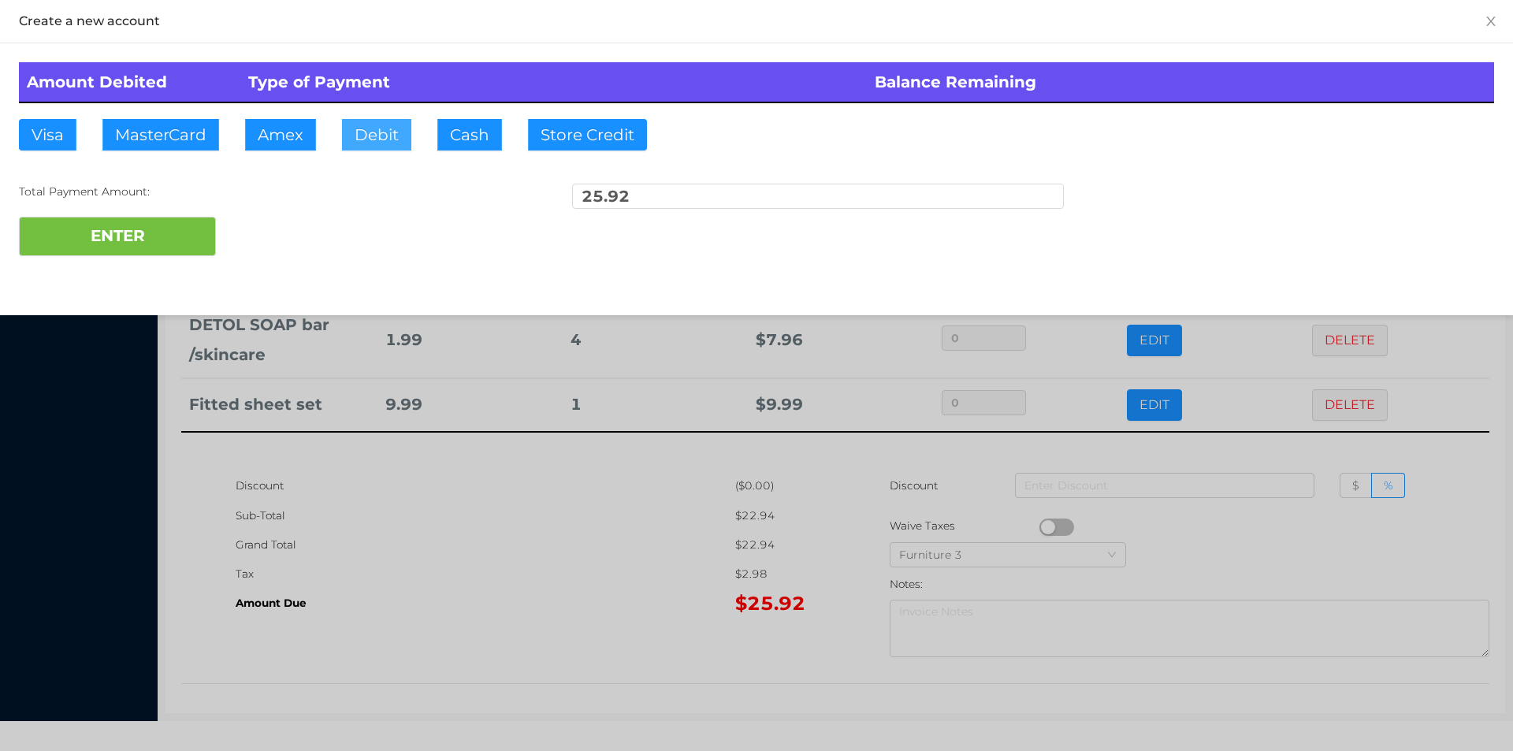
click at [378, 139] on button "Debit" at bounding box center [376, 135] width 69 height 32
click at [173, 249] on button "ENTER" at bounding box center [117, 236] width 197 height 39
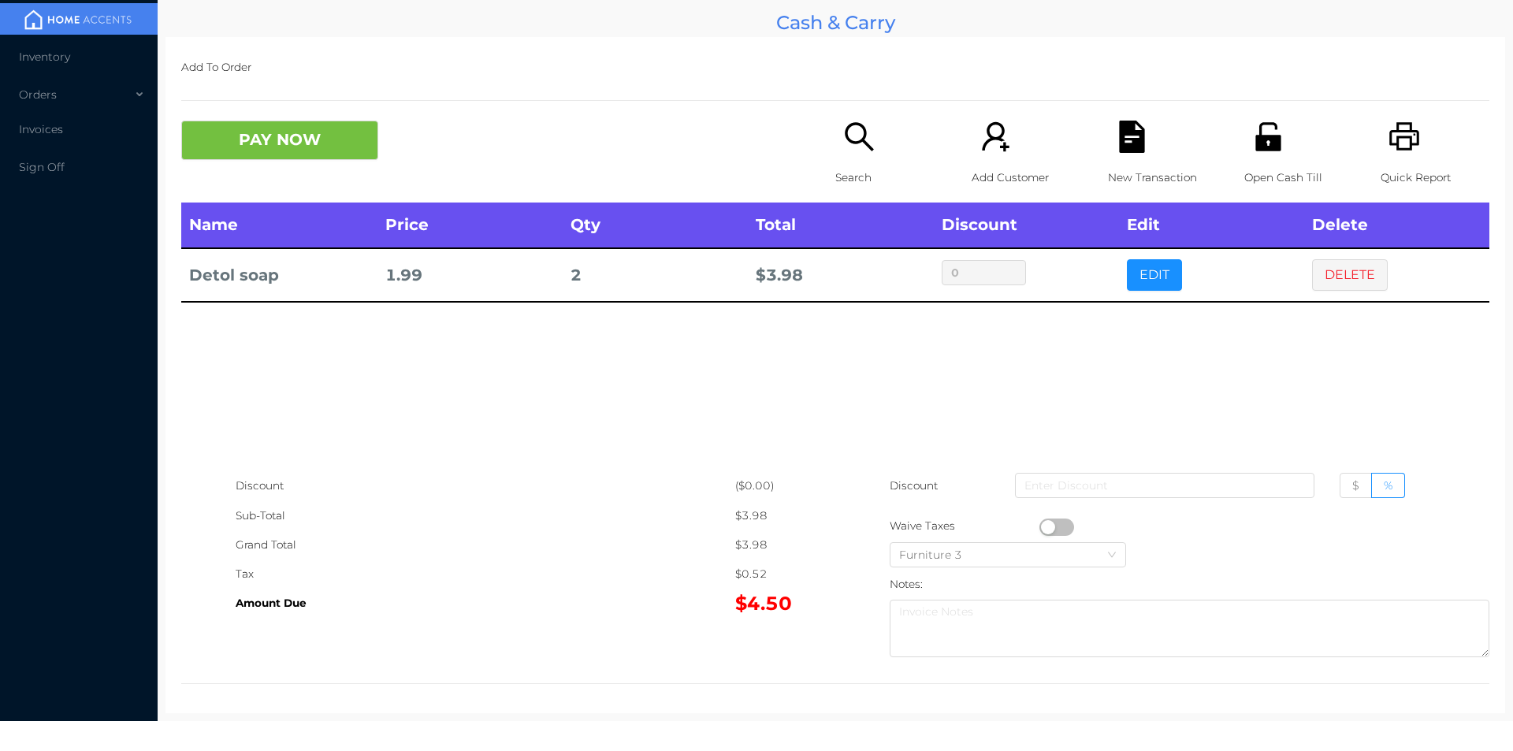
click at [835, 169] on p "Search" at bounding box center [889, 177] width 109 height 29
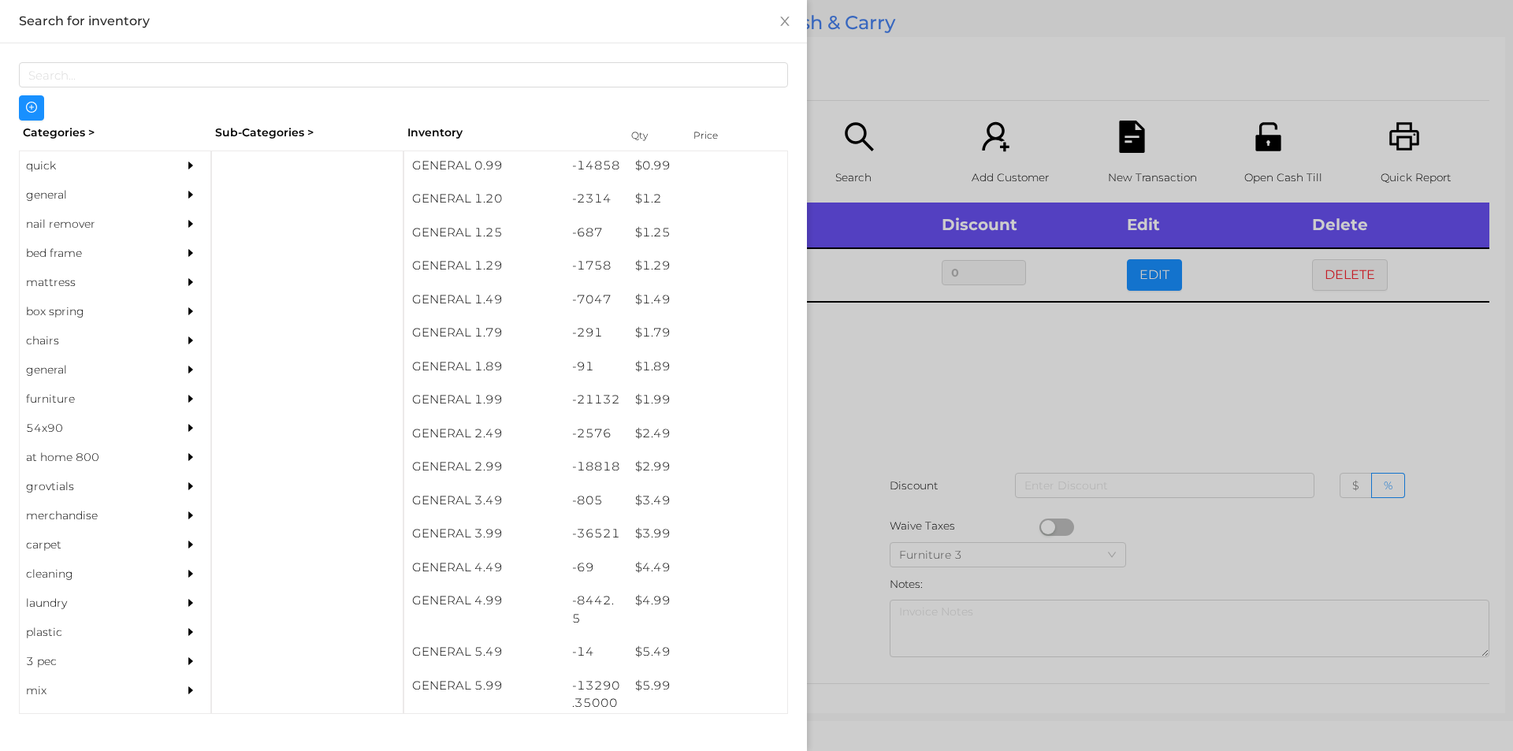
scroll to position [150, 0]
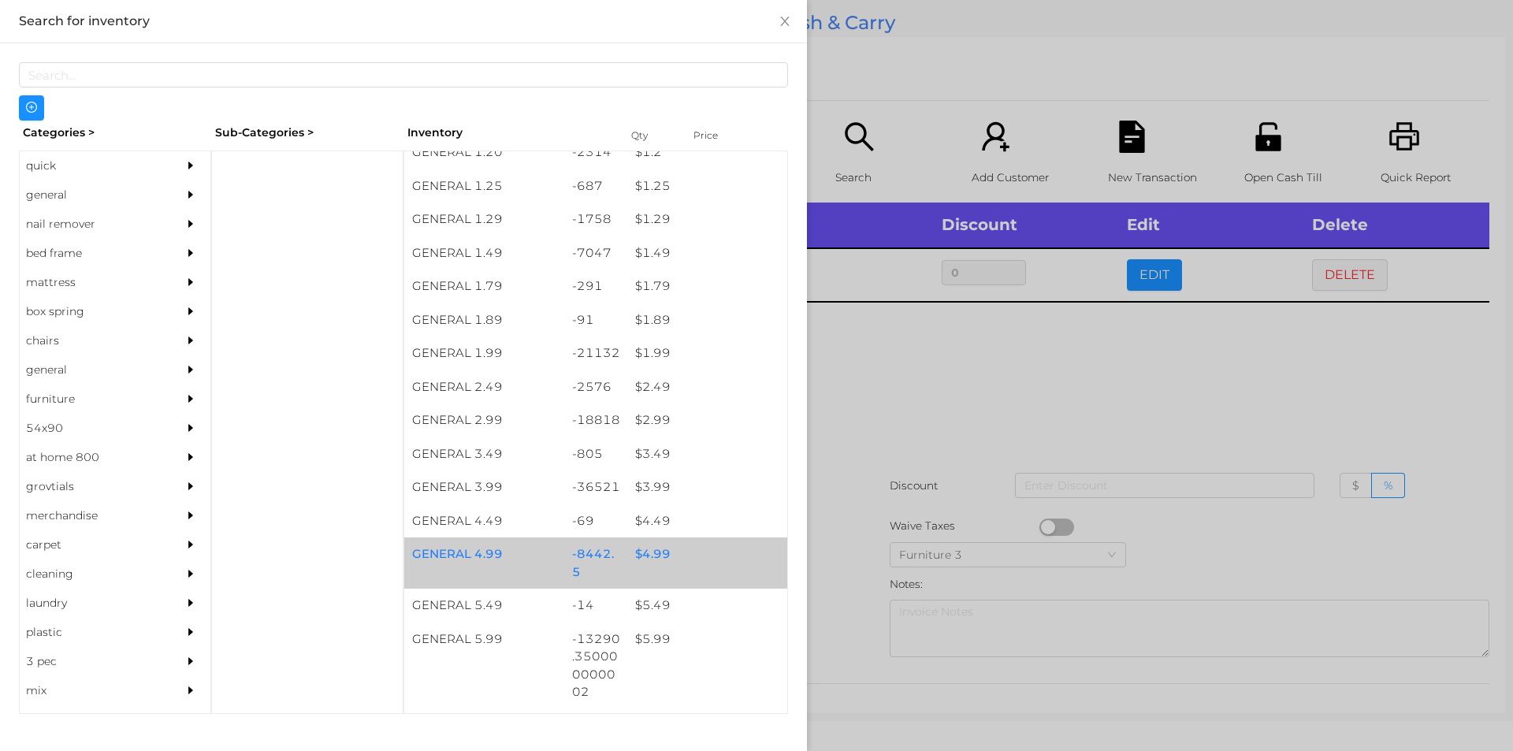
click at [650, 547] on div "$ 4.99" at bounding box center [707, 554] width 160 height 34
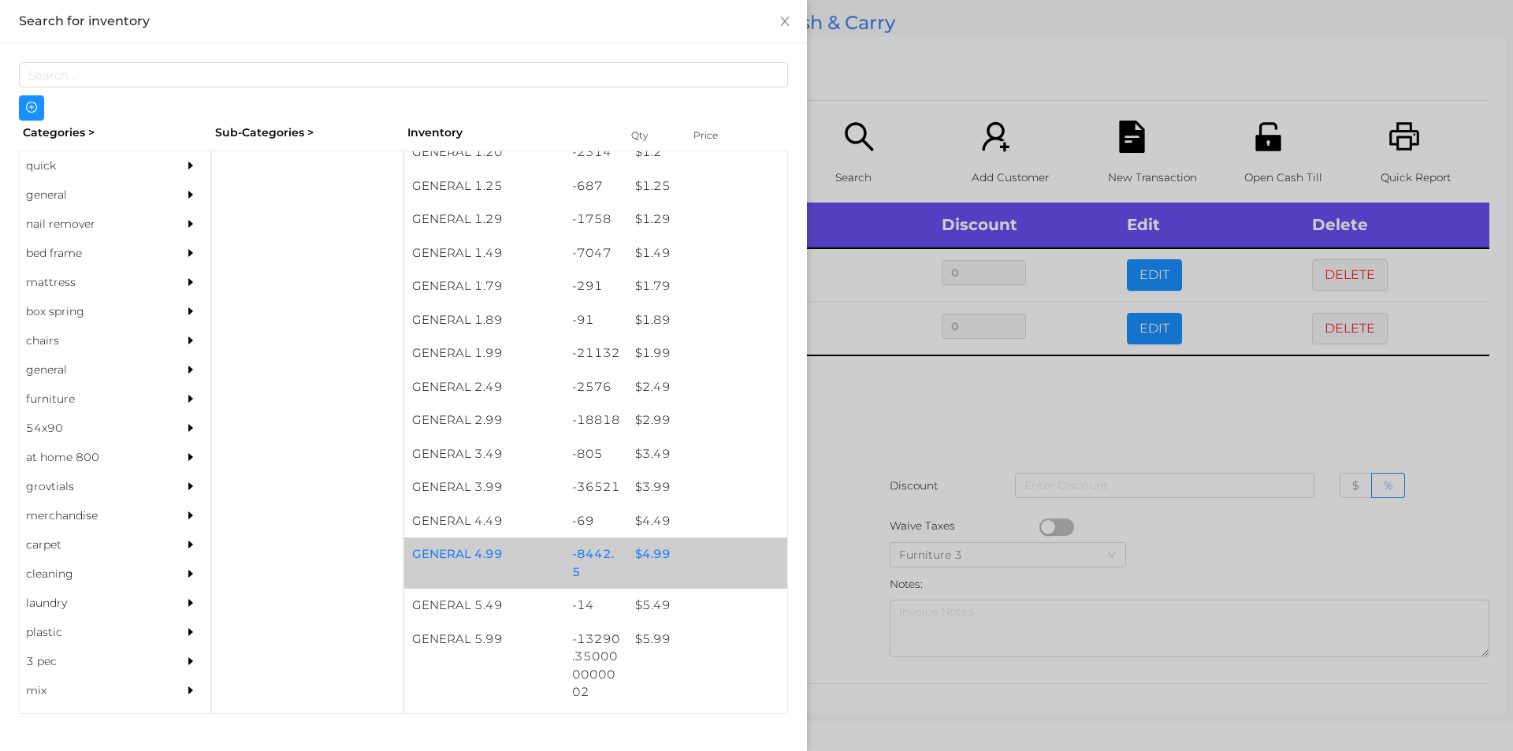
click at [650, 548] on div "$ 4.99" at bounding box center [707, 554] width 160 height 34
click at [654, 548] on div "$ 4.99" at bounding box center [707, 554] width 160 height 34
click at [882, 407] on div at bounding box center [756, 375] width 1513 height 751
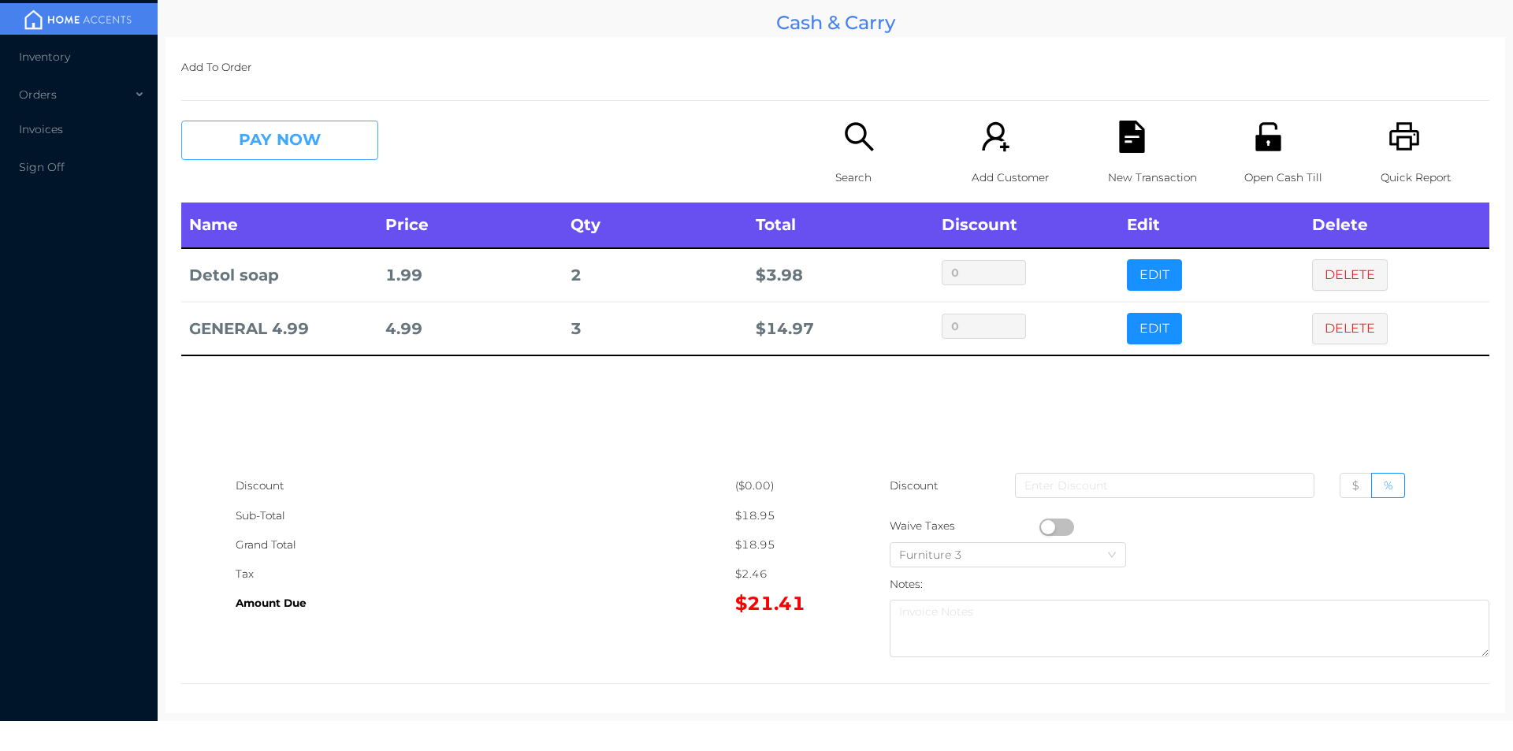
click at [338, 143] on button "PAY NOW" at bounding box center [279, 140] width 197 height 39
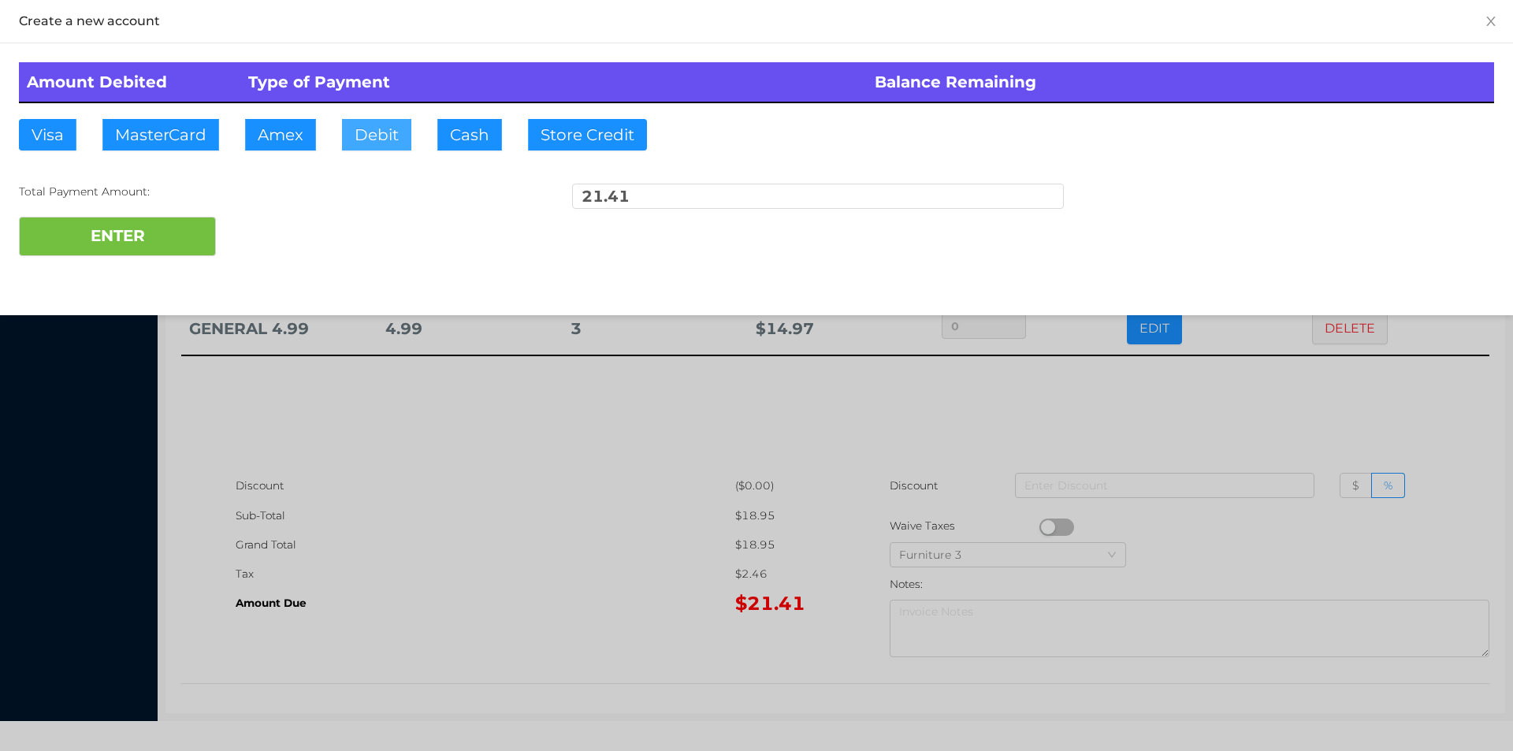
click at [371, 135] on button "Debit" at bounding box center [376, 135] width 69 height 32
click at [190, 221] on button "ENTER" at bounding box center [117, 236] width 197 height 39
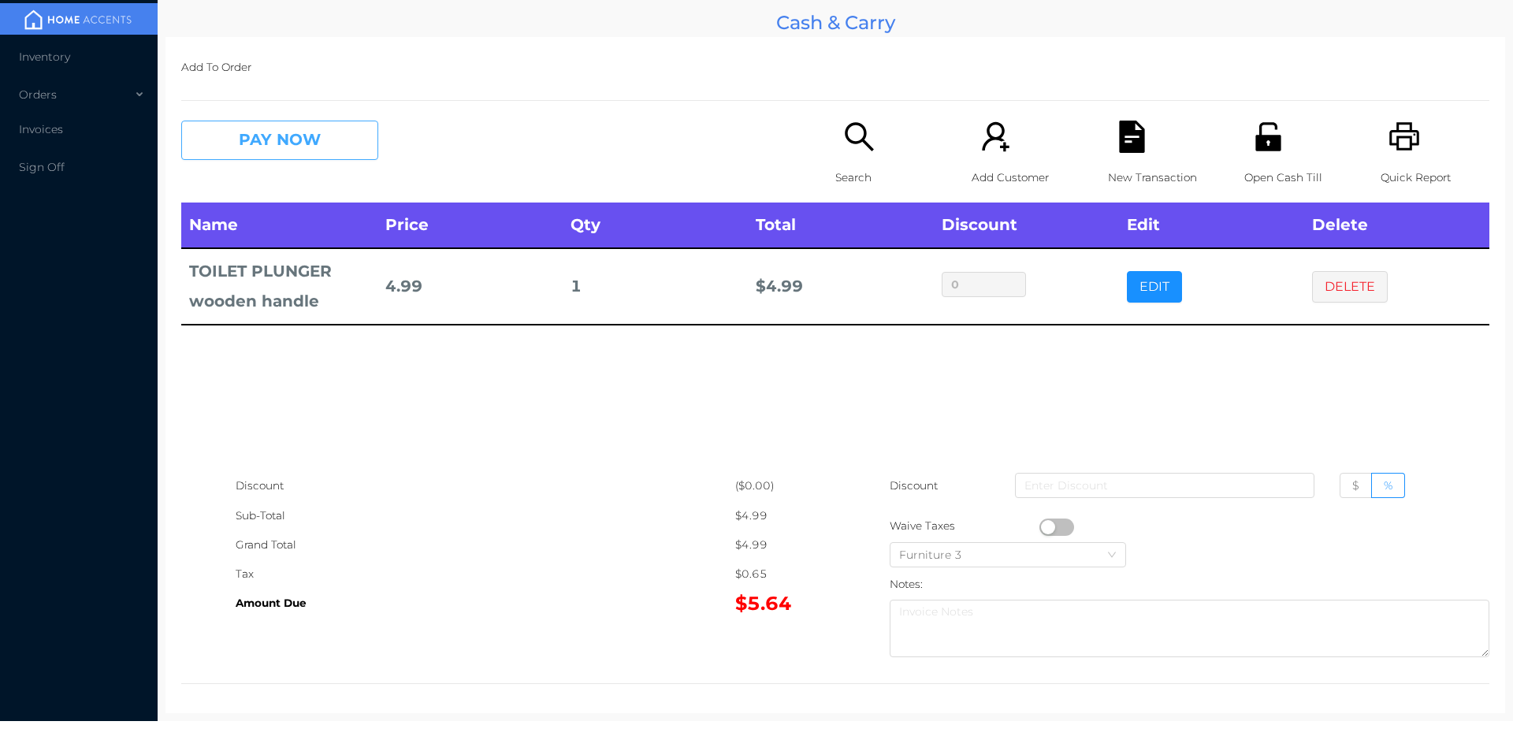
click at [249, 145] on button "PAY NOW" at bounding box center [279, 140] width 197 height 39
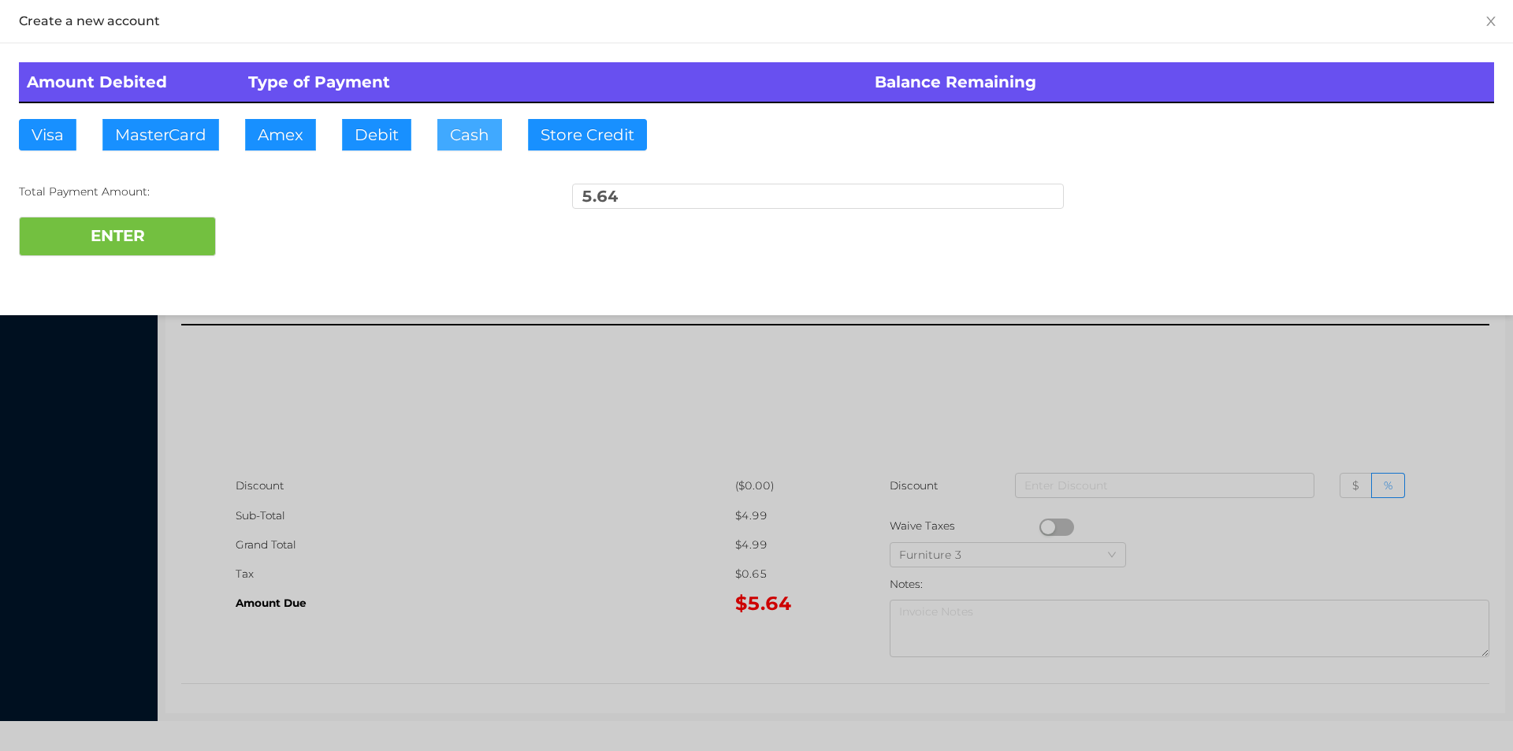
click at [455, 138] on button "Cash" at bounding box center [469, 135] width 65 height 32
type input "10."
click at [130, 255] on button "ENTER" at bounding box center [117, 236] width 197 height 39
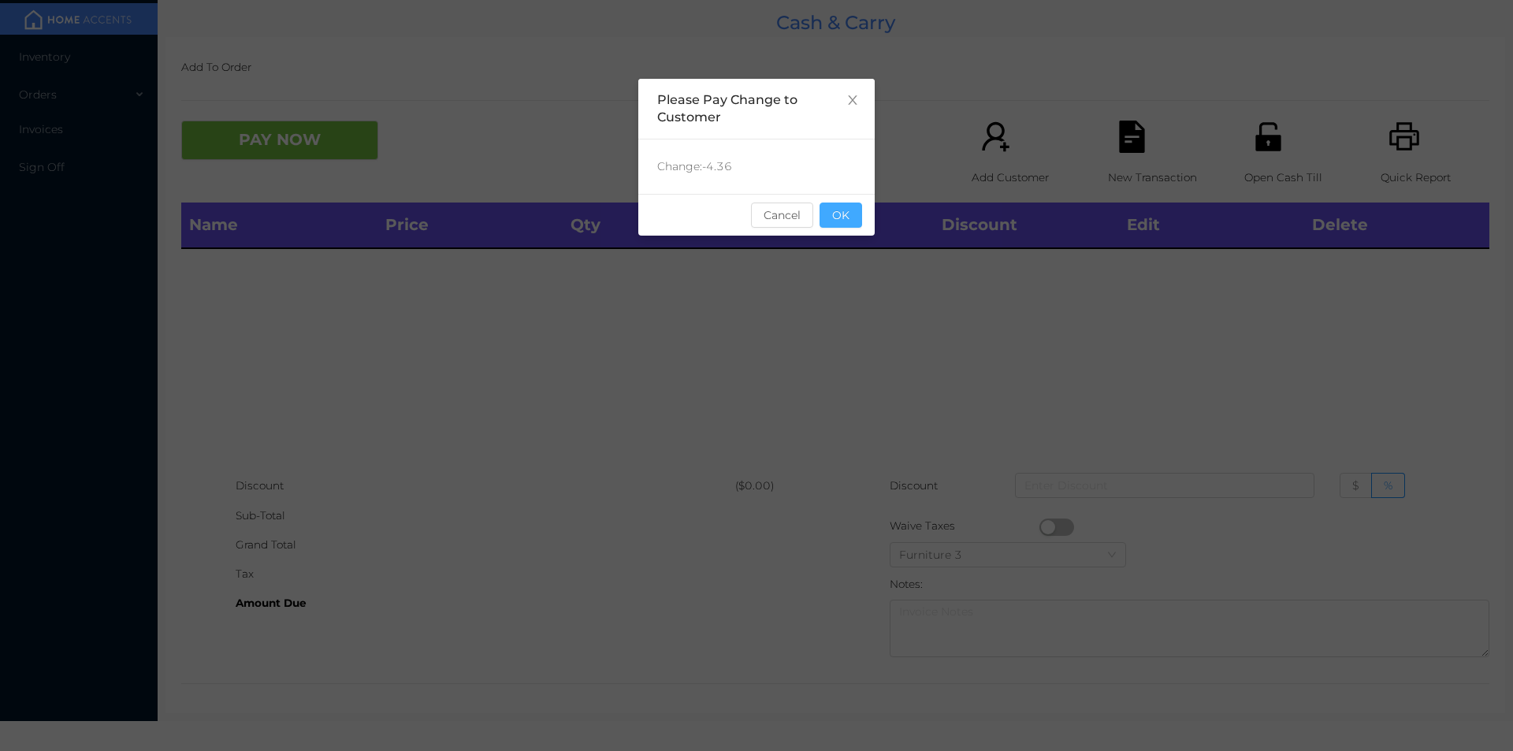
click at [854, 225] on button "OK" at bounding box center [841, 215] width 43 height 25
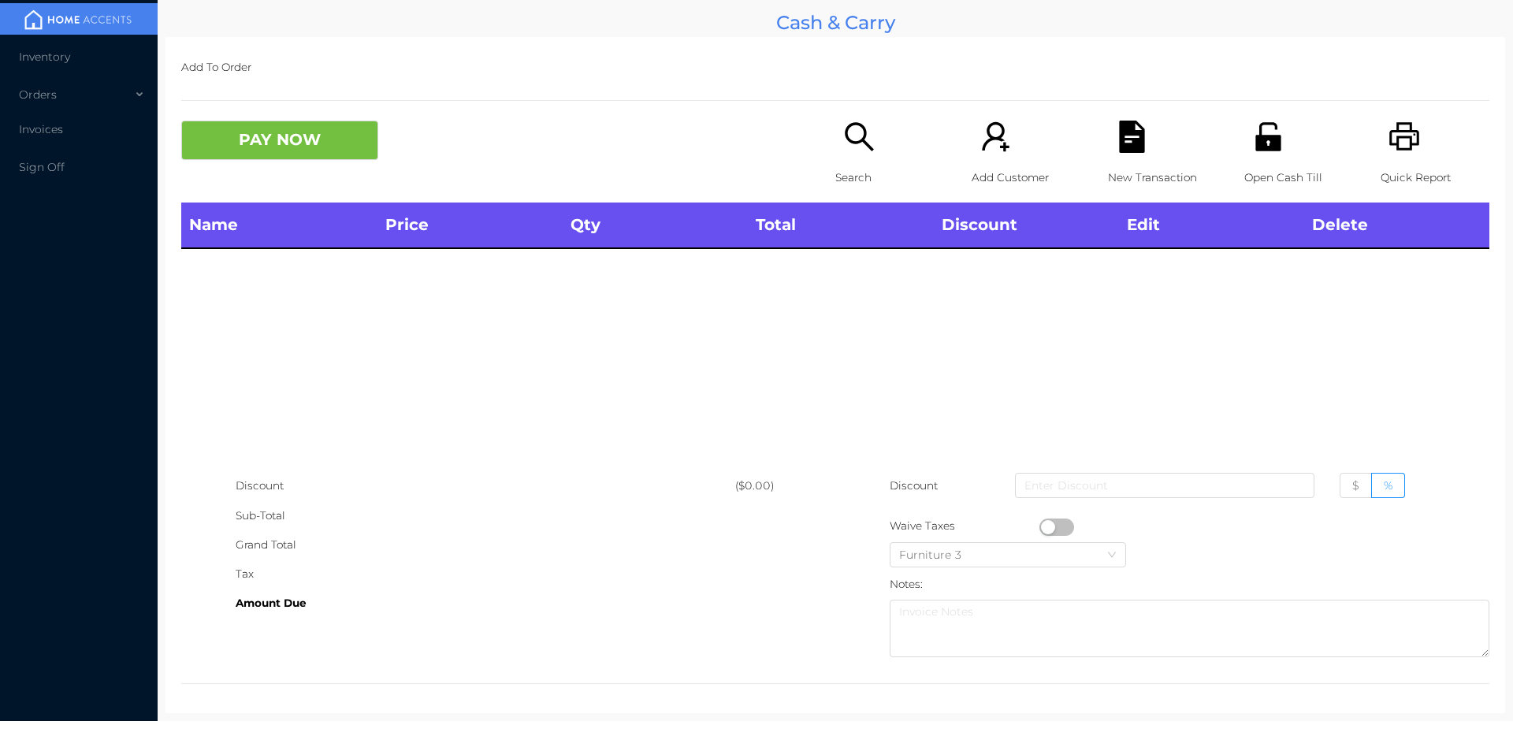
click at [853, 147] on icon "icon: search" at bounding box center [859, 137] width 32 height 32
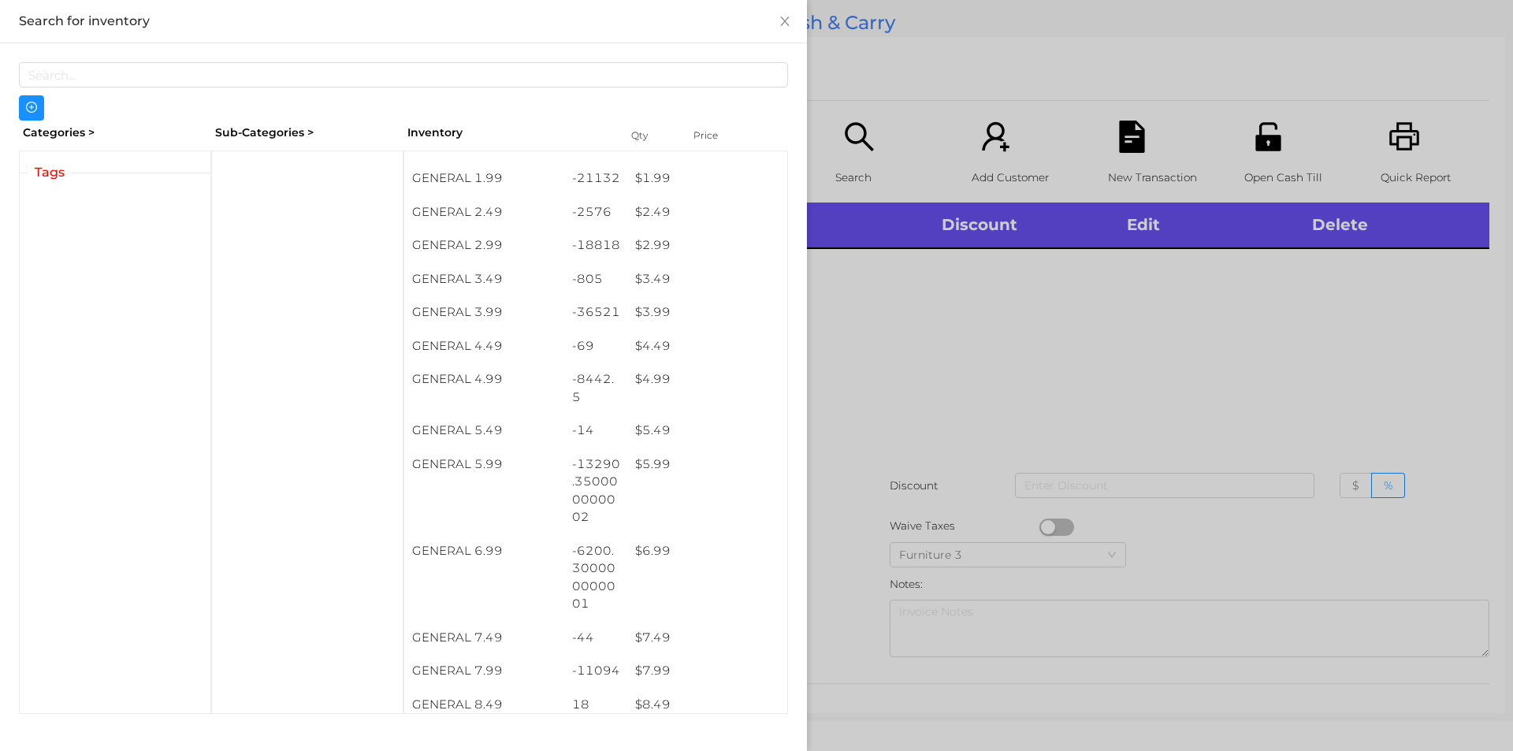
scroll to position [333, 0]
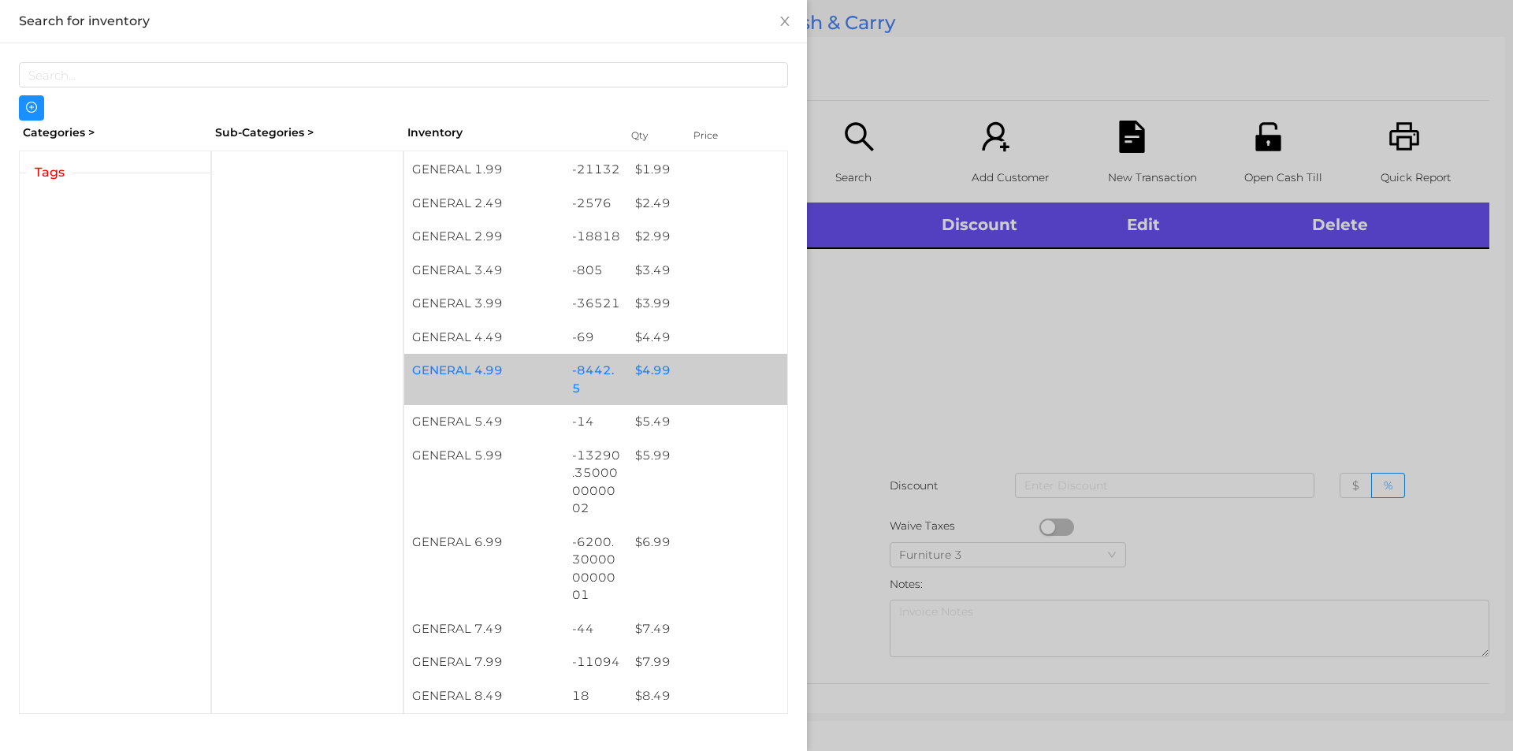
click at [657, 380] on div "$ 4.99" at bounding box center [707, 371] width 160 height 34
click at [646, 367] on div "$ 4.99" at bounding box center [707, 371] width 160 height 34
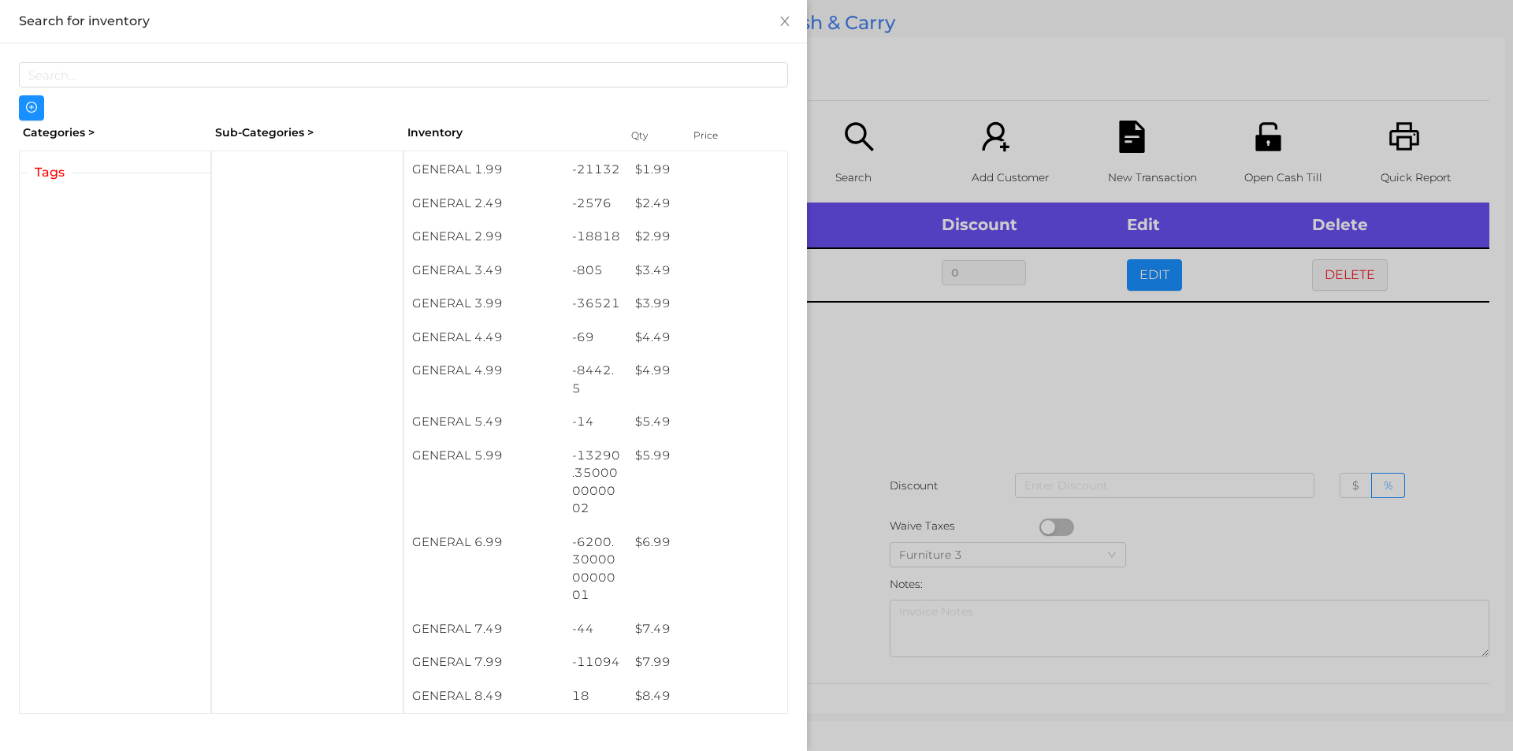
click at [899, 392] on div at bounding box center [756, 375] width 1513 height 751
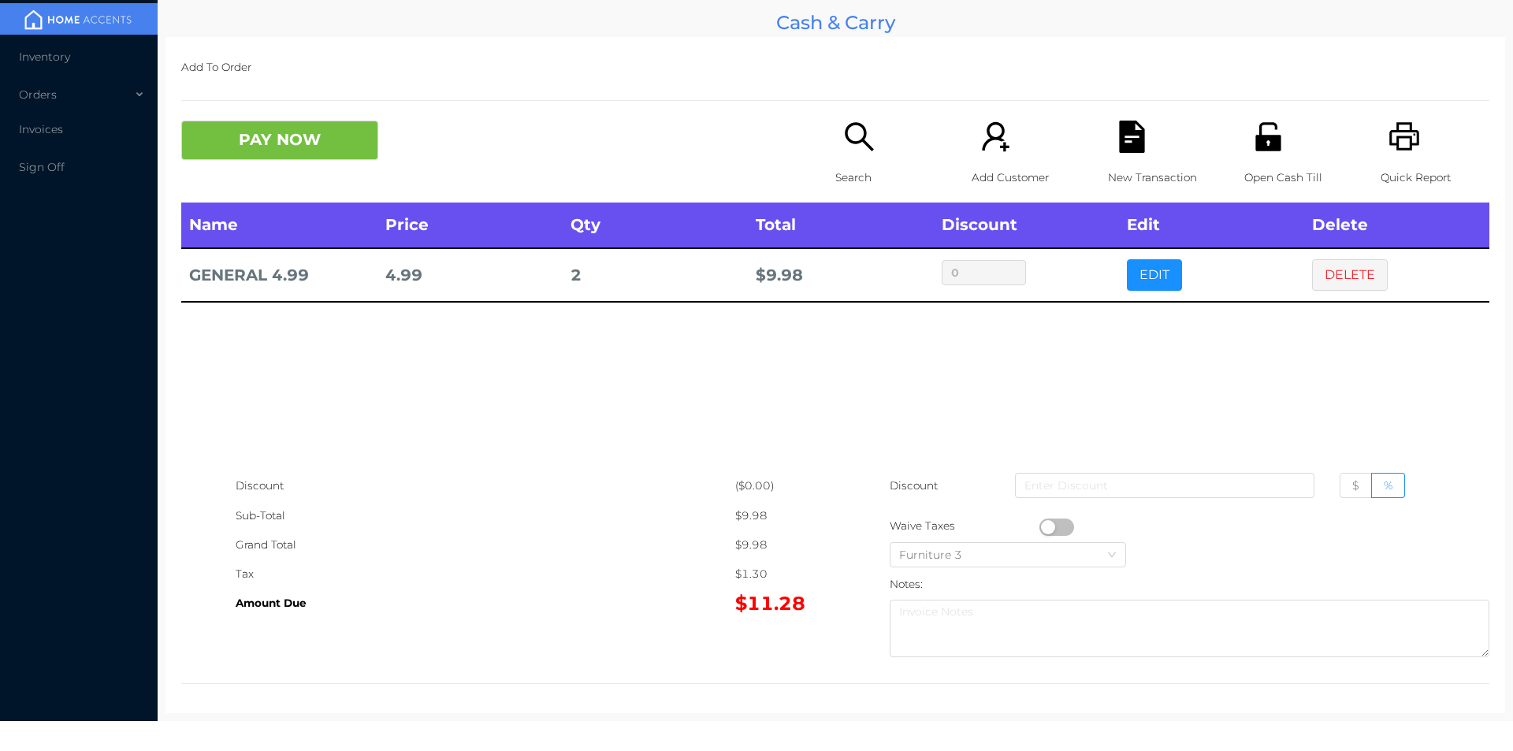
click at [513, 422] on div "Name Price Qty Total Discount Edit Delete GENERAL 4.99 4.99 2 $ 9.98 0 EDIT DEL…" at bounding box center [835, 337] width 1308 height 269
click at [851, 147] on icon "icon: search" at bounding box center [859, 137] width 32 height 32
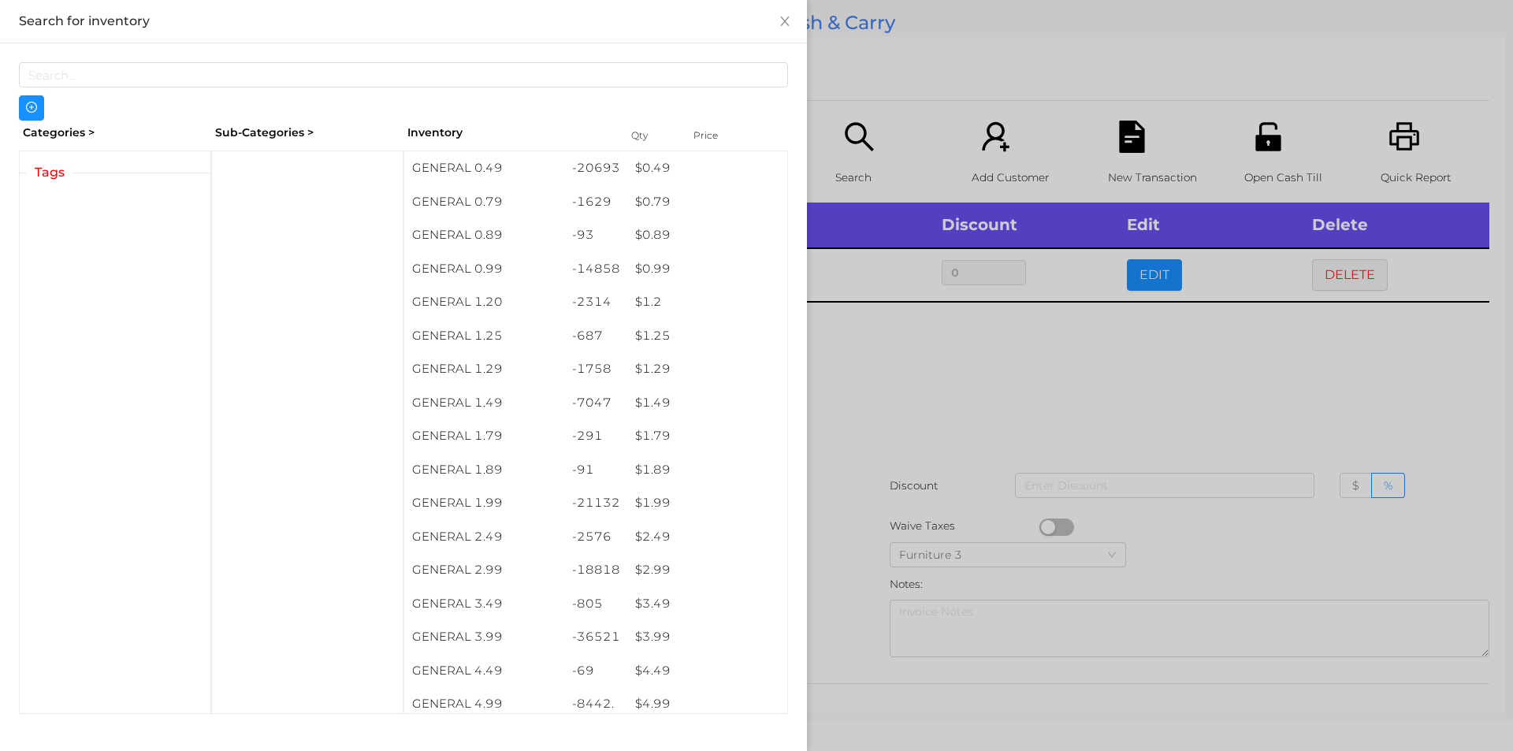
click at [934, 363] on div at bounding box center [756, 375] width 1513 height 751
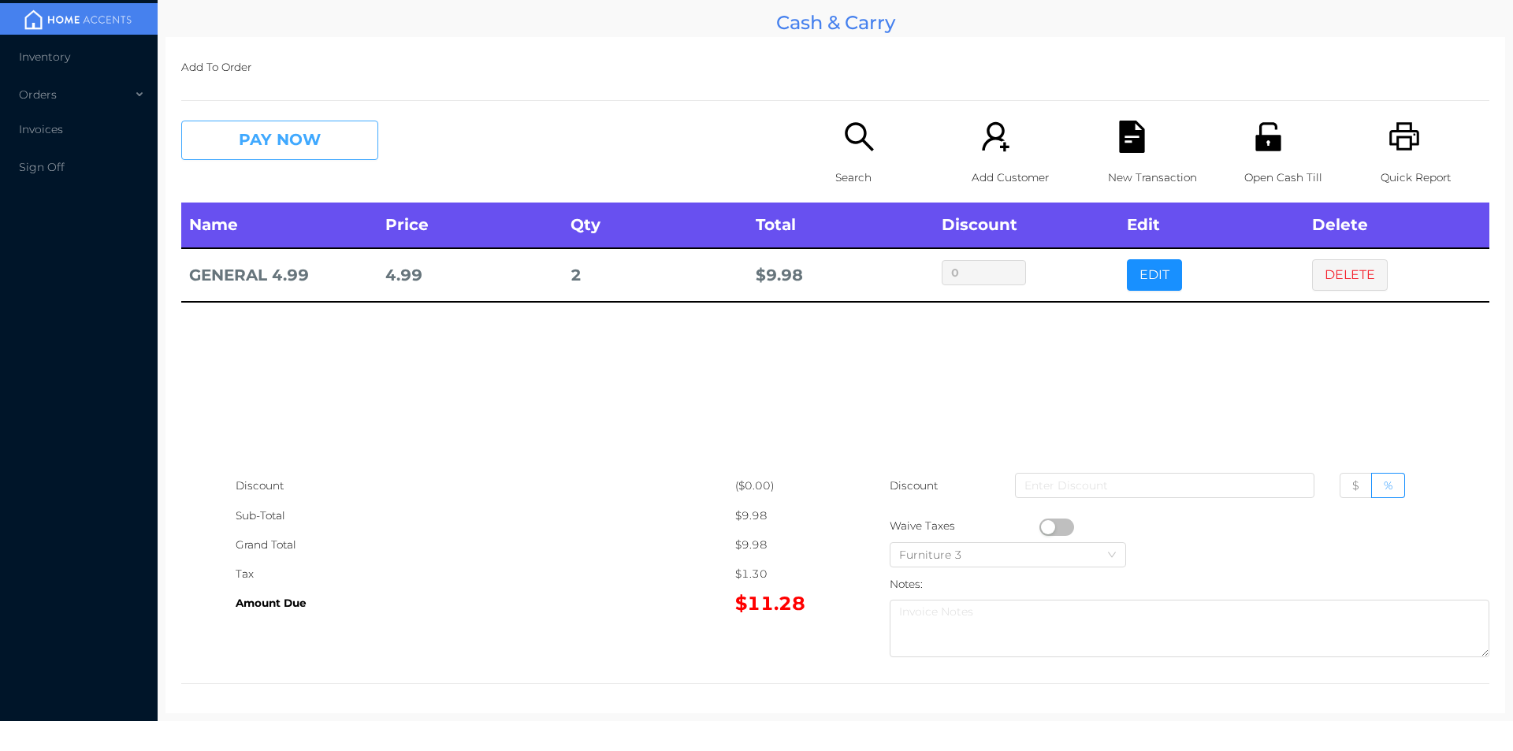
click at [292, 143] on button "PAY NOW" at bounding box center [279, 140] width 197 height 39
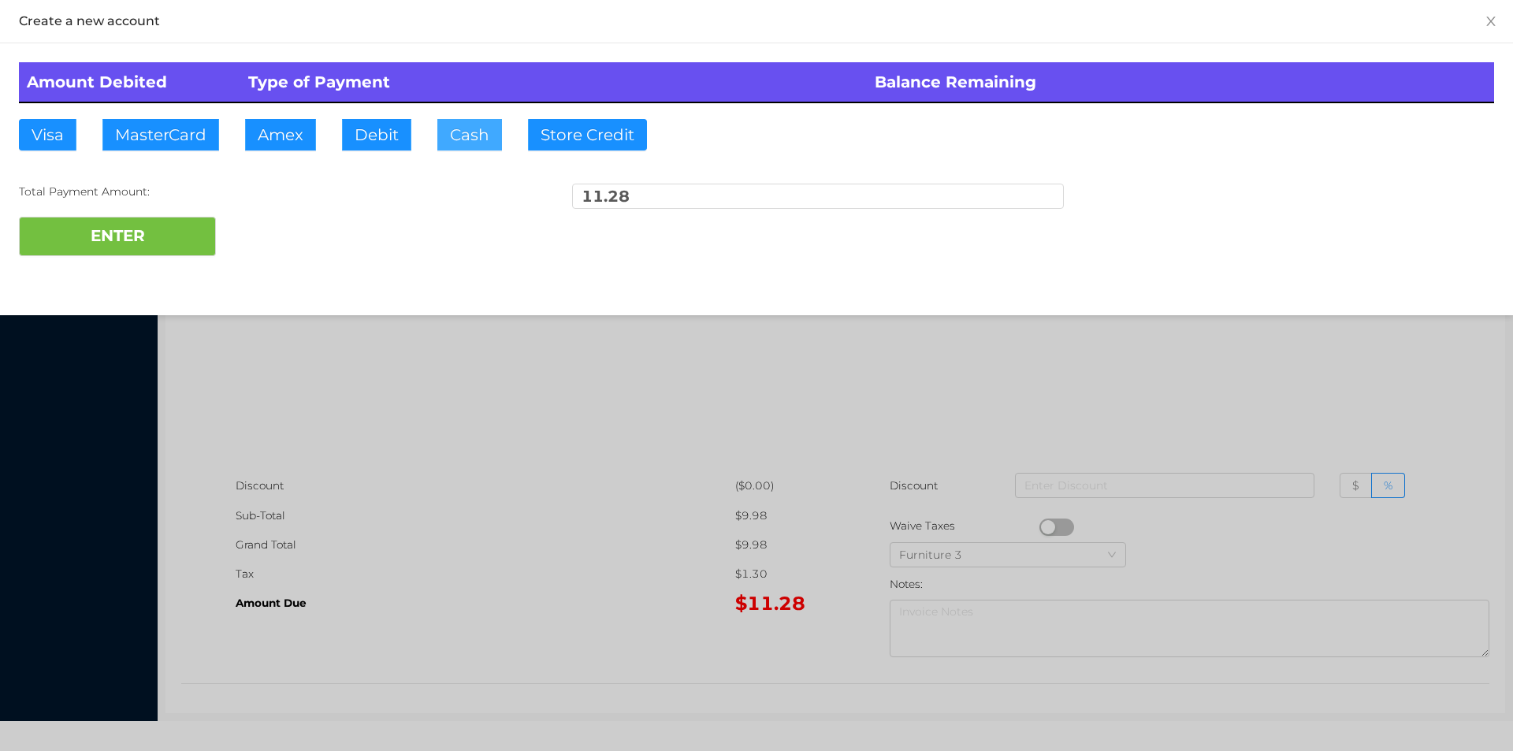
click at [466, 138] on button "Cash" at bounding box center [469, 135] width 65 height 32
click at [129, 237] on button "ENTER" at bounding box center [117, 236] width 197 height 39
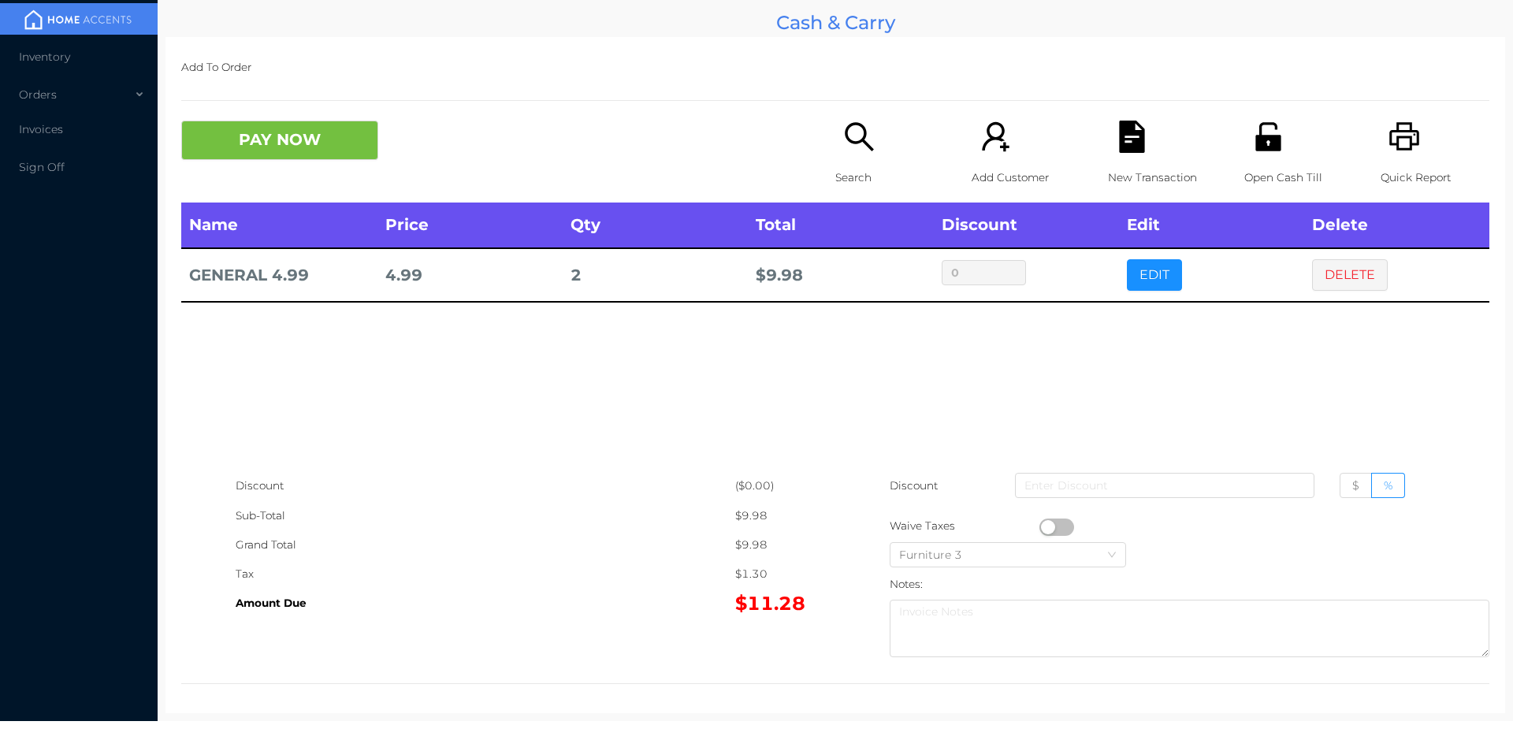
click at [1276, 133] on div "Open Cash Till" at bounding box center [1298, 162] width 109 height 82
click at [861, 152] on icon "icon: search" at bounding box center [859, 137] width 32 height 32
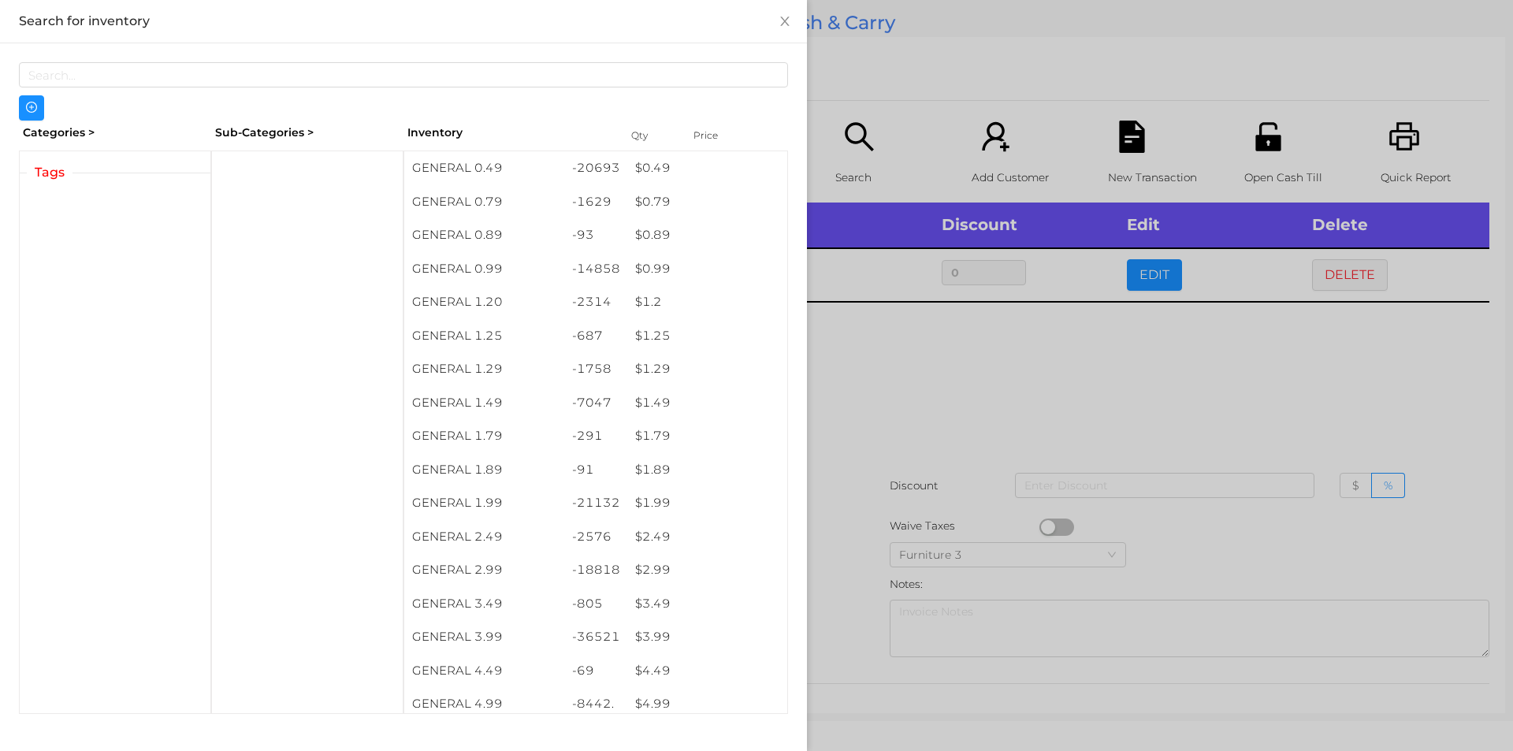
click at [962, 377] on div at bounding box center [756, 375] width 1513 height 751
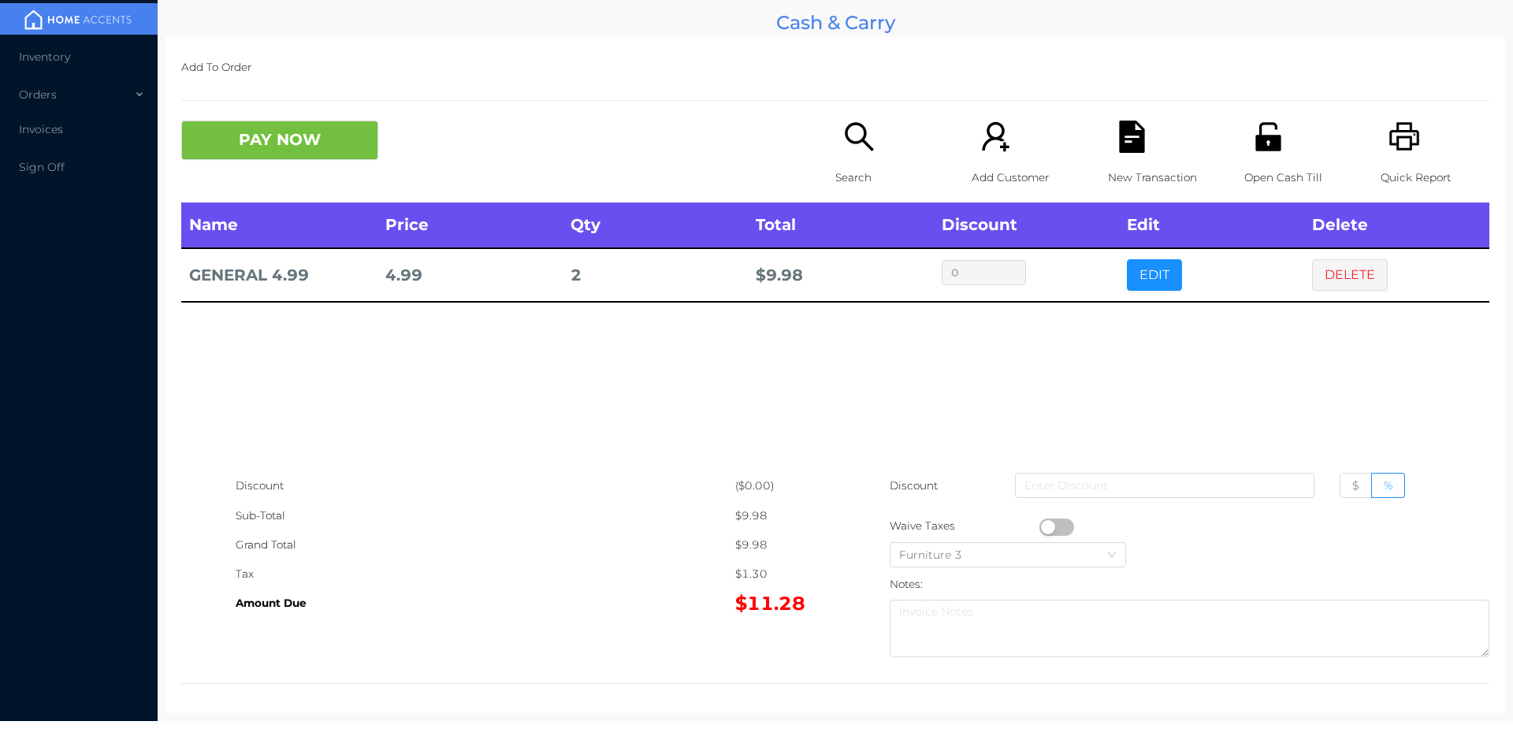
click at [1272, 366] on div "Name Price Qty Total Discount Edit Delete GENERAL 4.99 4.99 2 $ 9.98 0 EDIT DEL…" at bounding box center [835, 337] width 1308 height 269
click at [1344, 274] on button "DELETE" at bounding box center [1350, 275] width 76 height 32
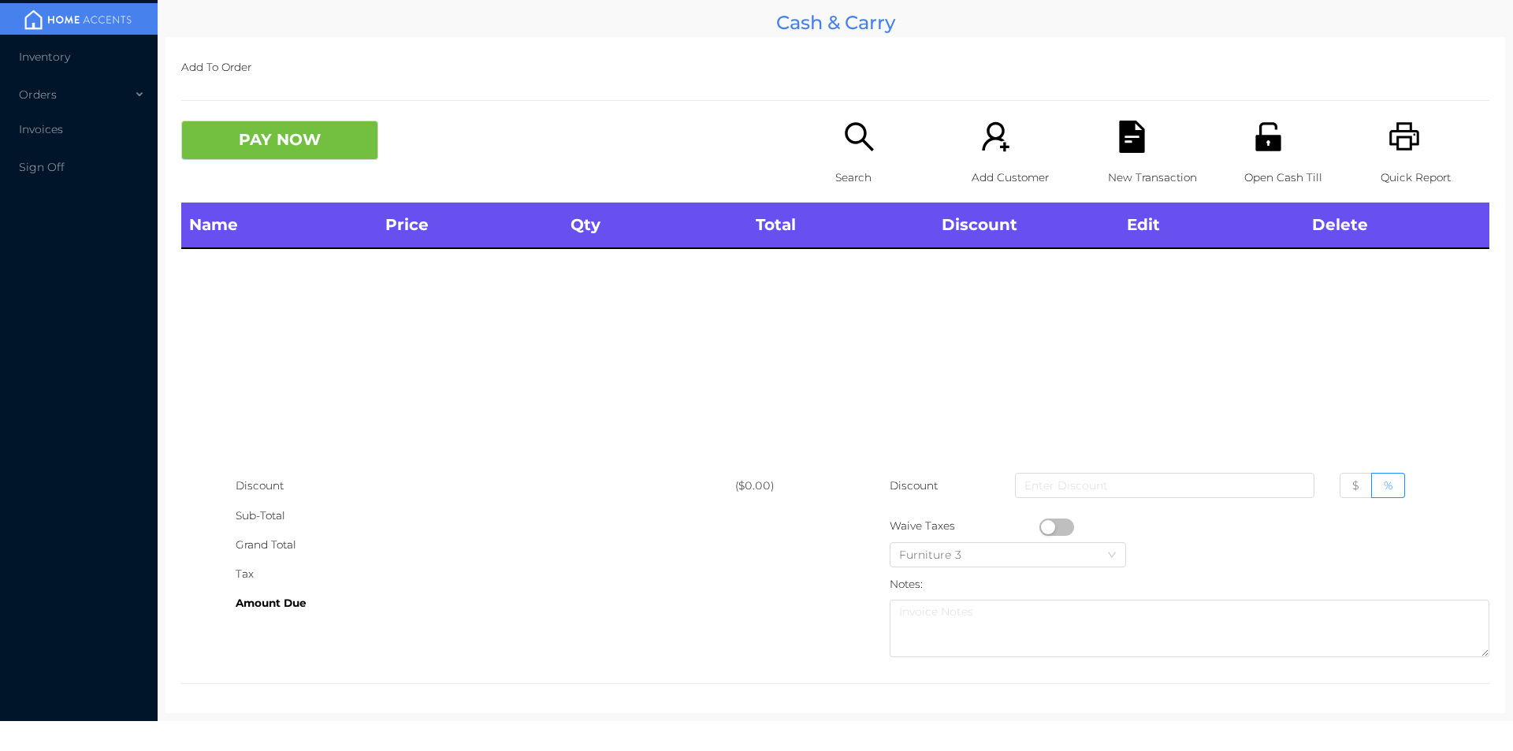
click at [853, 151] on icon "icon: search" at bounding box center [859, 137] width 32 height 32
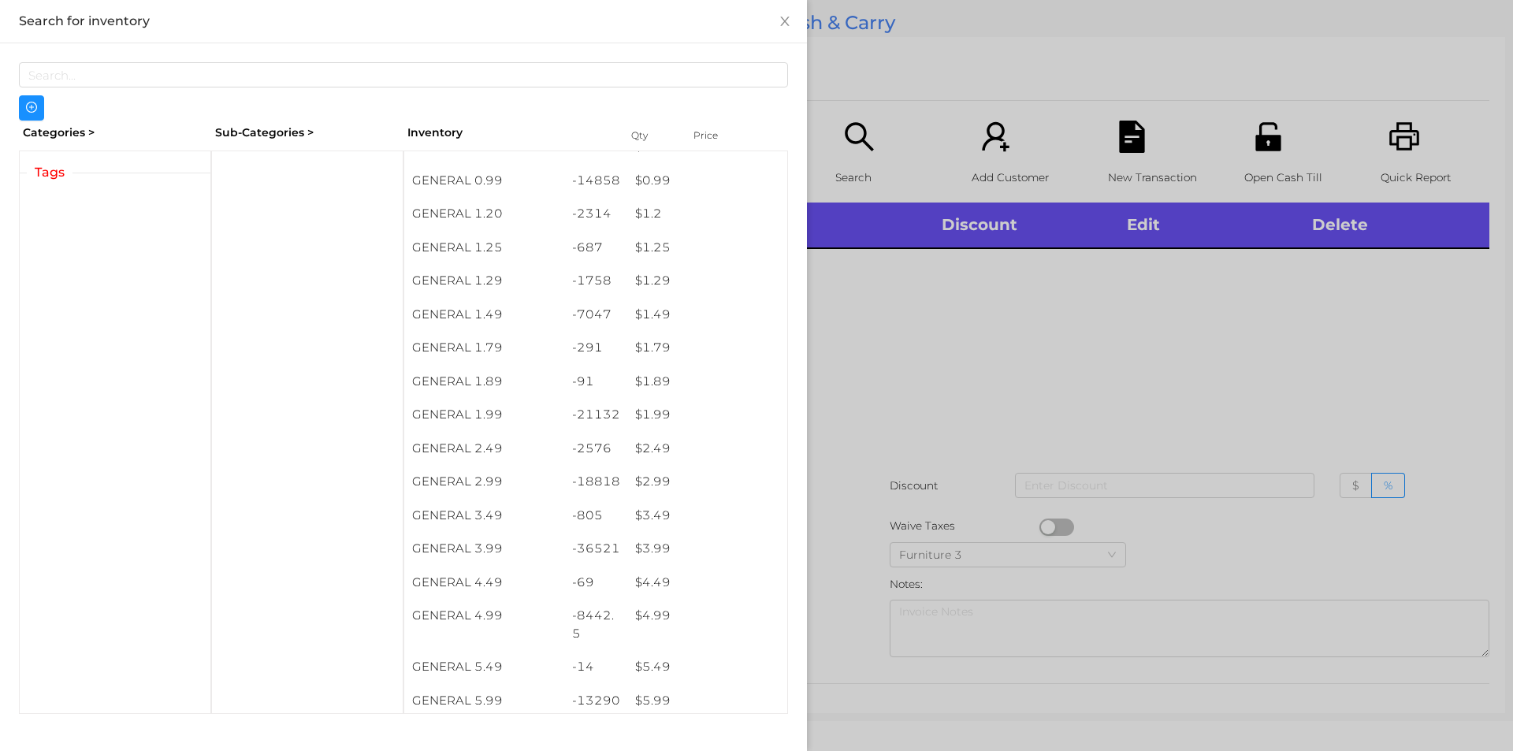
scroll to position [87, 0]
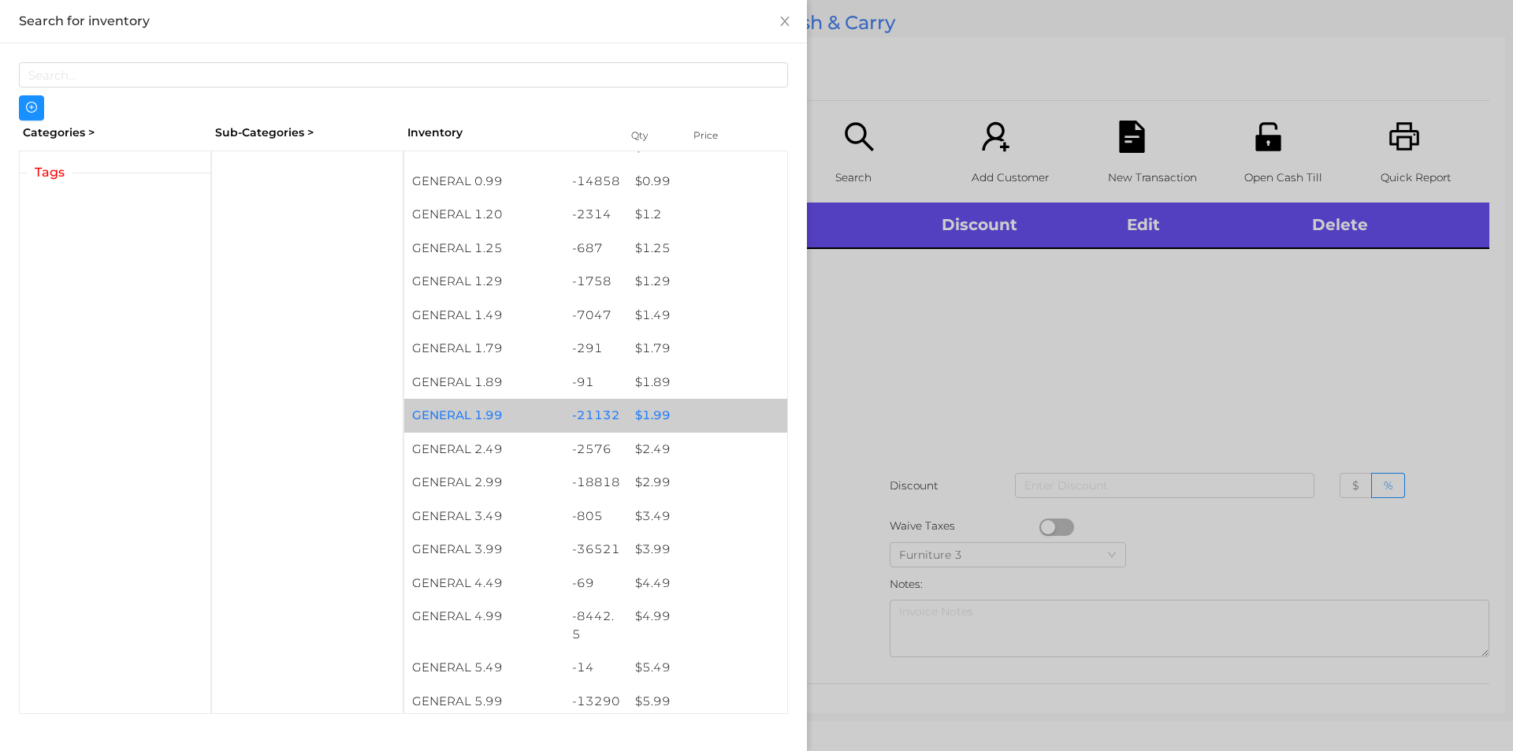
click at [642, 415] on div "$ 1.99" at bounding box center [707, 416] width 160 height 34
click at [643, 401] on div "$ 1.99" at bounding box center [707, 416] width 160 height 34
click at [645, 406] on div "$ 1.99" at bounding box center [707, 416] width 160 height 34
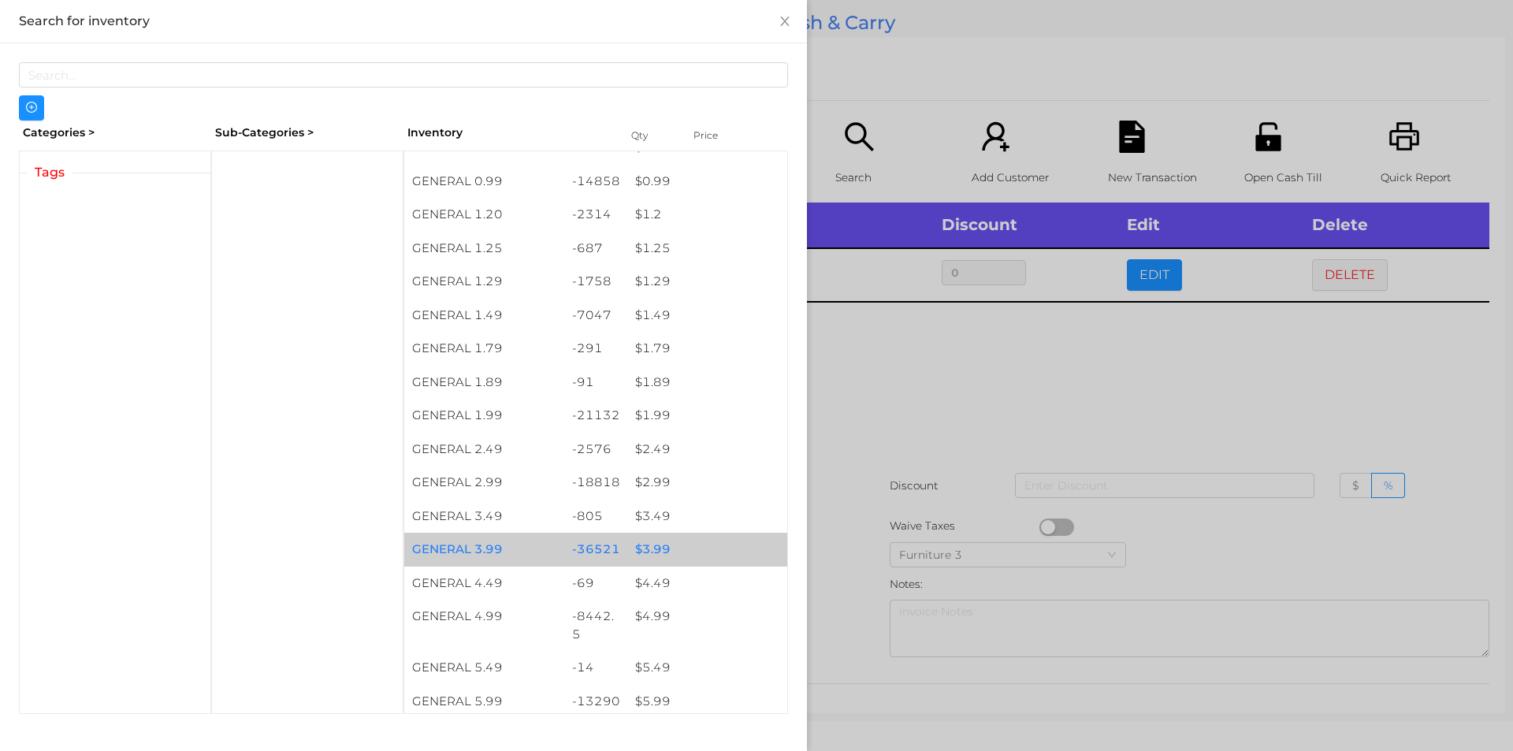
click at [650, 556] on div "$ 3.99" at bounding box center [707, 550] width 160 height 34
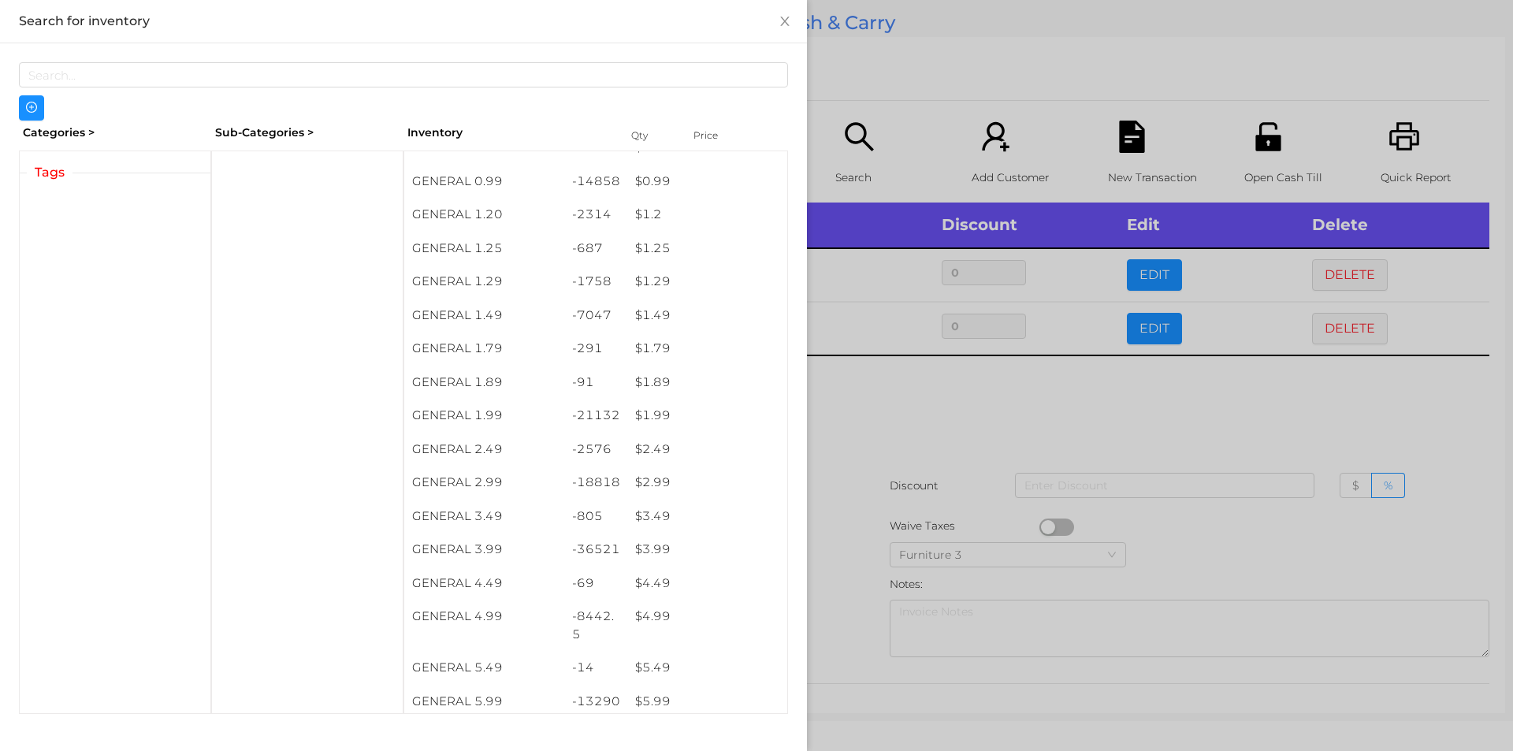
click at [909, 421] on div at bounding box center [756, 375] width 1513 height 751
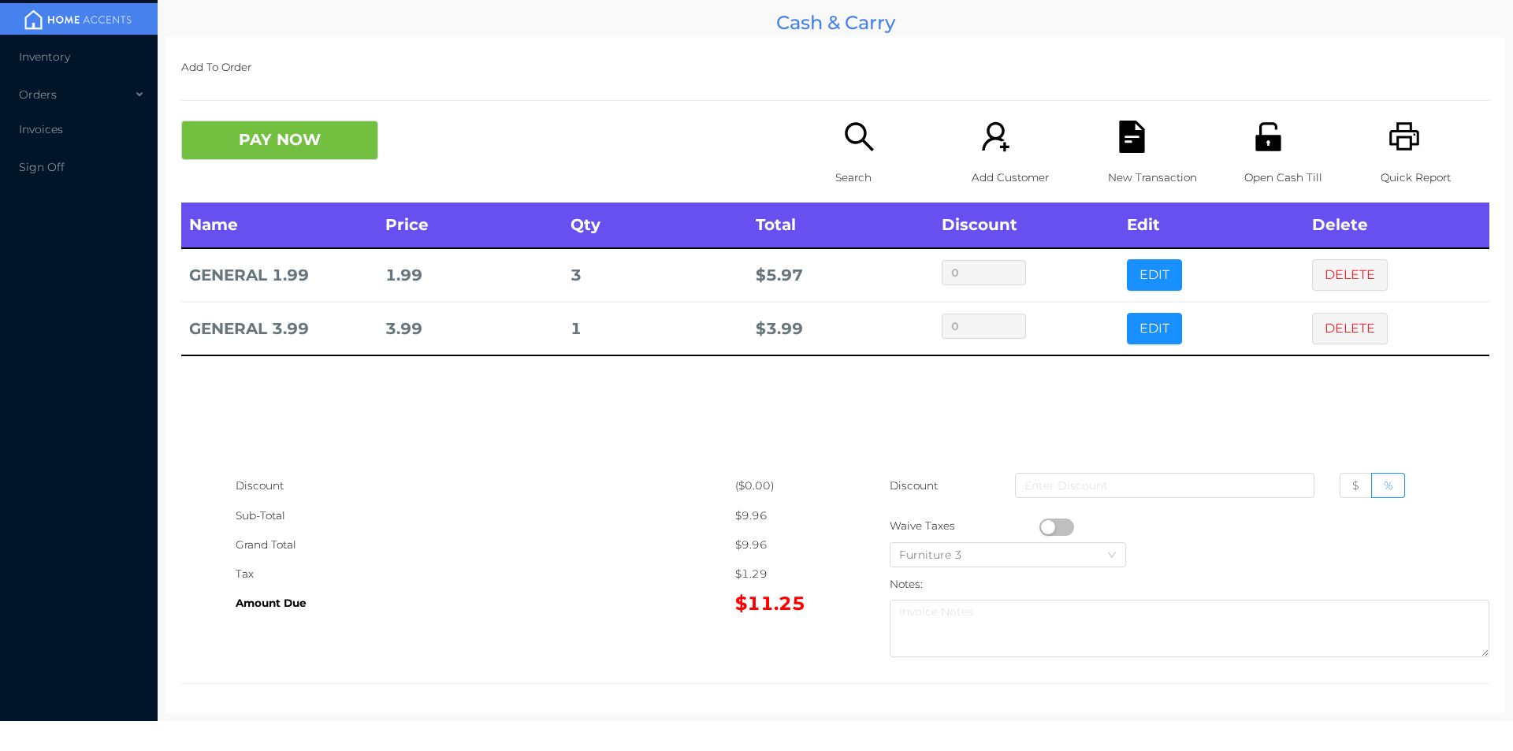
click at [851, 150] on icon "icon: search" at bounding box center [859, 137] width 32 height 32
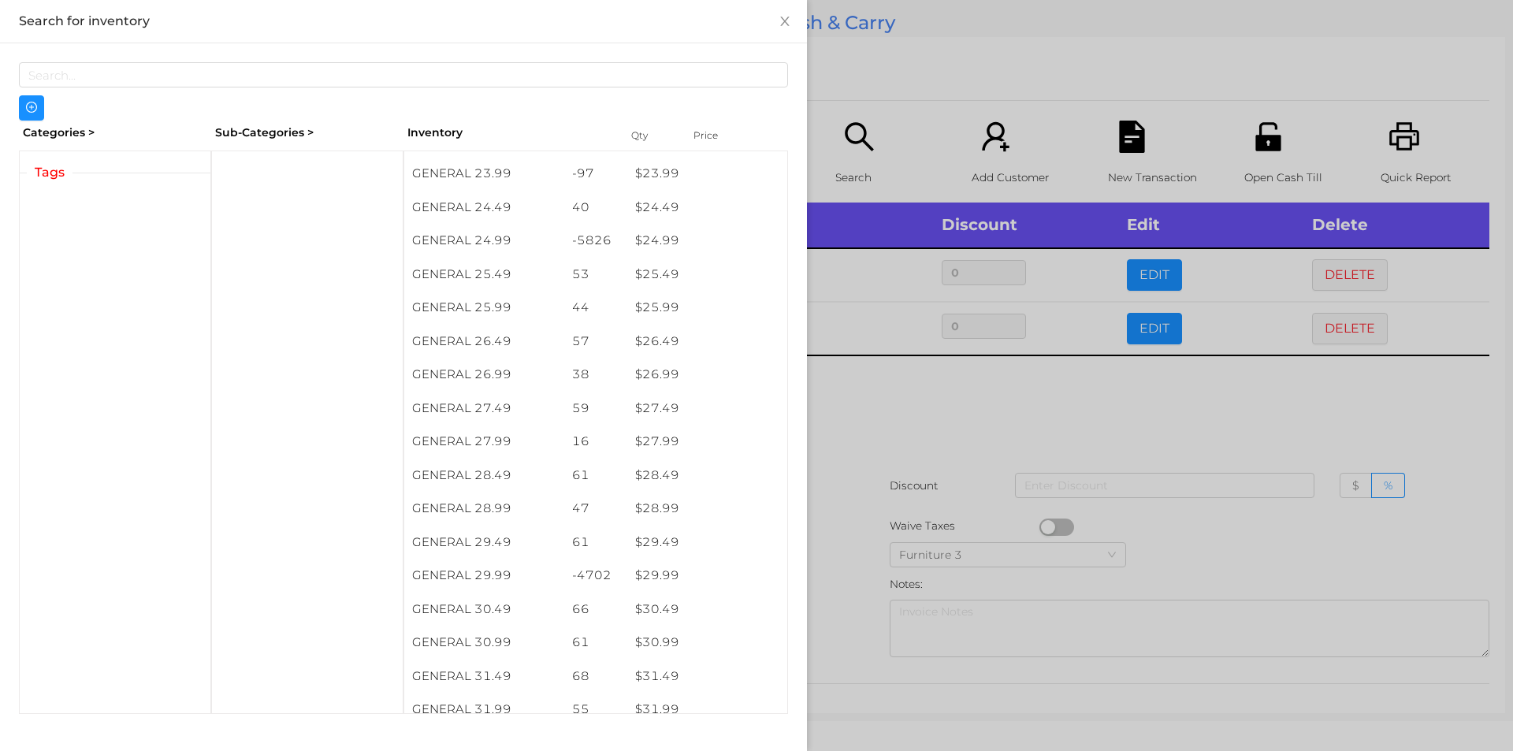
scroll to position [1960, 0]
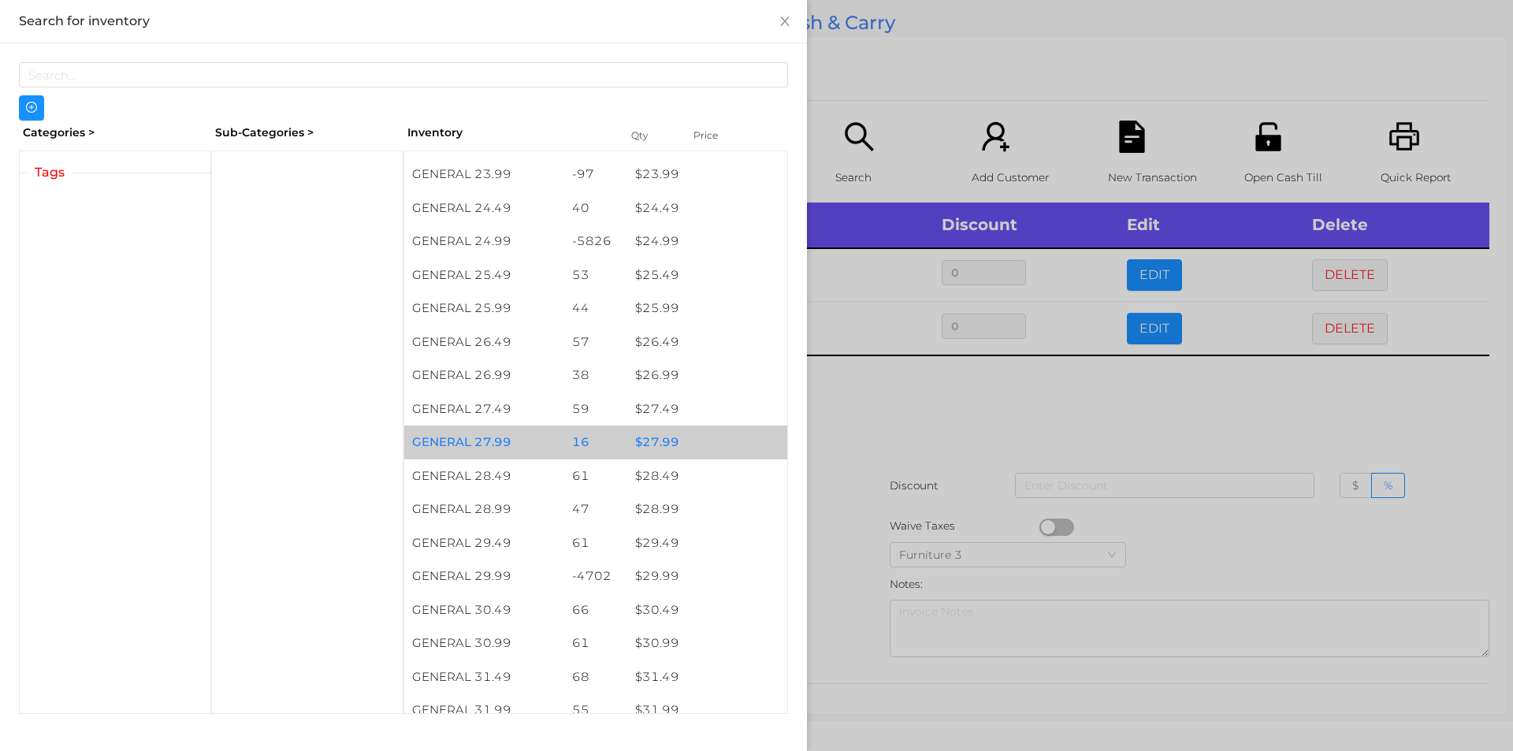
click at [646, 438] on div "$ 27.99" at bounding box center [707, 443] width 160 height 34
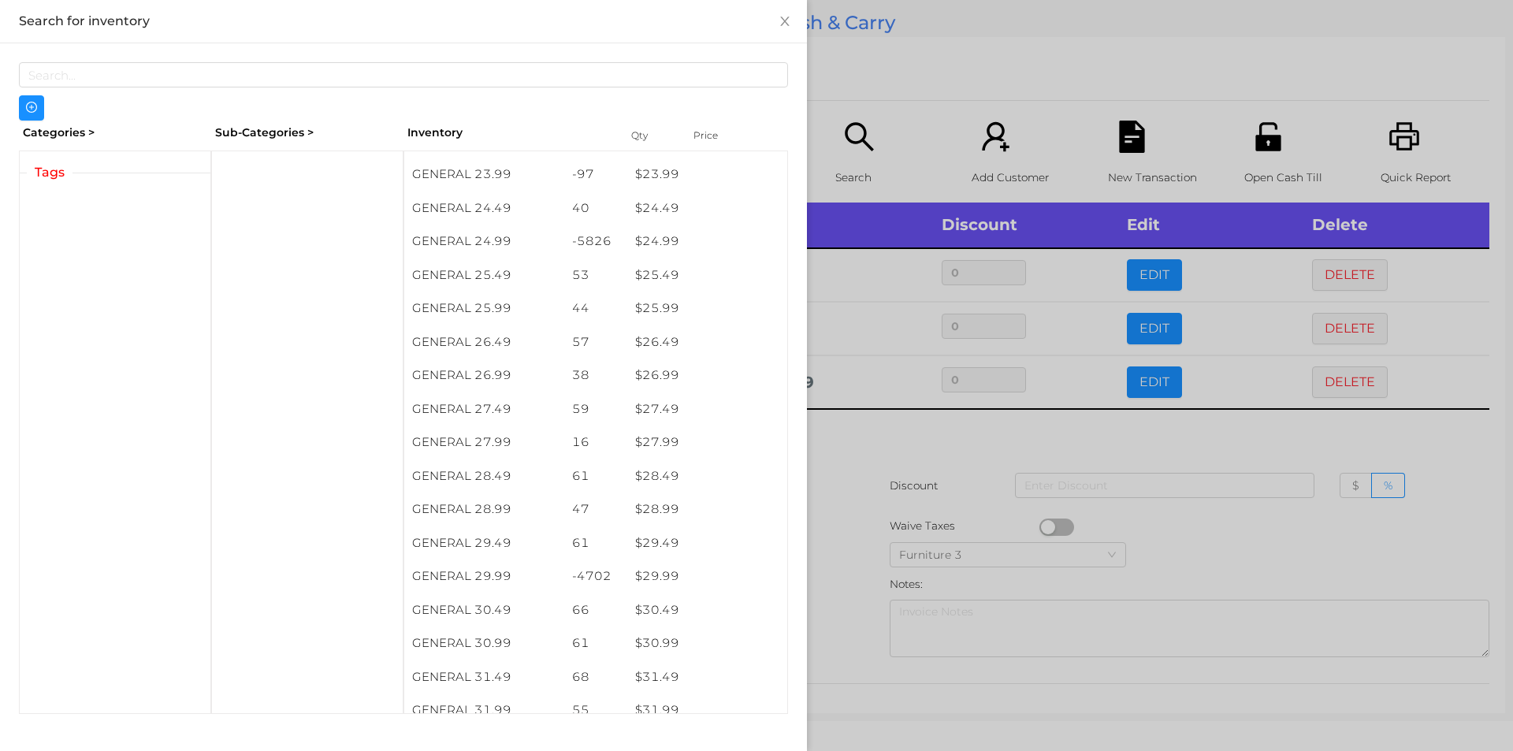
click at [864, 463] on div at bounding box center [756, 375] width 1513 height 751
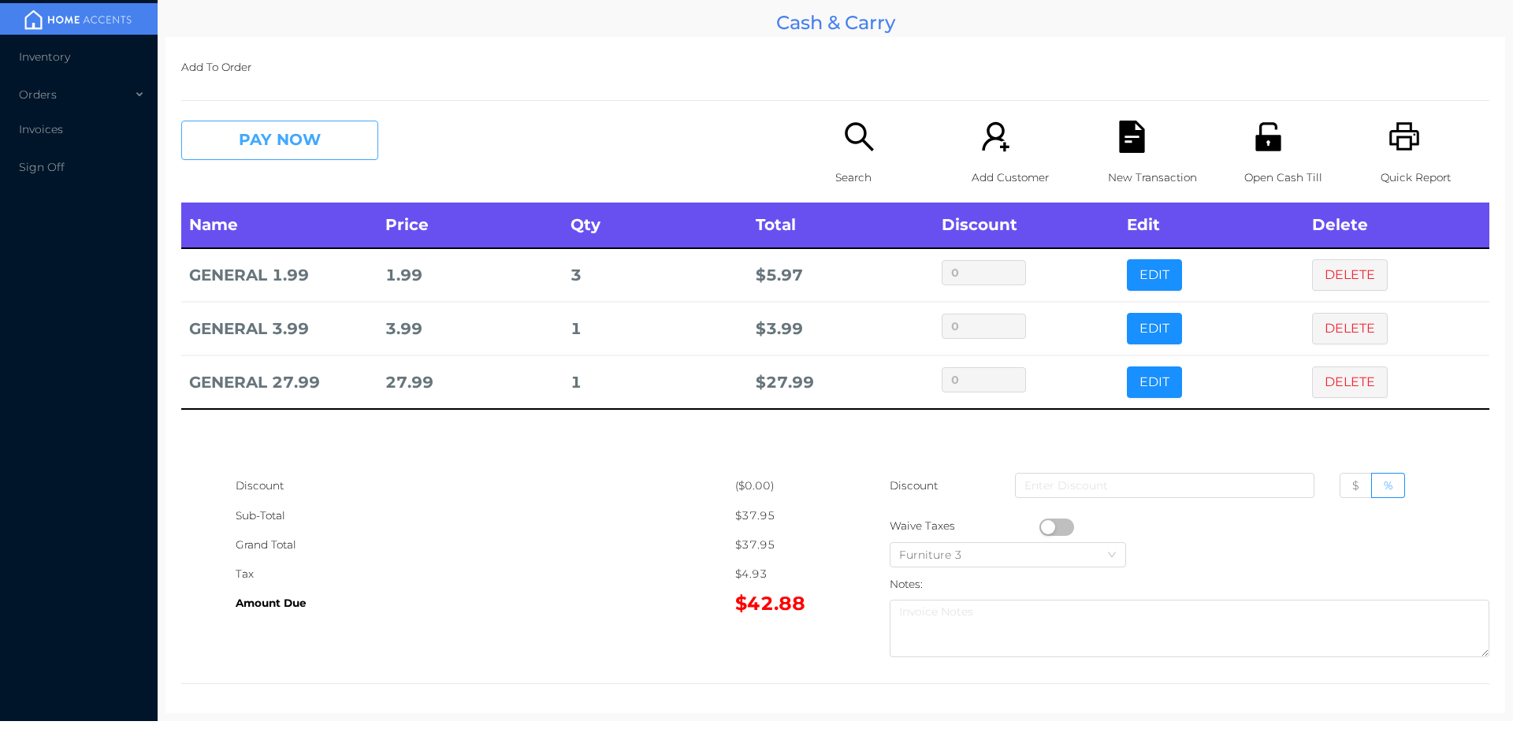
click at [310, 124] on button "PAY NOW" at bounding box center [279, 140] width 197 height 39
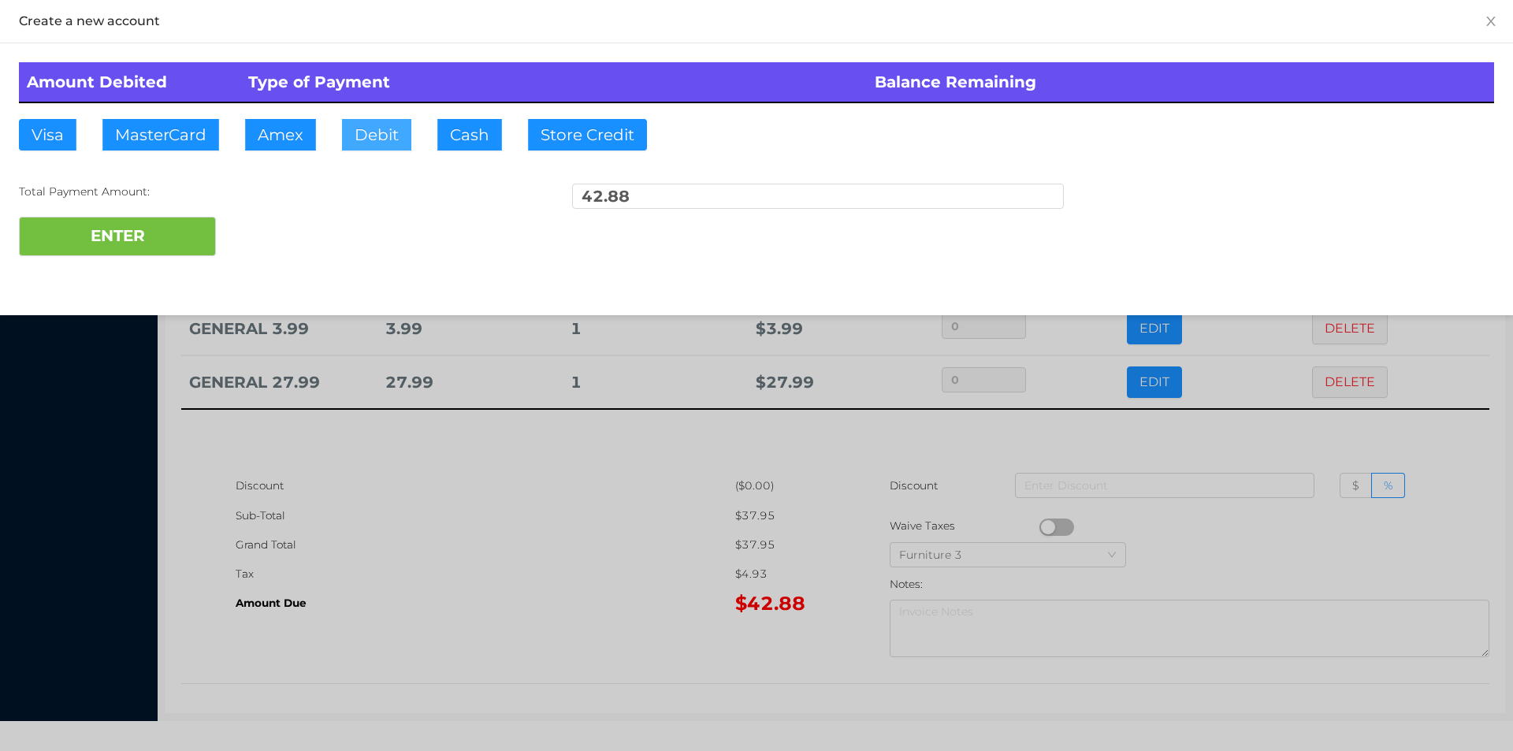
click at [361, 143] on button "Debit" at bounding box center [376, 135] width 69 height 32
click at [173, 225] on button "ENTER" at bounding box center [117, 236] width 197 height 39
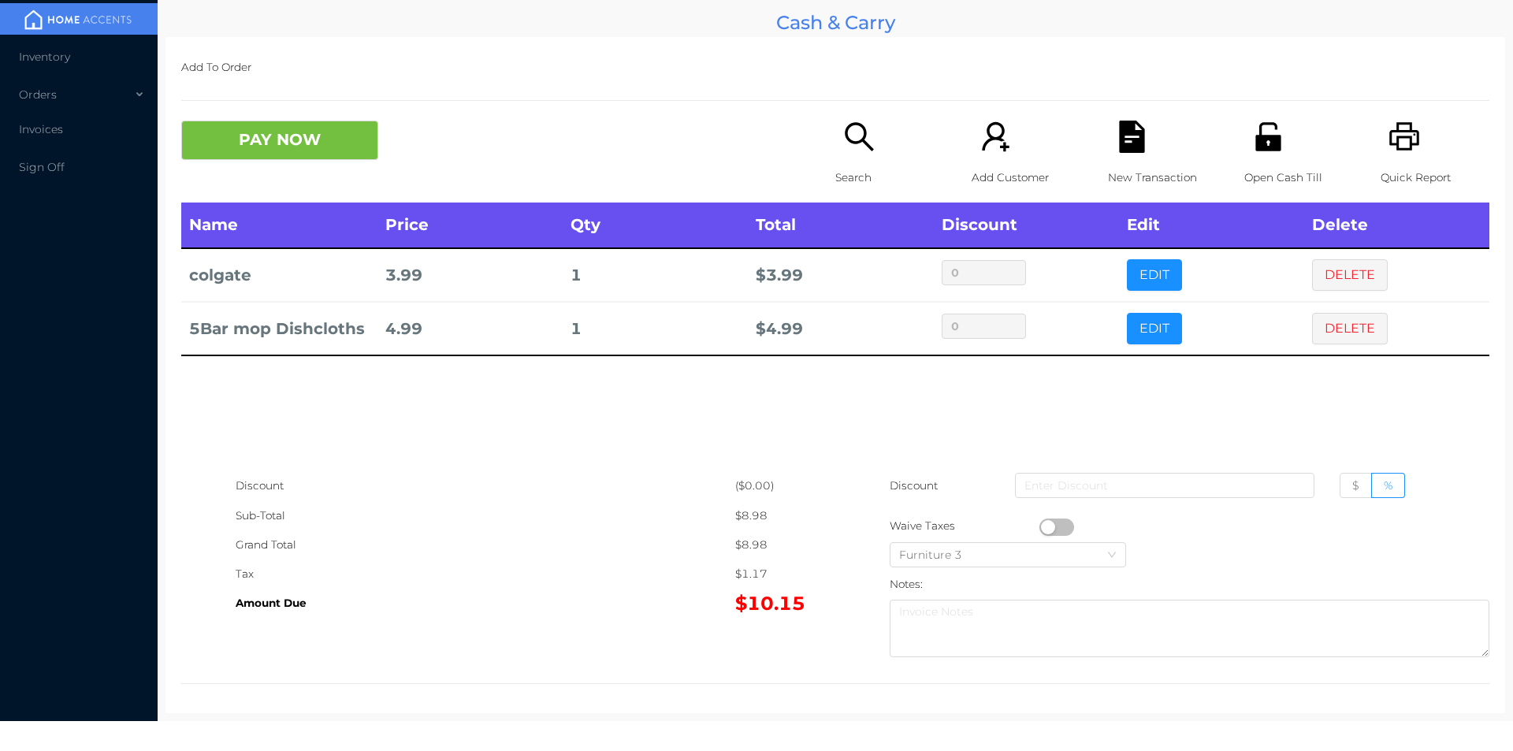
click at [843, 146] on icon "icon: search" at bounding box center [859, 137] width 32 height 32
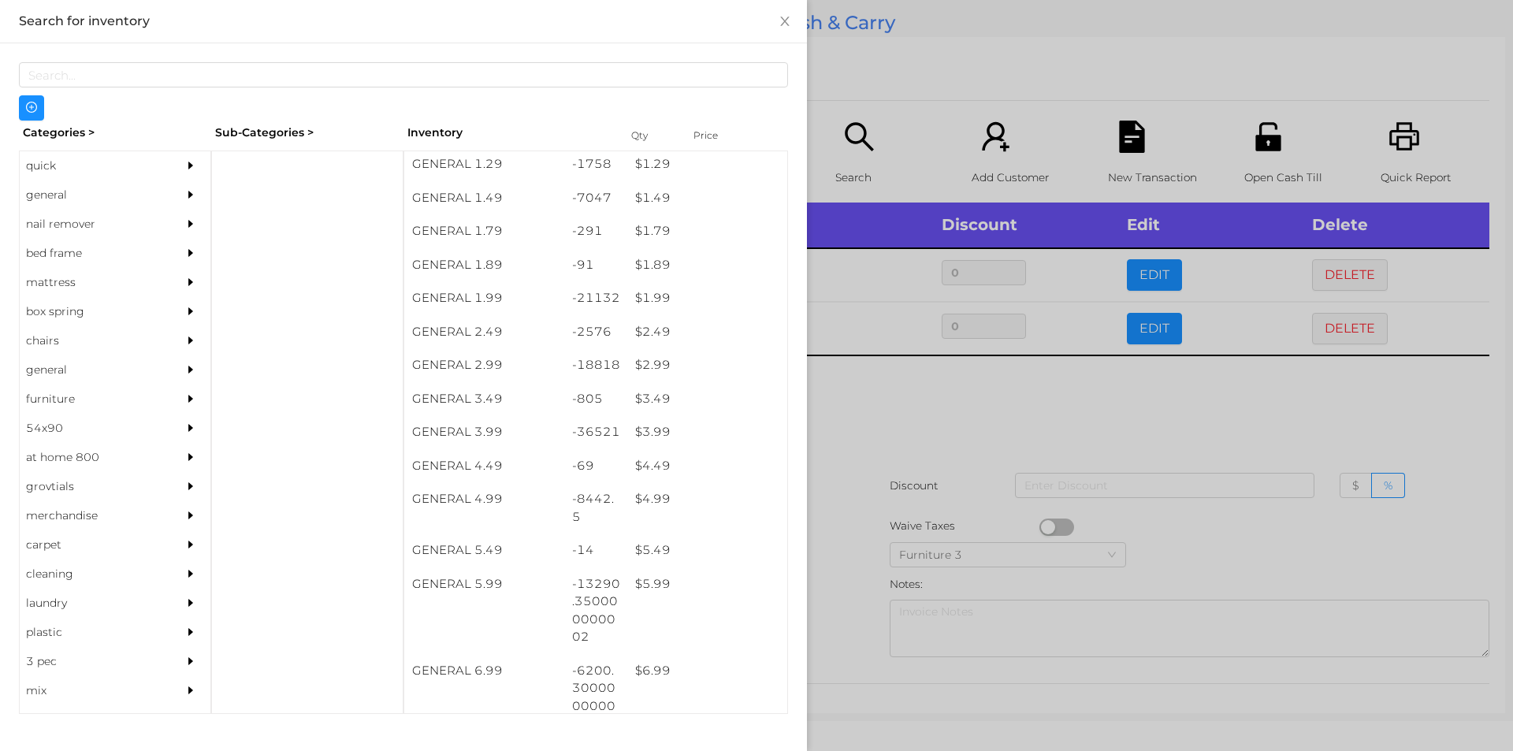
scroll to position [206, 0]
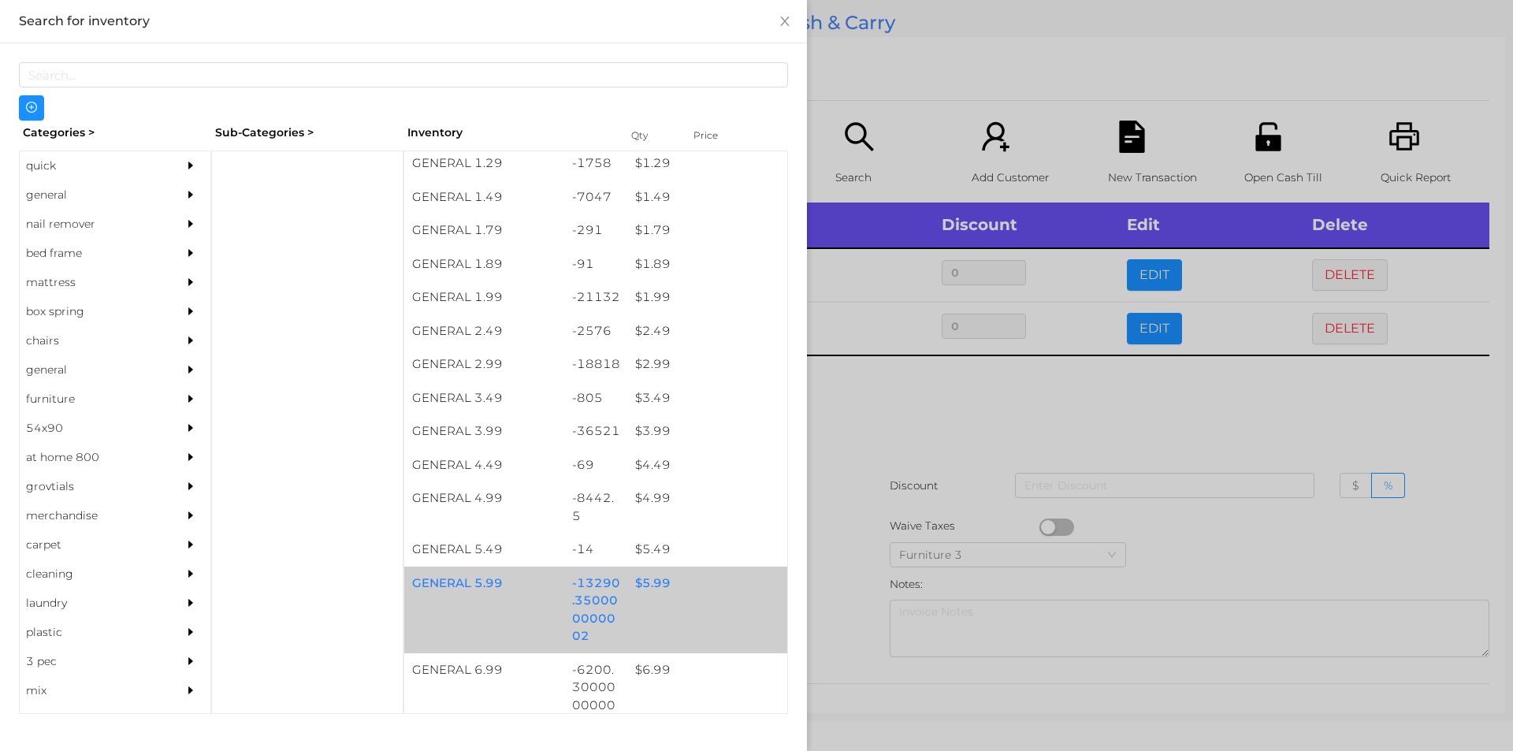
click at [647, 582] on div "$ 5.99" at bounding box center [707, 584] width 160 height 34
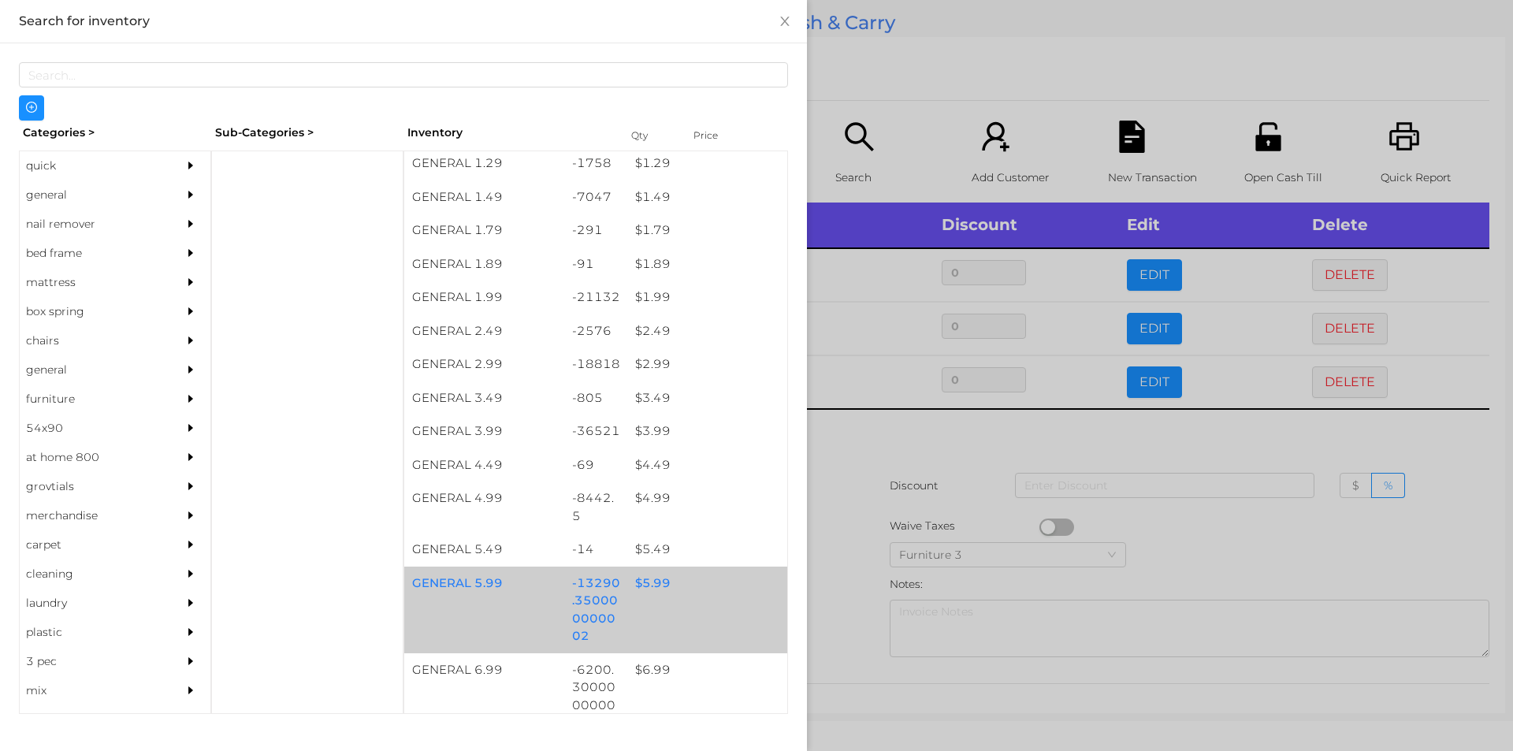
click at [649, 582] on div "$ 5.99" at bounding box center [707, 584] width 160 height 34
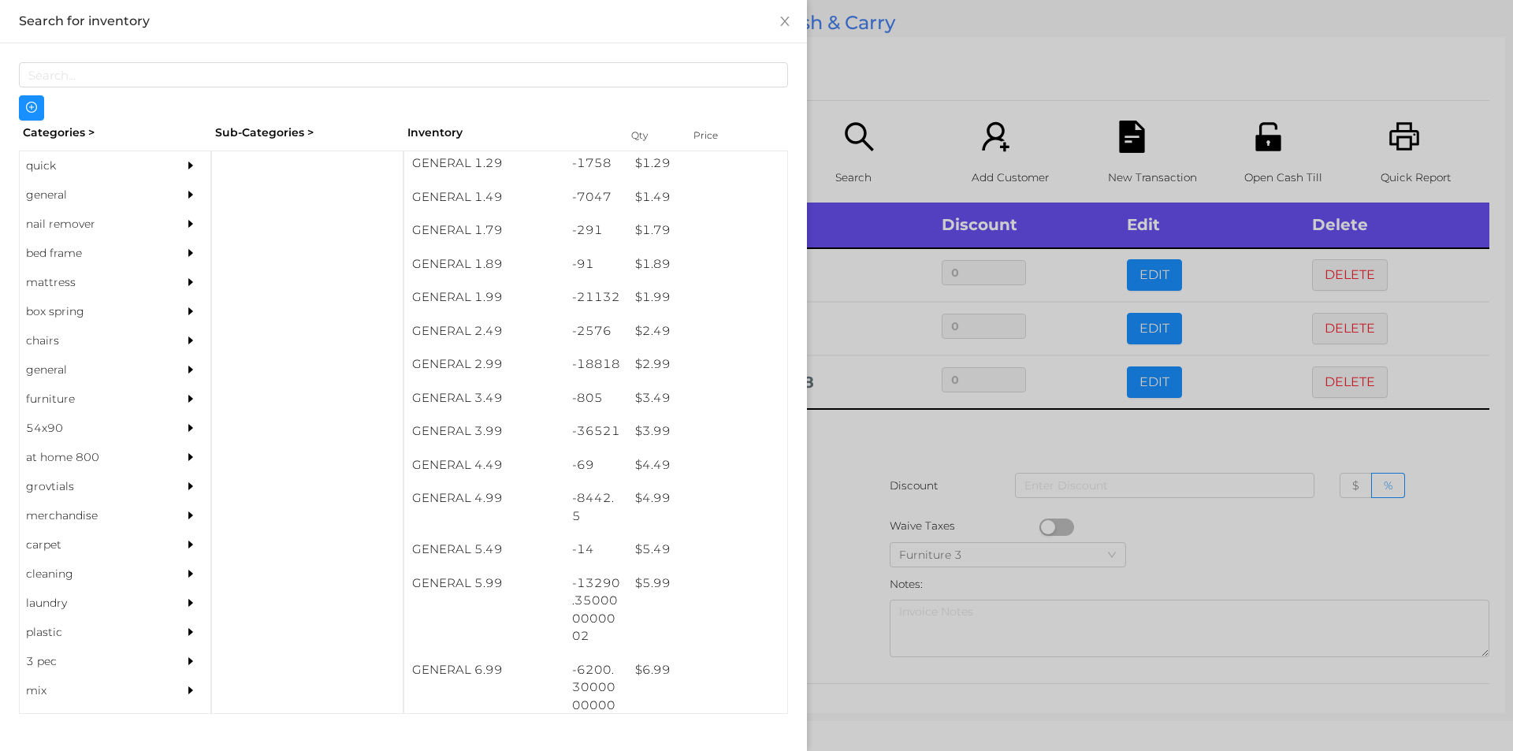
click at [857, 526] on div at bounding box center [756, 375] width 1513 height 751
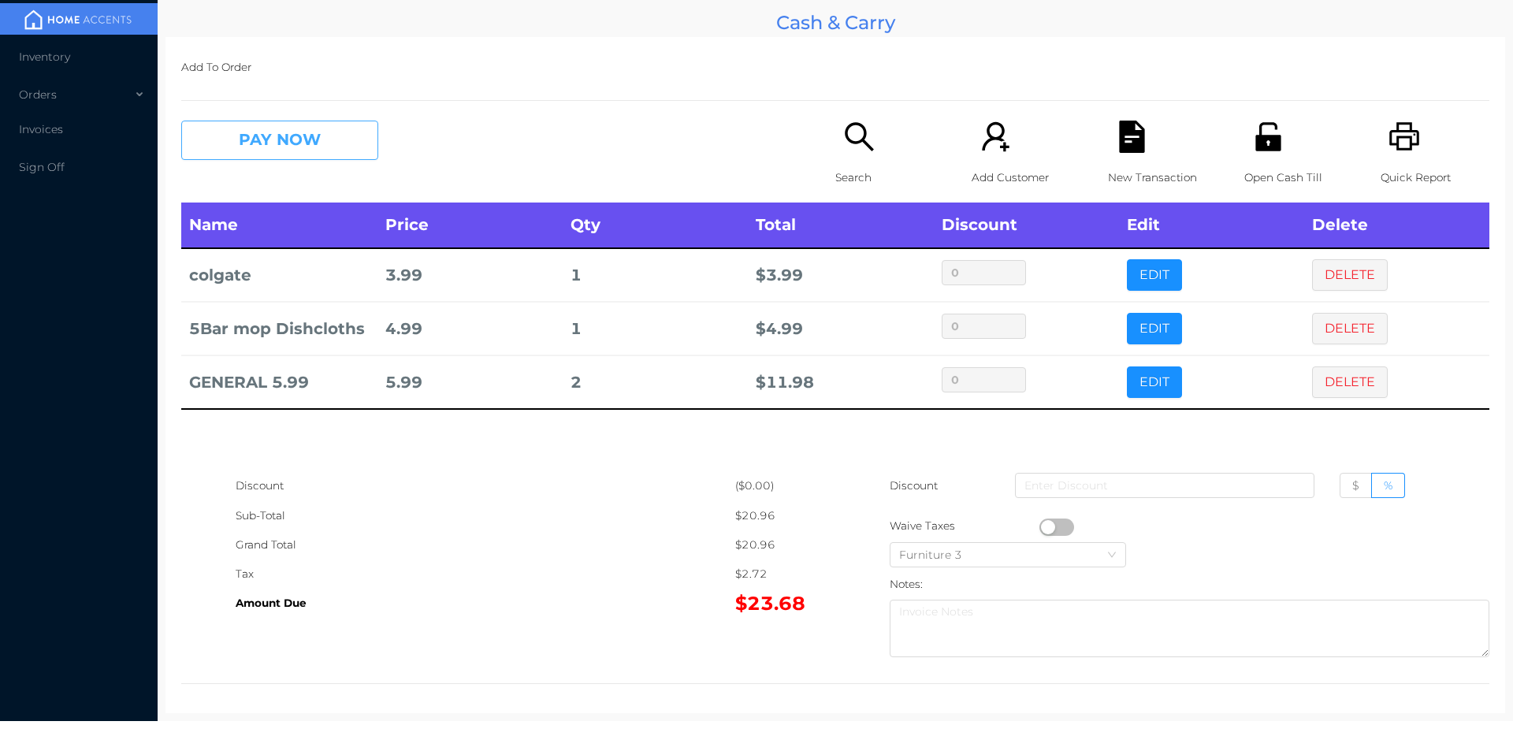
click at [313, 147] on button "PAY NOW" at bounding box center [279, 140] width 197 height 39
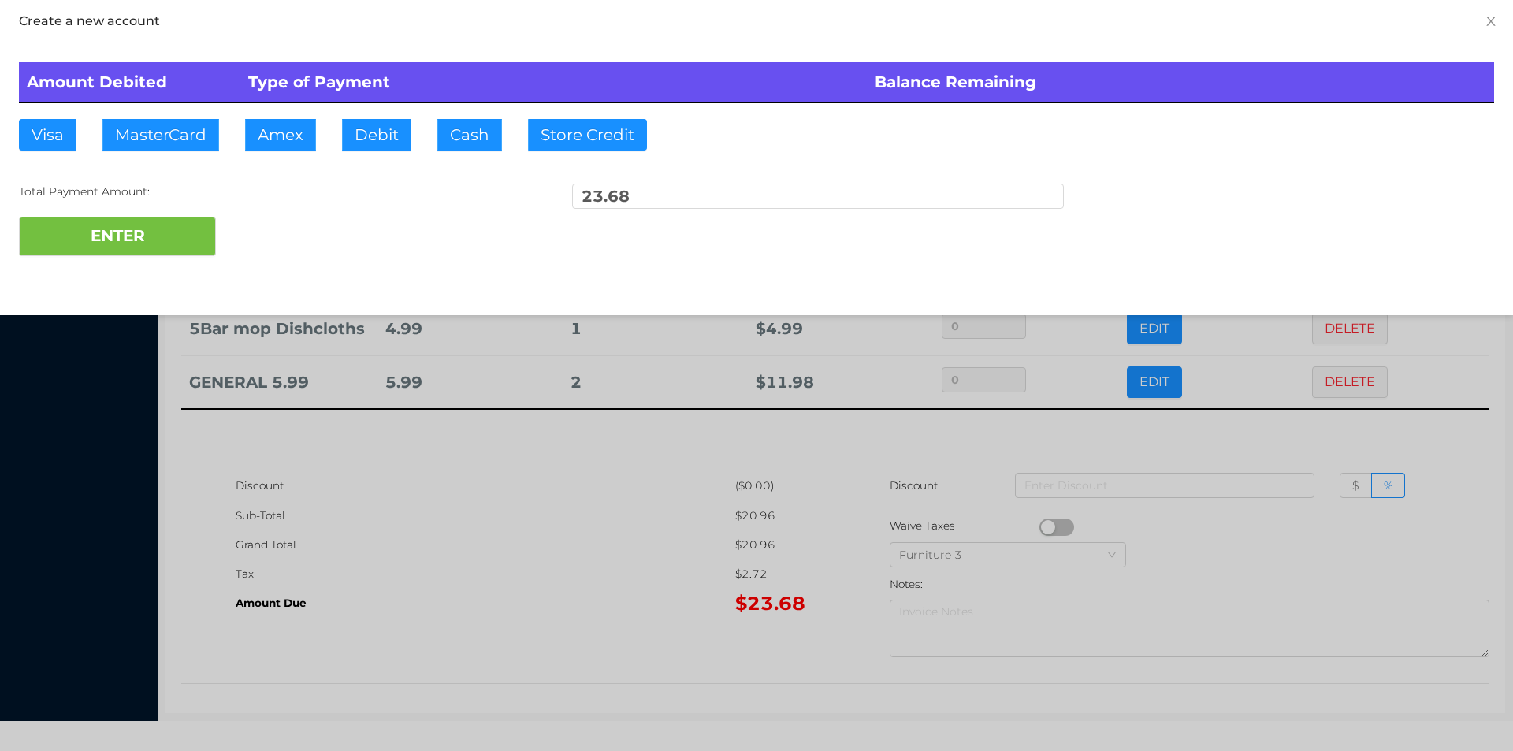
click at [1294, 544] on div at bounding box center [756, 375] width 1513 height 751
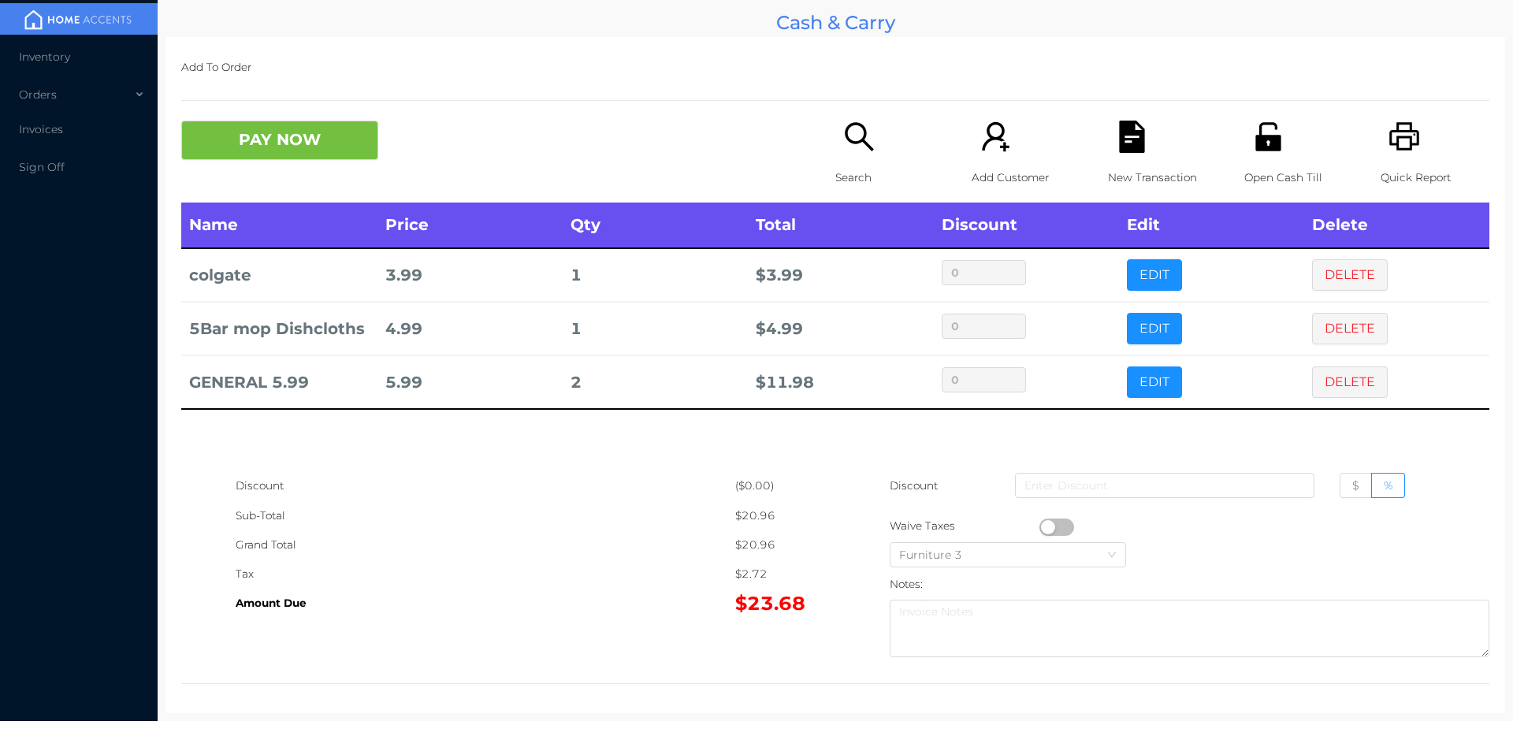
click at [1117, 169] on p "New Transaction" at bounding box center [1162, 177] width 109 height 29
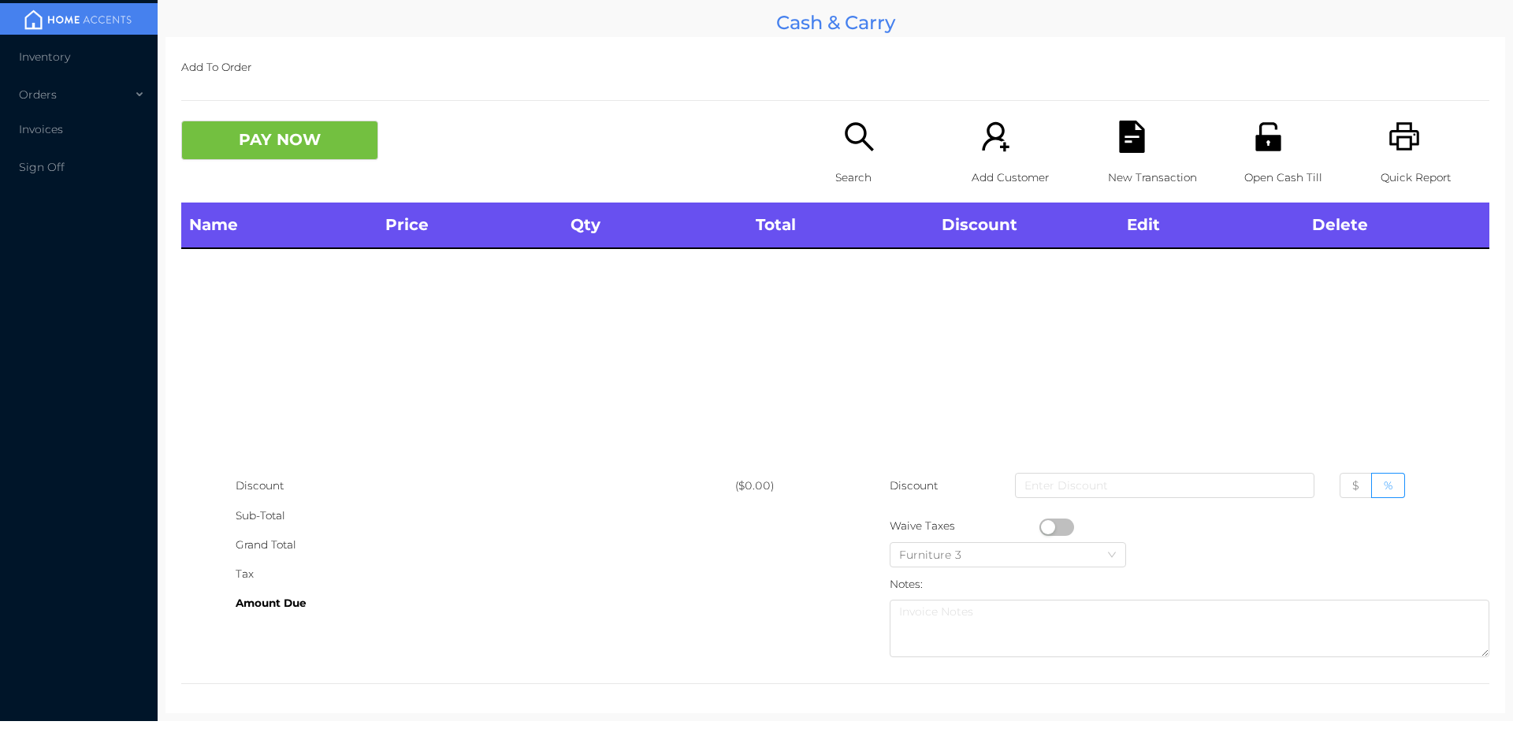
click at [835, 177] on p "Search" at bounding box center [889, 177] width 109 height 29
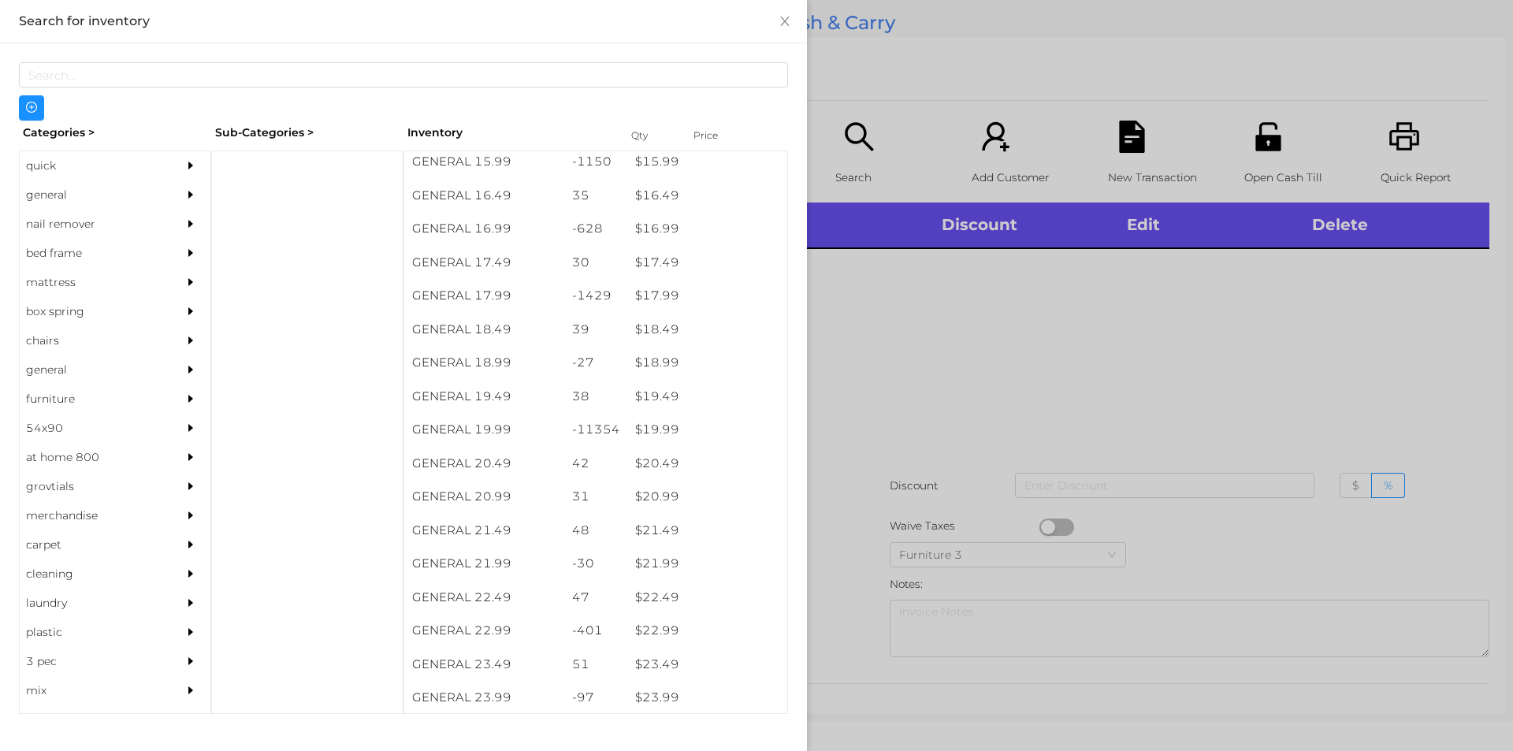
scroll to position [1436, 0]
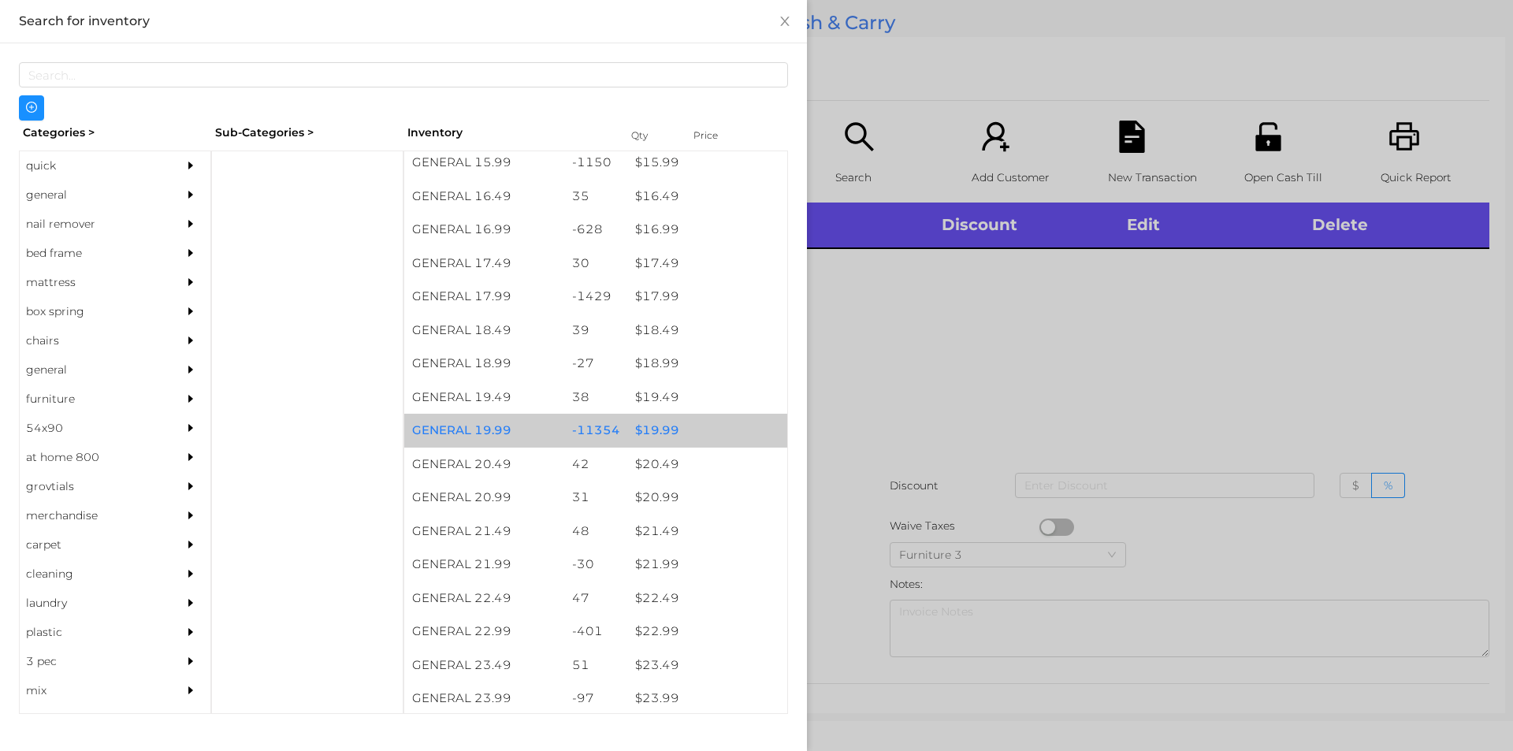
click at [653, 430] on div "$ 19.99" at bounding box center [707, 431] width 160 height 34
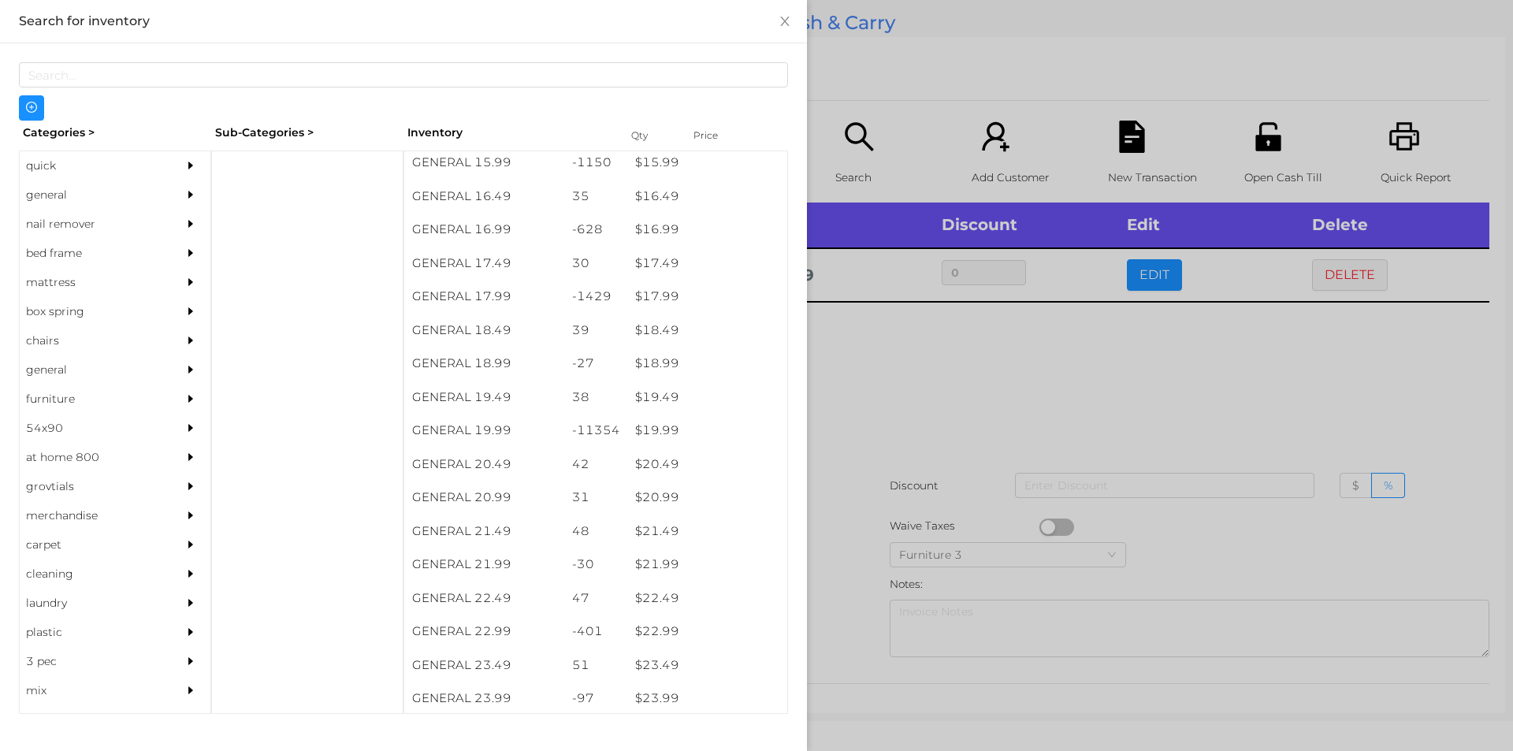
click at [879, 393] on div at bounding box center [756, 375] width 1513 height 751
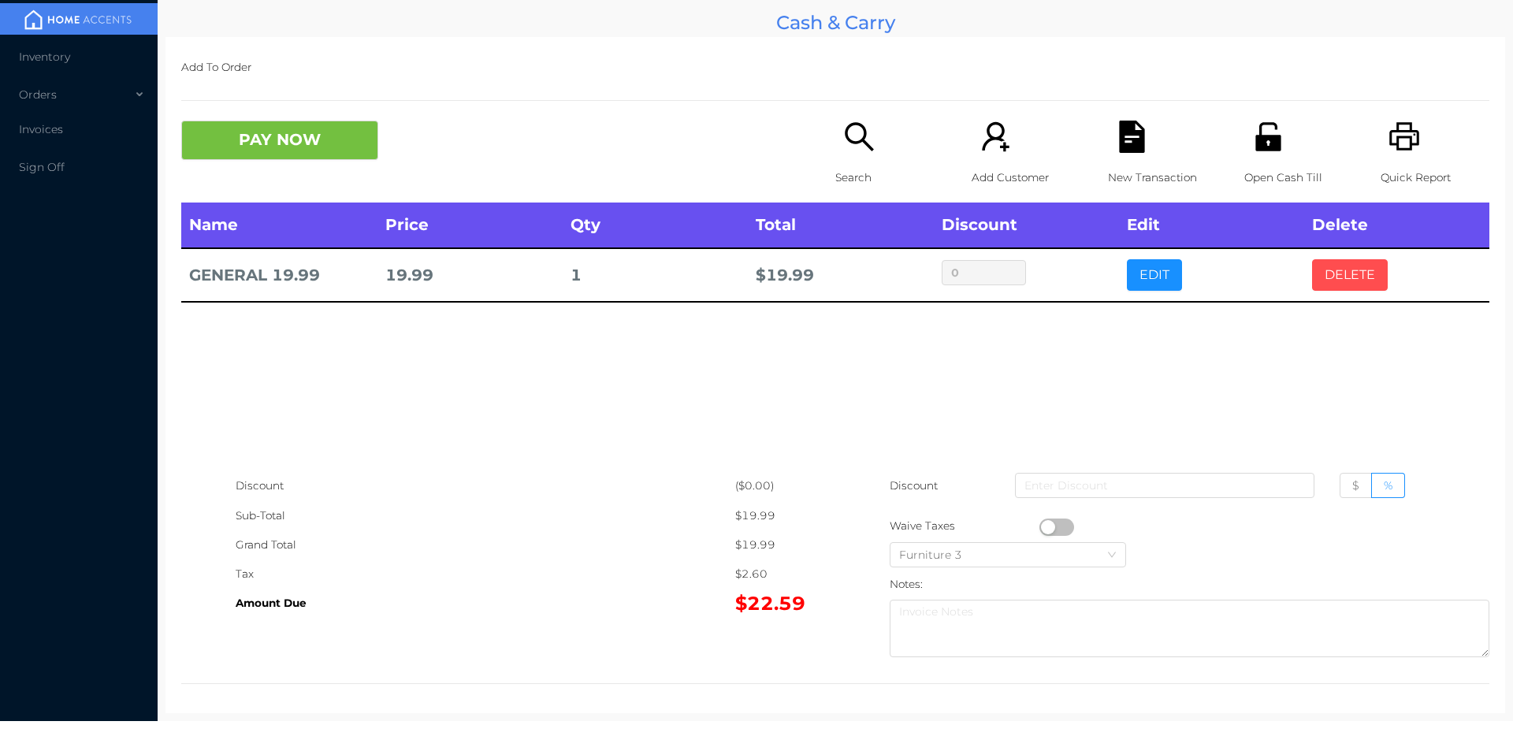
click at [1329, 276] on button "DELETE" at bounding box center [1350, 275] width 76 height 32
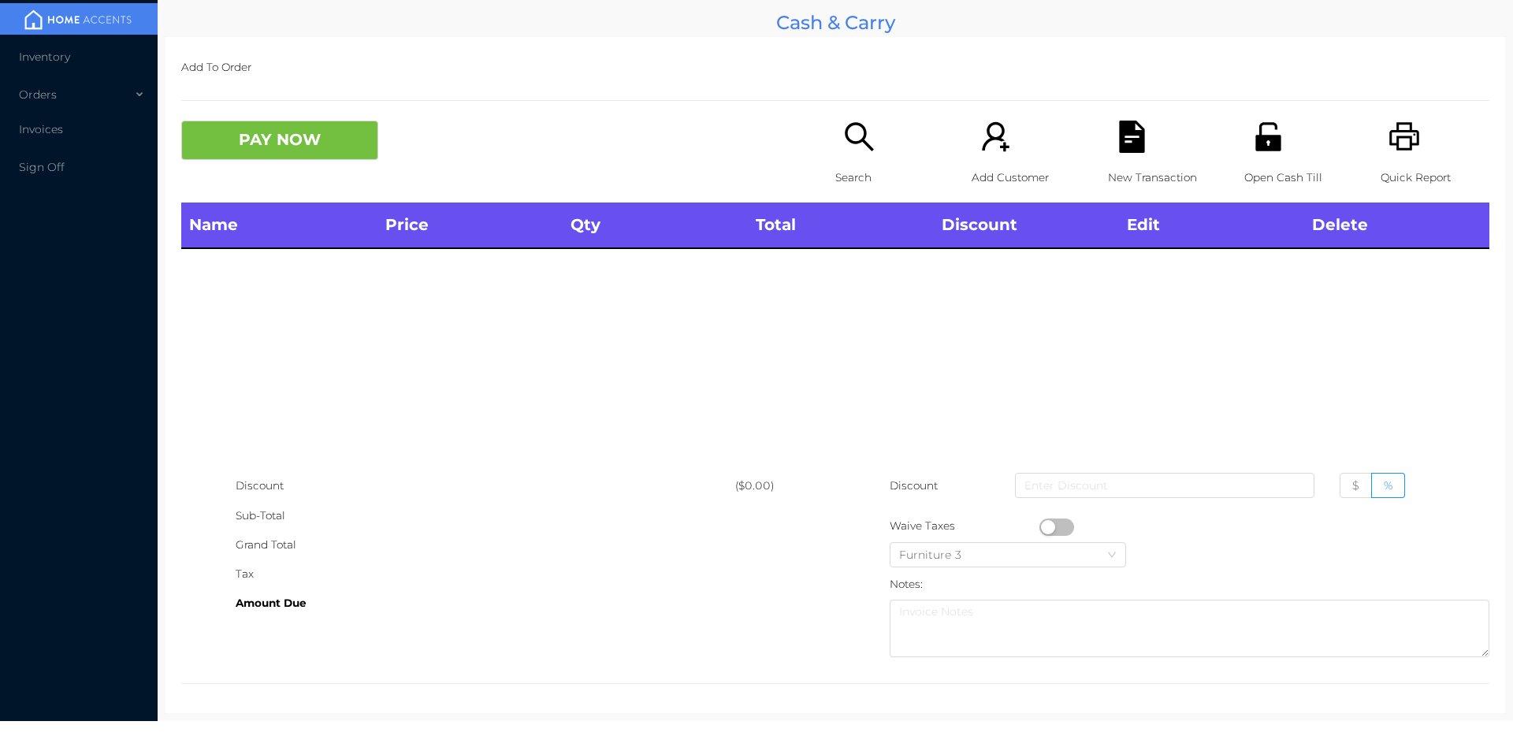
click at [1407, 152] on icon "icon: printer" at bounding box center [1405, 137] width 32 height 32
click at [344, 147] on button "PAY NOW" at bounding box center [279, 140] width 197 height 39
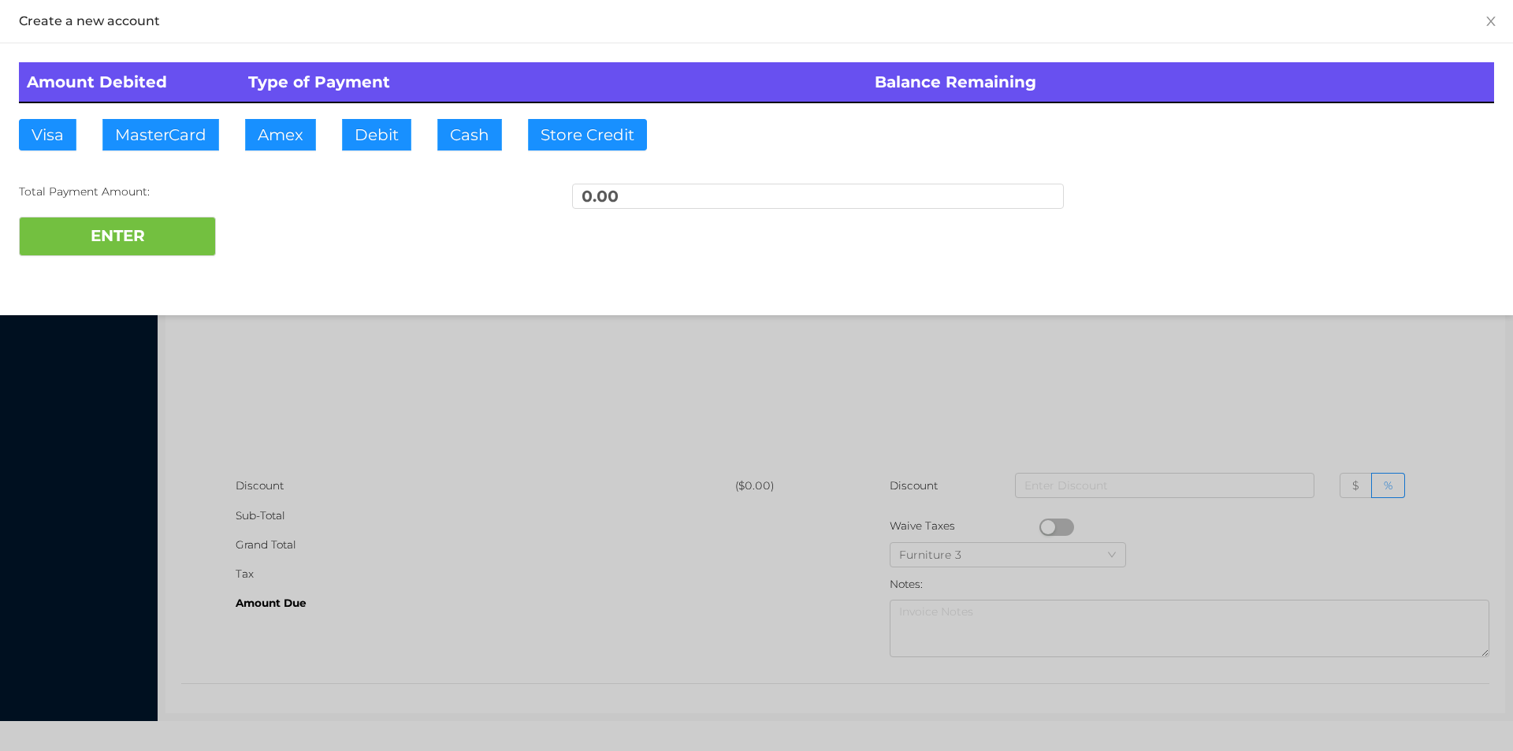
click at [1311, 351] on div at bounding box center [756, 375] width 1513 height 751
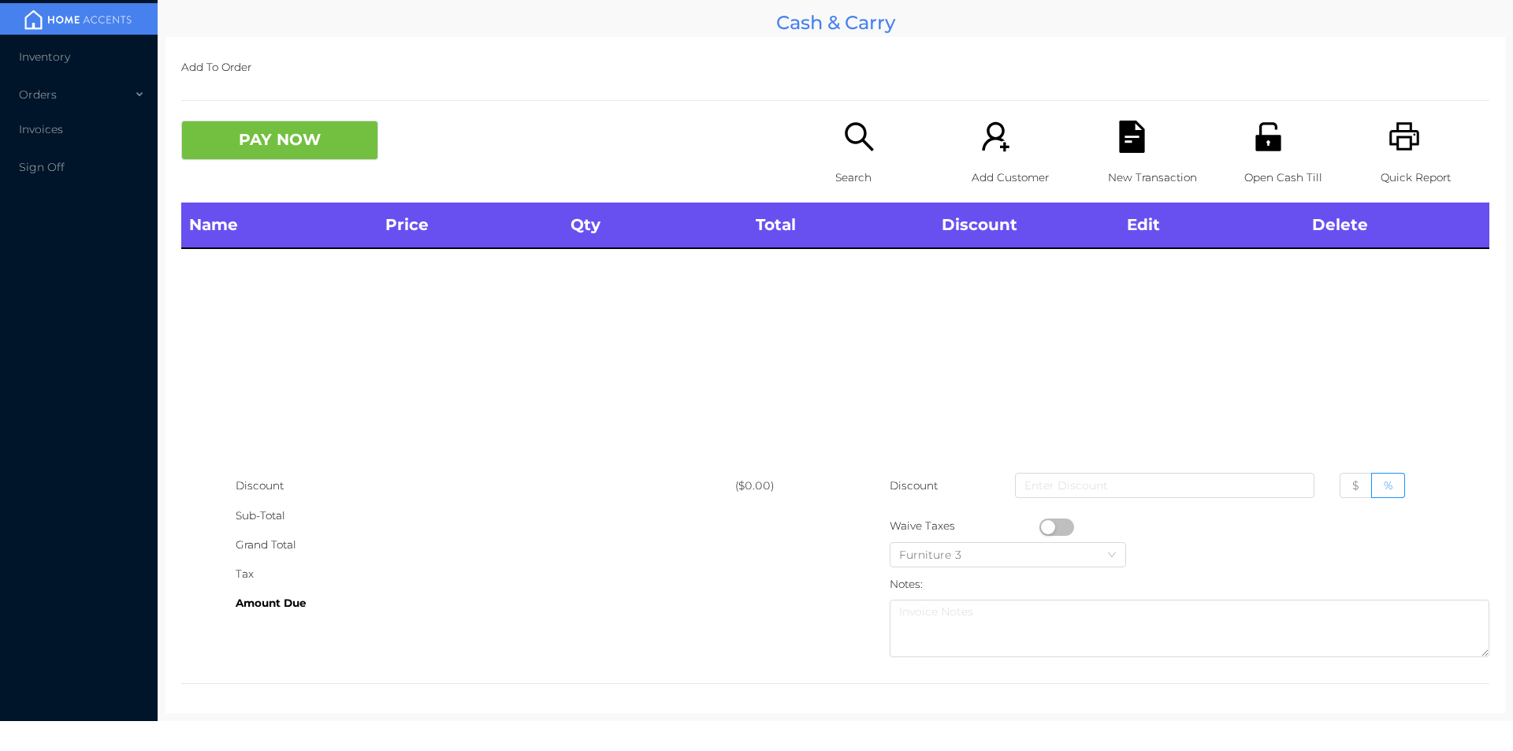
click at [857, 158] on div "Search" at bounding box center [889, 162] width 109 height 82
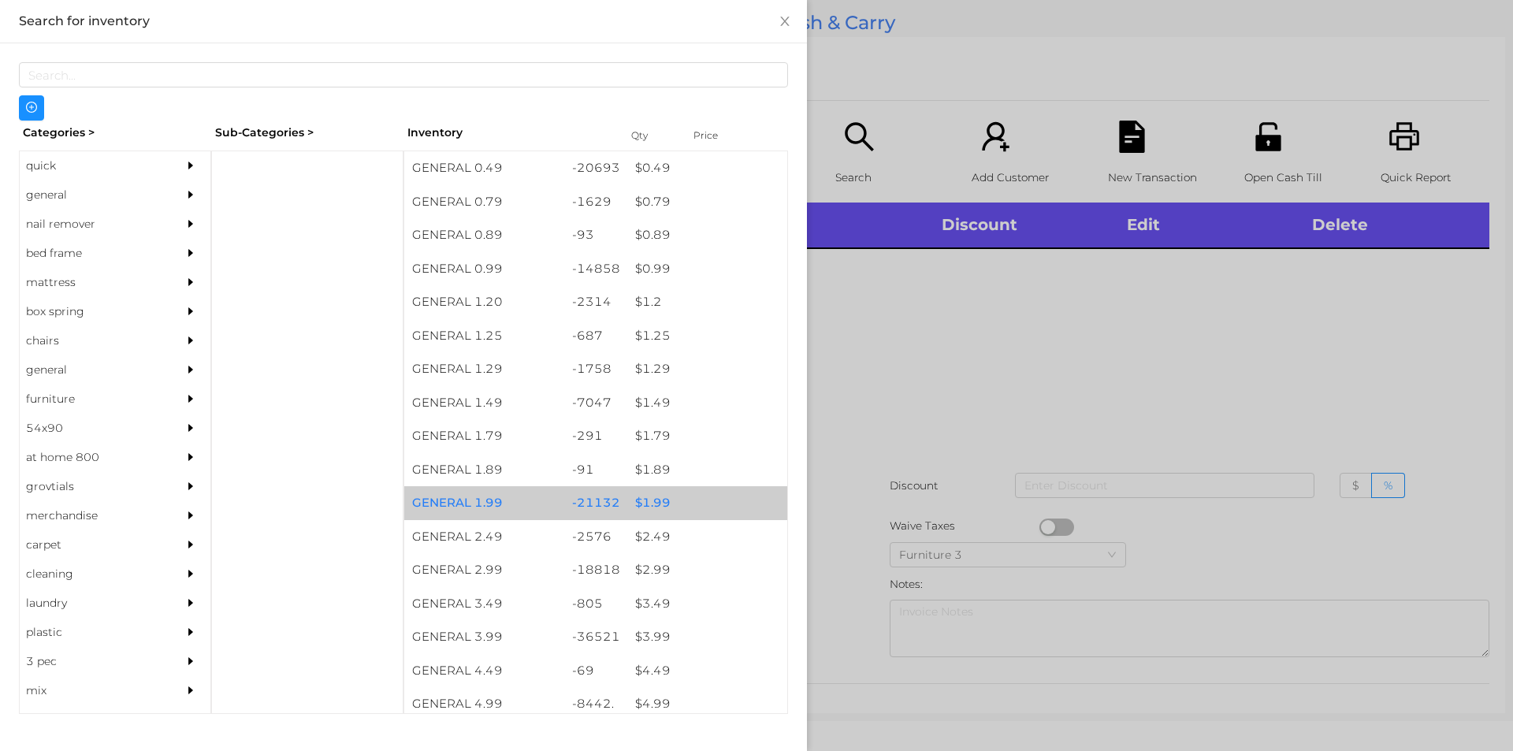
click at [647, 496] on div "$ 1.99" at bounding box center [707, 503] width 160 height 34
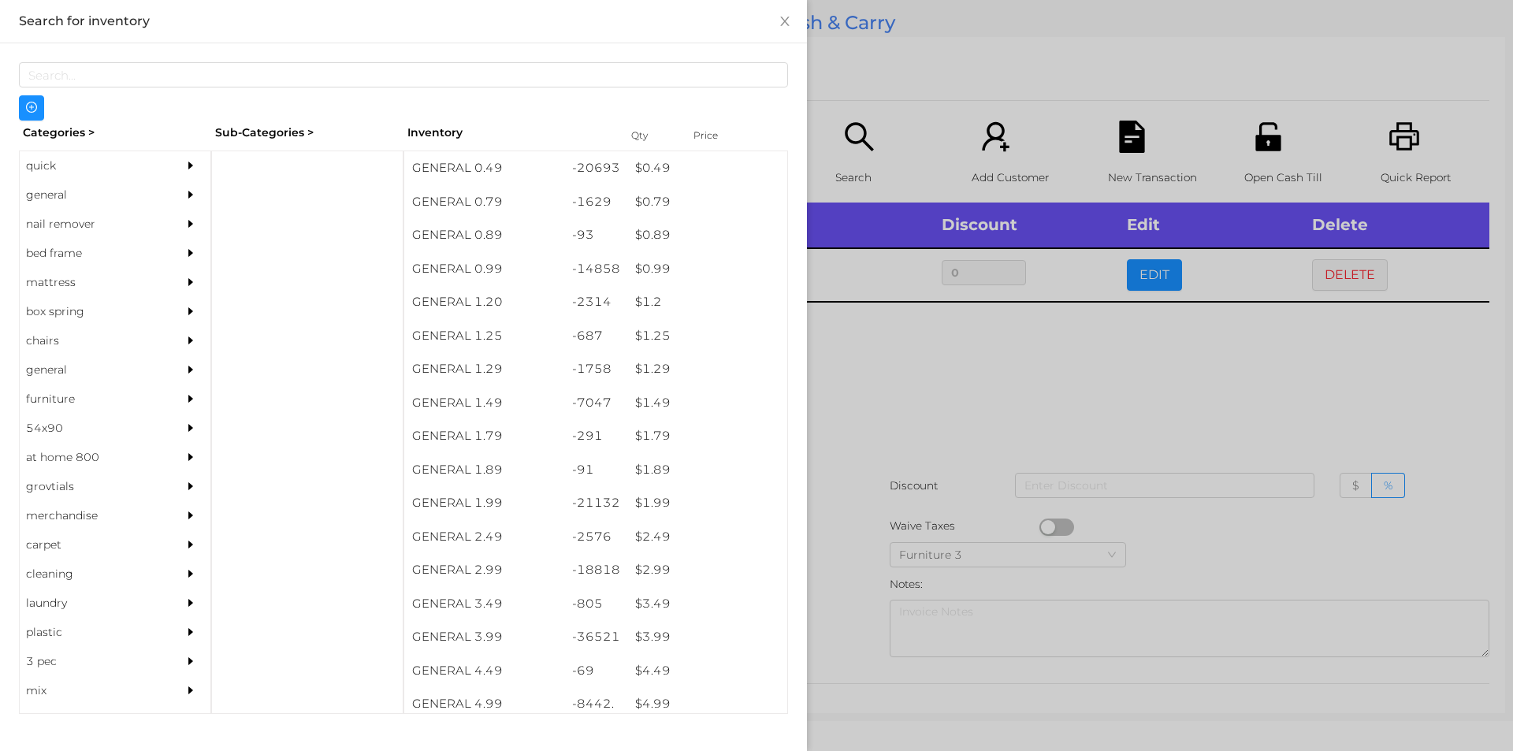
click at [864, 387] on div at bounding box center [756, 375] width 1513 height 751
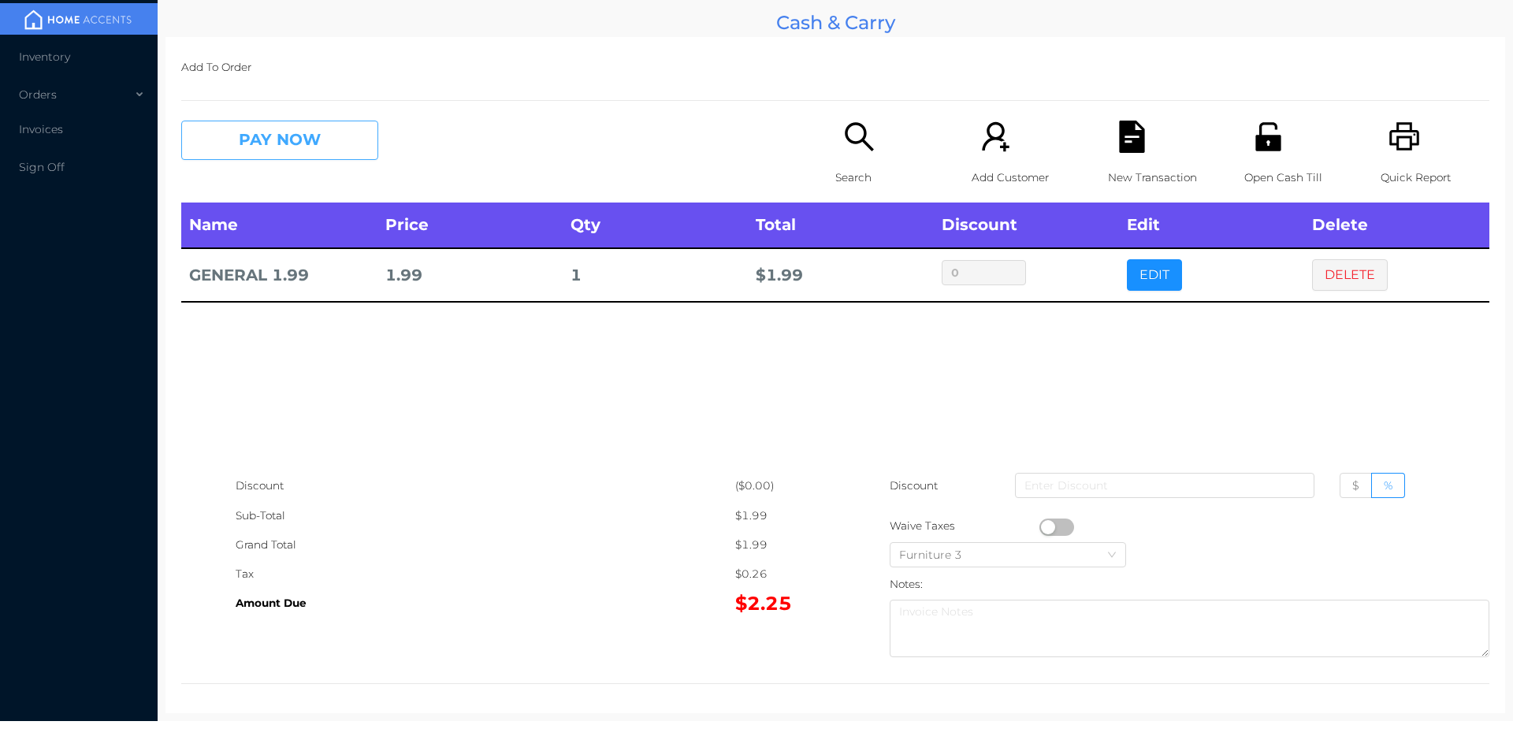
click at [328, 147] on button "PAY NOW" at bounding box center [279, 140] width 197 height 39
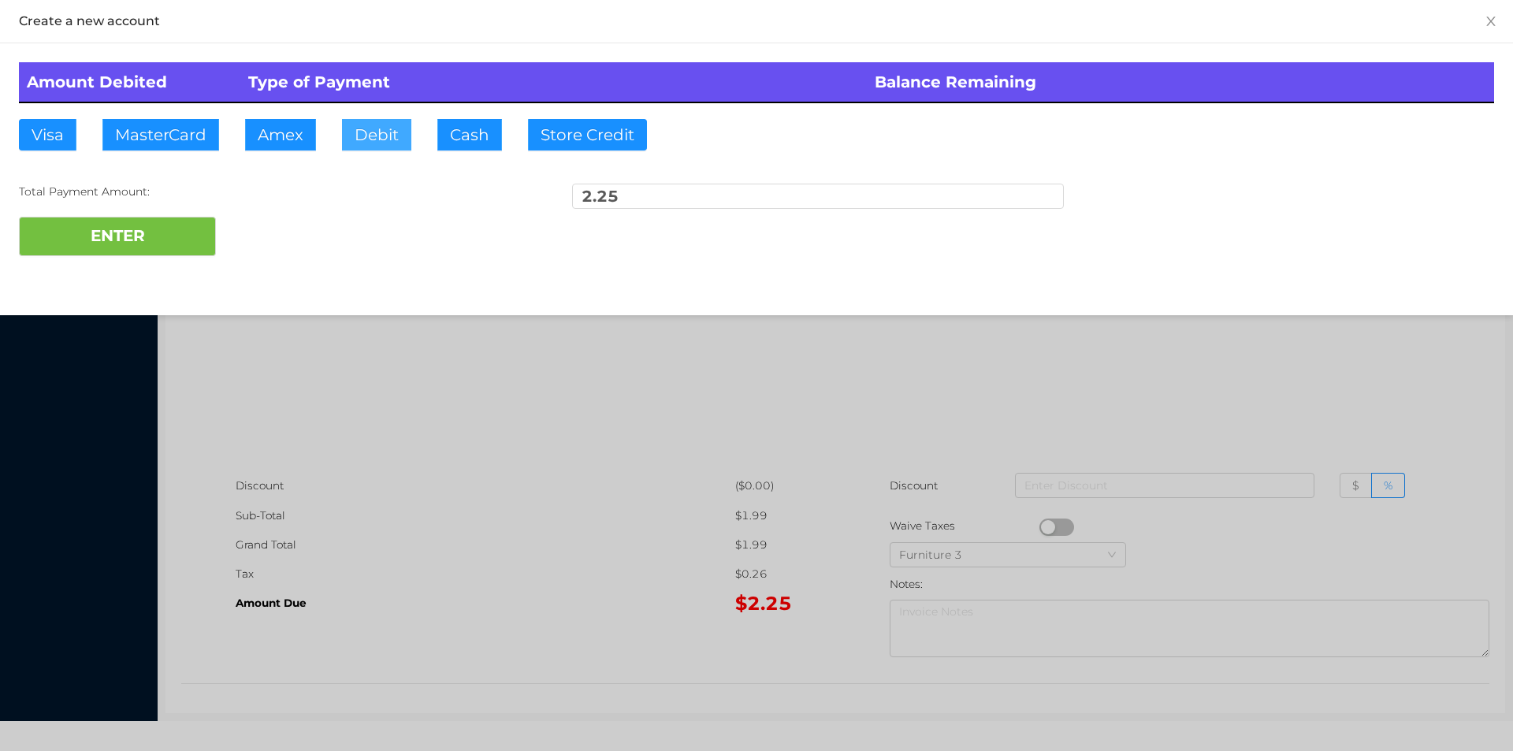
click at [377, 145] on button "Debit" at bounding box center [376, 135] width 69 height 32
click at [152, 255] on button "ENTER" at bounding box center [117, 236] width 197 height 39
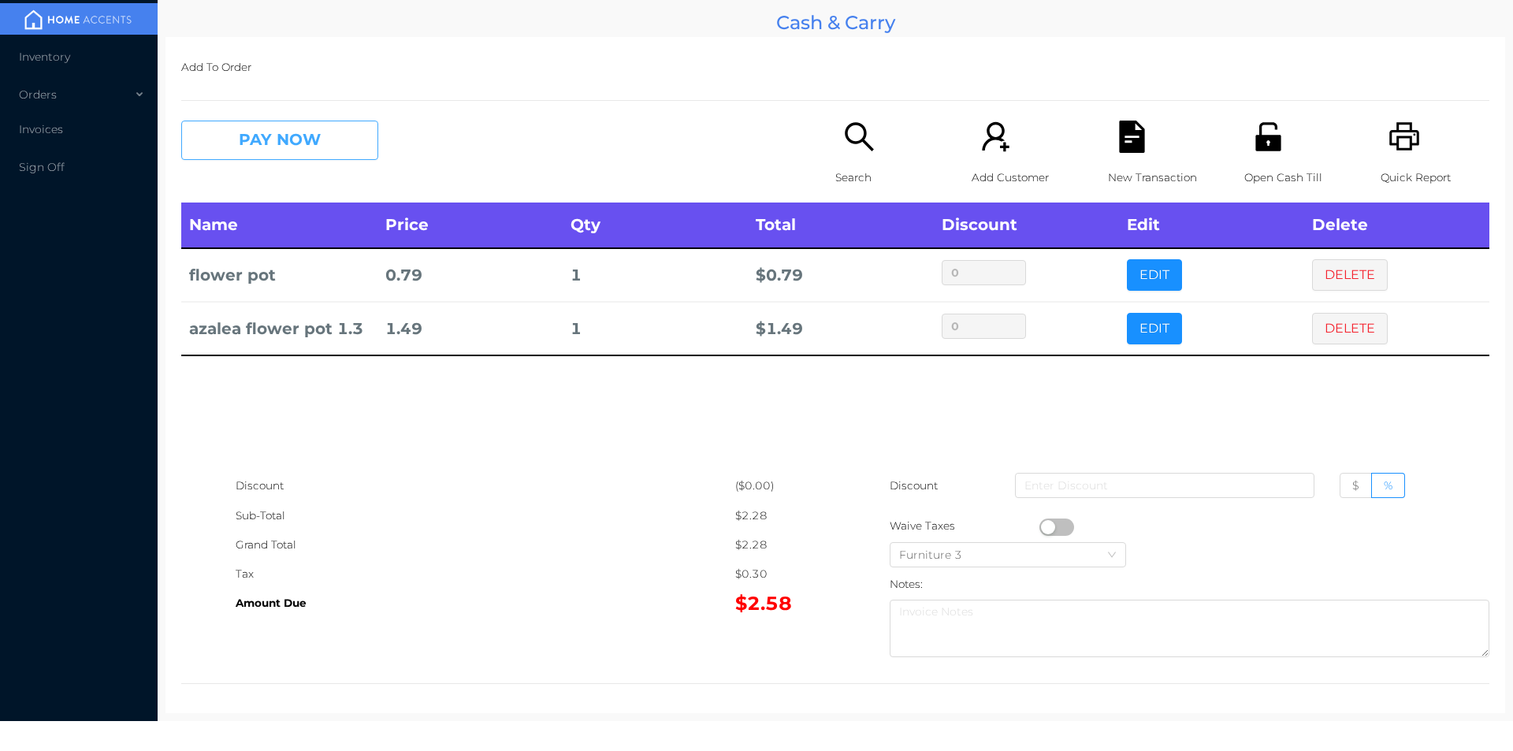
click at [276, 159] on button "PAY NOW" at bounding box center [279, 140] width 197 height 39
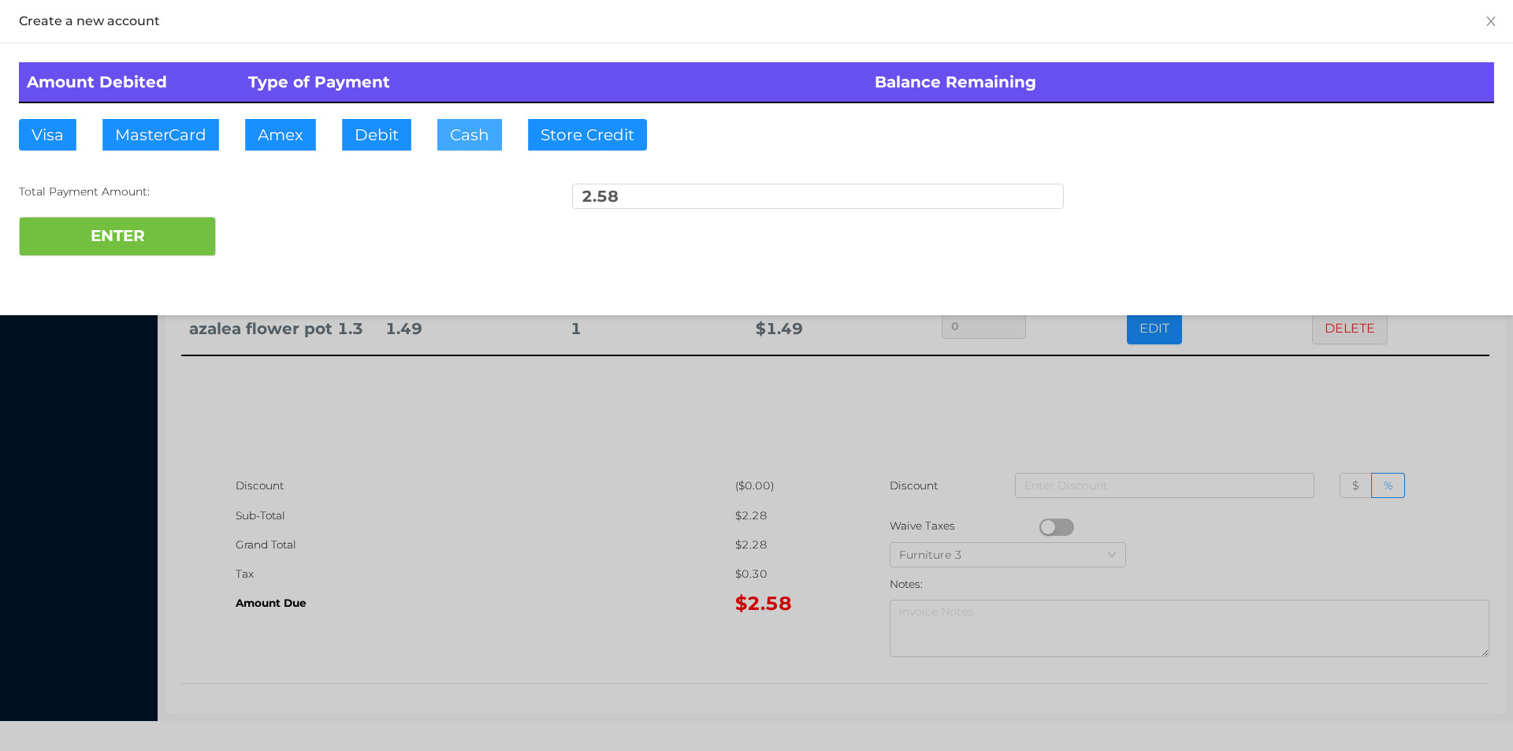
click at [457, 137] on button "Cash" at bounding box center [469, 135] width 65 height 32
type input "4."
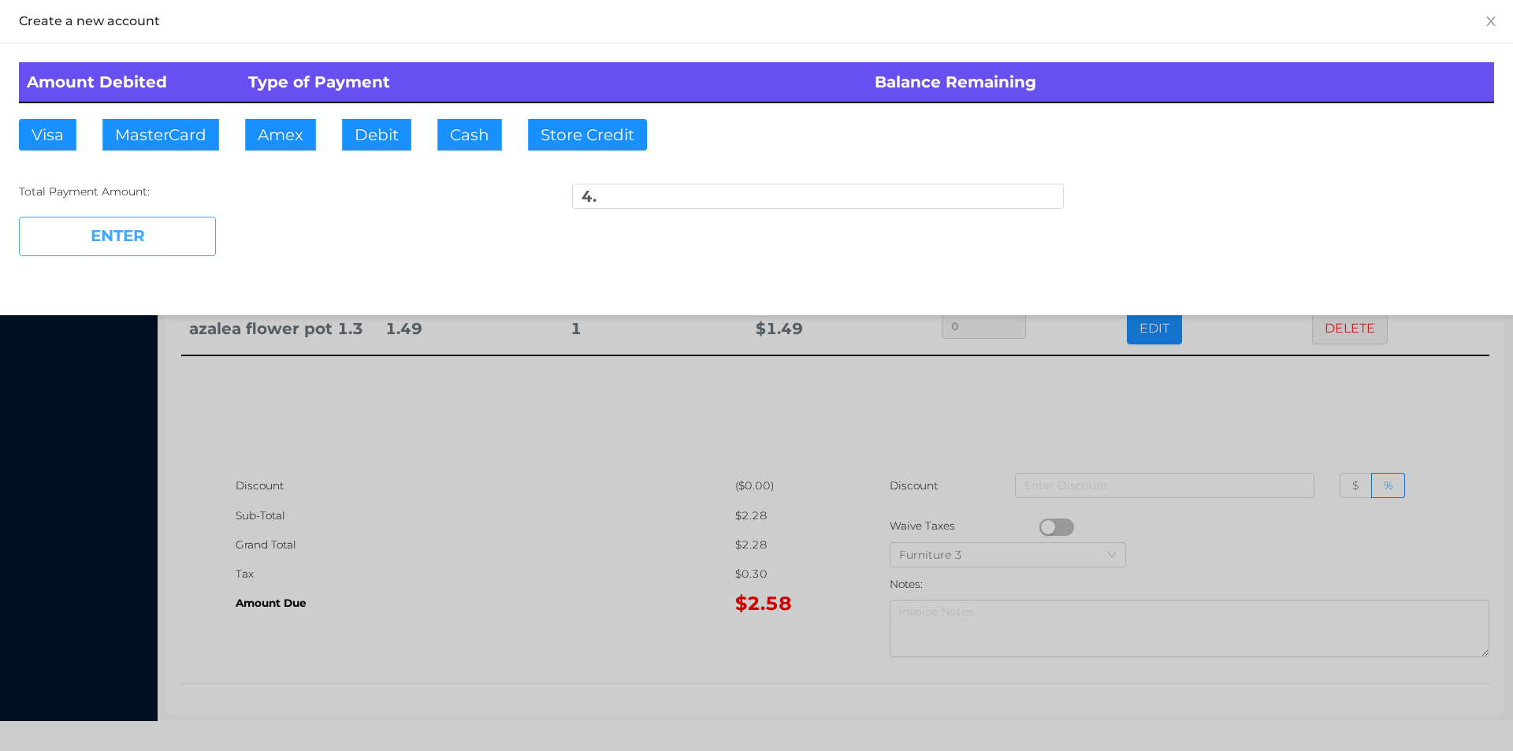
click at [139, 246] on button "ENTER" at bounding box center [117, 236] width 197 height 39
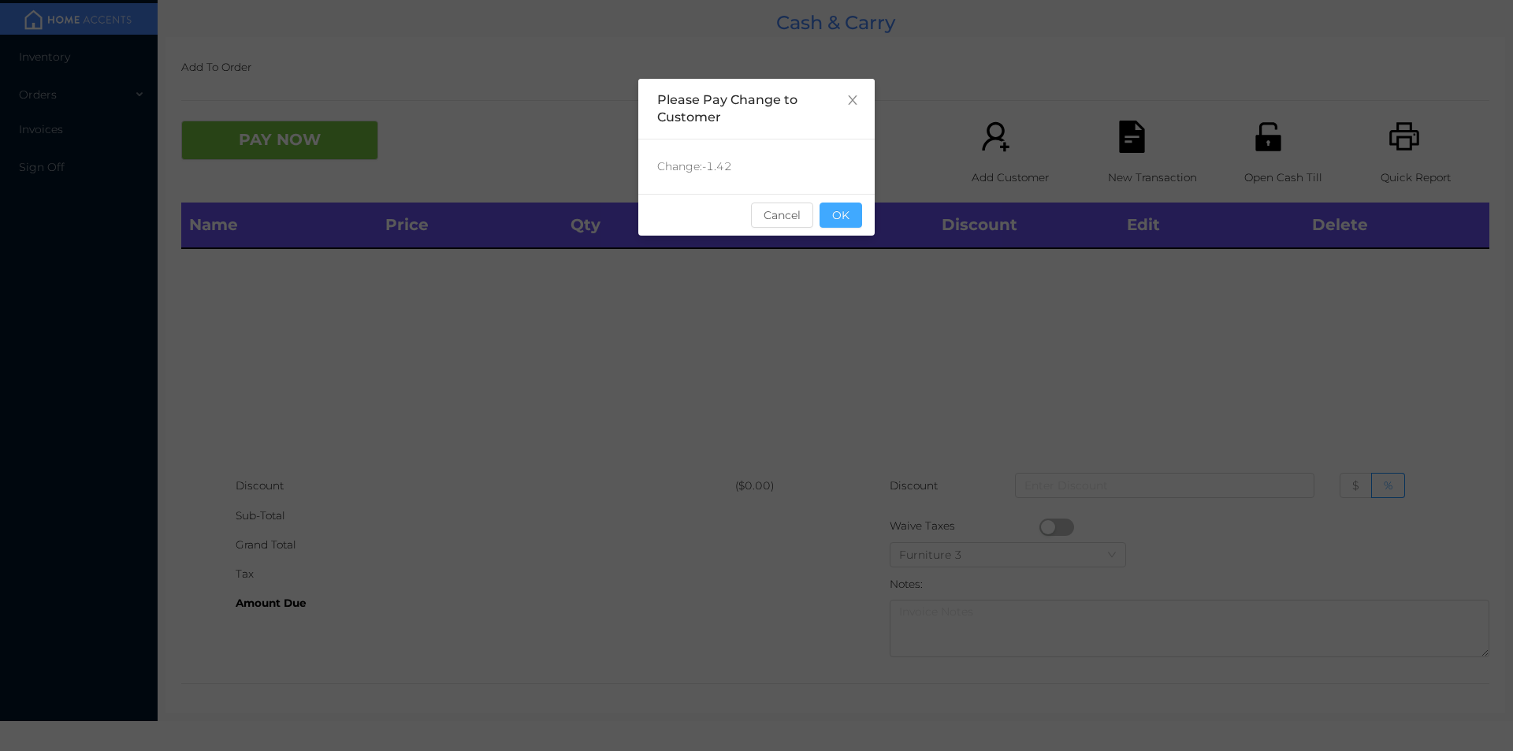
click at [849, 203] on button "OK" at bounding box center [841, 215] width 43 height 25
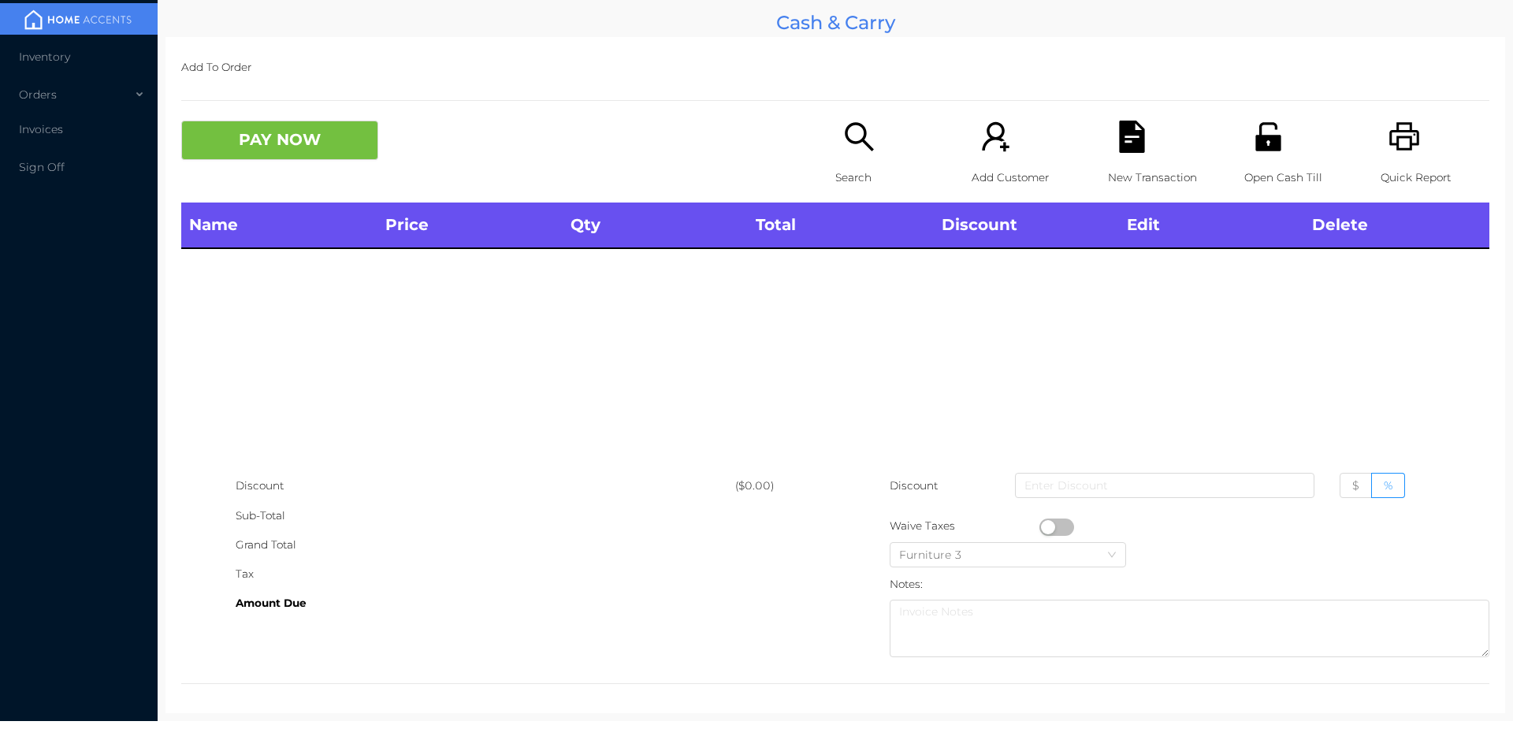
click at [854, 157] on div "Search" at bounding box center [889, 162] width 109 height 82
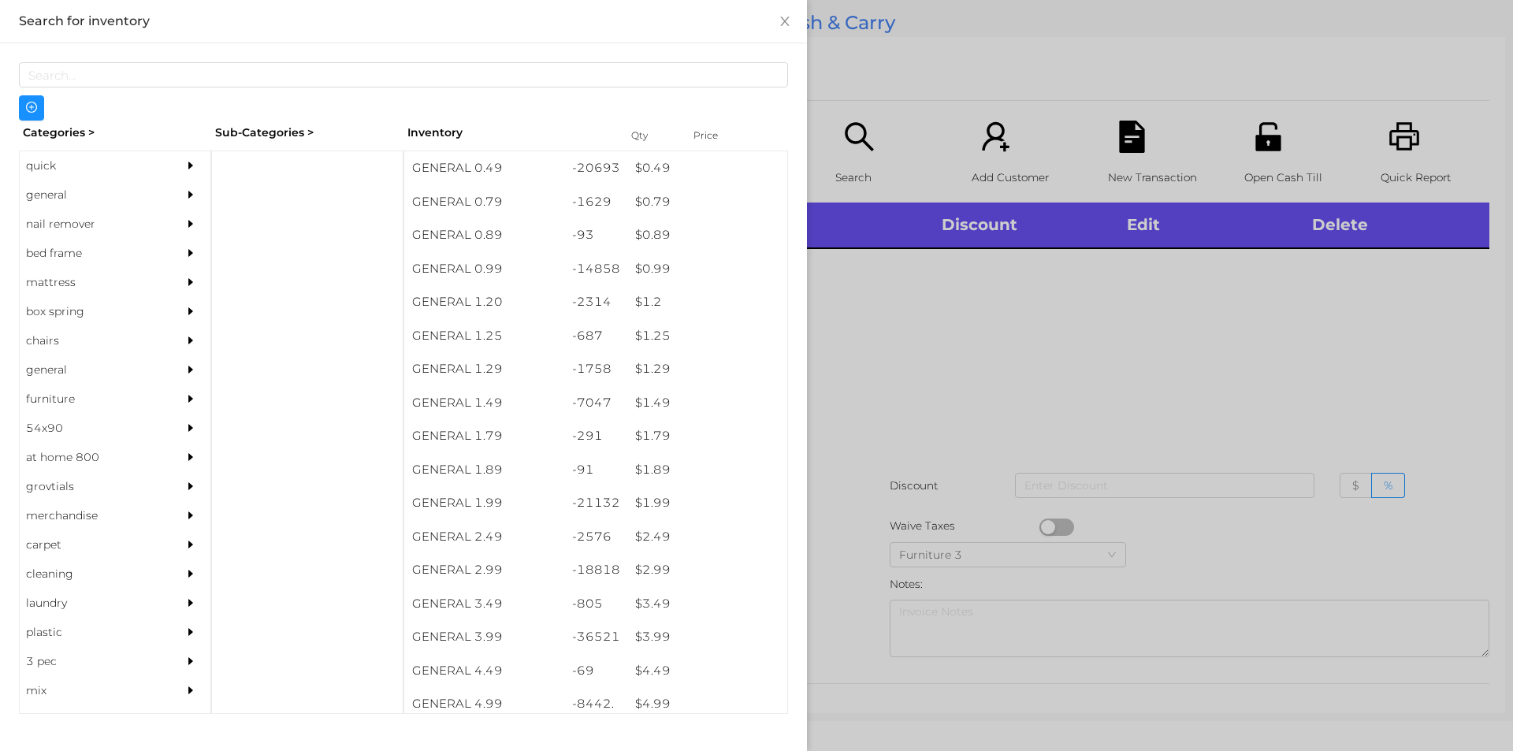
click at [46, 170] on div "quick" at bounding box center [91, 165] width 143 height 29
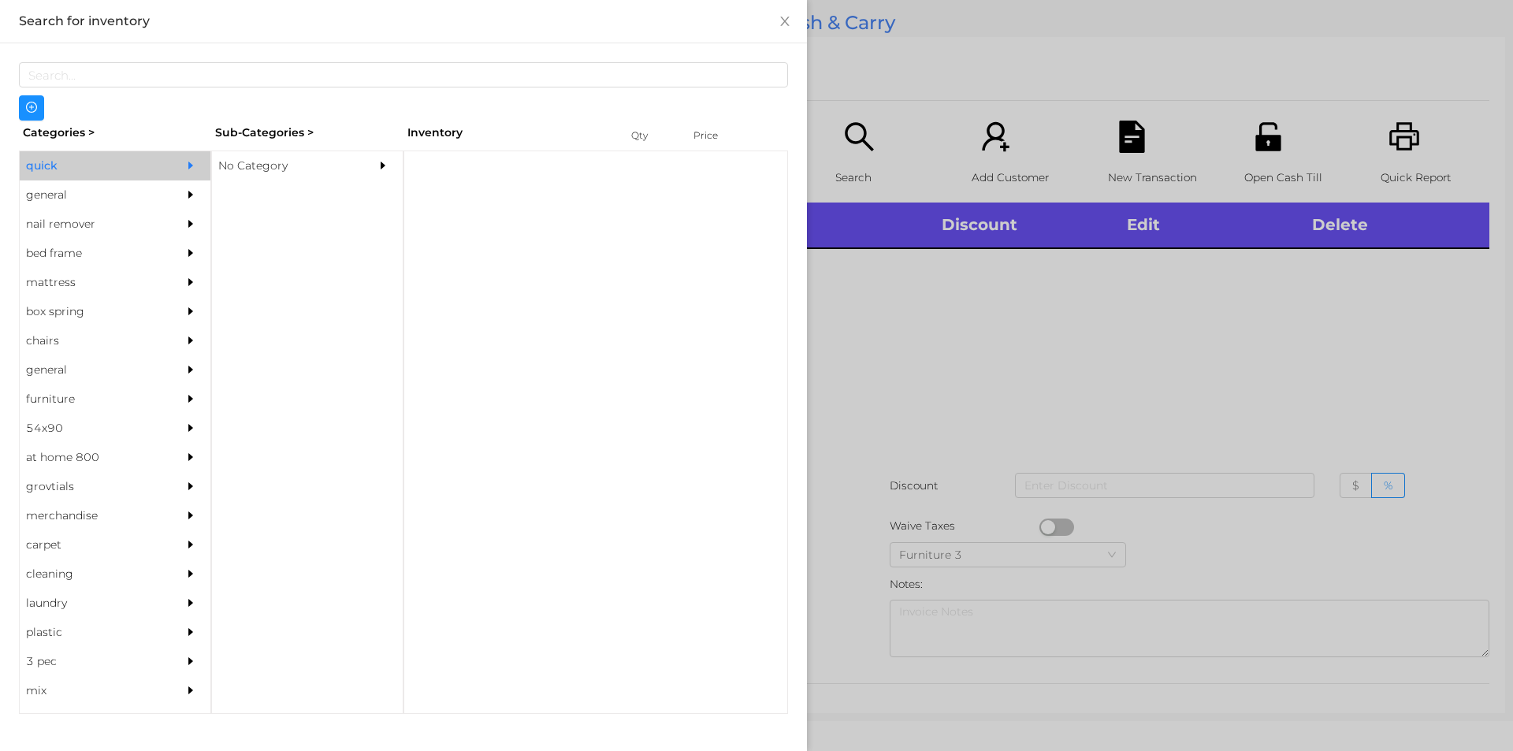
click at [262, 168] on div "No Category" at bounding box center [283, 165] width 143 height 29
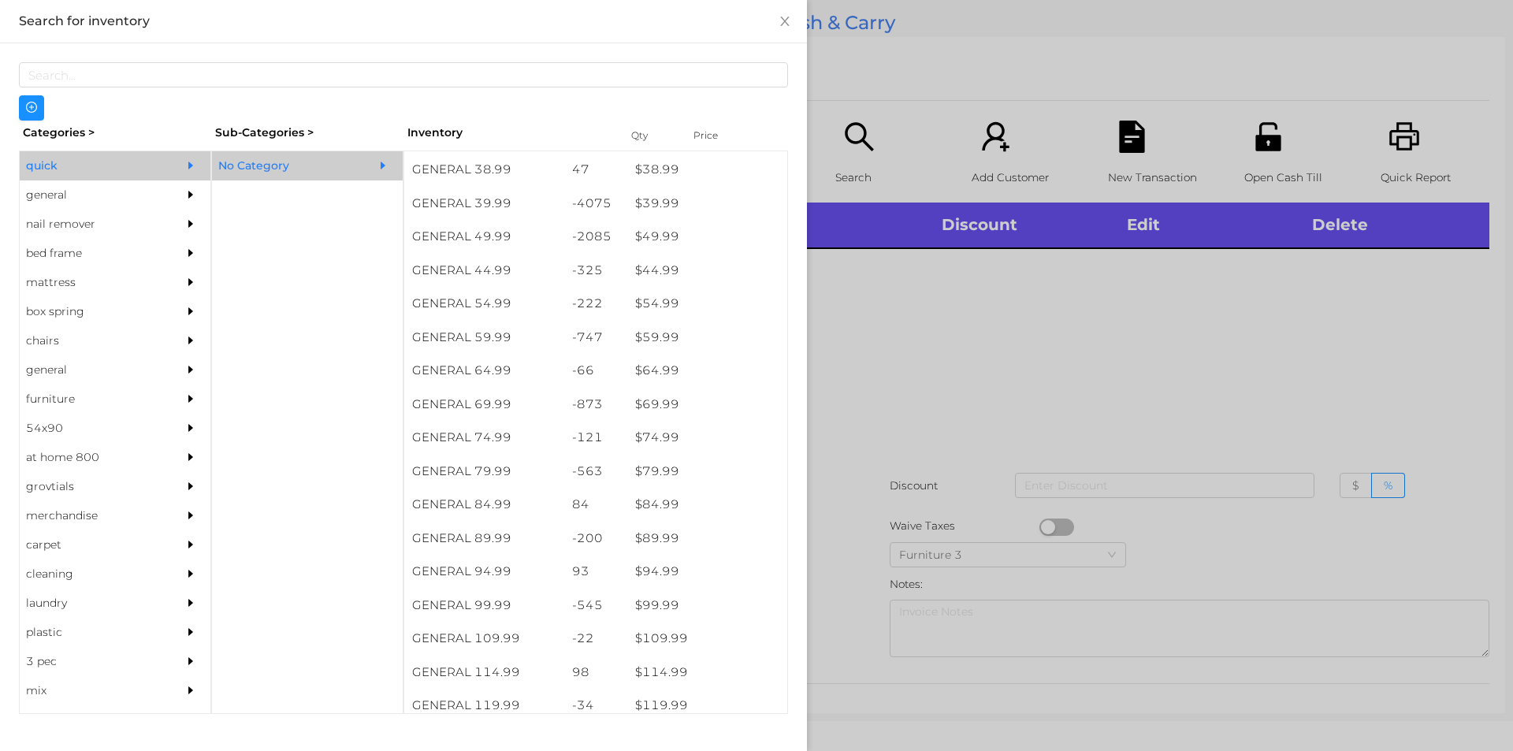
scroll to position [869, 0]
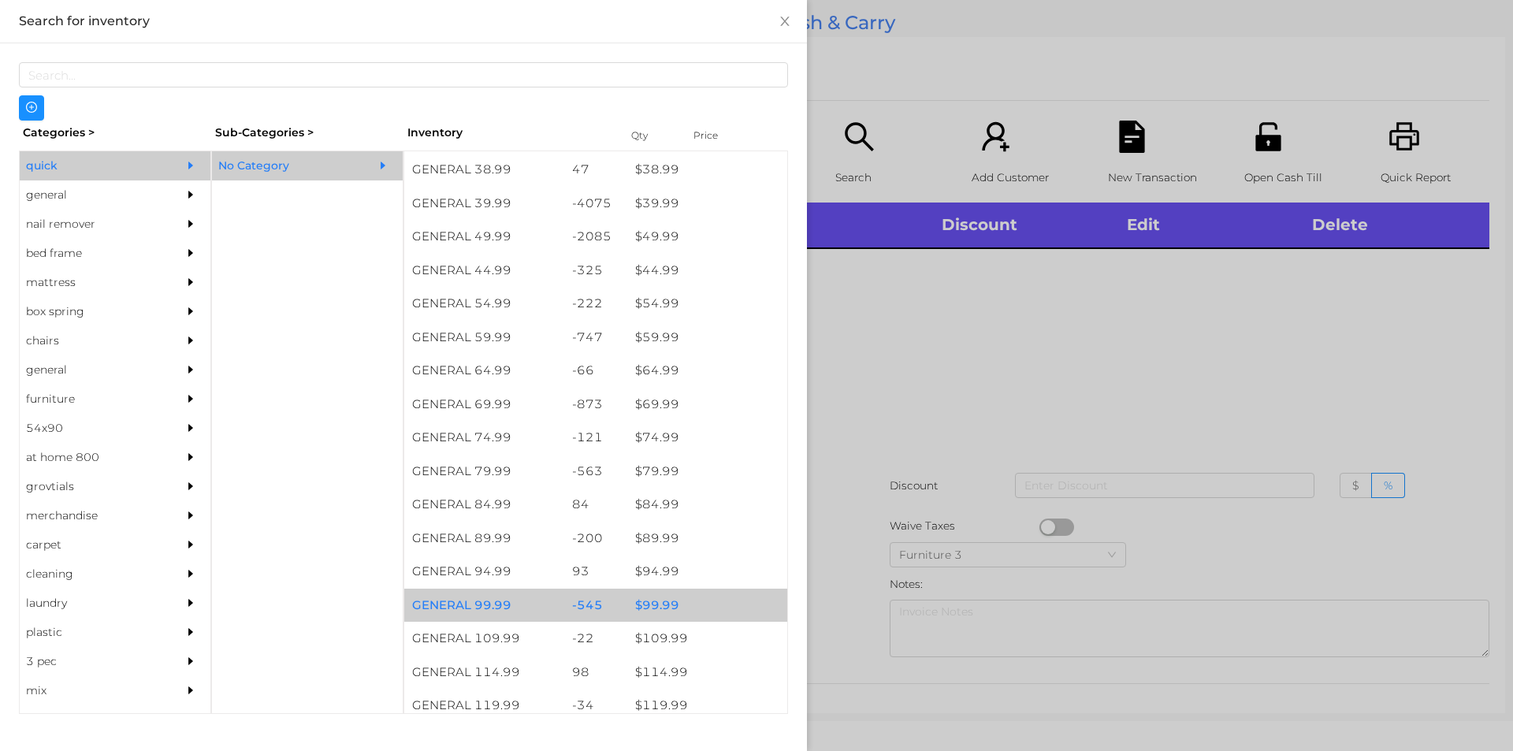
click at [649, 607] on div "$ 99.99" at bounding box center [707, 606] width 160 height 34
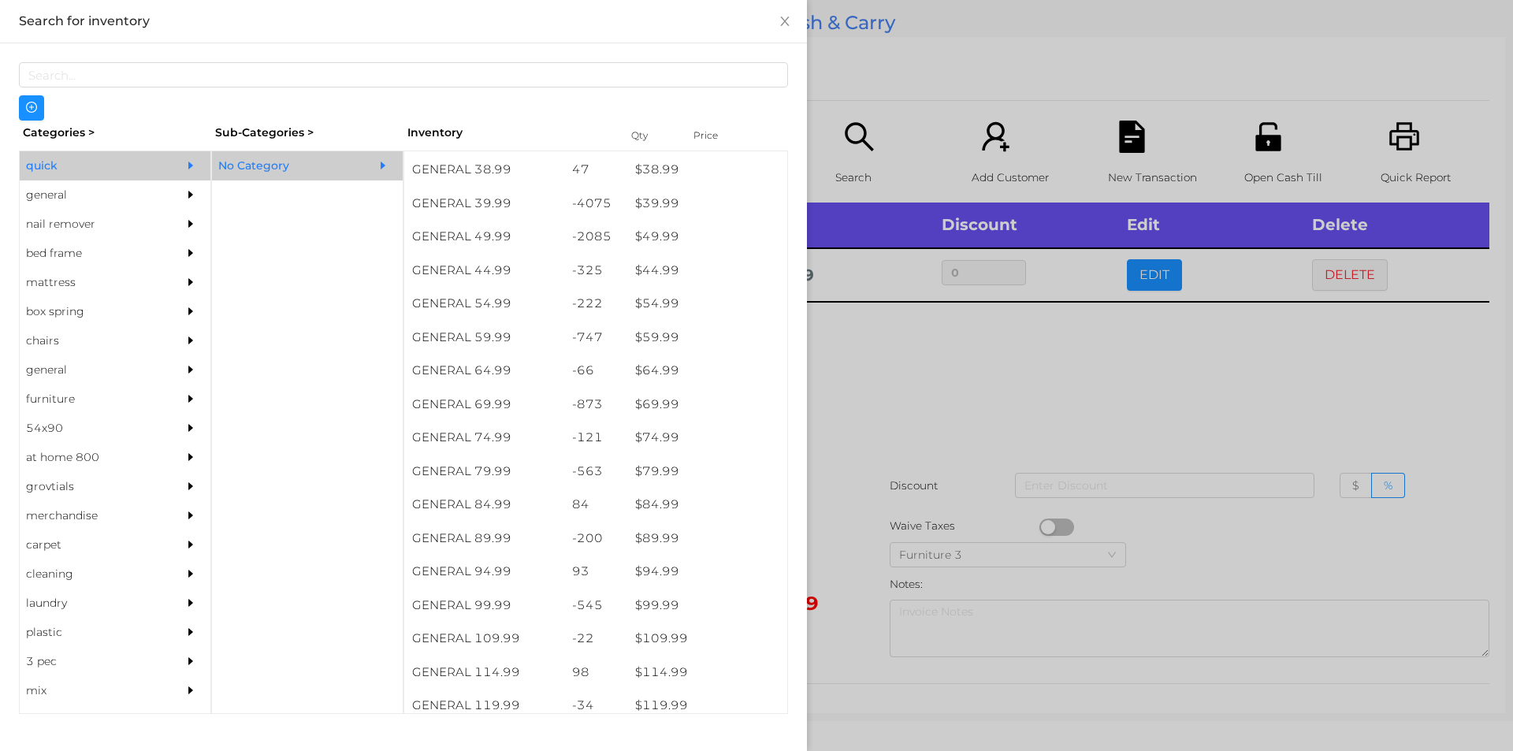
click at [106, 195] on div "general" at bounding box center [91, 194] width 143 height 29
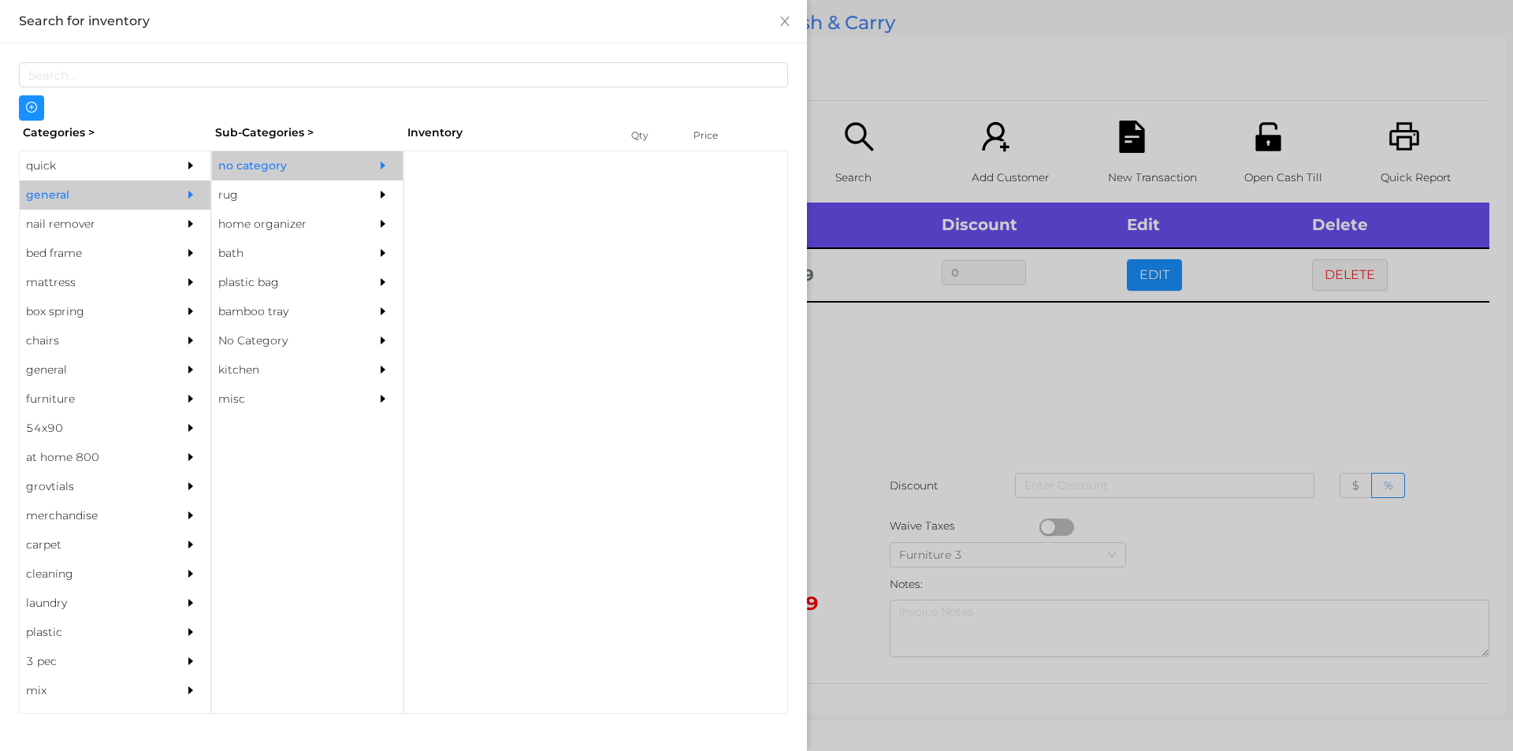
scroll to position [0, 0]
click at [266, 165] on div "no category" at bounding box center [283, 165] width 143 height 29
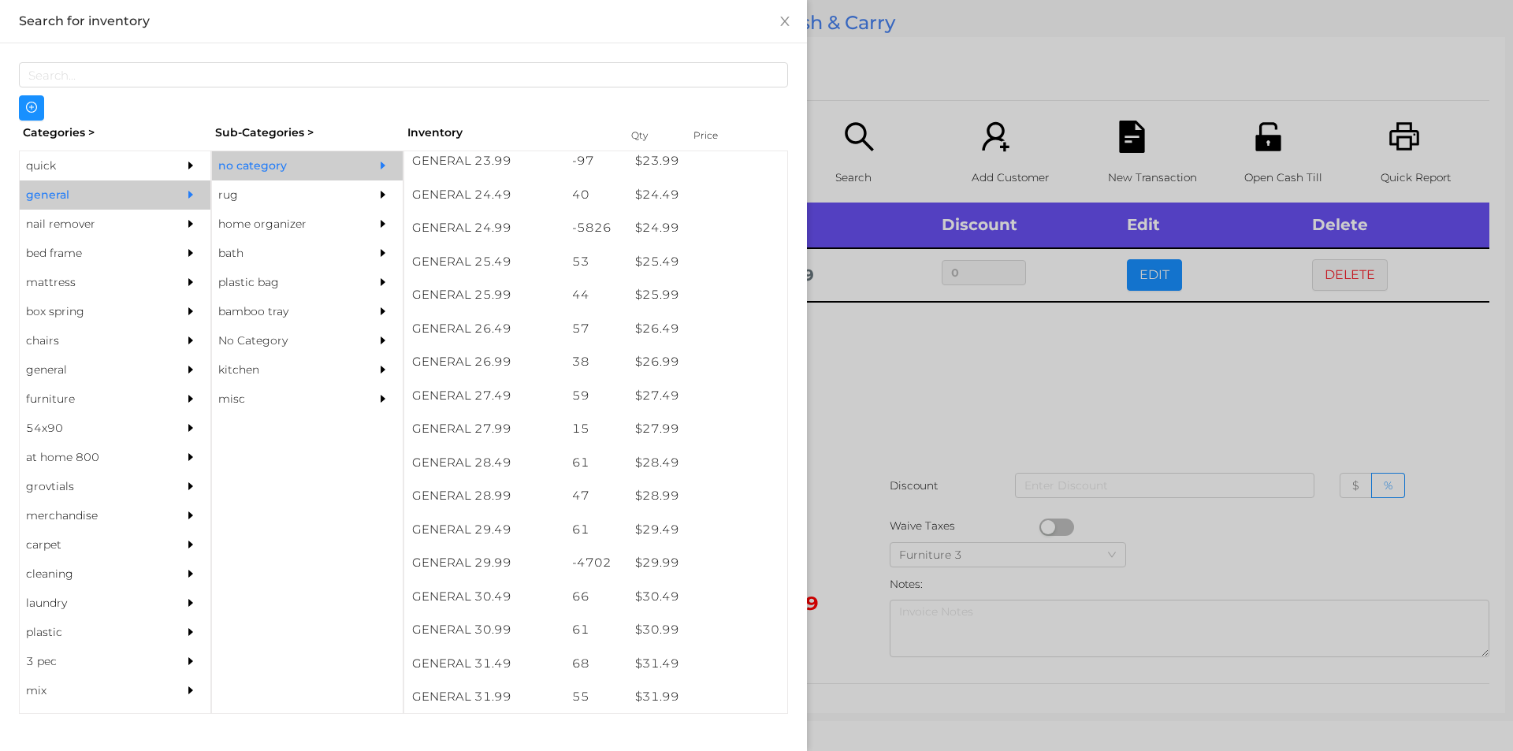
scroll to position [1974, 0]
click at [641, 562] on div "$ 29.99" at bounding box center [707, 562] width 160 height 34
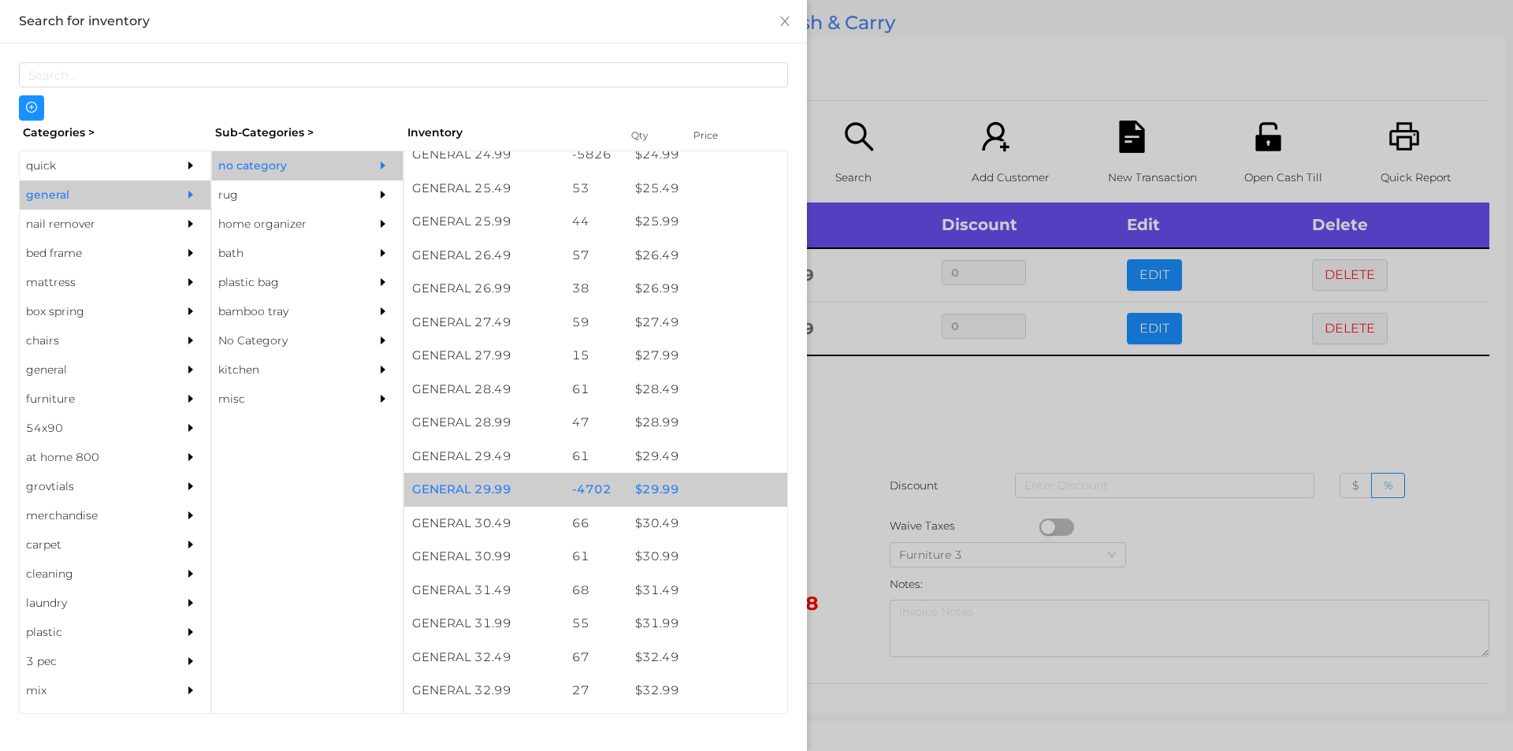
scroll to position [2050, 0]
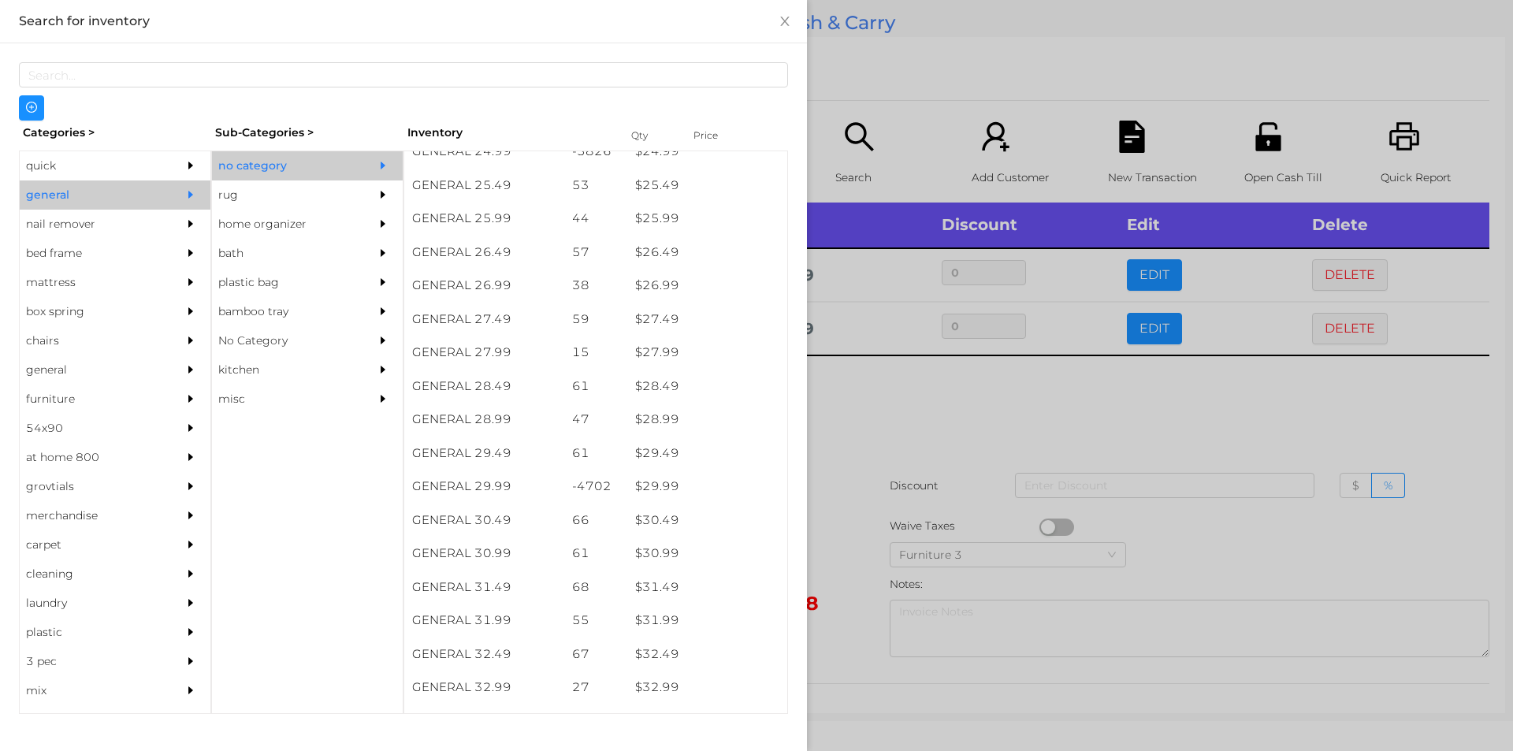
click at [259, 178] on div "no category" at bounding box center [283, 165] width 143 height 29
click at [324, 164] on div "no category" at bounding box center [283, 165] width 143 height 29
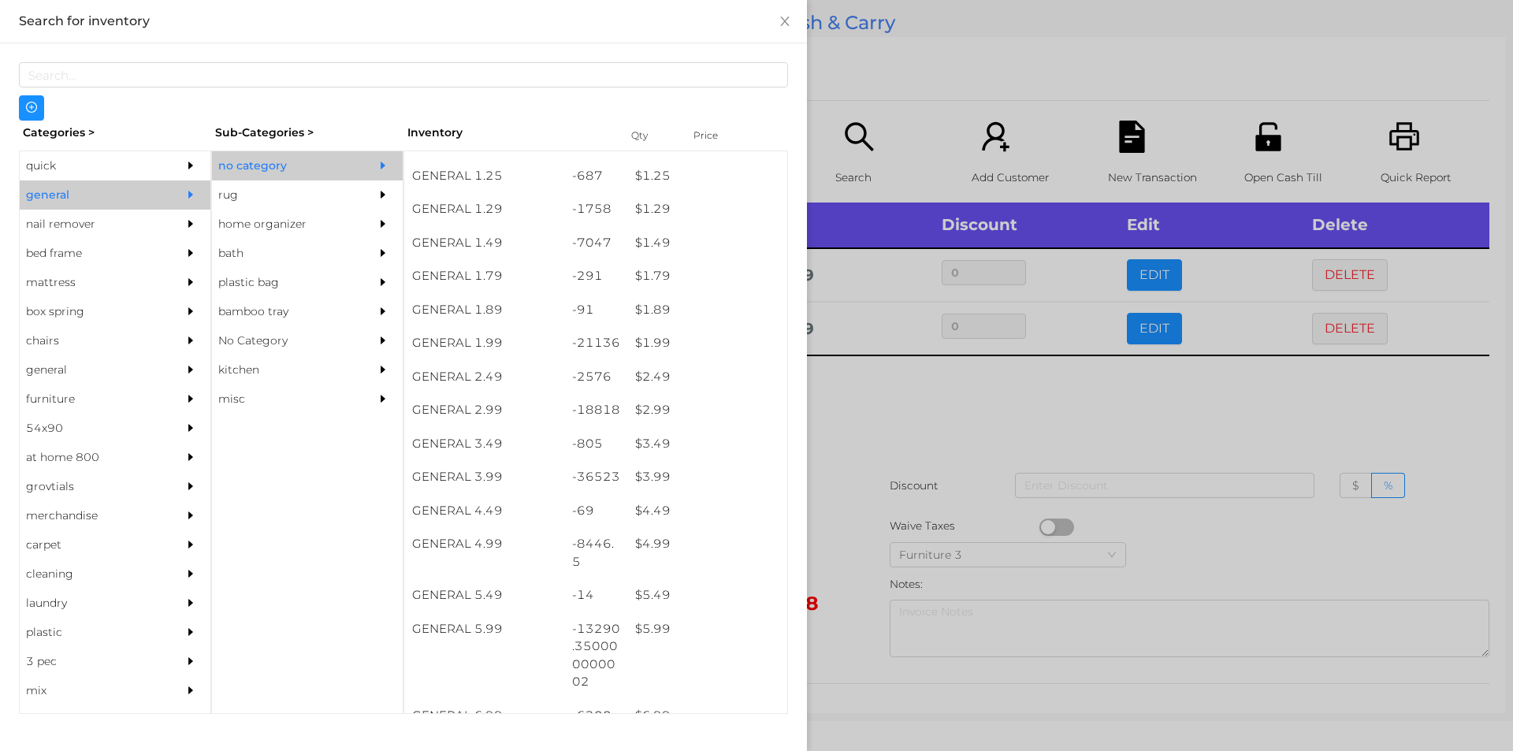
scroll to position [184, 0]
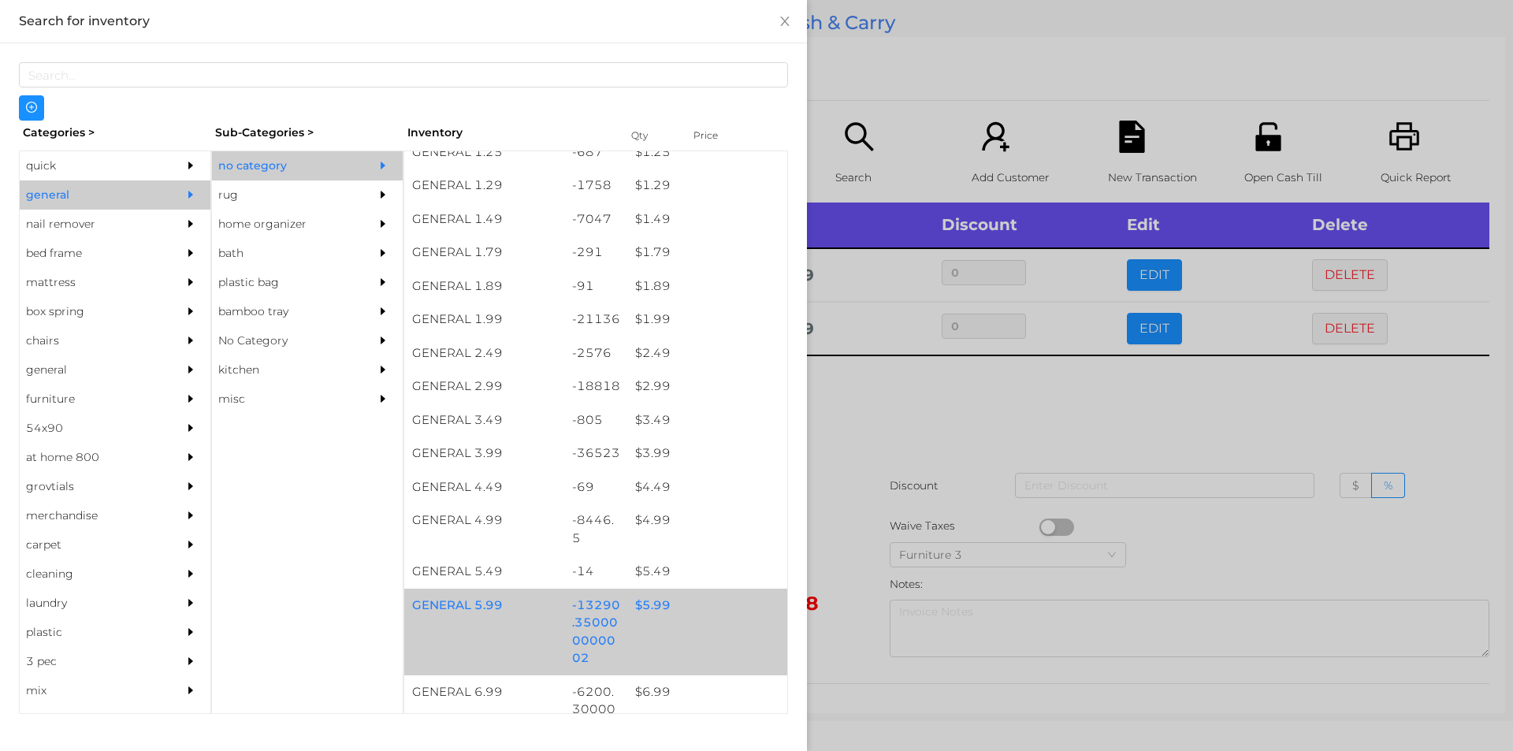
click at [642, 612] on div "$ 5.99" at bounding box center [707, 606] width 160 height 34
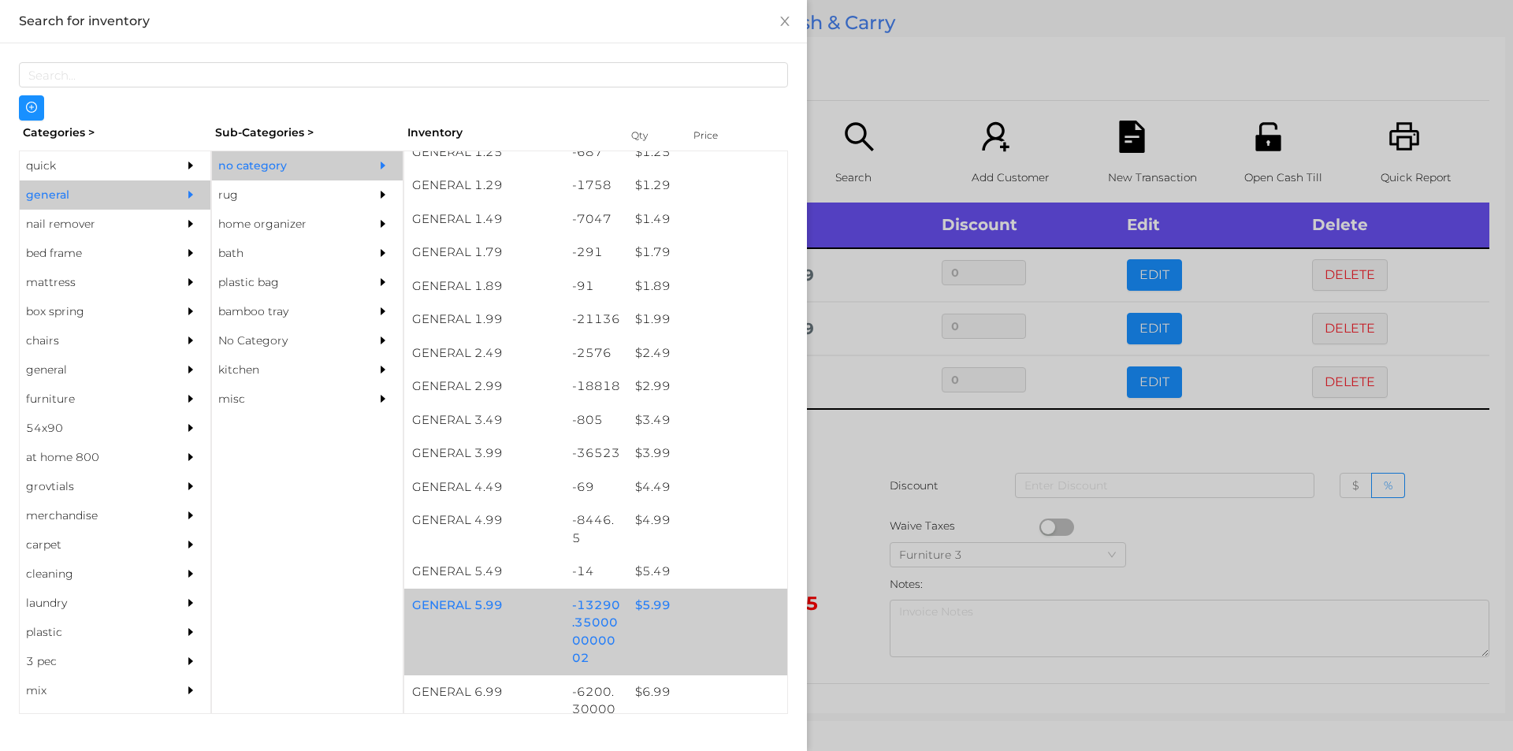
click at [641, 607] on div "$ 5.99" at bounding box center [707, 606] width 160 height 34
click at [643, 600] on div "$ 5.99" at bounding box center [707, 606] width 160 height 34
click at [646, 608] on div "$ 5.99" at bounding box center [707, 606] width 160 height 34
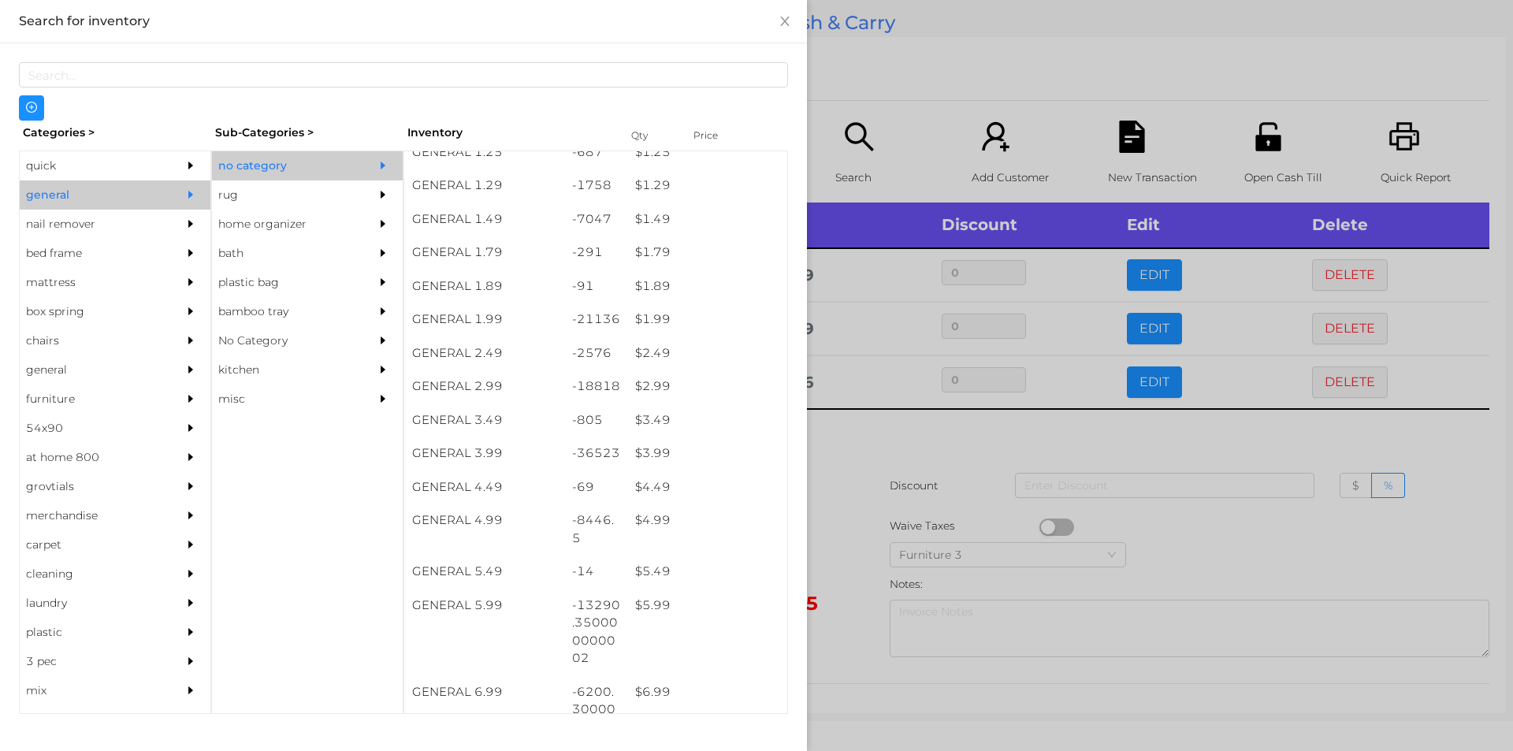
click at [850, 552] on div at bounding box center [756, 375] width 1513 height 751
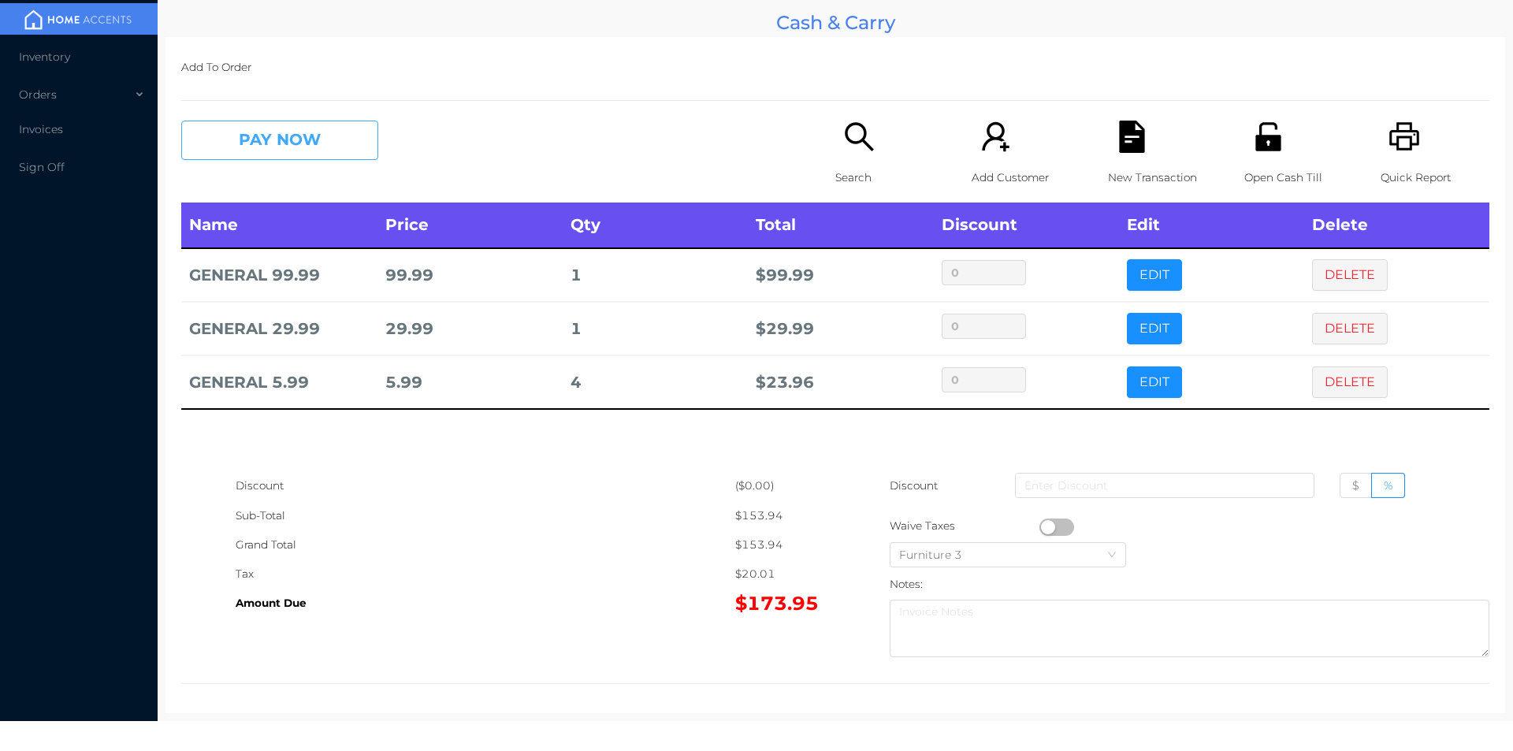
click at [272, 144] on button "PAY NOW" at bounding box center [279, 140] width 197 height 39
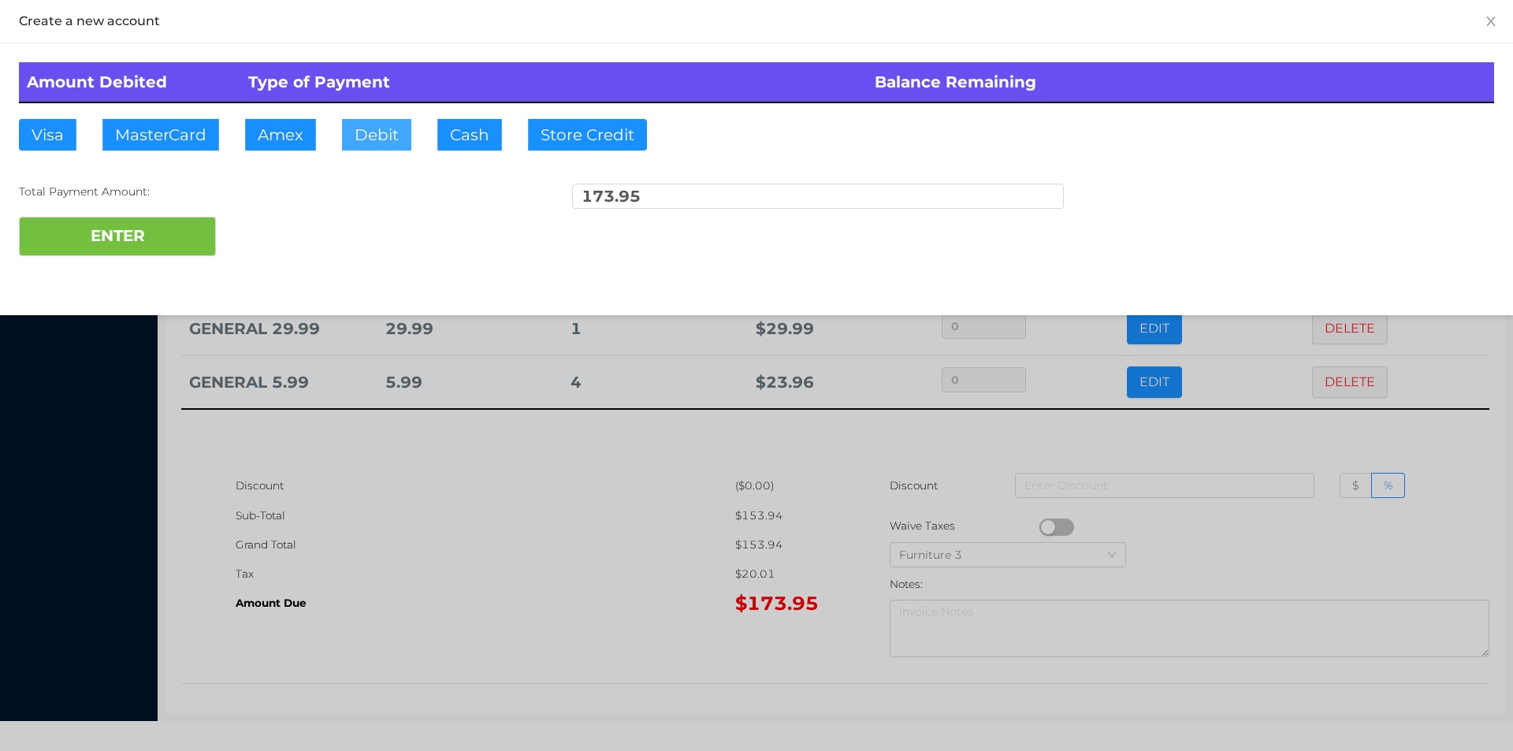
click at [364, 139] on button "Debit" at bounding box center [376, 135] width 69 height 32
type input "200."
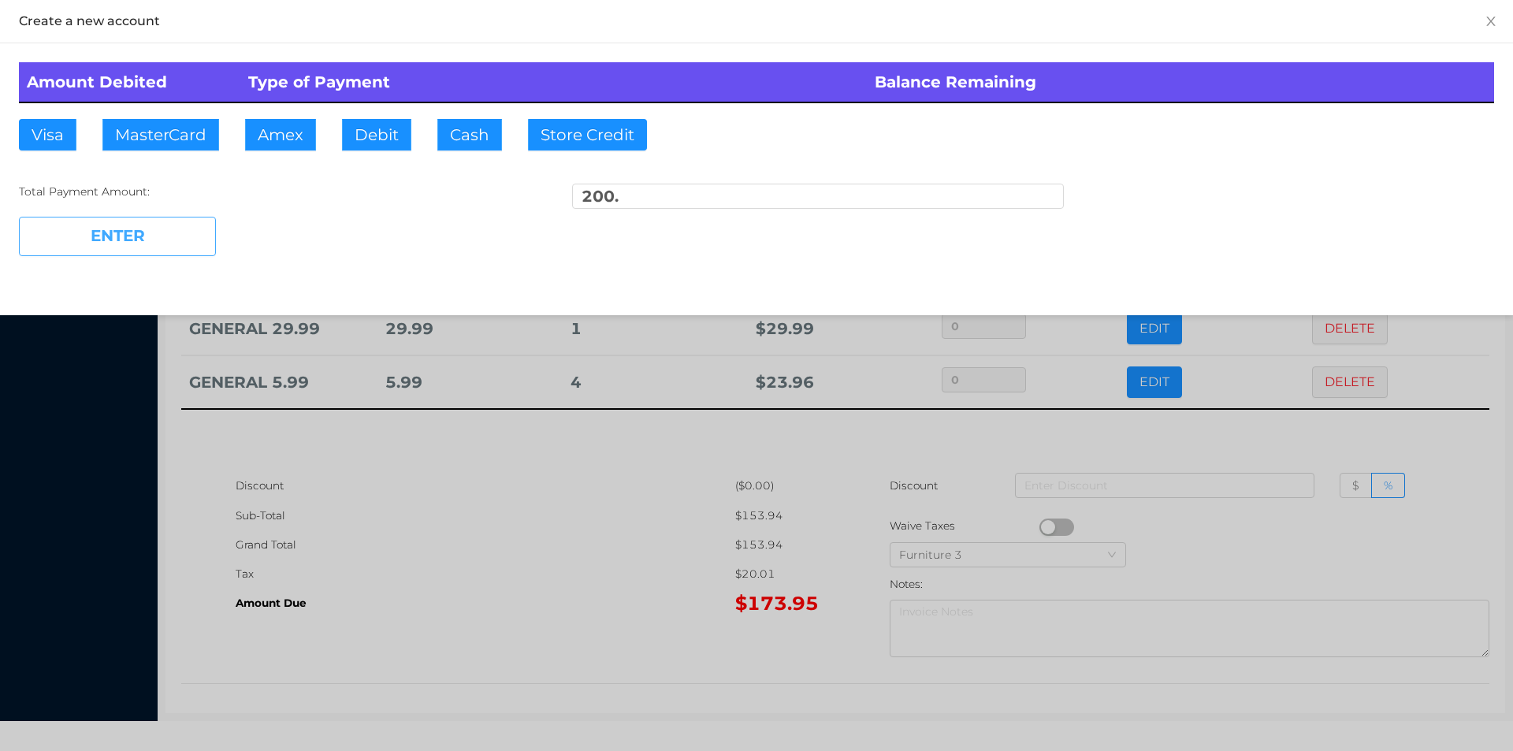
click at [140, 243] on button "ENTER" at bounding box center [117, 236] width 197 height 39
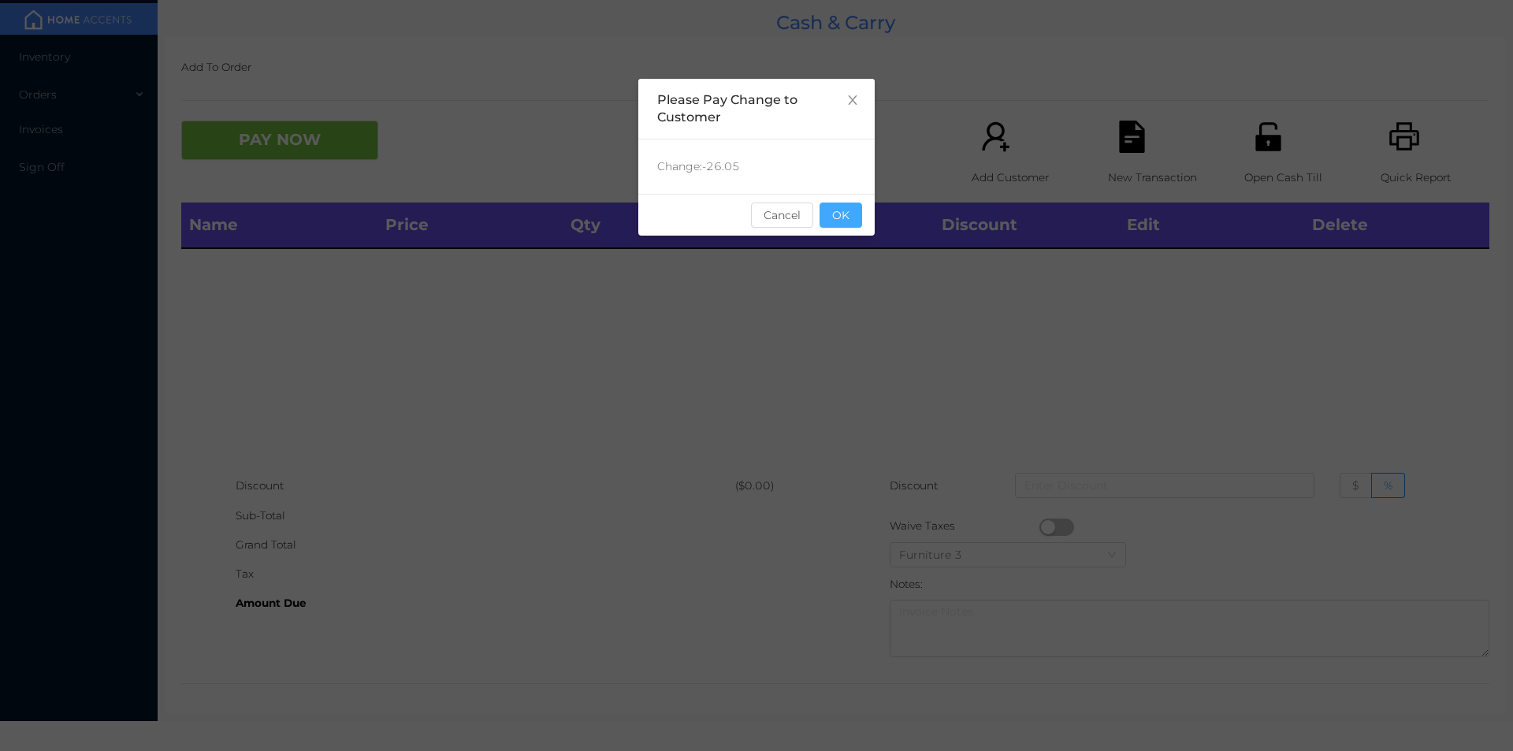
click at [837, 222] on button "OK" at bounding box center [841, 215] width 43 height 25
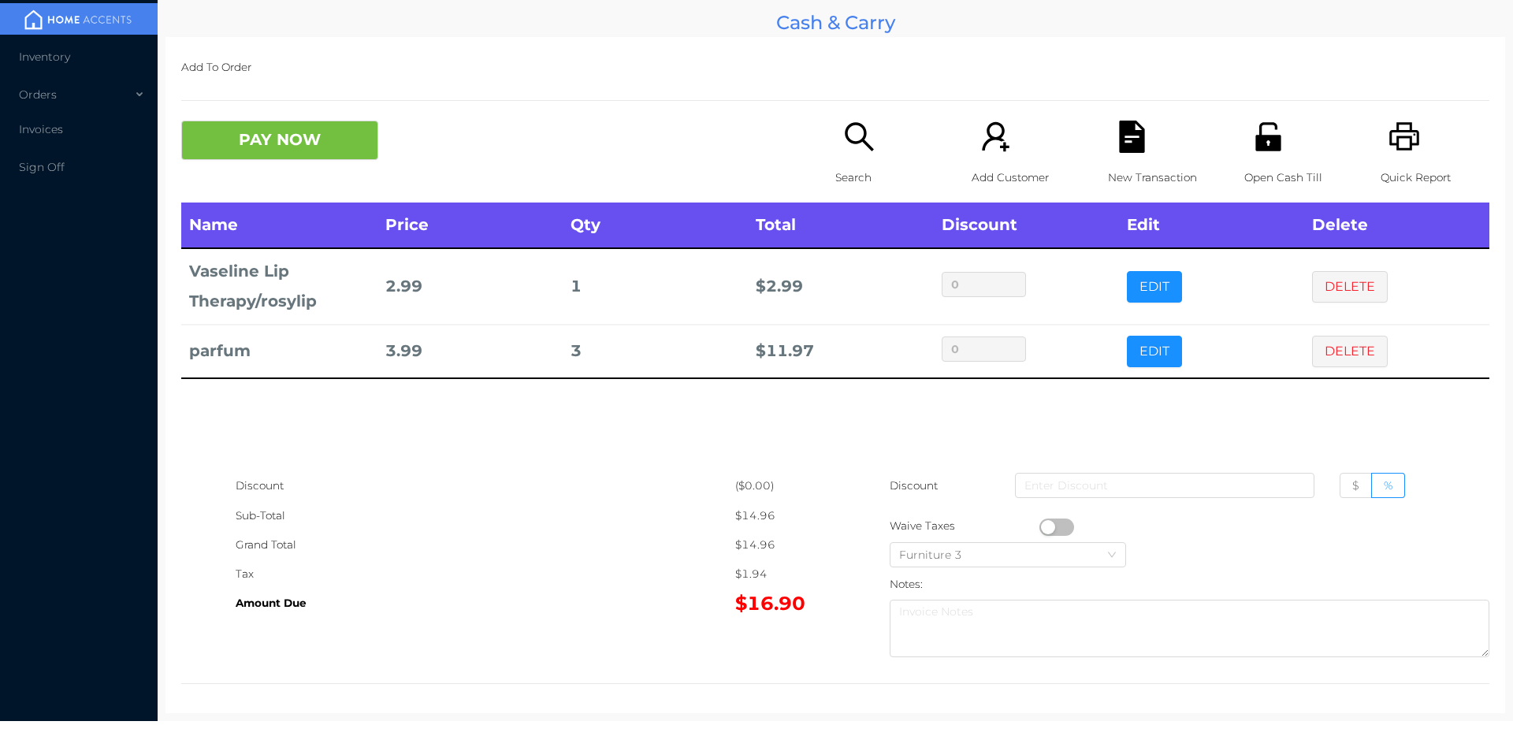
click at [1269, 143] on icon "icon: unlock" at bounding box center [1267, 136] width 25 height 28
click at [1130, 145] on icon "icon: file-text" at bounding box center [1131, 137] width 25 height 32
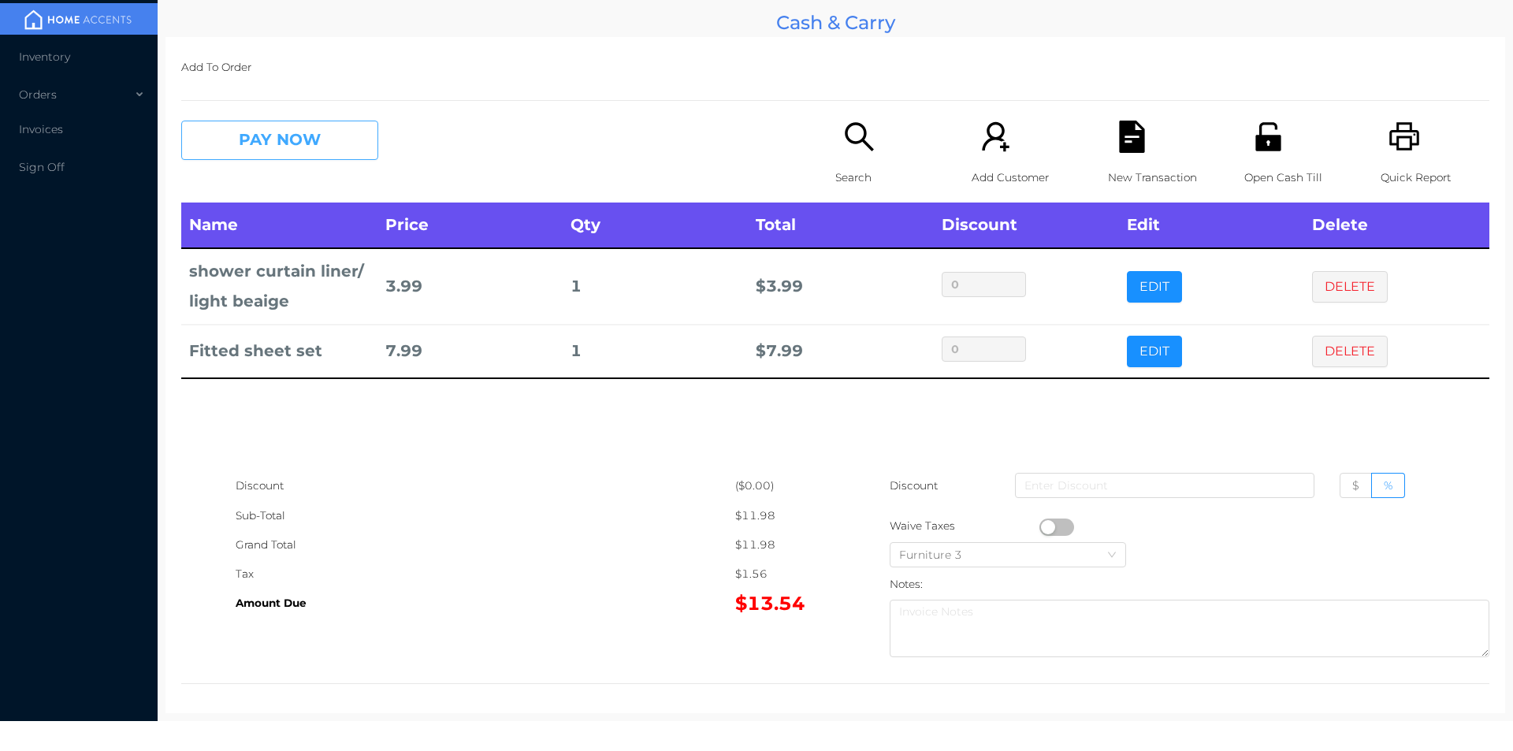
click at [335, 146] on button "PAY NOW" at bounding box center [279, 140] width 197 height 39
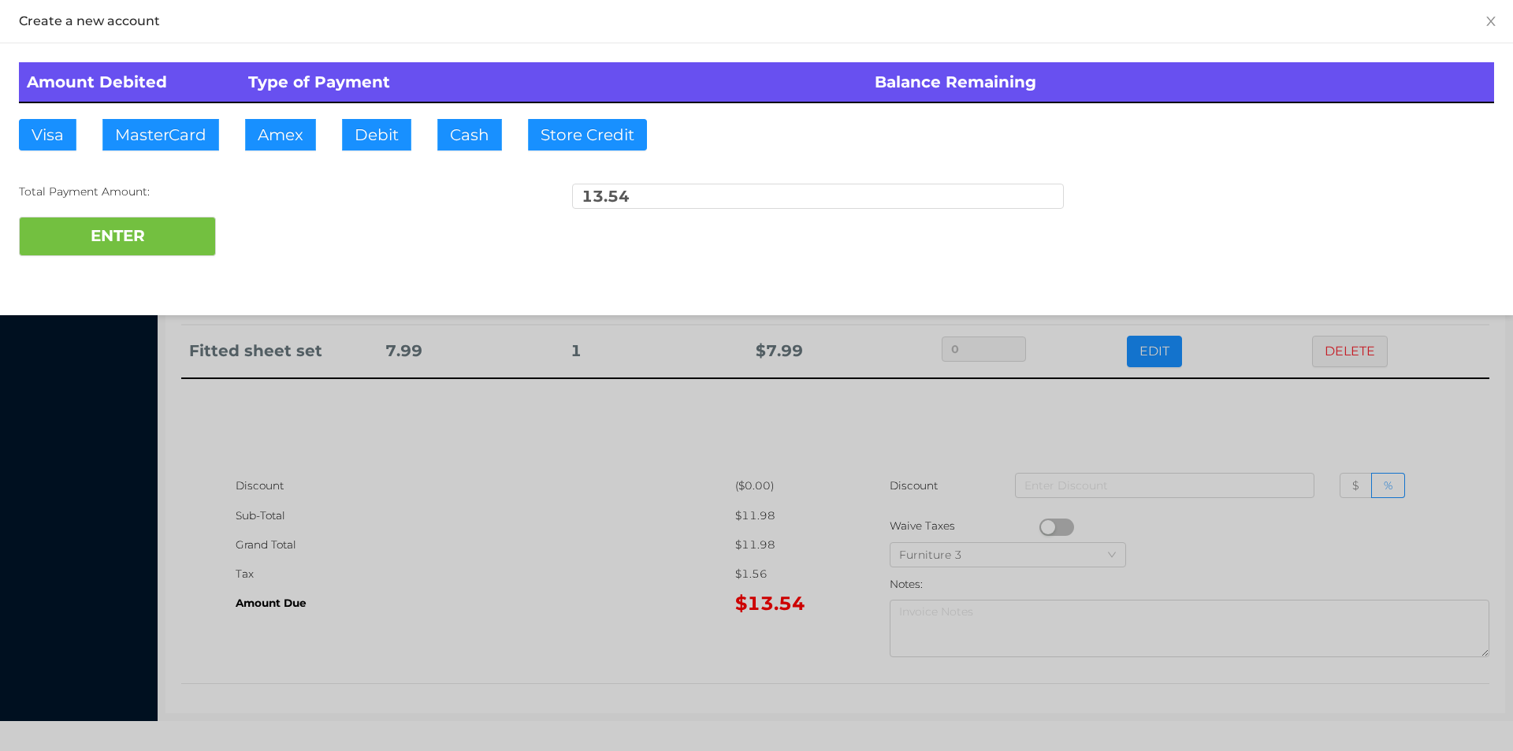
click at [286, 225] on div "ENTER" at bounding box center [756, 236] width 1475 height 39
click at [1363, 418] on div at bounding box center [756, 375] width 1513 height 751
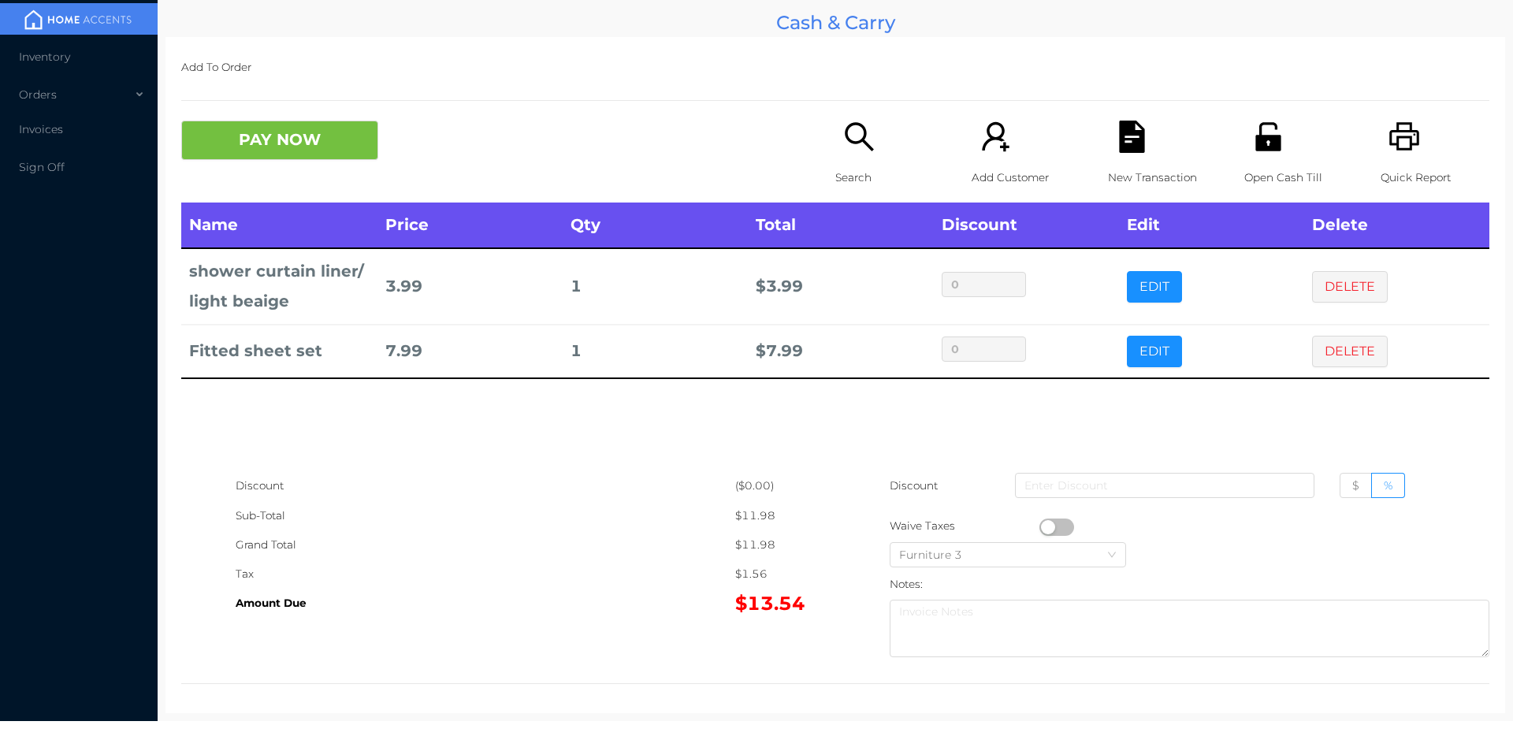
click at [1151, 139] on div "New Transaction" at bounding box center [1162, 162] width 109 height 82
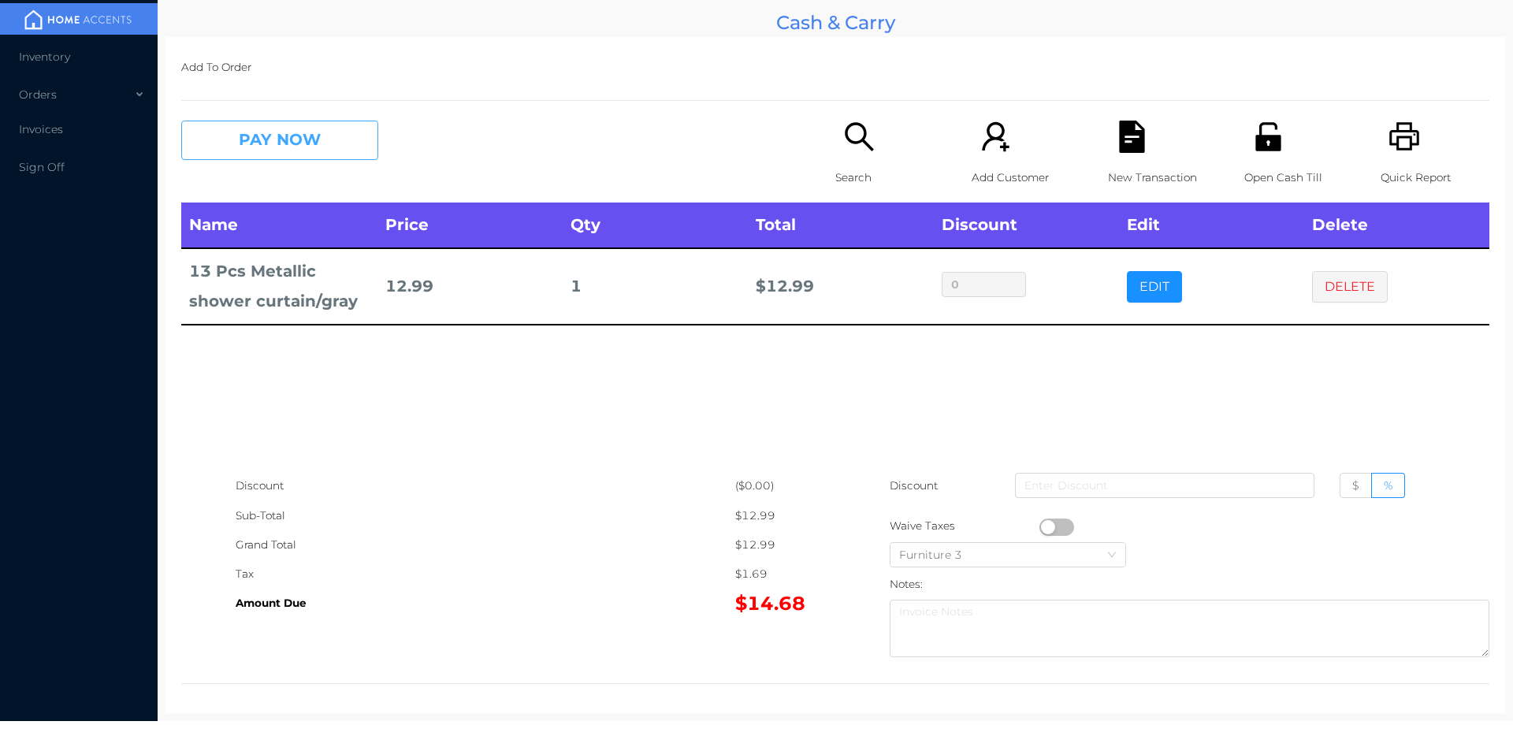
click at [322, 132] on button "PAY NOW" at bounding box center [279, 140] width 197 height 39
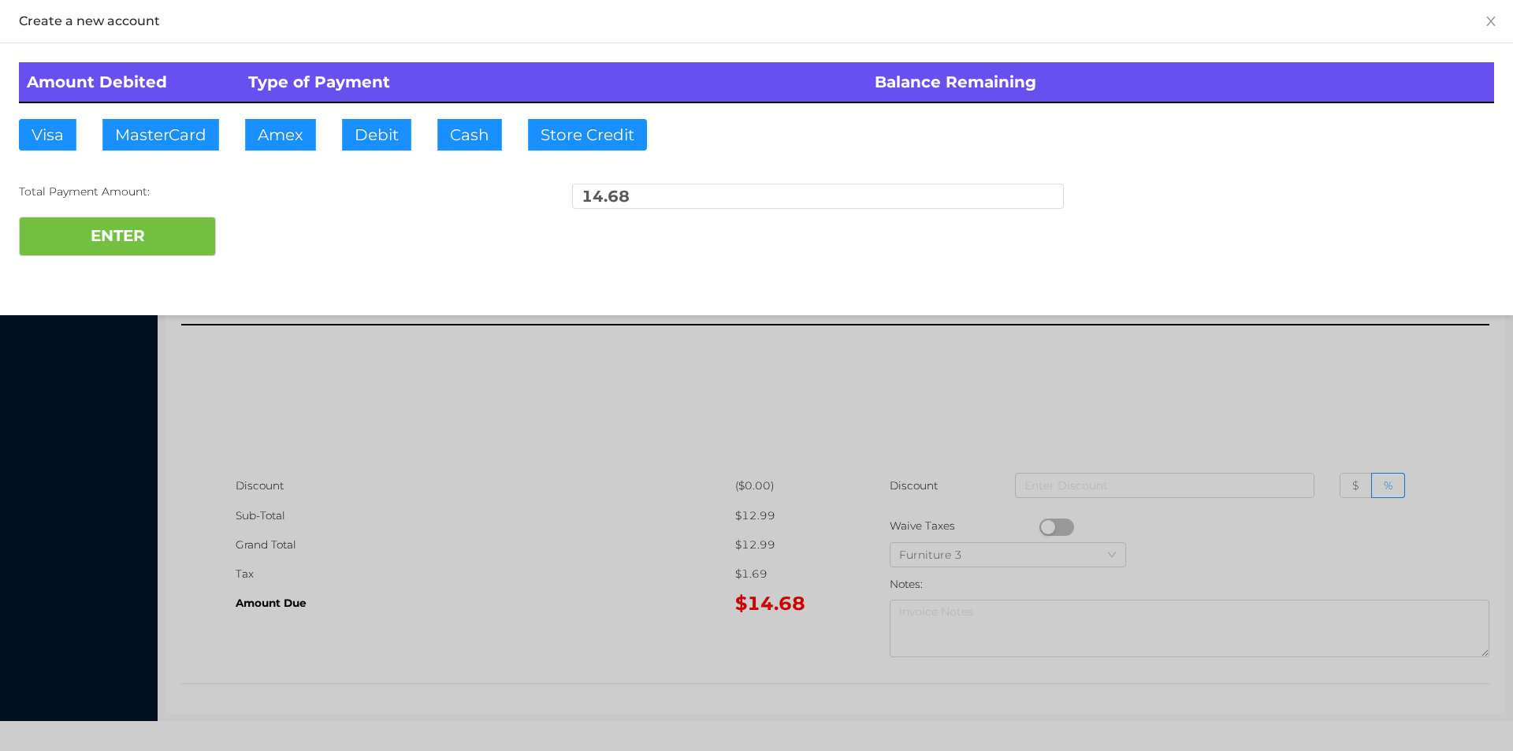
click at [1293, 415] on div at bounding box center [756, 375] width 1513 height 751
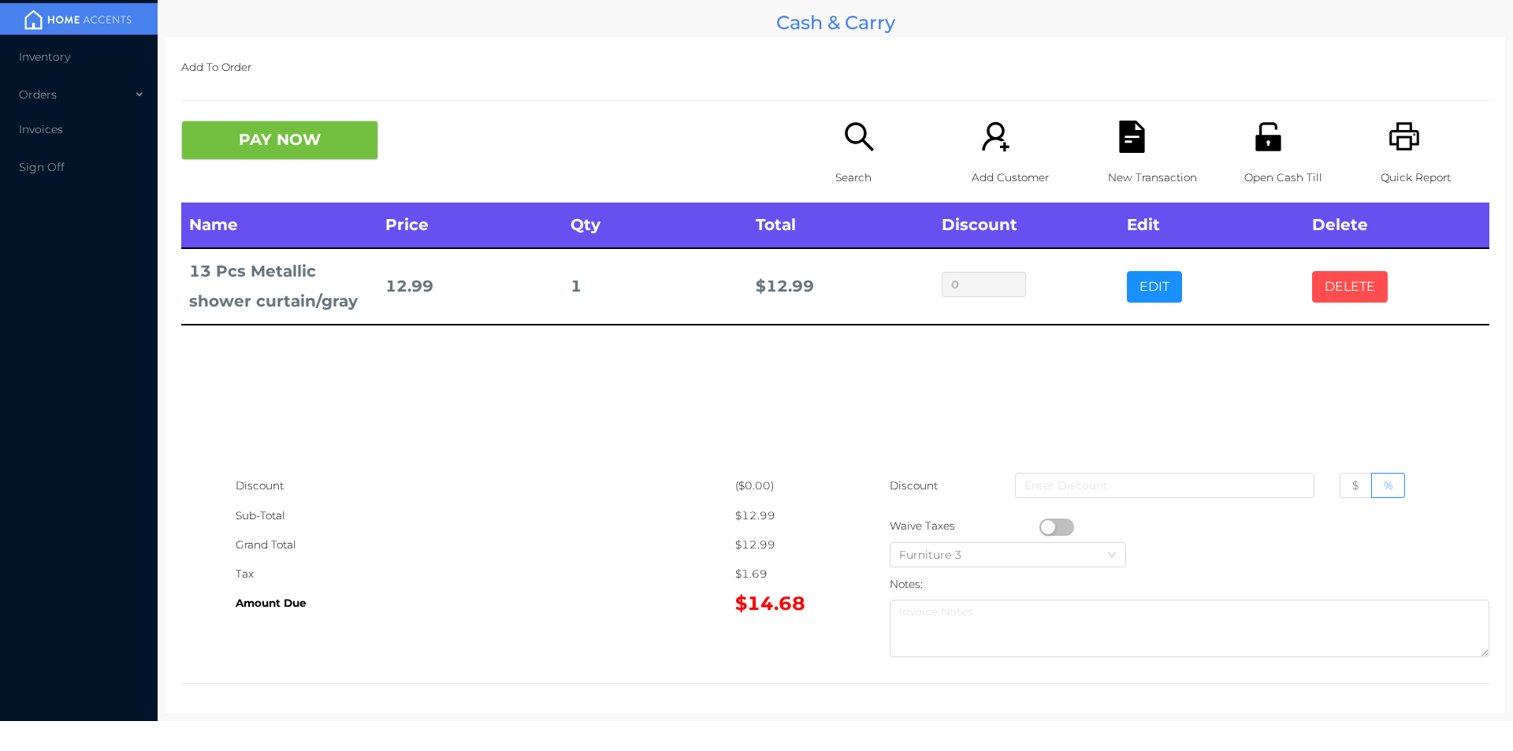
click at [1326, 287] on button "DELETE" at bounding box center [1350, 287] width 76 height 32
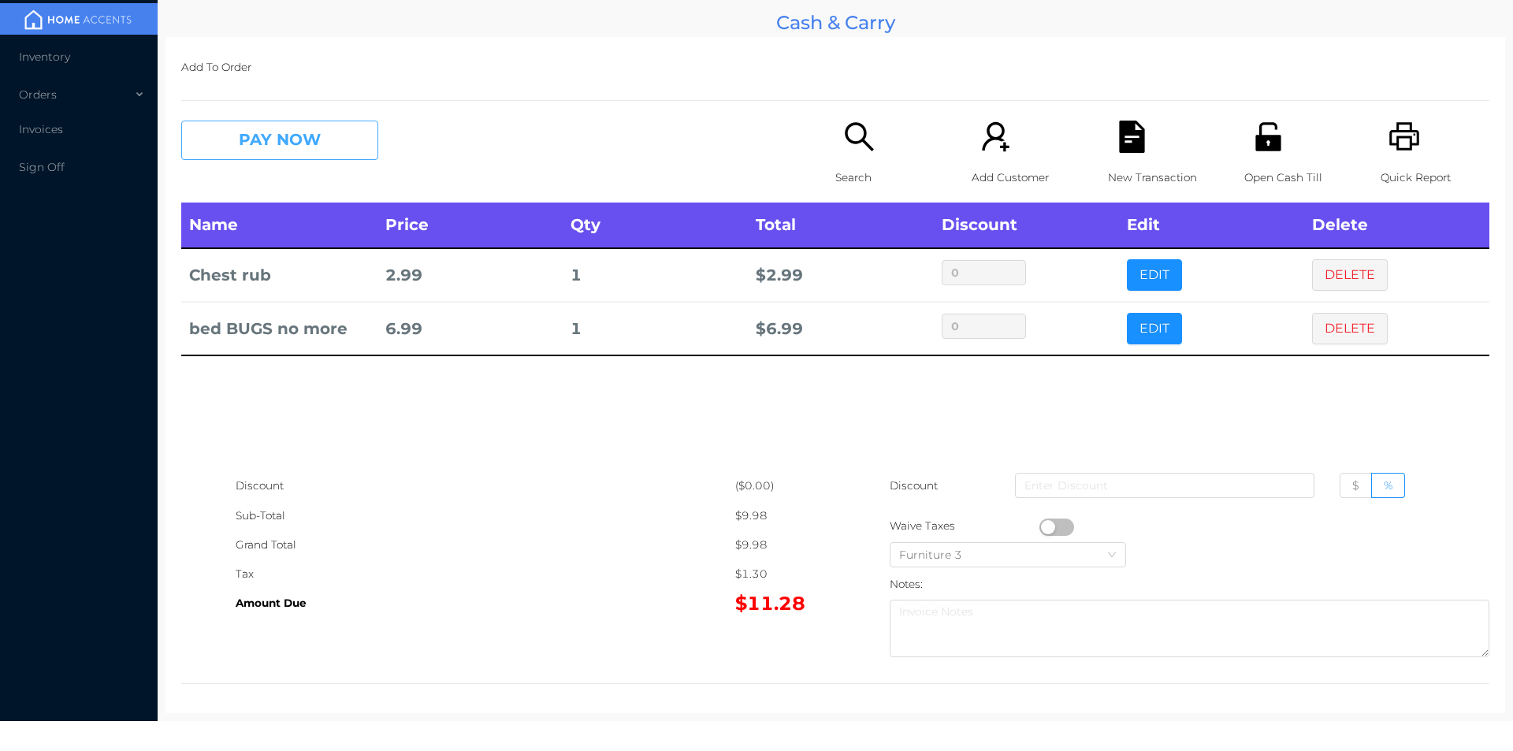
click at [337, 140] on button "PAY NOW" at bounding box center [279, 140] width 197 height 39
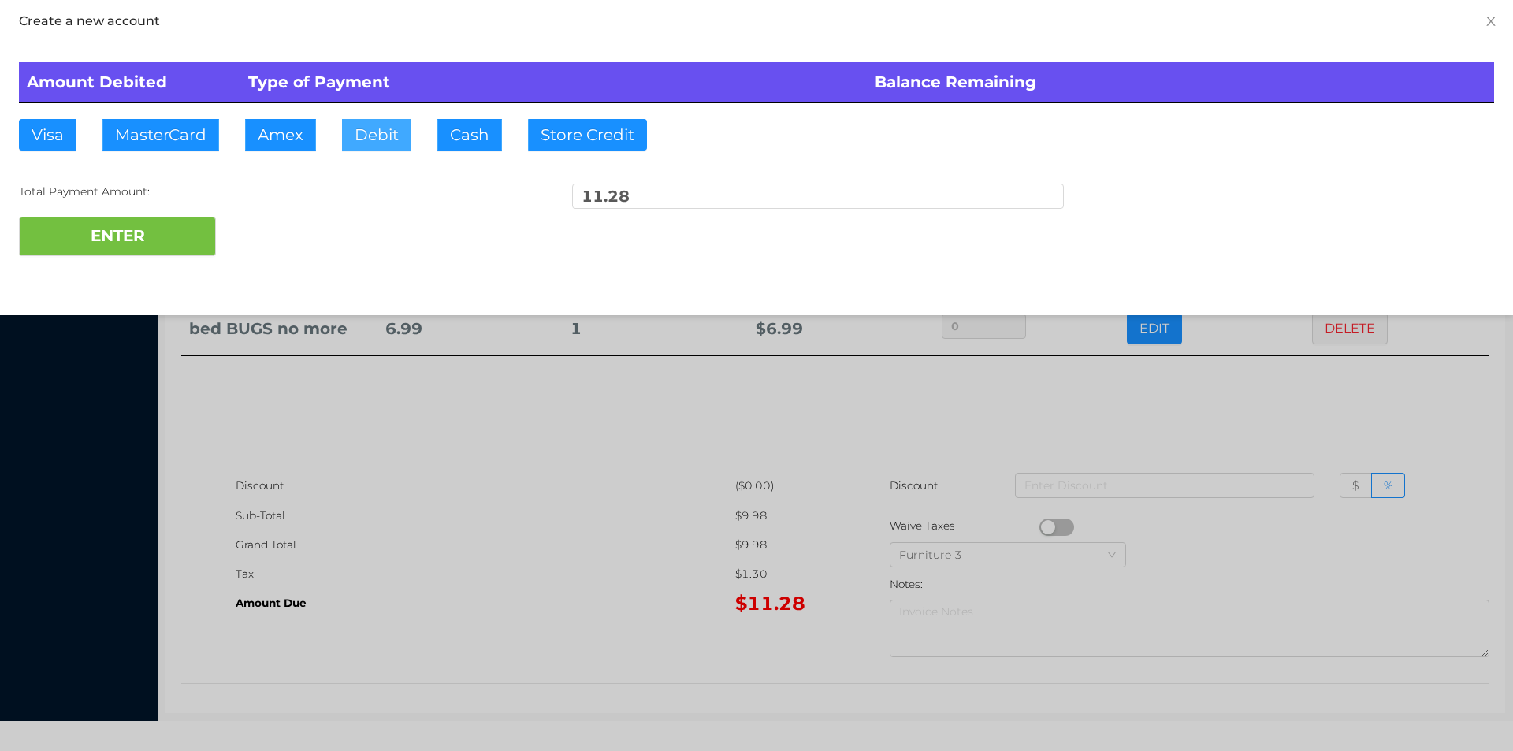
click at [365, 137] on button "Debit" at bounding box center [376, 135] width 69 height 32
click at [273, 244] on div "ENTER" at bounding box center [756, 236] width 1475 height 39
click at [1359, 394] on div at bounding box center [756, 375] width 1513 height 751
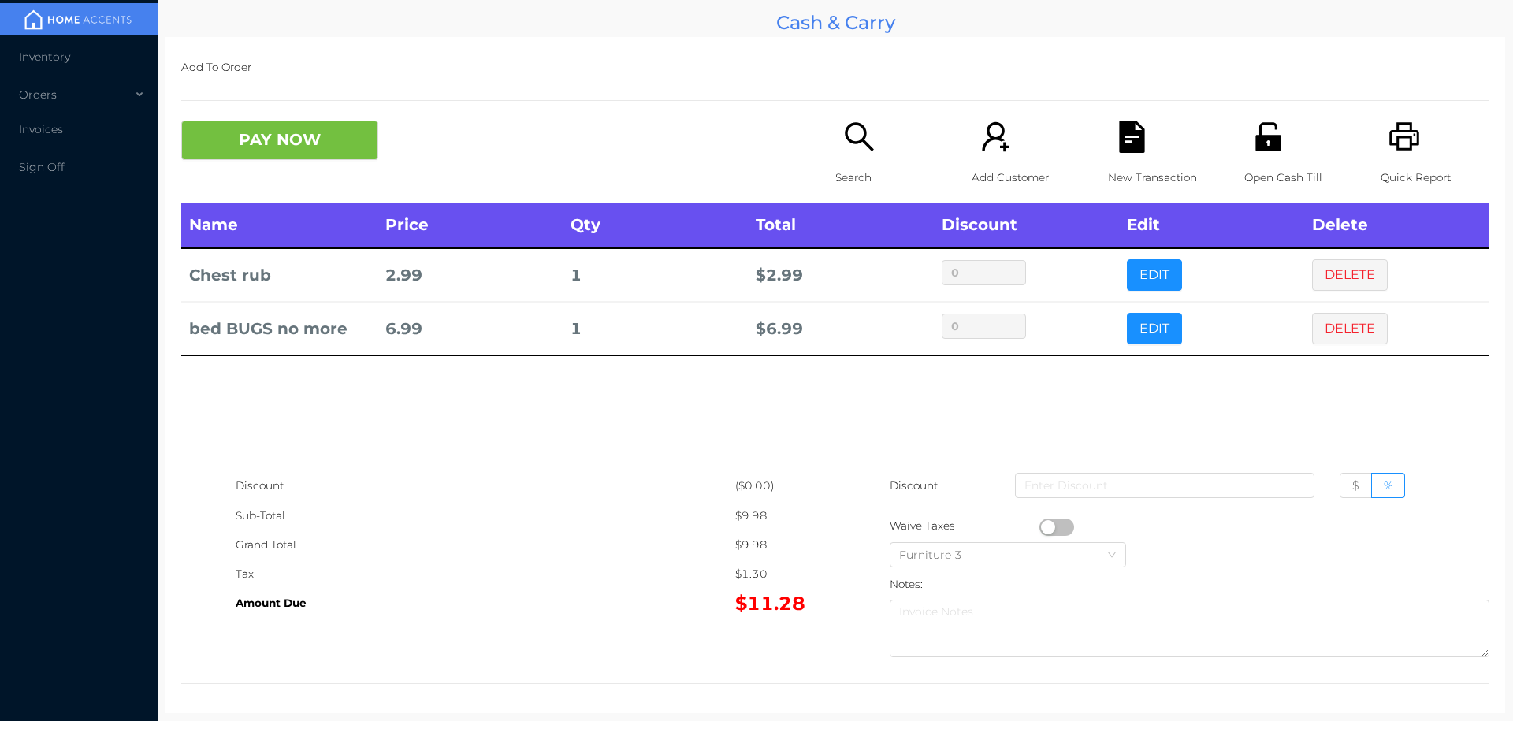
click at [1134, 151] on icon "icon: file-text" at bounding box center [1131, 137] width 25 height 32
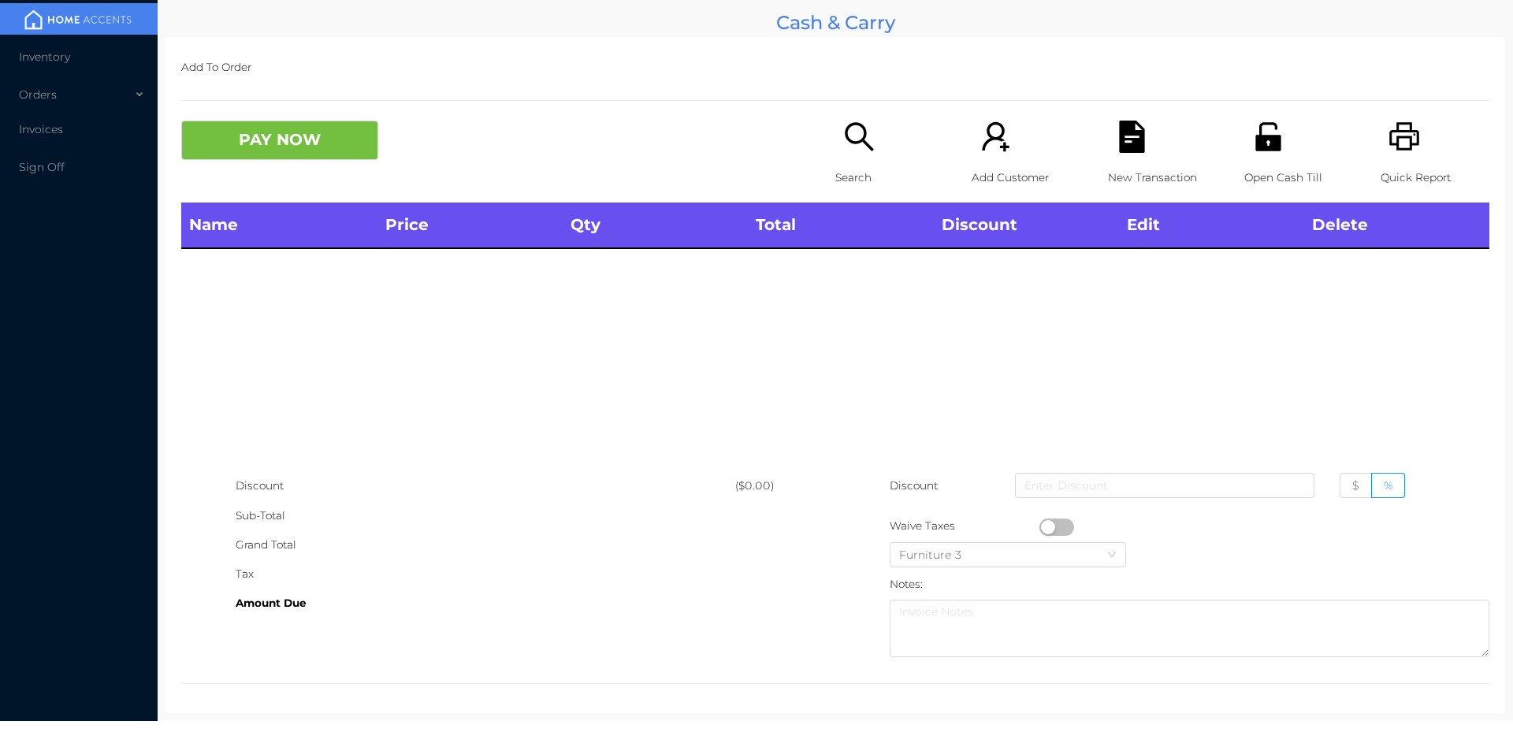
click at [1396, 146] on icon "icon: printer" at bounding box center [1405, 137] width 32 height 32
click at [352, 143] on button "PAY NOW" at bounding box center [279, 140] width 197 height 39
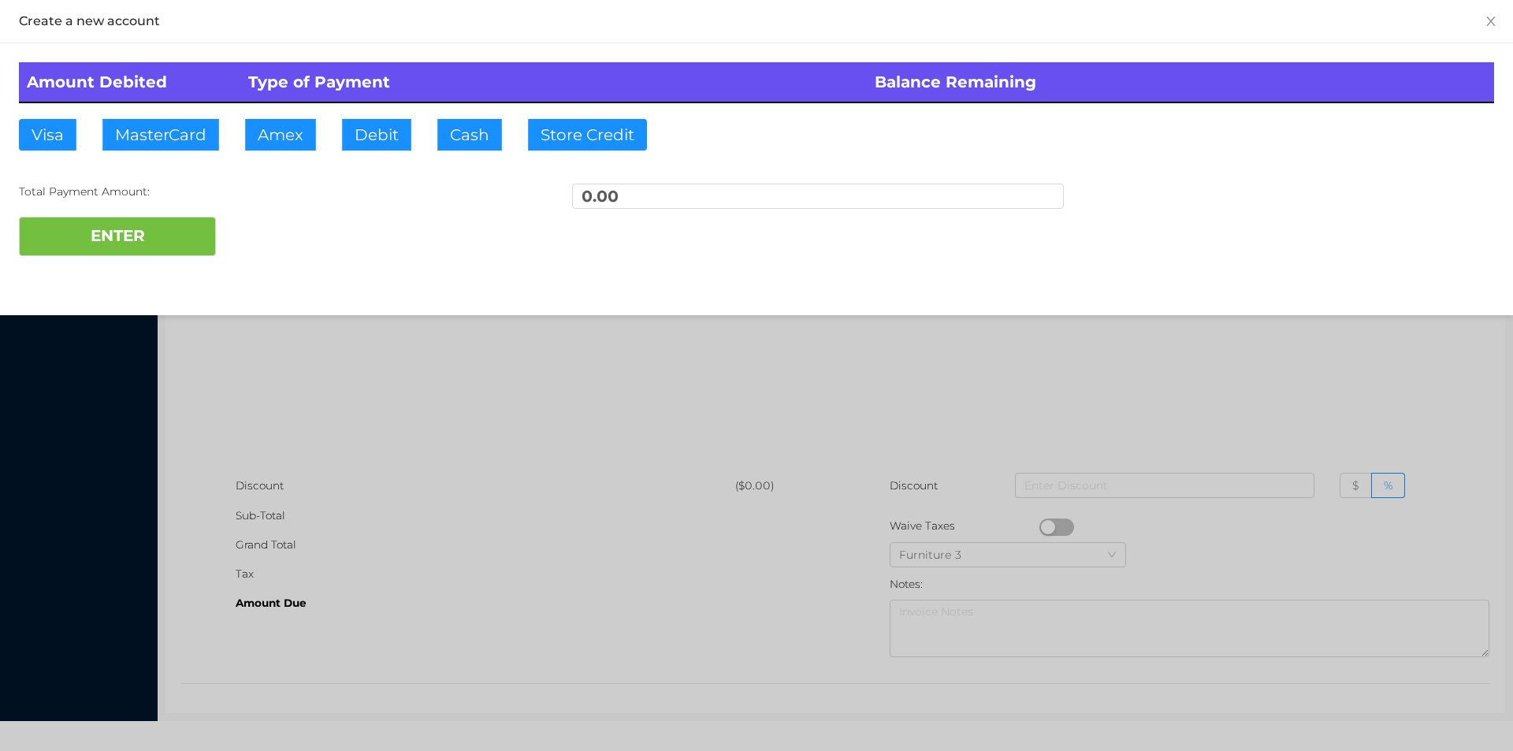
click at [1400, 360] on div at bounding box center [756, 375] width 1513 height 751
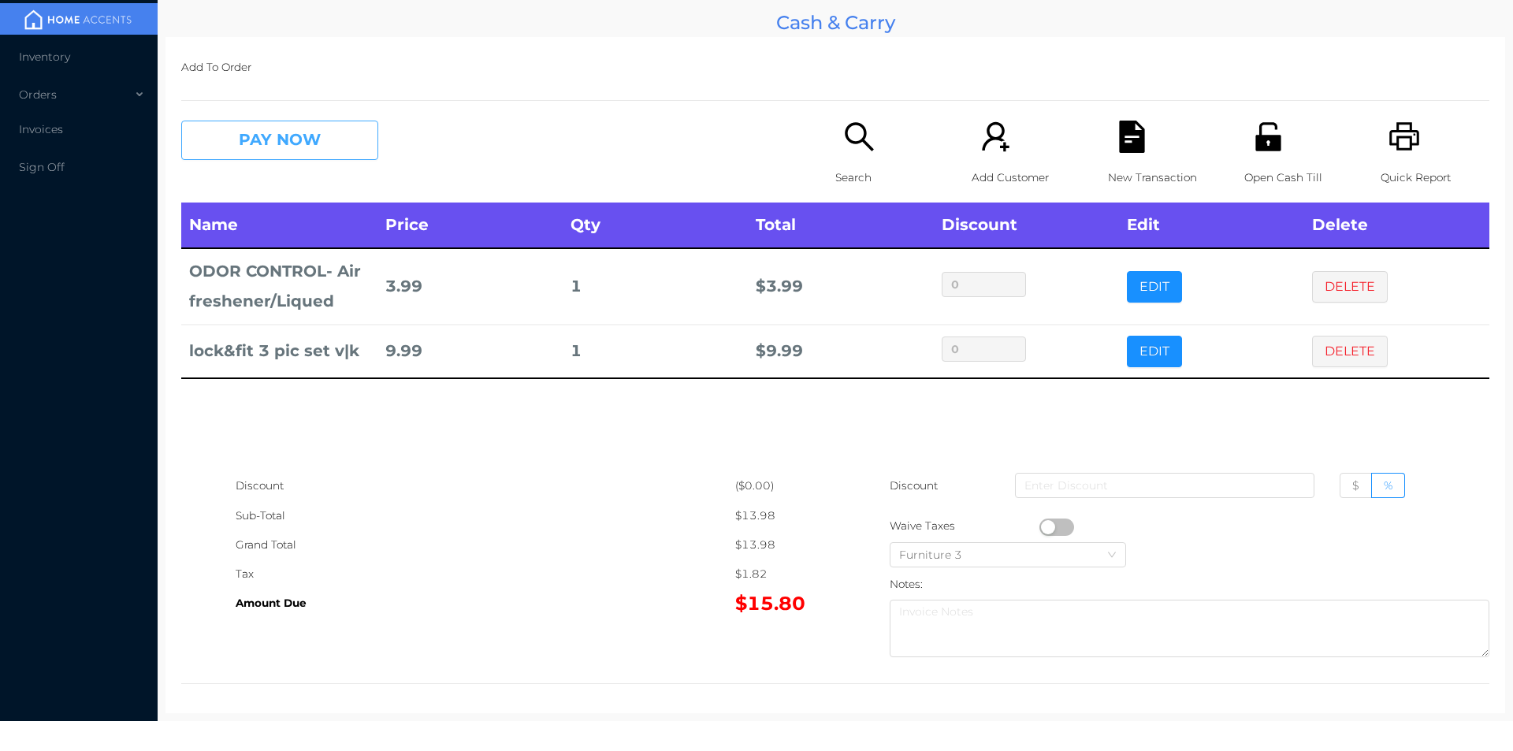
click at [286, 133] on button "PAY NOW" at bounding box center [279, 140] width 197 height 39
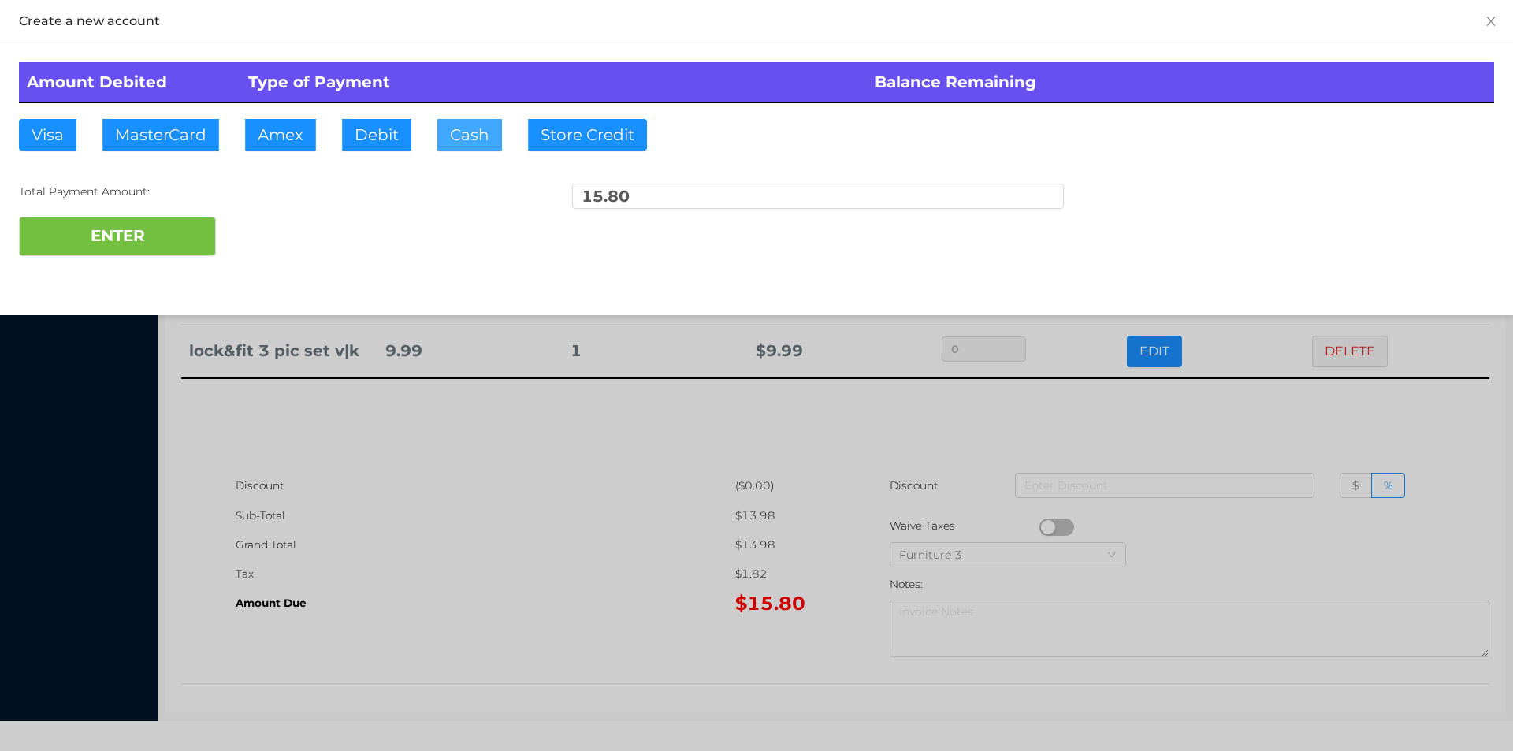
click at [440, 120] on button "Cash" at bounding box center [469, 135] width 65 height 32
type input "20."
click at [158, 240] on button "ENTER" at bounding box center [117, 236] width 197 height 39
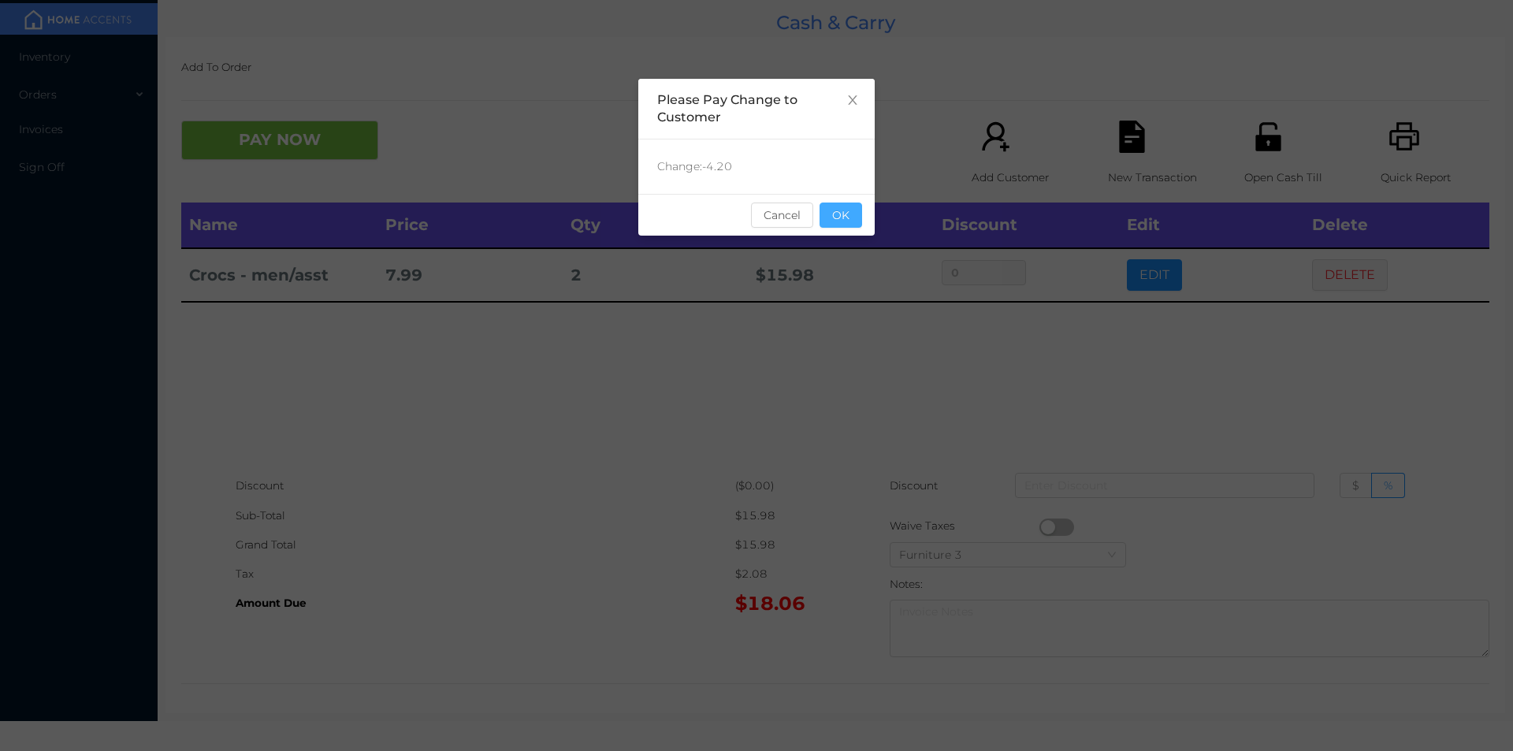
click at [846, 207] on button "OK" at bounding box center [841, 215] width 43 height 25
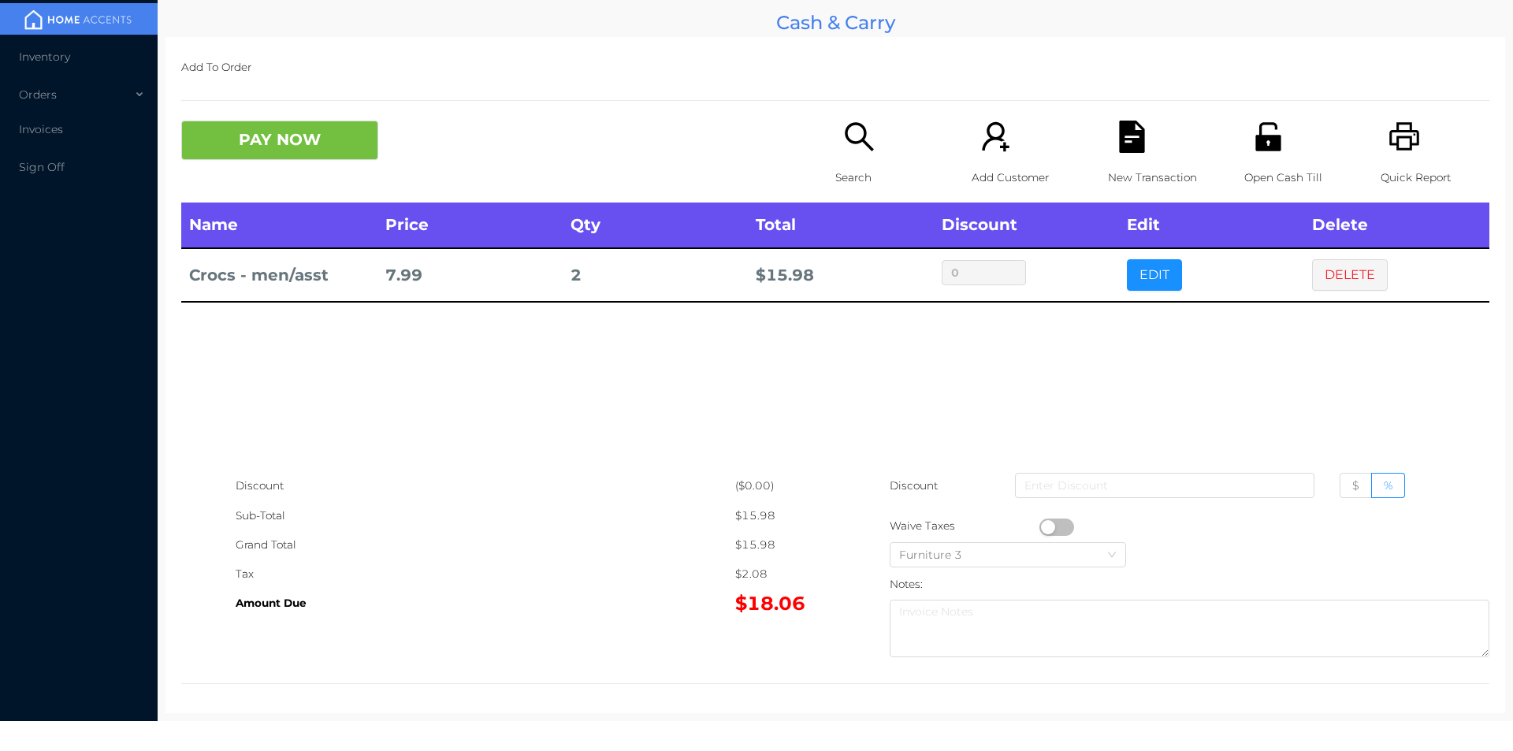
click at [834, 355] on div "Name Price Qty Total Discount Edit Delete Crocs - men/asst 7.99 2 $ 15.98 0 EDI…" at bounding box center [835, 337] width 1308 height 269
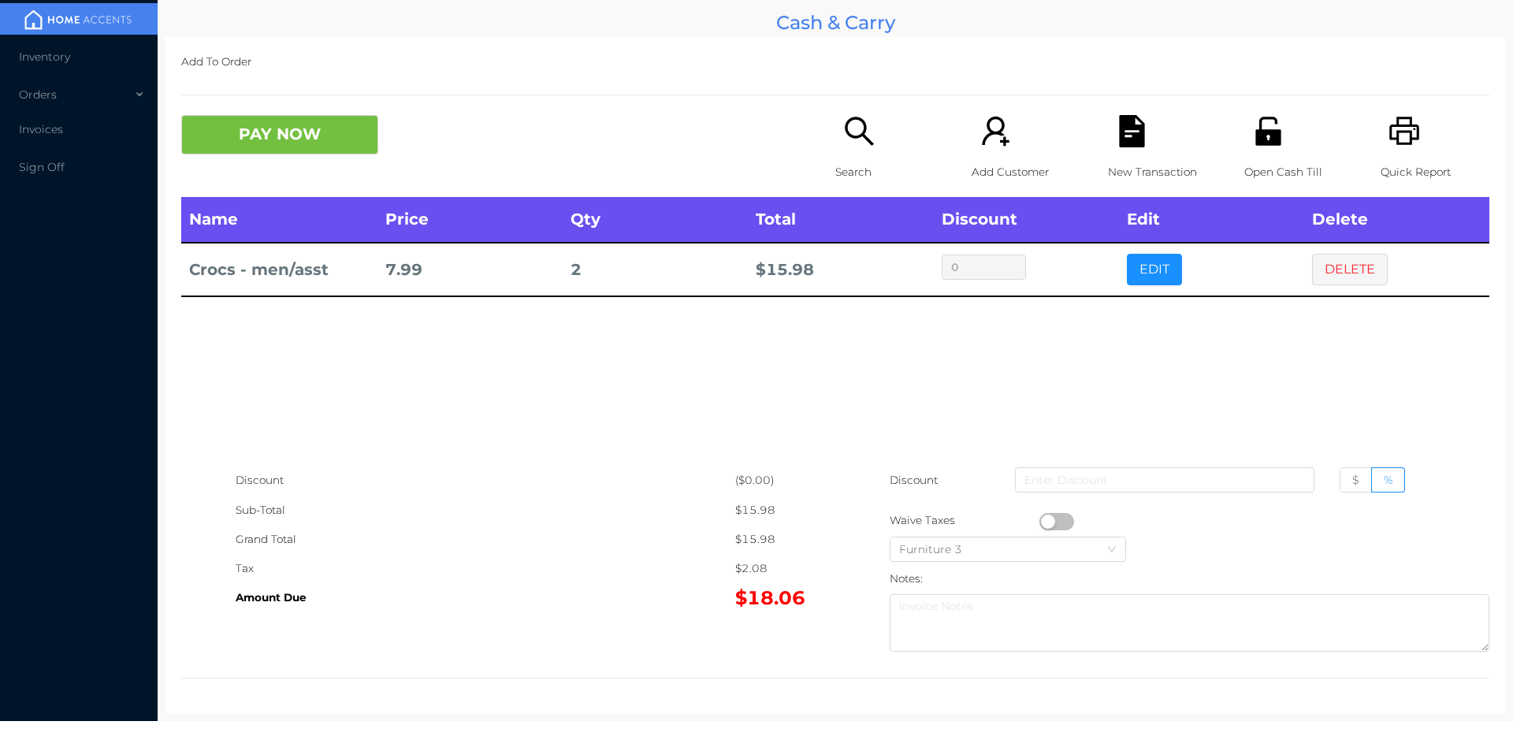
click at [1389, 139] on icon "icon: printer" at bounding box center [1404, 131] width 30 height 28
click at [1355, 263] on button "DELETE" at bounding box center [1350, 270] width 76 height 32
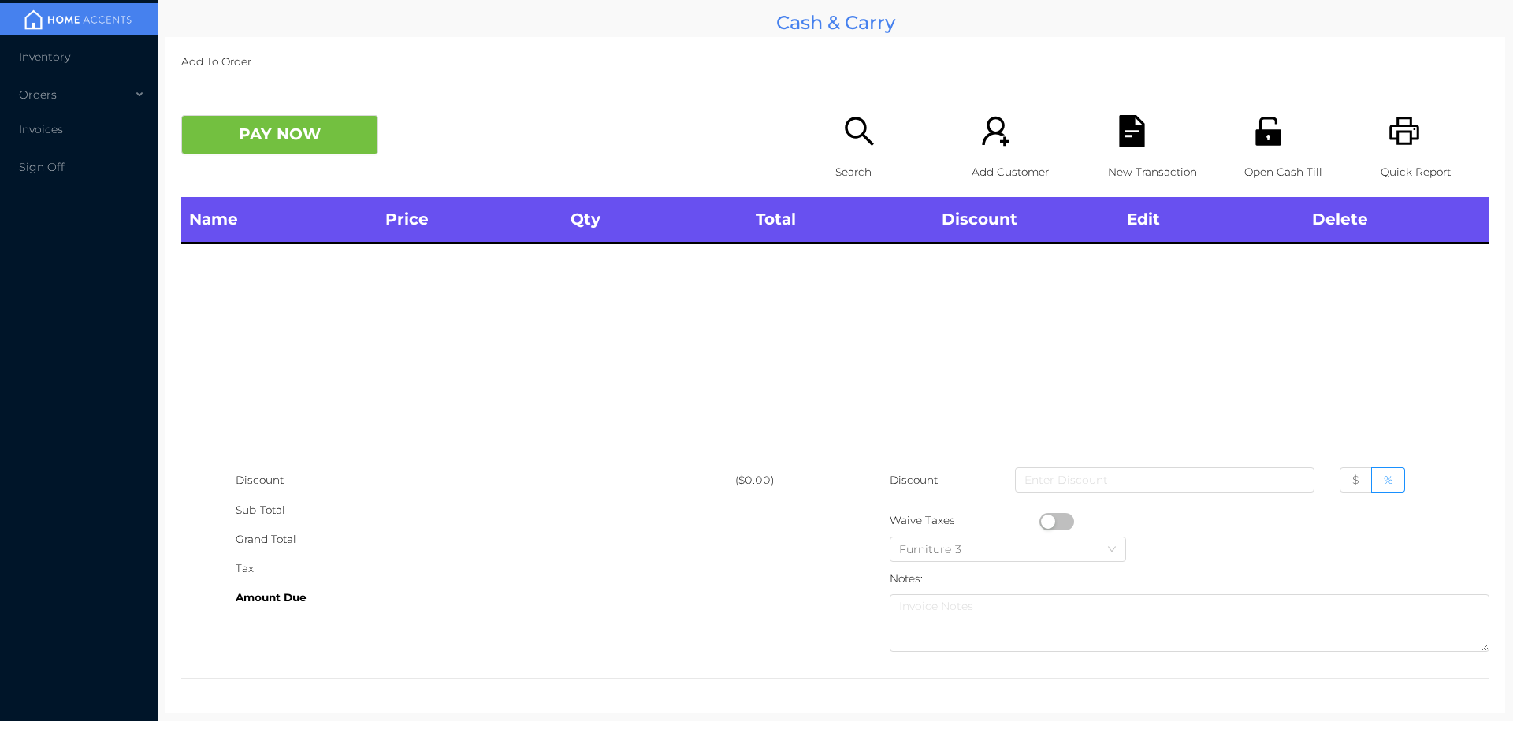
click at [352, 132] on button "PAY NOW" at bounding box center [279, 134] width 197 height 39
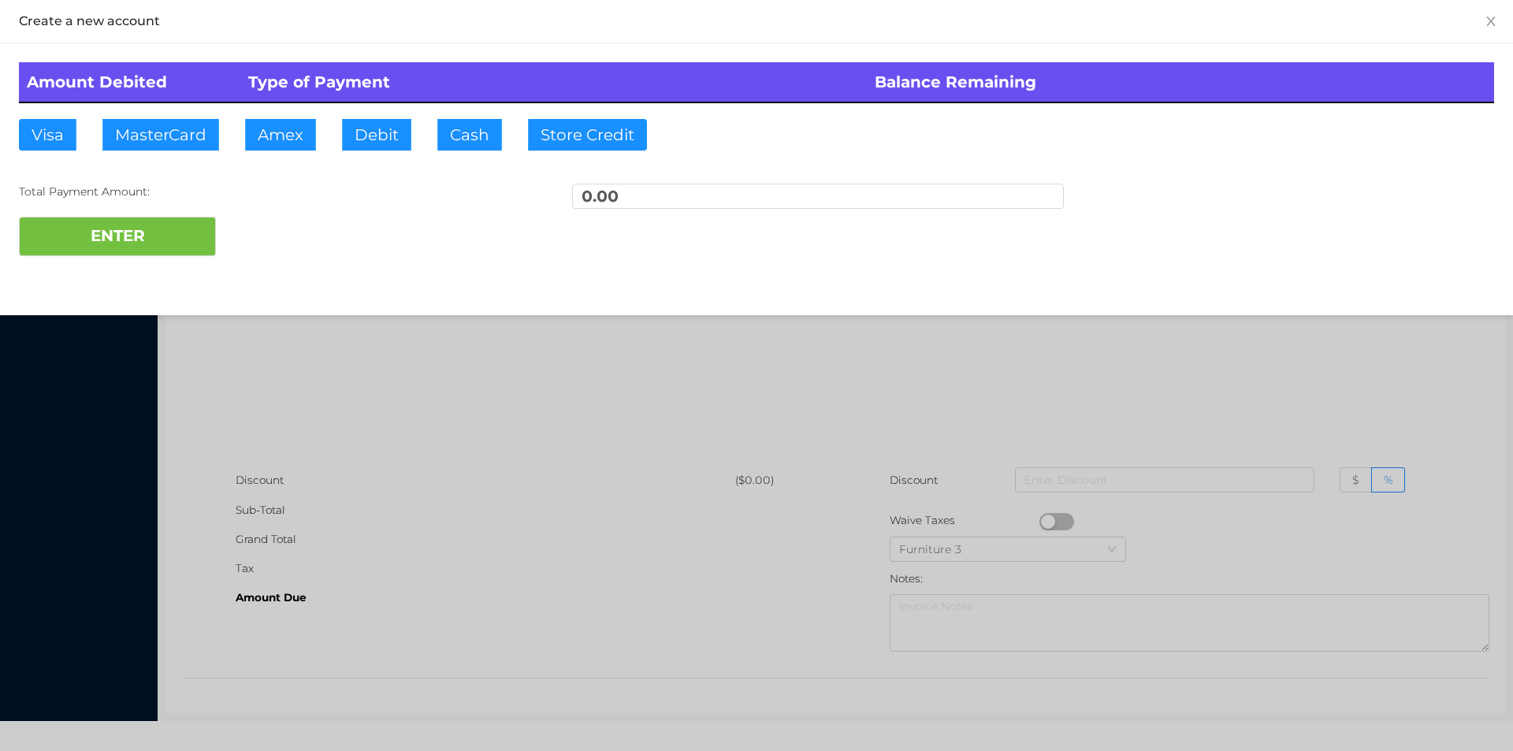
click at [1321, 319] on div at bounding box center [756, 375] width 1513 height 751
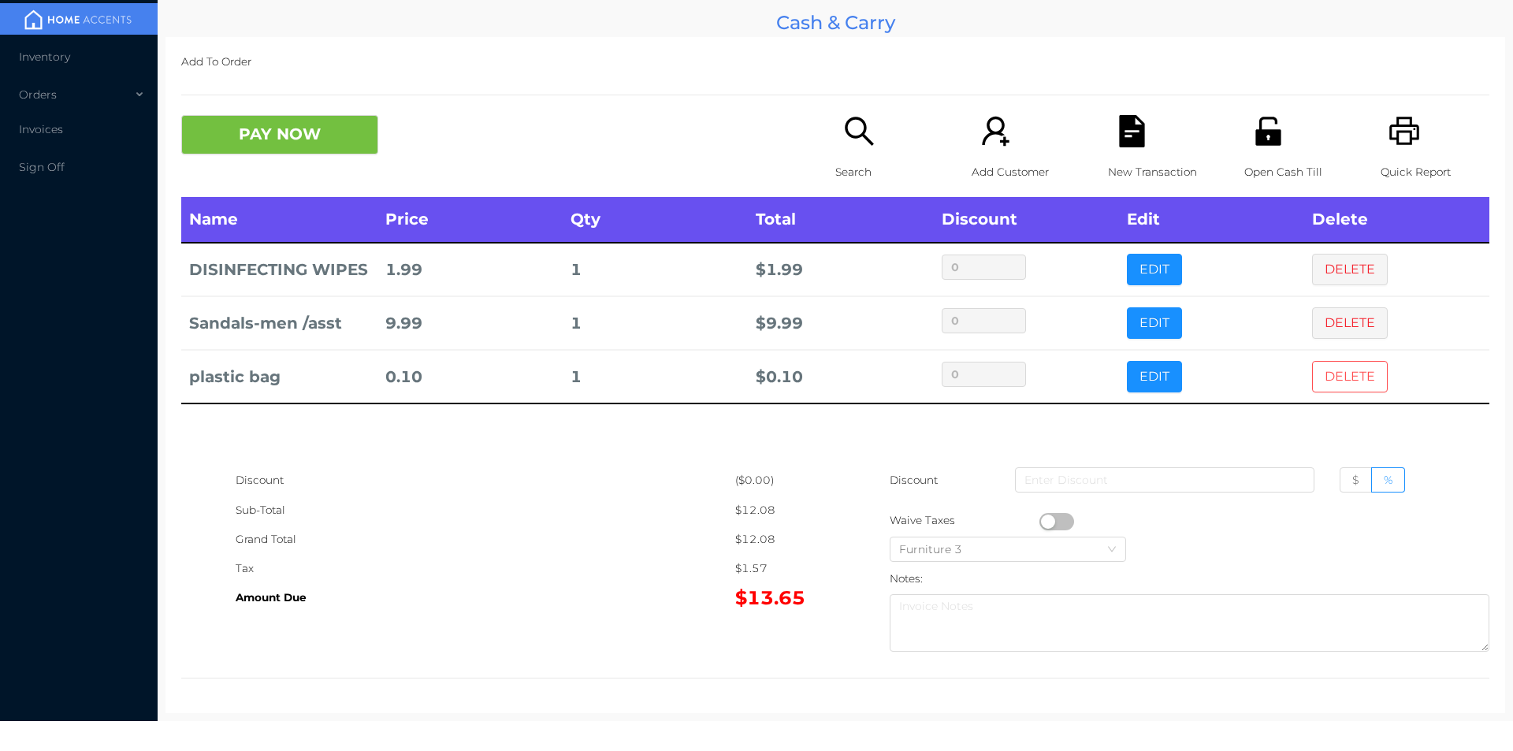
click at [1339, 363] on button "DELETE" at bounding box center [1350, 377] width 76 height 32
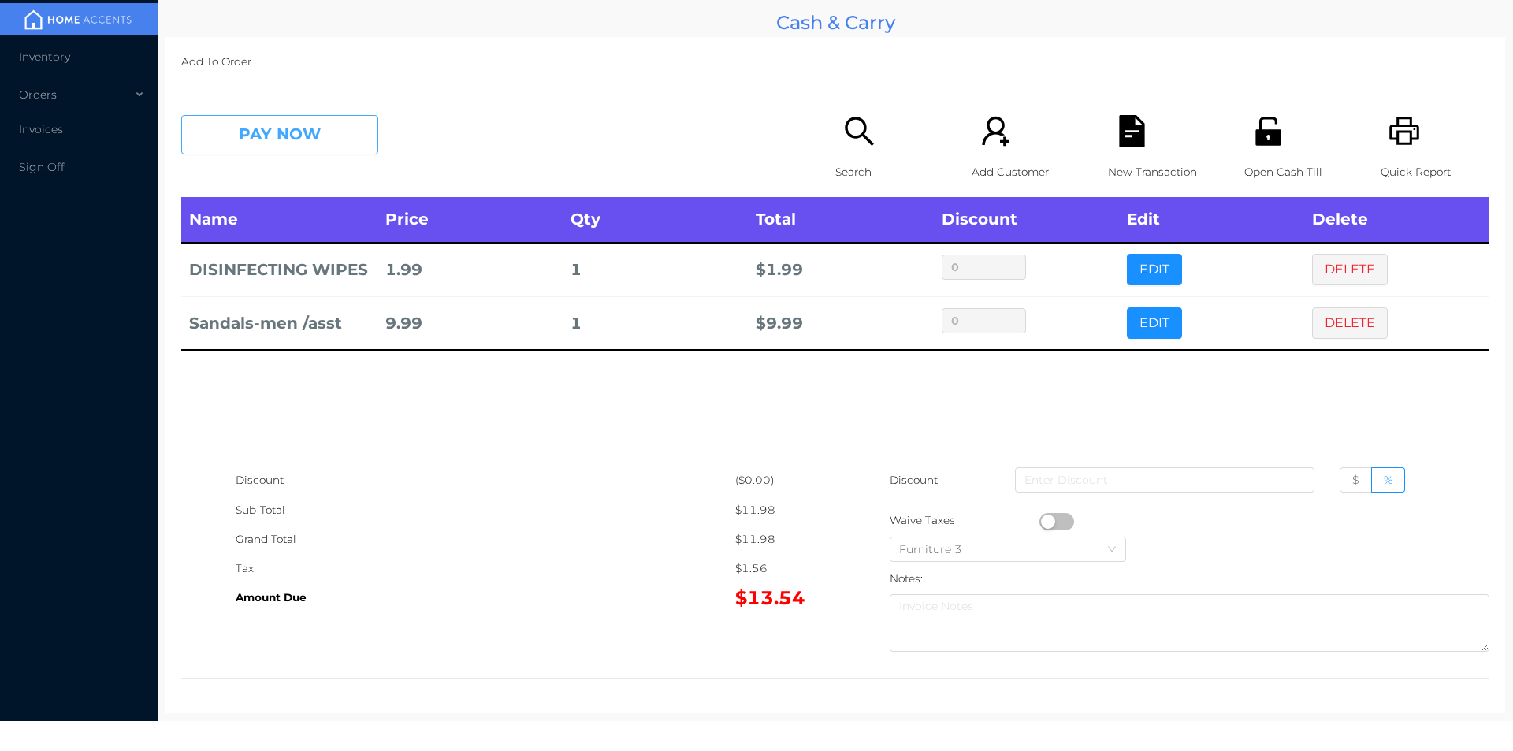
click at [306, 139] on button "PAY NOW" at bounding box center [279, 134] width 197 height 39
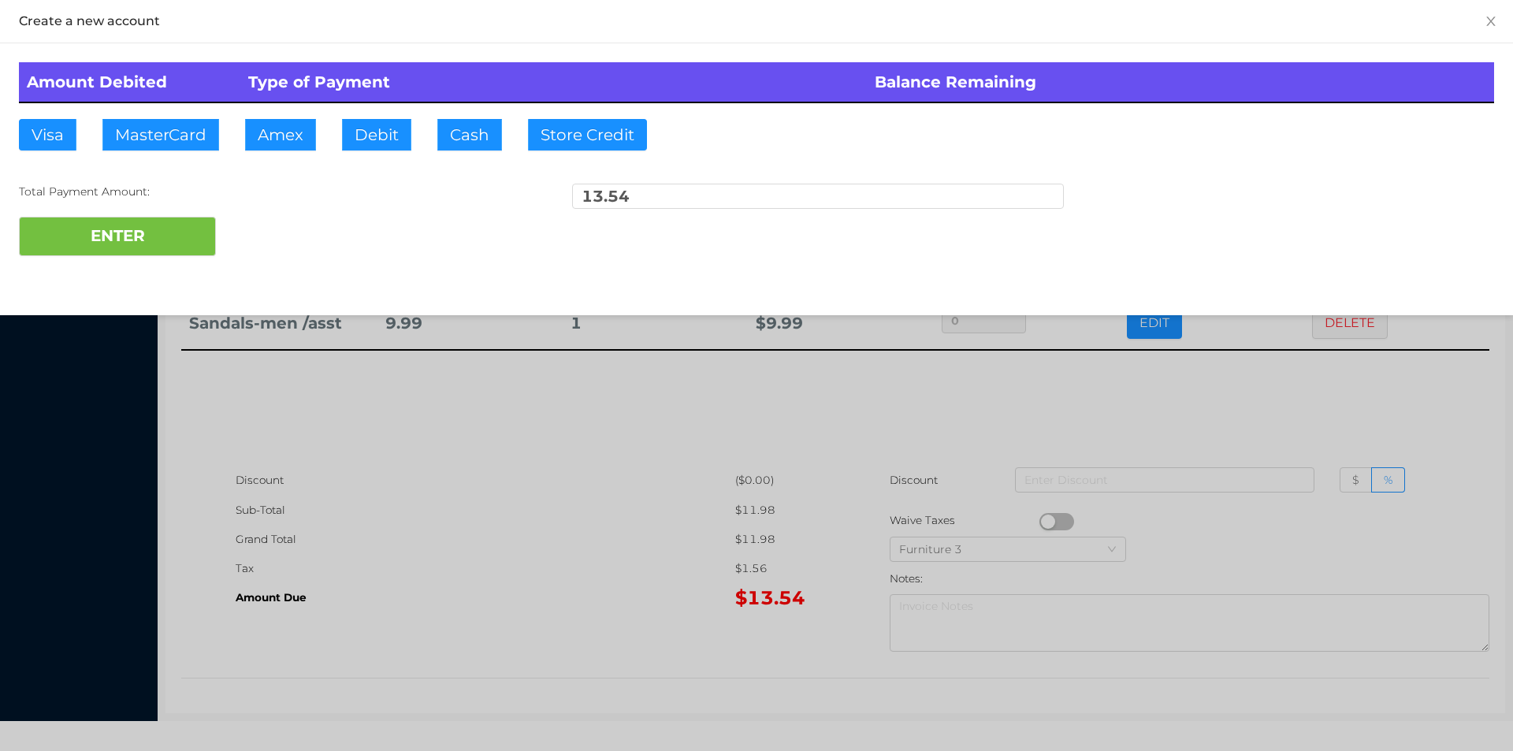
click at [282, 227] on div "ENTER" at bounding box center [756, 236] width 1475 height 39
click at [1253, 392] on div at bounding box center [756, 375] width 1513 height 751
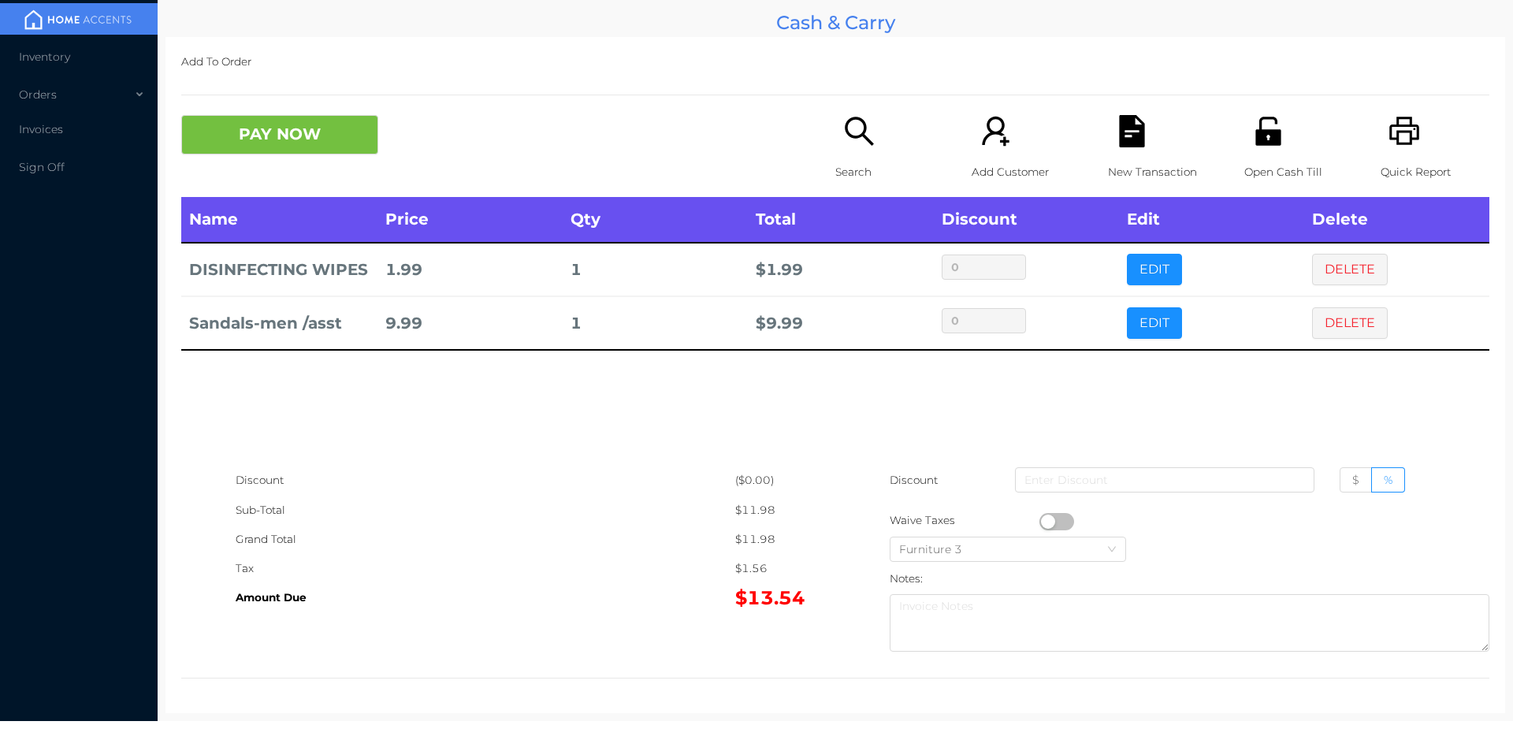
click at [1129, 155] on div "New Transaction" at bounding box center [1162, 156] width 109 height 82
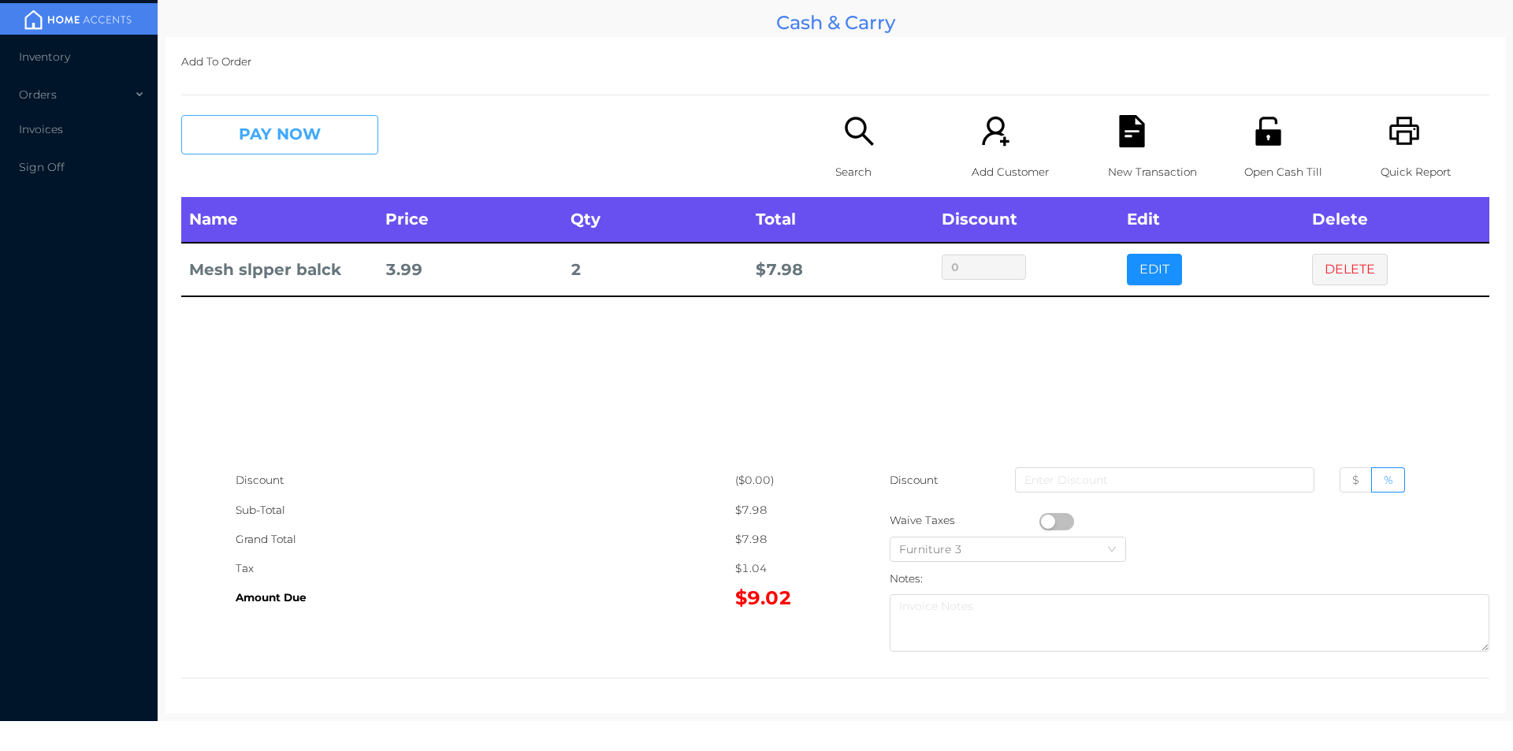
click at [347, 123] on button "PAY NOW" at bounding box center [279, 134] width 197 height 39
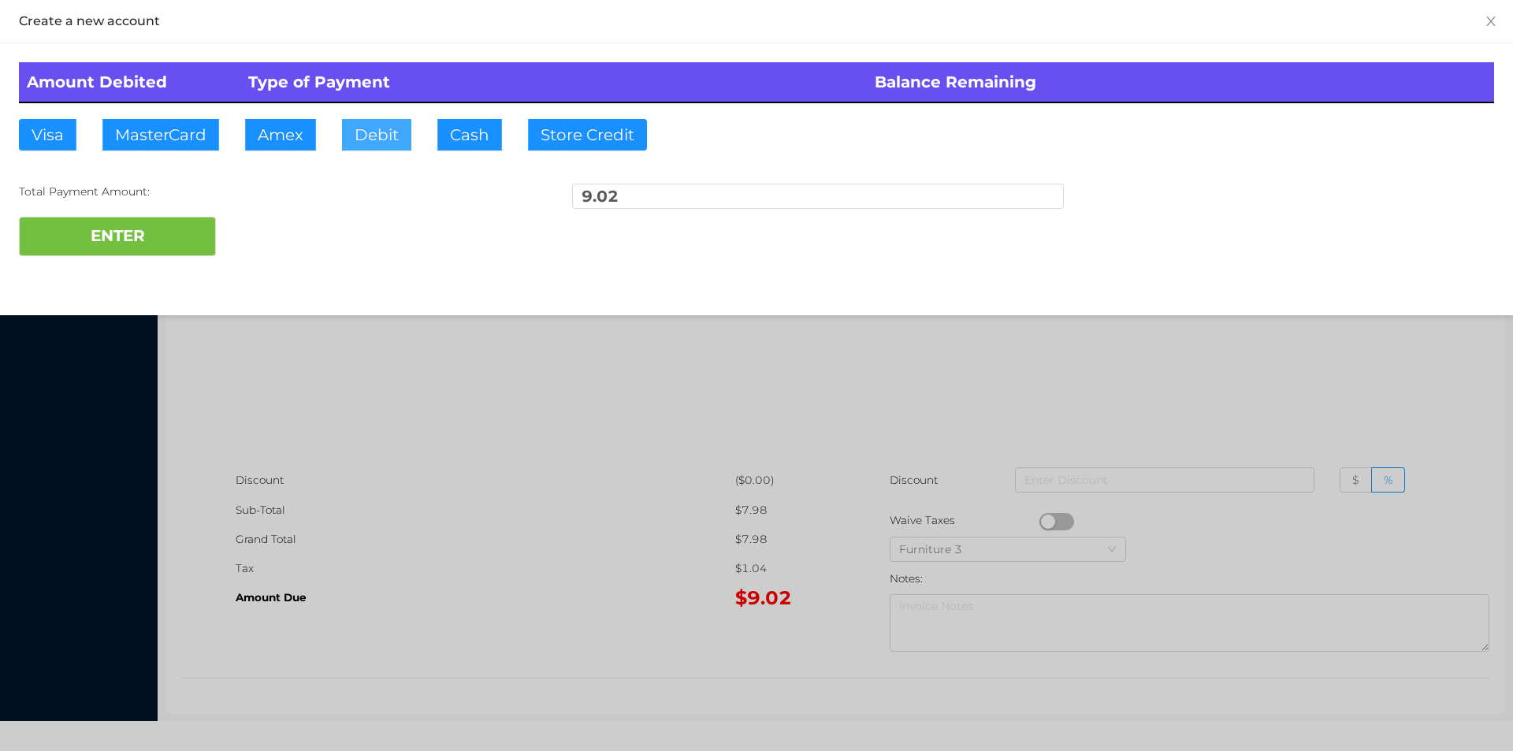
click at [377, 144] on button "Debit" at bounding box center [376, 135] width 69 height 32
click at [177, 225] on button "ENTER" at bounding box center [117, 236] width 197 height 39
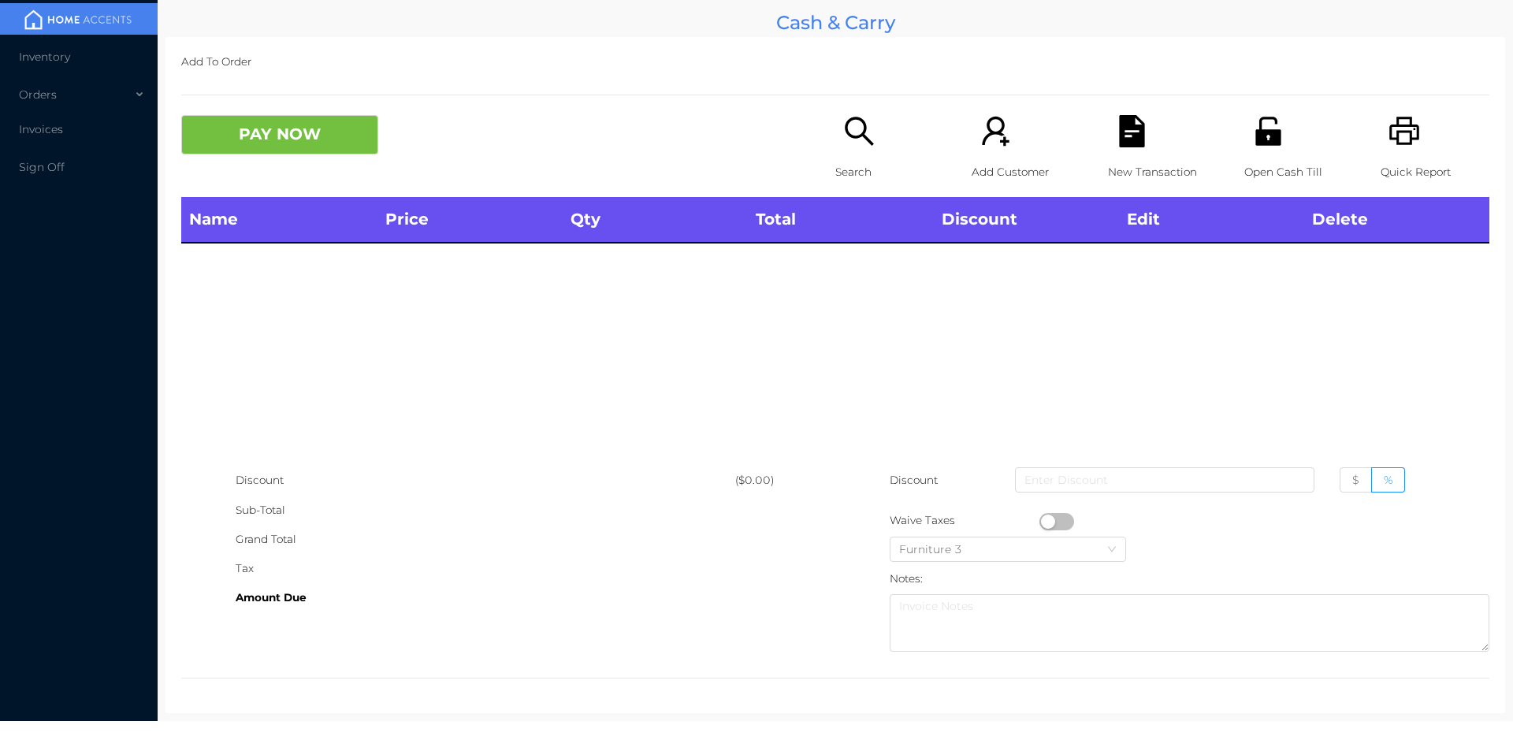
click at [870, 151] on div "Search" at bounding box center [889, 156] width 109 height 82
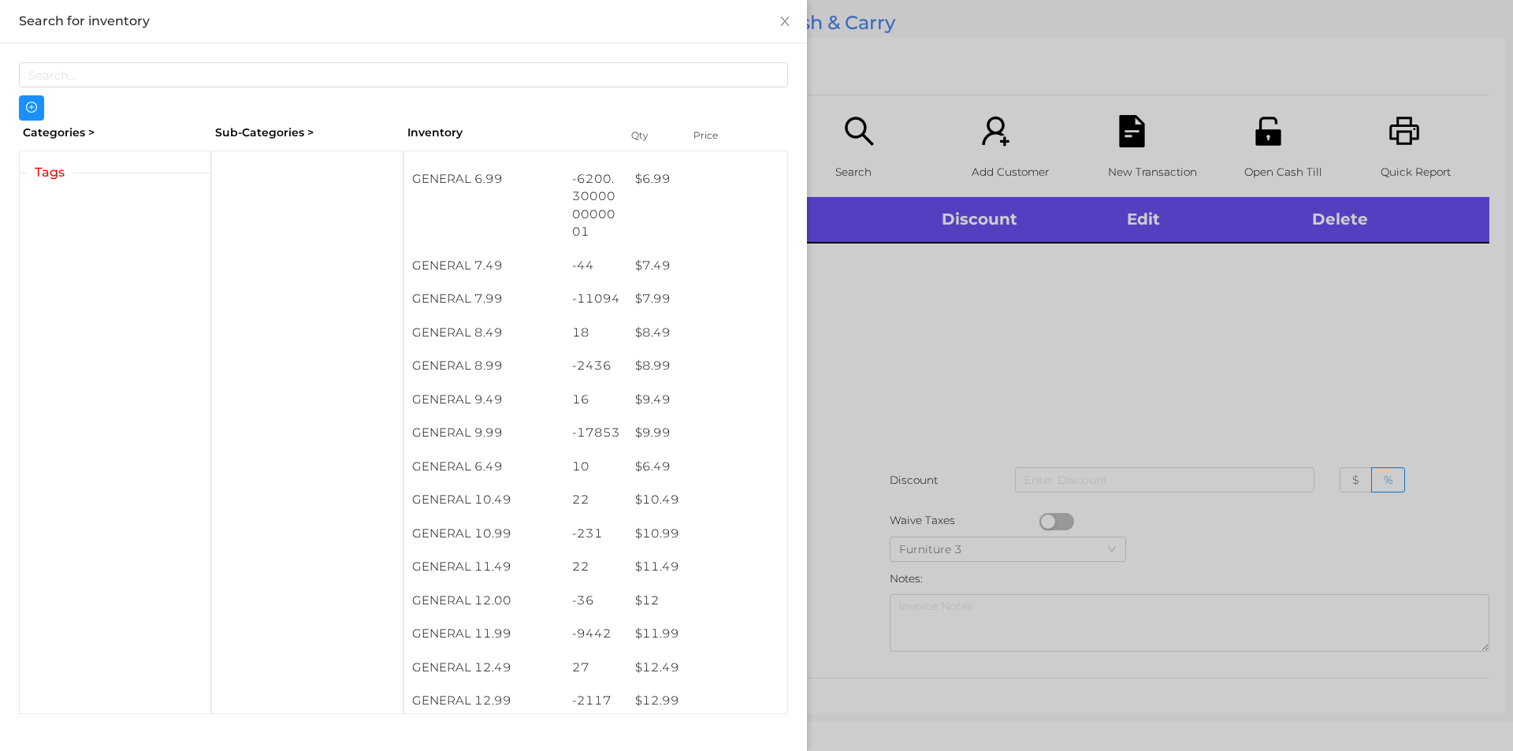
scroll to position [708, 0]
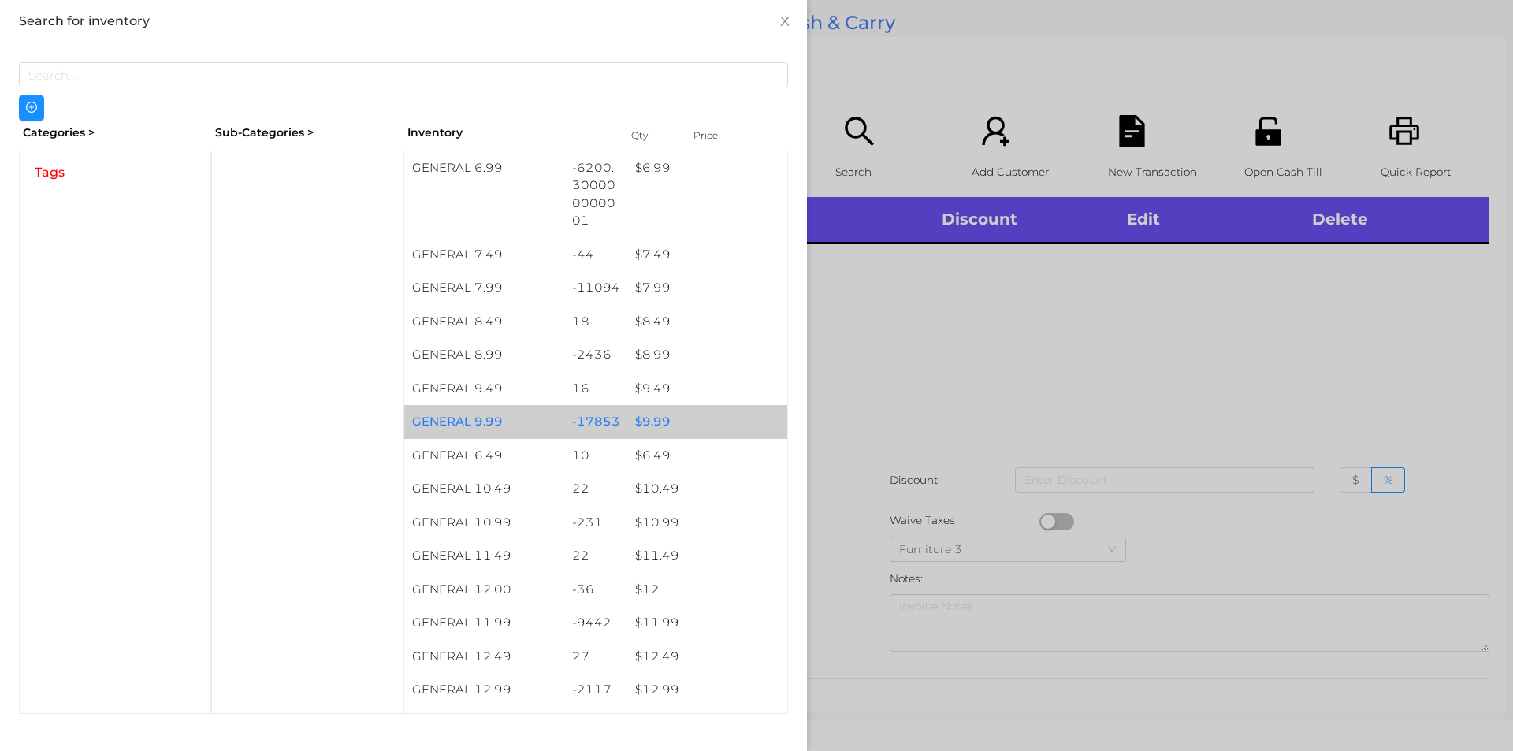
click at [655, 415] on div "$ 9.99" at bounding box center [707, 422] width 160 height 34
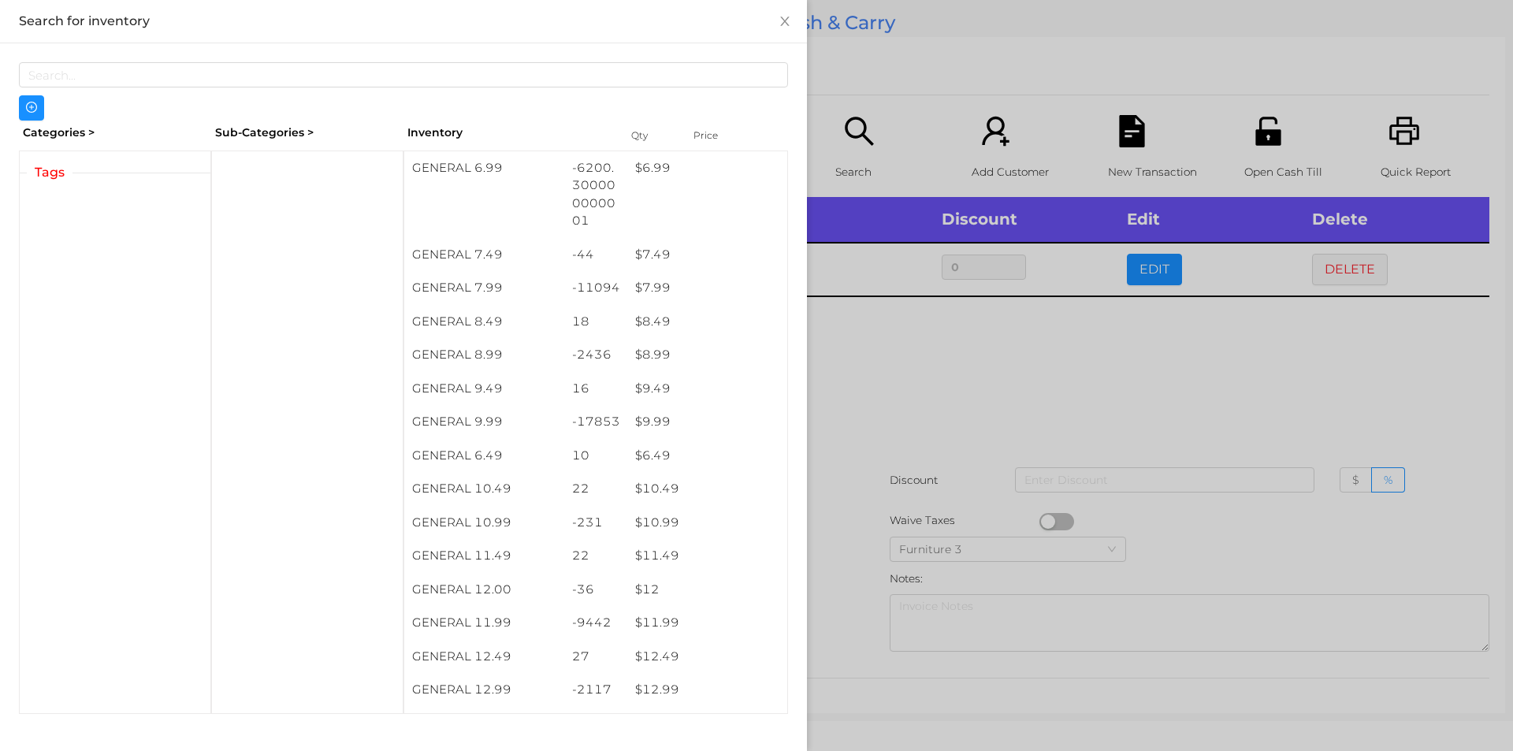
click at [885, 401] on div at bounding box center [756, 375] width 1513 height 751
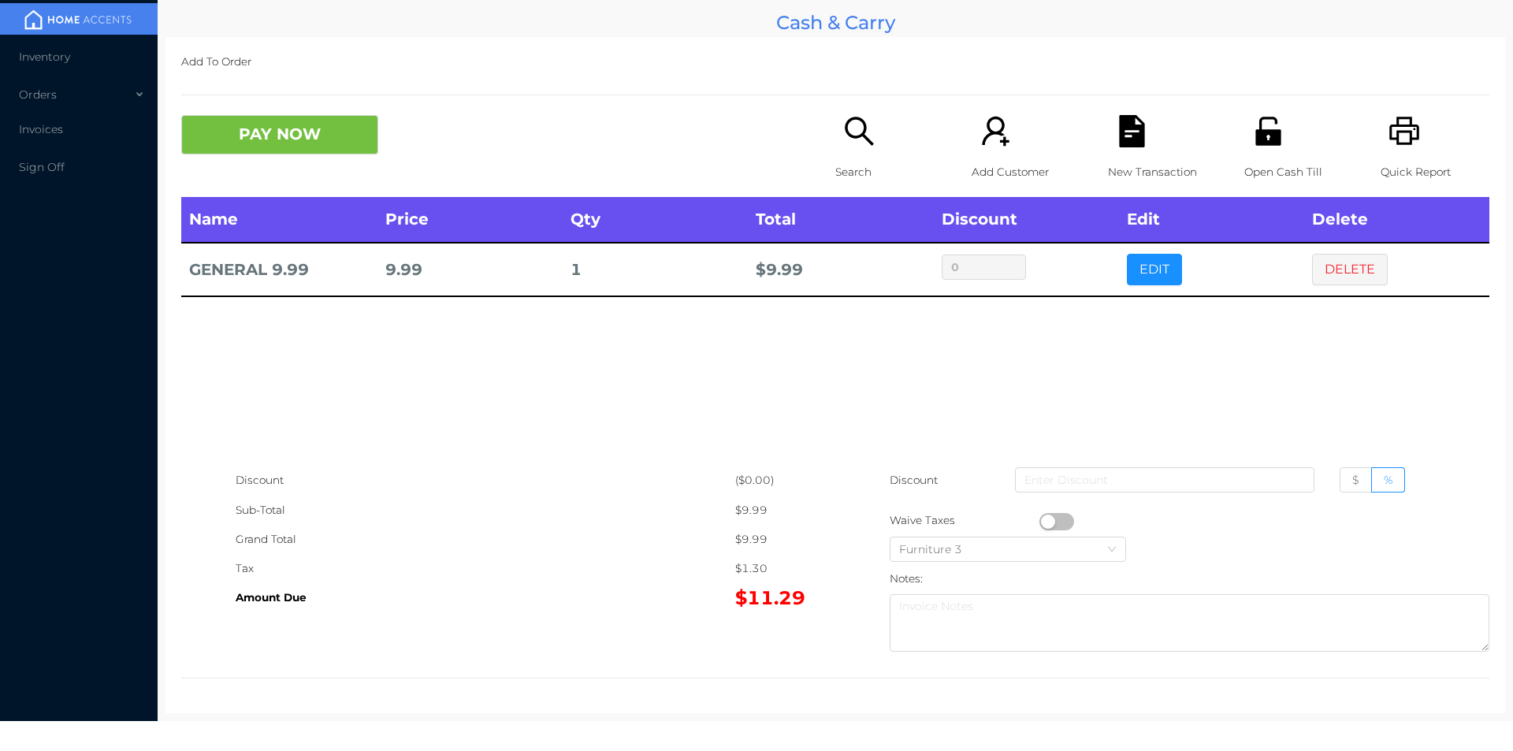
click at [843, 149] on div "Search" at bounding box center [889, 156] width 109 height 82
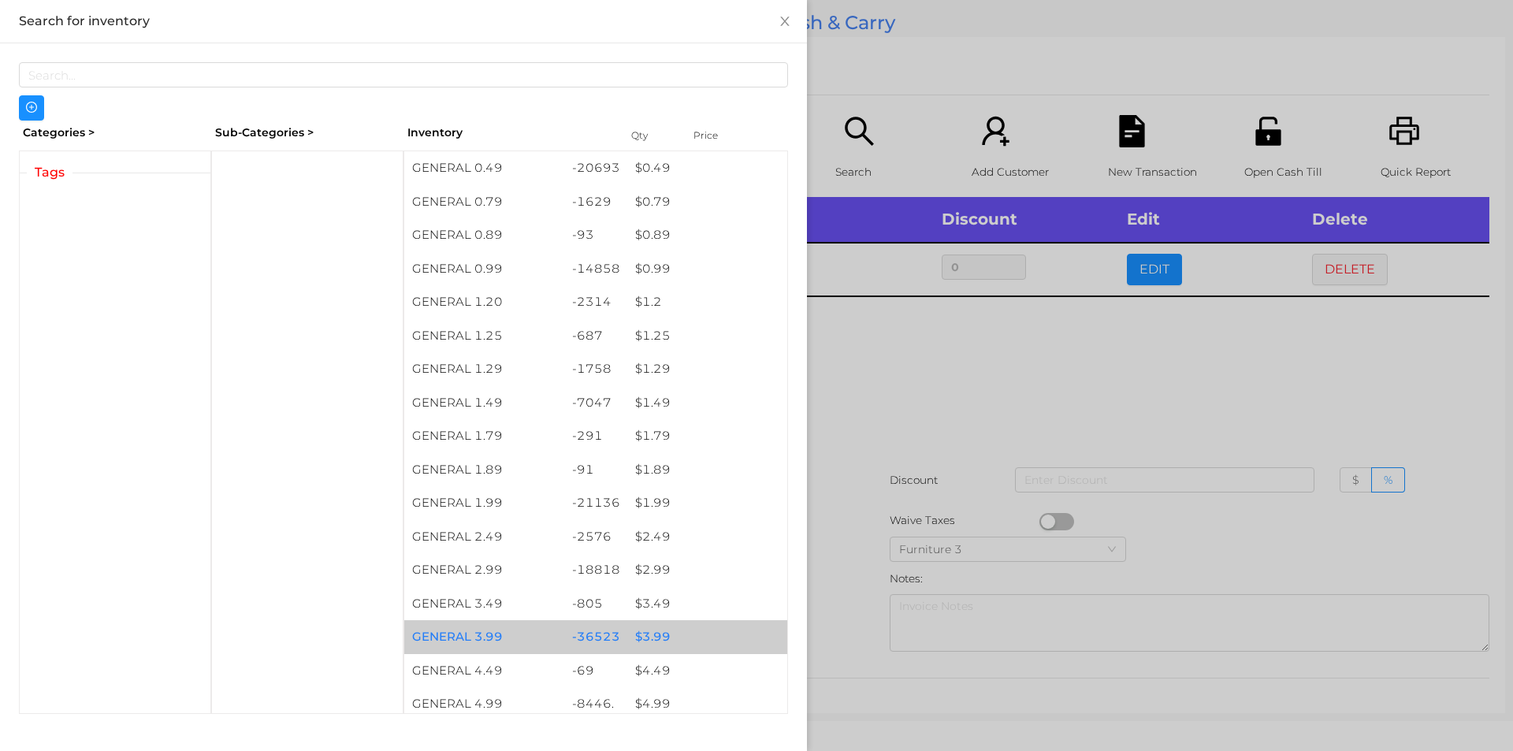
click at [646, 638] on div "$ 3.99" at bounding box center [707, 637] width 160 height 34
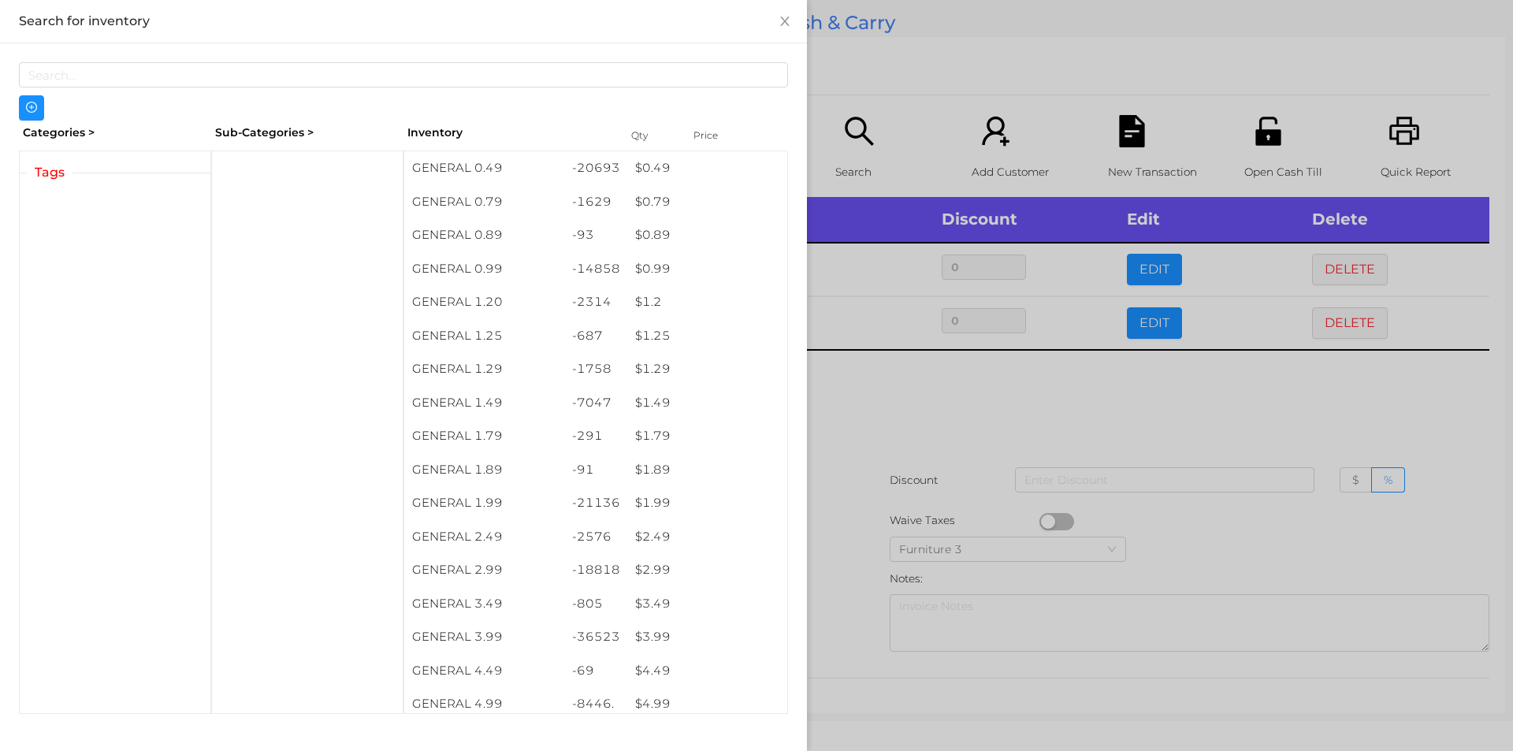
click at [868, 406] on div at bounding box center [756, 375] width 1513 height 751
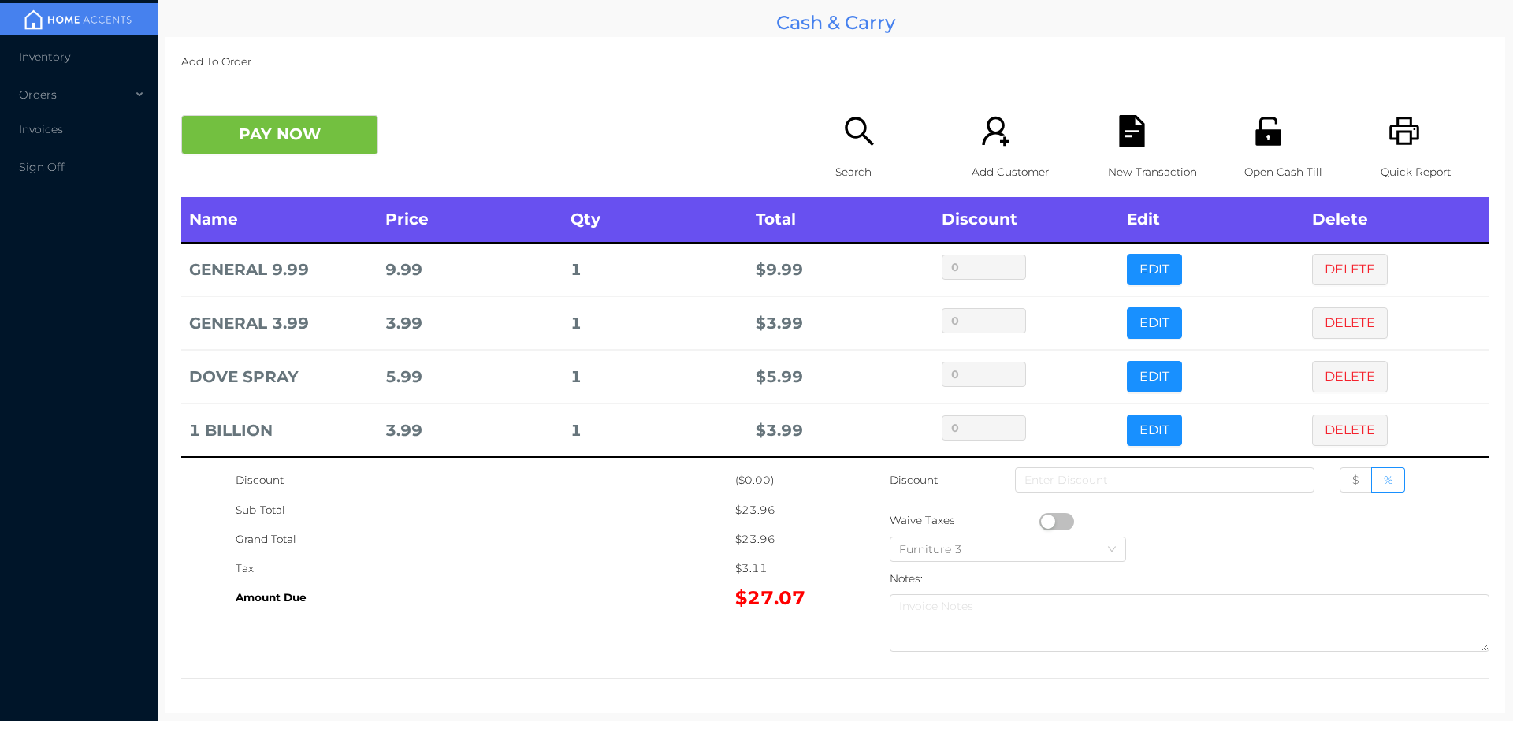
scroll to position [0, 0]
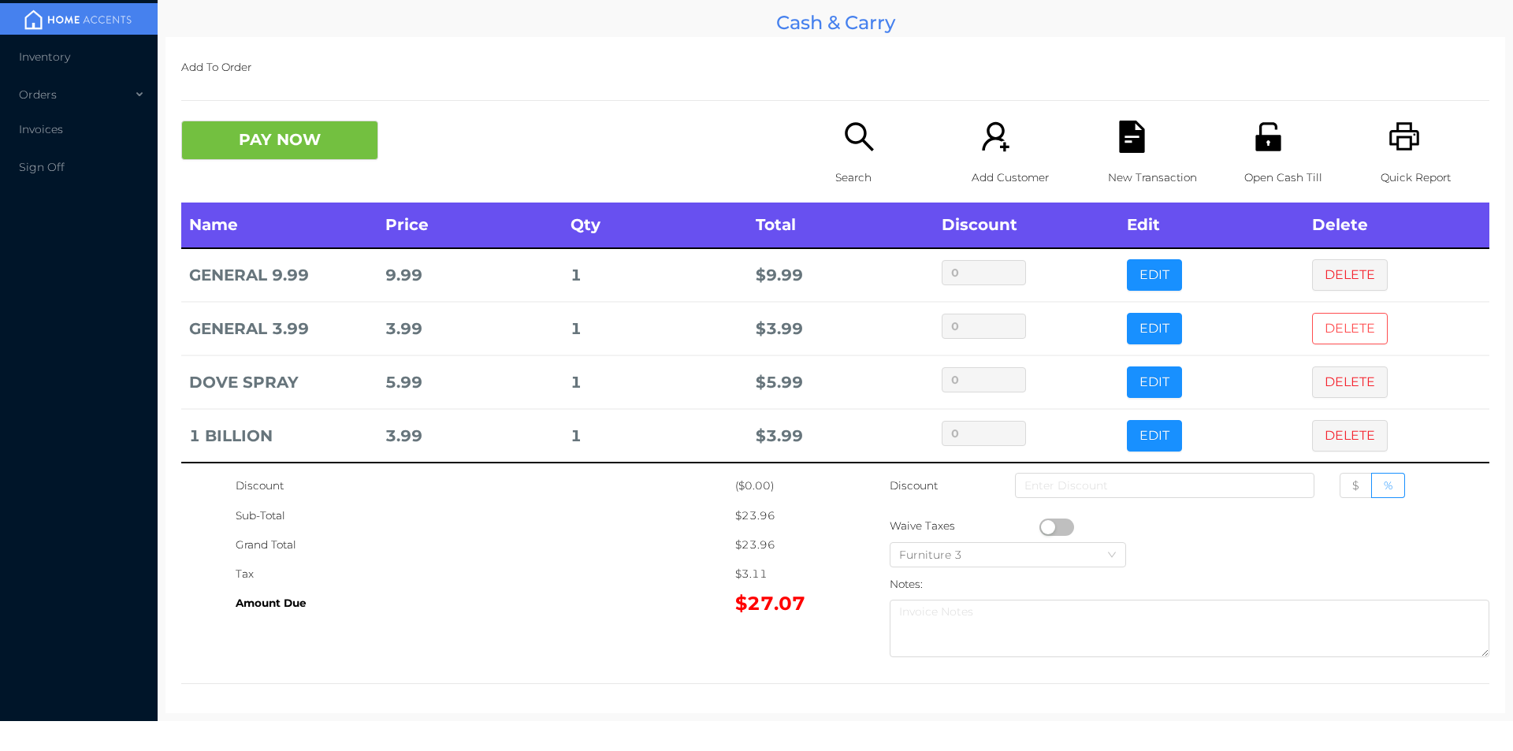
click at [1340, 331] on button "DELETE" at bounding box center [1350, 329] width 76 height 32
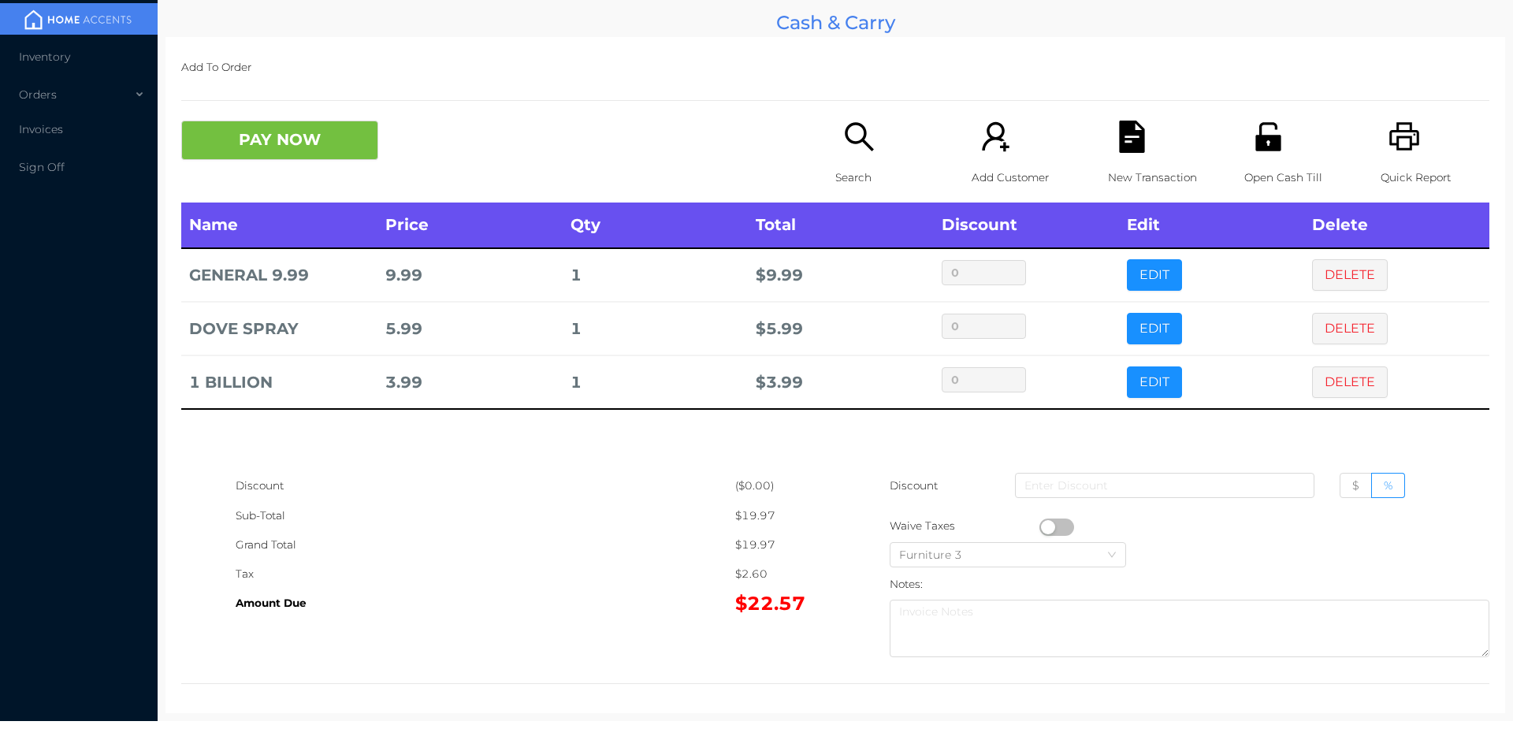
click at [848, 165] on p "Search" at bounding box center [889, 177] width 109 height 29
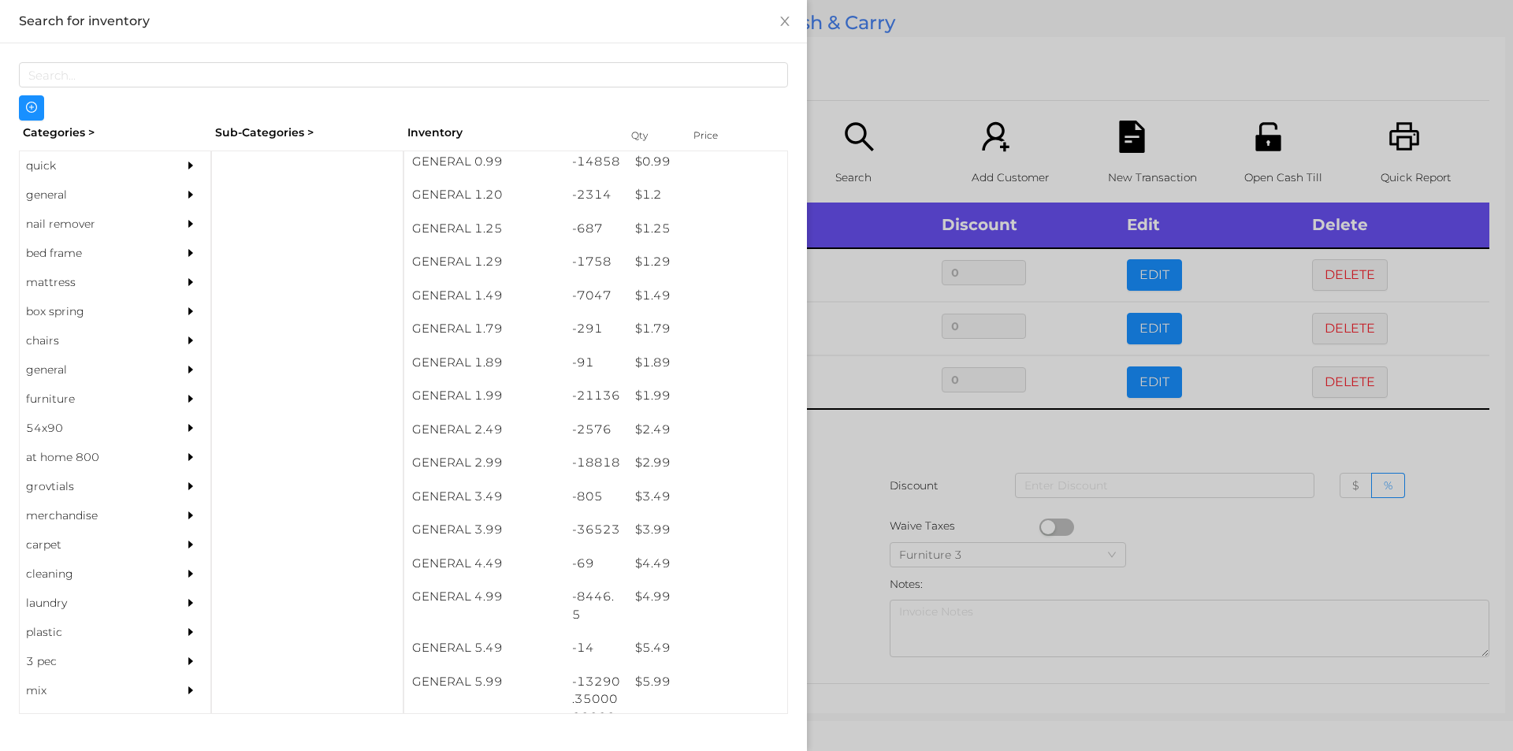
scroll to position [107, 0]
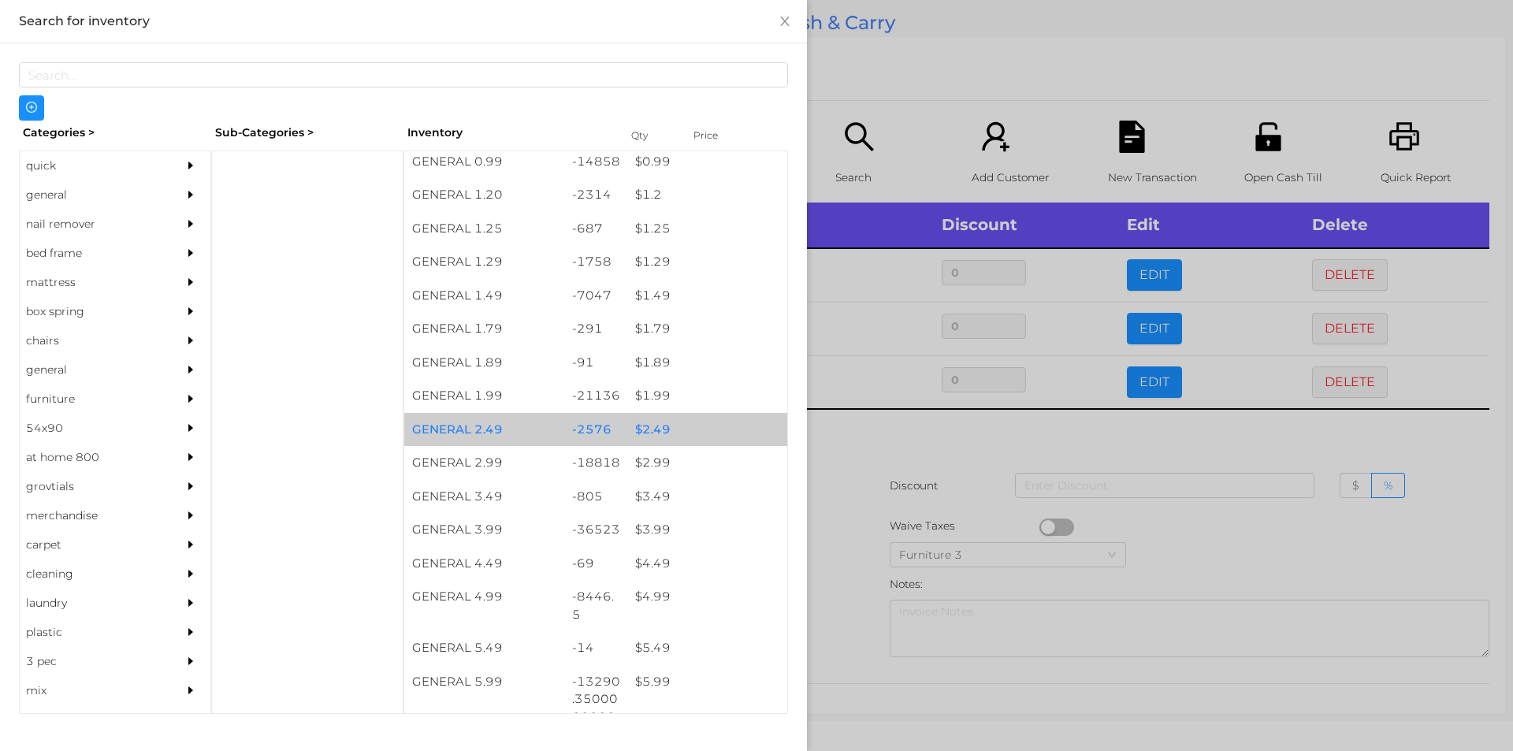
click at [653, 433] on div "$ 2.49" at bounding box center [707, 430] width 160 height 34
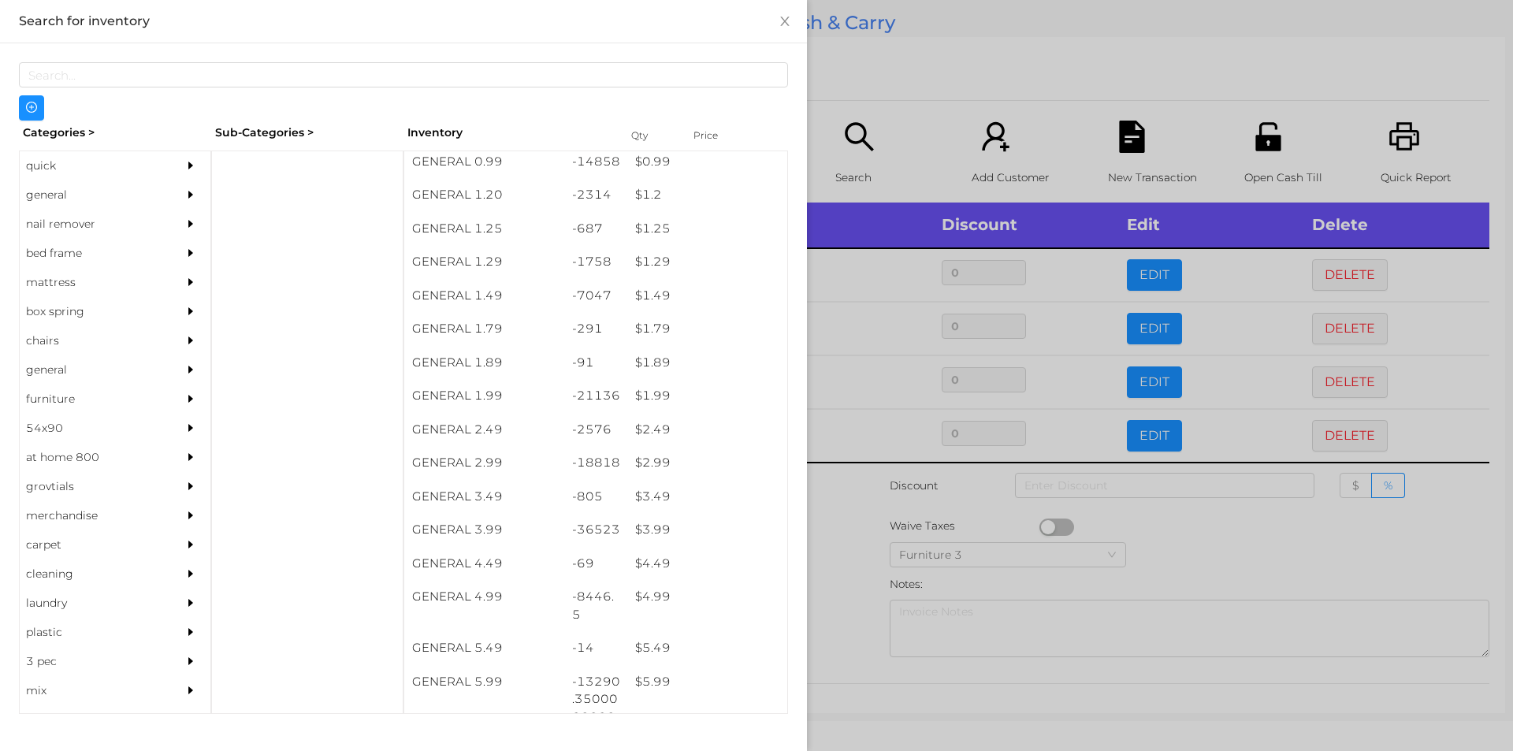
click at [857, 533] on div at bounding box center [756, 375] width 1513 height 751
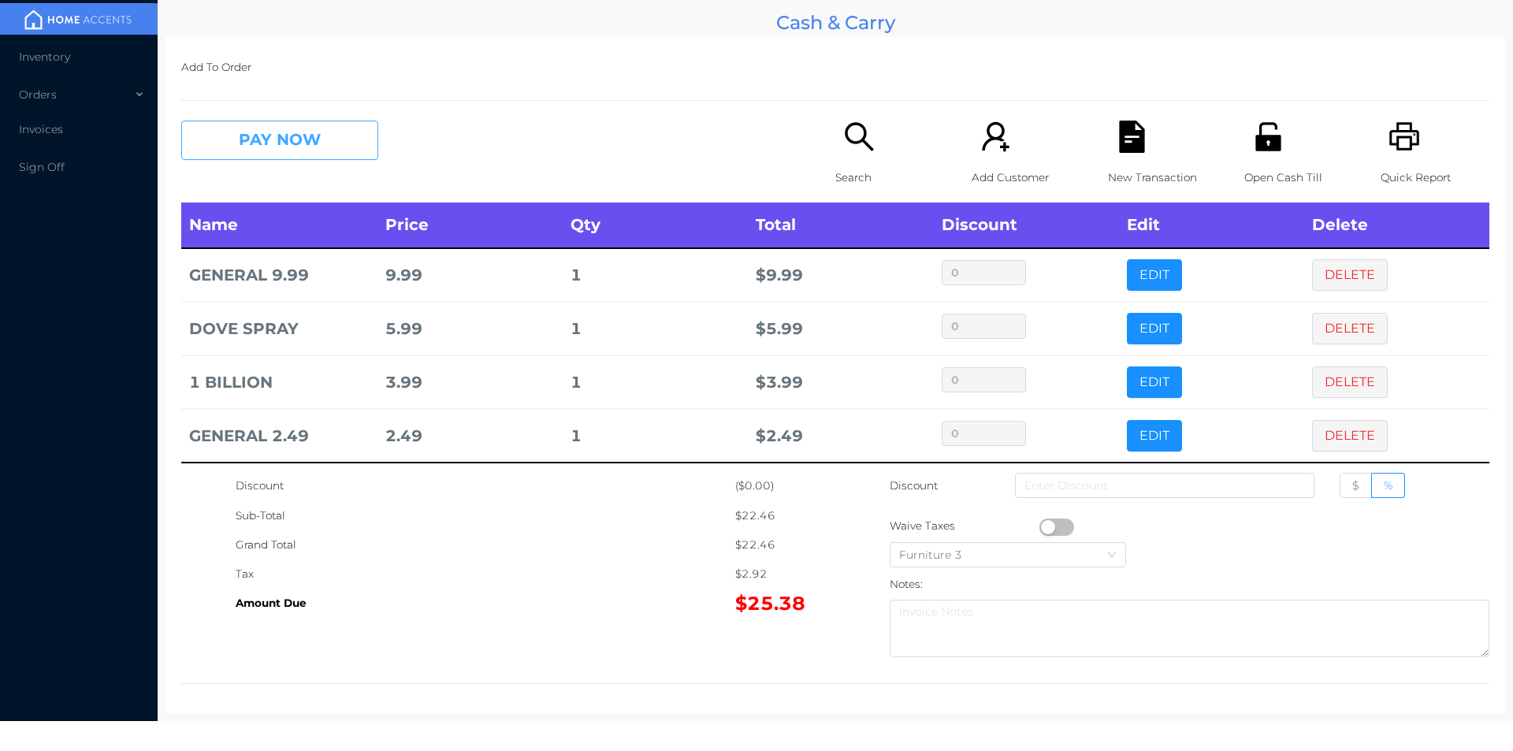
click at [343, 131] on button "PAY NOW" at bounding box center [279, 140] width 197 height 39
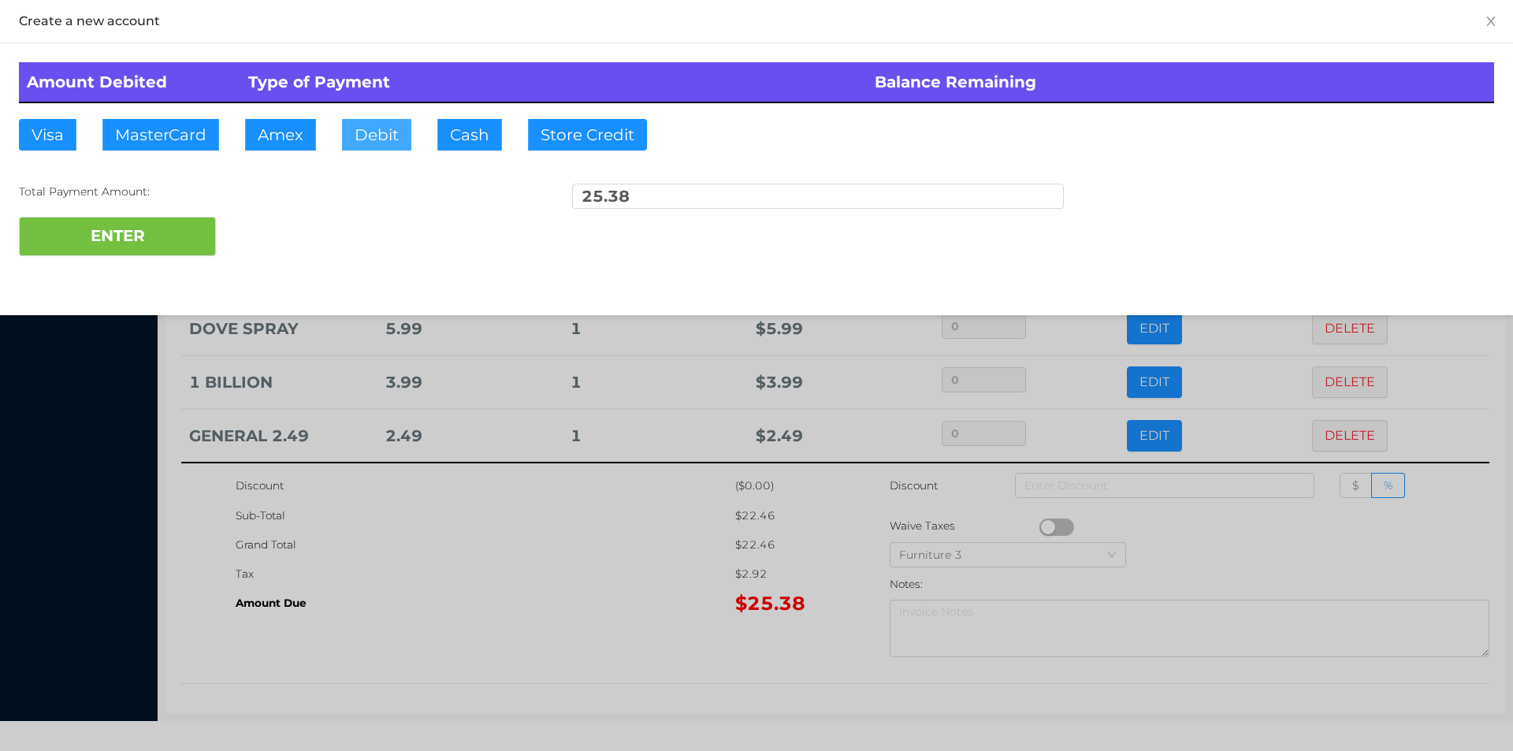
click at [384, 135] on button "Debit" at bounding box center [376, 135] width 69 height 32
click at [154, 244] on button "ENTER" at bounding box center [117, 236] width 197 height 39
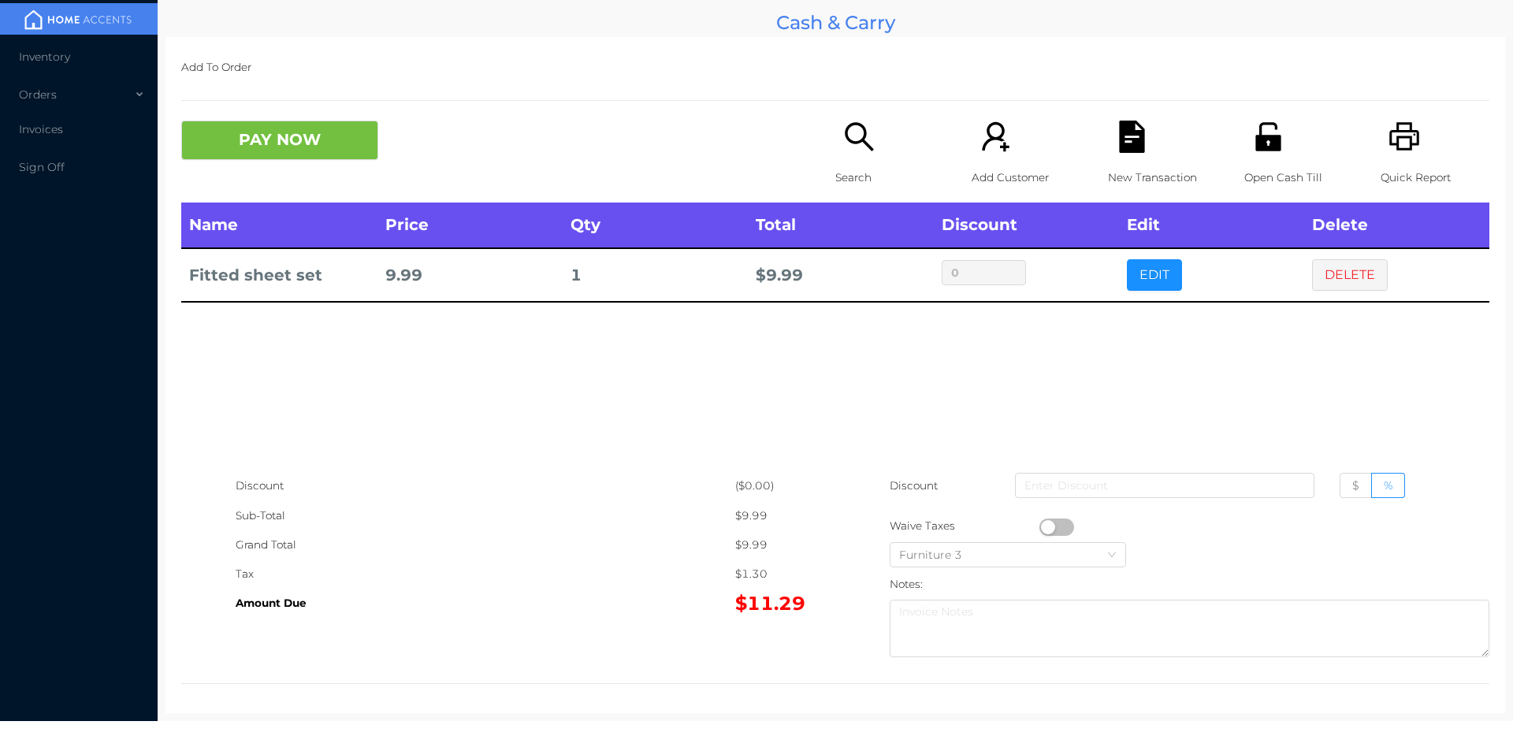
click at [1255, 151] on icon "icon: unlock" at bounding box center [1267, 136] width 25 height 28
click at [1340, 270] on button "DELETE" at bounding box center [1350, 275] width 76 height 32
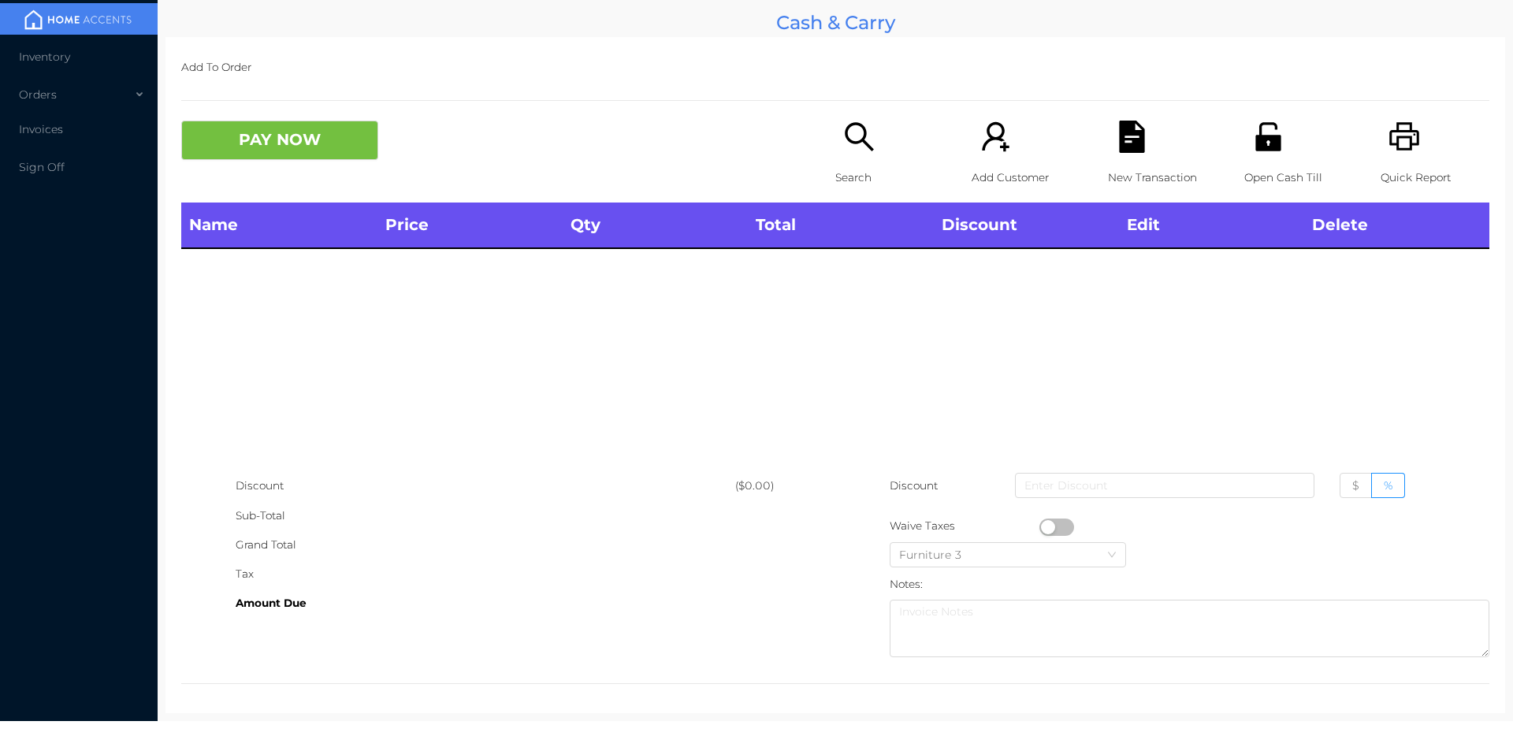
click at [853, 161] on div "Search" at bounding box center [889, 162] width 109 height 82
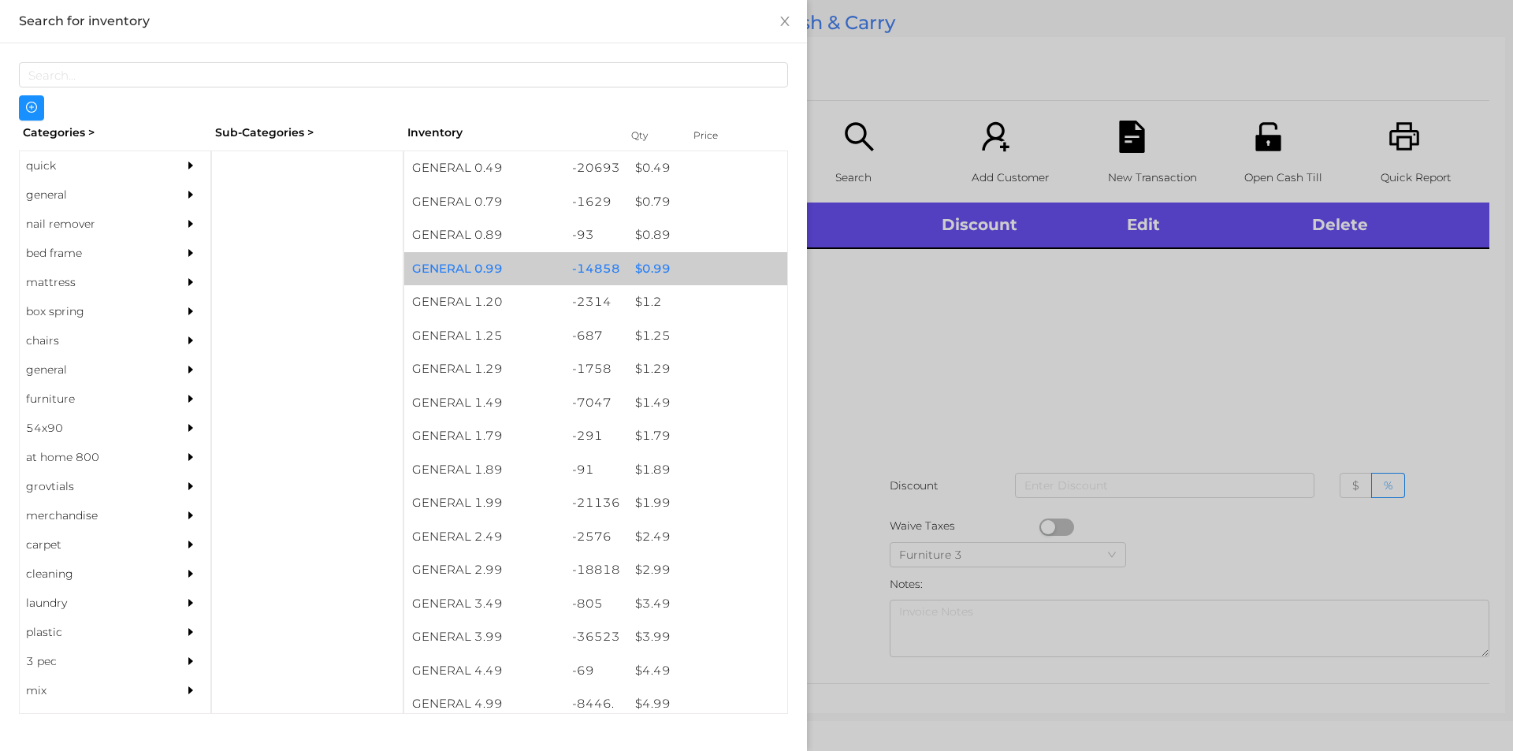
click at [645, 264] on div "$ 0.99" at bounding box center [707, 269] width 160 height 34
click at [644, 268] on div "$ 0.99" at bounding box center [707, 269] width 160 height 34
click at [645, 262] on div "$ 0.99" at bounding box center [707, 269] width 160 height 34
click at [645, 259] on div "$ 0.99" at bounding box center [707, 269] width 160 height 34
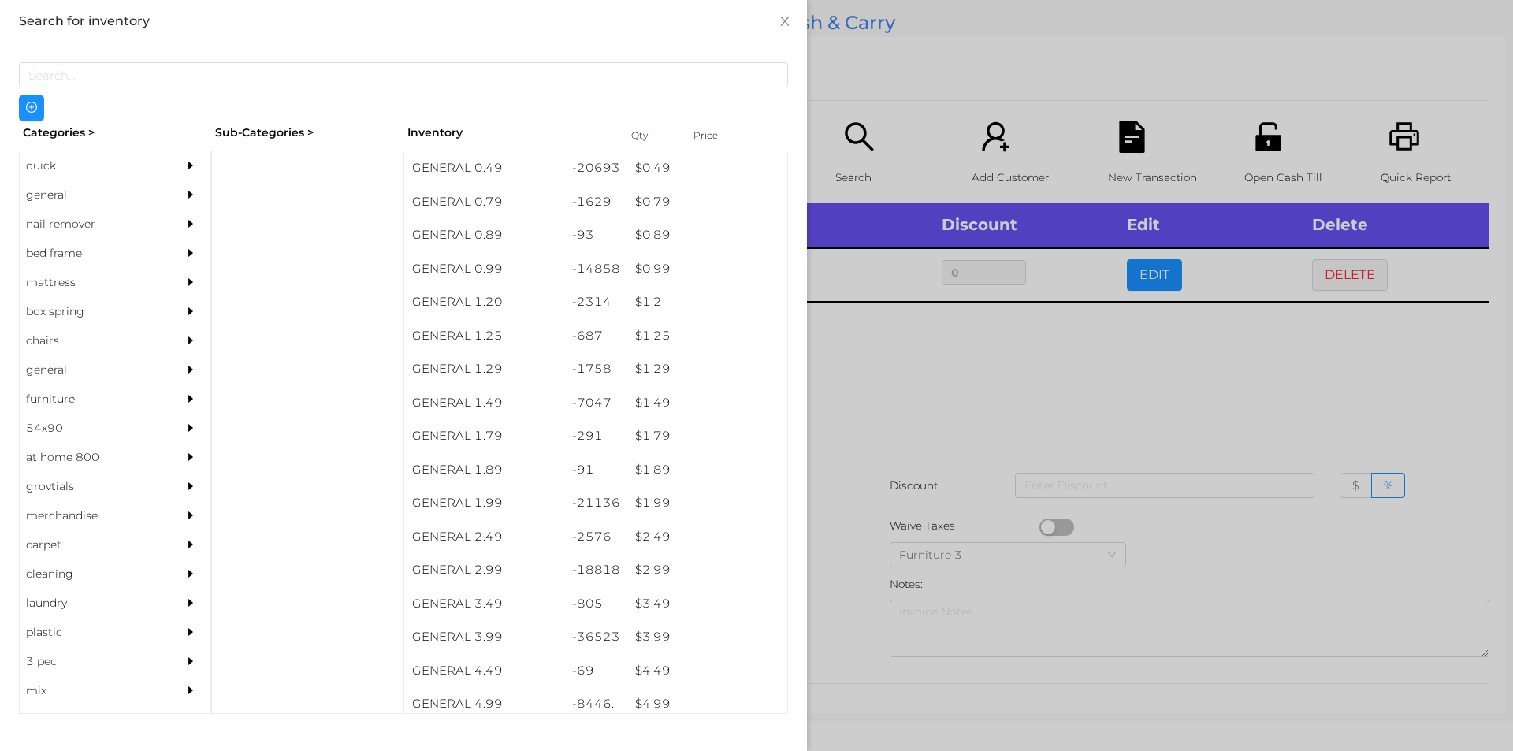
click at [983, 356] on div at bounding box center [756, 375] width 1513 height 751
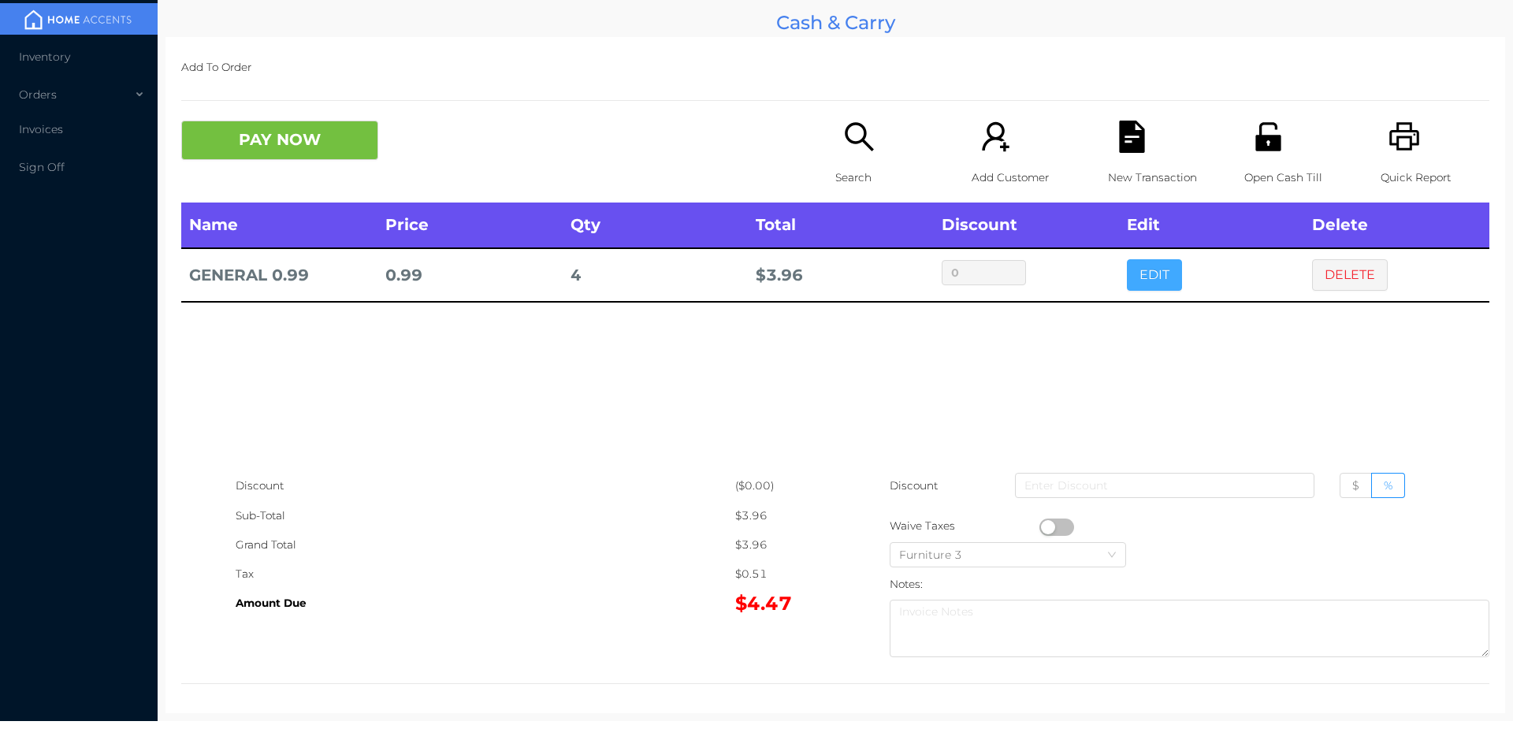
click at [1151, 266] on button "EDIT" at bounding box center [1154, 275] width 55 height 32
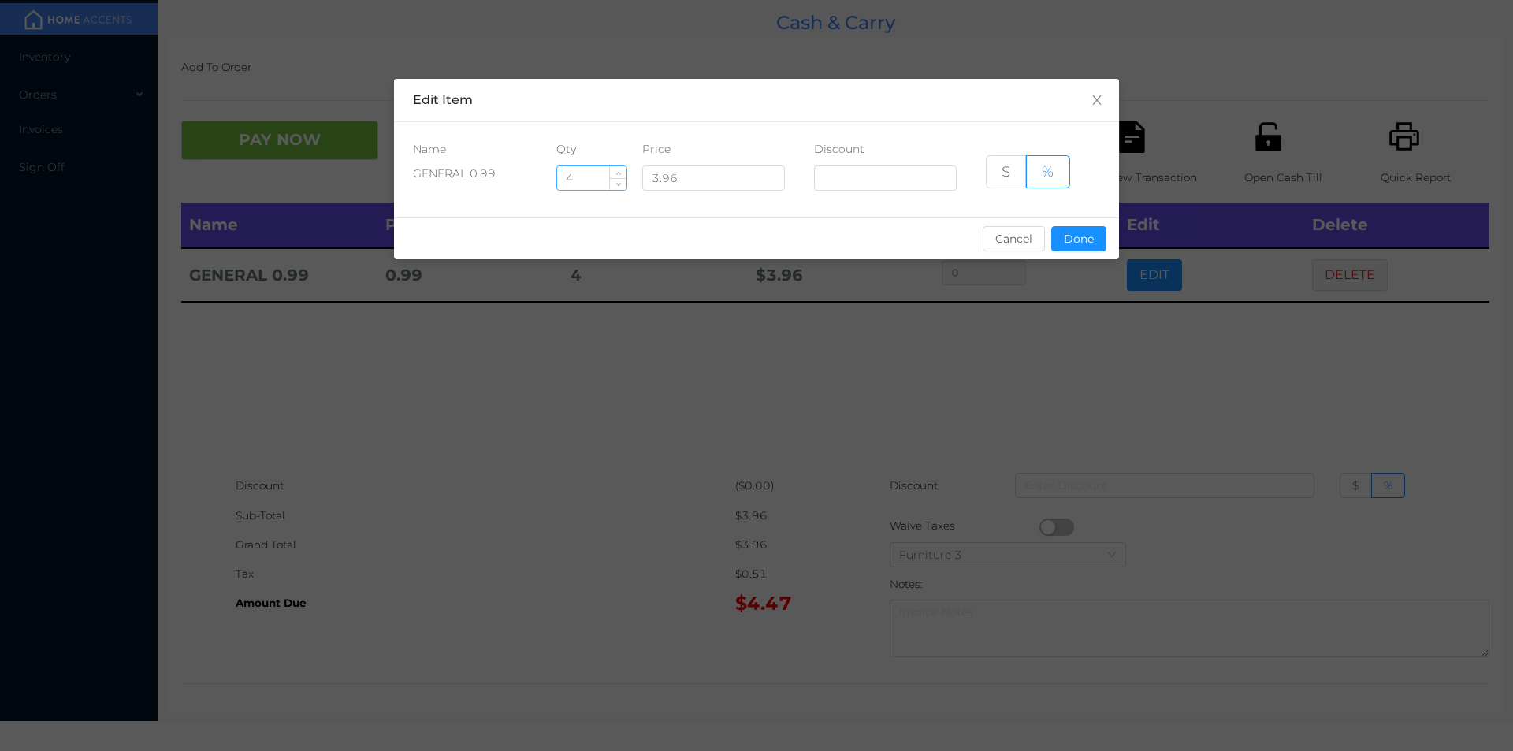
click at [579, 176] on input "4" at bounding box center [591, 178] width 69 height 24
type input "30"
click at [1074, 242] on button "Done" at bounding box center [1078, 238] width 55 height 25
click at [1094, 329] on div "sentinelStart Edit Item Name Qty Price Discount GENERAL 0.99 30 3.96 $ % Cancel…" at bounding box center [756, 375] width 1513 height 751
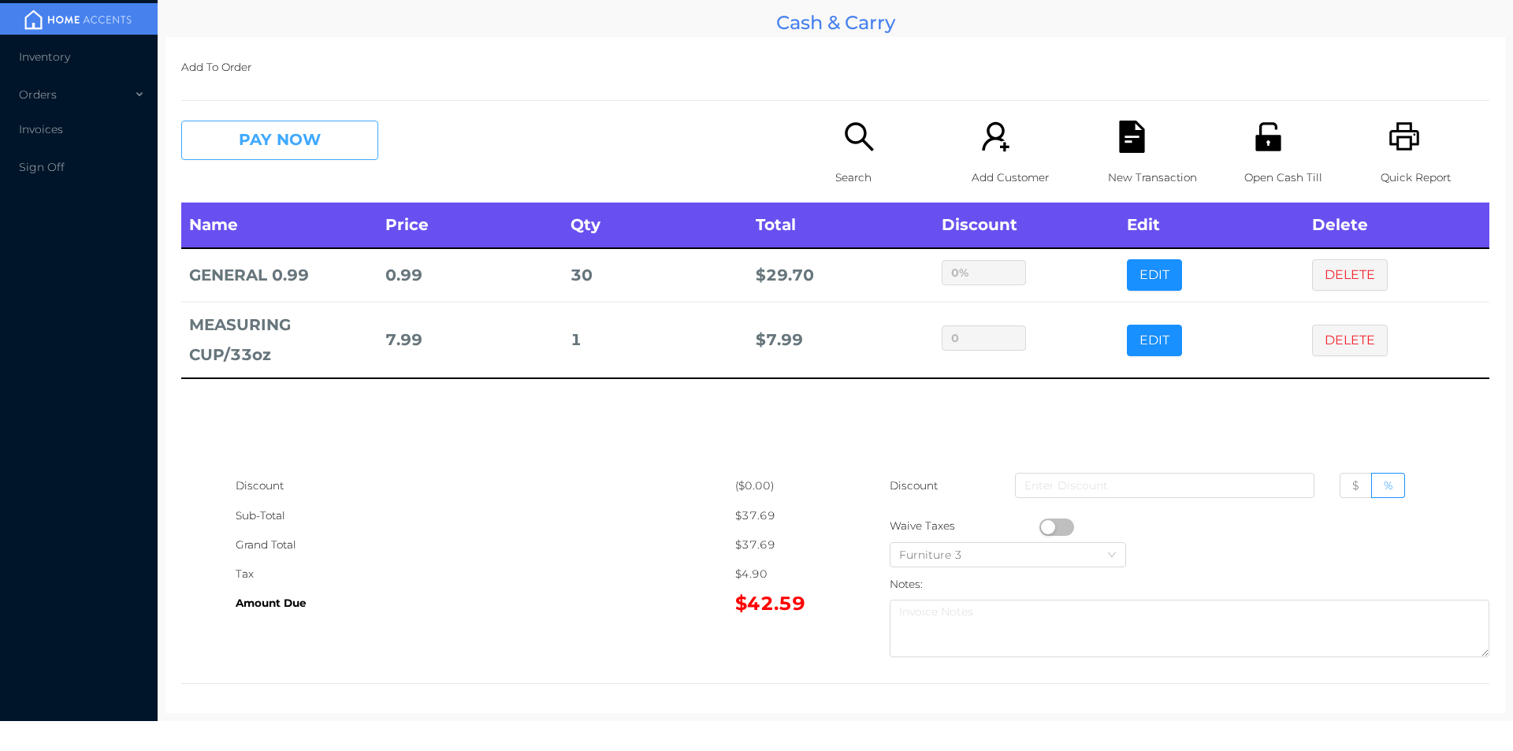
click at [316, 142] on button "PAY NOW" at bounding box center [279, 140] width 197 height 39
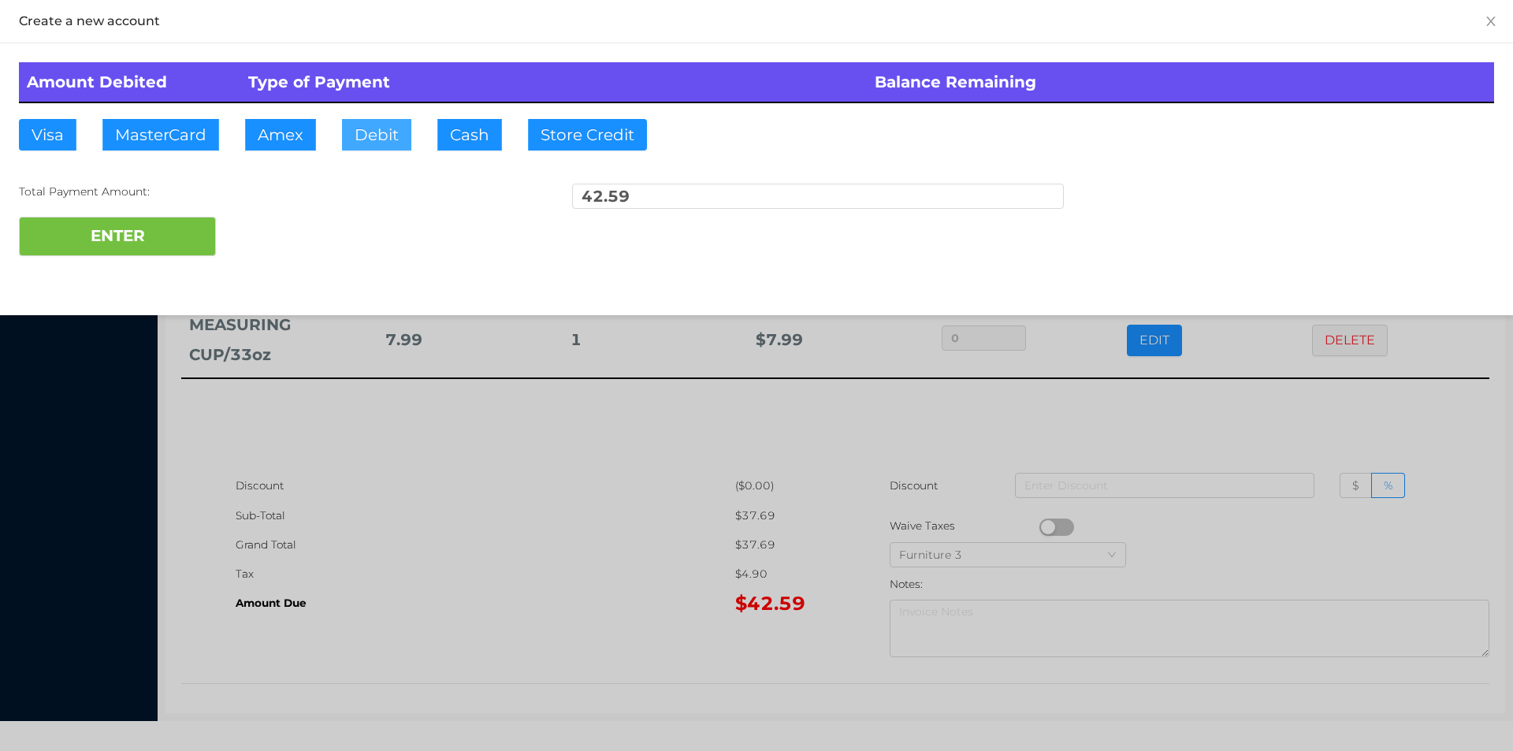
click at [385, 137] on button "Debit" at bounding box center [376, 135] width 69 height 32
click at [158, 240] on button "ENTER" at bounding box center [117, 236] width 197 height 39
type input "0"
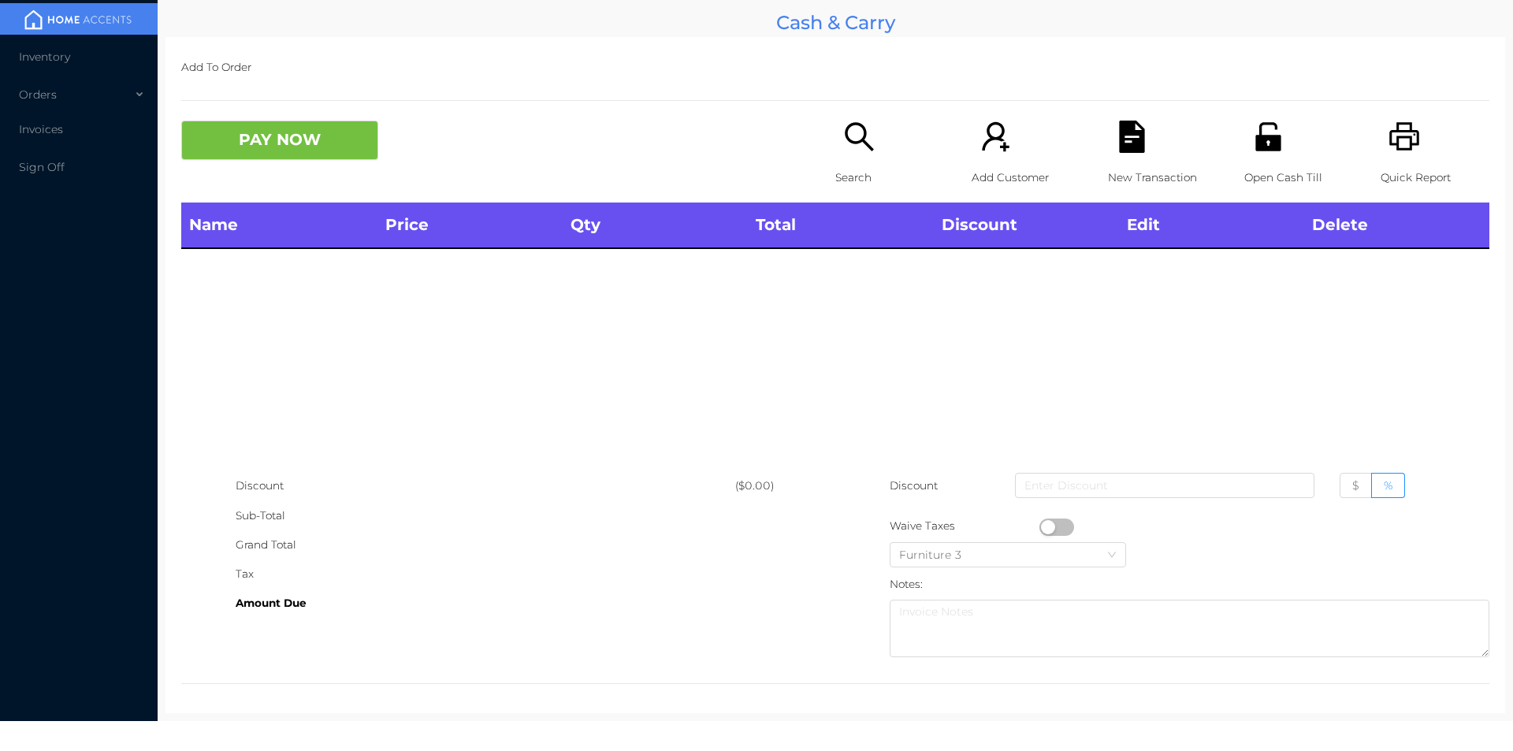
click at [1401, 131] on icon "icon: printer" at bounding box center [1404, 136] width 30 height 28
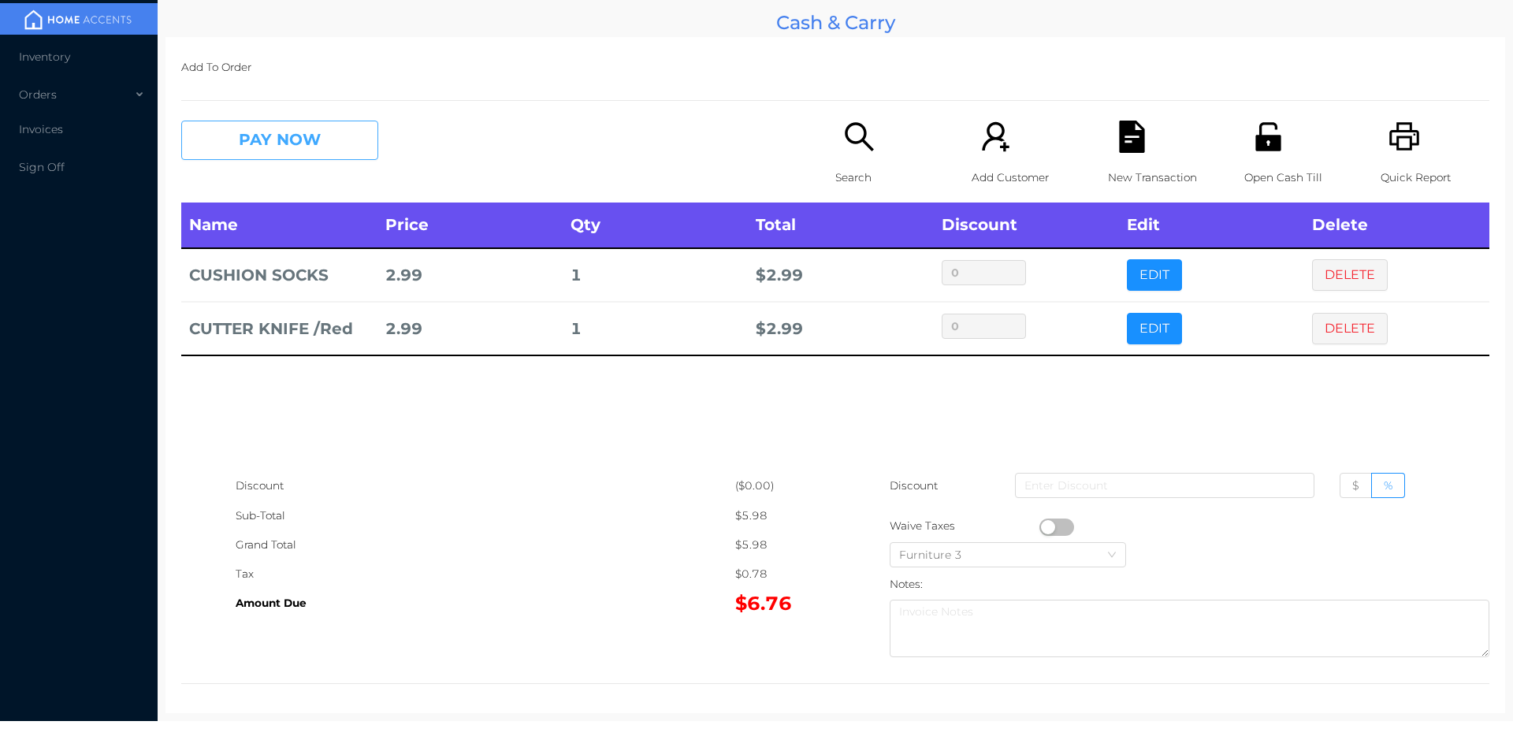
click at [263, 150] on button "PAY NOW" at bounding box center [279, 140] width 197 height 39
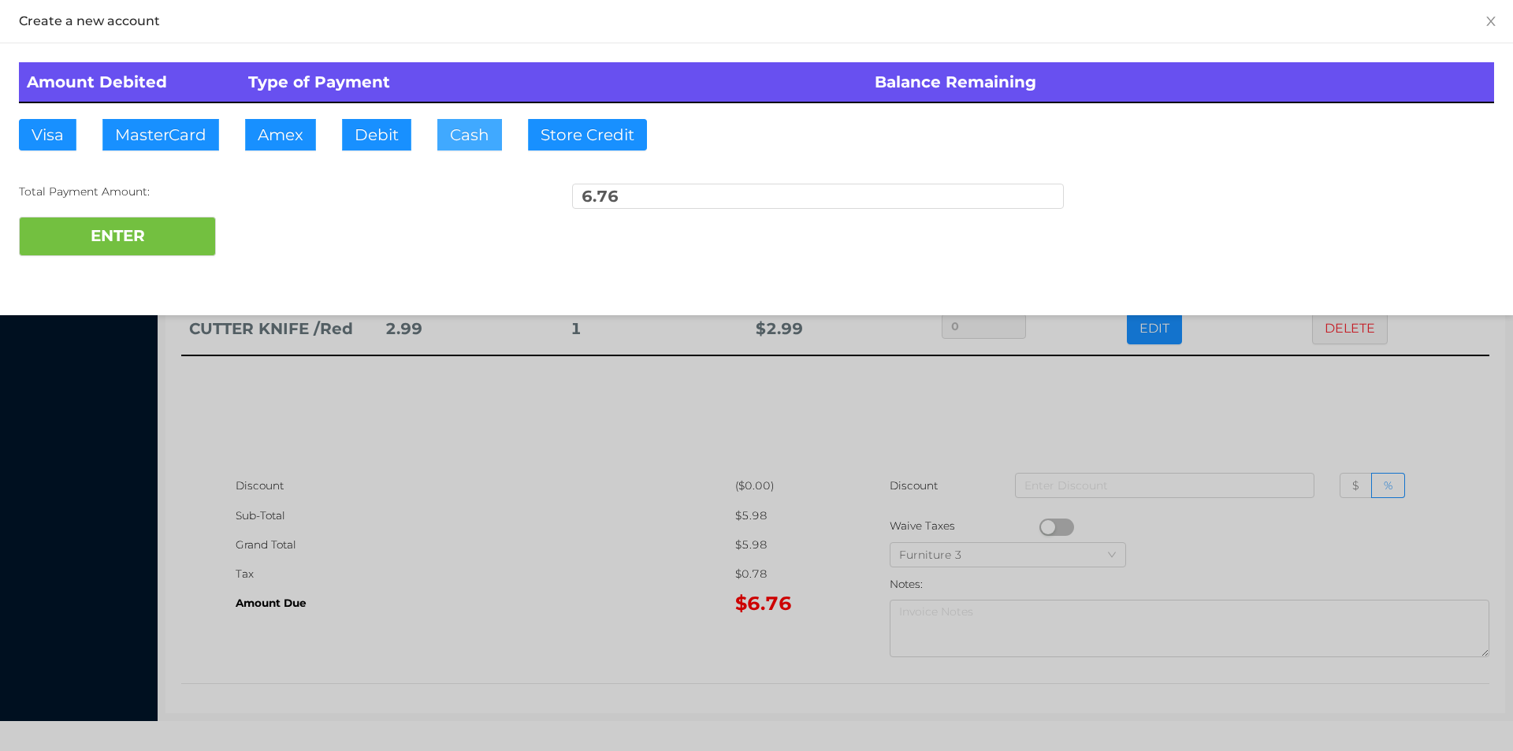
click at [475, 146] on button "Cash" at bounding box center [469, 135] width 65 height 32
type input "10."
click at [155, 236] on button "ENTER" at bounding box center [117, 236] width 197 height 39
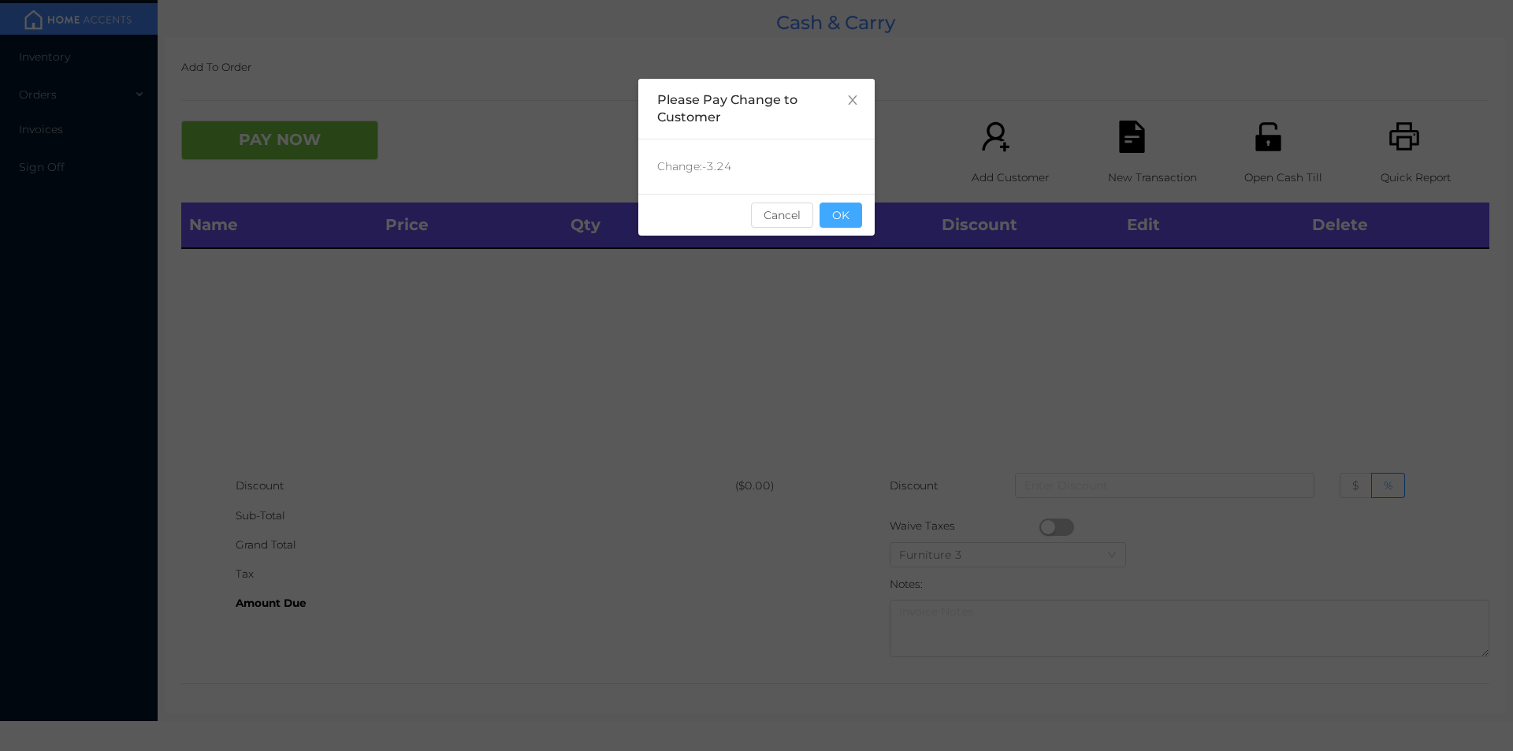
click at [849, 225] on button "OK" at bounding box center [841, 215] width 43 height 25
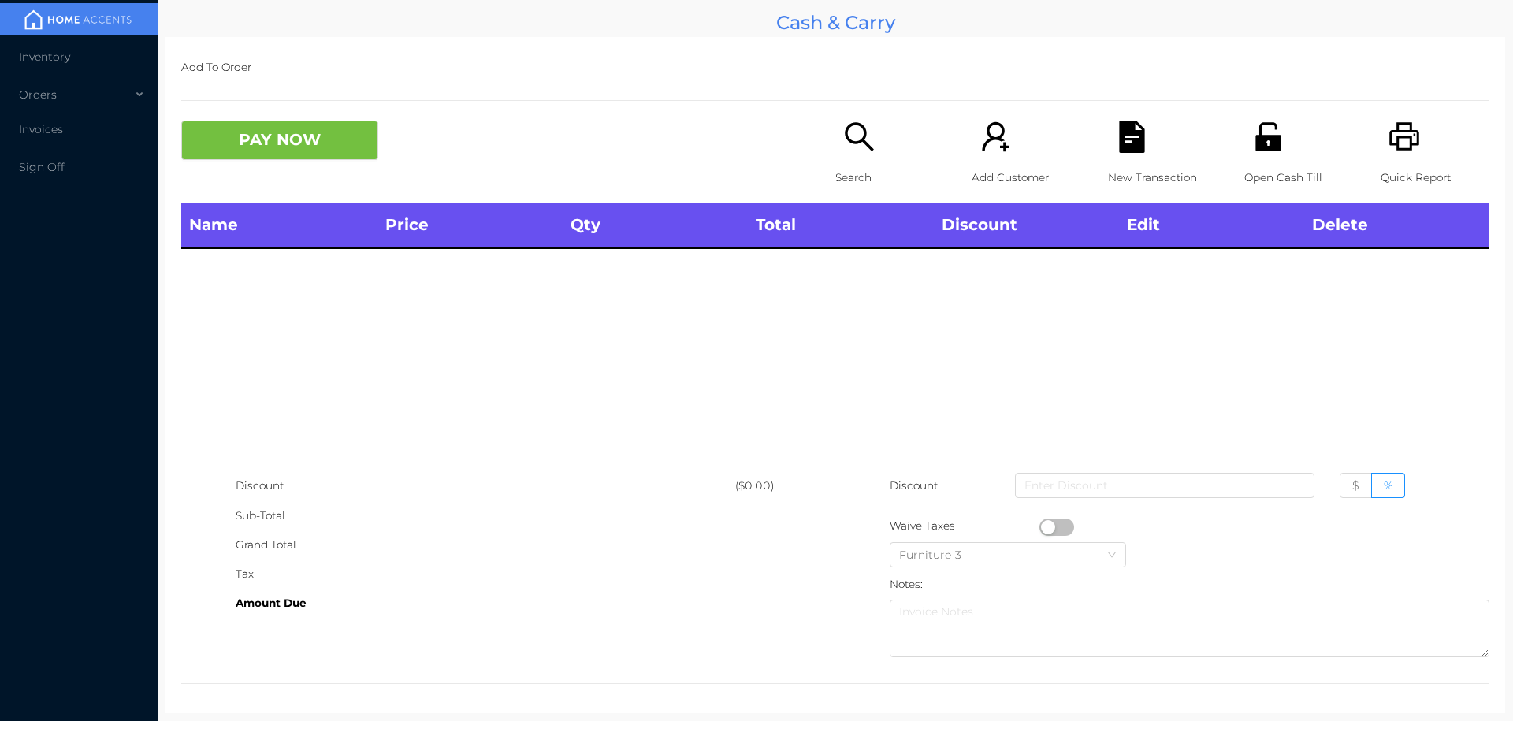
click at [856, 145] on icon "icon: search" at bounding box center [859, 137] width 32 height 32
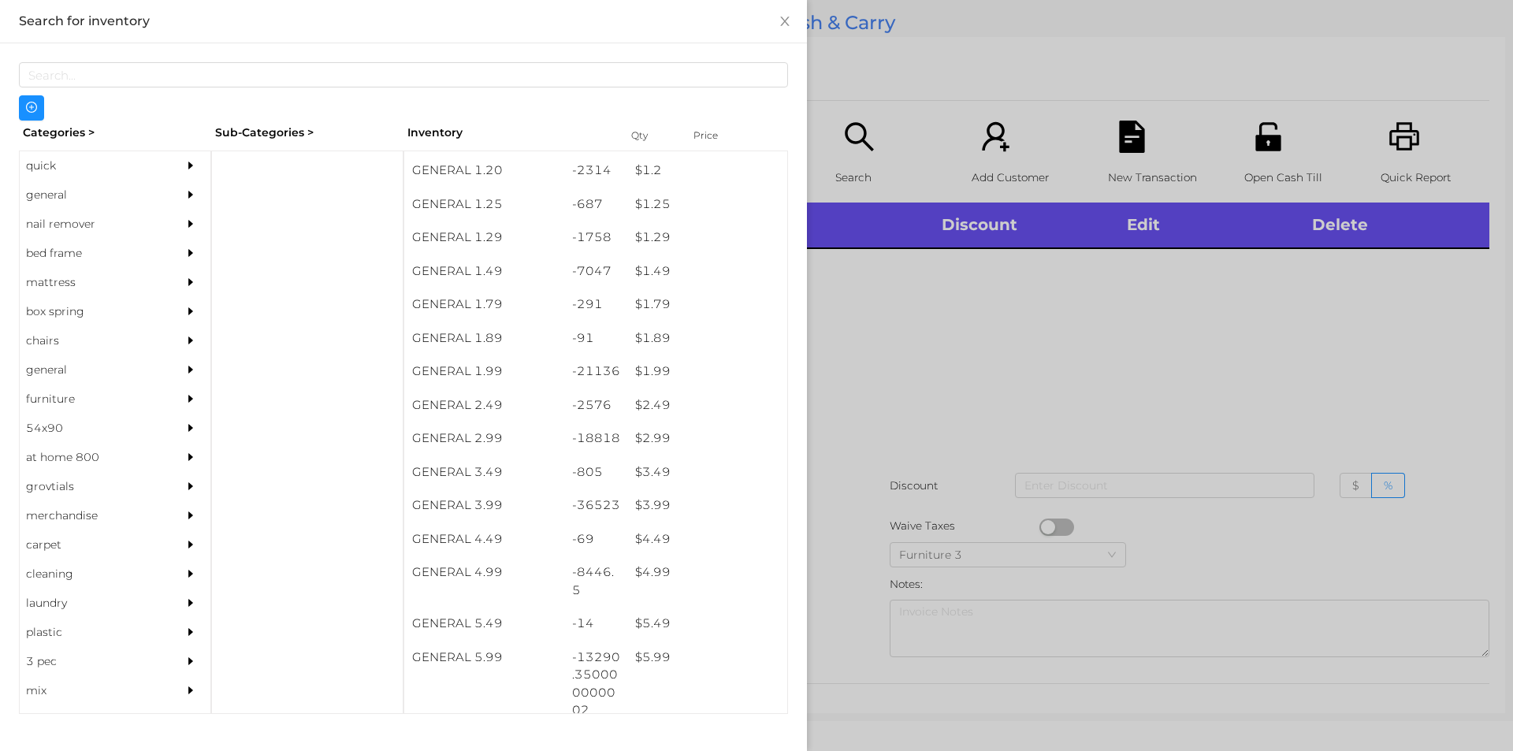
scroll to position [132, 0]
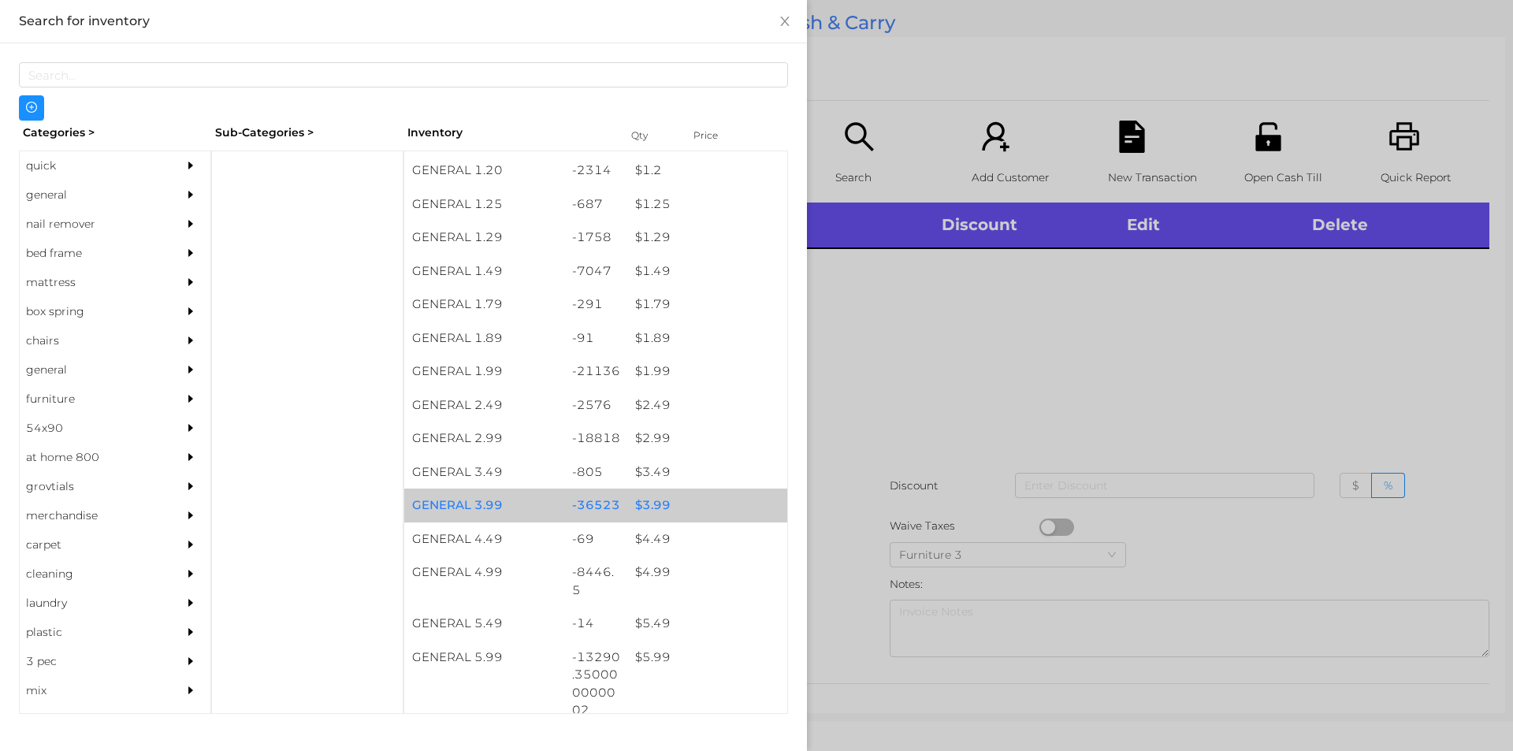
click at [649, 493] on div "$ 3.99" at bounding box center [707, 506] width 160 height 34
click at [661, 500] on div "$ 3.99" at bounding box center [707, 506] width 160 height 34
click at [653, 502] on div "$ 3.99" at bounding box center [707, 506] width 160 height 34
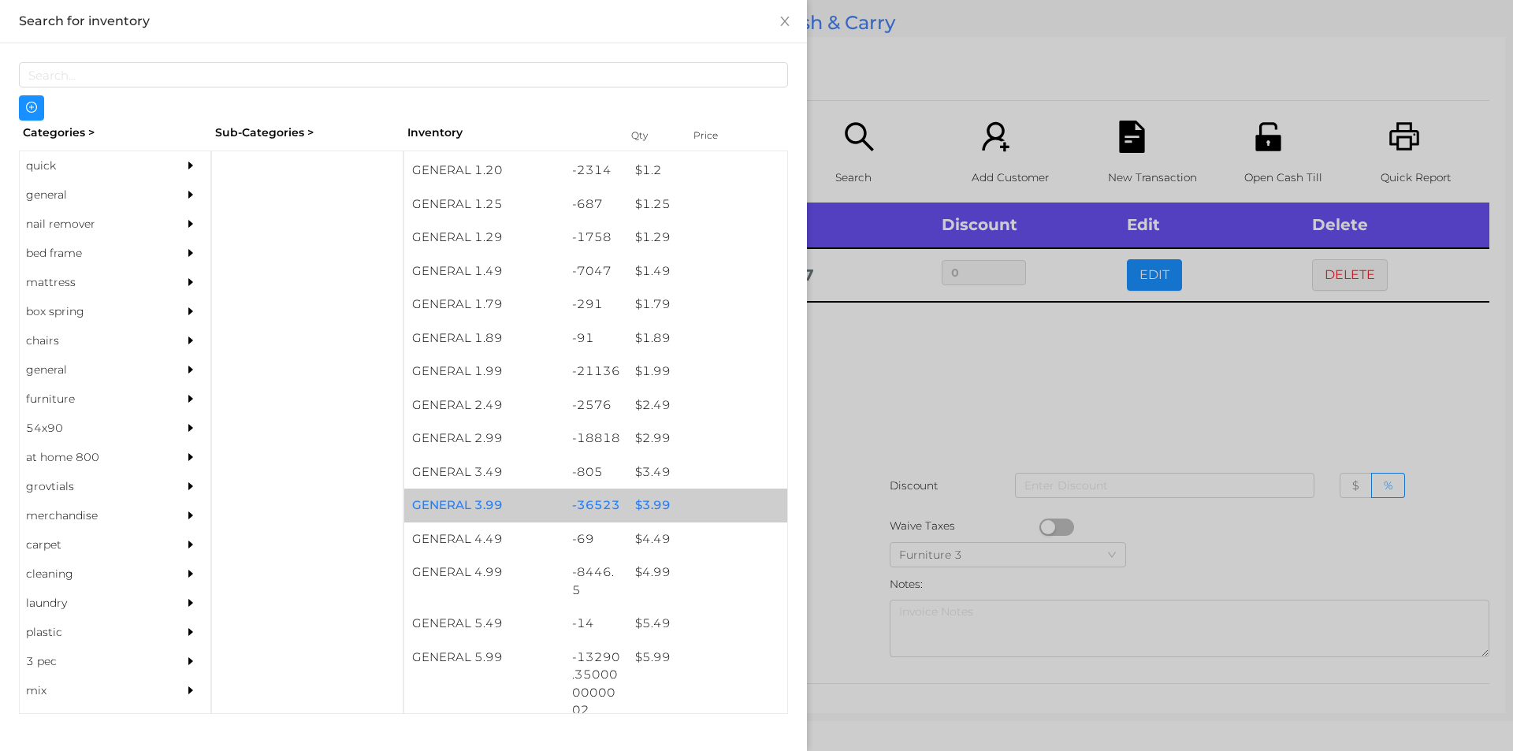
click at [659, 502] on div "$ 3.99" at bounding box center [707, 506] width 160 height 34
click at [653, 500] on div "$ 3.99" at bounding box center [707, 506] width 160 height 34
click at [656, 496] on div "$ 3.99" at bounding box center [707, 506] width 160 height 34
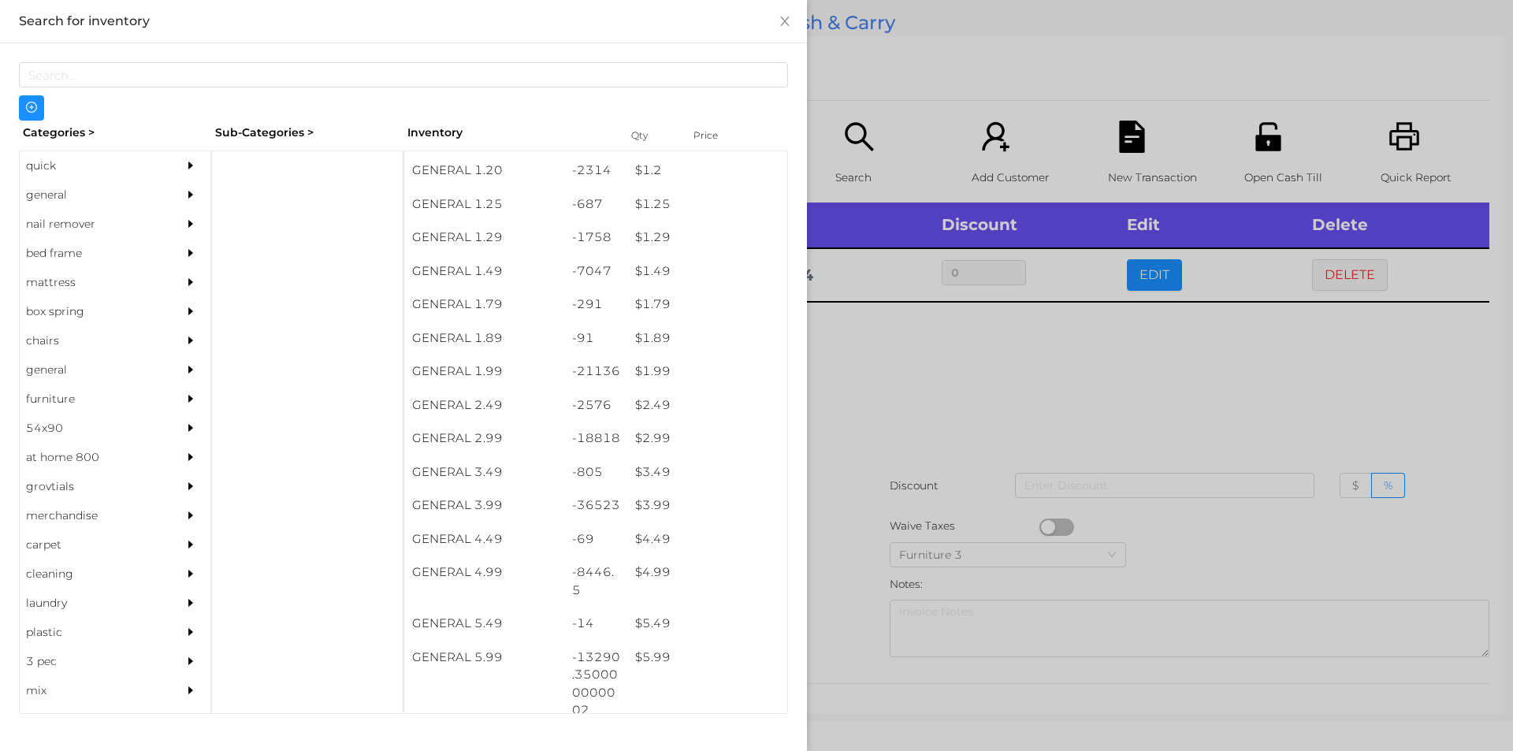
click at [859, 396] on div at bounding box center [756, 375] width 1513 height 751
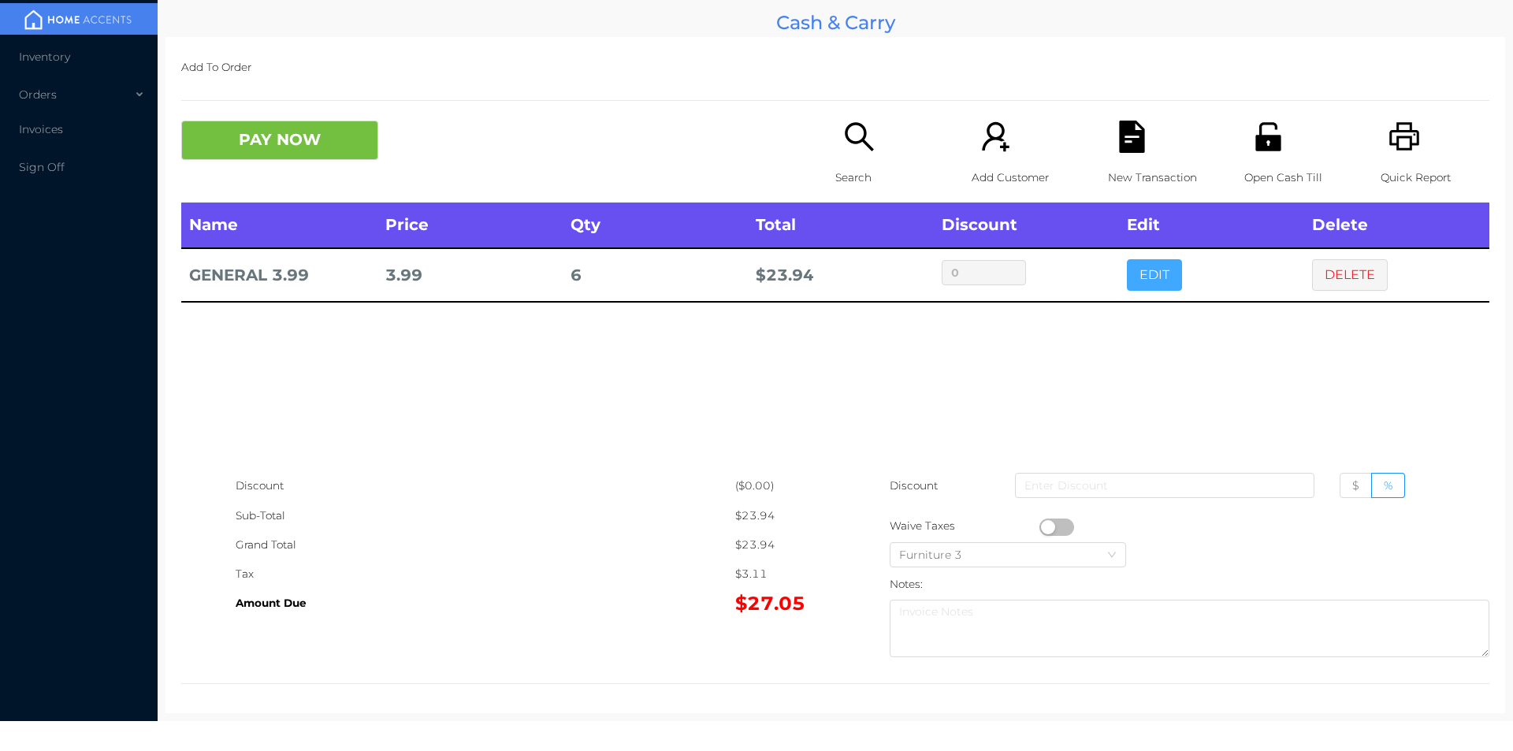
click at [1135, 281] on button "EDIT" at bounding box center [1154, 275] width 55 height 32
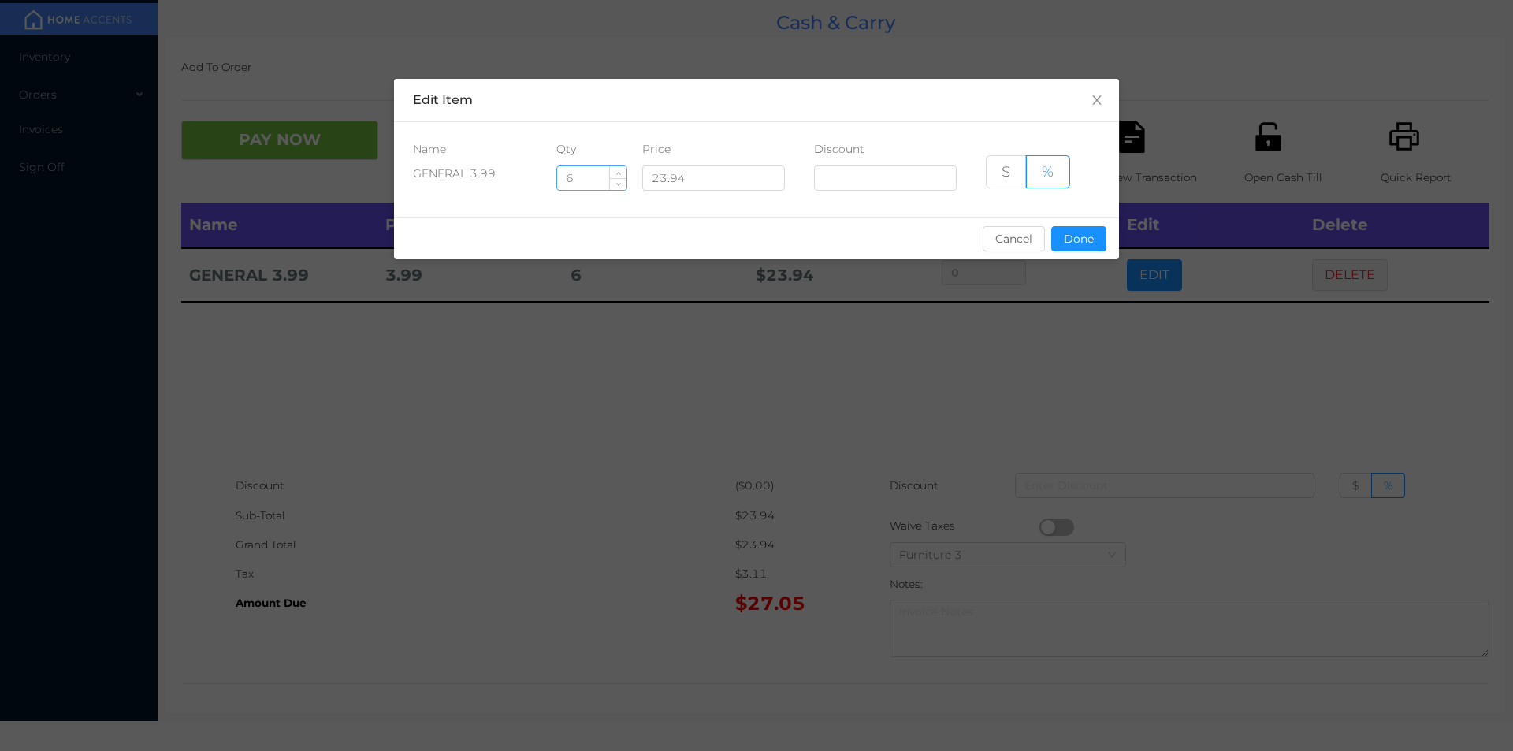
click at [595, 180] on input "6" at bounding box center [591, 178] width 69 height 24
type input "7"
click at [1073, 247] on button "Done" at bounding box center [1078, 238] width 55 height 25
click at [1040, 371] on div "sentinelStart Edit Item Name Qty Price Discount GENERAL 3.99 7 23.94 $ % Cancel…" at bounding box center [756, 375] width 1513 height 751
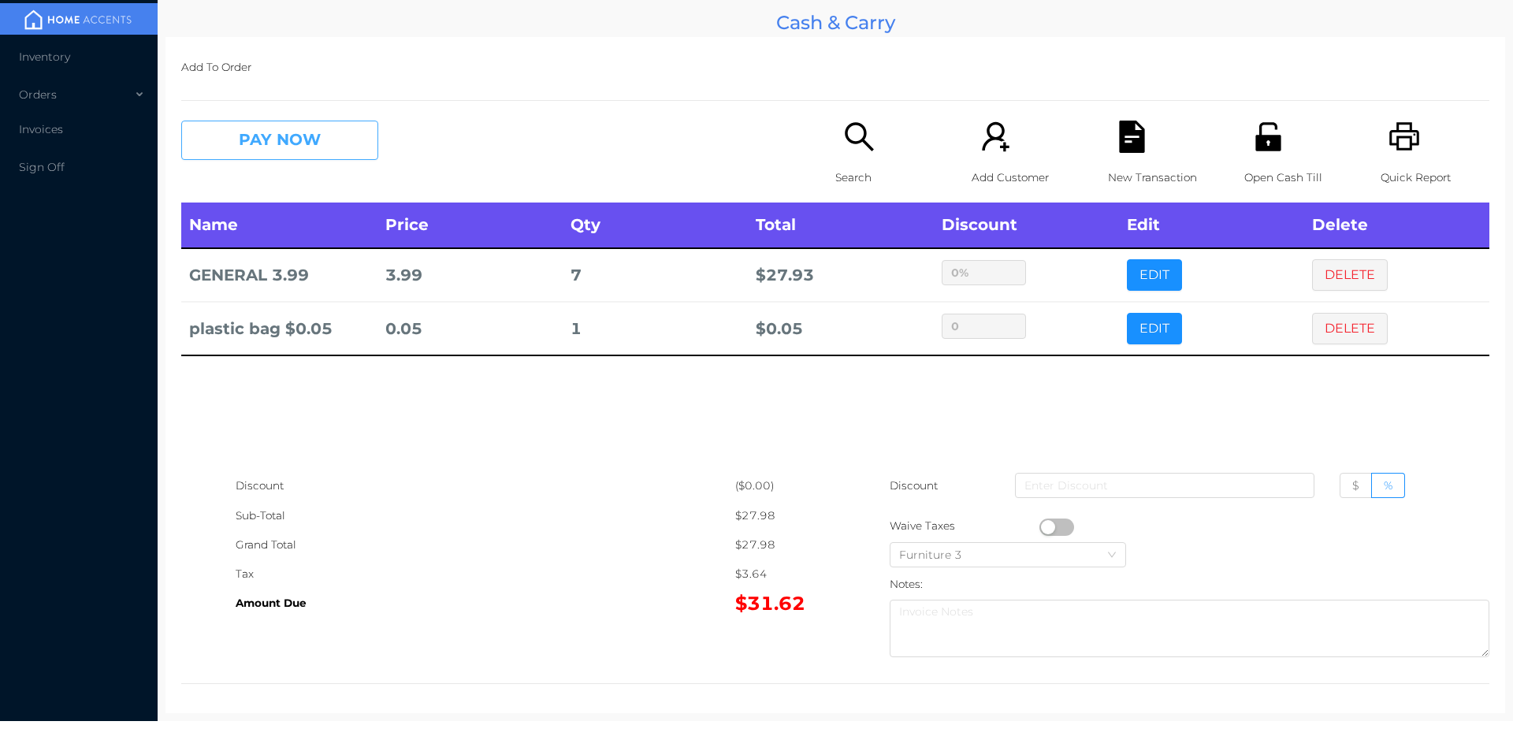
click at [319, 142] on button "PAY NOW" at bounding box center [279, 140] width 197 height 39
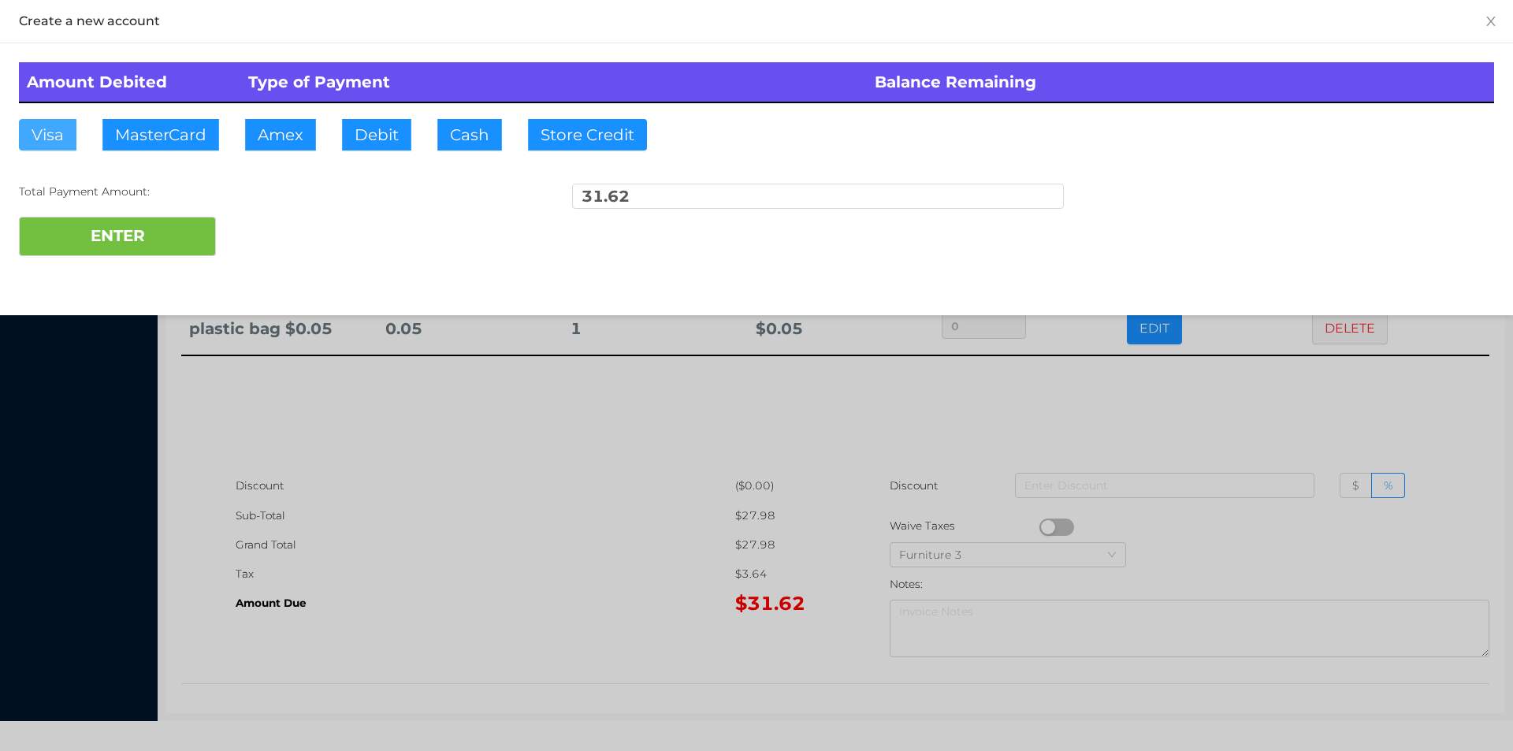
click at [53, 142] on button "Visa" at bounding box center [48, 135] width 58 height 32
click at [124, 244] on button "ENTER" at bounding box center [117, 236] width 197 height 39
type input "0"
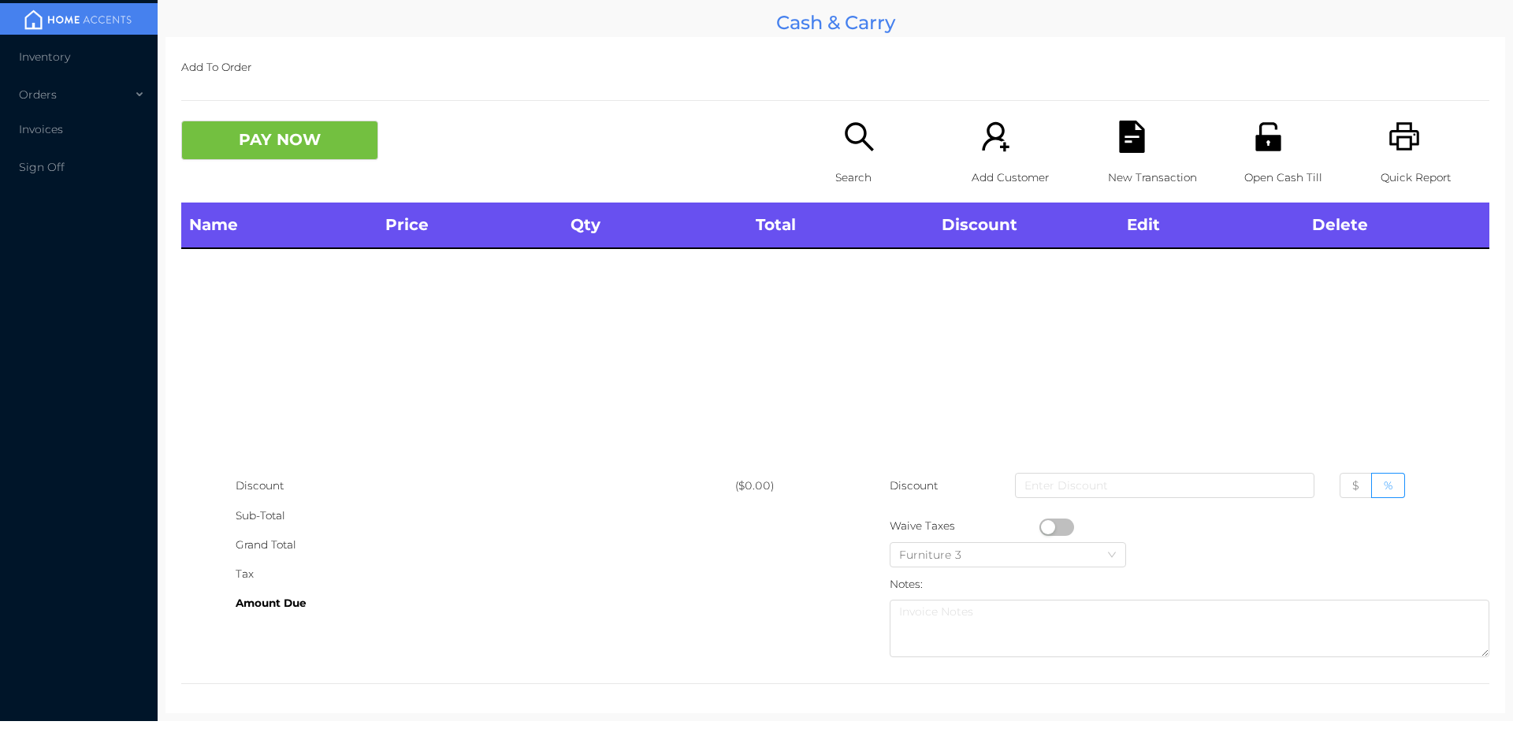
click at [851, 165] on p "Search" at bounding box center [889, 177] width 109 height 29
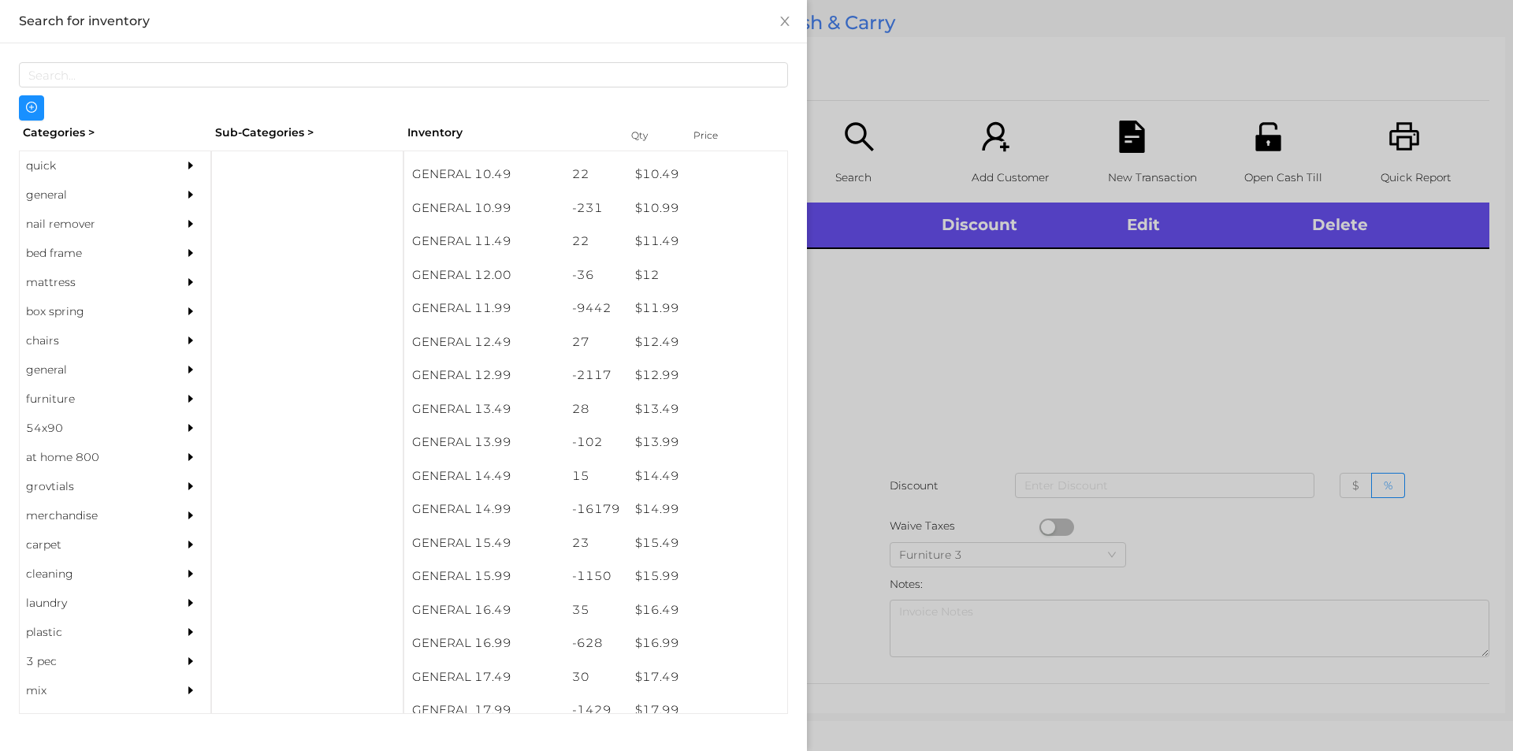
scroll to position [1034, 0]
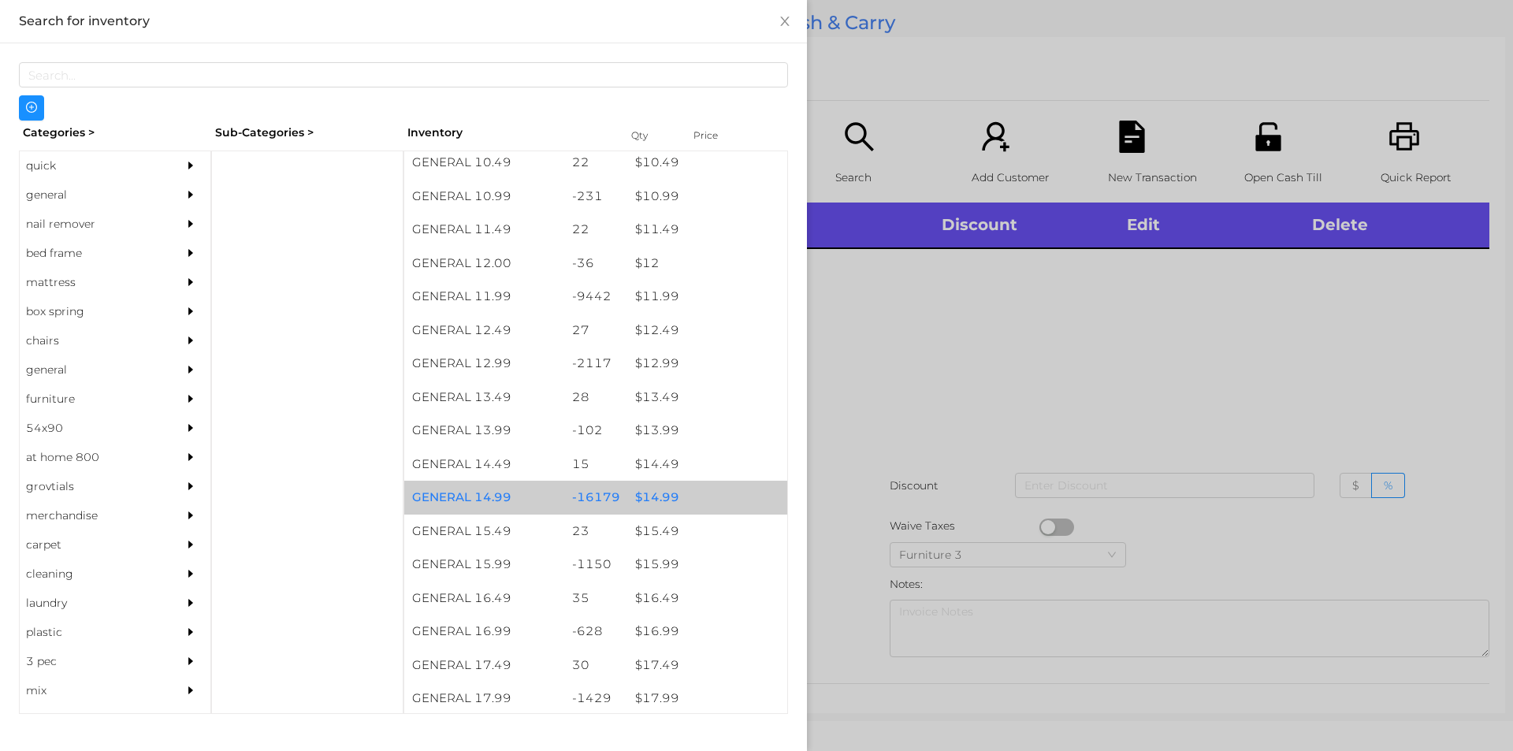
click at [649, 494] on div "$ 14.99" at bounding box center [707, 498] width 160 height 34
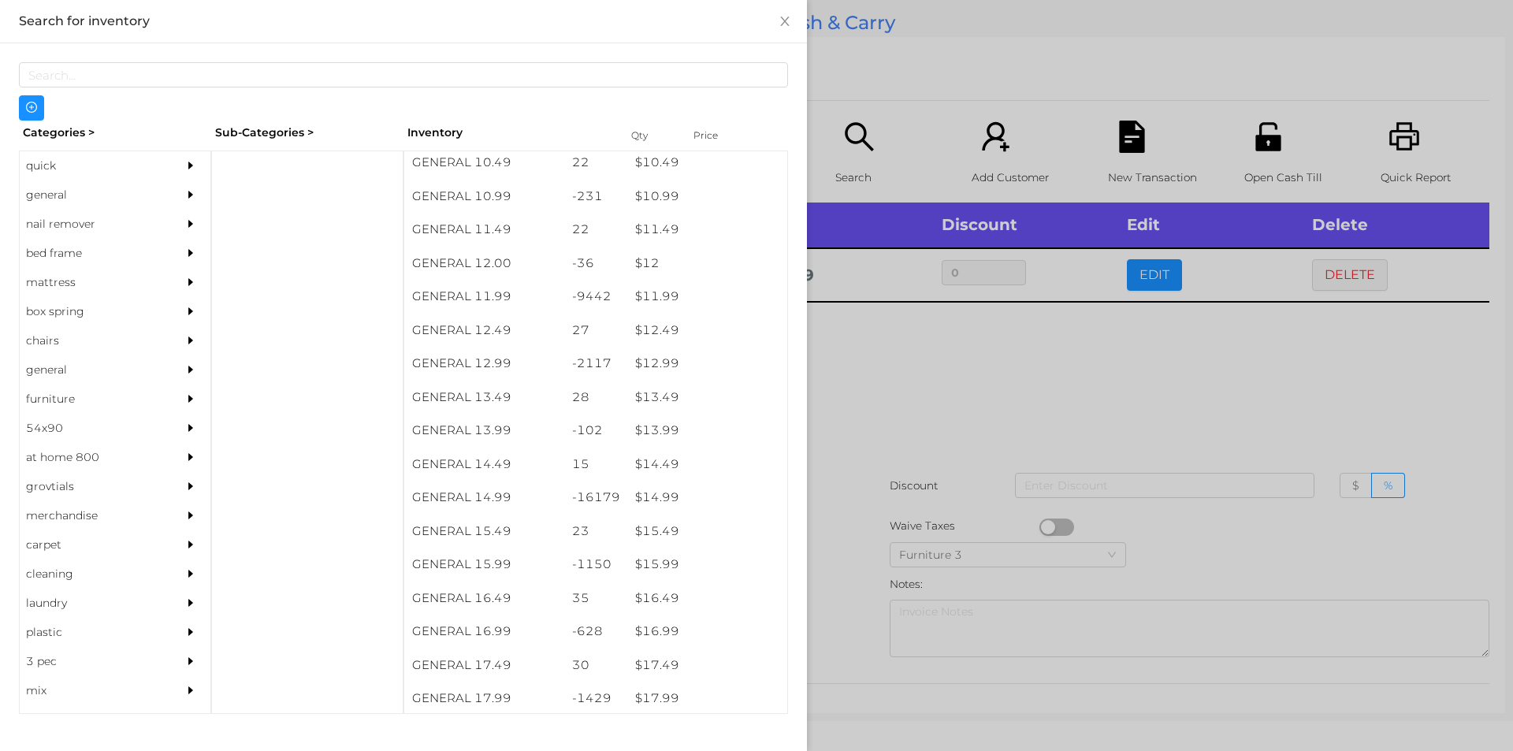
click at [874, 408] on div at bounding box center [756, 375] width 1513 height 751
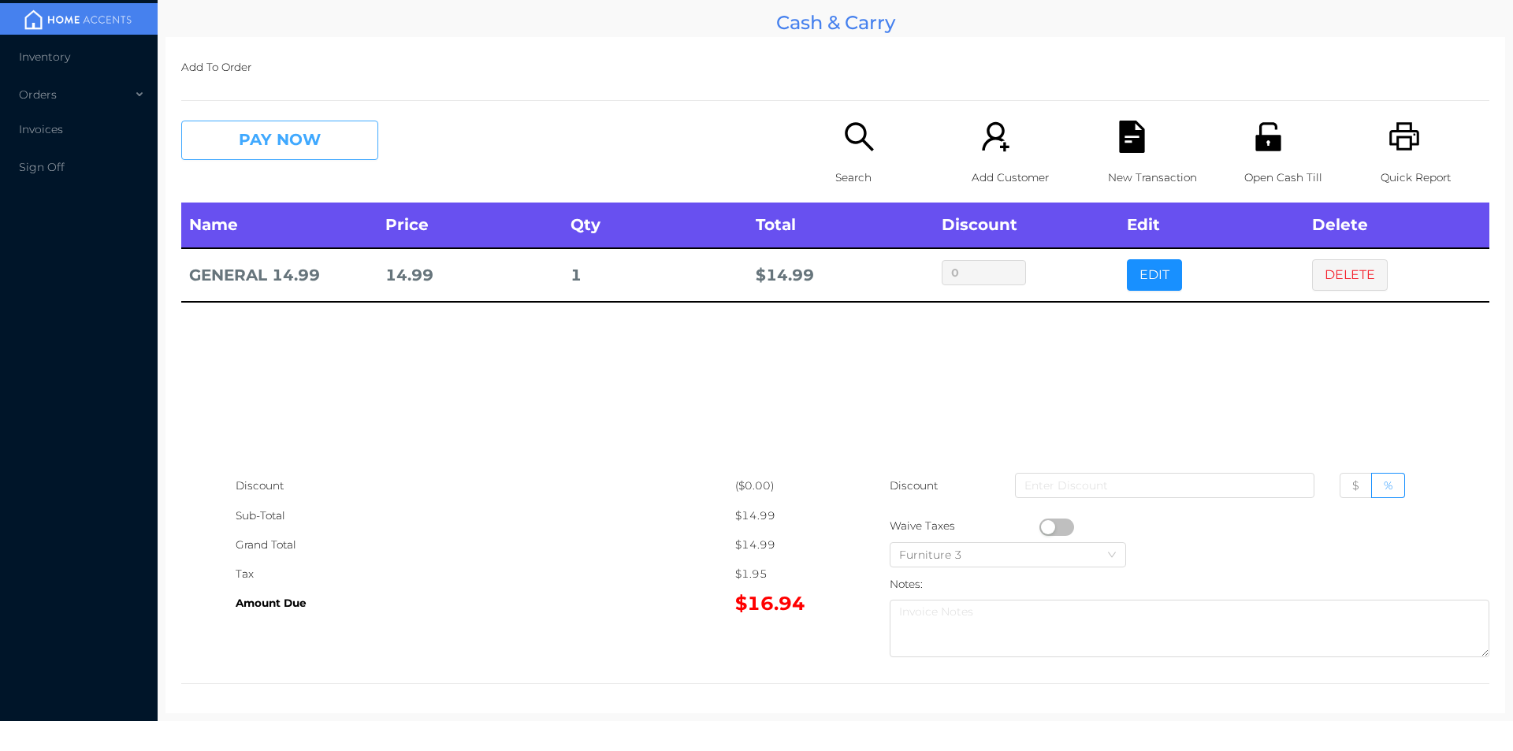
click at [371, 123] on button "PAY NOW" at bounding box center [279, 140] width 197 height 39
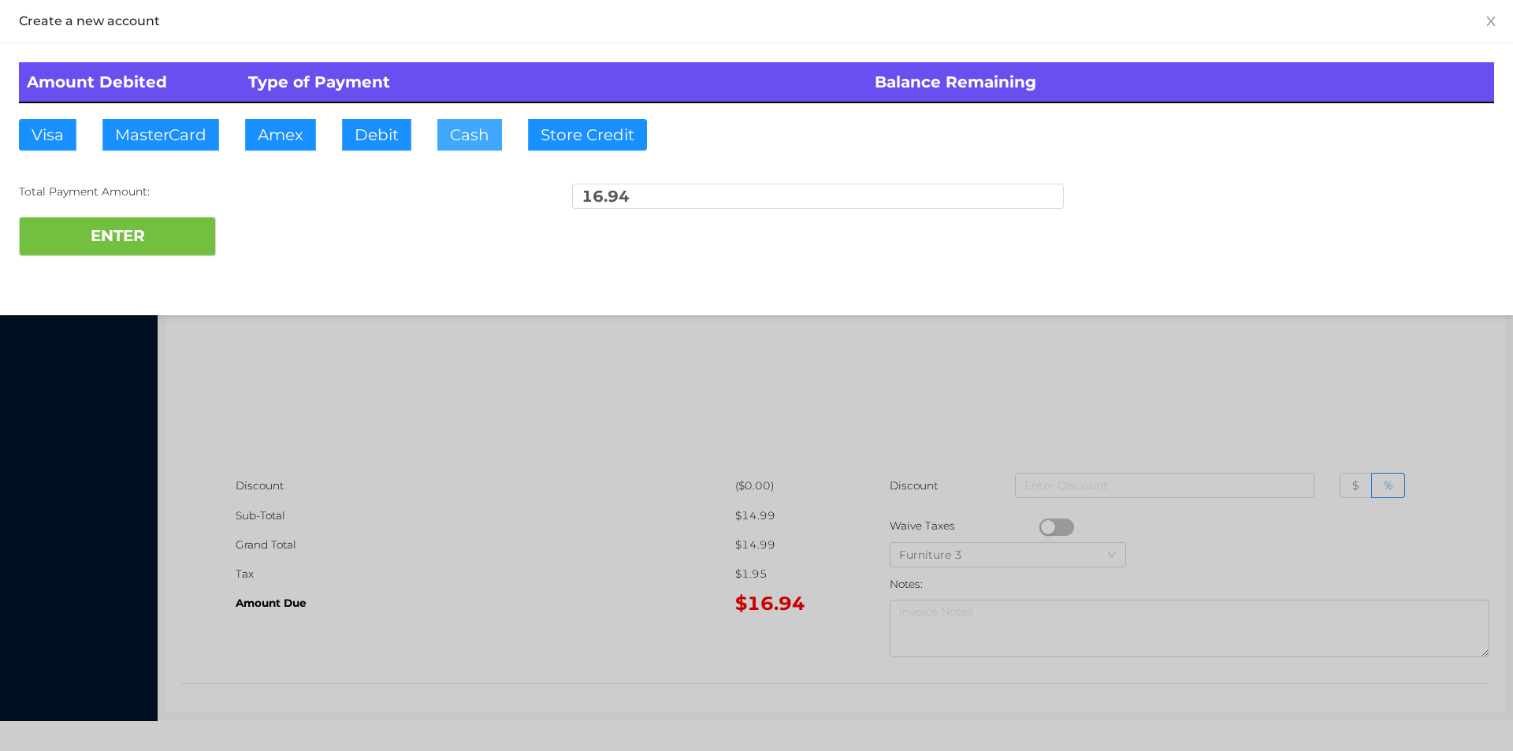
click at [449, 145] on button "Cash" at bounding box center [469, 135] width 65 height 32
type input "20."
click at [142, 245] on button "ENTER" at bounding box center [117, 236] width 197 height 39
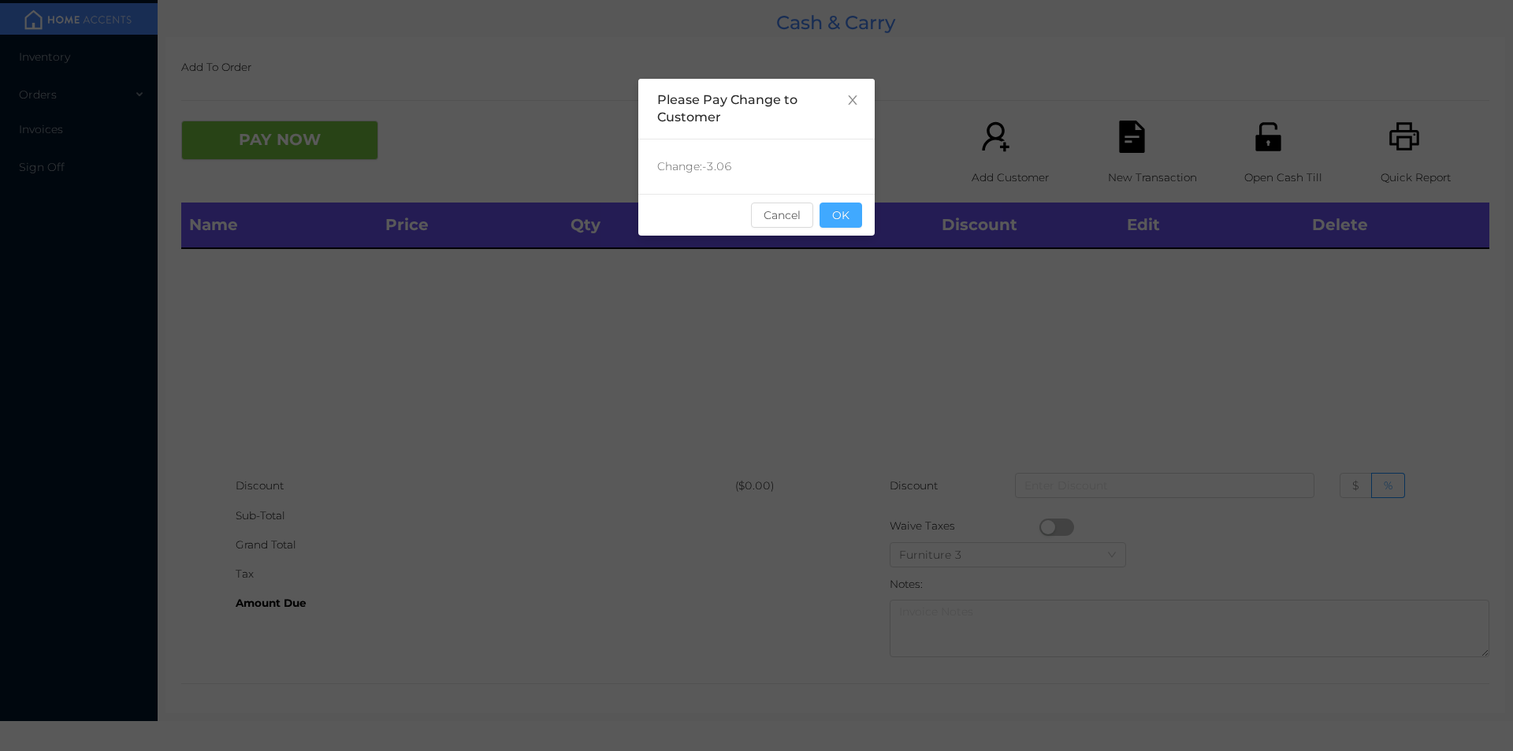
click at [845, 219] on button "OK" at bounding box center [841, 215] width 43 height 25
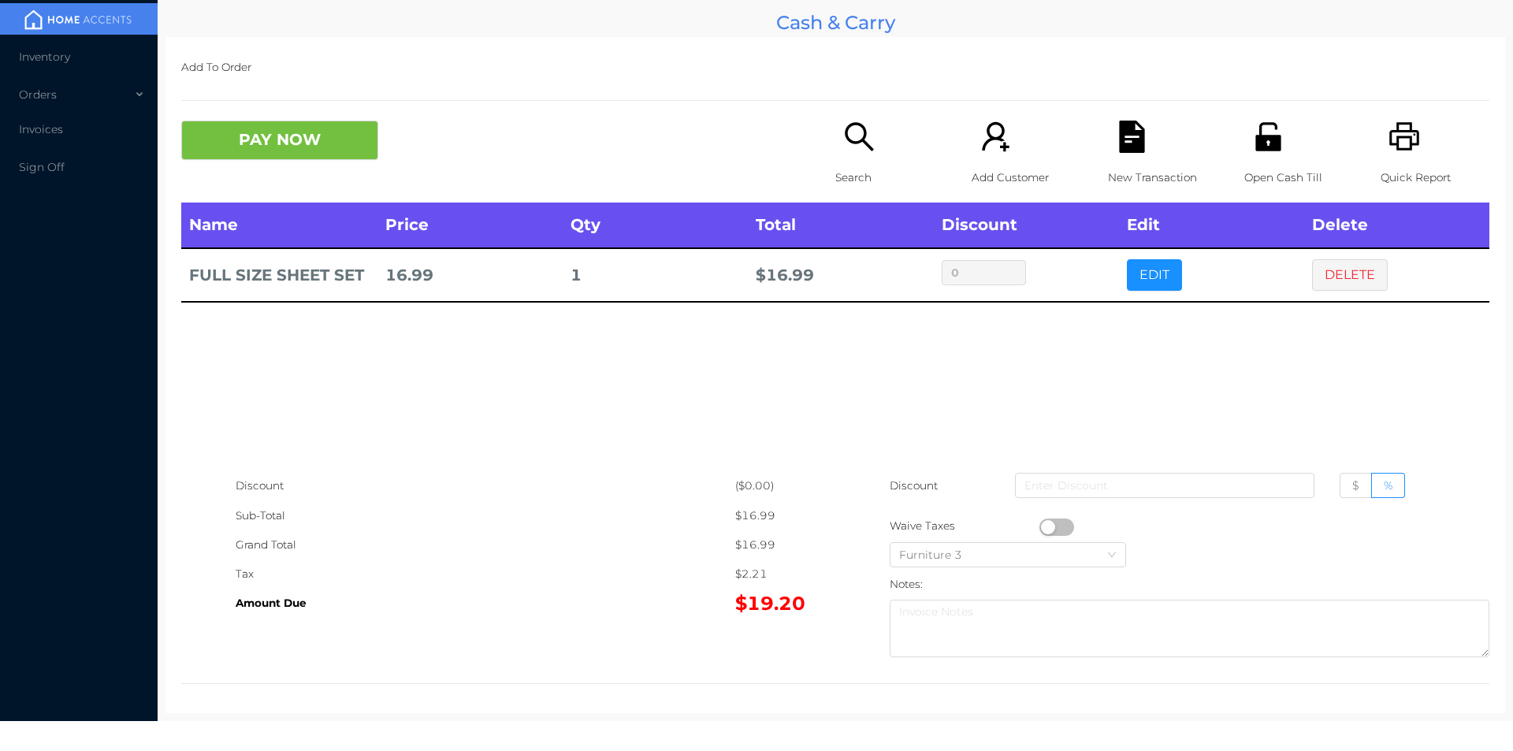
click at [857, 157] on div "Search" at bounding box center [889, 162] width 109 height 82
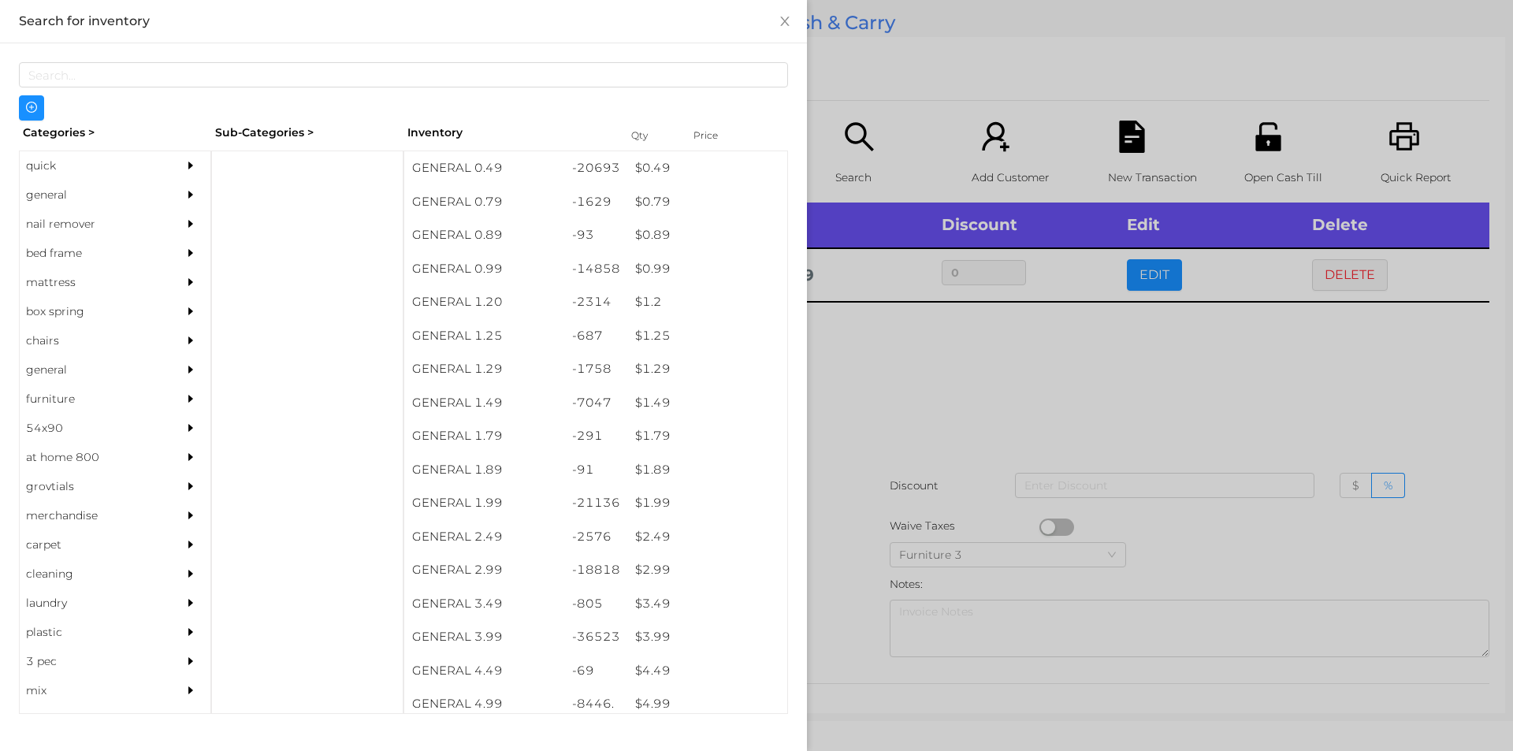
click at [905, 419] on div at bounding box center [756, 375] width 1513 height 751
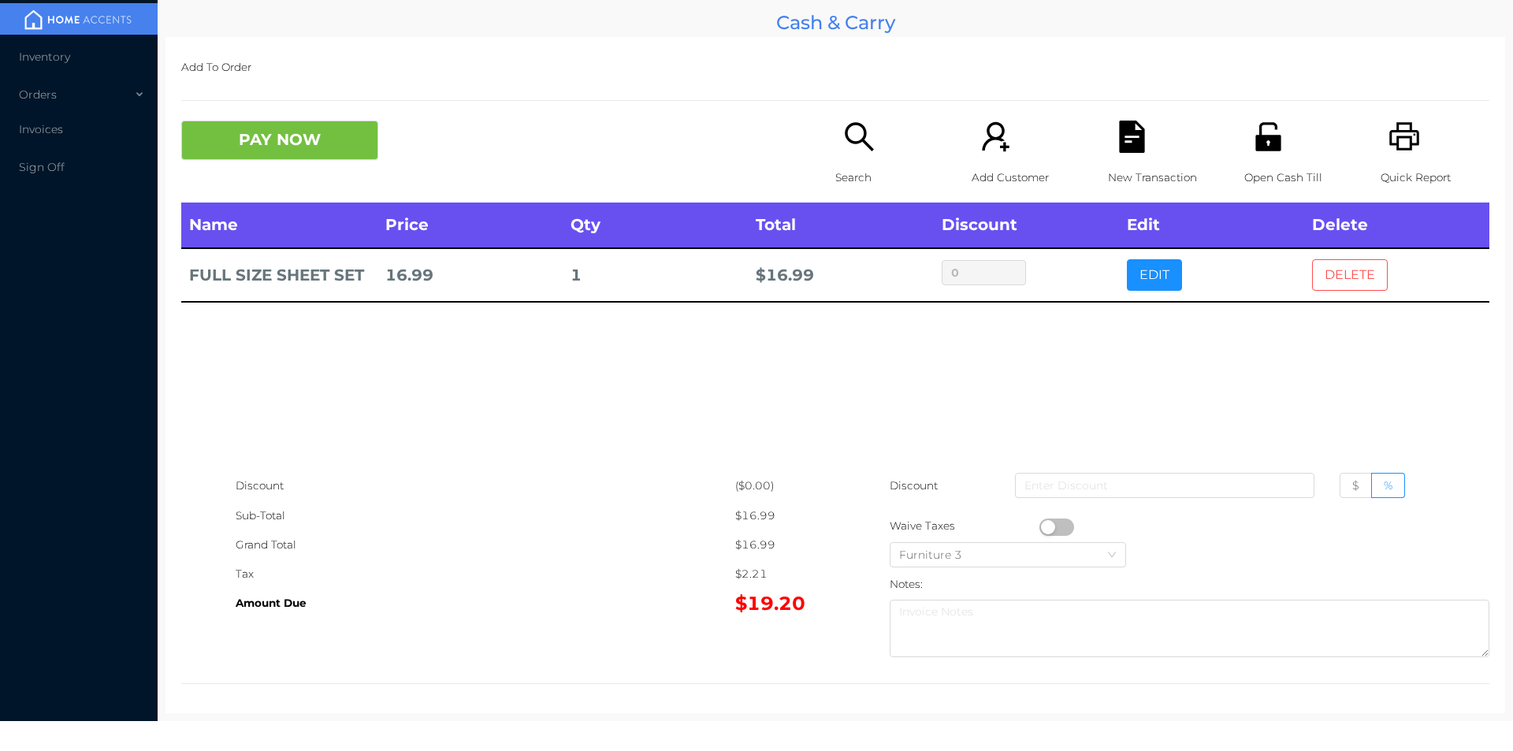
click at [1335, 284] on button "DELETE" at bounding box center [1350, 275] width 76 height 32
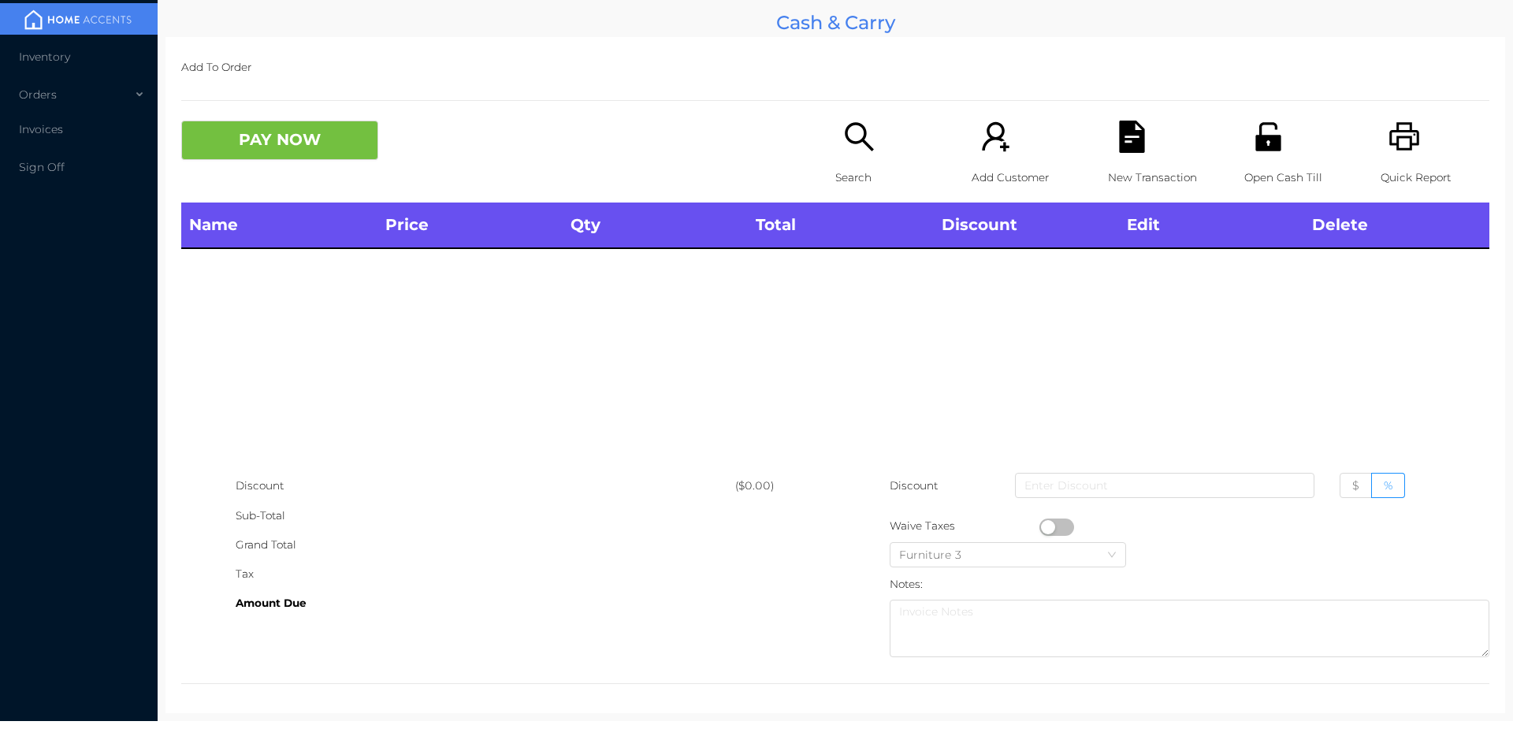
click at [835, 139] on div "Search" at bounding box center [889, 162] width 109 height 82
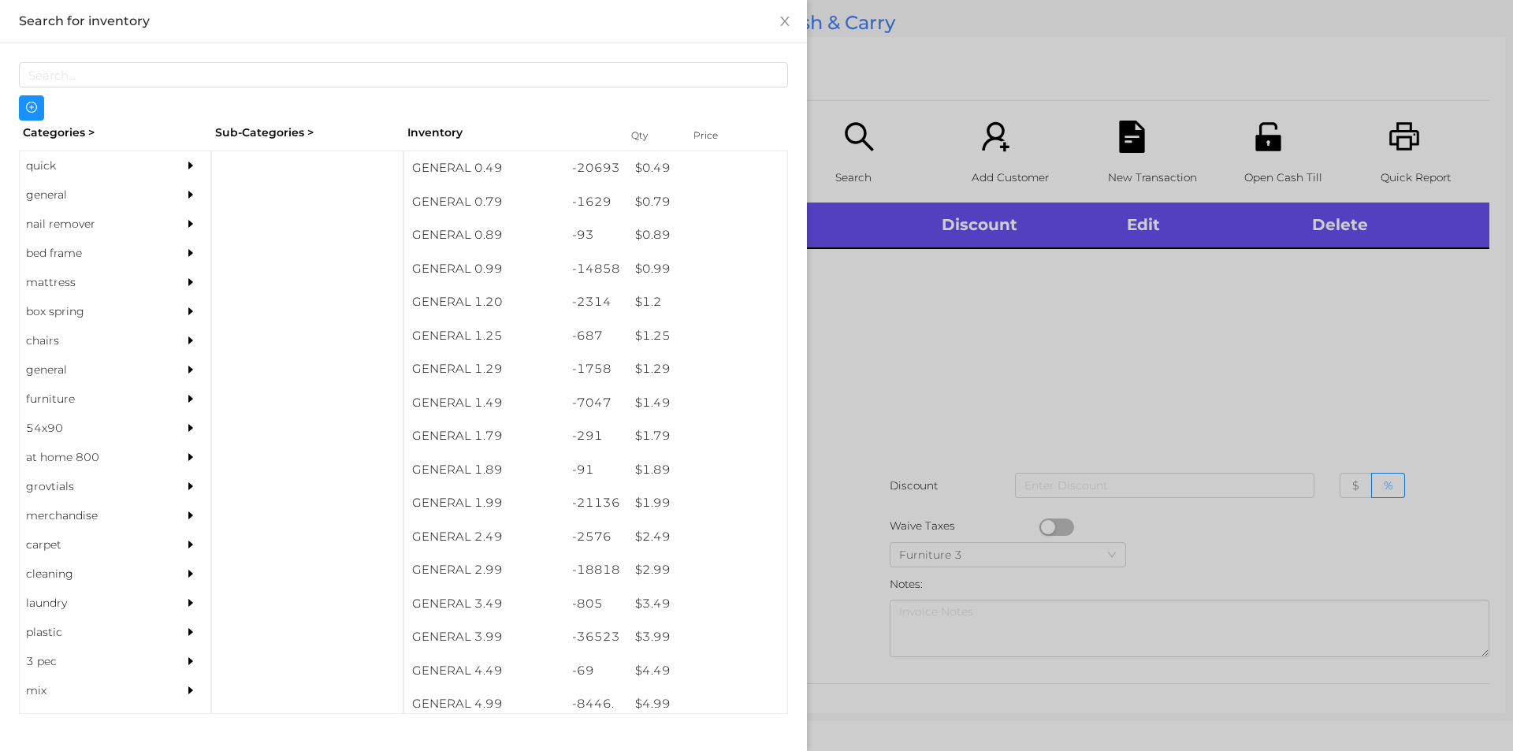
click at [47, 191] on div "general" at bounding box center [91, 194] width 143 height 29
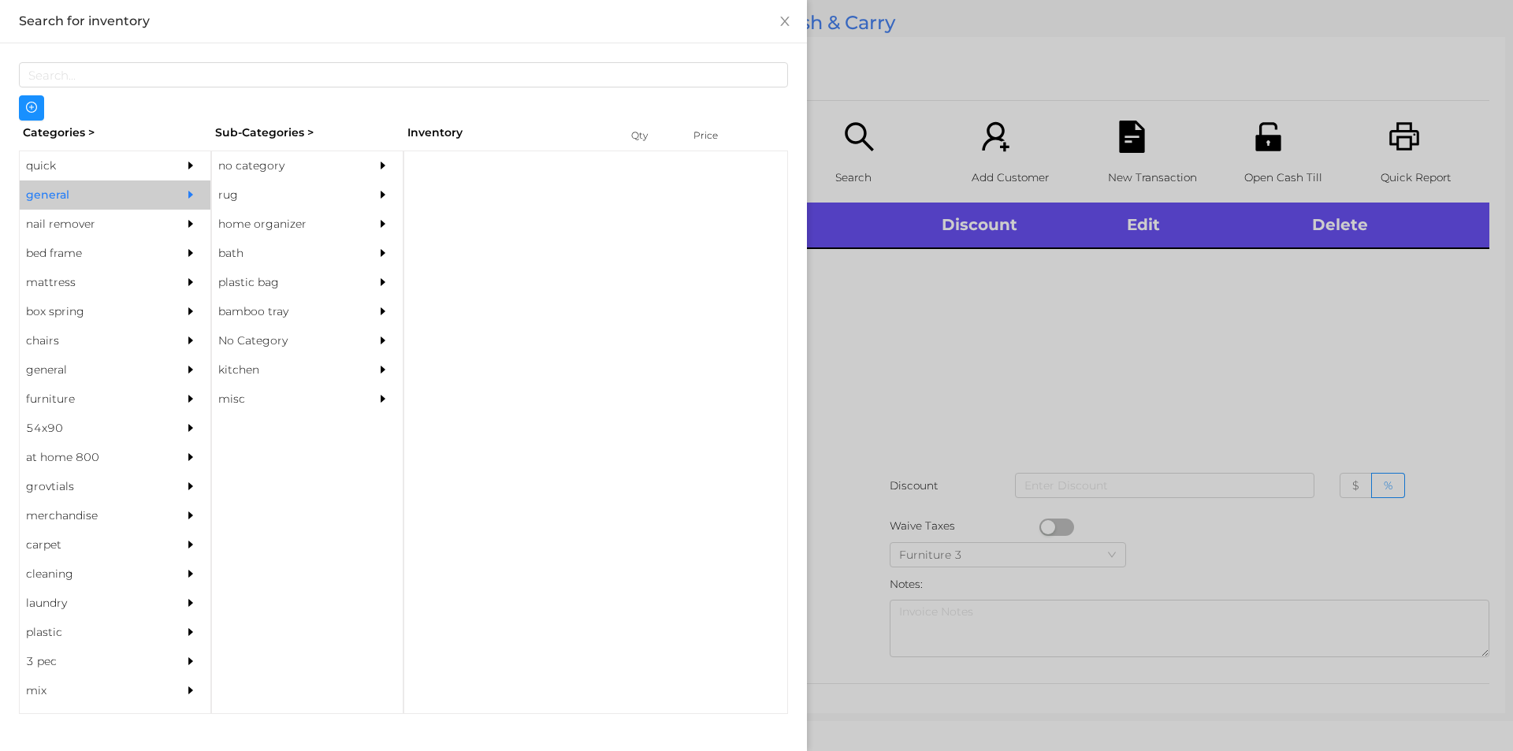
click at [256, 166] on div "no category" at bounding box center [283, 165] width 143 height 29
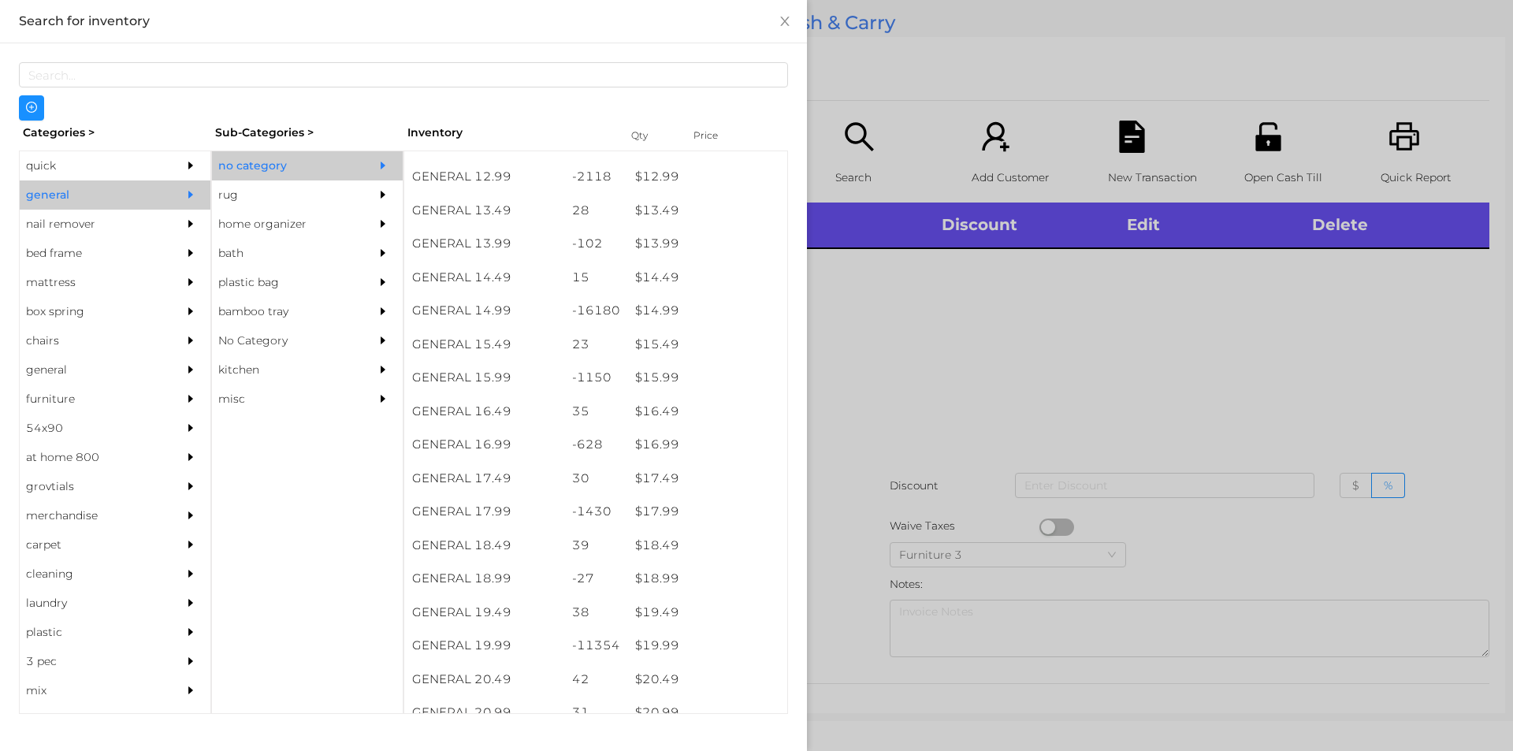
scroll to position [1220, 0]
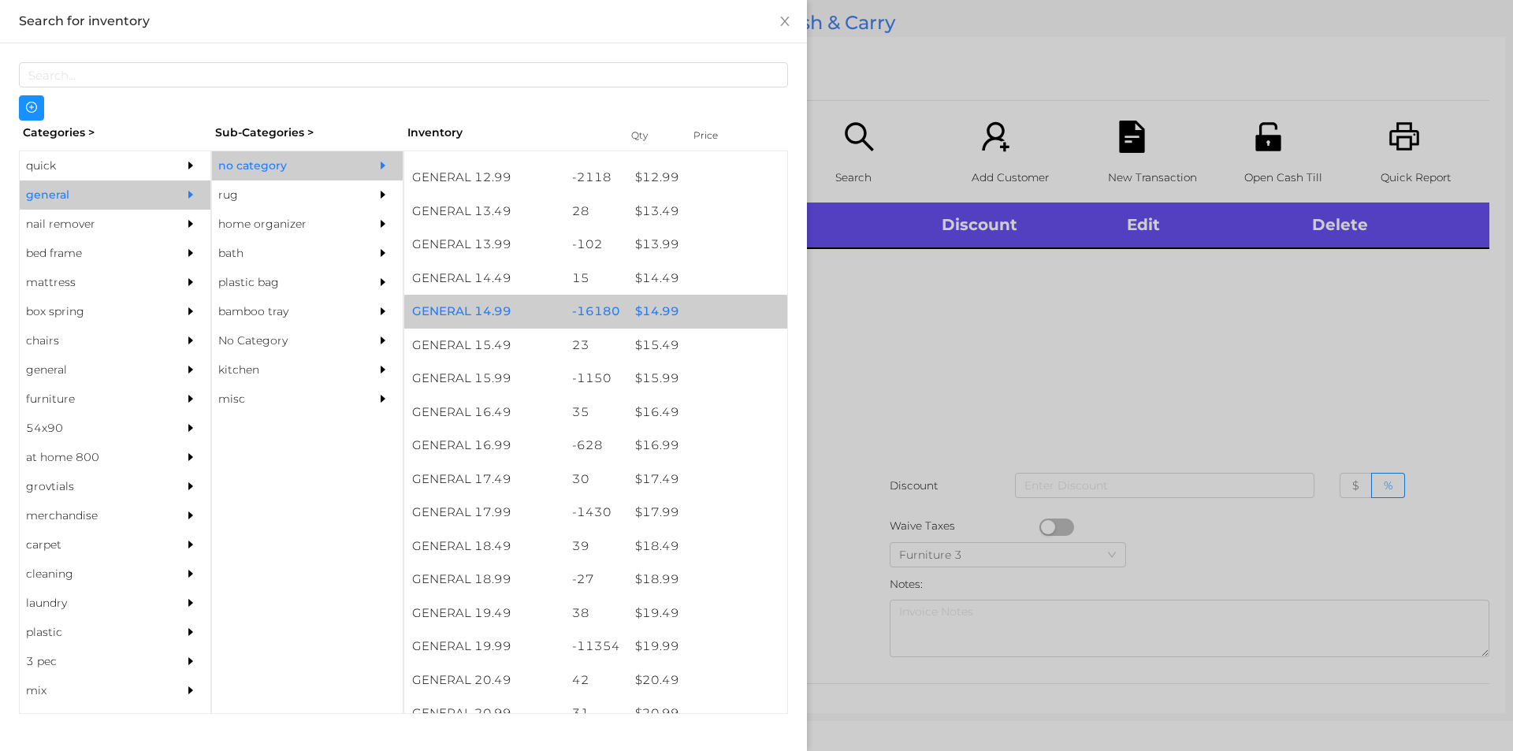
click at [663, 321] on div "$ 14.99" at bounding box center [707, 312] width 160 height 34
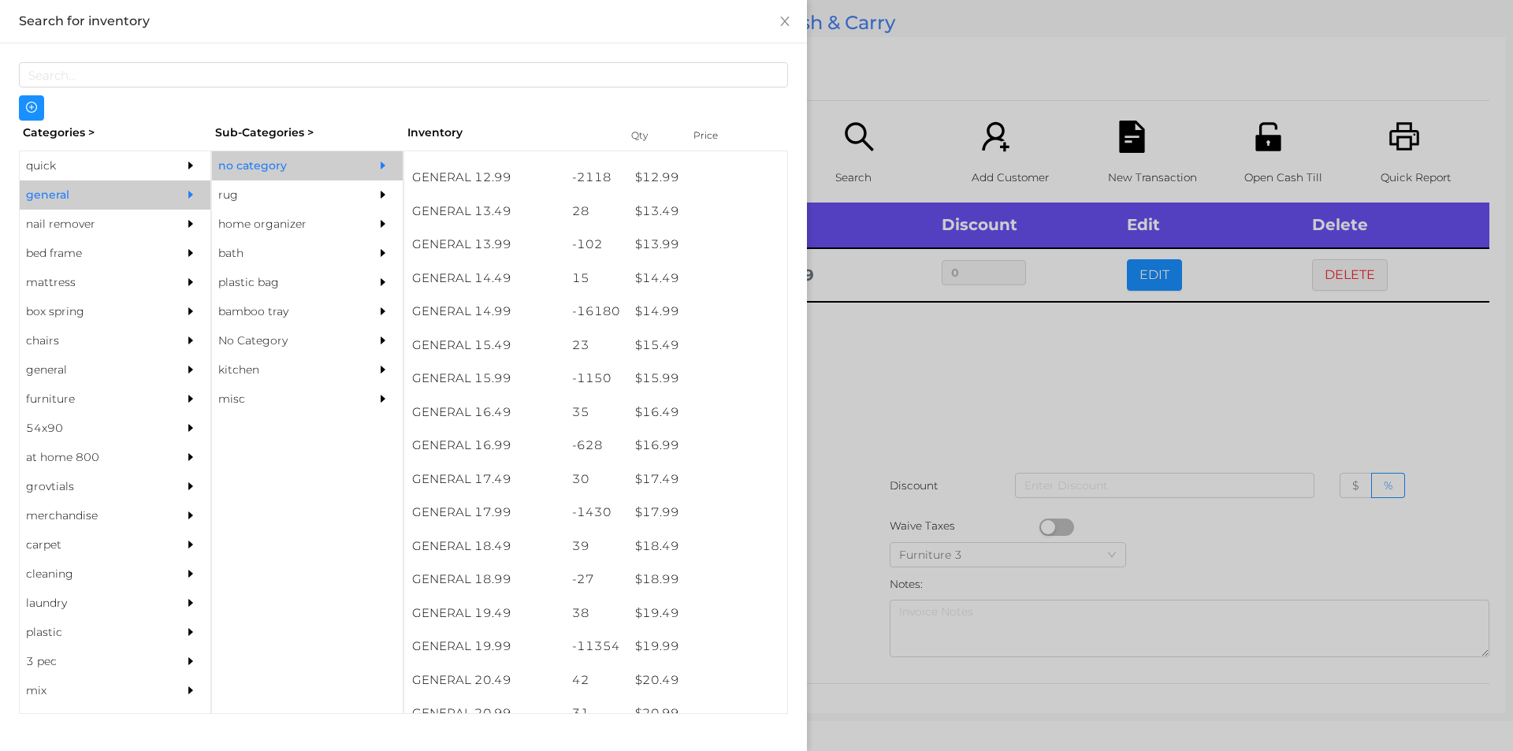
click at [849, 366] on div at bounding box center [756, 375] width 1513 height 751
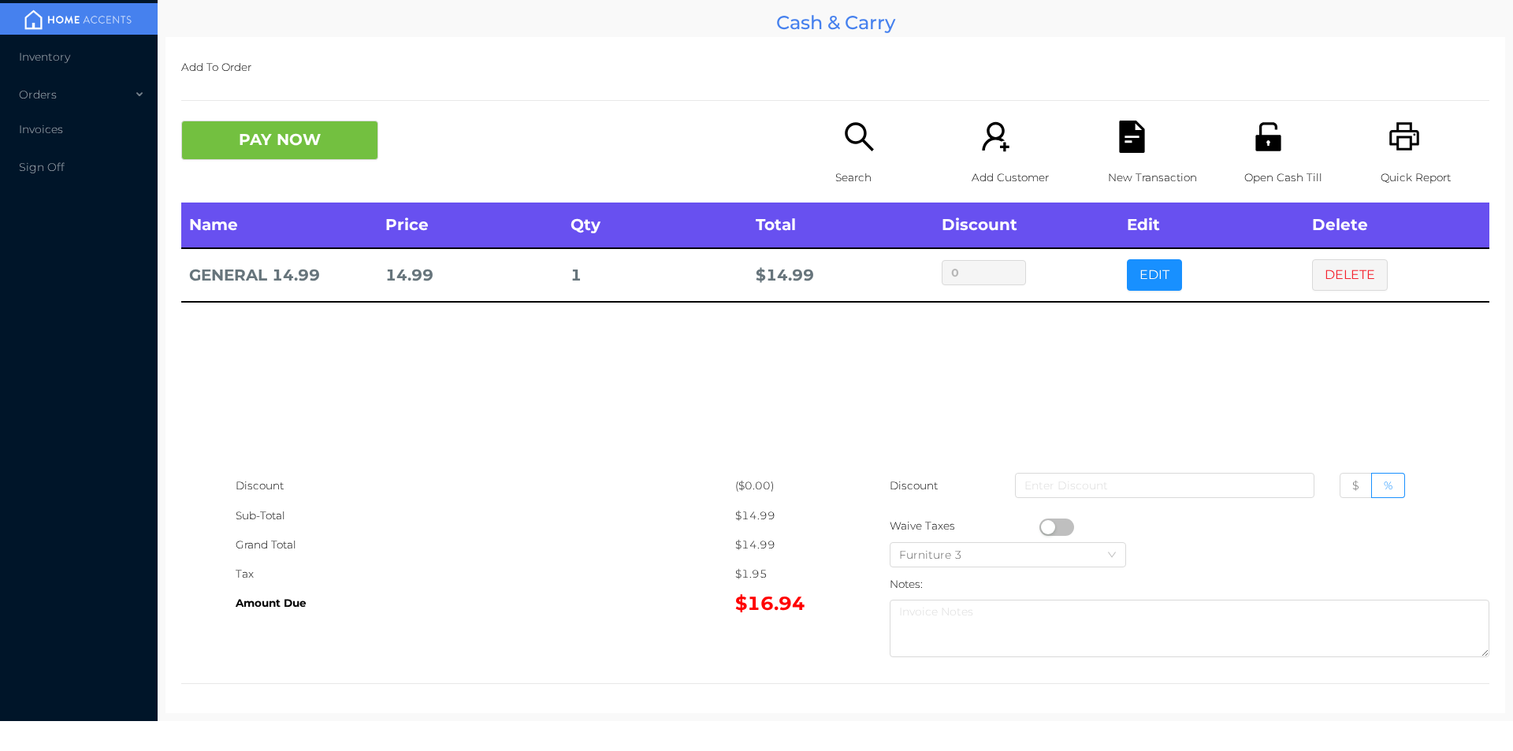
click at [853, 163] on p "Search" at bounding box center [889, 177] width 109 height 29
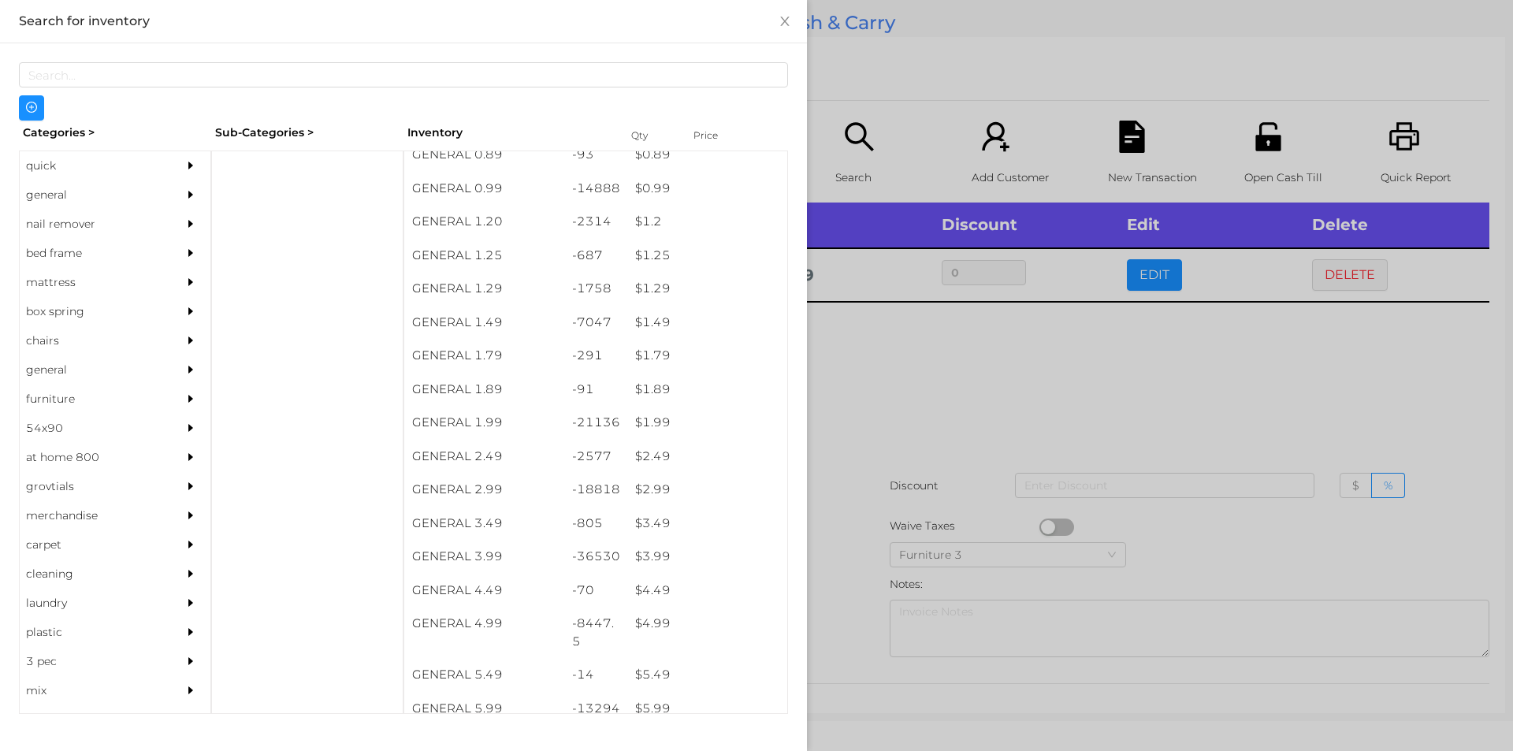
scroll to position [81, 0]
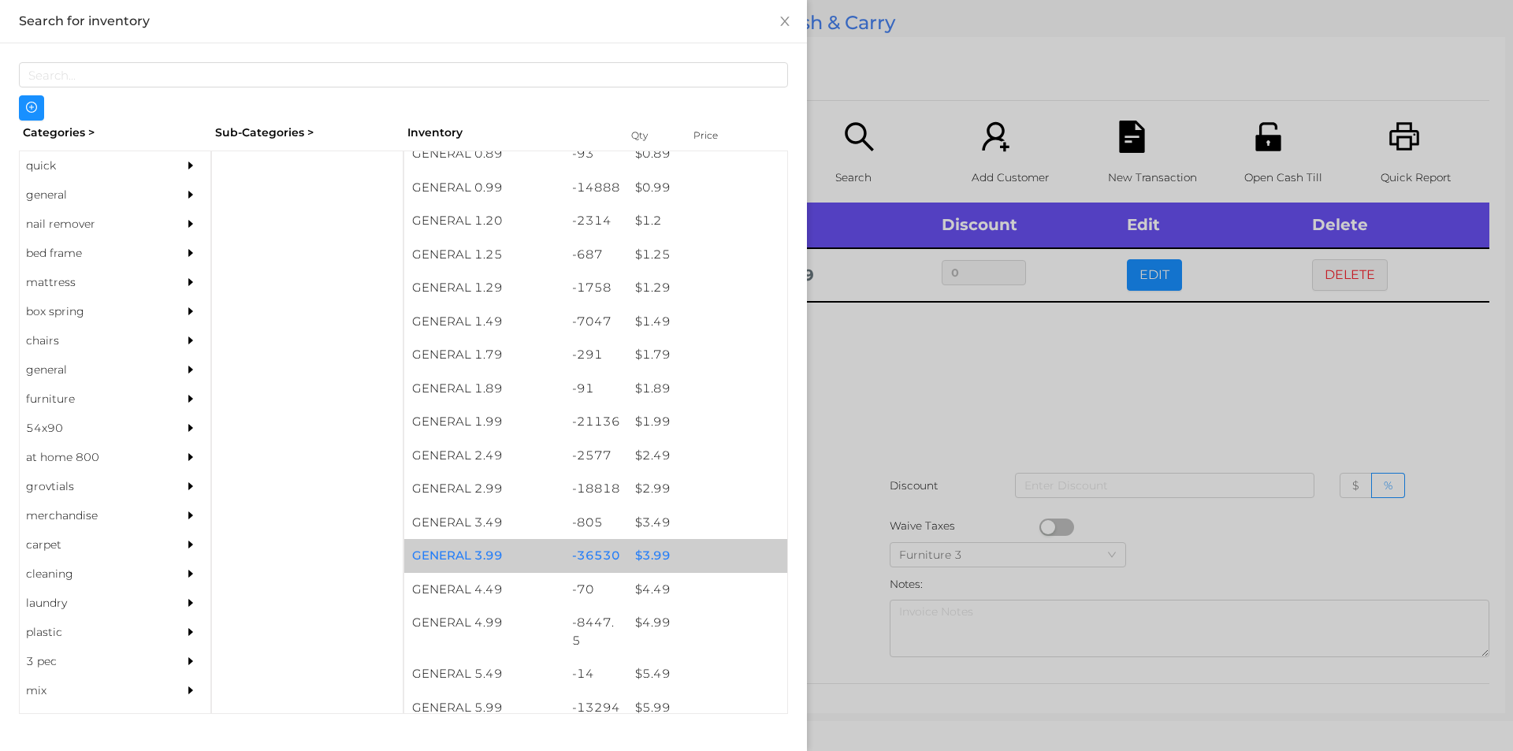
click at [639, 545] on div "$ 3.99" at bounding box center [707, 556] width 160 height 34
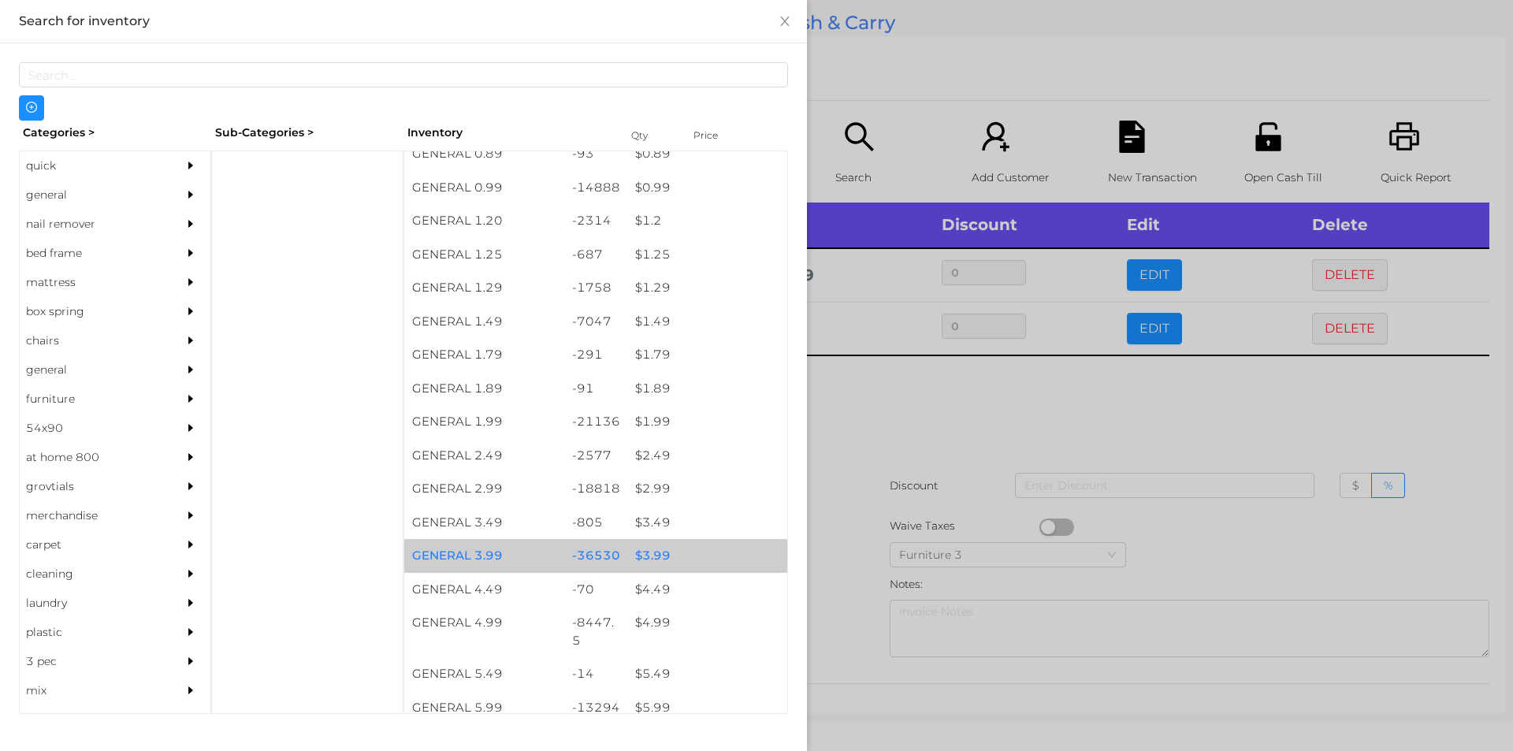
click at [641, 550] on div "$ 3.99" at bounding box center [707, 556] width 160 height 34
click at [645, 552] on div "$ 3.99" at bounding box center [707, 556] width 160 height 34
click at [653, 549] on div "$ 3.99" at bounding box center [707, 556] width 160 height 34
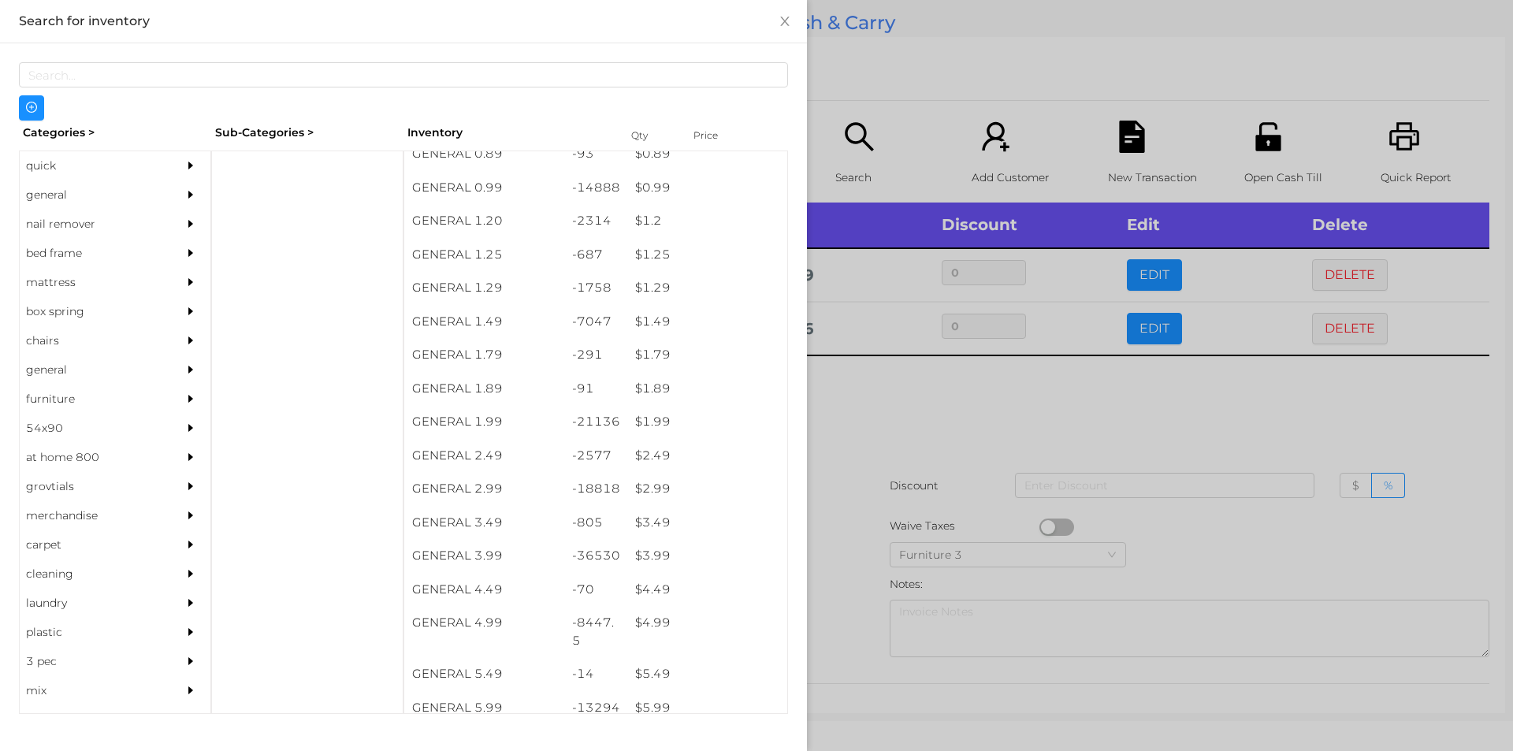
click at [856, 446] on div at bounding box center [756, 375] width 1513 height 751
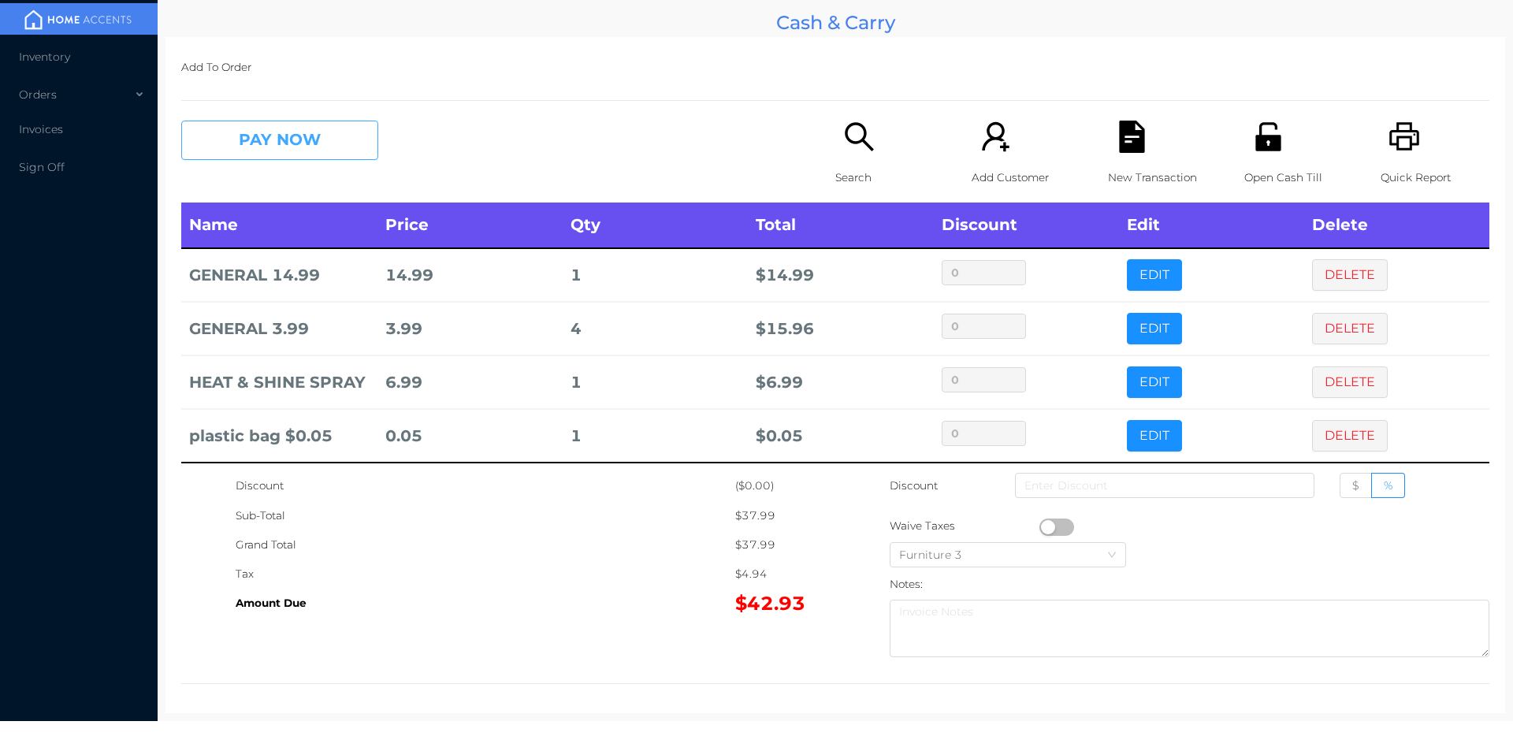
click at [269, 138] on button "PAY NOW" at bounding box center [279, 140] width 197 height 39
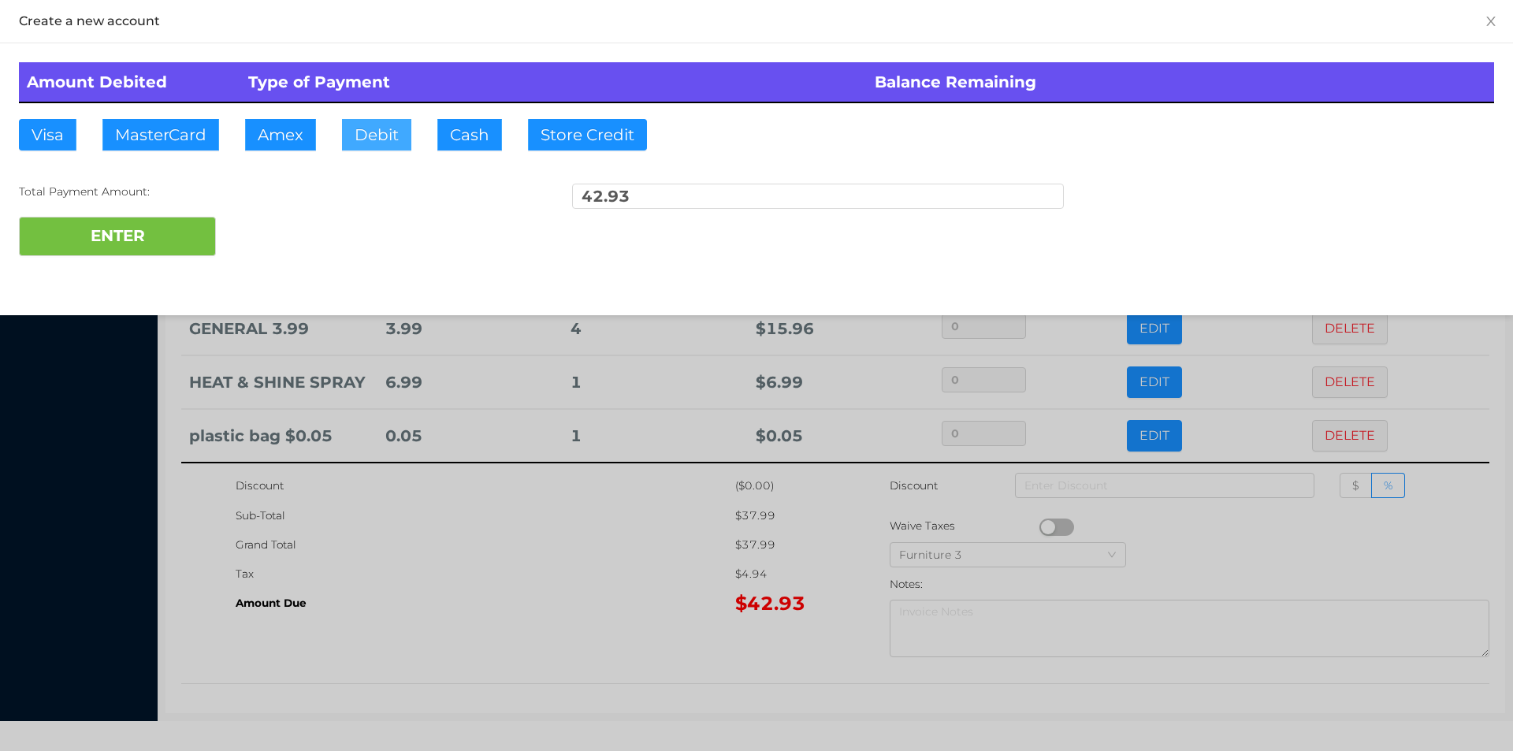
click at [374, 147] on button "Debit" at bounding box center [376, 135] width 69 height 32
click at [454, 139] on button "Cash" at bounding box center [469, 135] width 65 height 32
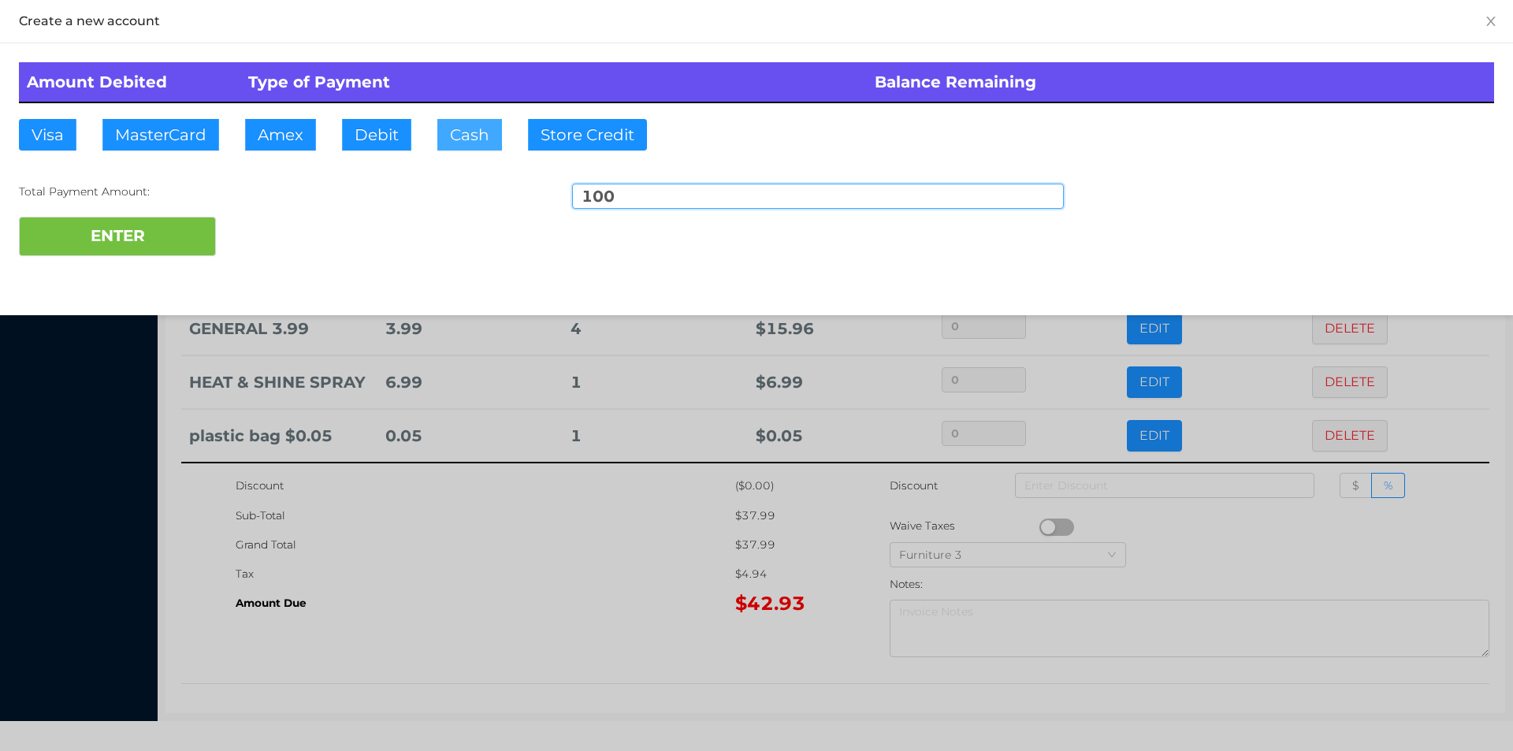
type input "100."
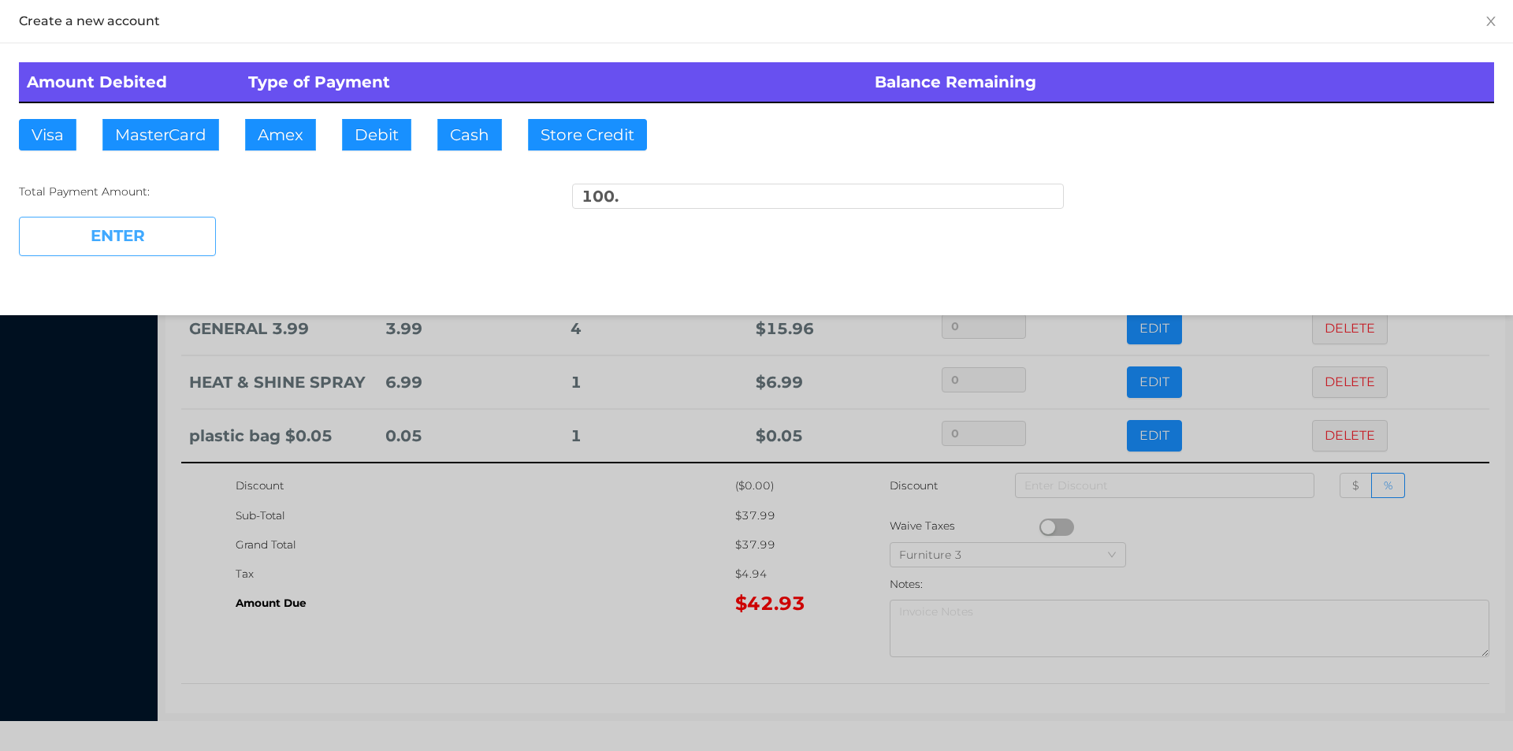
click at [136, 219] on button "ENTER" at bounding box center [117, 236] width 197 height 39
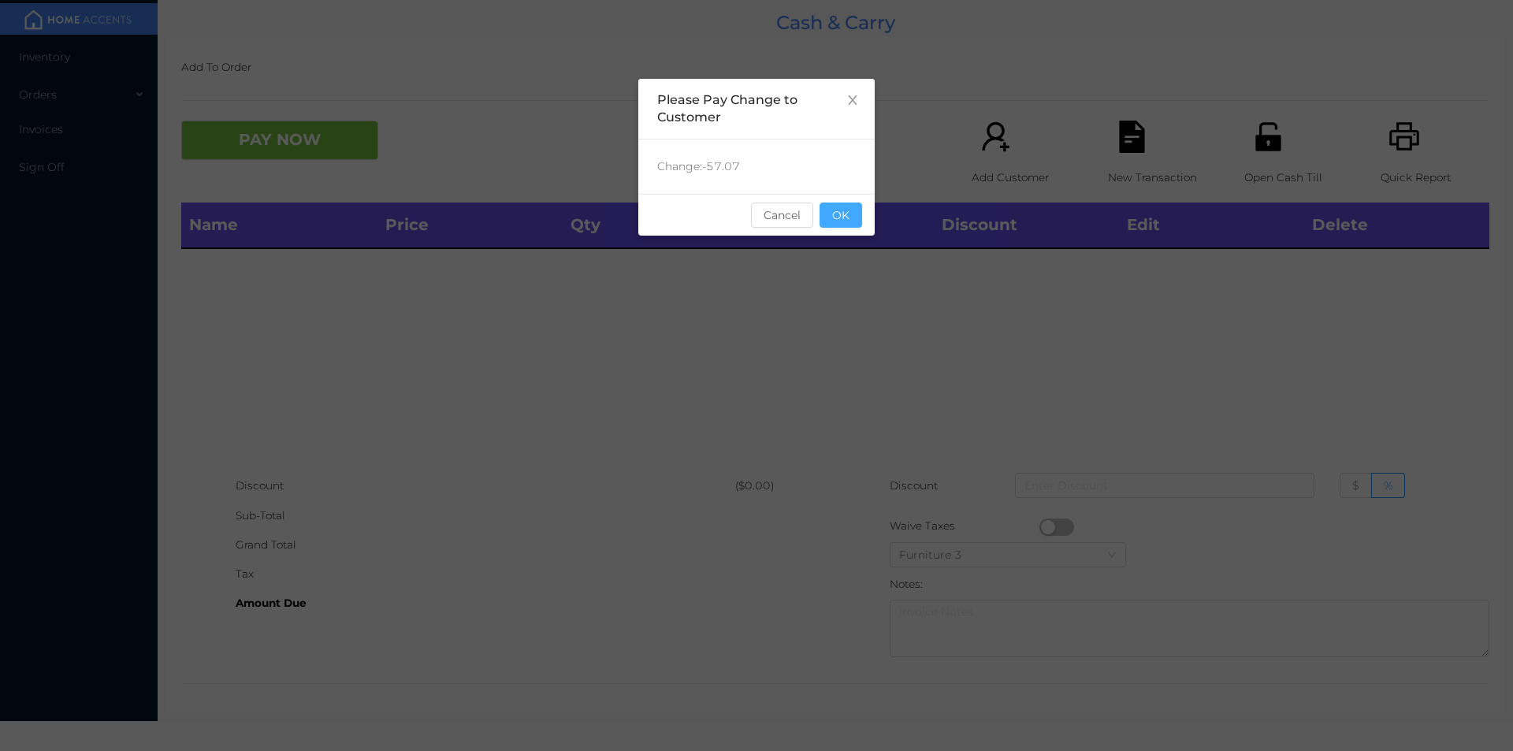
click at [856, 217] on button "OK" at bounding box center [841, 215] width 43 height 25
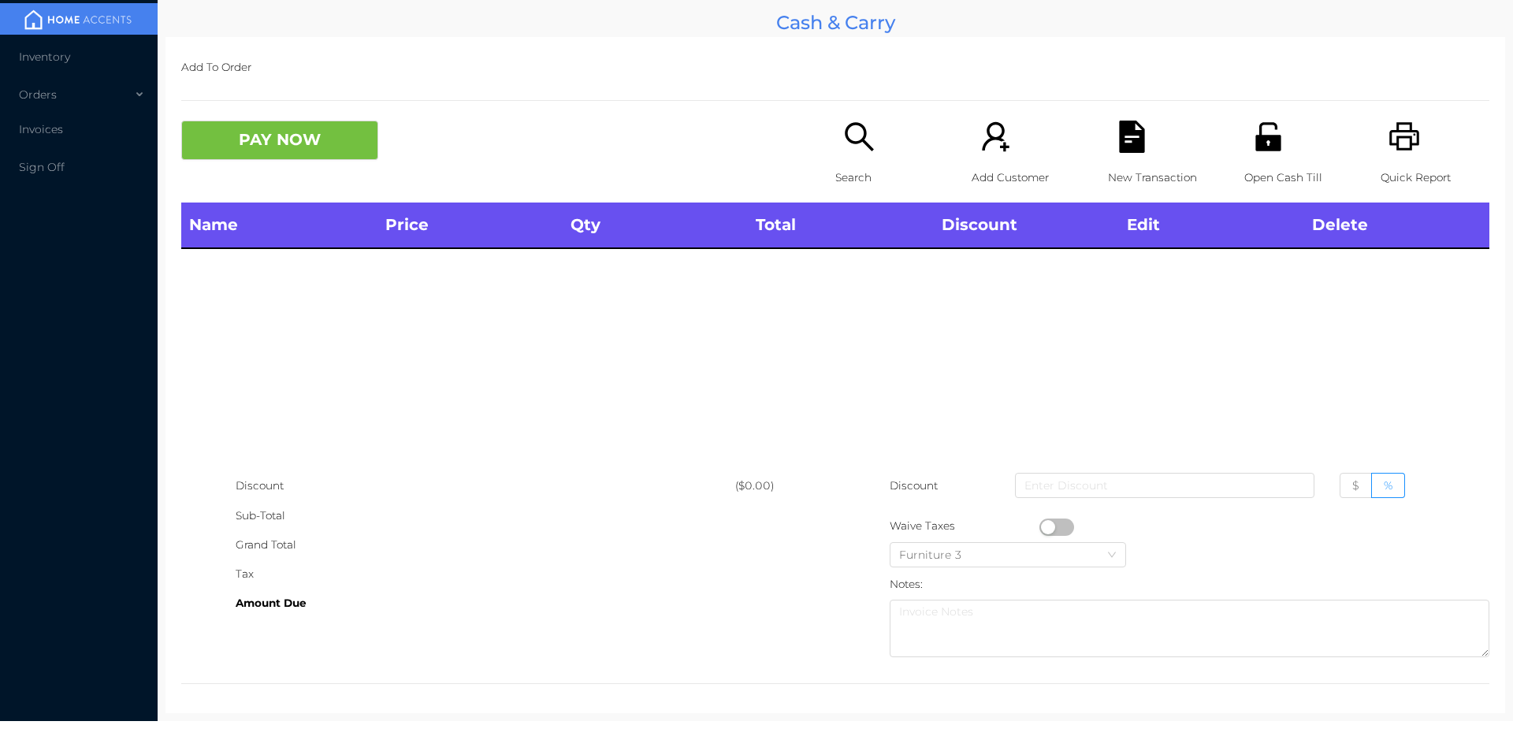
click at [874, 336] on div "Name Price Qty Total Discount Edit Delete" at bounding box center [835, 337] width 1308 height 269
click at [853, 167] on p "Search" at bounding box center [889, 177] width 109 height 29
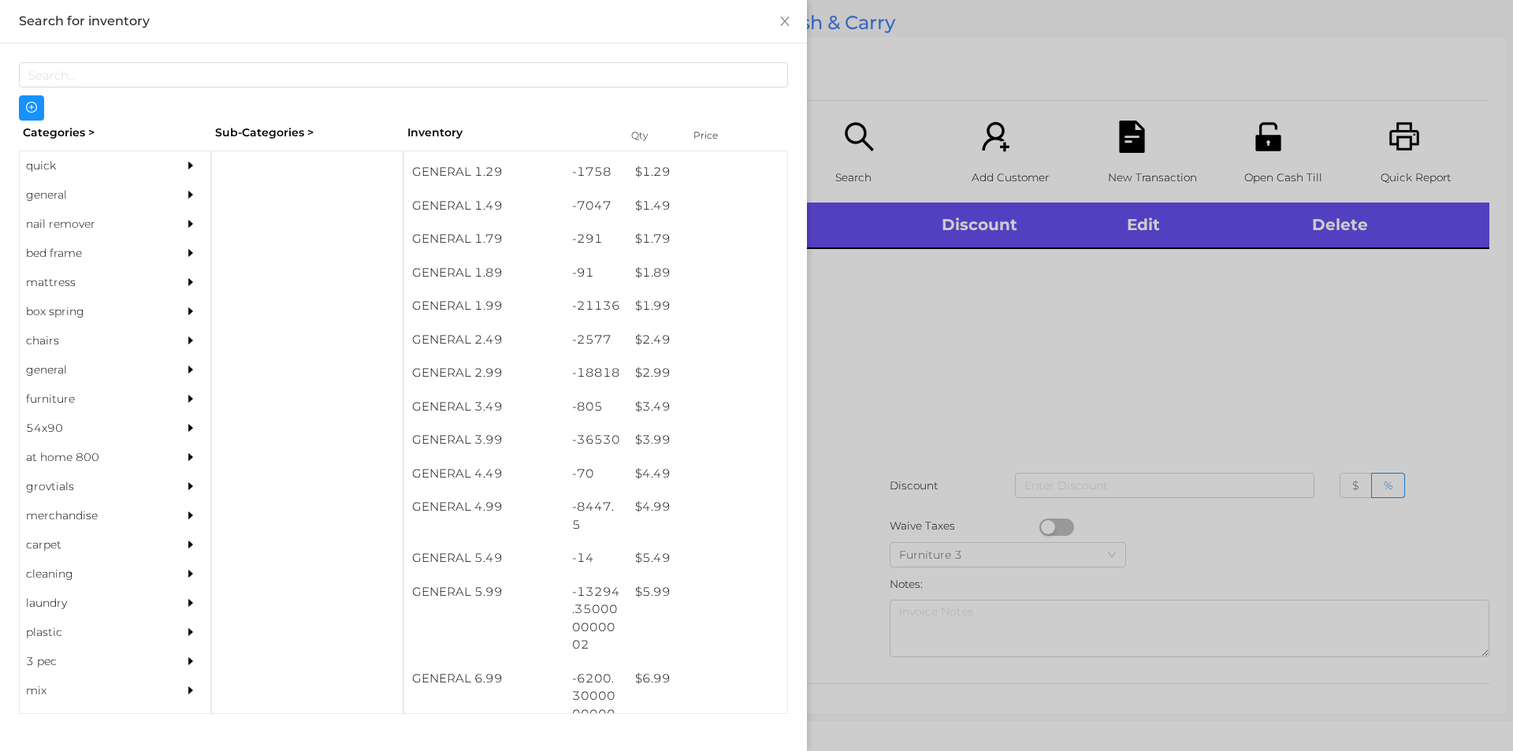
scroll to position [218, 0]
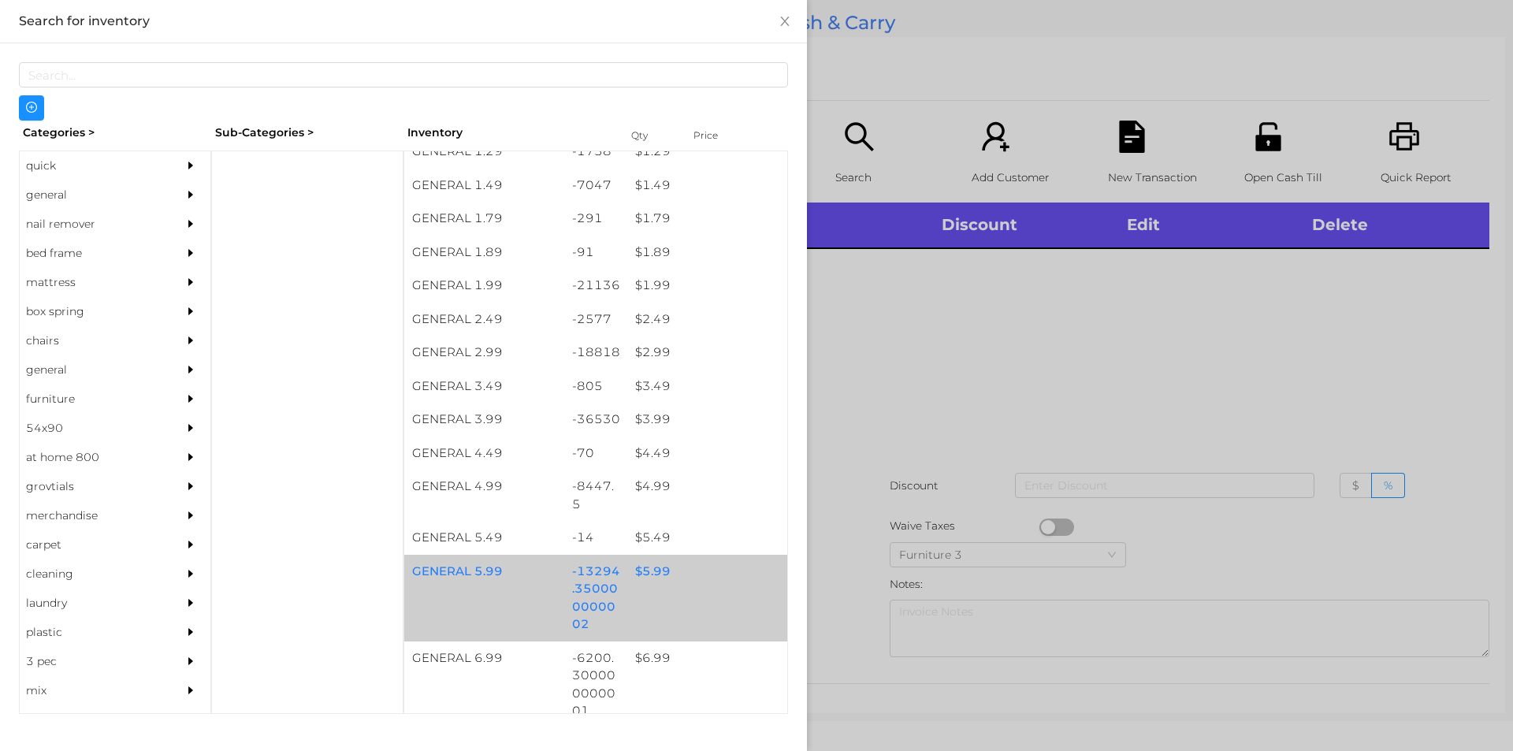
click at [647, 569] on div "$ 5.99" at bounding box center [707, 572] width 160 height 34
click at [639, 578] on div "$ 5.99" at bounding box center [707, 572] width 160 height 34
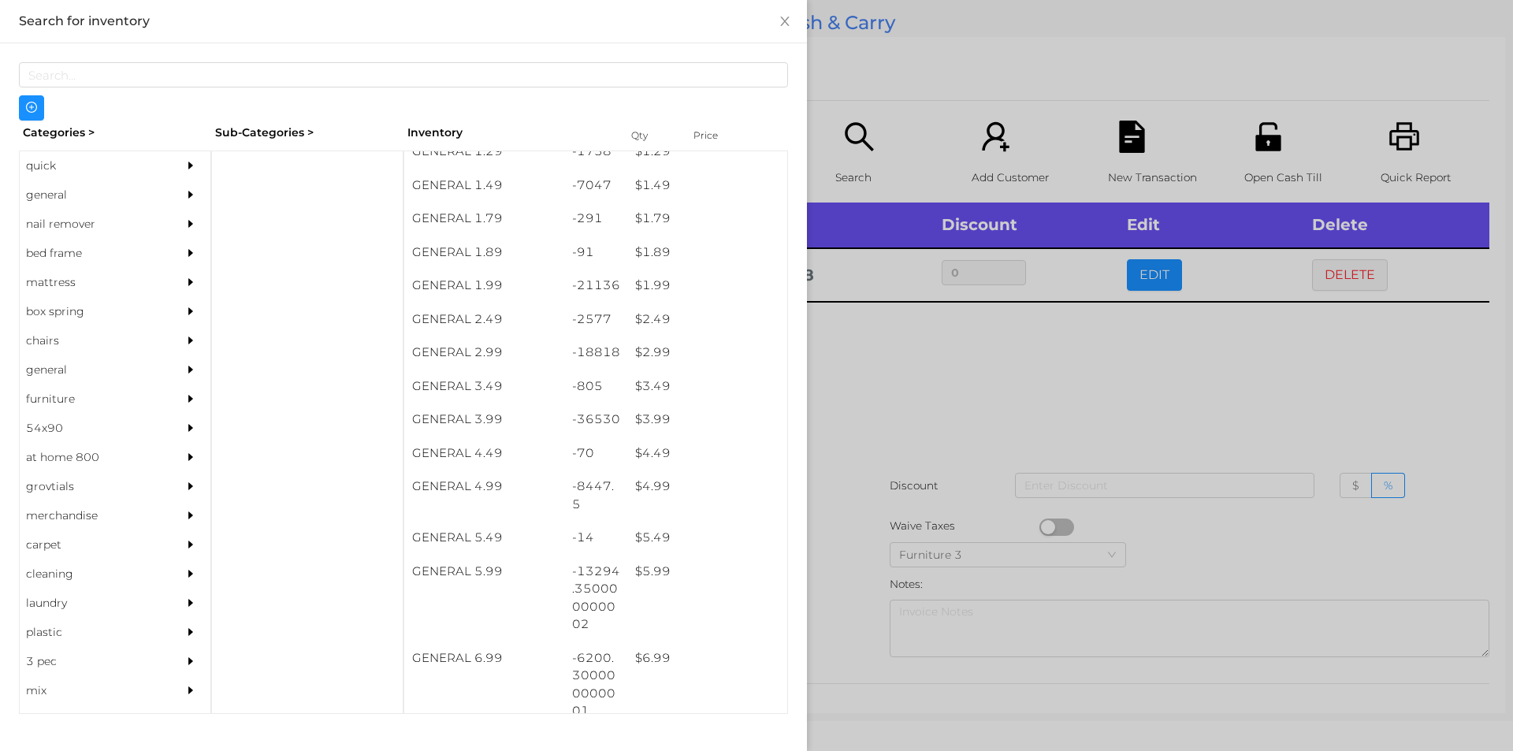
click at [892, 402] on div at bounding box center [756, 375] width 1513 height 751
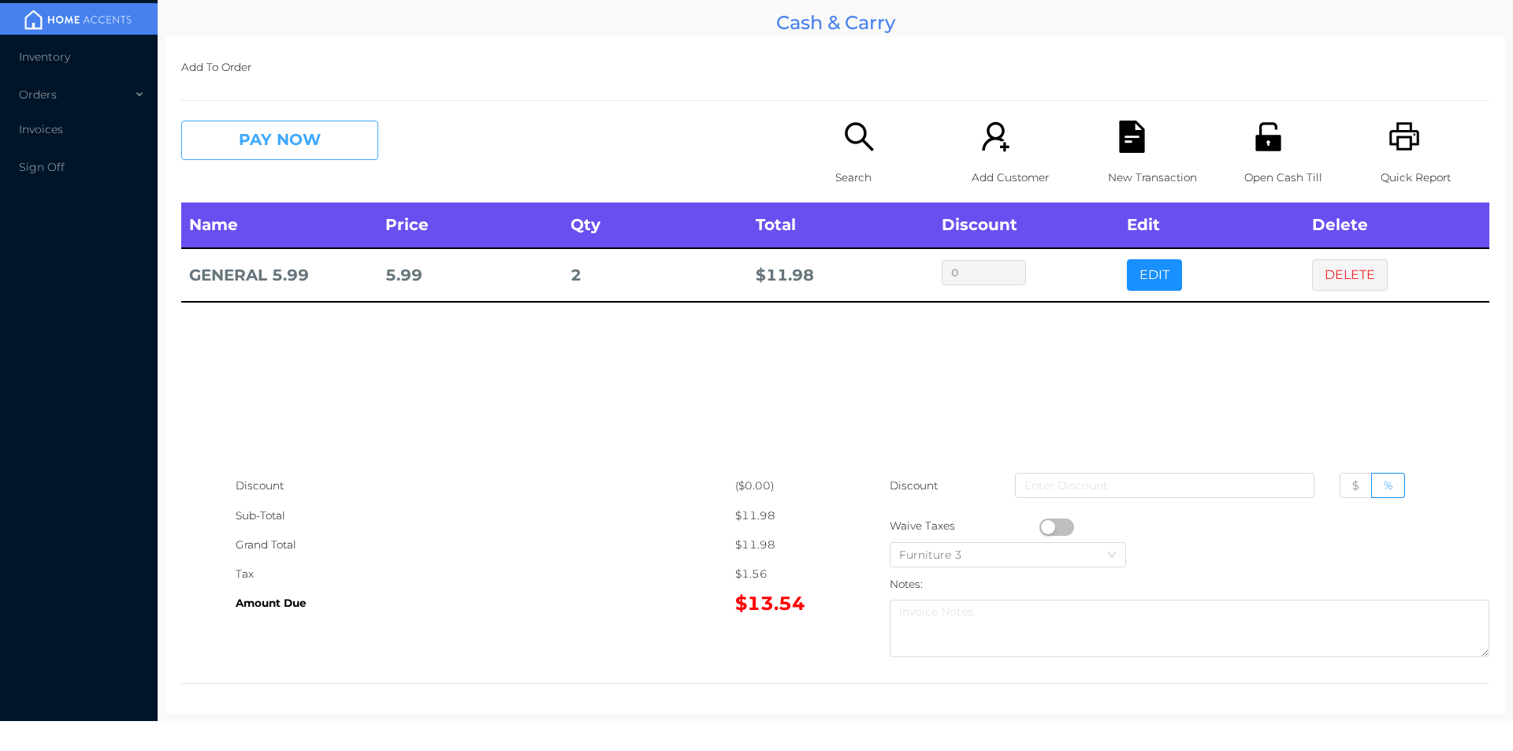
click at [320, 147] on button "PAY NOW" at bounding box center [279, 140] width 197 height 39
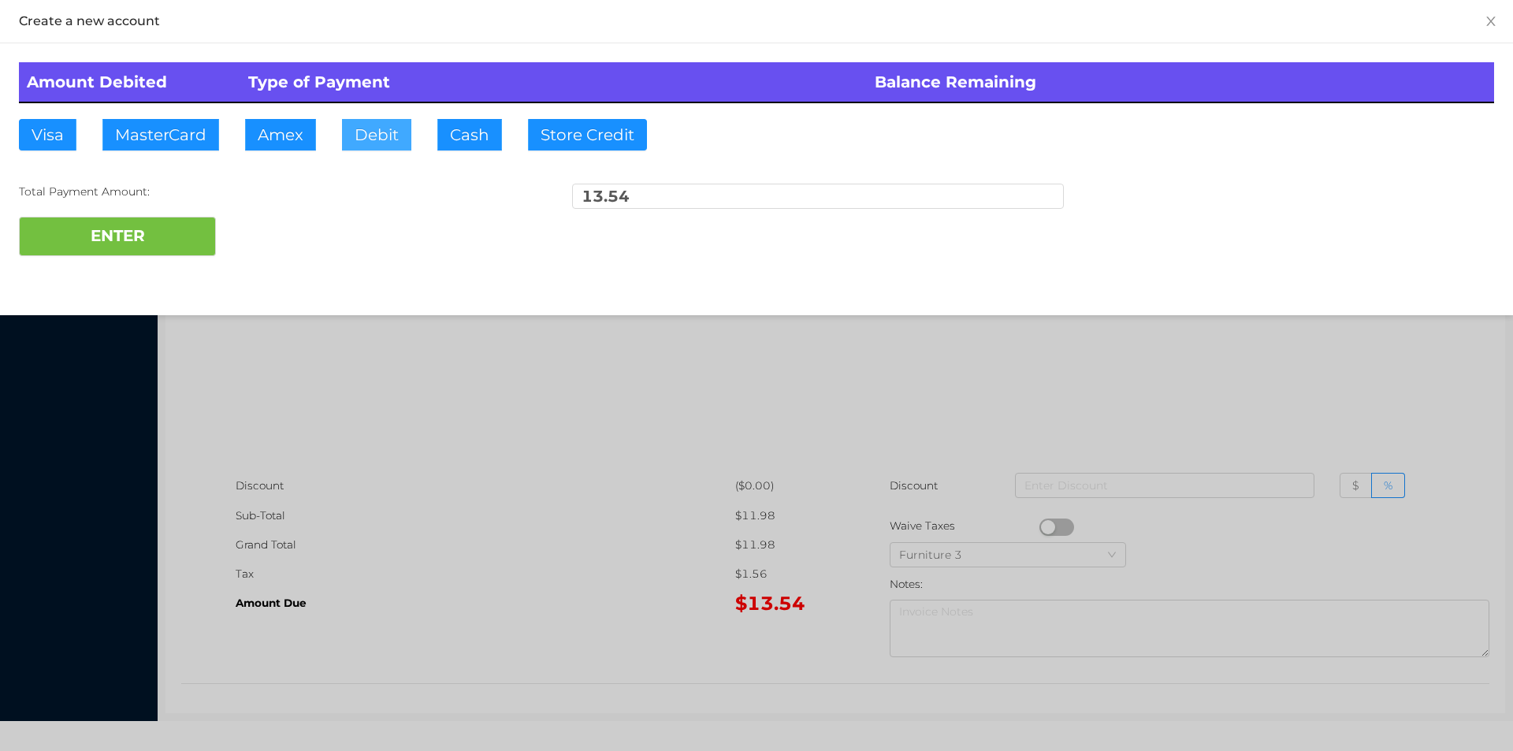
click at [370, 138] on button "Debit" at bounding box center [376, 135] width 69 height 32
click at [175, 236] on button "ENTER" at bounding box center [117, 236] width 197 height 39
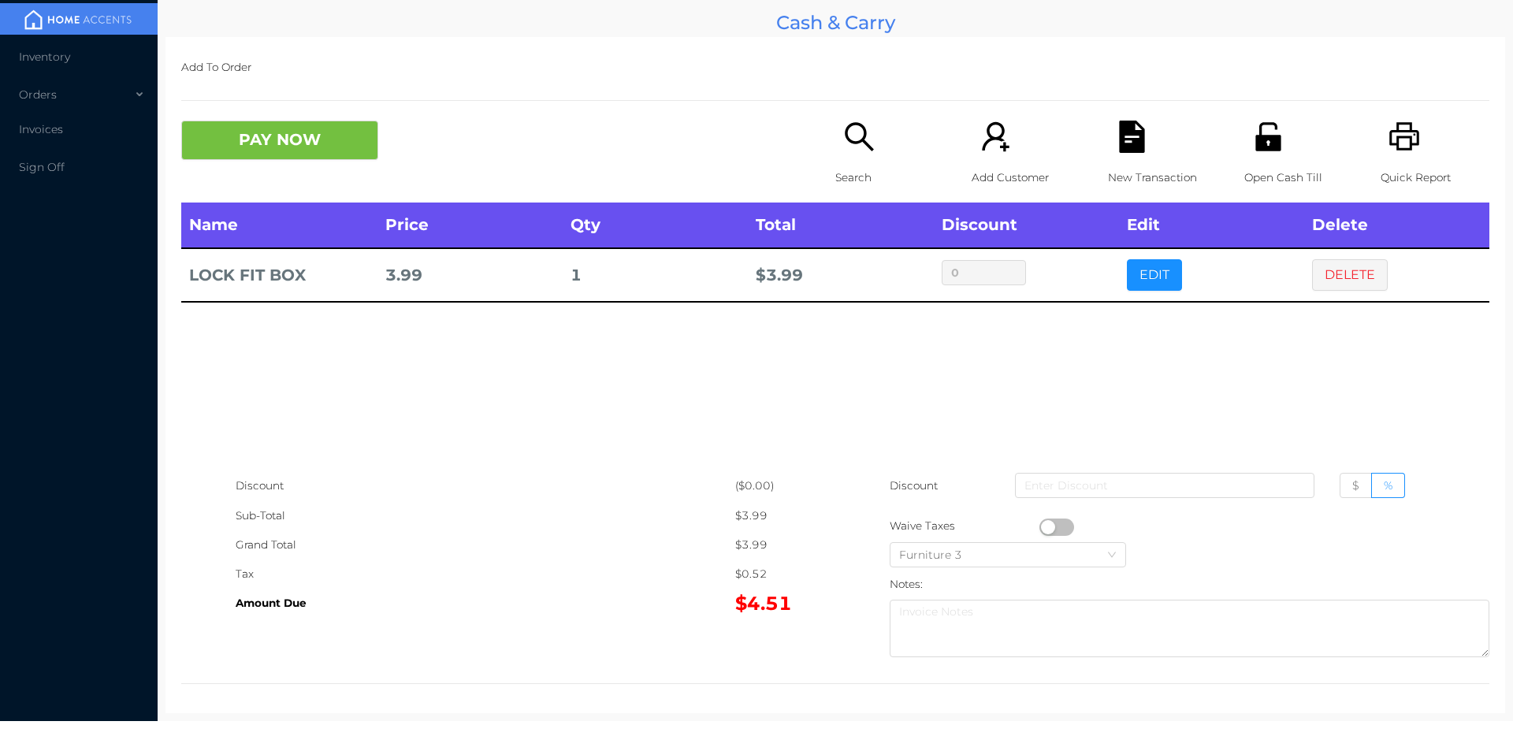
click at [247, 143] on button "PAY NOW" at bounding box center [279, 140] width 197 height 39
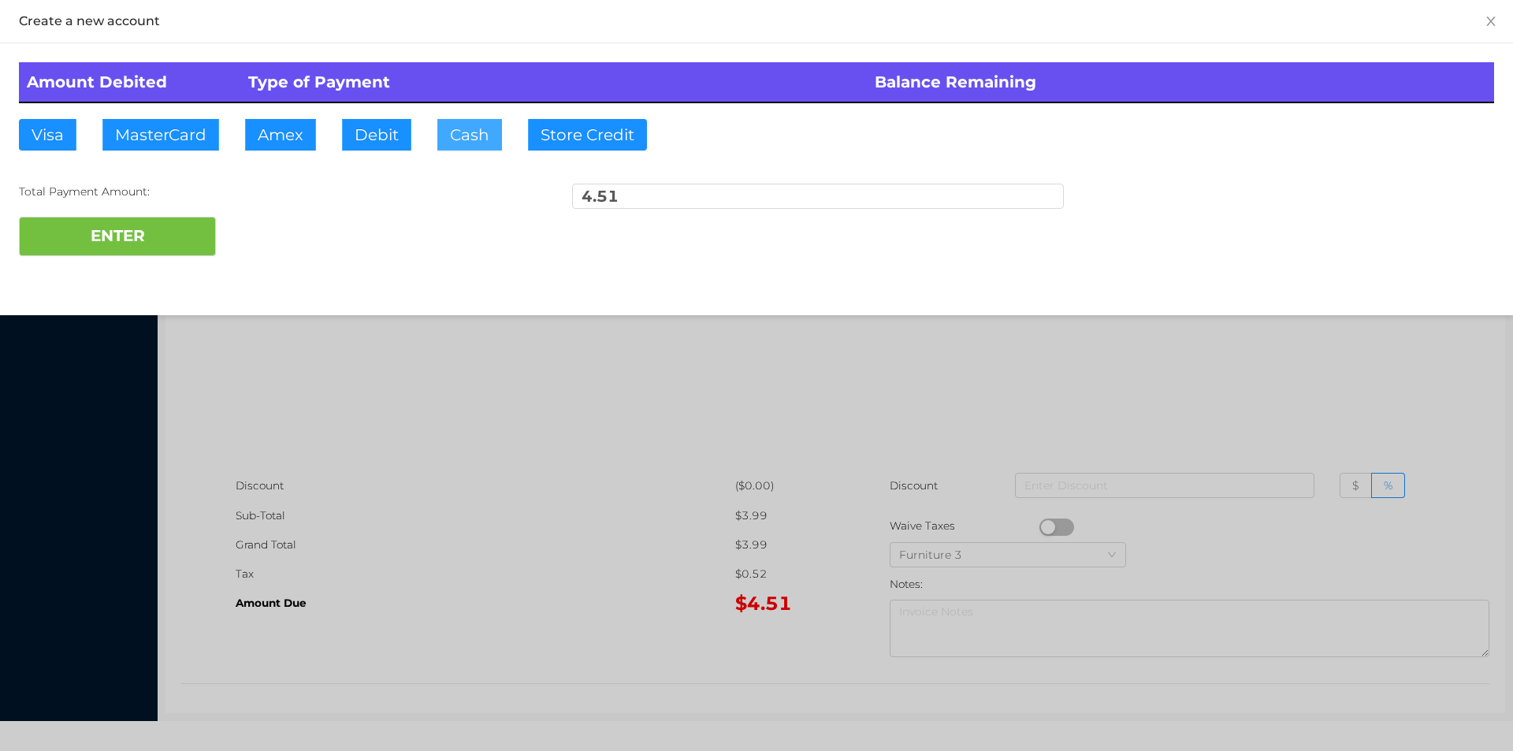
click at [442, 143] on button "Cash" at bounding box center [469, 135] width 65 height 32
type input "20."
click at [148, 248] on button "ENTER" at bounding box center [117, 236] width 197 height 39
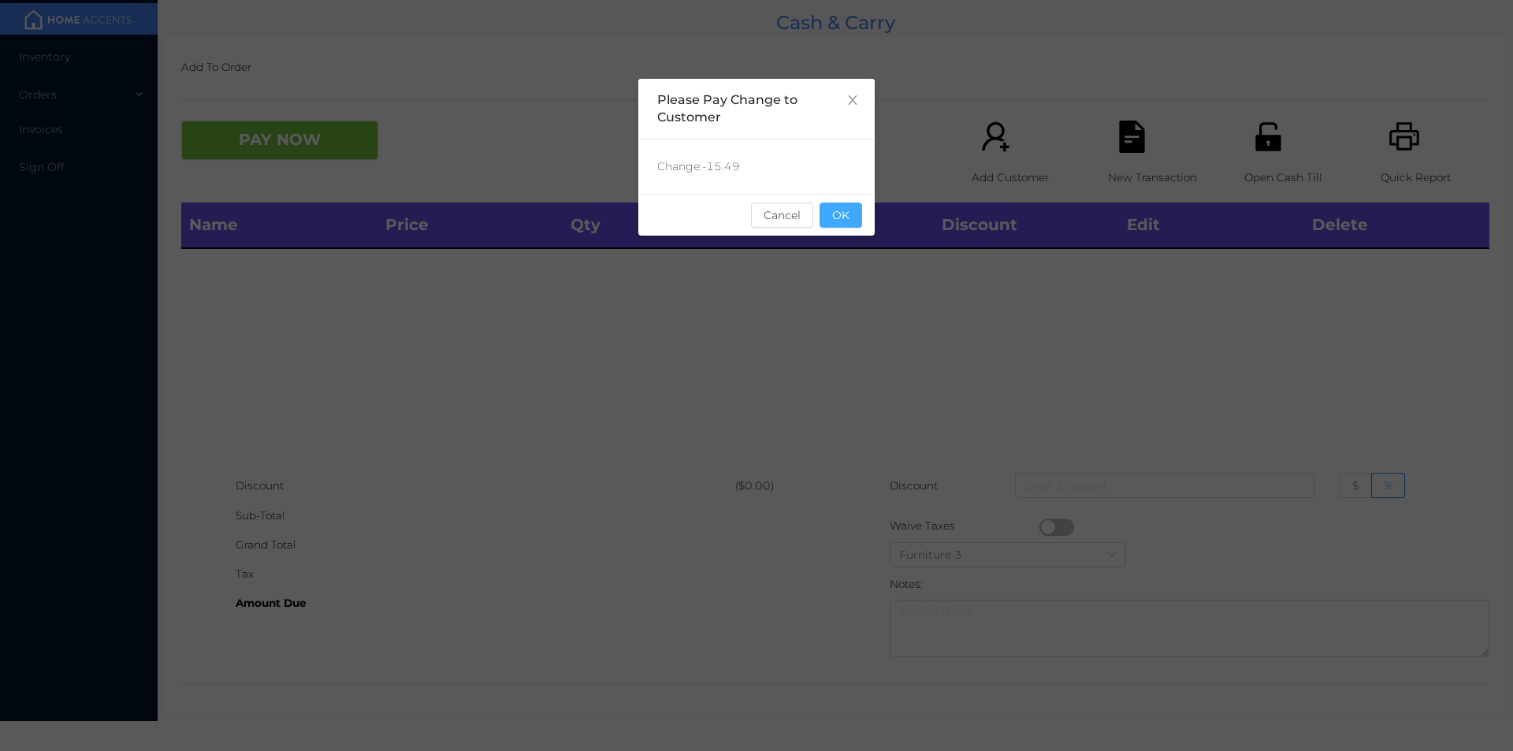
click at [838, 211] on button "OK" at bounding box center [841, 215] width 43 height 25
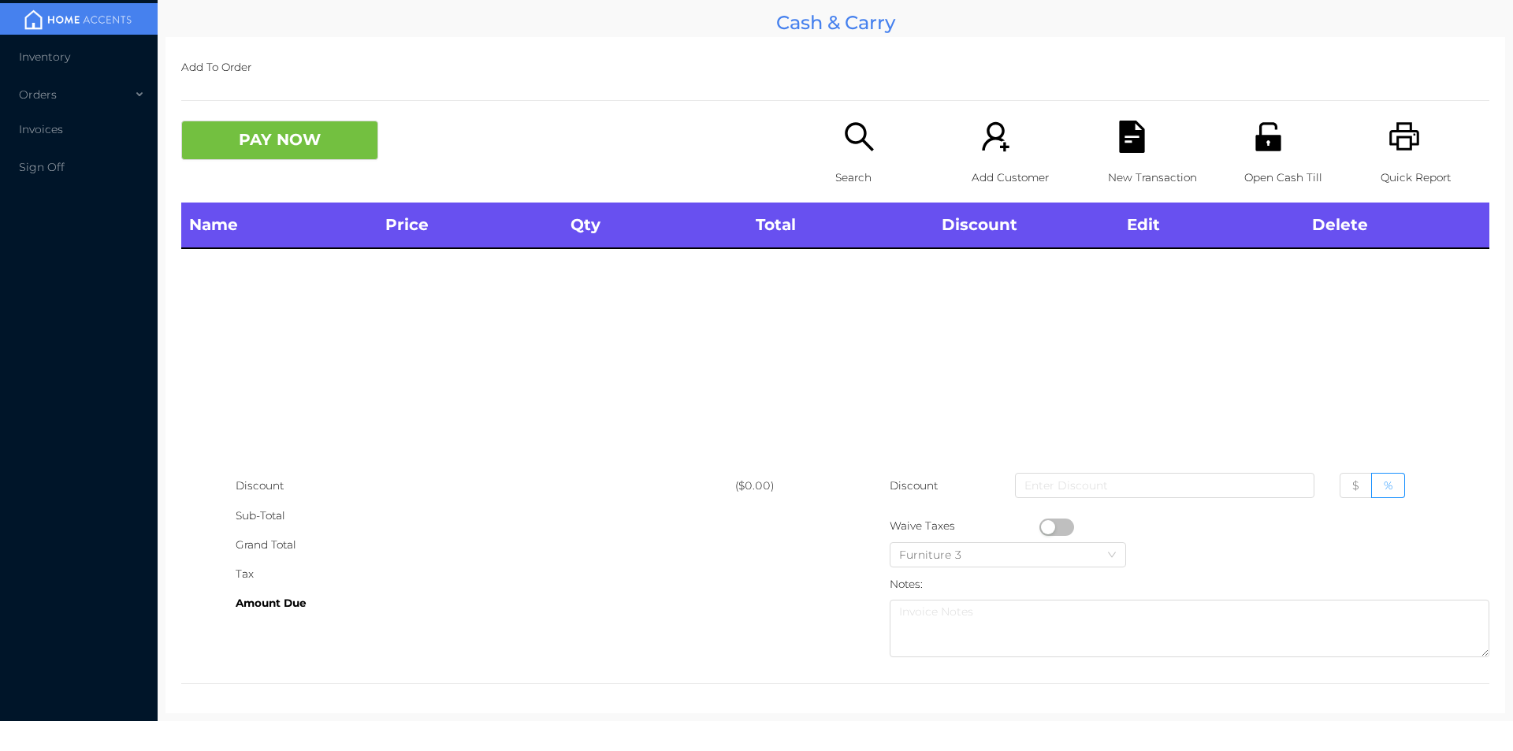
click at [866, 275] on div "Name Price Qty Total Discount Edit Delete" at bounding box center [835, 337] width 1308 height 269
click at [853, 156] on div "Search" at bounding box center [889, 162] width 109 height 82
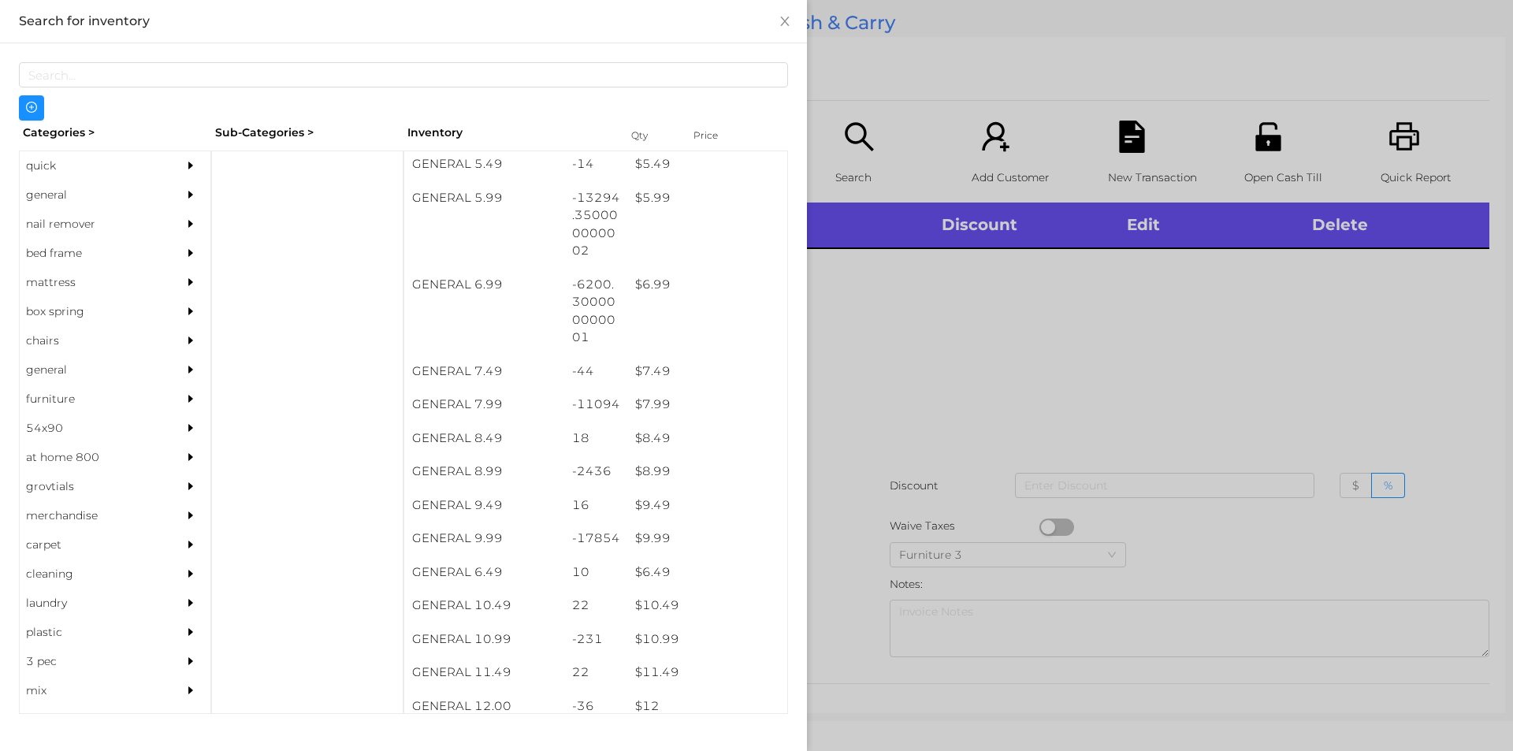
scroll to position [591, 0]
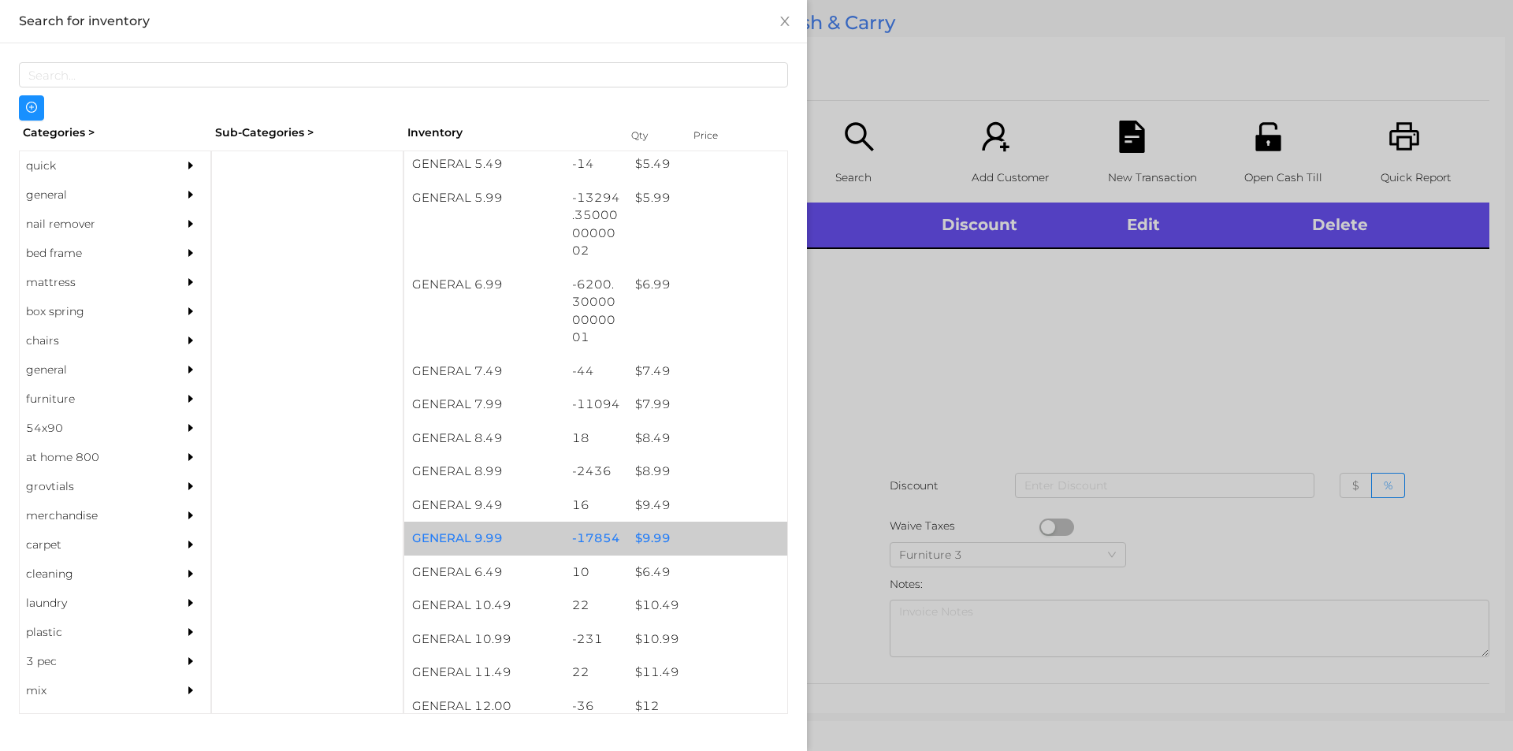
click at [650, 531] on div "$ 9.99" at bounding box center [707, 539] width 160 height 34
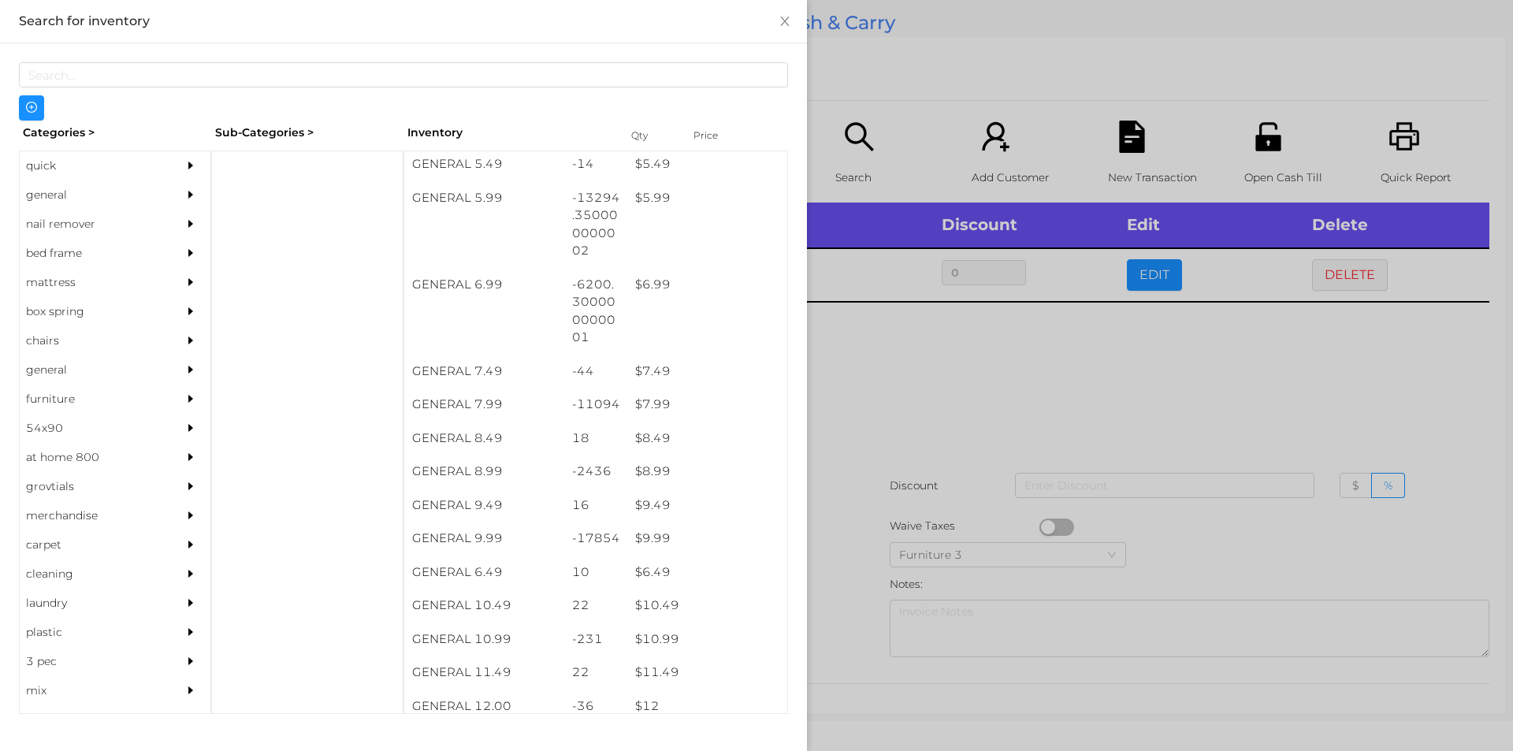
click at [867, 456] on div at bounding box center [756, 375] width 1513 height 751
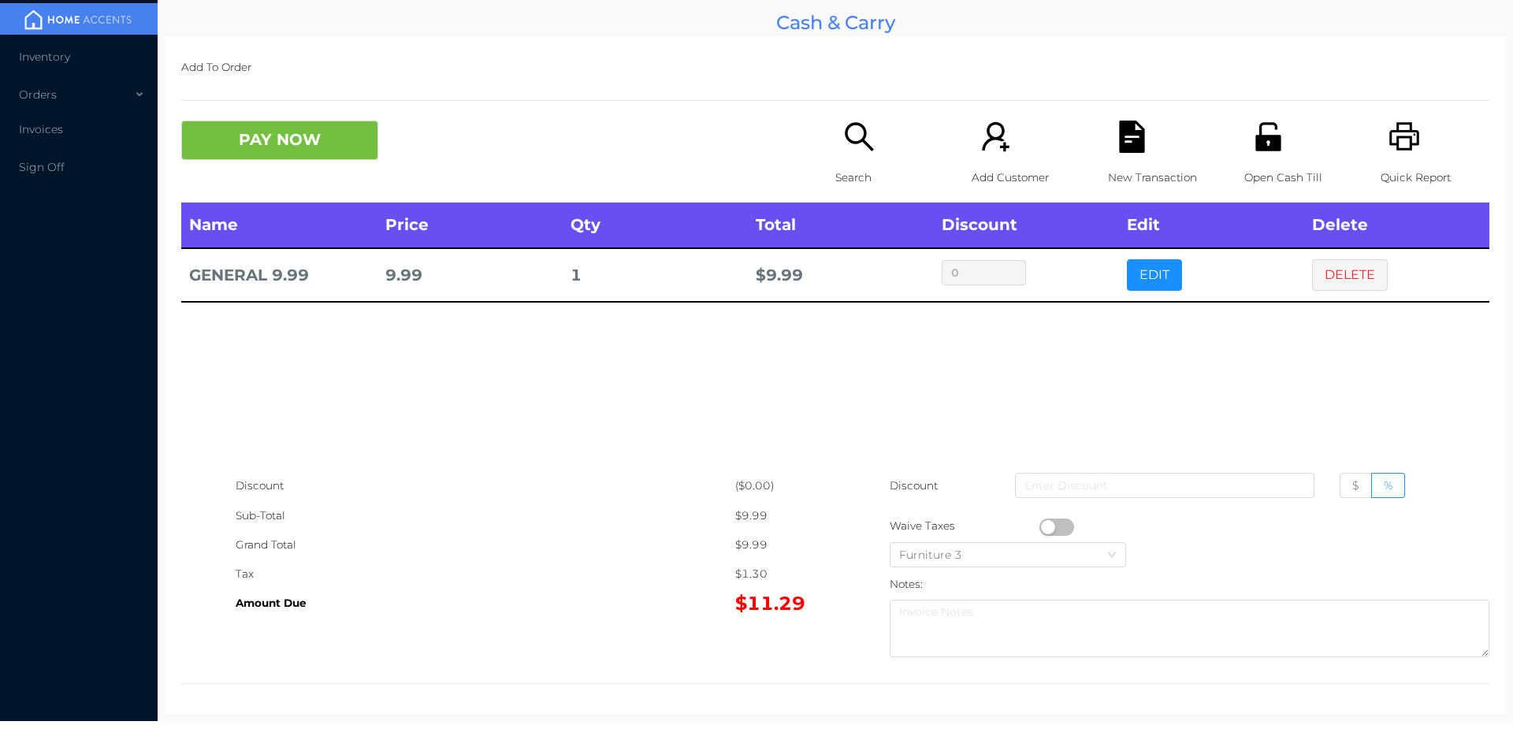
click at [850, 158] on div "Search" at bounding box center [889, 162] width 109 height 82
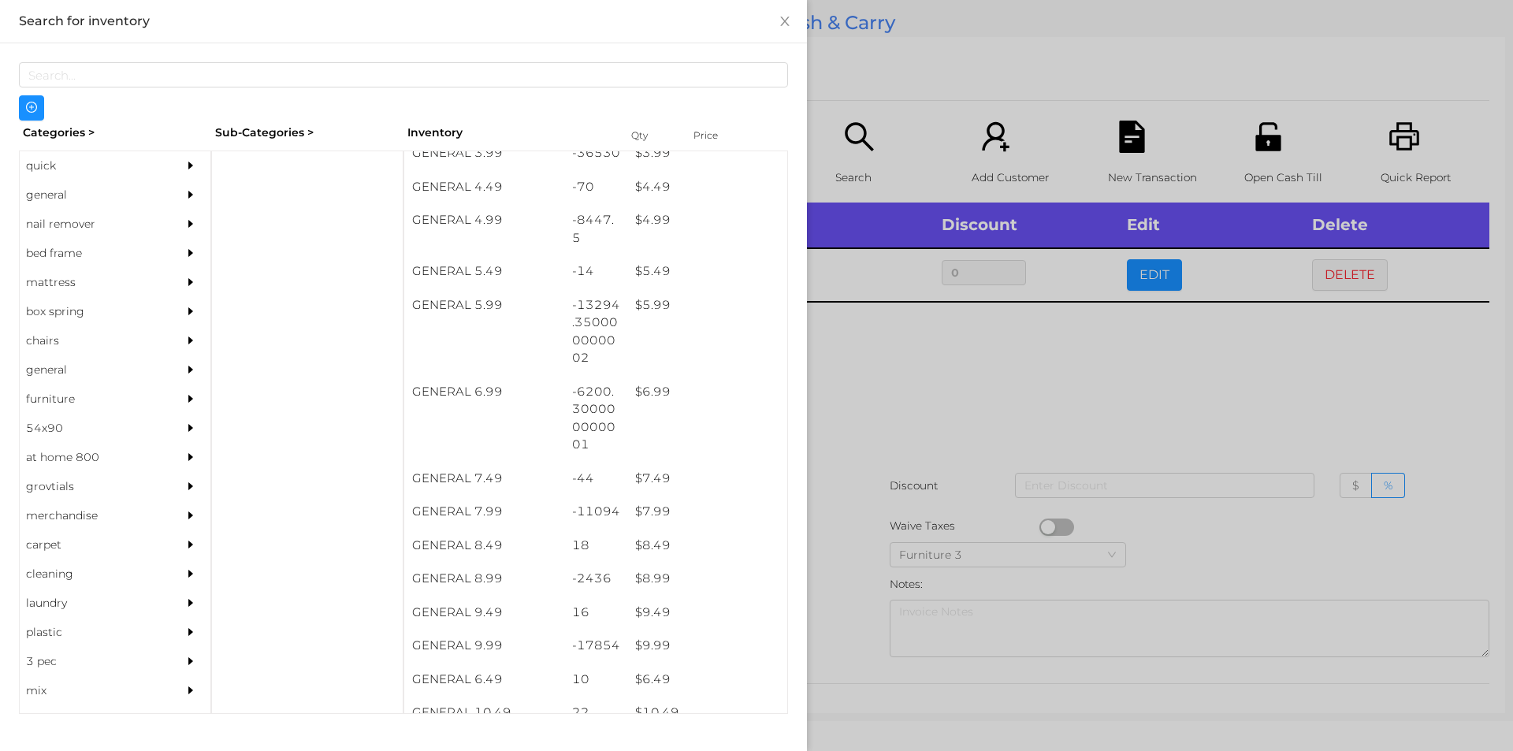
scroll to position [485, 0]
click at [655, 583] on div "$ 8.99" at bounding box center [707, 578] width 160 height 34
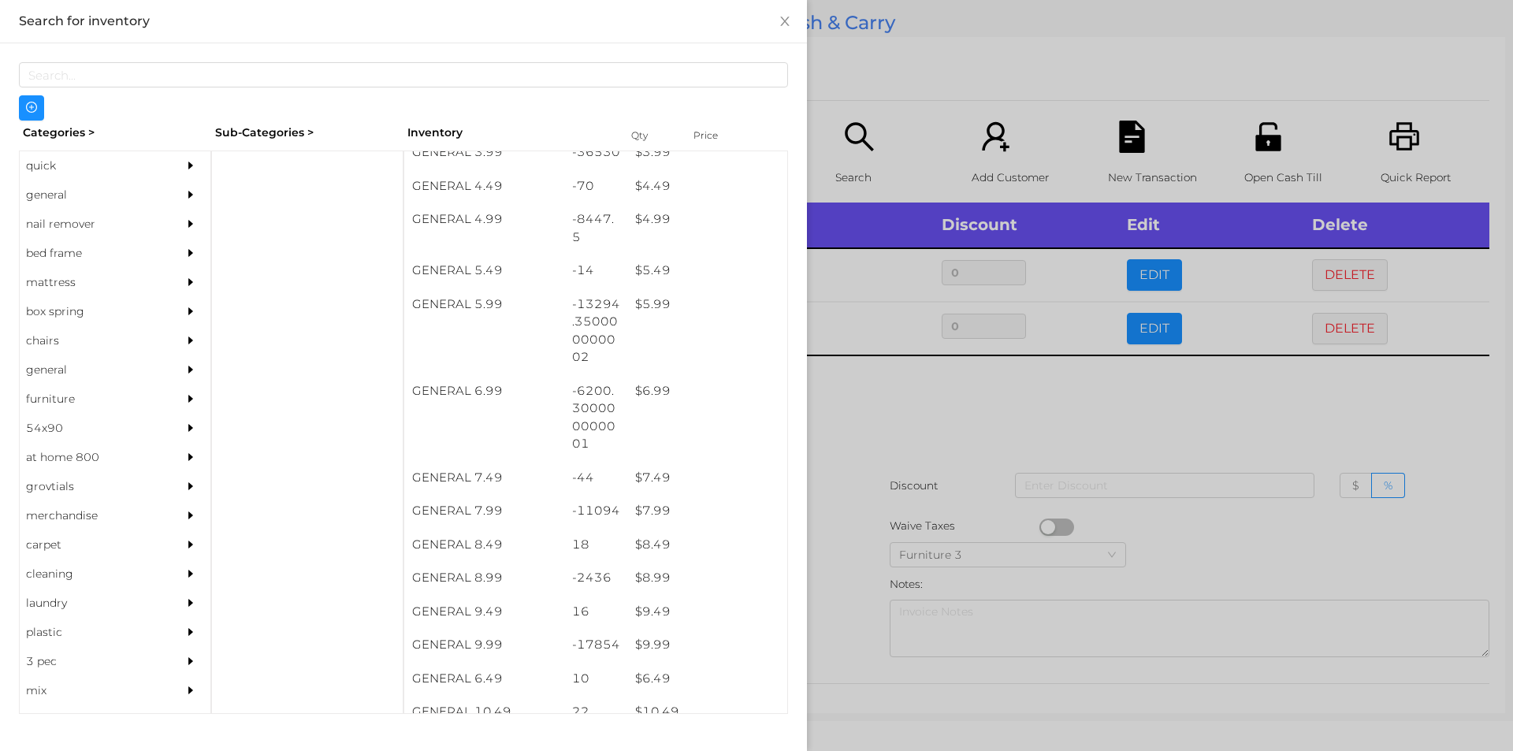
click at [849, 581] on div at bounding box center [756, 375] width 1513 height 751
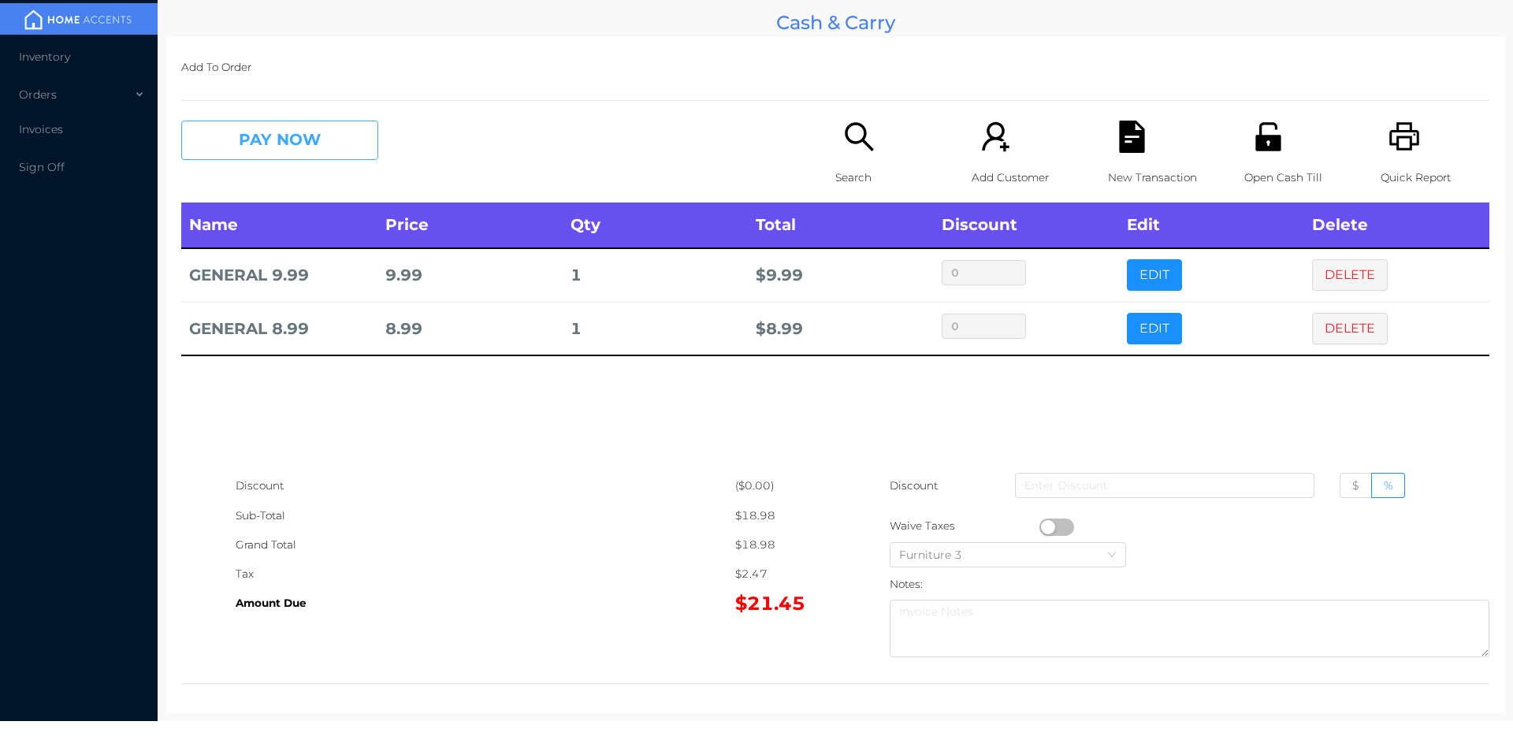
click at [322, 152] on button "PAY NOW" at bounding box center [279, 140] width 197 height 39
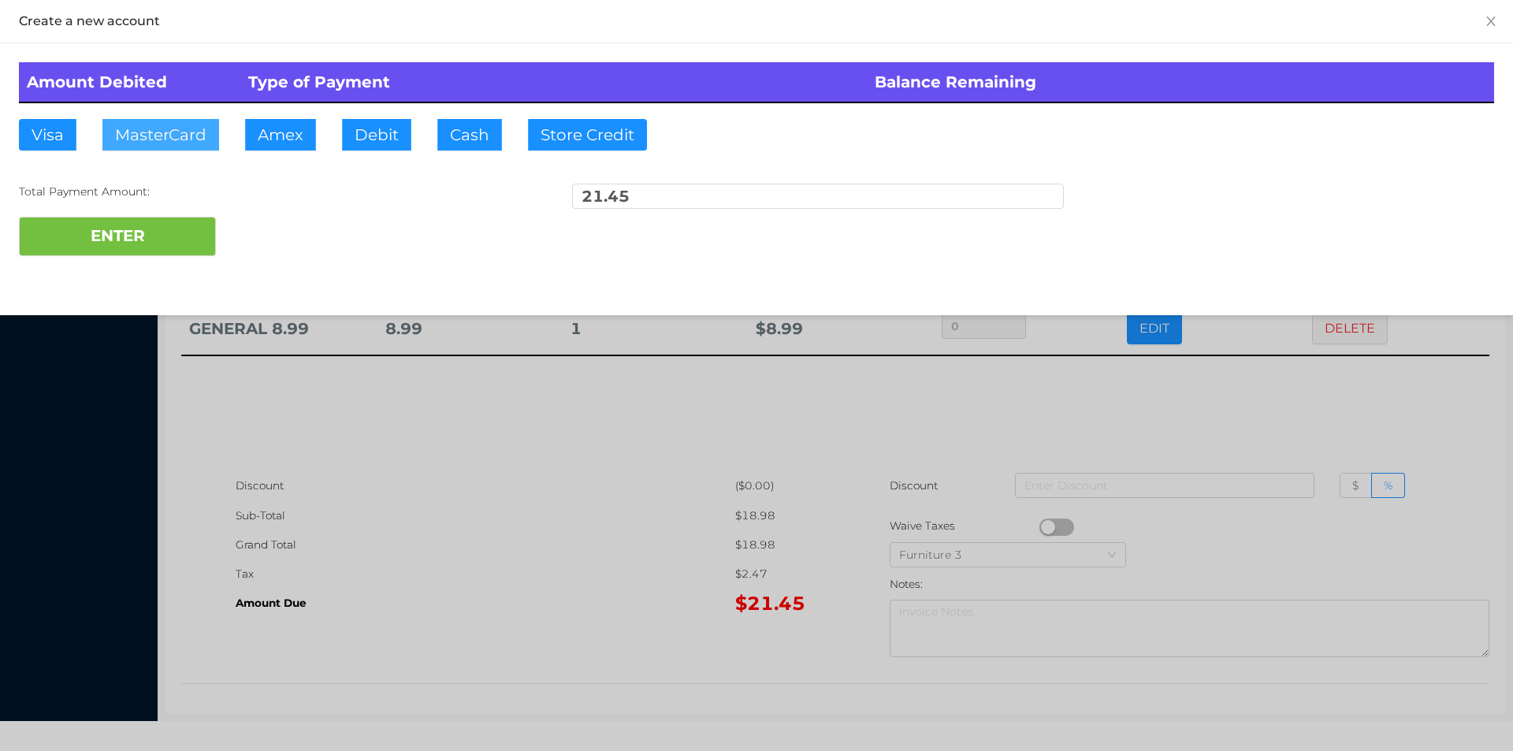
click at [160, 146] on button "MasterCard" at bounding box center [160, 135] width 117 height 32
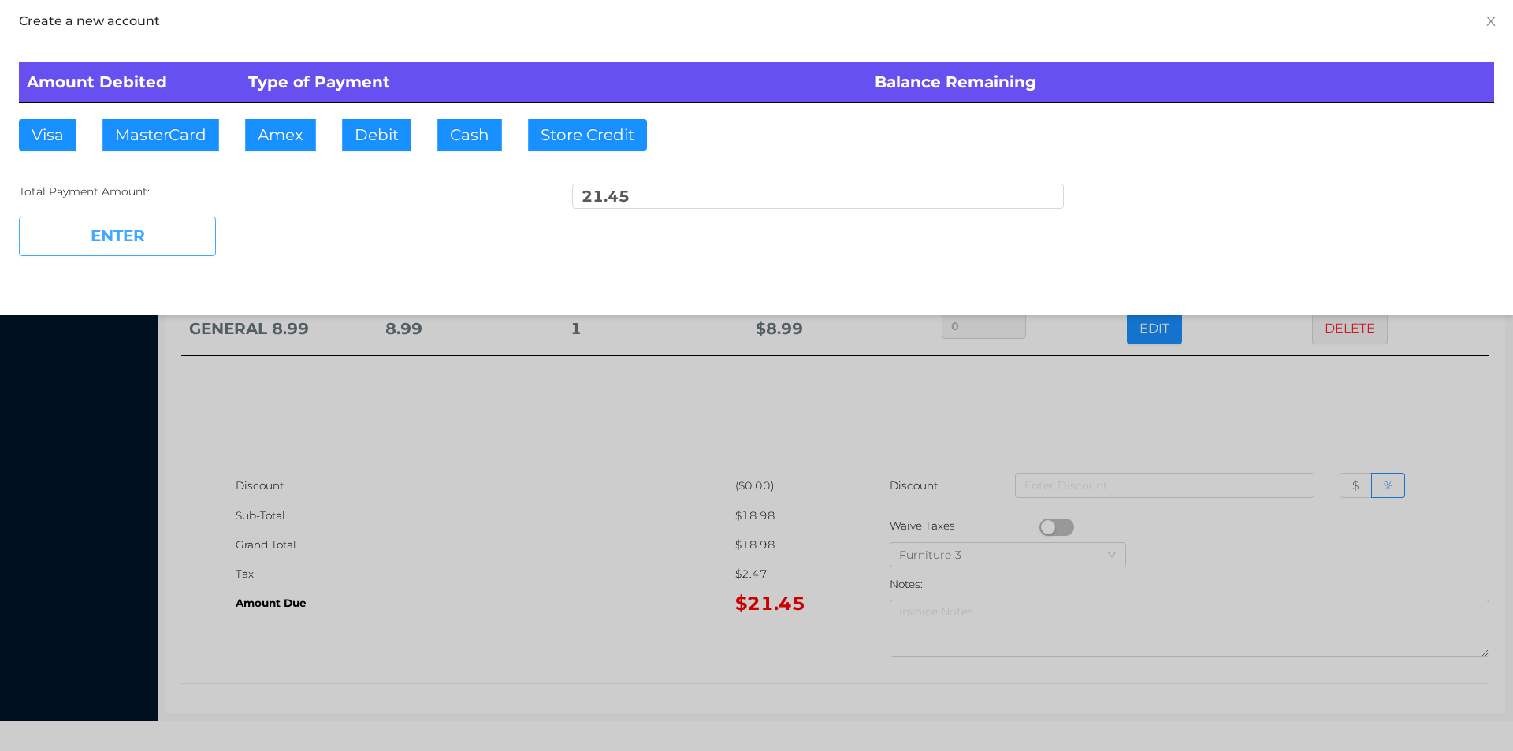
click at [148, 233] on button "ENTER" at bounding box center [117, 236] width 197 height 39
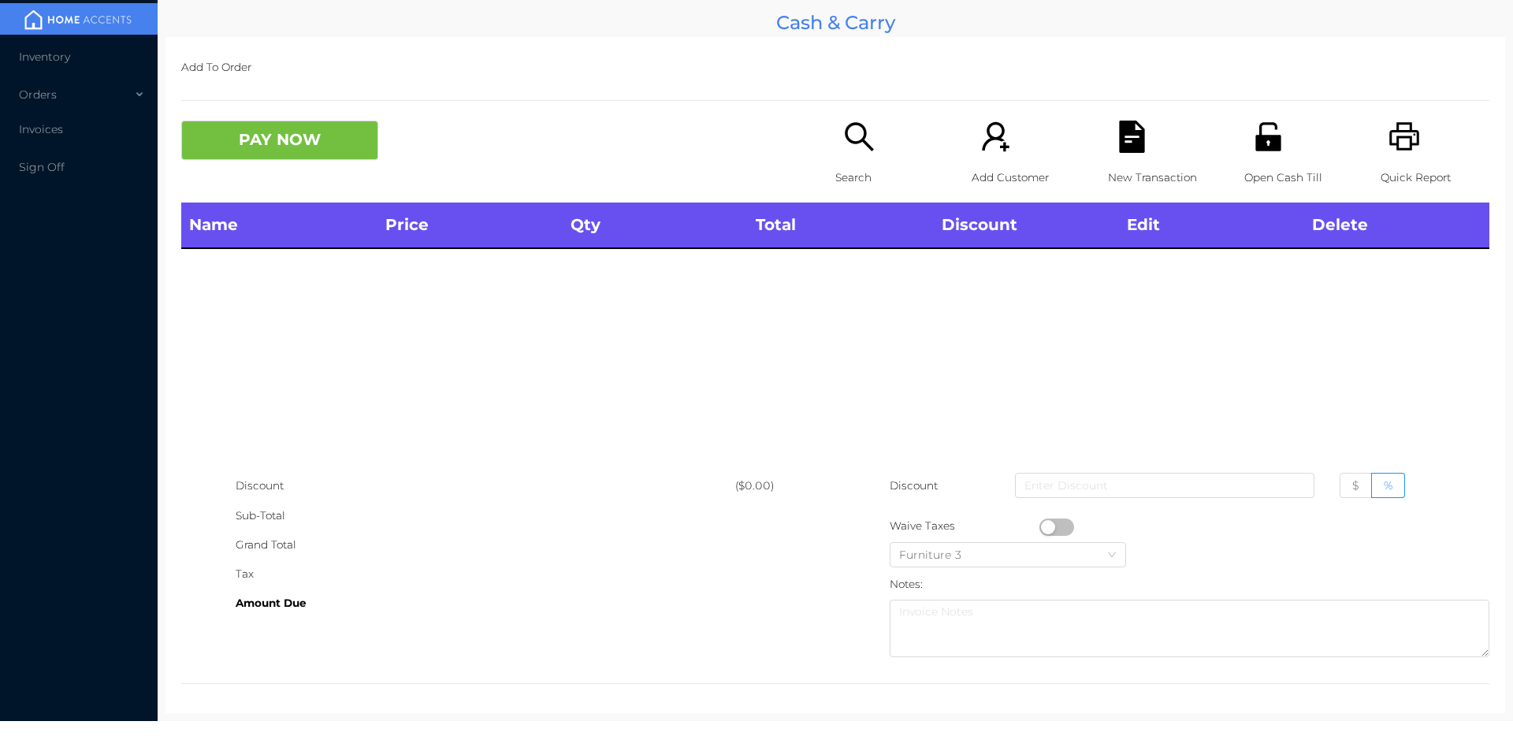
click at [848, 156] on div "Search" at bounding box center [889, 162] width 109 height 82
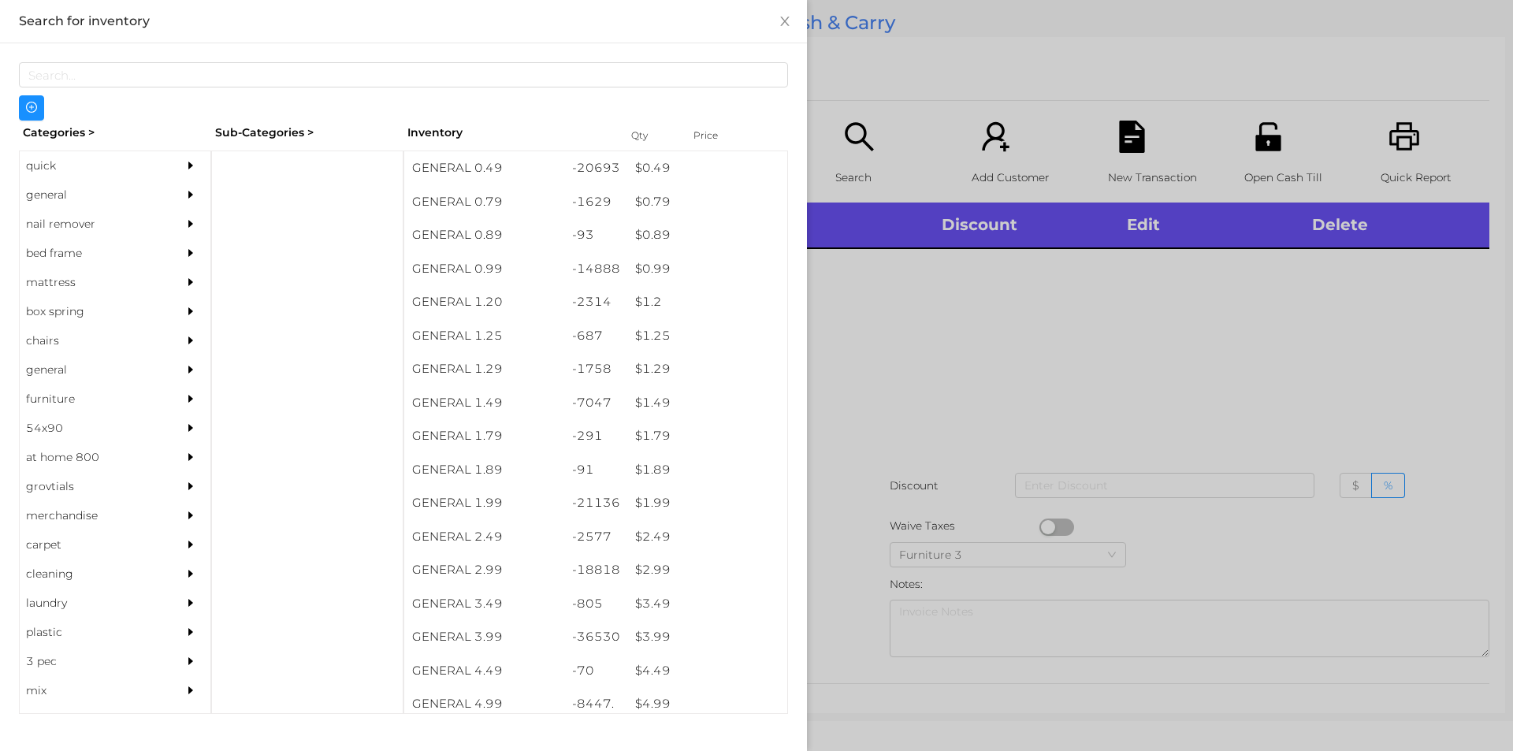
click at [54, 199] on div "general" at bounding box center [91, 194] width 143 height 29
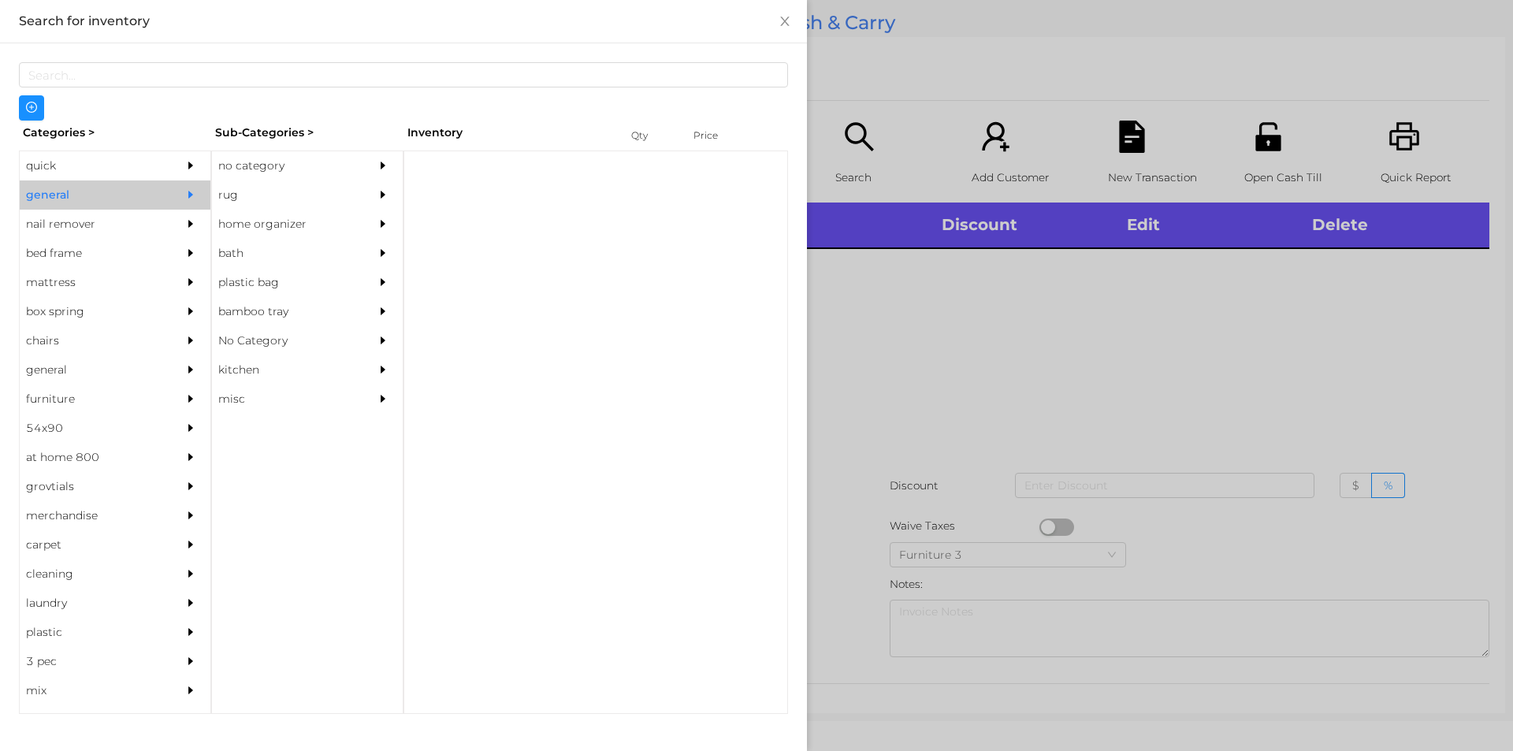
click at [50, 165] on div "quick" at bounding box center [91, 165] width 143 height 29
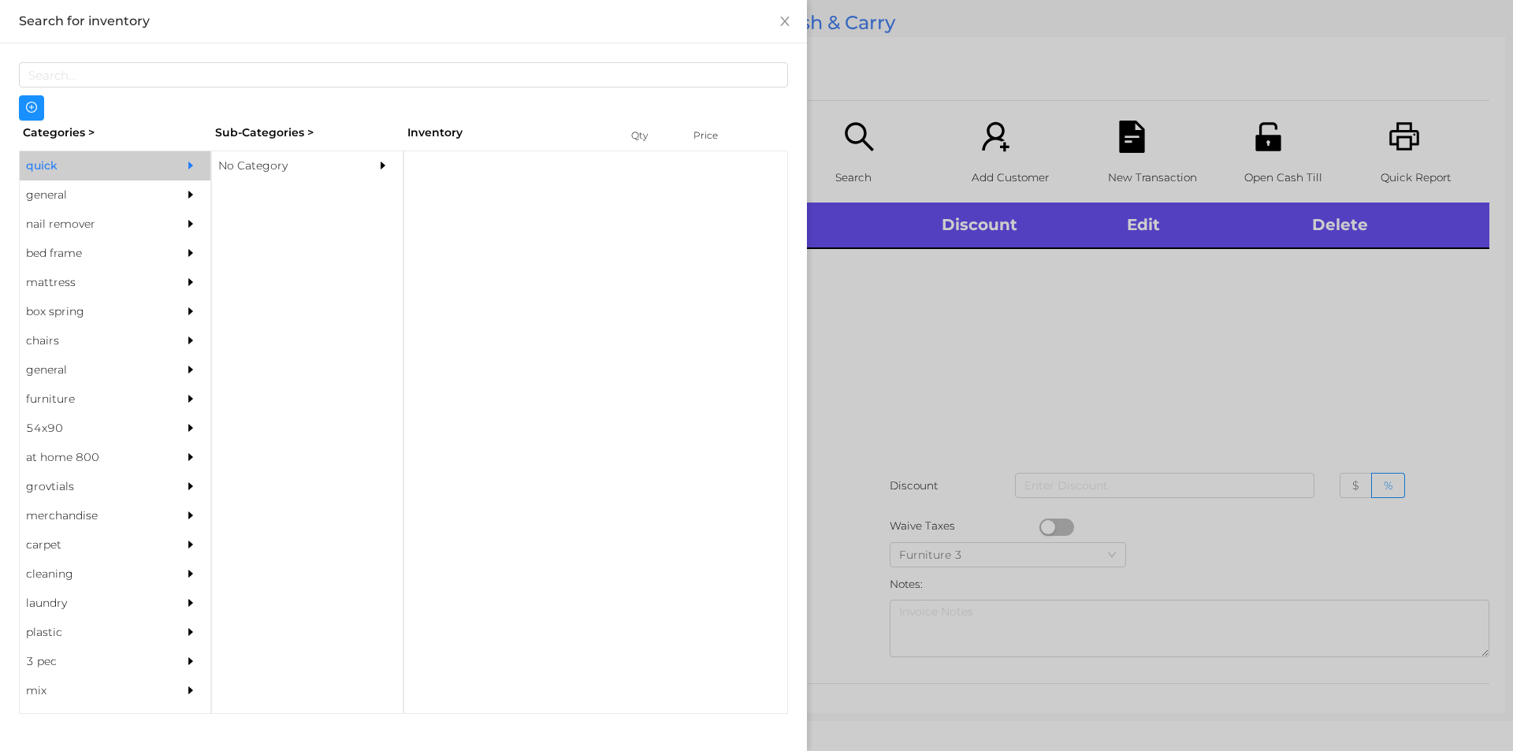
click at [221, 165] on div "No Category" at bounding box center [283, 165] width 143 height 29
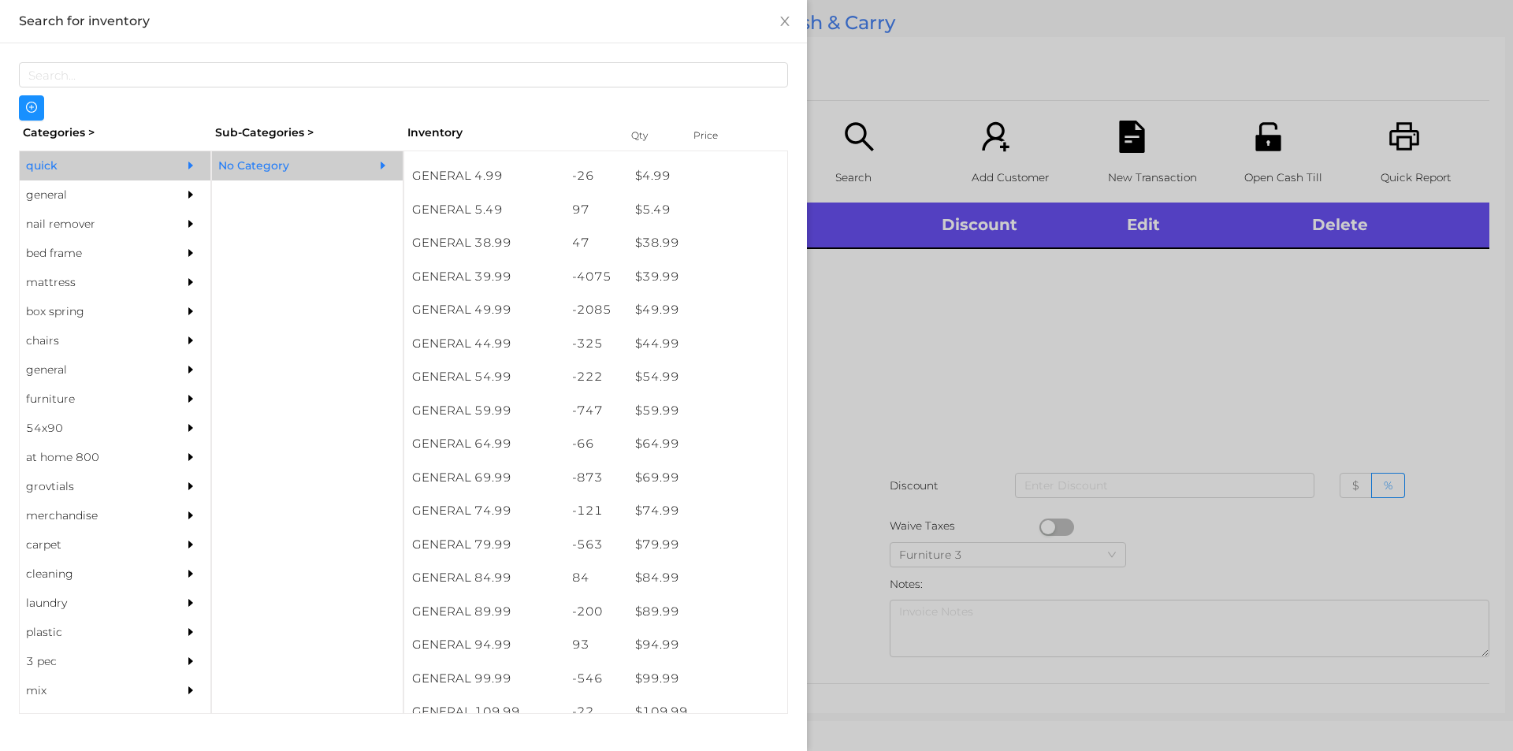
scroll to position [812, 0]
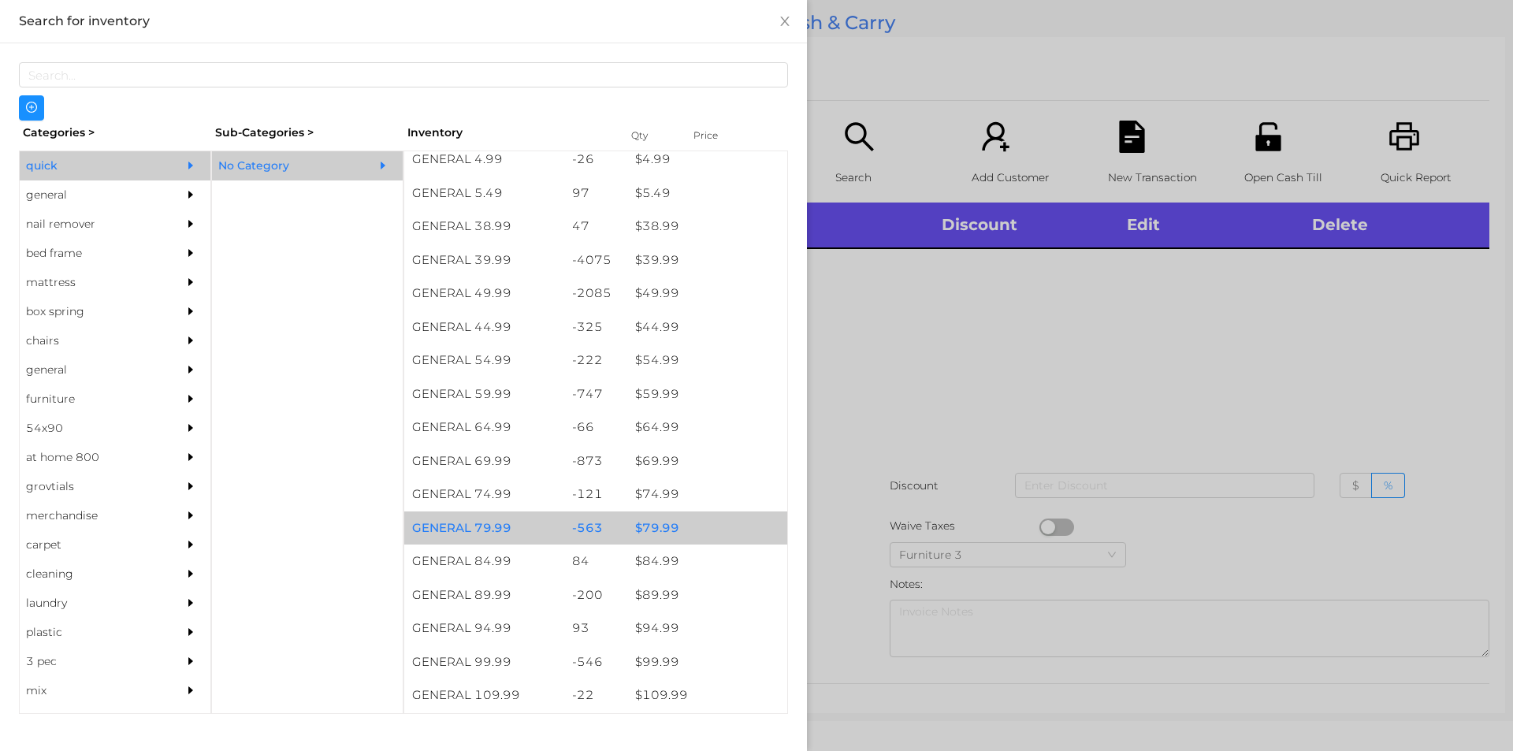
click at [655, 530] on div "$ 79.99" at bounding box center [707, 528] width 160 height 34
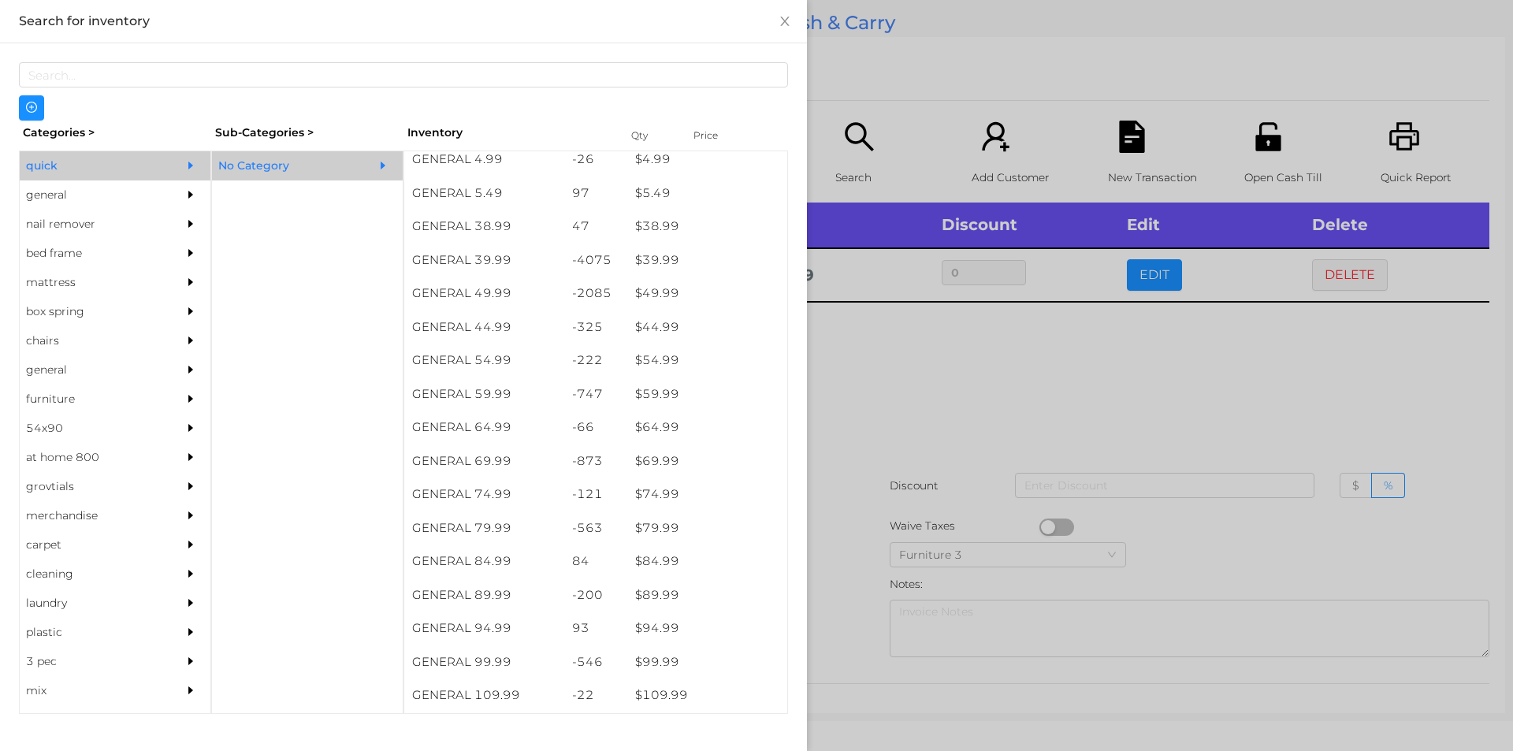
click at [892, 416] on div at bounding box center [756, 375] width 1513 height 751
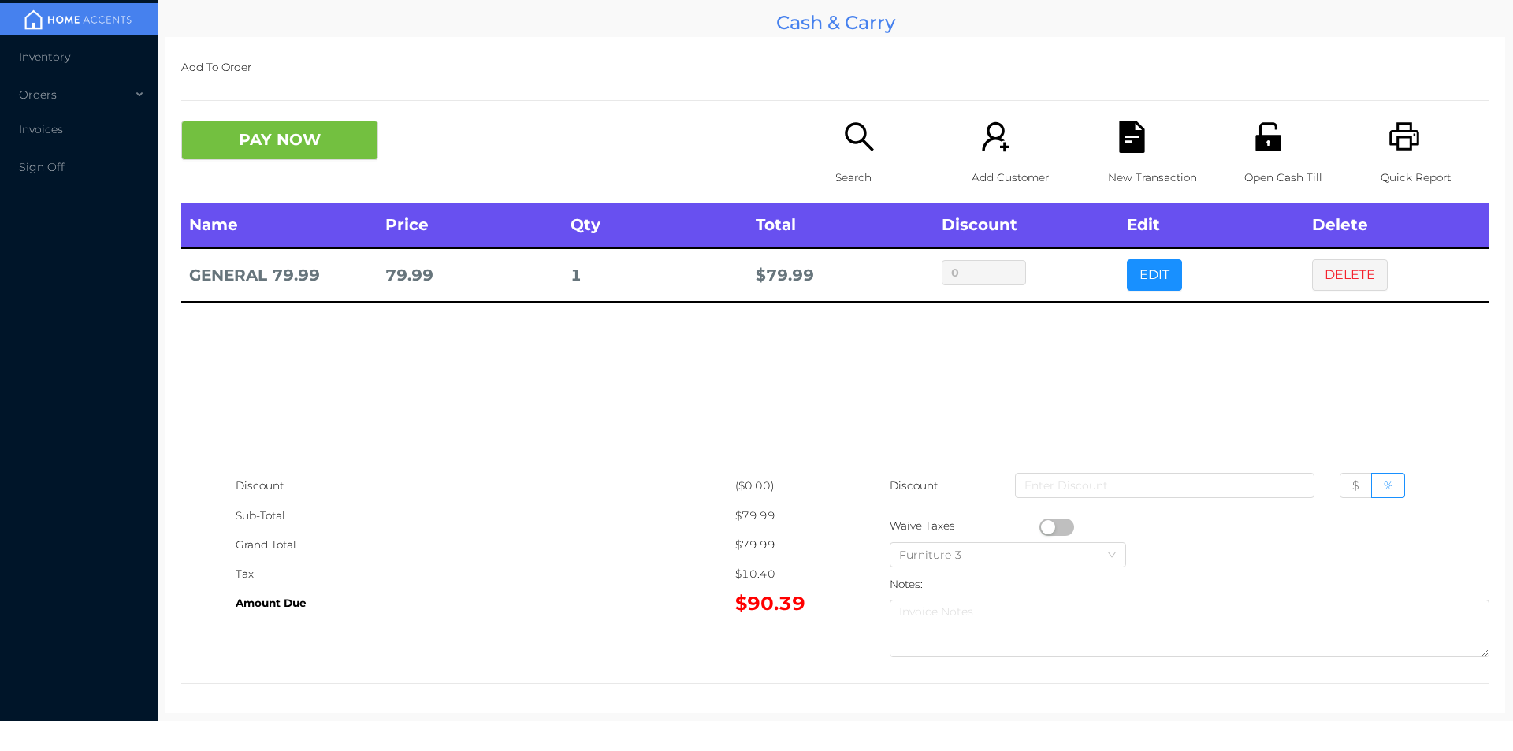
click at [853, 143] on icon "icon: search" at bounding box center [859, 136] width 28 height 28
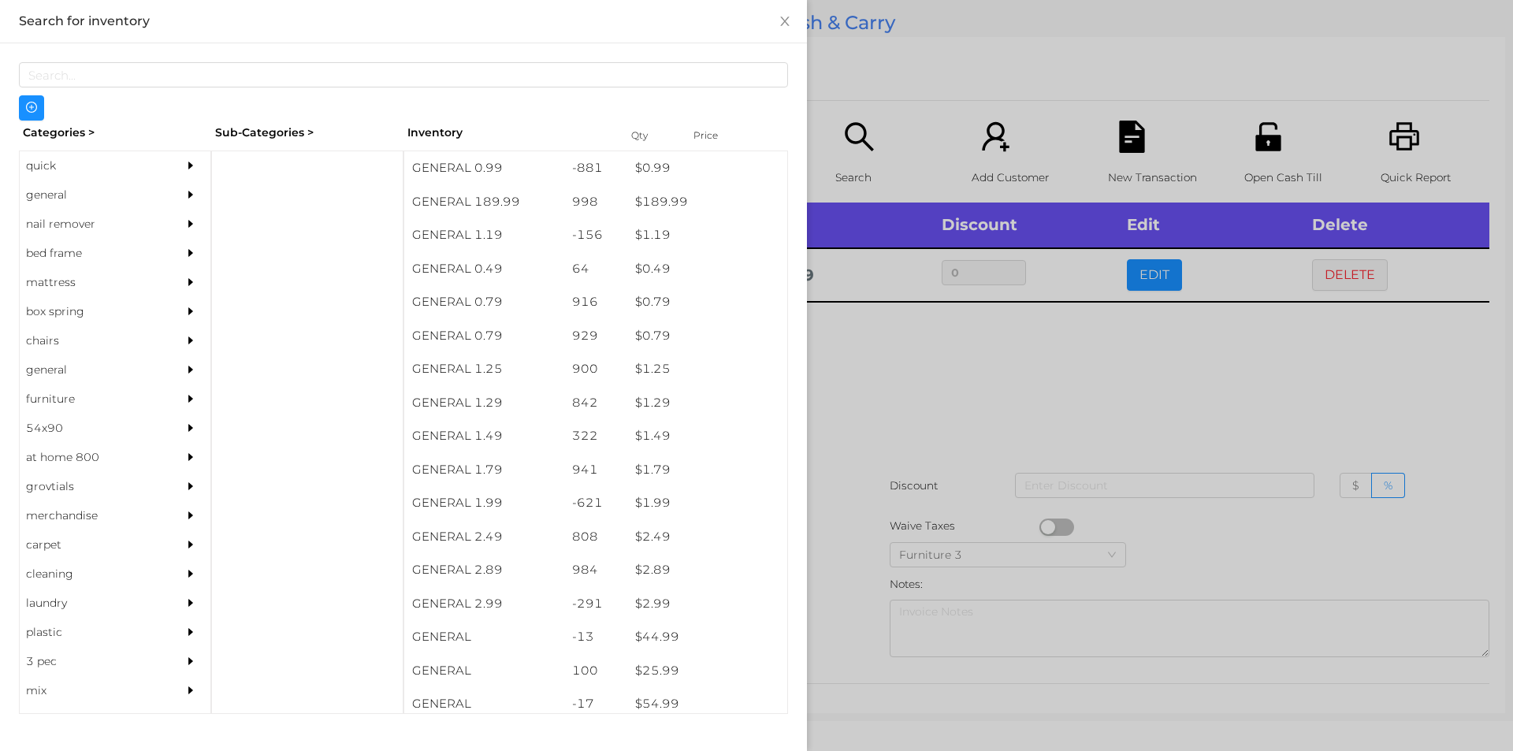
click at [55, 195] on div "general" at bounding box center [91, 194] width 143 height 29
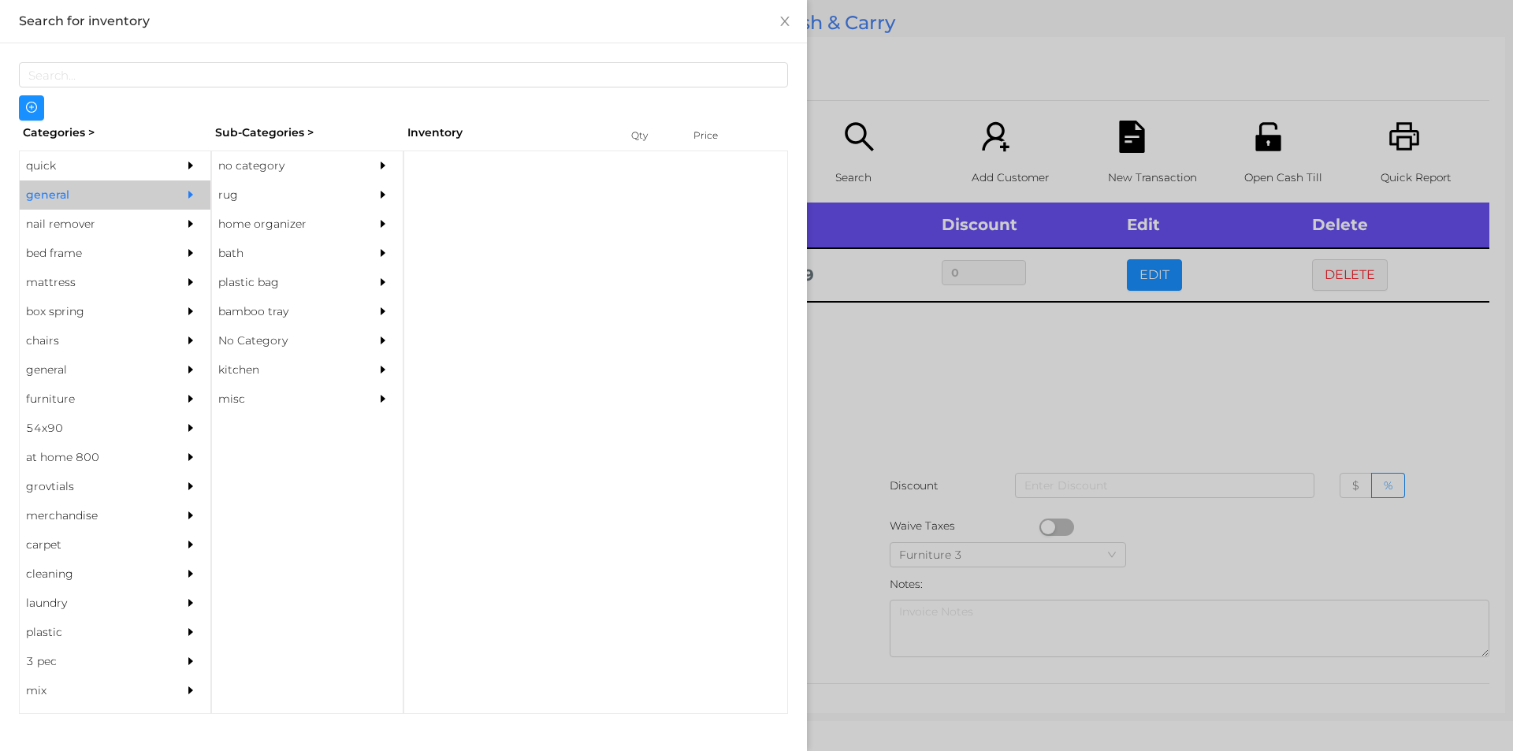
click at [249, 166] on div "no category" at bounding box center [283, 165] width 143 height 29
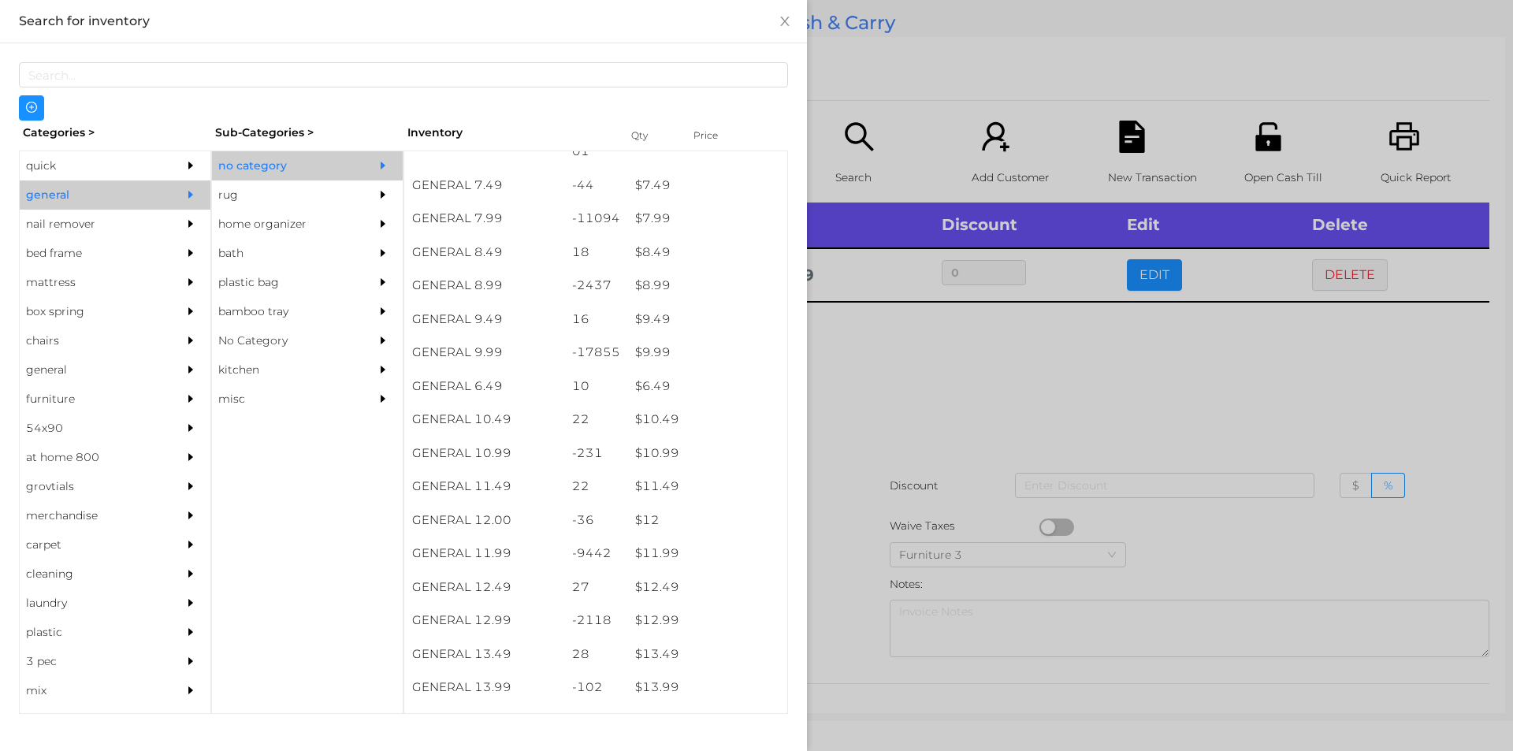
scroll to position [778, 0]
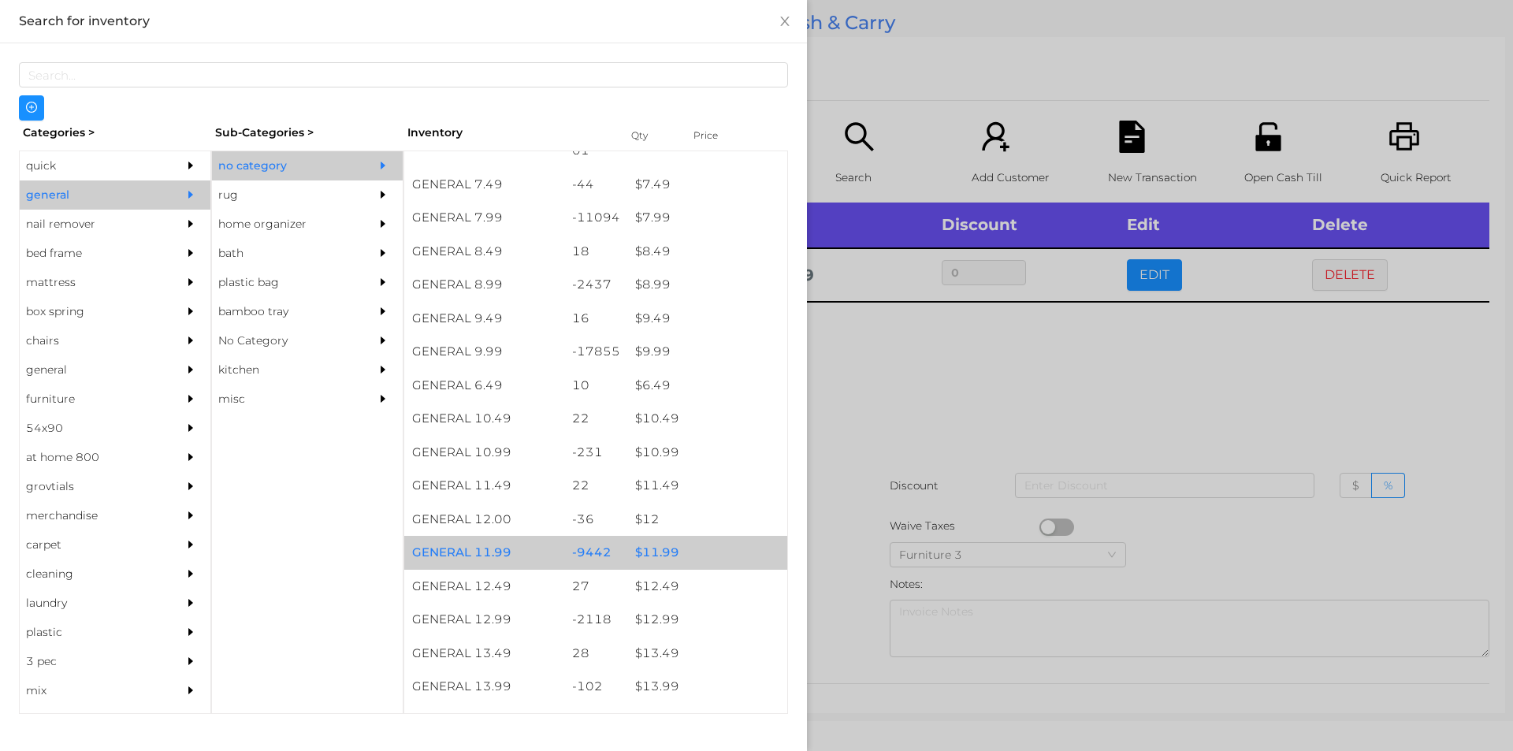
click at [652, 548] on div "$ 11.99" at bounding box center [707, 553] width 160 height 34
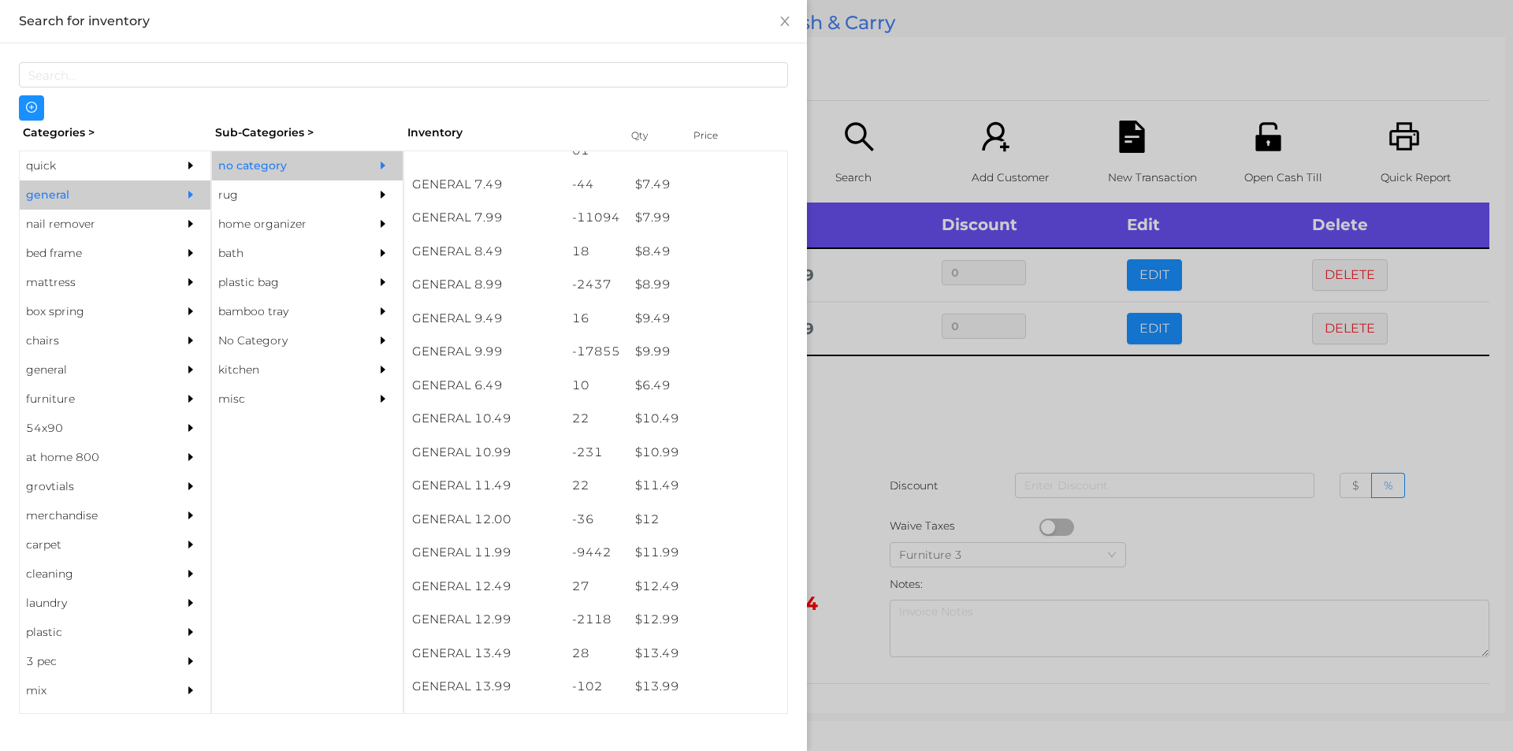
click at [887, 421] on div at bounding box center [756, 375] width 1513 height 751
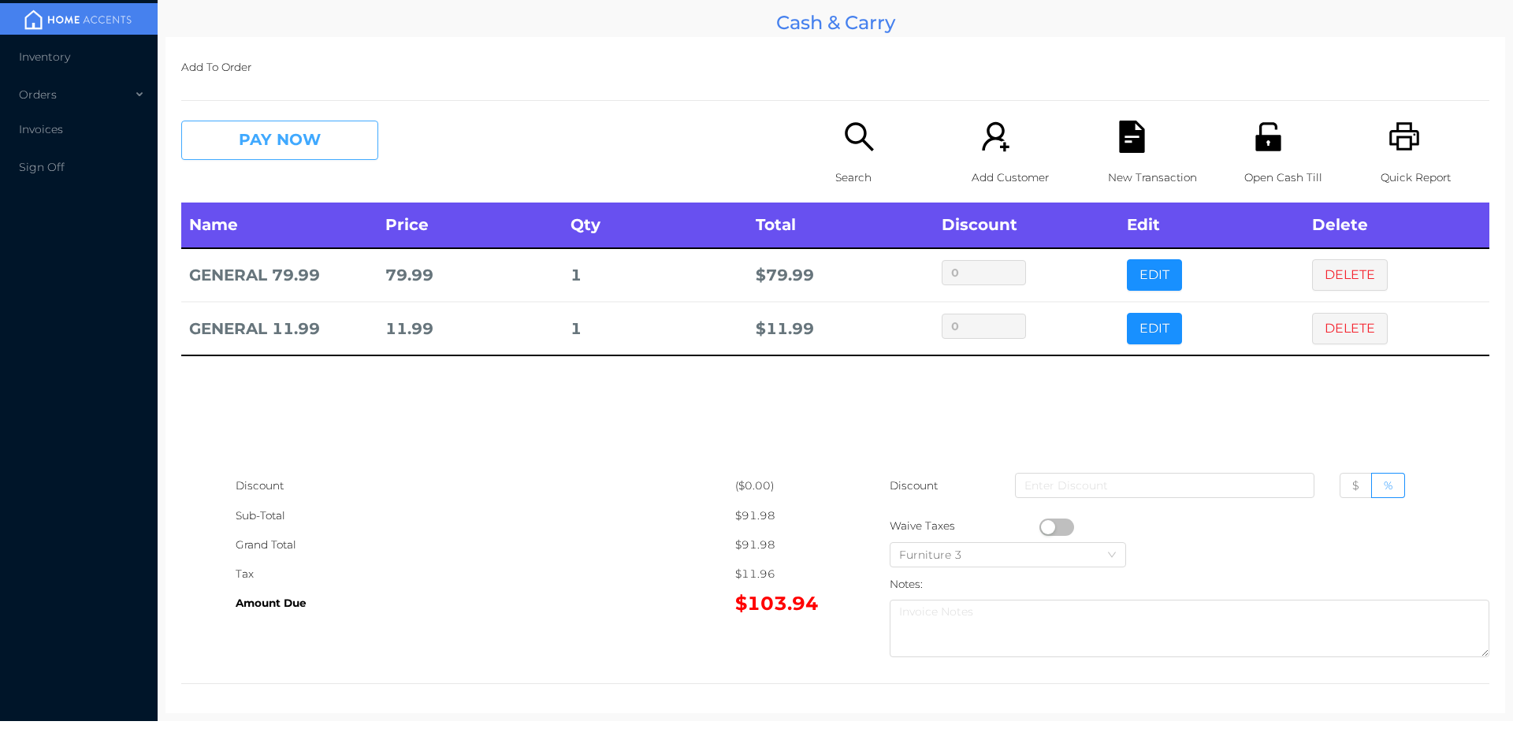
click at [316, 133] on button "PAY NOW" at bounding box center [279, 140] width 197 height 39
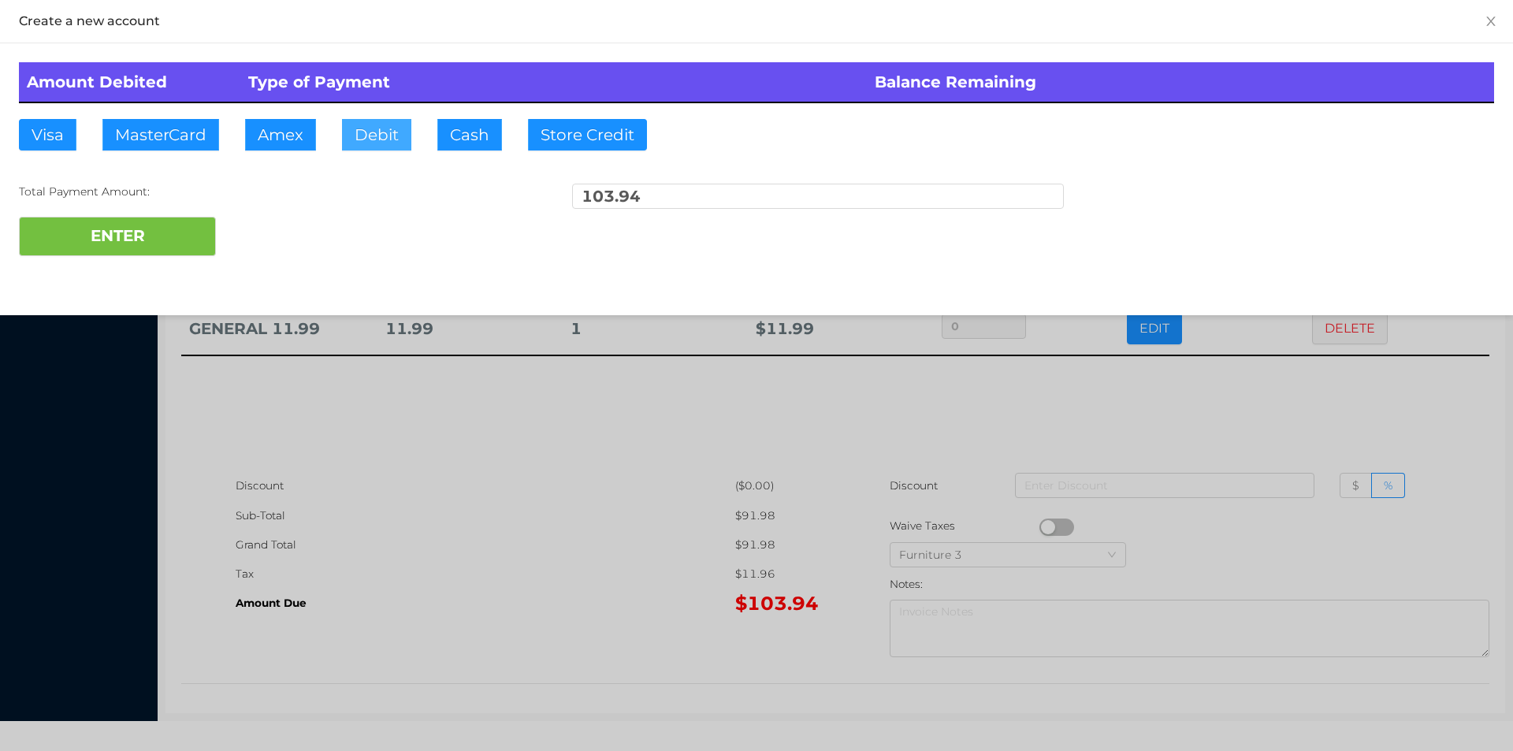
click at [379, 125] on button "Debit" at bounding box center [376, 135] width 69 height 32
click at [165, 244] on button "ENTER" at bounding box center [117, 236] width 197 height 39
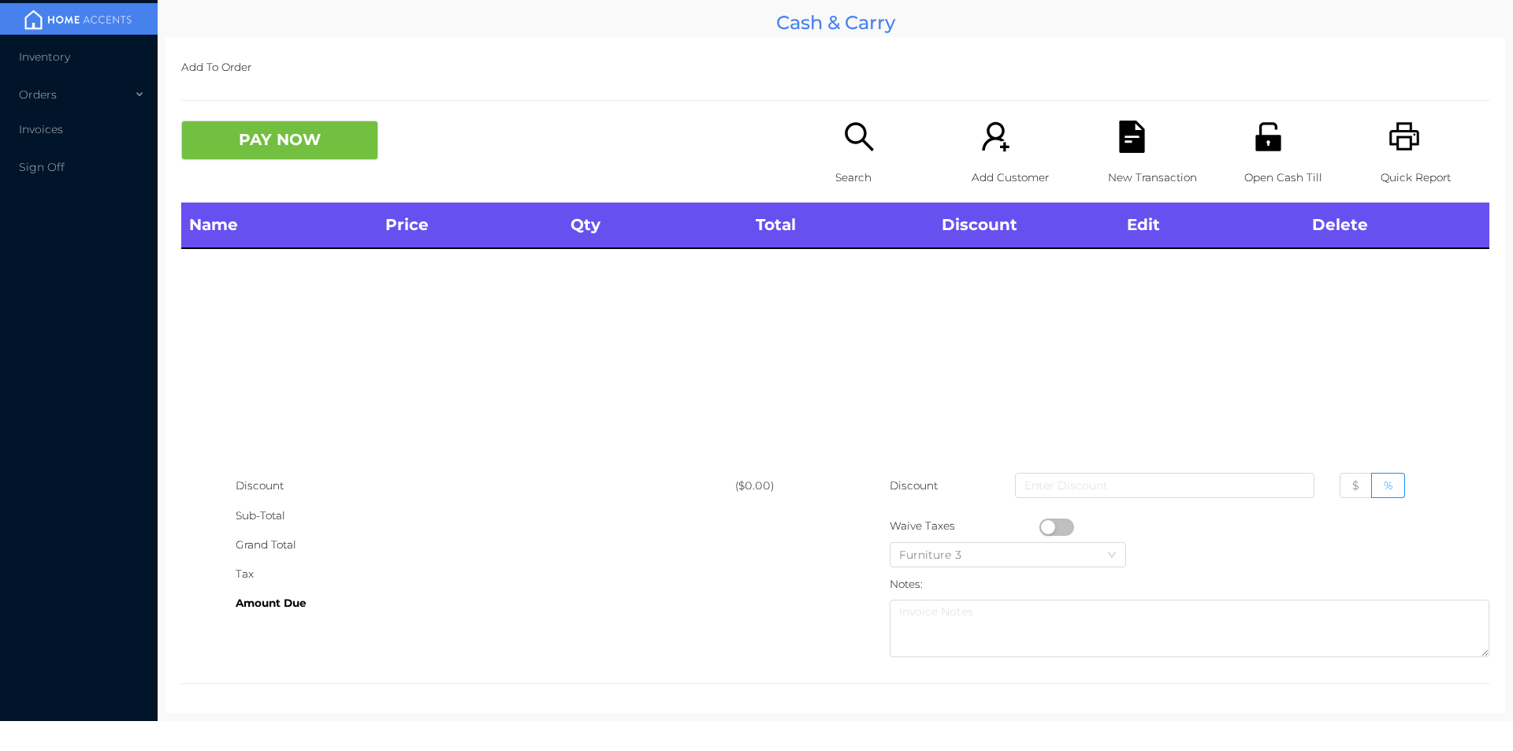
click at [863, 164] on p "Search" at bounding box center [889, 177] width 109 height 29
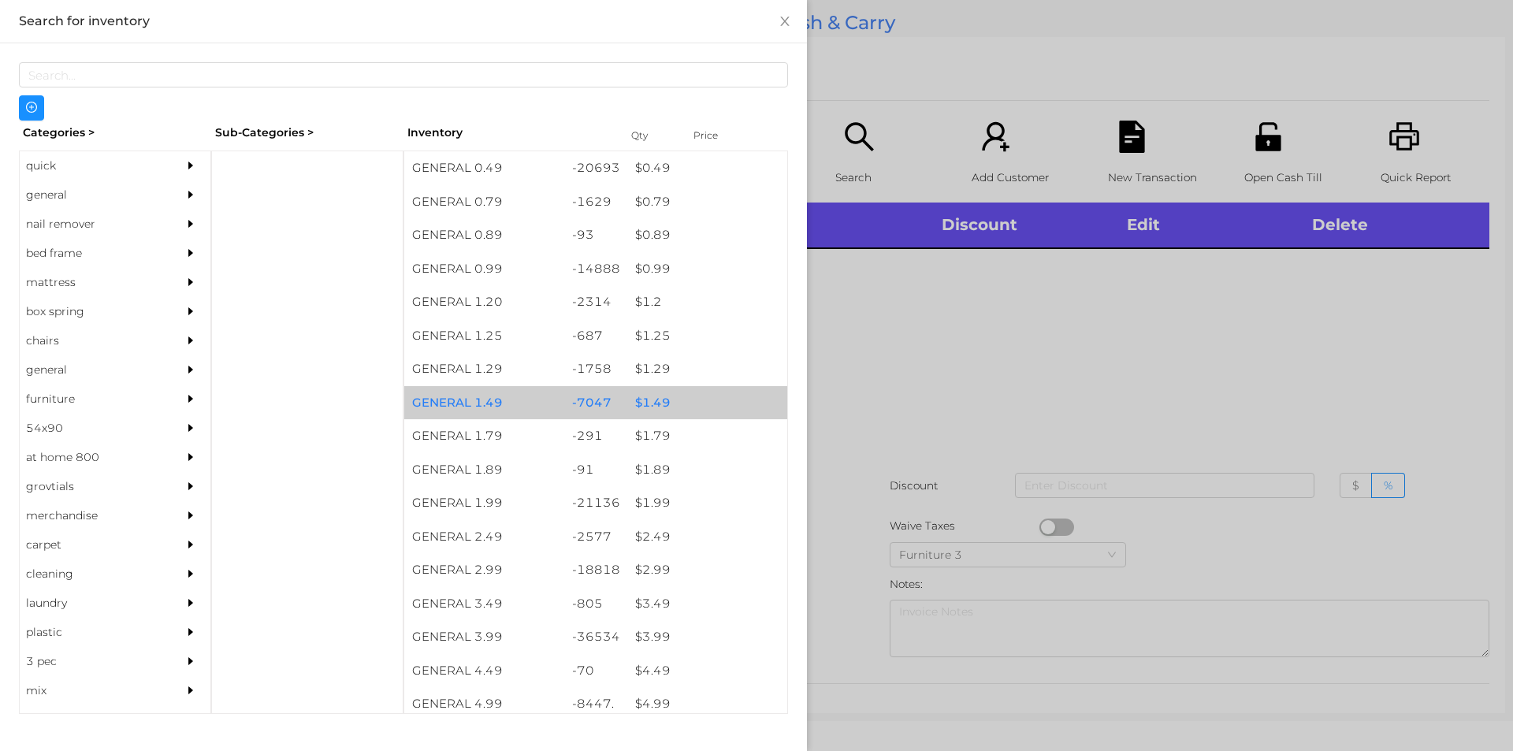
click at [650, 398] on div "$ 1.49" at bounding box center [707, 403] width 160 height 34
click at [650, 400] on div "$ 1.49" at bounding box center [707, 403] width 160 height 34
click at [650, 396] on div "$ 1.49" at bounding box center [707, 403] width 160 height 34
click at [649, 389] on div "$ 1.49" at bounding box center [707, 403] width 160 height 34
click at [649, 397] on div "$ 1.49" at bounding box center [707, 403] width 160 height 34
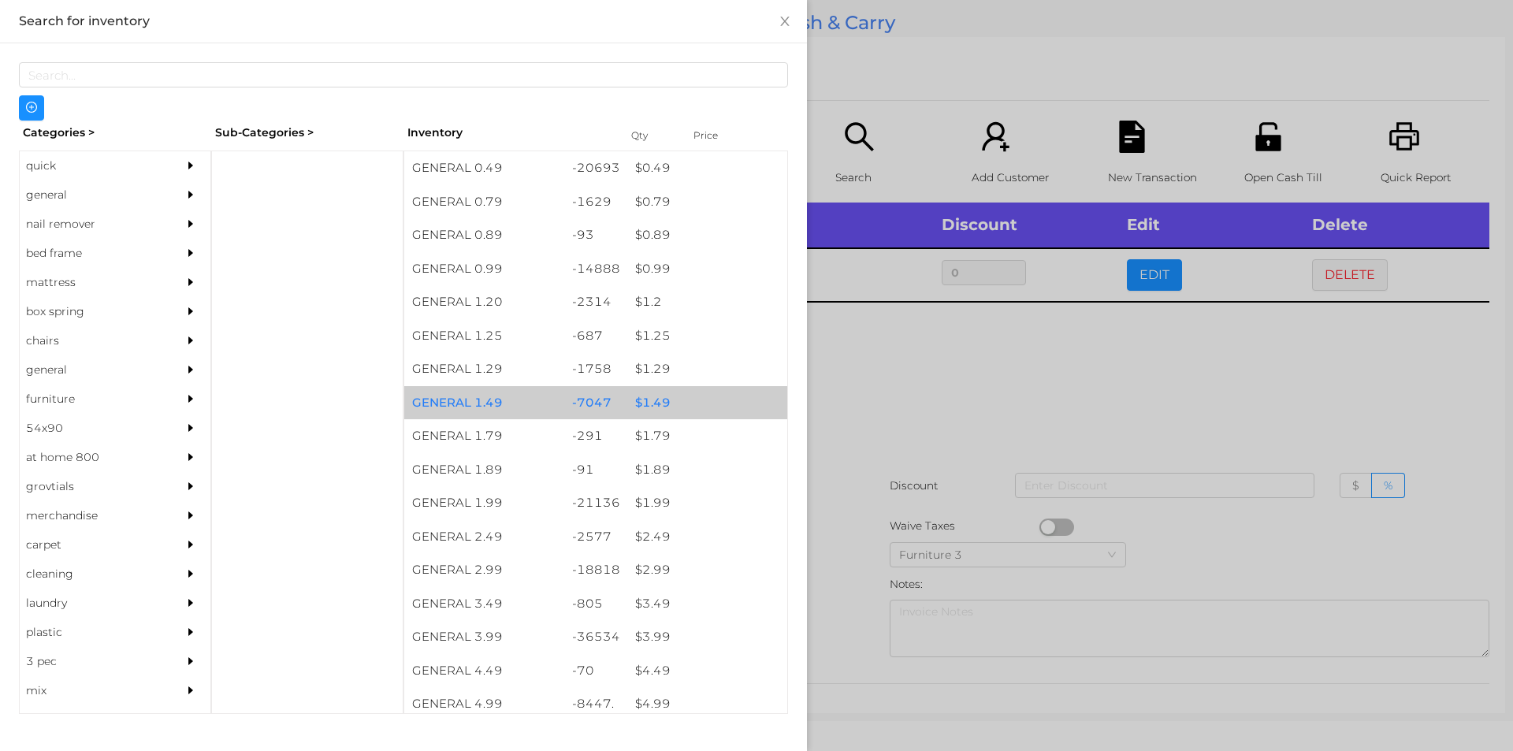
click at [656, 398] on div "$ 1.49" at bounding box center [707, 403] width 160 height 34
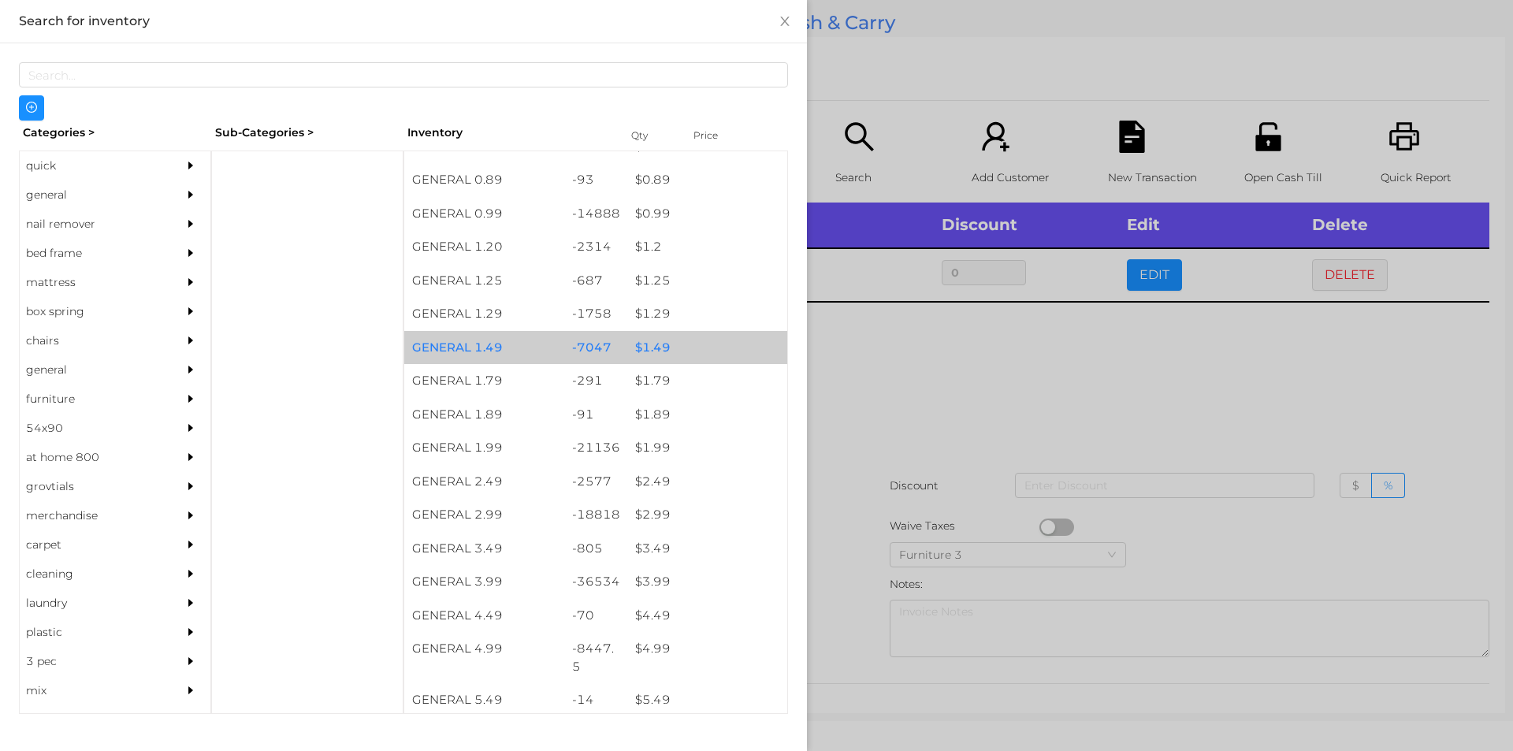
scroll to position [61, 0]
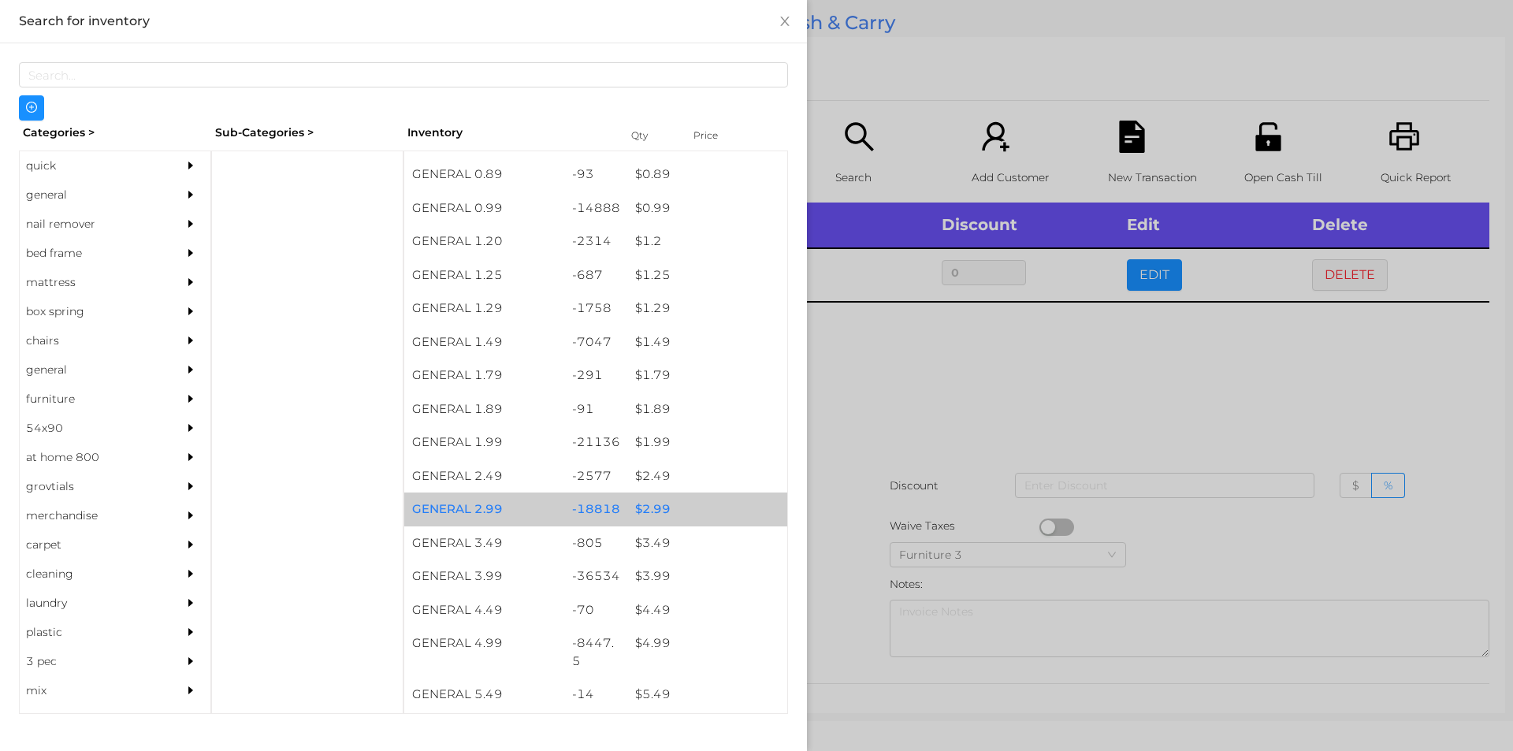
click at [641, 500] on div "$ 2.99" at bounding box center [707, 510] width 160 height 34
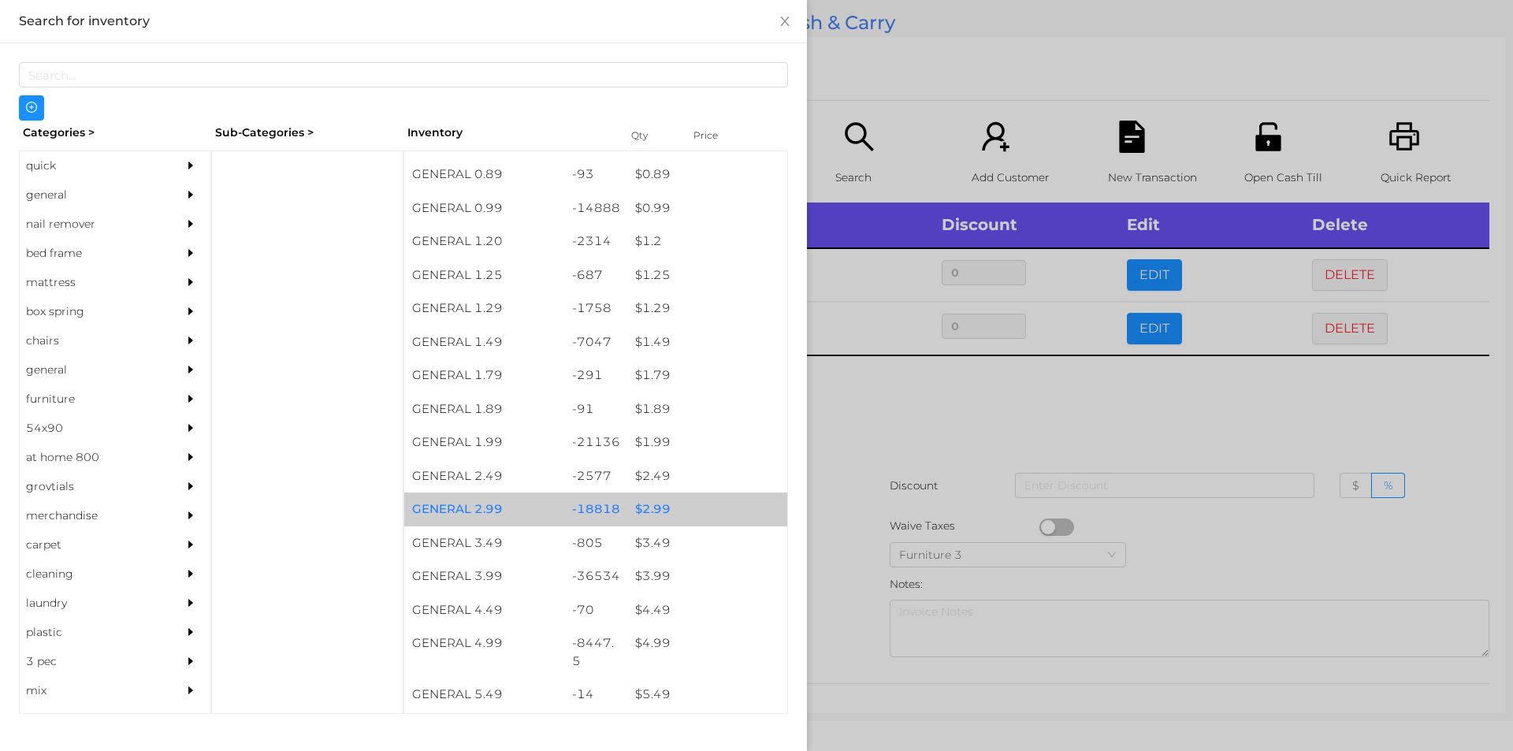
click at [644, 502] on div "$ 2.99" at bounding box center [707, 510] width 160 height 34
click at [645, 502] on div "$ 2.99" at bounding box center [707, 510] width 160 height 34
click at [642, 502] on div "$ 2.99" at bounding box center [707, 510] width 160 height 34
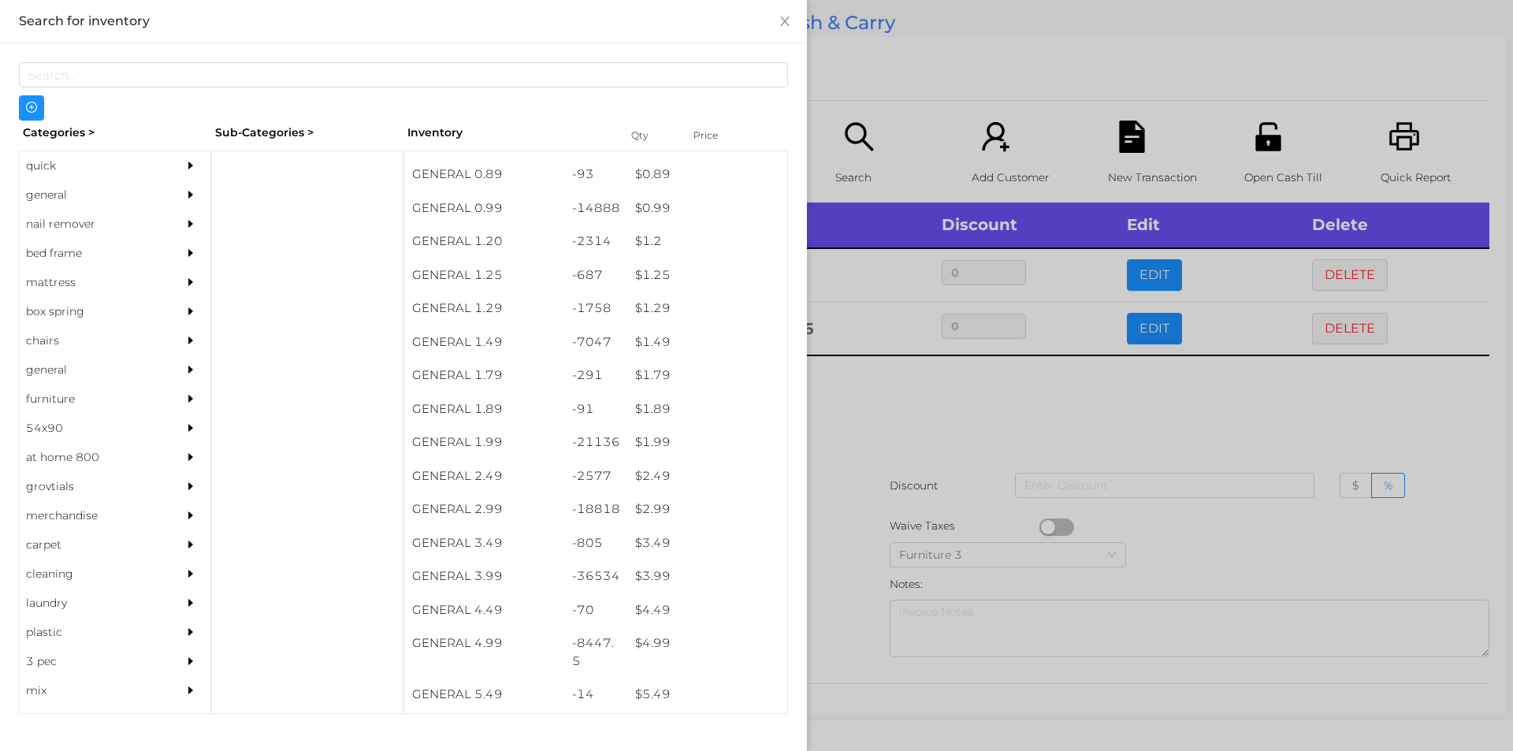
click at [845, 435] on div at bounding box center [756, 375] width 1513 height 751
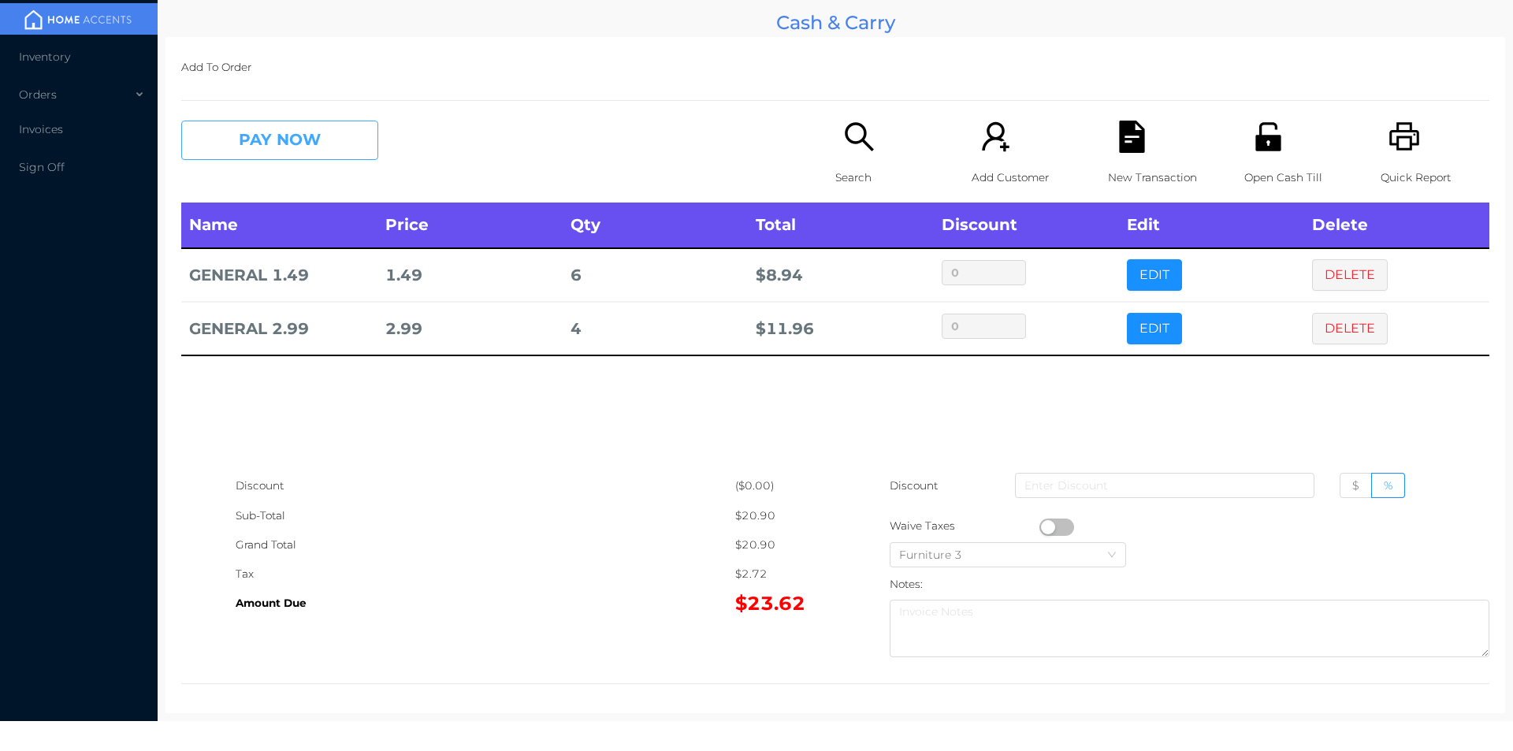
click at [257, 137] on button "PAY NOW" at bounding box center [279, 140] width 197 height 39
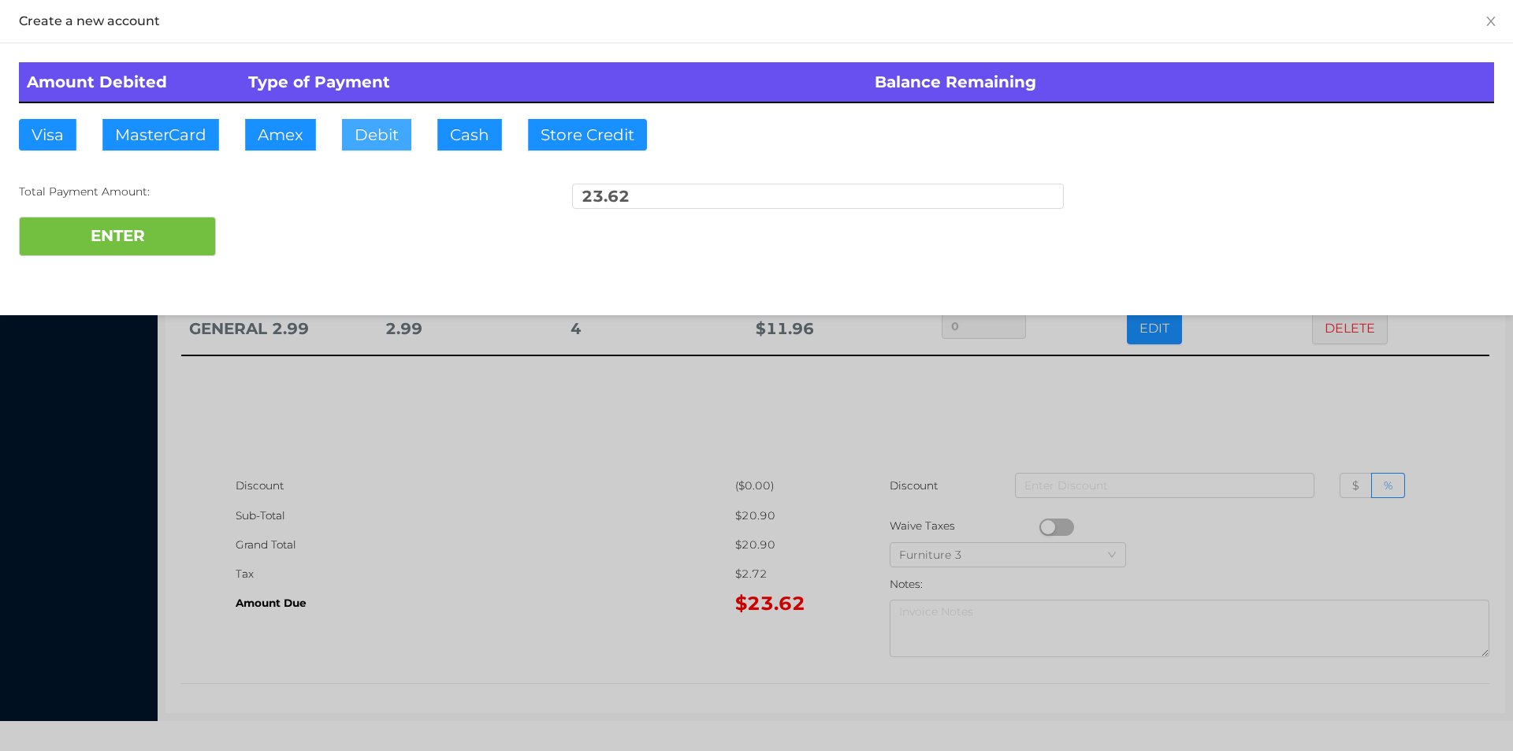
click at [379, 137] on button "Debit" at bounding box center [376, 135] width 69 height 32
type input "30."
click at [167, 269] on div "Amount Debited Type of Payment Balance Remaining Visa MasterCard Amex Debit Cas…" at bounding box center [756, 159] width 1513 height 232
click at [192, 253] on button "ENTER" at bounding box center [117, 236] width 197 height 39
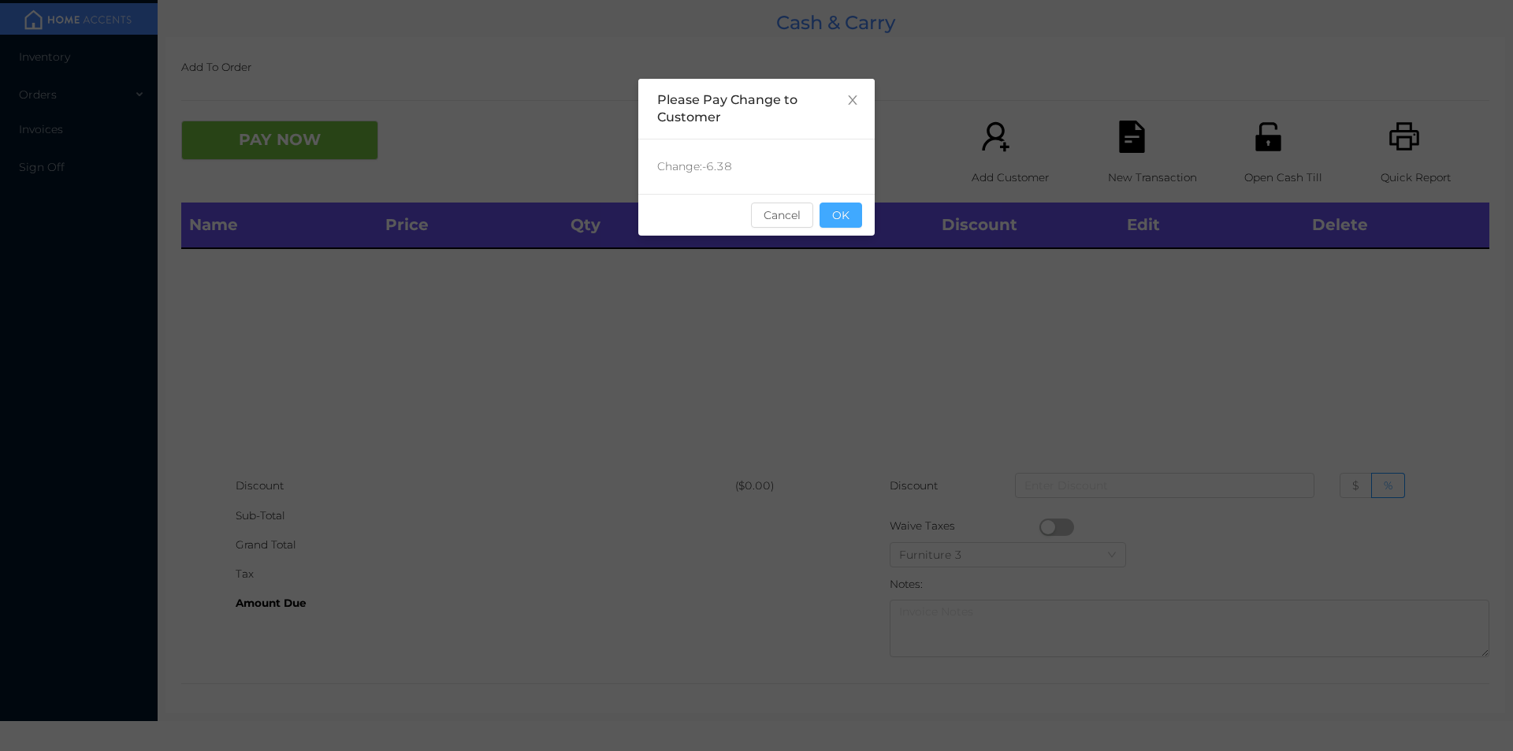
click at [848, 225] on button "OK" at bounding box center [841, 215] width 43 height 25
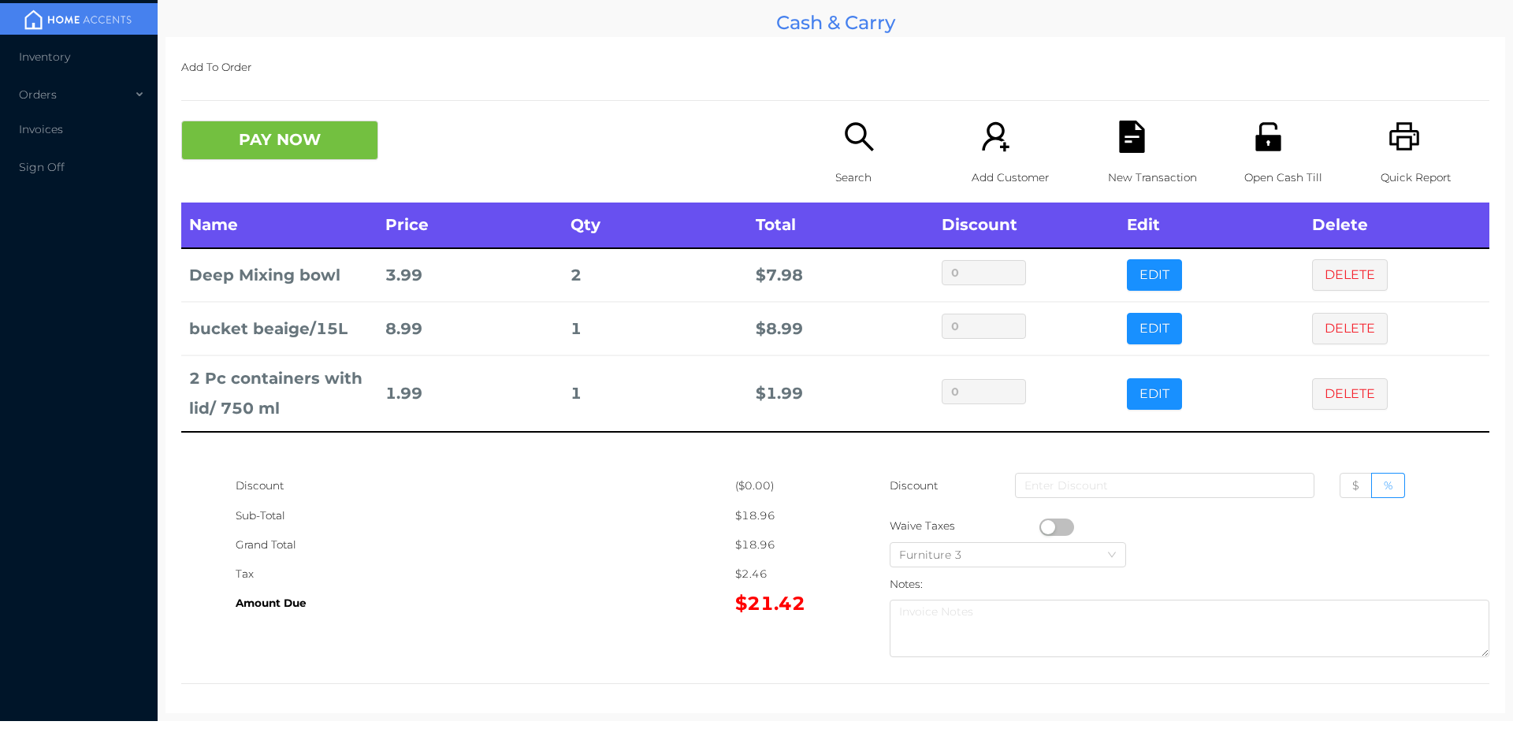
click at [1411, 165] on p "Quick Report" at bounding box center [1435, 177] width 109 height 29
click at [278, 151] on button "PAY NOW" at bounding box center [279, 140] width 197 height 39
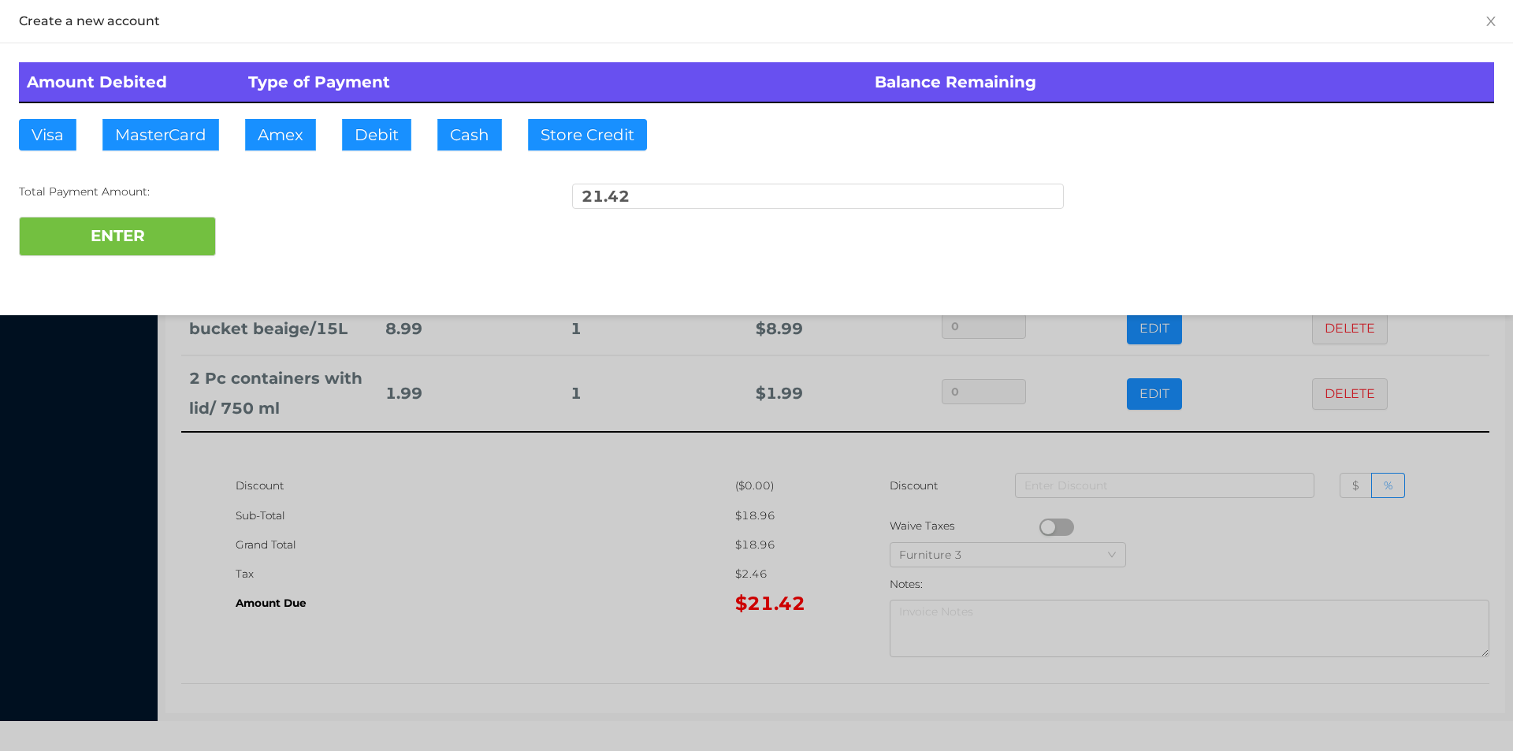
click at [632, 534] on div at bounding box center [756, 375] width 1513 height 751
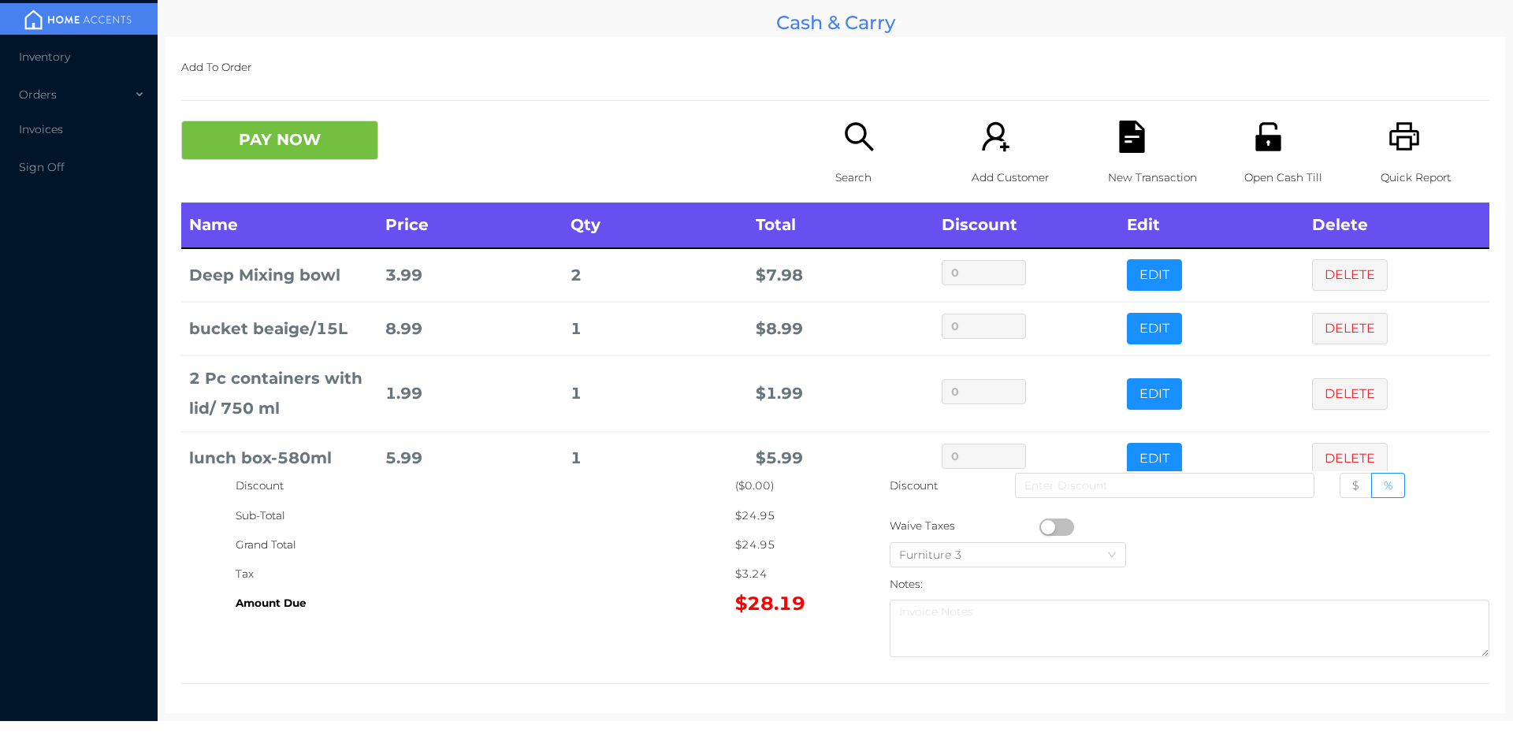
scroll to position [30, 0]
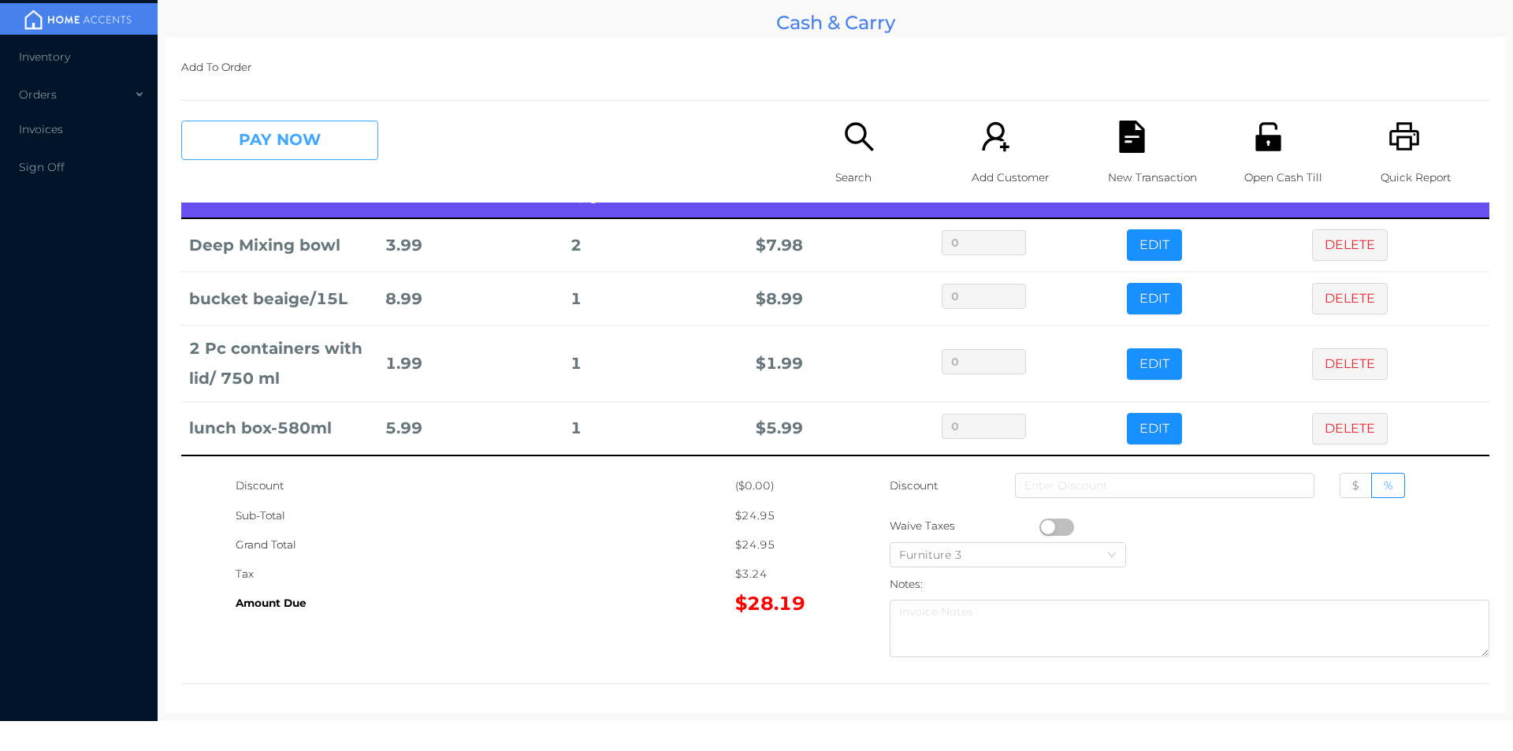
click at [334, 140] on button "PAY NOW" at bounding box center [279, 140] width 197 height 39
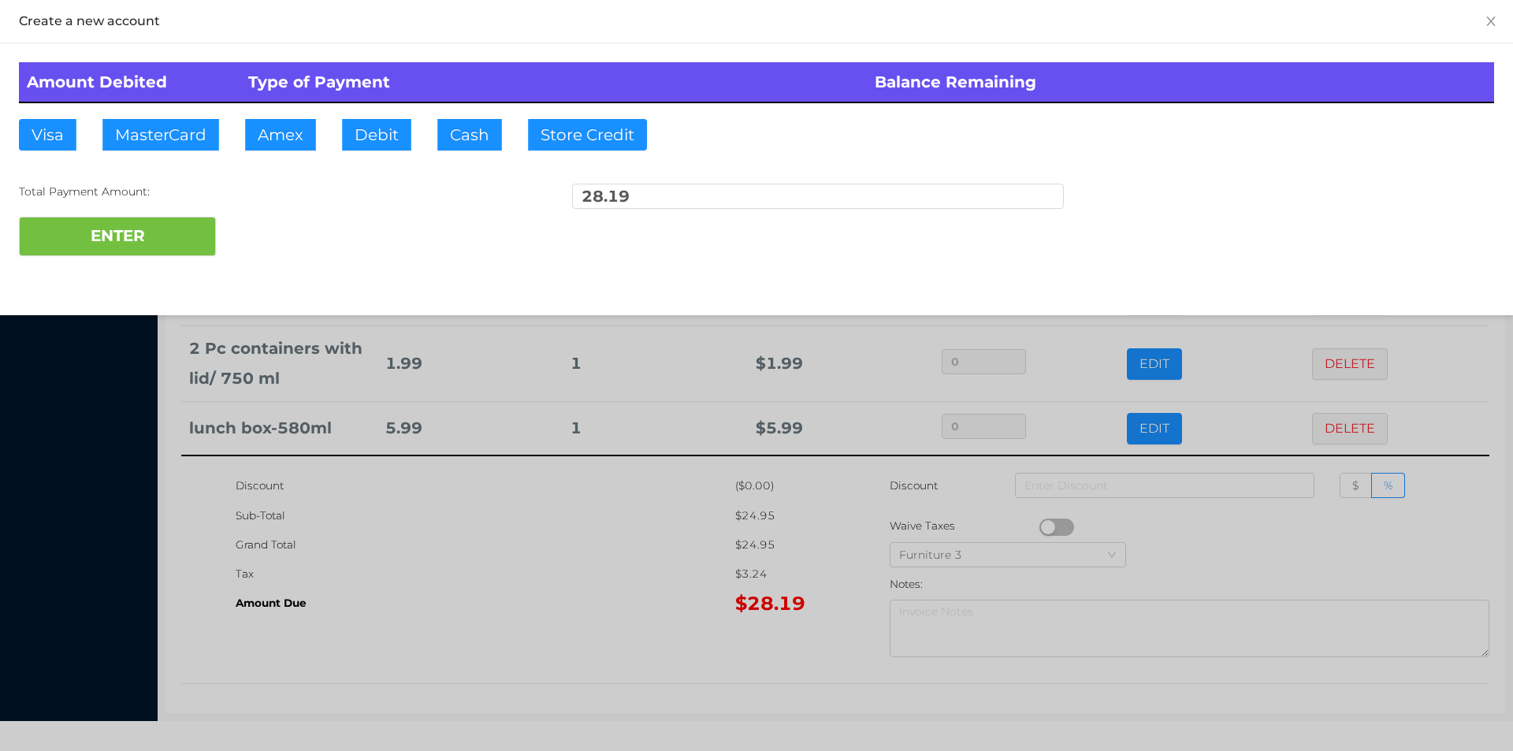
click at [270, 241] on div "ENTER" at bounding box center [756, 236] width 1475 height 39
click at [286, 249] on div "ENTER" at bounding box center [756, 236] width 1475 height 39
click at [510, 566] on div at bounding box center [756, 375] width 1513 height 751
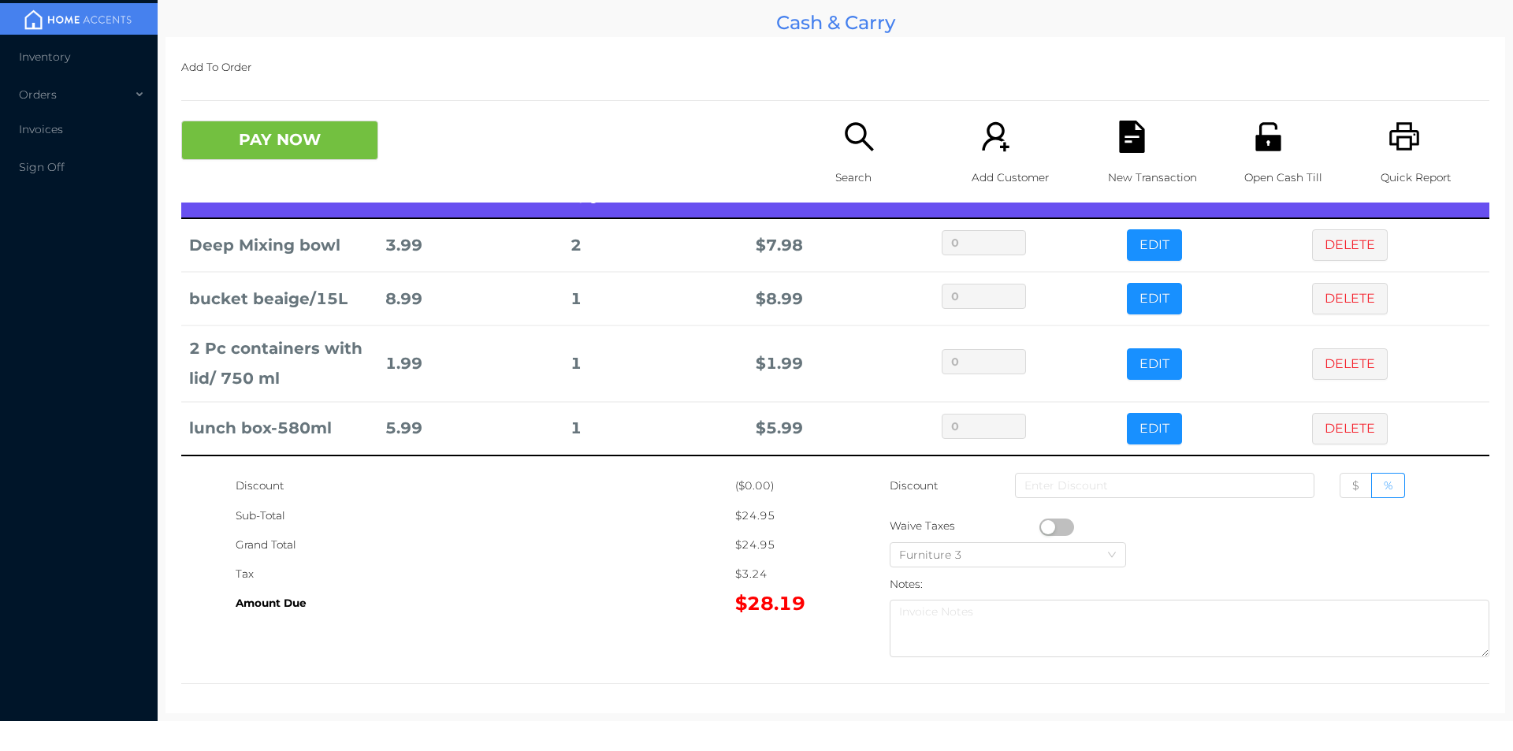
click at [1135, 154] on div "New Transaction" at bounding box center [1162, 162] width 109 height 82
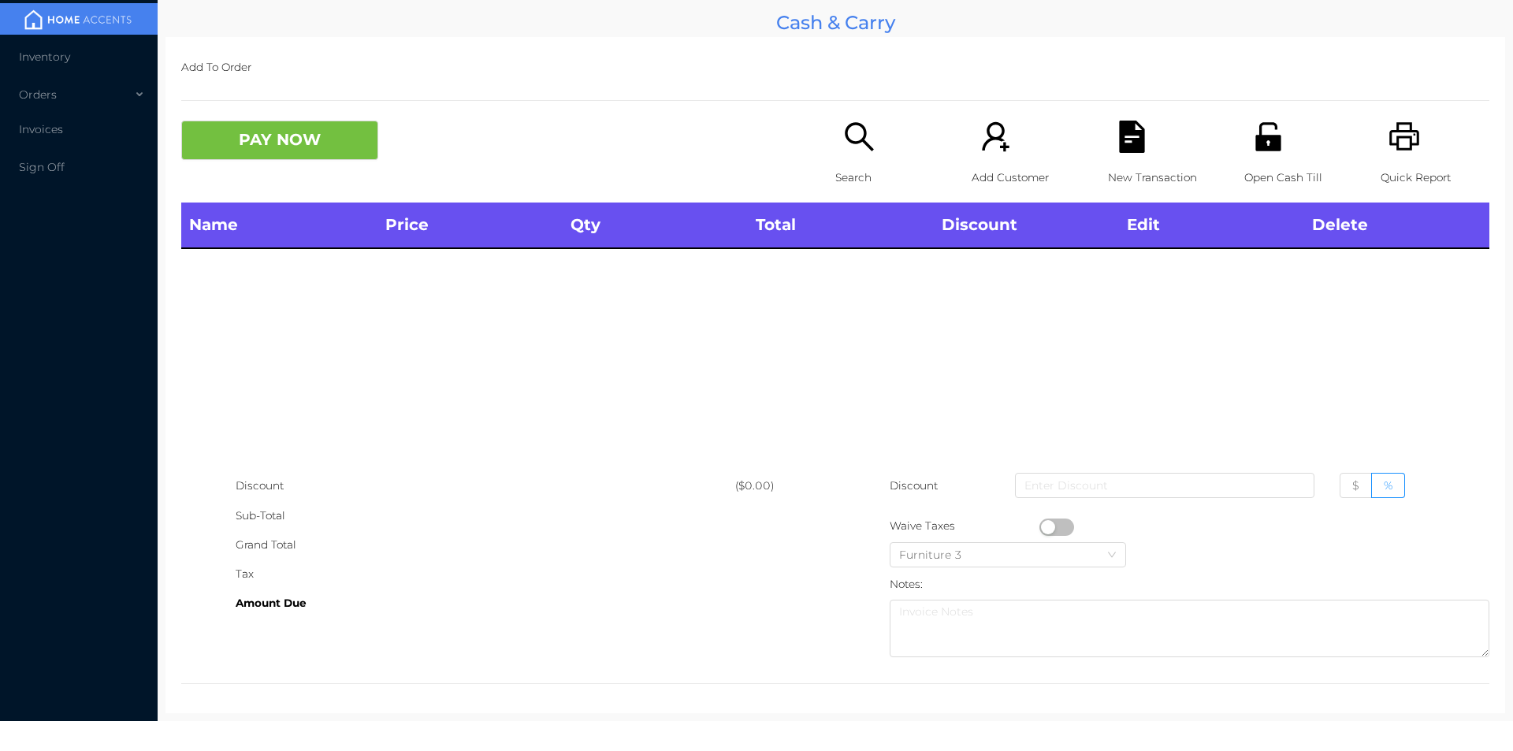
click at [1389, 151] on icon "icon: printer" at bounding box center [1405, 137] width 32 height 32
click at [360, 129] on button "PAY NOW" at bounding box center [279, 140] width 197 height 39
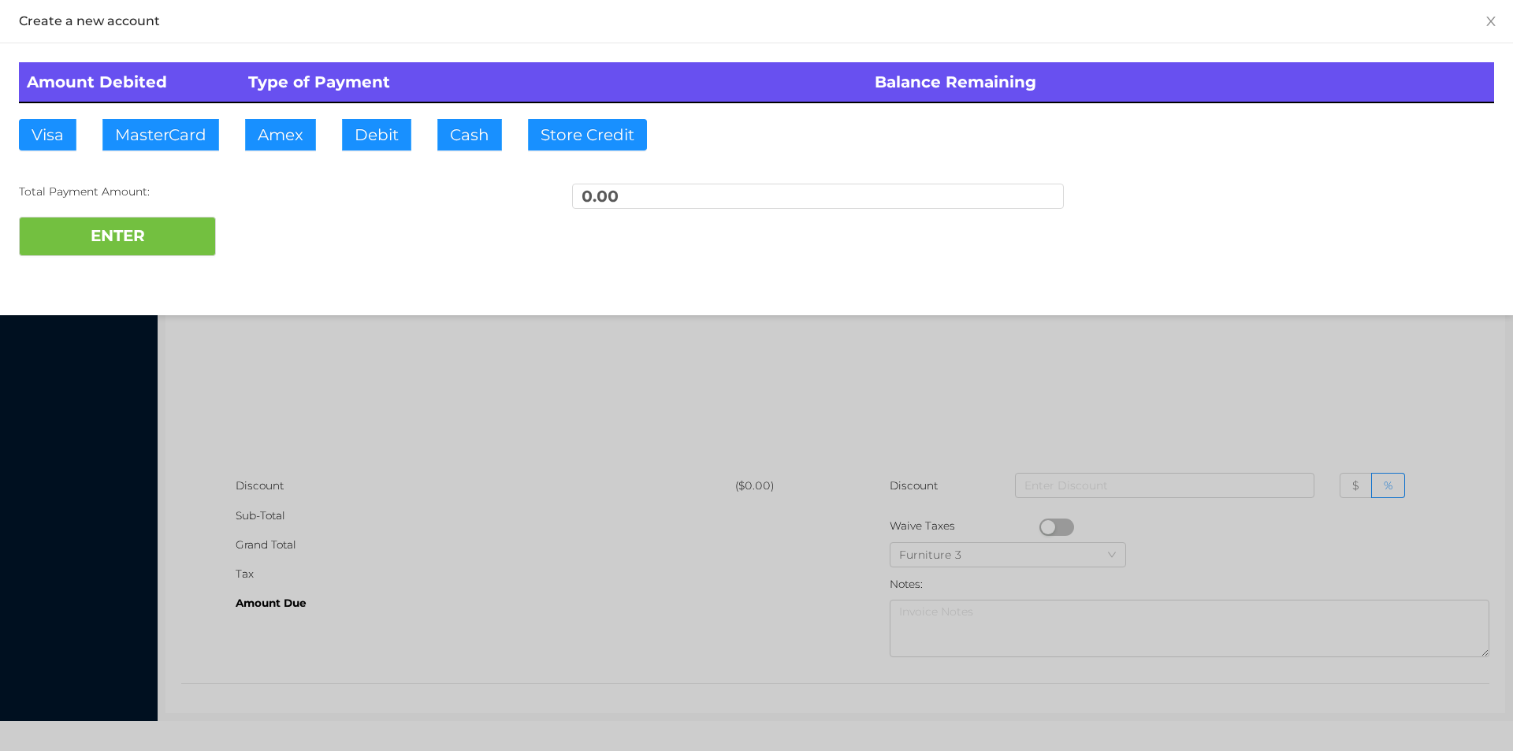
click at [1046, 322] on div at bounding box center [756, 375] width 1513 height 751
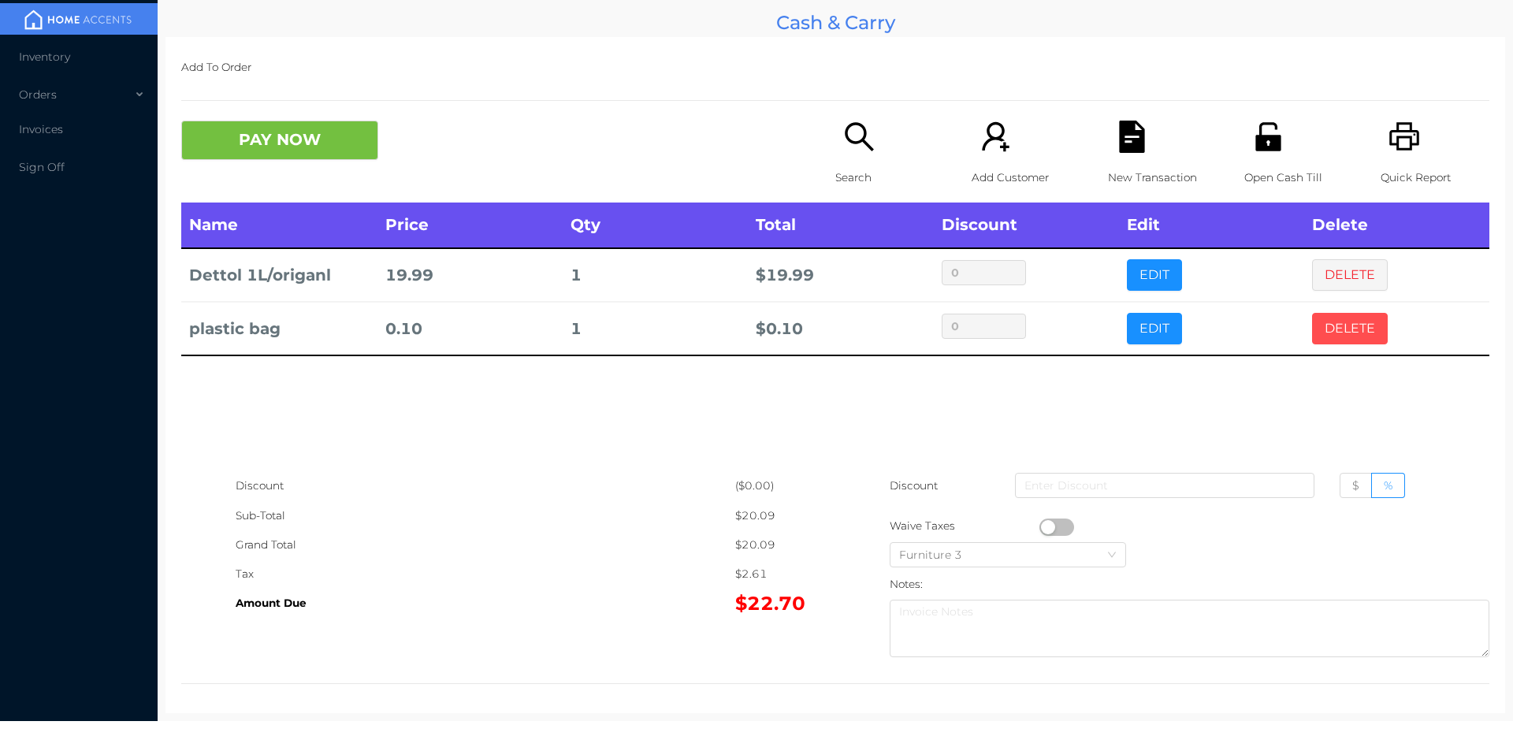
click at [1330, 330] on button "DELETE" at bounding box center [1350, 329] width 76 height 32
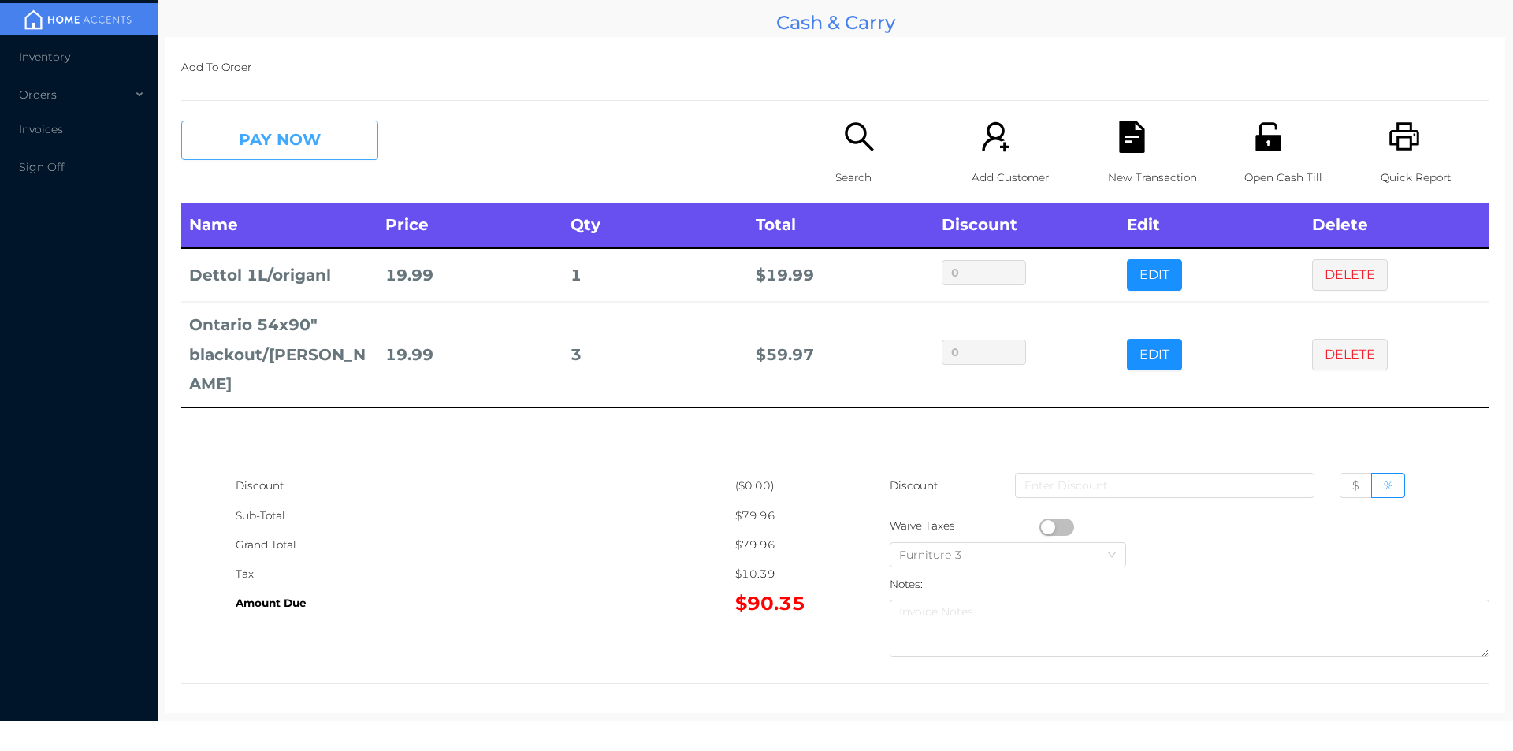
click at [274, 125] on button "PAY NOW" at bounding box center [279, 140] width 197 height 39
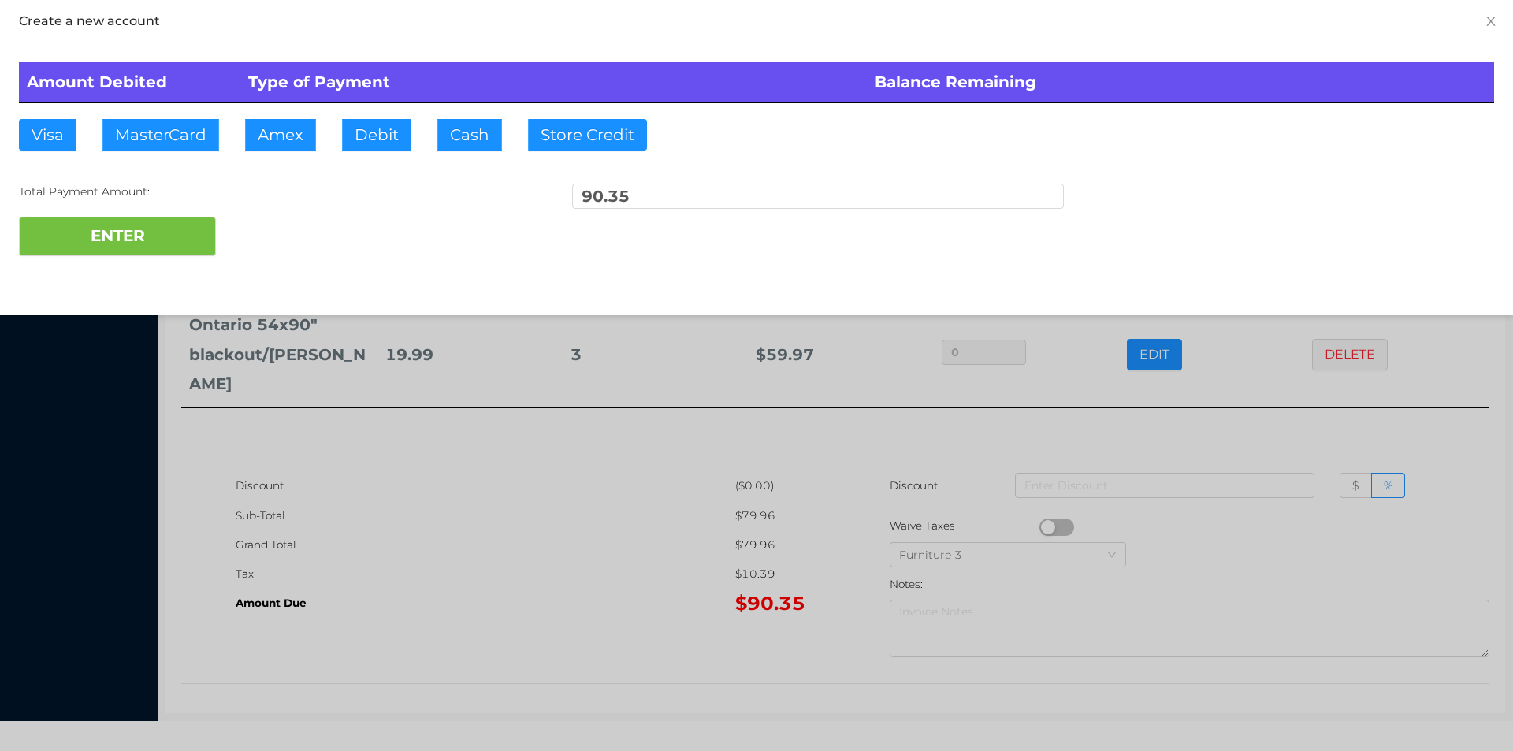
click at [624, 452] on div at bounding box center [756, 375] width 1513 height 751
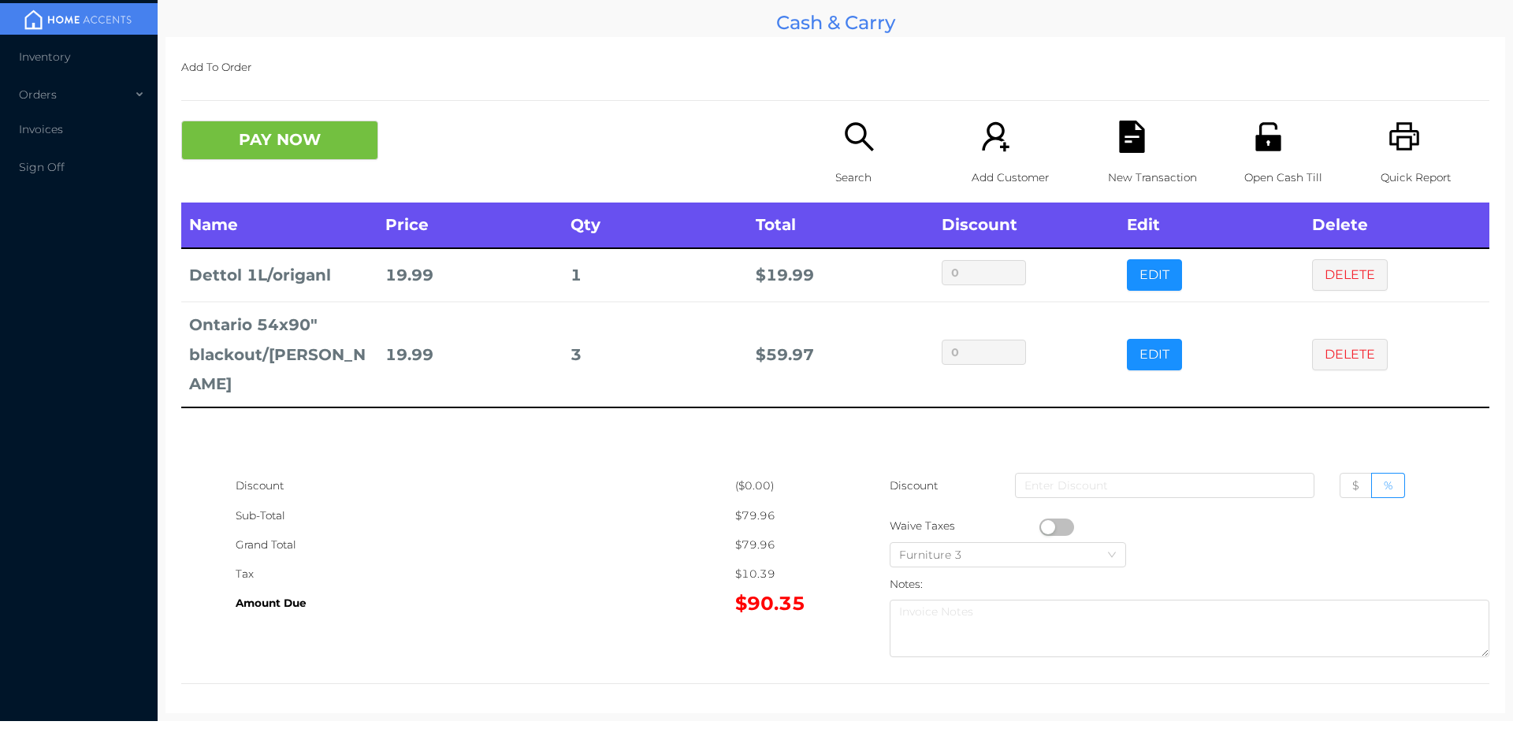
click at [469, 152] on div "PAY NOW" at bounding box center [344, 140] width 327 height 39
click at [1127, 146] on icon "icon: file-text" at bounding box center [1131, 137] width 25 height 32
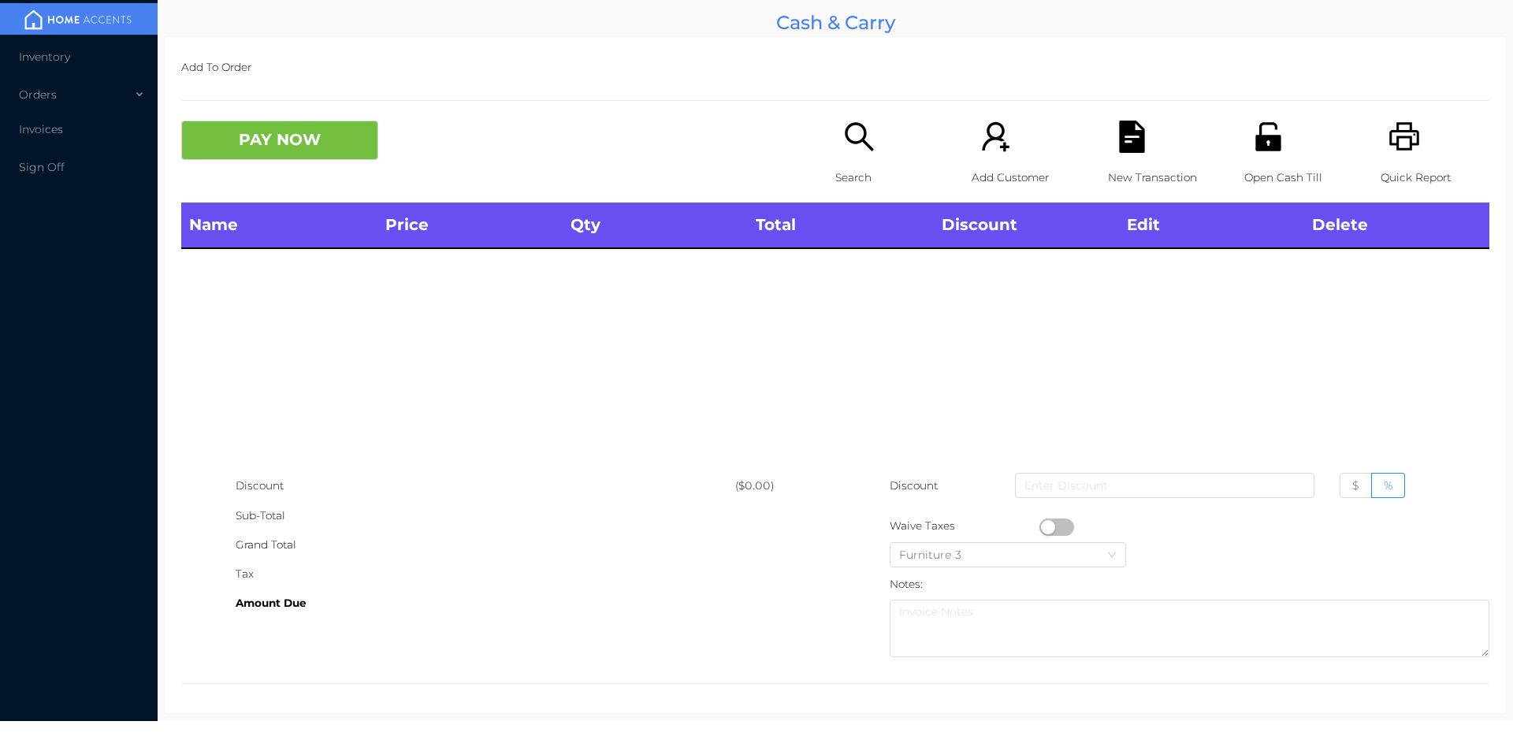
click at [1288, 164] on p "Open Cash Till" at bounding box center [1298, 177] width 109 height 29
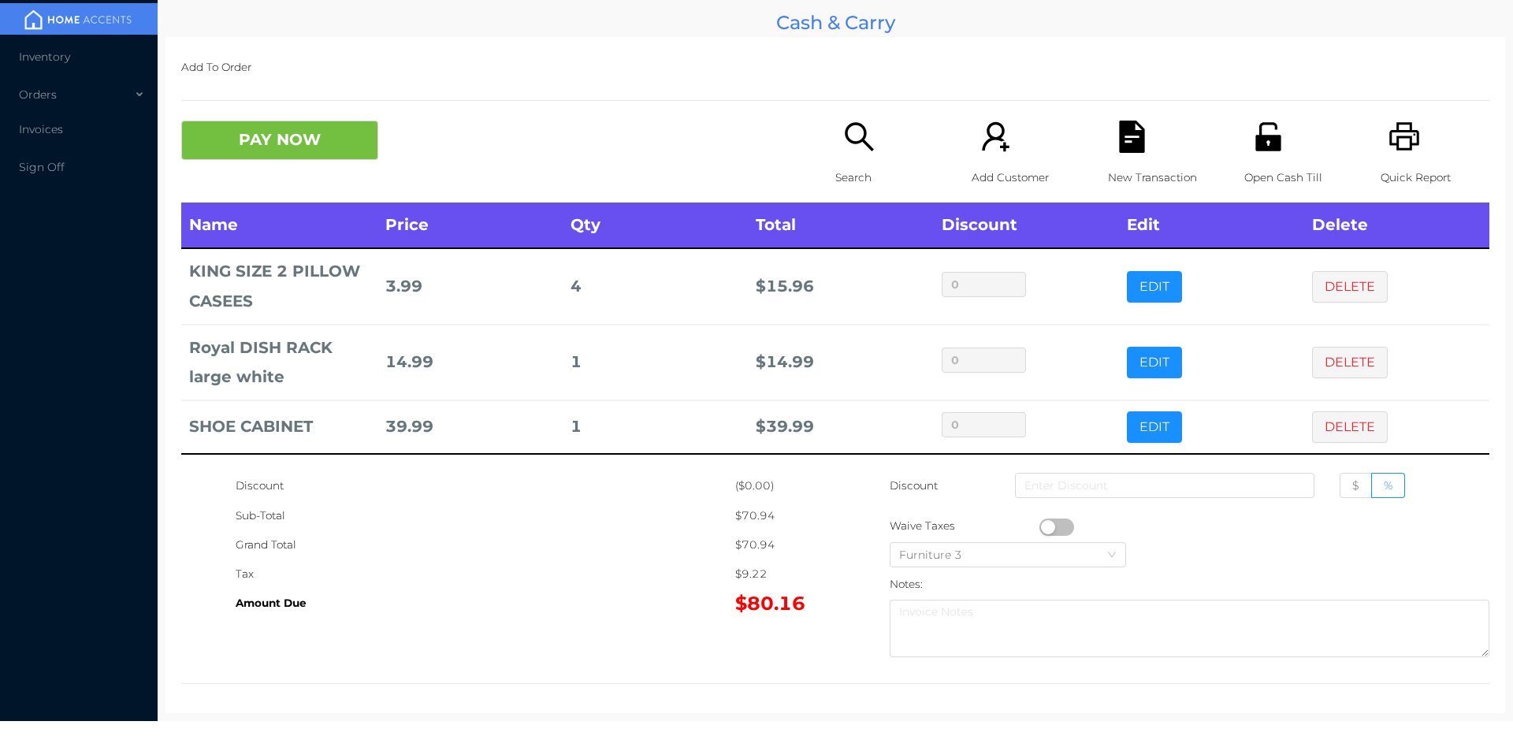
click at [333, 146] on button "PAY NOW" at bounding box center [279, 140] width 197 height 39
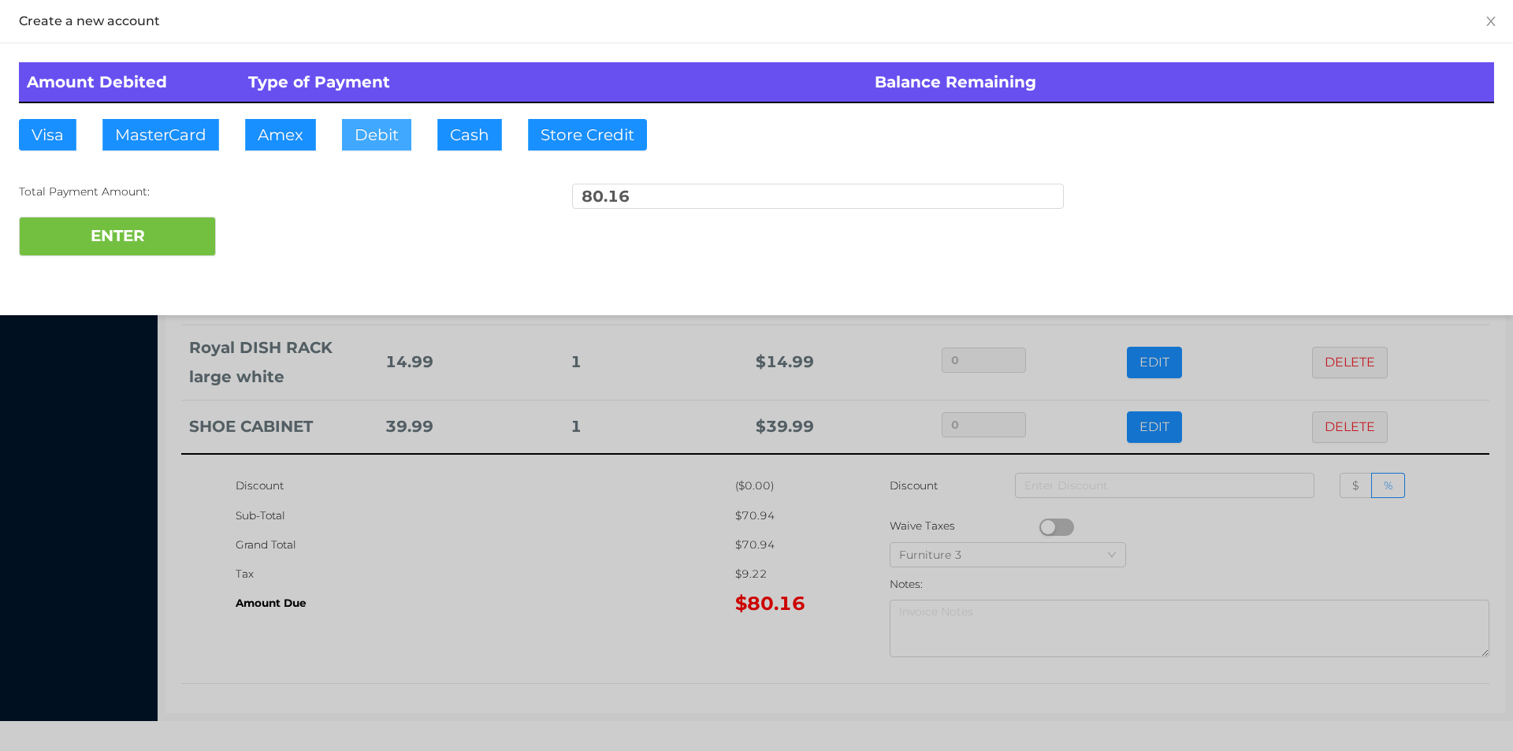
click at [364, 129] on button "Debit" at bounding box center [376, 135] width 69 height 32
click at [190, 226] on button "ENTER" at bounding box center [117, 236] width 197 height 39
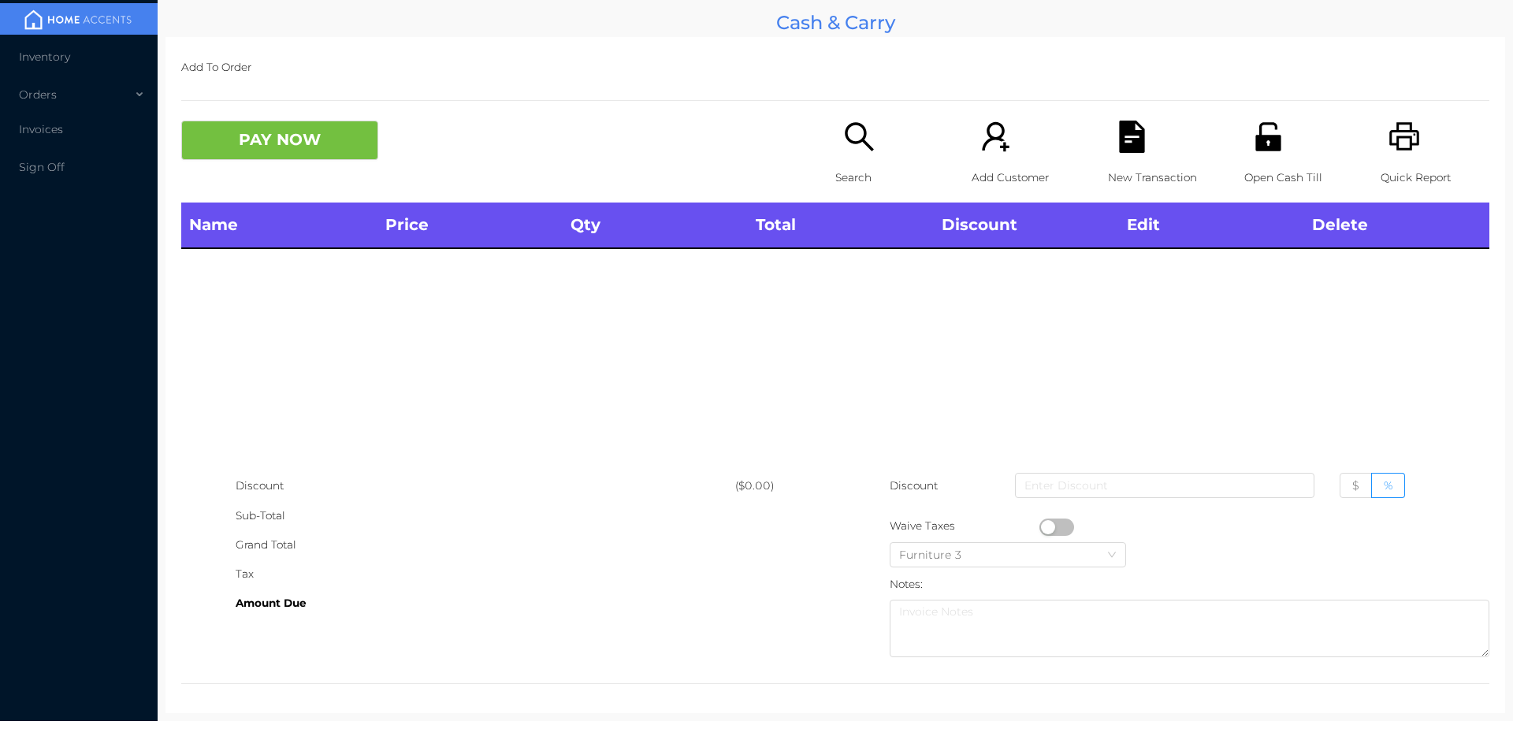
click at [853, 162] on div "Search" at bounding box center [889, 162] width 109 height 82
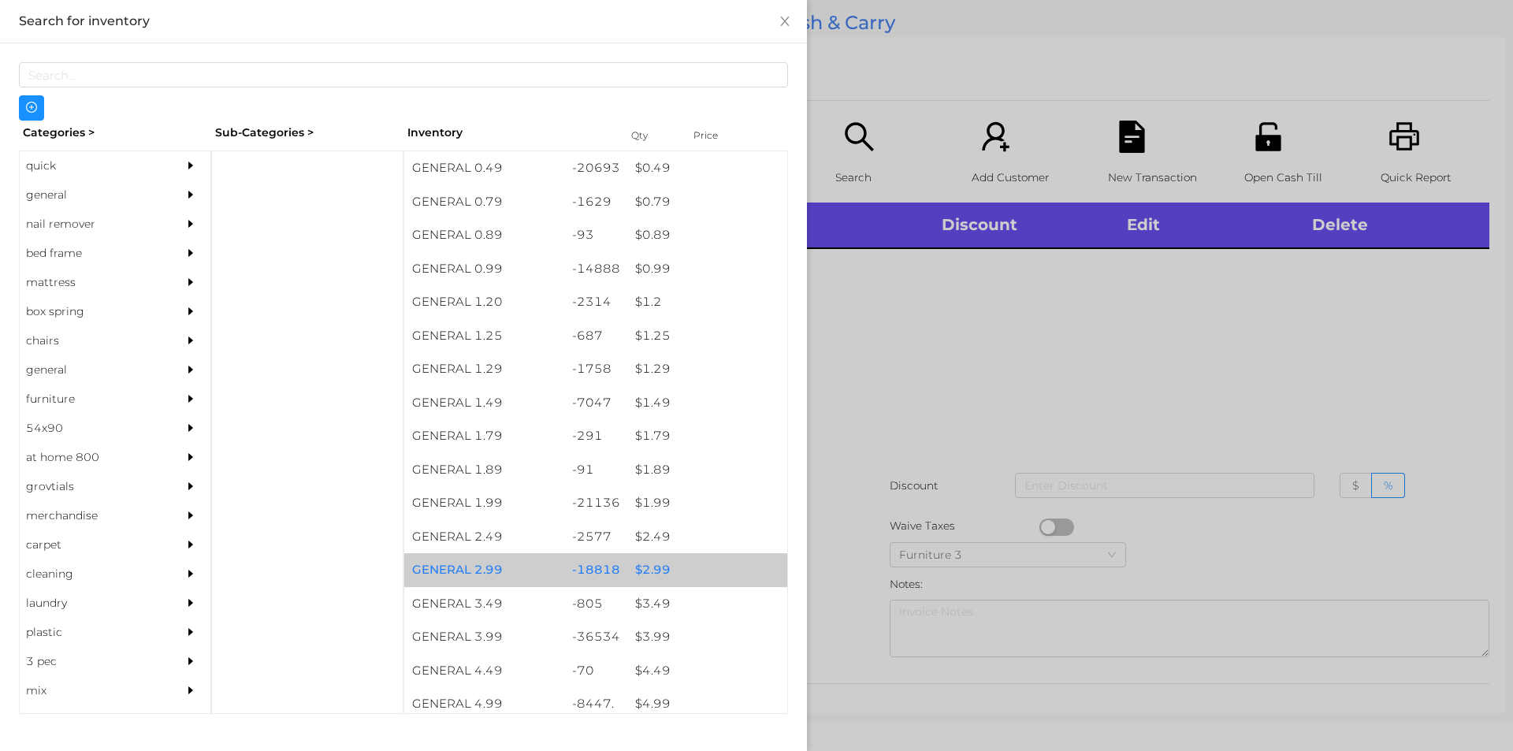
click at [636, 561] on div "$ 2.99" at bounding box center [707, 570] width 160 height 34
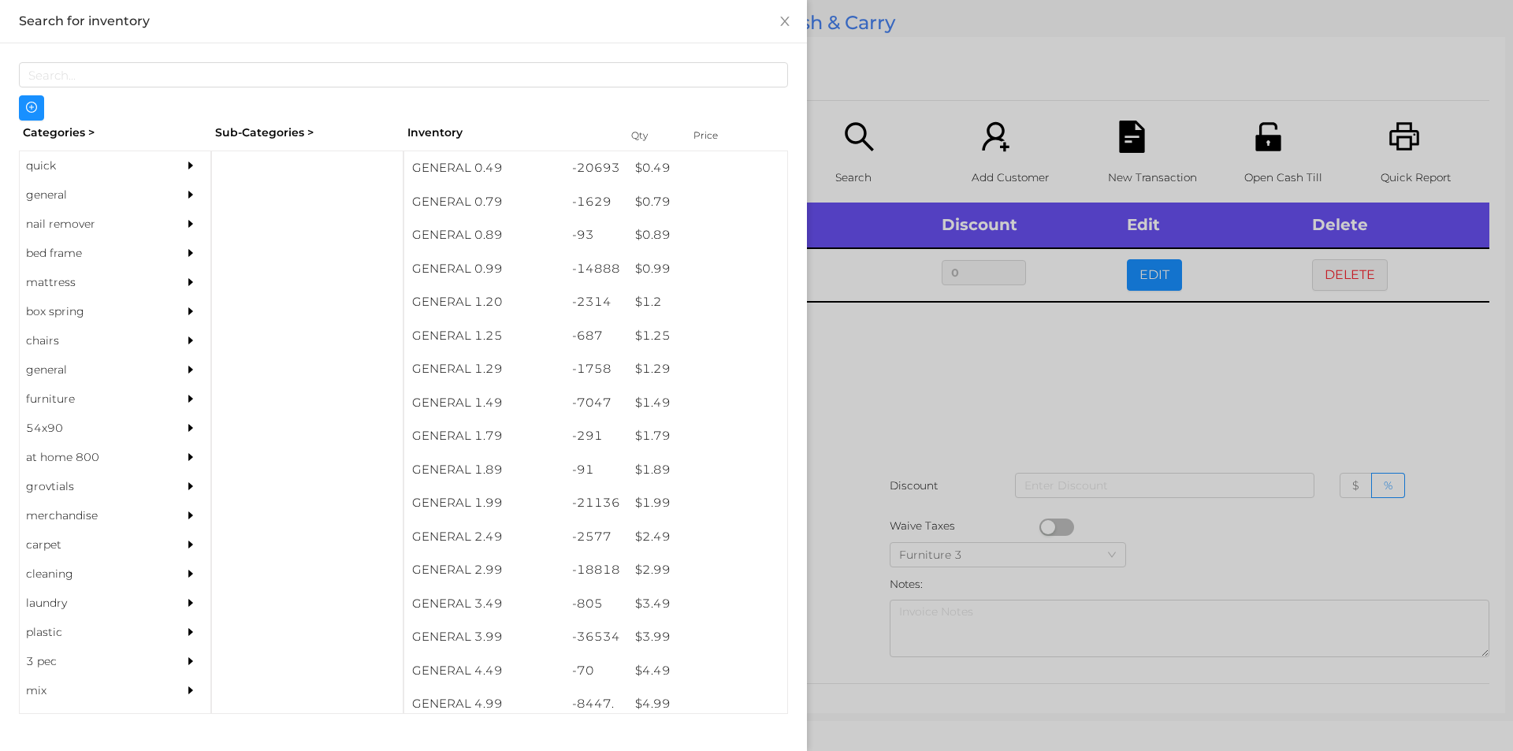
click at [881, 422] on div at bounding box center [756, 375] width 1513 height 751
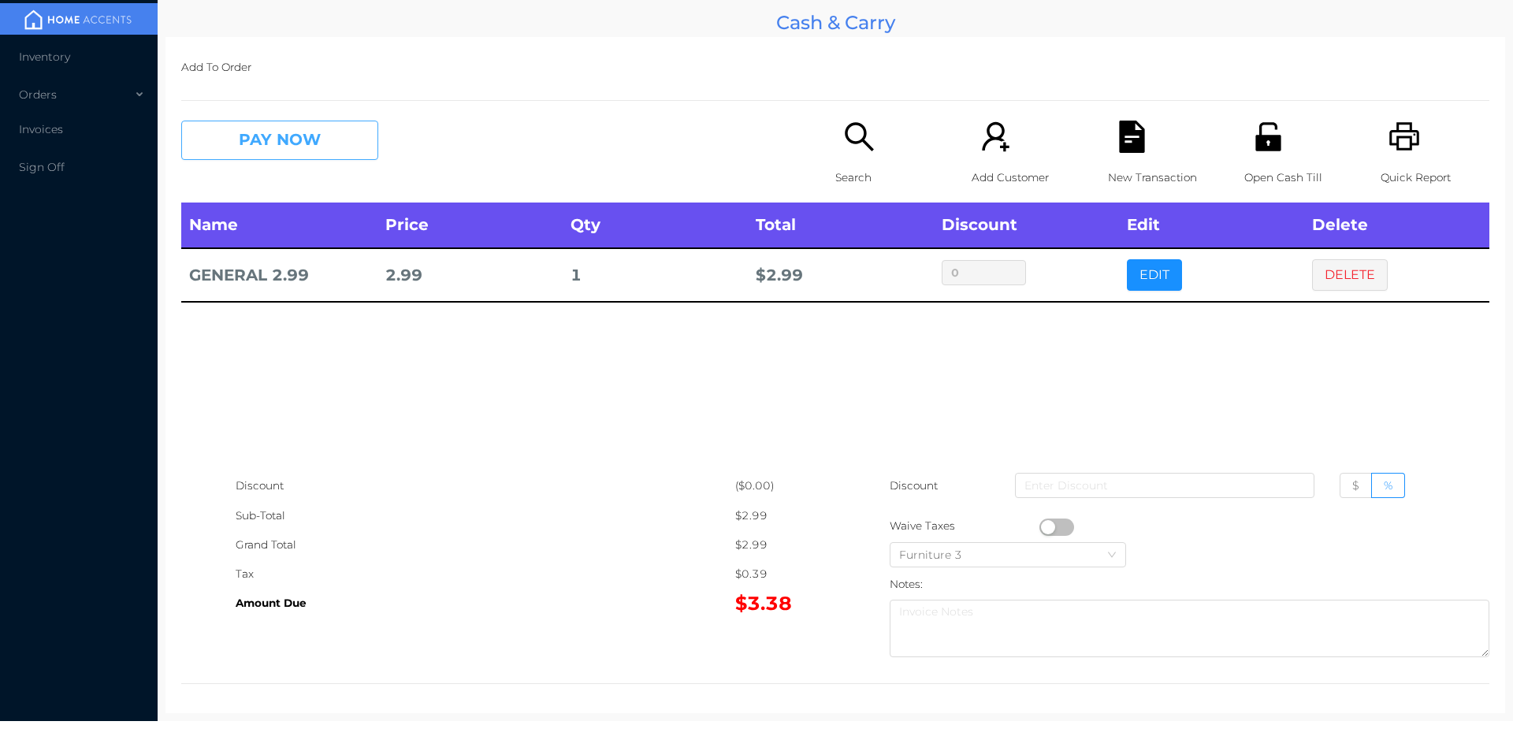
click at [251, 141] on button "PAY NOW" at bounding box center [279, 140] width 197 height 39
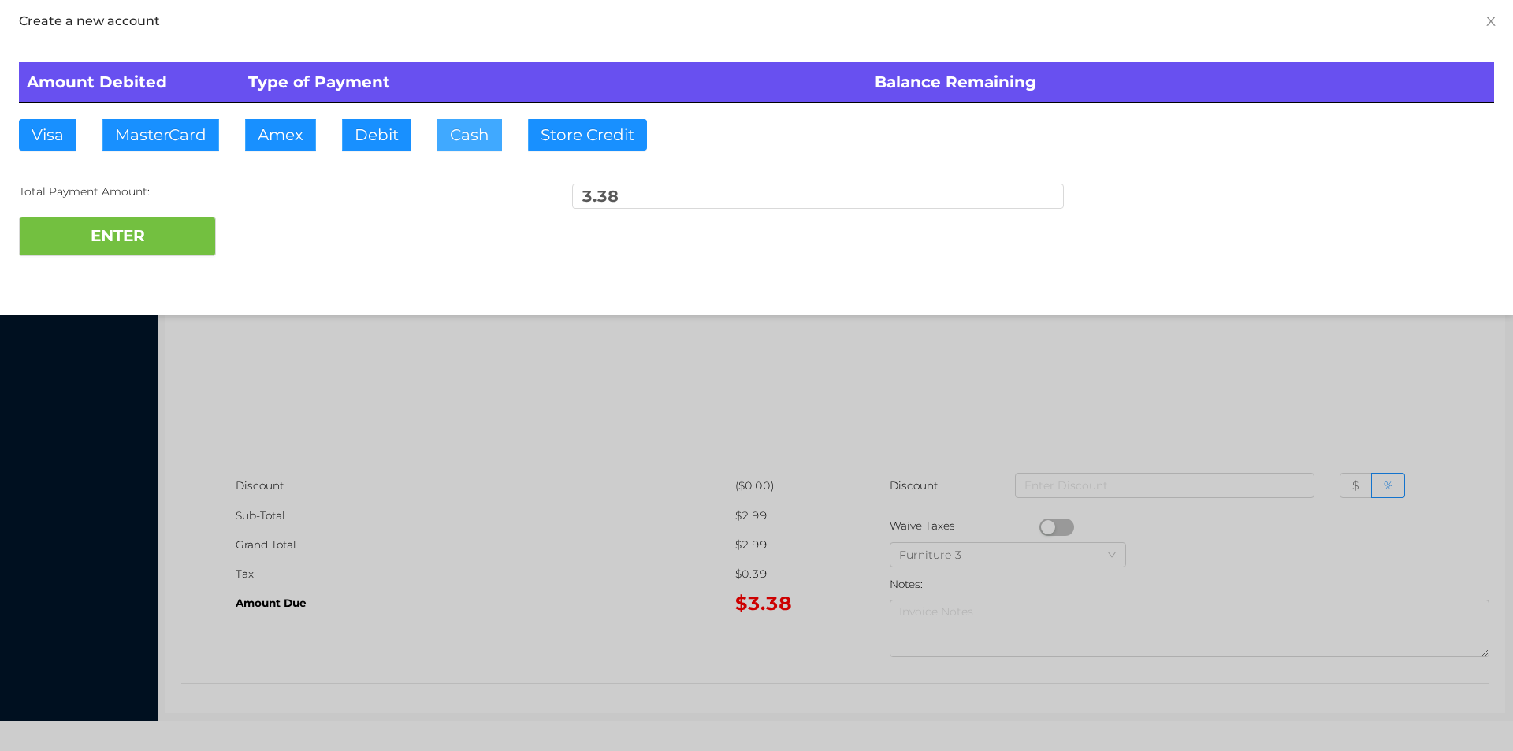
click at [471, 142] on button "Cash" at bounding box center [469, 135] width 65 height 32
click at [597, 456] on div at bounding box center [756, 375] width 1513 height 751
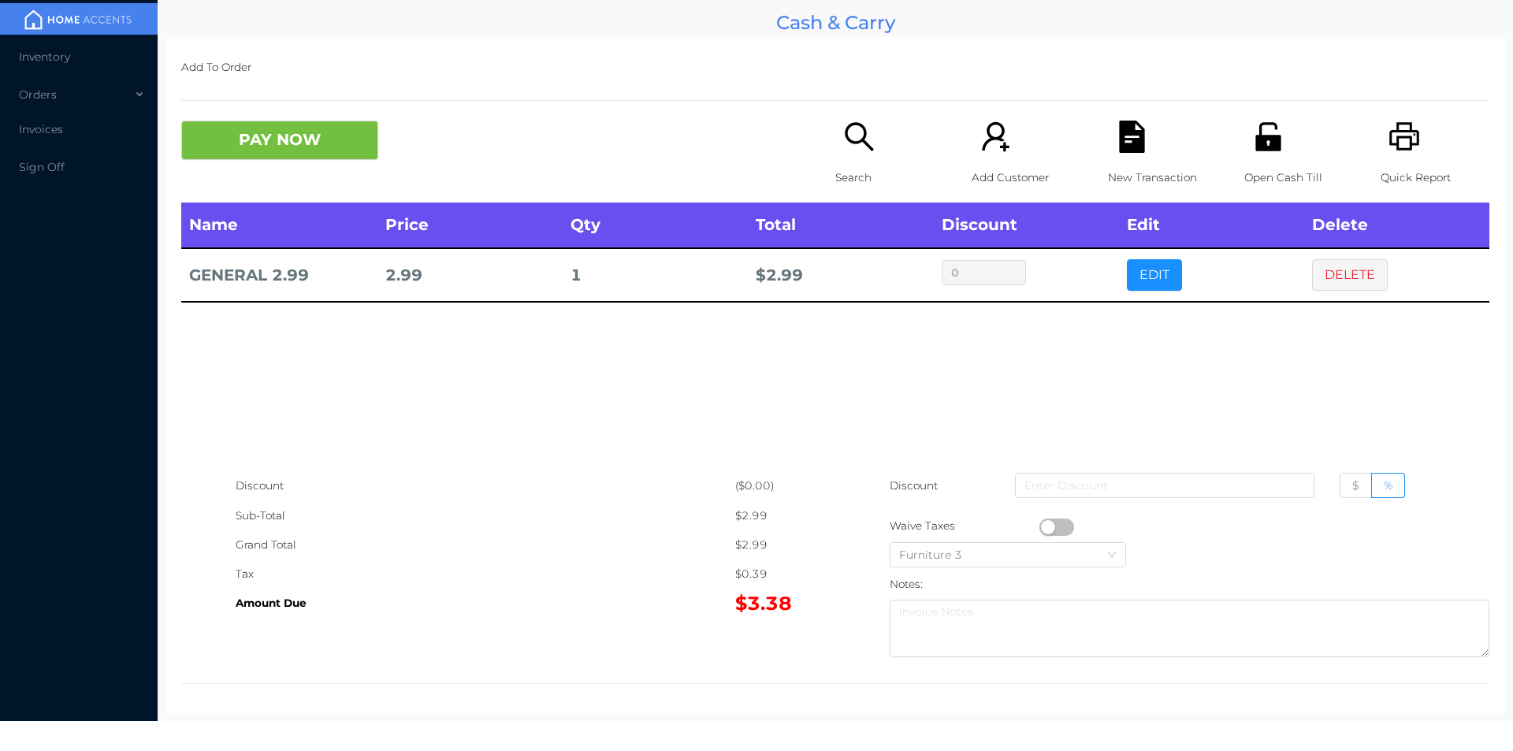
click at [1039, 523] on button "button" at bounding box center [1056, 527] width 35 height 17
click at [292, 156] on button "PAY NOW" at bounding box center [279, 140] width 197 height 39
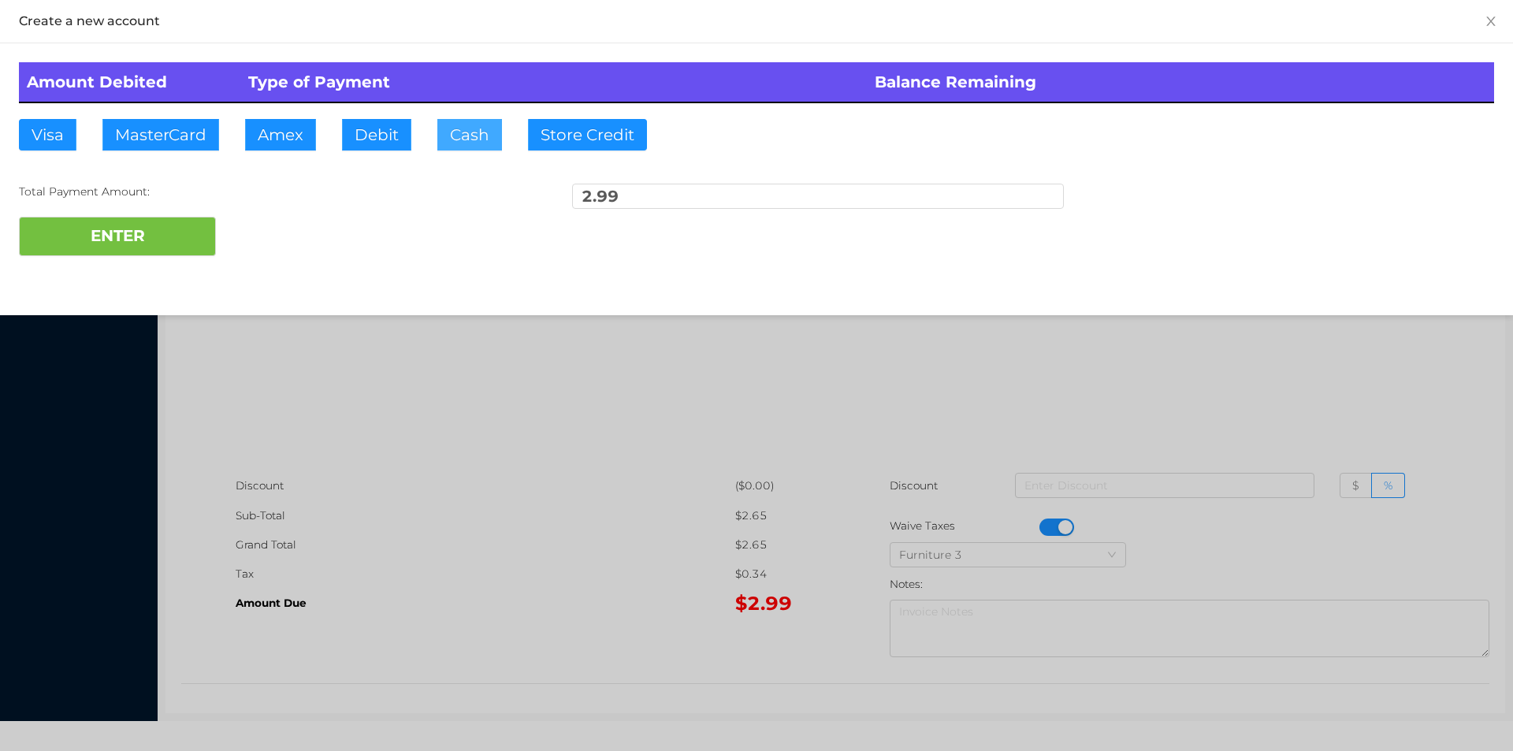
click at [437, 128] on button "Cash" at bounding box center [469, 135] width 65 height 32
click at [177, 223] on button "ENTER" at bounding box center [117, 236] width 197 height 39
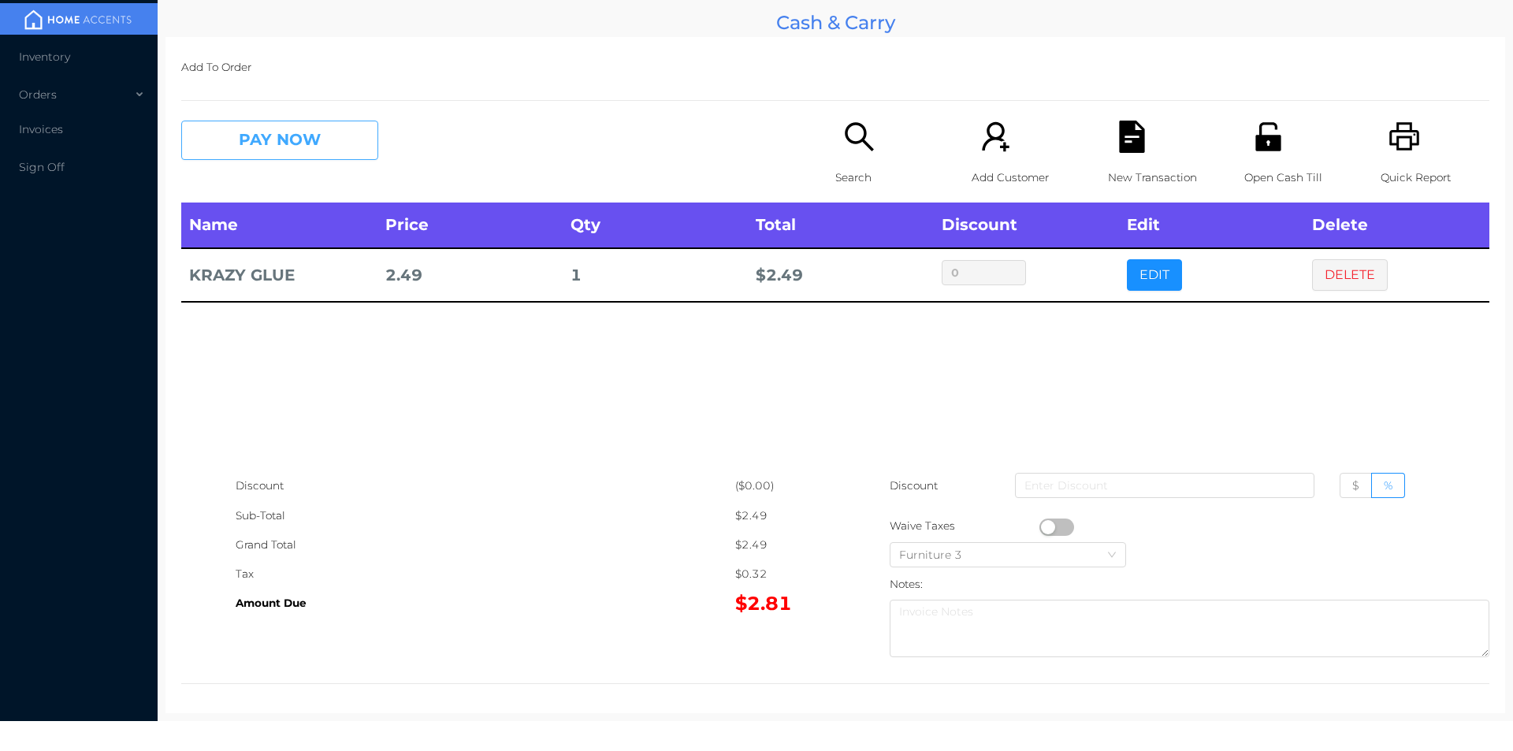
click at [288, 125] on button "PAY NOW" at bounding box center [279, 140] width 197 height 39
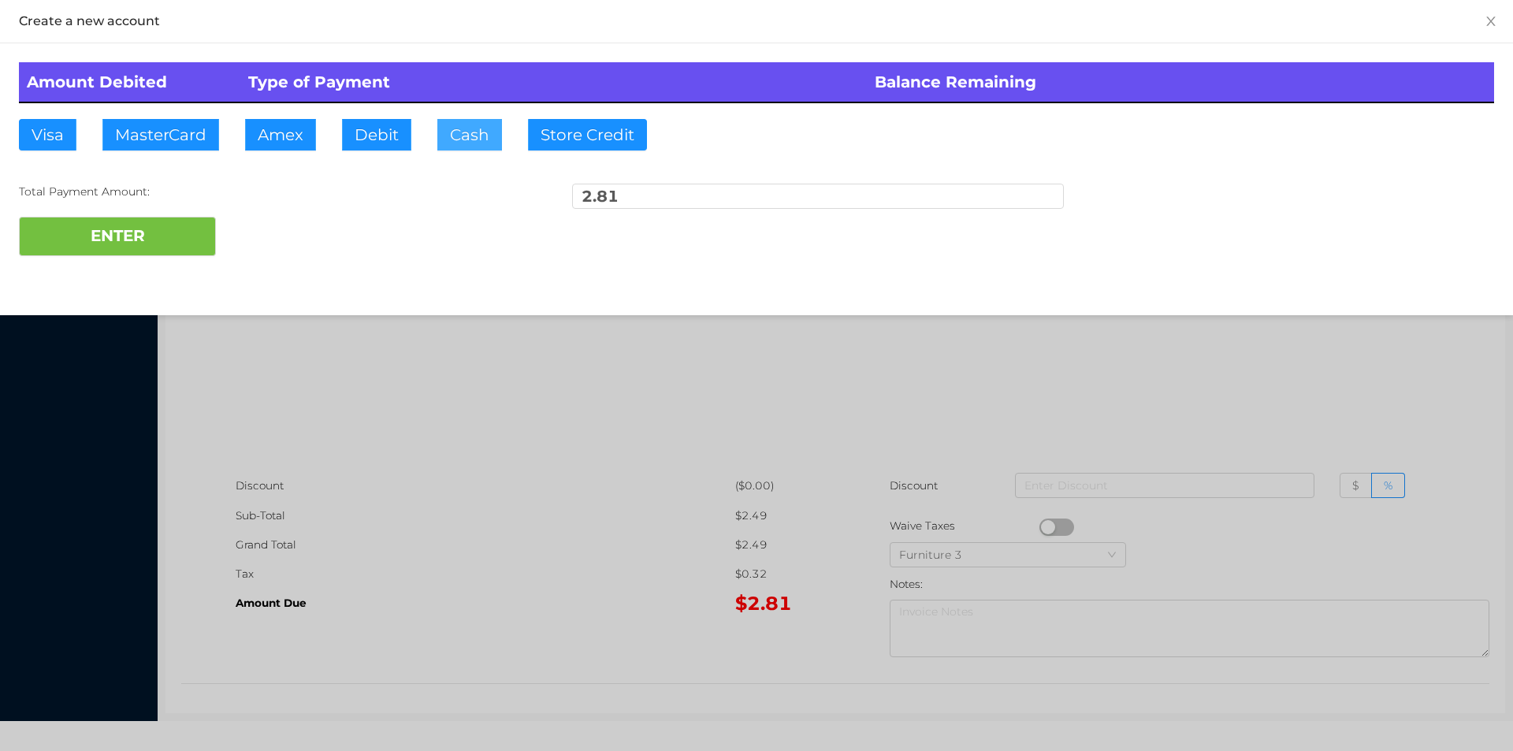
click at [470, 134] on button "Cash" at bounding box center [469, 135] width 65 height 32
click at [102, 242] on button "ENTER" at bounding box center [117, 236] width 197 height 39
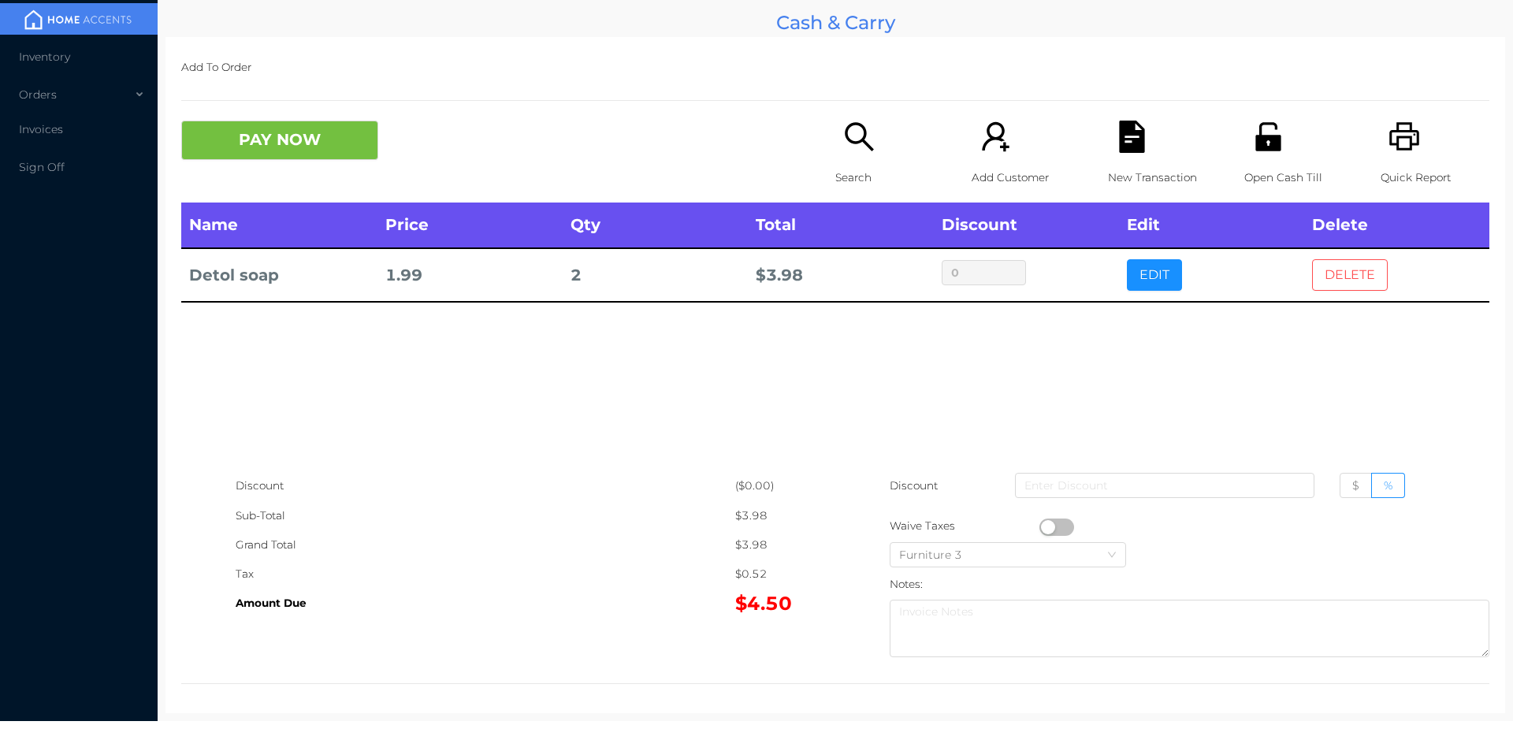
click at [1343, 269] on button "DELETE" at bounding box center [1350, 275] width 76 height 32
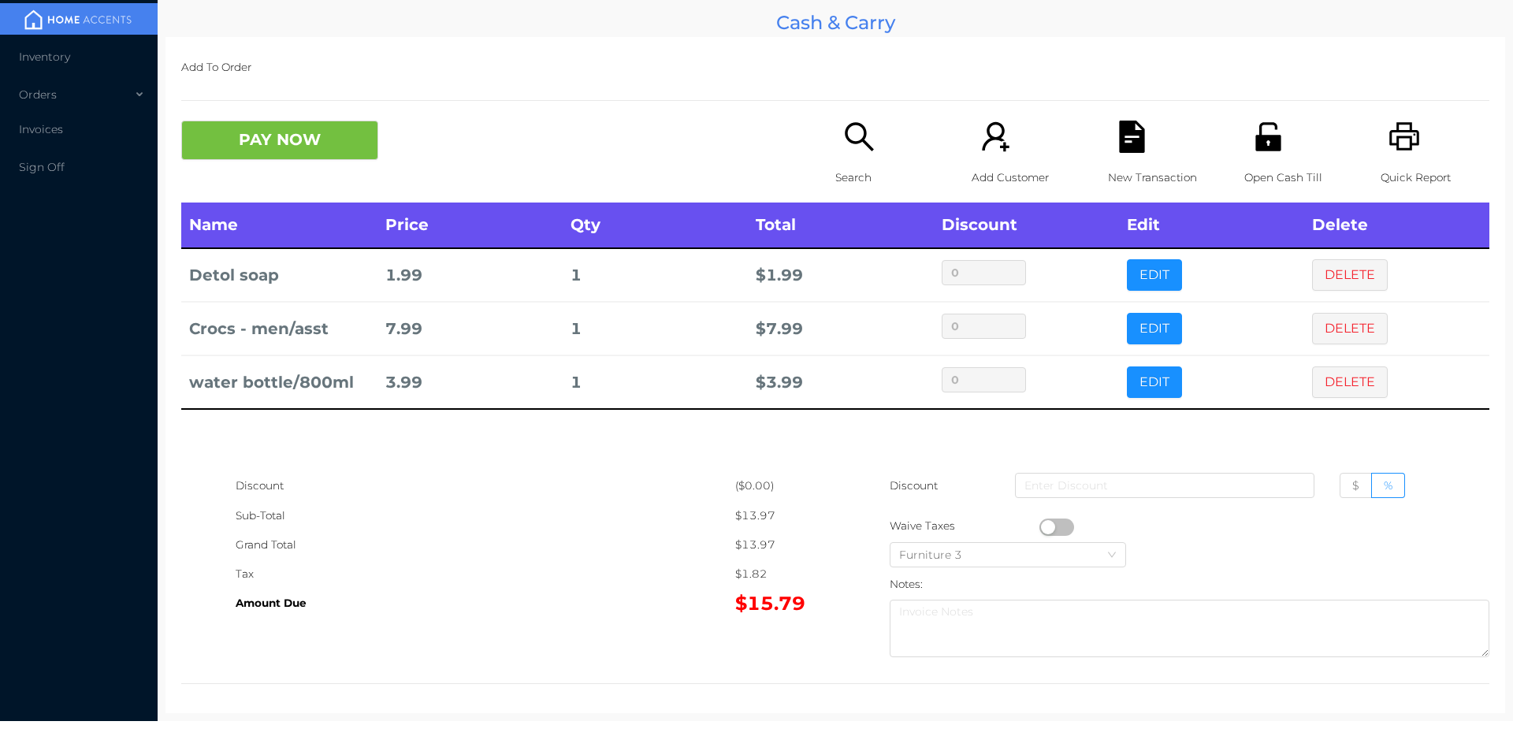
click at [285, 135] on button "PAY NOW" at bounding box center [279, 140] width 197 height 39
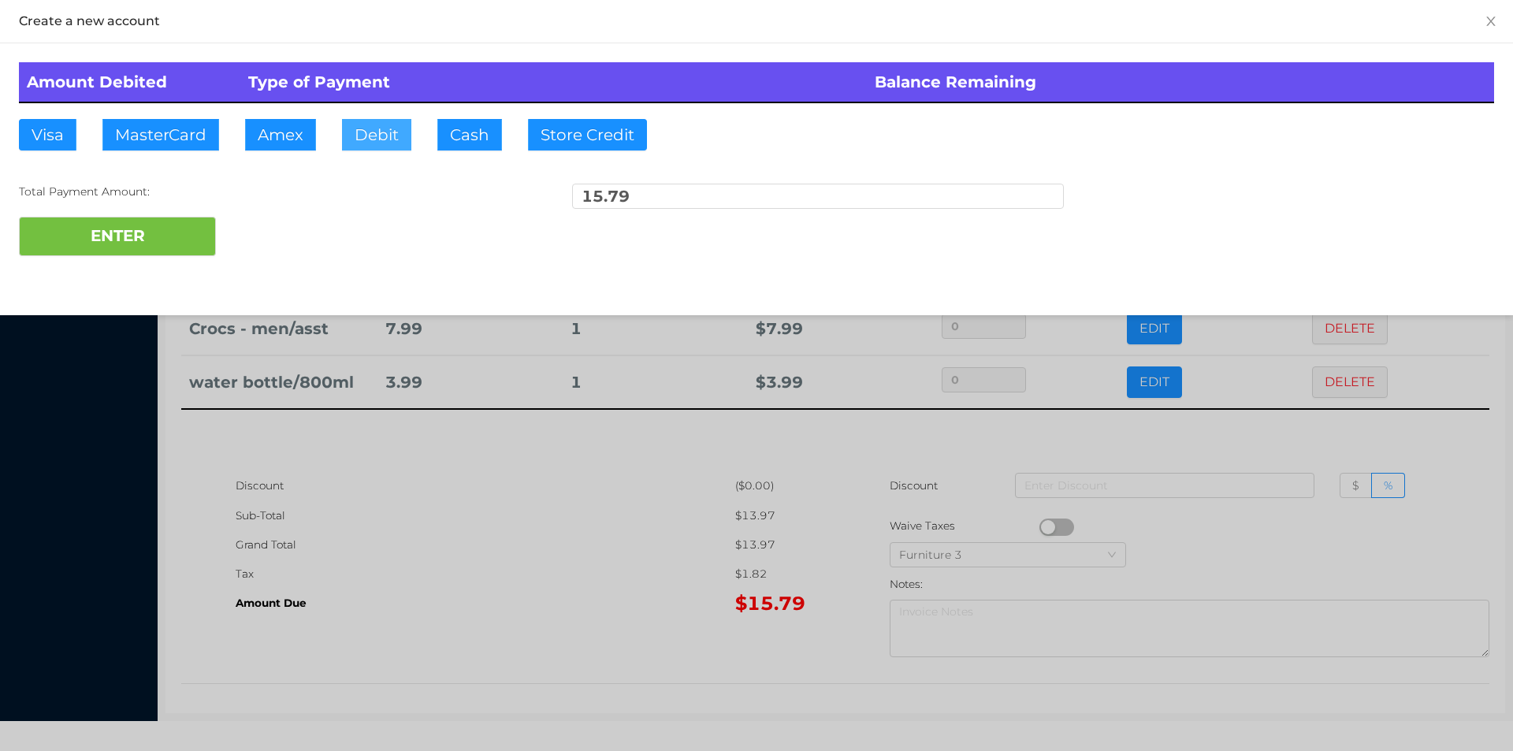
click at [373, 143] on button "Debit" at bounding box center [376, 135] width 69 height 32
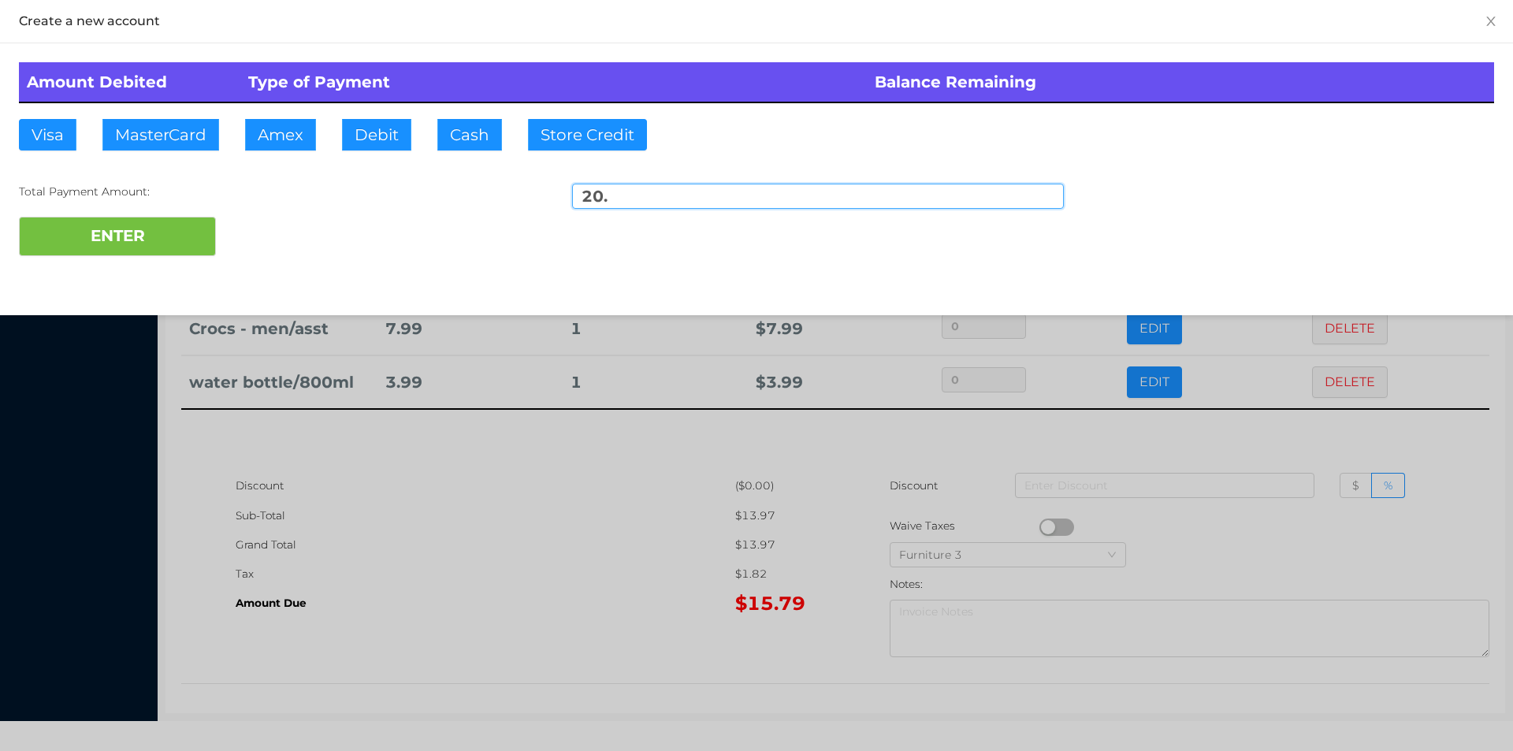
type input "20."
click at [112, 270] on div "Amount Debited Type of Payment Balance Remaining Visa MasterCard Amex Debit Cas…" at bounding box center [756, 159] width 1513 height 232
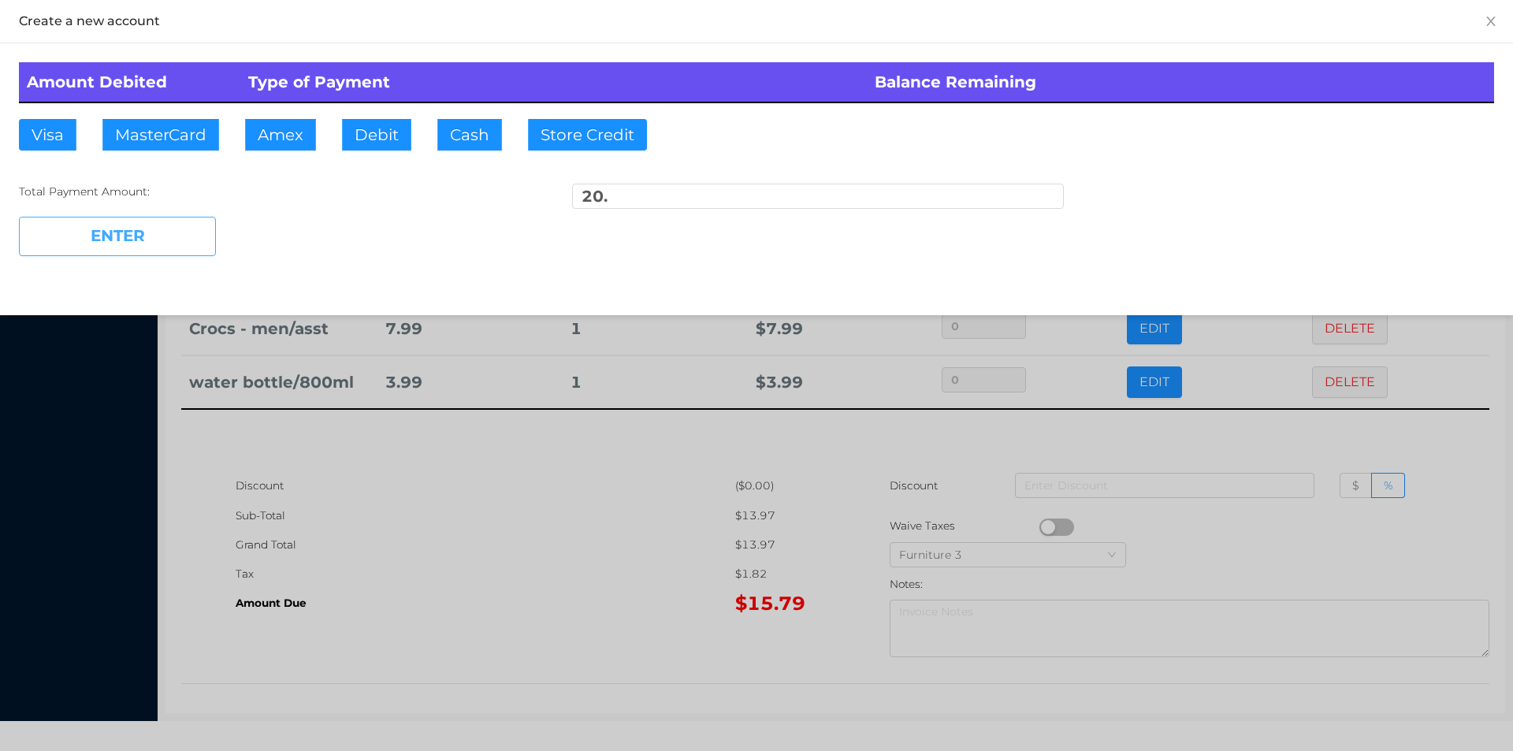
click at [118, 247] on button "ENTER" at bounding box center [117, 236] width 197 height 39
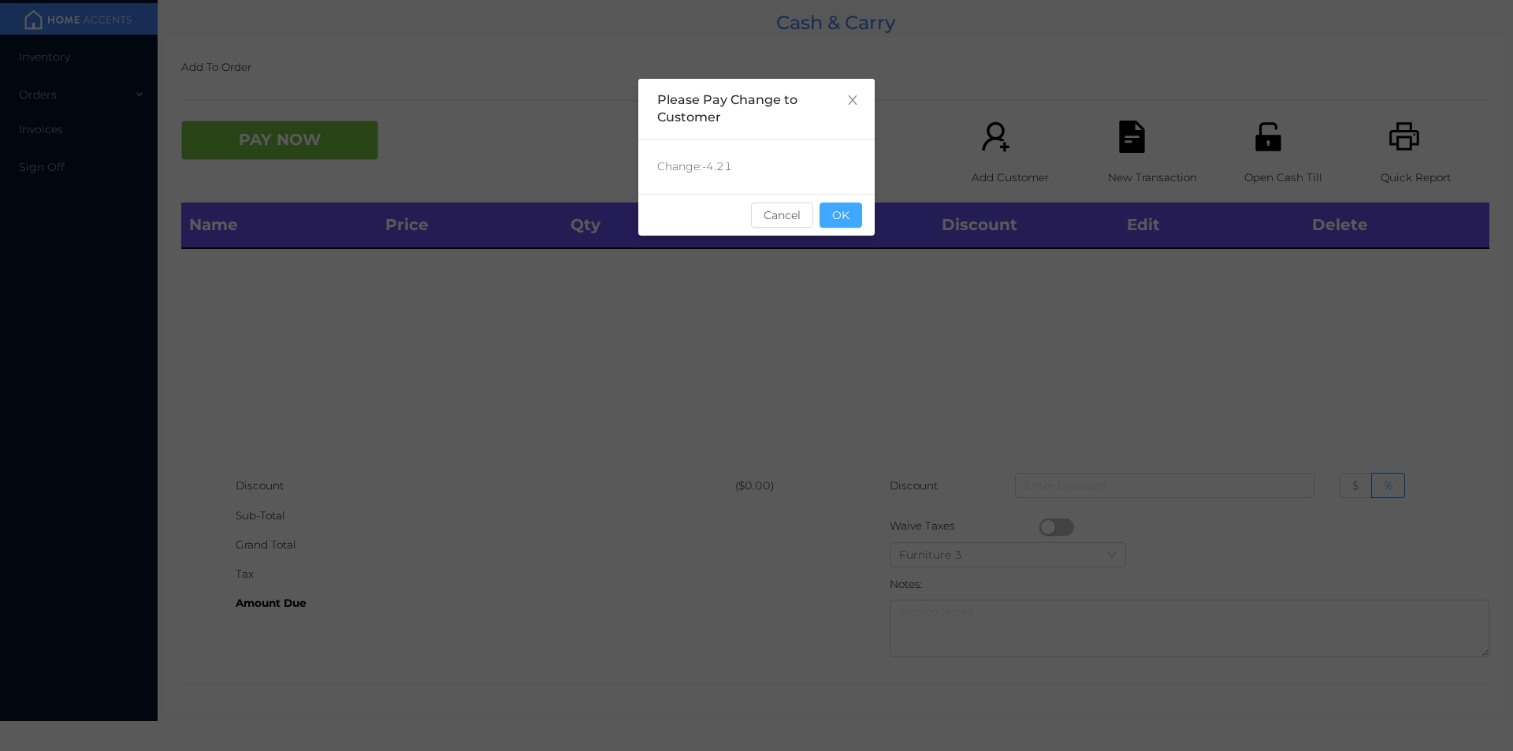
click at [840, 218] on button "OK" at bounding box center [841, 215] width 43 height 25
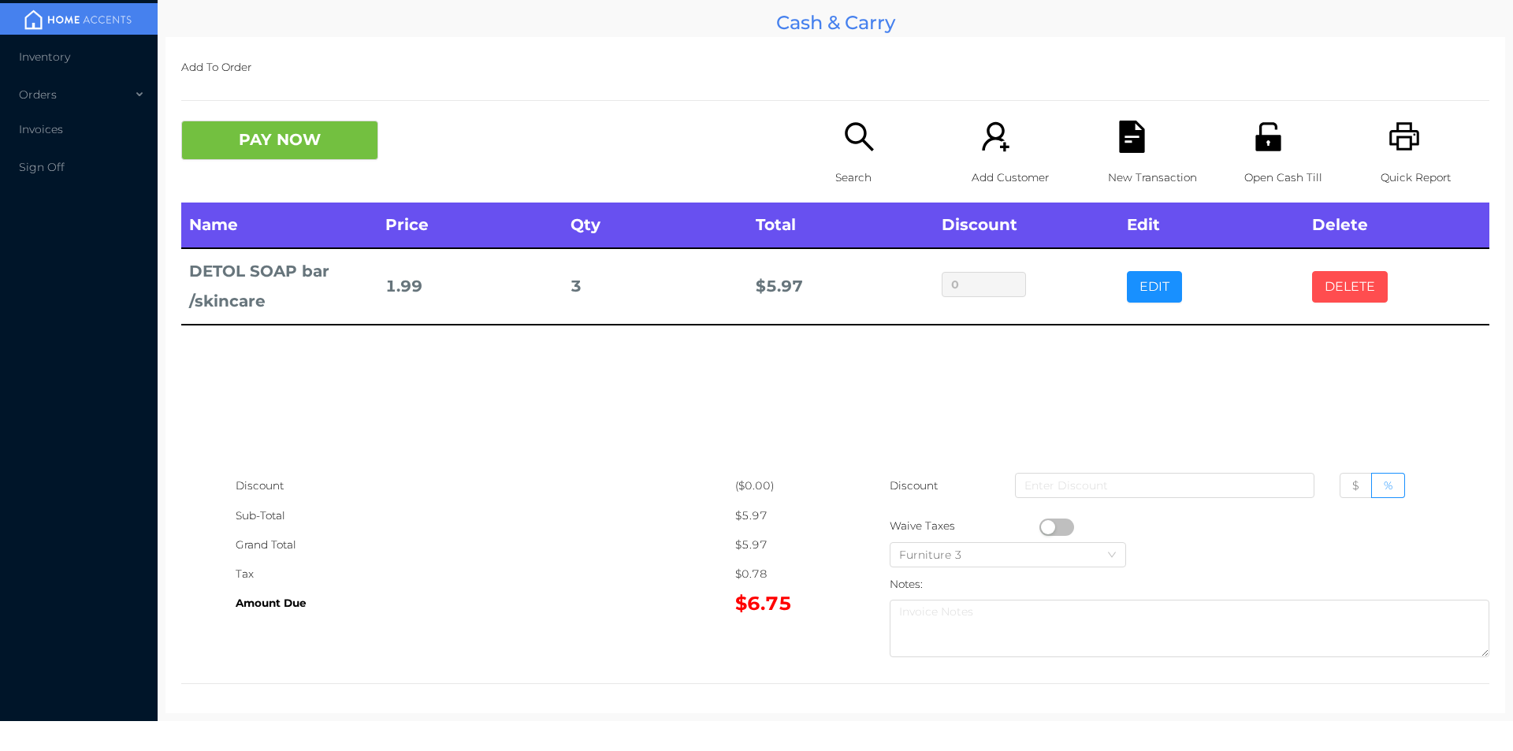
click at [1327, 275] on button "DELETE" at bounding box center [1350, 287] width 76 height 32
click at [1402, 128] on icon "icon: printer" at bounding box center [1405, 137] width 32 height 32
click at [850, 174] on p "Search" at bounding box center [889, 177] width 109 height 29
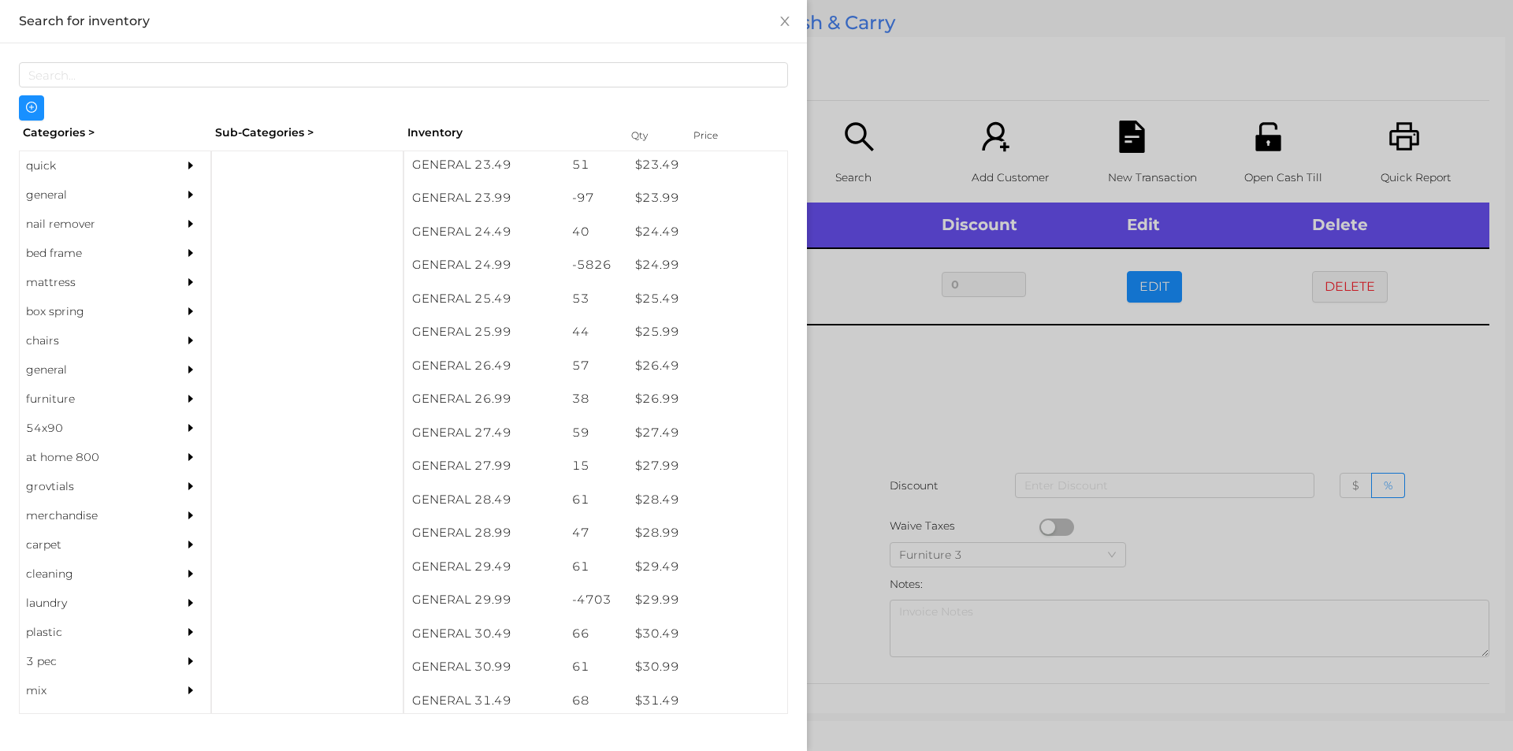
scroll to position [1939, 0]
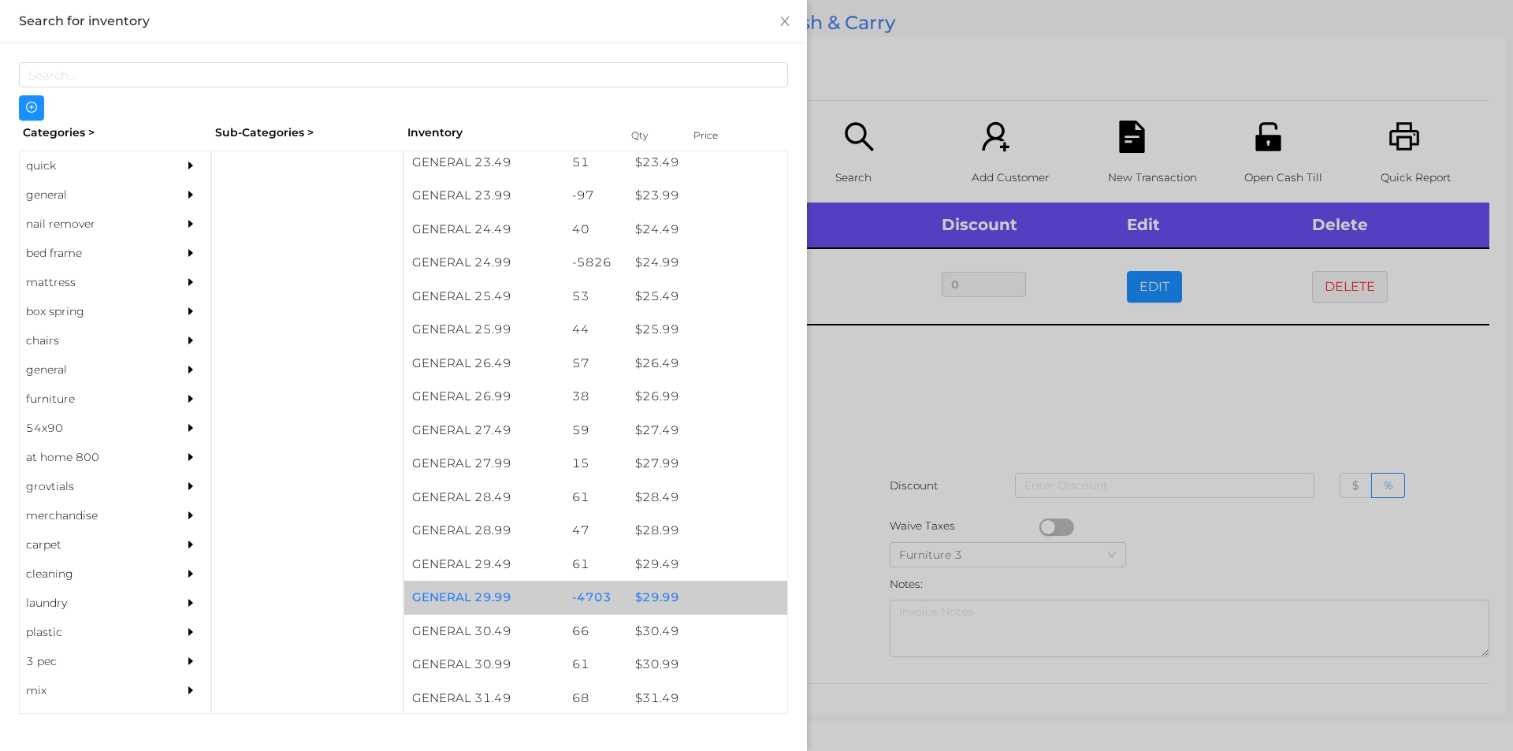
click at [651, 597] on div "$ 29.99" at bounding box center [707, 598] width 160 height 34
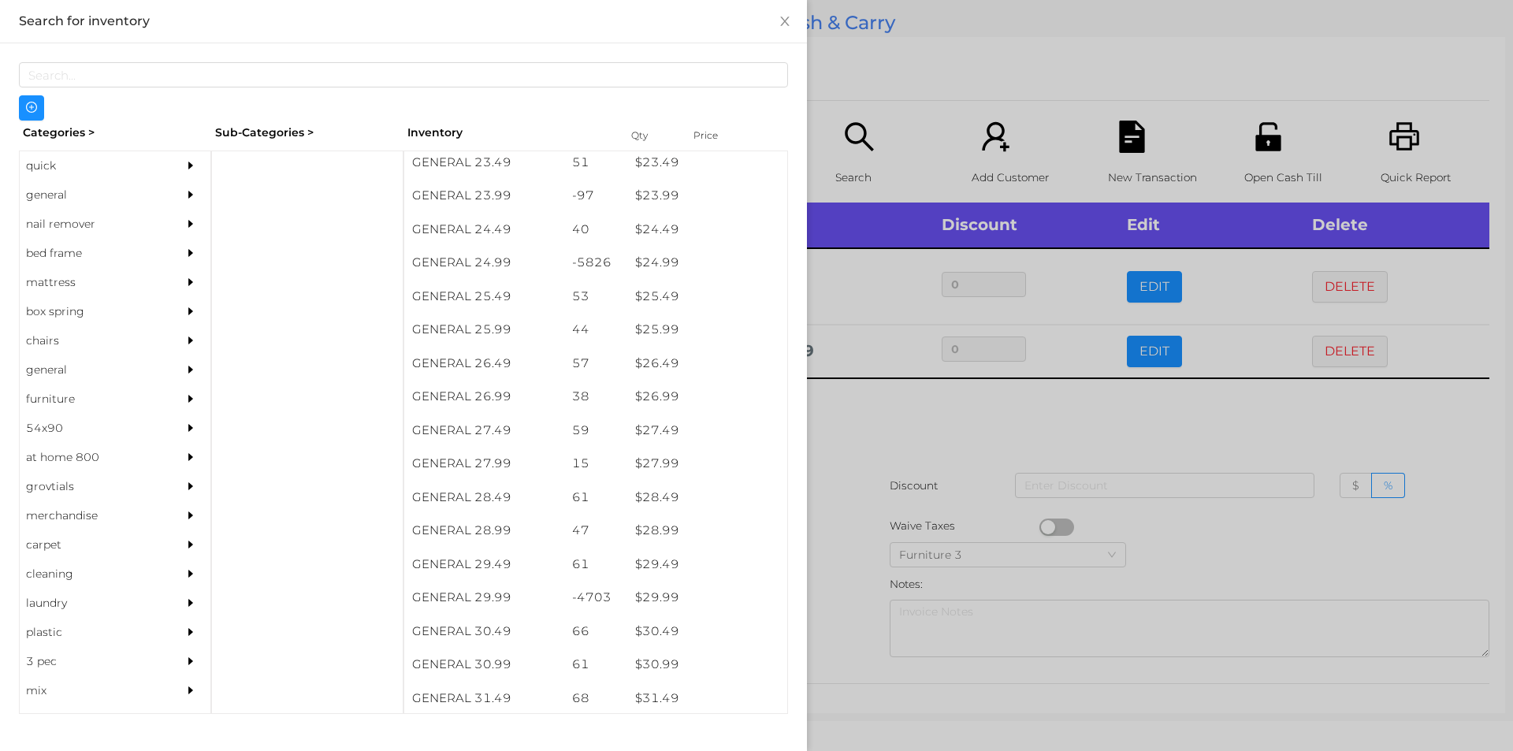
click at [846, 598] on div at bounding box center [756, 375] width 1513 height 751
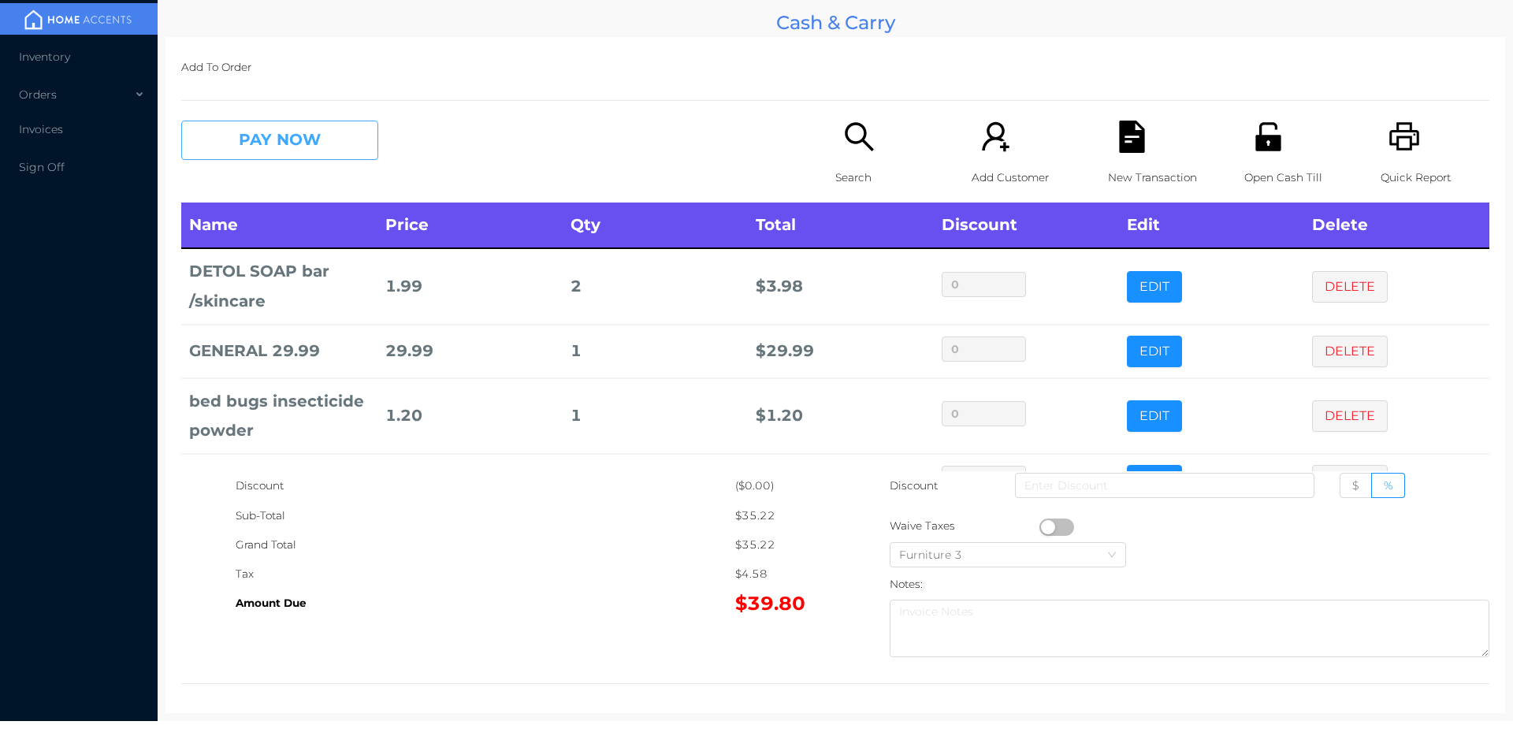
click at [256, 144] on button "PAY NOW" at bounding box center [279, 140] width 197 height 39
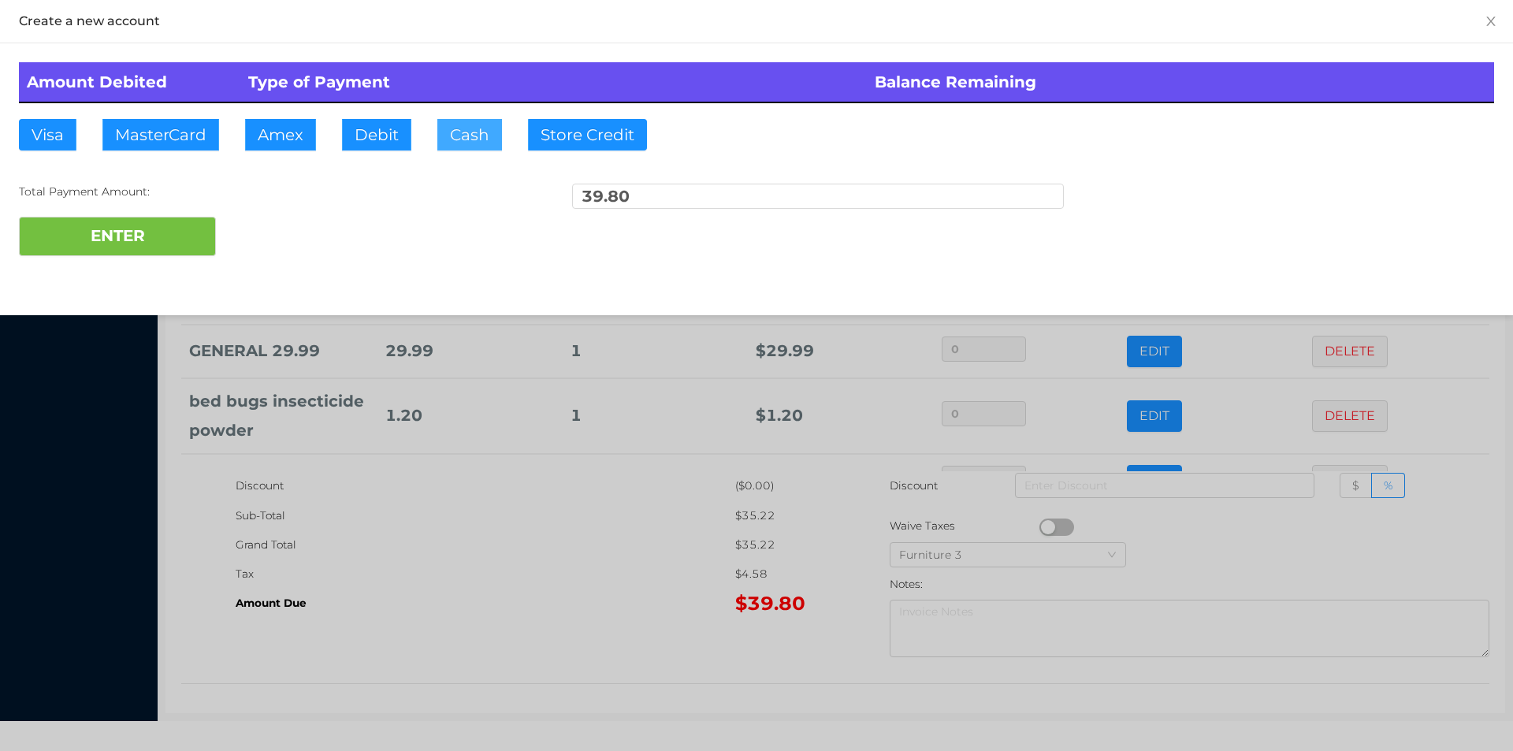
click at [446, 143] on button "Cash" at bounding box center [469, 135] width 65 height 32
click at [118, 255] on button "ENTER" at bounding box center [117, 236] width 197 height 39
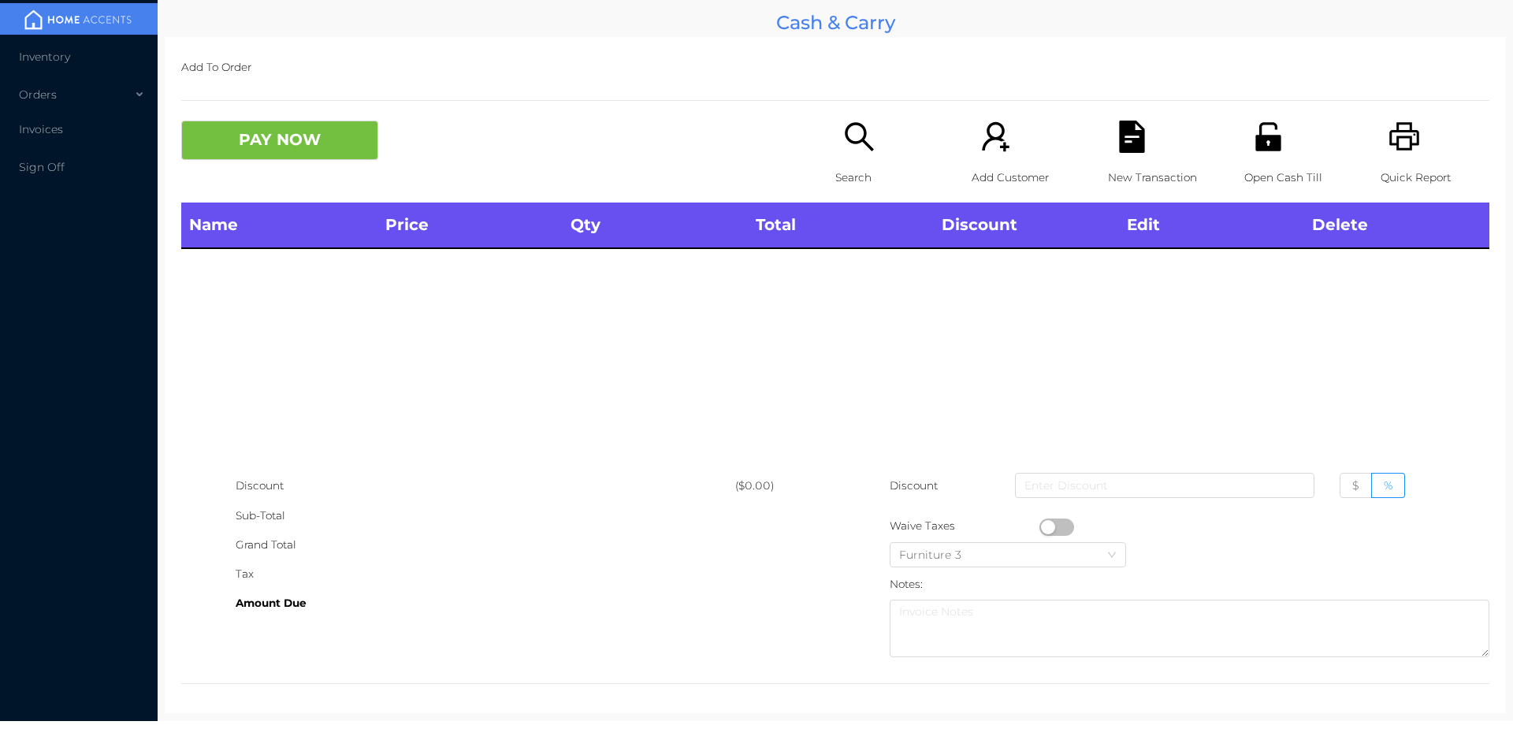
click at [846, 164] on p "Search" at bounding box center [889, 177] width 109 height 29
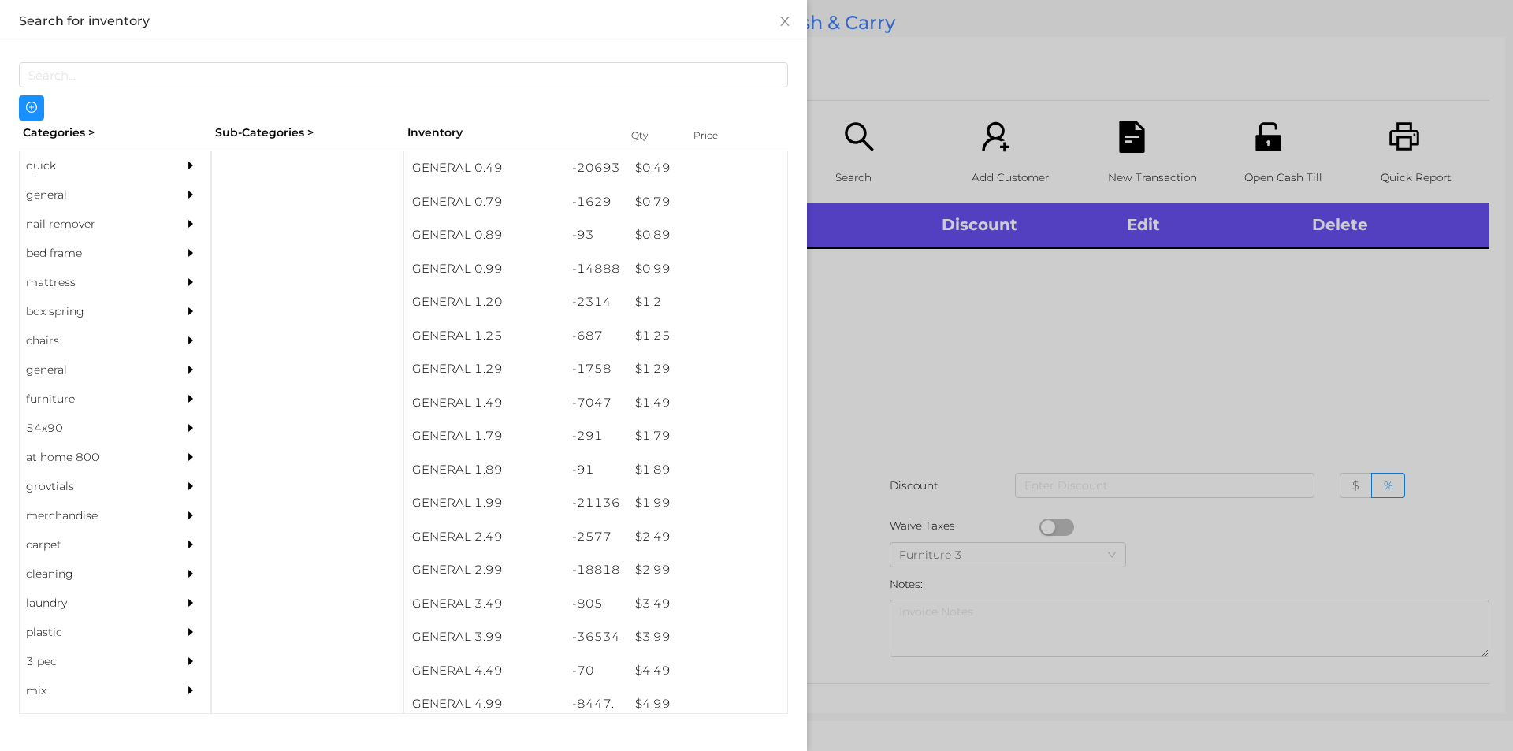
click at [48, 199] on div "general" at bounding box center [91, 194] width 143 height 29
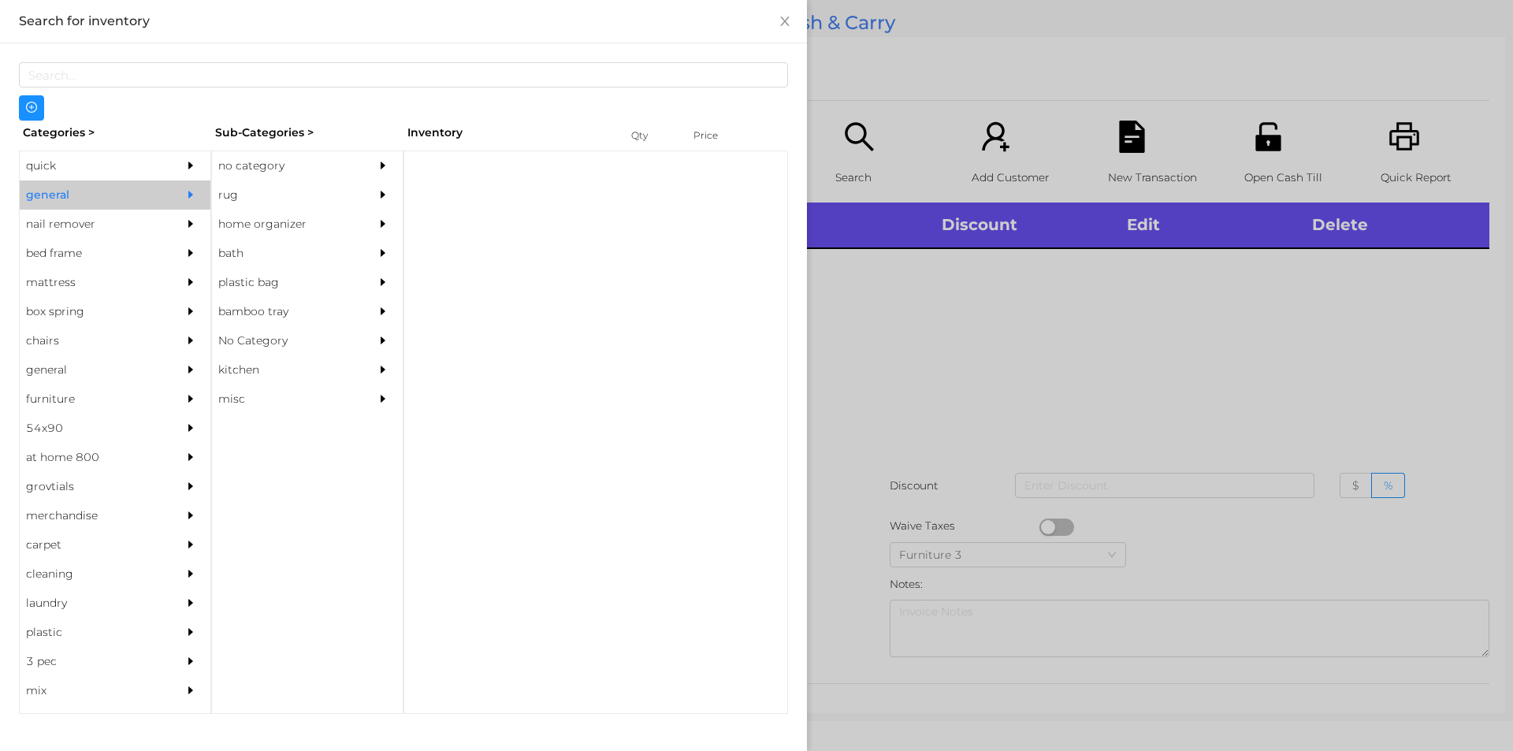
click at [260, 162] on div "no category" at bounding box center [283, 165] width 143 height 29
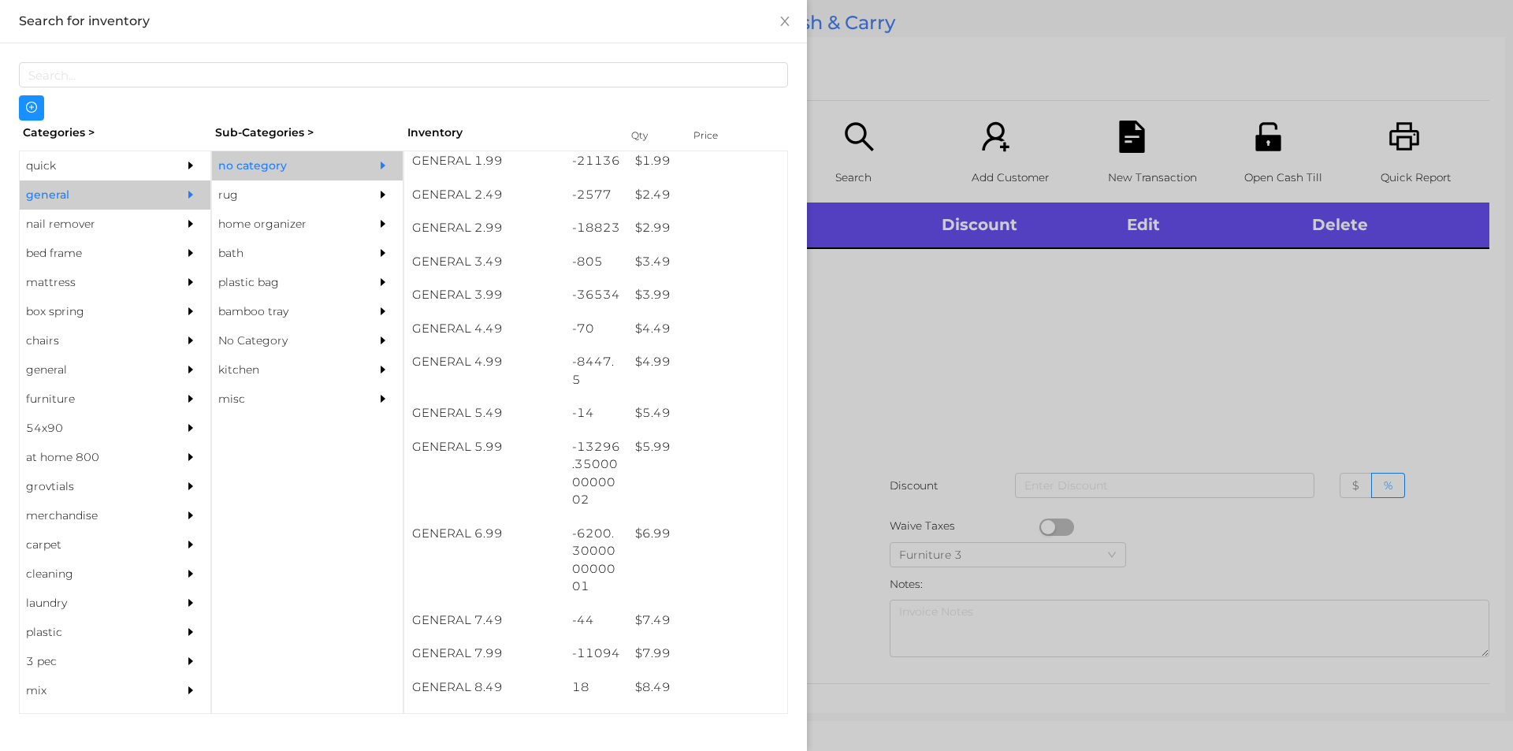
scroll to position [341, 0]
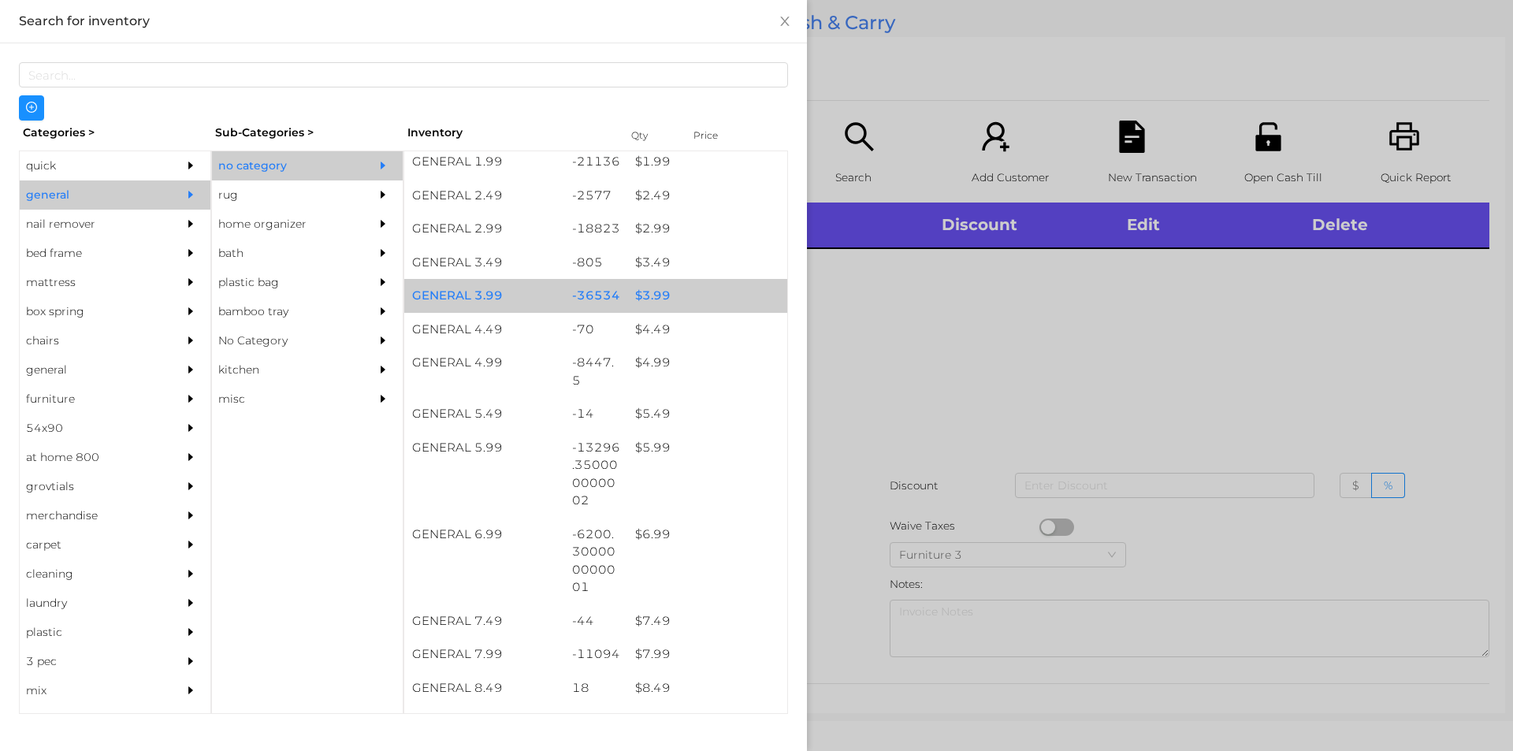
click at [649, 295] on div "$ 3.99" at bounding box center [707, 296] width 160 height 34
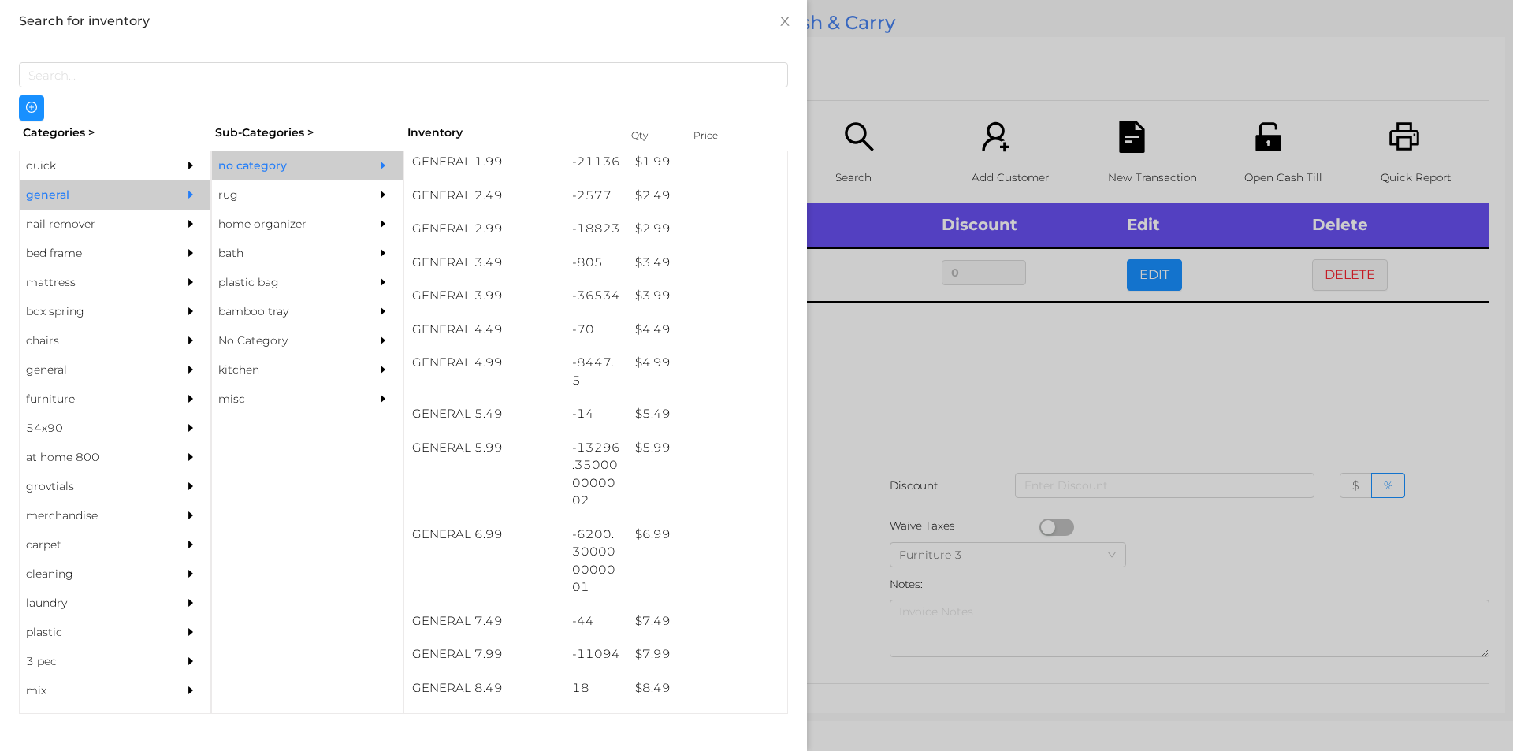
click at [889, 402] on div at bounding box center [756, 375] width 1513 height 751
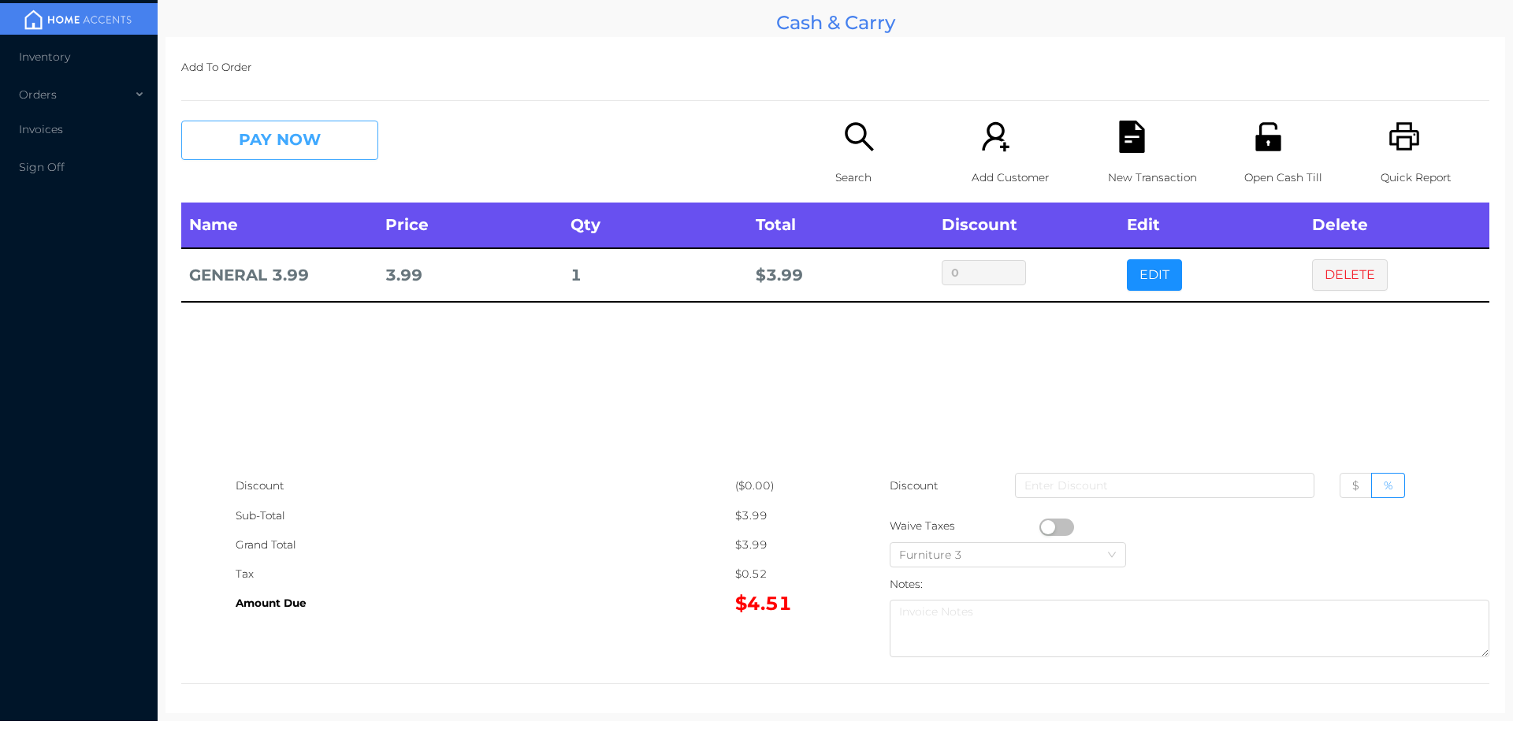
click at [308, 139] on button "PAY NOW" at bounding box center [279, 140] width 197 height 39
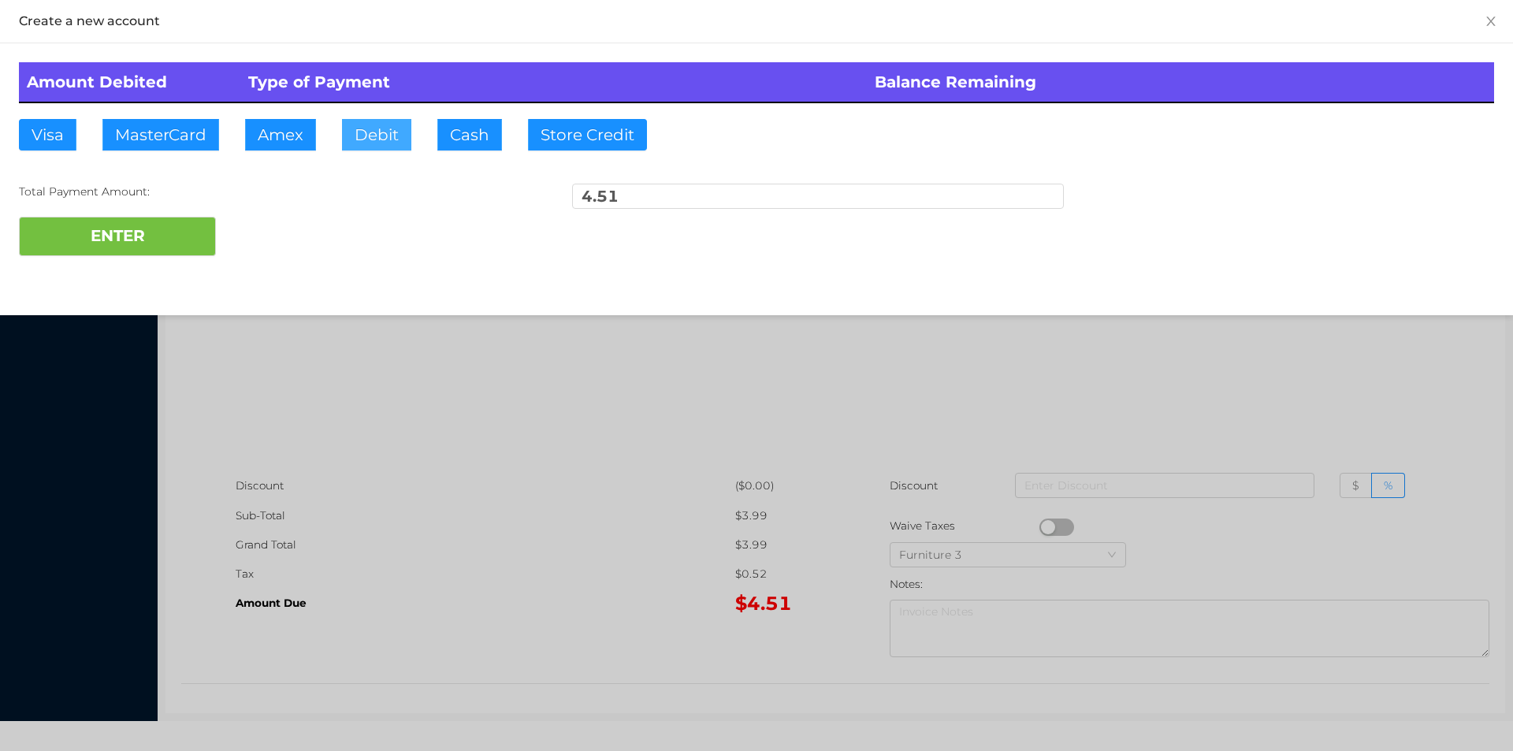
click at [366, 132] on button "Debit" at bounding box center [376, 135] width 69 height 32
click at [158, 220] on button "ENTER" at bounding box center [117, 236] width 197 height 39
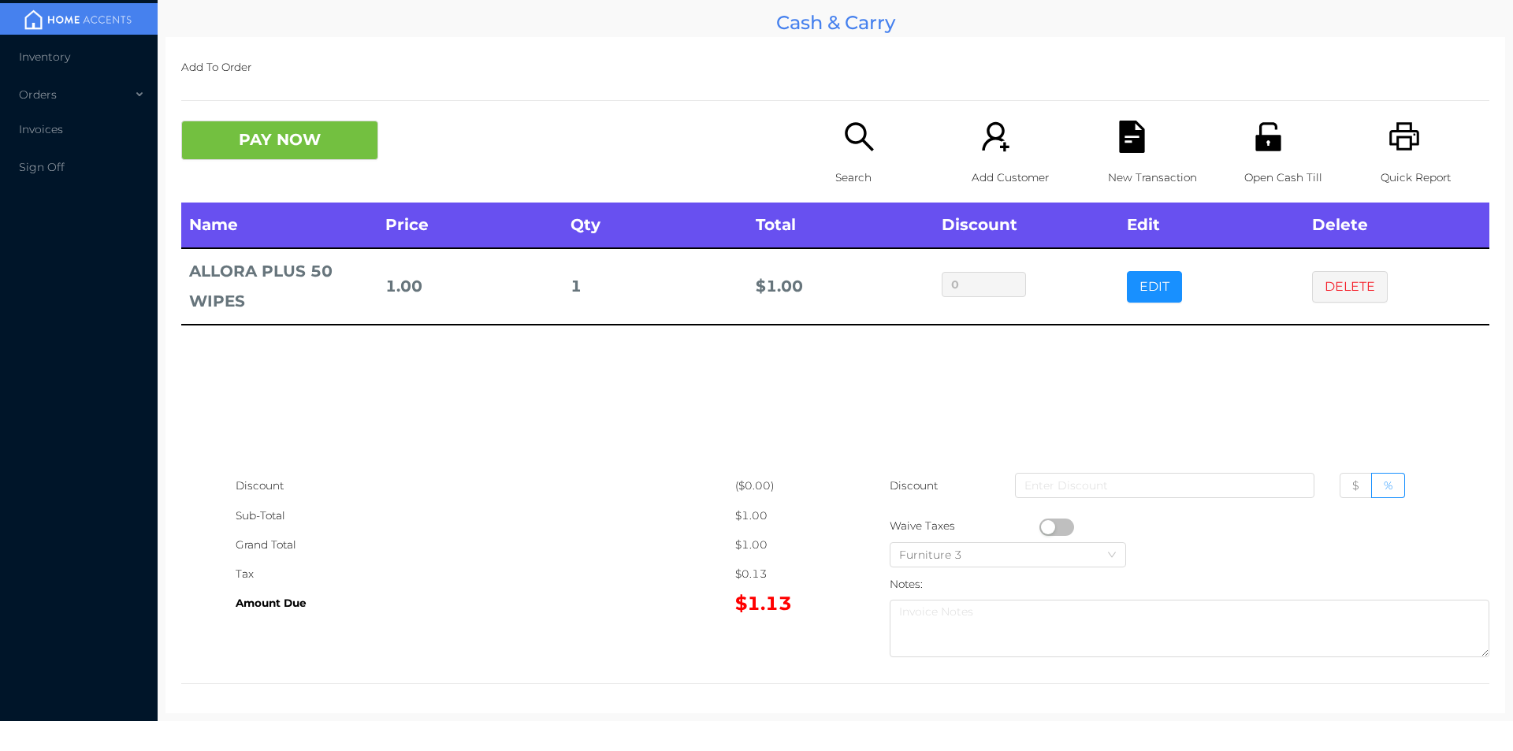
click at [857, 180] on p "Search" at bounding box center [889, 177] width 109 height 29
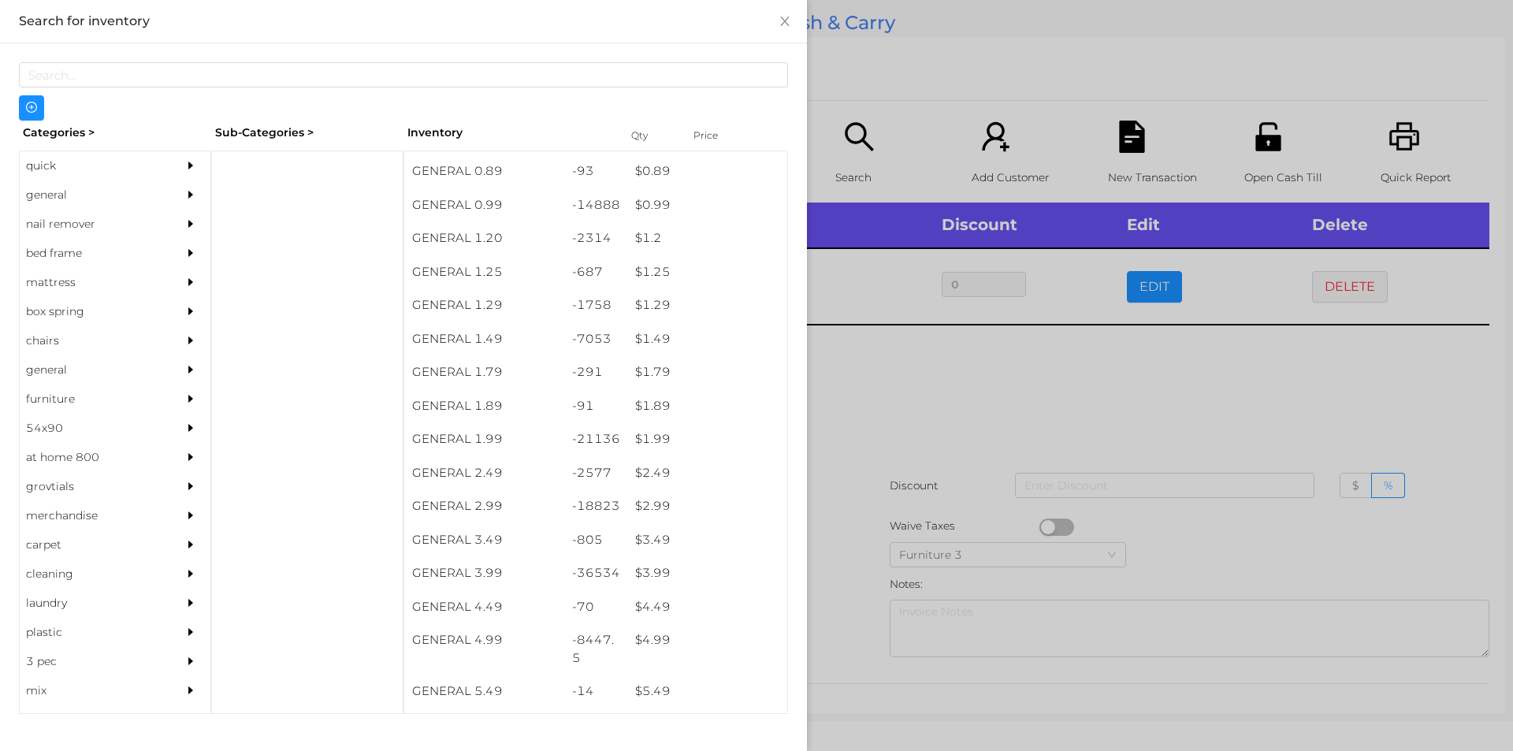
scroll to position [64, 0]
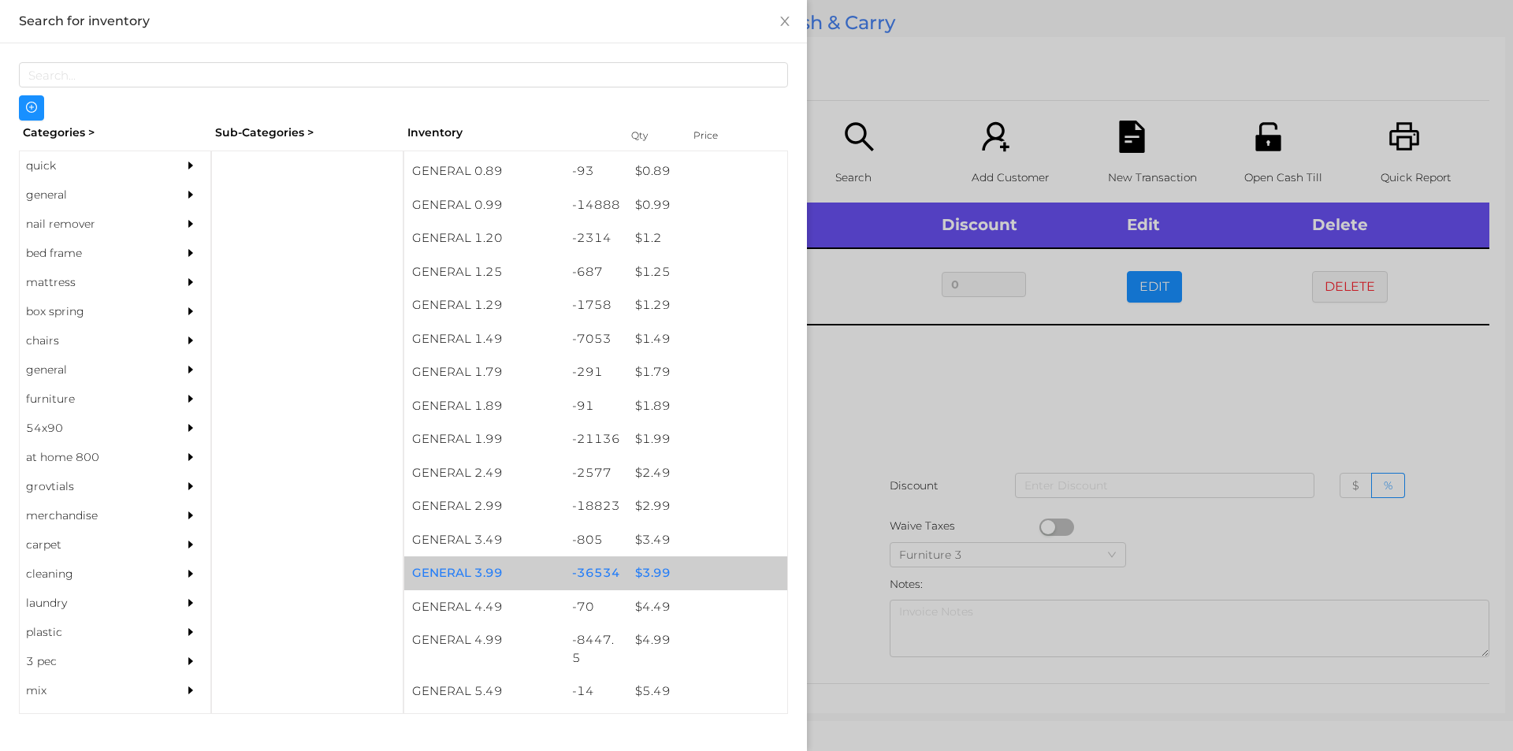
click at [649, 570] on div "$ 3.99" at bounding box center [707, 573] width 160 height 34
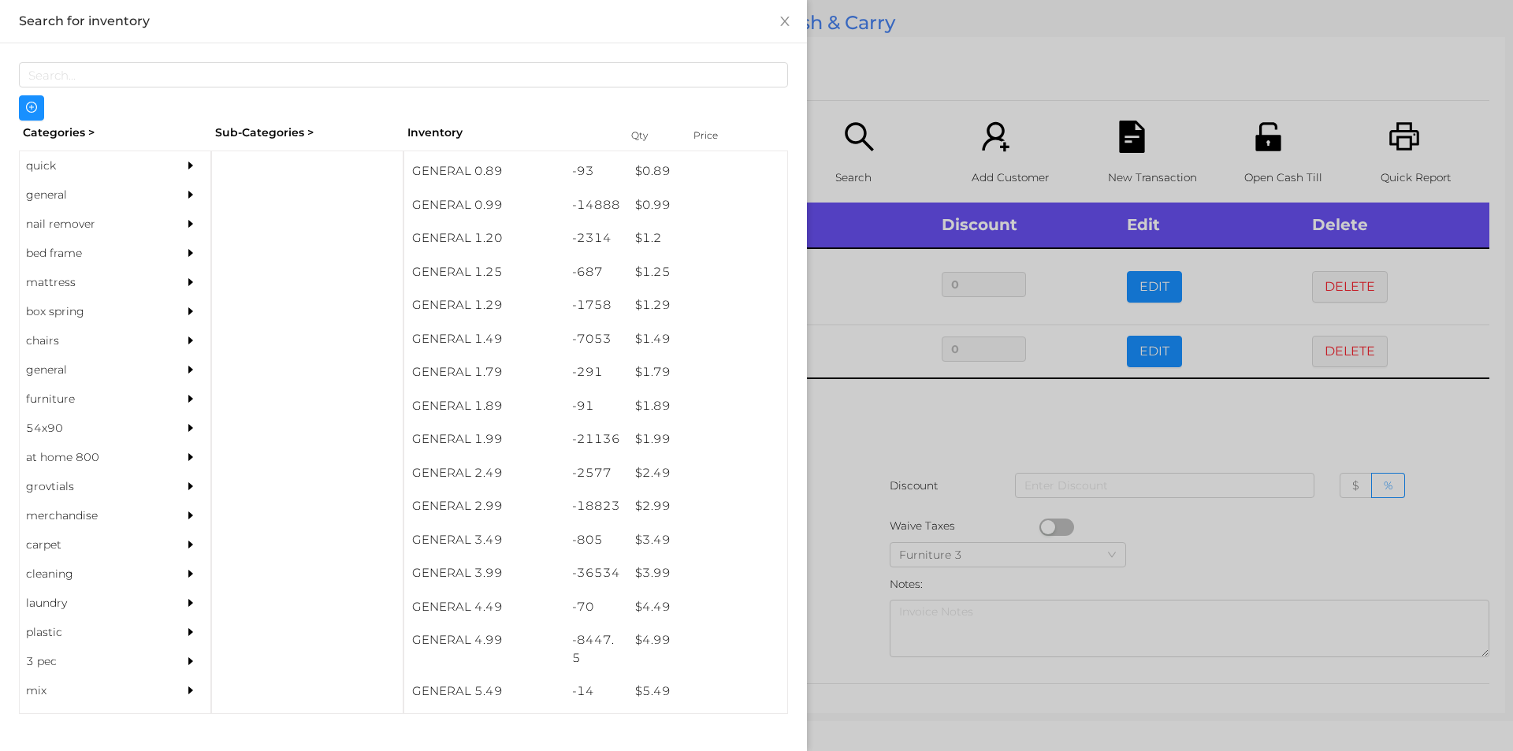
click at [842, 545] on div at bounding box center [756, 375] width 1513 height 751
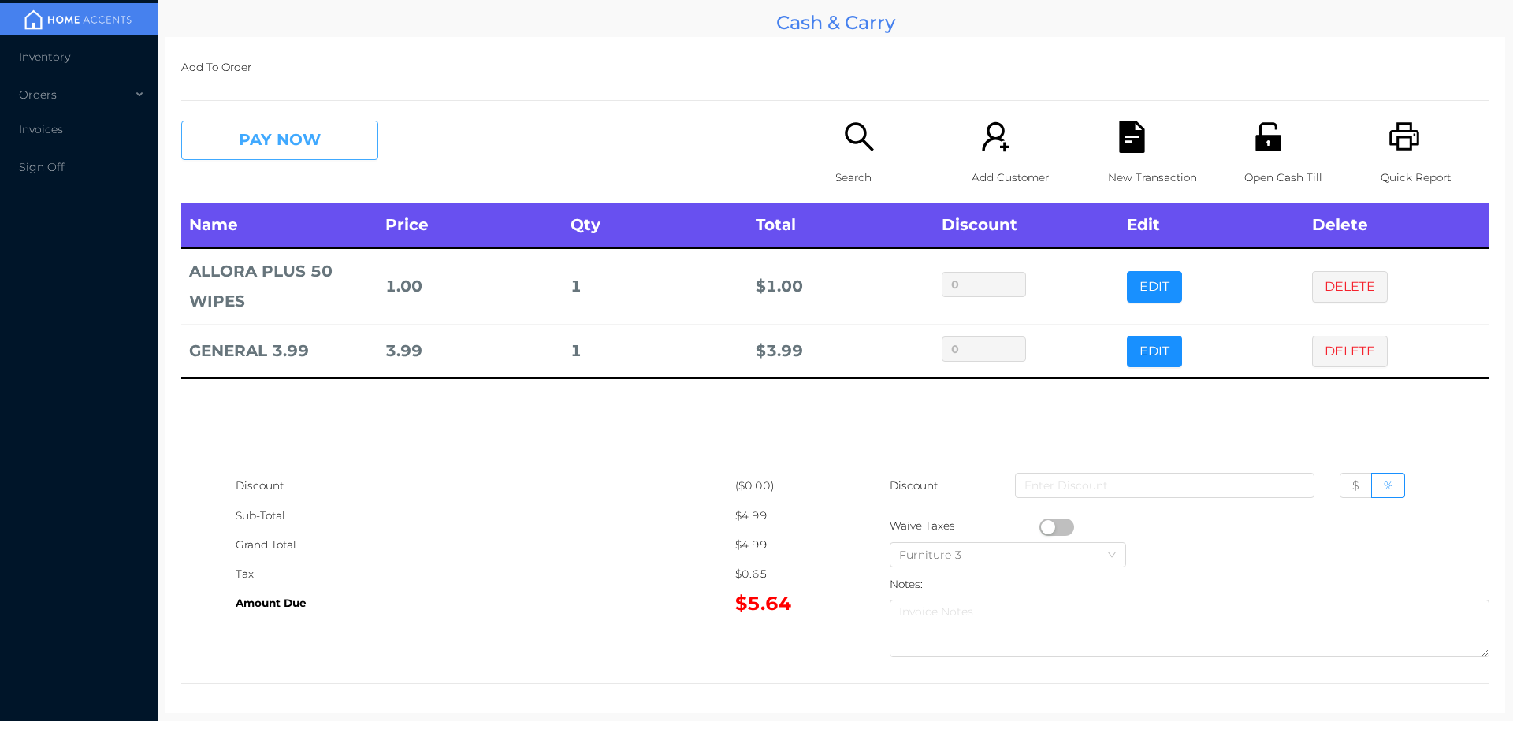
click at [243, 132] on button "PAY NOW" at bounding box center [279, 140] width 197 height 39
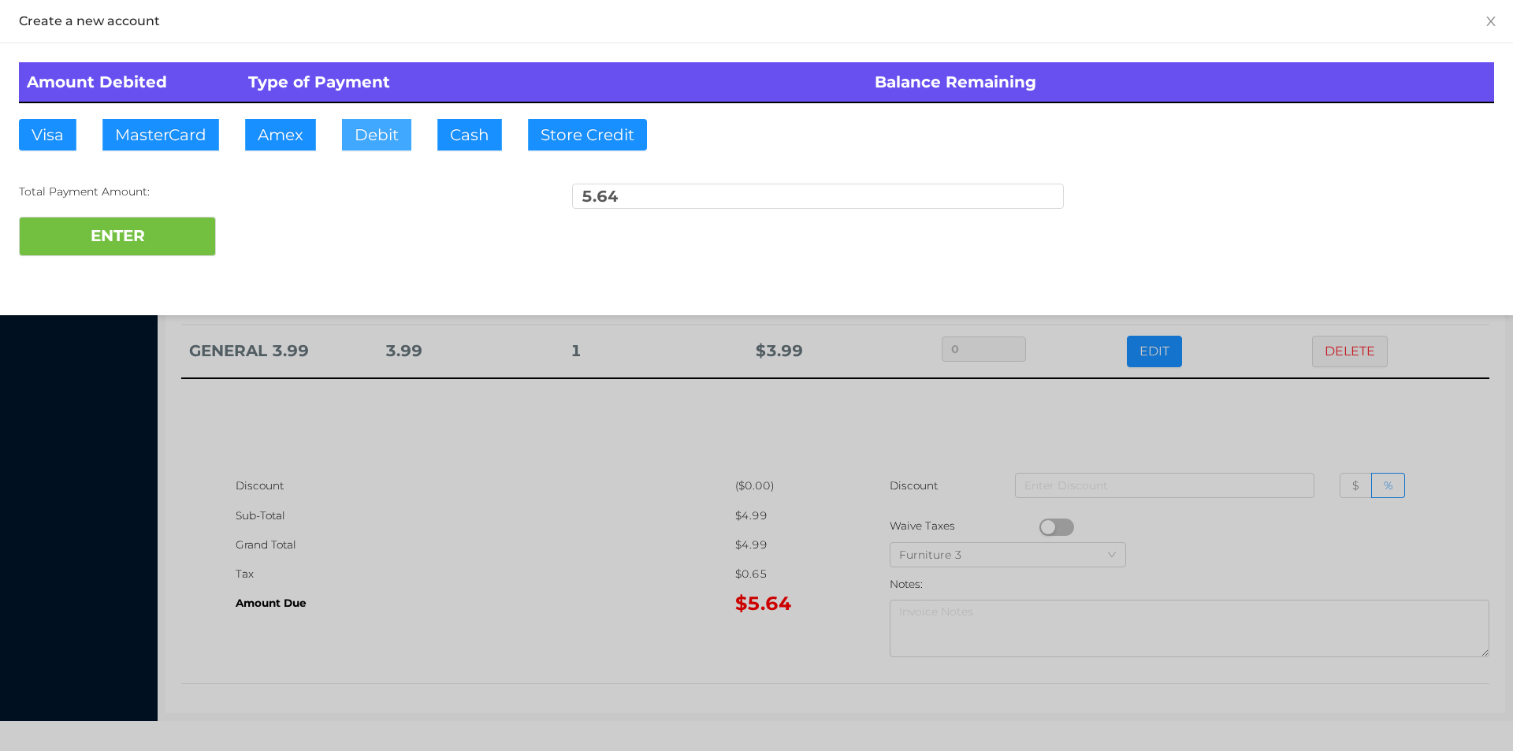
click at [384, 137] on button "Debit" at bounding box center [376, 135] width 69 height 32
click at [171, 231] on button "ENTER" at bounding box center [117, 236] width 197 height 39
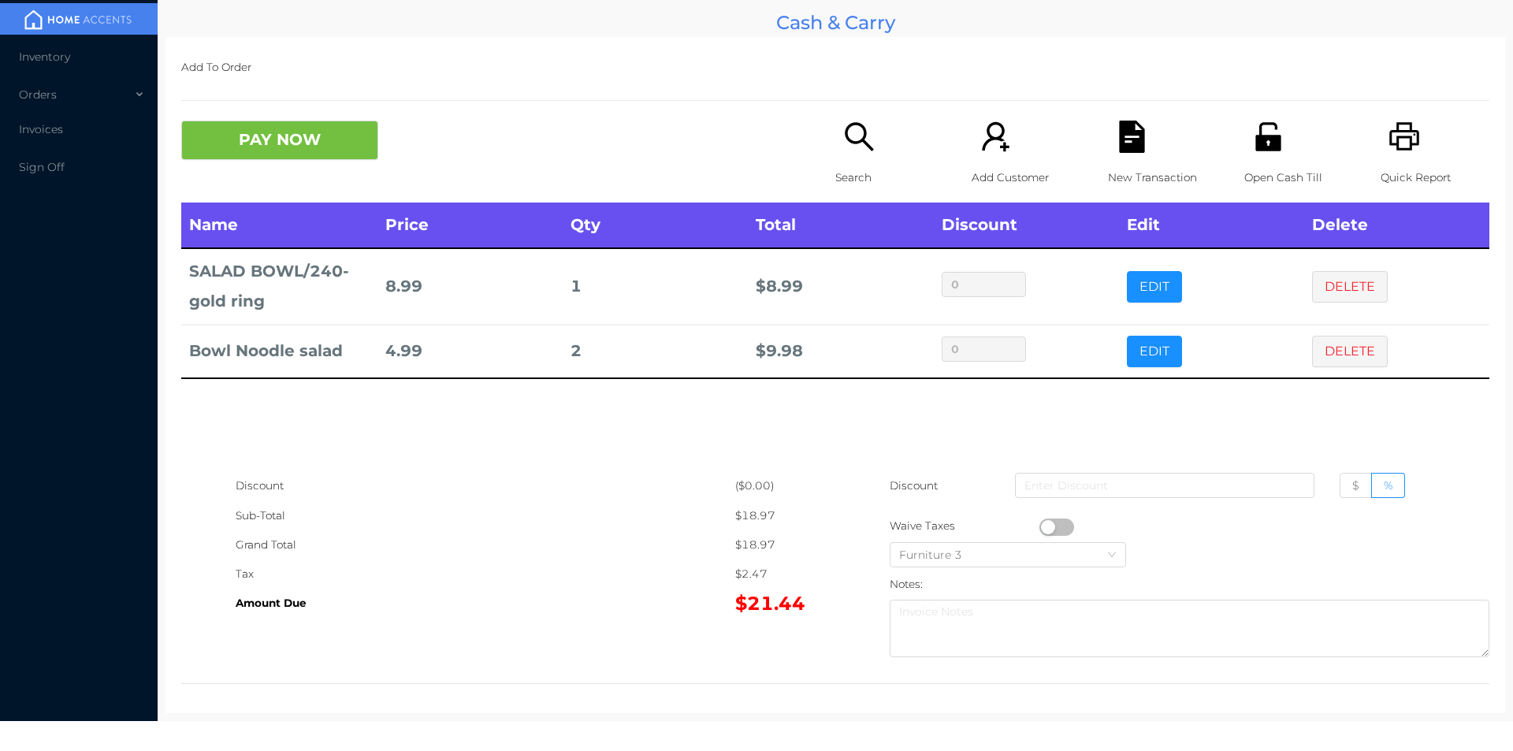
click at [459, 145] on div "PAY NOW" at bounding box center [344, 140] width 327 height 39
click at [1144, 151] on div "New Transaction" at bounding box center [1162, 162] width 109 height 82
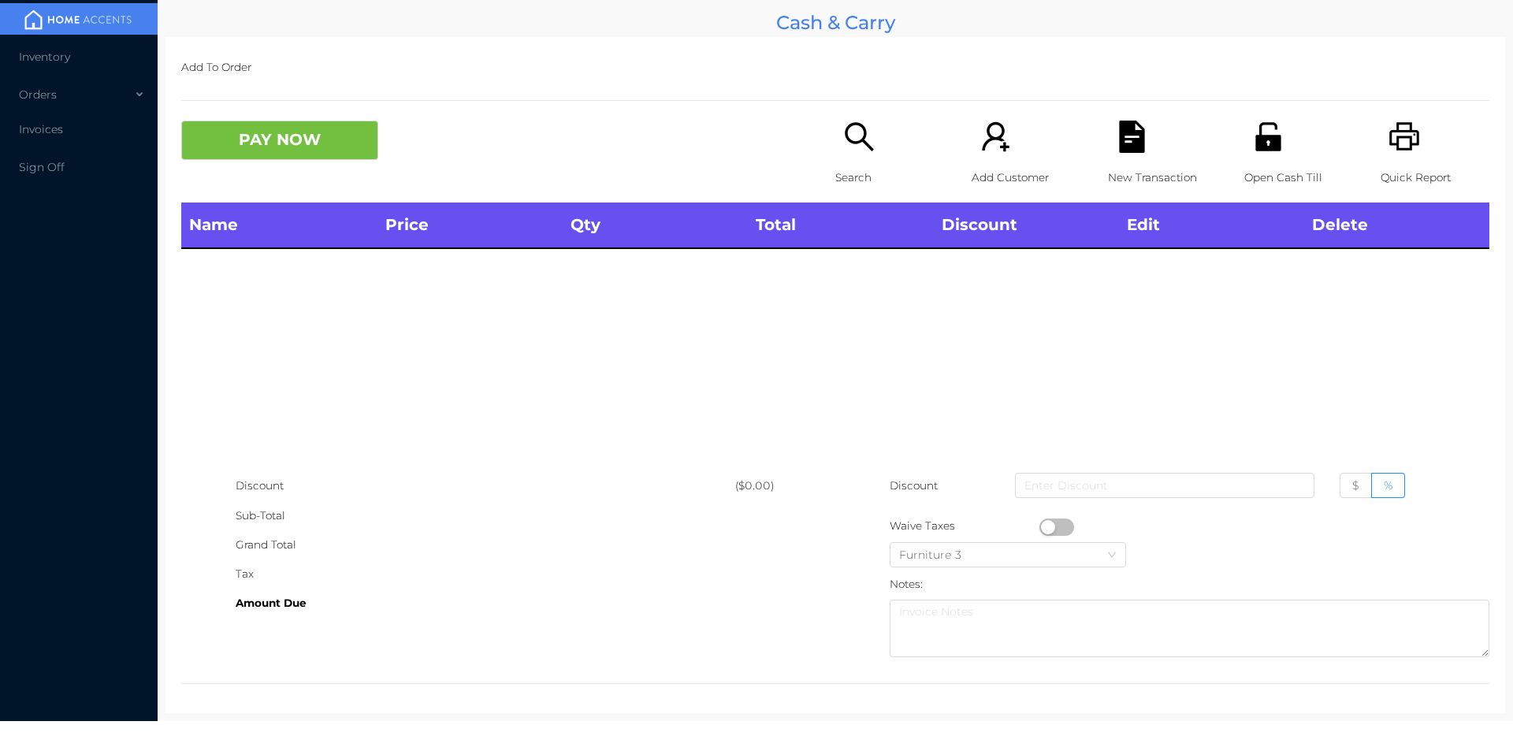
click at [1400, 174] on p "Quick Report" at bounding box center [1435, 177] width 109 height 29
click at [1372, 299] on div "Name Price Qty Total Discount Edit Delete" at bounding box center [835, 337] width 1308 height 269
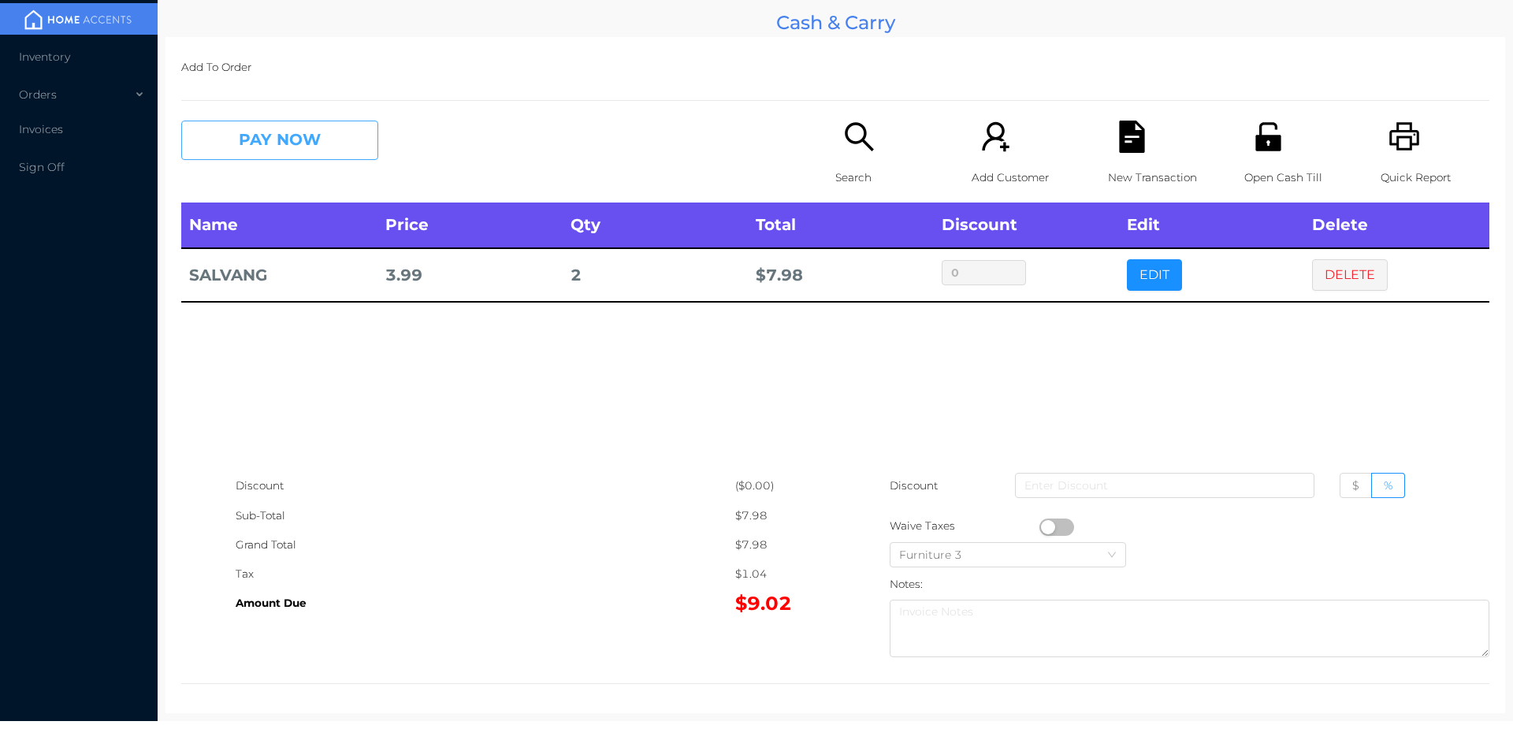
click at [341, 143] on button "PAY NOW" at bounding box center [279, 140] width 197 height 39
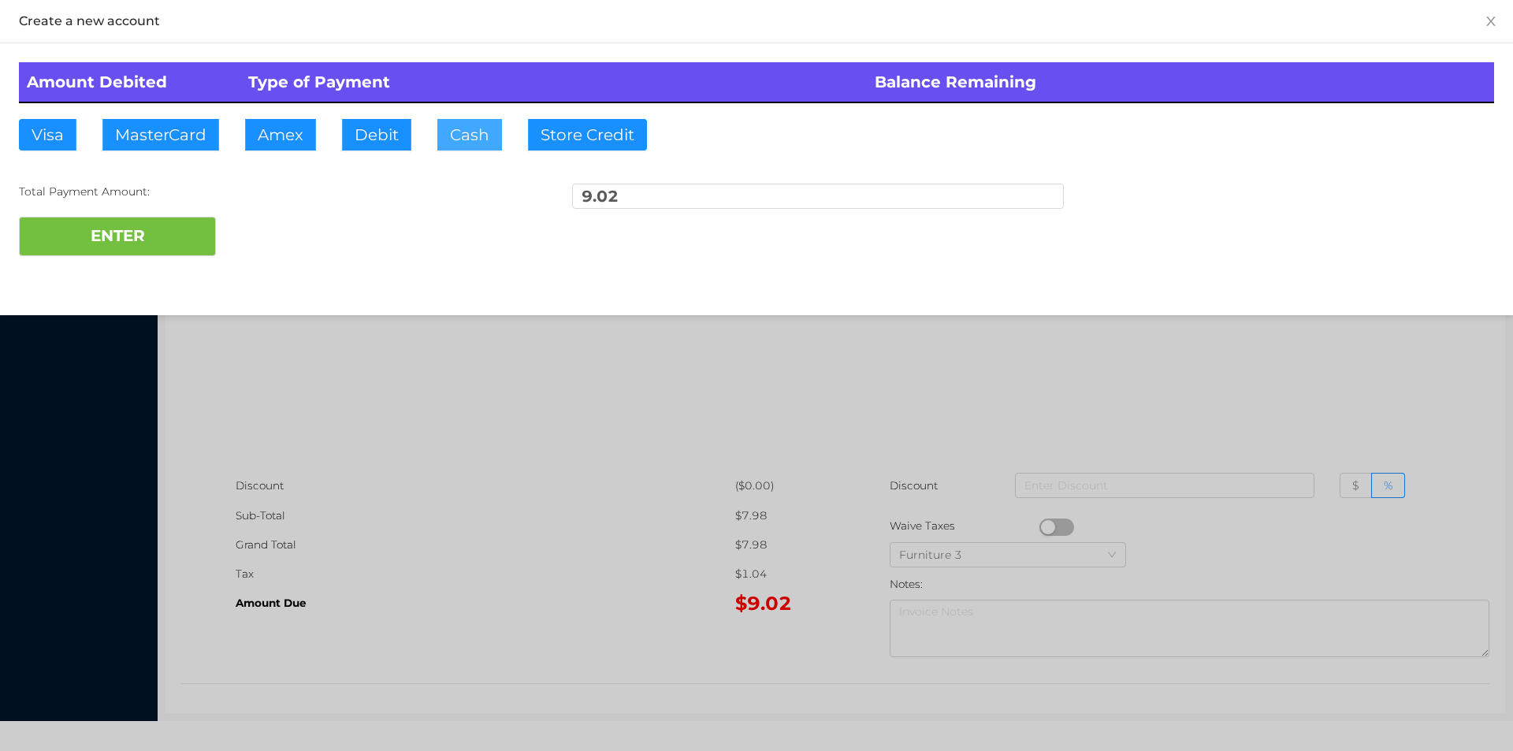
click at [472, 131] on button "Cash" at bounding box center [469, 135] width 65 height 32
click at [195, 225] on button "ENTER" at bounding box center [117, 236] width 197 height 39
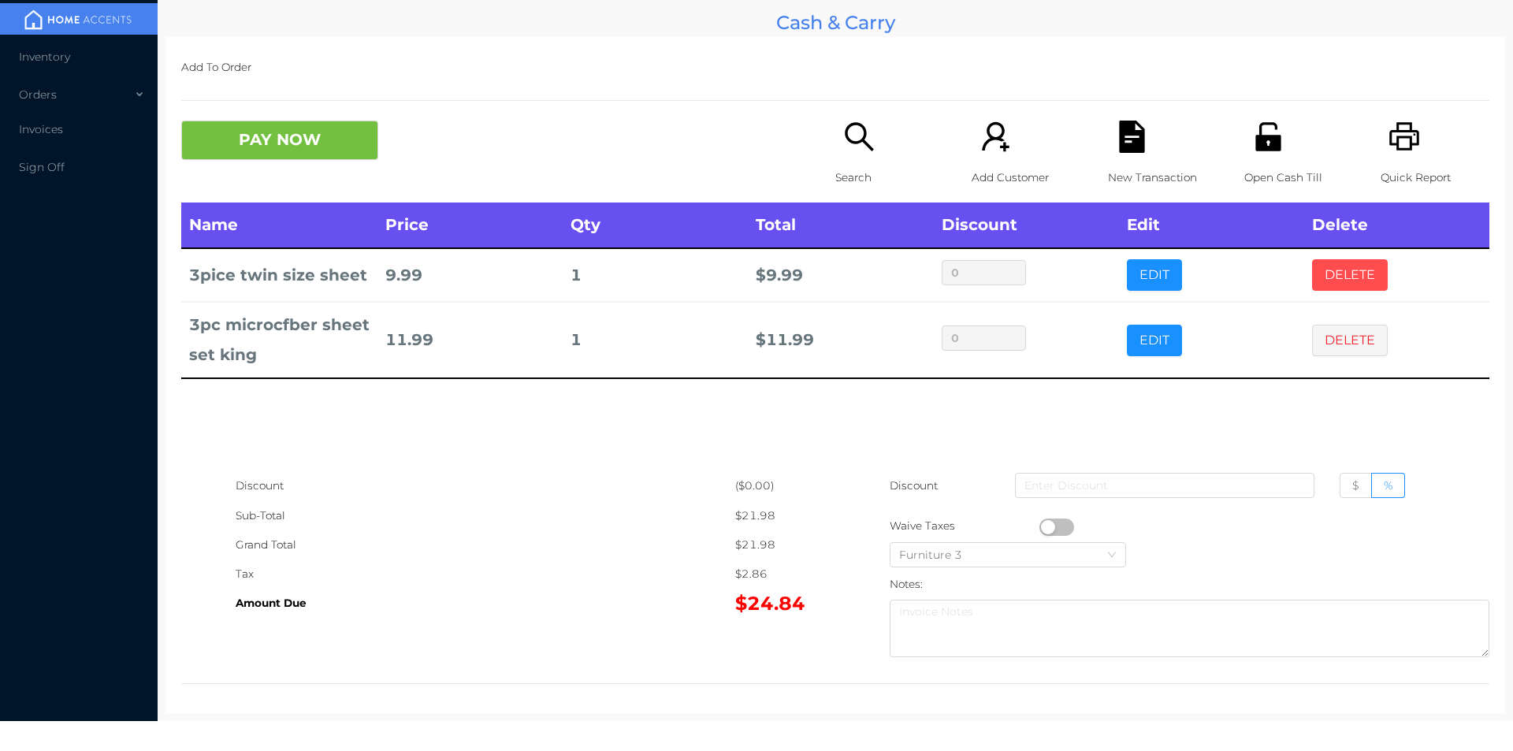
click at [1341, 281] on button "DELETE" at bounding box center [1350, 275] width 76 height 32
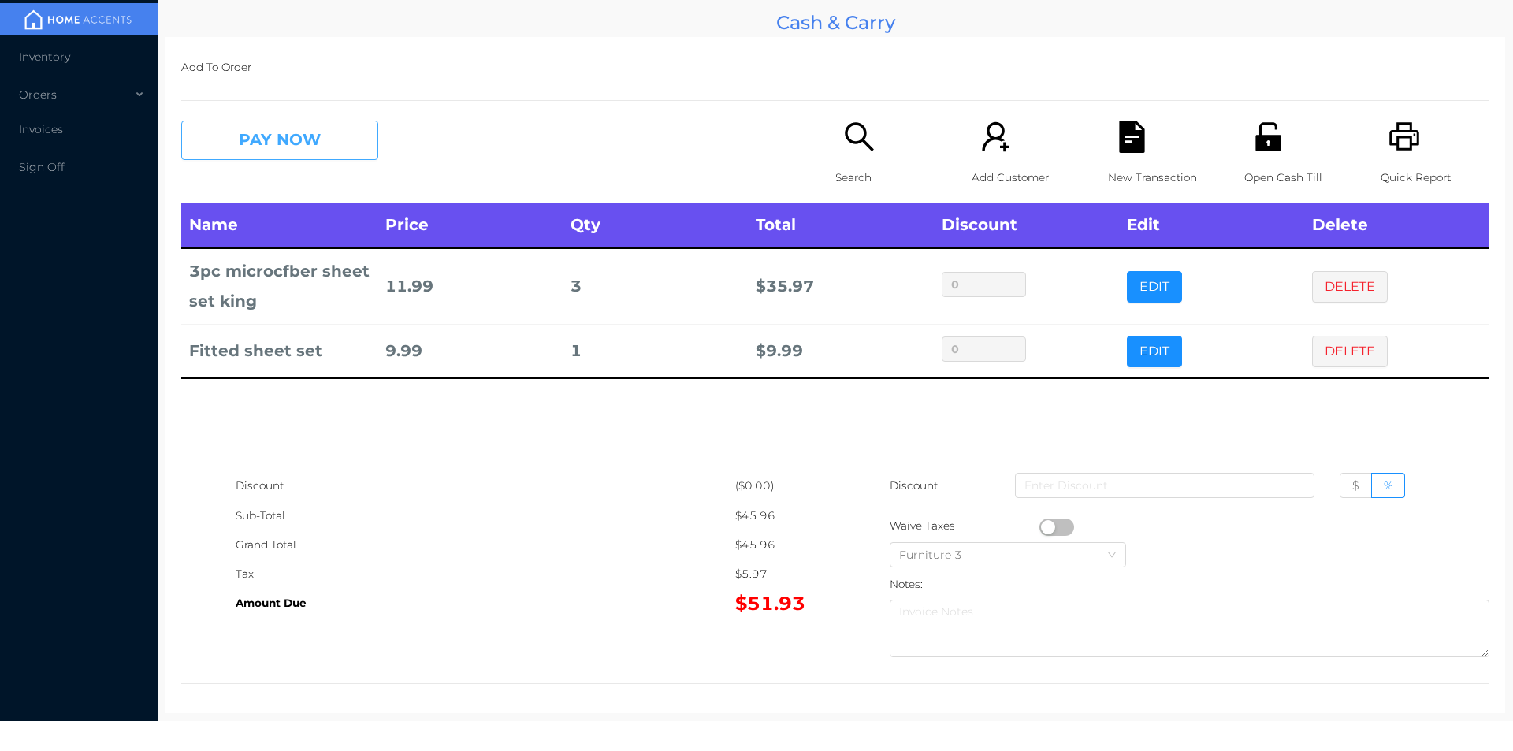
click at [316, 126] on button "PAY NOW" at bounding box center [279, 140] width 197 height 39
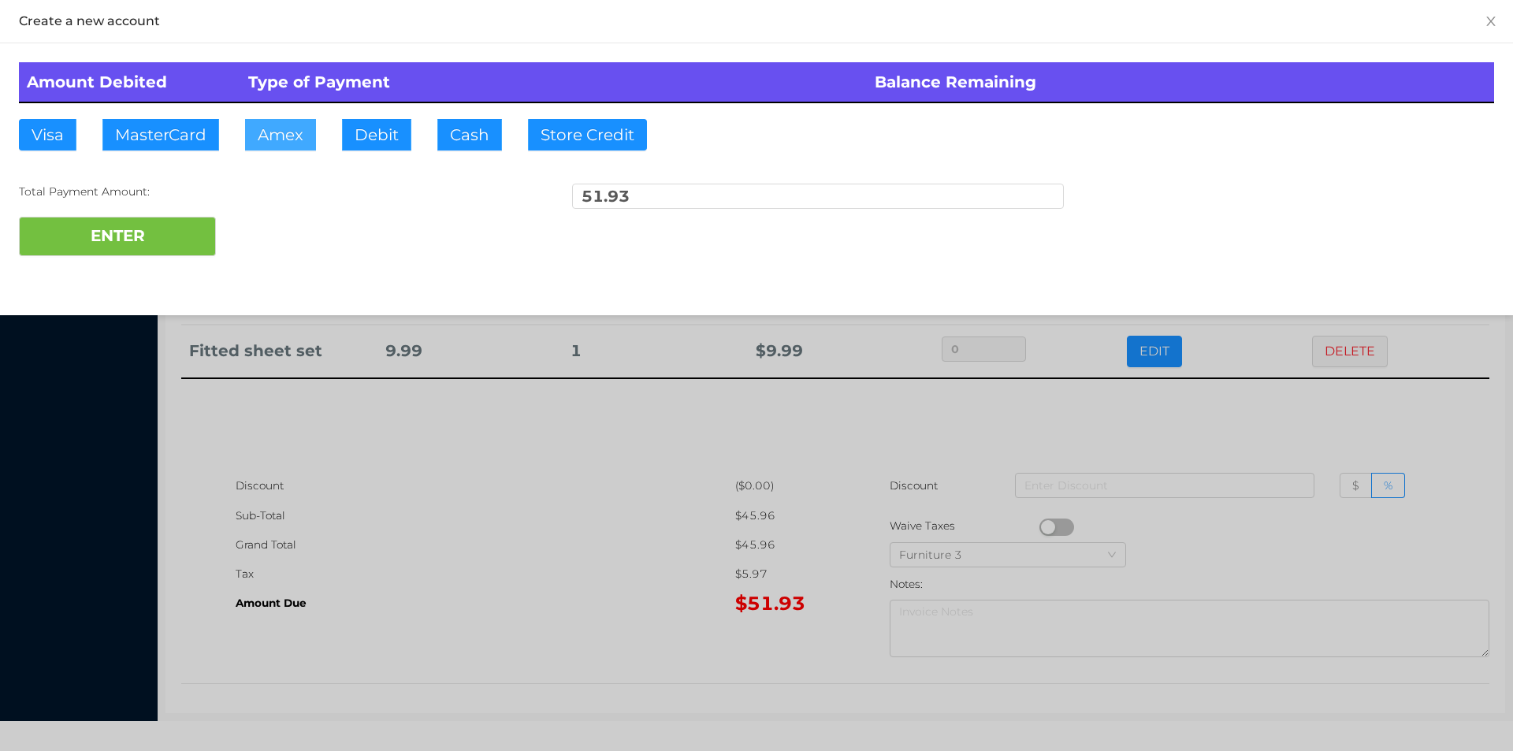
click at [299, 134] on button "Amex" at bounding box center [280, 135] width 71 height 32
click at [518, 490] on div at bounding box center [756, 375] width 1513 height 751
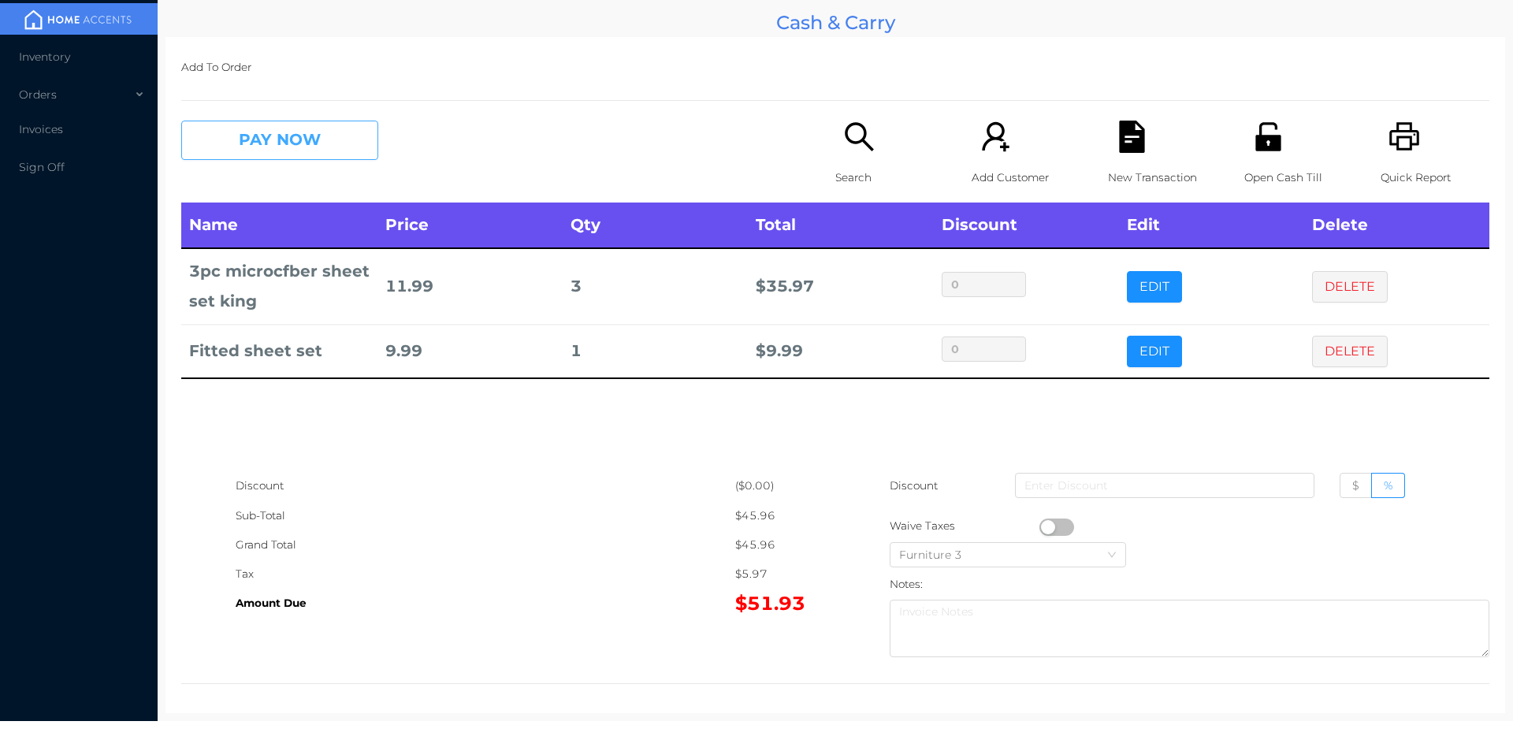
click at [339, 133] on button "PAY NOW" at bounding box center [279, 140] width 197 height 39
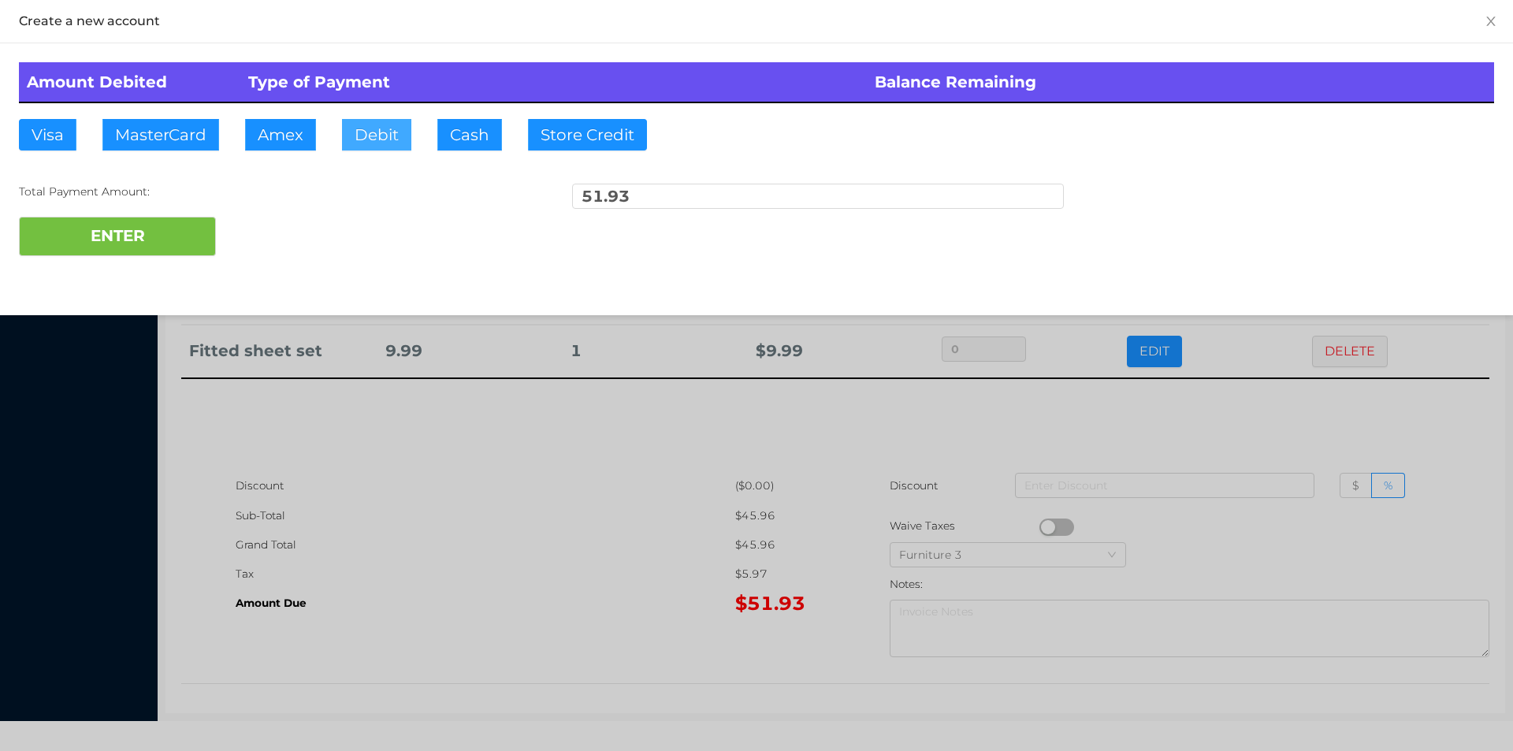
click at [375, 131] on button "Debit" at bounding box center [376, 135] width 69 height 32
type input "100."
click at [177, 249] on button "ENTER" at bounding box center [117, 236] width 197 height 39
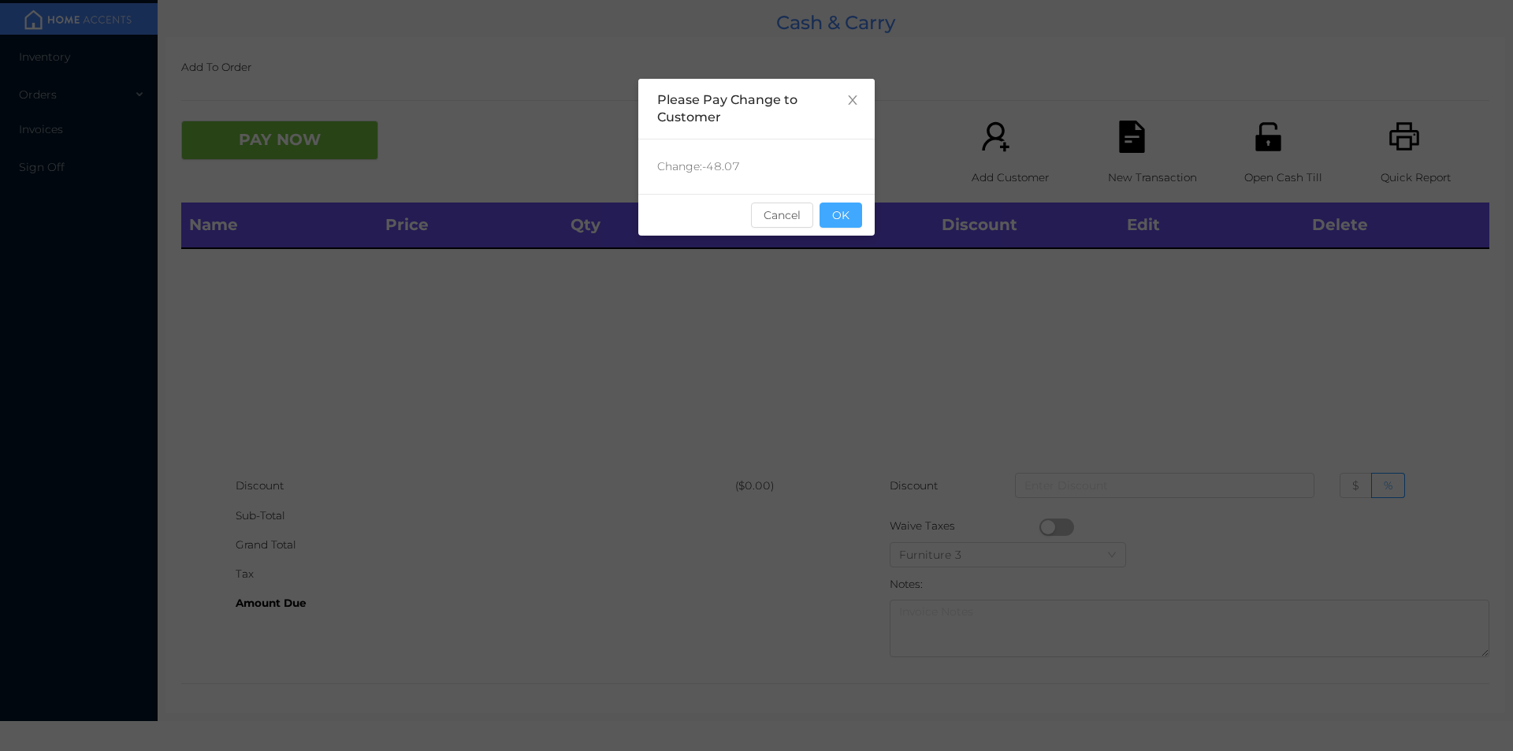
click at [834, 217] on button "OK" at bounding box center [841, 215] width 43 height 25
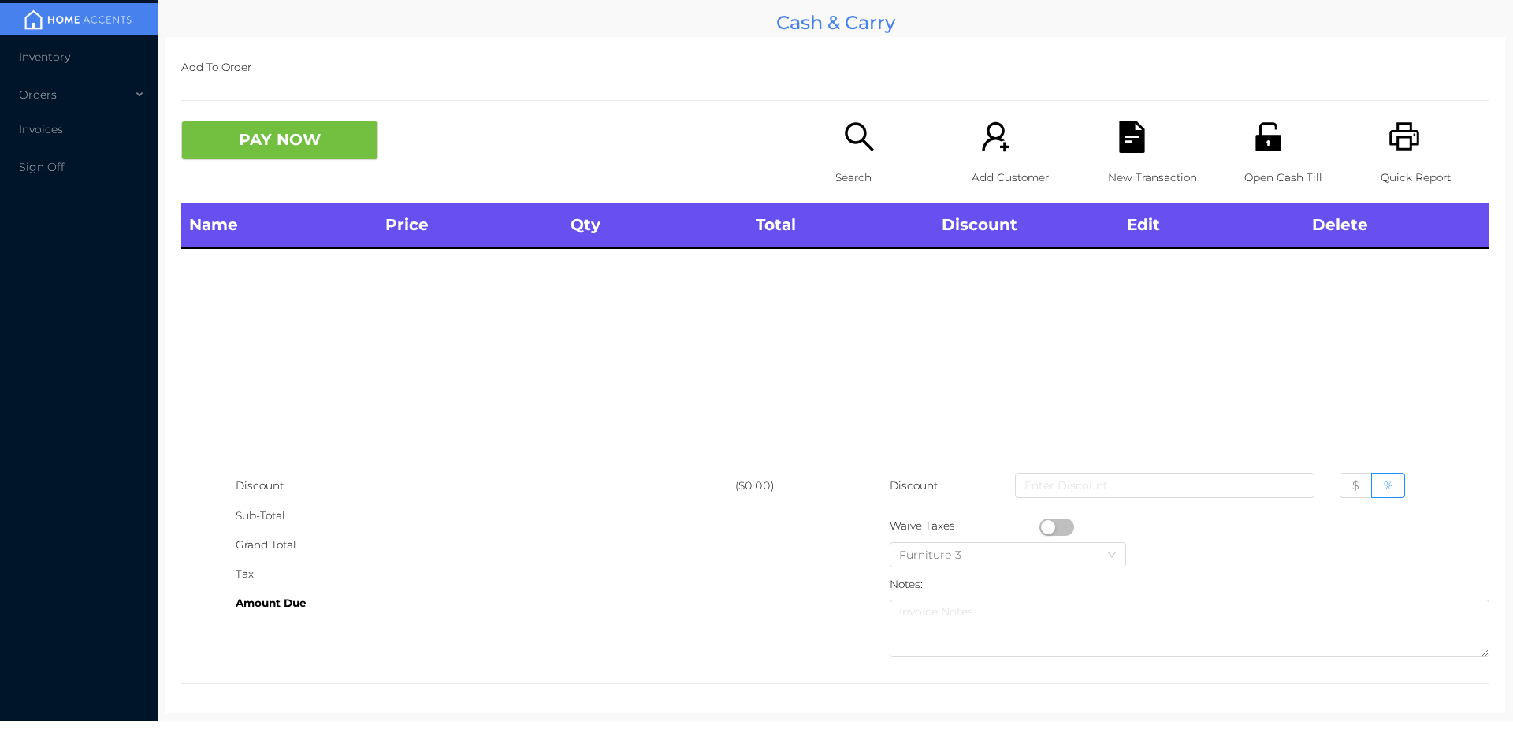
click at [861, 169] on p "Search" at bounding box center [889, 177] width 109 height 29
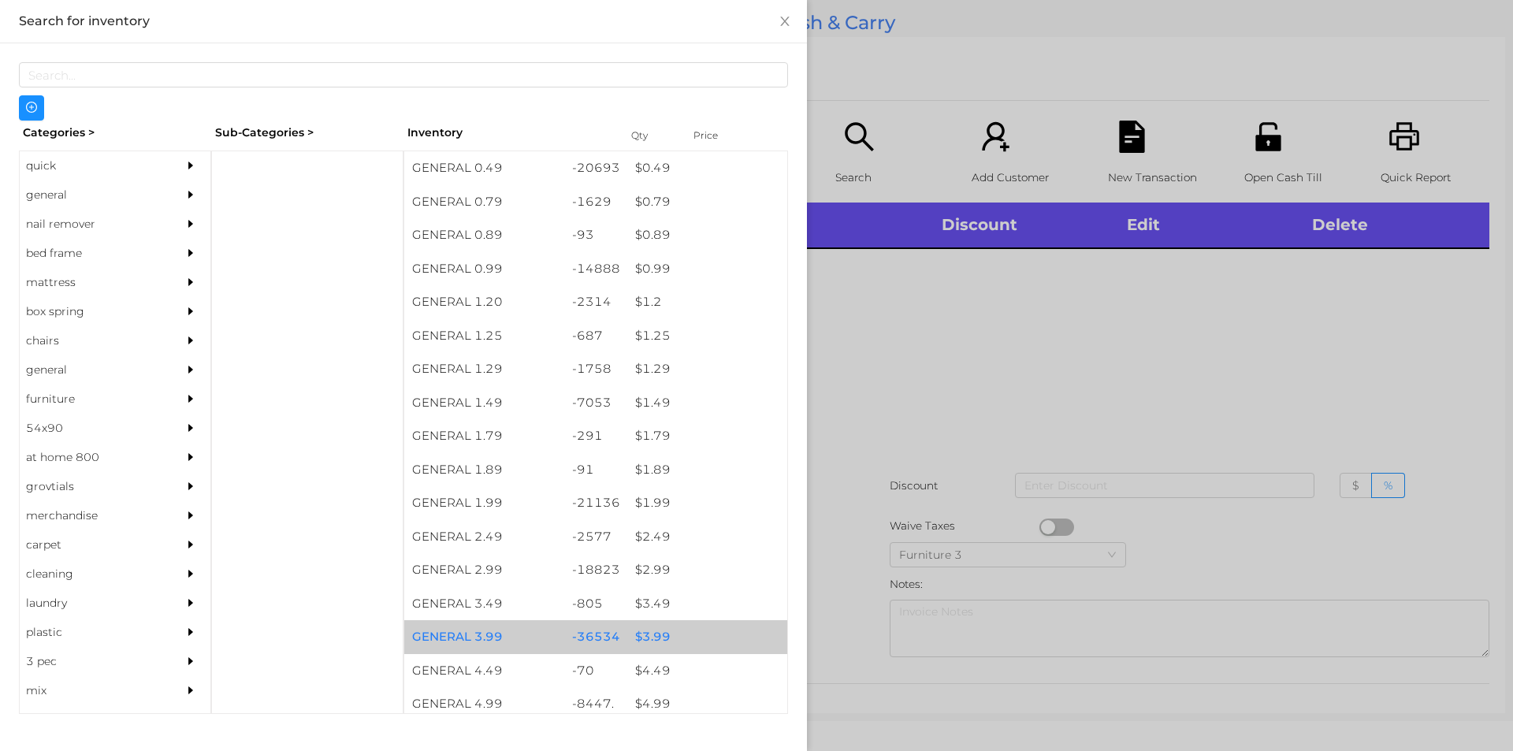
click at [661, 638] on div "$ 3.99" at bounding box center [707, 637] width 160 height 34
click at [656, 640] on div "$ 3.99" at bounding box center [707, 637] width 160 height 34
click at [653, 633] on div "$ 3.99" at bounding box center [707, 637] width 160 height 34
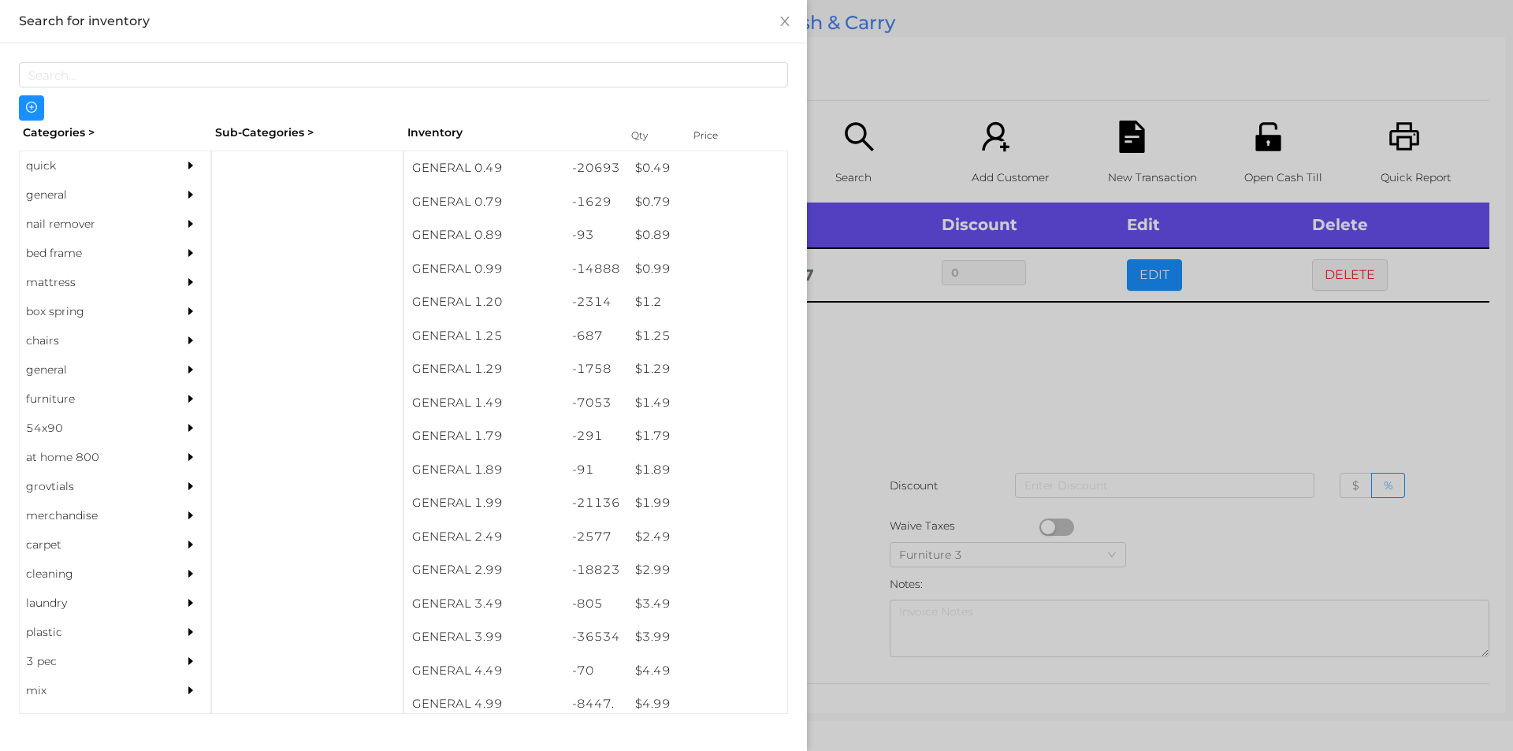
click at [850, 573] on div at bounding box center [756, 375] width 1513 height 751
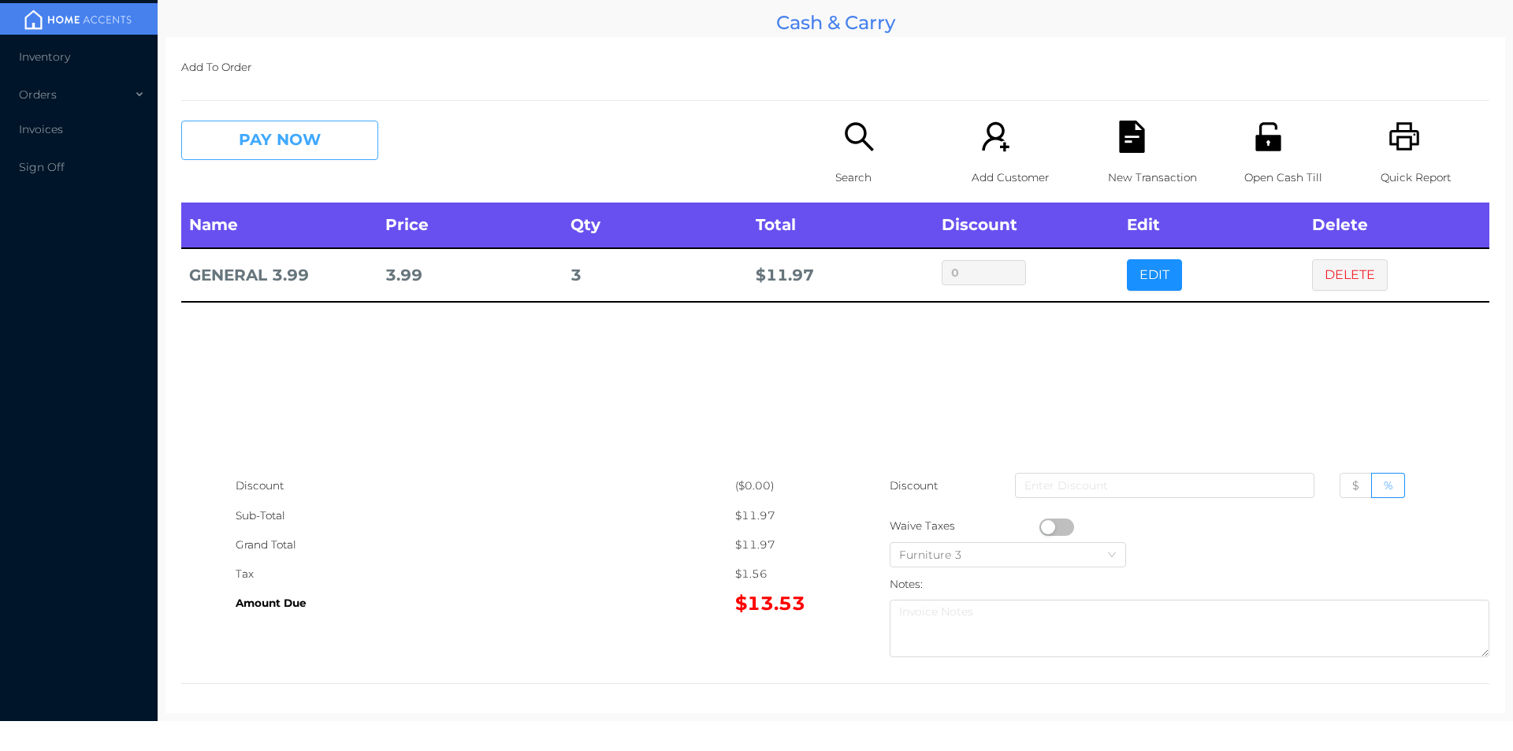
click at [270, 151] on button "PAY NOW" at bounding box center [279, 140] width 197 height 39
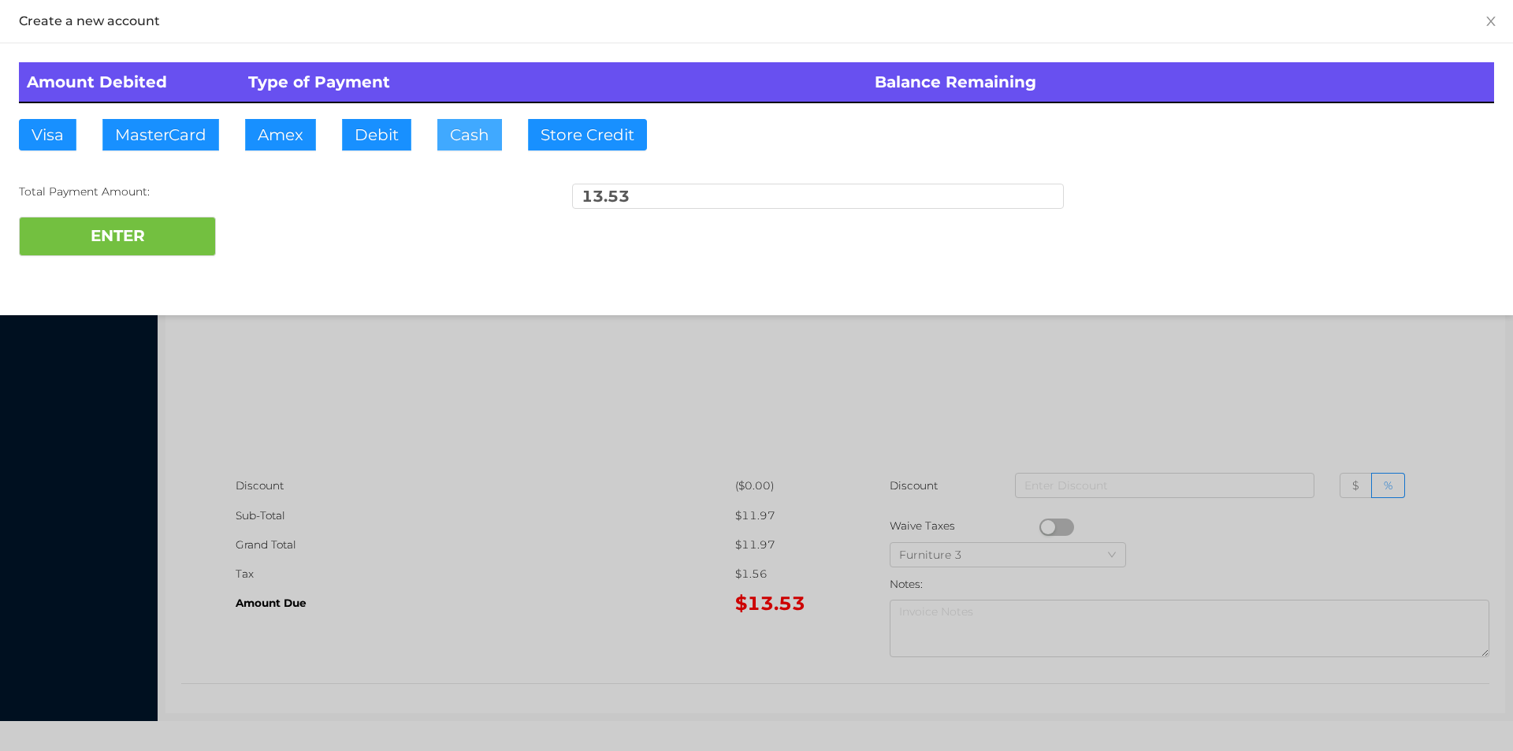
click at [470, 130] on button "Cash" at bounding box center [469, 135] width 65 height 32
type input "20."
click at [172, 249] on button "ENTER" at bounding box center [117, 236] width 197 height 39
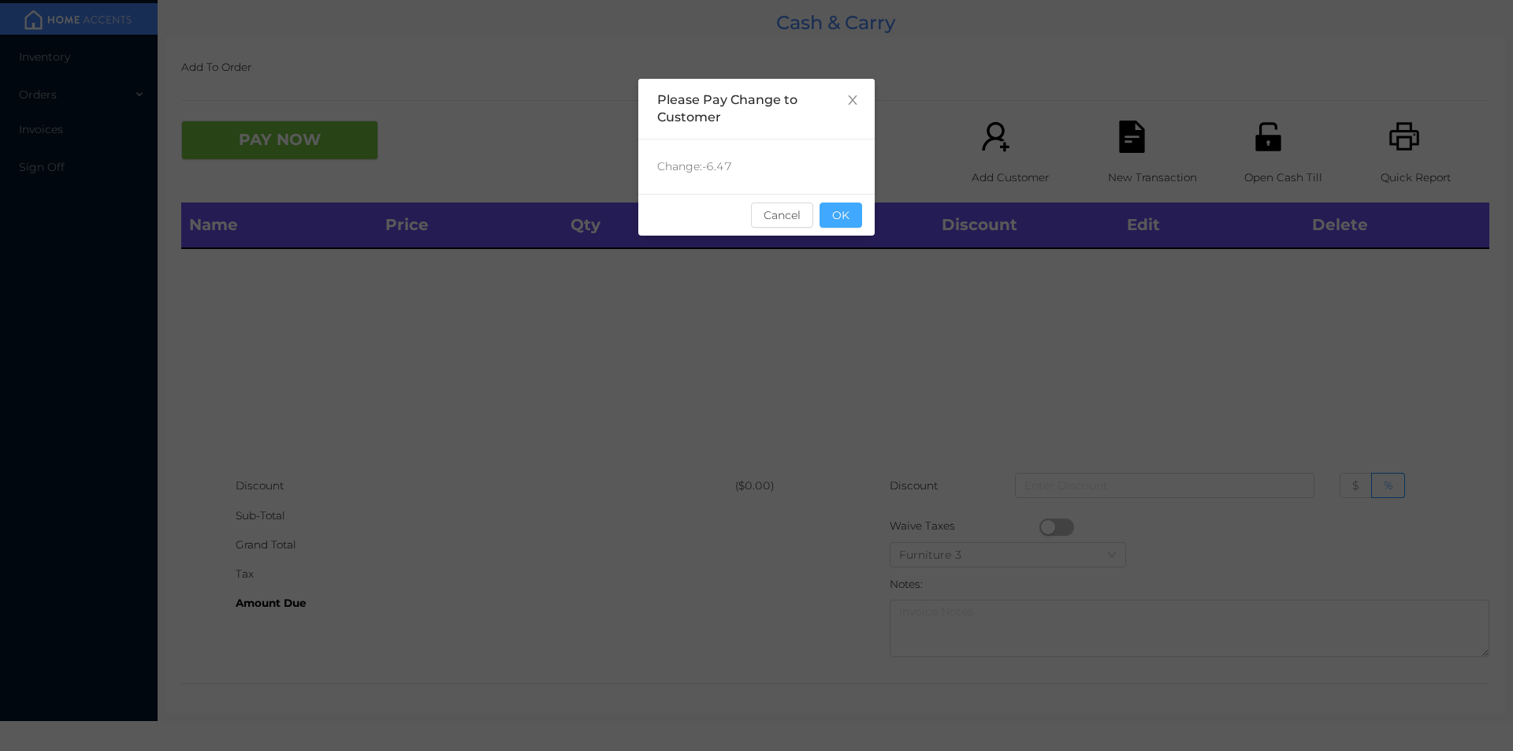
click at [844, 219] on button "OK" at bounding box center [841, 215] width 43 height 25
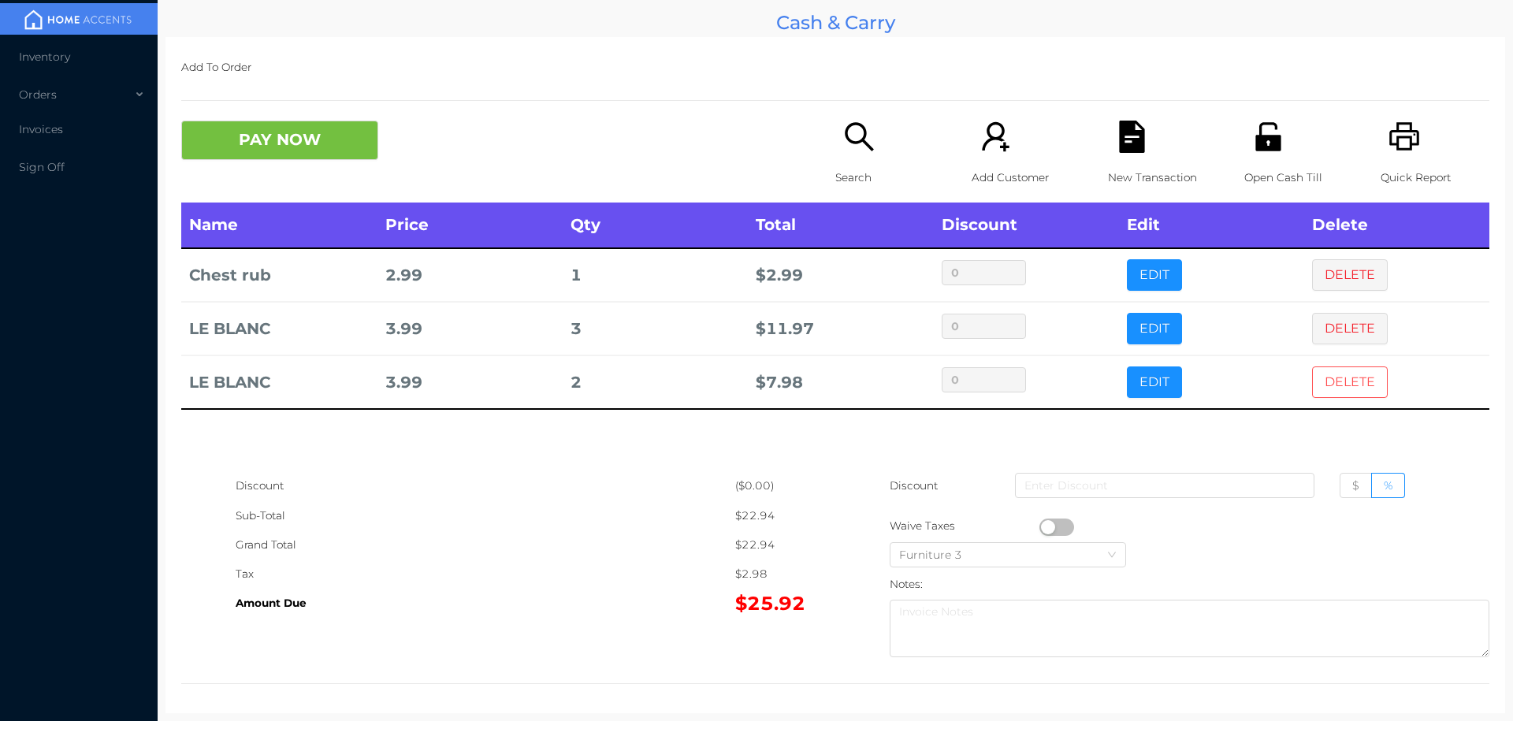
click at [1367, 388] on button "DELETE" at bounding box center [1350, 382] width 76 height 32
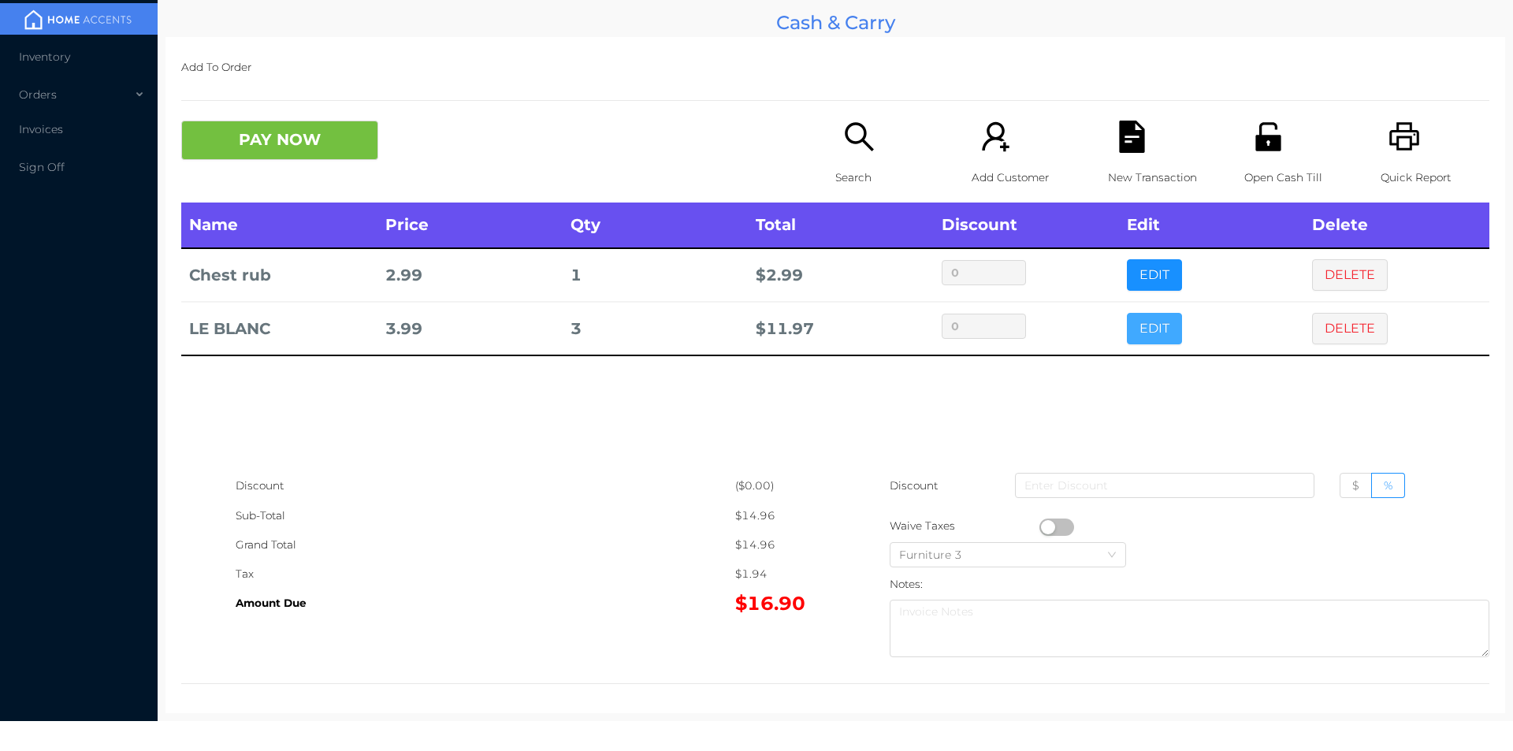
click at [1163, 327] on button "EDIT" at bounding box center [1154, 329] width 55 height 32
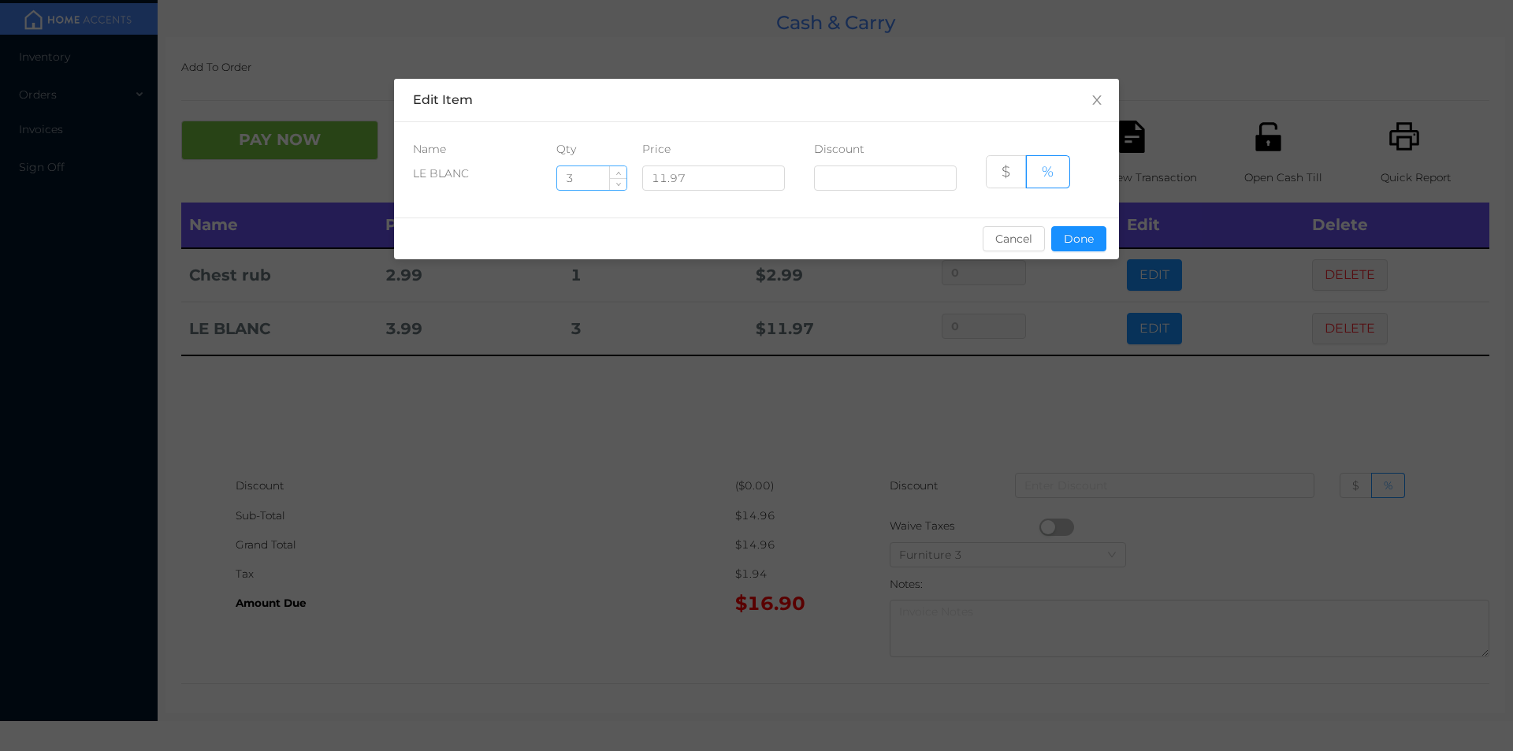
click at [589, 181] on input "3" at bounding box center [591, 178] width 69 height 24
type input "4"
click at [1075, 237] on button "Done" at bounding box center [1078, 238] width 55 height 25
type input "0%"
click at [1025, 394] on div "sentinelStart Edit Item Name Qty Price Discount LE BLANC 4 11.97 $ % Cancel Don…" at bounding box center [756, 375] width 1513 height 751
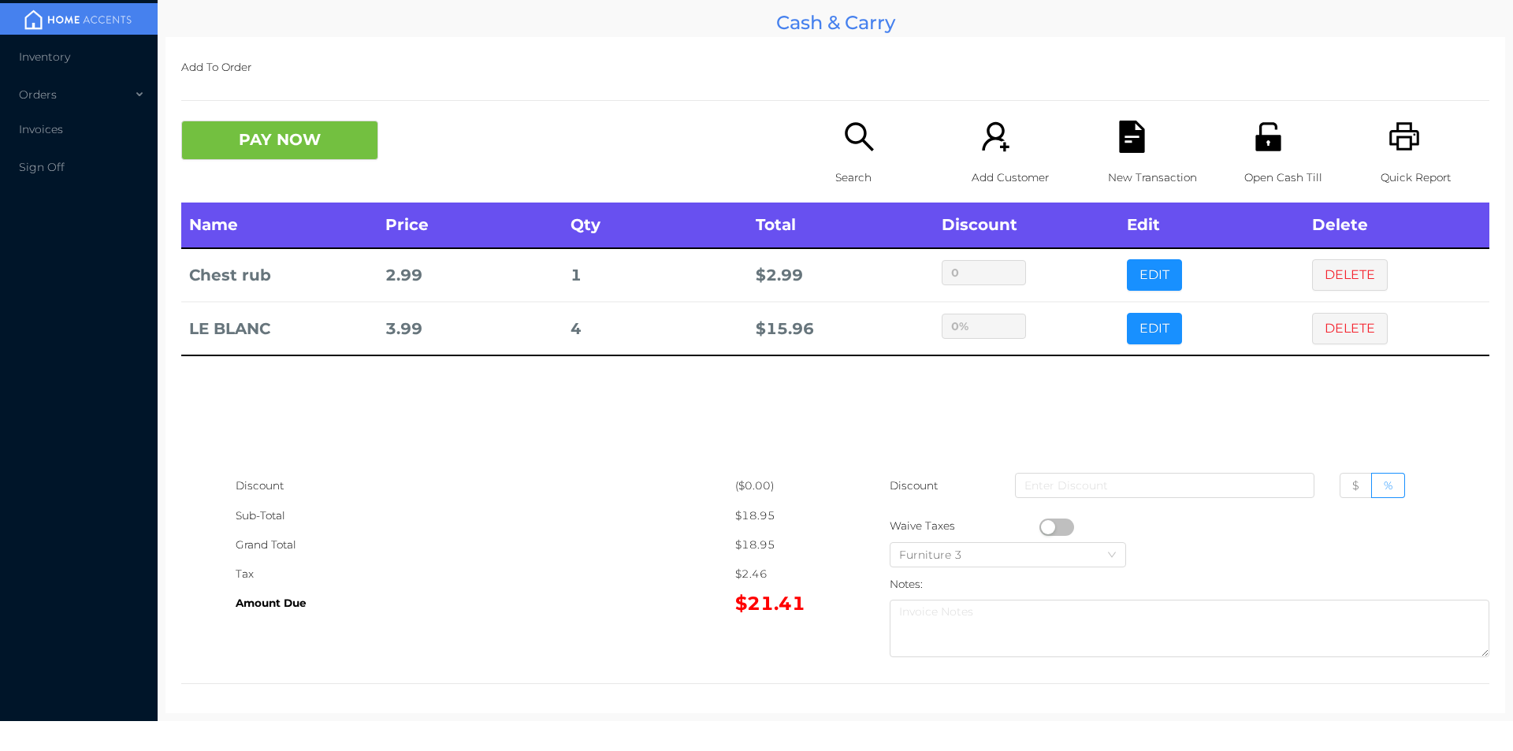
click at [1250, 165] on p "Open Cash Till" at bounding box center [1298, 177] width 109 height 29
click at [1108, 147] on div "New Transaction" at bounding box center [1162, 162] width 109 height 82
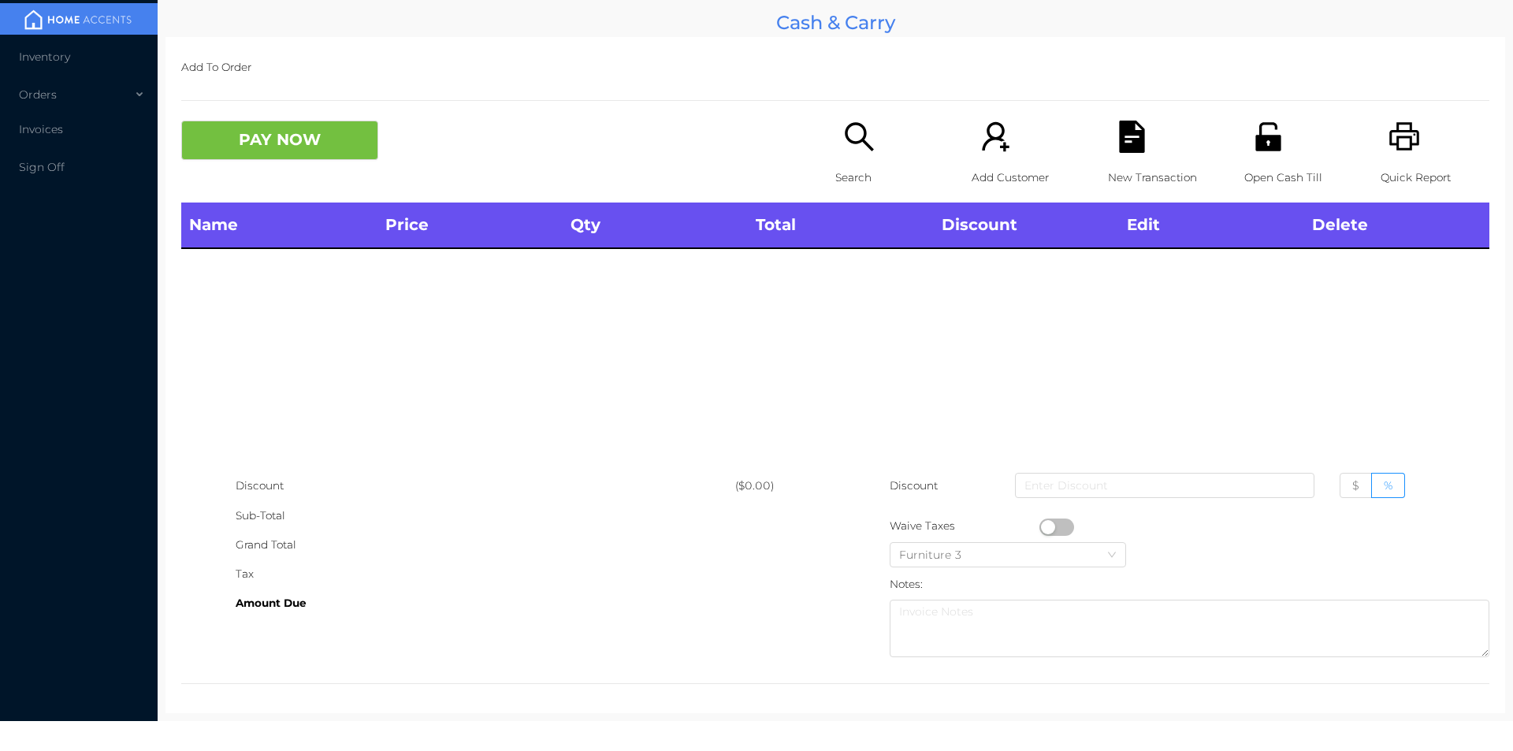
click at [857, 128] on icon "icon: search" at bounding box center [859, 136] width 28 height 28
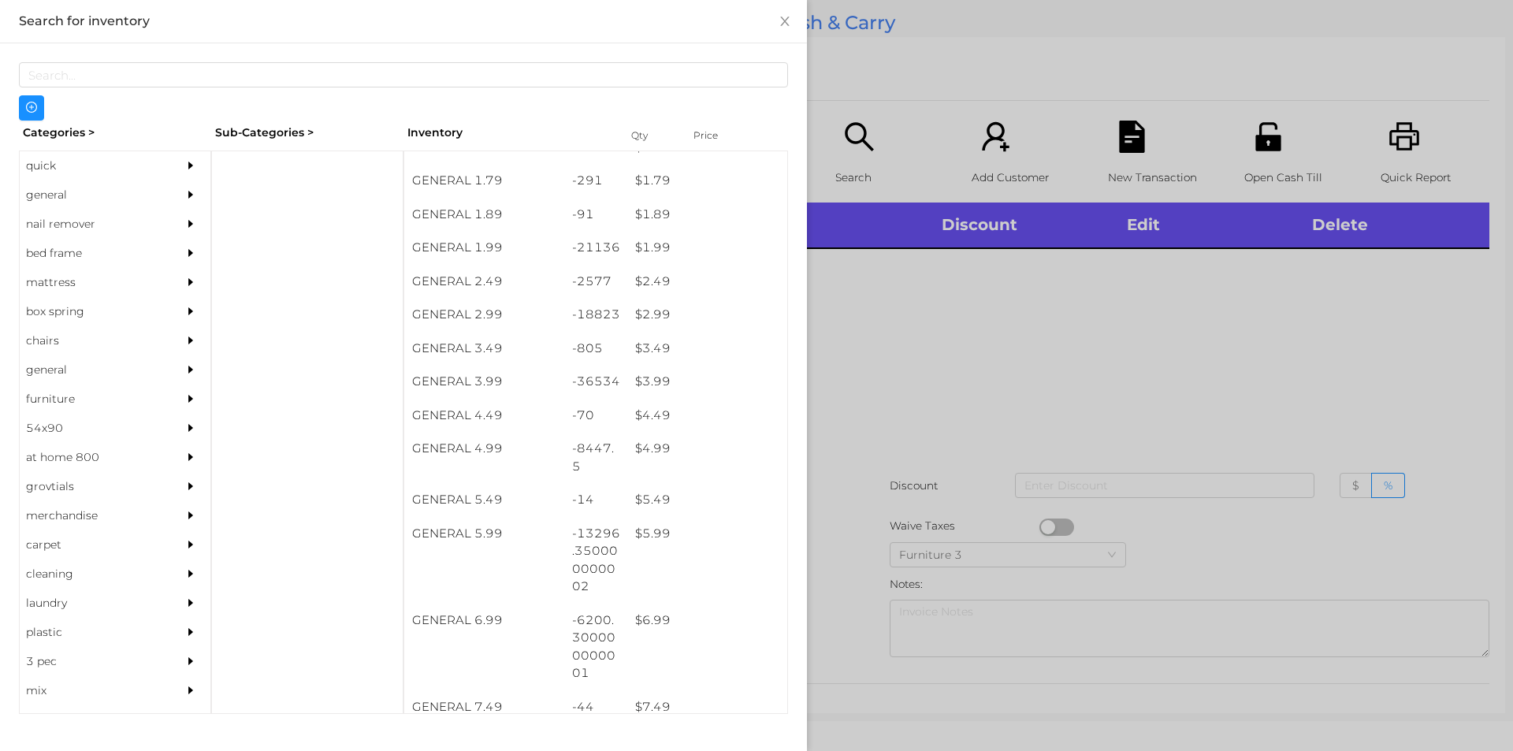
scroll to position [255, 0]
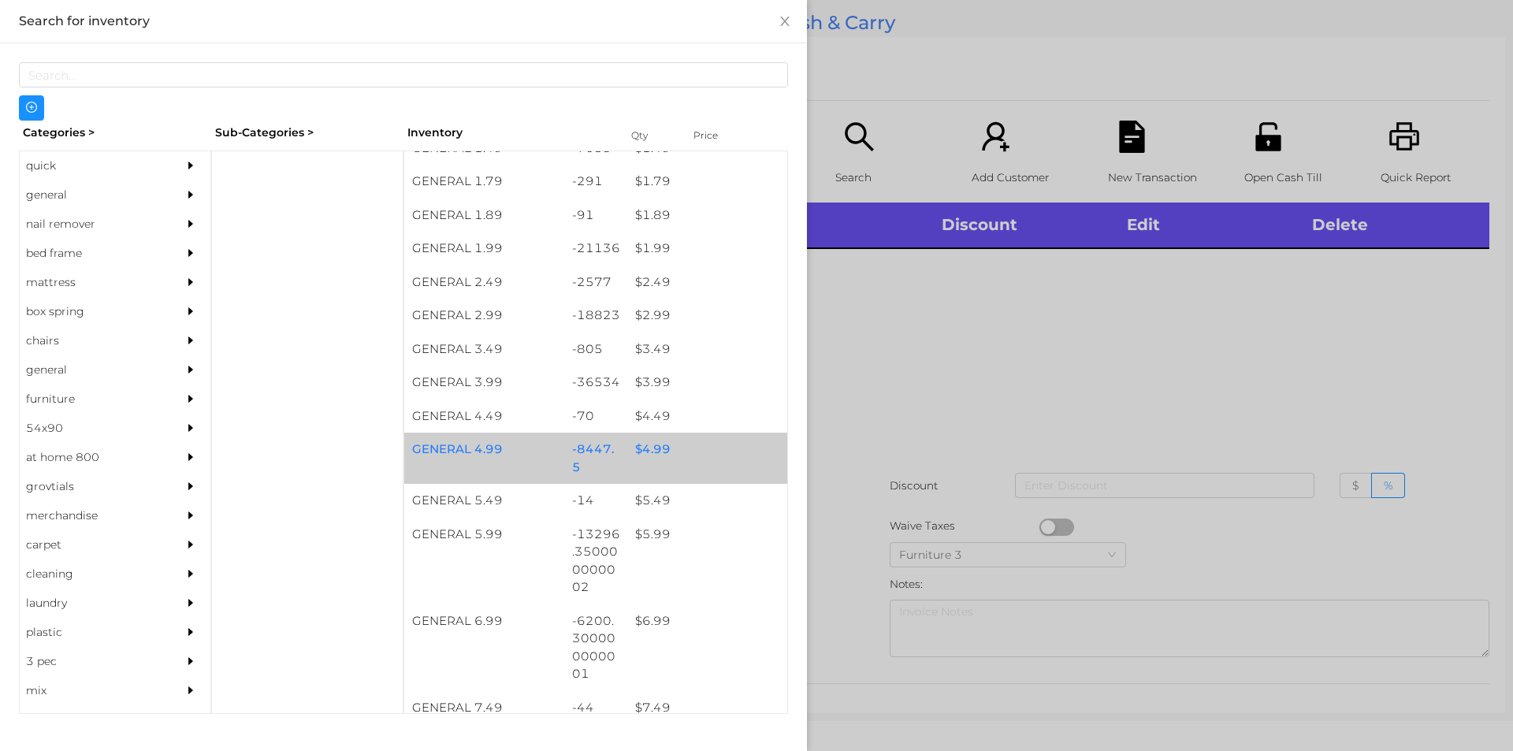
click at [657, 447] on div "$ 4.99" at bounding box center [707, 450] width 160 height 34
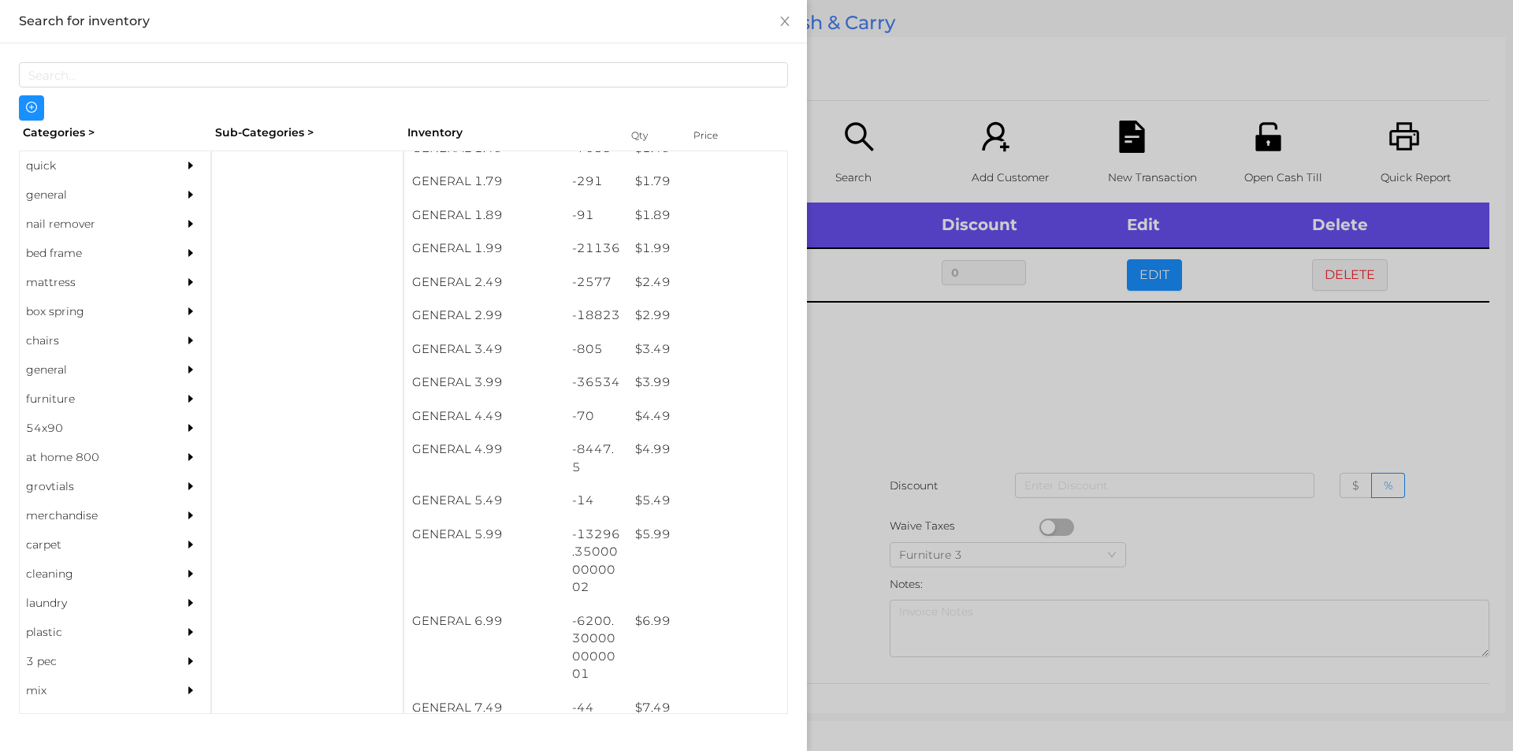
click at [995, 396] on div at bounding box center [756, 375] width 1513 height 751
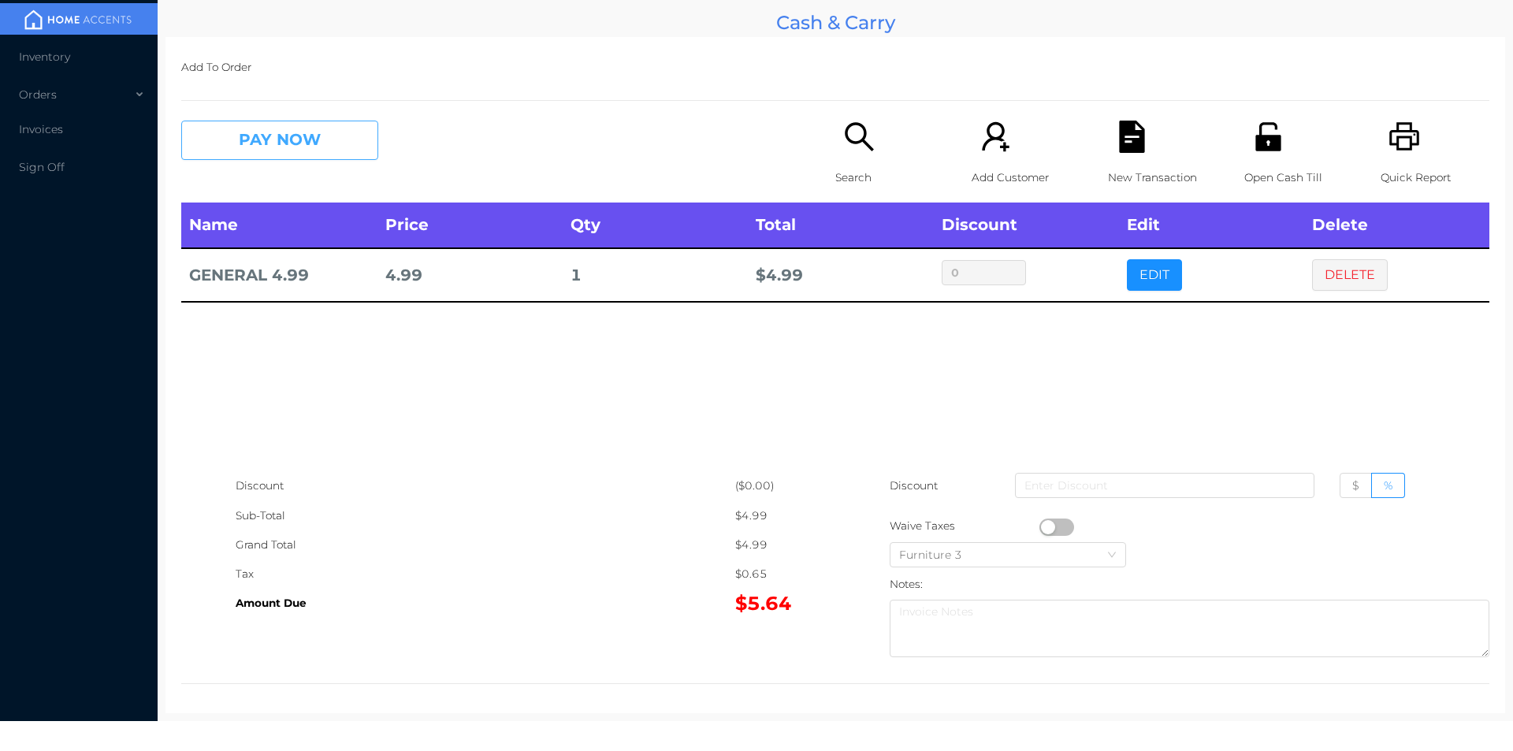
click at [302, 132] on button "PAY NOW" at bounding box center [279, 140] width 197 height 39
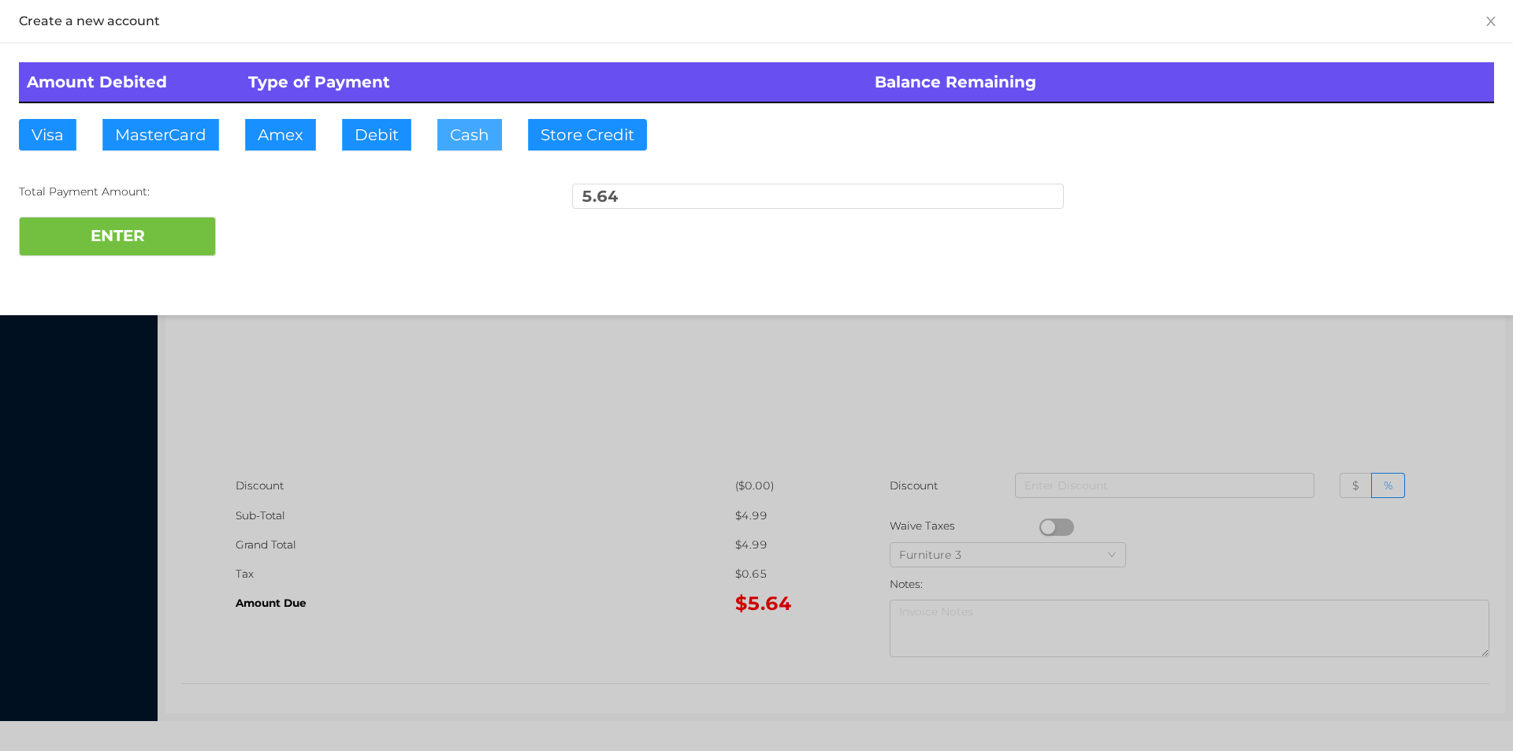
click at [462, 143] on button "Cash" at bounding box center [469, 135] width 65 height 32
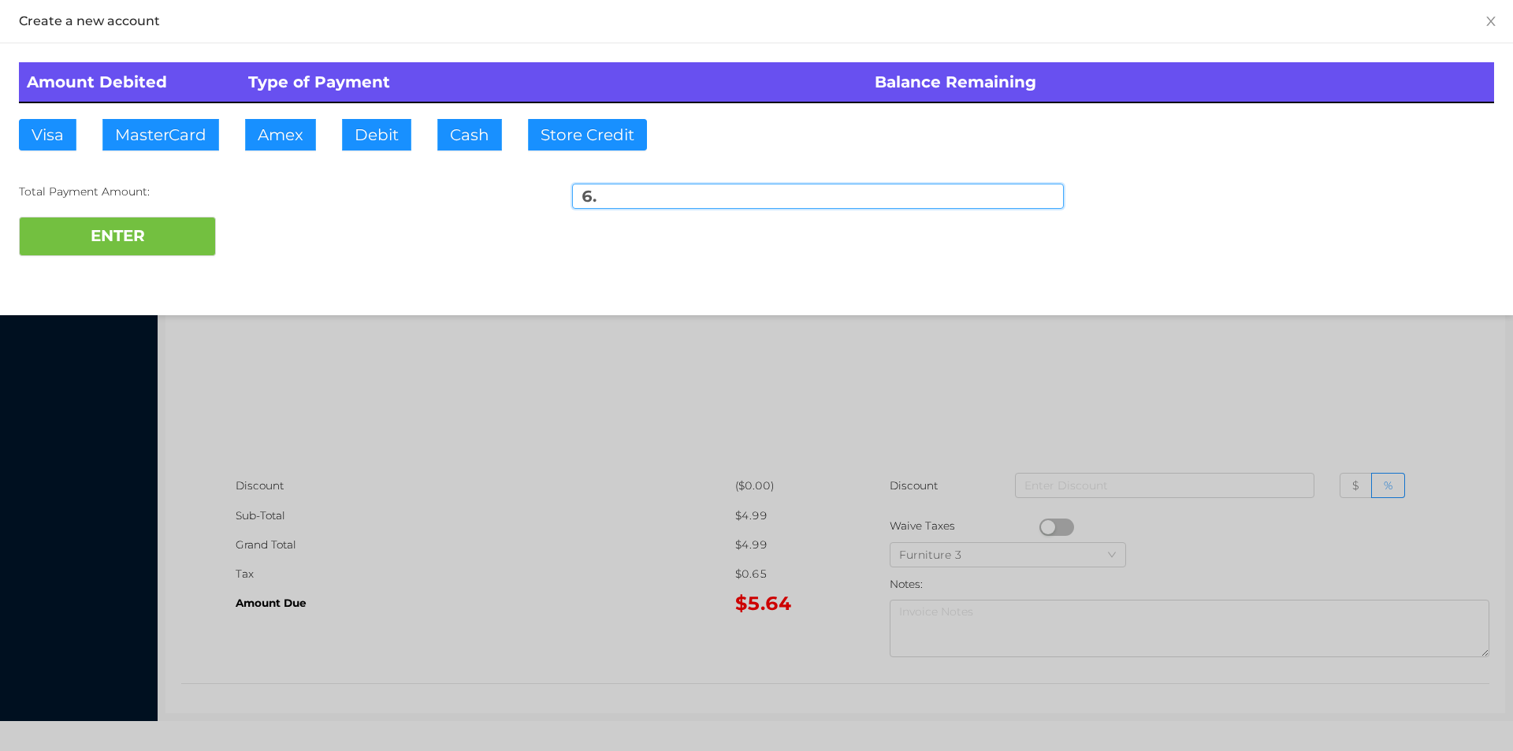
type input "6."
click at [175, 271] on div "Amount Debited Type of Payment Balance Remaining Visa MasterCard Amex Debit Cas…" at bounding box center [756, 159] width 1513 height 232
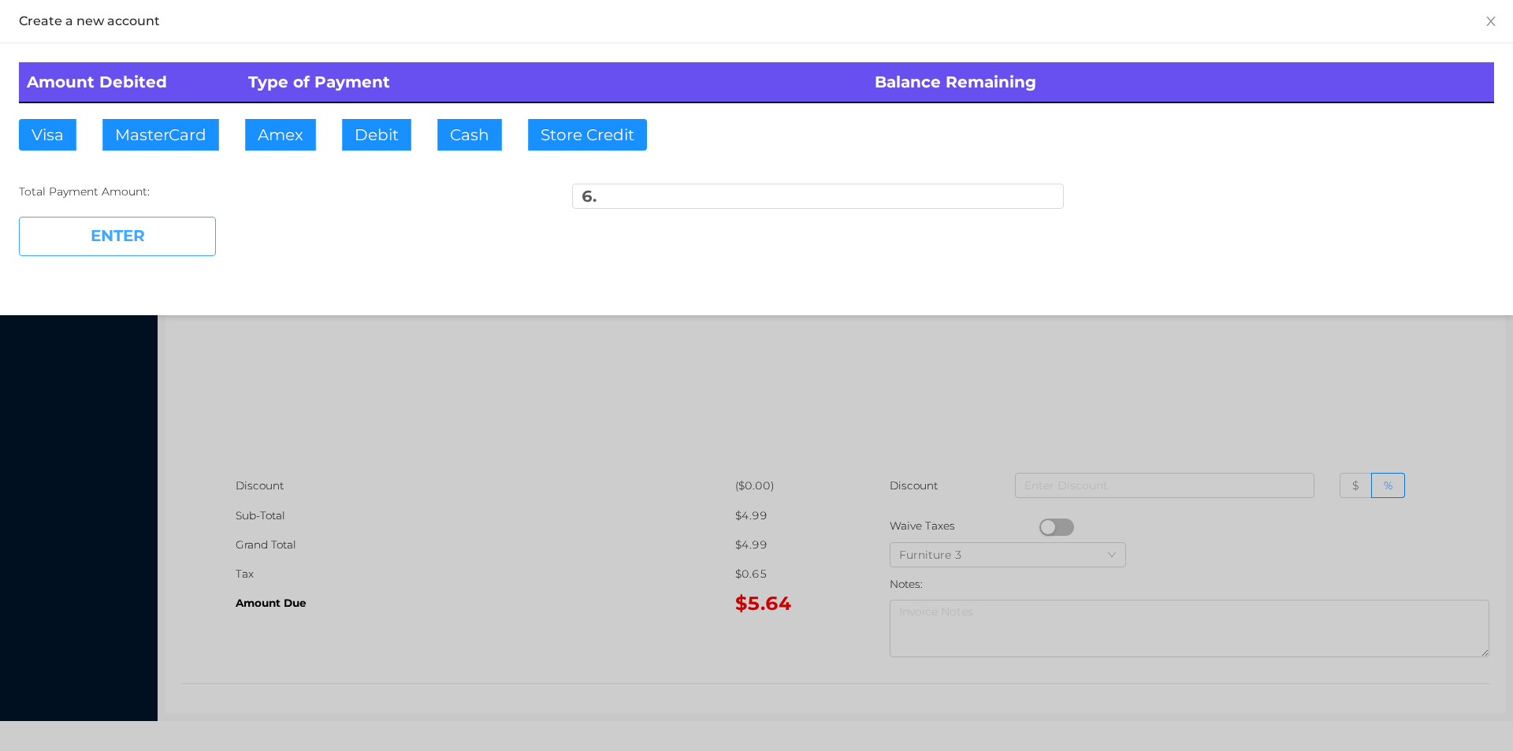
click at [166, 247] on button "ENTER" at bounding box center [117, 236] width 197 height 39
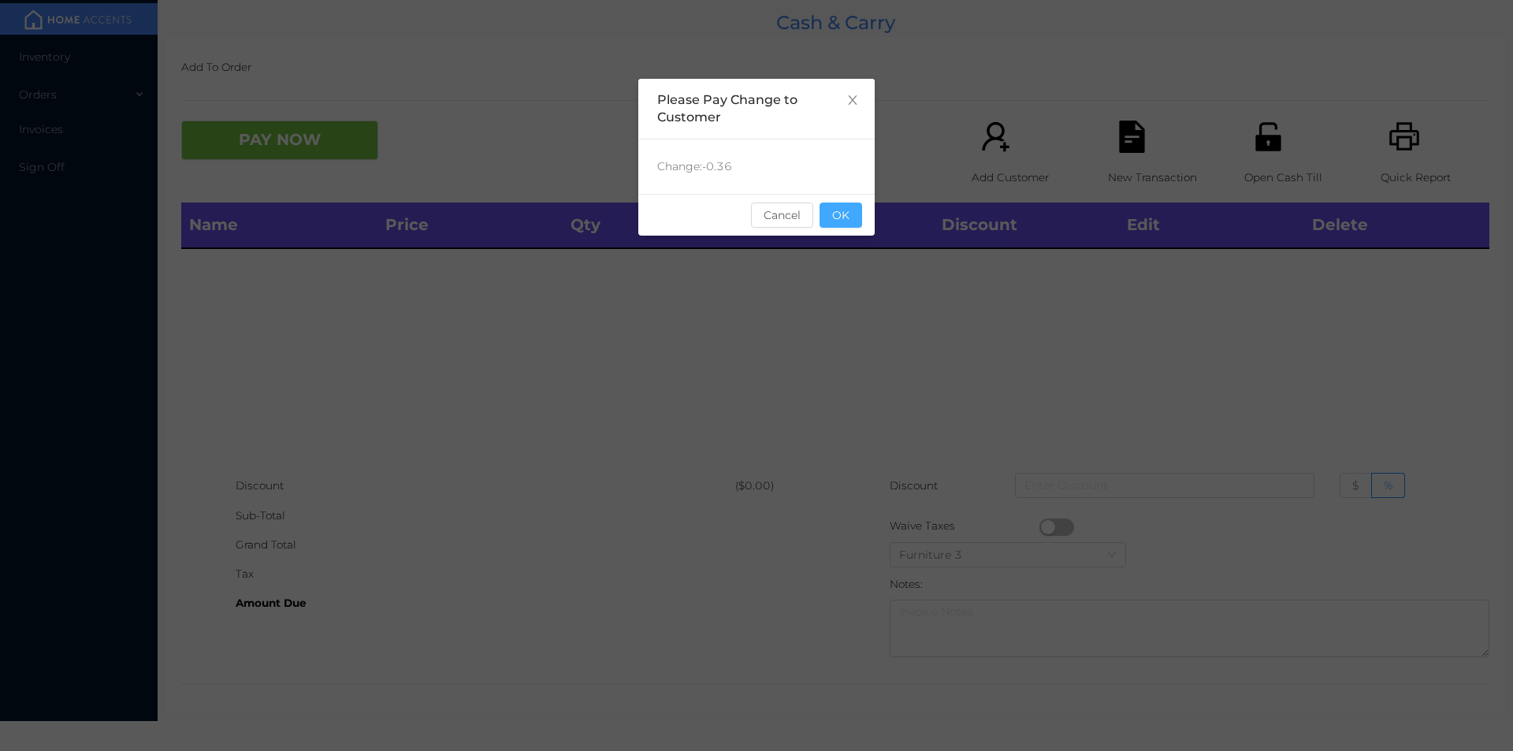
click at [852, 226] on button "OK" at bounding box center [841, 215] width 43 height 25
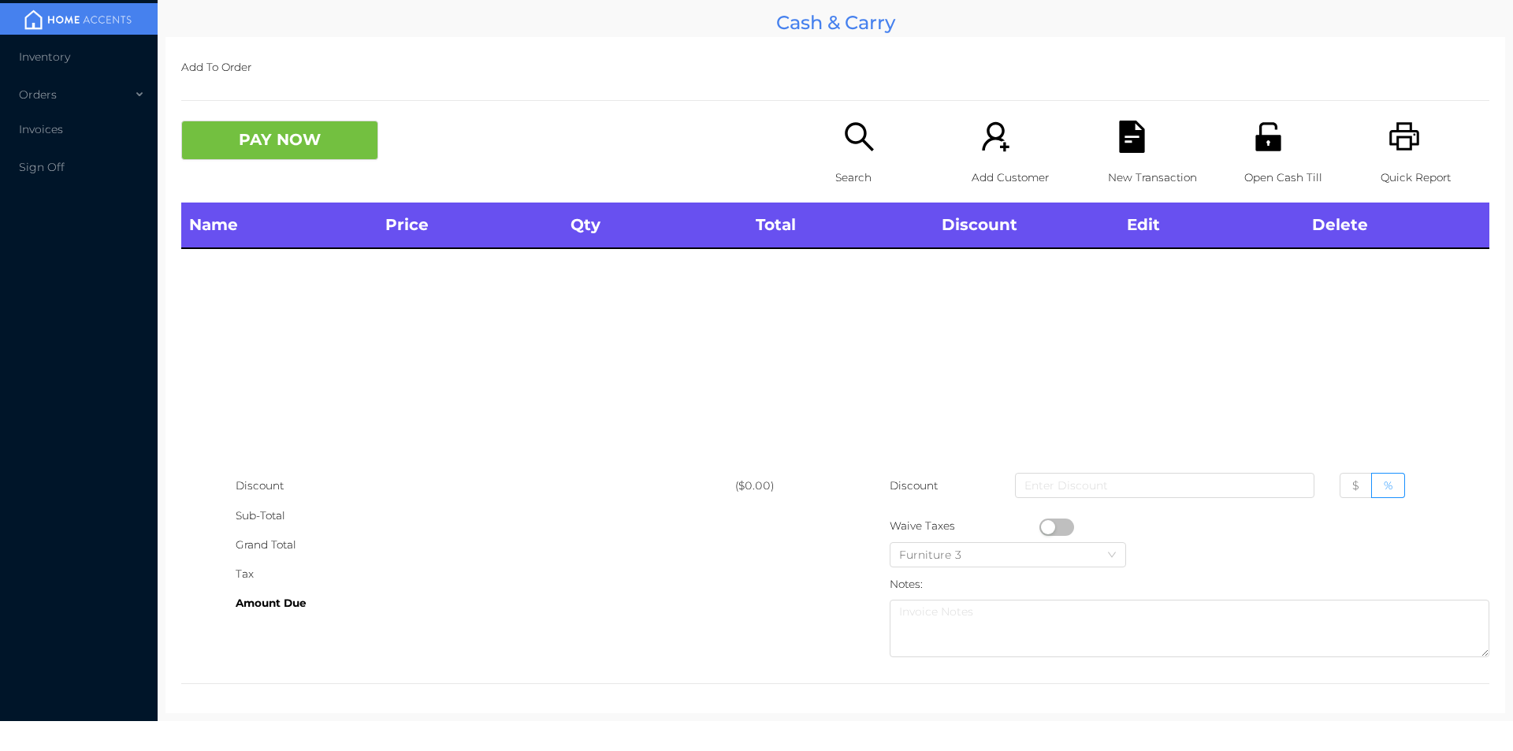
click at [848, 227] on th "Total" at bounding box center [840, 226] width 185 height 46
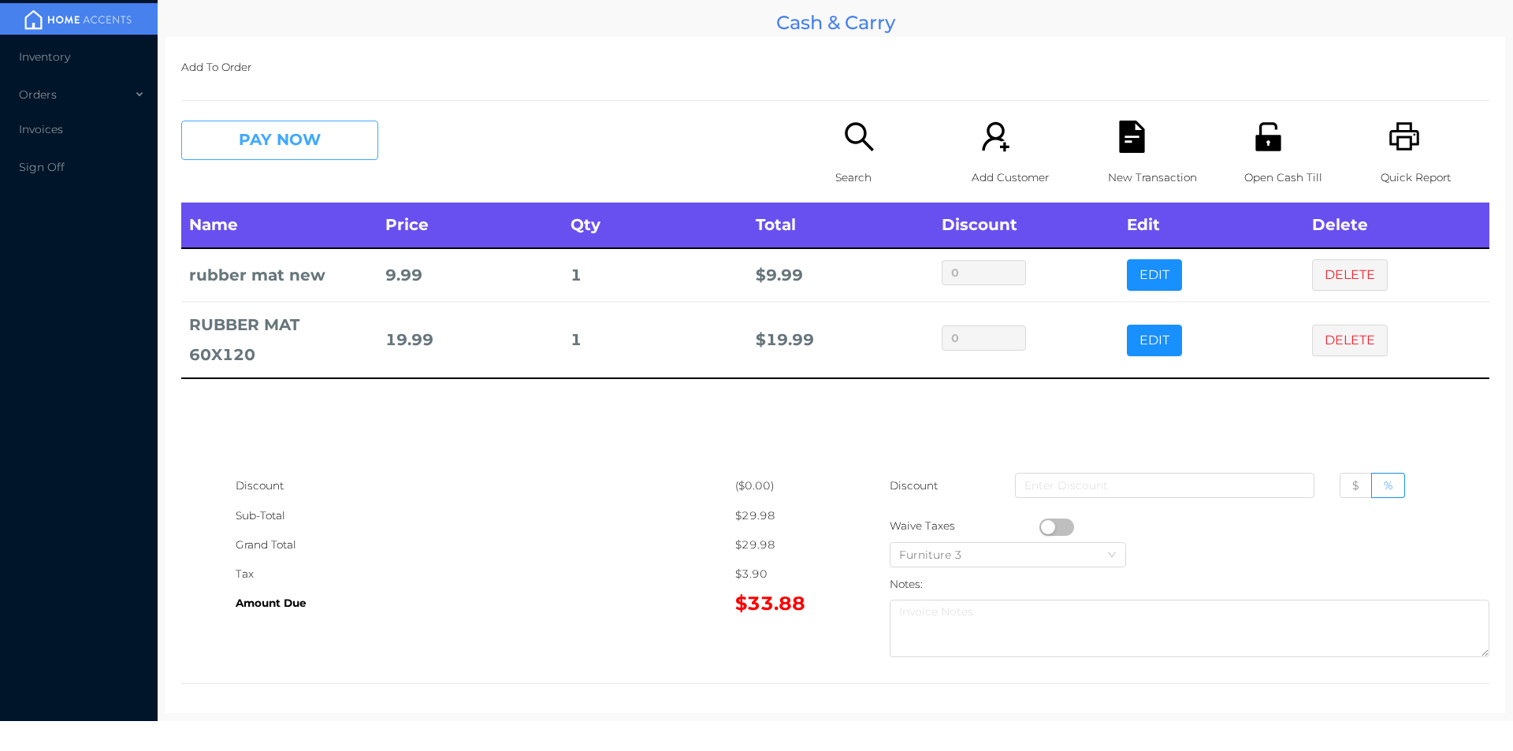
click at [266, 135] on button "PAY NOW" at bounding box center [279, 140] width 197 height 39
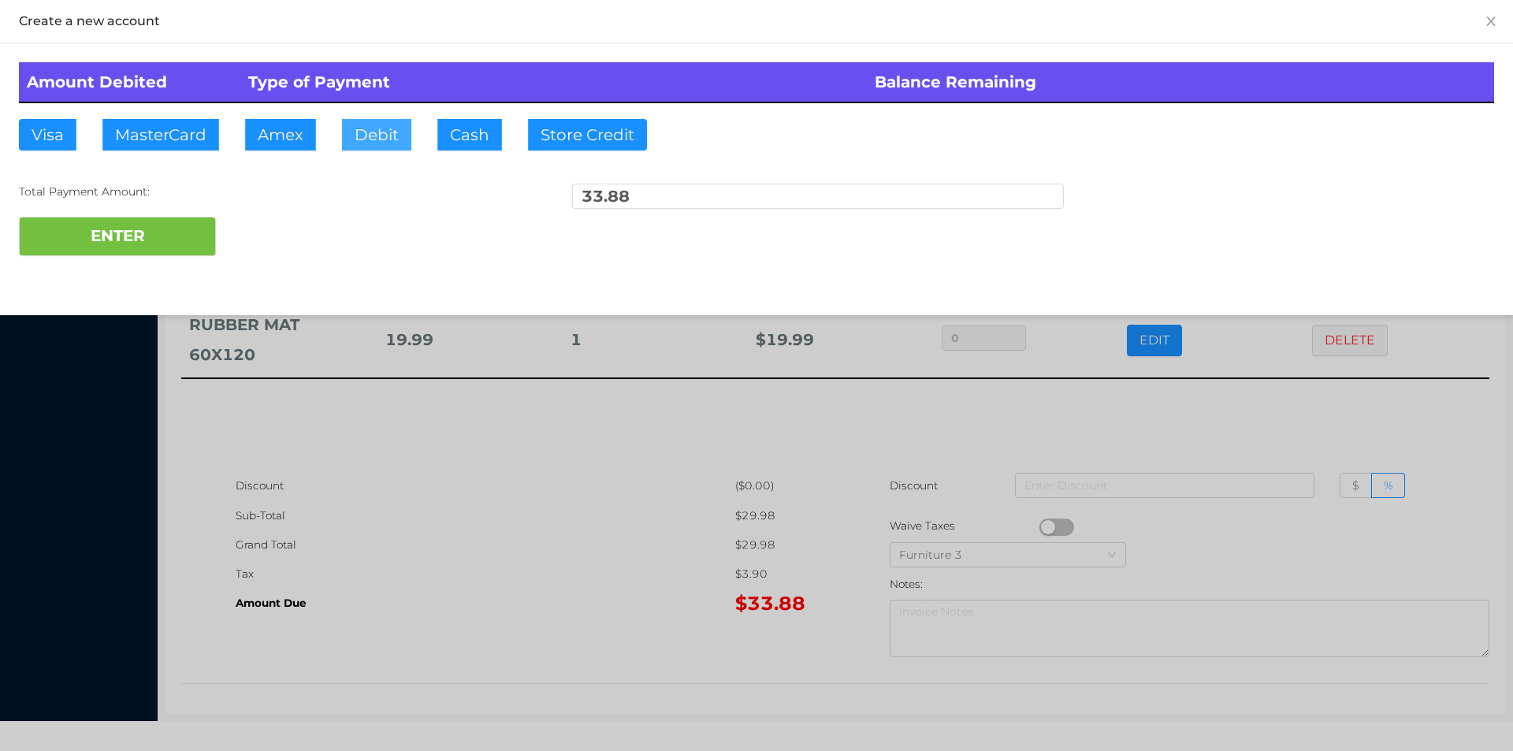
click at [367, 132] on button "Debit" at bounding box center [376, 135] width 69 height 32
type input "100."
click at [132, 232] on button "ENTER" at bounding box center [117, 236] width 197 height 39
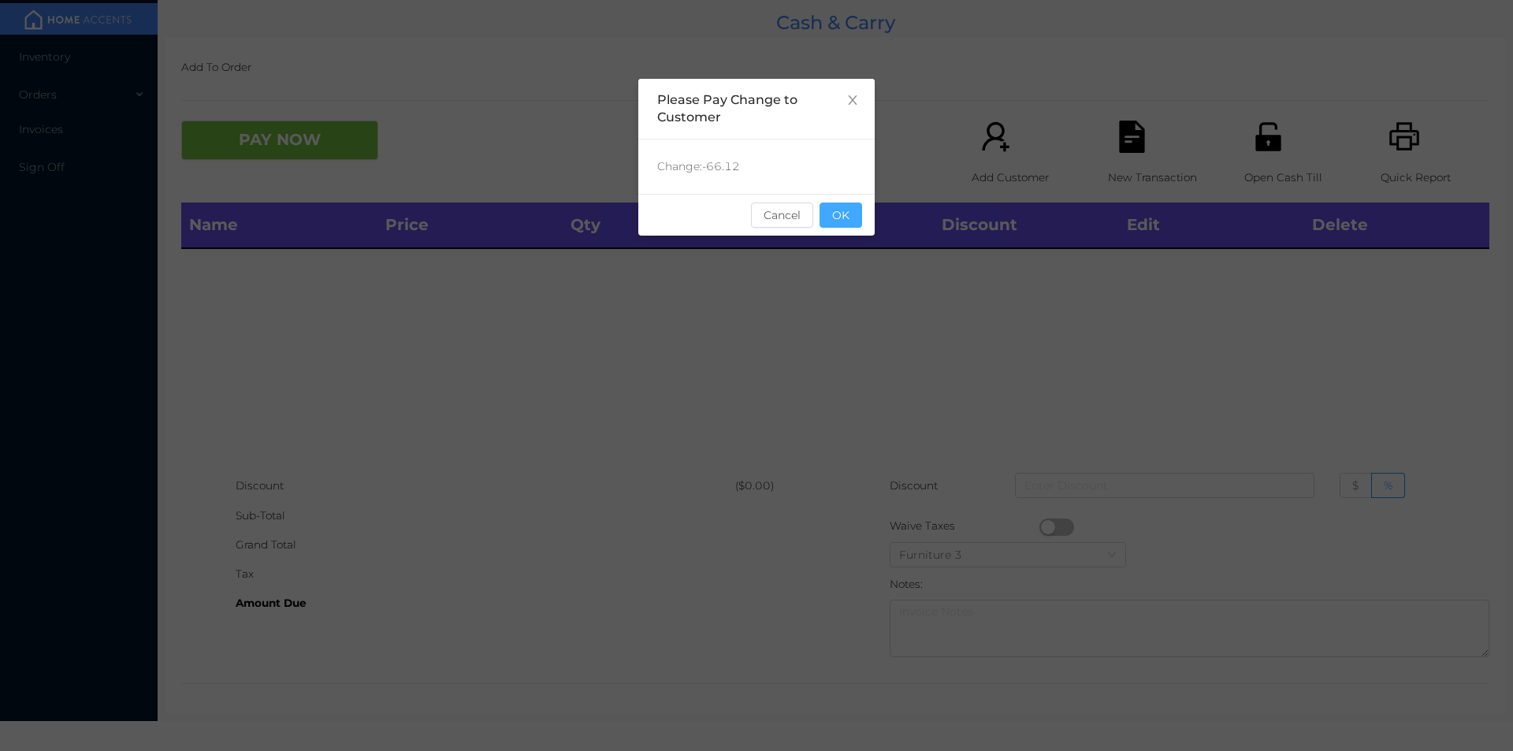
click at [844, 225] on button "OK" at bounding box center [841, 215] width 43 height 25
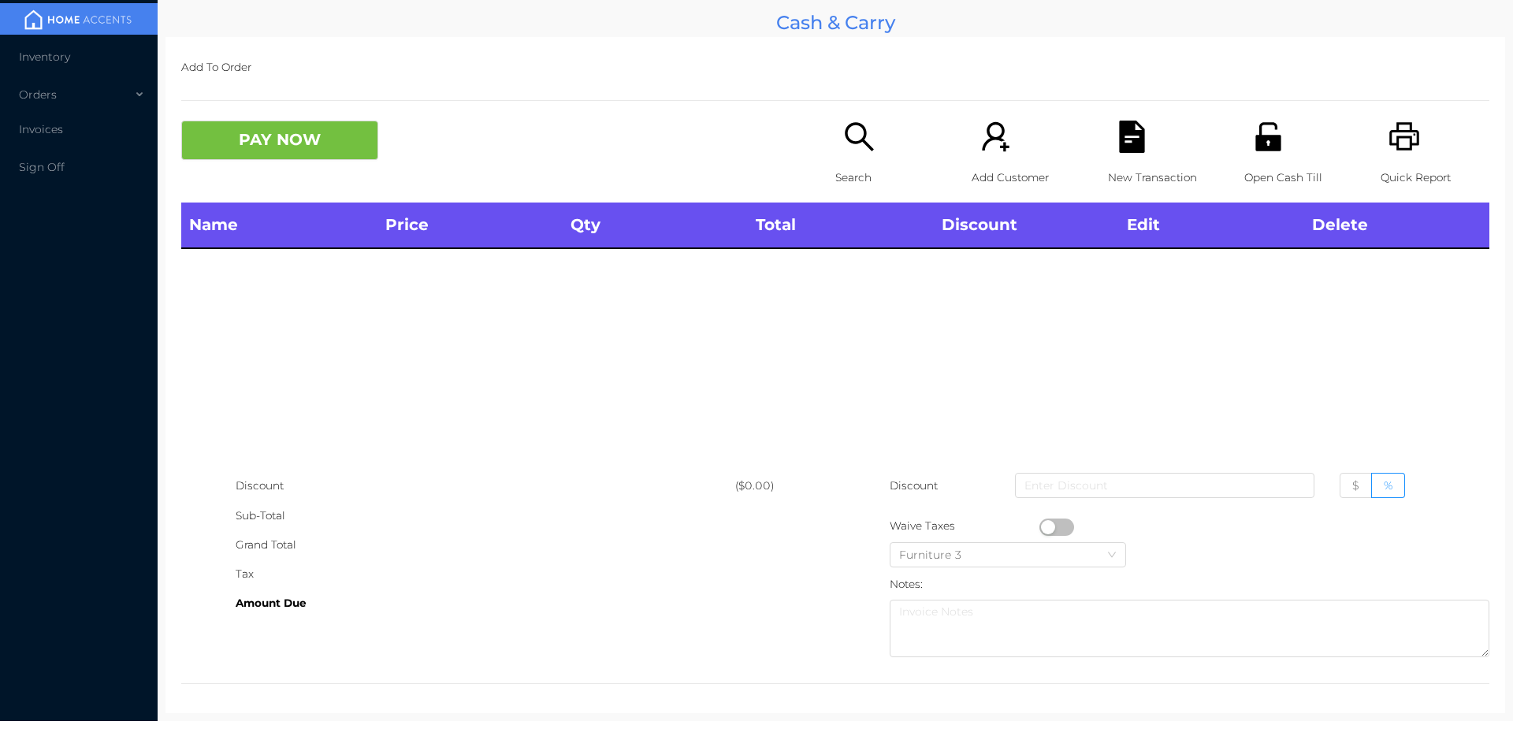
click at [828, 269] on div "Name Price Qty Total Discount Edit Delete" at bounding box center [835, 337] width 1308 height 269
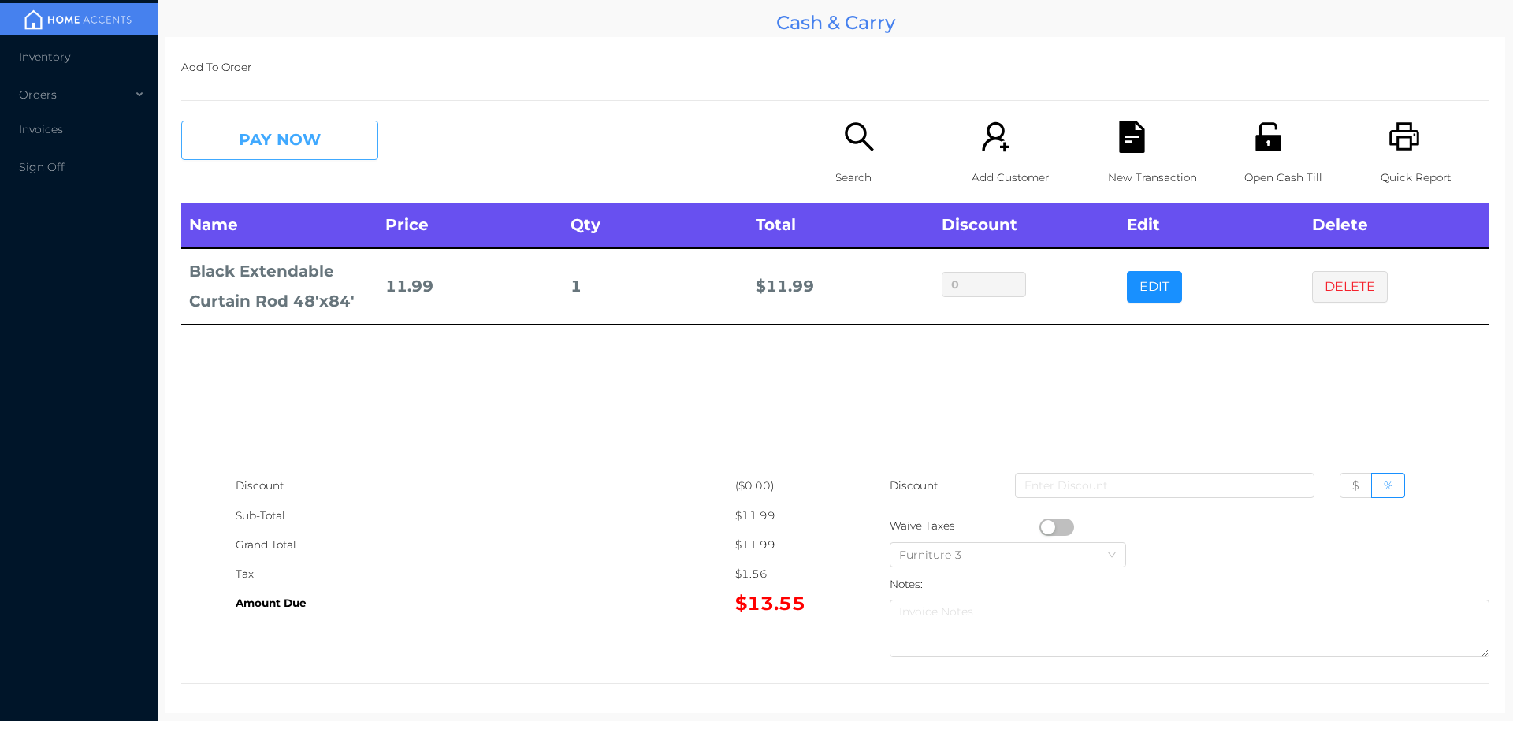
click at [319, 153] on button "PAY NOW" at bounding box center [279, 140] width 197 height 39
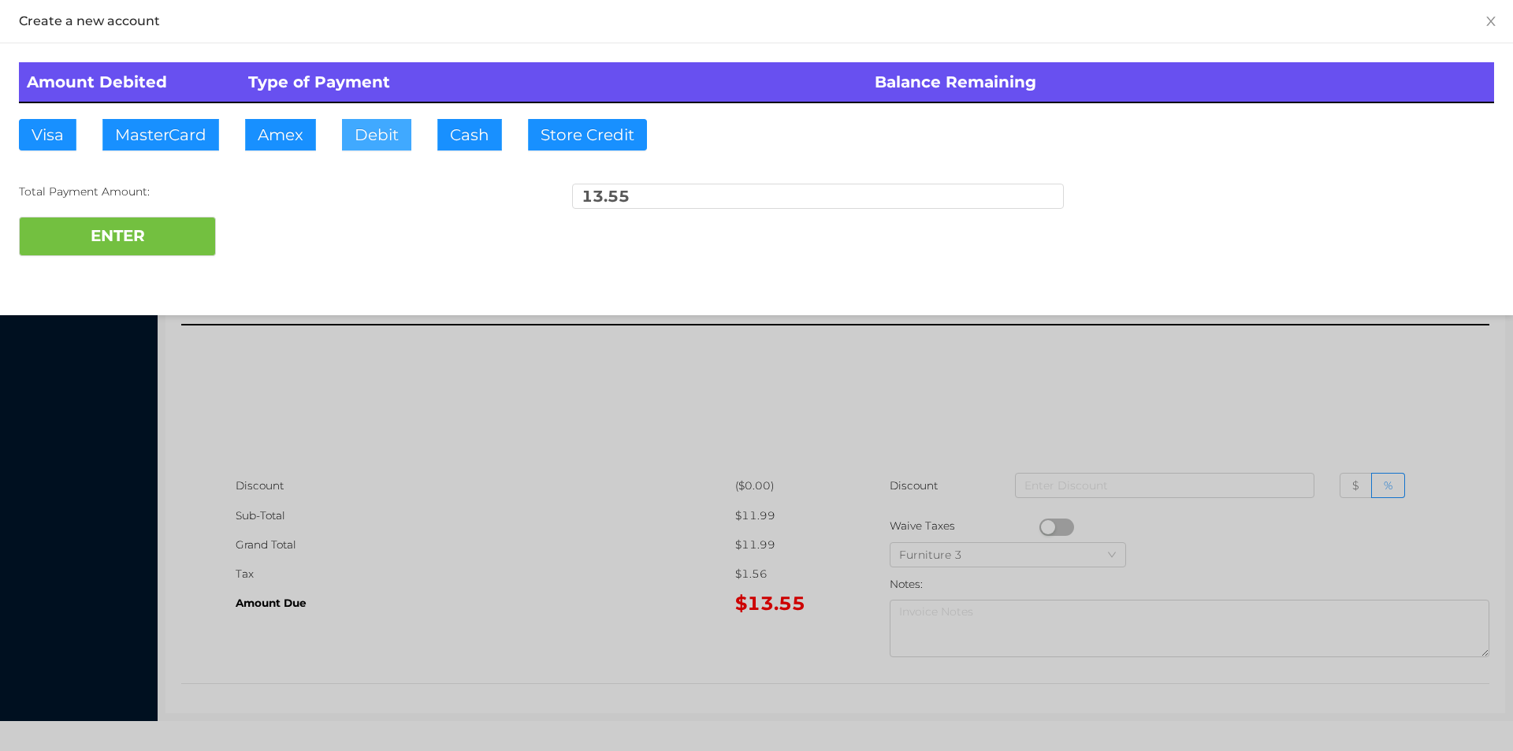
click at [359, 140] on button "Debit" at bounding box center [376, 135] width 69 height 32
click at [199, 225] on button "ENTER" at bounding box center [117, 236] width 197 height 39
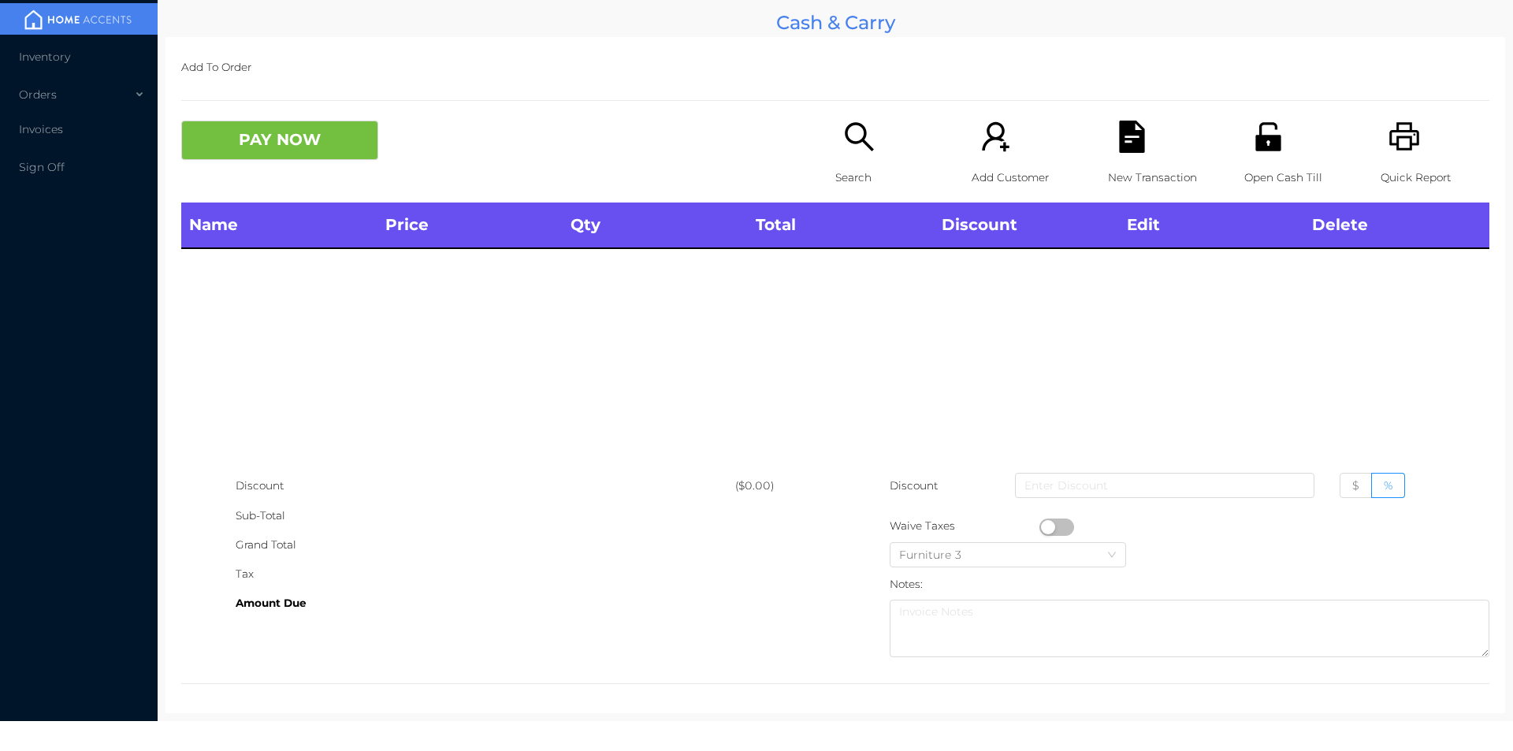
click at [859, 158] on div "Search" at bounding box center [889, 162] width 109 height 82
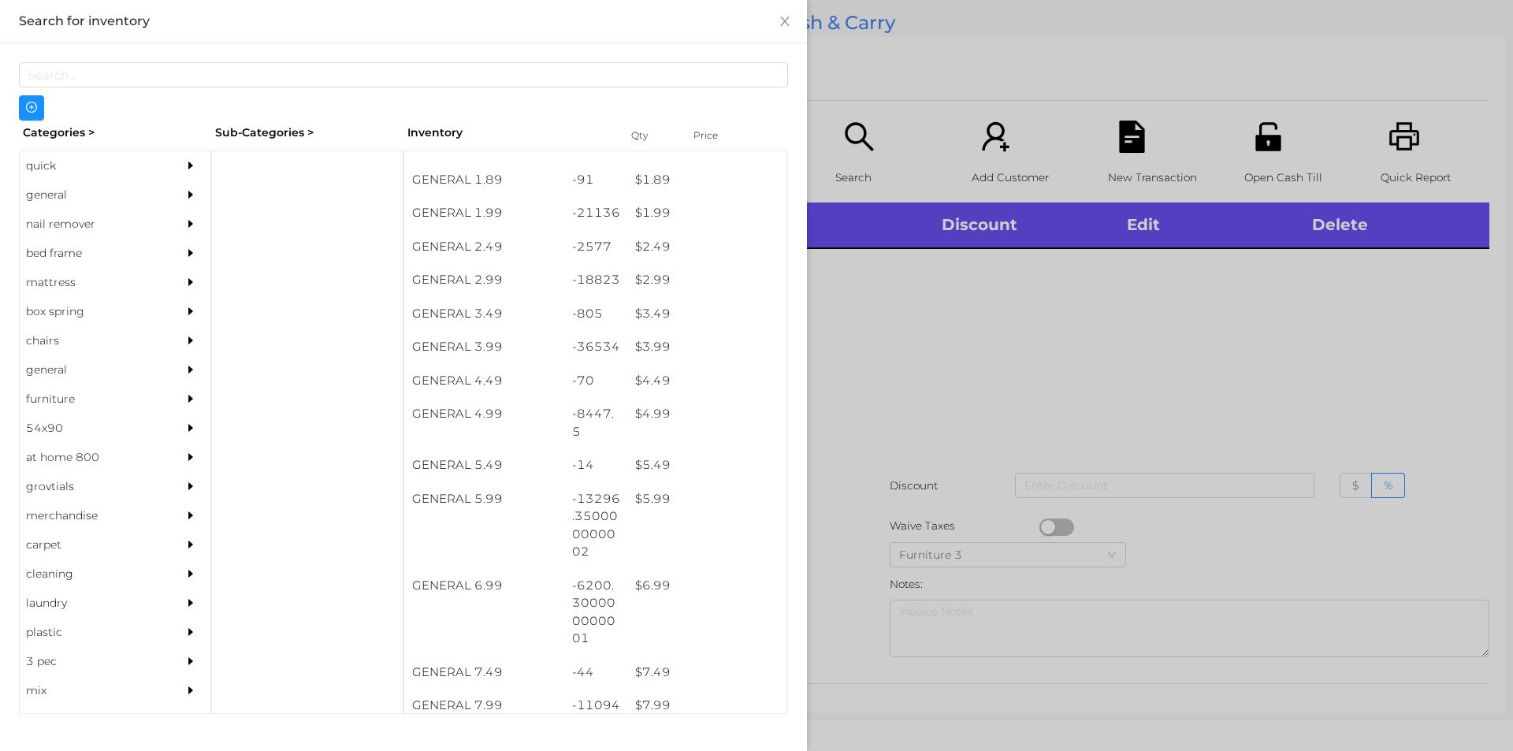
scroll to position [292, 0]
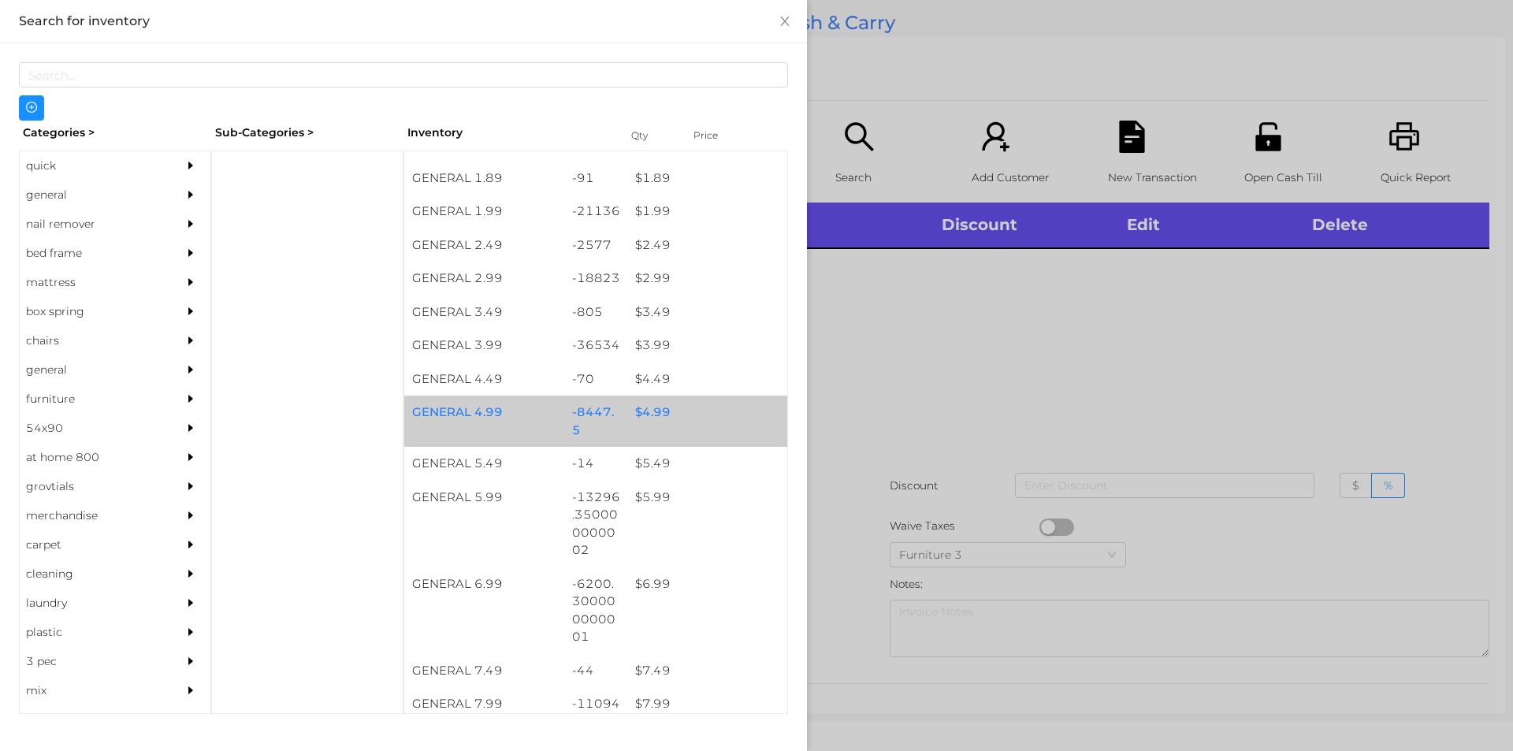
click at [642, 416] on div "$ 4.99" at bounding box center [707, 413] width 160 height 34
click at [644, 407] on div "$ 4.99" at bounding box center [707, 413] width 160 height 34
click at [632, 406] on div "$ 4.99" at bounding box center [707, 413] width 160 height 34
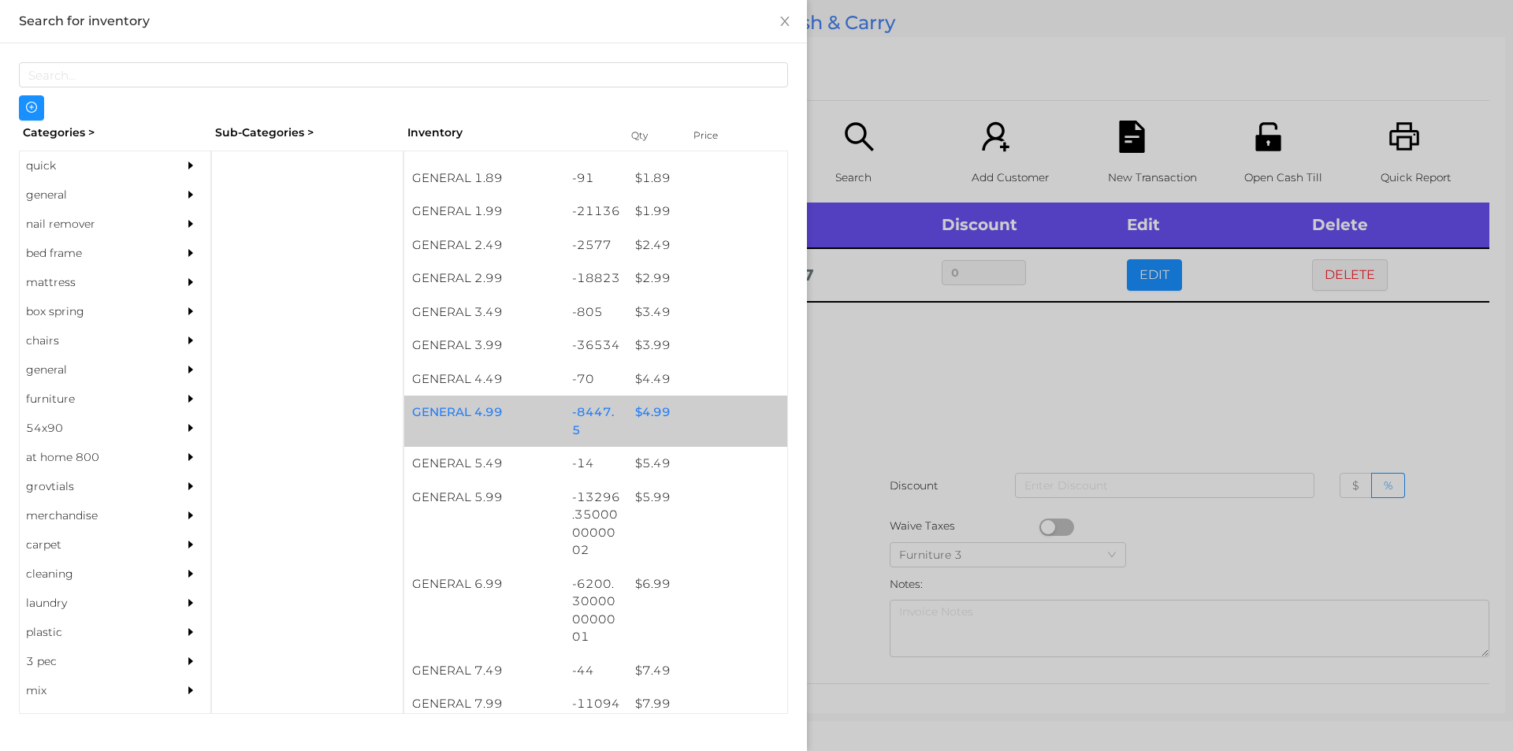
click at [660, 404] on div "$ 4.99" at bounding box center [707, 413] width 160 height 34
click at [645, 417] on div "$ 4.99" at bounding box center [707, 413] width 160 height 34
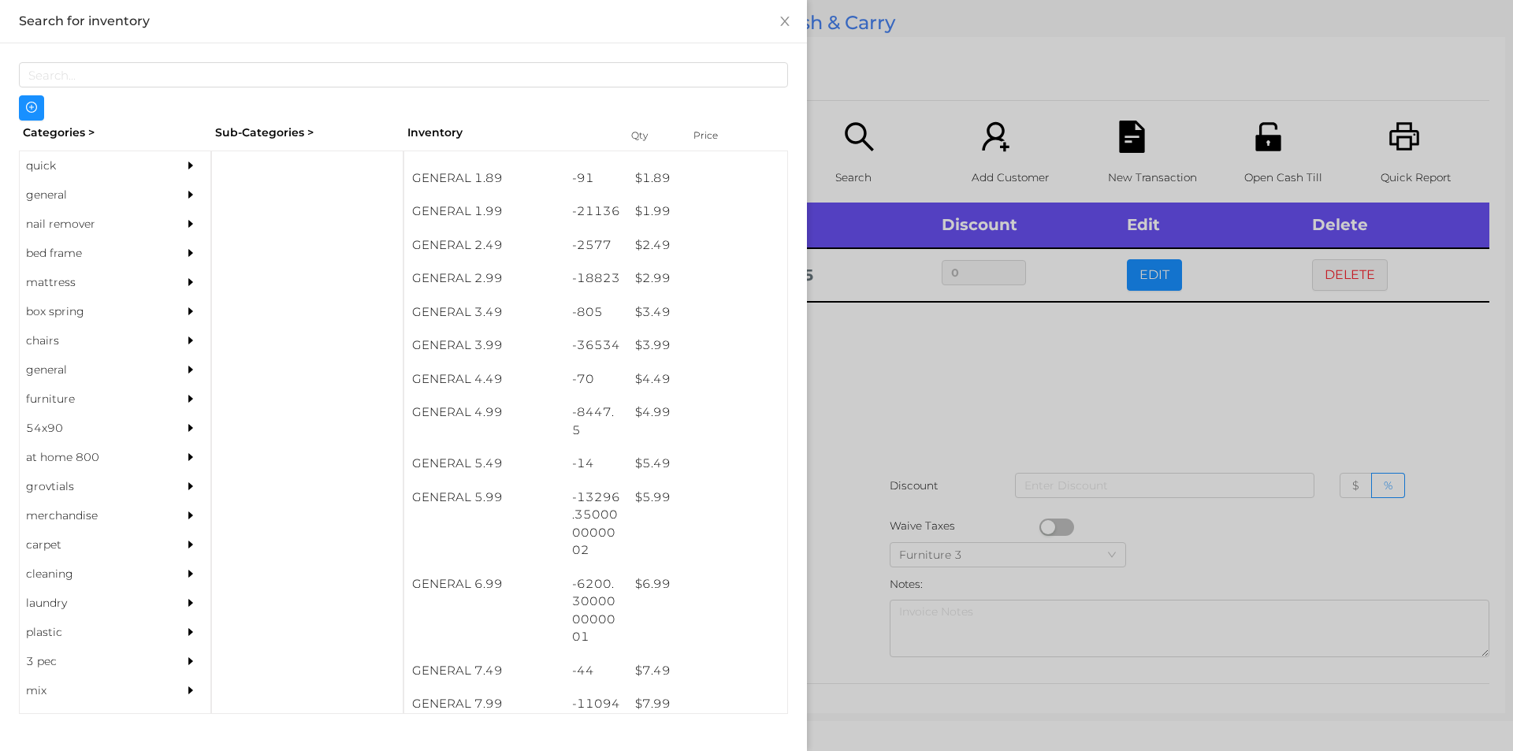
click at [887, 423] on div at bounding box center [756, 375] width 1513 height 751
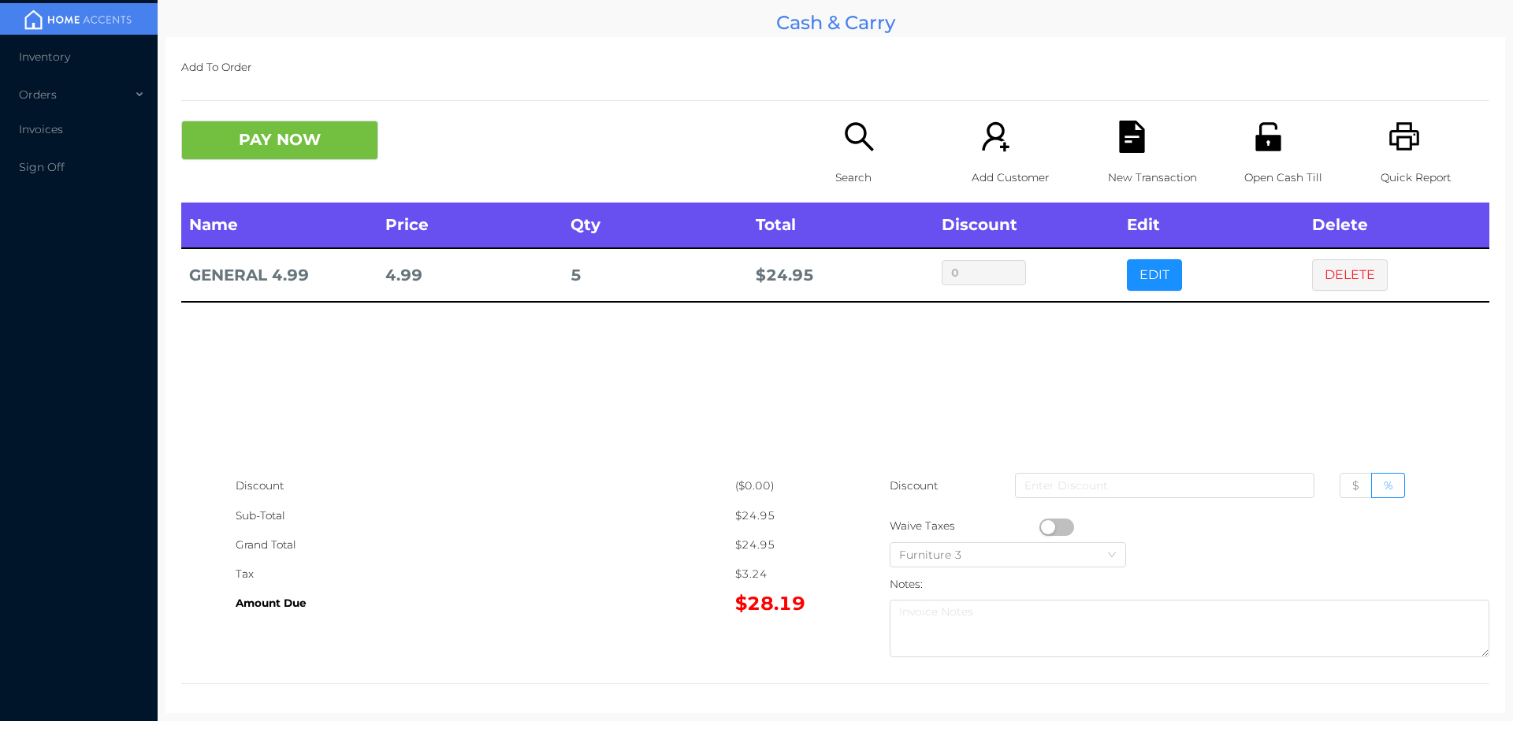
click at [1414, 138] on div "Quick Report" at bounding box center [1435, 162] width 109 height 82
click at [1121, 156] on div "New Transaction" at bounding box center [1162, 162] width 109 height 82
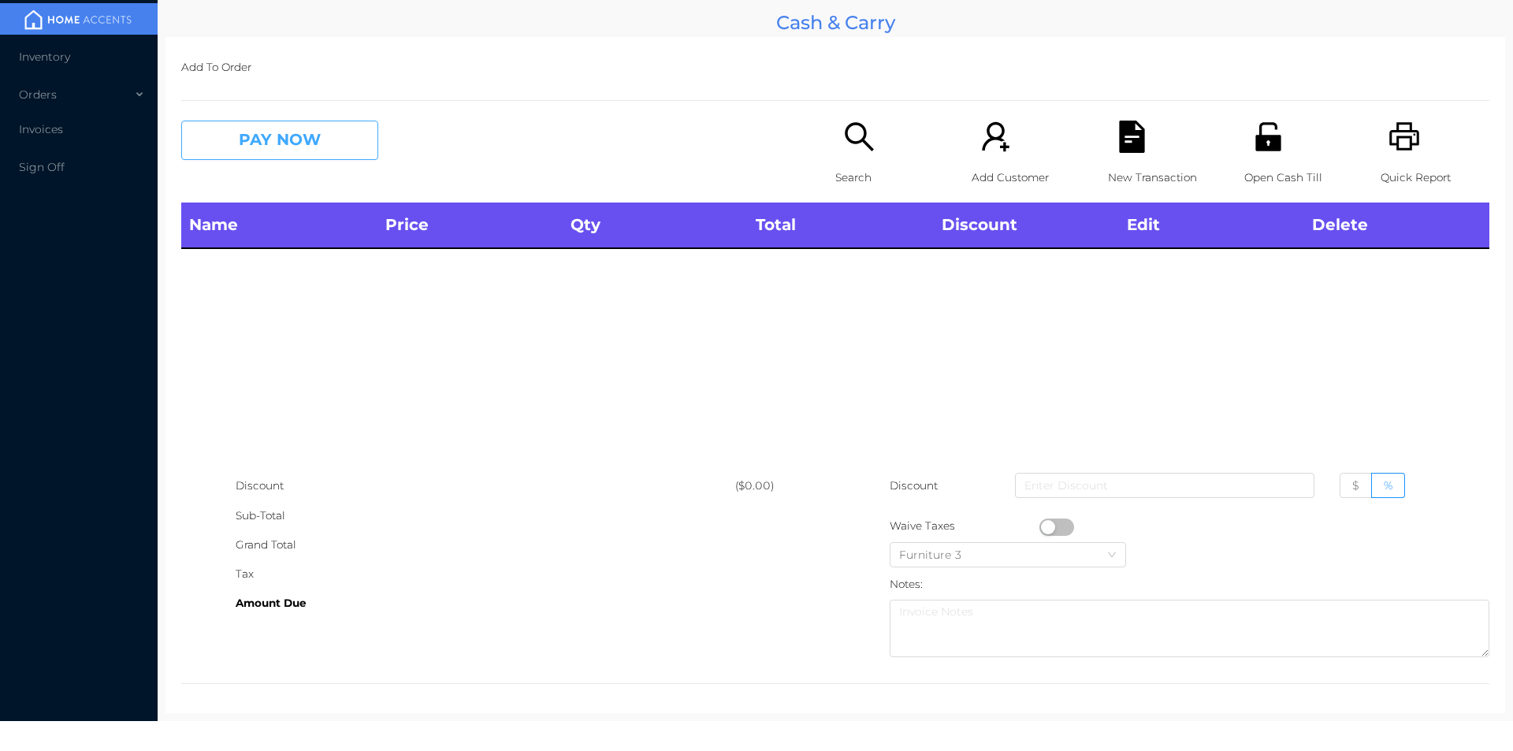
click at [311, 149] on button "PAY NOW" at bounding box center [279, 140] width 197 height 39
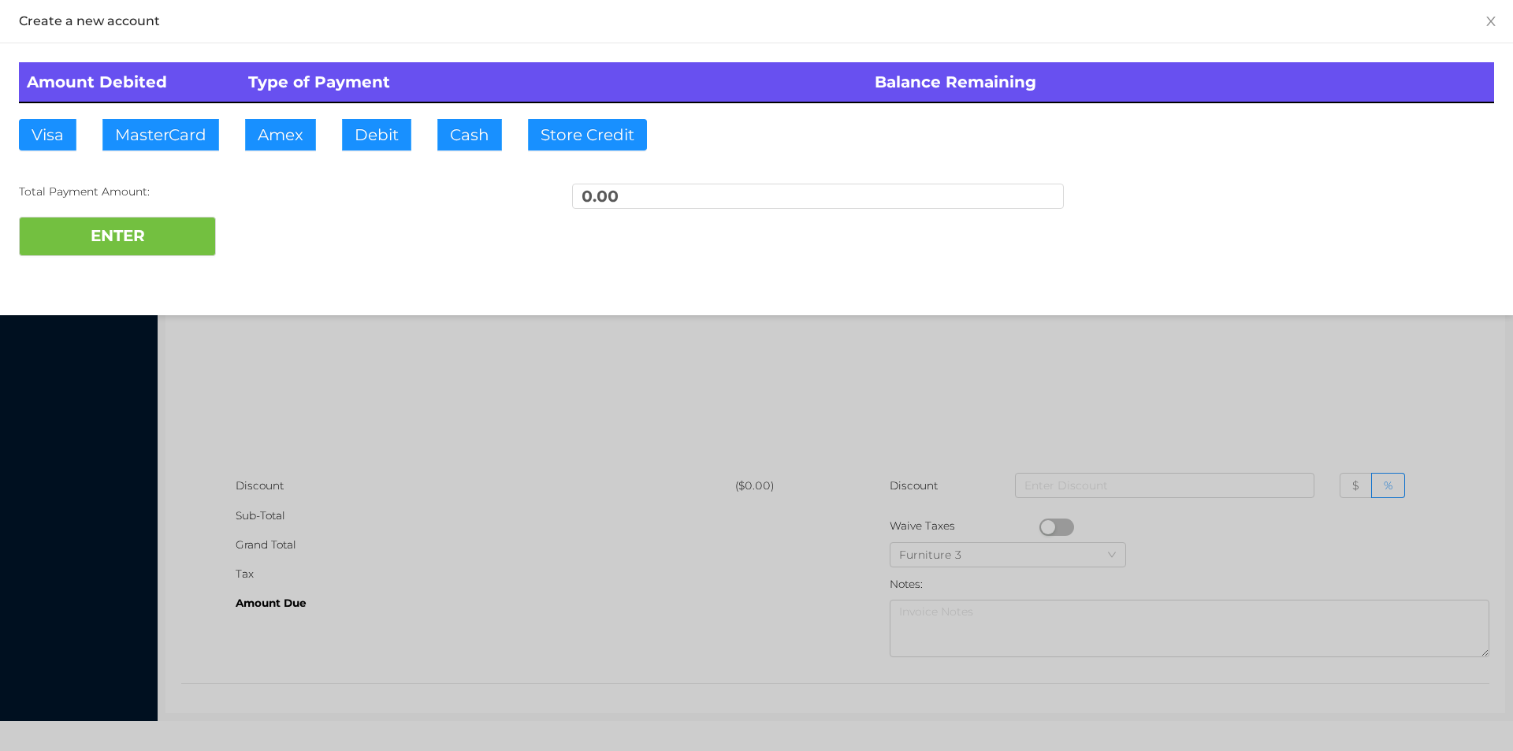
click at [351, 332] on div at bounding box center [756, 375] width 1513 height 751
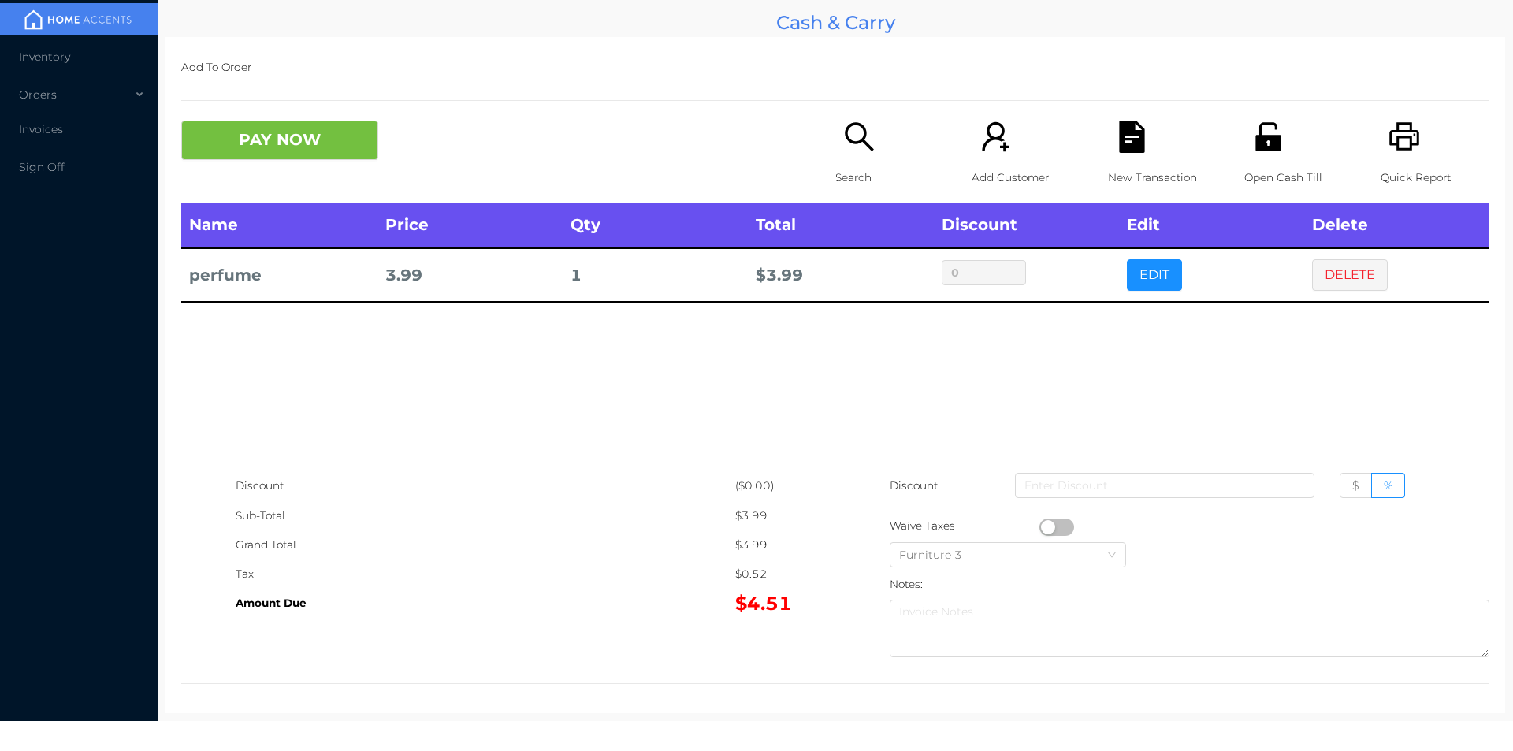
click at [477, 383] on div "Name Price Qty Total Discount Edit Delete perfume 3.99 1 $ 3.99 0 EDIT DELETE" at bounding box center [835, 337] width 1308 height 269
click at [1335, 261] on button "DELETE" at bounding box center [1350, 275] width 76 height 32
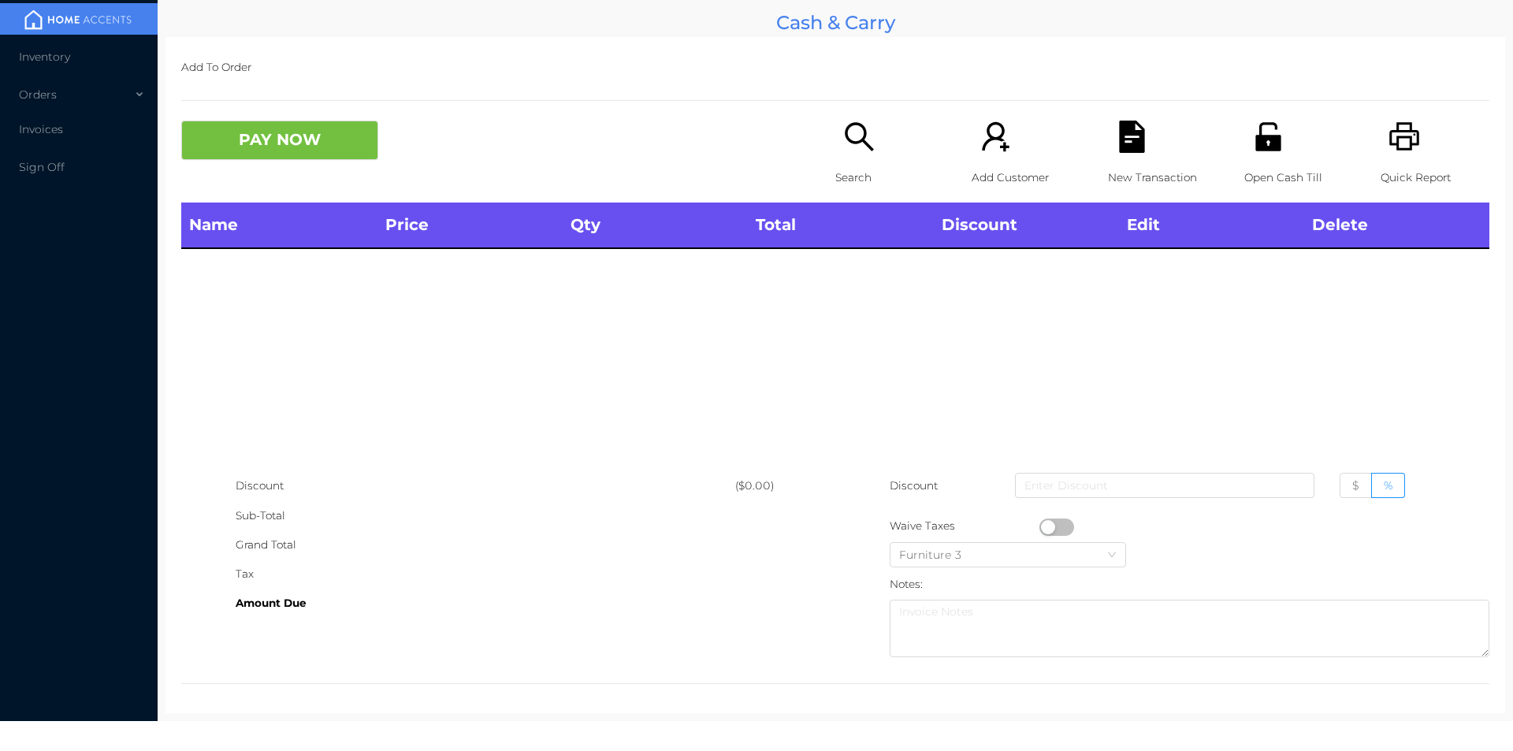
click at [1401, 146] on icon "icon: printer" at bounding box center [1404, 136] width 30 height 28
click at [310, 154] on button "PAY NOW" at bounding box center [279, 140] width 197 height 39
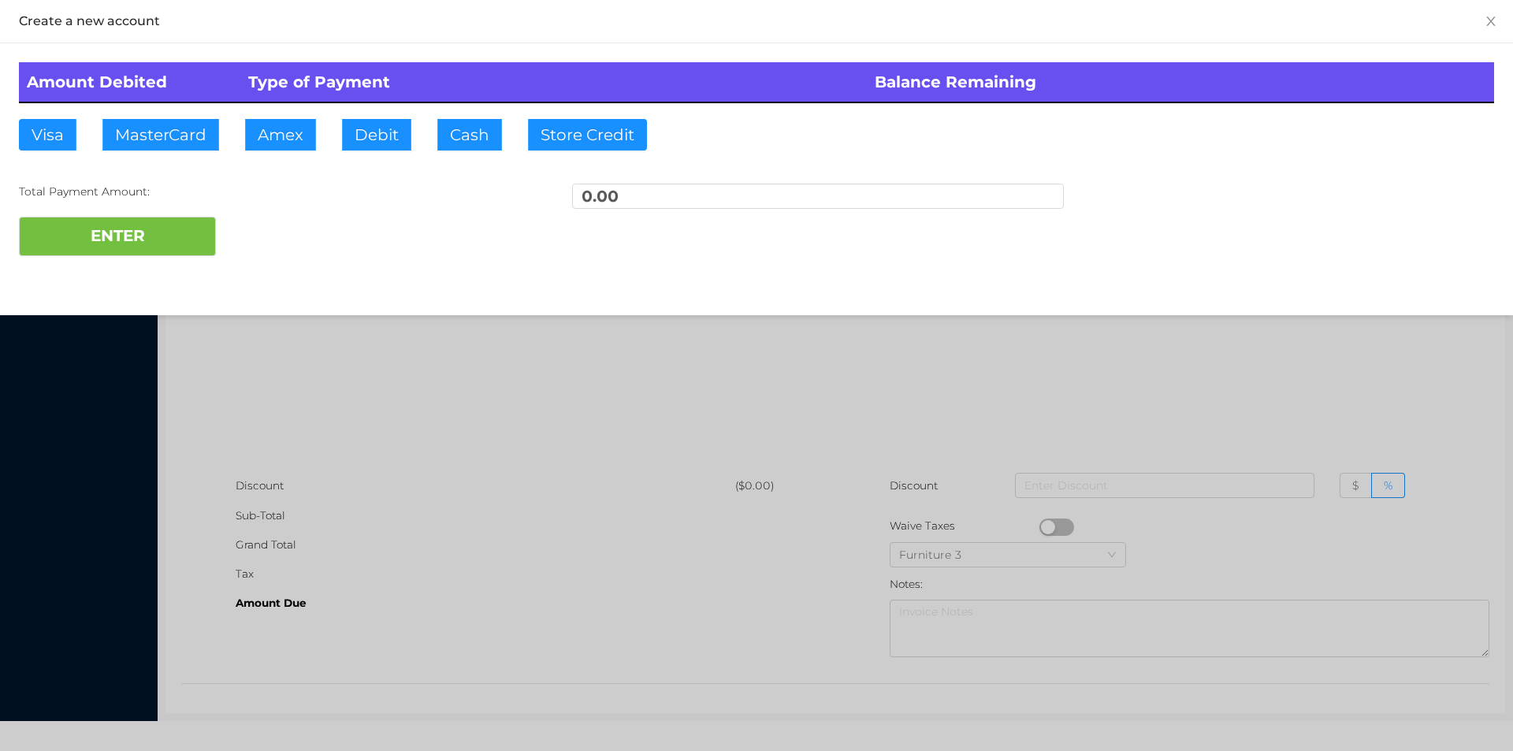
click at [329, 332] on div at bounding box center [756, 375] width 1513 height 751
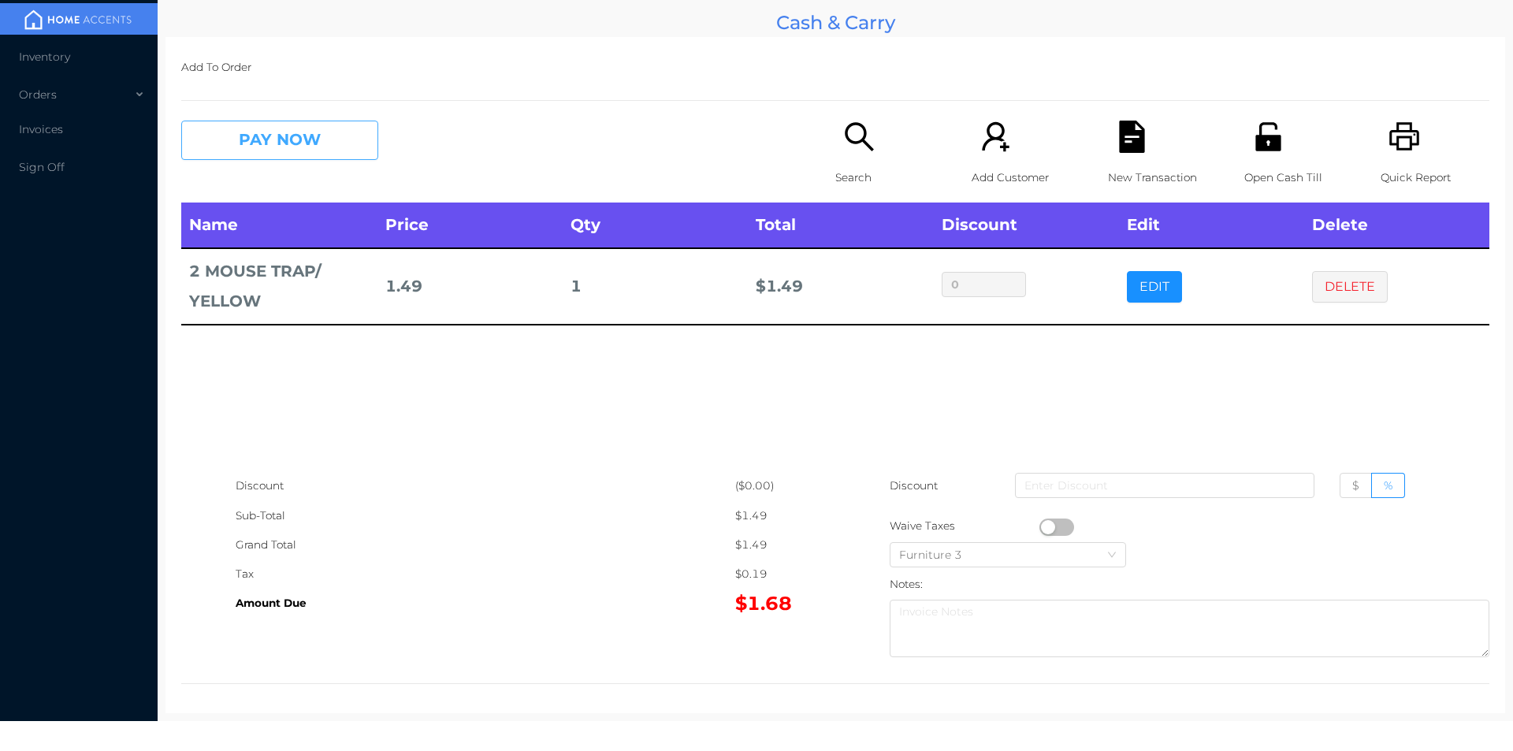
click at [300, 128] on button "PAY NOW" at bounding box center [279, 140] width 197 height 39
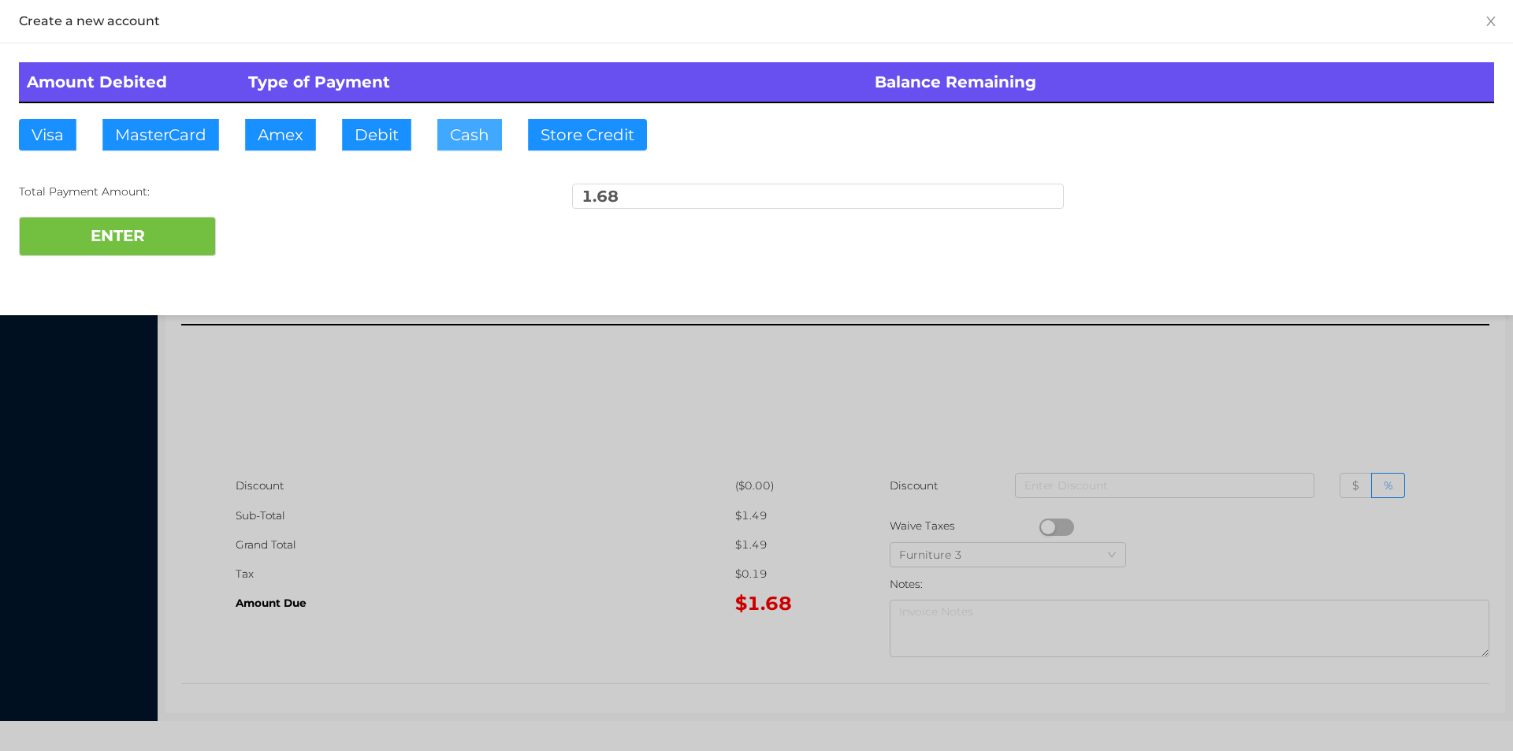
click at [472, 128] on button "Cash" at bounding box center [469, 135] width 65 height 32
type input "2."
click at [165, 229] on button "ENTER" at bounding box center [117, 236] width 197 height 39
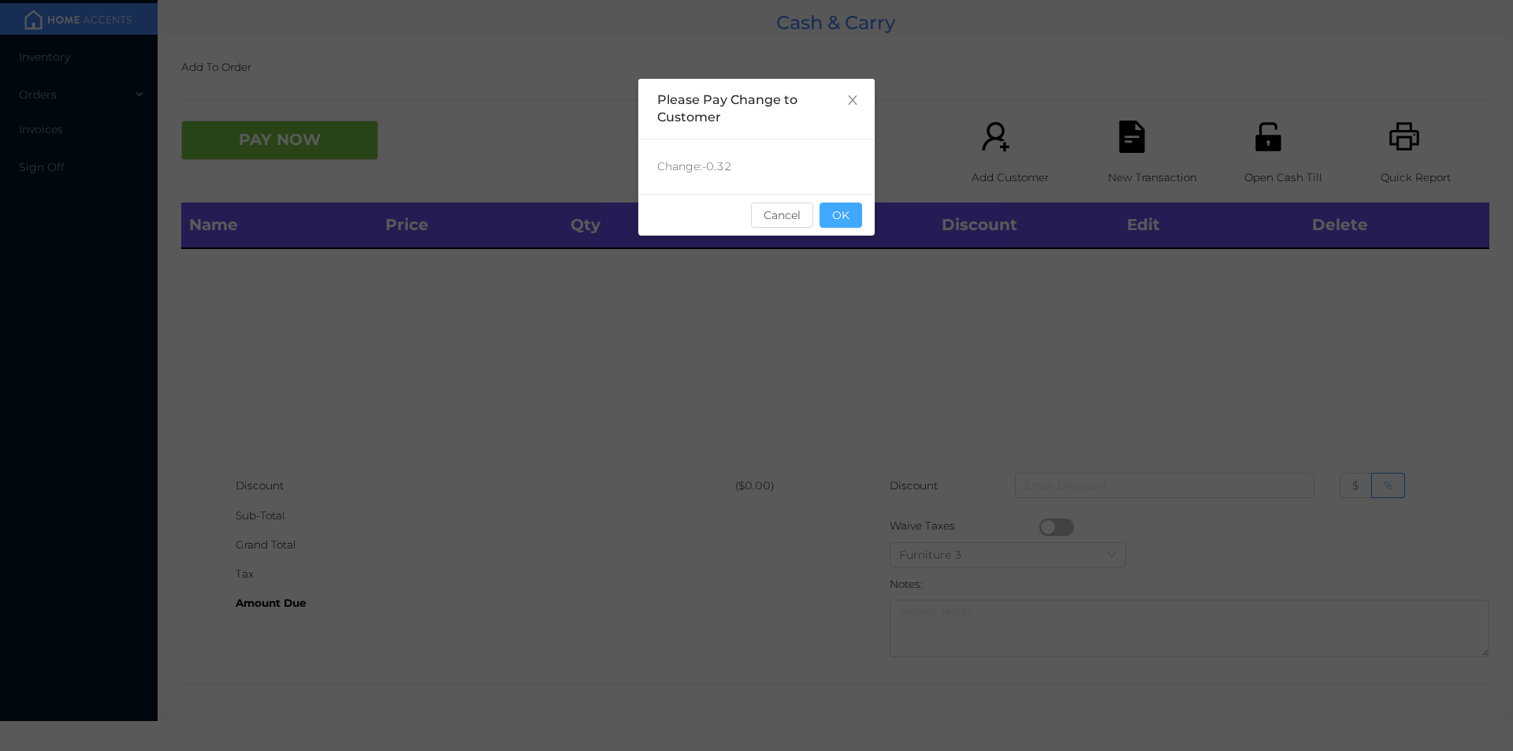
click at [833, 220] on button "OK" at bounding box center [841, 215] width 43 height 25
click at [868, 265] on div "Name Price Qty Total Discount Edit Delete" at bounding box center [835, 337] width 1308 height 269
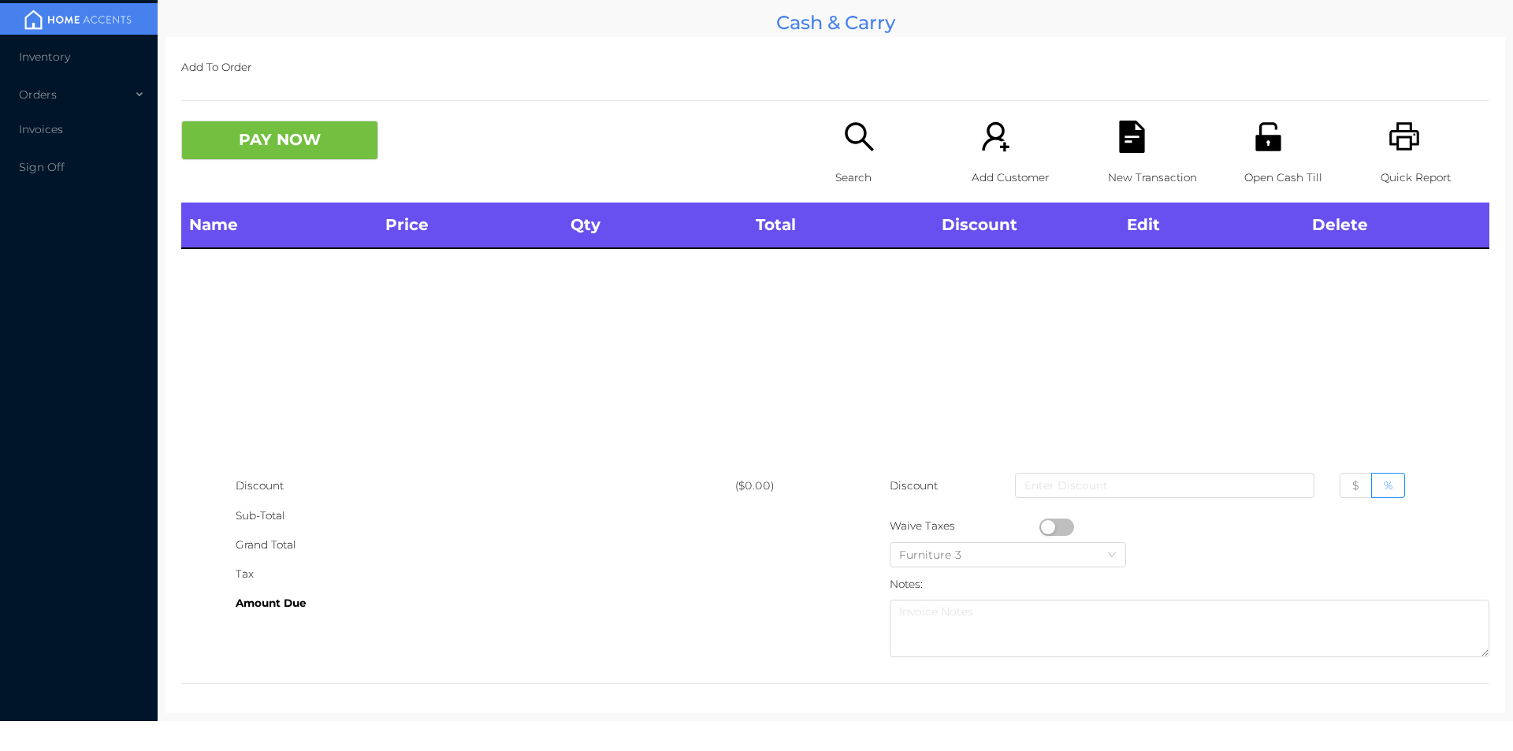
click at [848, 166] on p "Search" at bounding box center [889, 177] width 109 height 29
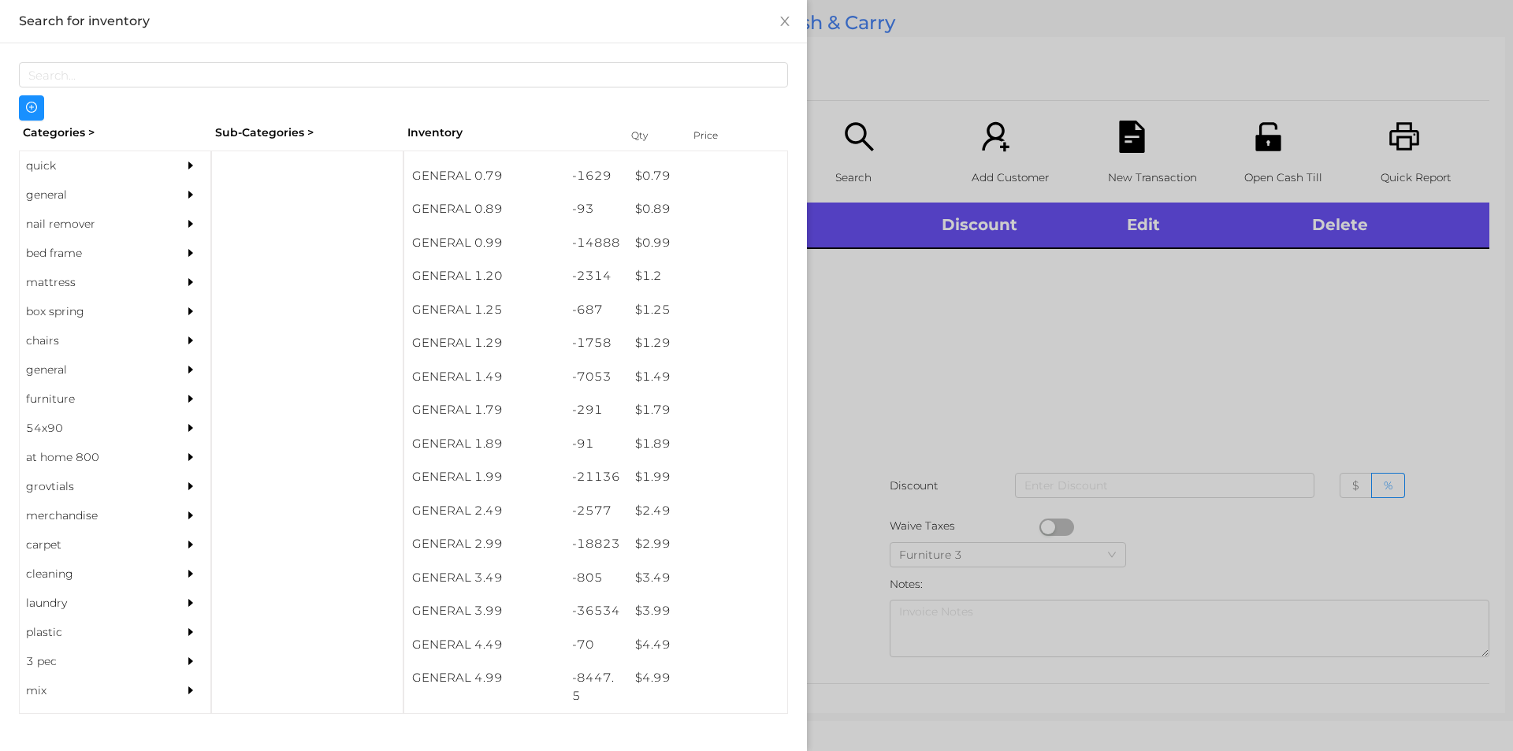
scroll to position [23, 0]
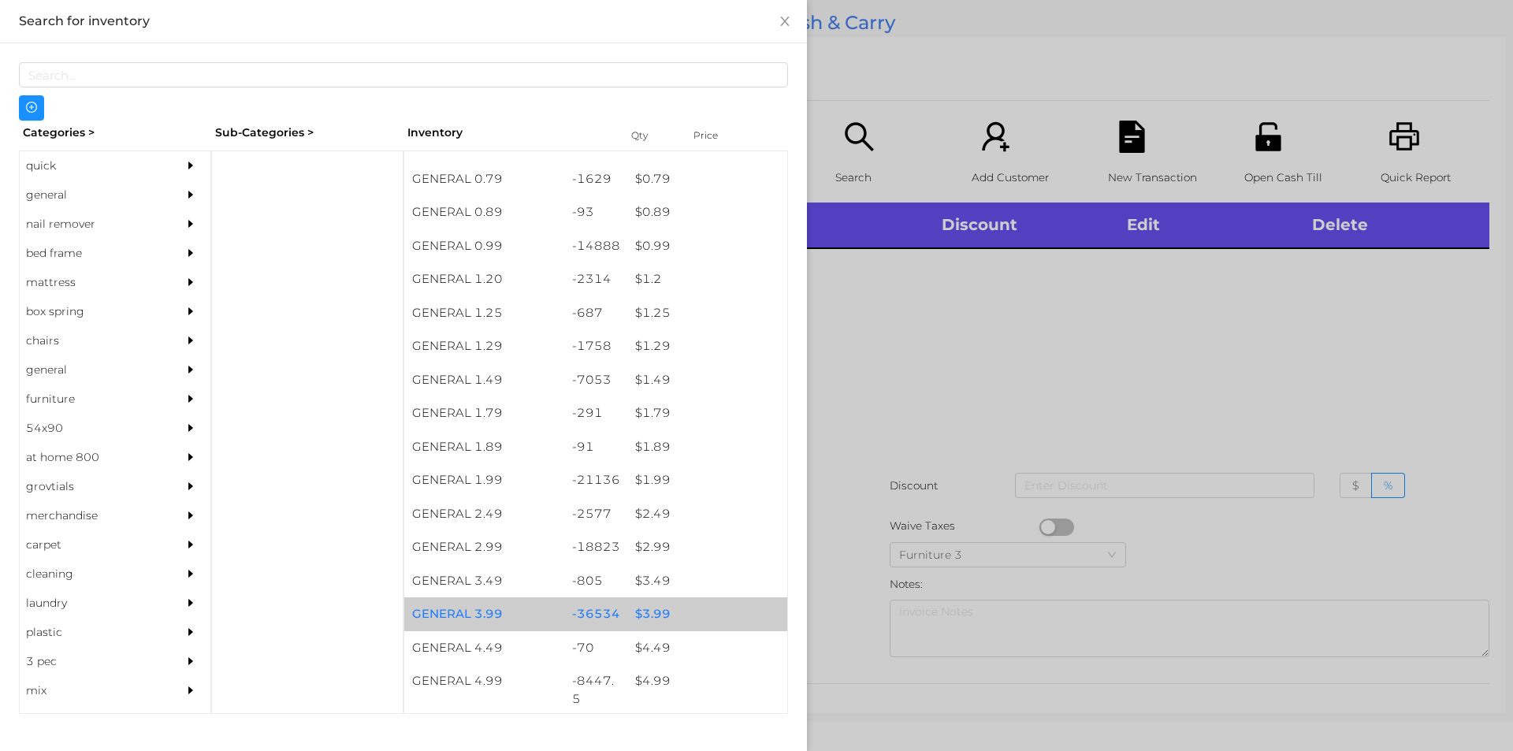
click at [644, 615] on div "$ 3.99" at bounding box center [707, 614] width 160 height 34
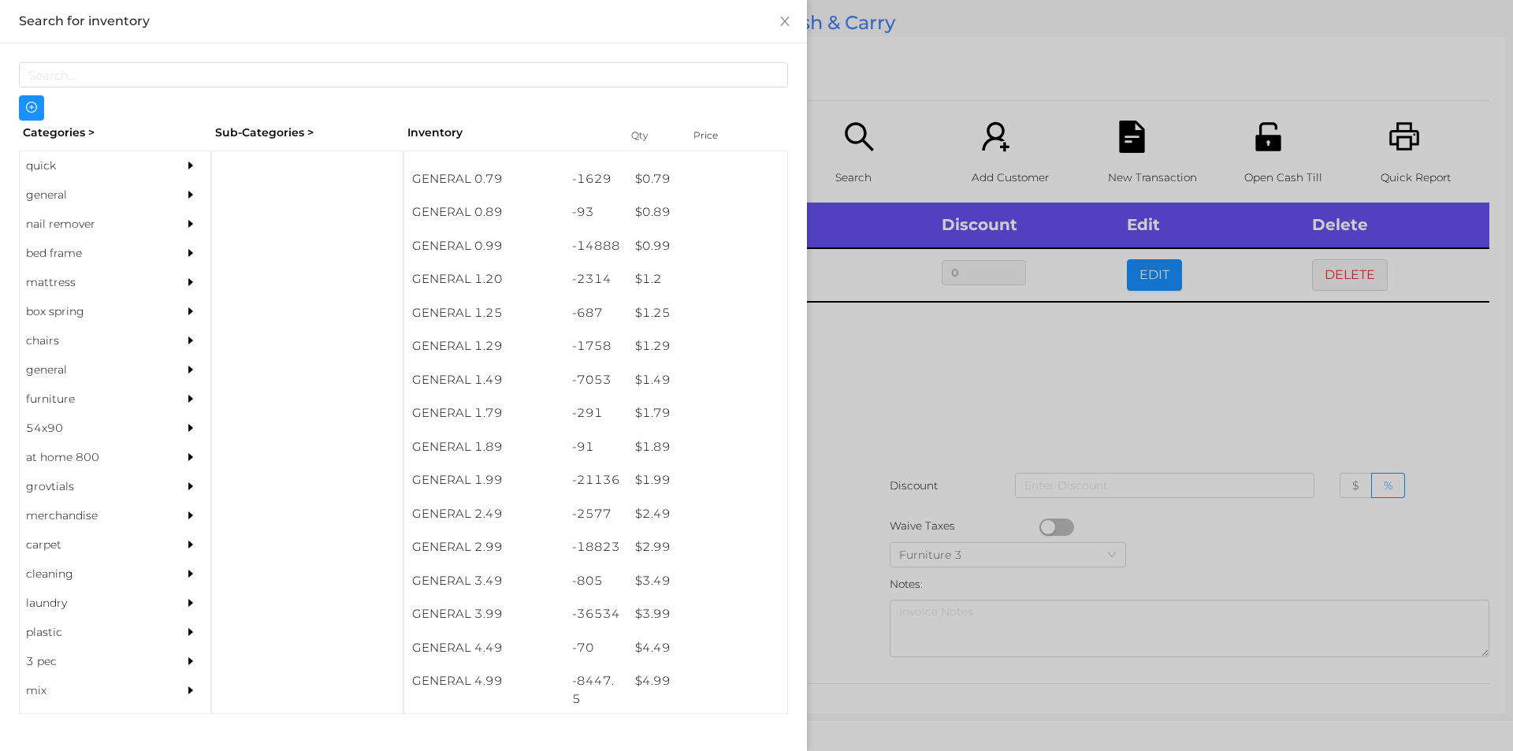
click at [928, 369] on div at bounding box center [756, 375] width 1513 height 751
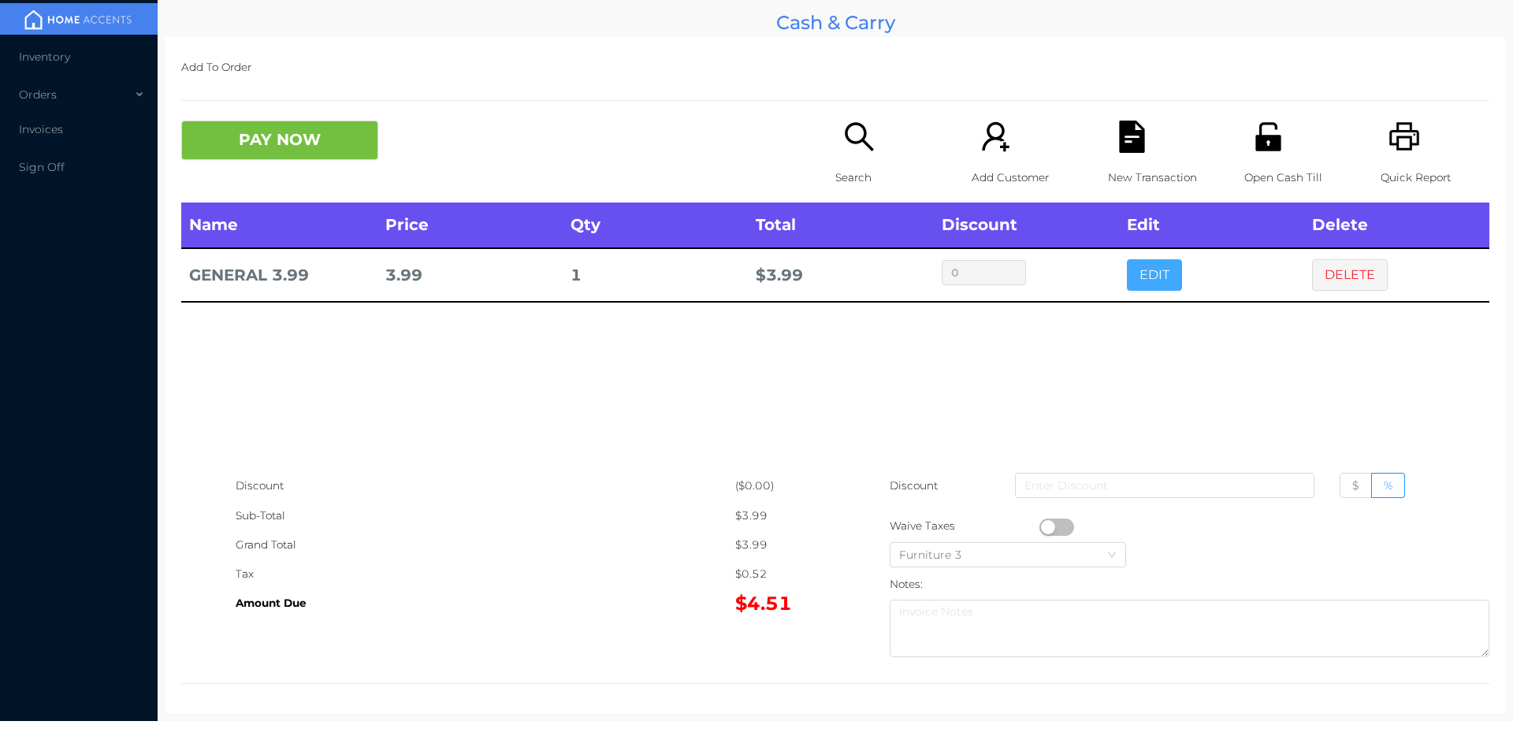
click at [1136, 267] on button "EDIT" at bounding box center [1154, 275] width 55 height 32
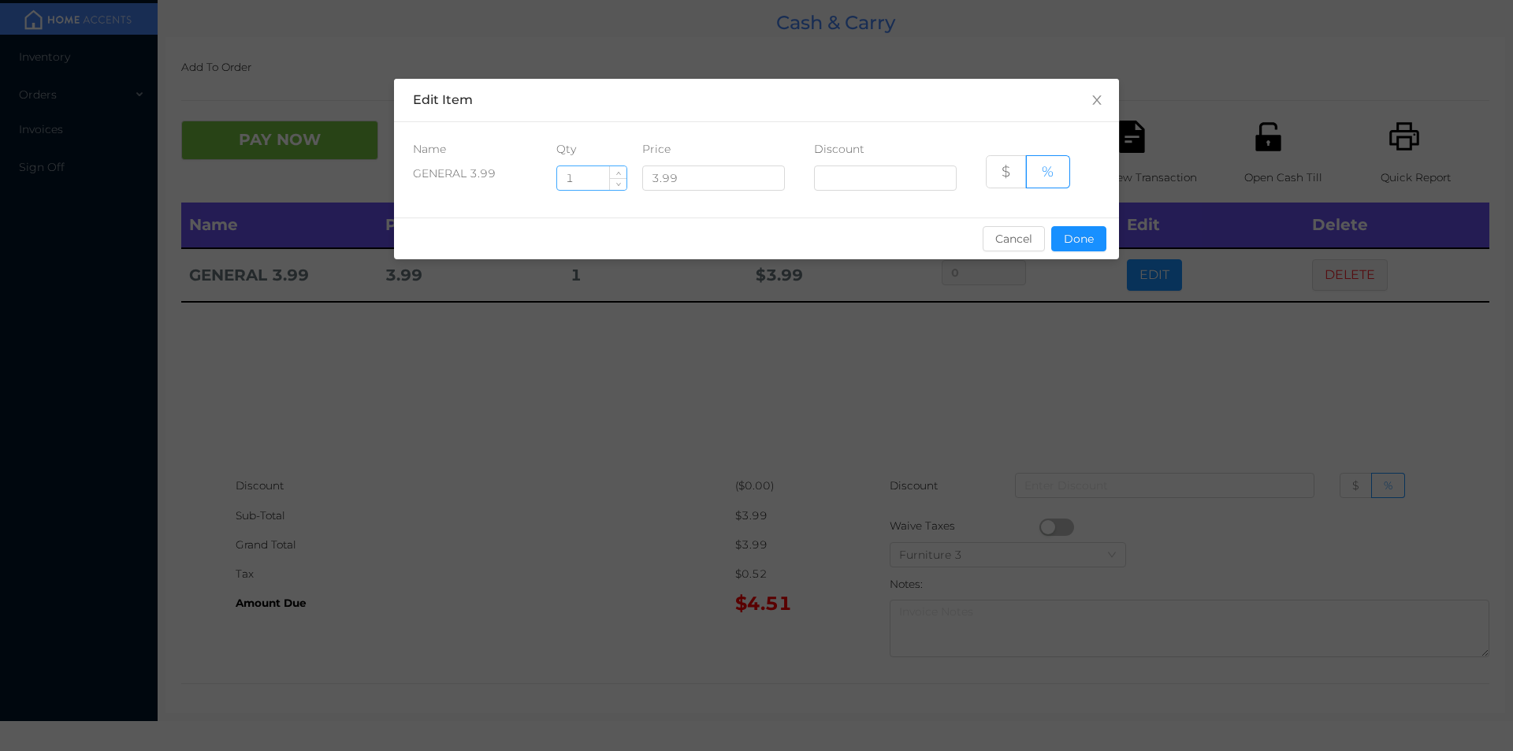
click at [575, 176] on input "1" at bounding box center [591, 178] width 69 height 24
type input "10"
click at [1076, 229] on button "Done" at bounding box center [1078, 238] width 55 height 25
type input "0%"
click at [1082, 331] on div "sentinelStart Edit Item Name Qty Price Discount GENERAL 3.99 10 3.99 $ % Cancel…" at bounding box center [756, 375] width 1513 height 751
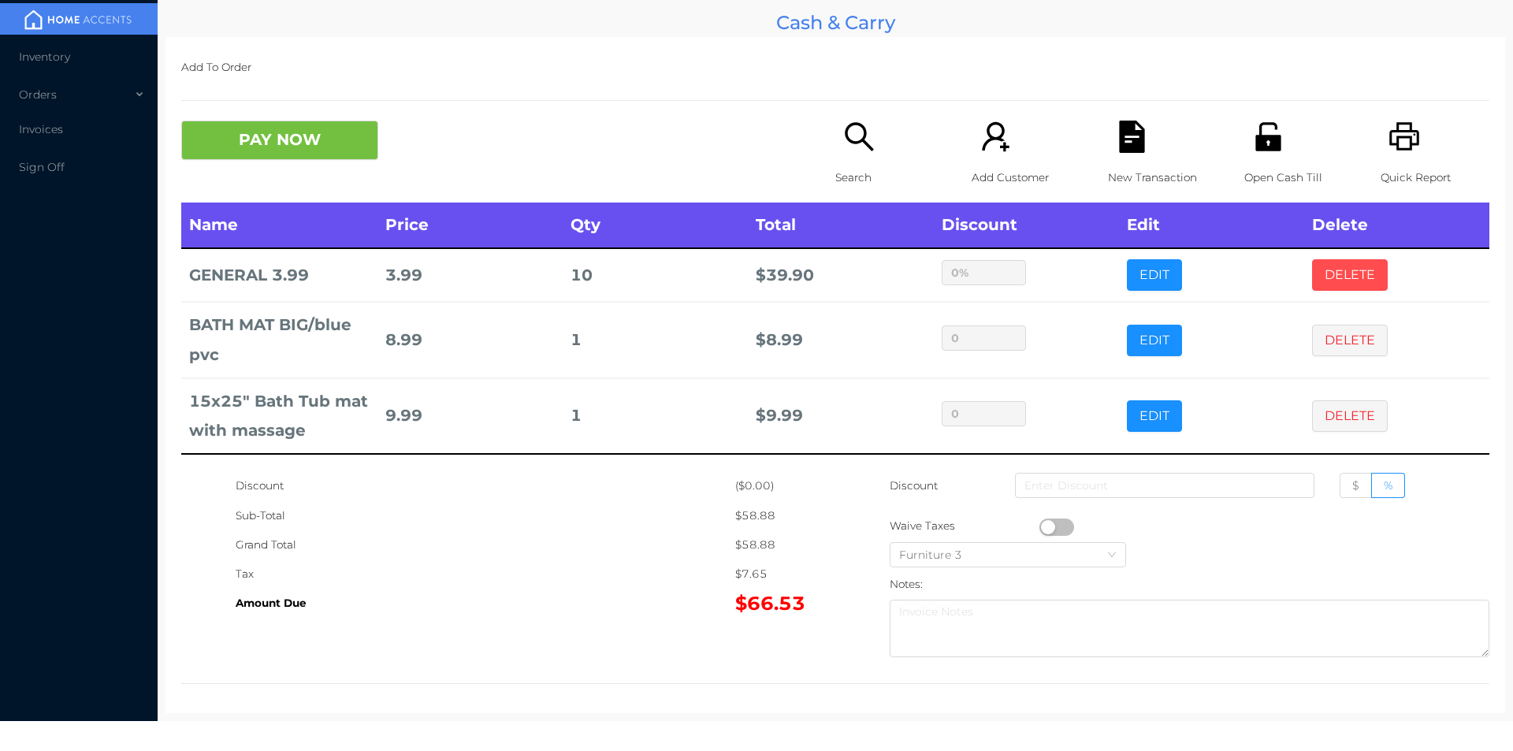
click at [1334, 280] on button "DELETE" at bounding box center [1350, 275] width 76 height 32
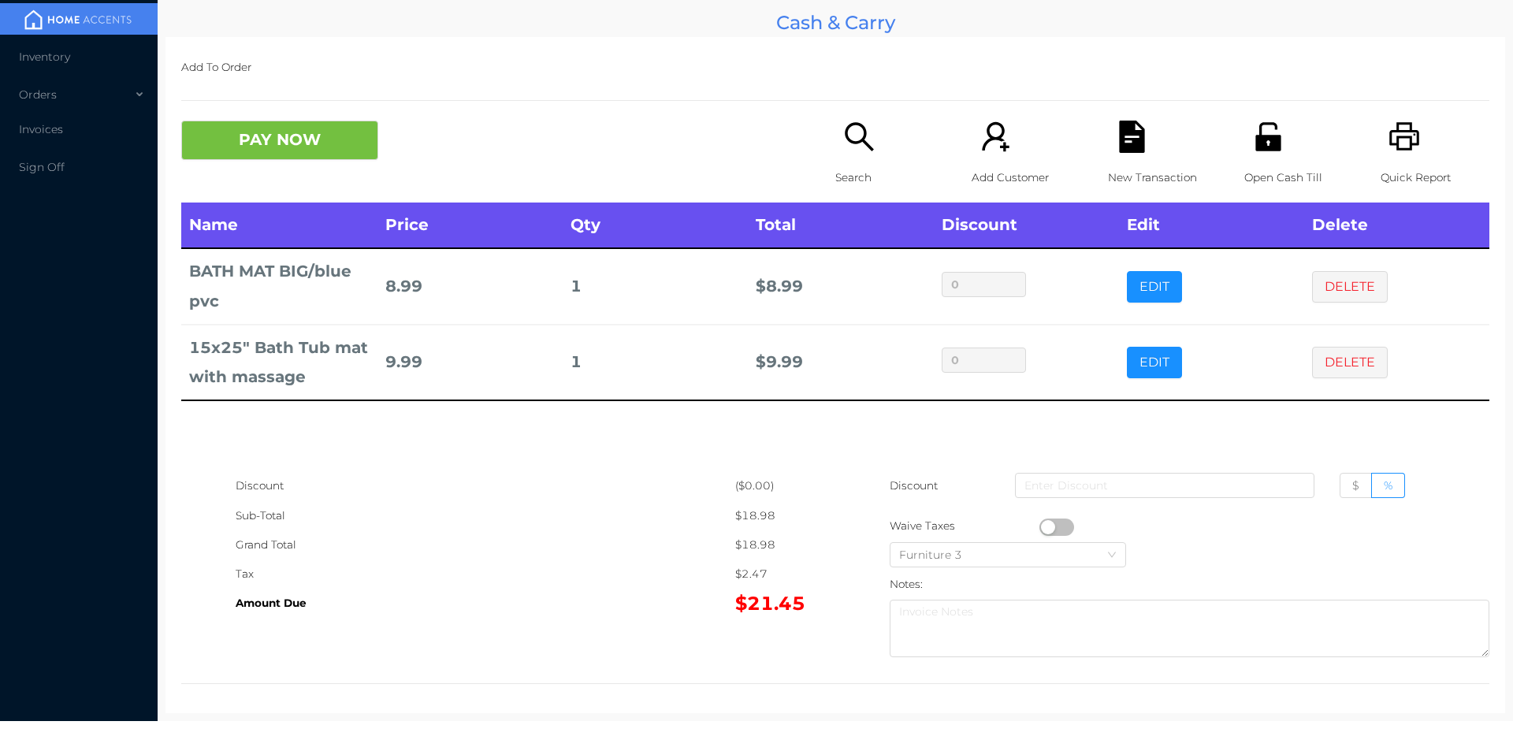
click at [322, 136] on button "PAY NOW" at bounding box center [279, 140] width 197 height 39
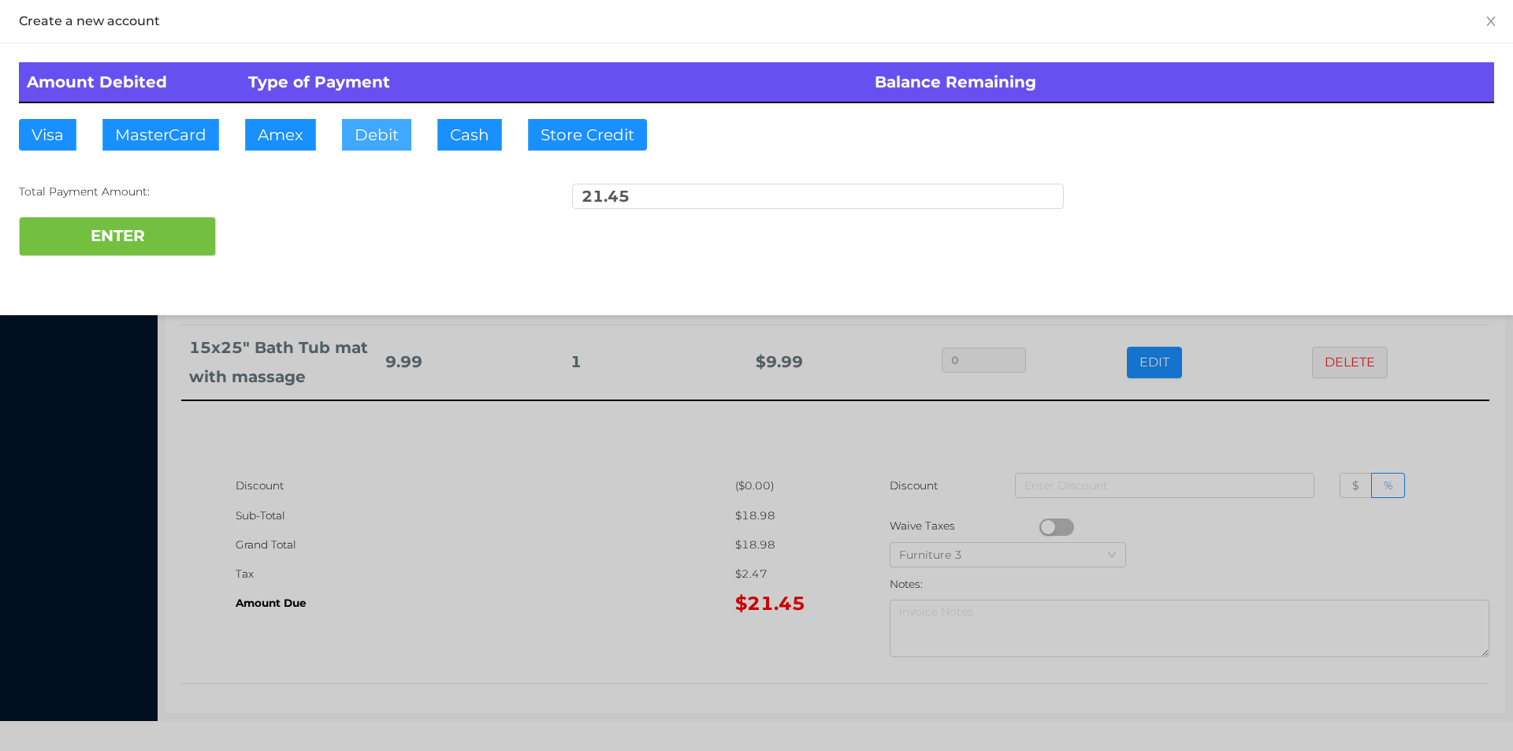
click at [379, 145] on button "Debit" at bounding box center [376, 135] width 69 height 32
click at [170, 232] on button "ENTER" at bounding box center [117, 236] width 197 height 39
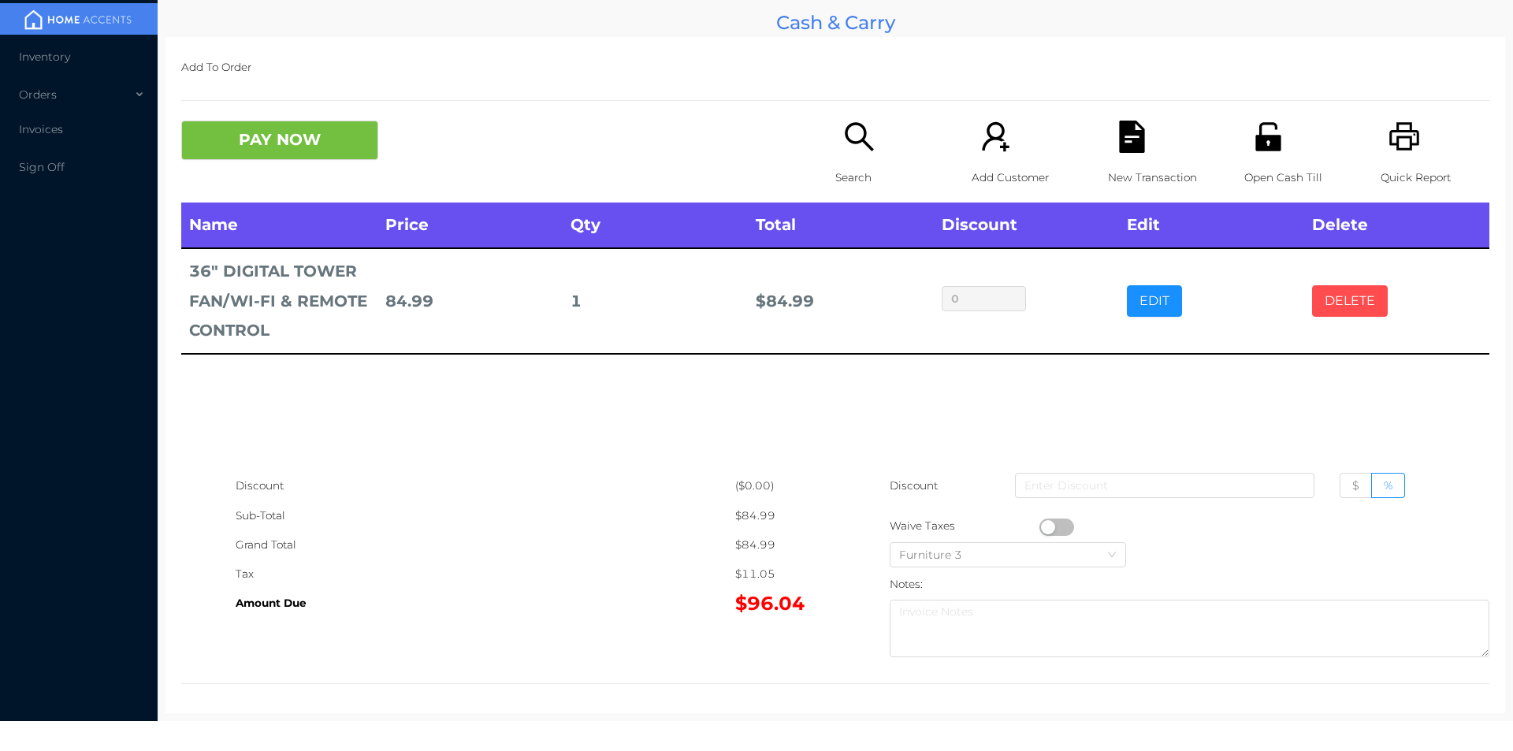
click at [1333, 301] on button "DELETE" at bounding box center [1350, 301] width 76 height 32
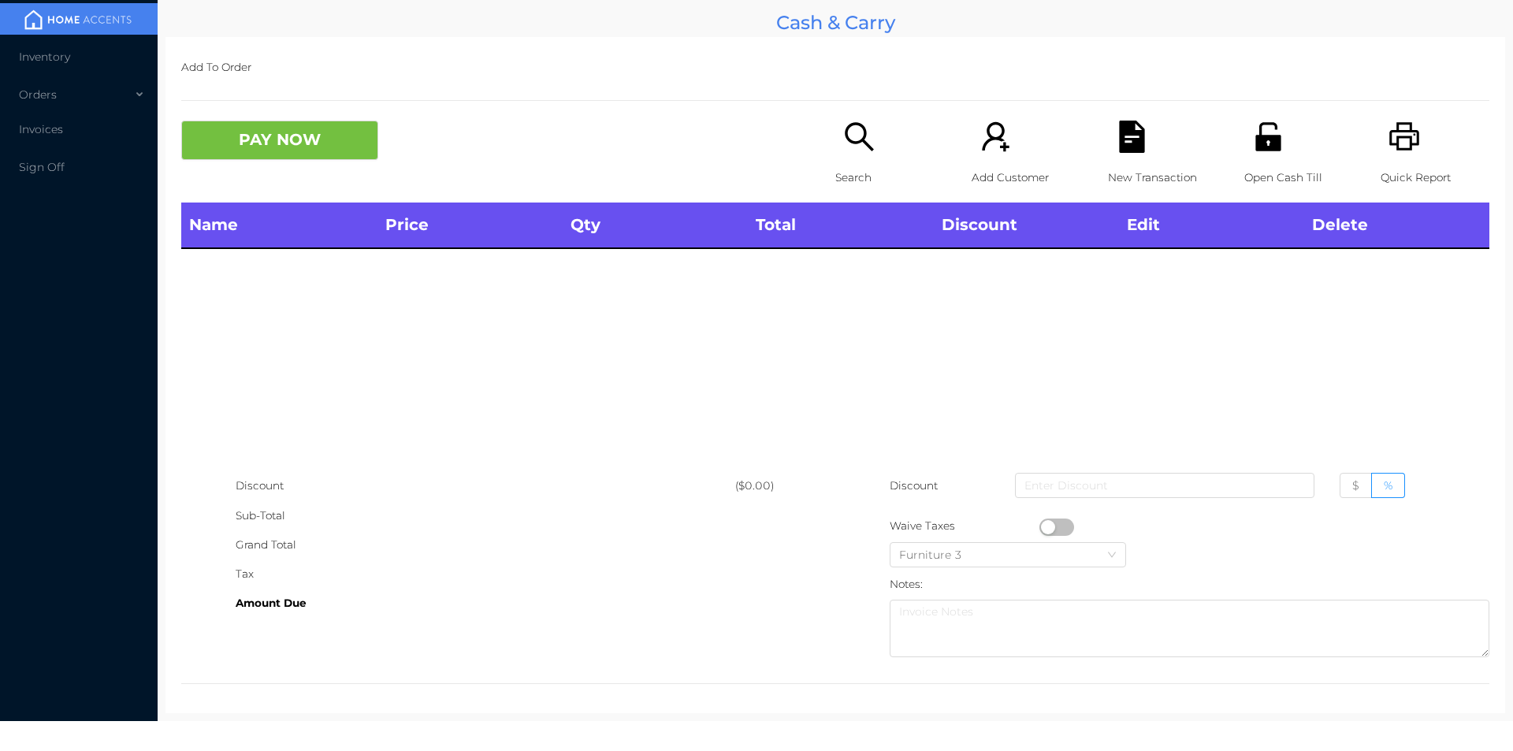
click at [835, 149] on div "Search" at bounding box center [889, 162] width 109 height 82
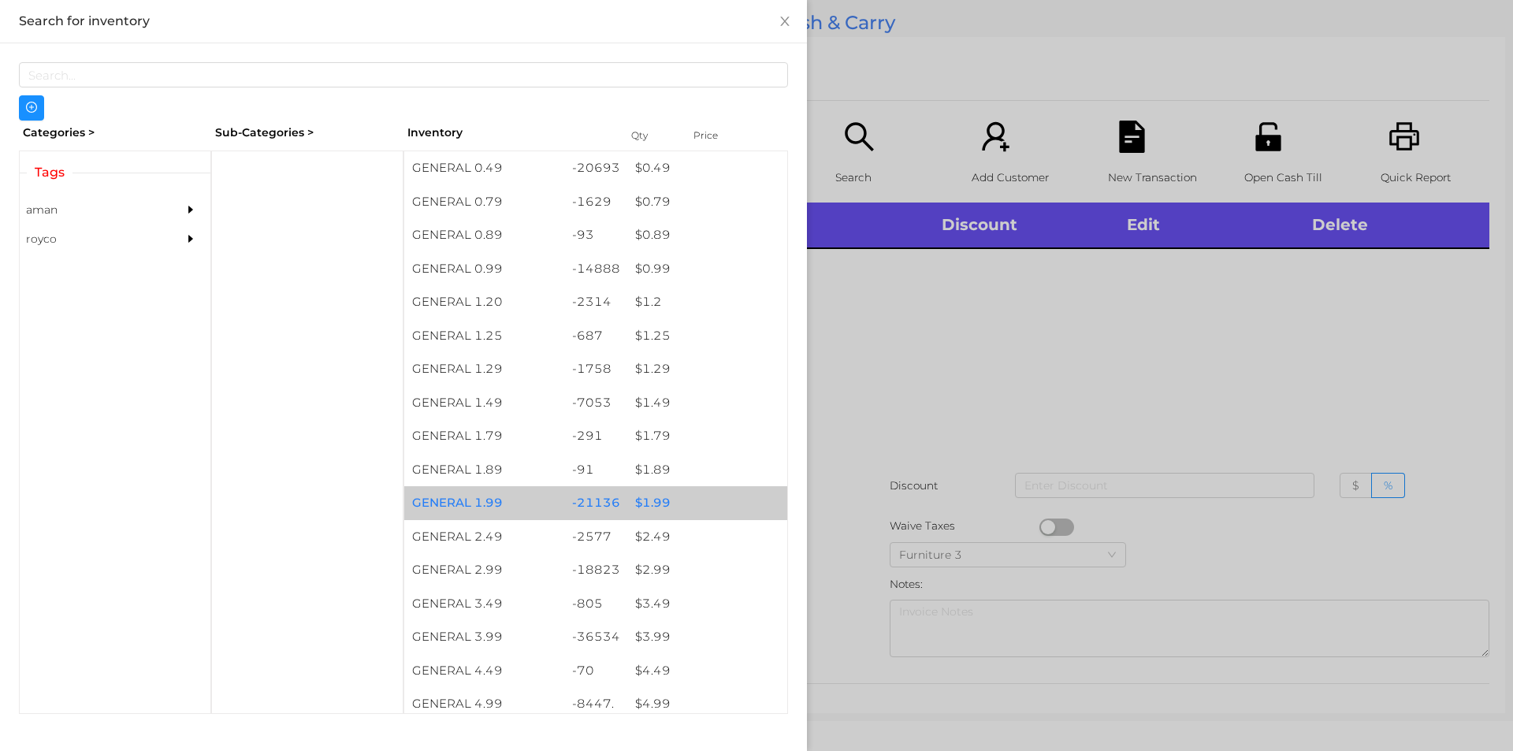
click at [593, 518] on div "-21136" at bounding box center [596, 503] width 64 height 34
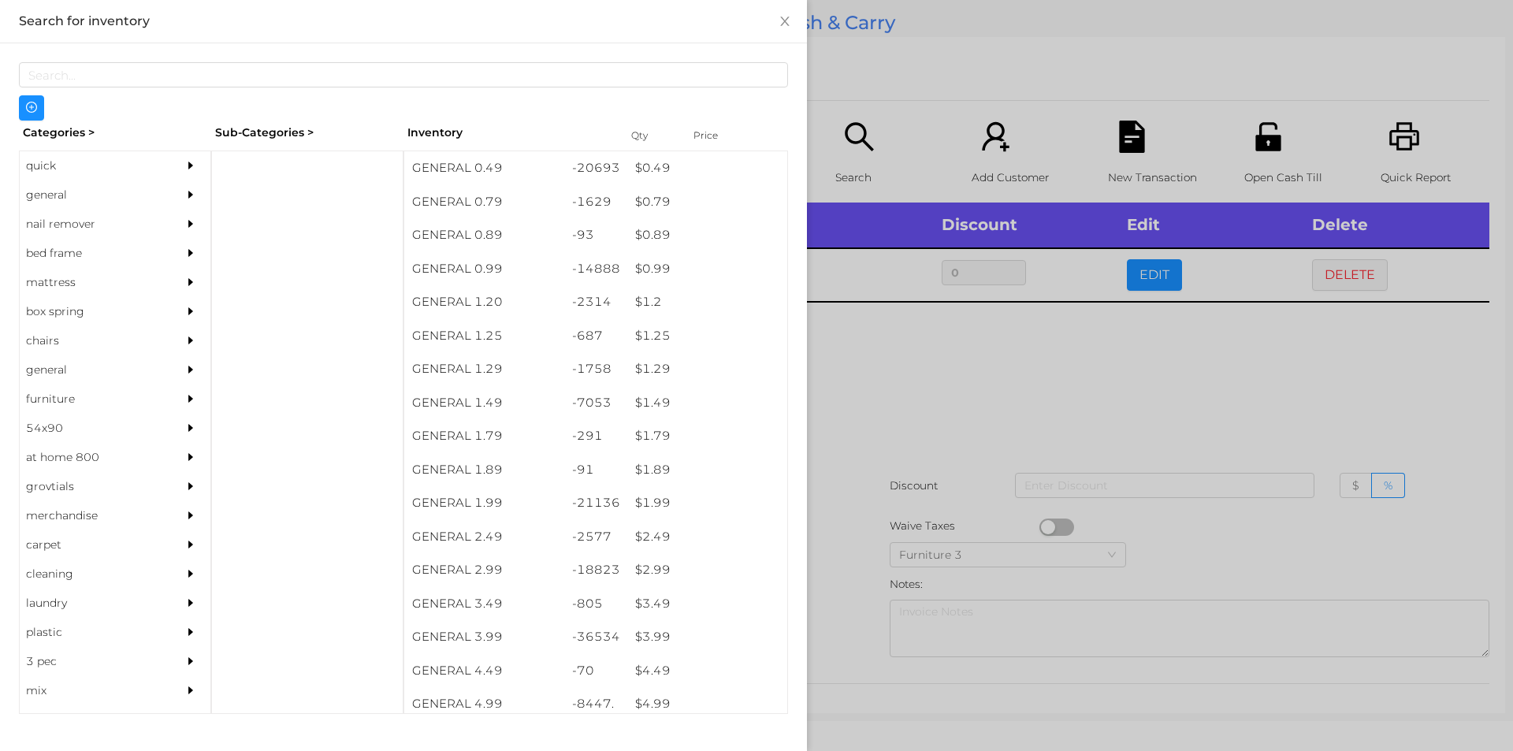
click at [1154, 390] on div at bounding box center [756, 375] width 1513 height 751
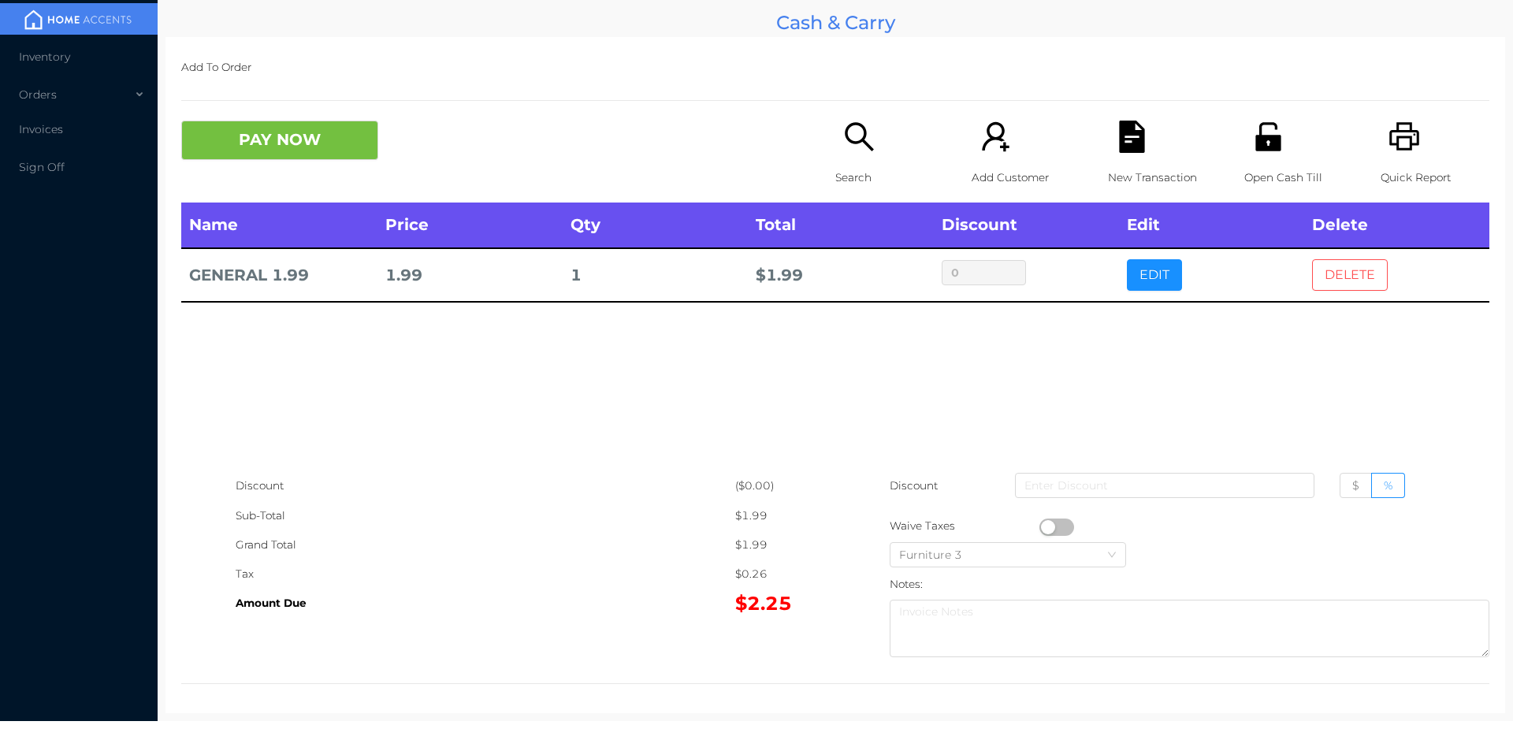
click at [1350, 281] on button "DELETE" at bounding box center [1350, 275] width 76 height 32
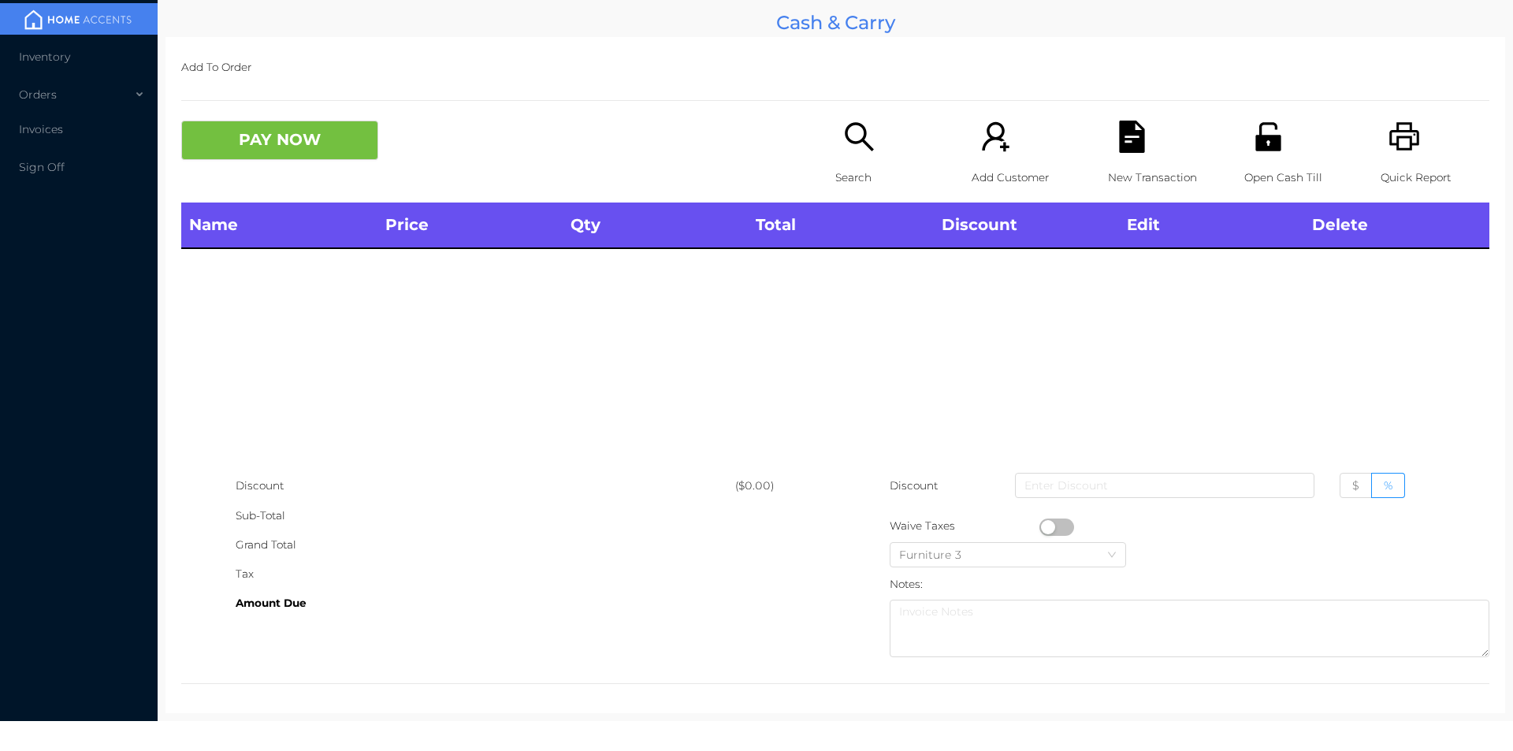
click at [1399, 142] on icon "icon: printer" at bounding box center [1405, 137] width 32 height 32
click at [313, 135] on button "PAY NOW" at bounding box center [279, 140] width 197 height 39
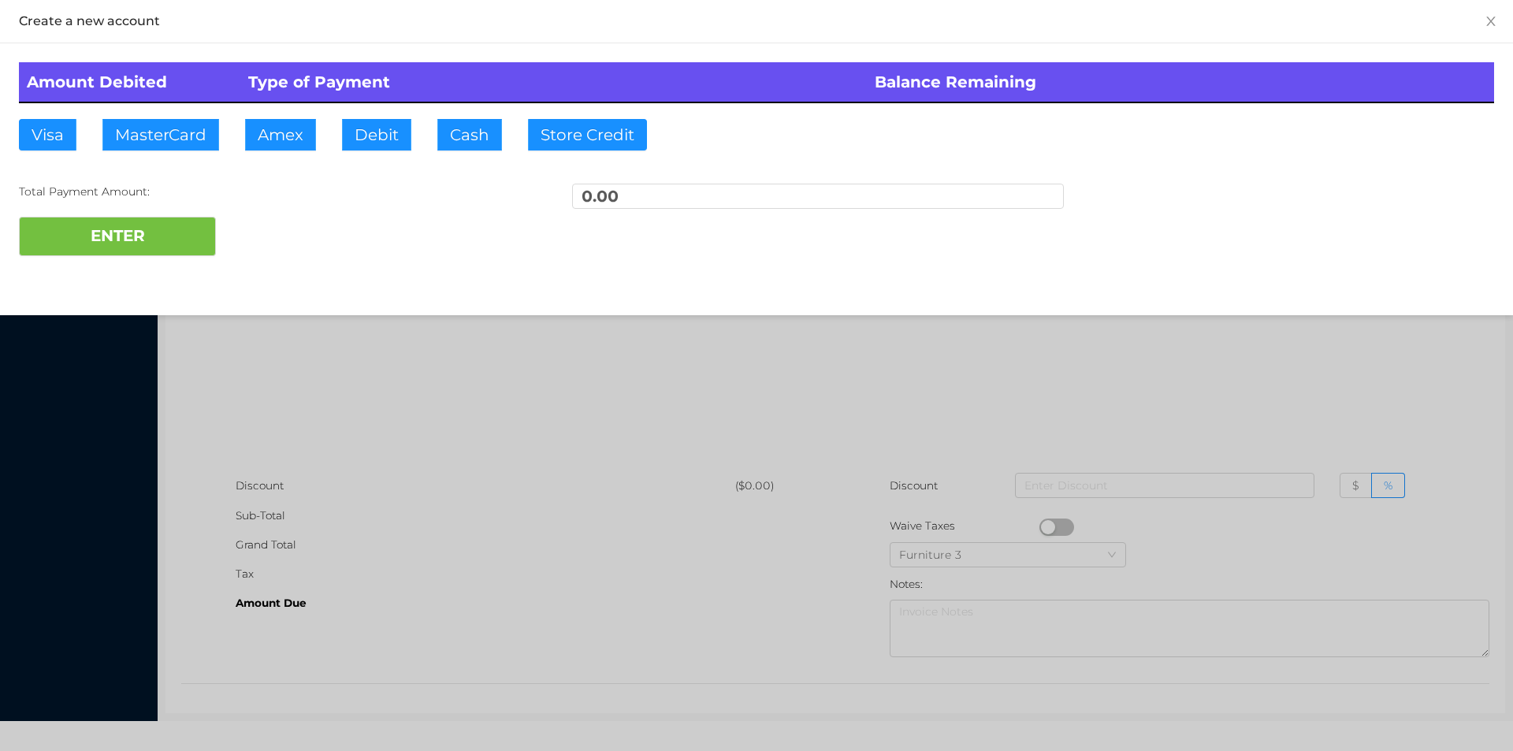
click at [317, 337] on div at bounding box center [756, 375] width 1513 height 751
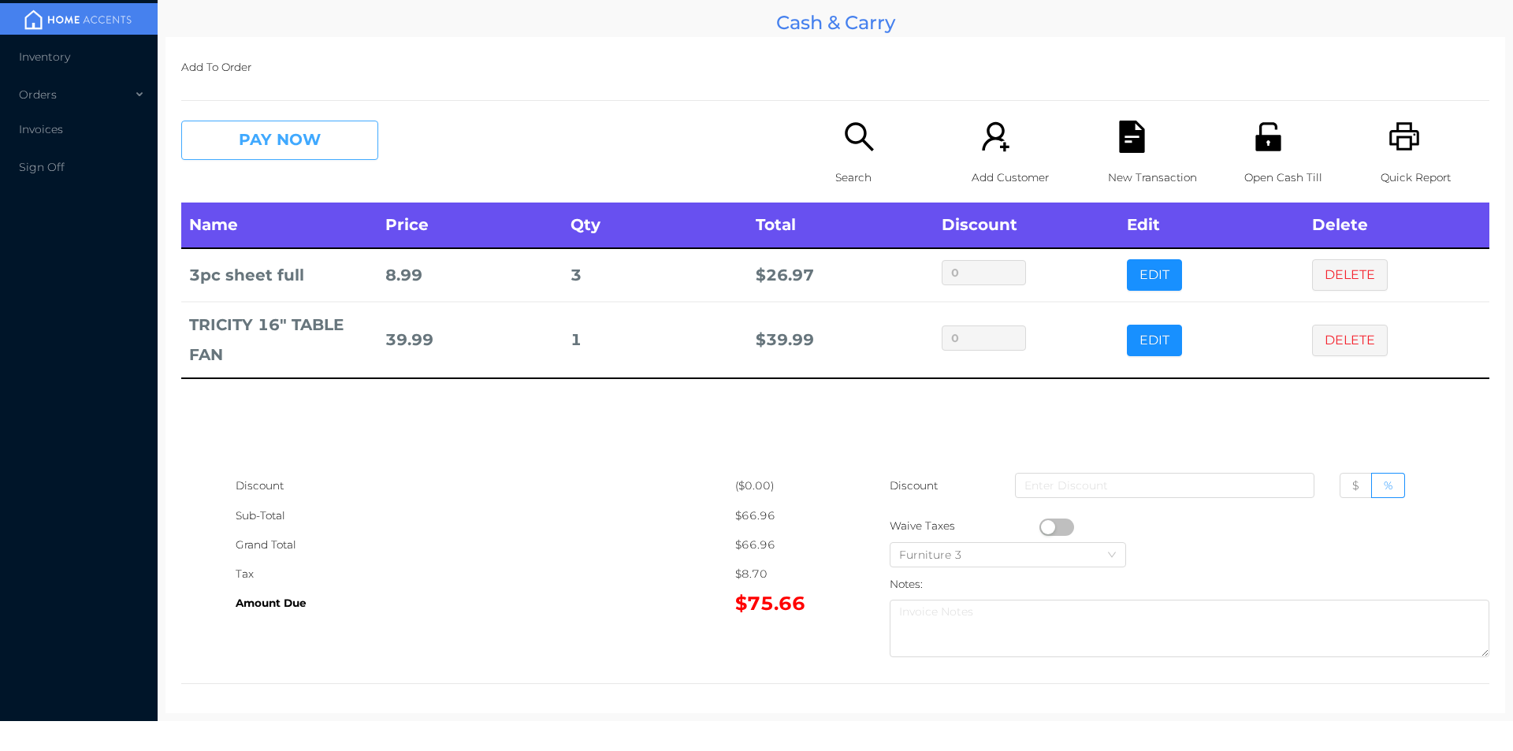
click at [261, 133] on button "PAY NOW" at bounding box center [279, 140] width 197 height 39
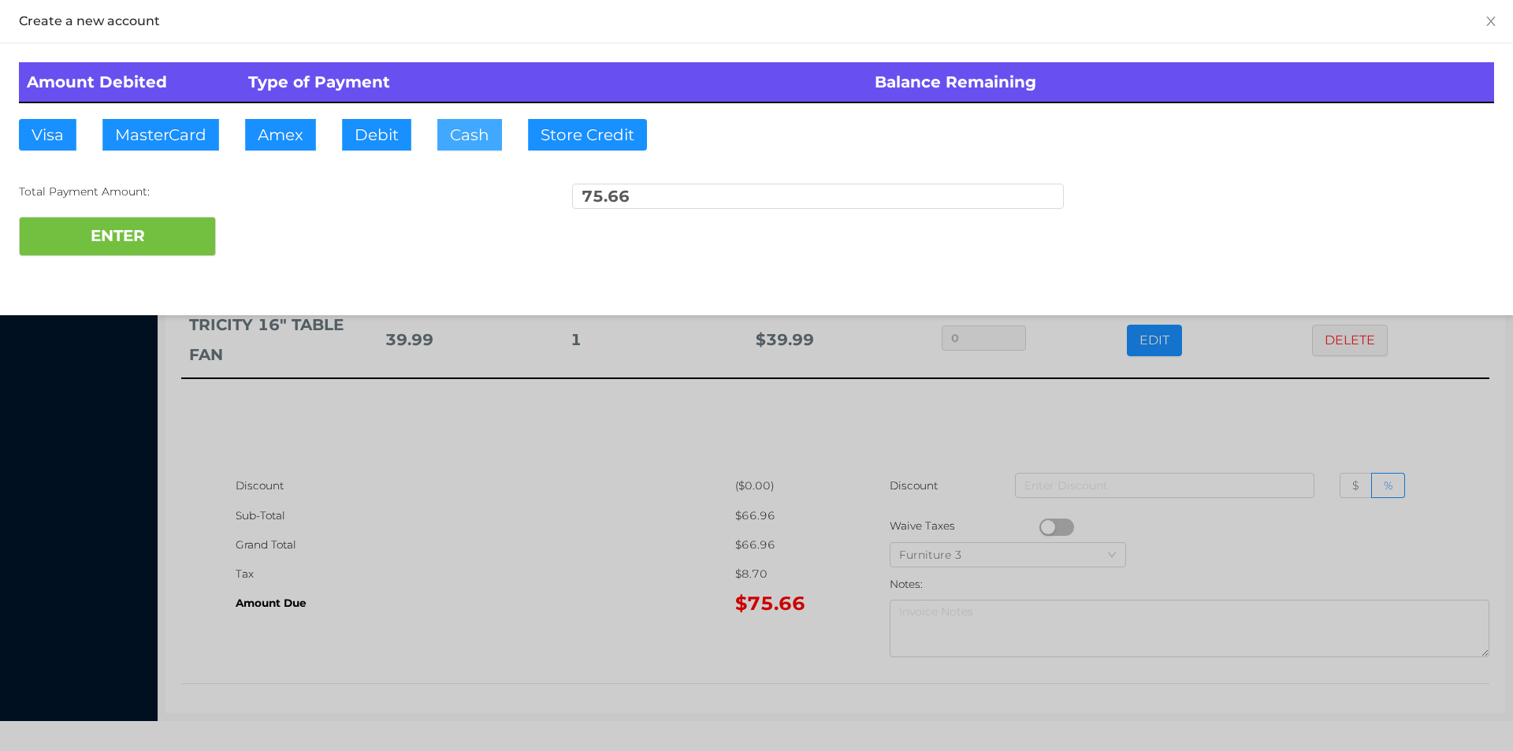
click at [466, 134] on button "Cash" at bounding box center [469, 135] width 65 height 32
type input "80."
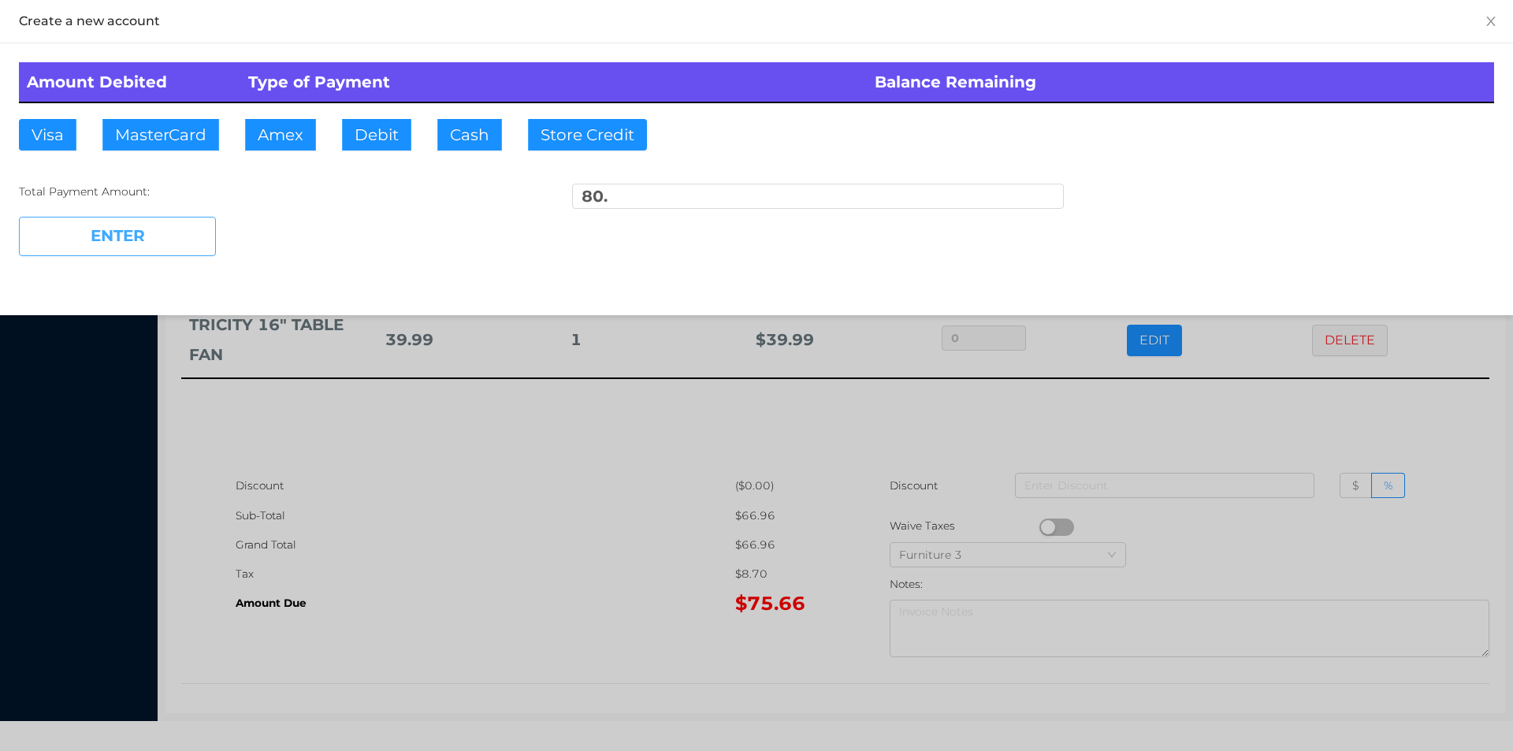
click at [166, 231] on button "ENTER" at bounding box center [117, 236] width 197 height 39
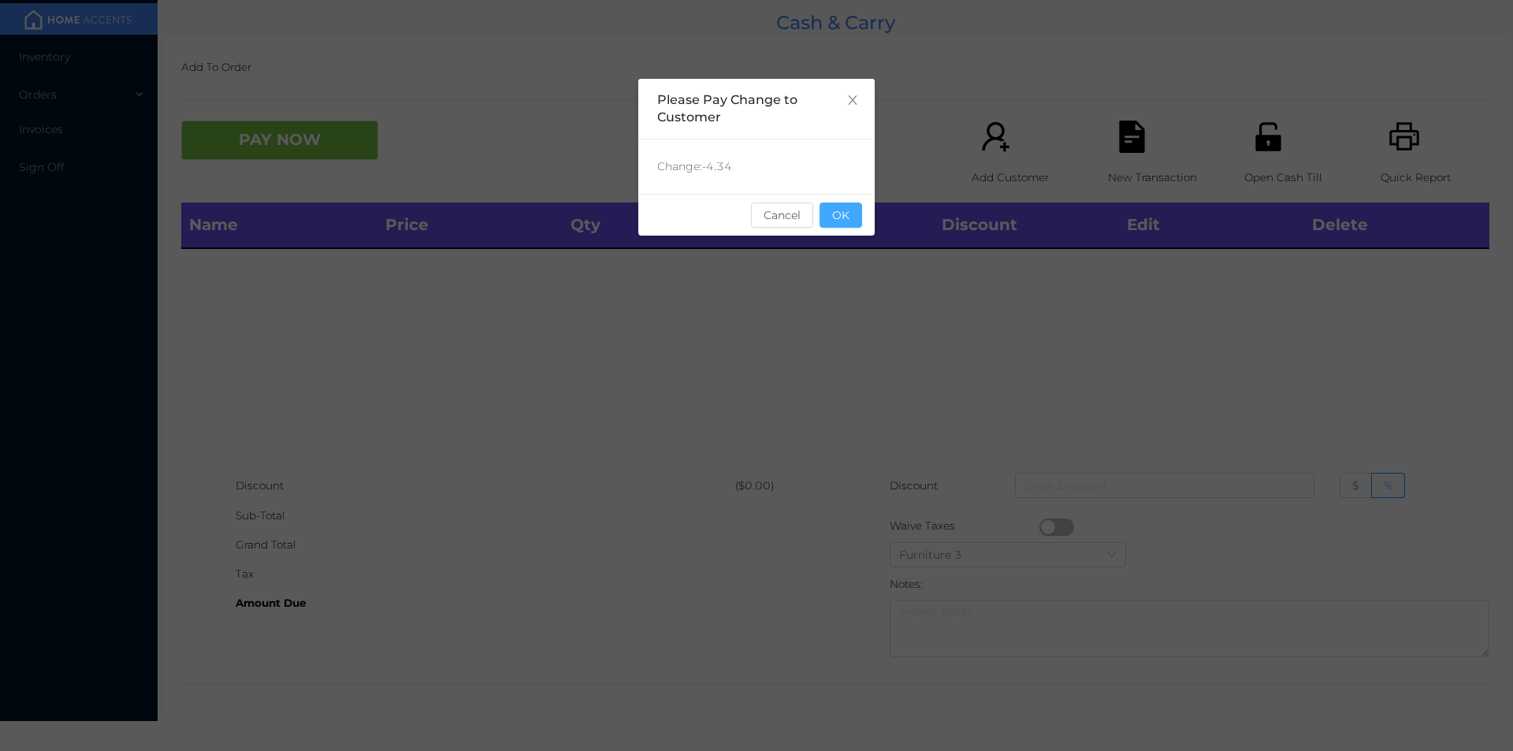
click at [850, 222] on button "OK" at bounding box center [841, 215] width 43 height 25
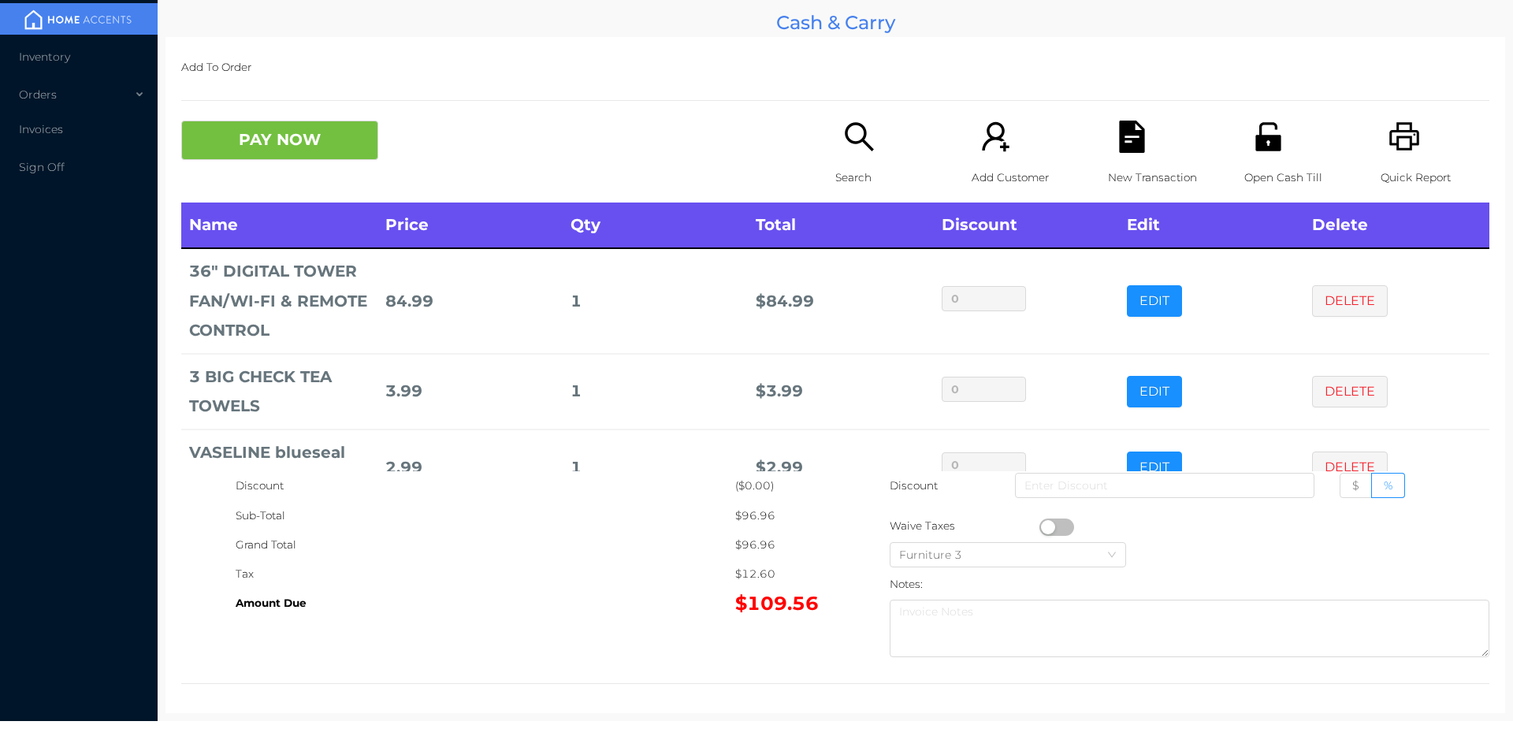
click at [1271, 154] on div "Open Cash Till" at bounding box center [1298, 162] width 109 height 82
click at [270, 151] on button "PAY NOW" at bounding box center [279, 140] width 197 height 39
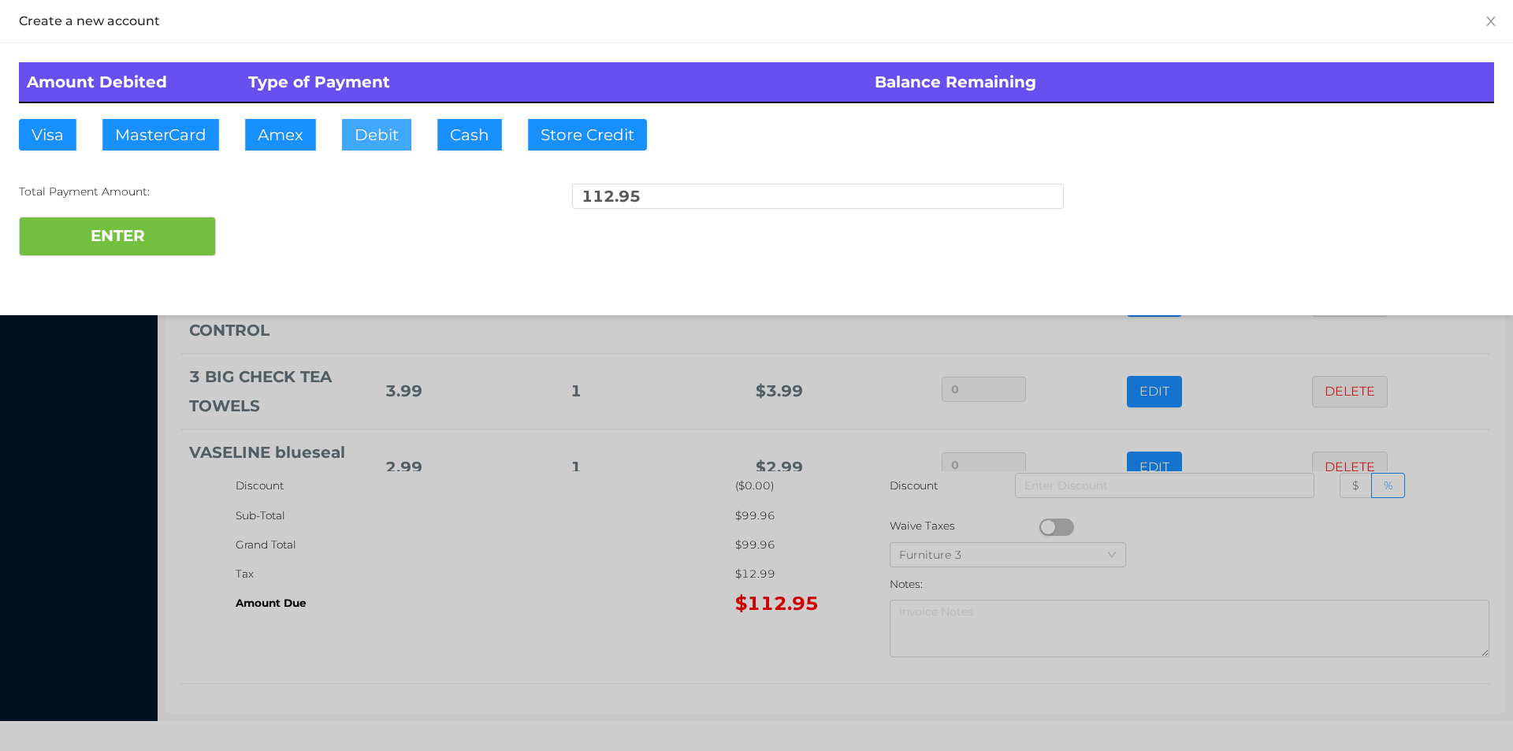
click at [379, 138] on button "Debit" at bounding box center [376, 135] width 69 height 32
click at [165, 240] on button "ENTER" at bounding box center [117, 236] width 197 height 39
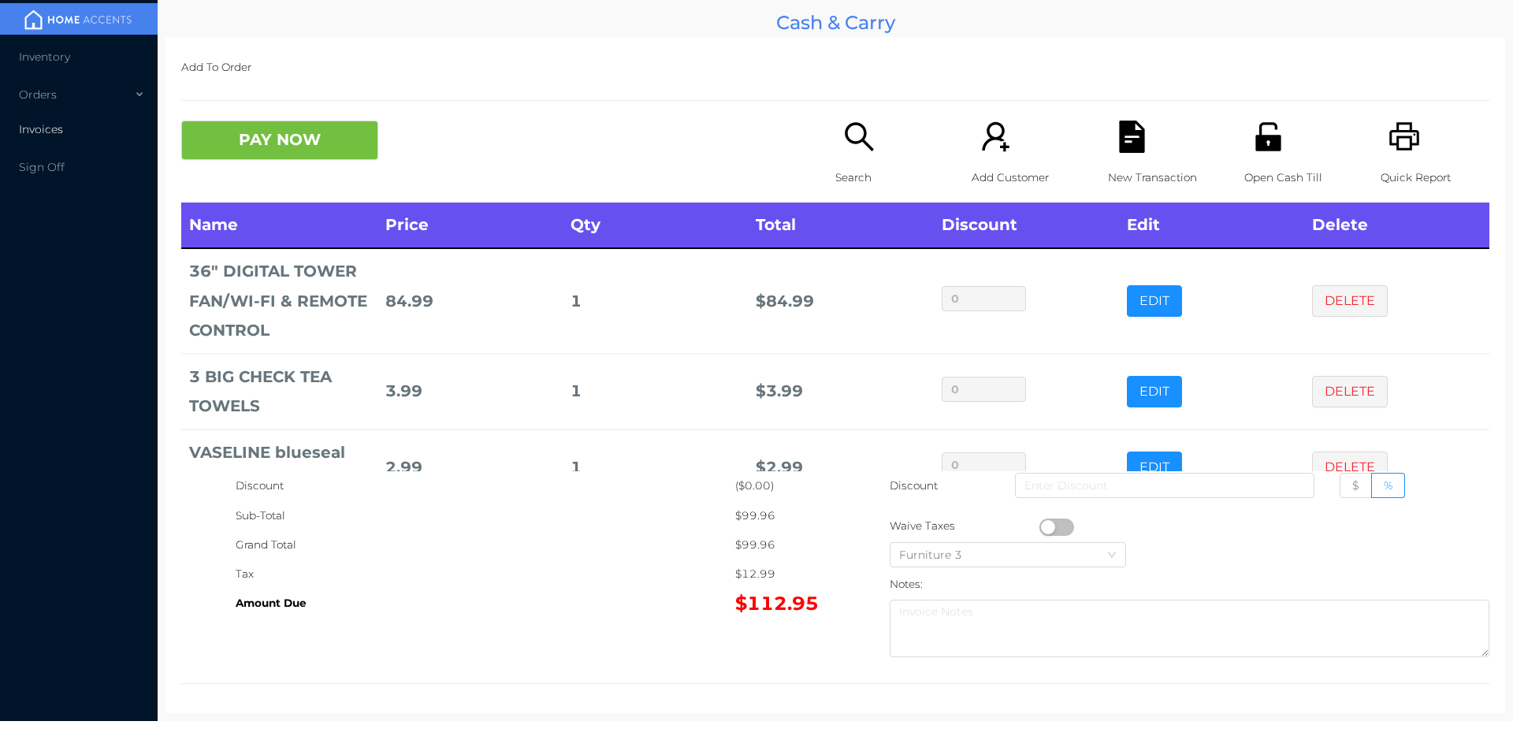
click at [46, 129] on span "Invoices" at bounding box center [41, 129] width 44 height 14
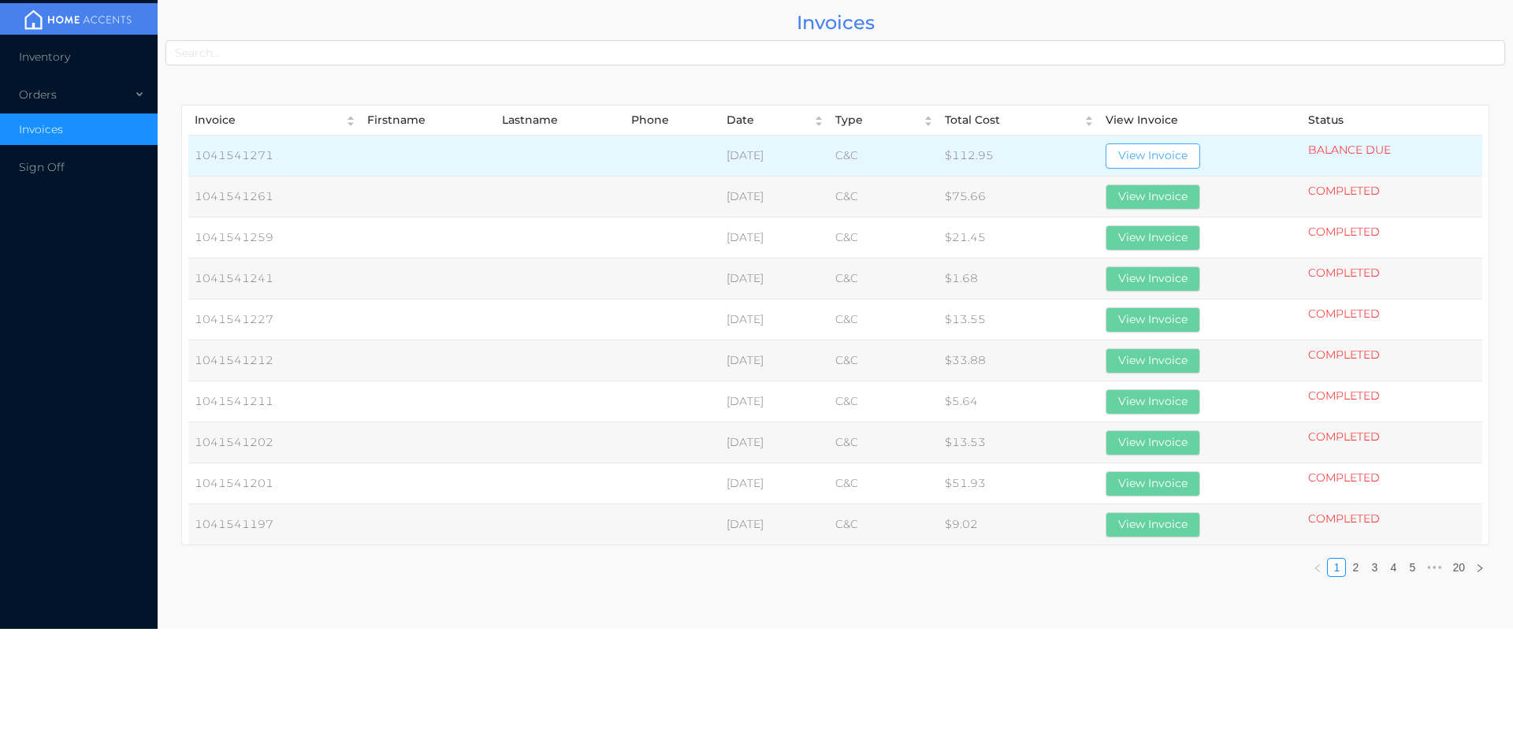
click at [1176, 162] on button "View Invoice" at bounding box center [1153, 155] width 95 height 25
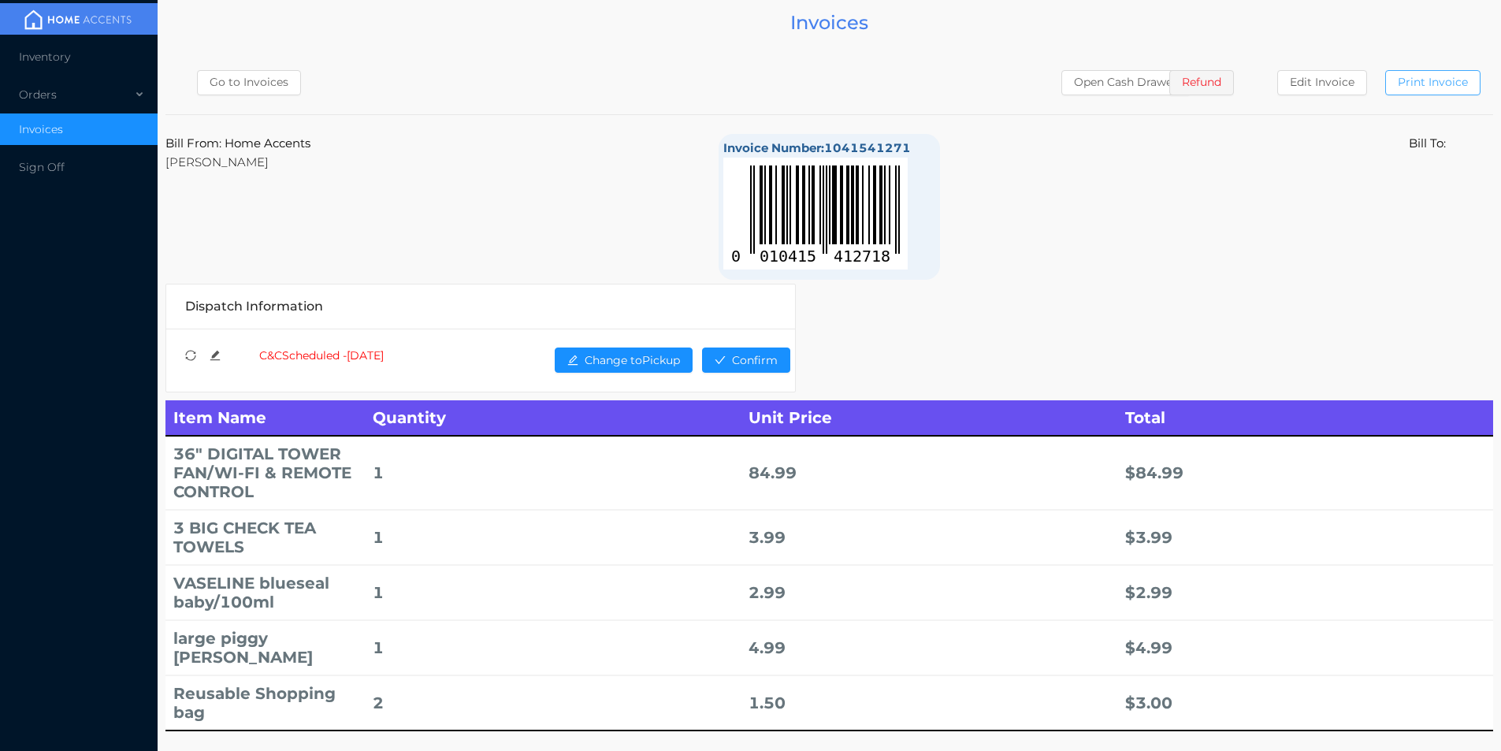
click at [1454, 89] on button "Print Invoice" at bounding box center [1432, 82] width 95 height 25
click at [49, 55] on span "Inventory" at bounding box center [44, 57] width 51 height 14
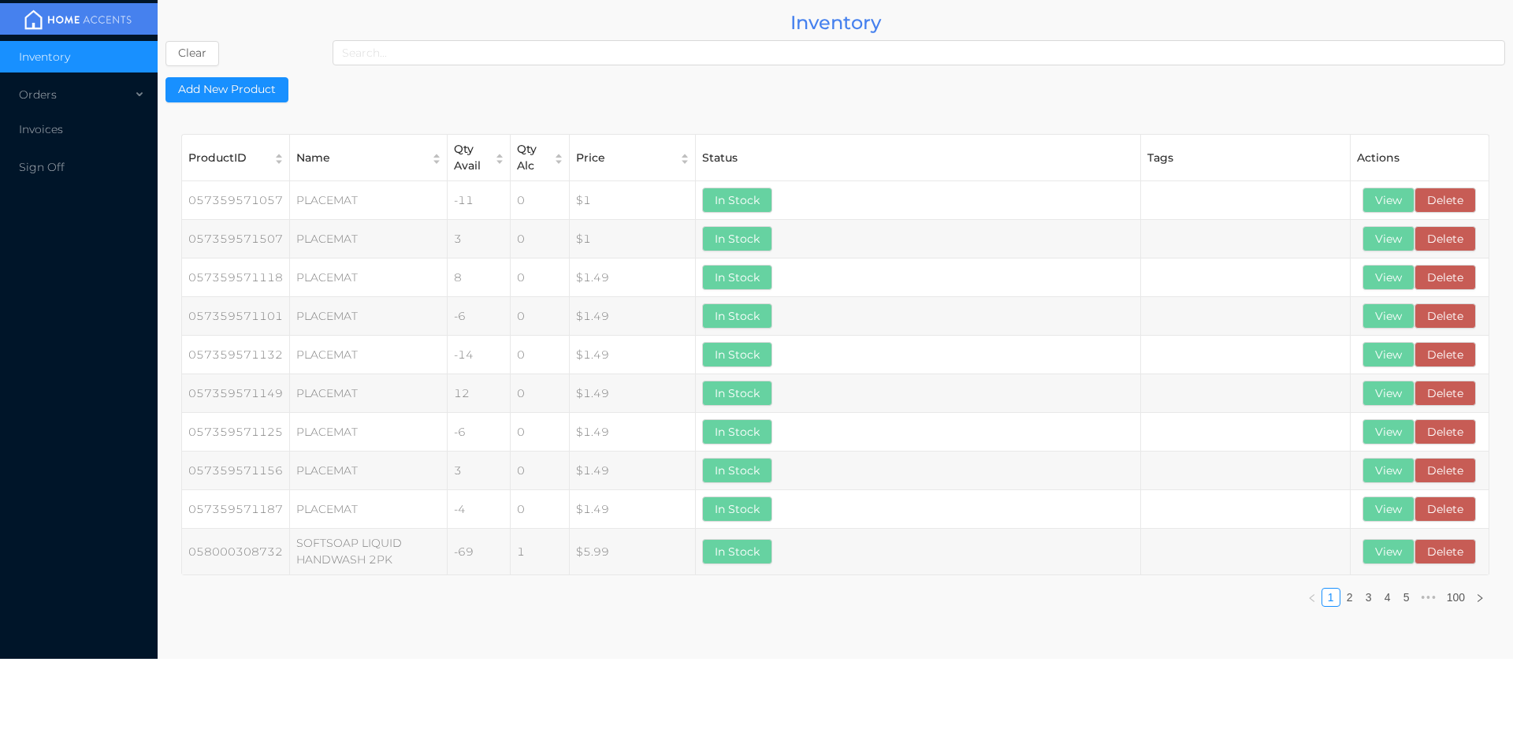
click at [51, 63] on span "Inventory" at bounding box center [44, 57] width 51 height 14
click at [49, 102] on div "Orders" at bounding box center [79, 95] width 158 height 32
click at [76, 131] on span "Cash & Carry" at bounding box center [72, 132] width 69 height 14
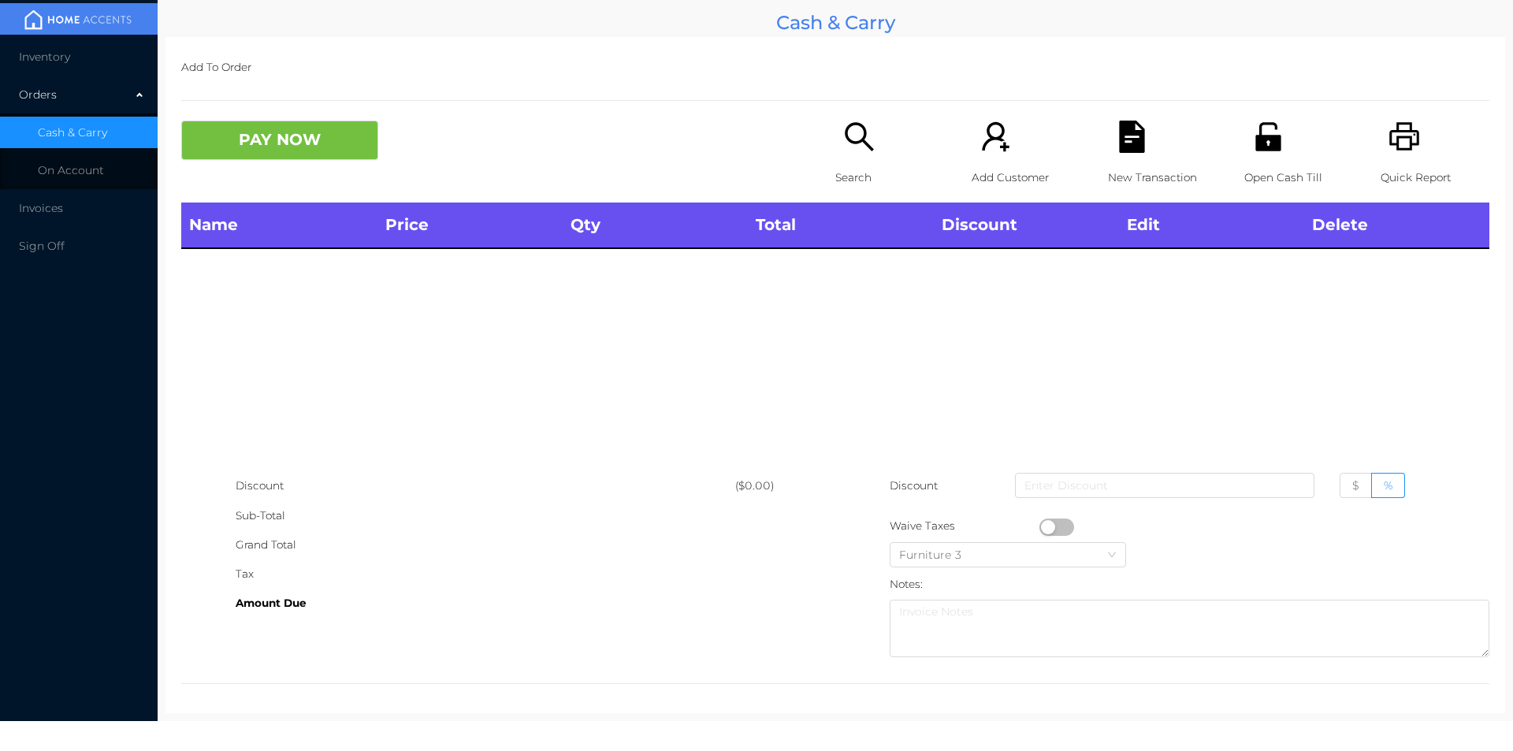
click at [1269, 168] on p "Open Cash Till" at bounding box center [1298, 177] width 109 height 29
click at [846, 155] on div "Search" at bounding box center [889, 162] width 109 height 82
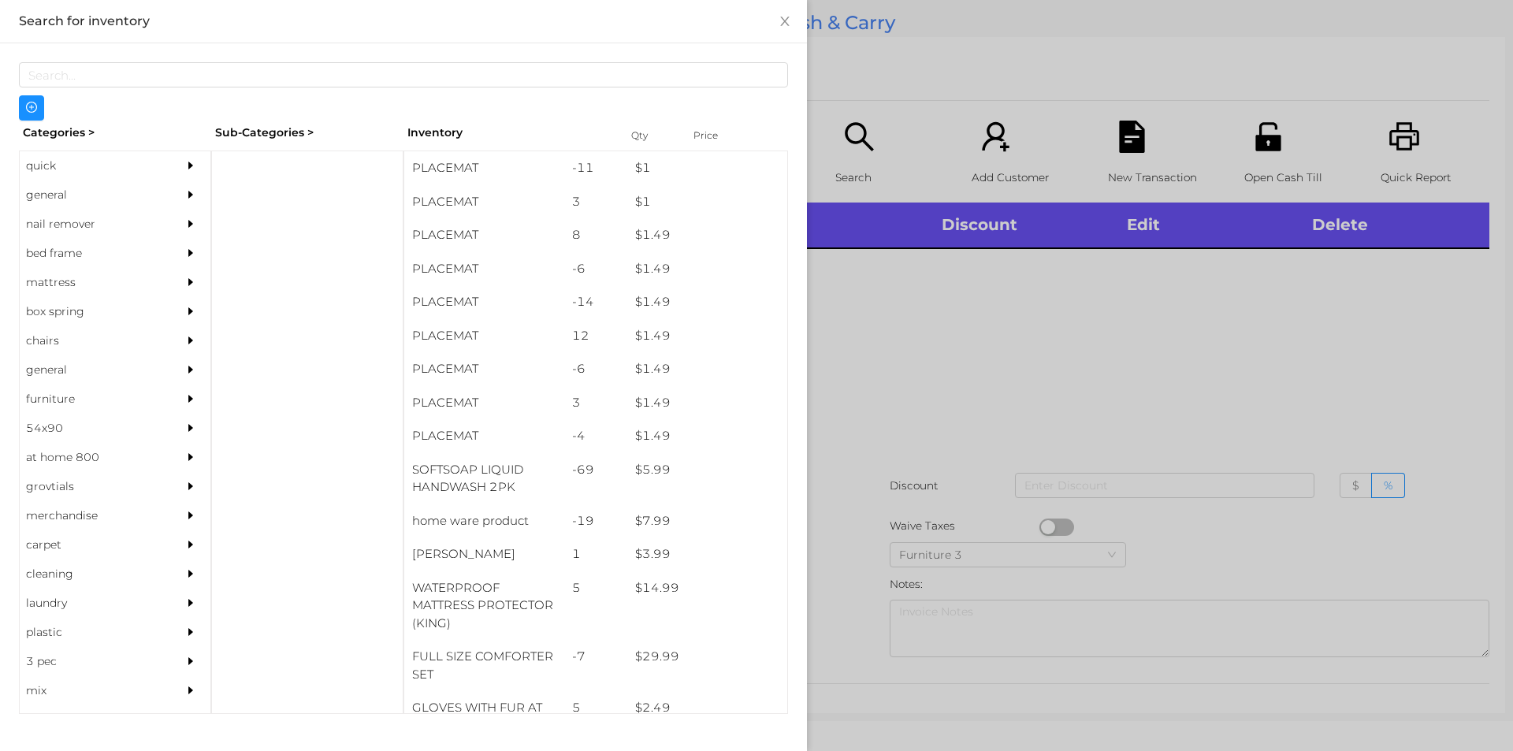
click at [84, 193] on div "general" at bounding box center [91, 194] width 143 height 29
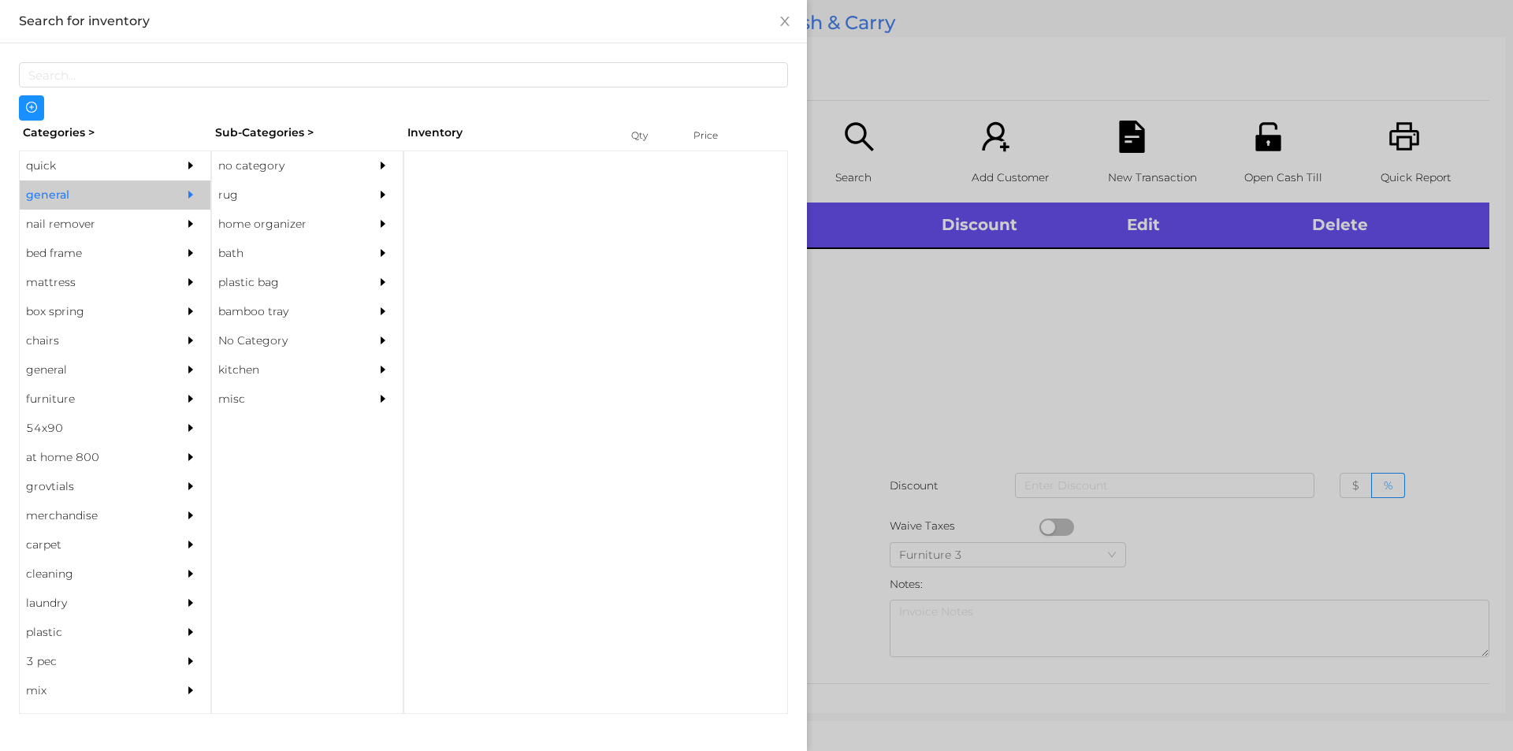
click at [236, 162] on div "no category" at bounding box center [283, 165] width 143 height 29
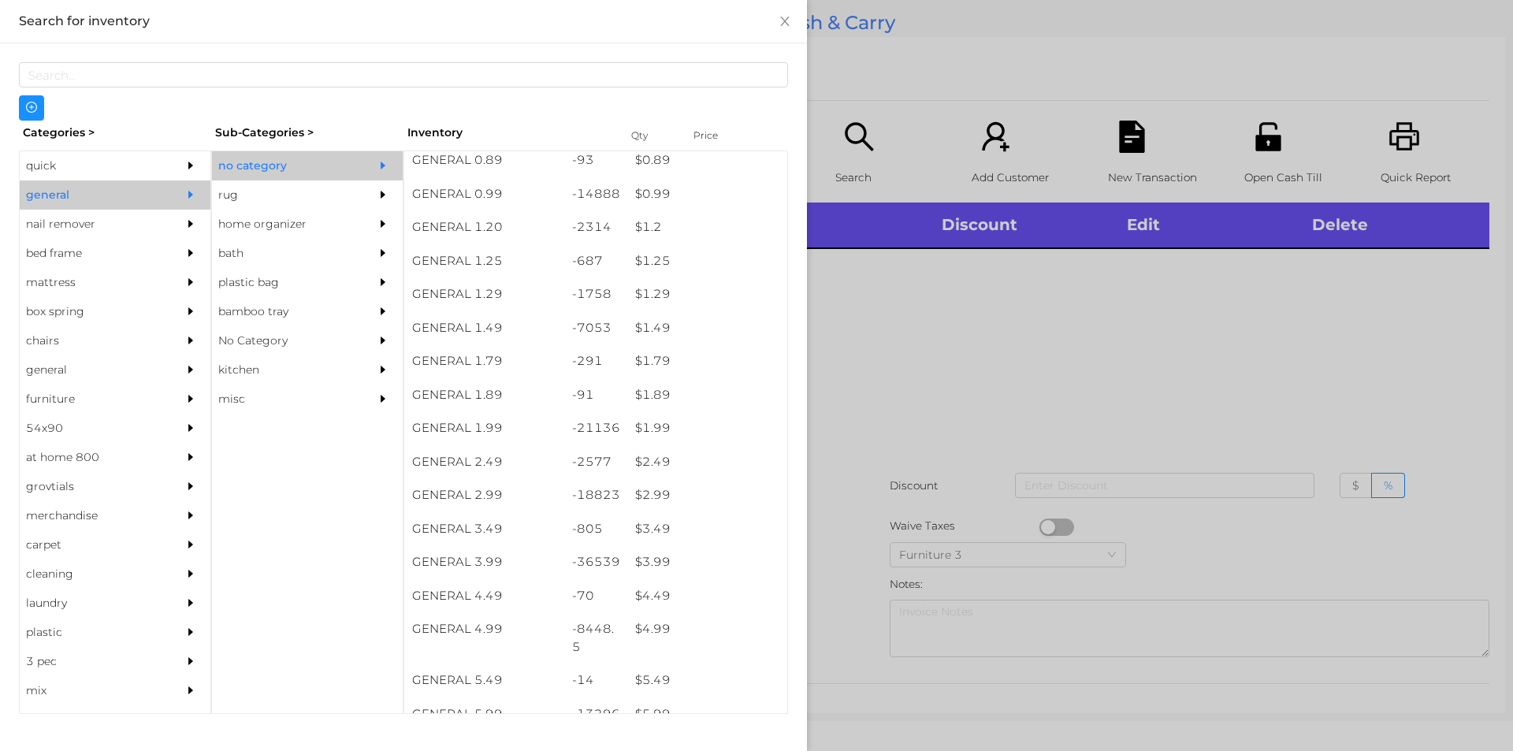
scroll to position [92, 0]
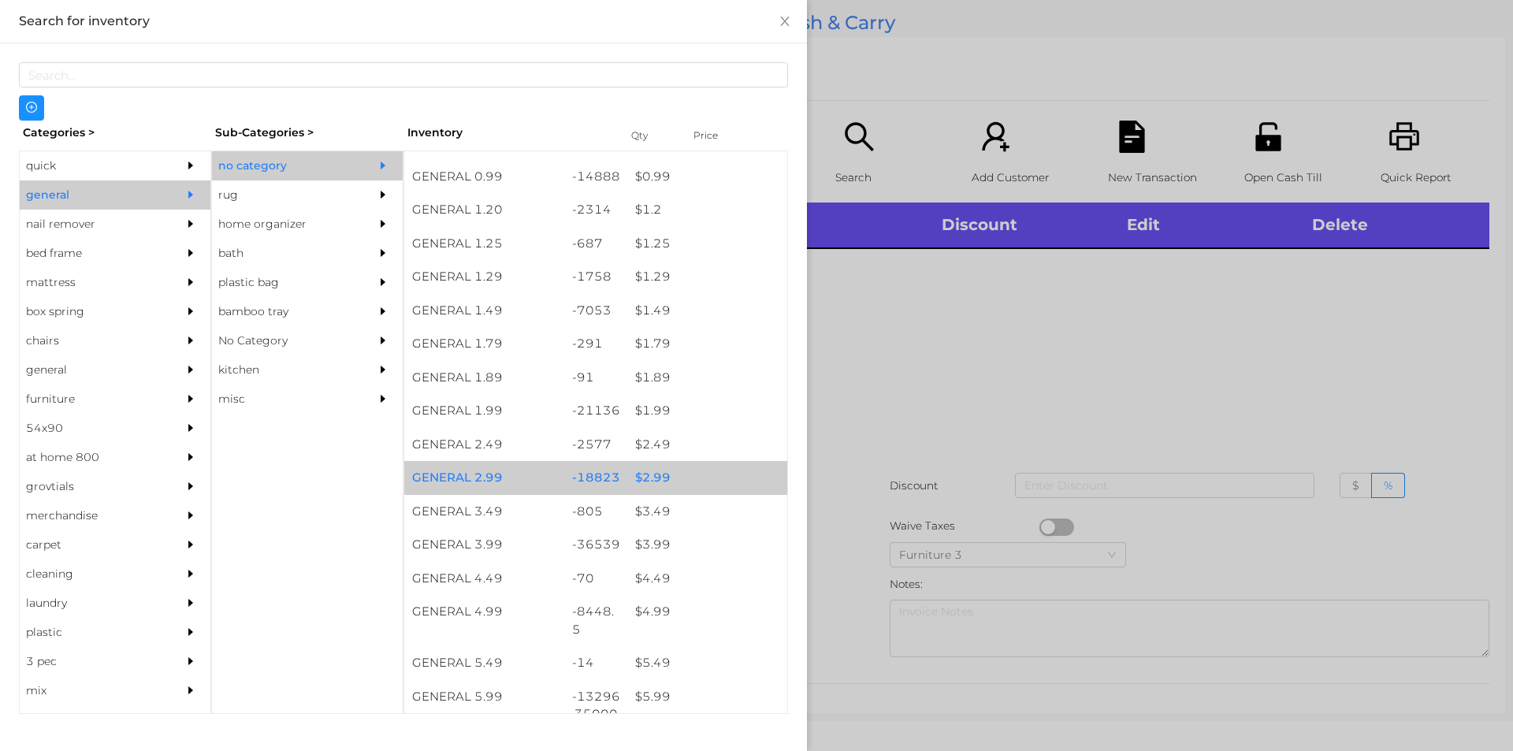
click at [651, 474] on div "$ 2.99" at bounding box center [707, 478] width 160 height 34
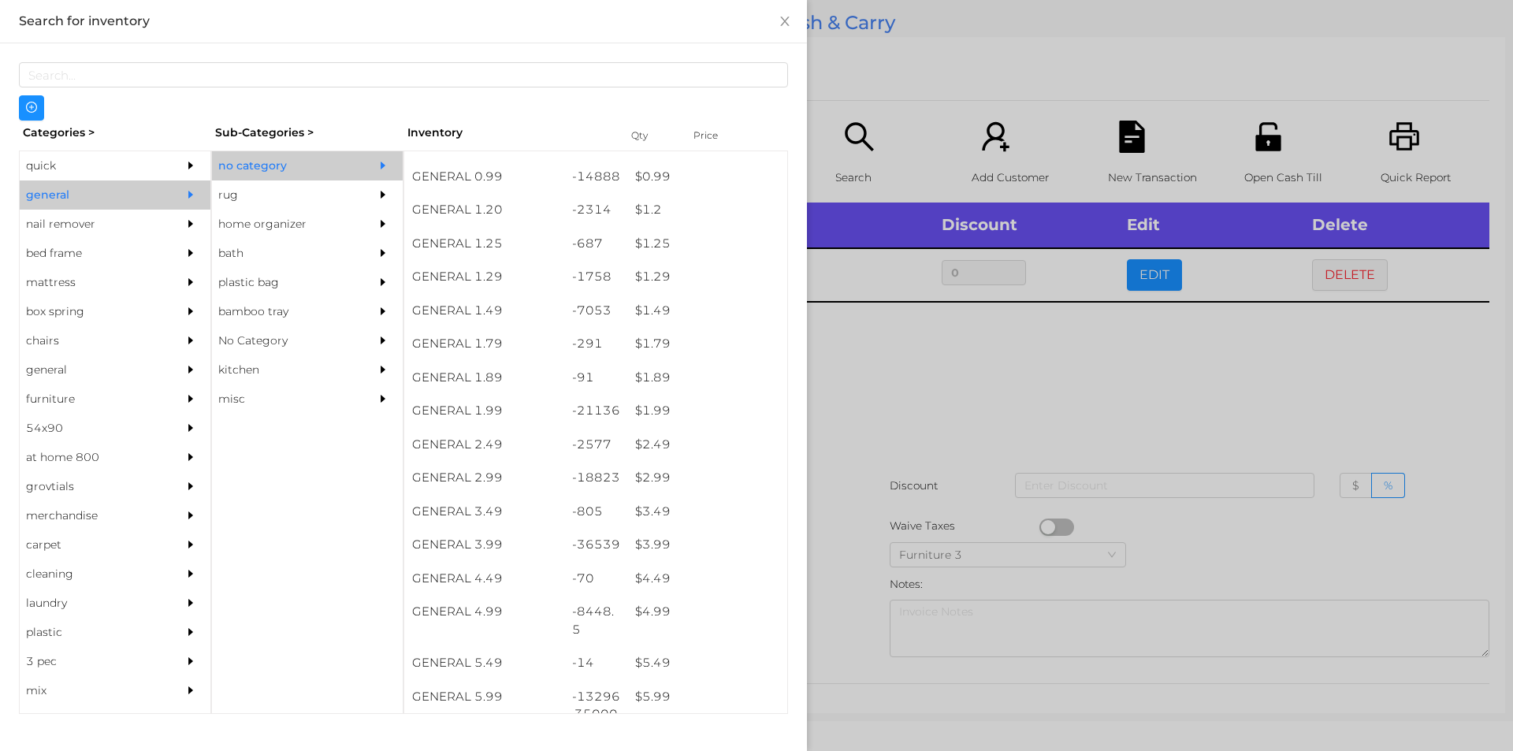
click at [878, 427] on div at bounding box center [756, 375] width 1513 height 751
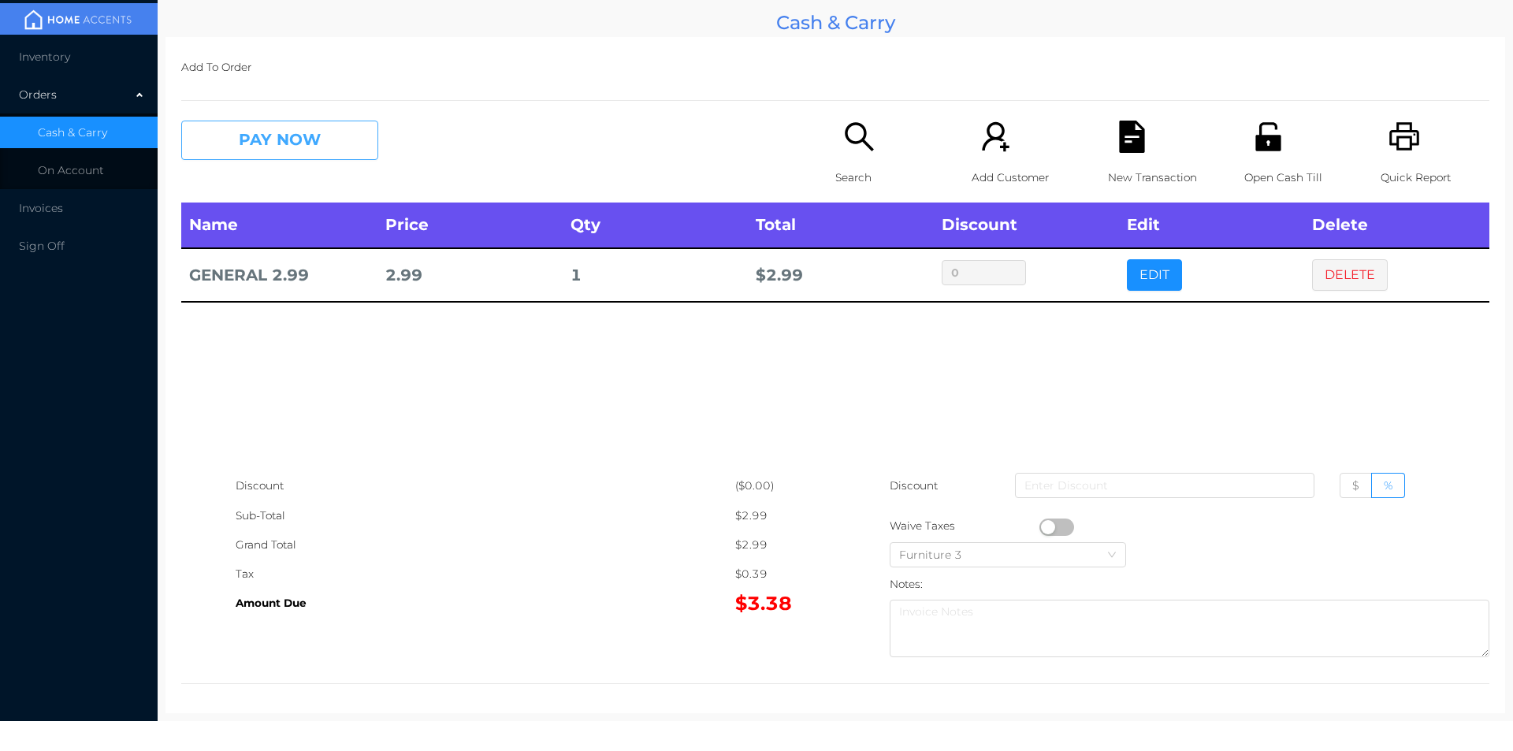
click at [282, 136] on button "PAY NOW" at bounding box center [279, 140] width 197 height 39
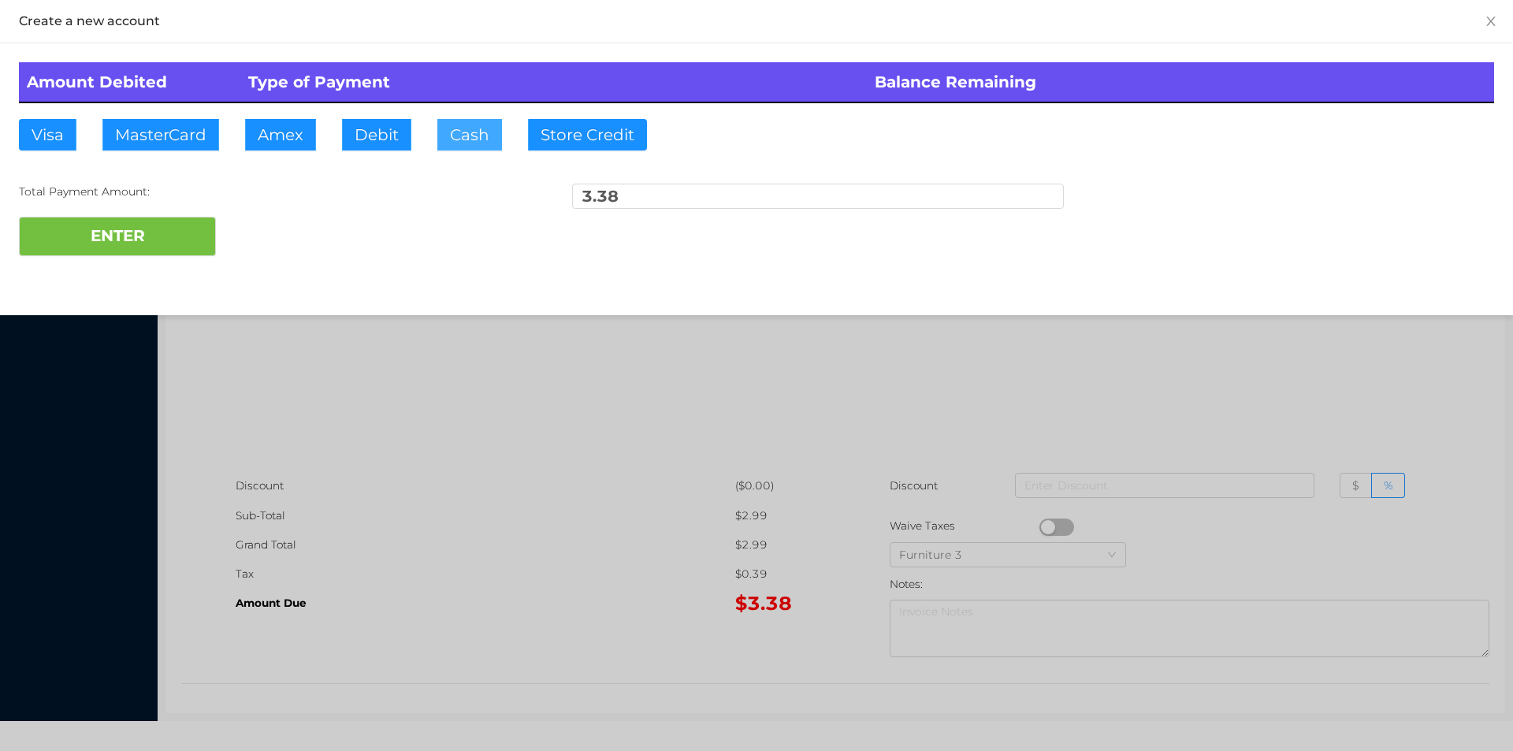
click at [448, 128] on button "Cash" at bounding box center [469, 135] width 65 height 32
click at [152, 220] on button "ENTER" at bounding box center [117, 236] width 197 height 39
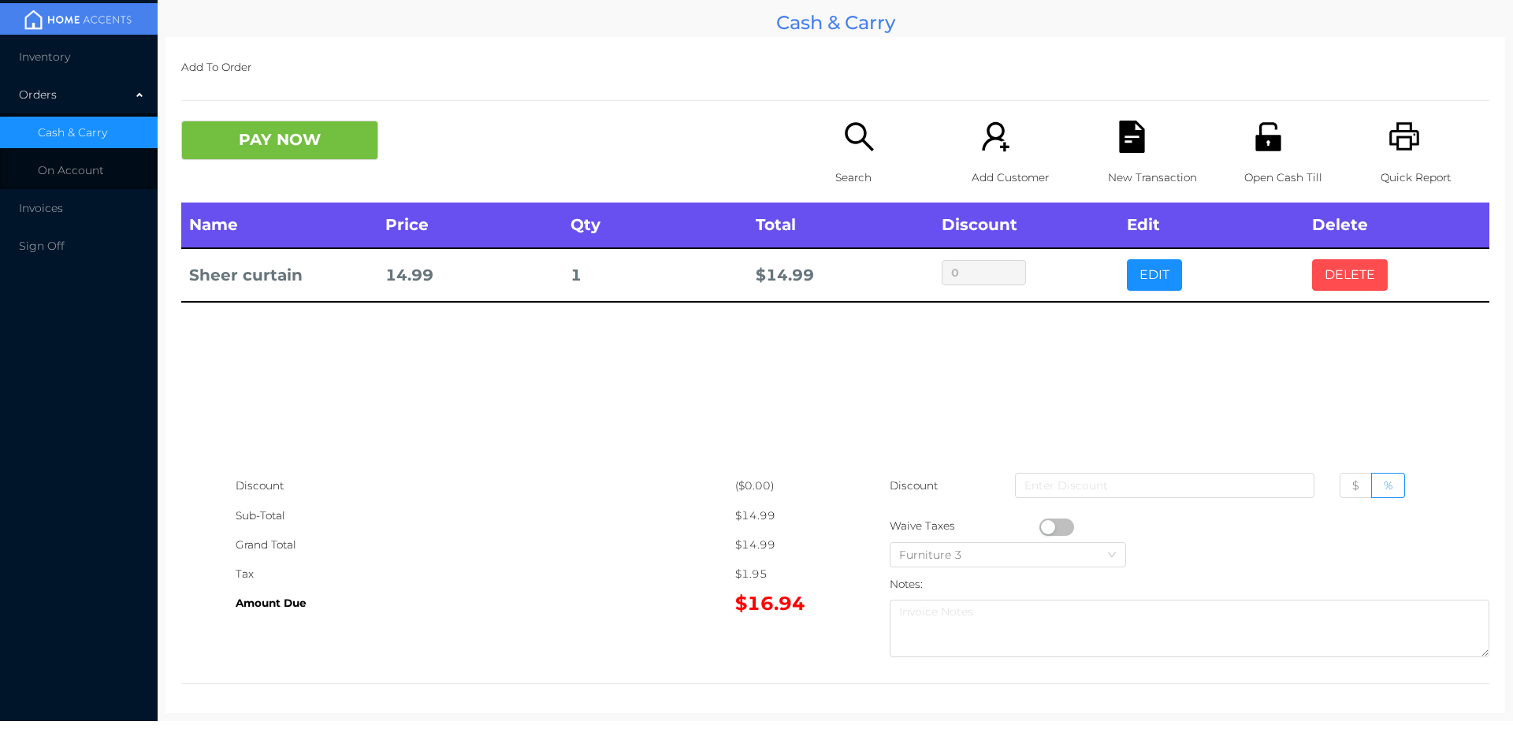
click at [1346, 277] on button "DELETE" at bounding box center [1350, 275] width 76 height 32
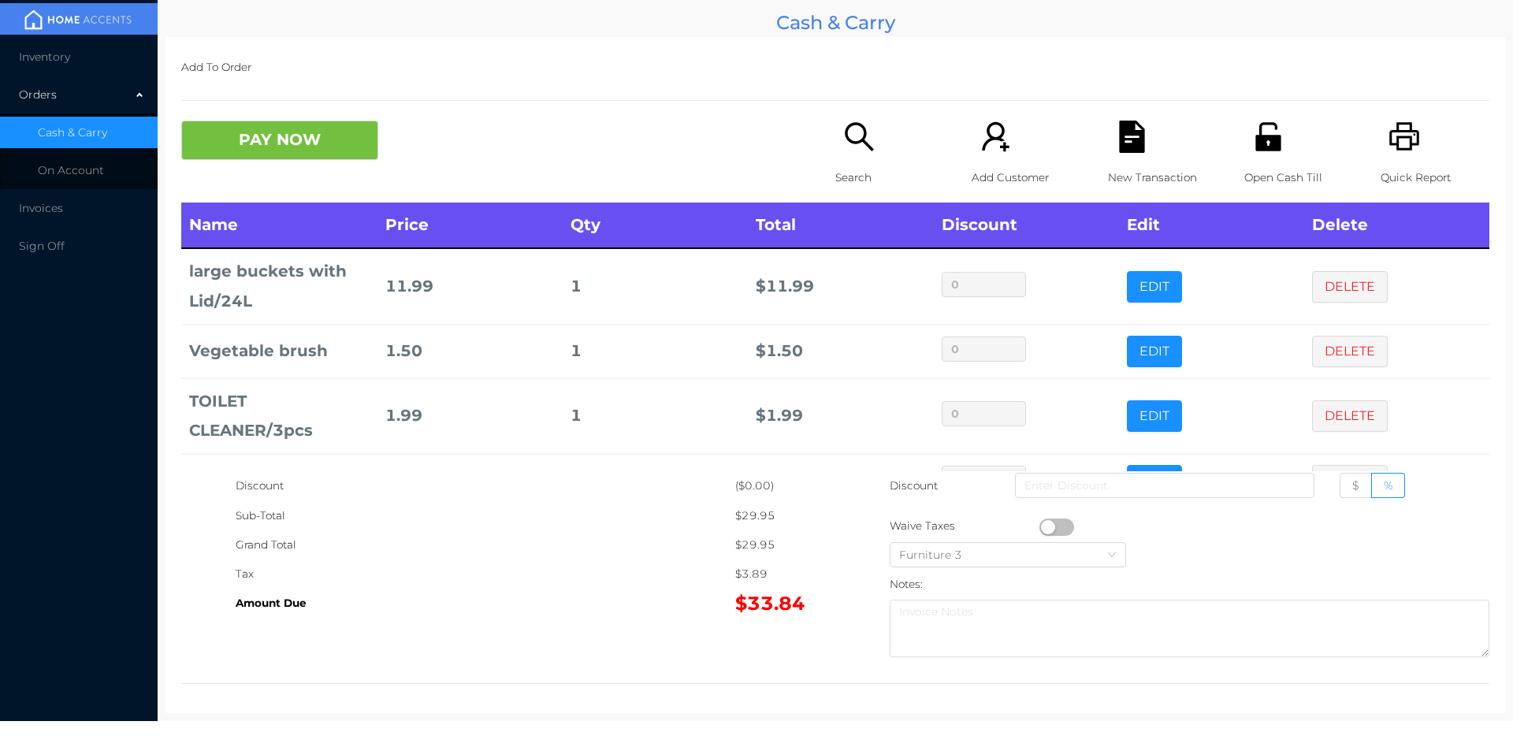
click at [1266, 144] on icon "icon: unlock" at bounding box center [1267, 136] width 25 height 28
click at [292, 143] on button "PAY NOW" at bounding box center [279, 140] width 197 height 39
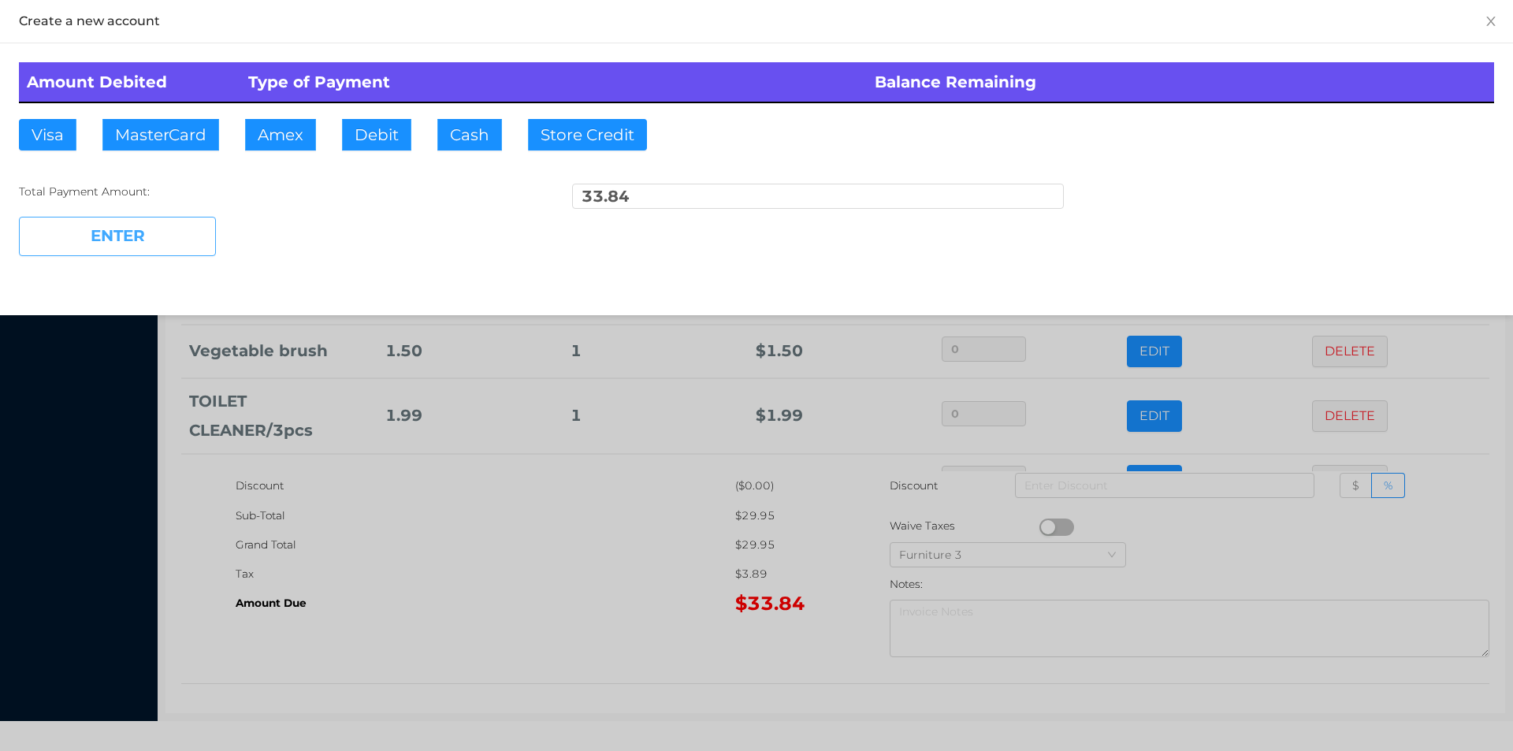
click at [154, 219] on button "ENTER" at bounding box center [117, 236] width 197 height 39
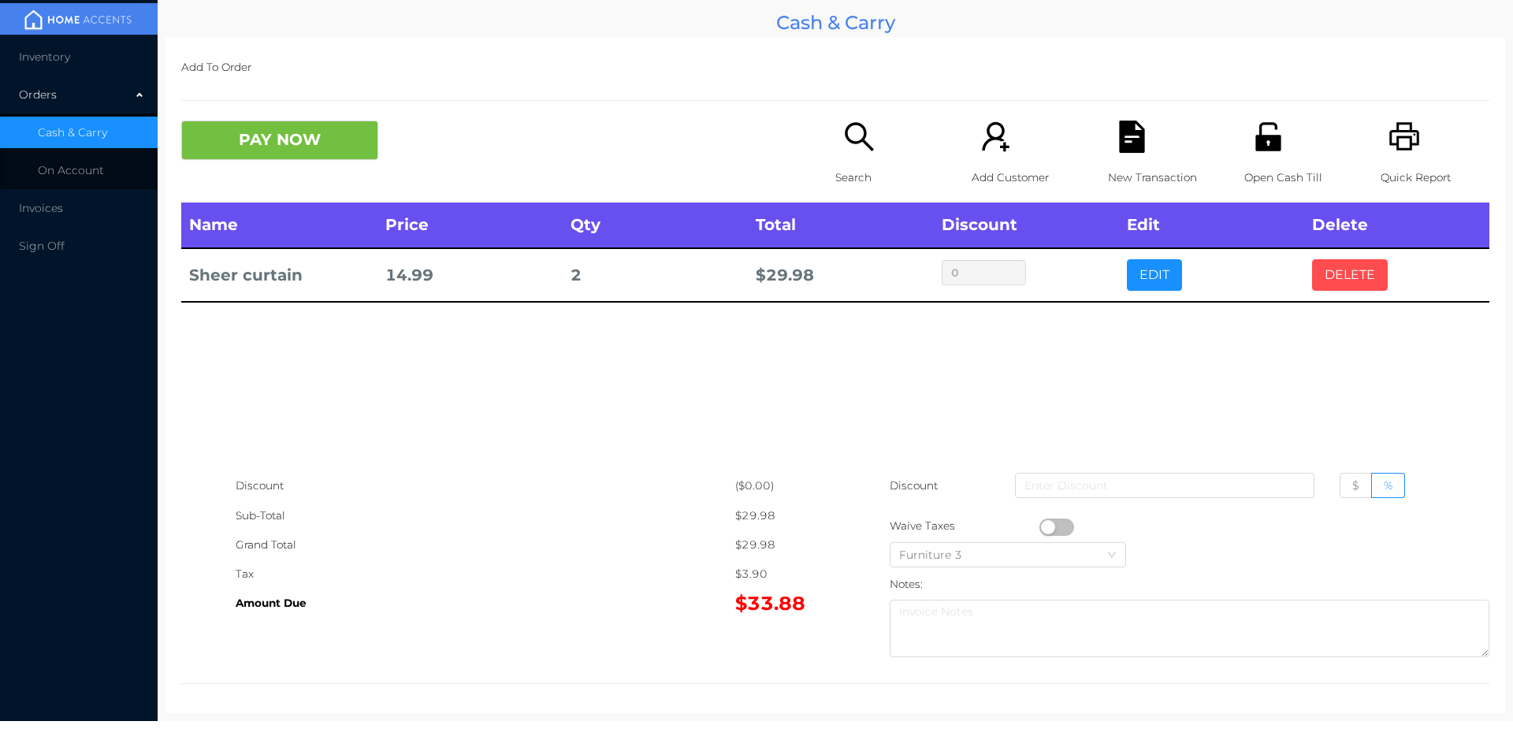
click at [1346, 270] on button "DELETE" at bounding box center [1350, 275] width 76 height 32
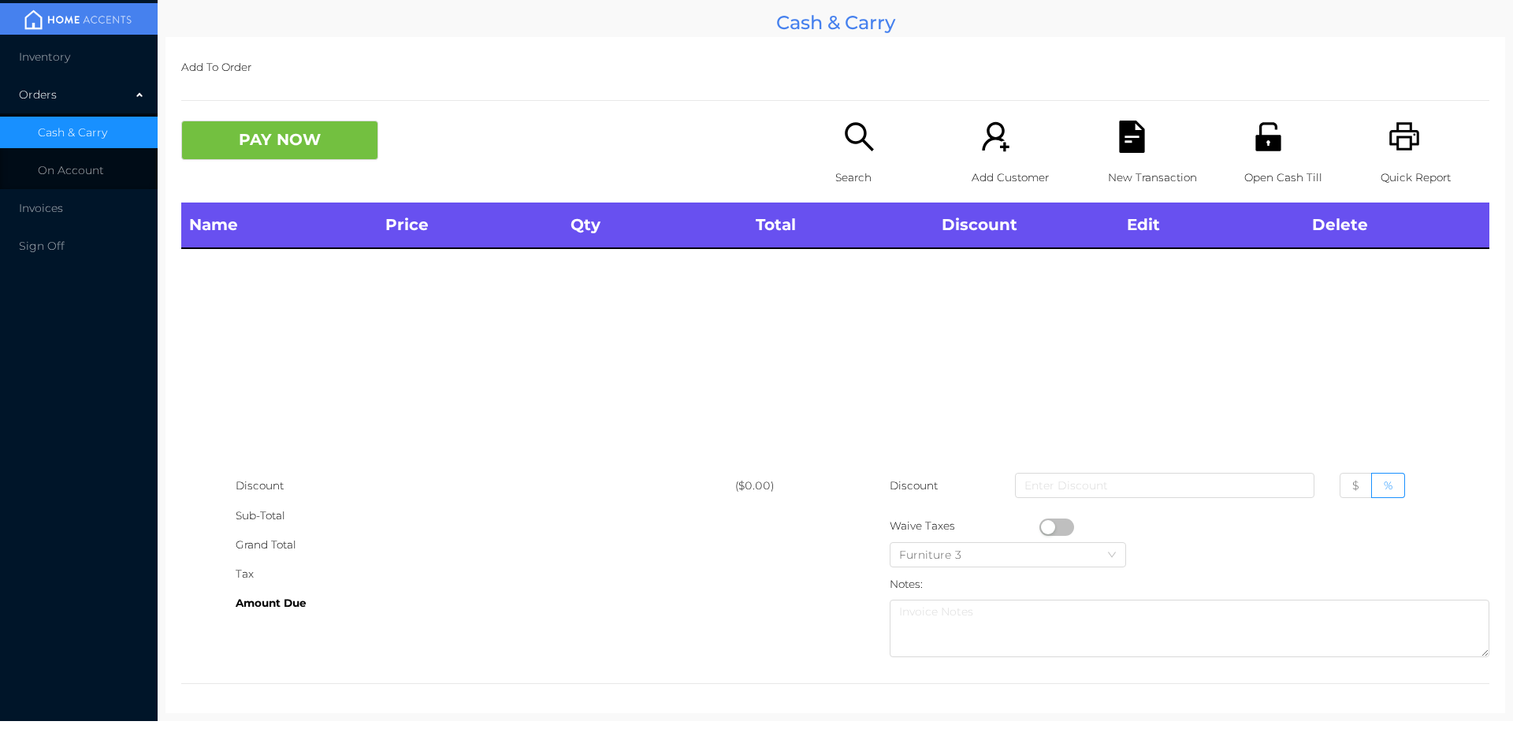
click at [1404, 151] on icon "icon: printer" at bounding box center [1405, 137] width 32 height 32
click at [323, 139] on button "PAY NOW" at bounding box center [279, 140] width 197 height 39
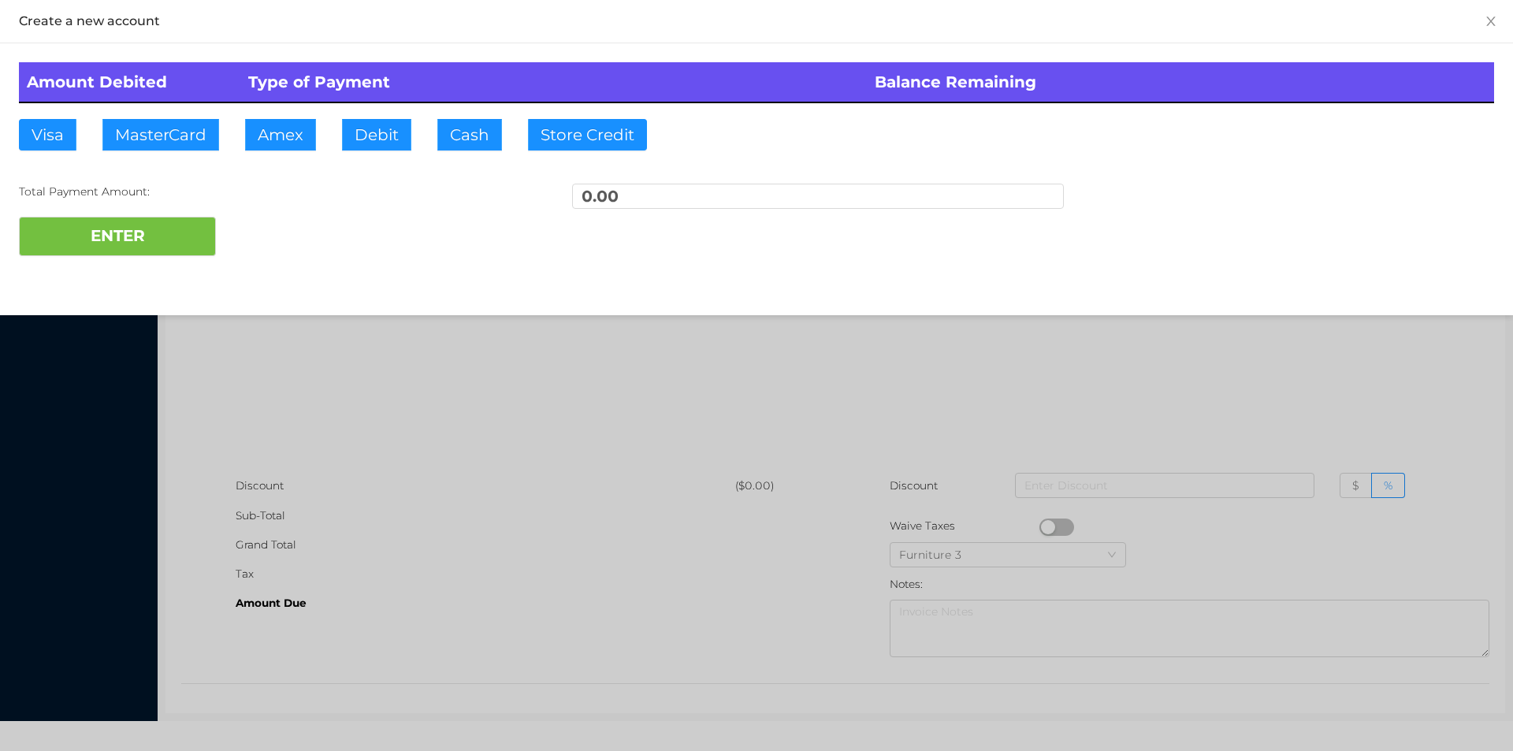
click at [394, 352] on div at bounding box center [756, 375] width 1513 height 751
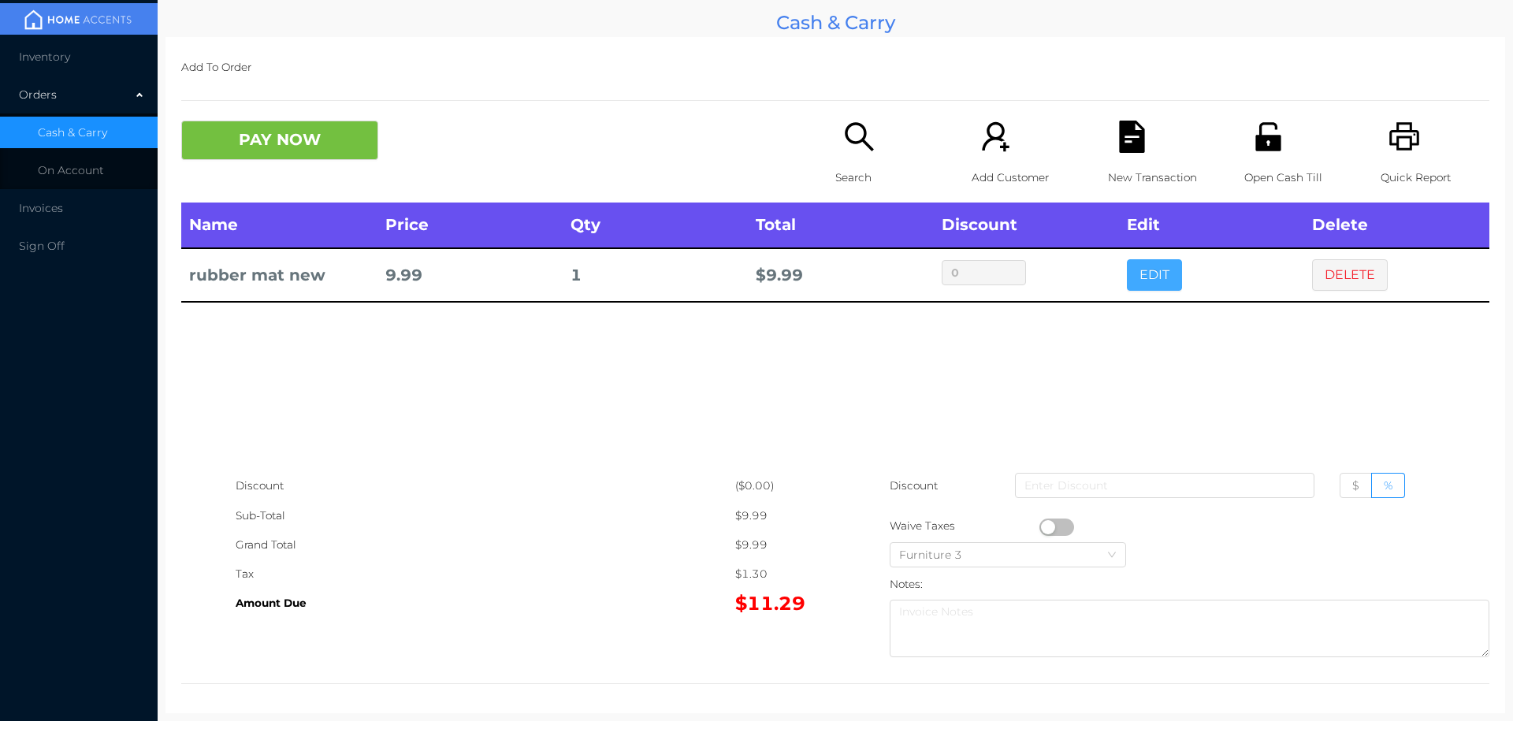
click at [1147, 291] on button "EDIT" at bounding box center [1154, 275] width 55 height 32
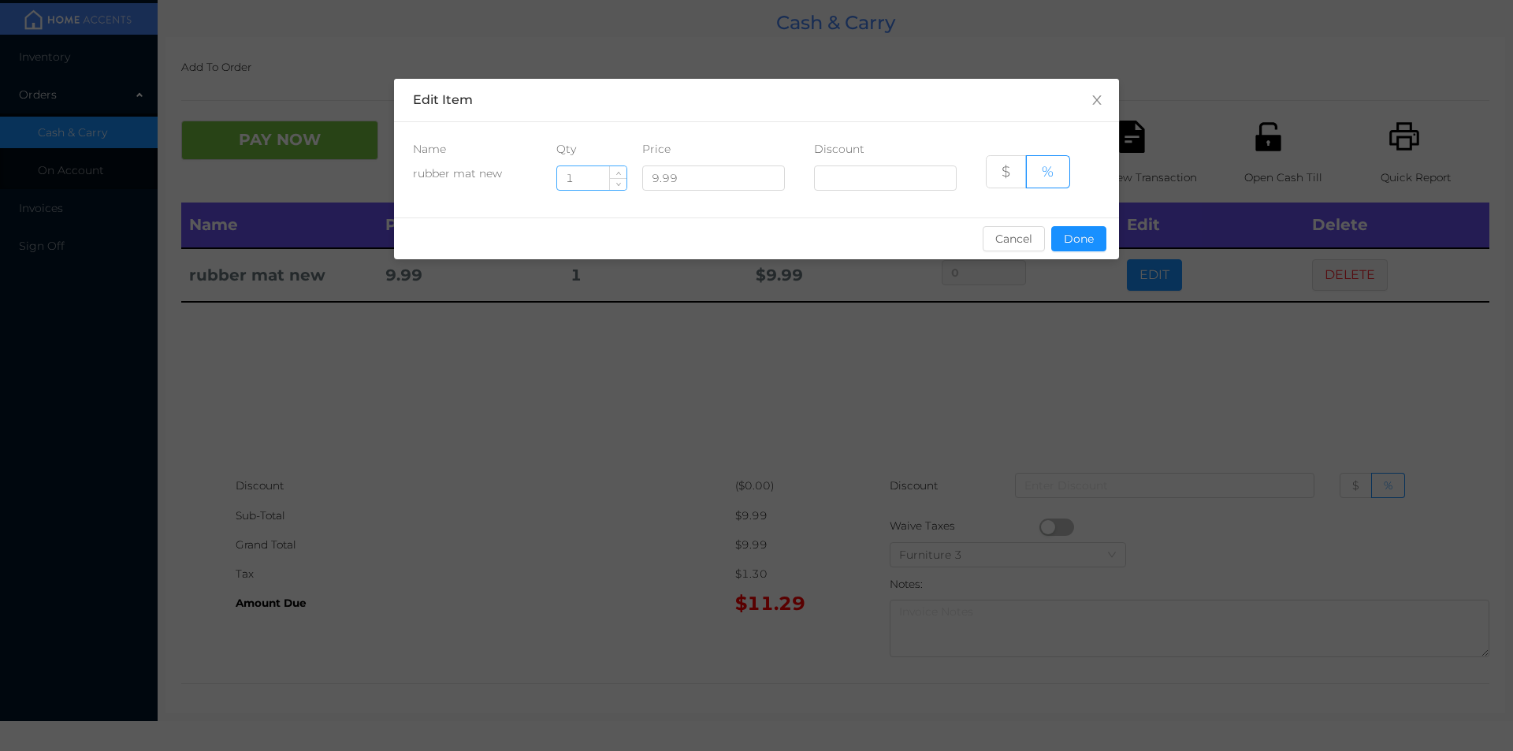
click at [595, 180] on input "1" at bounding box center [591, 178] width 69 height 24
type input "3"
click at [1076, 247] on button "Done" at bounding box center [1078, 238] width 55 height 25
type input "0%"
click at [1025, 349] on div "sentinelStart Edit Item Name Qty Price Discount rubber mat new 3 9.99 $ % Cance…" at bounding box center [756, 375] width 1513 height 751
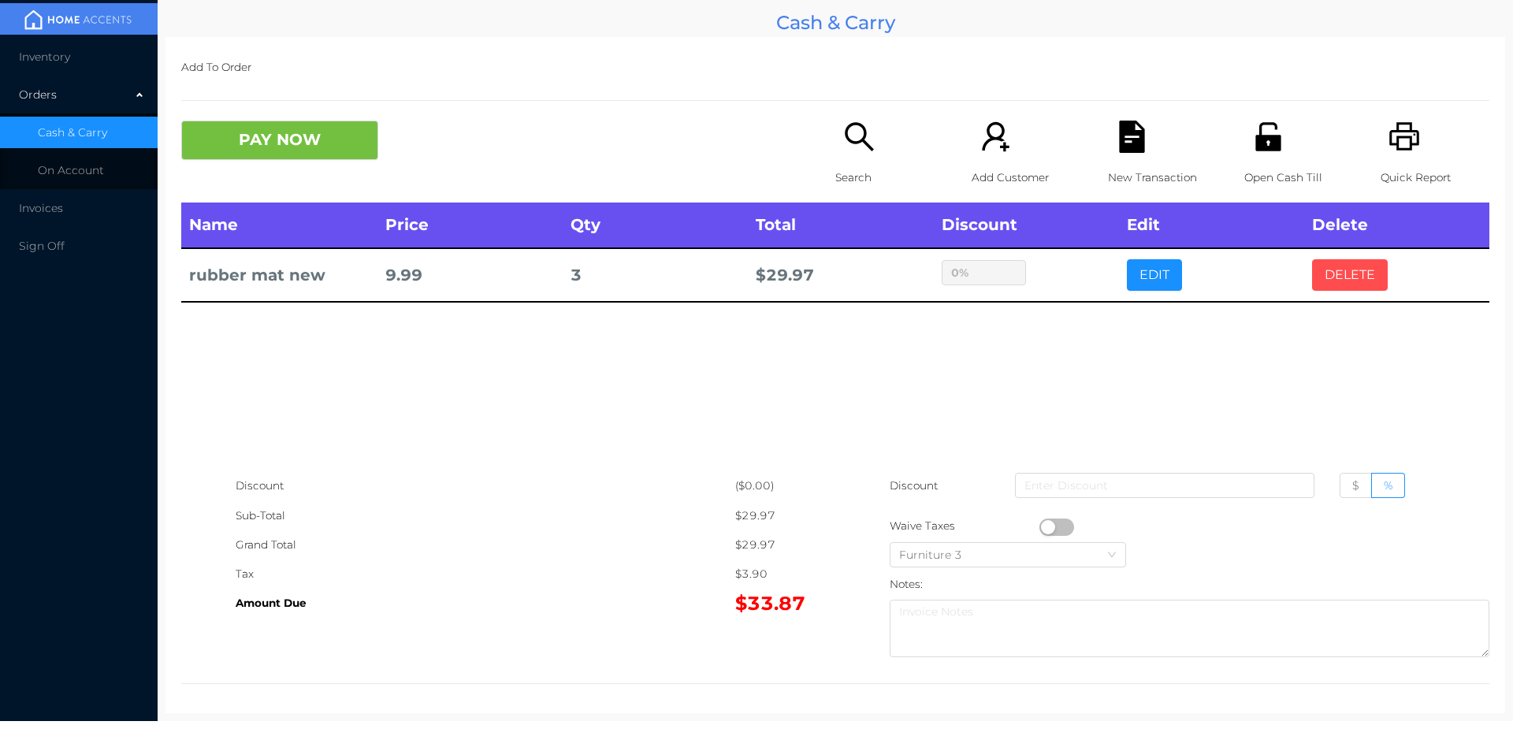
click at [1344, 286] on button "DELETE" at bounding box center [1350, 275] width 76 height 32
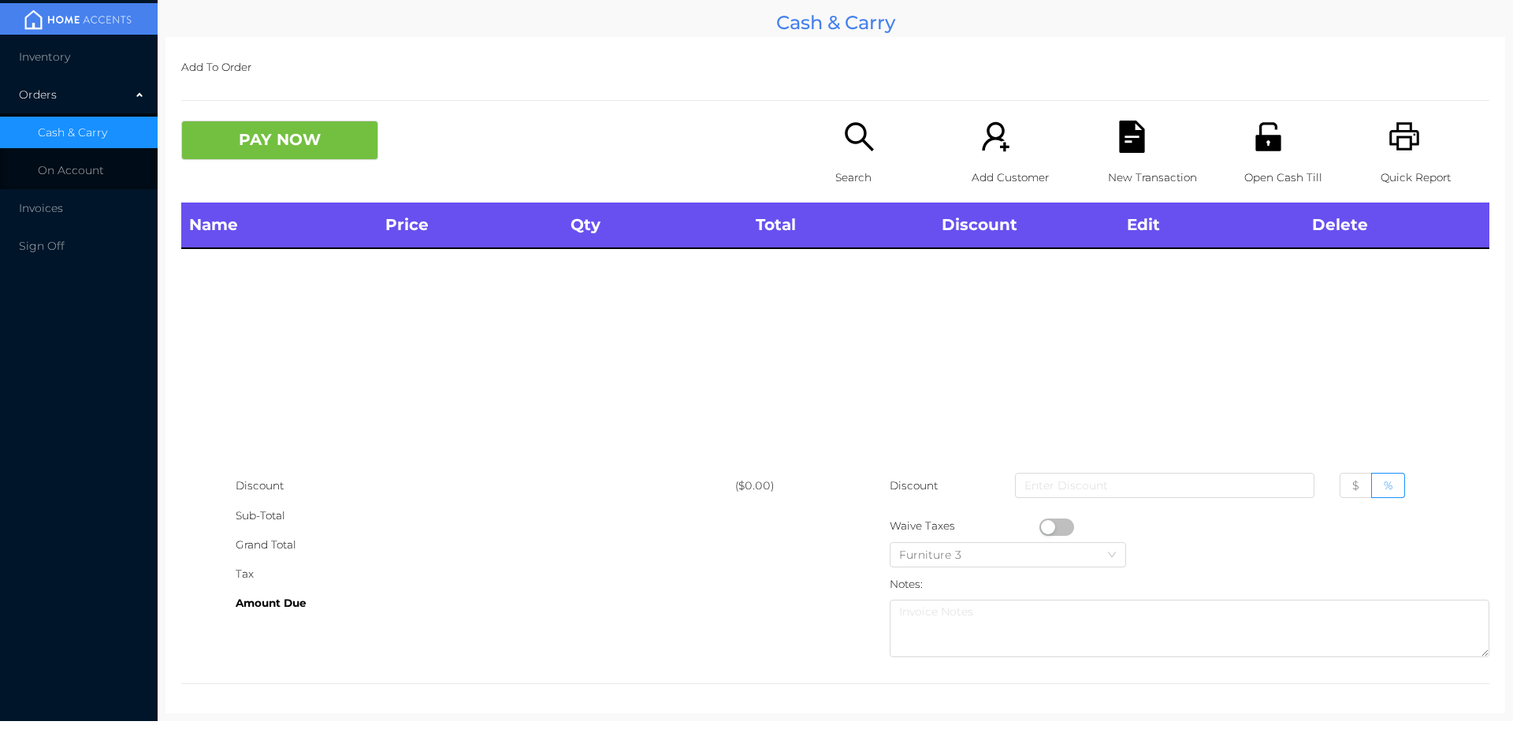
click at [1265, 143] on icon "icon: unlock" at bounding box center [1267, 136] width 25 height 28
click at [857, 160] on div "Search" at bounding box center [889, 162] width 109 height 82
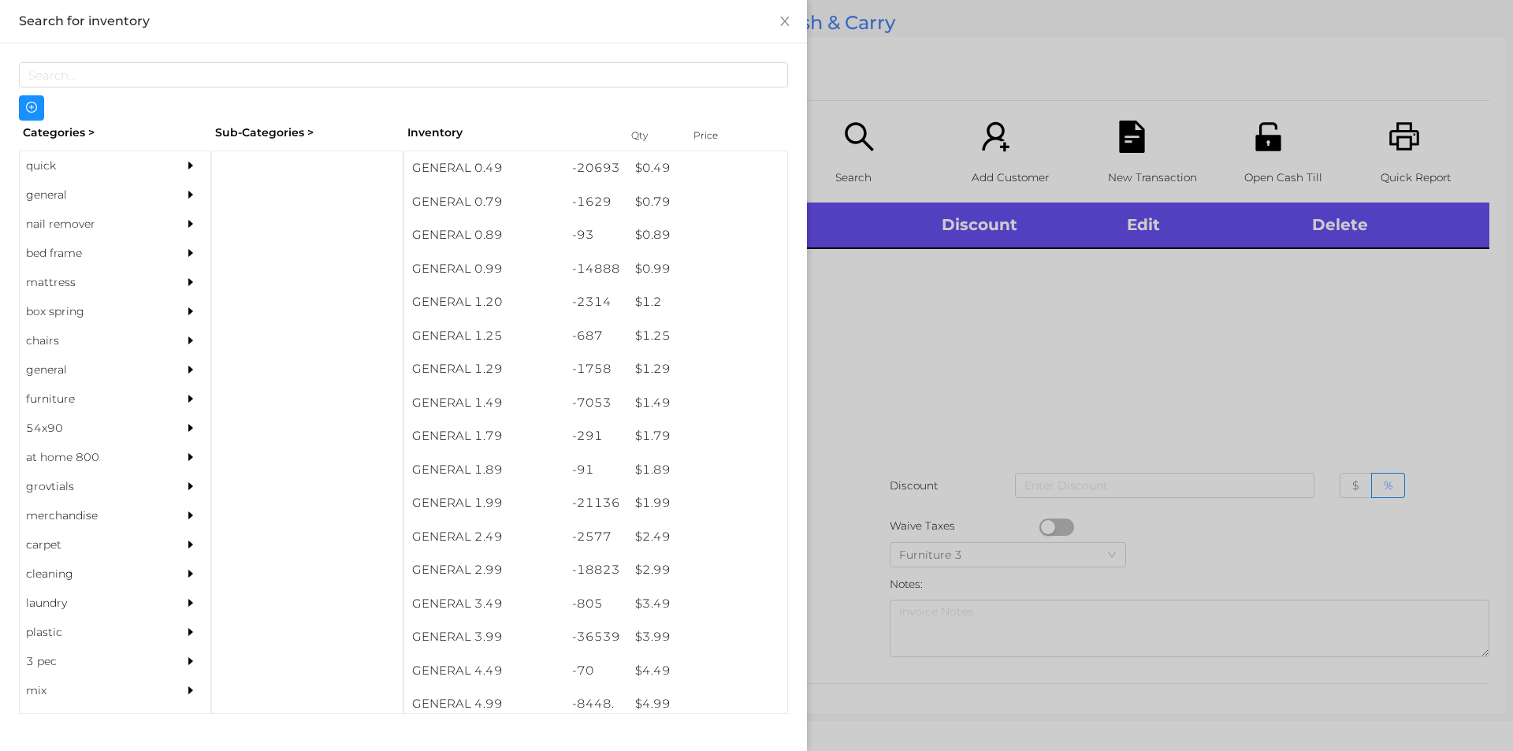
click at [54, 192] on div "general" at bounding box center [91, 194] width 143 height 29
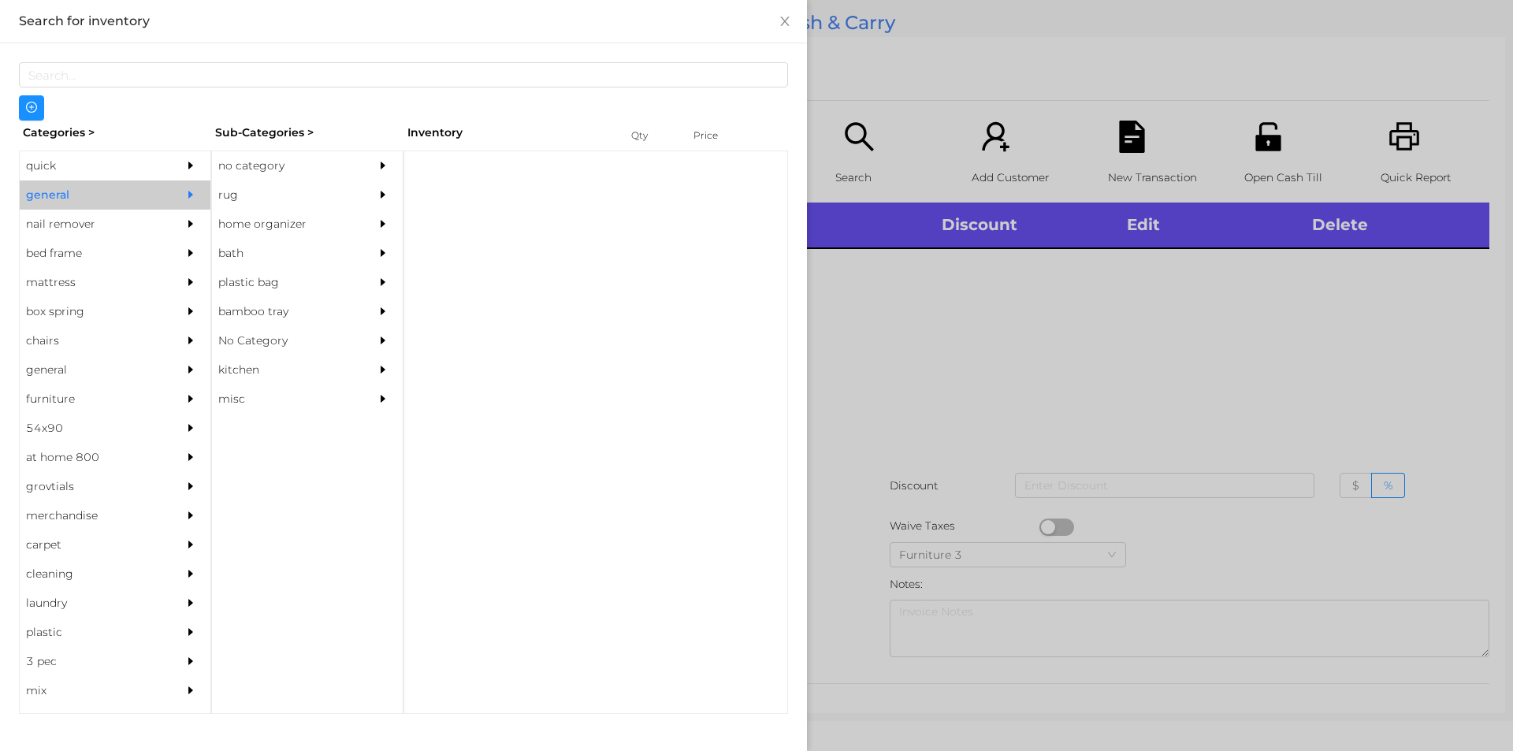
click at [242, 169] on div "no category" at bounding box center [283, 165] width 143 height 29
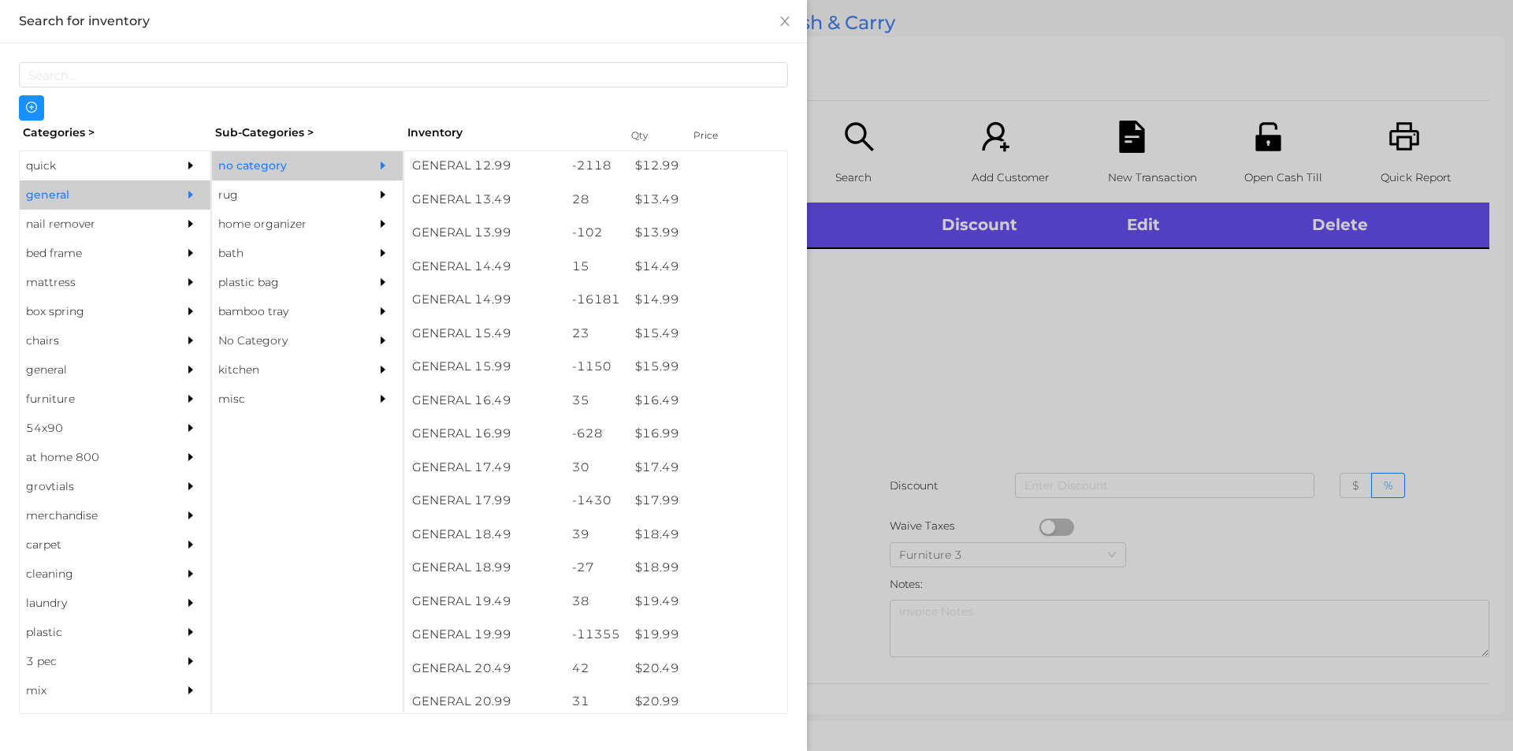
scroll to position [1259, 0]
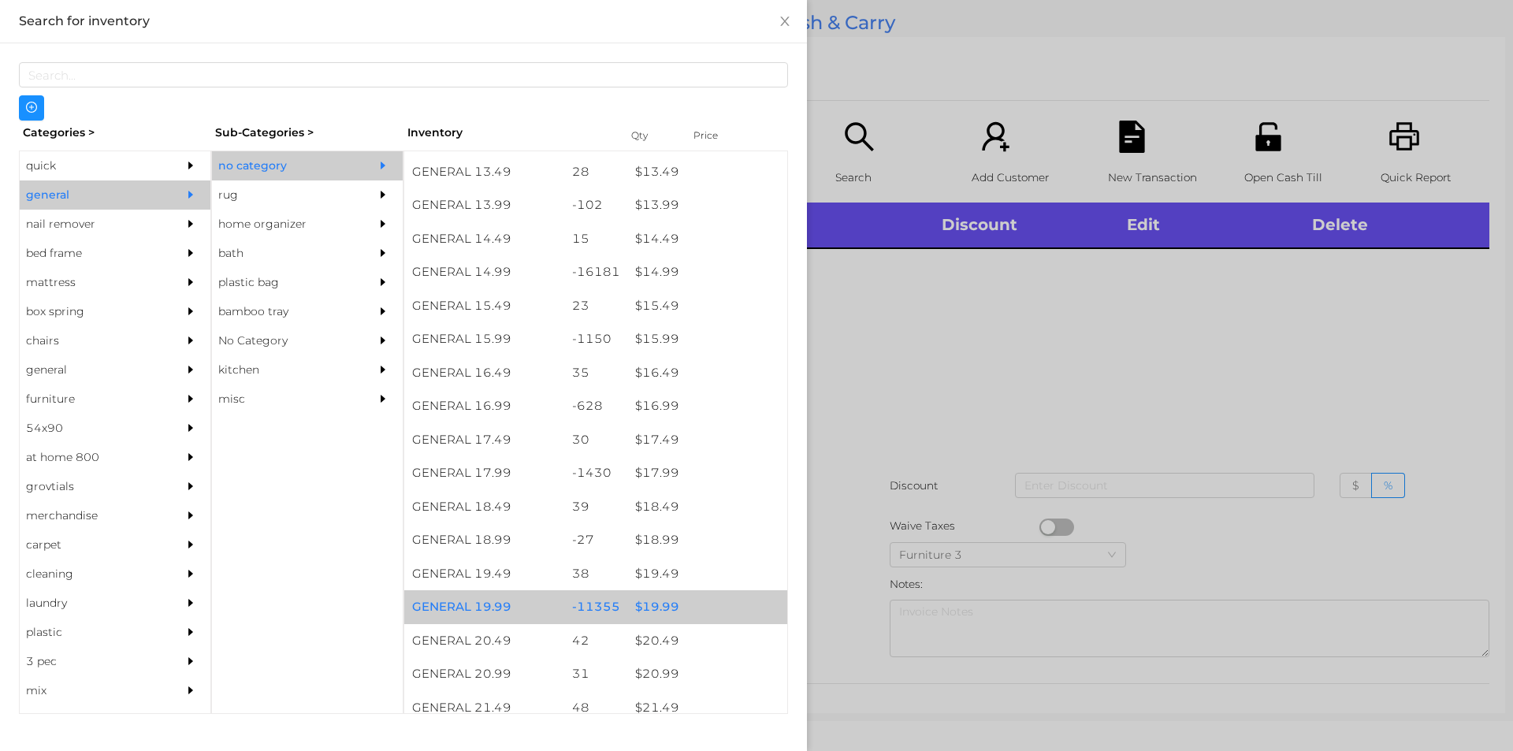
click at [650, 595] on div "$ 19.99" at bounding box center [707, 607] width 160 height 34
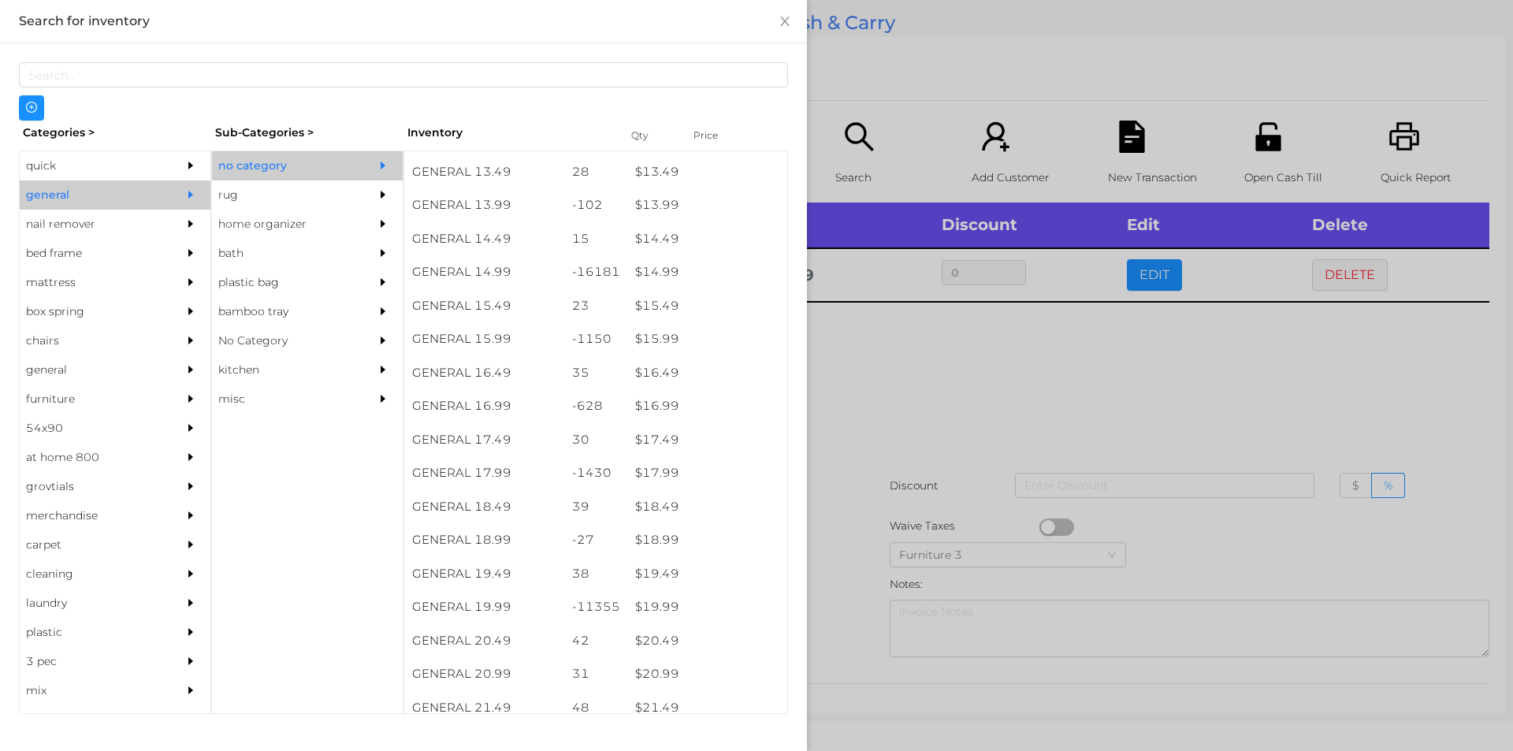
click at [850, 593] on div at bounding box center [756, 375] width 1513 height 751
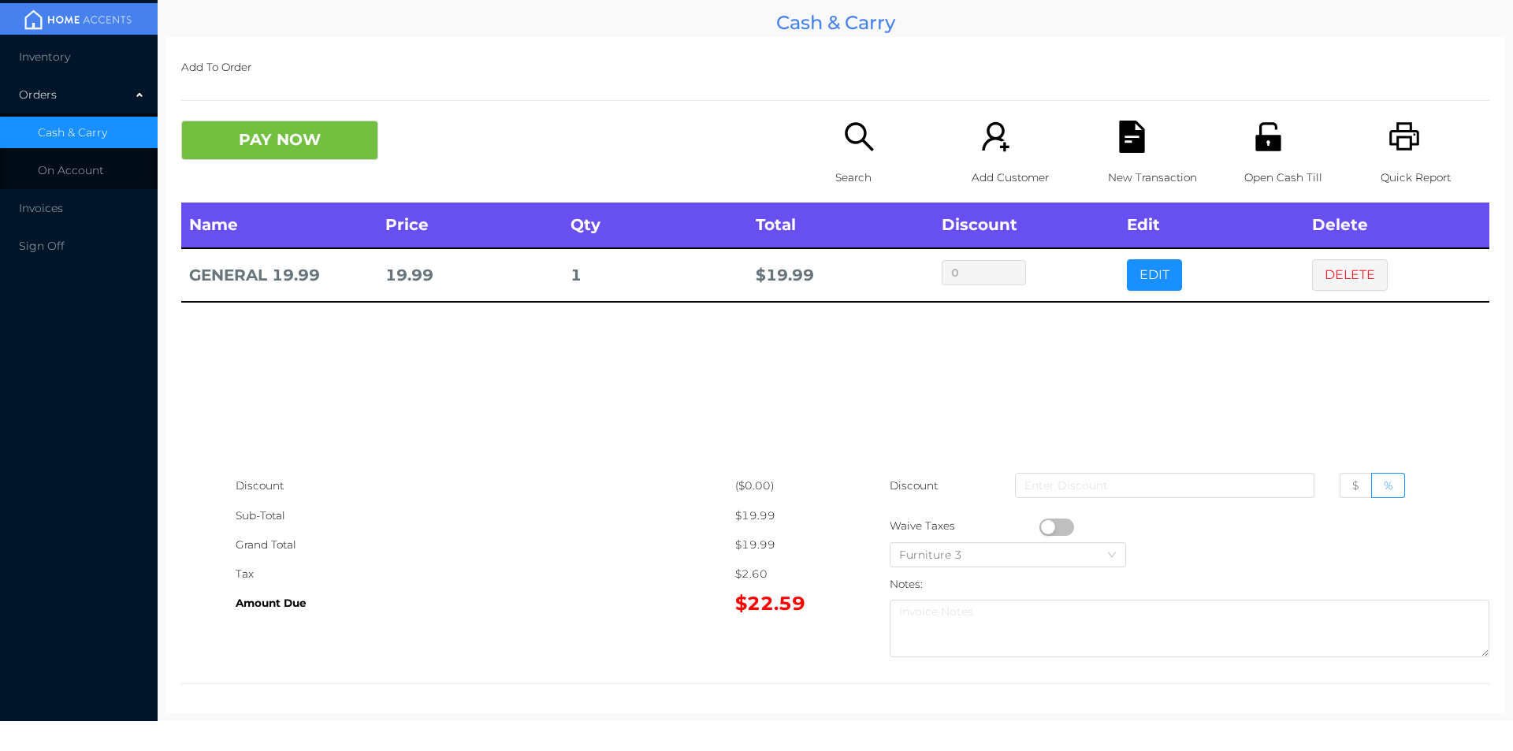
click at [1263, 169] on p "Open Cash Till" at bounding box center [1298, 177] width 109 height 29
click at [1400, 147] on icon "icon: printer" at bounding box center [1404, 136] width 30 height 28
click at [340, 139] on button "PAY NOW" at bounding box center [279, 140] width 197 height 39
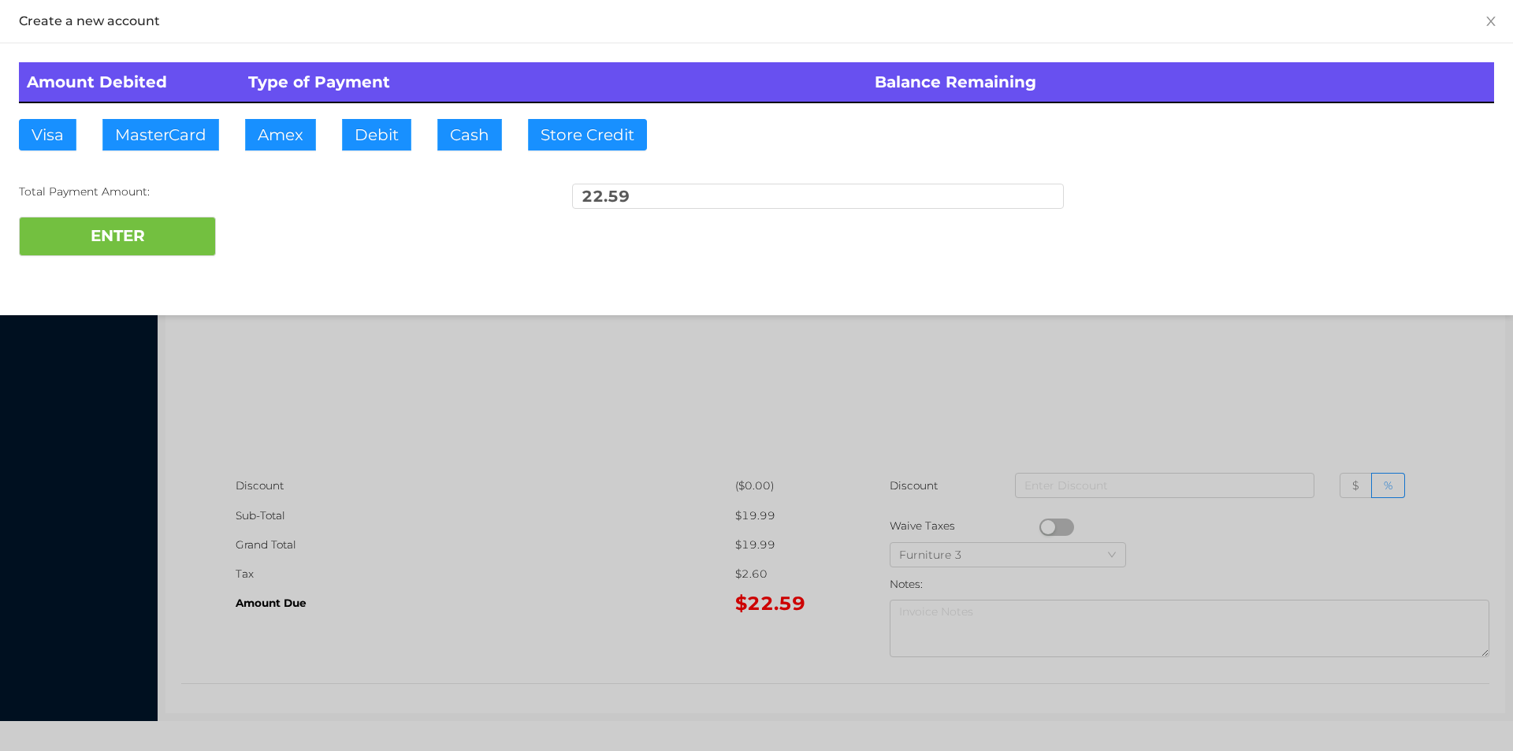
click at [1113, 390] on div at bounding box center [756, 375] width 1513 height 751
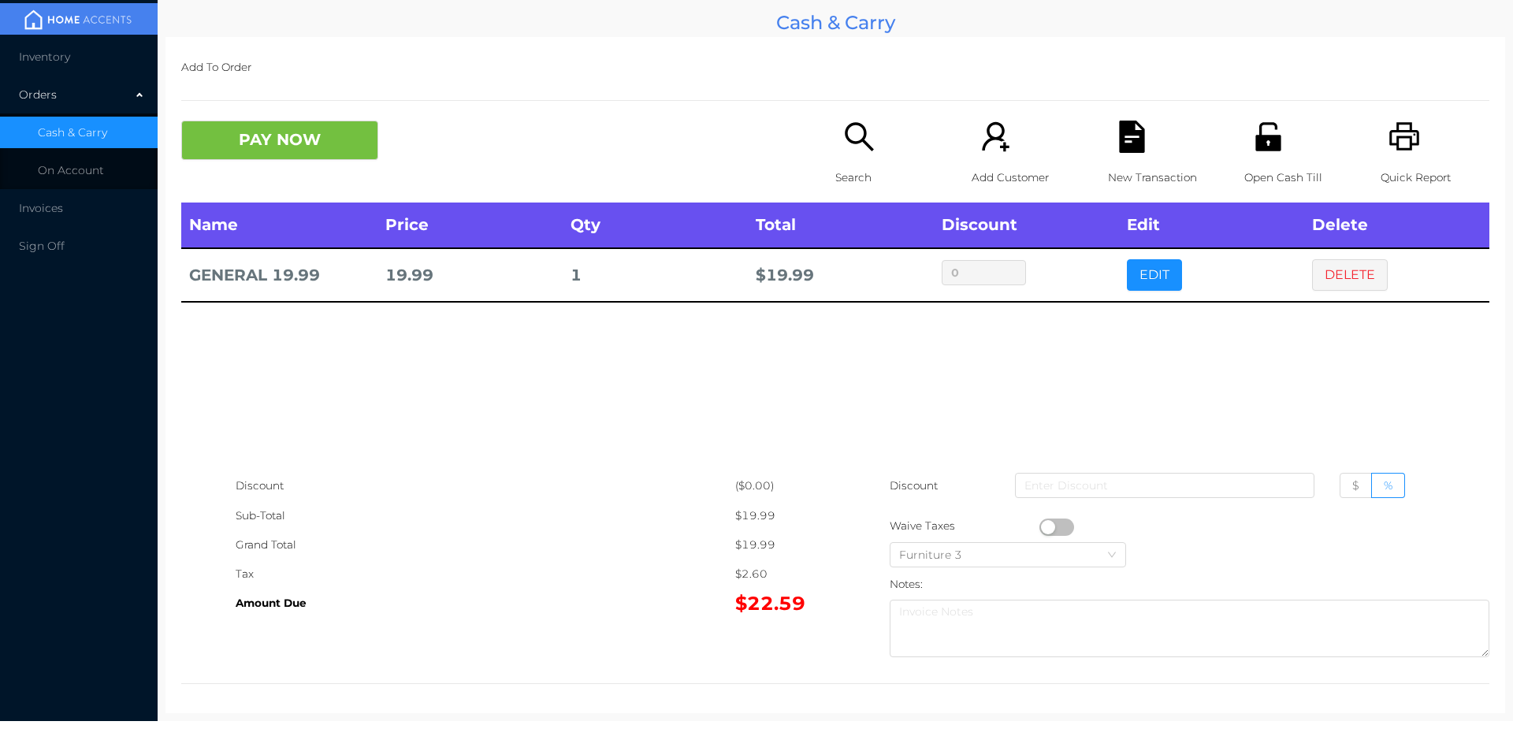
click at [1348, 307] on div "Name Price Qty Total Discount Edit Delete GENERAL 19.99 19.99 1 $ 19.99 0 EDIT …" at bounding box center [835, 337] width 1308 height 269
click at [1328, 262] on button "DELETE" at bounding box center [1350, 275] width 76 height 32
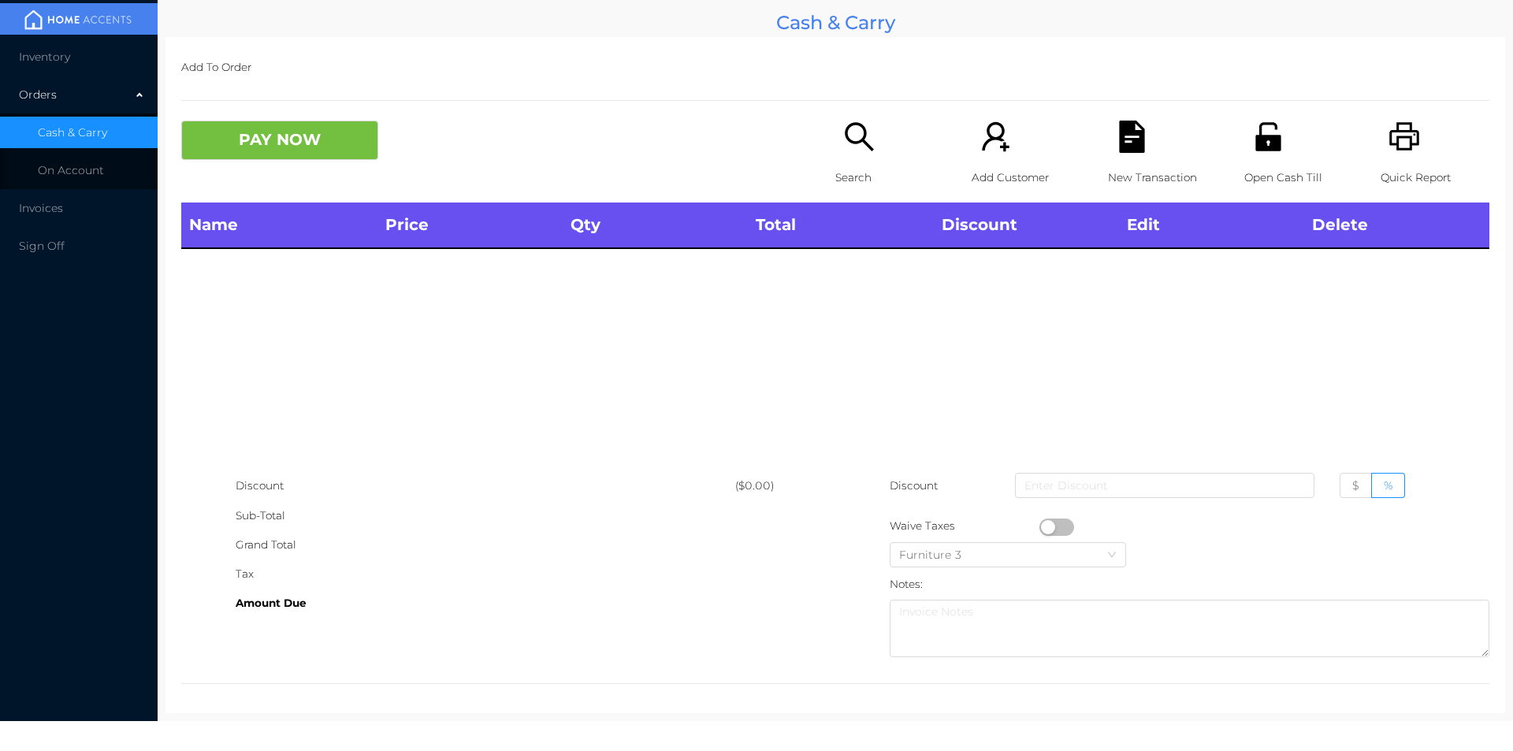
click at [868, 157] on div "Search" at bounding box center [889, 162] width 109 height 82
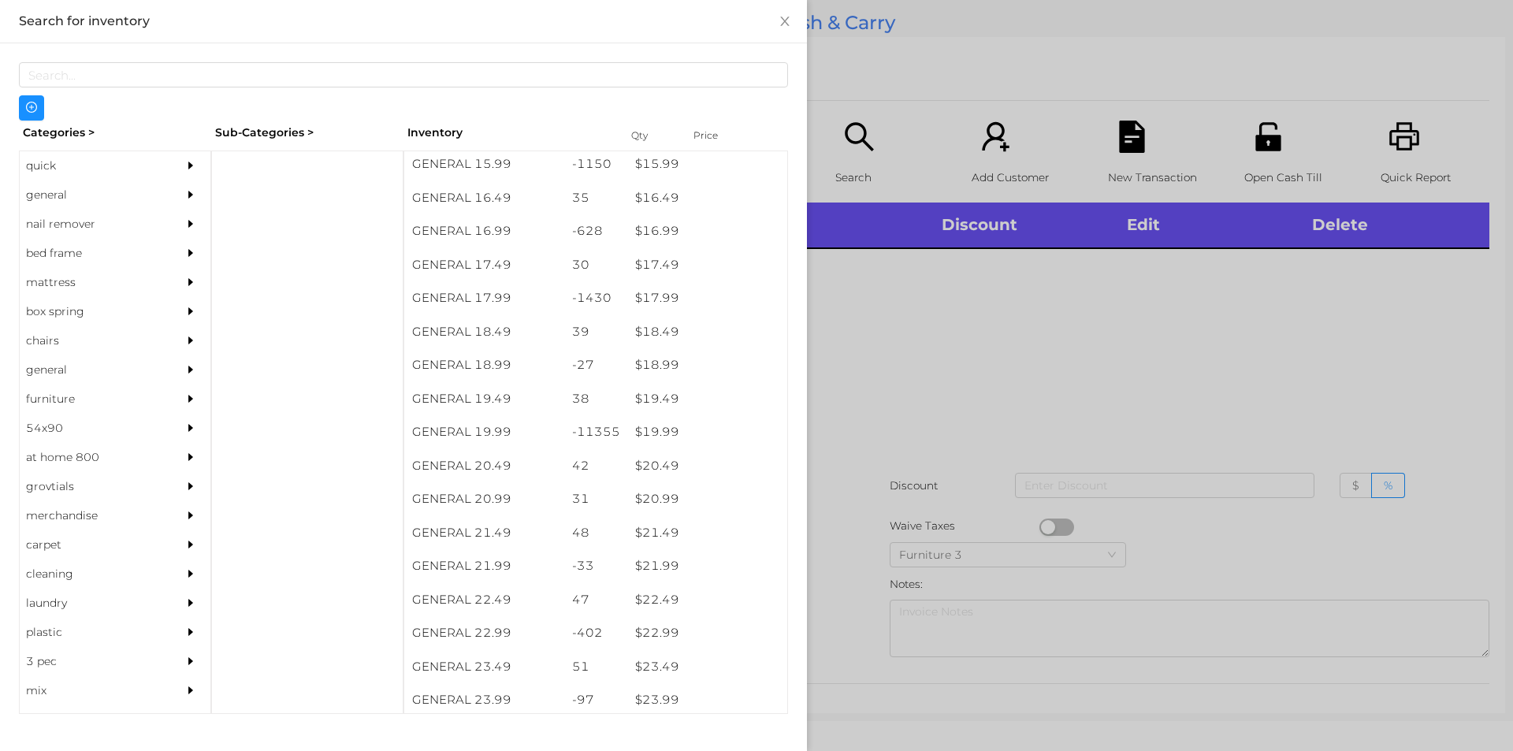
scroll to position [1438, 0]
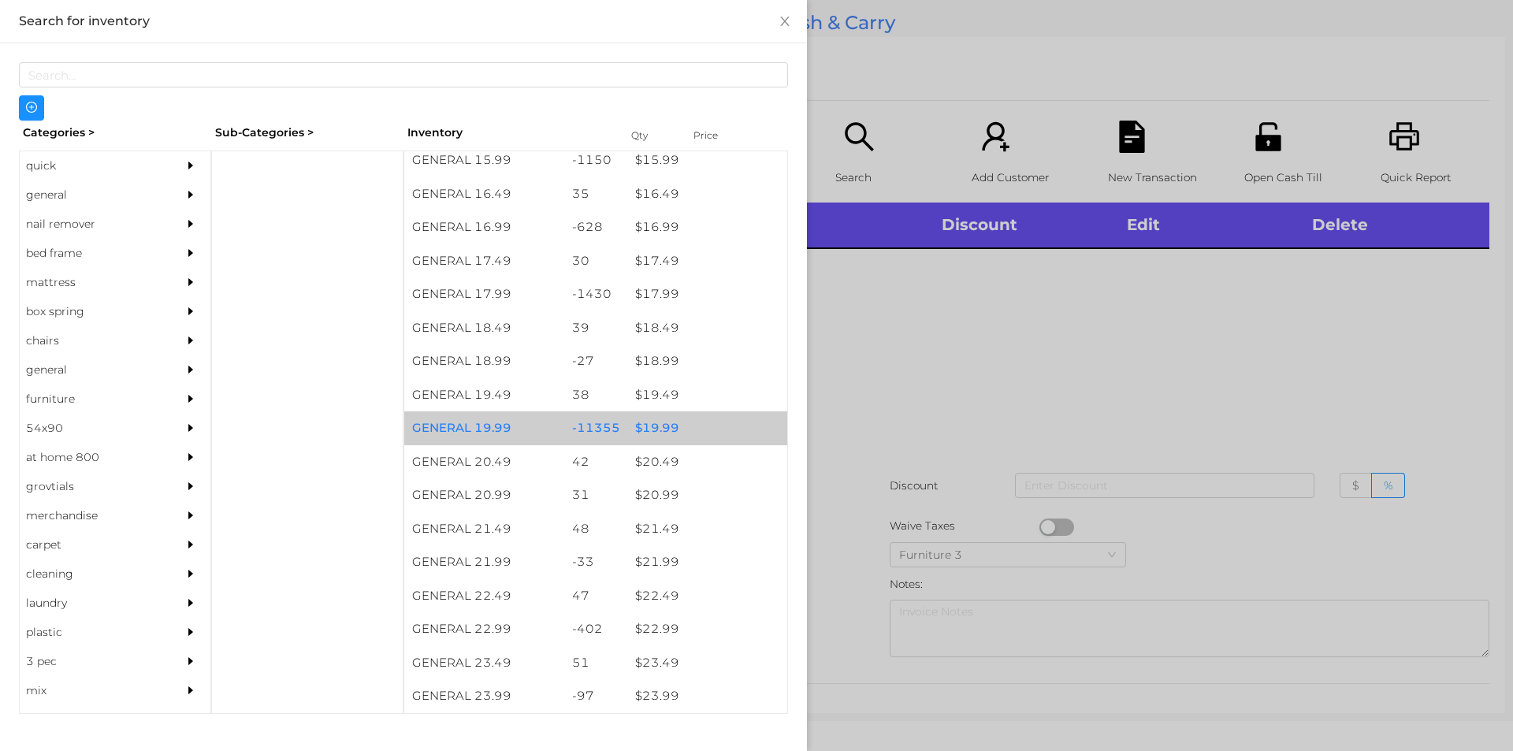
click at [645, 424] on div "$ 19.99" at bounding box center [707, 428] width 160 height 34
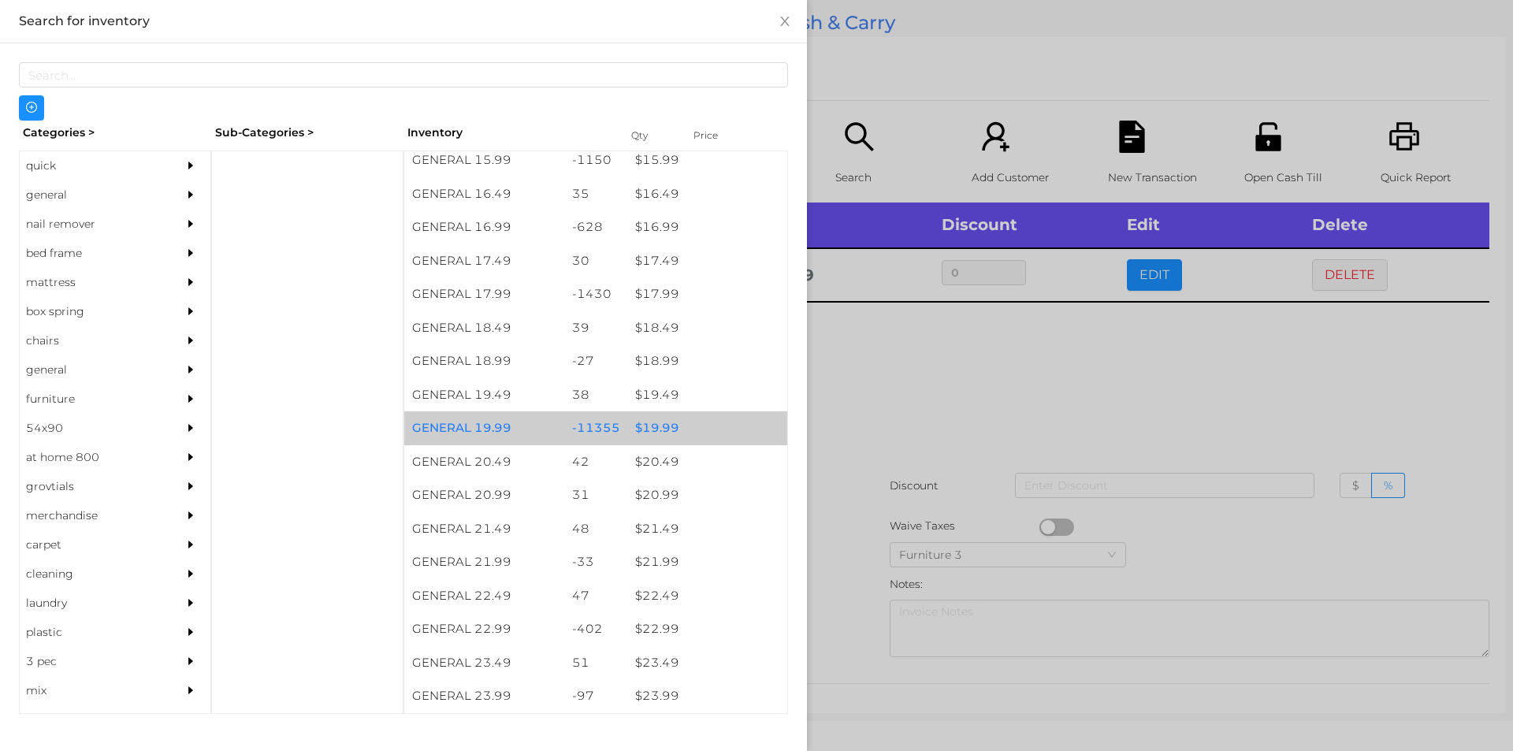
click at [661, 424] on div "$ 19.99" at bounding box center [707, 428] width 160 height 34
click at [664, 427] on div "$ 19.99" at bounding box center [707, 428] width 160 height 34
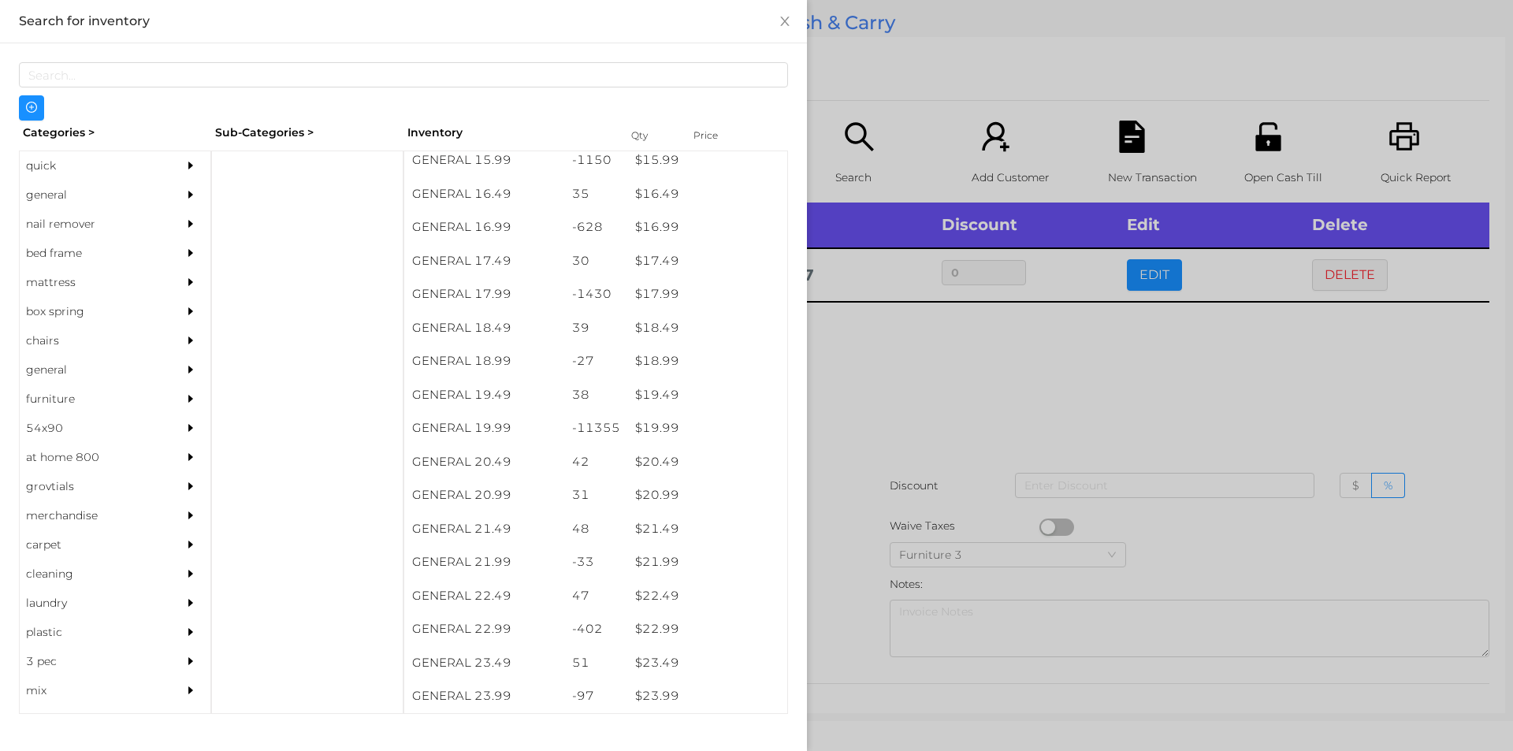
click at [904, 371] on div at bounding box center [756, 375] width 1513 height 751
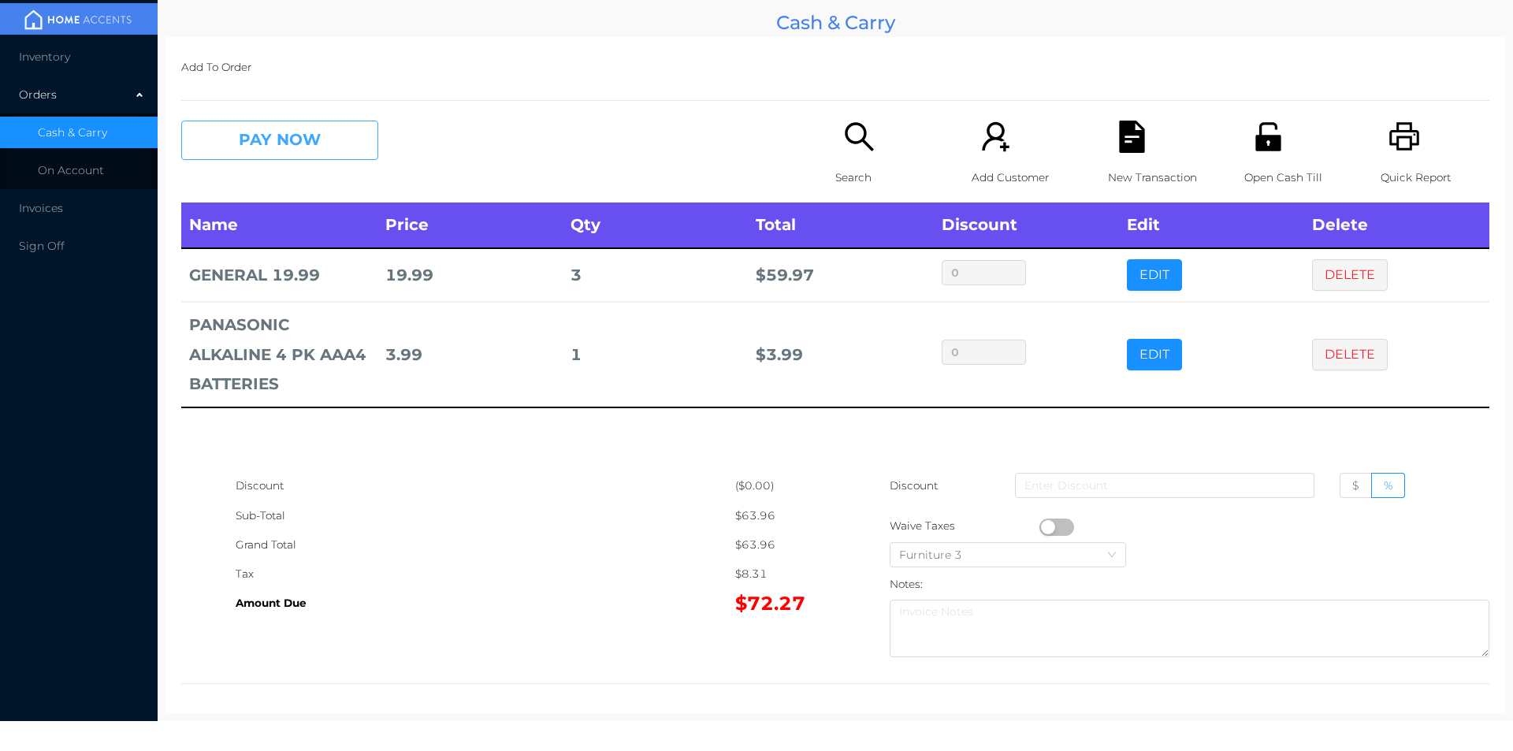
click at [266, 151] on button "PAY NOW" at bounding box center [279, 140] width 197 height 39
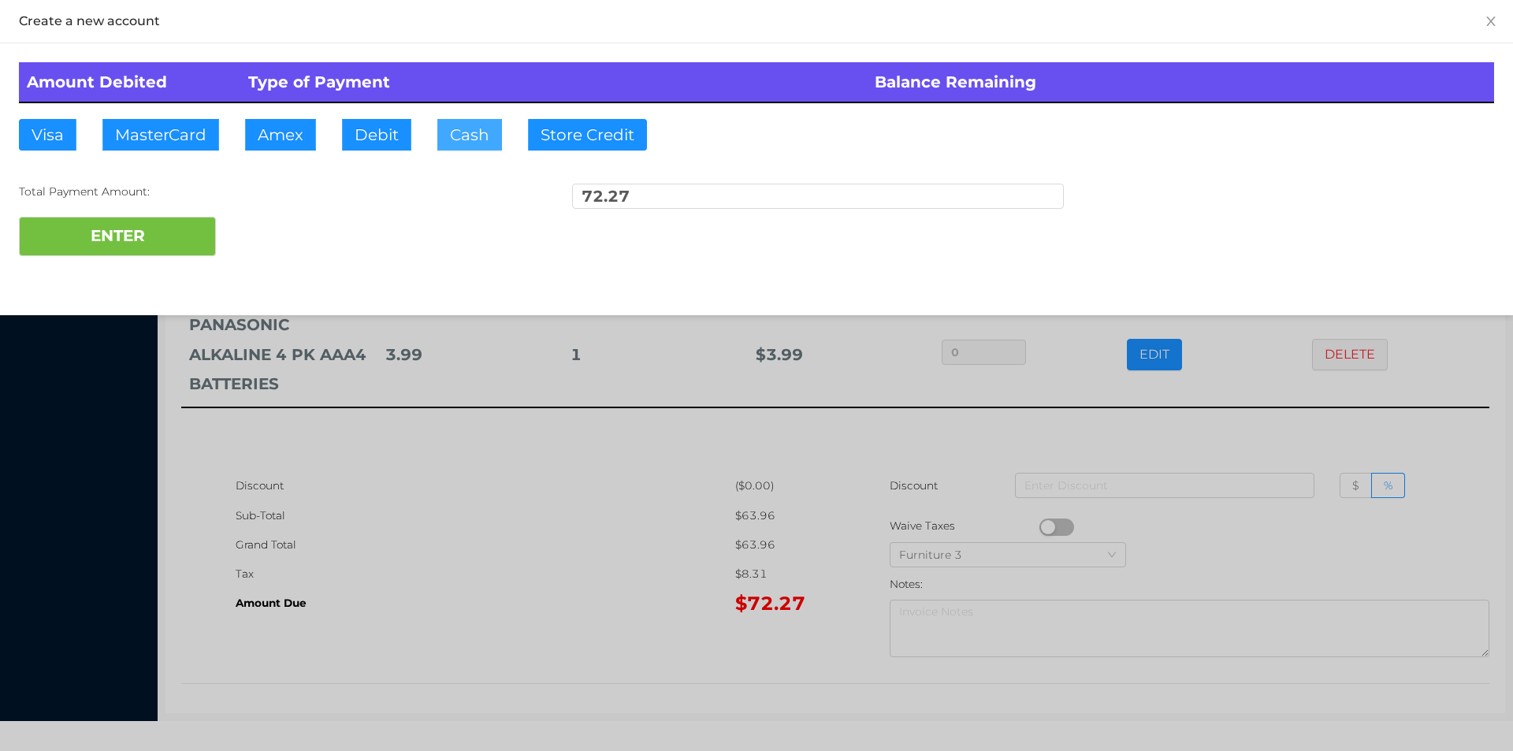
click at [455, 144] on button "Cash" at bounding box center [469, 135] width 65 height 32
click at [169, 242] on button "ENTER" at bounding box center [117, 236] width 197 height 39
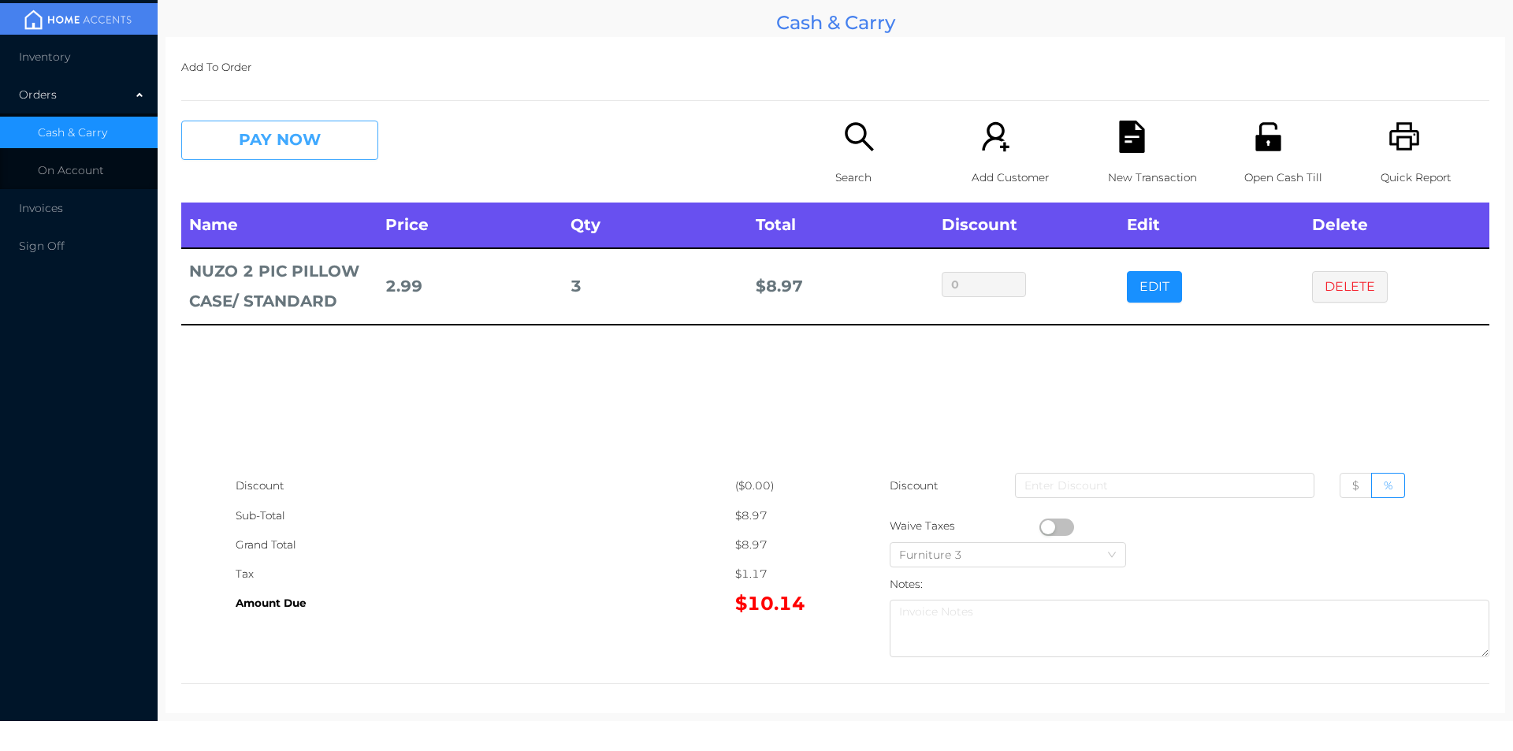
click at [254, 139] on button "PAY NOW" at bounding box center [279, 140] width 197 height 39
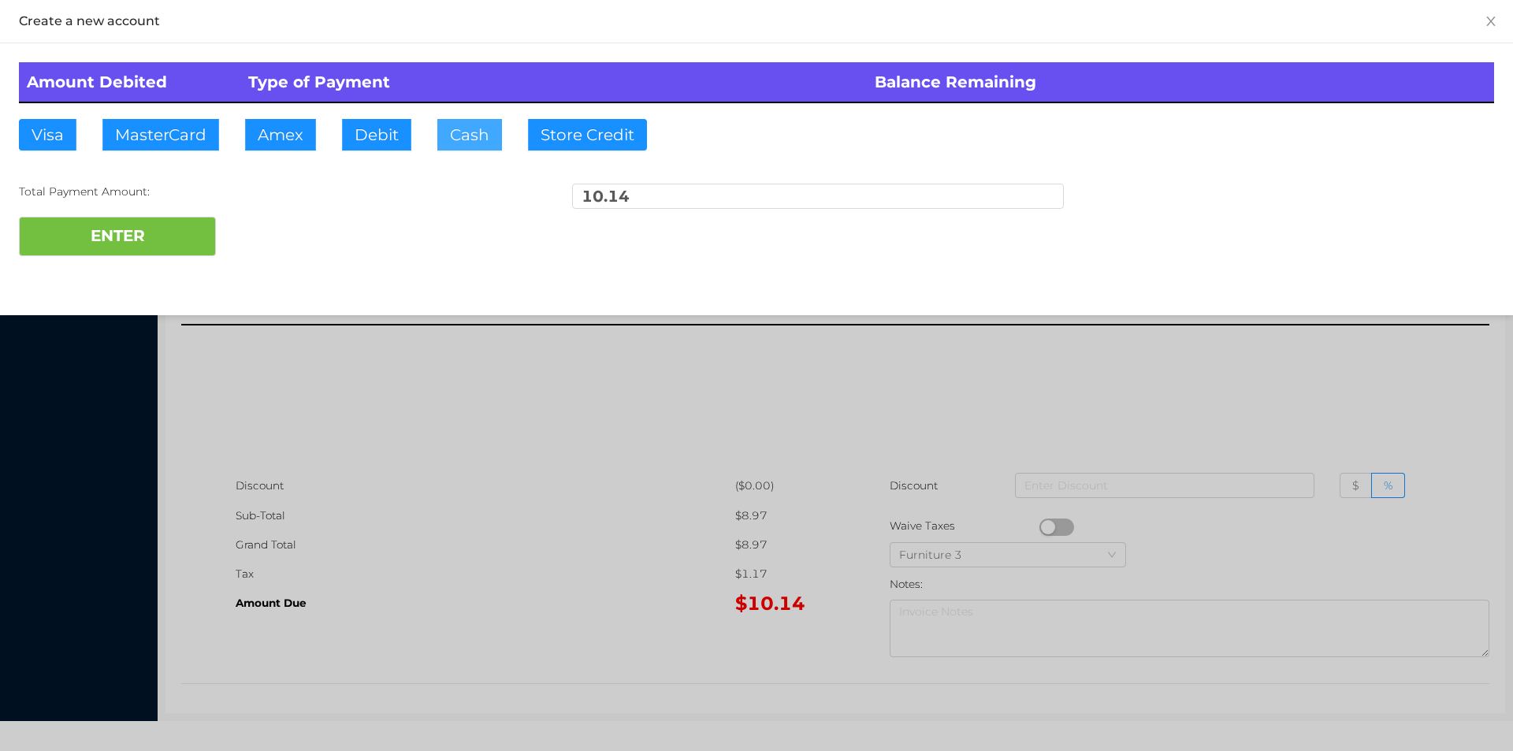
click at [444, 139] on button "Cash" at bounding box center [469, 135] width 65 height 32
click at [148, 246] on button "ENTER" at bounding box center [117, 236] width 197 height 39
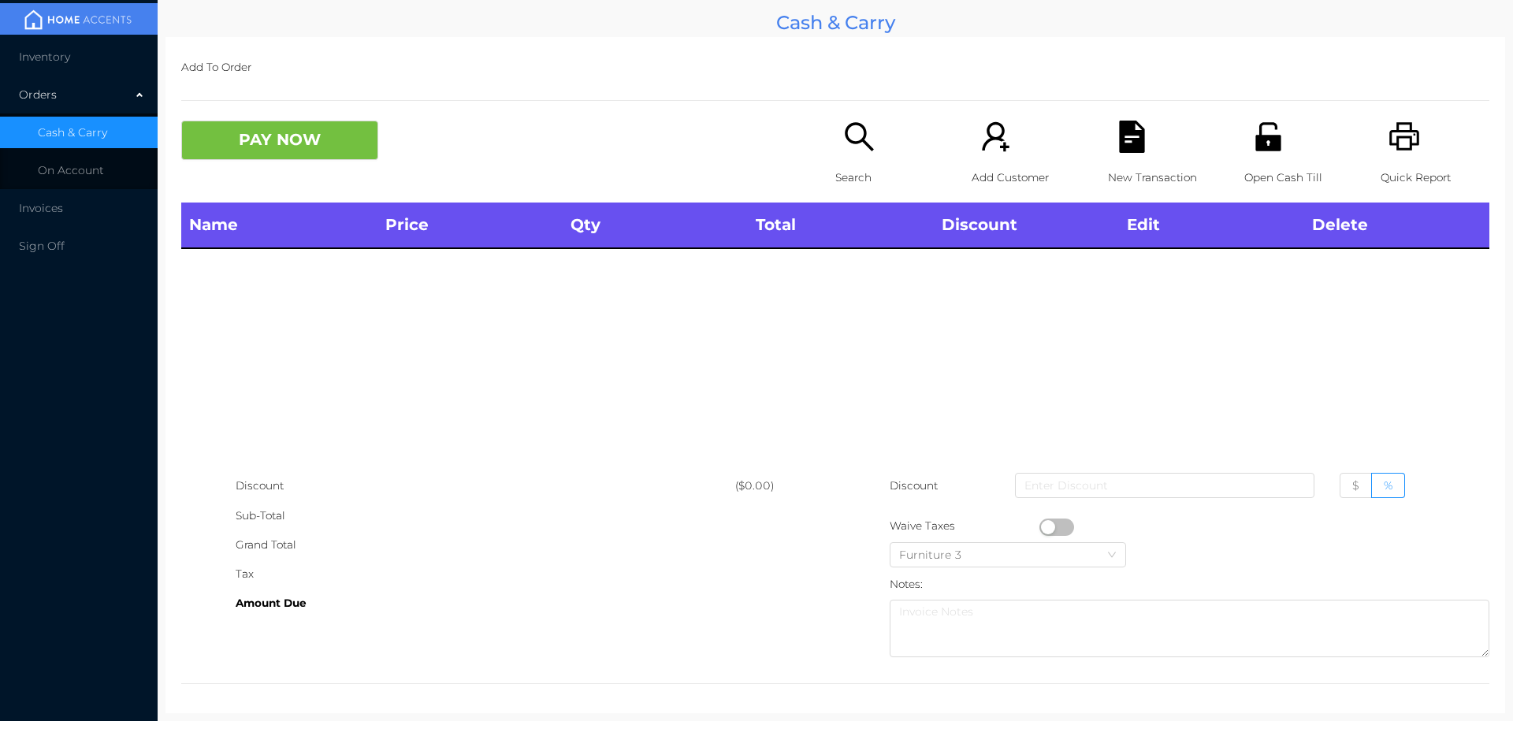
click at [1400, 151] on icon "icon: printer" at bounding box center [1405, 137] width 32 height 32
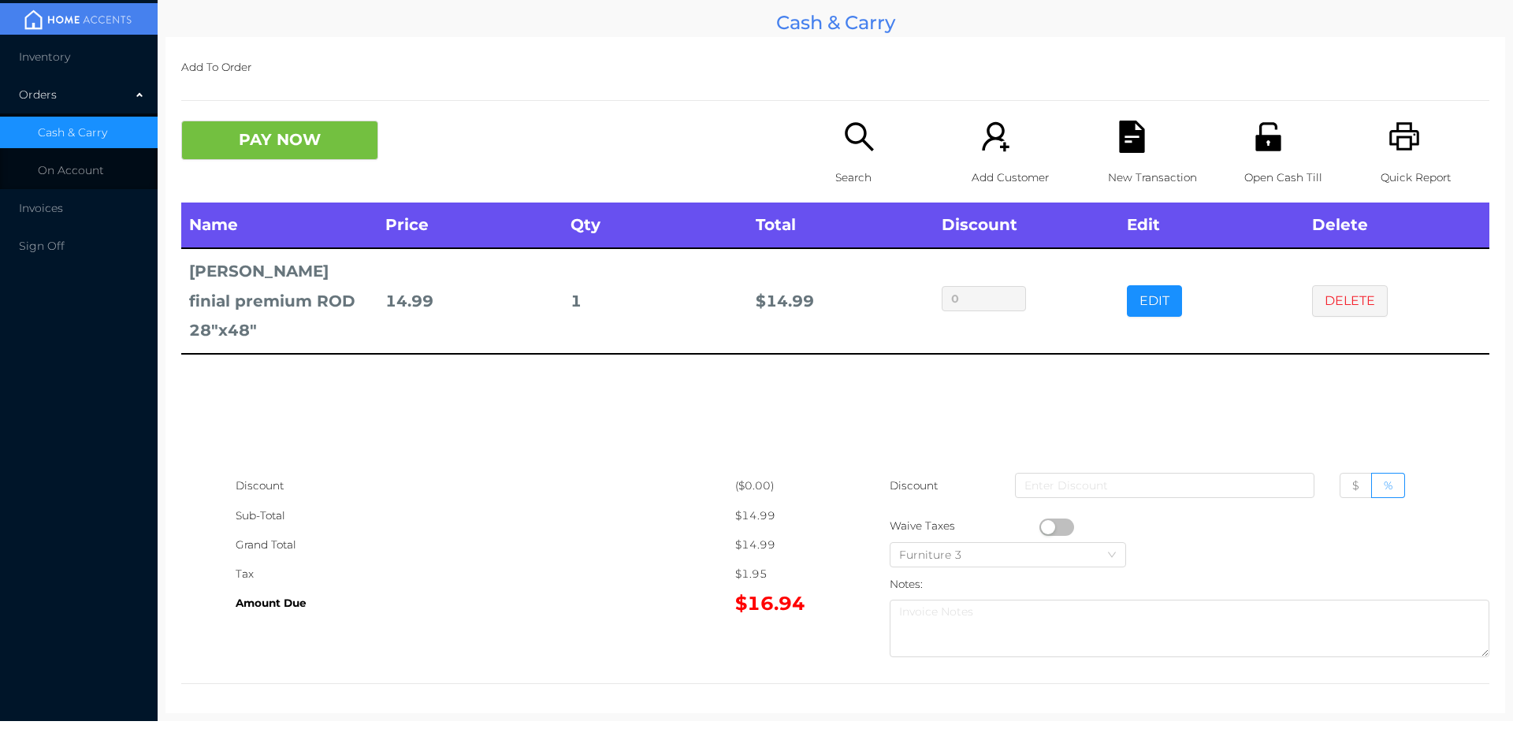
click at [861, 150] on icon "icon: search" at bounding box center [859, 137] width 32 height 32
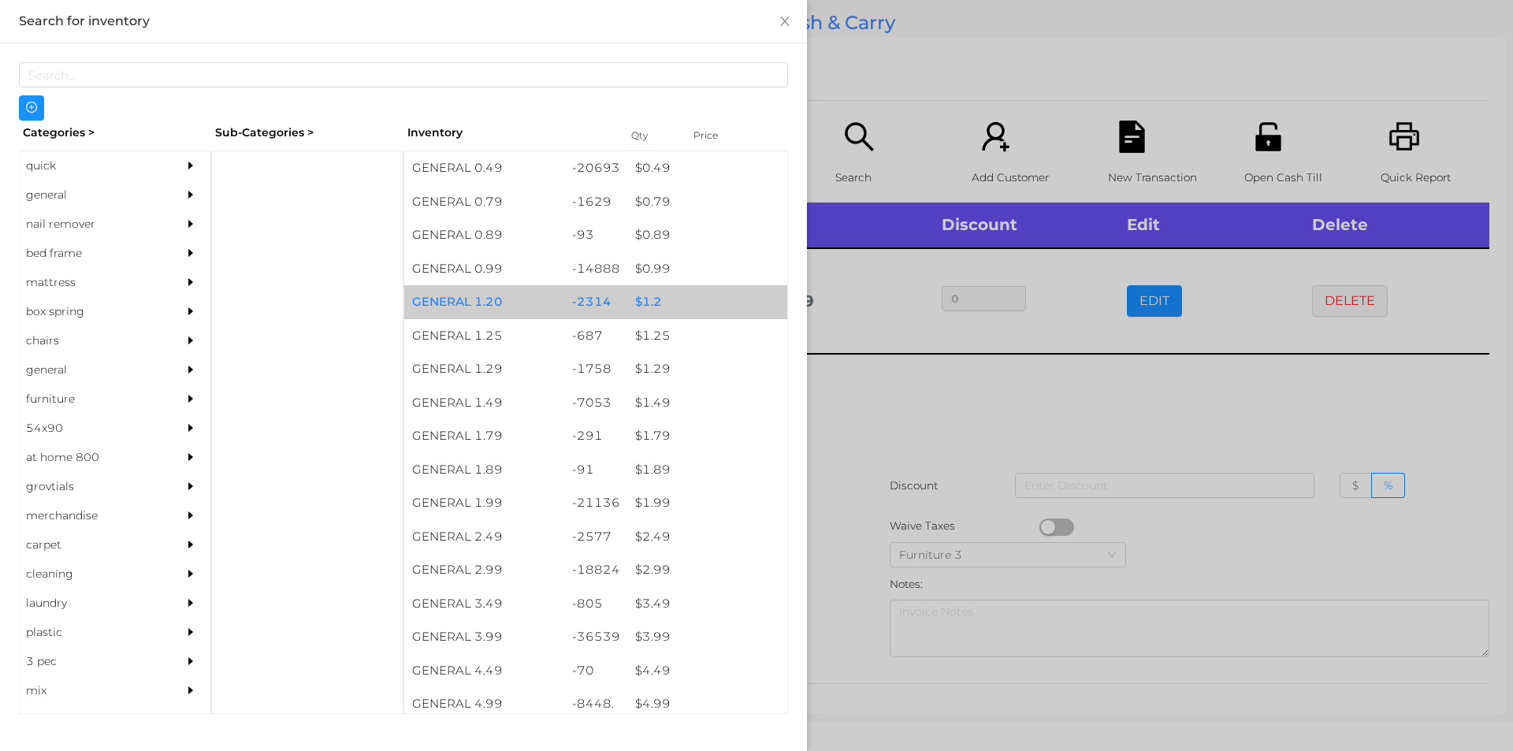
click at [646, 304] on div "$ 1.2" at bounding box center [707, 302] width 160 height 34
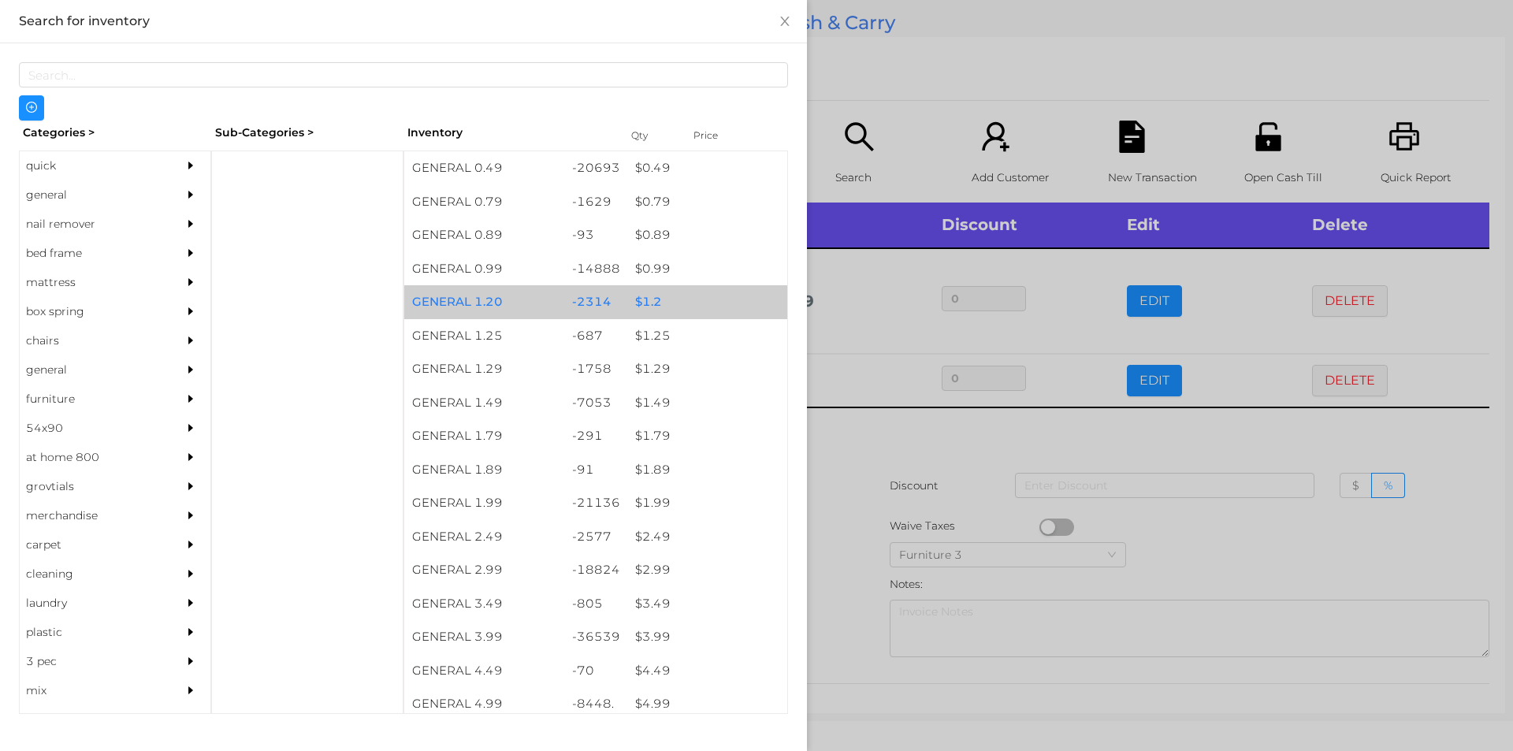
click at [641, 297] on div "$ 1.2" at bounding box center [707, 302] width 160 height 34
click at [632, 301] on div "$ 1.2" at bounding box center [707, 302] width 160 height 34
click at [634, 295] on div "$ 1.2" at bounding box center [707, 302] width 160 height 34
click at [635, 293] on div "$ 1.2" at bounding box center [707, 302] width 160 height 34
click at [631, 288] on div "$ 1.2" at bounding box center [707, 302] width 160 height 34
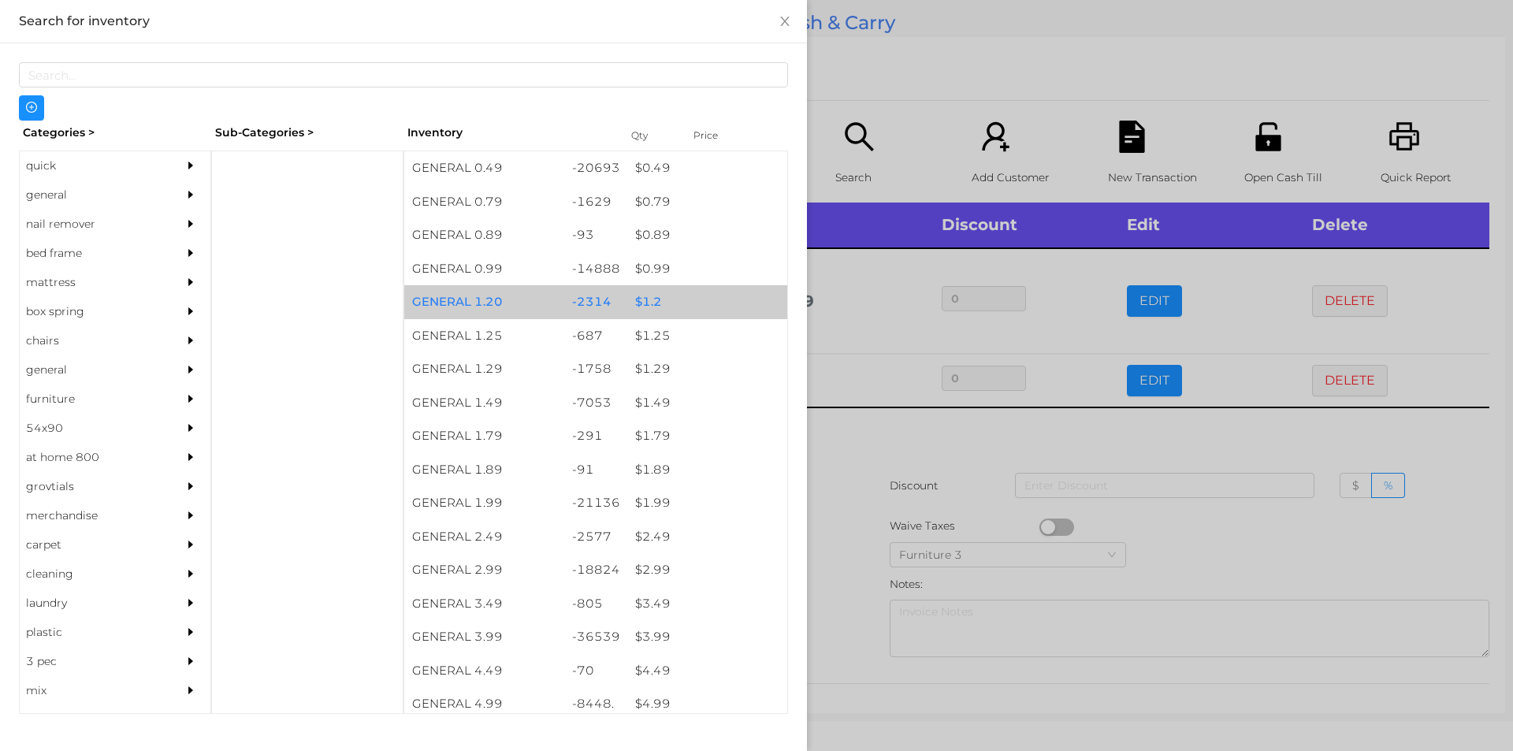
click at [632, 291] on div "$ 1.2" at bounding box center [707, 302] width 160 height 34
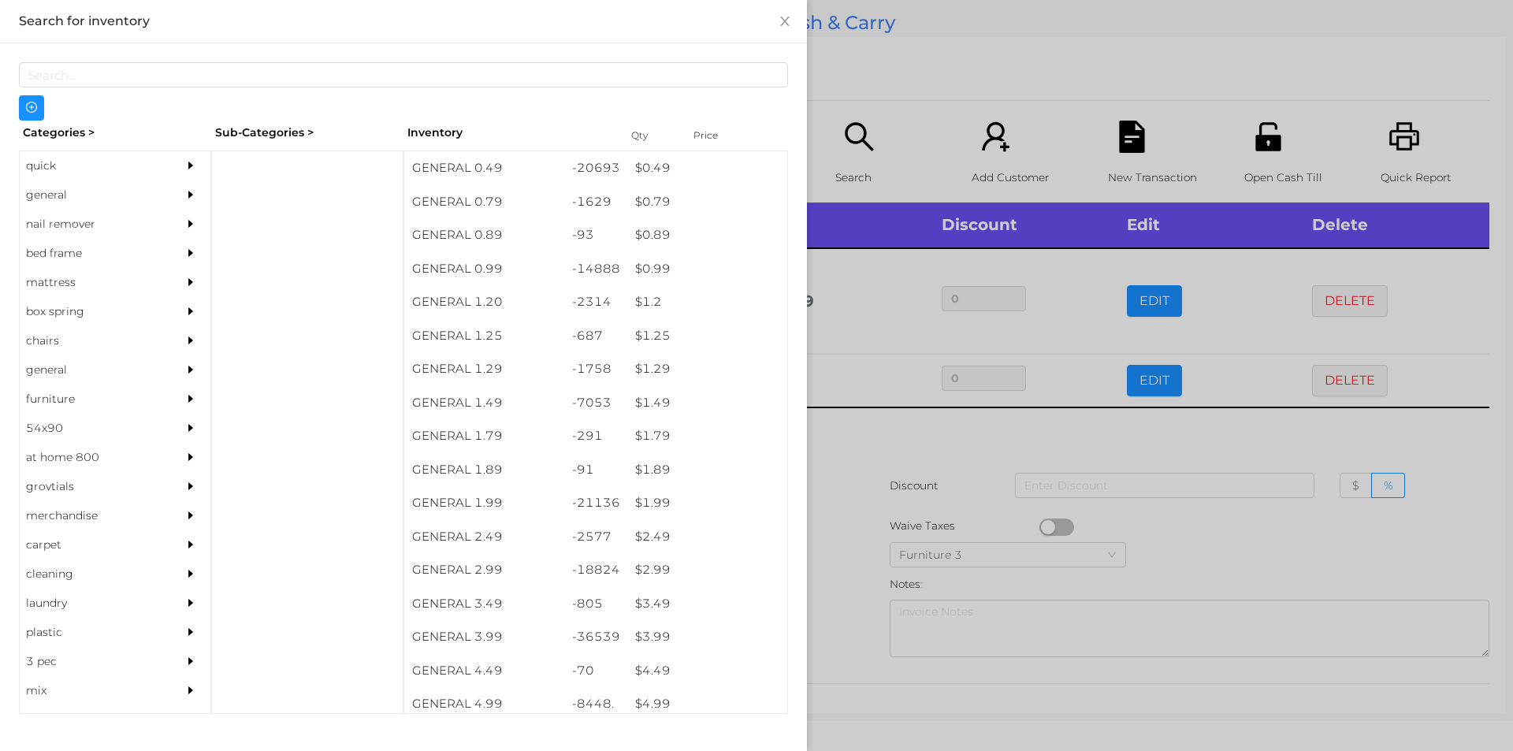
click at [853, 491] on div at bounding box center [756, 375] width 1513 height 751
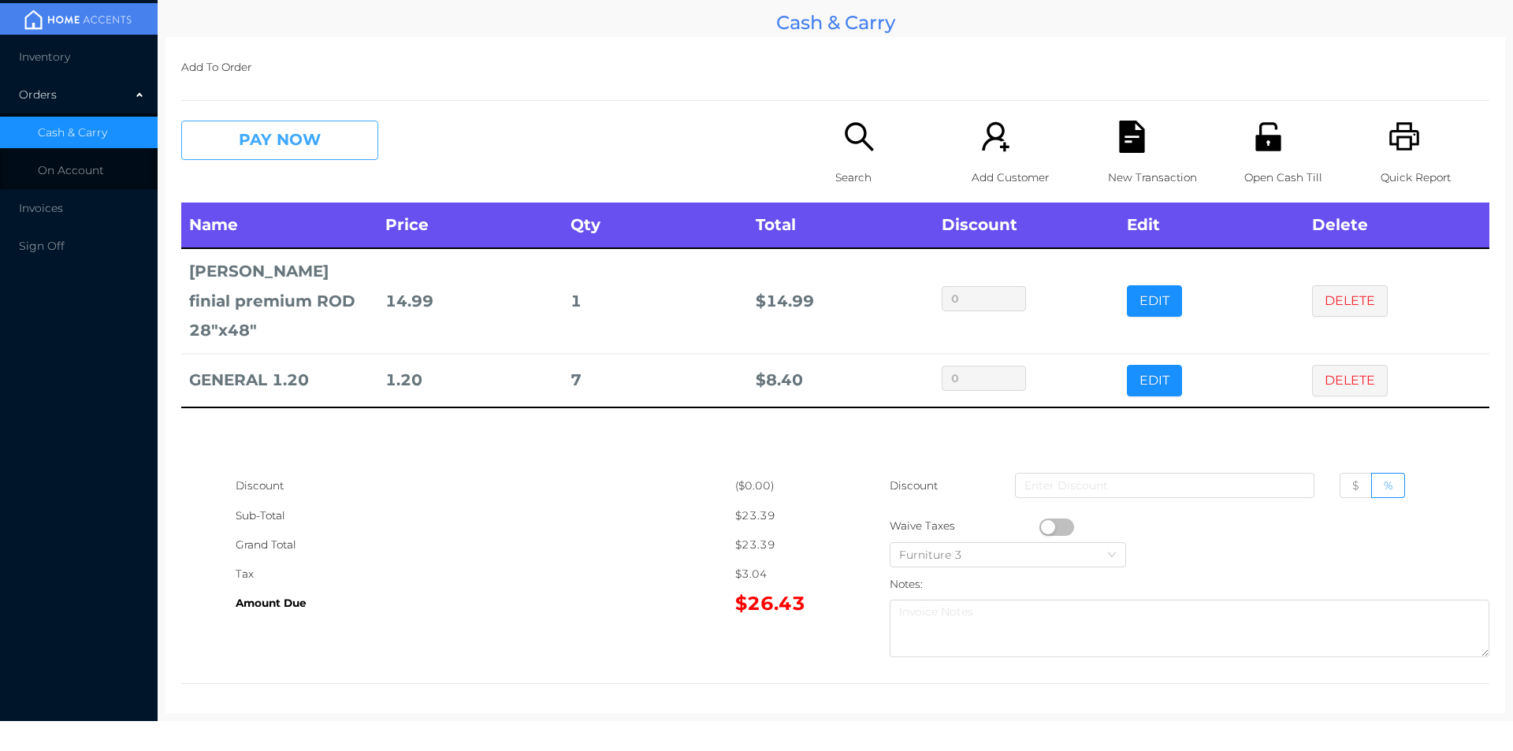
click at [327, 139] on button "PAY NOW" at bounding box center [279, 140] width 197 height 39
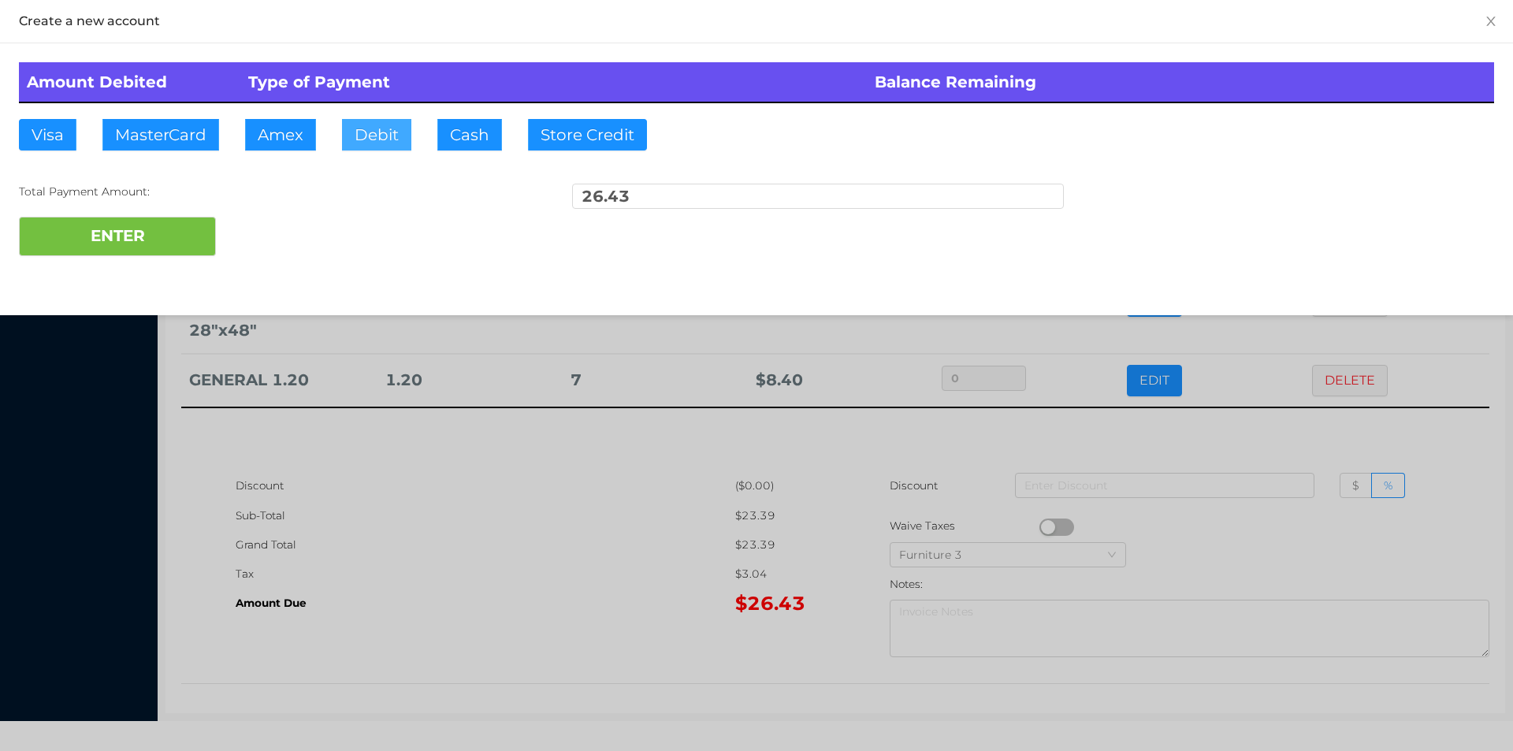
click at [376, 138] on button "Debit" at bounding box center [376, 135] width 69 height 32
click at [179, 245] on button "ENTER" at bounding box center [117, 236] width 197 height 39
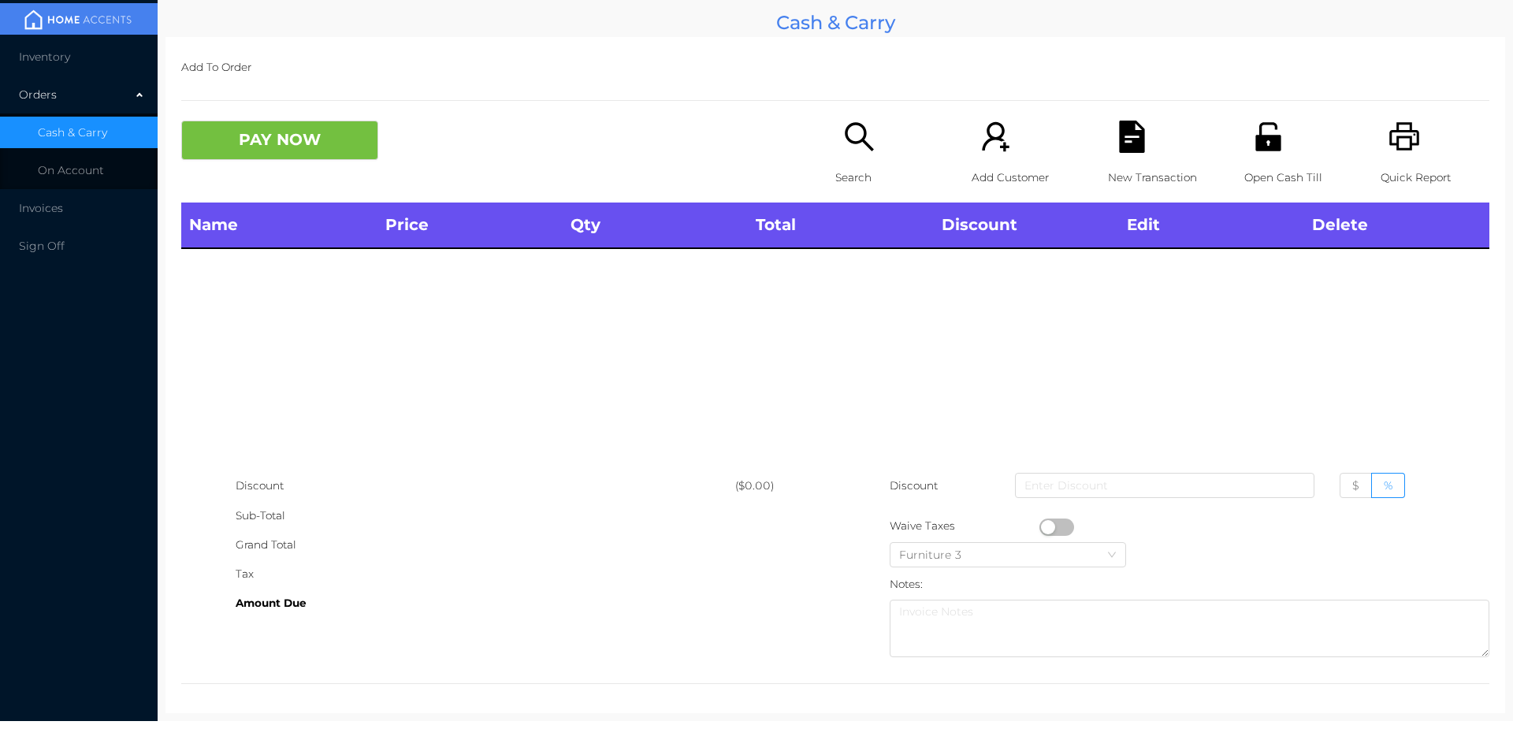
click at [1392, 169] on p "Quick Report" at bounding box center [1435, 177] width 109 height 29
click at [1408, 145] on icon "icon: printer" at bounding box center [1404, 136] width 30 height 28
click at [1278, 163] on p "Open Cash Till" at bounding box center [1298, 177] width 109 height 29
click at [1392, 151] on icon "icon: printer" at bounding box center [1405, 137] width 32 height 32
click at [850, 140] on icon "icon: search" at bounding box center [859, 137] width 32 height 32
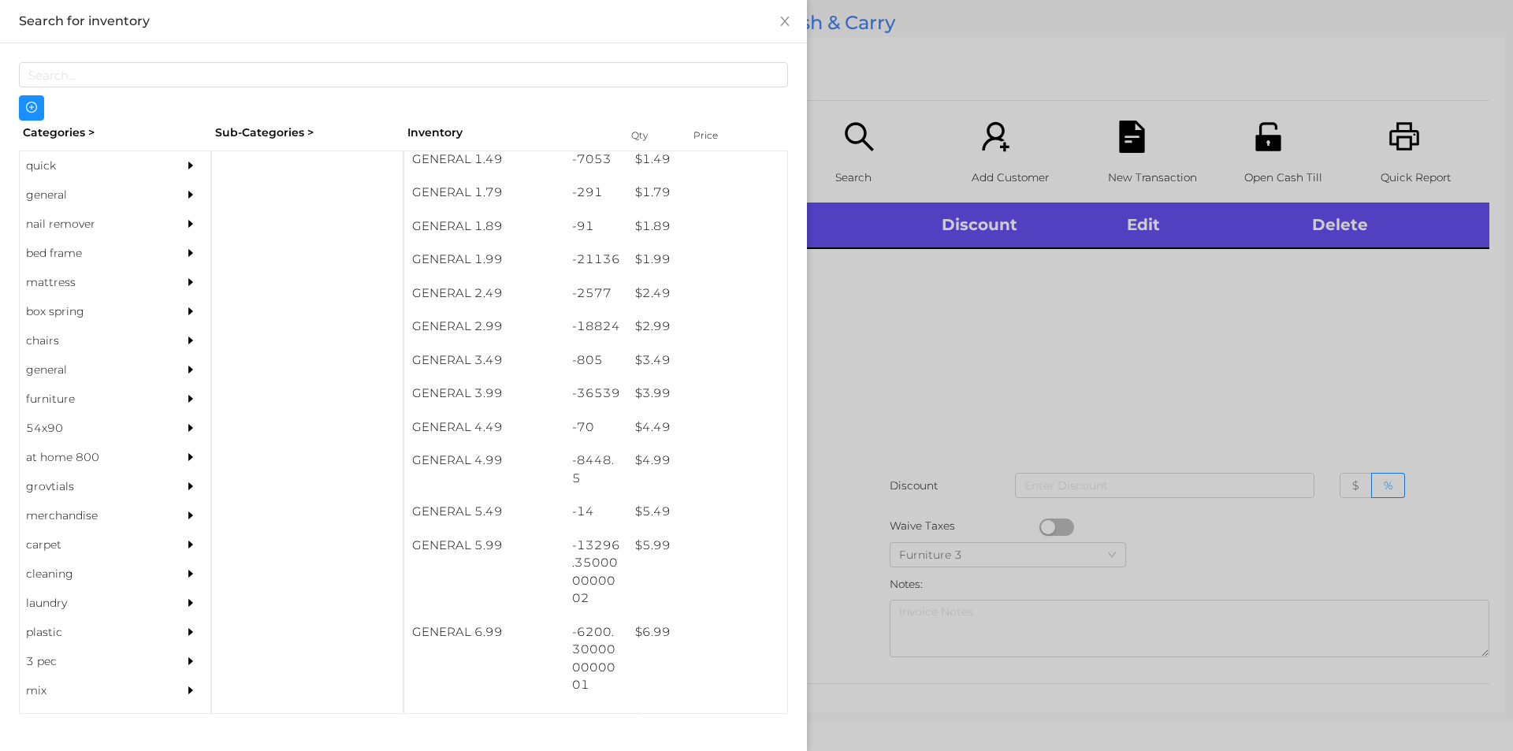
scroll to position [262, 0]
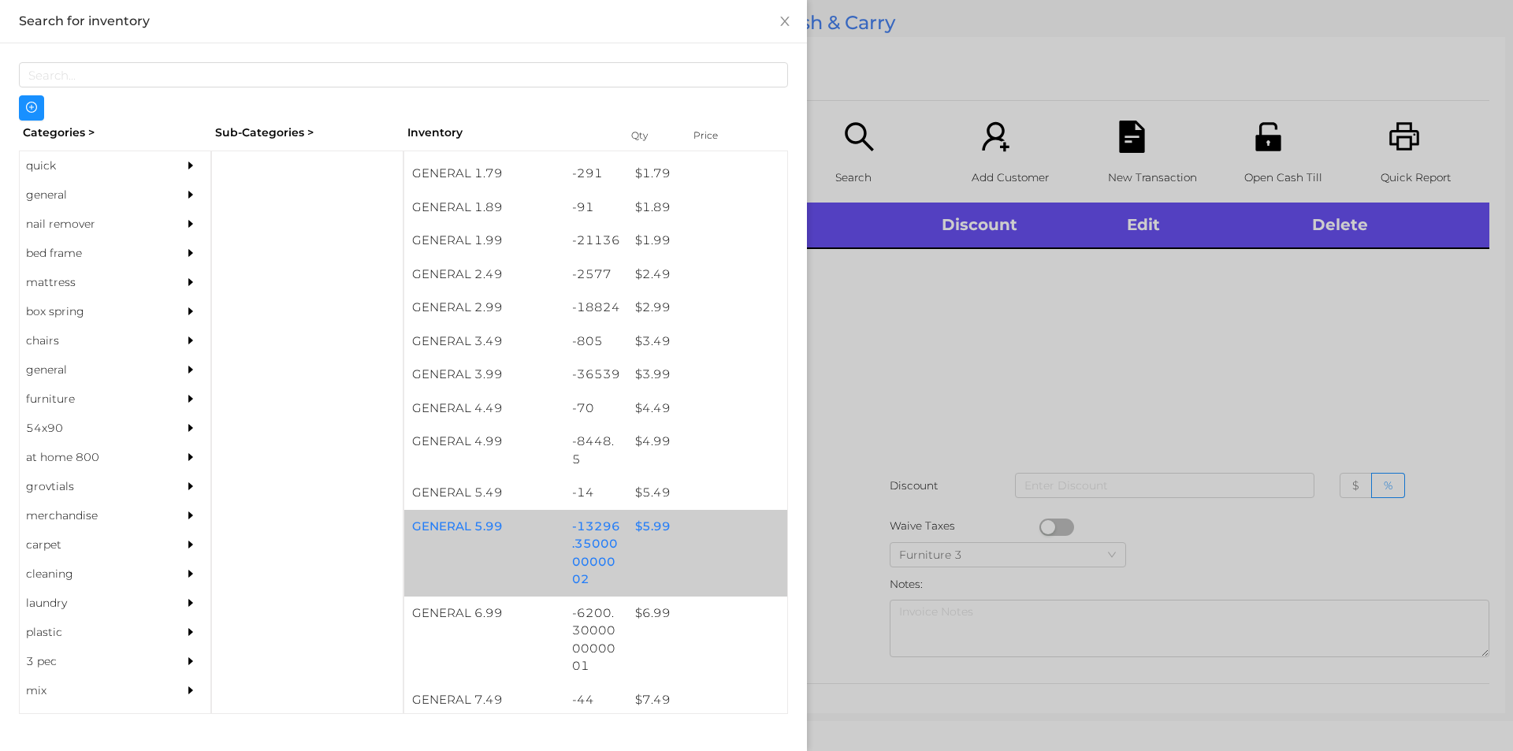
click at [706, 528] on div "$ 5.99" at bounding box center [707, 527] width 160 height 34
click at [709, 526] on div "$ 5.99" at bounding box center [707, 527] width 160 height 34
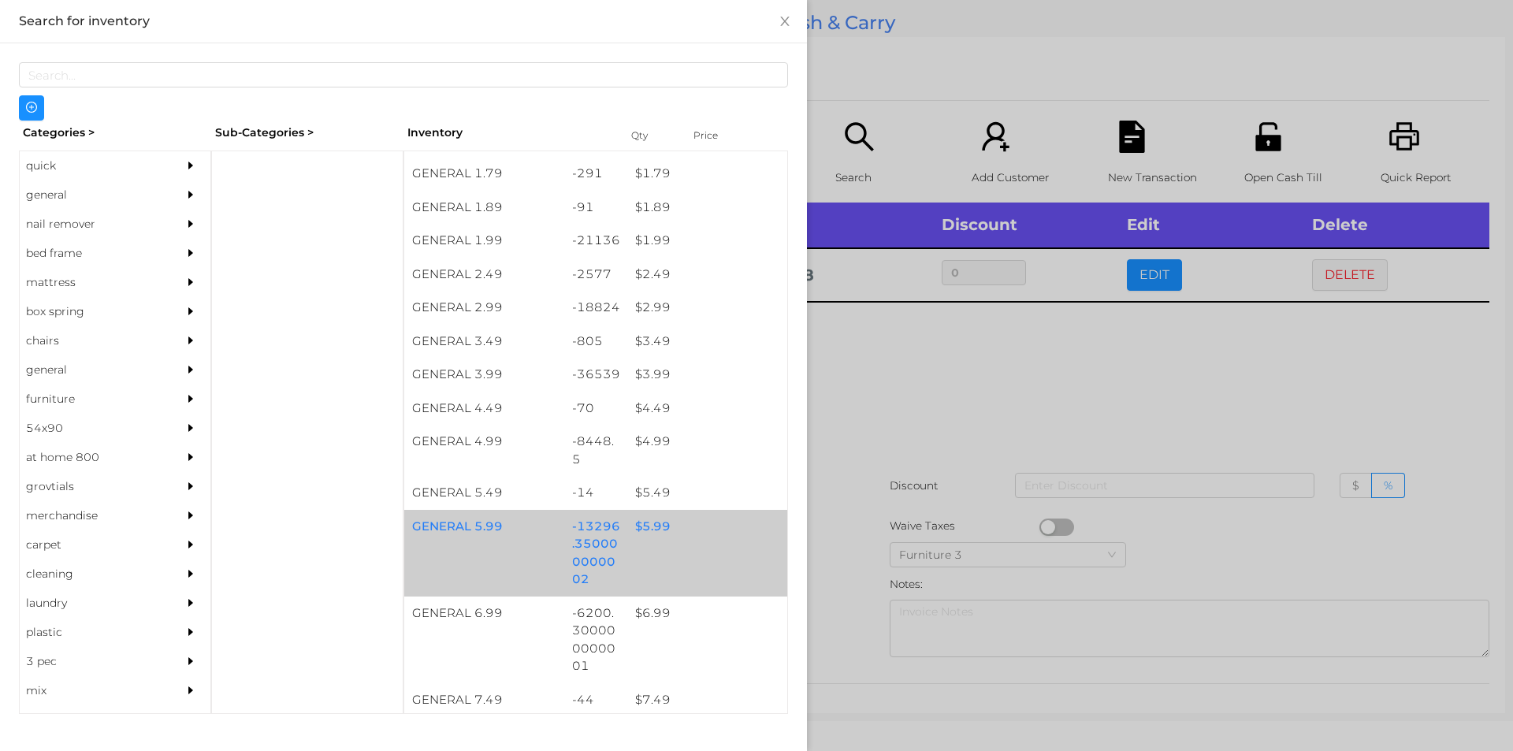
click at [728, 526] on div "$ 5.99" at bounding box center [707, 527] width 160 height 34
click at [731, 528] on div "$ 5.99" at bounding box center [707, 527] width 160 height 34
click at [733, 530] on div "$ 5.99" at bounding box center [707, 527] width 160 height 34
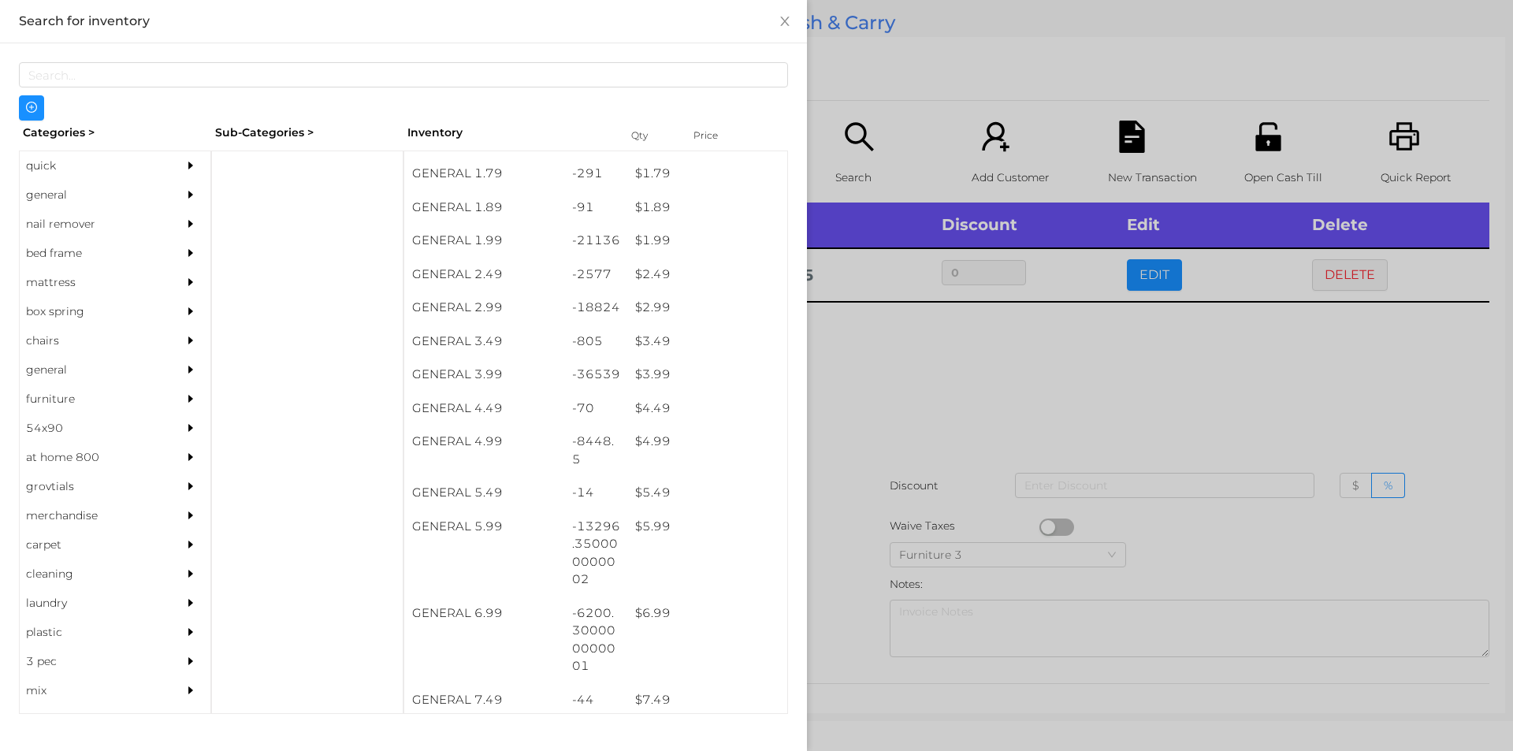
click at [1010, 379] on div at bounding box center [756, 375] width 1513 height 751
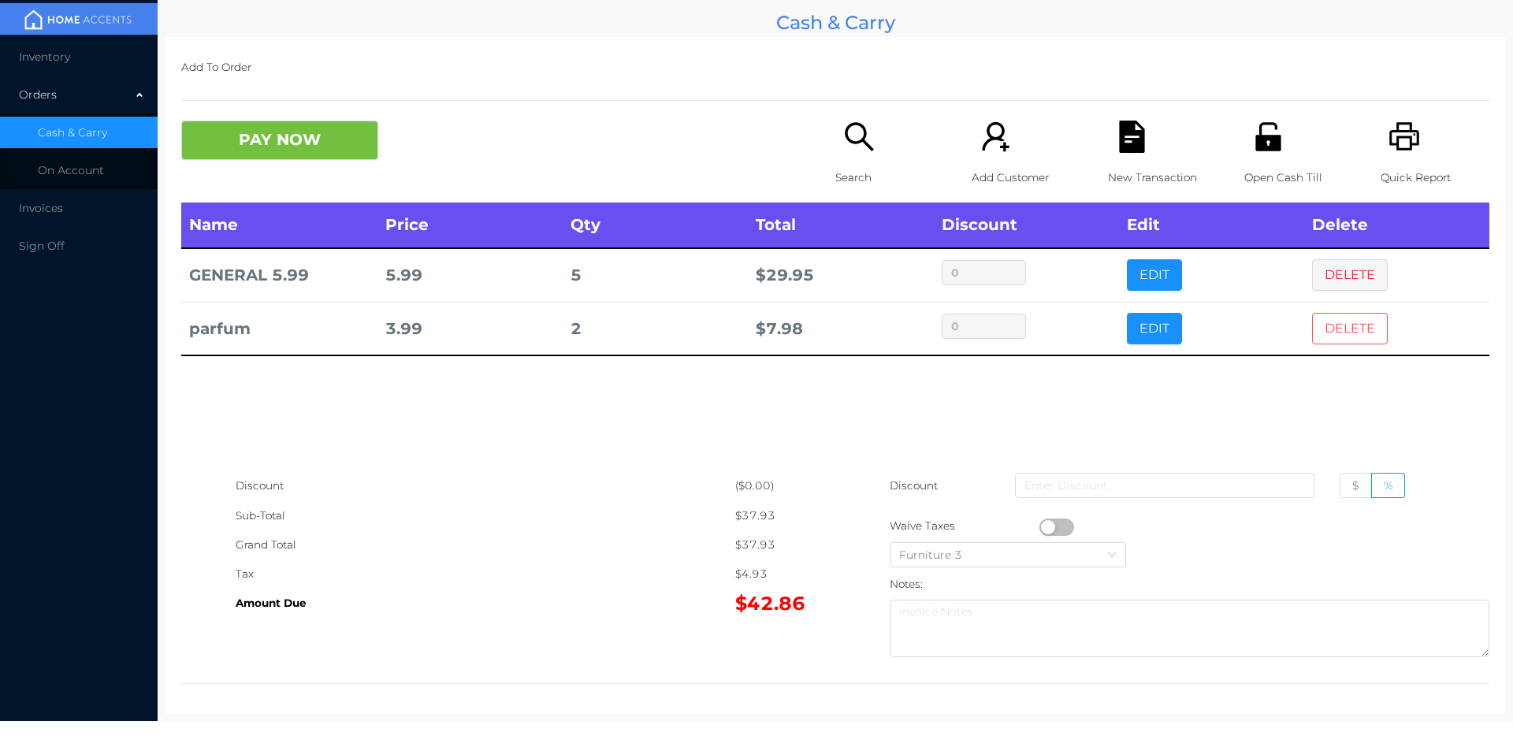
click at [1325, 328] on button "DELETE" at bounding box center [1350, 329] width 76 height 32
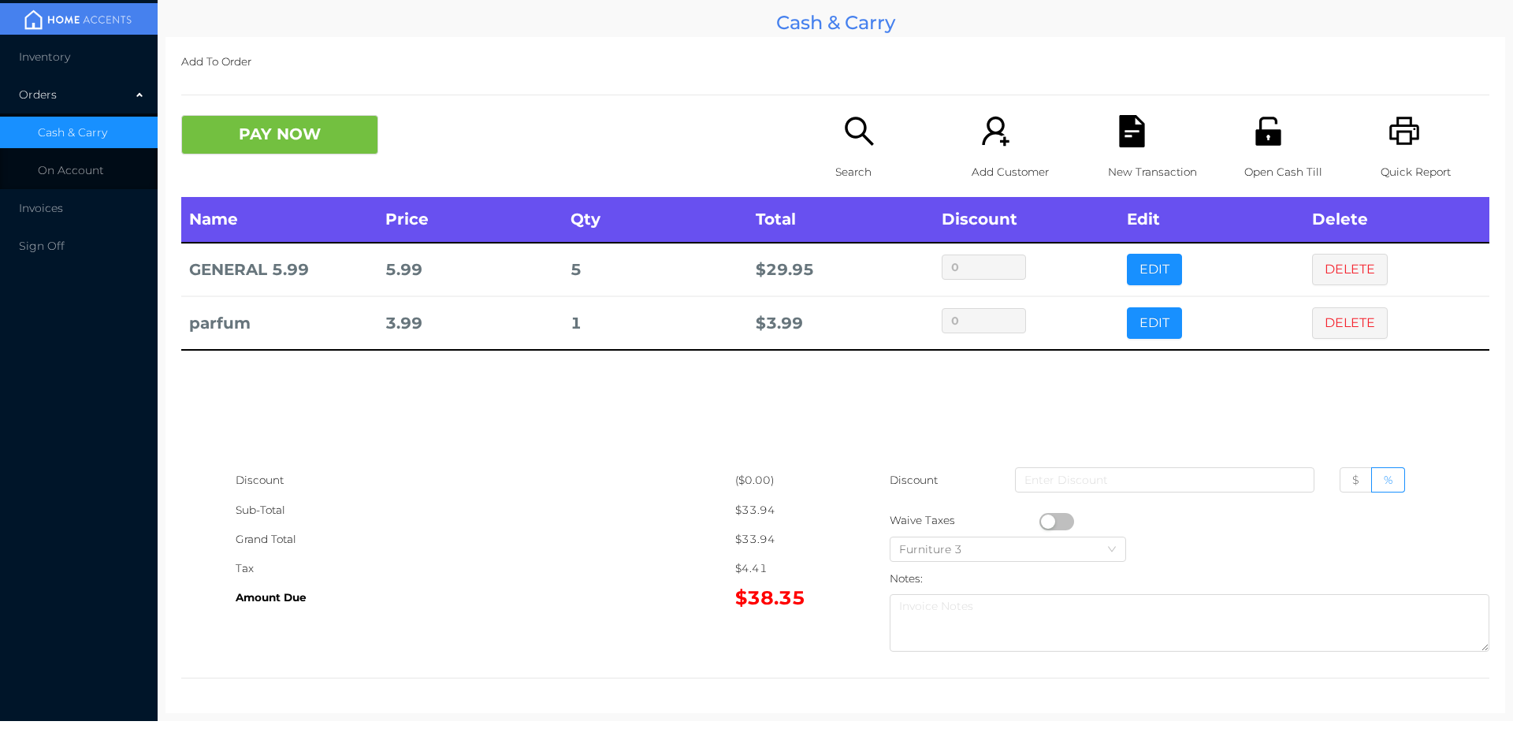
click at [861, 158] on p "Search" at bounding box center [889, 172] width 109 height 29
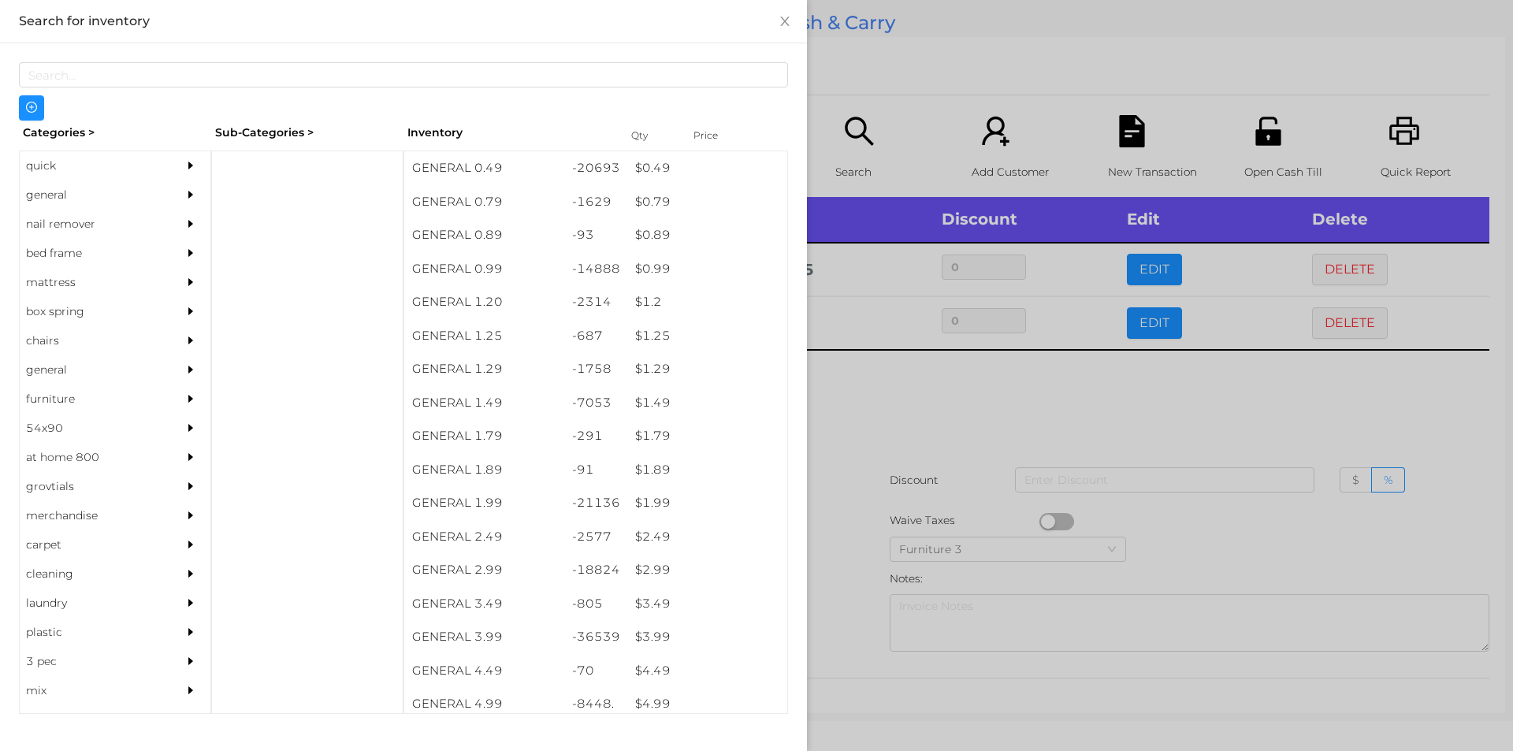
click at [680, 500] on div "$ 1.99" at bounding box center [707, 503] width 160 height 34
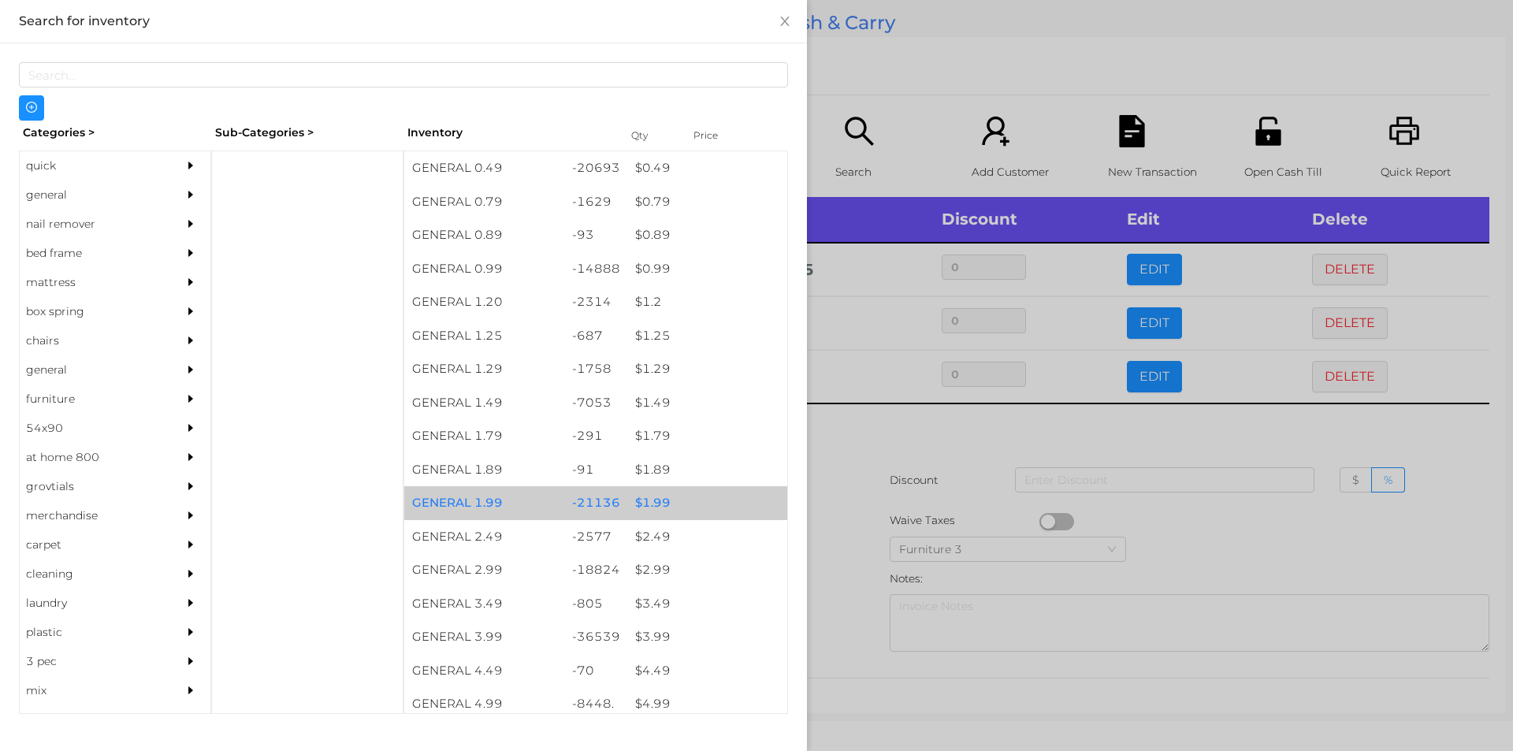
click at [704, 508] on div "$ 1.99" at bounding box center [707, 503] width 160 height 34
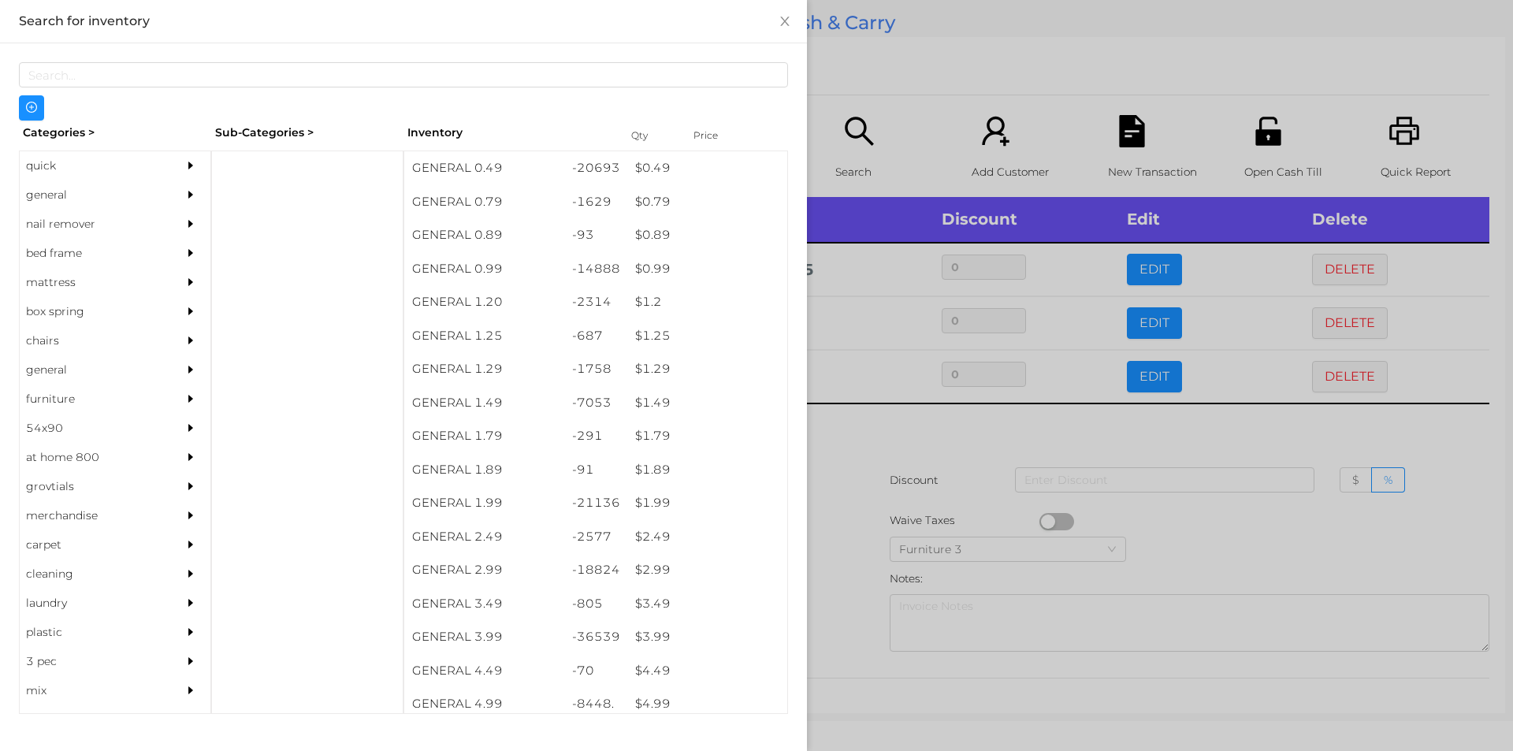
click at [848, 597] on div at bounding box center [756, 375] width 1513 height 751
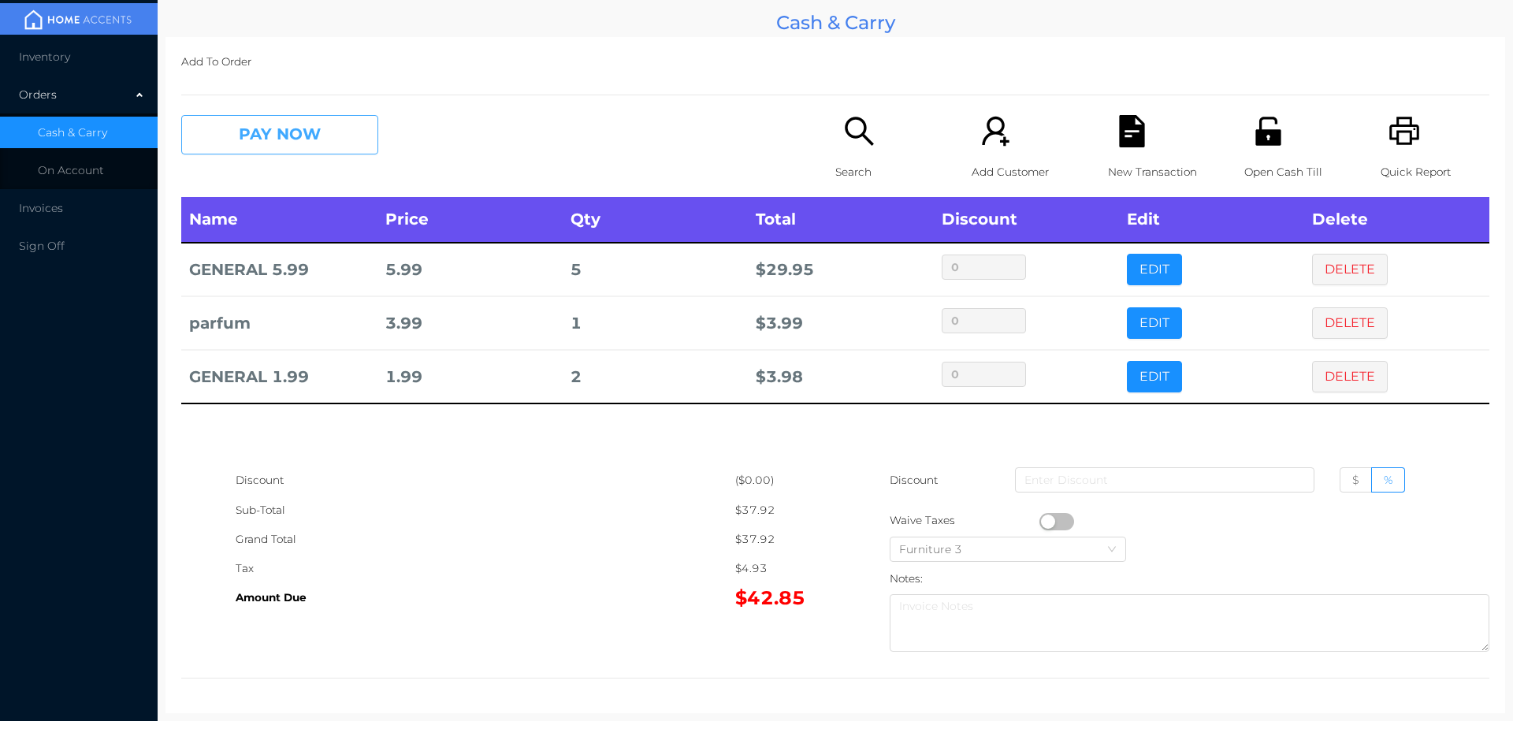
click at [334, 139] on button "PAY NOW" at bounding box center [279, 134] width 197 height 39
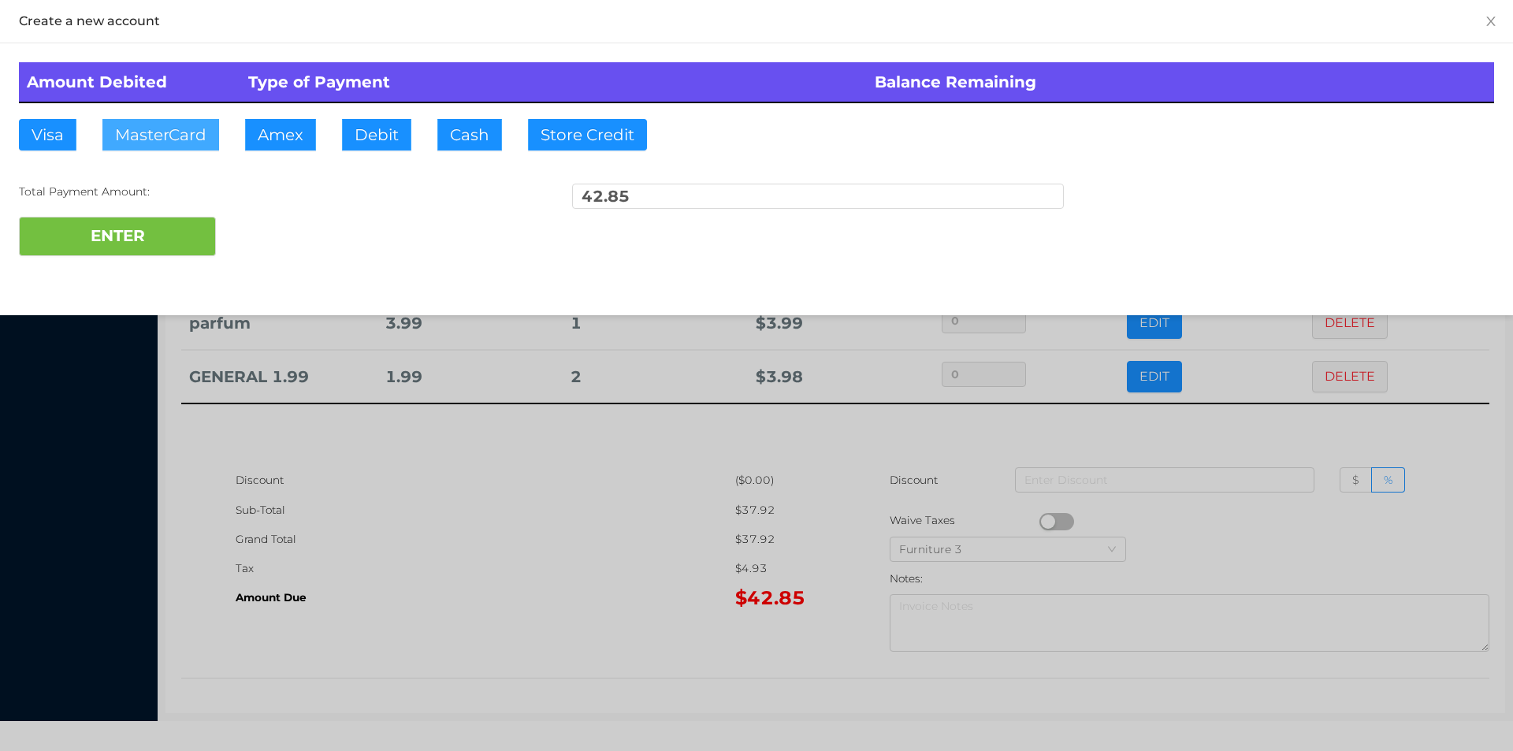
click at [167, 132] on button "MasterCard" at bounding box center [160, 135] width 117 height 32
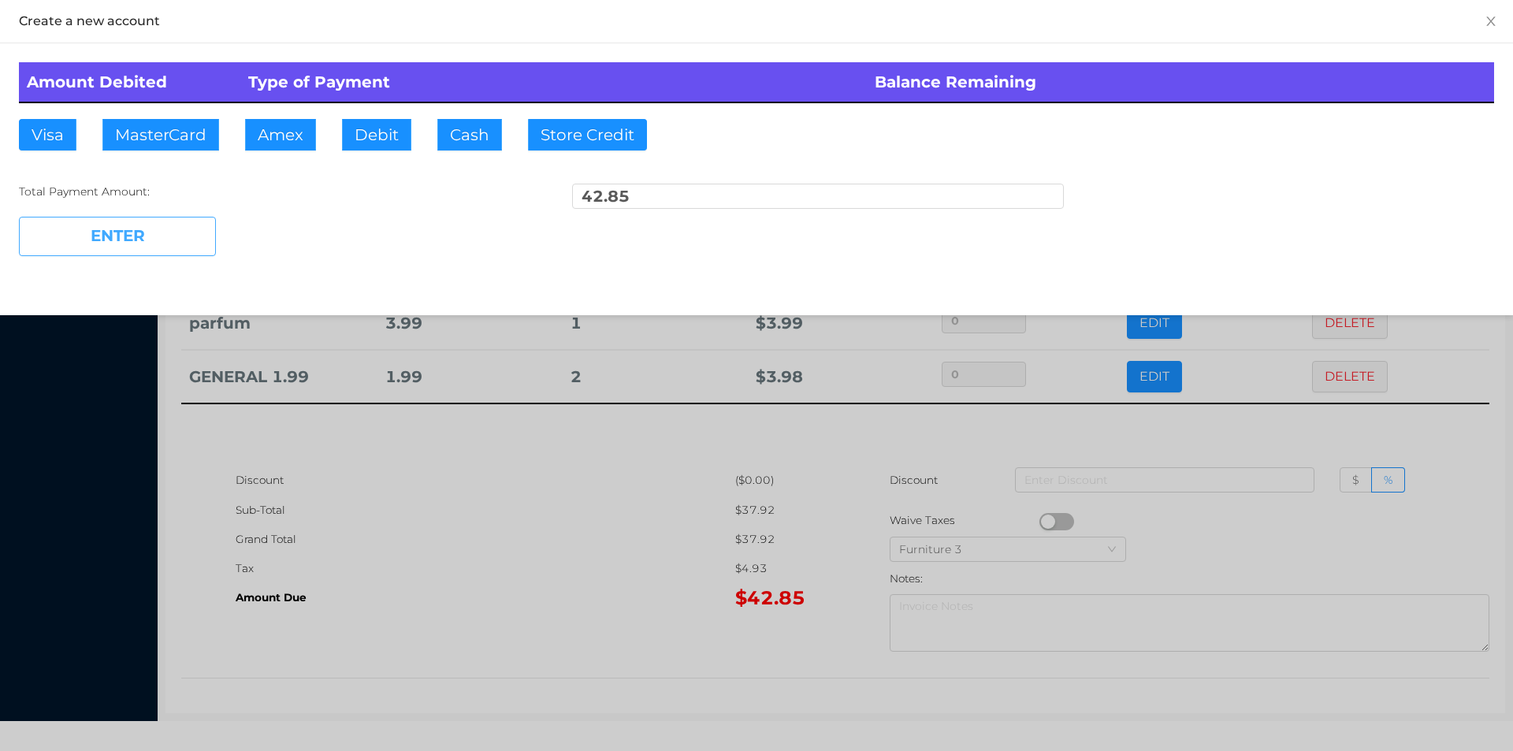
click at [150, 242] on button "ENTER" at bounding box center [117, 236] width 197 height 39
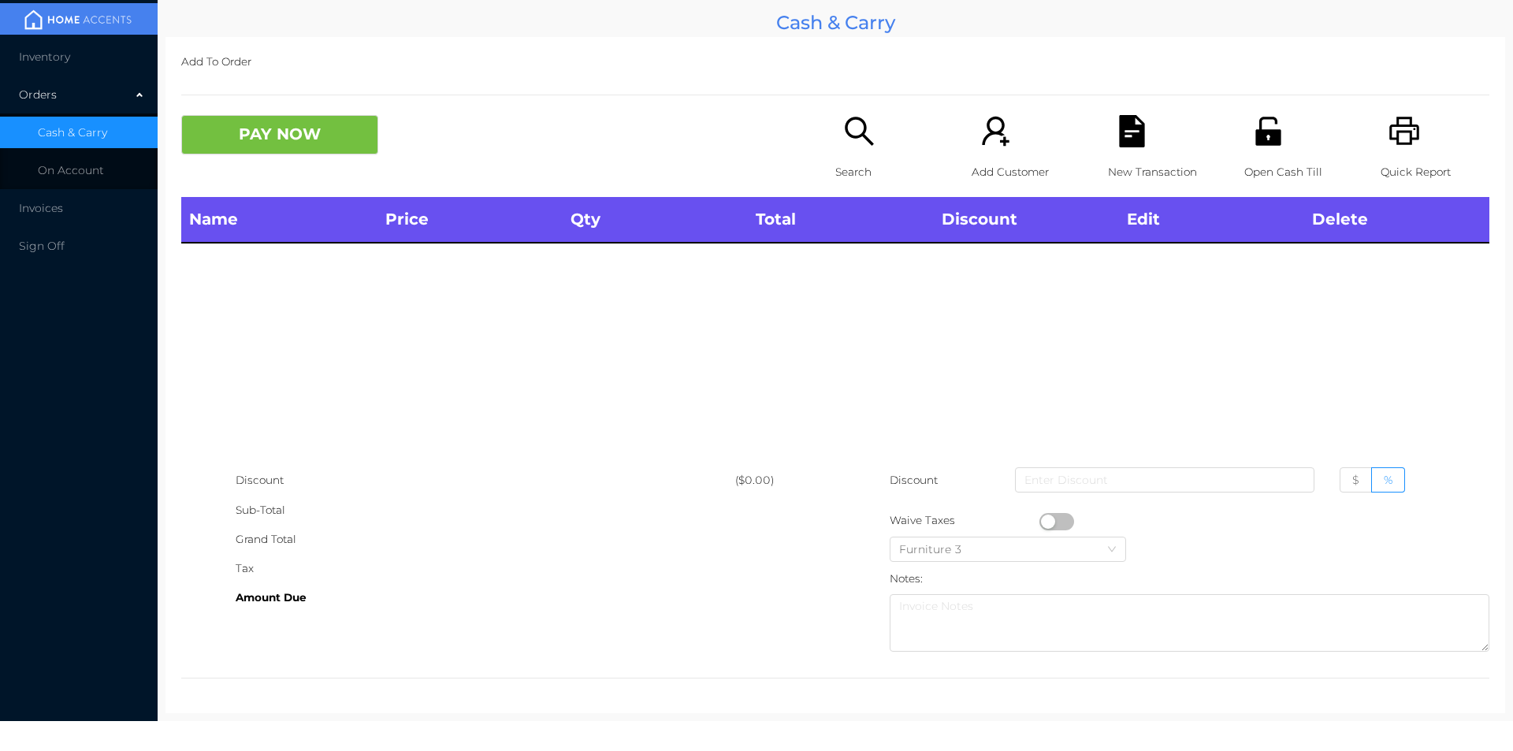
click at [1396, 139] on icon "icon: printer" at bounding box center [1405, 131] width 32 height 32
click at [1403, 128] on icon "icon: printer" at bounding box center [1405, 131] width 32 height 32
